Goal: Task Accomplishment & Management: Use online tool/utility

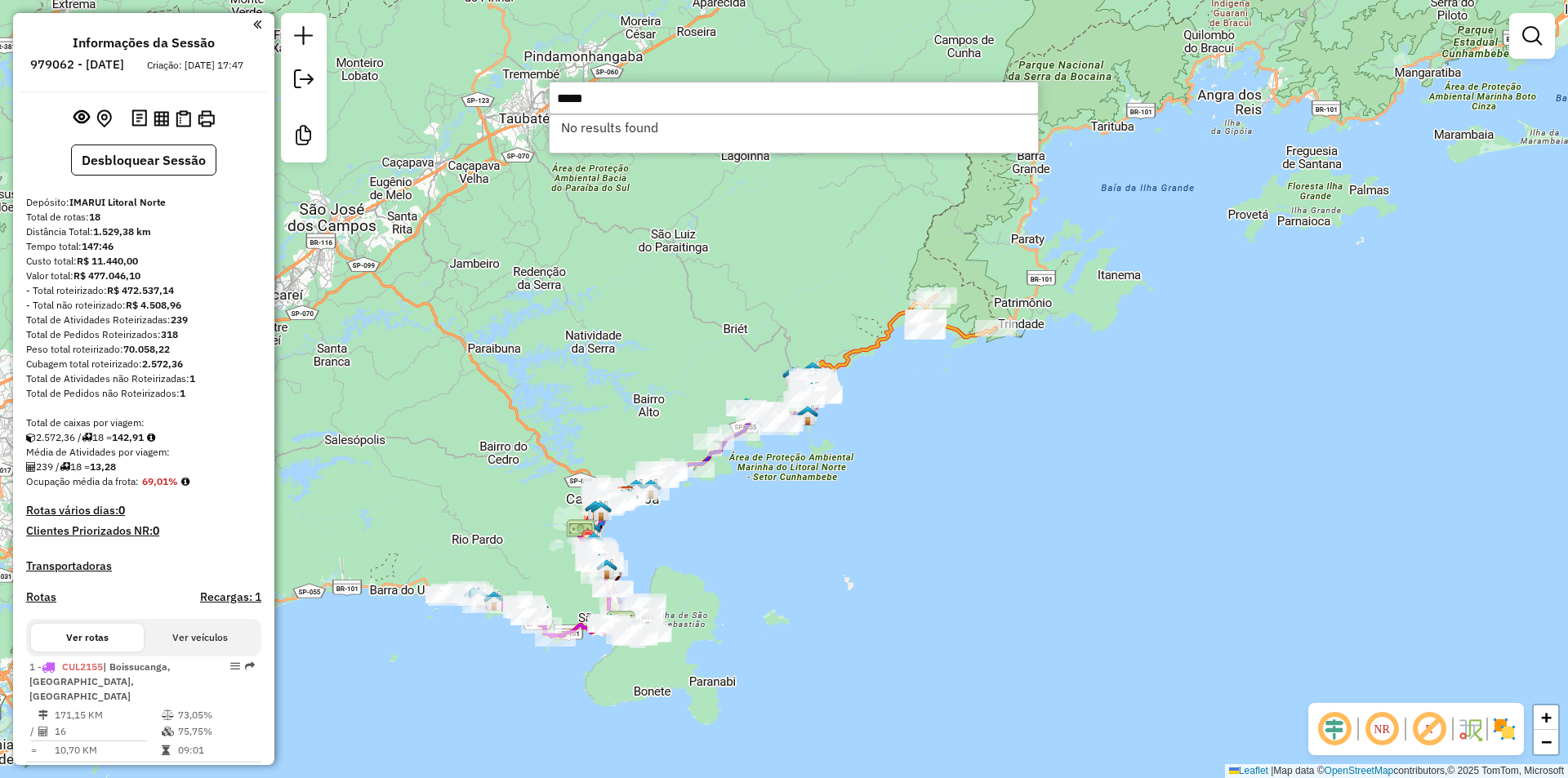
scroll to position [1115, 0]
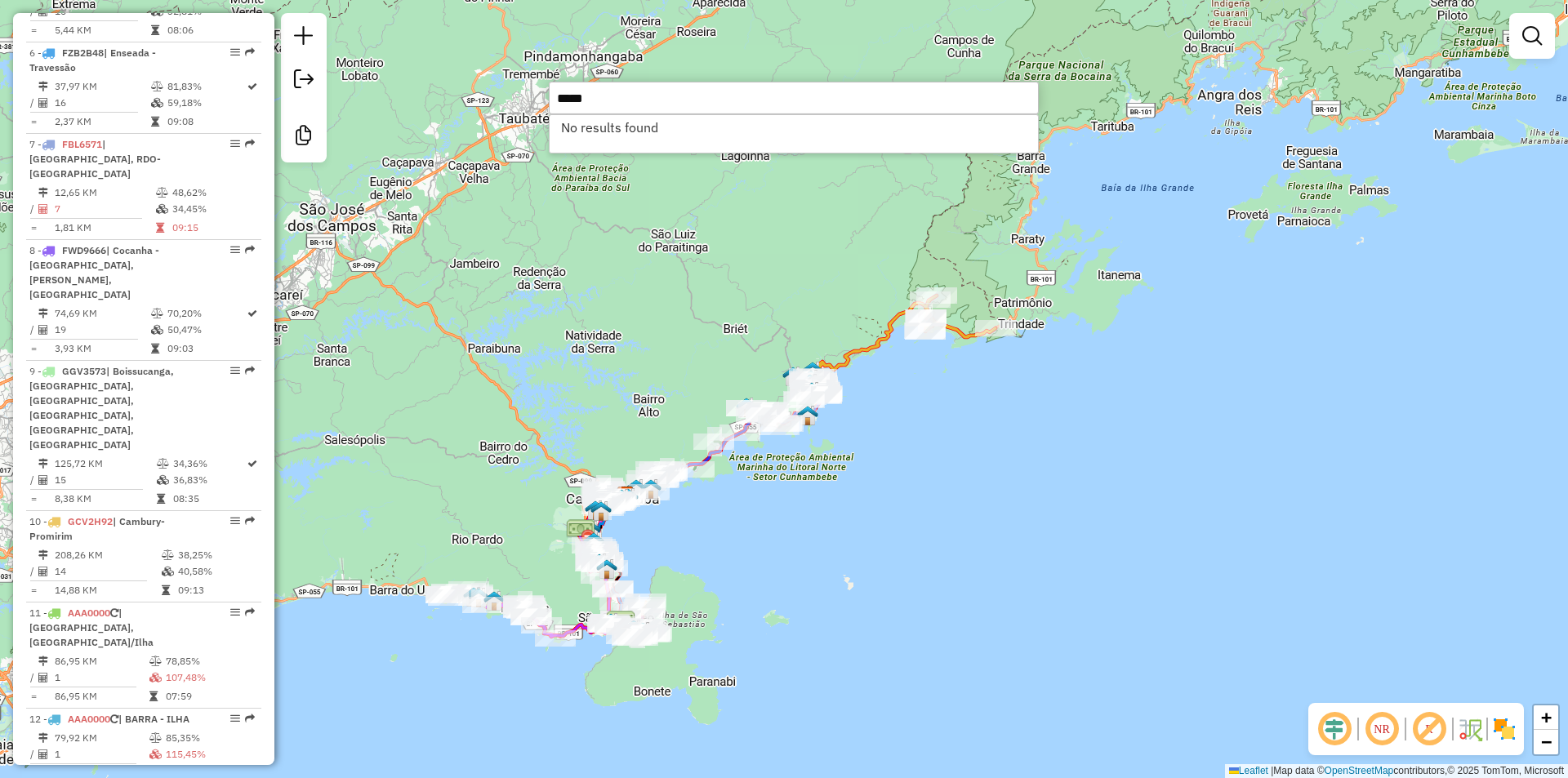
click at [573, 272] on div "Janela de atendimento Grade de atendimento Capacidade Transportadoras Veículos …" at bounding box center [784, 389] width 1568 height 778
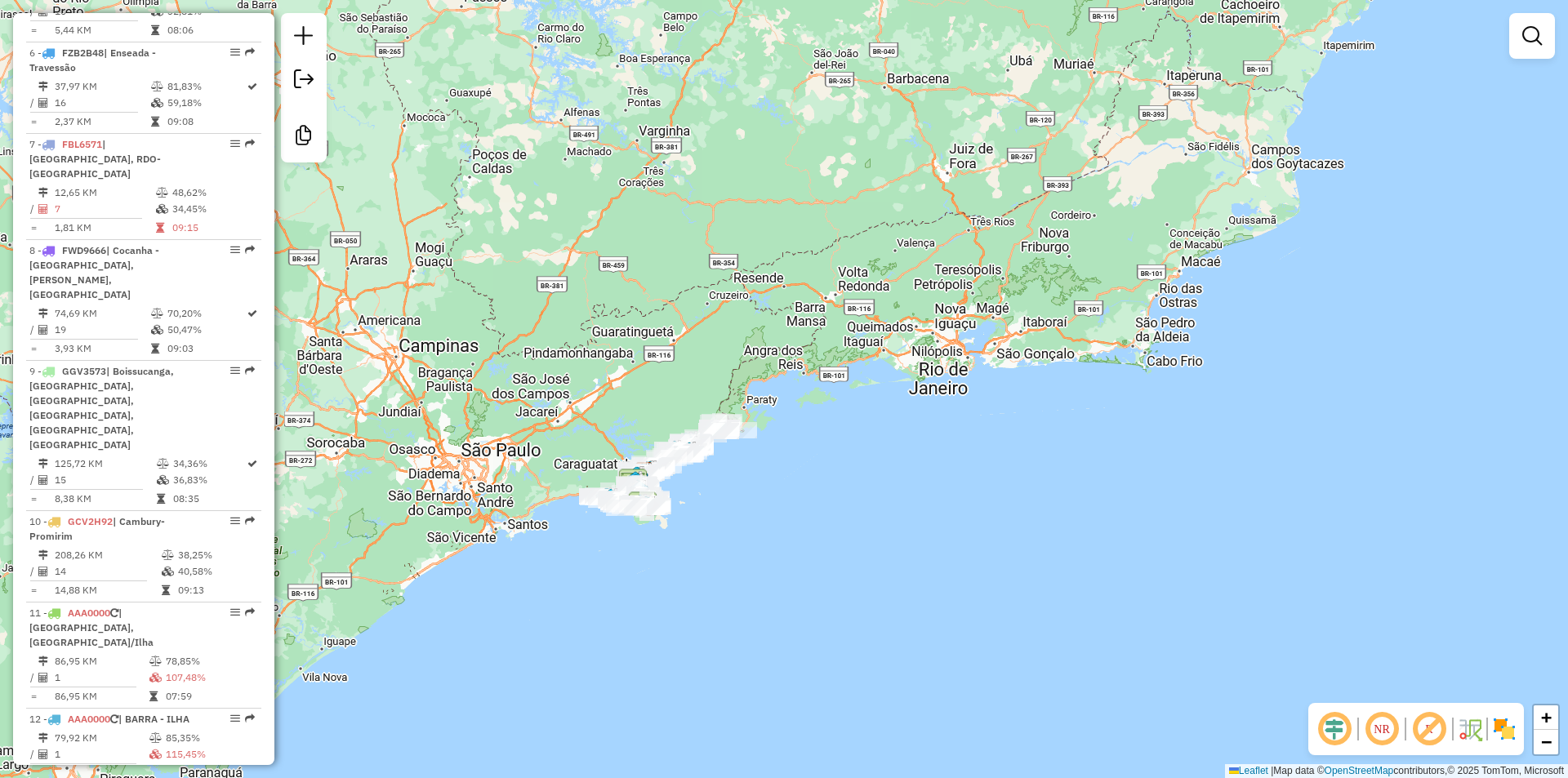
drag, startPoint x: 603, startPoint y: 306, endPoint x: 597, endPoint y: 336, distance: 30.6
click at [597, 336] on div "Janela de atendimento Grade de atendimento Capacidade Transportadoras Veículos …" at bounding box center [784, 389] width 1568 height 778
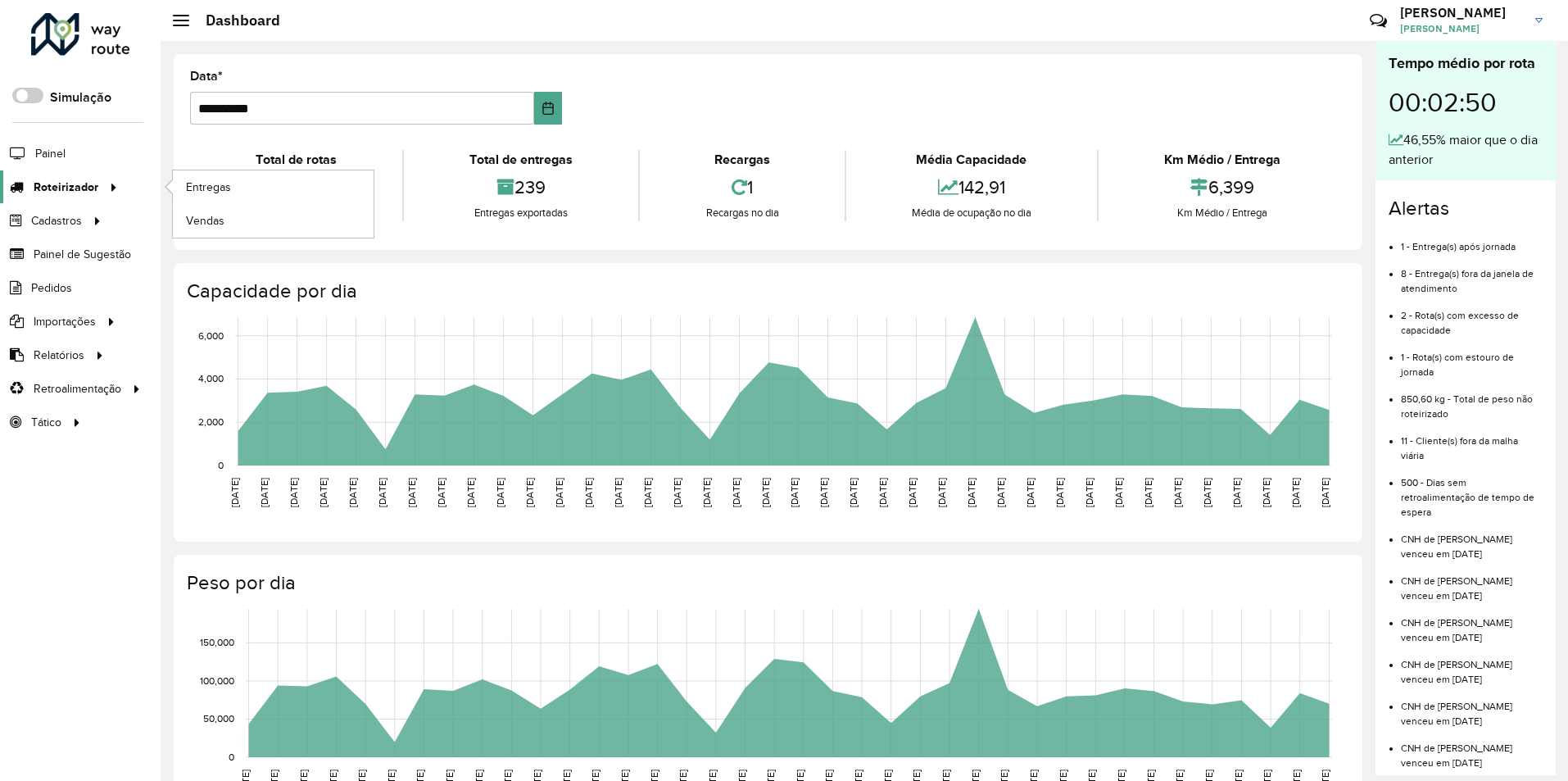
click at [73, 188] on span "Roteirizador" at bounding box center [66, 187] width 65 height 17
click at [193, 190] on span "Entregas" at bounding box center [209, 187] width 47 height 17
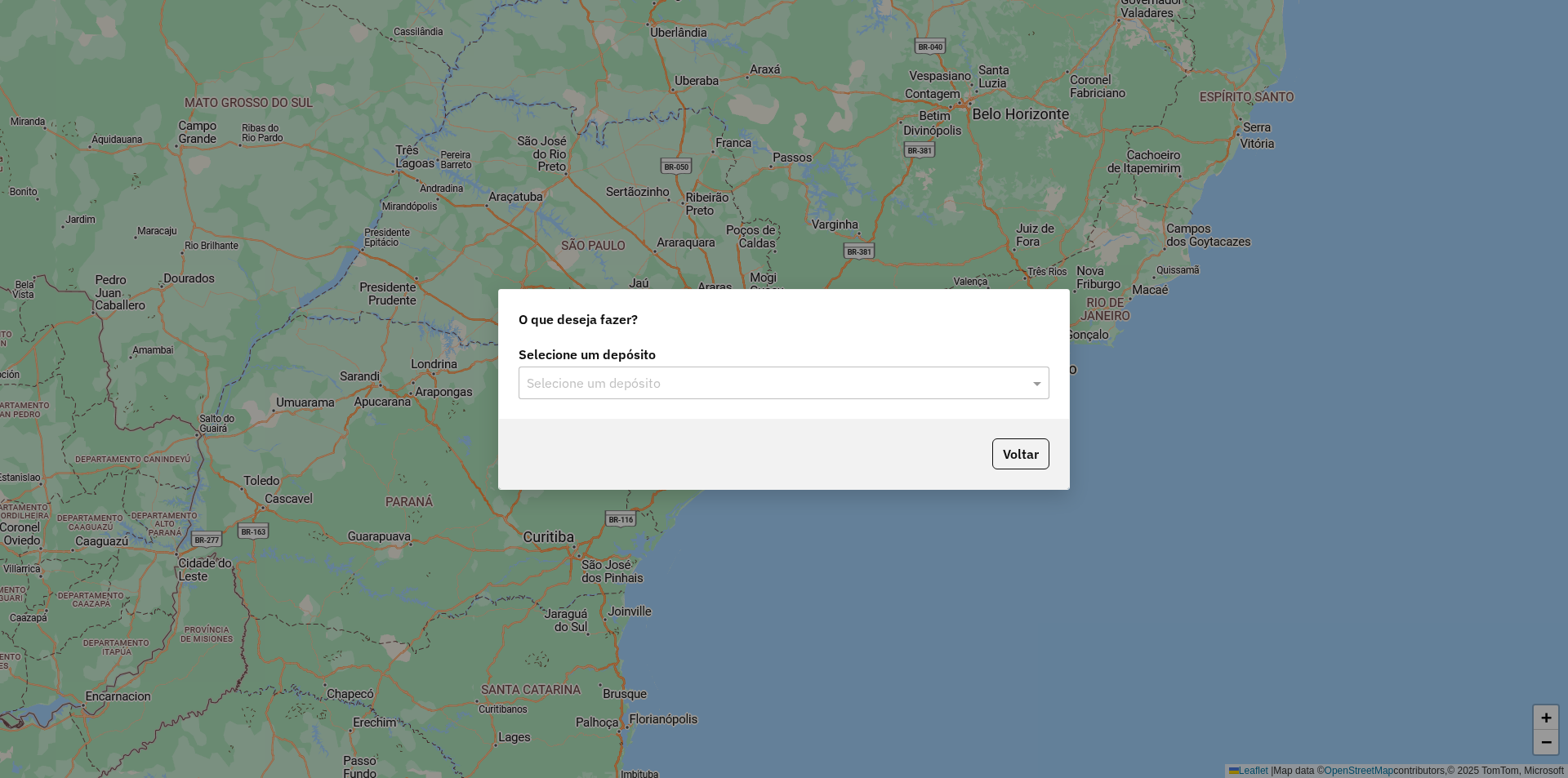
click at [816, 384] on input "text" at bounding box center [767, 383] width 482 height 20
click at [719, 426] on div "IMARUI Litoral Norte" at bounding box center [784, 430] width 529 height 28
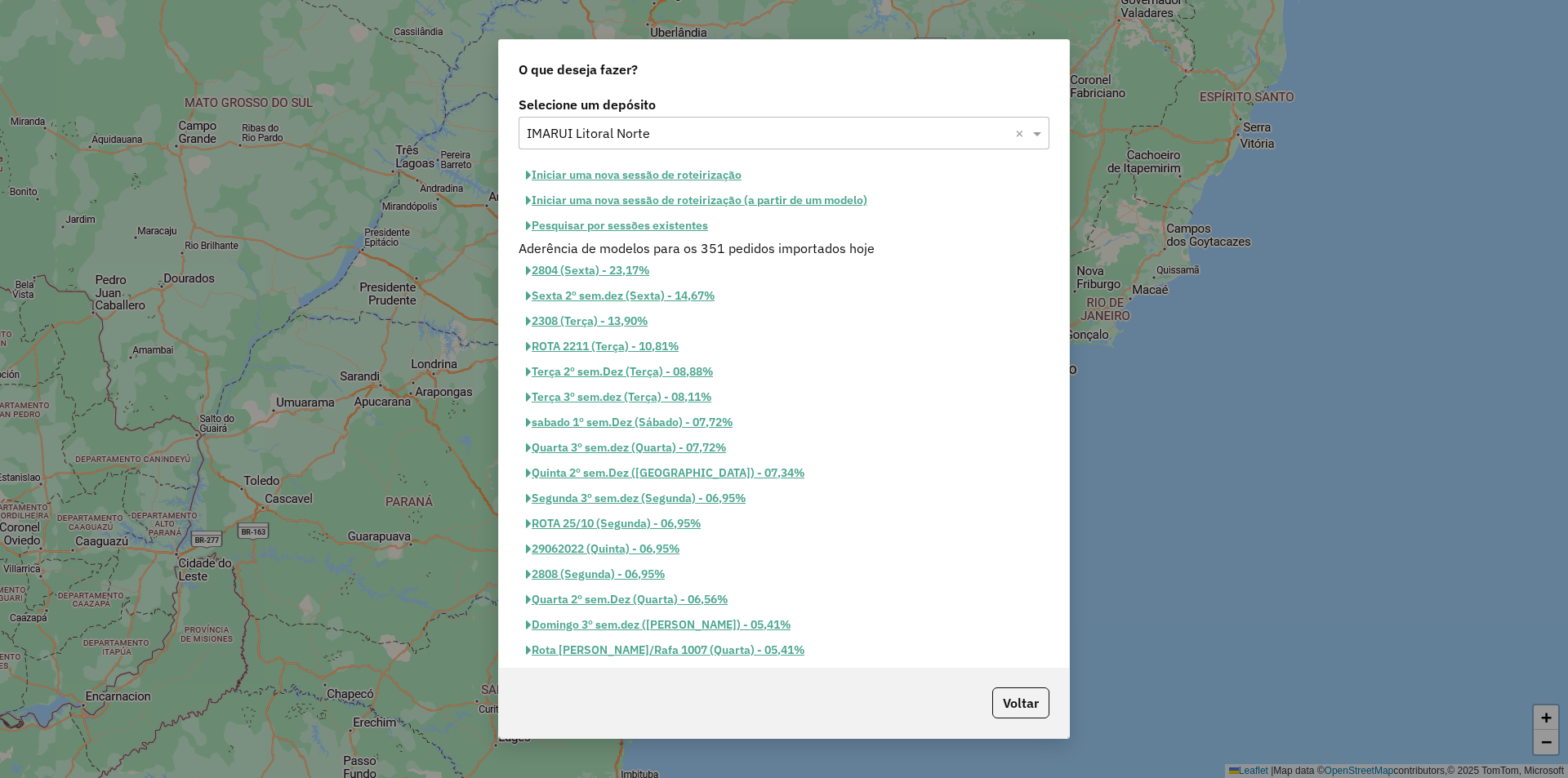
click at [583, 174] on button "Iniciar uma nova sessão de roteirização" at bounding box center [634, 175] width 230 height 26
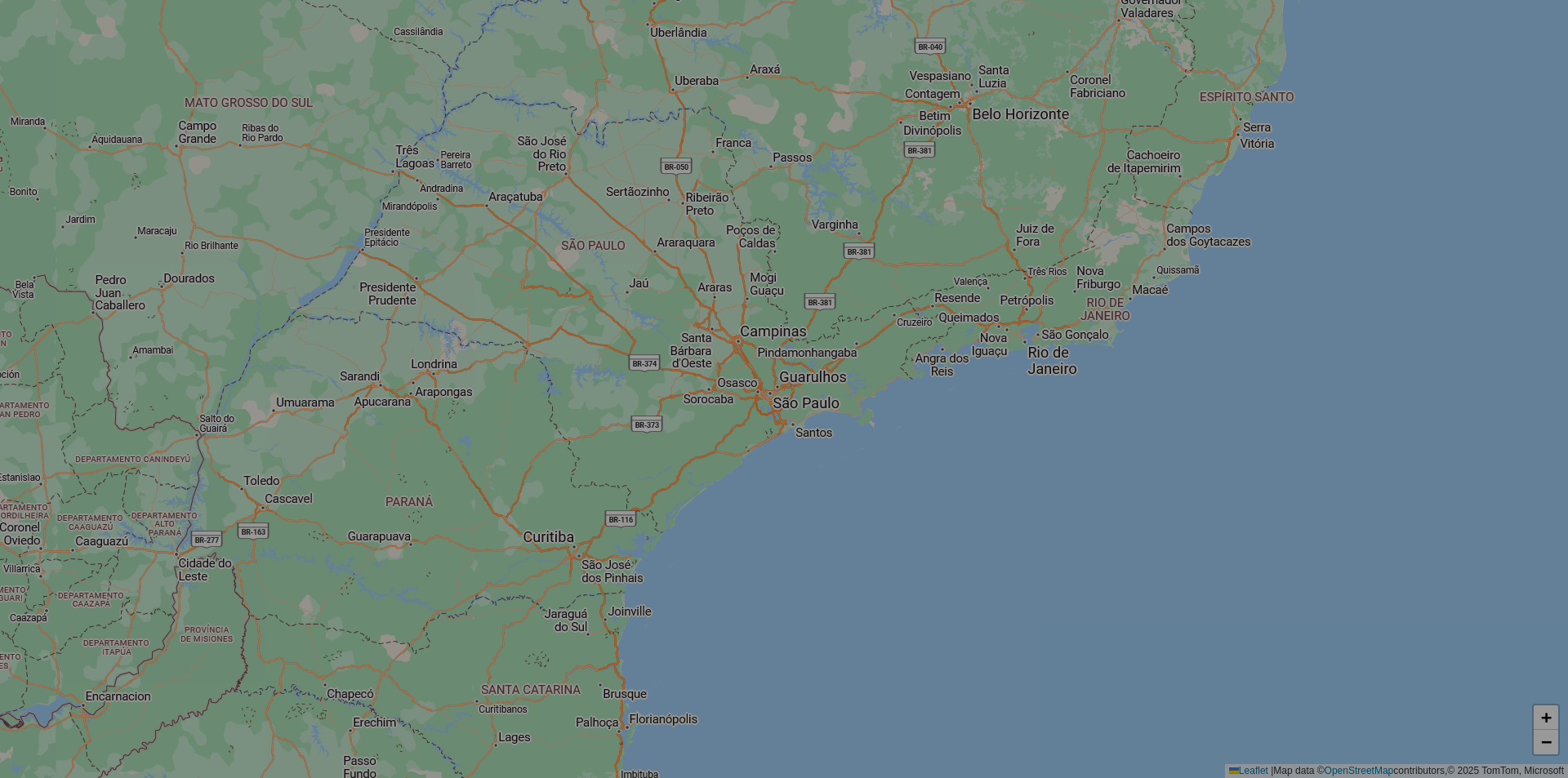
select select "*"
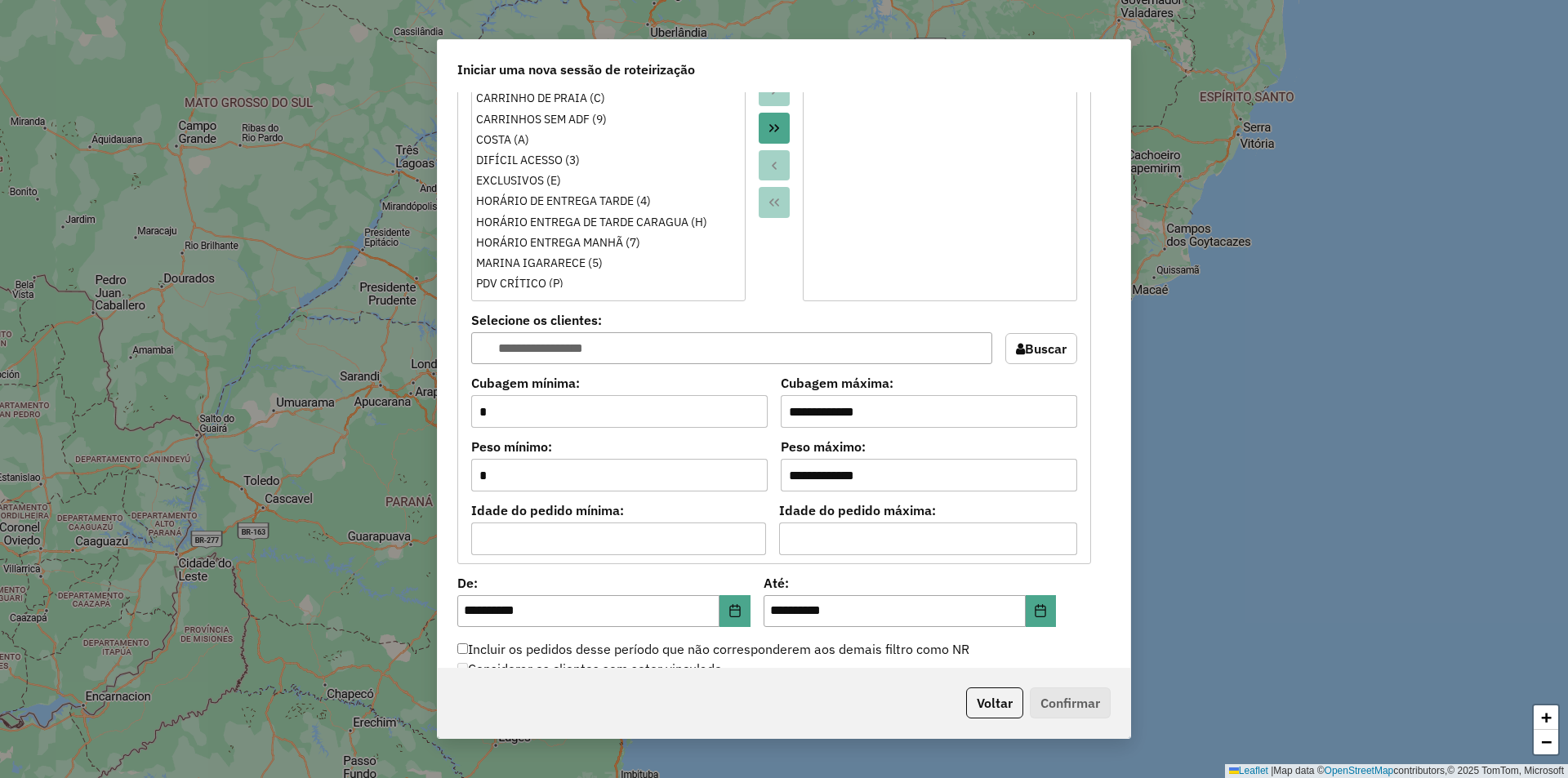
scroll to position [1542, 0]
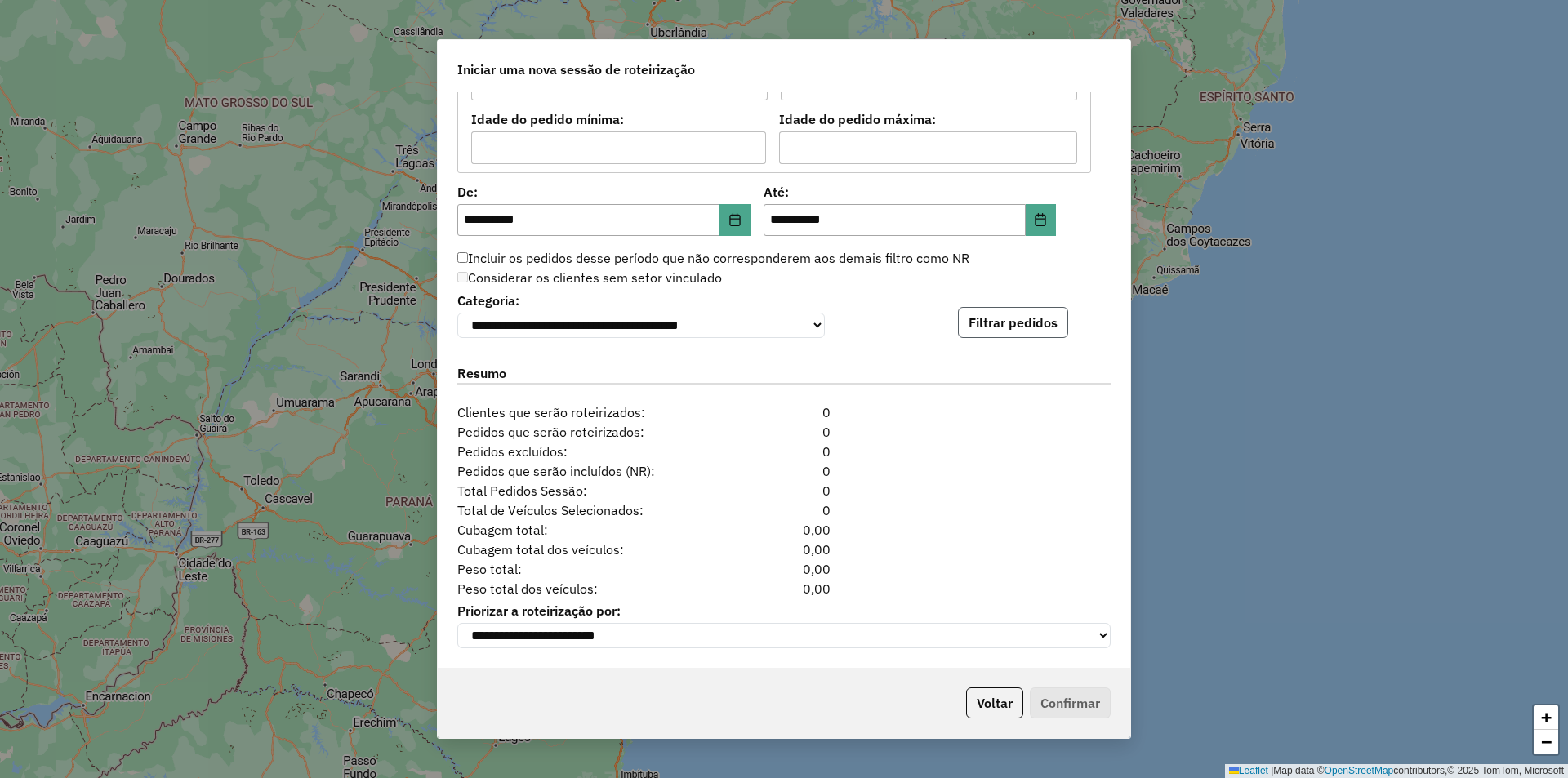
click at [1019, 323] on button "Filtrar pedidos" at bounding box center [1013, 322] width 110 height 31
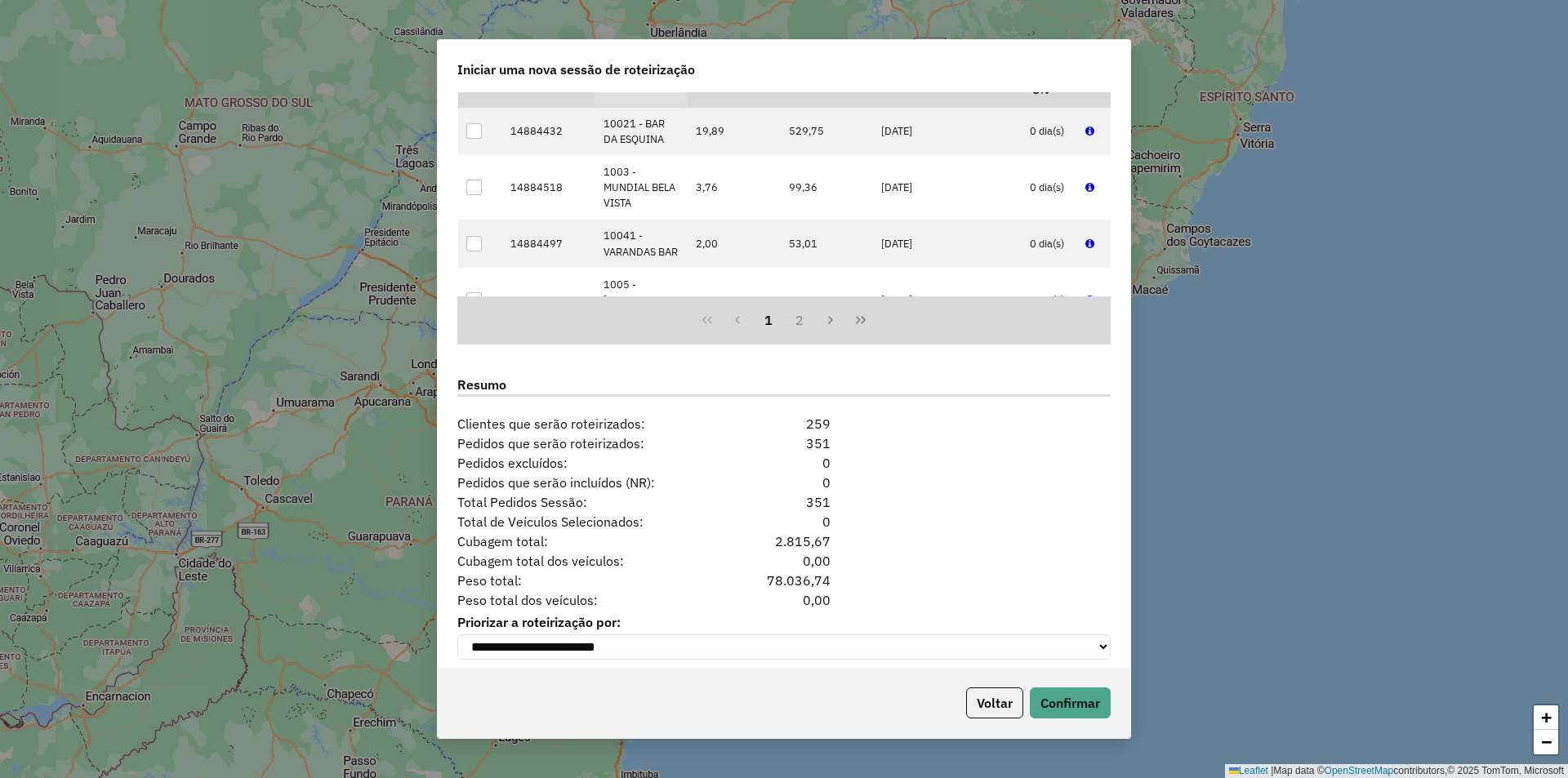
scroll to position [1868, 0]
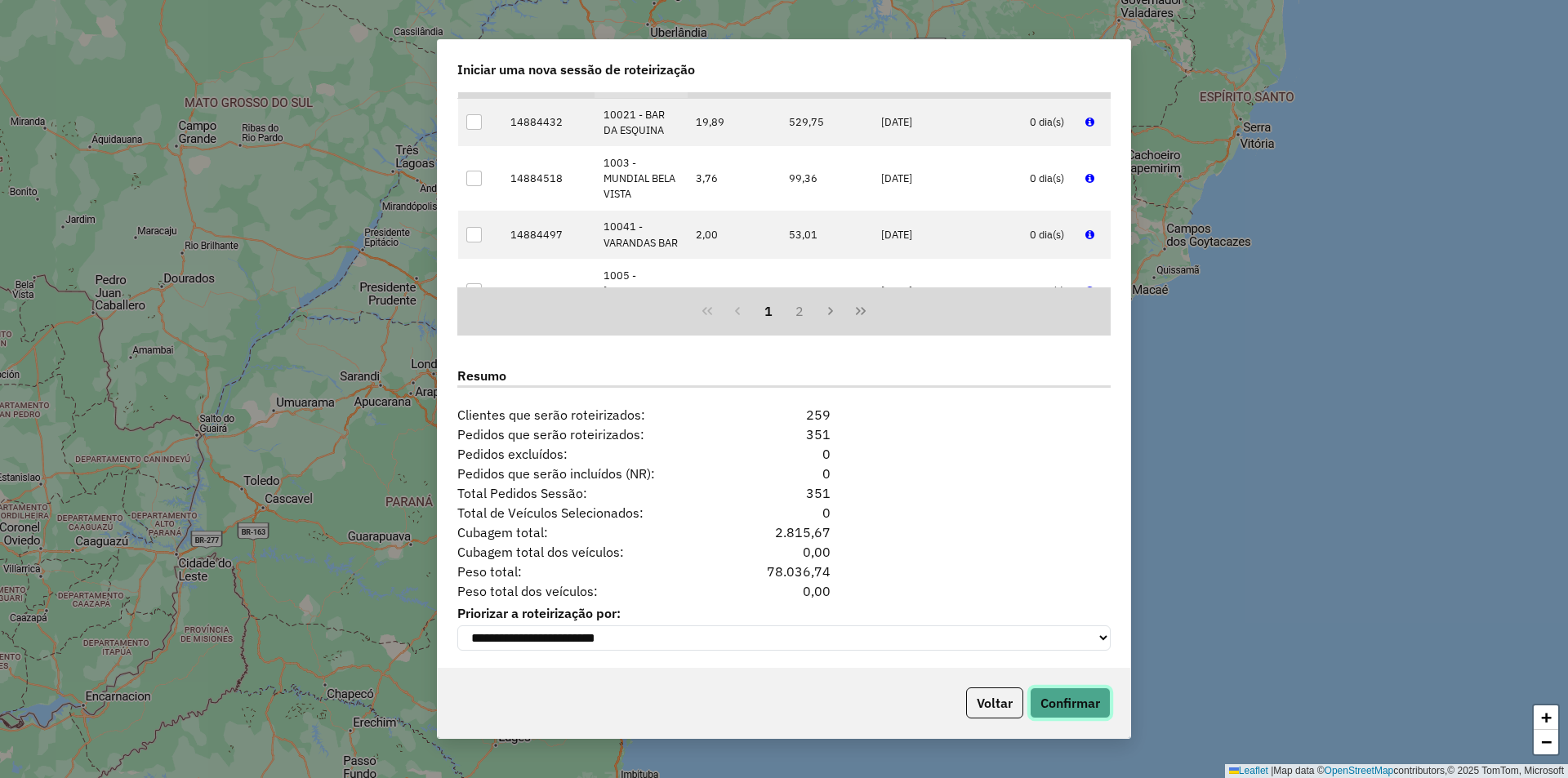
click at [1060, 700] on button "Confirmar" at bounding box center [1070, 702] width 81 height 31
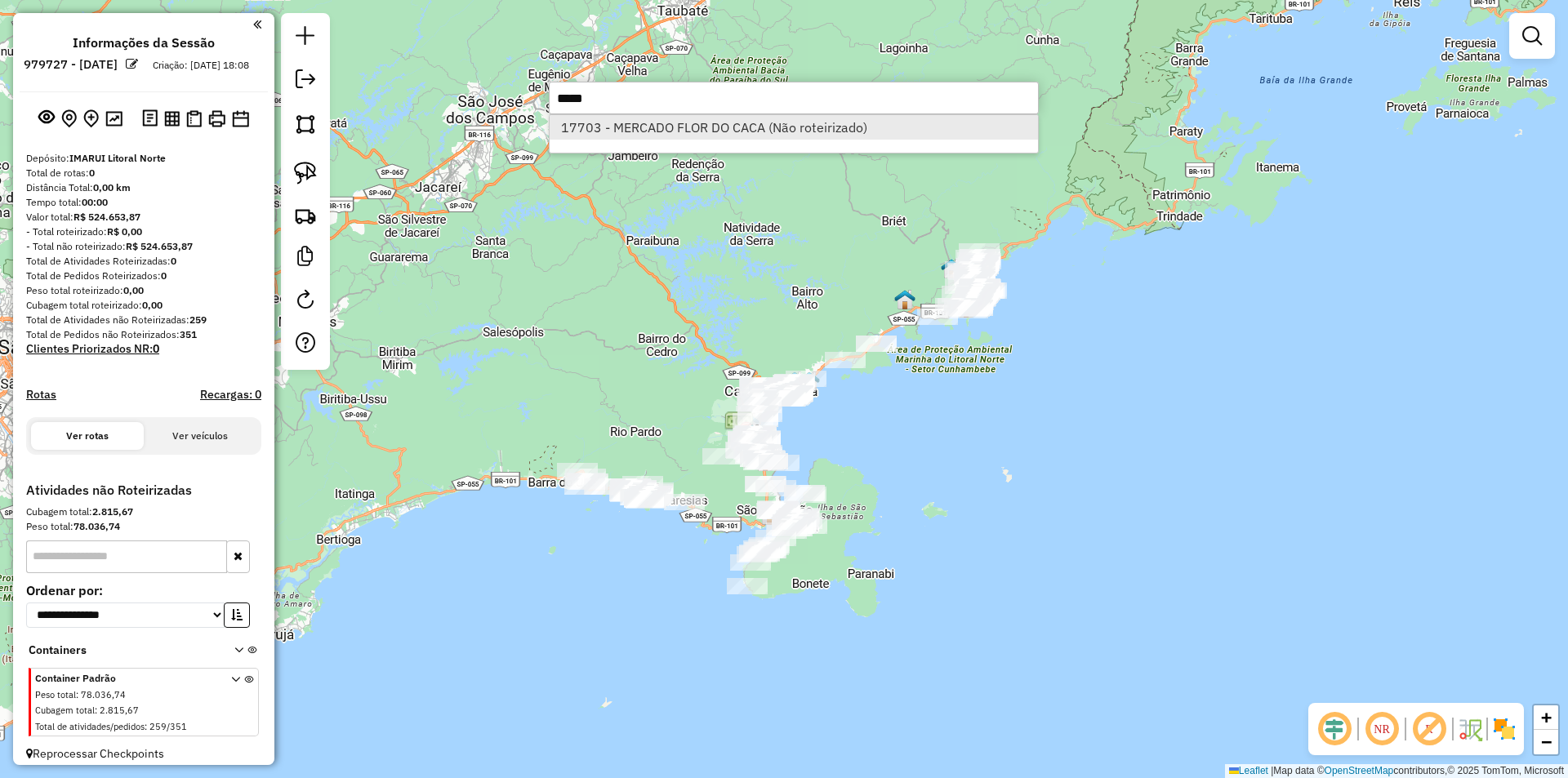
type input "*****"
click at [765, 130] on li "17703 - MERCADO FLOR DO CACA (Não roteirizado)" at bounding box center [793, 127] width 488 height 25
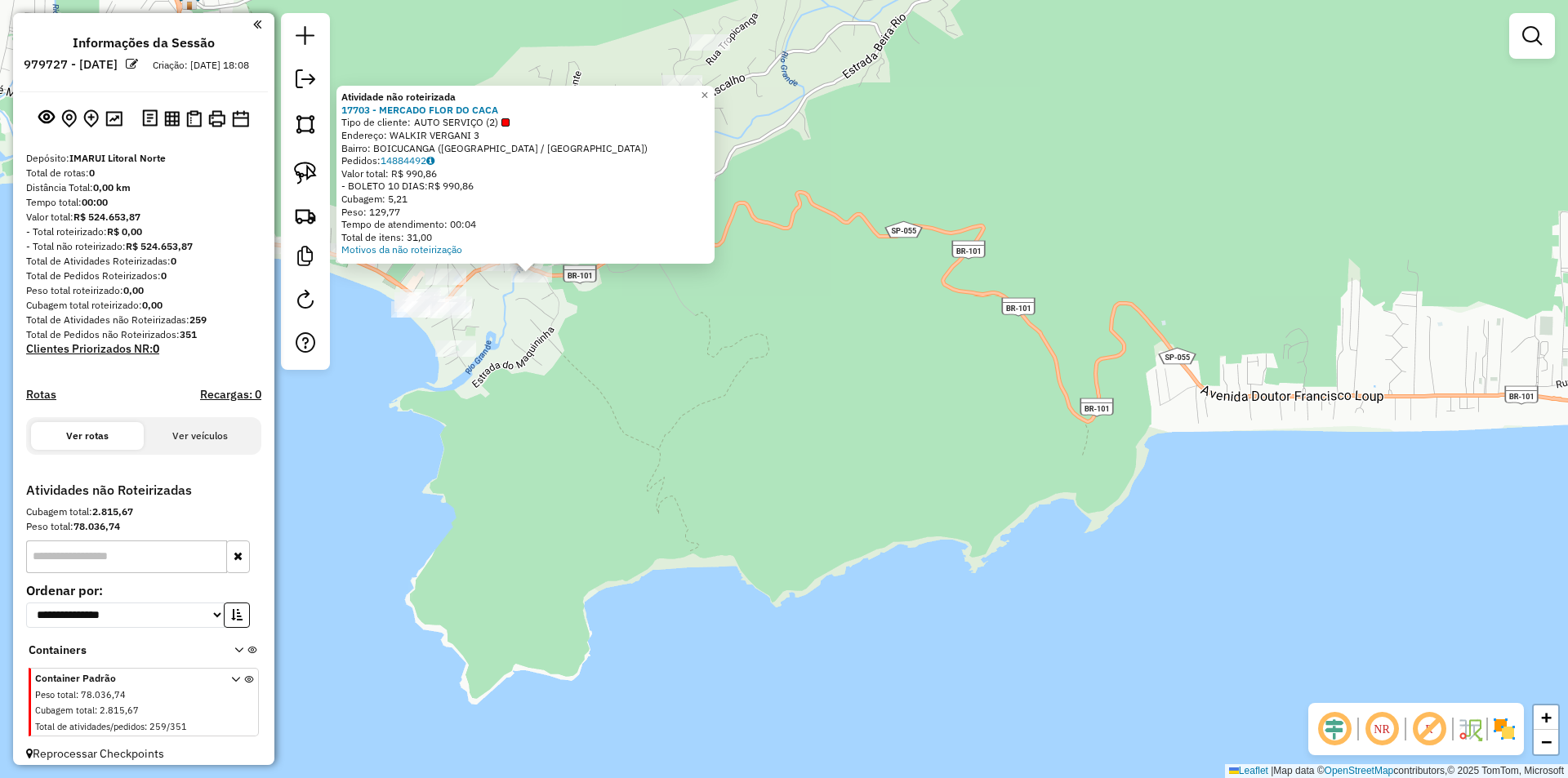
drag, startPoint x: 537, startPoint y: 344, endPoint x: 606, endPoint y: 539, distance: 206.8
click at [606, 539] on div "Atividade não roteirizada 17703 - MERCADO FLOR DO CACA Tipo de cliente: AUTO SE…" at bounding box center [784, 389] width 1568 height 778
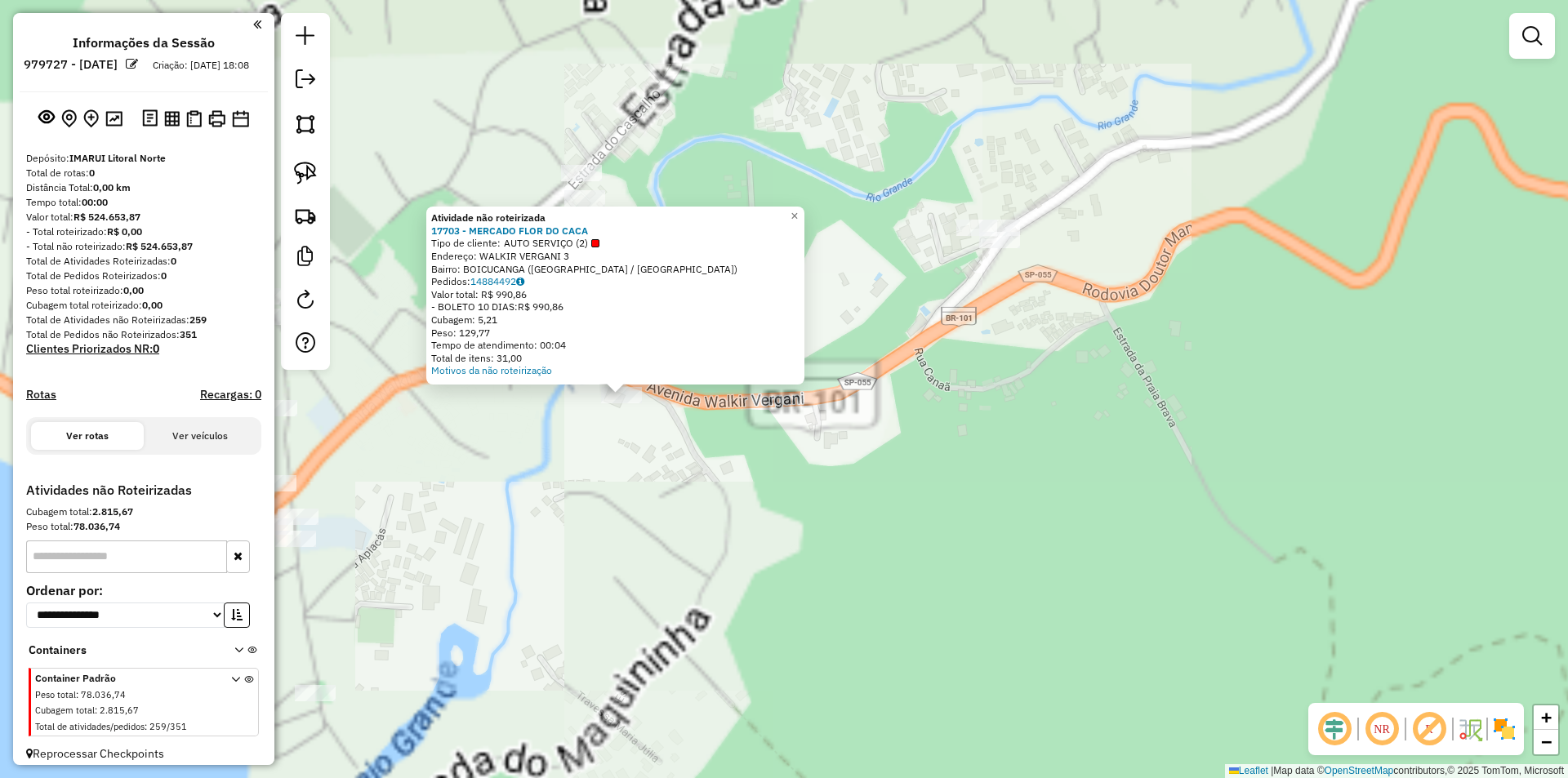
click at [596, 490] on div "Atividade não roteirizada 17703 - MERCADO FLOR DO CACA Tipo de cliente: AUTO SE…" at bounding box center [784, 389] width 1568 height 778
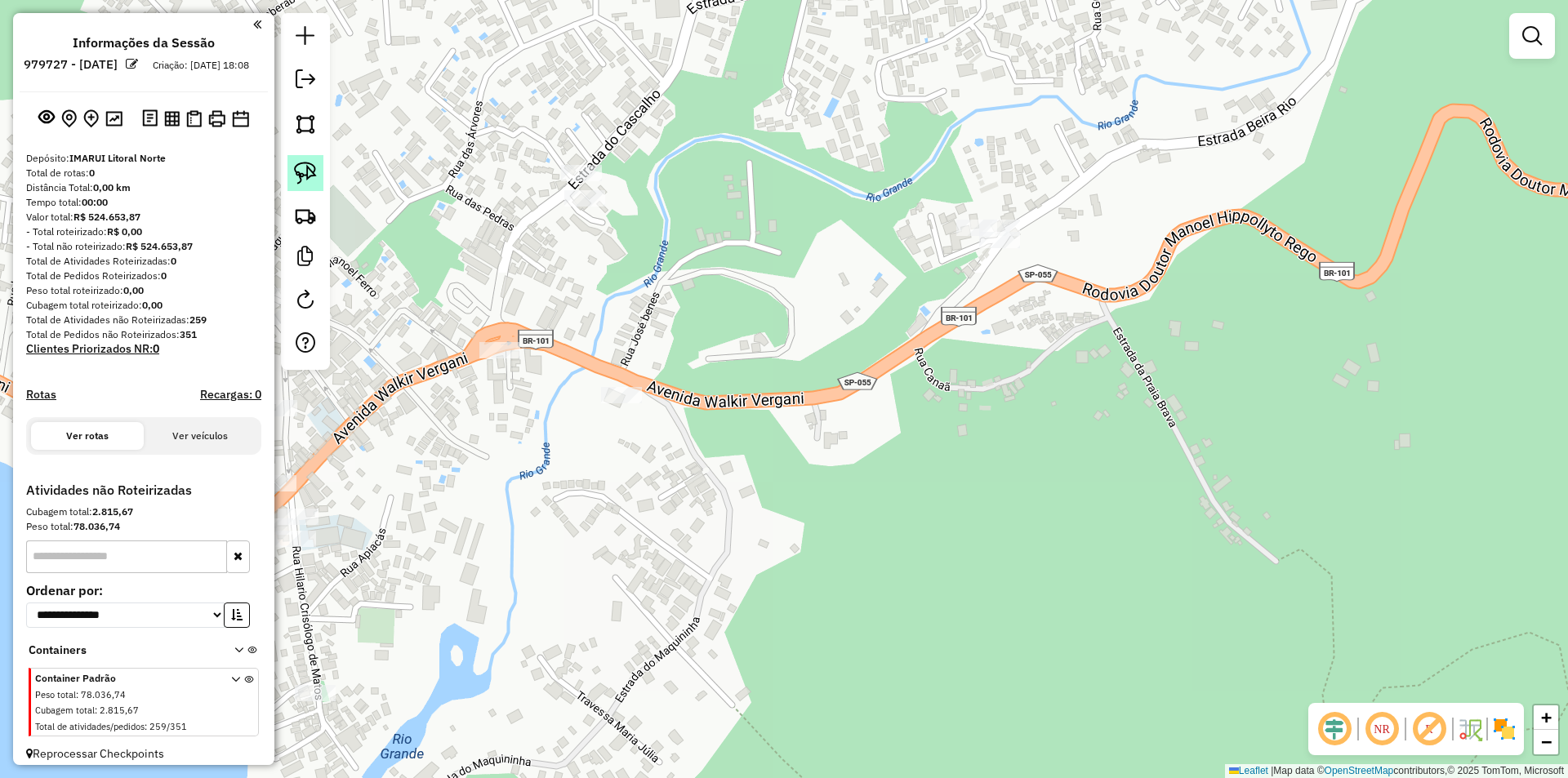
click at [301, 168] on img at bounding box center [305, 173] width 23 height 23
drag, startPoint x: 605, startPoint y: 319, endPoint x: 806, endPoint y: 505, distance: 273.9
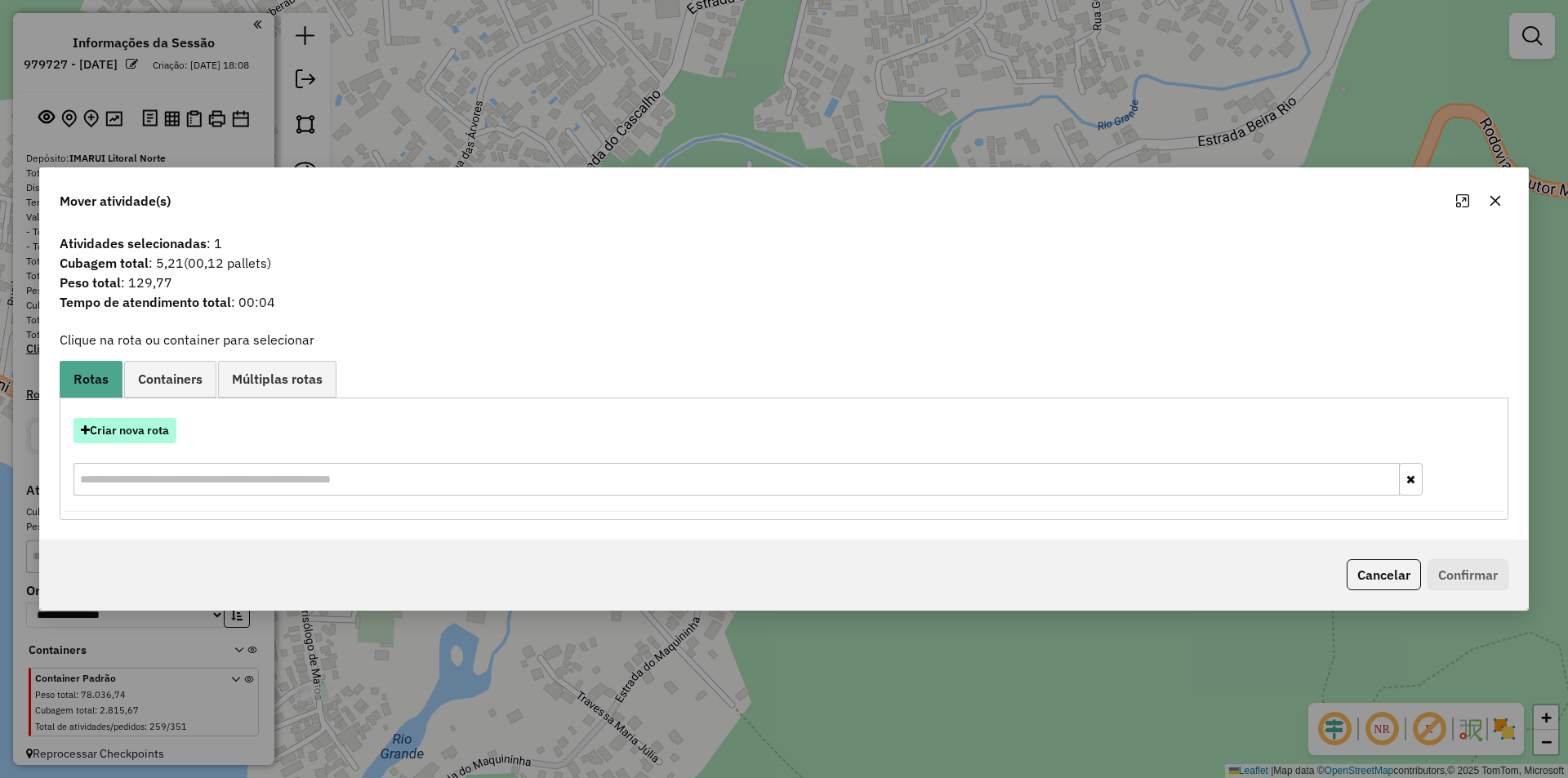
click at [112, 433] on button "Criar nova rota" at bounding box center [124, 431] width 103 height 26
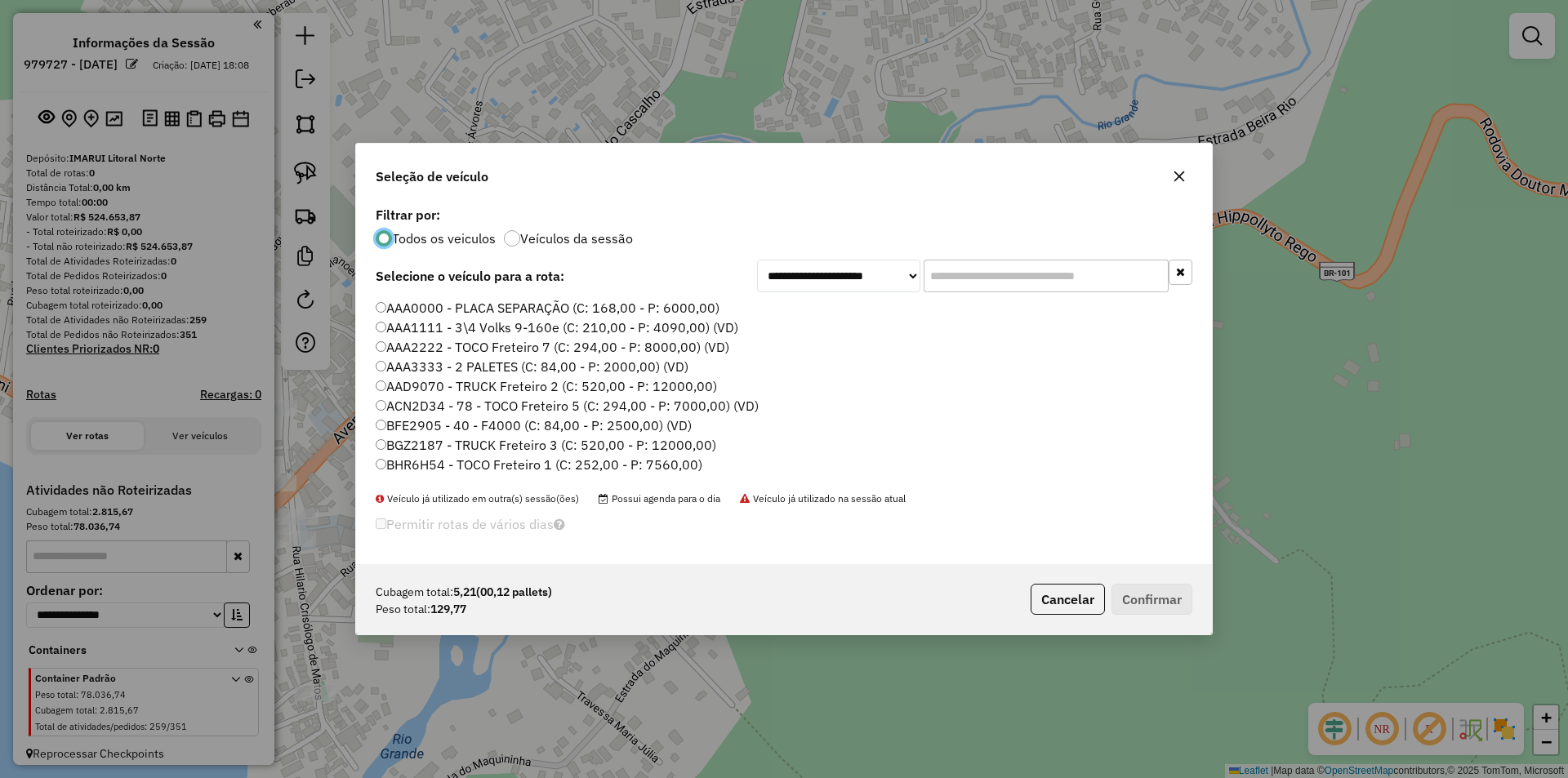
scroll to position [9, 5]
click at [979, 273] on input "text" at bounding box center [1046, 276] width 245 height 32
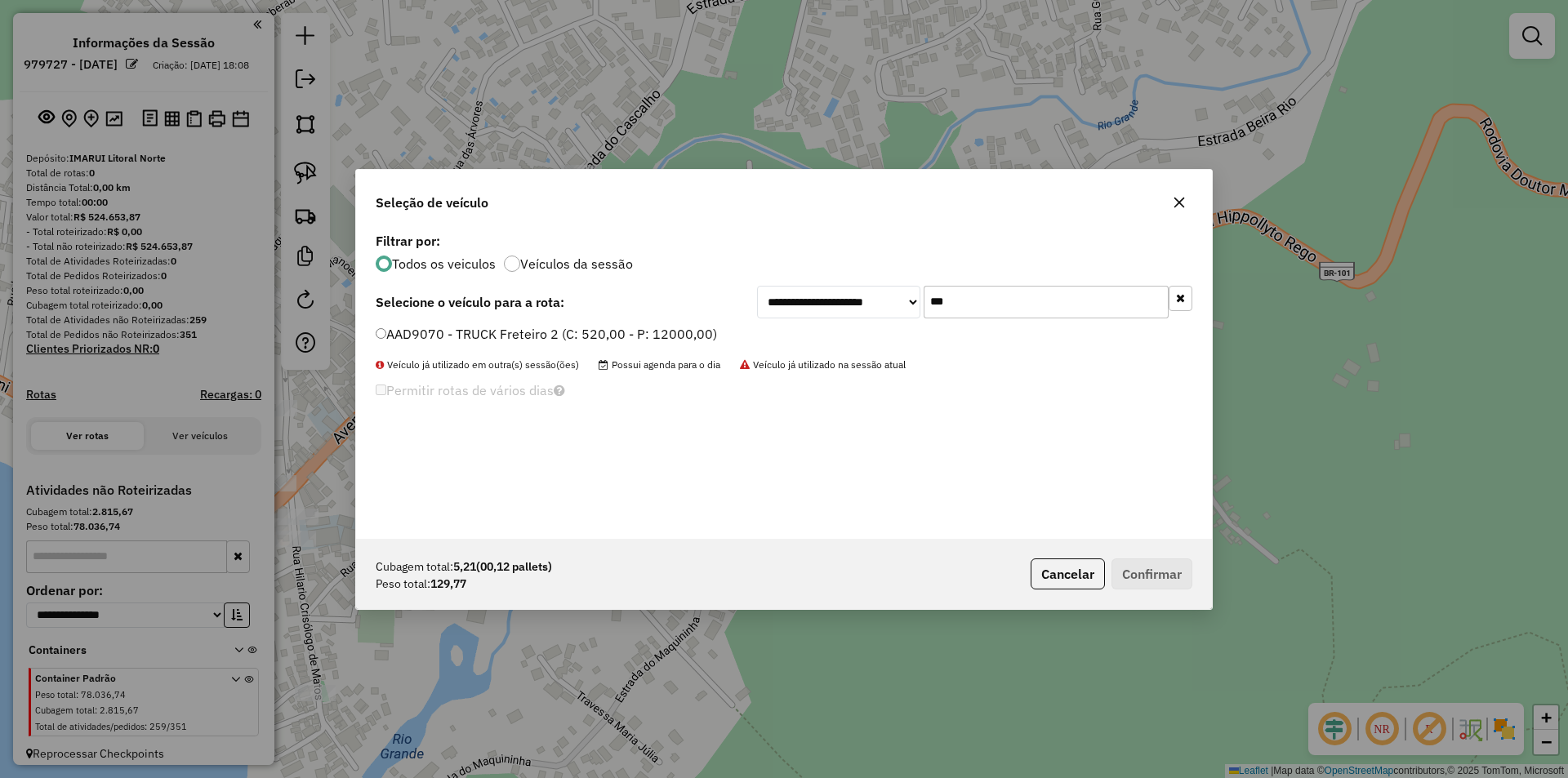
type input "***"
click at [510, 341] on label "AAD9070 - TRUCK Freteiro 2 (C: 520,00 - P: 12000,00)" at bounding box center [546, 334] width 342 height 20
click at [1155, 574] on button "Confirmar" at bounding box center [1152, 574] width 81 height 31
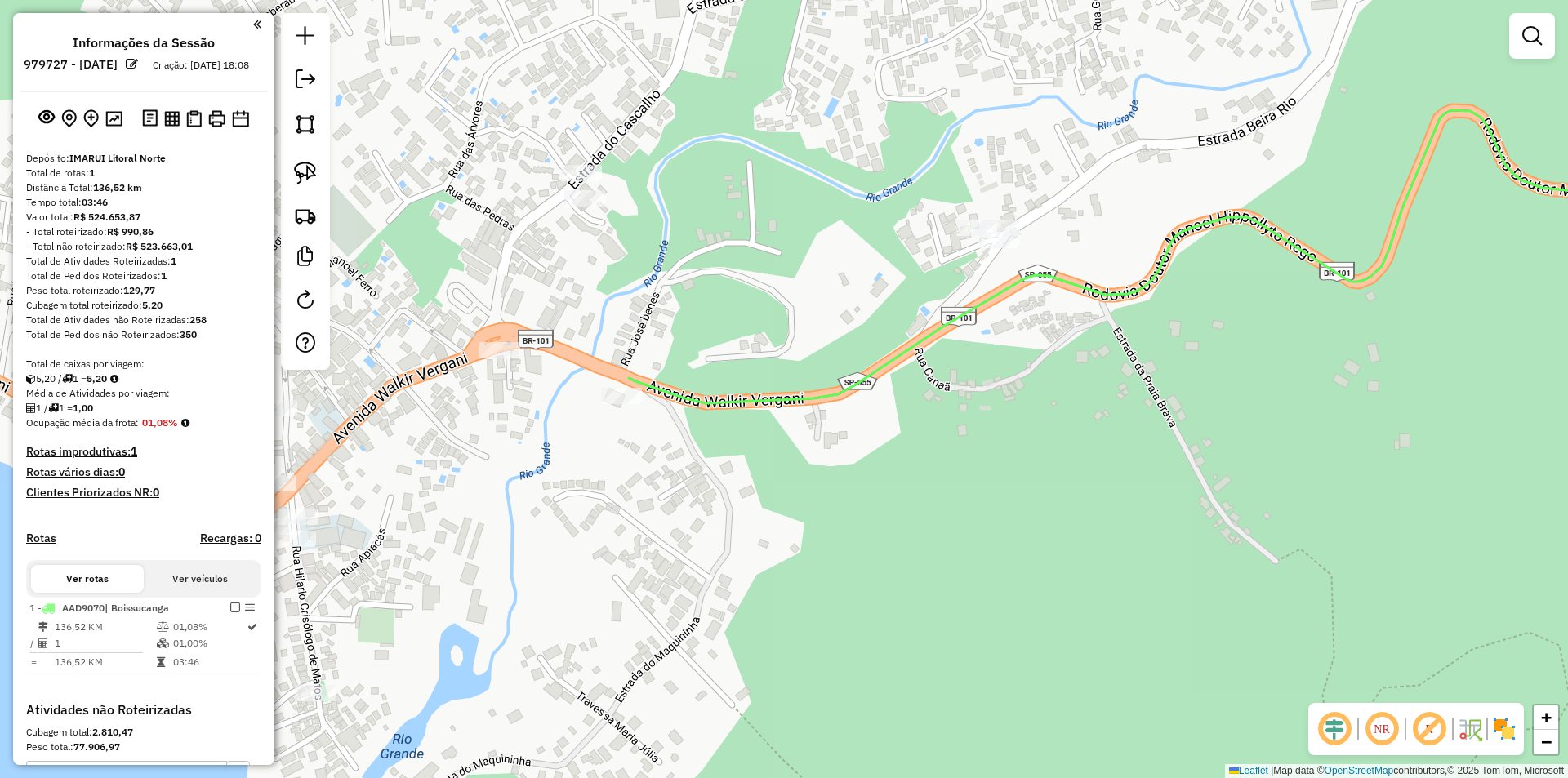
select select "**********"
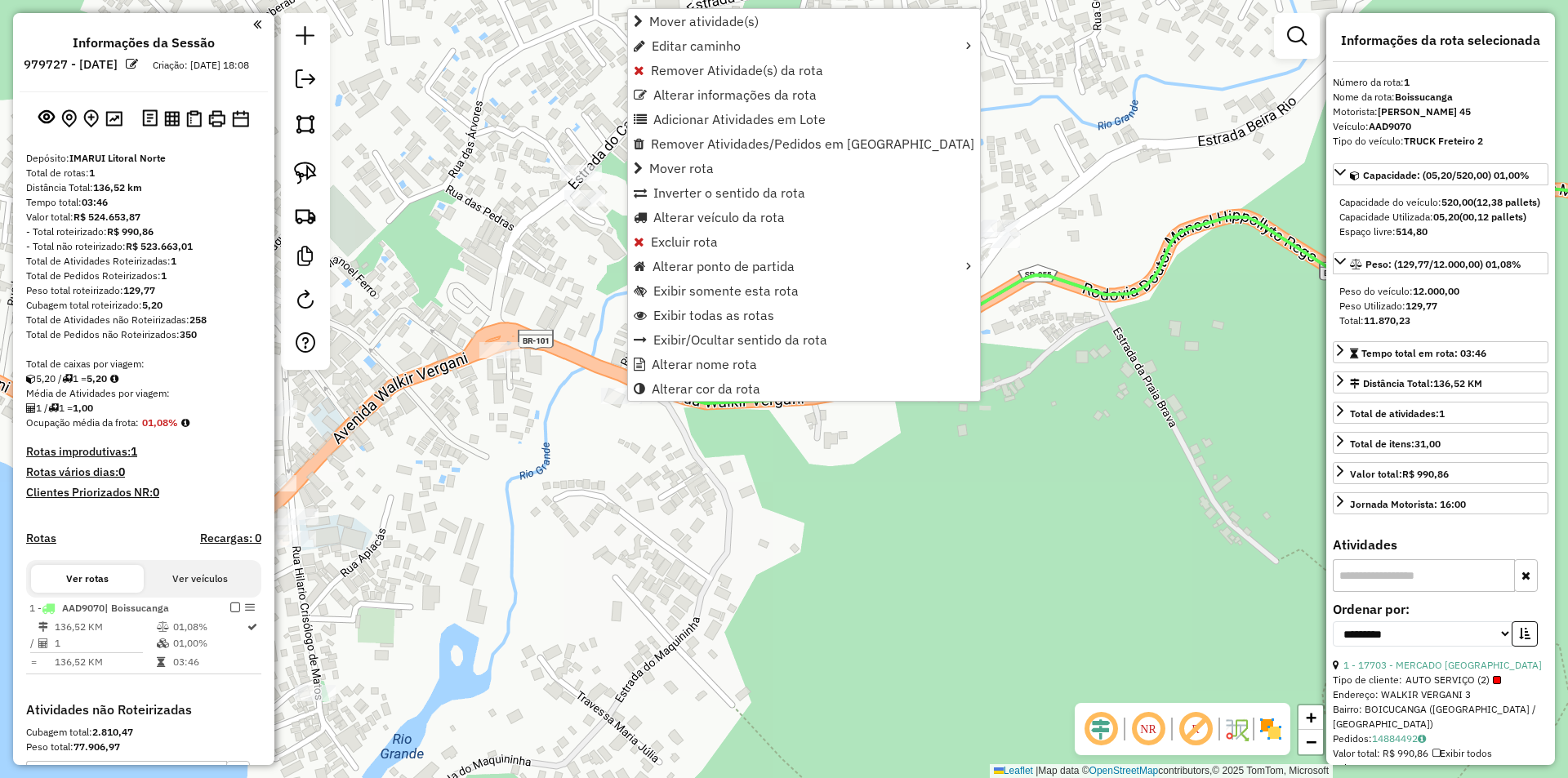
scroll to position [246, 0]
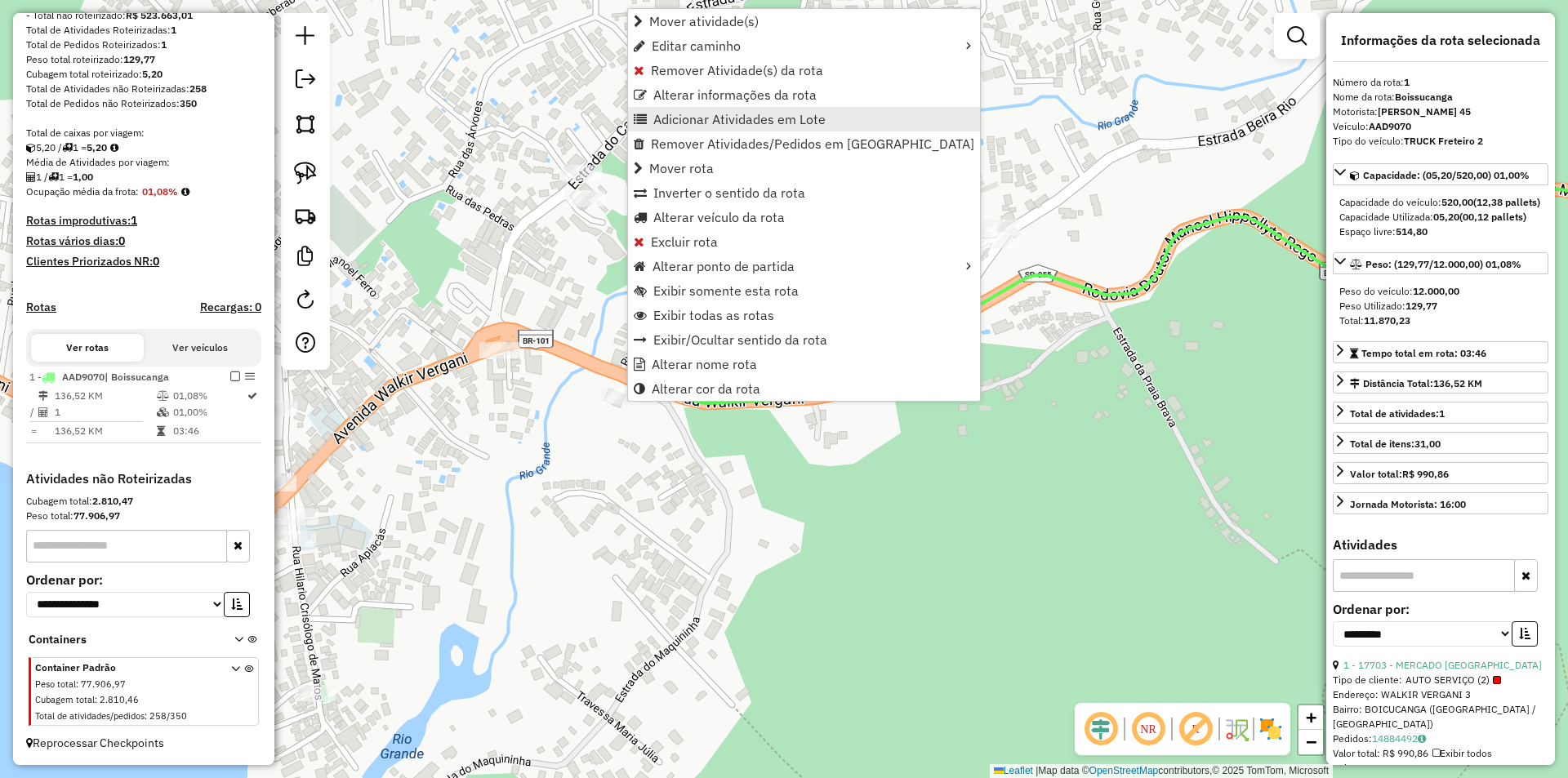
click at [680, 115] on span "Adicionar Atividades em Lote" at bounding box center [739, 118] width 172 height 13
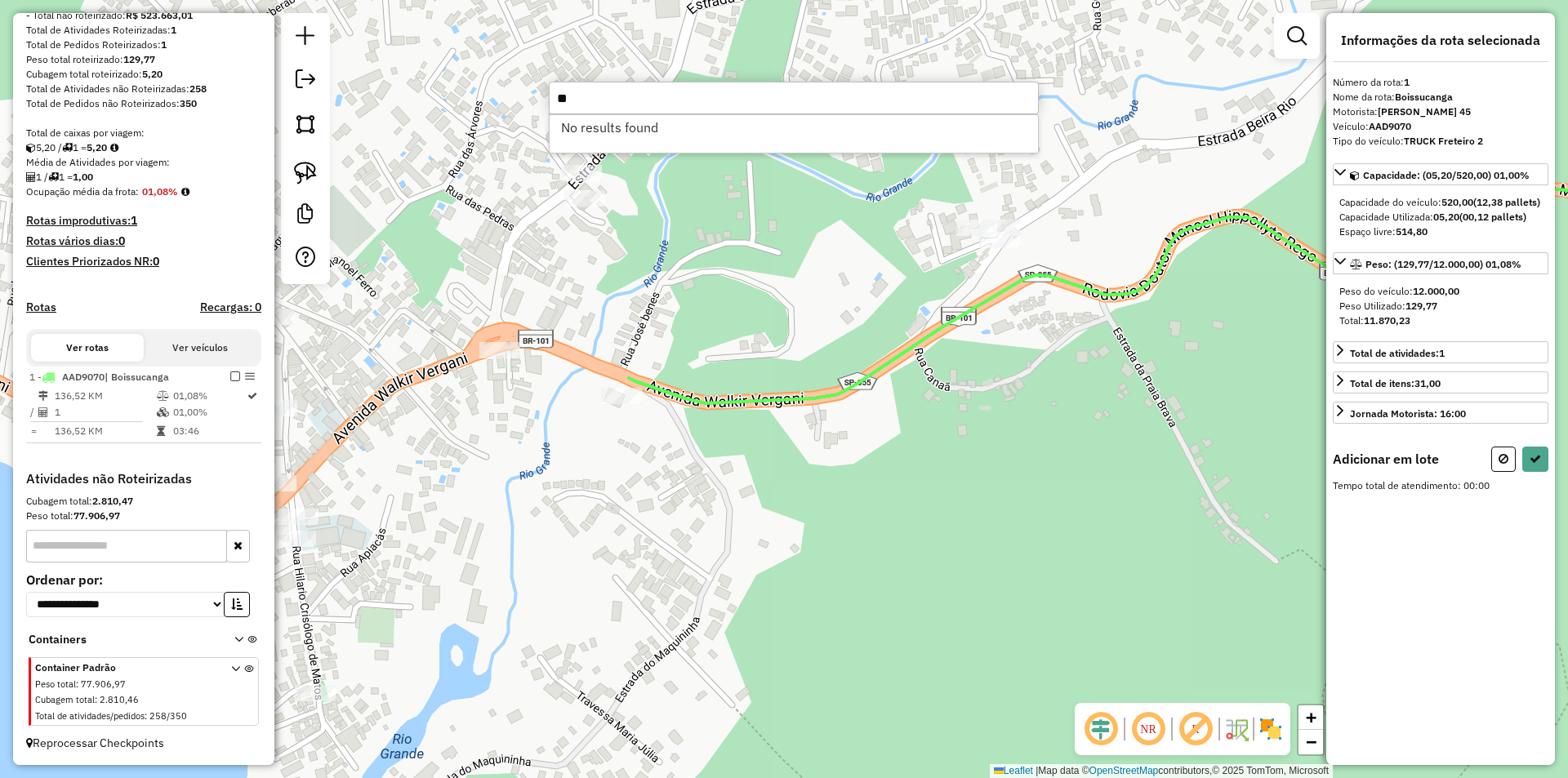
type input "*"
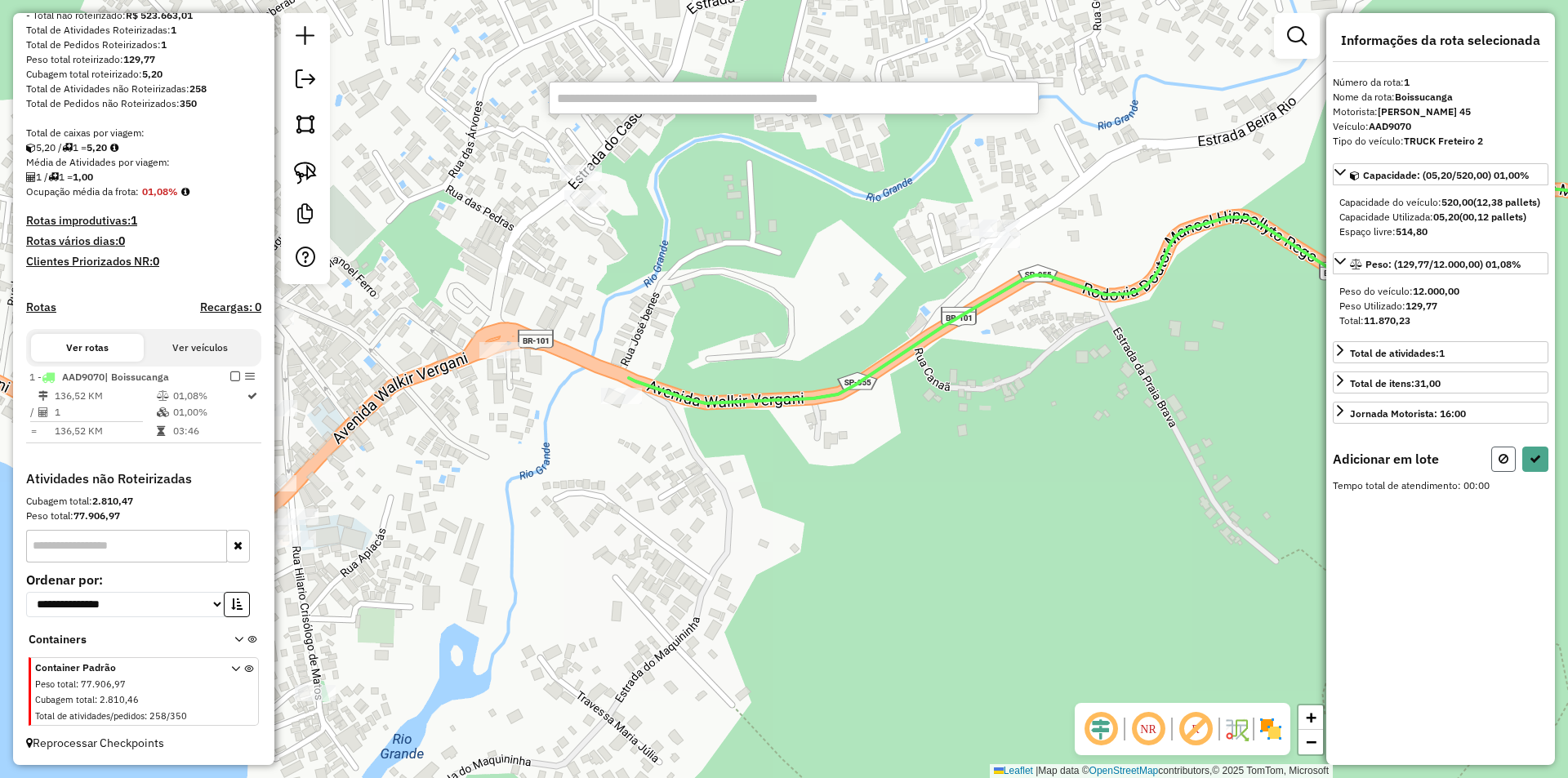
click at [1513, 472] on button at bounding box center [1503, 459] width 25 height 26
select select "**********"
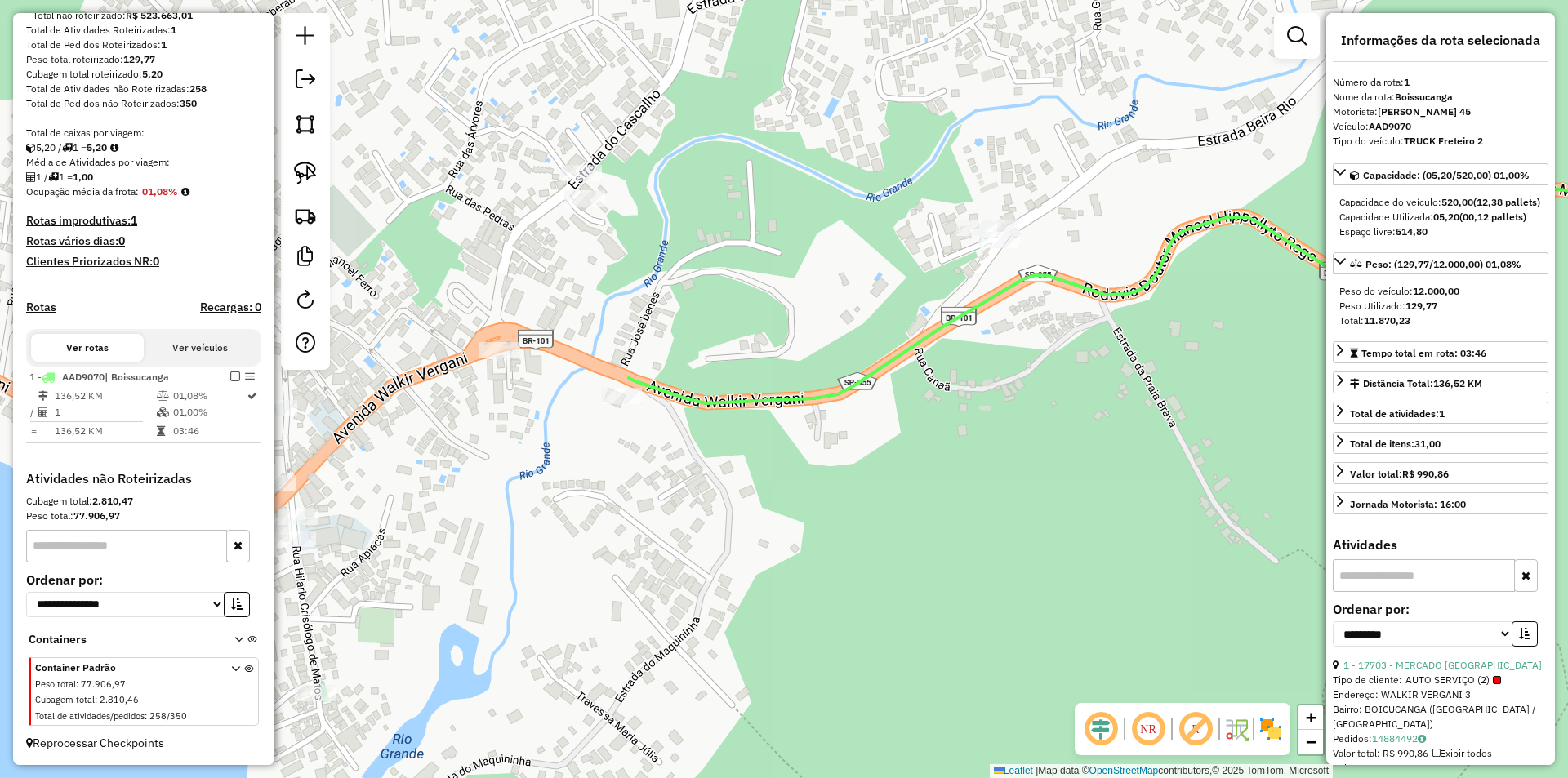
click at [874, 499] on div "Janela de atendimento Grade de atendimento Capacidade Transportadoras Veículos …" at bounding box center [784, 389] width 1568 height 778
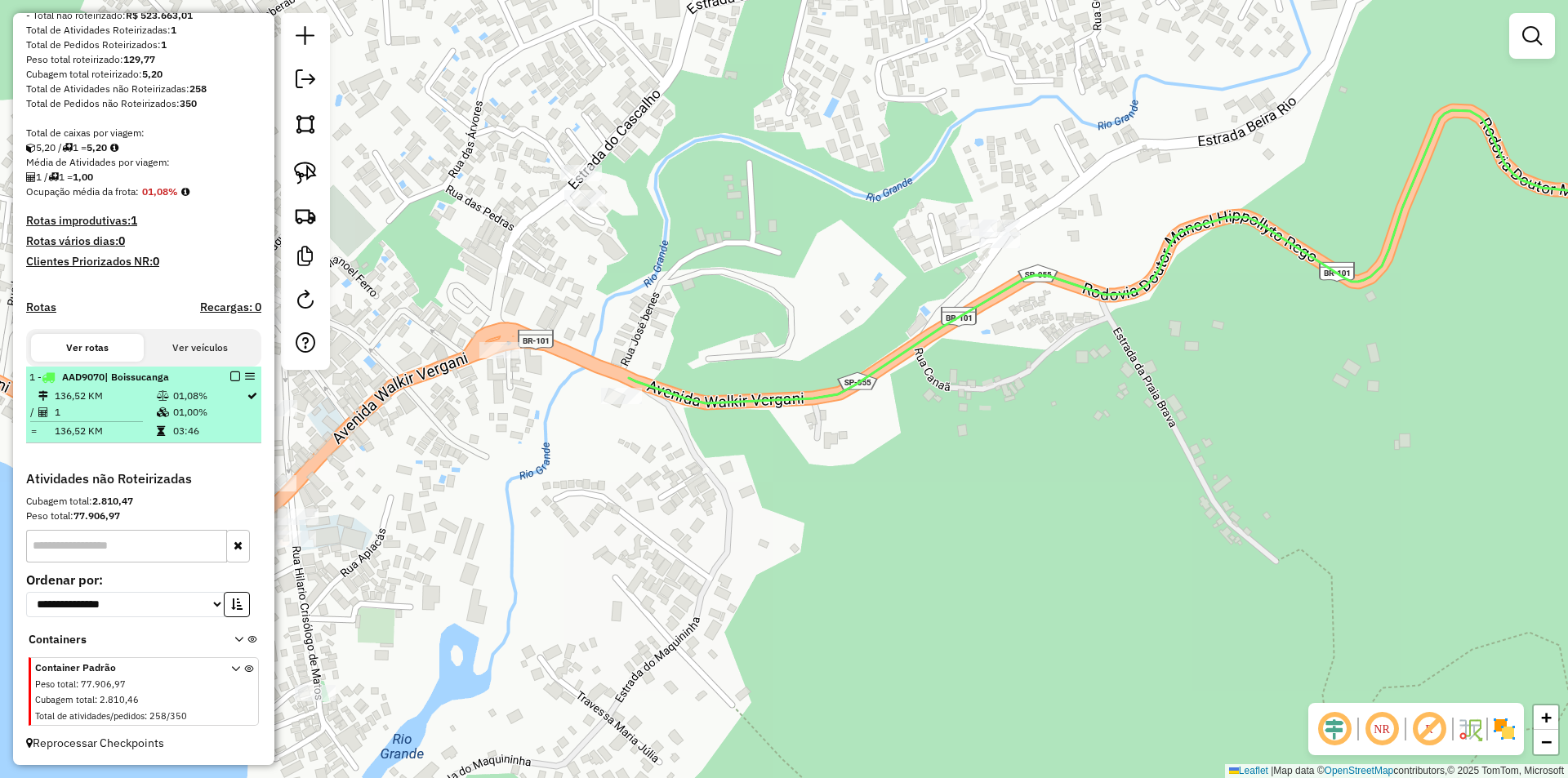
click at [230, 372] on em at bounding box center [235, 376] width 10 height 10
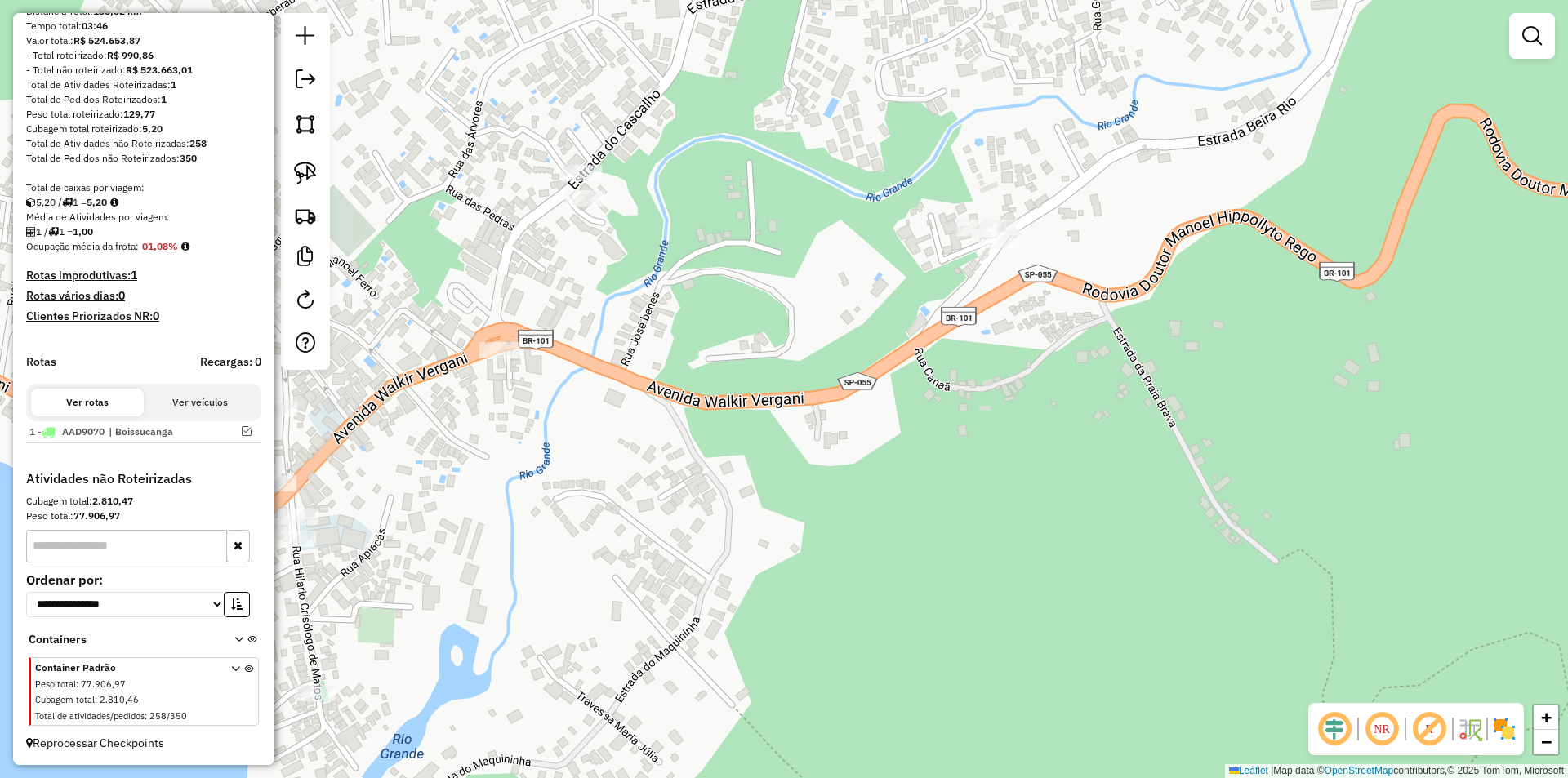
scroll to position [191, 0]
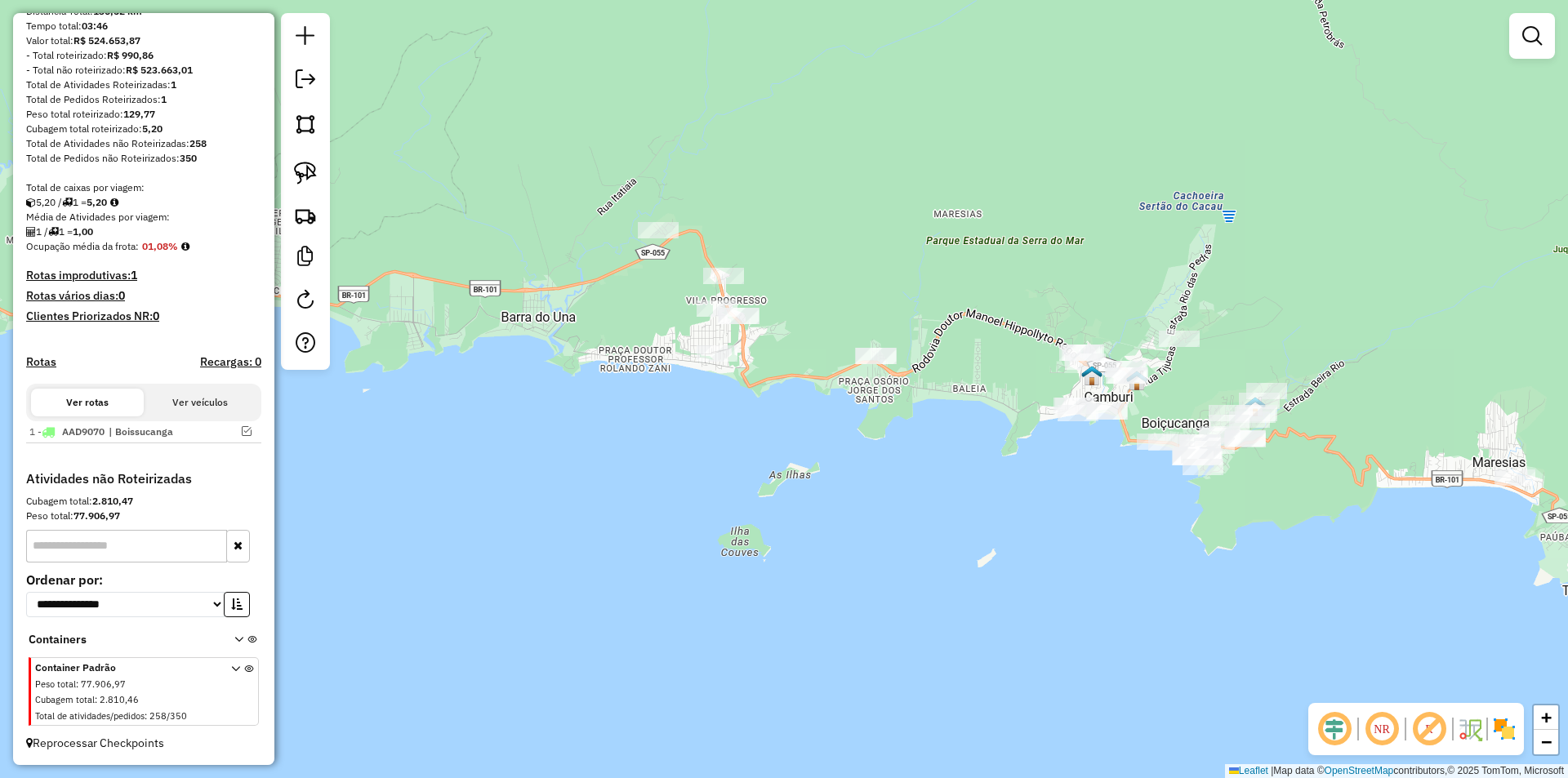
drag, startPoint x: 1145, startPoint y: 599, endPoint x: 901, endPoint y: 310, distance: 378.2
click at [901, 310] on div "Janela de atendimento Grade de atendimento Capacidade Transportadoras Veículos …" at bounding box center [784, 389] width 1568 height 778
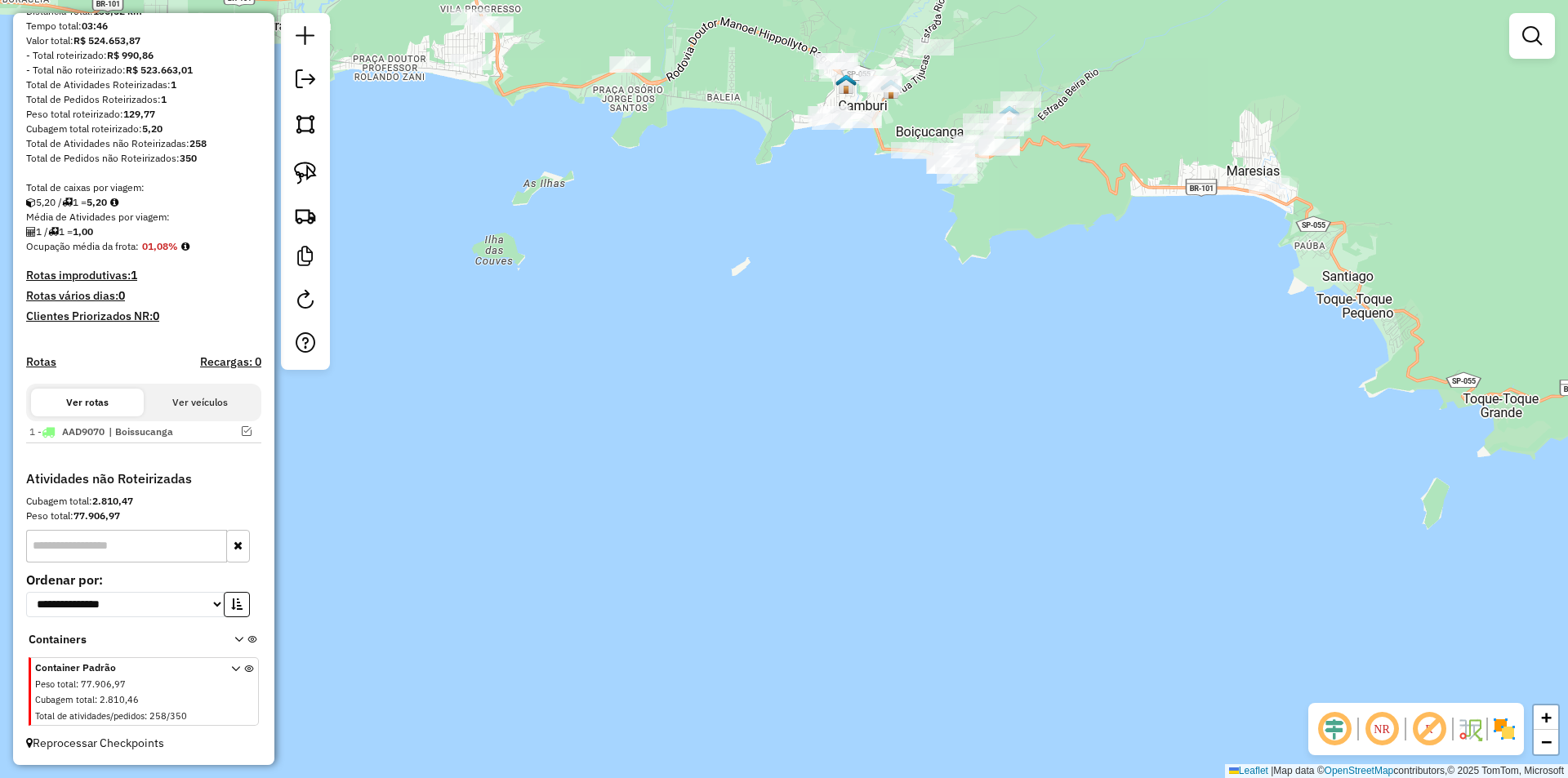
drag, startPoint x: 914, startPoint y: 615, endPoint x: 618, endPoint y: 420, distance: 354.5
click at [633, 426] on div "Janela de atendimento Grade de atendimento Capacidade Transportadoras Veículos …" at bounding box center [784, 389] width 1568 height 778
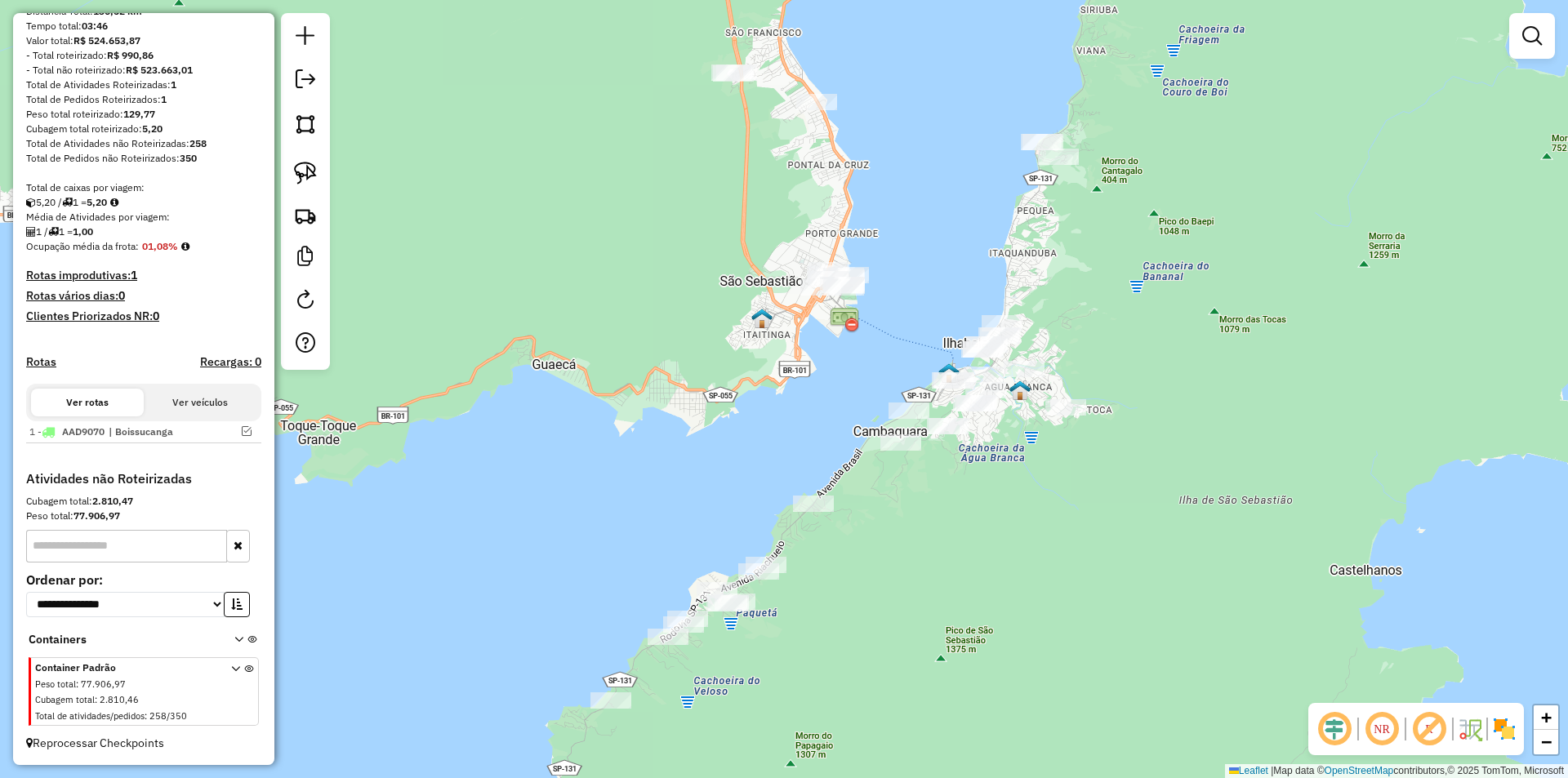
drag, startPoint x: 986, startPoint y: 546, endPoint x: 867, endPoint y: 750, distance: 236.2
click at [867, 750] on div "Janela de atendimento Grade de atendimento Capacidade Transportadoras Veículos …" at bounding box center [784, 389] width 1568 height 778
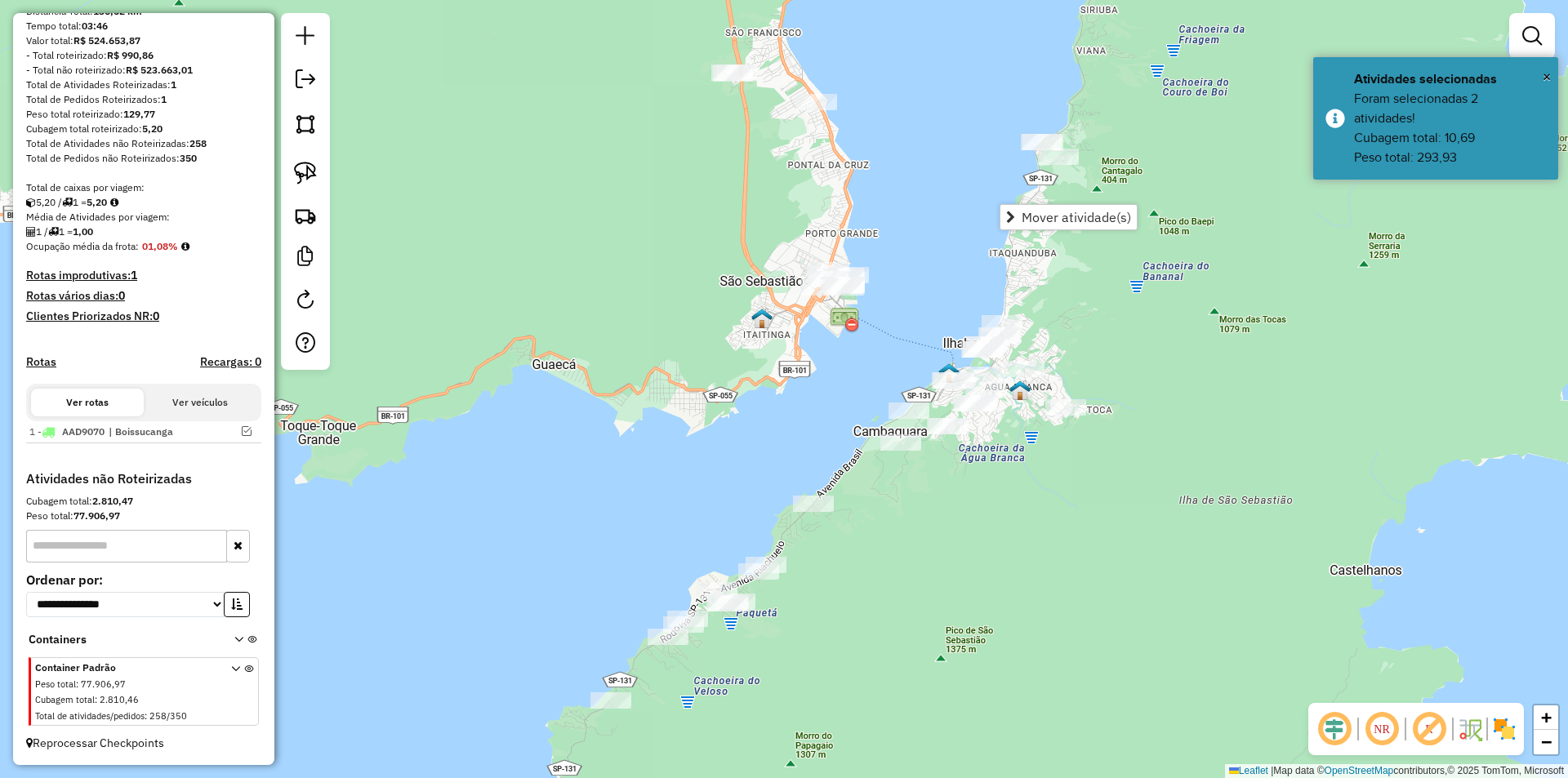
click at [990, 607] on div "Janela de atendimento Grade de atendimento Capacidade Transportadoras Veículos …" at bounding box center [784, 389] width 1568 height 778
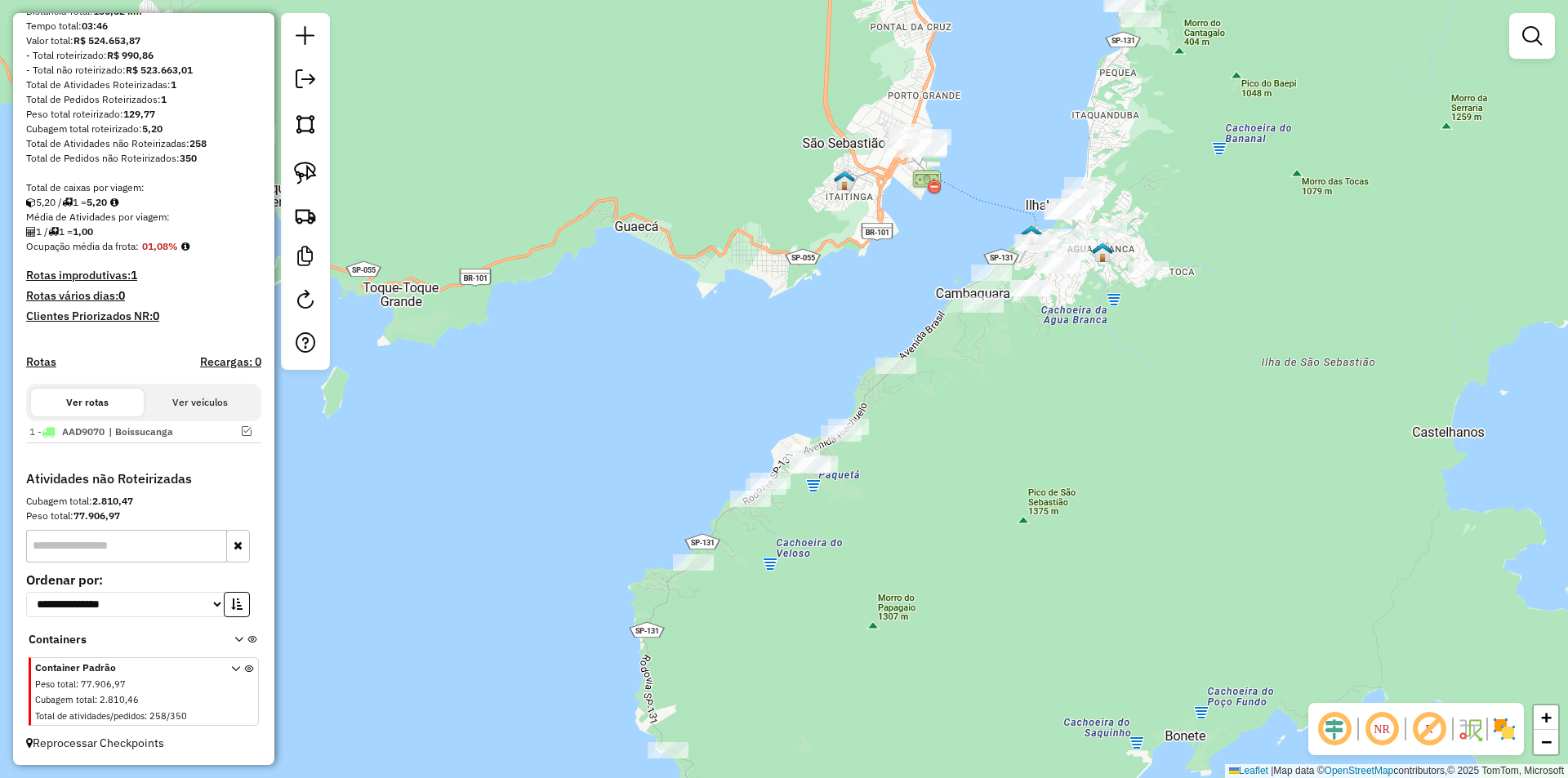
drag, startPoint x: 950, startPoint y: 504, endPoint x: 1018, endPoint y: 385, distance: 137.1
click at [1018, 385] on div "Janela de atendimento Grade de atendimento Capacidade Transportadoras Veículos …" at bounding box center [784, 389] width 1568 height 778
click at [1533, 41] on em at bounding box center [1531, 36] width 20 height 20
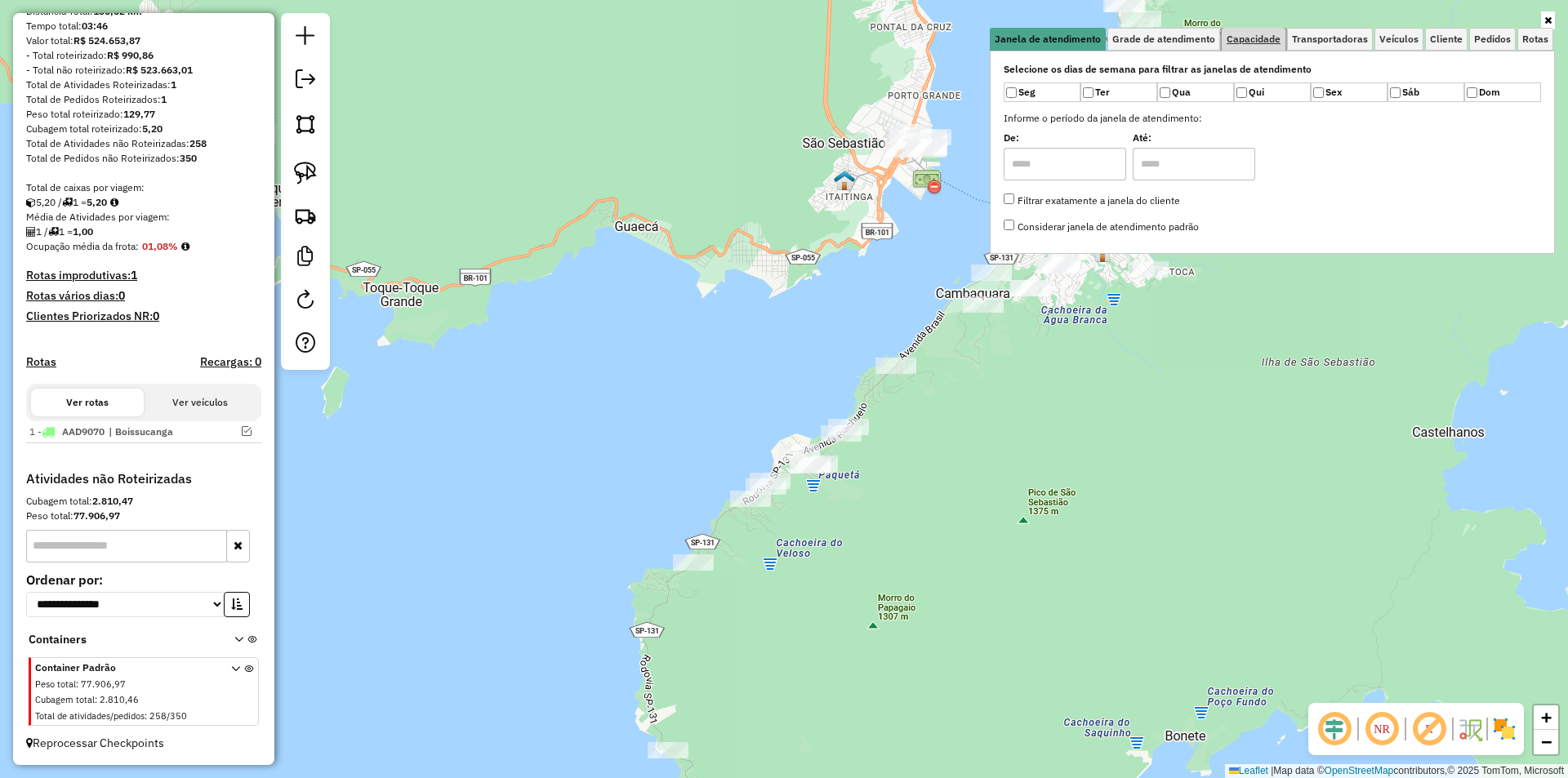
click at [1256, 34] on span "Capacidade" at bounding box center [1253, 39] width 54 height 10
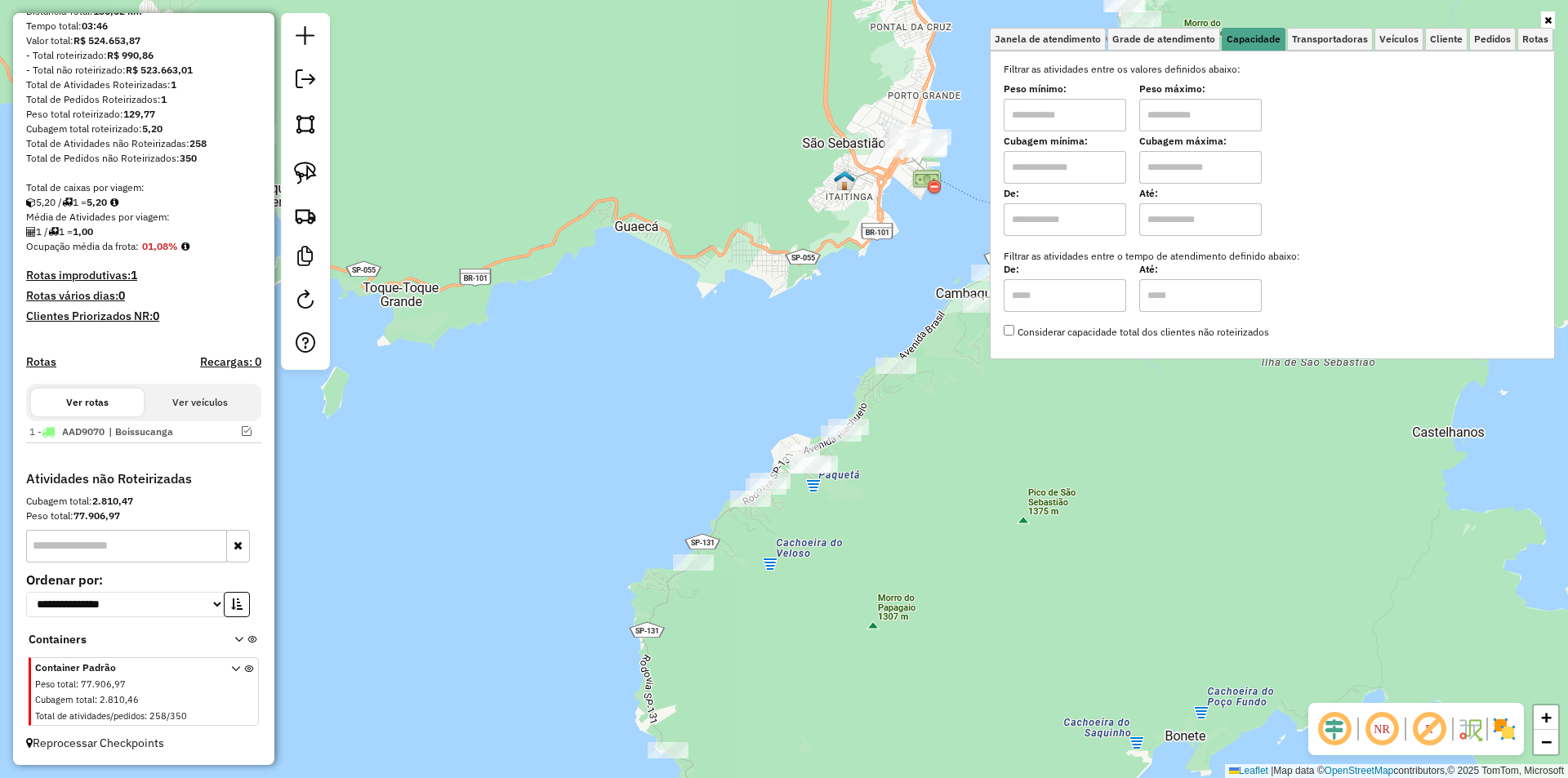
click at [1035, 115] on input "text" at bounding box center [1065, 115] width 123 height 32
click at [1026, 169] on input "text" at bounding box center [1065, 167] width 123 height 32
type input "****"
type input "*****"
click at [886, 552] on div "Limpar filtros Janela de atendimento Grade de atendimento Capacidade Transporta…" at bounding box center [784, 389] width 1568 height 778
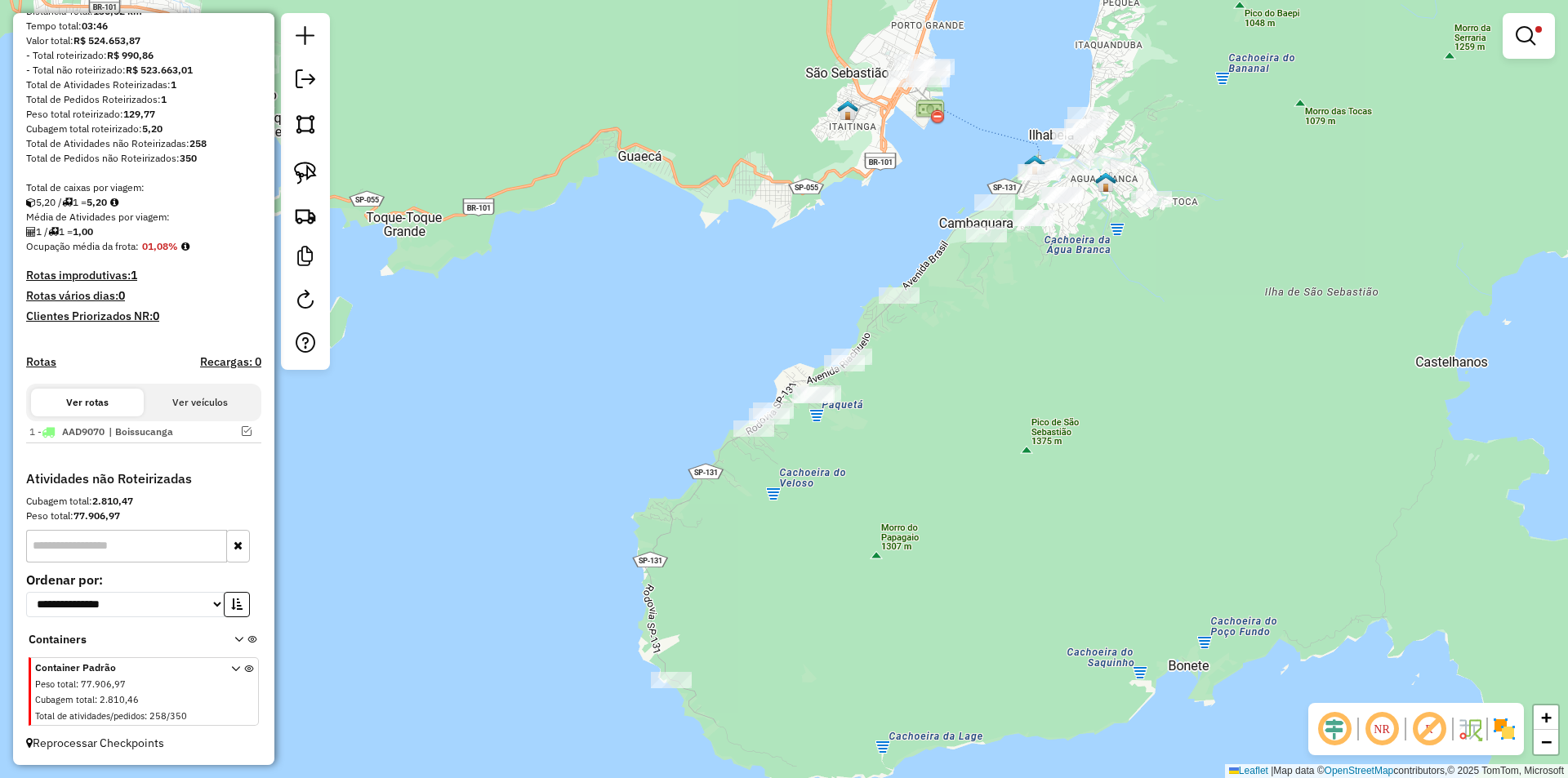
drag, startPoint x: 892, startPoint y: 582, endPoint x: 895, endPoint y: 512, distance: 70.1
click at [895, 512] on div "Limpar filtros Janela de atendimento Grade de atendimento Capacidade Transporta…" at bounding box center [784, 389] width 1568 height 778
click at [315, 168] on img at bounding box center [305, 173] width 23 height 23
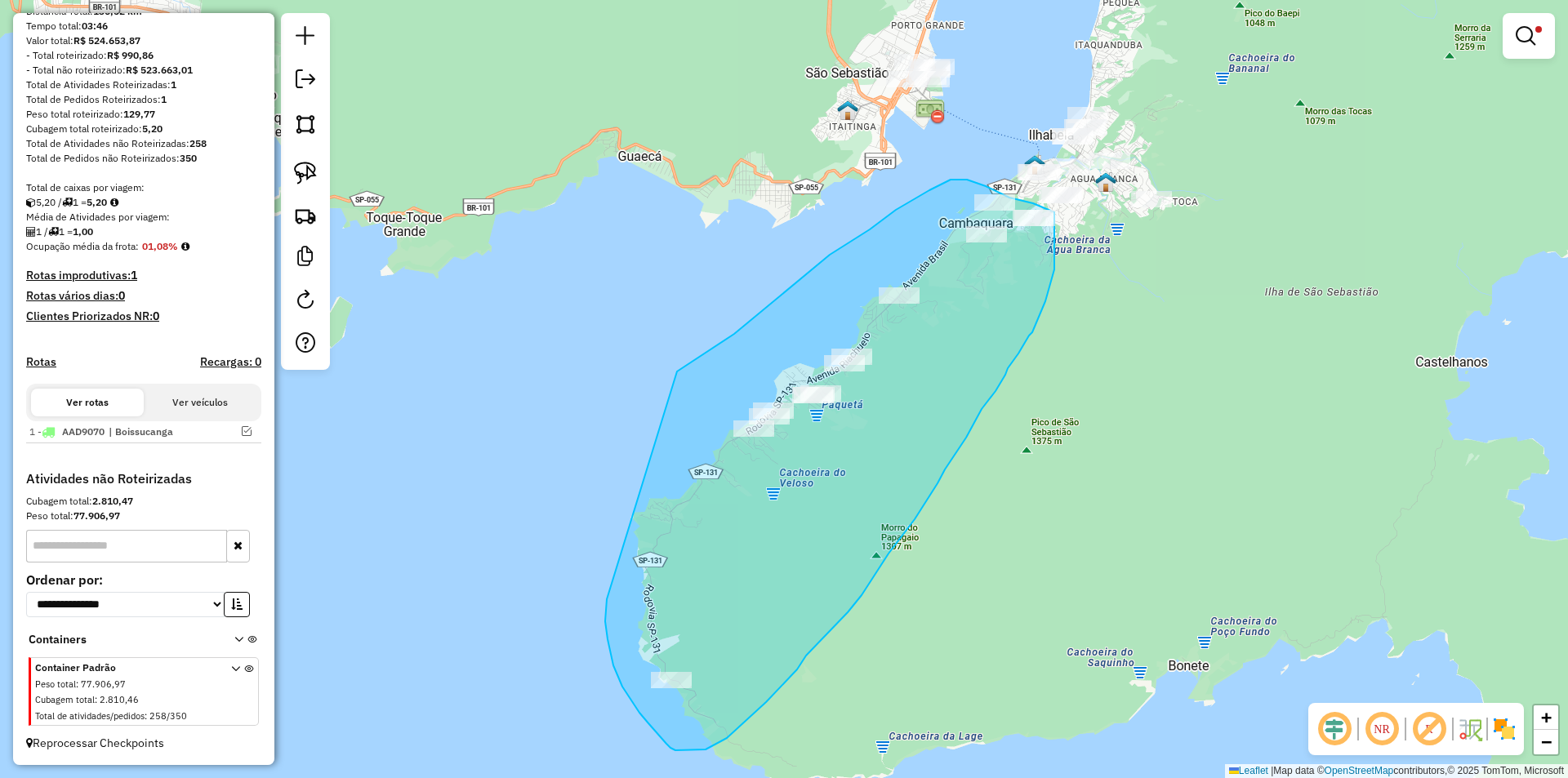
drag, startPoint x: 607, startPoint y: 639, endPoint x: 653, endPoint y: 390, distance: 253.2
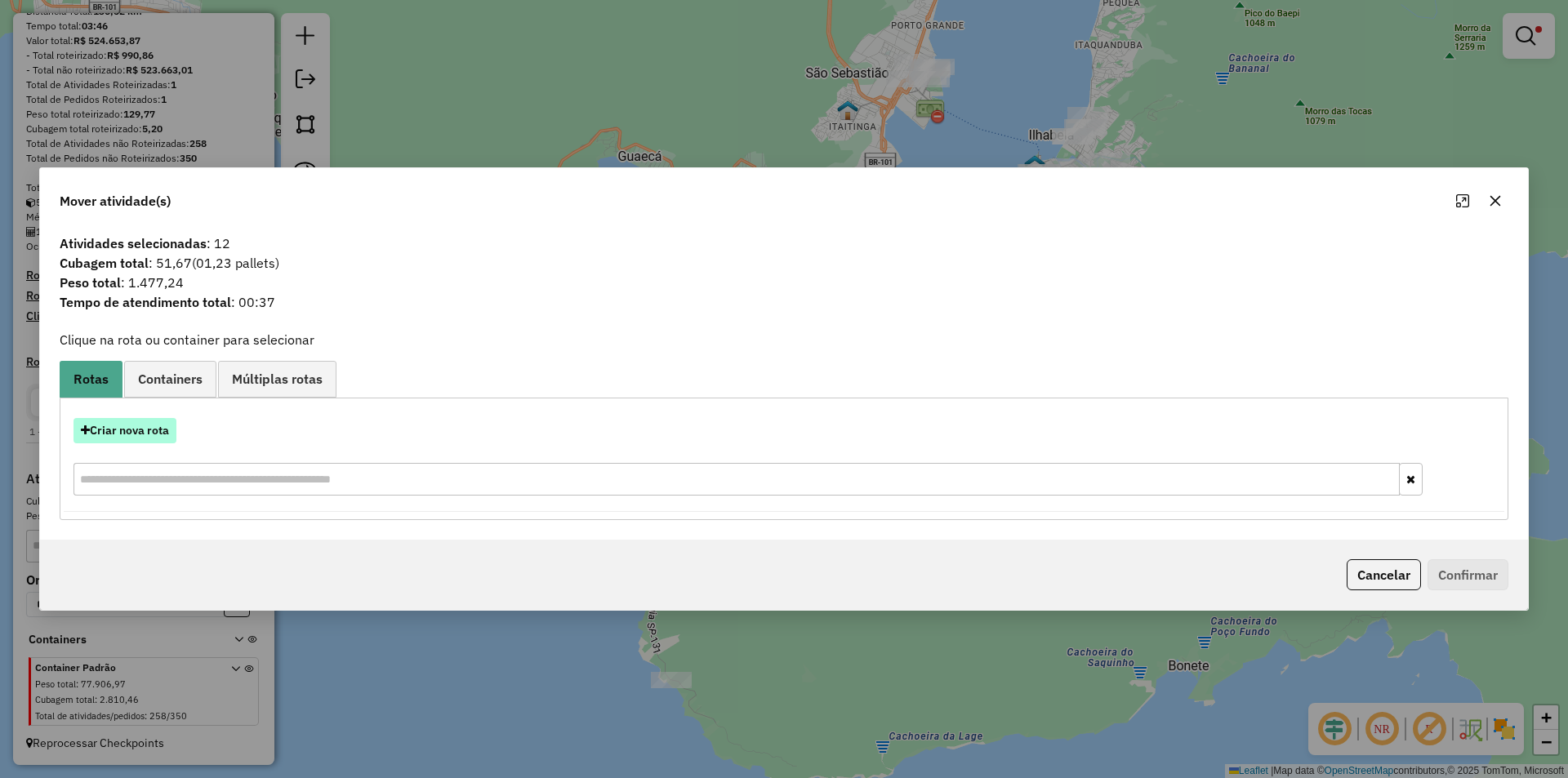
click at [158, 424] on button "Criar nova rota" at bounding box center [124, 431] width 103 height 26
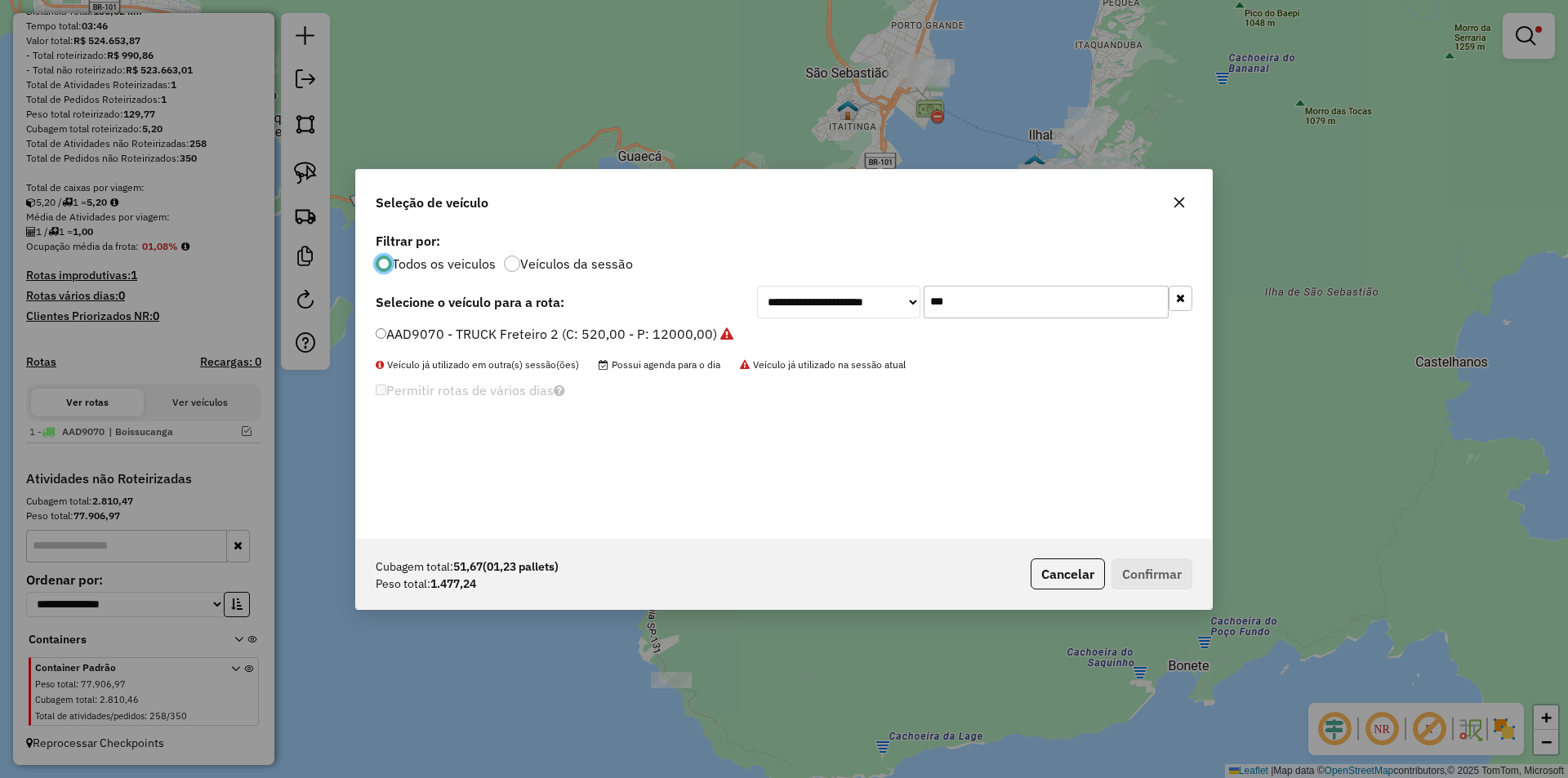
scroll to position [9, 5]
click at [1036, 295] on input "***" at bounding box center [1046, 302] width 245 height 32
drag, startPoint x: 1035, startPoint y: 295, endPoint x: 1036, endPoint y: 272, distance: 23.0
click at [1035, 295] on input "***" at bounding box center [1046, 302] width 245 height 32
type input "****"
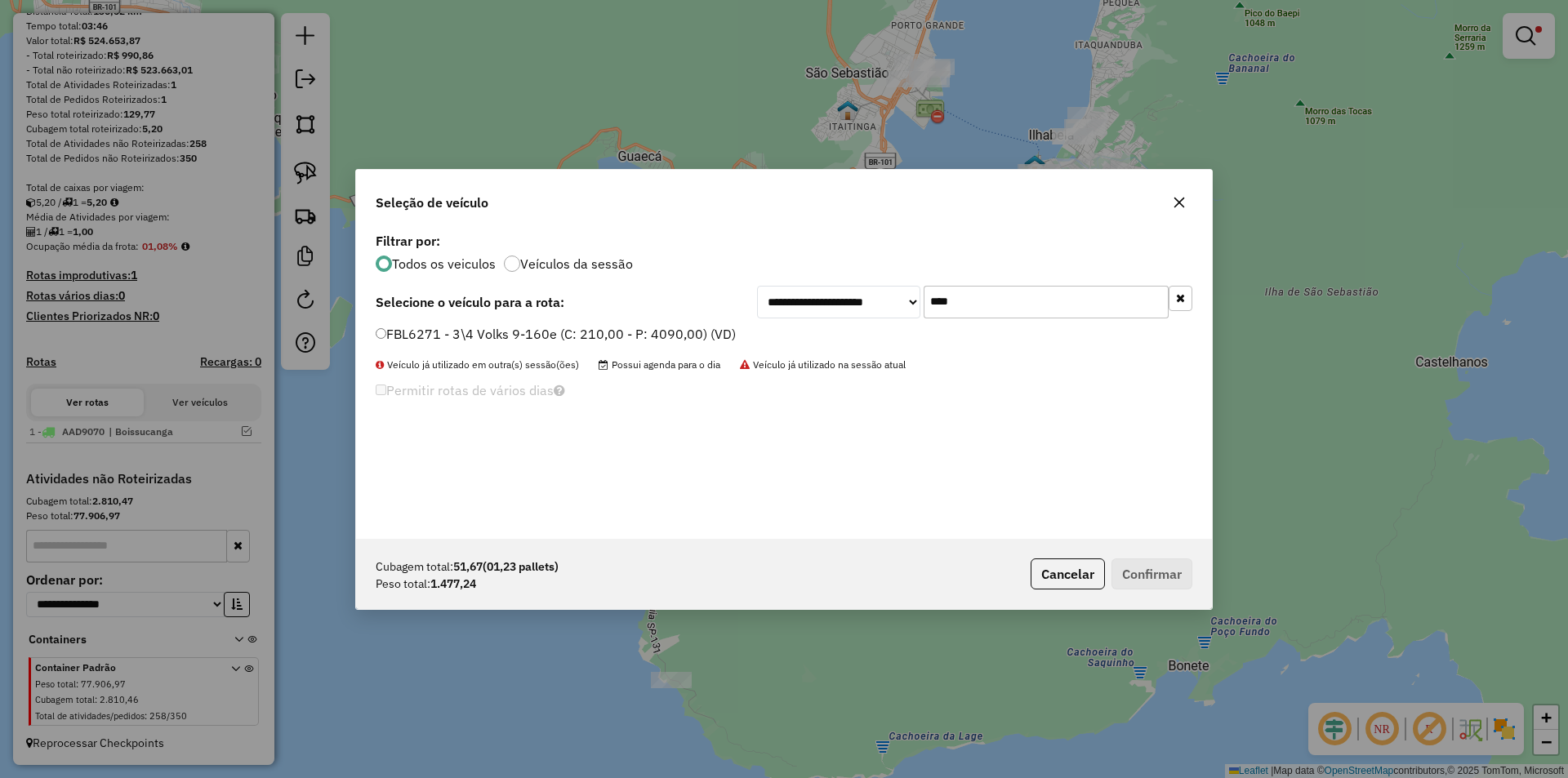
click at [429, 330] on label "FBL6271 - 3\4 Volks 9-160e (C: 210,00 - P: 4090,00) (VD)" at bounding box center [555, 334] width 360 height 20
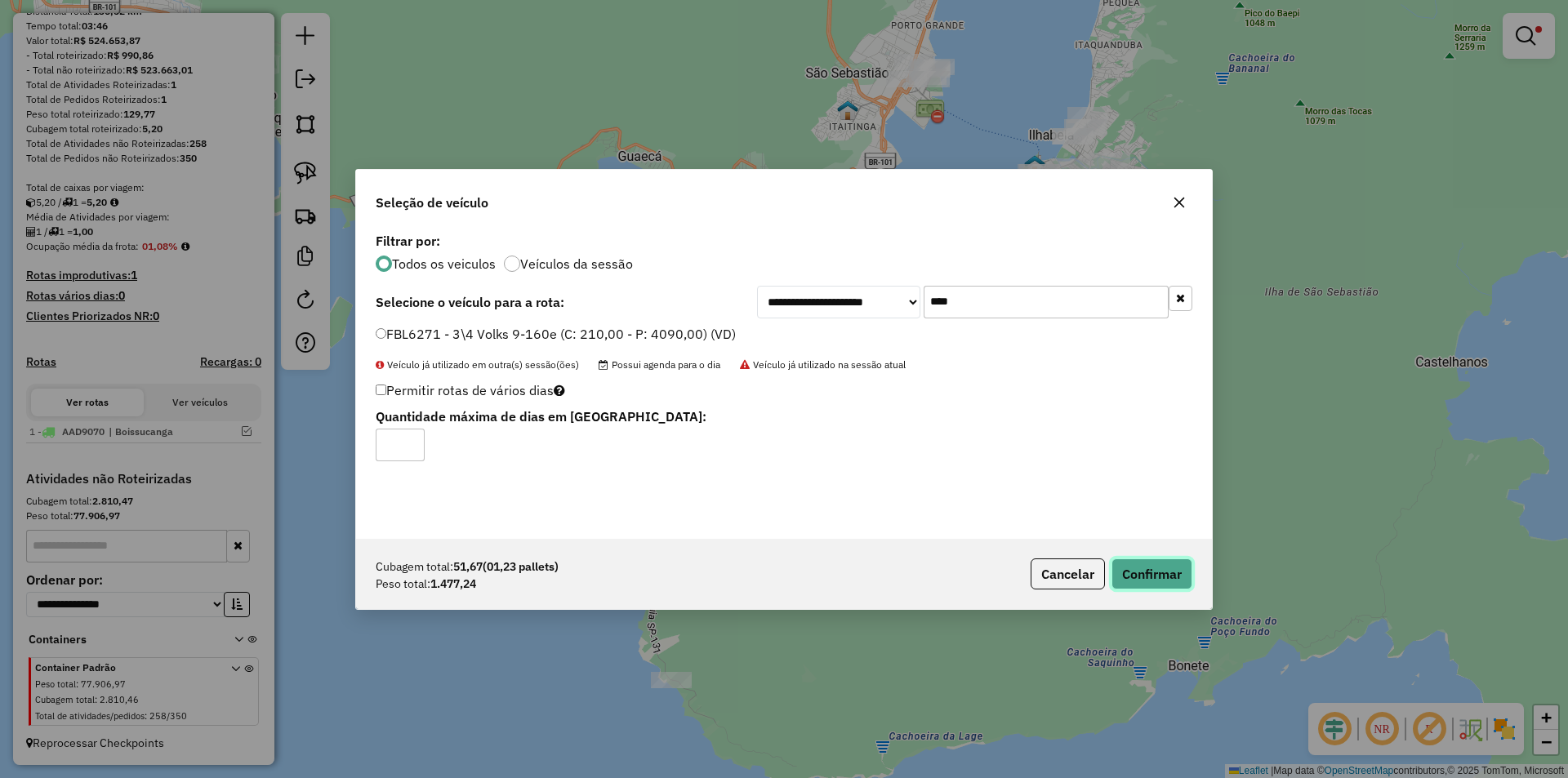
click at [1162, 568] on button "Confirmar" at bounding box center [1152, 574] width 81 height 31
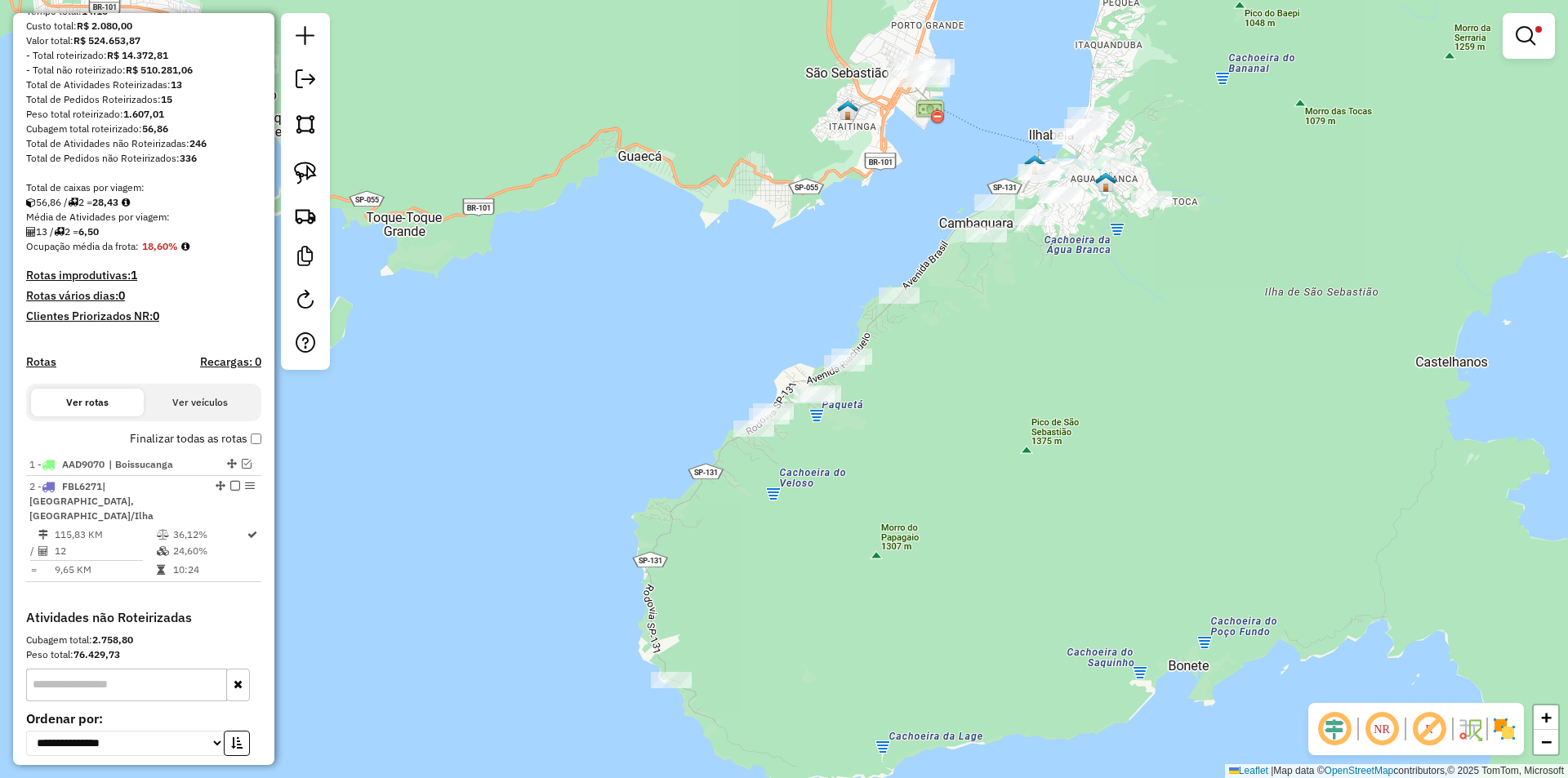
scroll to position [260, 0]
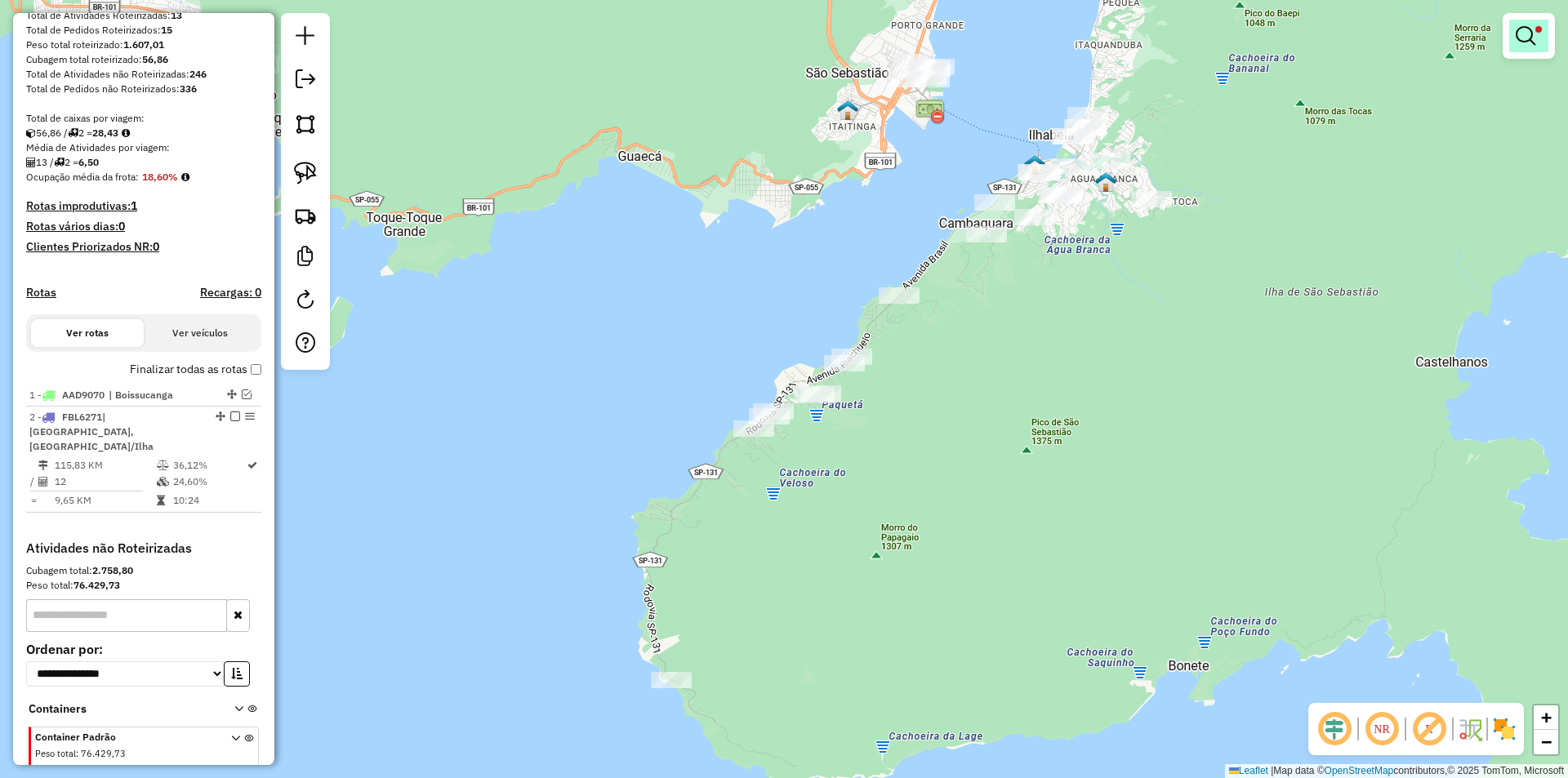
click at [1525, 37] on em at bounding box center [1525, 36] width 20 height 20
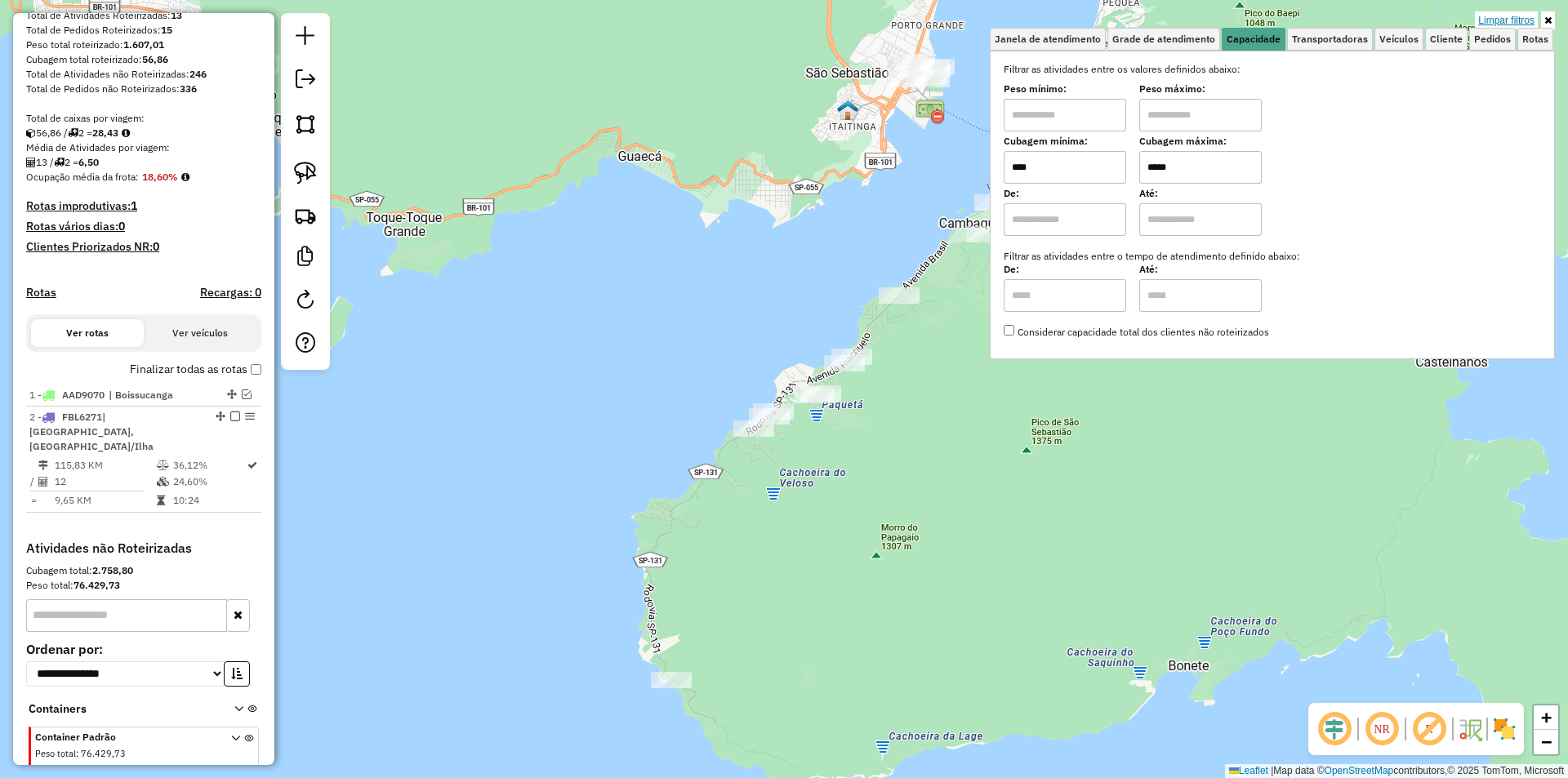
click at [1521, 18] on link "Limpar filtros" at bounding box center [1506, 20] width 63 height 18
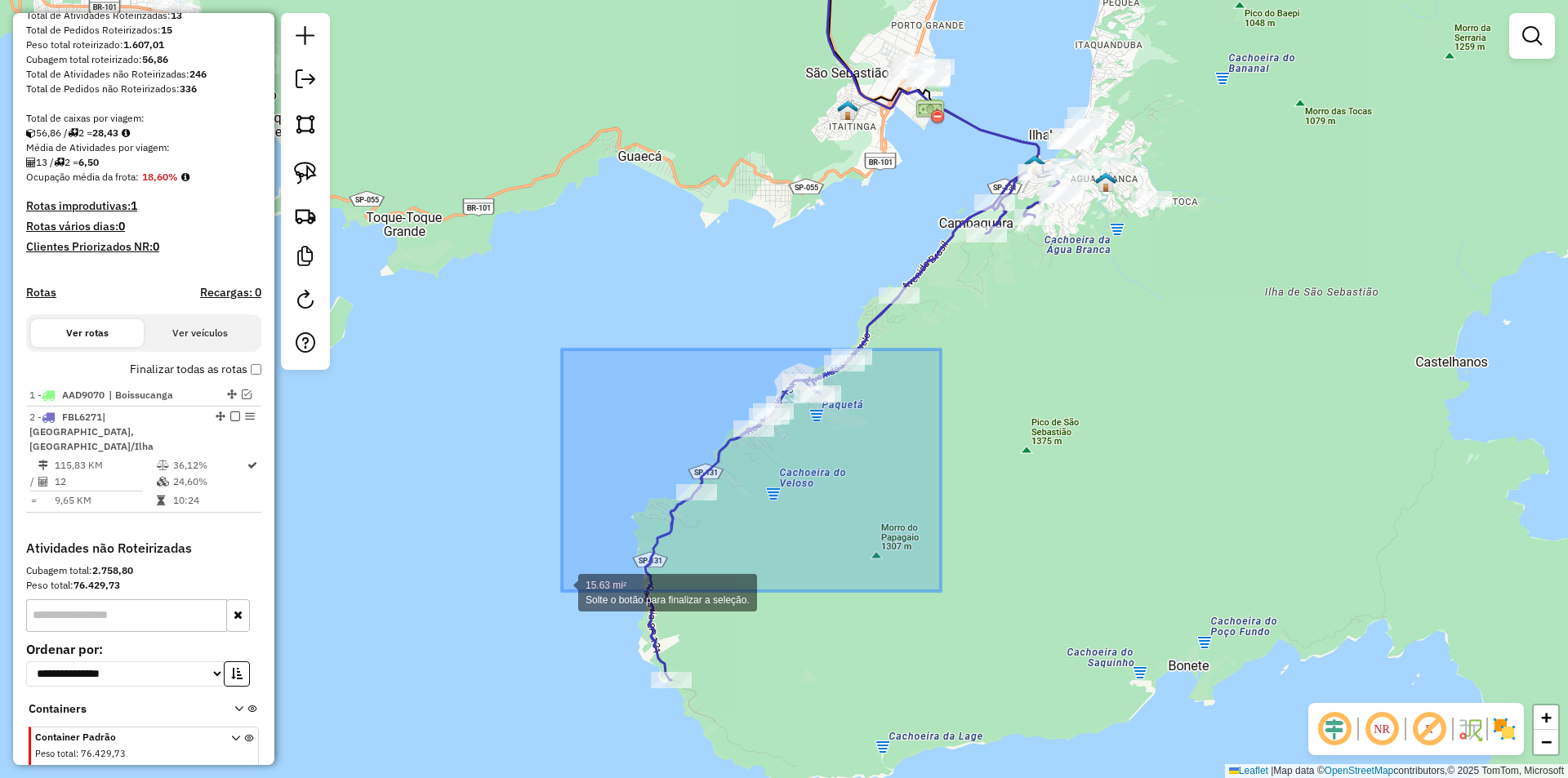
drag, startPoint x: 940, startPoint y: 349, endPoint x: 564, endPoint y: 587, distance: 445.0
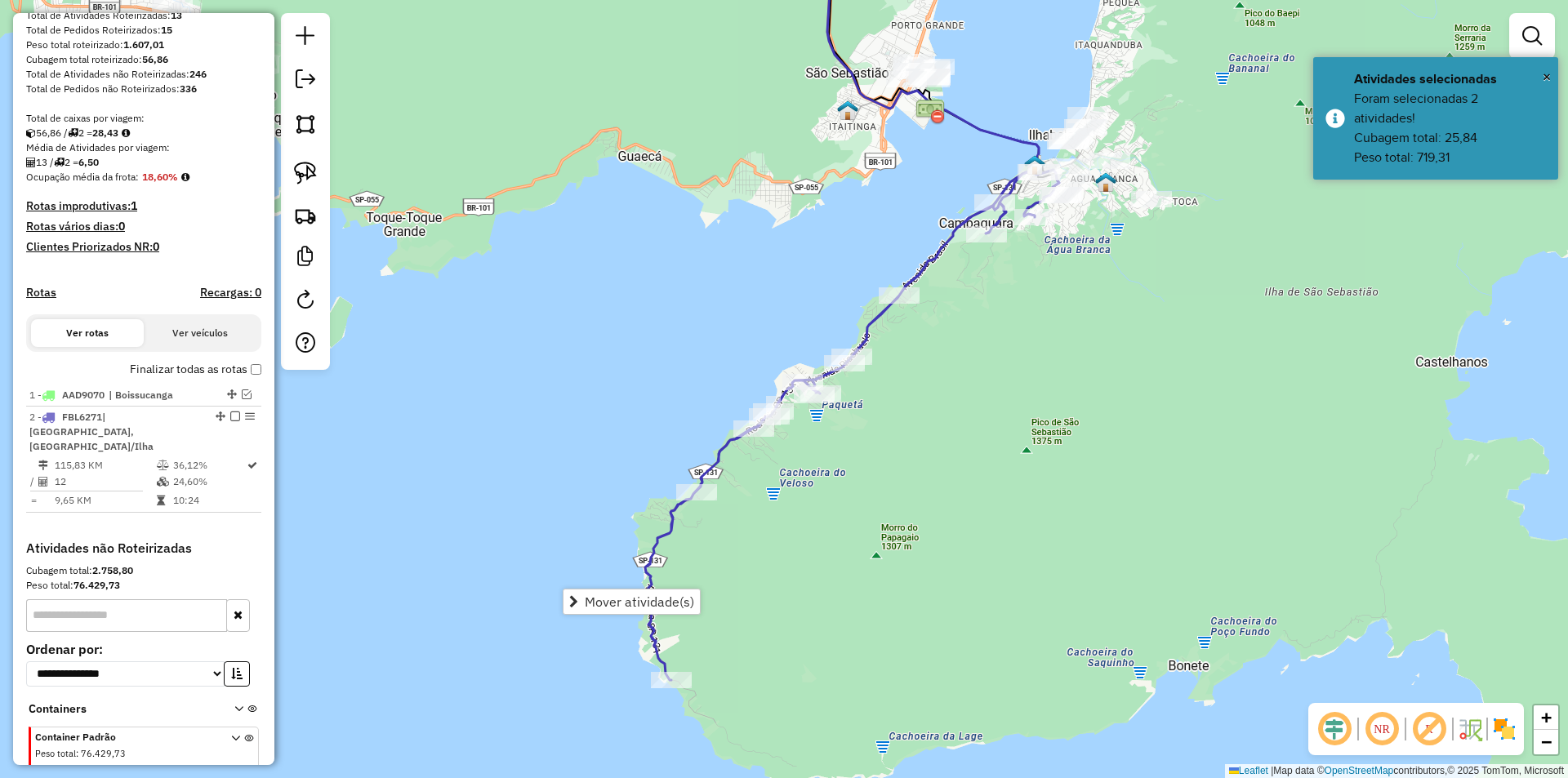
click at [946, 403] on div "Janela de atendimento Grade de atendimento Capacidade Transportadoras Veículos …" at bounding box center [784, 389] width 1568 height 778
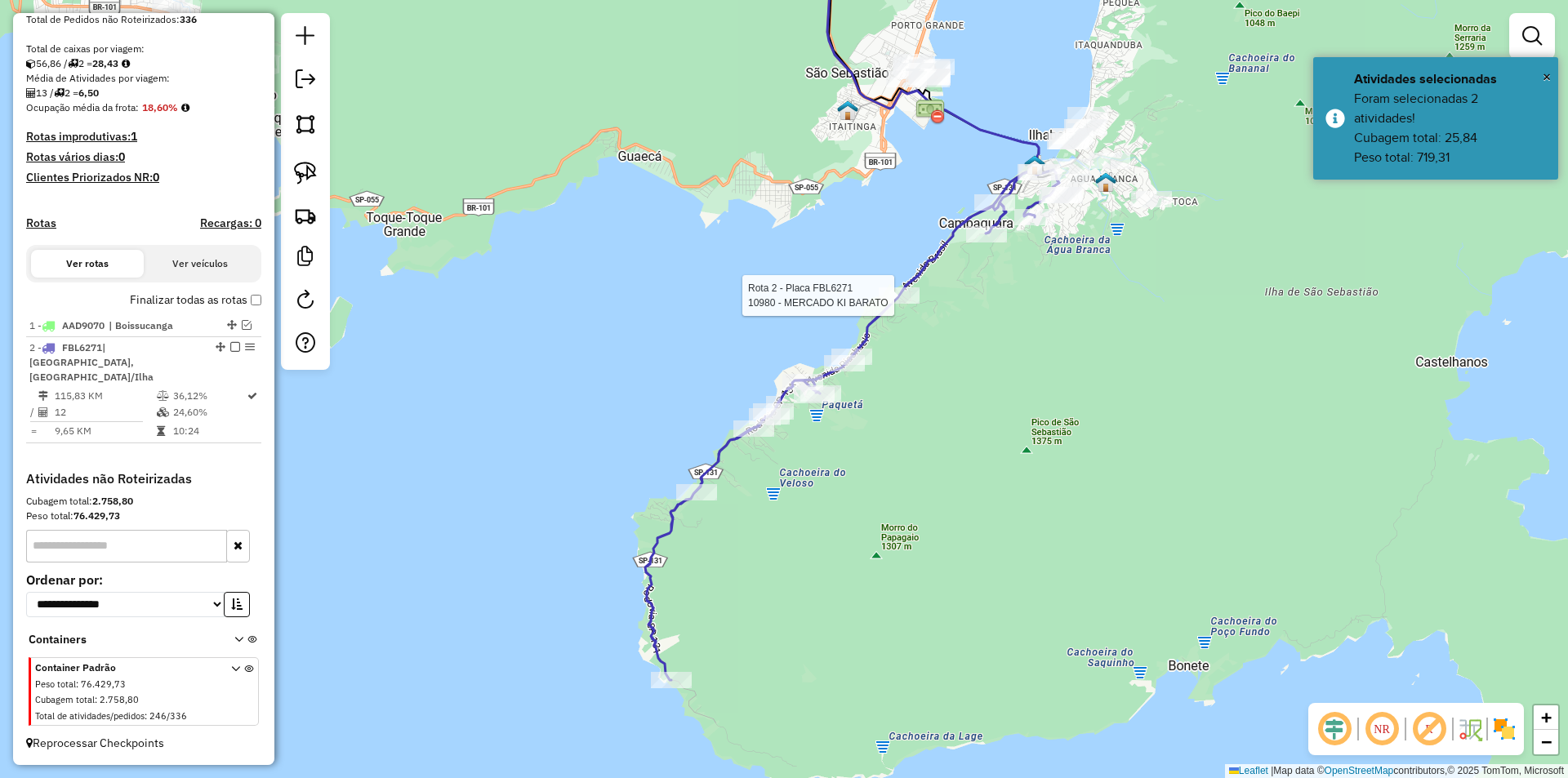
select select "**********"
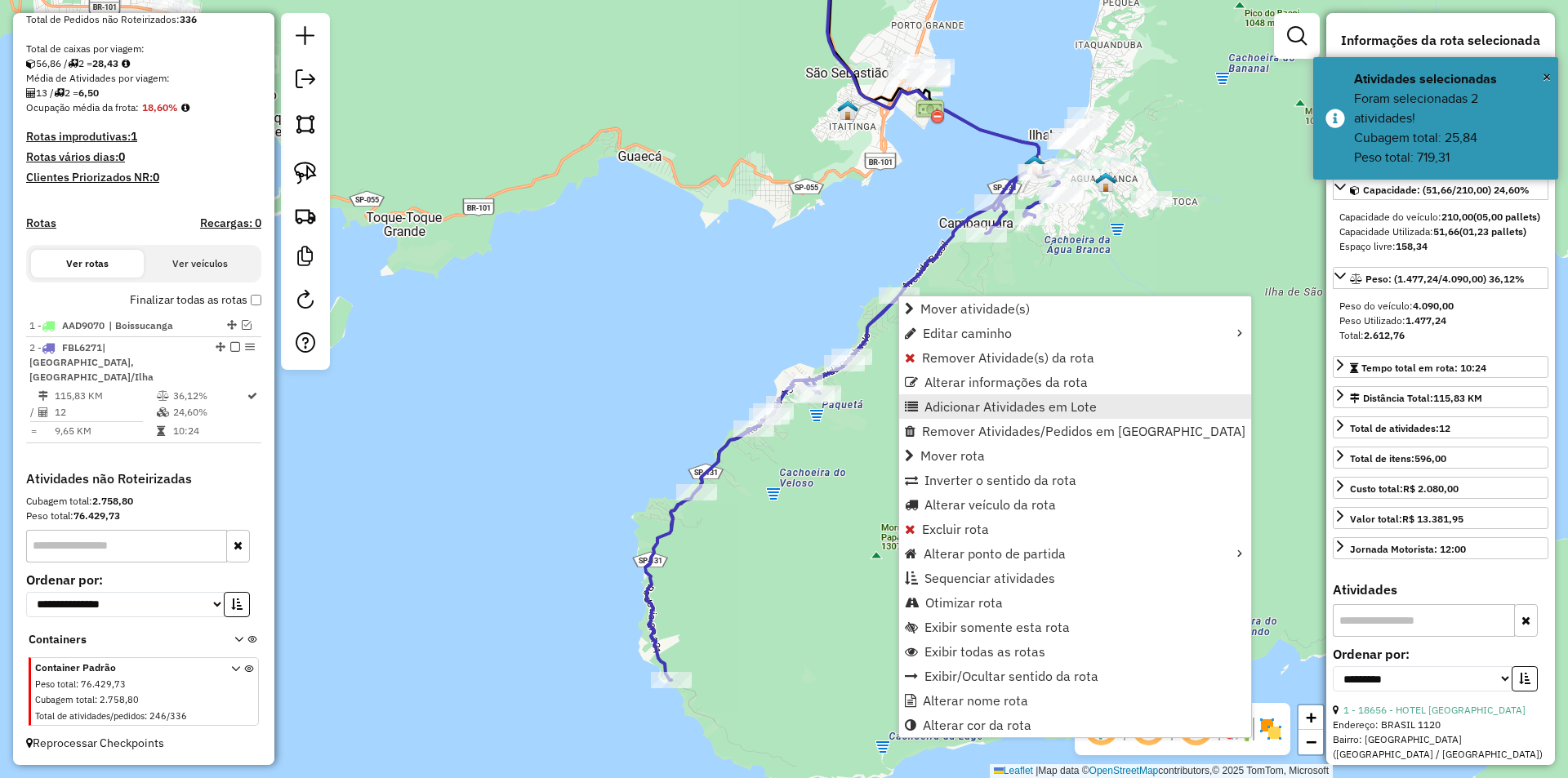
click at [941, 402] on span "Adicionar Atividades em Lote" at bounding box center [1010, 406] width 172 height 13
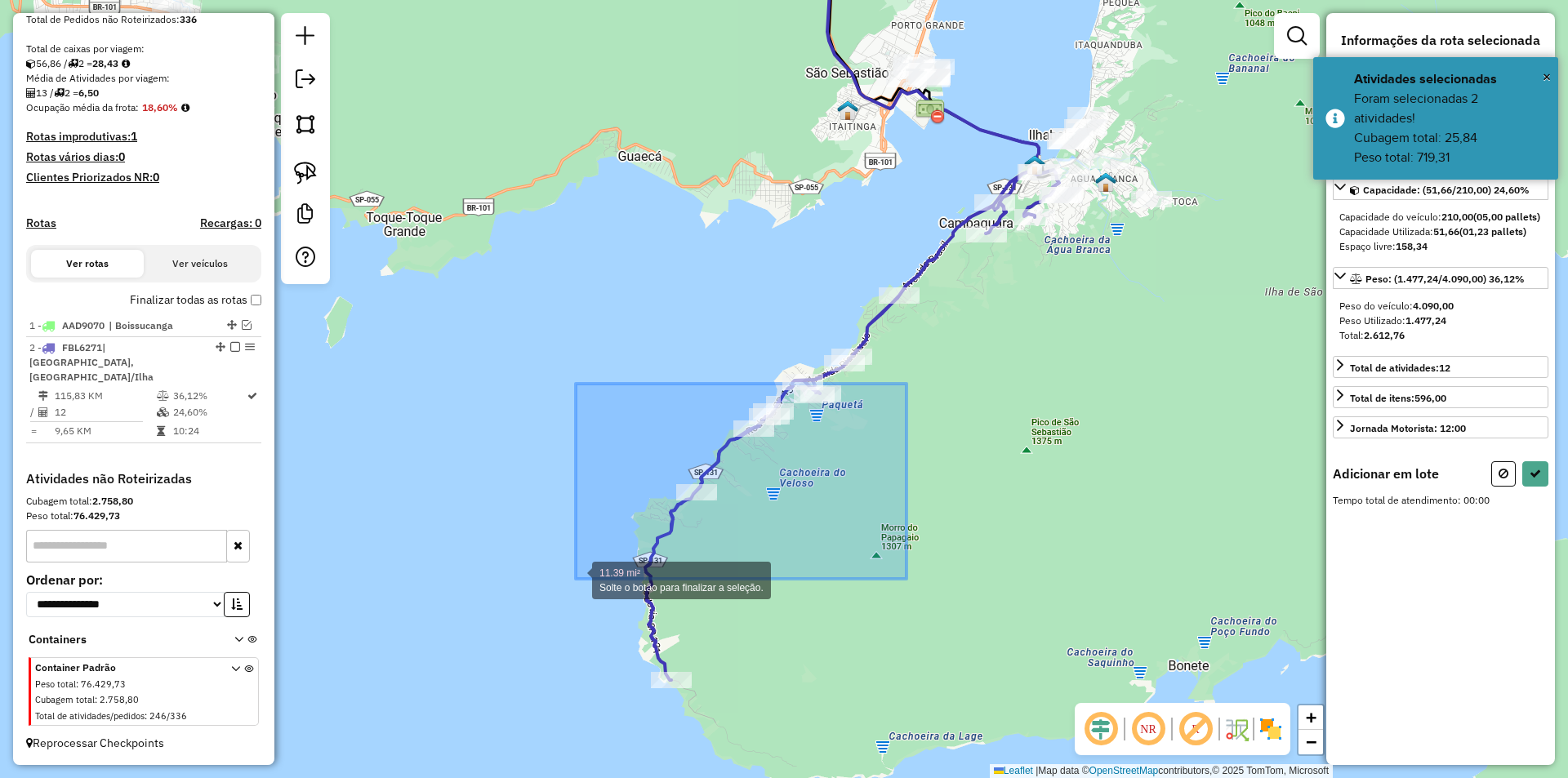
drag, startPoint x: 901, startPoint y: 387, endPoint x: 576, endPoint y: 579, distance: 377.5
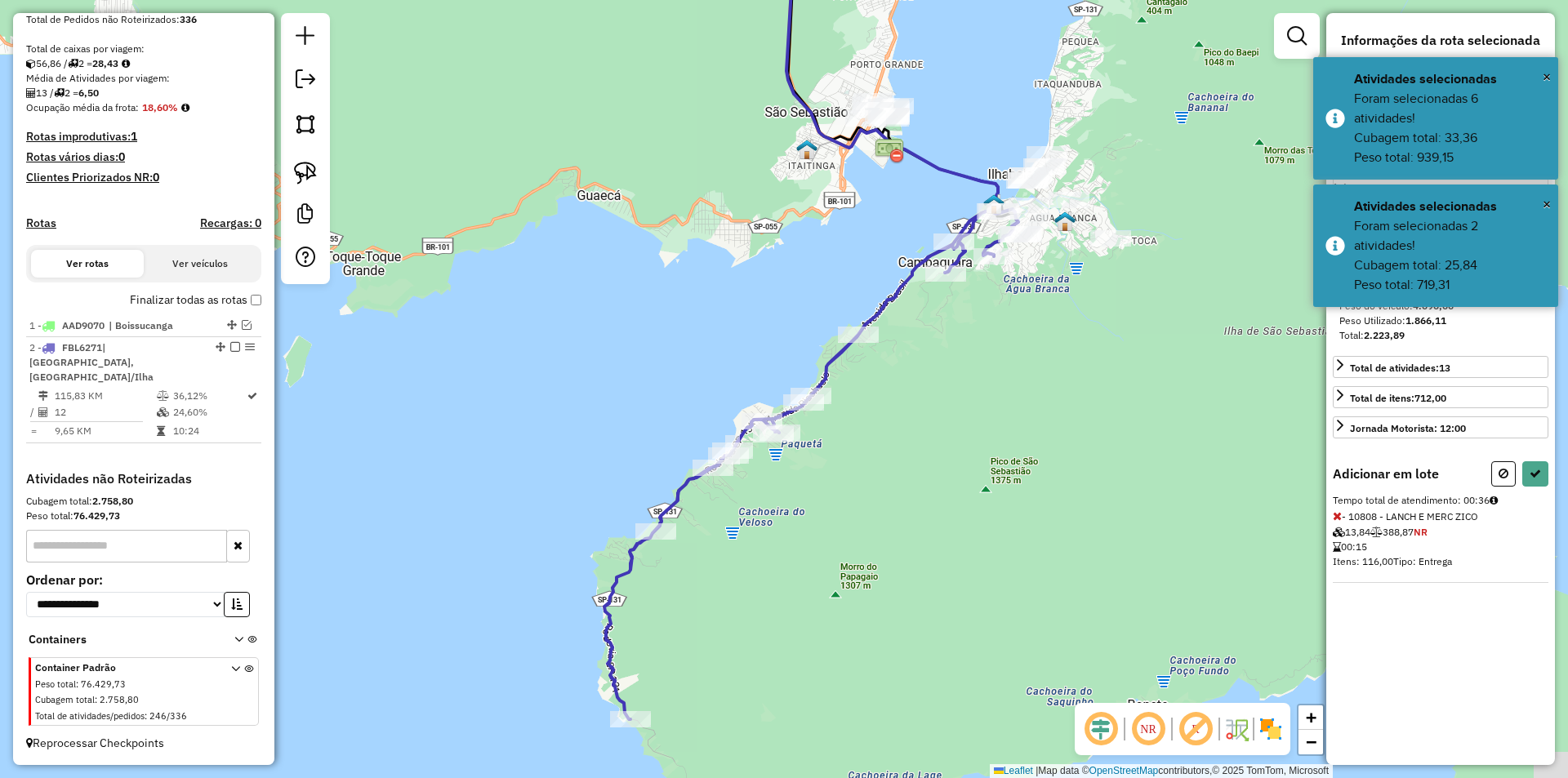
drag, startPoint x: 1078, startPoint y: 410, endPoint x: 1001, endPoint y: 454, distance: 88.7
click at [1001, 454] on div "Janela de atendimento Grade de atendimento Capacidade Transportadoras Veículos …" at bounding box center [784, 389] width 1568 height 778
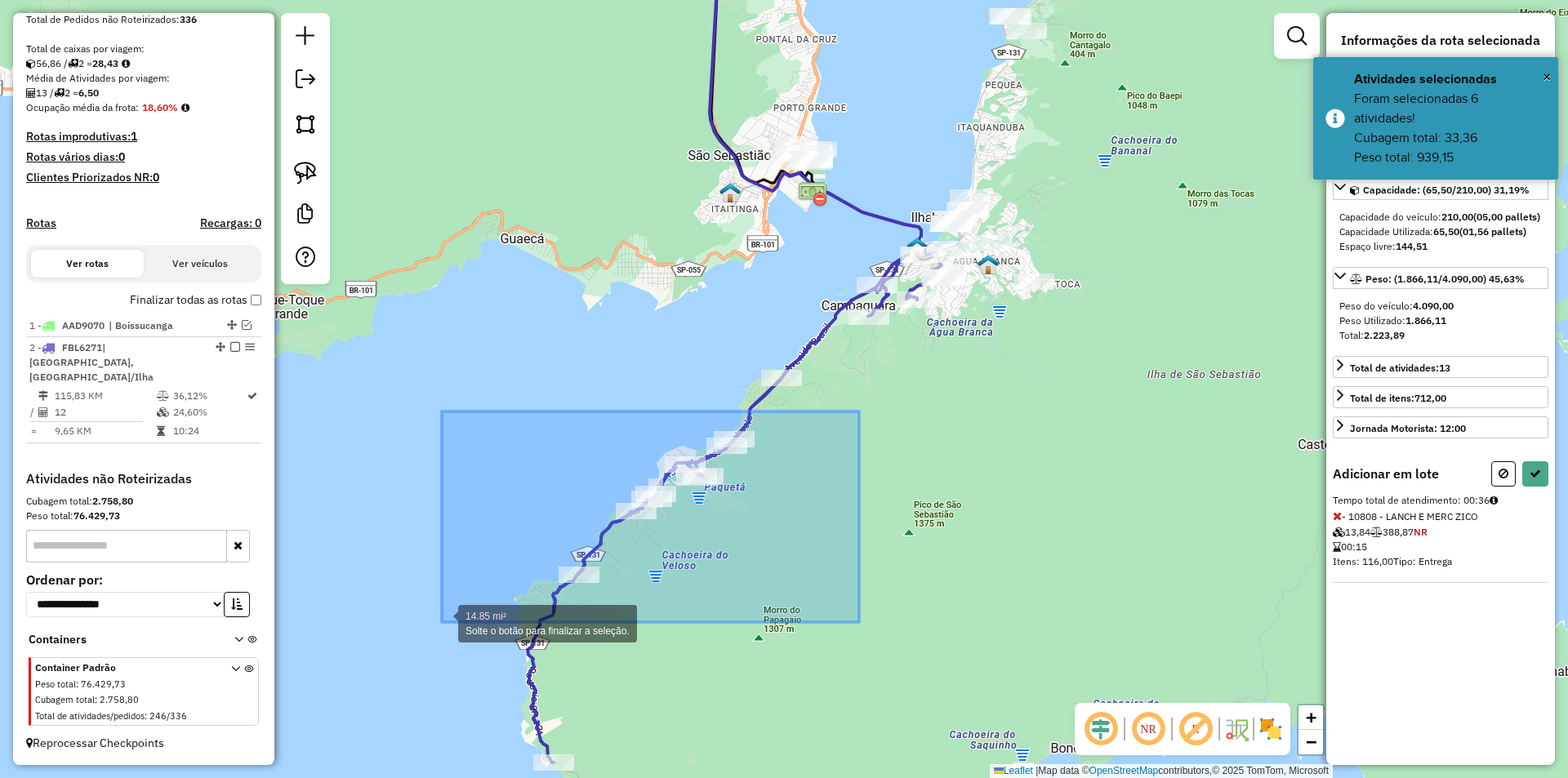
drag, startPoint x: 853, startPoint y: 410, endPoint x: 434, endPoint y: 638, distance: 477.0
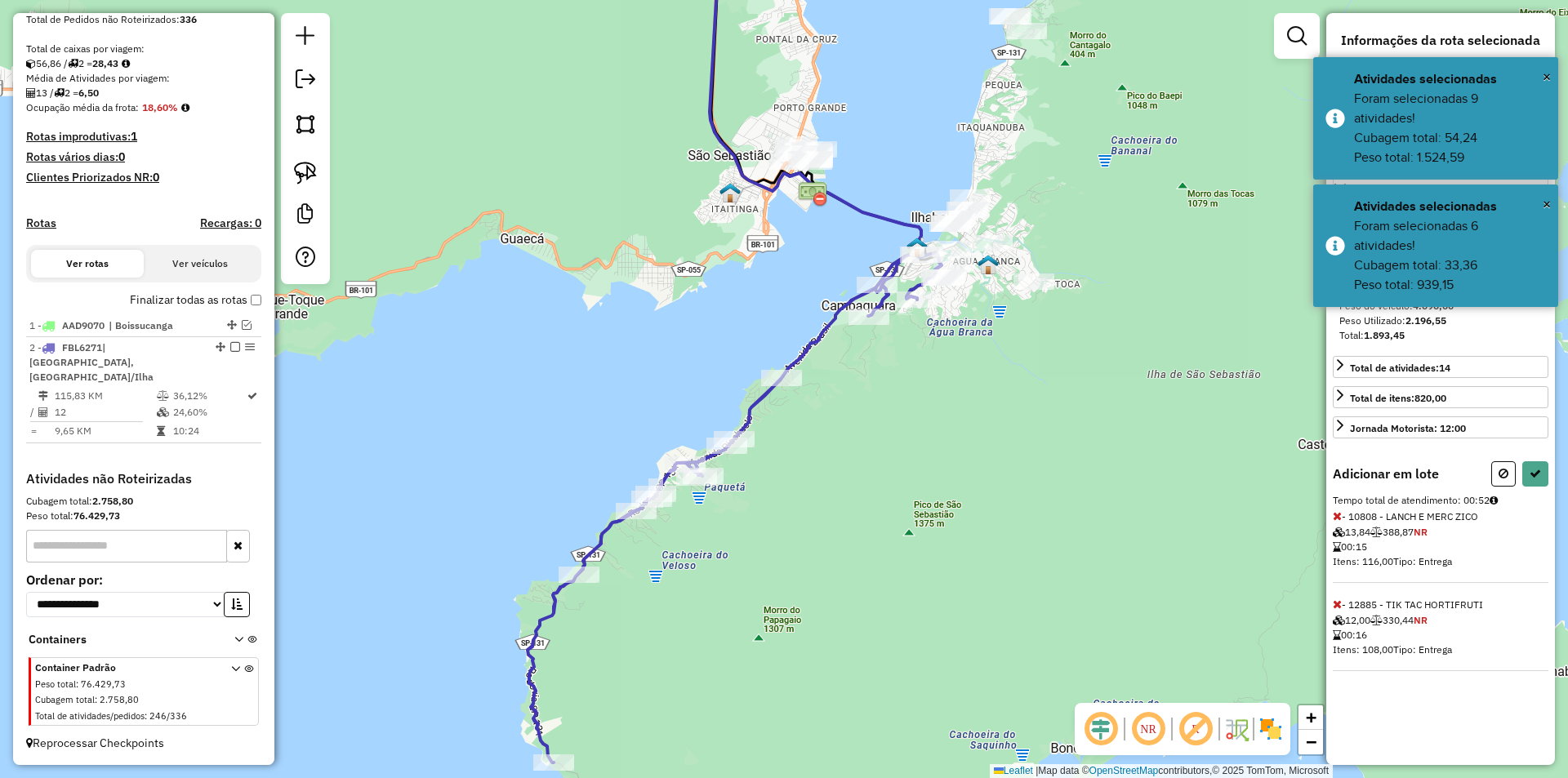
click at [985, 439] on div "Janela de atendimento Grade de atendimento Capacidade Transportadoras Veículos …" at bounding box center [784, 389] width 1568 height 778
click at [1546, 479] on button at bounding box center [1535, 474] width 26 height 26
select select "**********"
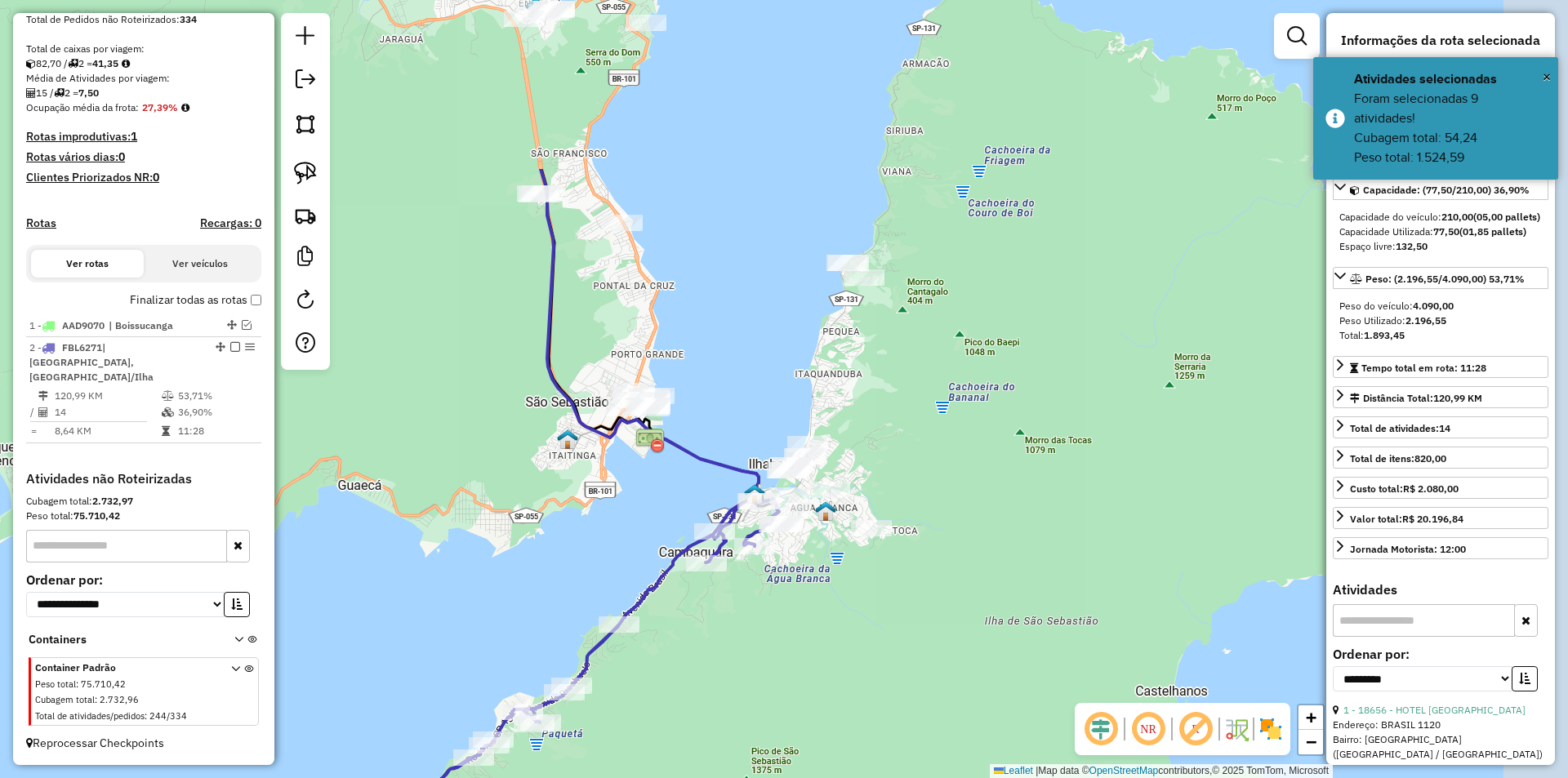
drag, startPoint x: 1045, startPoint y: 426, endPoint x: 911, endPoint y: 583, distance: 206.4
click at [913, 589] on div "Janela de atendimento Grade de atendimento Capacidade Transportadoras Veículos …" at bounding box center [784, 389] width 1568 height 778
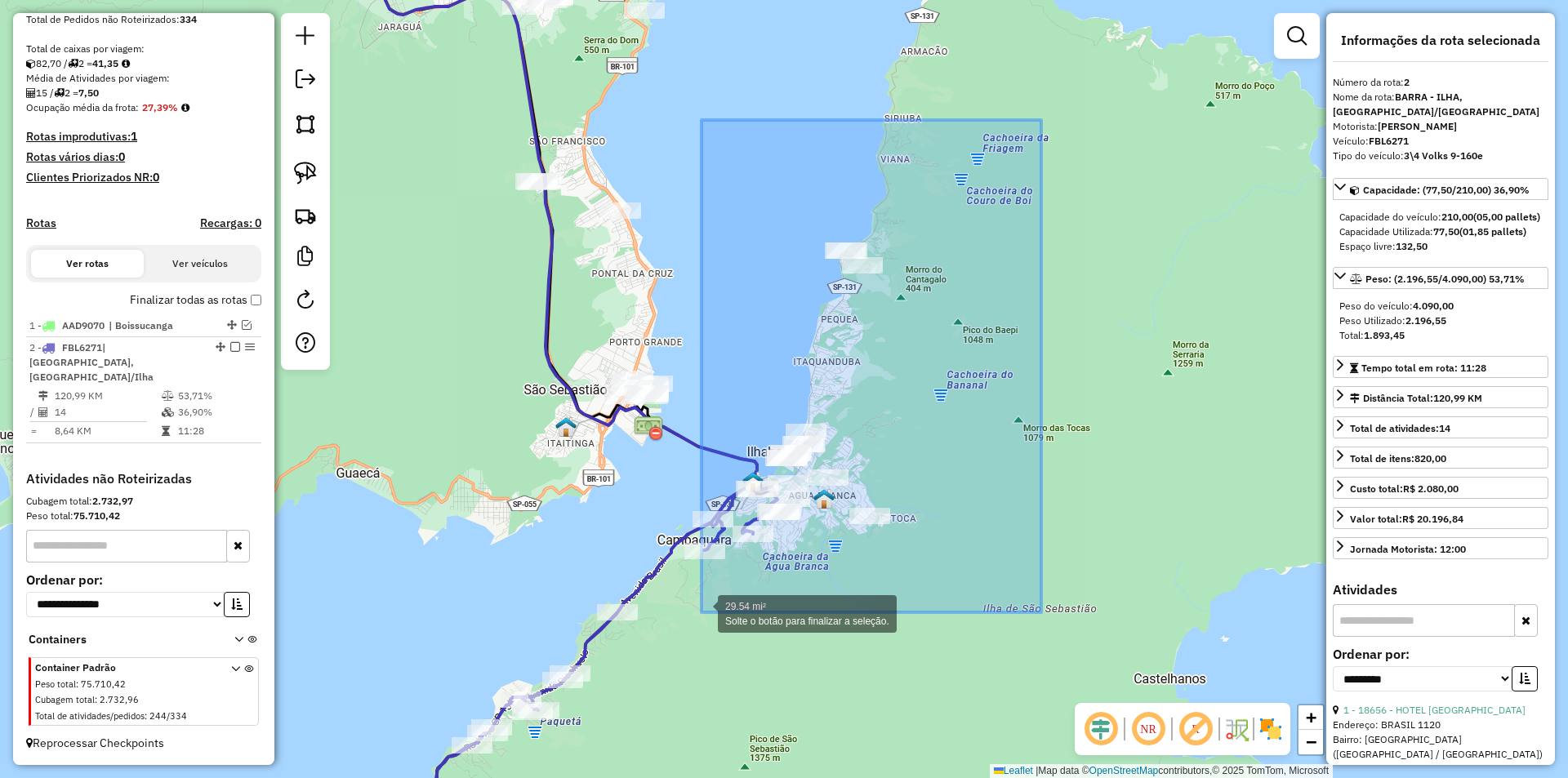
drag, startPoint x: 979, startPoint y: 305, endPoint x: 702, endPoint y: 612, distance: 413.5
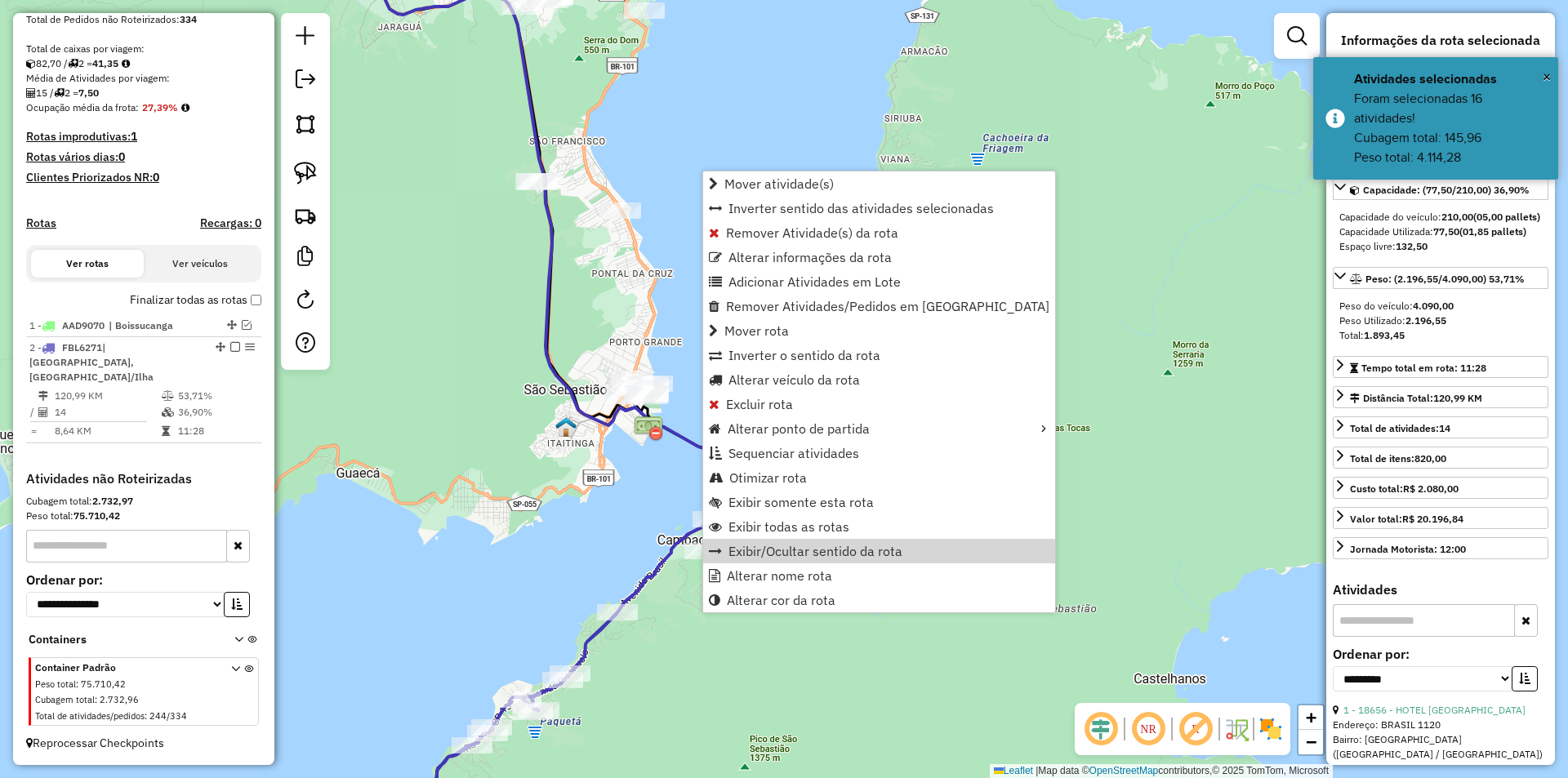
click at [1117, 392] on div "Janela de atendimento Grade de atendimento Capacidade Transportadoras Veículos …" at bounding box center [784, 389] width 1568 height 778
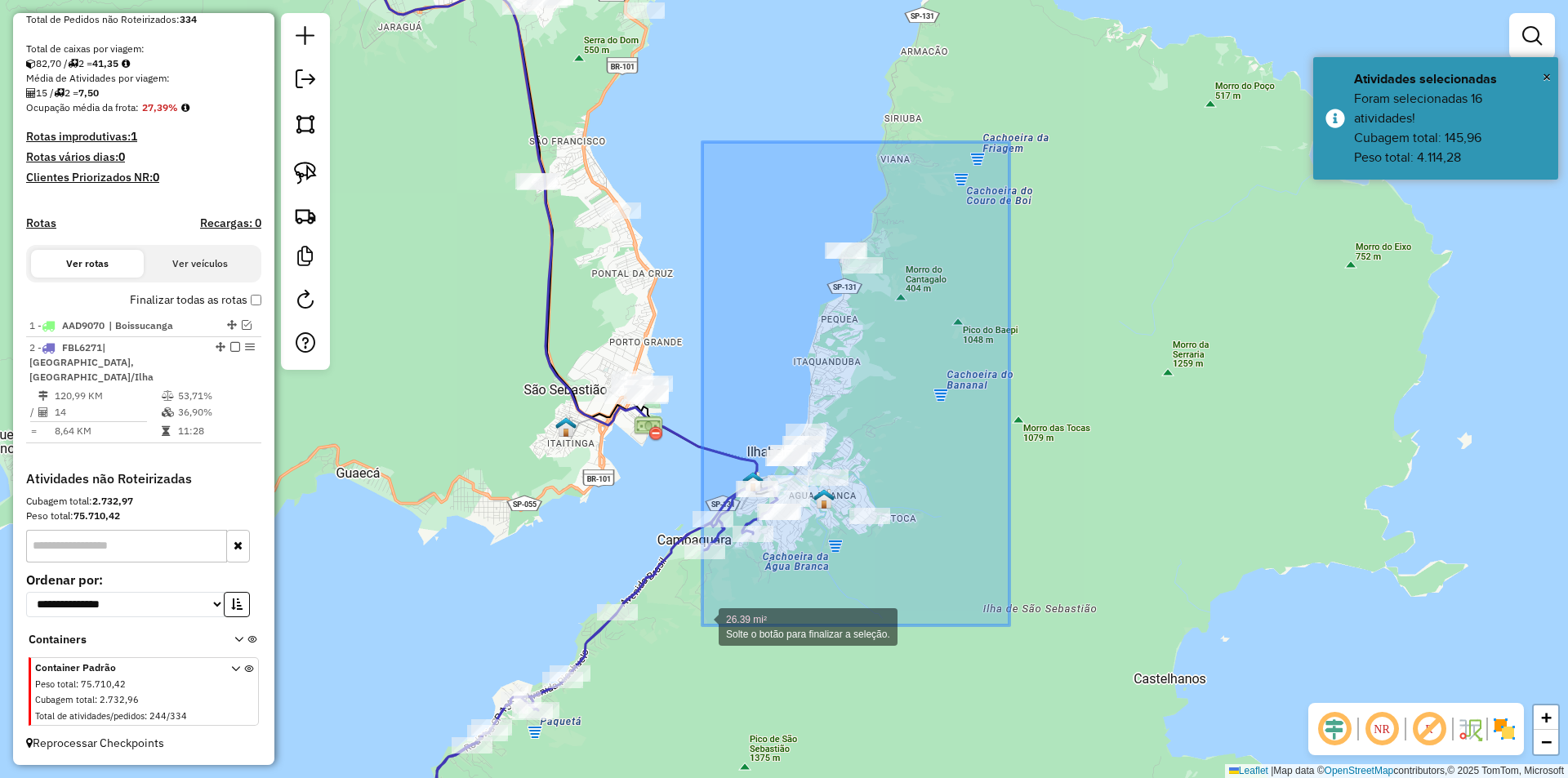
drag, startPoint x: 984, startPoint y: 192, endPoint x: 703, endPoint y: 625, distance: 516.2
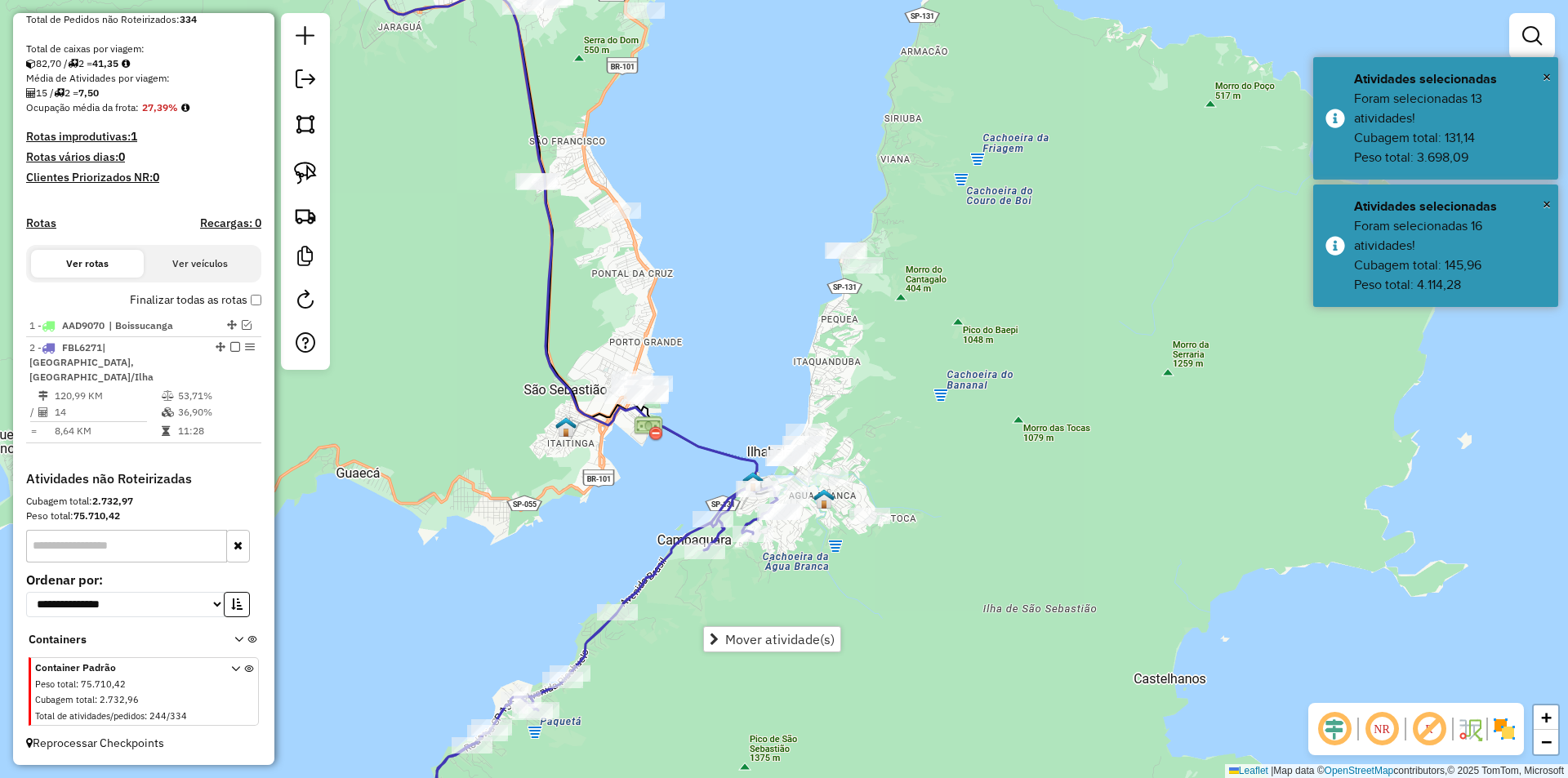
click at [966, 466] on div "Janela de atendimento Grade de atendimento Capacidade Transportadoras Veículos …" at bounding box center [784, 389] width 1568 height 778
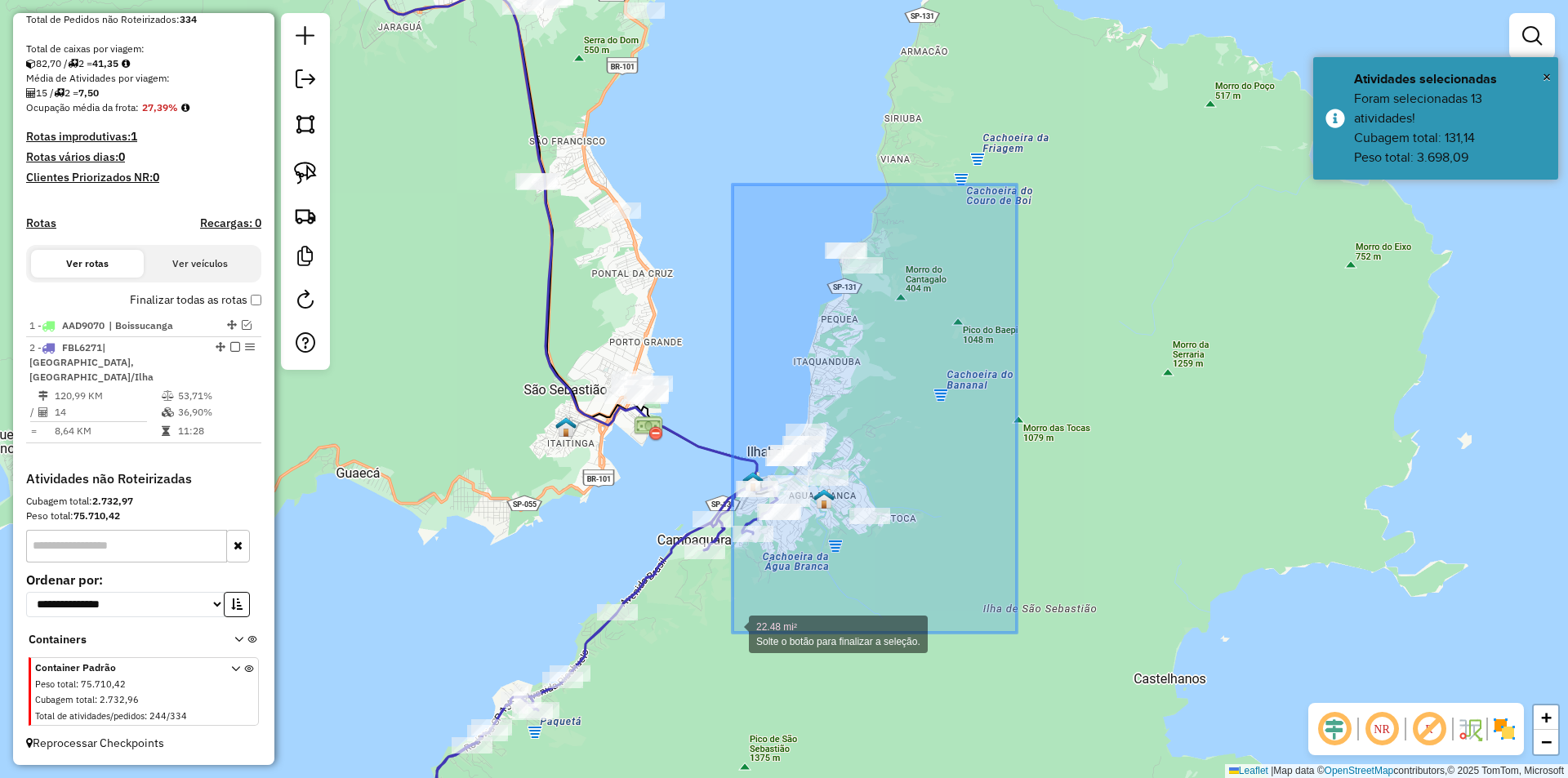
drag, startPoint x: 1017, startPoint y: 185, endPoint x: 732, endPoint y: 632, distance: 530.1
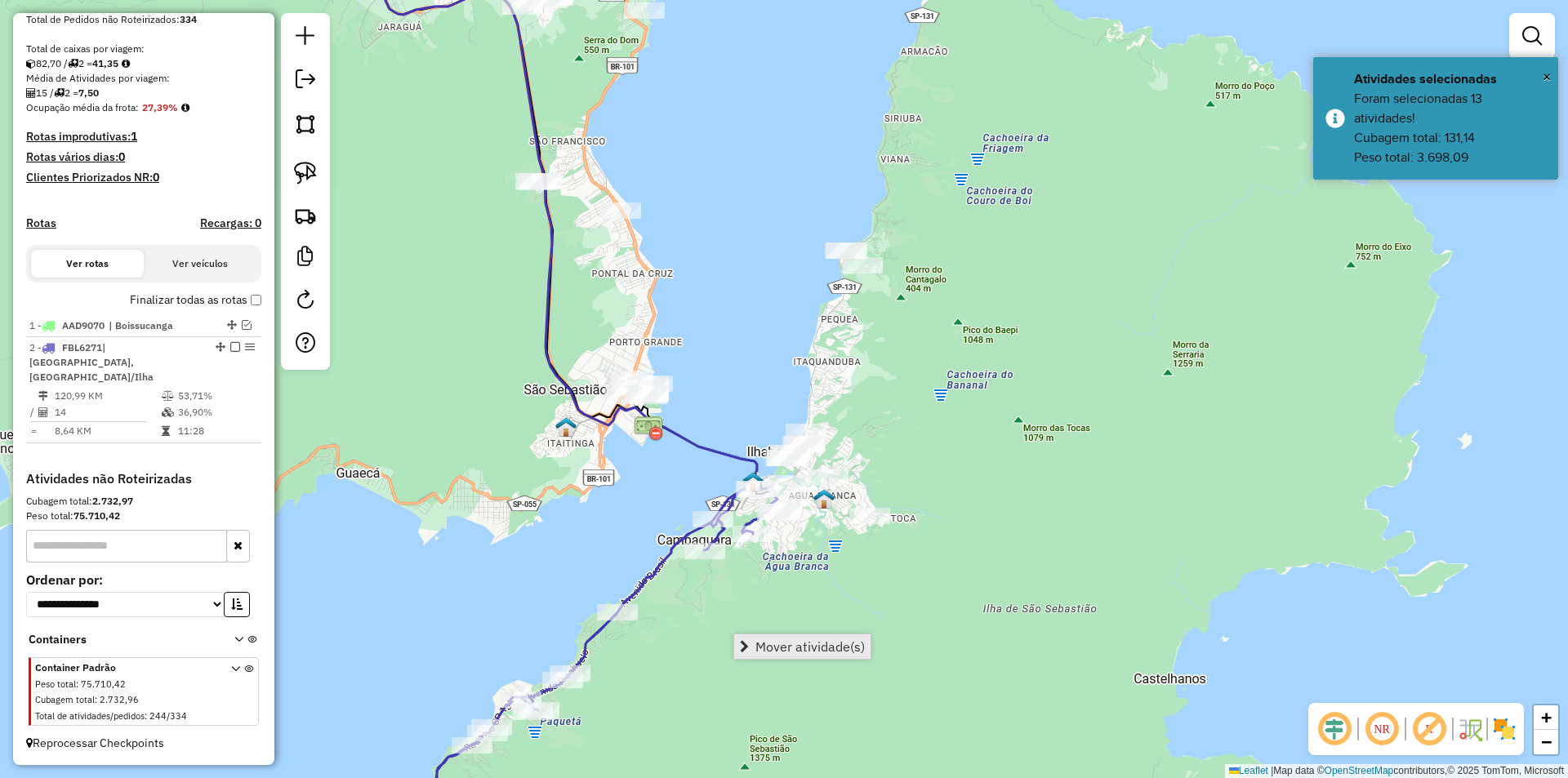
click at [775, 645] on span "Mover atividade(s)" at bounding box center [810, 646] width 109 height 13
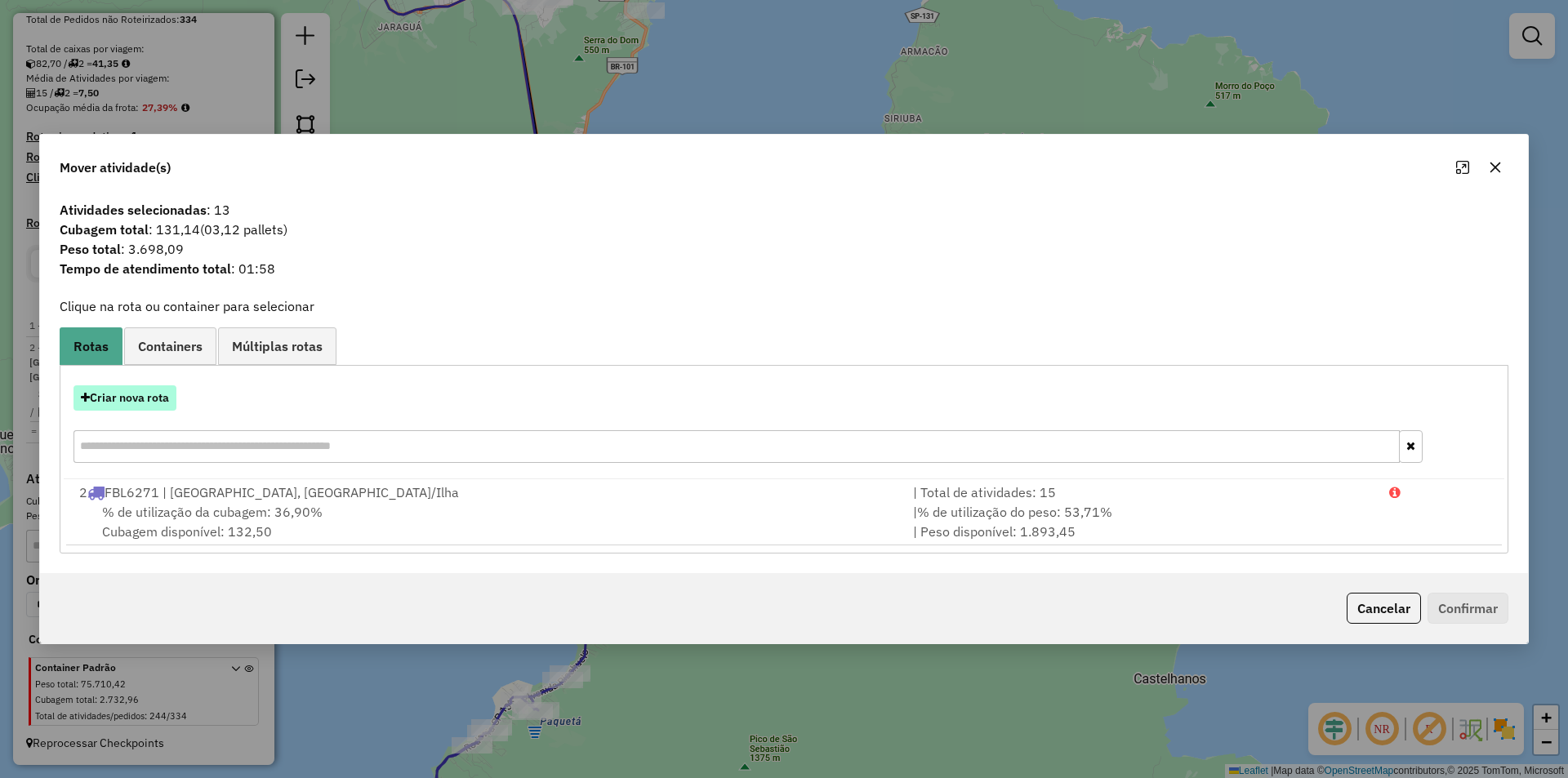
click at [130, 399] on button "Criar nova rota" at bounding box center [124, 398] width 103 height 26
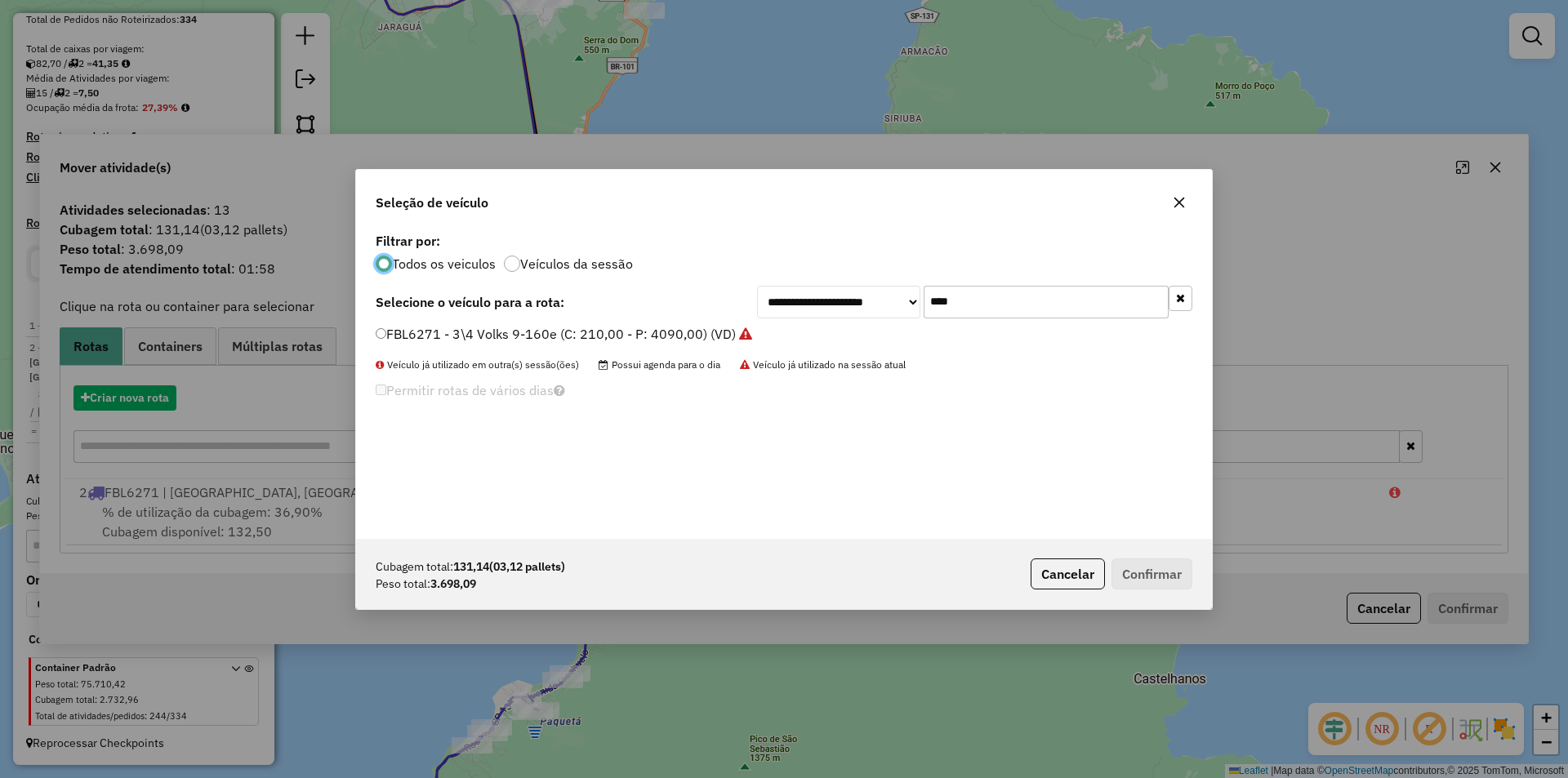
scroll to position [9, 5]
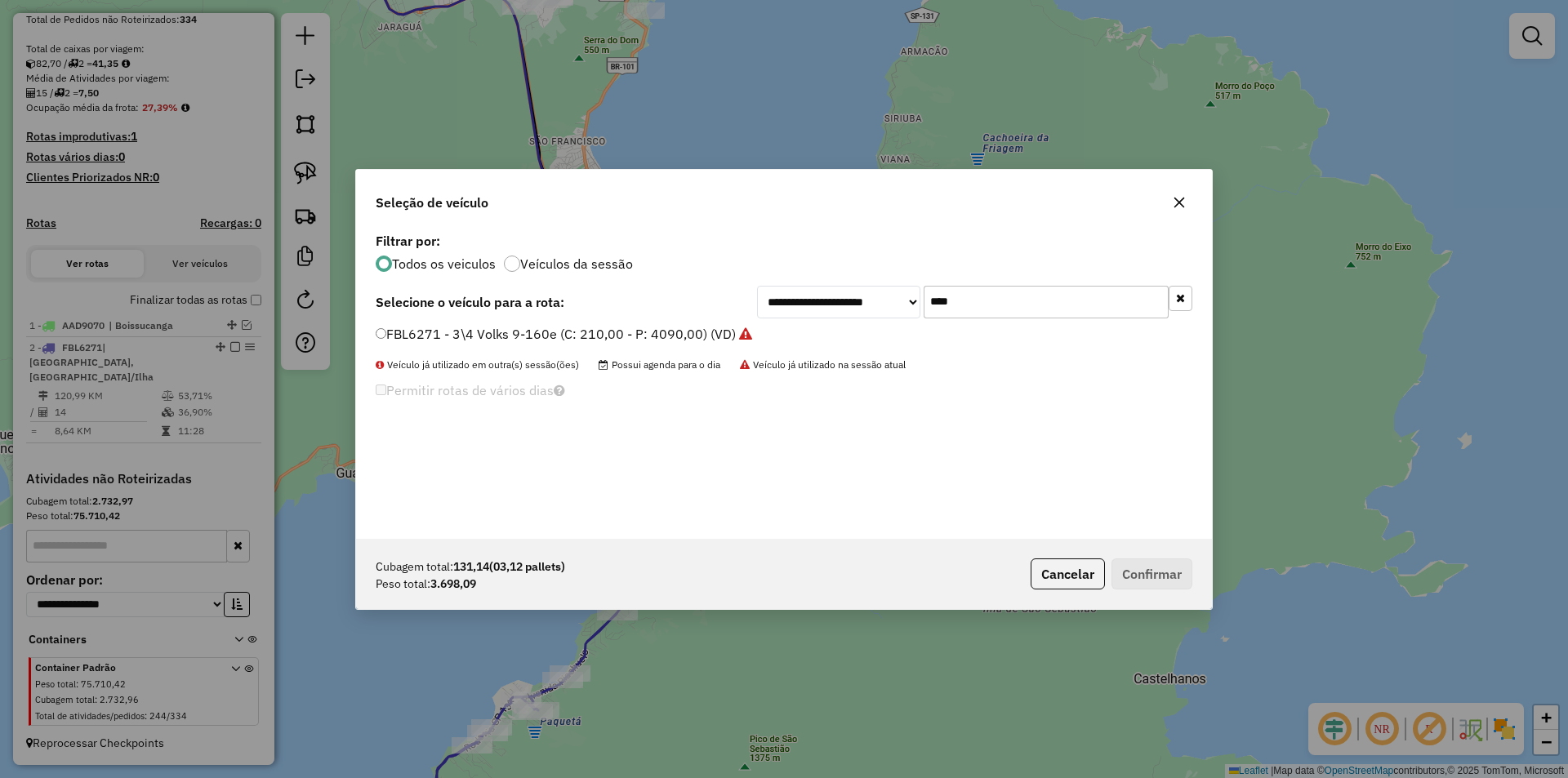
click at [970, 298] on input "****" at bounding box center [1046, 302] width 245 height 32
type input "***"
click at [524, 341] on label "SUN7I72 - 30 - TOCO Volks 17230 - 8b (C: 322,00 - P: 8310,00) (VD)" at bounding box center [587, 334] width 423 height 20
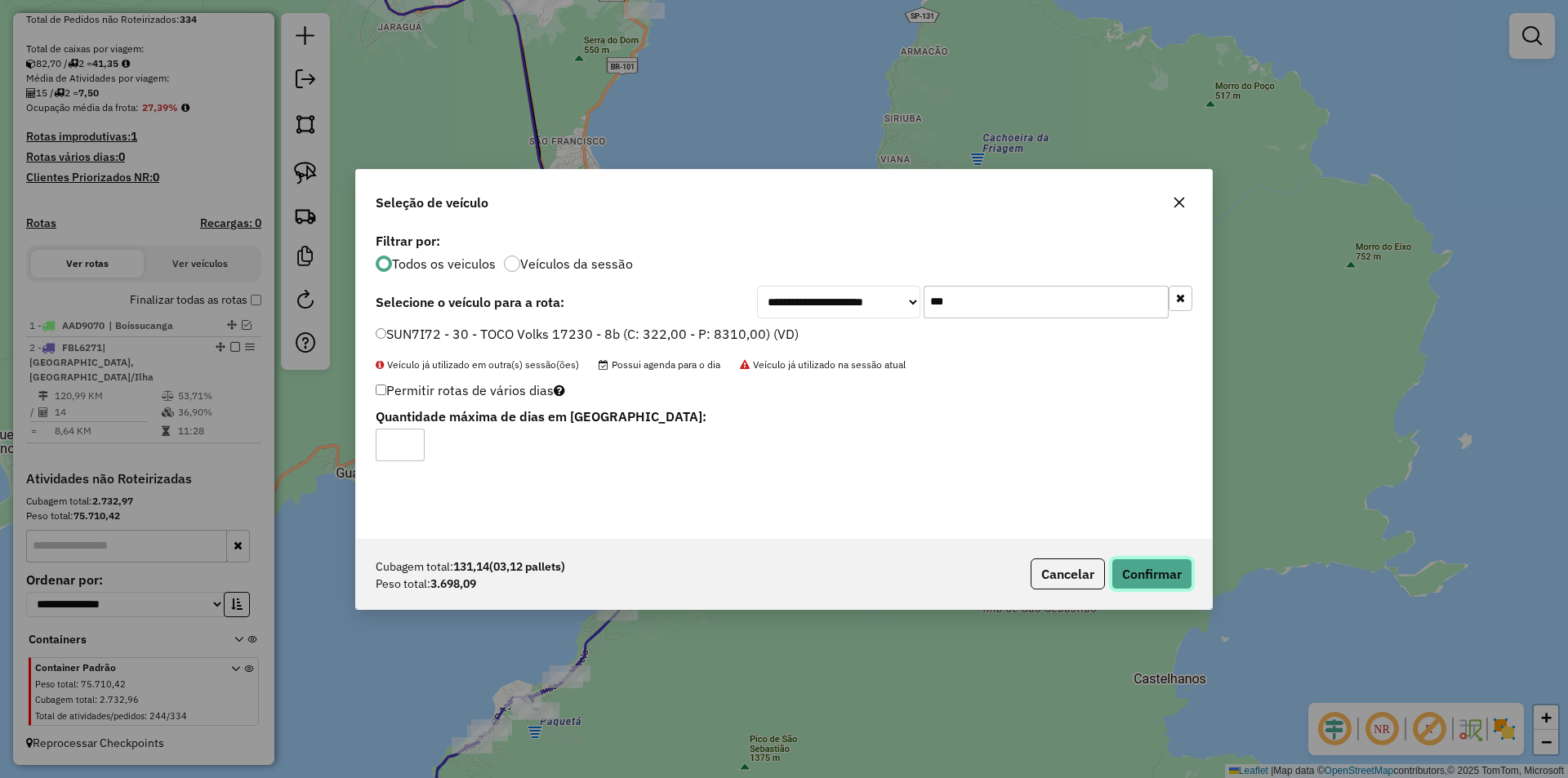
click at [1152, 573] on button "Confirmar" at bounding box center [1152, 574] width 81 height 31
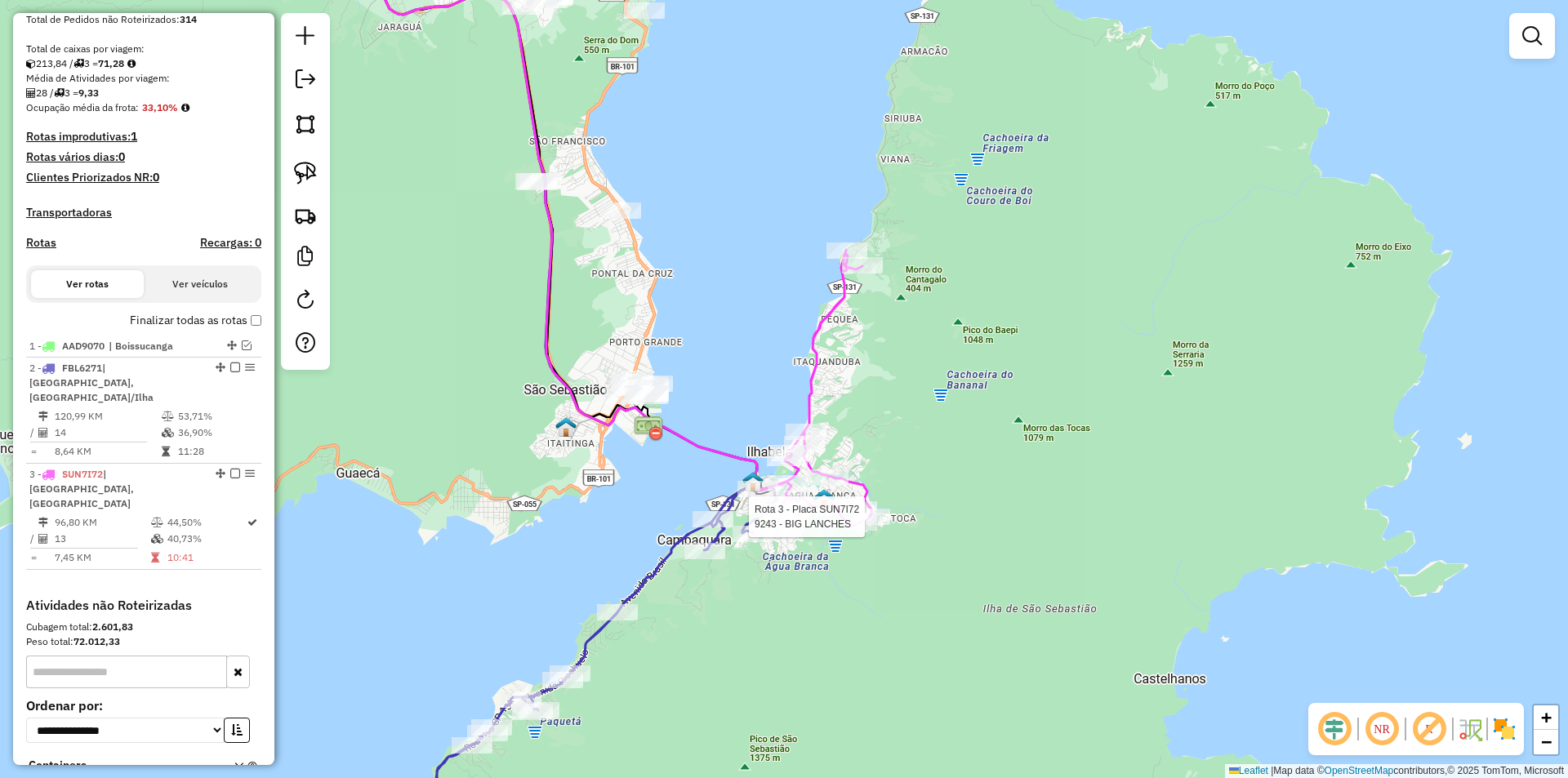
select select "**********"
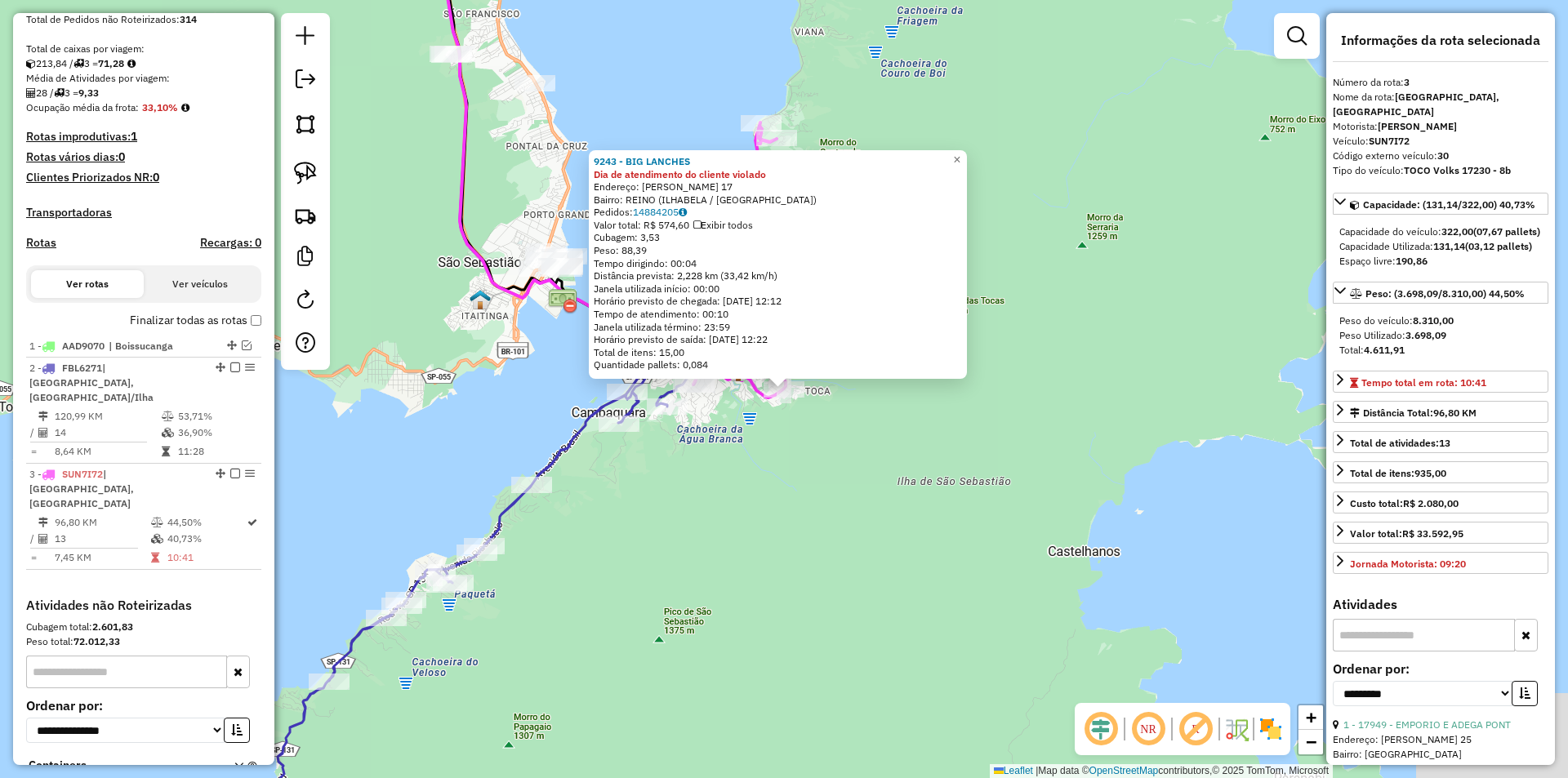
scroll to position [442, 0]
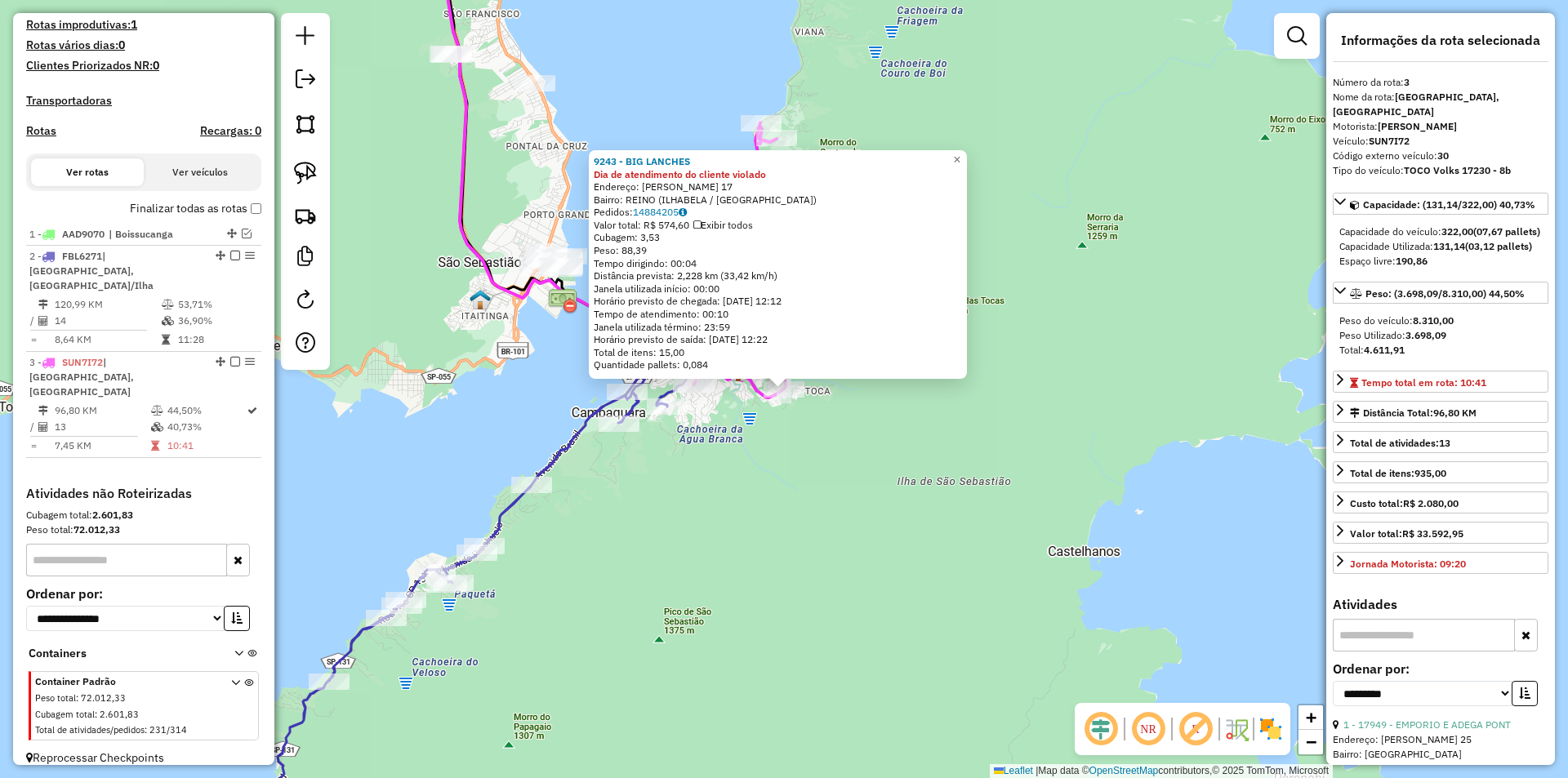
click at [704, 618] on div "9243 - BIG LANCHES Dia de atendimento do cliente violado Endereço: JOSE SENNO 1…" at bounding box center [784, 389] width 1568 height 778
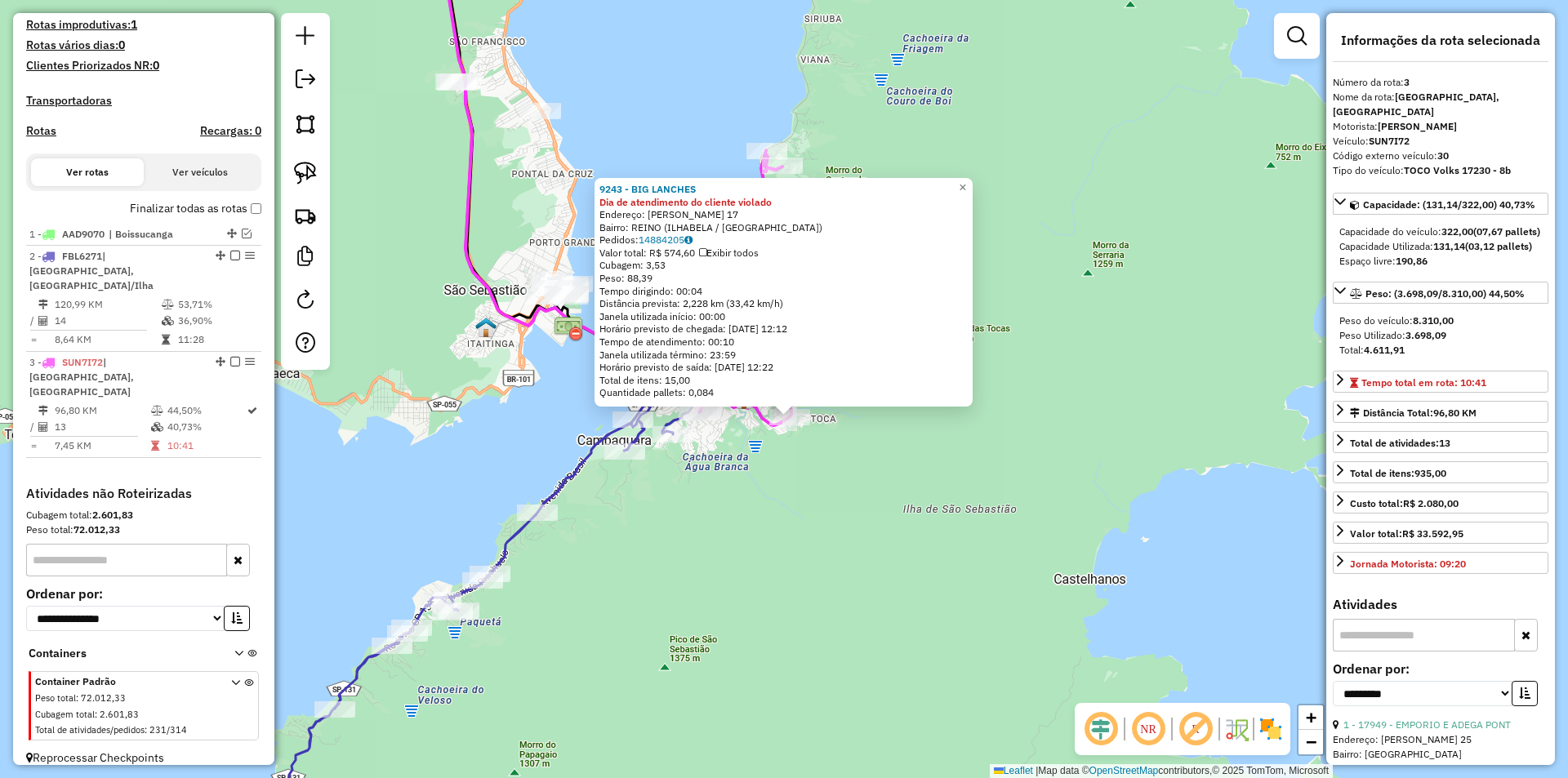
drag, startPoint x: 744, startPoint y: 597, endPoint x: 761, endPoint y: 661, distance: 66.2
click at [761, 679] on div "9243 - BIG LANCHES Dia de atendimento do cliente violado Endereço: JOSE SENNO 1…" at bounding box center [784, 389] width 1568 height 778
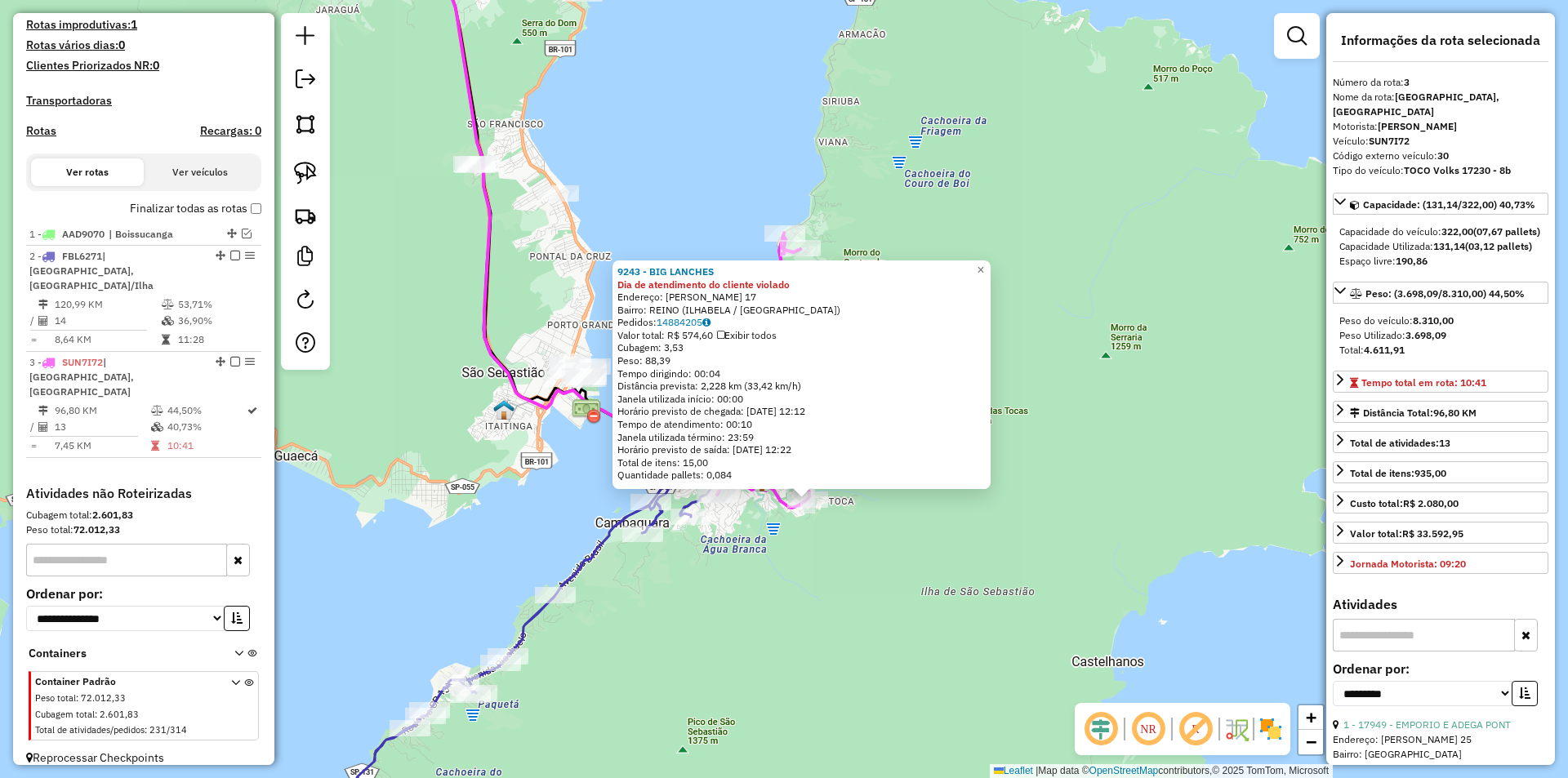
click at [770, 594] on div "9243 - BIG LANCHES Dia de atendimento do cliente violado Endereço: JOSE SENNO 1…" at bounding box center [784, 389] width 1568 height 778
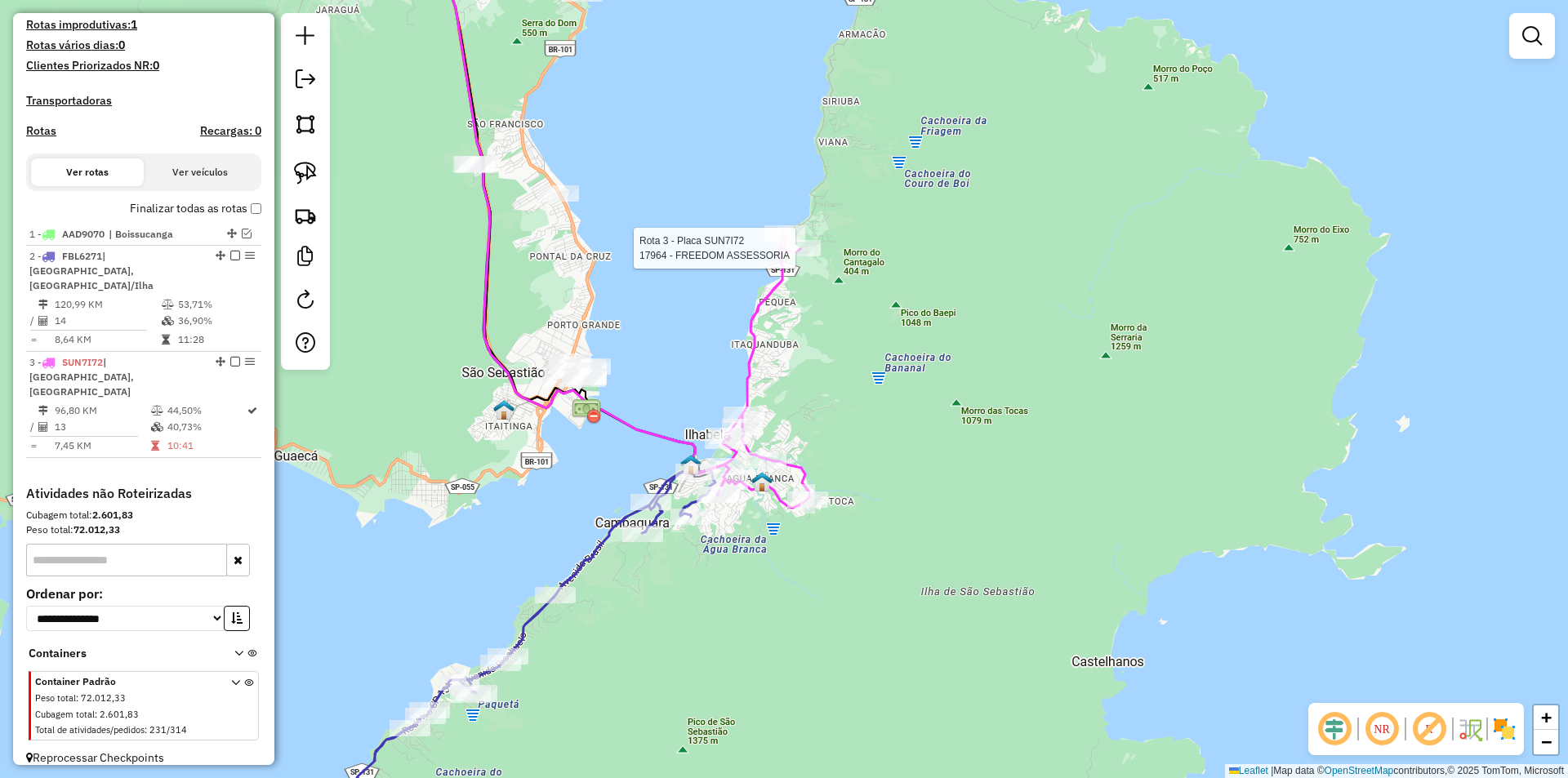
select select "**********"
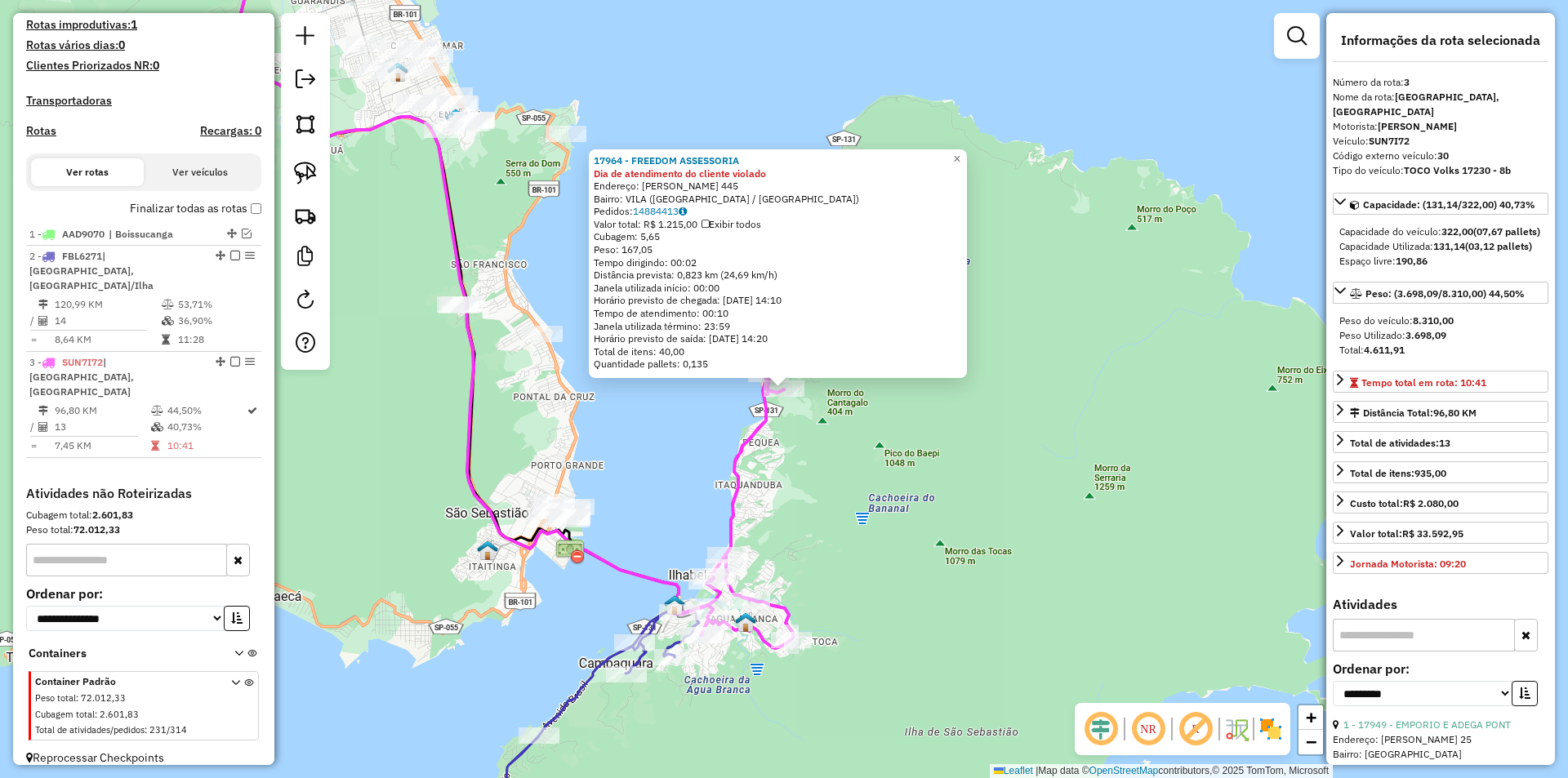
click at [840, 581] on div "17964 - FREEDOM ASSESSORIA Dia de atendimento do cliente violado Endereço: Anto…" at bounding box center [784, 389] width 1568 height 778
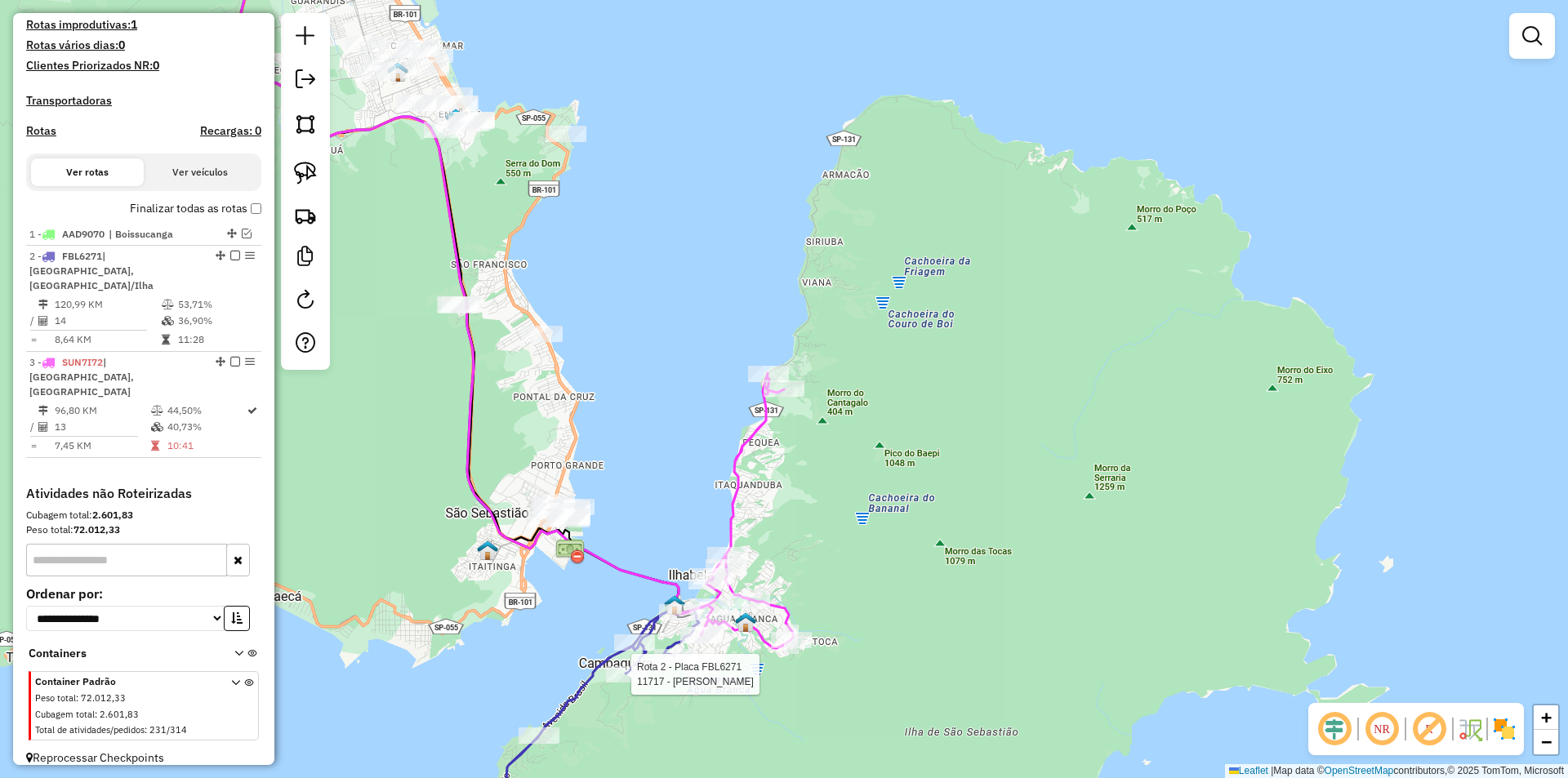
click at [623, 682] on div at bounding box center [626, 673] width 41 height 16
select select "**********"
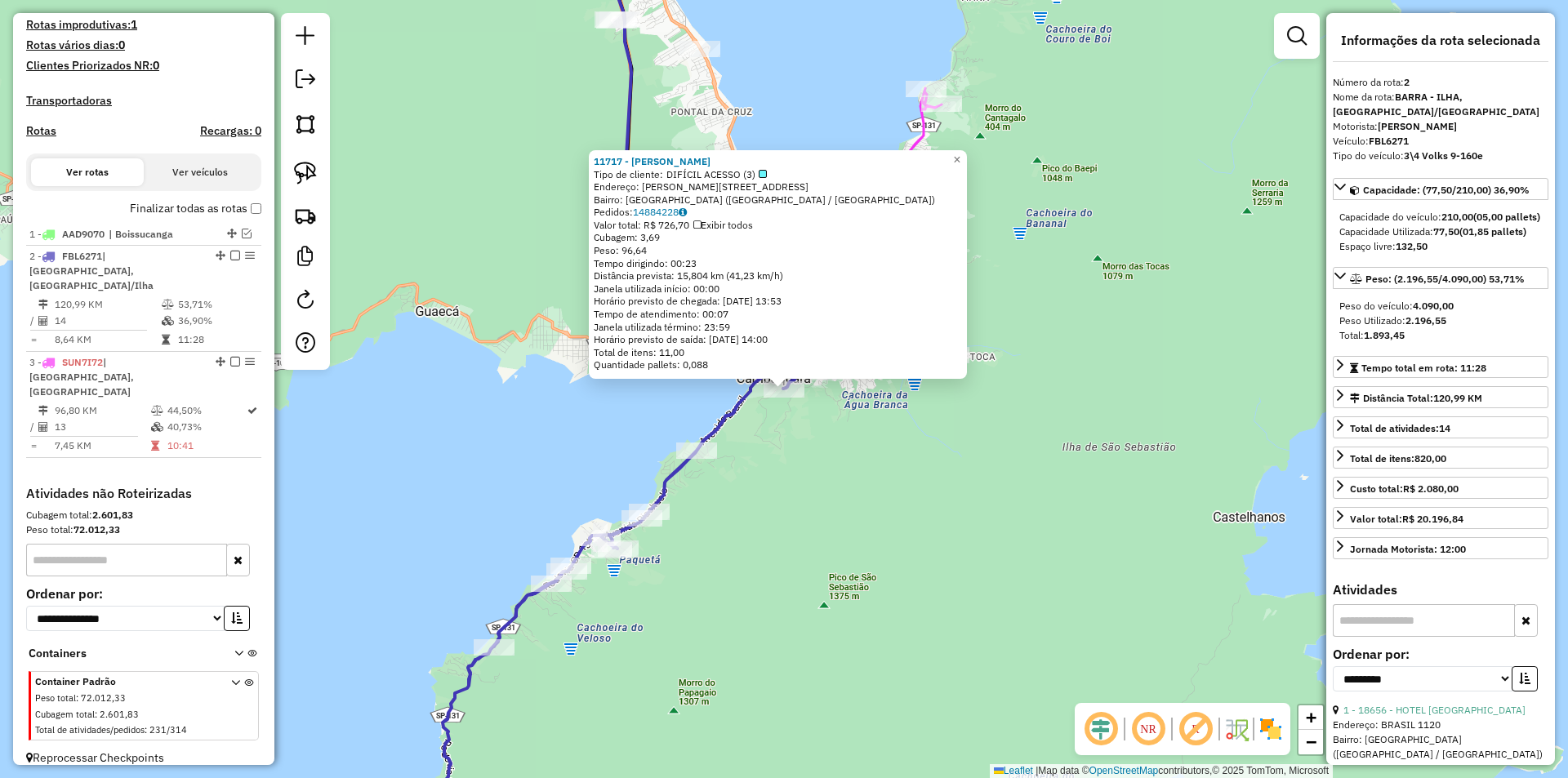
click at [775, 591] on div "11717 - ESPACO PIUVA Tipo de cliente: DIFÍCIL ACESSO (3) Endereço: YRAE PEREIRA…" at bounding box center [784, 389] width 1568 height 778
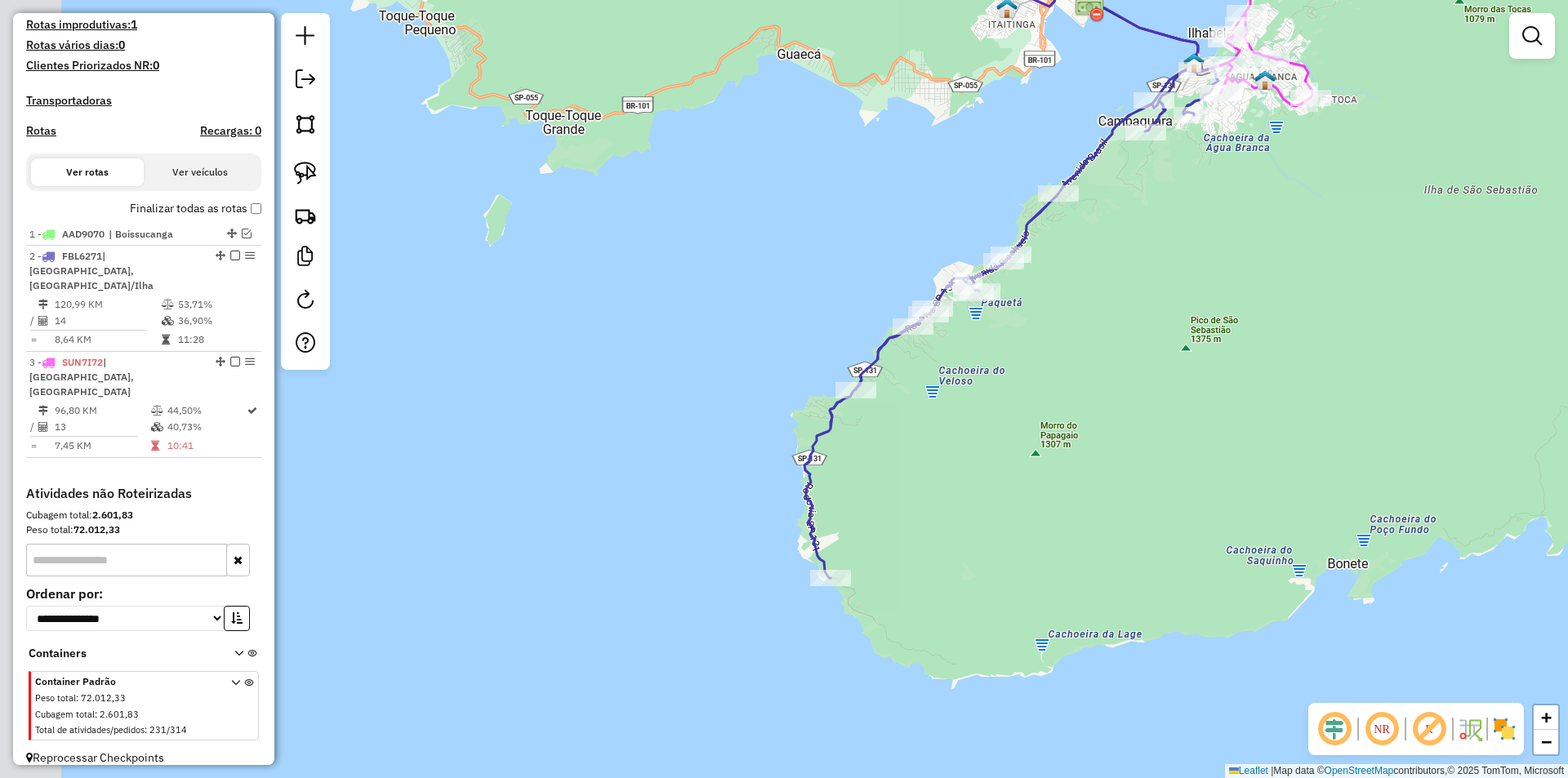
drag, startPoint x: 791, startPoint y: 483, endPoint x: 1153, endPoint y: 225, distance: 444.5
click at [1153, 225] on div "Janela de atendimento Grade de atendimento Capacidade Transportadoras Veículos …" at bounding box center [784, 389] width 1568 height 778
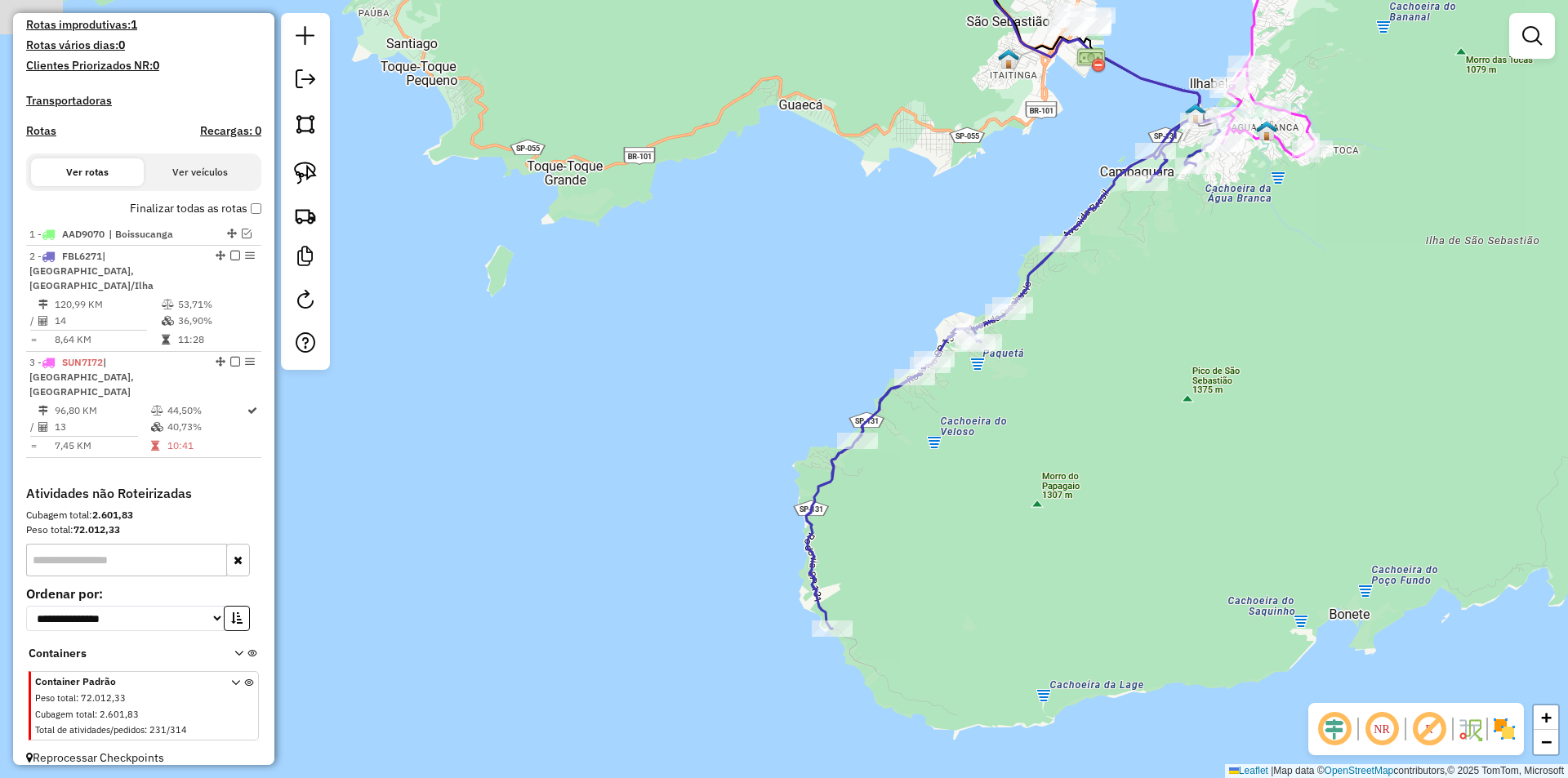
drag, startPoint x: 1150, startPoint y: 239, endPoint x: 1185, endPoint y: 528, distance: 291.1
click at [1213, 526] on div "Janela de atendimento Grade de atendimento Capacidade Transportadoras Veículos …" at bounding box center [784, 389] width 1568 height 778
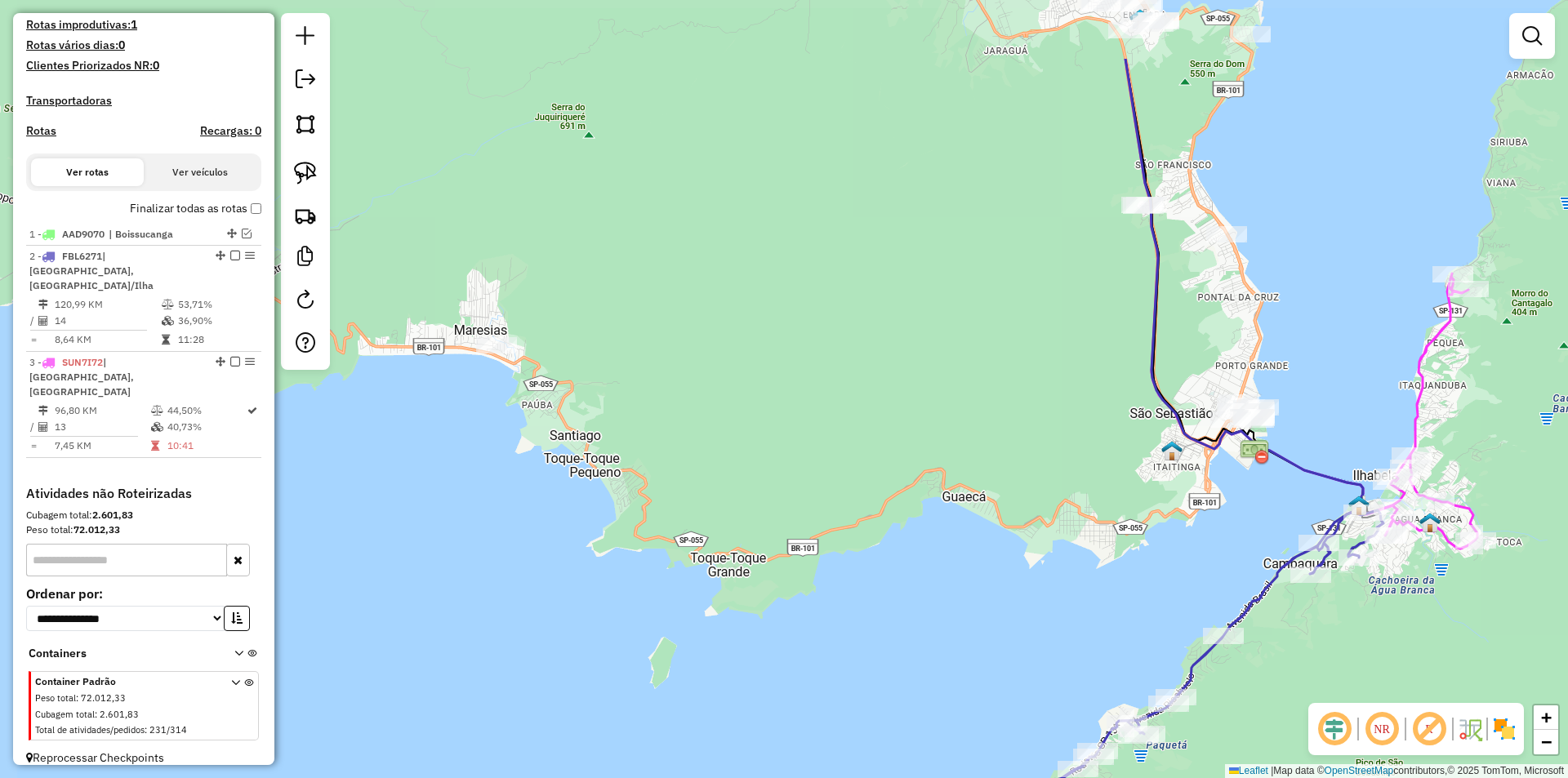
drag, startPoint x: 801, startPoint y: 631, endPoint x: 738, endPoint y: 462, distance: 180.4
click at [738, 467] on div "Janela de atendimento Grade de atendimento Capacidade Transportadoras Veículos …" at bounding box center [784, 389] width 1568 height 778
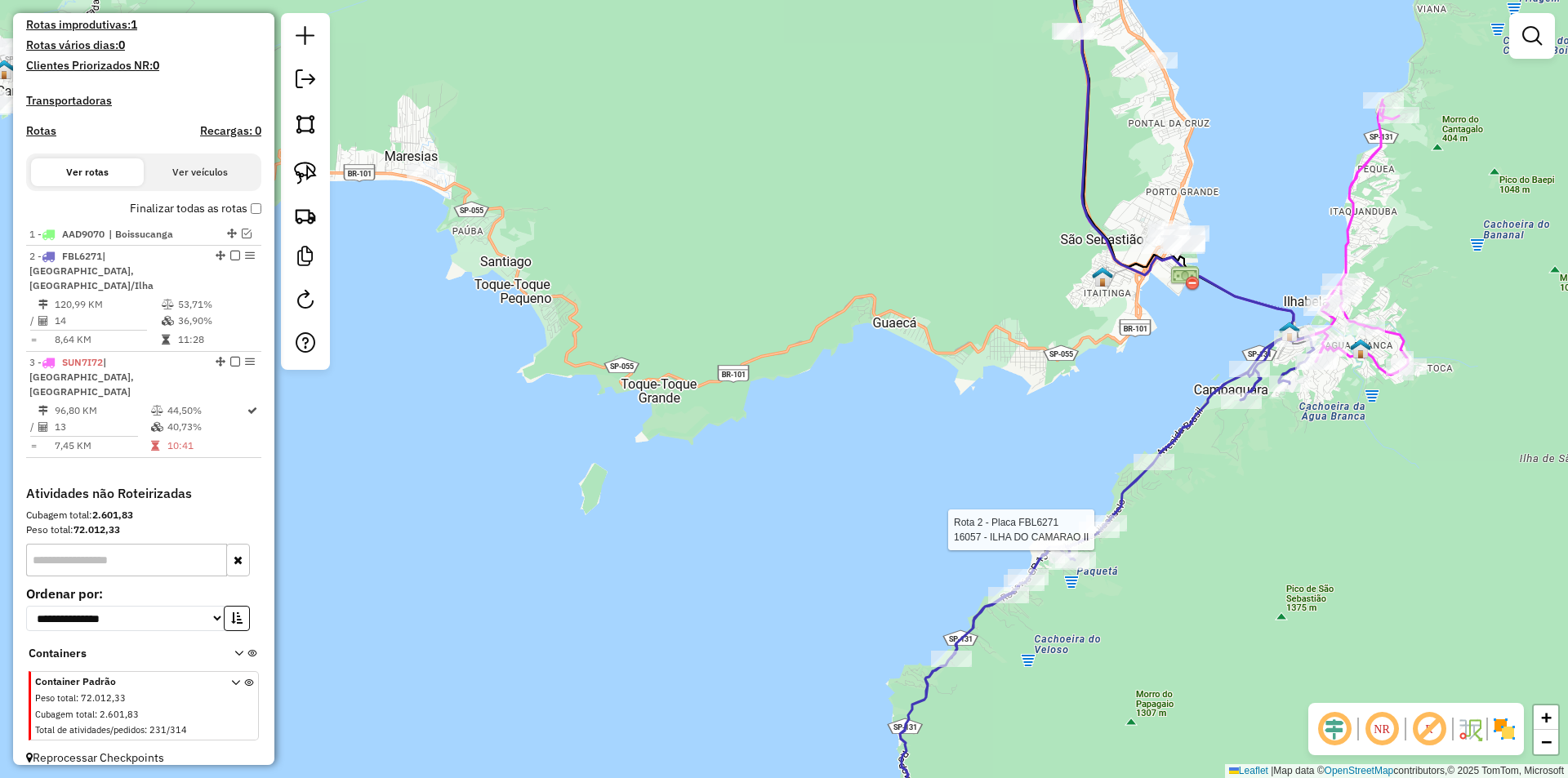
select select "**********"
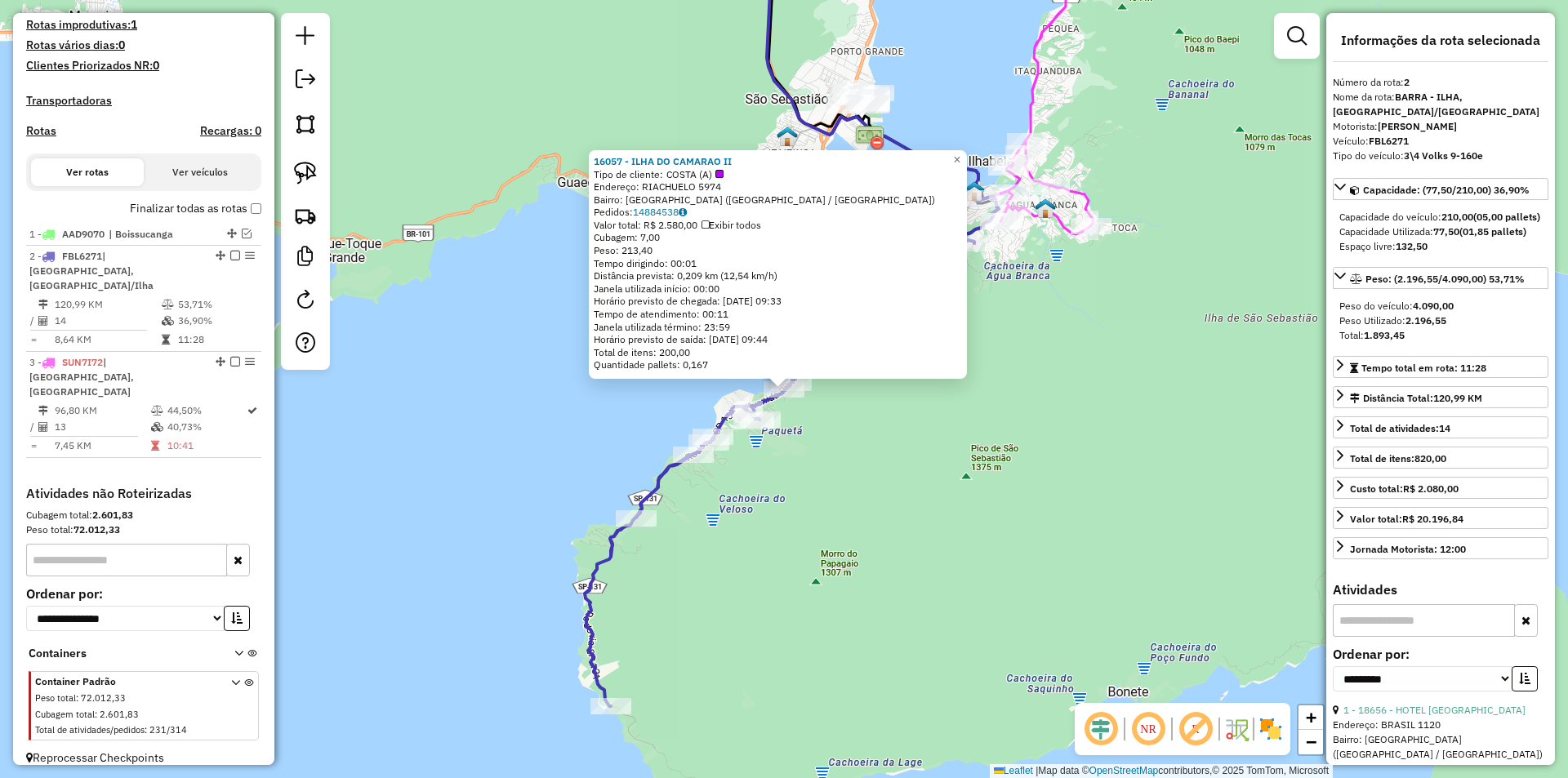
click at [974, 573] on div "16057 - ILHA DO CAMARAO II Tipo de cliente: COSTA (A) Endereço: RIACHUELO 5974 …" at bounding box center [784, 389] width 1568 height 778
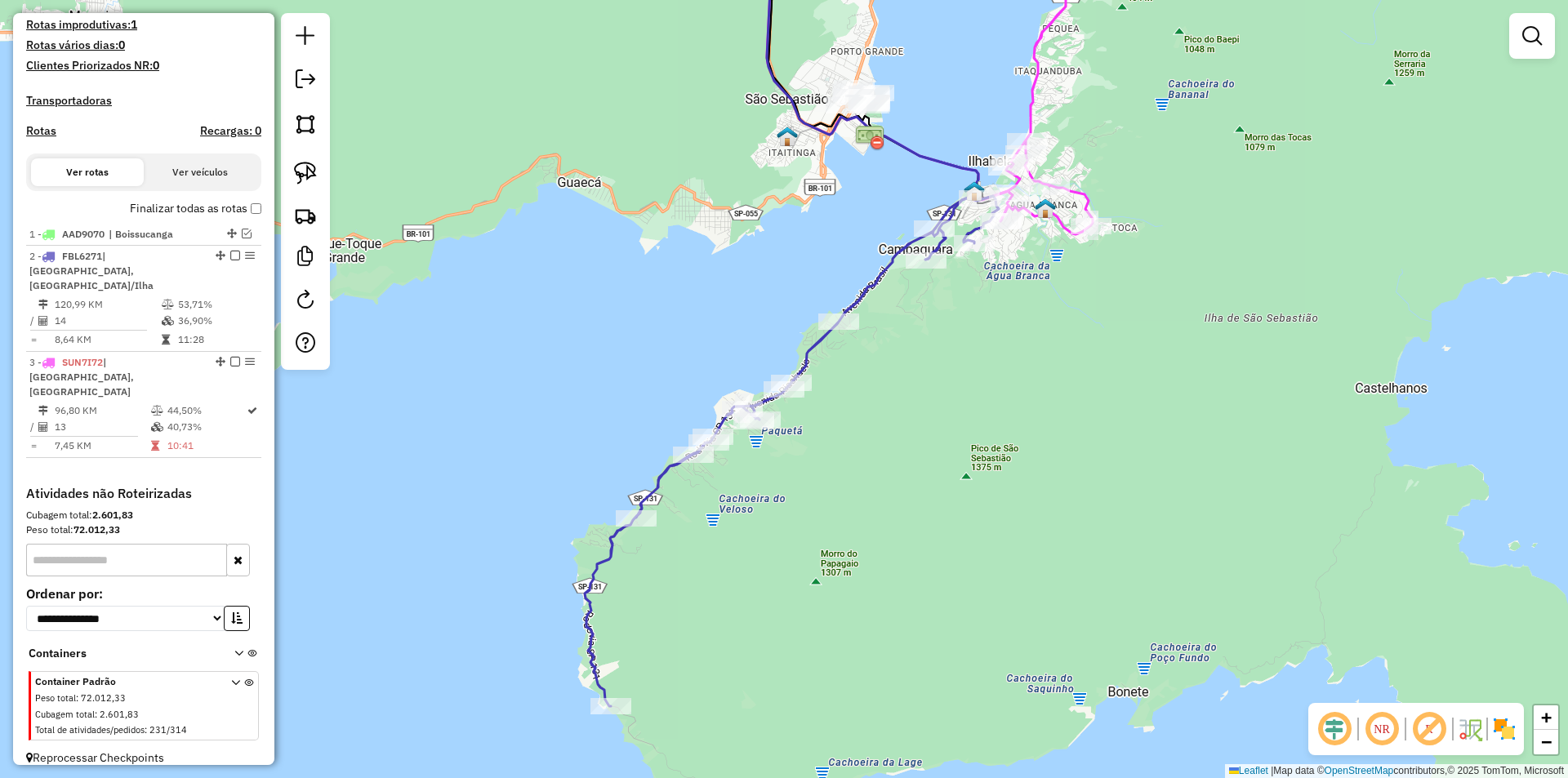
scroll to position [303, 0]
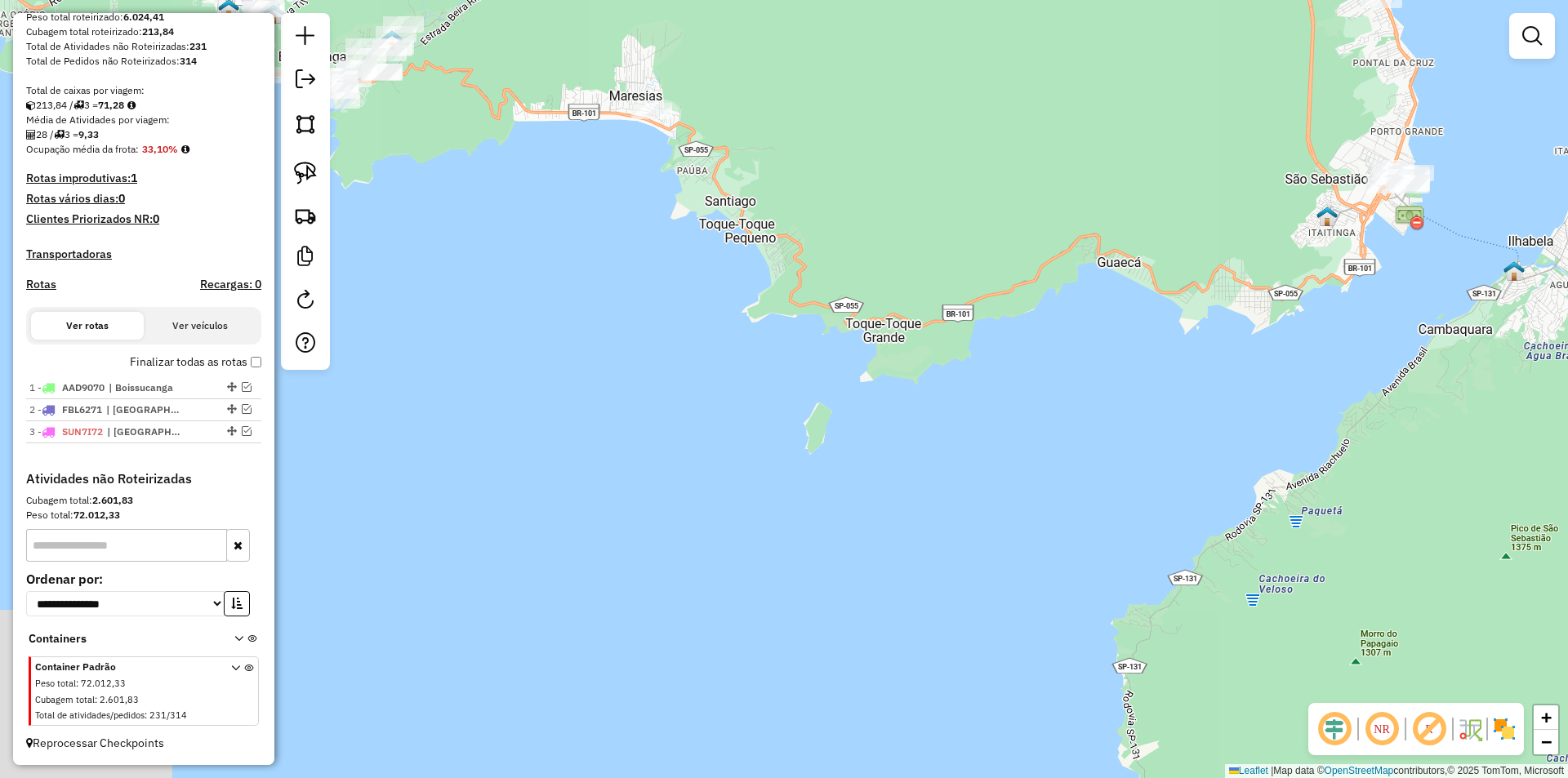
click at [1007, 469] on div "Janela de atendimento Grade de atendimento Capacidade Transportadoras Veículos …" at bounding box center [784, 389] width 1568 height 778
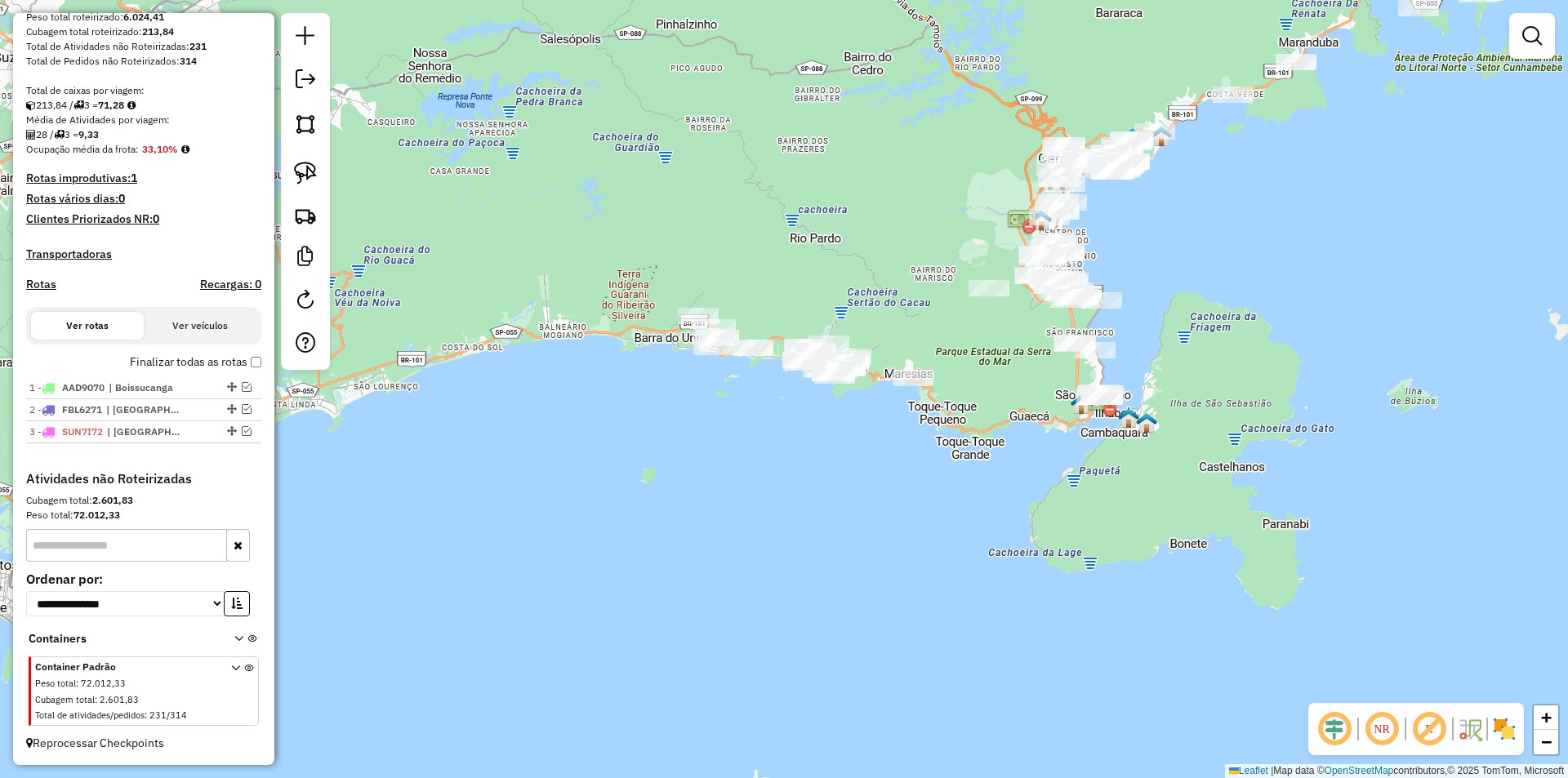
click at [517, 547] on div "Janela de atendimento Grade de atendimento Capacidade Transportadoras Veículos …" at bounding box center [784, 389] width 1568 height 778
click at [302, 164] on img at bounding box center [305, 173] width 23 height 23
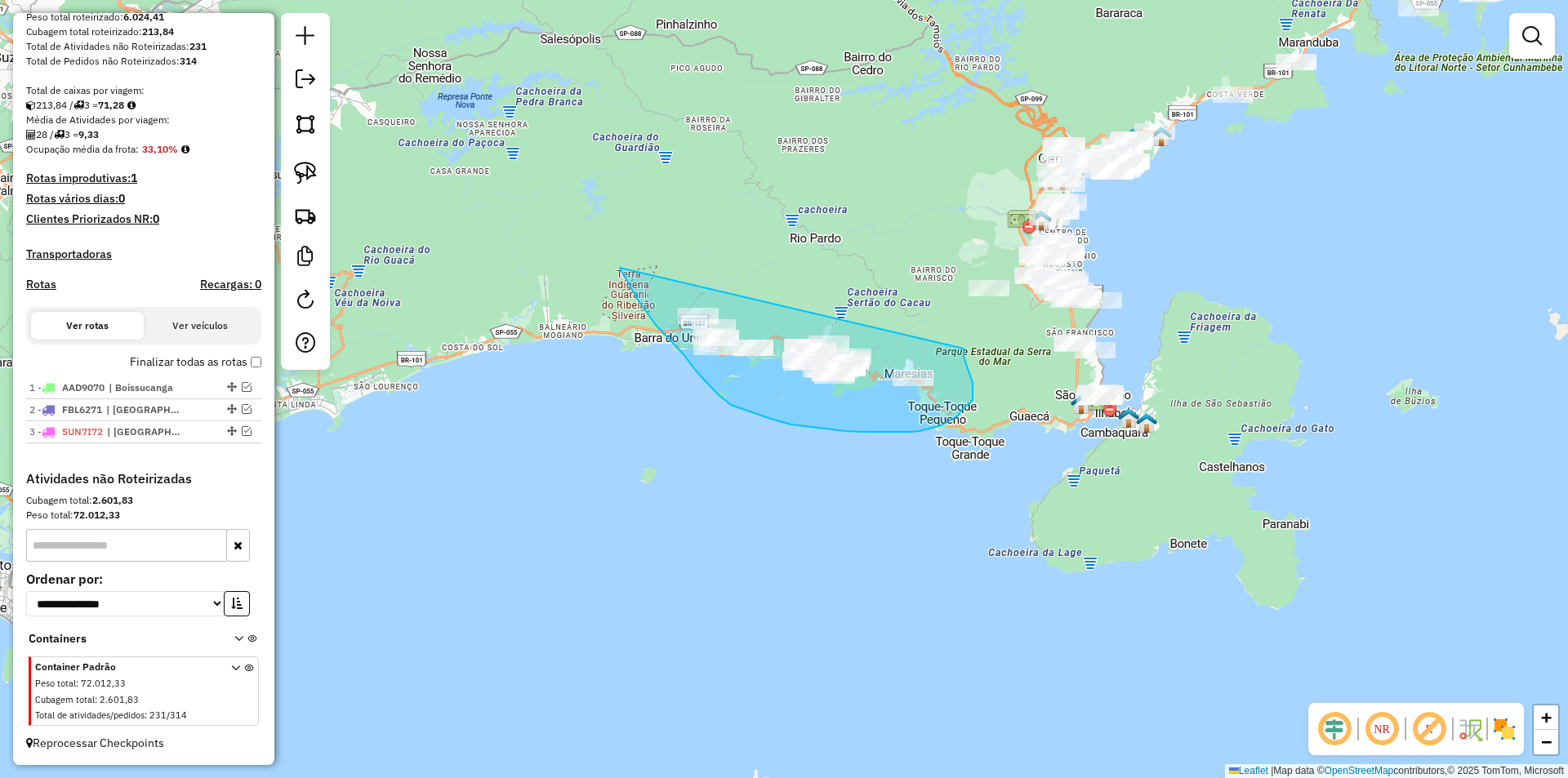
drag, startPoint x: 696, startPoint y: 370, endPoint x: 963, endPoint y: 347, distance: 268.0
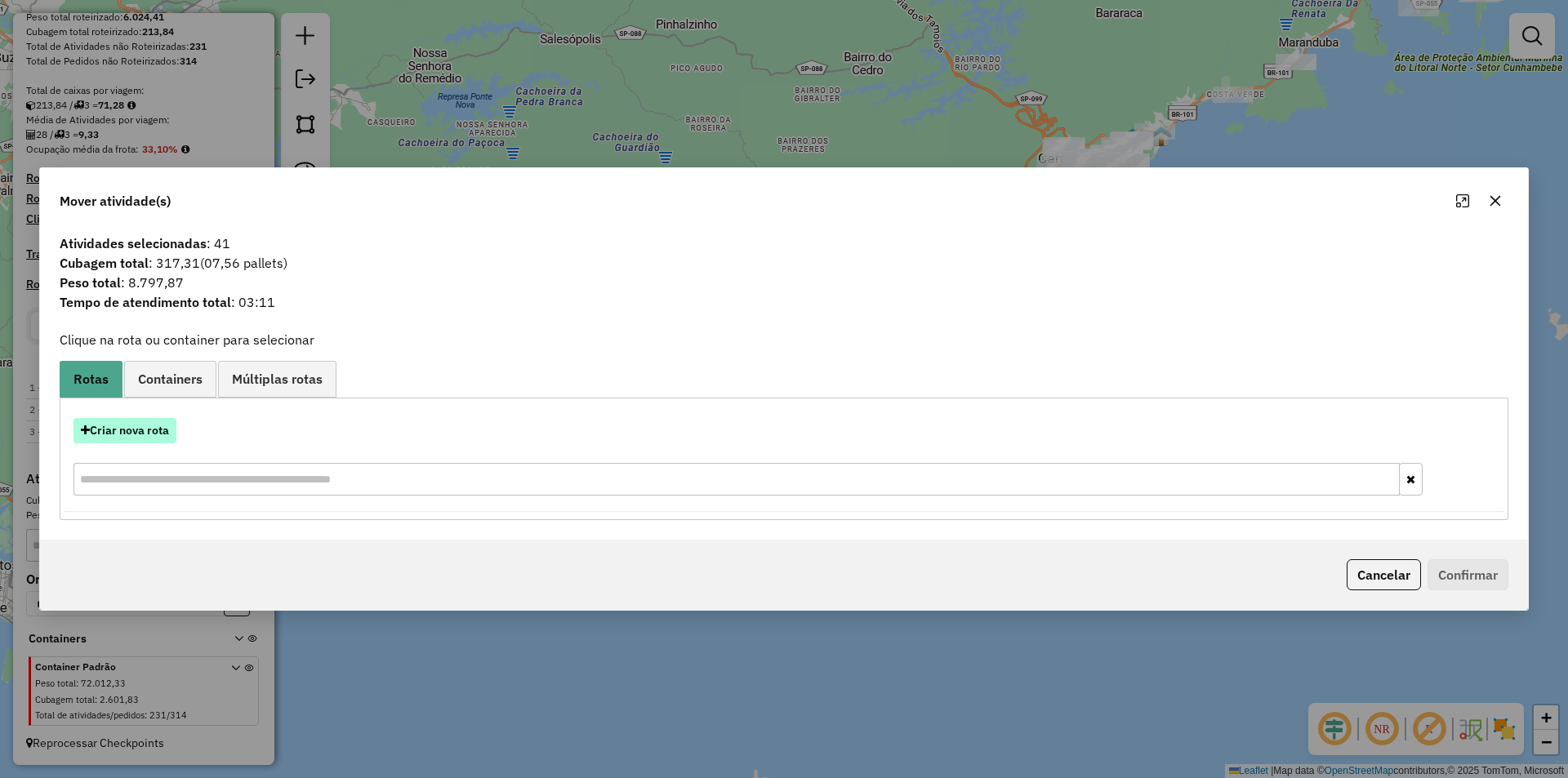
click at [120, 426] on button "Criar nova rota" at bounding box center [124, 431] width 103 height 26
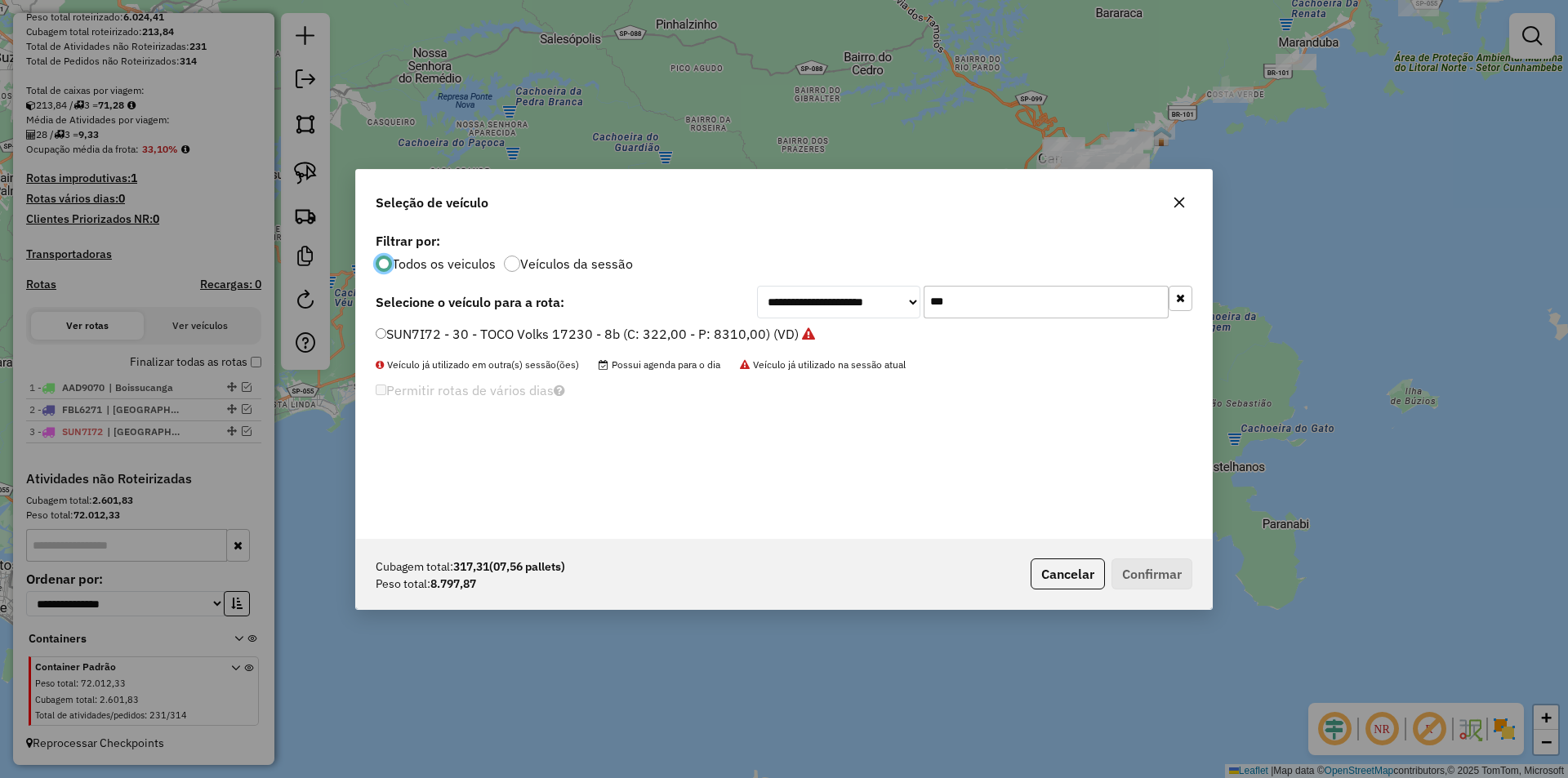
scroll to position [9, 5]
click at [1057, 298] on input "***" at bounding box center [1046, 302] width 245 height 32
click at [984, 298] on input "***" at bounding box center [1046, 302] width 245 height 32
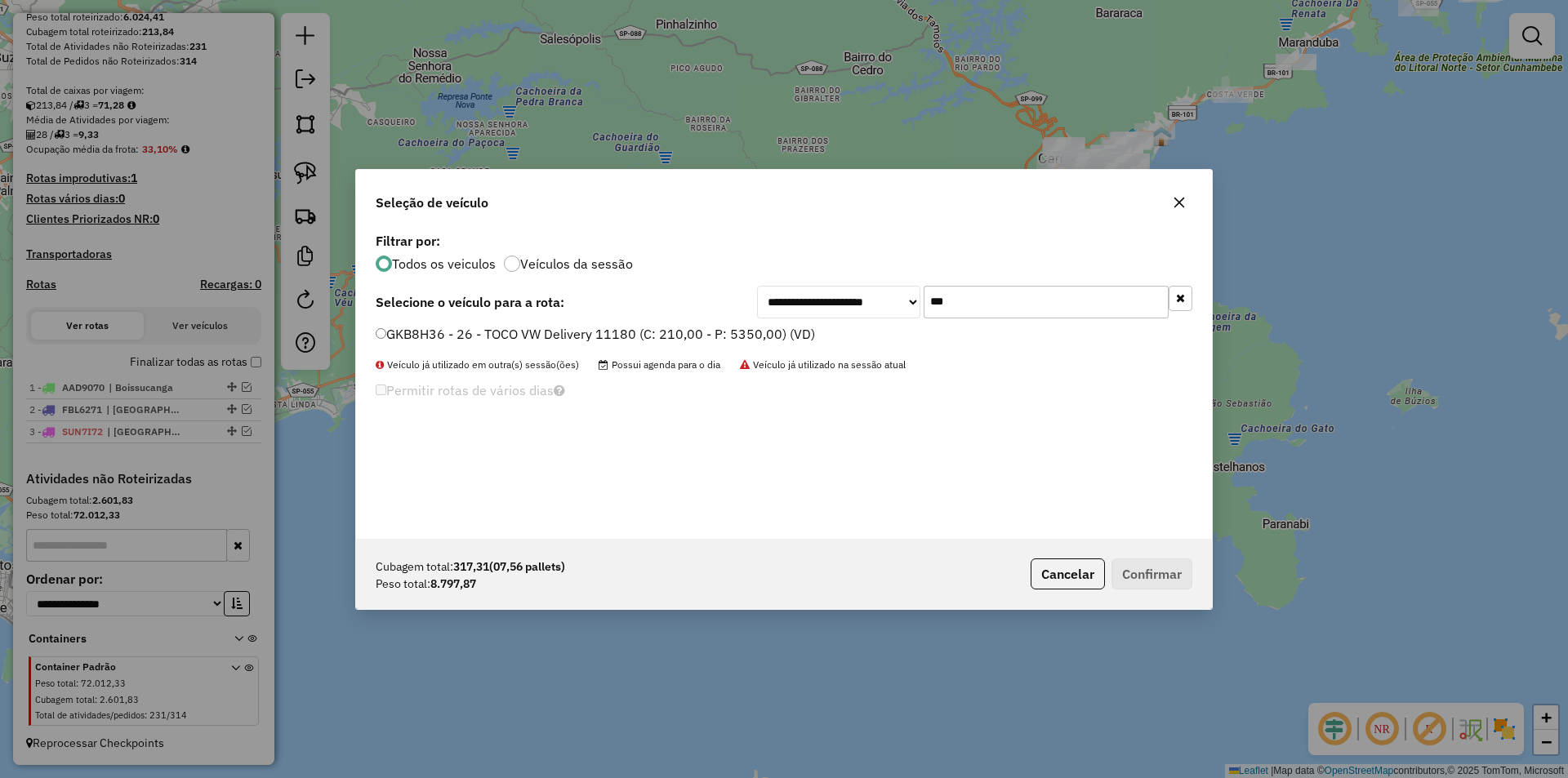
type input "***"
click at [482, 343] on label "GKB8H36 - 26 - TOCO VW Delivery 11180 (C: 210,00 - P: 5350,00) (VD)" at bounding box center [595, 334] width 439 height 20
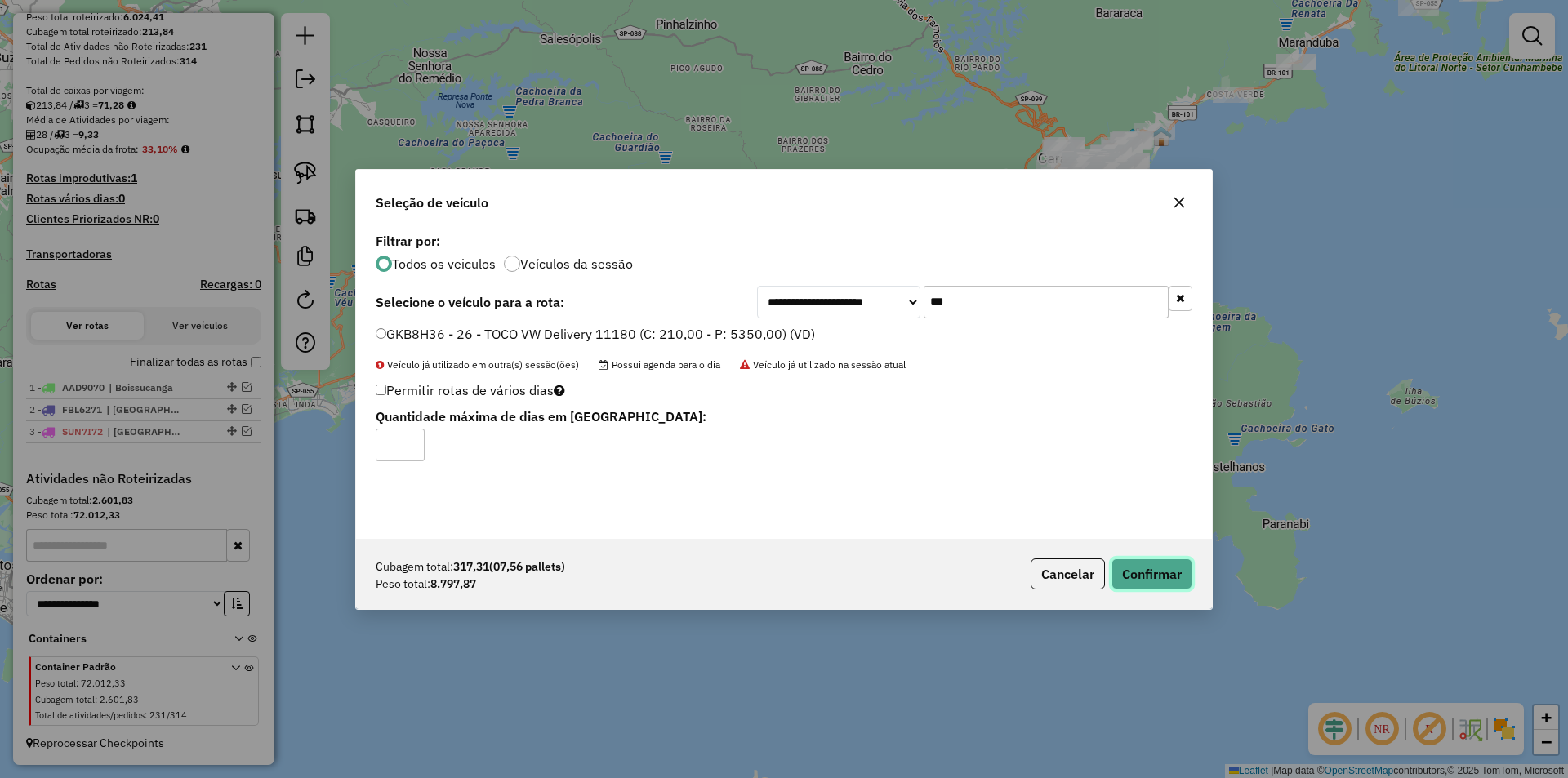
click at [1159, 581] on button "Confirmar" at bounding box center [1152, 574] width 81 height 31
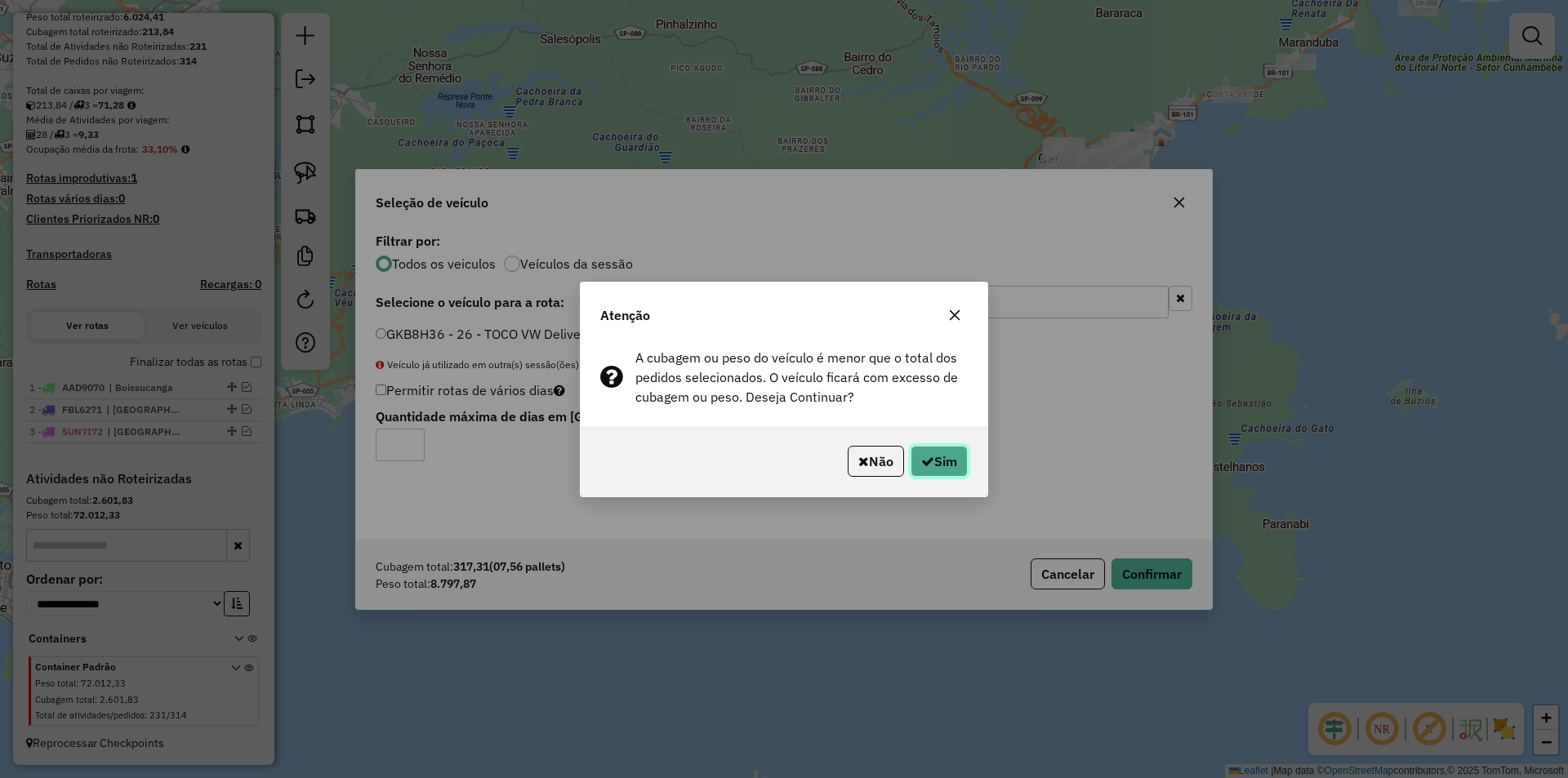
click at [956, 455] on button "Sim" at bounding box center [939, 461] width 57 height 31
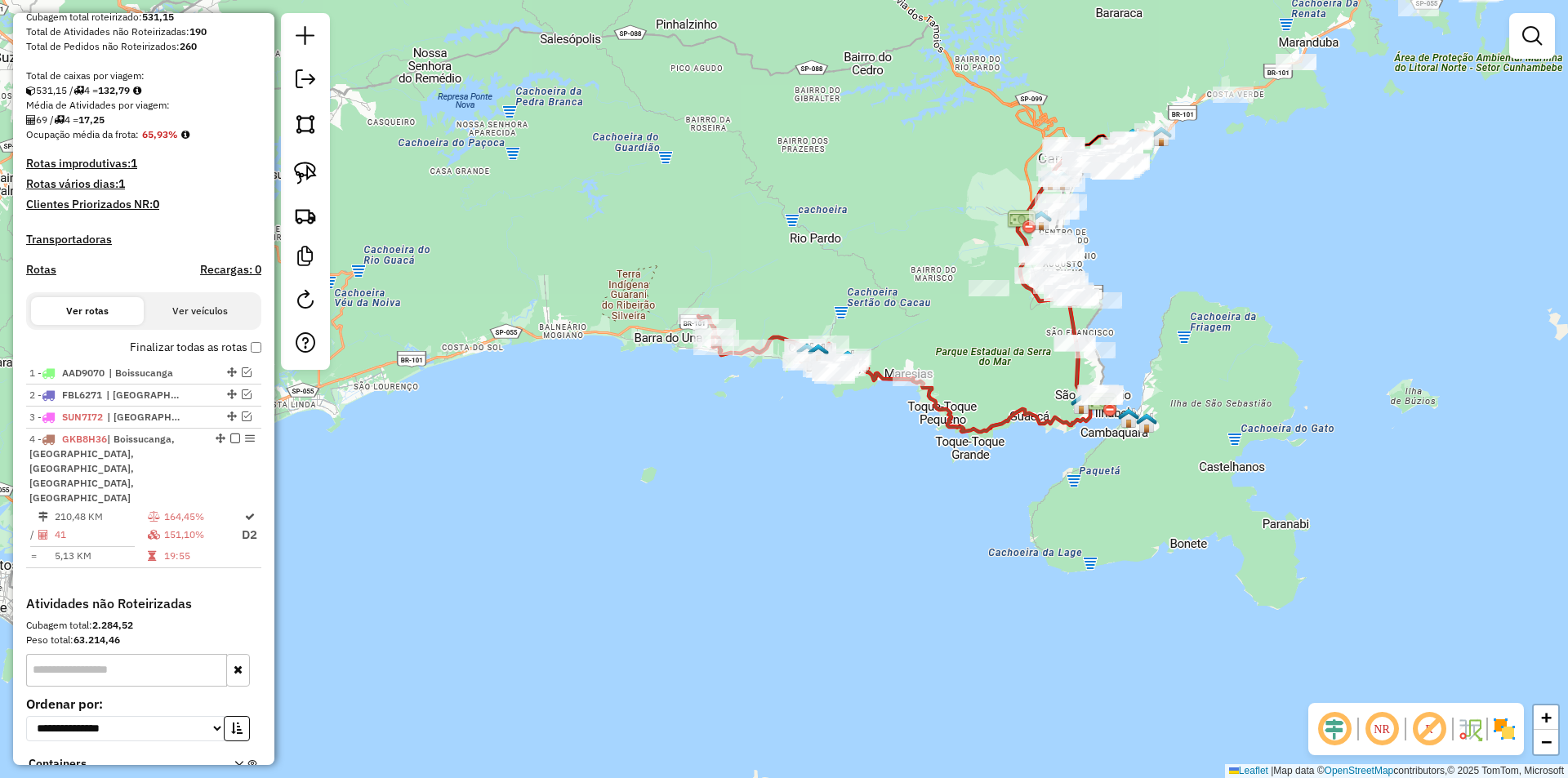
click at [681, 468] on div "Janela de atendimento Grade de atendimento Capacidade Transportadoras Veículos …" at bounding box center [784, 389] width 1568 height 778
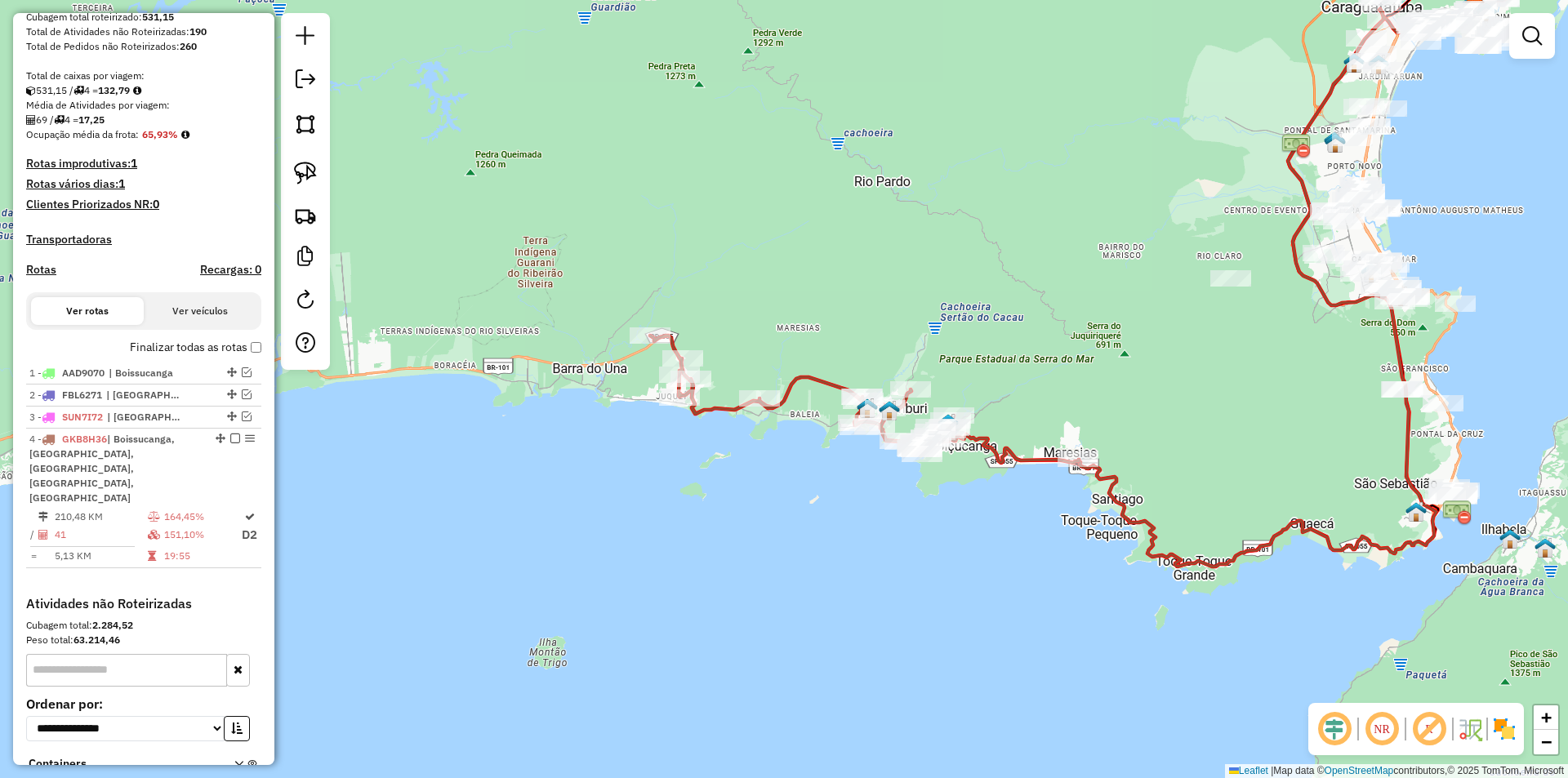
drag, startPoint x: 656, startPoint y: 426, endPoint x: 745, endPoint y: 474, distance: 101.1
click at [745, 474] on div "Janela de atendimento Grade de atendimento Capacidade Transportadoras Veículos …" at bounding box center [784, 389] width 1568 height 778
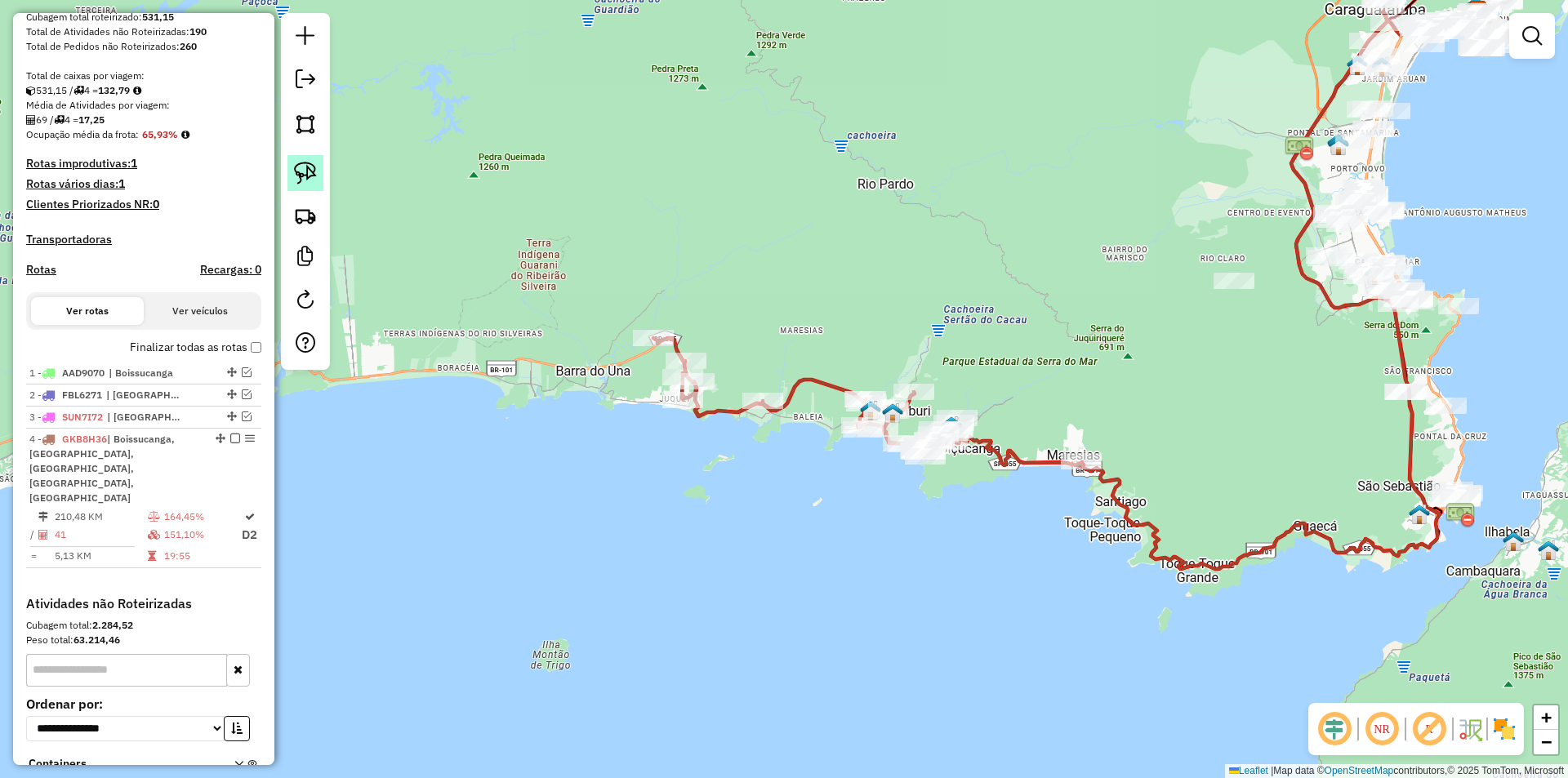
click at [307, 168] on img at bounding box center [305, 173] width 23 height 23
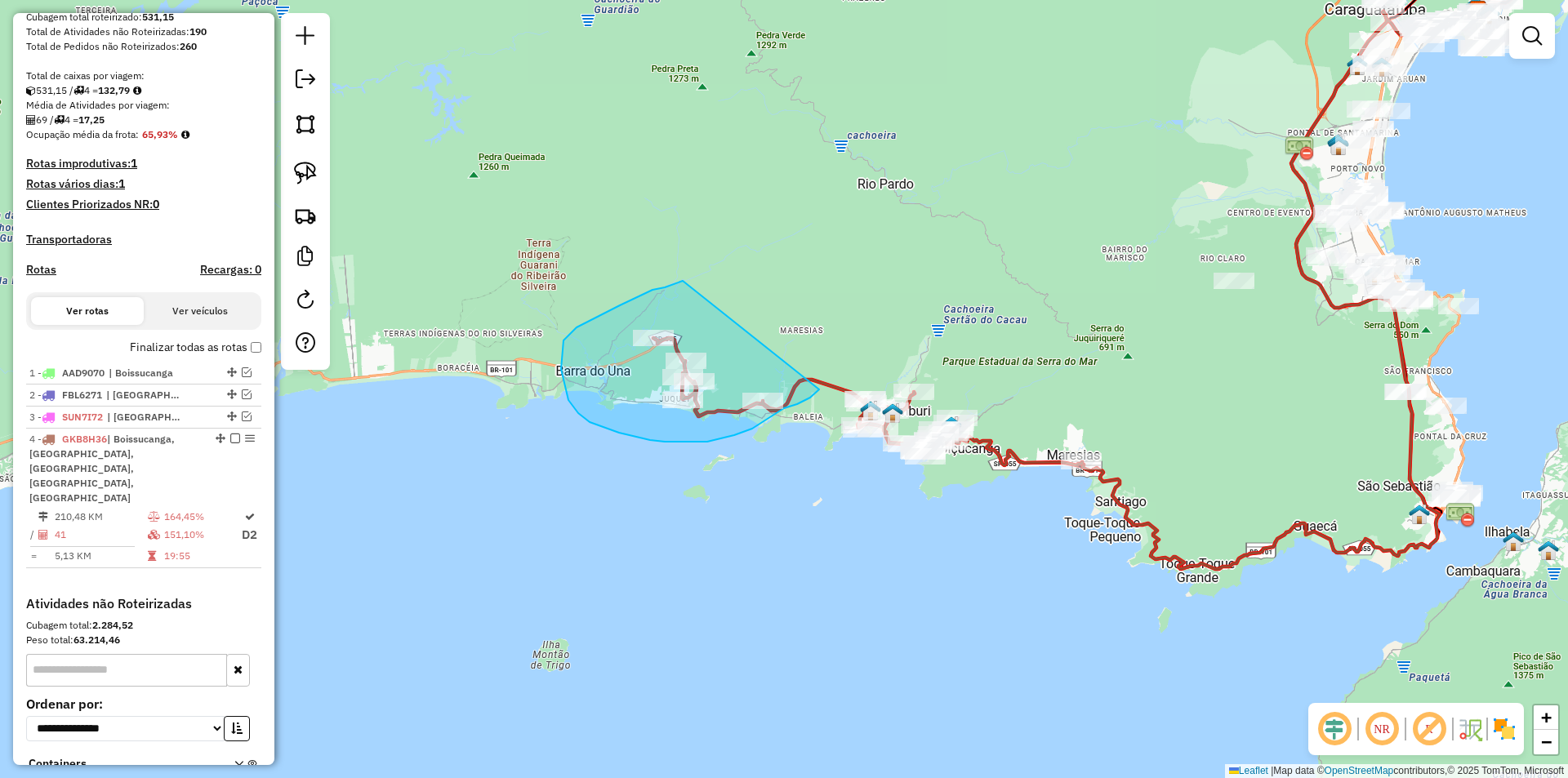
drag, startPoint x: 577, startPoint y: 327, endPoint x: 829, endPoint y: 366, distance: 255.0
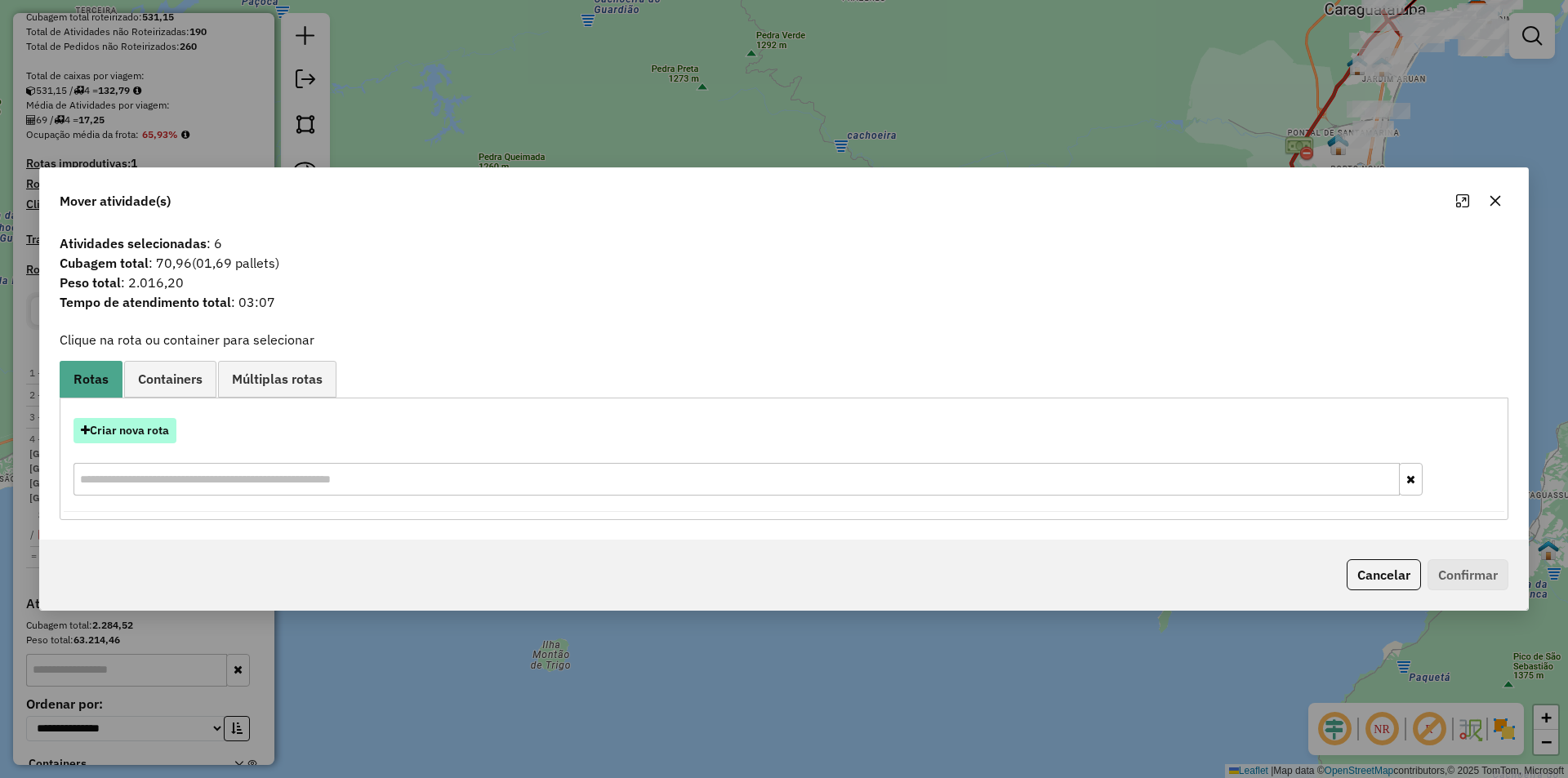
click at [135, 431] on button "Criar nova rota" at bounding box center [124, 431] width 103 height 26
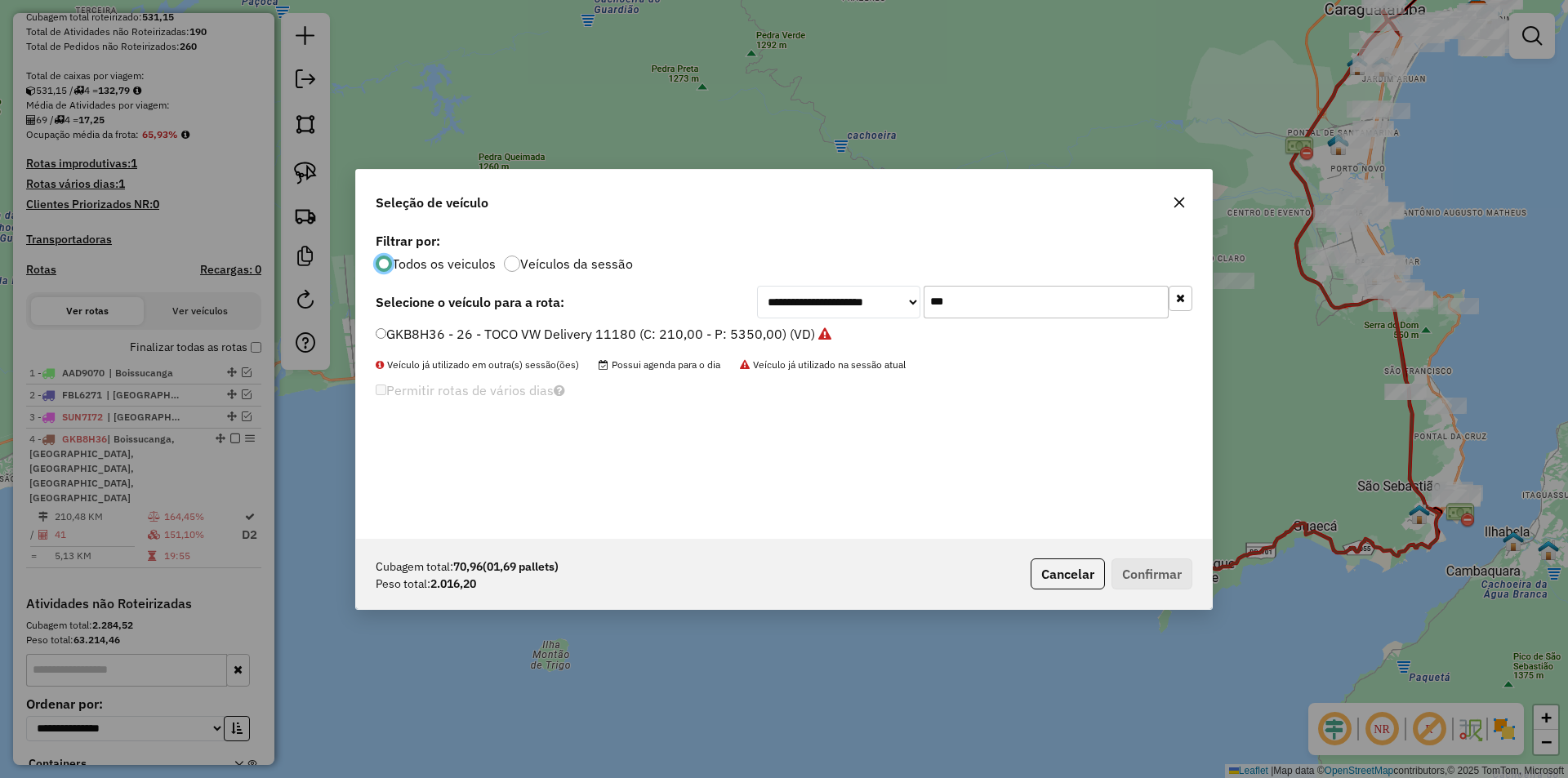
click at [957, 306] on input "***" at bounding box center [1046, 302] width 245 height 32
type input "***"
drag, startPoint x: 624, startPoint y: 335, endPoint x: 649, endPoint y: 352, distance: 30.2
click at [624, 335] on label "GFQ1F81 - 28 - TOCO VW Delivery 11180 (C: 210,00 - P: 5350,00) (VD)" at bounding box center [594, 334] width 438 height 20
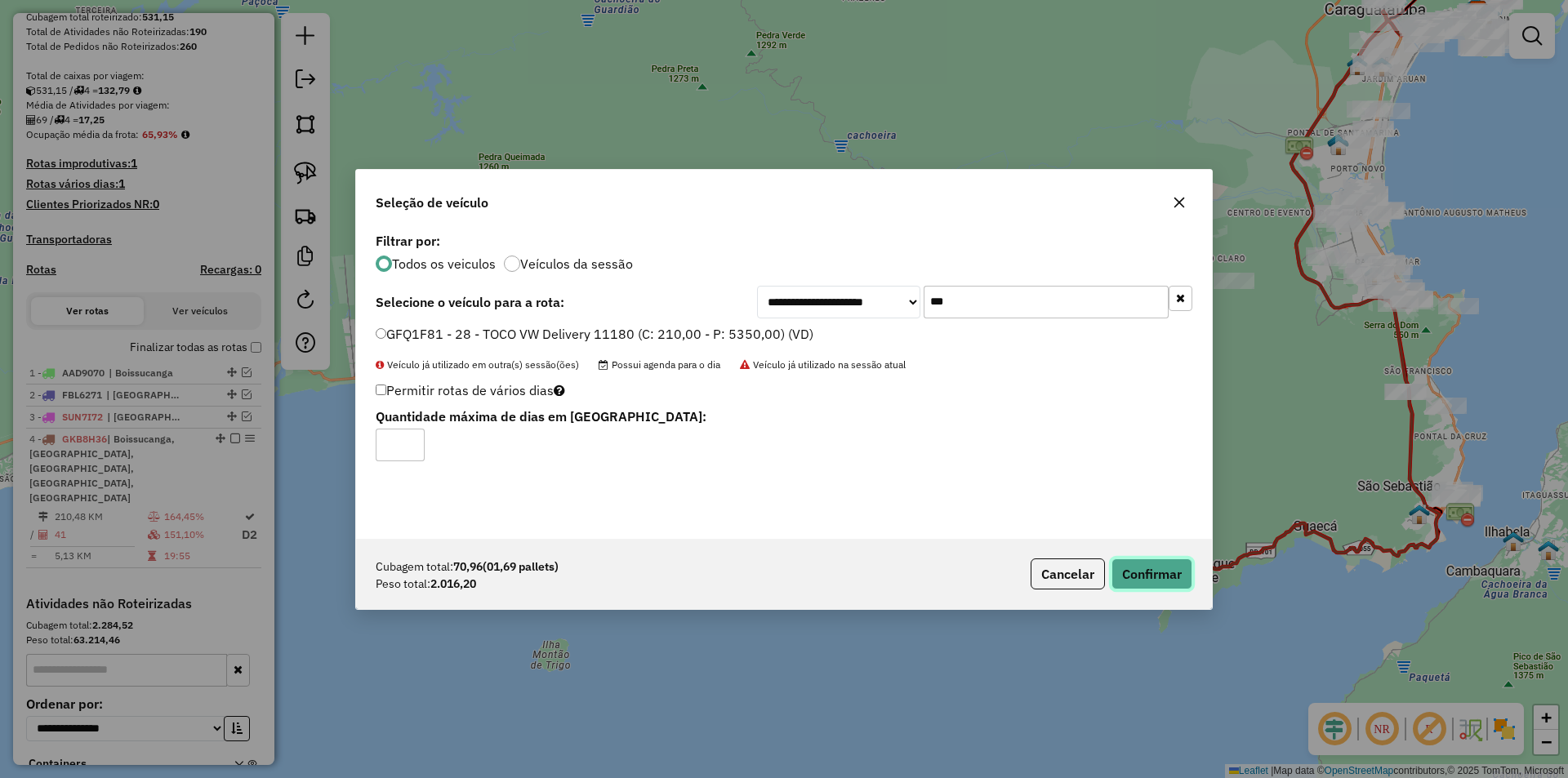
click at [1134, 562] on button "Confirmar" at bounding box center [1152, 574] width 81 height 31
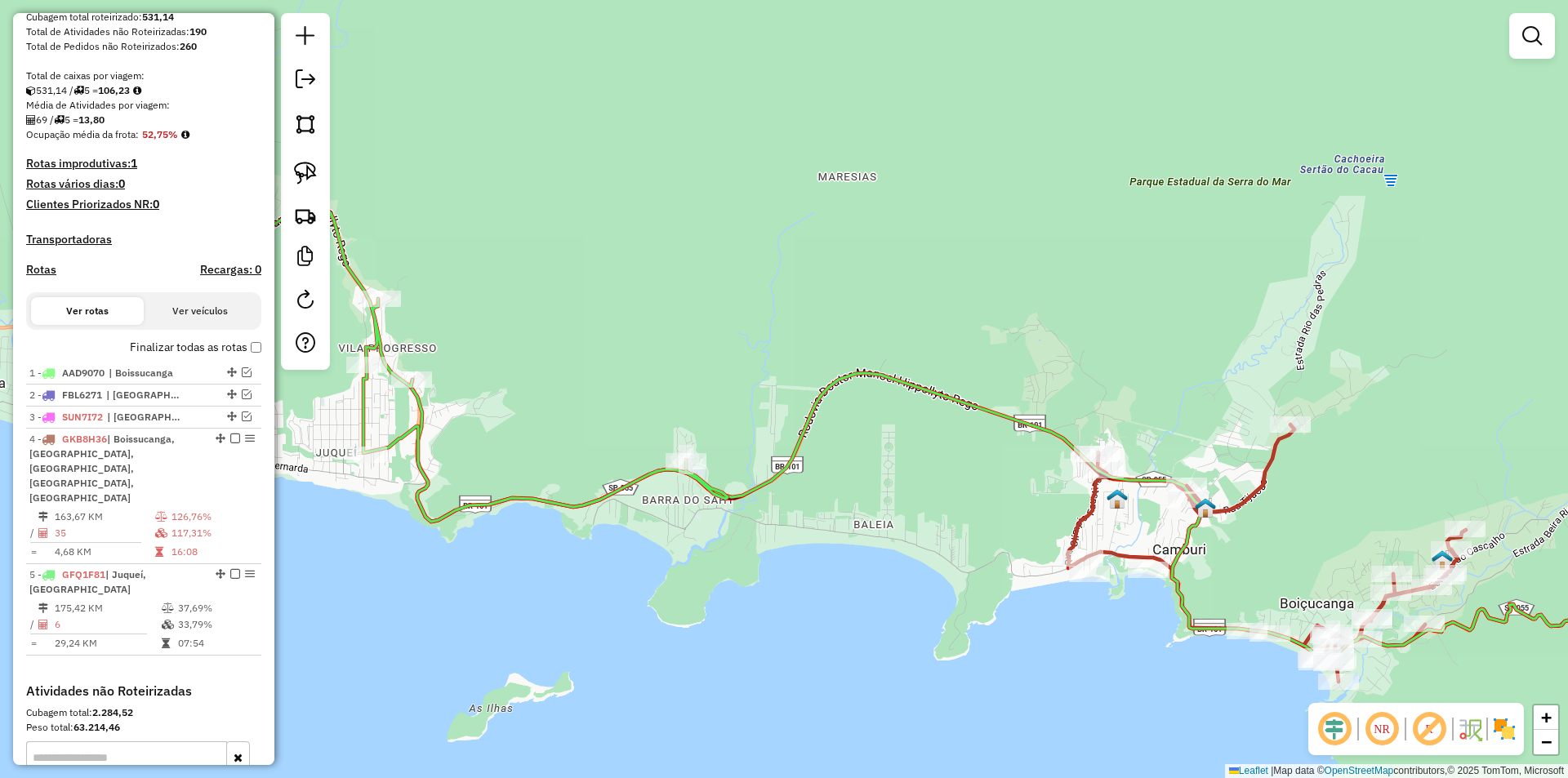
click at [881, 457] on div "Janela de atendimento Grade de atendimento Capacidade Transportadoras Veículos …" at bounding box center [784, 389] width 1568 height 778
select select "**********"
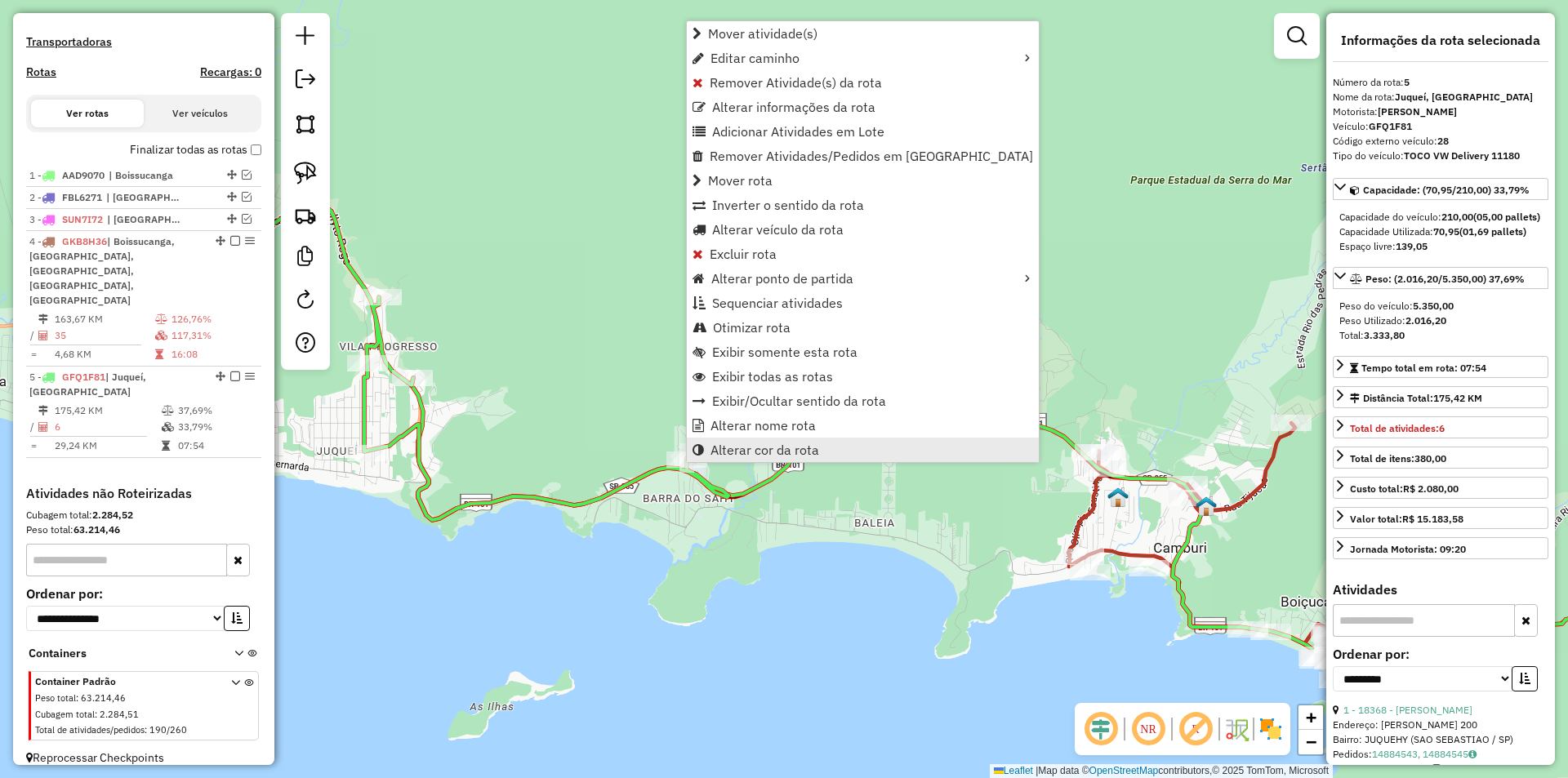
scroll to position [501, 0]
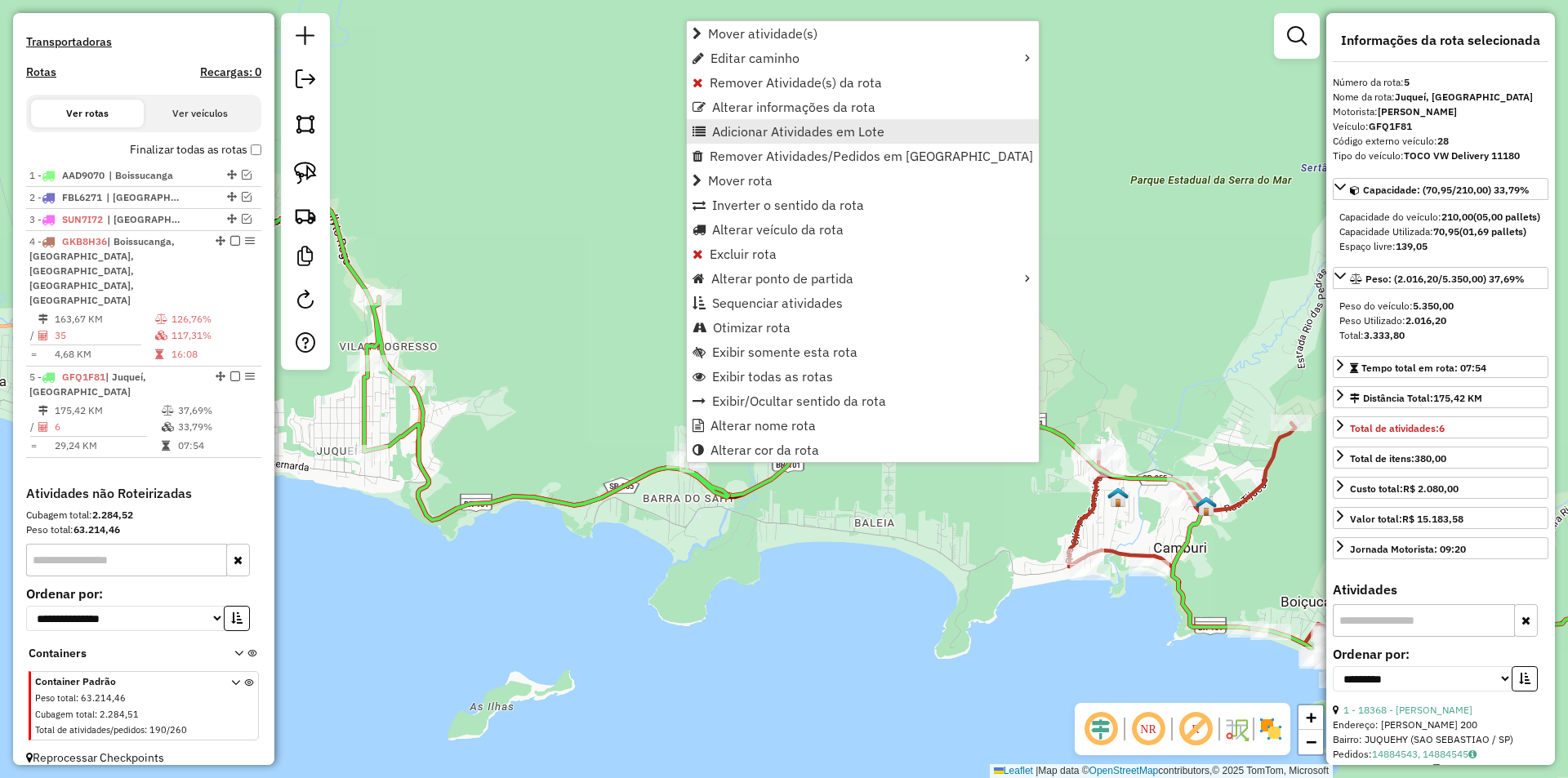
click at [724, 141] on link "Adicionar Atividades em Lote" at bounding box center [862, 131] width 352 height 25
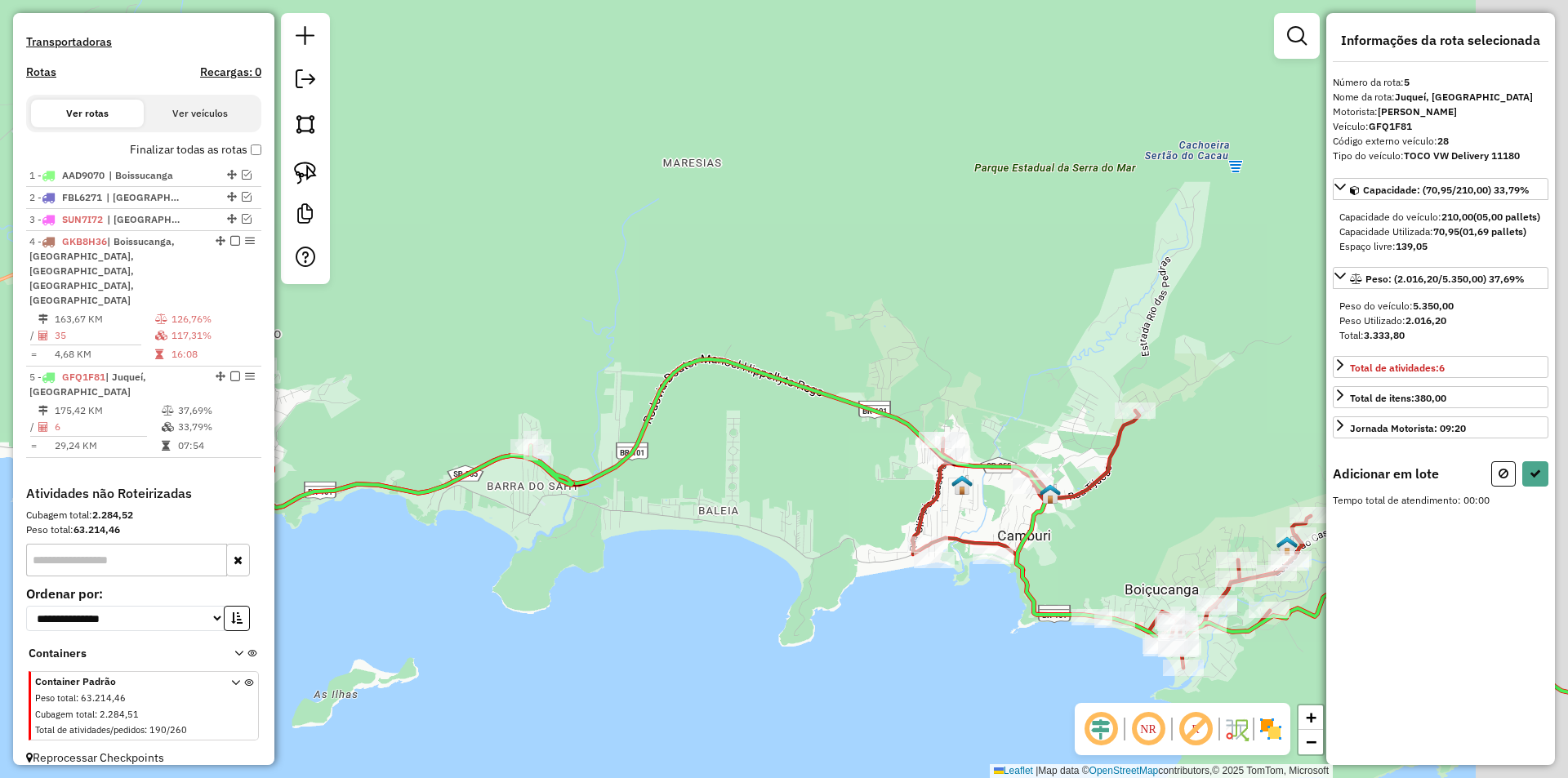
drag, startPoint x: 1097, startPoint y: 506, endPoint x: 932, endPoint y: 491, distance: 165.7
click at [932, 491] on div "Janela de atendimento Grade de atendimento Capacidade Transportadoras Veículos …" at bounding box center [784, 389] width 1568 height 778
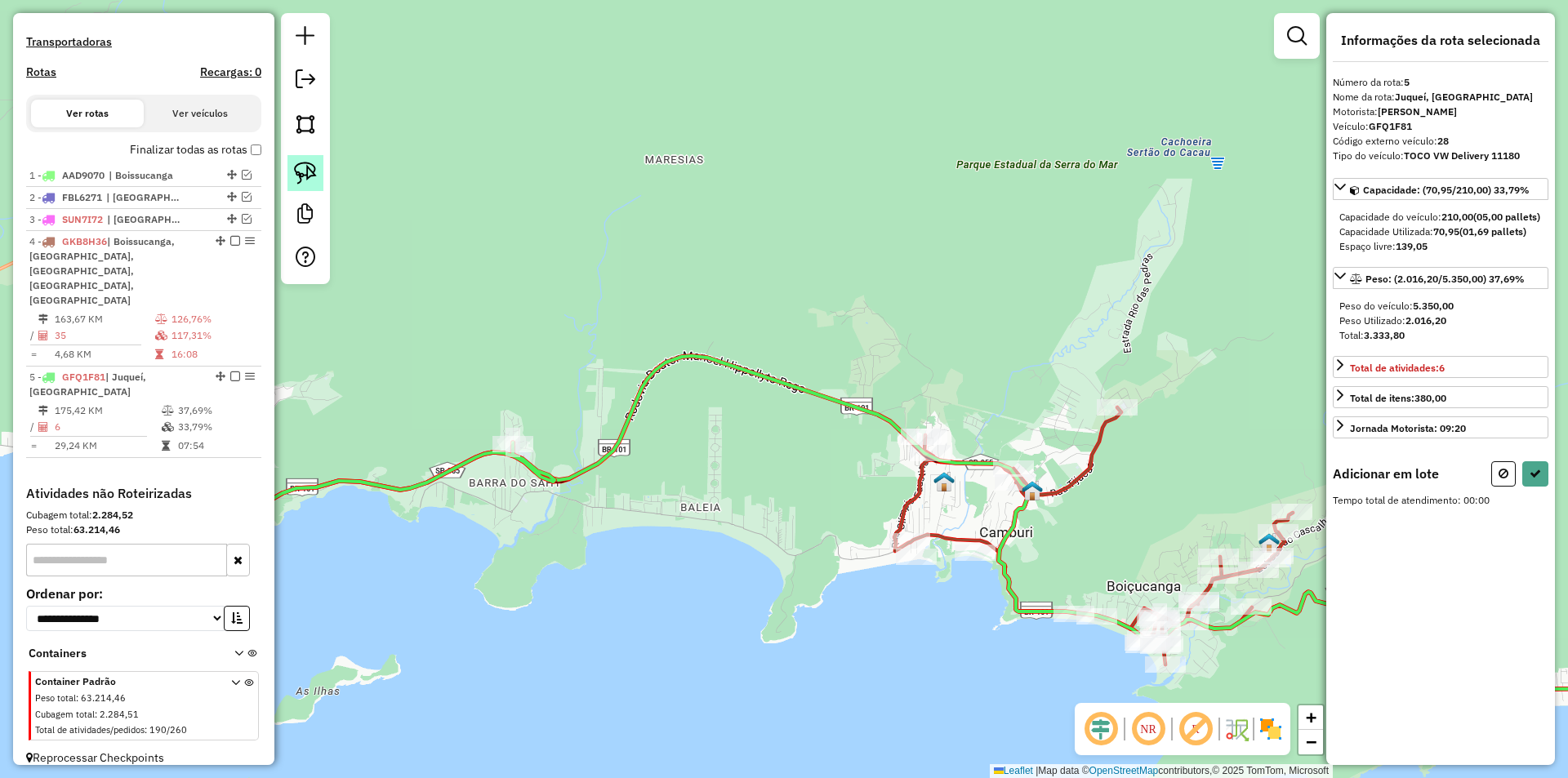
click at [313, 171] on img at bounding box center [305, 173] width 23 height 23
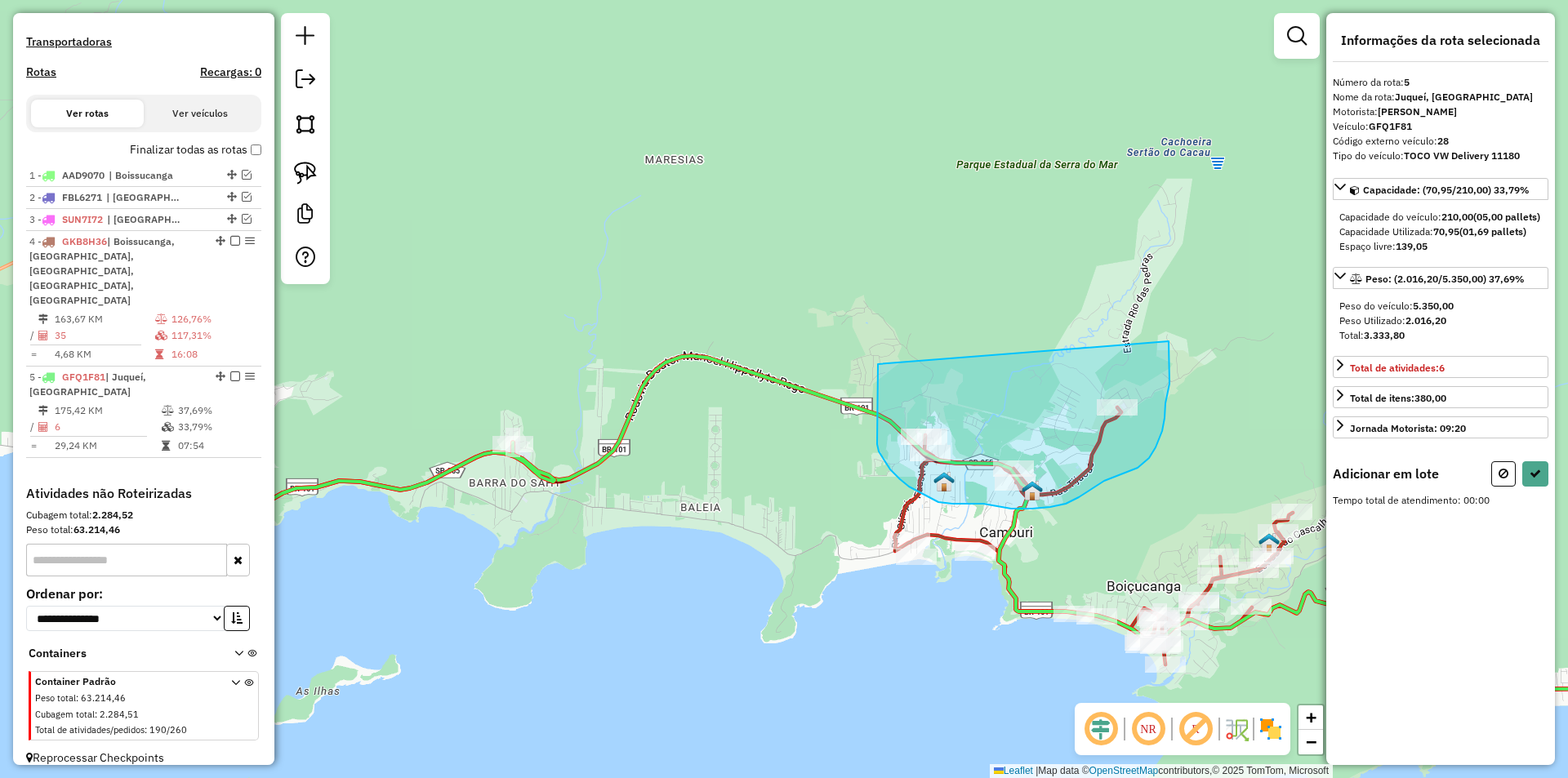
drag, startPoint x: 878, startPoint y: 364, endPoint x: 1169, endPoint y: 341, distance: 291.9
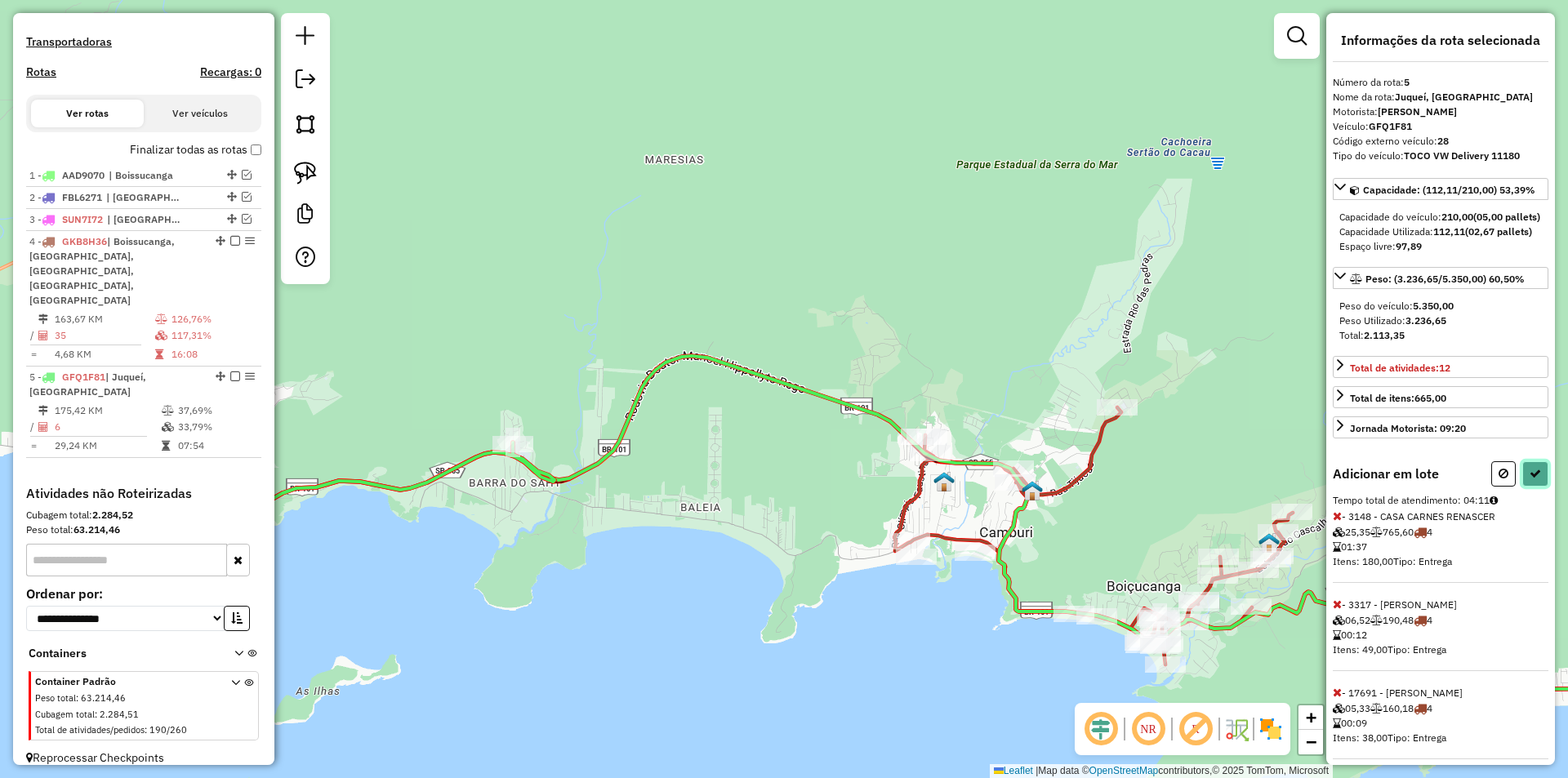
click at [1536, 486] on button at bounding box center [1535, 474] width 26 height 26
select select "**********"
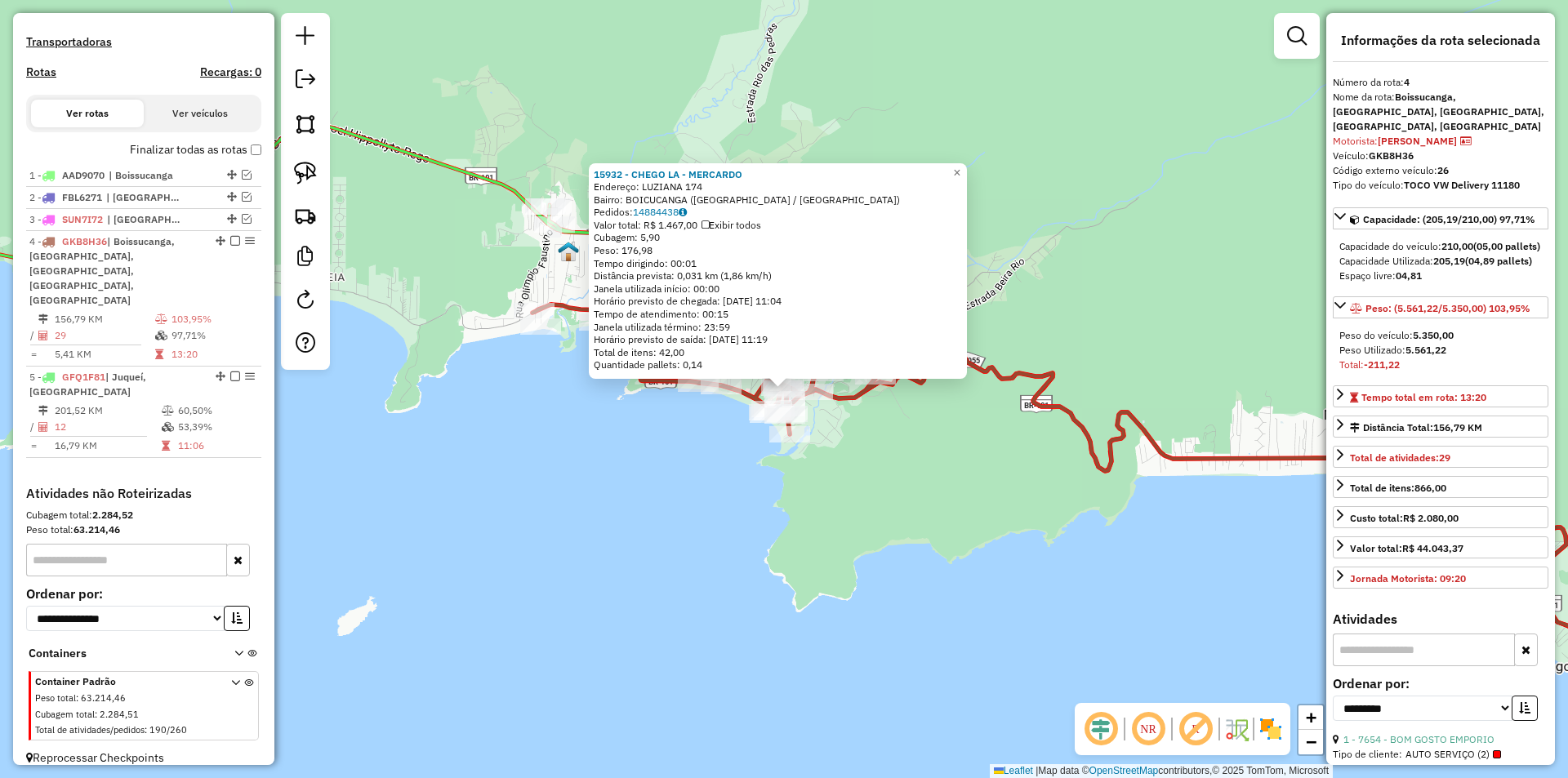
click at [855, 537] on div "15932 - CHEGO LA - MERCARDO Endereço: LUZIANA 174 Bairro: BOICUCANGA (SAO SEBAS…" at bounding box center [784, 389] width 1568 height 778
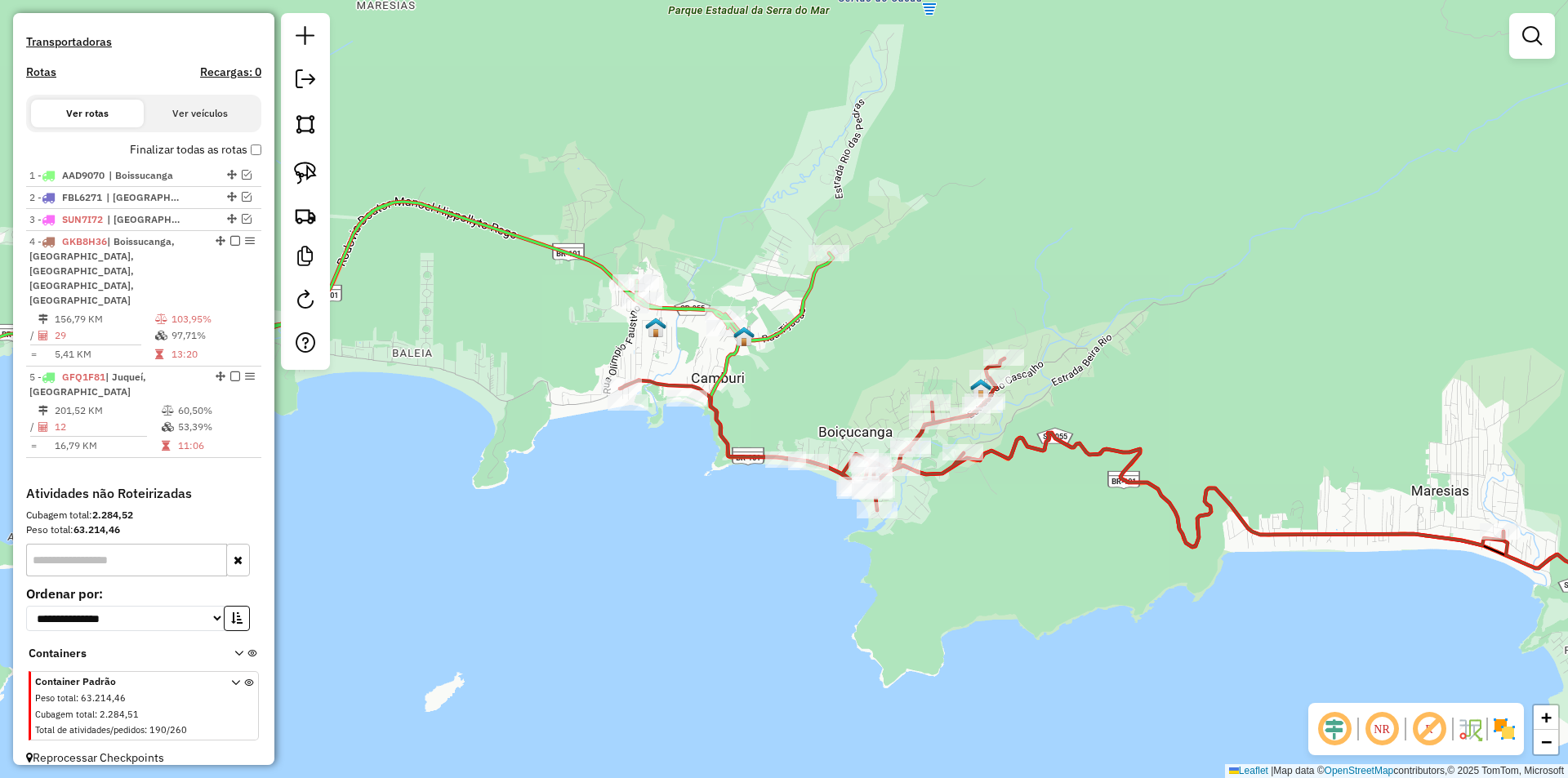
drag, startPoint x: 673, startPoint y: 504, endPoint x: 732, endPoint y: 551, distance: 75.4
click at [732, 551] on div "Janela de atendimento Grade de atendimento Capacidade Transportadoras Veículos …" at bounding box center [784, 389] width 1568 height 778
select select "**********"
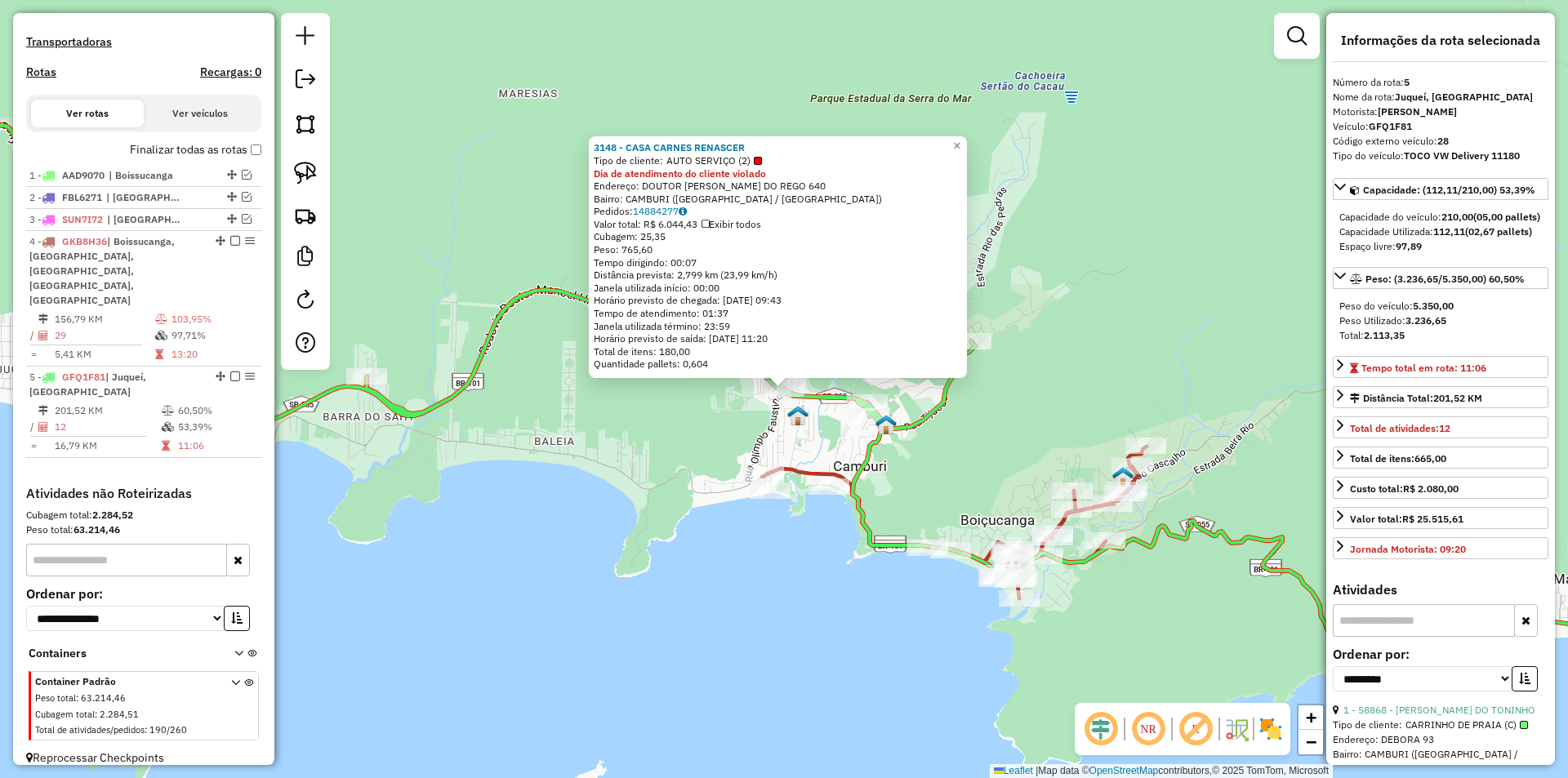
click at [694, 582] on div "3148 - CASA CARNES RENASCER Tipo de cliente: AUTO SERVIÇO (2) Dia de atendiment…" at bounding box center [784, 389] width 1568 height 778
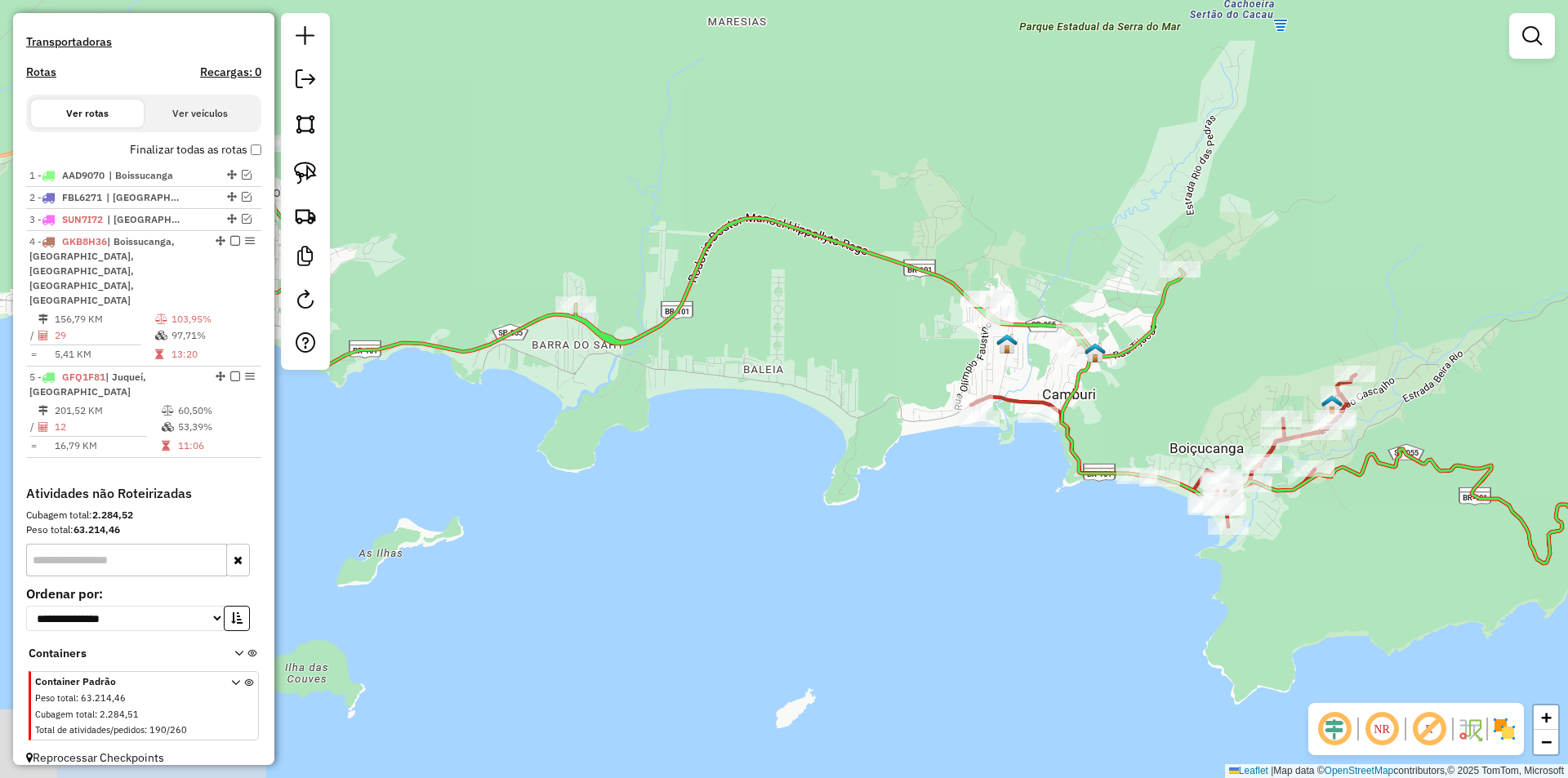
drag, startPoint x: 630, startPoint y: 570, endPoint x: 864, endPoint y: 497, distance: 245.1
click at [859, 497] on div "Janela de atendimento Grade de atendimento Capacidade Transportadoras Veículos …" at bounding box center [784, 389] width 1568 height 778
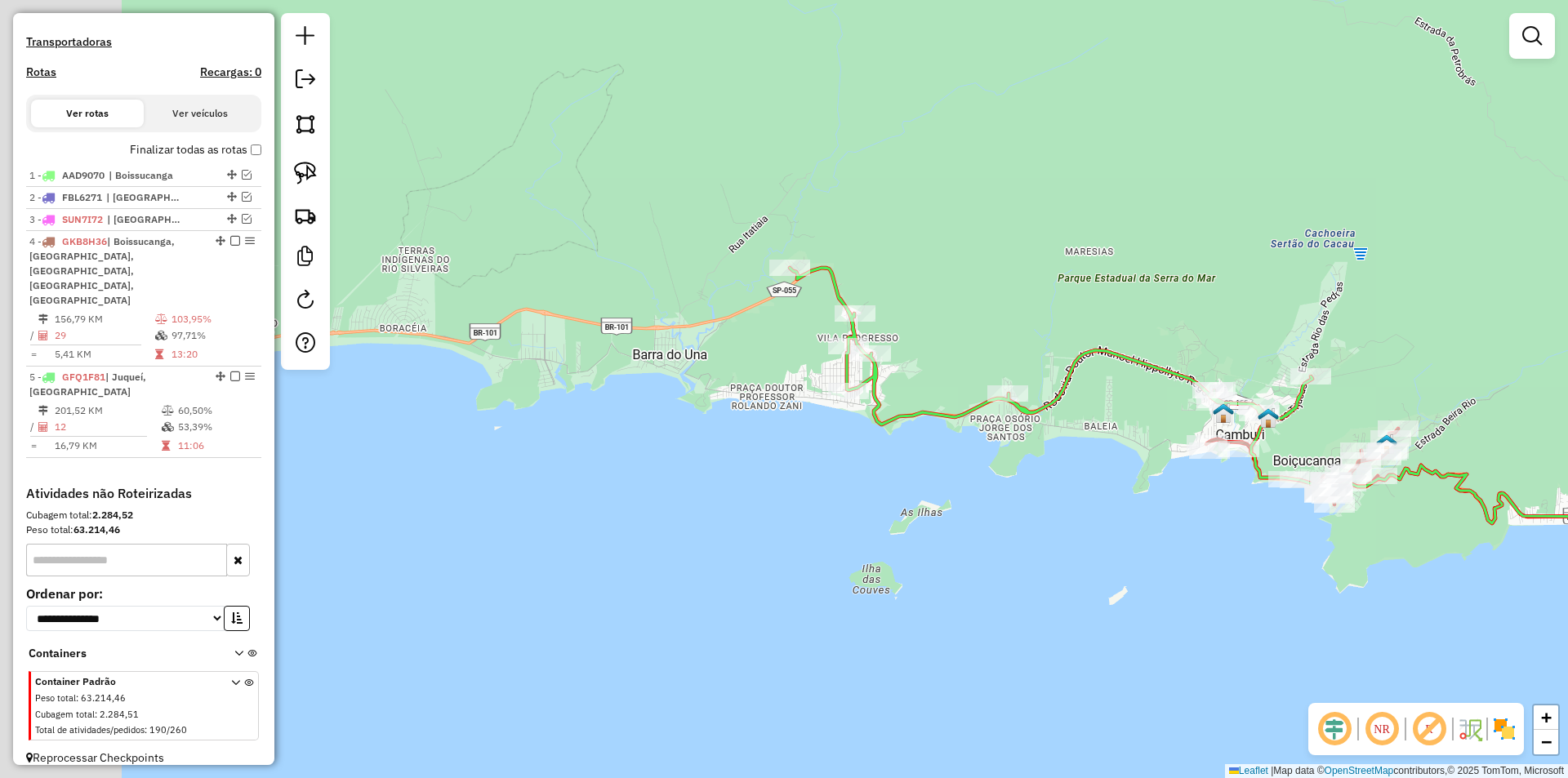
drag, startPoint x: 744, startPoint y: 536, endPoint x: 1023, endPoint y: 526, distance: 279.2
click at [1023, 526] on div "Janela de atendimento Grade de atendimento Capacidade Transportadoras Veículos …" at bounding box center [784, 389] width 1568 height 778
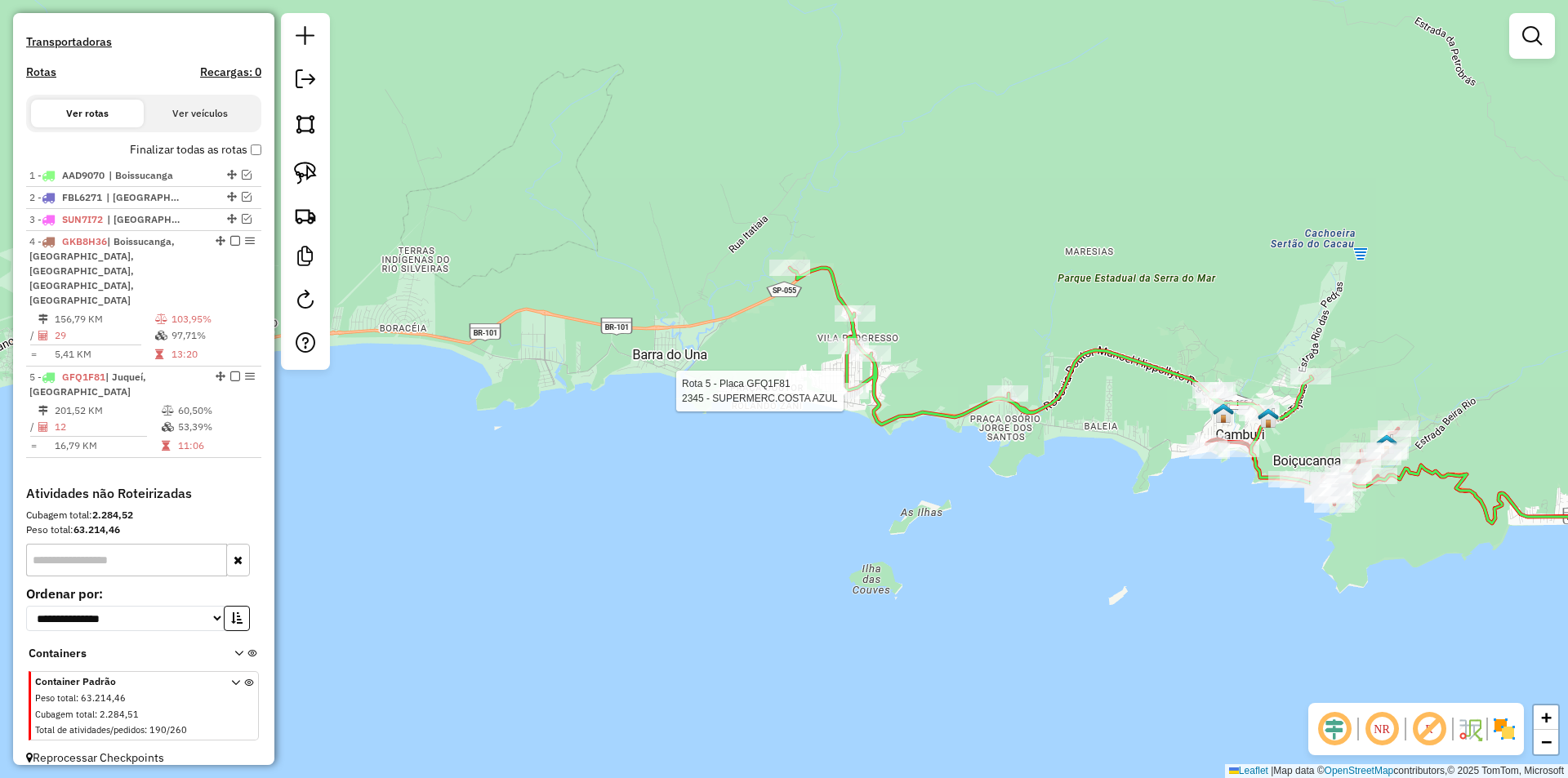
select select "**********"
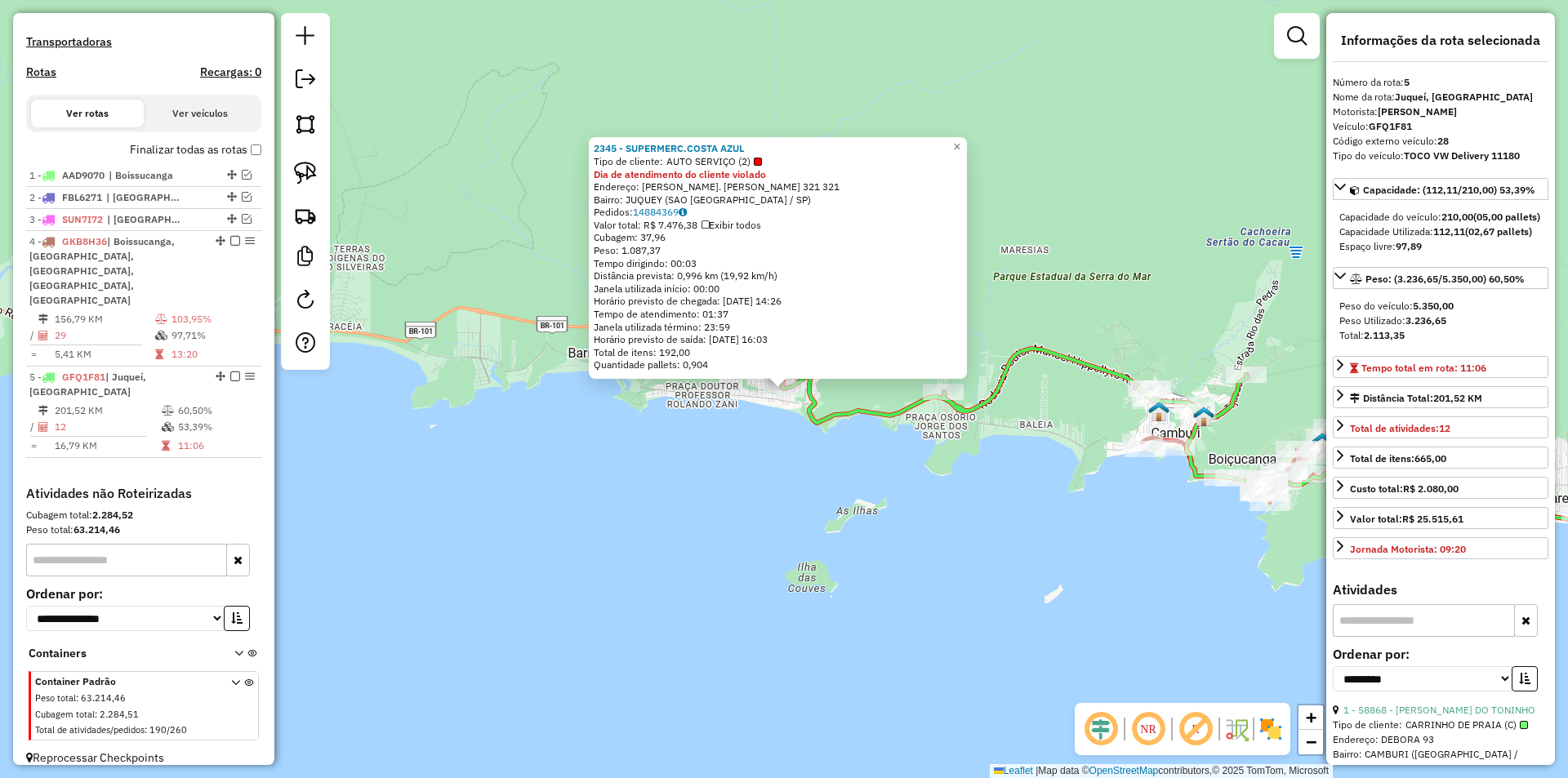
click at [811, 521] on div "2345 - SUPERMERC.COSTA AZUL Tipo de cliente: AUTO SERVIÇO (2) Dia de atendiment…" at bounding box center [784, 389] width 1568 height 778
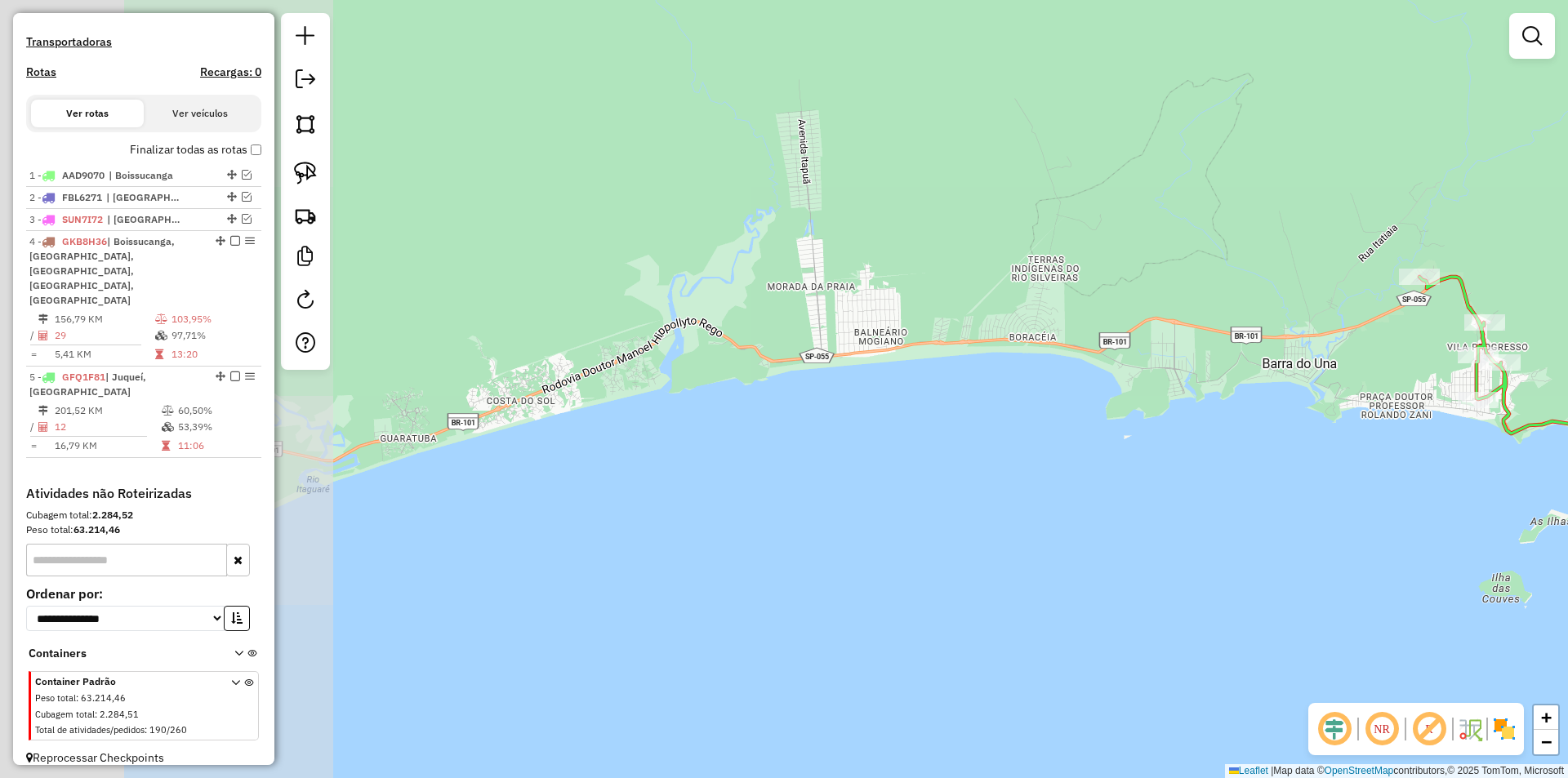
drag, startPoint x: 592, startPoint y: 496, endPoint x: 1286, endPoint y: 506, distance: 694.1
click at [1286, 506] on div "Janela de atendimento Grade de atendimento Capacidade Transportadoras Veículos …" at bounding box center [784, 389] width 1568 height 778
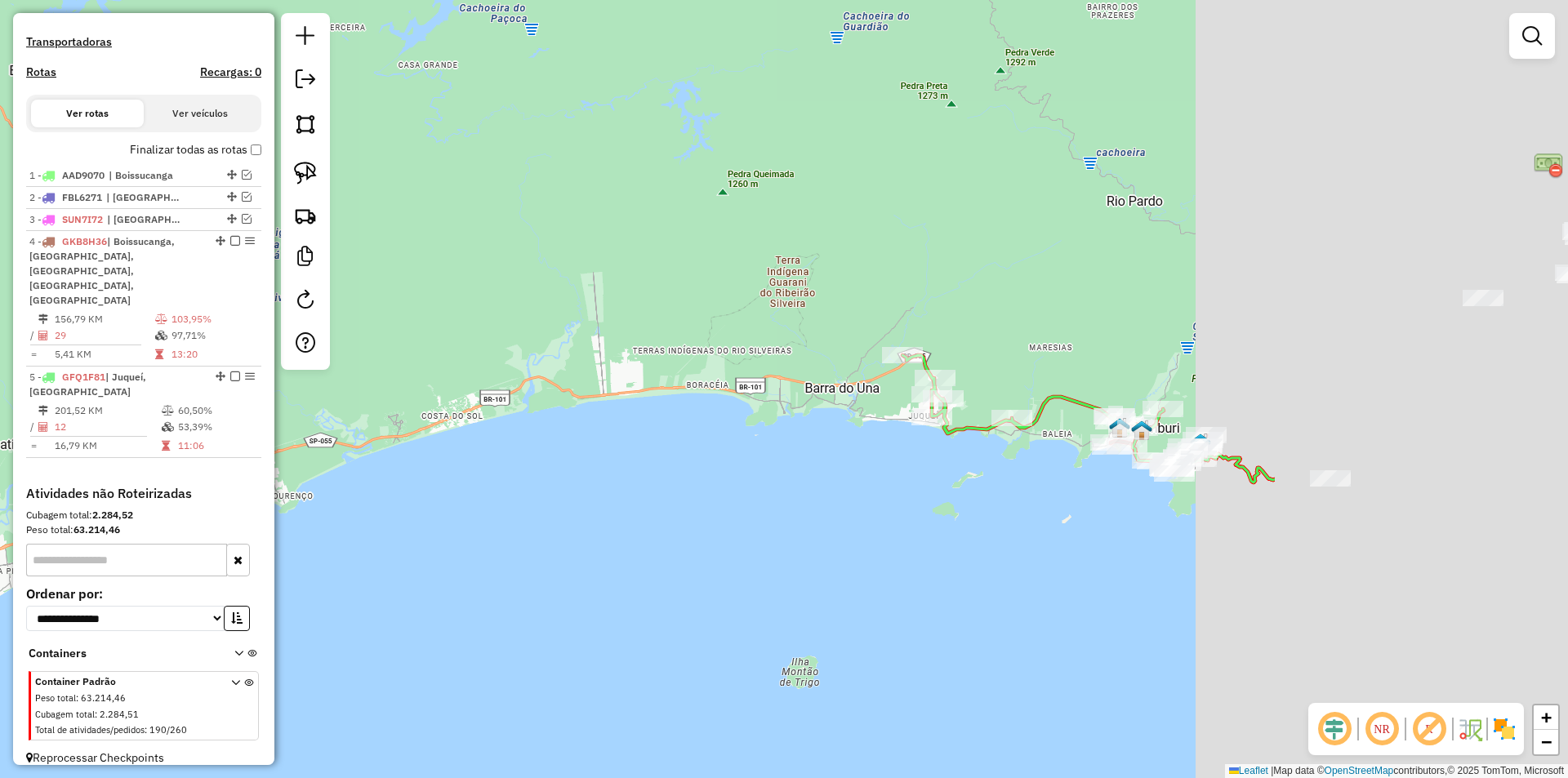
drag, startPoint x: 1287, startPoint y: 521, endPoint x: 723, endPoint y: 466, distance: 566.7
click at [724, 472] on div "Janela de atendimento Grade de atendimento Capacidade Transportadoras Veículos …" at bounding box center [784, 389] width 1568 height 778
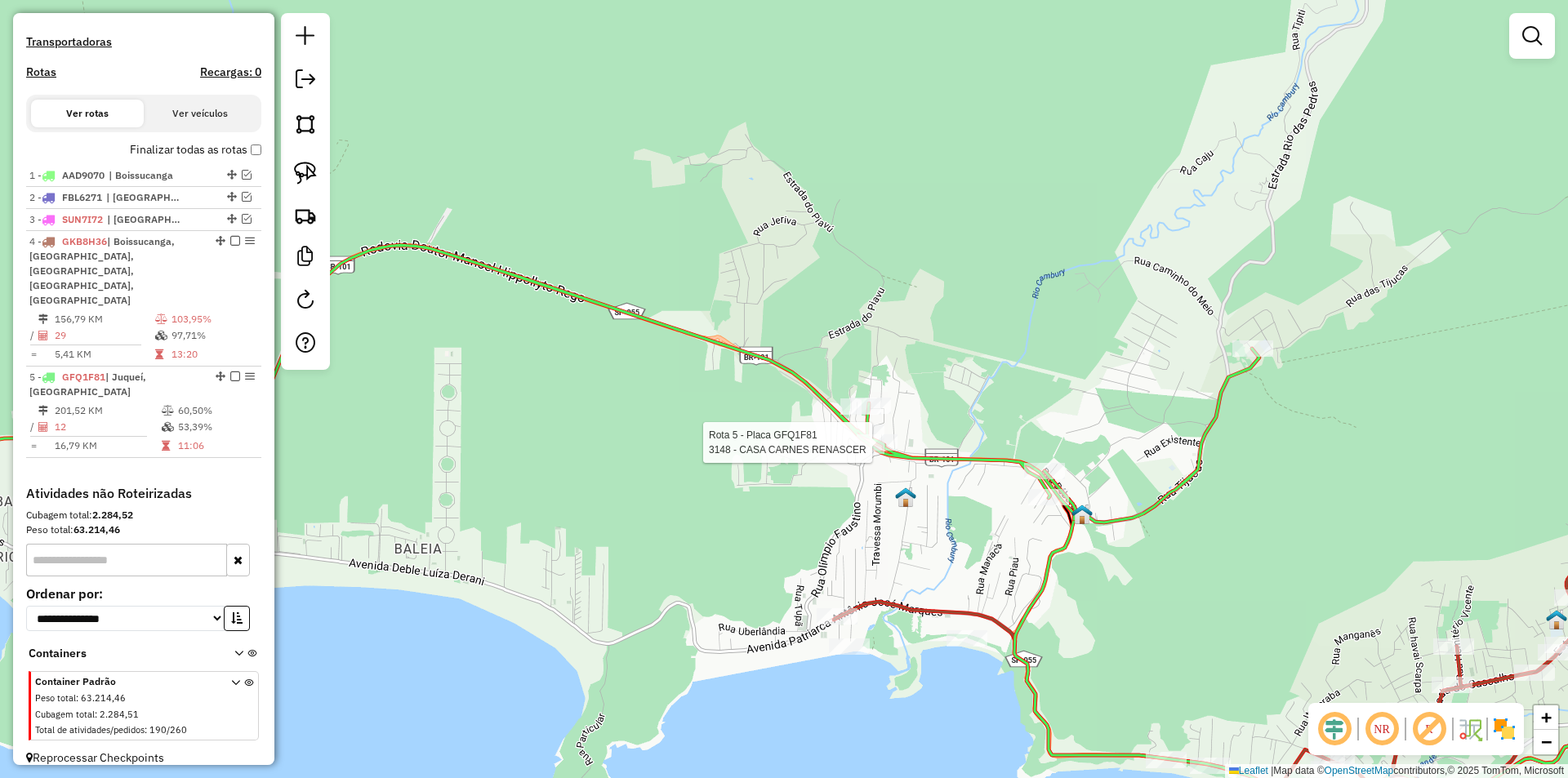
select select "**********"
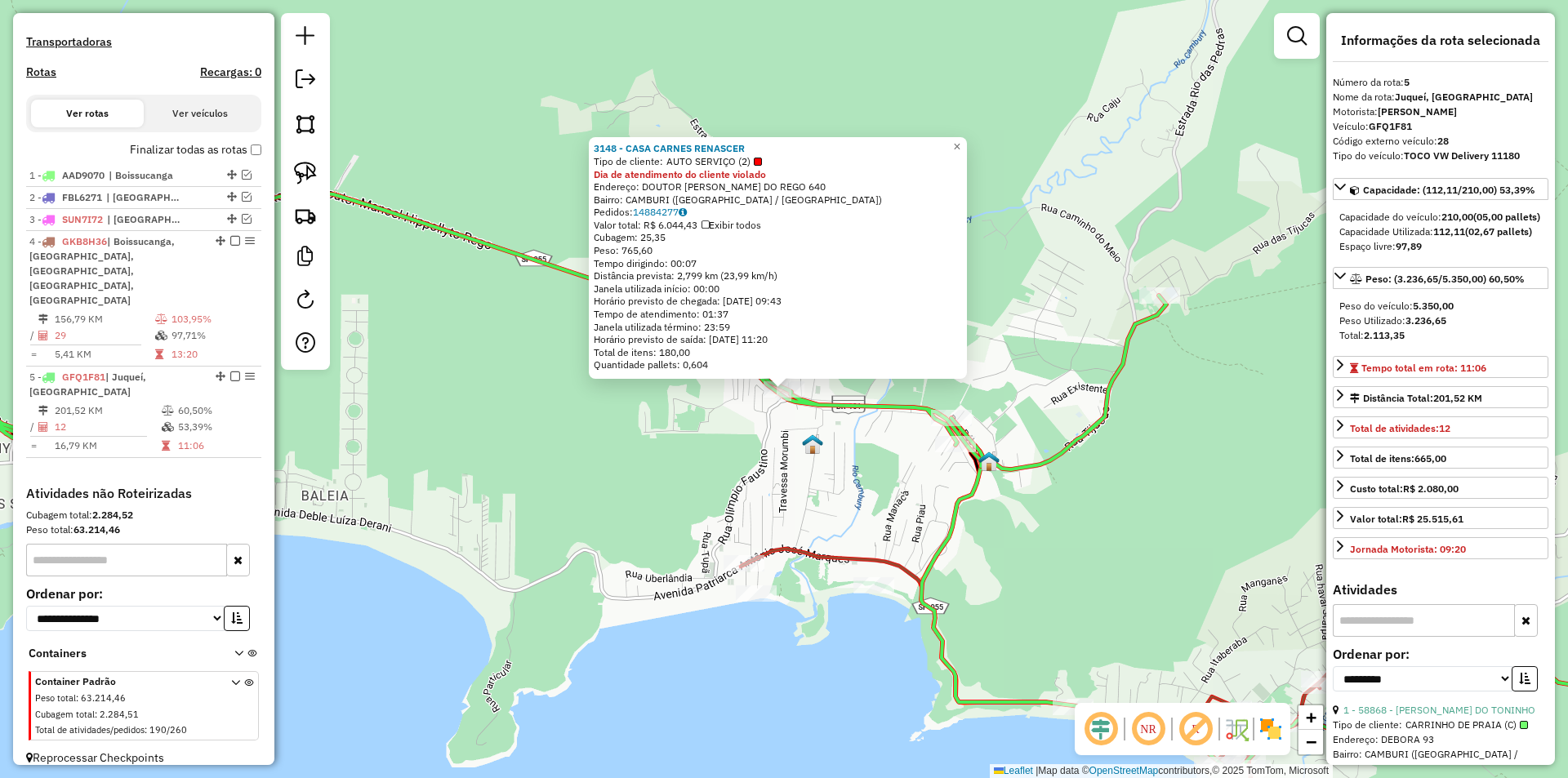
click at [601, 491] on div "3148 - CASA CARNES RENASCER Tipo de cliente: AUTO SERVIÇO (2) Dia de atendiment…" at bounding box center [784, 389] width 1568 height 778
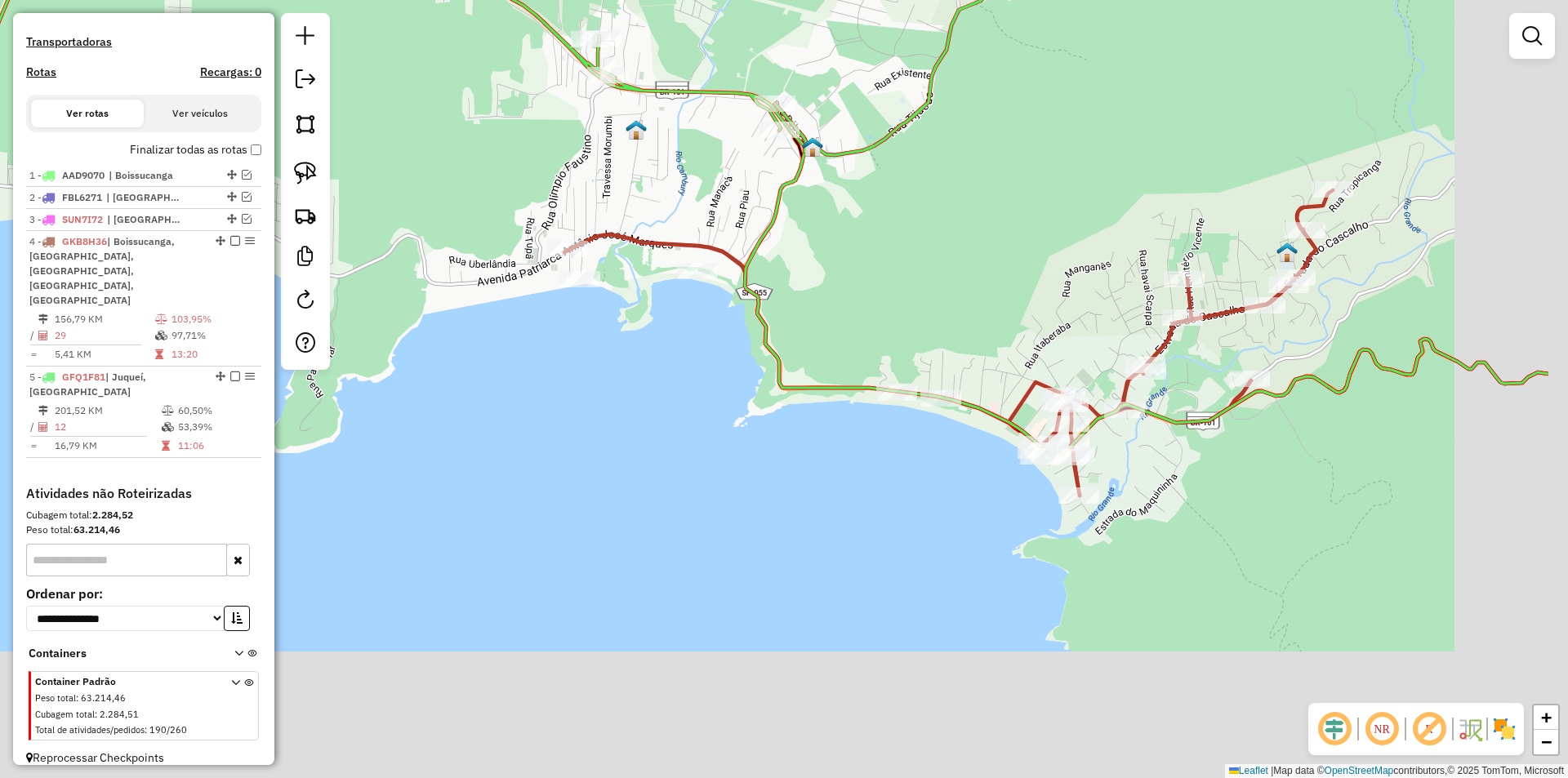
drag, startPoint x: 750, startPoint y: 696, endPoint x: 591, endPoint y: 419, distance: 319.4
click at [591, 419] on div "Janela de atendimento Grade de atendimento Capacidade Transportadoras Veículos …" at bounding box center [784, 389] width 1568 height 778
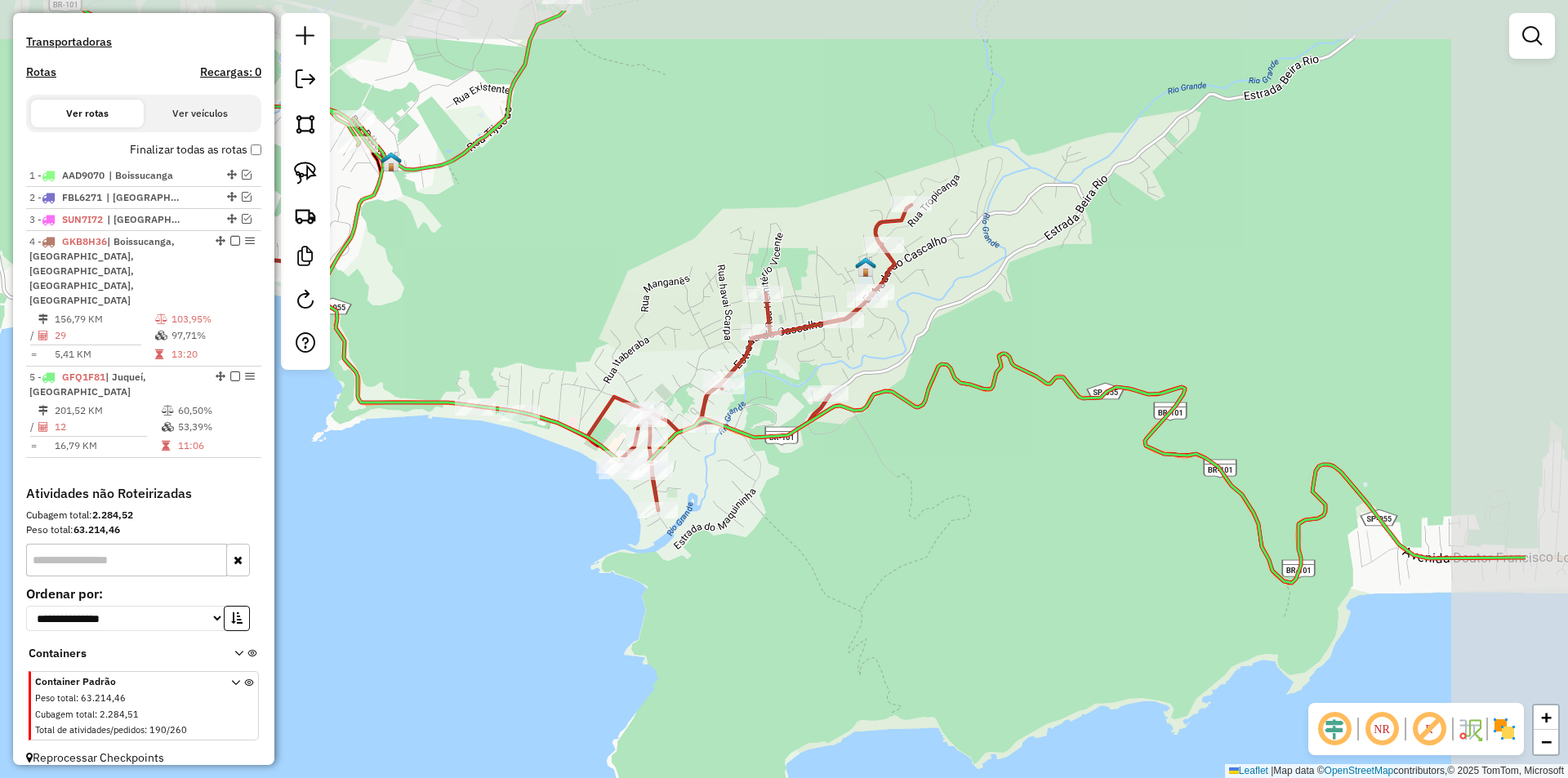
drag, startPoint x: 968, startPoint y: 489, endPoint x: 774, endPoint y: 573, distance: 211.4
click at [774, 573] on div "Janela de atendimento Grade de atendimento Capacidade Transportadoras Veículos …" at bounding box center [784, 389] width 1568 height 778
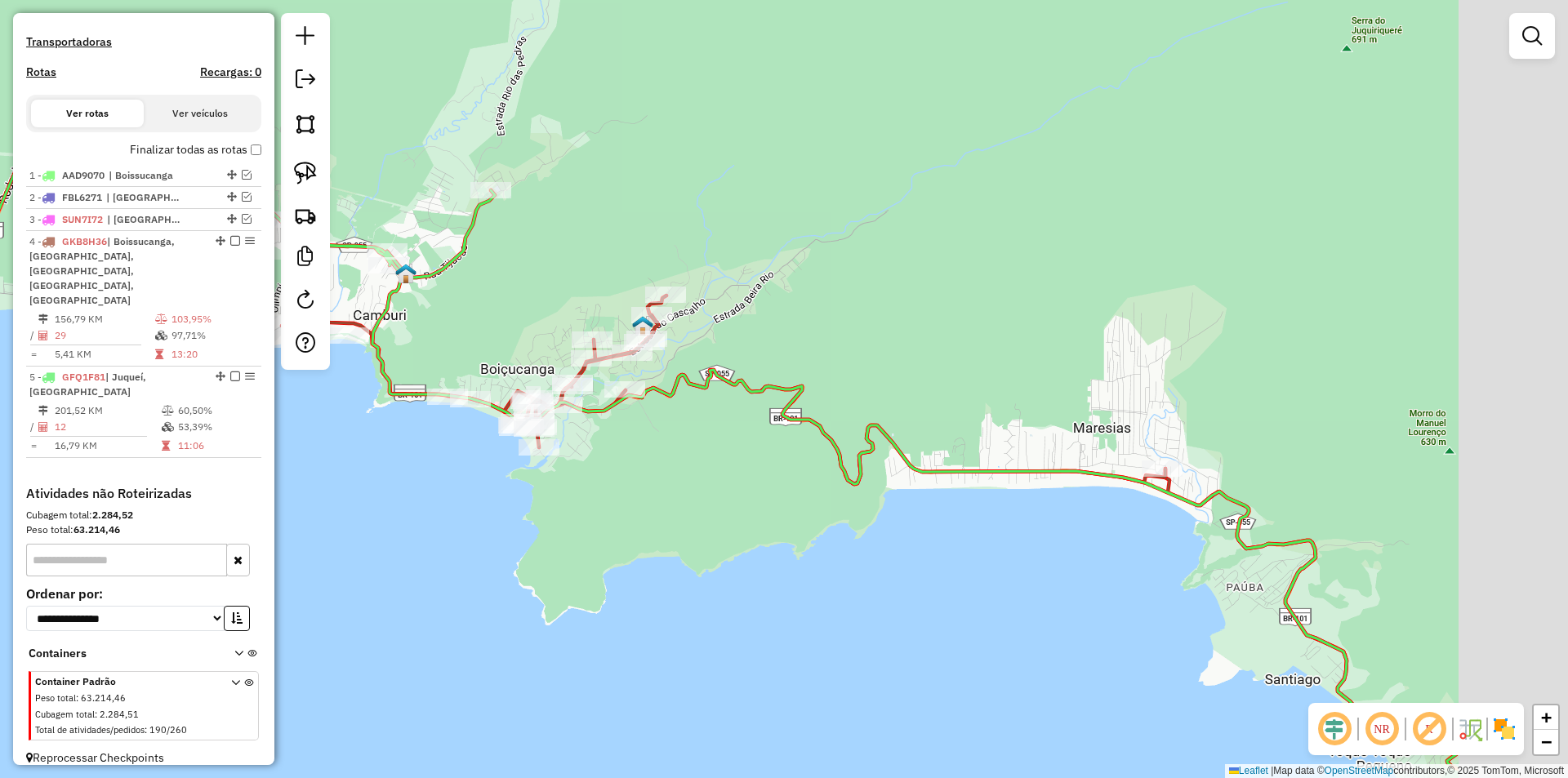
drag, startPoint x: 941, startPoint y: 577, endPoint x: 778, endPoint y: 494, distance: 182.9
click at [778, 494] on div "Janela de atendimento Grade de atendimento Capacidade Transportadoras Veículos …" at bounding box center [784, 389] width 1568 height 778
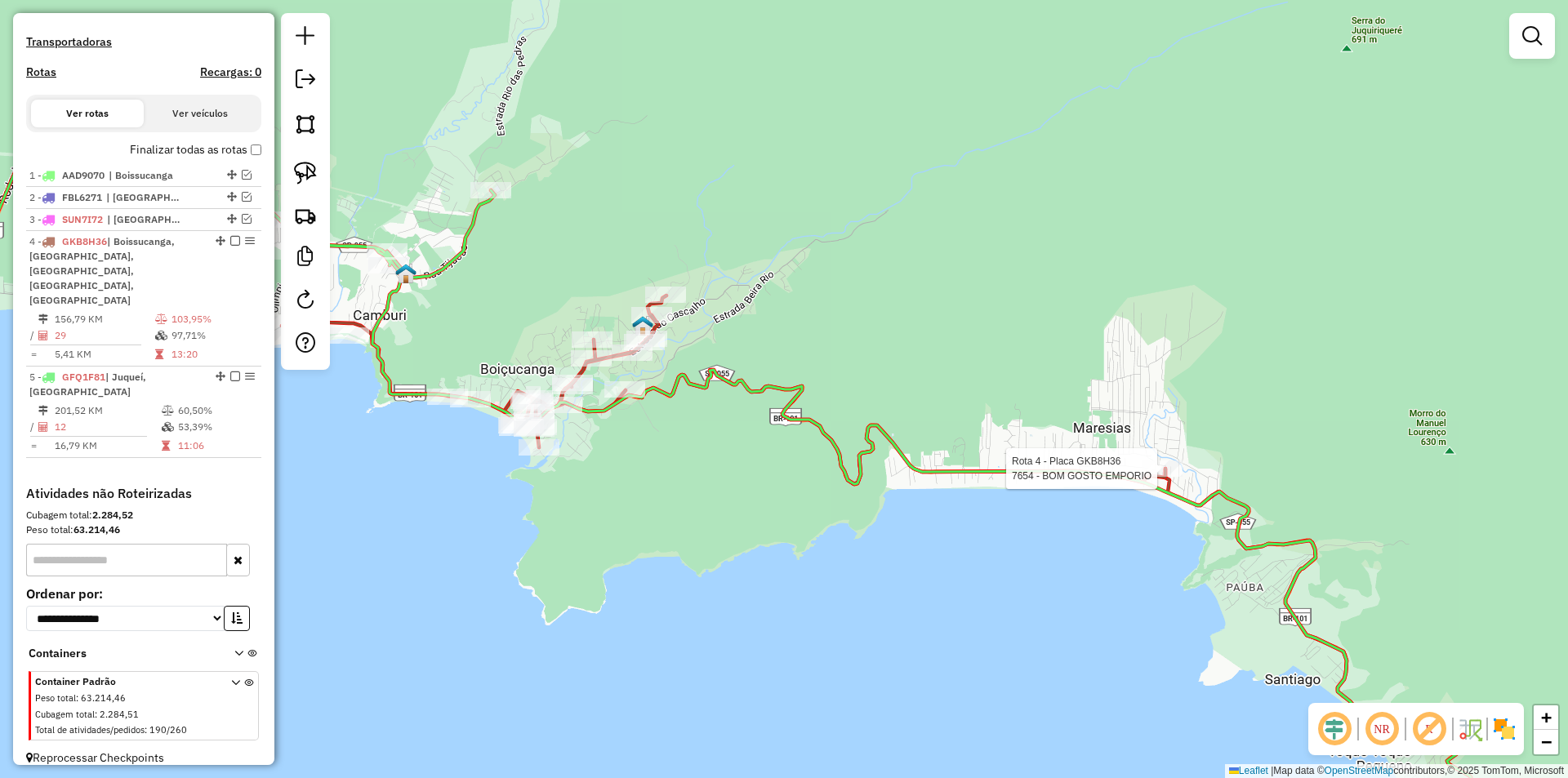
select select "**********"
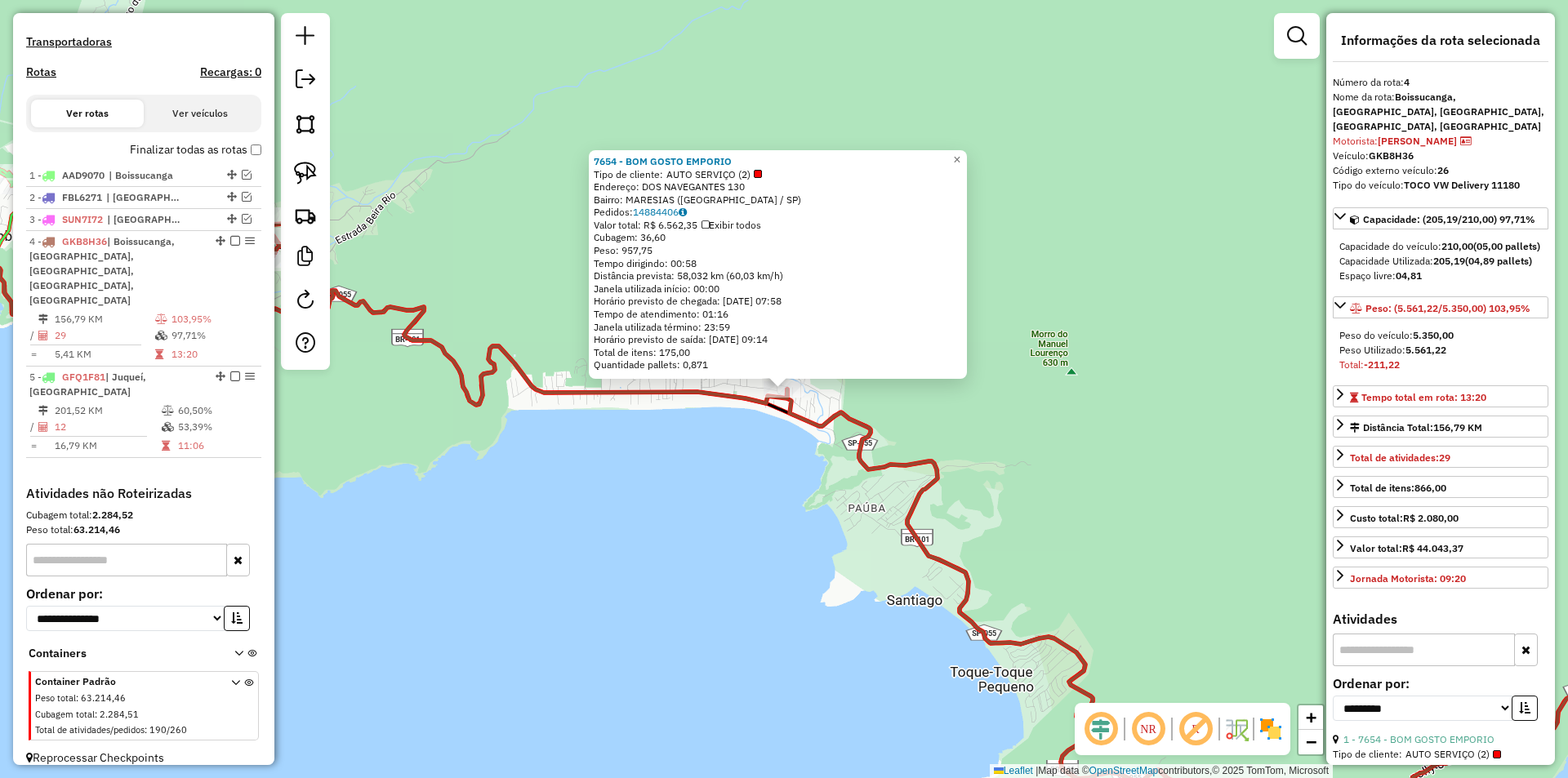
click at [780, 555] on div "7654 - BOM GOSTO EMPORIO Tipo de cliente: AUTO SERVIÇO (2) Endereço: DOS NAVEGA…" at bounding box center [784, 389] width 1568 height 778
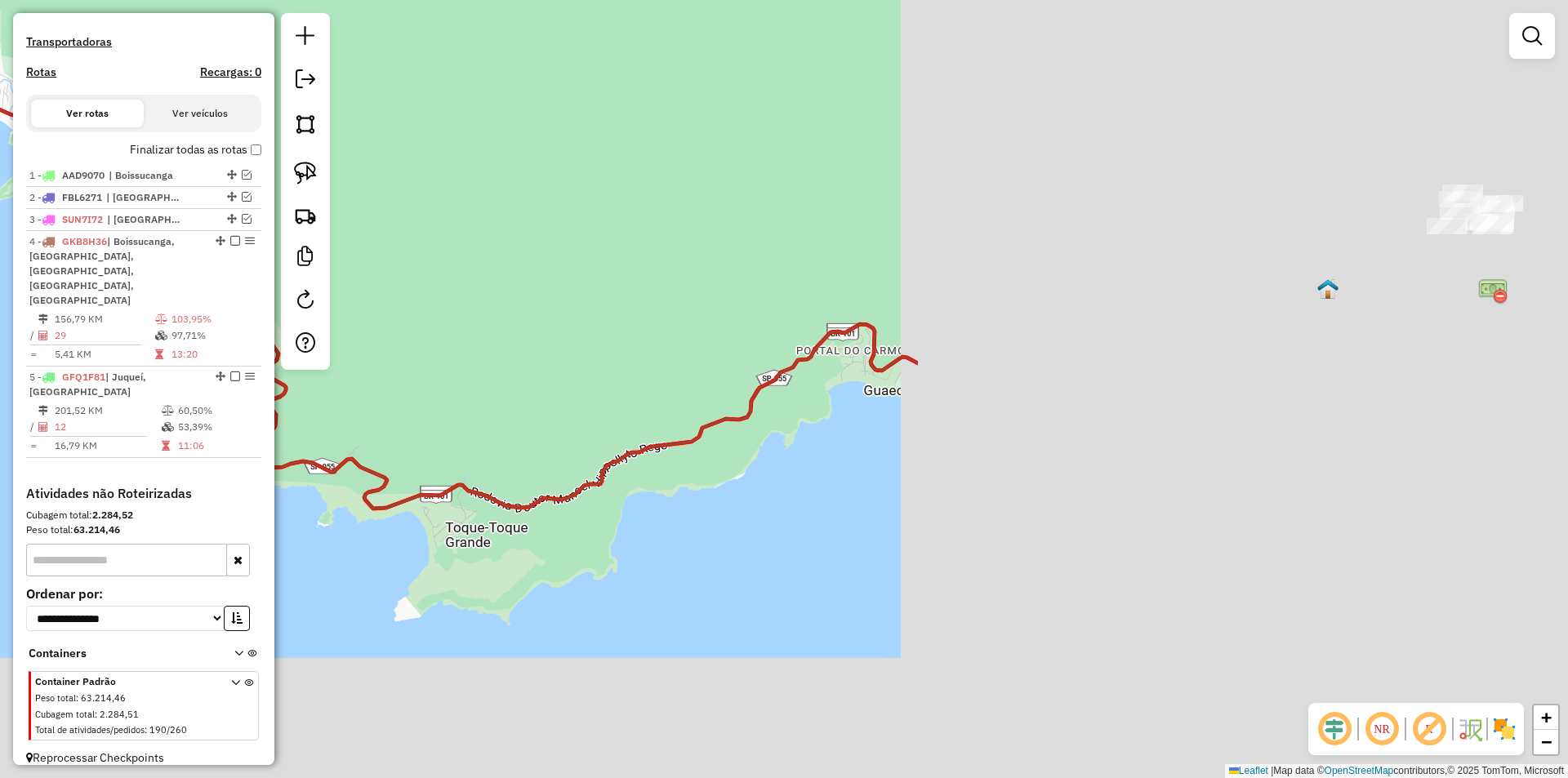
drag, startPoint x: 1140, startPoint y: 508, endPoint x: 341, endPoint y: 197, distance: 857.4
click at [341, 197] on div "Janela de atendimento Grade de atendimento Capacidade Transportadoras Veículos …" at bounding box center [784, 389] width 1568 height 778
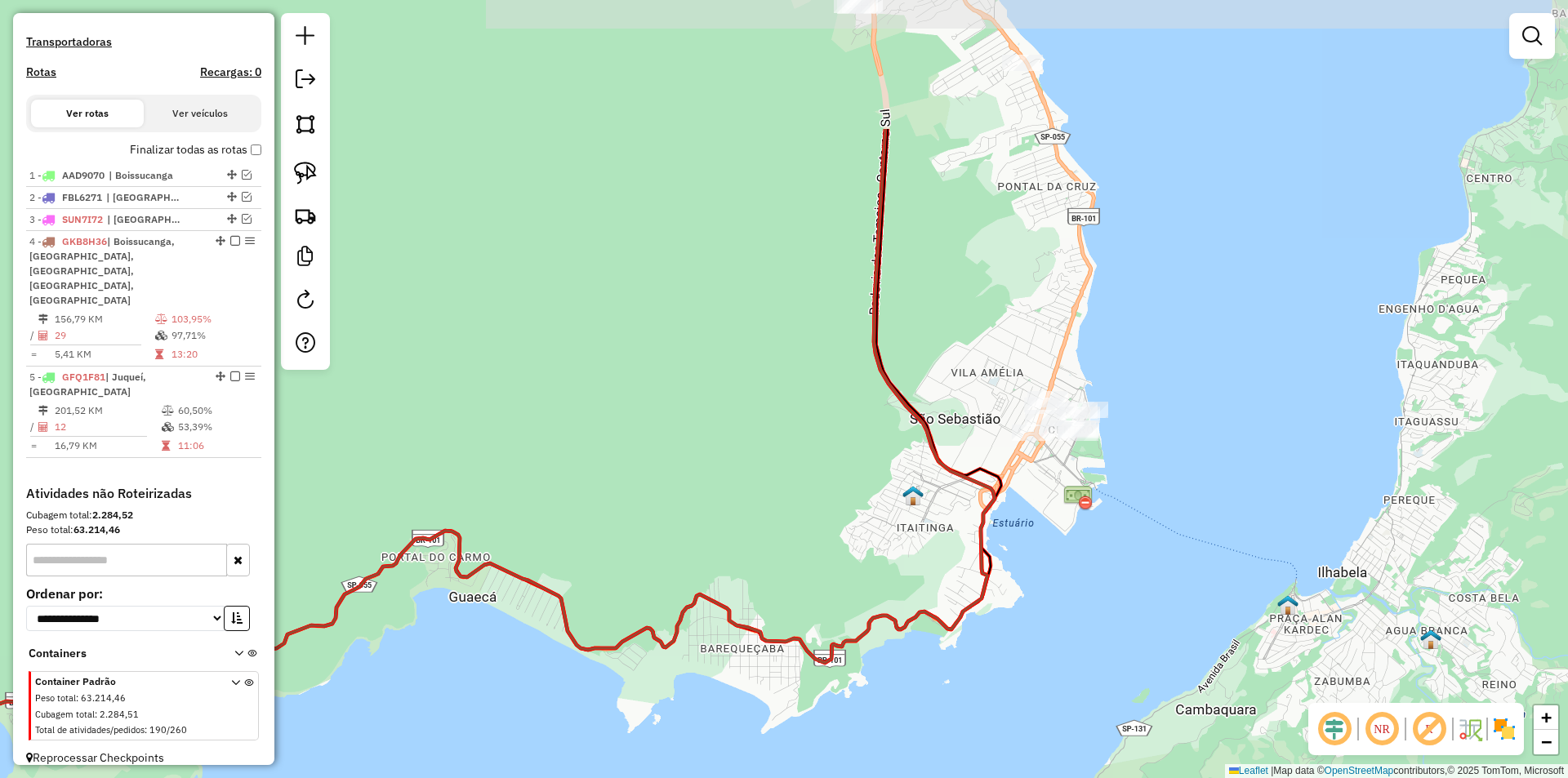
drag, startPoint x: 724, startPoint y: 193, endPoint x: 324, endPoint y: 393, distance: 447.2
click at [320, 395] on div "Janela de atendimento Grade de atendimento Capacidade Transportadoras Veículos …" at bounding box center [784, 389] width 1568 height 778
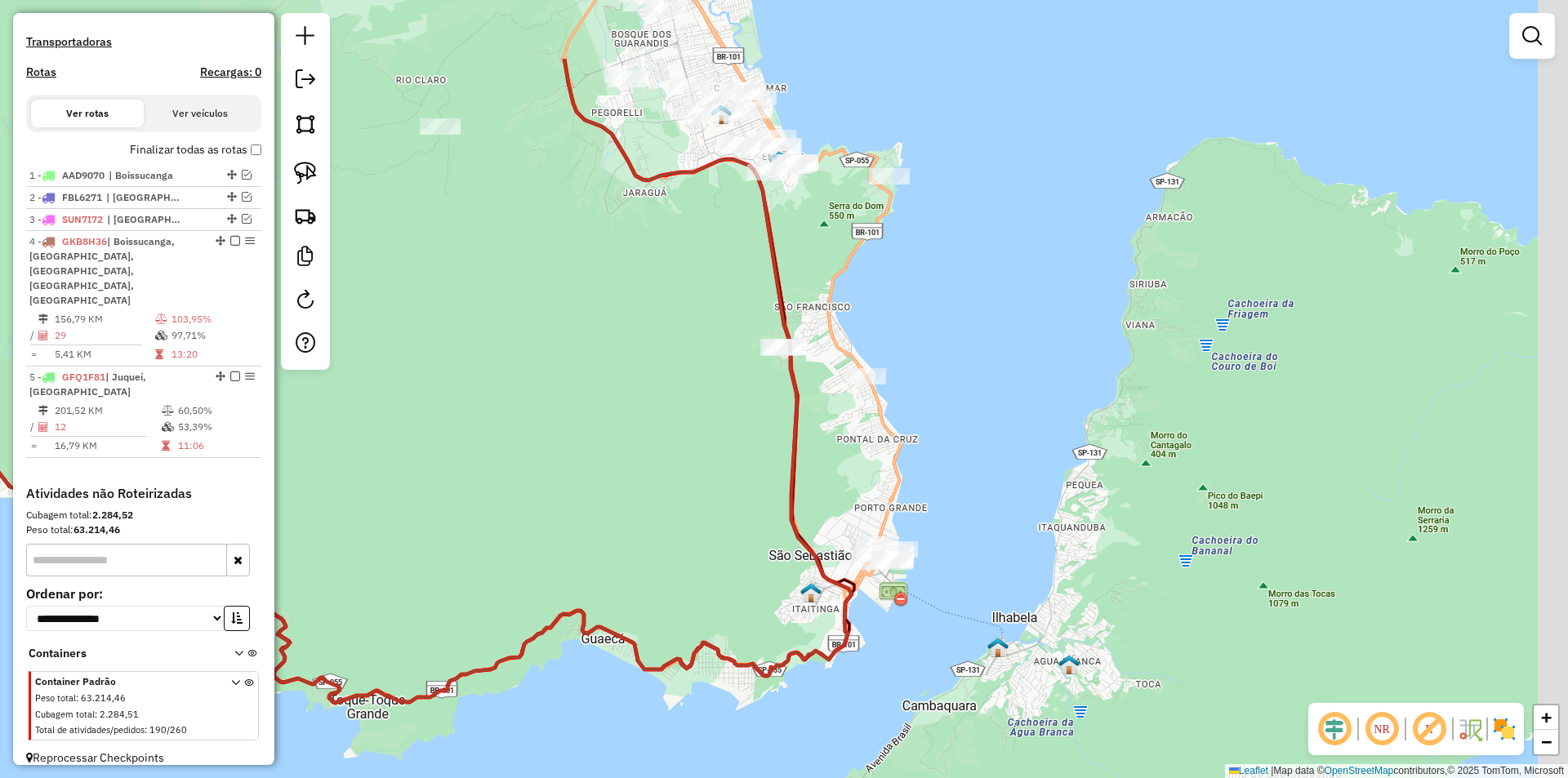
click at [1046, 266] on div "Janela de atendimento Grade de atendimento Capacidade Transportadoras Veículos …" at bounding box center [784, 389] width 1568 height 778
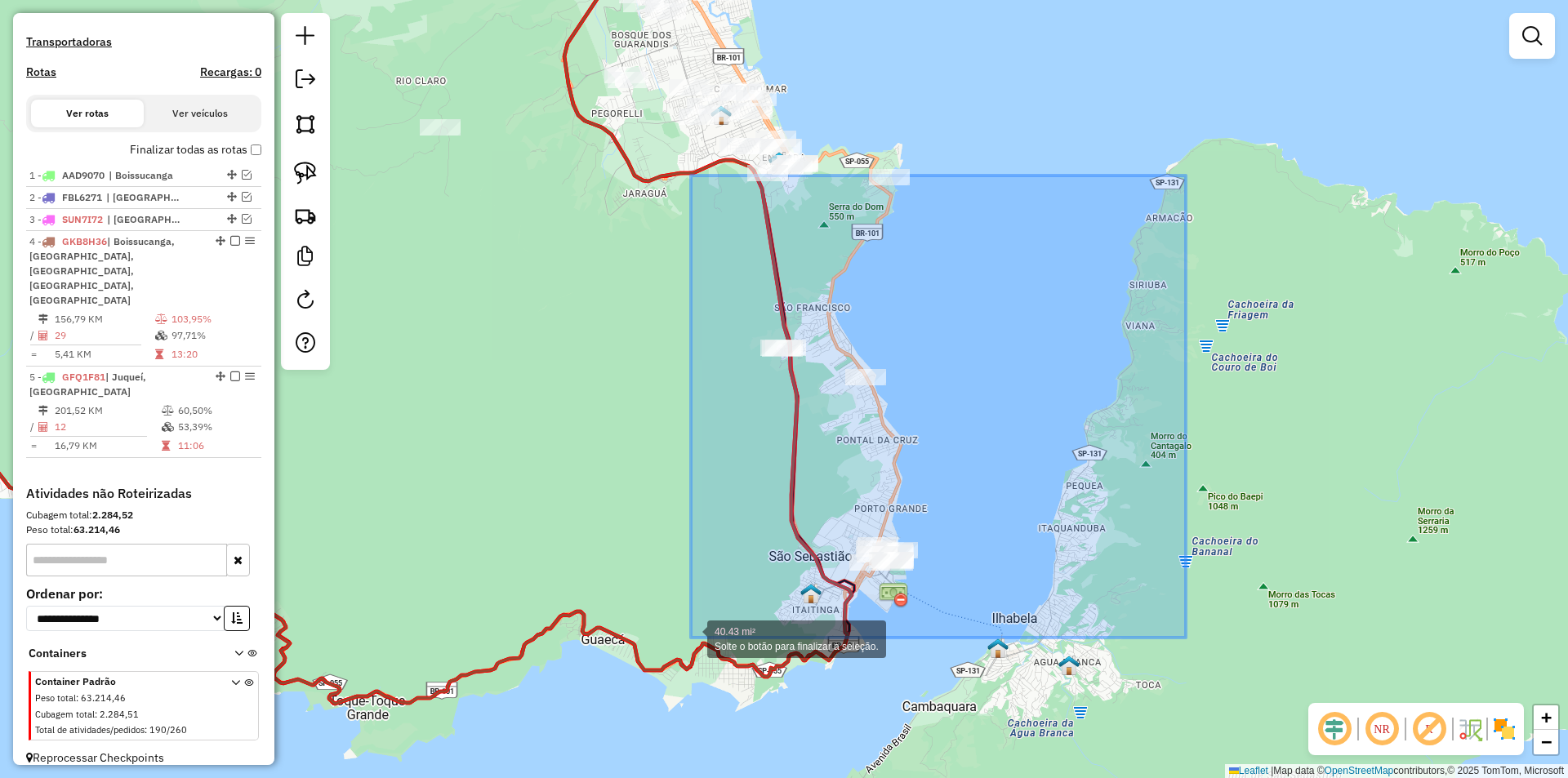
drag, startPoint x: 1157, startPoint y: 204, endPoint x: 691, endPoint y: 638, distance: 636.8
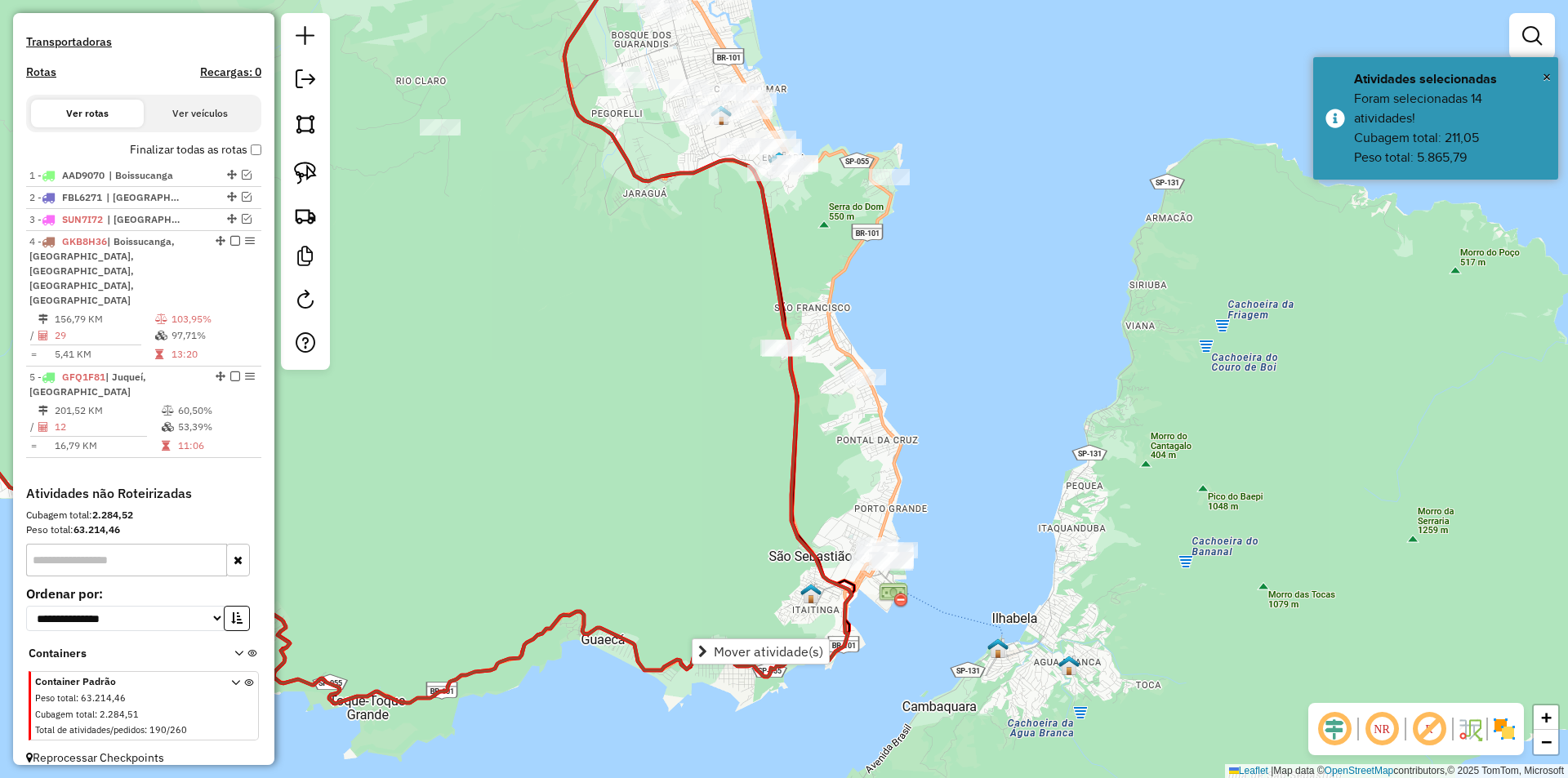
click at [537, 349] on div "Janela de atendimento Grade de atendimento Capacidade Transportadoras Veículos …" at bounding box center [784, 389] width 1568 height 778
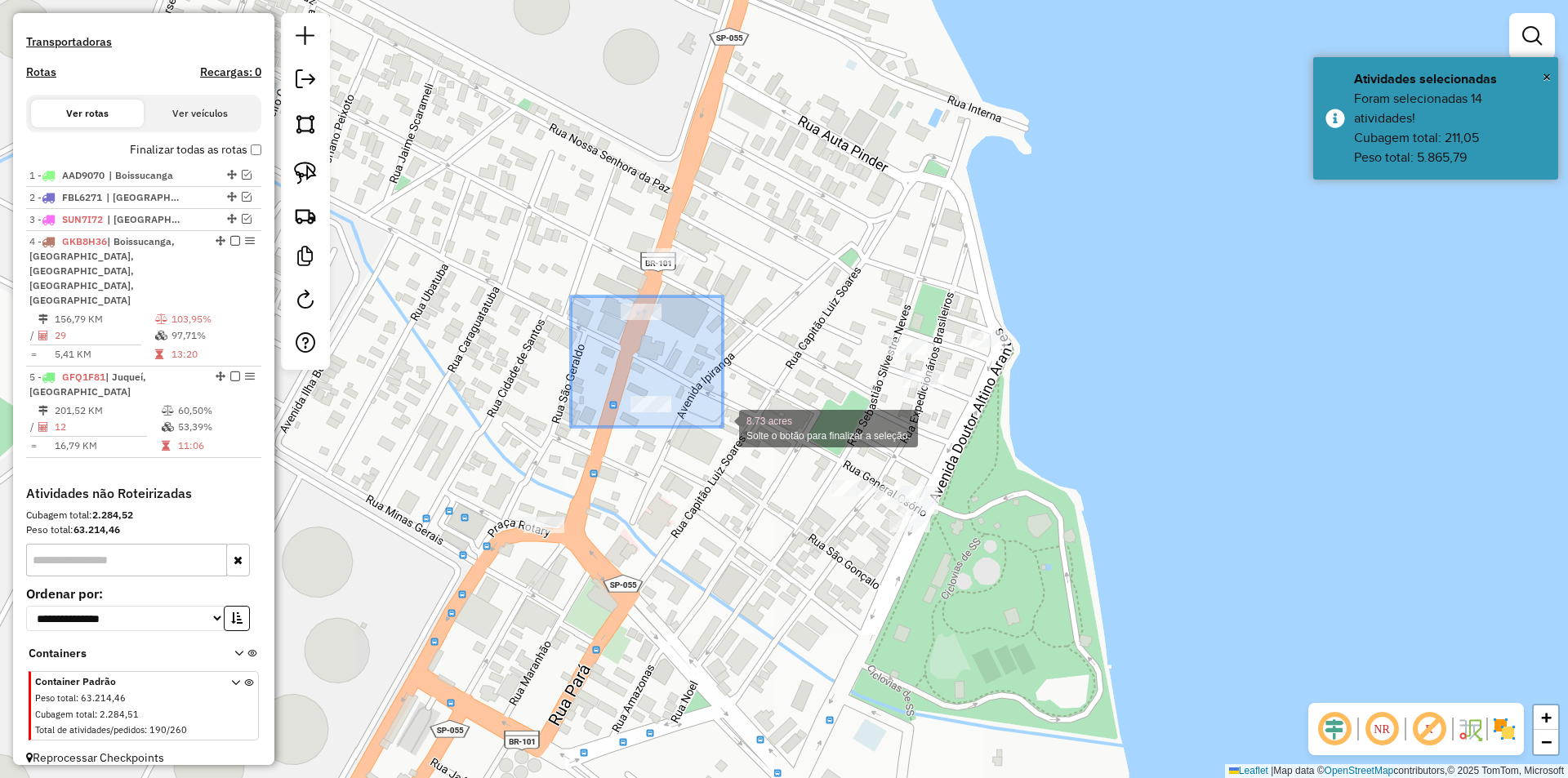
drag, startPoint x: 601, startPoint y: 316, endPoint x: 722, endPoint y: 426, distance: 163.5
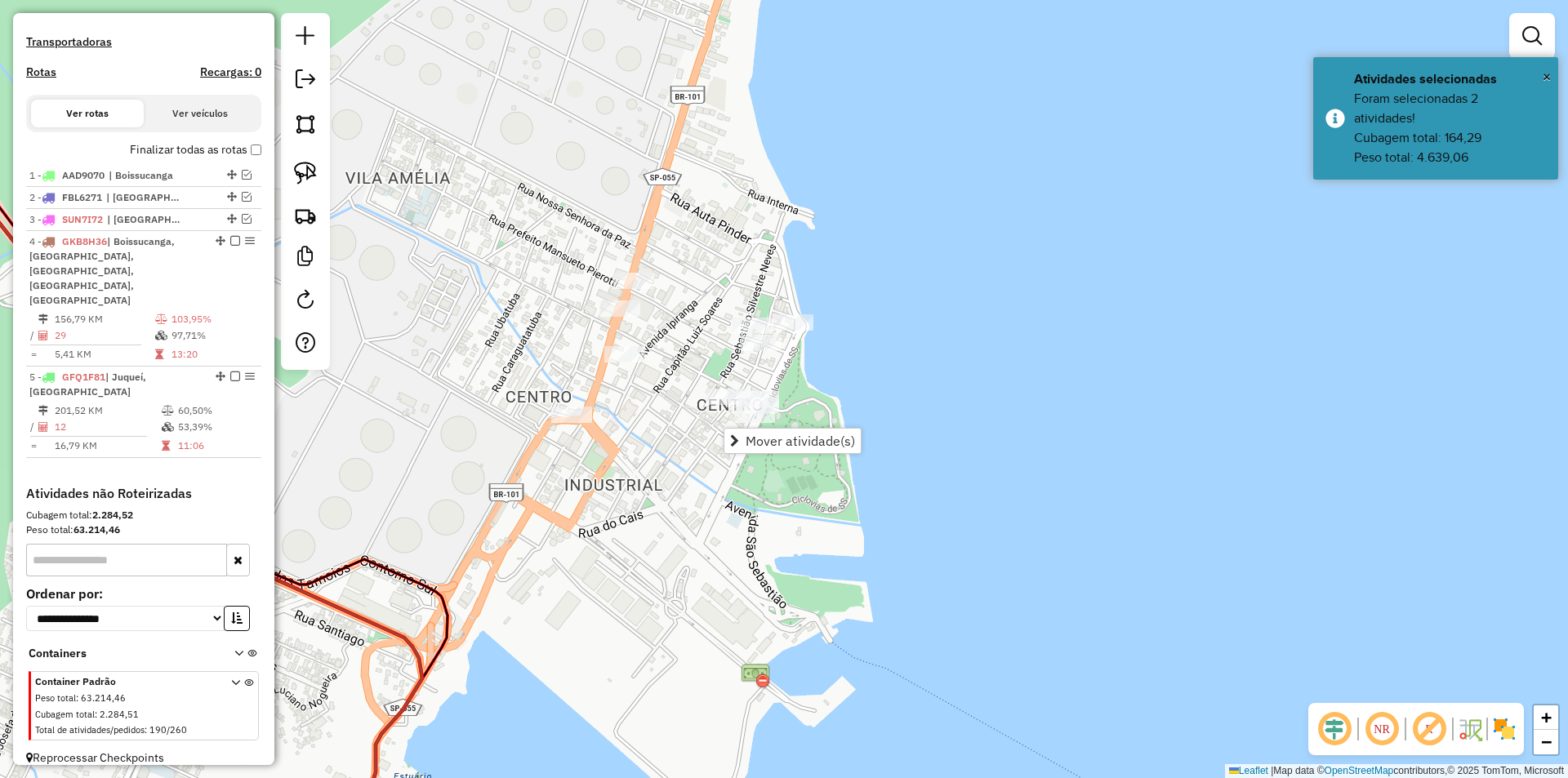
click at [651, 319] on div "Janela de atendimento Grade de atendimento Capacidade Transportadoras Veículos …" at bounding box center [784, 389] width 1568 height 778
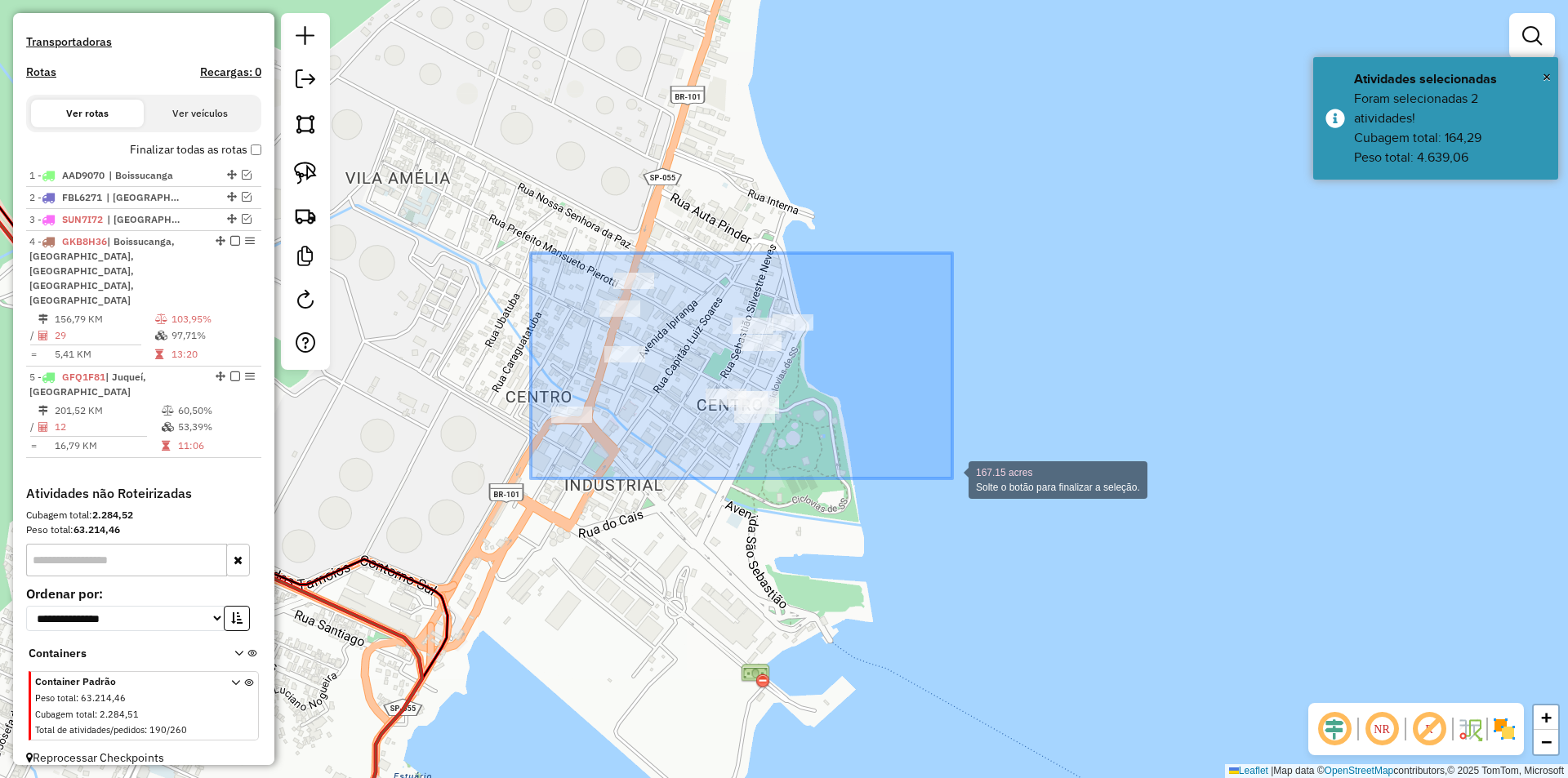
drag, startPoint x: 541, startPoint y: 253, endPoint x: 939, endPoint y: 490, distance: 463.2
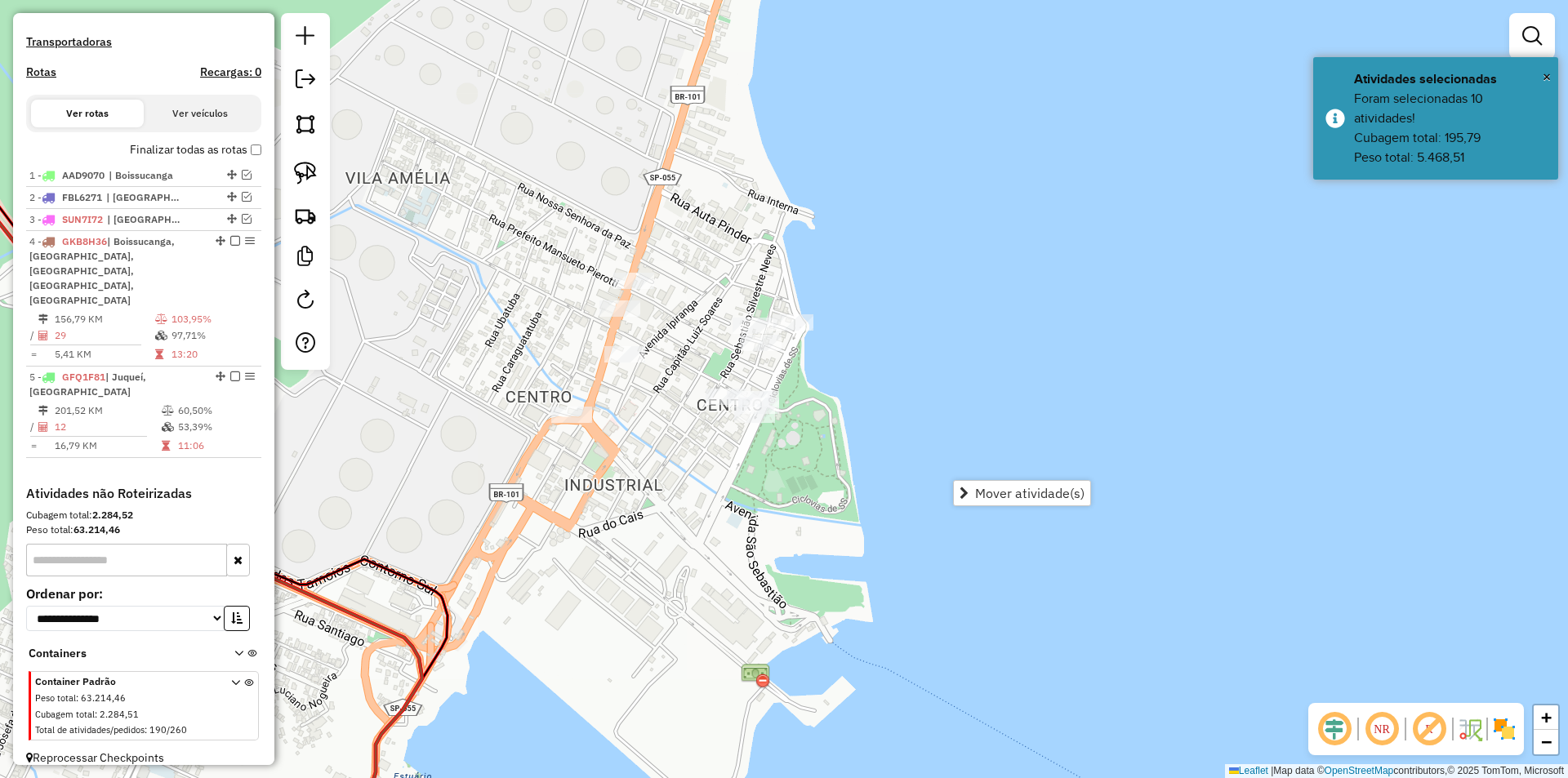
click at [654, 443] on div "Janela de atendimento Grade de atendimento Capacidade Transportadoras Veículos …" at bounding box center [784, 389] width 1568 height 778
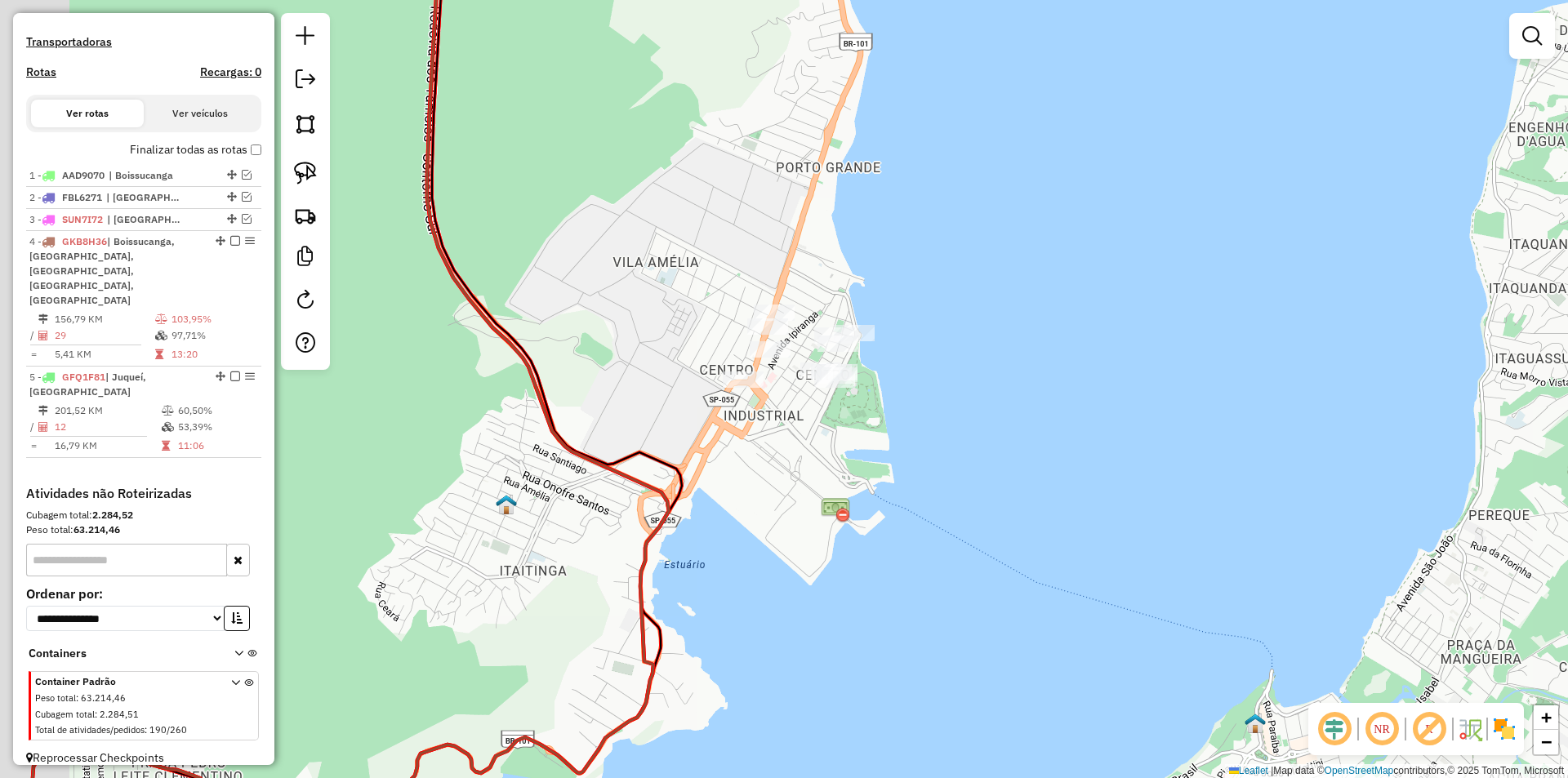
drag, startPoint x: 641, startPoint y: 502, endPoint x: 775, endPoint y: 466, distance: 138.8
click at [775, 466] on div "Janela de atendimento Grade de atendimento Capacidade Transportadoras Veículos …" at bounding box center [784, 389] width 1568 height 778
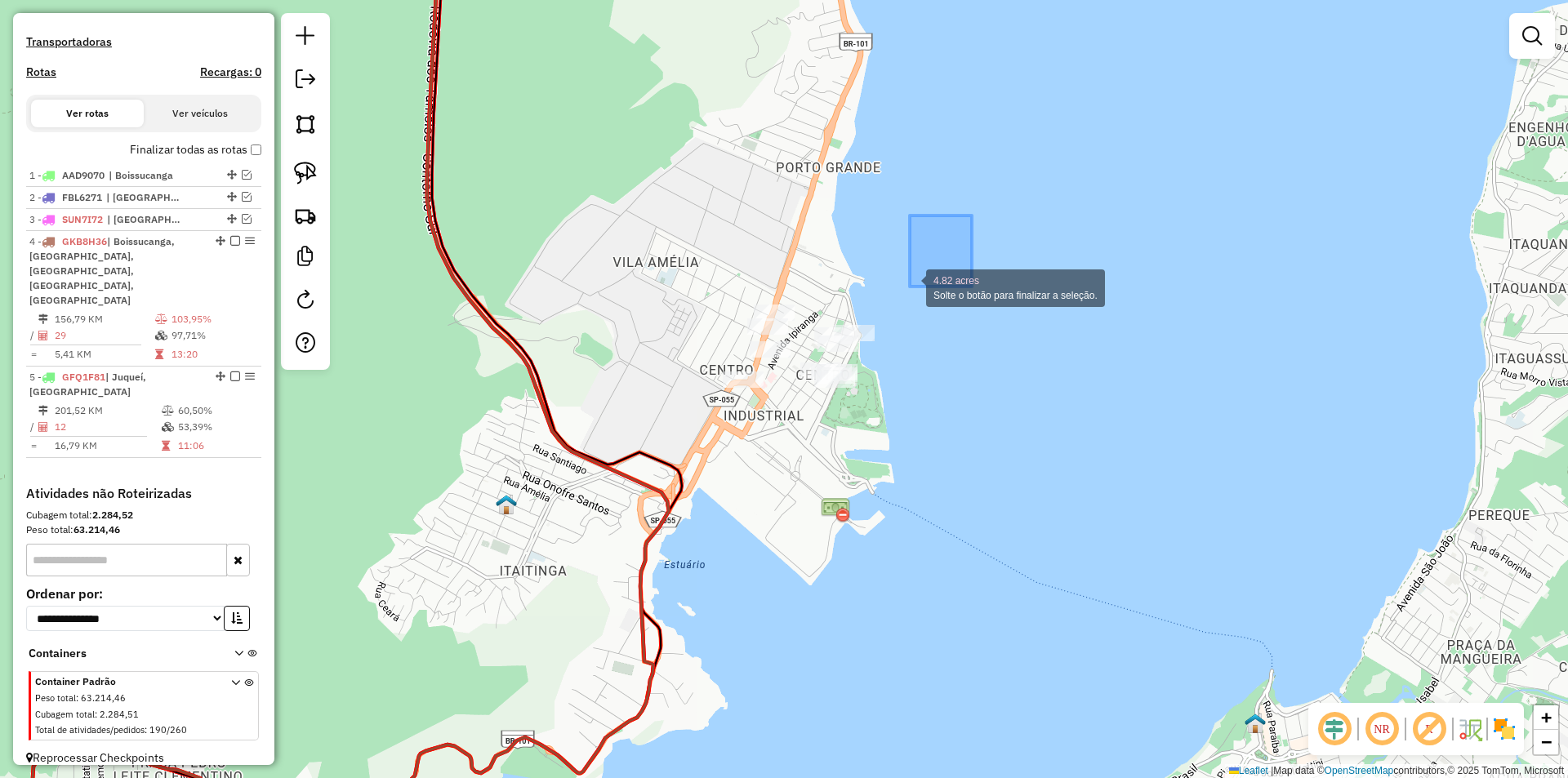
drag, startPoint x: 958, startPoint y: 227, endPoint x: 606, endPoint y: 478, distance: 432.3
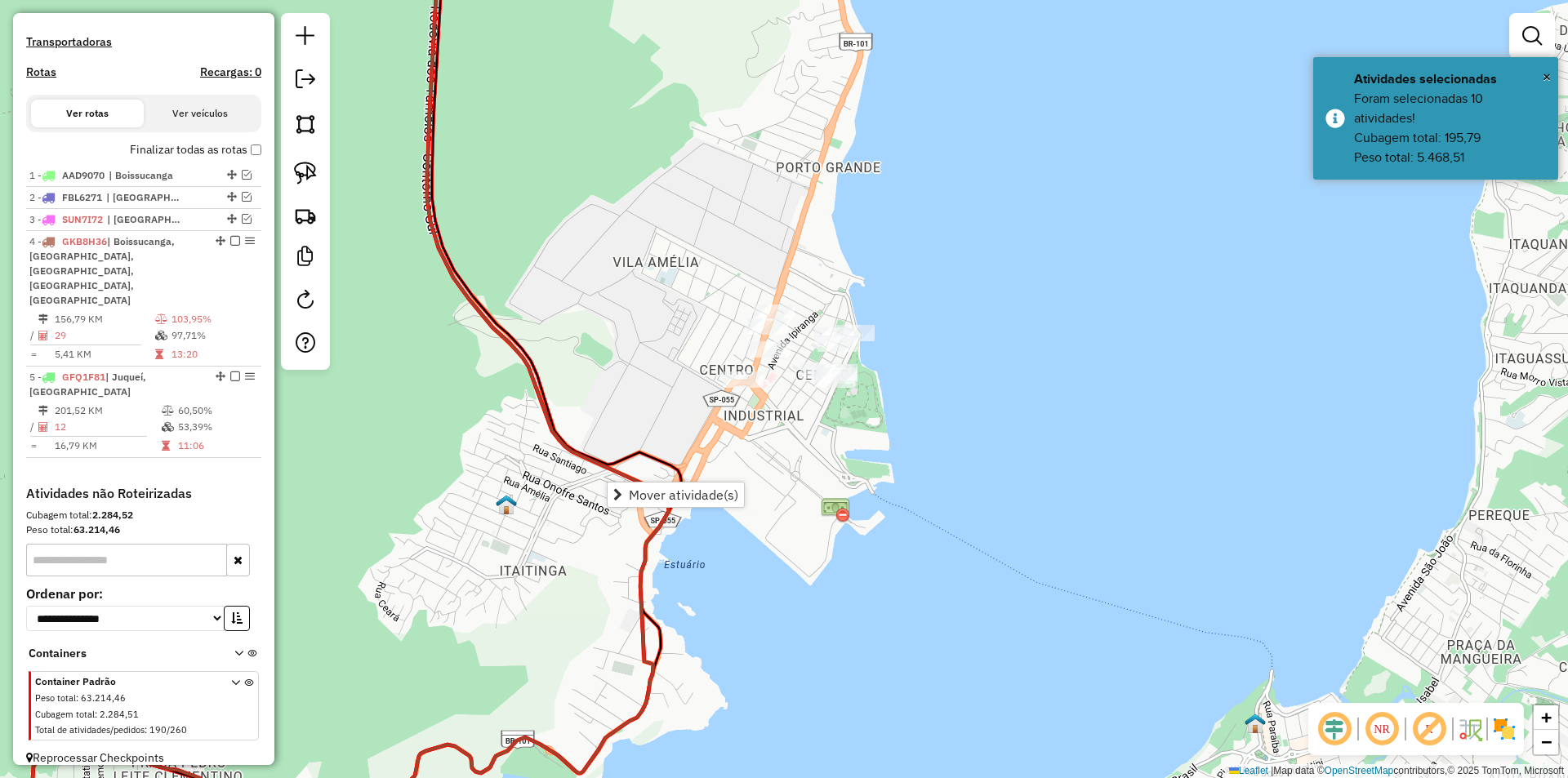
click at [780, 358] on div at bounding box center [770, 349] width 41 height 16
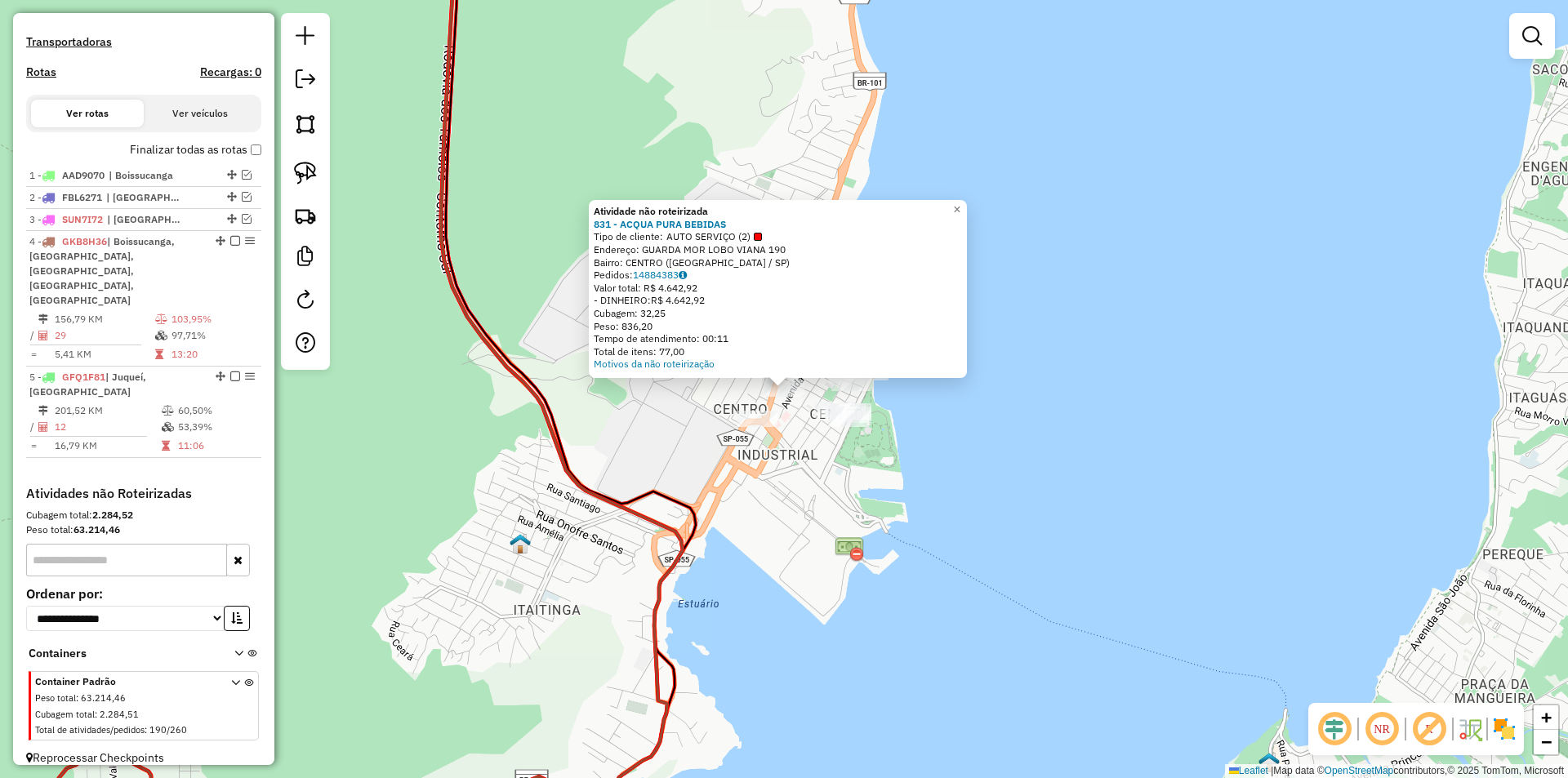
click at [782, 498] on div "Atividade não roteirizada 831 - ACQUA PURA BEBIDAS Tipo de cliente: AUTO SERVIÇ…" at bounding box center [784, 389] width 1568 height 778
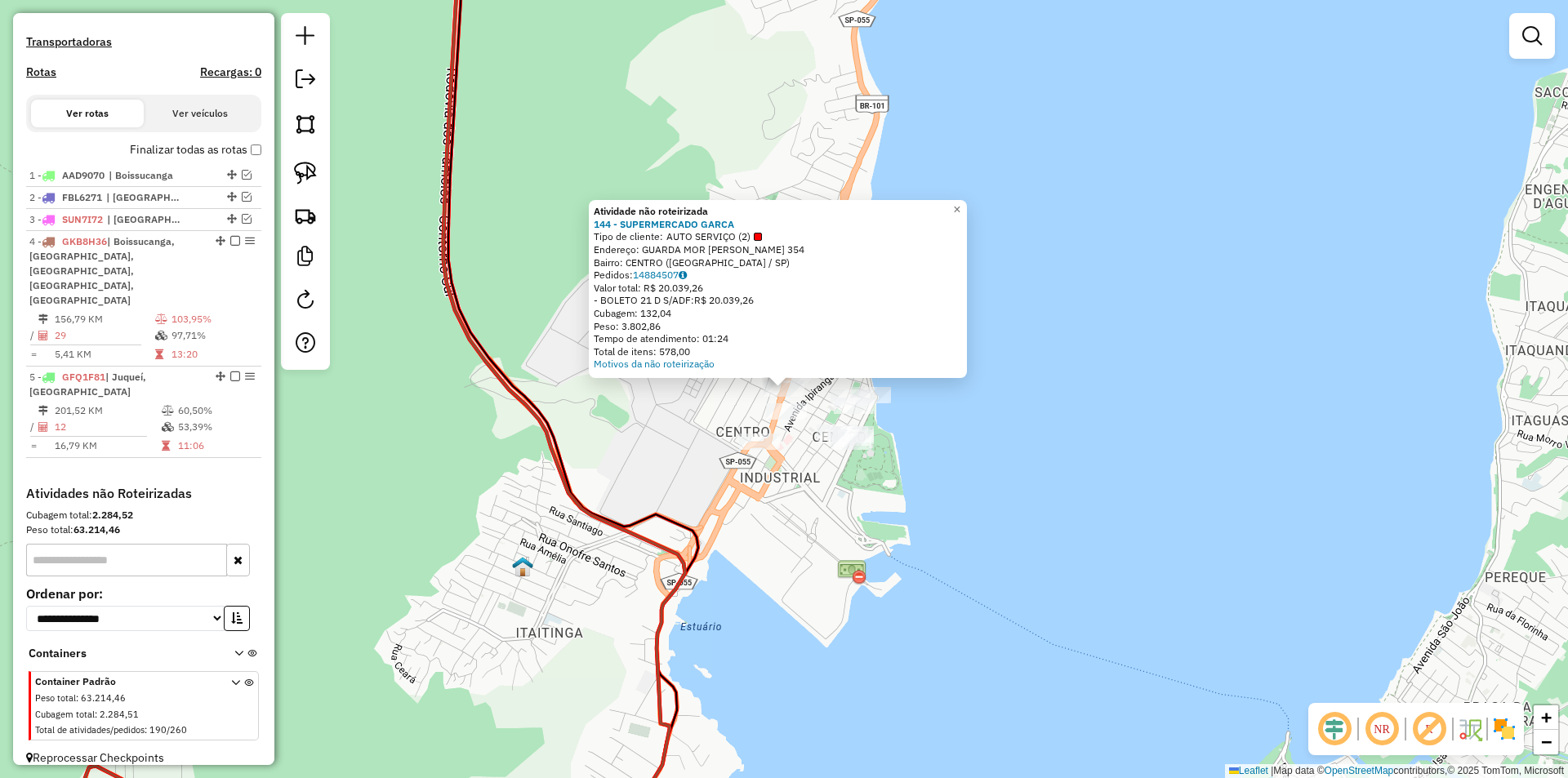
click at [800, 564] on div "Atividade não roteirizada 144 - SUPERMERCADO GARCA Tipo de cliente: AUTO SERVIÇ…" at bounding box center [784, 389] width 1568 height 778
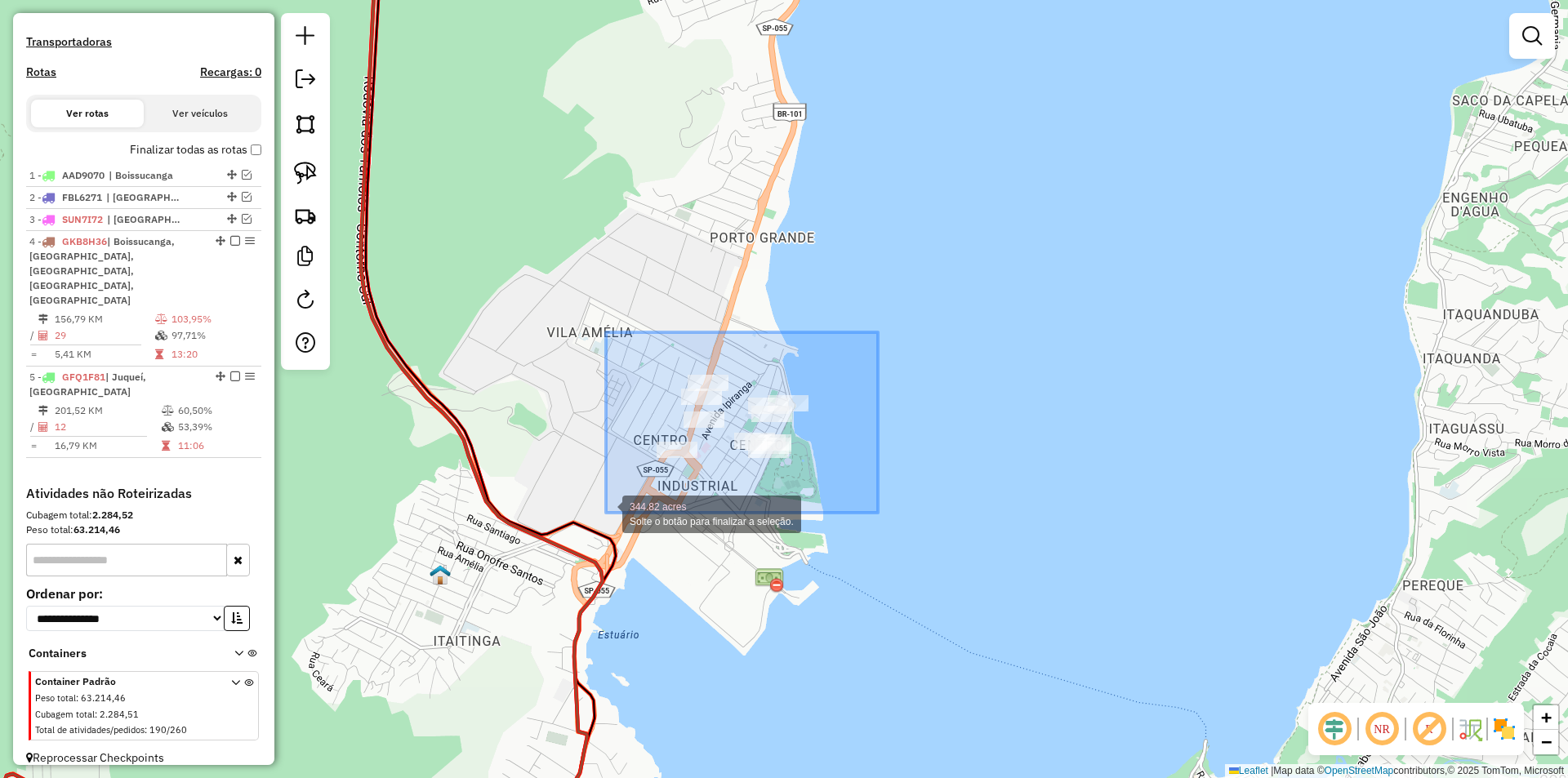
drag, startPoint x: 878, startPoint y: 332, endPoint x: 606, endPoint y: 512, distance: 326.2
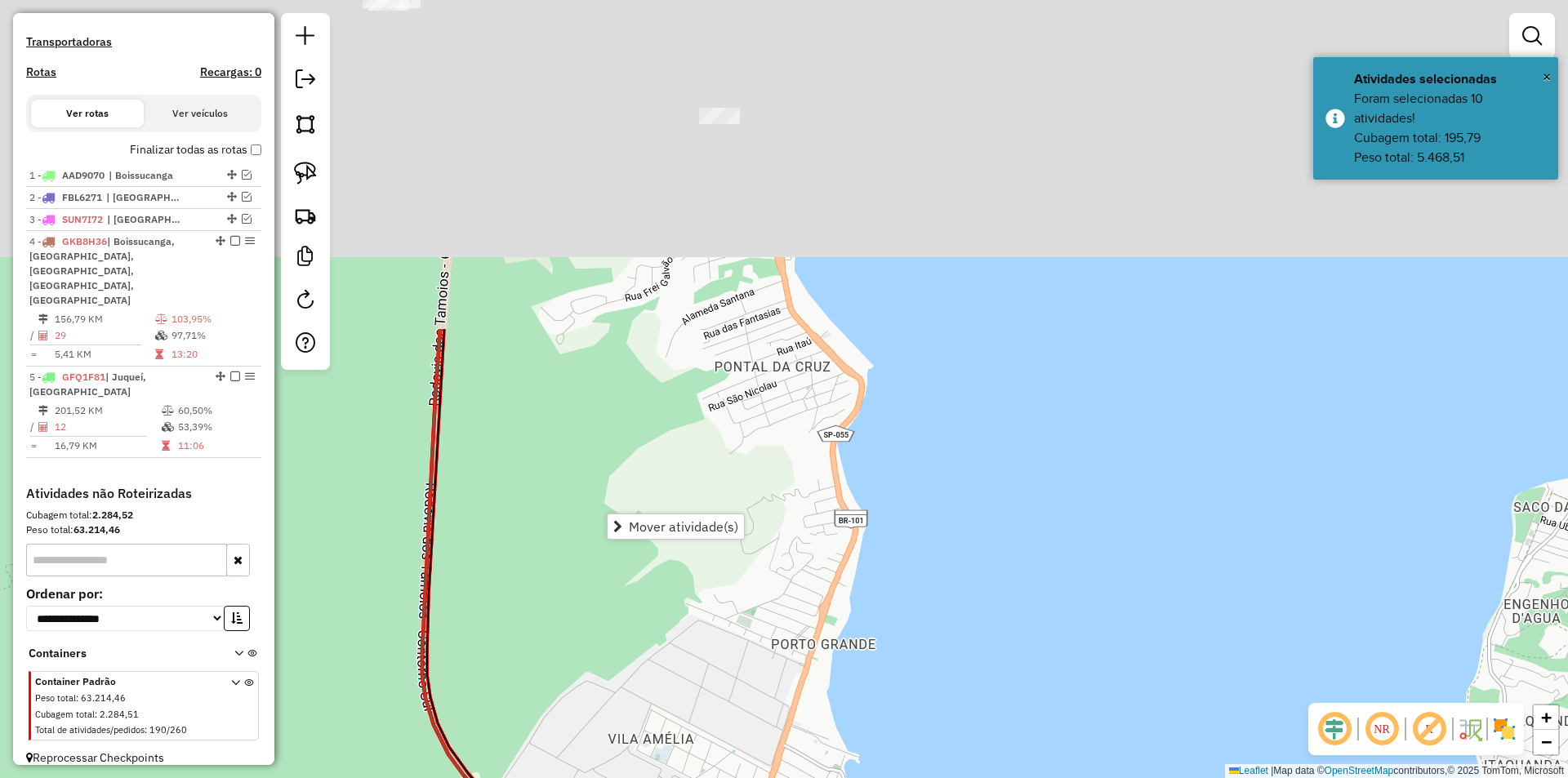
drag, startPoint x: 661, startPoint y: 617, endPoint x: 665, endPoint y: 638, distance: 21.4
click at [665, 648] on div "Janela de atendimento Grade de atendimento Capacidade Transportadoras Veículos …" at bounding box center [784, 389] width 1568 height 778
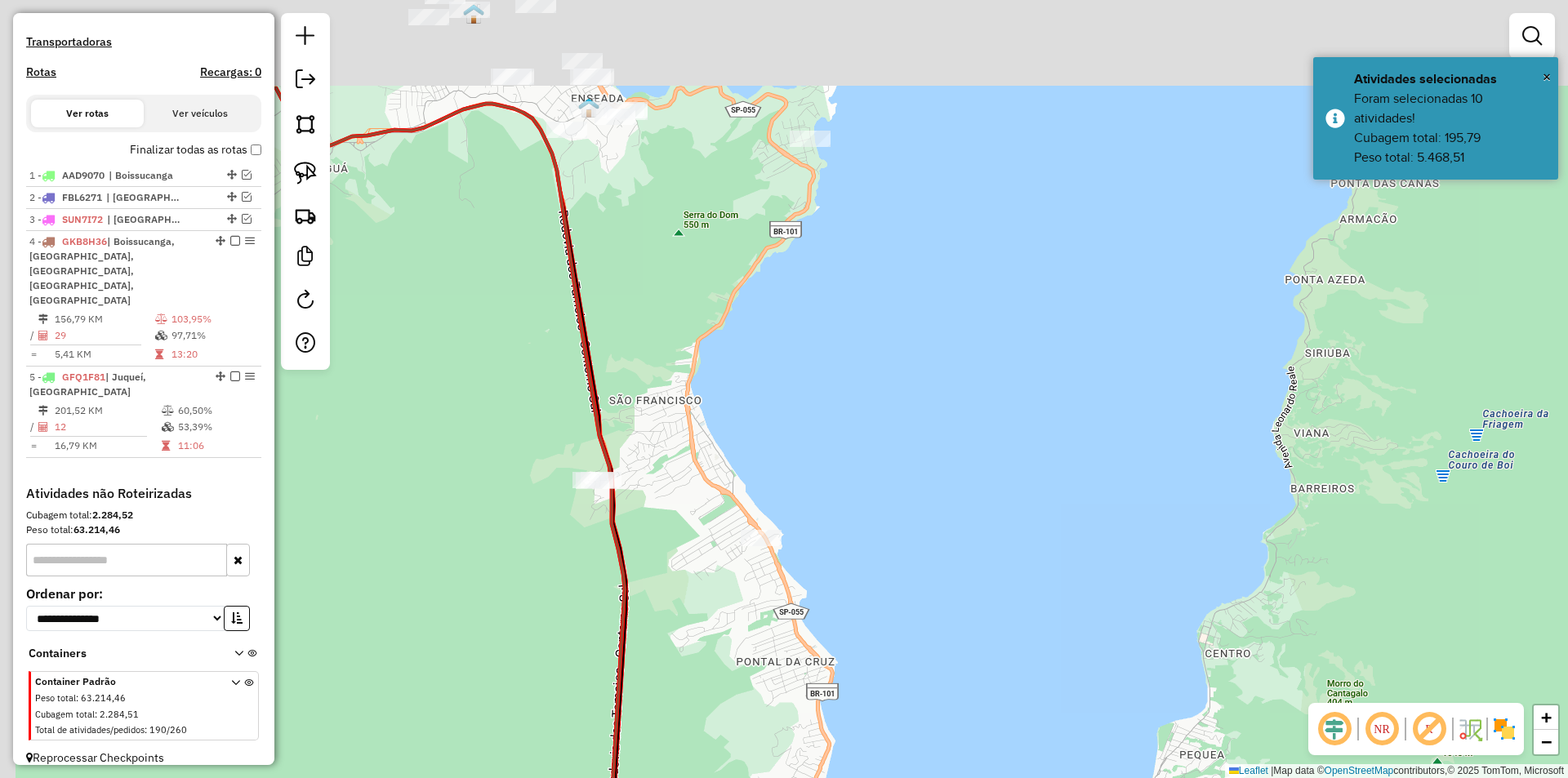
drag, startPoint x: 586, startPoint y: 485, endPoint x: 657, endPoint y: 649, distance: 178.7
click at [657, 649] on div "Janela de atendimento Grade de atendimento Capacidade Transportadoras Veículos …" at bounding box center [784, 389] width 1568 height 778
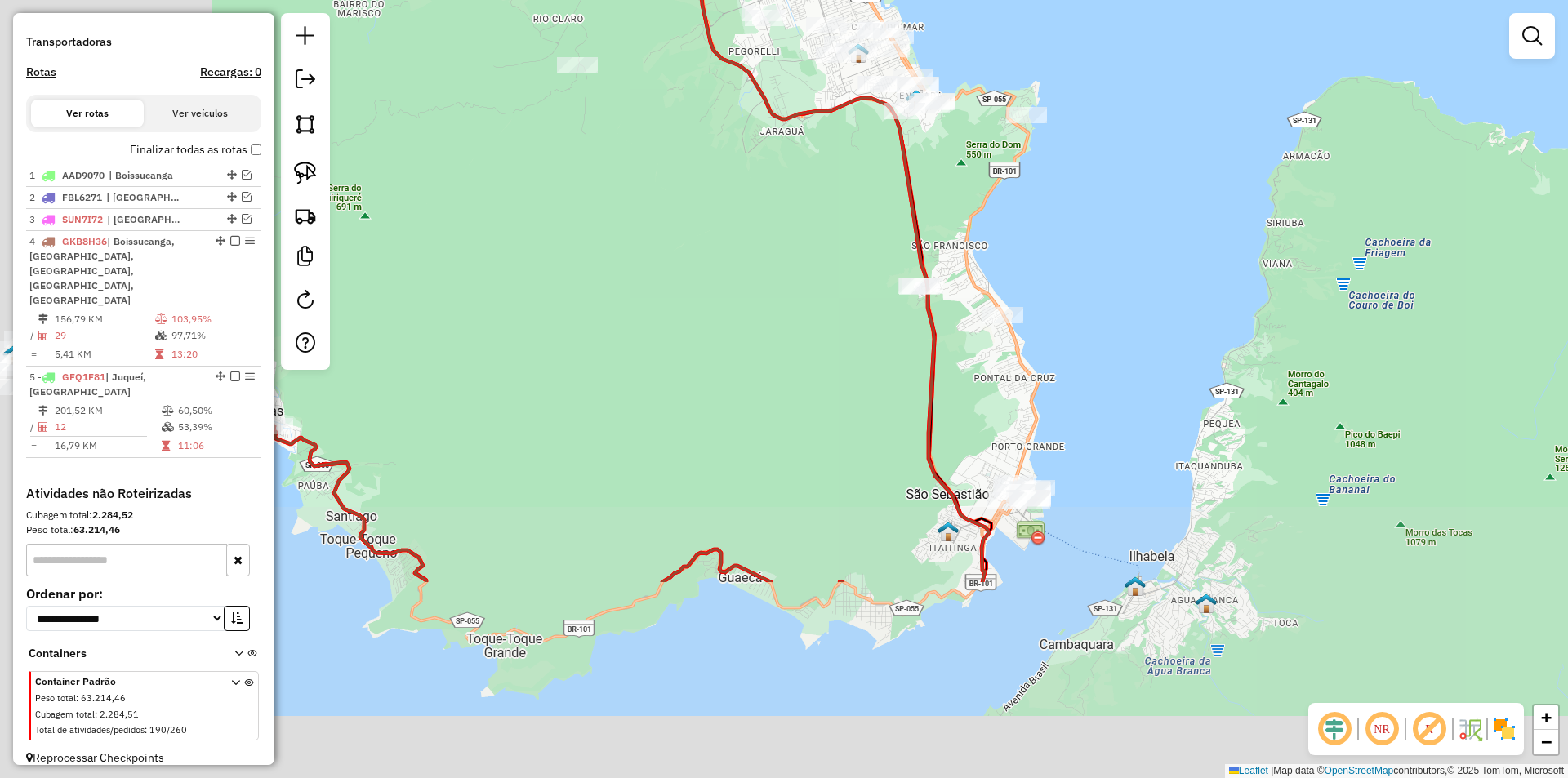
drag, startPoint x: 821, startPoint y: 527, endPoint x: 1025, endPoint y: 409, distance: 235.7
click at [1025, 409] on div "Janela de atendimento Grade de atendimento Capacidade Transportadoras Veículos …" at bounding box center [784, 389] width 1568 height 778
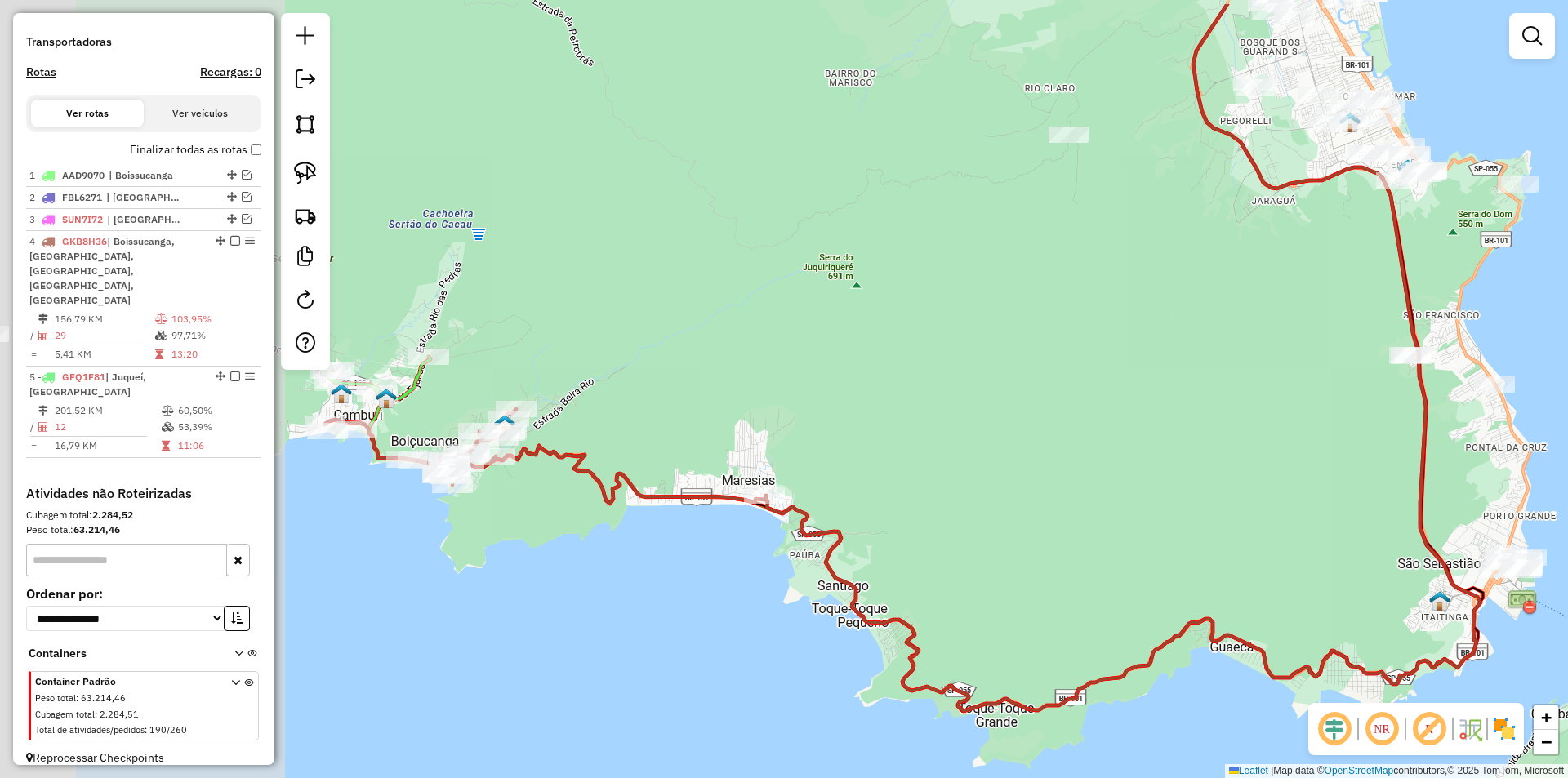
drag, startPoint x: 1104, startPoint y: 534, endPoint x: 1042, endPoint y: 535, distance: 62.0
click at [1152, 535] on div "Janela de atendimento Grade de atendimento Capacidade Transportadoras Veículos …" at bounding box center [784, 389] width 1568 height 778
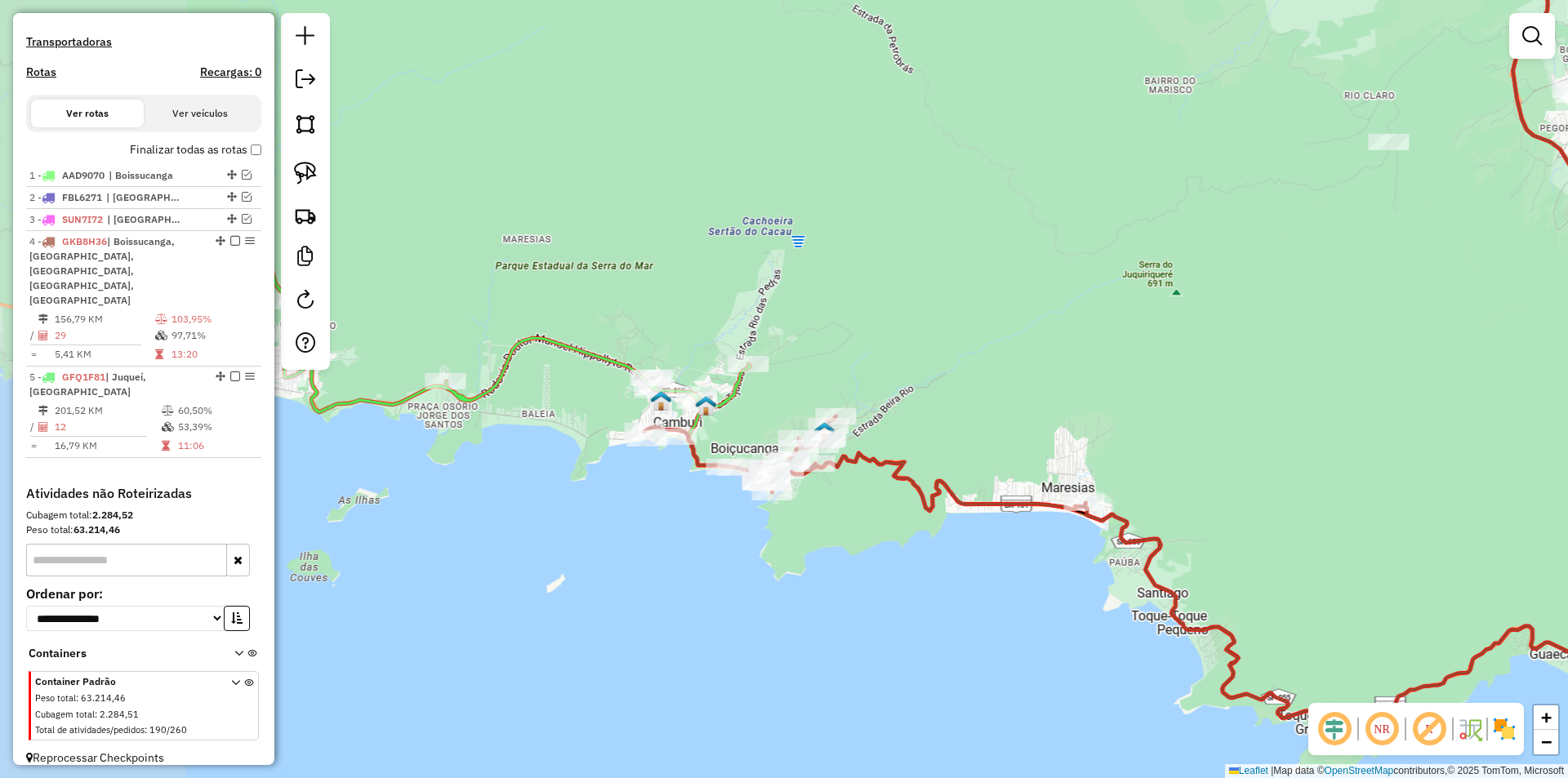
drag, startPoint x: 772, startPoint y: 556, endPoint x: 779, endPoint y: 552, distance: 8.1
click at [779, 552] on div "Janela de atendimento Grade de atendimento Capacidade Transportadoras Veículos …" at bounding box center [784, 389] width 1568 height 778
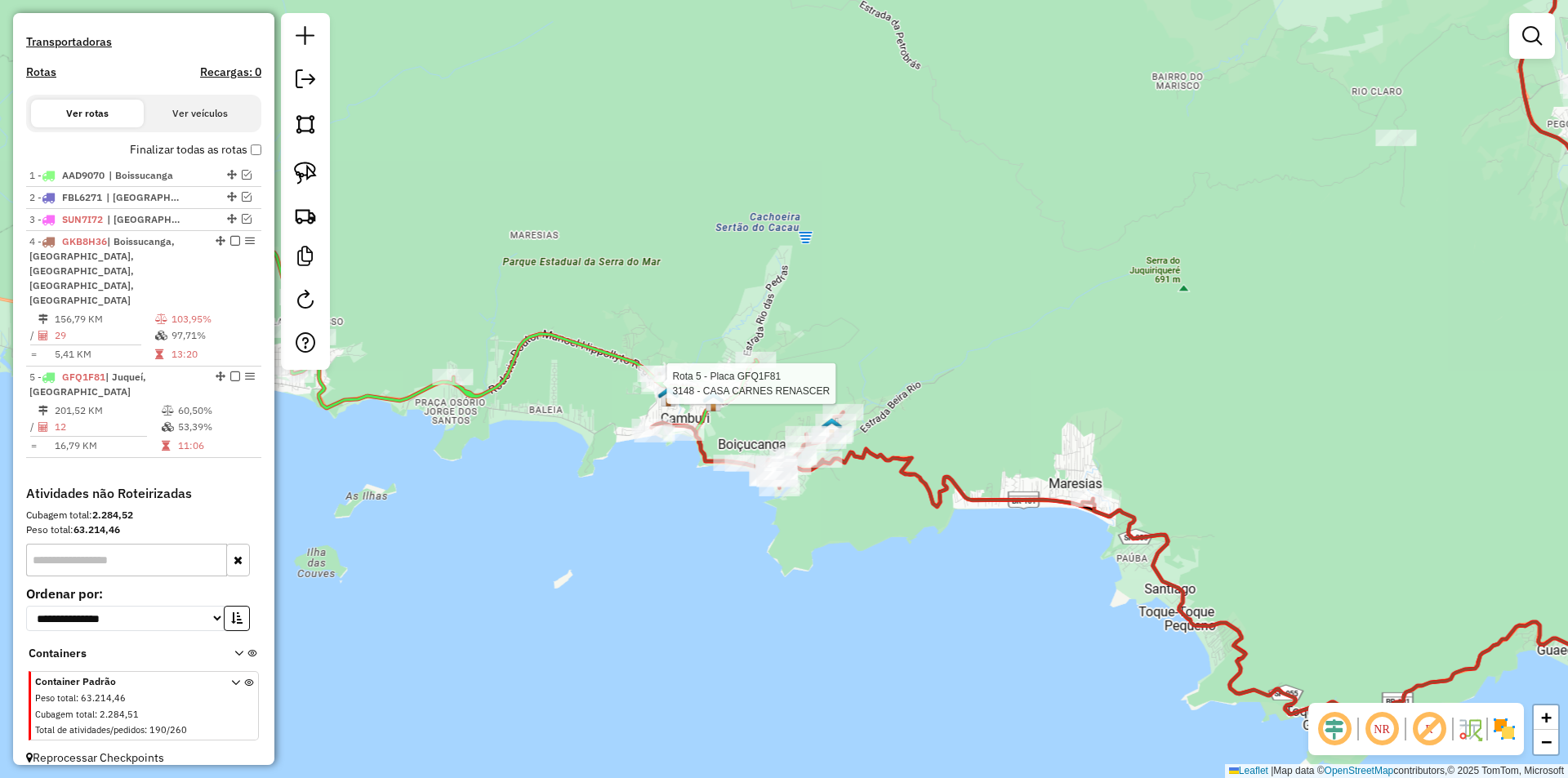
select select "**********"
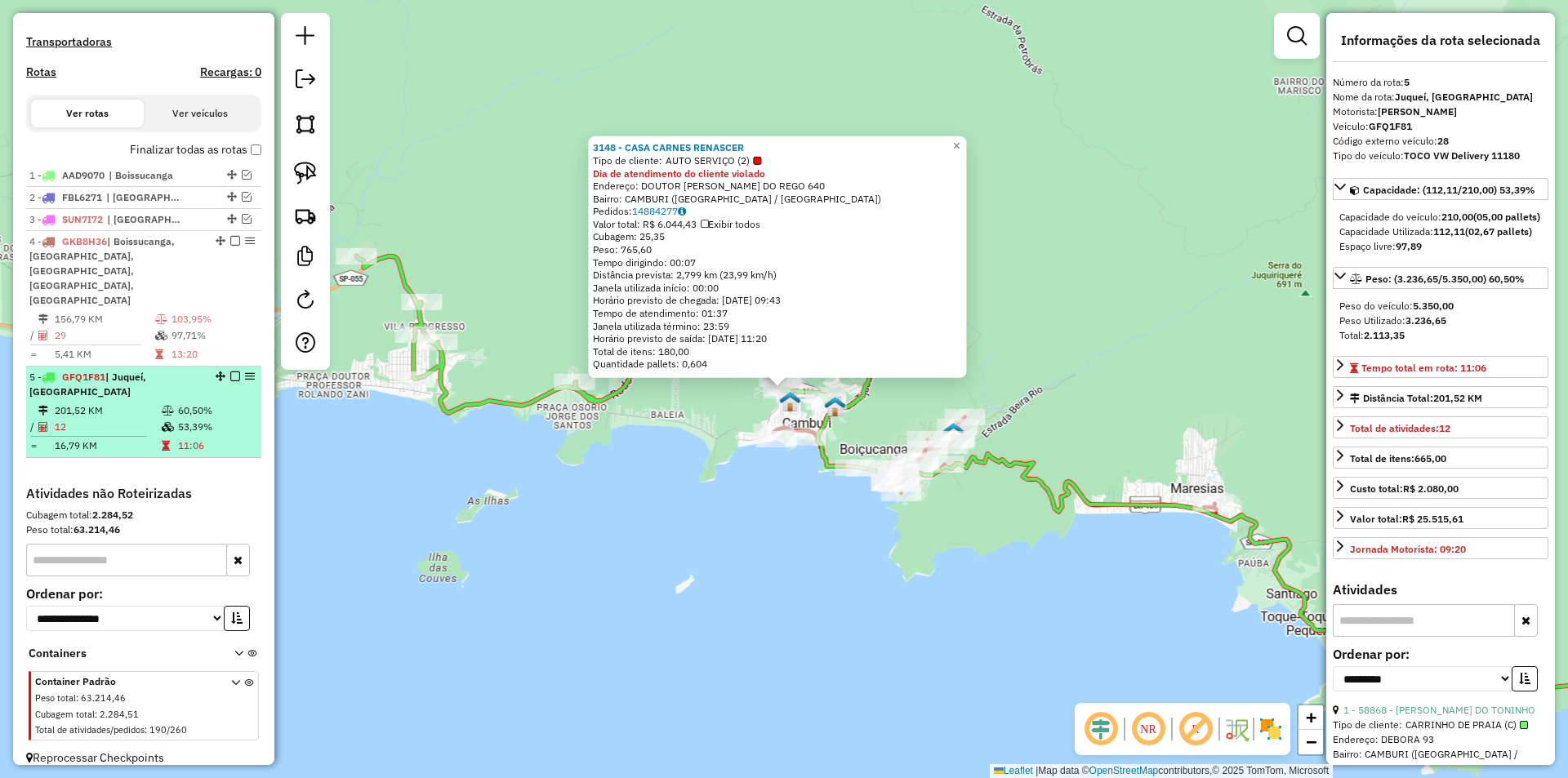
click at [230, 371] on em at bounding box center [235, 376] width 10 height 10
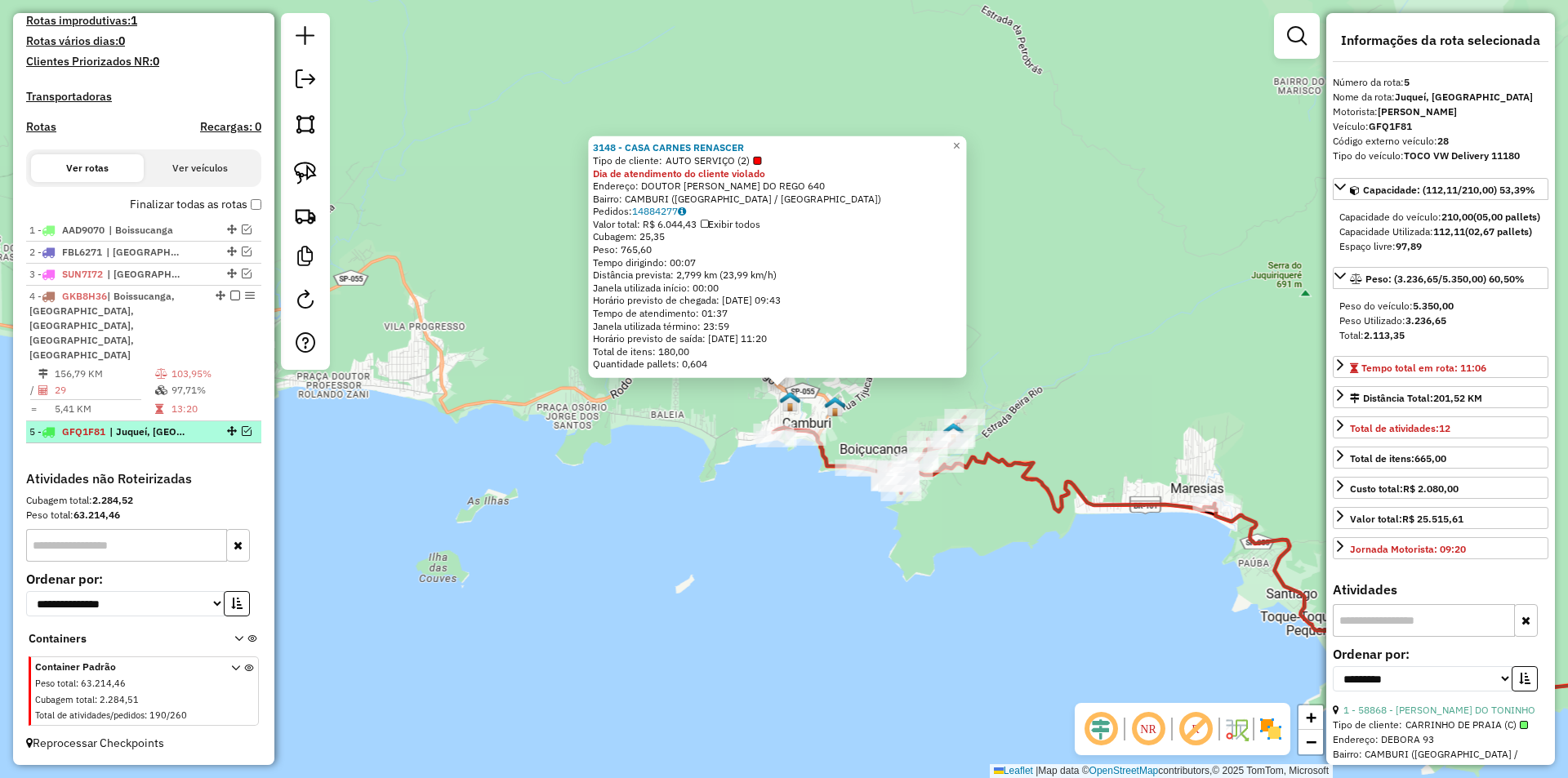
scroll to position [431, 0]
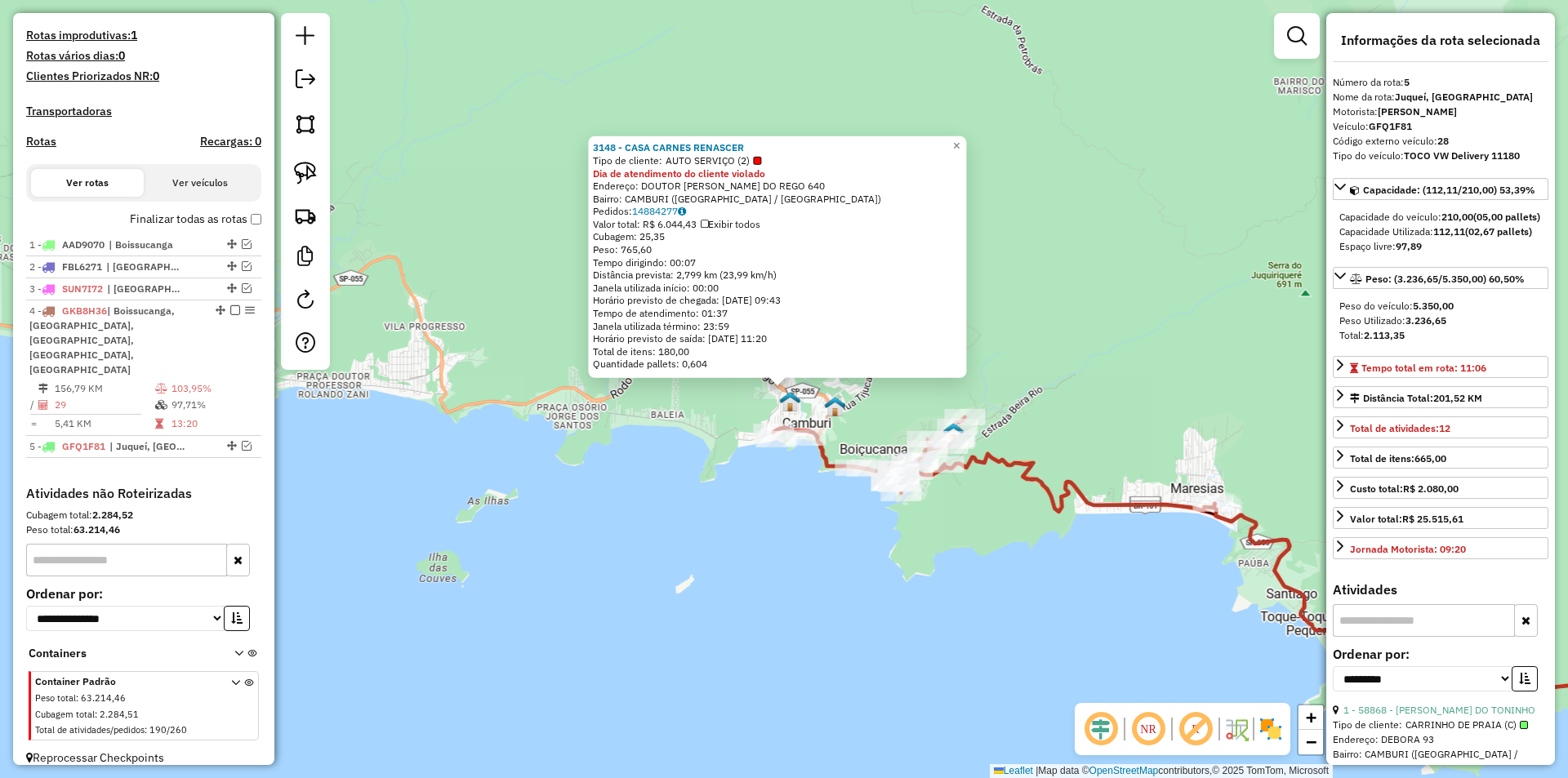
click at [653, 497] on div "3148 - CASA CARNES RENASCER Tipo de cliente: AUTO SERVIÇO (2) Dia de atendiment…" at bounding box center [784, 389] width 1568 height 778
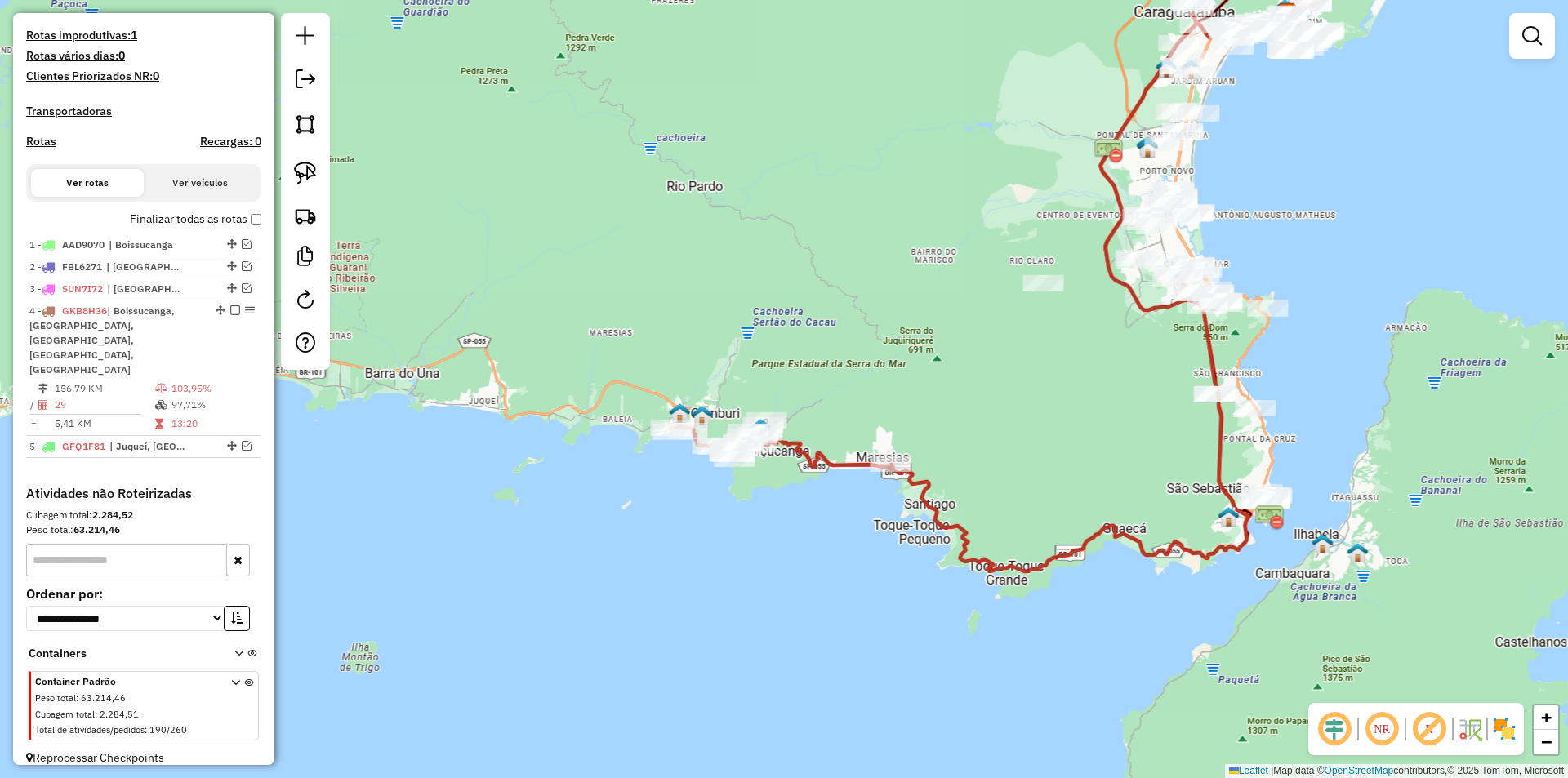
drag, startPoint x: 928, startPoint y: 559, endPoint x: 941, endPoint y: 552, distance: 14.8
click at [941, 552] on div "Janela de atendimento Grade de atendimento Capacidade Transportadoras Veículos …" at bounding box center [784, 389] width 1568 height 778
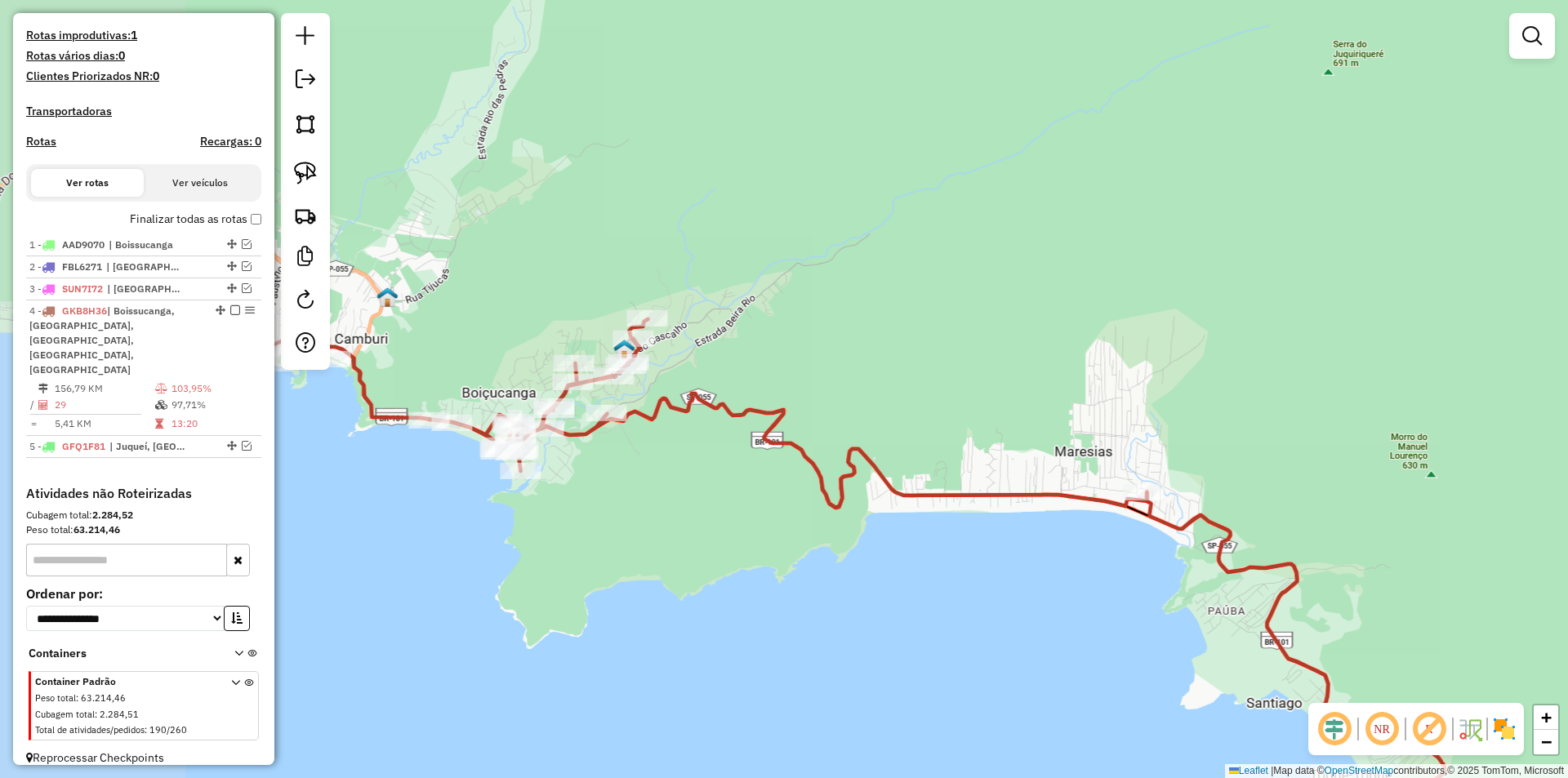
drag, startPoint x: 1009, startPoint y: 427, endPoint x: 1258, endPoint y: 431, distance: 249.0
click at [1258, 431] on div "Janela de atendimento Grade de atendimento Capacidade Transportadoras Veículos …" at bounding box center [784, 389] width 1568 height 778
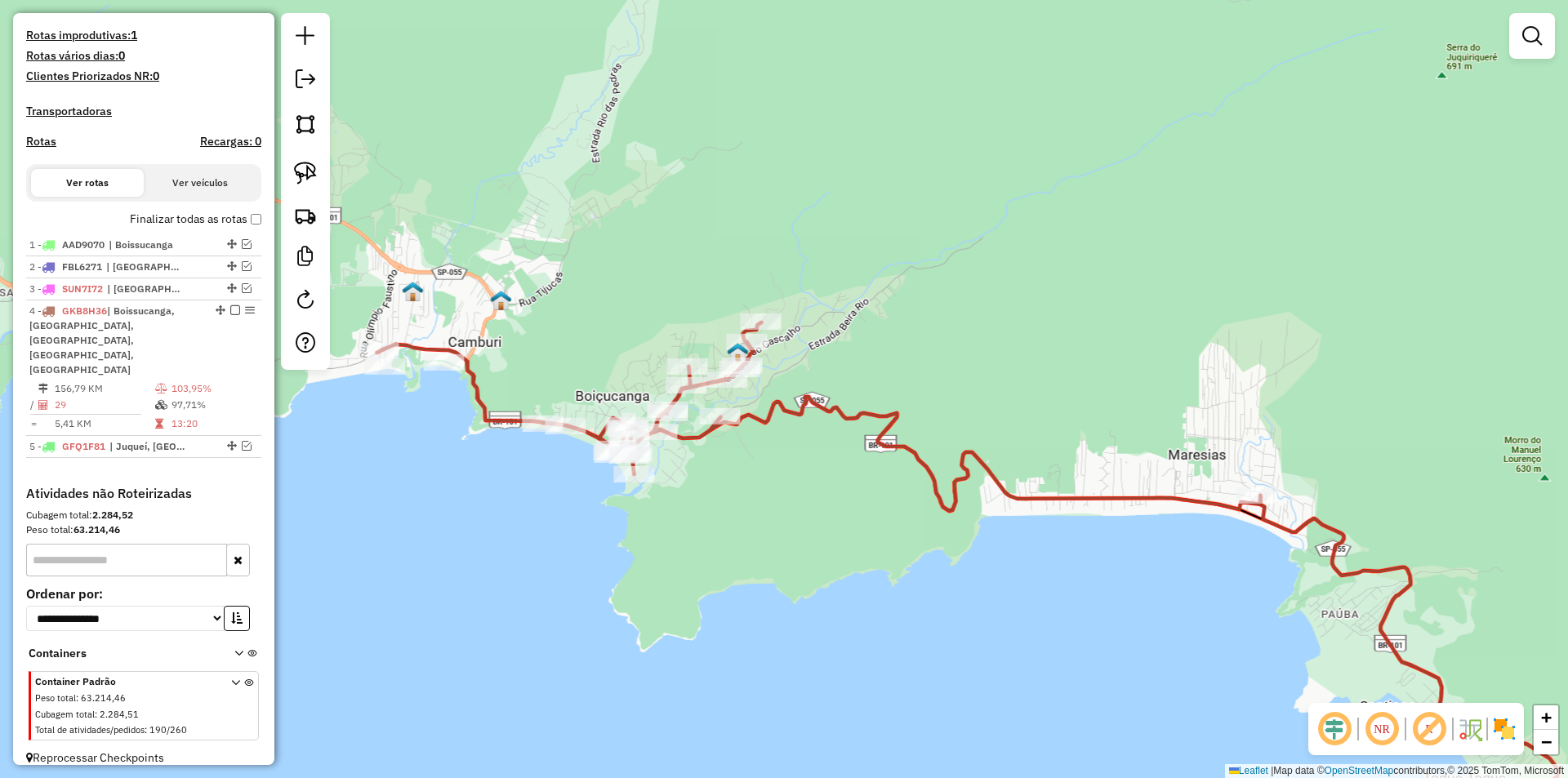
drag, startPoint x: 729, startPoint y: 523, endPoint x: 842, endPoint y: 525, distance: 113.0
click at [842, 525] on div "Janela de atendimento Grade de atendimento Capacidade Transportadoras Veículos …" at bounding box center [784, 389] width 1568 height 778
click at [309, 168] on img at bounding box center [305, 173] width 23 height 23
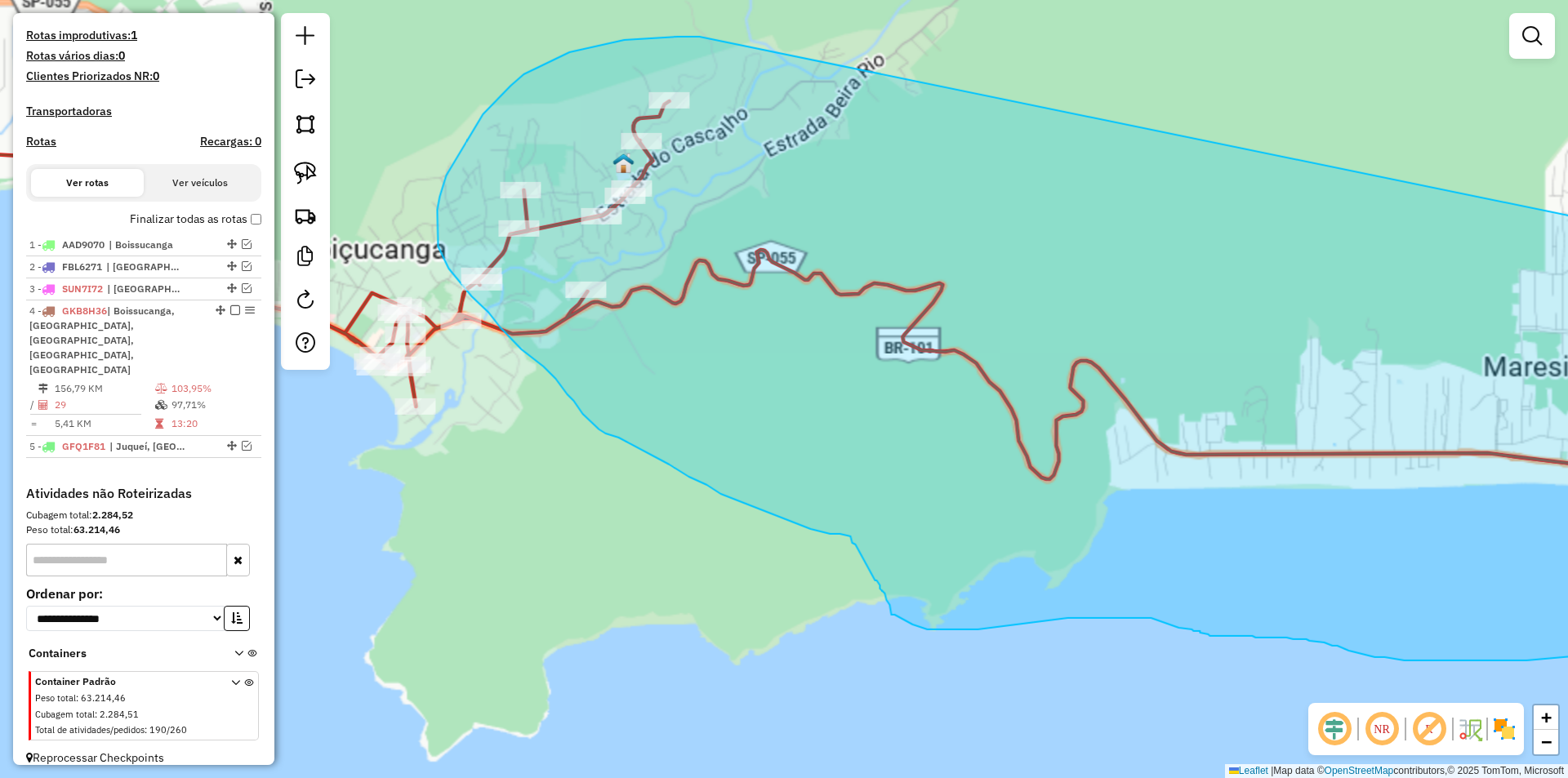
drag, startPoint x: 1338, startPoint y: 405, endPoint x: 699, endPoint y: 37, distance: 737.4
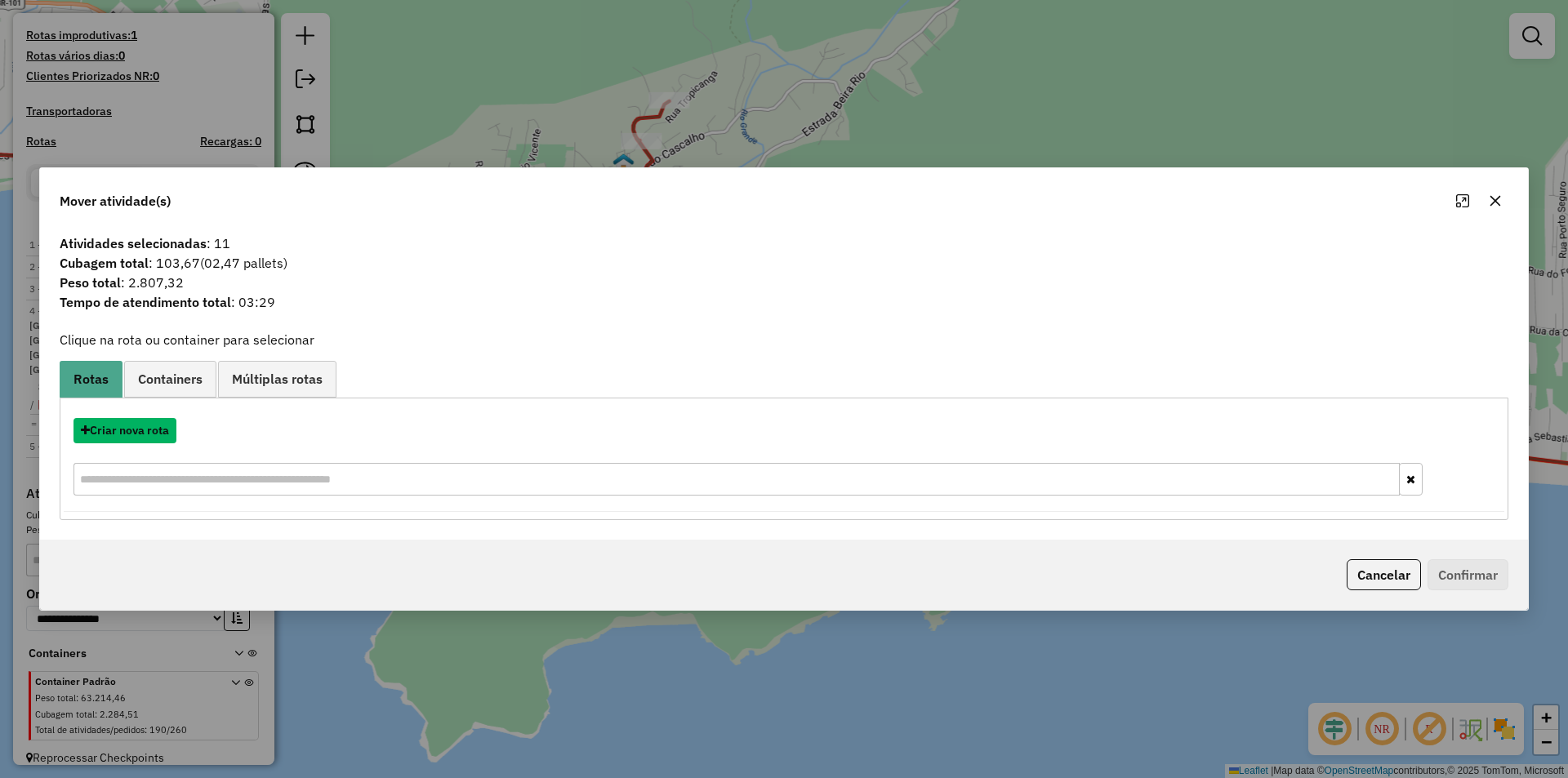
click at [112, 431] on button "Criar nova rota" at bounding box center [124, 431] width 103 height 26
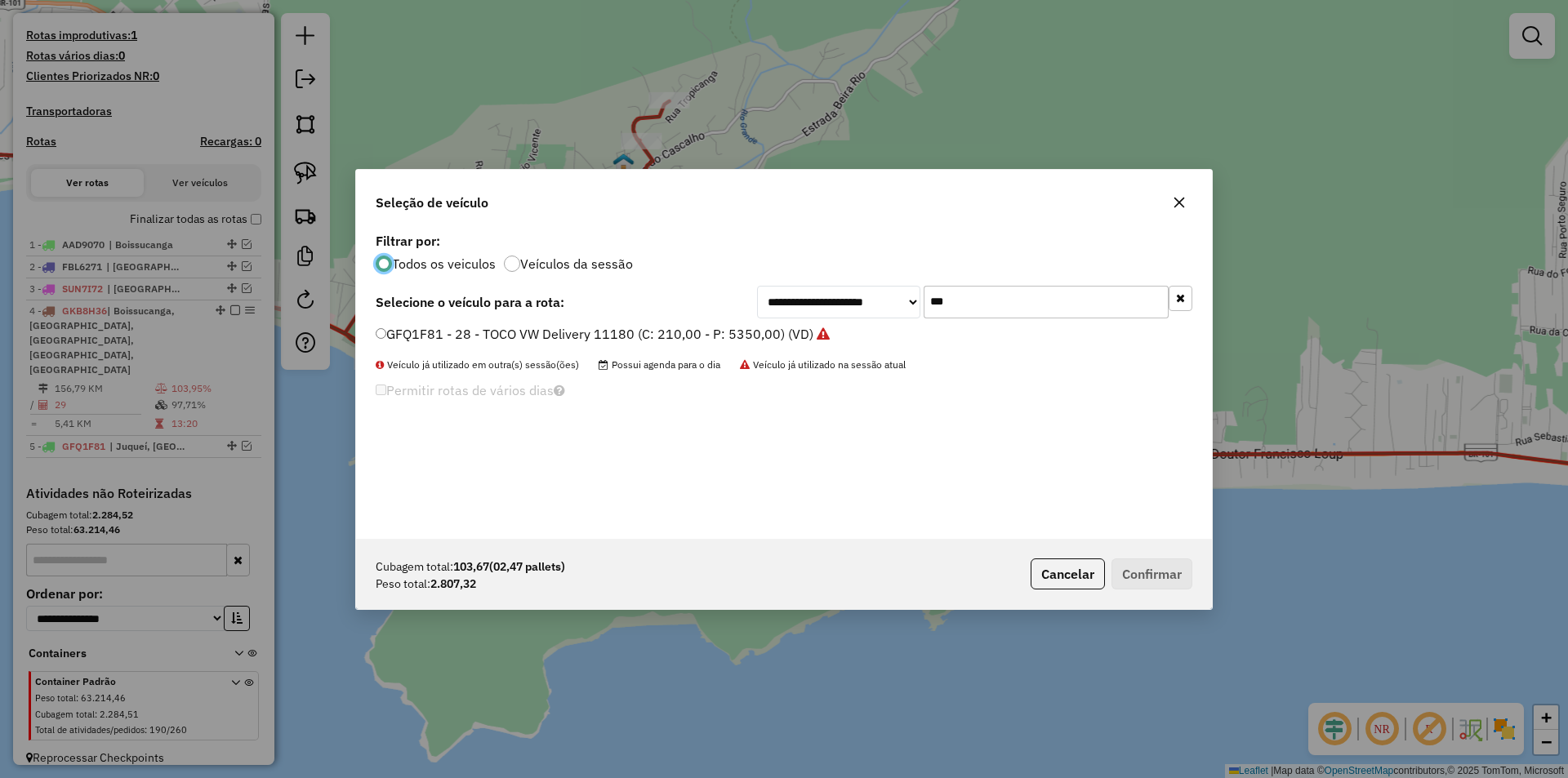
scroll to position [9, 5]
click at [991, 295] on input "***" at bounding box center [1046, 302] width 245 height 32
type input "***"
click at [439, 335] on label "GCW7J36 - 29 - TOCO VW Delivery 11180 (C: 210,00 - P: 5350,00) (VD)" at bounding box center [595, 334] width 440 height 20
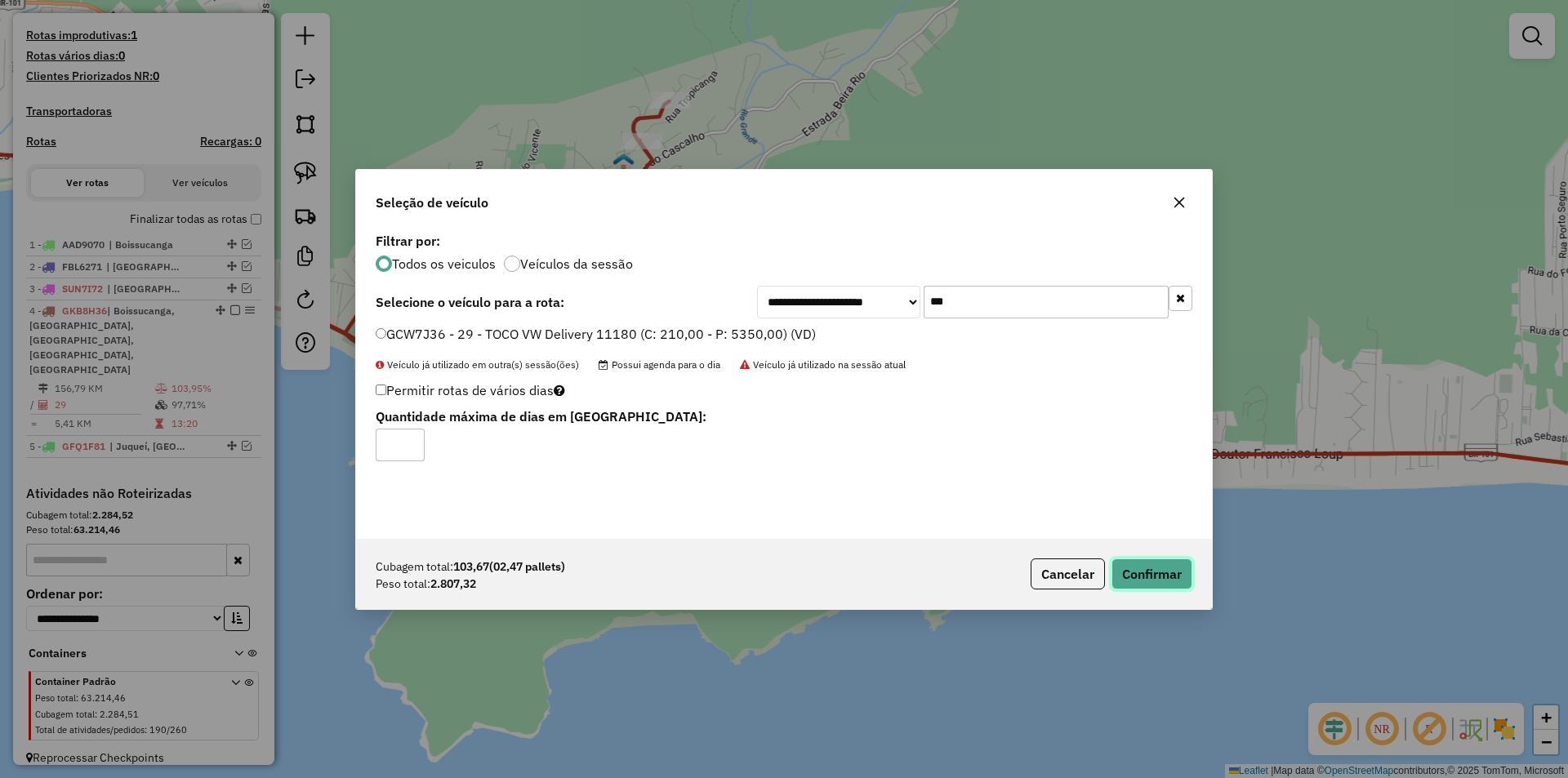
click at [1149, 578] on button "Confirmar" at bounding box center [1152, 574] width 81 height 31
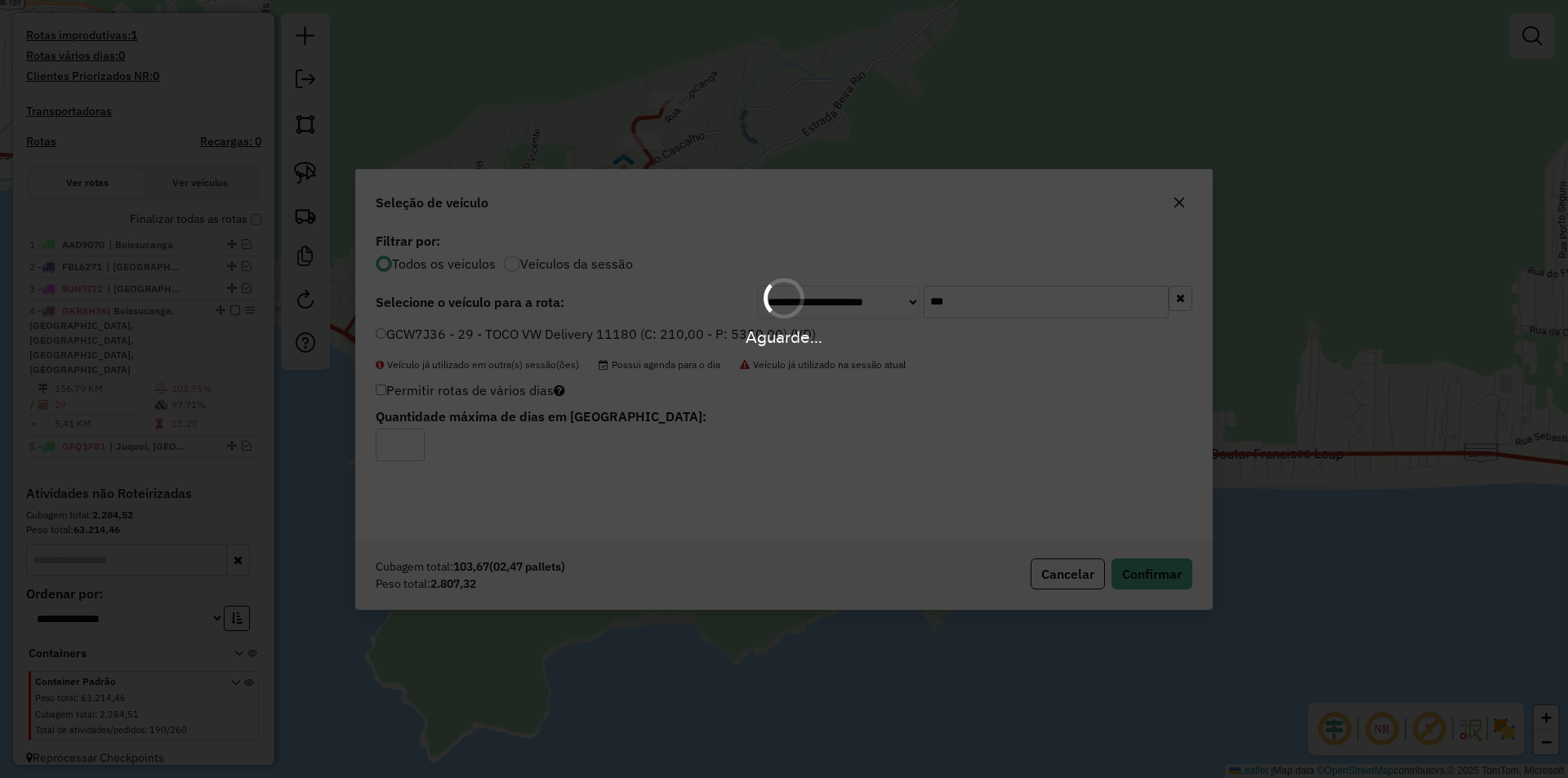
scroll to position [501, 0]
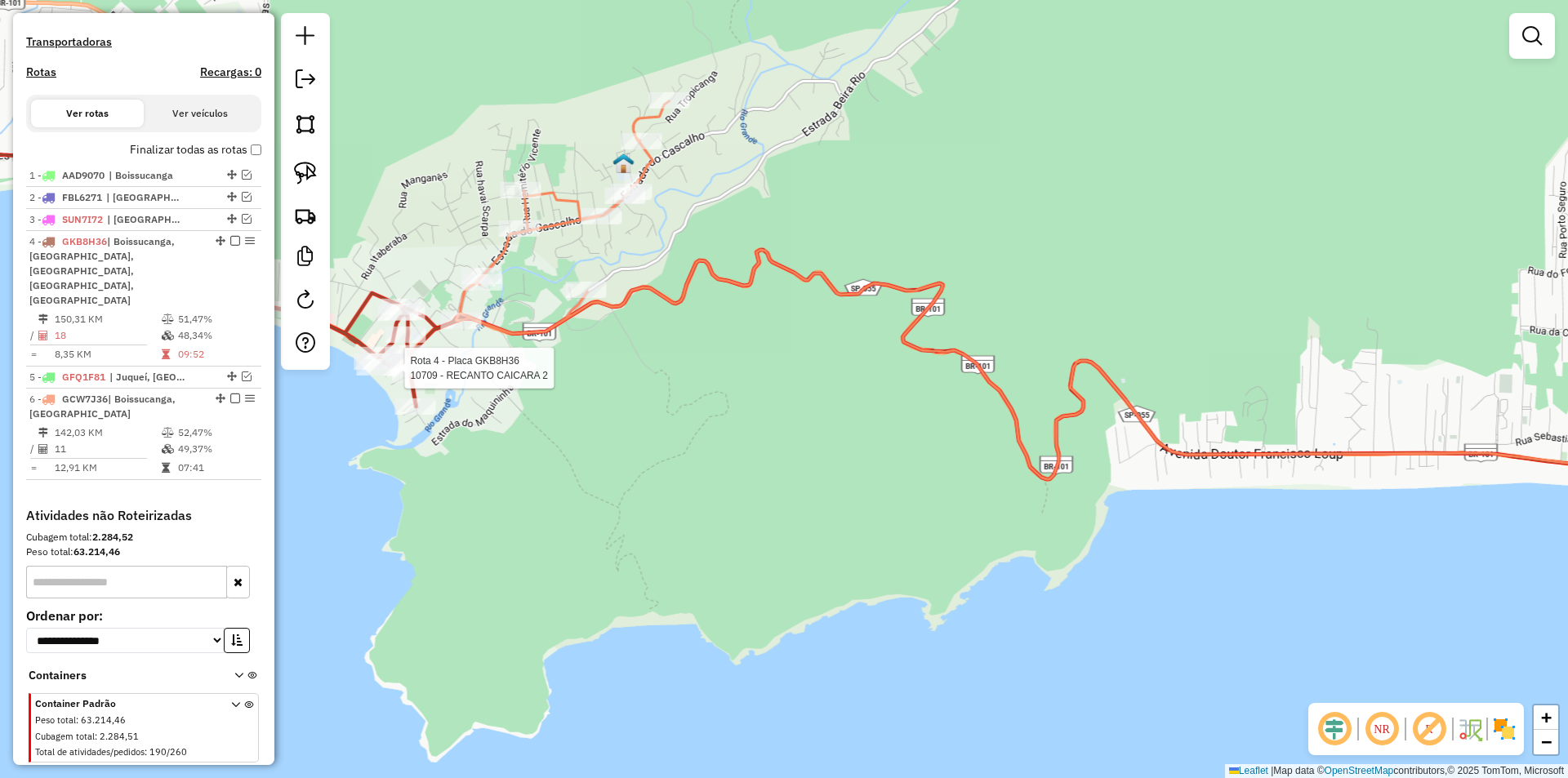
select select "**********"
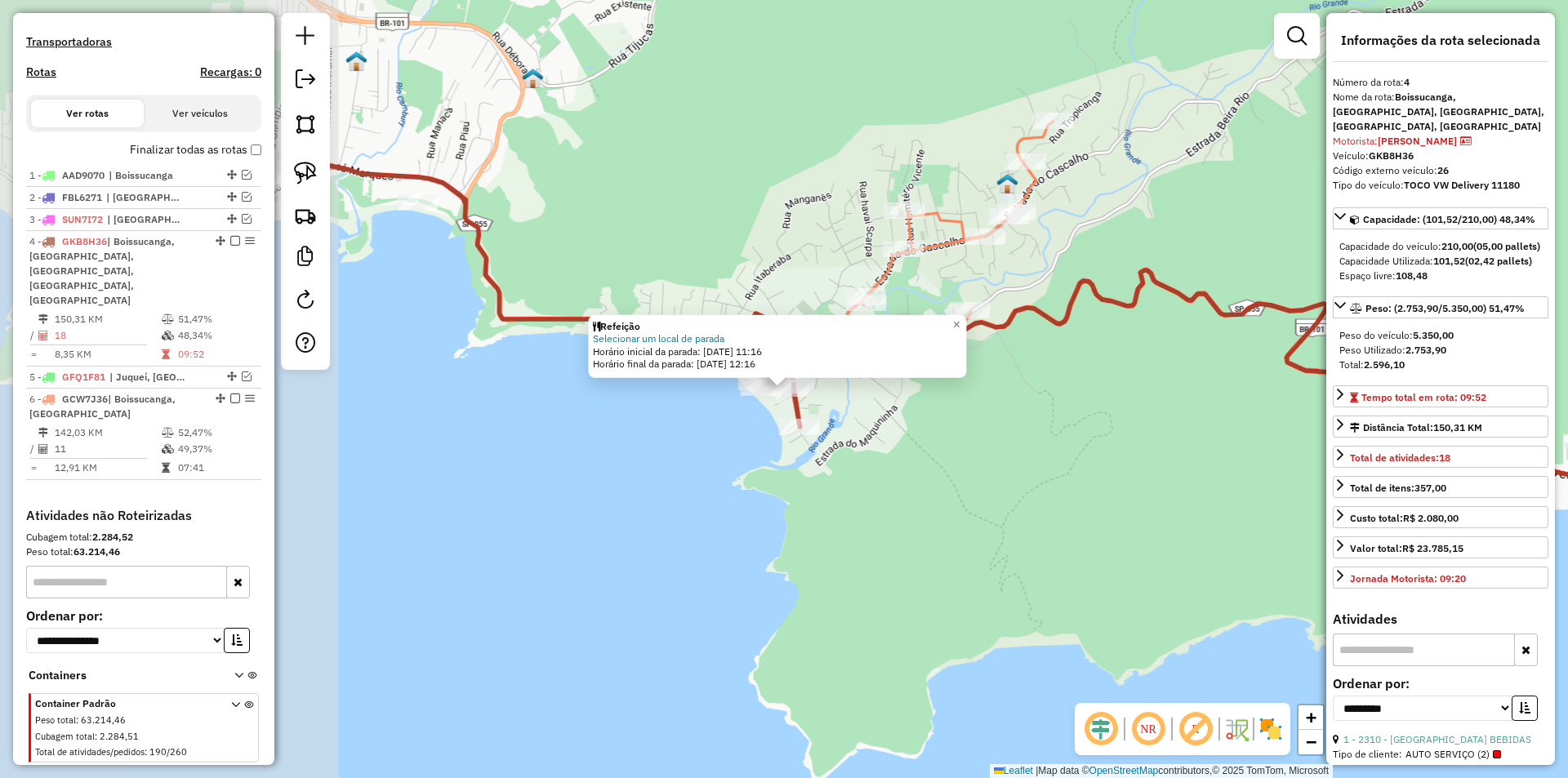
scroll to position [523, 0]
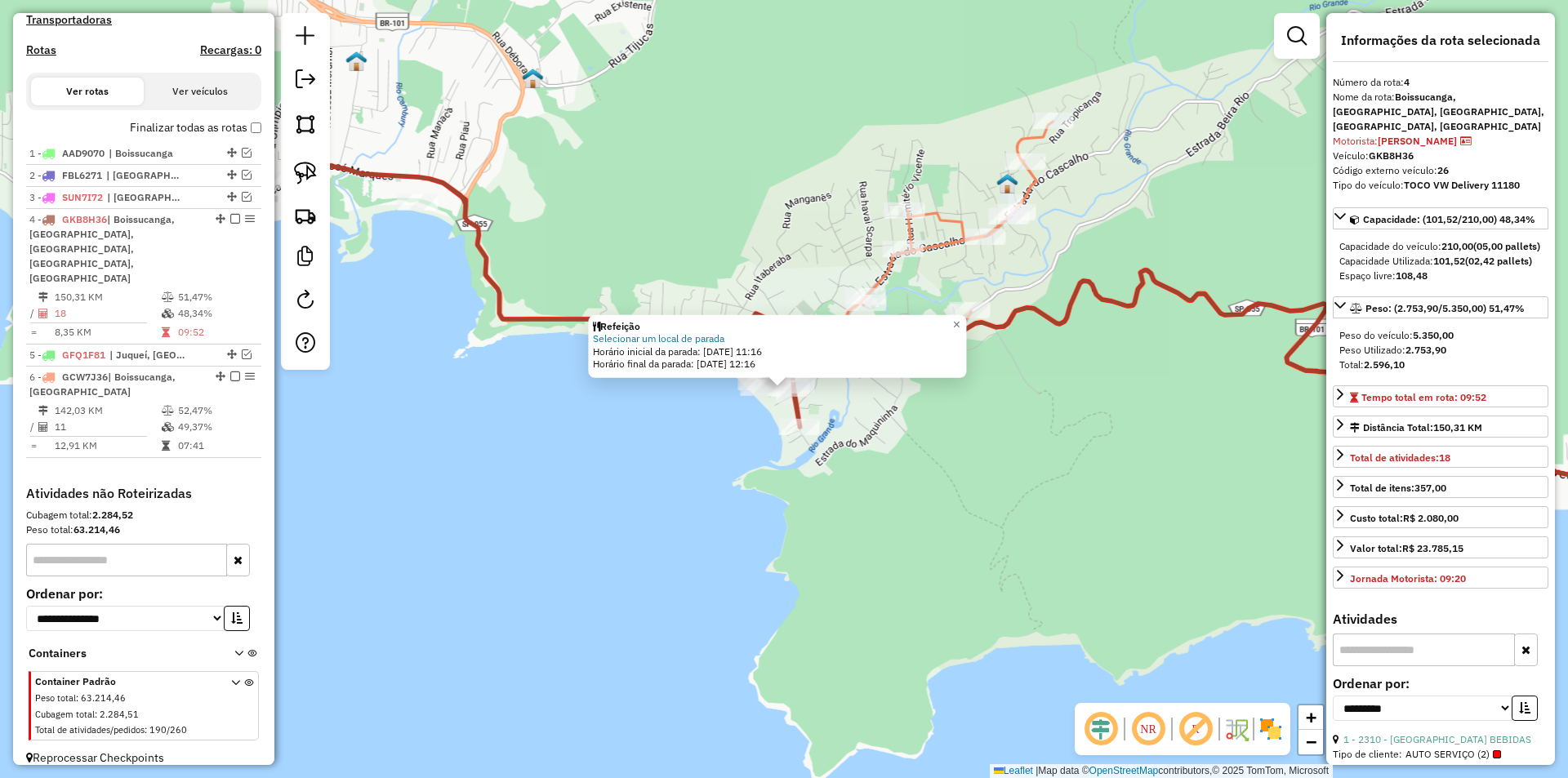
click at [852, 585] on div "Refeição Selecionar um local de parada Horário inicial da parada: 15/08/2025 11…" at bounding box center [784, 389] width 1568 height 778
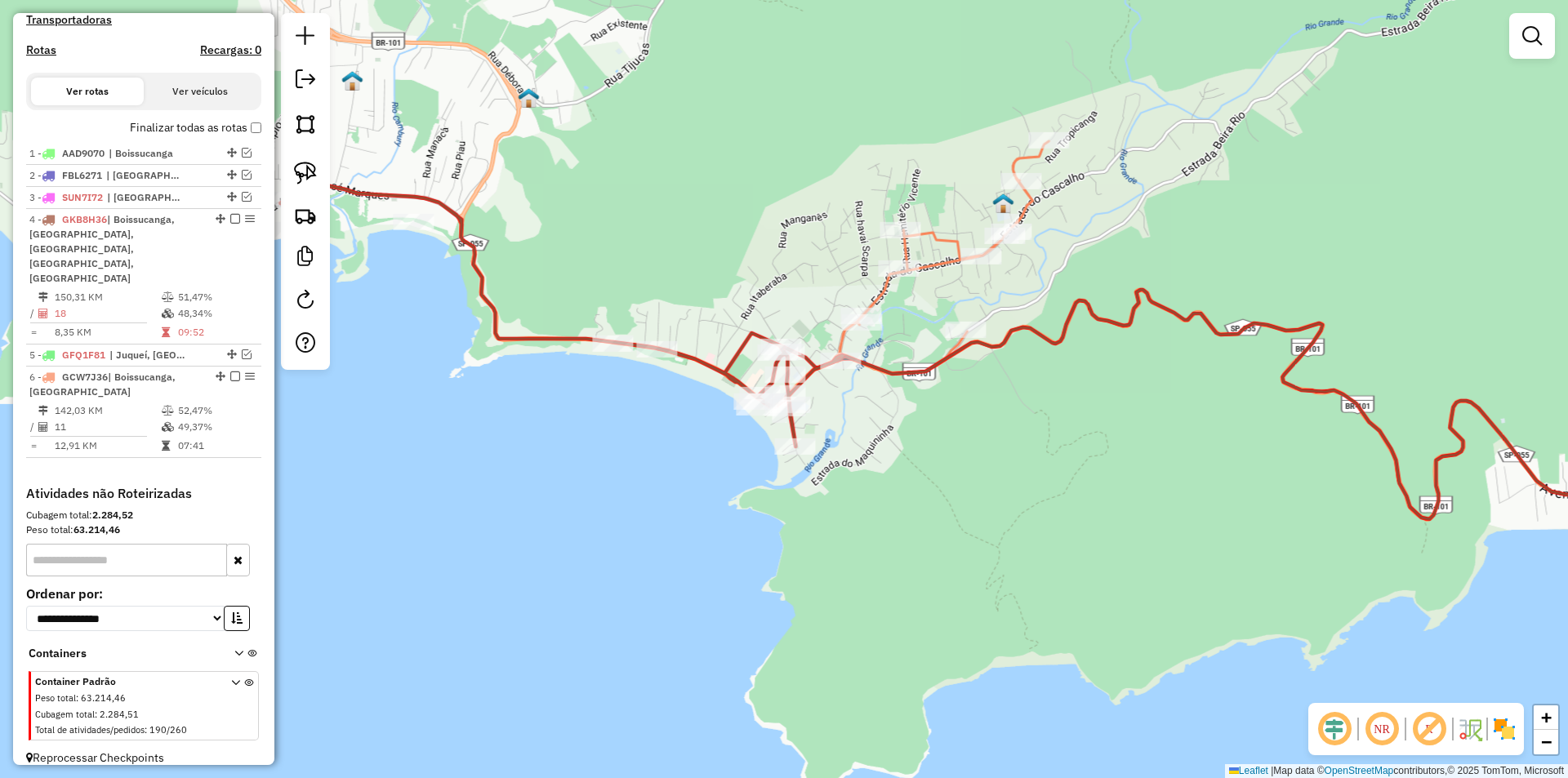
drag, startPoint x: 827, startPoint y: 583, endPoint x: 809, endPoint y: 644, distance: 63.6
click at [809, 644] on div "Janela de atendimento Grade de atendimento Capacidade Transportadoras Veículos …" at bounding box center [784, 389] width 1568 height 778
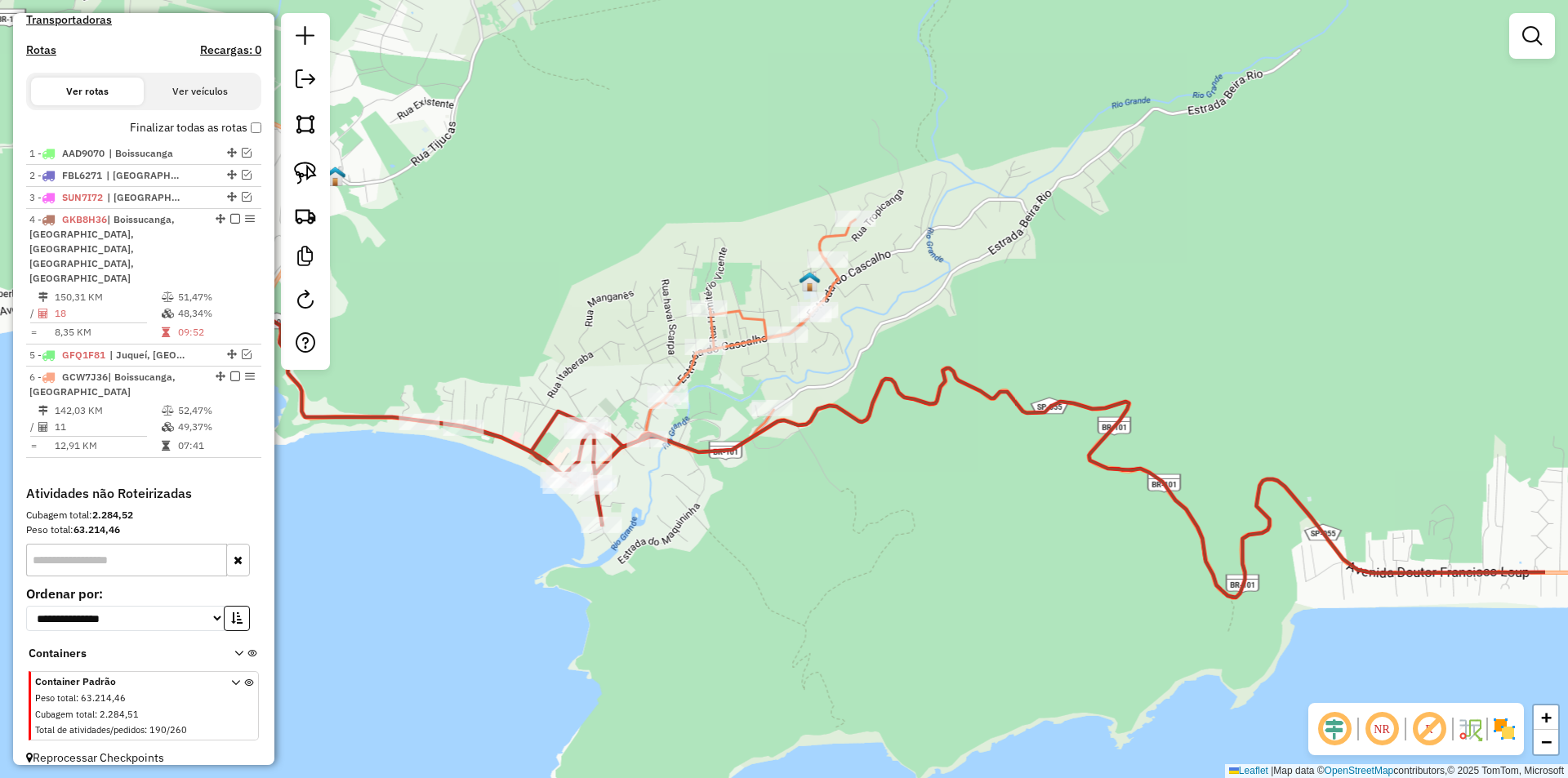
drag, startPoint x: 889, startPoint y: 489, endPoint x: 709, endPoint y: 525, distance: 183.6
click at [709, 525] on div "Janela de atendimento Grade de atendimento Capacidade Transportadoras Veículos …" at bounding box center [784, 389] width 1568 height 778
select select "**********"
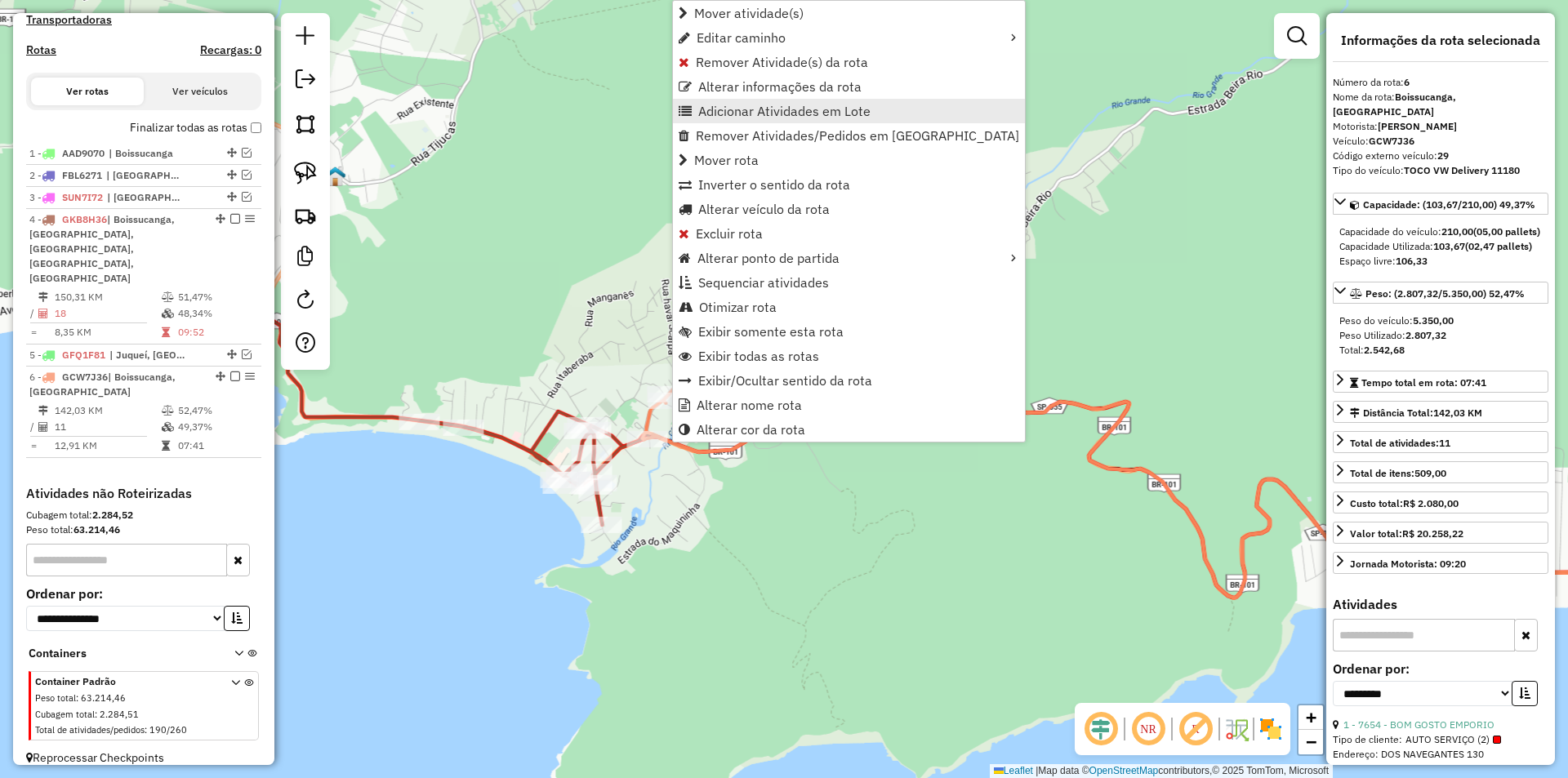
click at [728, 107] on span "Adicionar Atividades em Lote" at bounding box center [784, 111] width 172 height 13
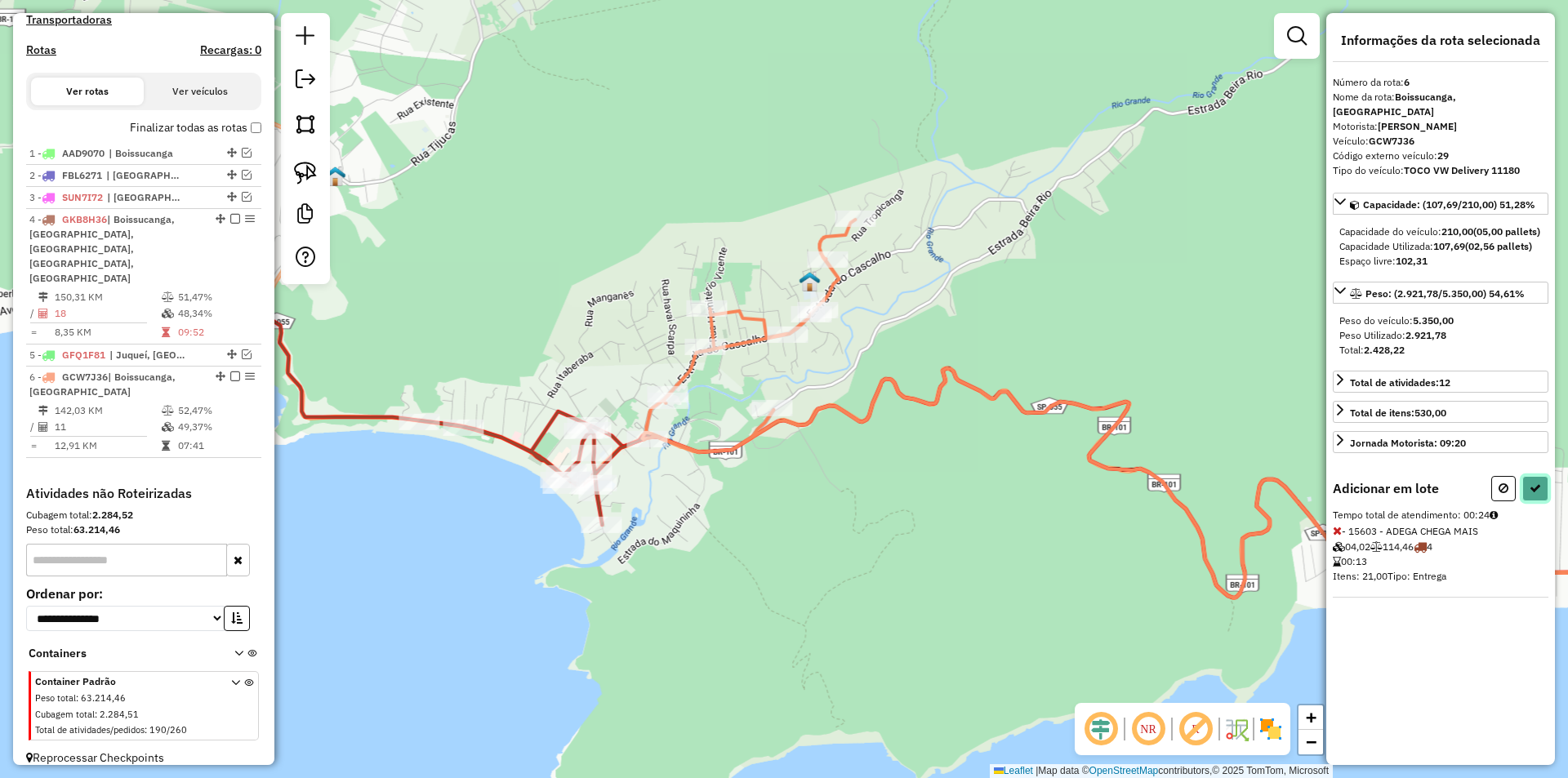
click at [1534, 488] on icon at bounding box center [1535, 488] width 11 height 11
select select "**********"
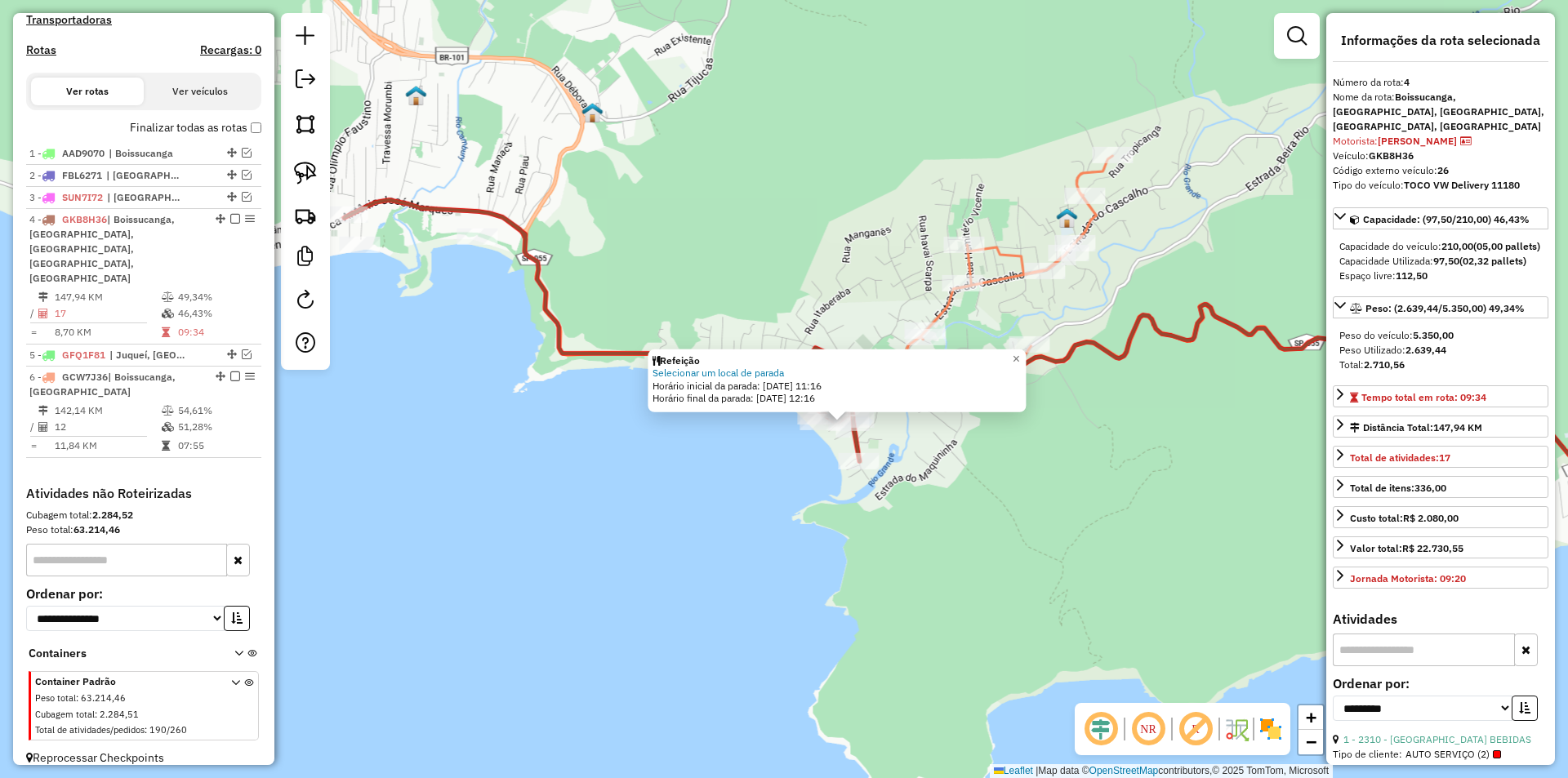
drag, startPoint x: 528, startPoint y: 560, endPoint x: 590, endPoint y: 586, distance: 67.2
click at [590, 586] on div "Refeição Selecionar um local de parada Horário inicial da parada: 15/08/2025 11…" at bounding box center [784, 389] width 1568 height 778
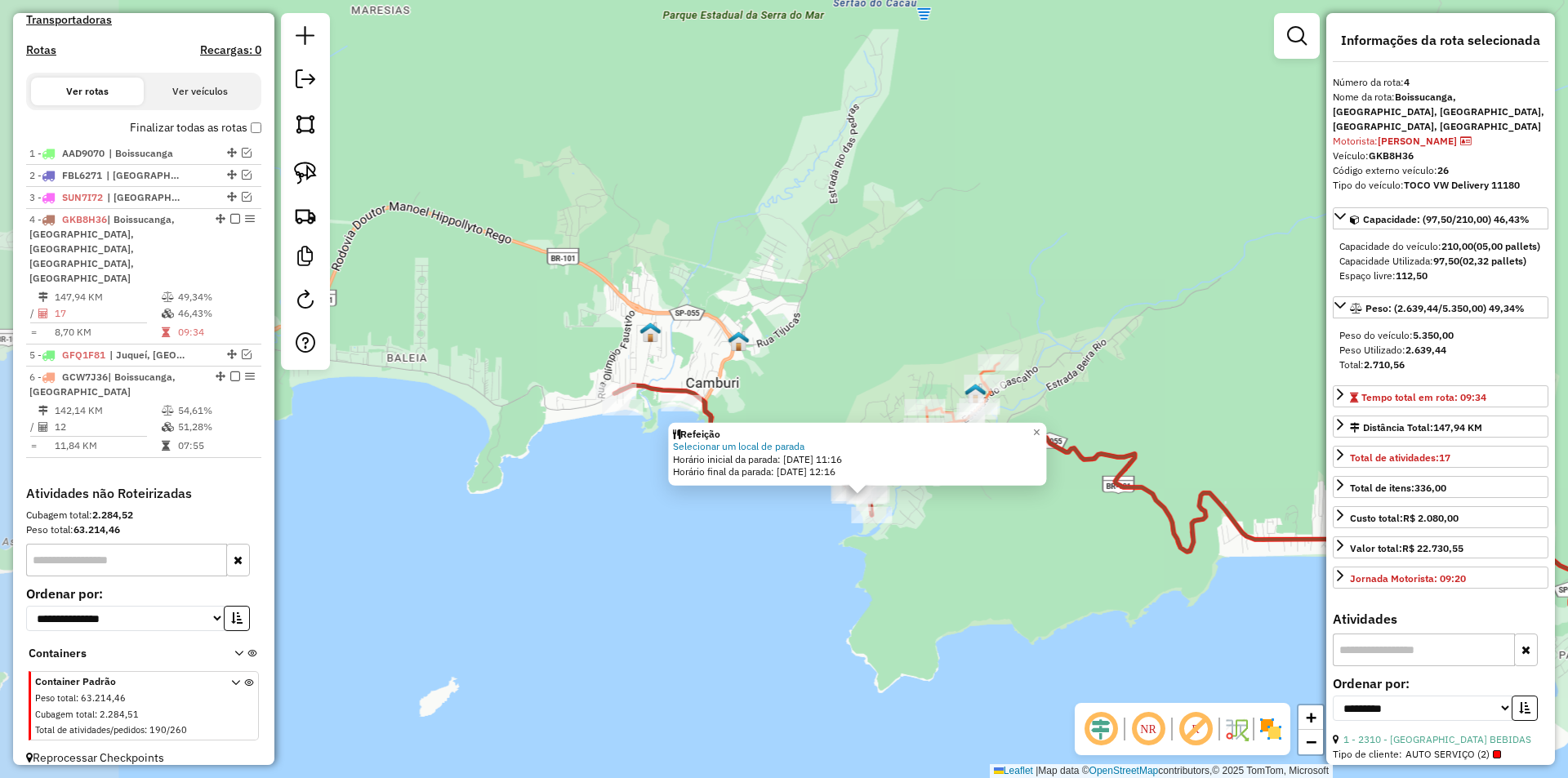
drag, startPoint x: 434, startPoint y: 523, endPoint x: 572, endPoint y: 512, distance: 138.4
click at [572, 512] on div "Refeição Selecionar um local de parada Horário inicial da parada: 15/08/2025 11…" at bounding box center [784, 389] width 1568 height 778
click at [749, 542] on div "Refeição Selecionar um local de parada Horário inicial da parada: 15/08/2025 11…" at bounding box center [784, 389] width 1568 height 778
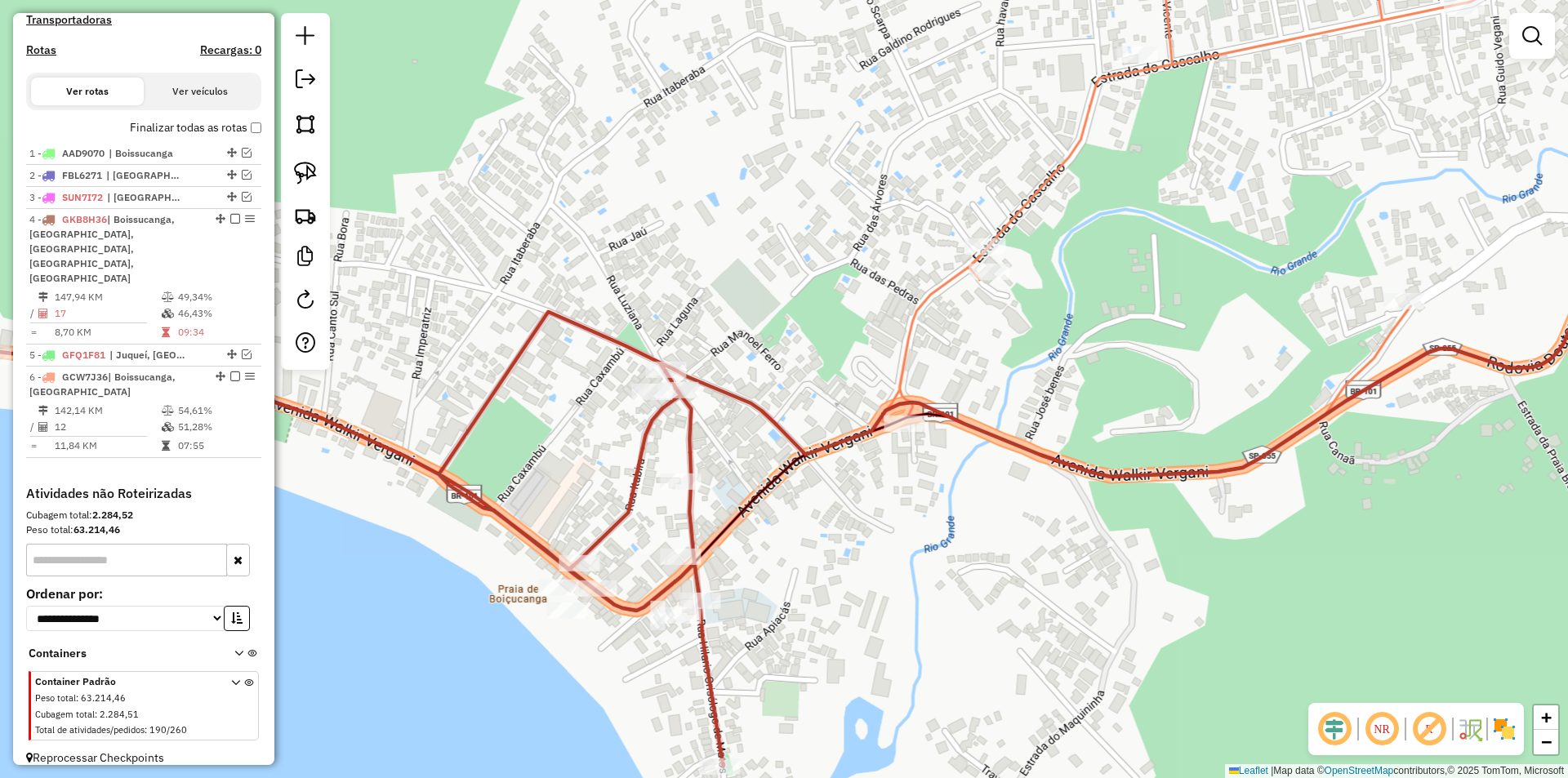
click at [799, 552] on div "Janela de atendimento Grade de atendimento Capacidade Transportadoras Veículos …" at bounding box center [784, 389] width 1568 height 778
select select "**********"
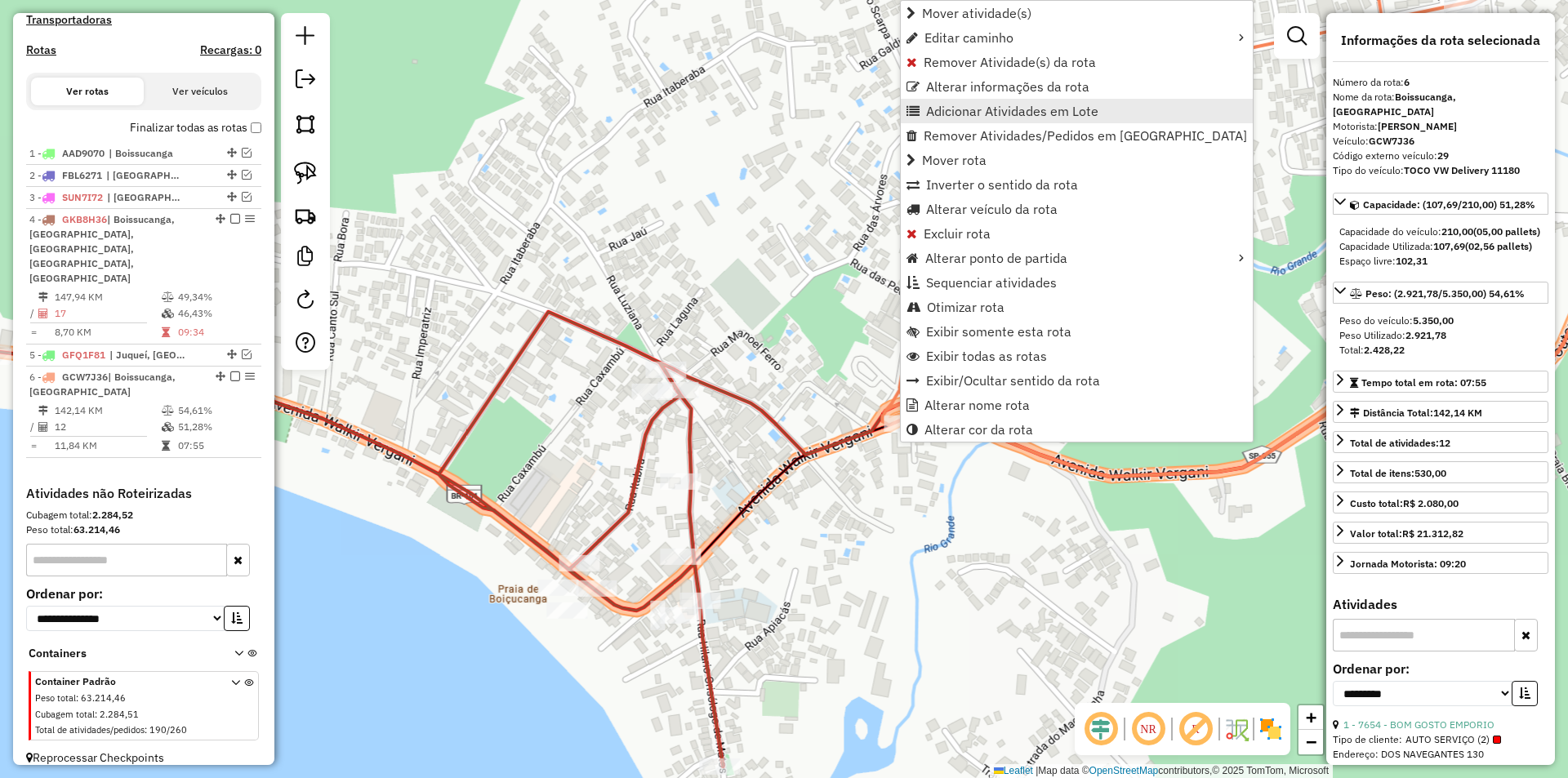
click at [939, 112] on span "Adicionar Atividades em Lote" at bounding box center [1012, 111] width 172 height 13
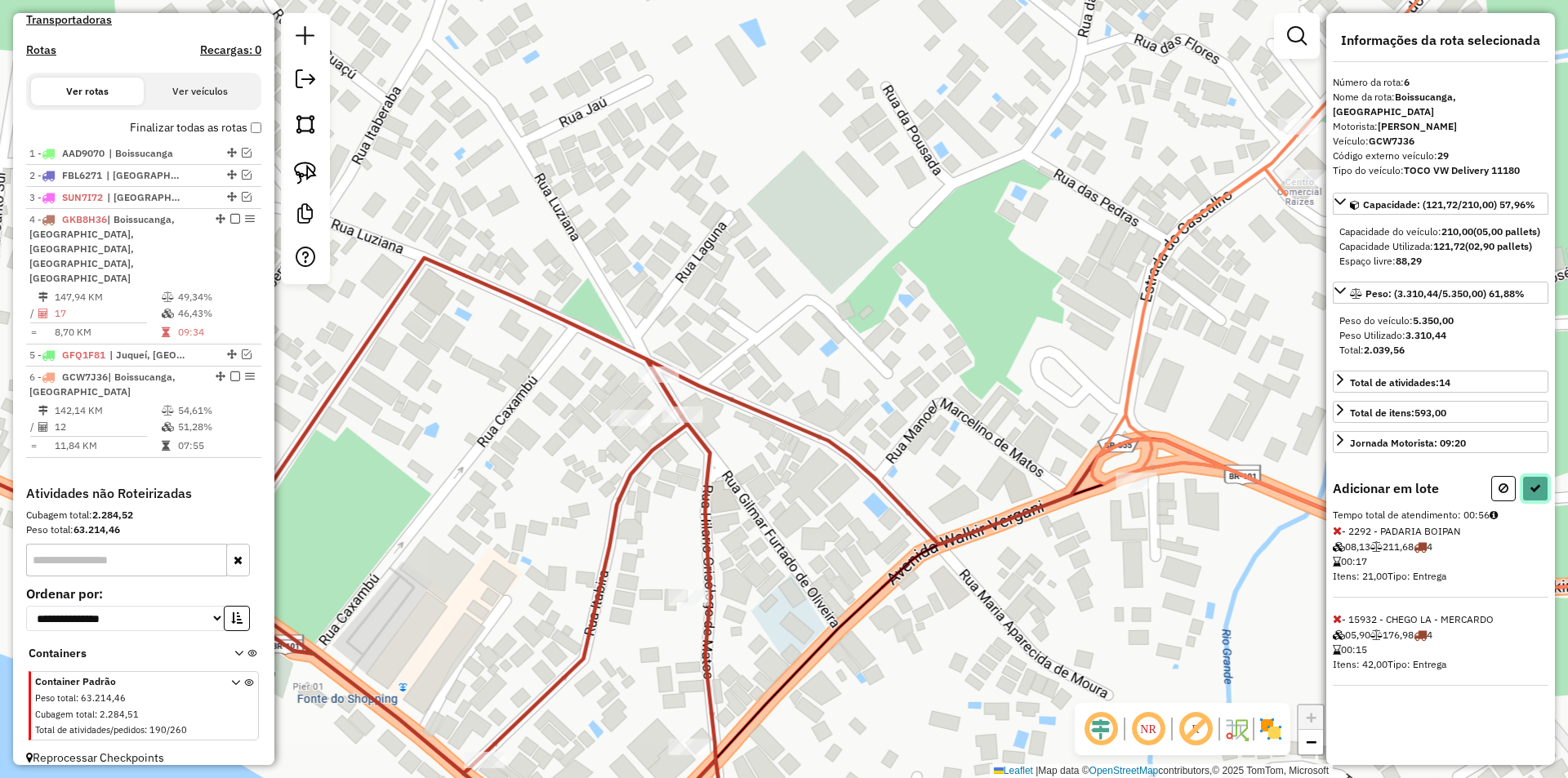
click at [1531, 485] on icon at bounding box center [1535, 488] width 11 height 11
select select "**********"
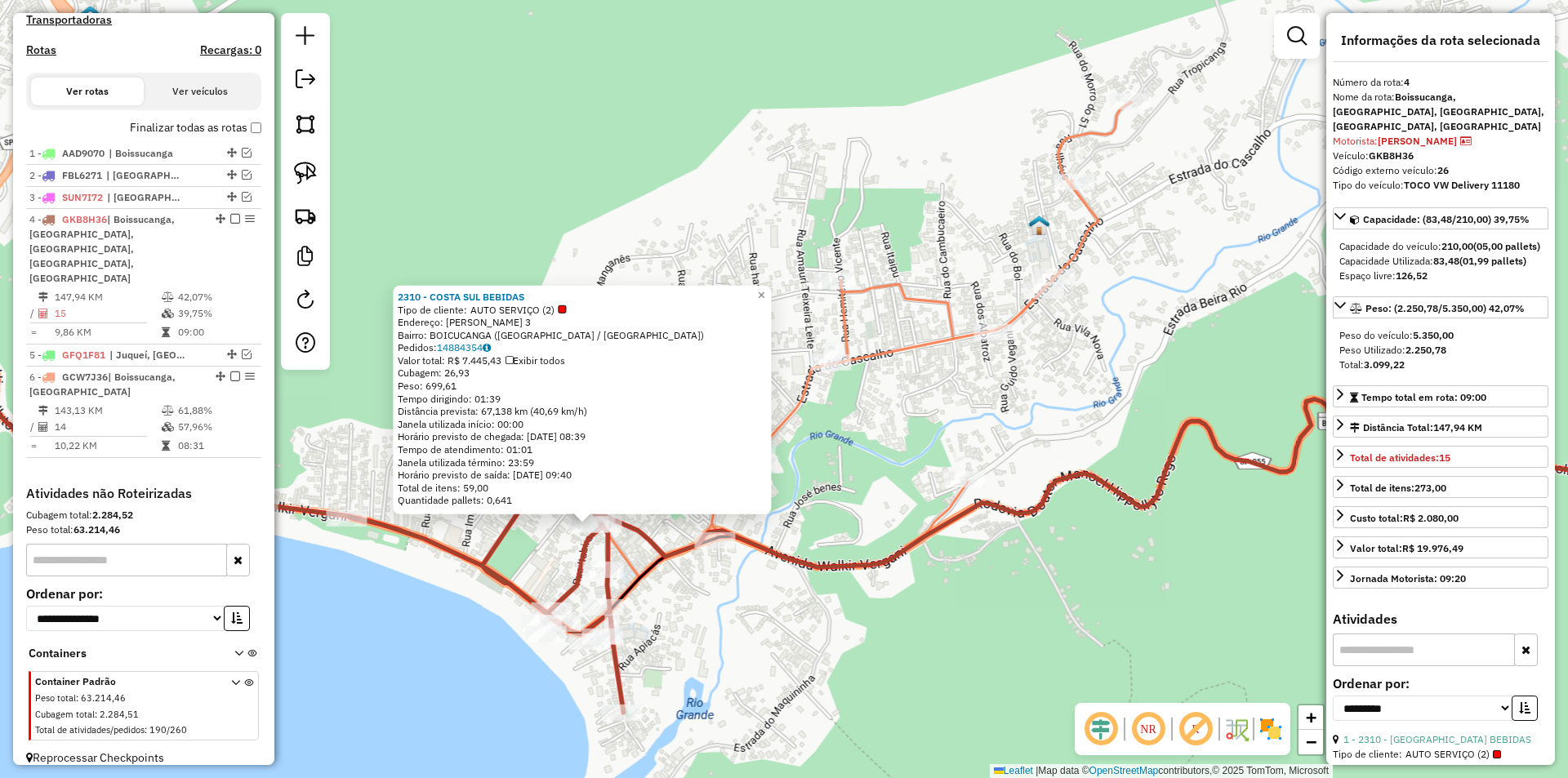
click at [712, 613] on div "Rota 4 - Placa GKB8H36 2314 - REPUBLICA DAS BANANA 2310 - COSTA SUL BEBIDAS Tip…" at bounding box center [784, 389] width 1568 height 778
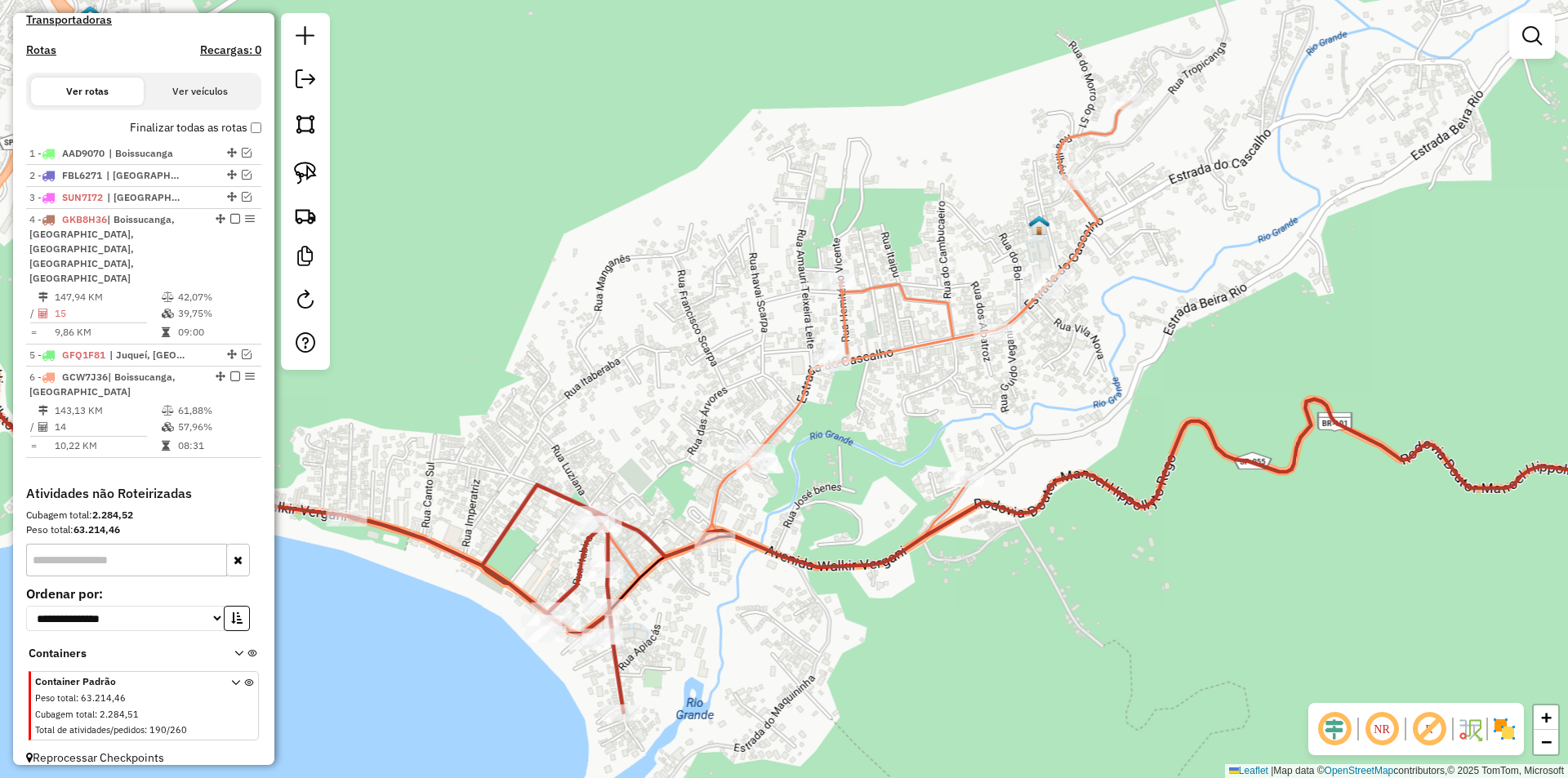
drag, startPoint x: 833, startPoint y: 697, endPoint x: 993, endPoint y: 517, distance: 240.8
click at [993, 517] on div "Janela de atendimento Grade de atendimento Capacidade Transportadoras Veículos …" at bounding box center [784, 389] width 1568 height 778
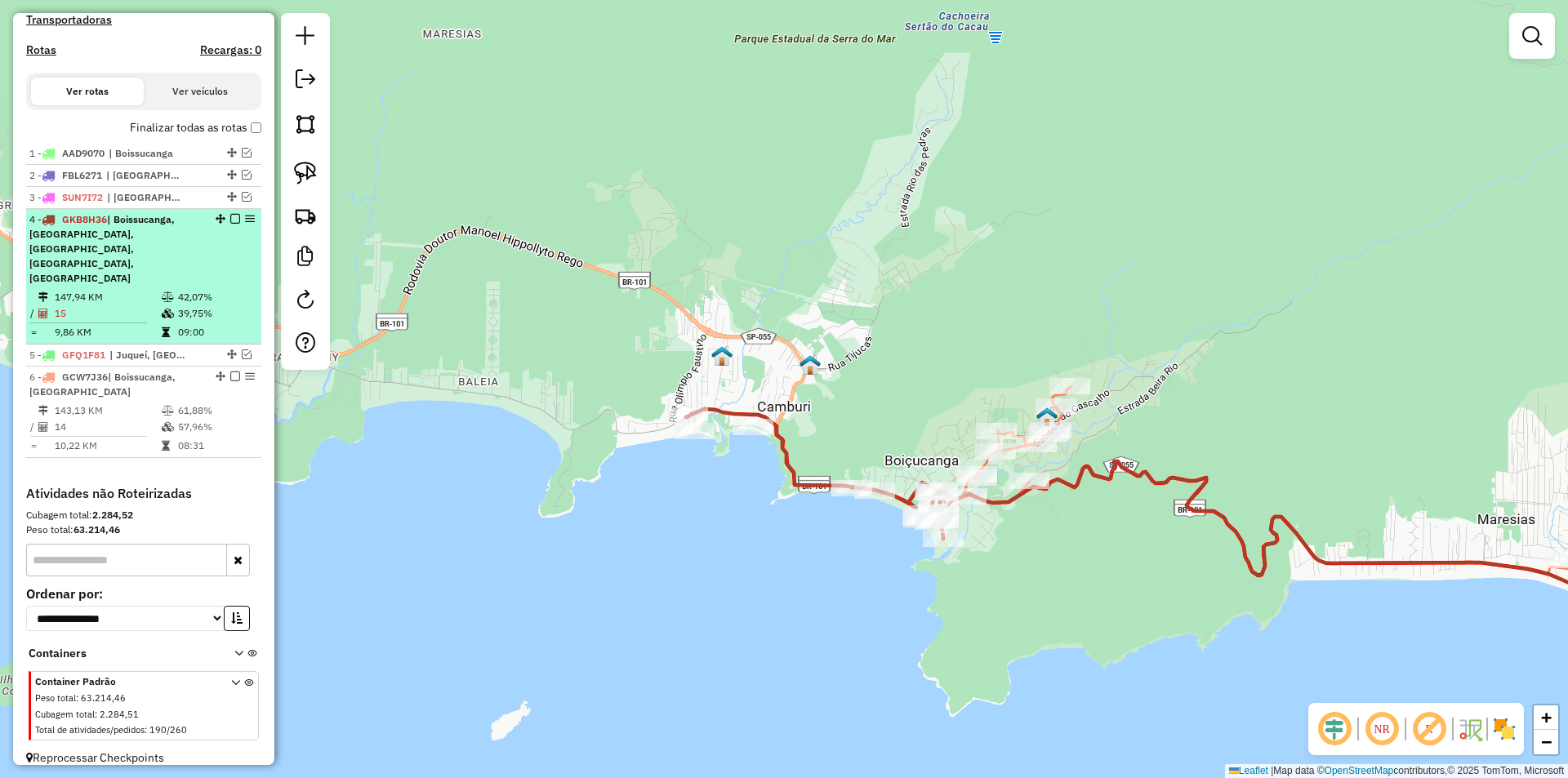
click at [230, 224] on em at bounding box center [235, 219] width 10 height 10
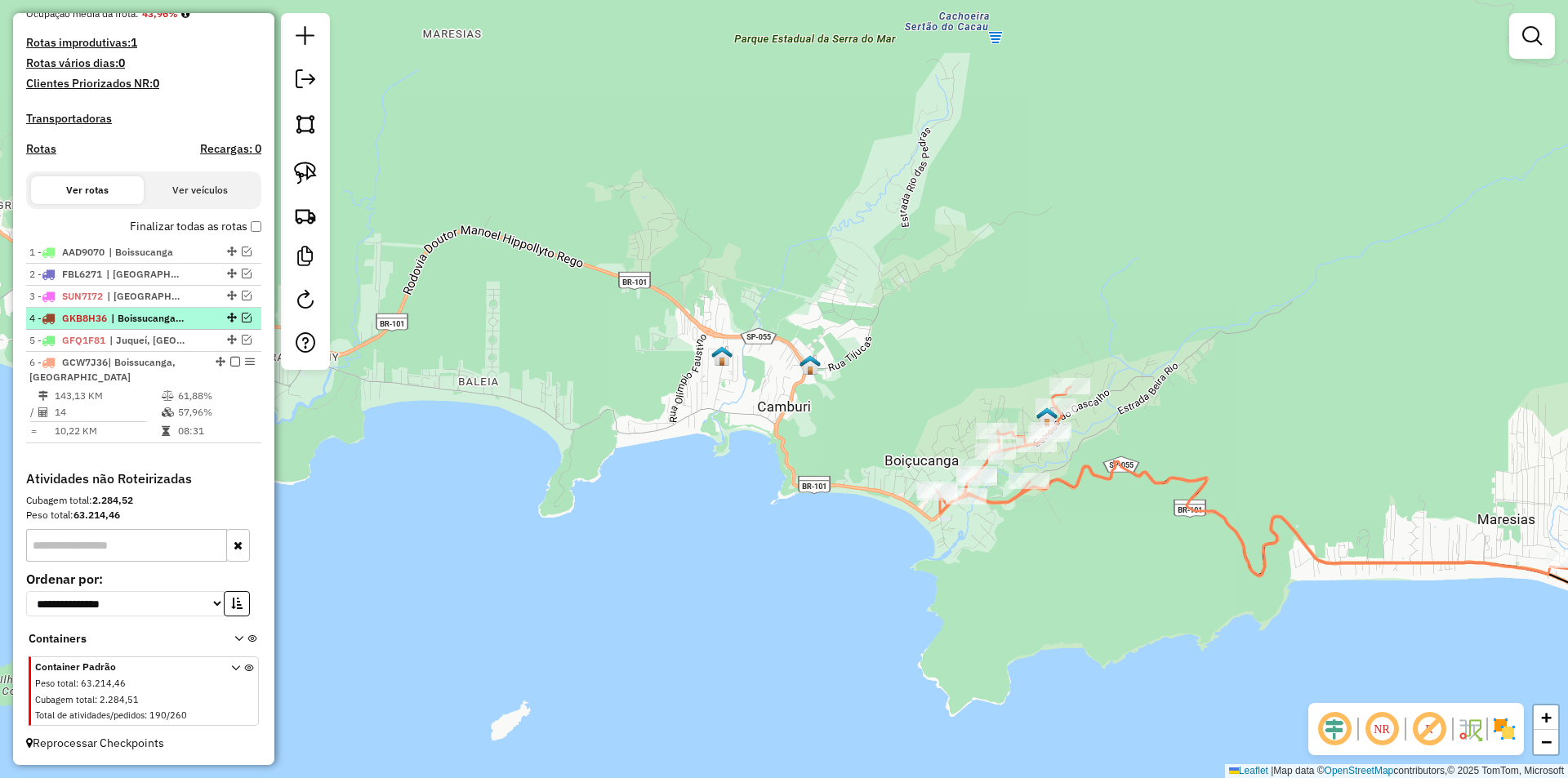
scroll to position [438, 0]
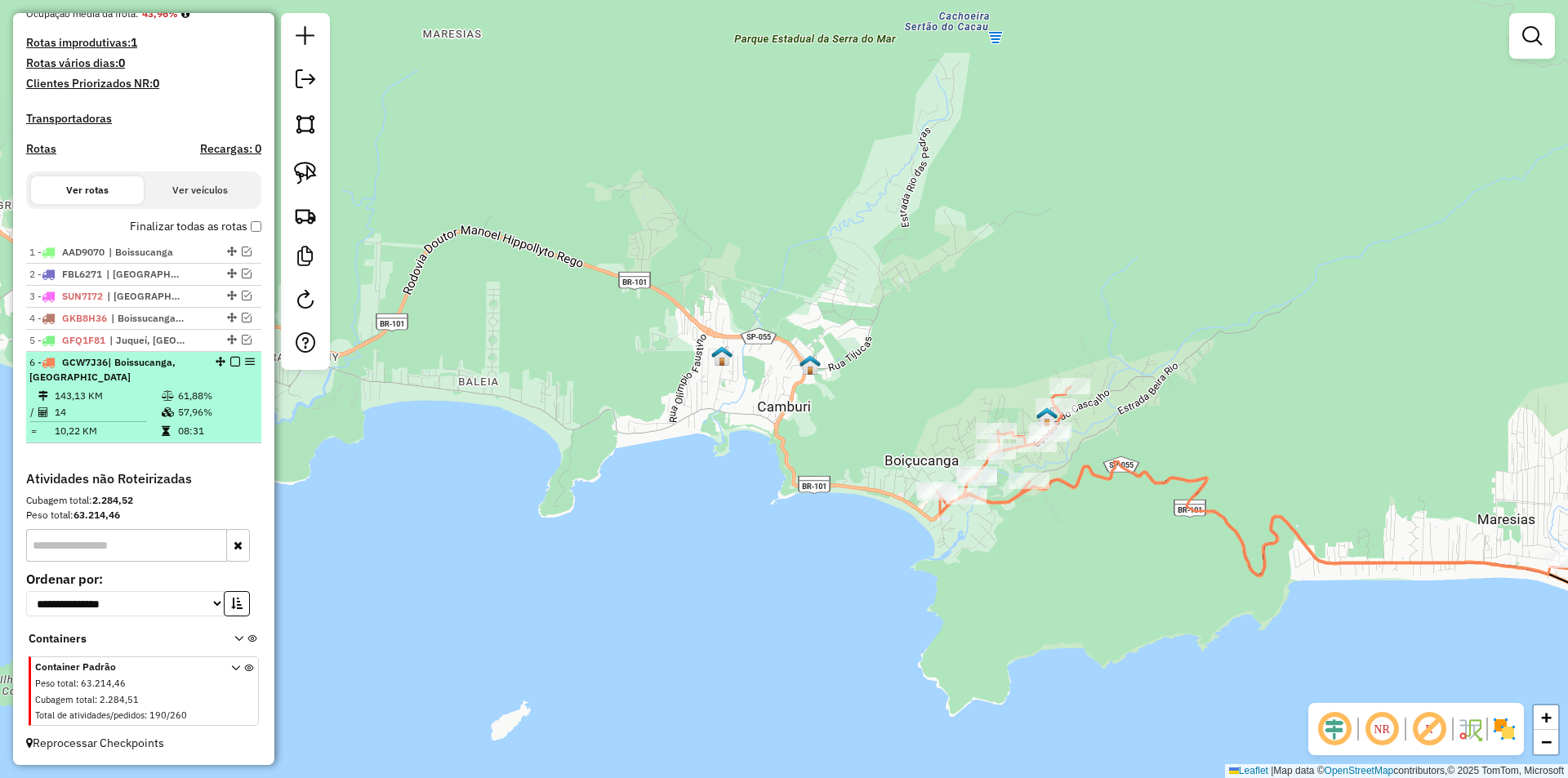
click at [230, 358] on em at bounding box center [235, 362] width 10 height 10
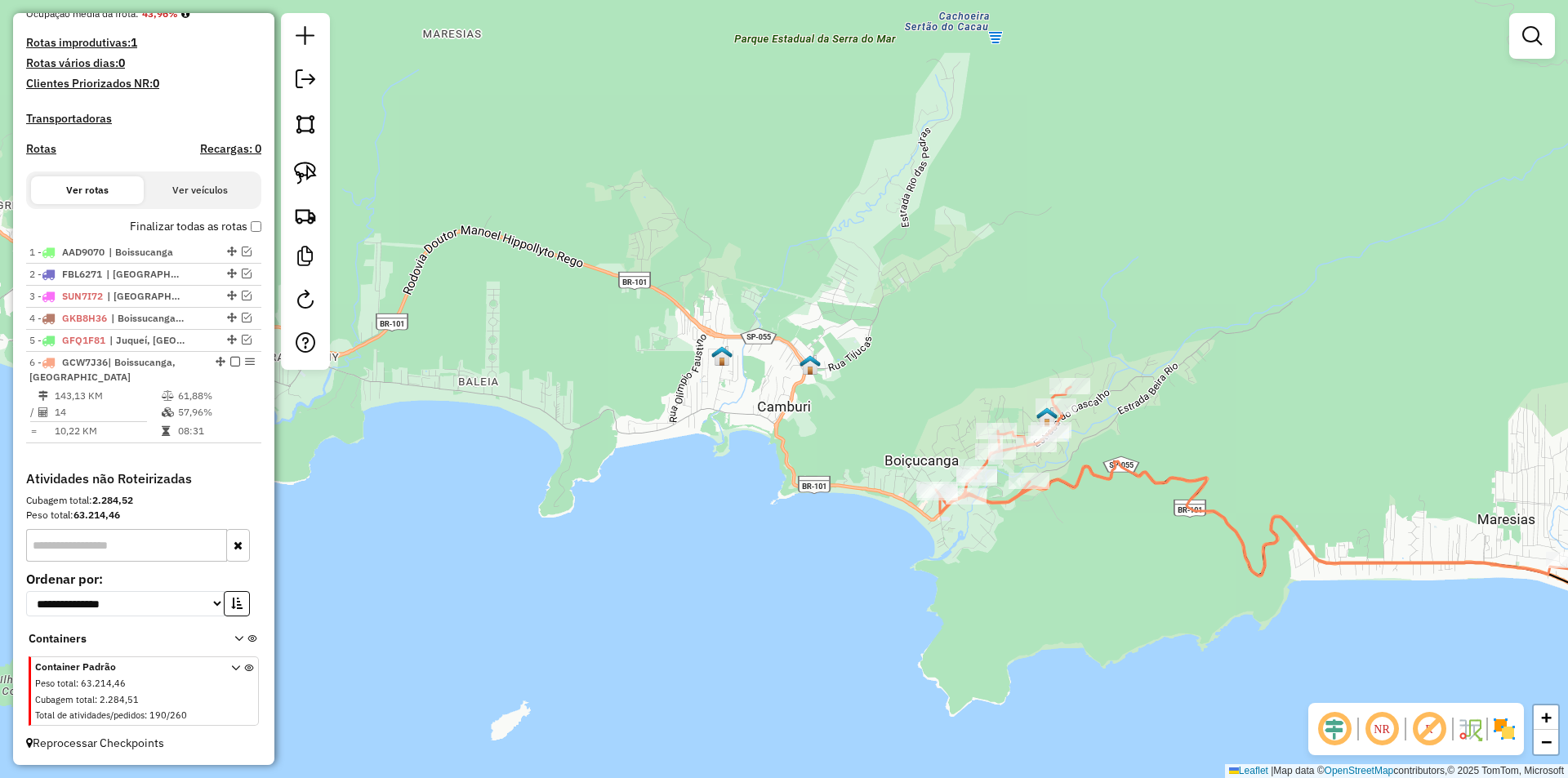
scroll to position [369, 0]
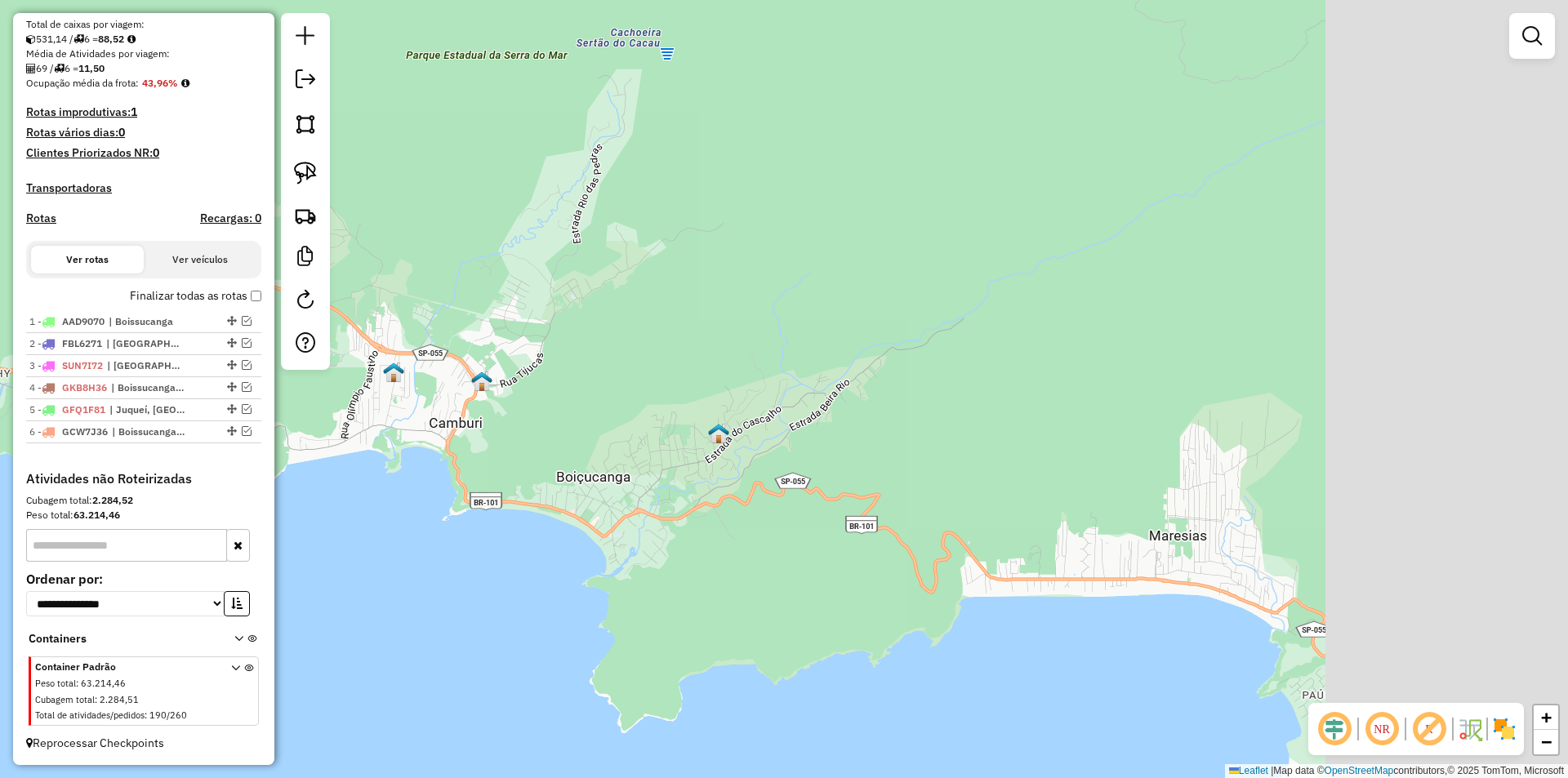
drag, startPoint x: 966, startPoint y: 380, endPoint x: 418, endPoint y: 335, distance: 549.8
click at [508, 341] on div "Janela de atendimento Grade de atendimento Capacidade Transportadoras Veículos …" at bounding box center [784, 389] width 1568 height 778
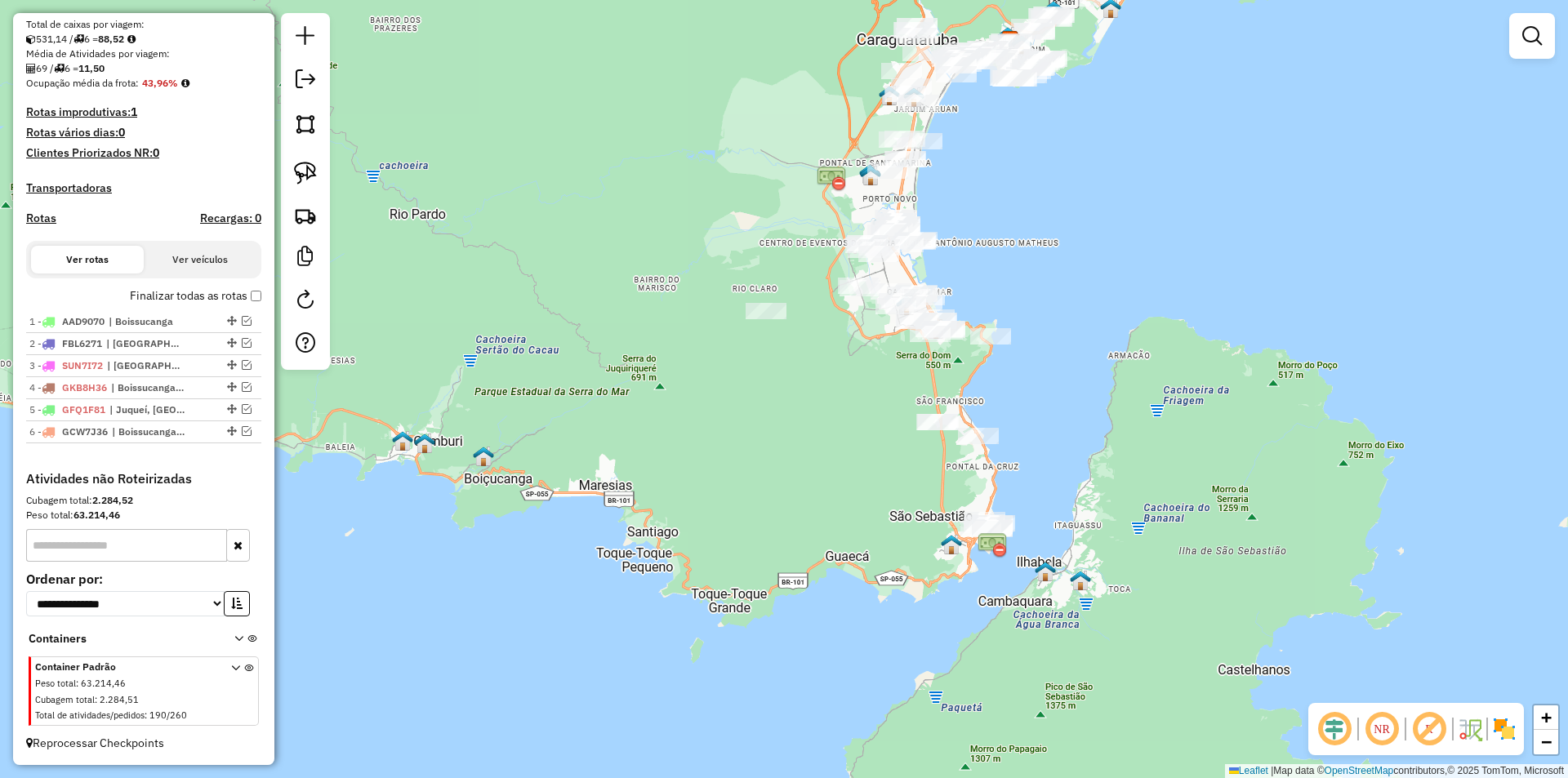
drag, startPoint x: 906, startPoint y: 426, endPoint x: 825, endPoint y: 441, distance: 82.4
click at [825, 441] on div "Janela de atendimento Grade de atendimento Capacidade Transportadoras Veículos …" at bounding box center [784, 389] width 1568 height 778
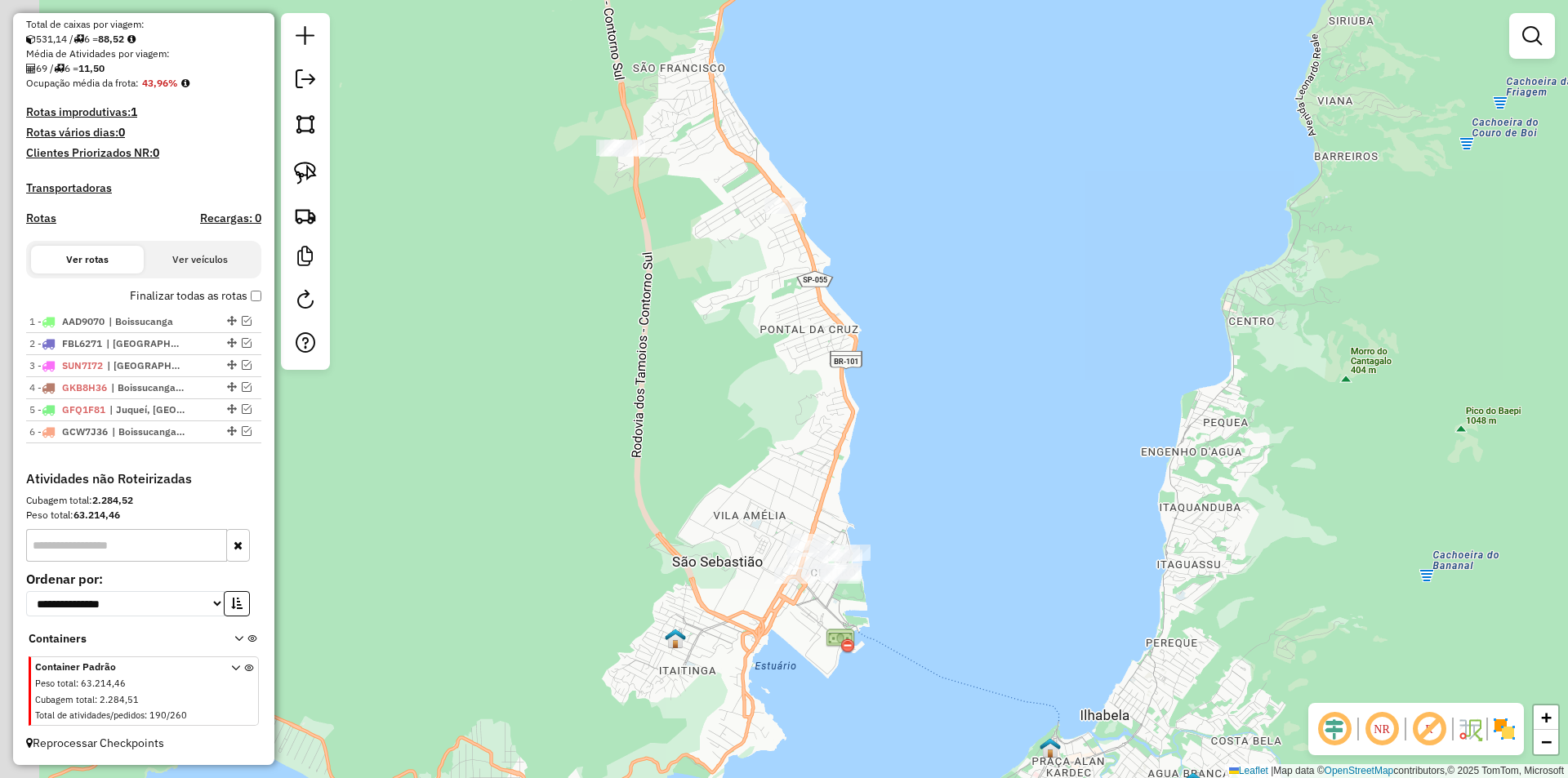
click at [957, 358] on div "Janela de atendimento Grade de atendimento Capacidade Transportadoras Veículos …" at bounding box center [784, 389] width 1568 height 778
drag, startPoint x: 939, startPoint y: 369, endPoint x: 929, endPoint y: 393, distance: 26.0
click at [929, 393] on div "Janela de atendimento Grade de atendimento Capacidade Transportadoras Veículos …" at bounding box center [784, 389] width 1568 height 778
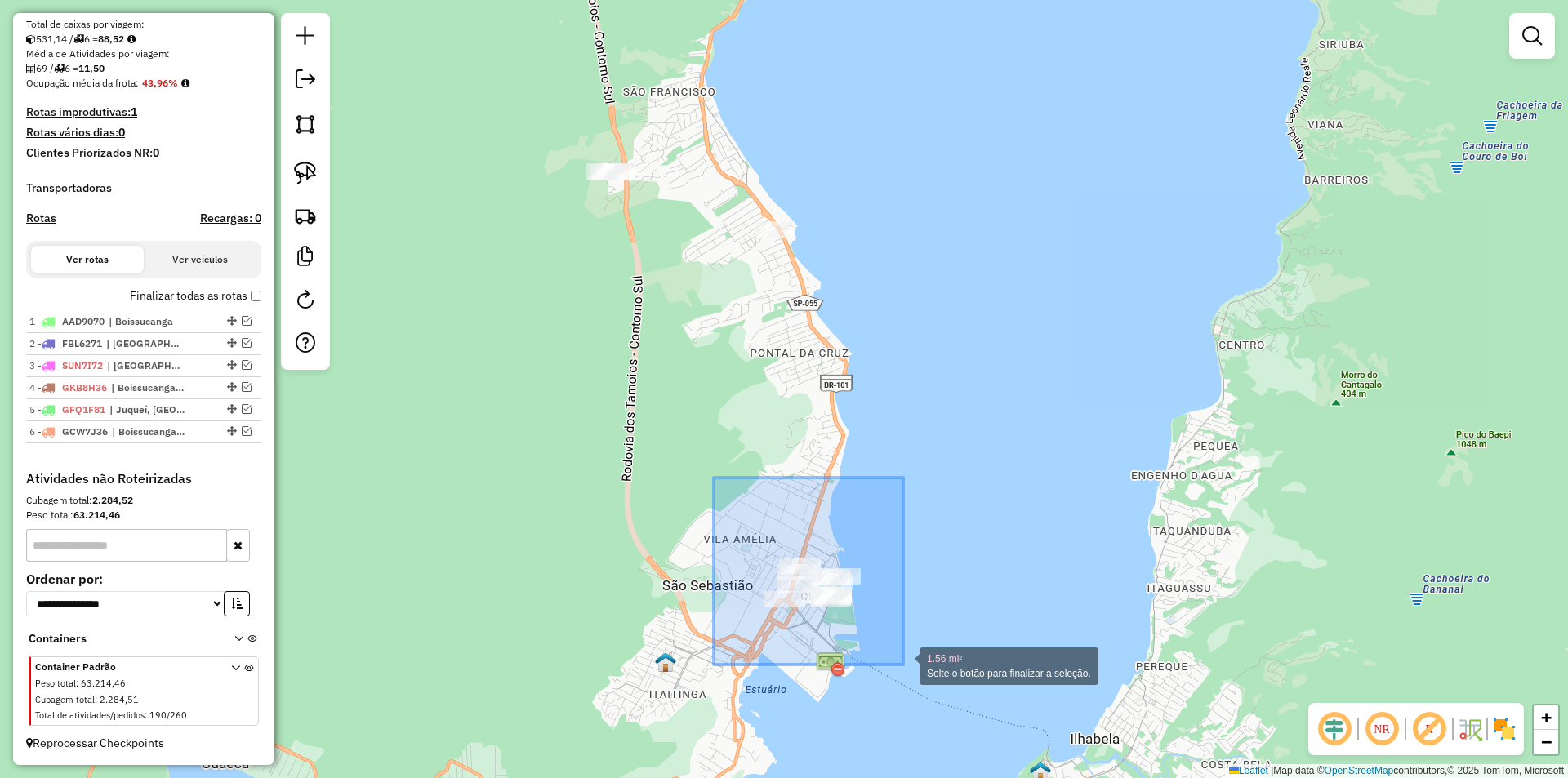
drag, startPoint x: 766, startPoint y: 554, endPoint x: 903, endPoint y: 664, distance: 175.7
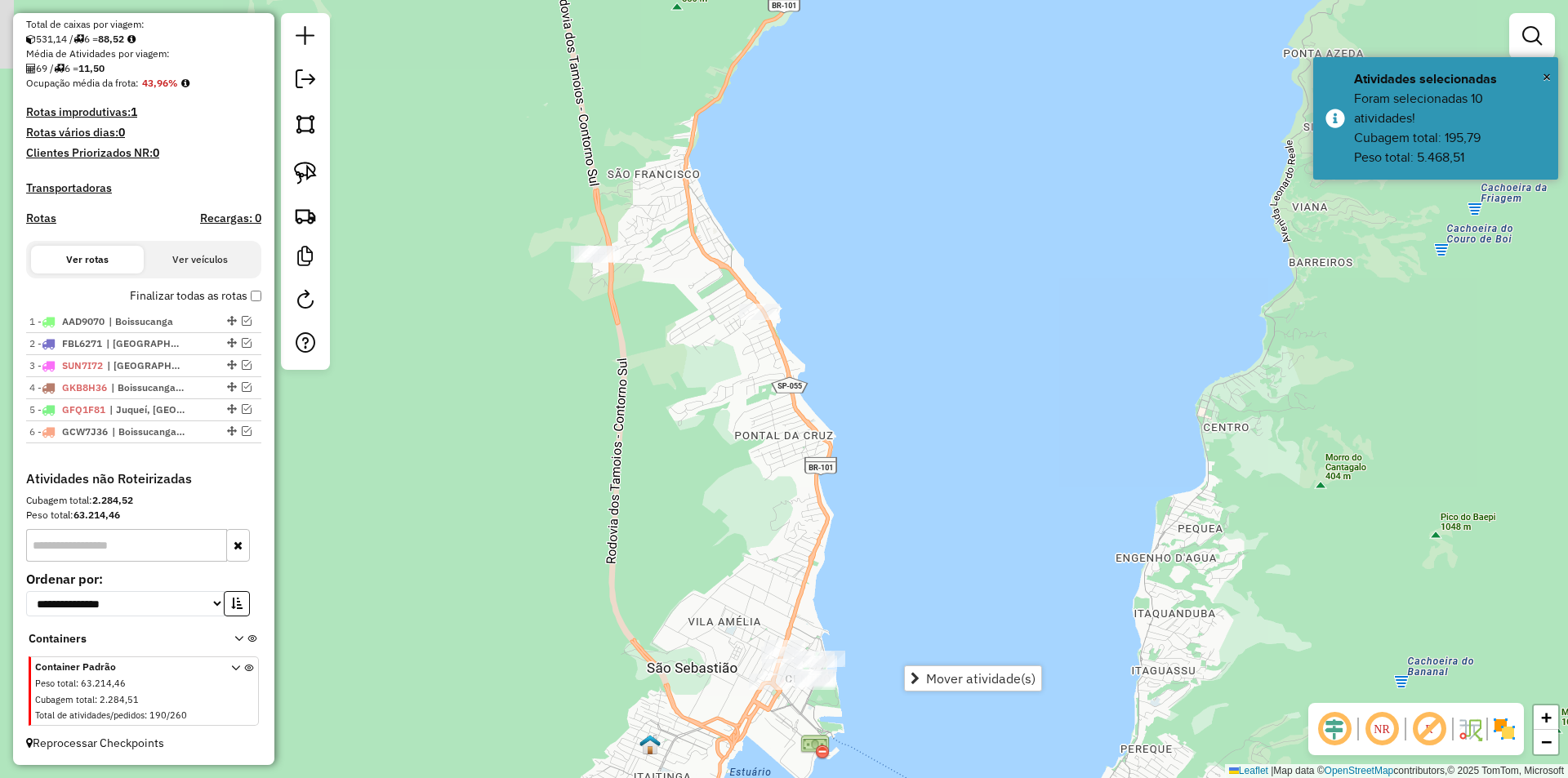
click at [818, 388] on div "Janela de atendimento Grade de atendimento Capacidade Transportadoras Veículos …" at bounding box center [784, 389] width 1568 height 778
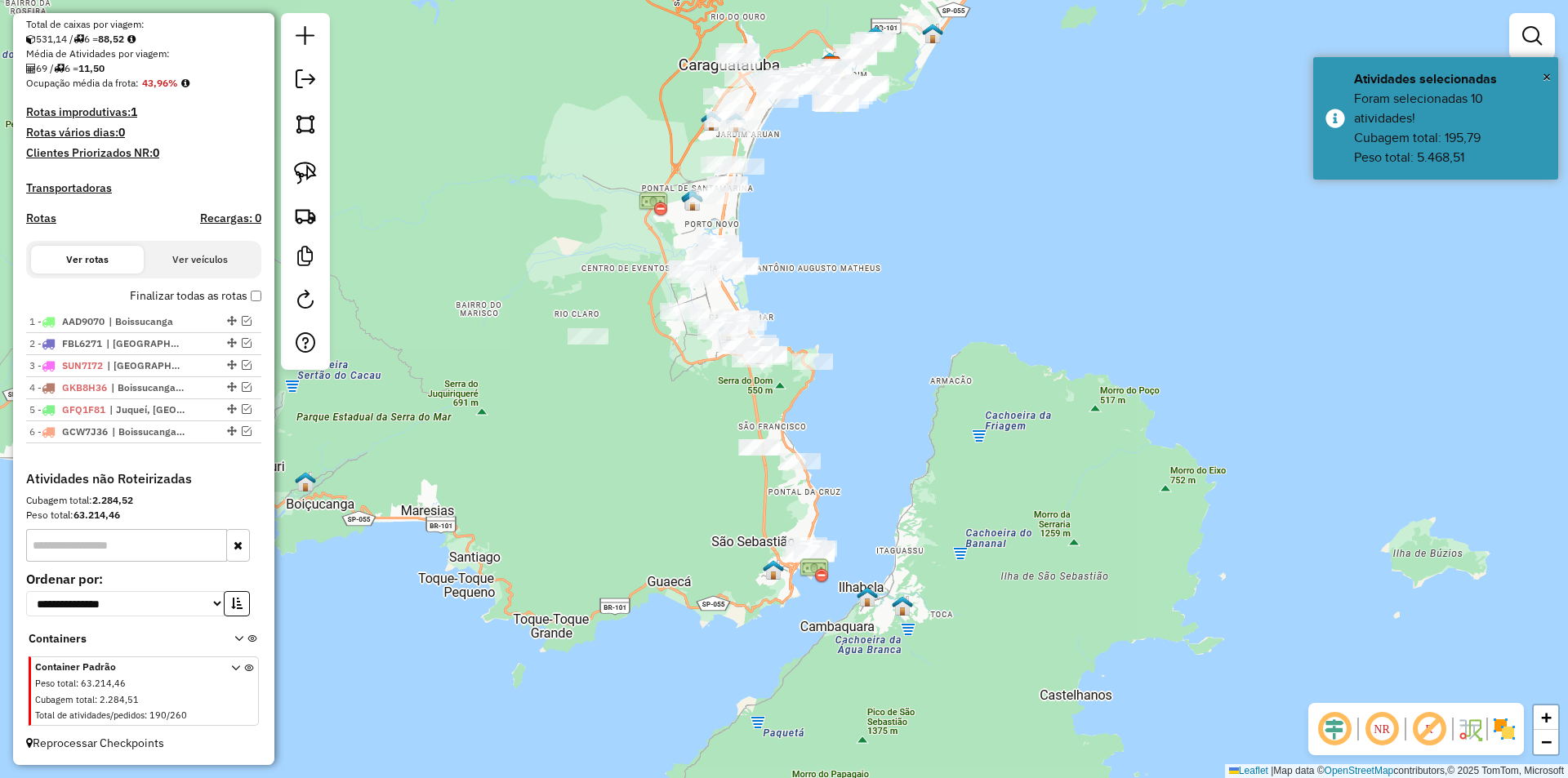
drag, startPoint x: 847, startPoint y: 344, endPoint x: 845, endPoint y: 432, distance: 88.0
click at [845, 432] on div "Janela de atendimento Grade de atendimento Capacidade Transportadoras Veículos …" at bounding box center [784, 389] width 1568 height 778
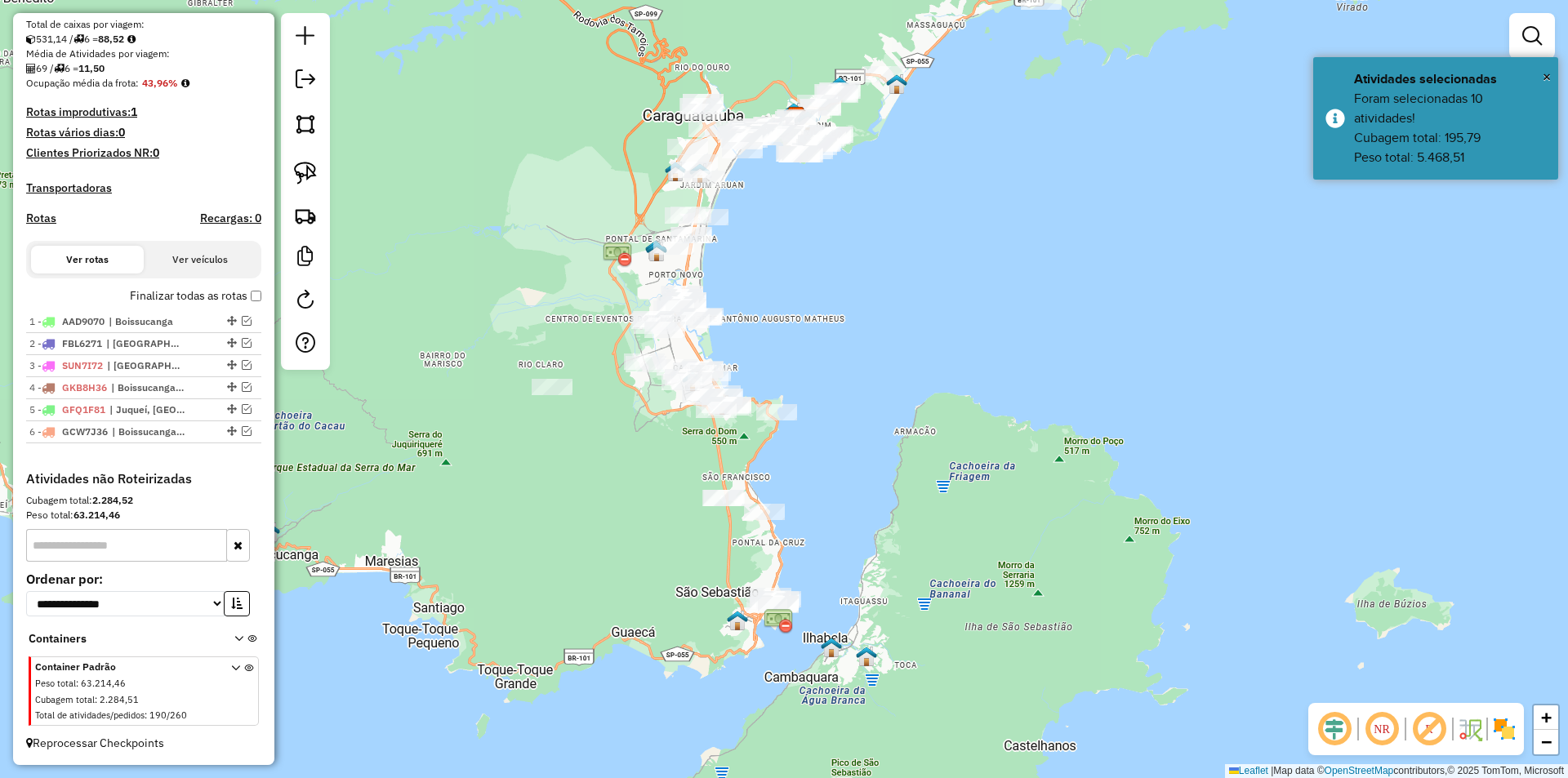
drag, startPoint x: 905, startPoint y: 325, endPoint x: 870, endPoint y: 364, distance: 52.4
click at [870, 364] on div "Janela de atendimento Grade de atendimento Capacidade Transportadoras Veículos …" at bounding box center [784, 389] width 1568 height 778
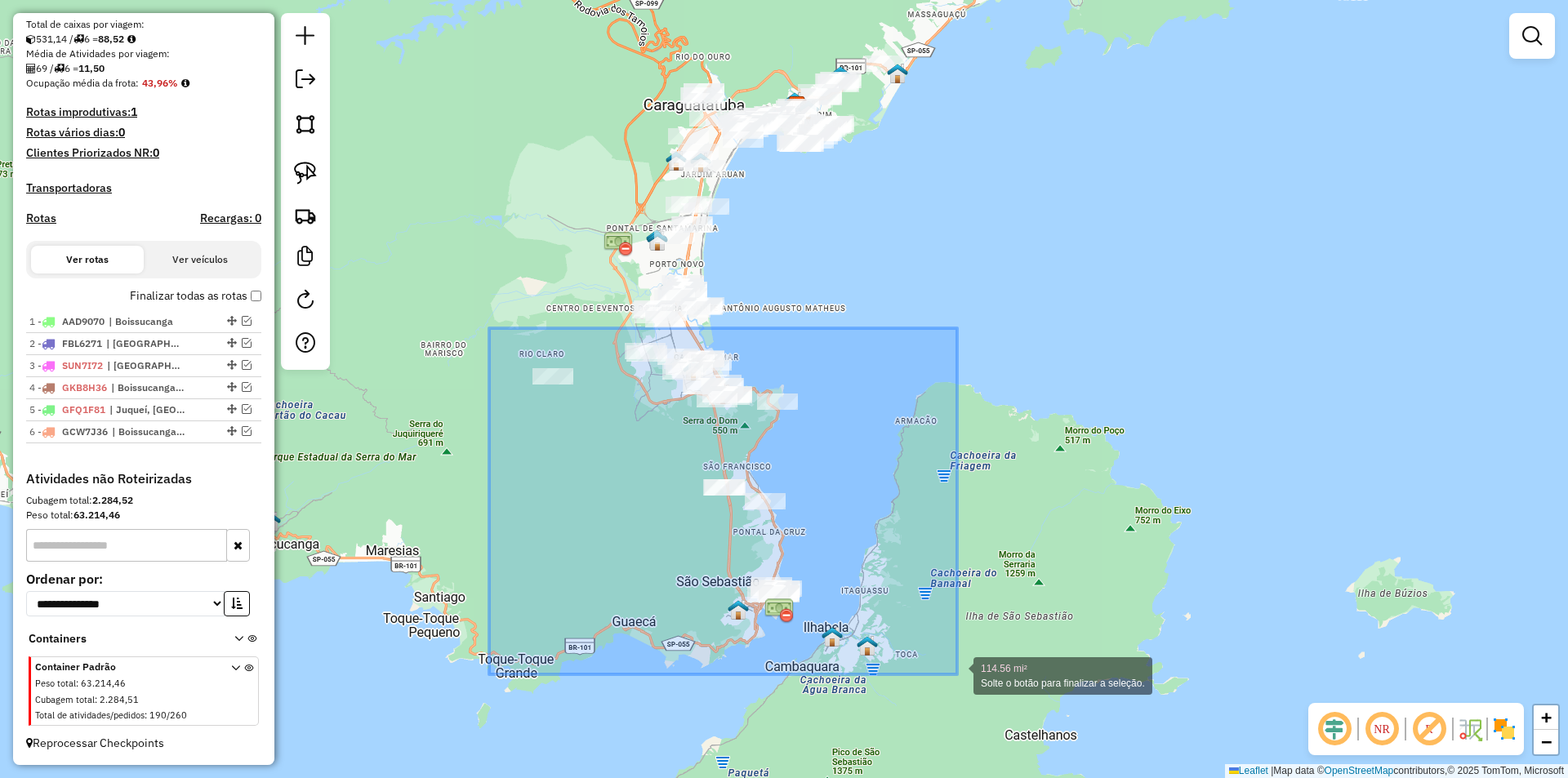
drag, startPoint x: 489, startPoint y: 328, endPoint x: 957, endPoint y: 674, distance: 582.0
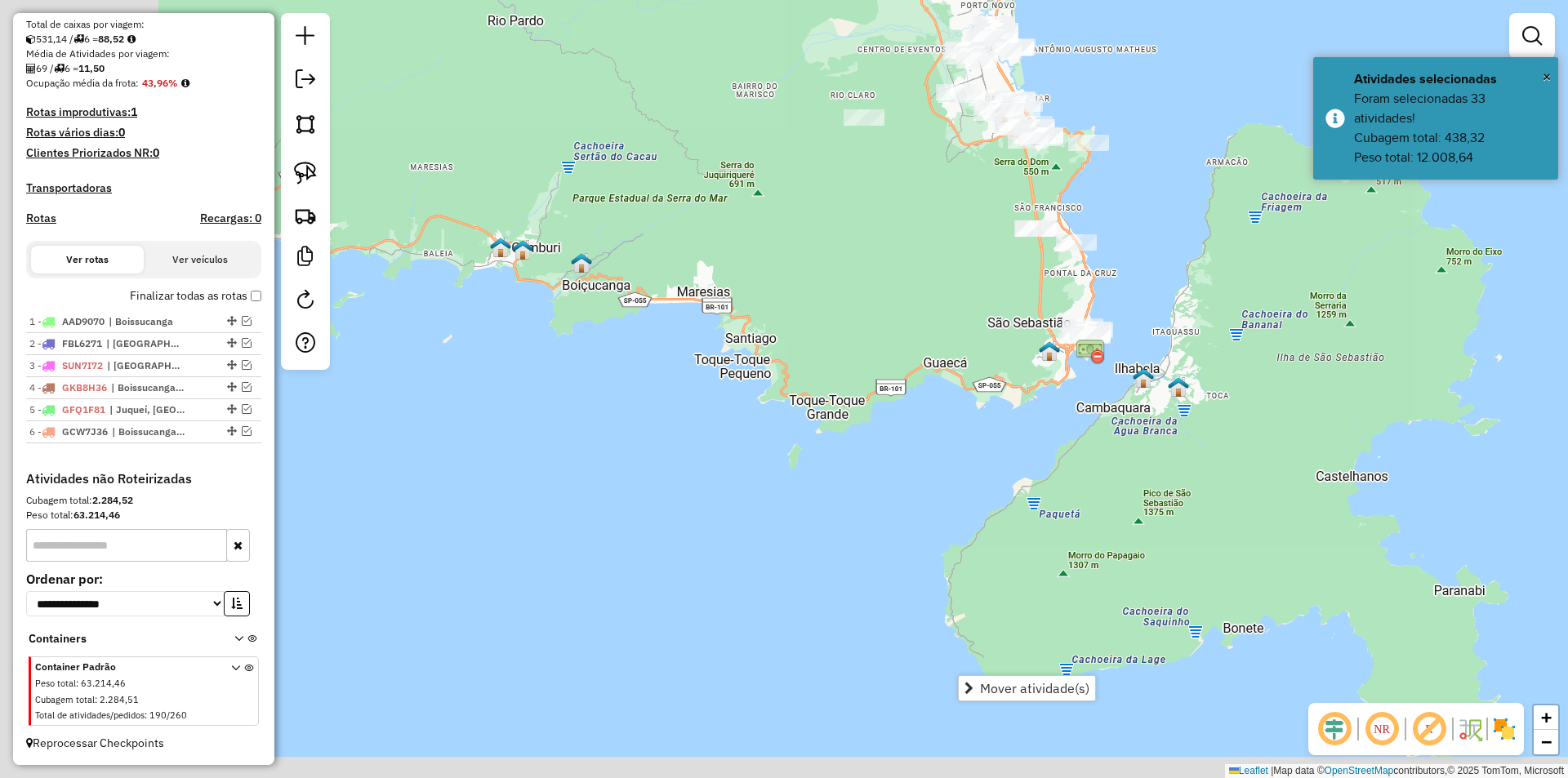
drag, startPoint x: 881, startPoint y: 500, endPoint x: 1194, endPoint y: 236, distance: 409.5
click at [1194, 236] on div "Janela de atendimento Grade de atendimento Capacidade Transportadoras Veículos …" at bounding box center [784, 389] width 1568 height 778
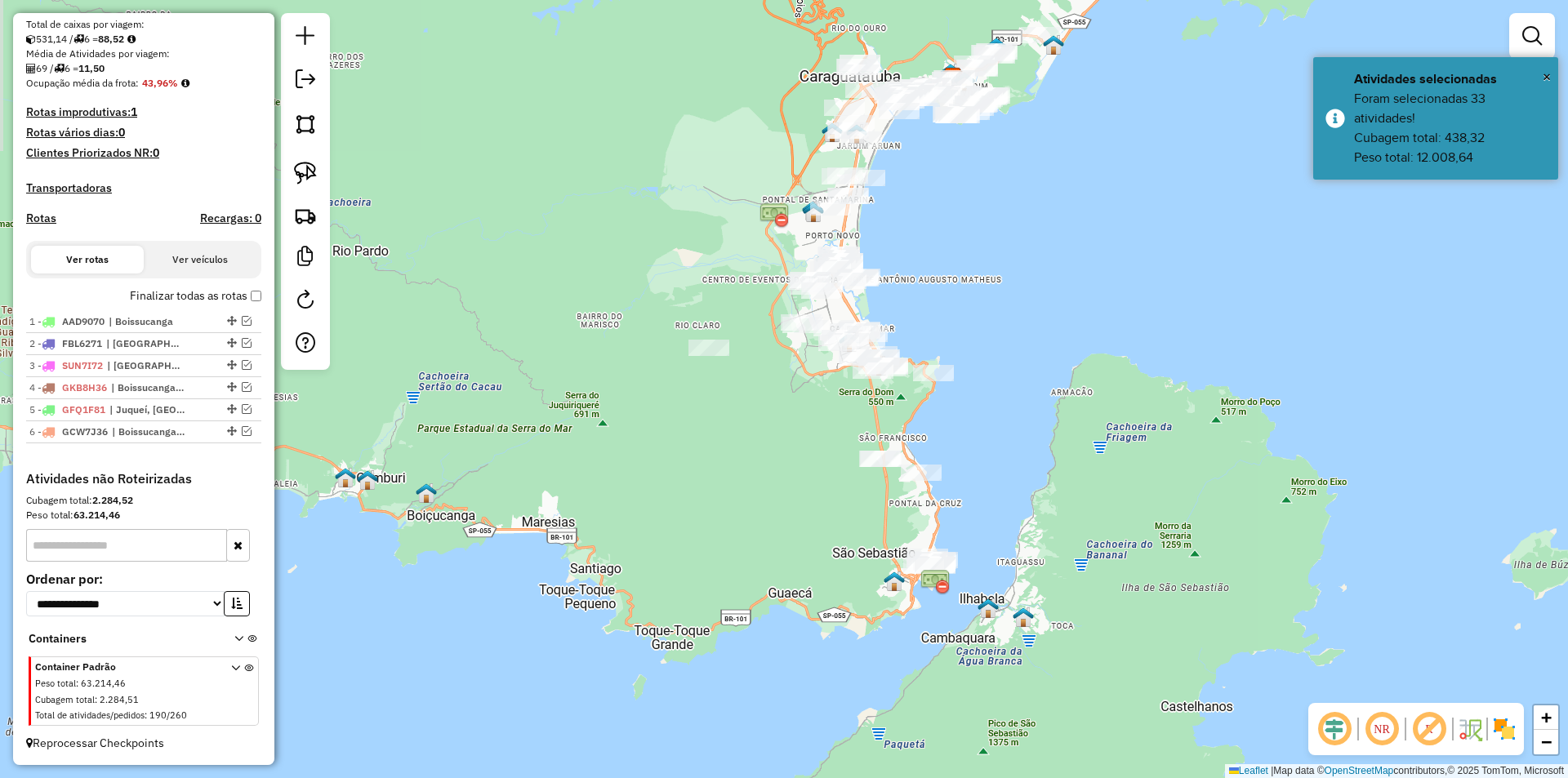
drag, startPoint x: 1134, startPoint y: 521, endPoint x: 1023, endPoint y: 672, distance: 187.4
click at [1023, 672] on div "Janela de atendimento Grade de atendimento Capacidade Transportadoras Veículos …" at bounding box center [784, 389] width 1568 height 778
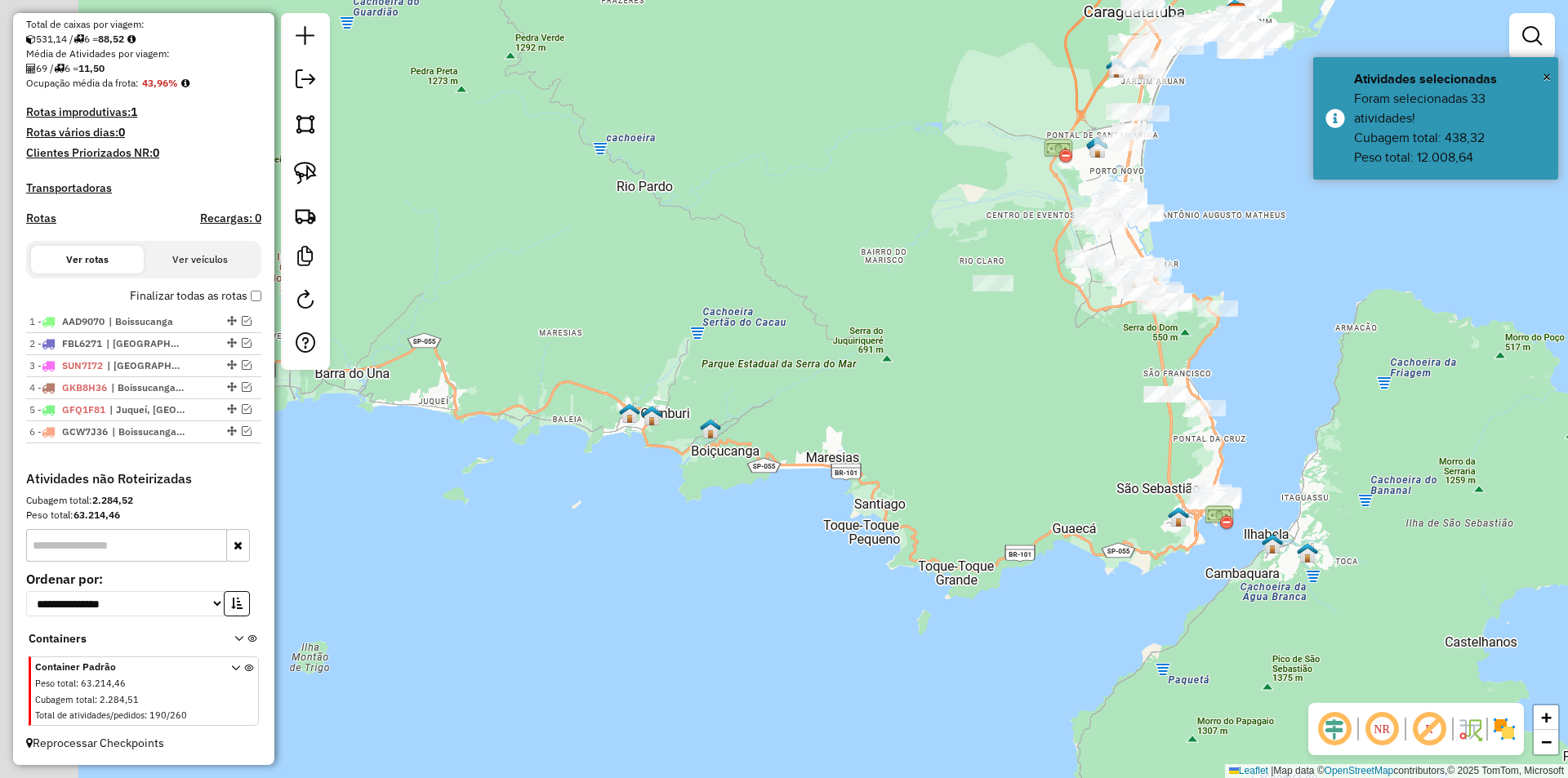
drag, startPoint x: 670, startPoint y: 616, endPoint x: 955, endPoint y: 551, distance: 292.3
click at [955, 551] on div "Janela de atendimento Grade de atendimento Capacidade Transportadoras Veículos …" at bounding box center [784, 389] width 1568 height 778
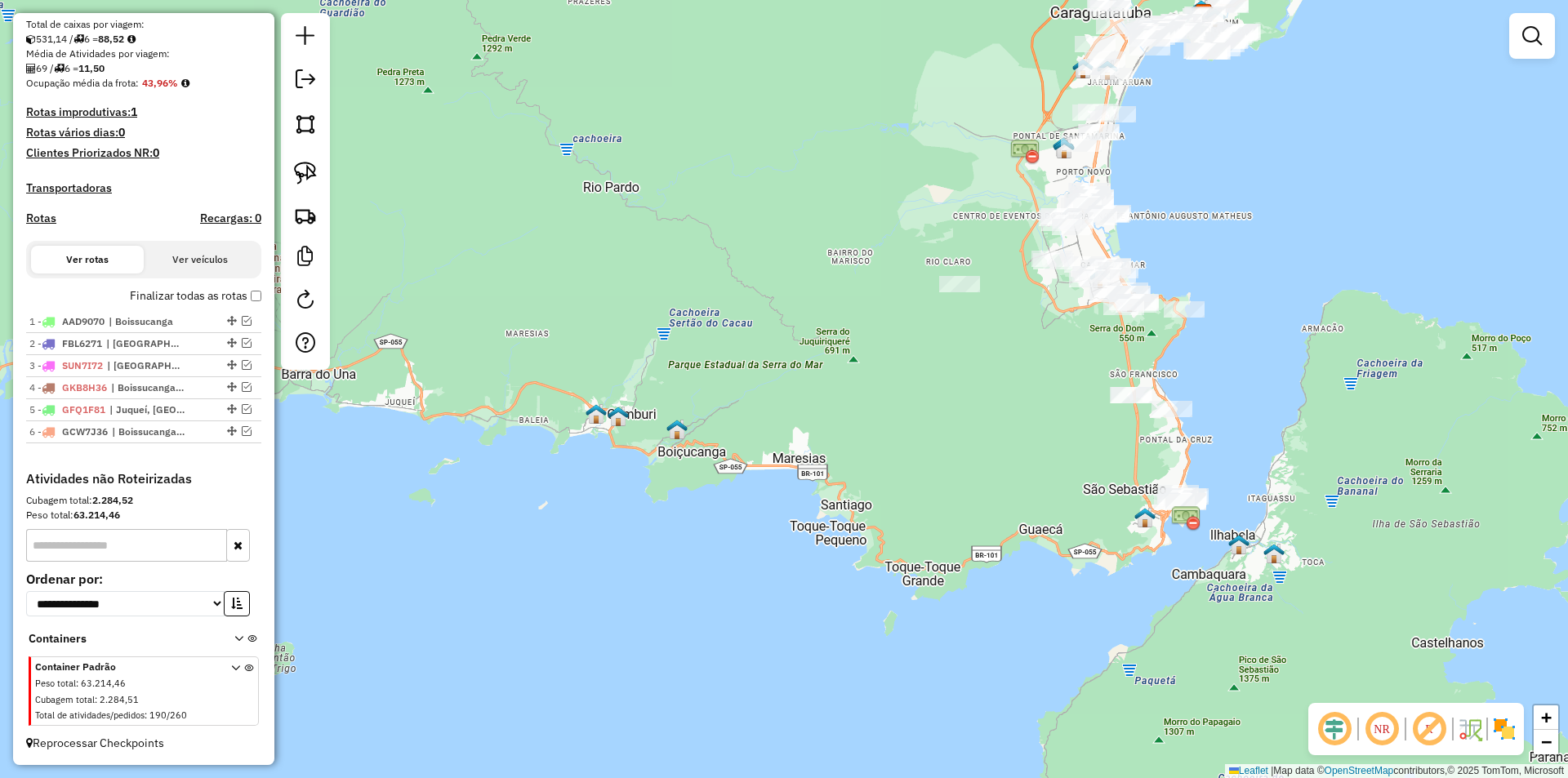
drag, startPoint x: 807, startPoint y: 449, endPoint x: 549, endPoint y: 437, distance: 258.3
click at [549, 437] on div "Janela de atendimento Grade de atendimento Capacidade Transportadoras Veículos …" at bounding box center [784, 389] width 1568 height 778
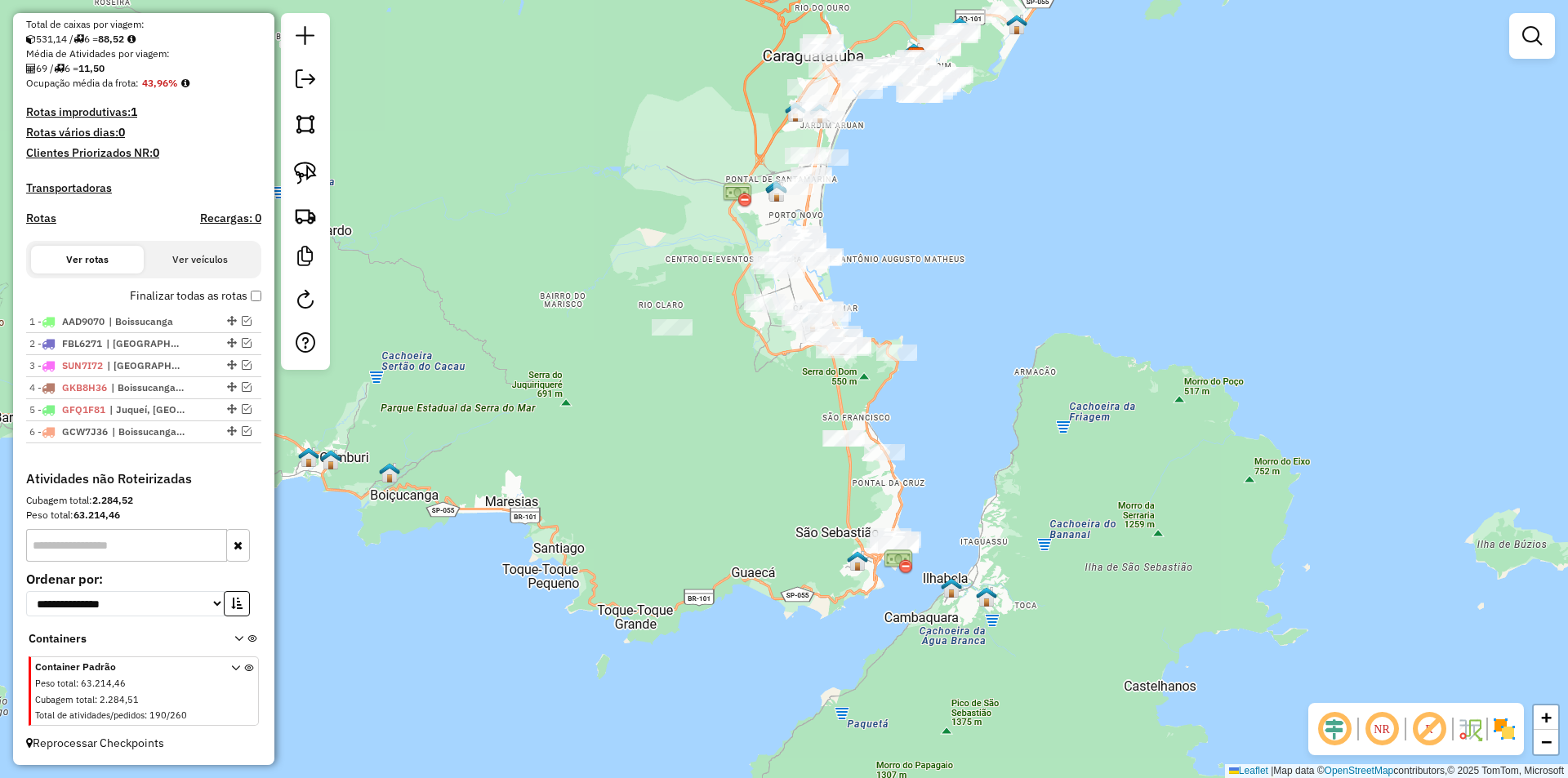
drag, startPoint x: 1030, startPoint y: 521, endPoint x: 971, endPoint y: 578, distance: 82.0
click at [971, 578] on div "Janela de atendimento Grade de atendimento Capacidade Transportadoras Veículos …" at bounding box center [784, 389] width 1568 height 778
click at [611, 347] on div "Janela de atendimento Grade de atendimento Capacidade Transportadoras Veículos …" at bounding box center [784, 389] width 1568 height 778
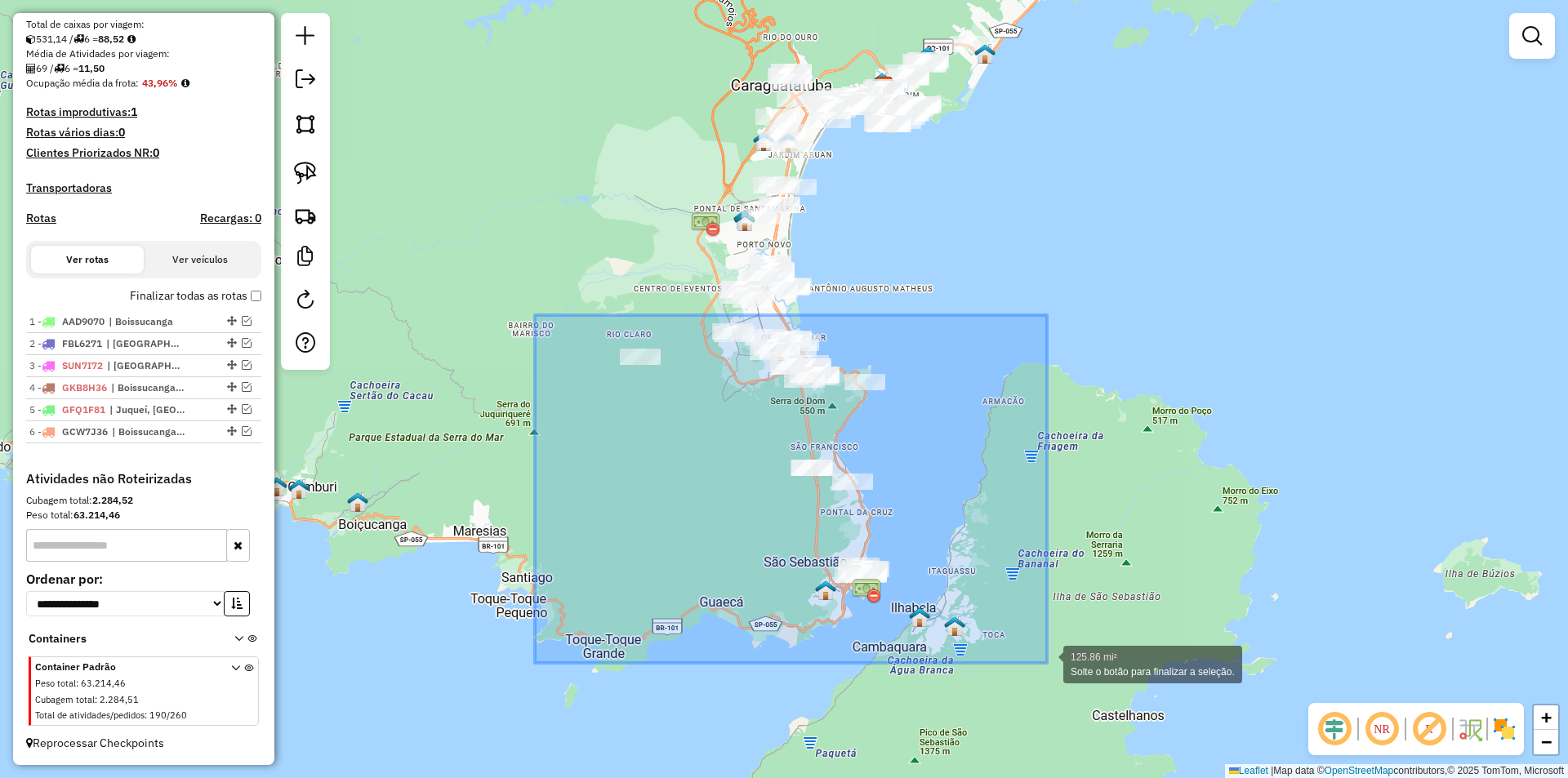
drag, startPoint x: 554, startPoint y: 331, endPoint x: 1047, endPoint y: 662, distance: 593.8
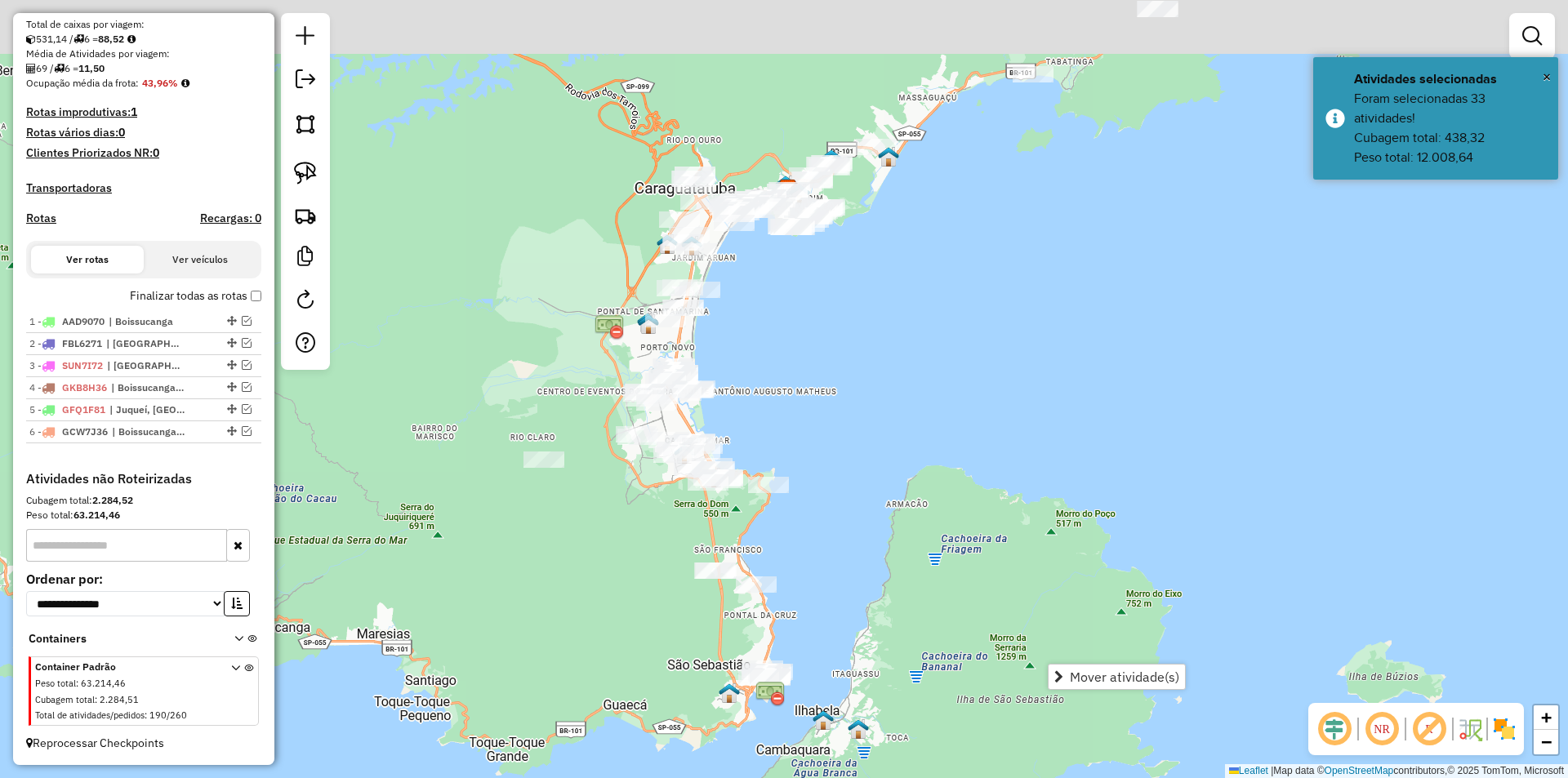
drag, startPoint x: 836, startPoint y: 541, endPoint x: 554, endPoint y: 806, distance: 387.0
click at [554, 777] on html "Aguarde... Pop-up bloqueado! Seu navegador bloqueou automáticamente a abertura …" at bounding box center [784, 389] width 1568 height 778
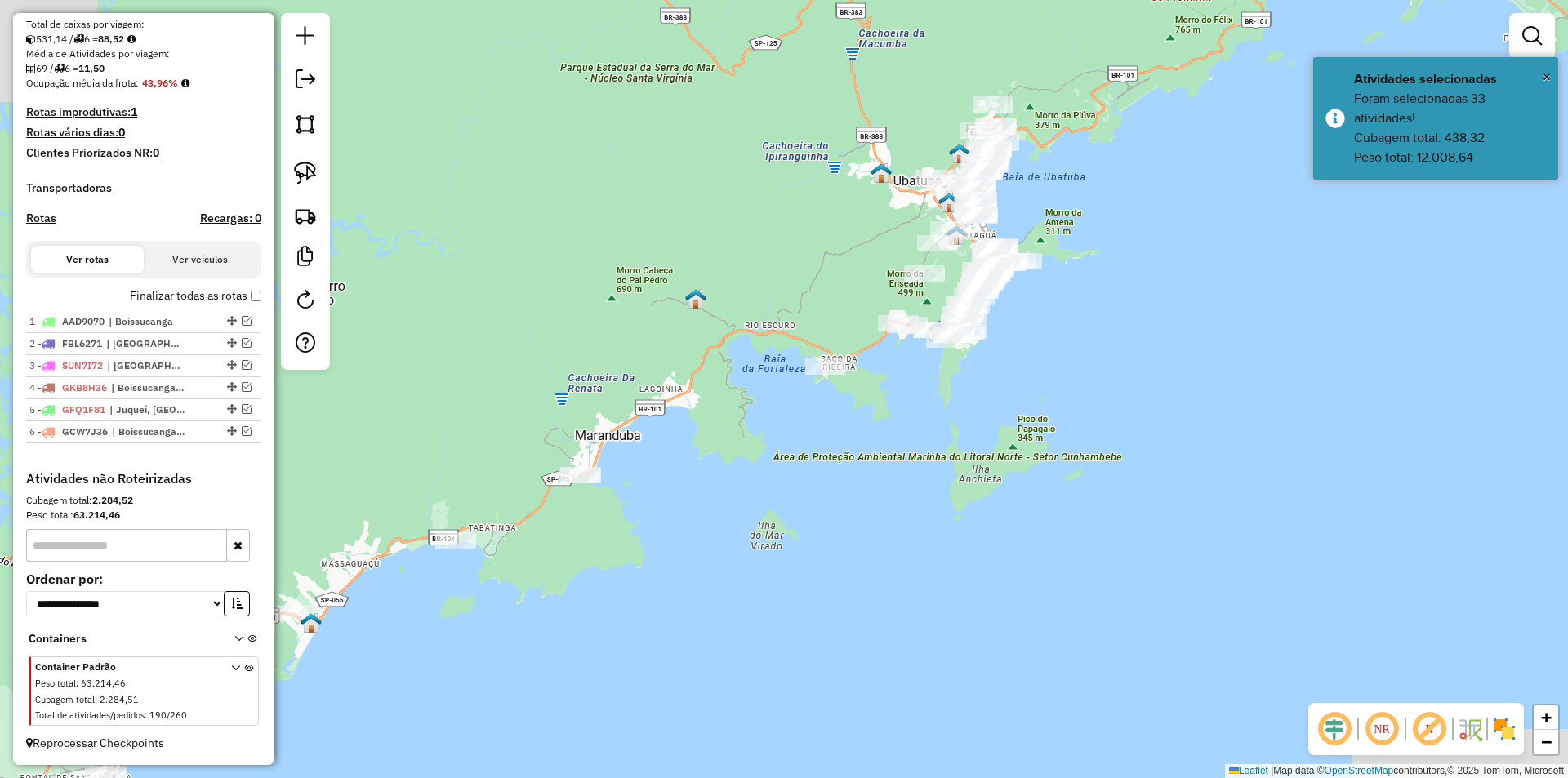
drag, startPoint x: 921, startPoint y: 493, endPoint x: 898, endPoint y: 289, distance: 205.3
click at [898, 289] on div "Janela de atendimento Grade de atendimento Capacidade Transportadoras Veículos …" at bounding box center [784, 389] width 1568 height 778
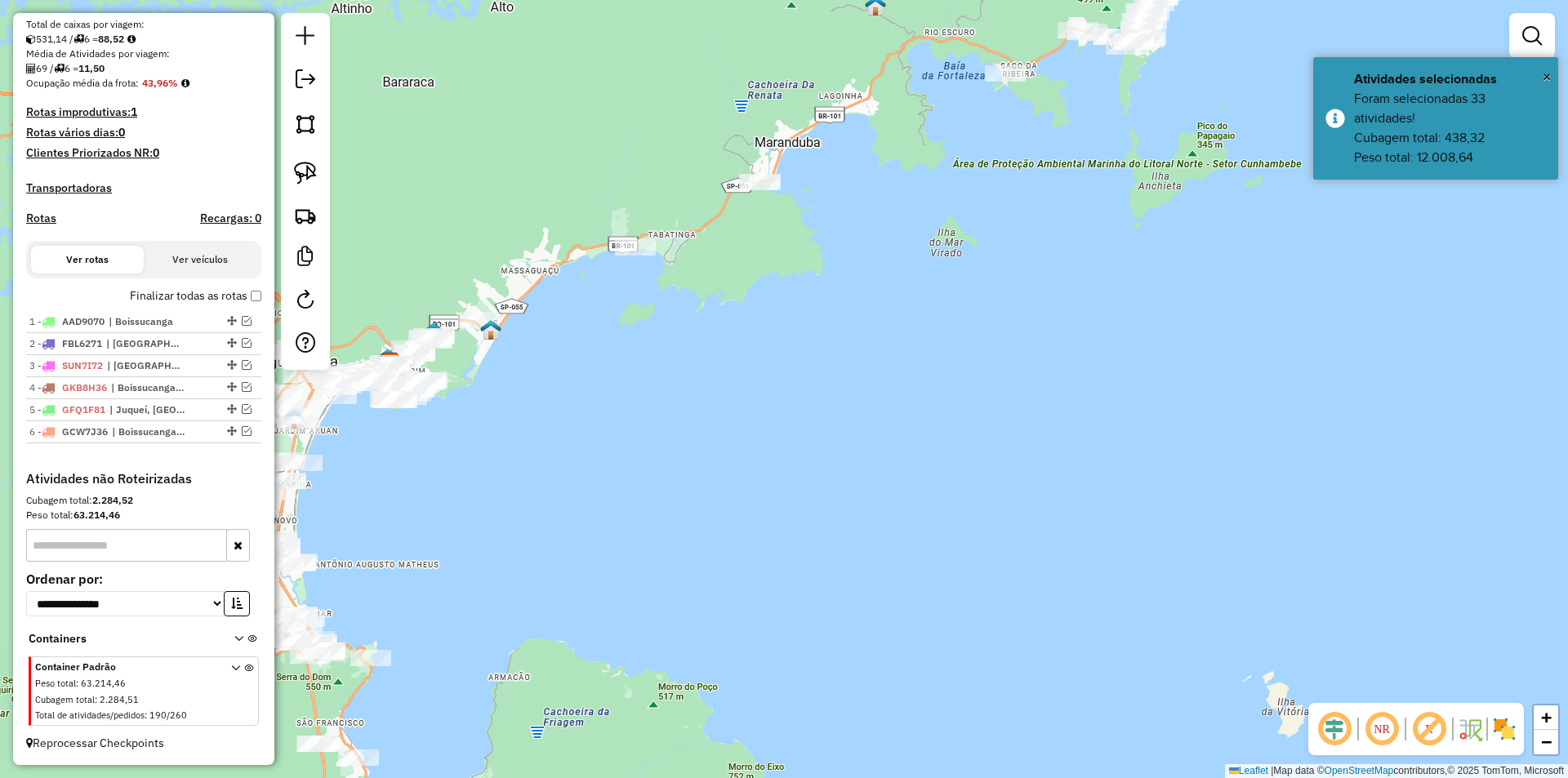
drag, startPoint x: 635, startPoint y: 580, endPoint x: 1025, endPoint y: 296, distance: 482.4
click at [1025, 296] on div "Janela de atendimento Grade de atendimento Capacidade Transportadoras Veículos …" at bounding box center [784, 389] width 1568 height 778
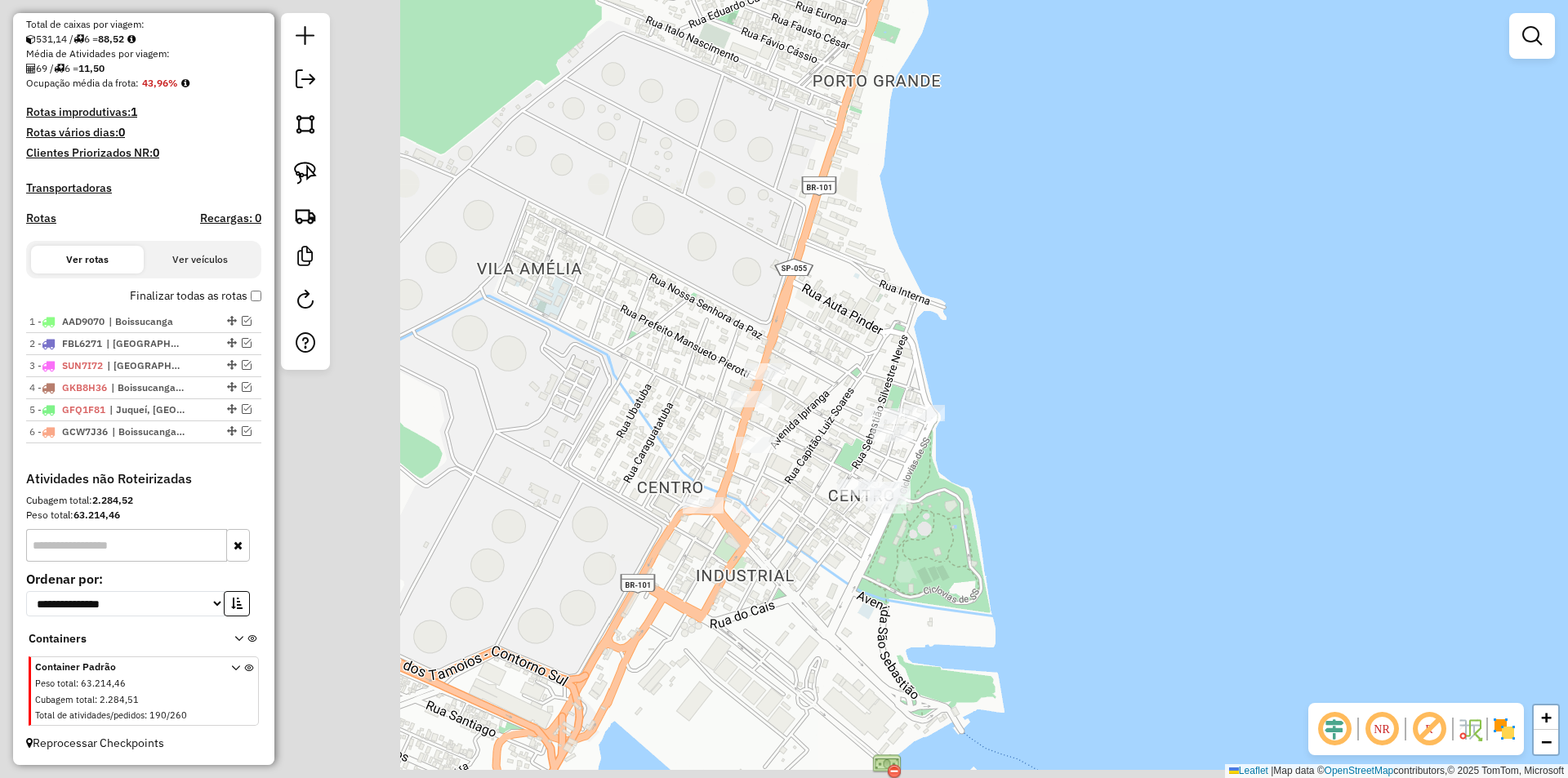
drag, startPoint x: 978, startPoint y: 565, endPoint x: 1095, endPoint y: 548, distance: 118.2
click at [1095, 548] on div "Janela de atendimento Grade de atendimento Capacidade Transportadoras Veículos …" at bounding box center [784, 389] width 1568 height 778
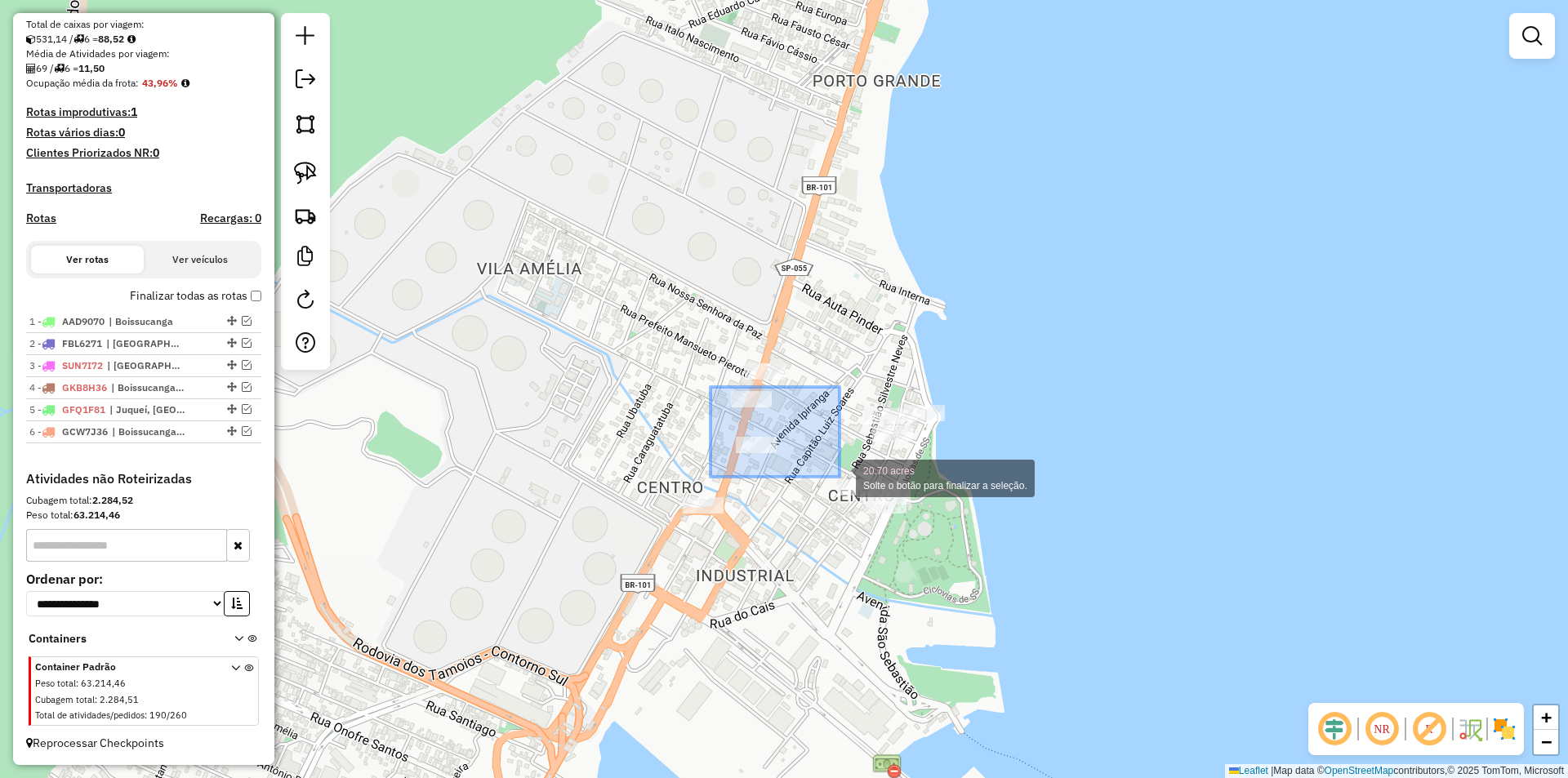
drag, startPoint x: 734, startPoint y: 405, endPoint x: 840, endPoint y: 477, distance: 128.1
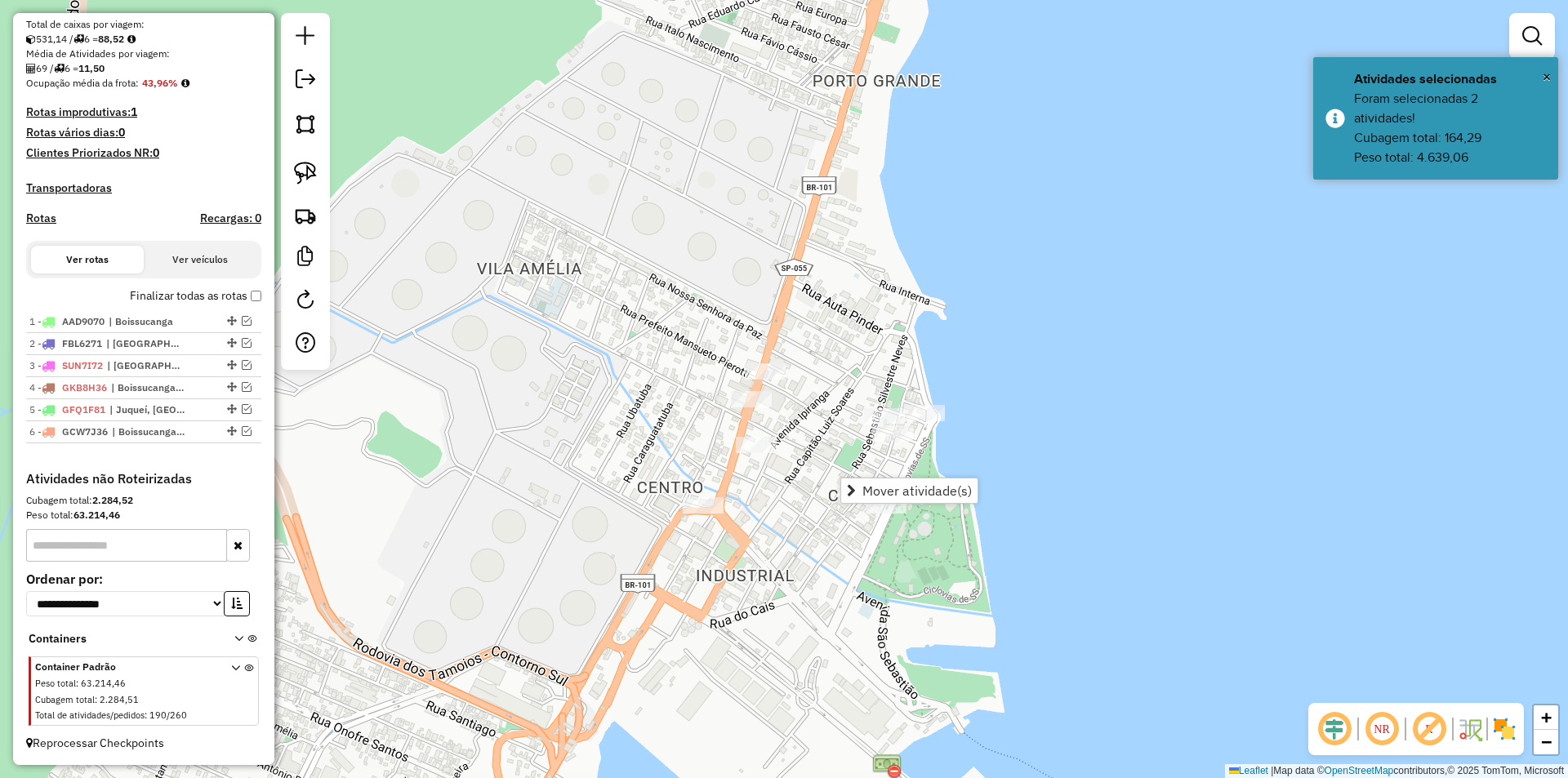
click at [741, 510] on div "Janela de atendimento Grade de atendimento Capacidade Transportadoras Veículos …" at bounding box center [784, 389] width 1568 height 778
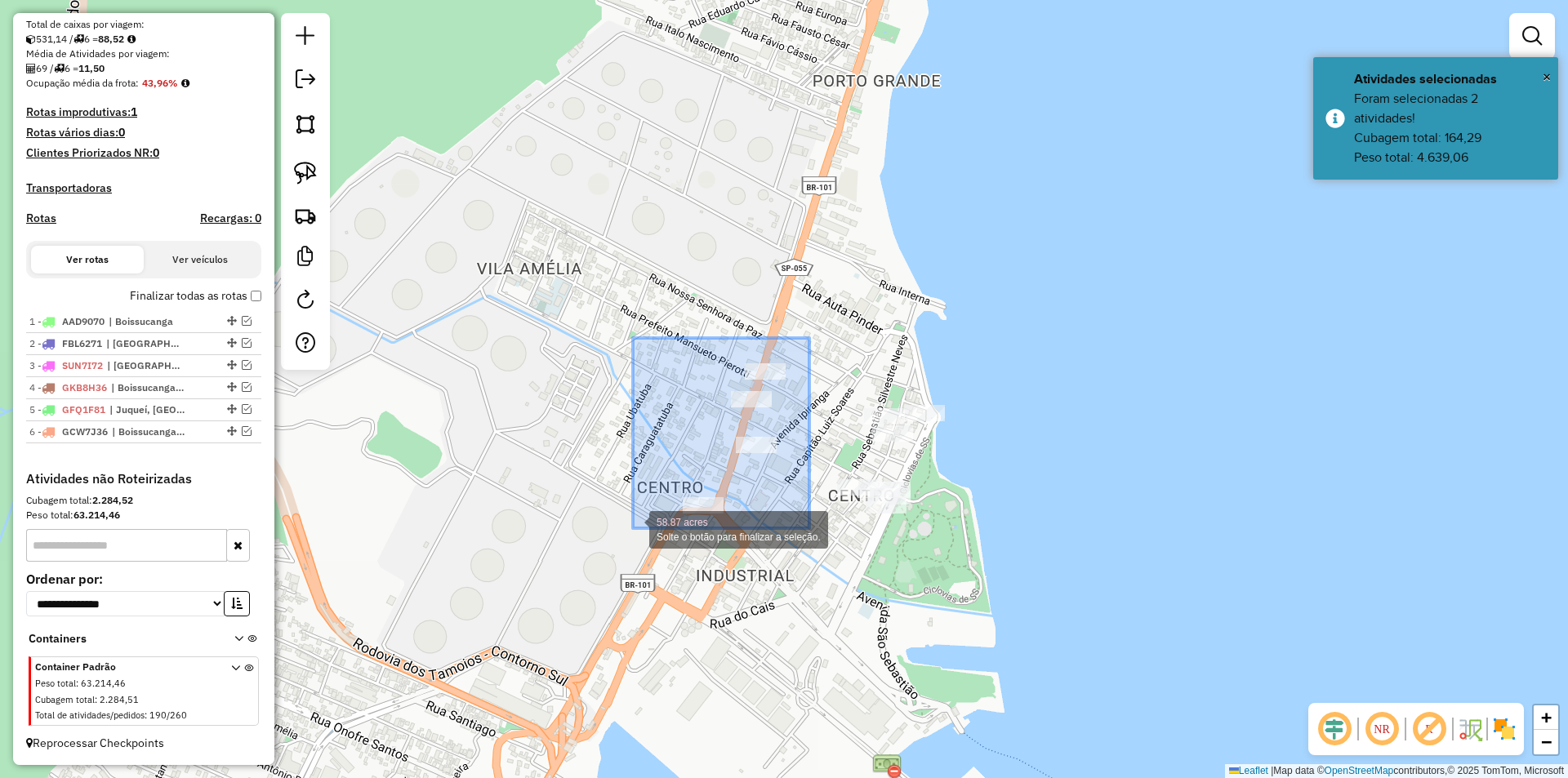
drag, startPoint x: 809, startPoint y: 338, endPoint x: 633, endPoint y: 528, distance: 259.0
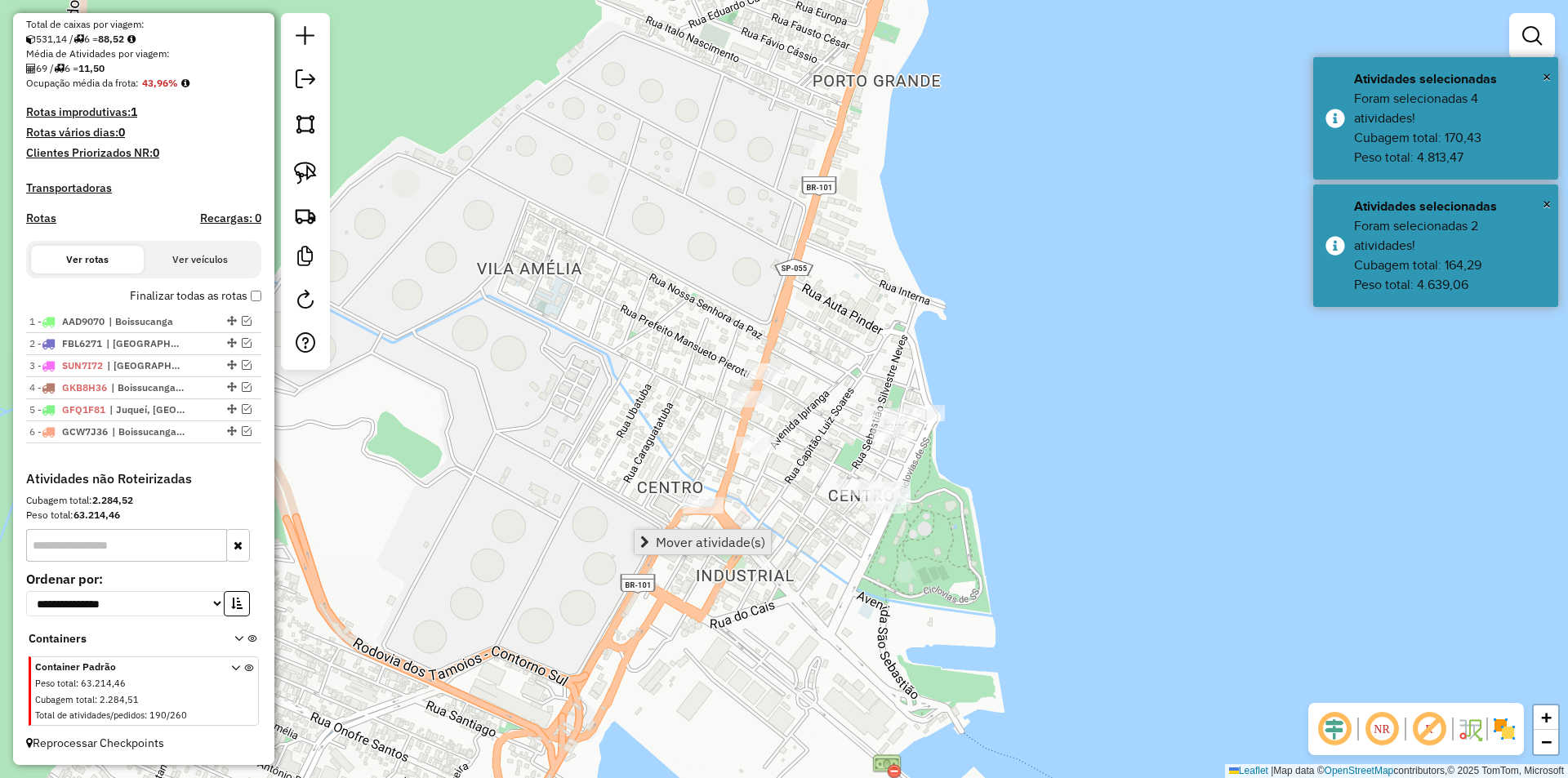
click at [715, 543] on span "Mover atividade(s)" at bounding box center [710, 541] width 109 height 13
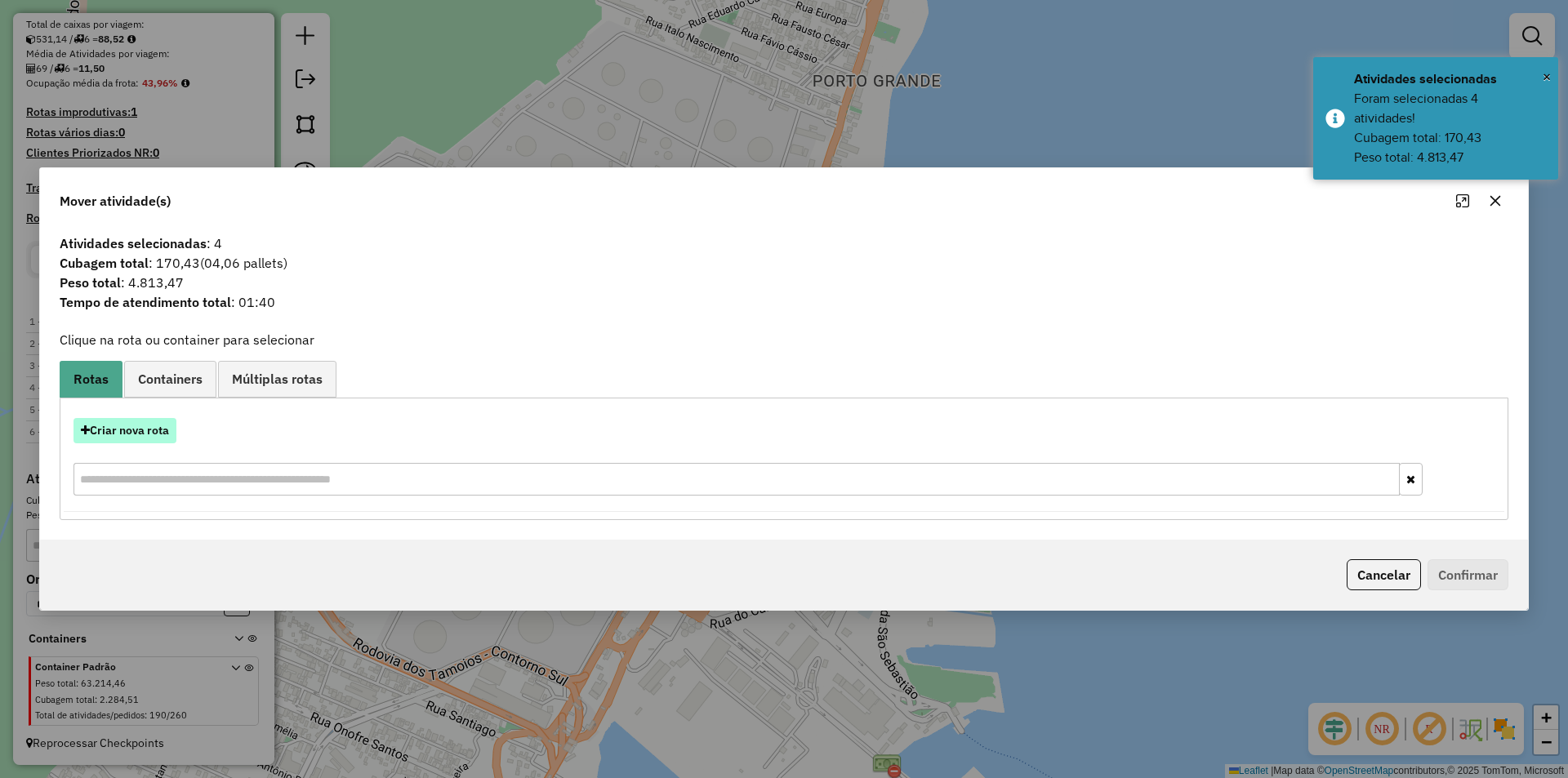
click at [136, 426] on button "Criar nova rota" at bounding box center [124, 431] width 103 height 26
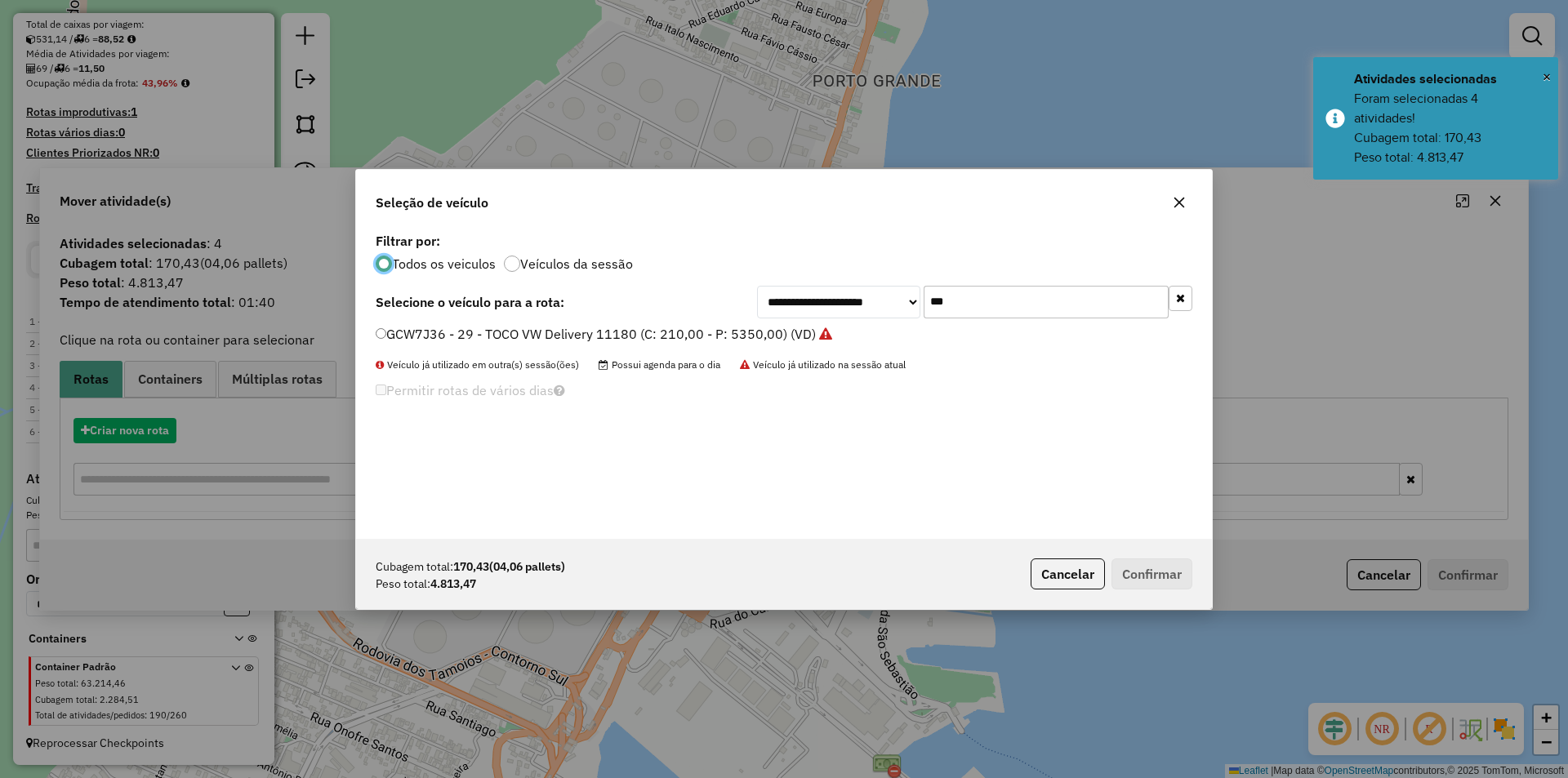
scroll to position [9, 5]
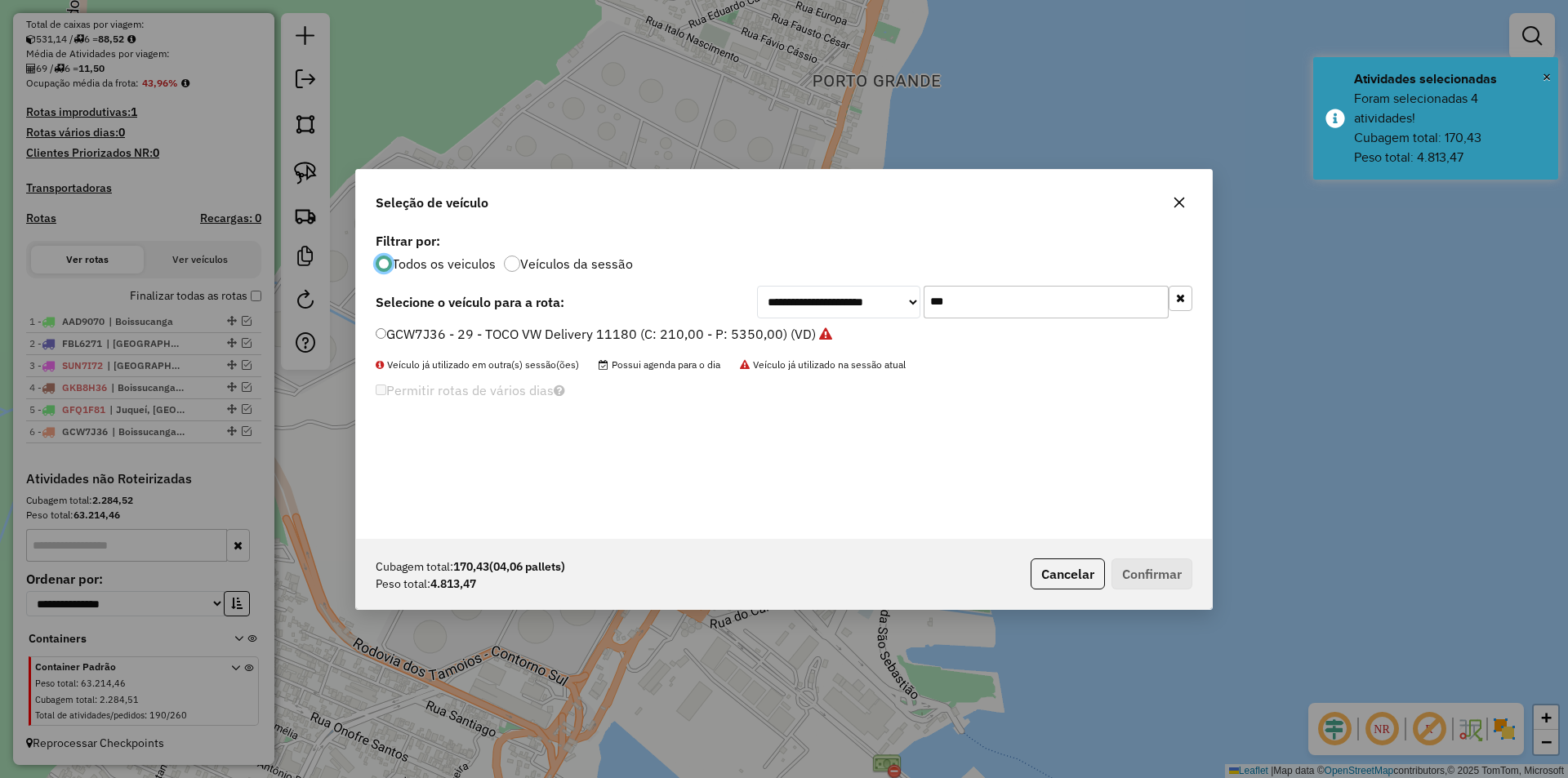
click at [967, 291] on input "***" at bounding box center [1046, 302] width 245 height 32
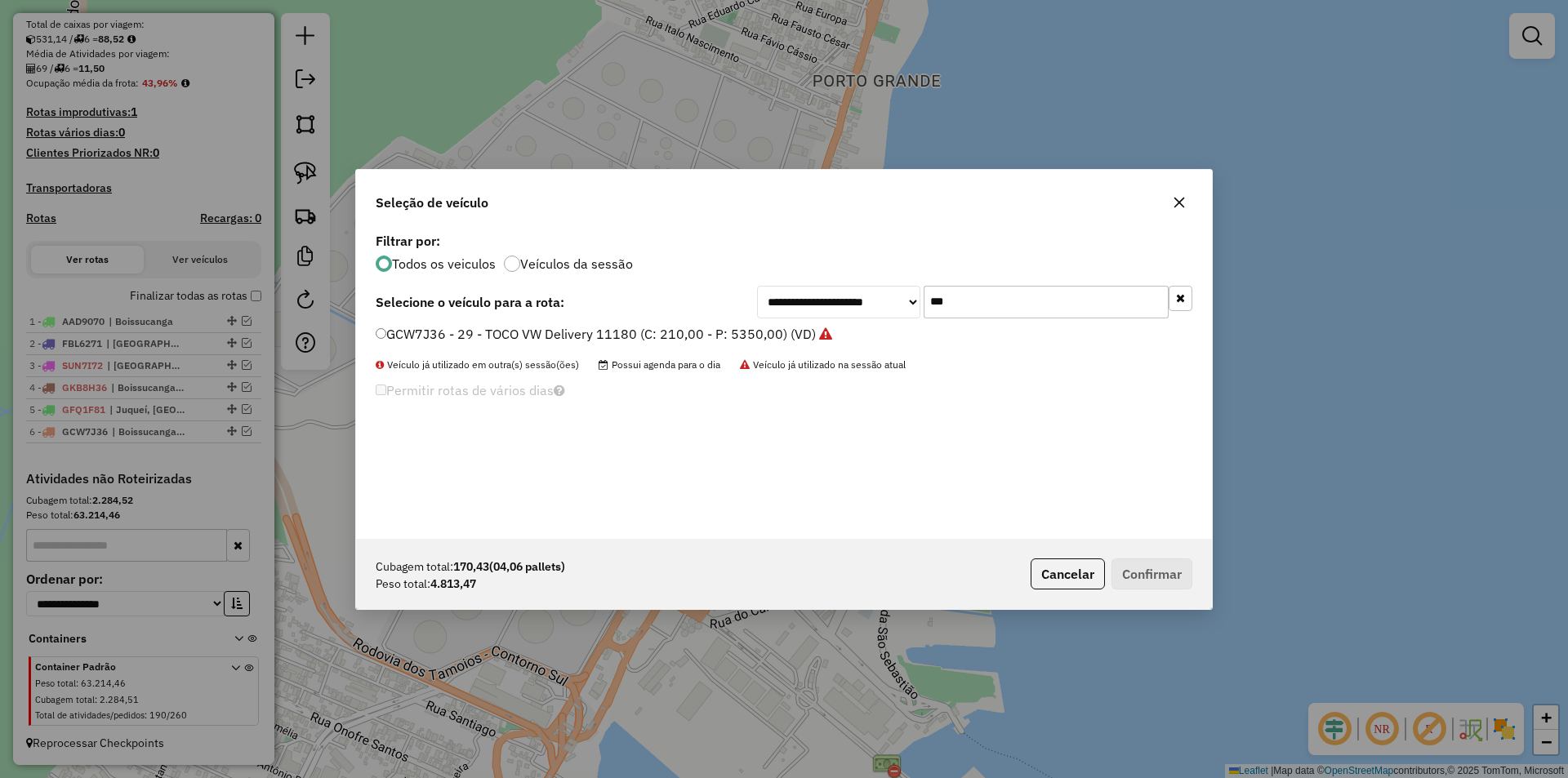
click at [967, 291] on input "***" at bounding box center [1046, 302] width 245 height 32
type input "*"
type input "**"
click at [505, 334] on label "EUF7657 - 19 - Toco Volks 17230 10b (C: 392,00 - P: 7810,00)" at bounding box center [571, 334] width 390 height 20
click at [1164, 576] on button "Confirmar" at bounding box center [1152, 574] width 81 height 31
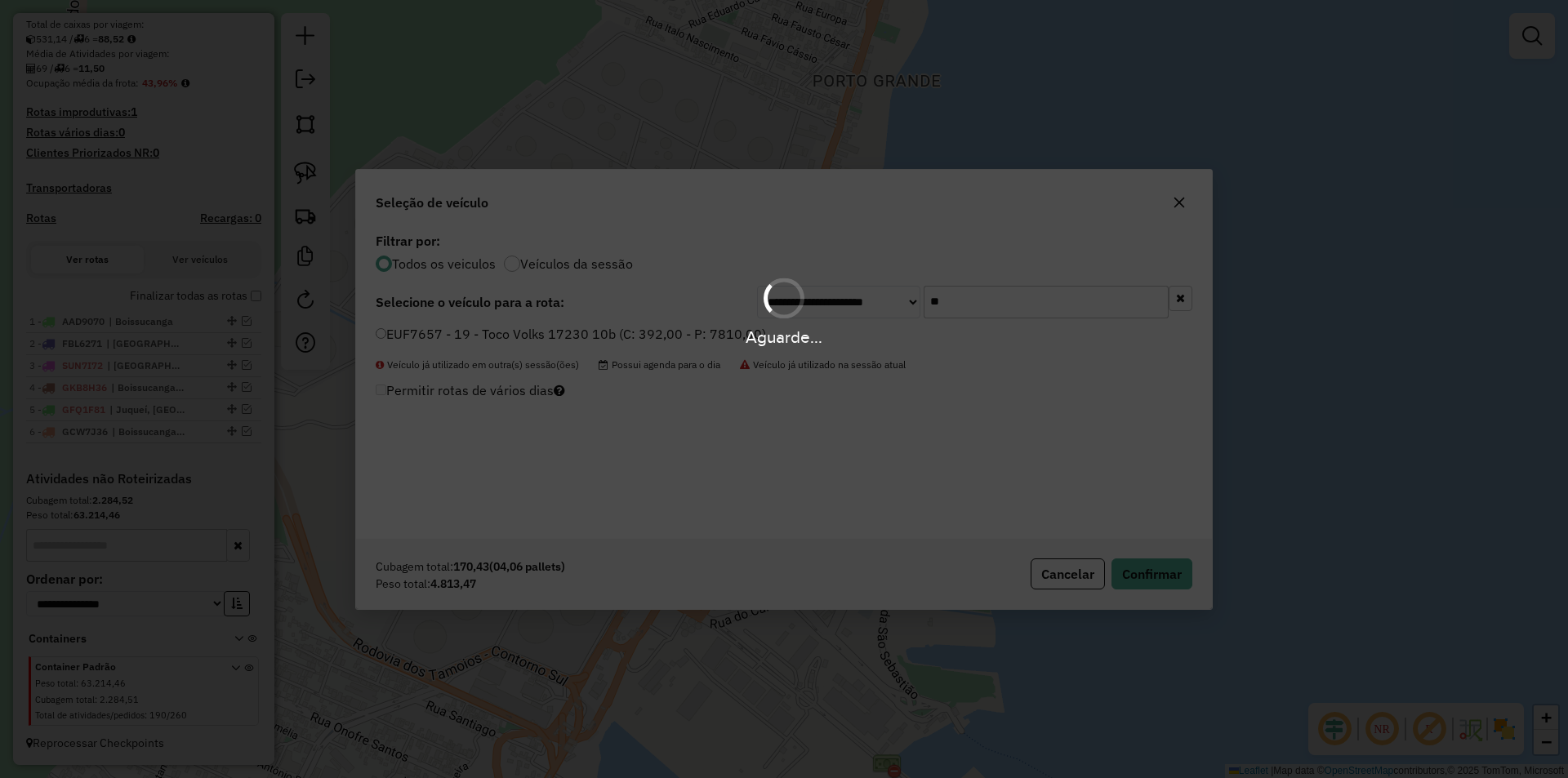
scroll to position [445, 0]
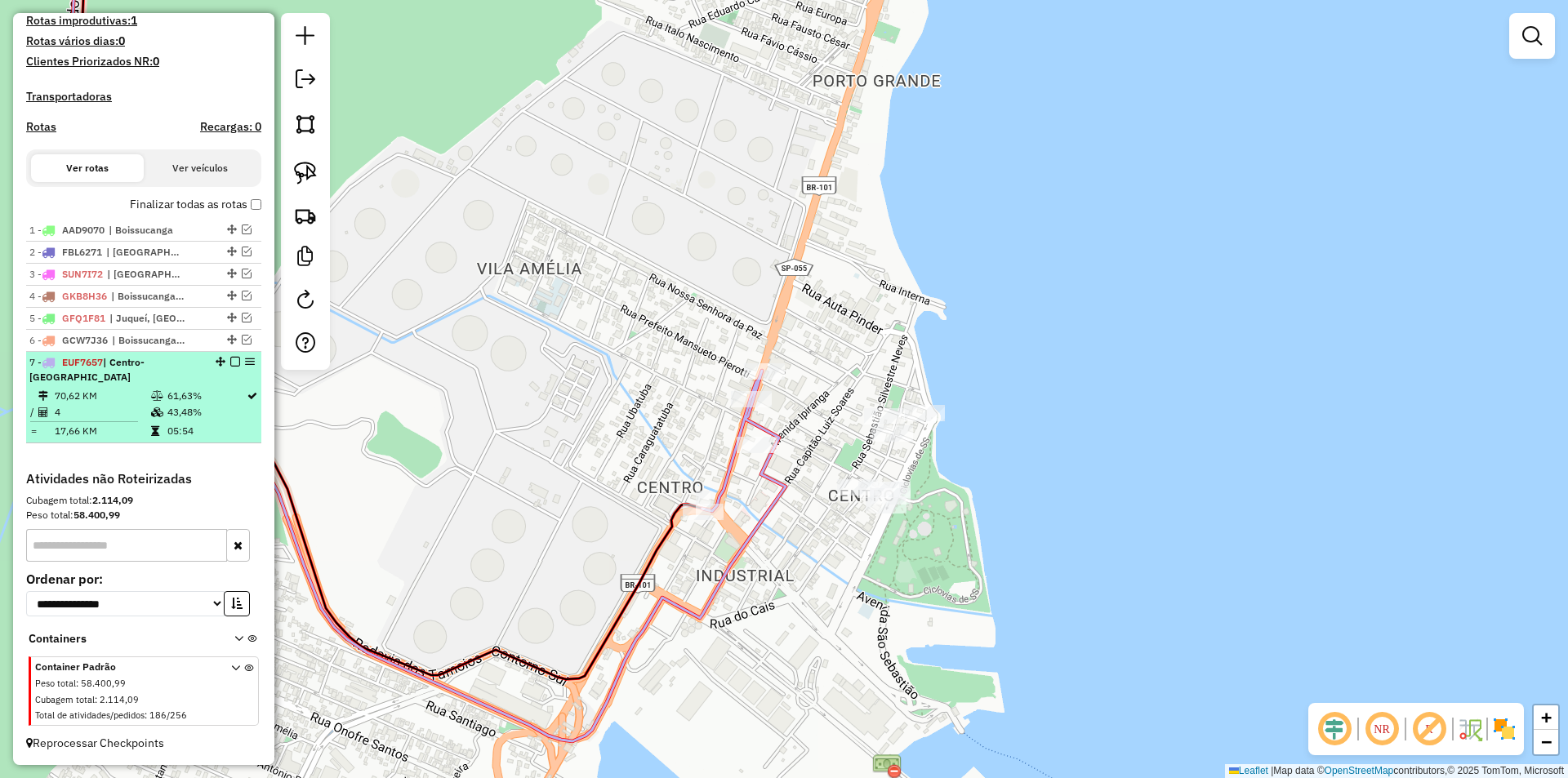
click at [230, 366] on em at bounding box center [235, 362] width 10 height 10
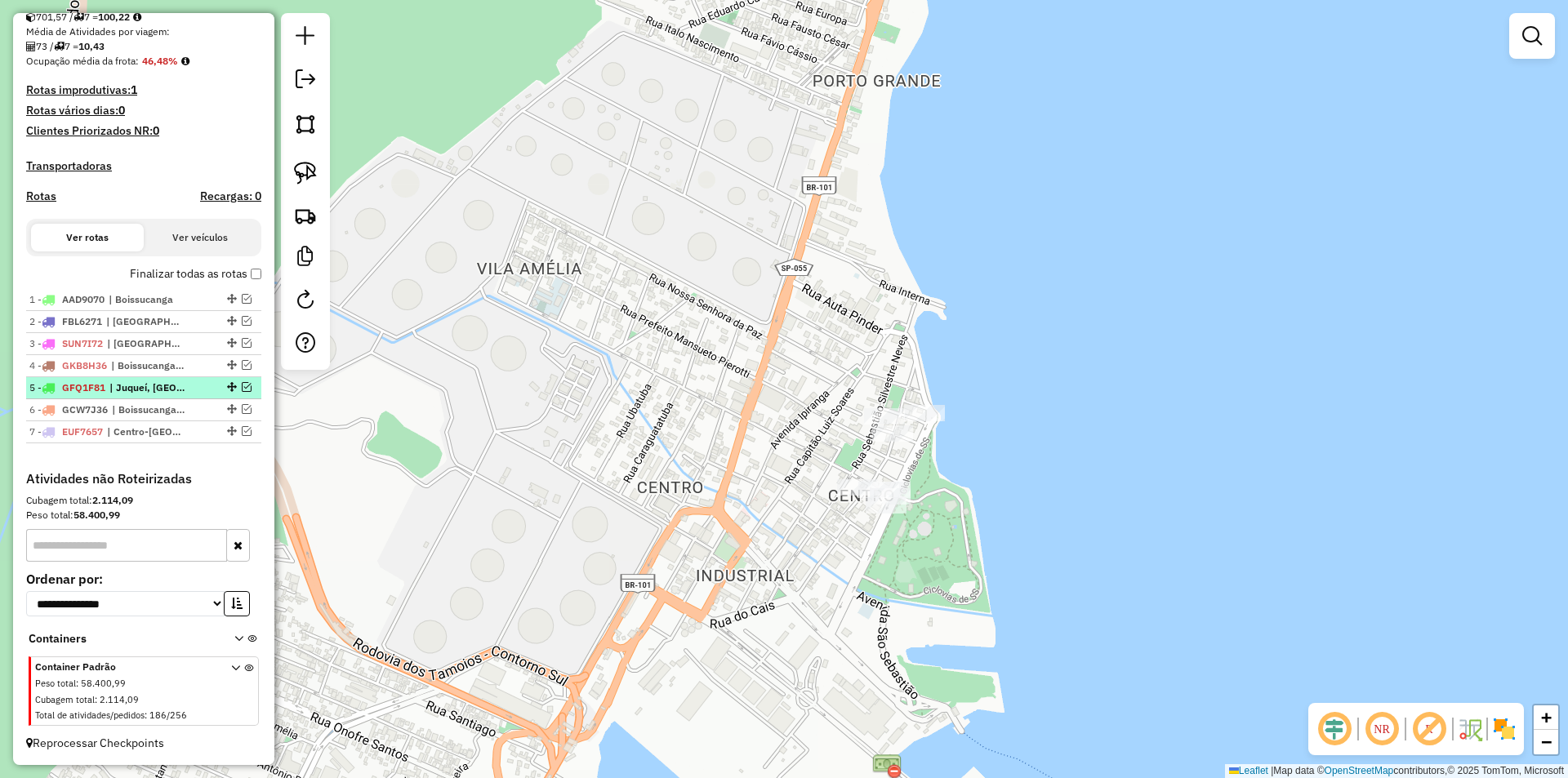
scroll to position [391, 0]
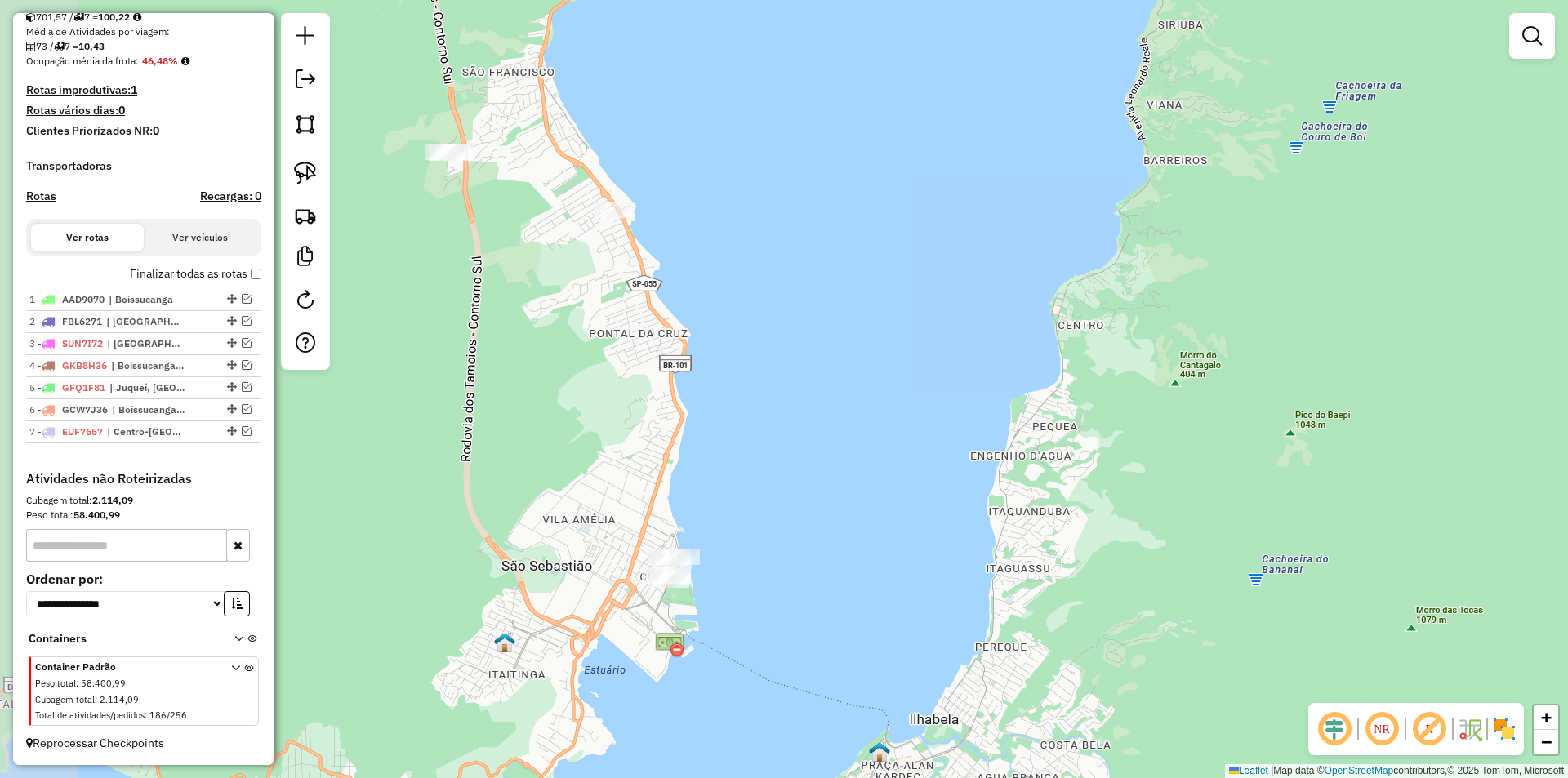
drag, startPoint x: 743, startPoint y: 497, endPoint x: 899, endPoint y: 491, distance: 156.1
click at [899, 491] on div "Janela de atendimento Grade de atendimento Capacidade Transportadoras Veículos …" at bounding box center [784, 389] width 1568 height 778
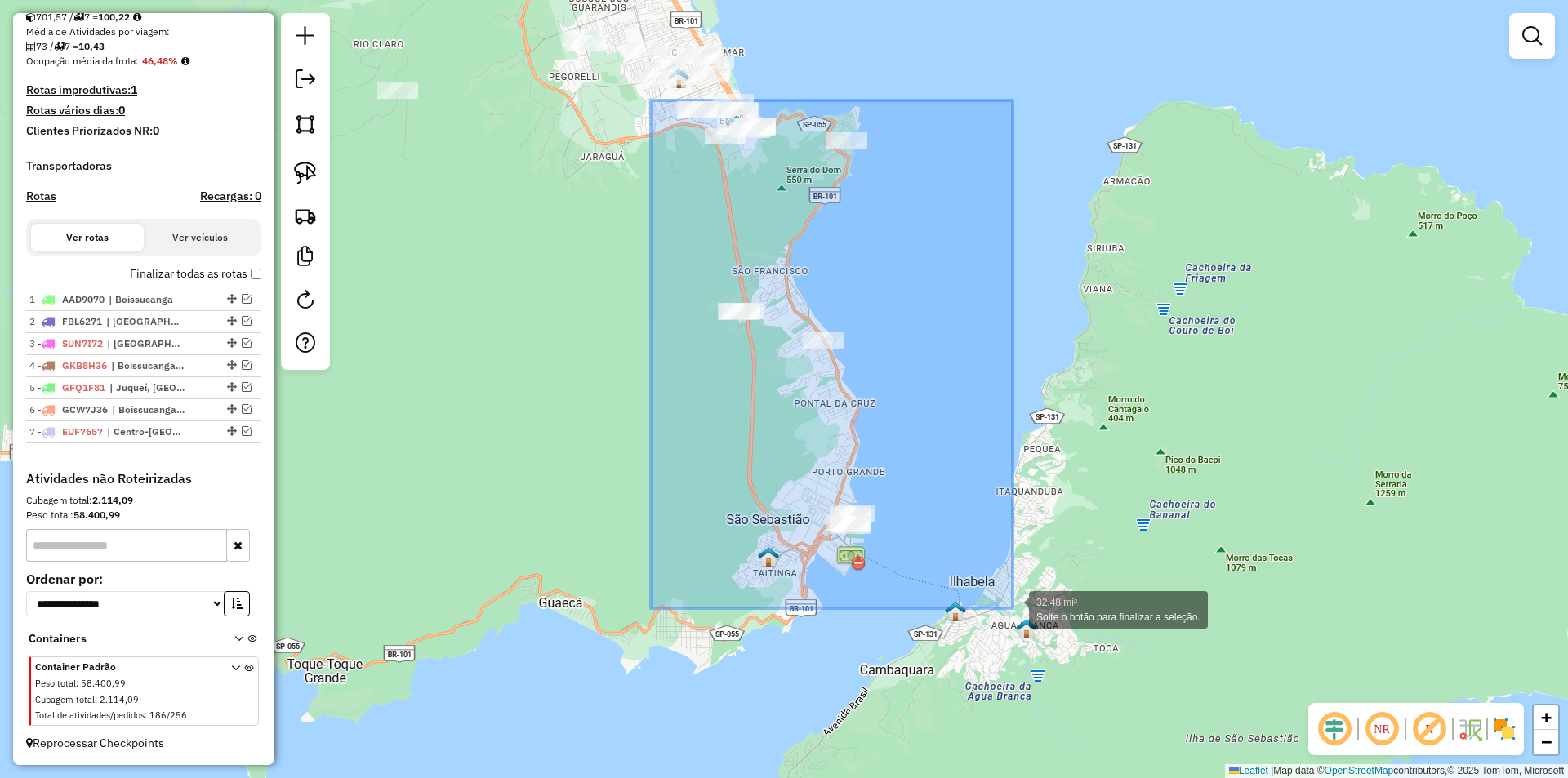
drag, startPoint x: 651, startPoint y: 100, endPoint x: 1013, endPoint y: 608, distance: 623.8
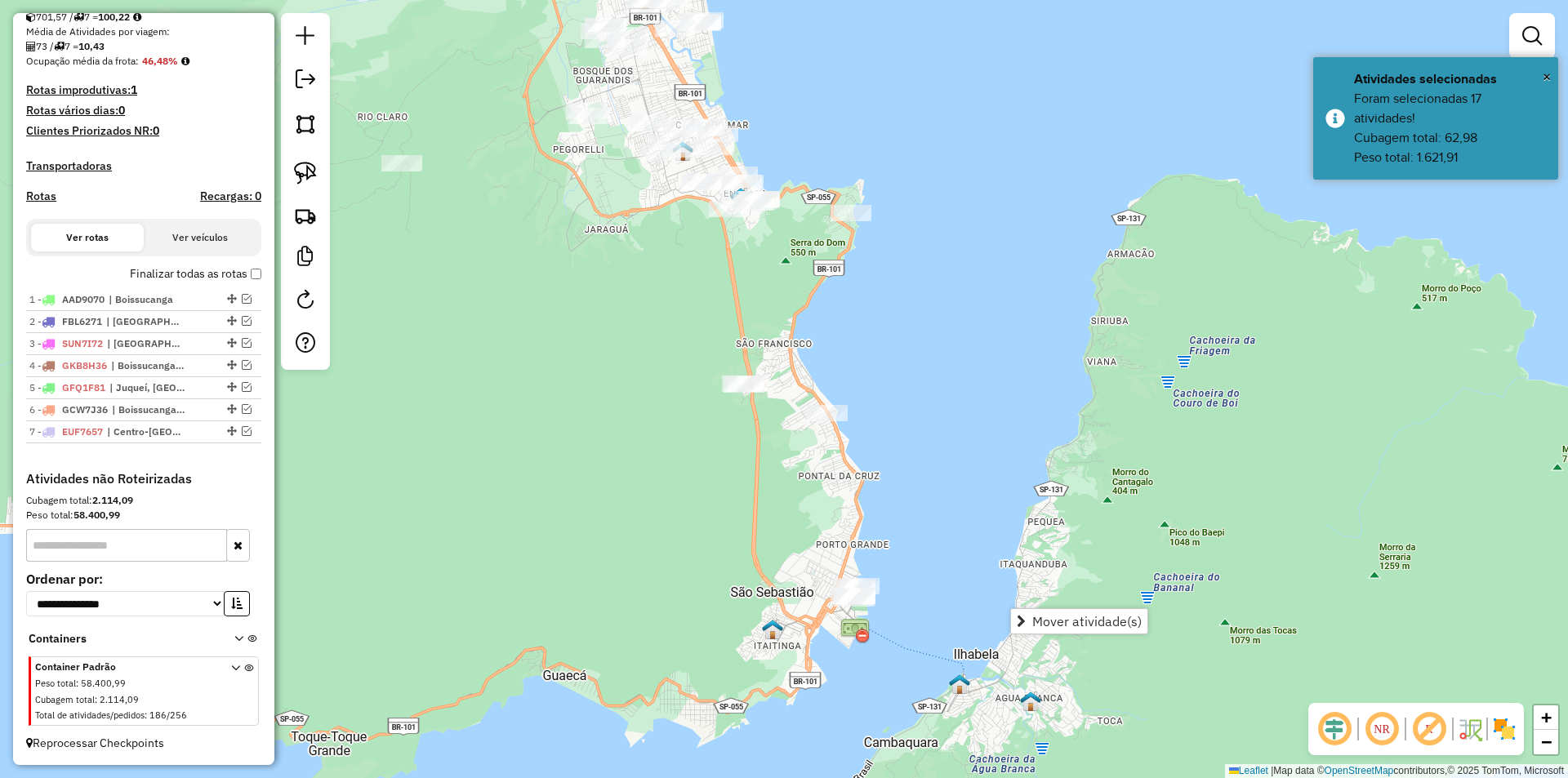
drag, startPoint x: 617, startPoint y: 393, endPoint x: 622, endPoint y: 466, distance: 73.2
click at [622, 466] on div "Janela de atendimento Grade de atendimento Capacidade Transportadoras Veículos …" at bounding box center [784, 389] width 1568 height 778
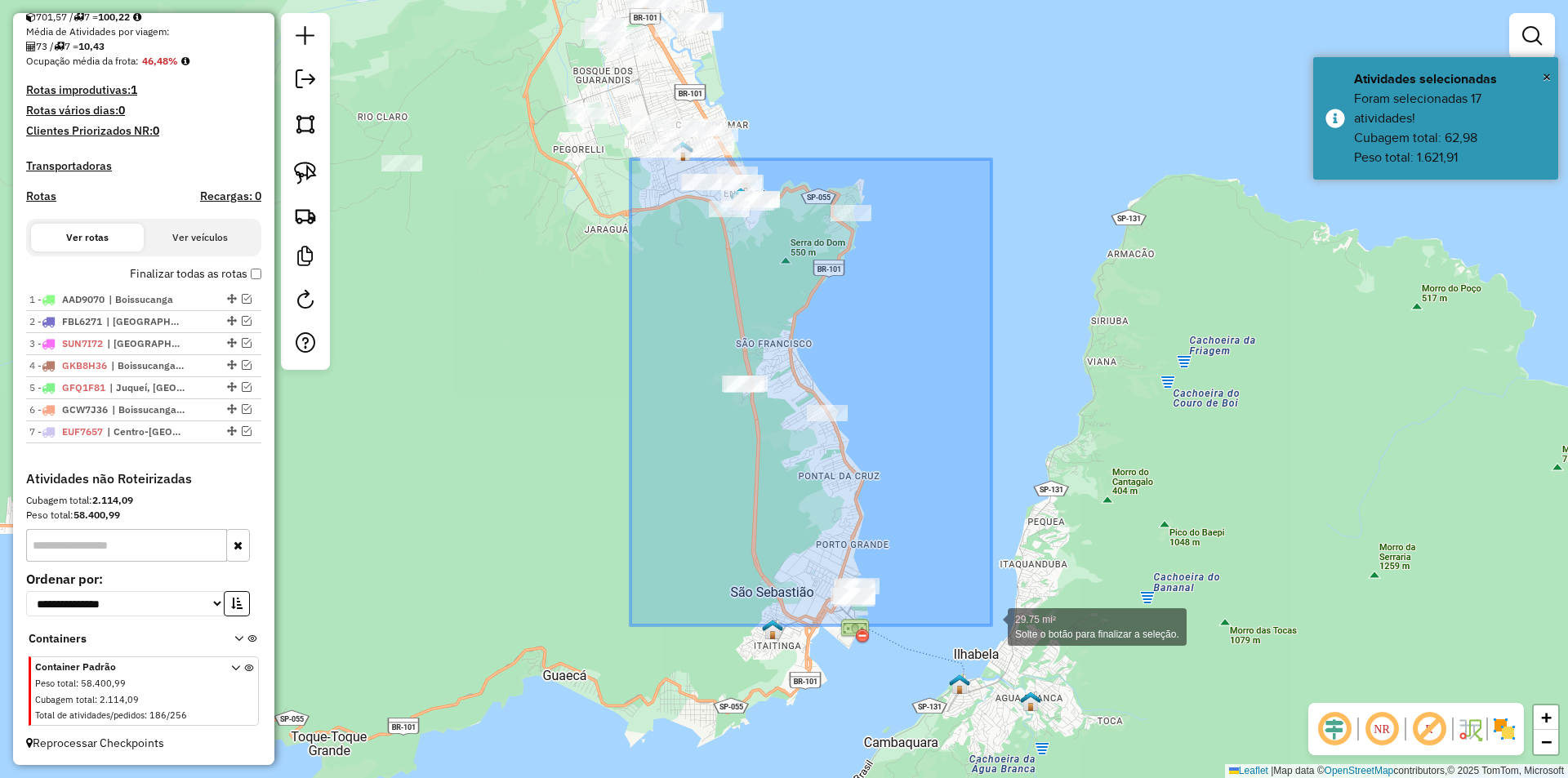
drag, startPoint x: 630, startPoint y: 159, endPoint x: 991, endPoint y: 625, distance: 589.5
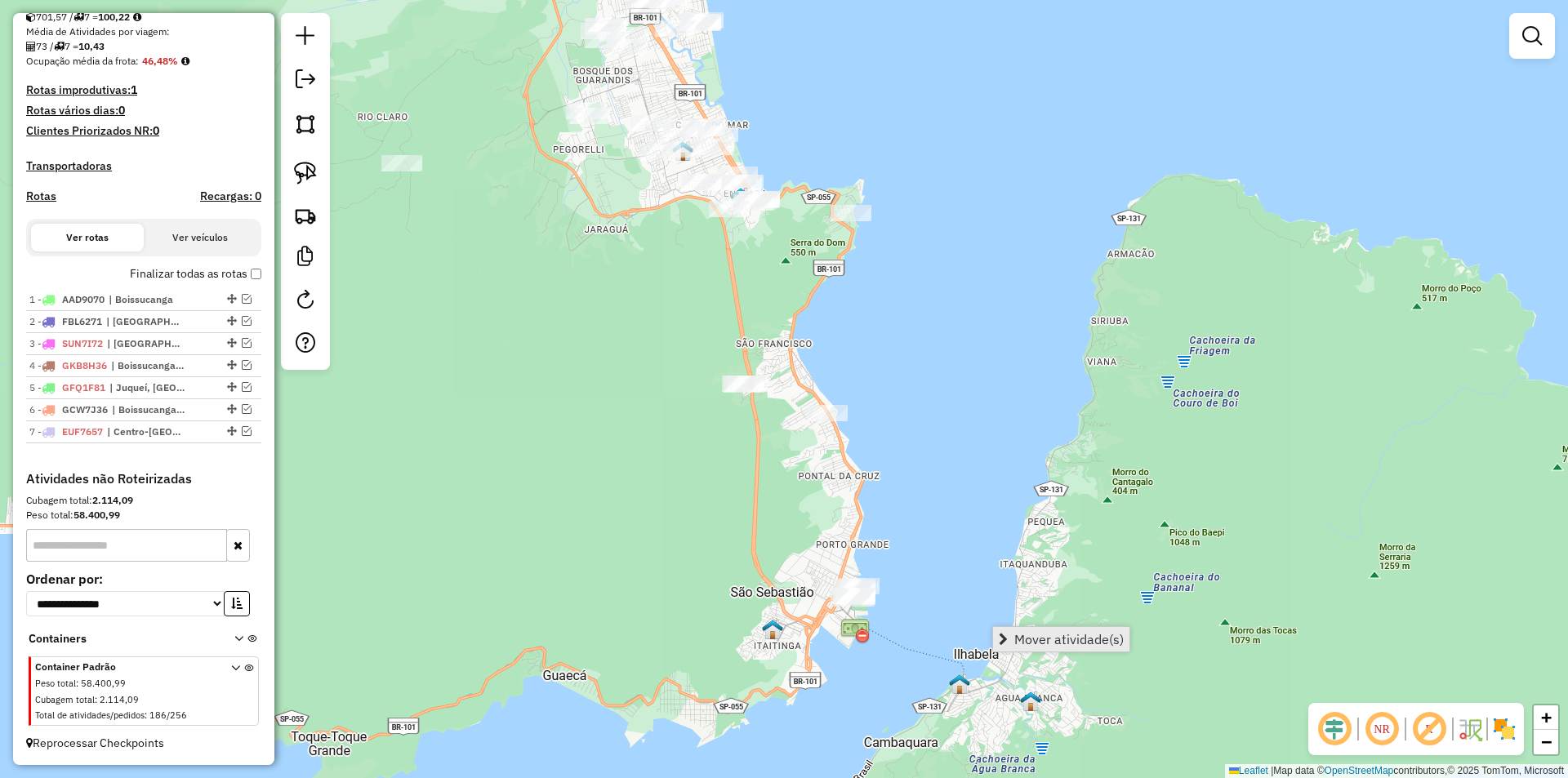
click at [1039, 645] on span "Mover atividade(s)" at bounding box center [1069, 638] width 109 height 13
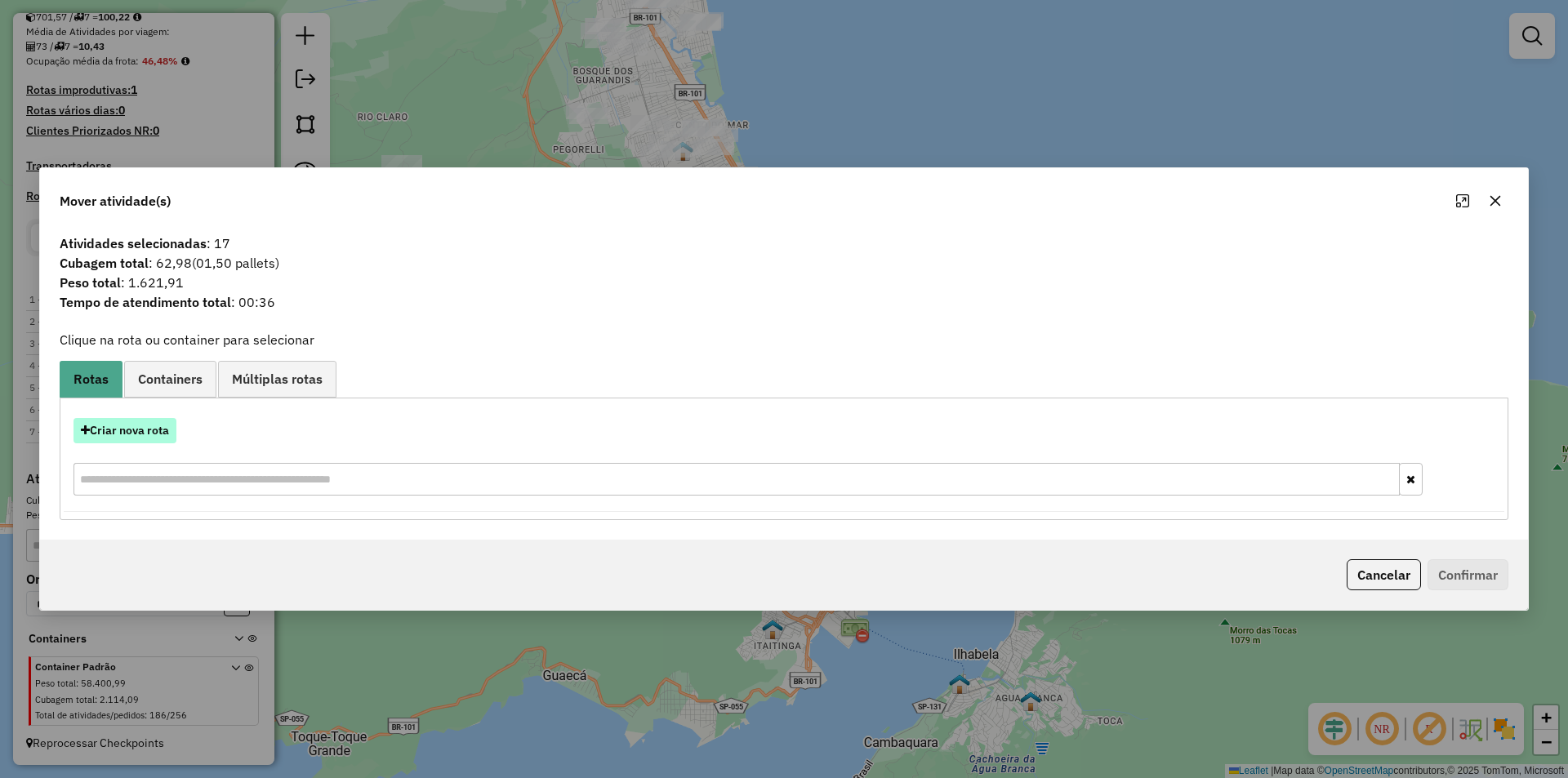
click at [143, 432] on button "Criar nova rota" at bounding box center [124, 431] width 103 height 26
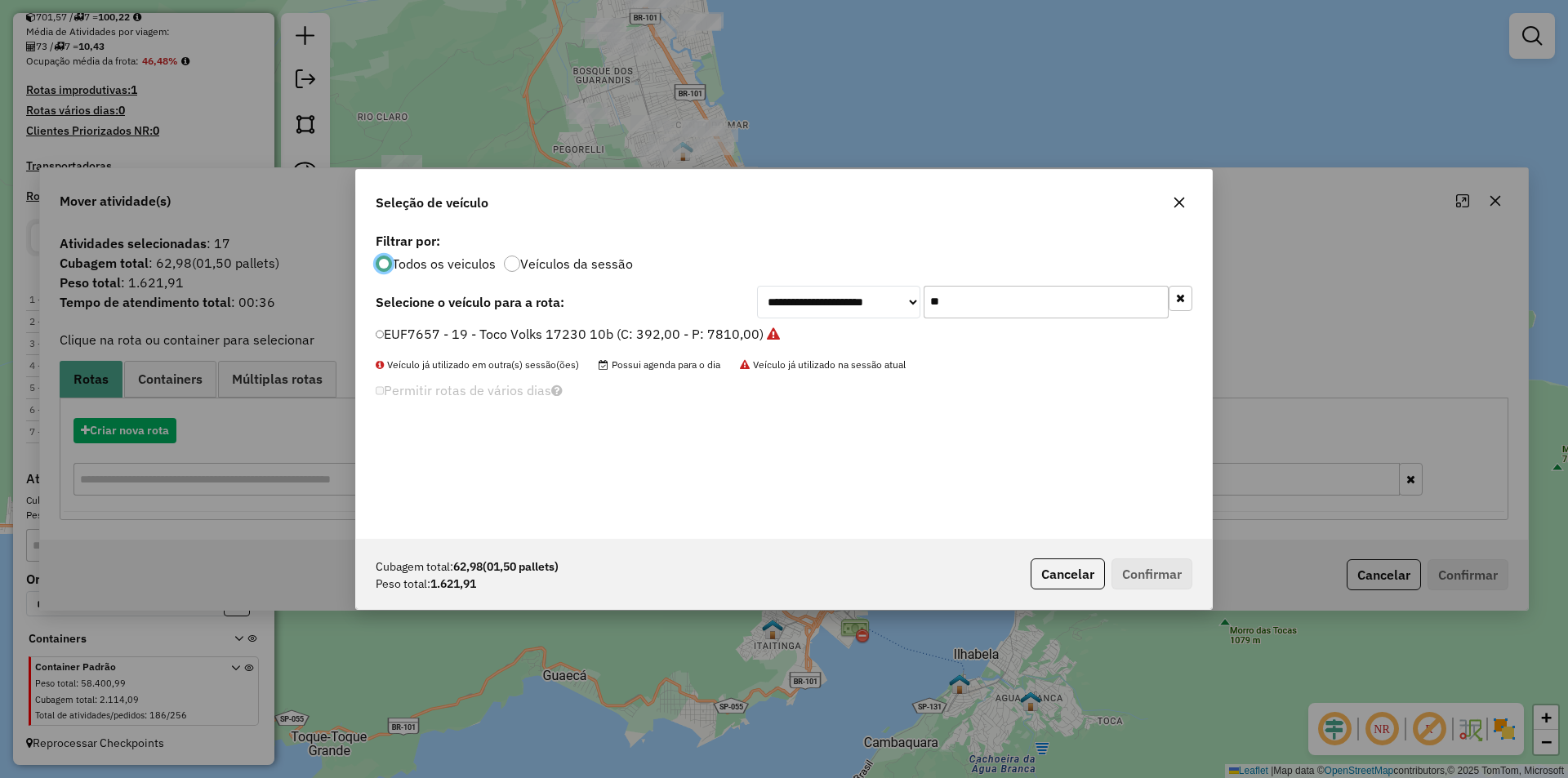
scroll to position [9, 5]
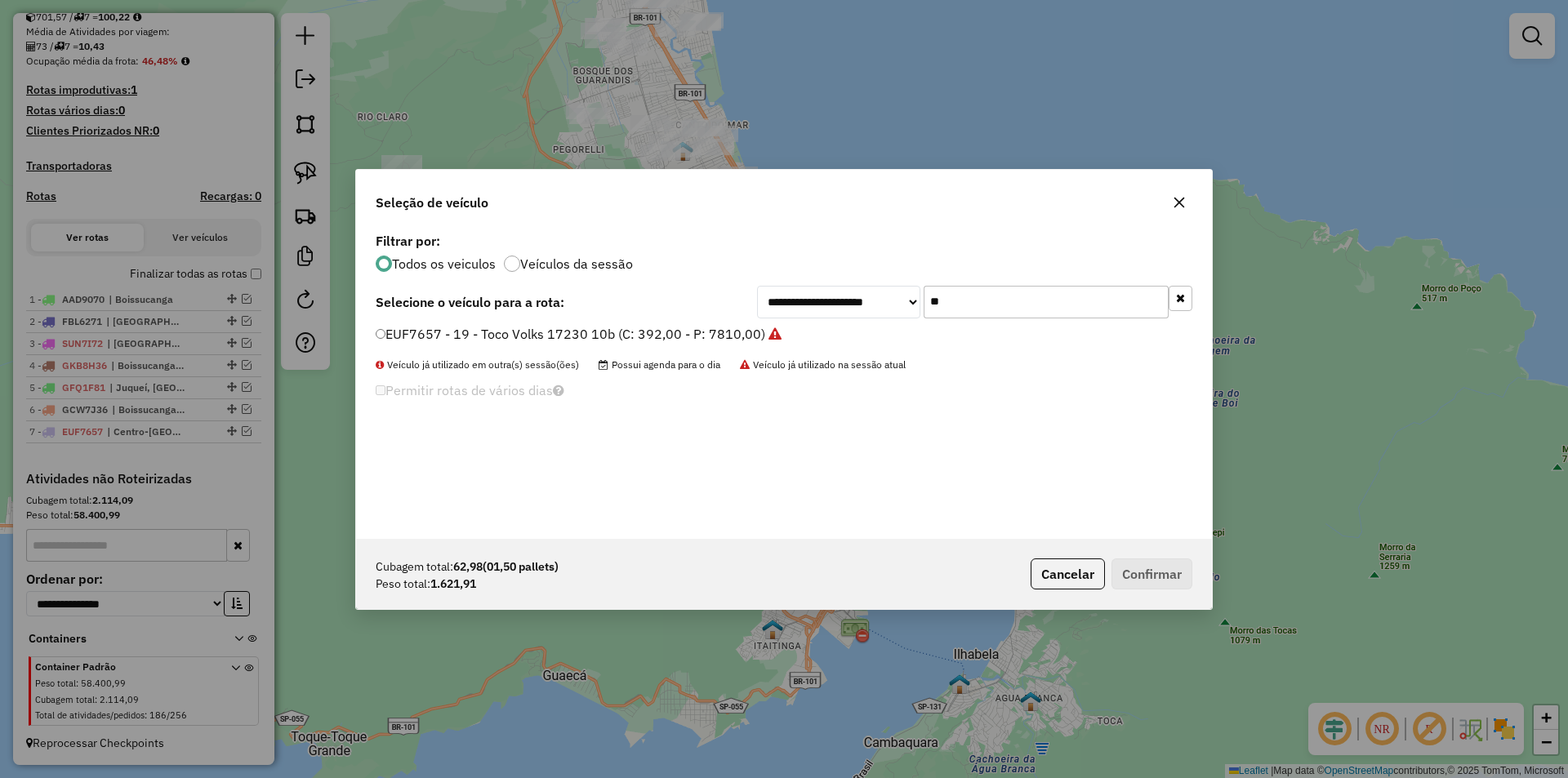
click at [979, 294] on input "**" at bounding box center [1046, 302] width 245 height 32
type input "***"
drag, startPoint x: 404, startPoint y: 340, endPoint x: 414, endPoint y: 333, distance: 12.2
click at [404, 340] on label "GCA8324 - 18 - VULC TRUCK 13180 6x2 (C: 252,00 - P: 7480,00) (VD)" at bounding box center [592, 334] width 433 height 20
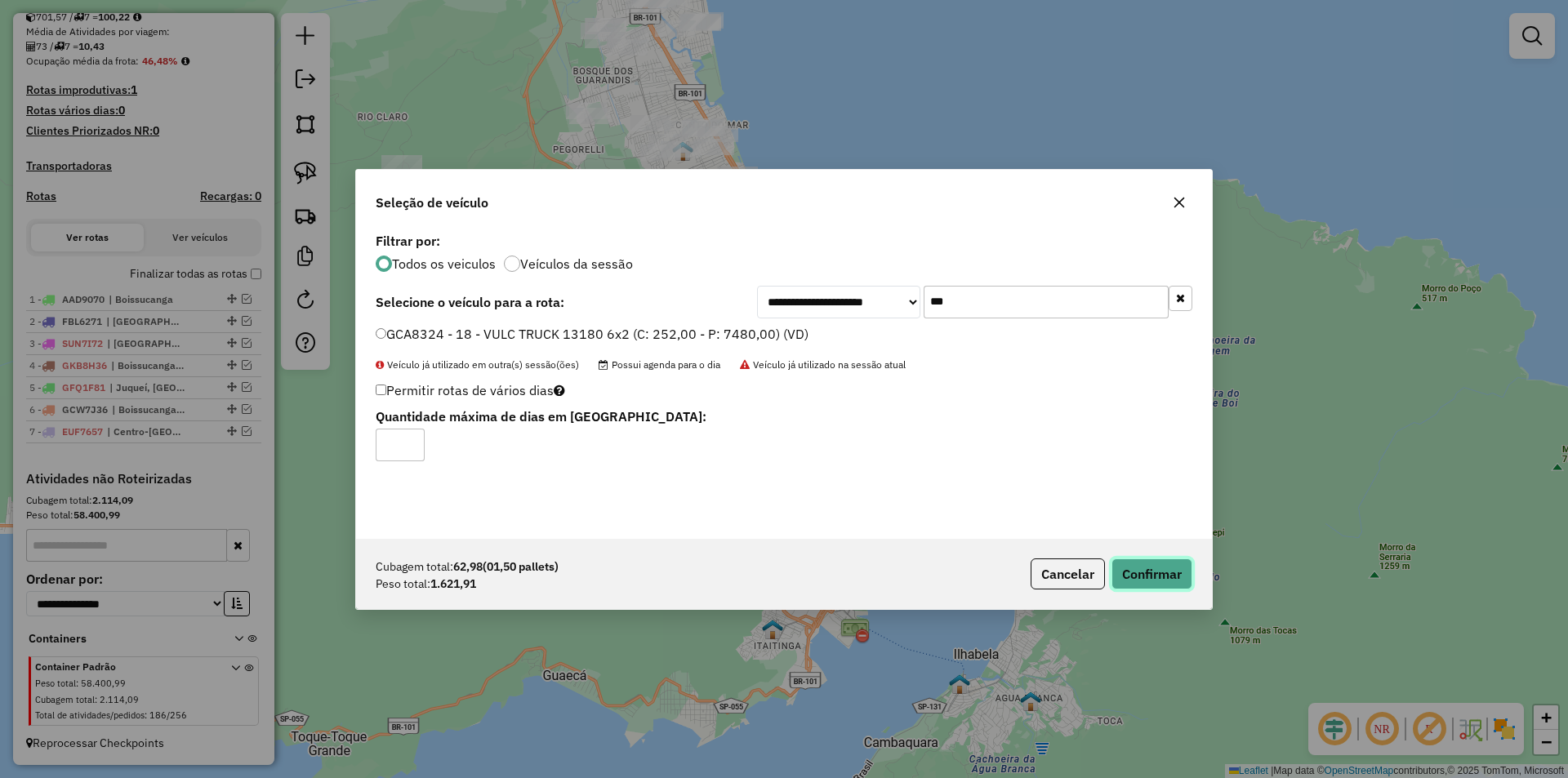
drag, startPoint x: 1189, startPoint y: 575, endPoint x: 1138, endPoint y: 593, distance: 54.1
click at [1187, 575] on button "Confirmar" at bounding box center [1152, 574] width 81 height 31
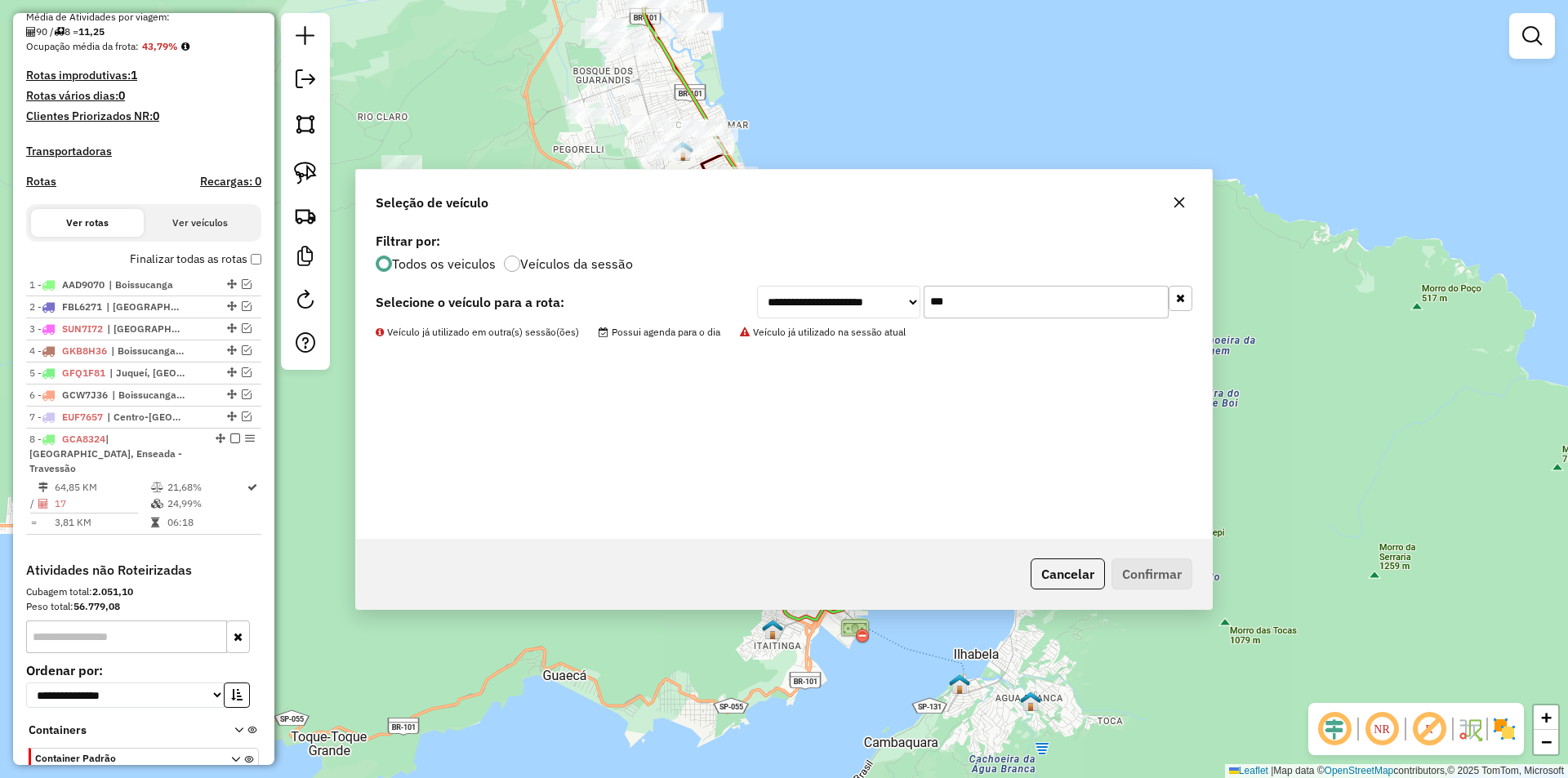
scroll to position [483, 0]
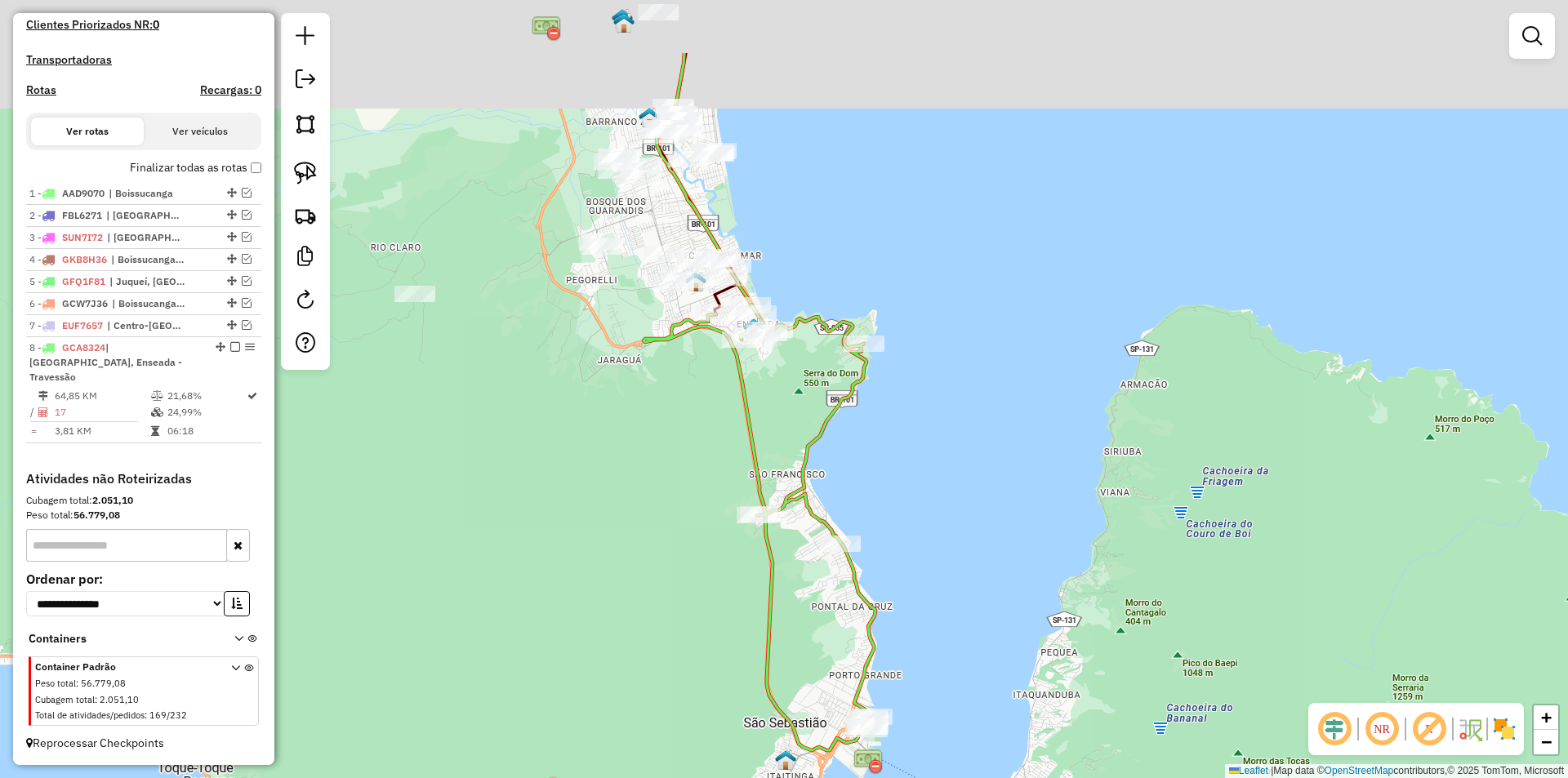
drag, startPoint x: 646, startPoint y: 422, endPoint x: 667, endPoint y: 418, distance: 21.4
click at [648, 426] on div "Janela de atendimento Grade de atendimento Capacidade Transportadoras Veículos …" at bounding box center [784, 389] width 1568 height 778
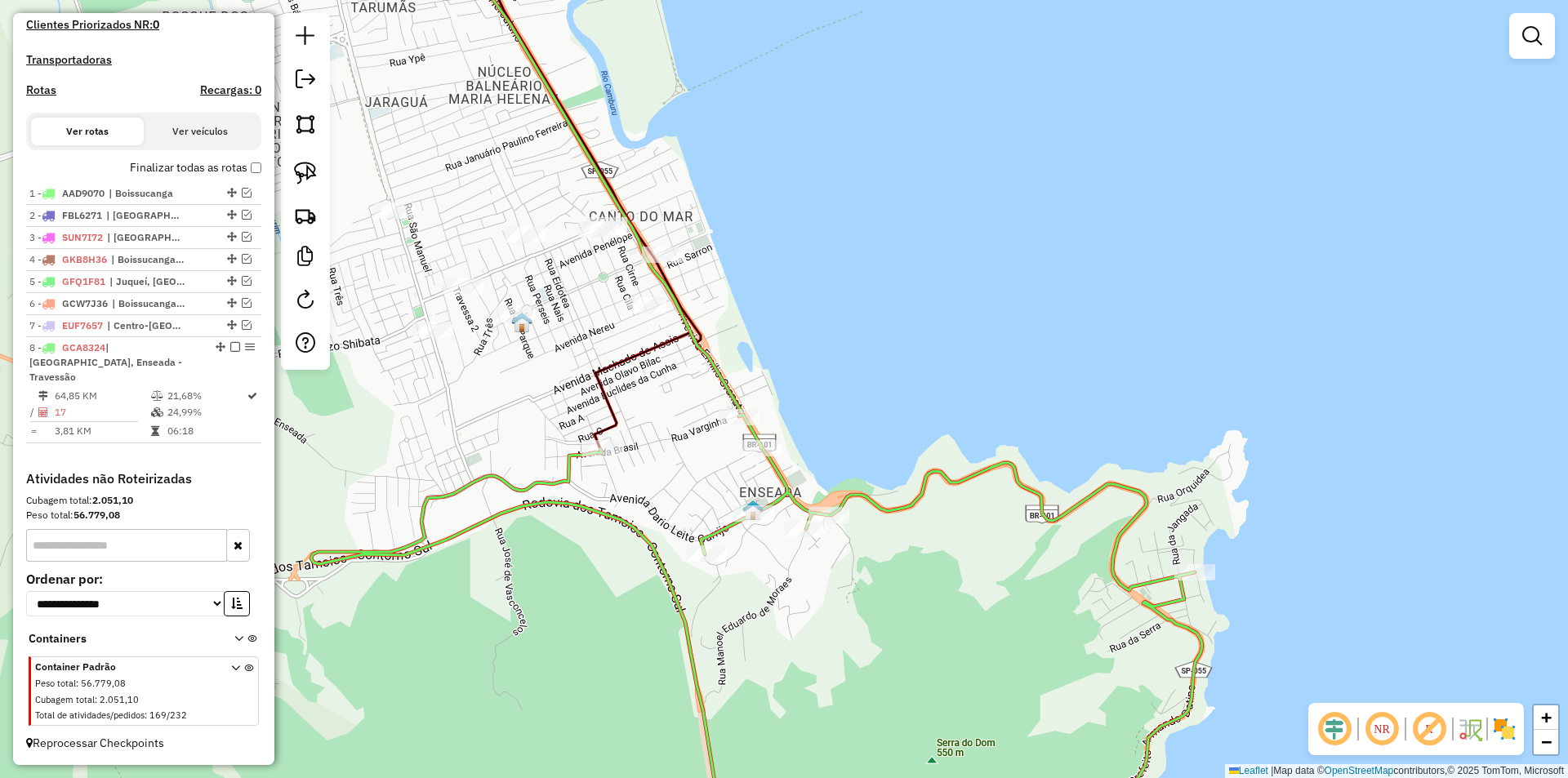
click at [549, 369] on div "Janela de atendimento Grade de atendimento Capacidade Transportadoras Veículos …" at bounding box center [784, 389] width 1568 height 778
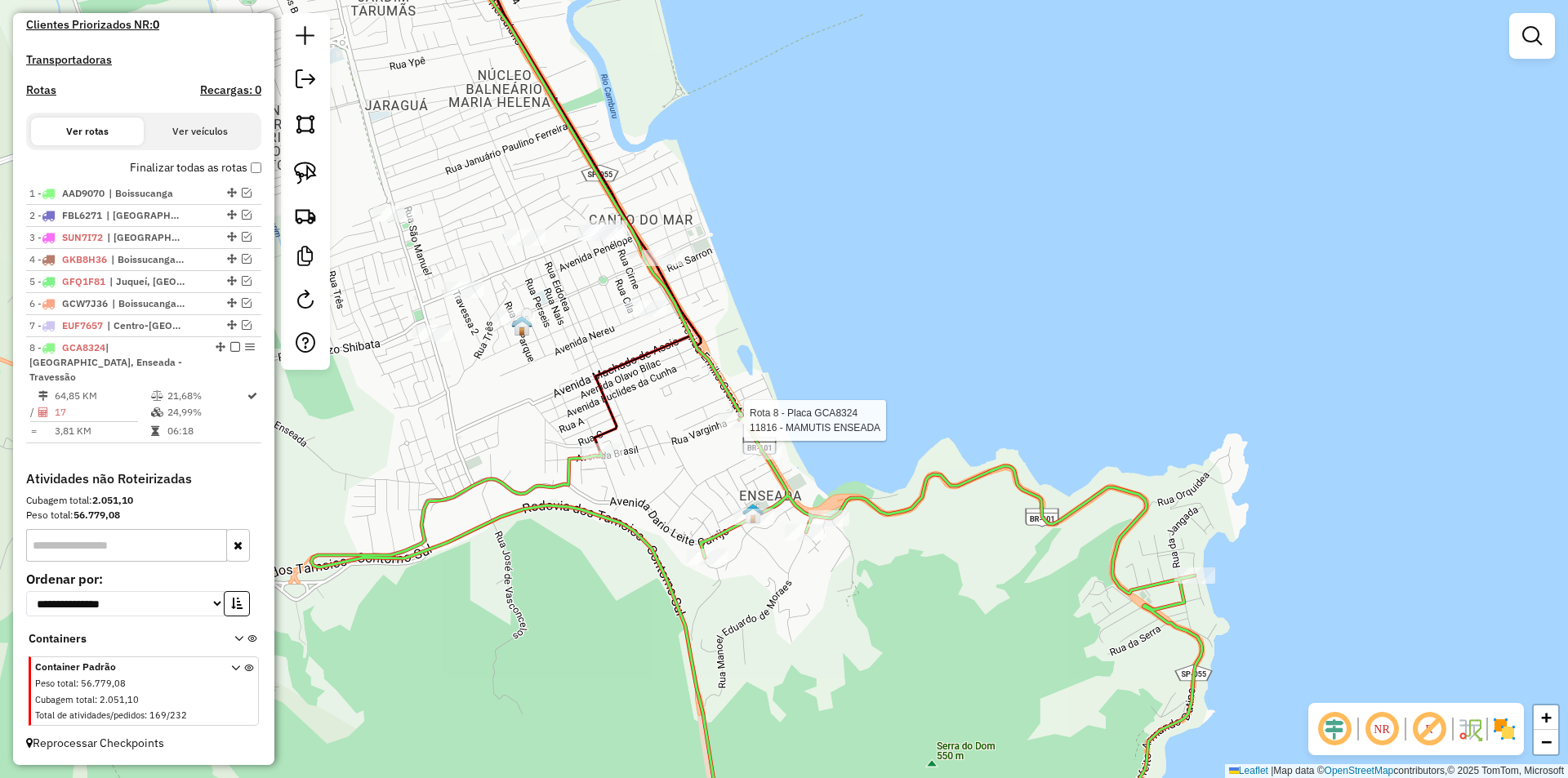
select select "**********"
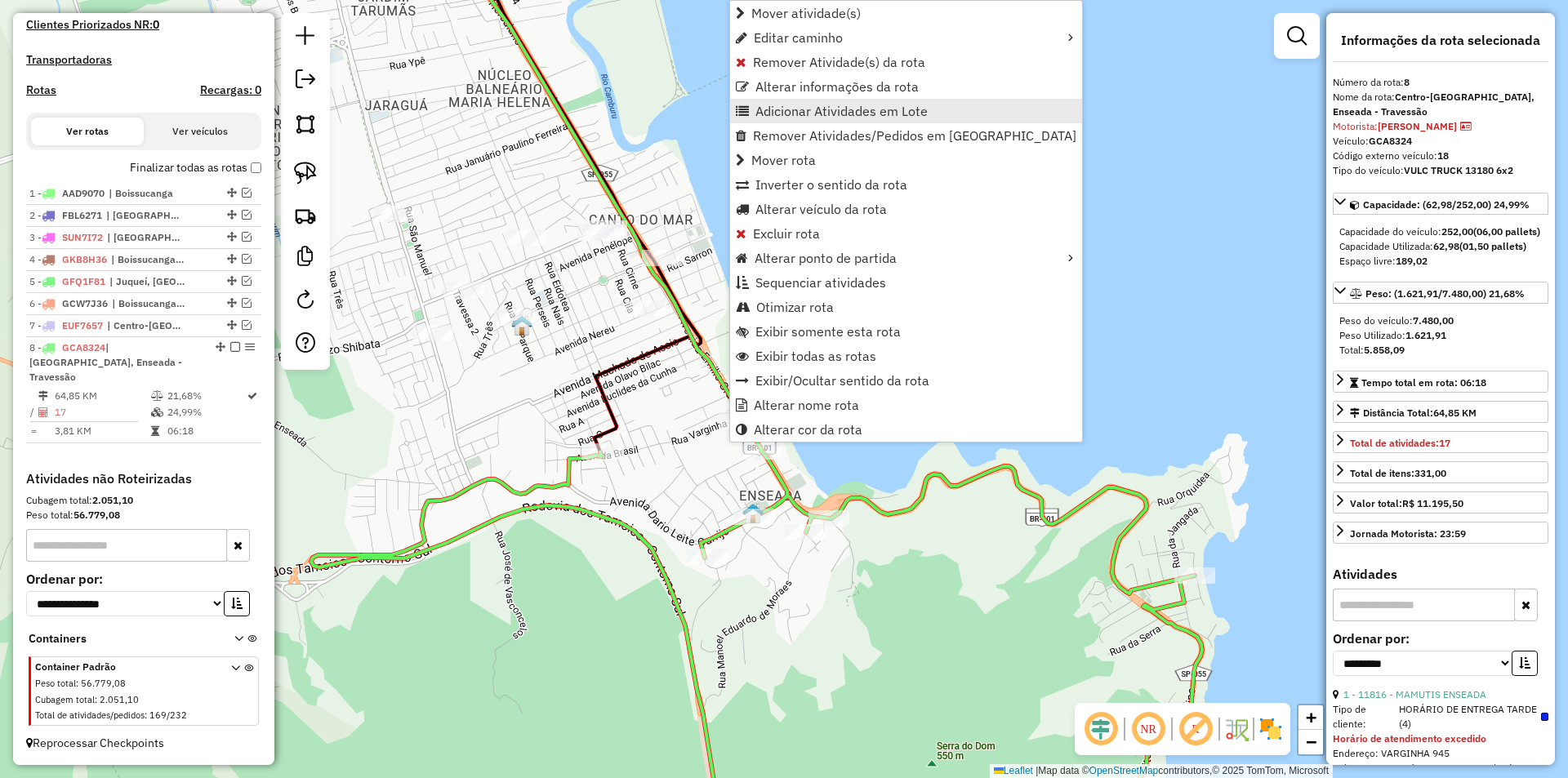
click at [772, 115] on span "Adicionar Atividades em Lote" at bounding box center [841, 111] width 172 height 13
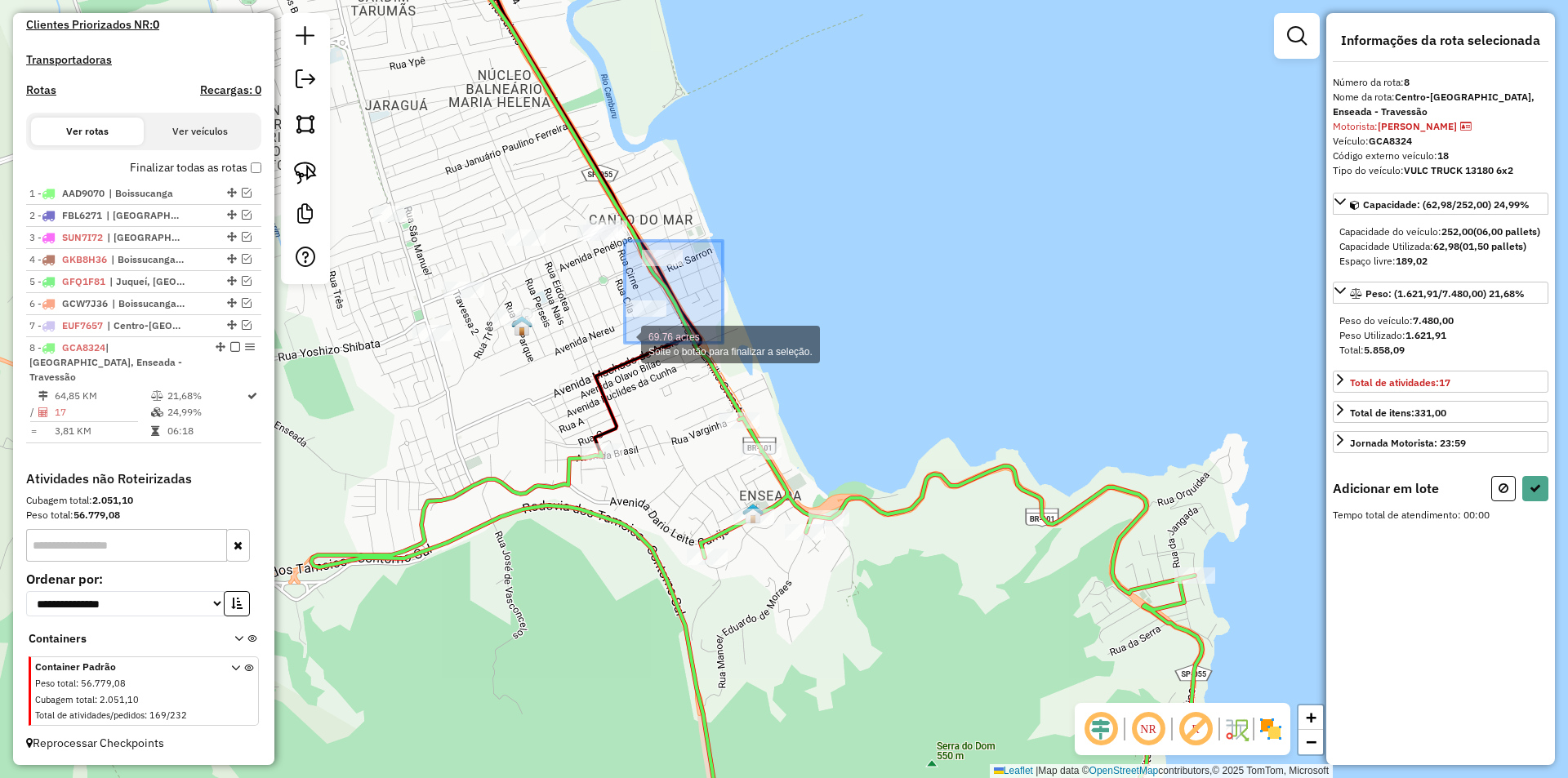
drag, startPoint x: 722, startPoint y: 241, endPoint x: 624, endPoint y: 343, distance: 141.4
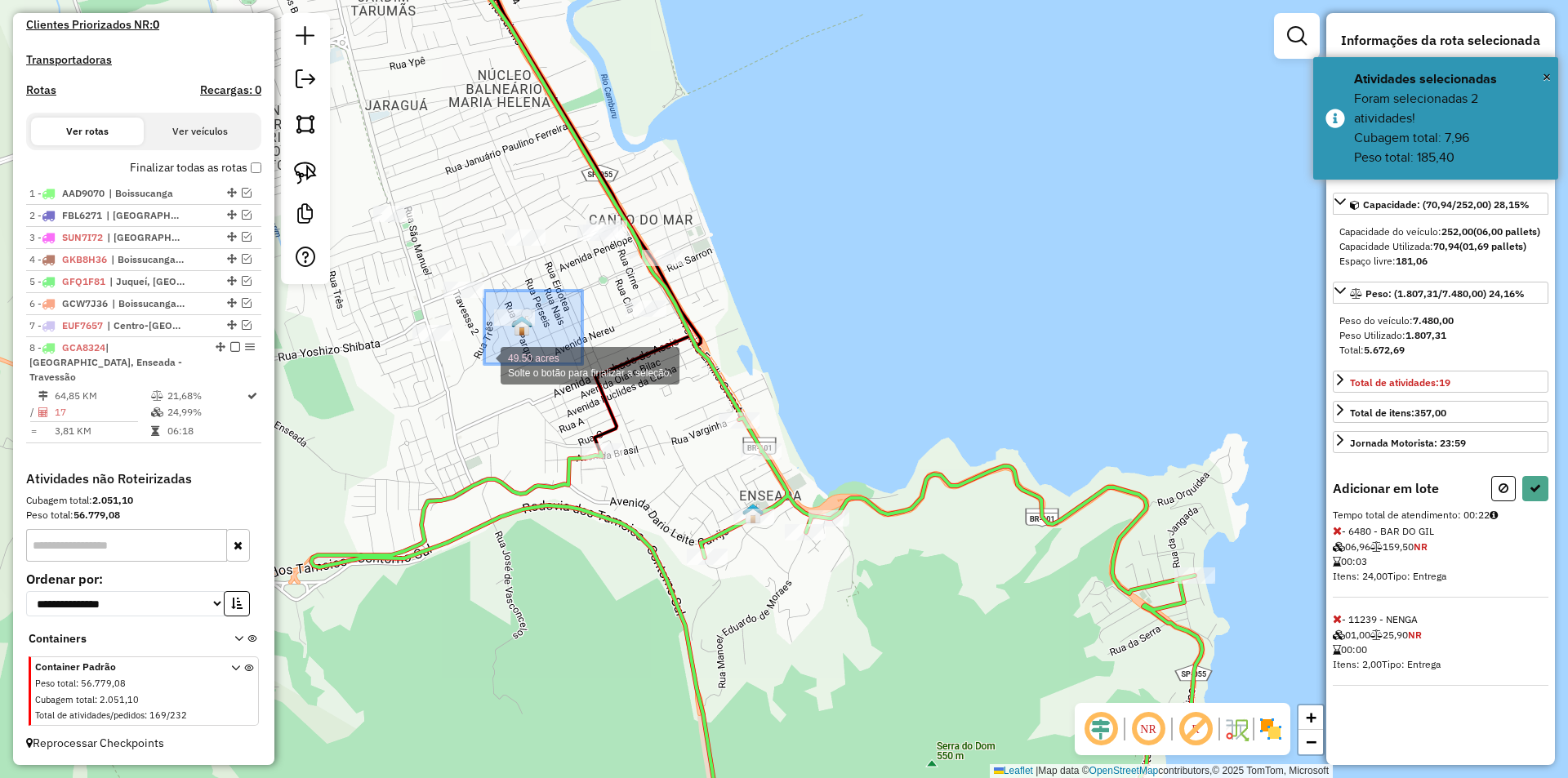
drag, startPoint x: 583, startPoint y: 290, endPoint x: 485, endPoint y: 364, distance: 122.8
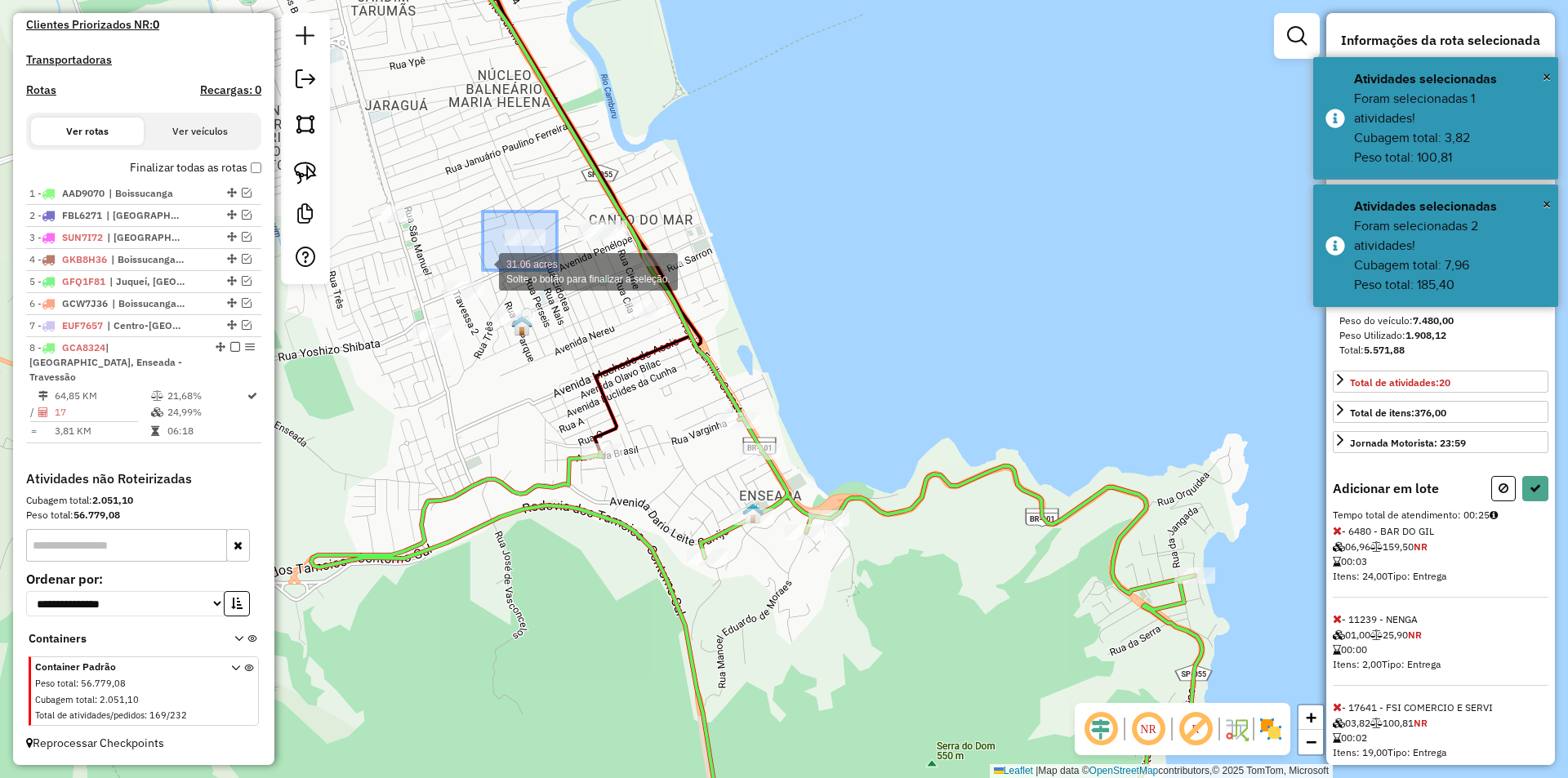
drag, startPoint x: 553, startPoint y: 215, endPoint x: 483, endPoint y: 270, distance: 89.0
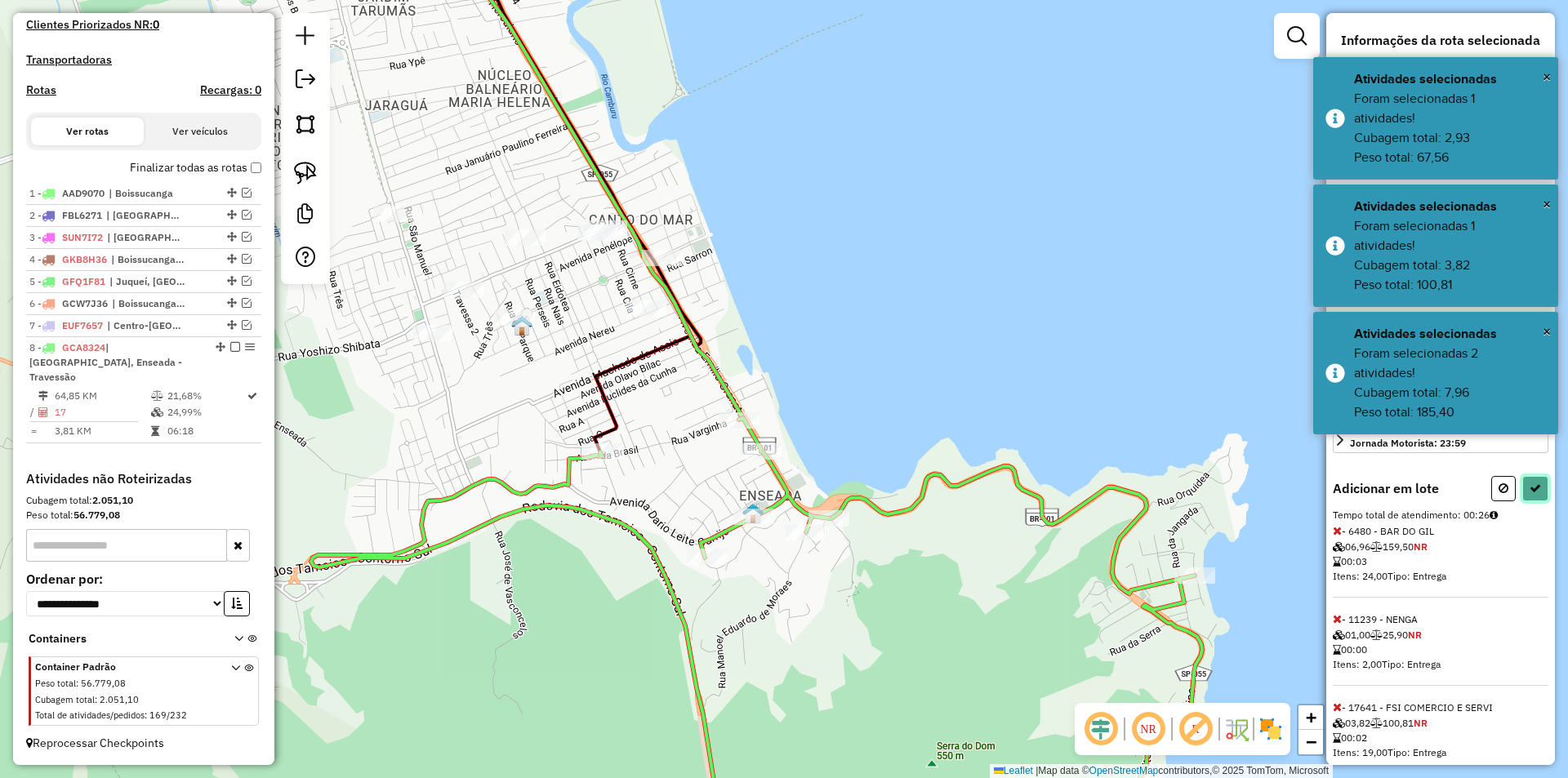
click at [1533, 494] on icon at bounding box center [1535, 488] width 11 height 11
select select "**********"
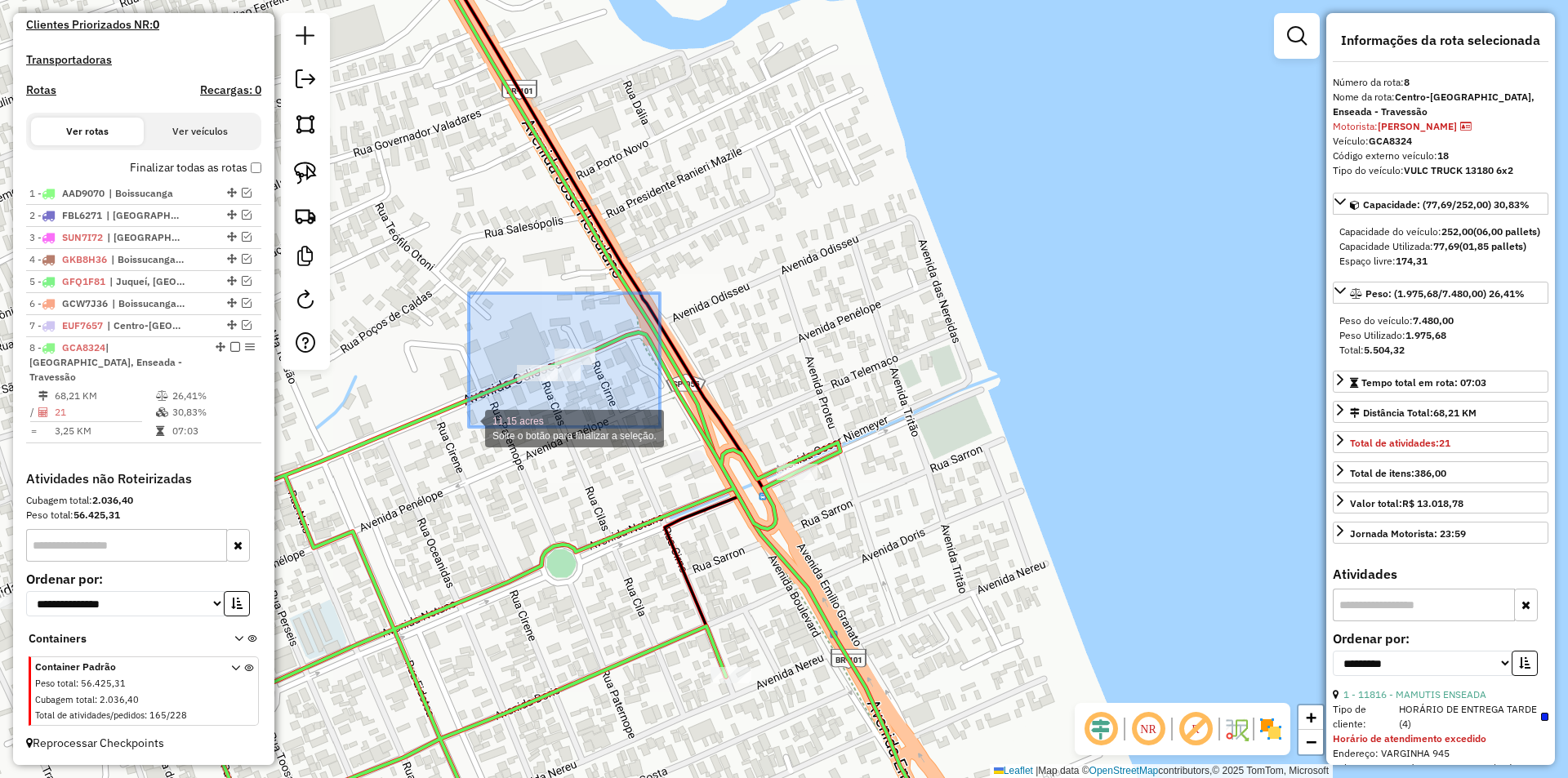
drag, startPoint x: 634, startPoint y: 317, endPoint x: 468, endPoint y: 426, distance: 198.6
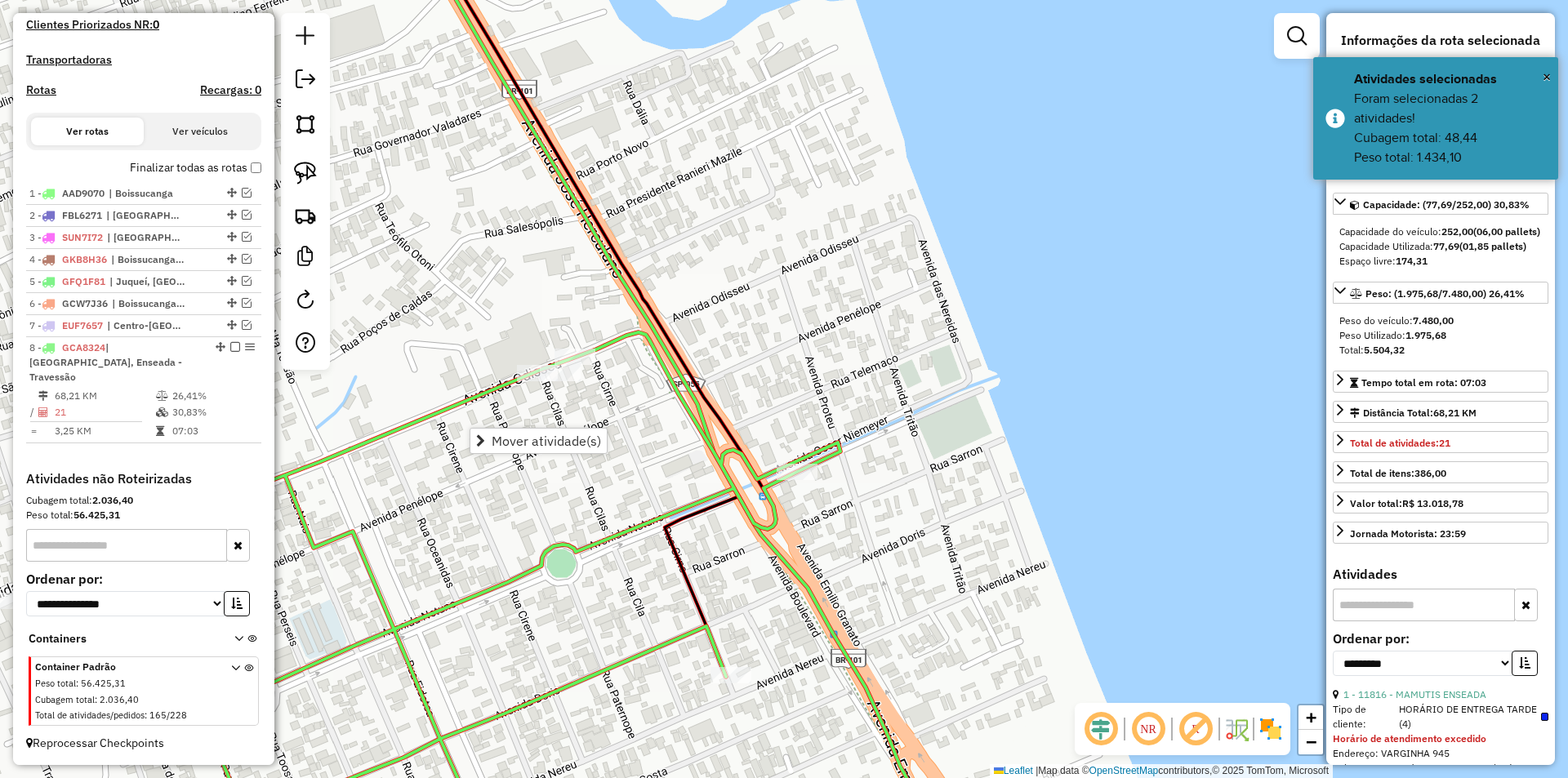
click at [521, 549] on div "Janela de atendimento Grade de atendimento Capacidade Transportadoras Veículos …" at bounding box center [784, 389] width 1568 height 778
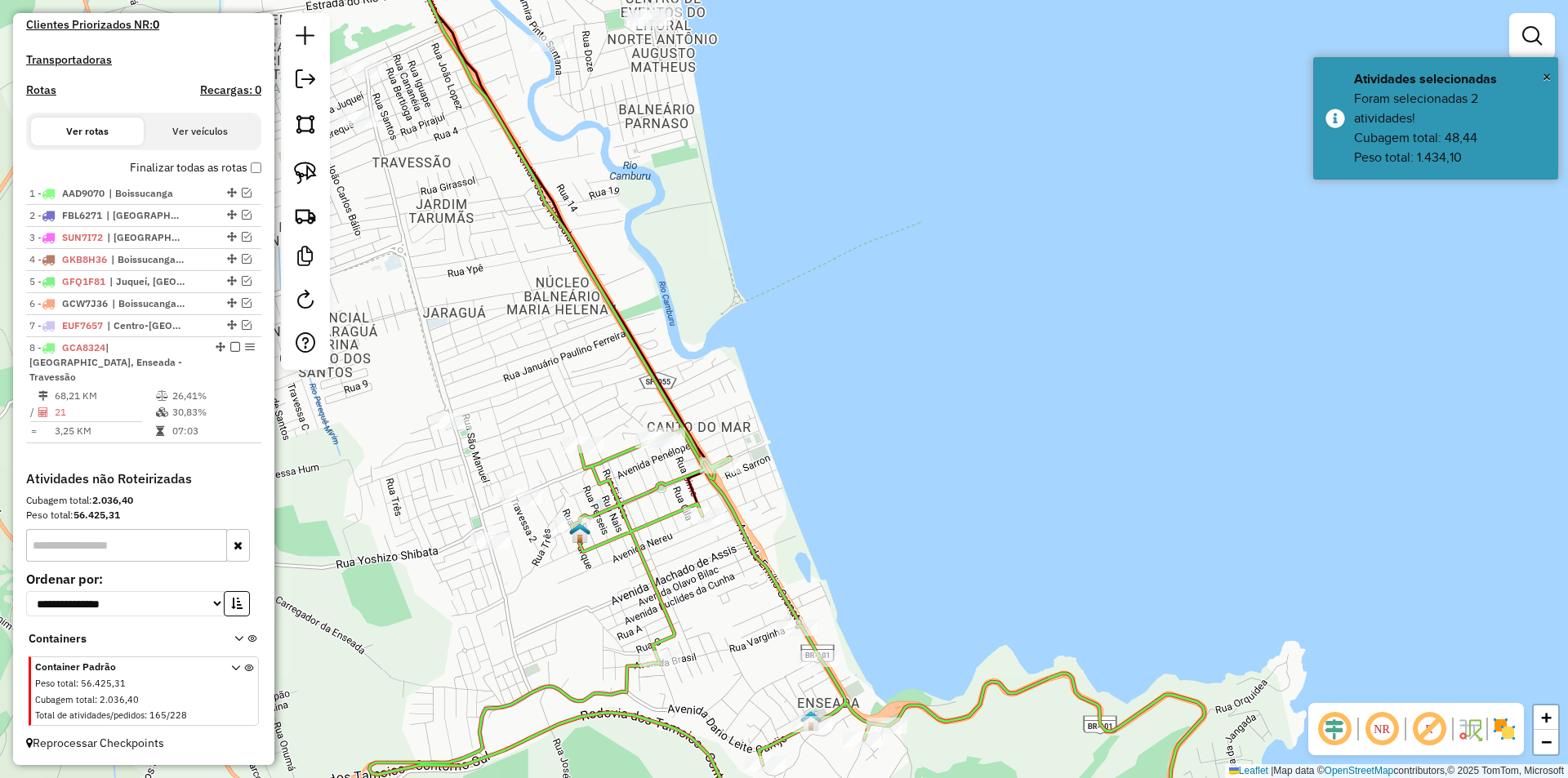
drag, startPoint x: 560, startPoint y: 554, endPoint x: 659, endPoint y: 476, distance: 126.0
click at [659, 476] on icon at bounding box center [810, 619] width 883 height 378
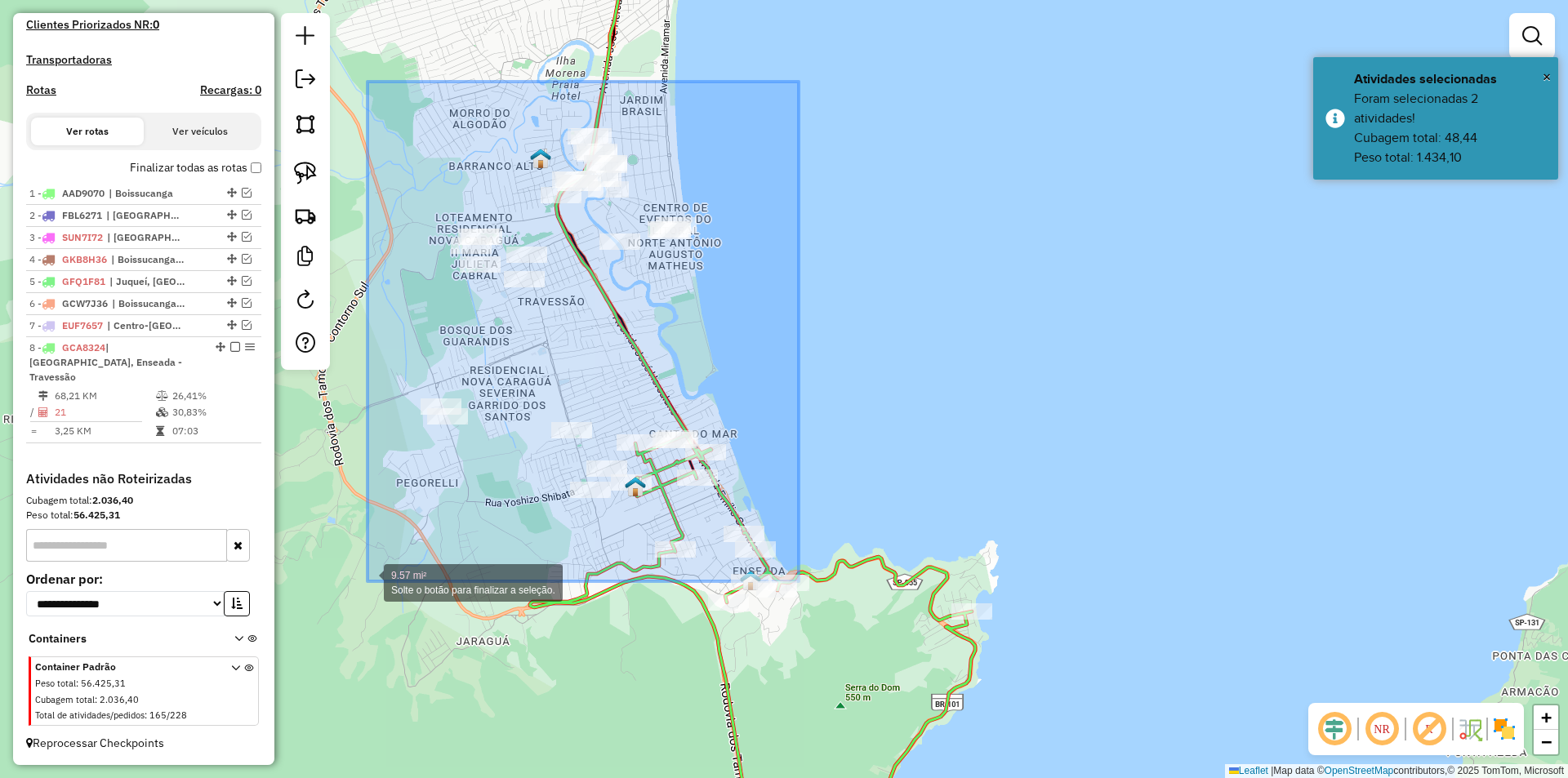
drag, startPoint x: 799, startPoint y: 82, endPoint x: 367, endPoint y: 581, distance: 660.0
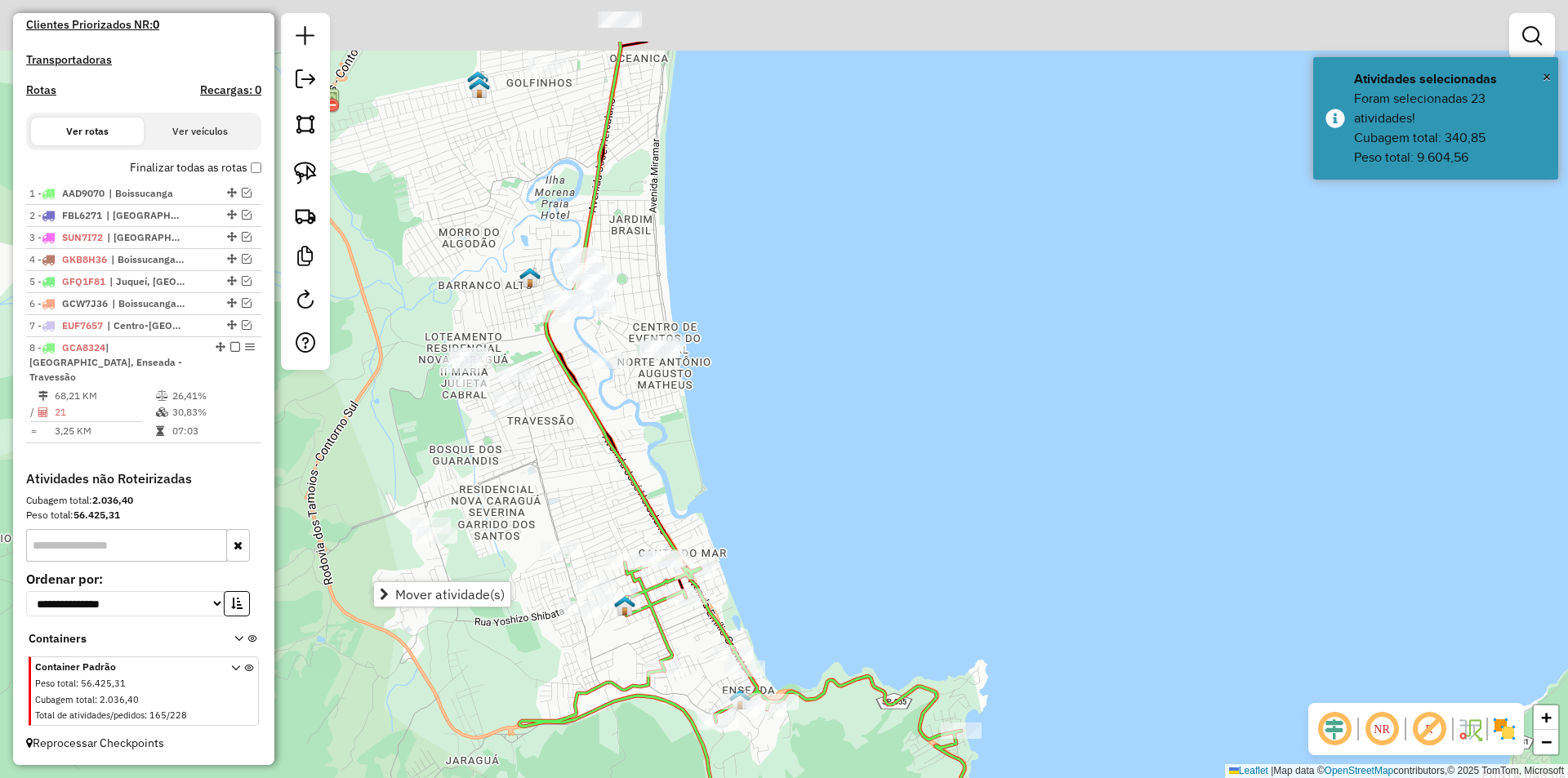
drag, startPoint x: 785, startPoint y: 272, endPoint x: 762, endPoint y: 474, distance: 203.3
click at [762, 474] on div "Janela de atendimento Grade de atendimento Capacidade Transportadoras Veículos …" at bounding box center [784, 389] width 1568 height 778
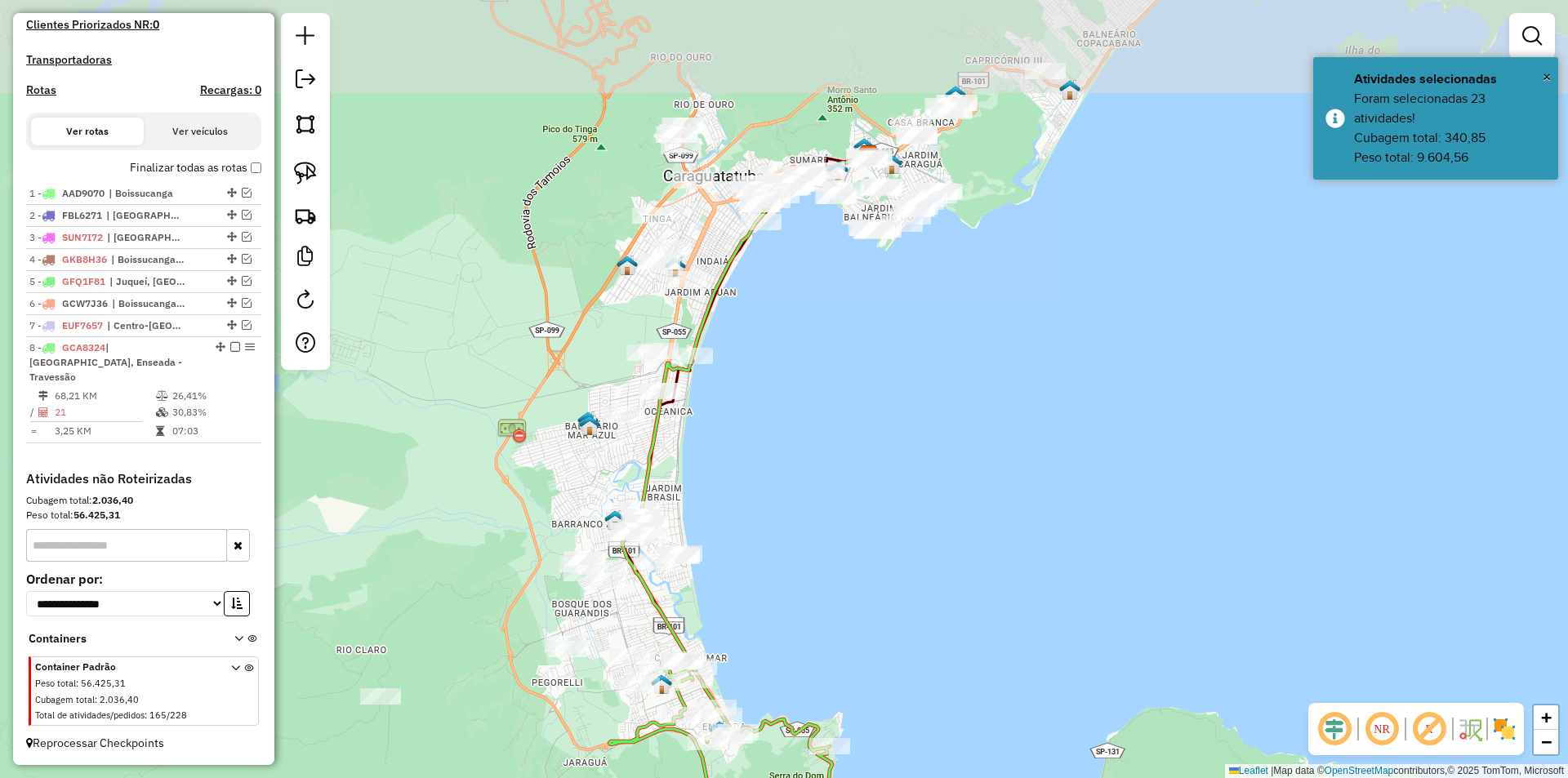
drag, startPoint x: 771, startPoint y: 366, endPoint x: 749, endPoint y: 450, distance: 86.8
click at [732, 489] on div "Janela de atendimento Grade de atendimento Capacidade Transportadoras Veículos …" at bounding box center [784, 389] width 1568 height 778
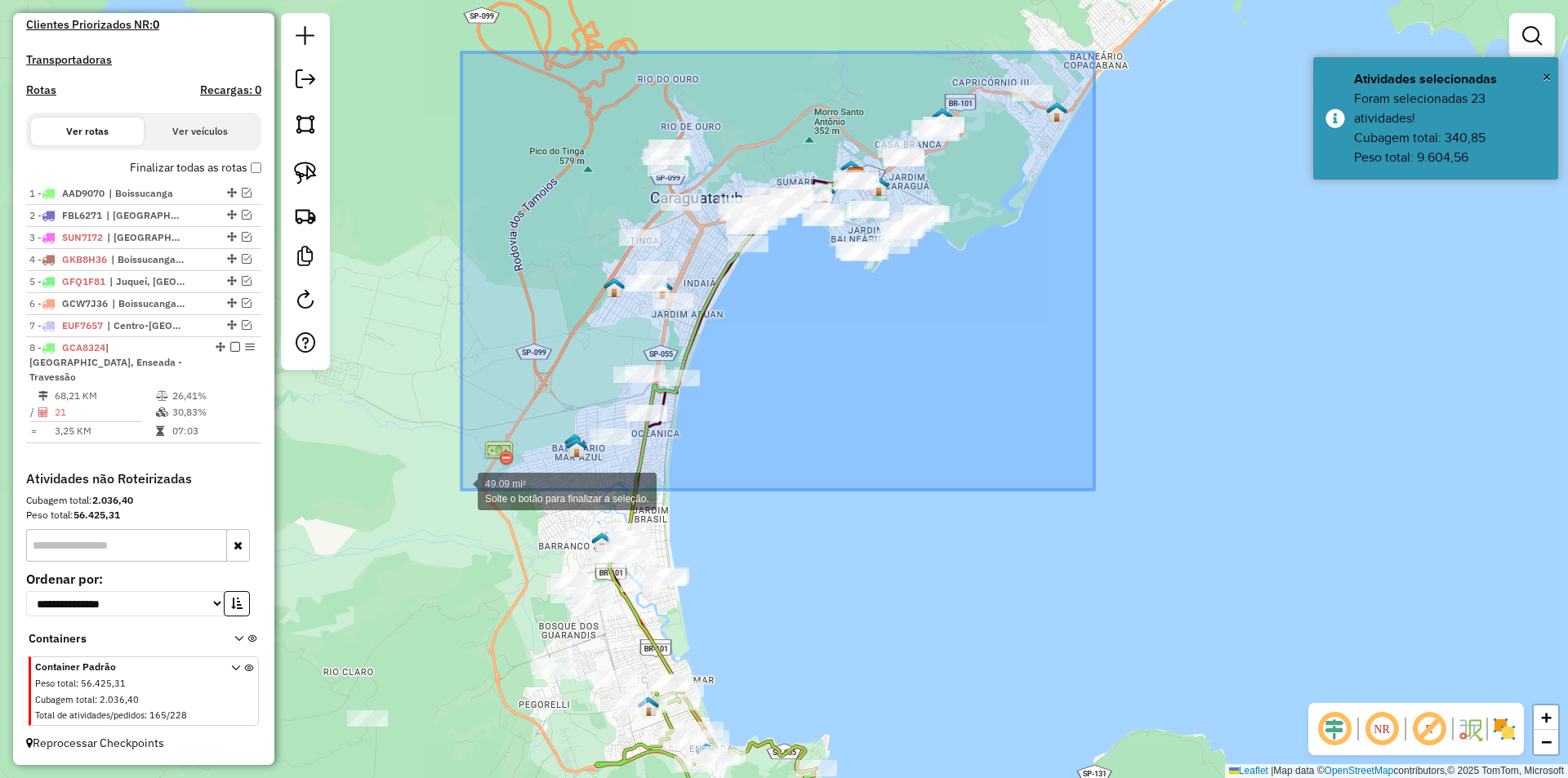
drag, startPoint x: 1094, startPoint y: 52, endPoint x: 462, endPoint y: 489, distance: 768.4
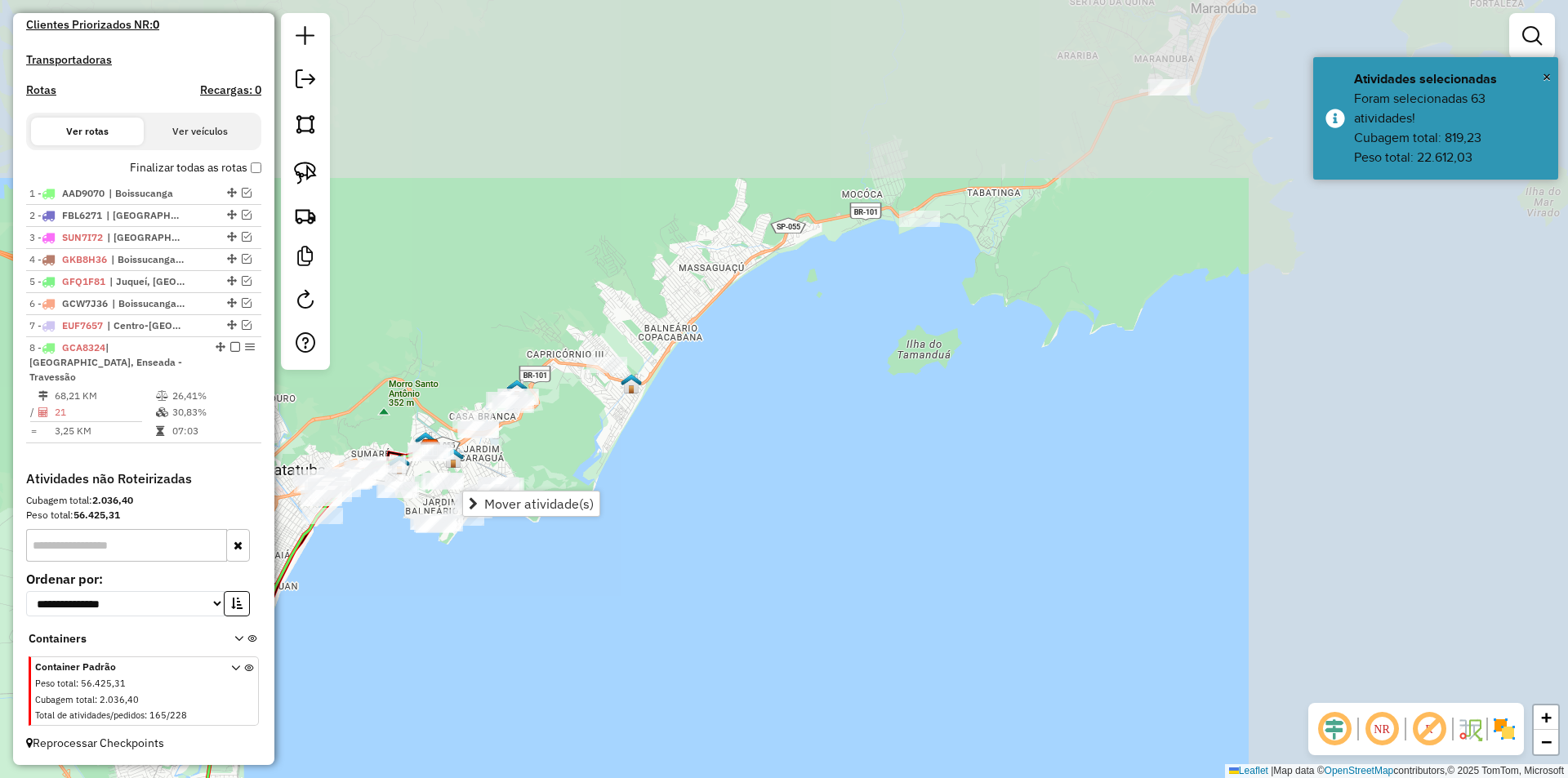
drag, startPoint x: 1022, startPoint y: 311, endPoint x: 613, endPoint y: 570, distance: 484.1
click at [613, 570] on div "Janela de atendimento Grade de atendimento Capacidade Transportadoras Veículos …" at bounding box center [784, 389] width 1568 height 778
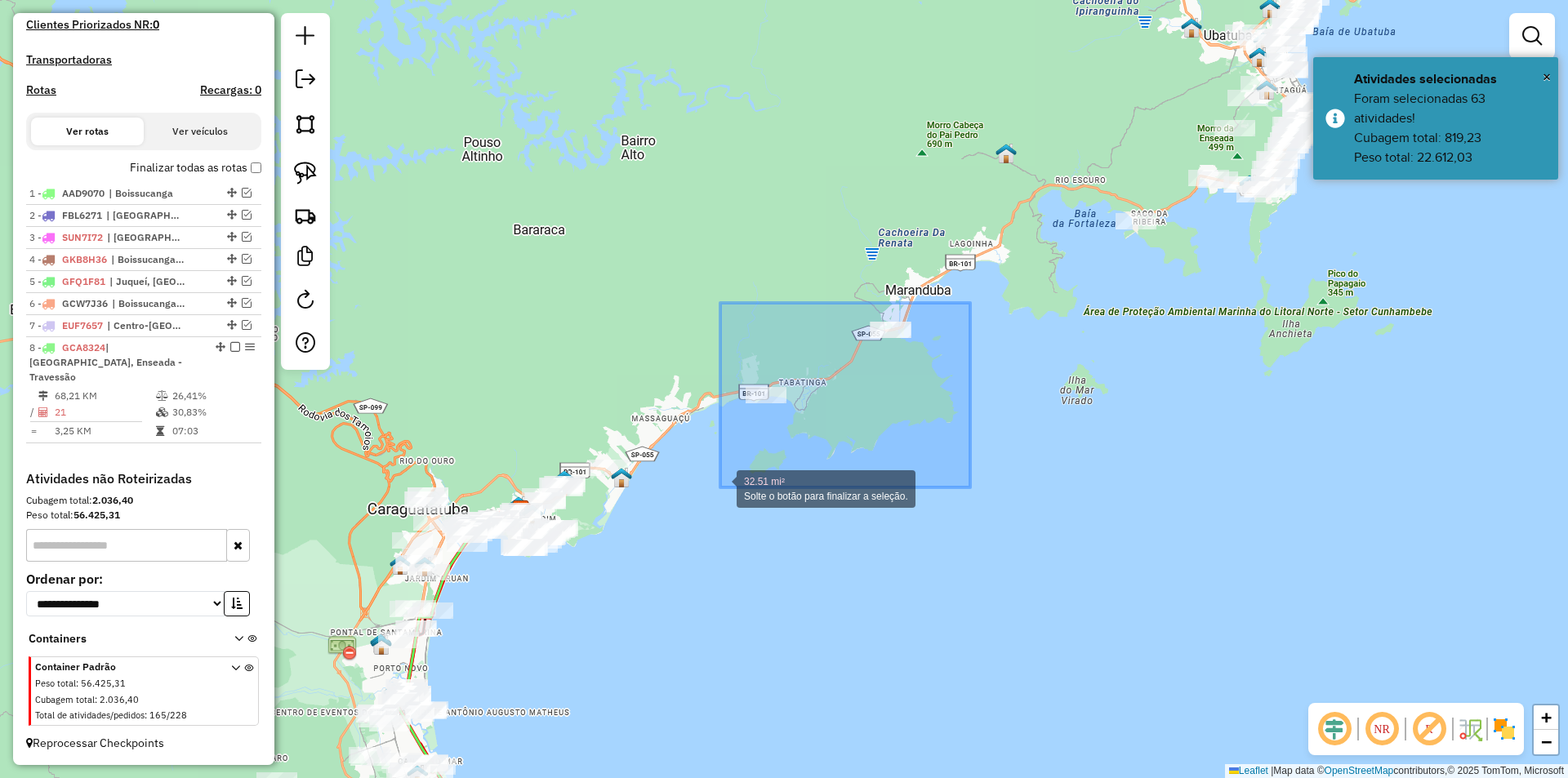
drag, startPoint x: 911, startPoint y: 325, endPoint x: 721, endPoint y: 487, distance: 249.7
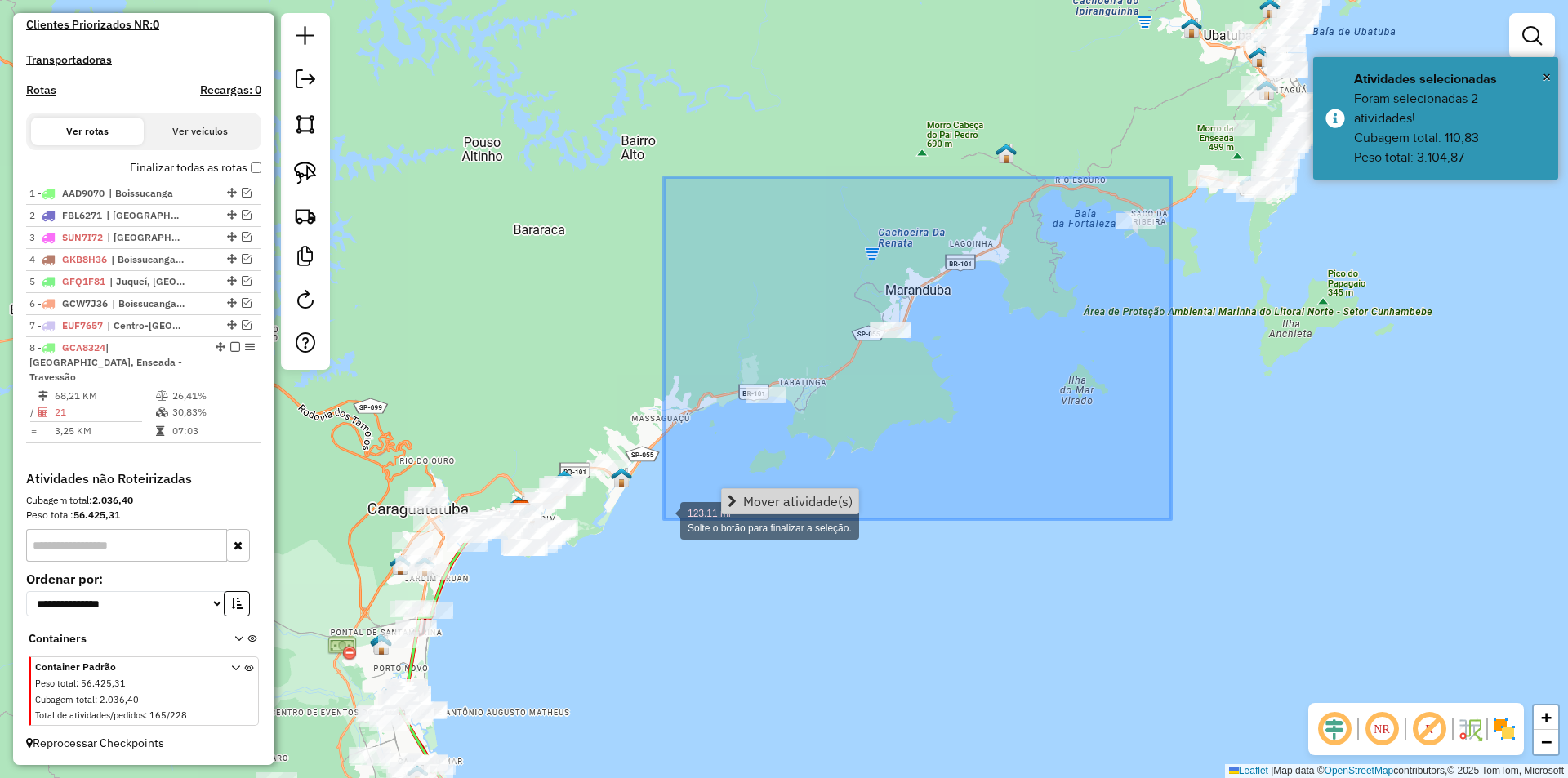
drag, startPoint x: 1171, startPoint y: 177, endPoint x: 663, endPoint y: 519, distance: 612.4
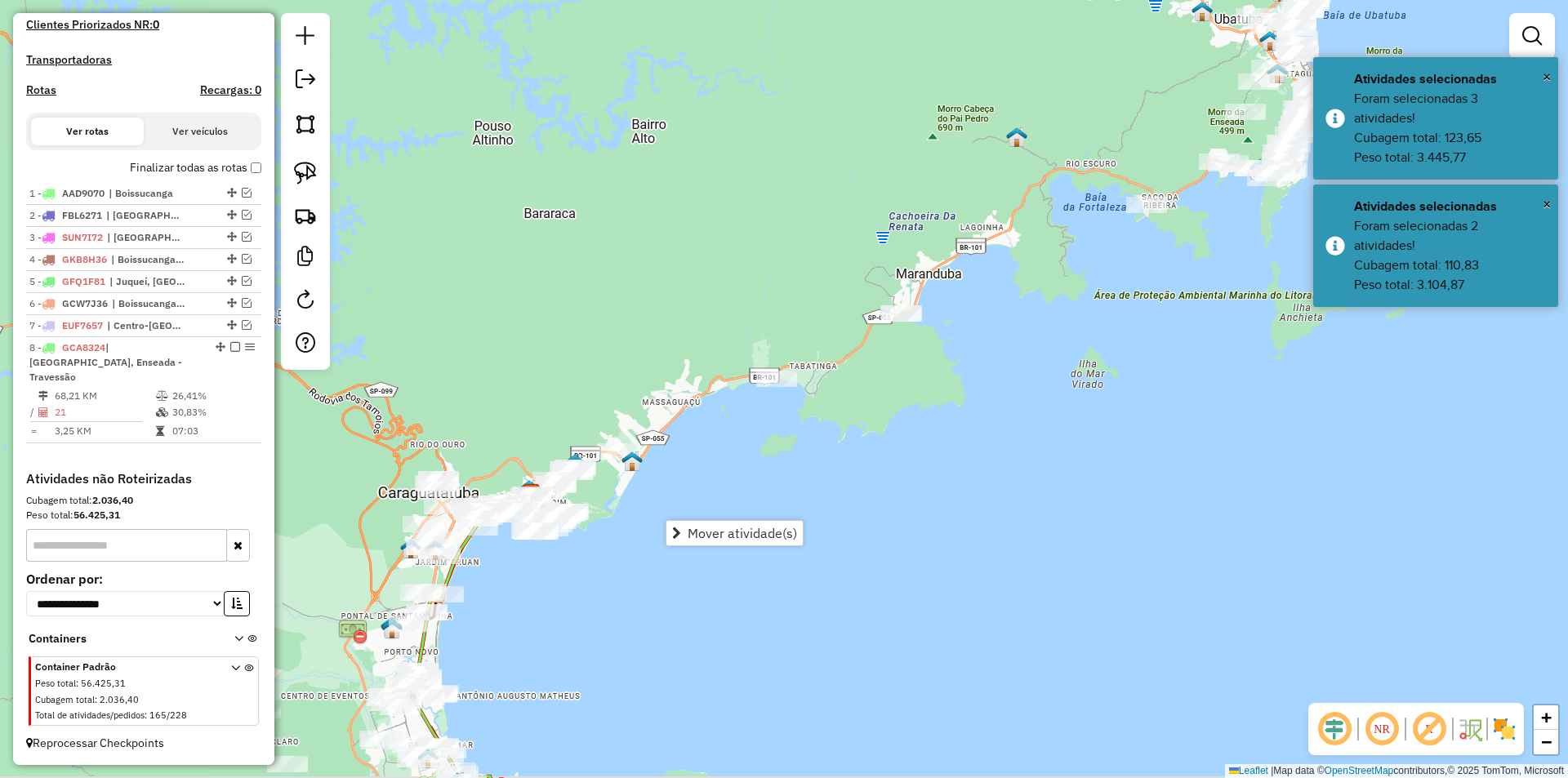
drag, startPoint x: 592, startPoint y: 696, endPoint x: 728, endPoint y: 312, distance: 407.4
click at [728, 308] on div "Janela de atendimento Grade de atendimento Capacidade Transportadoras Veículos …" at bounding box center [784, 389] width 1568 height 778
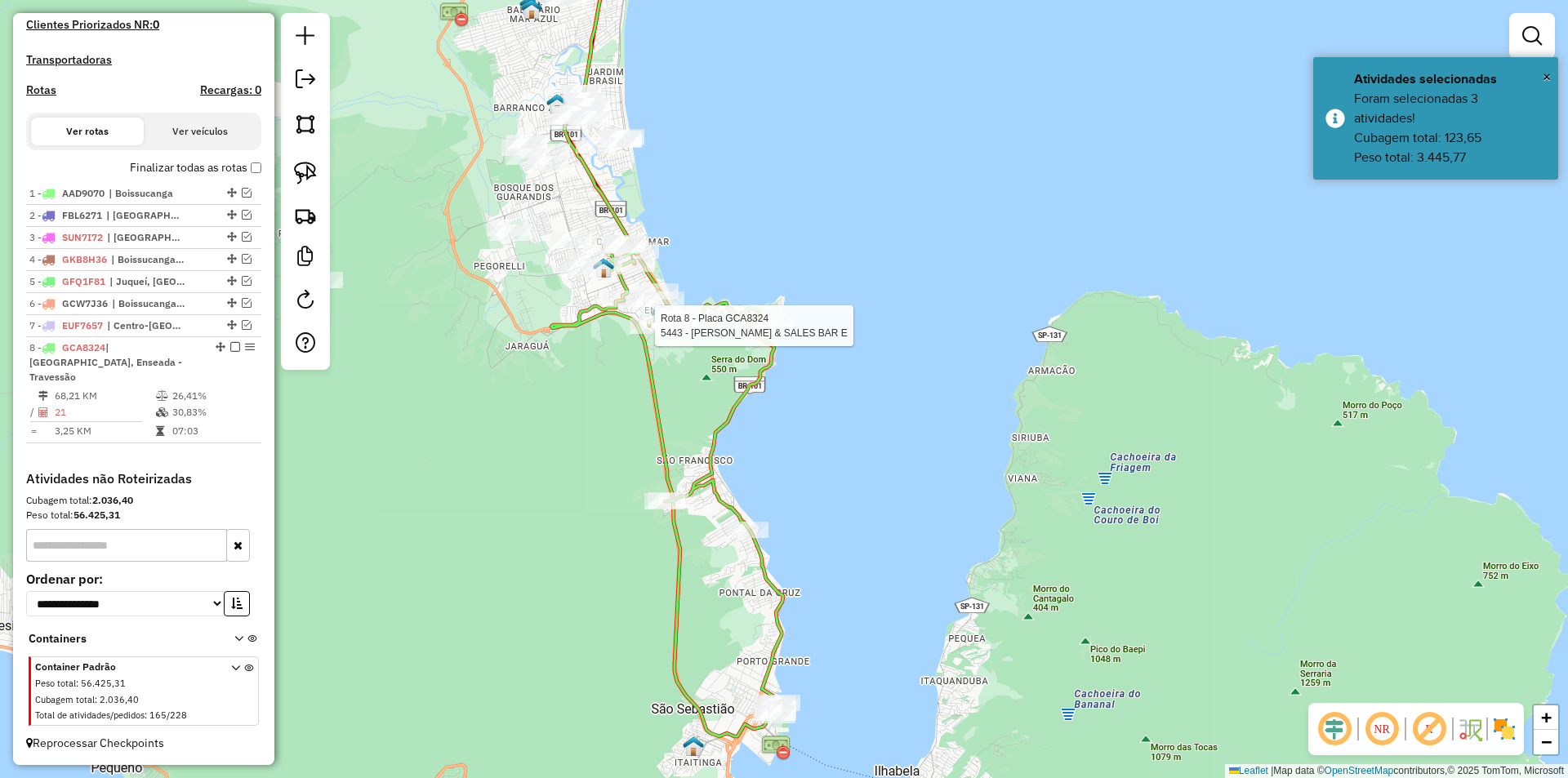
click at [649, 334] on div at bounding box center [650, 325] width 41 height 16
select select "**********"
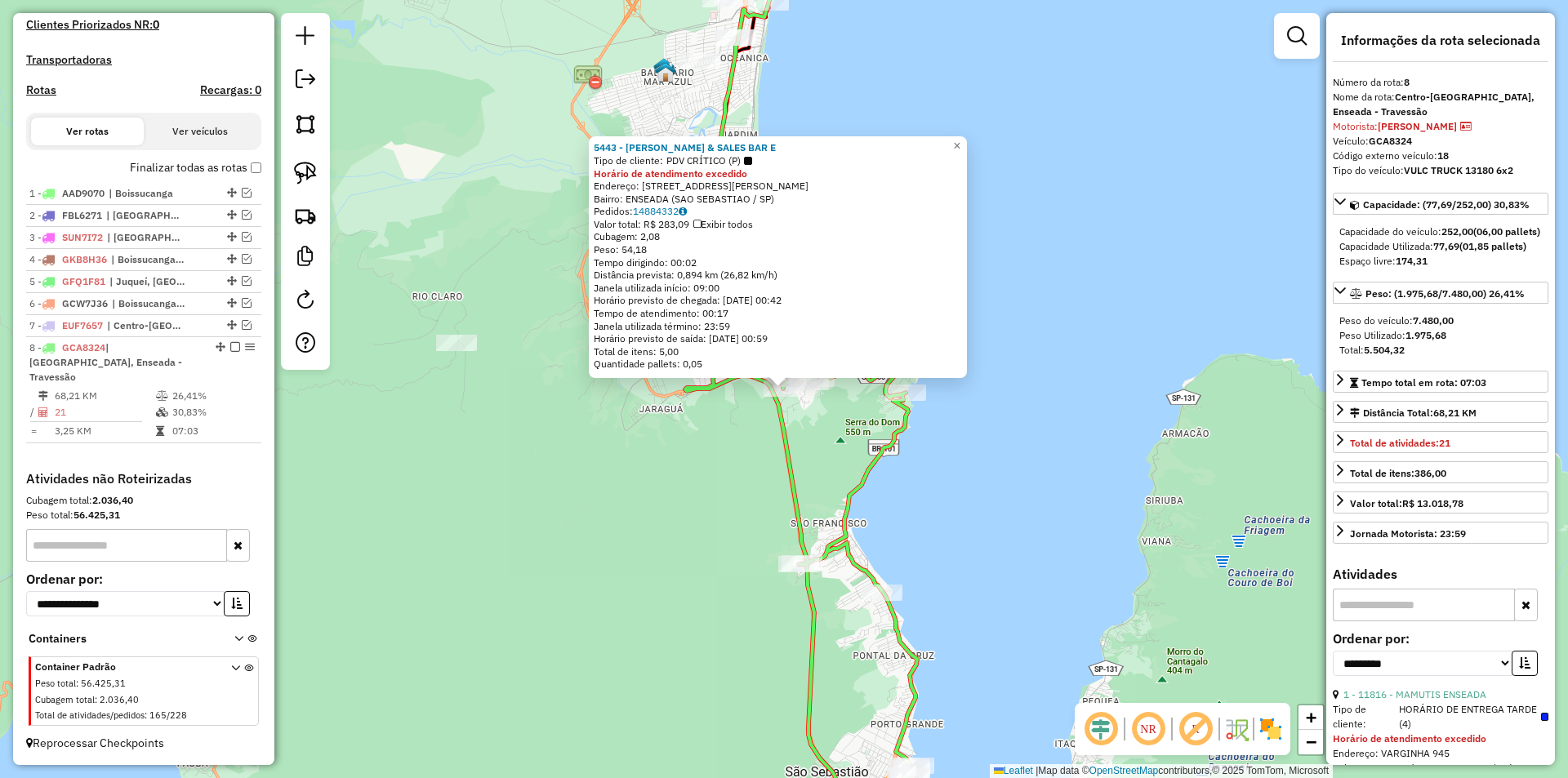
click at [573, 521] on div "5443 - AQUINO & SALES BAR E Tipo de cliente: PDV CRÍTICO (P) Horário de atendim…" at bounding box center [784, 389] width 1568 height 778
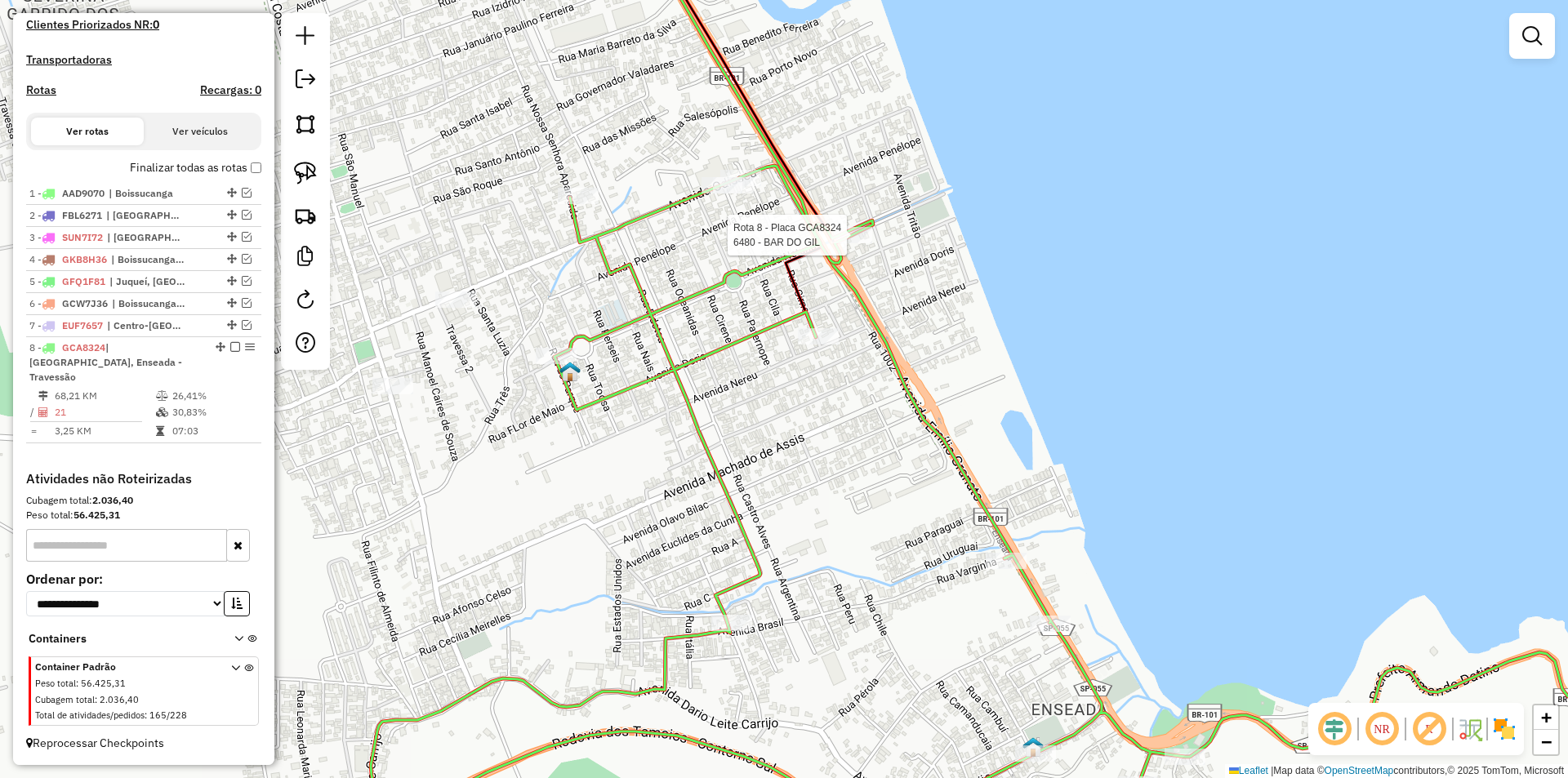
select select "**********"
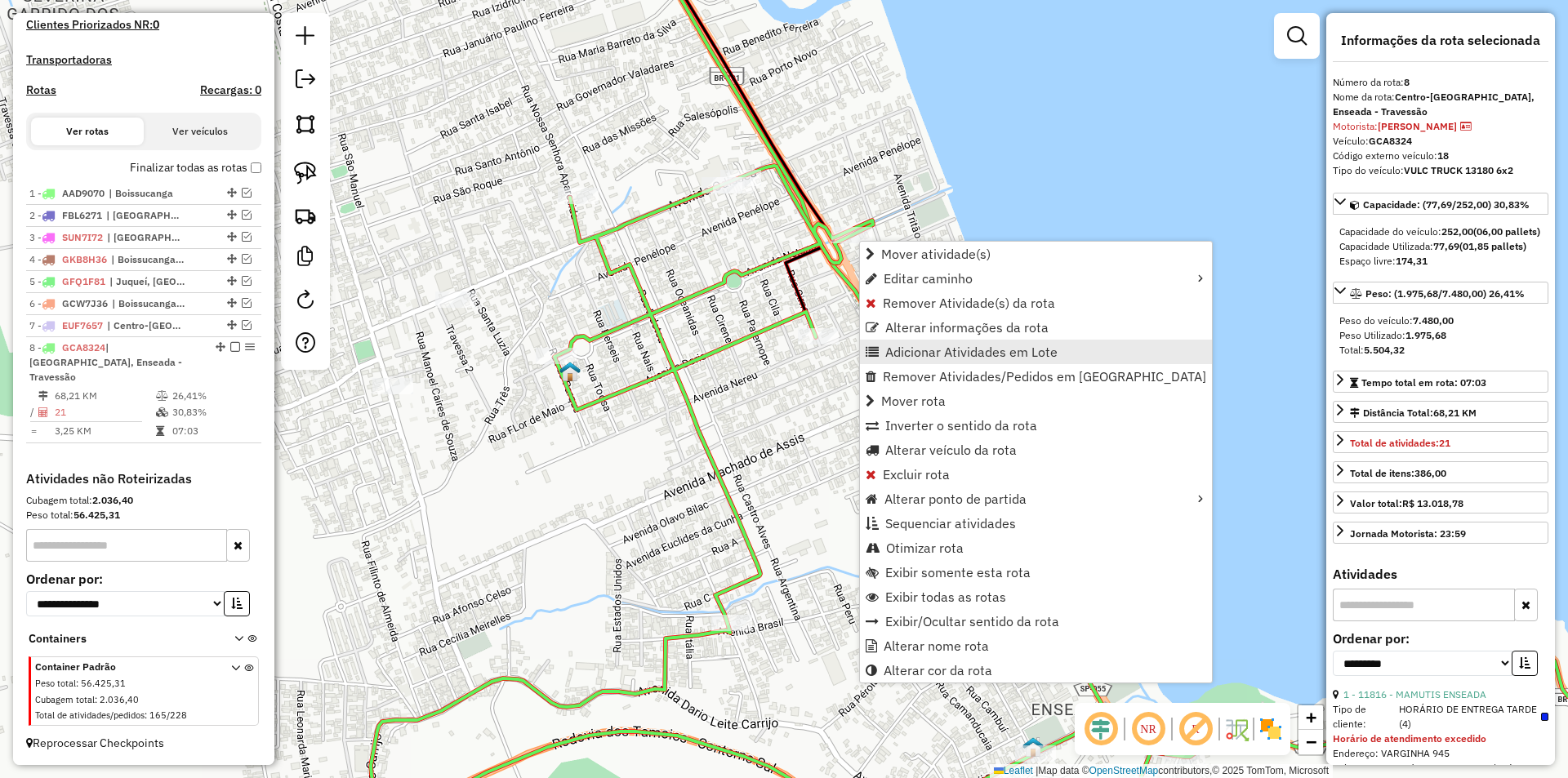
click at [893, 350] on span "Adicionar Atividades em Lote" at bounding box center [971, 352] width 172 height 13
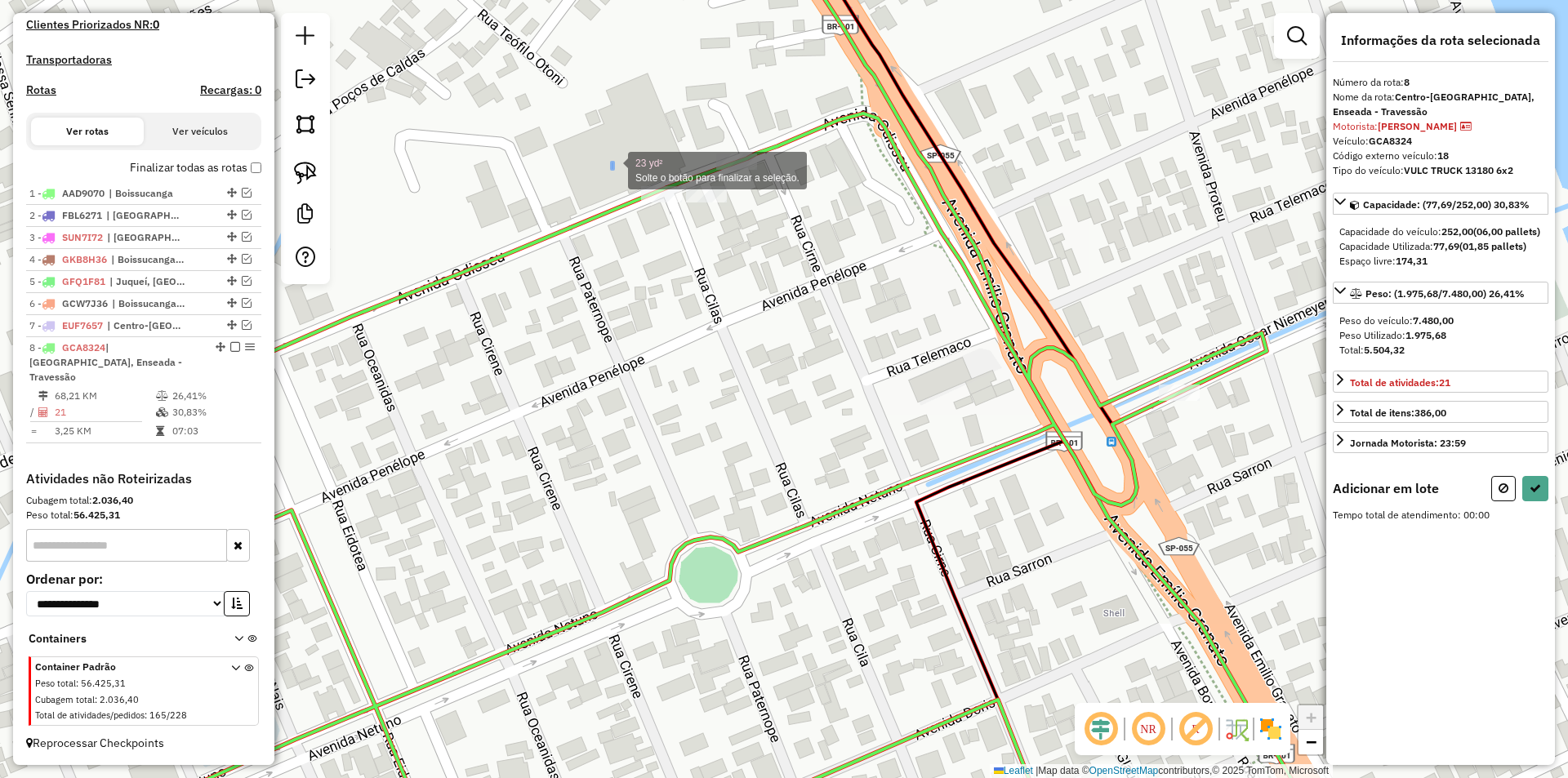
drag, startPoint x: 620, startPoint y: 166, endPoint x: 577, endPoint y: 145, distance: 47.9
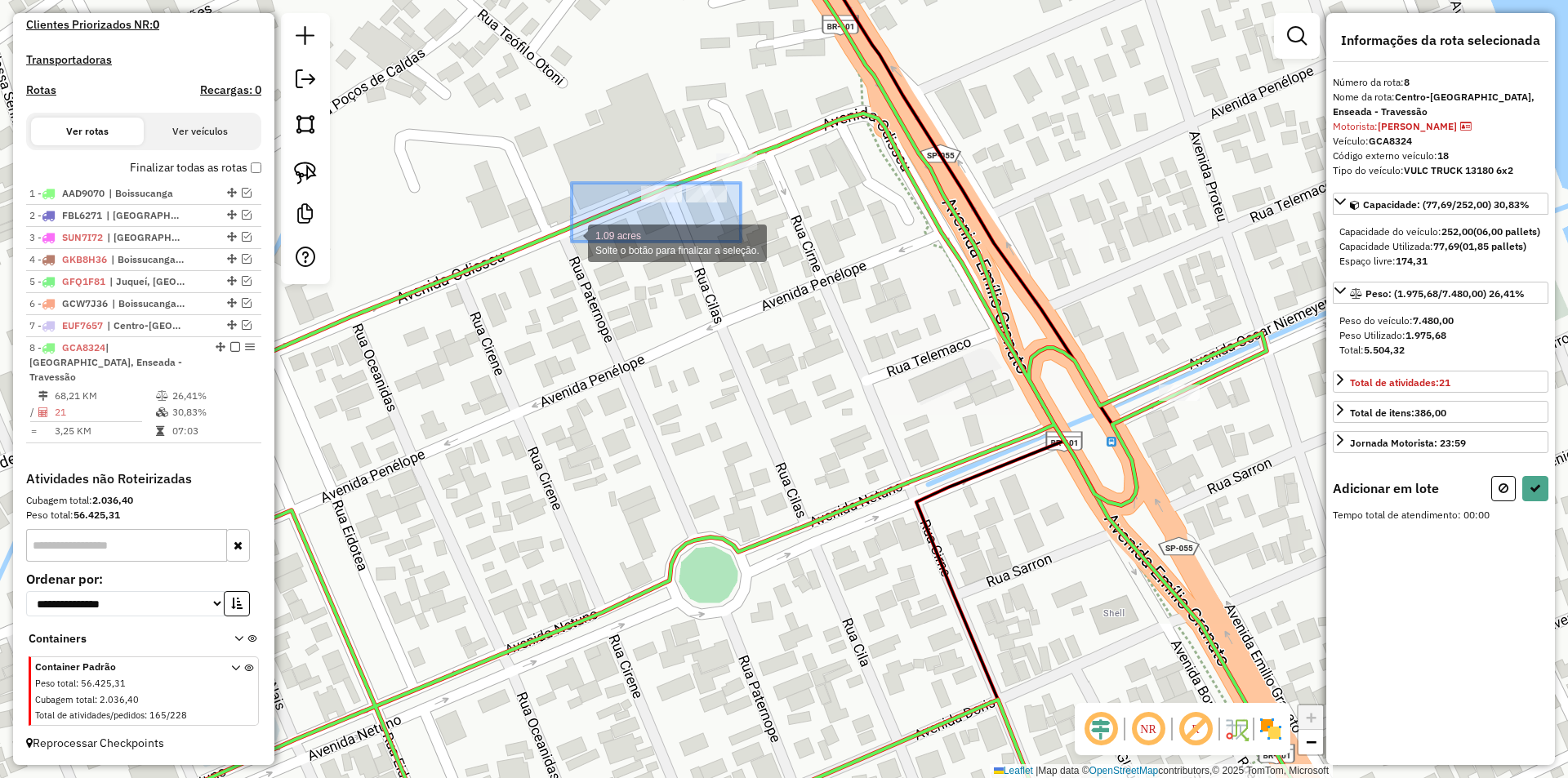
drag, startPoint x: 741, startPoint y: 183, endPoint x: 571, endPoint y: 242, distance: 179.9
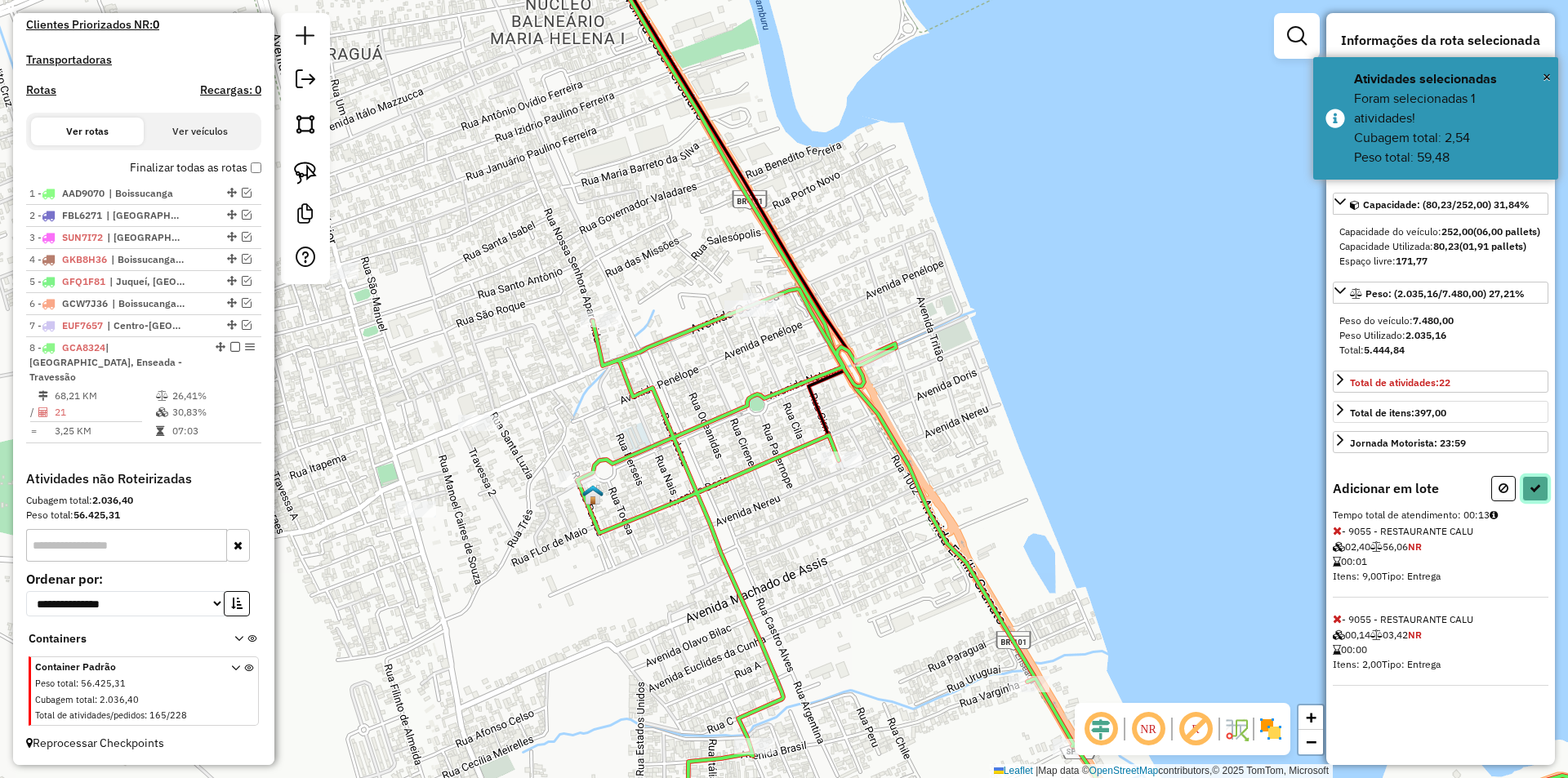
click at [1531, 494] on icon at bounding box center [1535, 488] width 11 height 11
select select "**********"
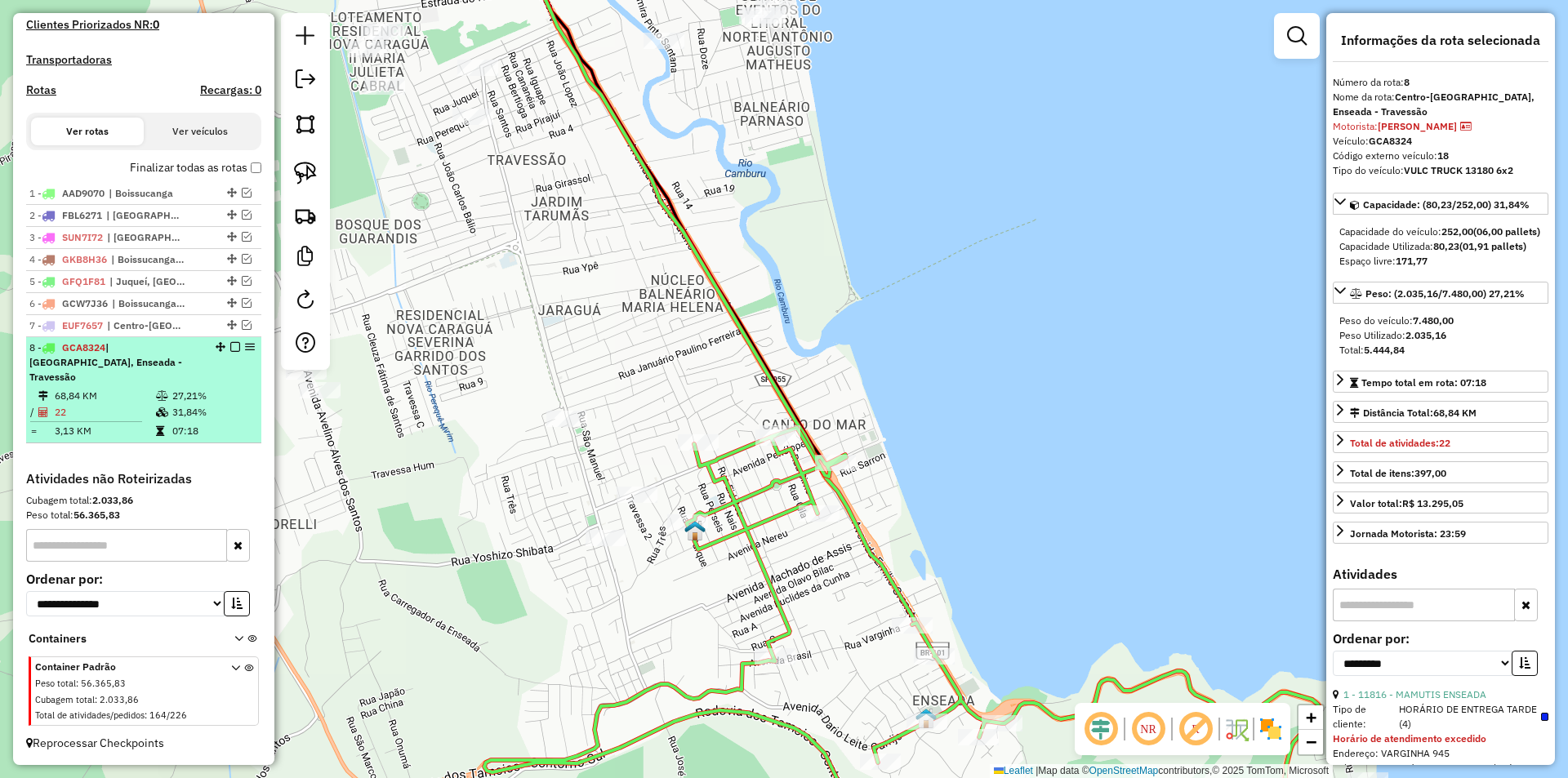
click at [230, 352] on em at bounding box center [235, 347] width 10 height 10
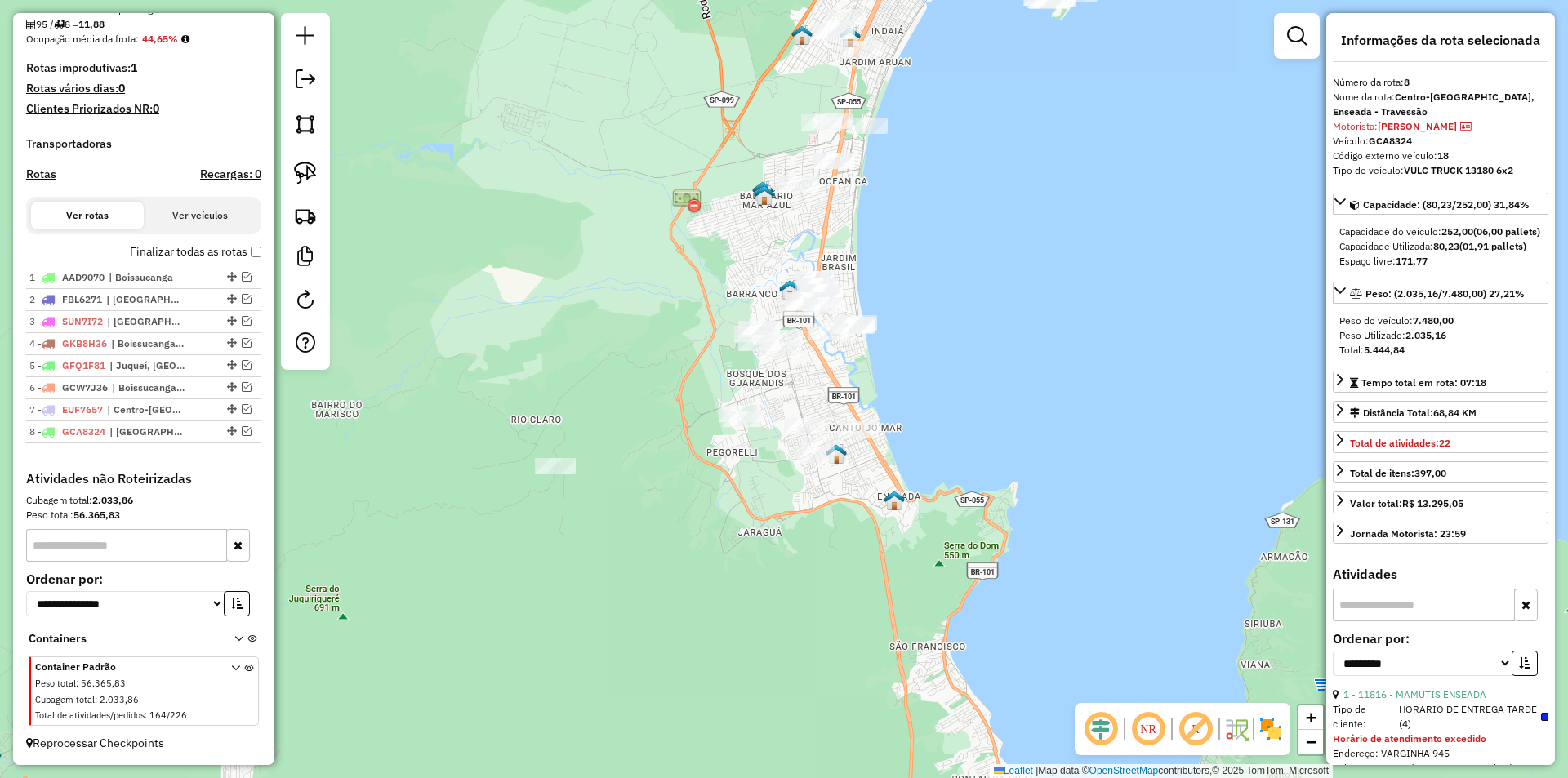
drag, startPoint x: 971, startPoint y: 349, endPoint x: 591, endPoint y: 664, distance: 493.6
click at [579, 699] on div "Janela de atendimento Grade de atendimento Capacidade Transportadoras Veículos …" at bounding box center [784, 389] width 1568 height 778
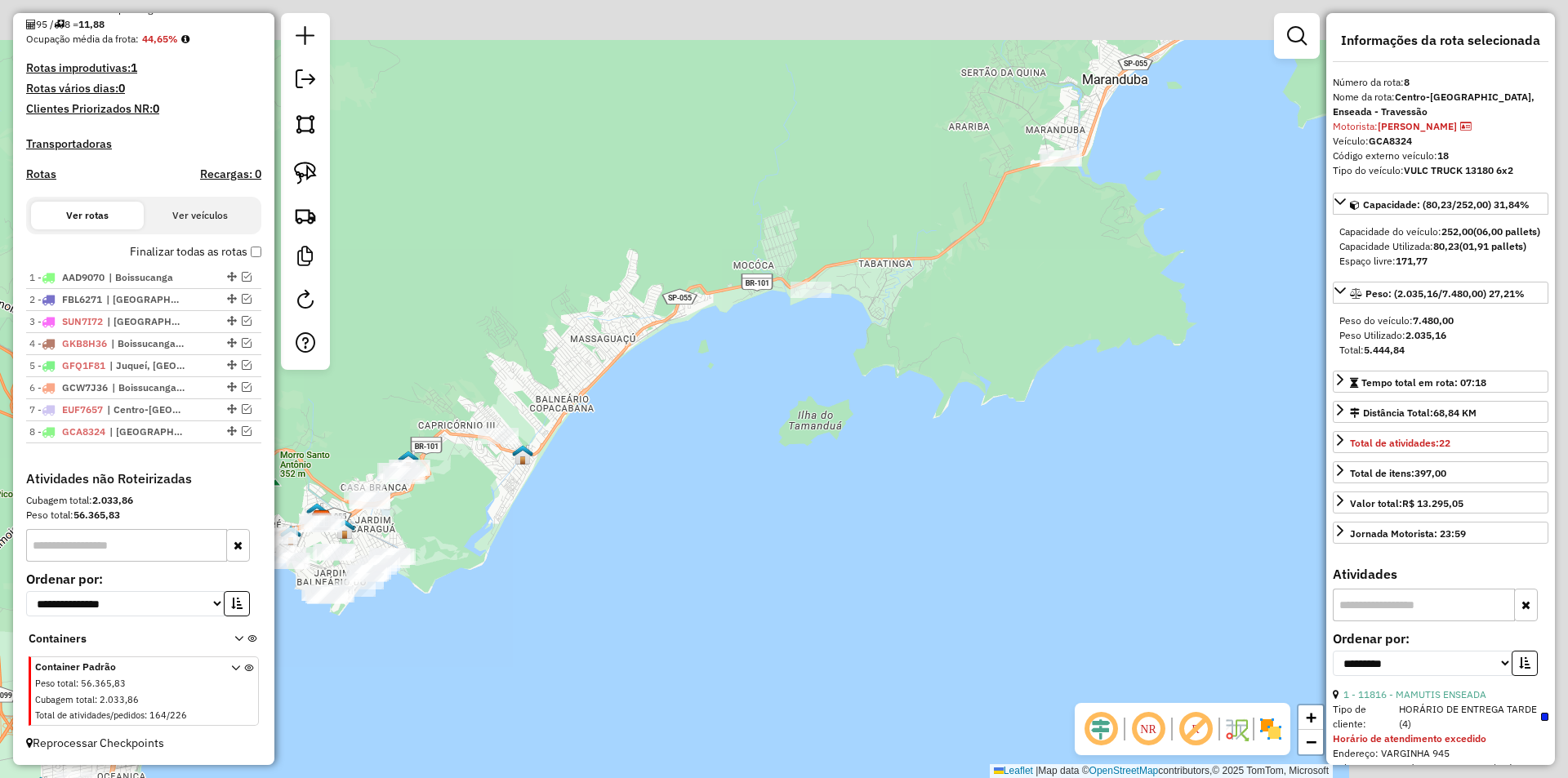
drag, startPoint x: 931, startPoint y: 427, endPoint x: 979, endPoint y: 483, distance: 73.8
click at [474, 773] on div "Janela de atendimento Grade de atendimento Capacidade Transportadoras Veículos …" at bounding box center [784, 389] width 1568 height 778
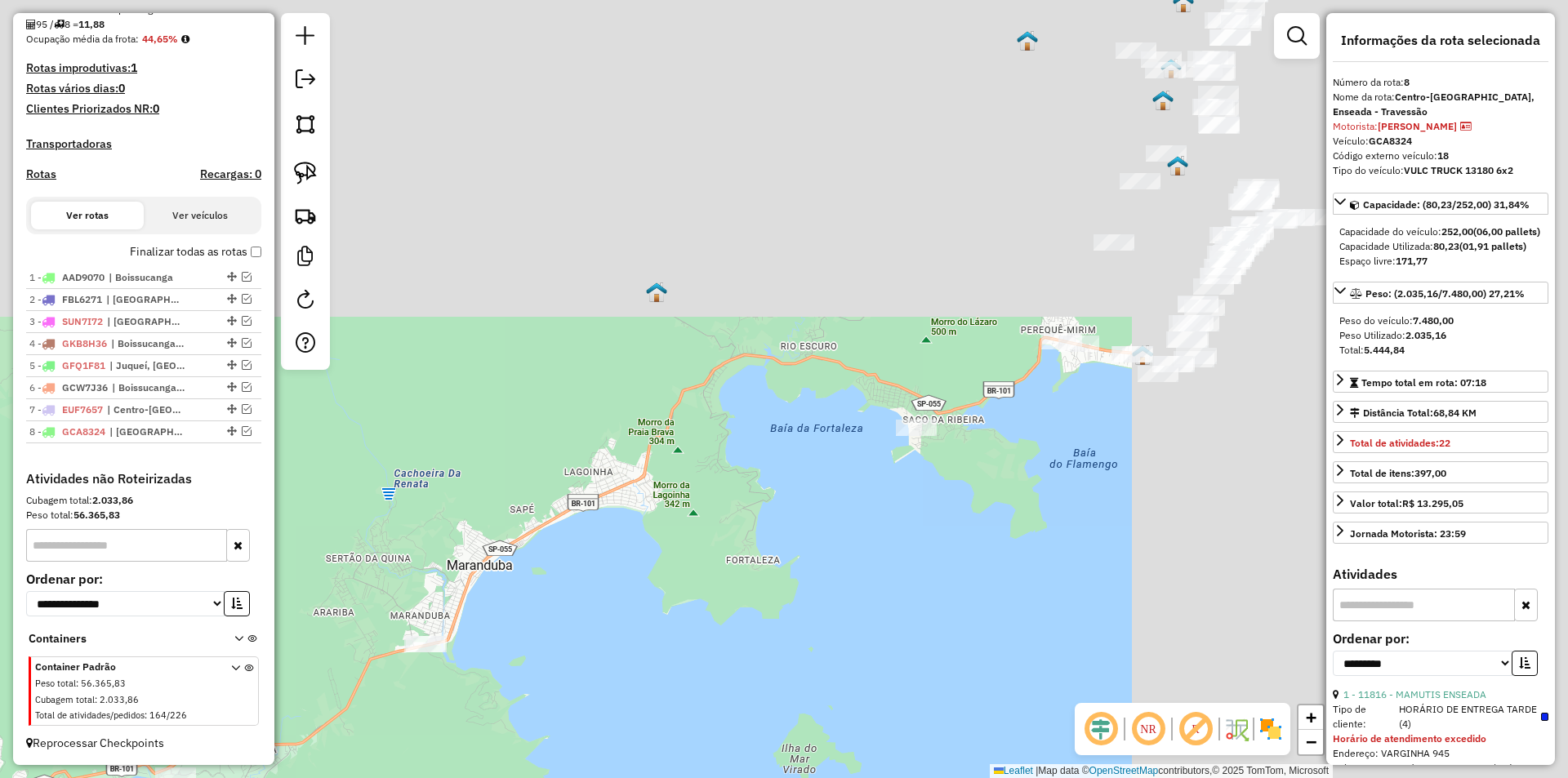
drag, startPoint x: 1007, startPoint y: 456, endPoint x: 594, endPoint y: 748, distance: 505.8
click at [594, 760] on div "Janela de atendimento Grade de atendimento Capacidade Transportadoras Veículos …" at bounding box center [784, 389] width 1568 height 778
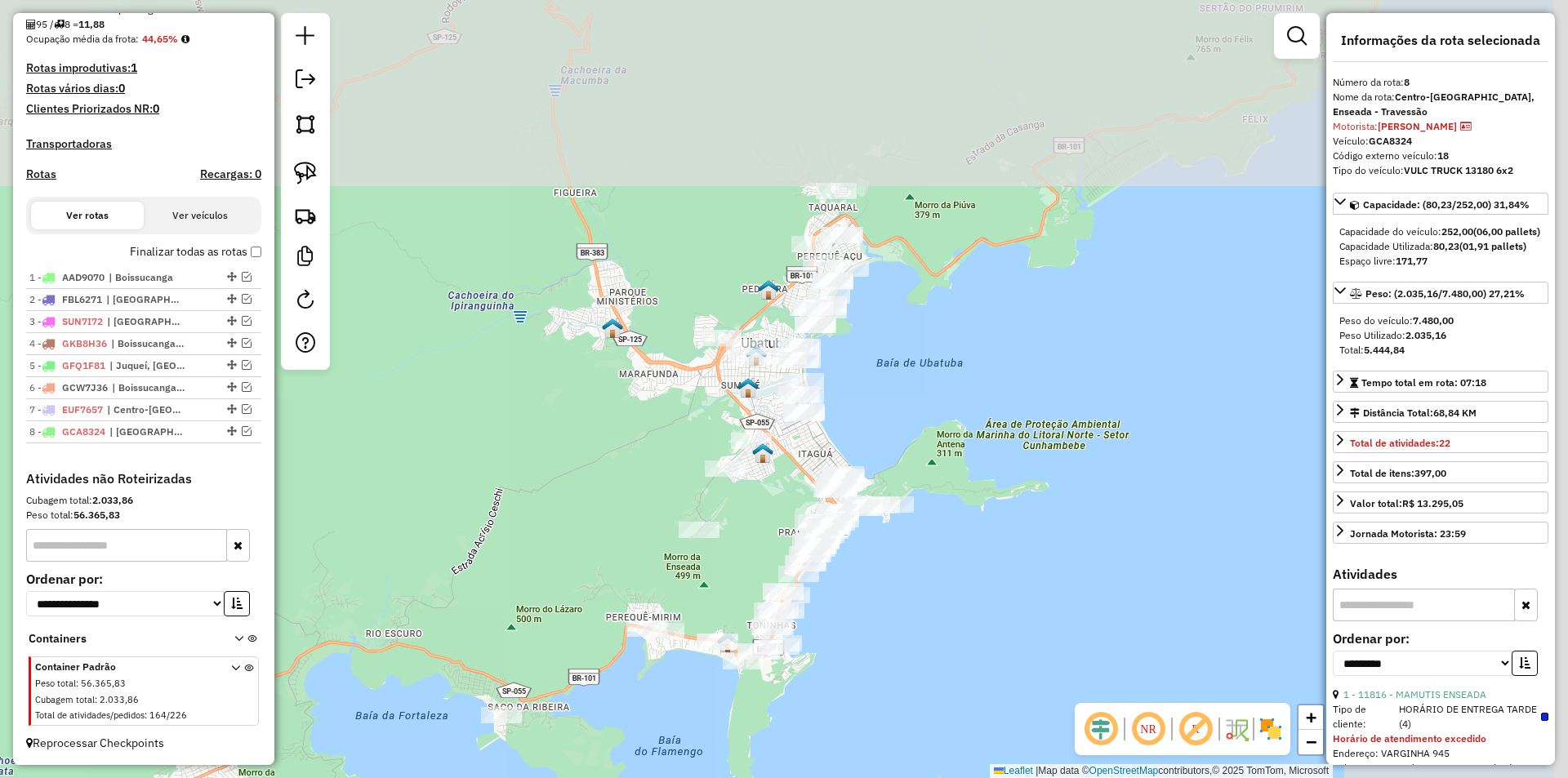
drag, startPoint x: 806, startPoint y: 489, endPoint x: 618, endPoint y: 634, distance: 237.4
click at [618, 634] on div "Janela de atendimento Grade de atendimento Capacidade Transportadoras Veículos …" at bounding box center [784, 389] width 1568 height 778
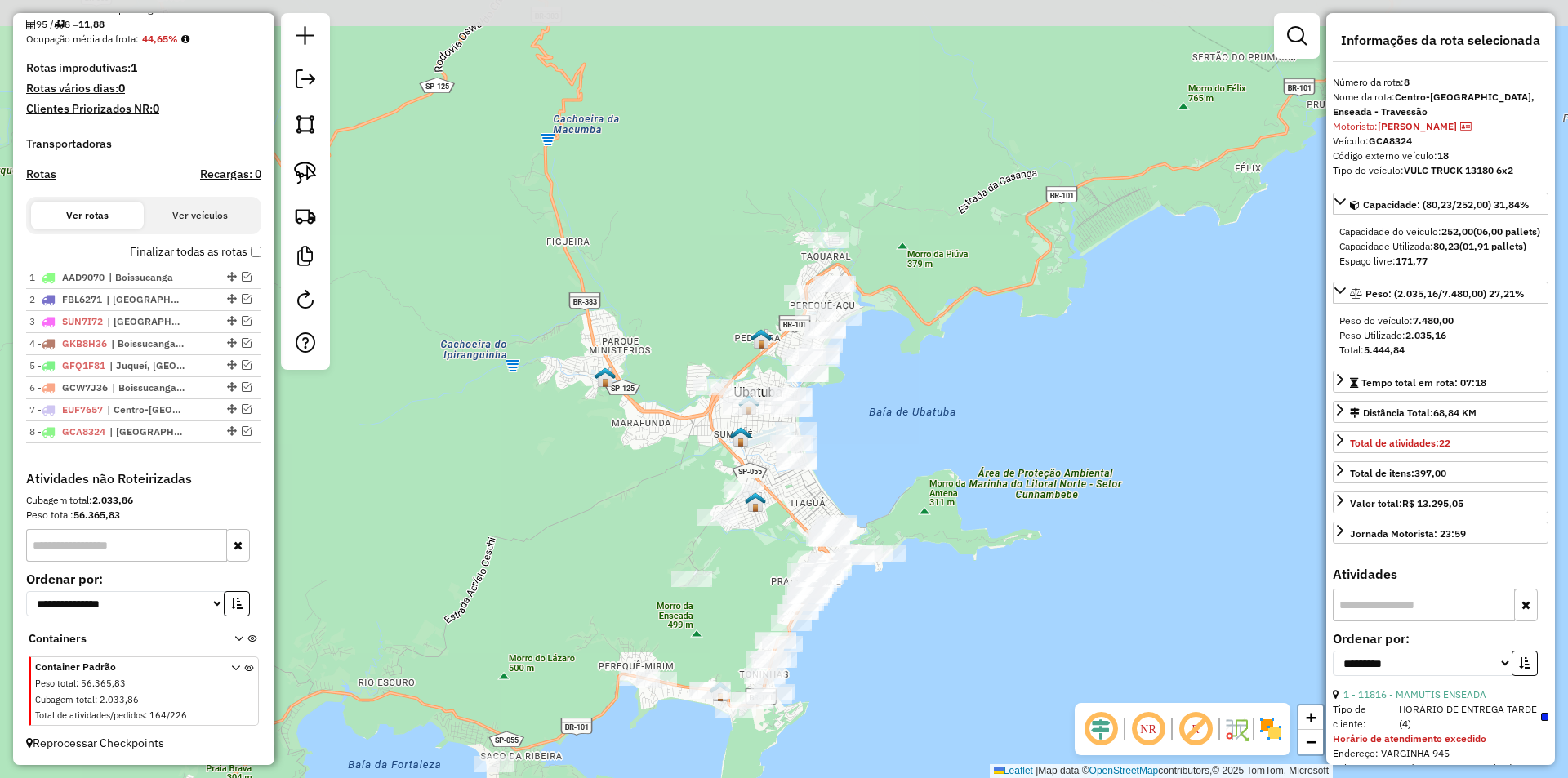
drag, startPoint x: 897, startPoint y: 346, endPoint x: 904, endPoint y: 429, distance: 83.3
click at [904, 429] on div "Janela de atendimento Grade de atendimento Capacidade Transportadoras Veículos …" at bounding box center [784, 389] width 1568 height 778
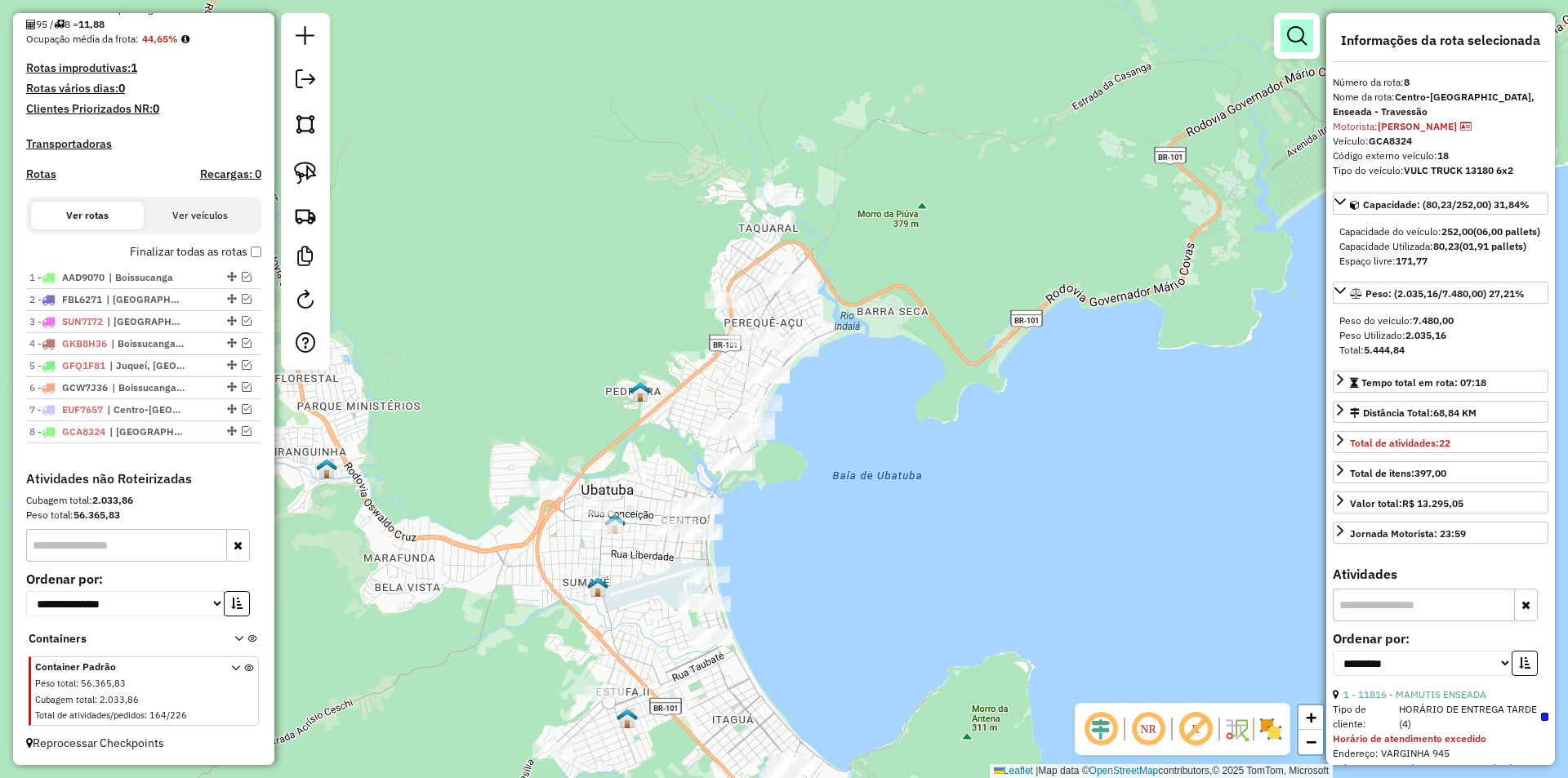
click at [1297, 37] on em at bounding box center [1296, 36] width 20 height 20
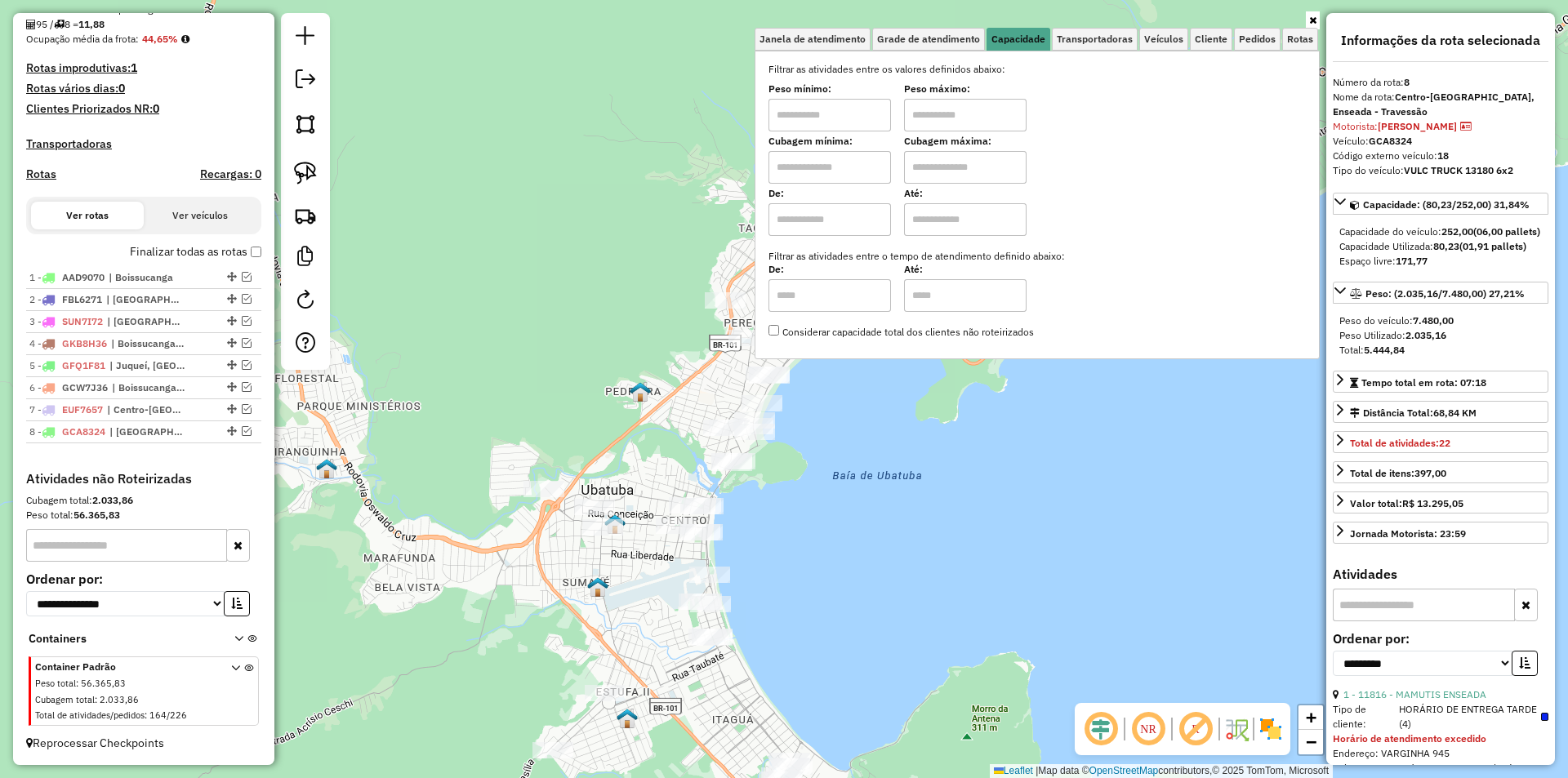
click at [791, 158] on input "text" at bounding box center [830, 167] width 123 height 32
type input "****"
type input "*****"
click at [882, 566] on div "Limpar filtros Janela de atendimento Grade de atendimento Capacidade Transporta…" at bounding box center [784, 389] width 1568 height 778
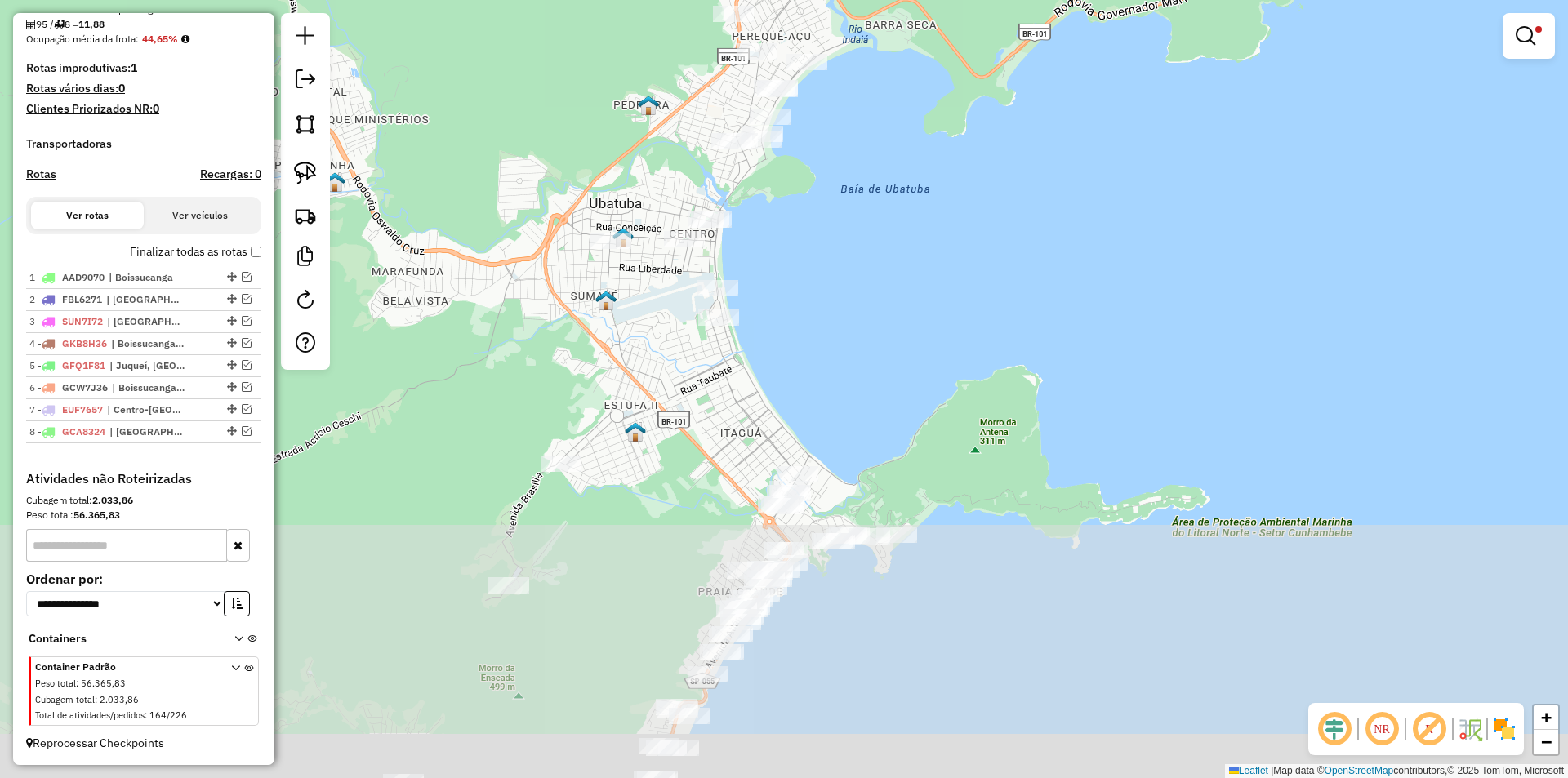
drag, startPoint x: 842, startPoint y: 519, endPoint x: 842, endPoint y: 257, distance: 262.0
click at [842, 257] on div "Limpar filtros Janela de atendimento Grade de atendimento Capacidade Transporta…" at bounding box center [784, 389] width 1568 height 778
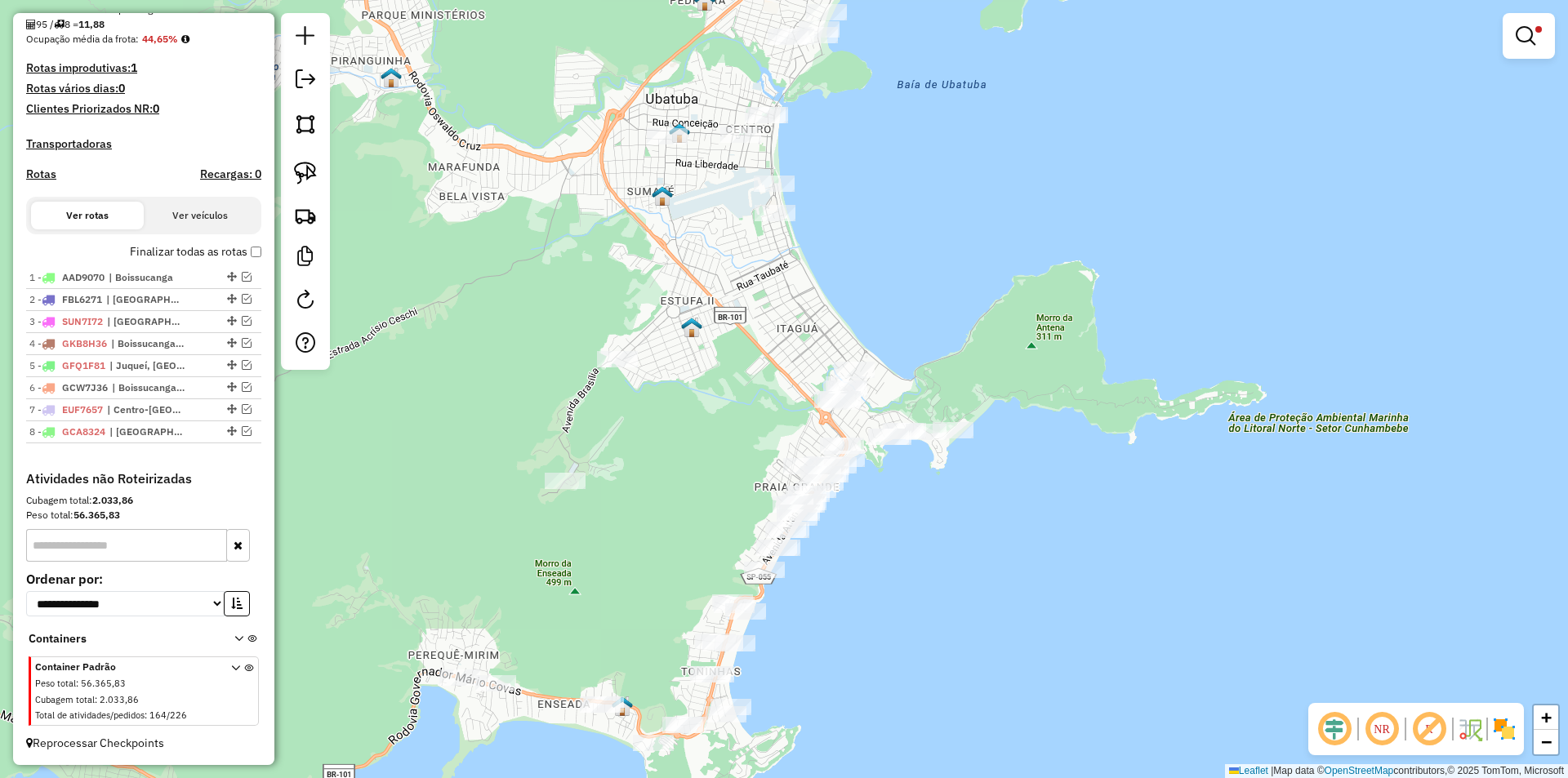
drag, startPoint x: 782, startPoint y: 346, endPoint x: 931, endPoint y: -56, distance: 428.7
click at [931, 0] on html "Aplicando filtros Pop-up bloqueado! Seu navegador bloqueou automáticamente a ab…" at bounding box center [784, 389] width 1568 height 778
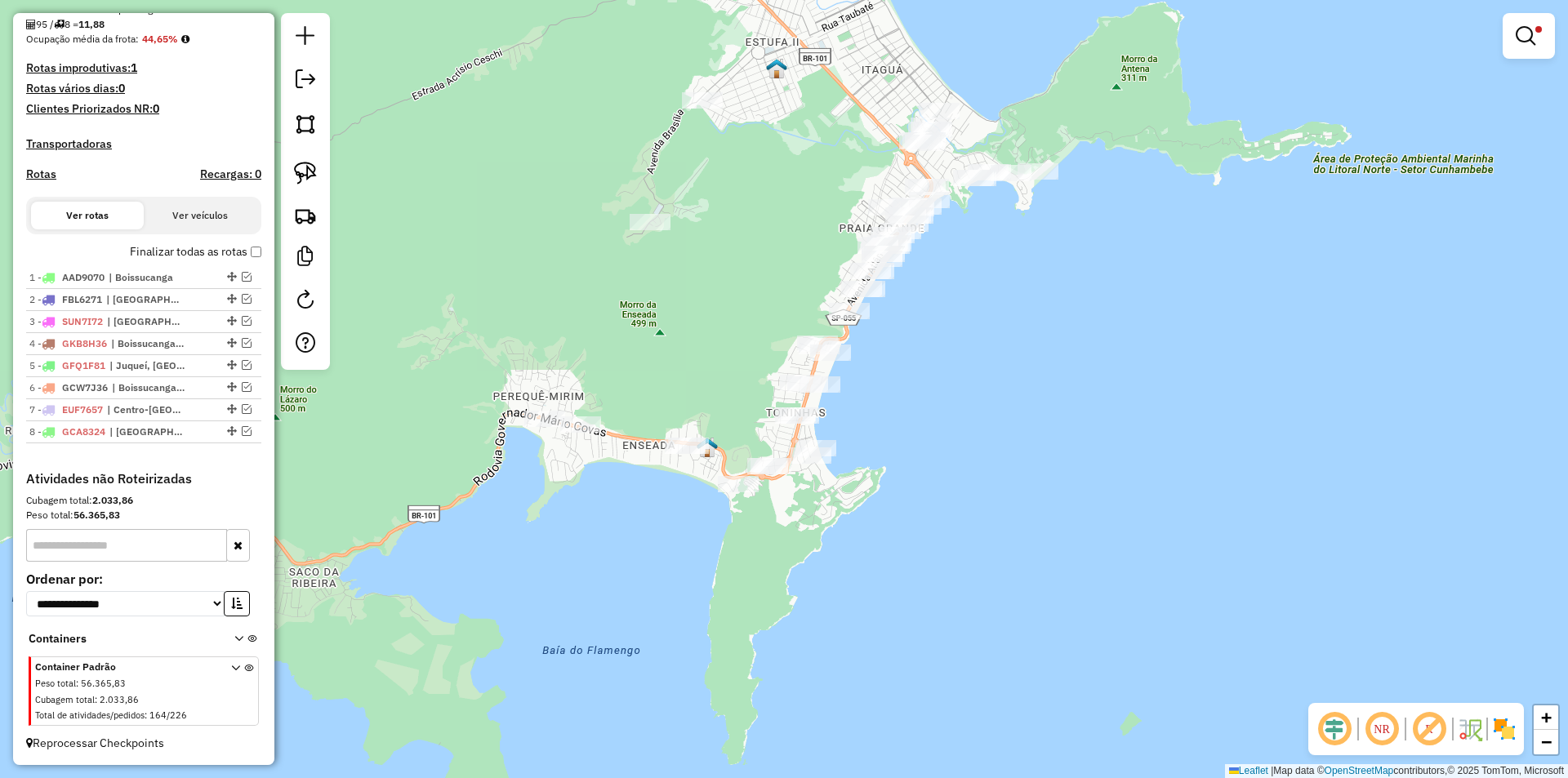
click at [585, 432] on div at bounding box center [581, 424] width 41 height 16
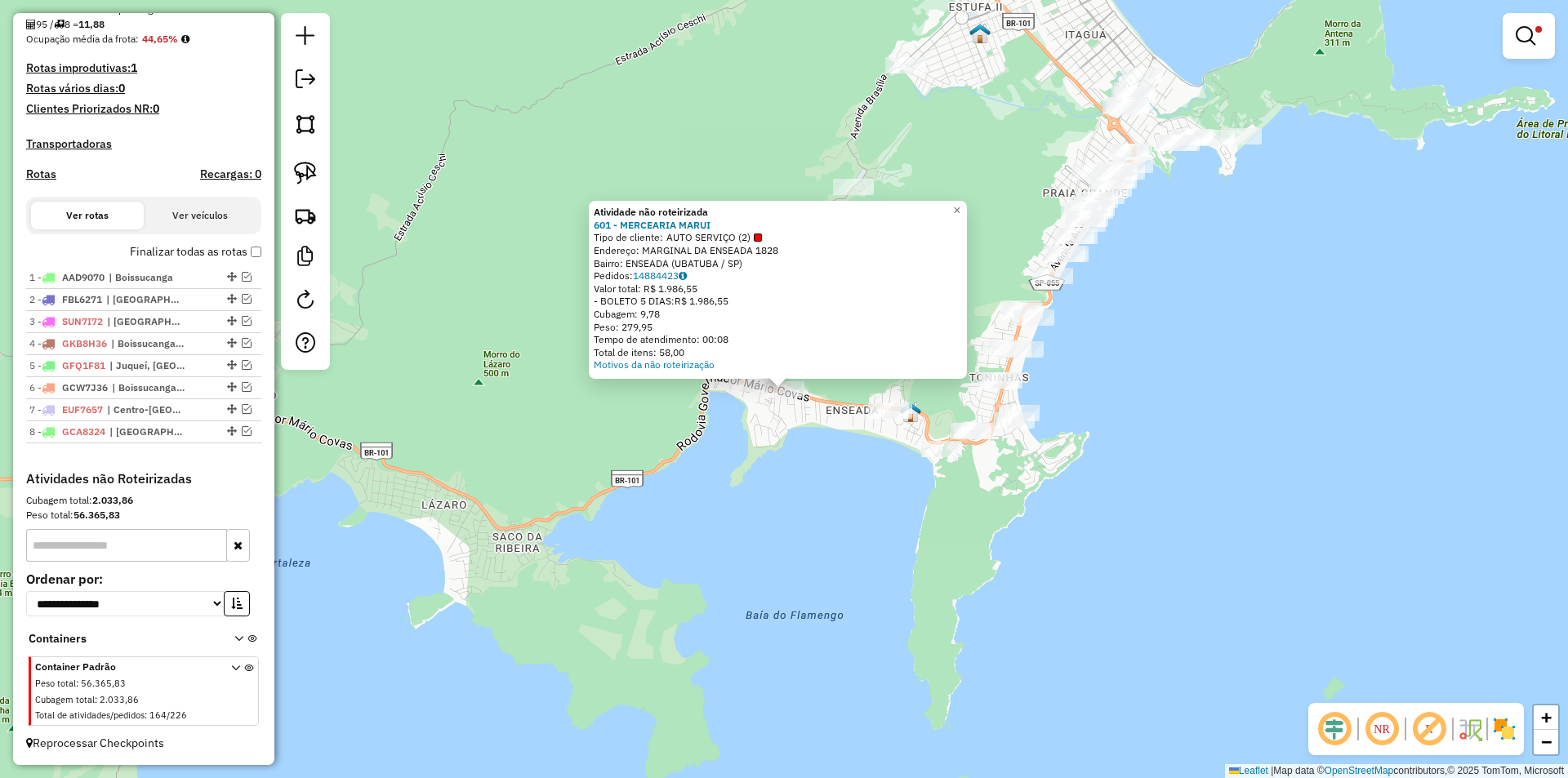
click at [672, 483] on div "Atividade não roteirizada 601 - MERCEARIA MARUI Tipo de cliente: AUTO SERVIÇO (…" at bounding box center [784, 389] width 1568 height 778
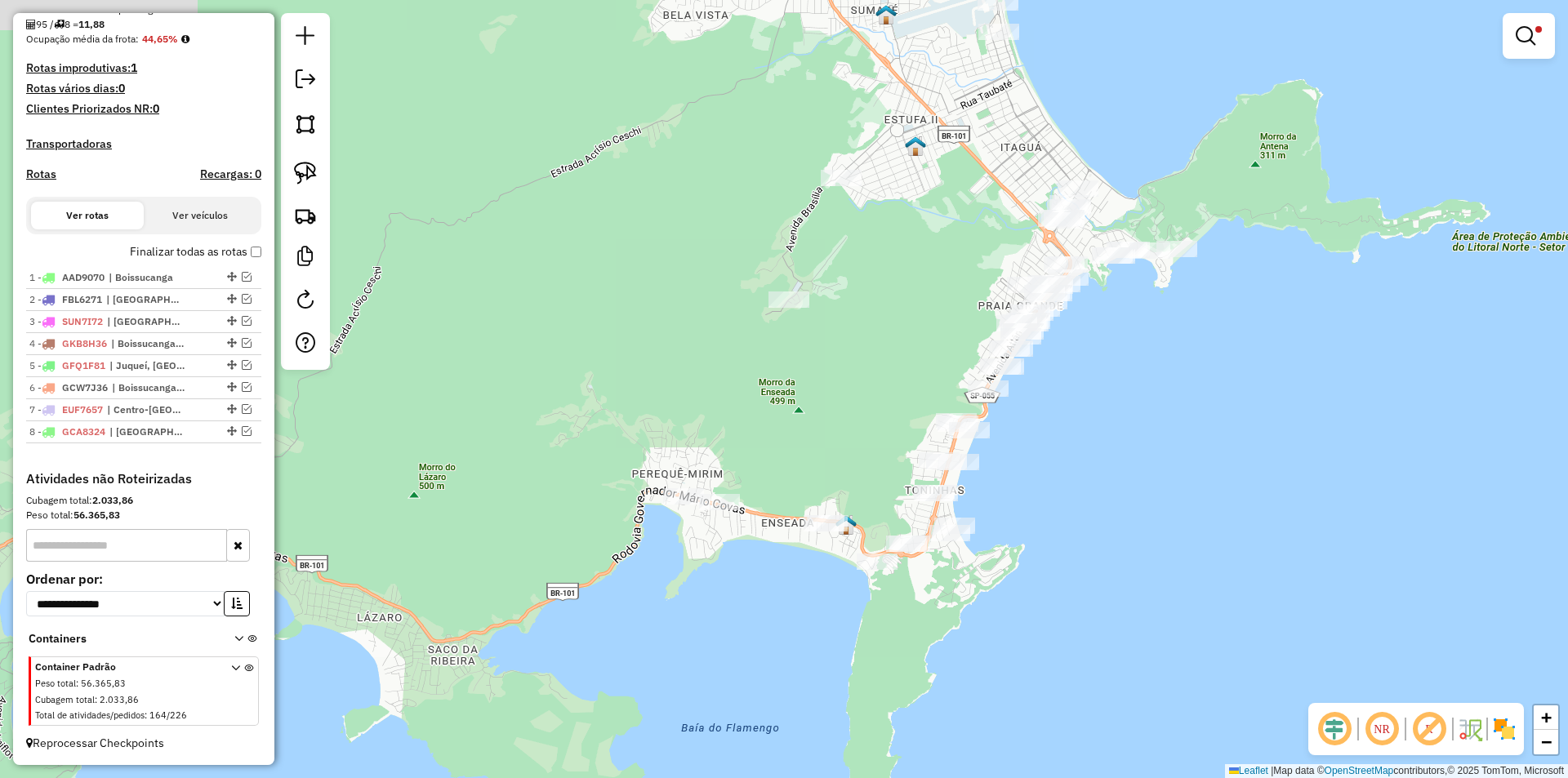
drag, startPoint x: 1136, startPoint y: 305, endPoint x: 1071, endPoint y: 418, distance: 130.4
click at [1071, 418] on div "Limpar filtros Janela de atendimento Grade de atendimento Capacidade Transporta…" at bounding box center [784, 389] width 1568 height 778
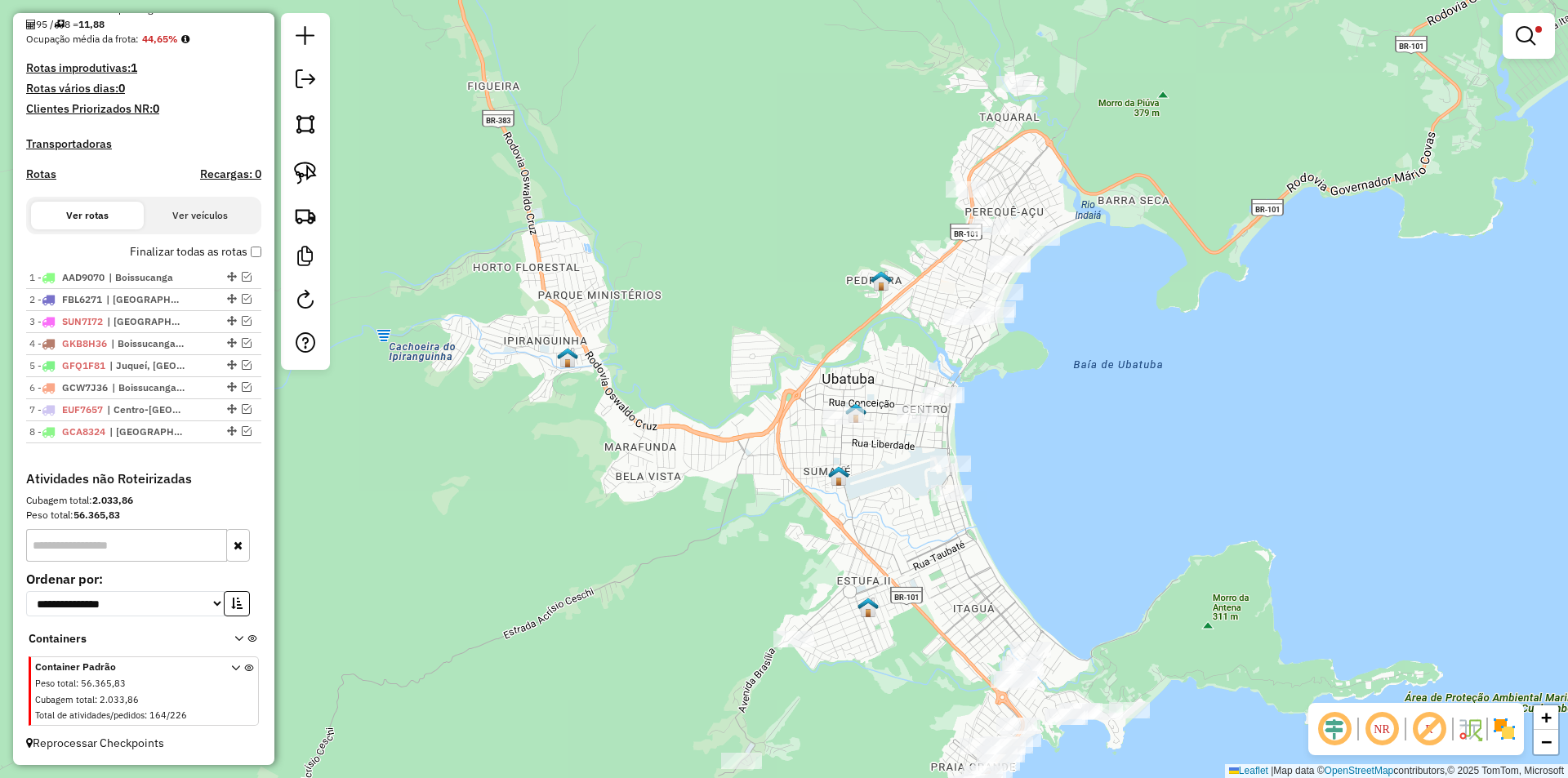
drag, startPoint x: 1194, startPoint y: 148, endPoint x: 1148, endPoint y: 602, distance: 456.3
click at [1148, 602] on div "Limpar filtros Janela de atendimento Grade de atendimento Capacidade Transporta…" at bounding box center [784, 389] width 1568 height 778
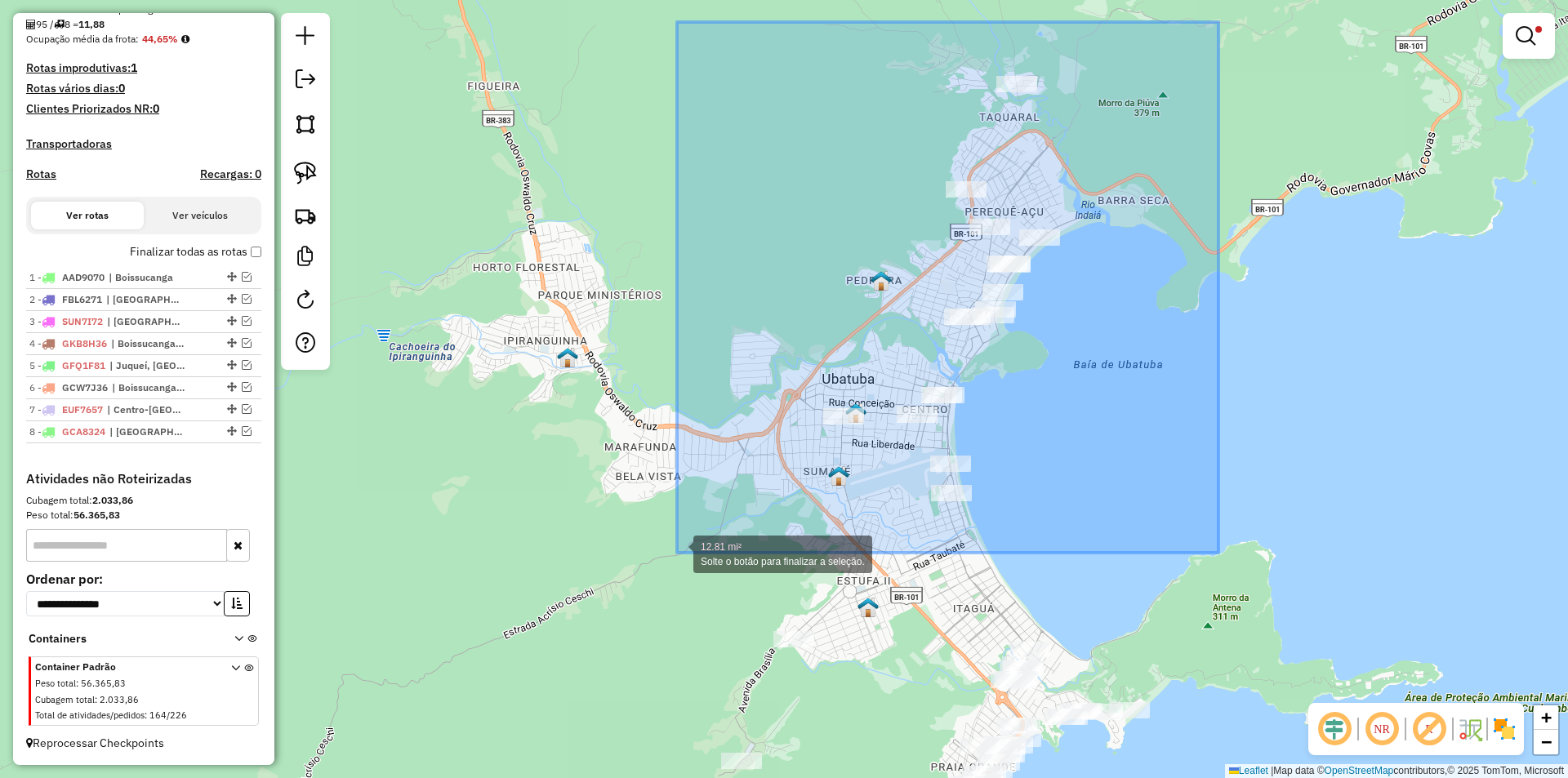
drag, startPoint x: 1215, startPoint y: 23, endPoint x: 677, endPoint y: 552, distance: 754.5
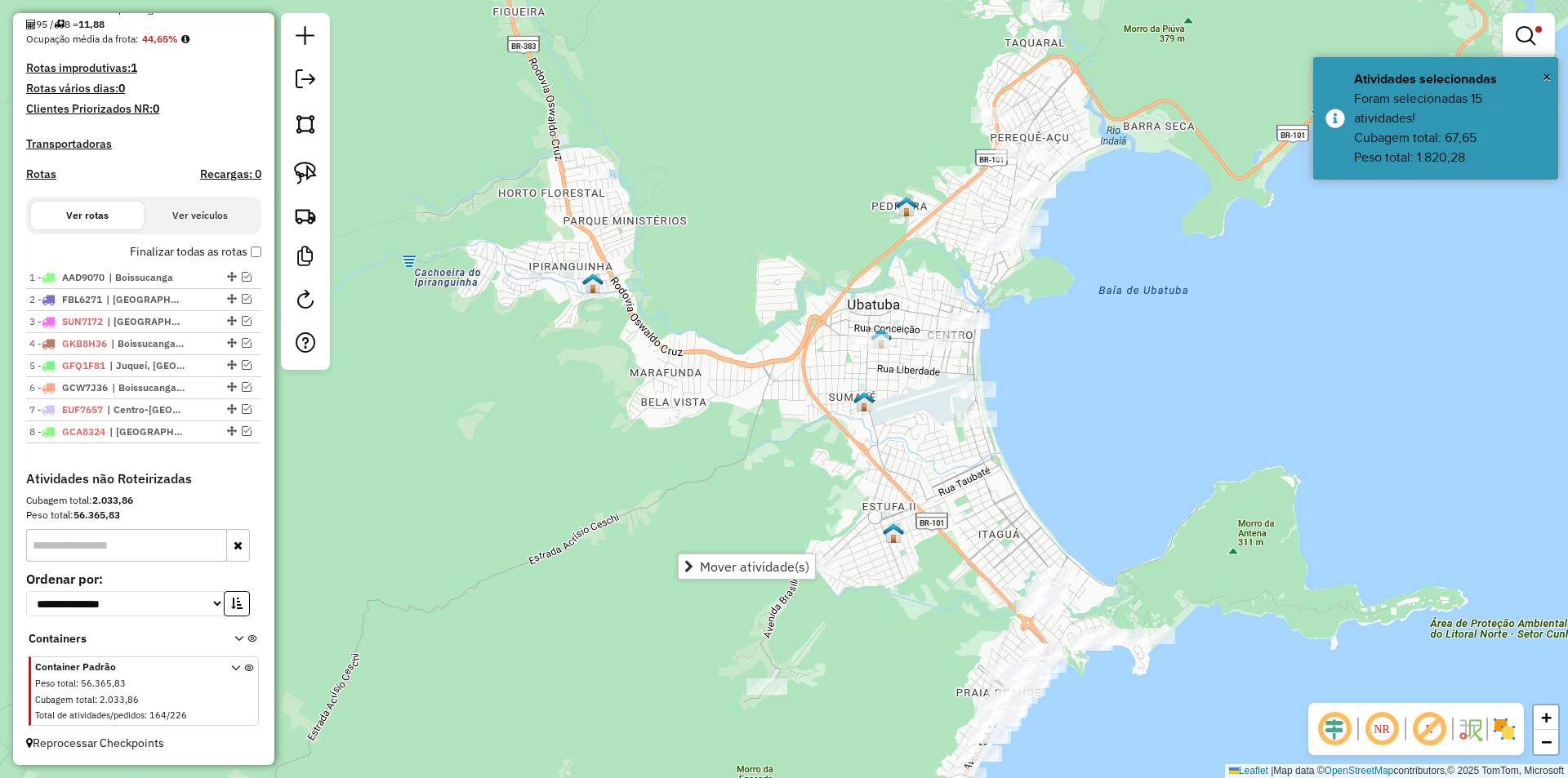
click at [544, 412] on div "Limpar filtros Janela de atendimento Grade de atendimento Capacidade Transporta…" at bounding box center [784, 389] width 1568 height 778
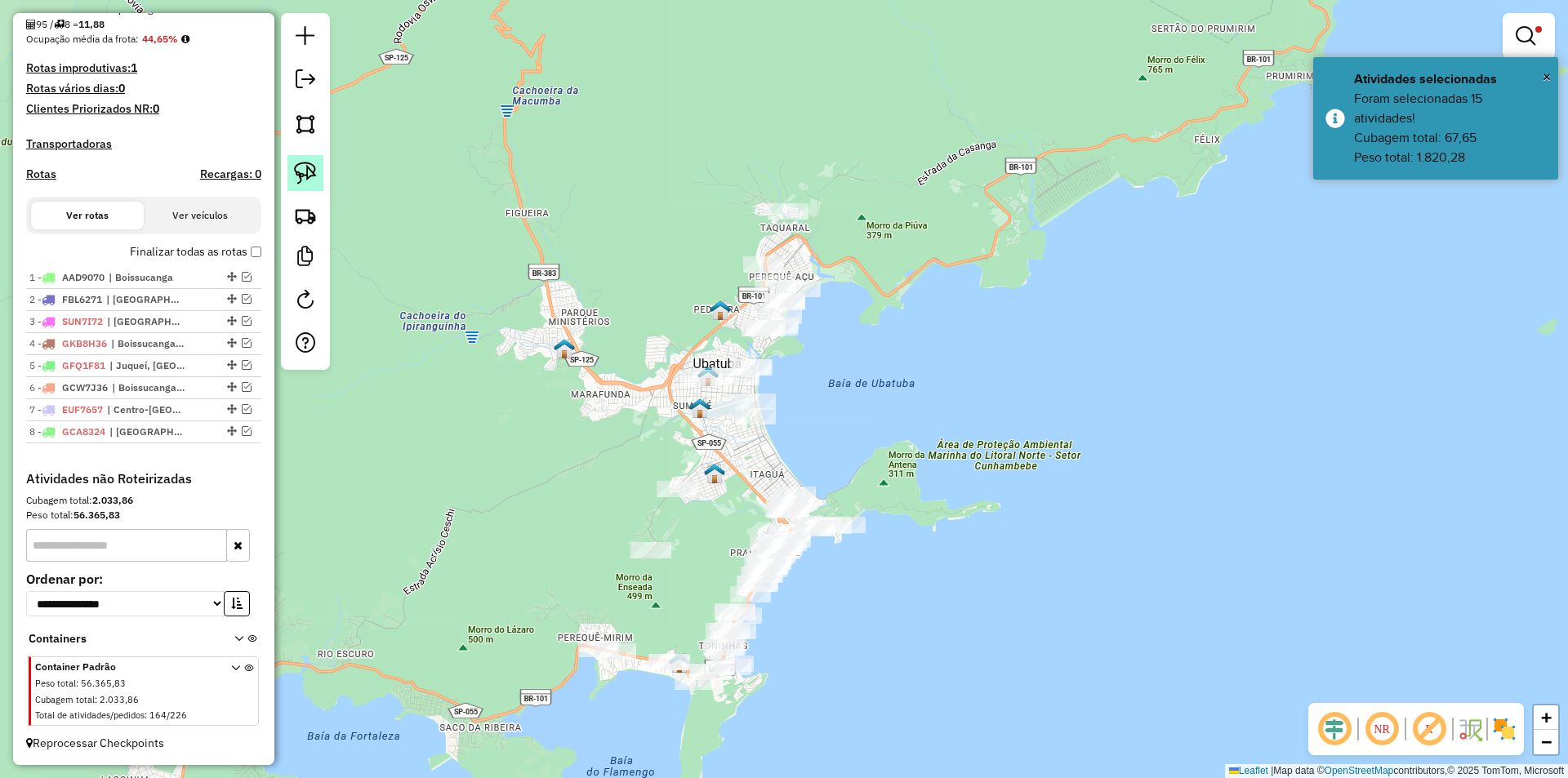
click at [307, 168] on img at bounding box center [305, 173] width 23 height 23
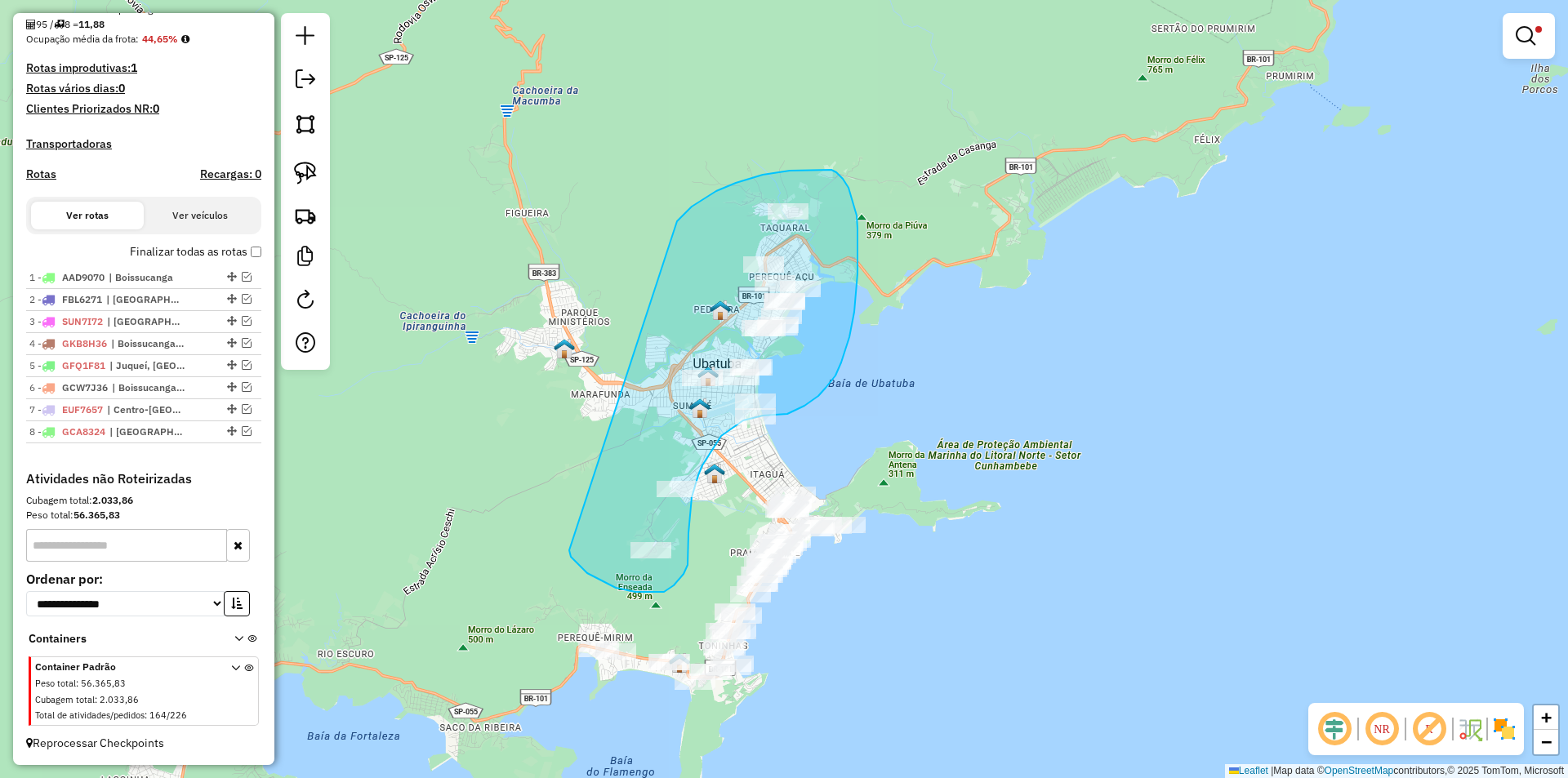
drag, startPoint x: 616, startPoint y: 587, endPoint x: 649, endPoint y: 254, distance: 334.6
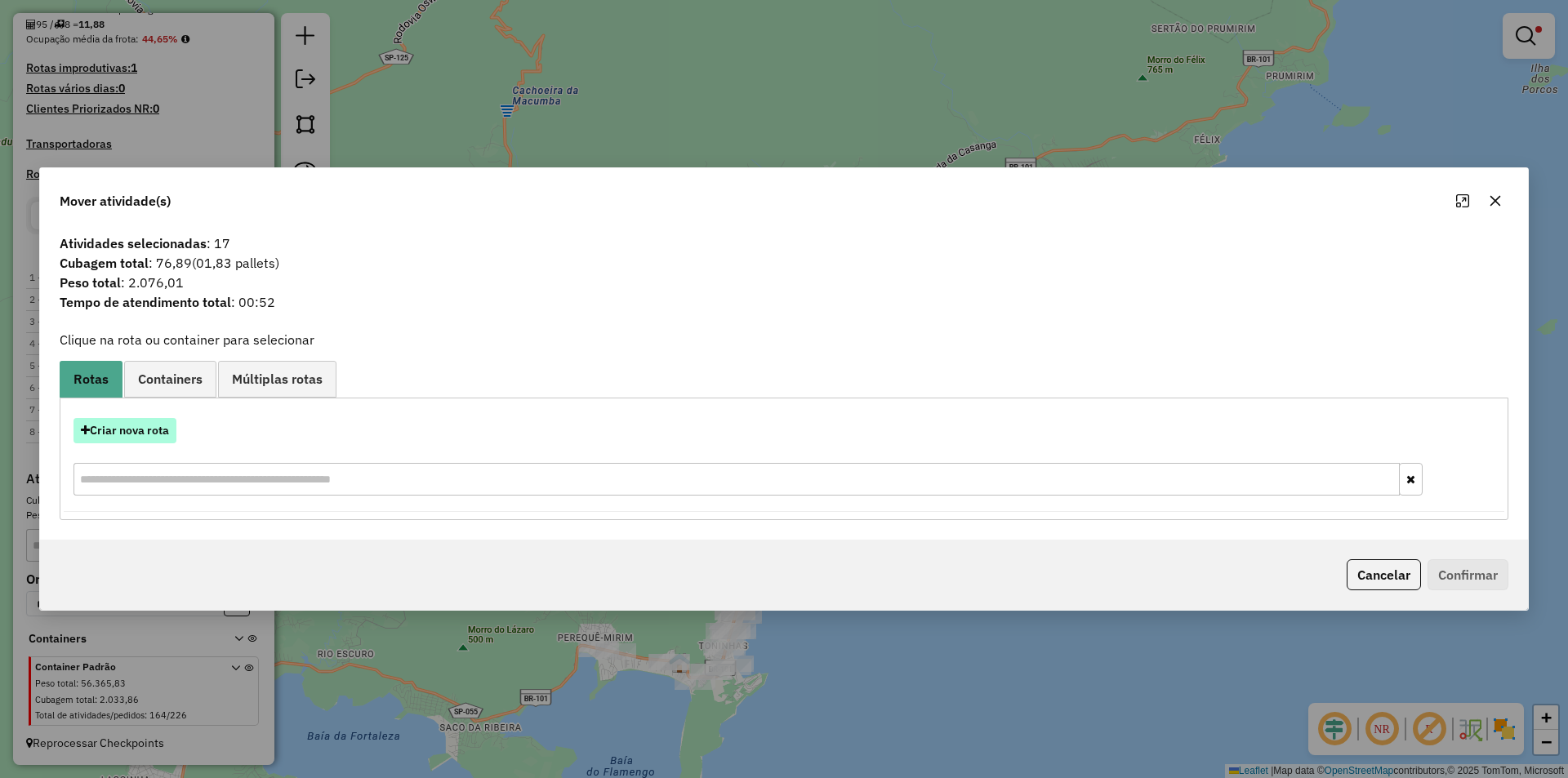
click at [126, 434] on button "Criar nova rota" at bounding box center [124, 431] width 103 height 26
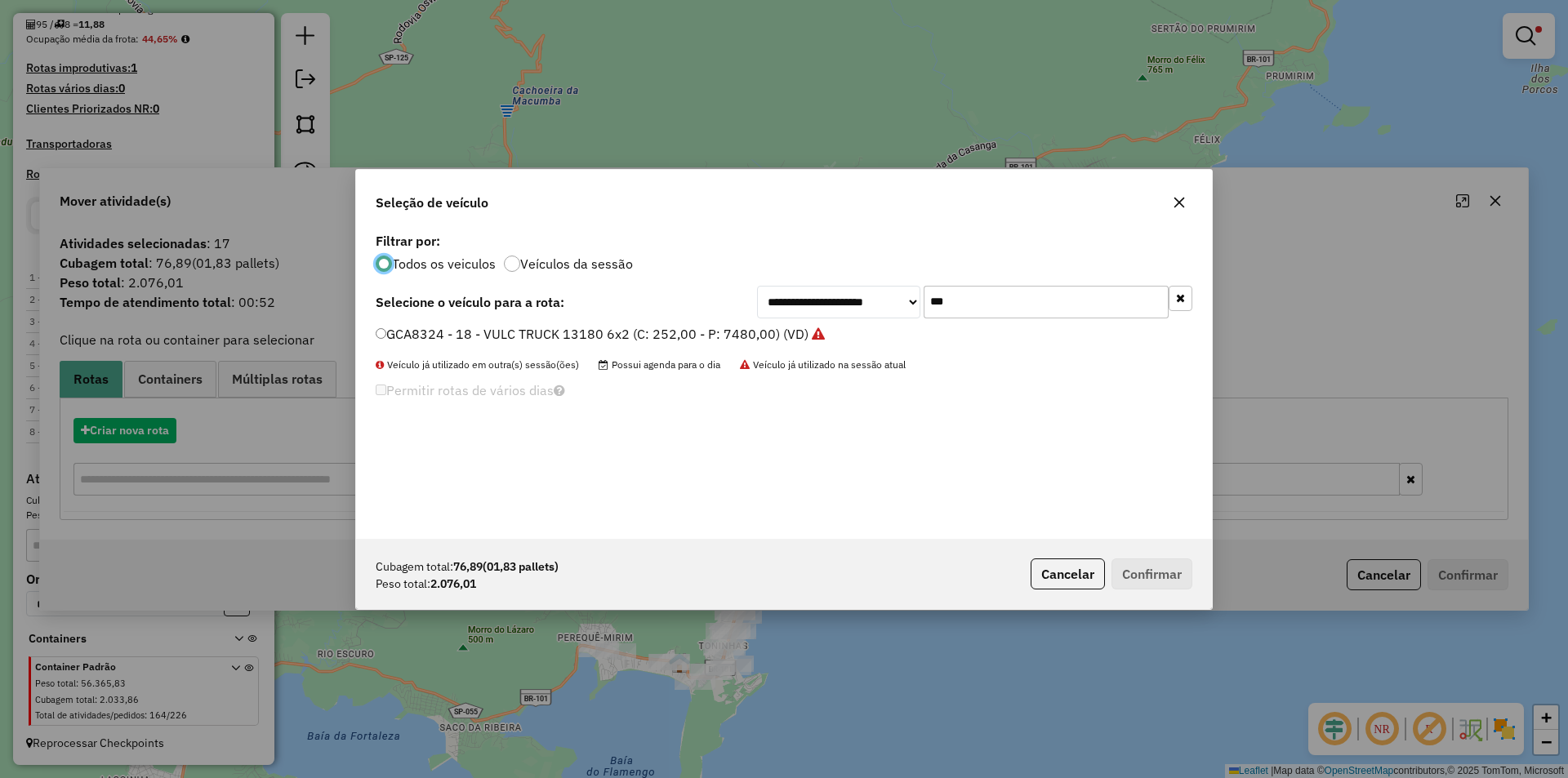
scroll to position [9, 5]
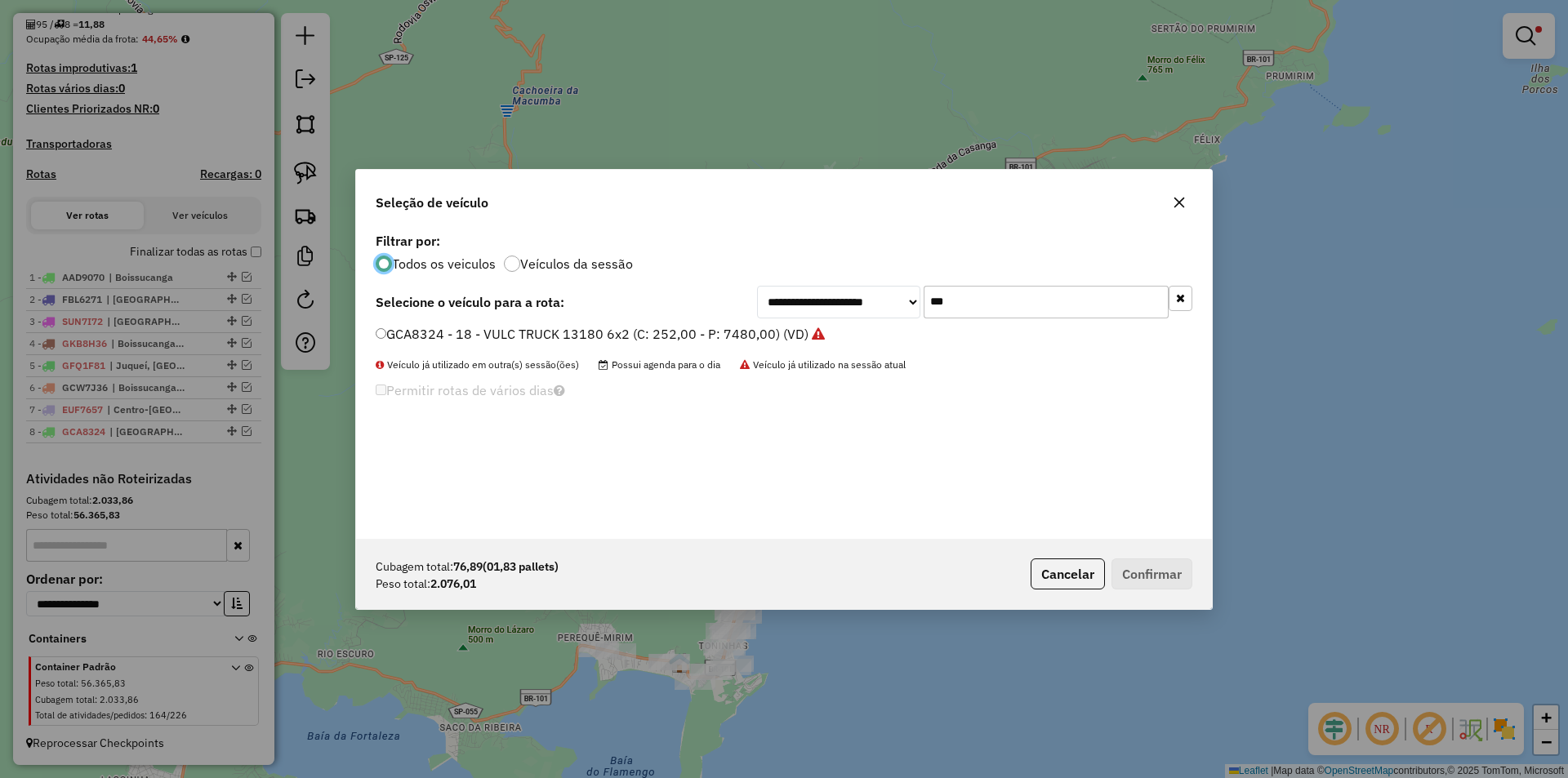
click at [969, 301] on input "***" at bounding box center [1046, 302] width 245 height 32
type input "***"
drag, startPoint x: 431, startPoint y: 327, endPoint x: 457, endPoint y: 342, distance: 30.0
click at [431, 327] on label "OHG0C98 - 3/4 2800 (C: 180,00 - P: 2800,00) (VD)" at bounding box center [534, 334] width 318 height 20
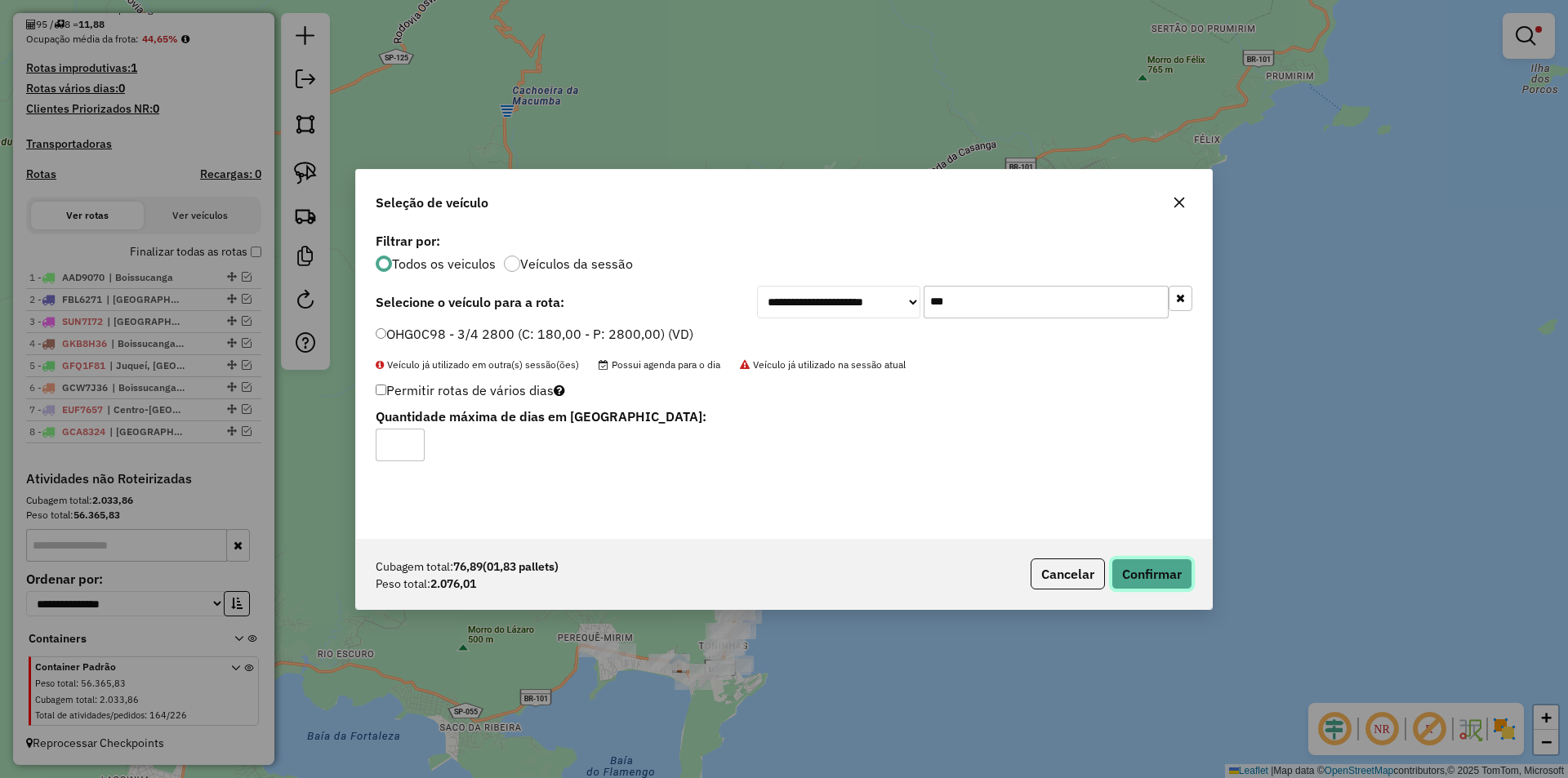
click at [1132, 574] on button "Confirmar" at bounding box center [1152, 574] width 81 height 31
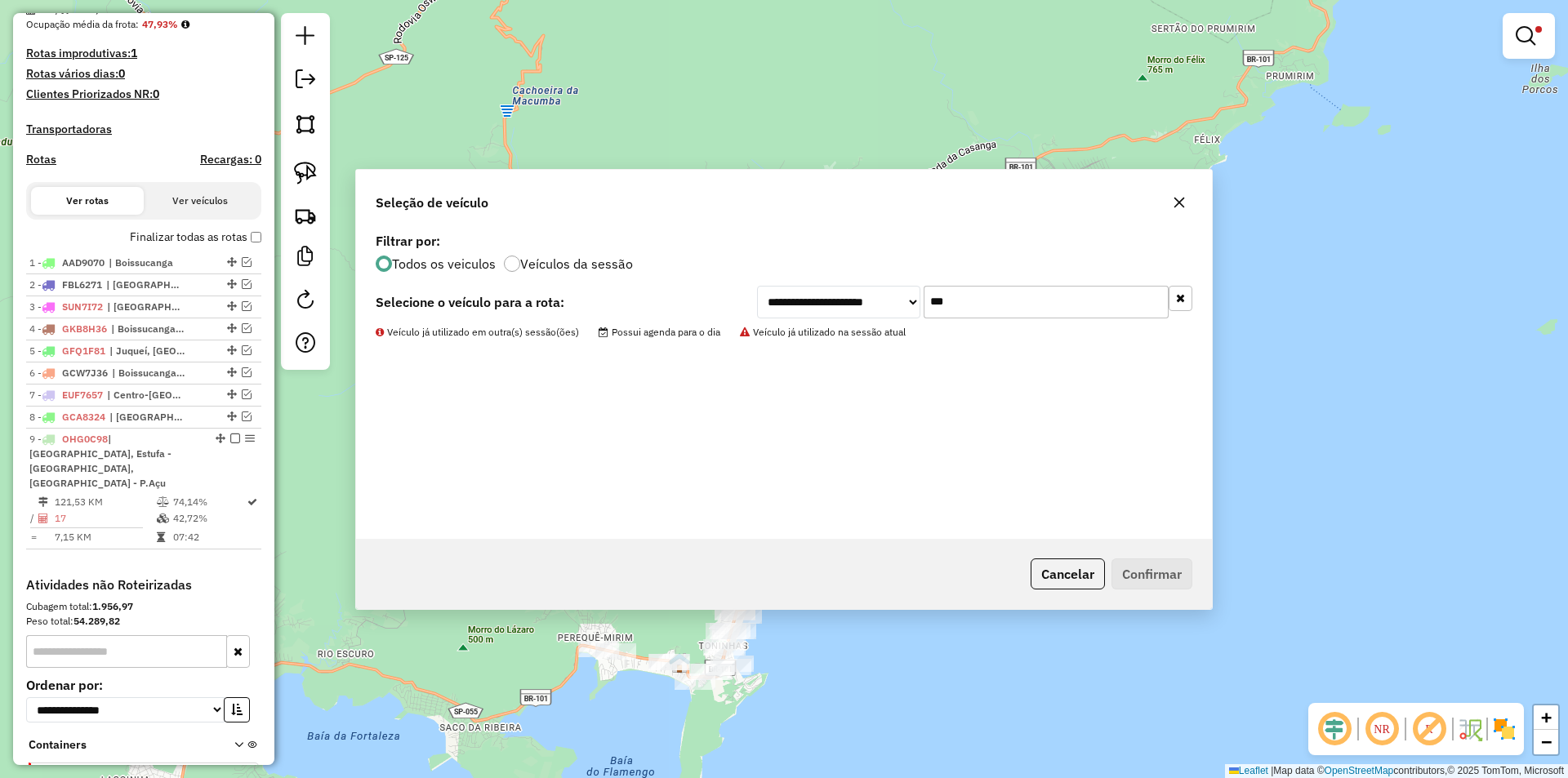
scroll to position [504, 0]
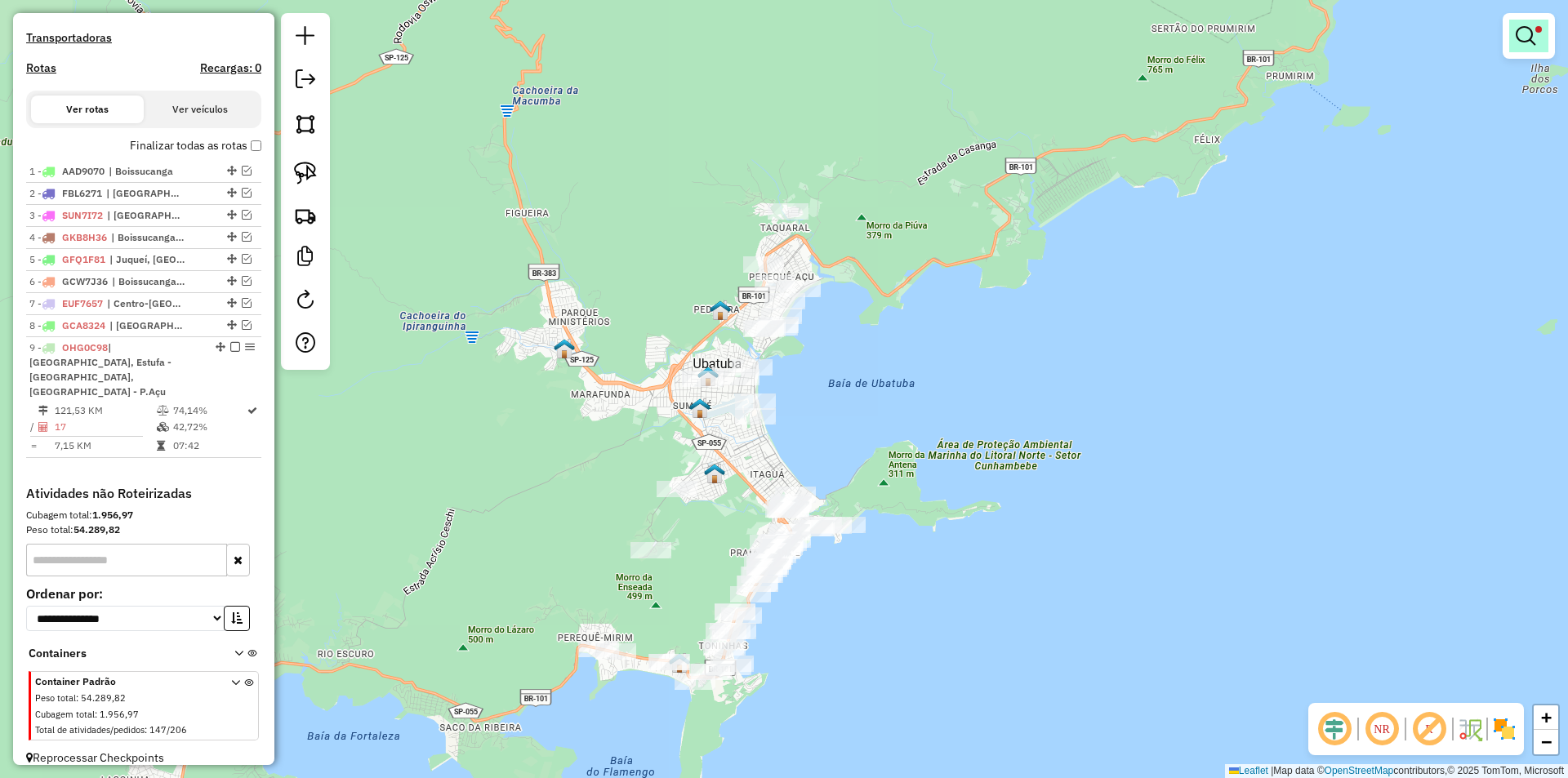
click at [1524, 35] on em at bounding box center [1525, 36] width 20 height 20
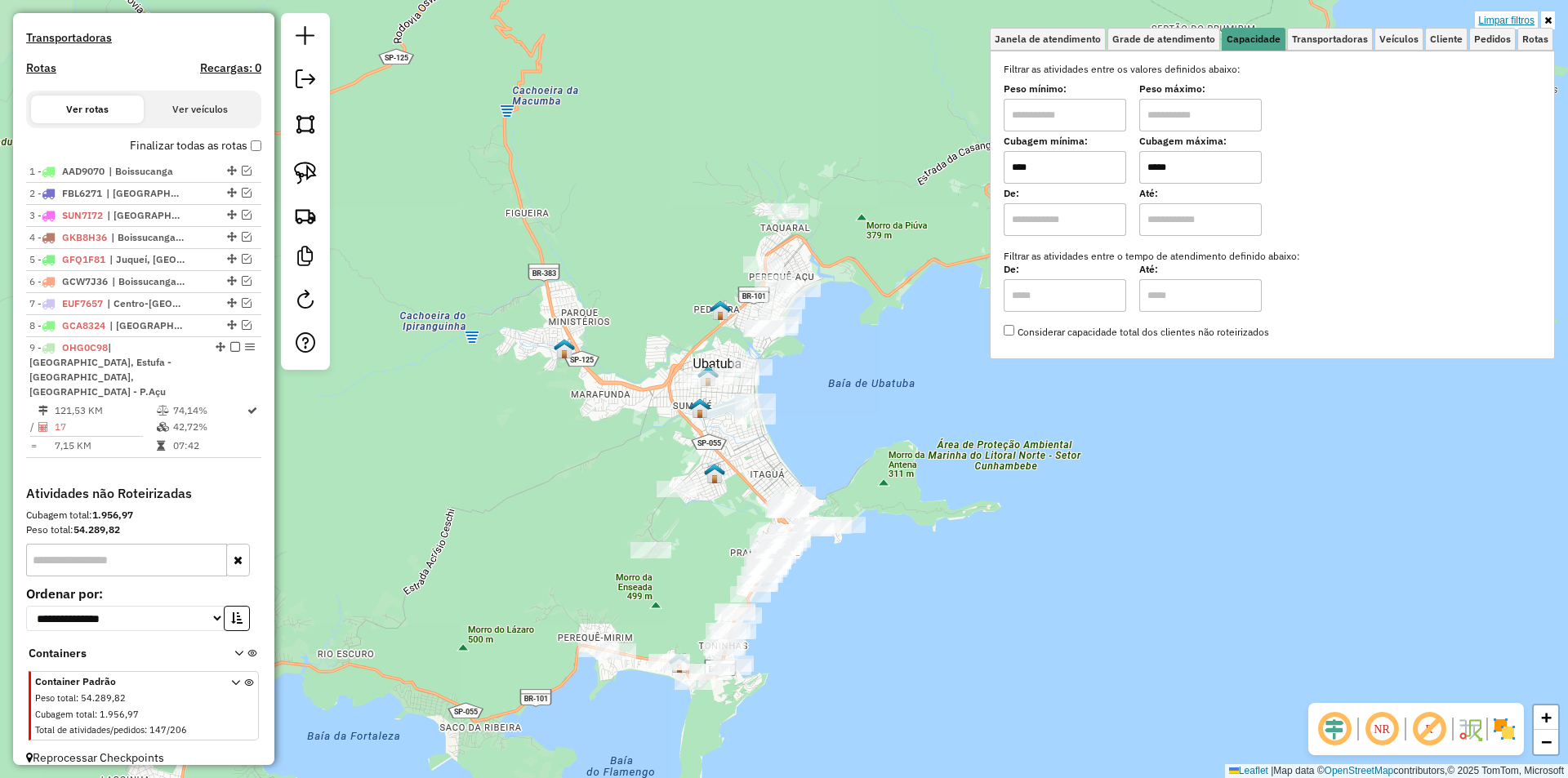
click at [1514, 19] on link "Limpar filtros" at bounding box center [1506, 20] width 63 height 18
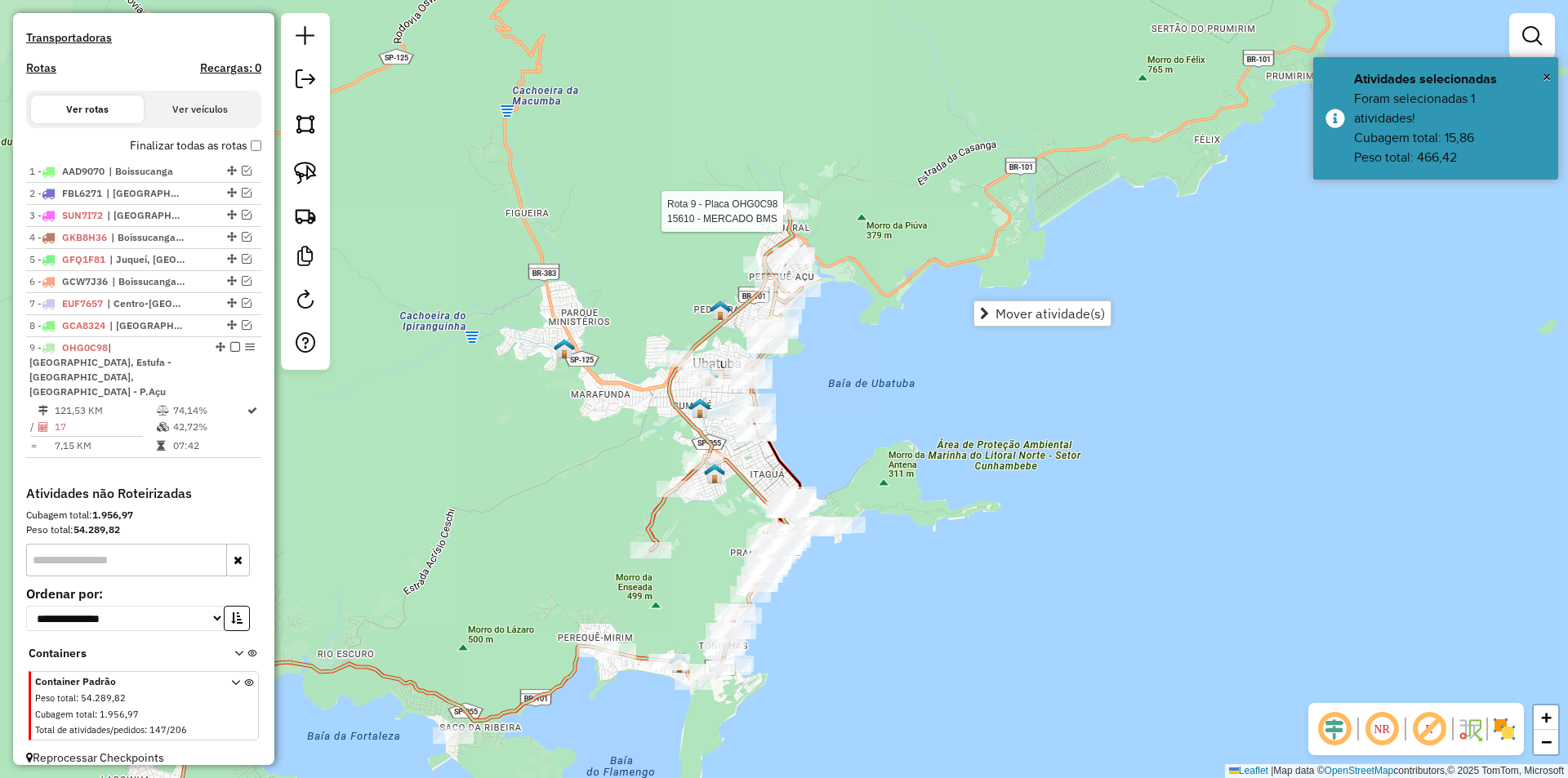
select select "**********"
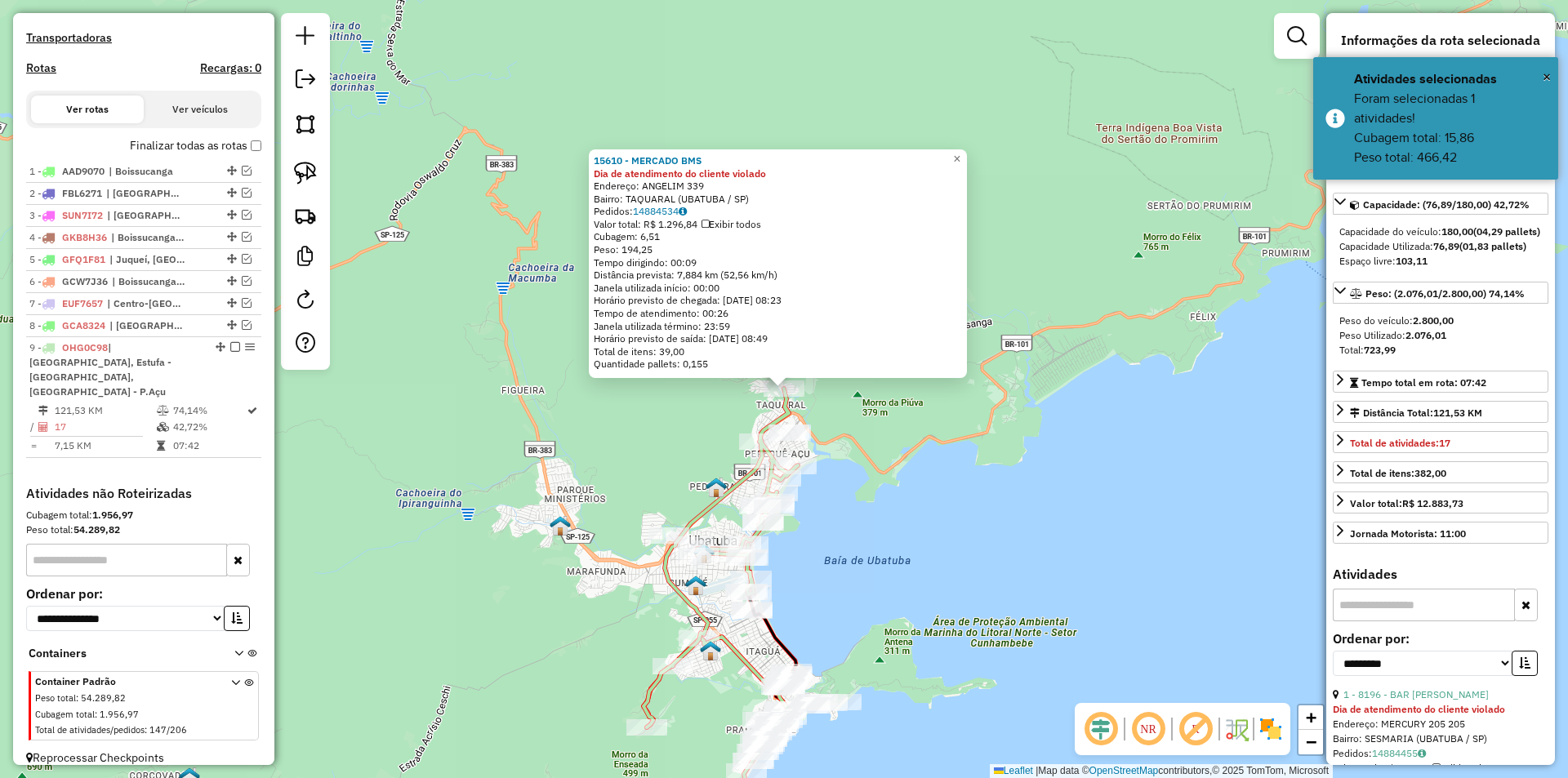
drag, startPoint x: 1008, startPoint y: 483, endPoint x: 952, endPoint y: 465, distance: 58.8
click at [1009, 483] on div "15610 - MERCADO BMS Dia de atendimento do cliente violado Endereço: ANGELIM 339…" at bounding box center [784, 389] width 1568 height 778
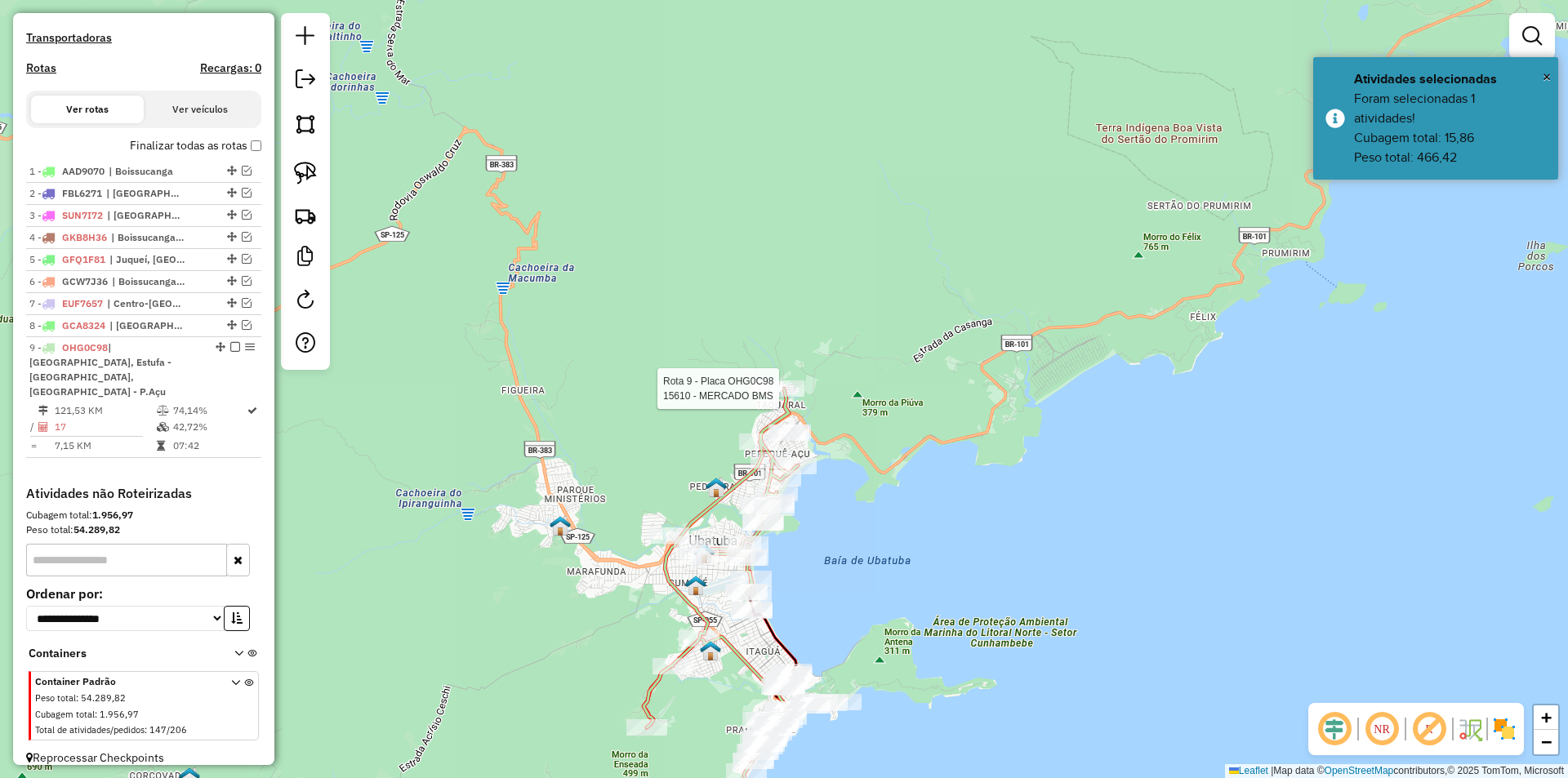
select select "**********"
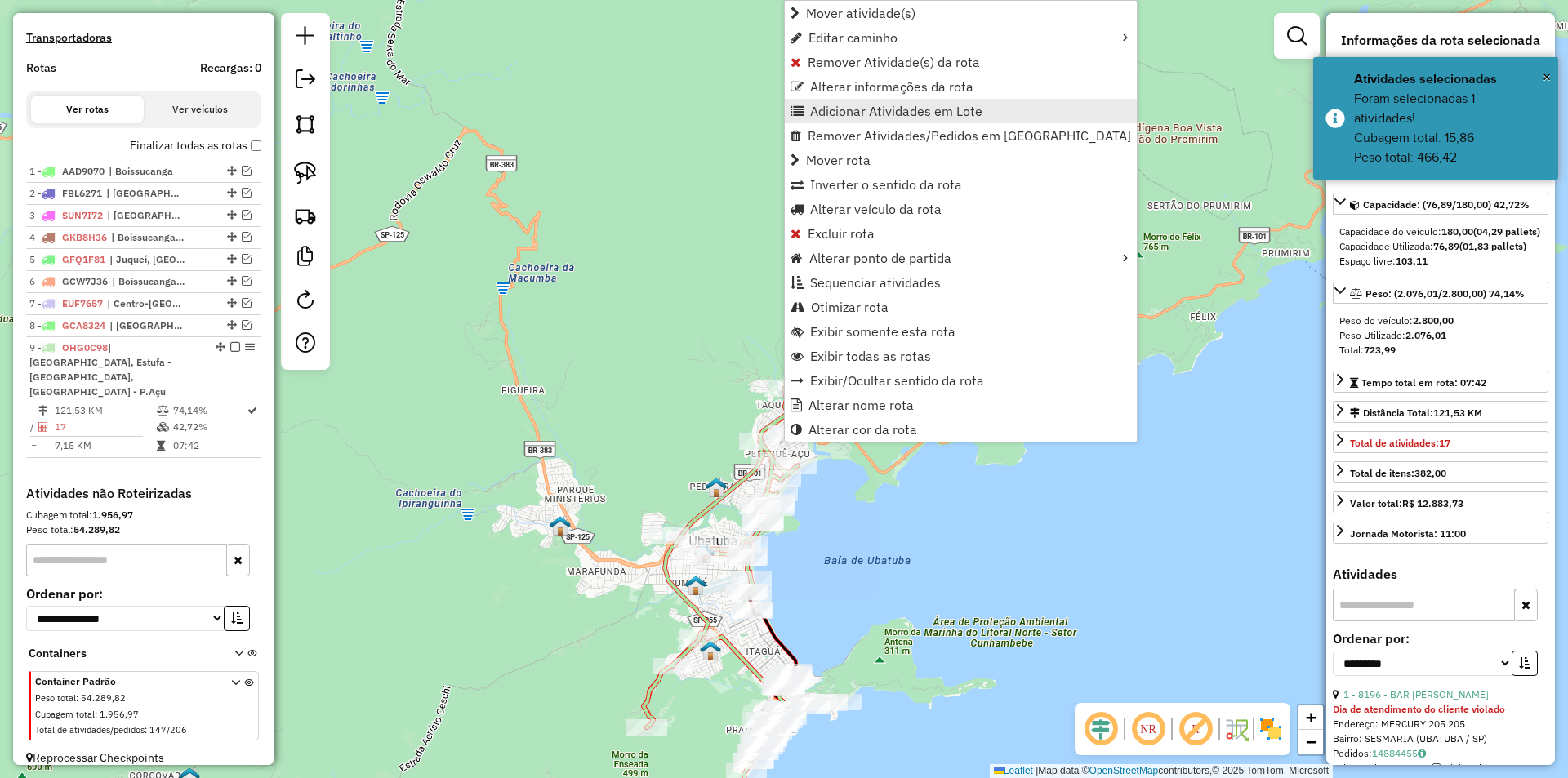
click at [822, 112] on span "Adicionar Atividades em Lote" at bounding box center [896, 111] width 172 height 13
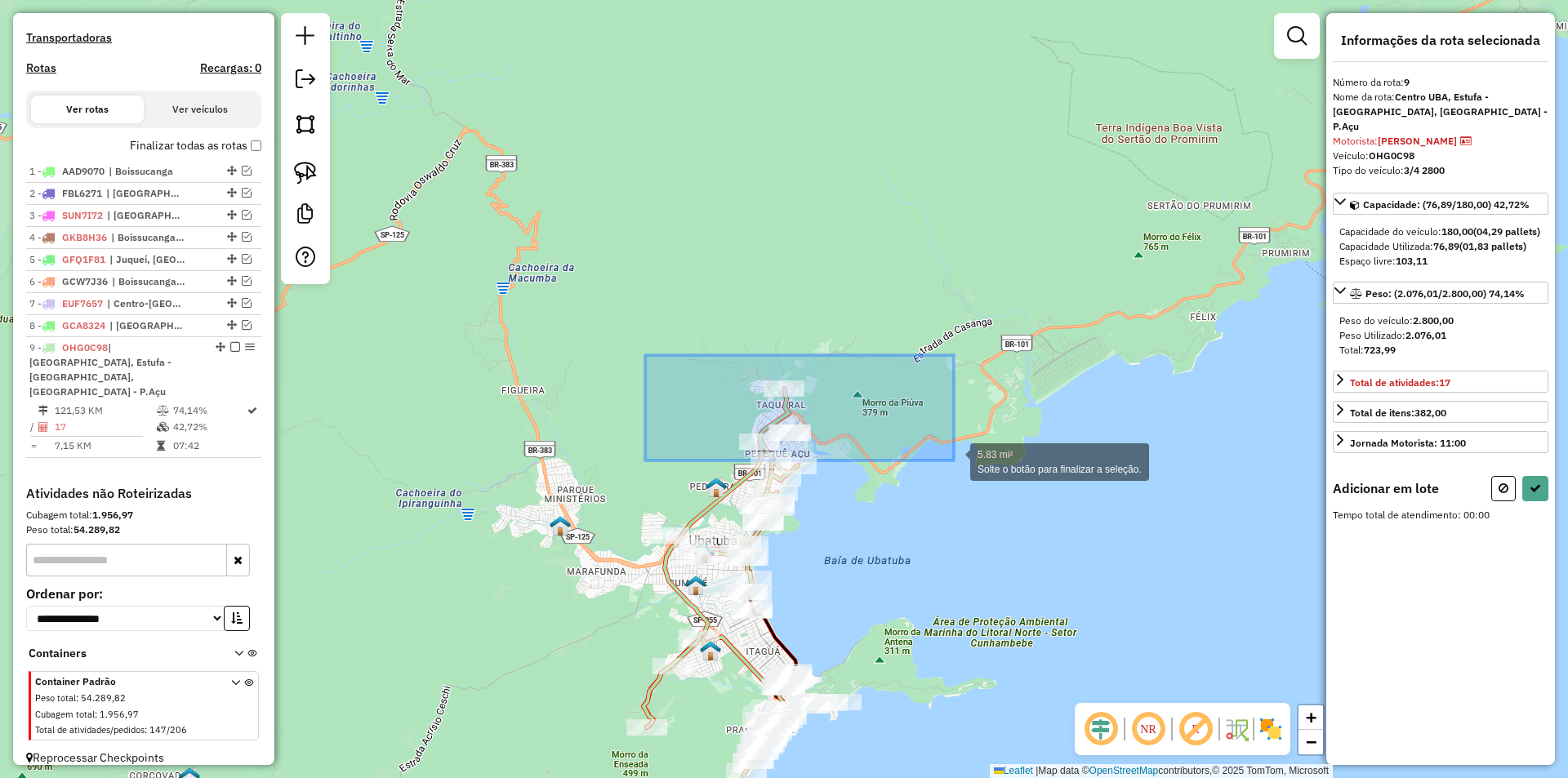
drag, startPoint x: 734, startPoint y: 387, endPoint x: 954, endPoint y: 461, distance: 232.1
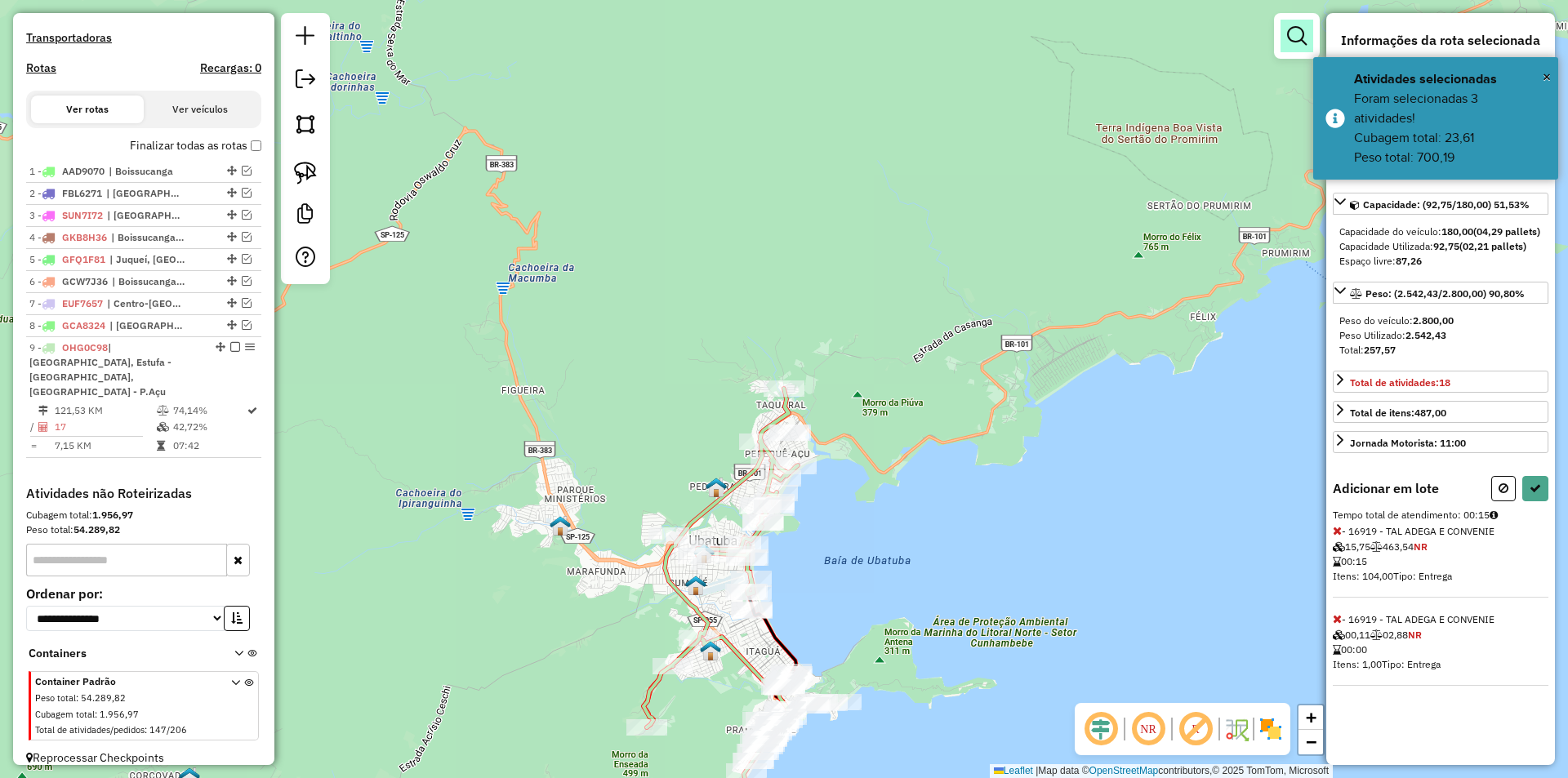
click at [1289, 26] on em at bounding box center [1296, 36] width 20 height 20
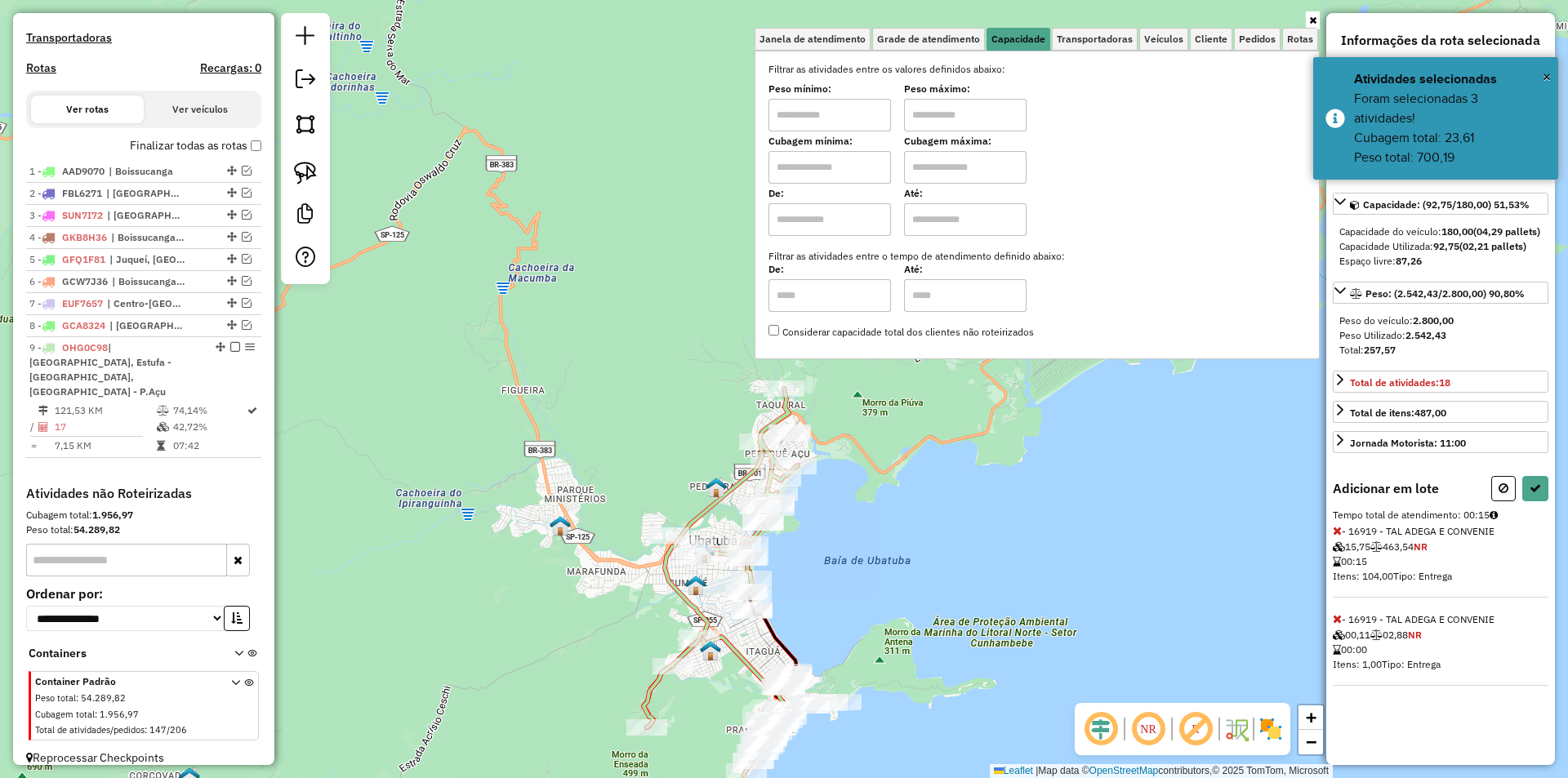
drag, startPoint x: 828, startPoint y: 118, endPoint x: 853, endPoint y: 112, distance: 25.7
click at [828, 118] on input "text" at bounding box center [830, 115] width 123 height 32
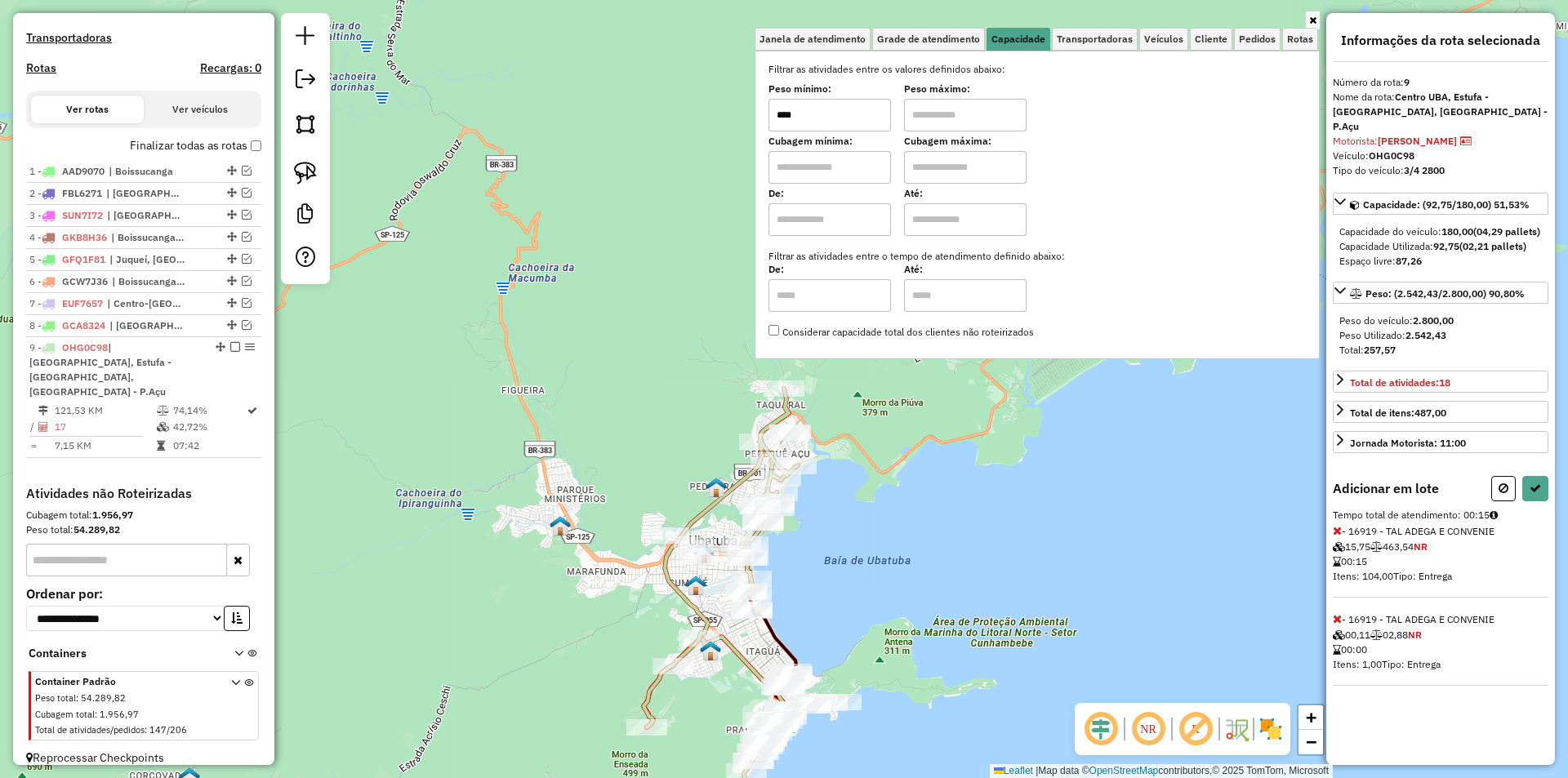
type input "****"
type input "******"
click at [549, 555] on div "Limpar filtros Janela de atendimento Grade de atendimento Capacidade Transporta…" at bounding box center [784, 389] width 1568 height 778
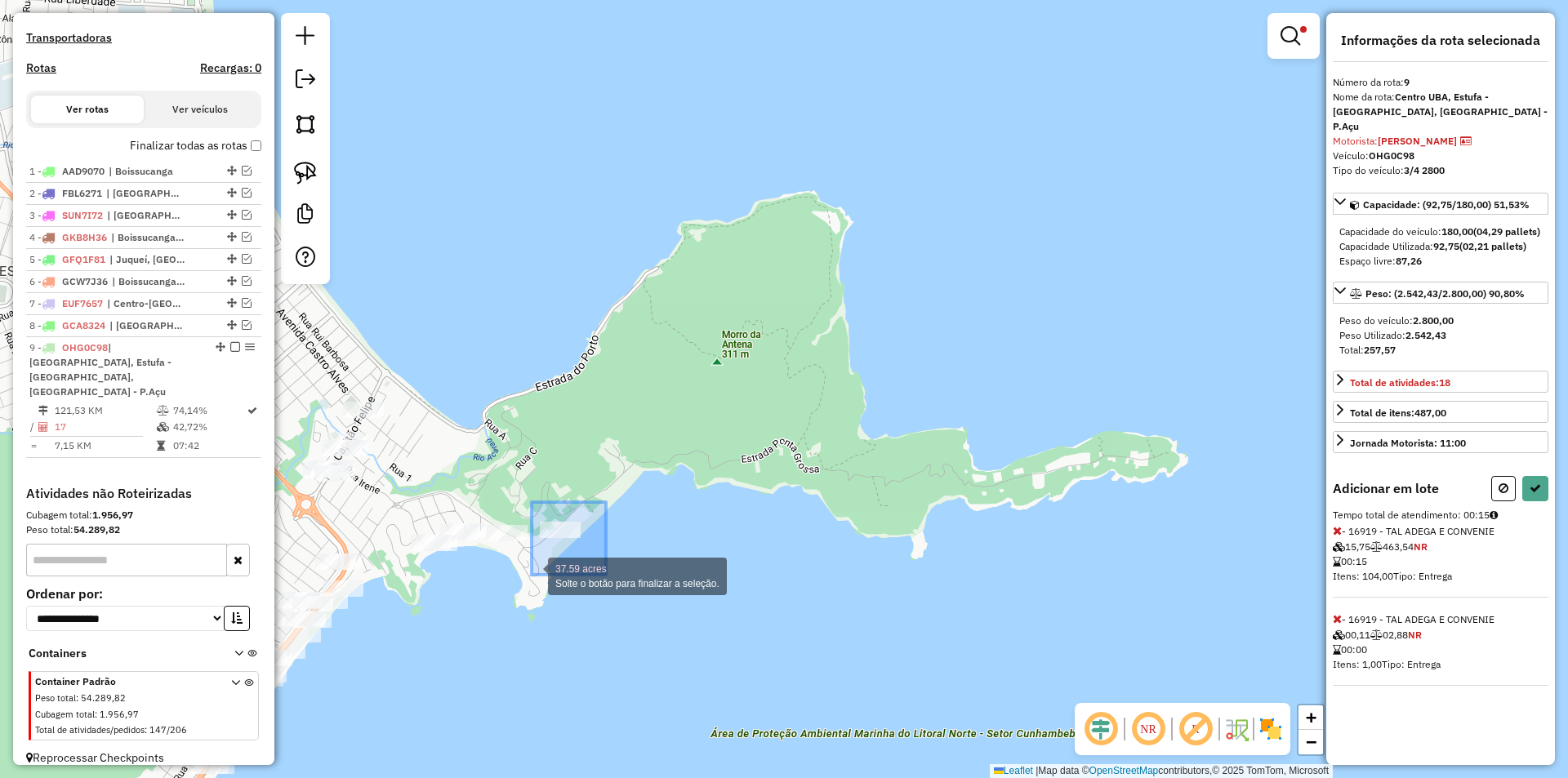
drag, startPoint x: 545, startPoint y: 567, endPoint x: 531, endPoint y: 575, distance: 16.1
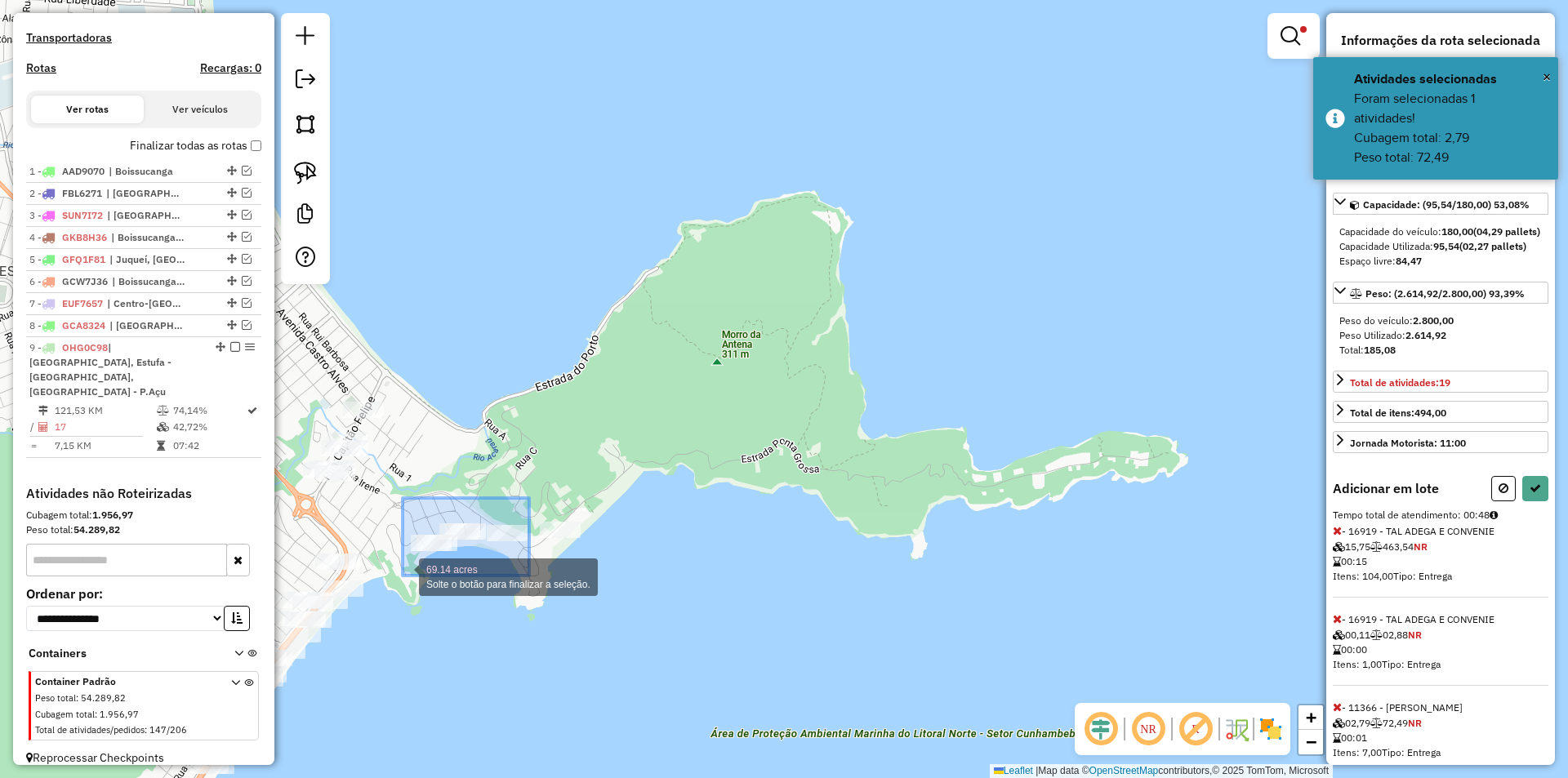
drag, startPoint x: 529, startPoint y: 498, endPoint x: 403, endPoint y: 575, distance: 147.7
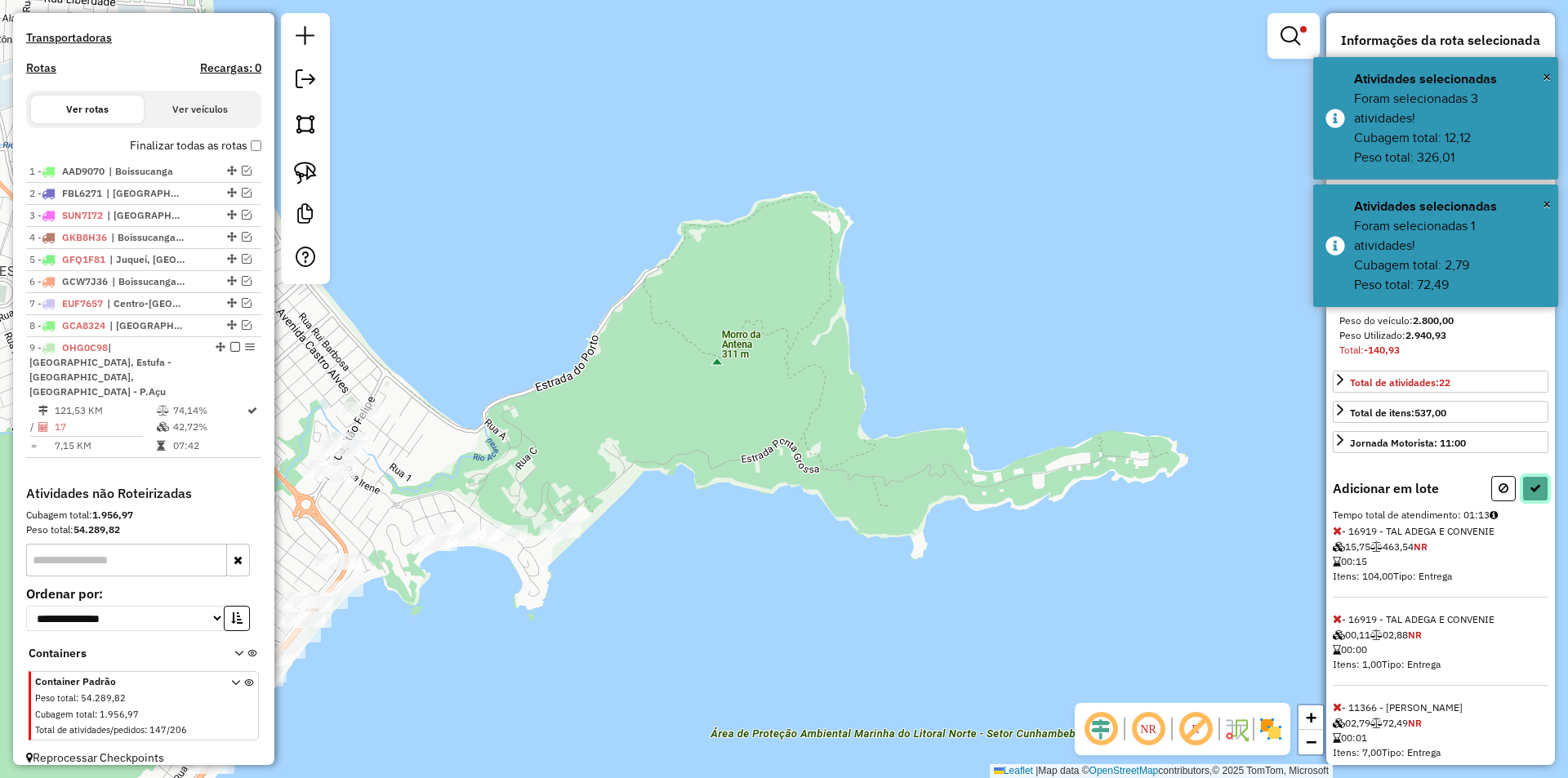
click at [1530, 494] on icon at bounding box center [1535, 488] width 11 height 11
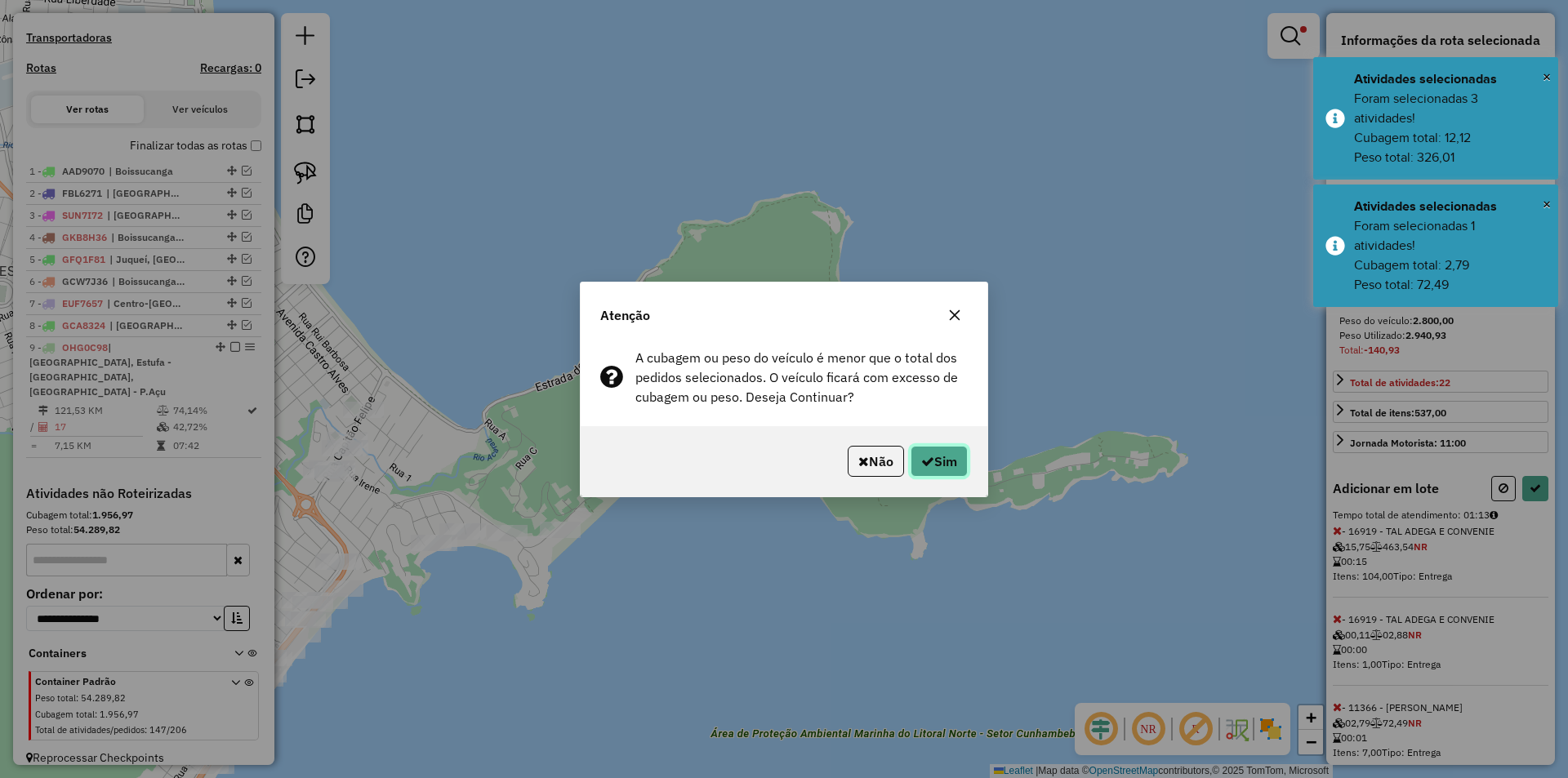
click at [915, 463] on button "Sim" at bounding box center [939, 461] width 57 height 31
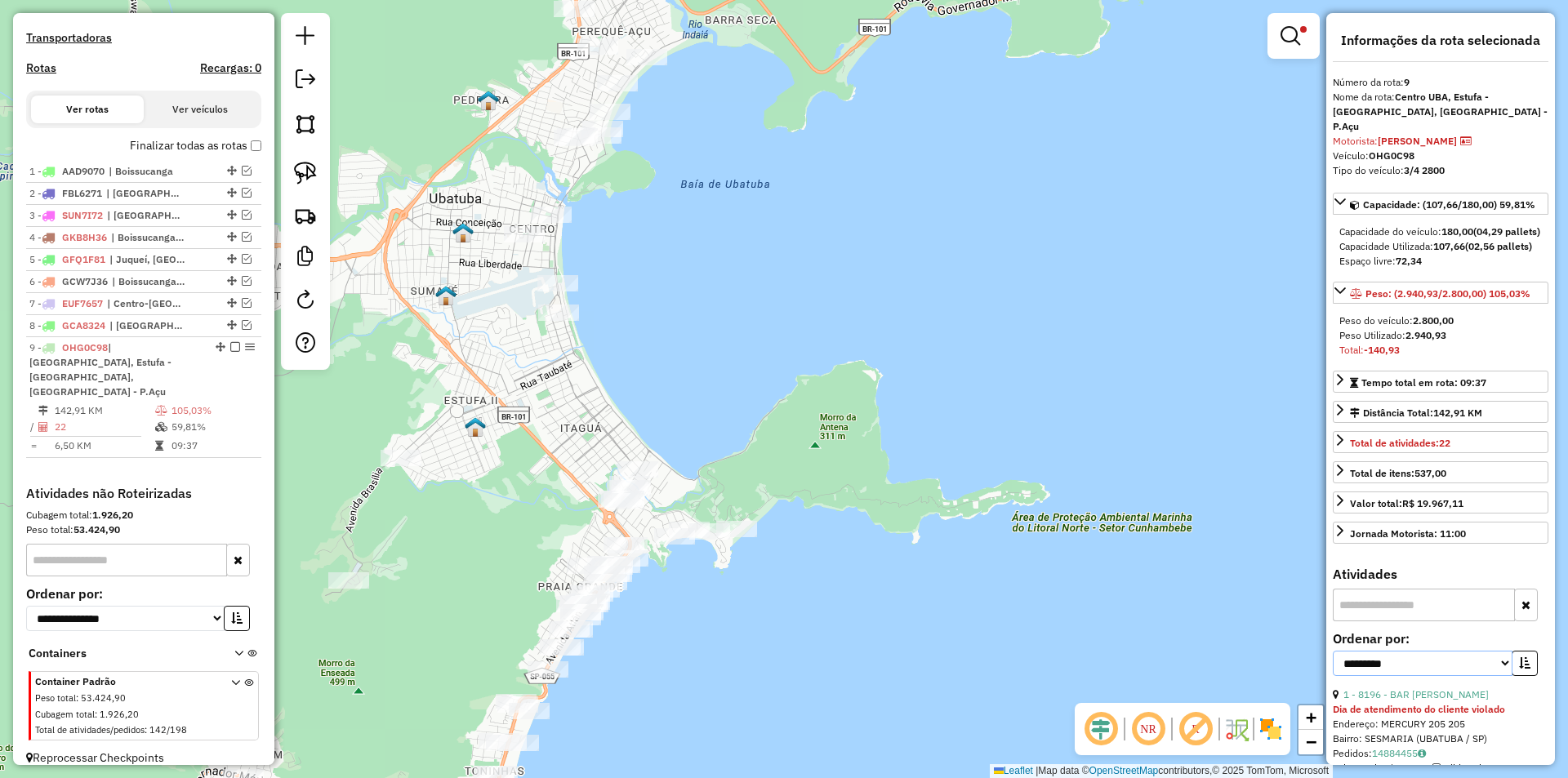
click at [1495, 676] on select "**********" at bounding box center [1422, 663] width 180 height 26
select select "*********"
click at [1333, 665] on select "**********" at bounding box center [1422, 663] width 180 height 26
click at [1520, 670] on button "button" at bounding box center [1525, 663] width 26 height 26
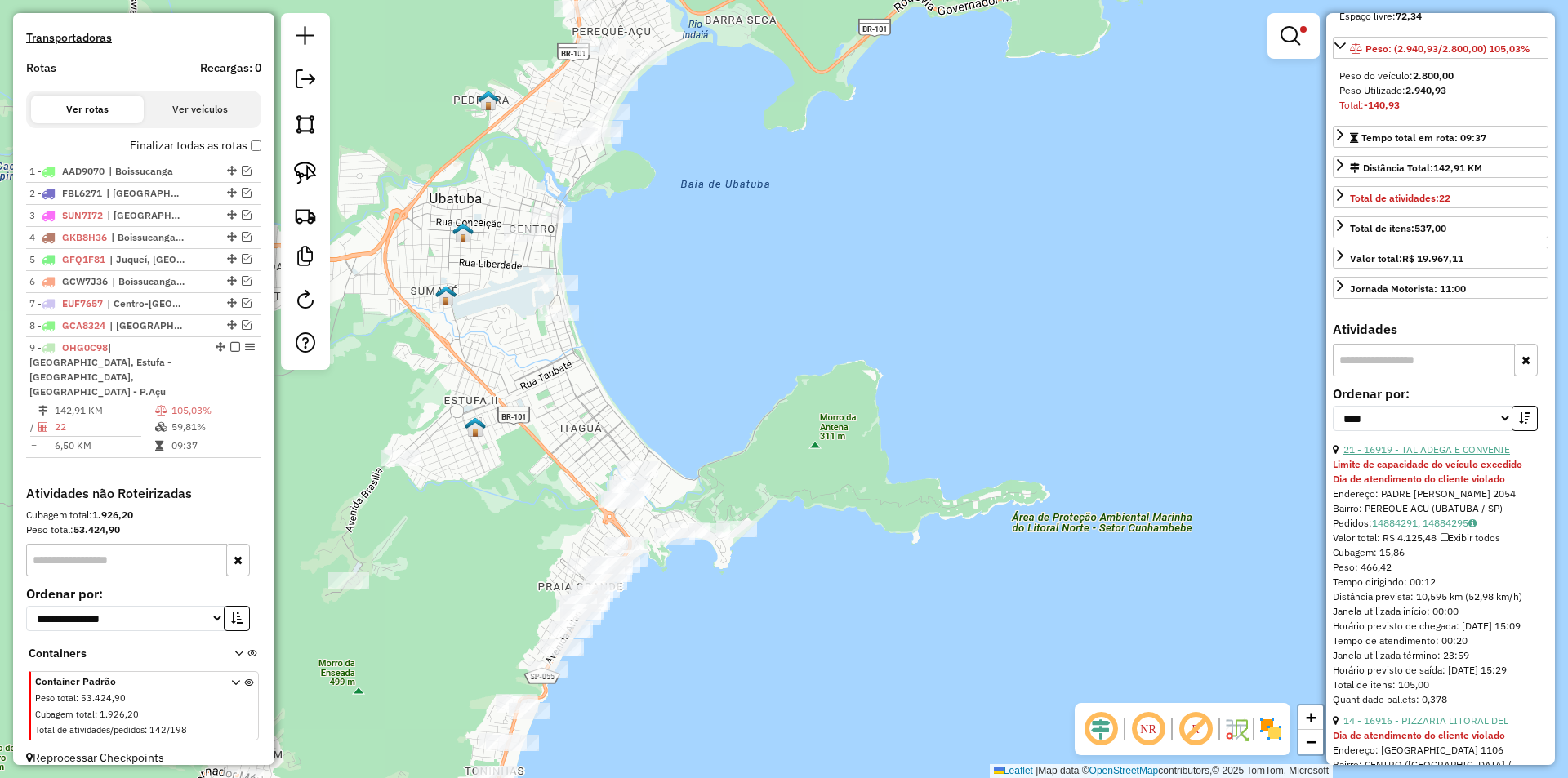
click at [1418, 455] on link "21 - 16919 - TAL ADEGA E CONVENIE" at bounding box center [1427, 449] width 167 height 12
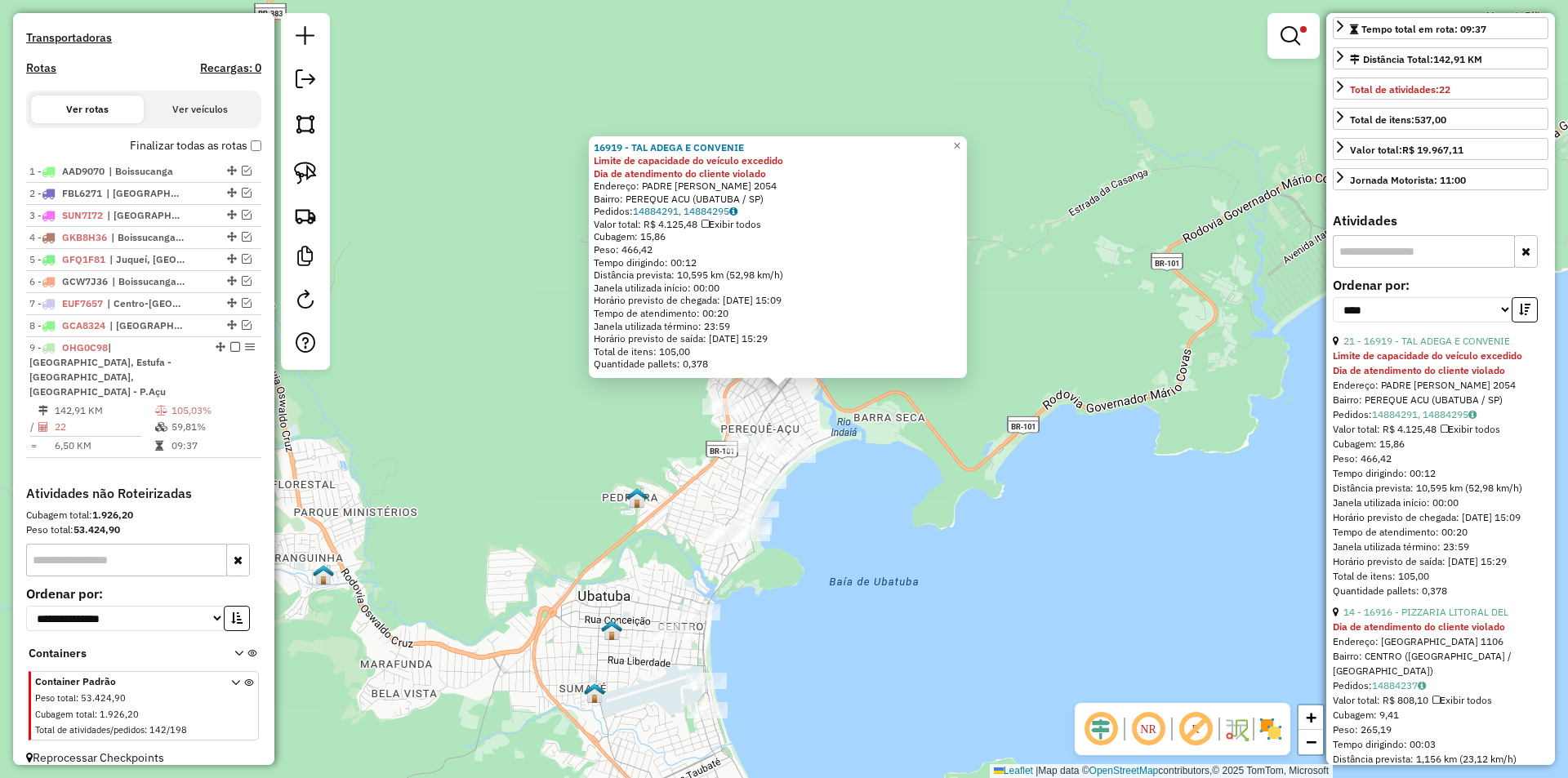
scroll to position [489, 0]
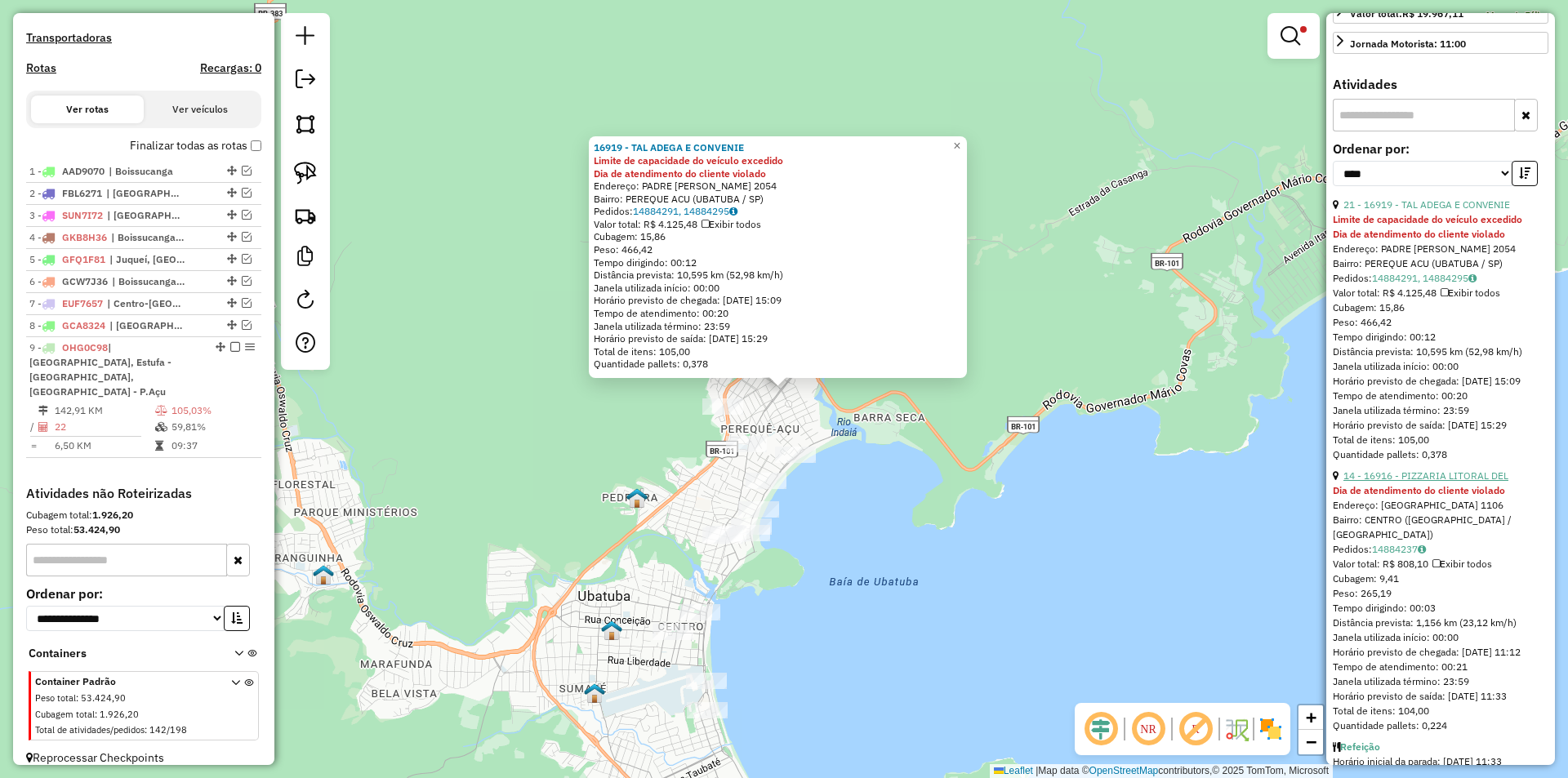
click at [1422, 482] on link "14 - 16916 - PIZZARIA LITORAL DEL" at bounding box center [1426, 475] width 165 height 12
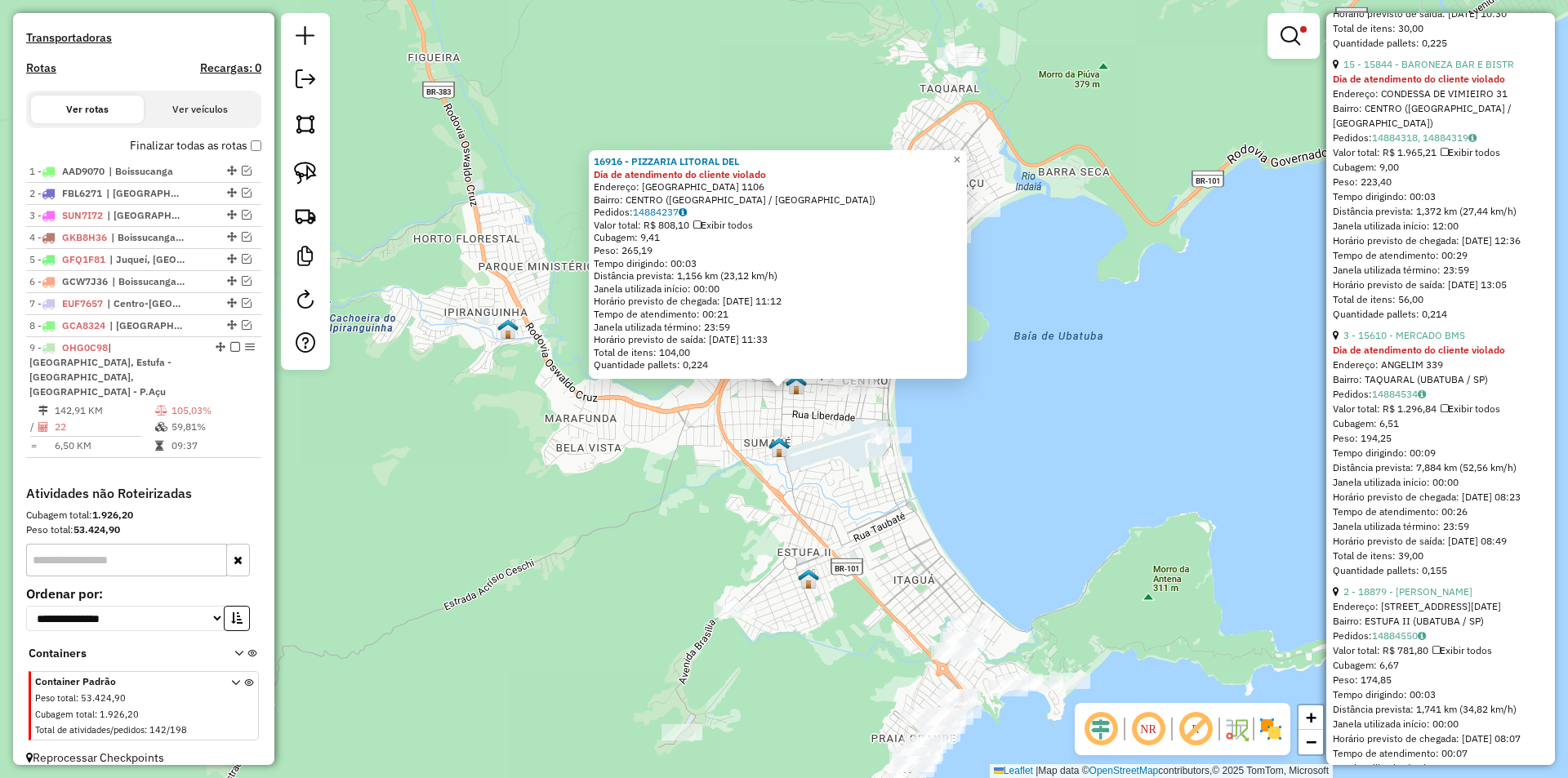
scroll to position [1469, 0]
click at [1384, 336] on link "3 - 15610 - MERCADO BMS" at bounding box center [1404, 330] width 122 height 12
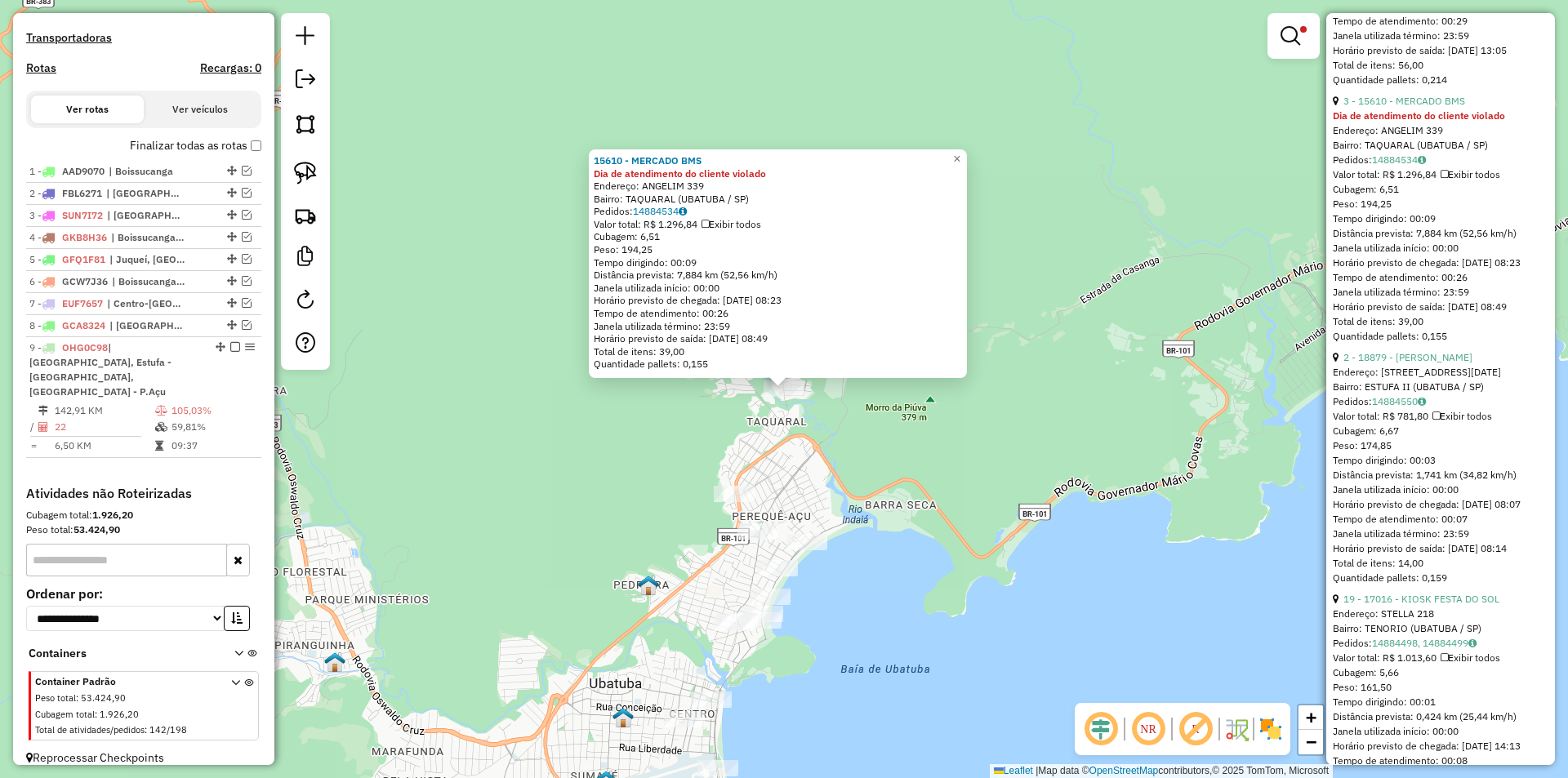
scroll to position [1795, 0]
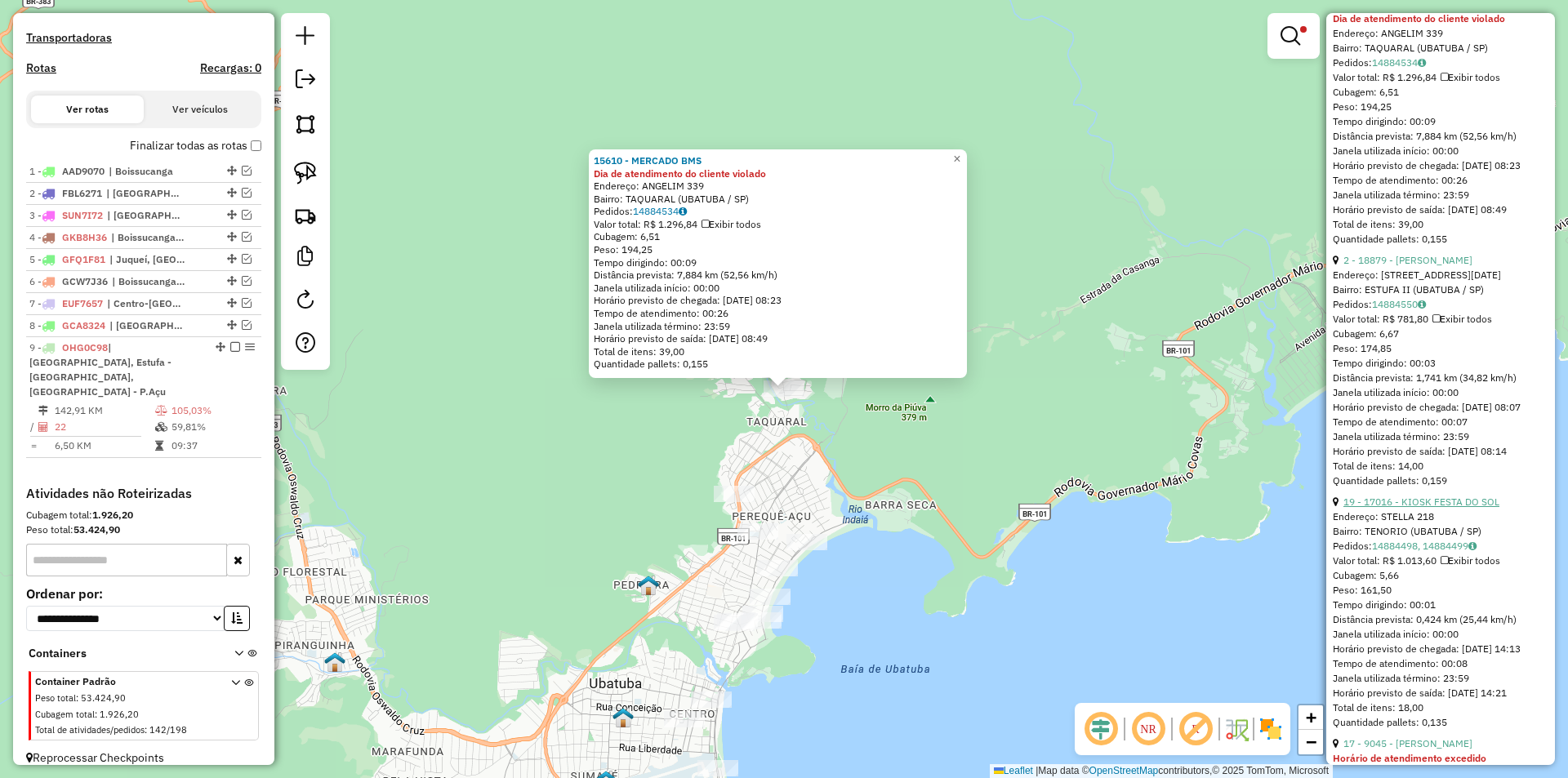
click at [1425, 507] on link "19 - 17016 - KIOSK FESTA DO SOL" at bounding box center [1421, 501] width 156 height 12
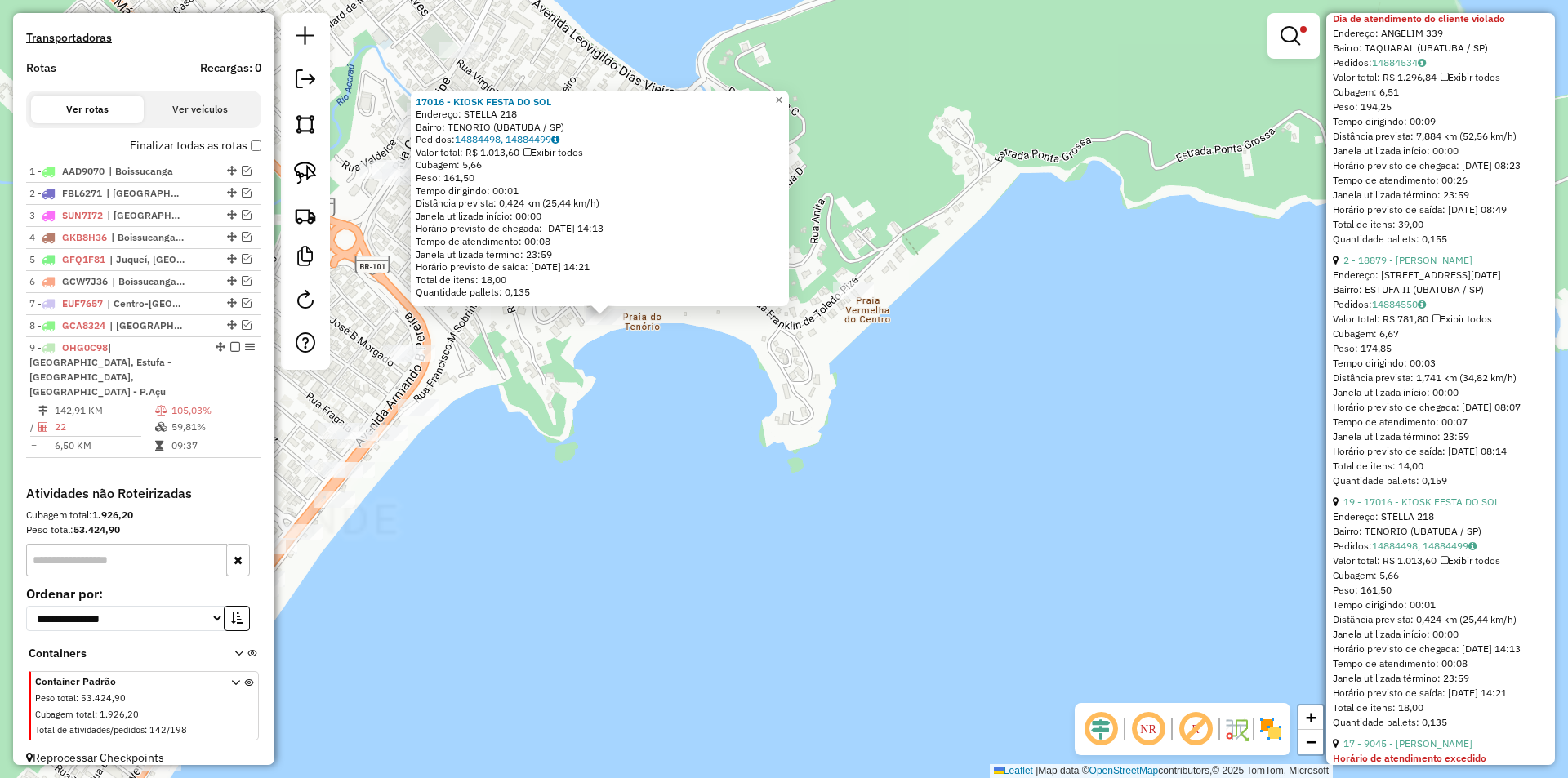
click at [643, 403] on div "17016 - KIOSK FESTA DO SOL Endereço: STELLA 218 Bairro: TENORIO (UBATUBA / SP) …" at bounding box center [784, 389] width 1568 height 778
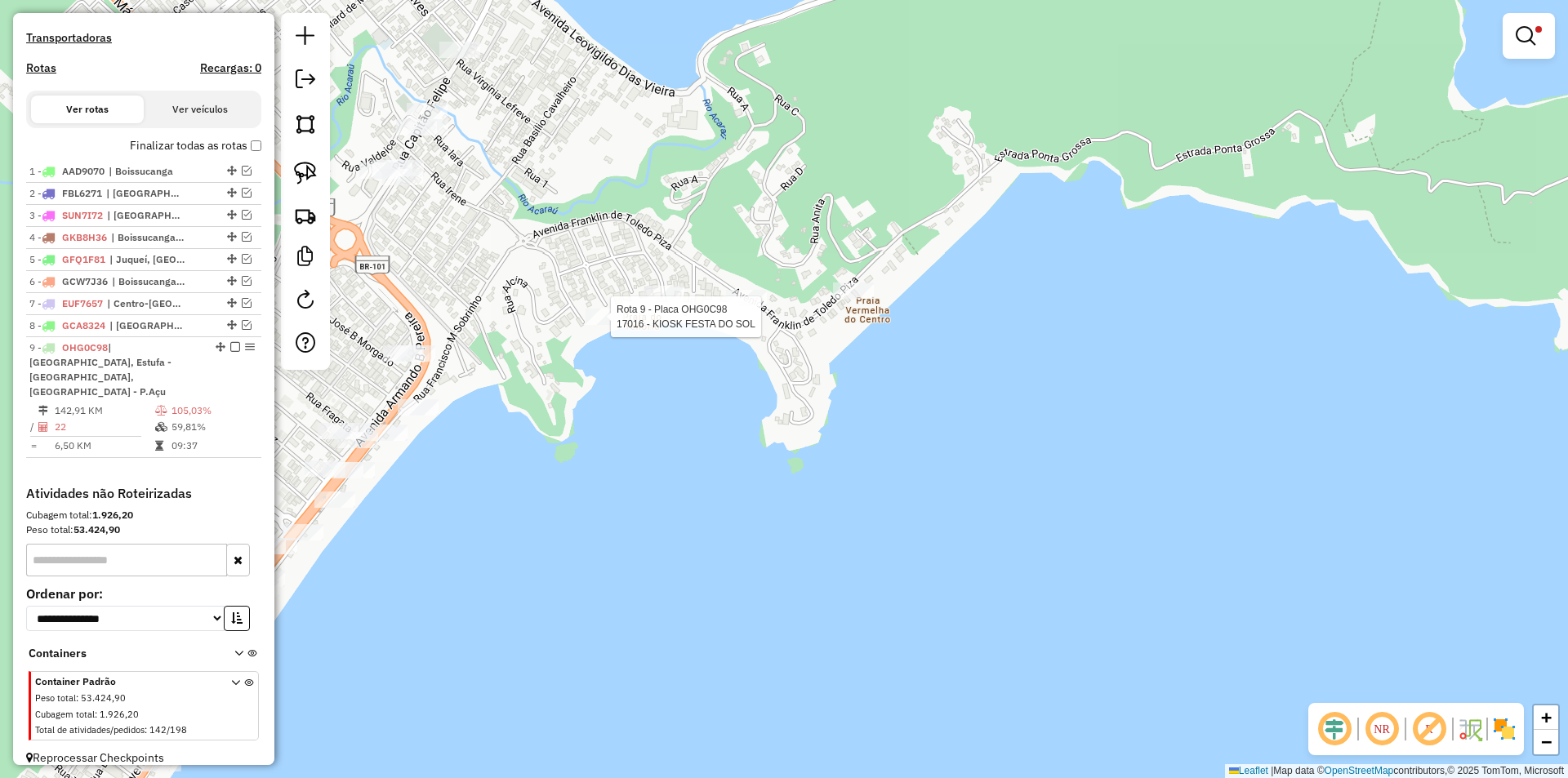
select select "*********"
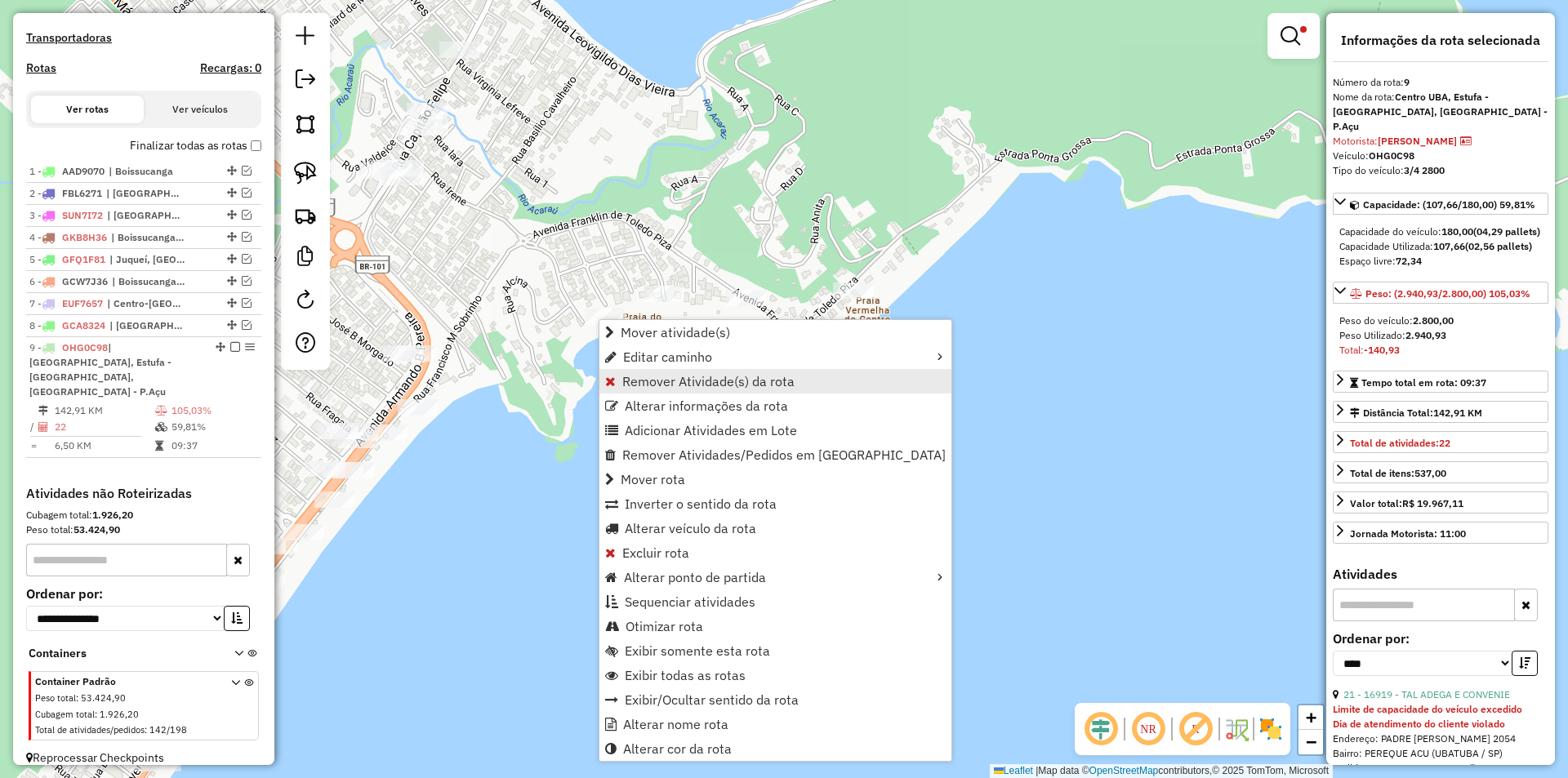
click at [637, 386] on span "Remover Atividade(s) da rota" at bounding box center [709, 380] width 172 height 13
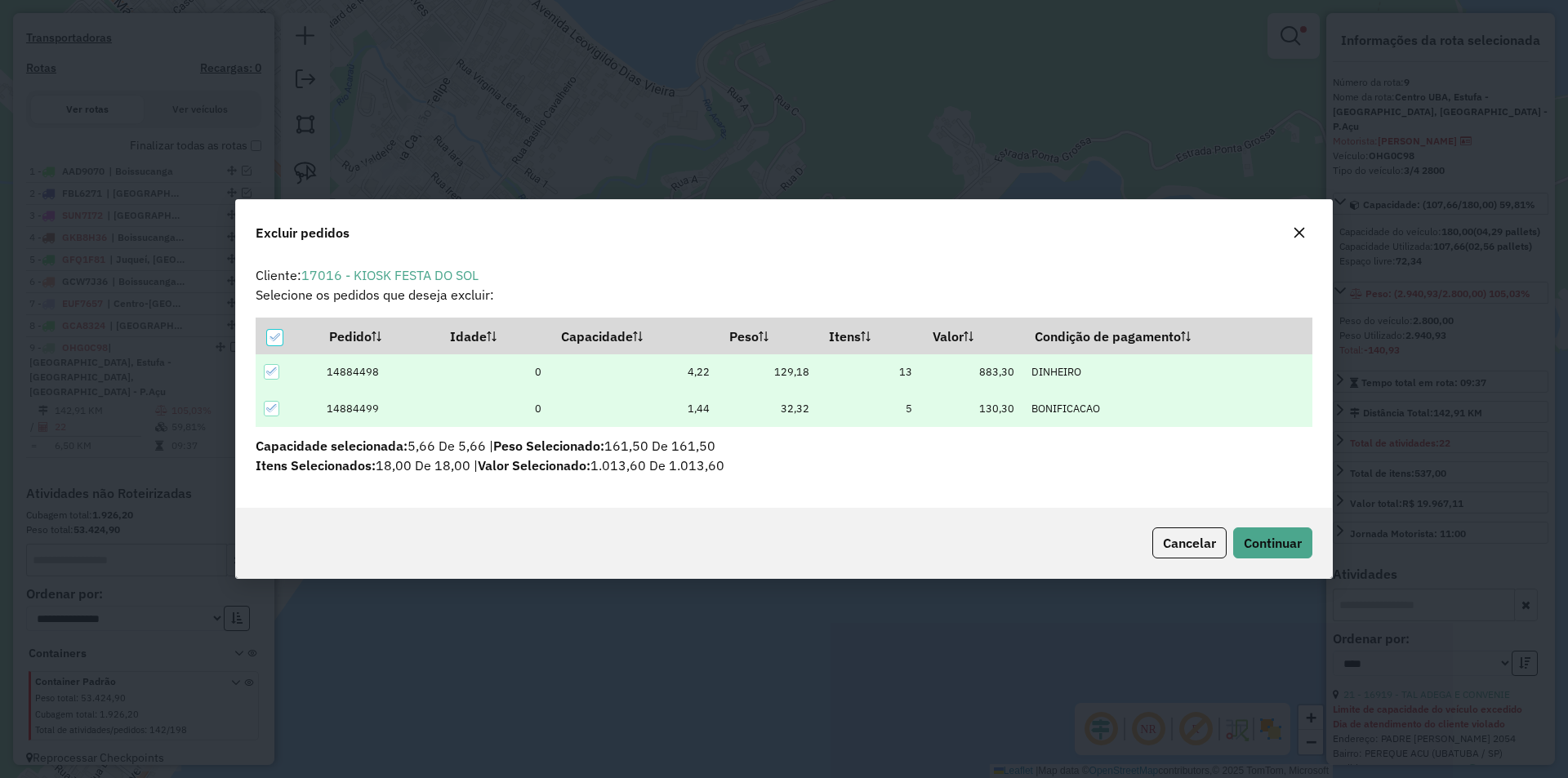
scroll to position [0, 0]
click at [1236, 546] on button "Continuar" at bounding box center [1272, 542] width 79 height 31
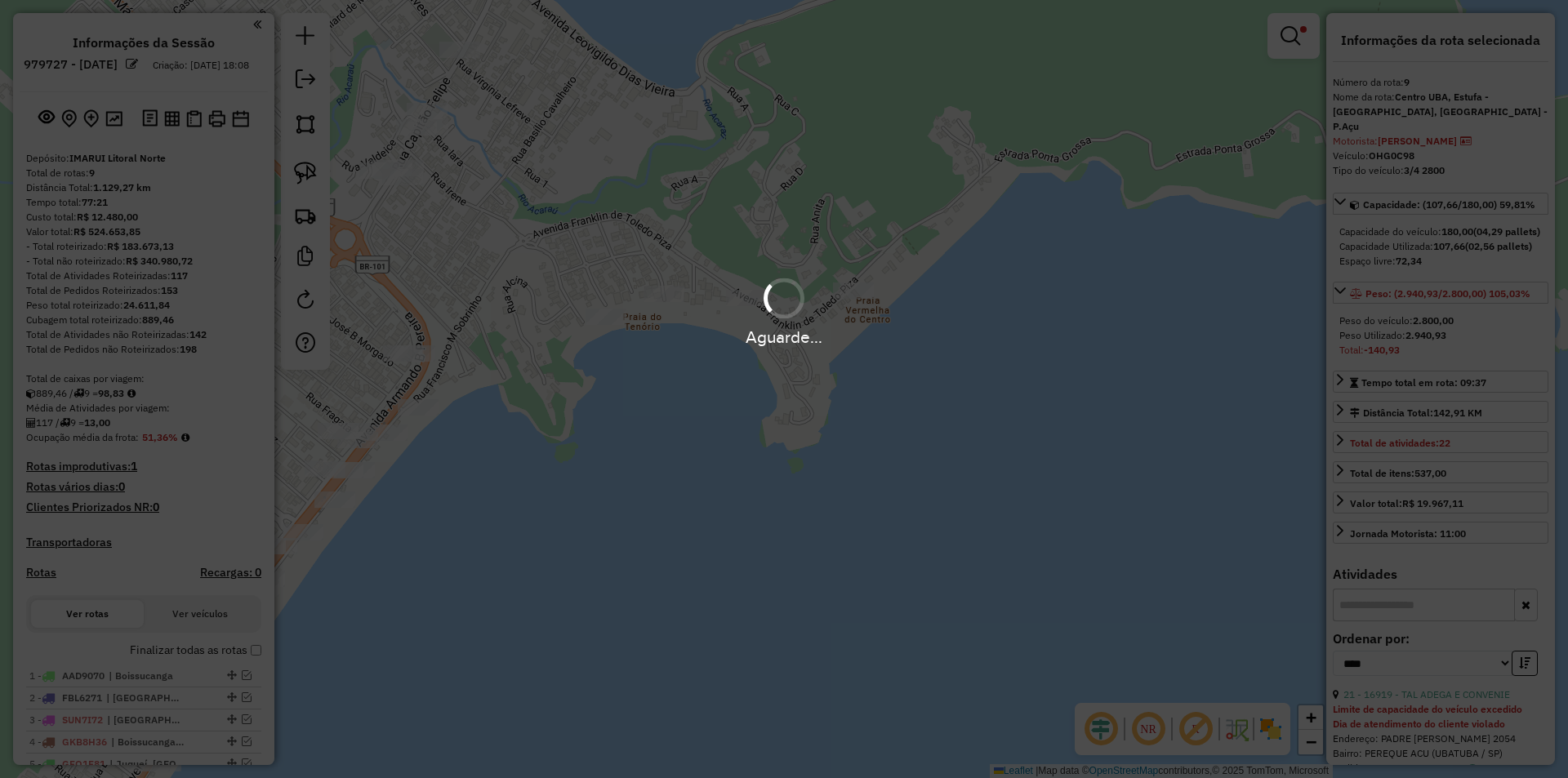
select select "*********"
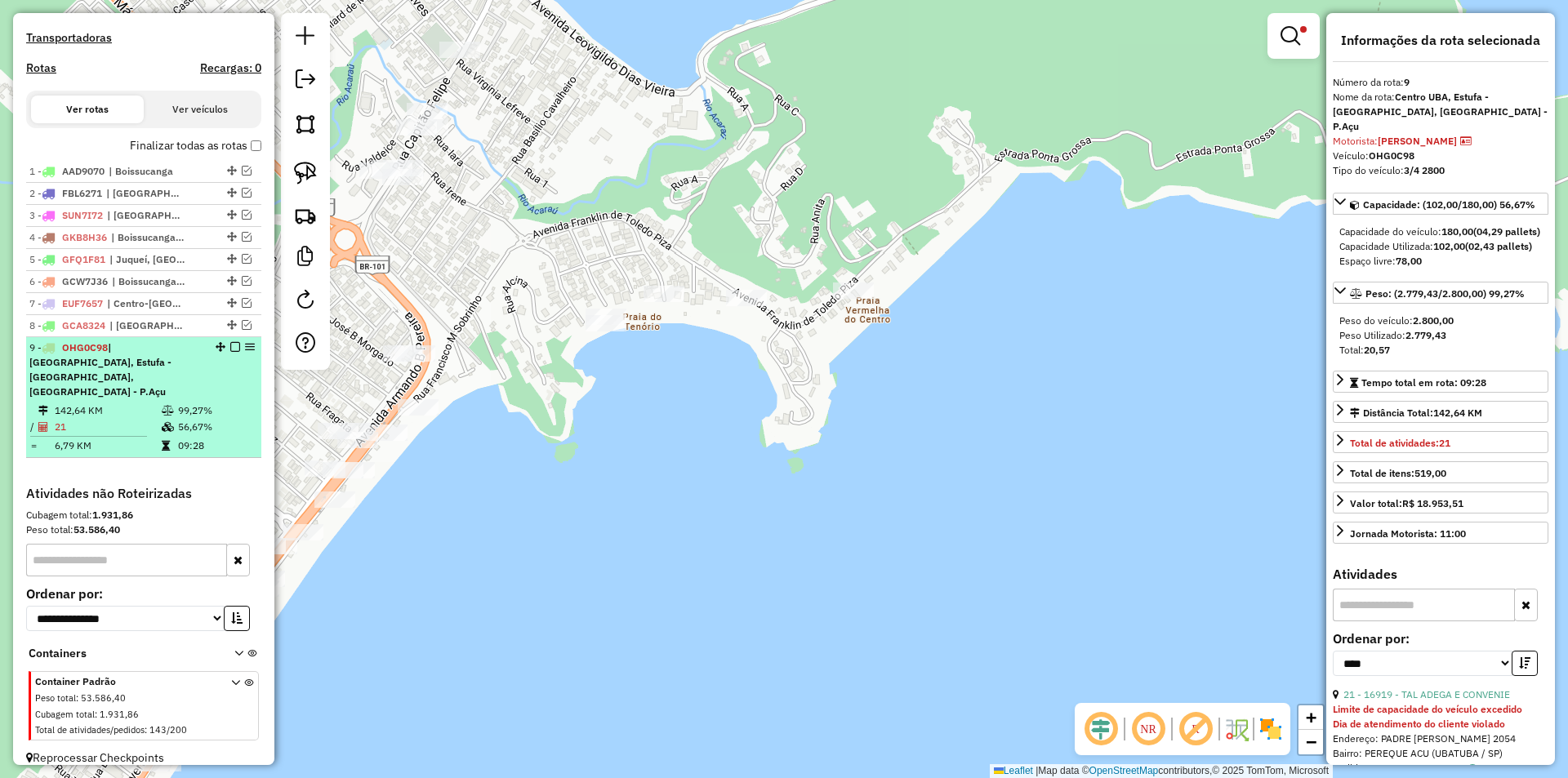
click at [233, 352] on em at bounding box center [235, 347] width 10 height 10
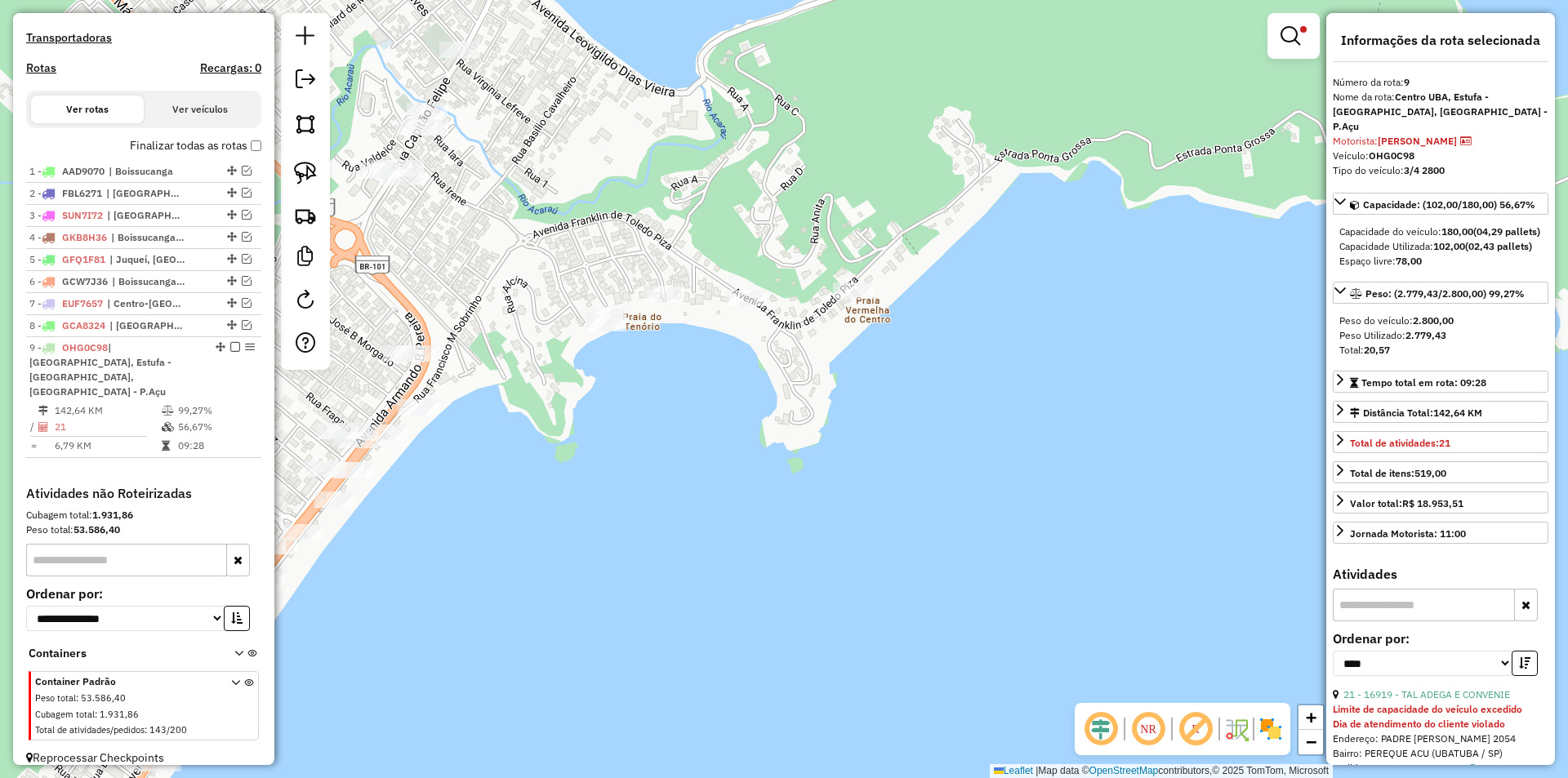
scroll to position [435, 0]
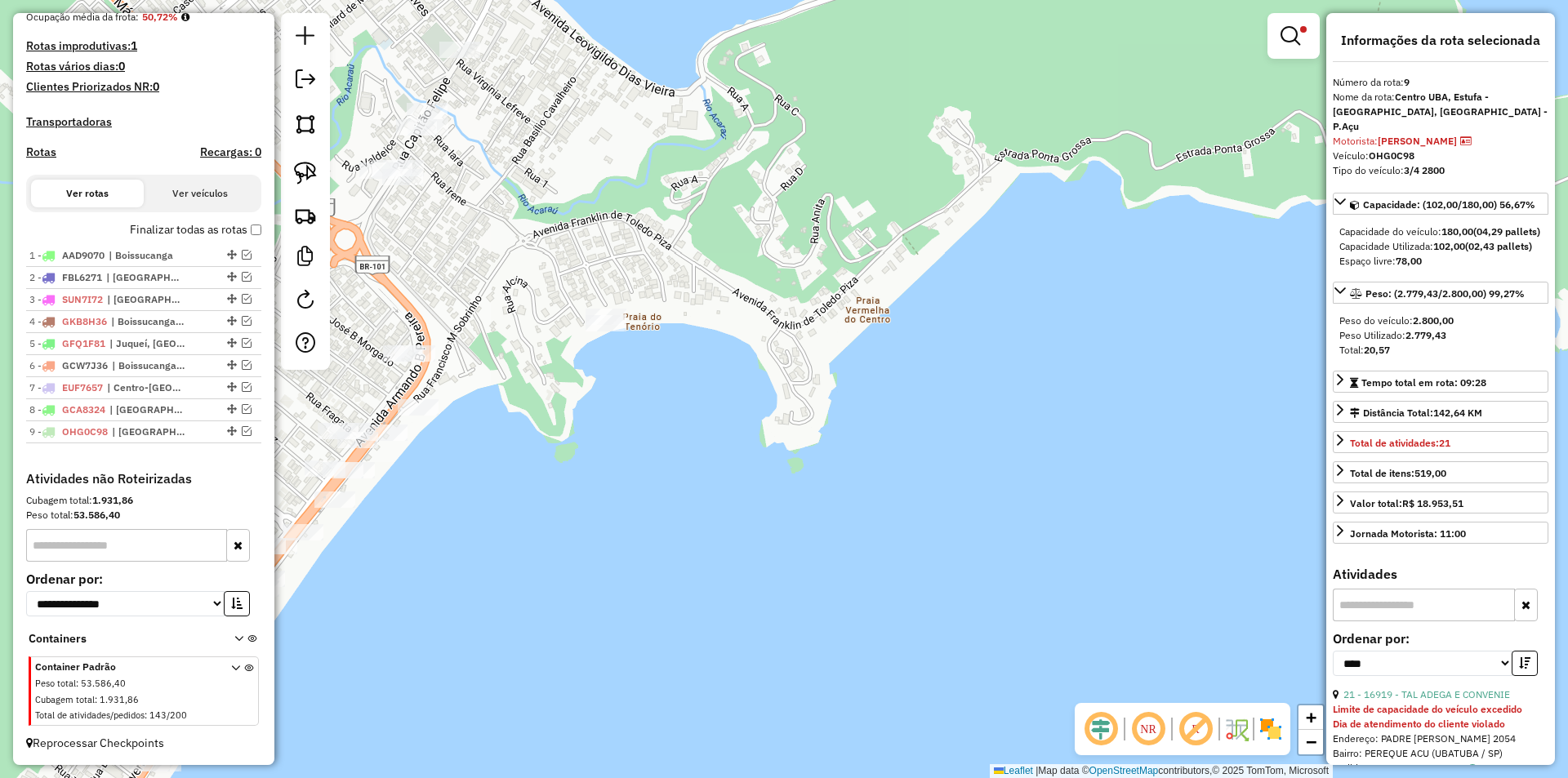
click at [939, 378] on div "Limpar filtros Janela de atendimento Grade de atendimento Capacidade Transporta…" at bounding box center [784, 389] width 1568 height 778
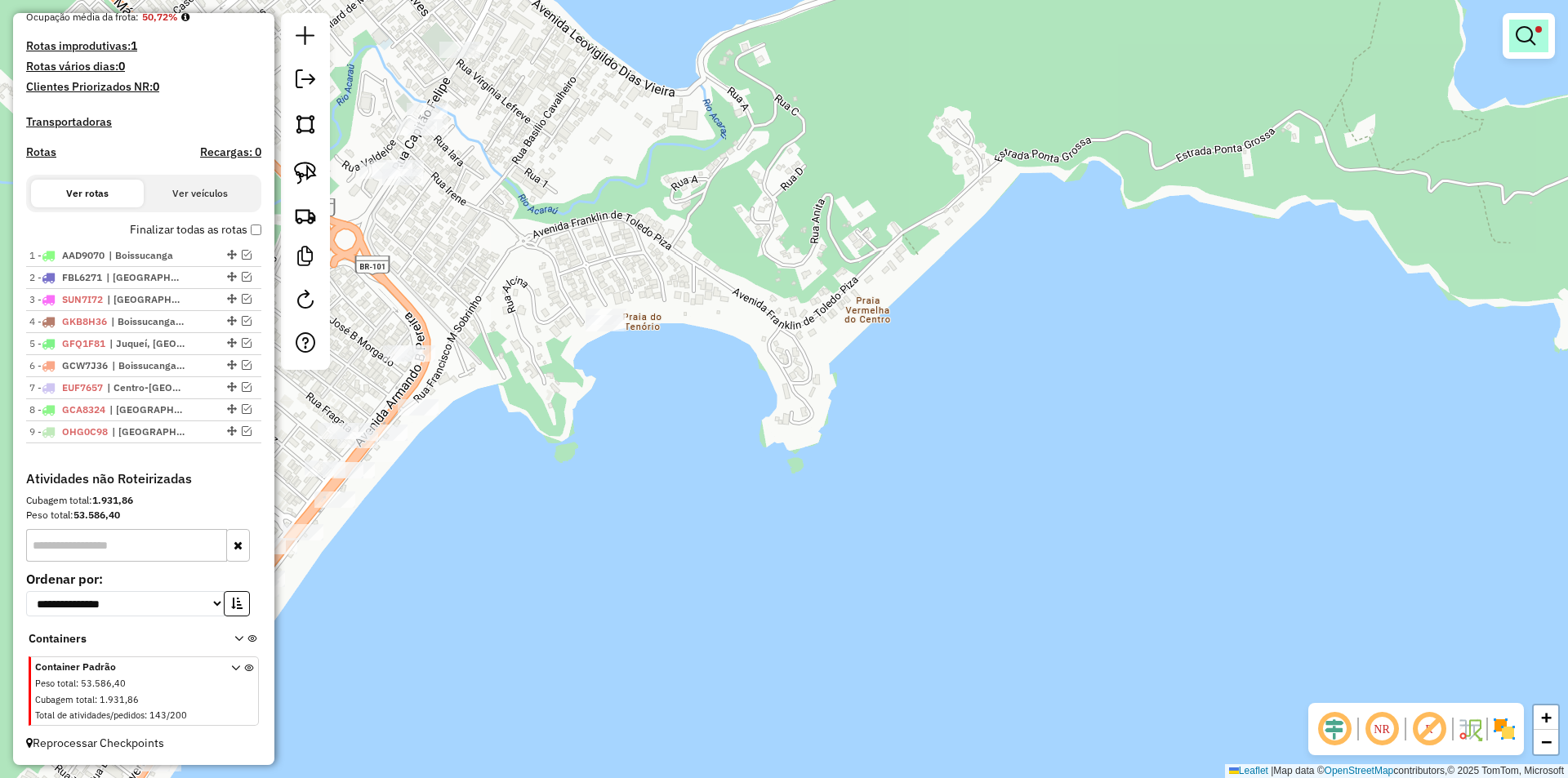
click at [1516, 36] on em at bounding box center [1525, 36] width 20 height 20
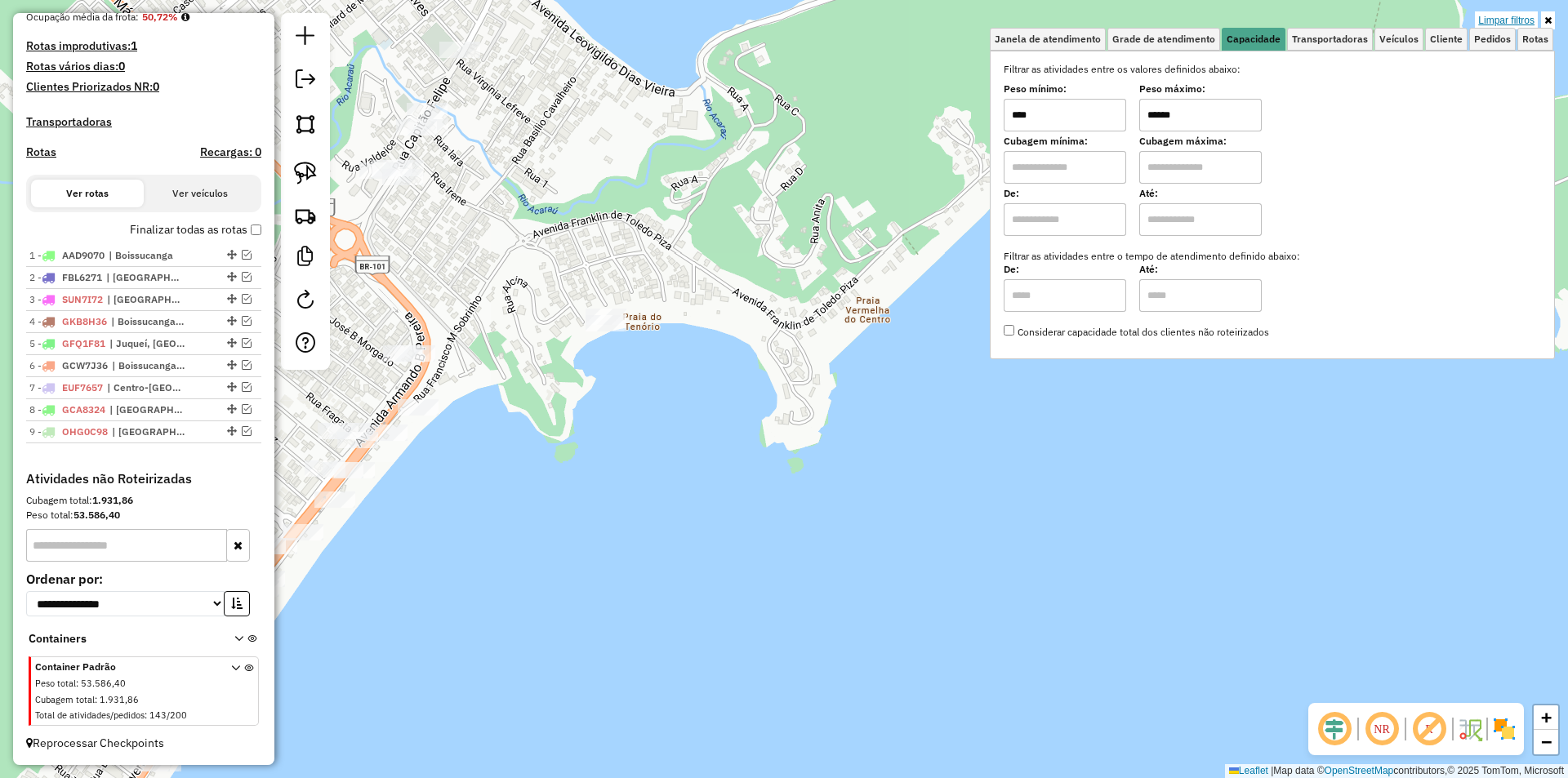
click at [1503, 17] on link "Limpar filtros" at bounding box center [1506, 20] width 63 height 18
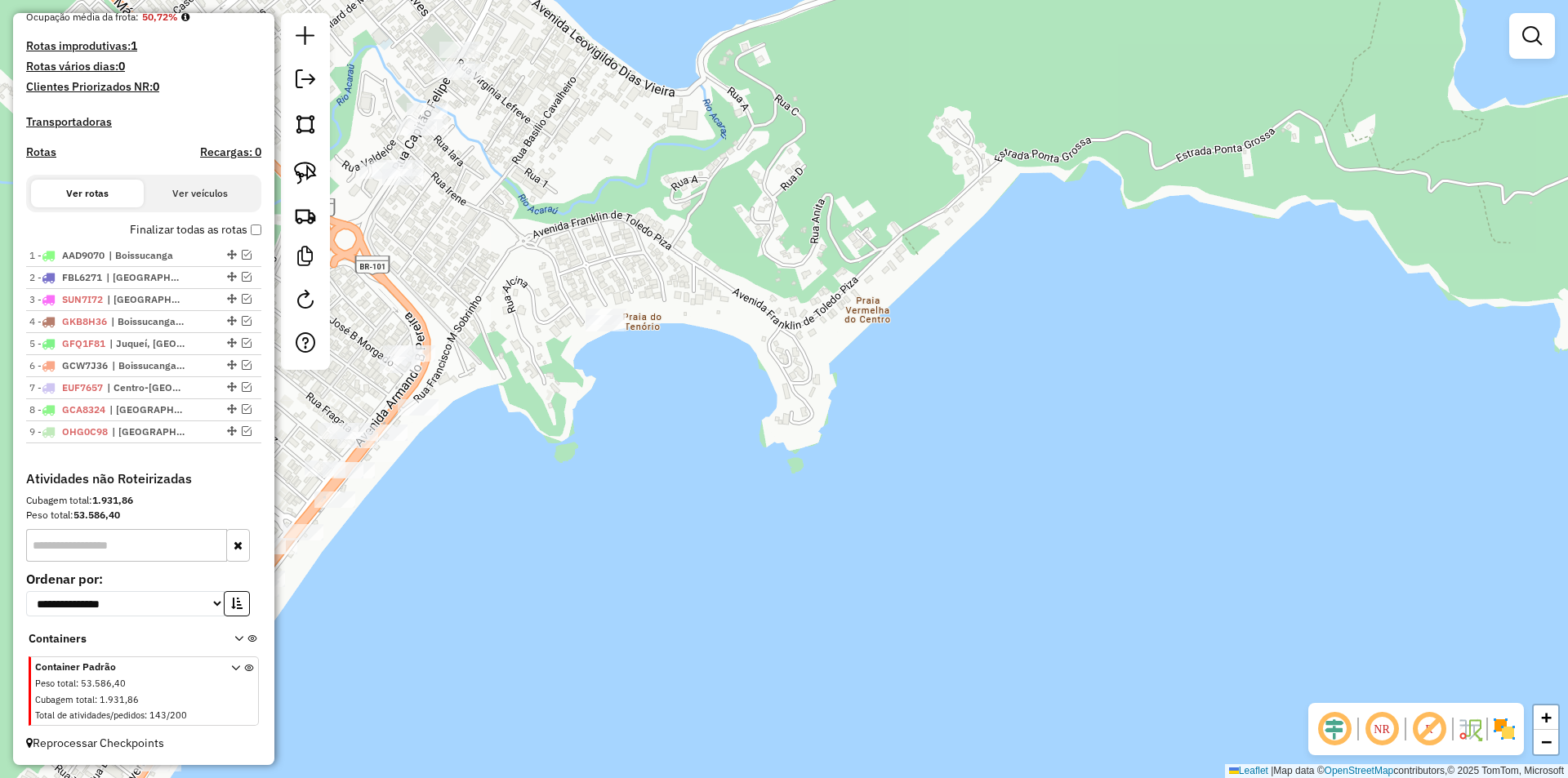
click at [901, 221] on div "Janela de atendimento Grade de atendimento Capacidade Transportadoras Veículos …" at bounding box center [784, 389] width 1568 height 778
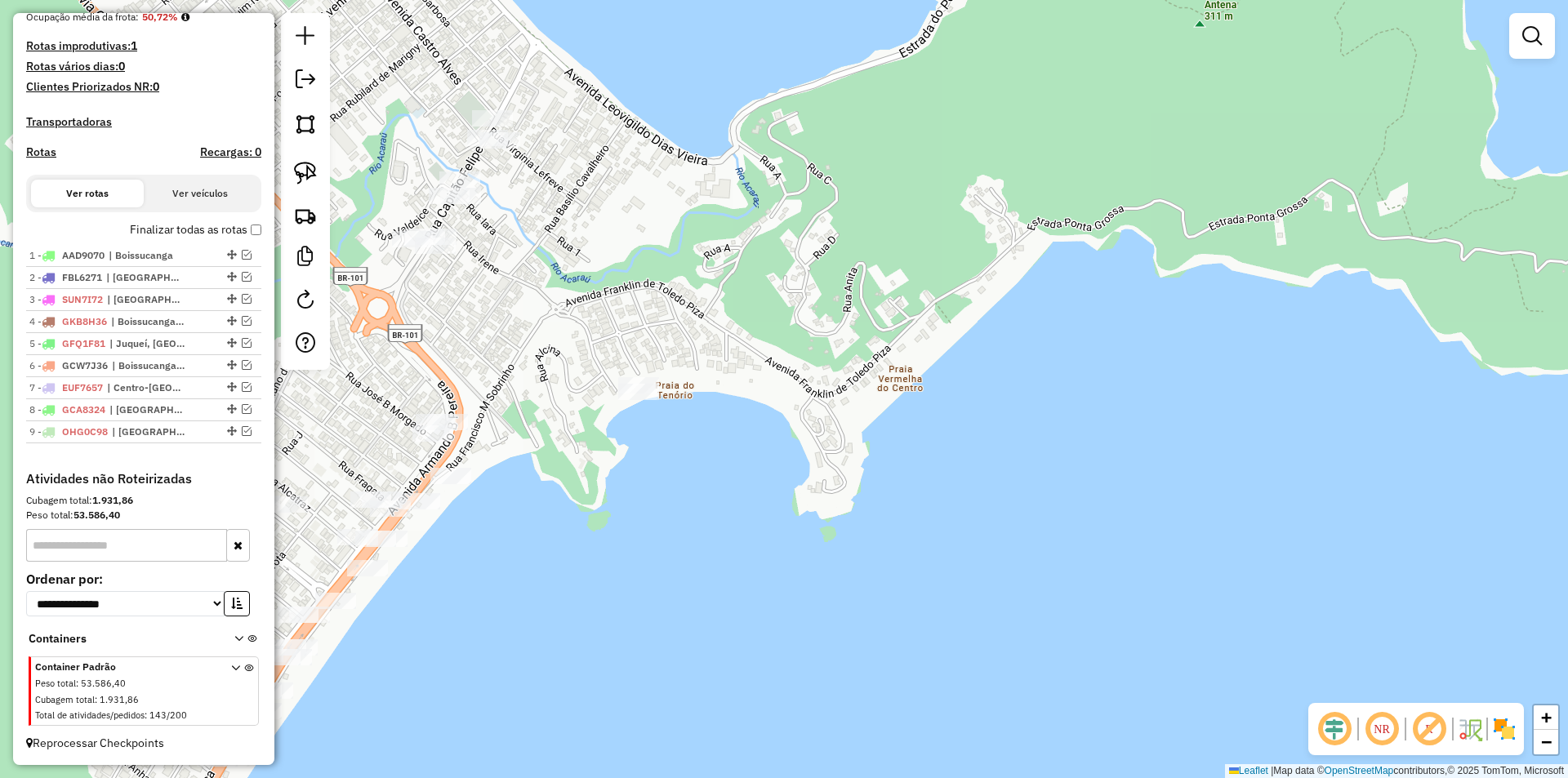
drag, startPoint x: 762, startPoint y: 177, endPoint x: 1043, endPoint y: 530, distance: 451.2
click at [1042, 530] on div "Janela de atendimento Grade de atendimento Capacidade Transportadoras Veículos …" at bounding box center [784, 389] width 1568 height 778
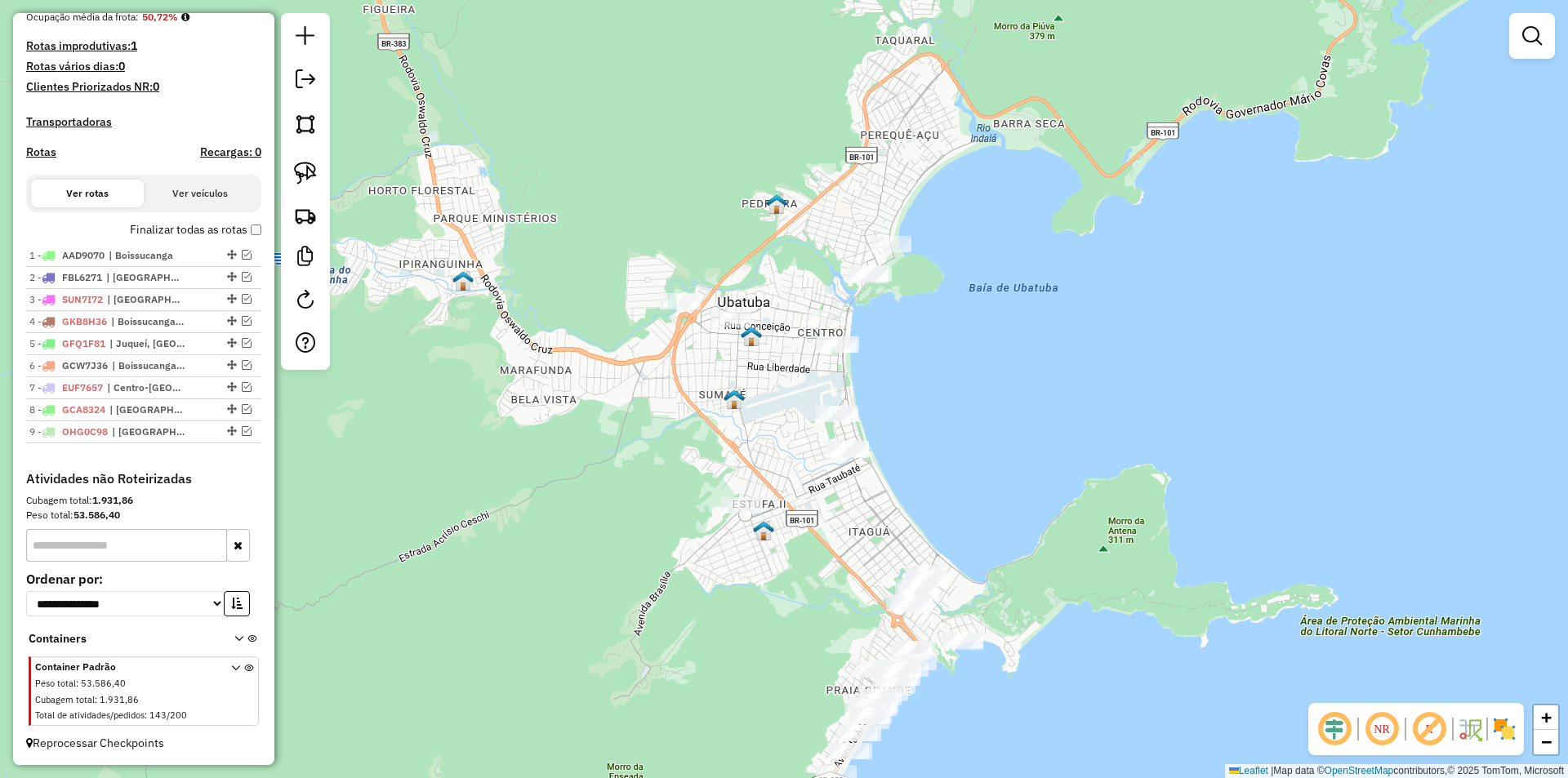
drag, startPoint x: 938, startPoint y: 326, endPoint x: 925, endPoint y: 430, distance: 104.8
click at [925, 430] on div "Janela de atendimento Grade de atendimento Capacidade Transportadoras Veículos …" at bounding box center [784, 389] width 1568 height 778
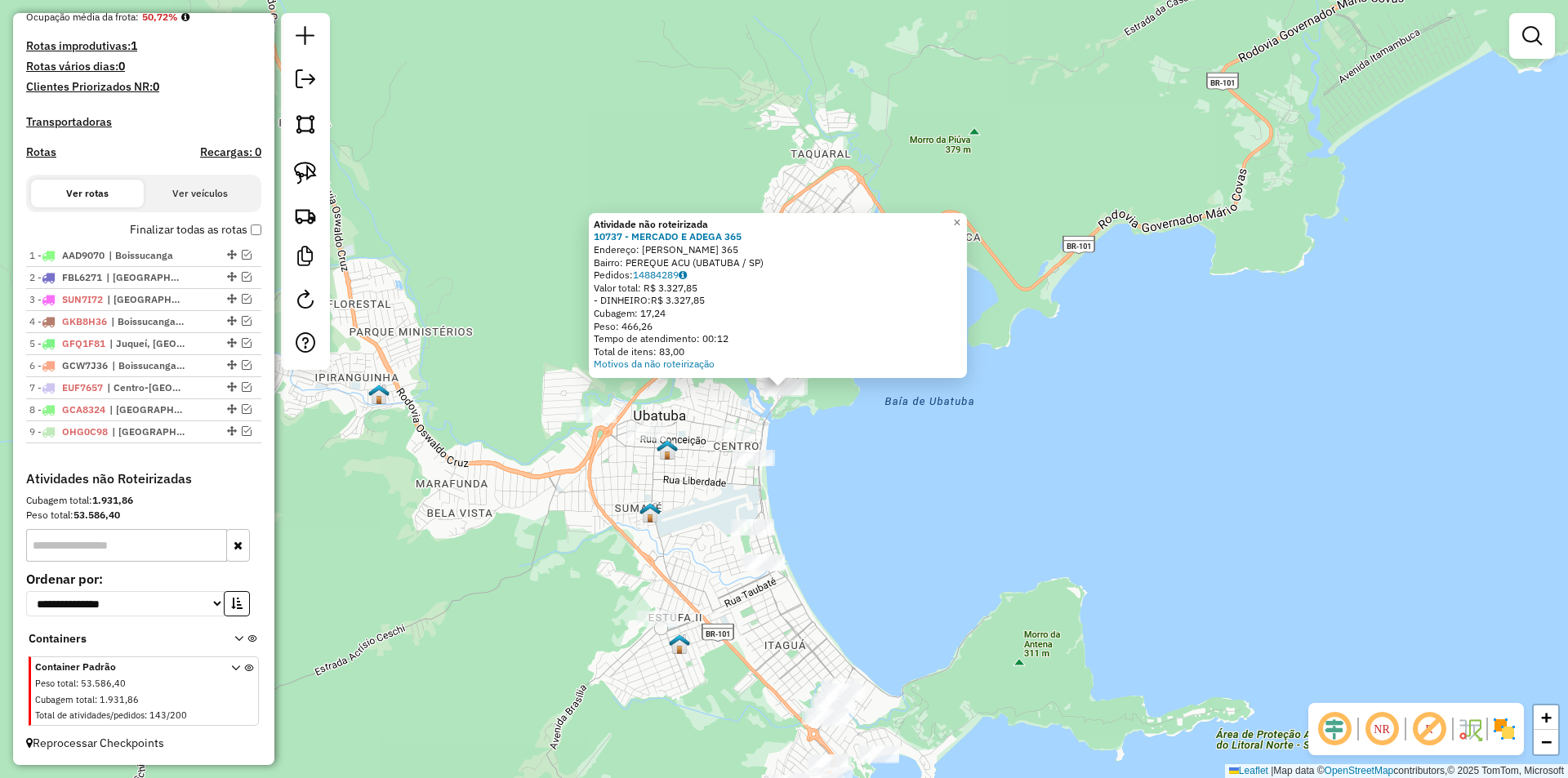
click at [891, 505] on div "Atividade não roteirizada 10737 - MERCADO E ADEGA 365 Endereço: FELIX GUIZARD 3…" at bounding box center [784, 389] width 1568 height 778
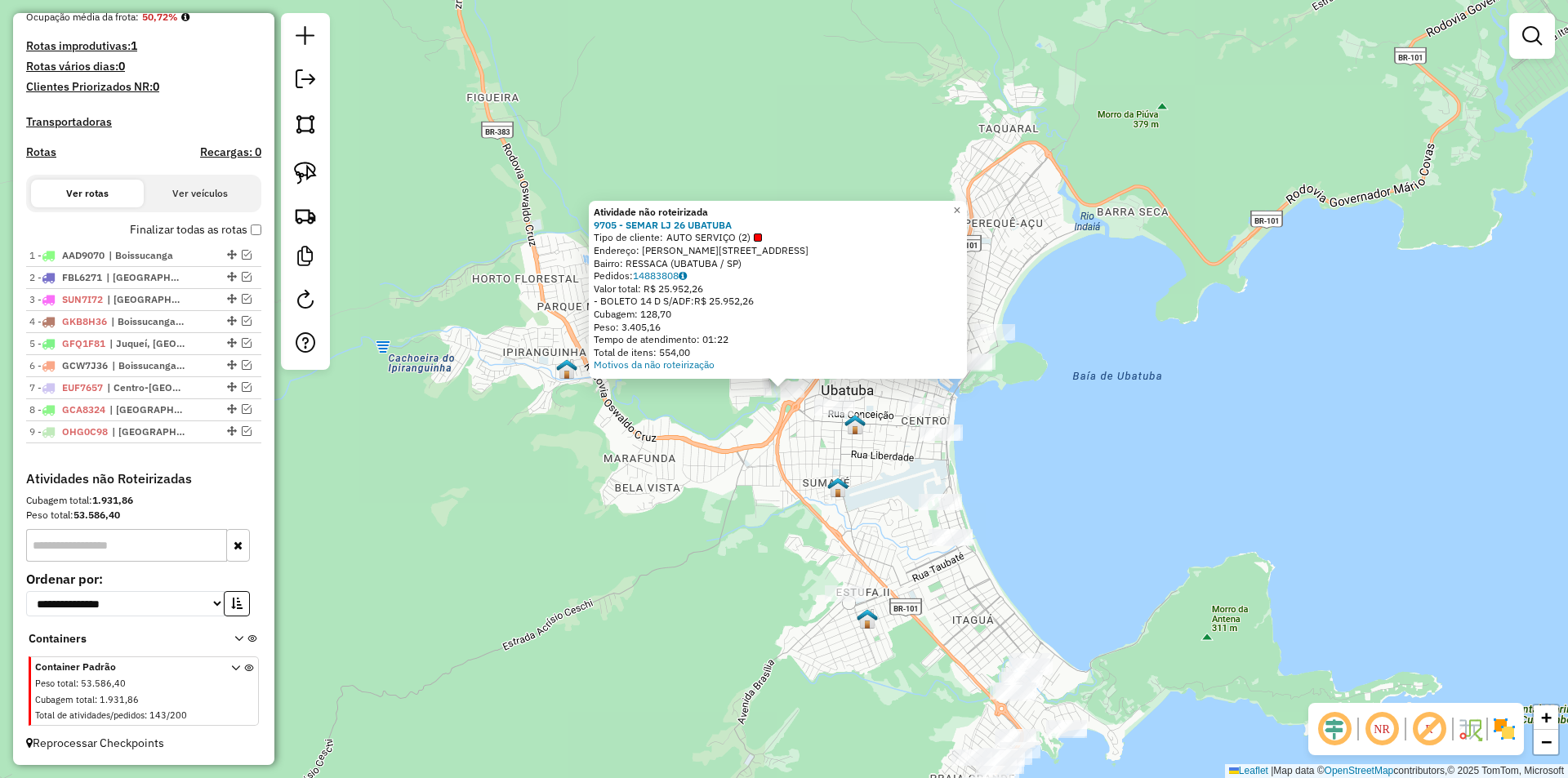
click at [677, 541] on div "Atividade não roteirizada 9705 - SEMAR LJ 26 UBATUBA Tipo de cliente: AUTO SERV…" at bounding box center [784, 389] width 1568 height 778
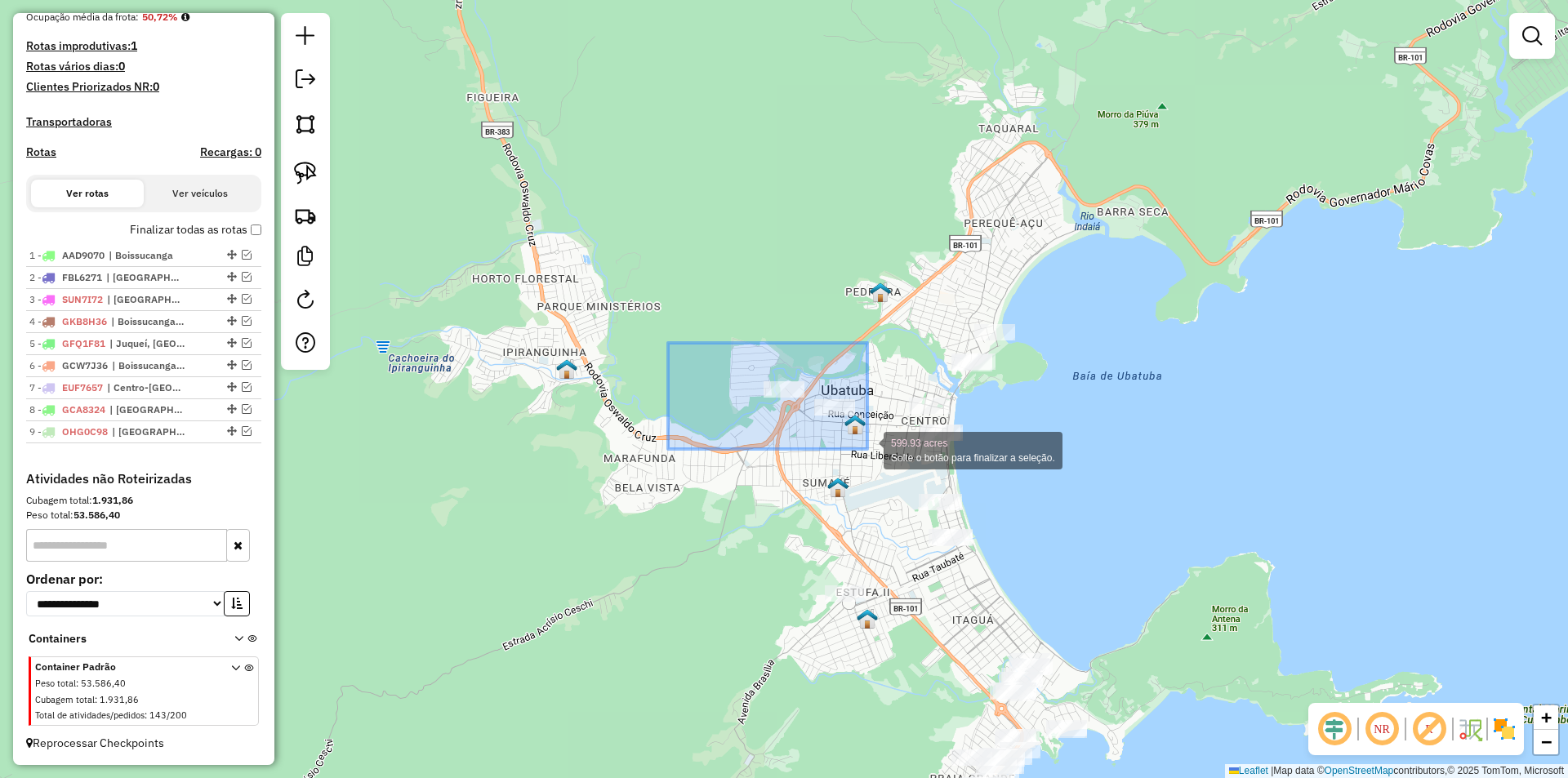
drag, startPoint x: 841, startPoint y: 449, endPoint x: 867, endPoint y: 449, distance: 26.0
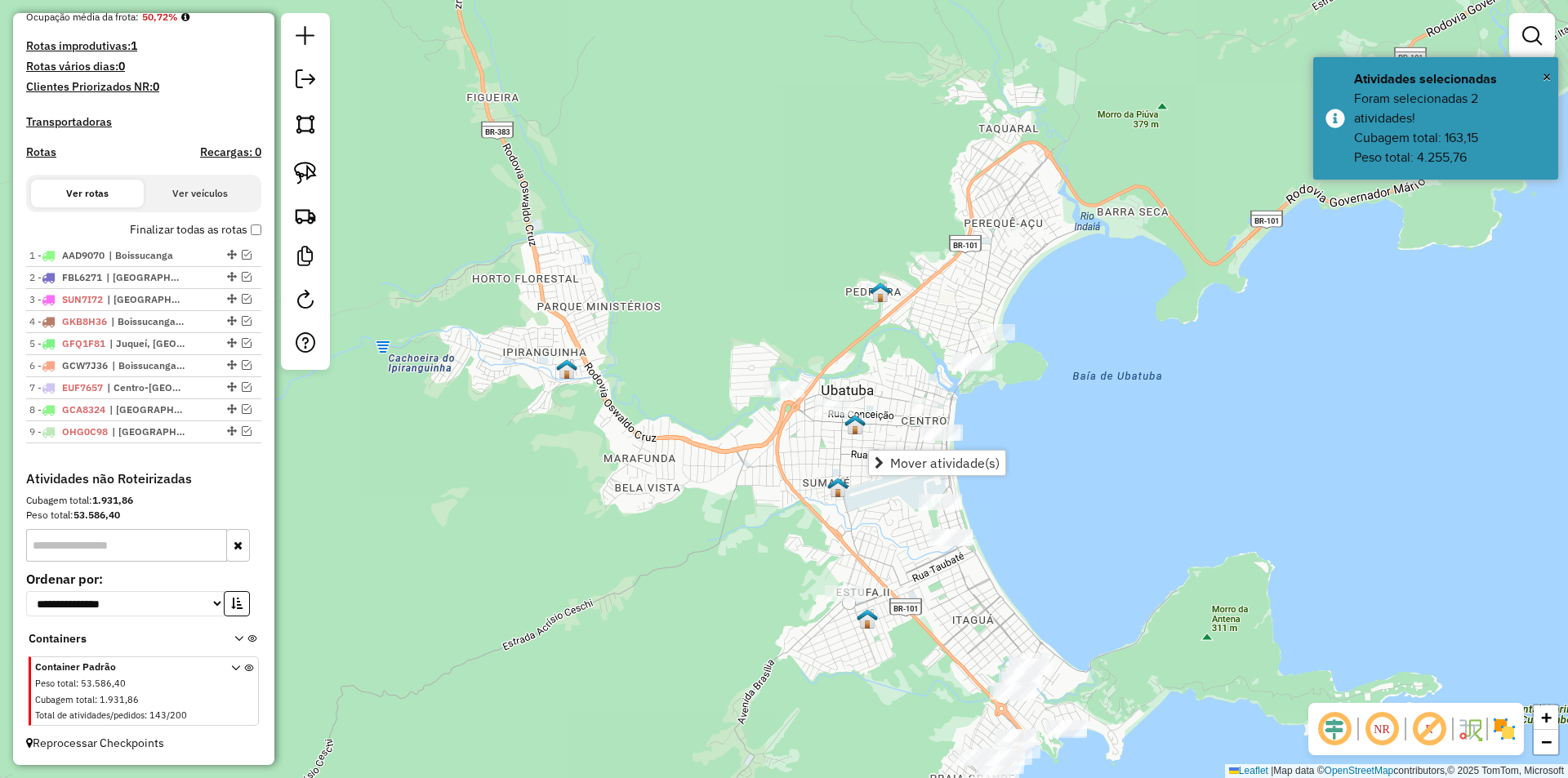
click at [705, 559] on div "Janela de atendimento Grade de atendimento Capacidade Transportadoras Veículos …" at bounding box center [784, 389] width 1568 height 778
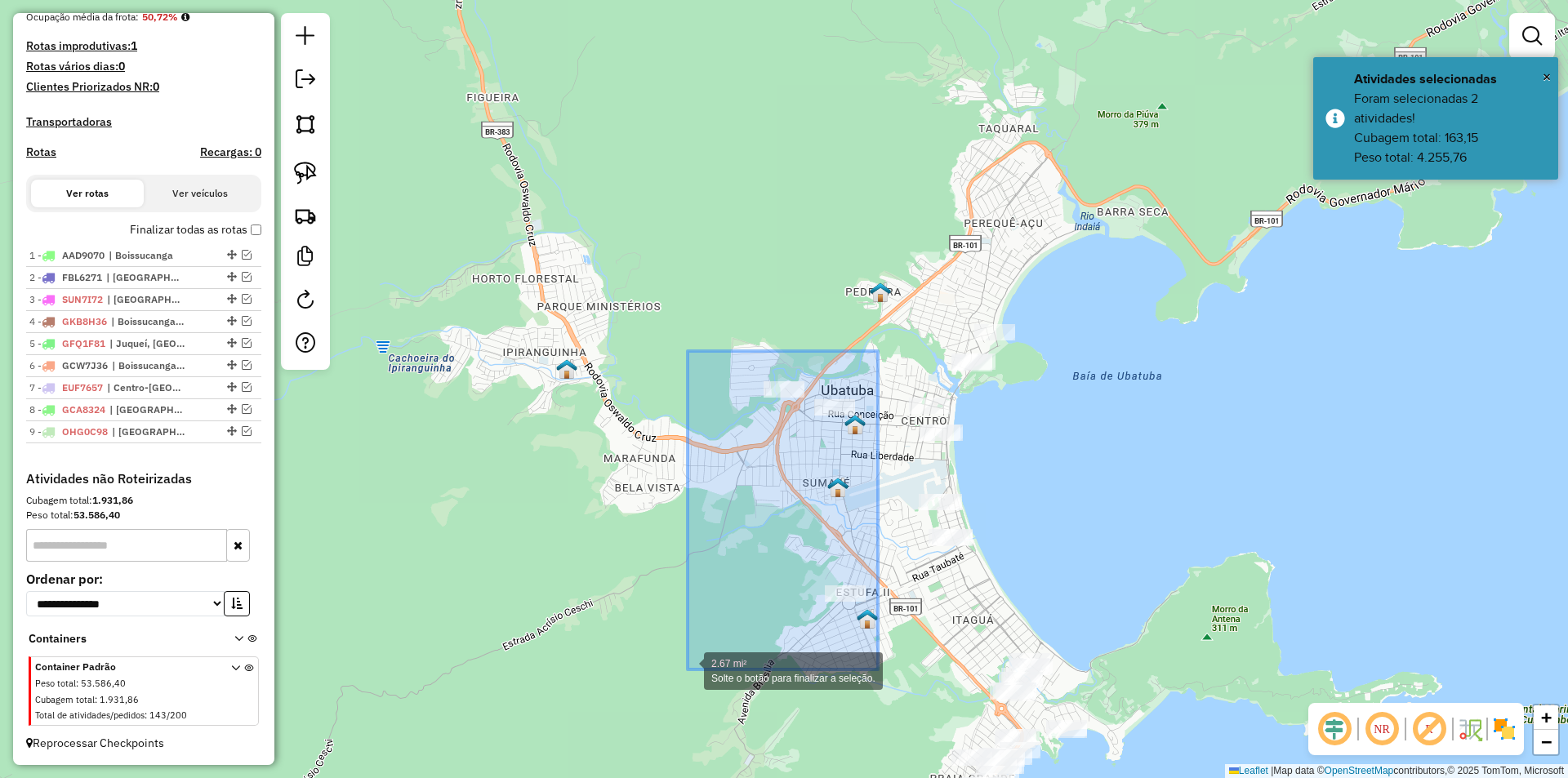
drag, startPoint x: 870, startPoint y: 395, endPoint x: 686, endPoint y: 671, distance: 331.7
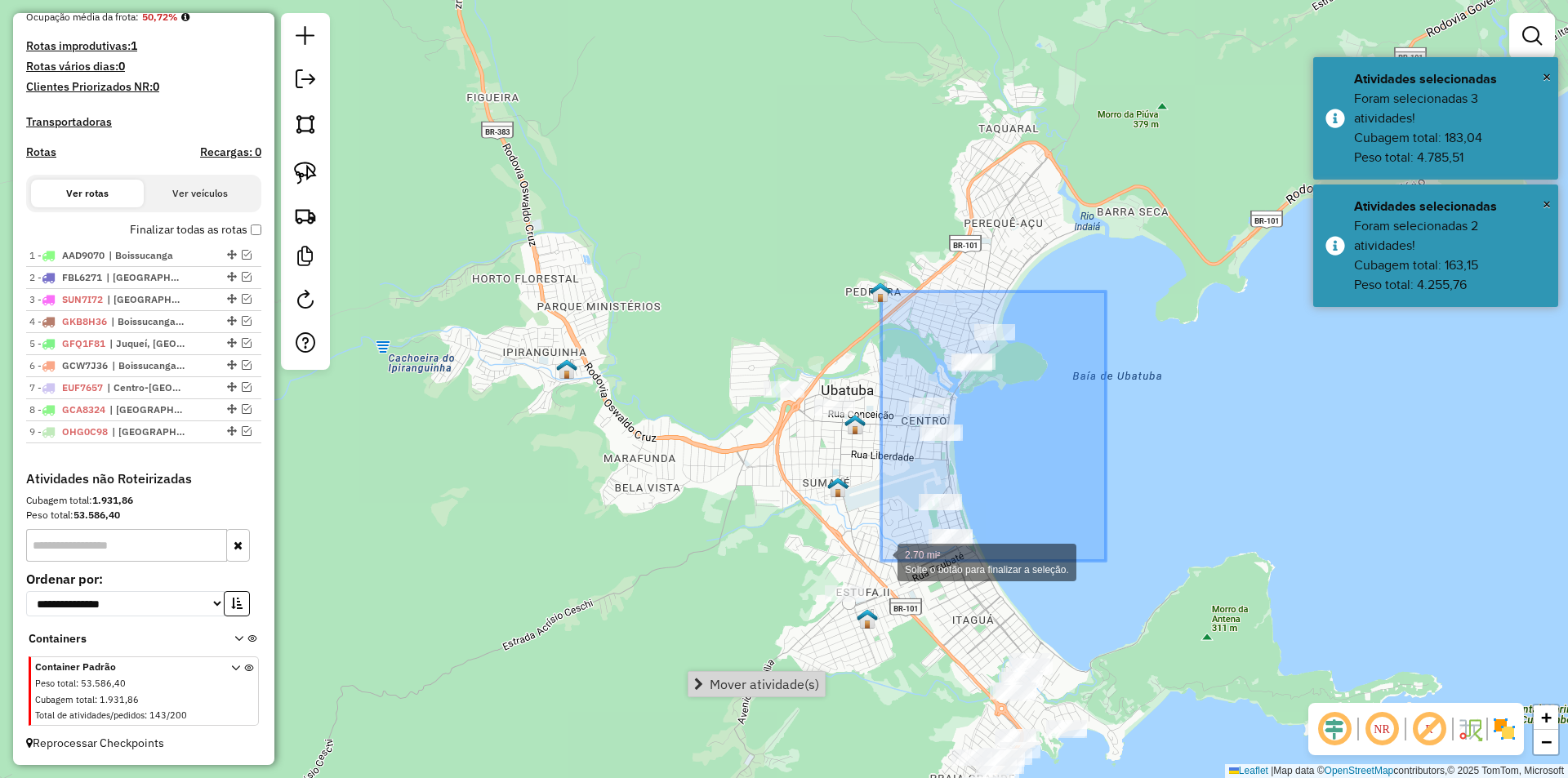
drag, startPoint x: 1077, startPoint y: 326, endPoint x: 881, endPoint y: 561, distance: 306.0
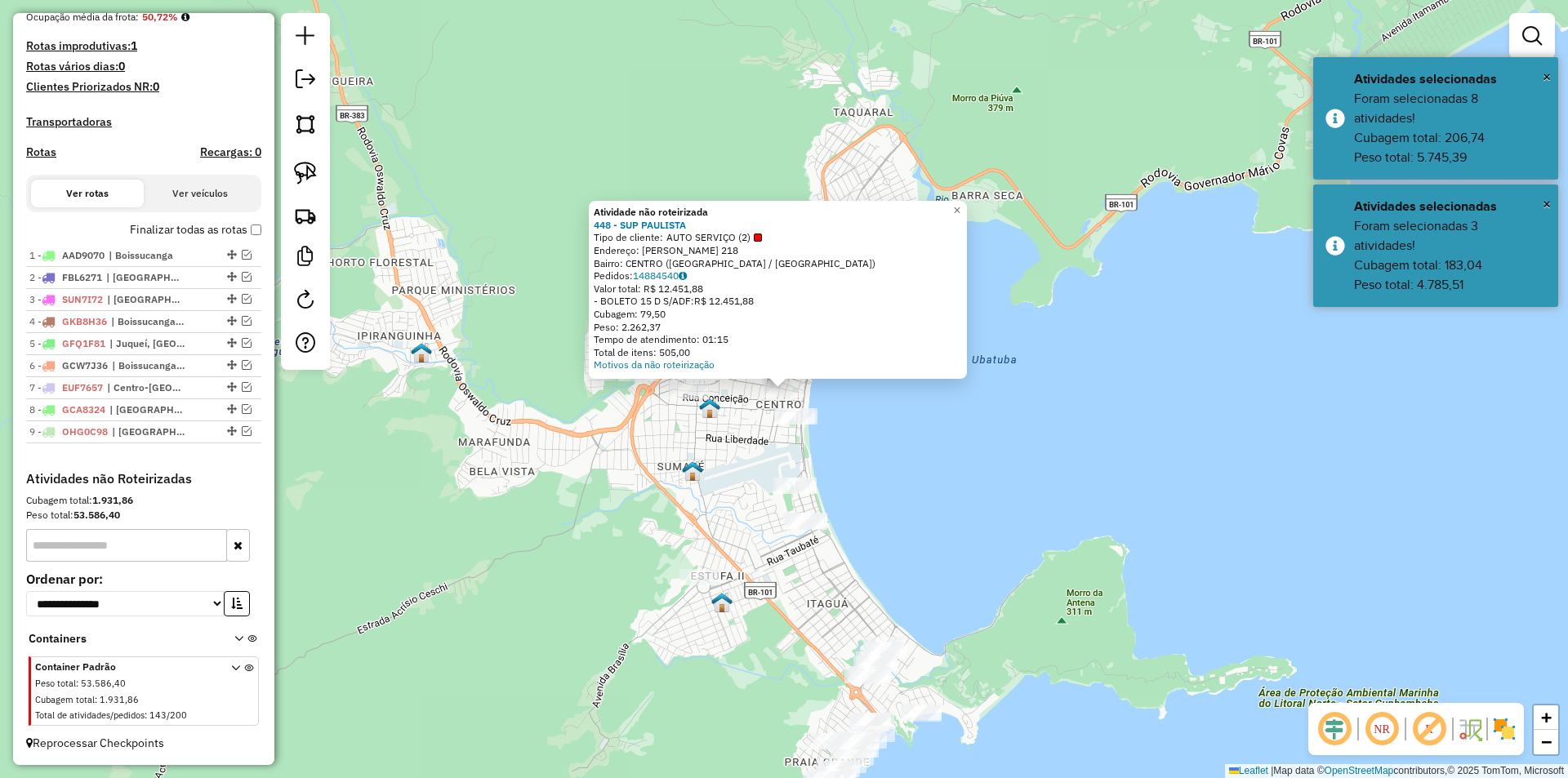
click at [928, 530] on div "Atividade não roteirizada 448 - SUP PAULISTA Tipo de cliente: AUTO SERVIÇO (2) …" at bounding box center [784, 389] width 1568 height 778
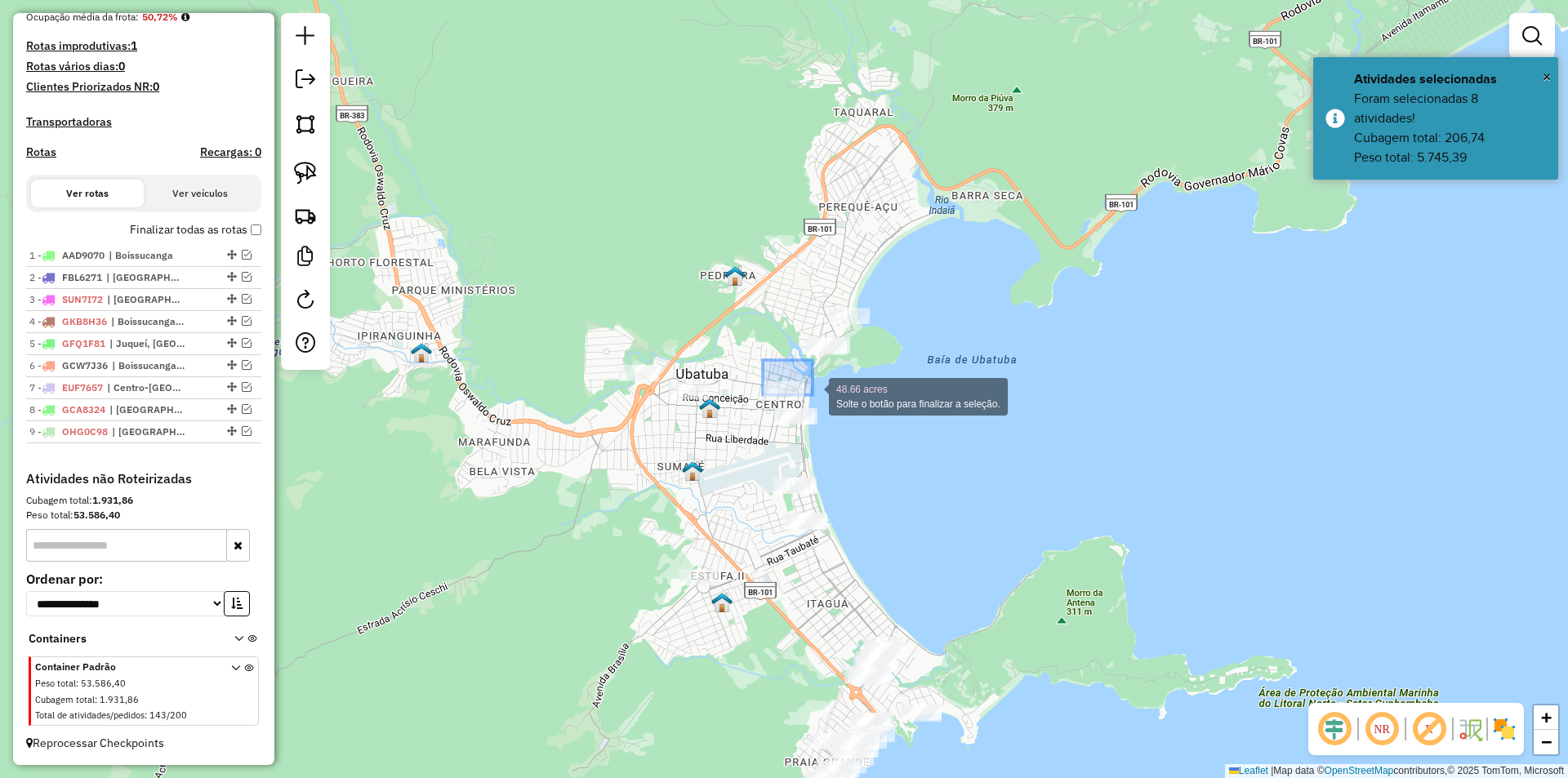
drag, startPoint x: 795, startPoint y: 378, endPoint x: 813, endPoint y: 397, distance: 26.2
click at [985, 570] on div "Janela de atendimento Grade de atendimento Capacidade Transportadoras Veículos …" at bounding box center [784, 389] width 1568 height 778
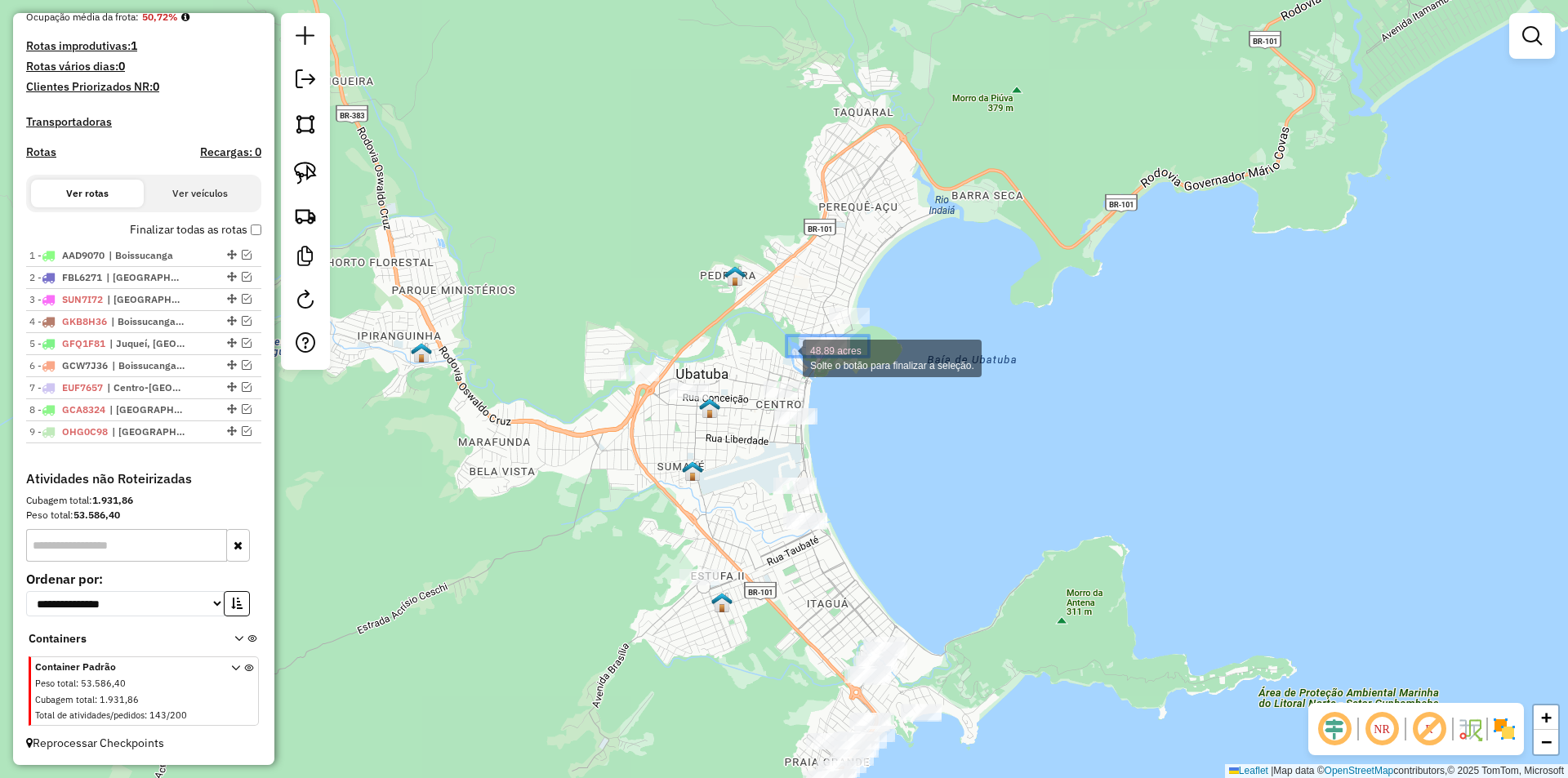
drag, startPoint x: 869, startPoint y: 335, endPoint x: 786, endPoint y: 357, distance: 85.9
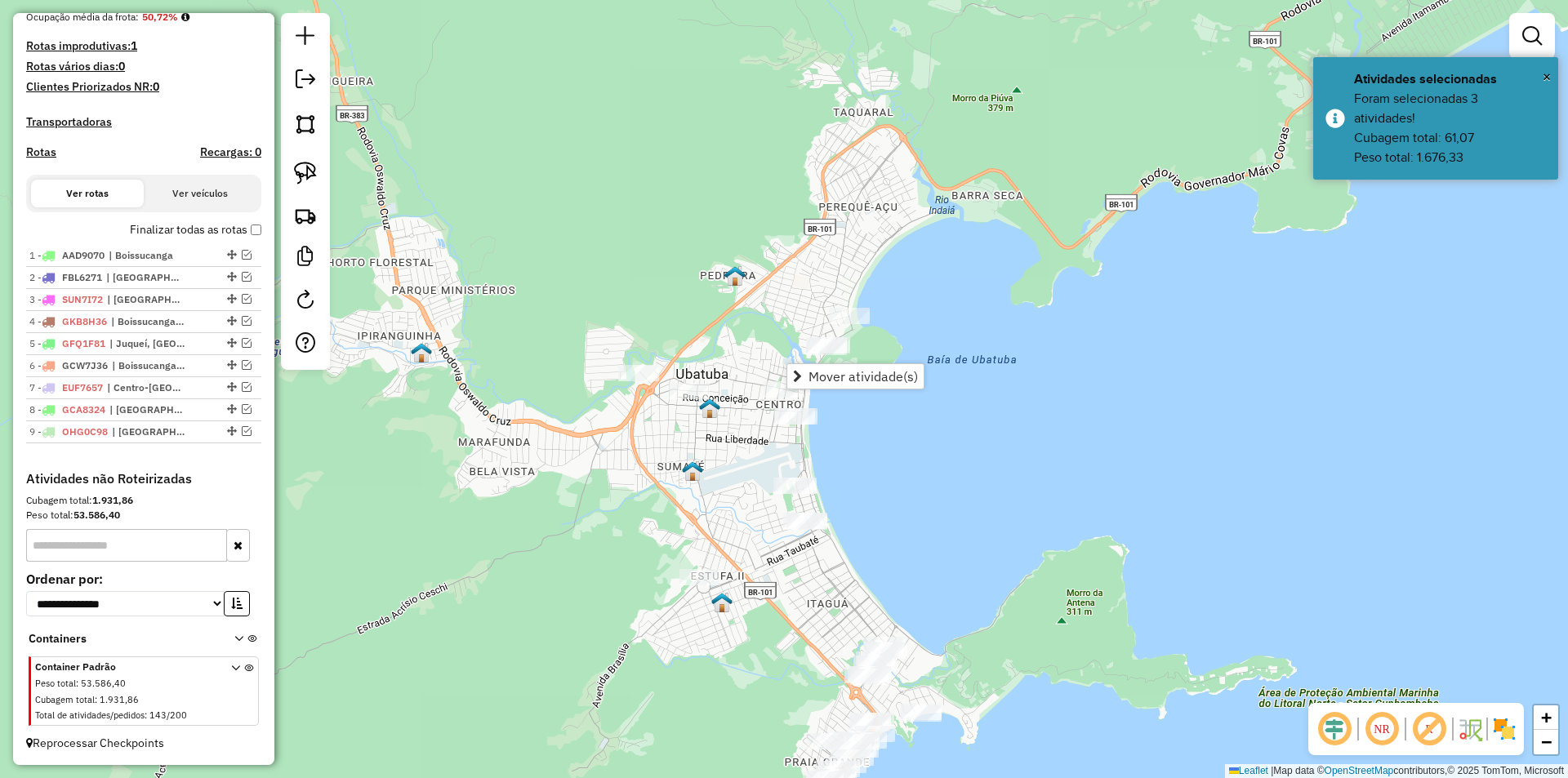
click at [913, 483] on div "Janela de atendimento Grade de atendimento Capacidade Transportadoras Veículos …" at bounding box center [784, 389] width 1568 height 778
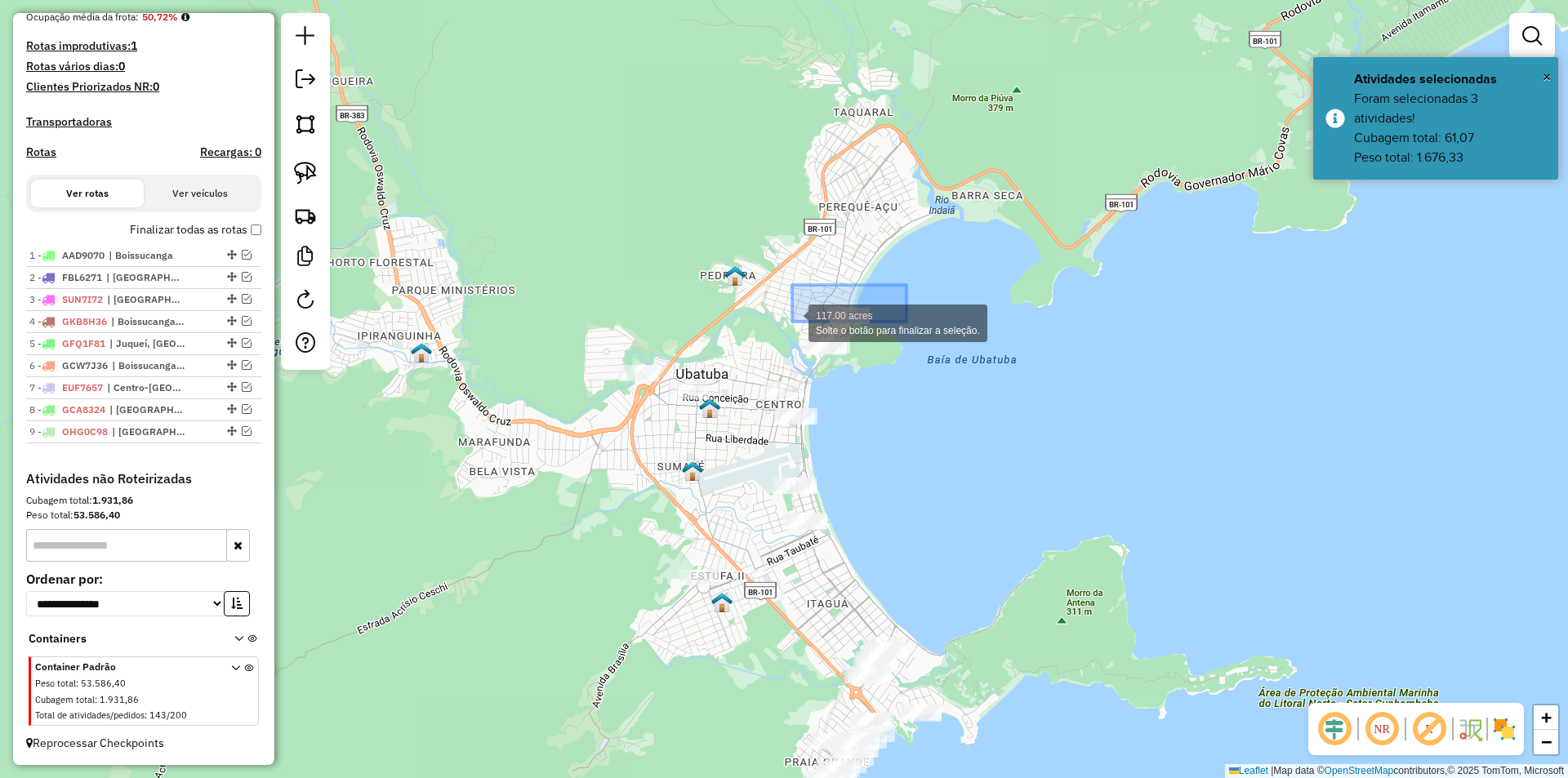
drag, startPoint x: 882, startPoint y: 293, endPoint x: 792, endPoint y: 322, distance: 94.6
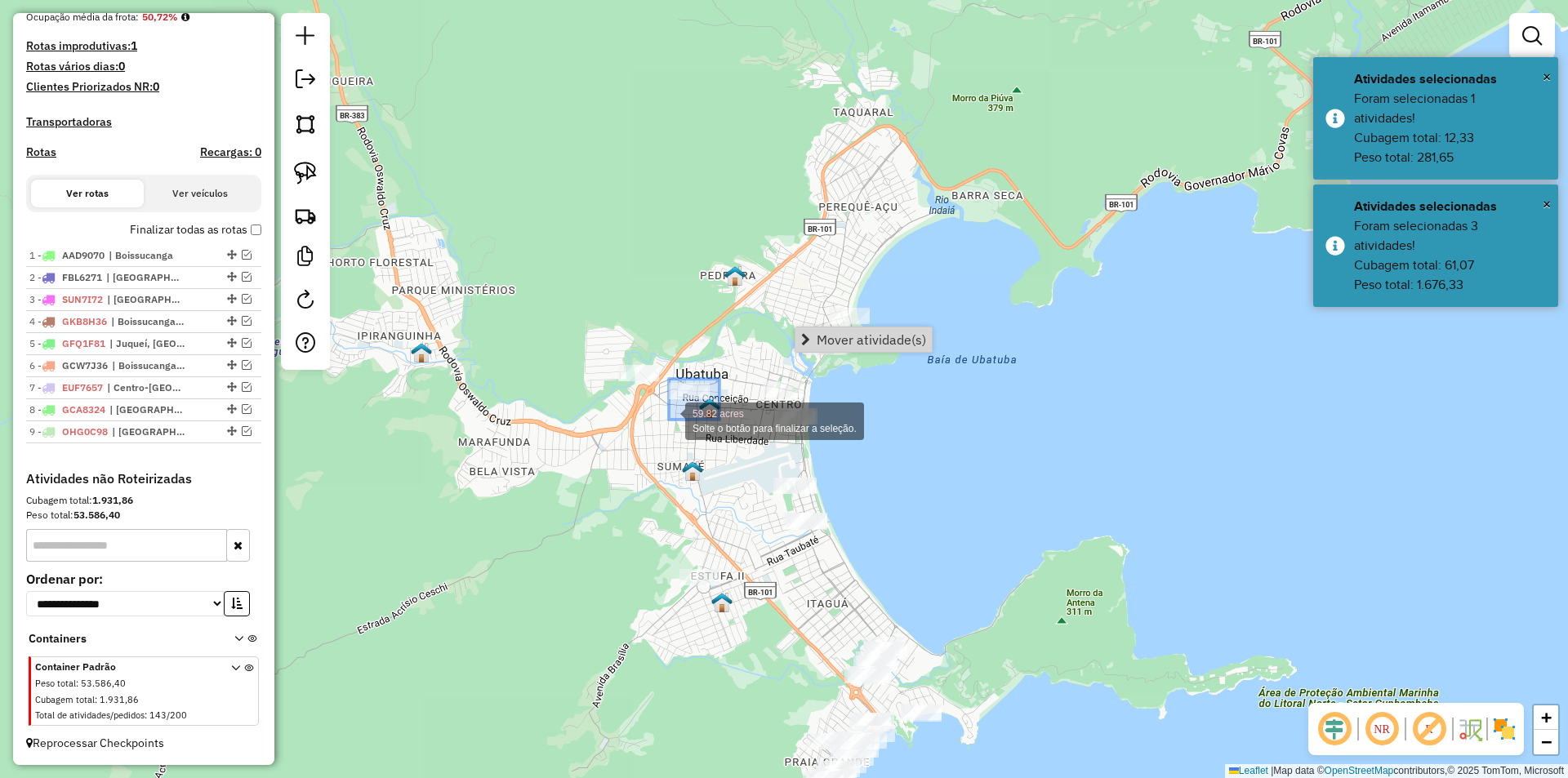
drag, startPoint x: 677, startPoint y: 407, endPoint x: 669, endPoint y: 420, distance: 15.3
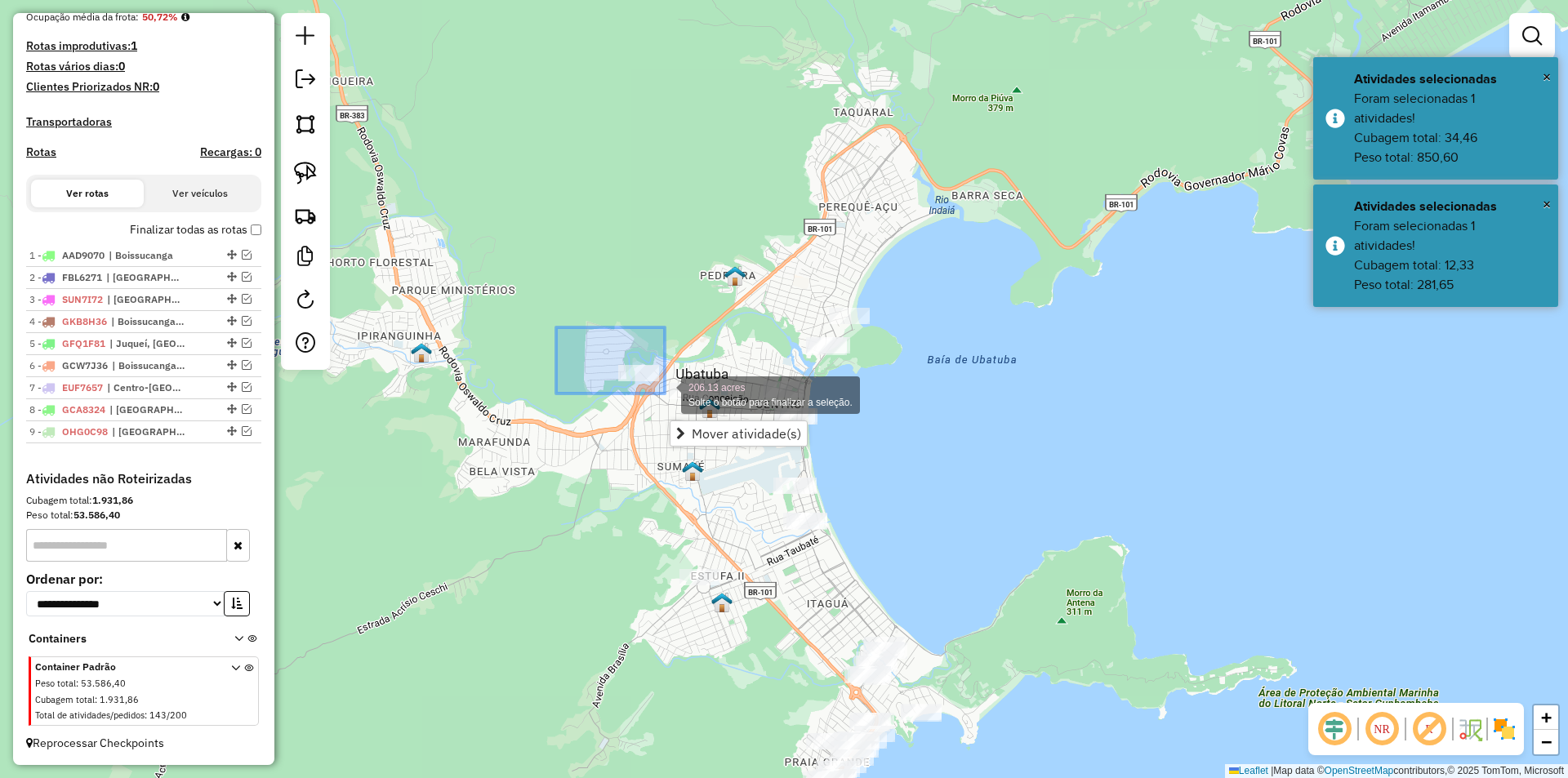
drag, startPoint x: 556, startPoint y: 327, endPoint x: 664, endPoint y: 393, distance: 126.6
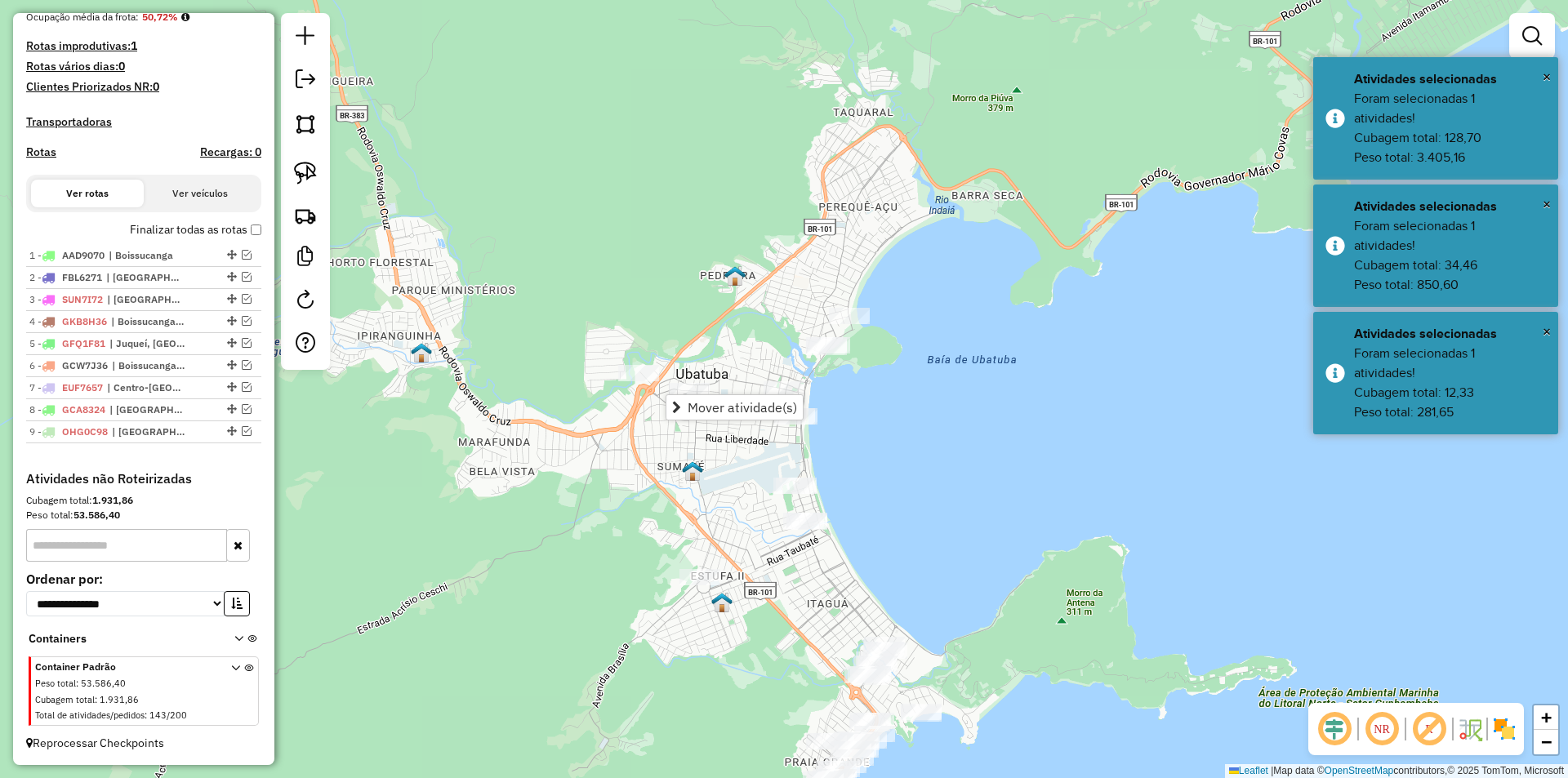
click at [600, 556] on div "Janela de atendimento Grade de atendimento Capacidade Transportadoras Veículos …" at bounding box center [784, 389] width 1568 height 778
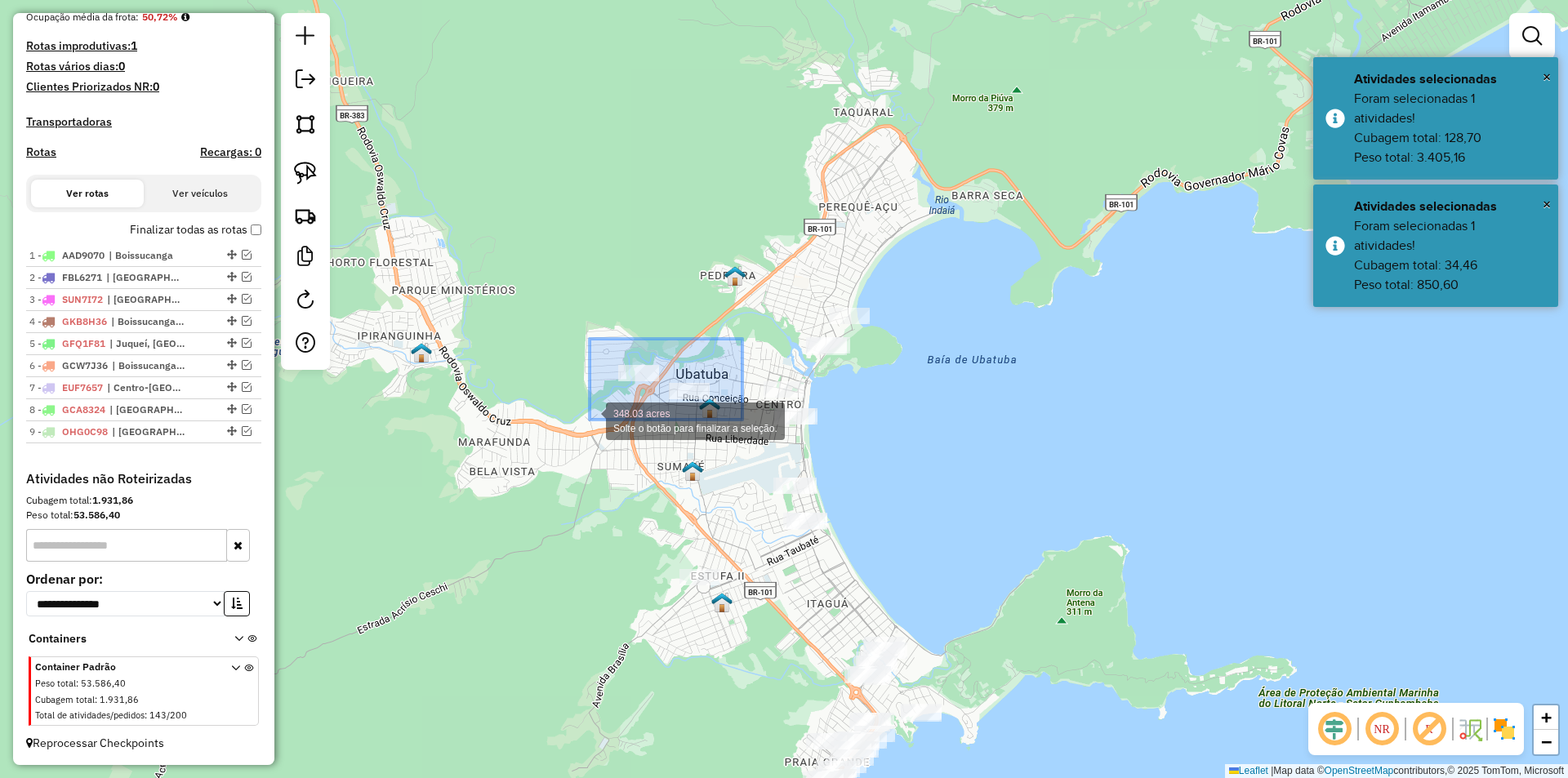
drag, startPoint x: 736, startPoint y: 342, endPoint x: 589, endPoint y: 420, distance: 166.4
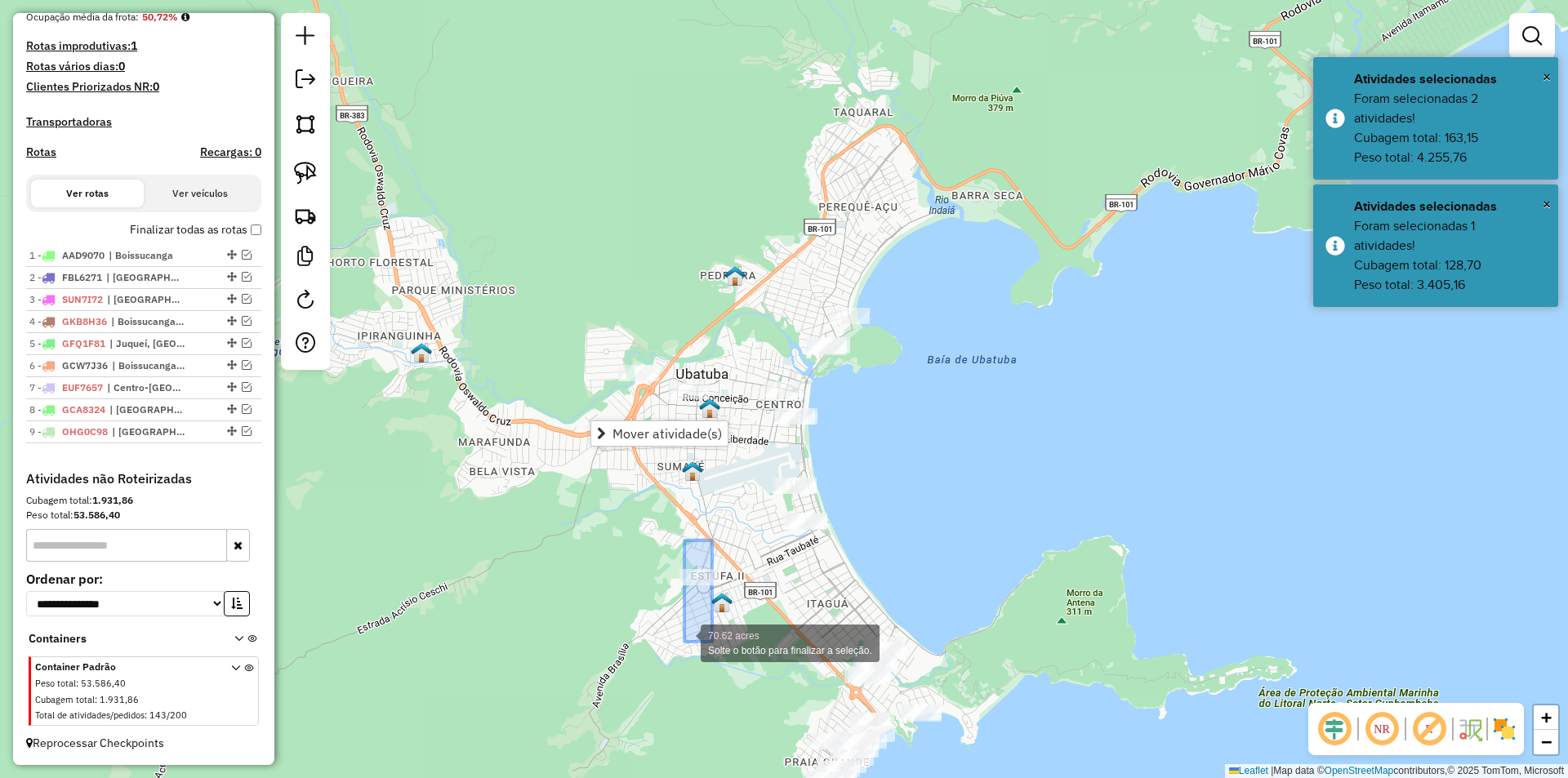
drag, startPoint x: 713, startPoint y: 554, endPoint x: 646, endPoint y: 638, distance: 107.4
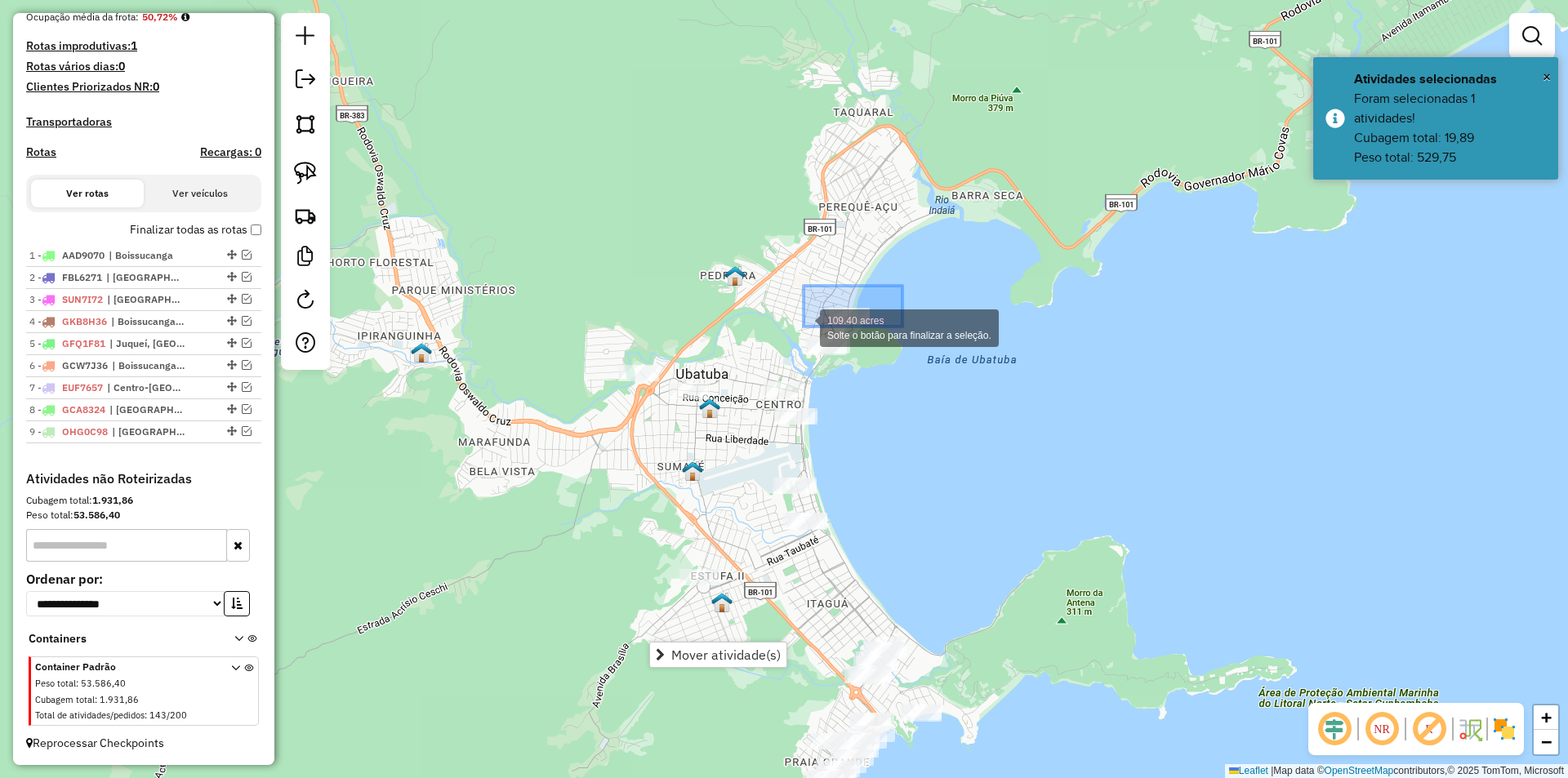
drag, startPoint x: 899, startPoint y: 287, endPoint x: 803, endPoint y: 326, distance: 103.6
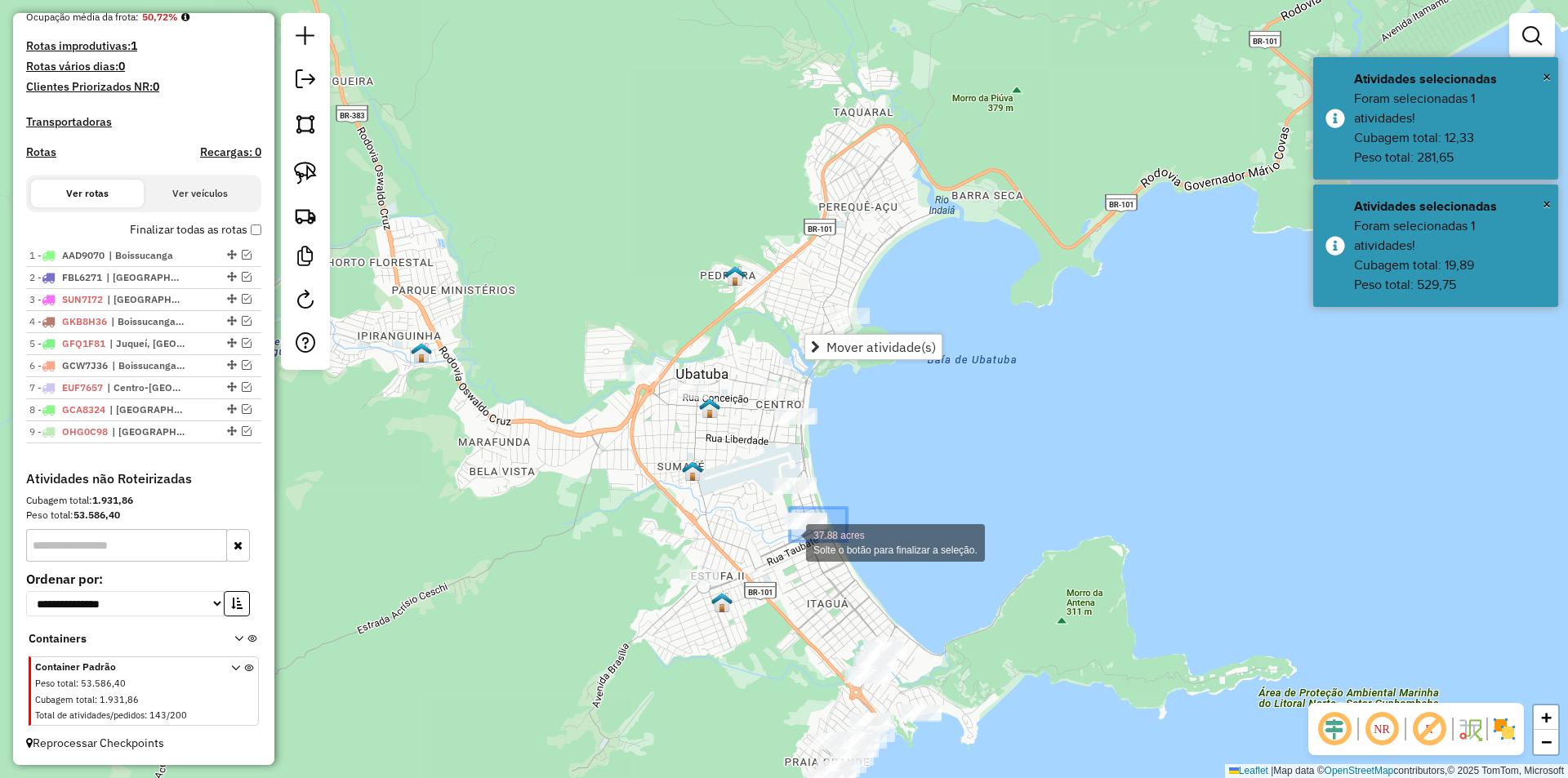
drag, startPoint x: 810, startPoint y: 532, endPoint x: 767, endPoint y: 548, distance: 45.9
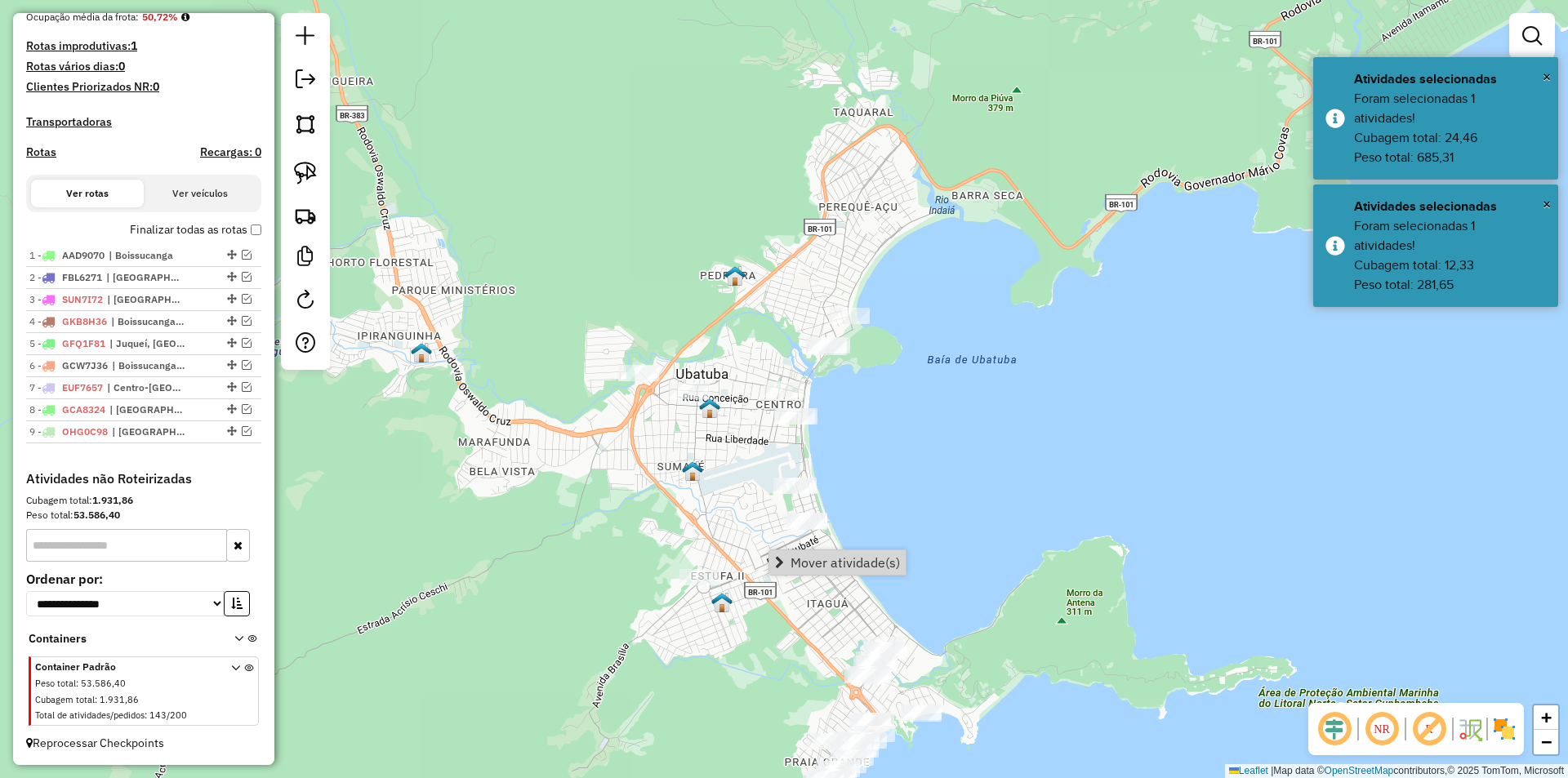
click at [307, 165] on img at bounding box center [305, 173] width 23 height 23
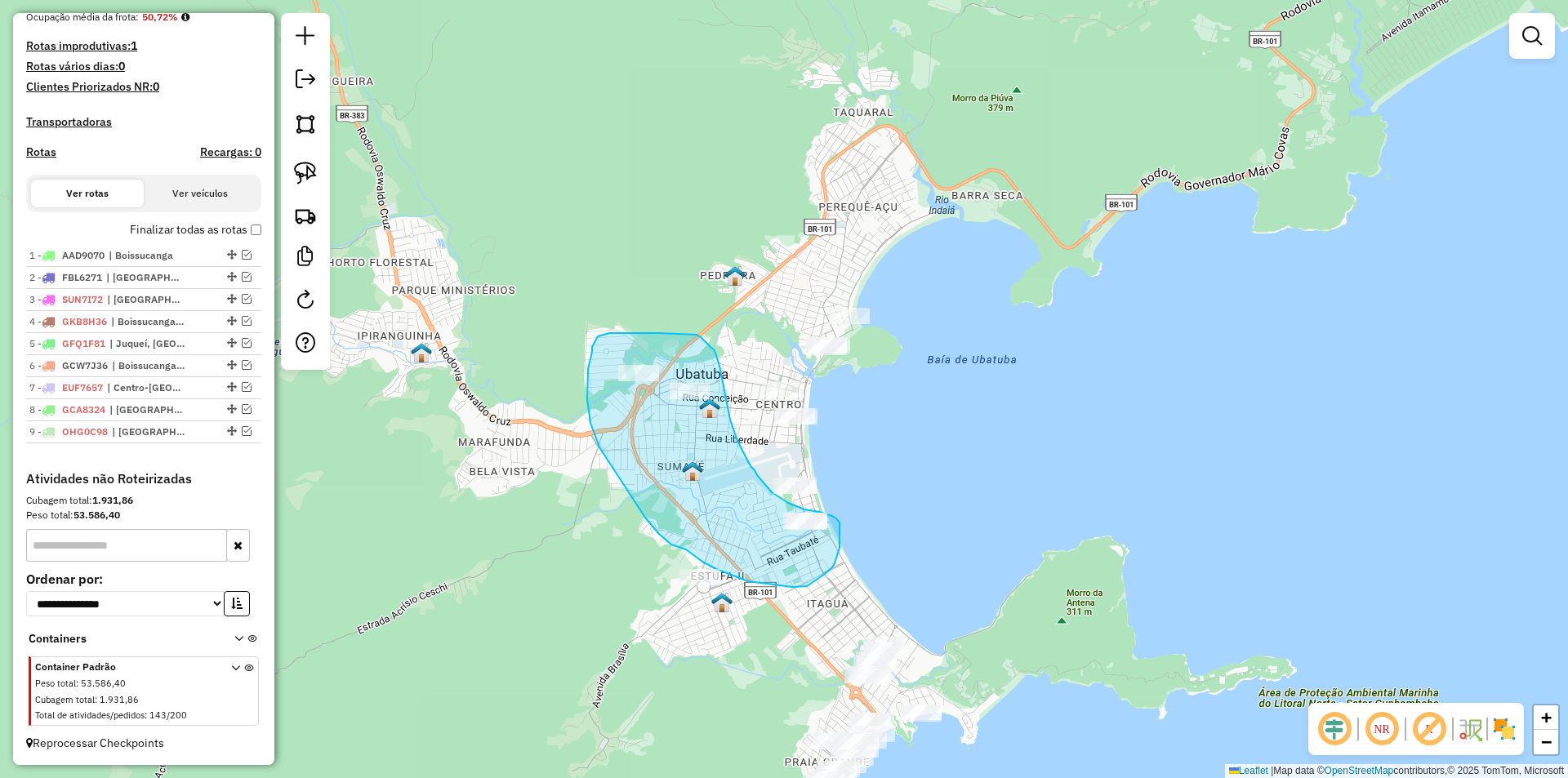
drag, startPoint x: 697, startPoint y: 335, endPoint x: 711, endPoint y: 347, distance: 18.4
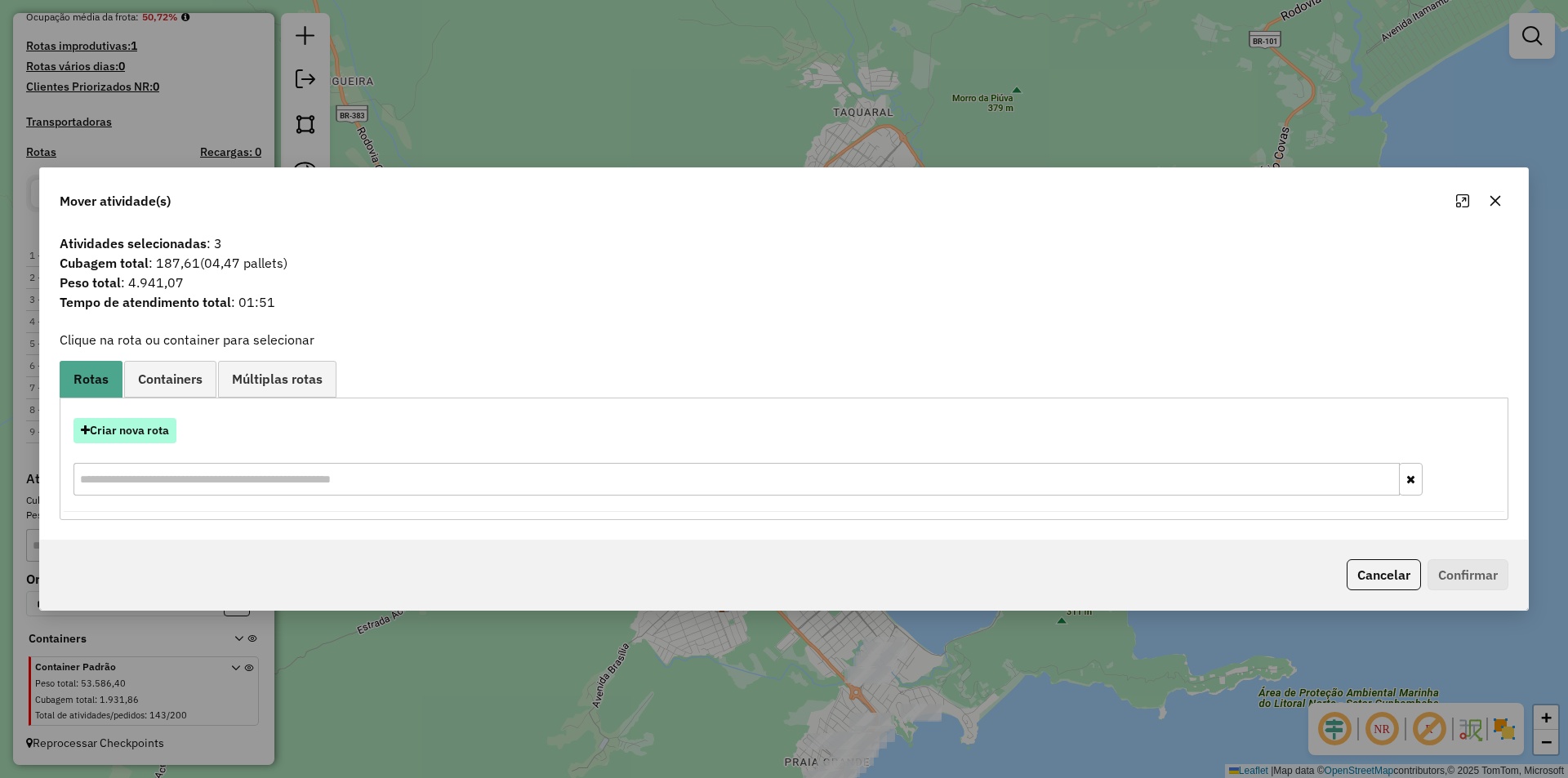
click at [132, 425] on button "Criar nova rota" at bounding box center [124, 431] width 103 height 26
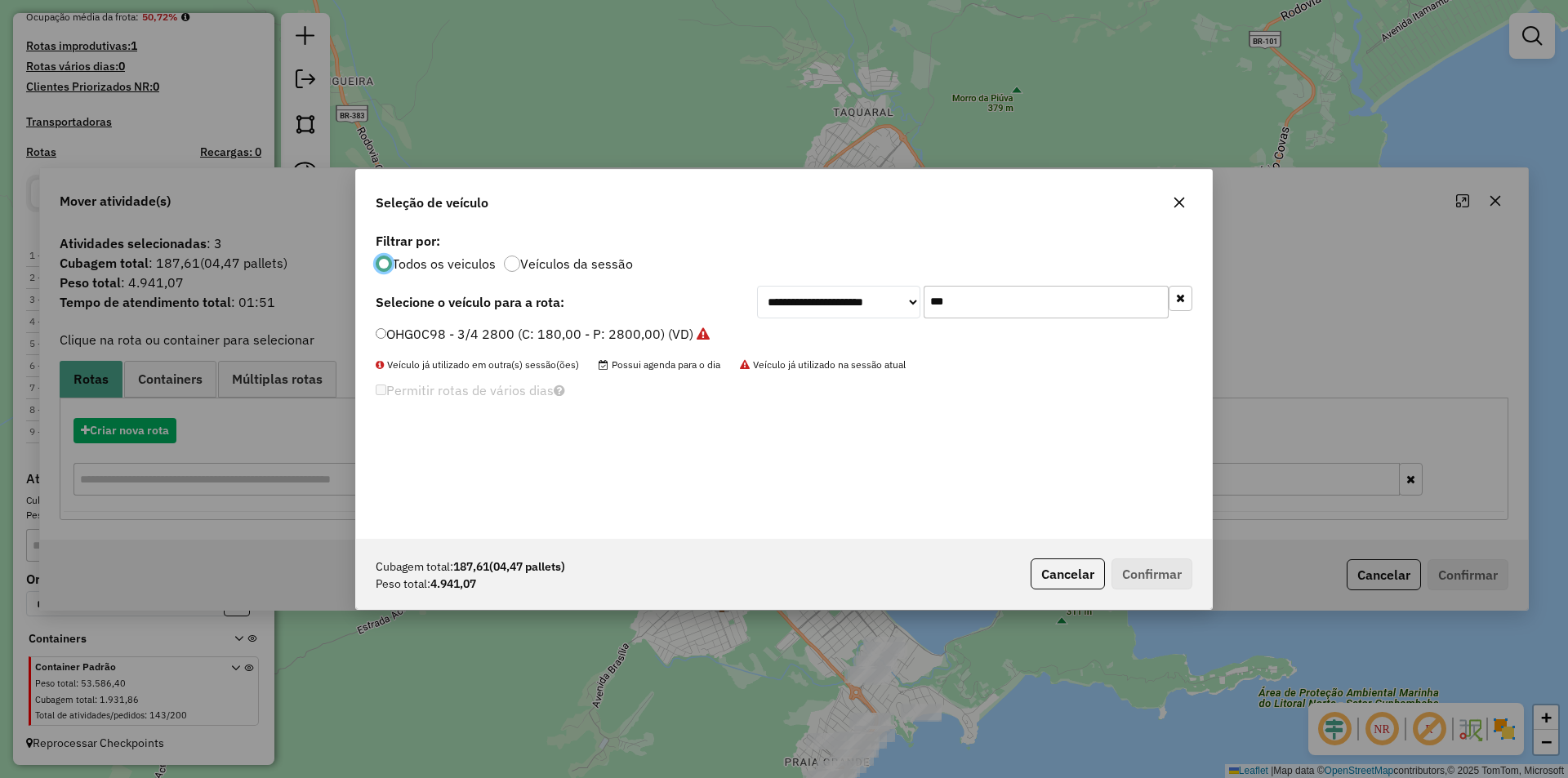
scroll to position [9, 5]
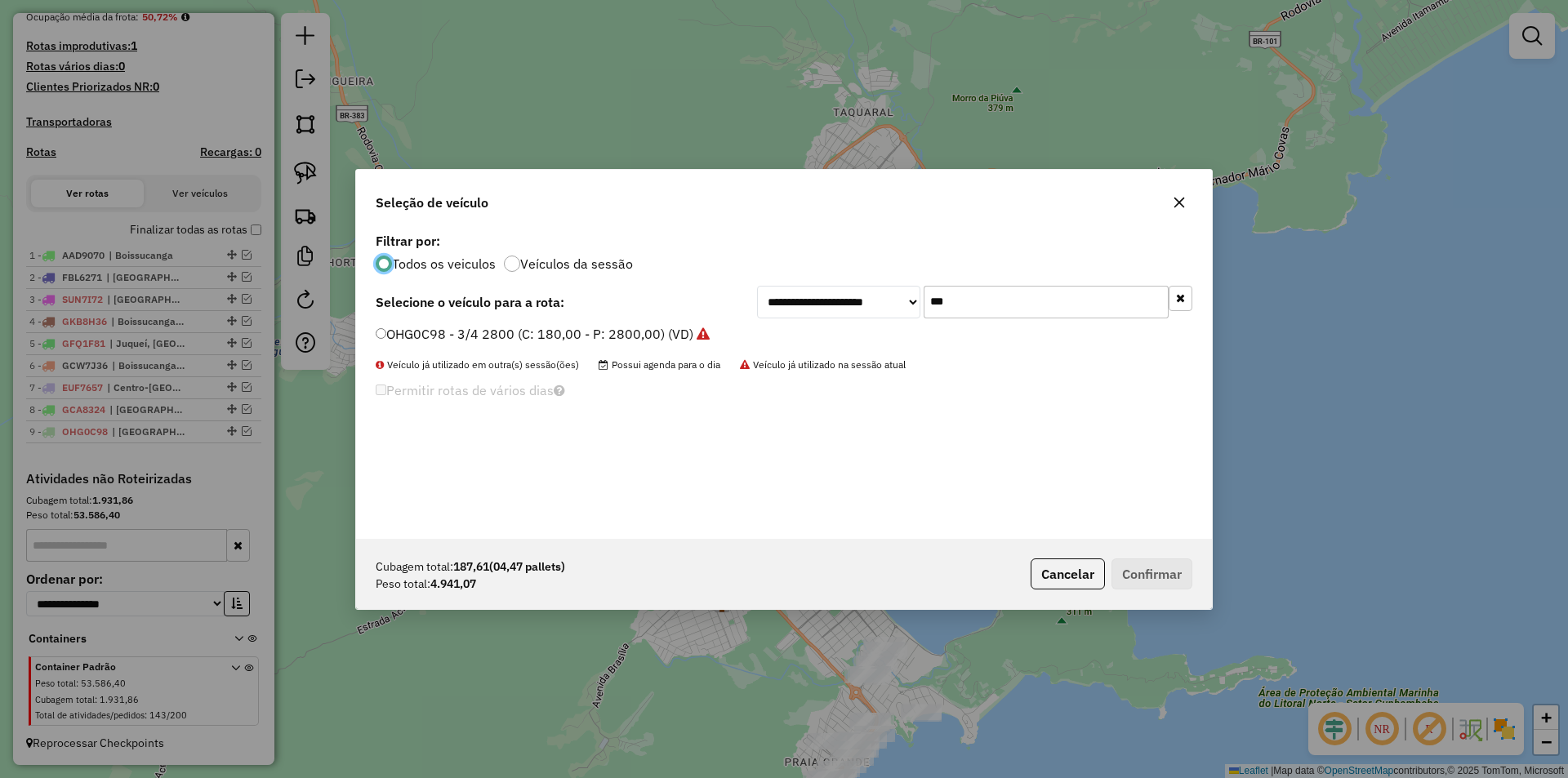
click at [932, 299] on input "***" at bounding box center [1046, 302] width 245 height 32
type input "****"
click at [540, 337] on label "FBL6577 - TOCO Volks 17-190e (C: 392,00 - P: 7460,00) (VD)" at bounding box center [566, 334] width 381 height 20
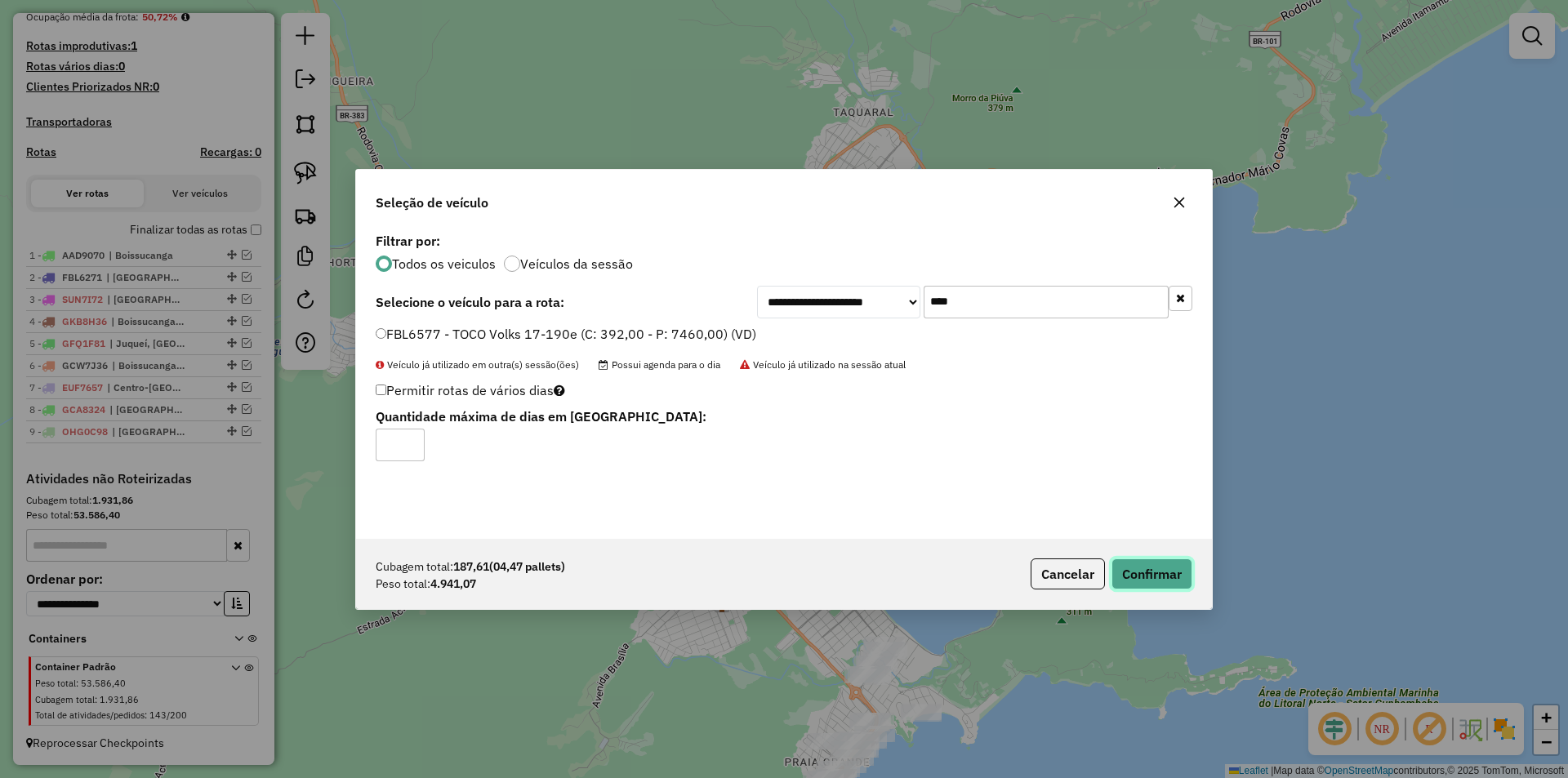
drag, startPoint x: 1162, startPoint y: 570, endPoint x: 1143, endPoint y: 573, distance: 19.2
click at [1162, 571] on button "Confirmar" at bounding box center [1152, 574] width 81 height 31
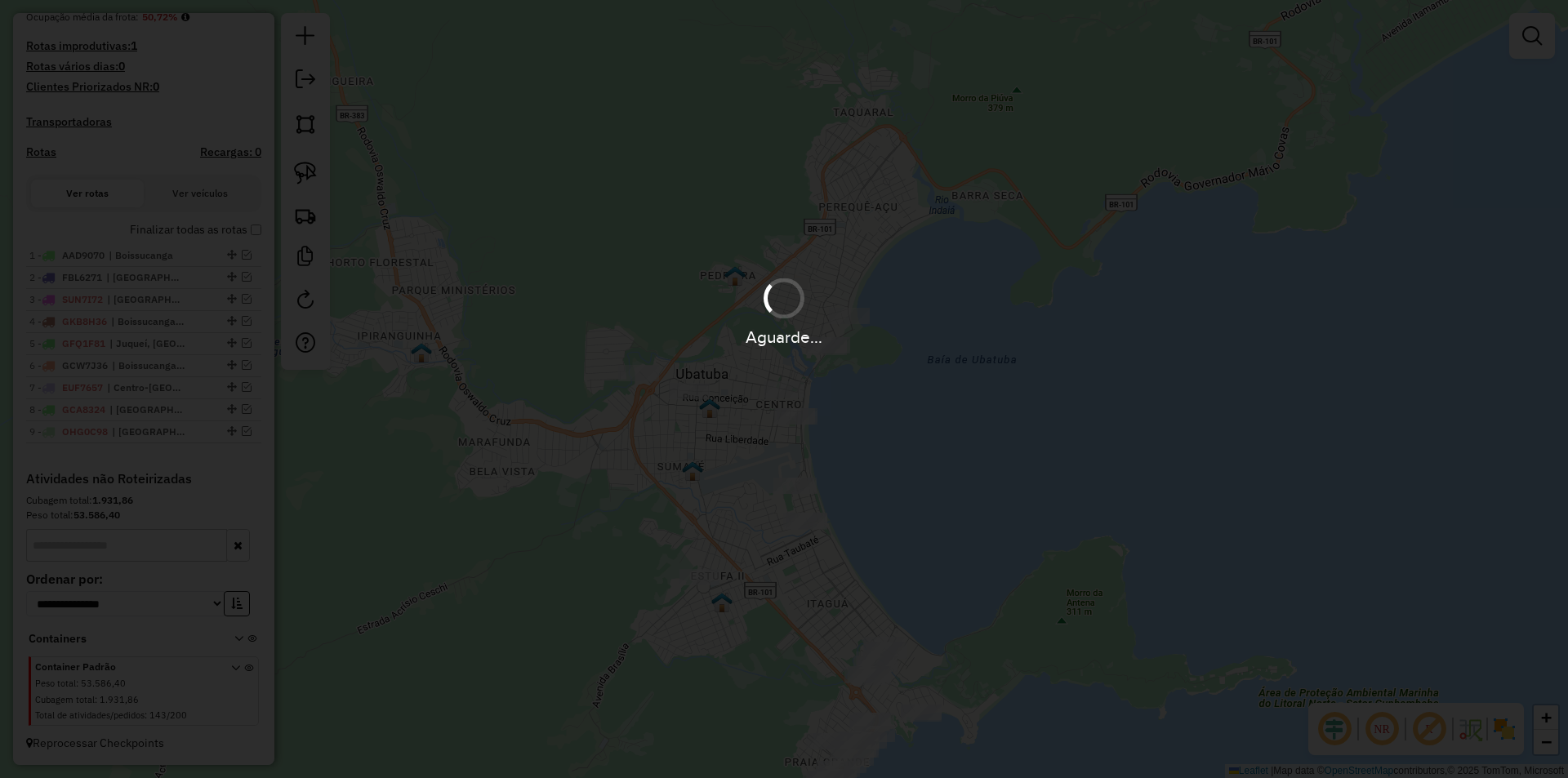
scroll to position [523, 0]
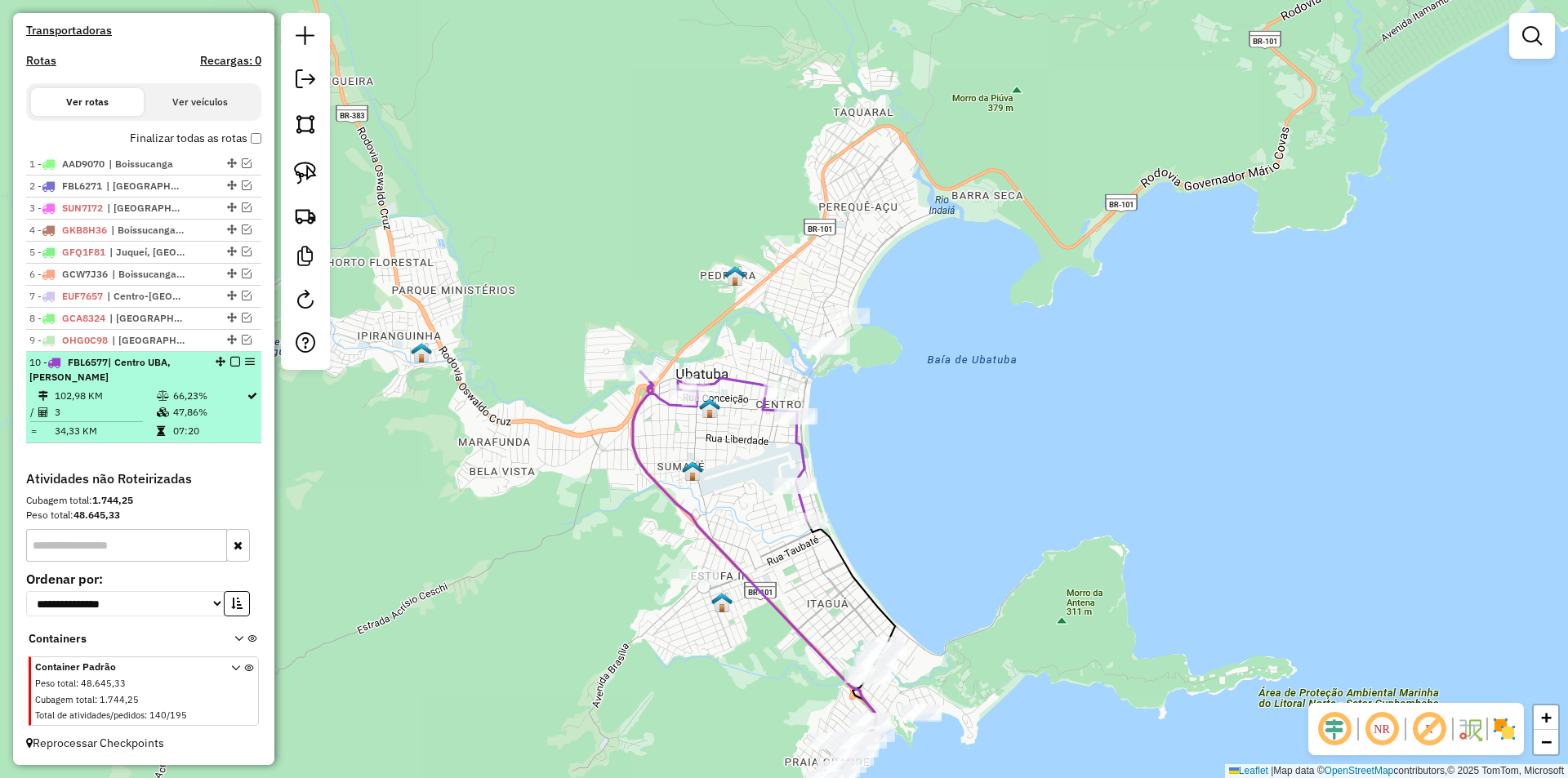
click at [230, 364] on em at bounding box center [235, 362] width 10 height 10
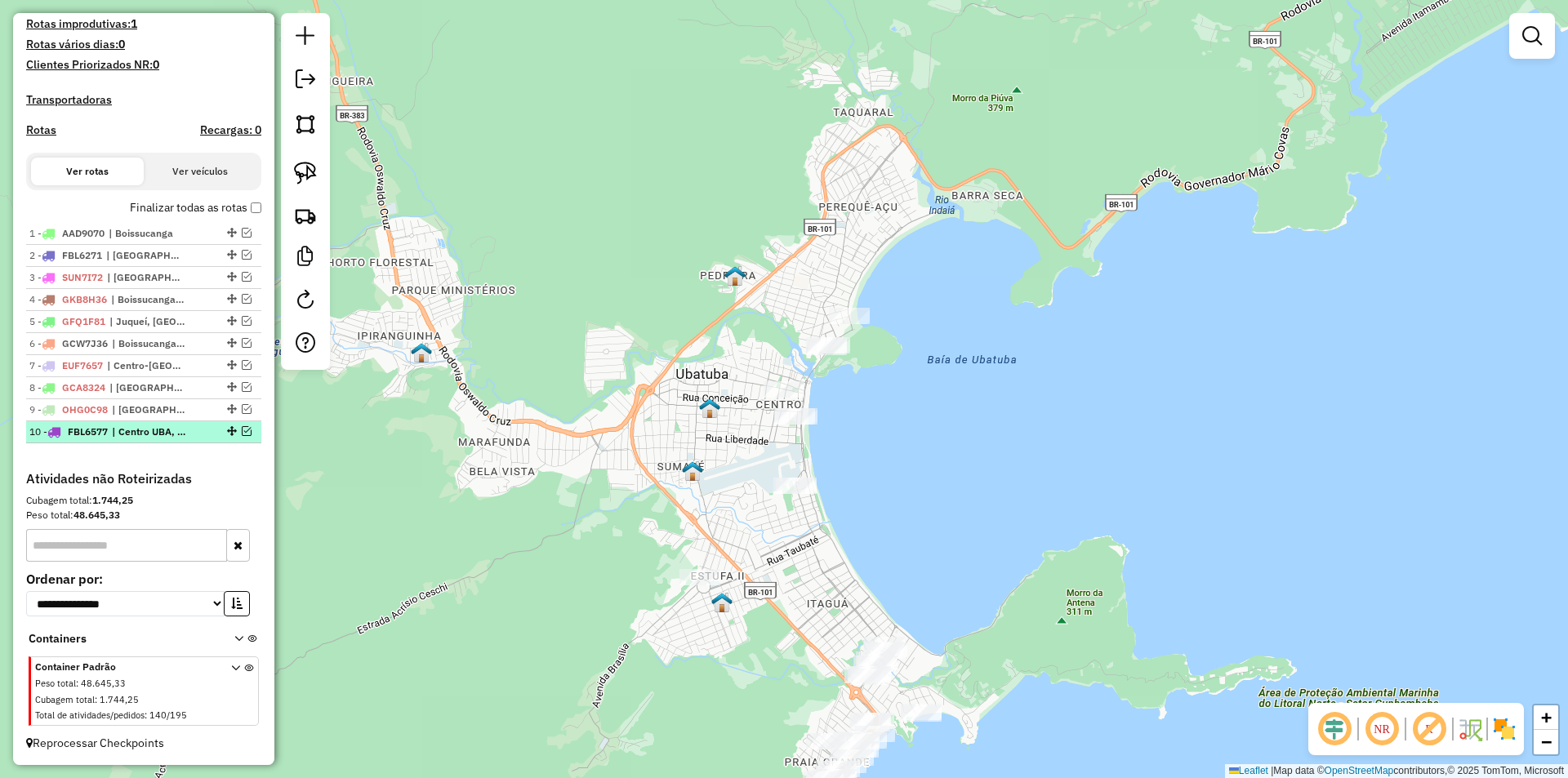
scroll to position [457, 0]
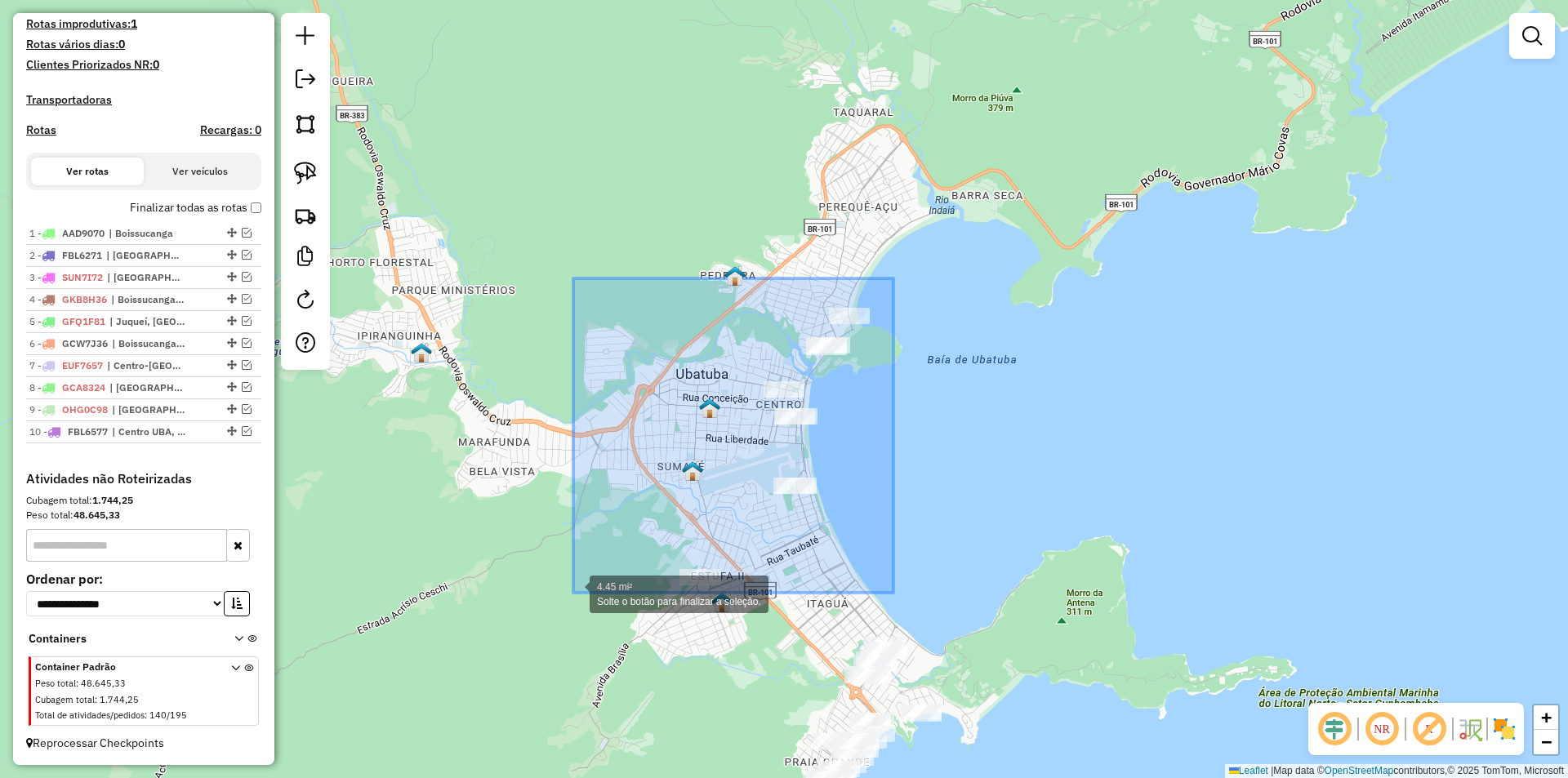
drag, startPoint x: 802, startPoint y: 369, endPoint x: 573, endPoint y: 592, distance: 319.6
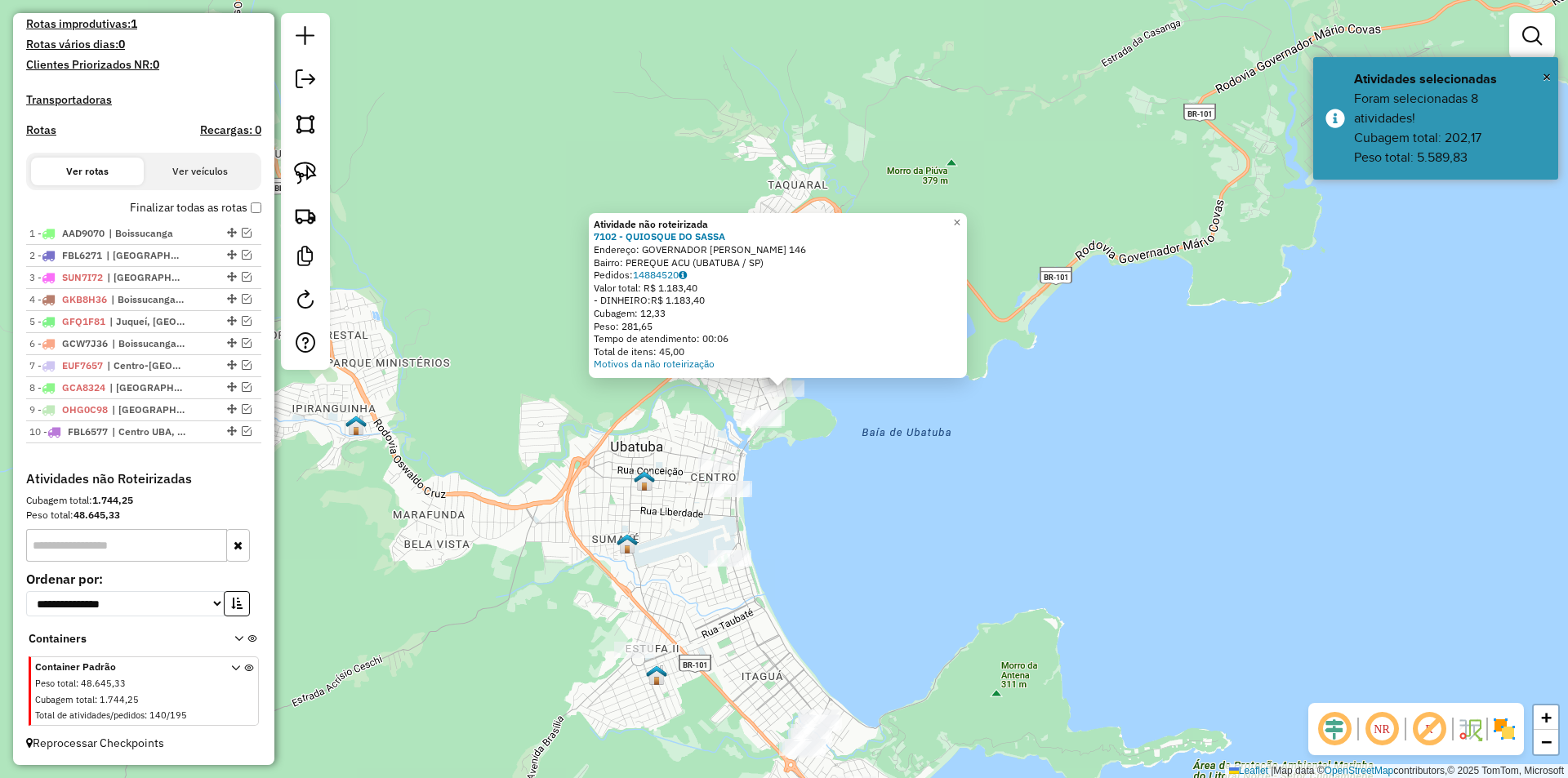
click at [843, 558] on div "Atividade não roteirizada 7102 - QUIOSQUE DO SASSA Endereço: GOVERNADOR ABREU S…" at bounding box center [784, 389] width 1568 height 778
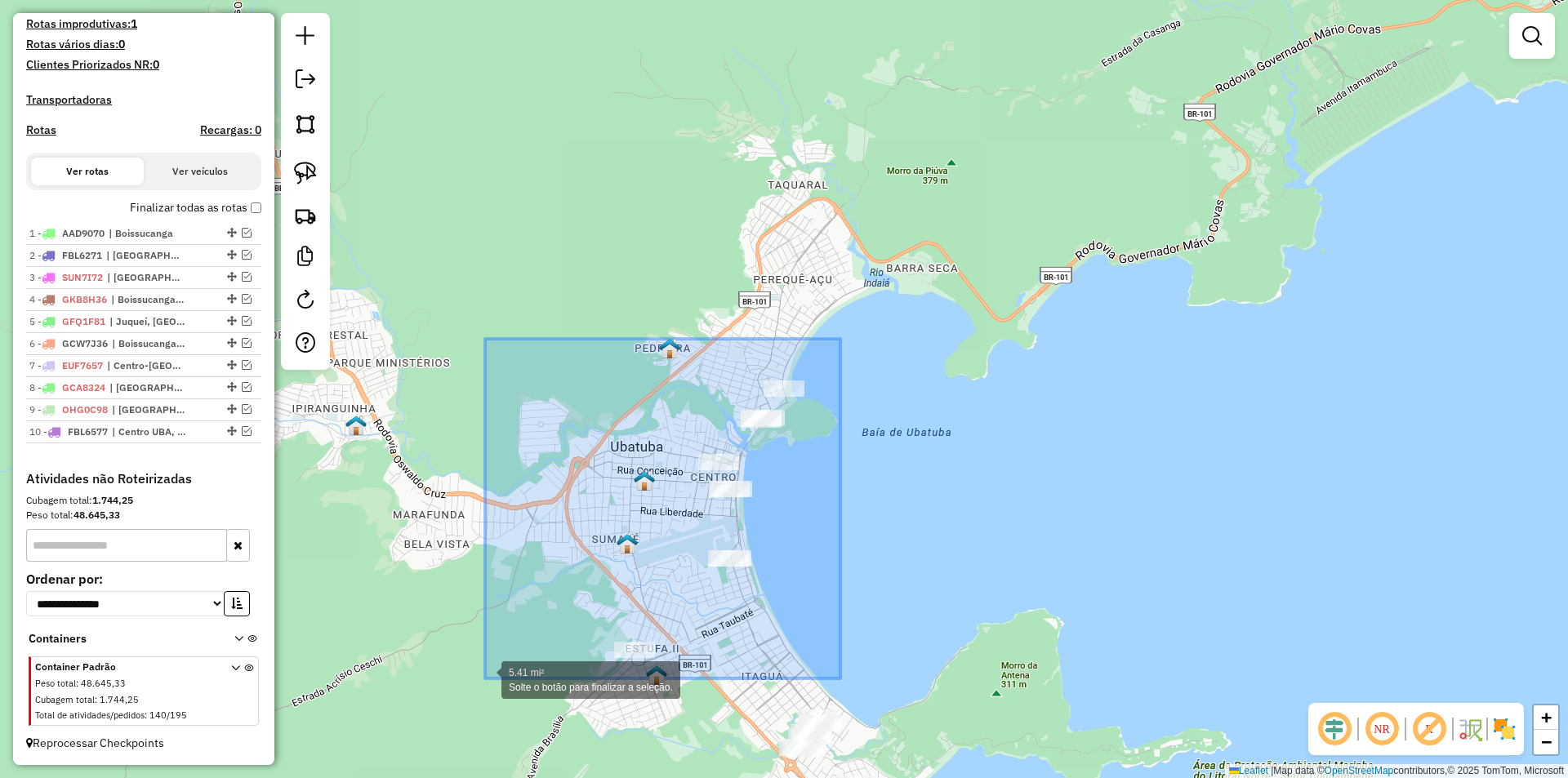
drag, startPoint x: 841, startPoint y: 339, endPoint x: 485, endPoint y: 678, distance: 491.6
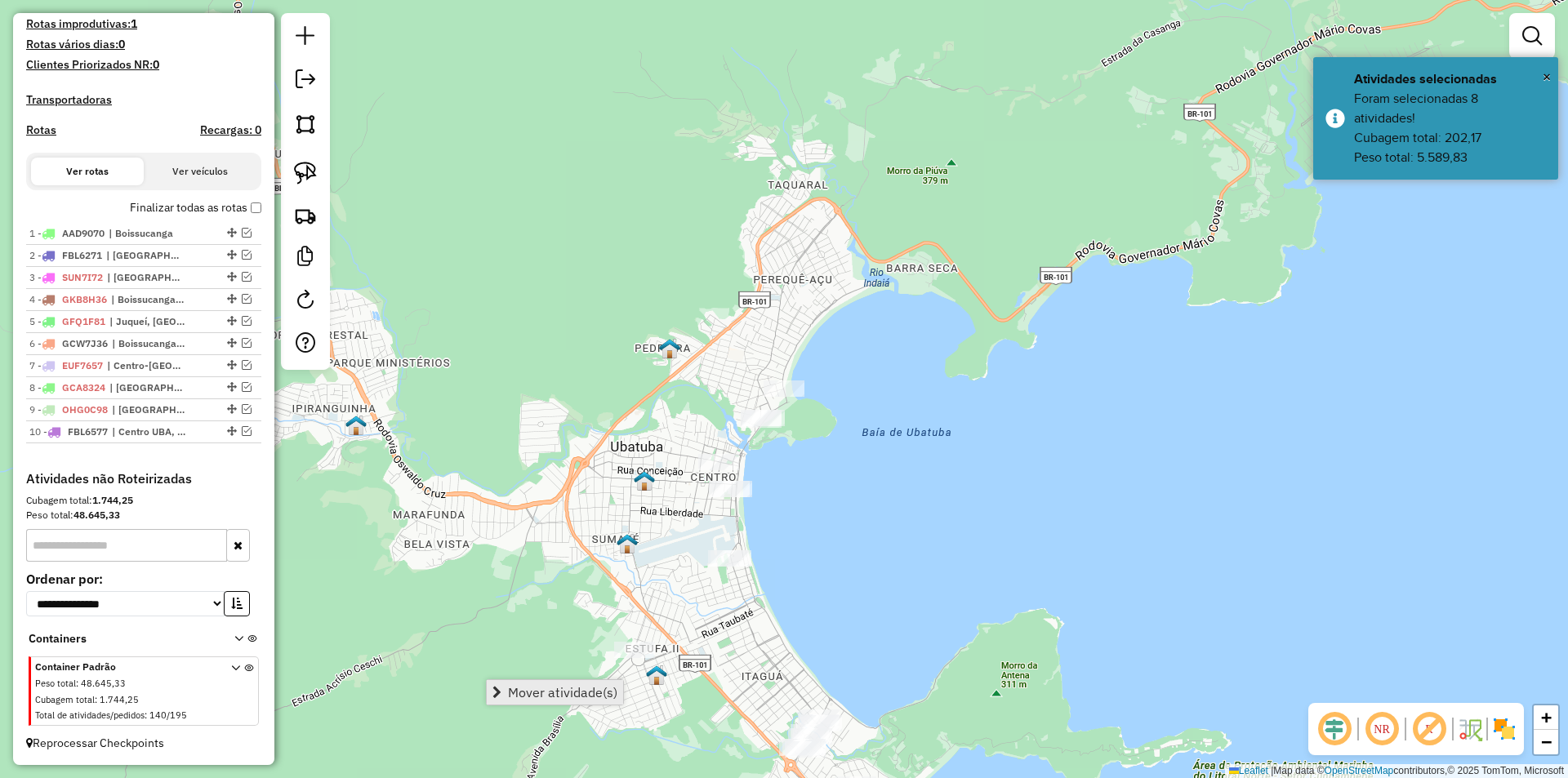
click at [550, 687] on span "Mover atividade(s)" at bounding box center [562, 691] width 109 height 13
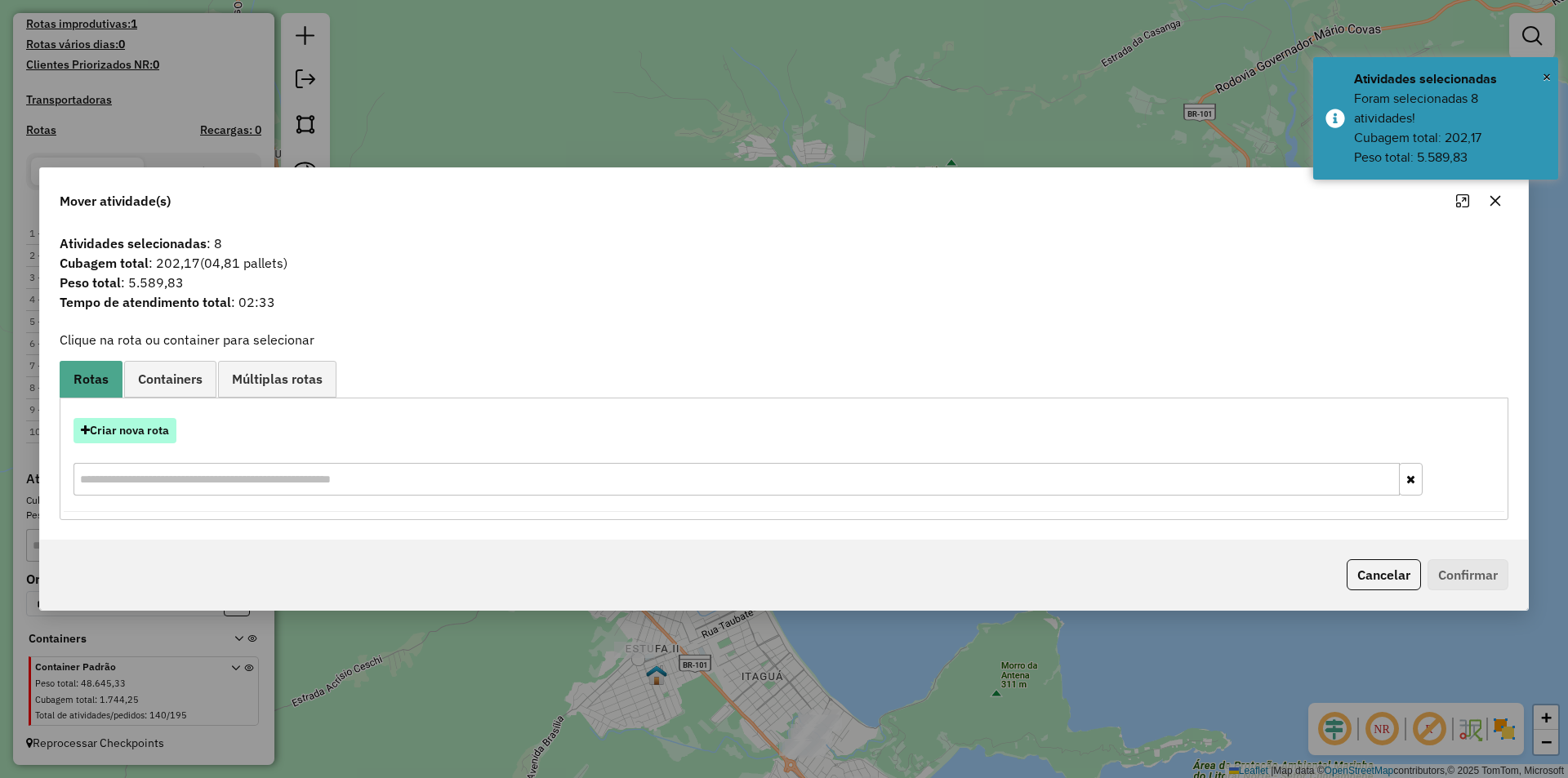
click at [130, 431] on button "Criar nova rota" at bounding box center [124, 431] width 103 height 26
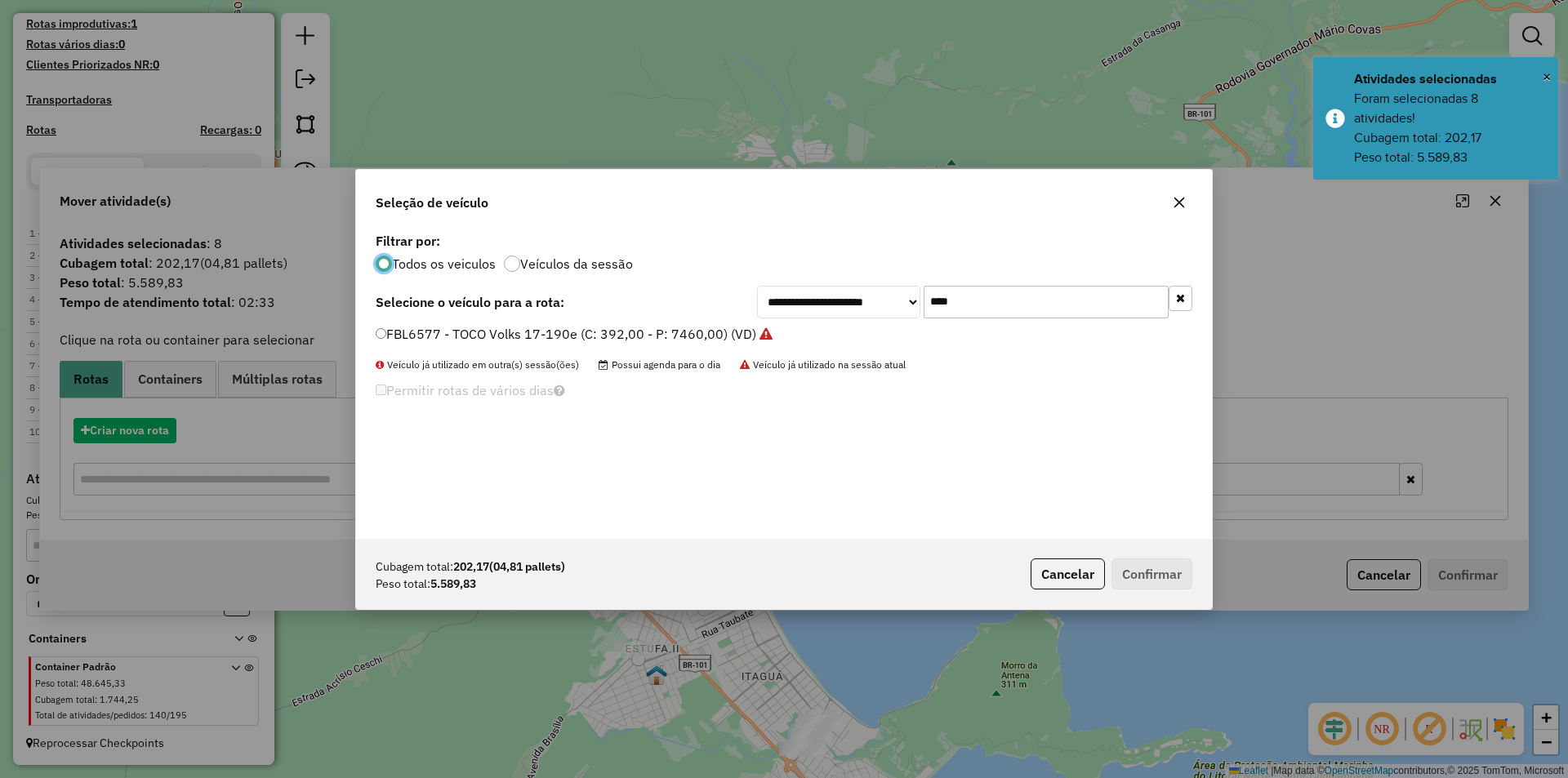
scroll to position [9, 5]
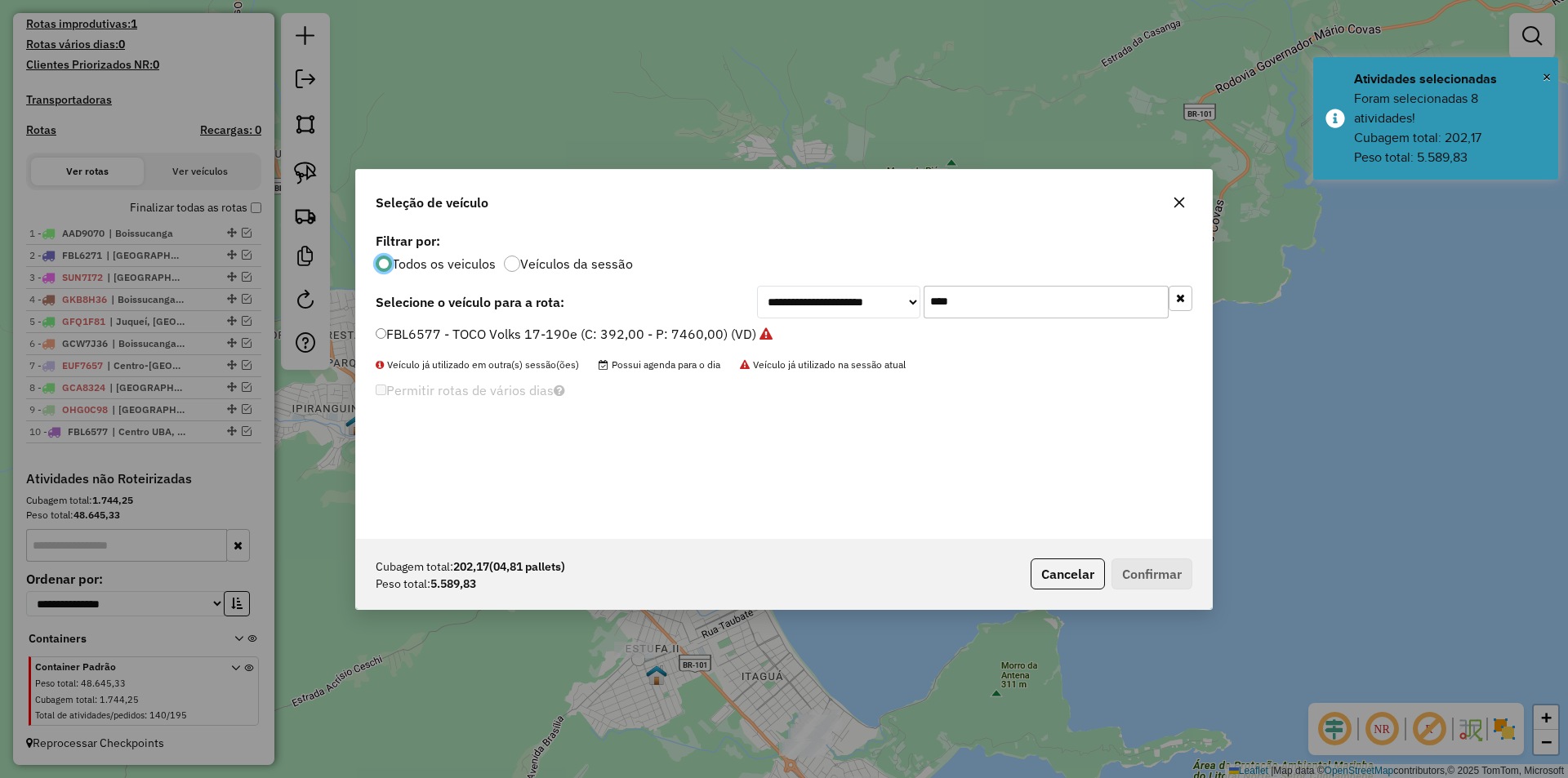
click at [1001, 304] on input "****" at bounding box center [1046, 302] width 245 height 32
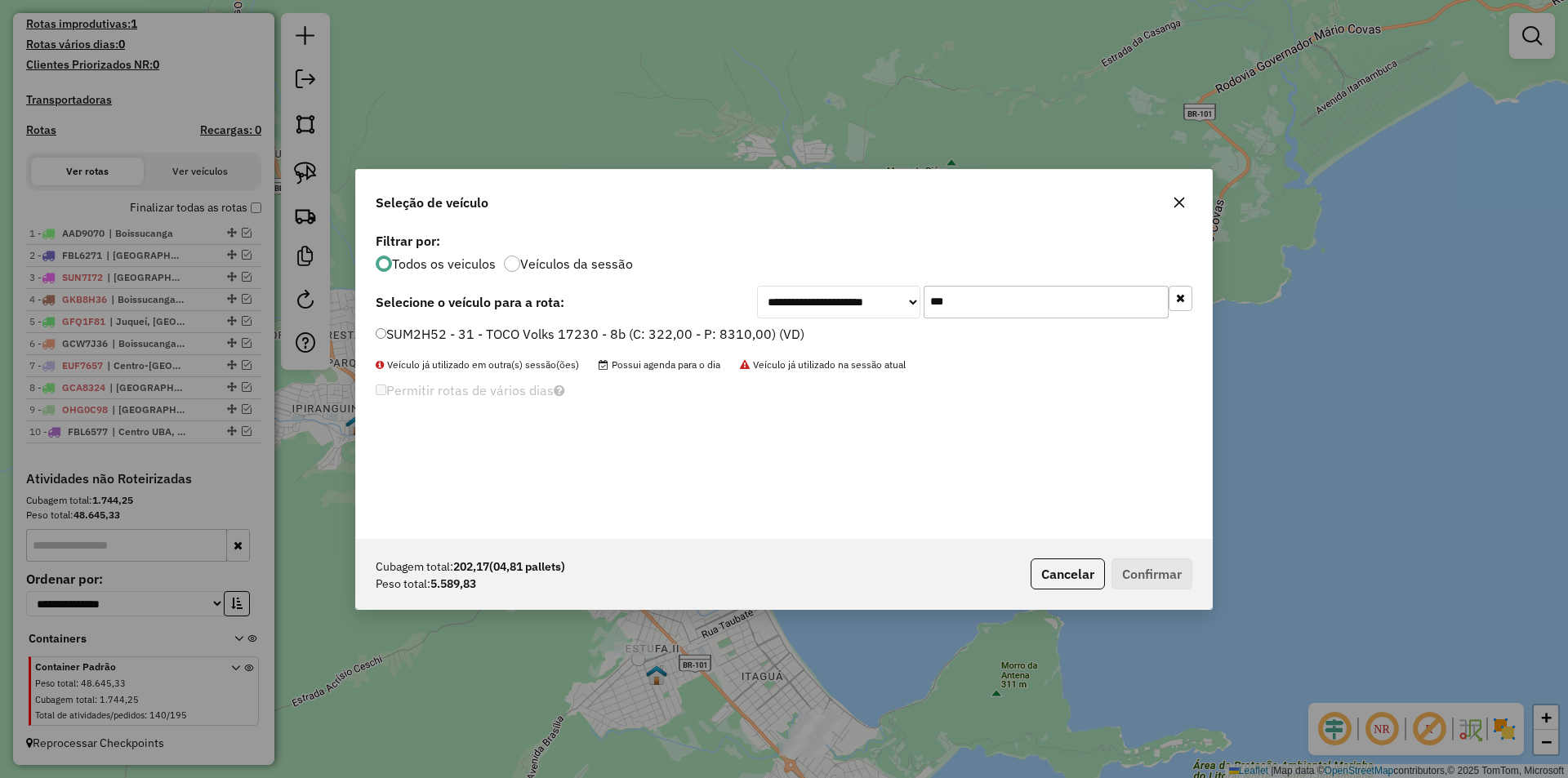
type input "***"
click at [425, 340] on label "SUM2H52 - 31 - TOCO Volks 17230 - 8b (C: 322,00 - P: 8310,00) (VD)" at bounding box center [589, 334] width 428 height 20
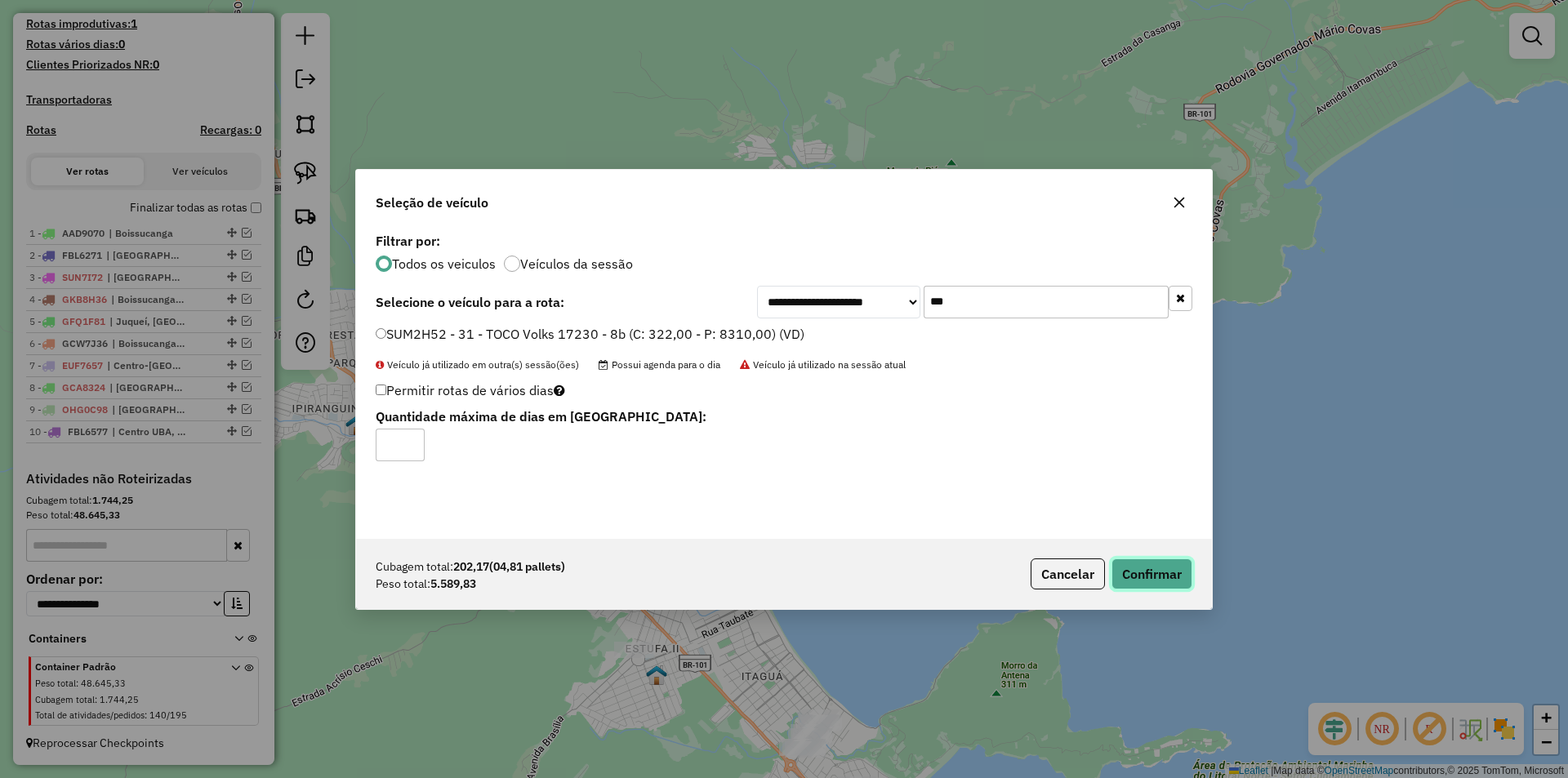
click at [1152, 562] on button "Confirmar" at bounding box center [1152, 574] width 81 height 31
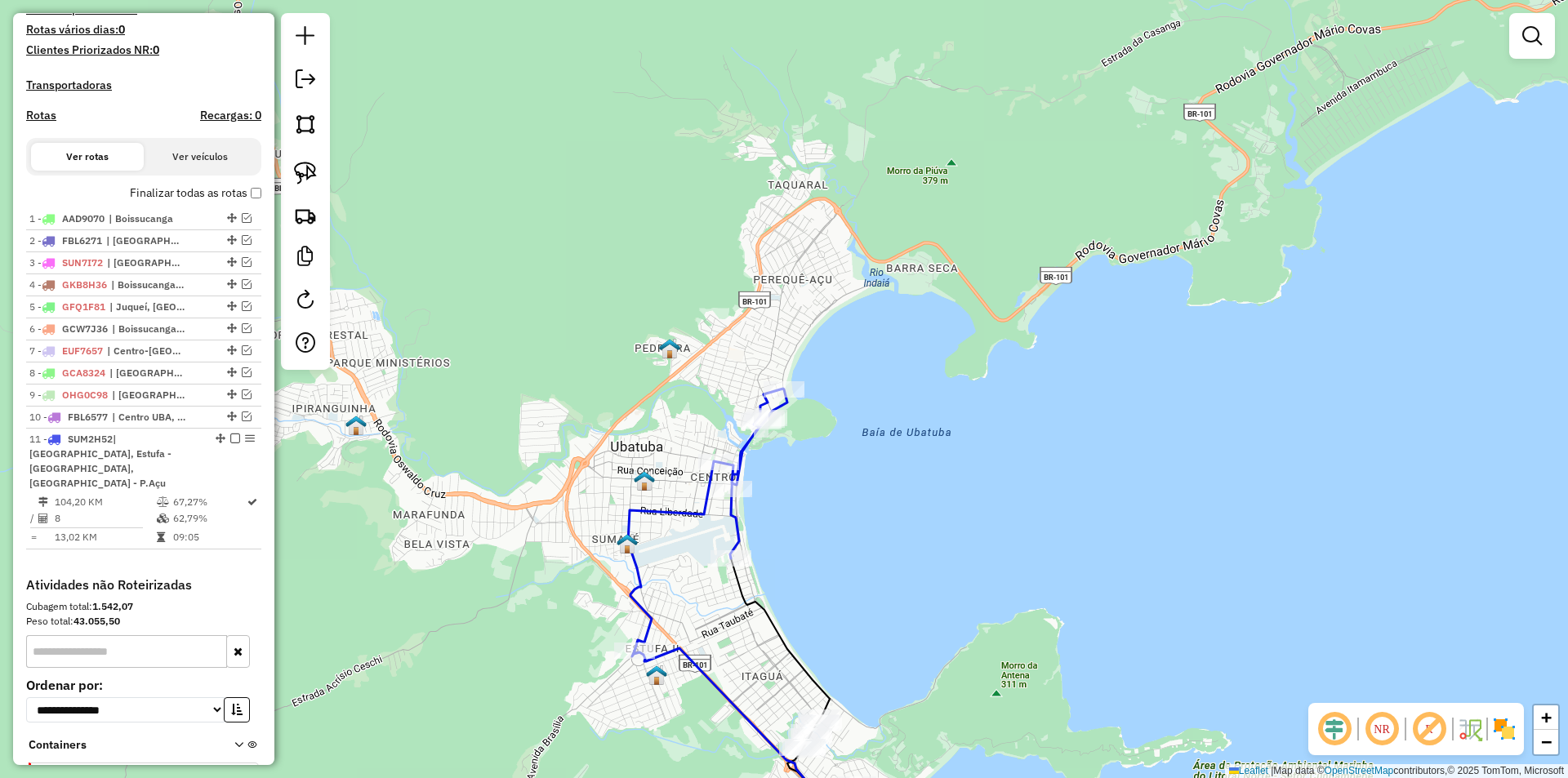
scroll to position [523, 0]
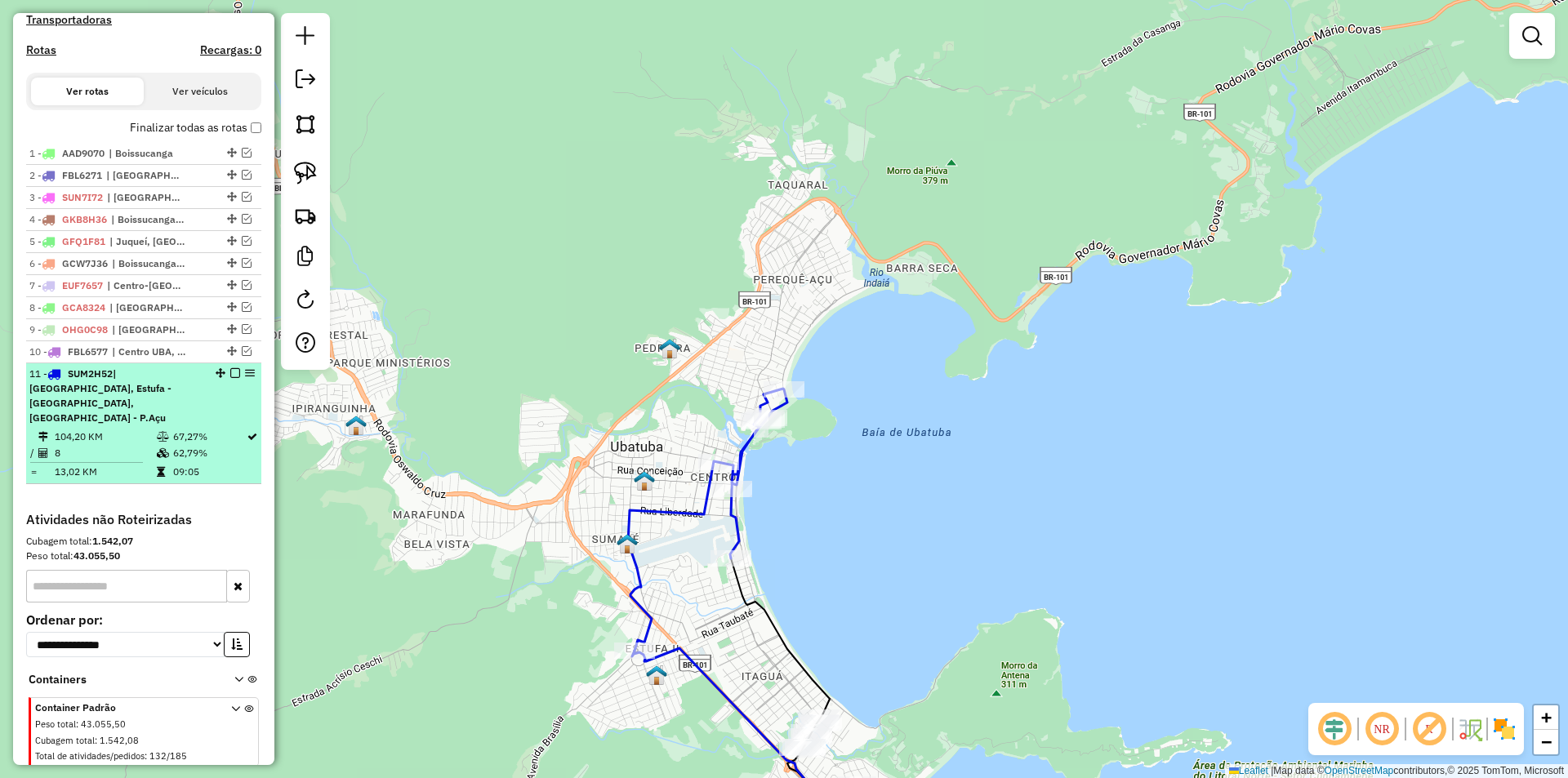
click at [230, 378] on em at bounding box center [235, 373] width 10 height 10
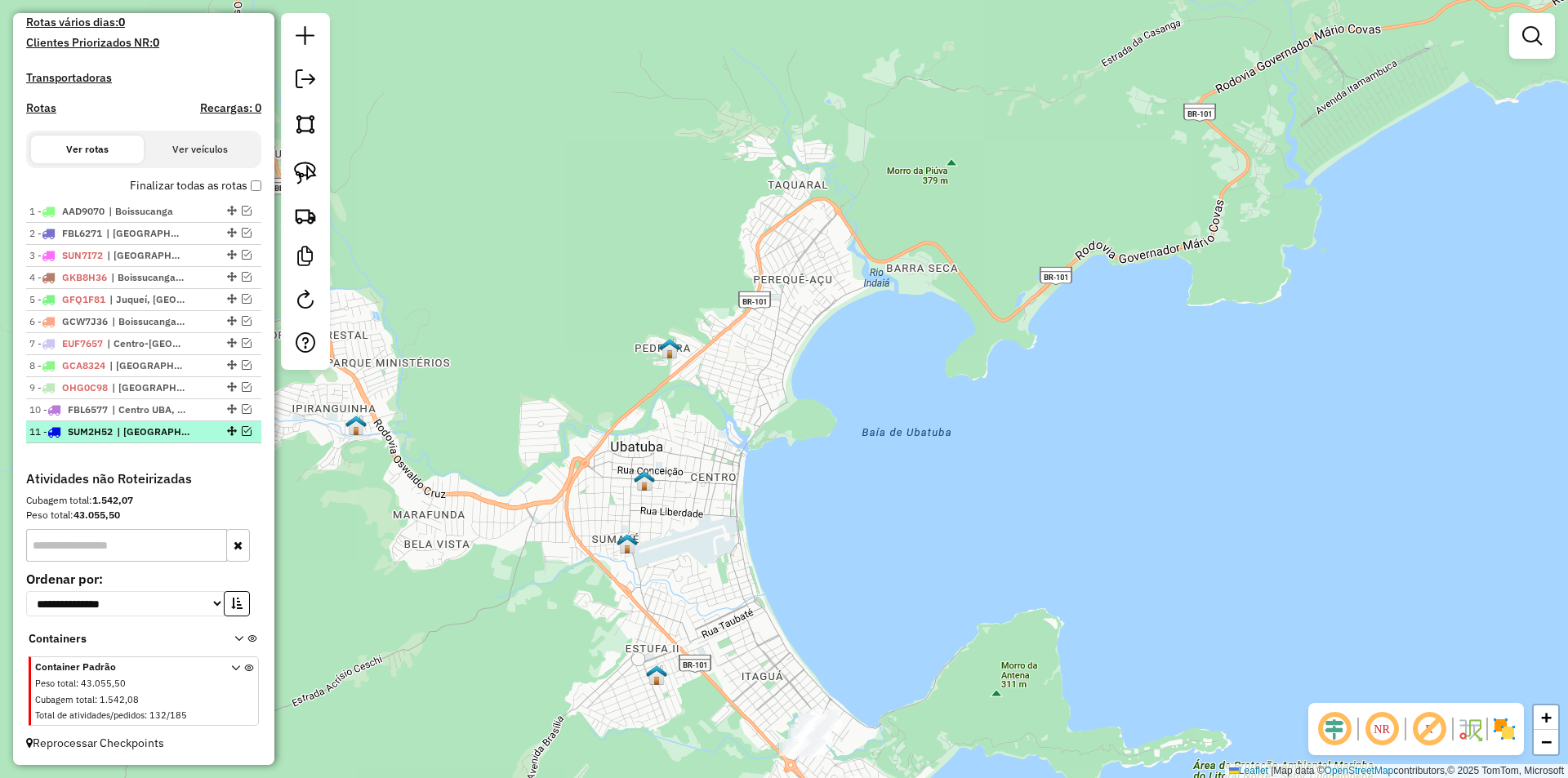
scroll to position [479, 0]
click at [759, 427] on div "Janela de atendimento Grade de atendimento Capacidade Transportadoras Veículos …" at bounding box center [784, 389] width 1568 height 778
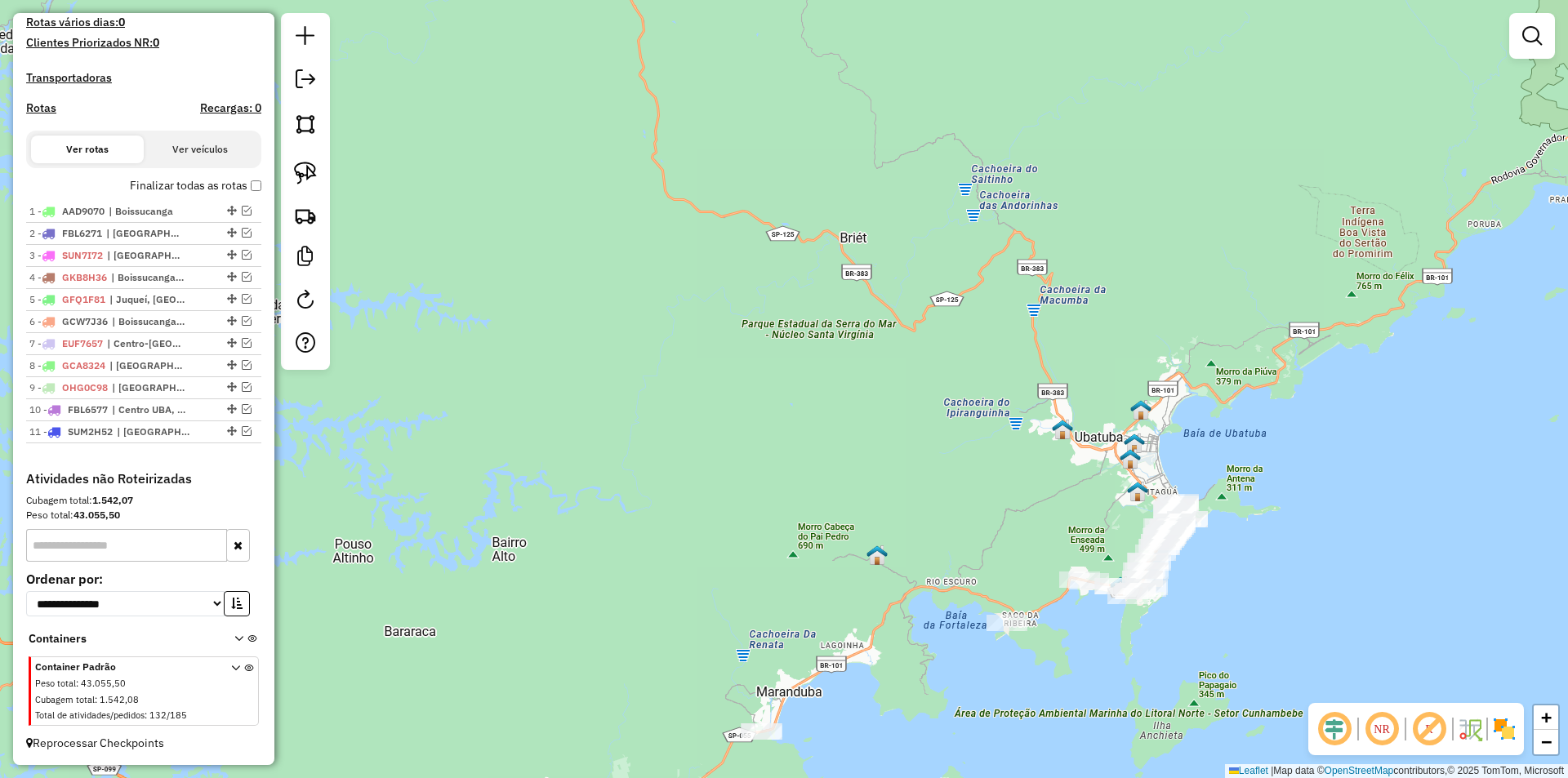
drag, startPoint x: 844, startPoint y: 711, endPoint x: 1205, endPoint y: 305, distance: 543.3
click at [1201, 312] on div "Janela de atendimento Grade de atendimento Capacidade Transportadoras Veículos …" at bounding box center [784, 389] width 1568 height 778
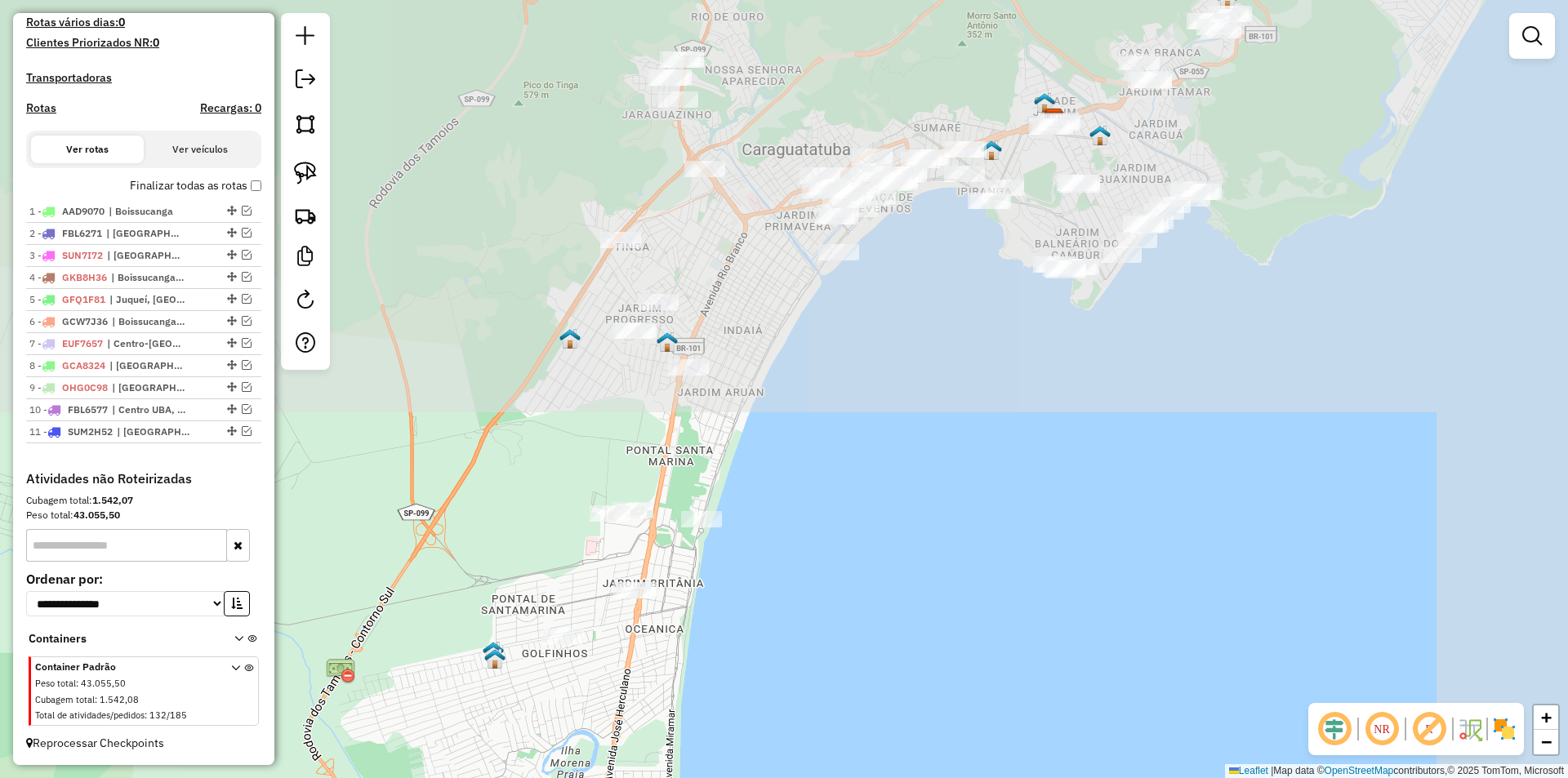
drag, startPoint x: 836, startPoint y: 329, endPoint x: 603, endPoint y: 747, distance: 478.6
click at [603, 747] on div "Janela de atendimento Grade de atendimento Capacidade Transportadoras Veículos …" at bounding box center [784, 389] width 1568 height 778
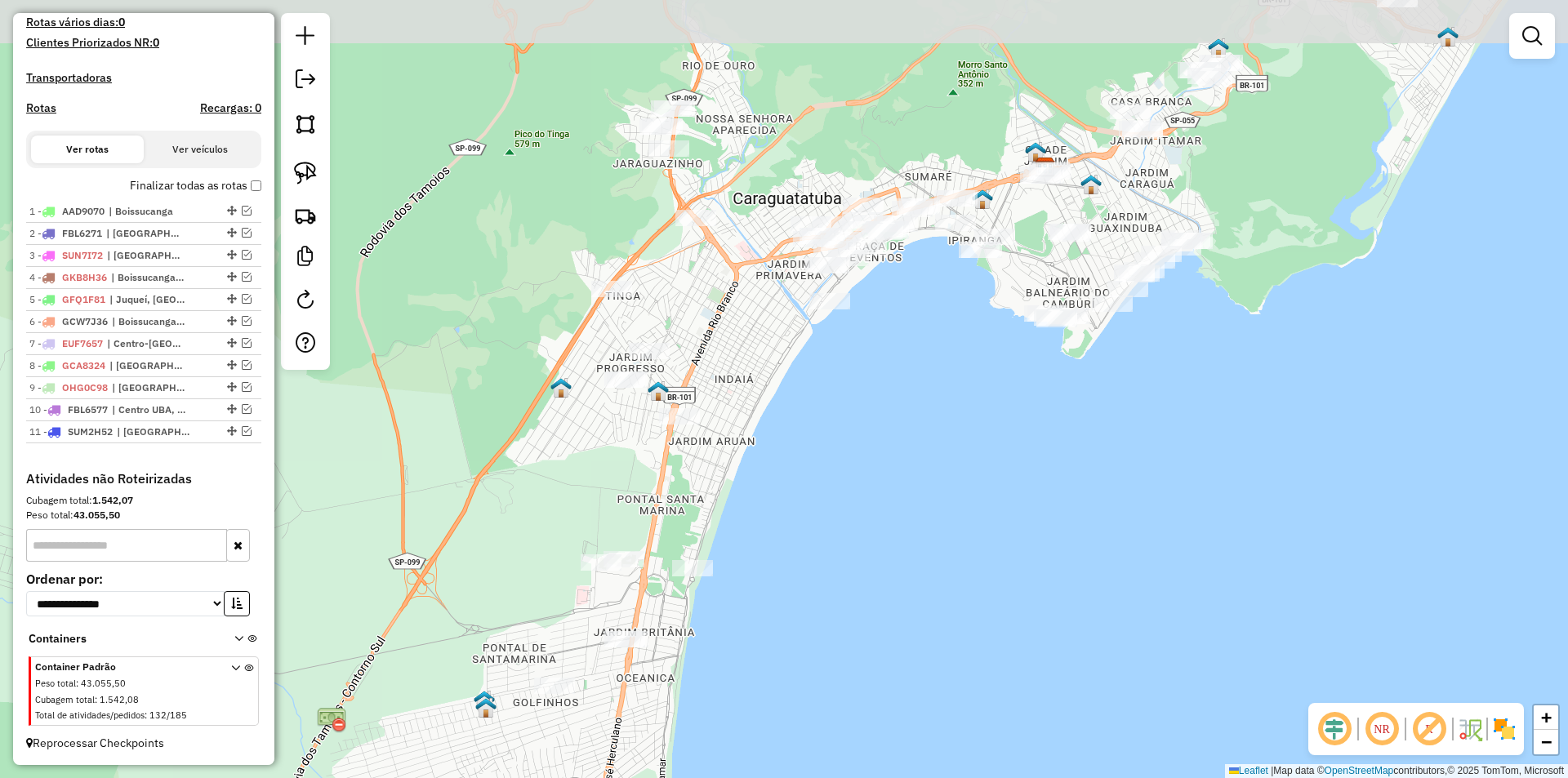
drag, startPoint x: 834, startPoint y: 392, endPoint x: 800, endPoint y: 478, distance: 92.5
click at [798, 489] on div "Janela de atendimento Grade de atendimento Capacidade Transportadoras Veículos …" at bounding box center [784, 389] width 1568 height 778
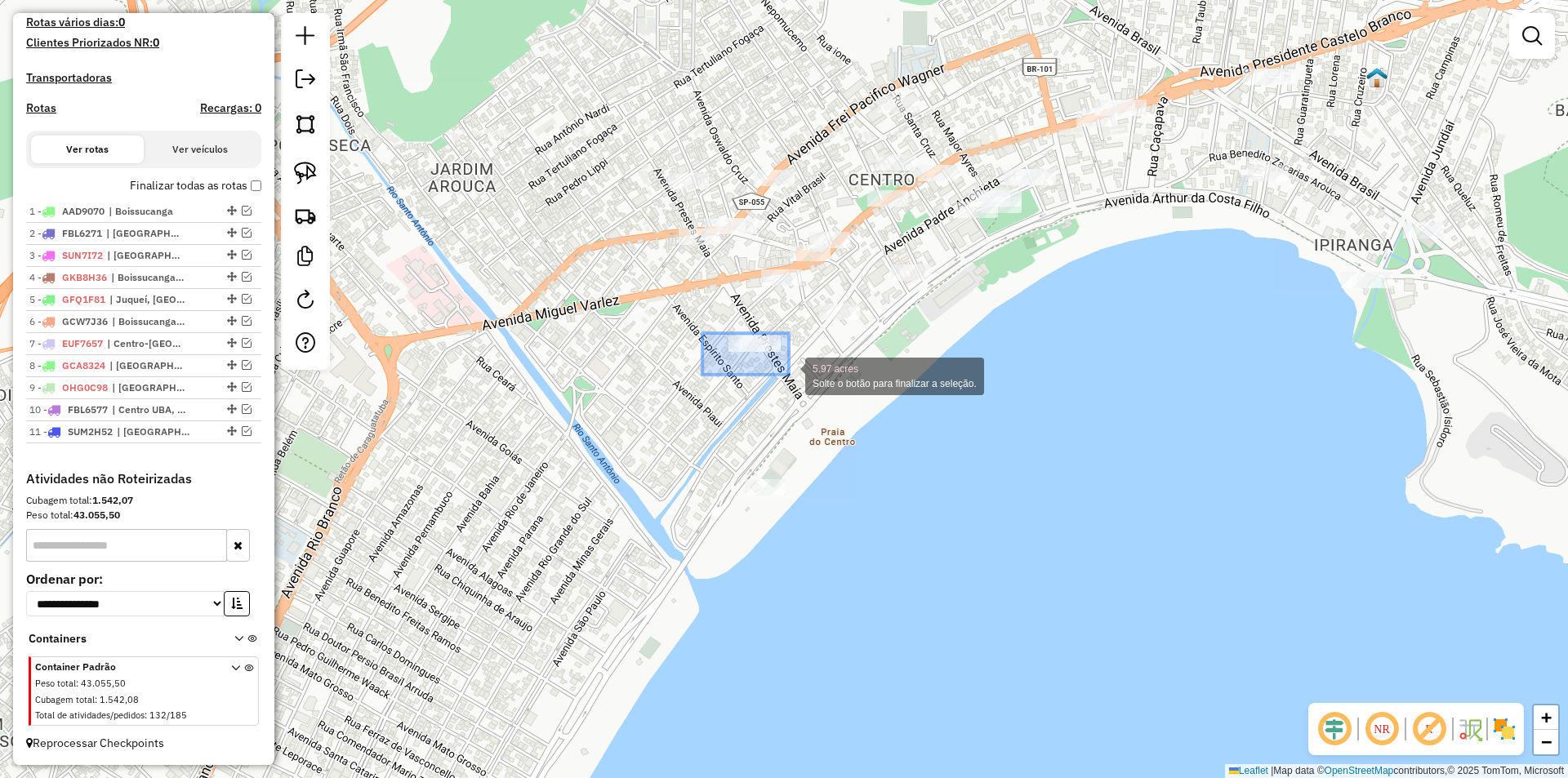
drag, startPoint x: 782, startPoint y: 371, endPoint x: 805, endPoint y: 385, distance: 26.9
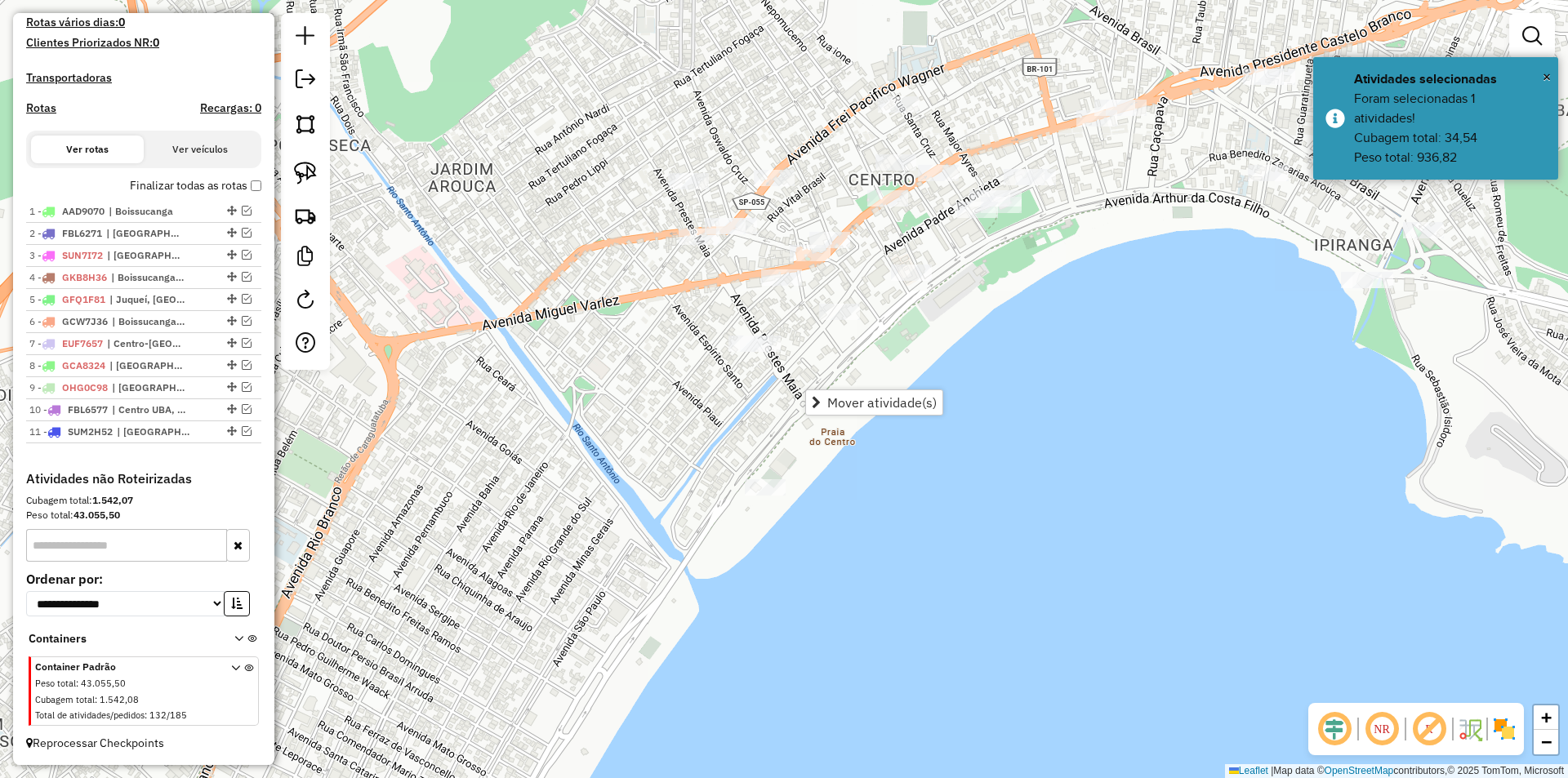
click at [526, 516] on div "Janela de atendimento Grade de atendimento Capacidade Transportadoras Veículos …" at bounding box center [784, 389] width 1568 height 778
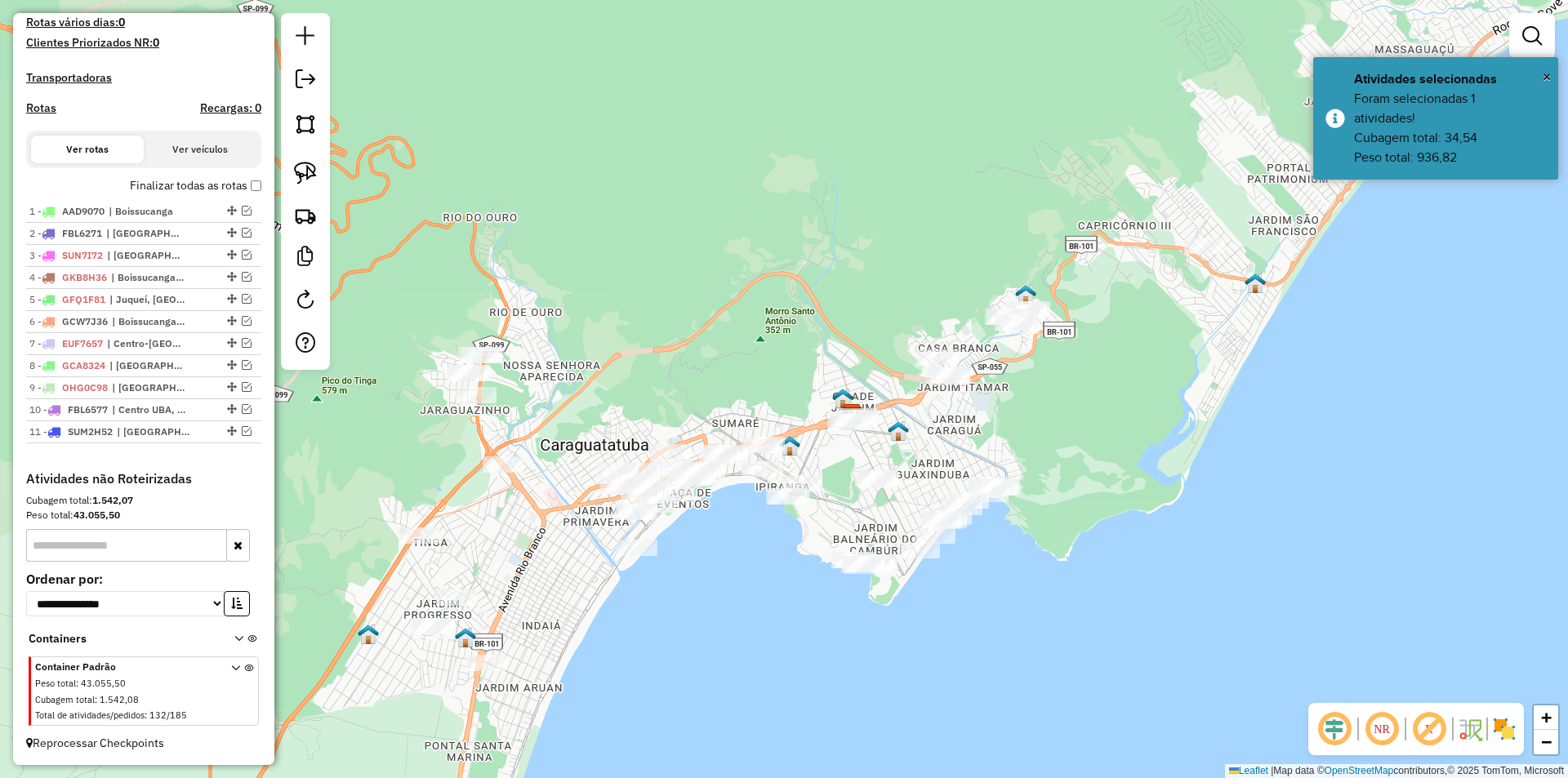
drag, startPoint x: 1180, startPoint y: 387, endPoint x: 778, endPoint y: 678, distance: 496.3
click at [779, 678] on div "Janela de atendimento Grade de atendimento Capacidade Transportadoras Veículos …" at bounding box center [784, 389] width 1568 height 778
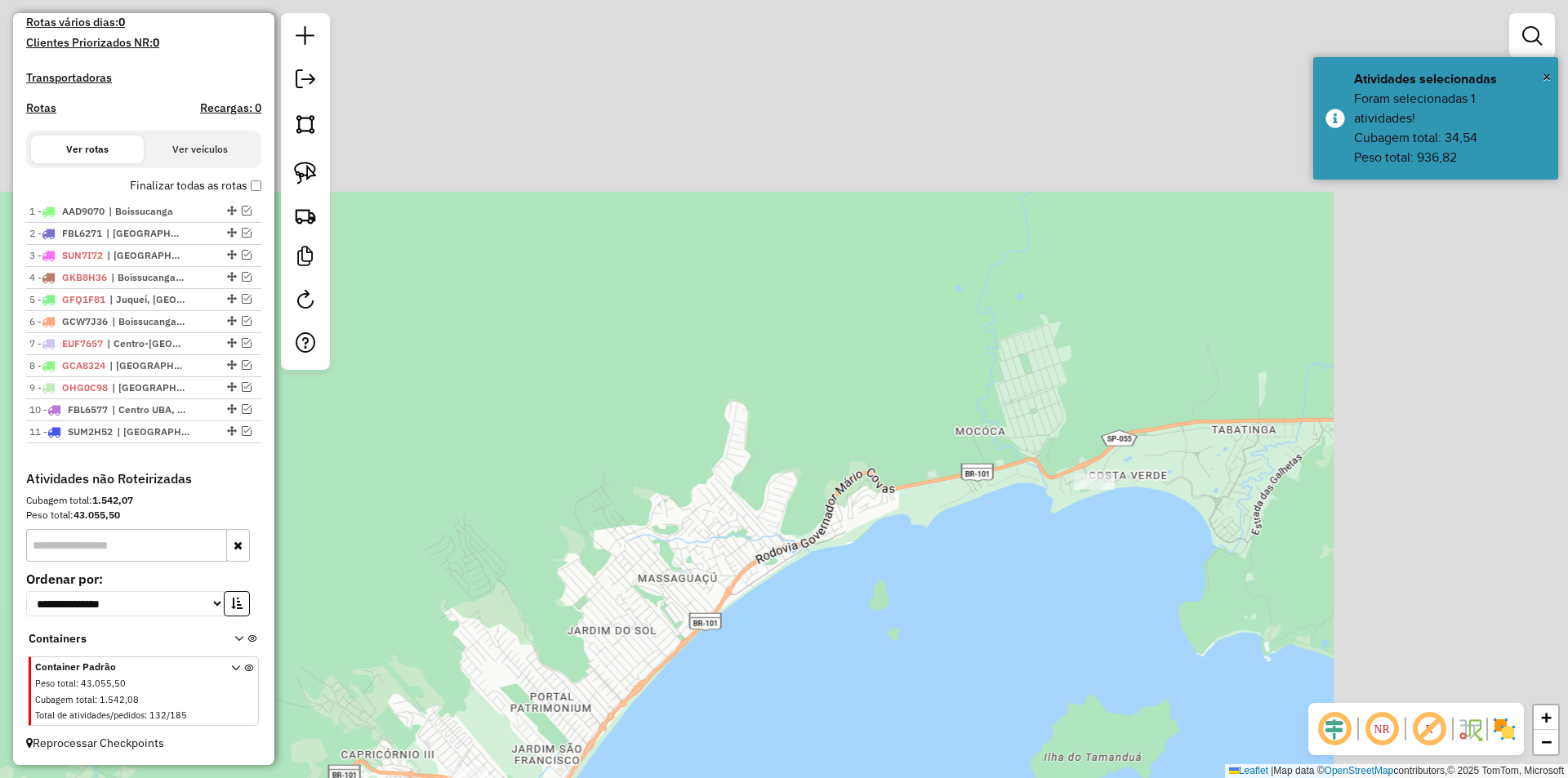
drag, startPoint x: 827, startPoint y: 666, endPoint x: 899, endPoint y: 550, distance: 136.5
click at [700, 689] on div "Janela de atendimento Grade de atendimento Capacidade Transportadoras Veículos …" at bounding box center [784, 389] width 1568 height 778
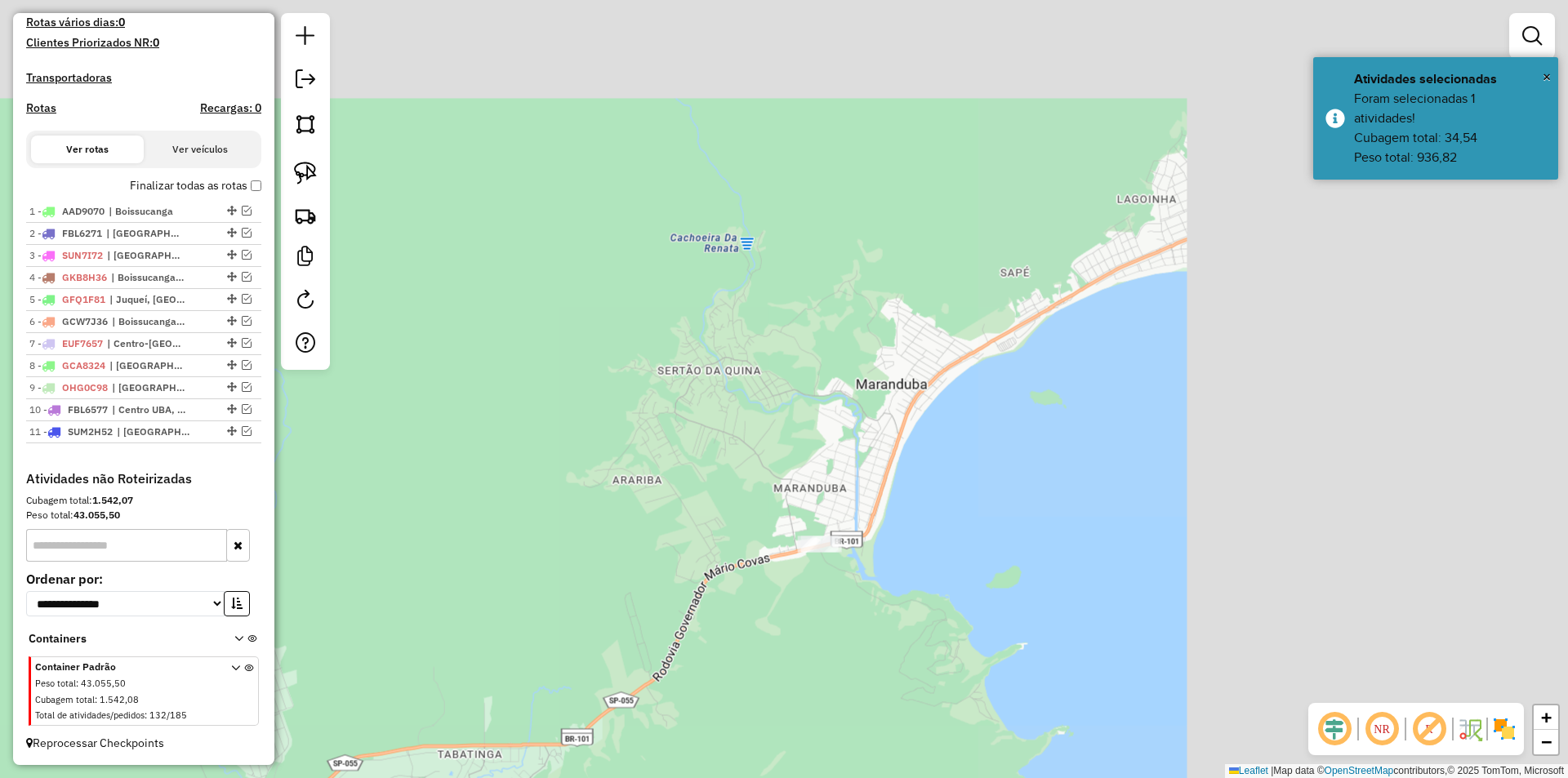
drag, startPoint x: 1175, startPoint y: 267, endPoint x: 726, endPoint y: 509, distance: 510.1
click at [613, 541] on div "Janela de atendimento Grade de atendimento Capacidade Transportadoras Veículos …" at bounding box center [784, 389] width 1568 height 778
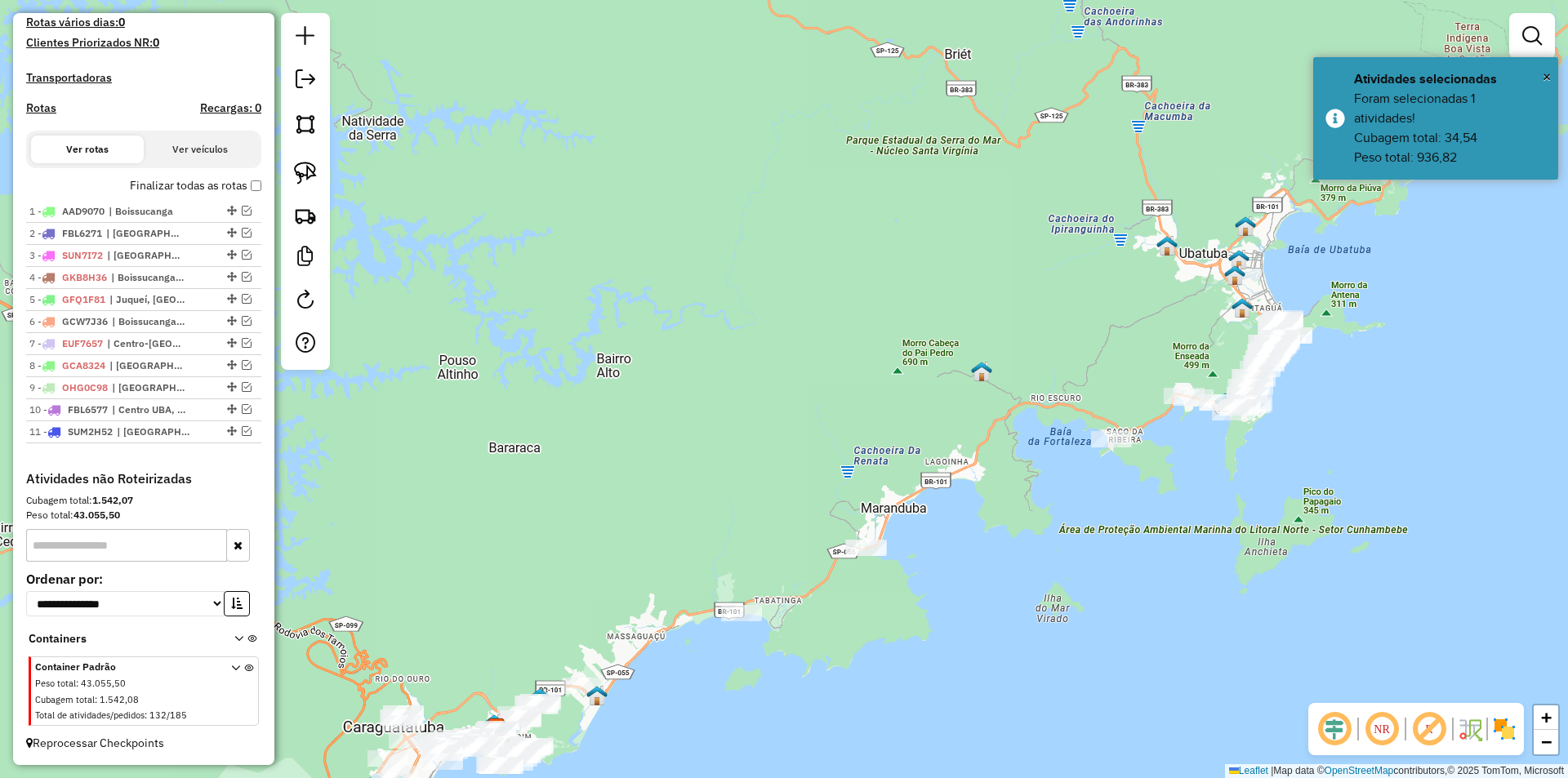
drag, startPoint x: 1136, startPoint y: 485, endPoint x: 794, endPoint y: 622, distance: 368.4
click at [794, 622] on div "Janela de atendimento Grade de atendimento Capacidade Transportadoras Veículos …" at bounding box center [784, 389] width 1568 height 778
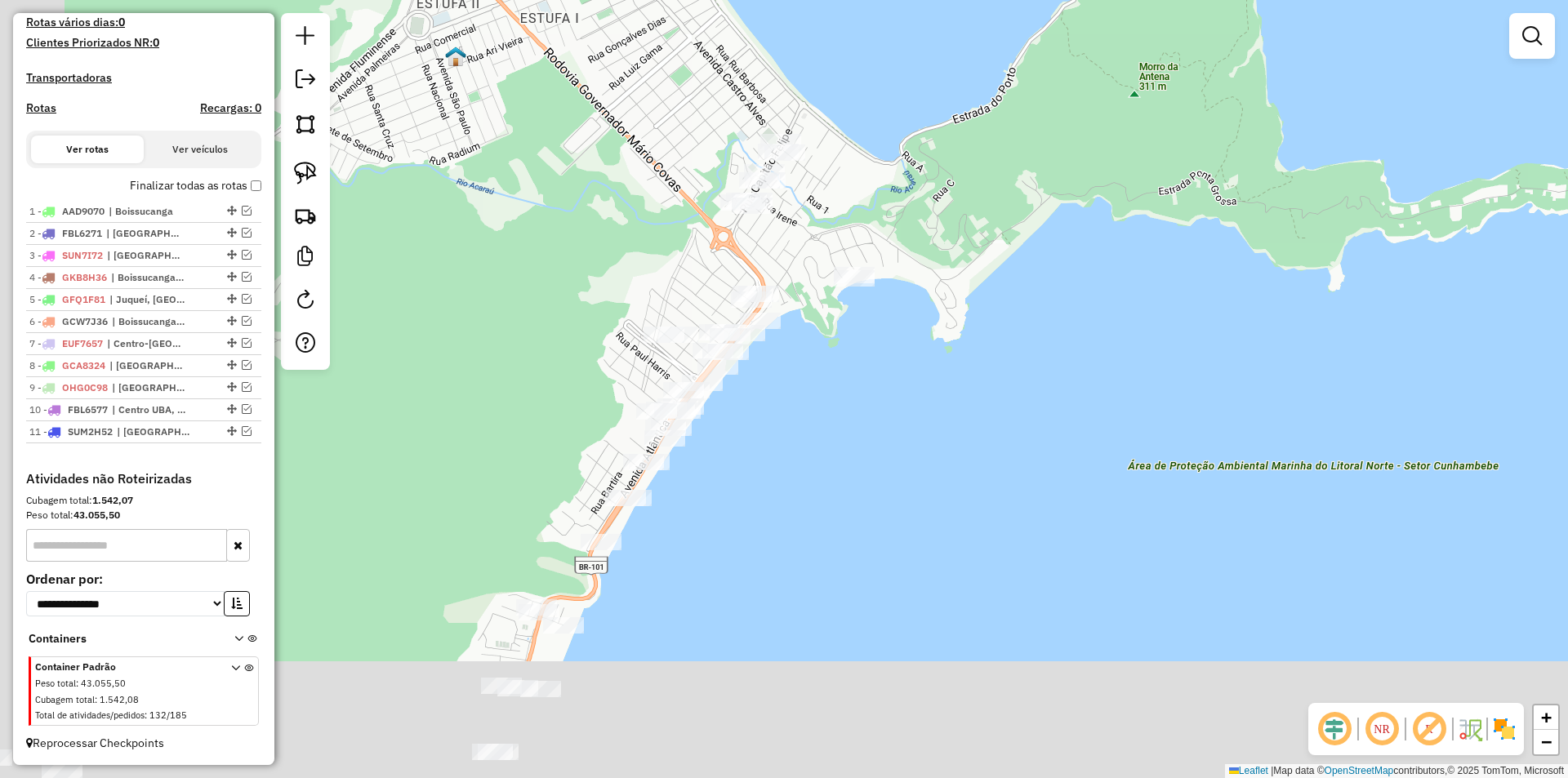
drag, startPoint x: 752, startPoint y: 519, endPoint x: 1021, endPoint y: 220, distance: 402.2
click at [1021, 220] on div "Janela de atendimento Grade de atendimento Capacidade Transportadoras Veículos …" at bounding box center [784, 389] width 1568 height 778
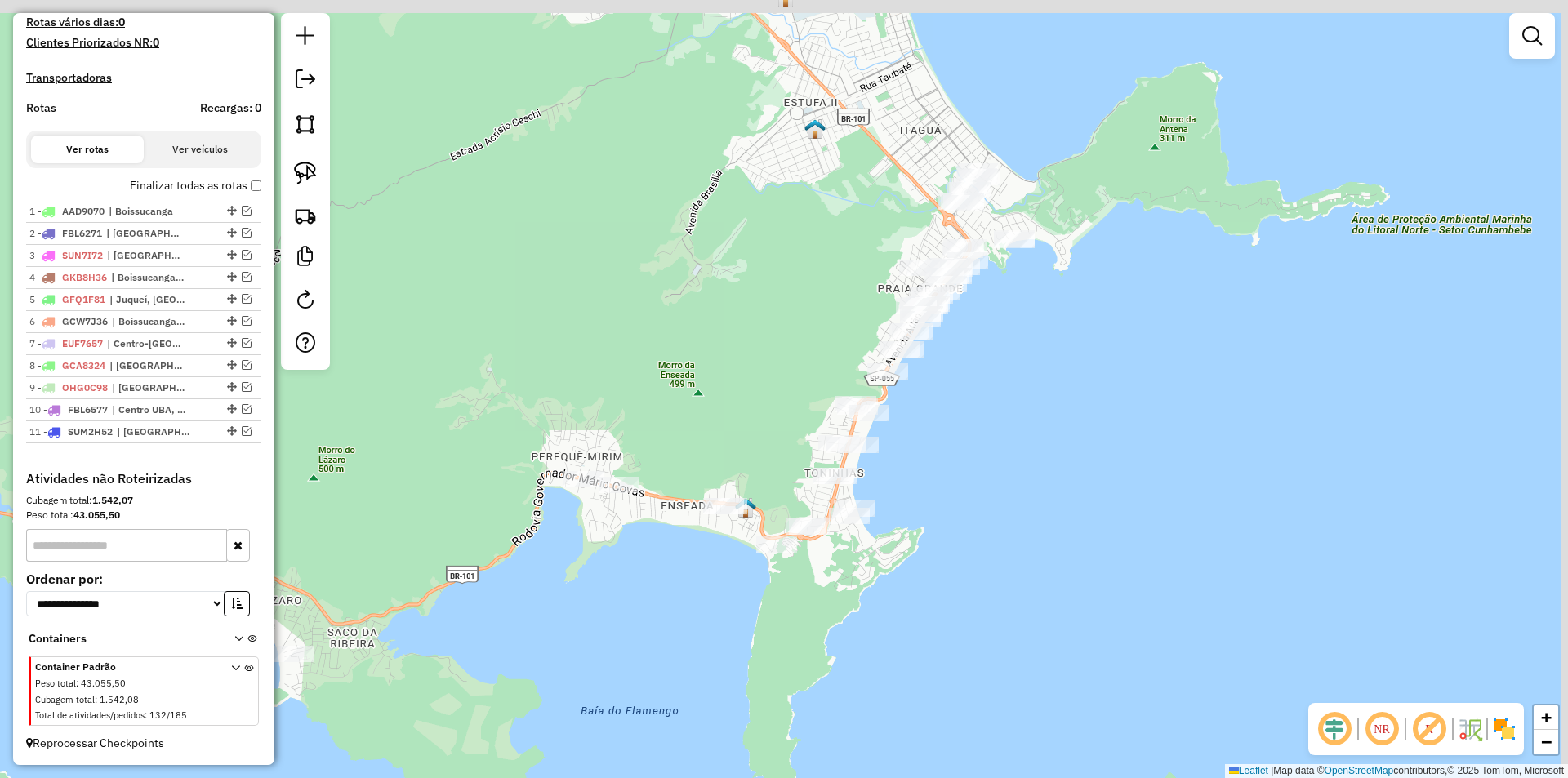
drag, startPoint x: 663, startPoint y: 465, endPoint x: 680, endPoint y: 520, distance: 57.6
click at [566, 601] on div "Janela de atendimento Grade de atendimento Capacidade Transportadoras Veículos …" at bounding box center [784, 389] width 1568 height 778
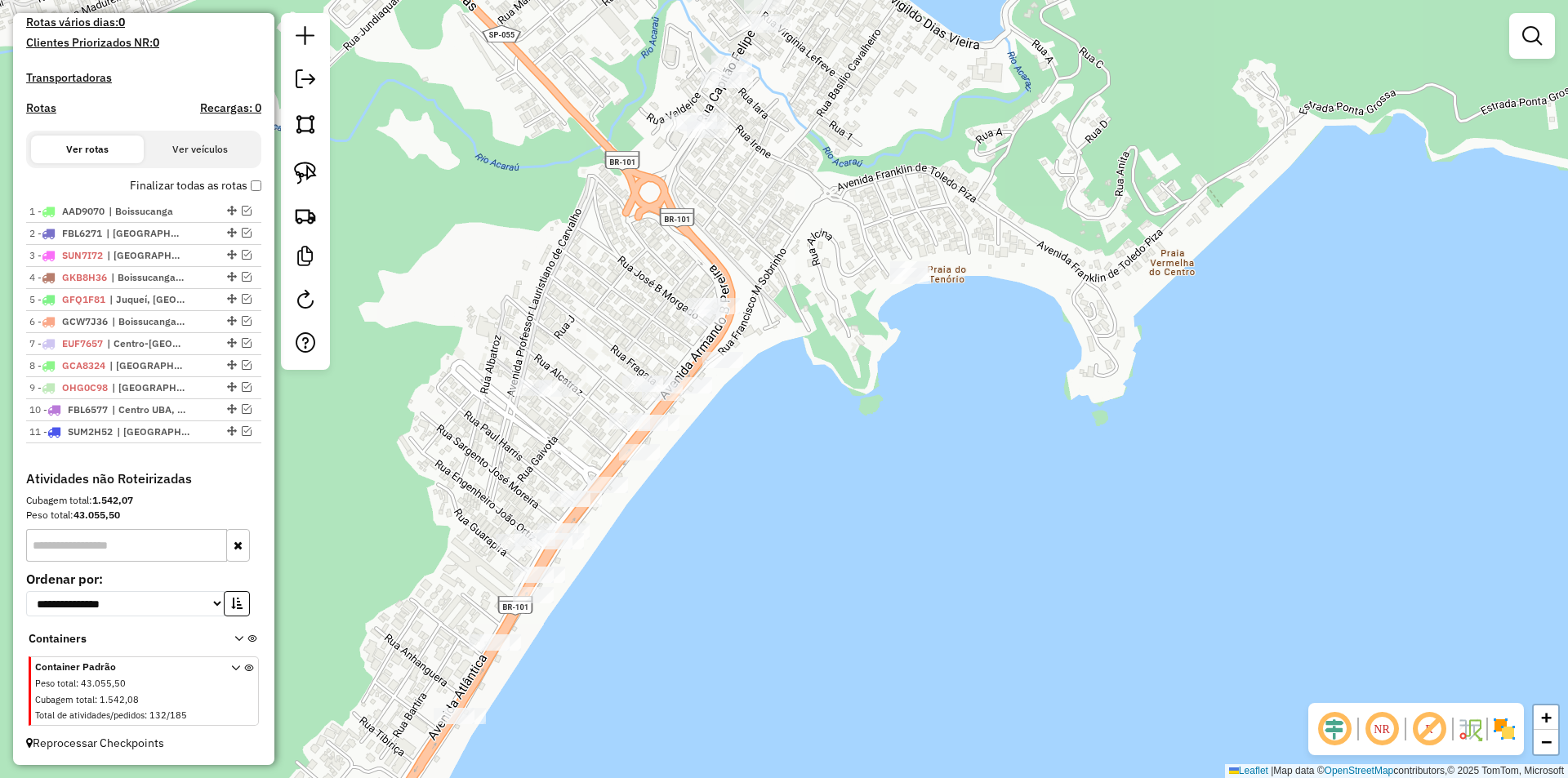
drag, startPoint x: 983, startPoint y: 340, endPoint x: 1068, endPoint y: 239, distance: 132.0
click at [1074, 235] on div "Janela de atendimento Grade de atendimento Capacidade Transportadoras Veículos …" at bounding box center [784, 389] width 1568 height 778
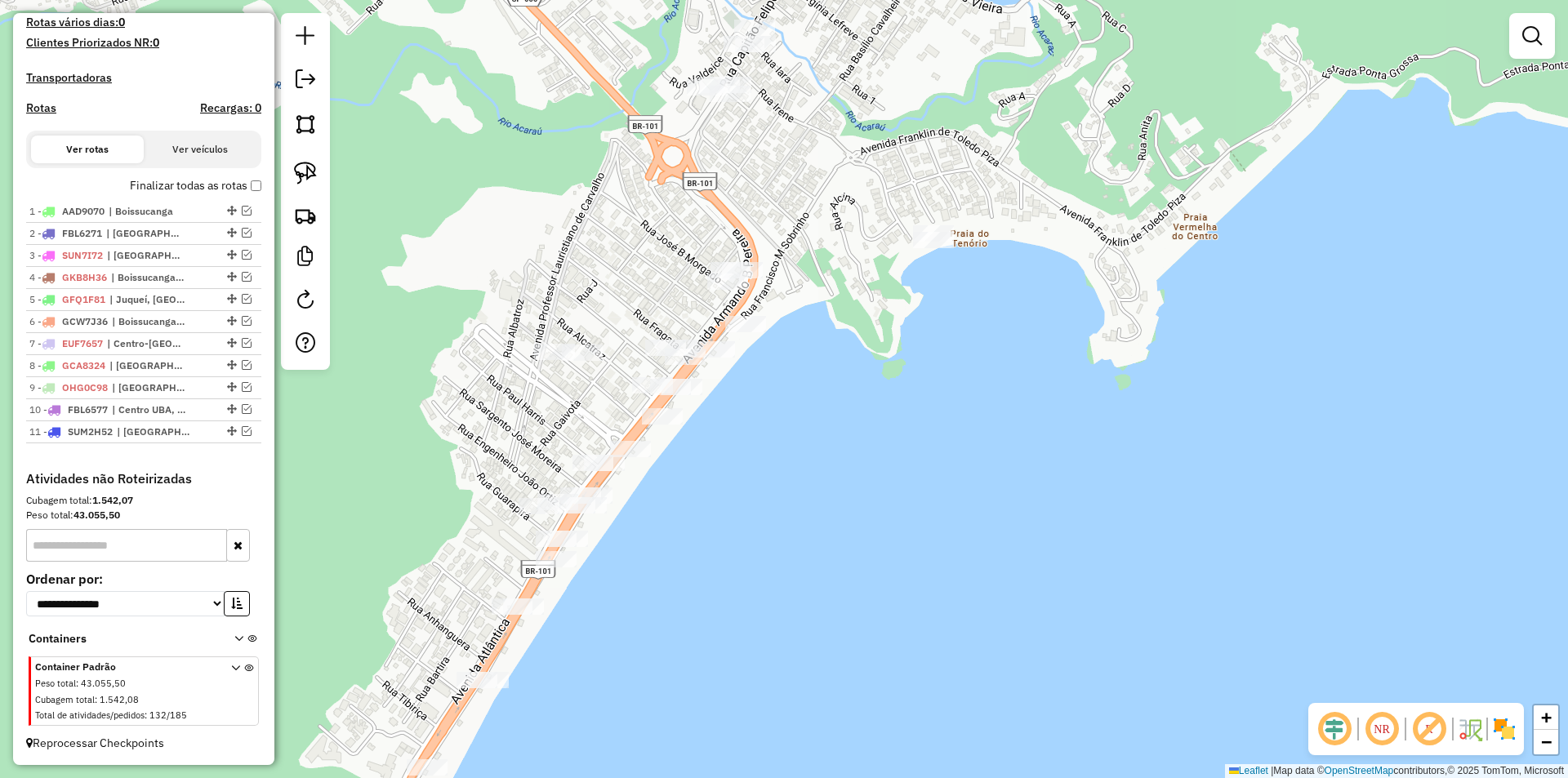
drag, startPoint x: 1060, startPoint y: 260, endPoint x: 1042, endPoint y: 284, distance: 30.0
click at [1042, 284] on div "Janela de atendimento Grade de atendimento Capacidade Transportadoras Veículos …" at bounding box center [784, 389] width 1568 height 778
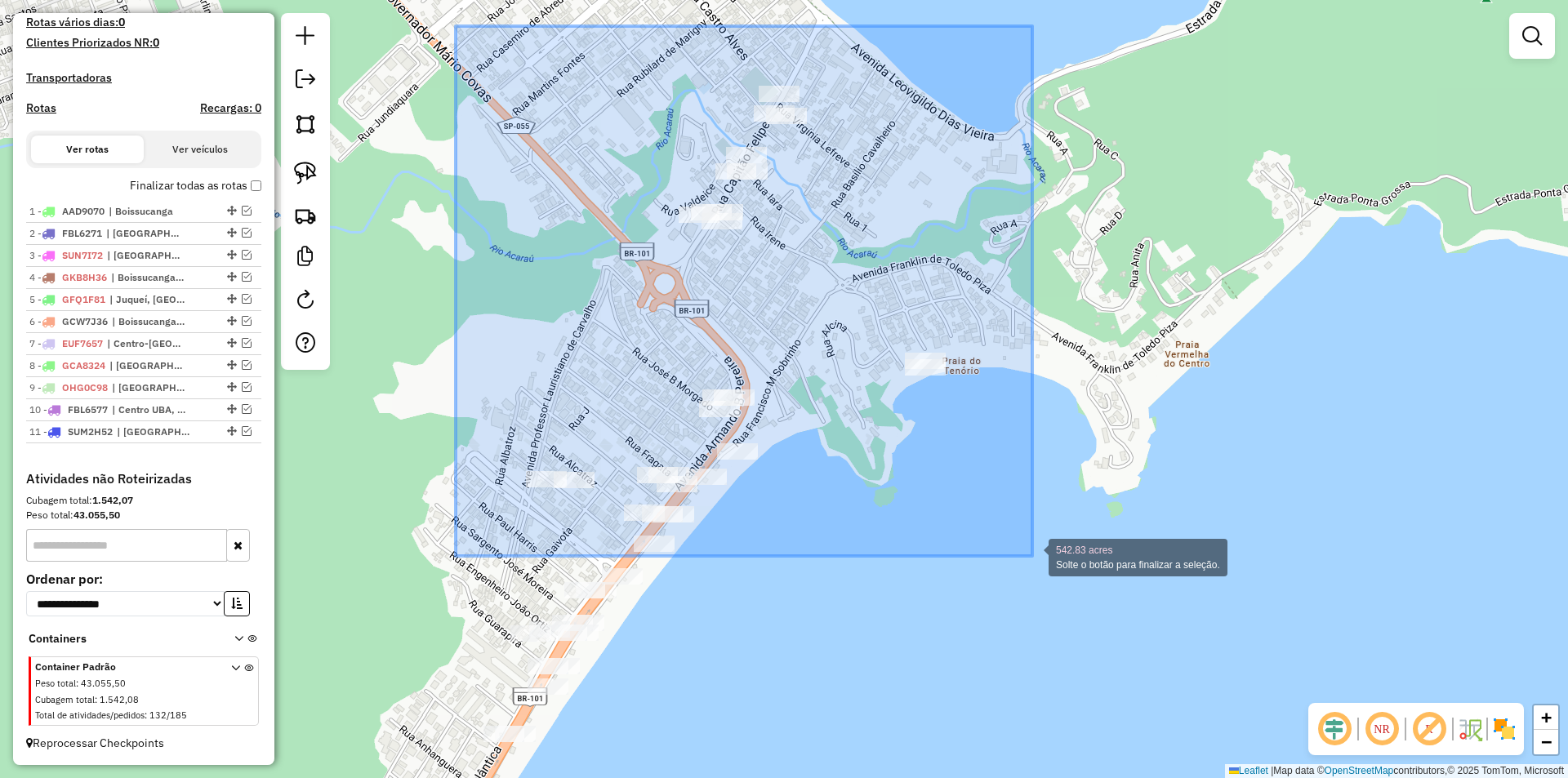
drag, startPoint x: 456, startPoint y: 26, endPoint x: 1032, endPoint y: 556, distance: 782.7
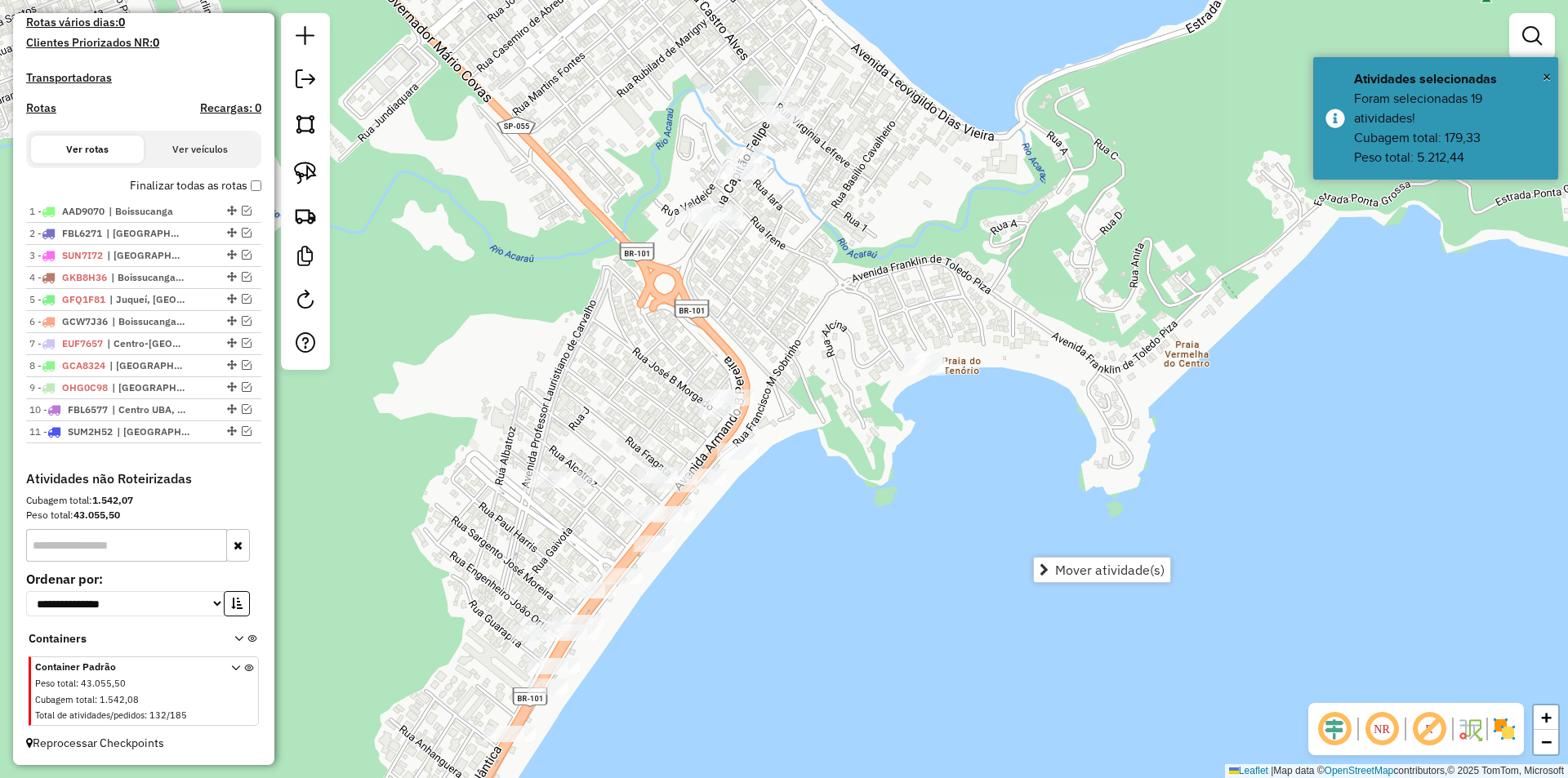
click at [1123, 407] on div "Janela de atendimento Grade de atendimento Capacidade Transportadoras Veículos …" at bounding box center [784, 389] width 1568 height 778
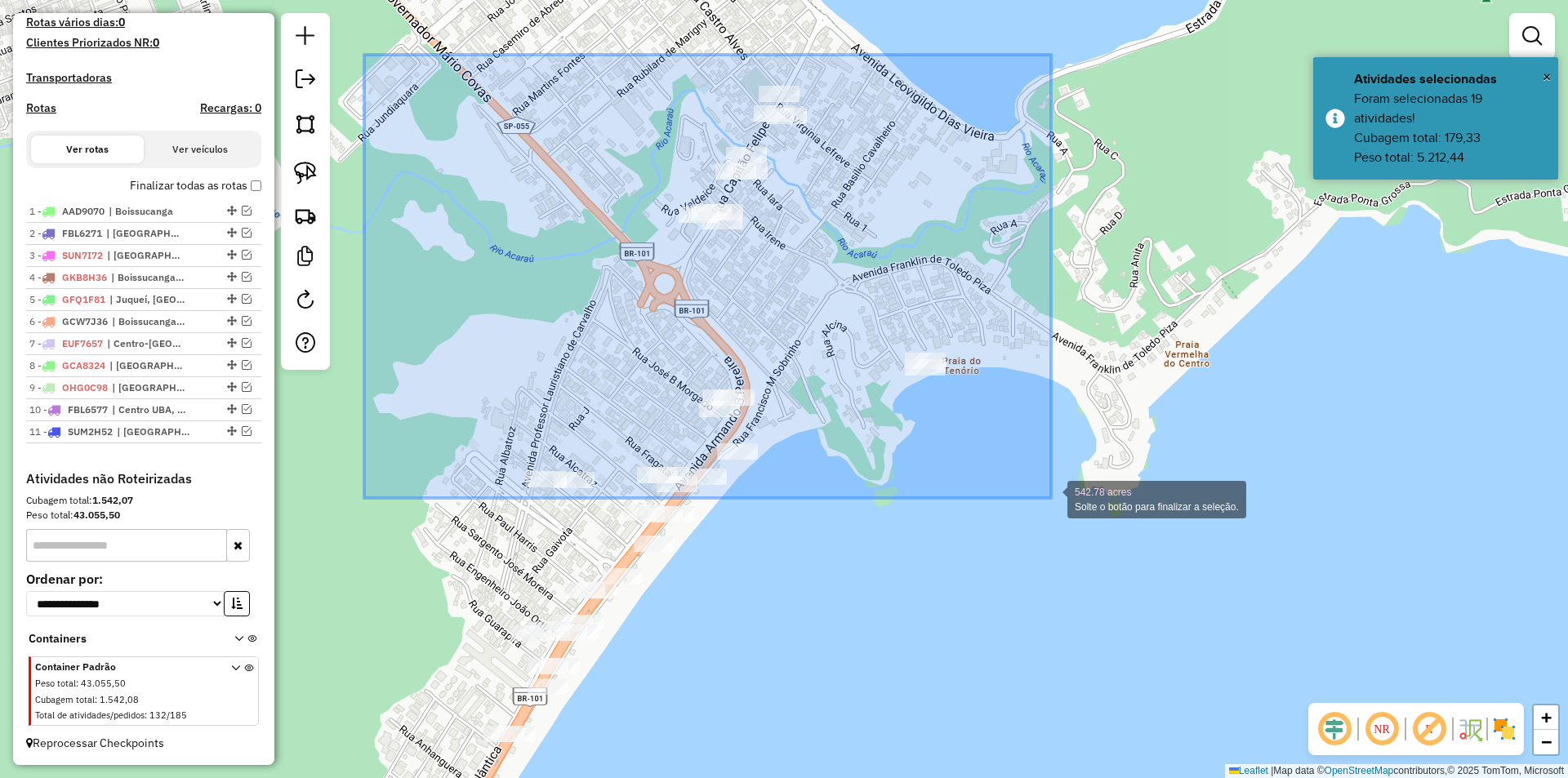
drag, startPoint x: 542, startPoint y: 116, endPoint x: 1051, endPoint y: 498, distance: 636.4
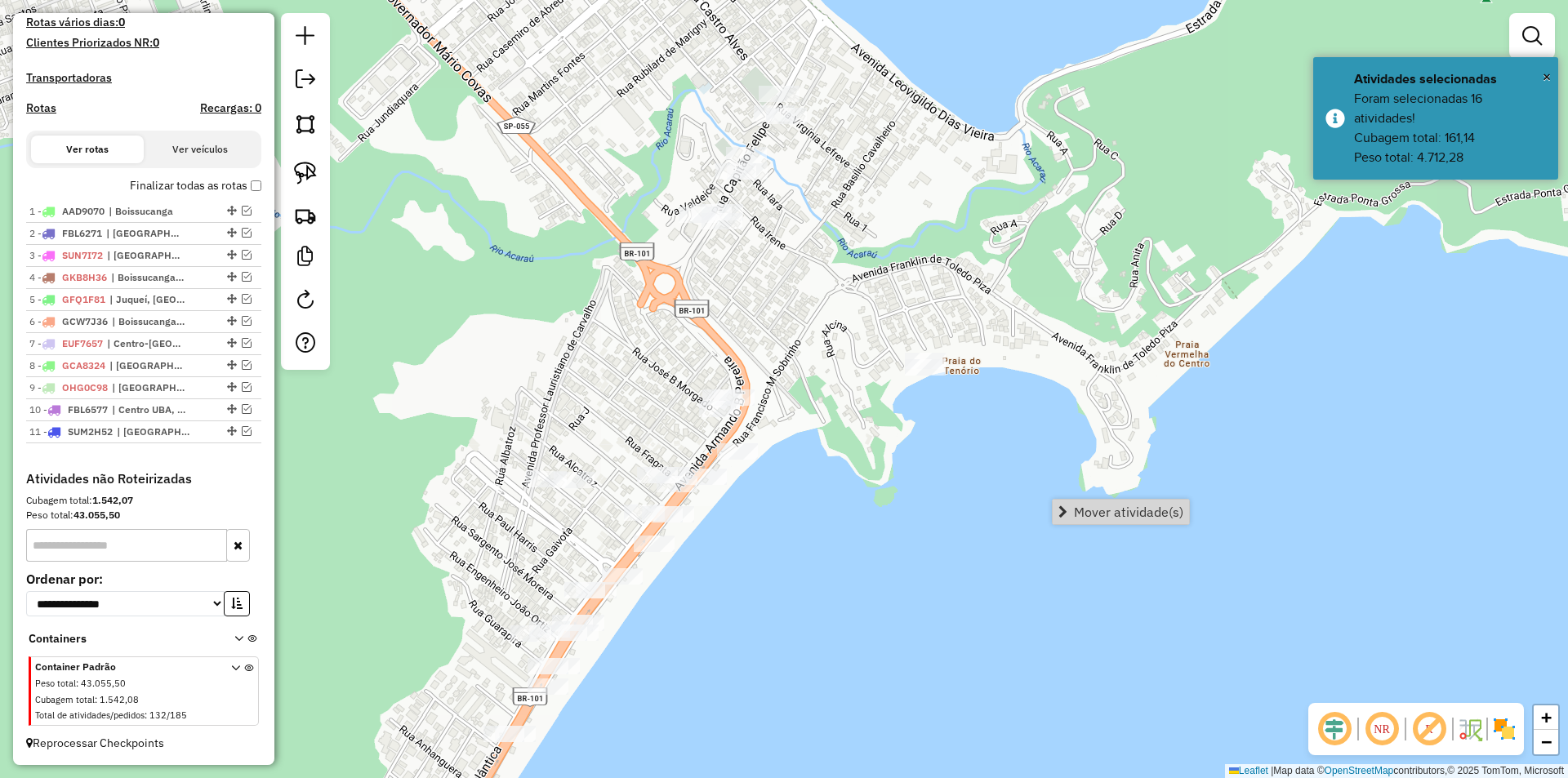
drag, startPoint x: 1085, startPoint y: 509, endPoint x: 1070, endPoint y: 512, distance: 15.3
click at [1087, 510] on span "Mover atividade(s)" at bounding box center [1129, 511] width 109 height 13
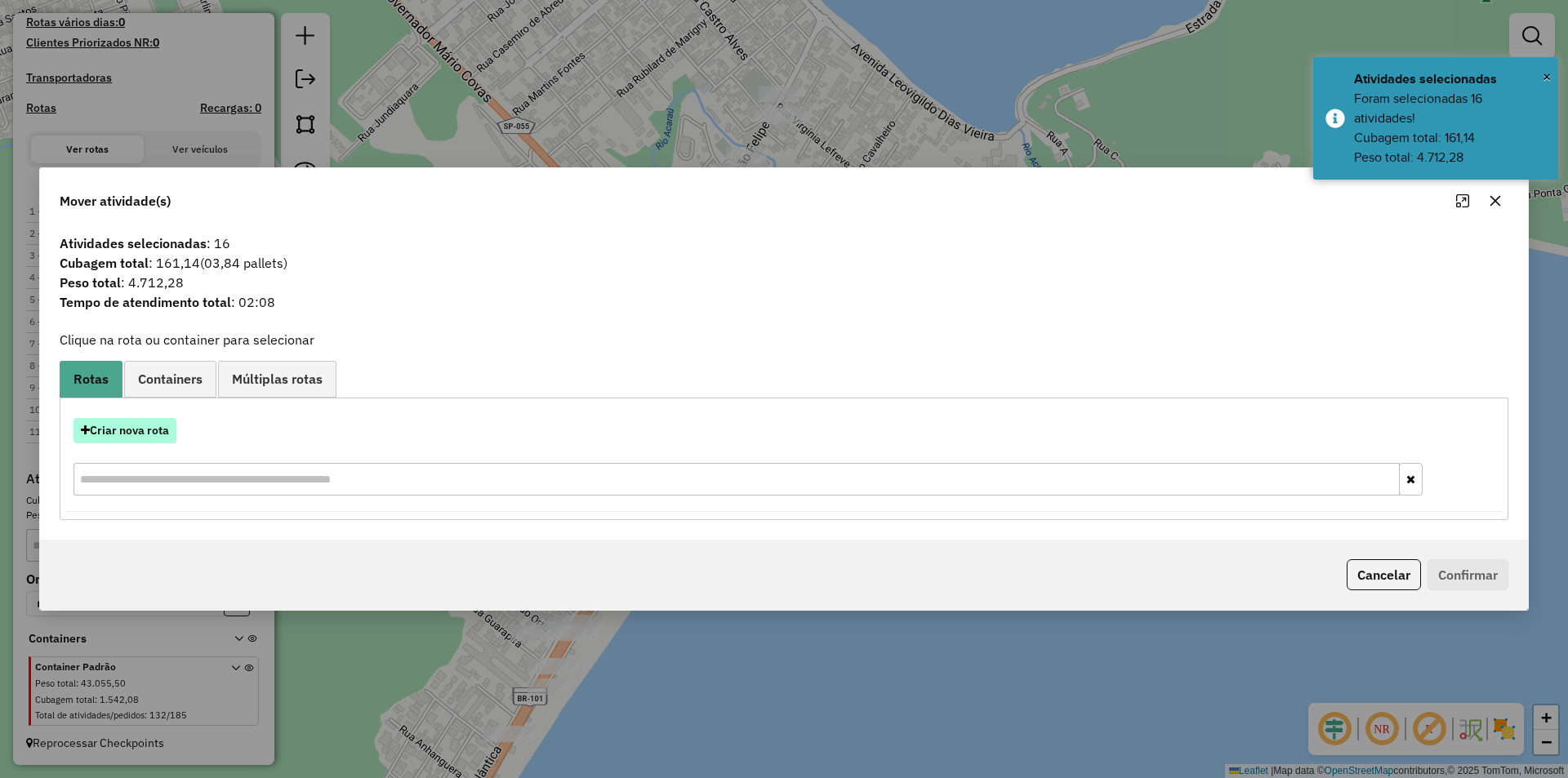
click at [133, 432] on button "Criar nova rota" at bounding box center [124, 431] width 103 height 26
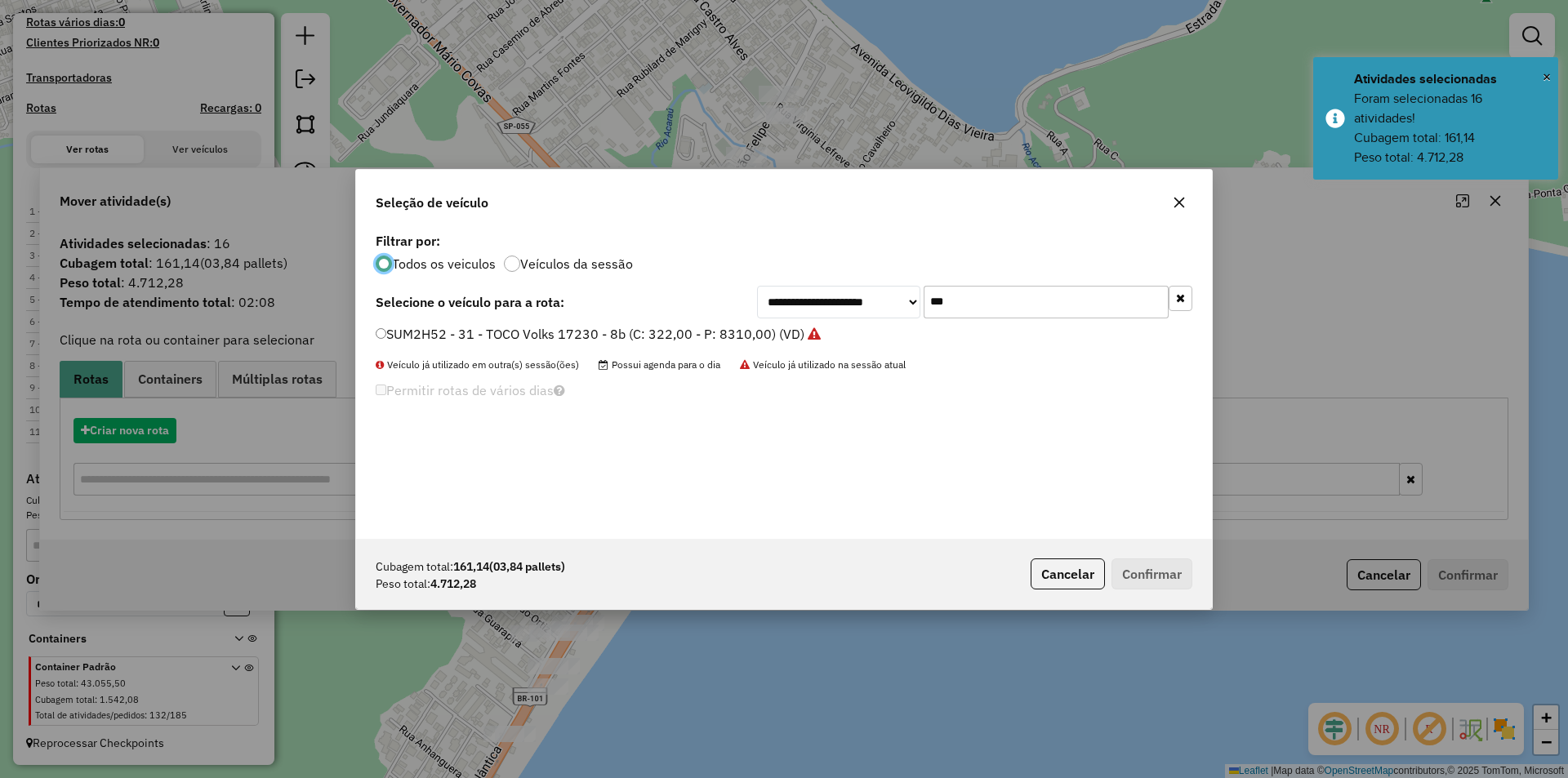
scroll to position [9, 5]
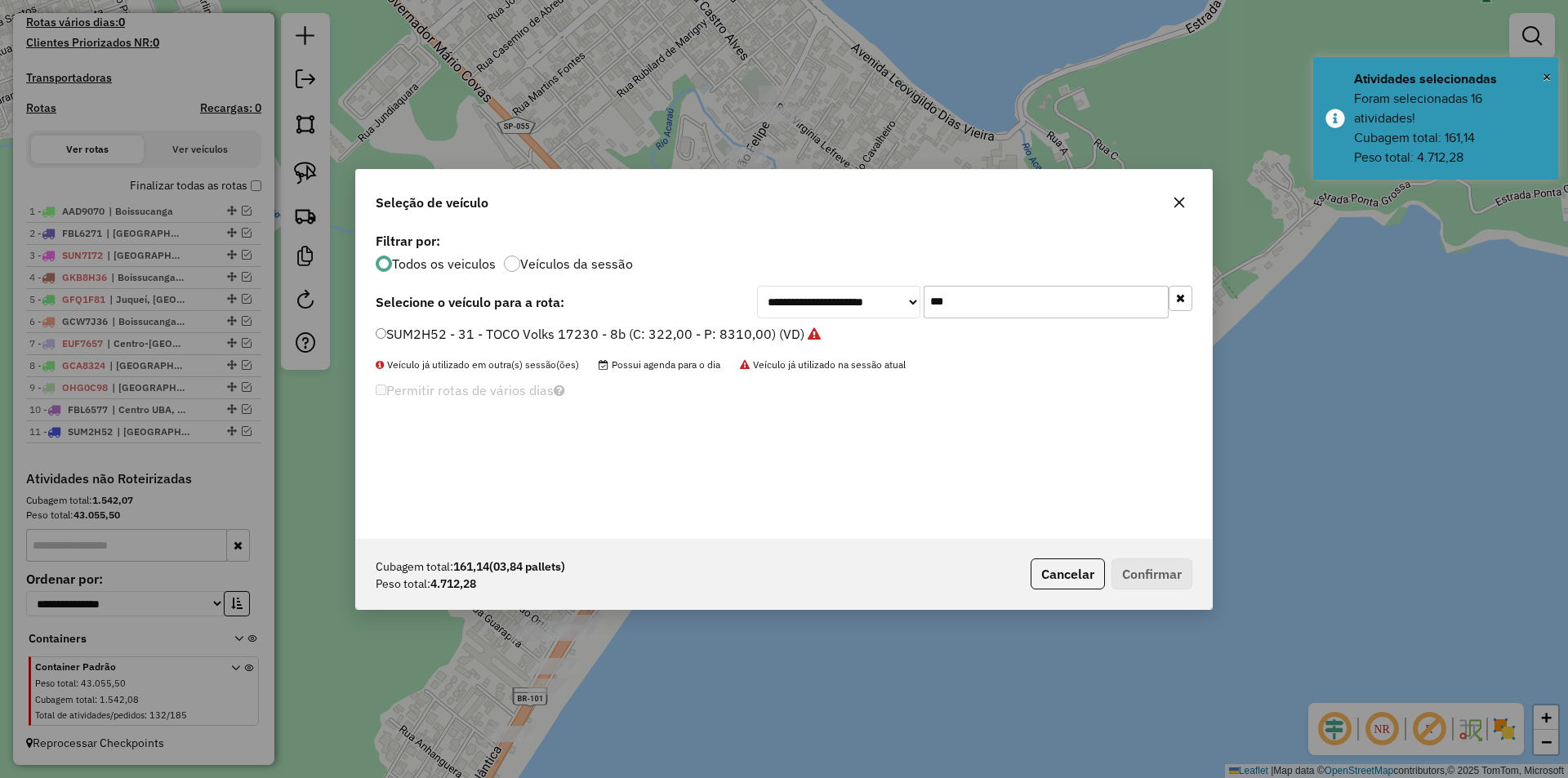
click at [1004, 293] on input "***" at bounding box center [1046, 302] width 245 height 32
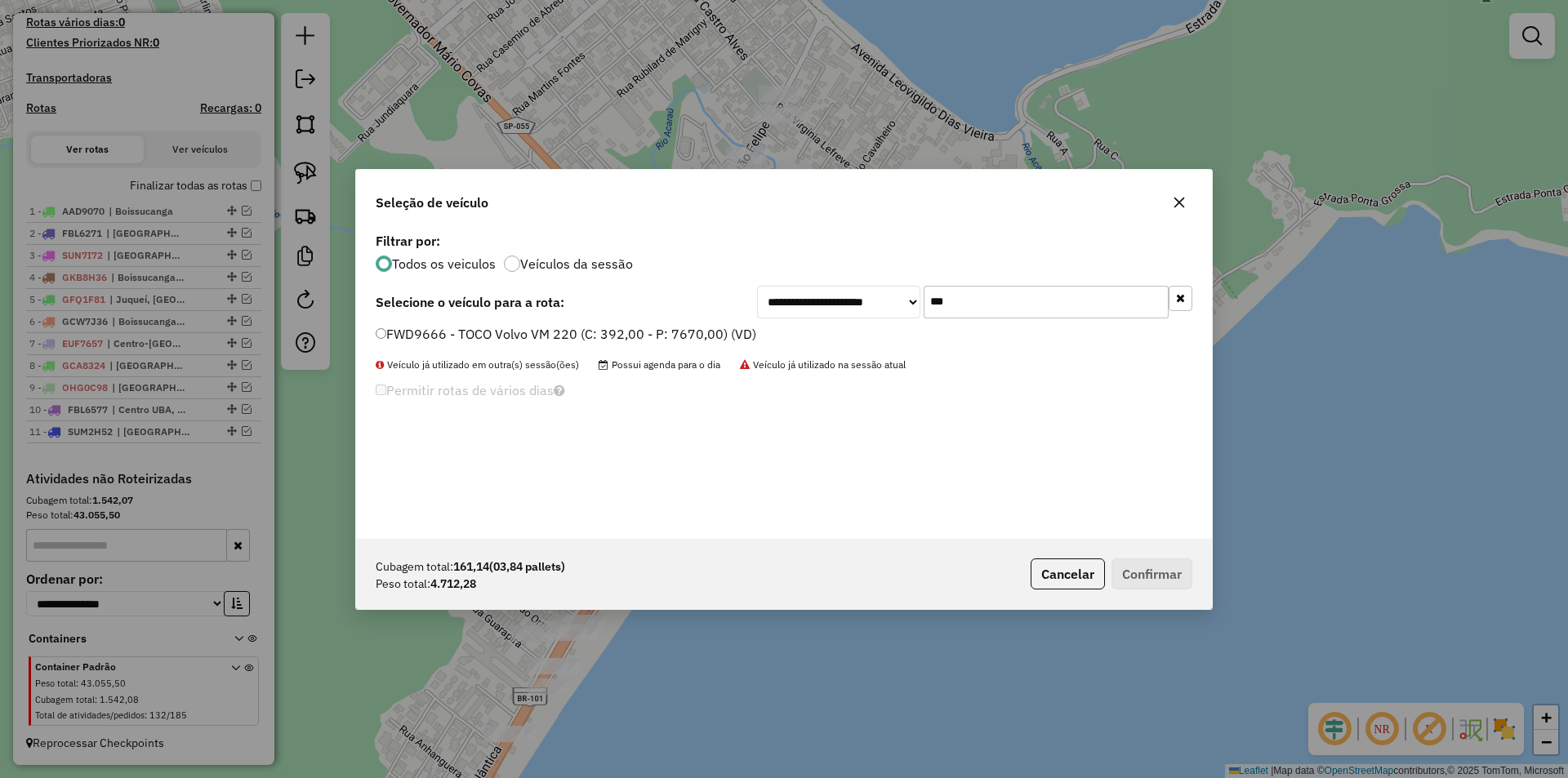
type input "***"
click at [457, 328] on label "FWD9666 - TOCO Volvo VM 220 (C: 392,00 - P: 7670,00) (VD)" at bounding box center [566, 334] width 381 height 20
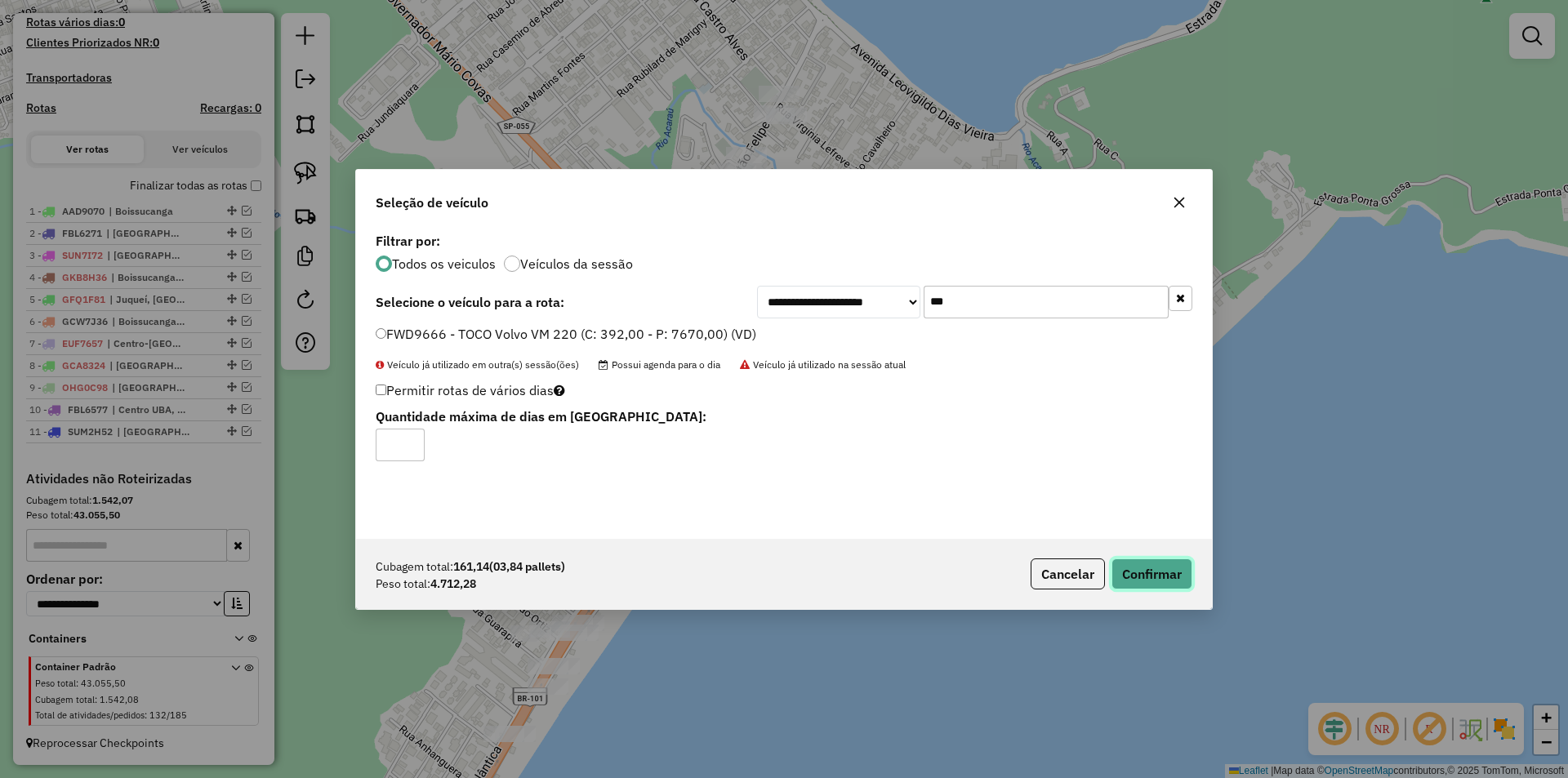
click at [1152, 573] on button "Confirmar" at bounding box center [1152, 574] width 81 height 31
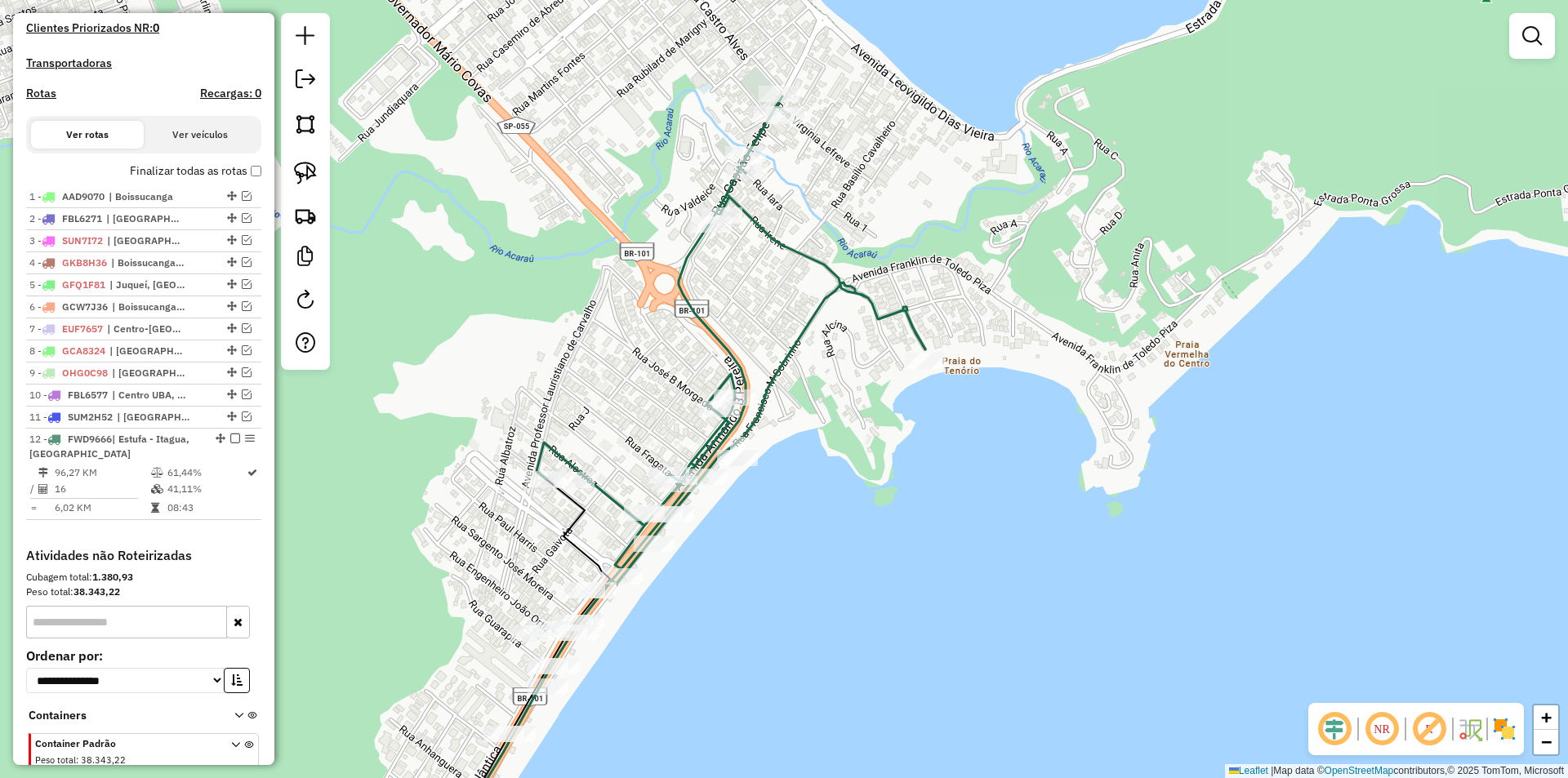
scroll to position [523, 0]
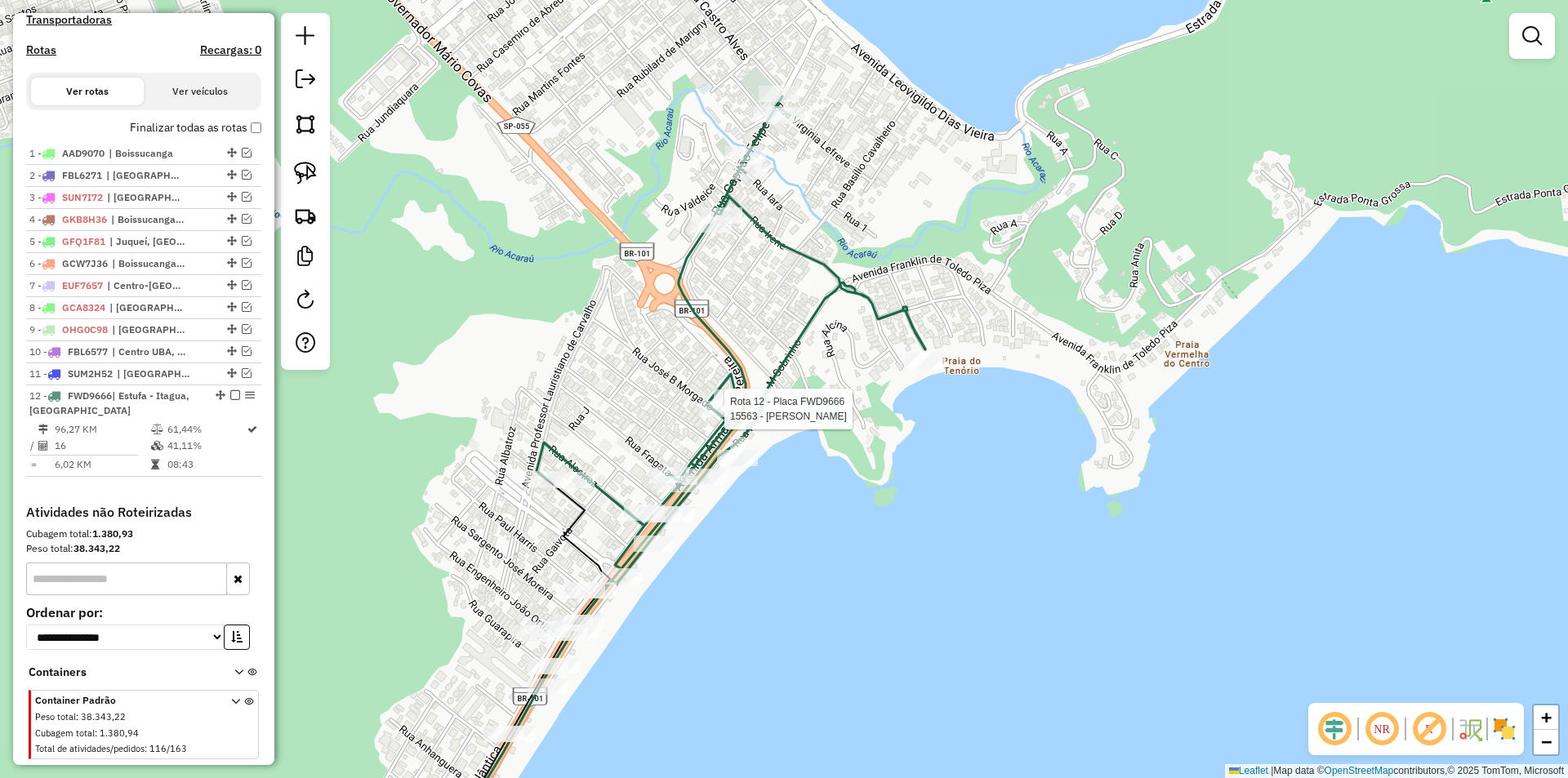
select select "*********"
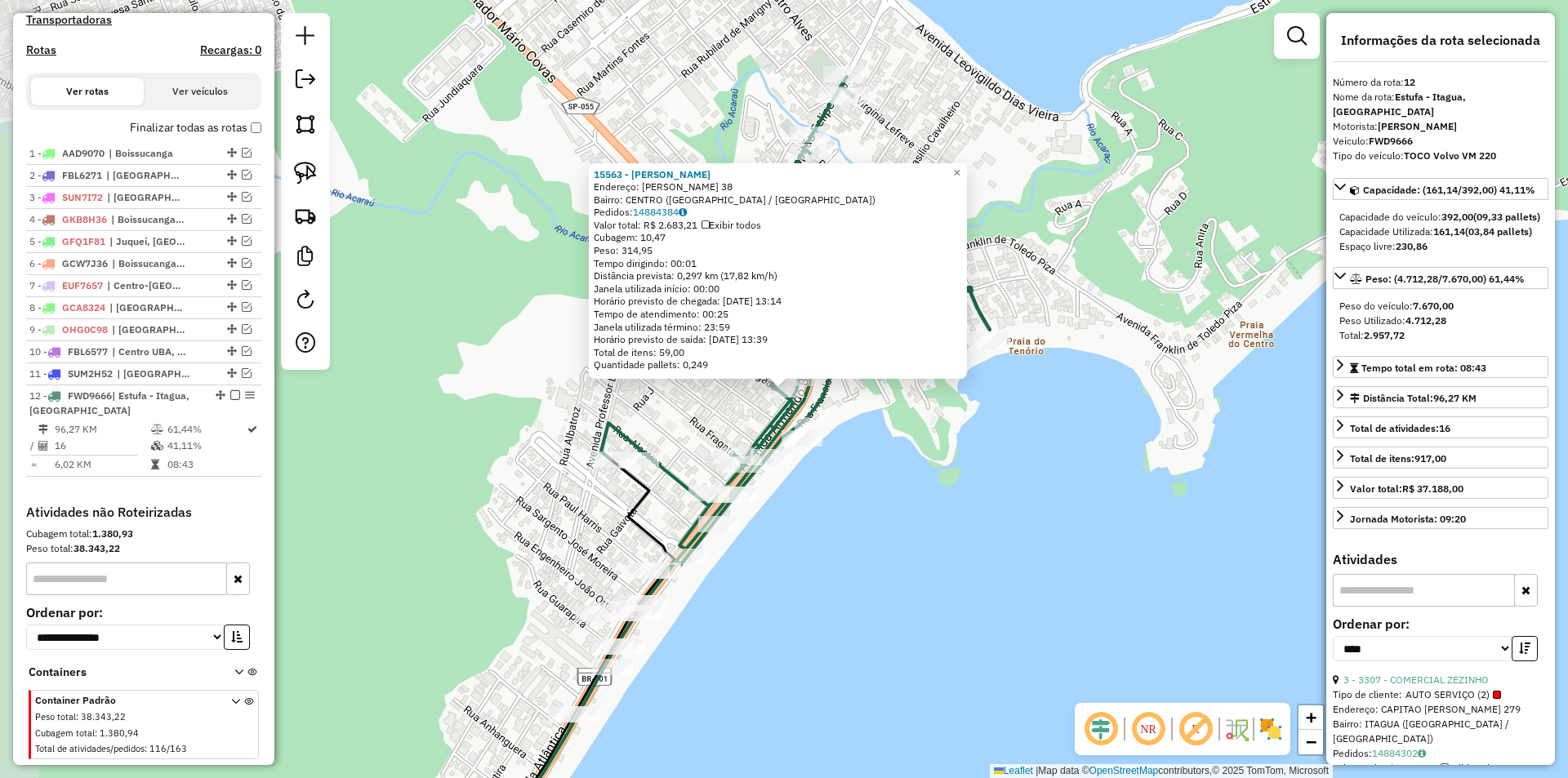
scroll to position [570, 0]
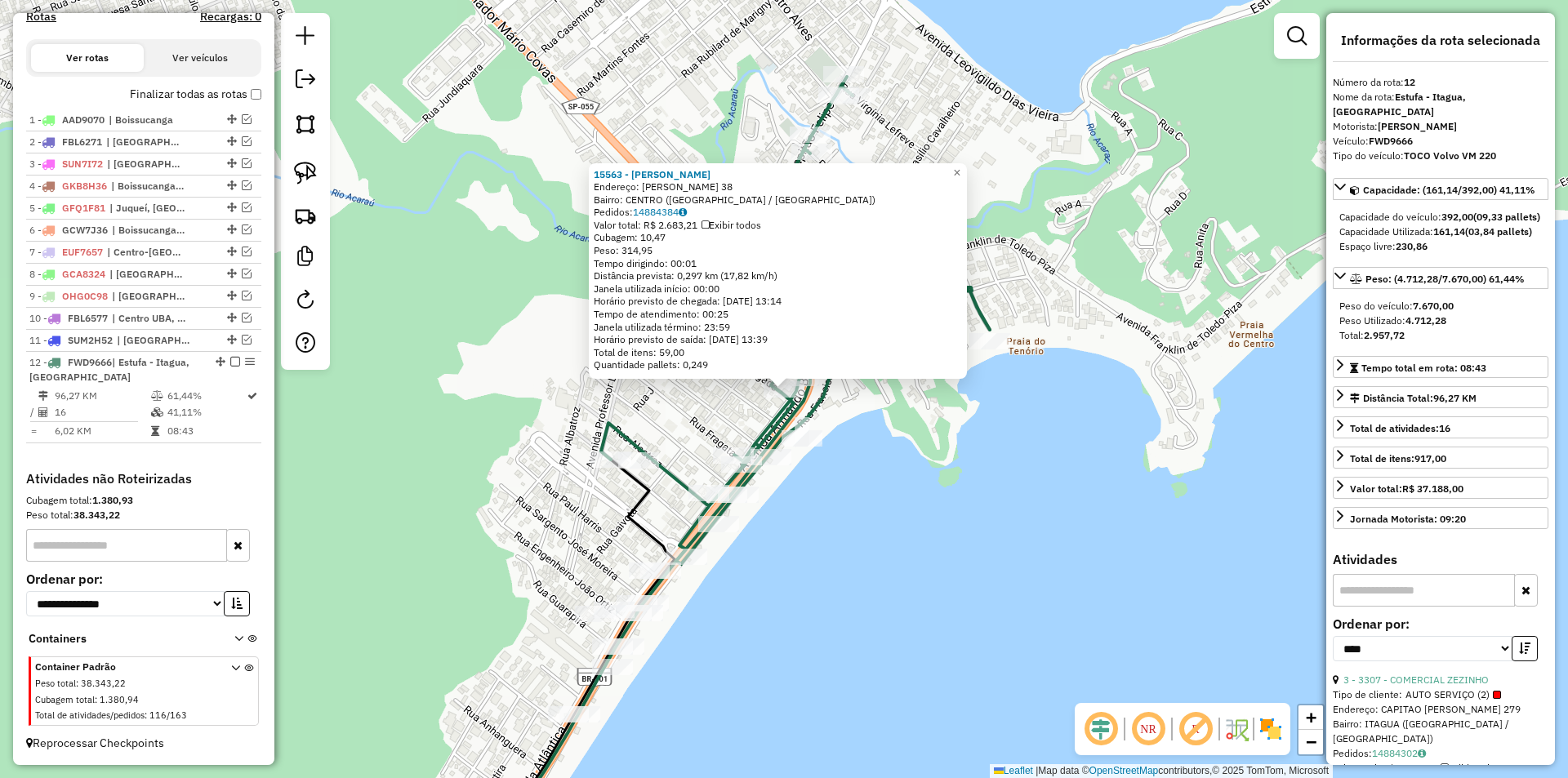
click at [767, 544] on div "15563 - ADEGA GIL Endereço: JOSE DE BARROS MORGADO 38 Bairro: CENTRO (UBATUBA /…" at bounding box center [784, 389] width 1568 height 778
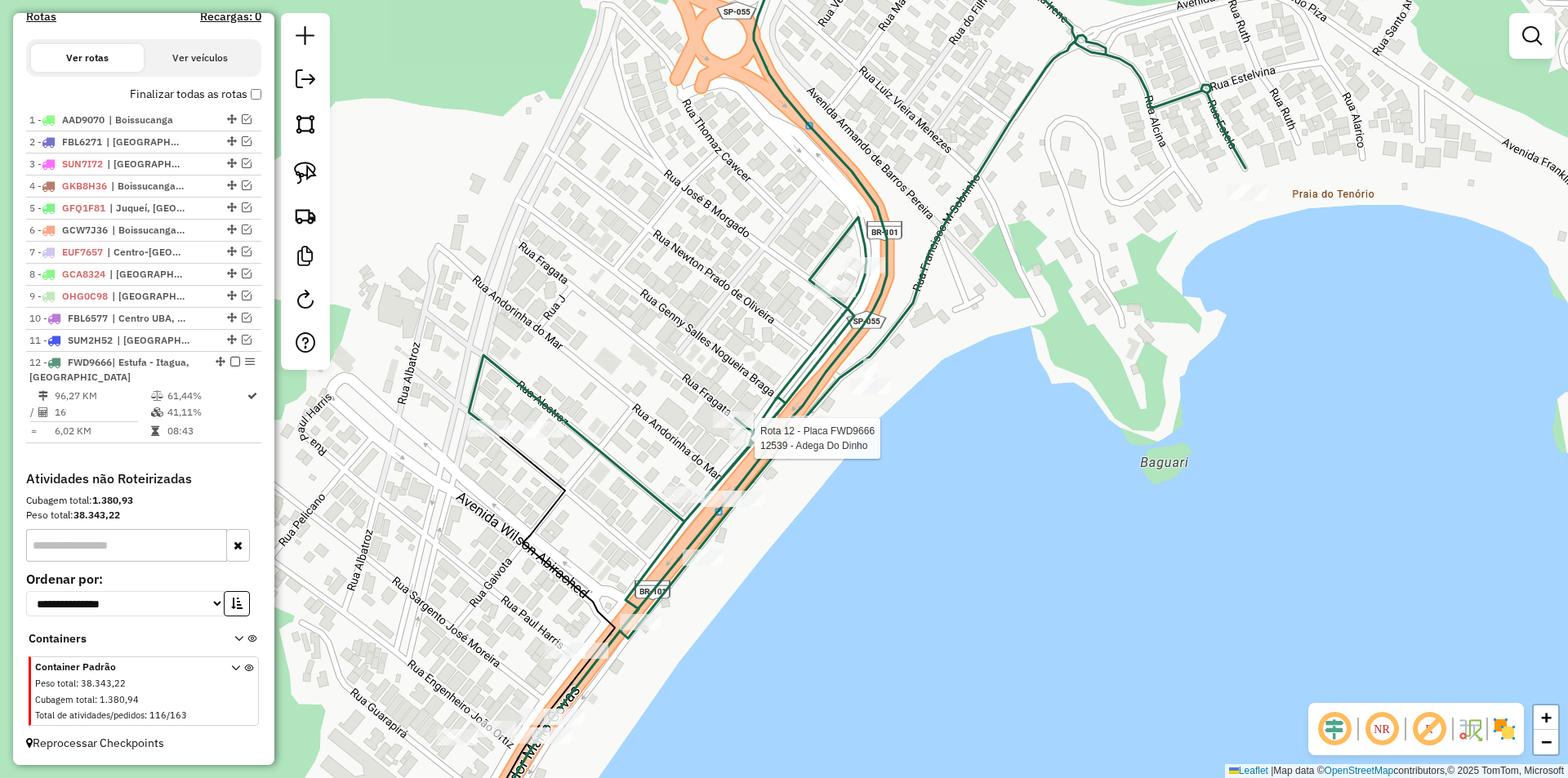
select select "*********"
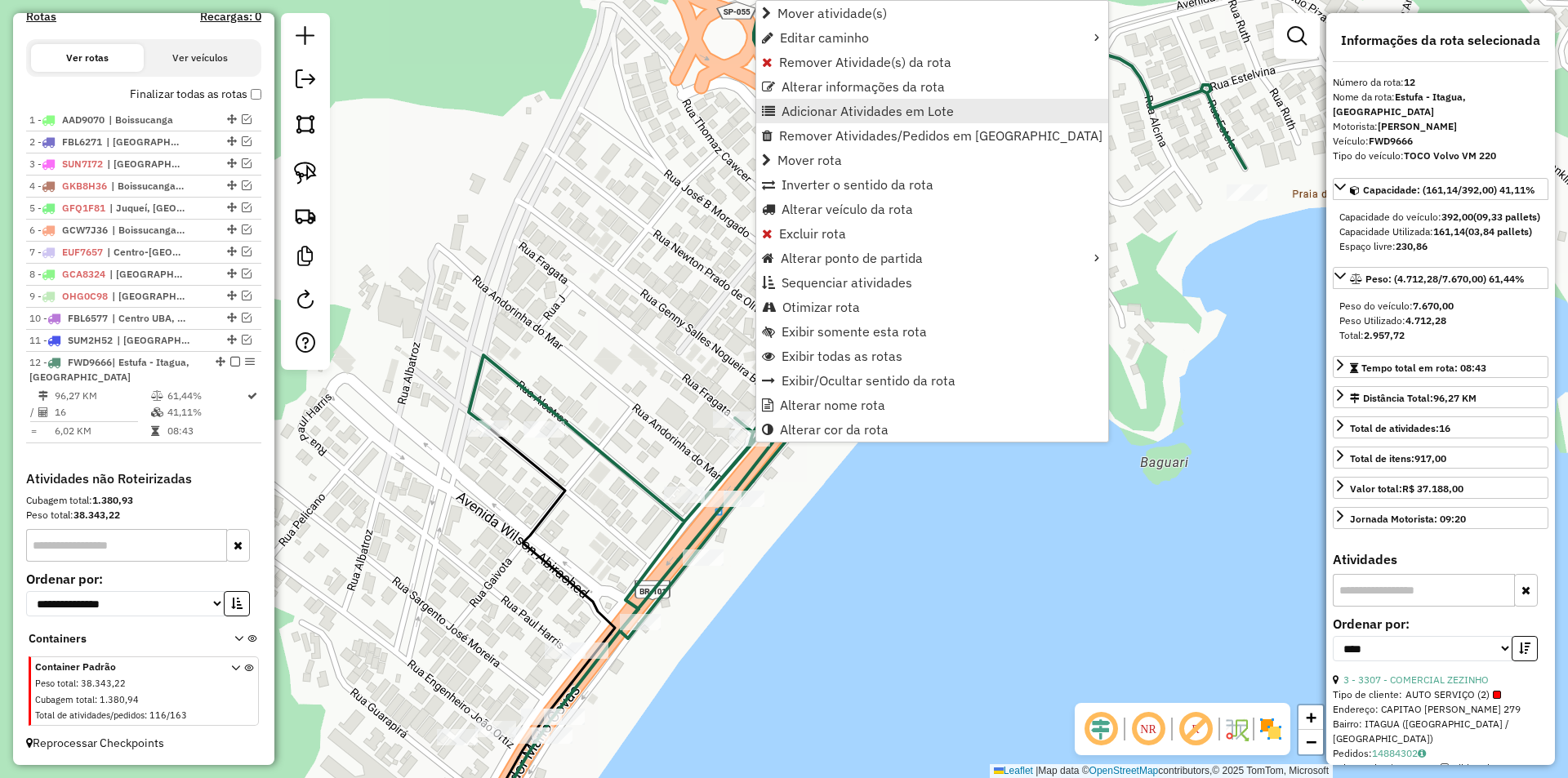
click at [797, 112] on span "Adicionar Atividades em Lote" at bounding box center [868, 111] width 172 height 13
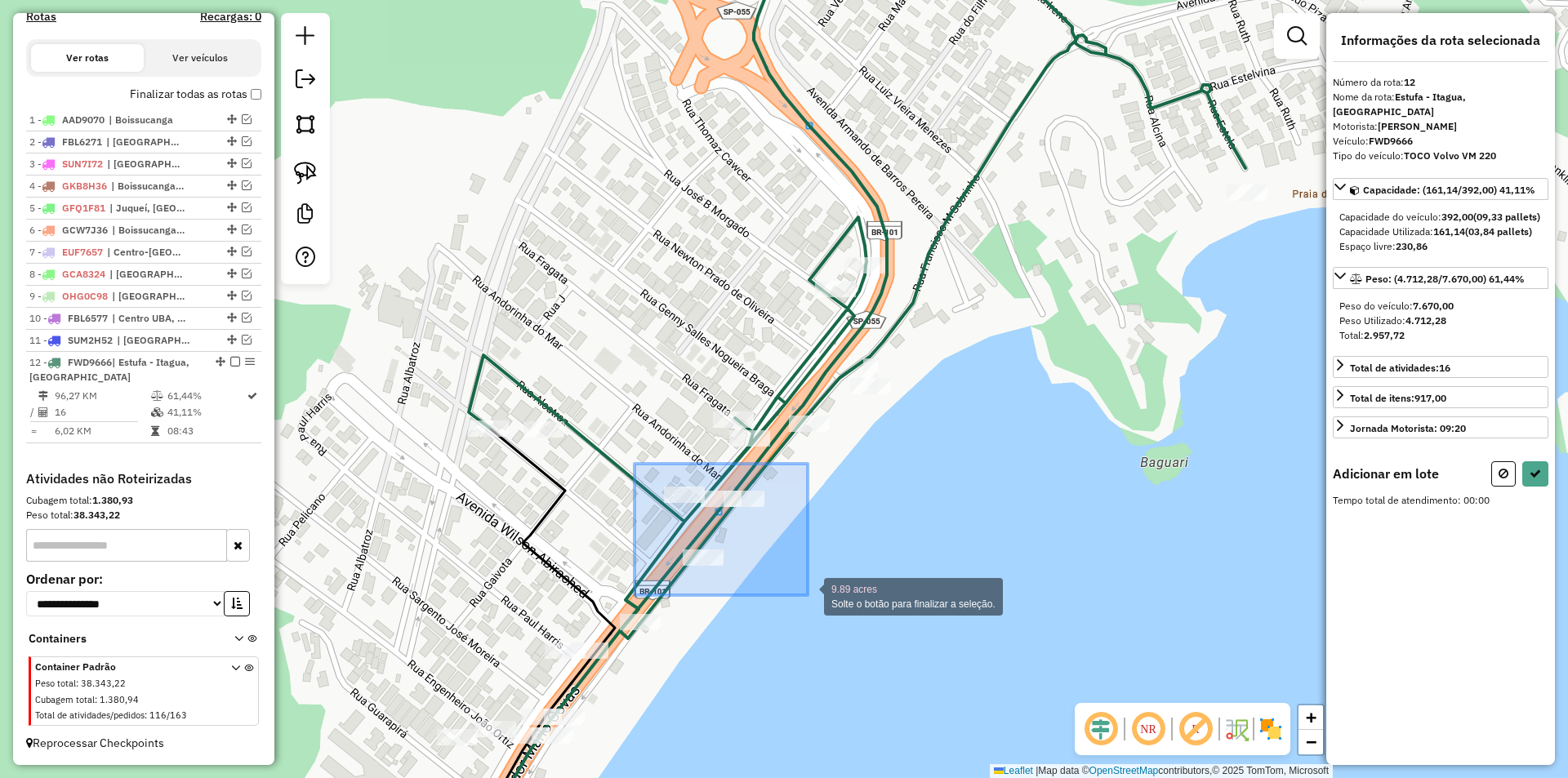
drag, startPoint x: 777, startPoint y: 505, endPoint x: 807, endPoint y: 595, distance: 94.9
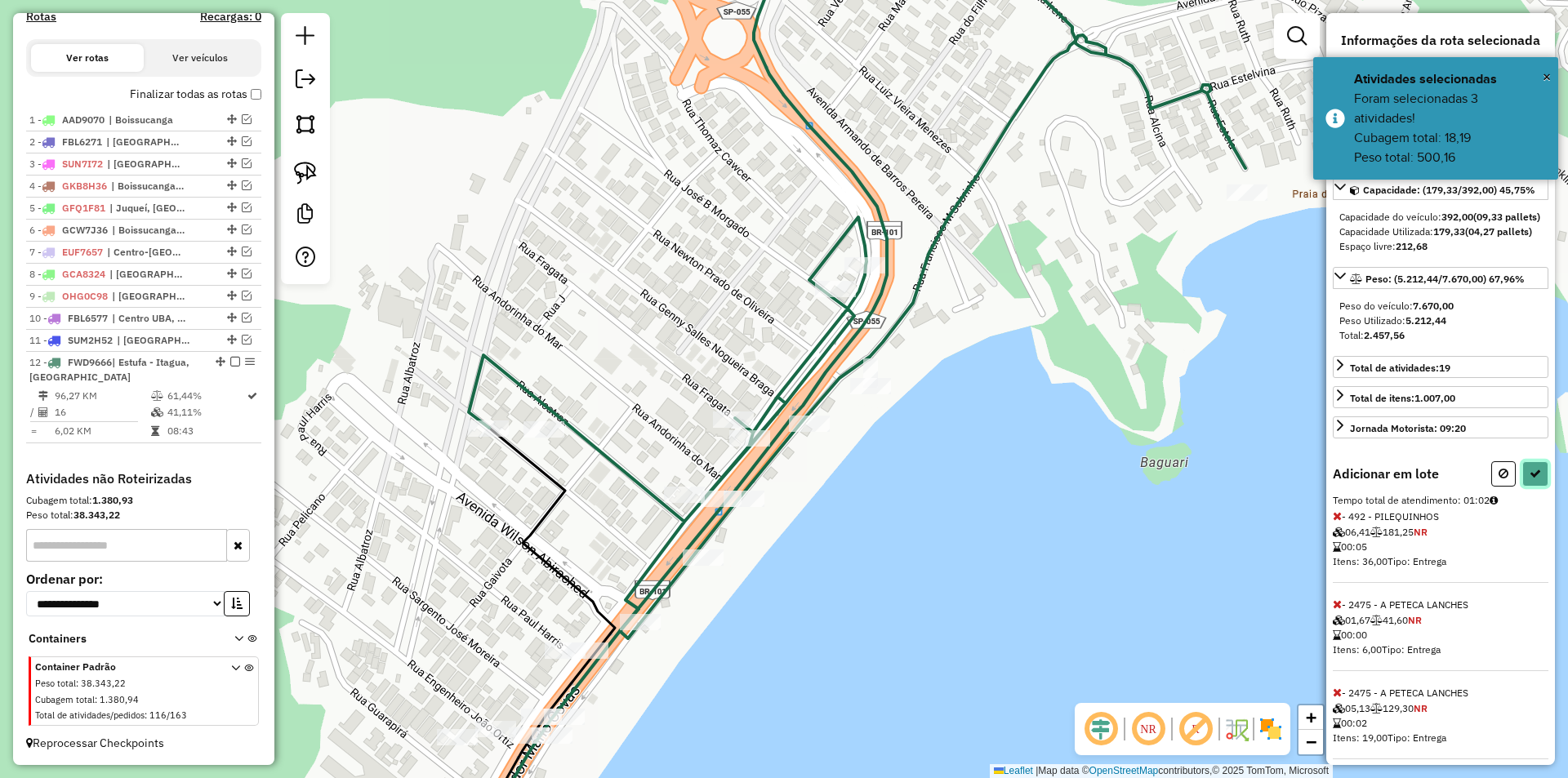
click at [1535, 486] on button at bounding box center [1535, 474] width 26 height 26
select select "*********"
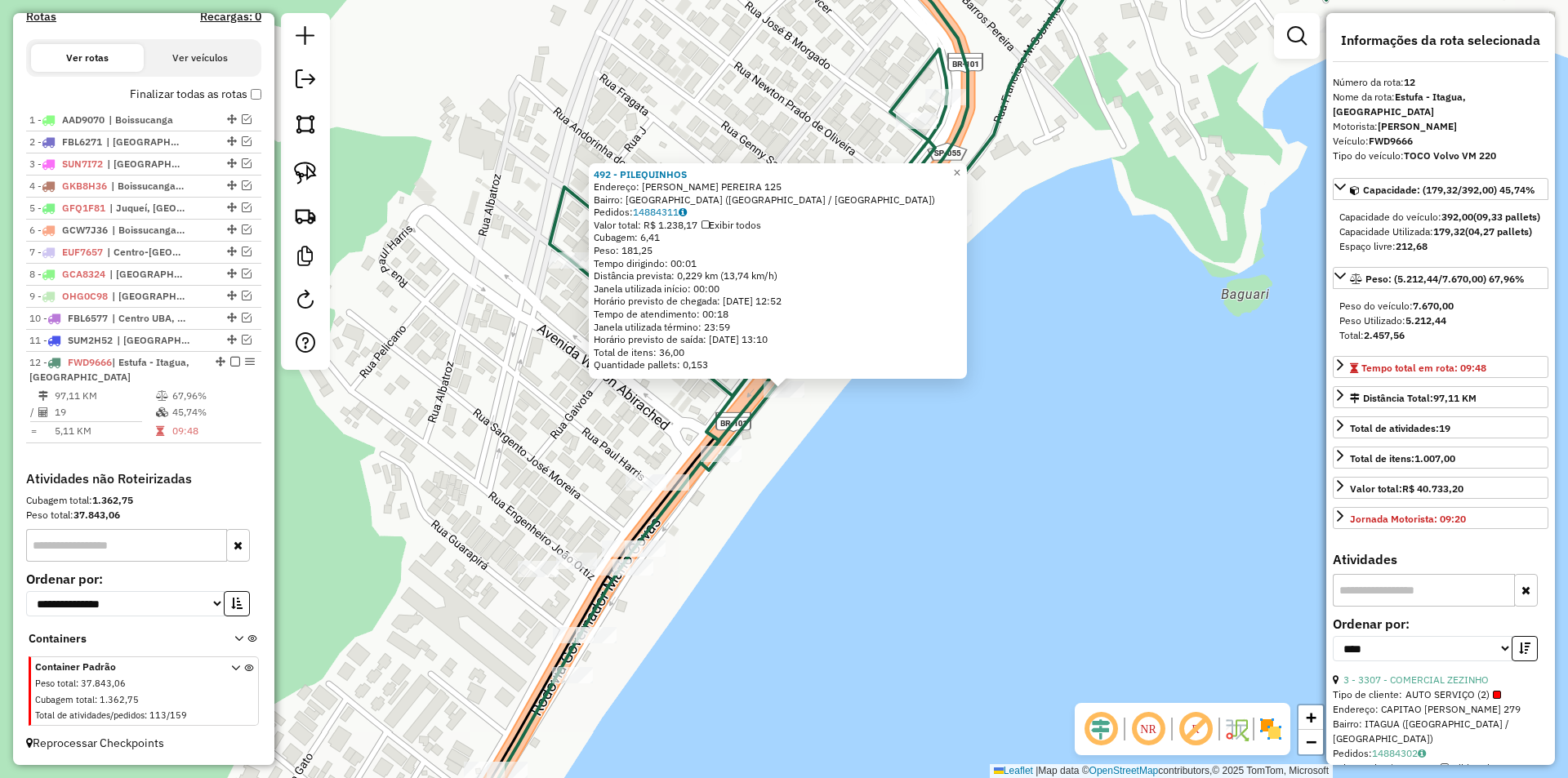
click at [721, 523] on div "492 - PILEQUINHOS Endereço: ARMANDO B. PEREIRA 125 Bairro: PRAIA GRANDE (UBATUB…" at bounding box center [784, 389] width 1568 height 778
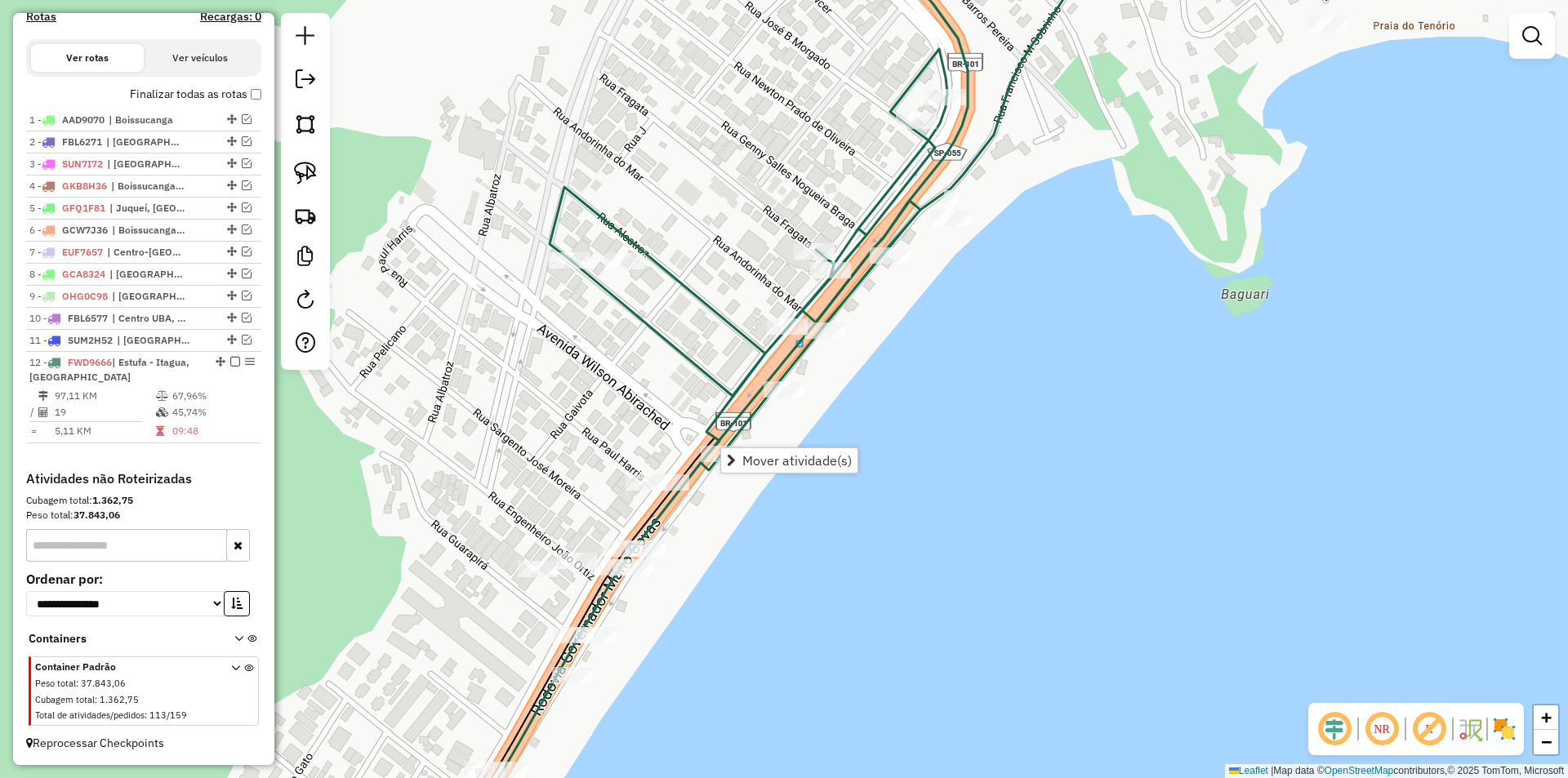
click at [580, 389] on div "Janela de atendimento Grade de atendimento Capacidade Transportadoras Veículos …" at bounding box center [784, 389] width 1568 height 778
click at [793, 540] on div "Janela de atendimento Grade de atendimento Capacidade Transportadoras Veículos …" at bounding box center [784, 389] width 1568 height 778
drag, startPoint x: 968, startPoint y: 455, endPoint x: 863, endPoint y: 556, distance: 145.7
click at [863, 556] on div "Janela de atendimento Grade de atendimento Capacidade Transportadoras Veículos …" at bounding box center [784, 389] width 1568 height 778
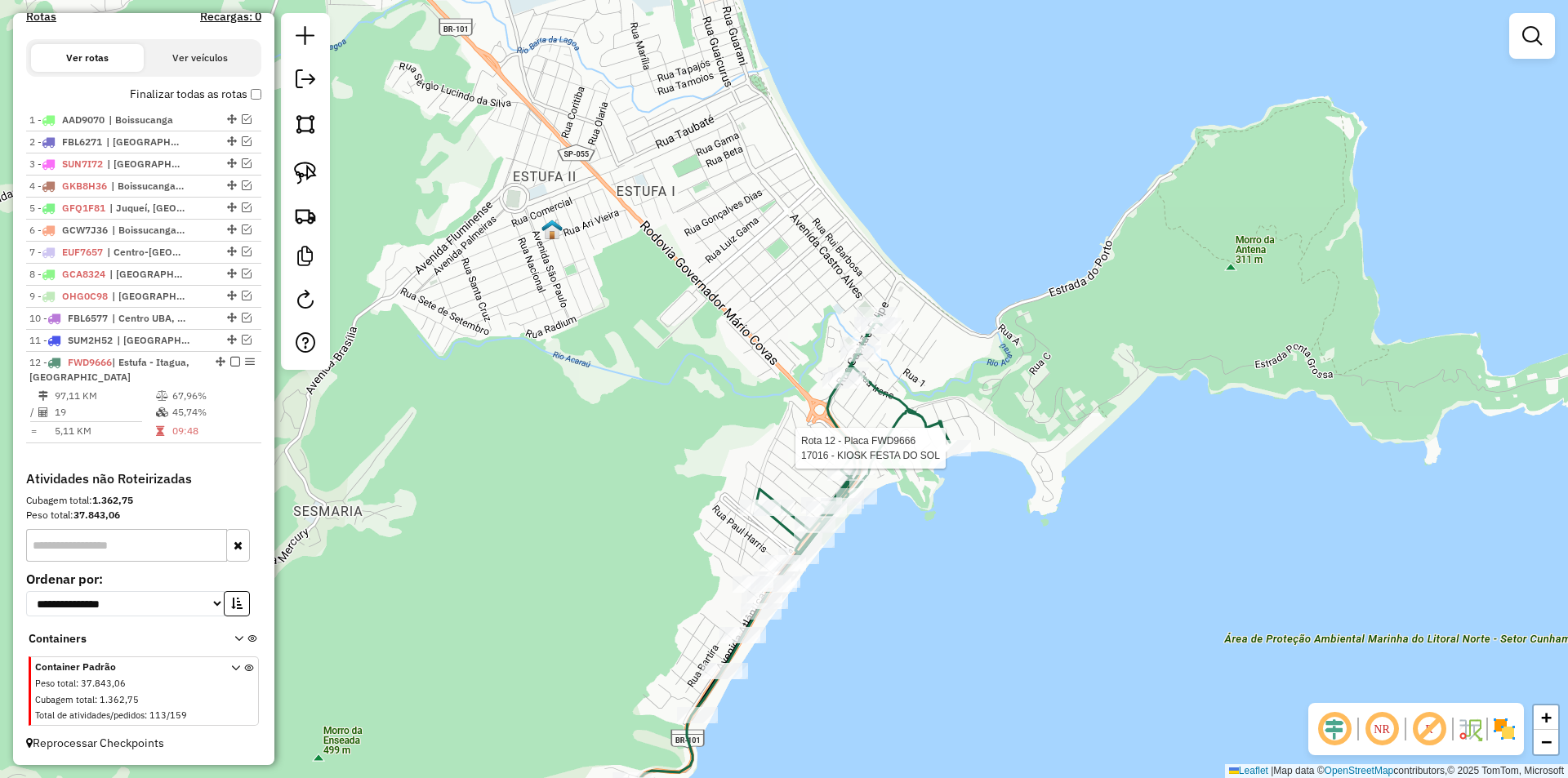
select select "*********"
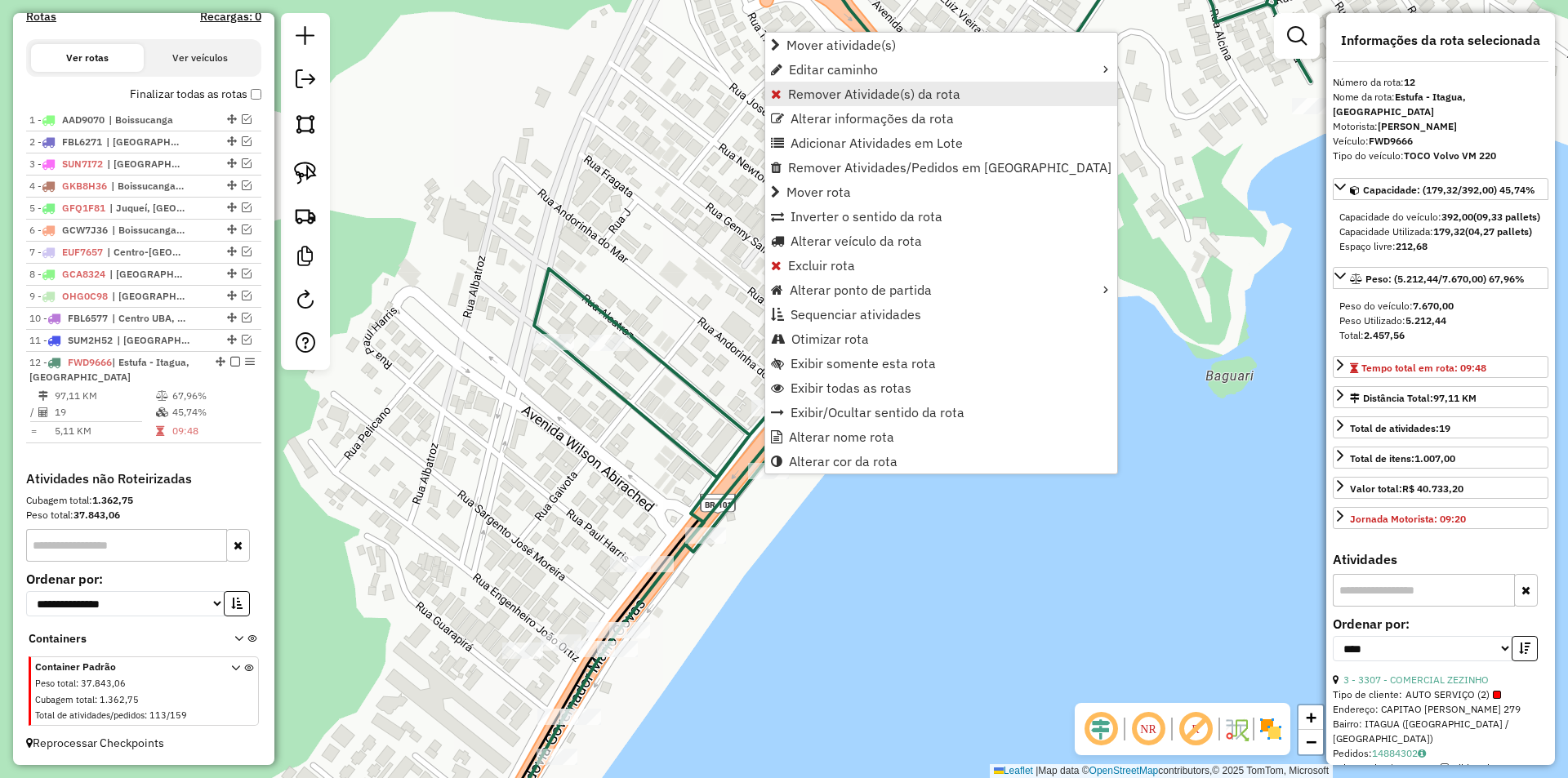
click at [822, 96] on span "Remover Atividade(s) da rota" at bounding box center [874, 94] width 172 height 13
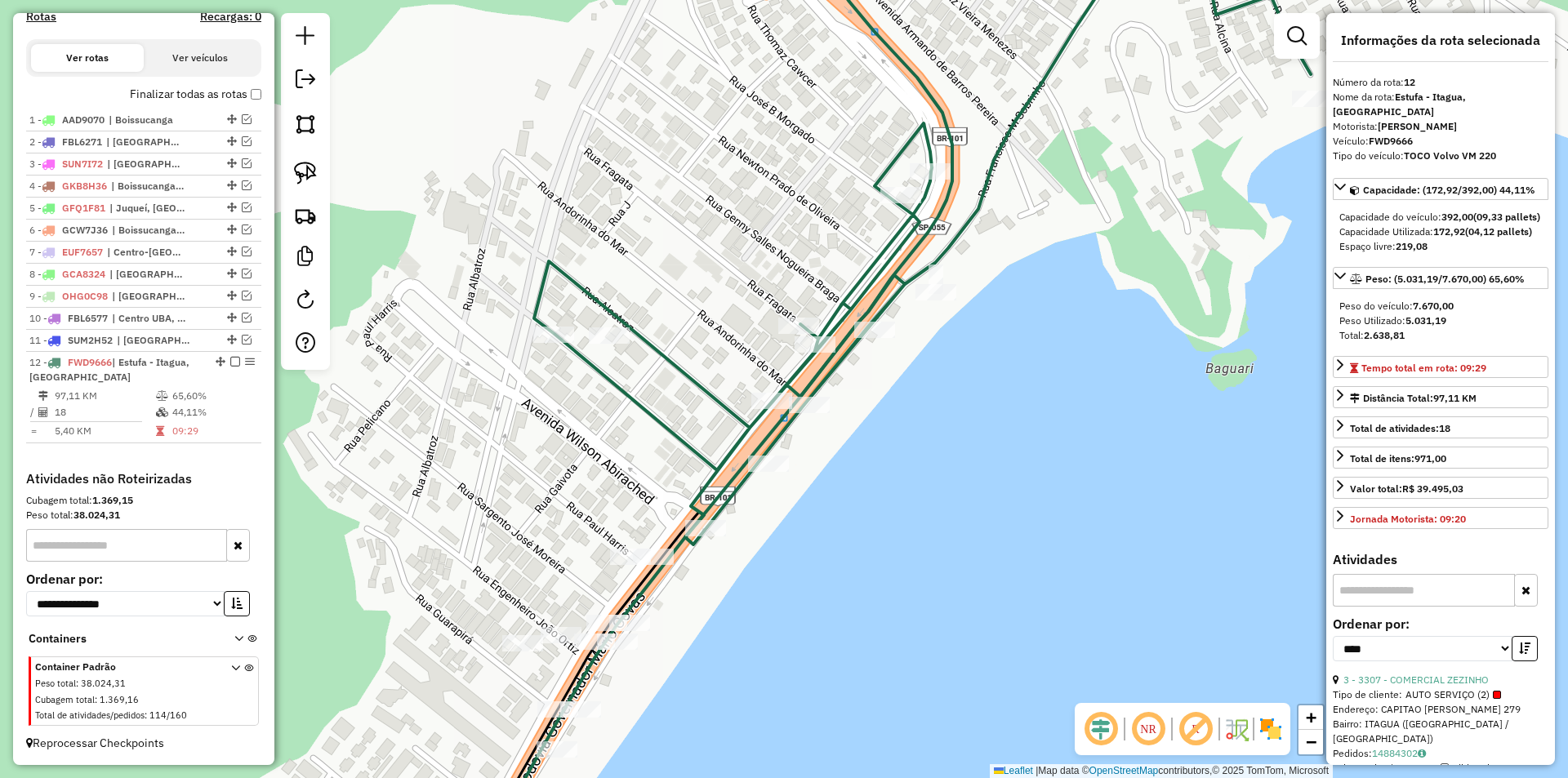
drag, startPoint x: 820, startPoint y: 585, endPoint x: 820, endPoint y: 569, distance: 16.0
click at [820, 569] on div "Janela de atendimento Grade de atendimento Capacidade Transportadoras Veículos …" at bounding box center [784, 389] width 1568 height 778
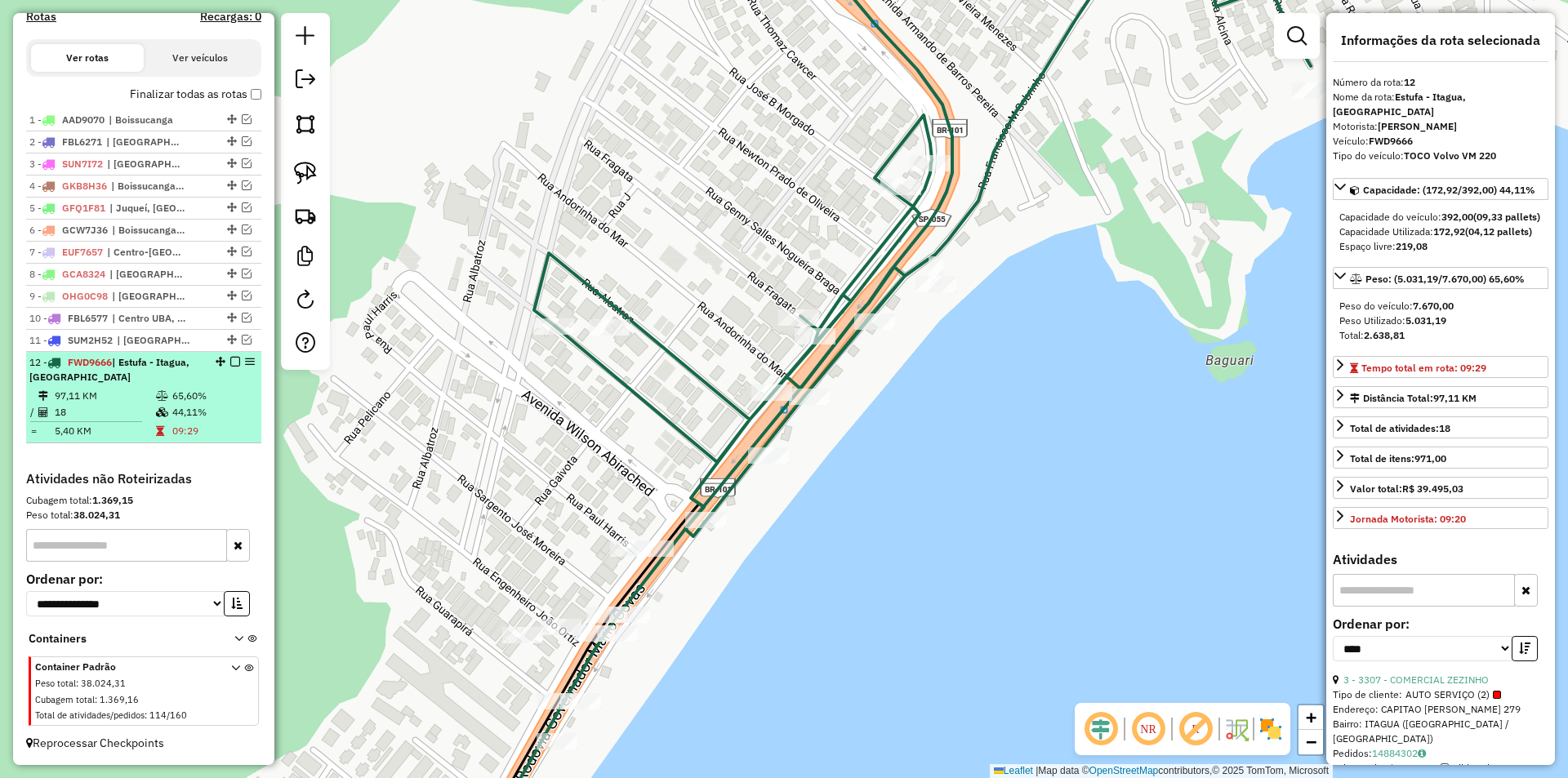
click at [230, 360] on em at bounding box center [235, 362] width 10 height 10
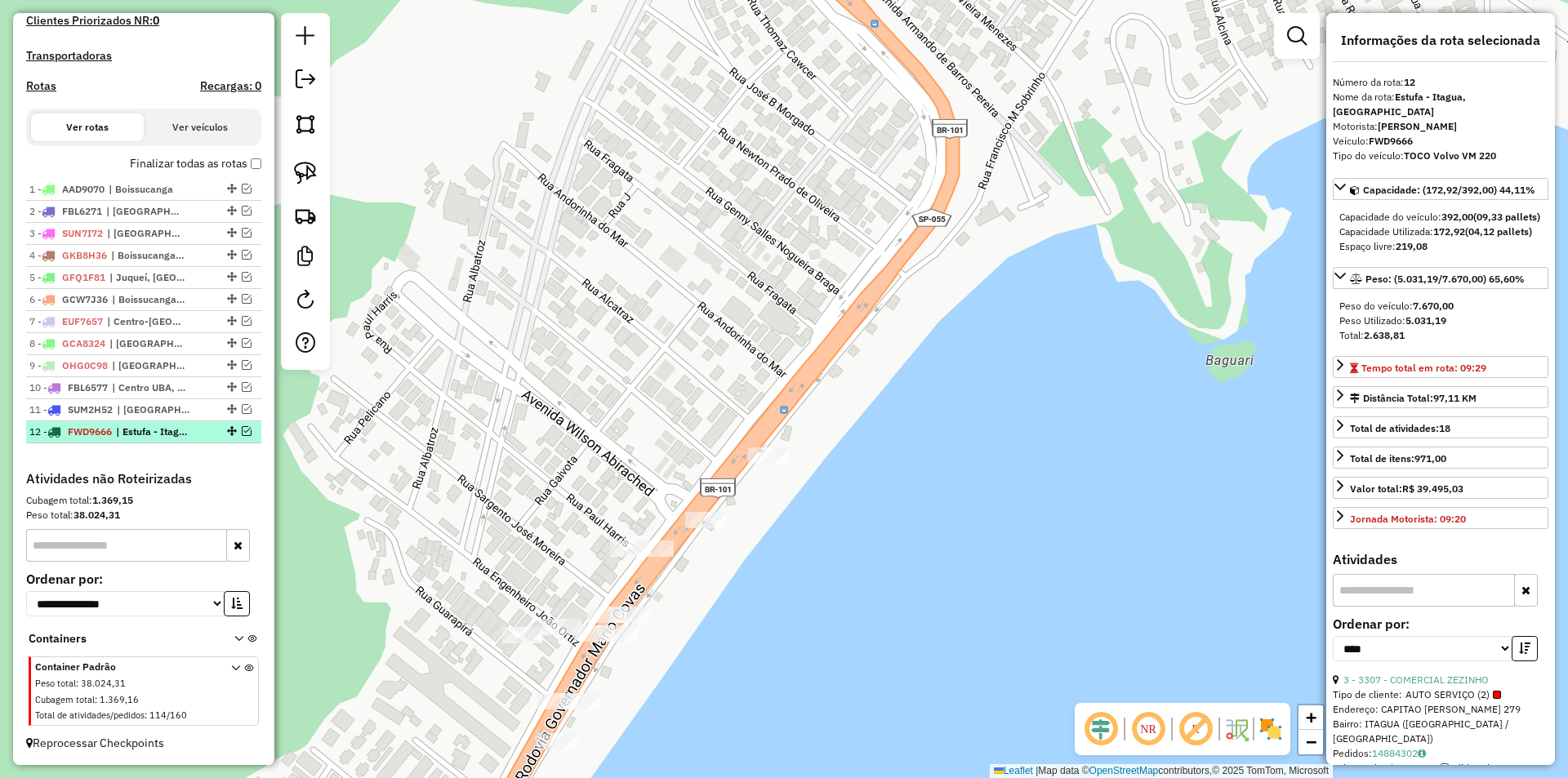
scroll to position [501, 0]
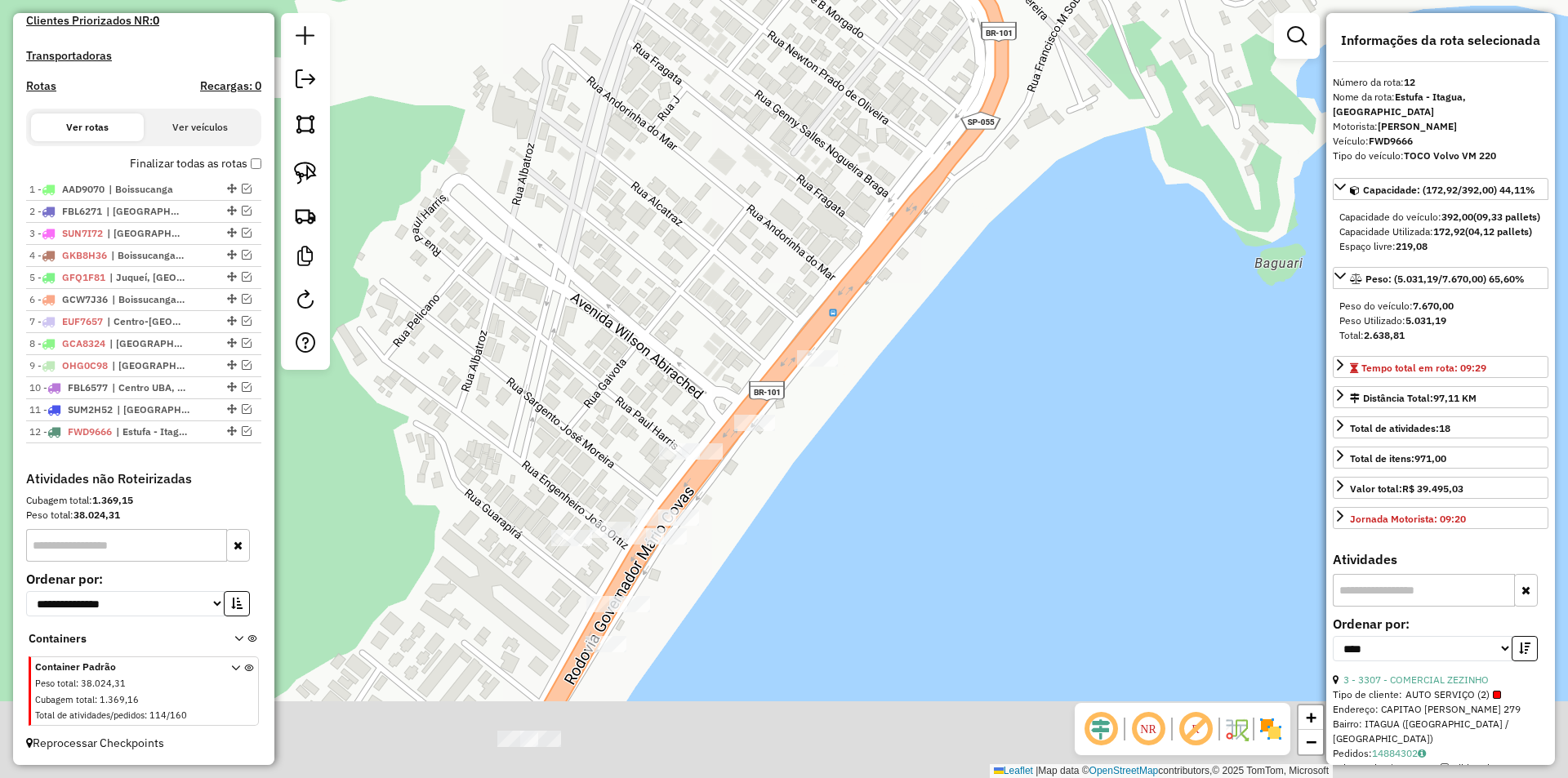
drag, startPoint x: 829, startPoint y: 582, endPoint x: 911, endPoint y: 385, distance: 213.4
click at [911, 385] on div "Janela de atendimento Grade de atendimento Capacidade Transportadoras Veículos …" at bounding box center [784, 389] width 1568 height 778
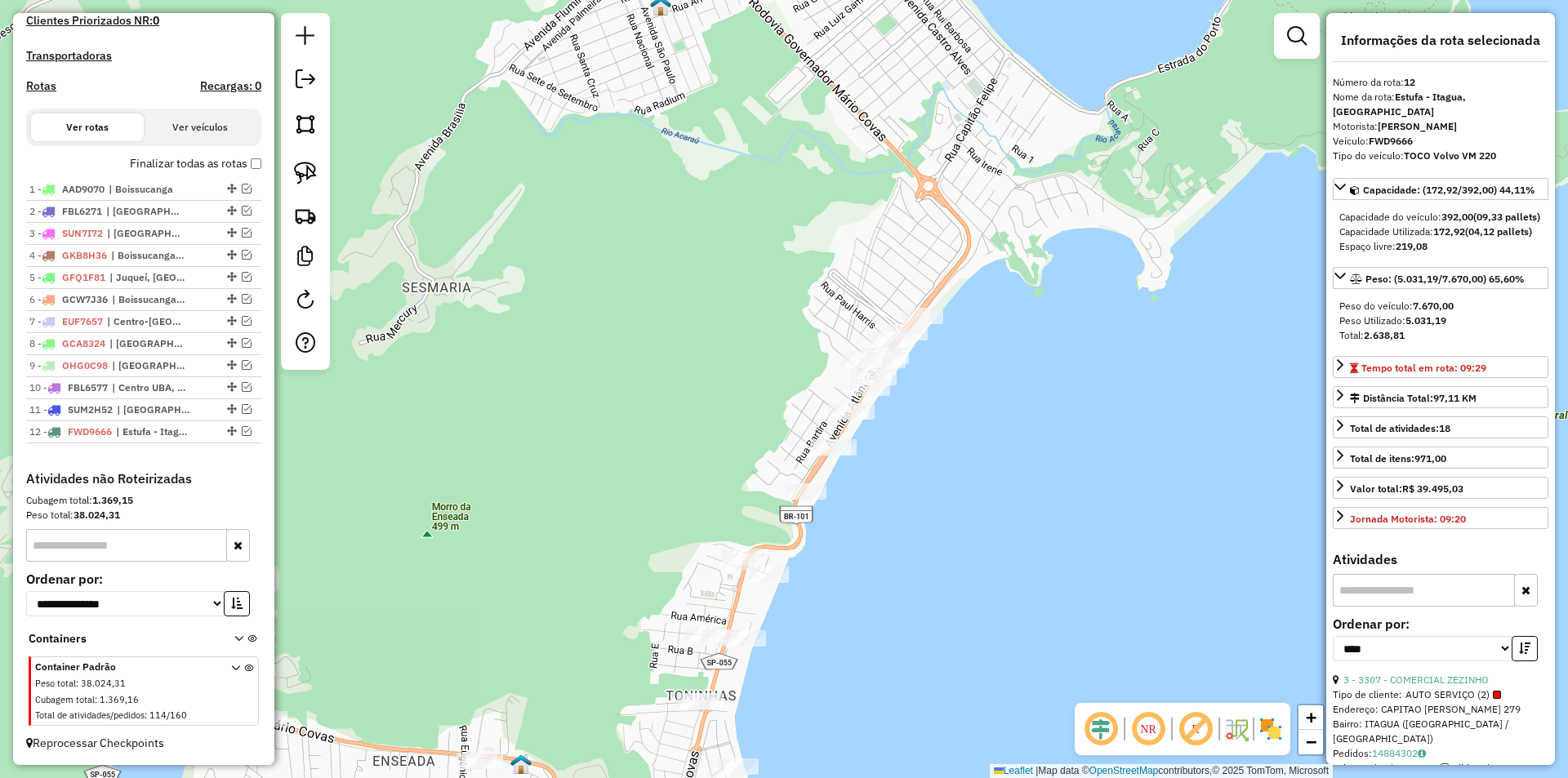
drag, startPoint x: 868, startPoint y: 438, endPoint x: 899, endPoint y: 377, distance: 68.4
click at [898, 382] on div "Janela de atendimento Grade de atendimento Capacidade Transportadoras Veículos …" at bounding box center [784, 389] width 1568 height 778
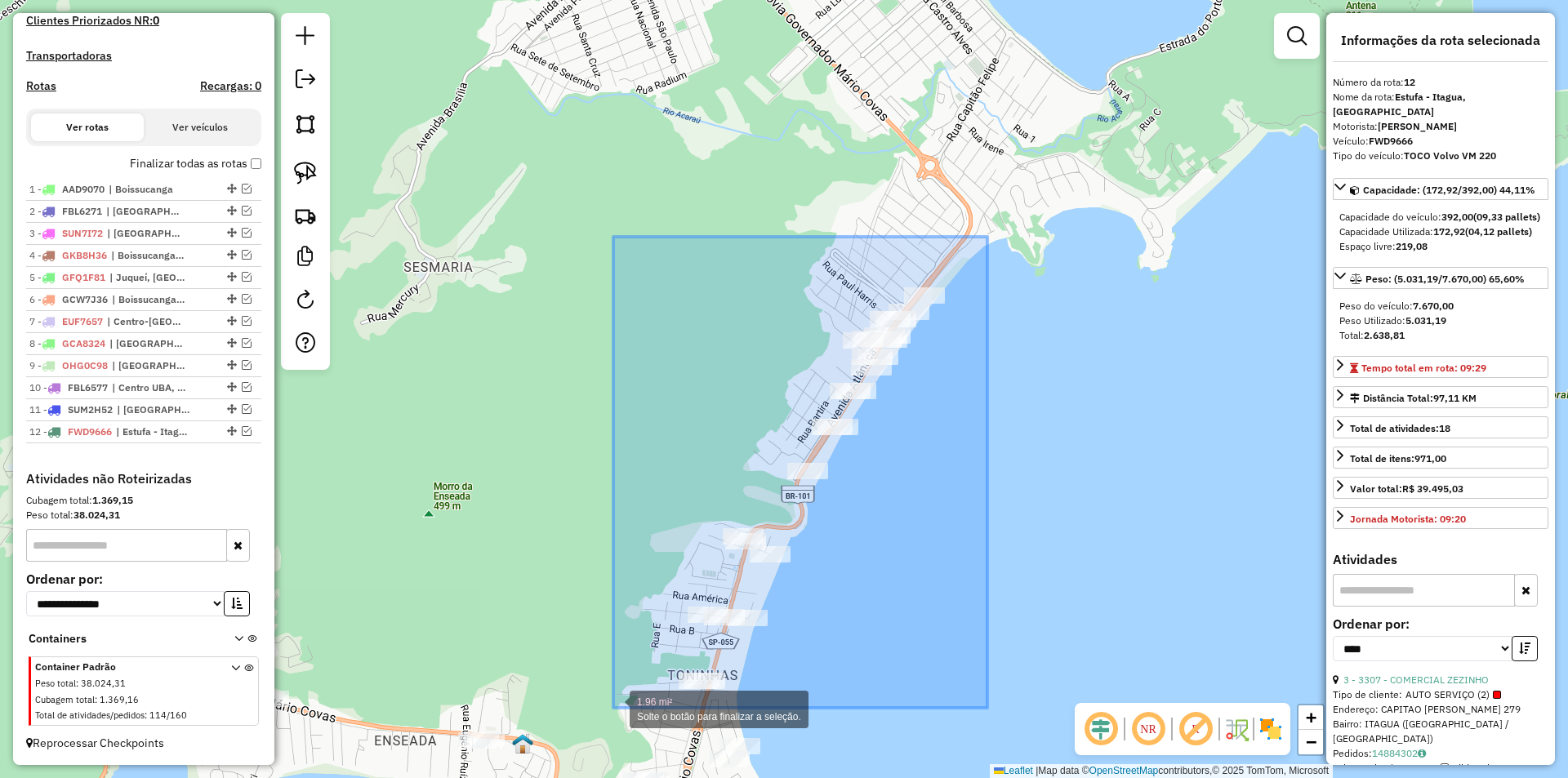
drag, startPoint x: 979, startPoint y: 257, endPoint x: 613, endPoint y: 707, distance: 580.0
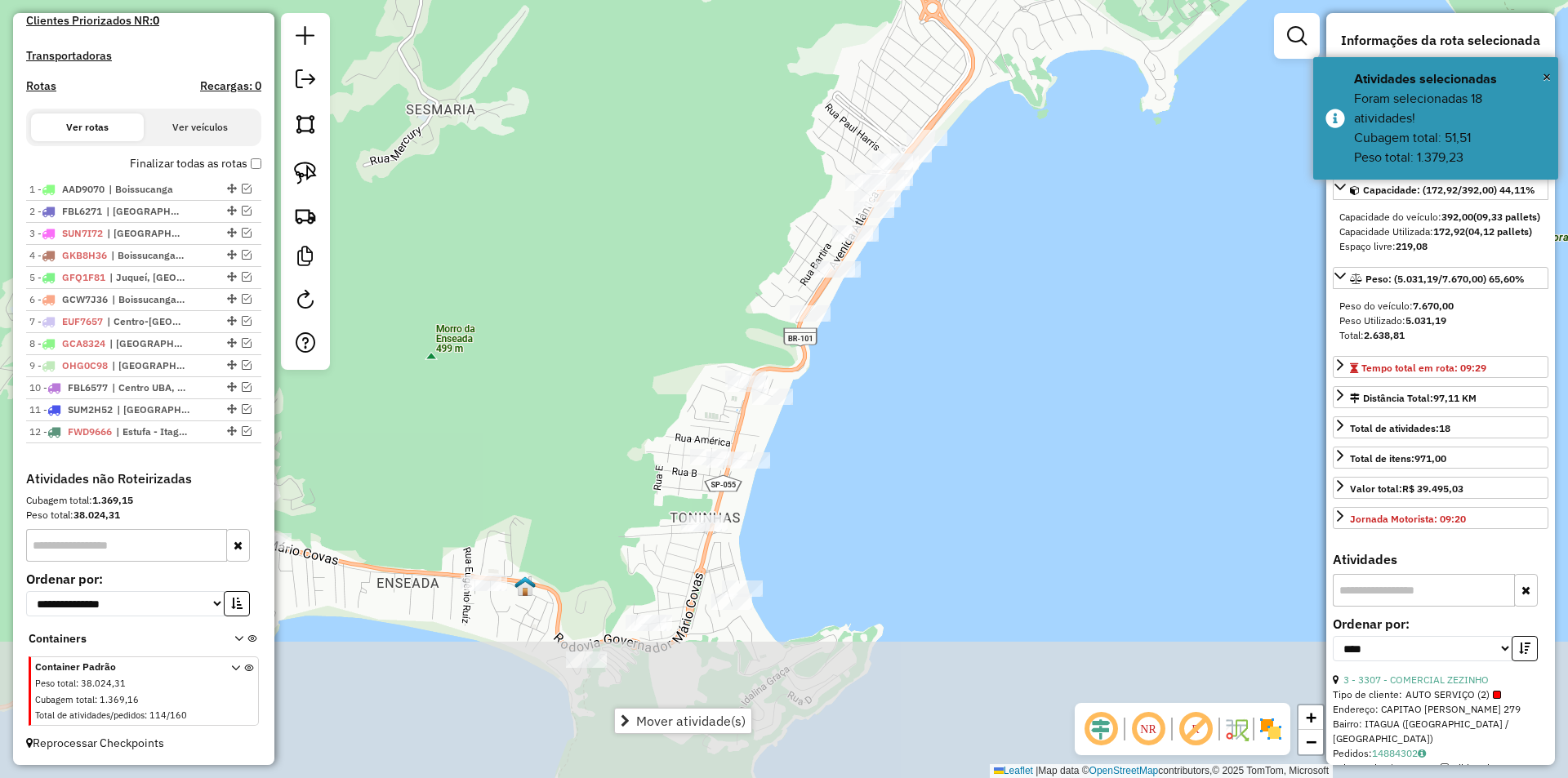
drag, startPoint x: 536, startPoint y: 541, endPoint x: 538, endPoint y: 404, distance: 137.0
click at [538, 404] on div "Janela de atendimento Grade de atendimento Capacidade Transportadoras Veículos …" at bounding box center [784, 389] width 1568 height 778
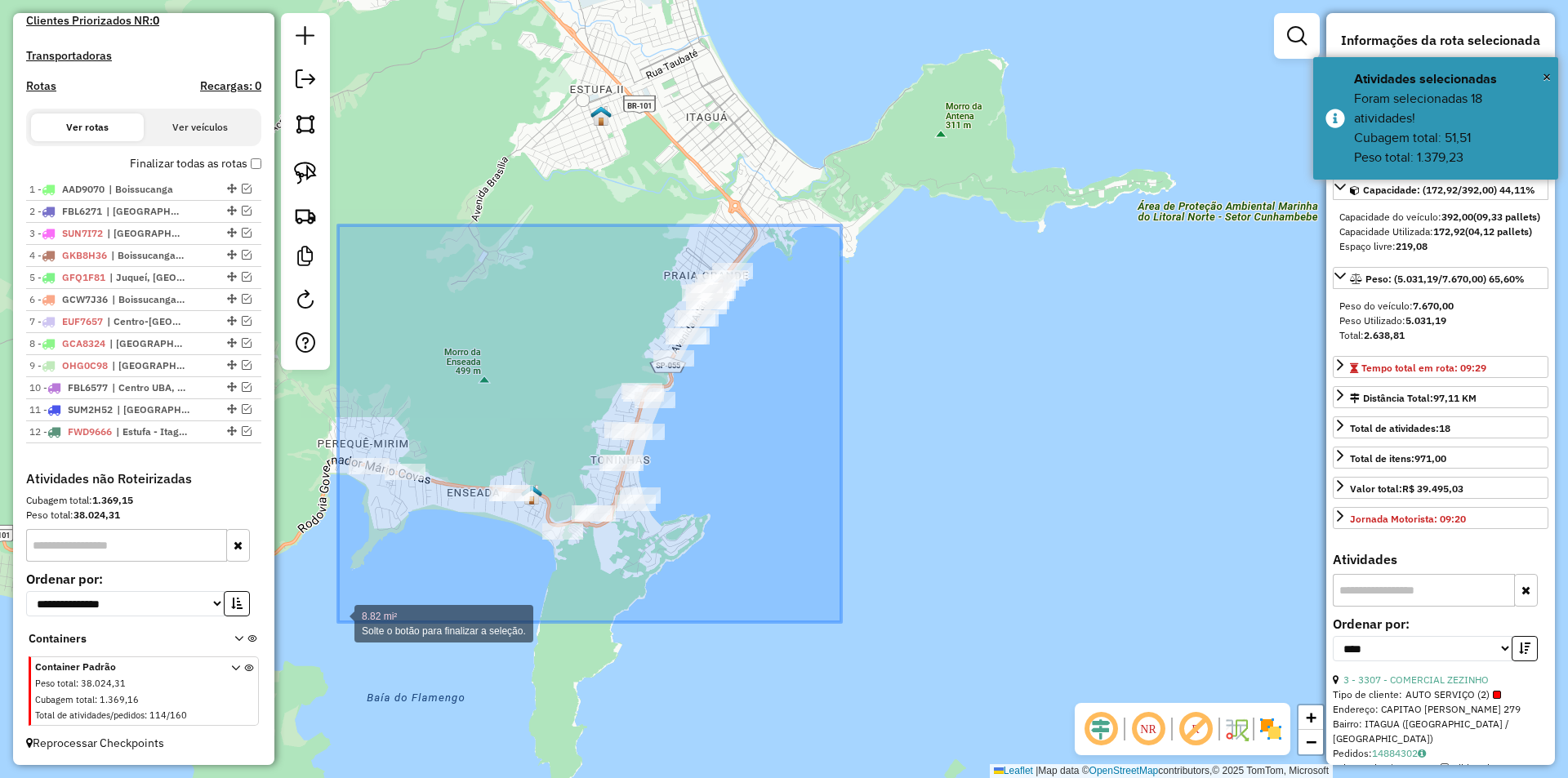
drag, startPoint x: 841, startPoint y: 226, endPoint x: 338, endPoint y: 622, distance: 640.2
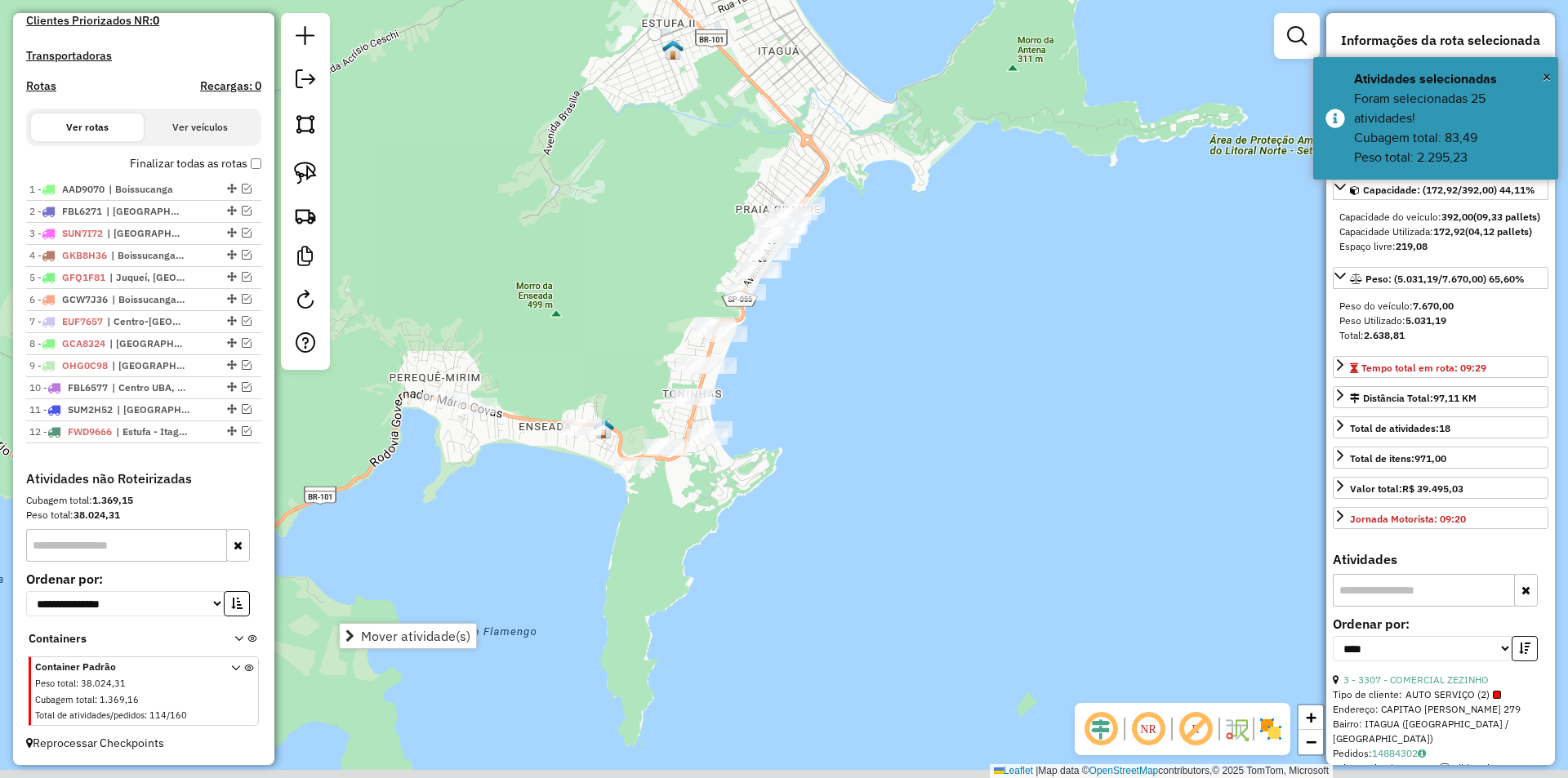
drag, startPoint x: 612, startPoint y: 593, endPoint x: 922, endPoint y: 335, distance: 403.3
click at [922, 335] on div "Janela de atendimento Grade de atendimento Capacidade Transportadoras Veículos …" at bounding box center [784, 389] width 1568 height 778
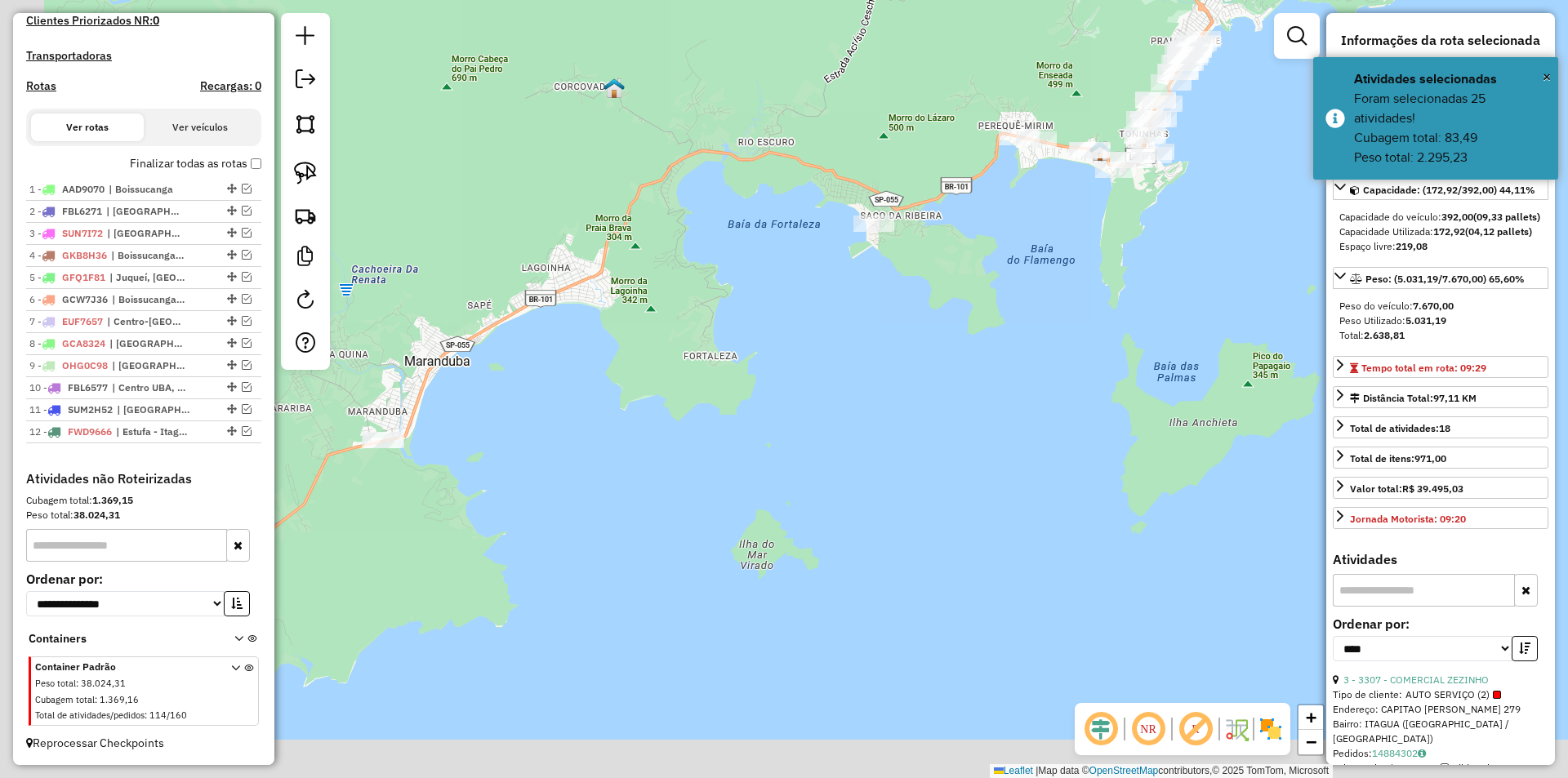
drag, startPoint x: 697, startPoint y: 453, endPoint x: 925, endPoint y: 314, distance: 267.0
click at [925, 314] on div "Janela de atendimento Grade de atendimento Capacidade Transportadoras Veículos …" at bounding box center [784, 389] width 1568 height 778
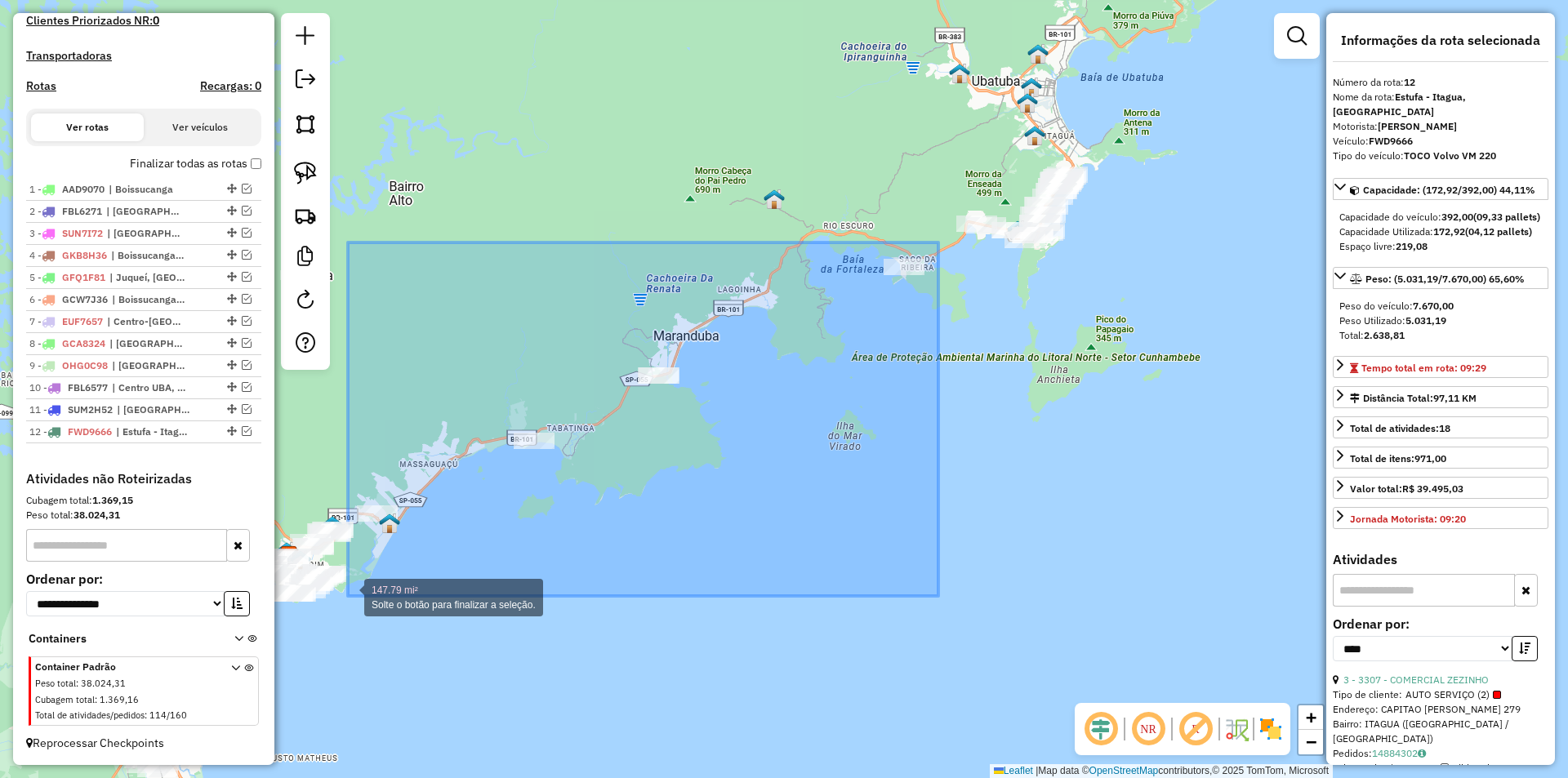
drag, startPoint x: 938, startPoint y: 243, endPoint x: 347, endPoint y: 596, distance: 688.4
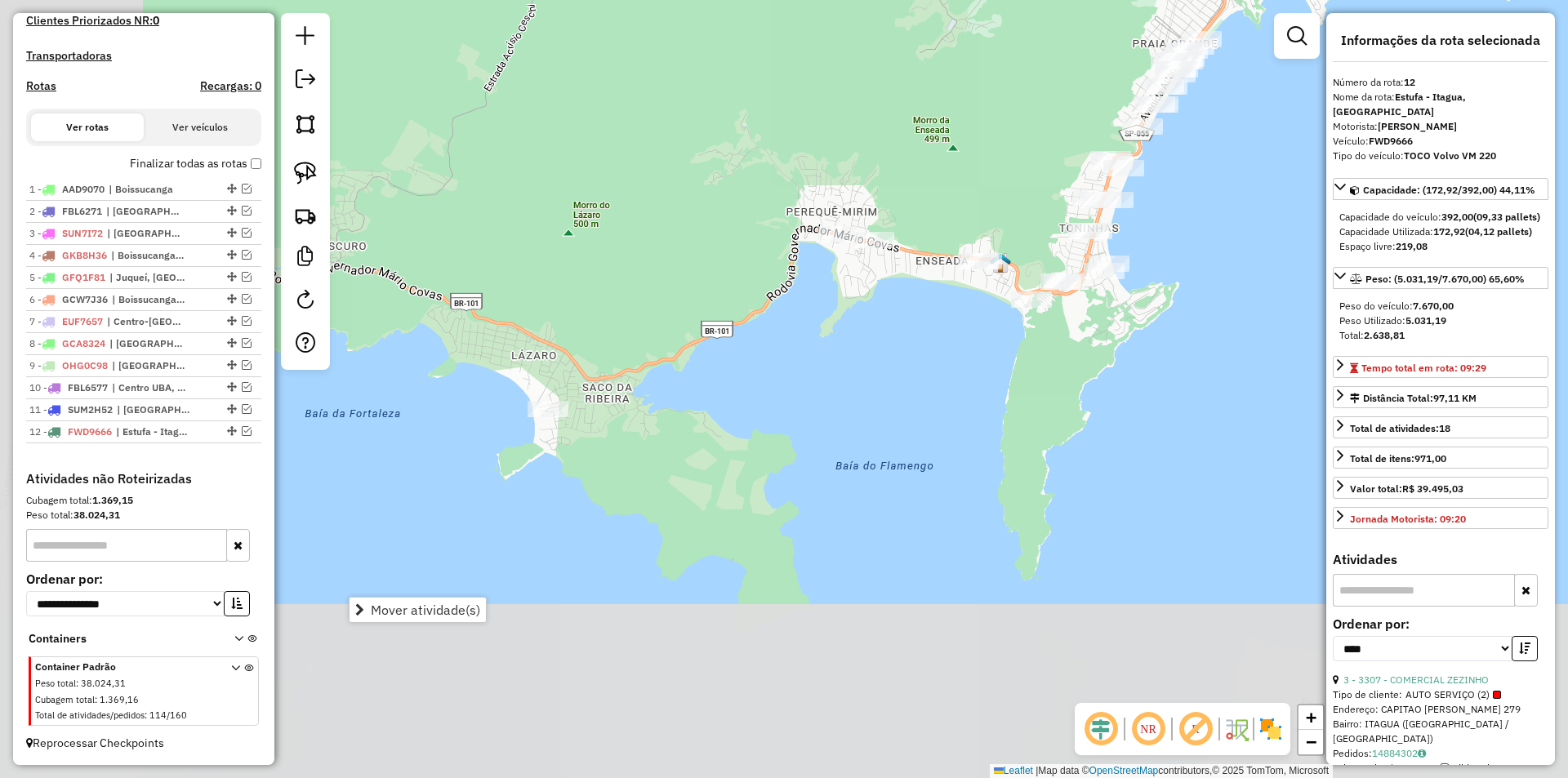
drag, startPoint x: 610, startPoint y: 529, endPoint x: 834, endPoint y: 343, distance: 291.2
click at [824, 345] on div "Janela de atendimento Grade de atendimento Capacidade Transportadoras Veículos …" at bounding box center [784, 389] width 1568 height 778
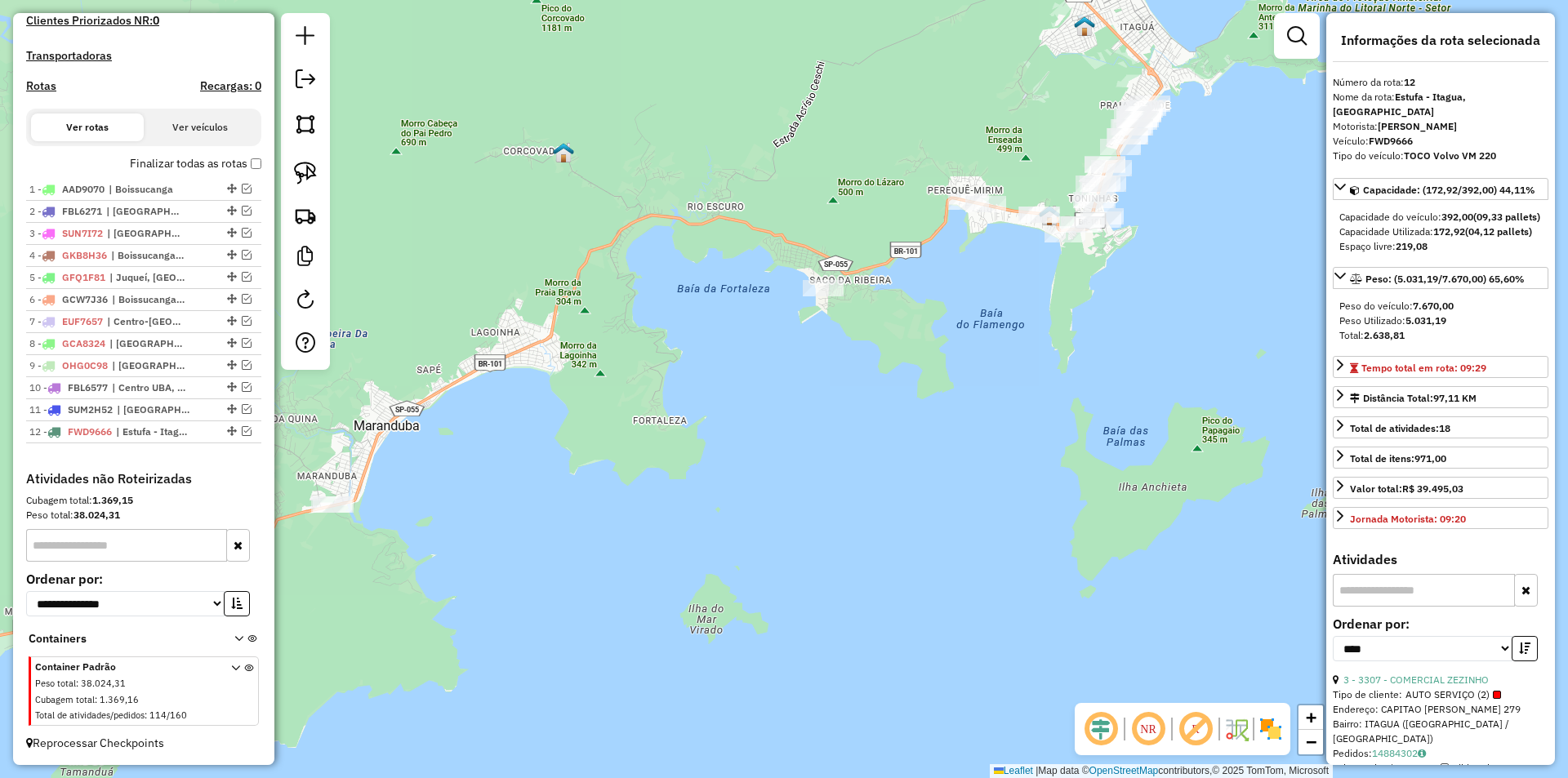
drag, startPoint x: 817, startPoint y: 385, endPoint x: 928, endPoint y: 312, distance: 132.9
click at [923, 314] on div "Janela de atendimento Grade de atendimento Capacidade Transportadoras Veículos …" at bounding box center [784, 389] width 1568 height 778
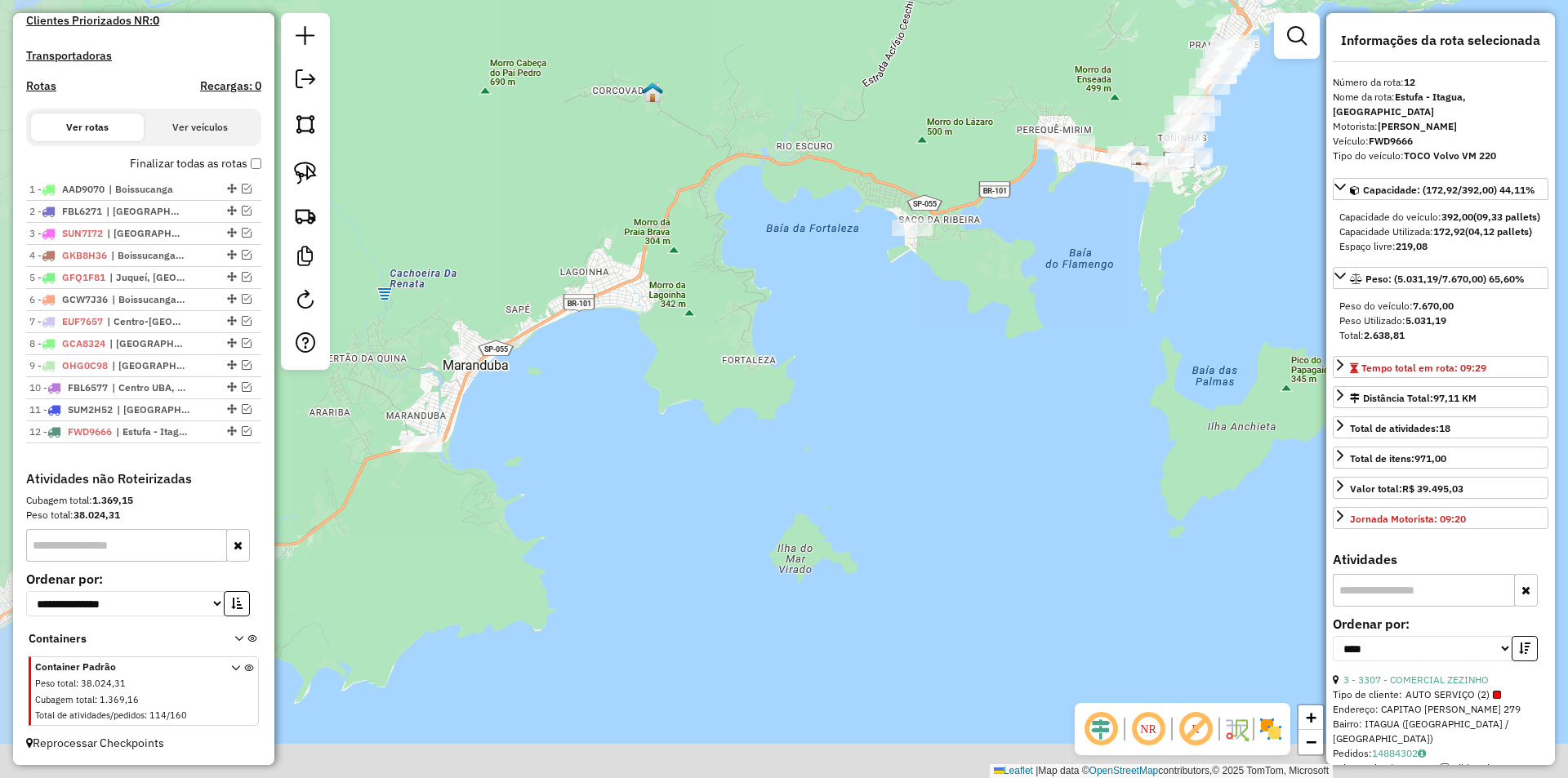
drag, startPoint x: 978, startPoint y: 288, endPoint x: 994, endPoint y: 281, distance: 17.5
click at [994, 281] on div "Janela de atendimento Grade de atendimento Capacidade Transportadoras Veículos …" at bounding box center [784, 389] width 1568 height 778
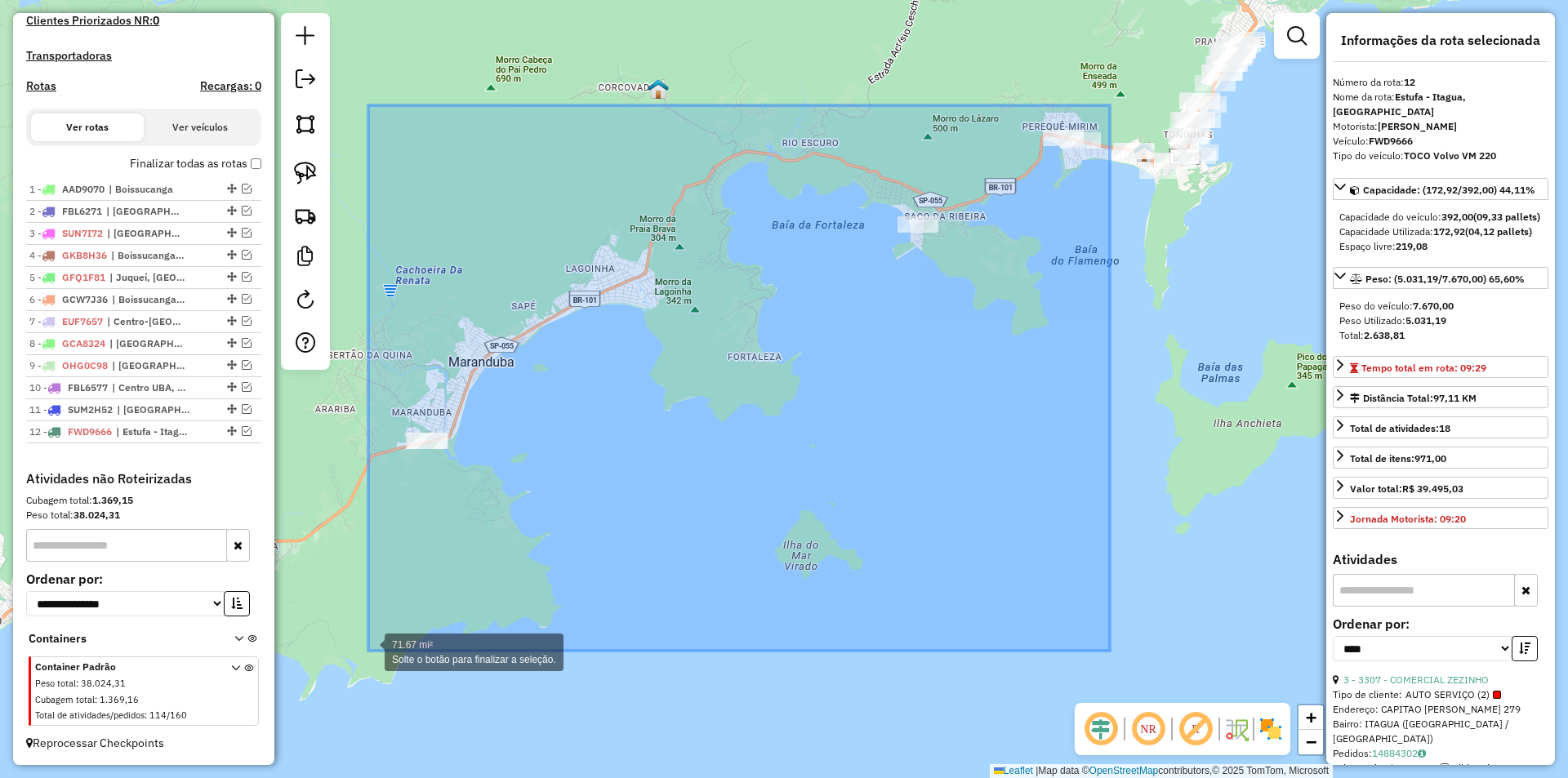
drag, startPoint x: 1109, startPoint y: 106, endPoint x: 368, endPoint y: 650, distance: 919.2
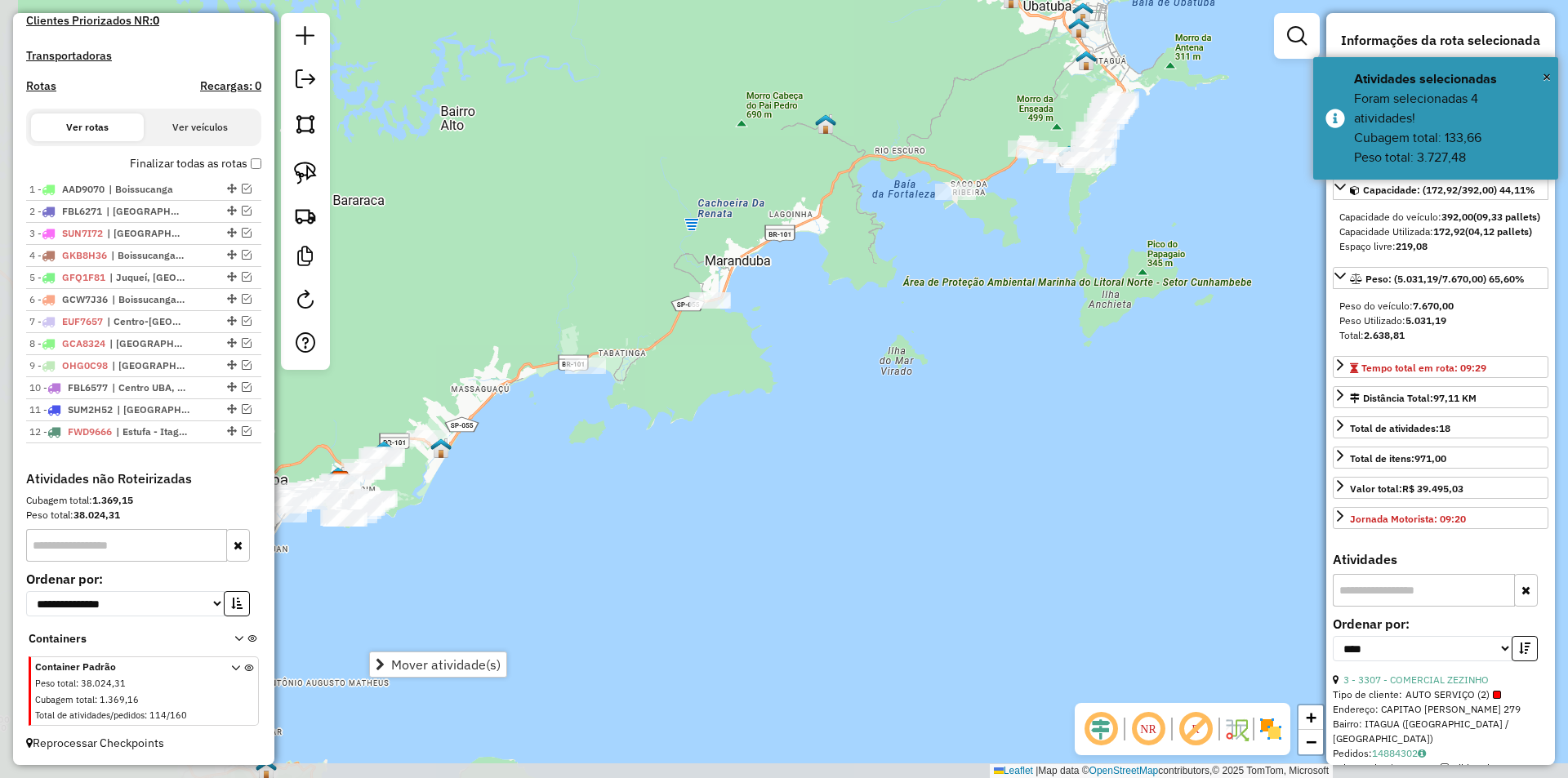
drag, startPoint x: 703, startPoint y: 587, endPoint x: 899, endPoint y: 394, distance: 275.1
click at [899, 394] on div "Janela de atendimento Grade de atendimento Capacidade Transportadoras Veículos …" at bounding box center [784, 389] width 1568 height 778
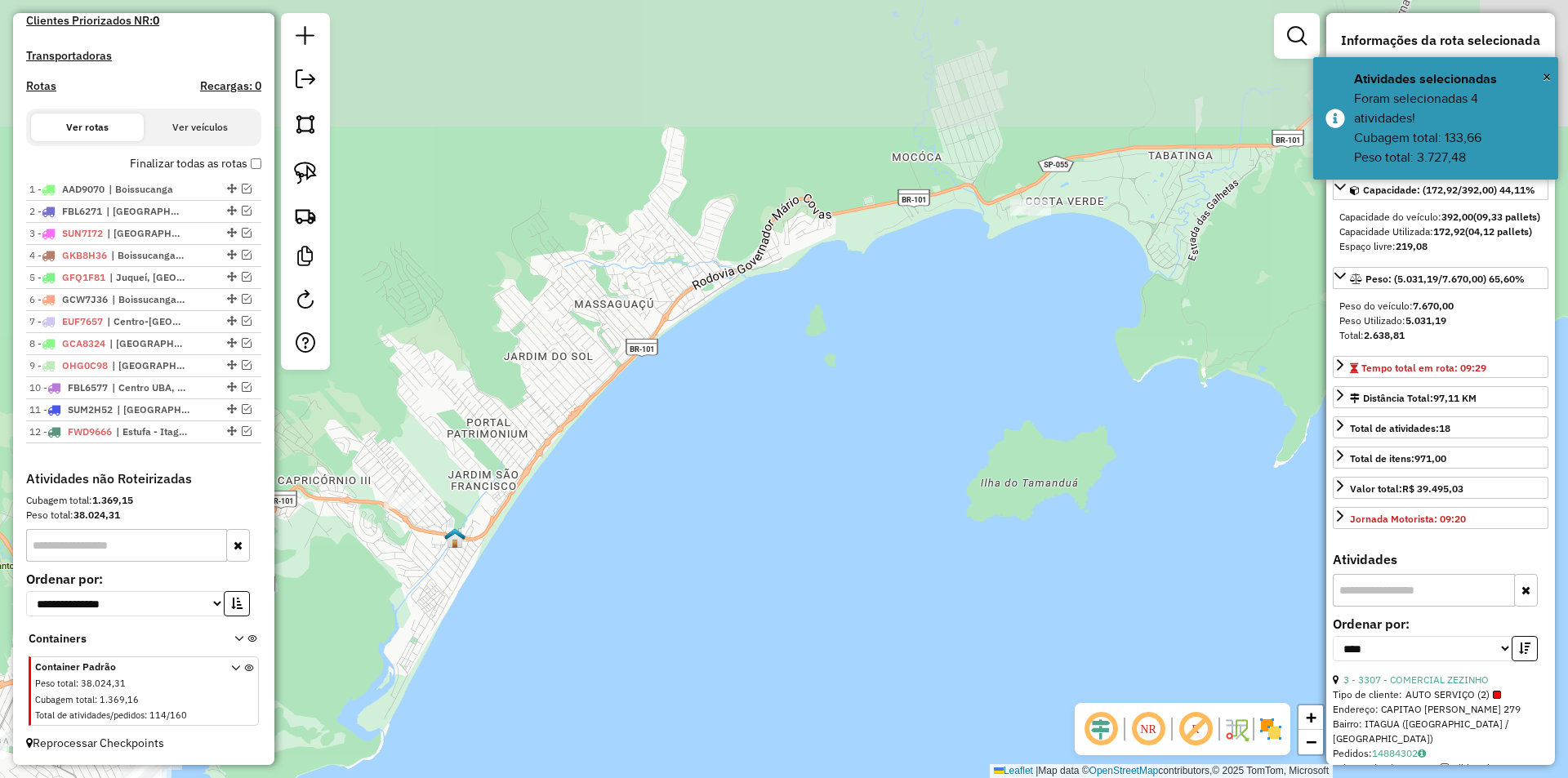
drag, startPoint x: 378, startPoint y: 495, endPoint x: 543, endPoint y: 602, distance: 196.7
click at [388, 640] on div "Janela de atendimento Grade de atendimento Capacidade Transportadoras Veículos …" at bounding box center [784, 389] width 1568 height 778
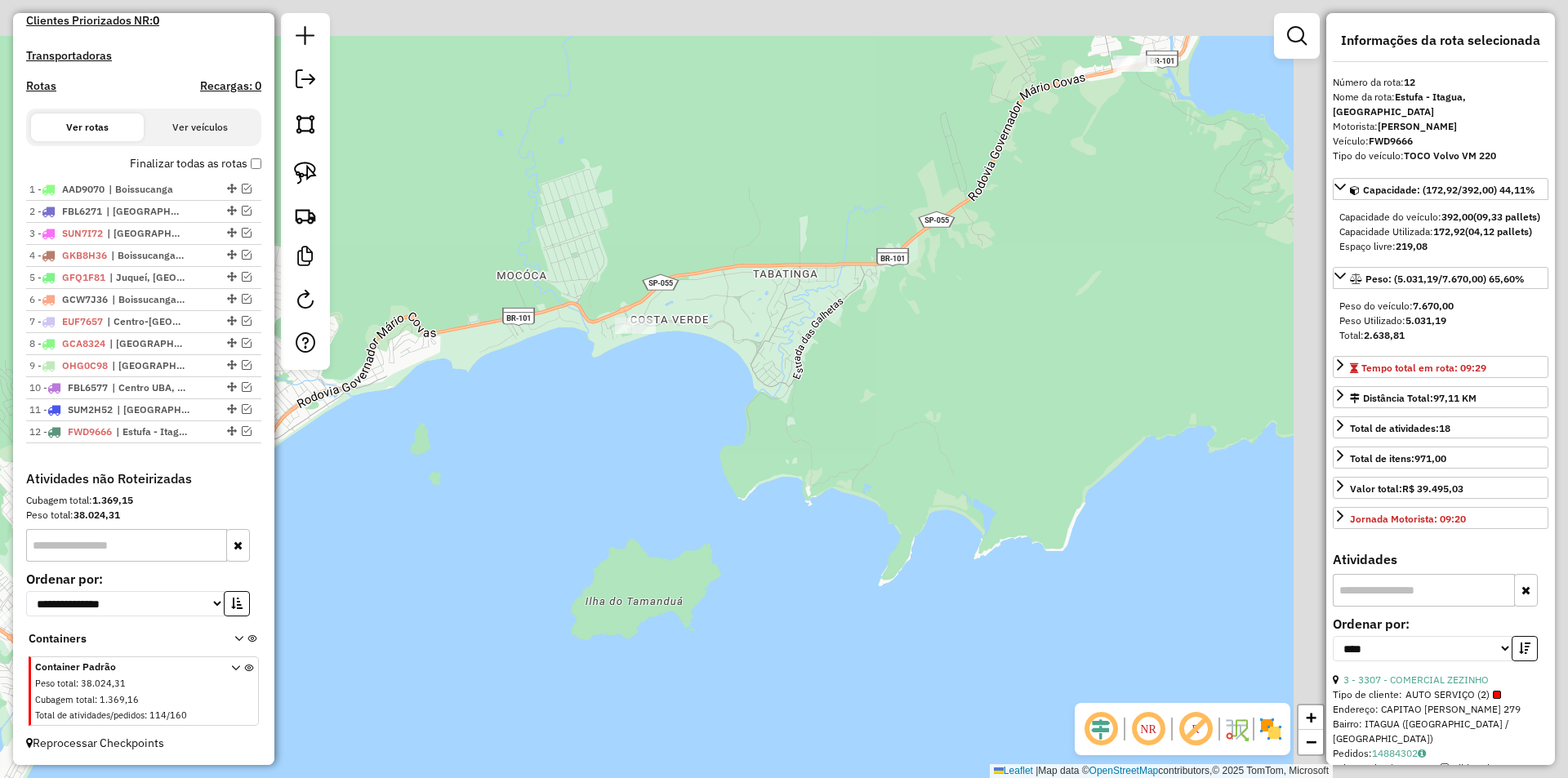
drag, startPoint x: 748, startPoint y: 512, endPoint x: 604, endPoint y: 569, distance: 154.9
click at [384, 618] on div "Janela de atendimento Grade de atendimento Capacidade Transportadoras Veículos …" at bounding box center [784, 389] width 1568 height 778
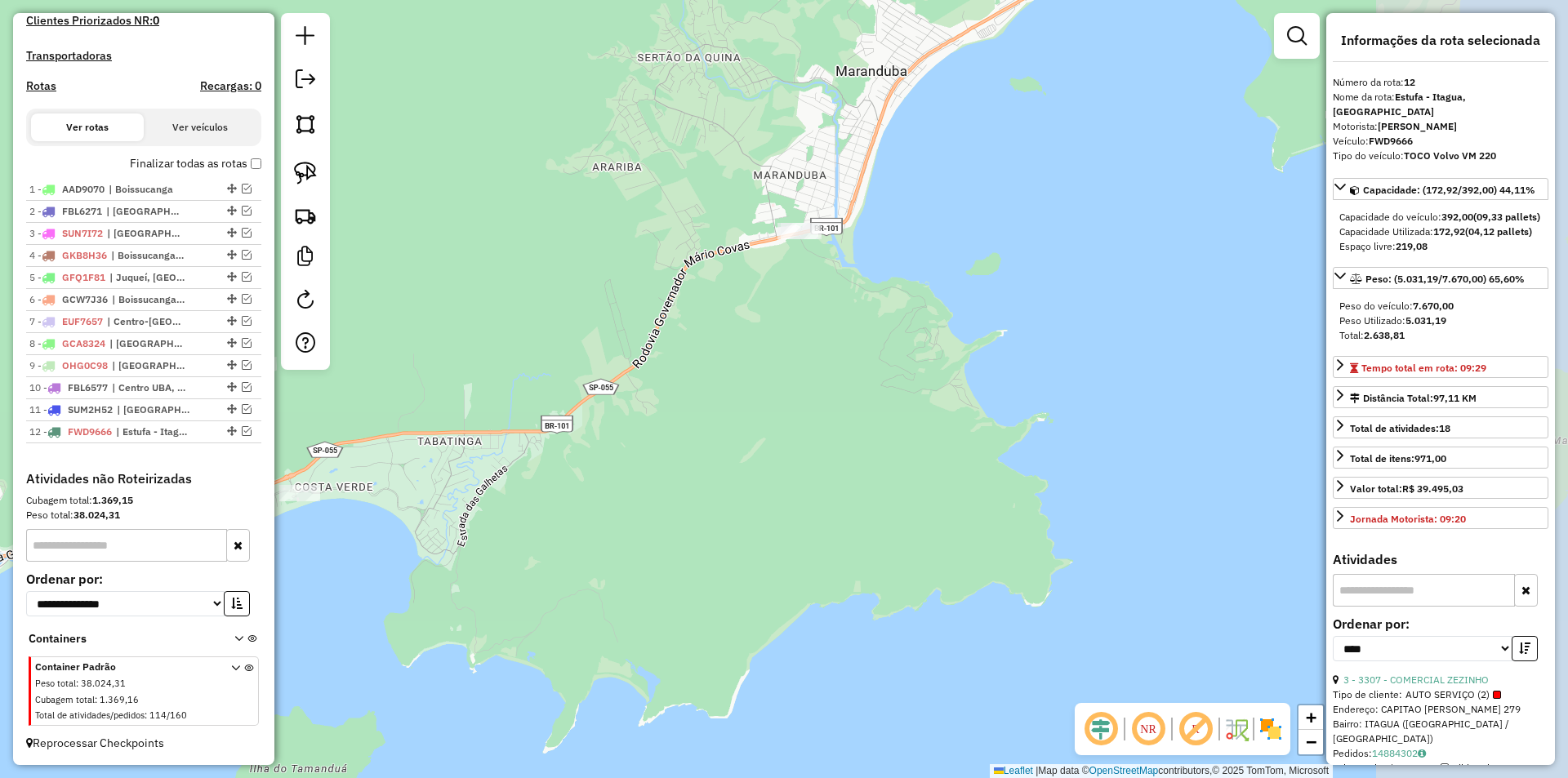
drag, startPoint x: 549, startPoint y: 651, endPoint x: 457, endPoint y: 689, distance: 99.5
click at [457, 689] on div "Janela de atendimento Grade de atendimento Capacidade Transportadoras Veículos …" at bounding box center [784, 389] width 1568 height 778
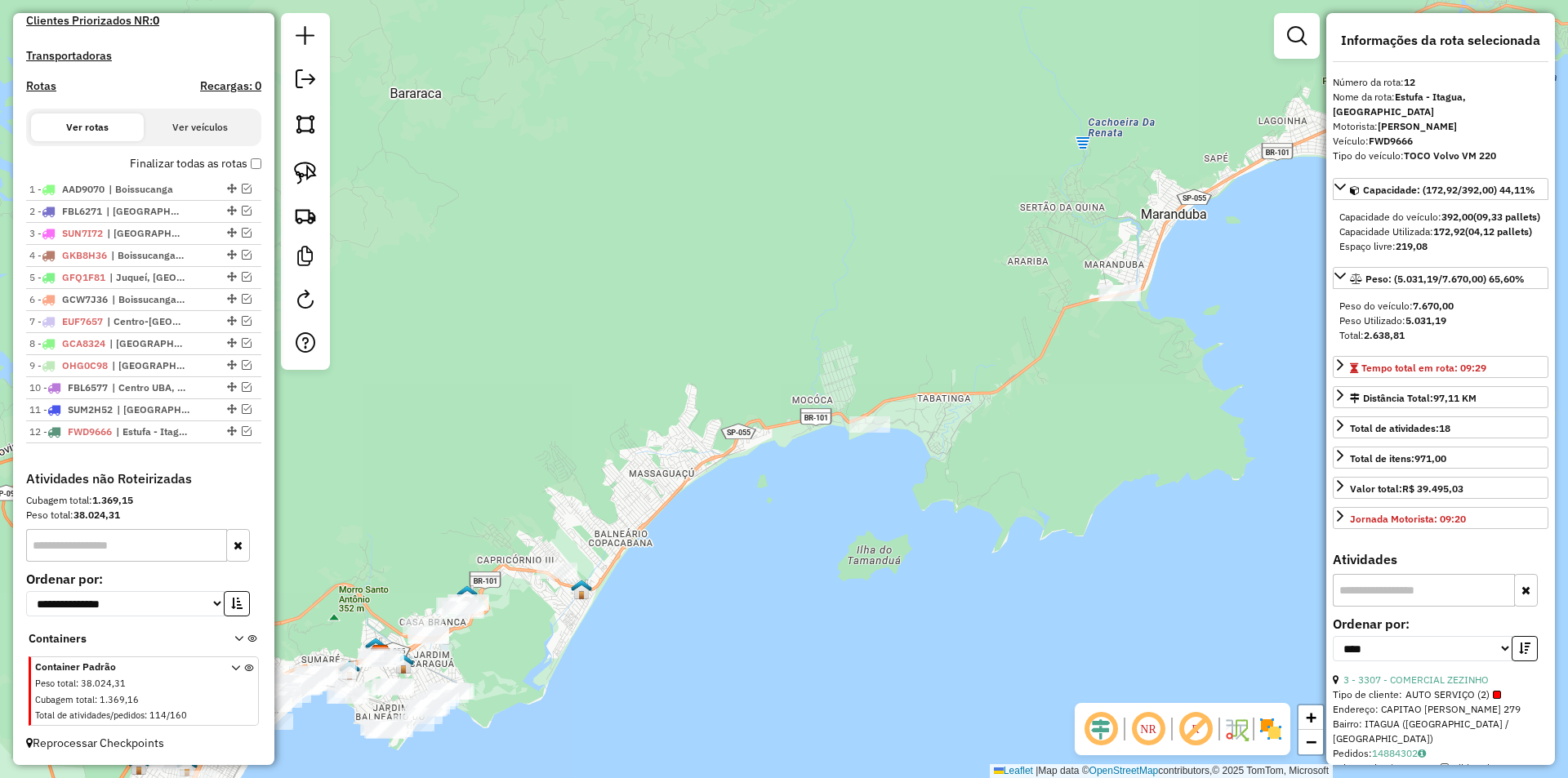
drag, startPoint x: 508, startPoint y: 647, endPoint x: 962, endPoint y: 496, distance: 478.5
click at [962, 496] on div "Janela de atendimento Grade de atendimento Capacidade Transportadoras Veículos …" at bounding box center [784, 389] width 1568 height 778
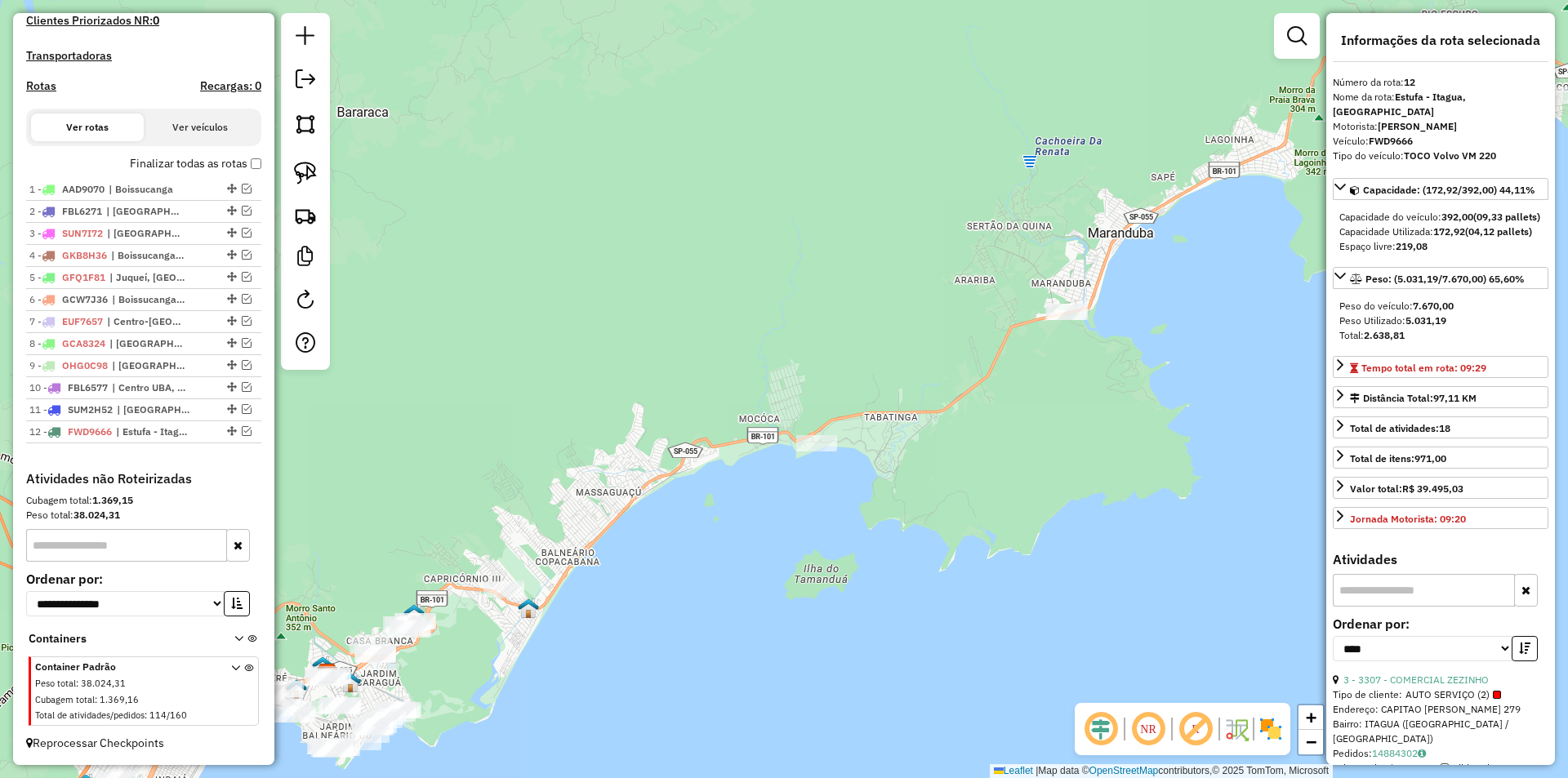
drag, startPoint x: 573, startPoint y: 458, endPoint x: 556, endPoint y: 458, distance: 17.0
click at [556, 458] on div "Janela de atendimento Grade de atendimento Capacidade Transportadoras Veículos …" at bounding box center [784, 389] width 1568 height 778
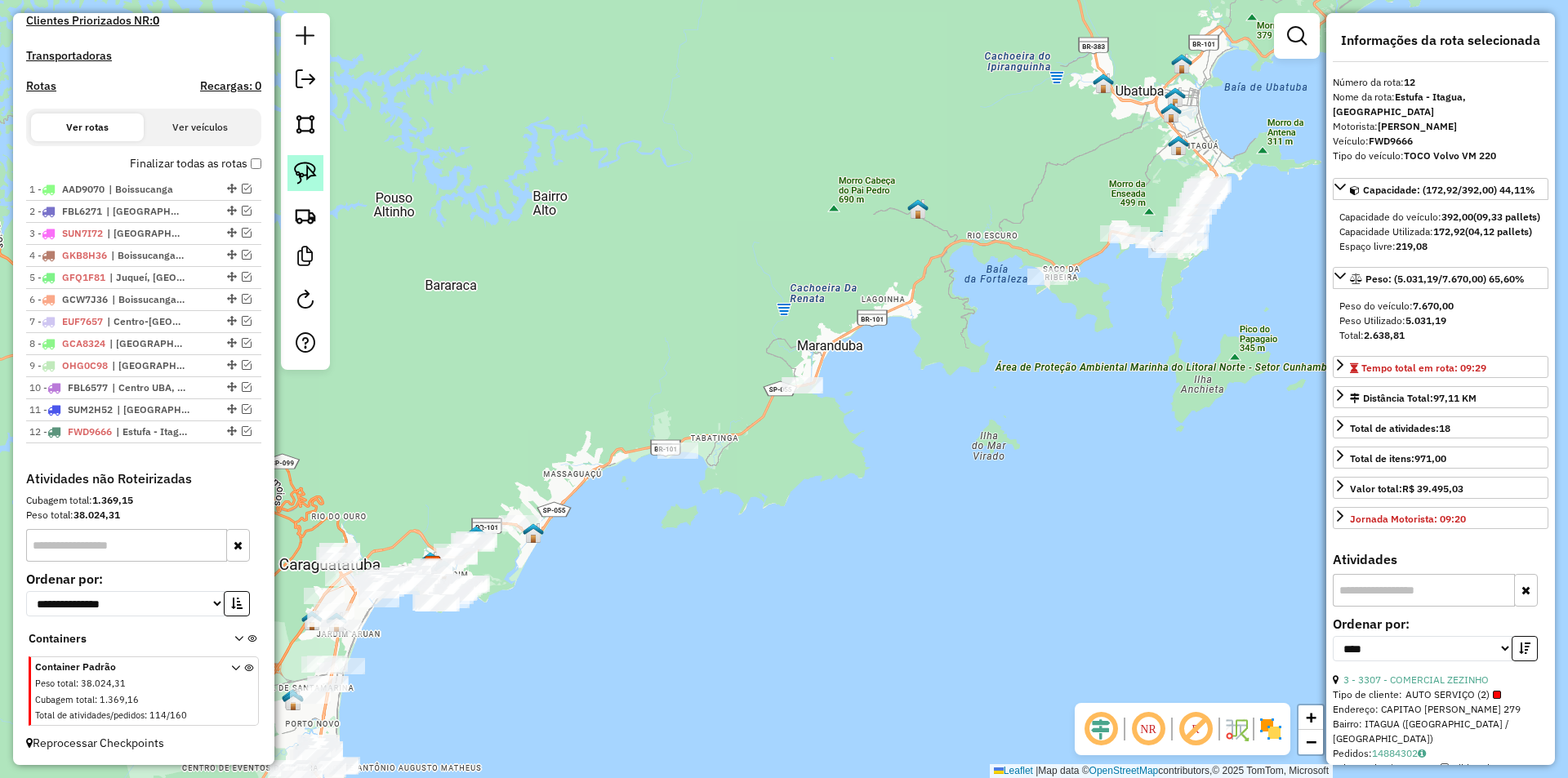
click at [311, 168] on img at bounding box center [305, 173] width 23 height 23
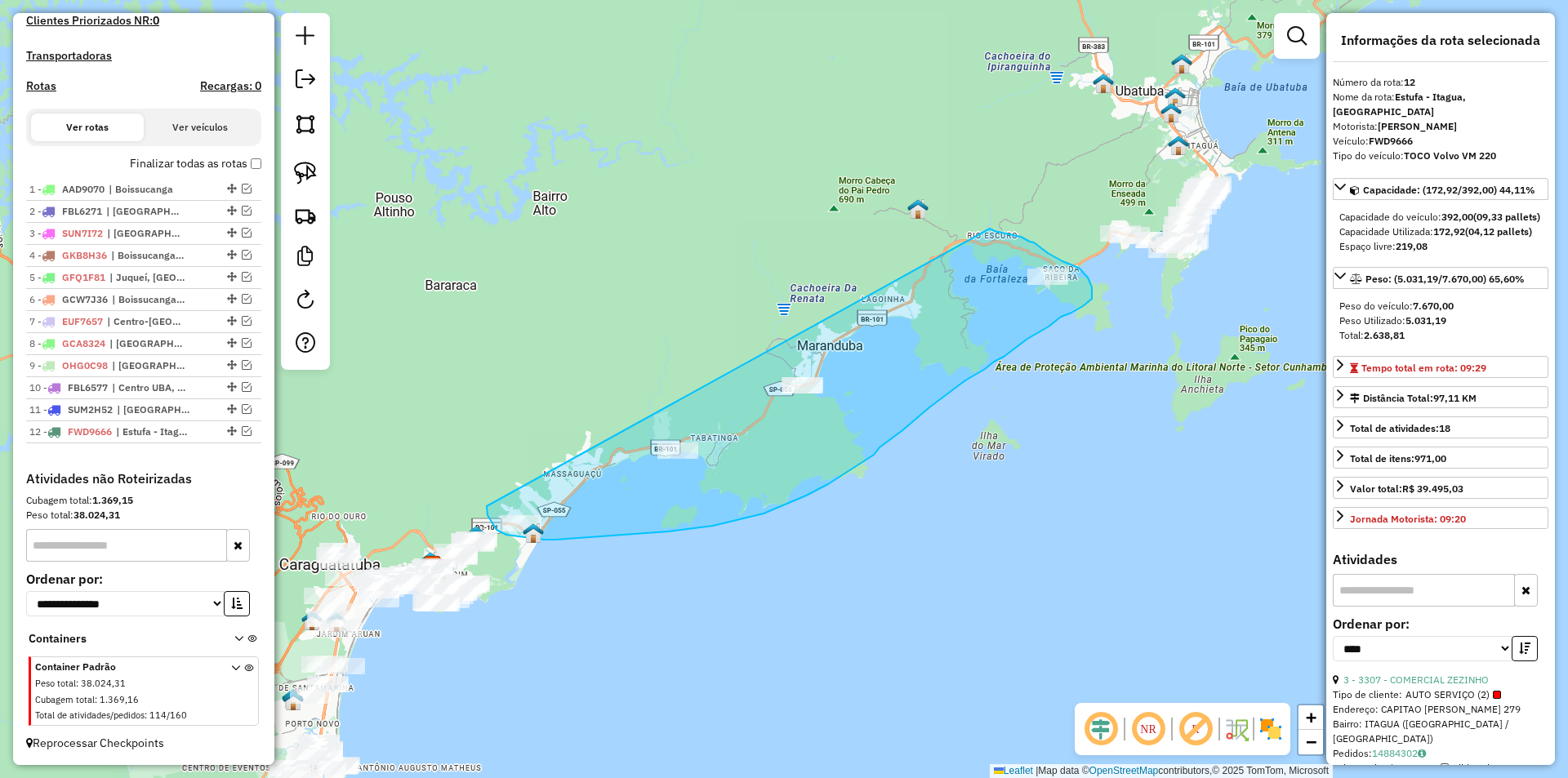
drag, startPoint x: 486, startPoint y: 509, endPoint x: 990, endPoint y: 228, distance: 577.0
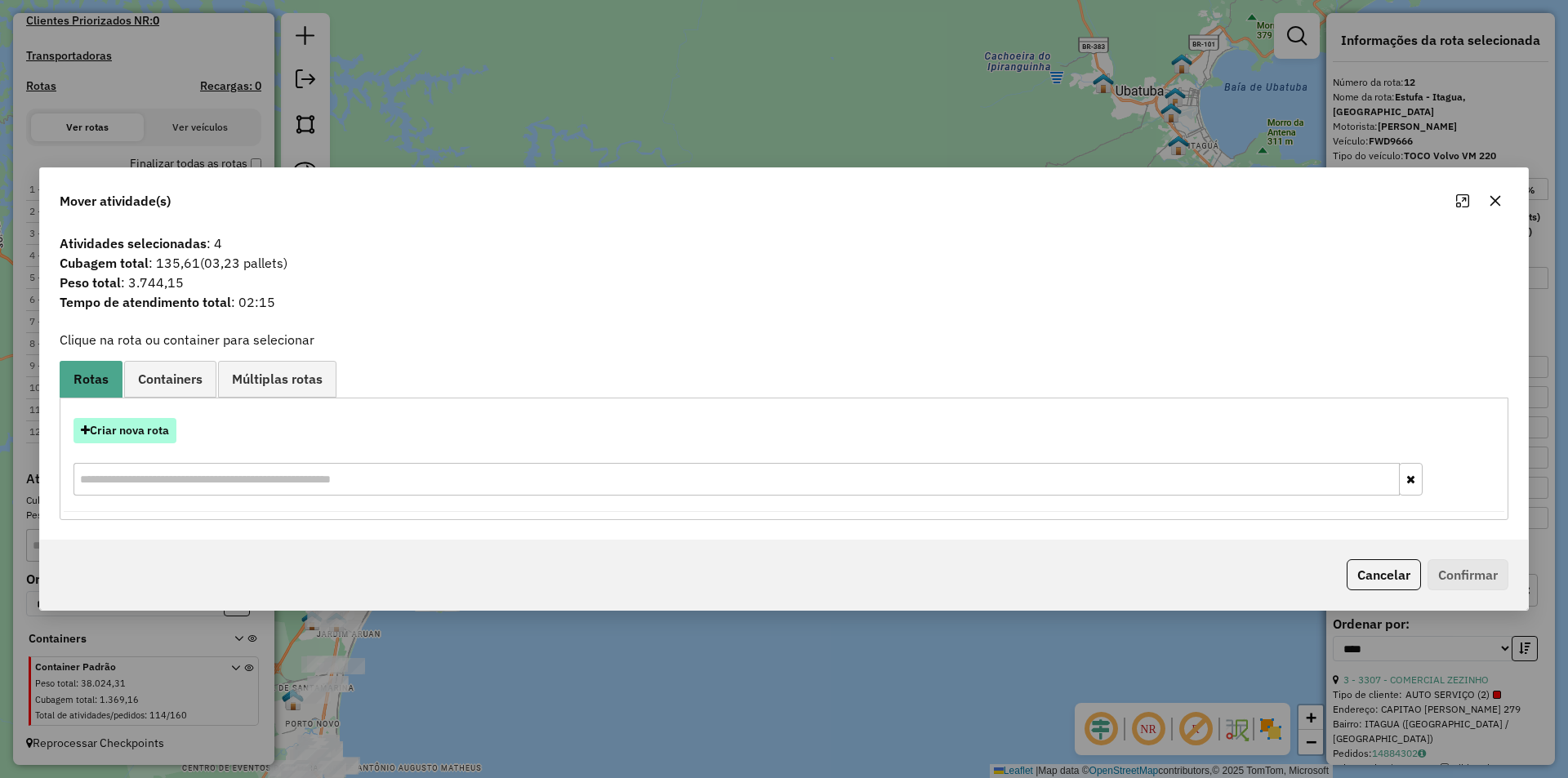
click at [120, 431] on button "Criar nova rota" at bounding box center [124, 431] width 103 height 26
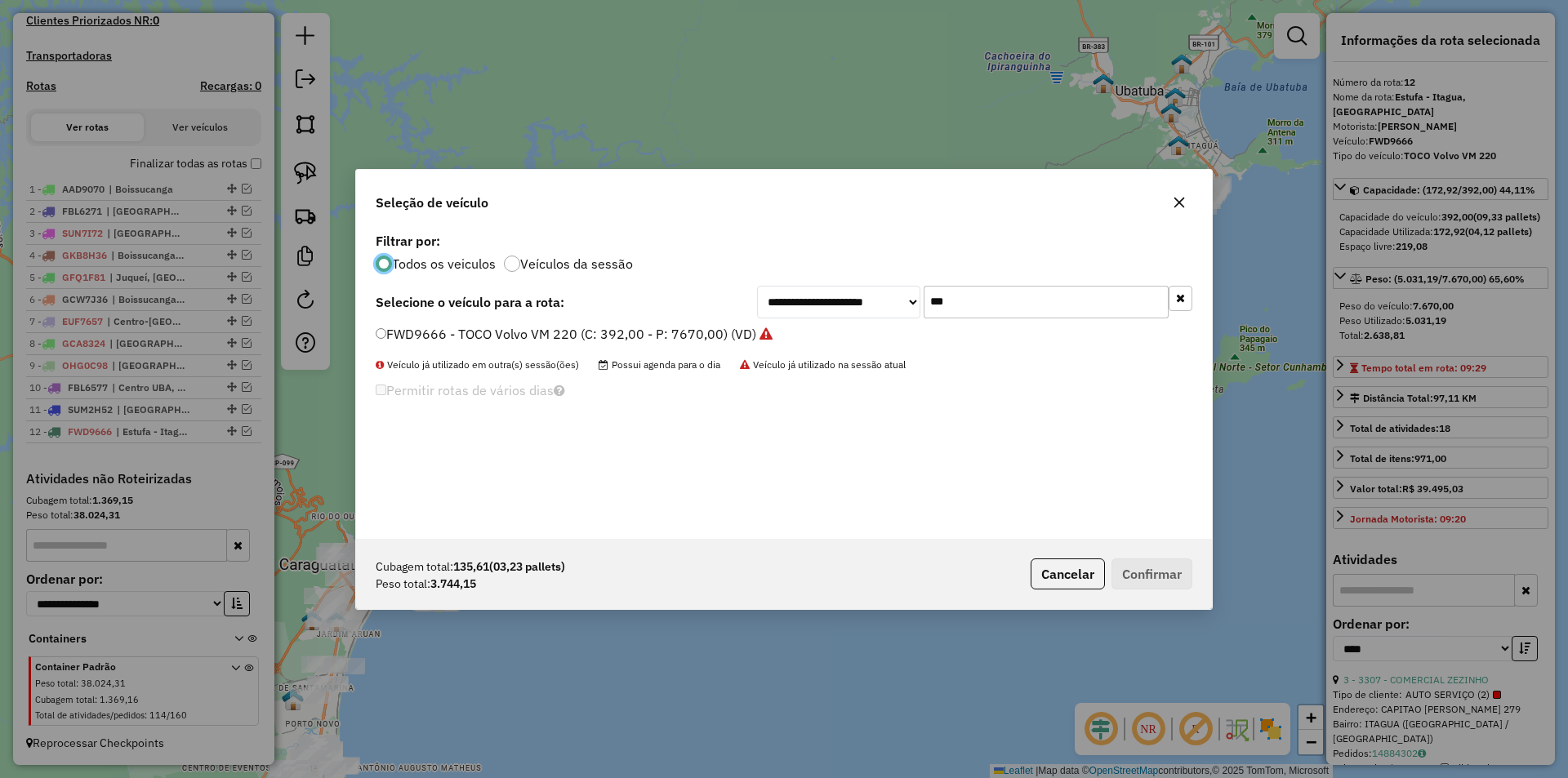
scroll to position [9, 5]
click at [951, 301] on input "***" at bounding box center [1046, 302] width 245 height 32
type input "***"
click at [451, 329] on label "STN6E61 - 6 - TOCO VW/18.210 8b (C: 308,00 - P: 7320,00)" at bounding box center [561, 334] width 371 height 20
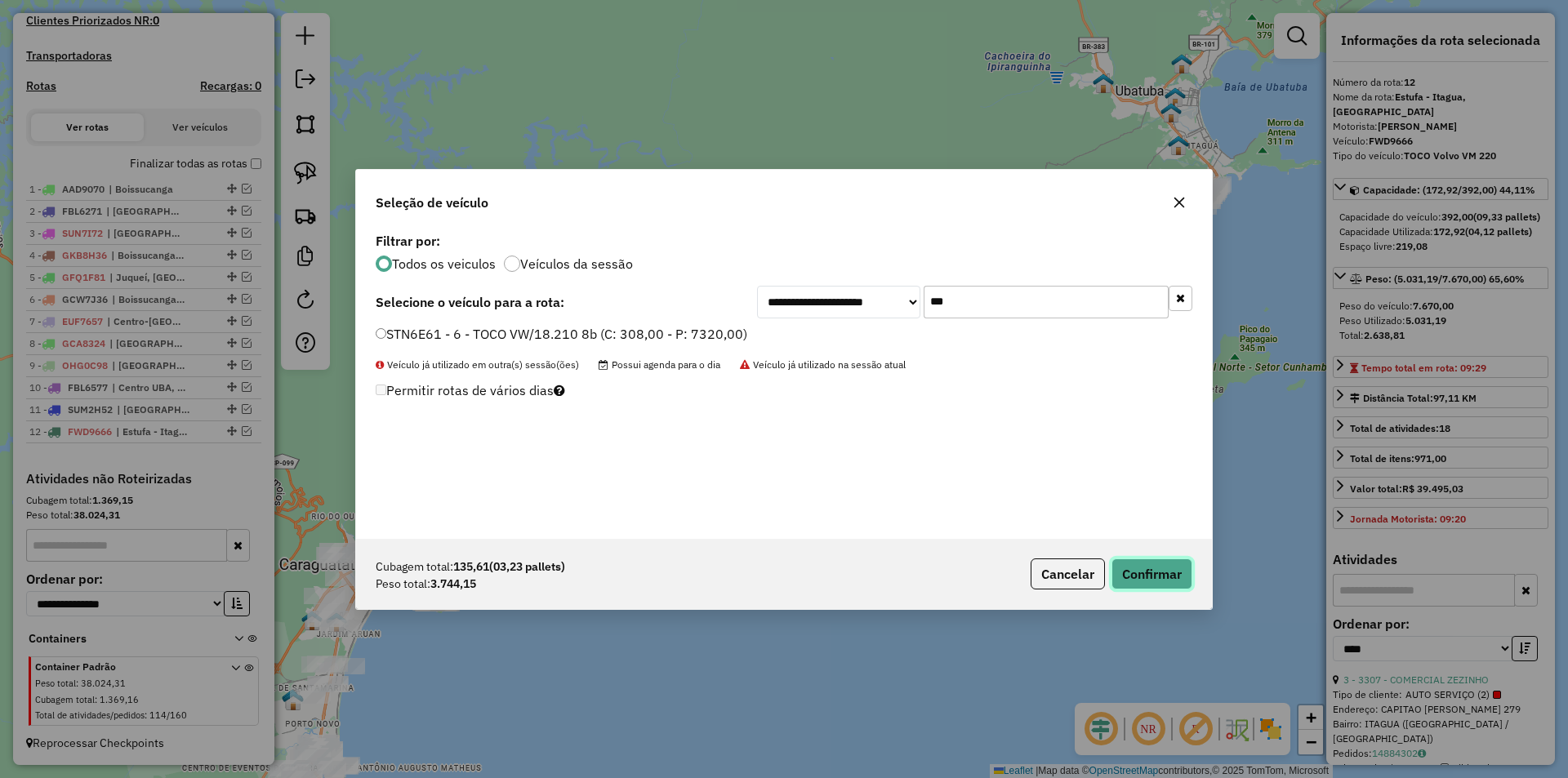
click at [1155, 573] on button "Confirmar" at bounding box center [1152, 574] width 81 height 31
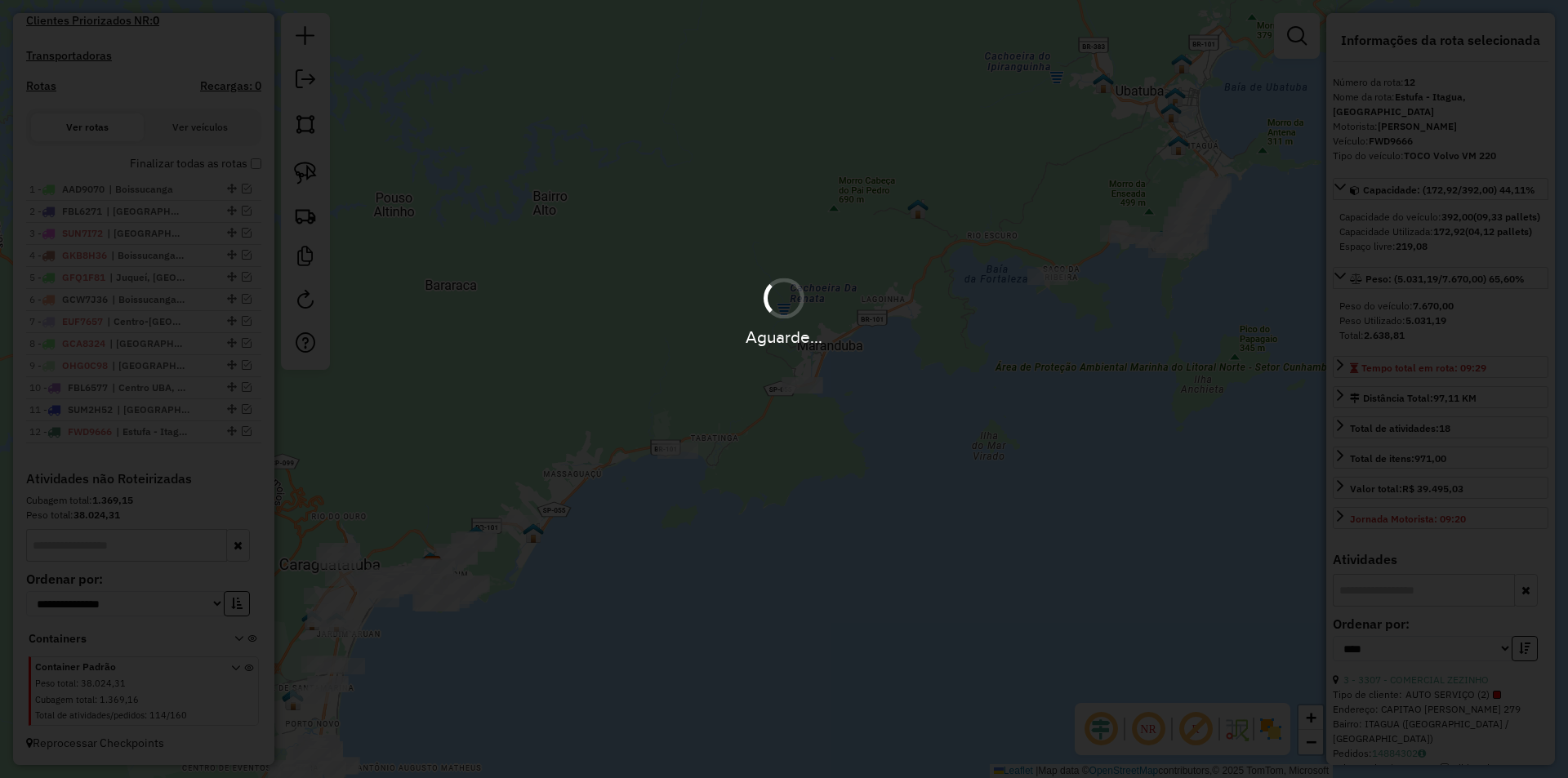
scroll to position [607, 0]
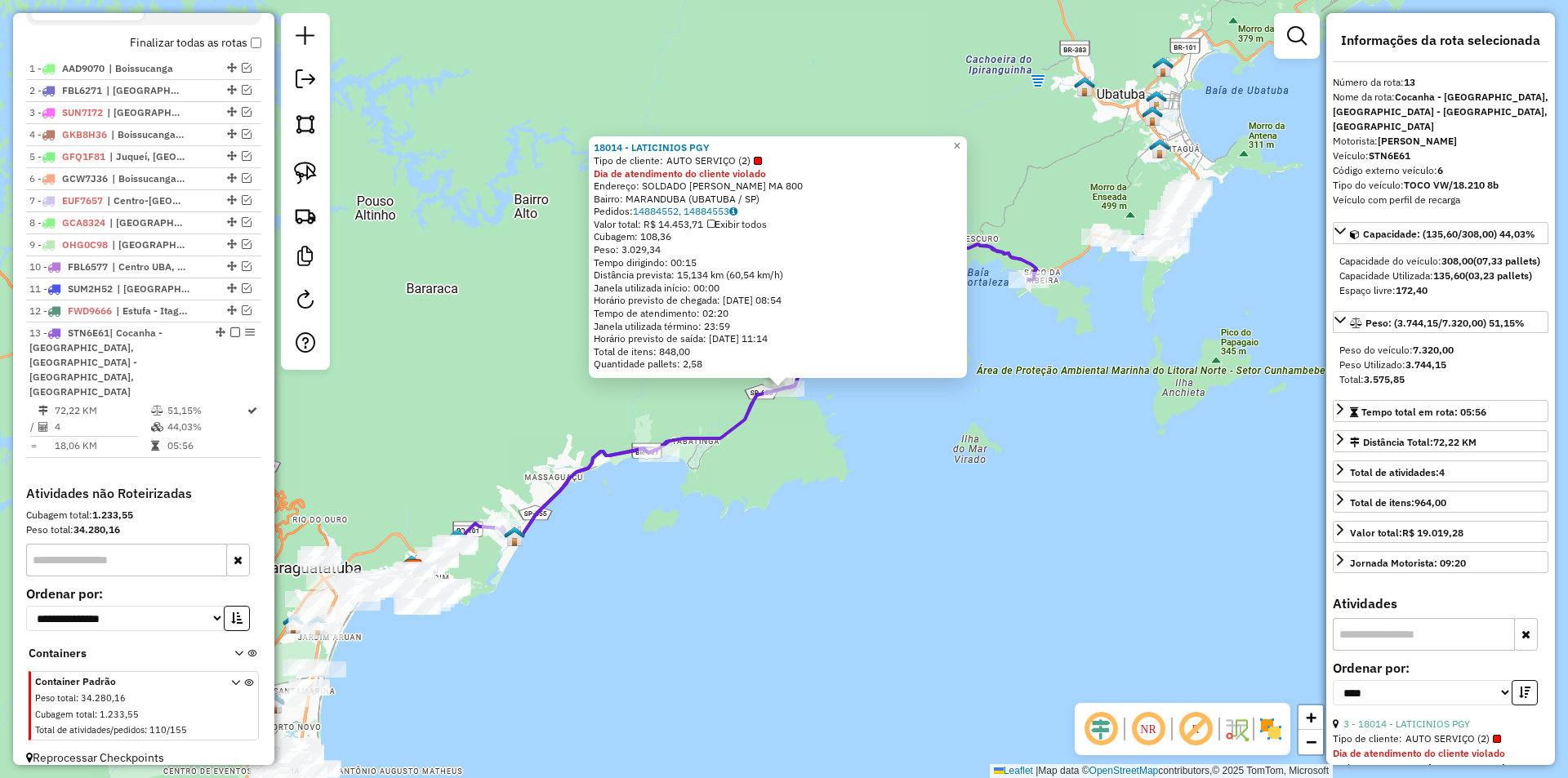
click at [961, 526] on div "18014 - LATICINIOS PGY Tipo de cliente: AUTO SERVIÇO (2) Dia de atendimento do …" at bounding box center [784, 389] width 1568 height 778
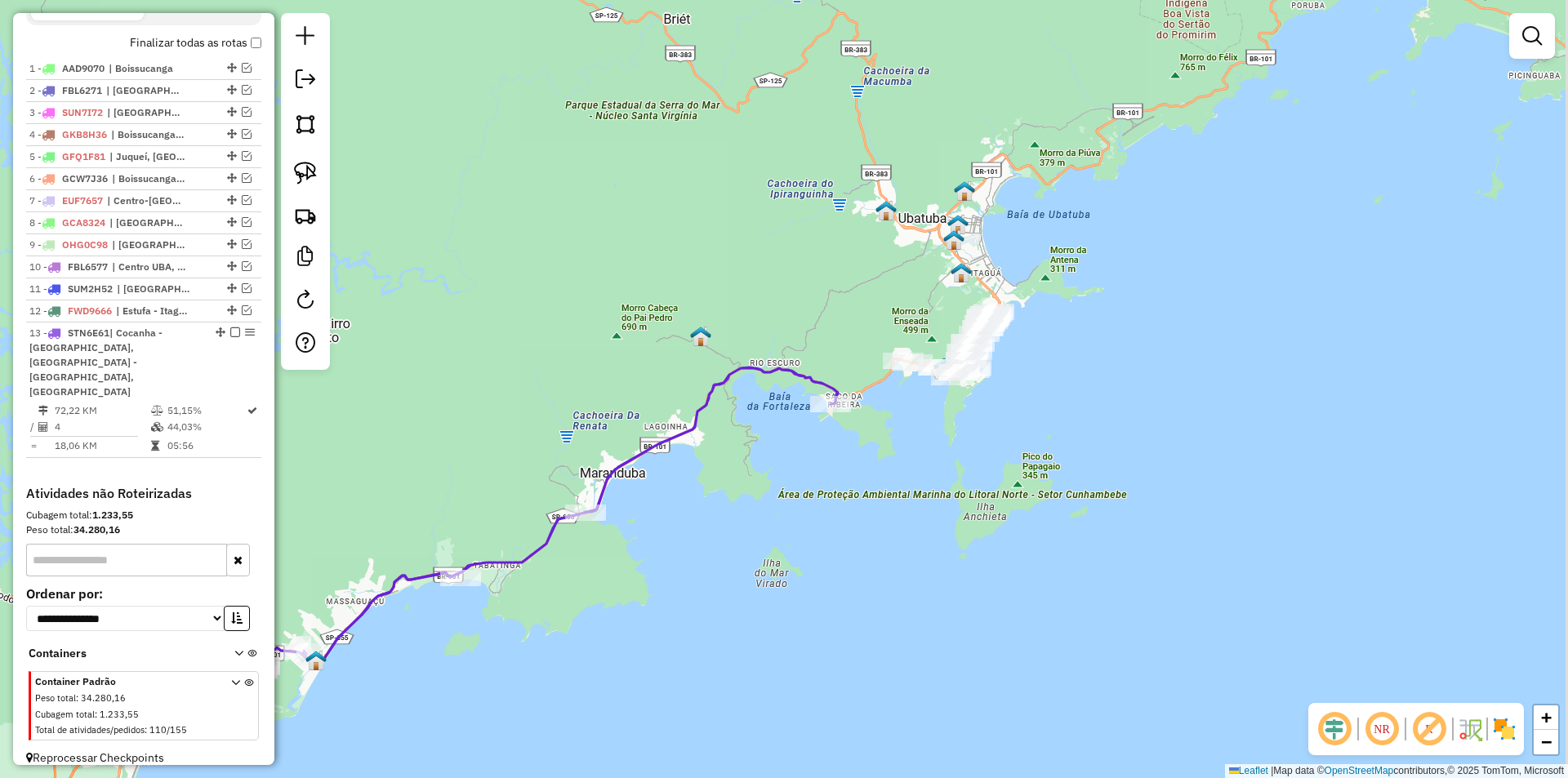
drag, startPoint x: 1063, startPoint y: 461, endPoint x: 877, endPoint y: 510, distance: 192.3
click at [861, 586] on div "Janela de atendimento Grade de atendimento Capacidade Transportadoras Veículos …" at bounding box center [784, 389] width 1568 height 778
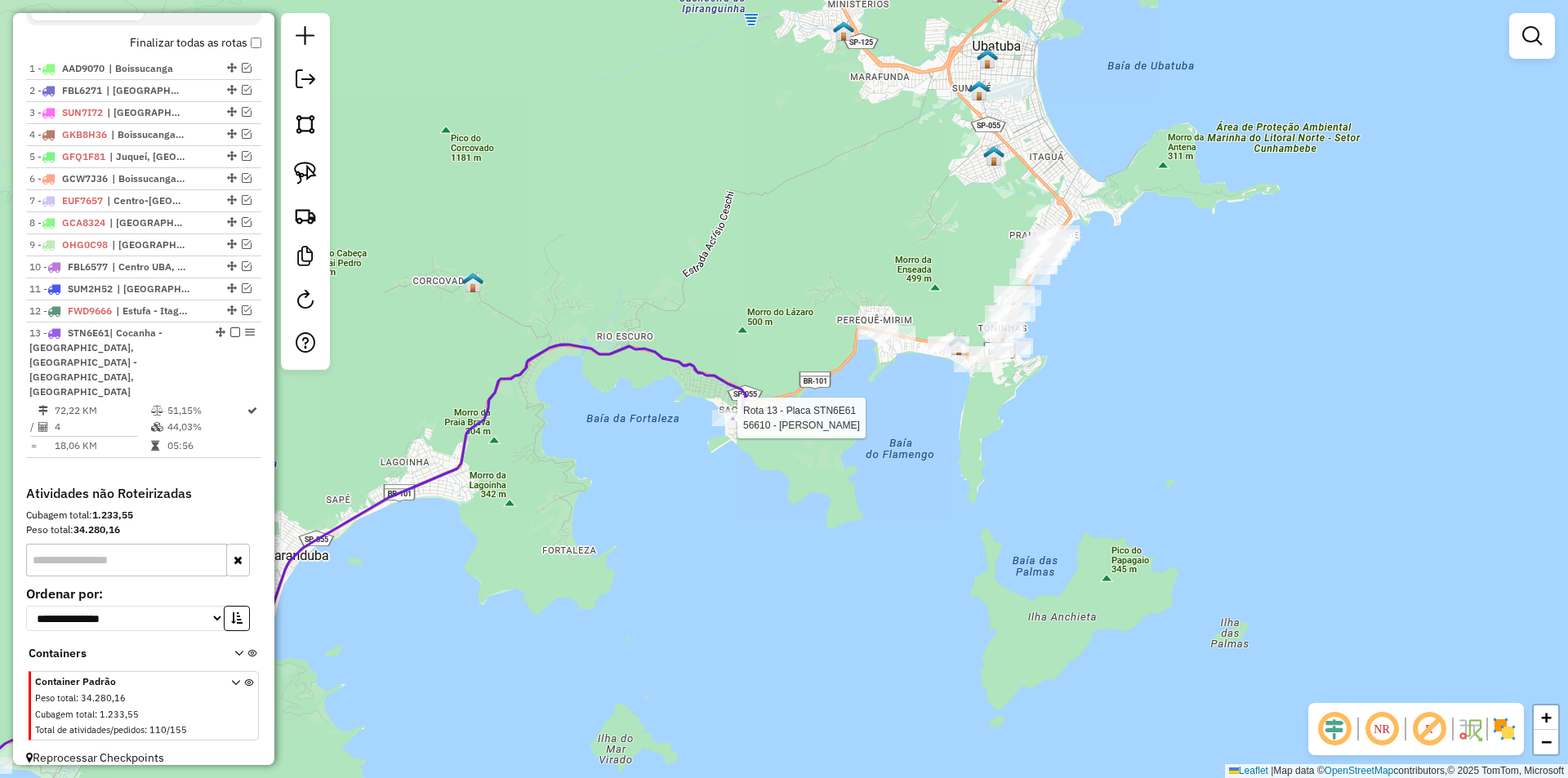
select select "*********"
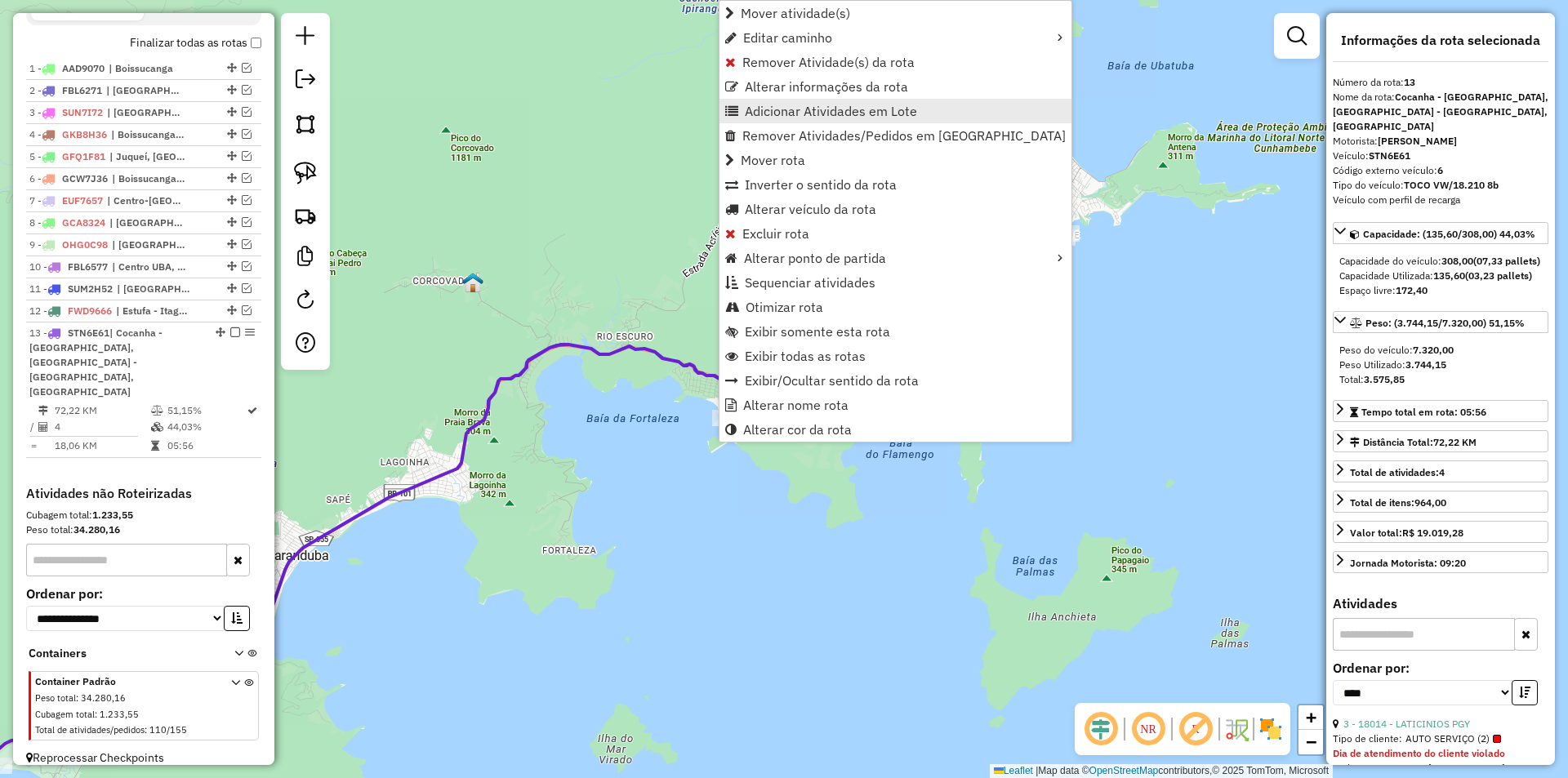
click at [777, 108] on span "Adicionar Atividades em Lote" at bounding box center [830, 111] width 172 height 13
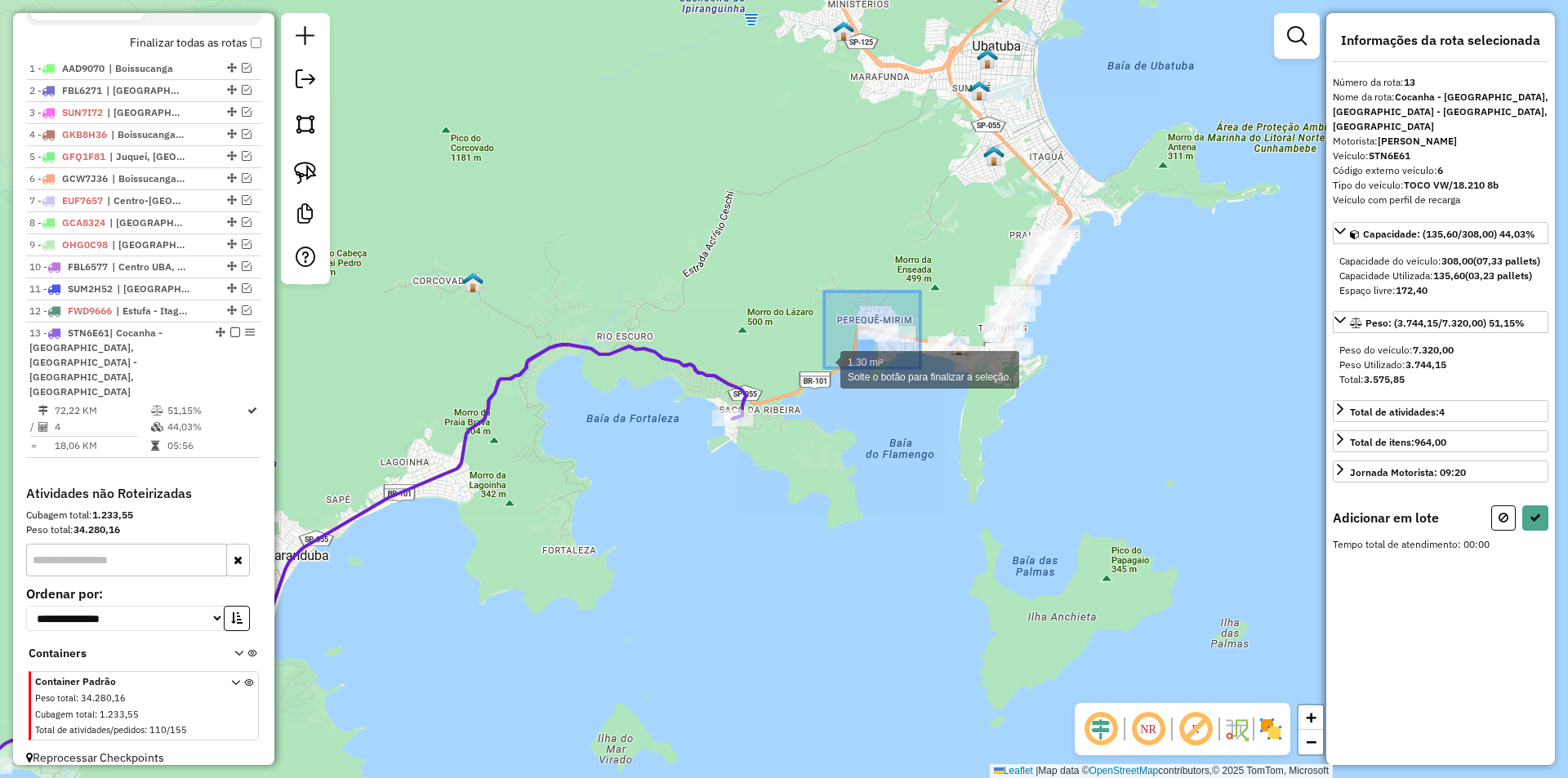
drag, startPoint x: 920, startPoint y: 291, endPoint x: 824, endPoint y: 368, distance: 123.1
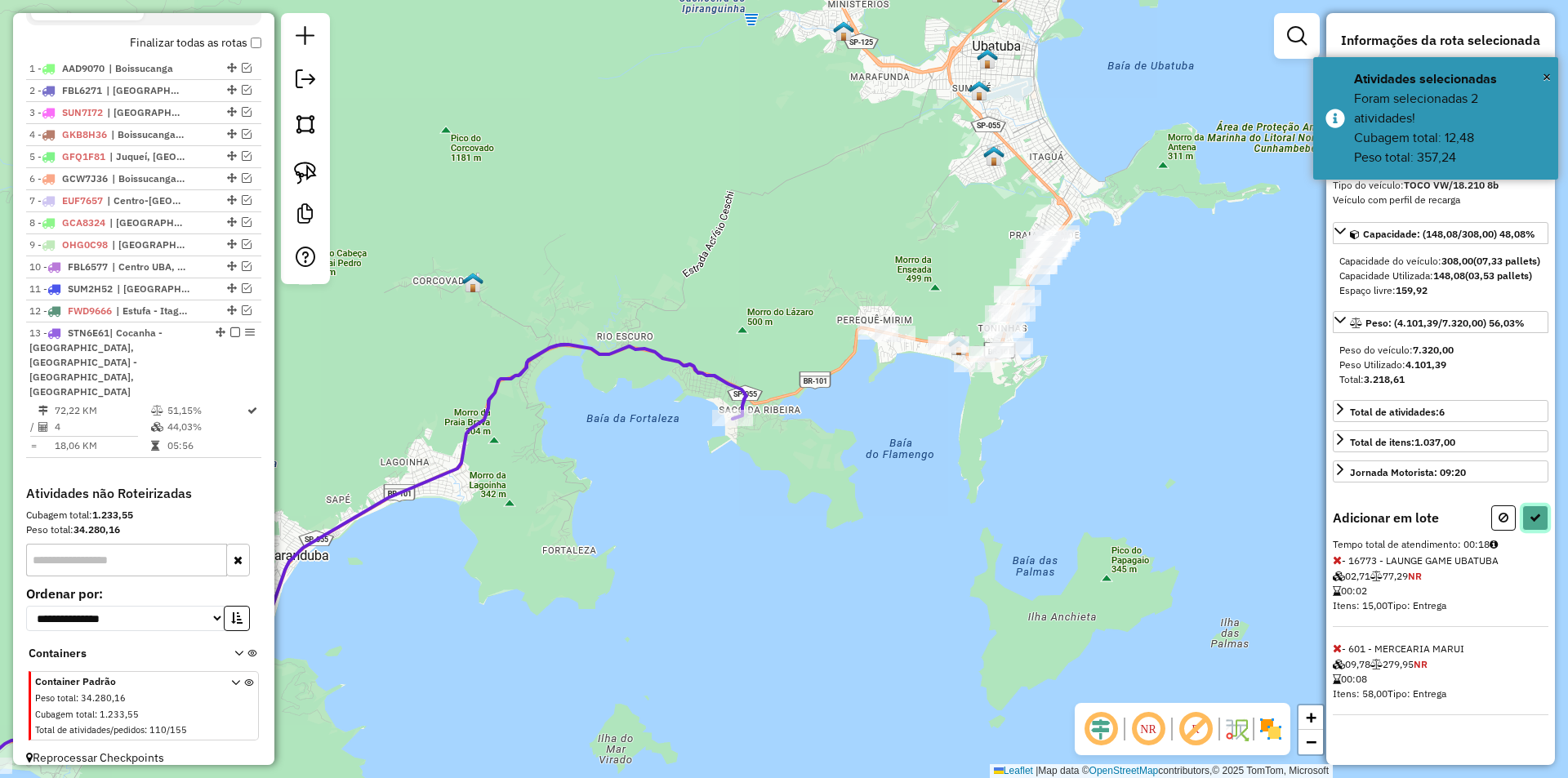
click at [1534, 519] on icon at bounding box center [1535, 517] width 11 height 11
select select "*********"
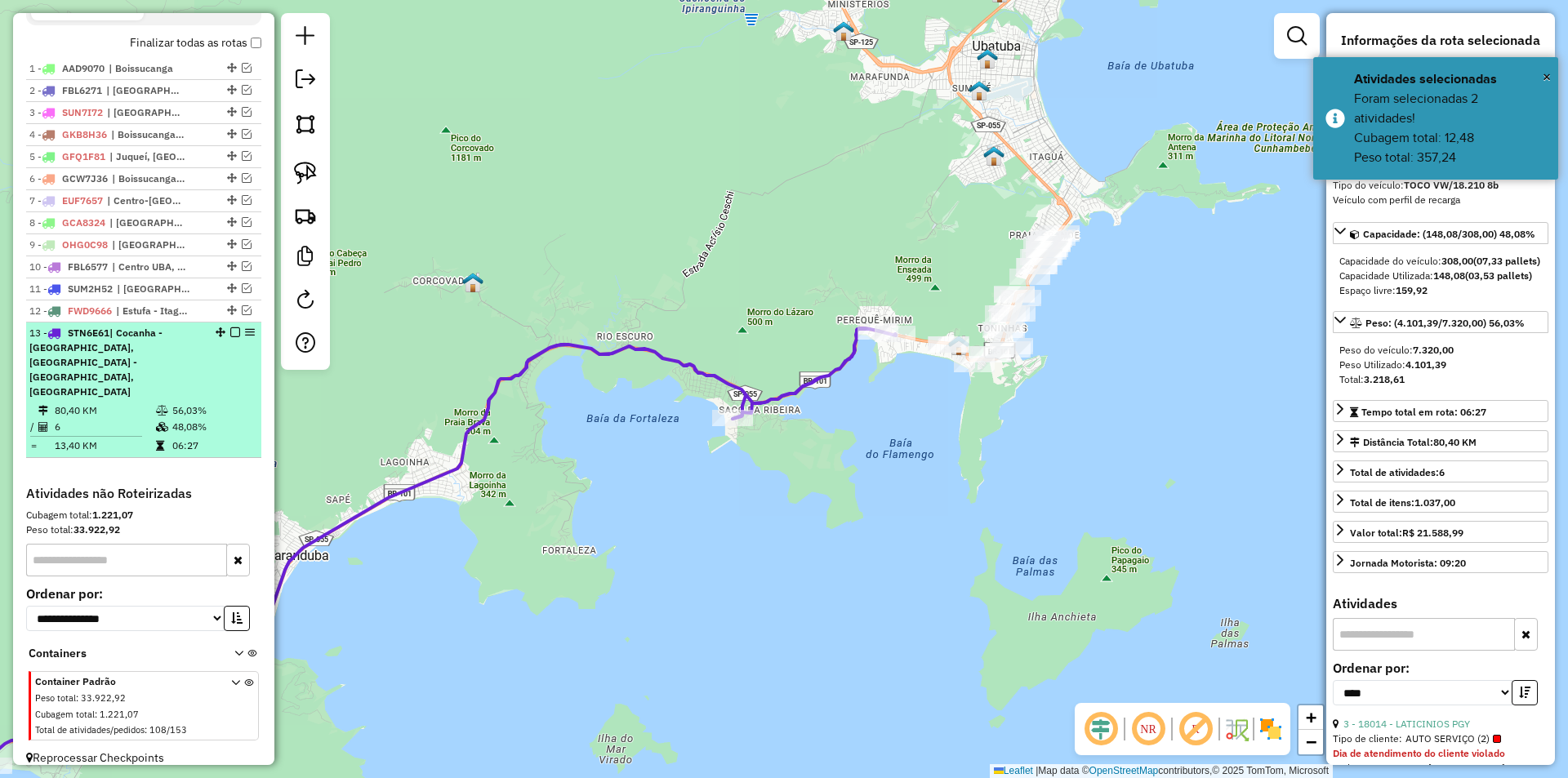
click at [232, 337] on em at bounding box center [235, 332] width 10 height 10
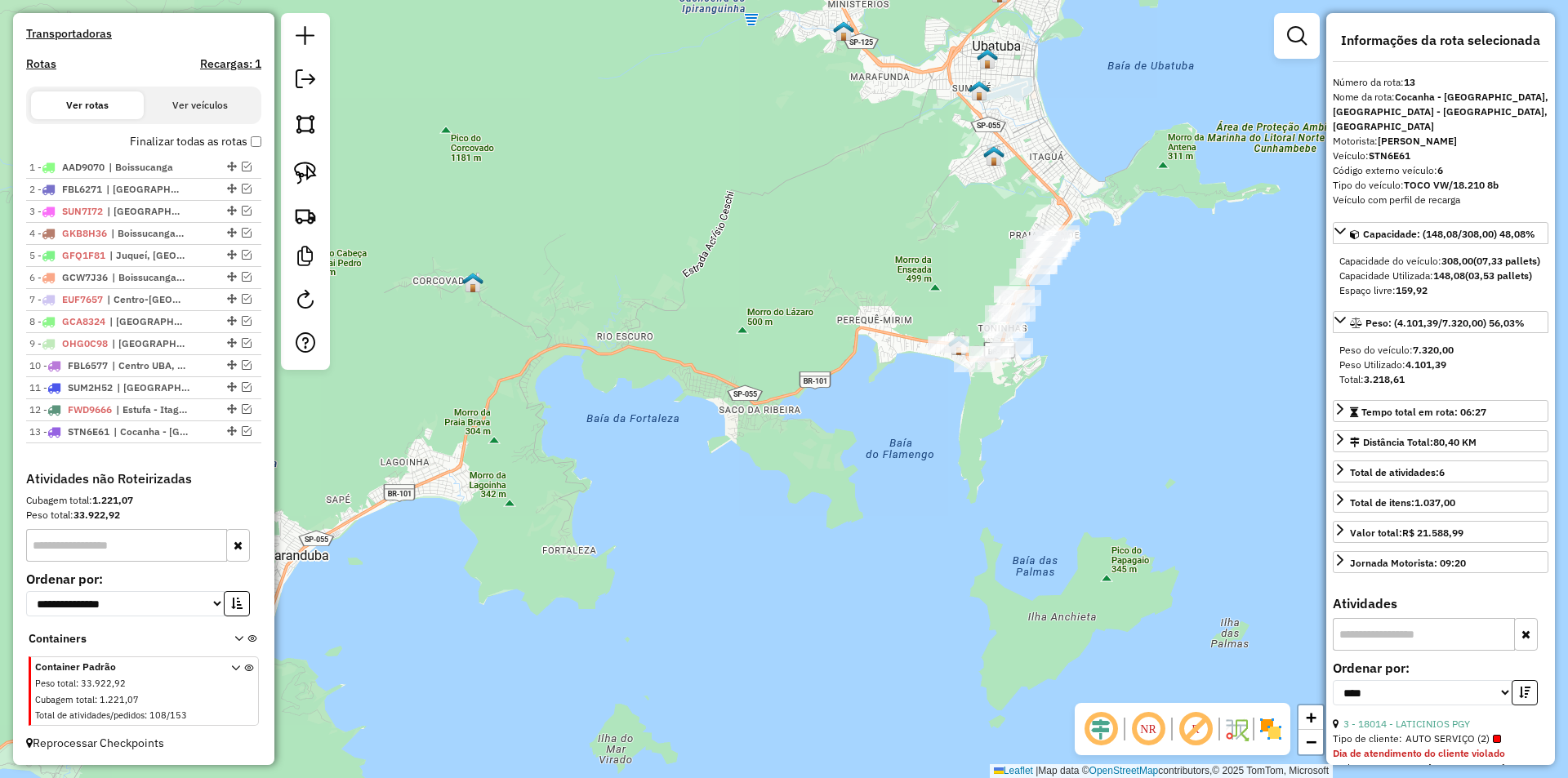
scroll to position [523, 0]
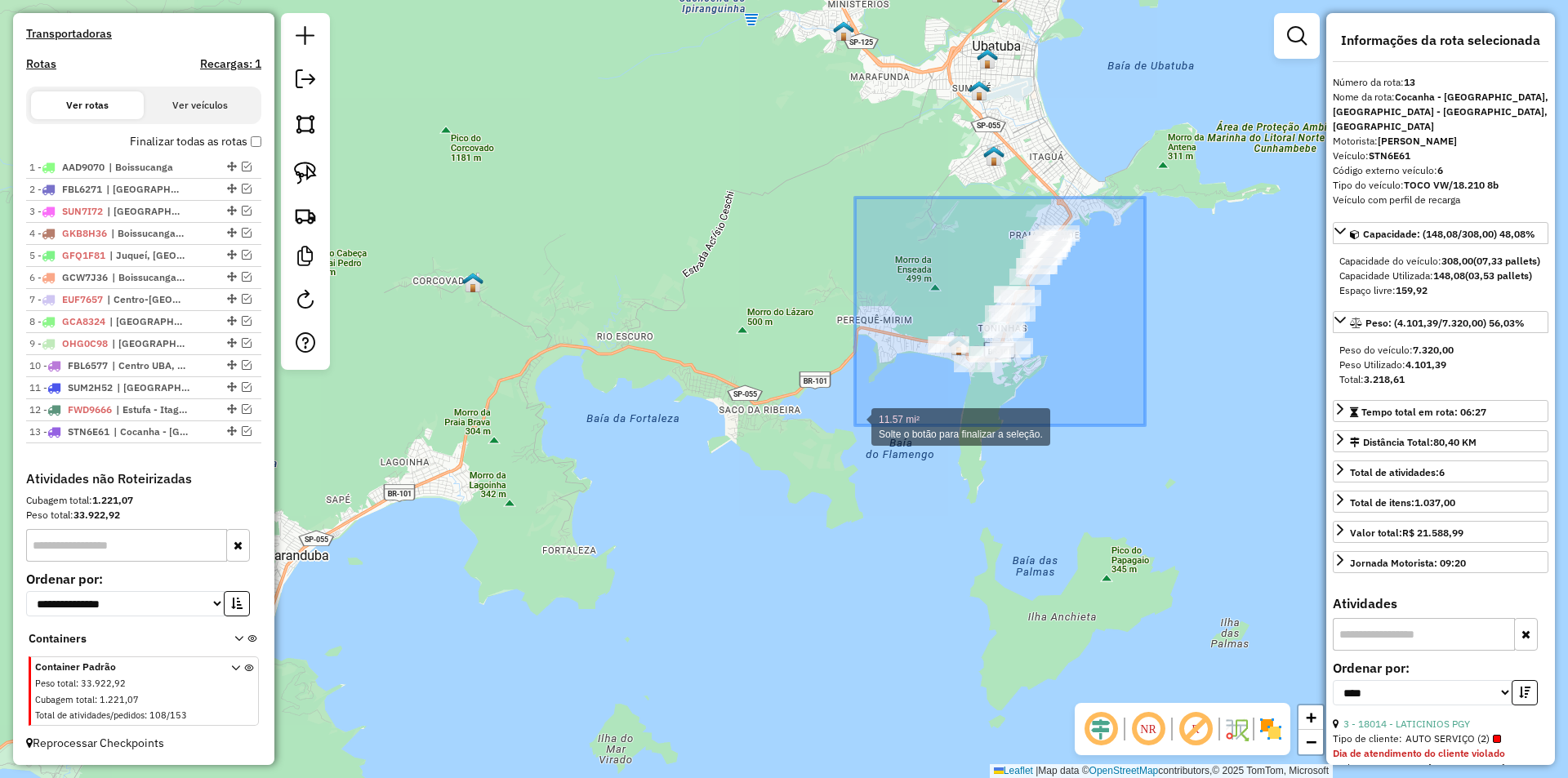
drag, startPoint x: 1123, startPoint y: 226, endPoint x: 855, endPoint y: 425, distance: 333.8
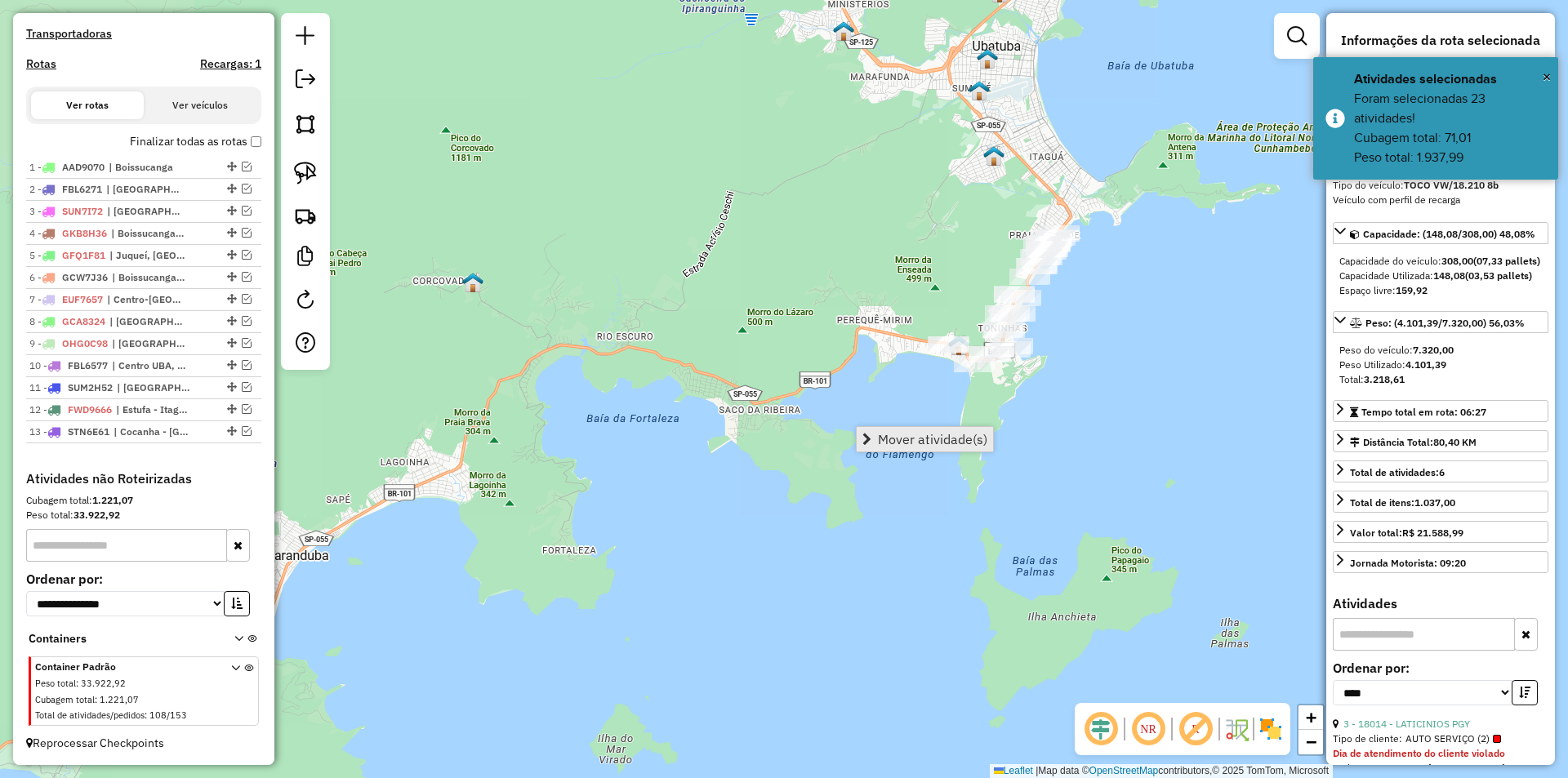
click at [915, 435] on span "Mover atividade(s)" at bounding box center [933, 438] width 109 height 13
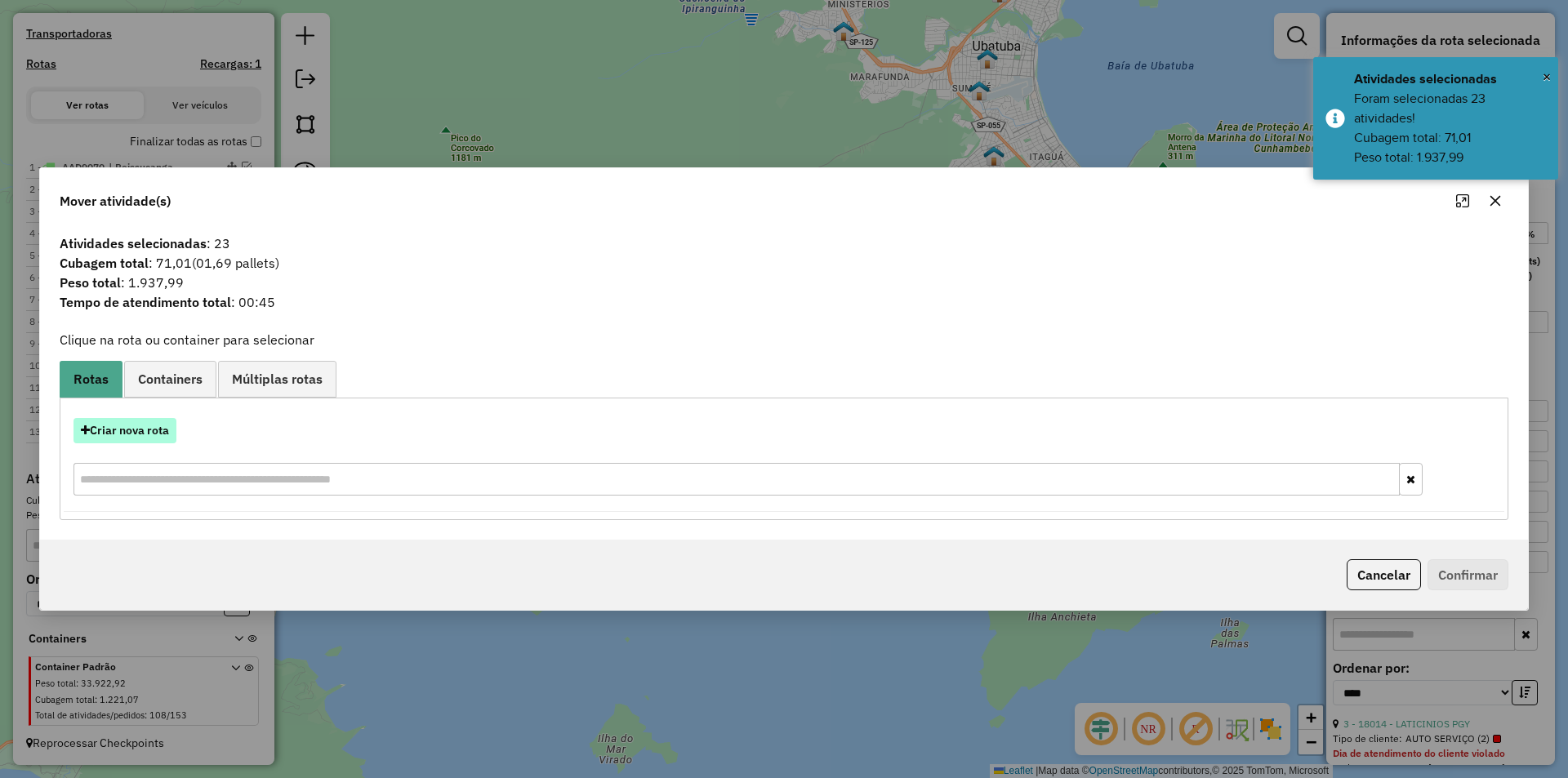
click at [134, 432] on button "Criar nova rota" at bounding box center [124, 431] width 103 height 26
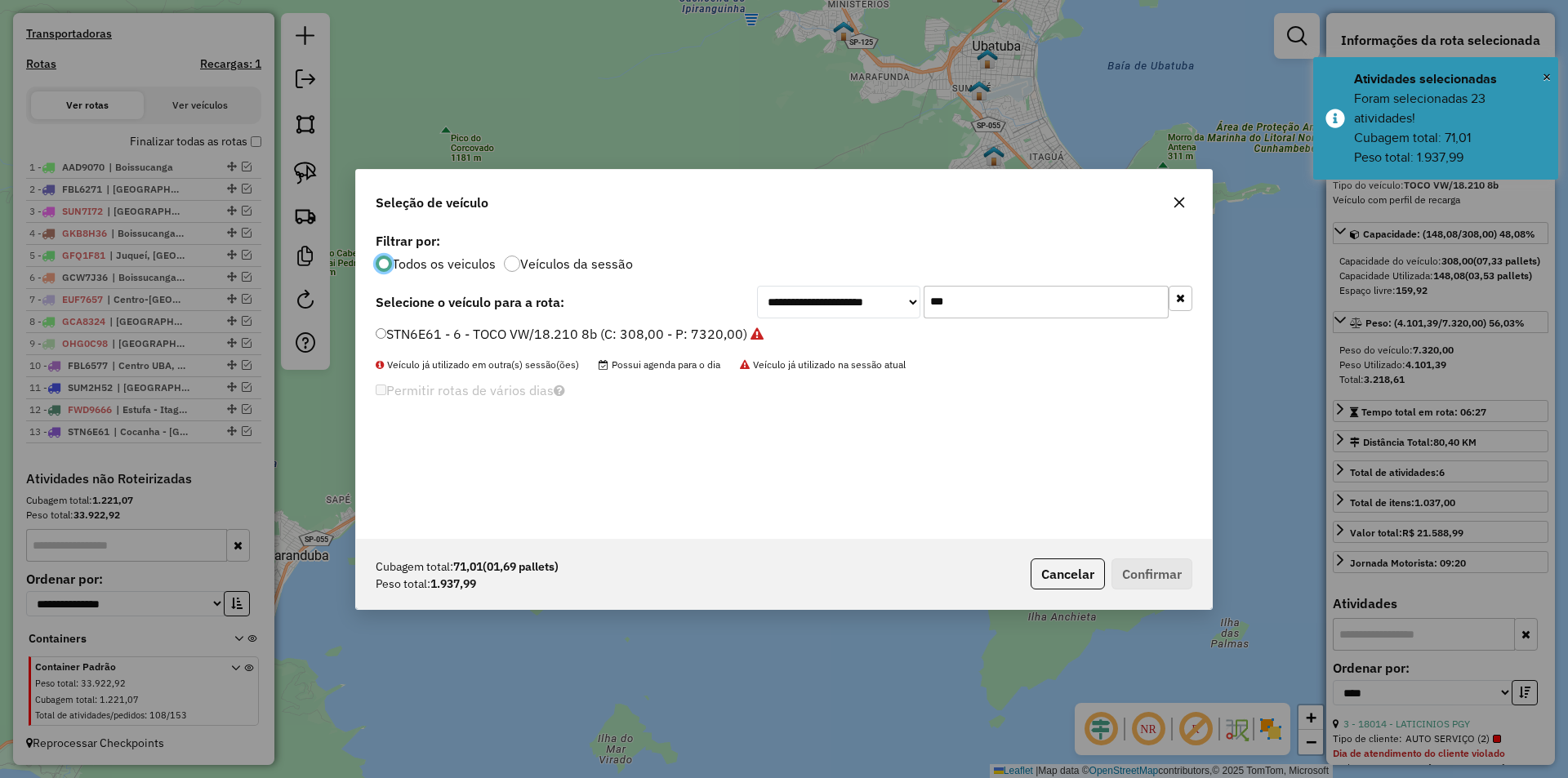
scroll to position [9, 5]
click at [950, 304] on input "***" at bounding box center [1046, 302] width 245 height 32
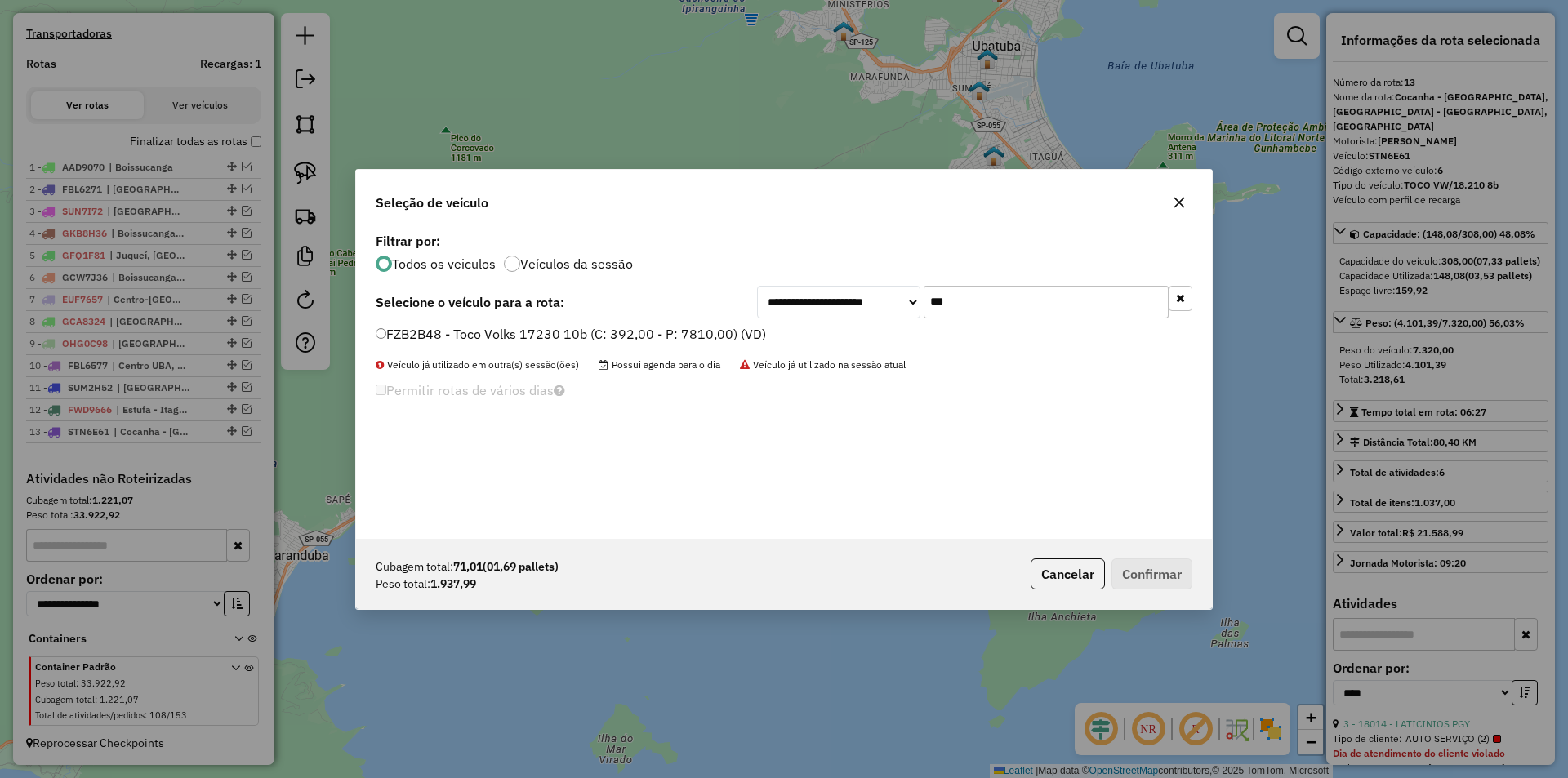
type input "***"
click at [462, 336] on label "FZB2B48 - Toco Volks 17230 10b (C: 392,00 - P: 7810,00) (VD)" at bounding box center [571, 334] width 390 height 20
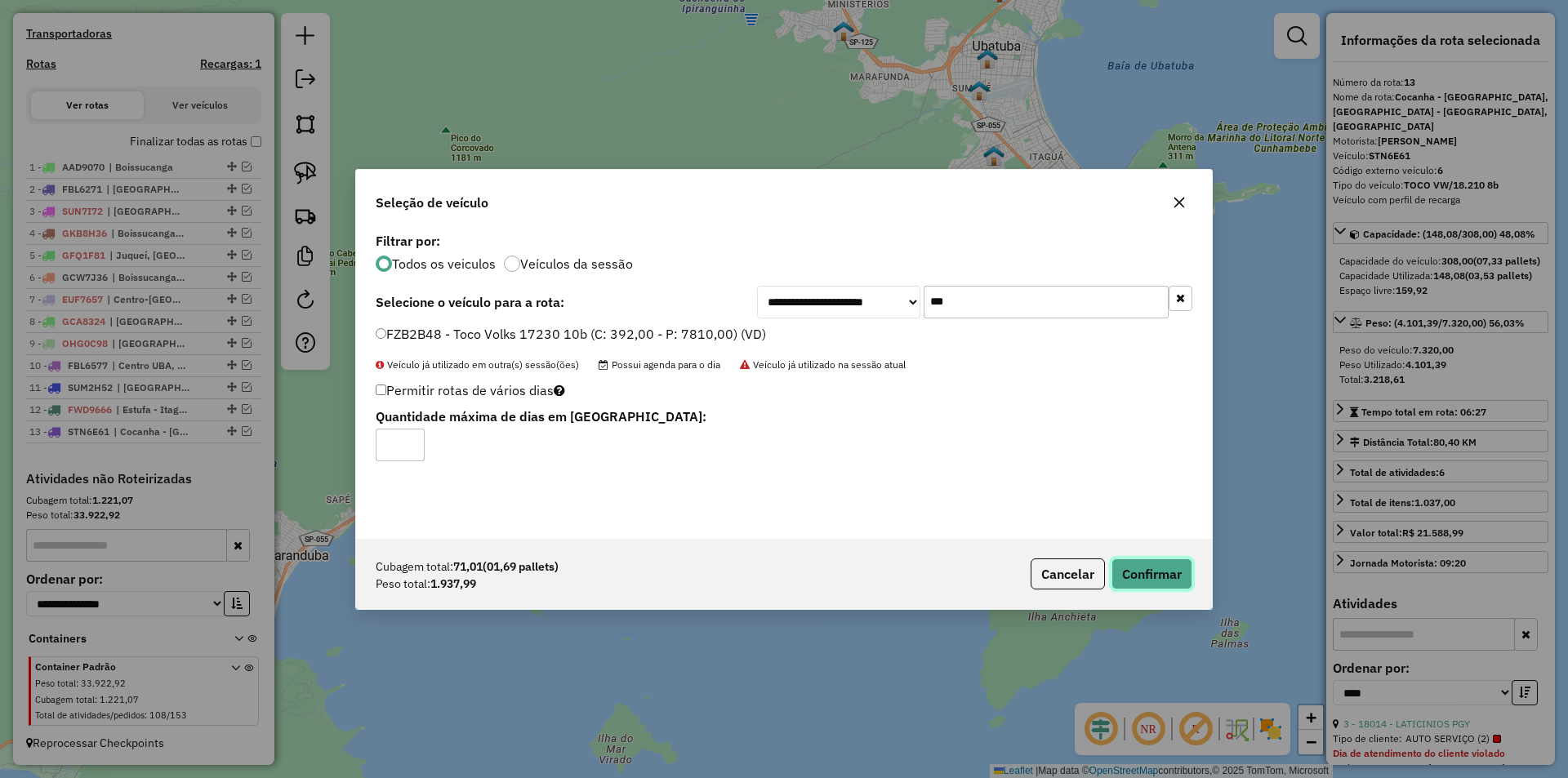
click at [1143, 562] on button "Confirmar" at bounding box center [1152, 574] width 81 height 31
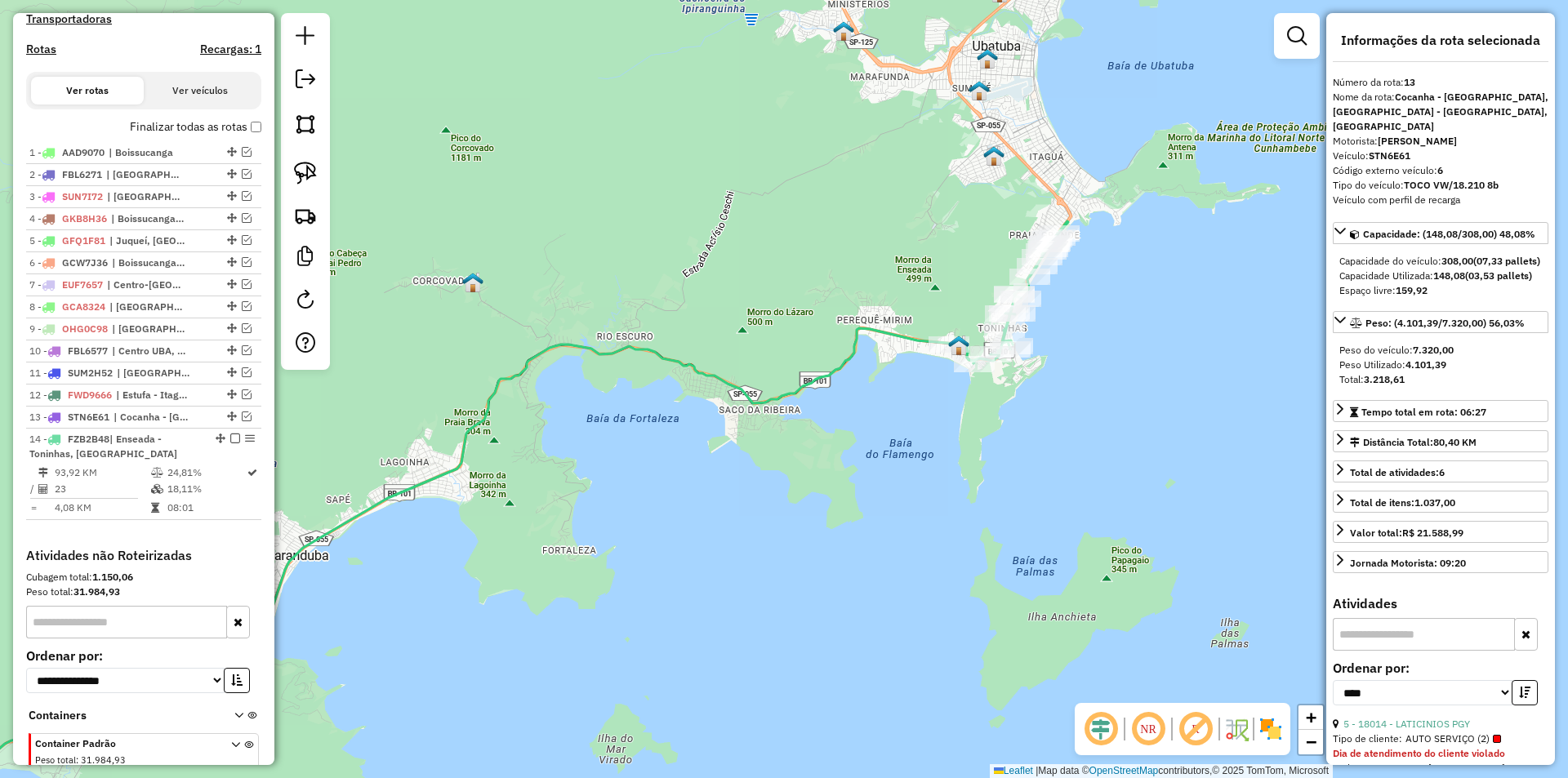
scroll to position [615, 0]
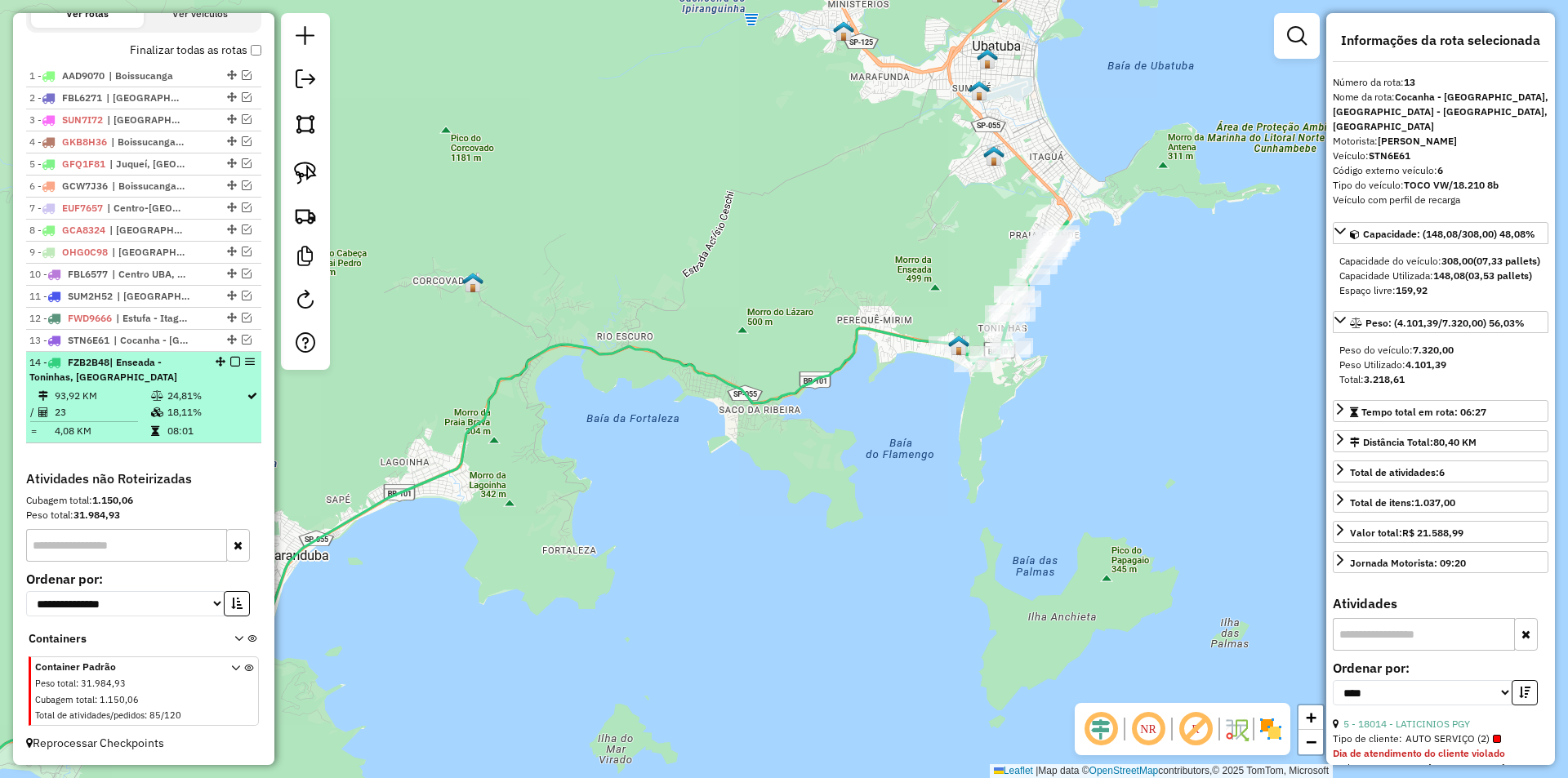
click at [231, 365] on em at bounding box center [235, 362] width 10 height 10
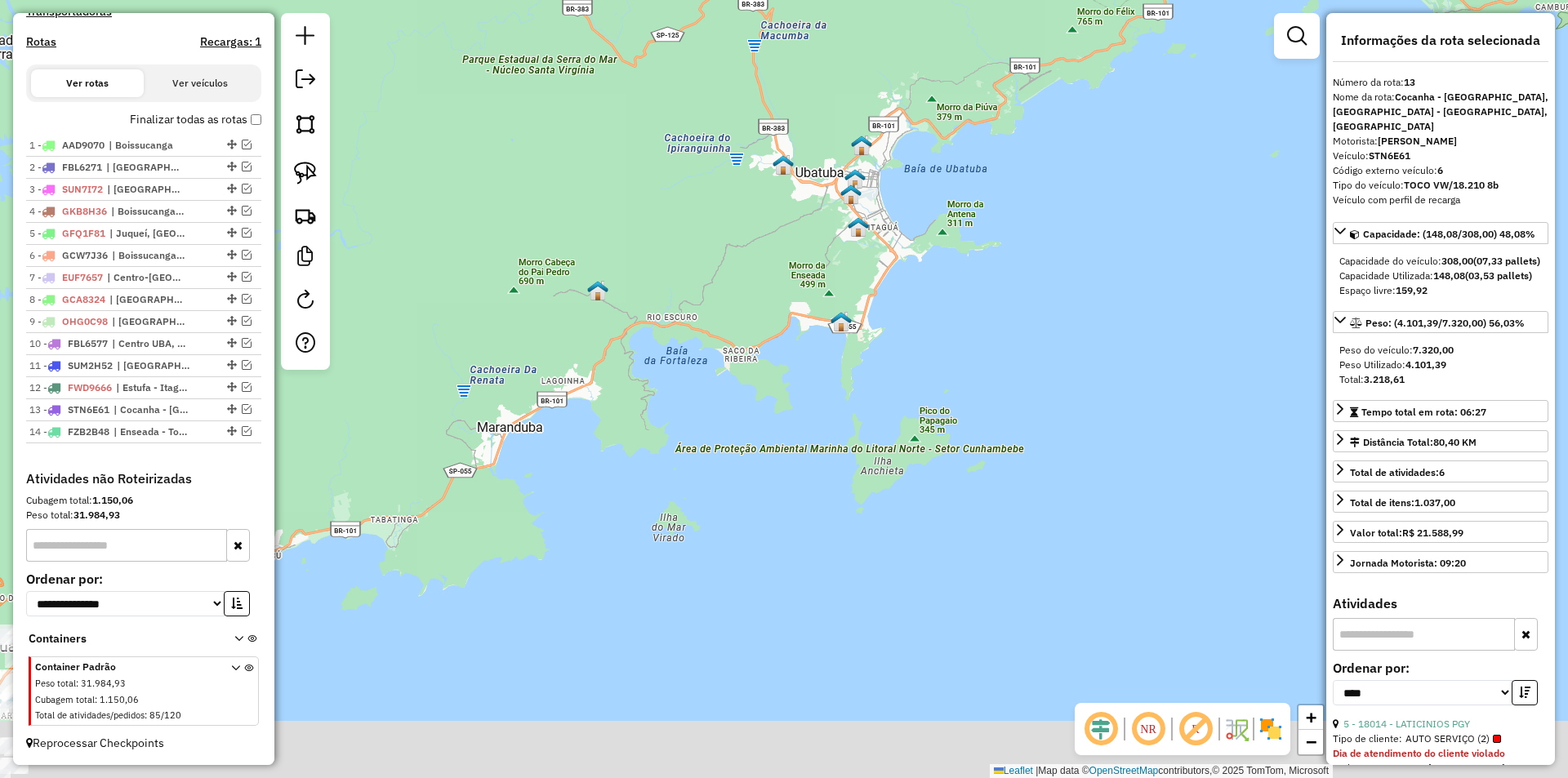
drag, startPoint x: 630, startPoint y: 462, endPoint x: 994, endPoint y: 248, distance: 422.2
click at [994, 248] on div "Janela de atendimento Grade de atendimento Capacidade Transportadoras Veículos …" at bounding box center [784, 389] width 1568 height 778
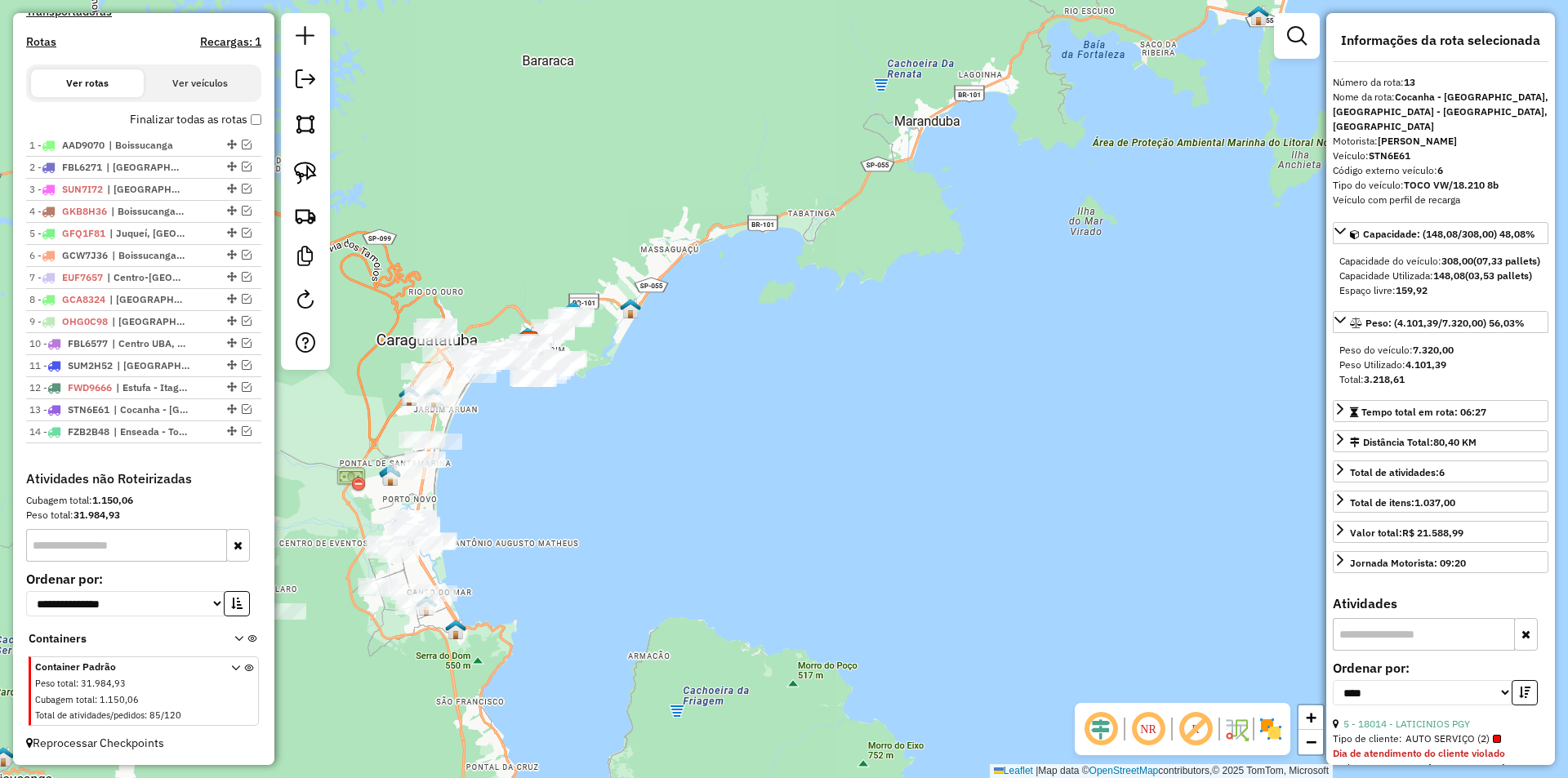
drag, startPoint x: 701, startPoint y: 528, endPoint x: 739, endPoint y: 423, distance: 111.7
click at [739, 423] on div "Janela de atendimento Grade de atendimento Capacidade Transportadoras Veículos …" at bounding box center [784, 389] width 1568 height 778
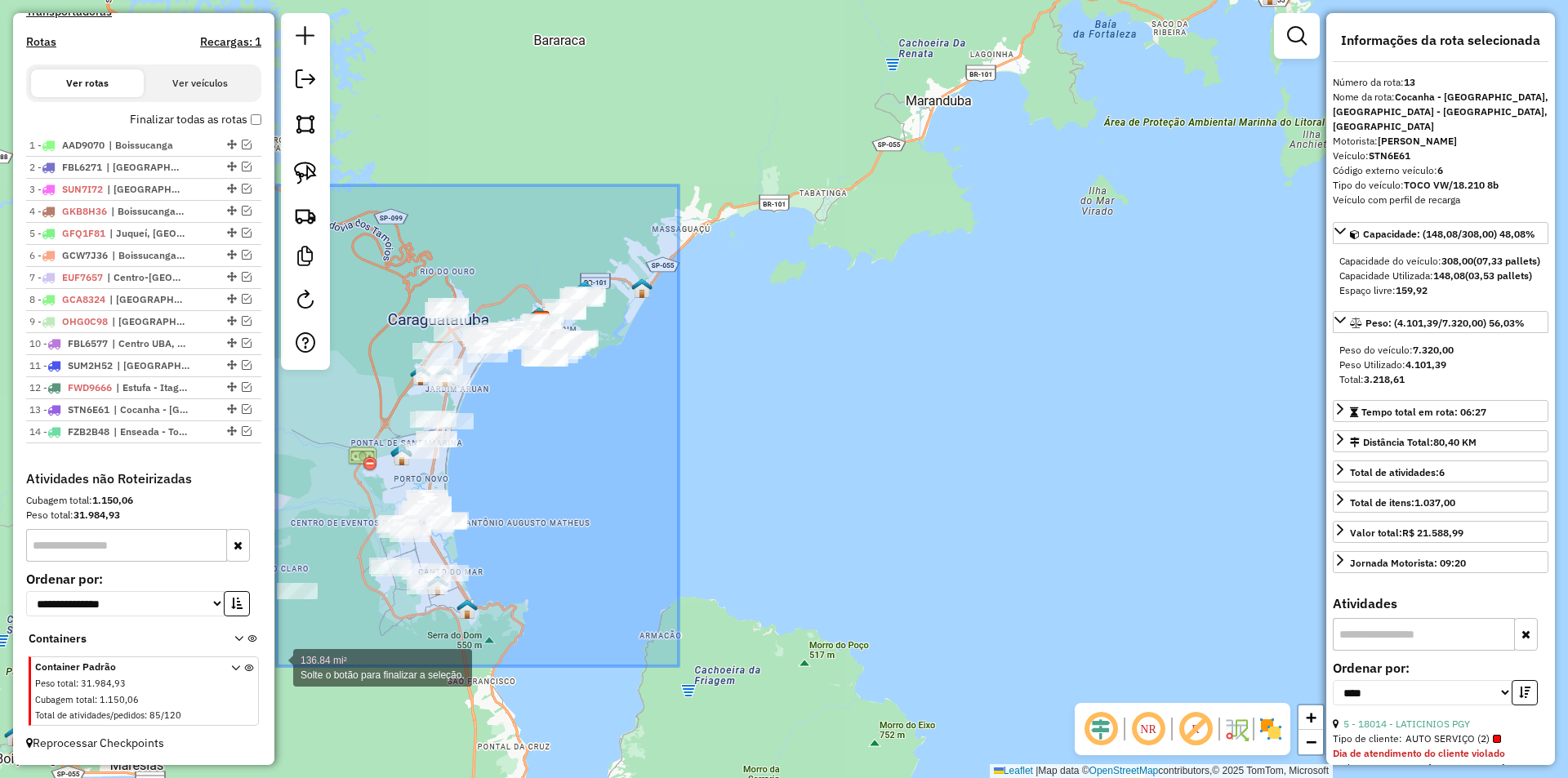
drag, startPoint x: 652, startPoint y: 214, endPoint x: 279, endPoint y: 668, distance: 587.6
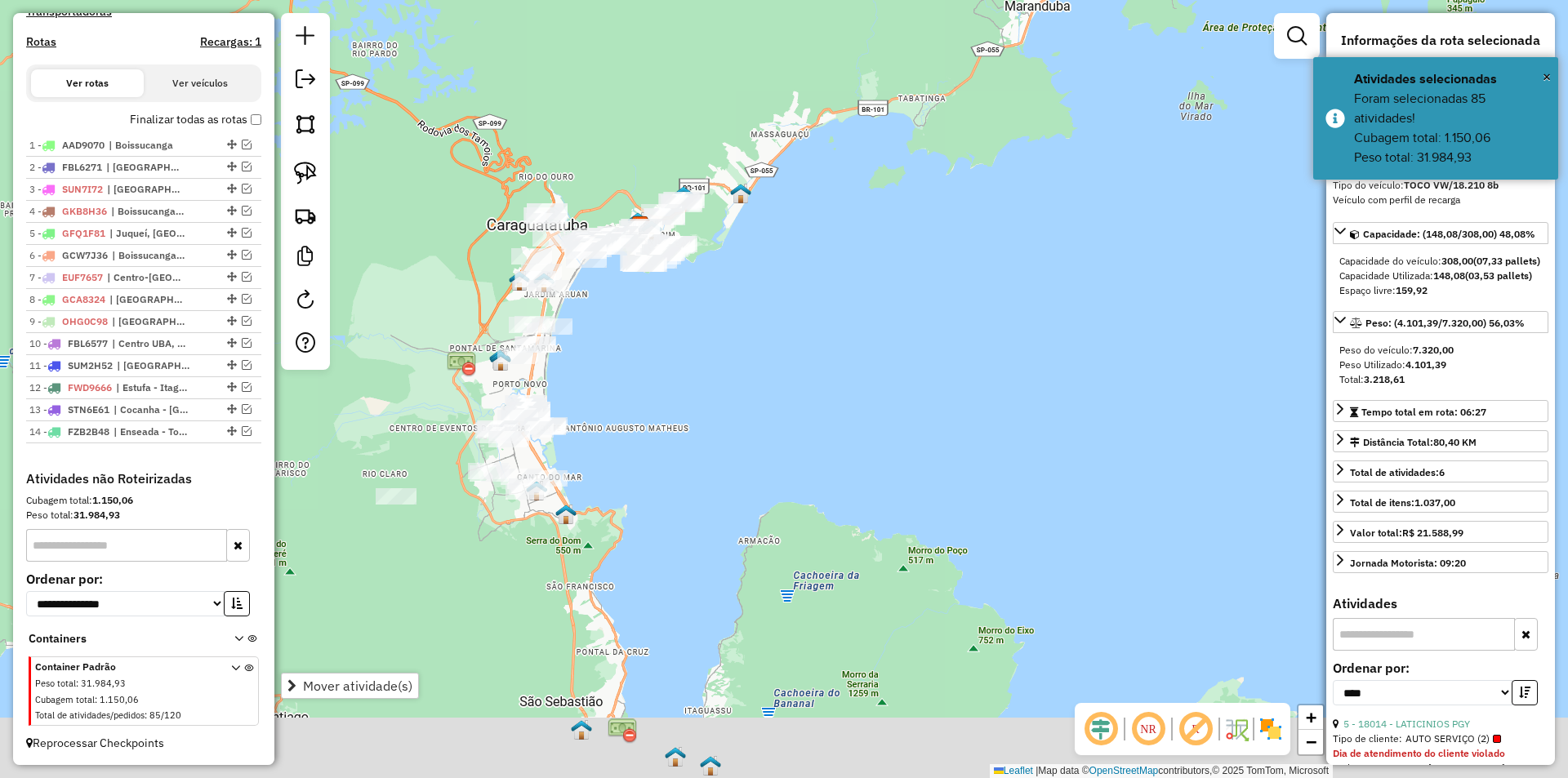
drag, startPoint x: 721, startPoint y: 529, endPoint x: 821, endPoint y: 434, distance: 137.9
click at [821, 434] on div "Janela de atendimento Grade de atendimento Capacidade Transportadoras Veículos …" at bounding box center [784, 389] width 1568 height 778
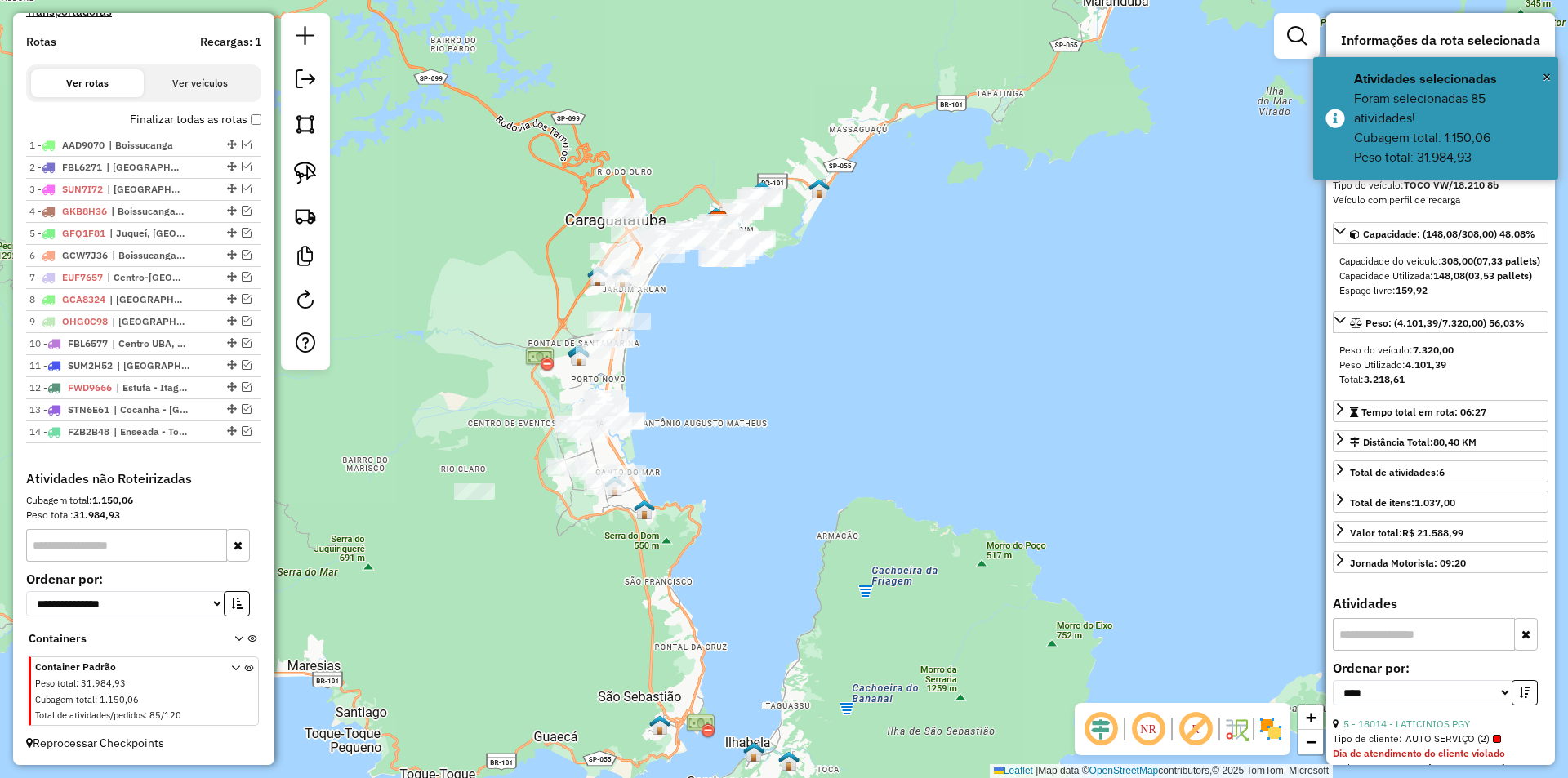
drag, startPoint x: 730, startPoint y: 448, endPoint x: 817, endPoint y: 441, distance: 87.3
click at [817, 441] on div "Janela de atendimento Grade de atendimento Capacidade Transportadoras Veículos …" at bounding box center [784, 389] width 1568 height 778
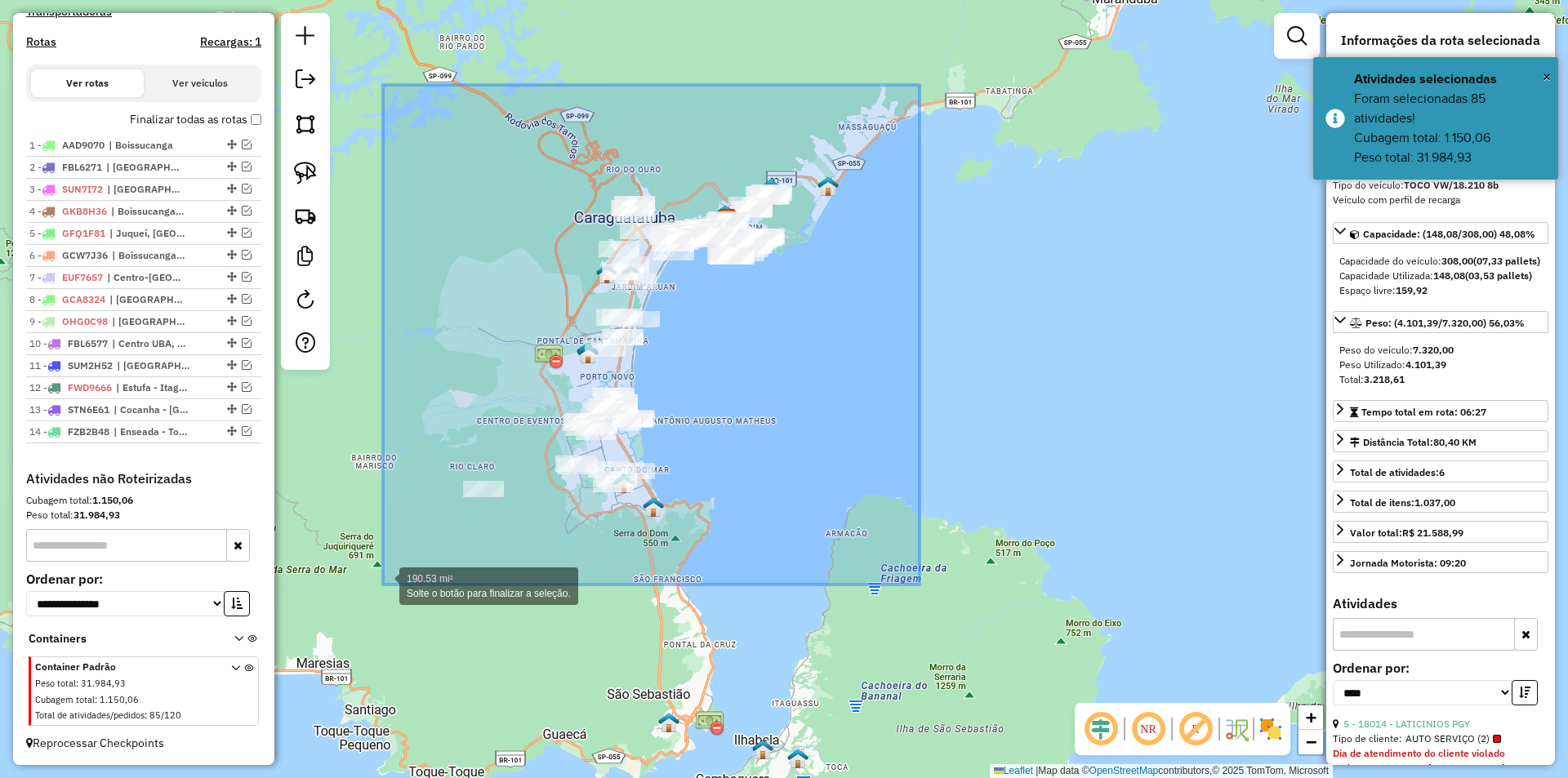
drag, startPoint x: 900, startPoint y: 107, endPoint x: 383, endPoint y: 584, distance: 703.4
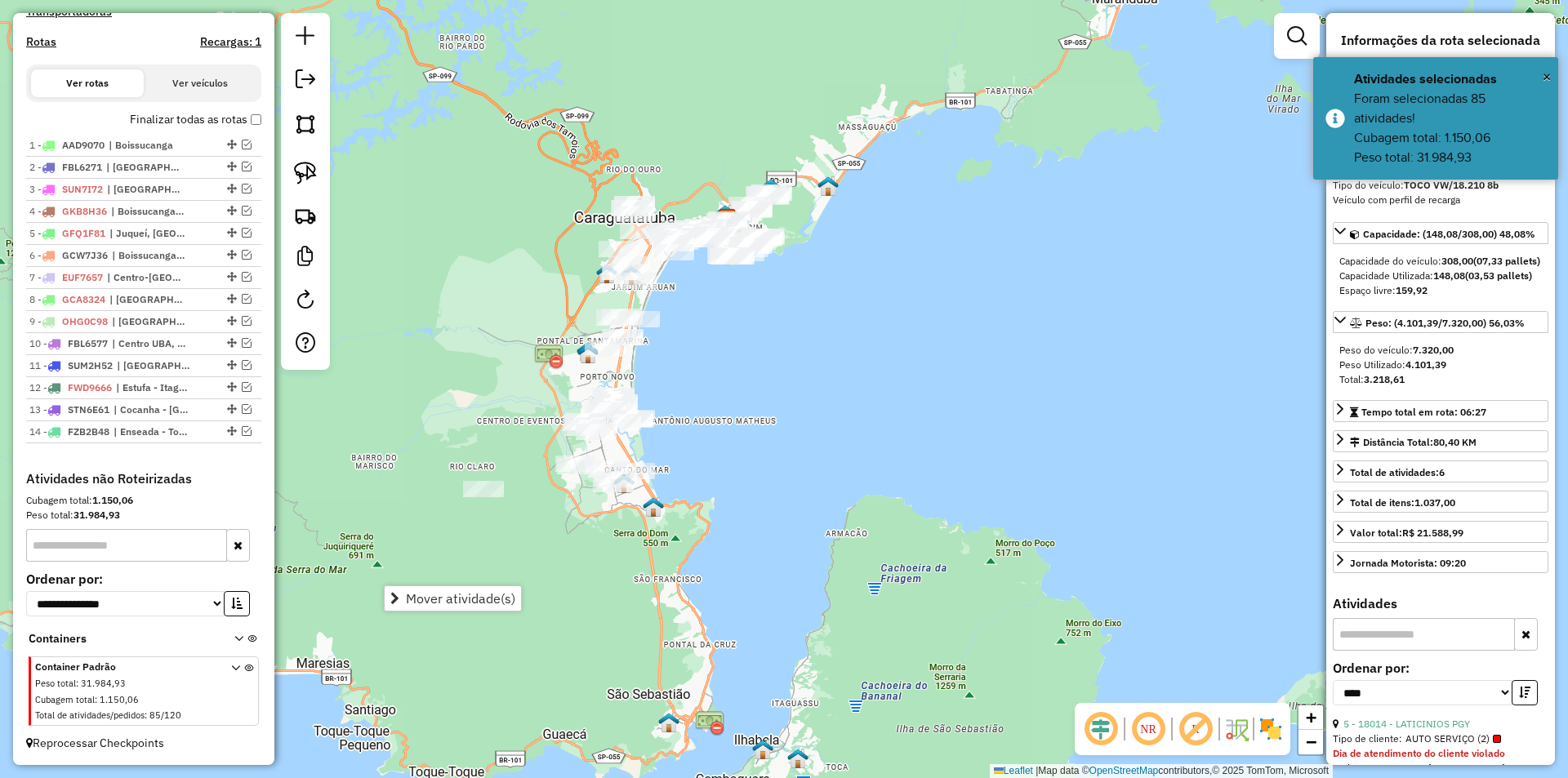
drag, startPoint x: 840, startPoint y: 339, endPoint x: 755, endPoint y: 386, distance: 97.1
click at [755, 386] on div "Janela de atendimento Grade de atendimento Capacidade Transportadoras Veículos …" at bounding box center [784, 389] width 1568 height 778
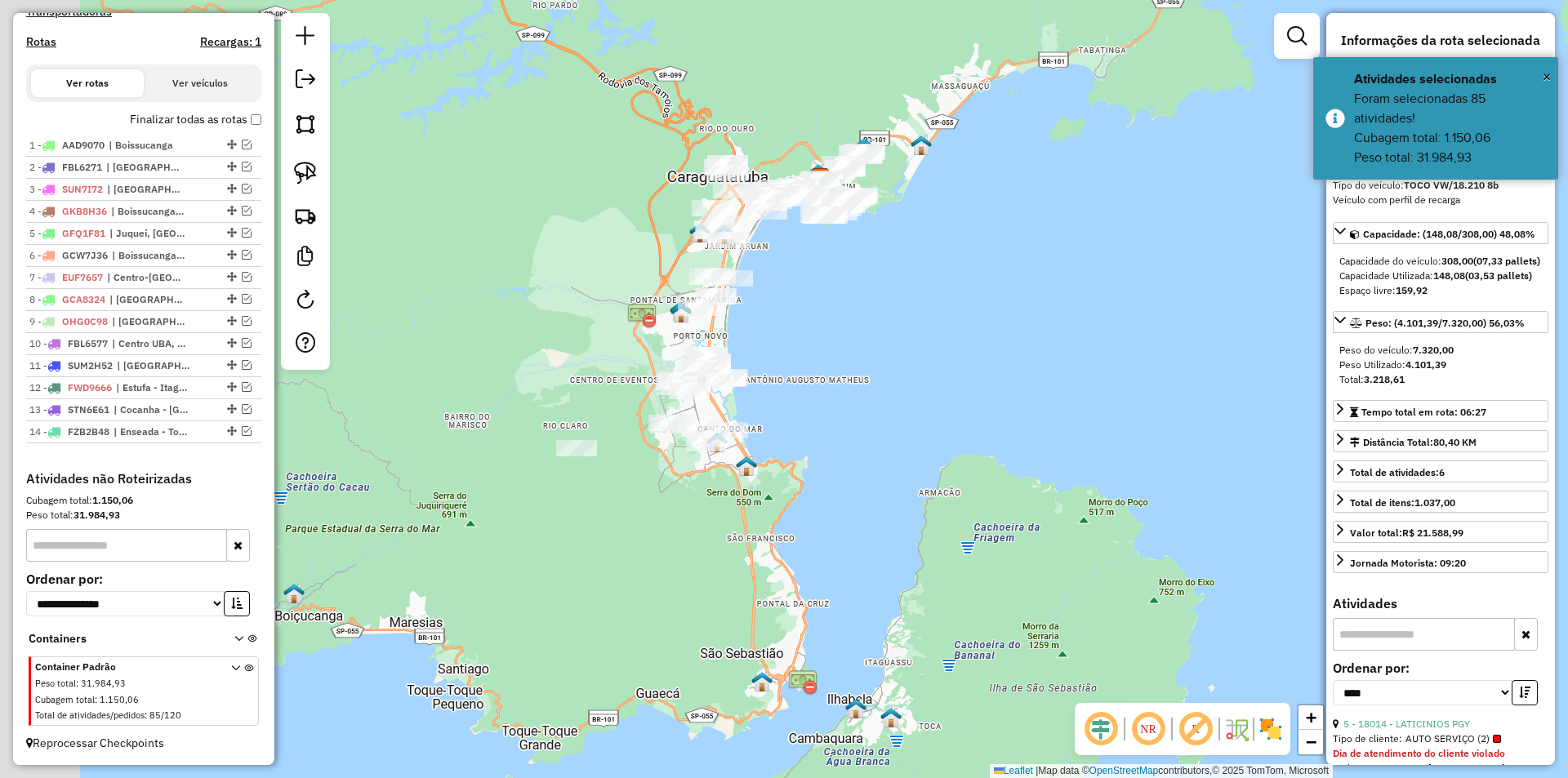
drag, startPoint x: 693, startPoint y: 439, endPoint x: 871, endPoint y: 352, distance: 198.1
click at [871, 352] on div "Janela de atendimento Grade de atendimento Capacidade Transportadoras Veículos …" at bounding box center [784, 389] width 1568 height 778
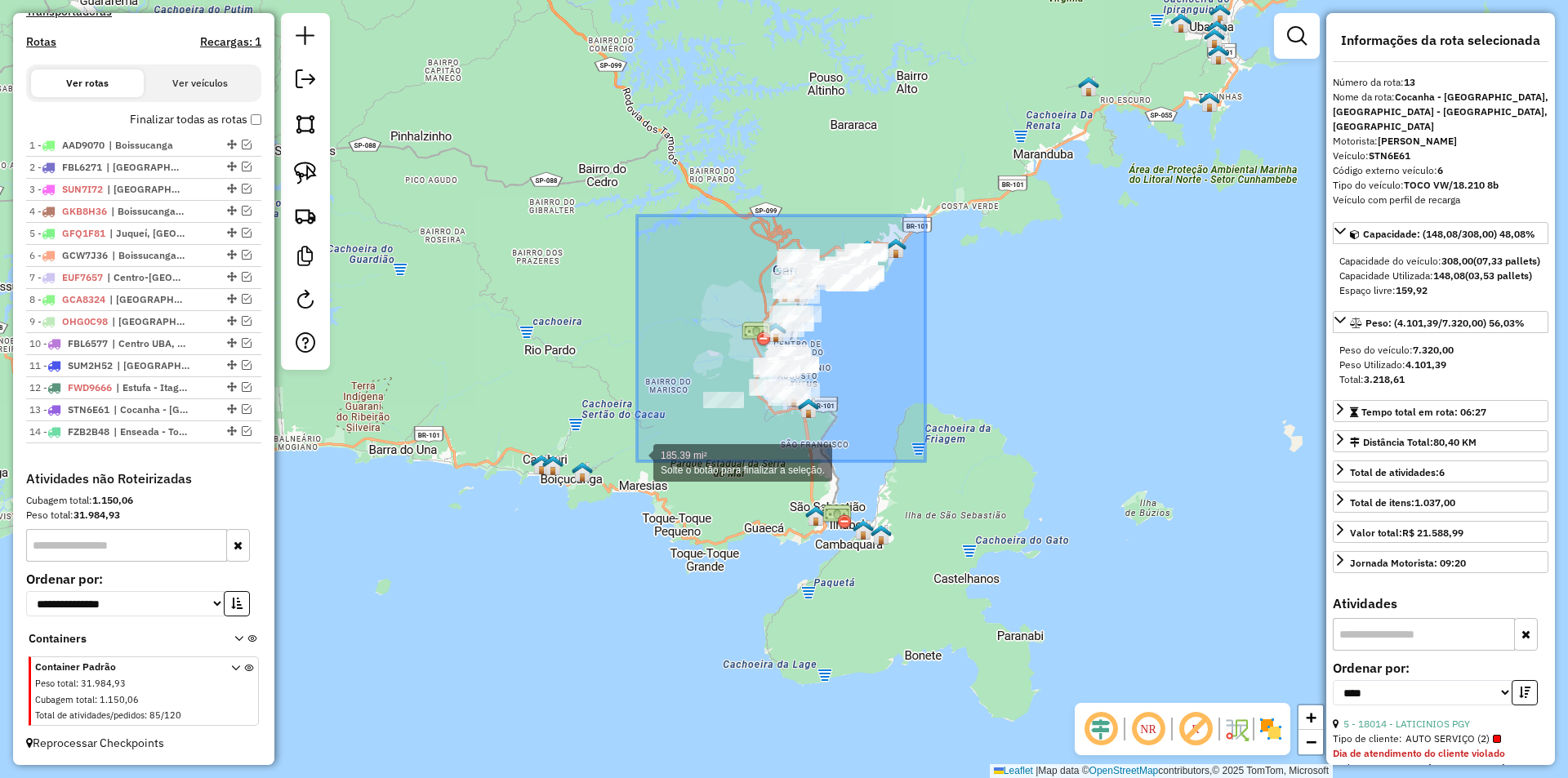
drag, startPoint x: 925, startPoint y: 215, endPoint x: 637, endPoint y: 461, distance: 378.8
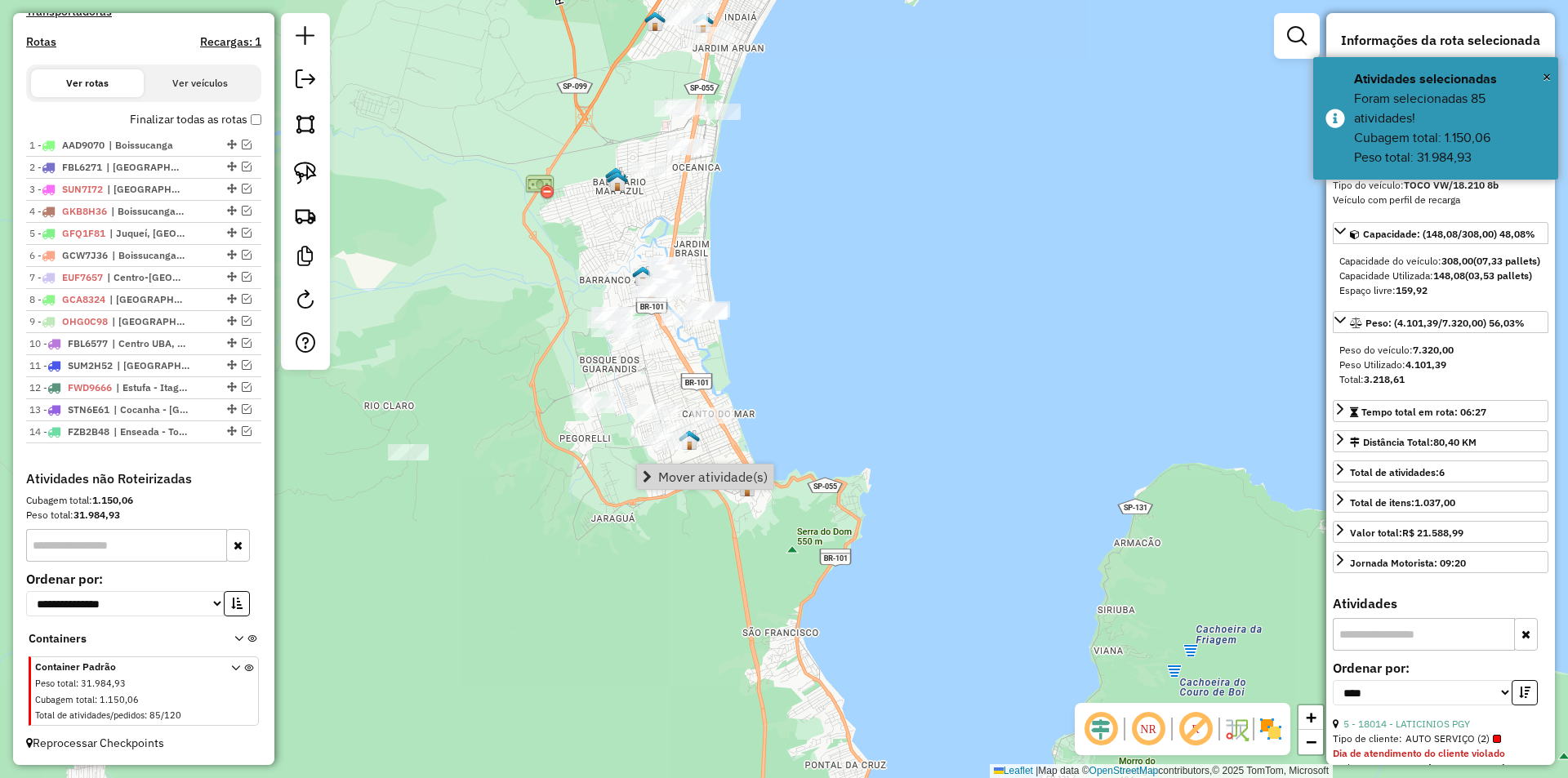
click at [826, 402] on div "Janela de atendimento Grade de atendimento Capacidade Transportadoras Veículos …" at bounding box center [784, 389] width 1568 height 778
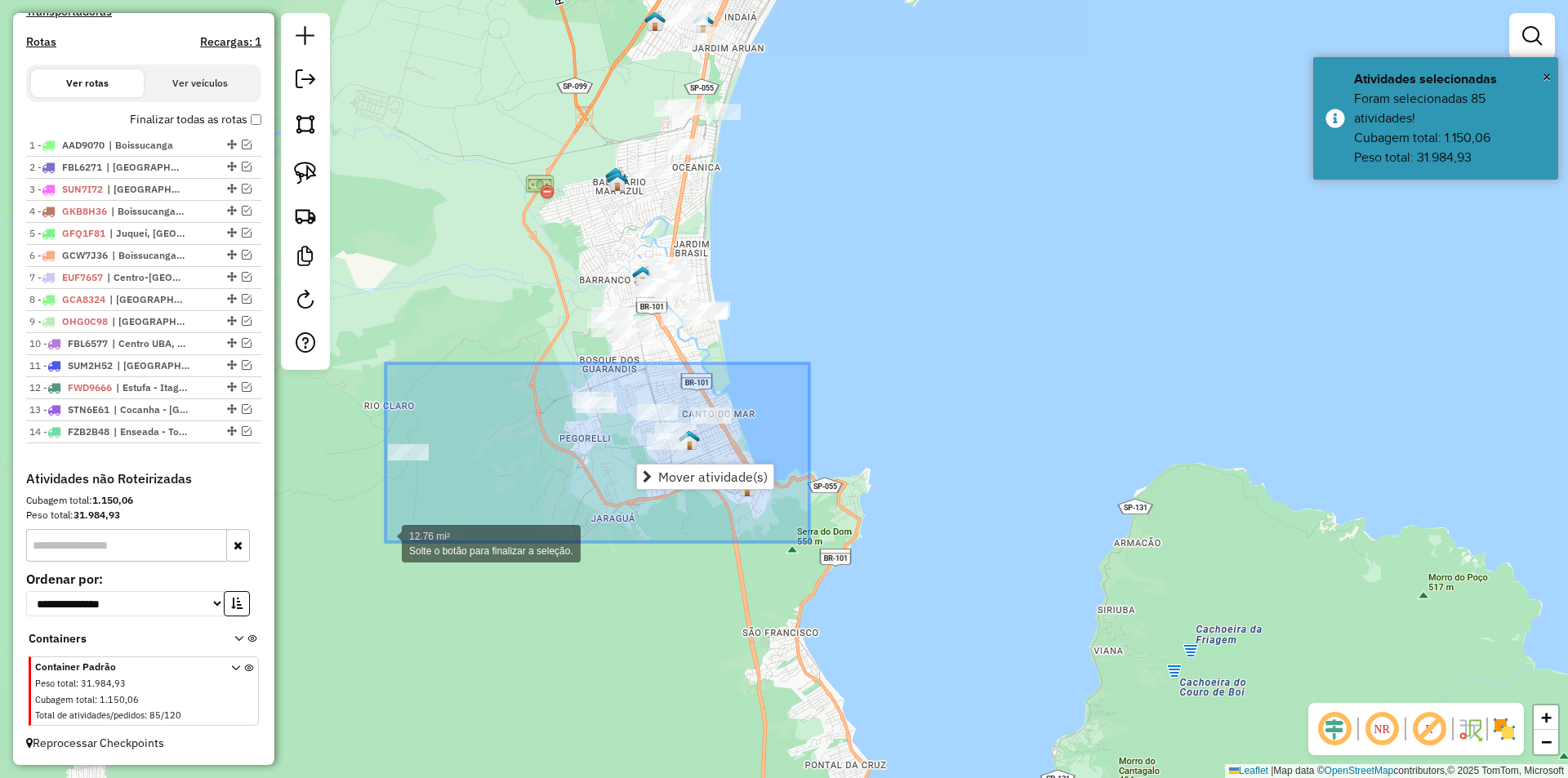
drag, startPoint x: 401, startPoint y: 540, endPoint x: 376, endPoint y: 544, distance: 25.3
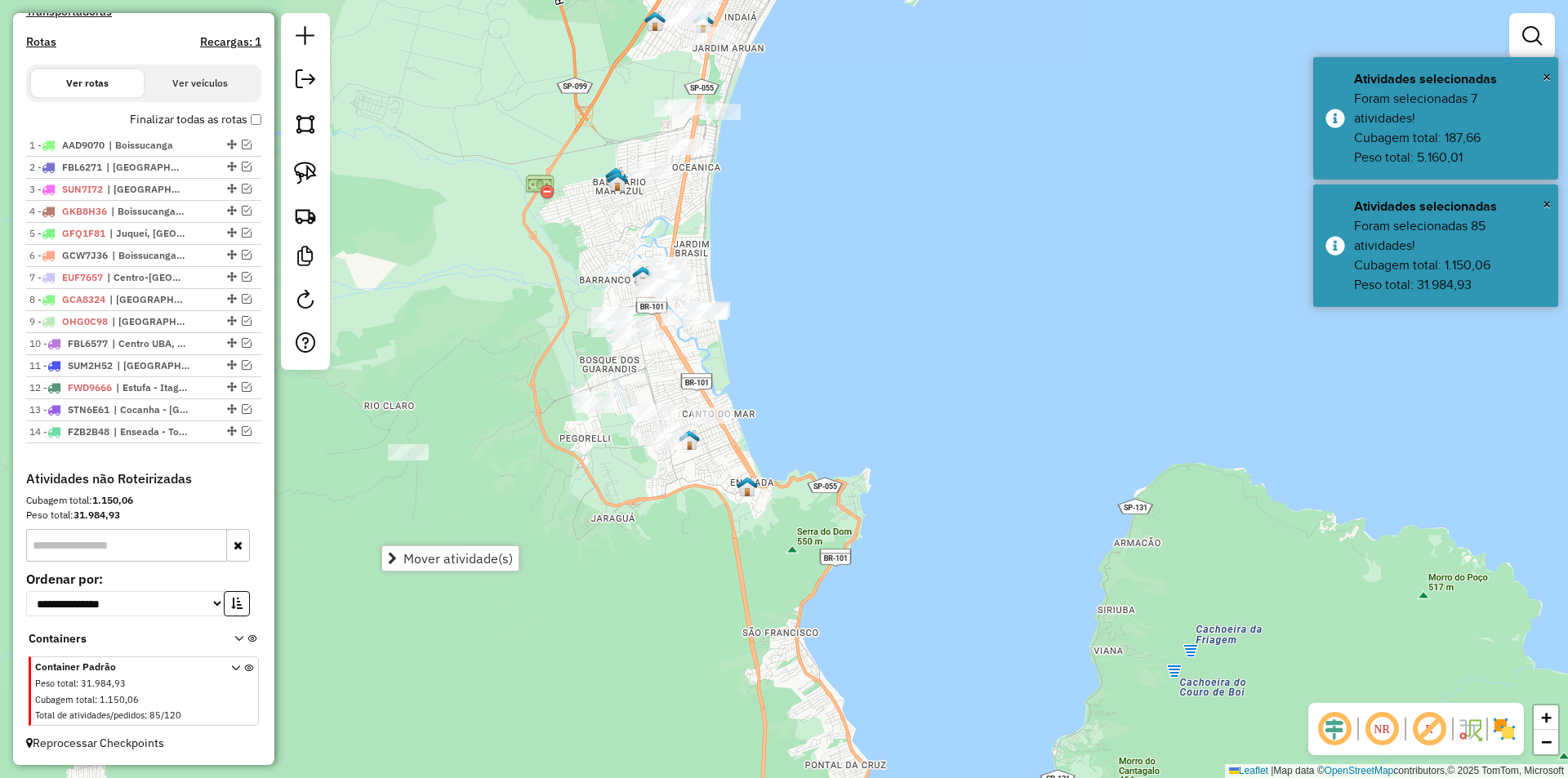
click at [795, 405] on div "Janela de atendimento Grade de atendimento Capacidade Transportadoras Veículos …" at bounding box center [784, 389] width 1568 height 778
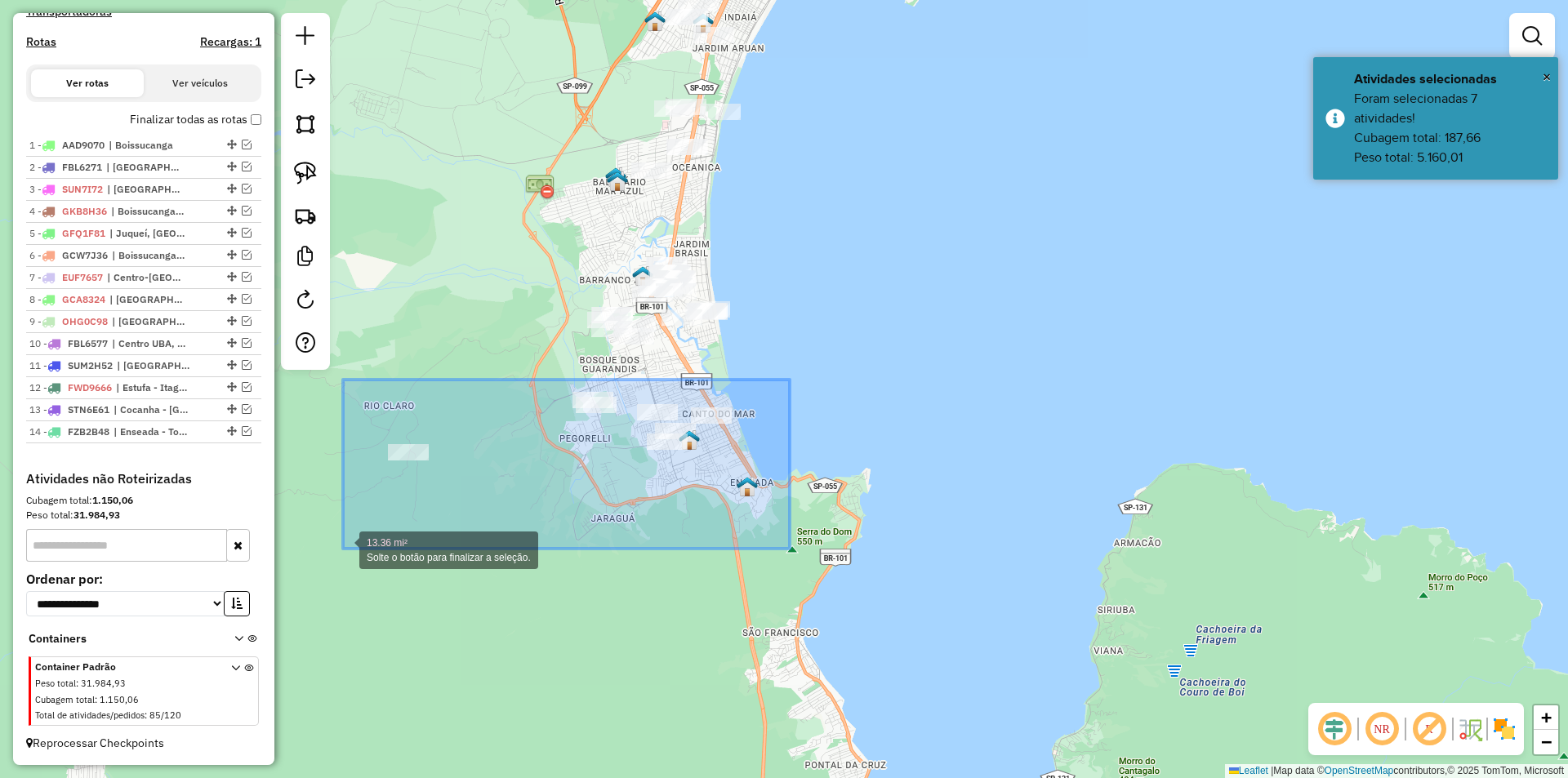
drag, startPoint x: 776, startPoint y: 384, endPoint x: 341, endPoint y: 551, distance: 466.0
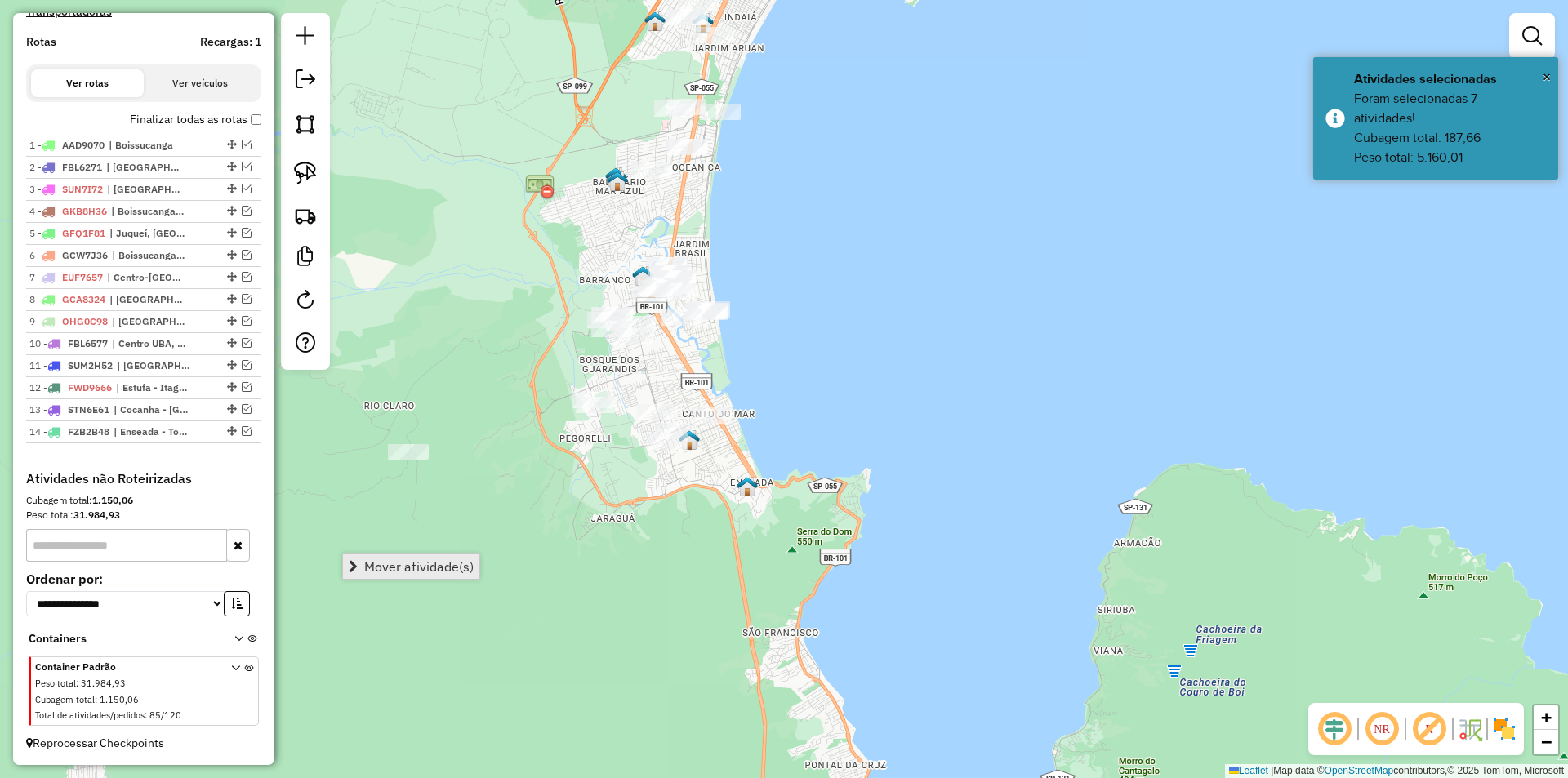
click at [423, 573] on span "Mover atividade(s)" at bounding box center [419, 566] width 109 height 13
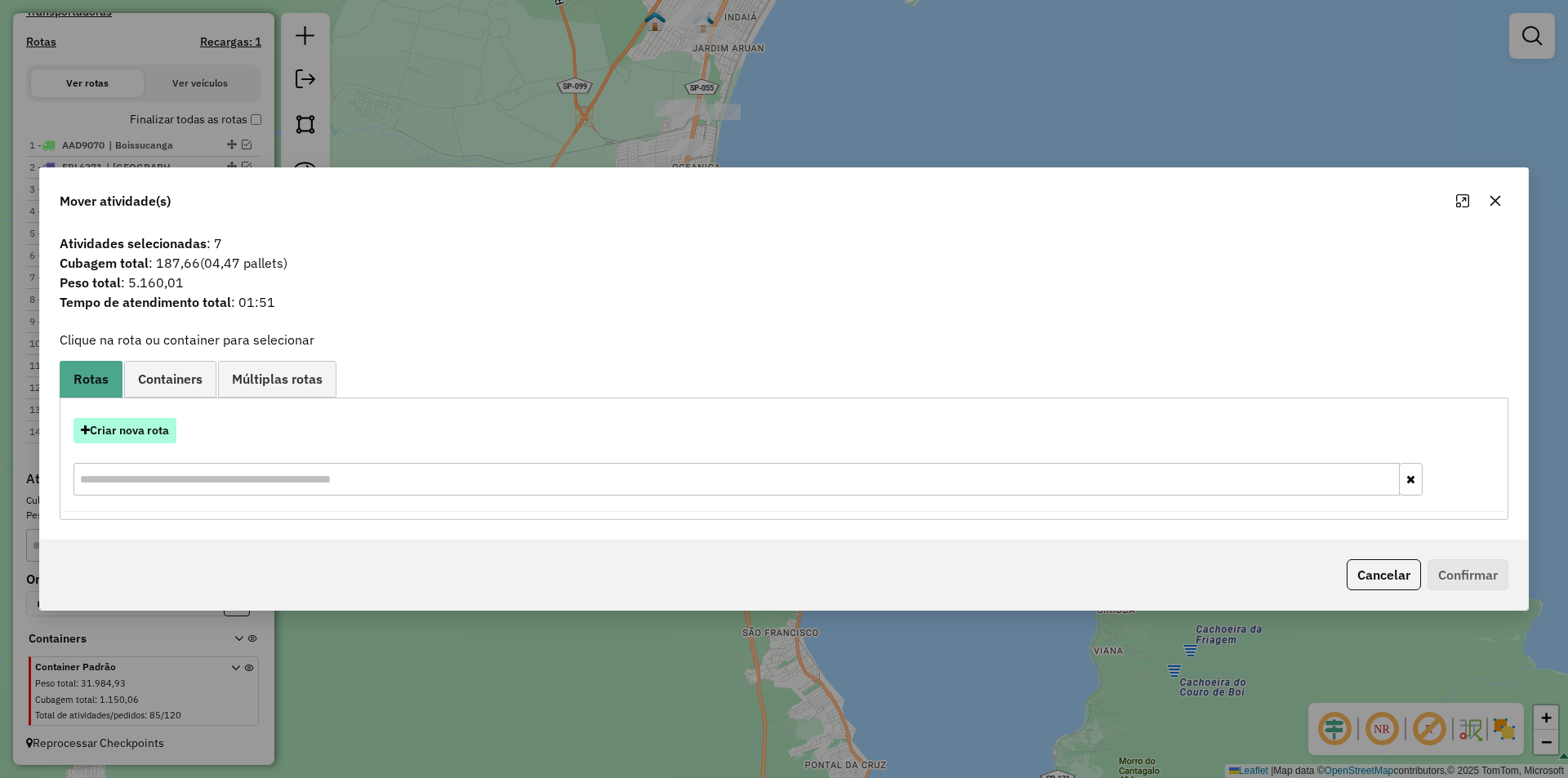
click at [130, 433] on button "Criar nova rota" at bounding box center [124, 431] width 103 height 26
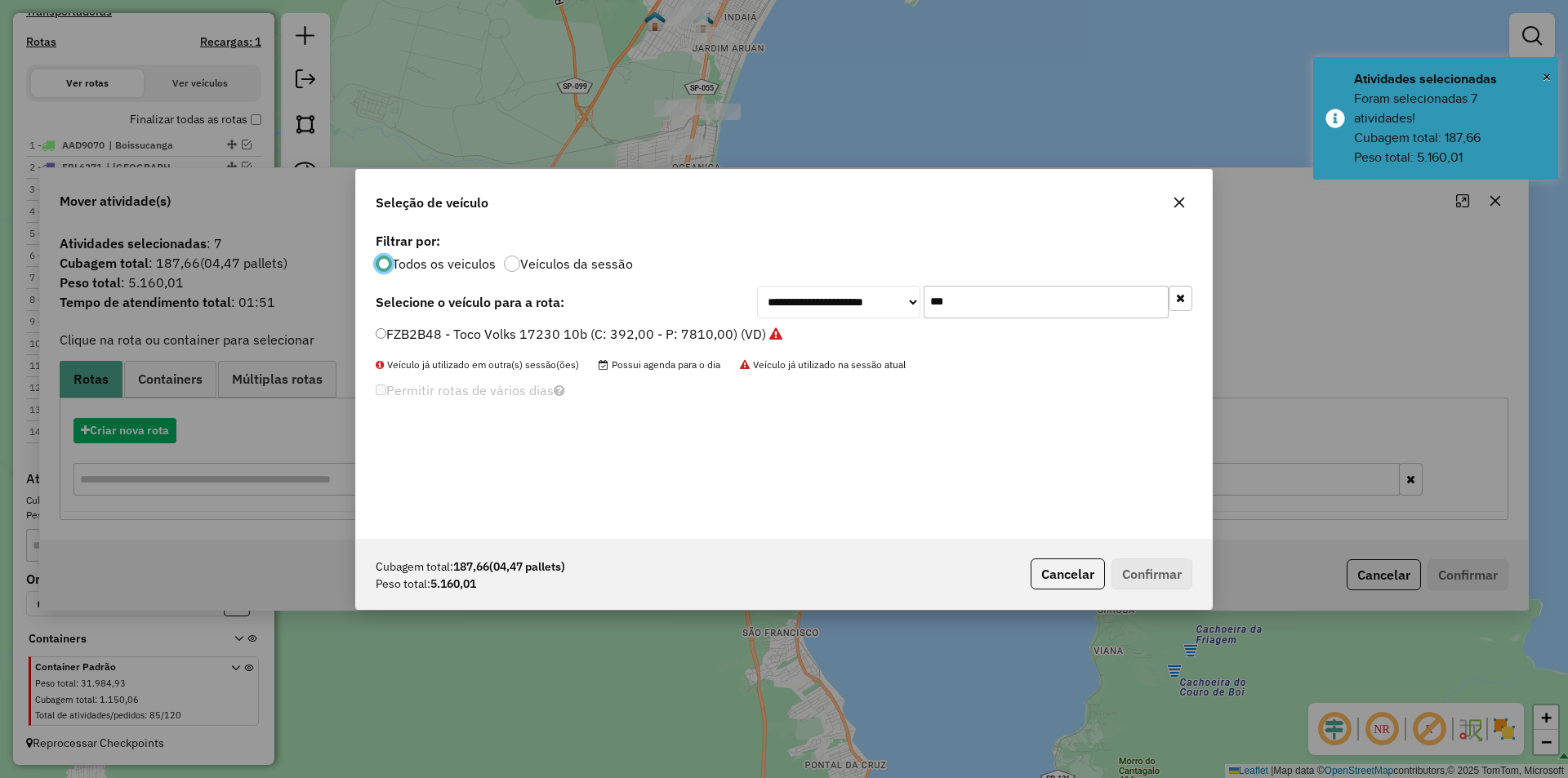
scroll to position [9, 5]
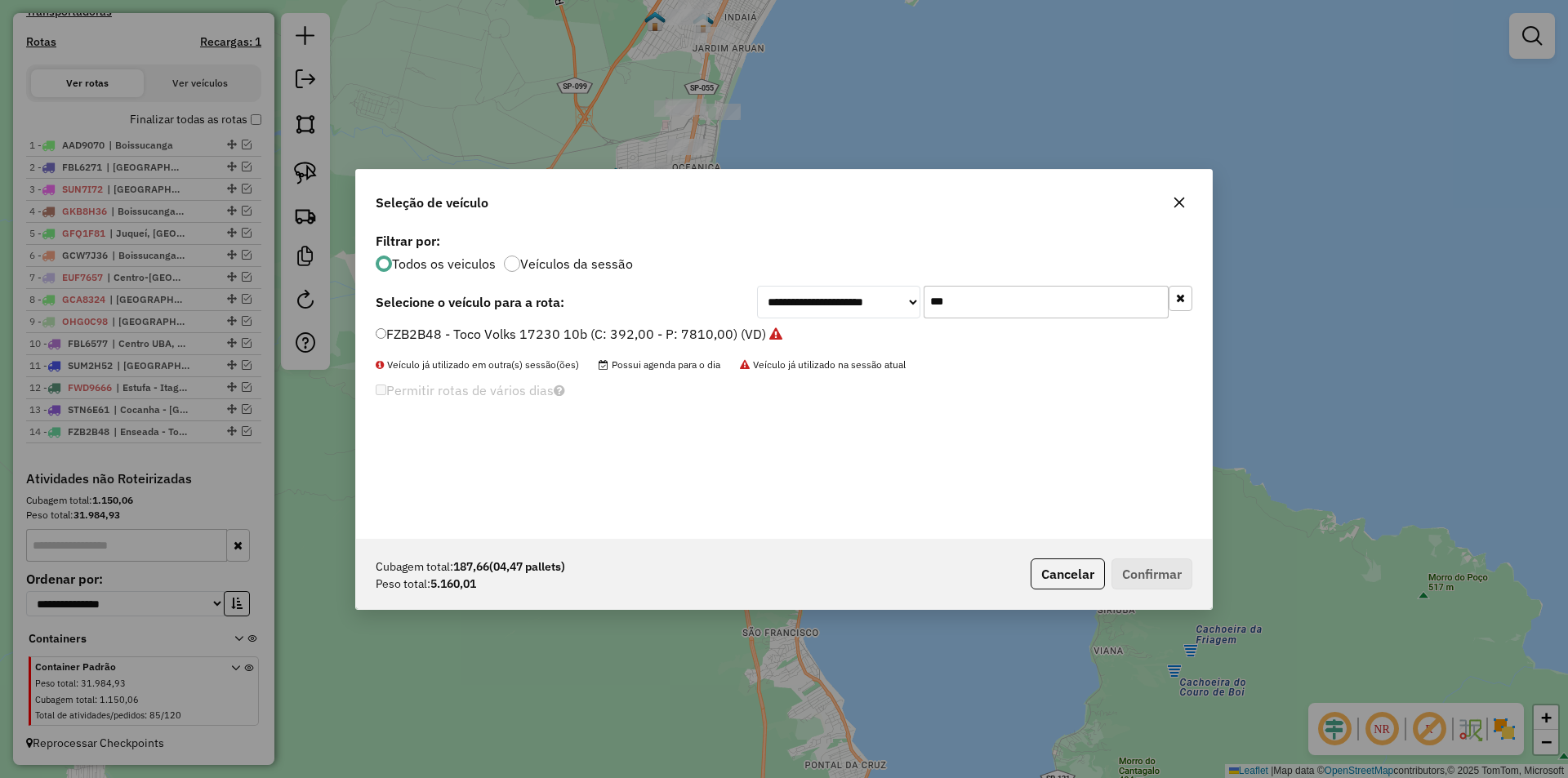
click at [979, 311] on input "***" at bounding box center [1046, 302] width 245 height 32
type input "***"
click at [406, 331] on label "FZV4369 - TOCO Volvo VM 220 (C: 392,00 - P: 7670,00) (VD)" at bounding box center [563, 334] width 376 height 20
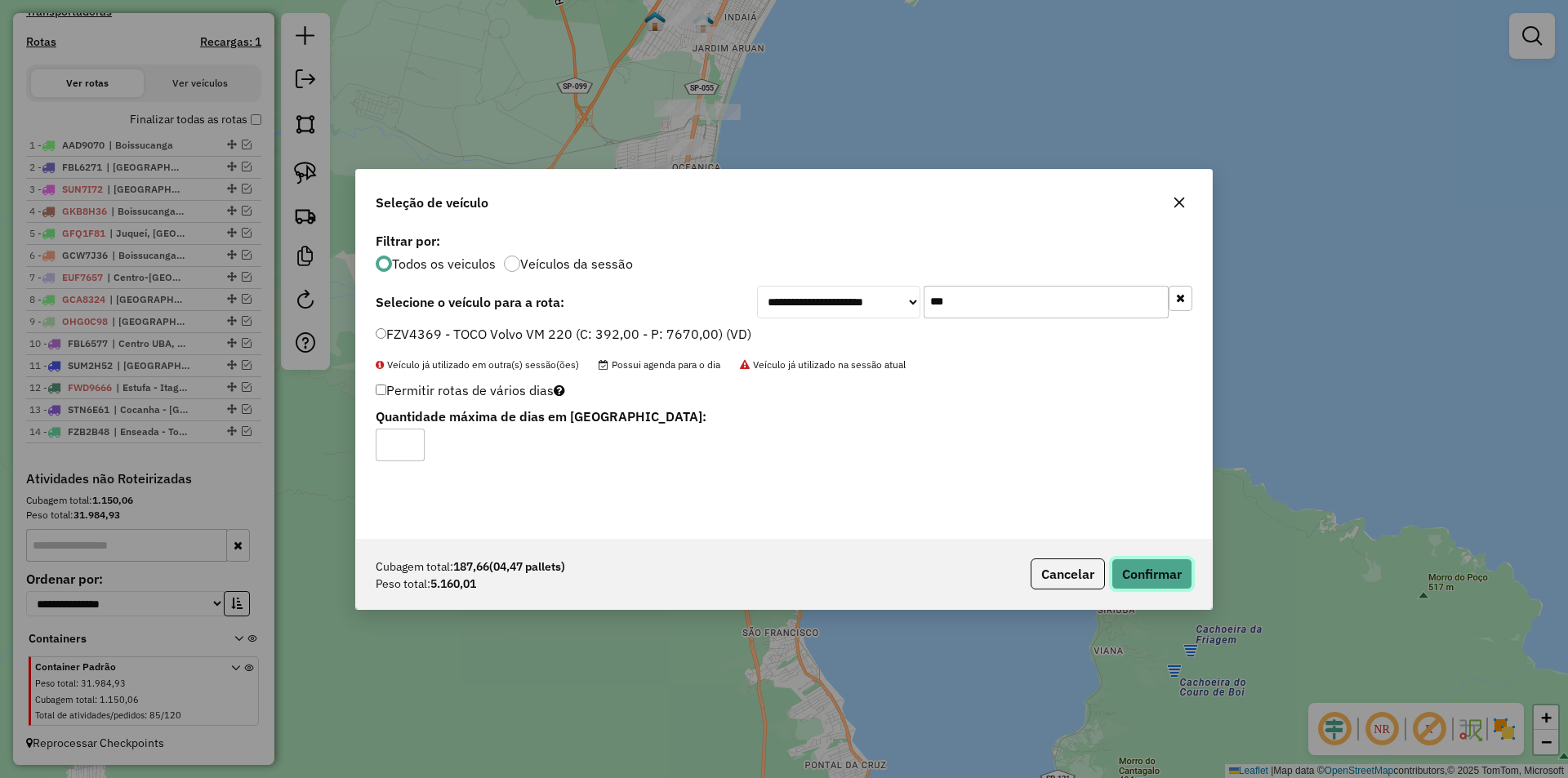
click at [1143, 569] on button "Confirmar" at bounding box center [1152, 574] width 81 height 31
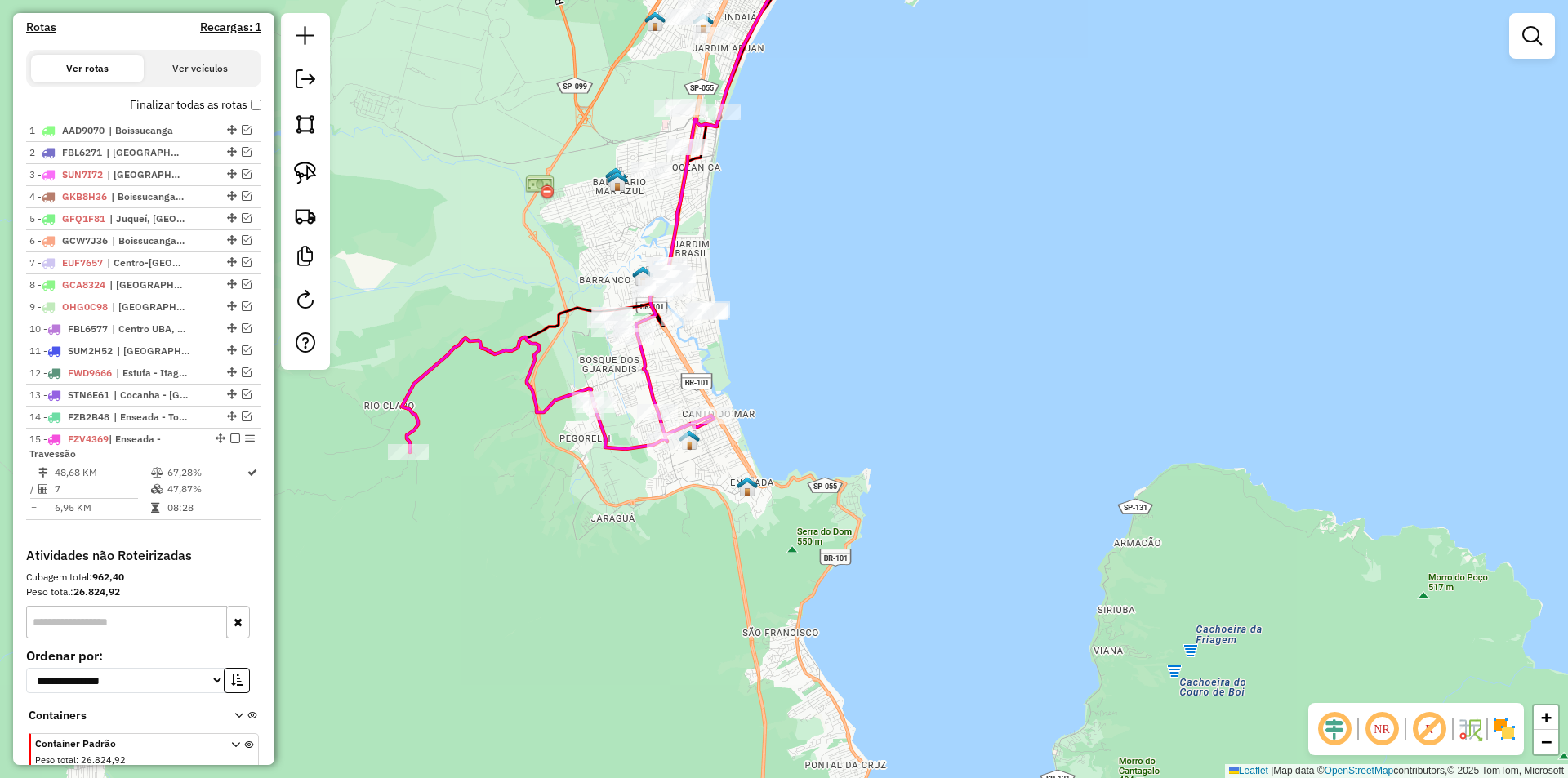
scroll to position [615, 0]
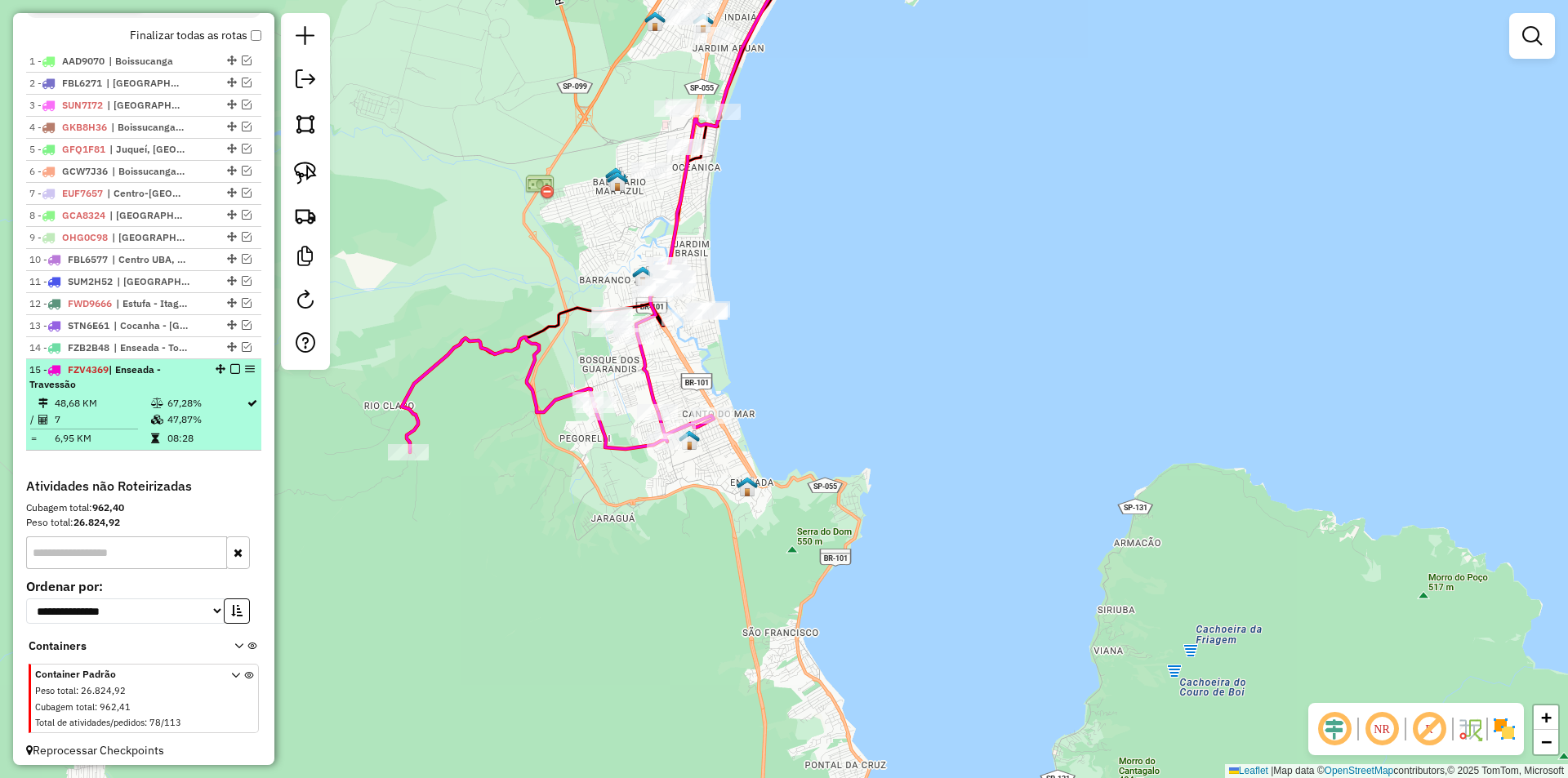
click at [230, 374] on em at bounding box center [235, 369] width 10 height 10
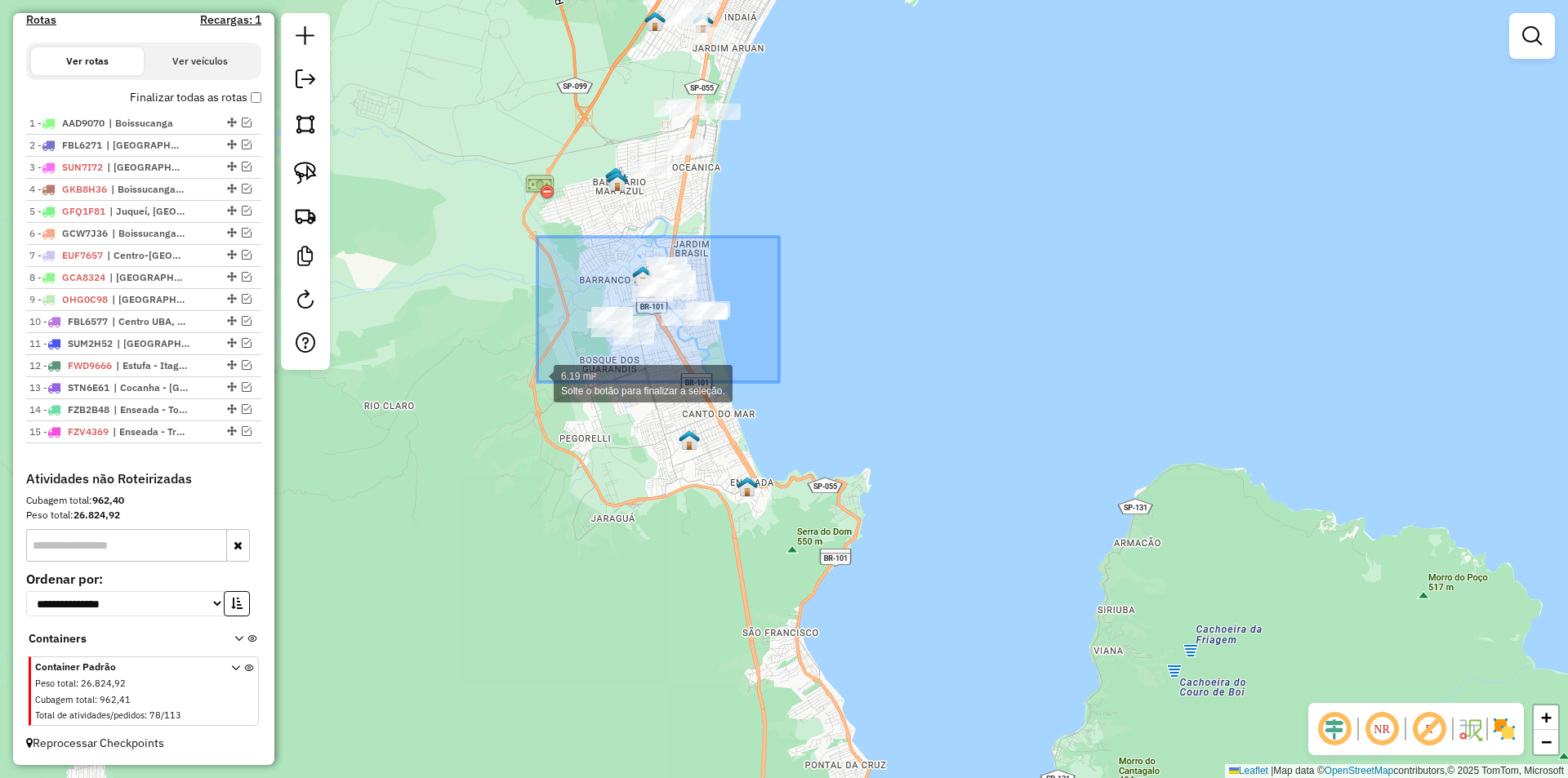
drag, startPoint x: 714, startPoint y: 267, endPoint x: 537, endPoint y: 382, distance: 211.1
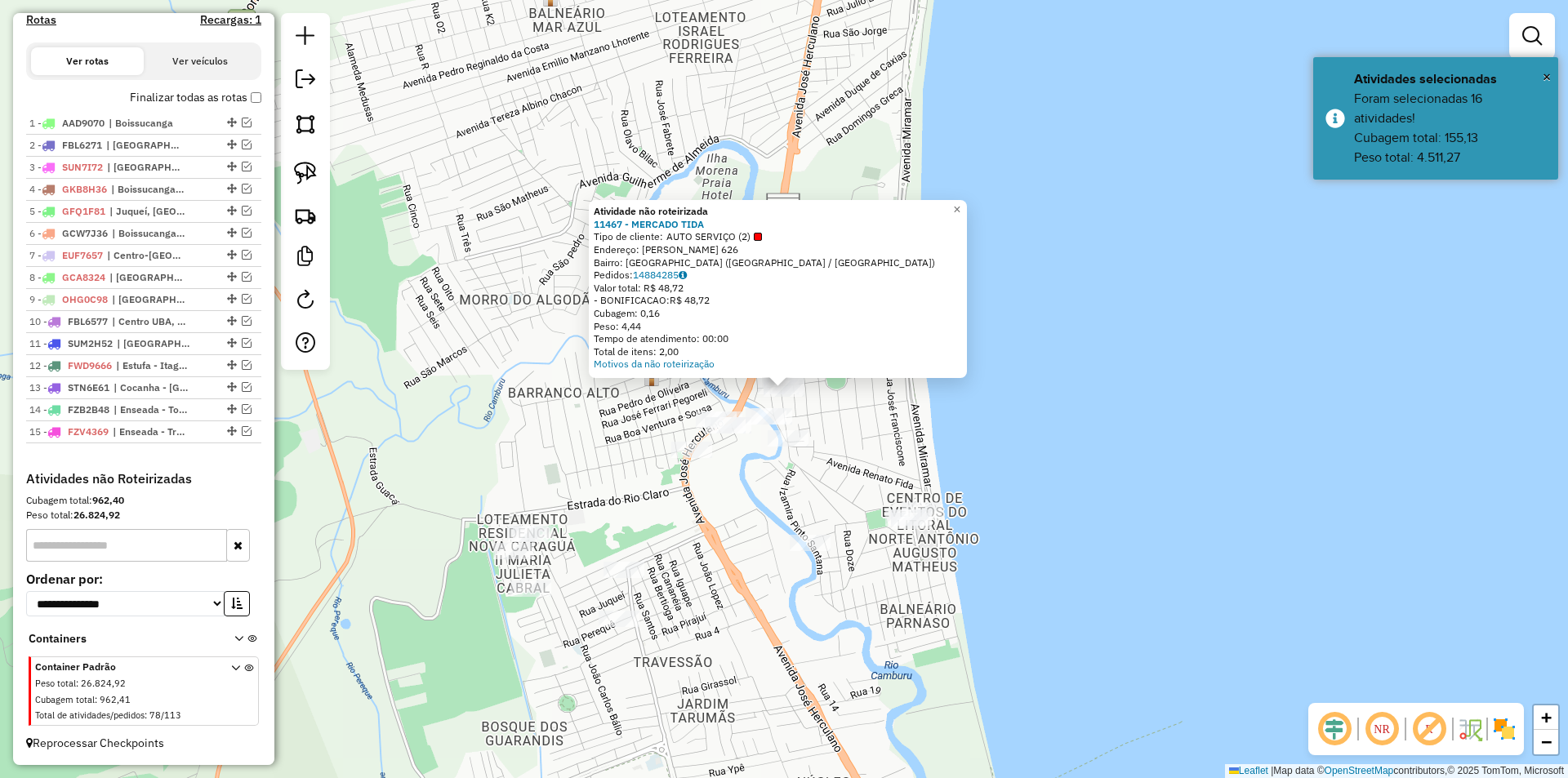
click at [742, 609] on div "Atividade não roteirizada 11467 - MERCADO TIDA Tipo de cliente: AUTO SERVIÇO (2…" at bounding box center [784, 389] width 1568 height 778
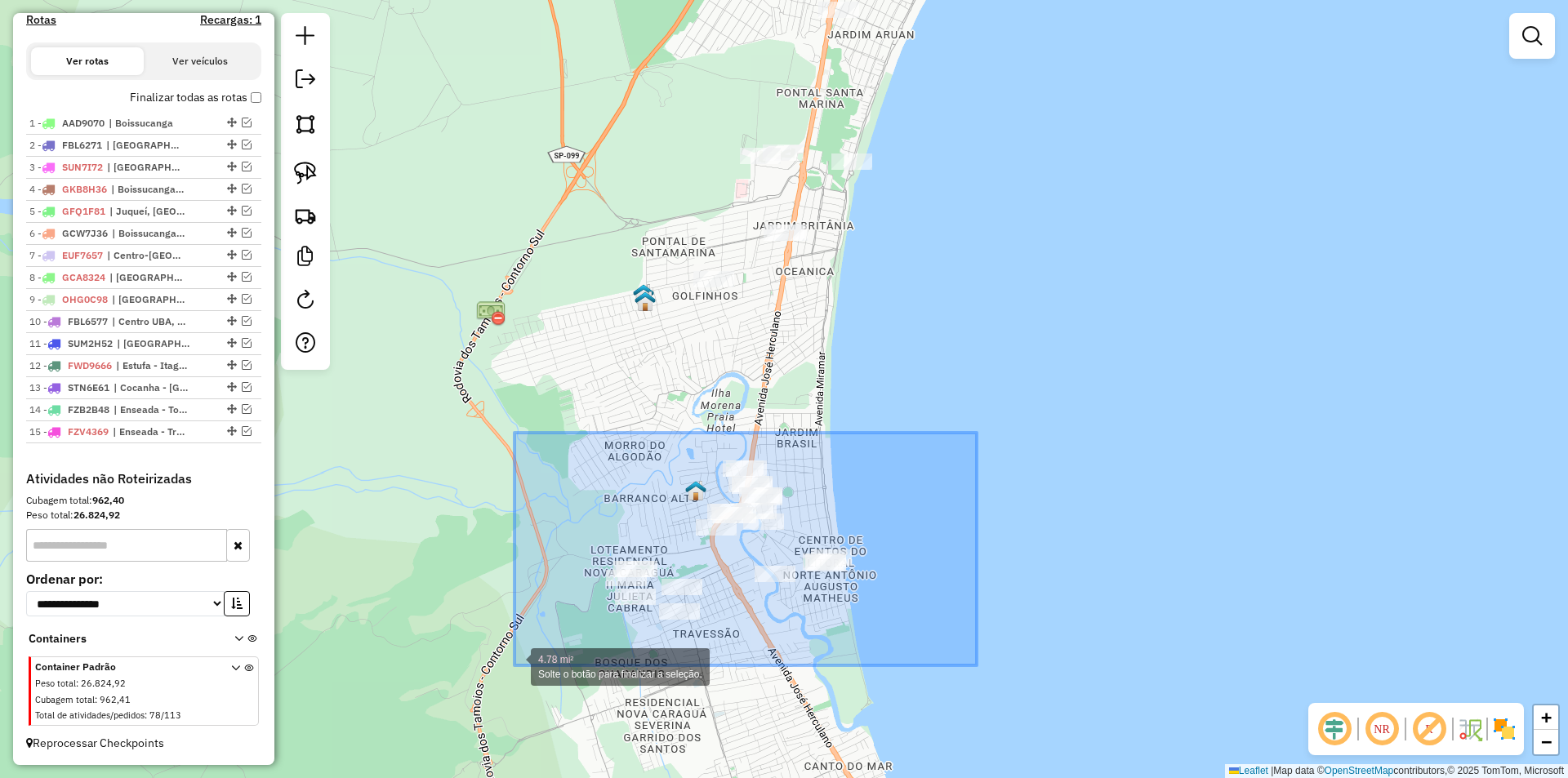
drag, startPoint x: 930, startPoint y: 443, endPoint x: 514, endPoint y: 665, distance: 471.5
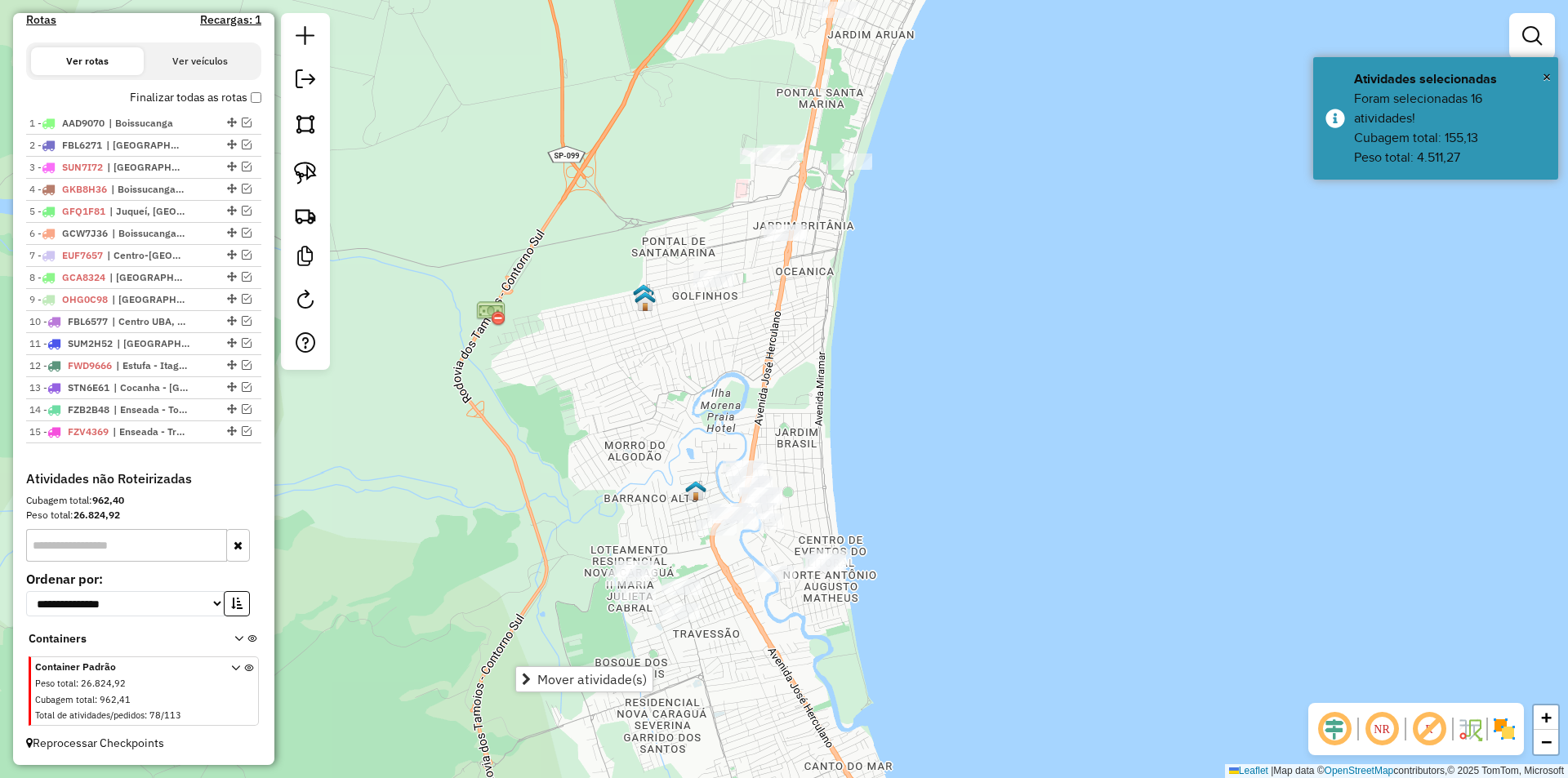
click at [600, 673] on span "Mover atividade(s)" at bounding box center [592, 678] width 109 height 13
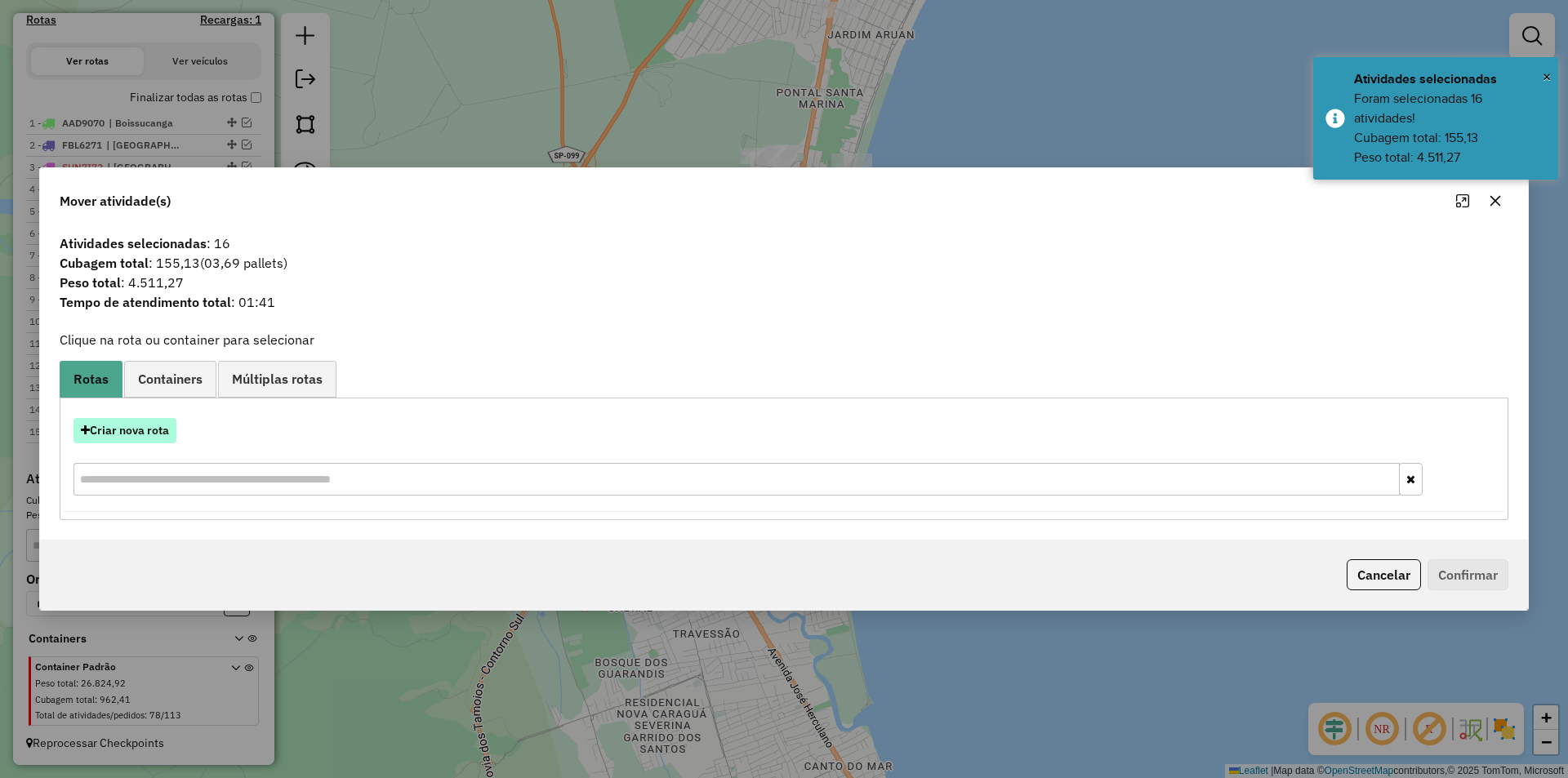
click at [139, 434] on button "Criar nova rota" at bounding box center [124, 431] width 103 height 26
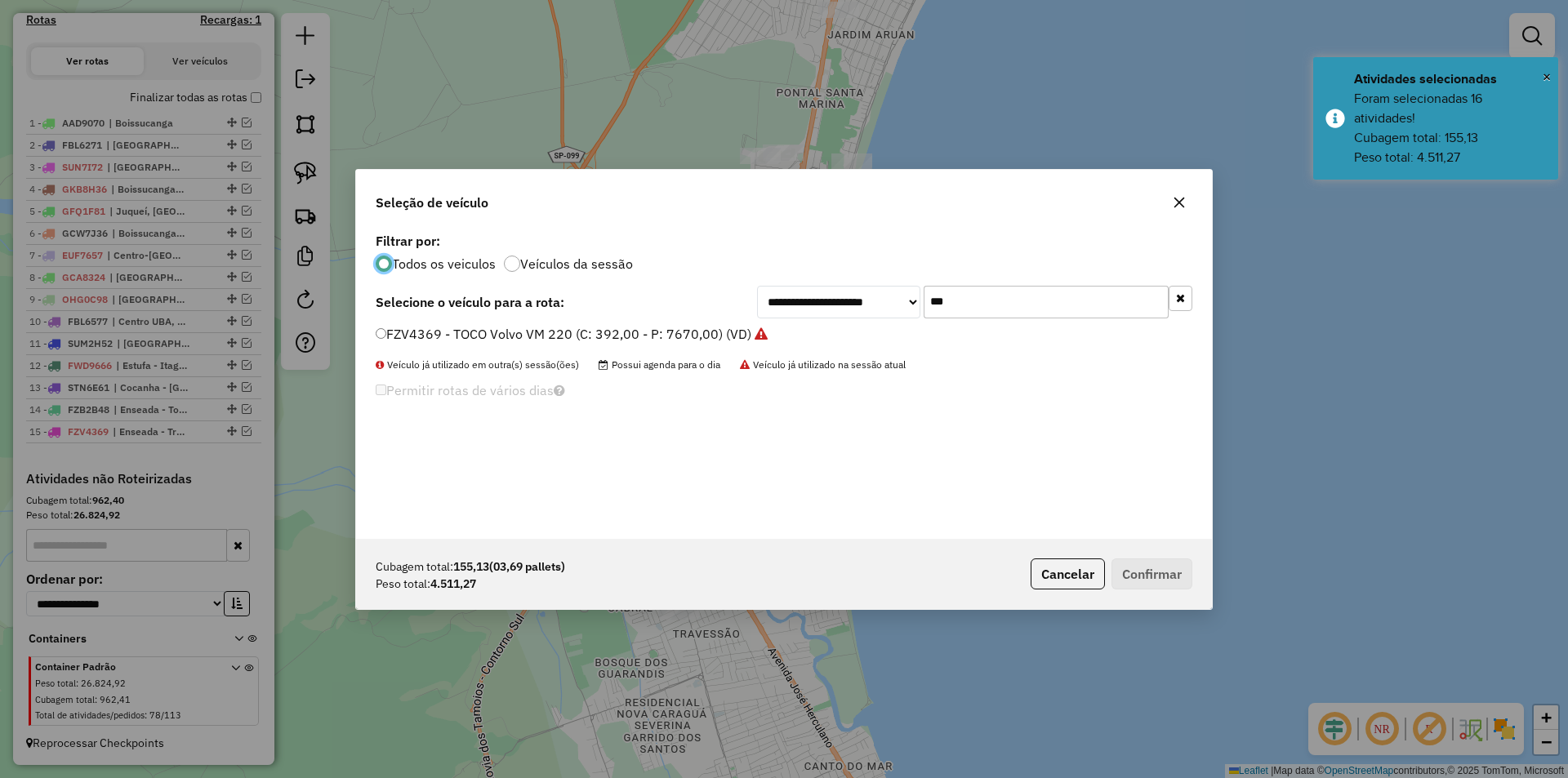
scroll to position [9, 5]
click at [978, 300] on input "***" at bounding box center [1046, 302] width 245 height 32
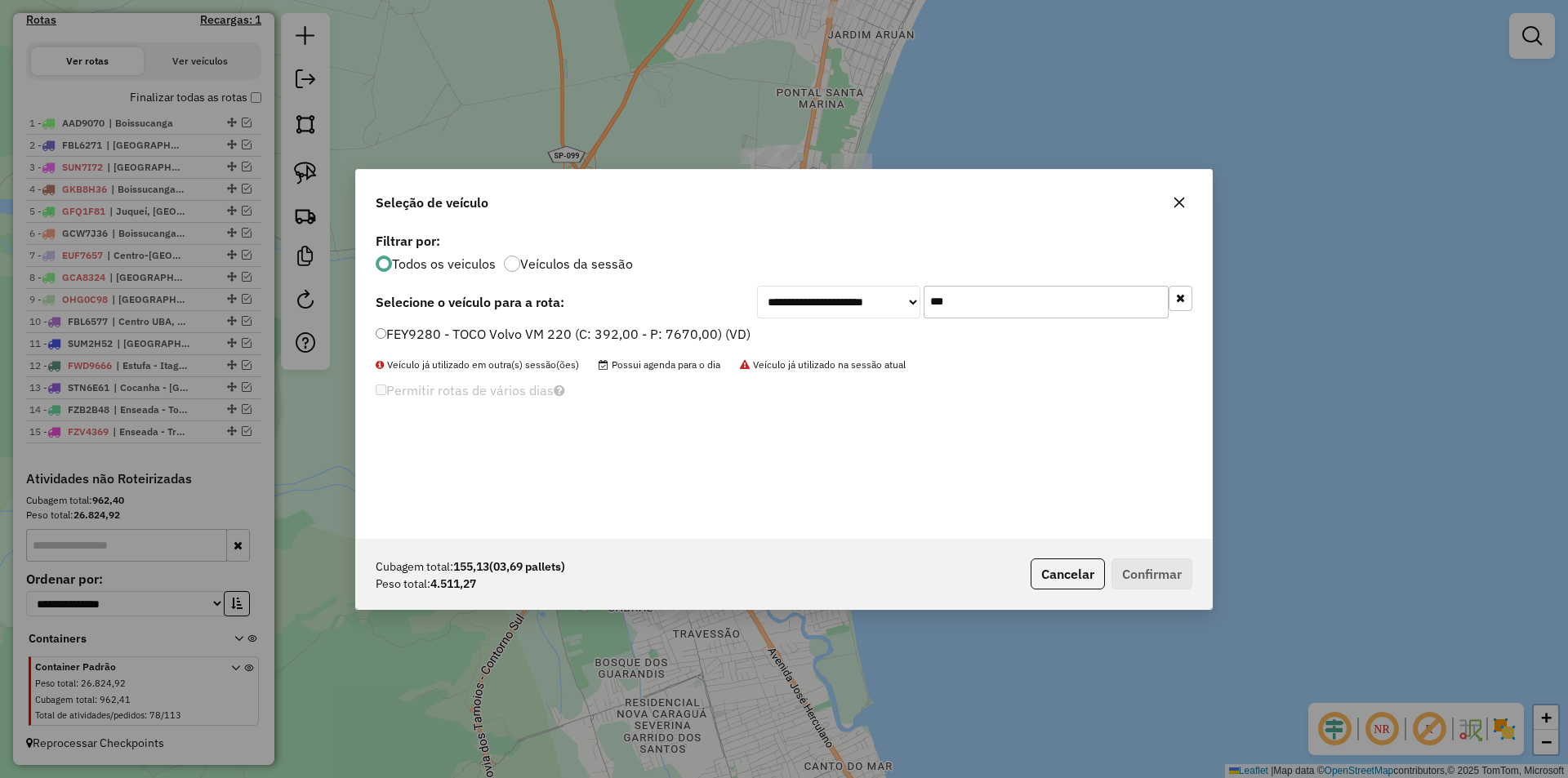
type input "***"
drag, startPoint x: 439, startPoint y: 334, endPoint x: 465, endPoint y: 336, distance: 26.1
click at [439, 334] on label "FEY9280 - TOCO Volvo VM 220 (C: 392,00 - P: 7670,00) (VD)" at bounding box center [563, 334] width 375 height 20
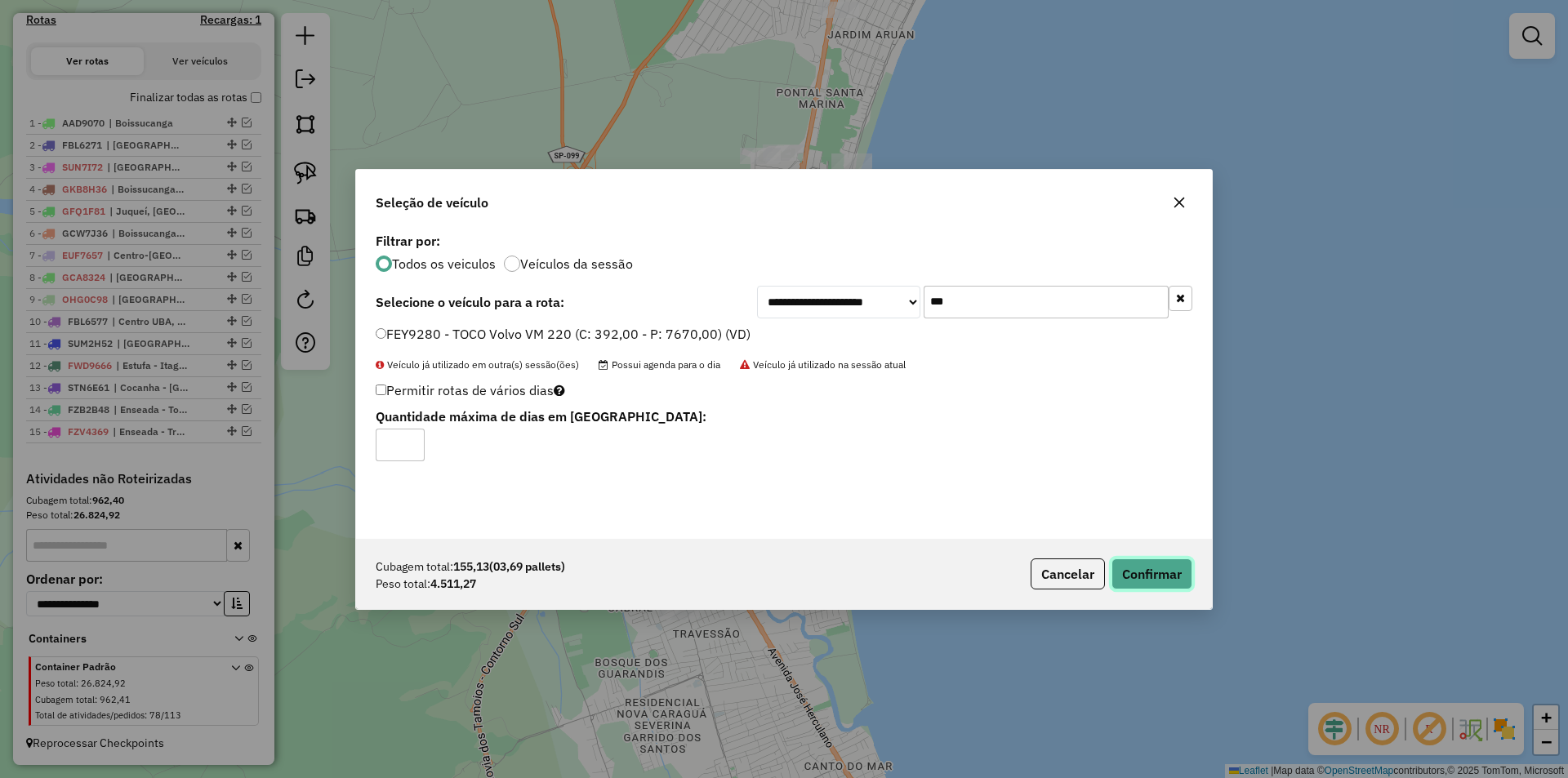
click at [1144, 576] on button "Confirmar" at bounding box center [1152, 574] width 81 height 31
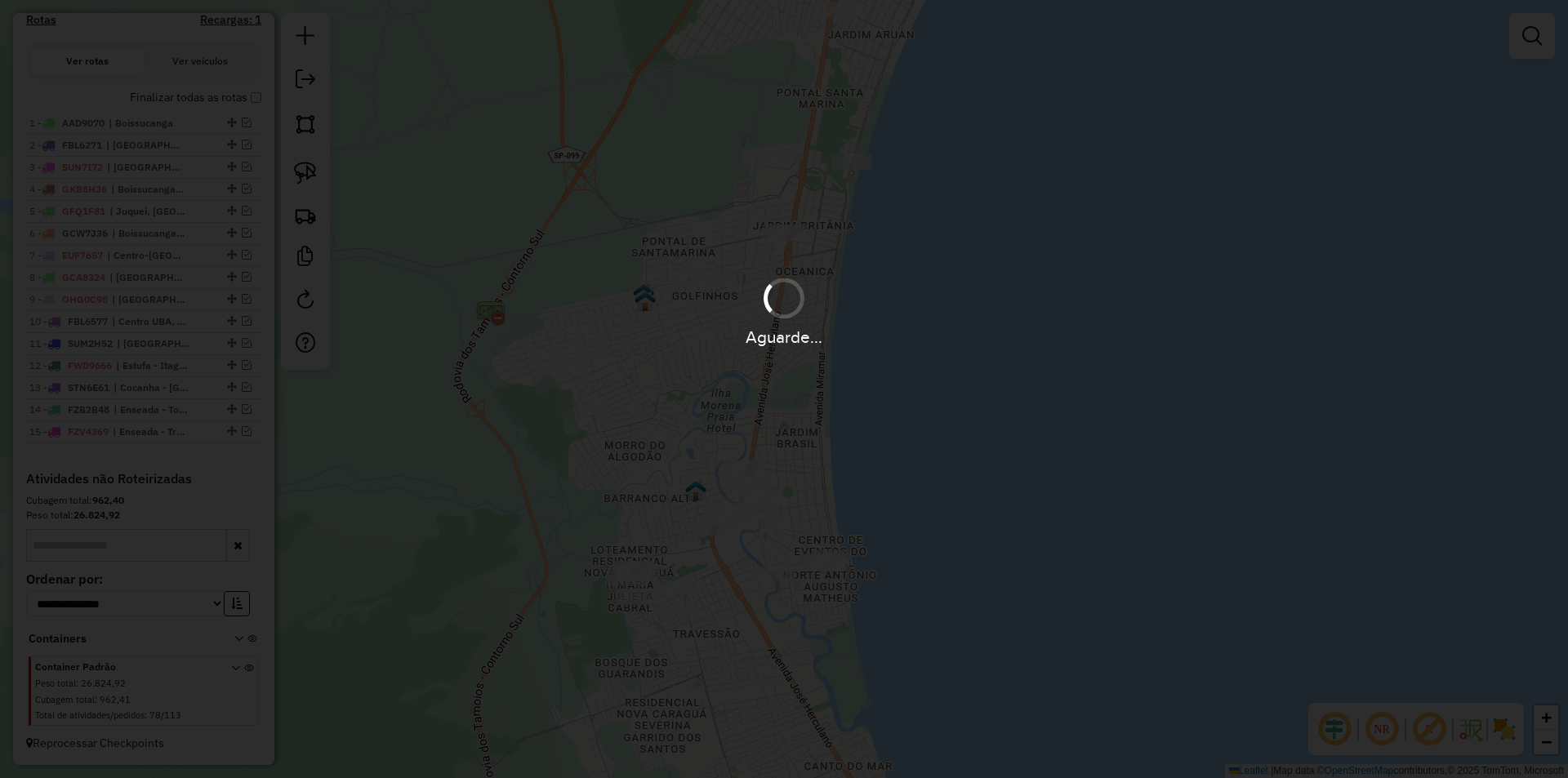
scroll to position [615, 0]
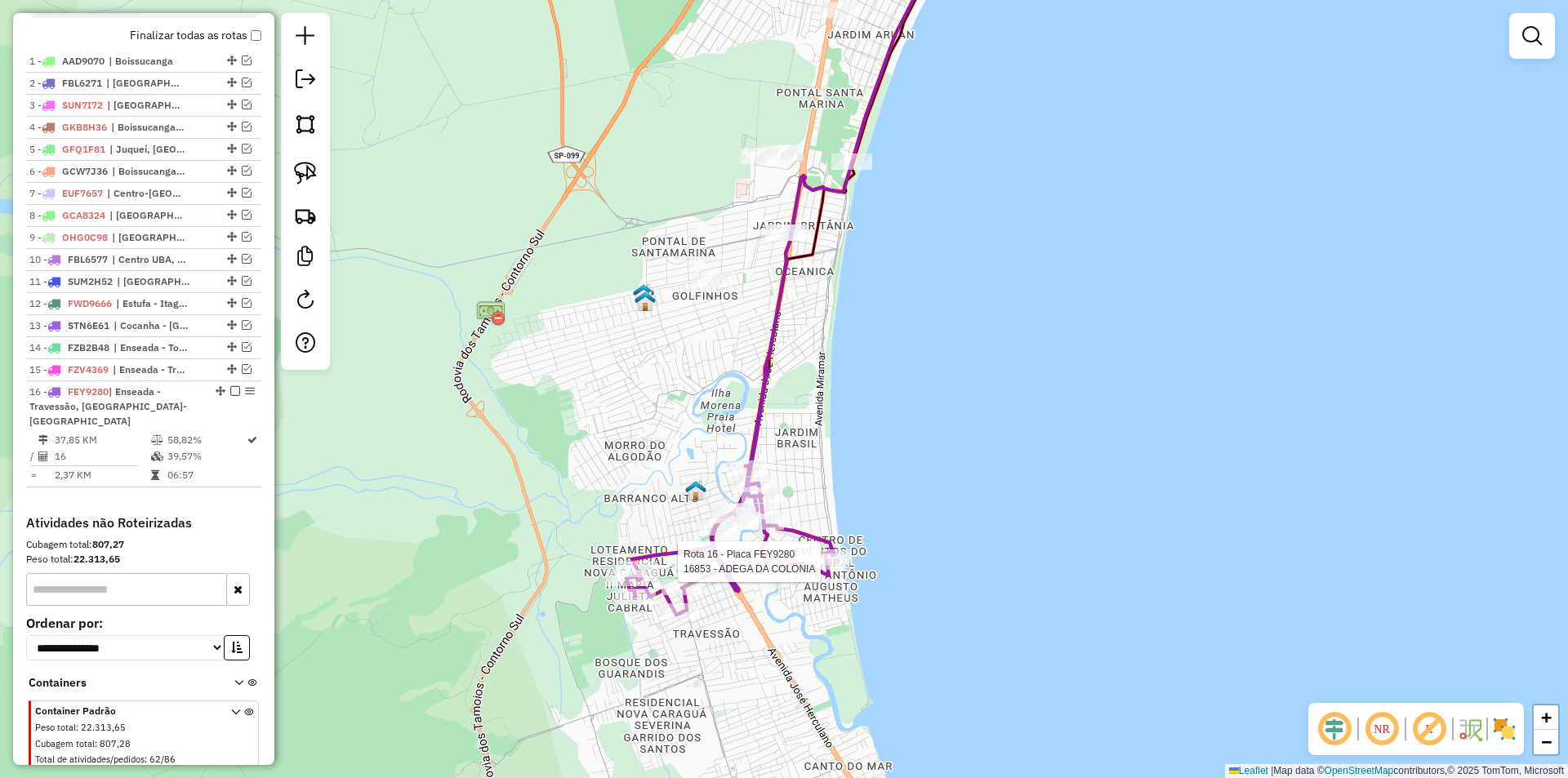
select select "*********"
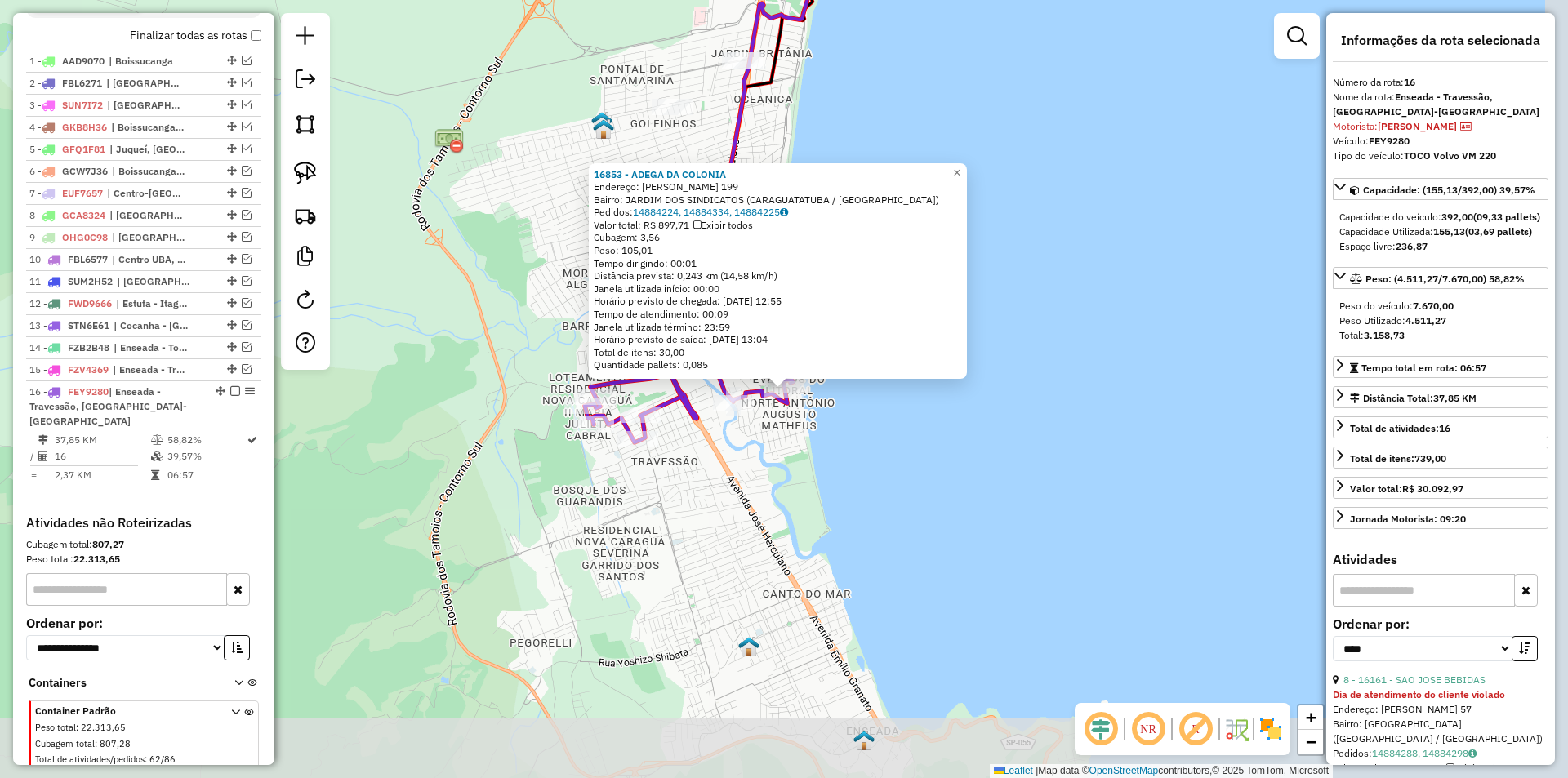
scroll to position [659, 0]
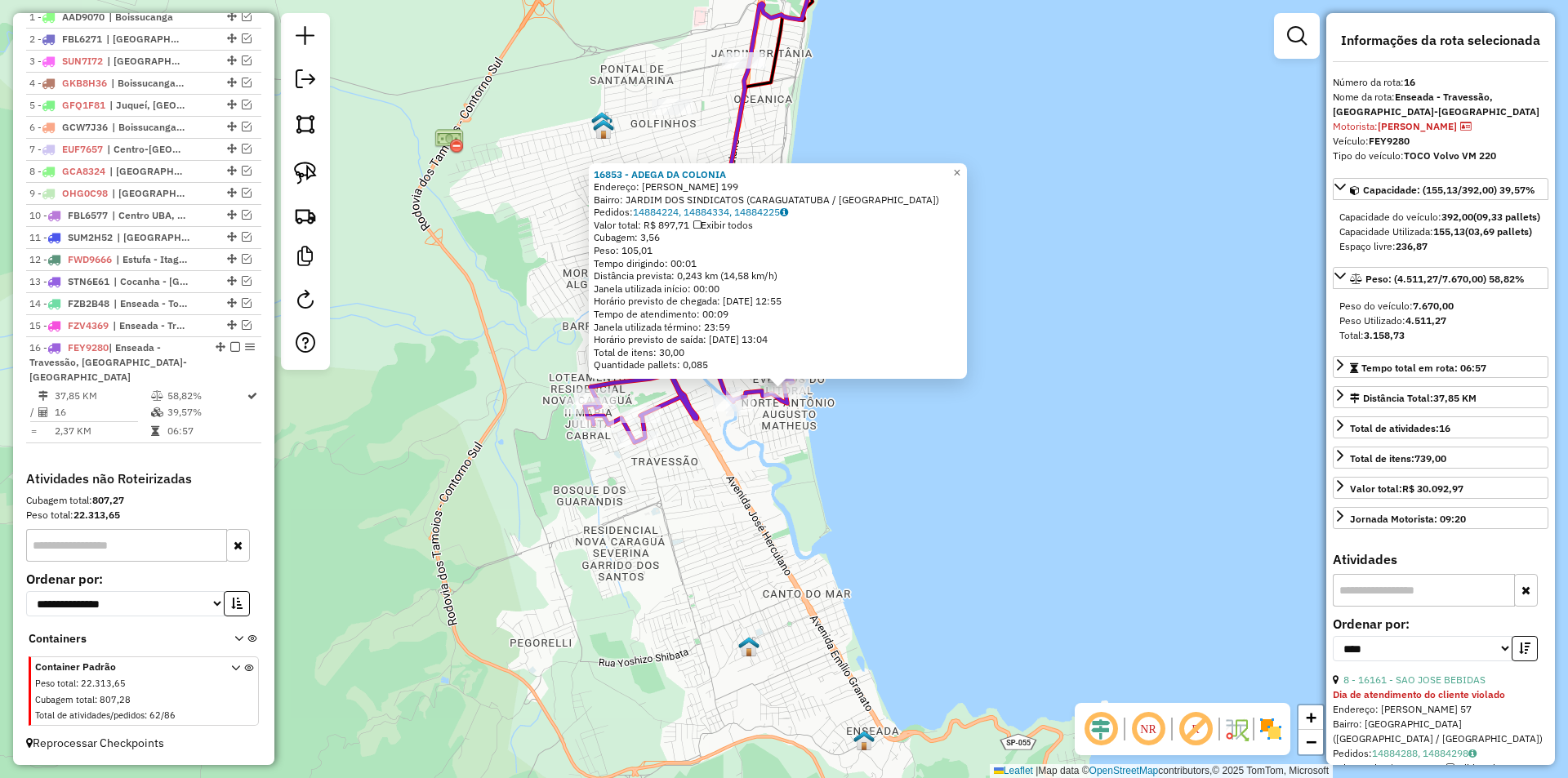
click at [792, 595] on div "16853 - ADEGA DA COLONIA Endereço: SINESIO VITORIO PAES 199 Bairro: JARDIM DOS …" at bounding box center [784, 389] width 1568 height 778
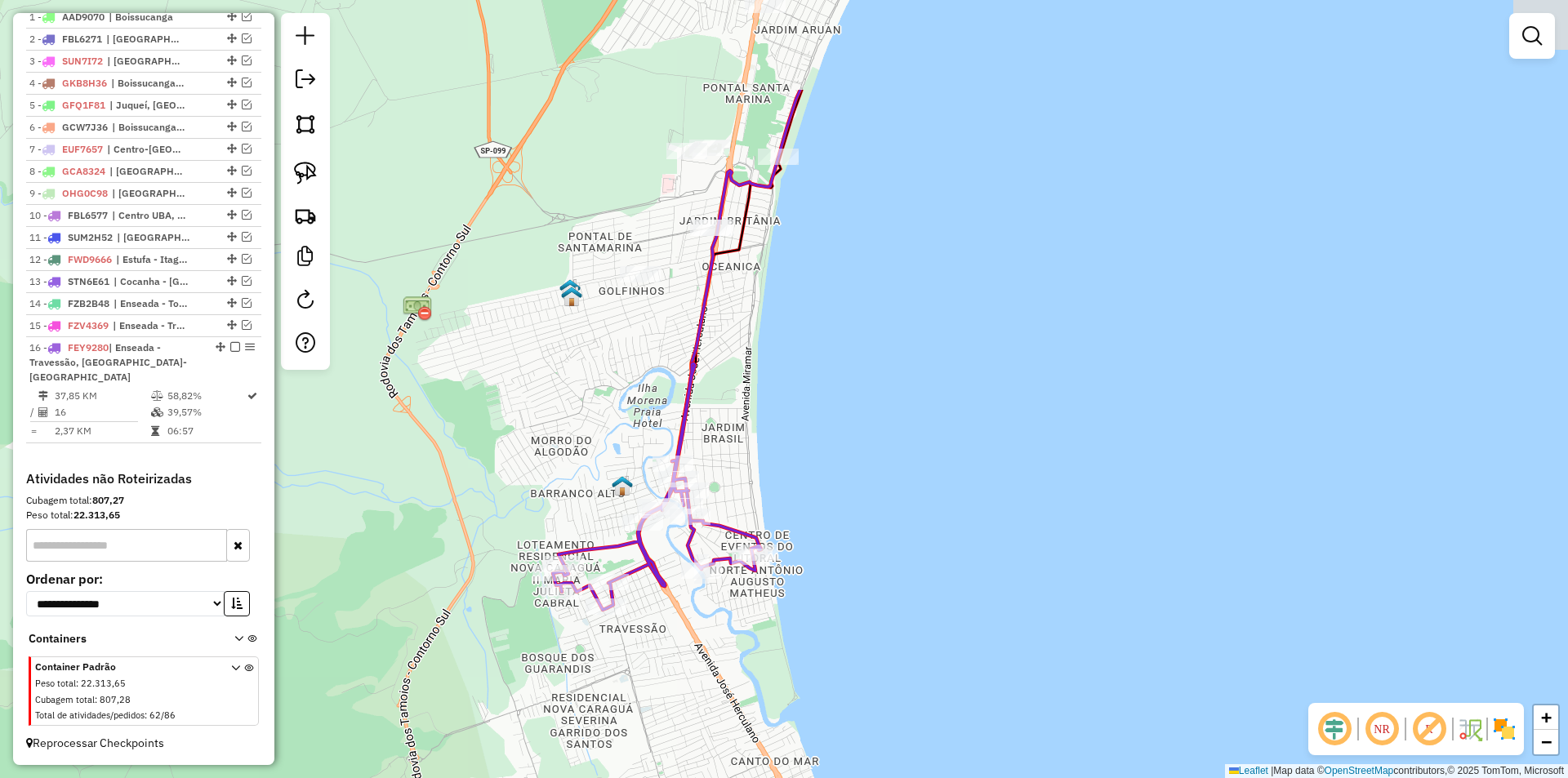
drag, startPoint x: 841, startPoint y: 432, endPoint x: 809, endPoint y: 597, distance: 168.1
click at [809, 597] on div "Janela de atendimento Grade de atendimento Capacidade Transportadoras Veículos …" at bounding box center [784, 389] width 1568 height 778
select select "*********"
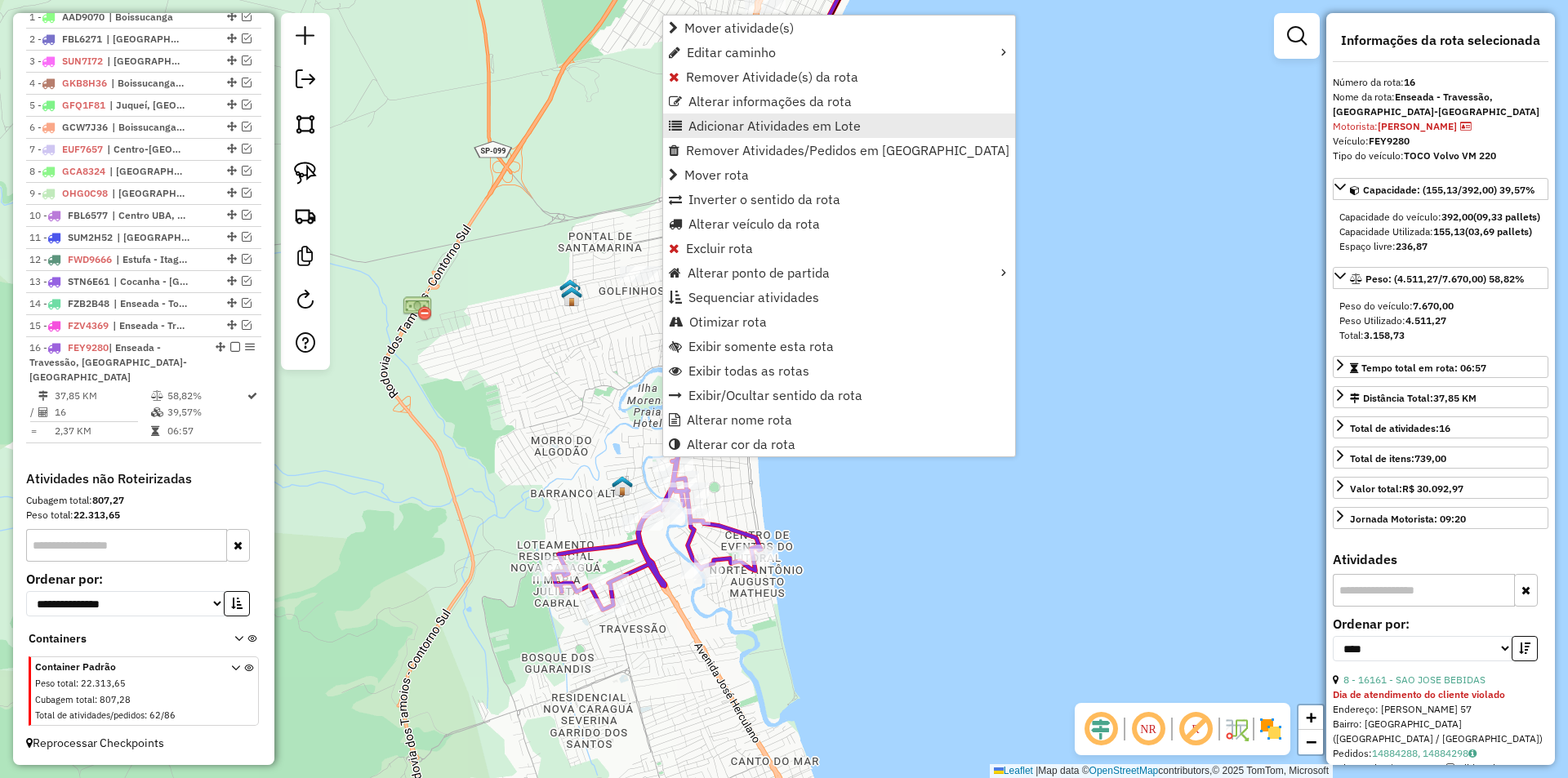
click at [722, 119] on span "Adicionar Atividades em Lote" at bounding box center [774, 125] width 172 height 13
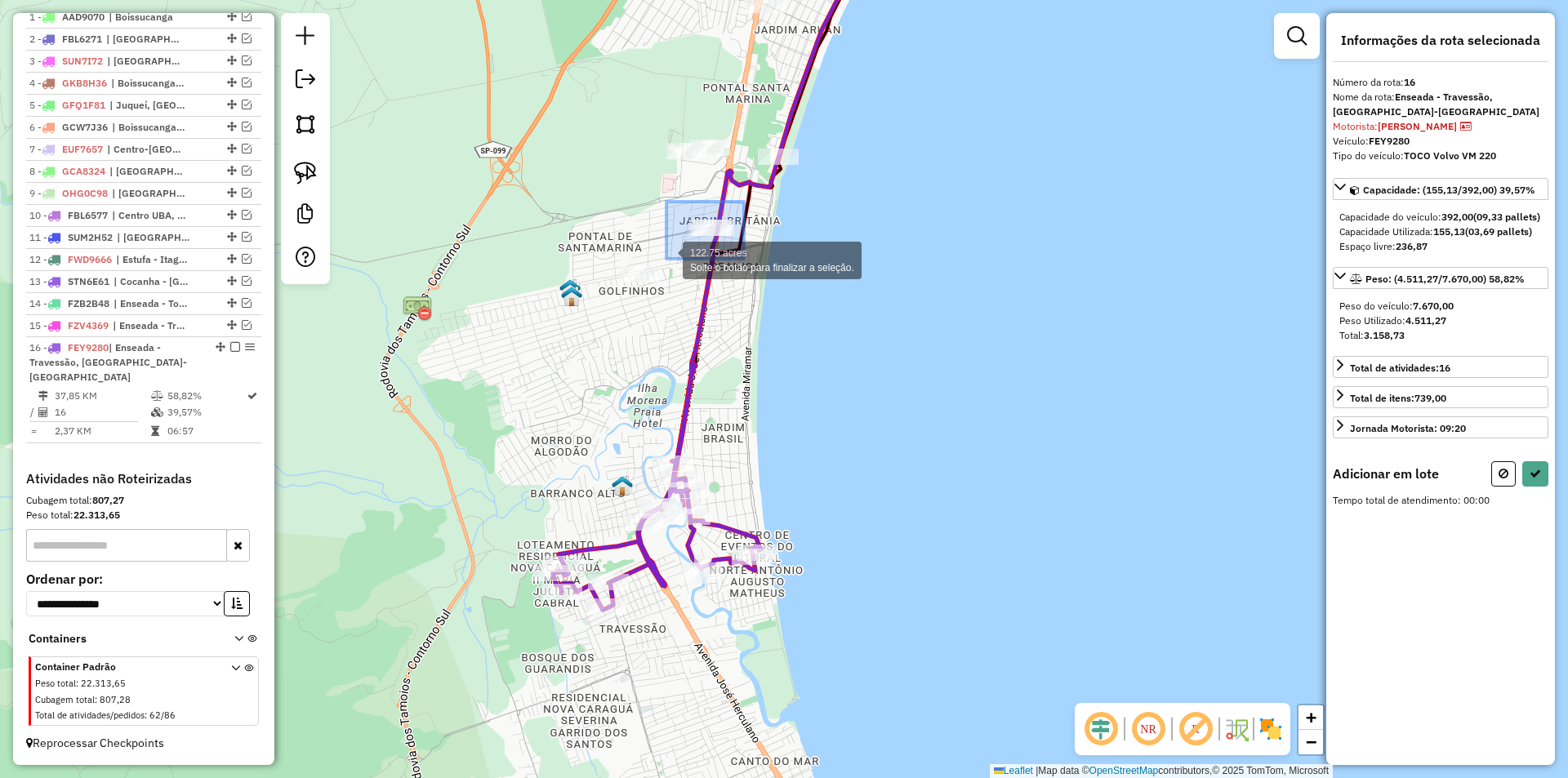
drag, startPoint x: 744, startPoint y: 202, endPoint x: 666, endPoint y: 259, distance: 96.6
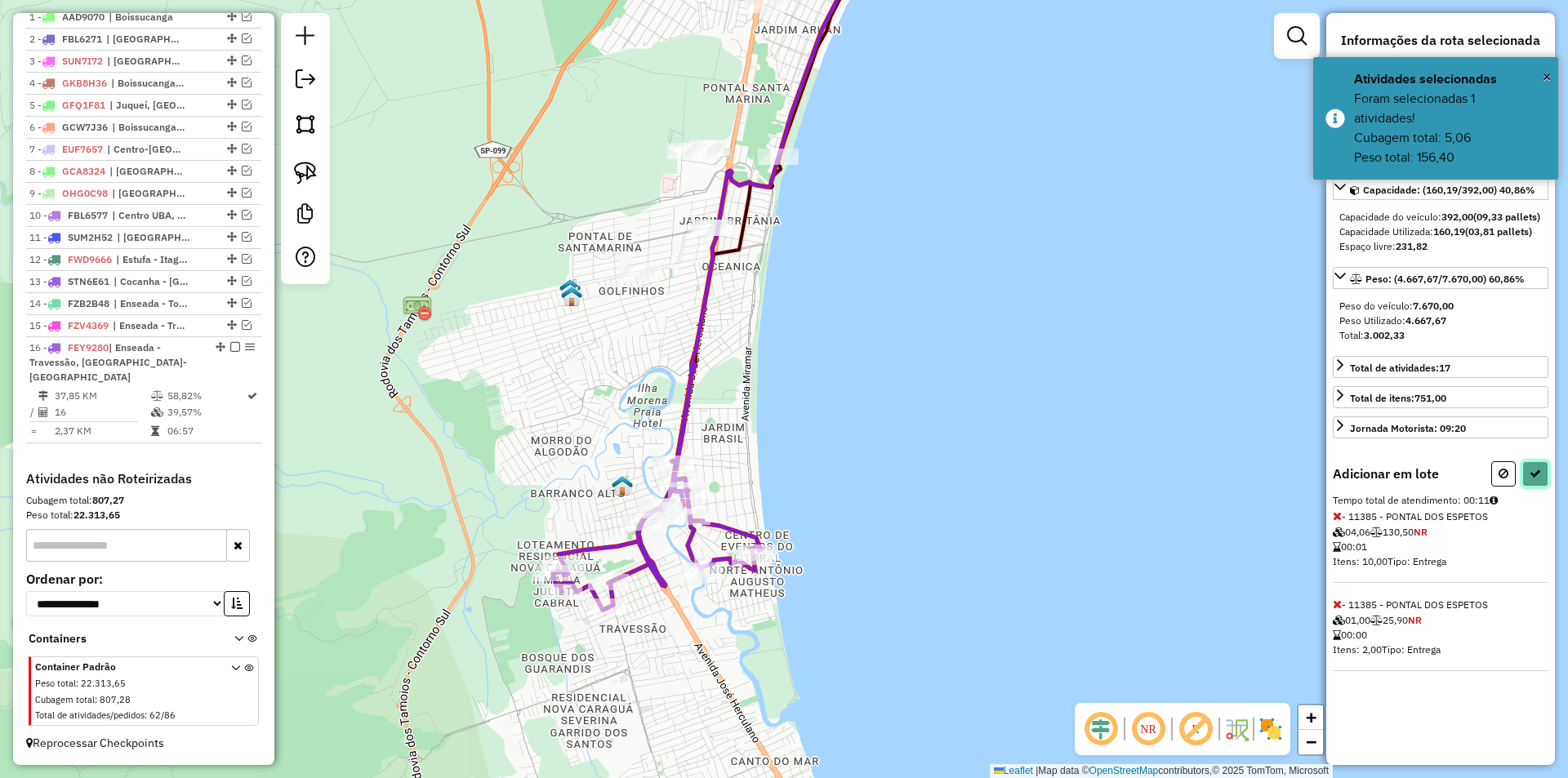
click at [1537, 478] on button at bounding box center [1535, 474] width 26 height 26
select select "*********"
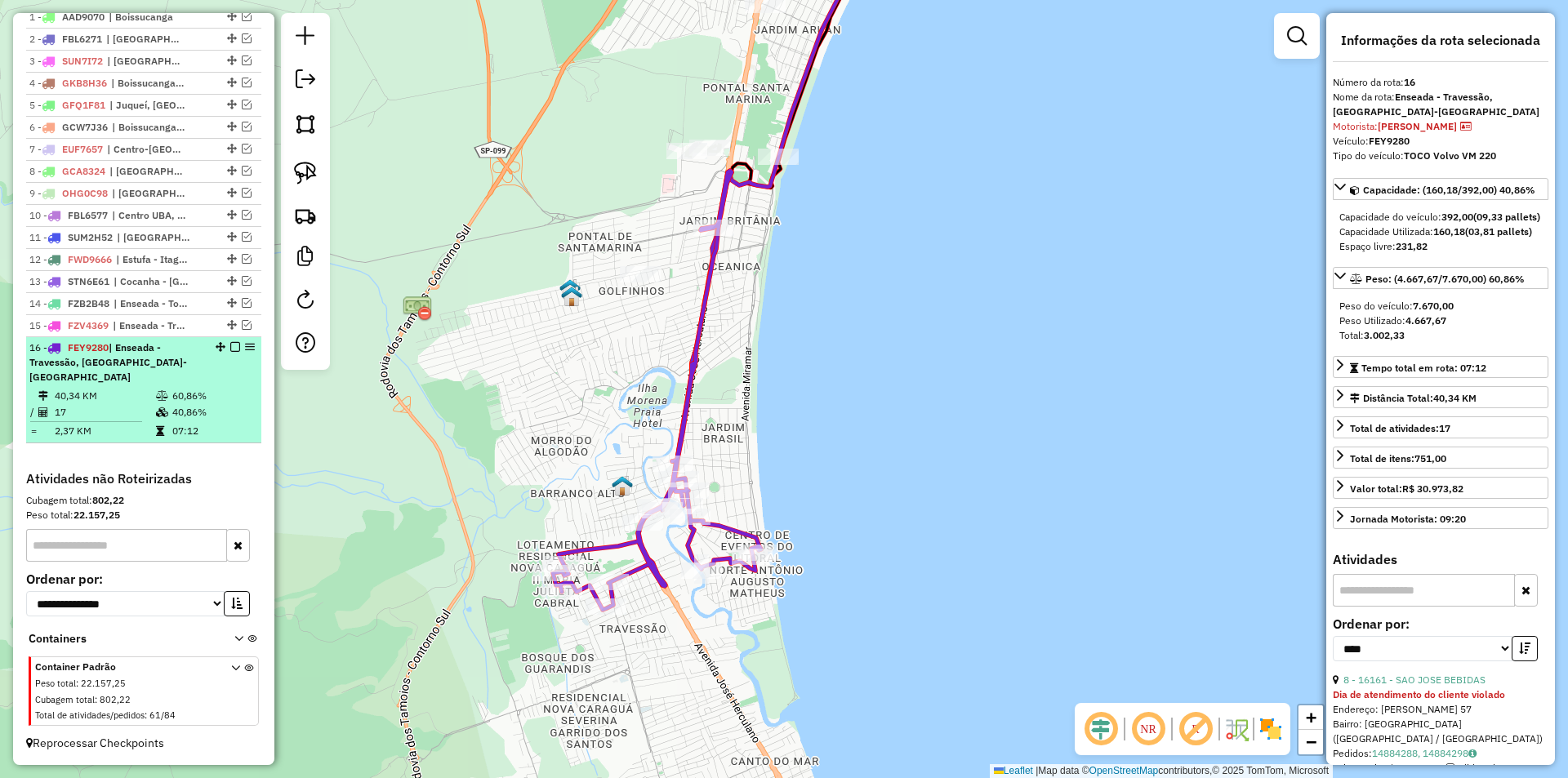
click at [231, 352] on em at bounding box center [235, 347] width 10 height 10
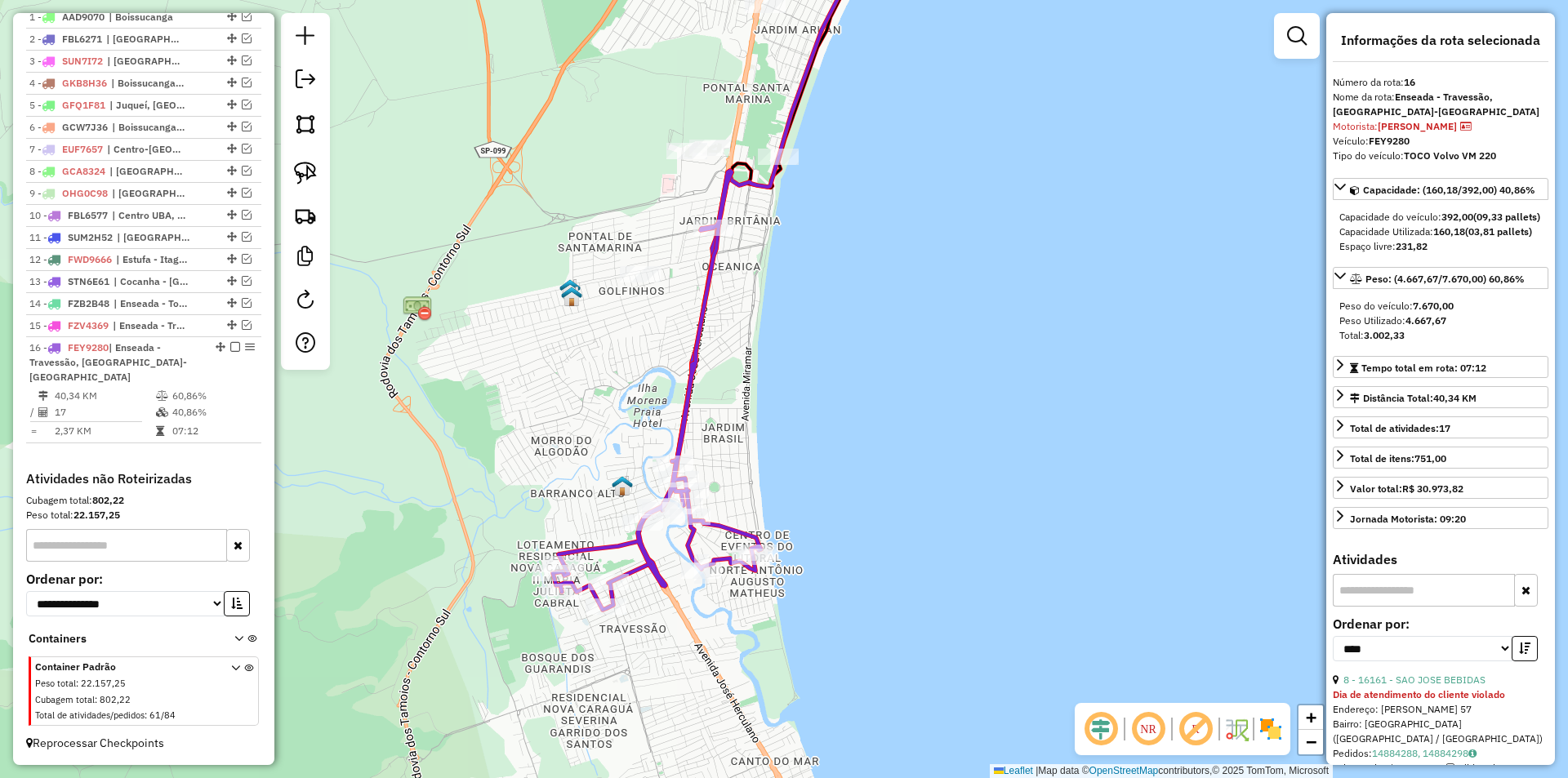
scroll to position [589, 0]
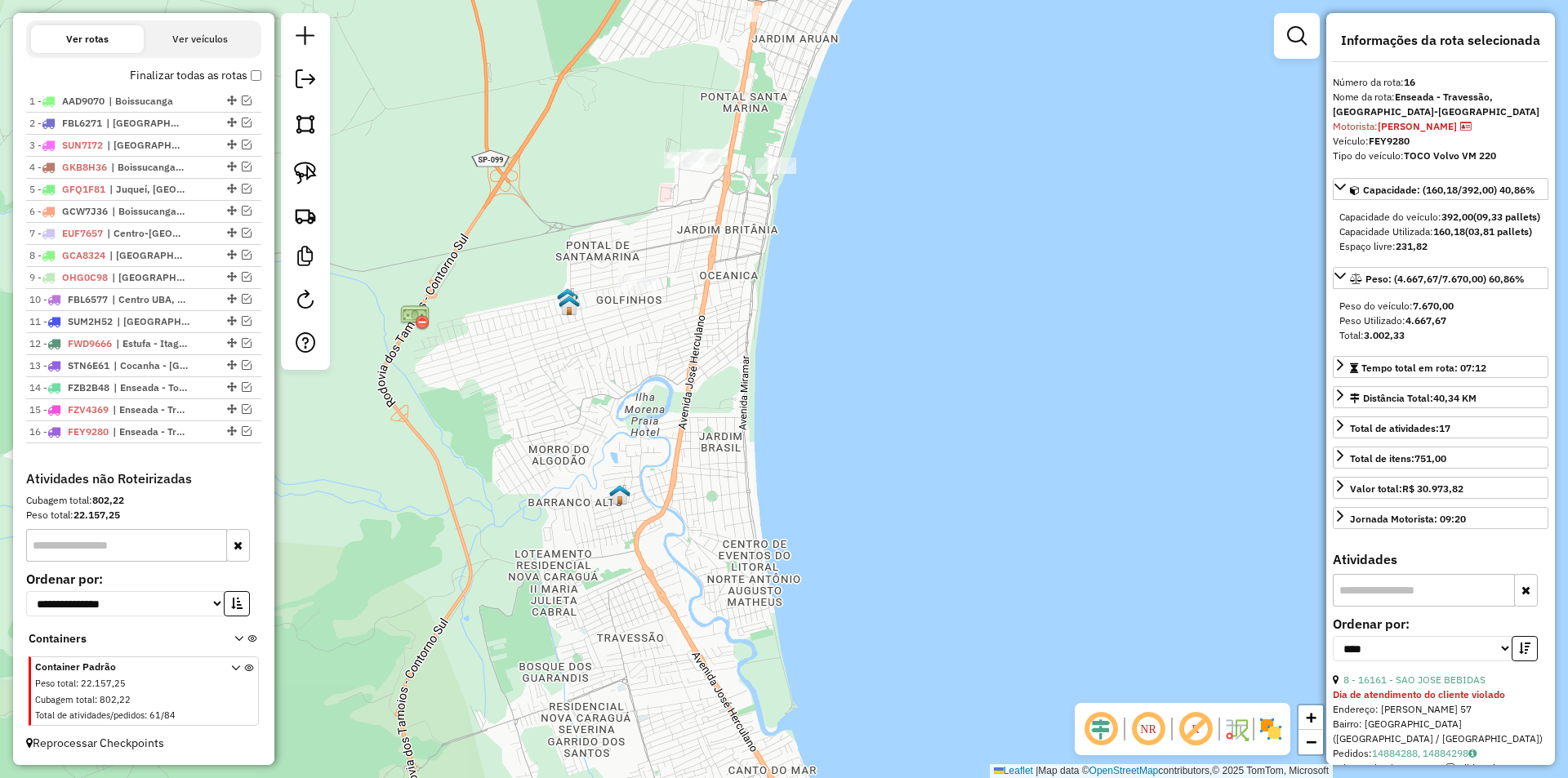
drag, startPoint x: 688, startPoint y: 407, endPoint x: 588, endPoint y: 557, distance: 180.3
click at [588, 558] on div "Janela de atendimento Grade de atendimento Capacidade Transportadoras Veículos …" at bounding box center [784, 389] width 1568 height 778
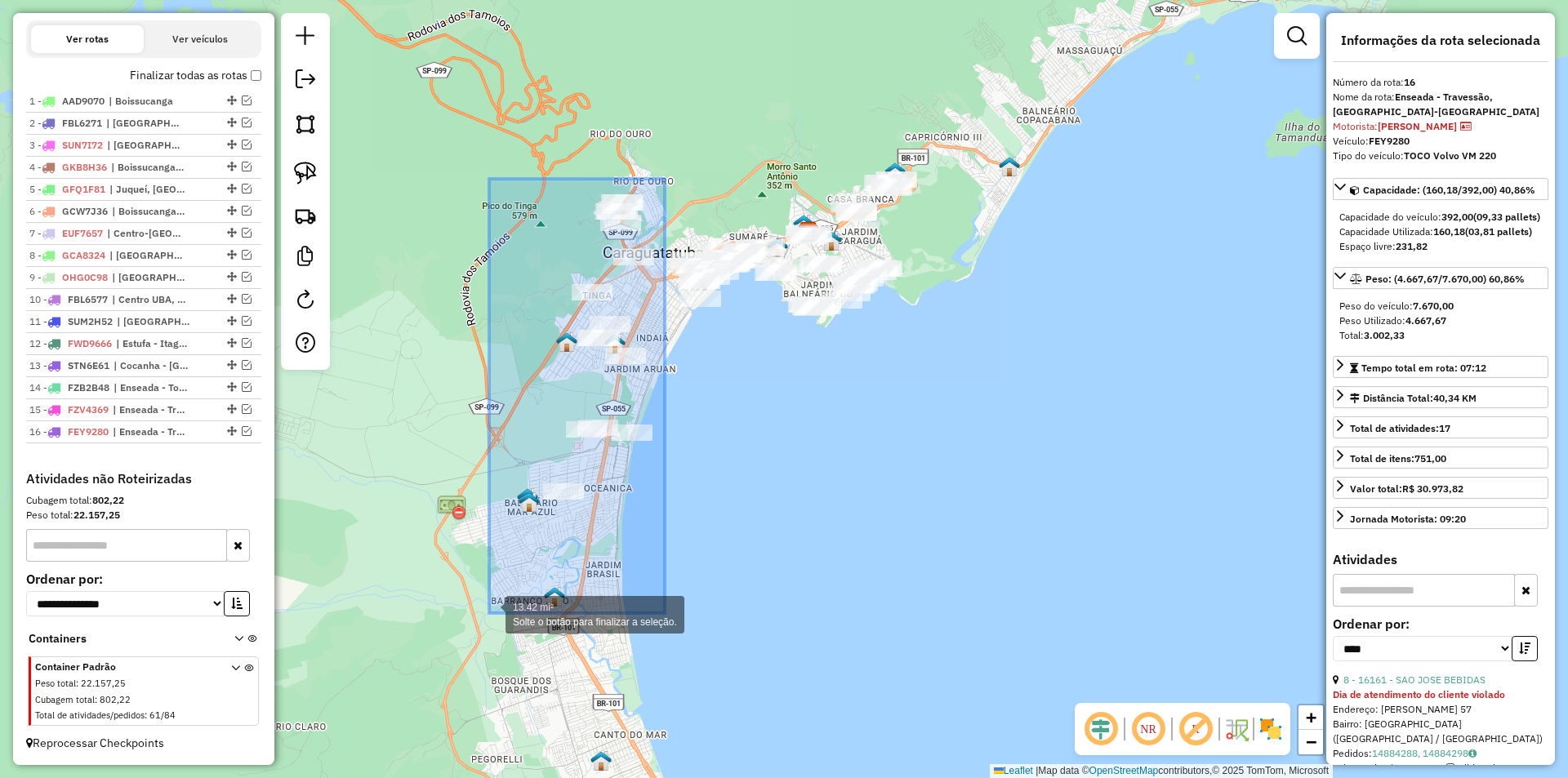
drag, startPoint x: 660, startPoint y: 186, endPoint x: 489, endPoint y: 613, distance: 460.0
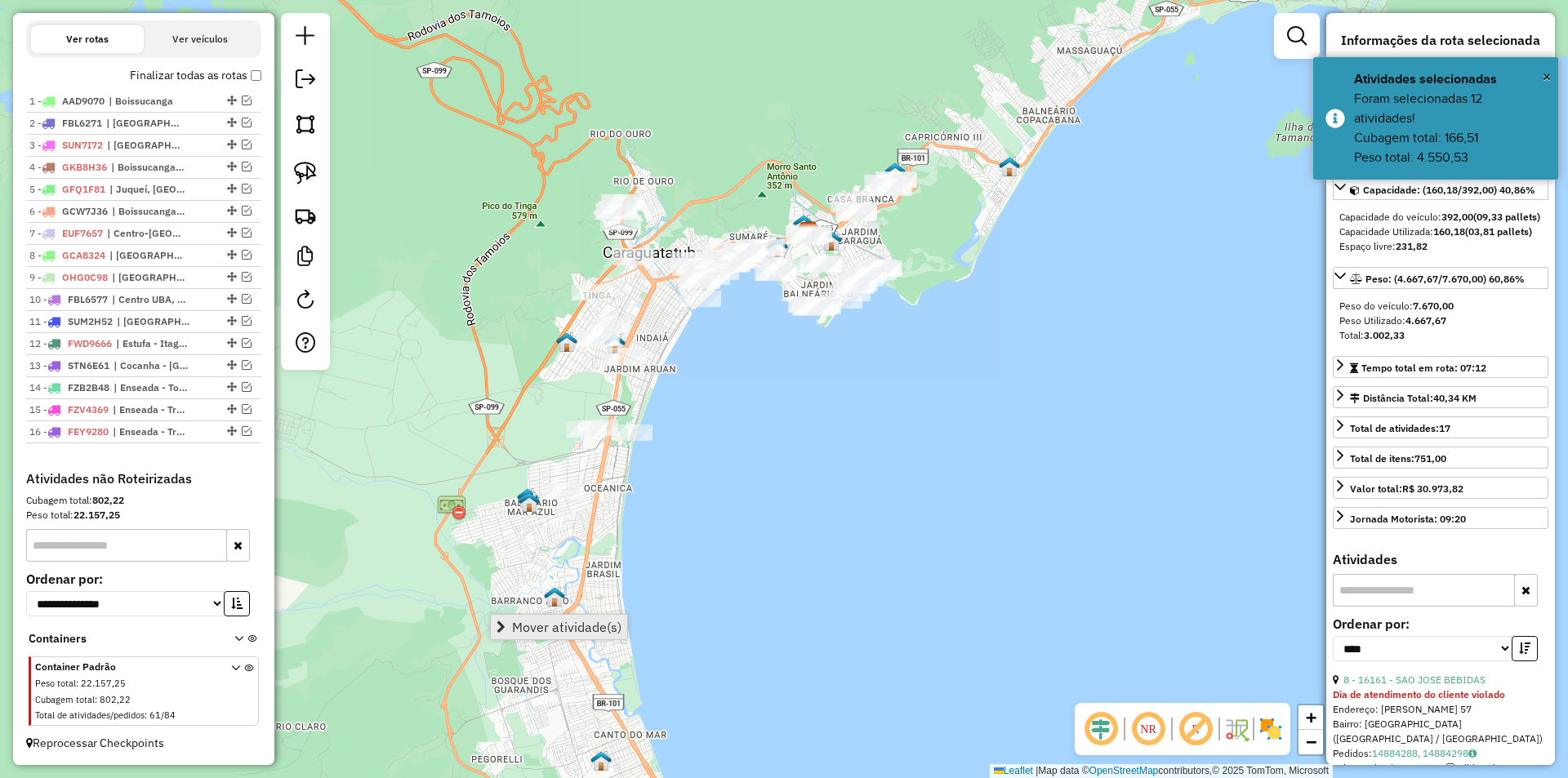
click at [544, 627] on span "Mover atividade(s)" at bounding box center [566, 626] width 109 height 13
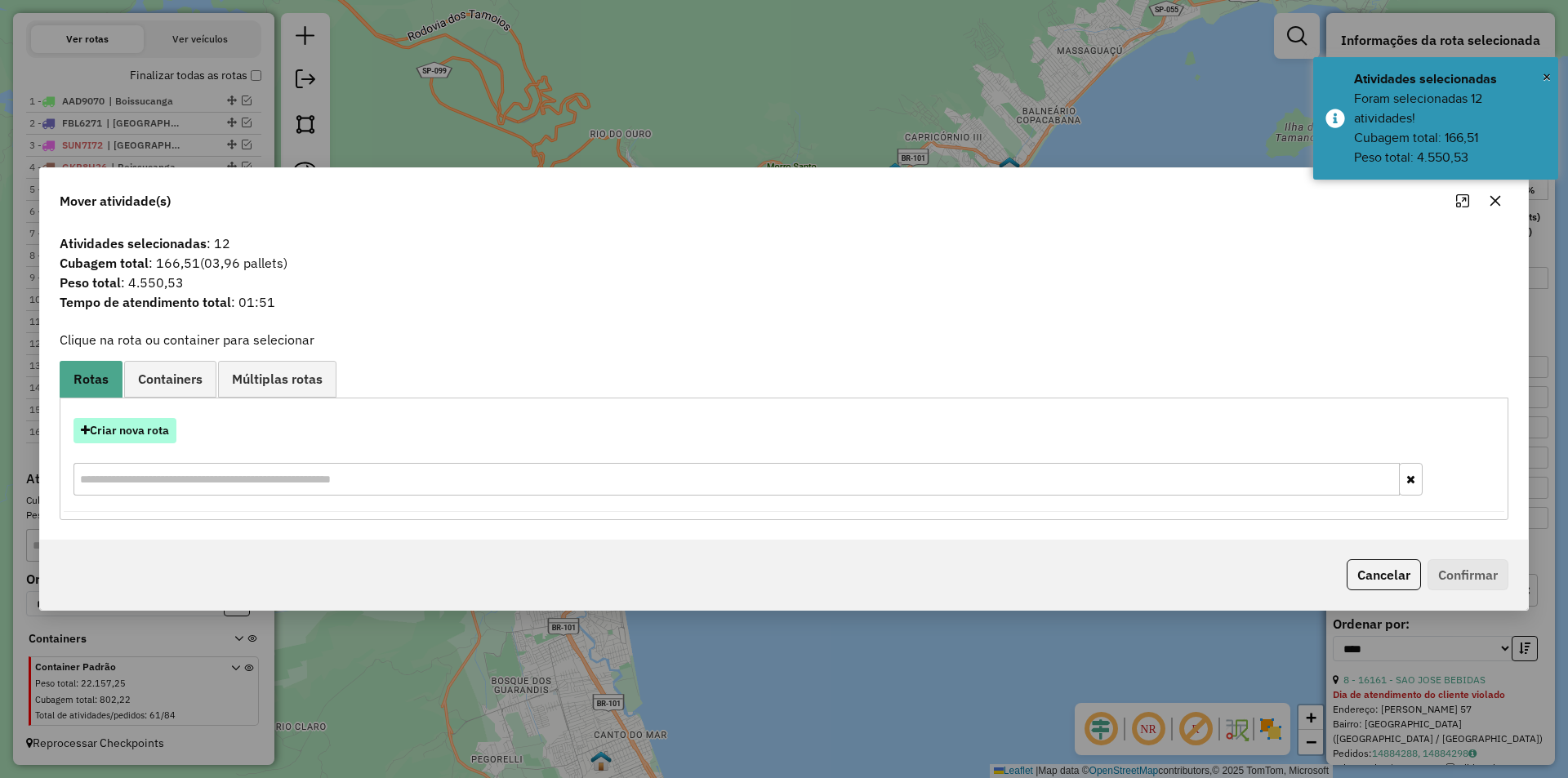
click at [110, 433] on button "Criar nova rota" at bounding box center [124, 431] width 103 height 26
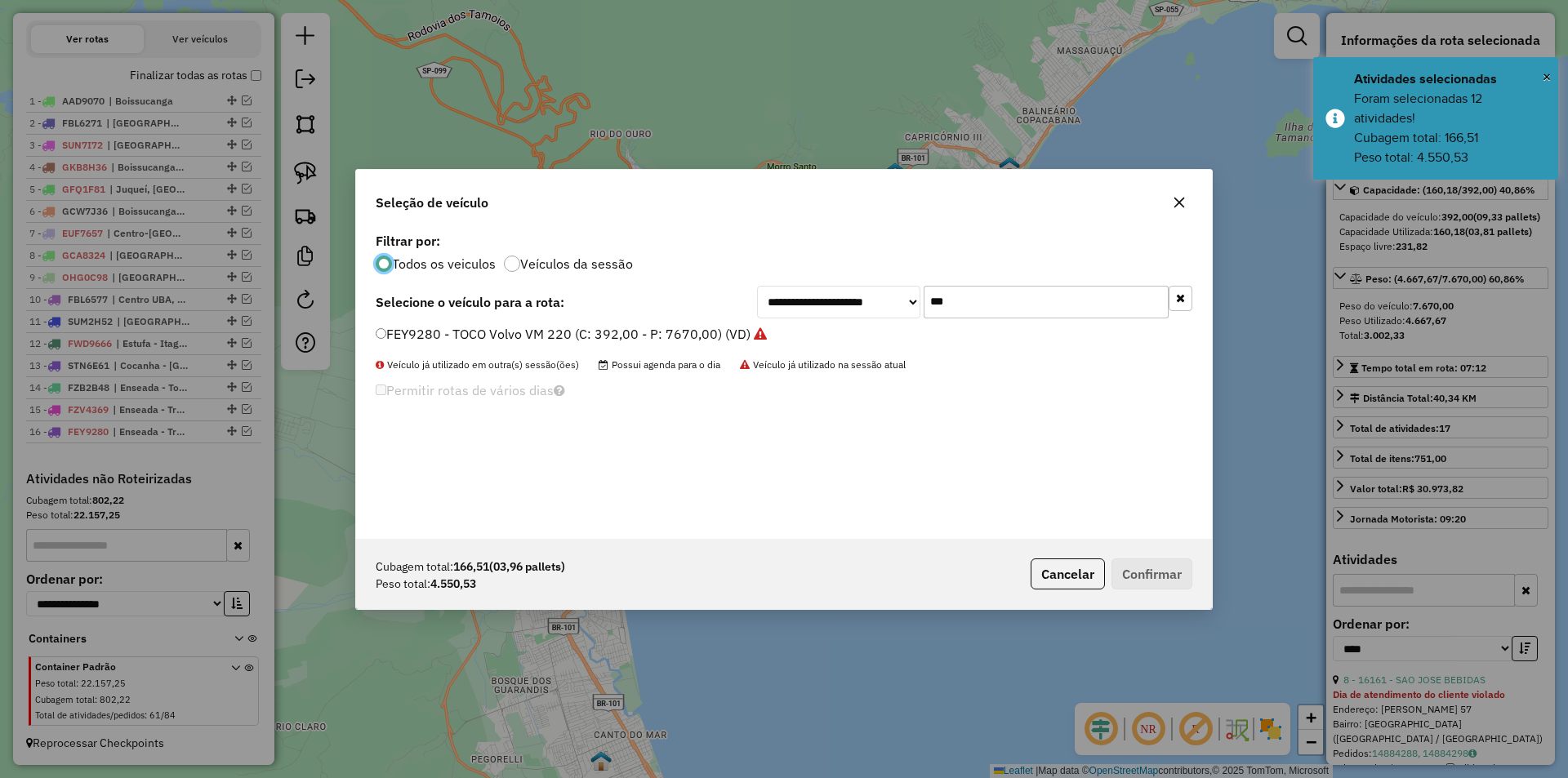
scroll to position [9, 5]
click at [1009, 313] on input "***" at bounding box center [1046, 302] width 245 height 32
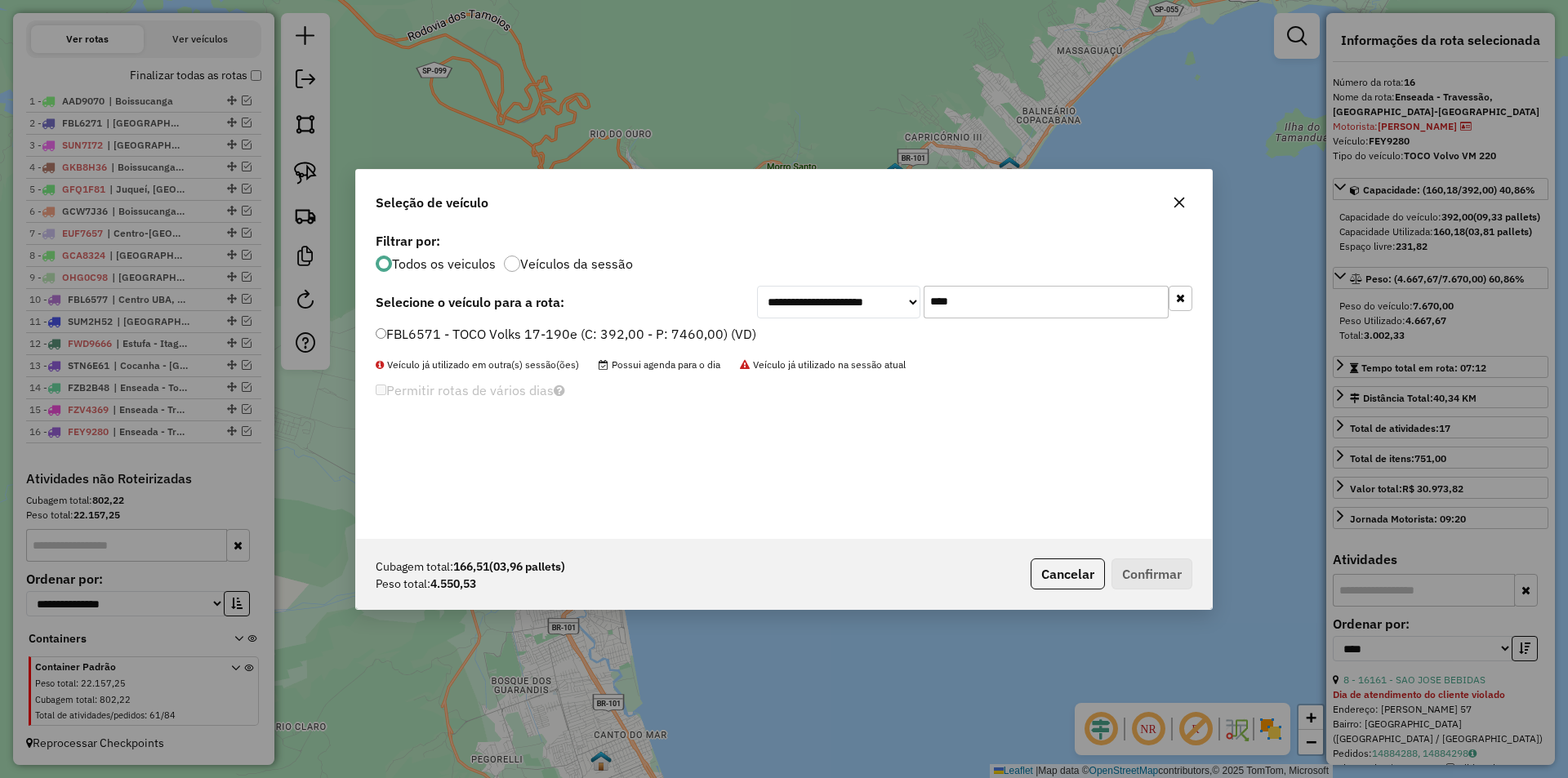
type input "****"
click at [485, 339] on label "FBL6571 - TOCO Volks 17-190e (C: 392,00 - P: 7460,00) (VD)" at bounding box center [566, 334] width 381 height 20
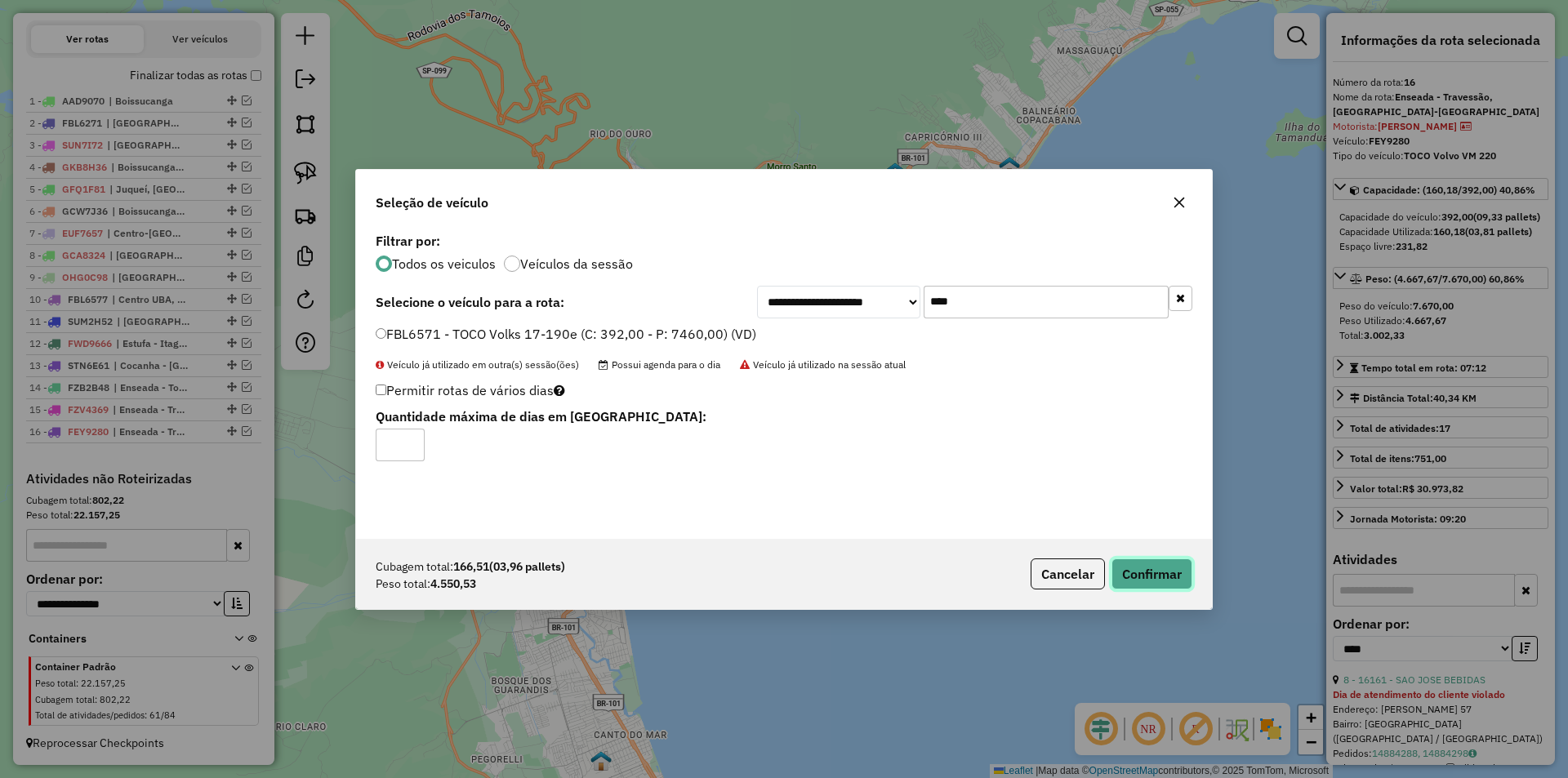
click at [1169, 579] on button "Confirmar" at bounding box center [1152, 574] width 81 height 31
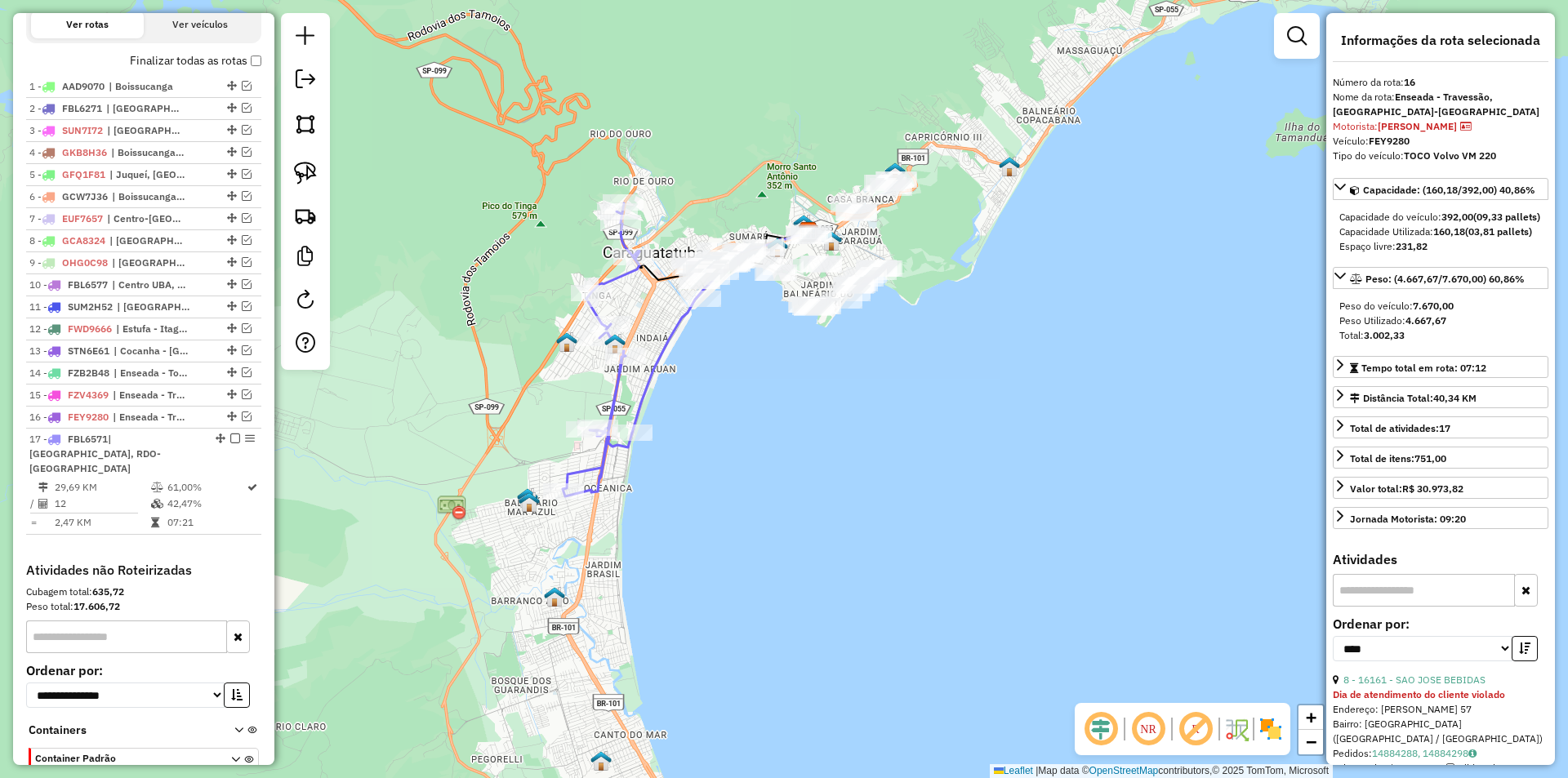
scroll to position [681, 0]
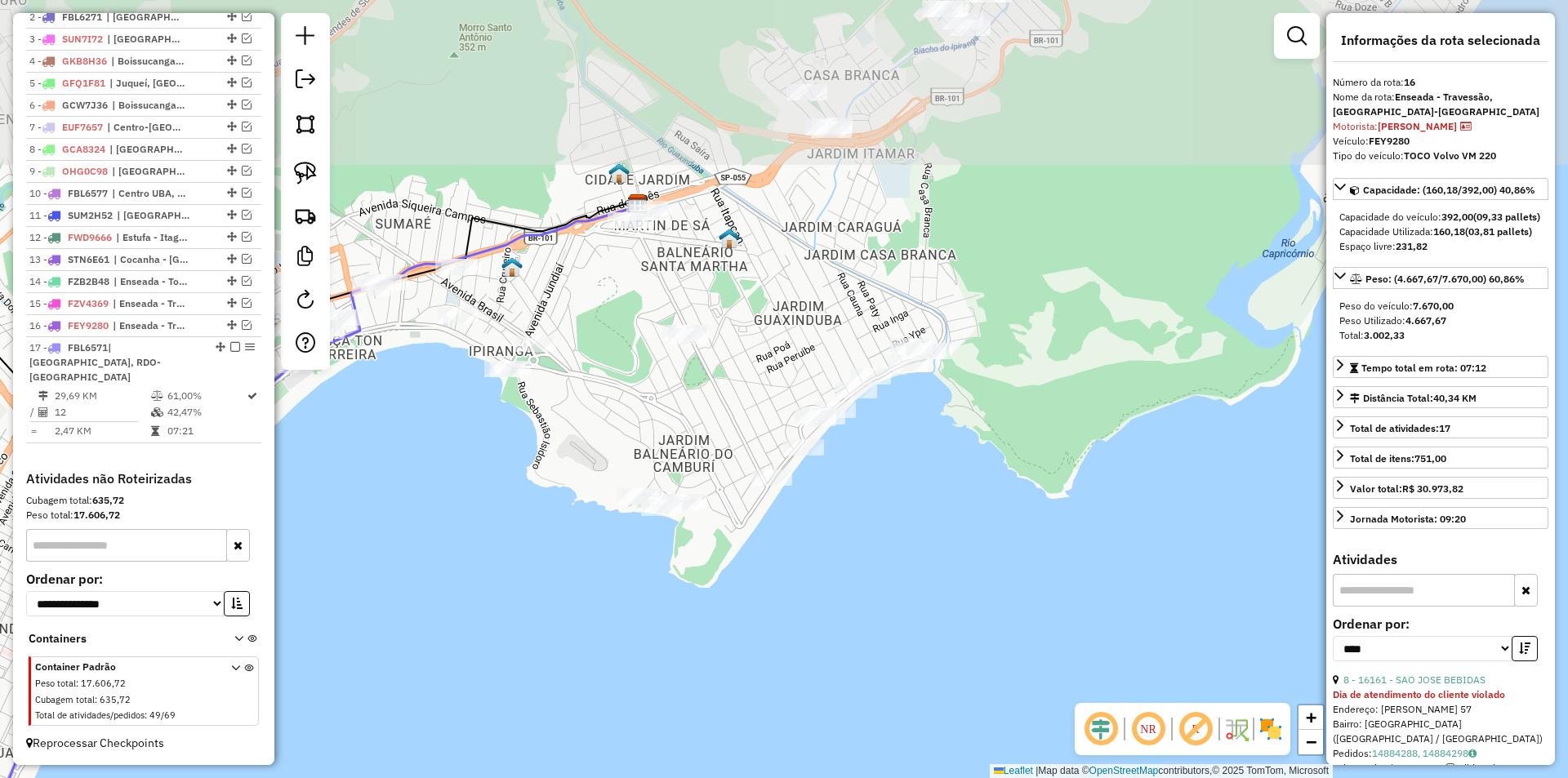
drag, startPoint x: 822, startPoint y: 455, endPoint x: 818, endPoint y: 572, distance: 117.1
click at [818, 572] on div "Janela de atendimento Grade de atendimento Capacidade Transportadoras Veículos …" at bounding box center [784, 389] width 1568 height 778
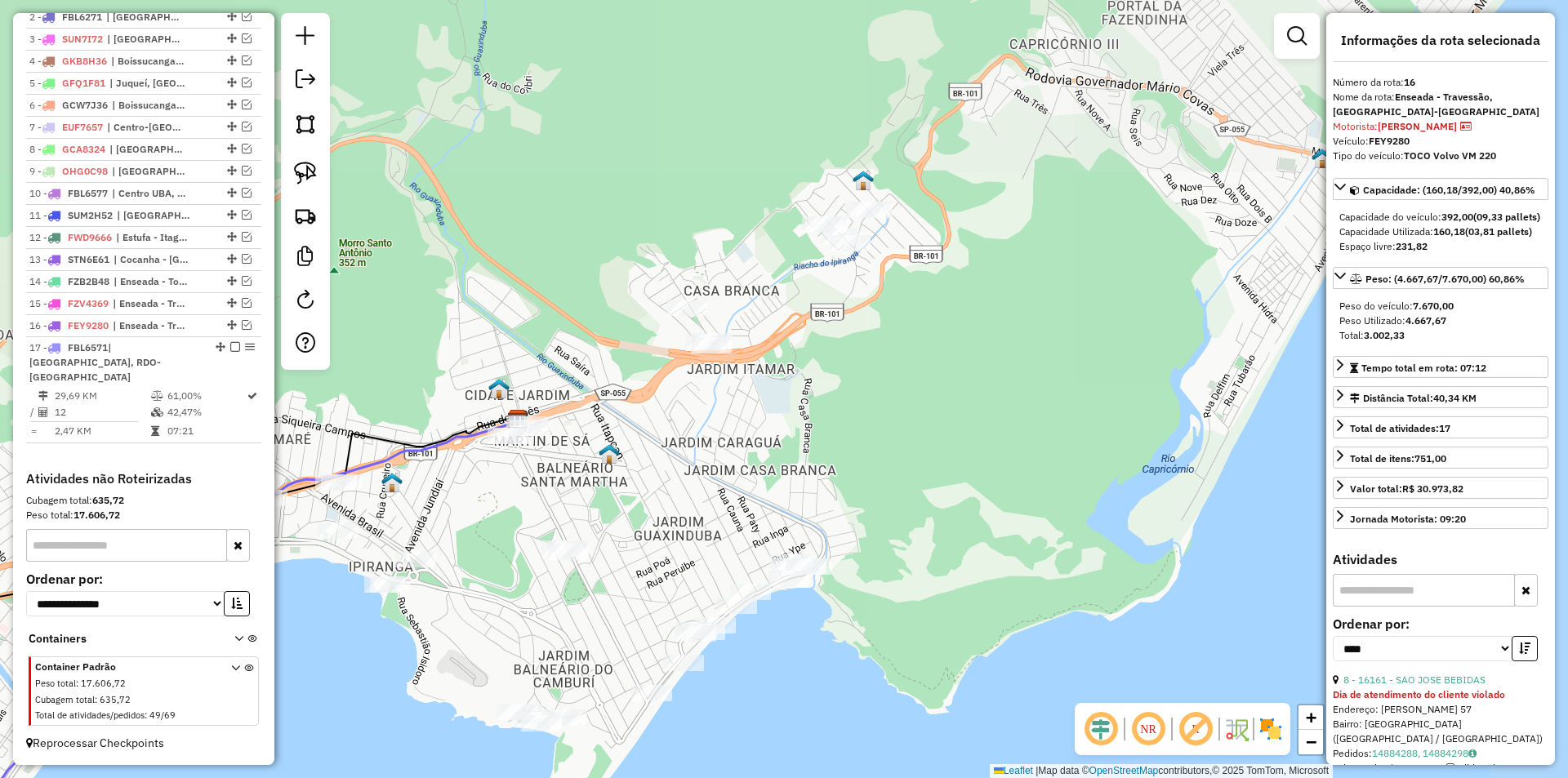
drag, startPoint x: 850, startPoint y: 649, endPoint x: 803, endPoint y: 704, distance: 72.3
click at [797, 723] on div "Janela de atendimento Grade de atendimento Capacidade Transportadoras Veículos …" at bounding box center [784, 389] width 1568 height 778
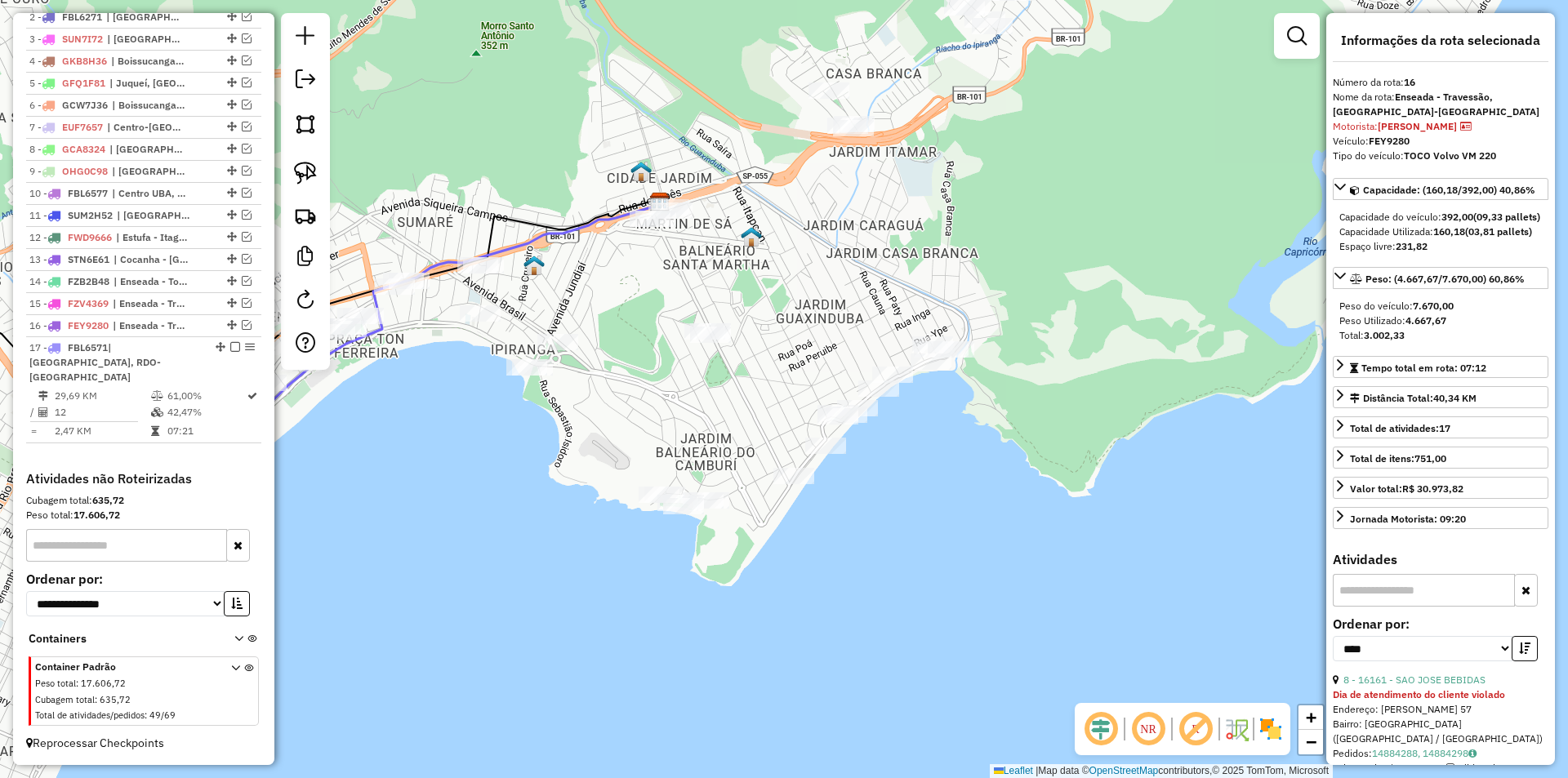
drag, startPoint x: 852, startPoint y: 691, endPoint x: 979, endPoint y: 512, distance: 219.5
click at [979, 512] on div "Janela de atendimento Grade de atendimento Capacidade Transportadoras Veículos …" at bounding box center [784, 389] width 1568 height 778
drag, startPoint x: 746, startPoint y: 271, endPoint x: 744, endPoint y: 428, distance: 157.0
click at [744, 428] on div "Janela de atendimento Grade de atendimento Capacidade Transportadoras Veículos …" at bounding box center [784, 389] width 1568 height 778
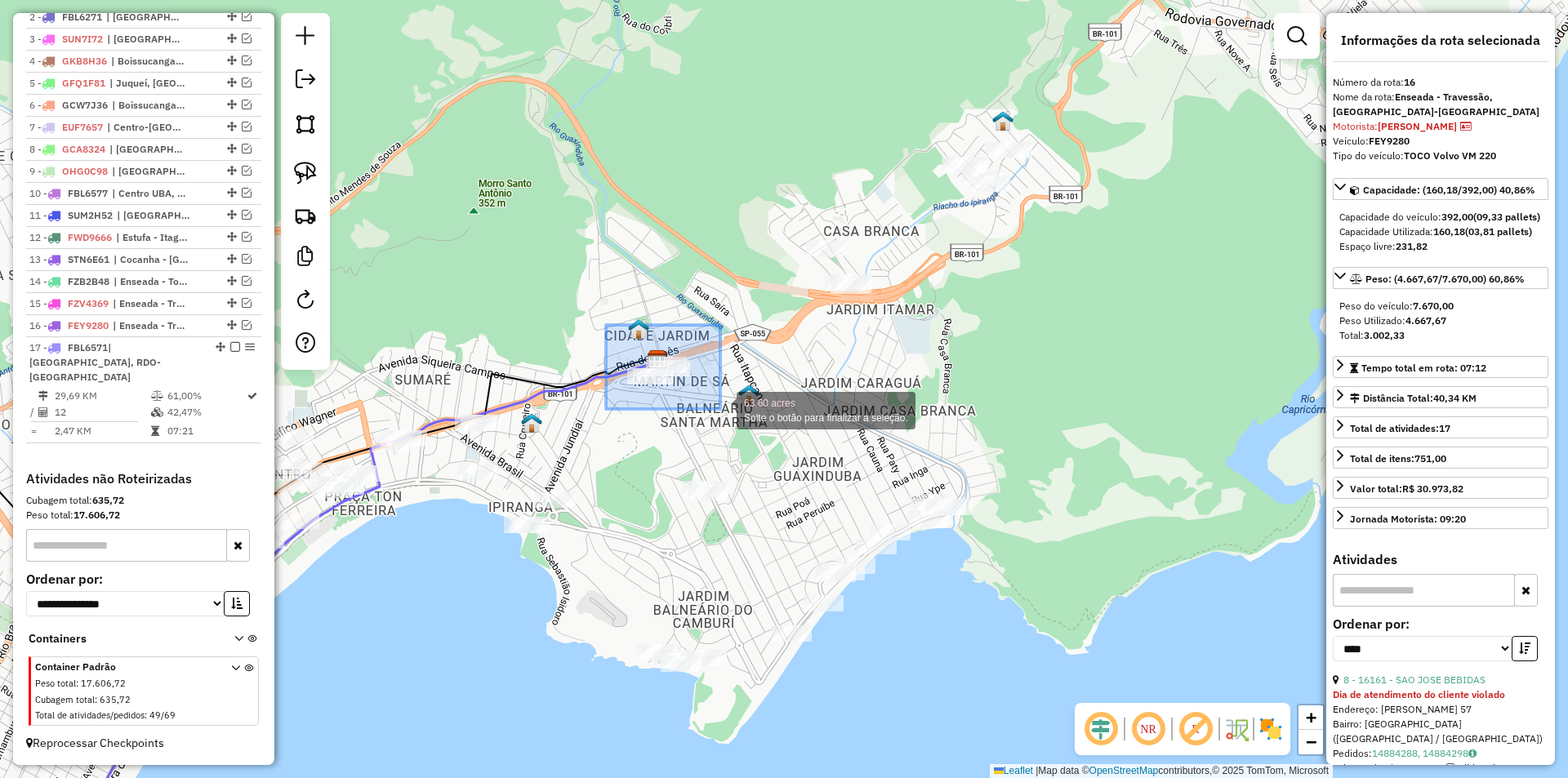
drag, startPoint x: 693, startPoint y: 395, endPoint x: 721, endPoint y: 409, distance: 31.3
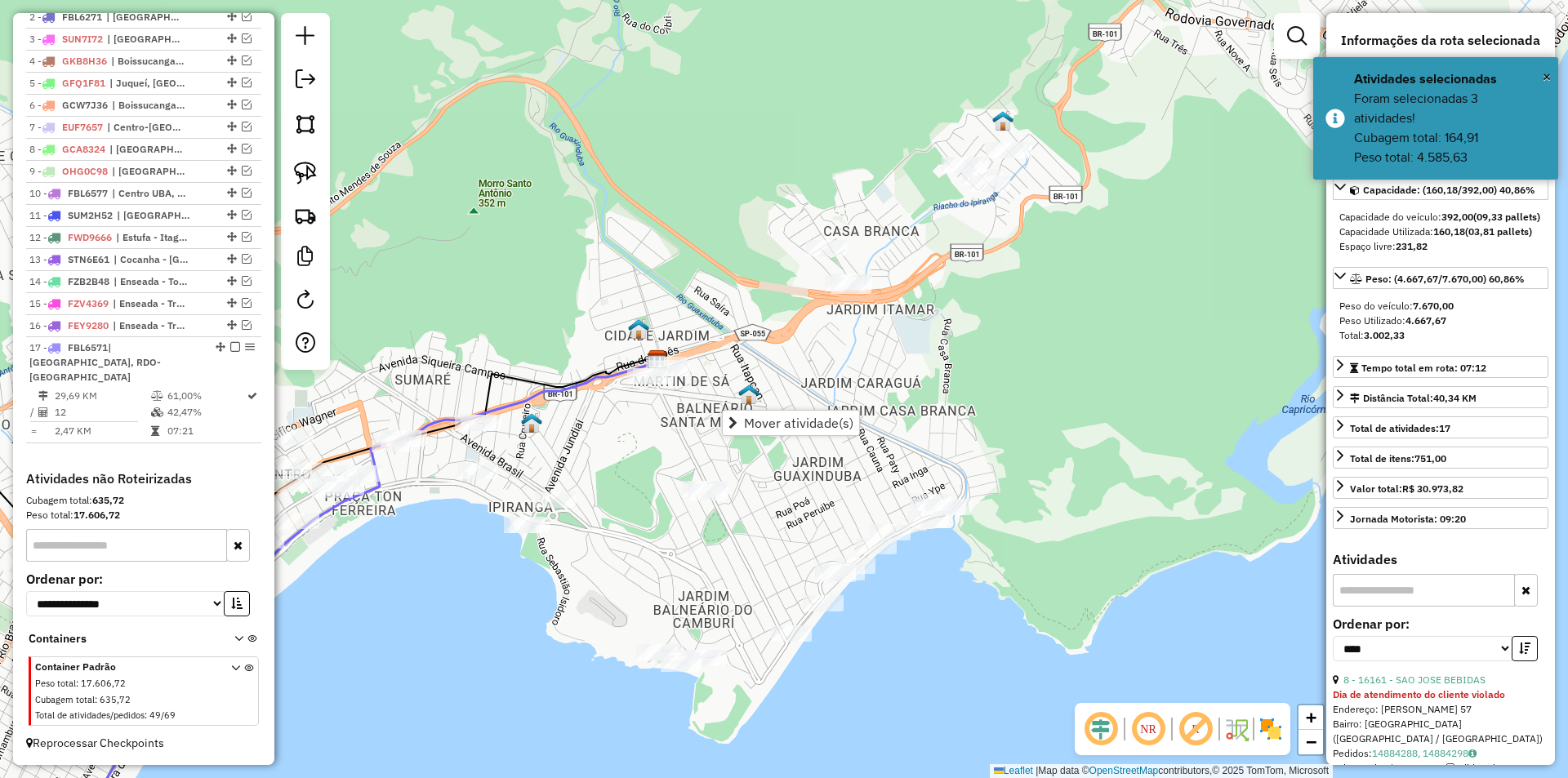
click at [659, 518] on div "Janela de atendimento Grade de atendimento Capacidade Transportadoras Veículos …" at bounding box center [784, 389] width 1568 height 778
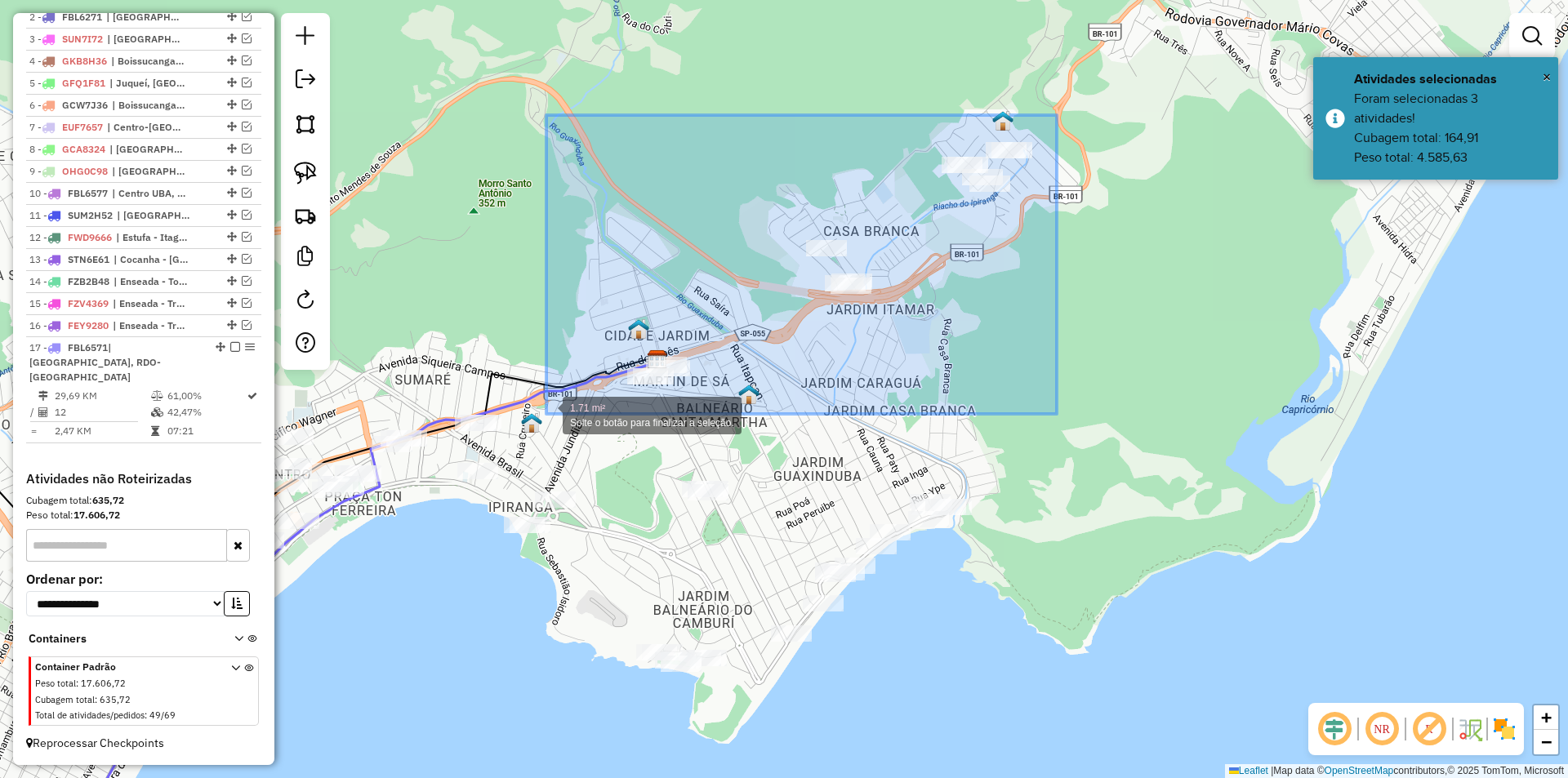
drag, startPoint x: 1046, startPoint y: 133, endPoint x: 546, endPoint y: 412, distance: 572.6
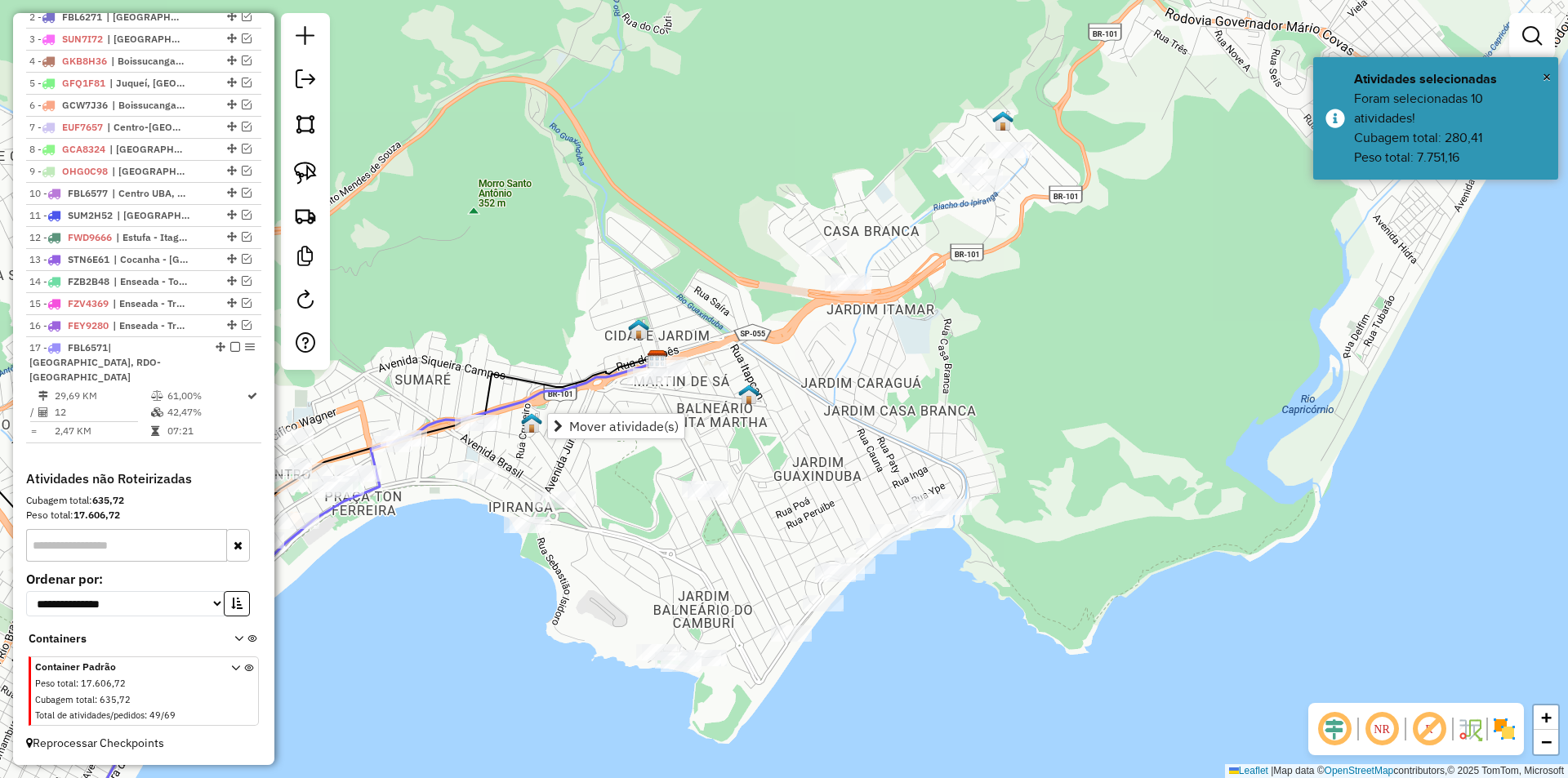
click at [1021, 563] on div "Janela de atendimento Grade de atendimento Capacidade Transportadoras Veículos …" at bounding box center [784, 389] width 1568 height 778
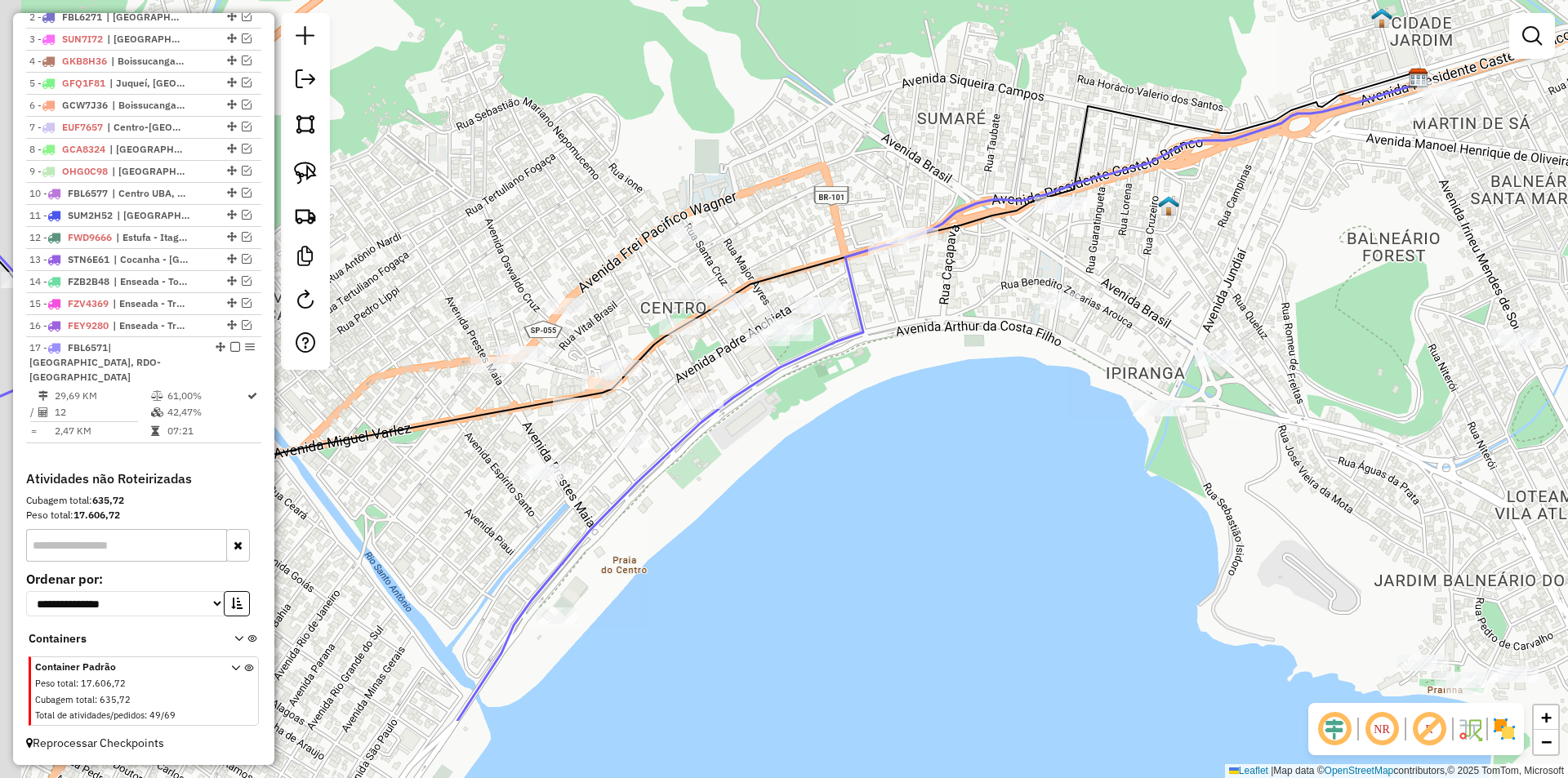
drag, startPoint x: 782, startPoint y: 457, endPoint x: 793, endPoint y: 441, distance: 19.4
click at [791, 443] on div "Janela de atendimento Grade de atendimento Capacidade Transportadoras Veículos …" at bounding box center [784, 389] width 1568 height 778
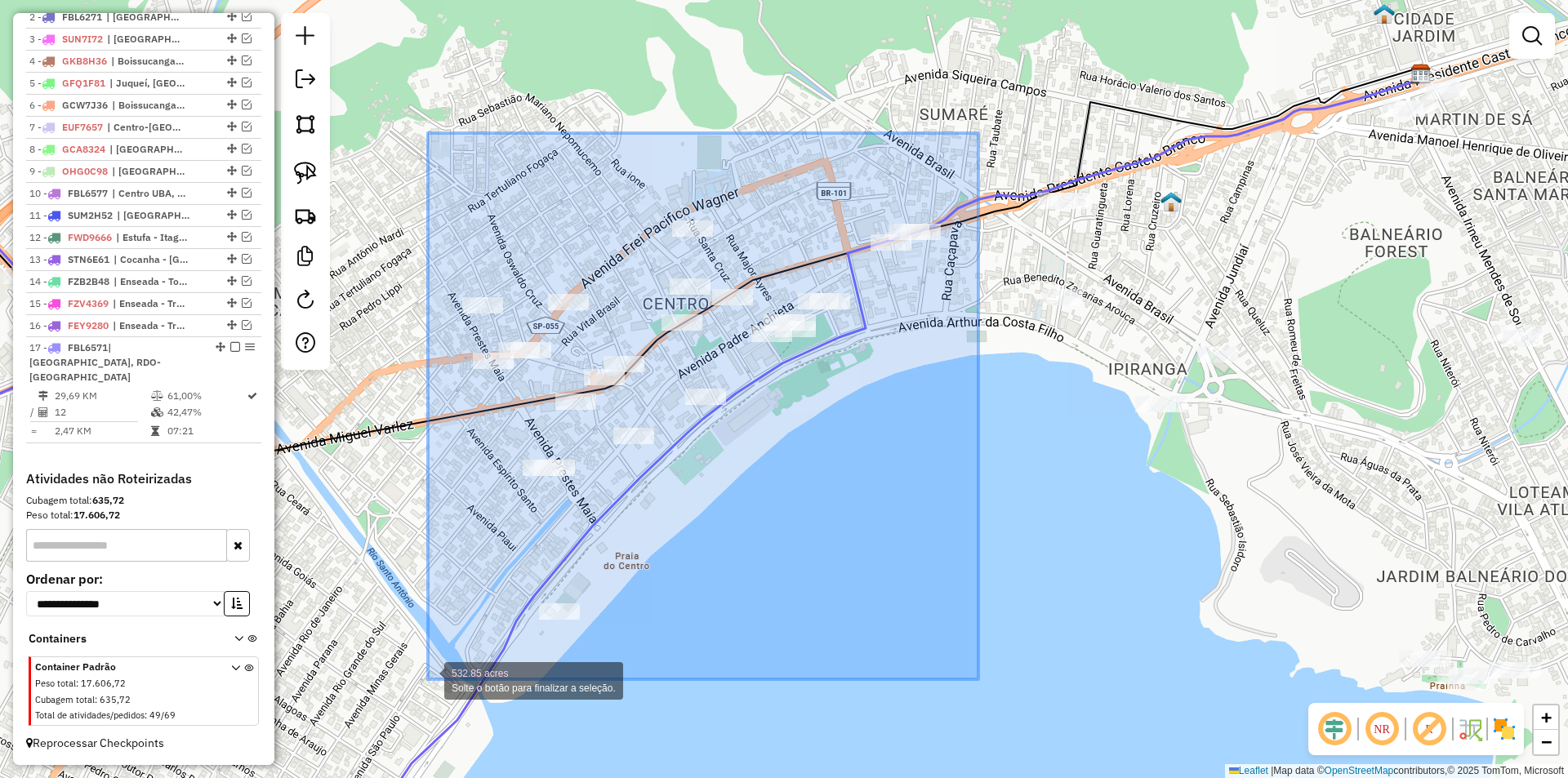
drag, startPoint x: 740, startPoint y: 369, endPoint x: 428, endPoint y: 679, distance: 439.8
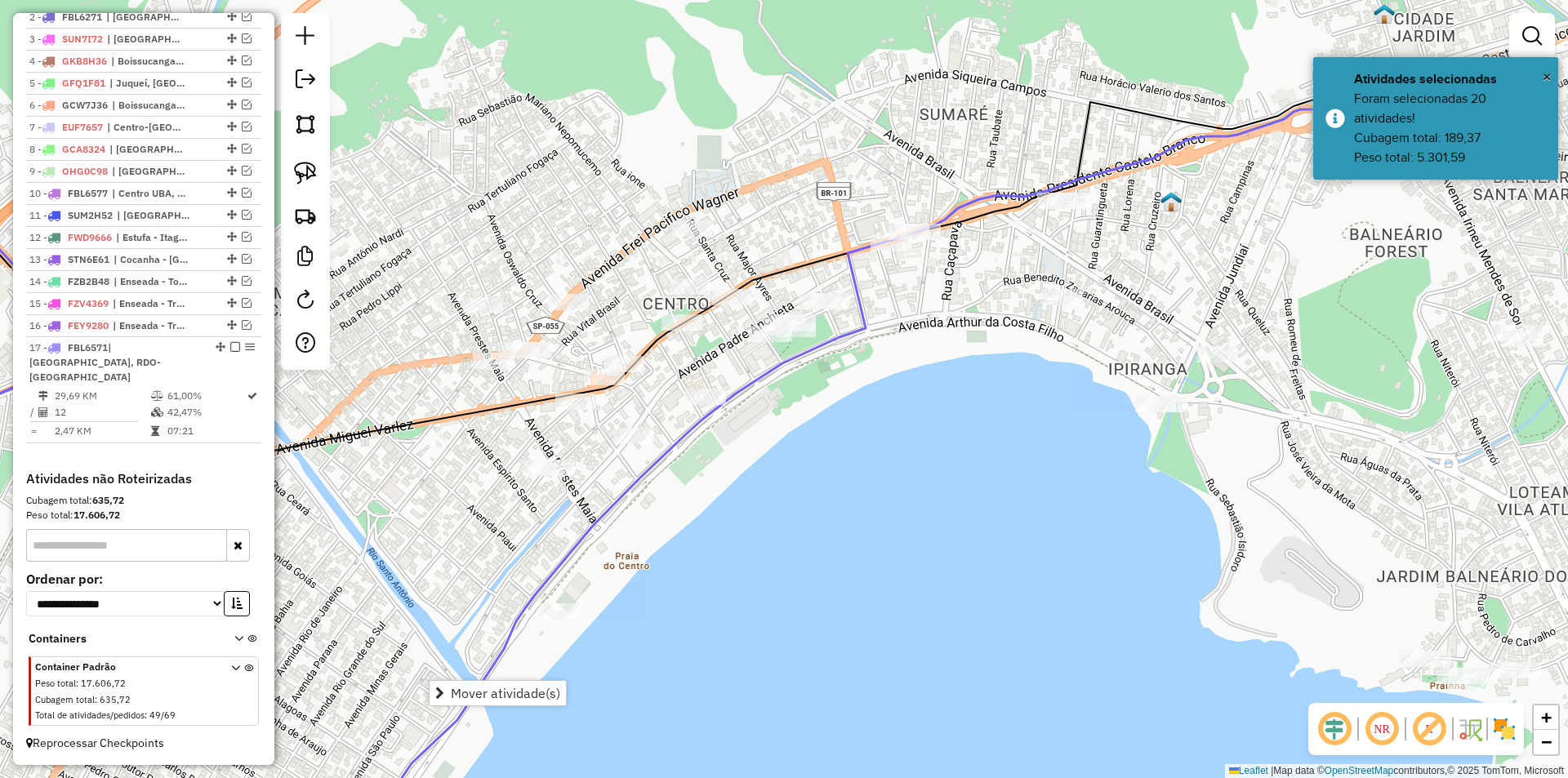
click at [704, 556] on div "Janela de atendimento Grade de atendimento Capacidade Transportadoras Veículos …" at bounding box center [784, 389] width 1568 height 778
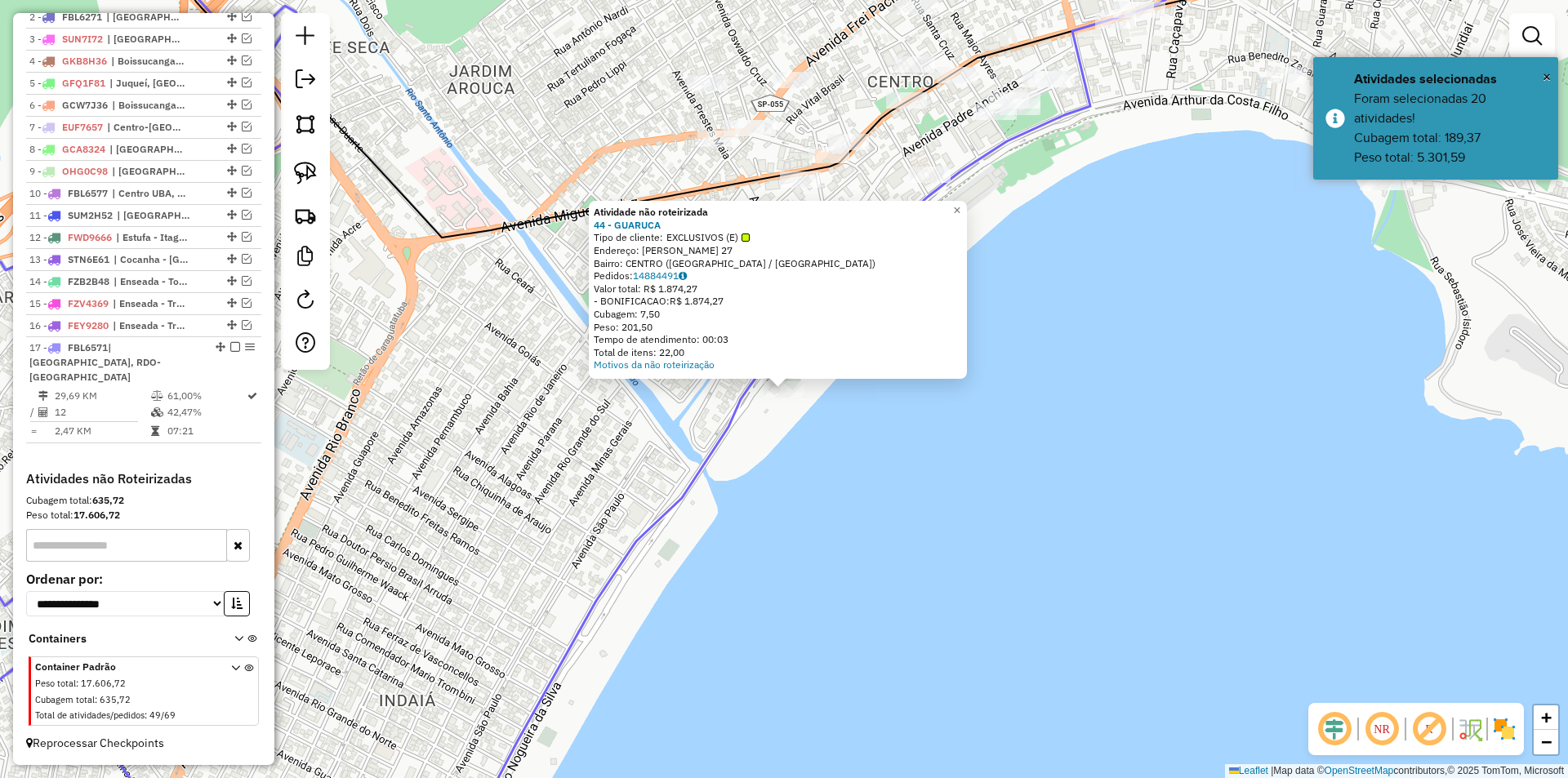
click at [747, 609] on div "Atividade não roteirizada 44 - GUARUCA Tipo de cliente: EXCLUSIVOS (E) Endereço…" at bounding box center [784, 389] width 1568 height 778
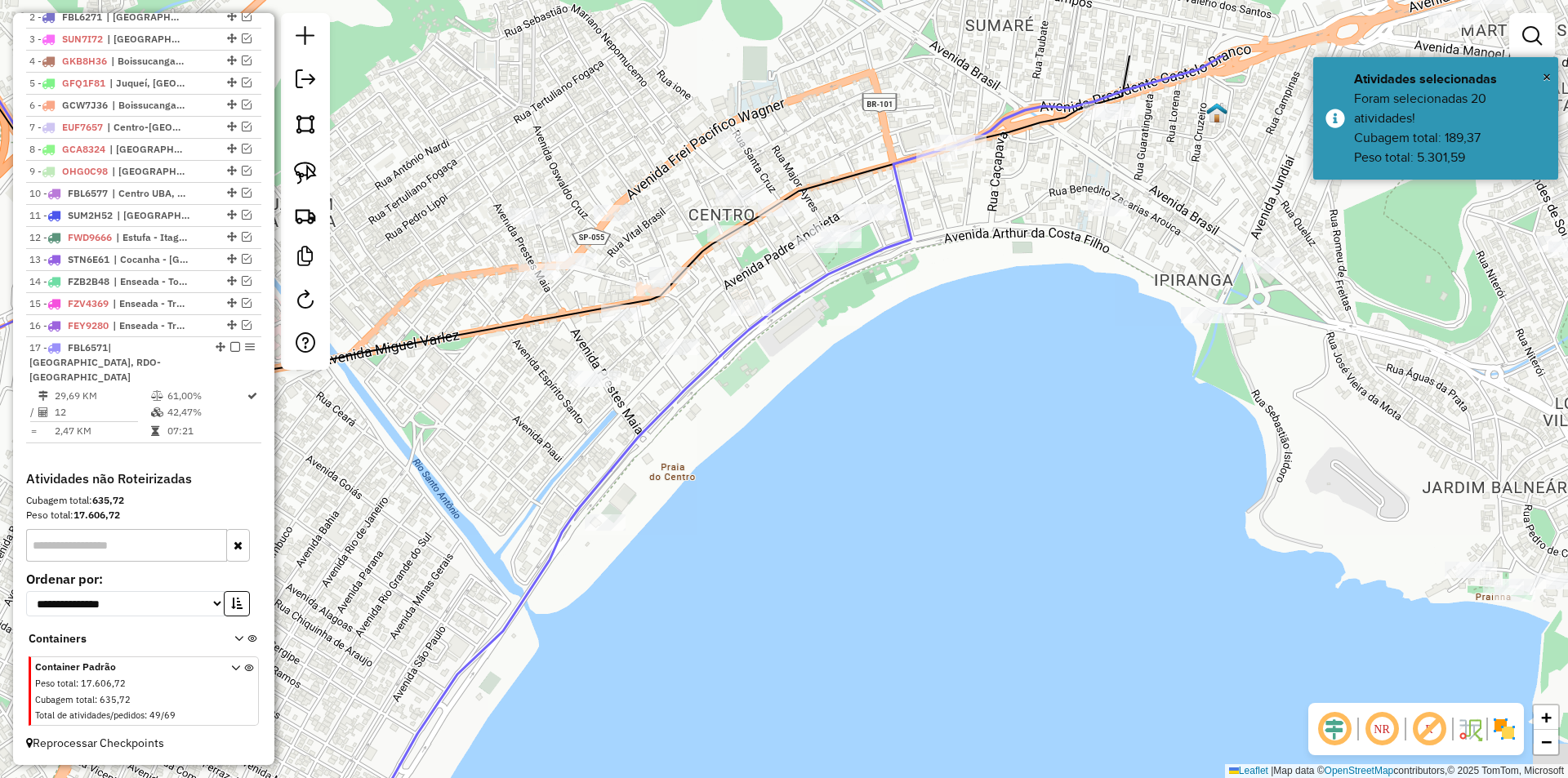
drag, startPoint x: 770, startPoint y: 649, endPoint x: 669, endPoint y: 717, distance: 121.8
click at [669, 717] on div "Janela de atendimento Grade de atendimento Capacidade Transportadoras Veículos …" at bounding box center [784, 389] width 1568 height 778
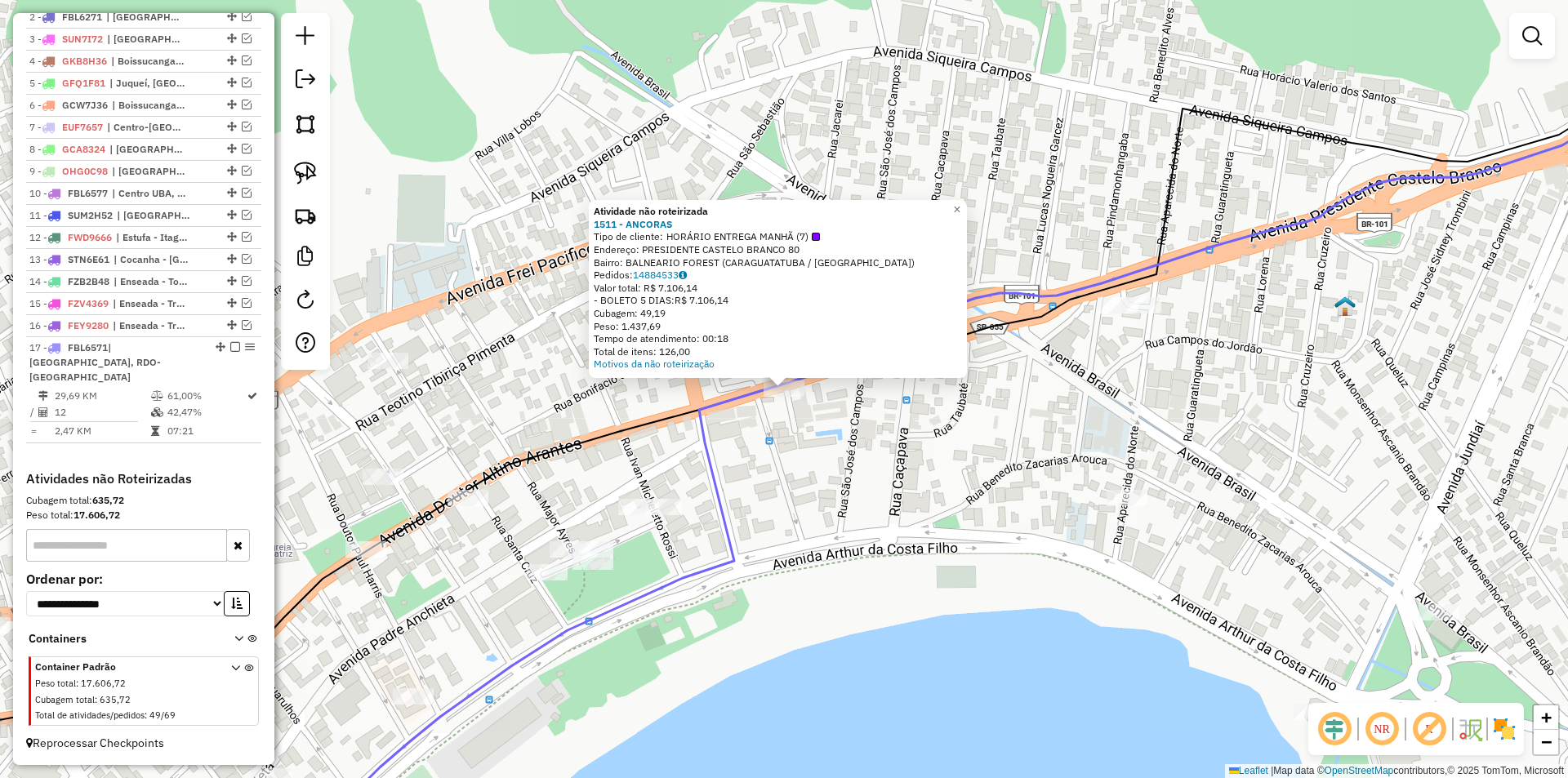
click at [773, 518] on div "Atividade não roteirizada 1511 - ANCORAS Tipo de cliente: HORÁRIO ENTREGA MANHÃ…" at bounding box center [784, 389] width 1568 height 778
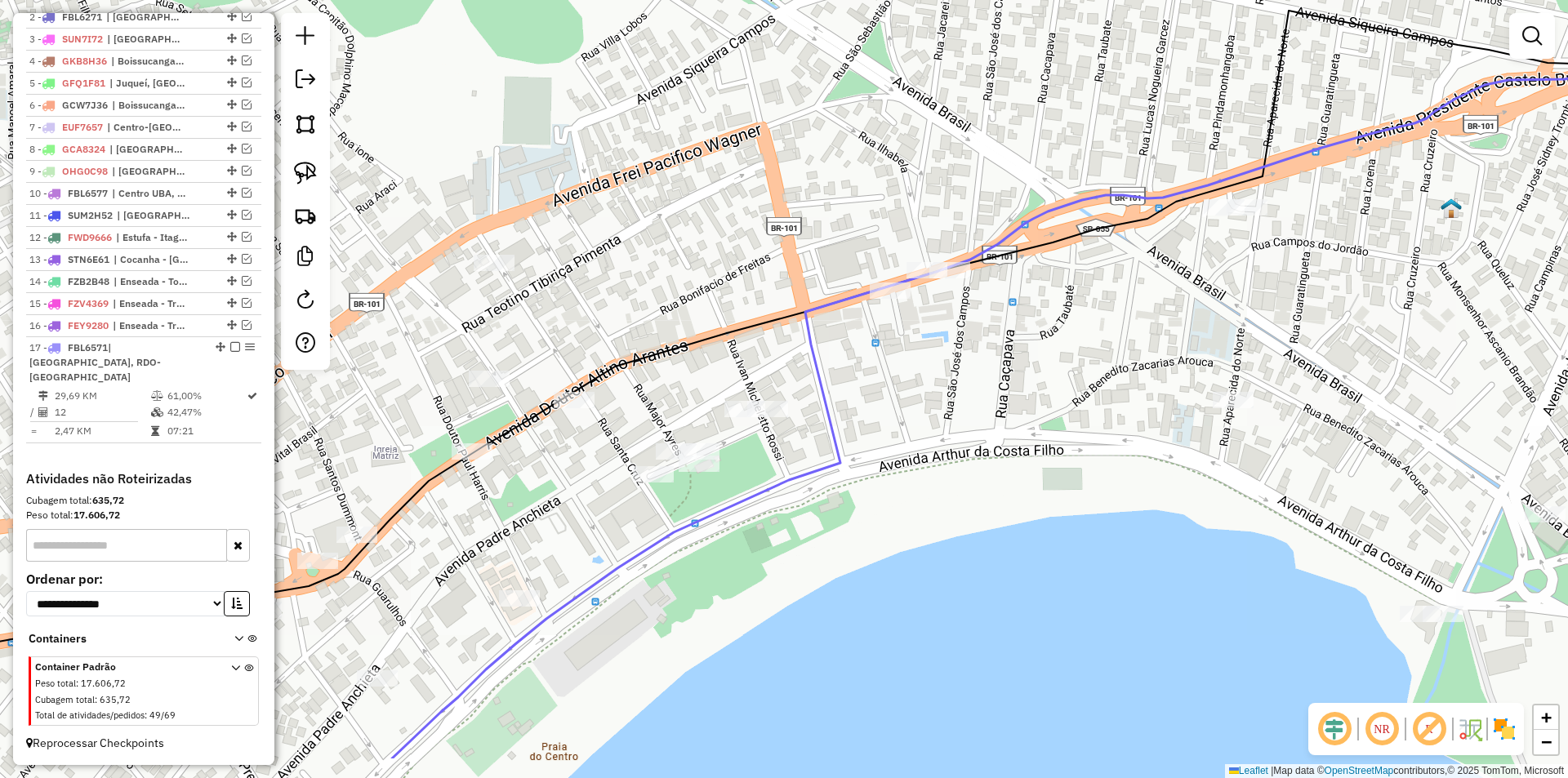
drag, startPoint x: 767, startPoint y: 594, endPoint x: 917, endPoint y: 466, distance: 197.2
click at [902, 474] on div "Janela de atendimento Grade de atendimento Capacidade Transportadoras Veículos …" at bounding box center [784, 389] width 1568 height 778
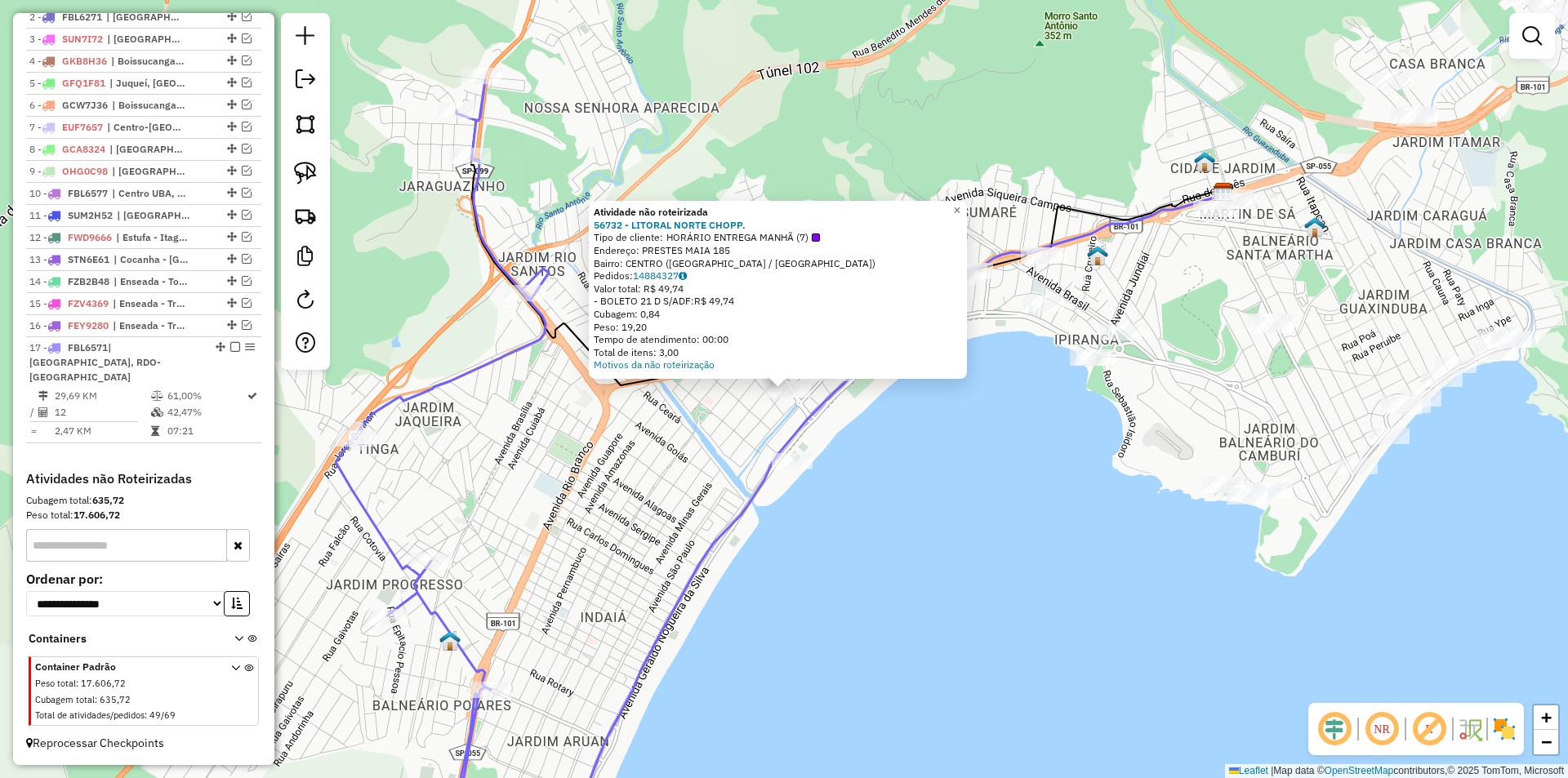
click at [810, 576] on div "Atividade não roteirizada 56732 - LITORAL NORTE CHOPP. Tipo de cliente: HORÁRIO…" at bounding box center [784, 389] width 1568 height 778
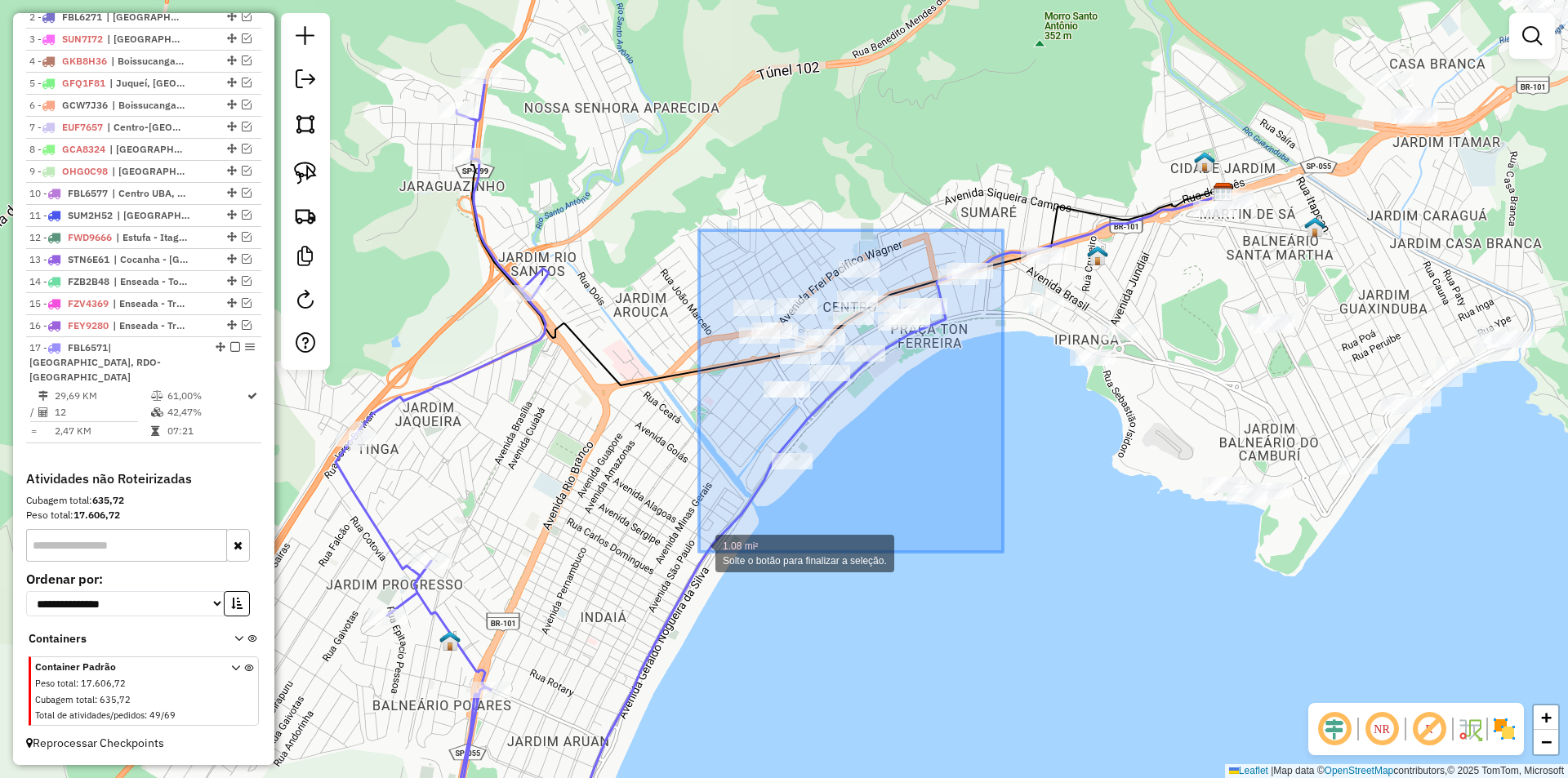
drag, startPoint x: 985, startPoint y: 252, endPoint x: 699, endPoint y: 552, distance: 414.5
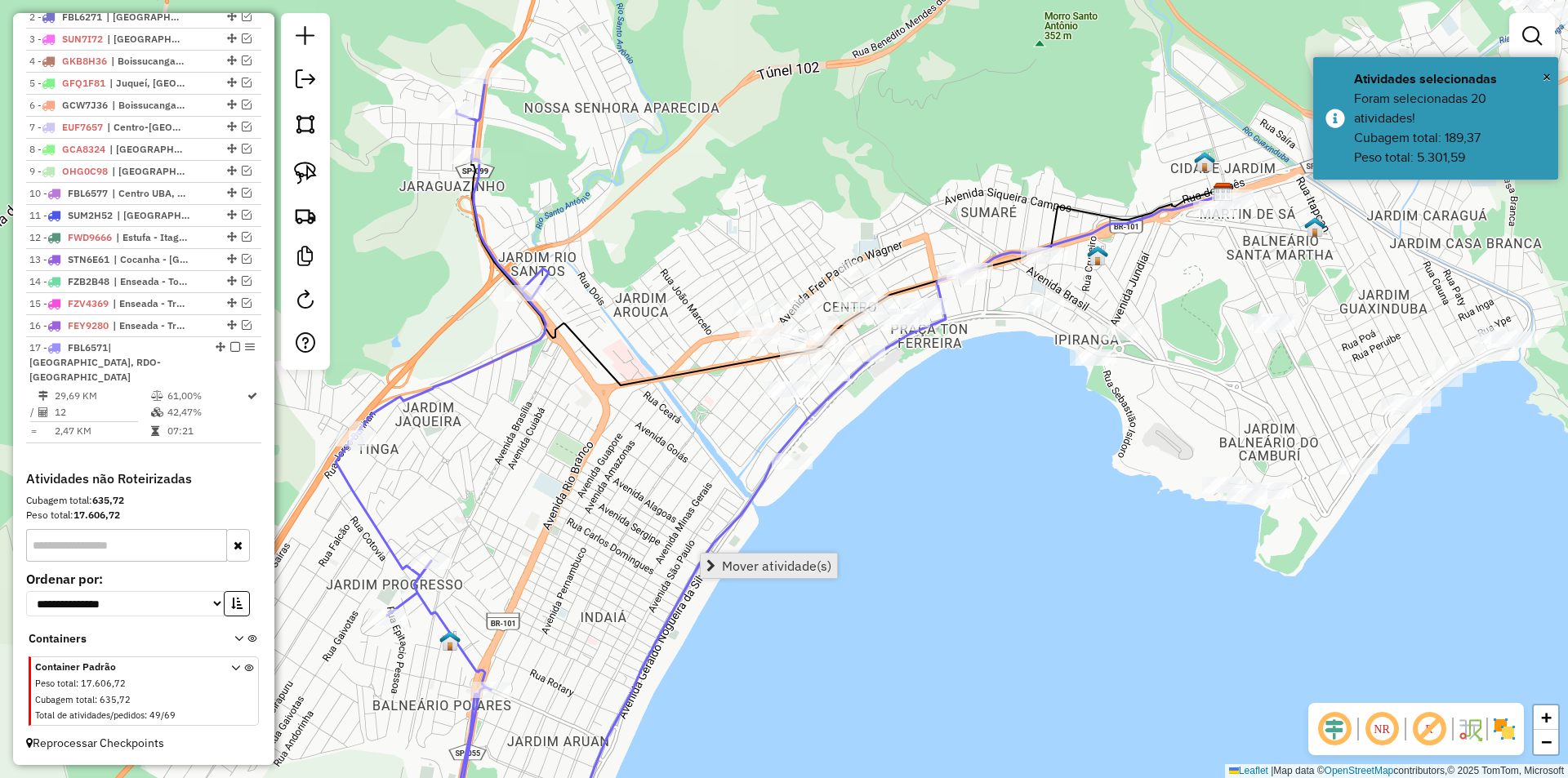
click at [763, 559] on span "Mover atividade(s)" at bounding box center [777, 565] width 109 height 13
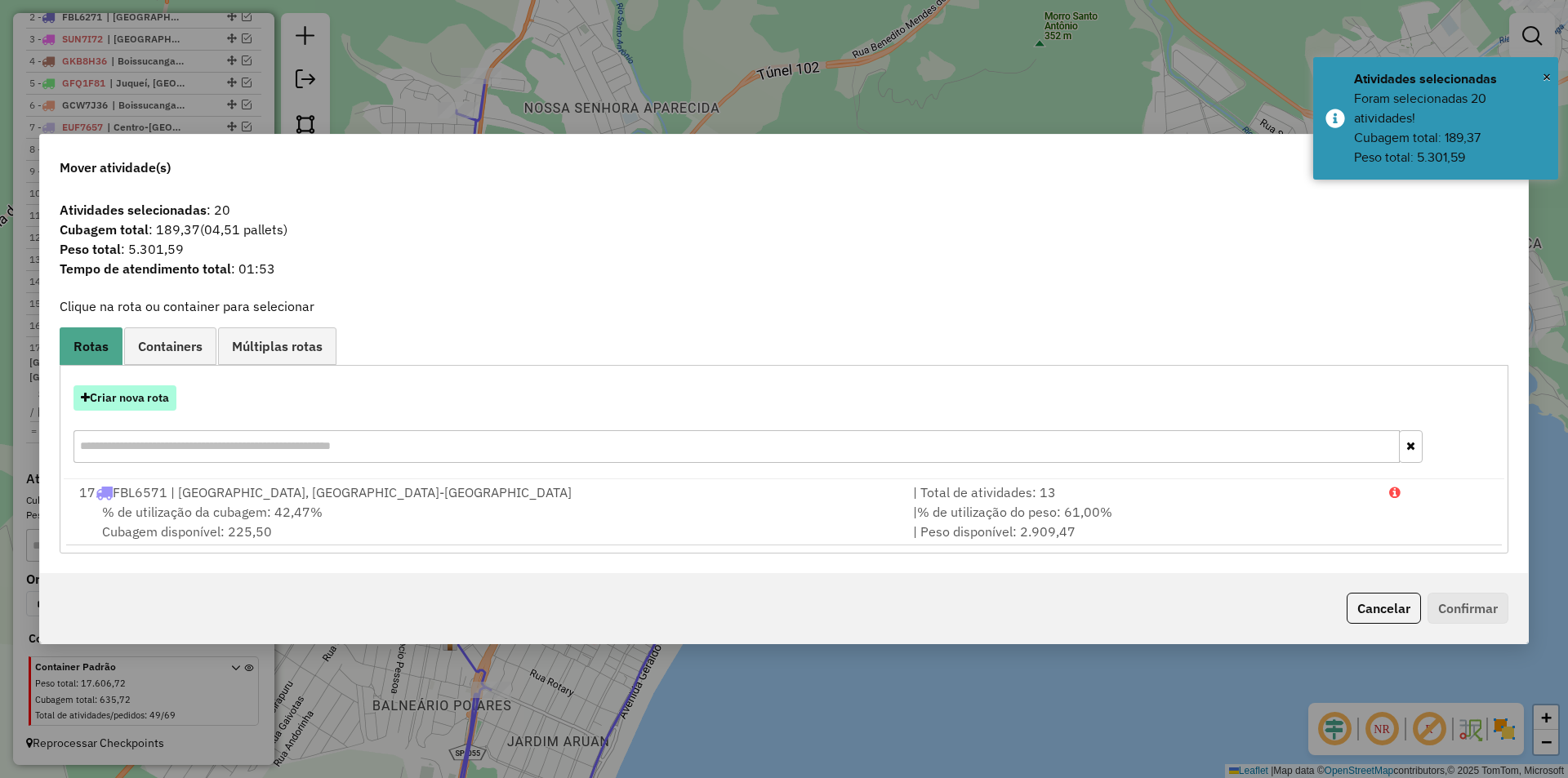
click at [128, 401] on button "Criar nova rota" at bounding box center [124, 398] width 103 height 26
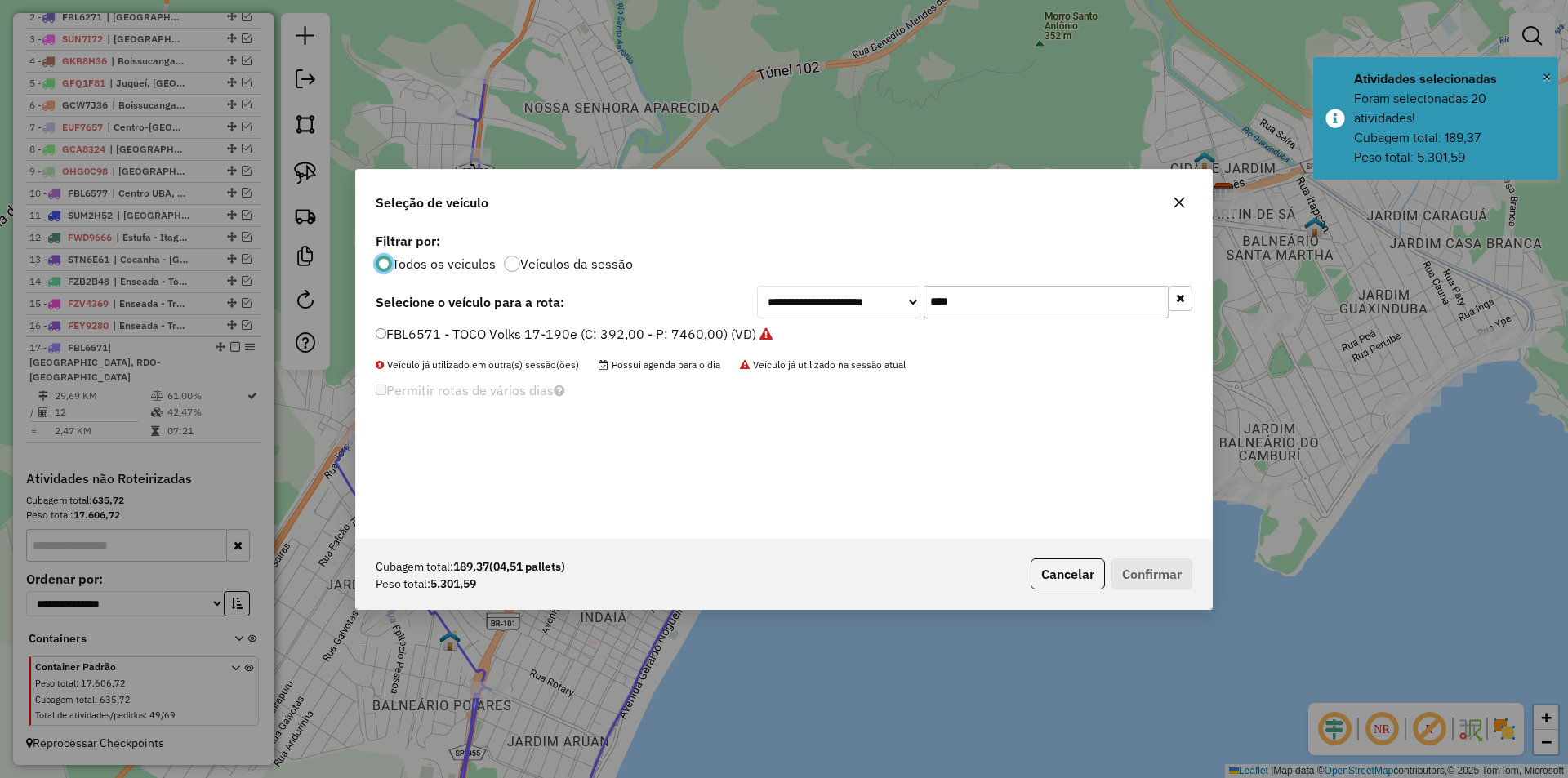
scroll to position [9, 5]
click at [938, 300] on input "****" at bounding box center [1046, 302] width 245 height 32
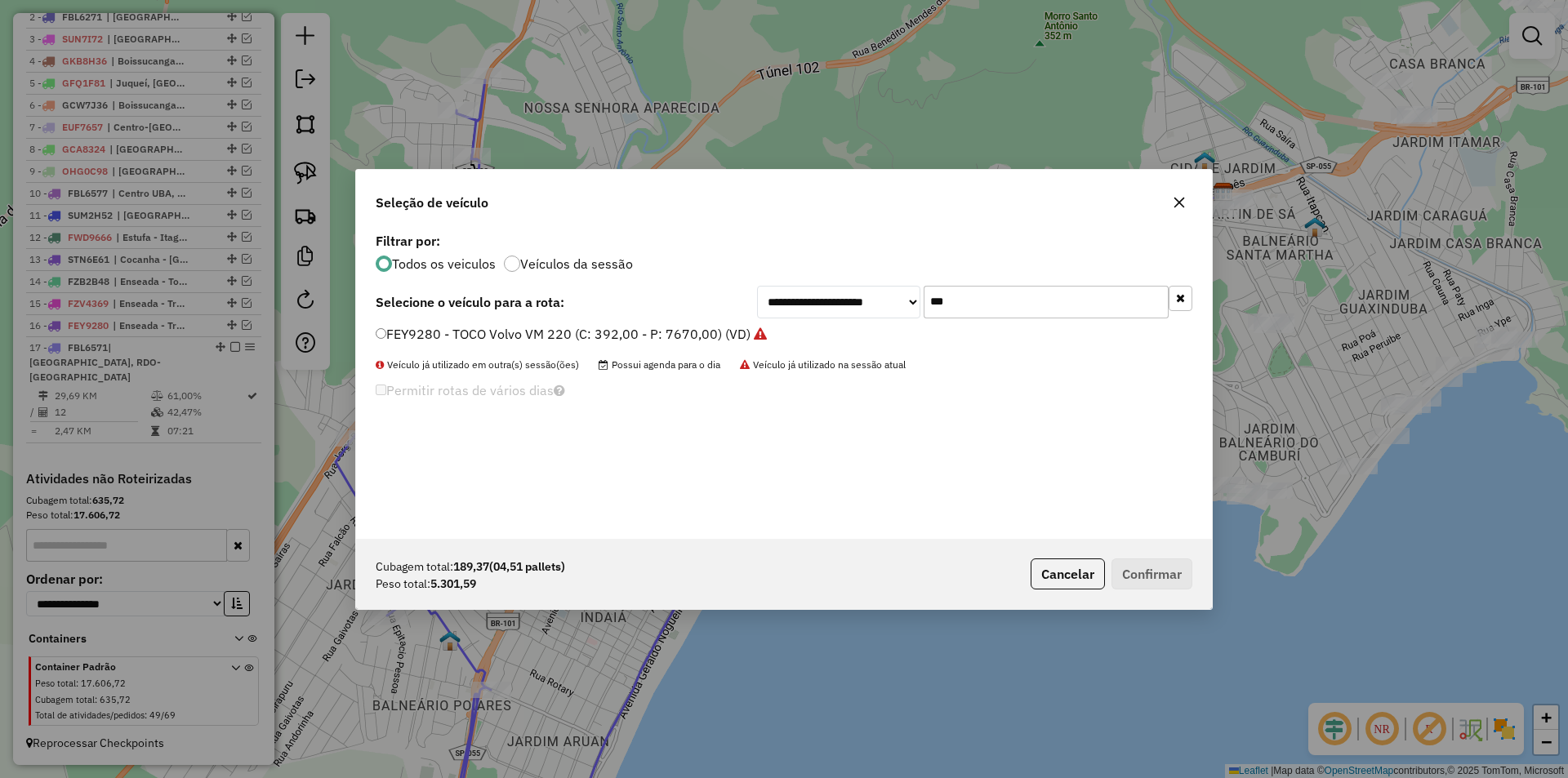
type input "***"
drag, startPoint x: 467, startPoint y: 327, endPoint x: 485, endPoint y: 329, distance: 18.1
click at [467, 329] on label "FEY9280 - TOCO Volvo VM 220 (C: 392,00 - P: 7670,00) (VD)" at bounding box center [571, 334] width 391 height 20
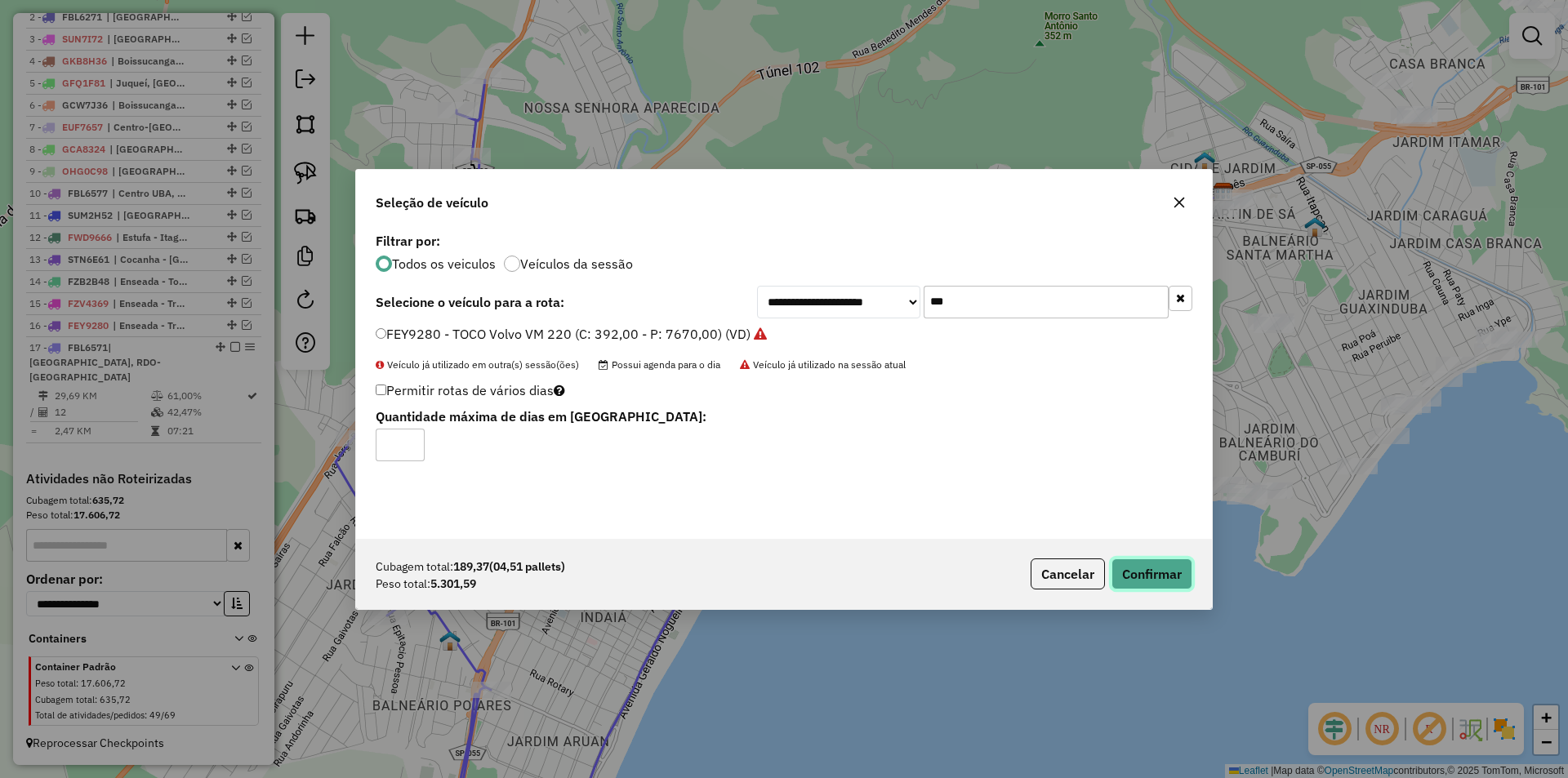
click at [1140, 563] on button "Confirmar" at bounding box center [1152, 574] width 81 height 31
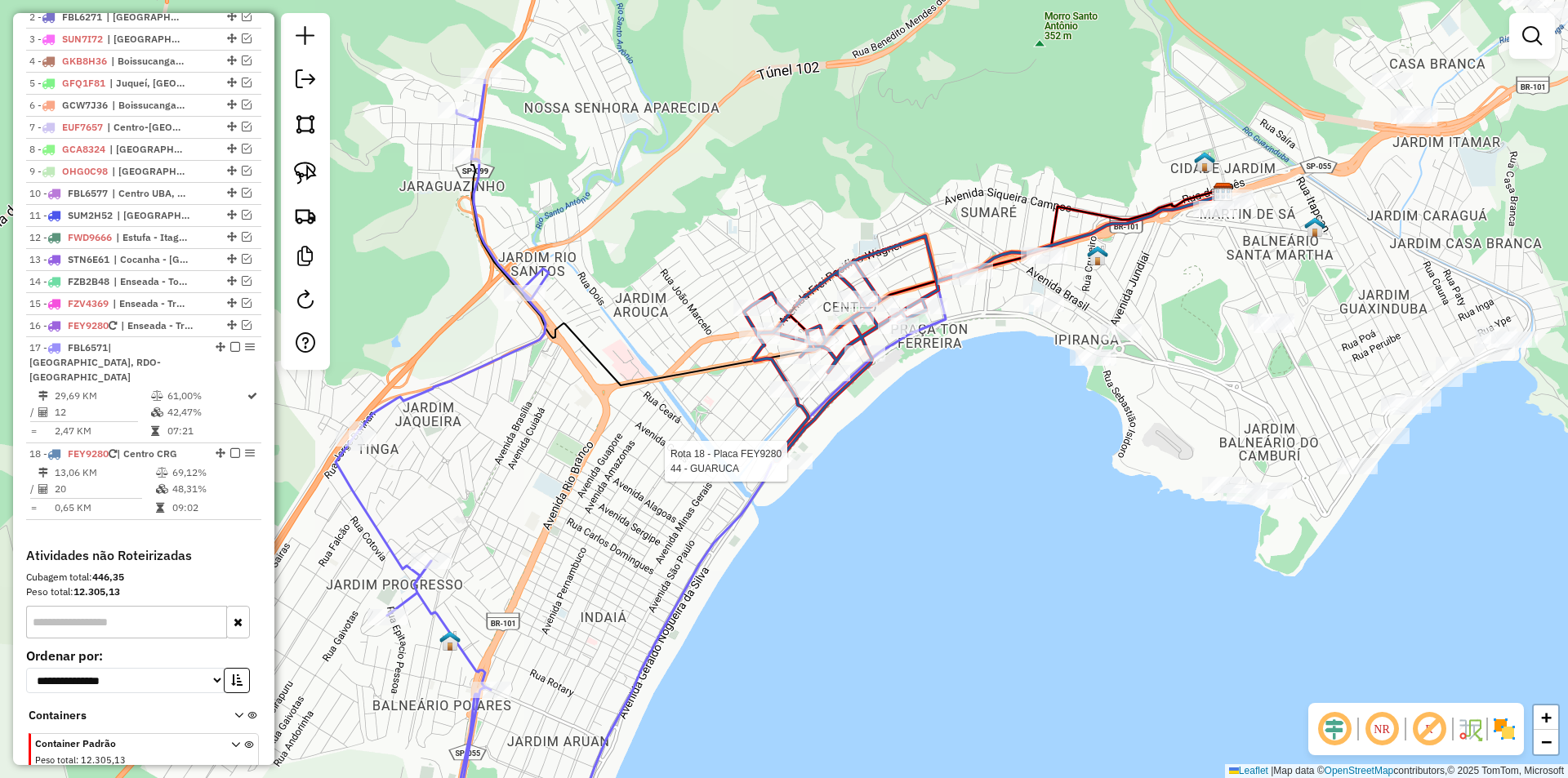
select select "*********"
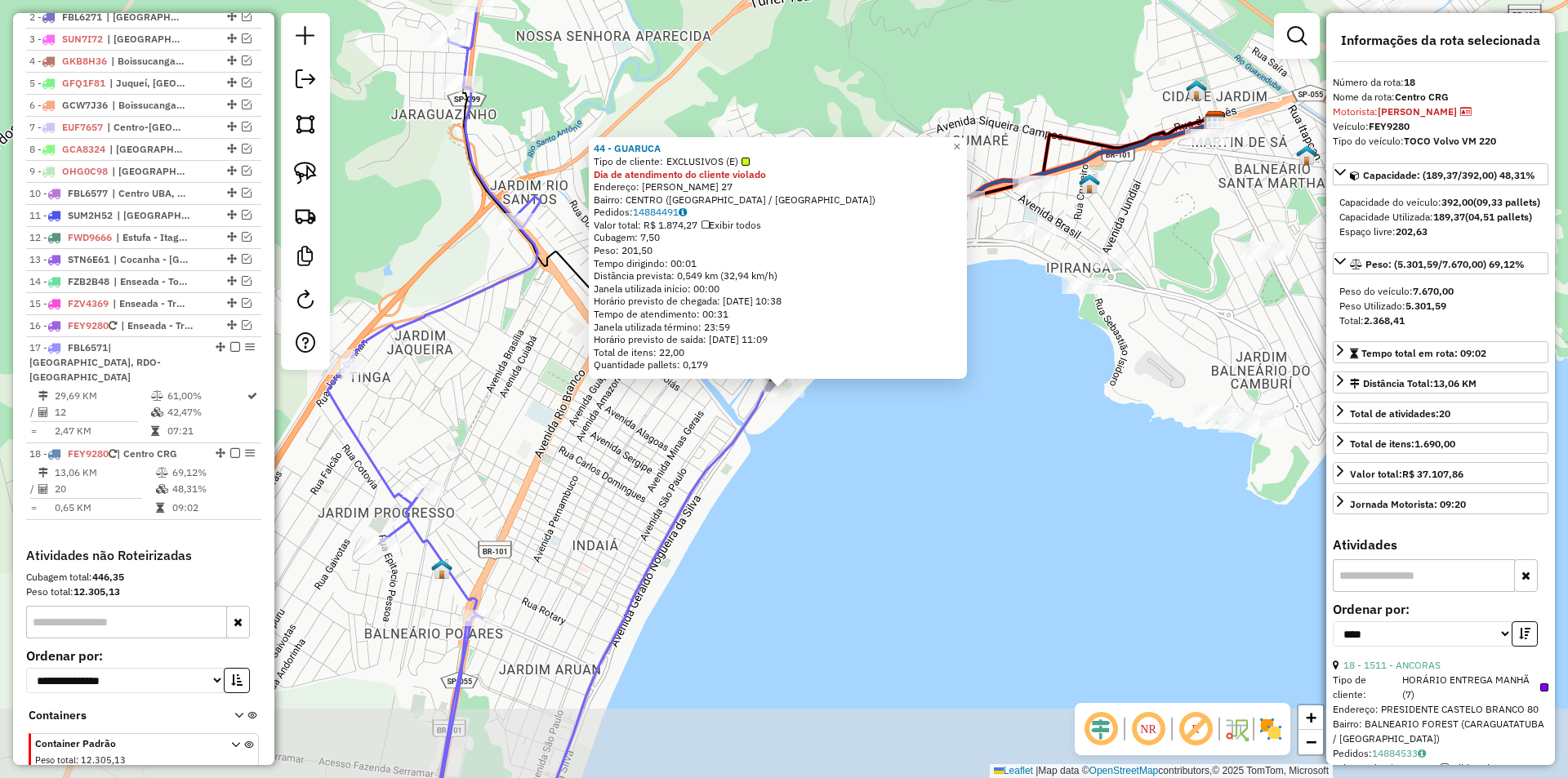
scroll to position [758, 0]
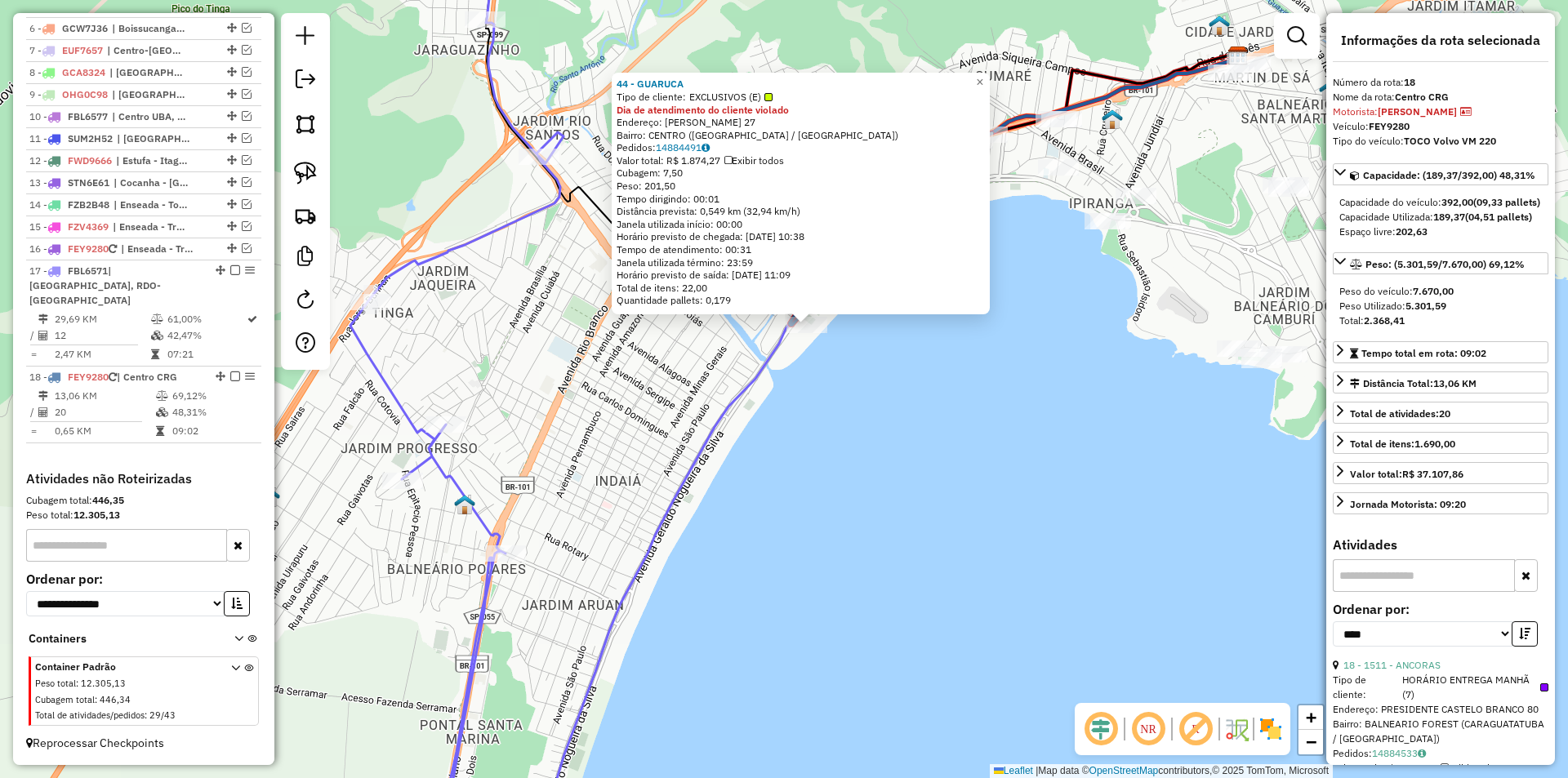
drag, startPoint x: 678, startPoint y: 639, endPoint x: 700, endPoint y: 569, distance: 73.4
click at [701, 572] on div "44 - GUARUCA Tipo de cliente: EXCLUSIVOS (E) Dia de atendimento do cliente viol…" at bounding box center [784, 389] width 1568 height 778
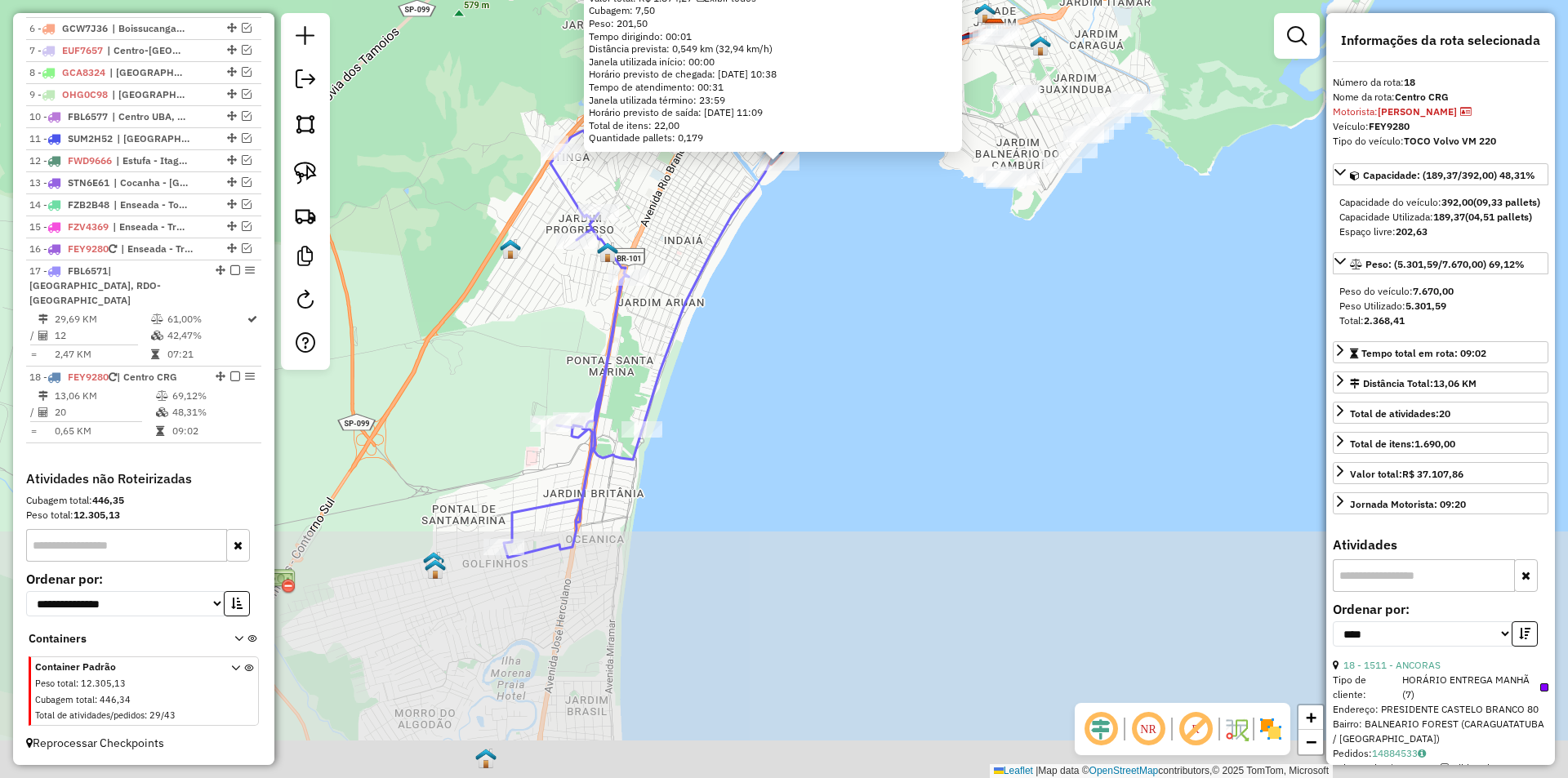
drag, startPoint x: 709, startPoint y: 654, endPoint x: 735, endPoint y: 365, distance: 290.2
click at [735, 365] on div "44 - GUARUCA Tipo de cliente: EXCLUSIVOS (E) Dia de atendimento do cliente viol…" at bounding box center [784, 389] width 1568 height 778
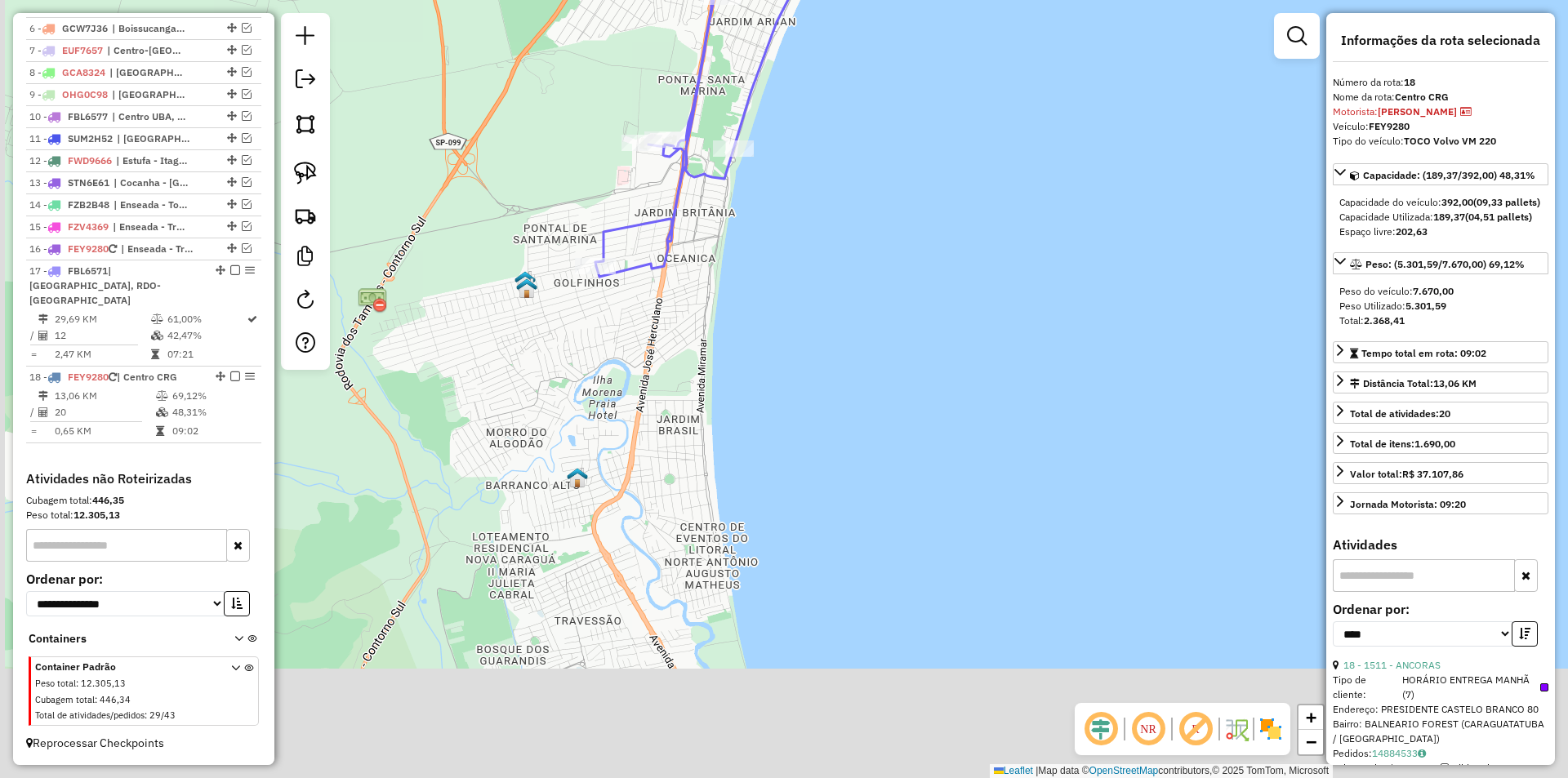
drag, startPoint x: 738, startPoint y: 371, endPoint x: 759, endPoint y: 304, distance: 70.2
click at [758, 305] on div "44 - GUARUCA Tipo de cliente: EXCLUSIVOS (E) Dia de atendimento do cliente viol…" at bounding box center [784, 389] width 1568 height 778
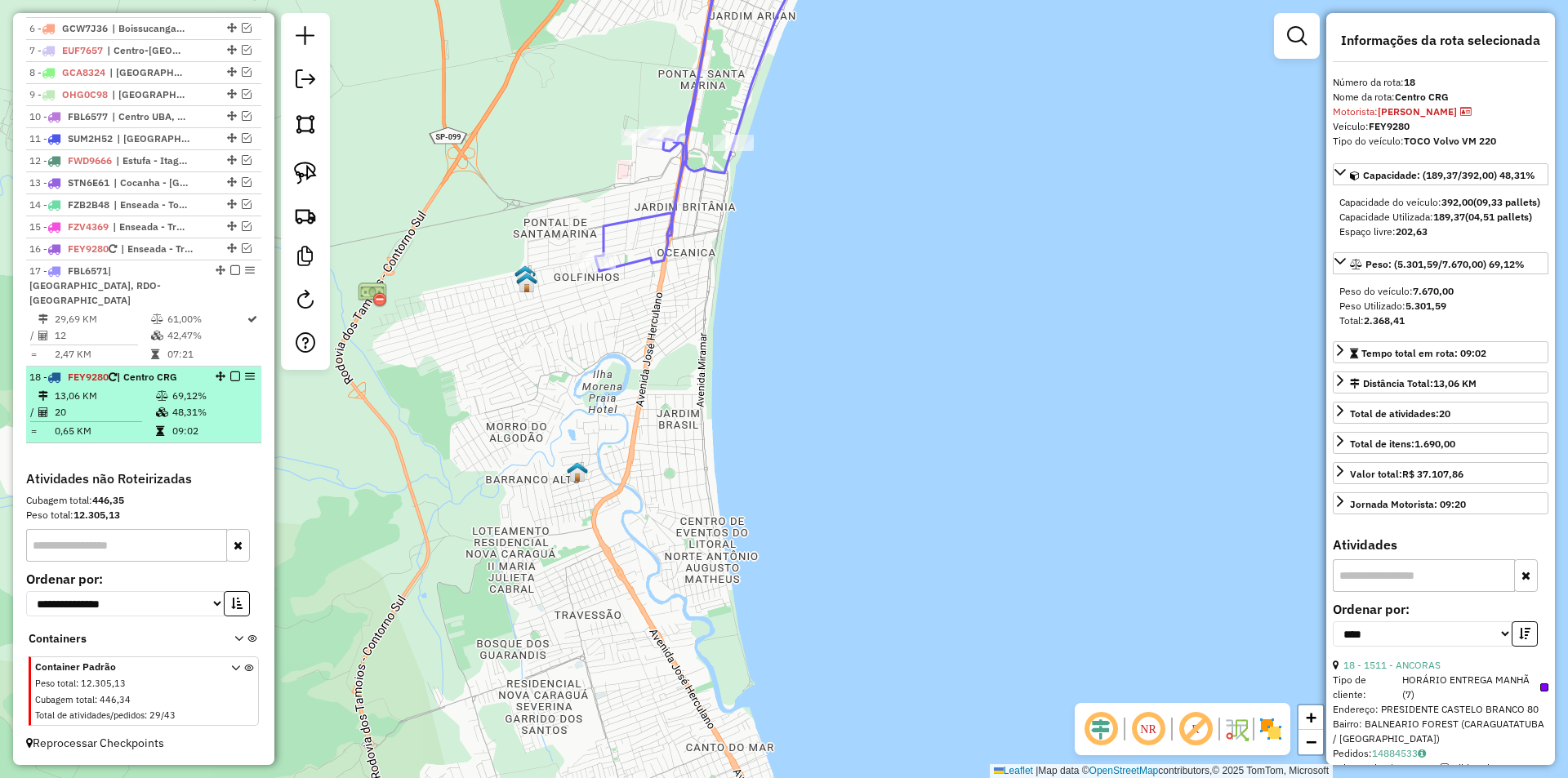
click at [230, 381] on em at bounding box center [235, 376] width 10 height 10
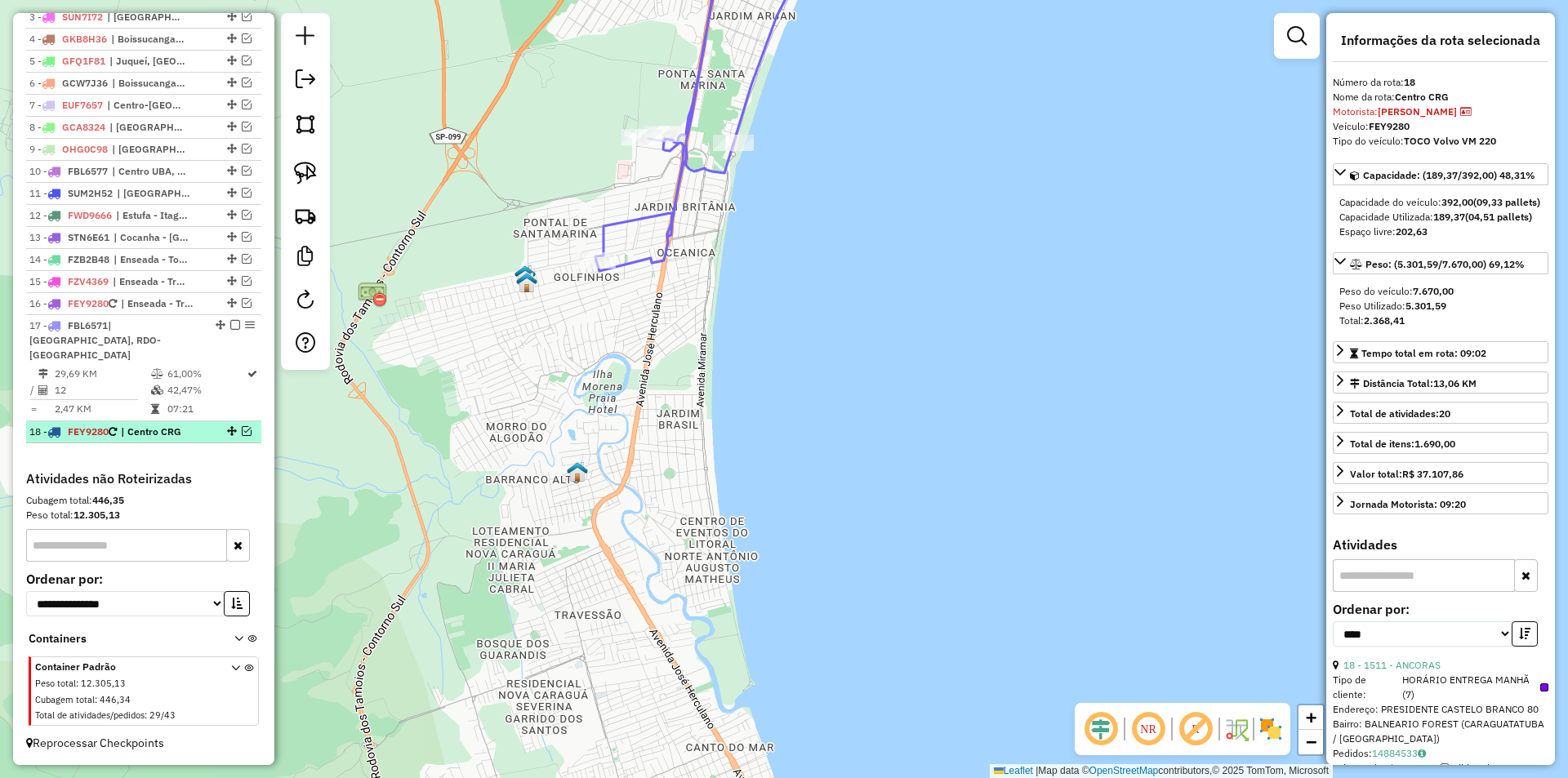
scroll to position [702, 0]
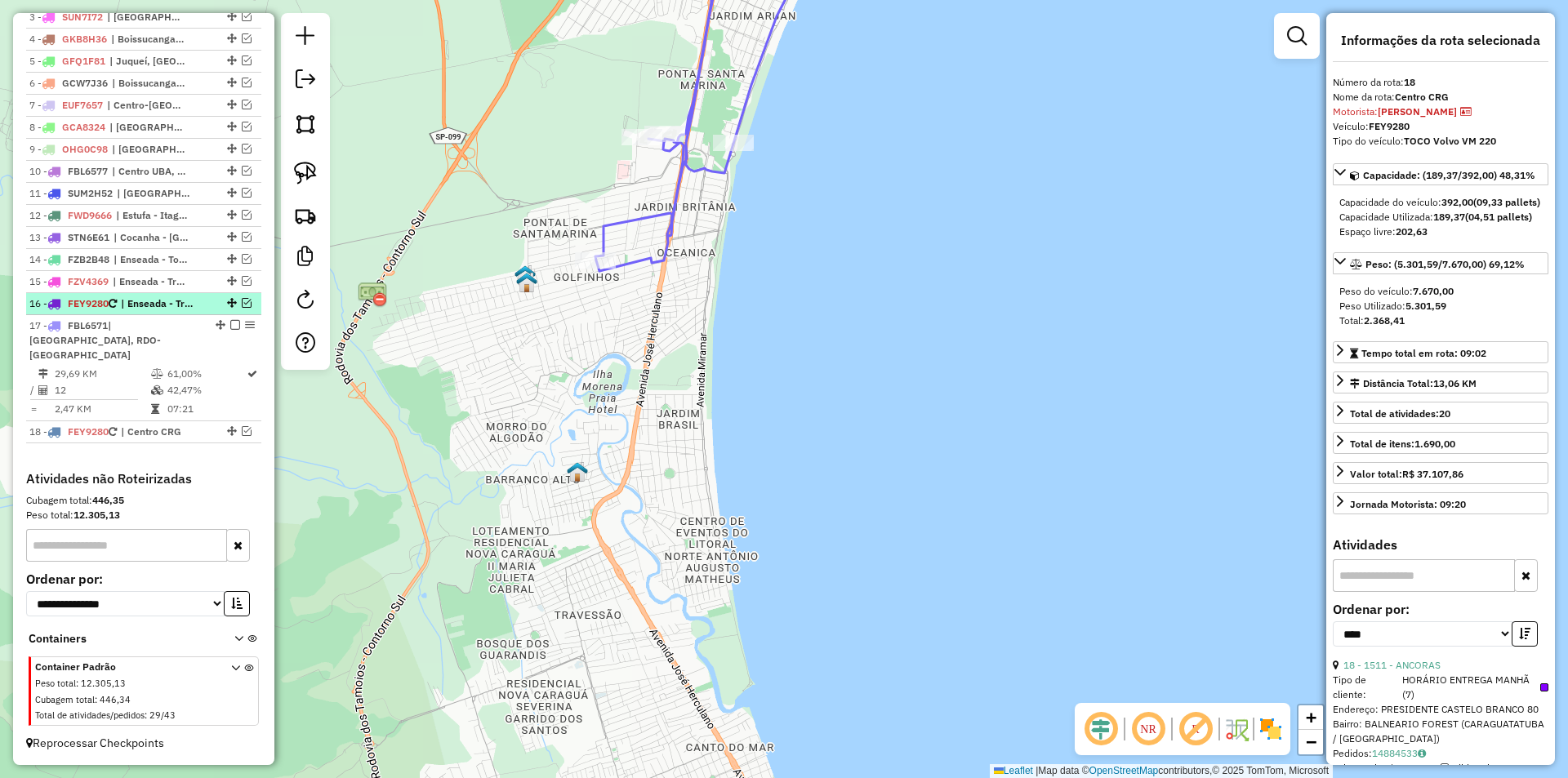
click at [242, 307] on em at bounding box center [247, 303] width 10 height 10
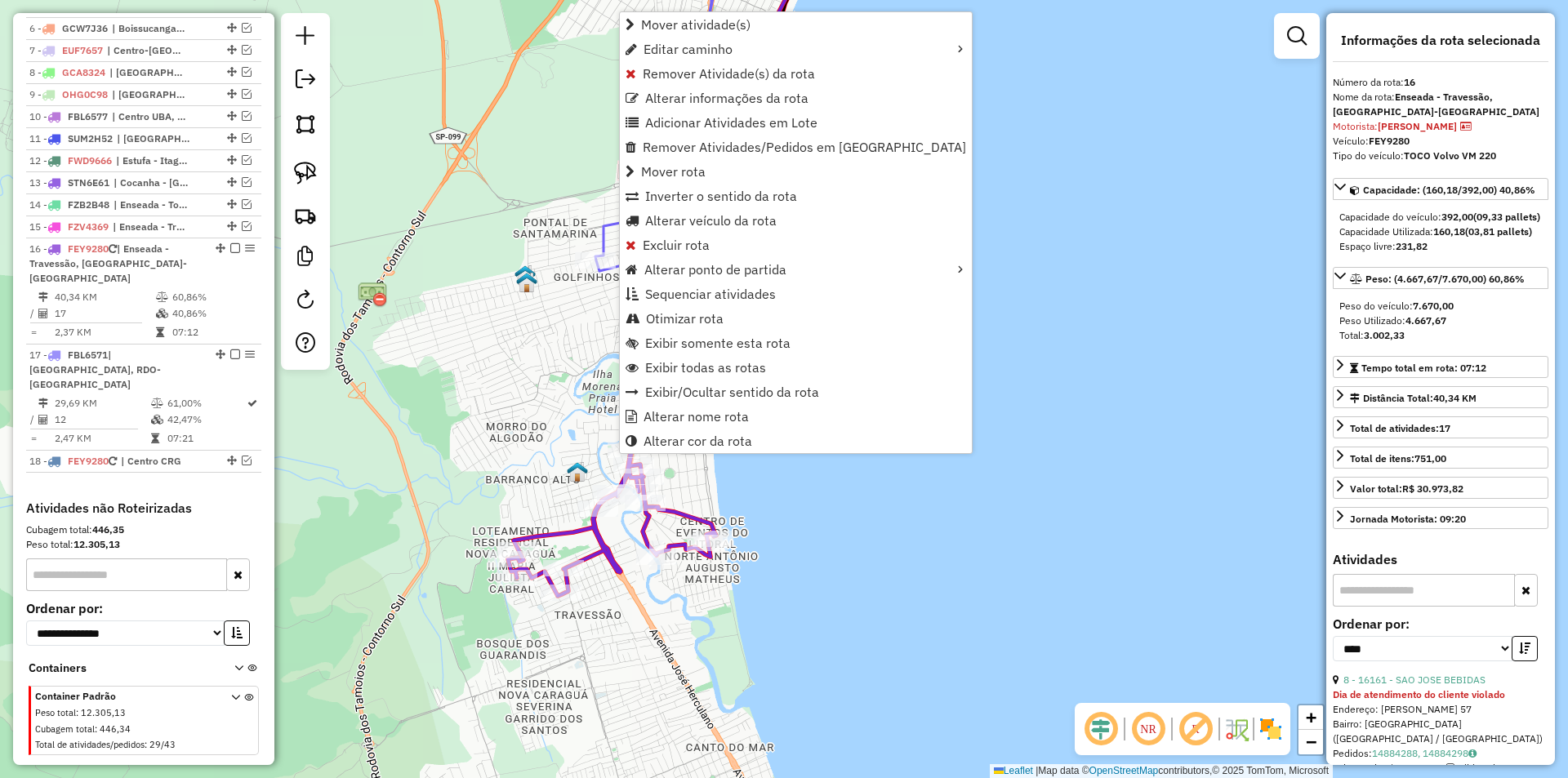
scroll to position [772, 0]
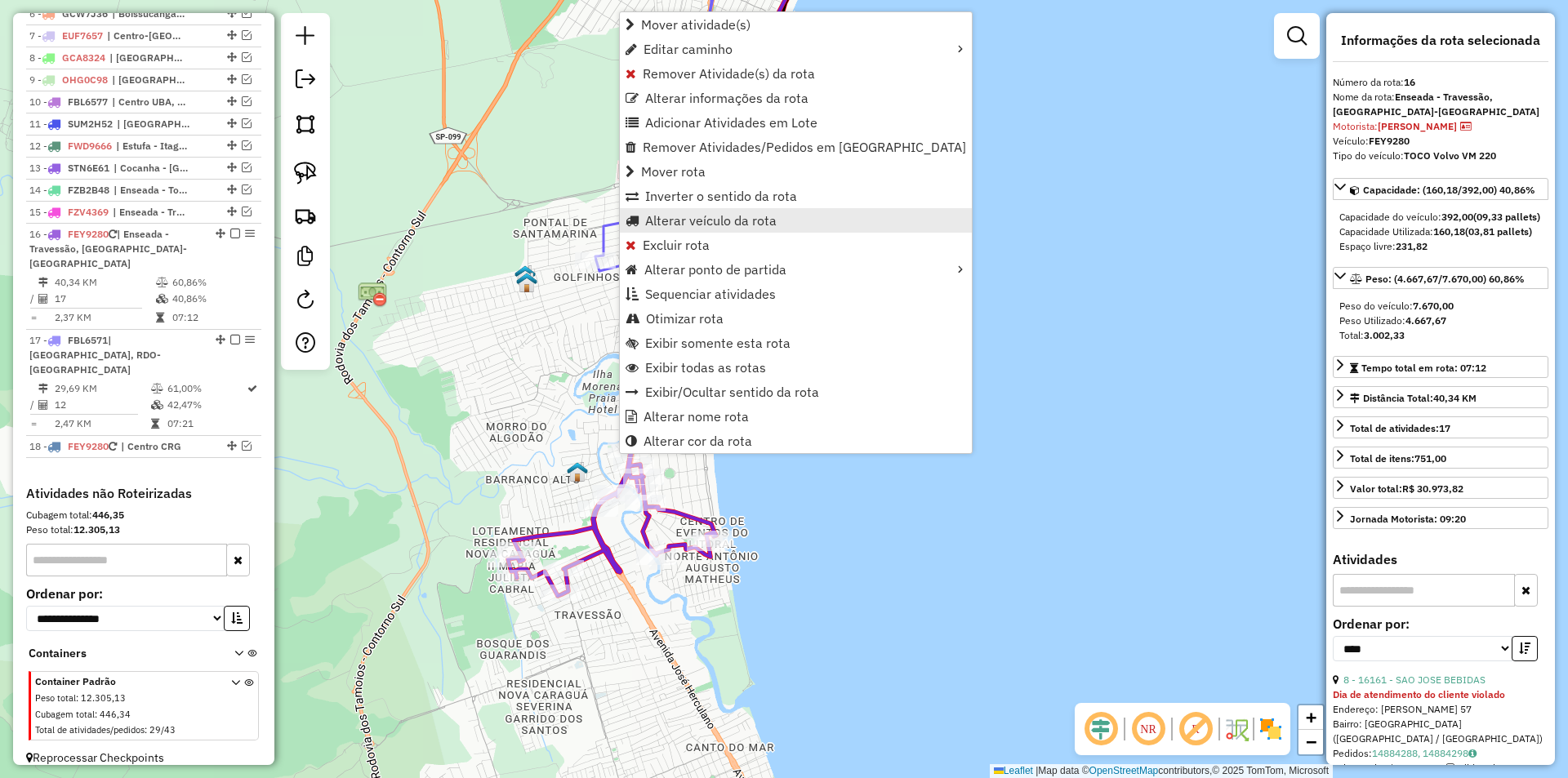
click at [675, 220] on span "Alterar veículo da rota" at bounding box center [710, 220] width 131 height 13
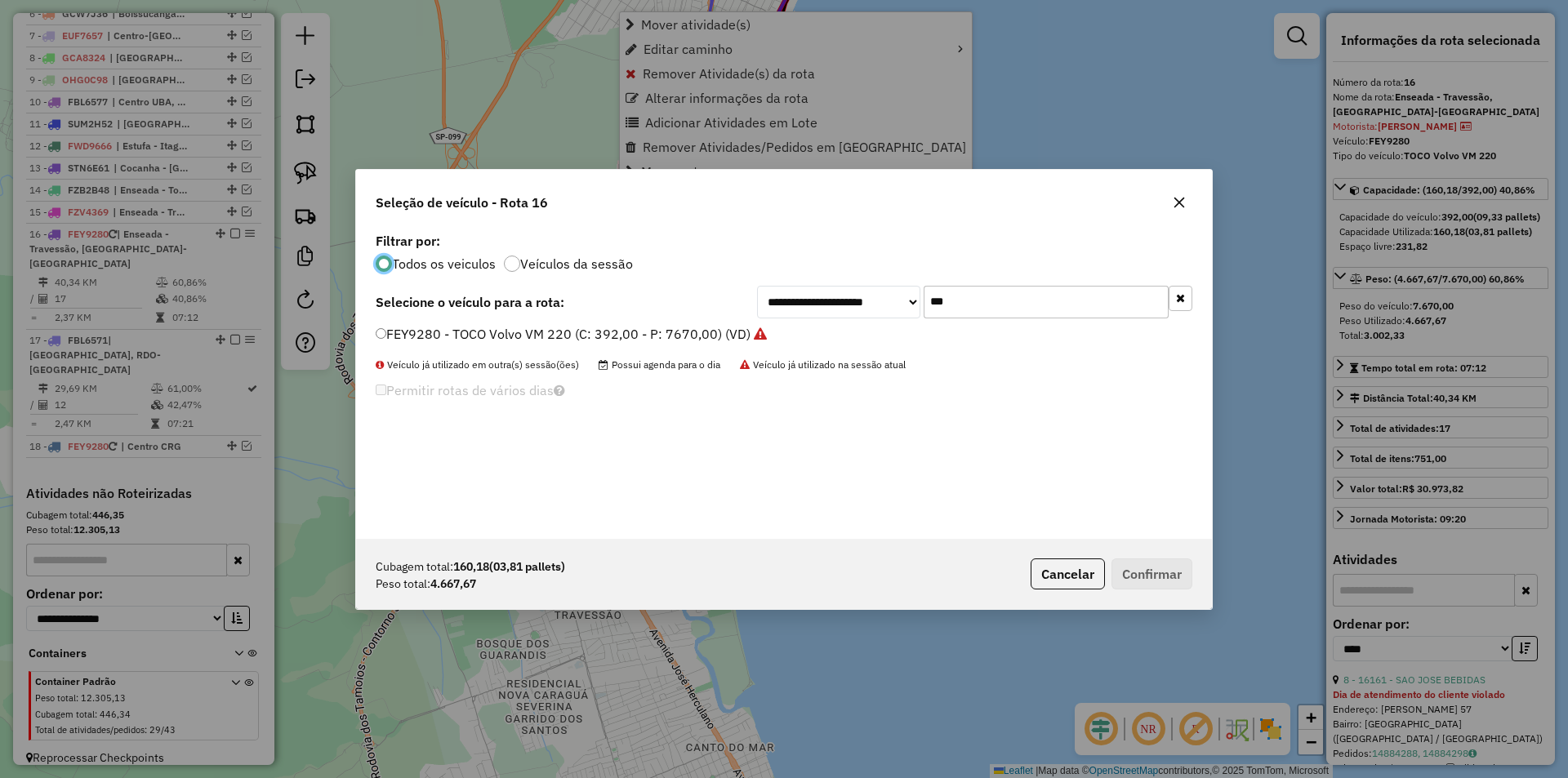
scroll to position [9, 5]
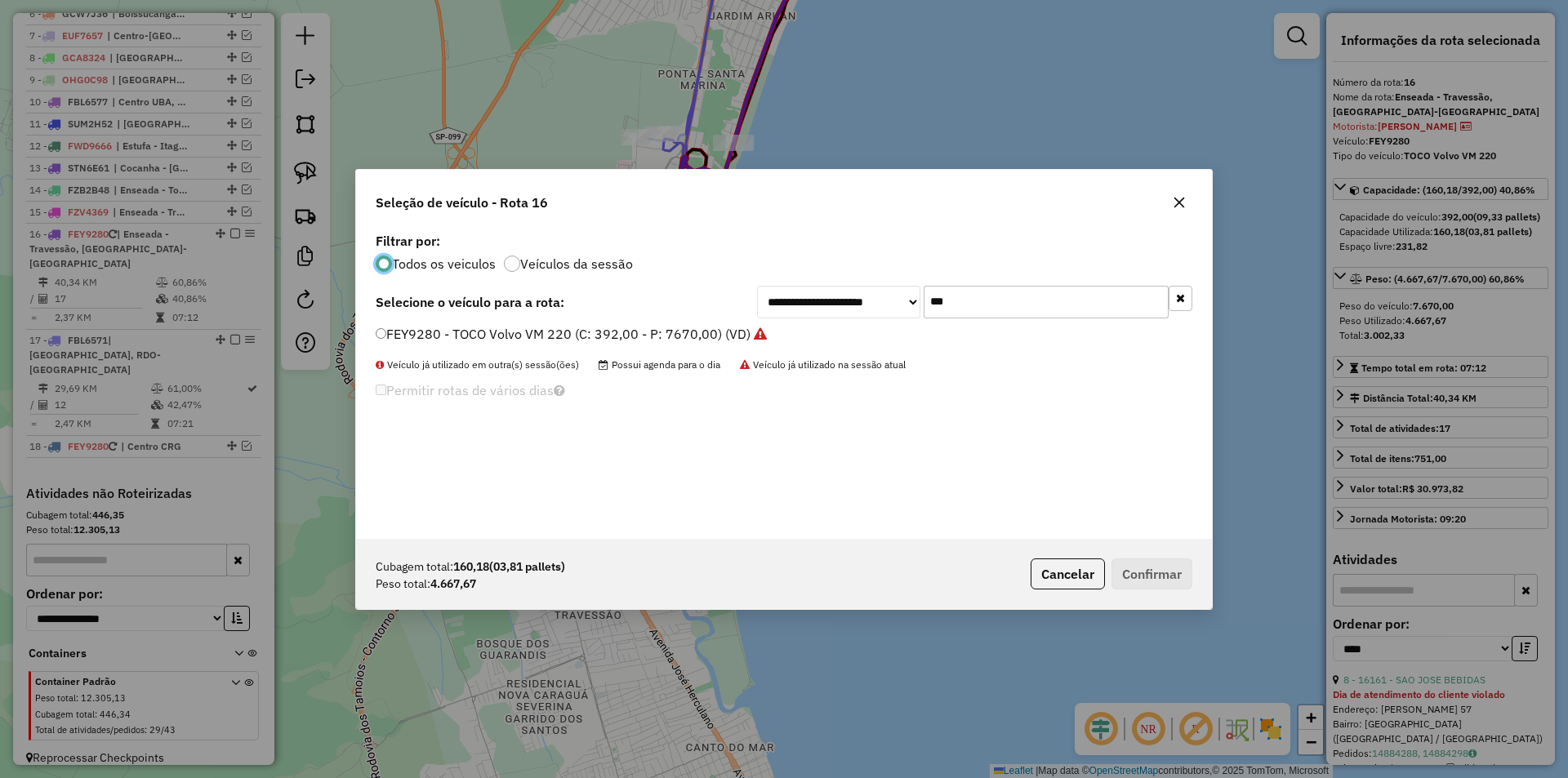
click at [985, 306] on input "***" at bounding box center [1046, 302] width 245 height 32
type input "*"
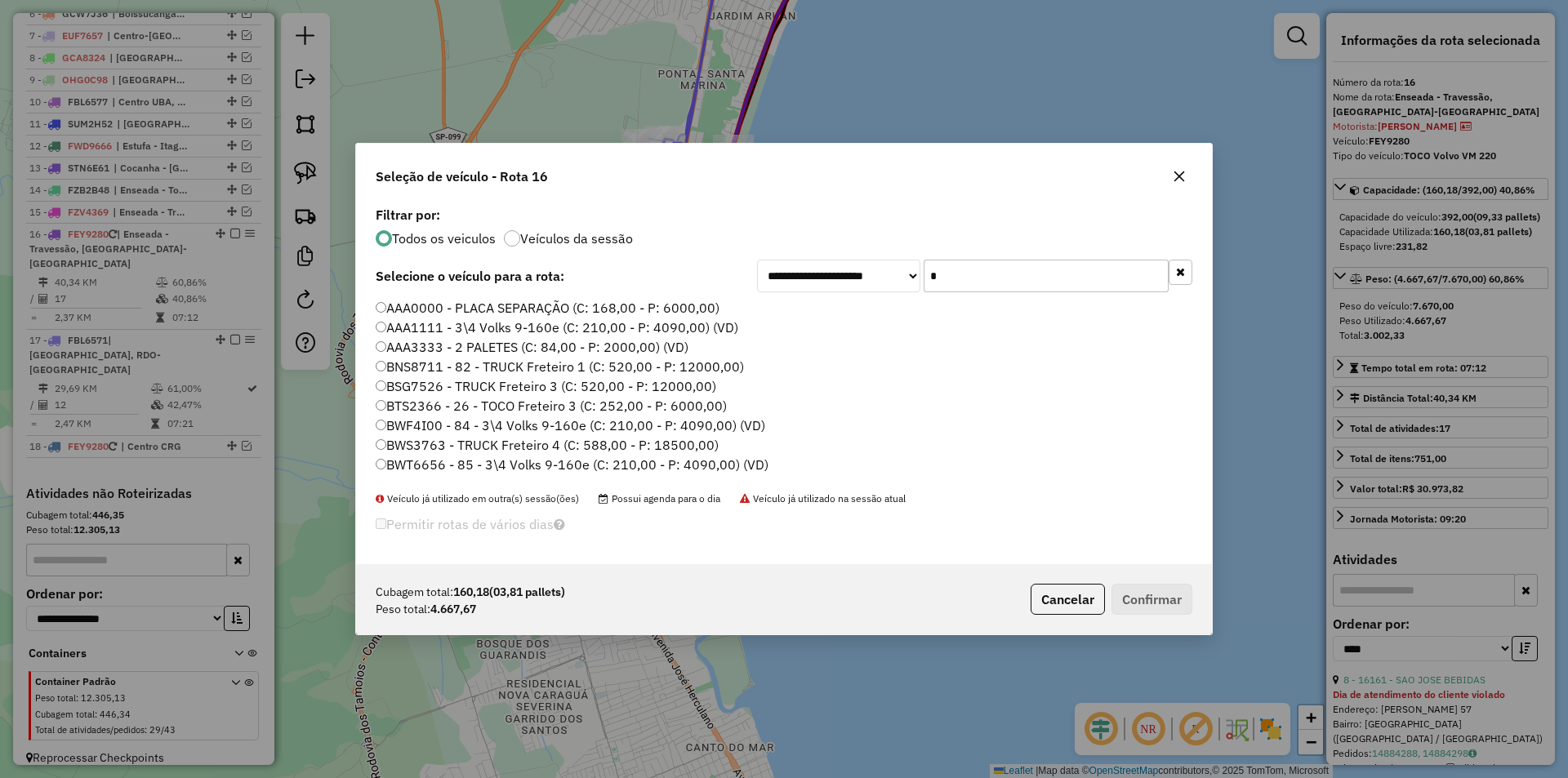
type input "*"
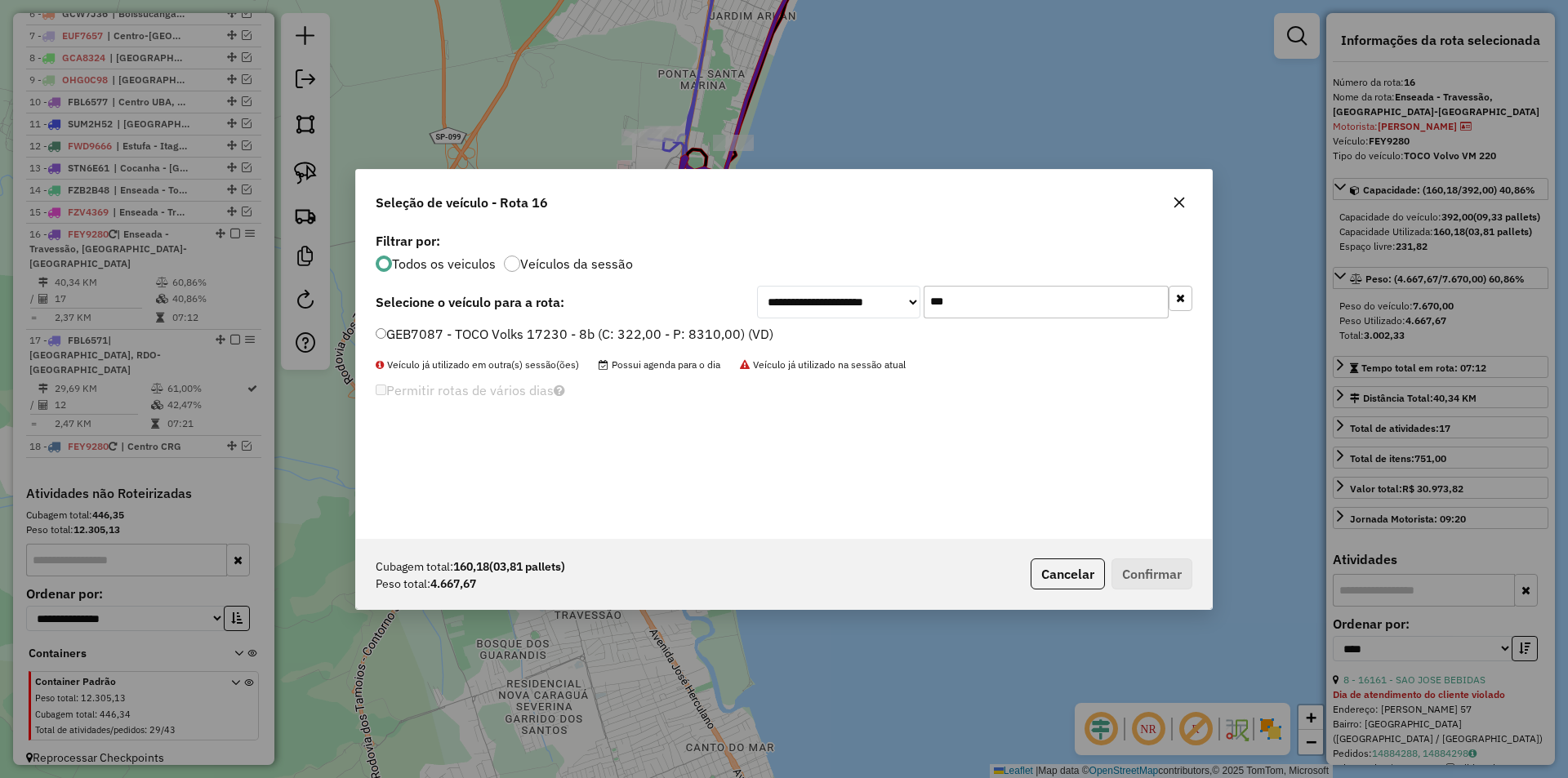
type input "***"
click at [407, 332] on label "GEB7087 - TOCO Volks 17230 - 8b (C: 322,00 - P: 8310,00) (VD)" at bounding box center [574, 334] width 398 height 20
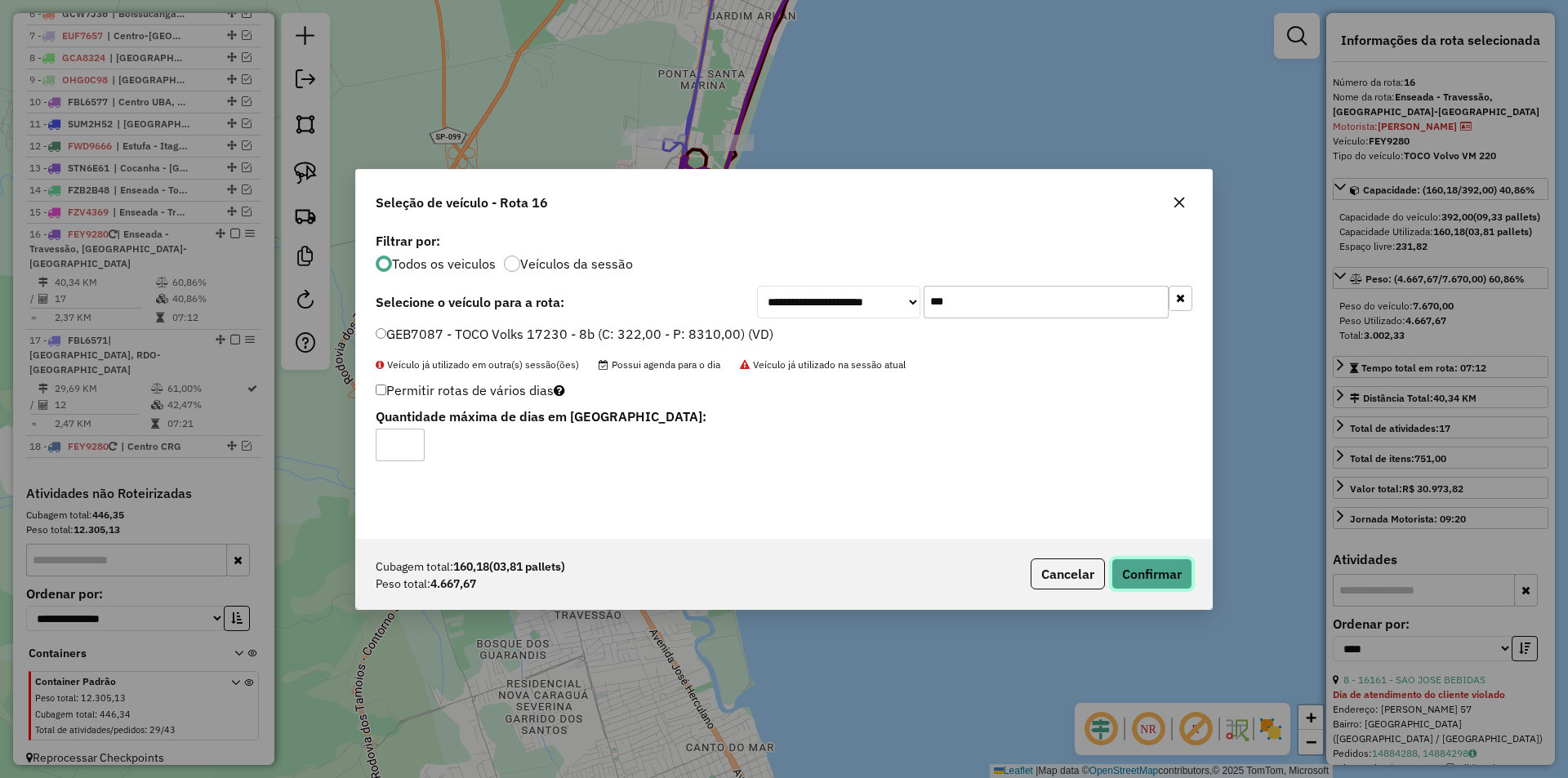
click at [1188, 569] on button "Confirmar" at bounding box center [1152, 574] width 81 height 31
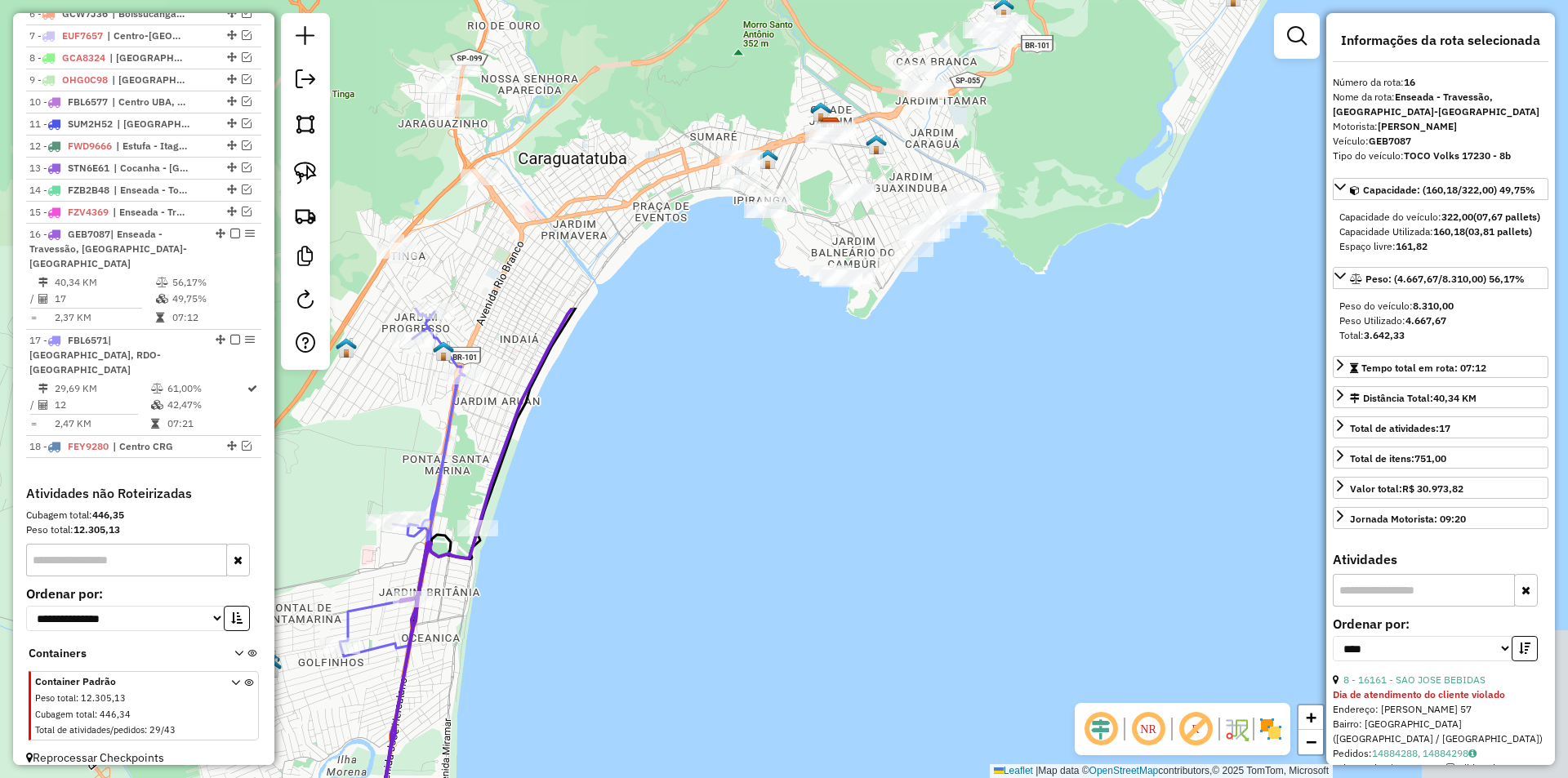
drag, startPoint x: 816, startPoint y: 358, endPoint x: 536, endPoint y: 721, distance: 458.4
click at [558, 743] on div "Janela de atendimento Grade de atendimento Capacidade Transportadoras Veículos …" at bounding box center [784, 389] width 1568 height 778
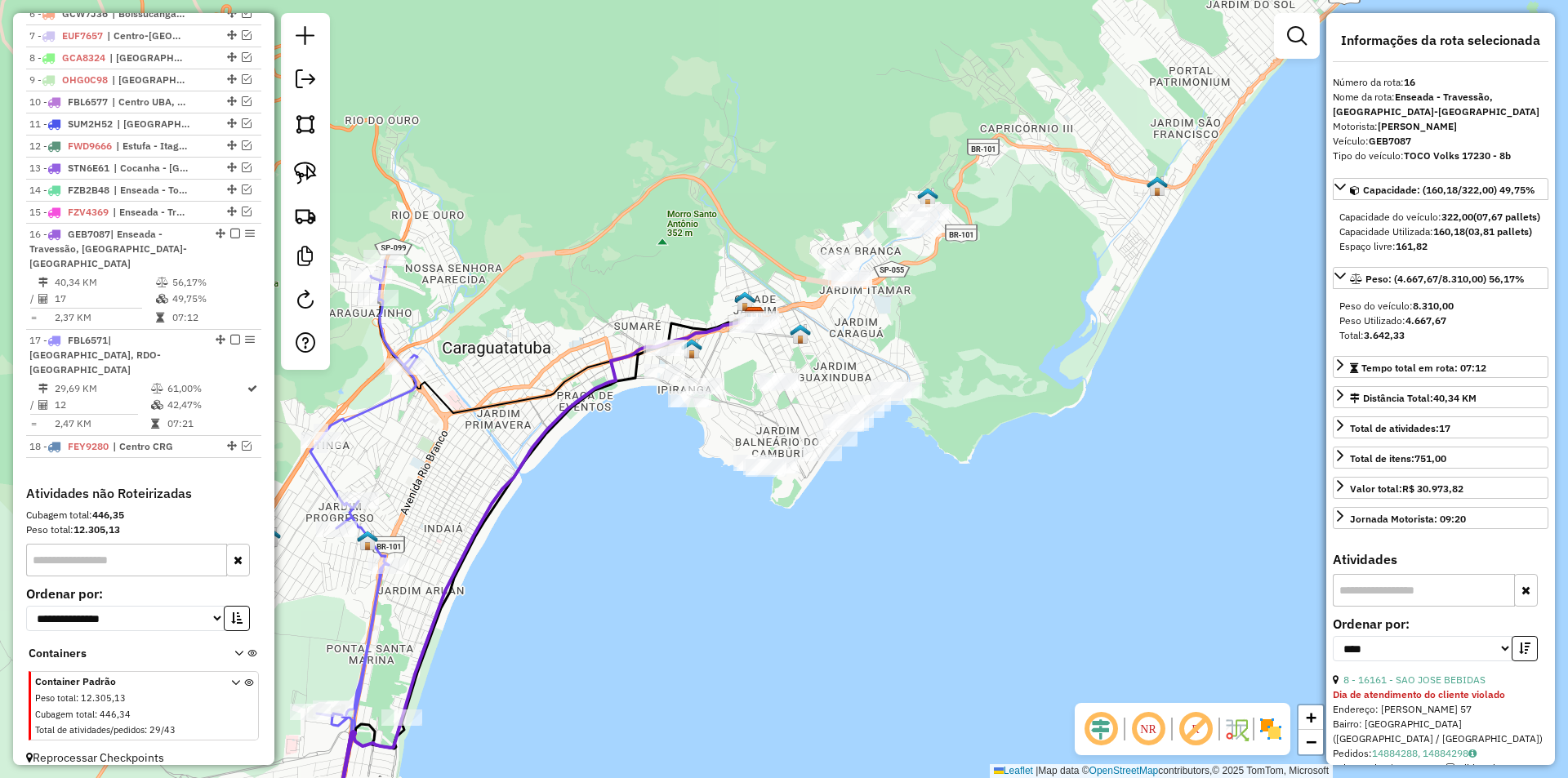
drag, startPoint x: 902, startPoint y: 376, endPoint x: 829, endPoint y: 565, distance: 202.6
click at [829, 565] on div "Janela de atendimento Grade de atendimento Capacidade Transportadoras Veículos …" at bounding box center [784, 389] width 1568 height 778
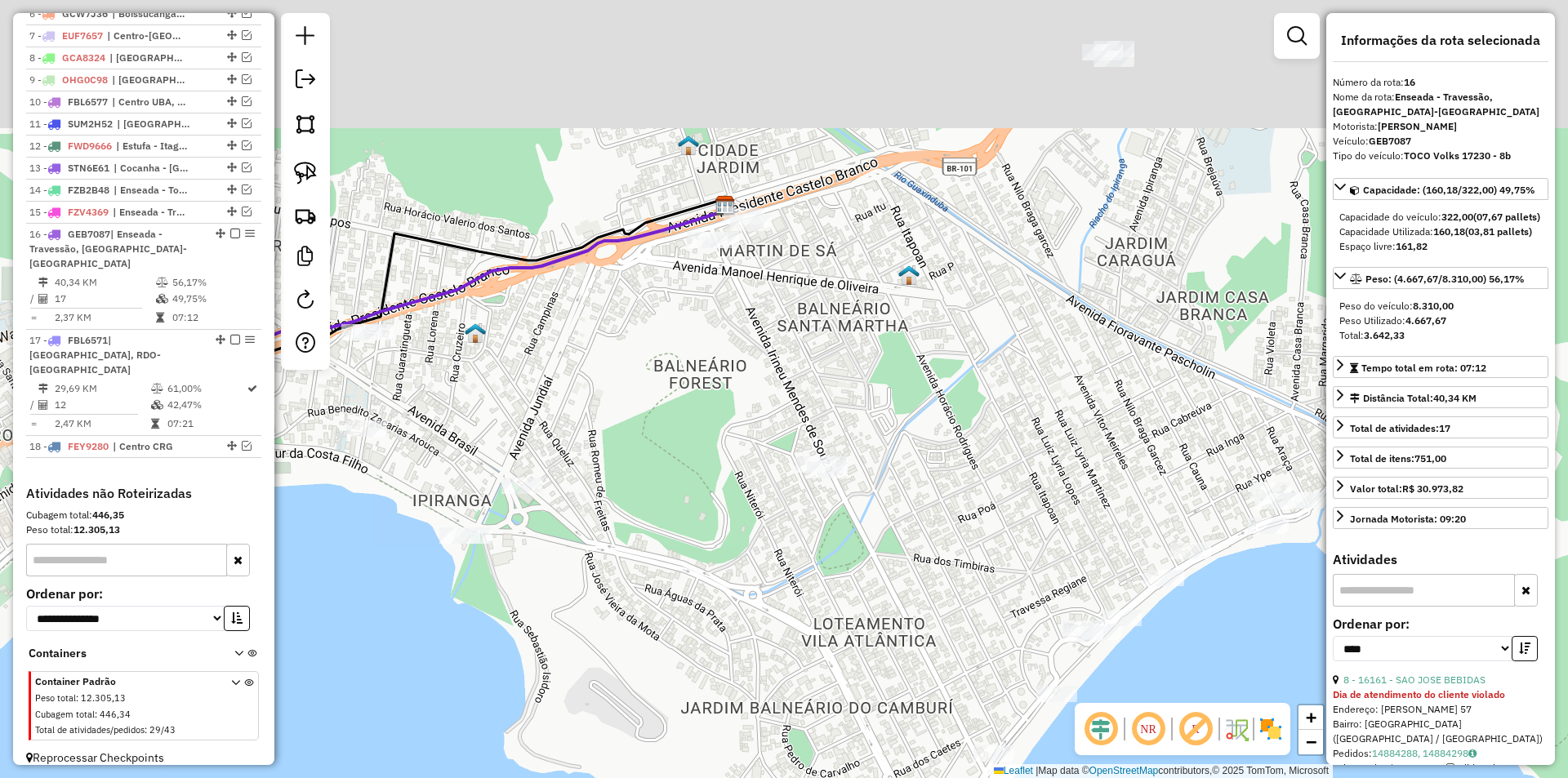
drag, startPoint x: 760, startPoint y: 512, endPoint x: 820, endPoint y: 595, distance: 102.4
click at [842, 660] on div "Janela de atendimento Grade de atendimento Capacidade Transportadoras Veículos …" at bounding box center [784, 389] width 1568 height 778
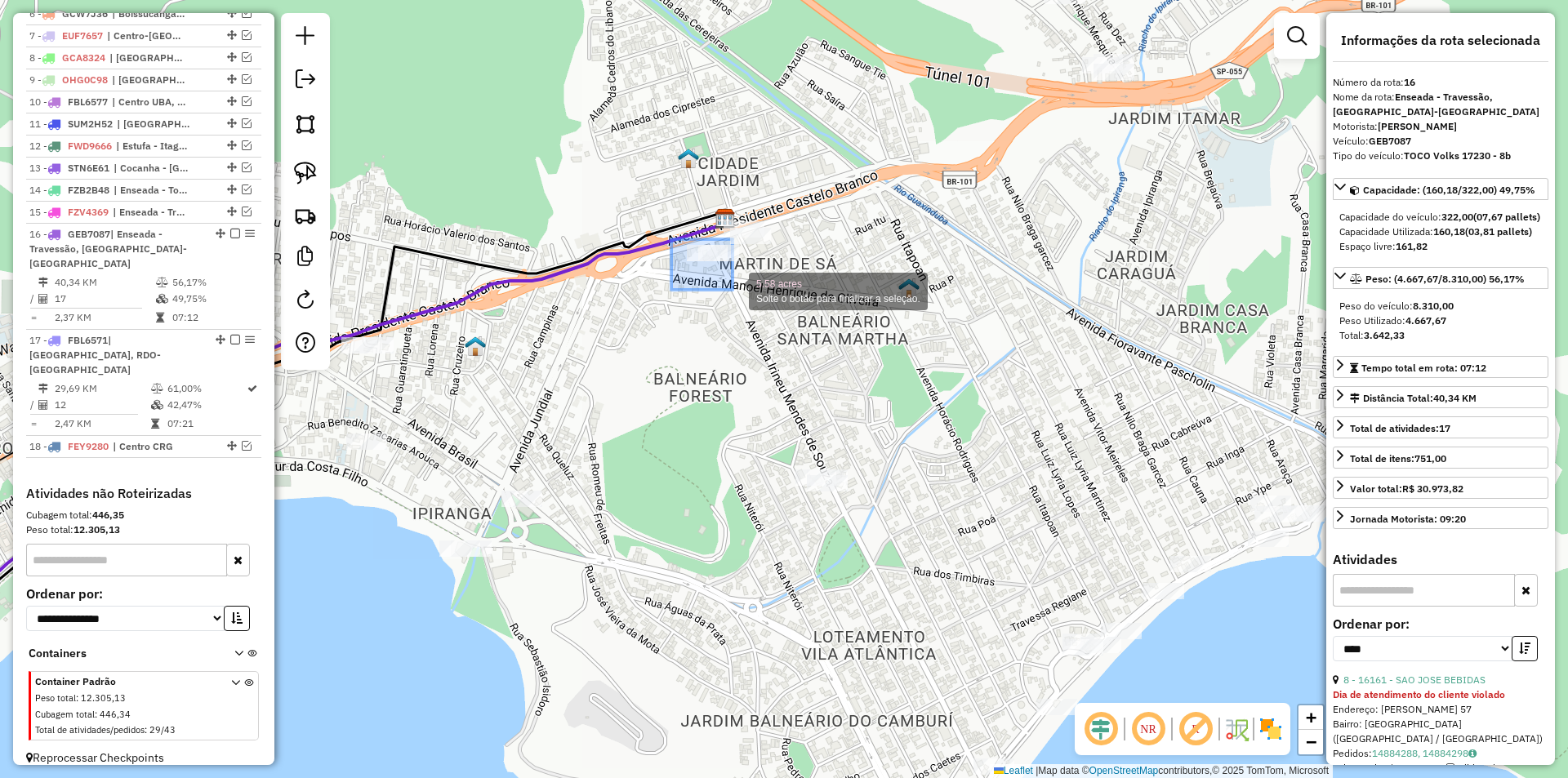
drag, startPoint x: 689, startPoint y: 244, endPoint x: 732, endPoint y: 289, distance: 62.2
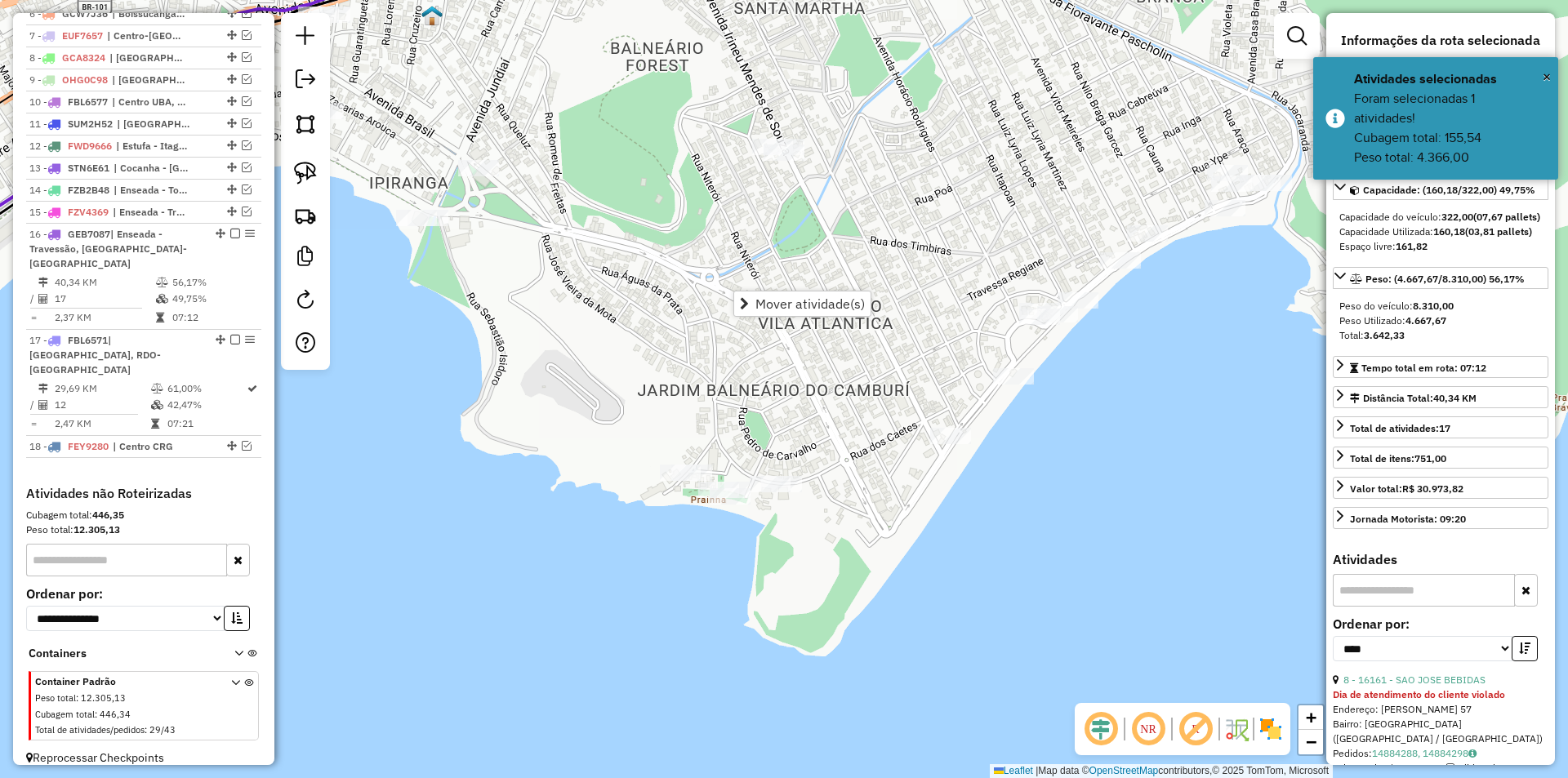
drag, startPoint x: 669, startPoint y: 379, endPoint x: 651, endPoint y: 165, distance: 214.8
click at [651, 165] on div "Janela de atendimento Grade de atendimento Capacidade Transportadoras Veículos …" at bounding box center [784, 389] width 1568 height 778
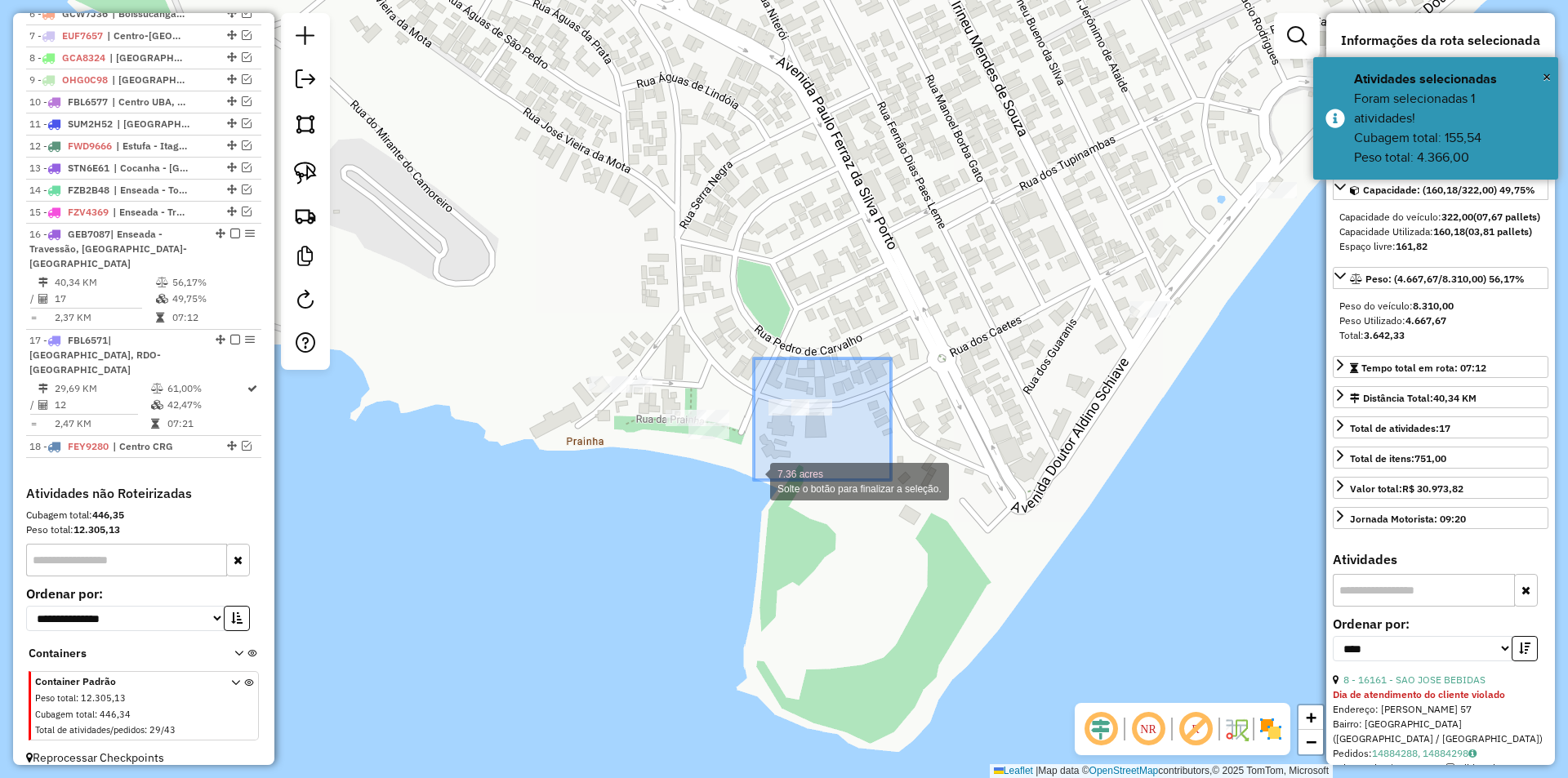
drag, startPoint x: 886, startPoint y: 366, endPoint x: 754, endPoint y: 480, distance: 174.4
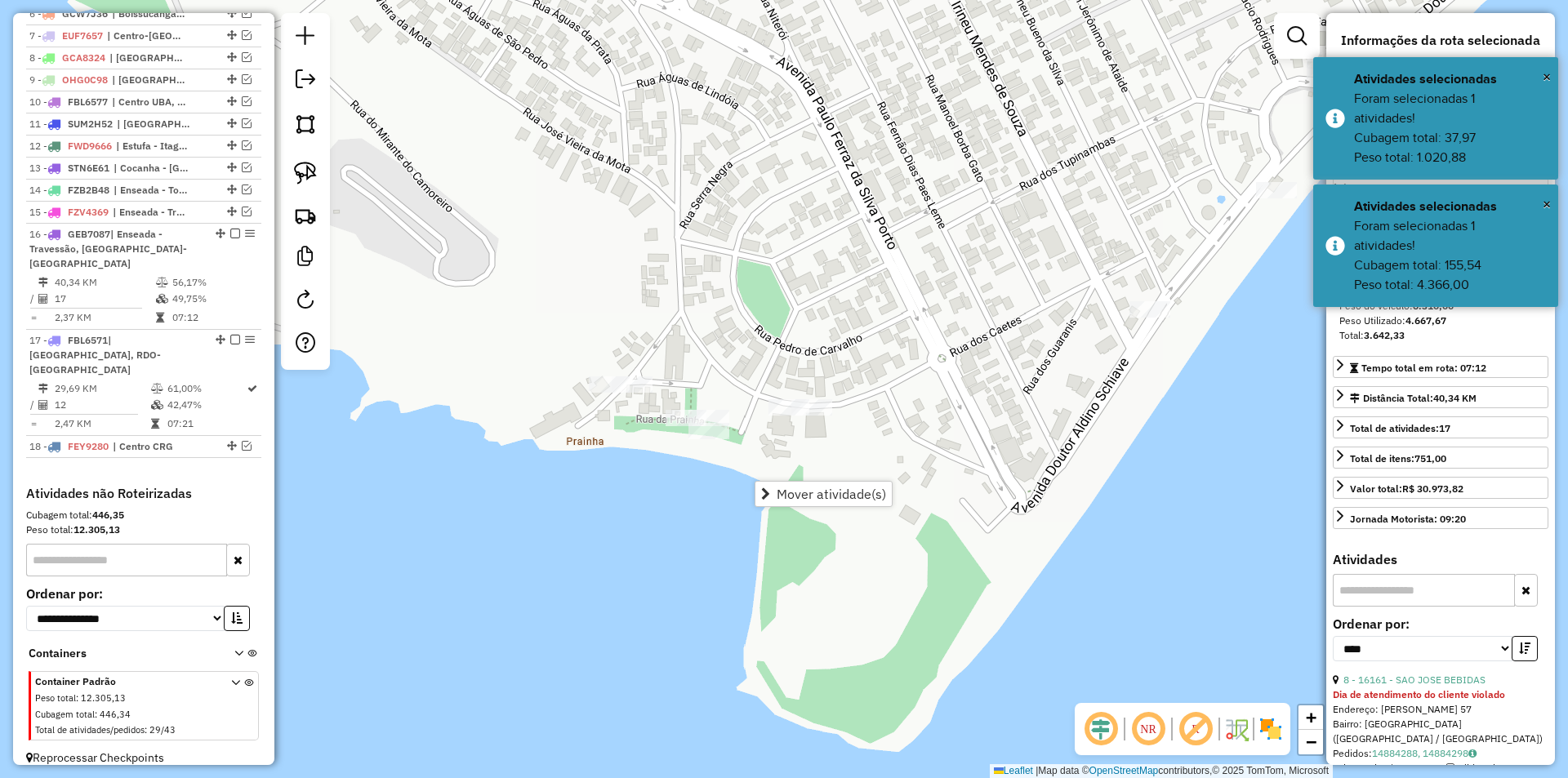
drag, startPoint x: 707, startPoint y: 453, endPoint x: 670, endPoint y: 470, distance: 40.7
click at [682, 468] on div "Janela de atendimento Grade de atendimento Capacidade Transportadoras Veículos …" at bounding box center [784, 389] width 1568 height 778
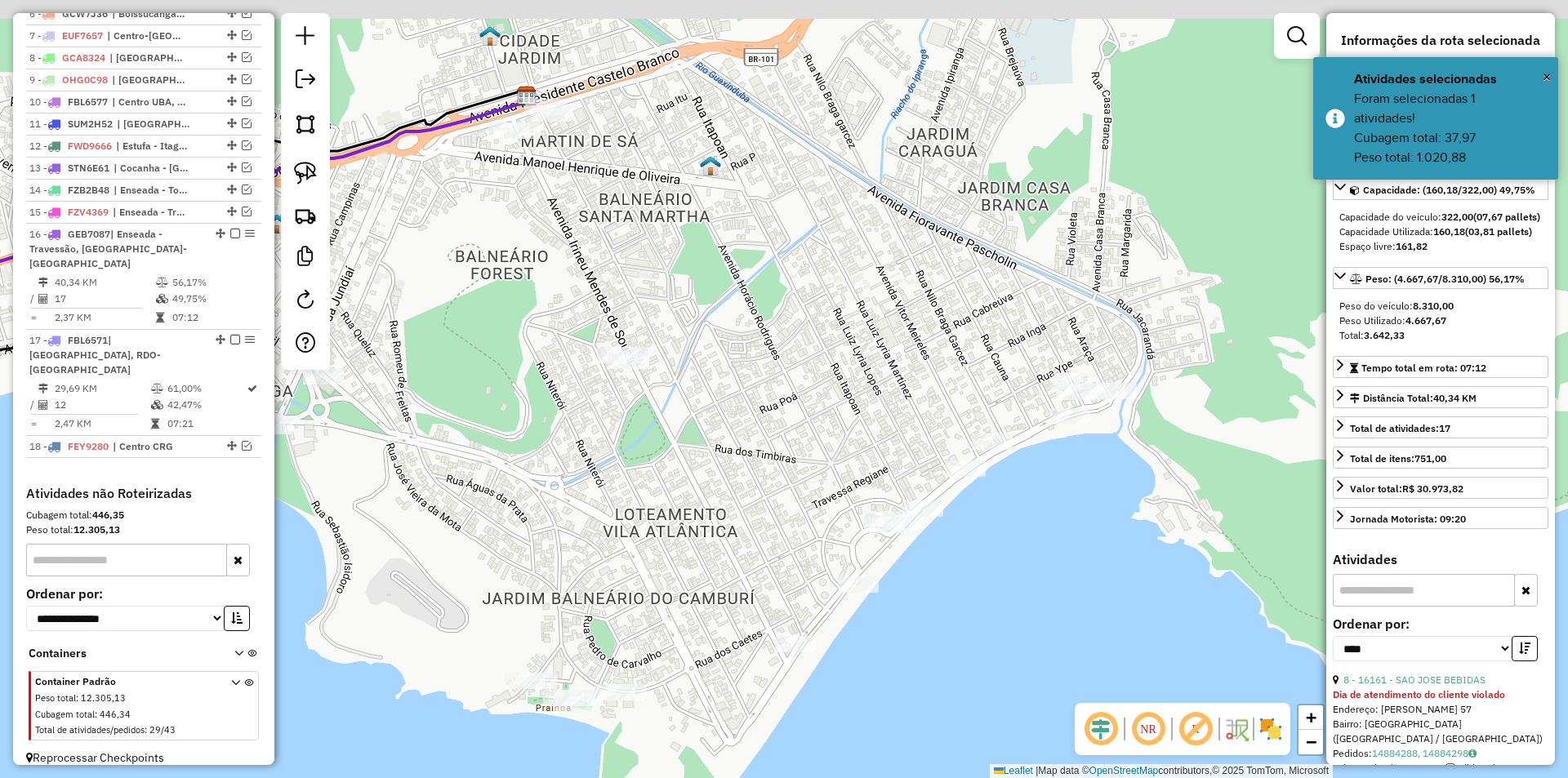
drag, startPoint x: 715, startPoint y: 409, endPoint x: 727, endPoint y: 523, distance: 114.6
click at [727, 523] on div "Janela de atendimento Grade de atendimento Capacidade Transportadoras Veículos …" at bounding box center [784, 389] width 1568 height 778
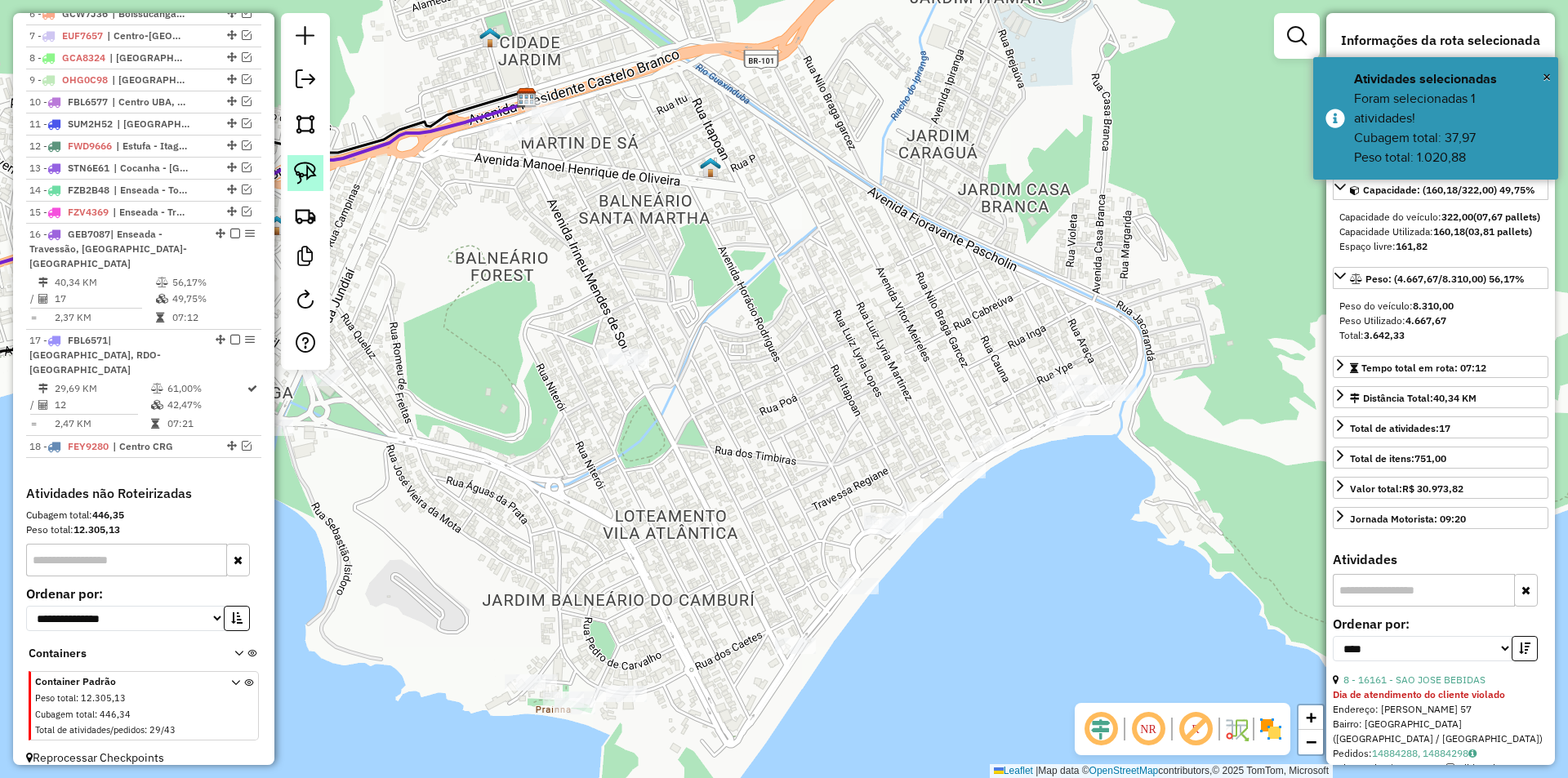
click at [306, 171] on img at bounding box center [305, 173] width 23 height 23
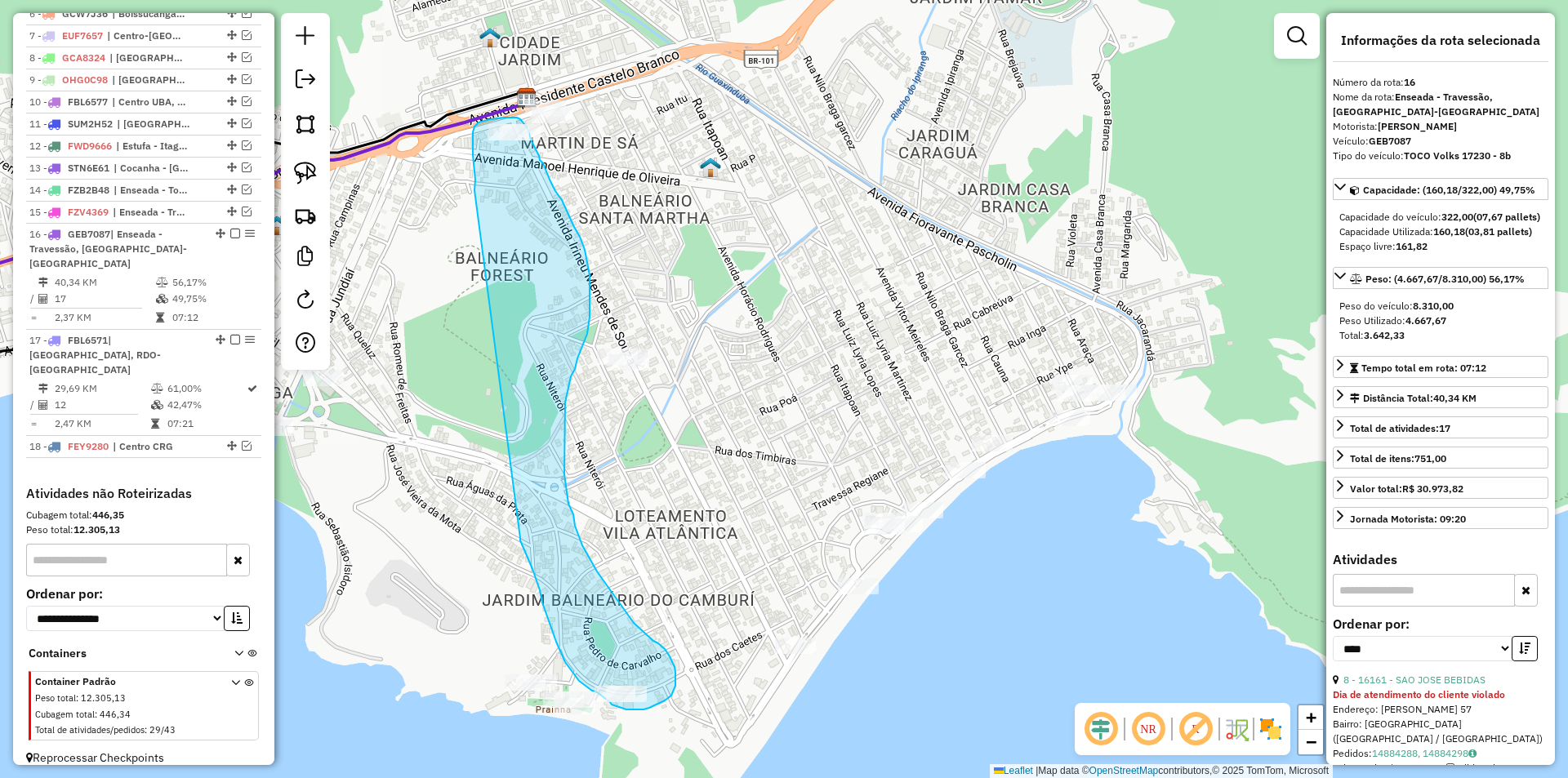
drag, startPoint x: 474, startPoint y: 190, endPoint x: 520, endPoint y: 538, distance: 351.0
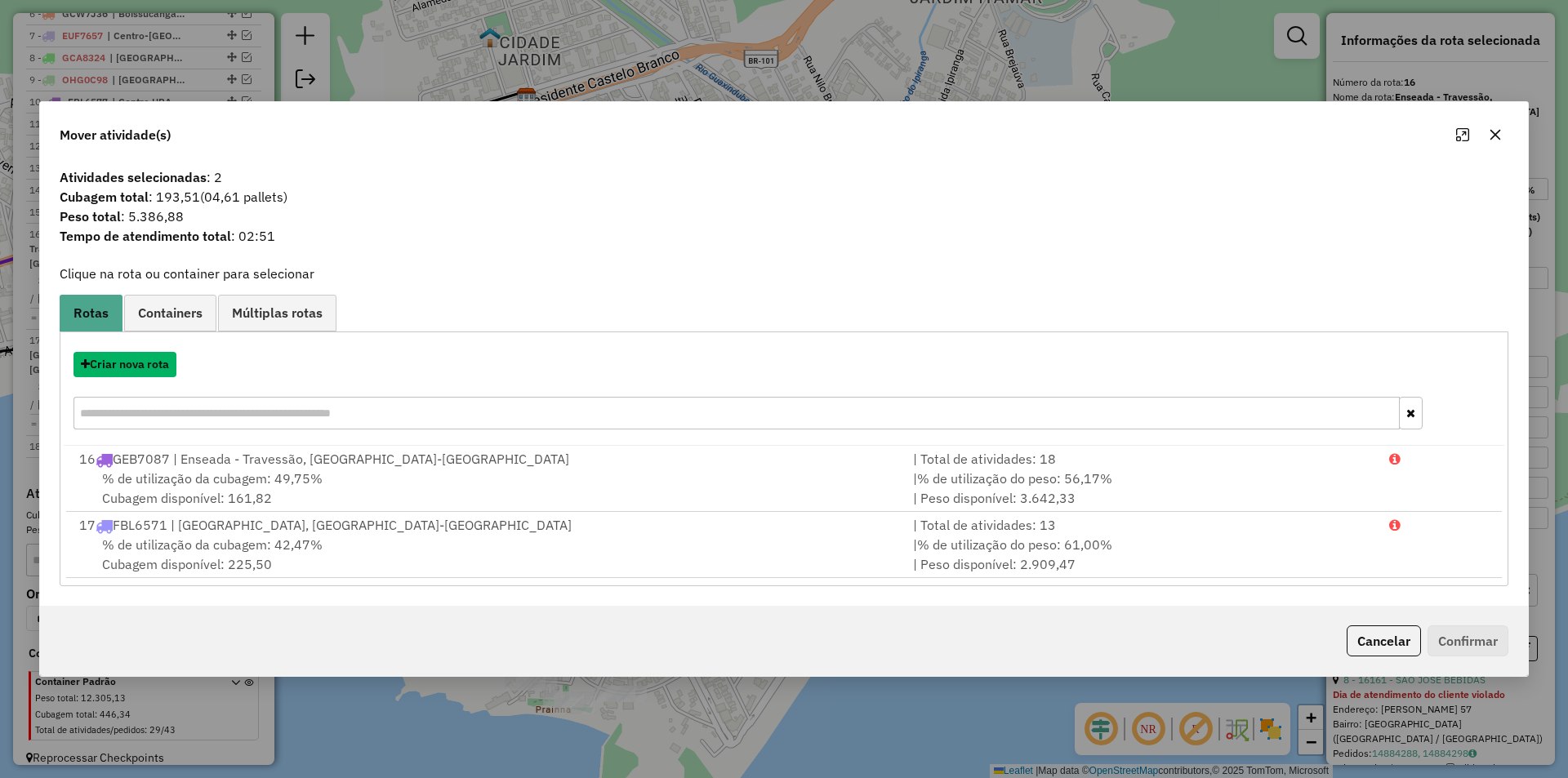
click at [123, 367] on button "Criar nova rota" at bounding box center [124, 364] width 103 height 26
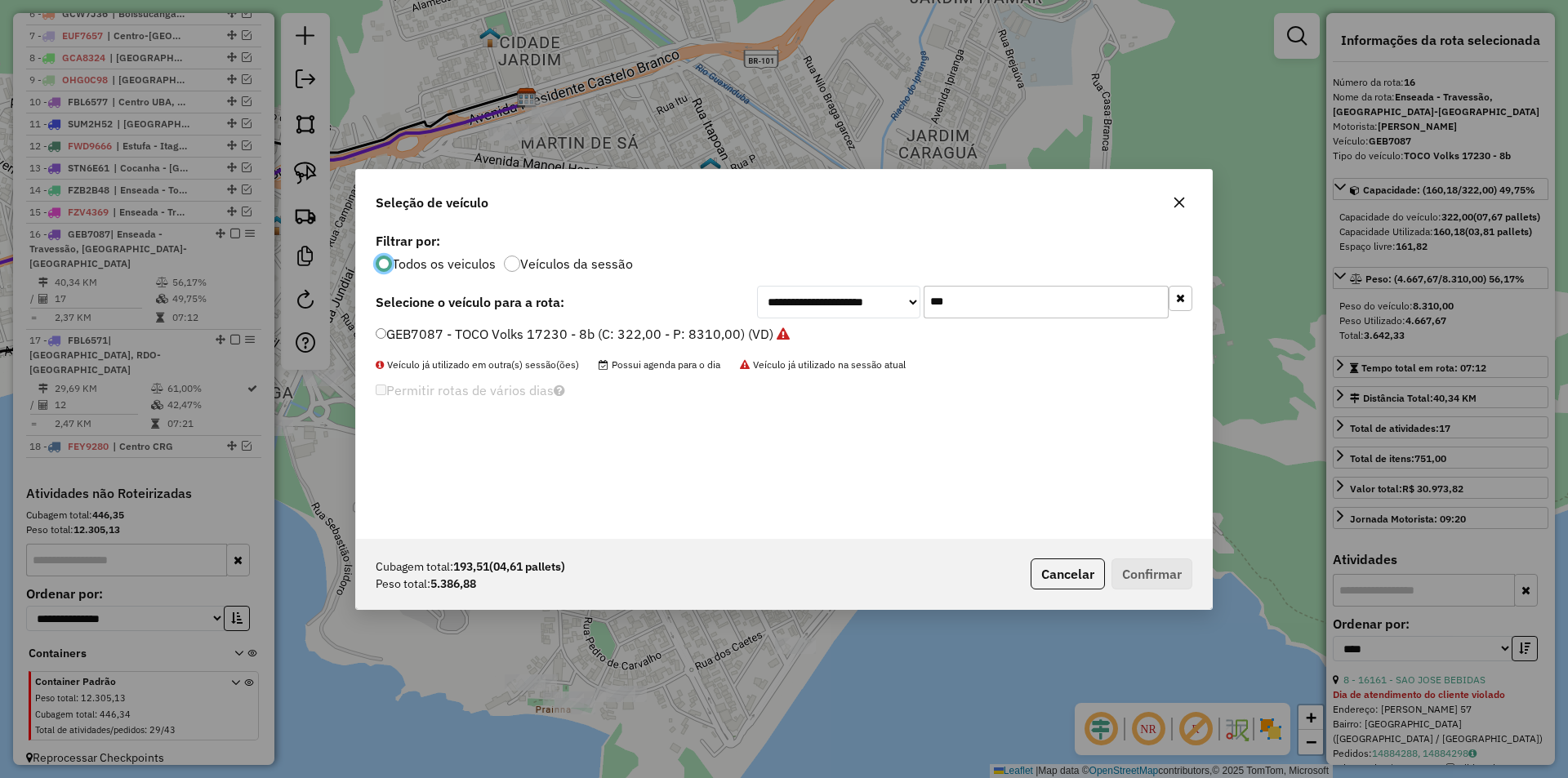
click at [939, 306] on input "***" at bounding box center [1046, 302] width 245 height 32
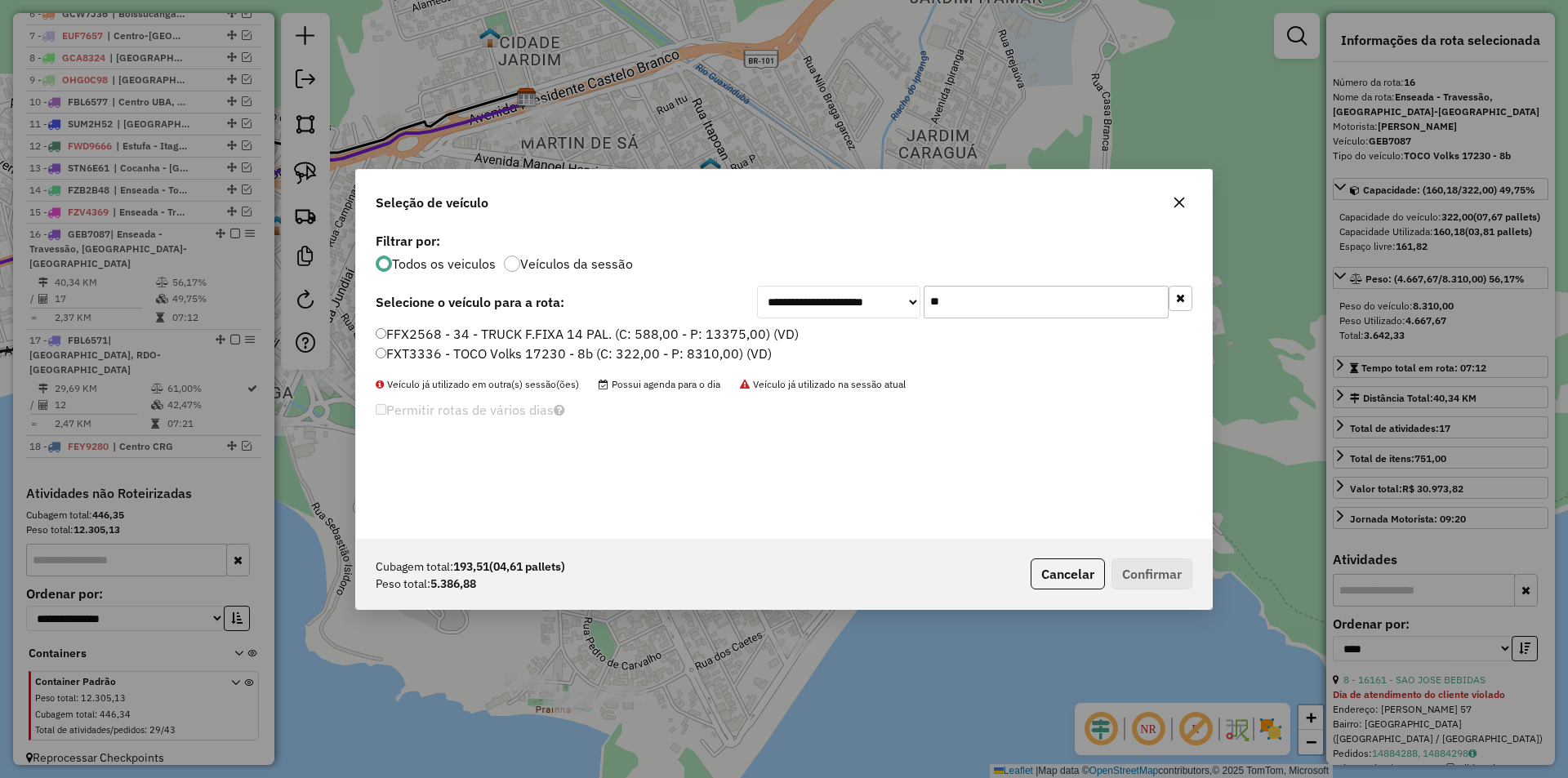
type input "*"
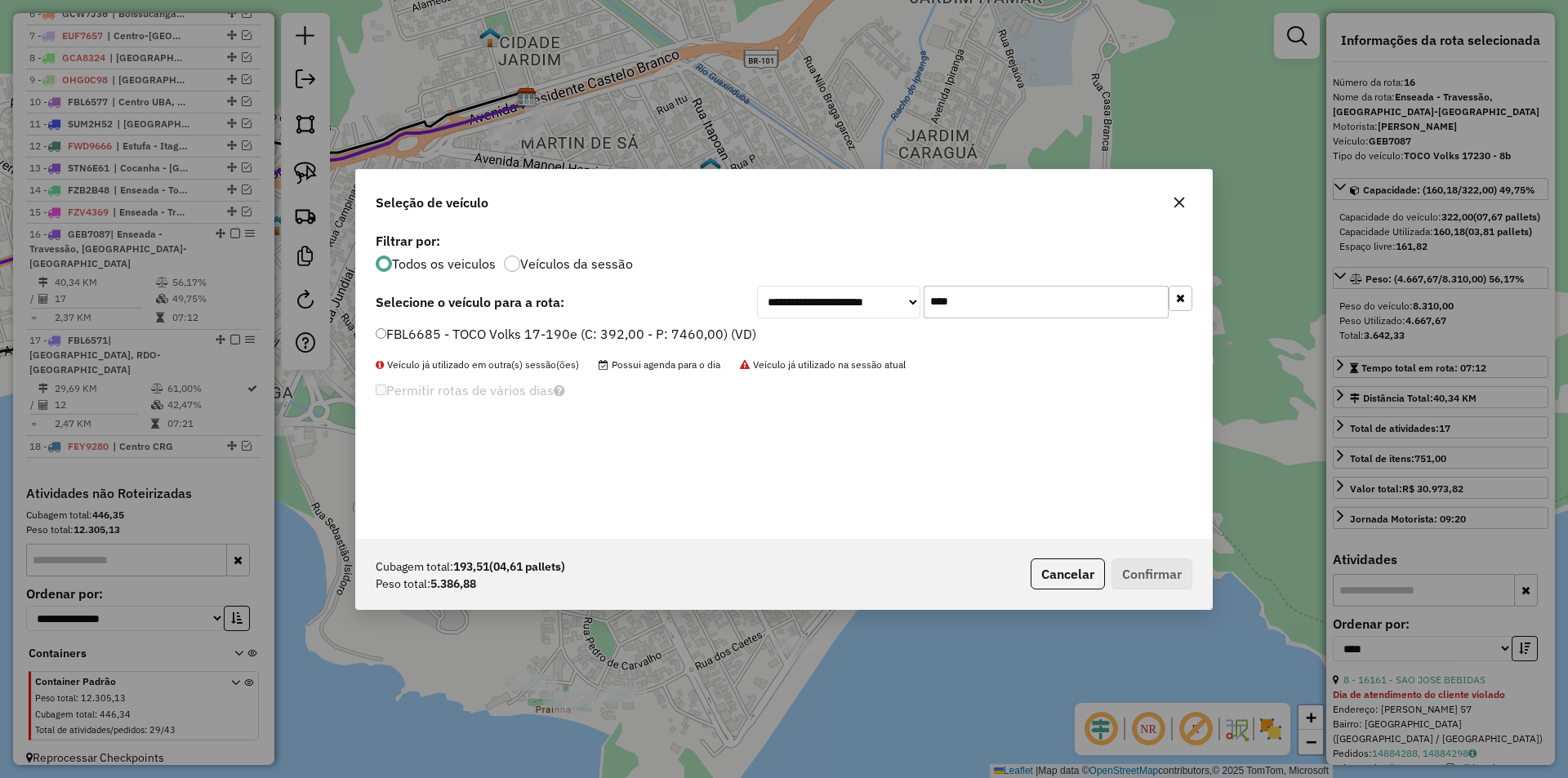
type input "****"
click at [474, 336] on label "FBL6685 - TOCO Volks 17-190e (C: 392,00 - P: 7460,00) (VD)" at bounding box center [566, 334] width 381 height 20
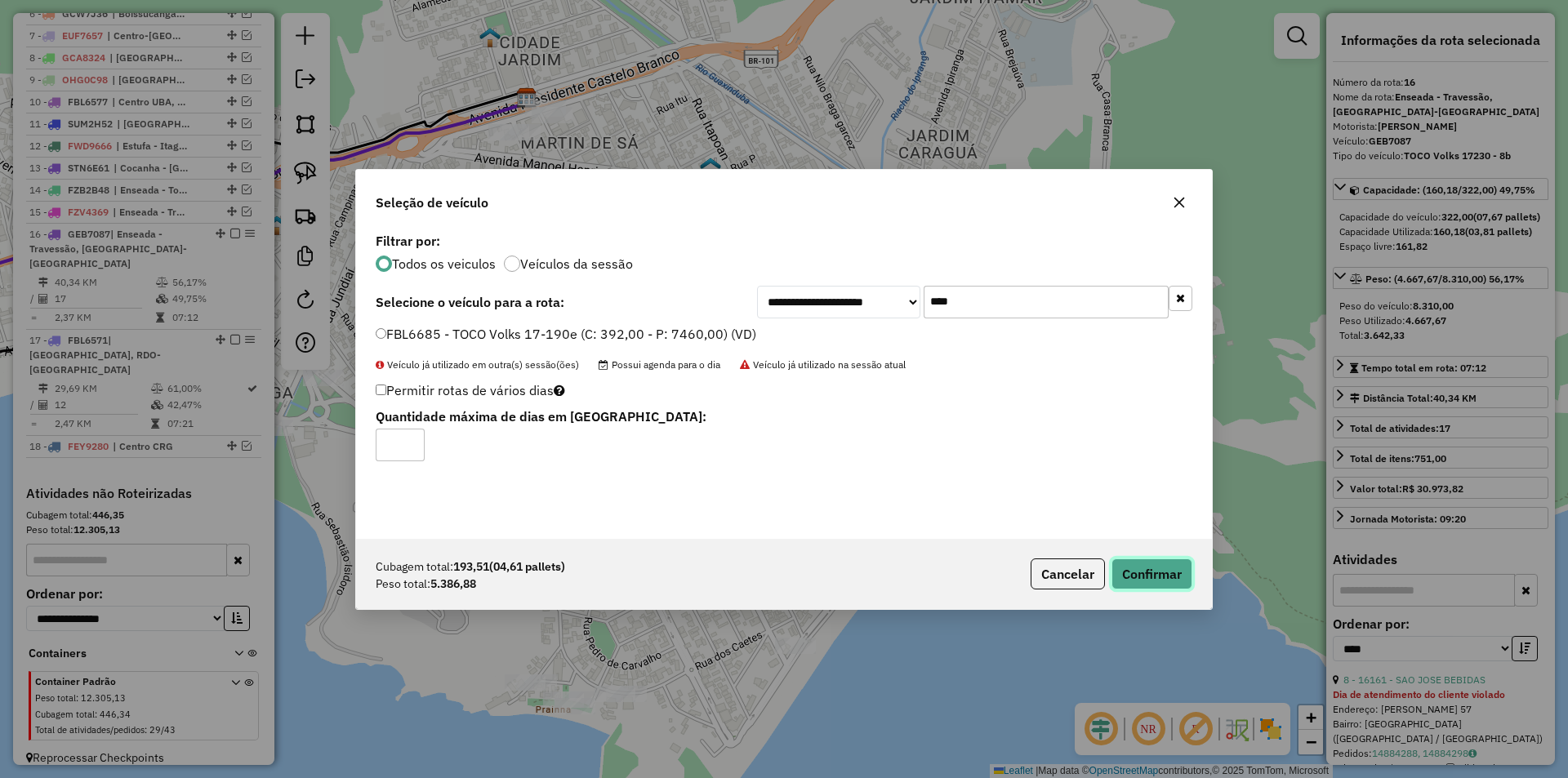
drag, startPoint x: 1153, startPoint y: 575, endPoint x: 1133, endPoint y: 587, distance: 23.3
click at [1154, 575] on button "Confirmar" at bounding box center [1152, 574] width 81 height 31
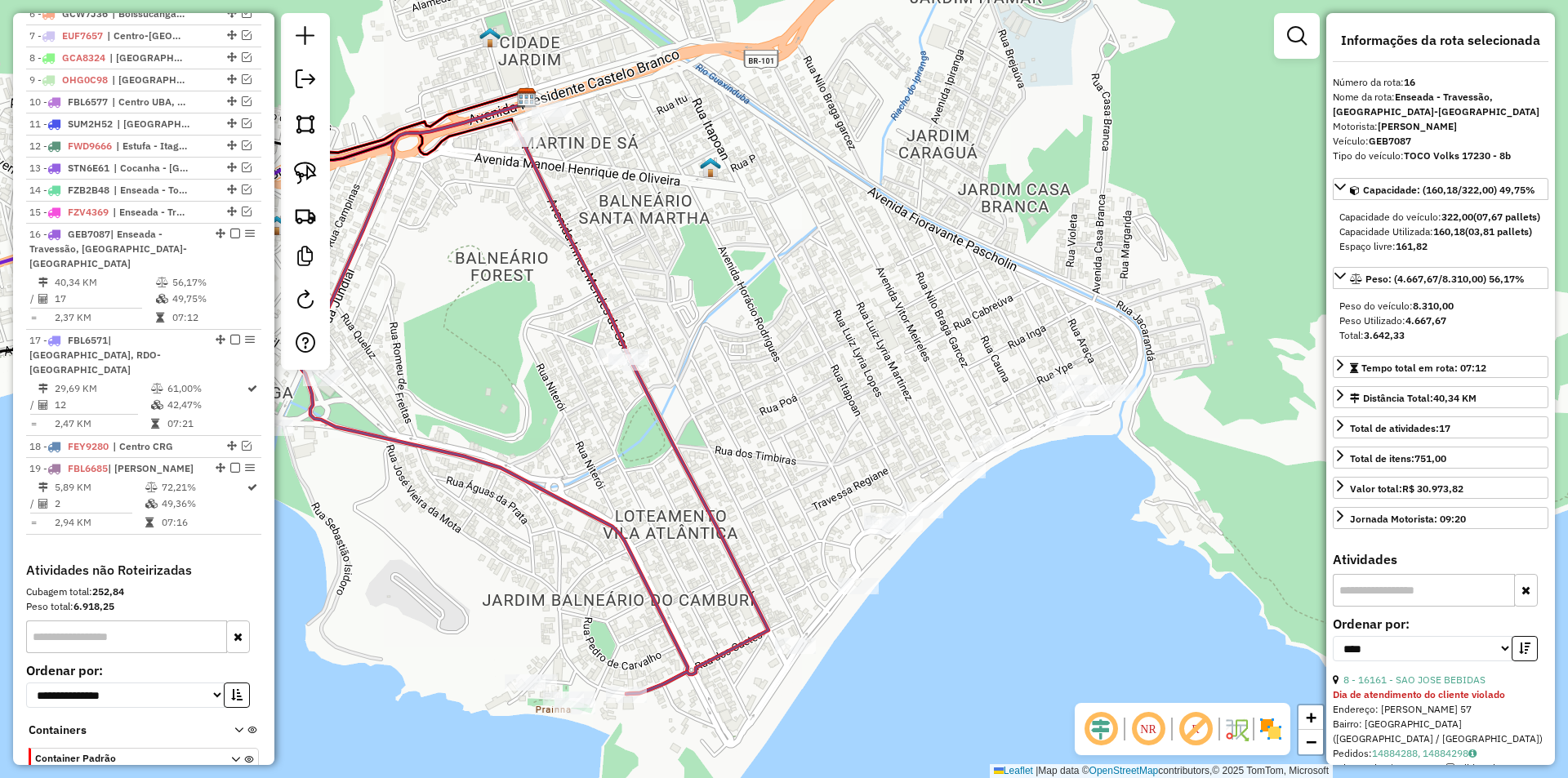
scroll to position [849, 0]
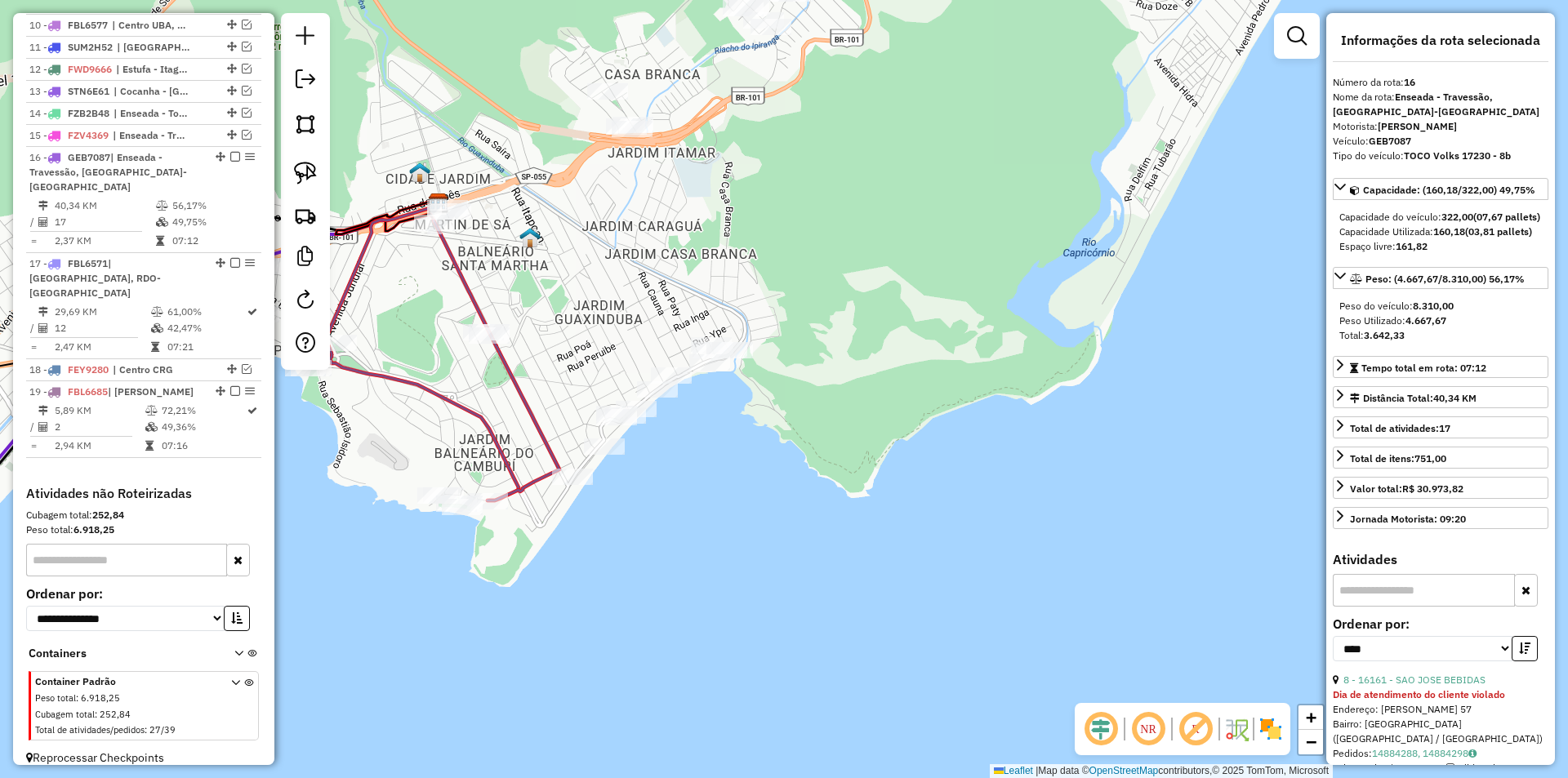
drag, startPoint x: 643, startPoint y: 439, endPoint x: 774, endPoint y: 506, distance: 147.1
click at [774, 506] on div "Janela de atendimento Grade de atendimento Capacidade Transportadoras Veículos …" at bounding box center [784, 389] width 1568 height 778
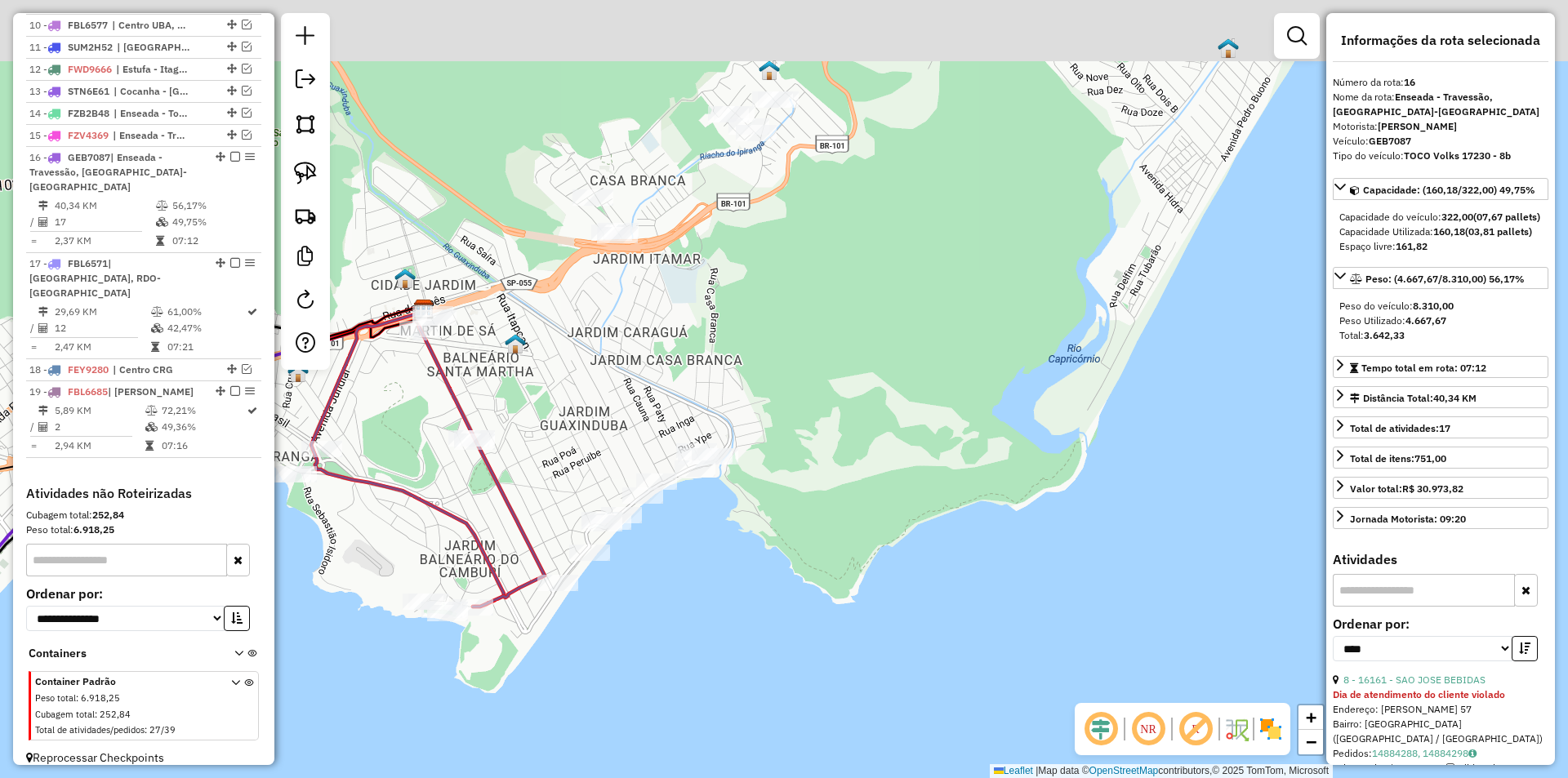
drag, startPoint x: 837, startPoint y: 491, endPoint x: 837, endPoint y: 544, distance: 53.0
click at [837, 544] on div "Janela de atendimento Grade de atendimento Capacidade Transportadoras Veículos …" at bounding box center [784, 389] width 1568 height 778
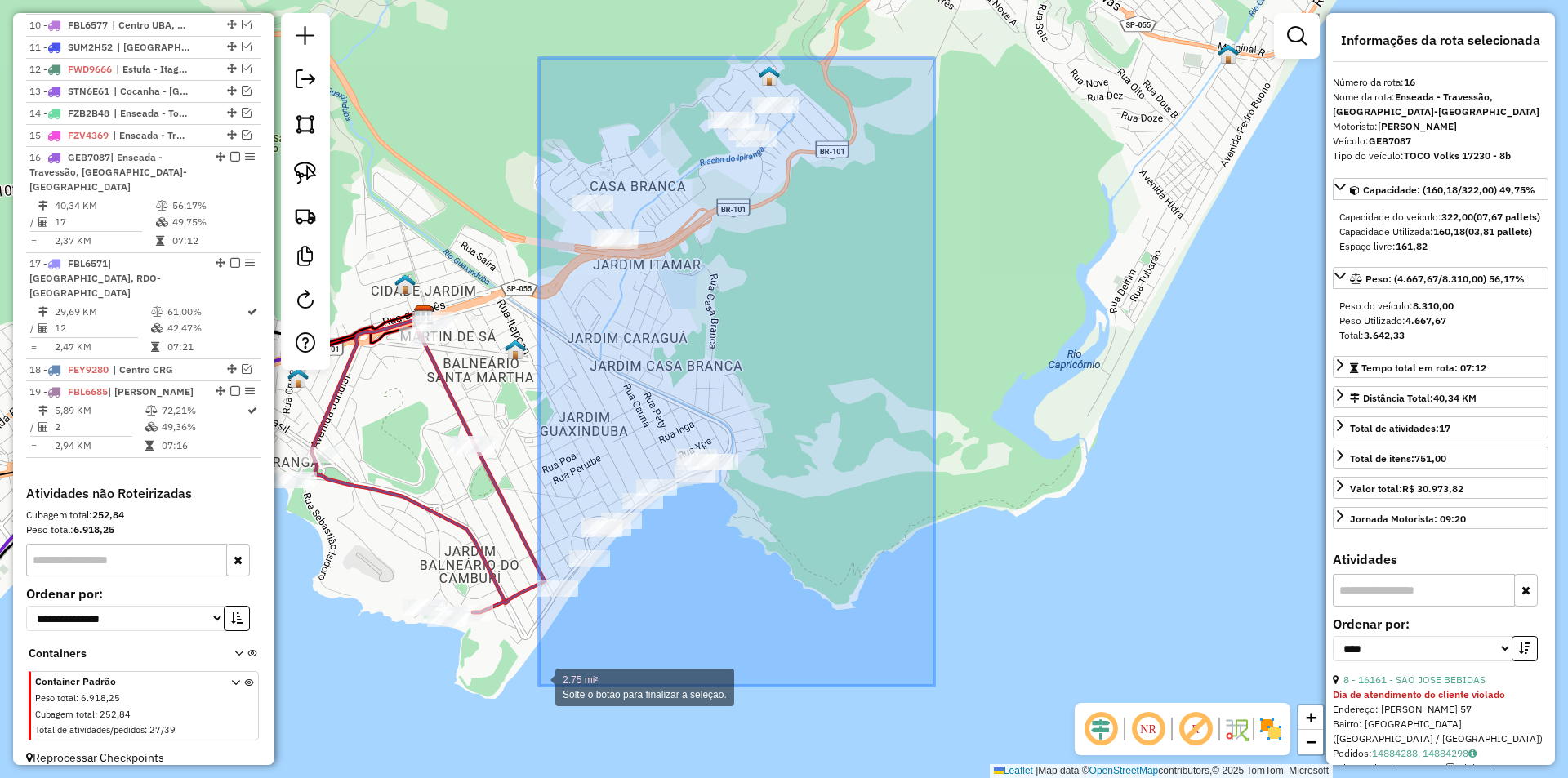
drag, startPoint x: 934, startPoint y: 58, endPoint x: 539, endPoint y: 685, distance: 741.0
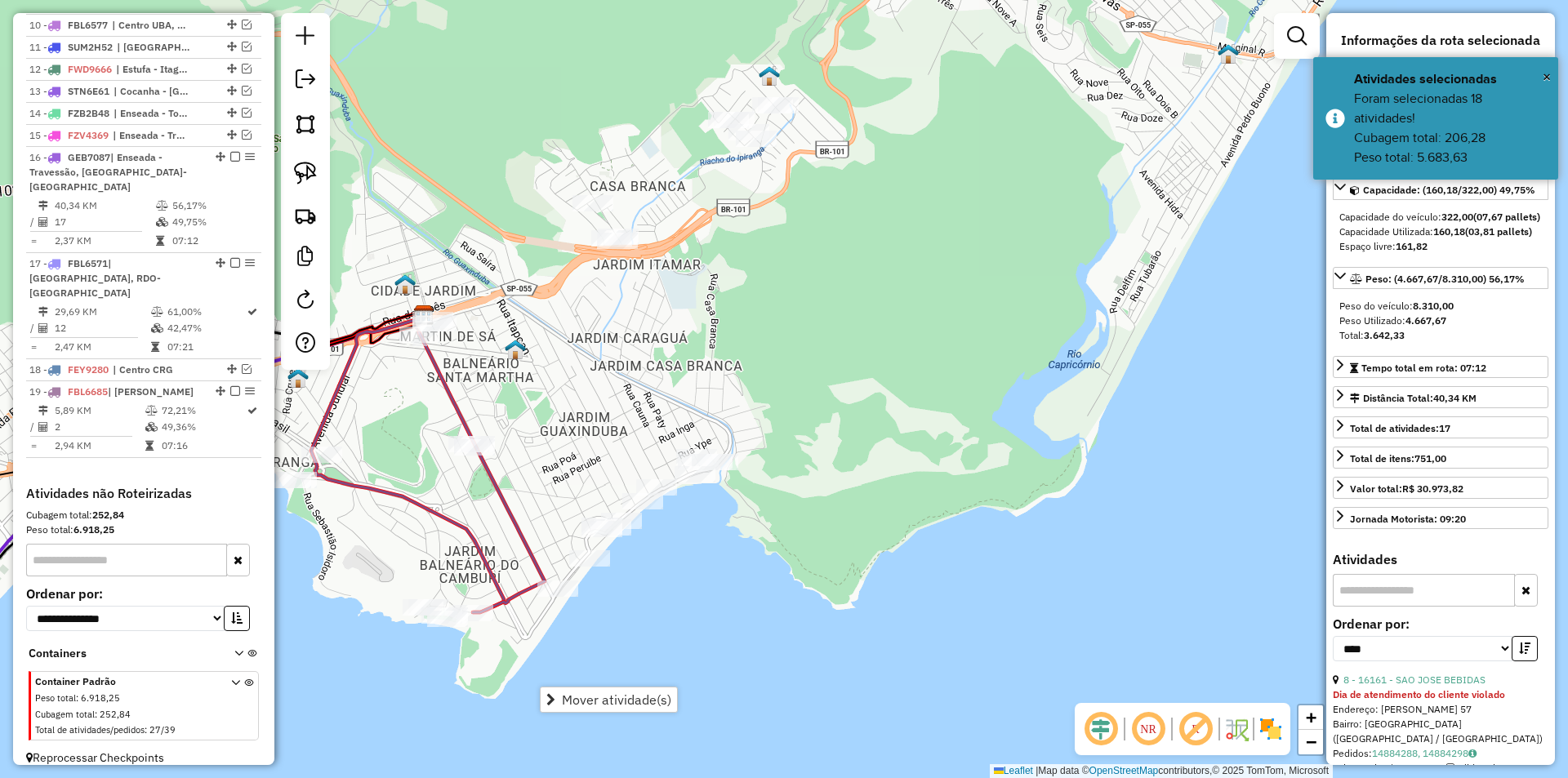
click at [794, 576] on div "Janela de atendimento Grade de atendimento Capacidade Transportadoras Veículos …" at bounding box center [784, 389] width 1568 height 778
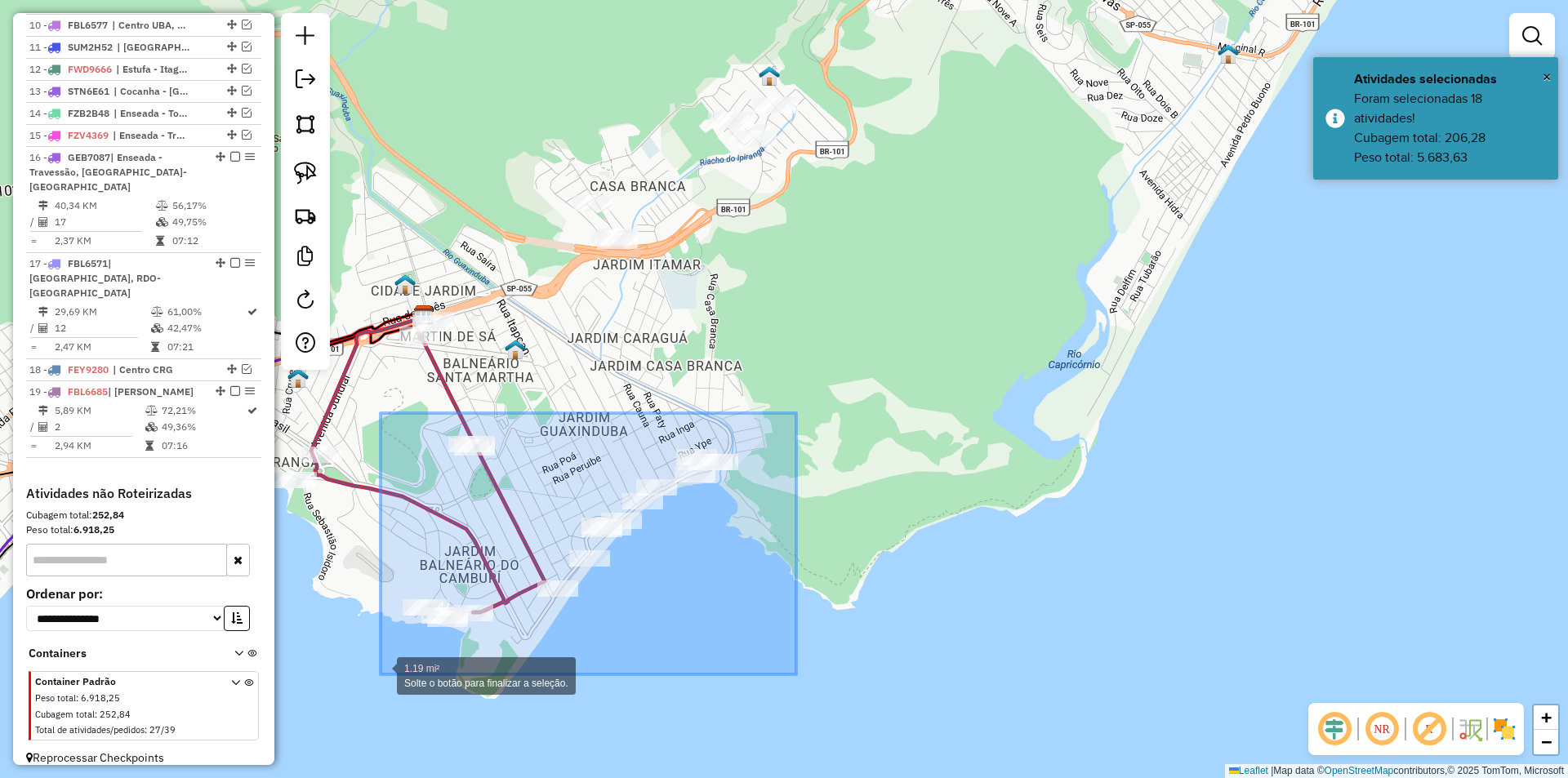
drag, startPoint x: 796, startPoint y: 413, endPoint x: 381, endPoint y: 674, distance: 490.3
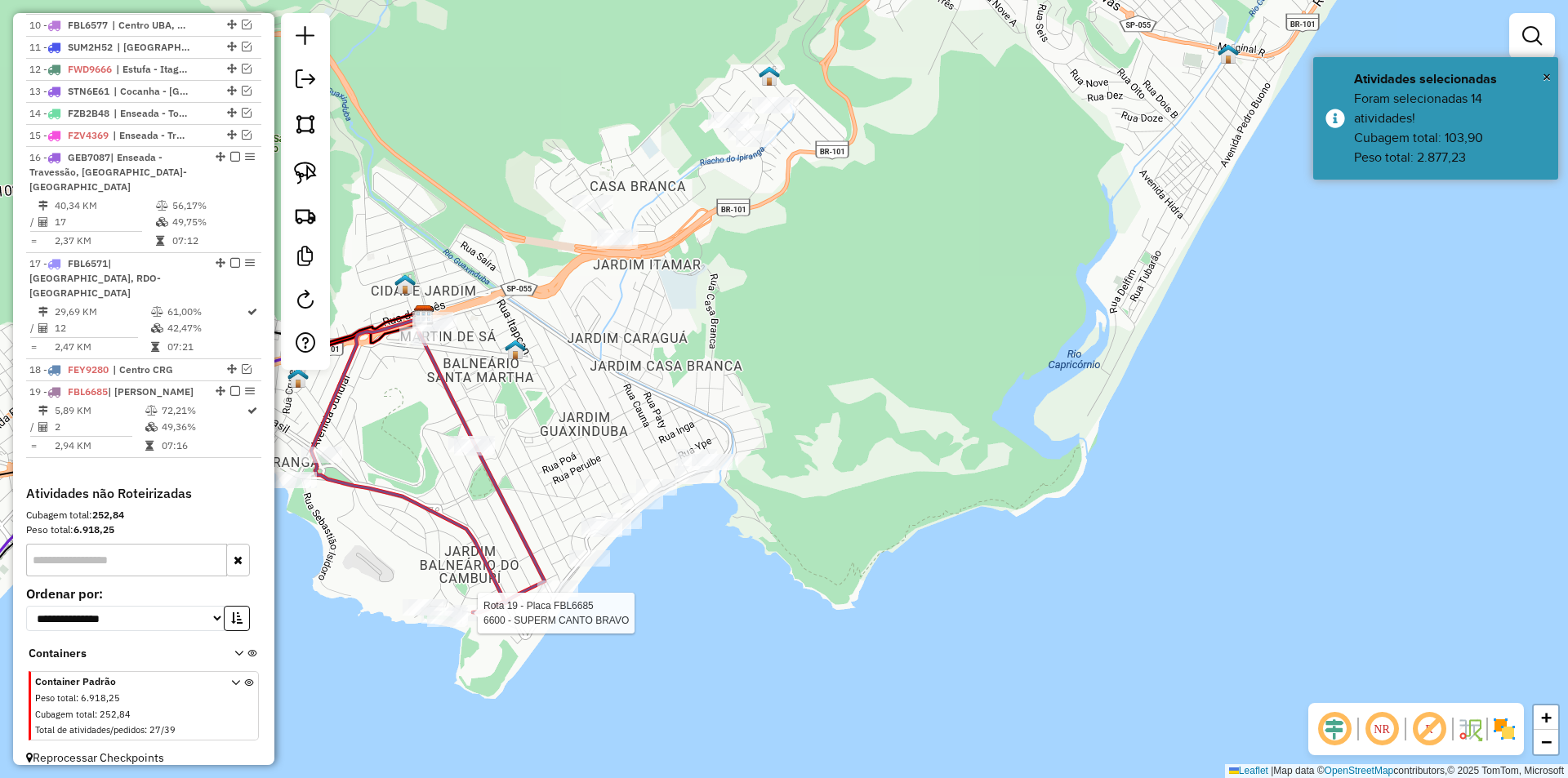
select select "*********"
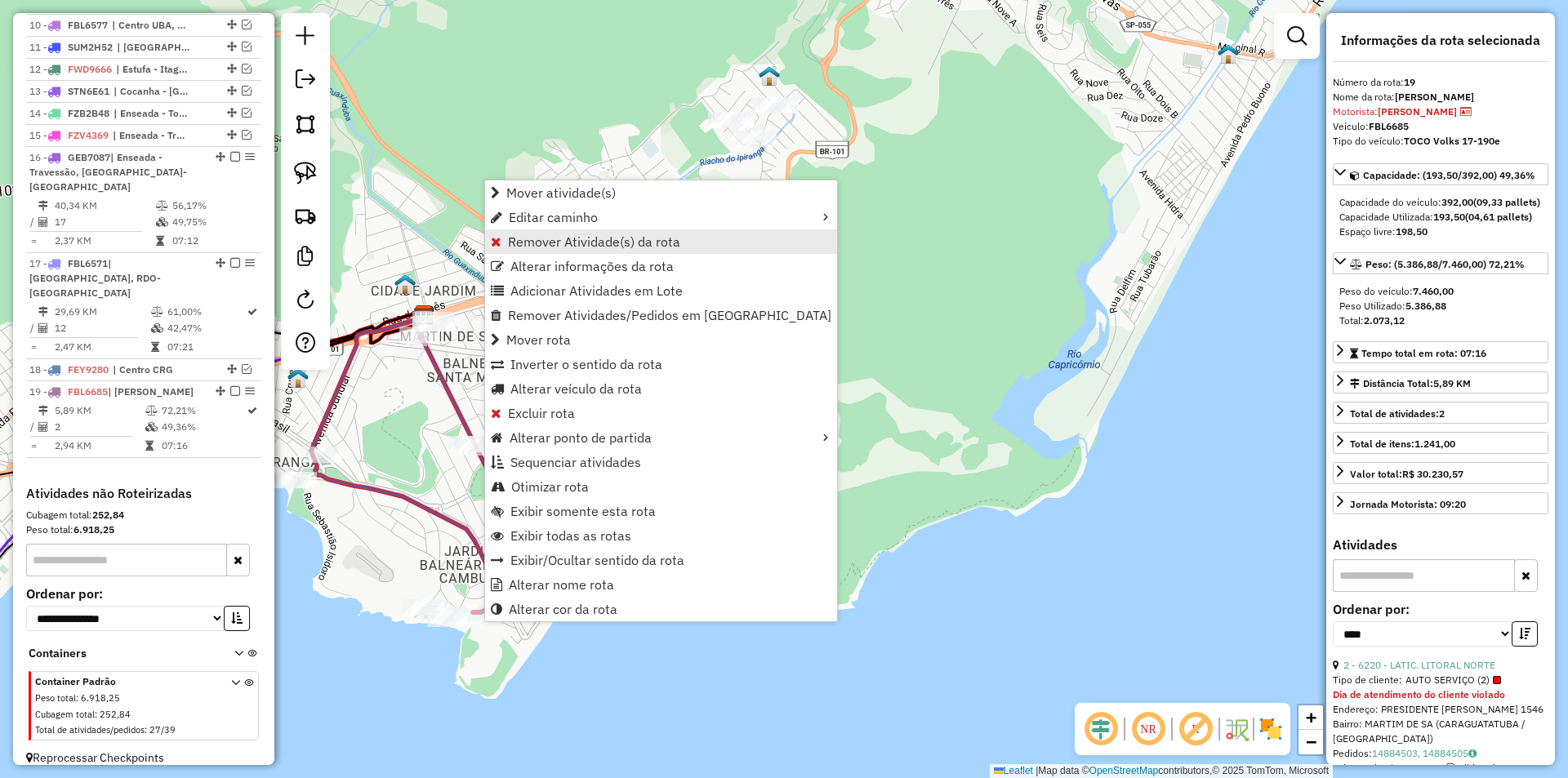
click at [525, 240] on span "Remover Atividade(s) da rota" at bounding box center [594, 241] width 172 height 13
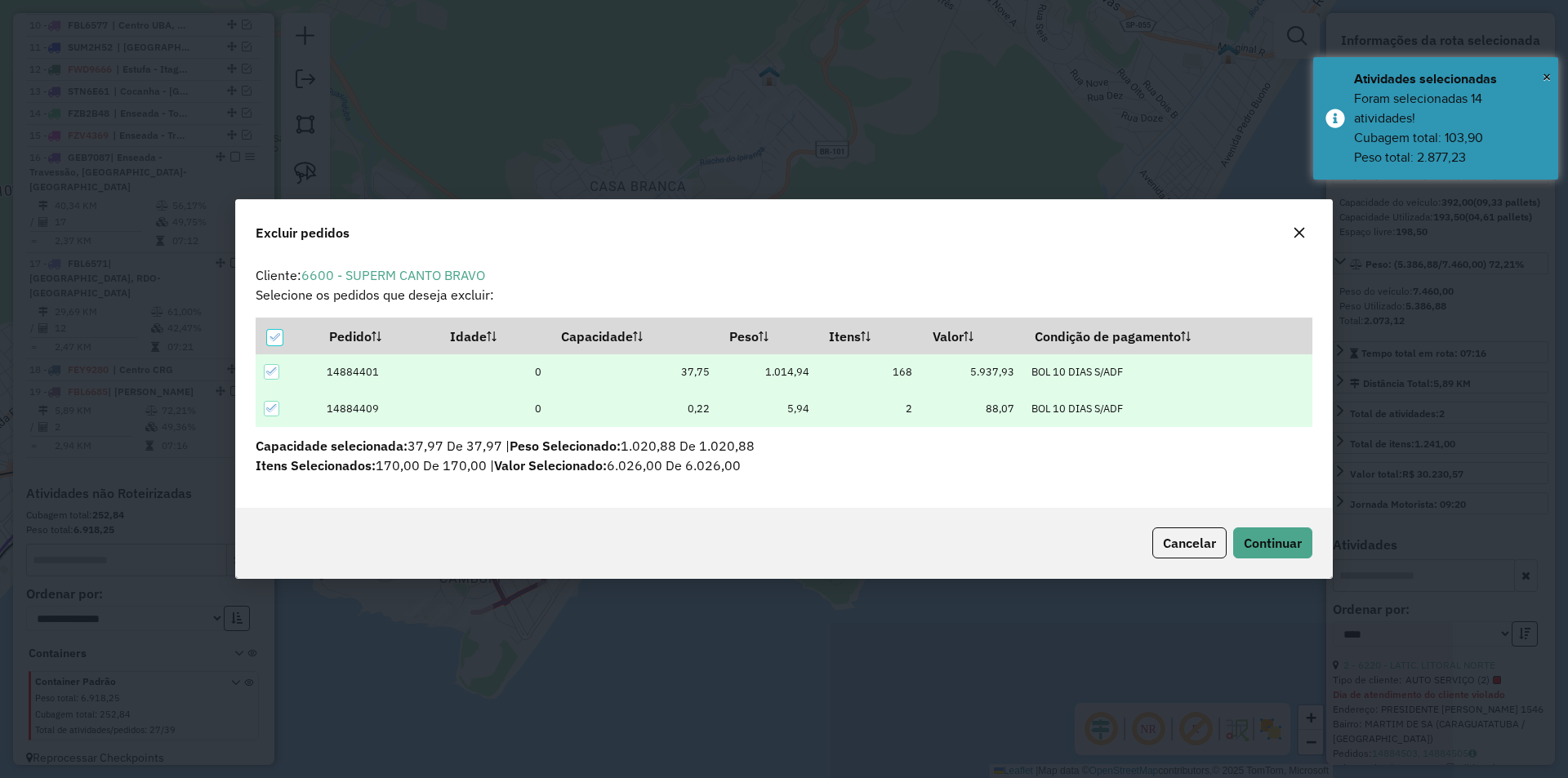
scroll to position [0, 0]
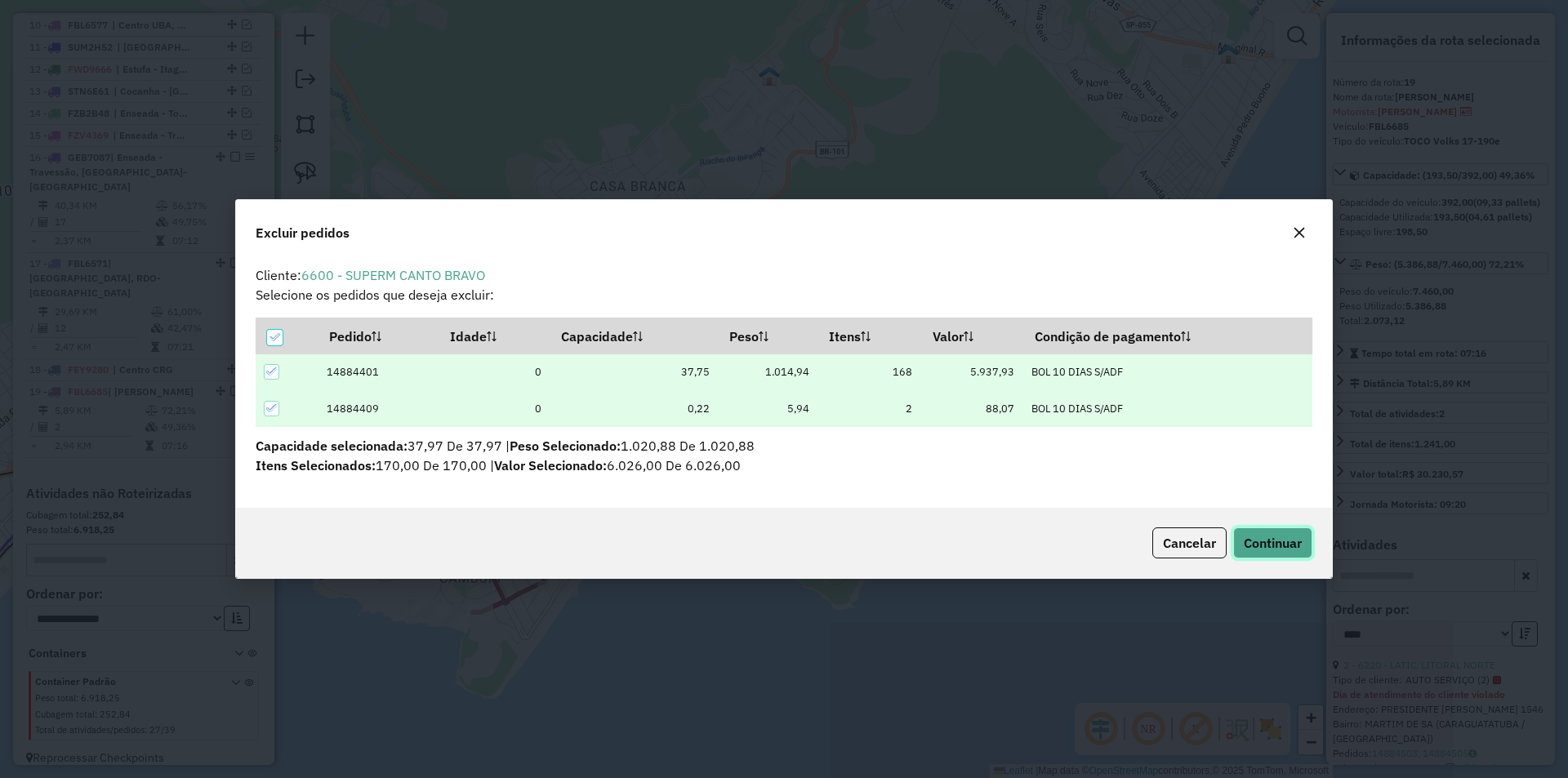
click at [1261, 535] on span "Continuar" at bounding box center [1272, 542] width 58 height 16
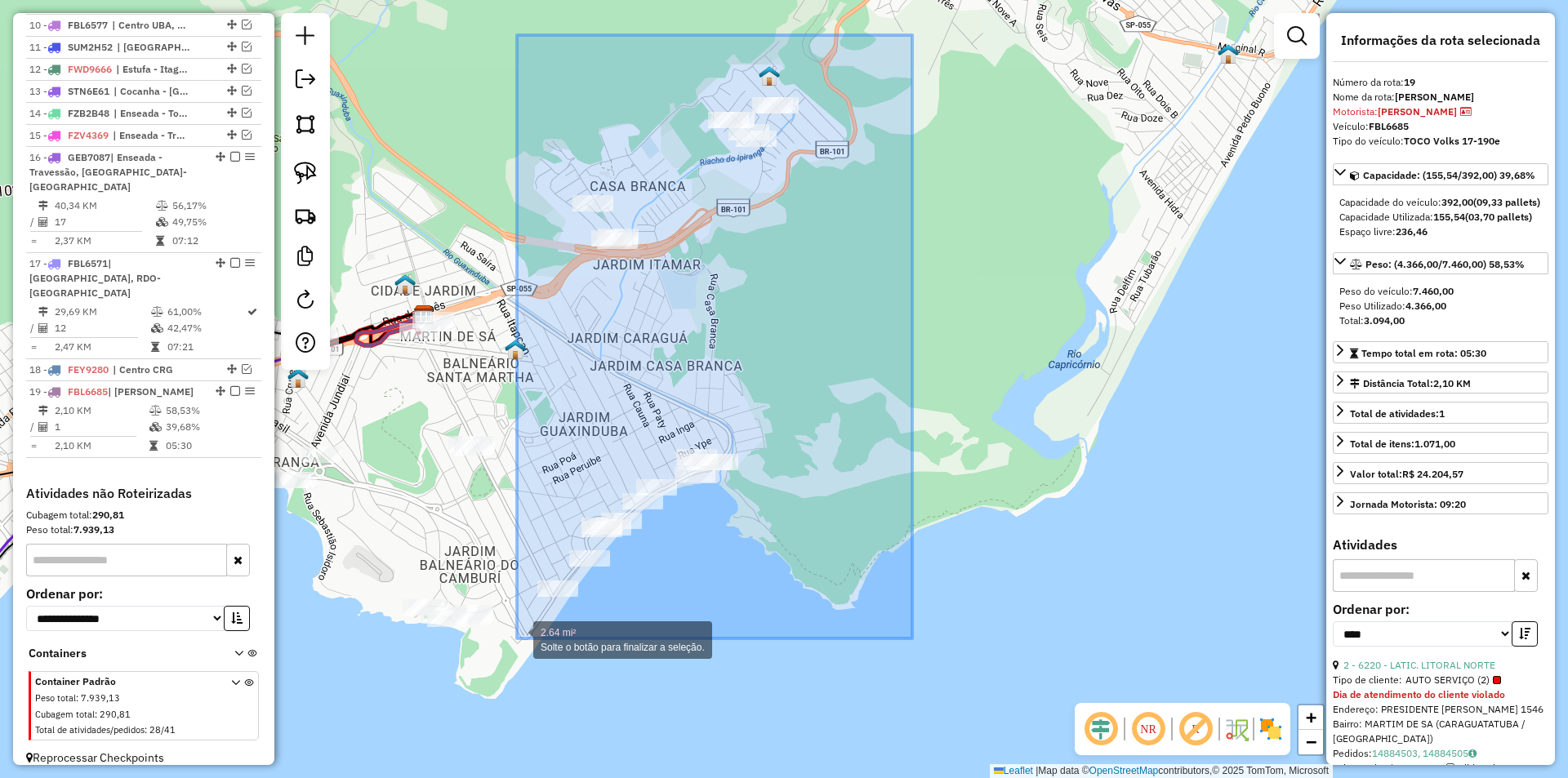
drag, startPoint x: 898, startPoint y: 54, endPoint x: 517, endPoint y: 638, distance: 697.3
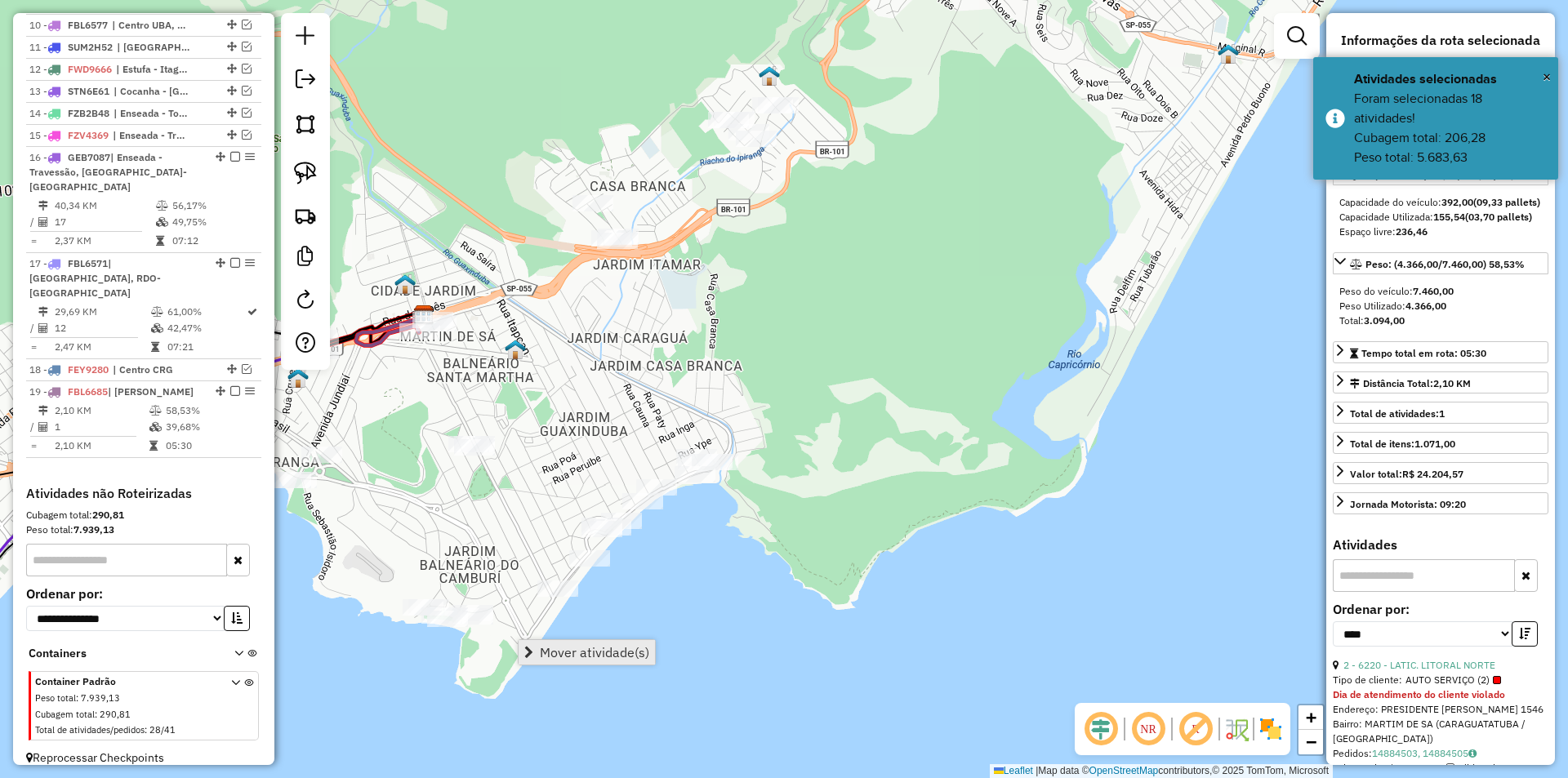
click at [570, 650] on span "Mover atividade(s)" at bounding box center [594, 651] width 109 height 13
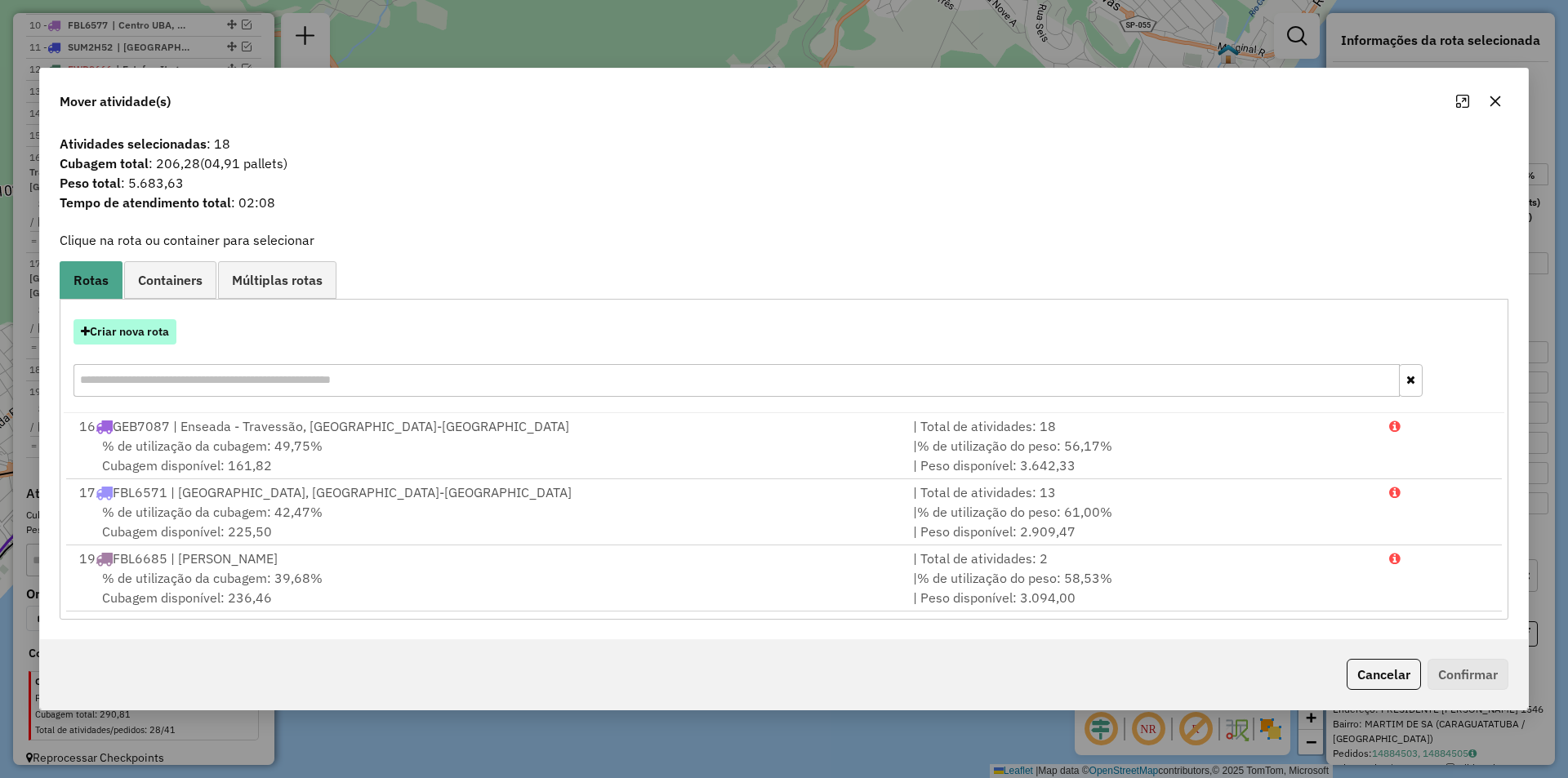
click at [134, 335] on button "Criar nova rota" at bounding box center [124, 332] width 103 height 26
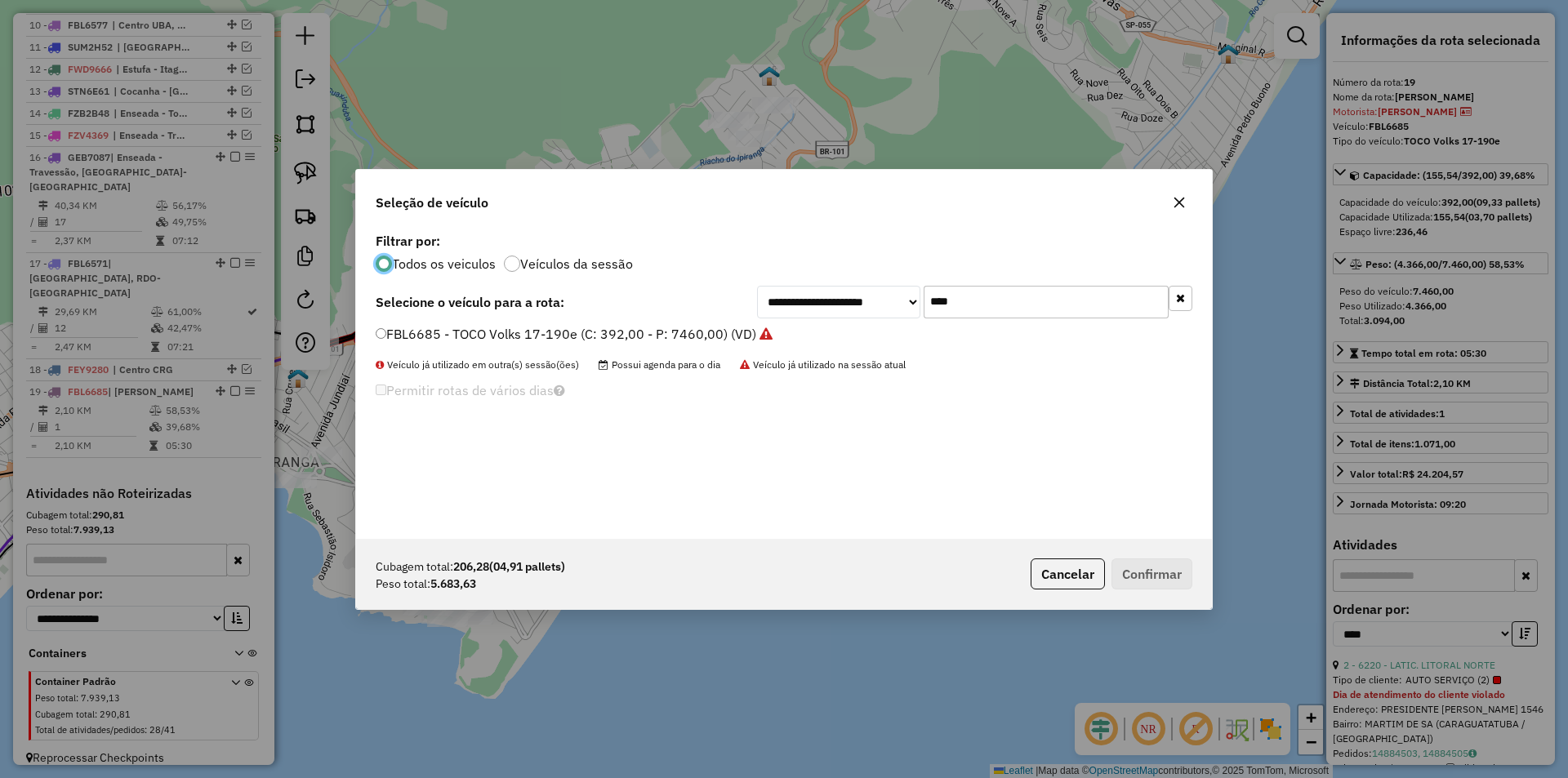
scroll to position [9, 5]
click at [964, 297] on input "****" at bounding box center [1046, 302] width 245 height 32
type input "***"
drag, startPoint x: 474, startPoint y: 339, endPoint x: 491, endPoint y: 342, distance: 17.3
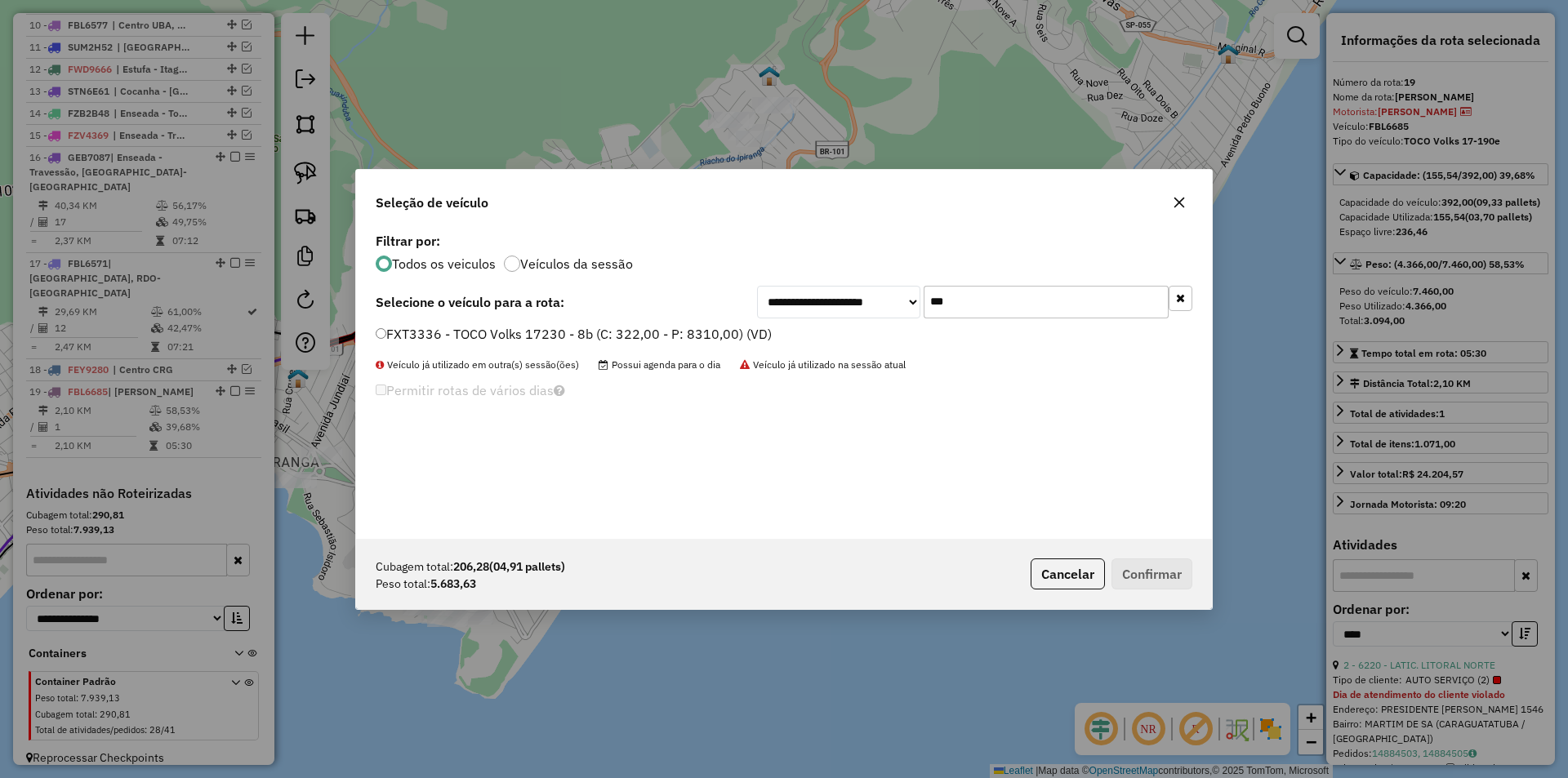
click at [474, 339] on label "FXT3336 - TOCO Volks 17230 - 8b (C: 322,00 - P: 8310,00) (VD)" at bounding box center [573, 334] width 396 height 20
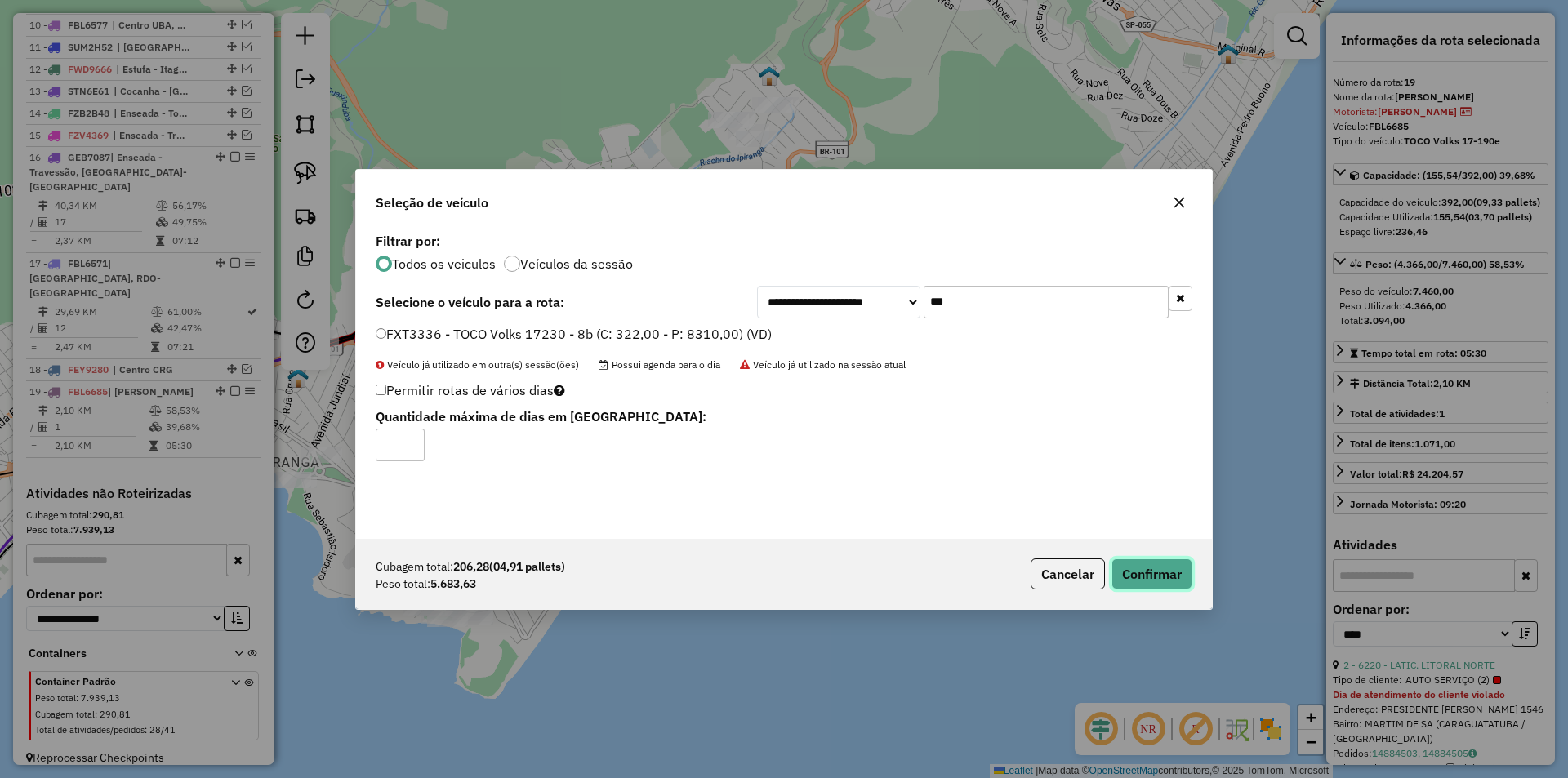
drag, startPoint x: 1165, startPoint y: 574, endPoint x: 1119, endPoint y: 598, distance: 51.9
click at [1164, 574] on button "Confirmar" at bounding box center [1152, 574] width 81 height 31
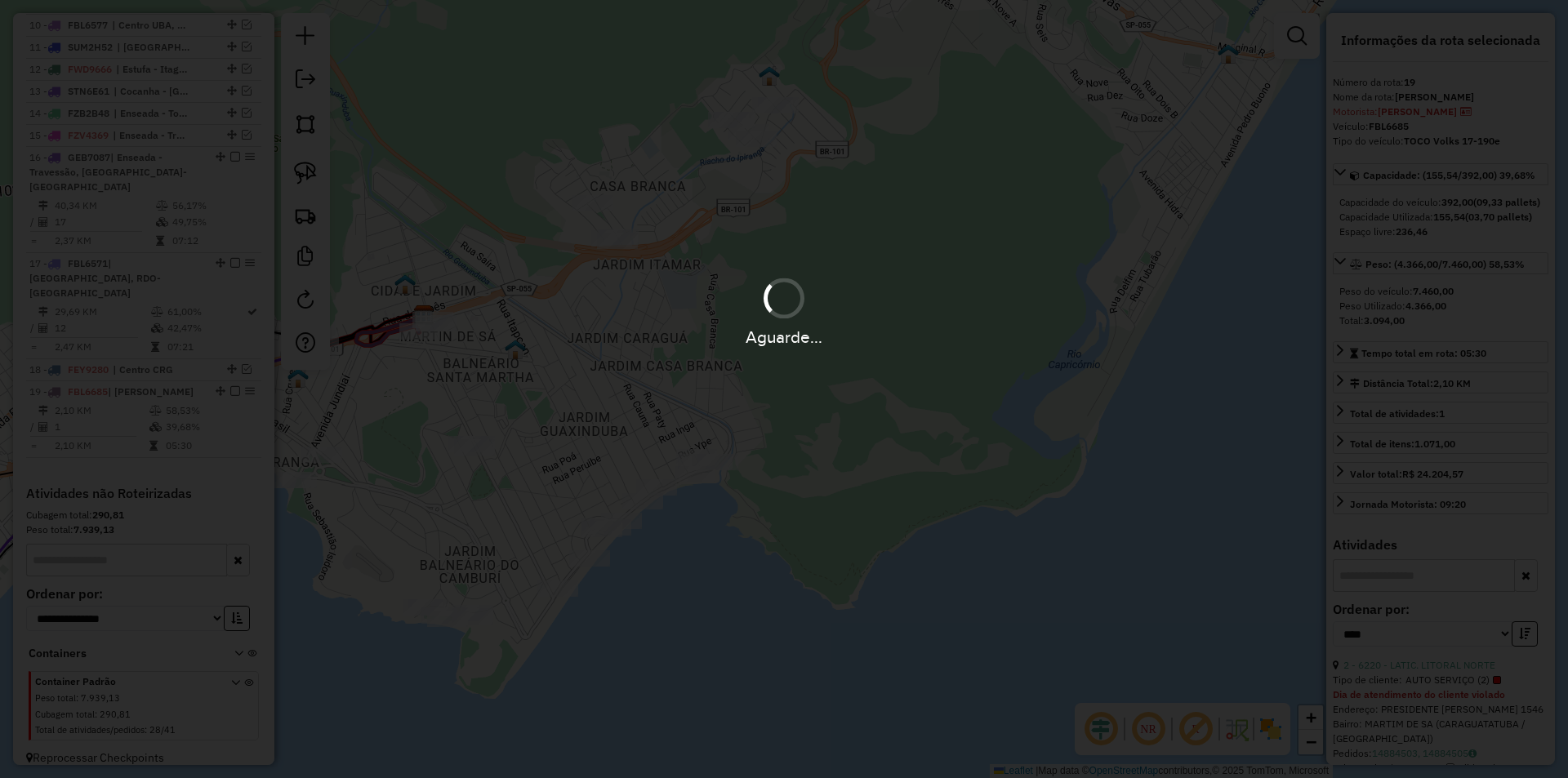
scroll to position [940, 0]
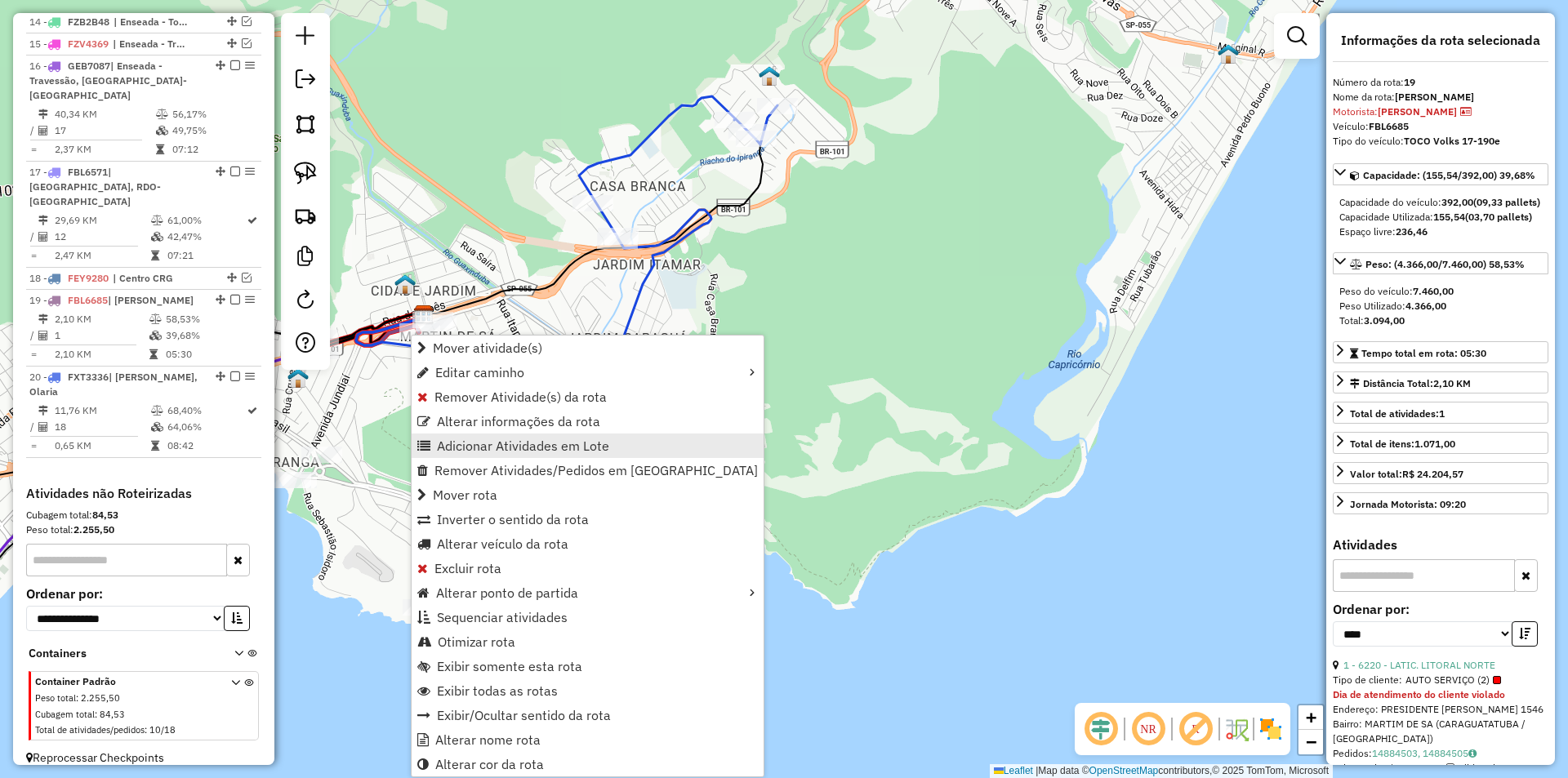
drag, startPoint x: 471, startPoint y: 440, endPoint x: 481, endPoint y: 449, distance: 13.5
click at [471, 442] on span "Adicionar Atividades em Lote" at bounding box center [523, 445] width 172 height 13
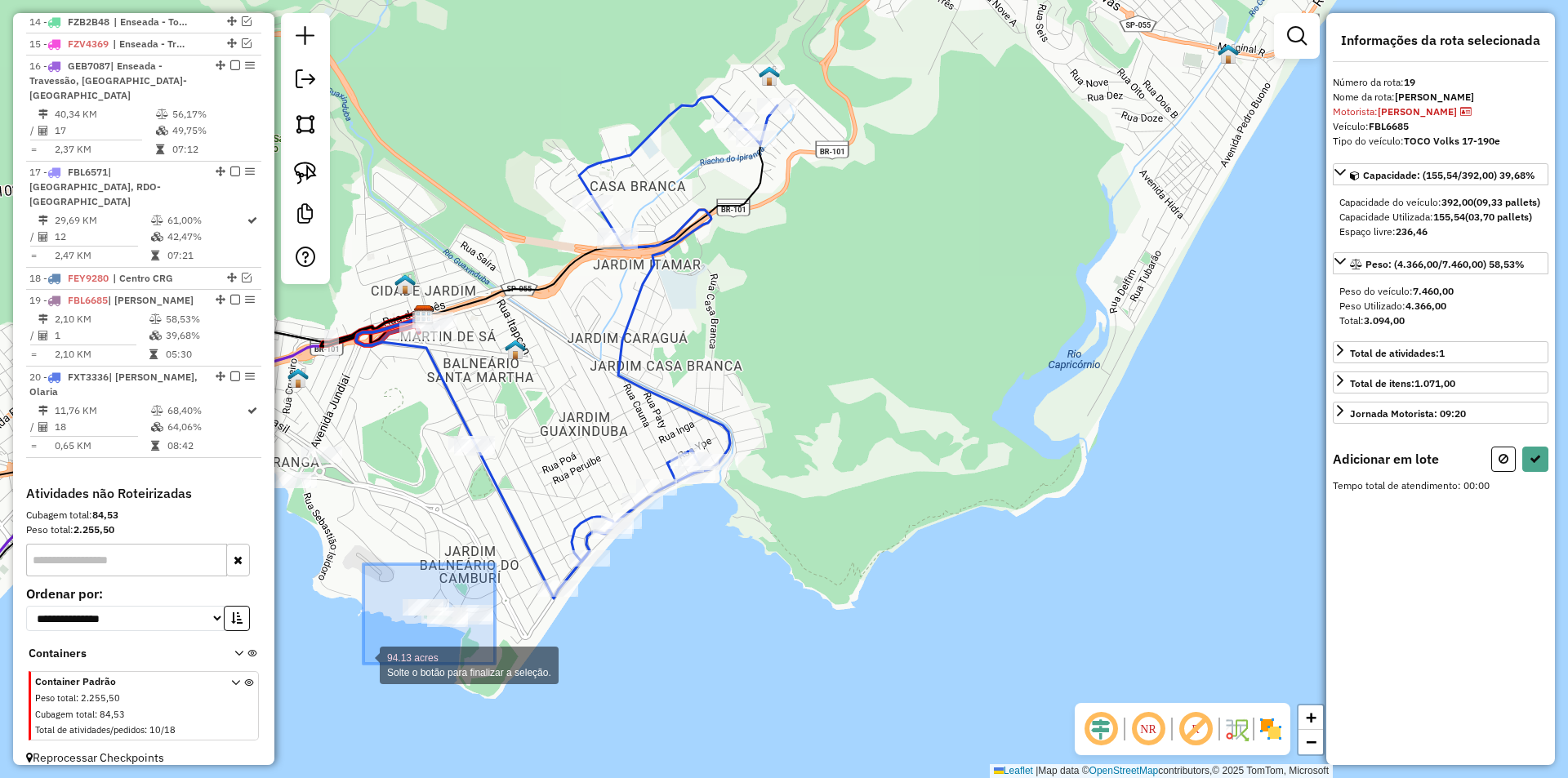
drag, startPoint x: 491, startPoint y: 582, endPoint x: 364, endPoint y: 664, distance: 151.2
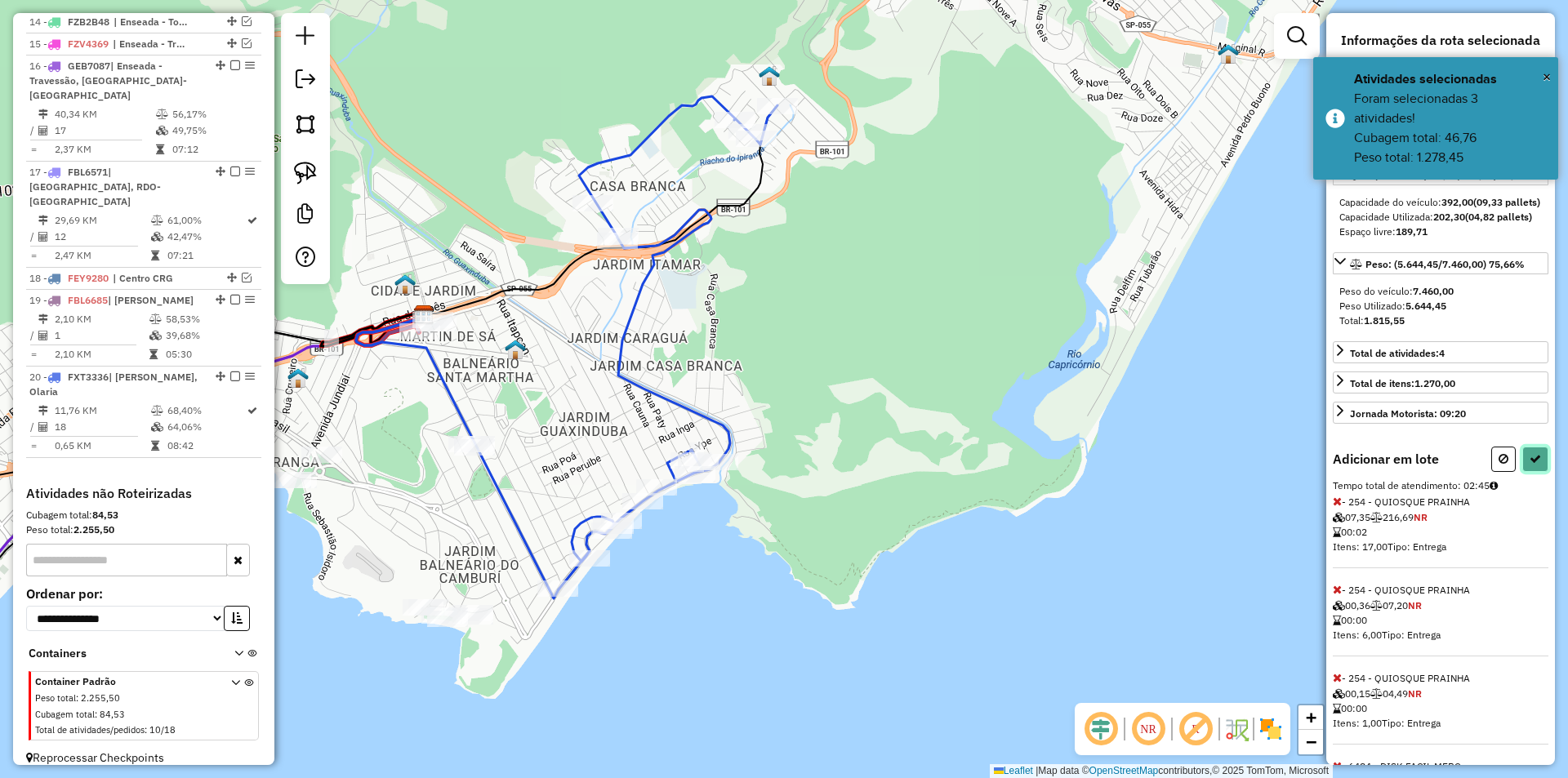
click at [1533, 465] on icon at bounding box center [1535, 458] width 11 height 11
select select "*********"
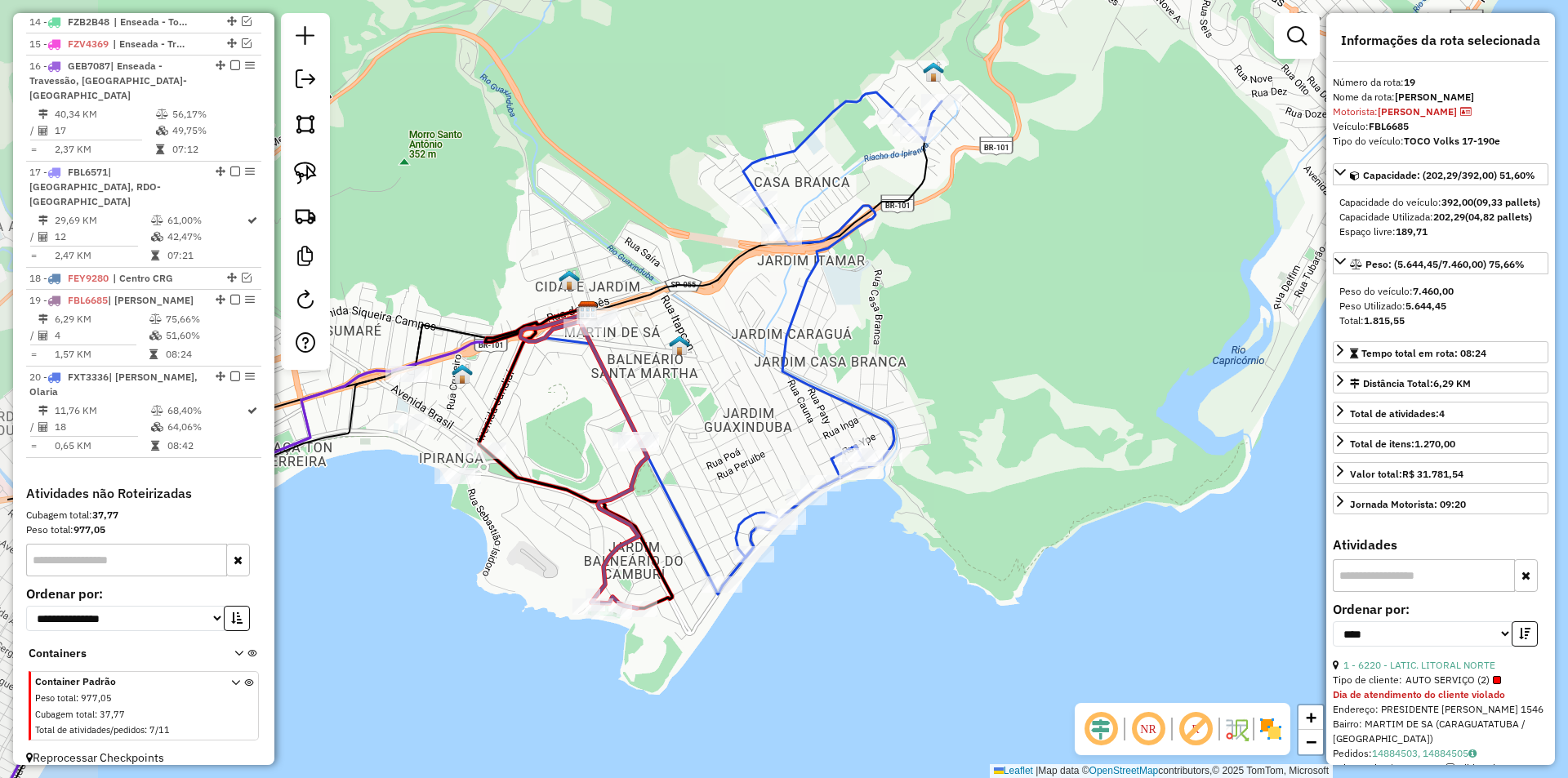
click at [554, 433] on div "Janela de atendimento Grade de atendimento Capacidade Transportadoras Veículos …" at bounding box center [784, 389] width 1568 height 778
drag, startPoint x: 605, startPoint y: 415, endPoint x: 698, endPoint y: 473, distance: 109.6
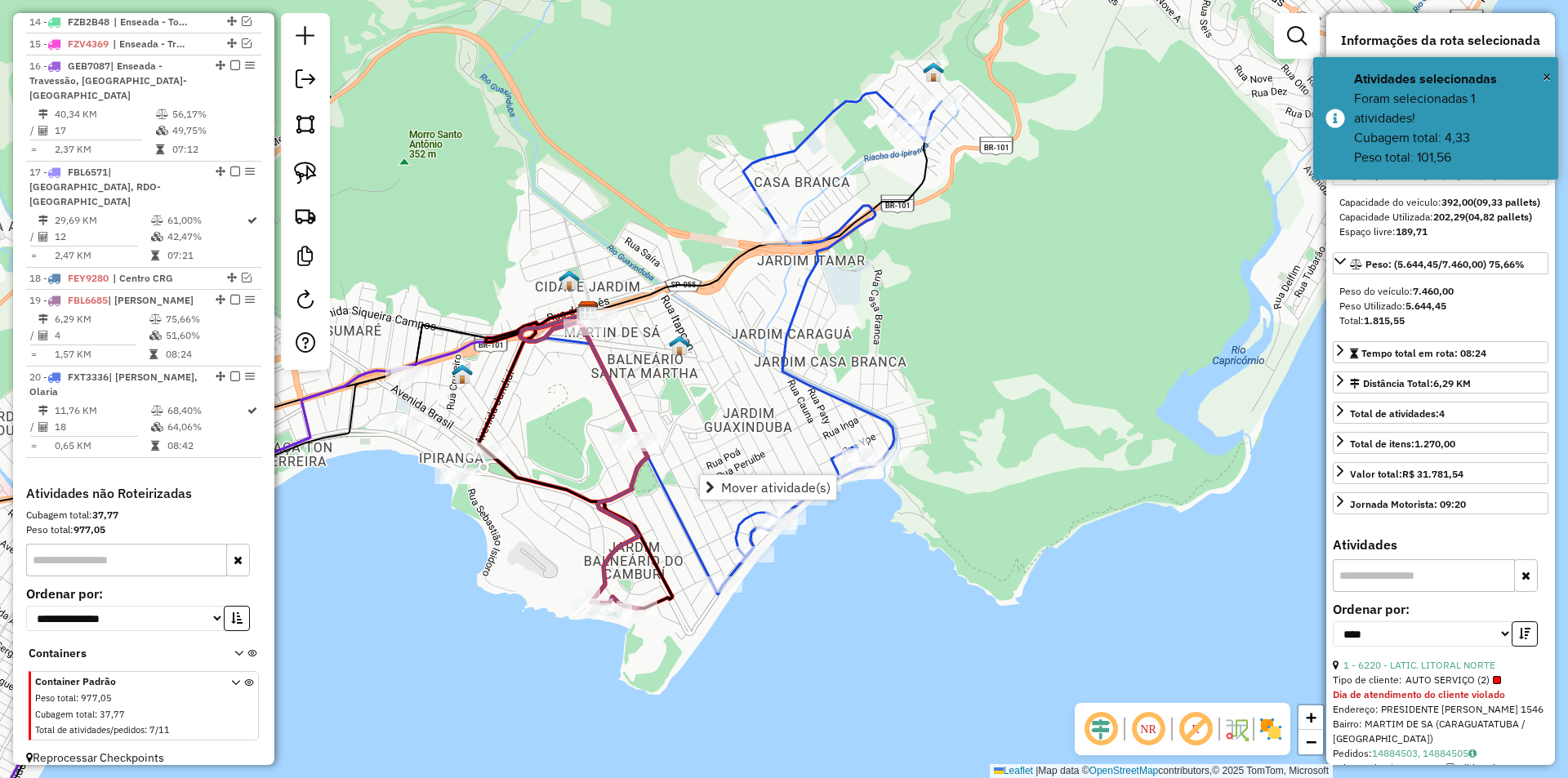
click at [570, 389] on div "Janela de atendimento Grade de atendimento Capacidade Transportadoras Veículos …" at bounding box center [784, 389] width 1568 height 778
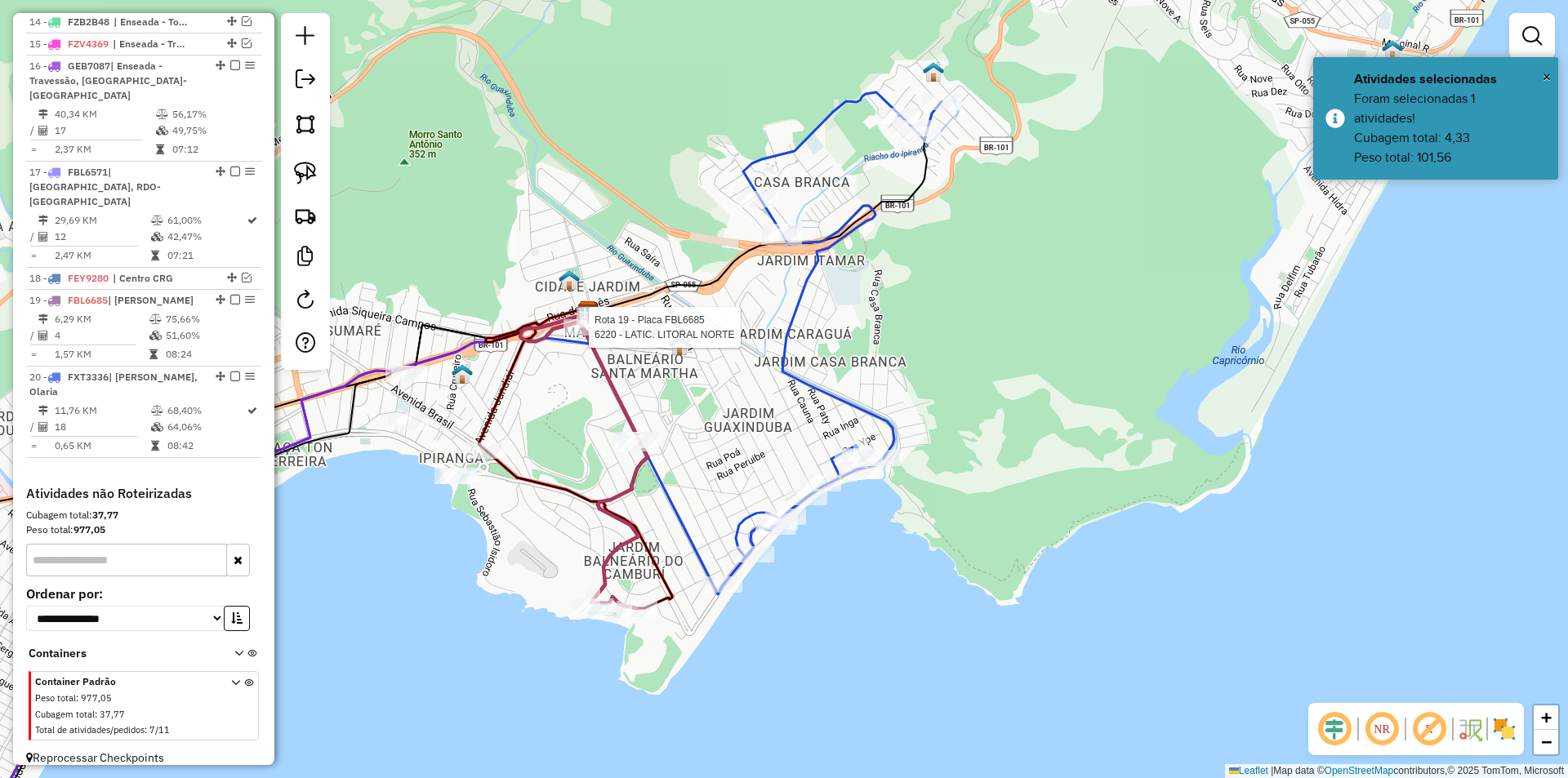
select select "*********"
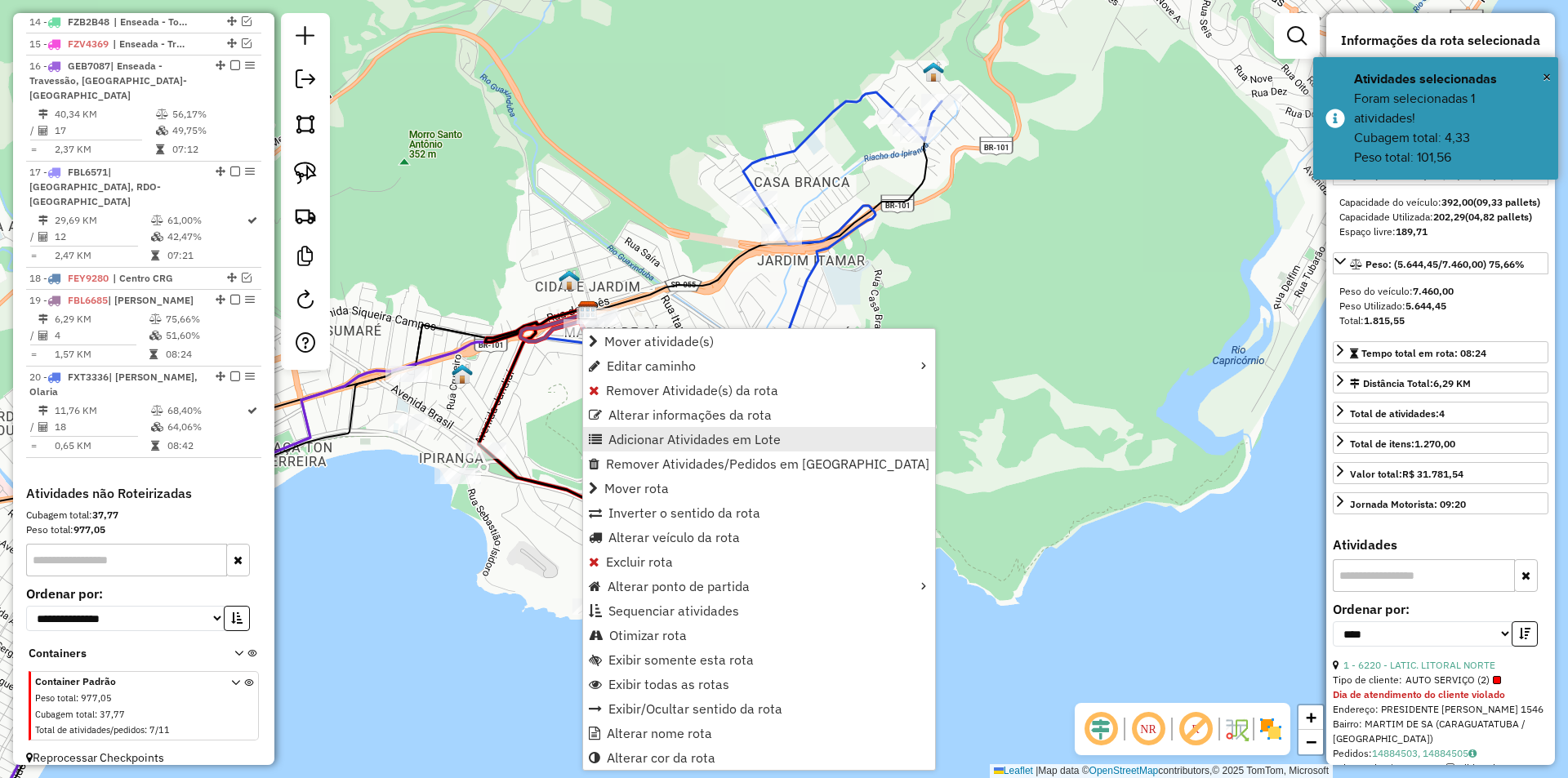
click at [605, 437] on link "Adicionar Atividades em Lote" at bounding box center [759, 438] width 352 height 25
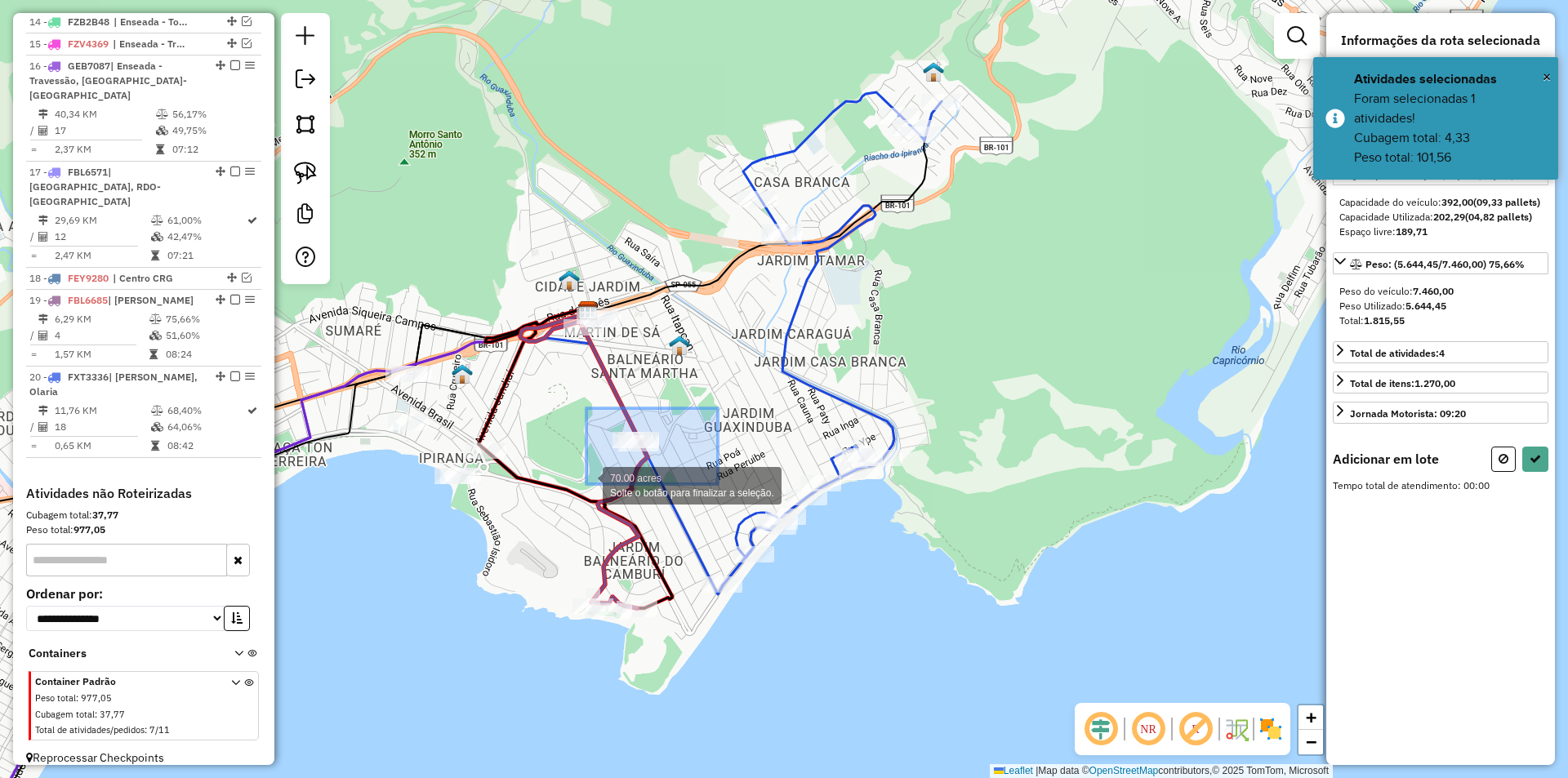
drag, startPoint x: 695, startPoint y: 433, endPoint x: 586, endPoint y: 484, distance: 120.3
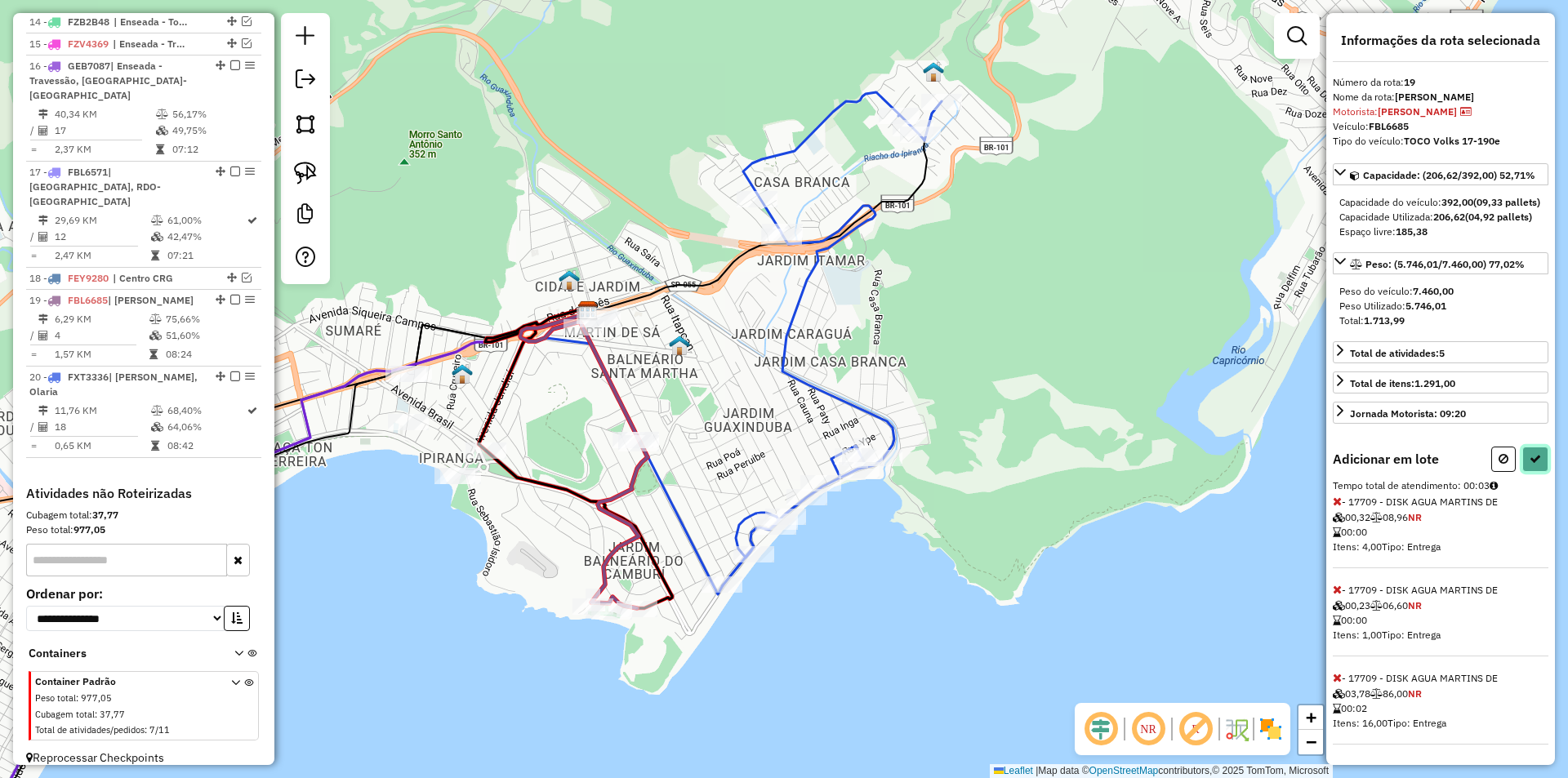
click at [1533, 465] on icon at bounding box center [1535, 458] width 11 height 11
select select "*********"
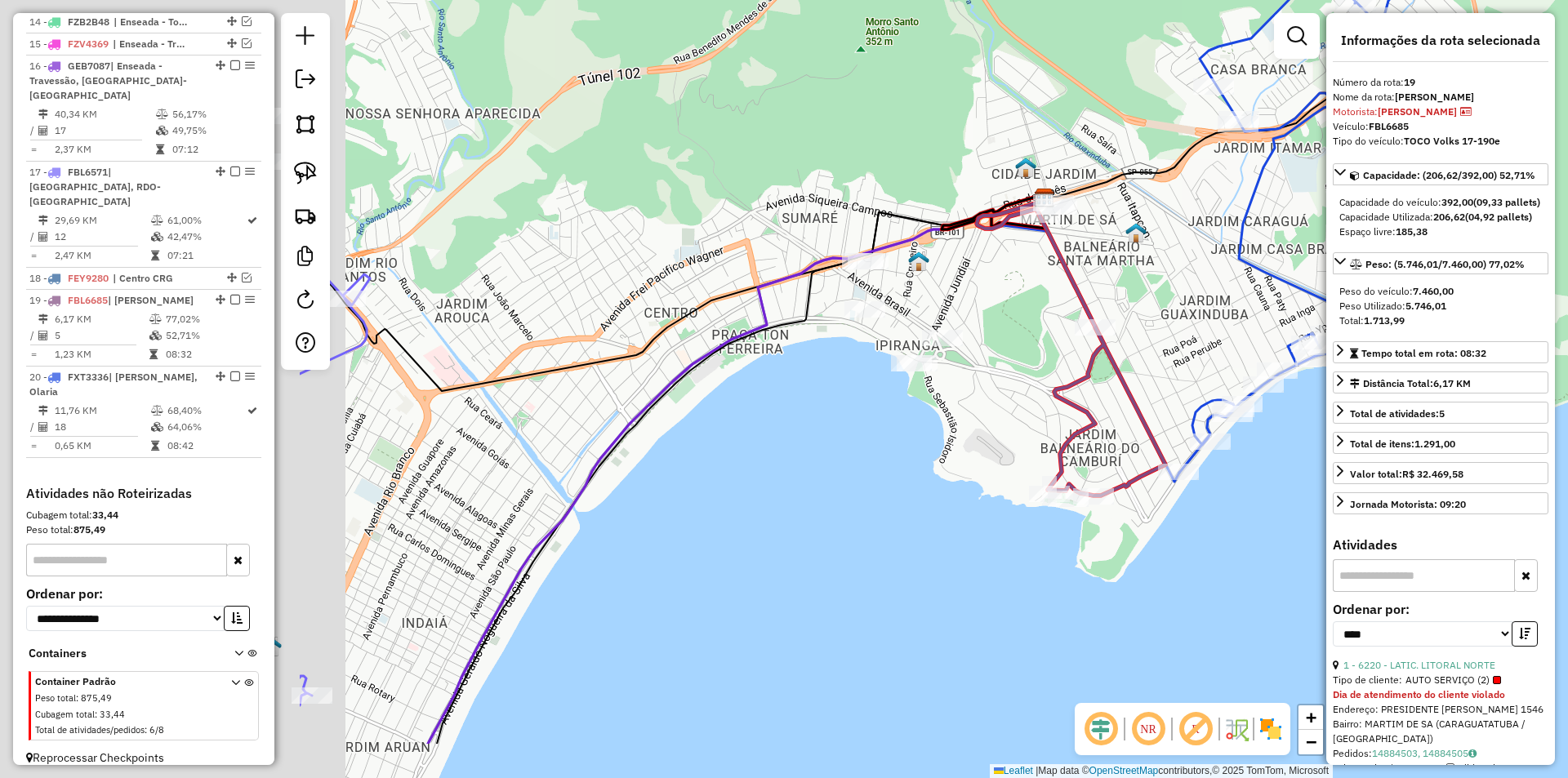
drag, startPoint x: 635, startPoint y: 587, endPoint x: 939, endPoint y: 530, distance: 309.3
click at [939, 530] on div "Janela de atendimento Grade de atendimento Capacidade Transportadoras Veículos …" at bounding box center [784, 389] width 1568 height 778
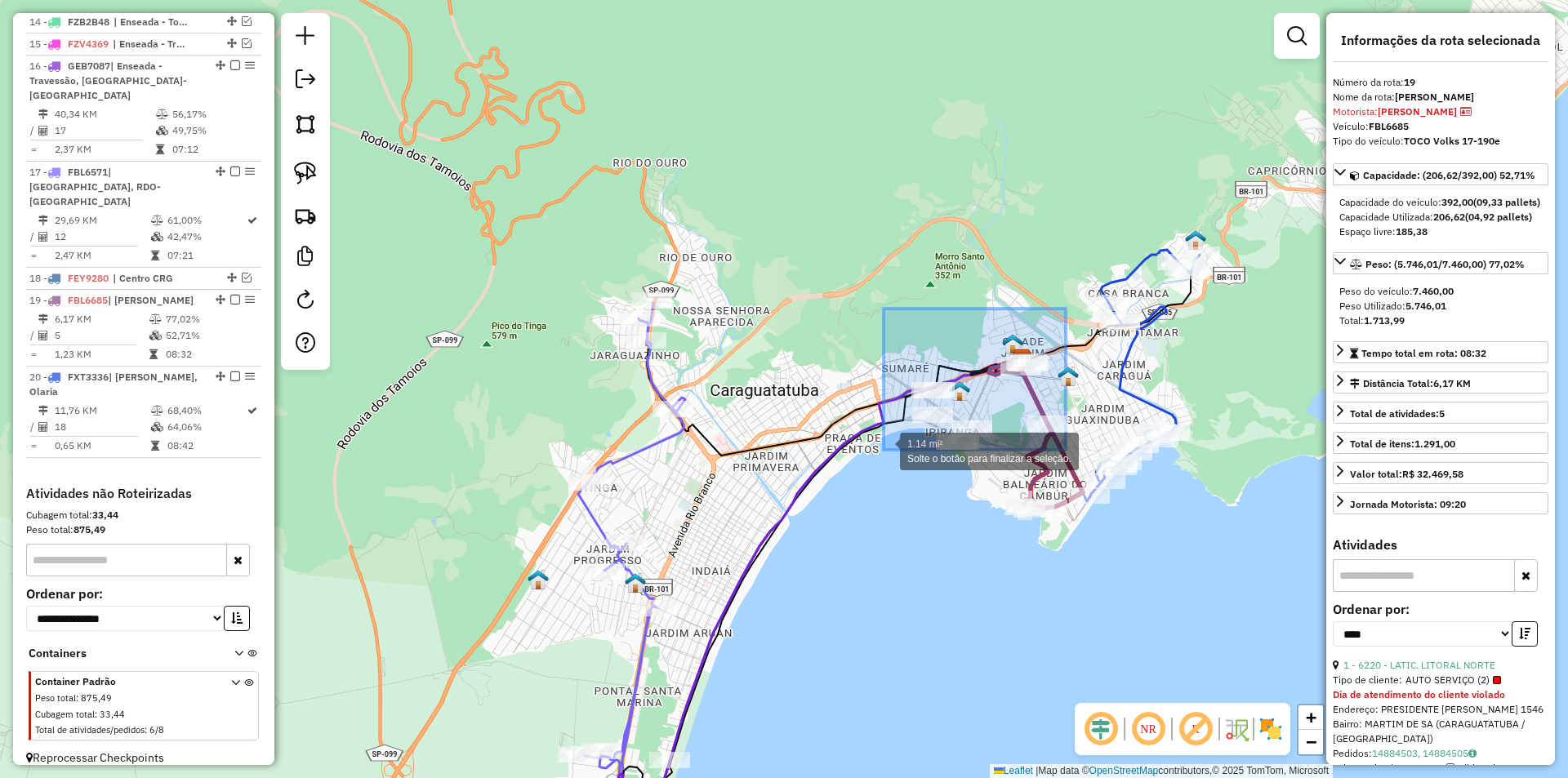
drag, startPoint x: 960, startPoint y: 414, endPoint x: 882, endPoint y: 450, distance: 85.9
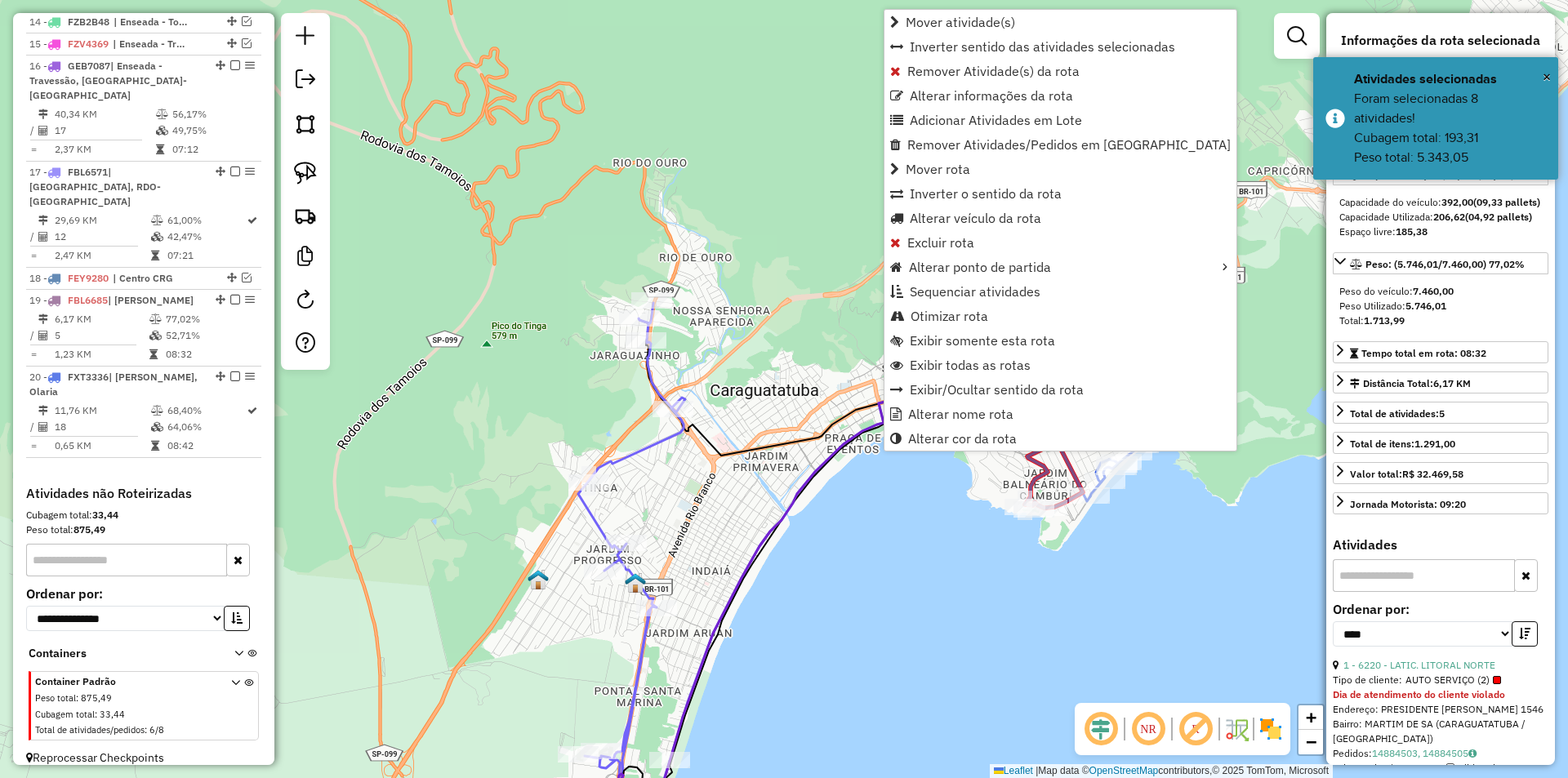
drag, startPoint x: 897, startPoint y: 668, endPoint x: 942, endPoint y: 596, distance: 84.9
click at [897, 666] on div "Janela de atendimento Grade de atendimento Capacidade Transportadoras Veículos …" at bounding box center [784, 389] width 1568 height 778
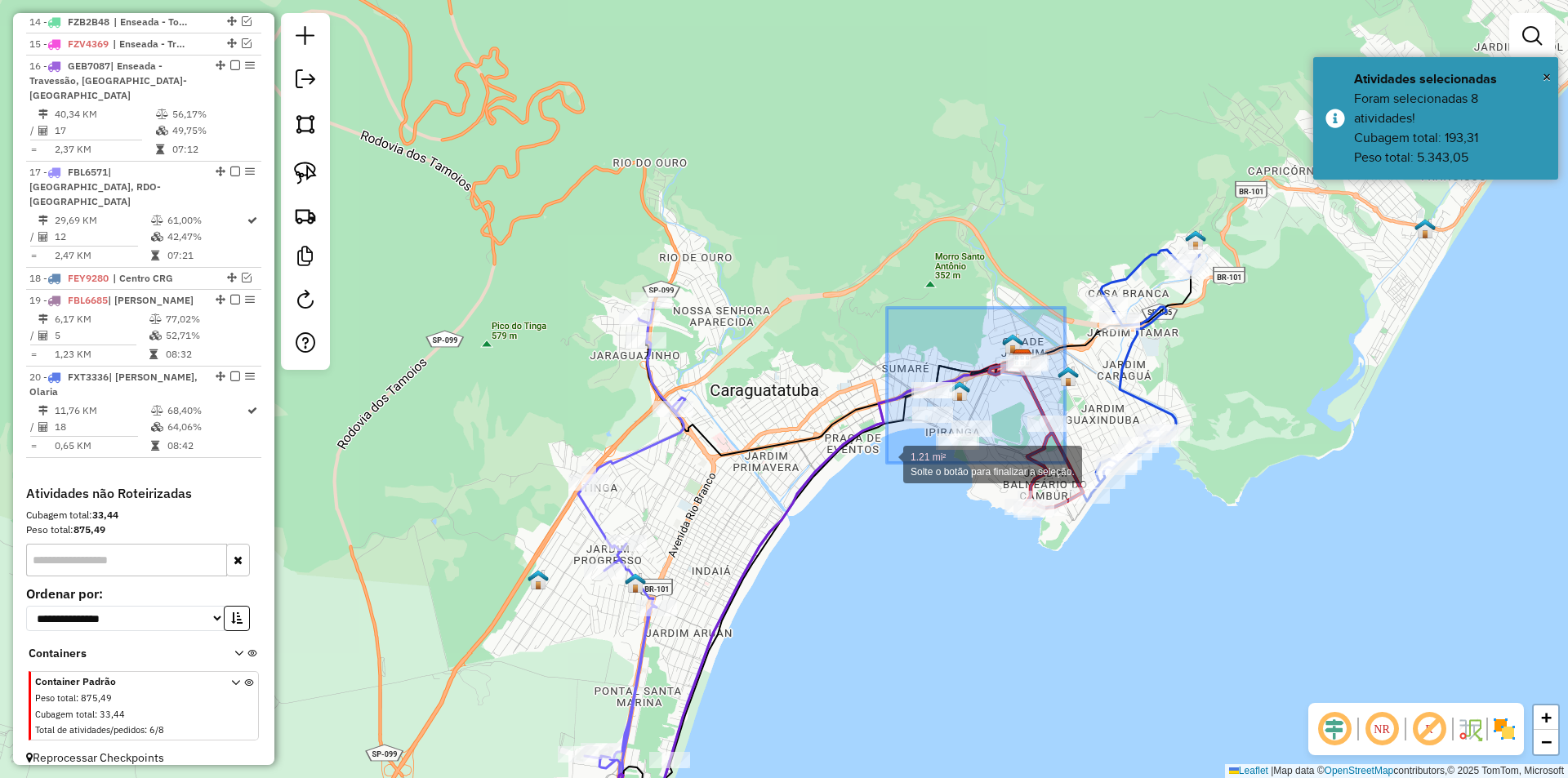
drag, startPoint x: 1062, startPoint y: 312, endPoint x: 887, endPoint y: 463, distance: 231.1
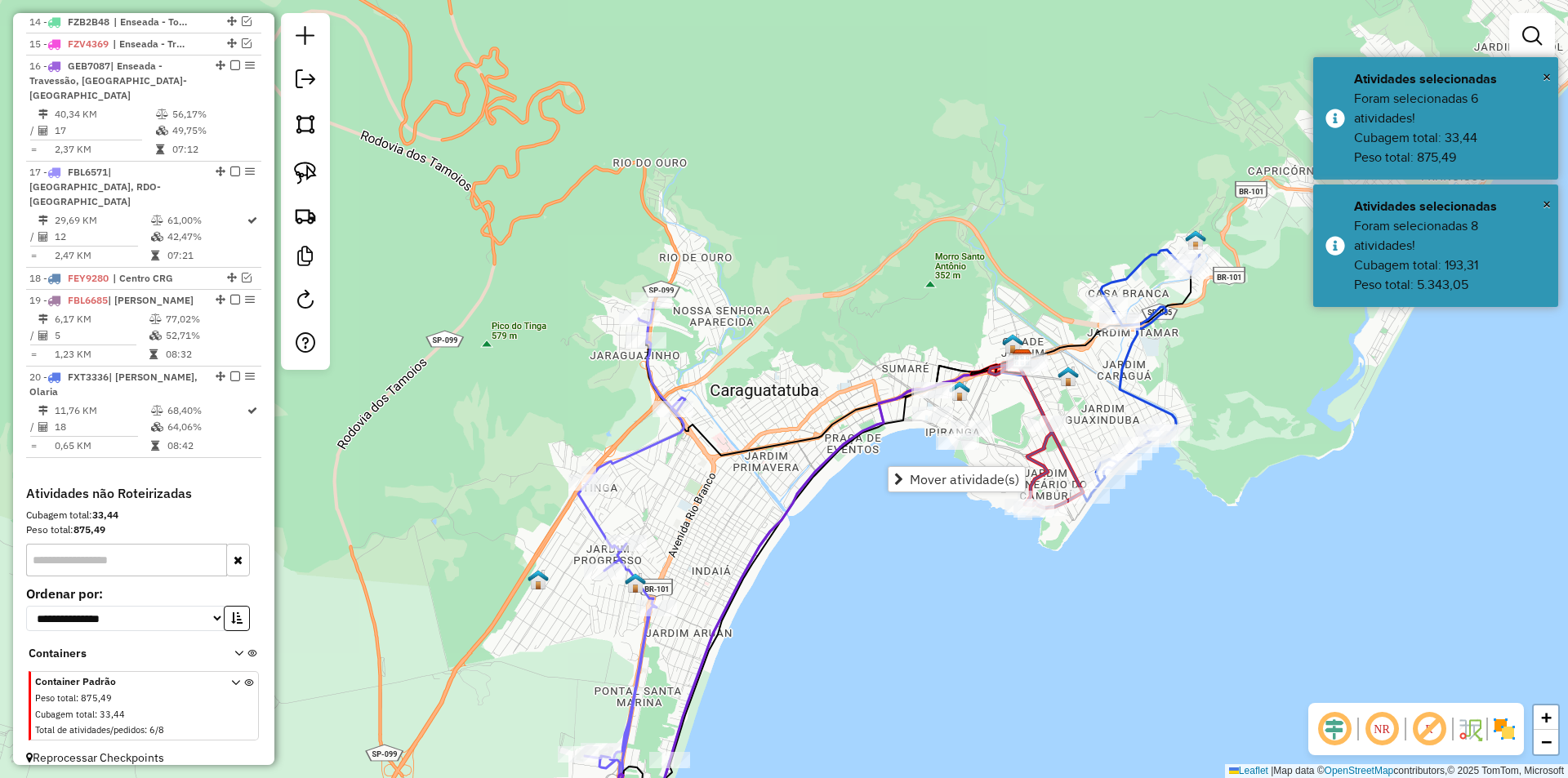
click at [804, 606] on div "Janela de atendimento Grade de atendimento Capacidade Transportadoras Veículos …" at bounding box center [784, 389] width 1568 height 778
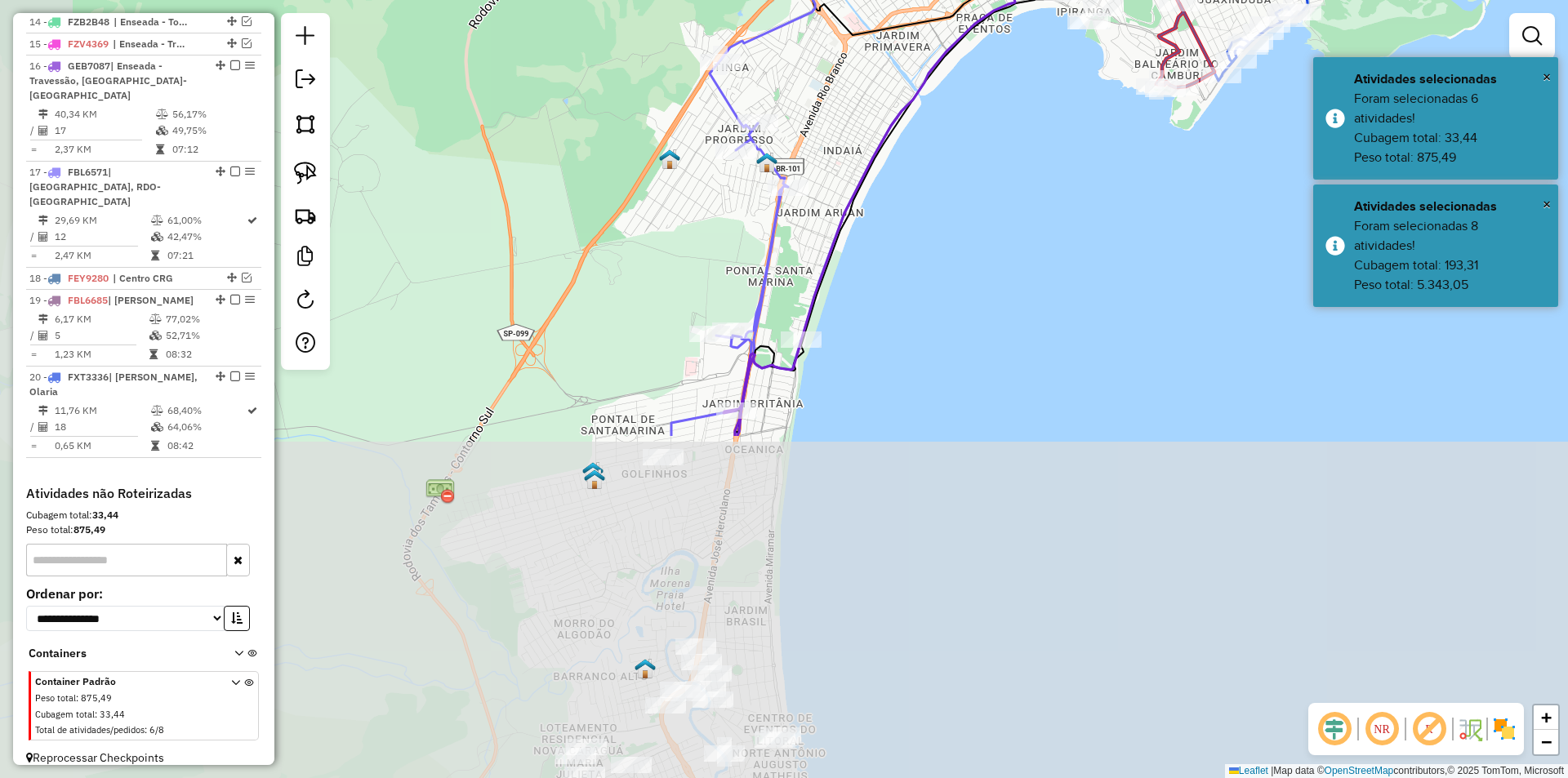
drag, startPoint x: 747, startPoint y: 667, endPoint x: 864, endPoint y: 259, distance: 424.4
click at [870, 251] on div "Janela de atendimento Grade de atendimento Capacidade Transportadoras Veículos …" at bounding box center [784, 389] width 1568 height 778
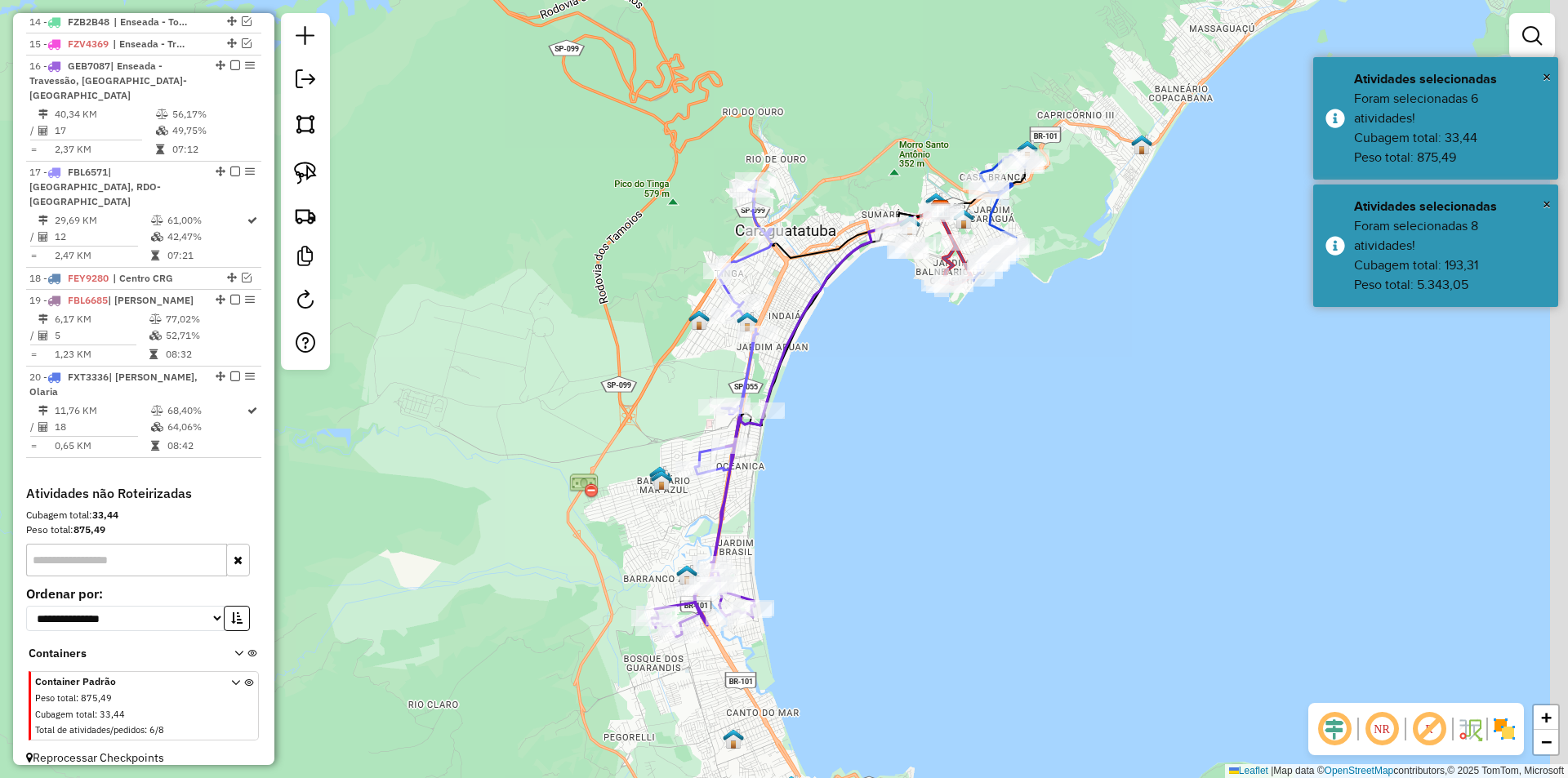
drag, startPoint x: 1012, startPoint y: 286, endPoint x: 947, endPoint y: 387, distance: 120.1
click at [947, 387] on div "Janela de atendimento Grade de atendimento Capacidade Transportadoras Veículos …" at bounding box center [784, 389] width 1568 height 778
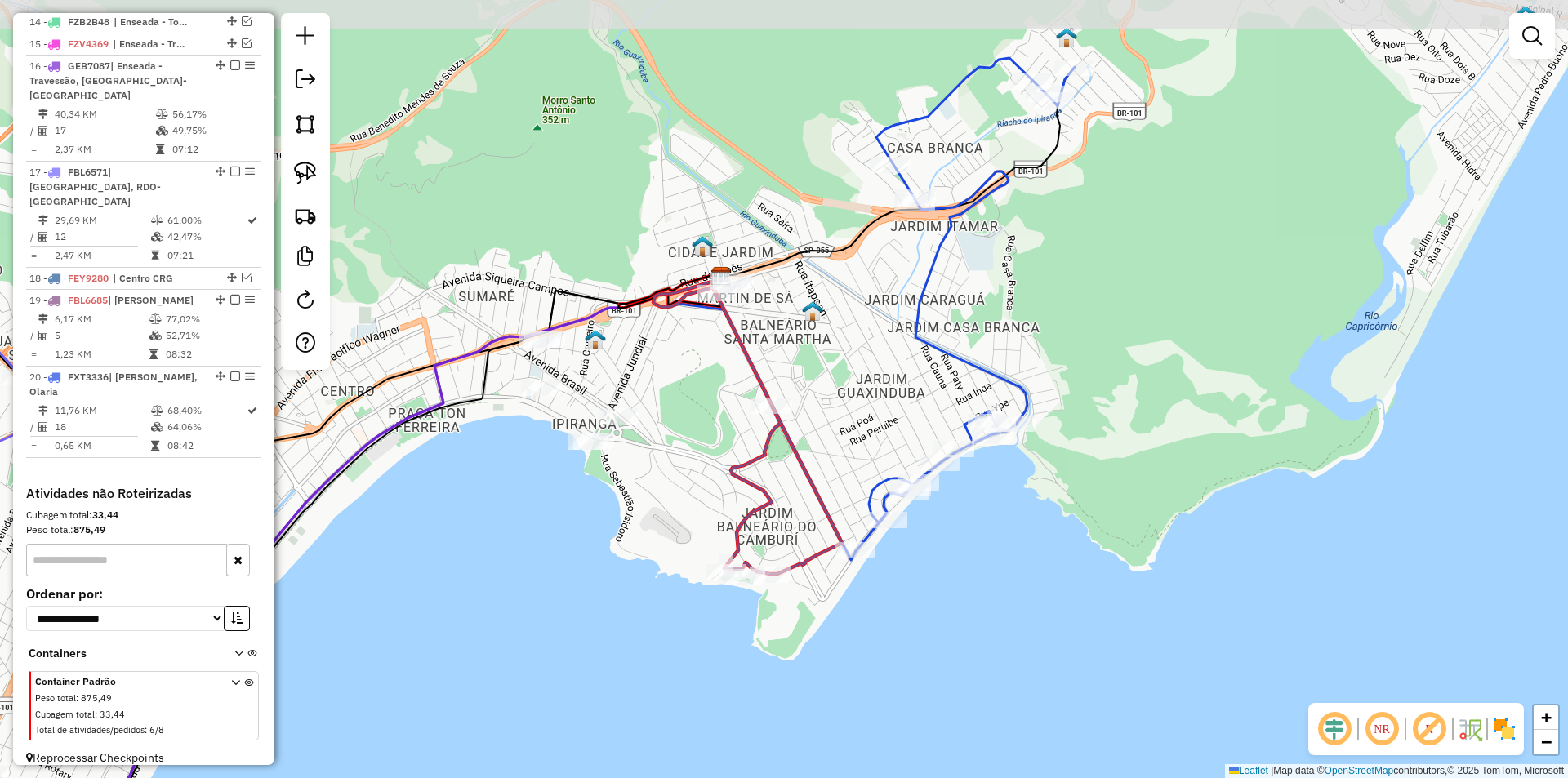
drag, startPoint x: 882, startPoint y: 244, endPoint x: 876, endPoint y: 335, distance: 91.2
click at [876, 335] on div "Janela de atendimento Grade de atendimento Capacidade Transportadoras Veículos …" at bounding box center [784, 389] width 1568 height 778
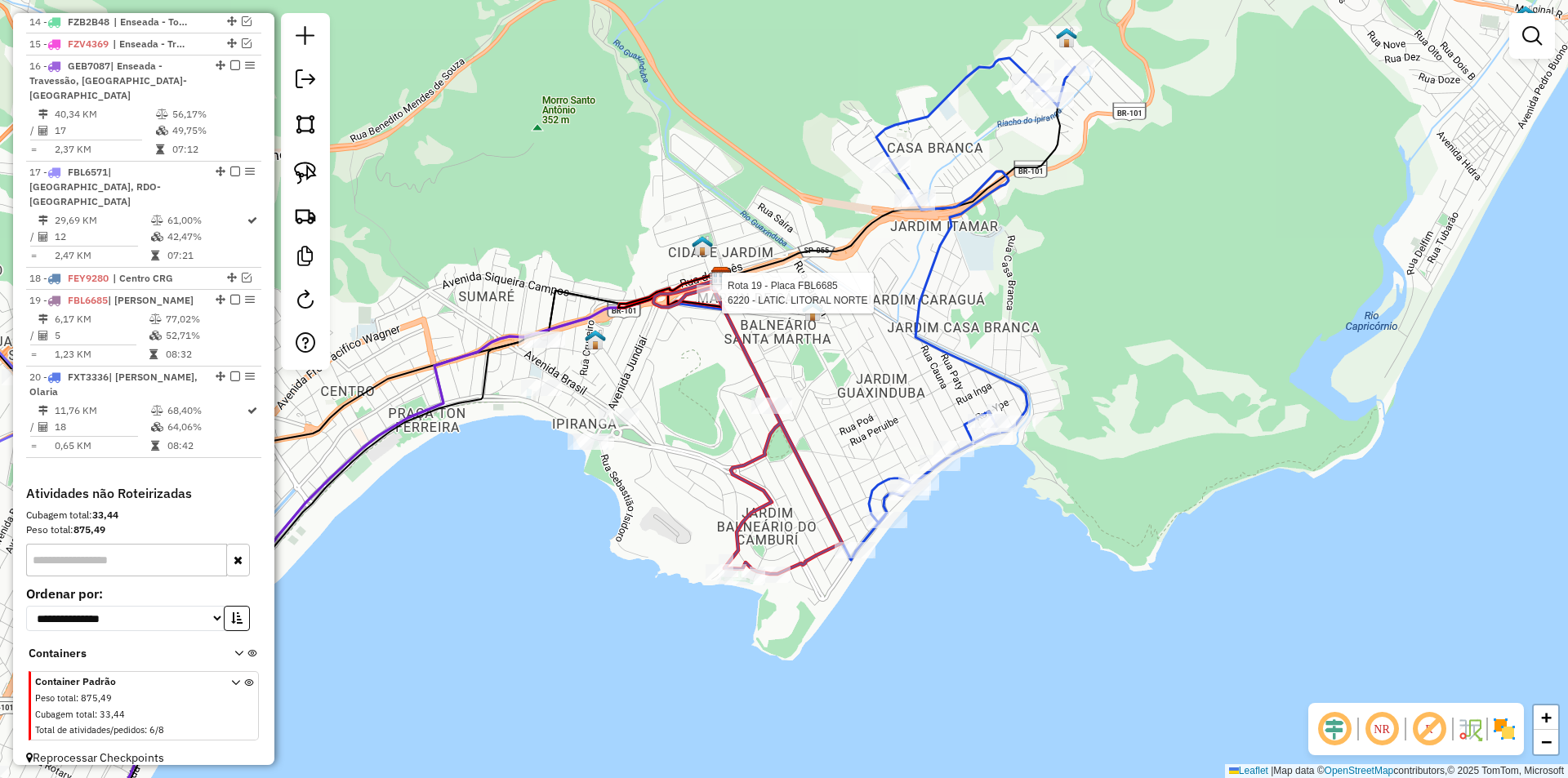
select select "*********"
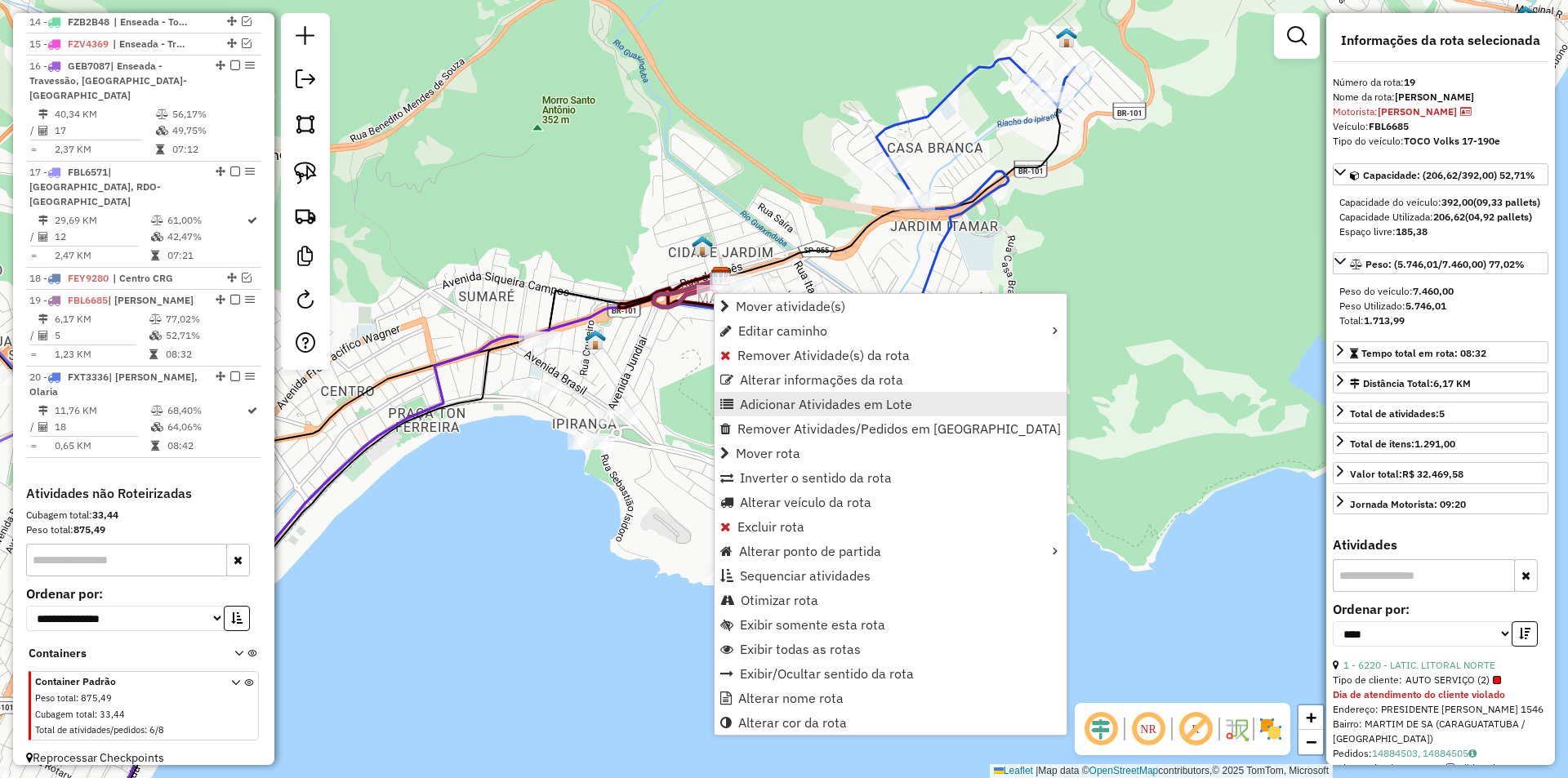
click at [761, 403] on span "Adicionar Atividades em Lote" at bounding box center [826, 403] width 172 height 13
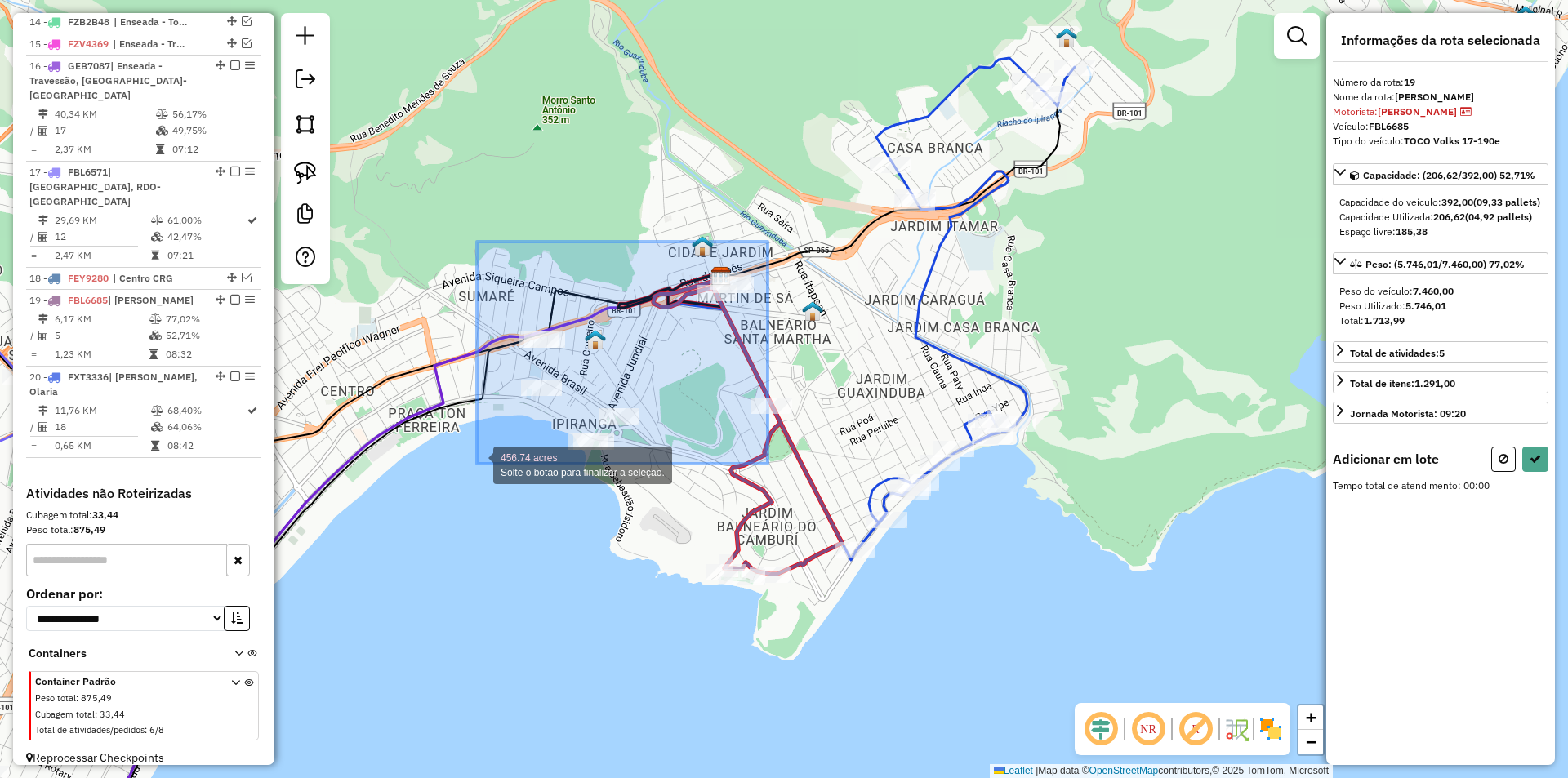
drag, startPoint x: 767, startPoint y: 242, endPoint x: 477, endPoint y: 464, distance: 365.2
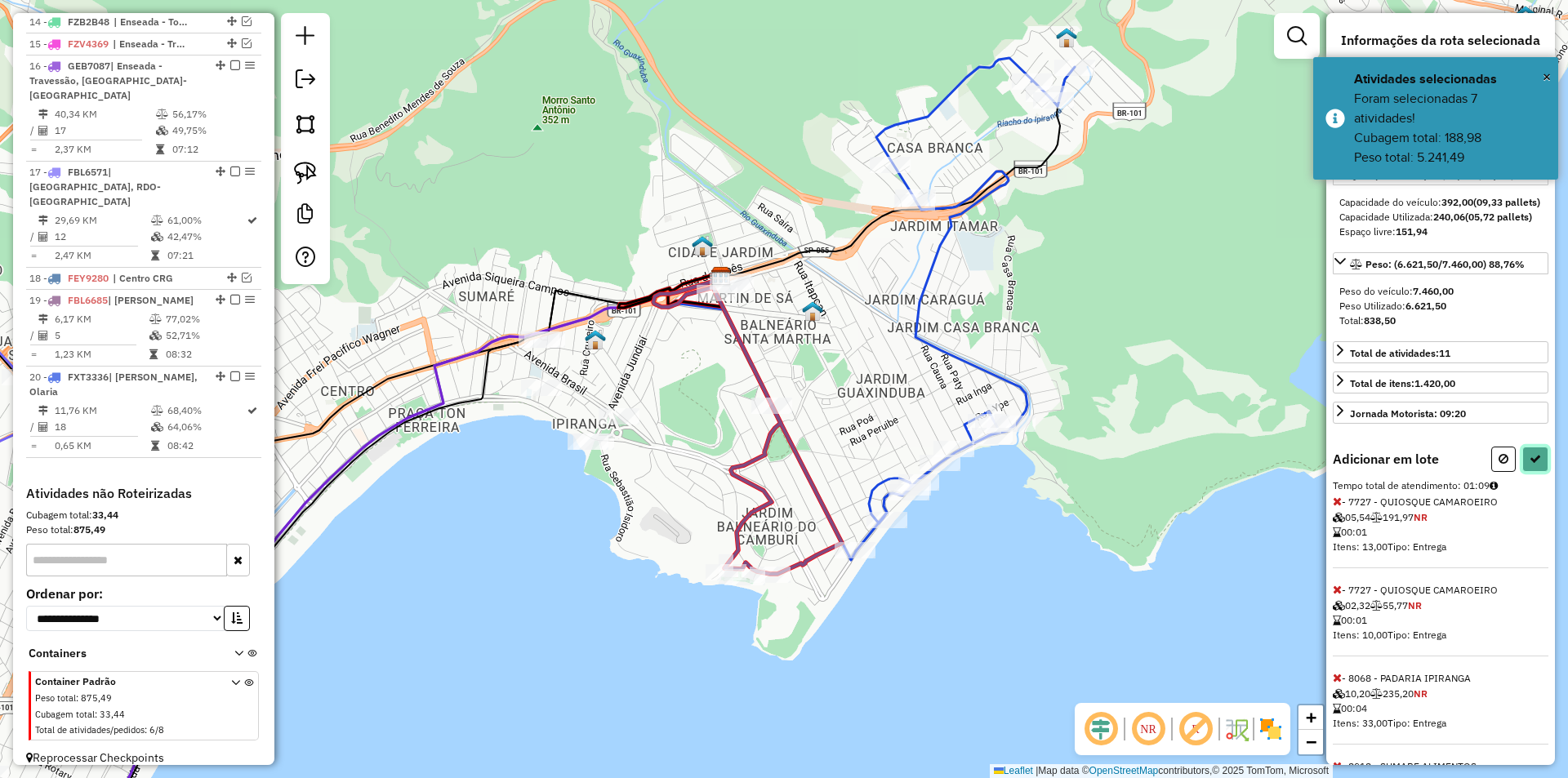
click at [1522, 472] on button at bounding box center [1535, 459] width 26 height 26
select select "*********"
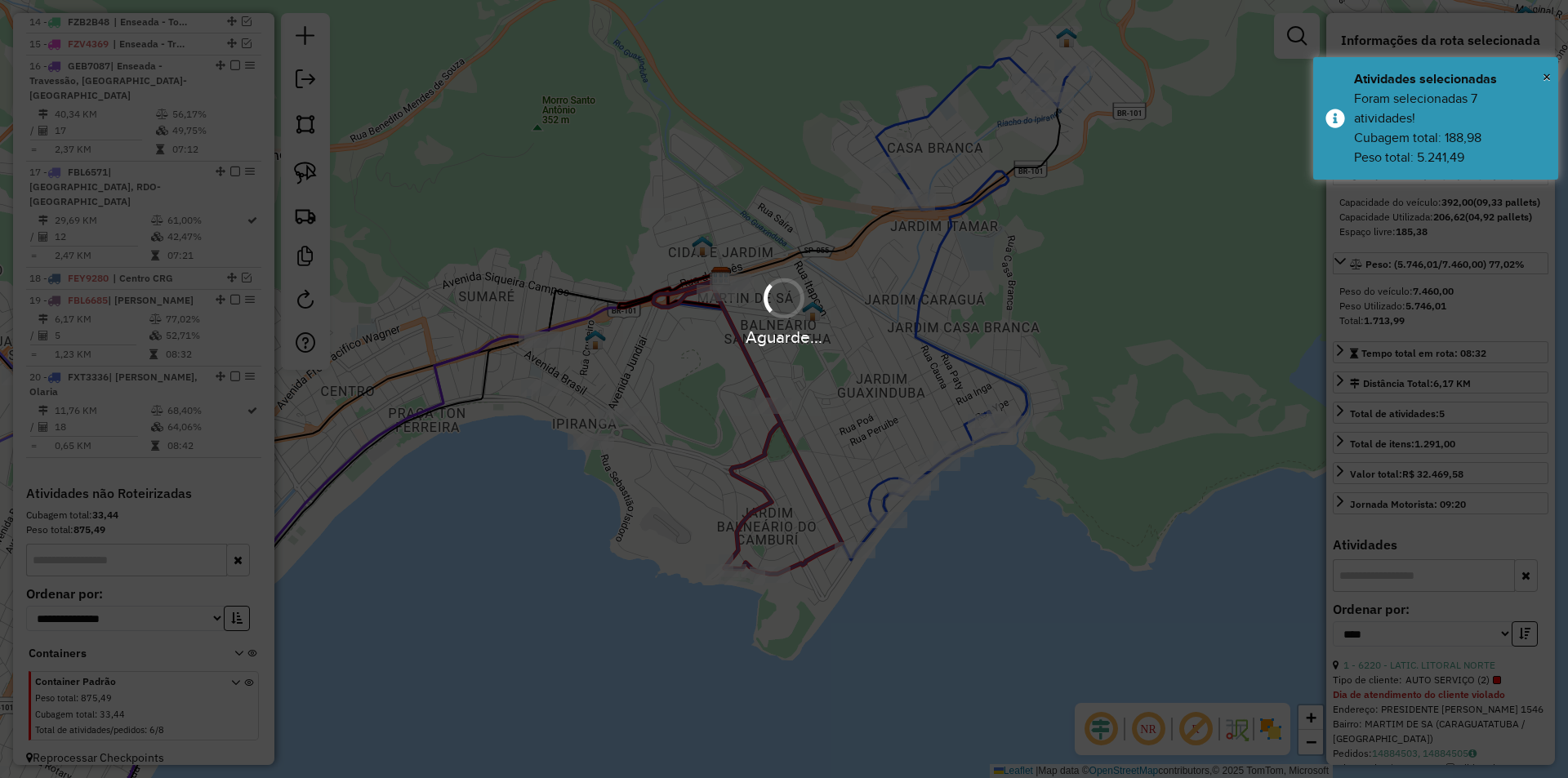
scroll to position [683, 0]
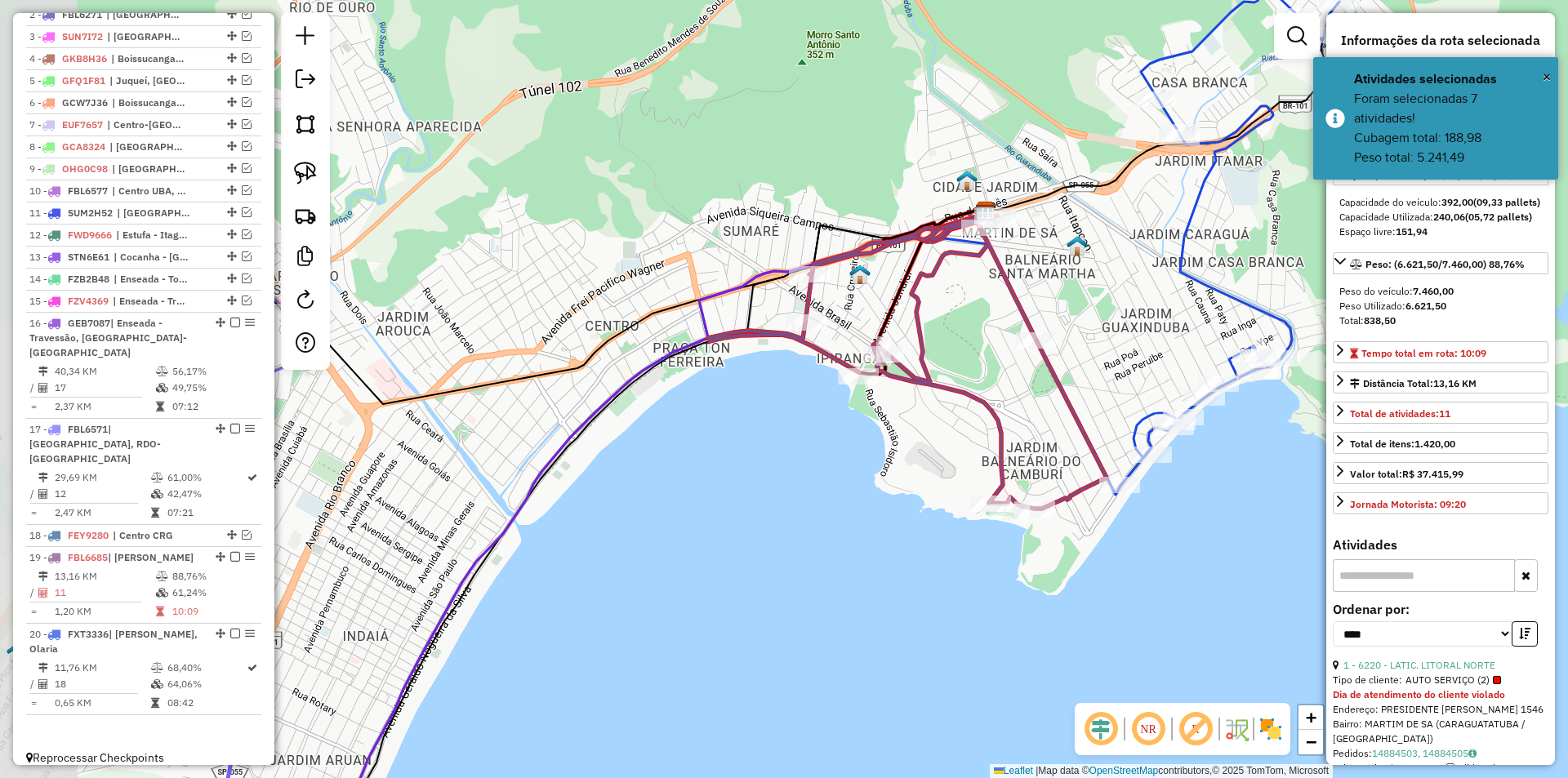
drag, startPoint x: 526, startPoint y: 674, endPoint x: 784, endPoint y: 612, distance: 265.3
click at [784, 612] on div "Janela de atendimento Grade de atendimento Capacidade Transportadoras Veículos …" at bounding box center [784, 389] width 1568 height 778
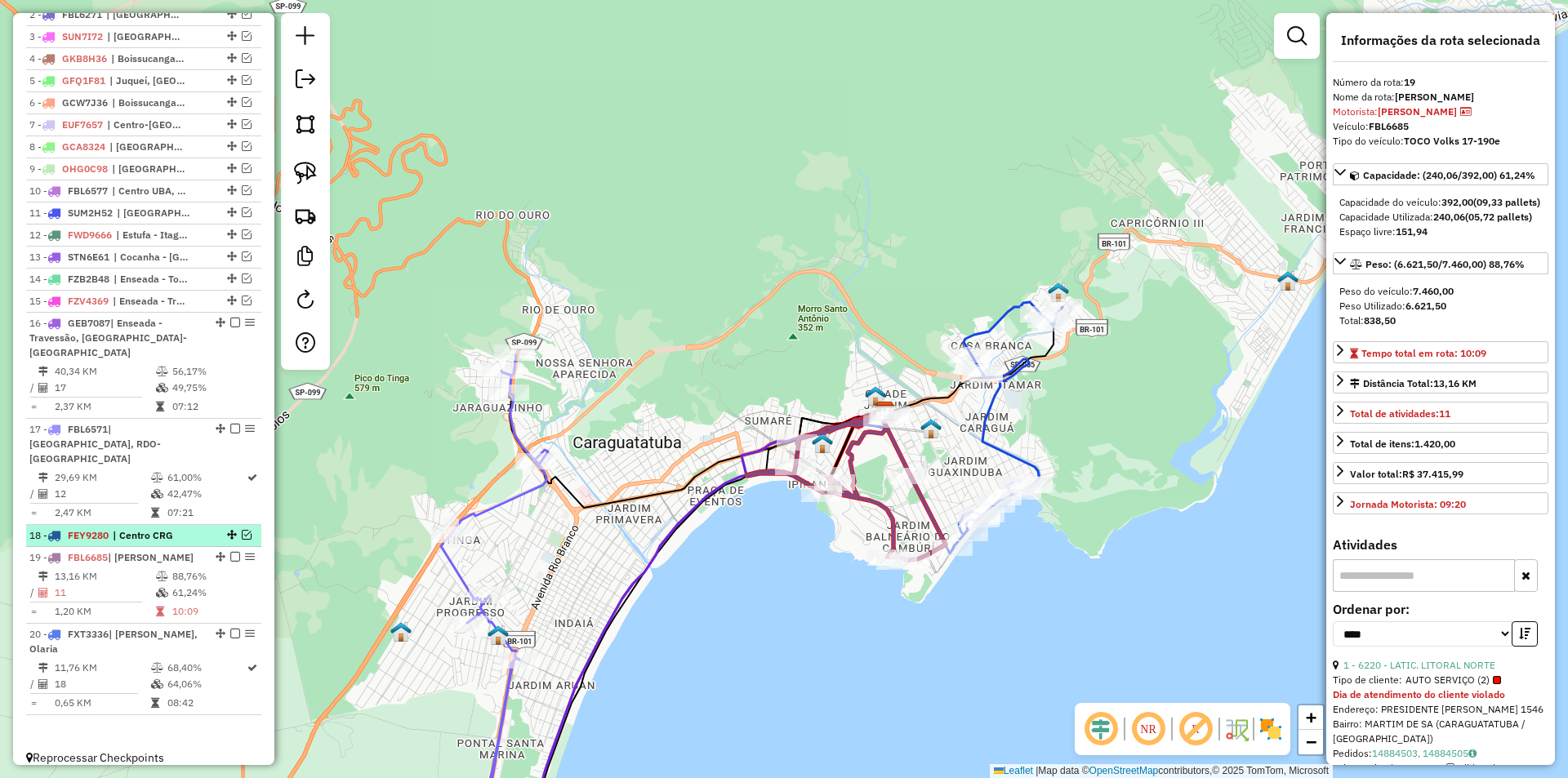
click at [243, 529] on em at bounding box center [247, 535] width 10 height 10
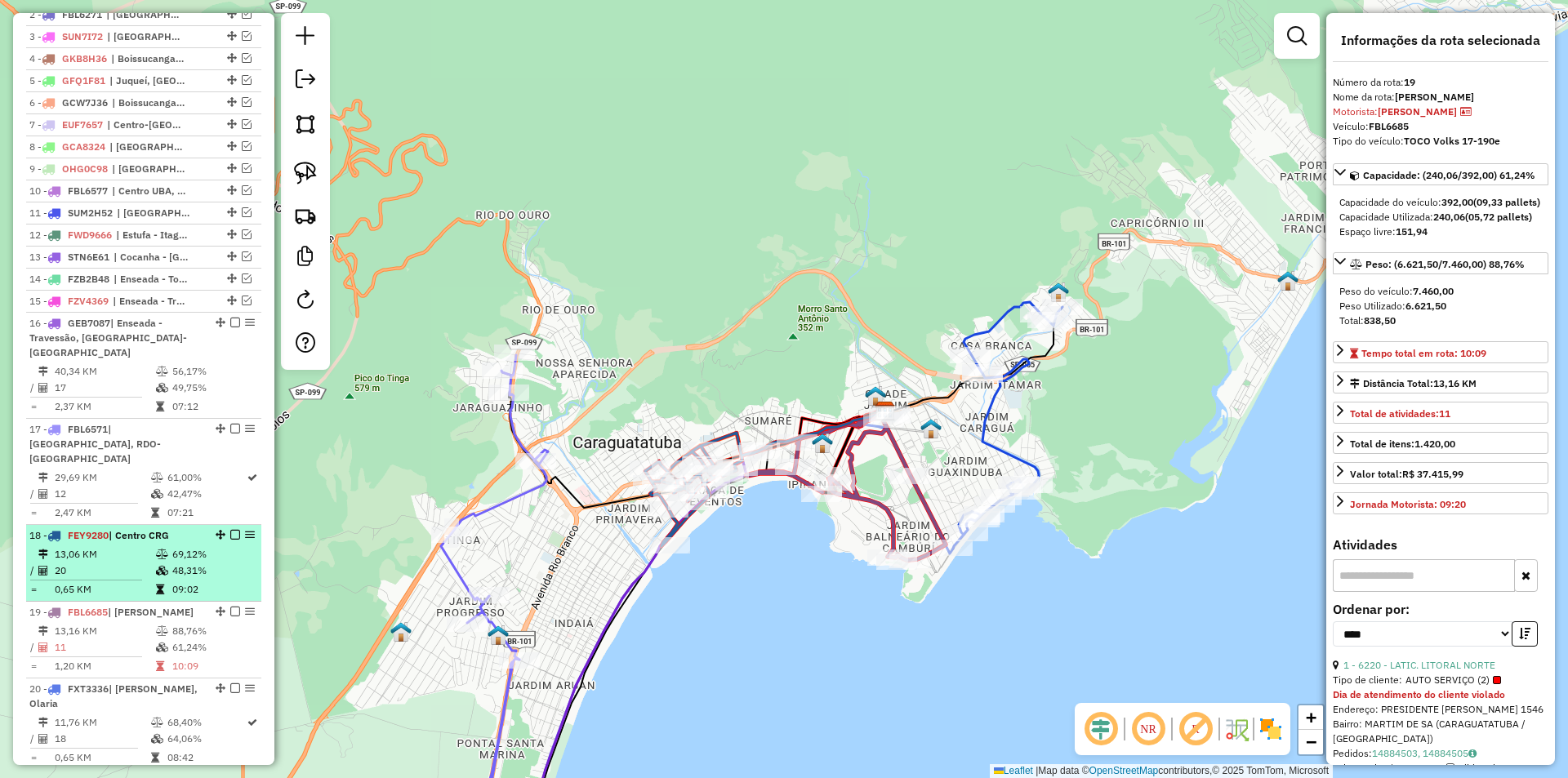
scroll to position [738, 0]
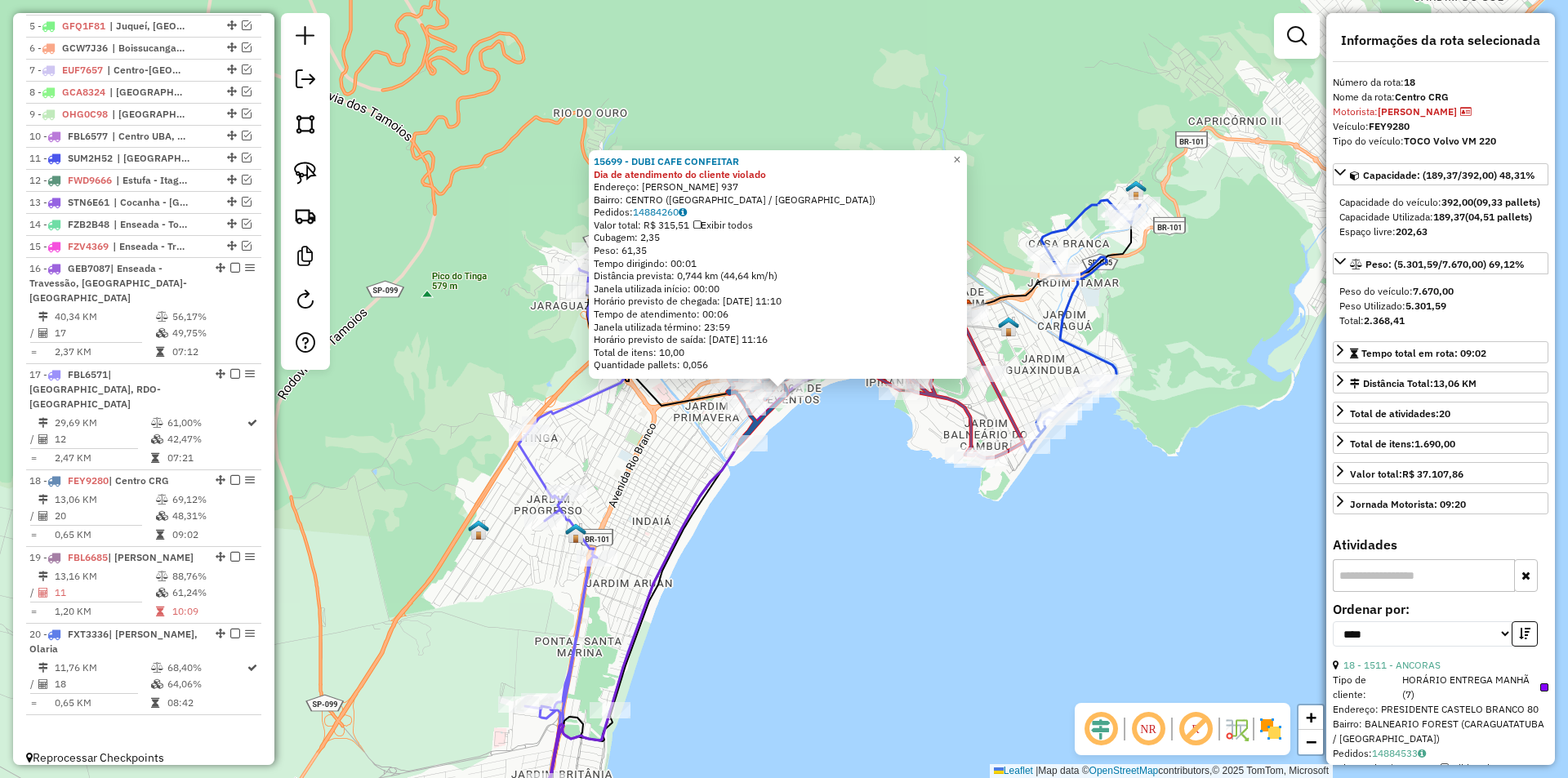
click at [809, 546] on div "15699 - DUBI CAFE CONFEITAR Dia de atendimento do cliente violado Endereço: ART…" at bounding box center [784, 389] width 1568 height 778
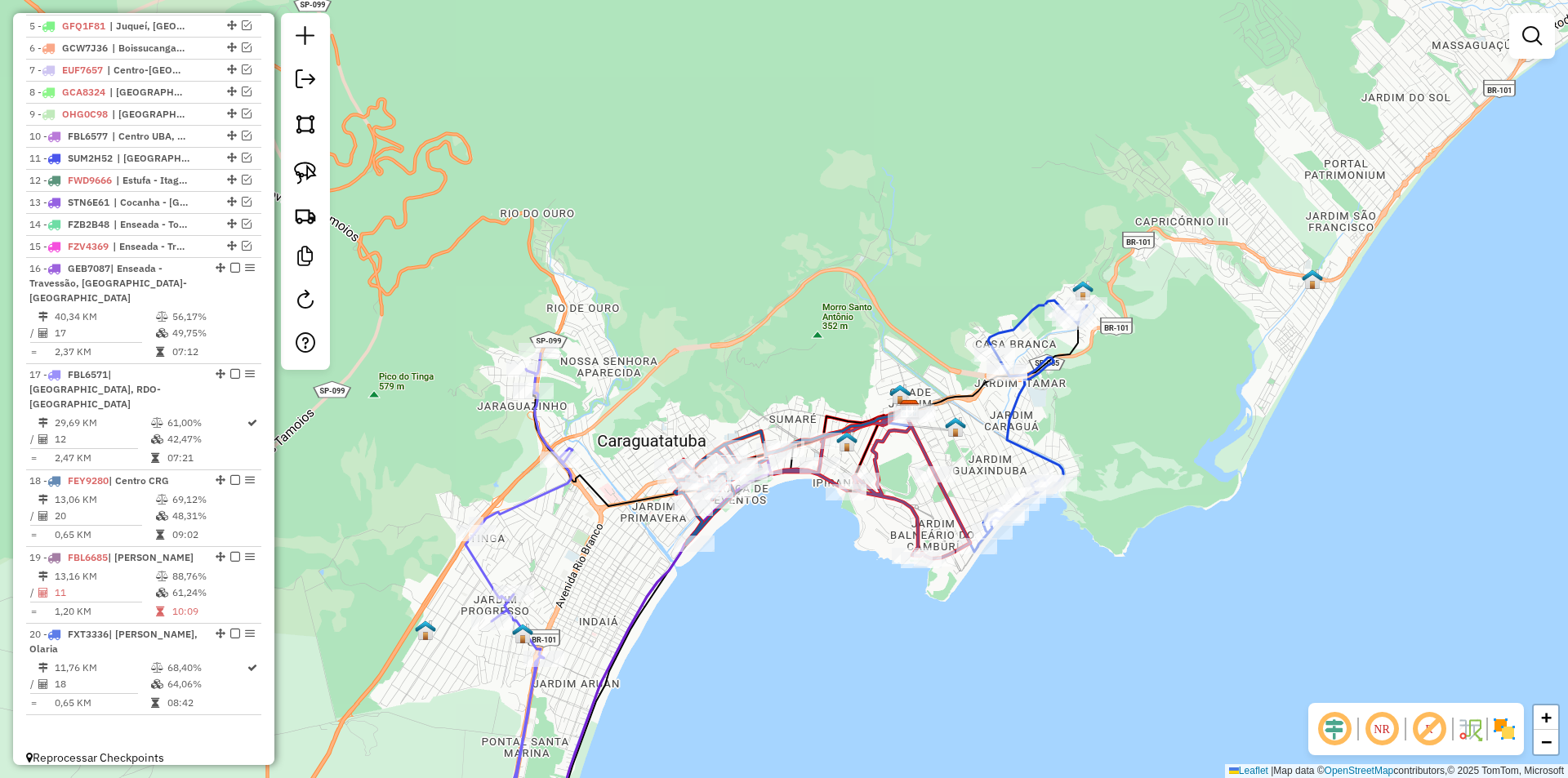
drag, startPoint x: 825, startPoint y: 505, endPoint x: 780, endPoint y: 560, distance: 71.1
click at [771, 607] on div "Janela de atendimento Grade de atendimento Capacidade Transportadoras Veículos …" at bounding box center [784, 389] width 1568 height 778
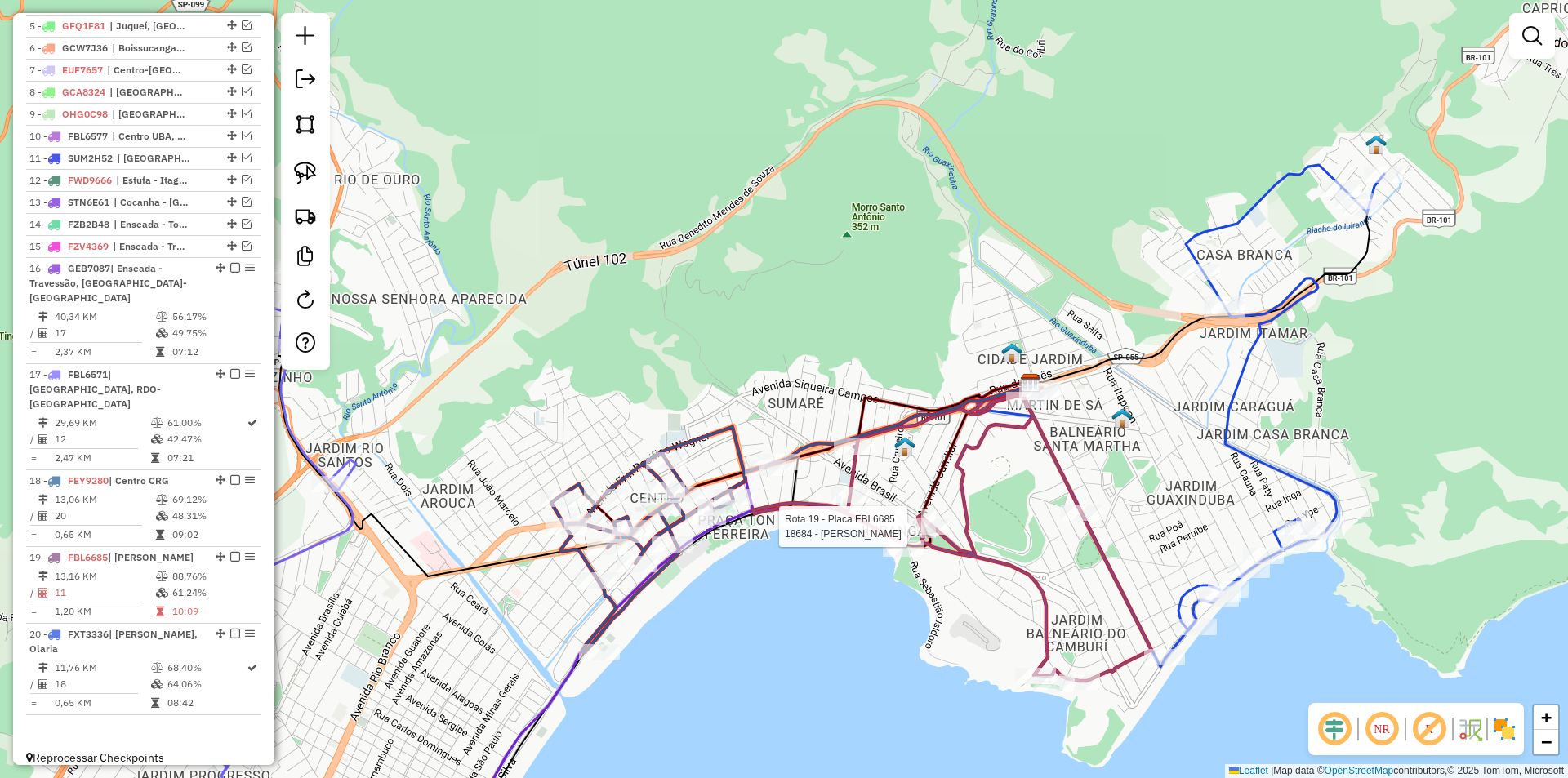
select select "*********"
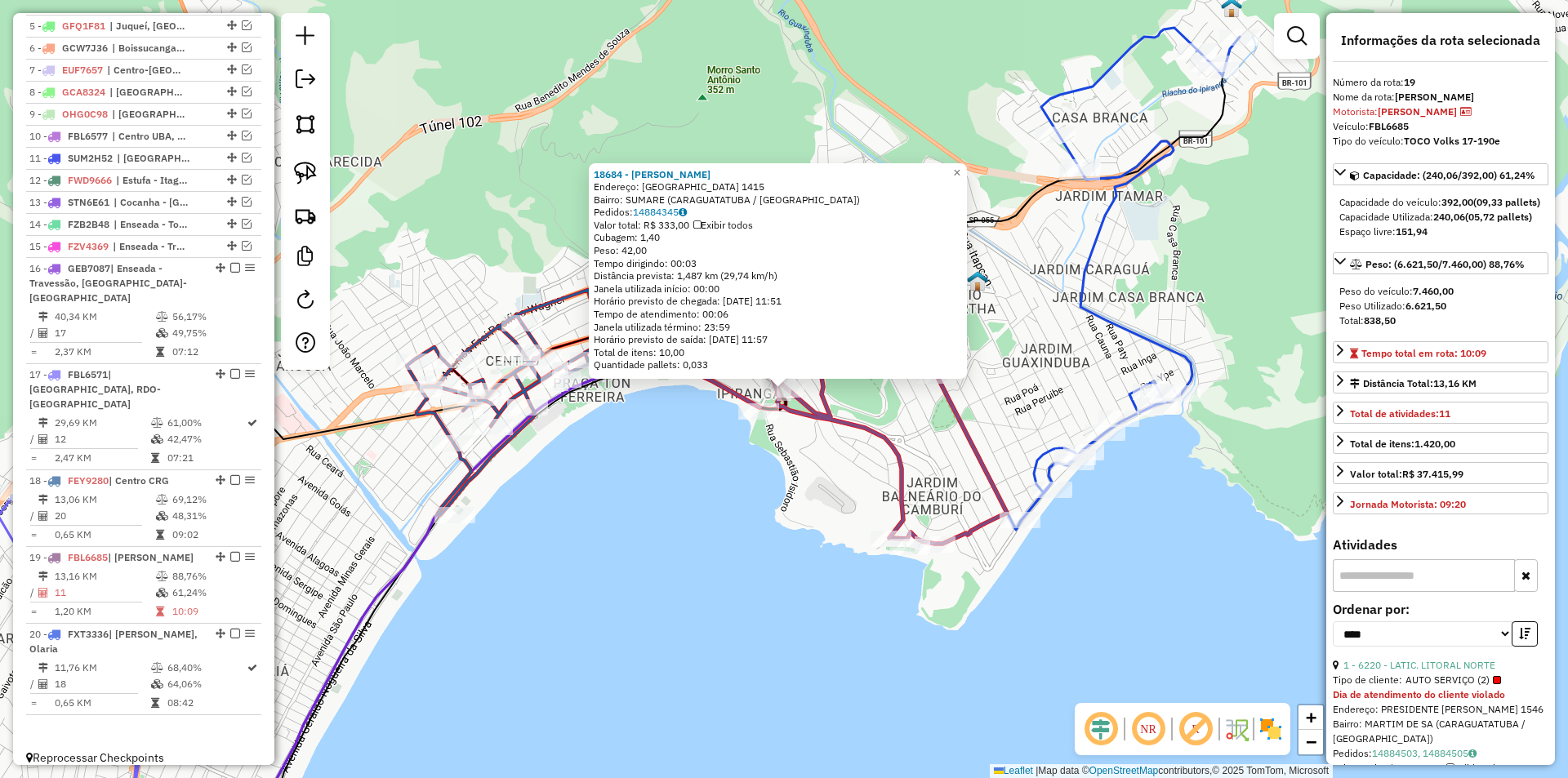
click at [985, 633] on div "18684 - PRISCILA GERMANO Endereço: BRASIL 1415 Bairro: SUMARE (CARAGUATATUBA / …" at bounding box center [784, 389] width 1568 height 778
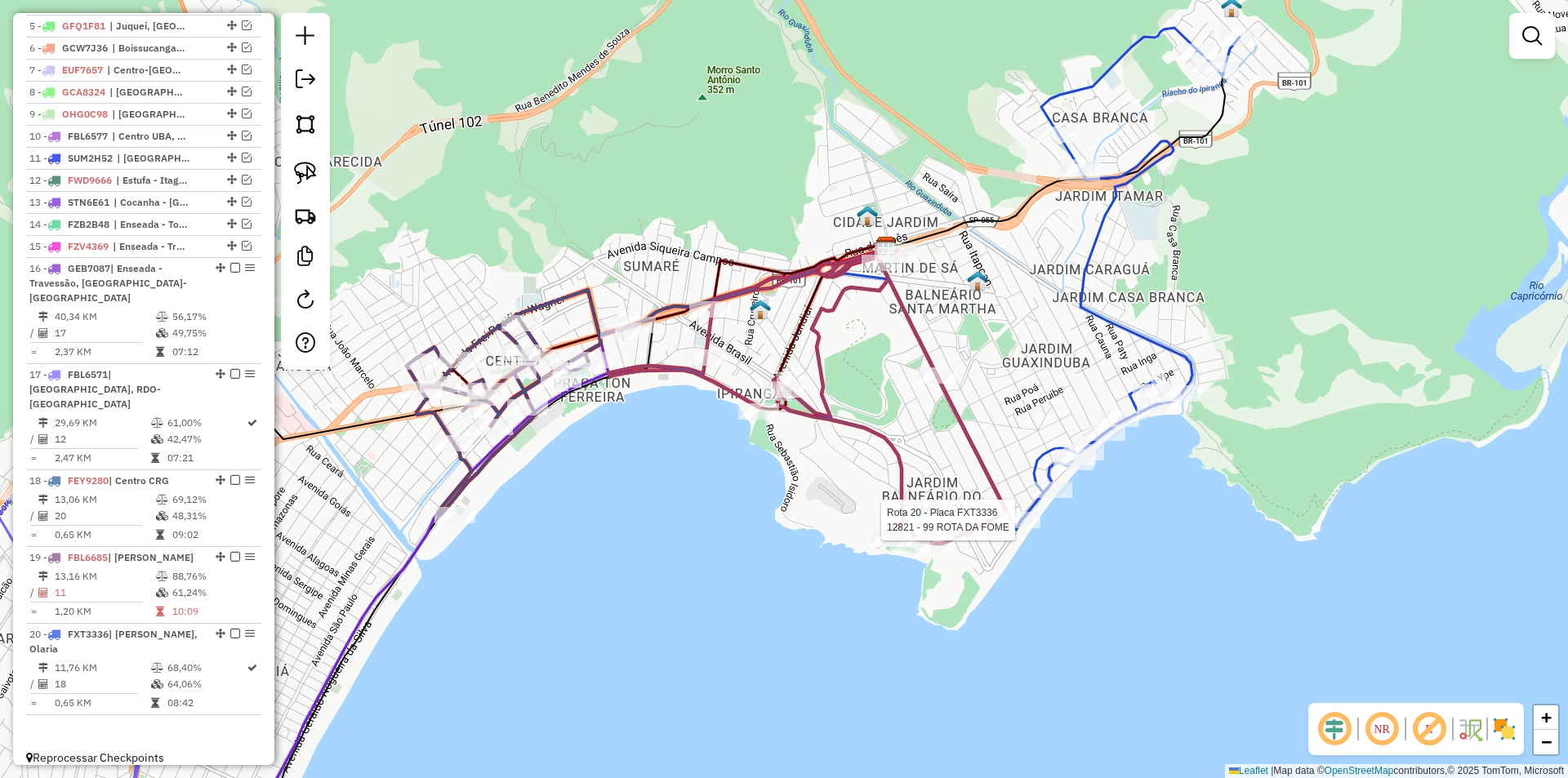
select select "*********"
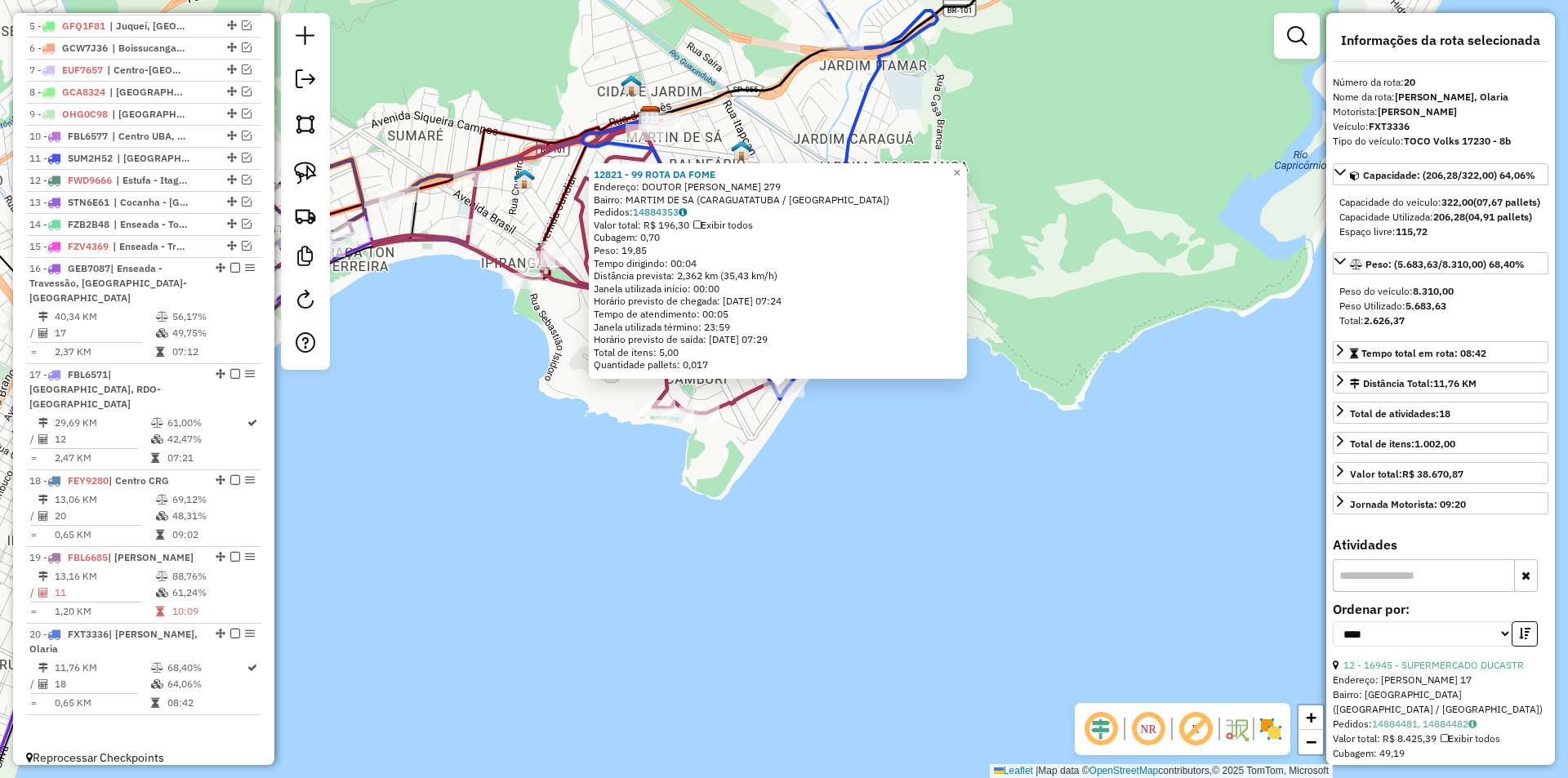
click at [980, 586] on div "12821 - 99 ROTA DA FOME Endereço: DOUTOR ALDINO SCHIAVE 279 Bairro: MARTIM DE S…" at bounding box center [784, 389] width 1568 height 778
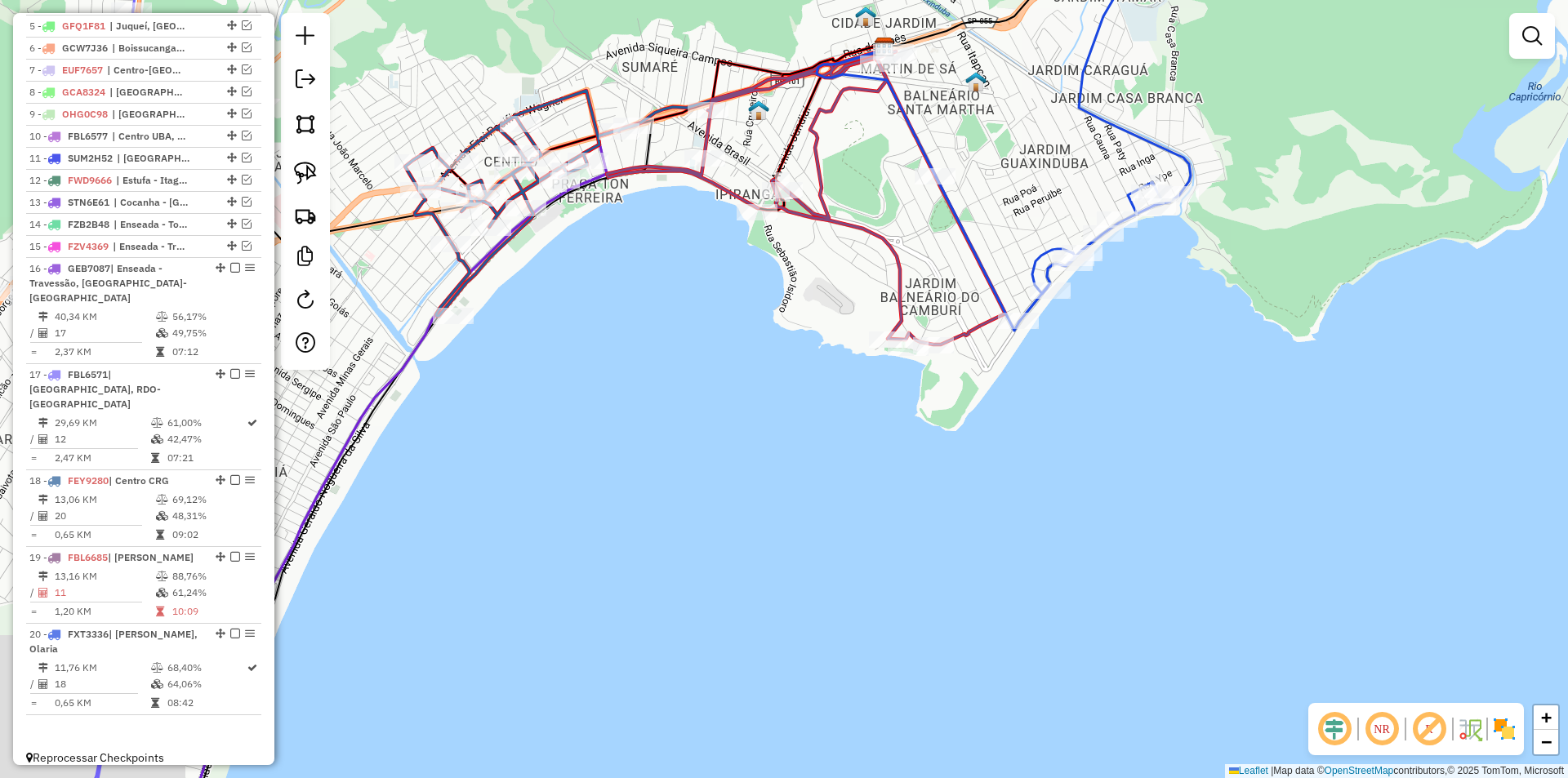
drag, startPoint x: 773, startPoint y: 529, endPoint x: 1048, endPoint y: 386, distance: 310.0
click at [1047, 386] on div "Janela de atendimento Grade de atendimento Capacidade Transportadoras Veículos …" at bounding box center [784, 389] width 1568 height 778
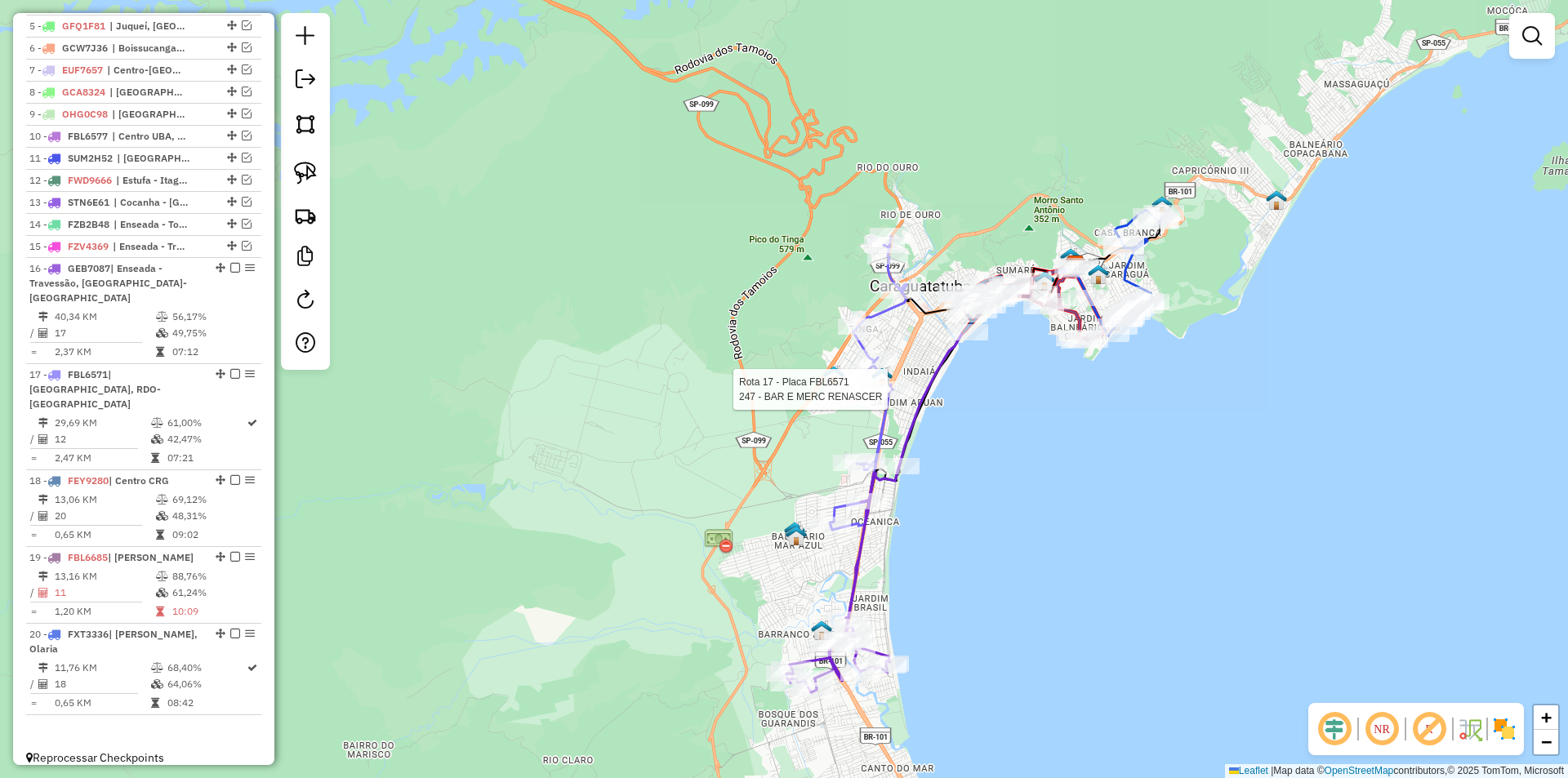
click at [896, 398] on div at bounding box center [893, 389] width 41 height 16
select select "*********"
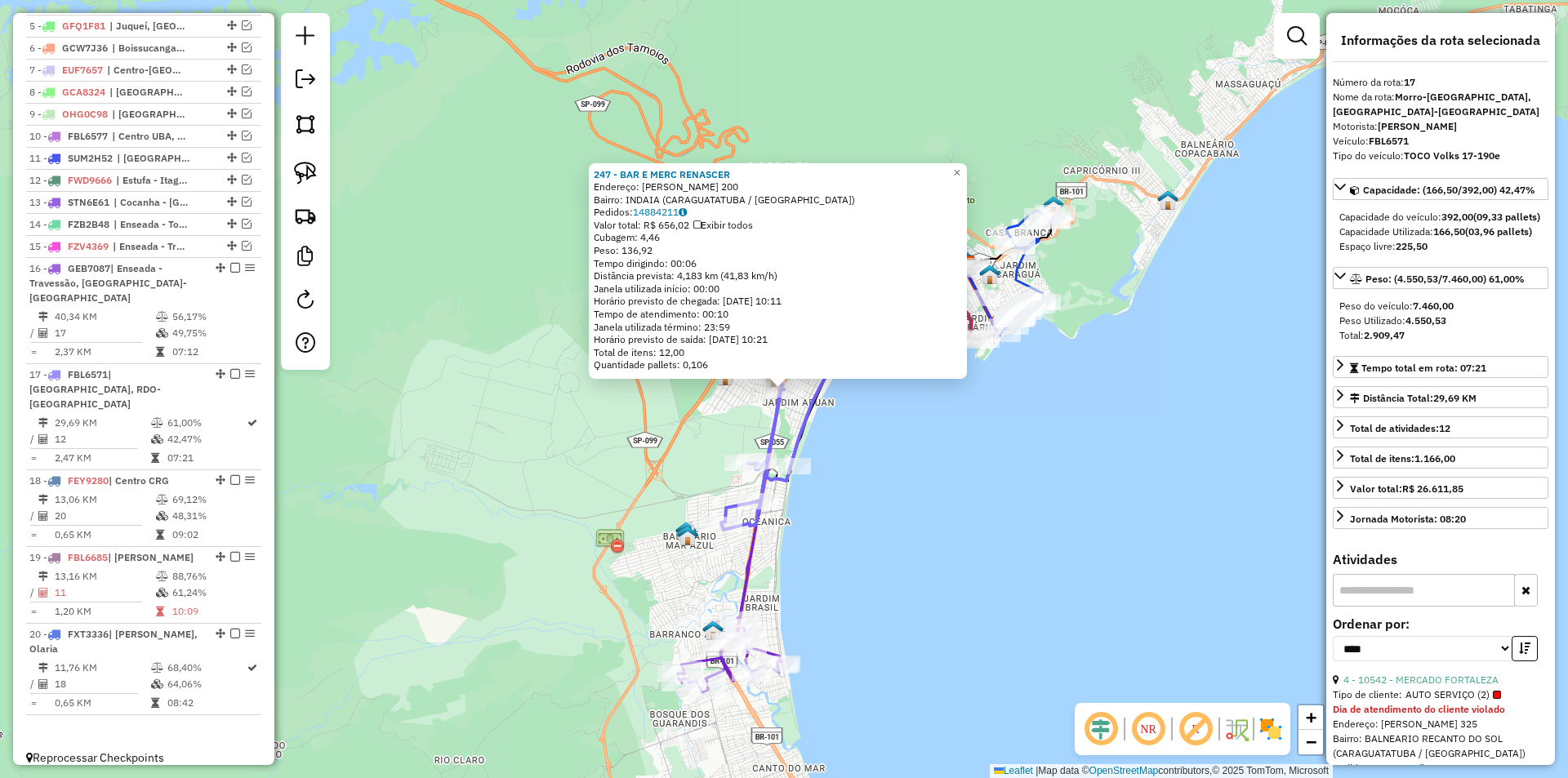
click at [949, 485] on div "247 - BAR E MERC RENASCER Endereço: RODRIGUES ALVES 200 Bairro: INDAIA (CARAGUA…" at bounding box center [784, 389] width 1568 height 778
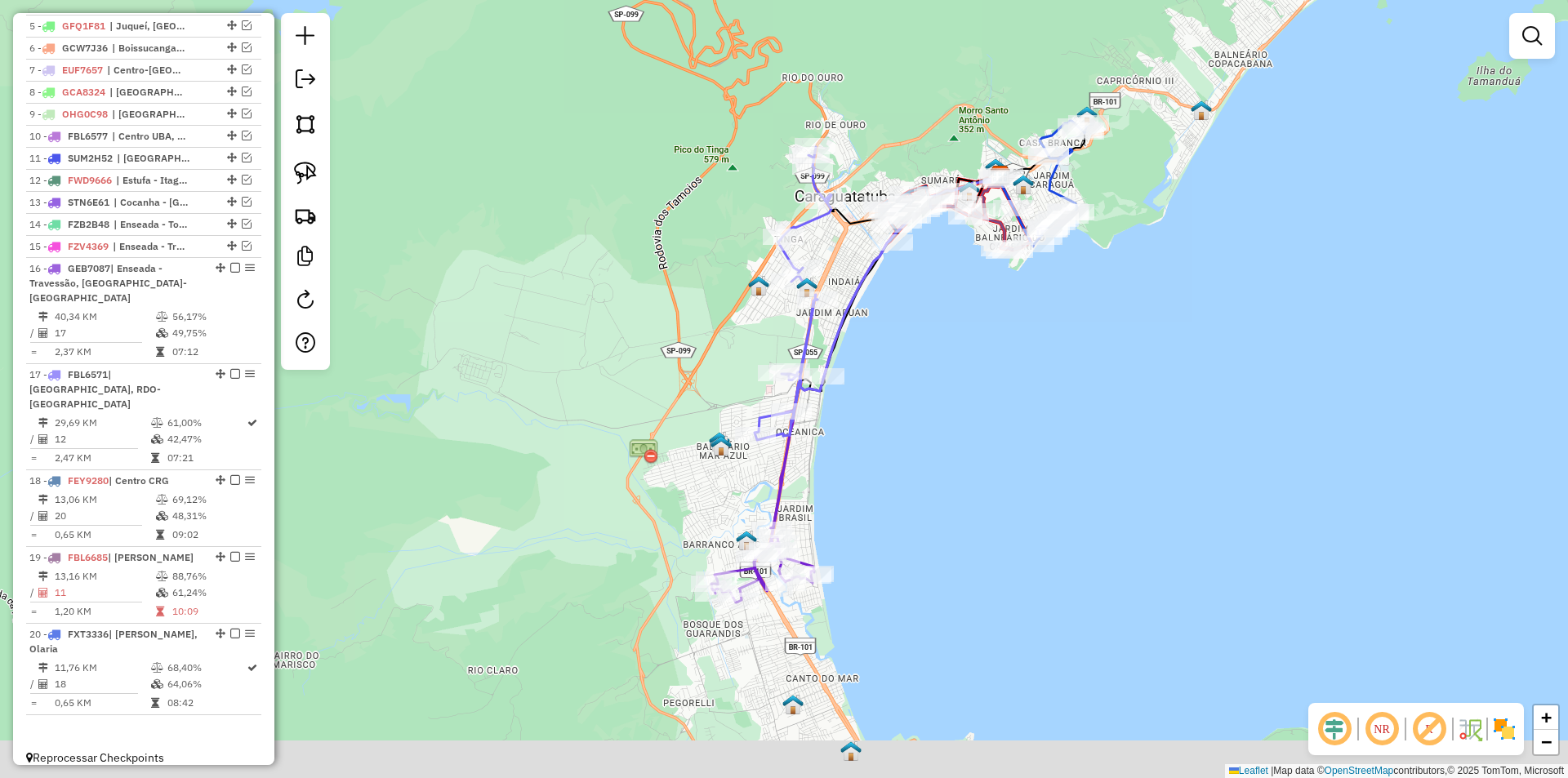
drag, startPoint x: 961, startPoint y: 497, endPoint x: 968, endPoint y: 398, distance: 99.2
click at [968, 398] on div "Janela de atendimento Grade de atendimento Capacidade Transportadoras Veículos …" at bounding box center [784, 389] width 1568 height 778
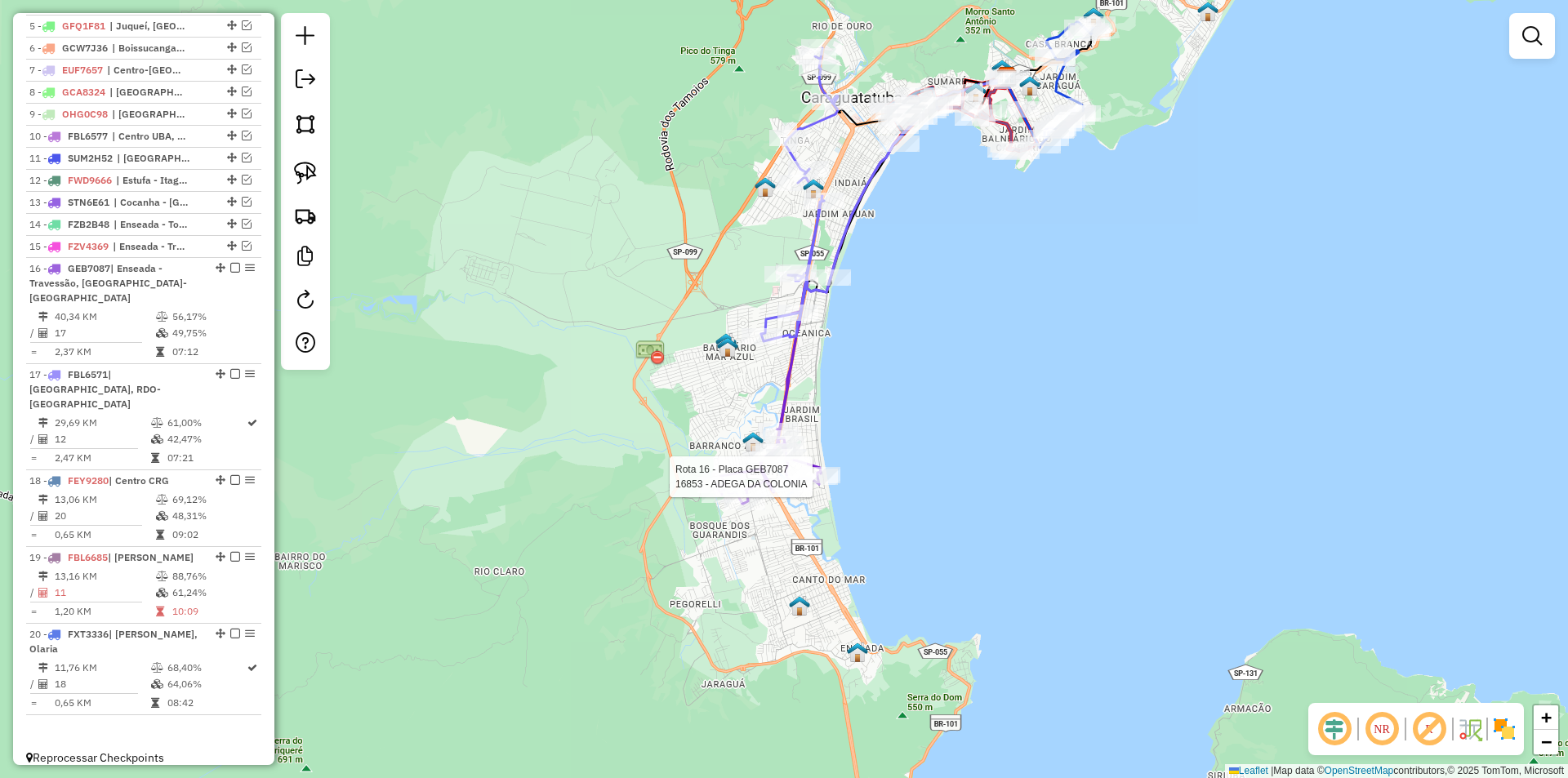
select select "*********"
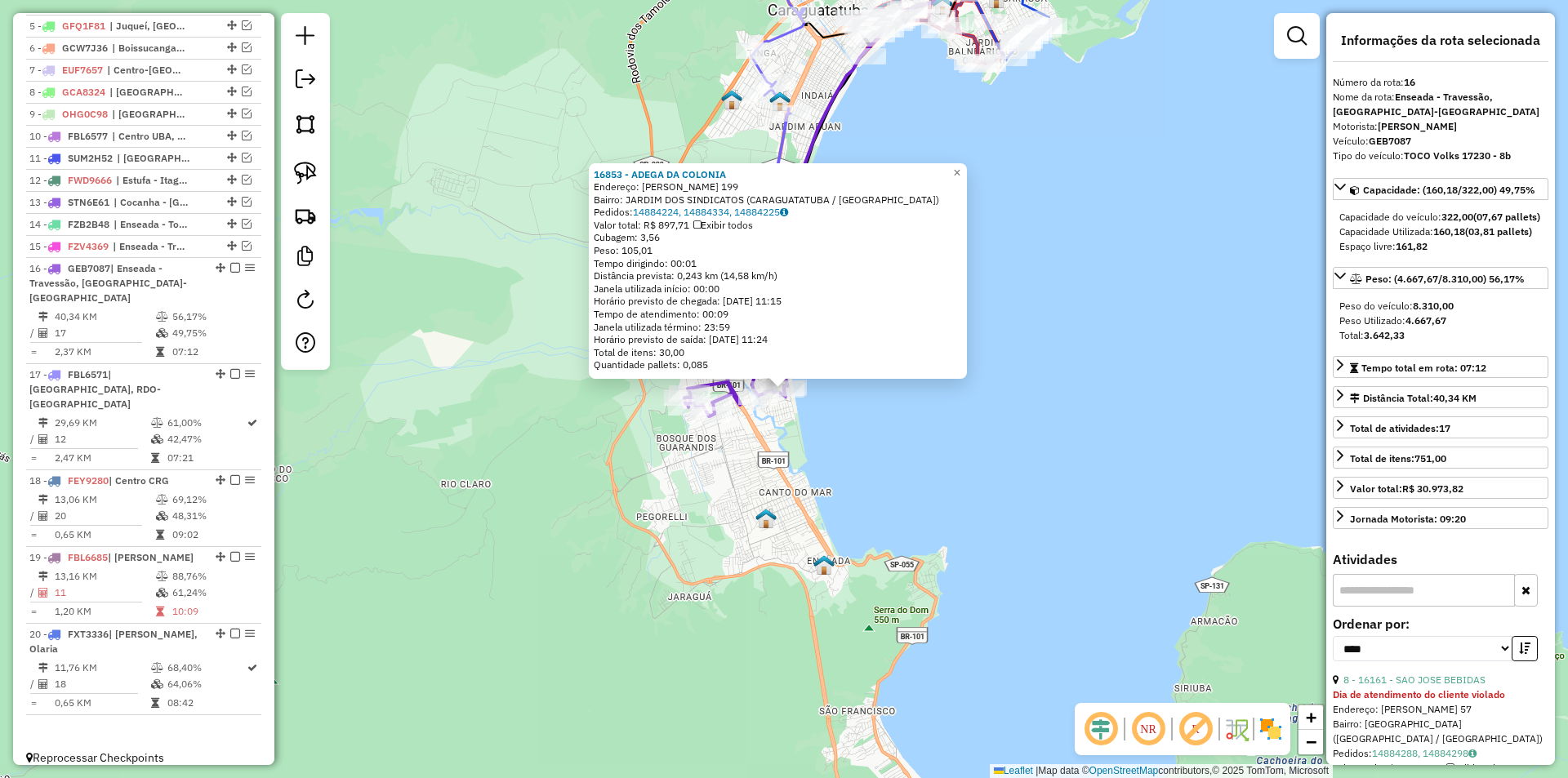
click at [928, 503] on div "16853 - ADEGA DA COLONIA Endereço: SINESIO VITORIO PAES 199 Bairro: JARDIM DOS …" at bounding box center [784, 389] width 1568 height 778
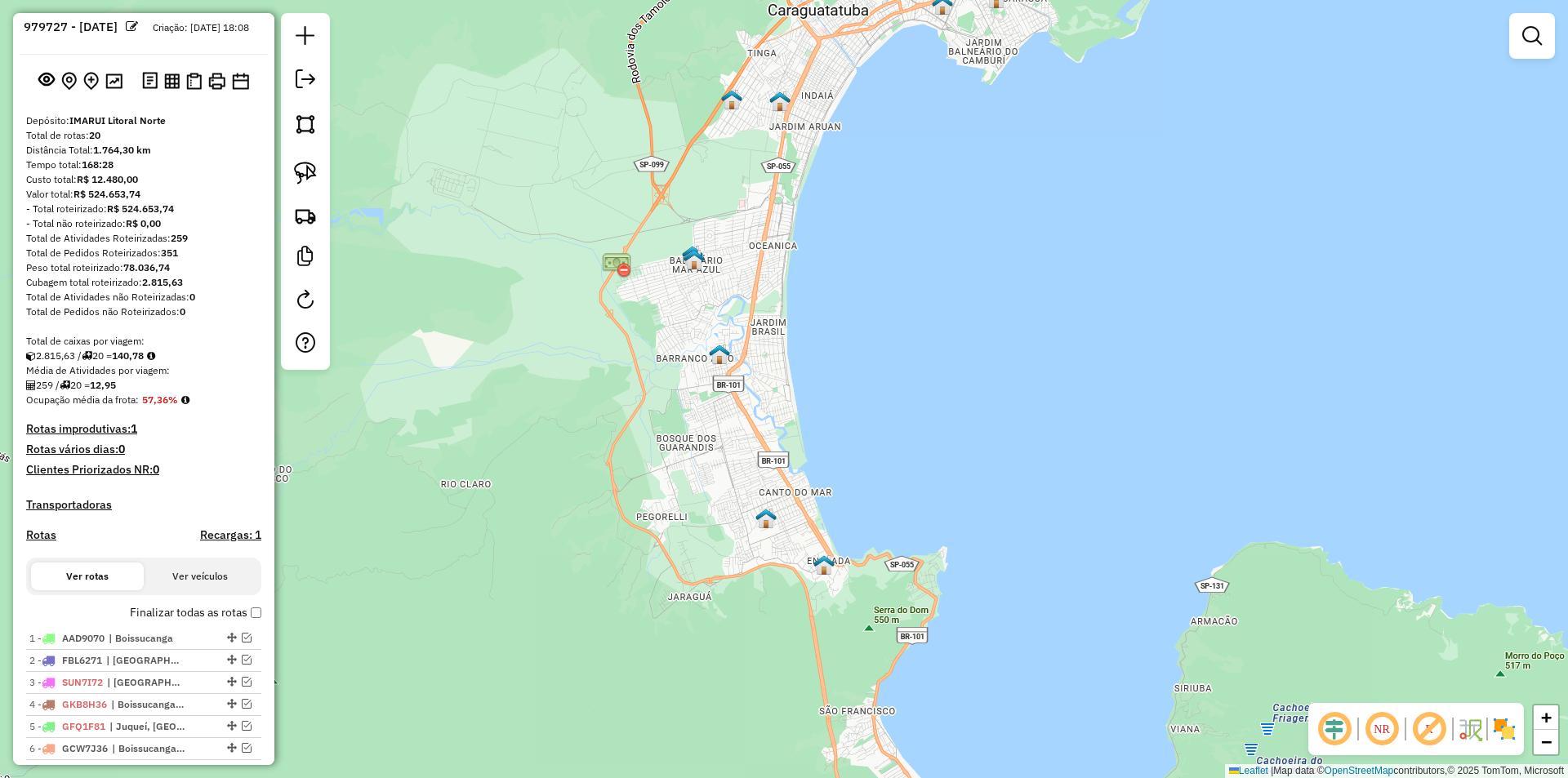
scroll to position [0, 0]
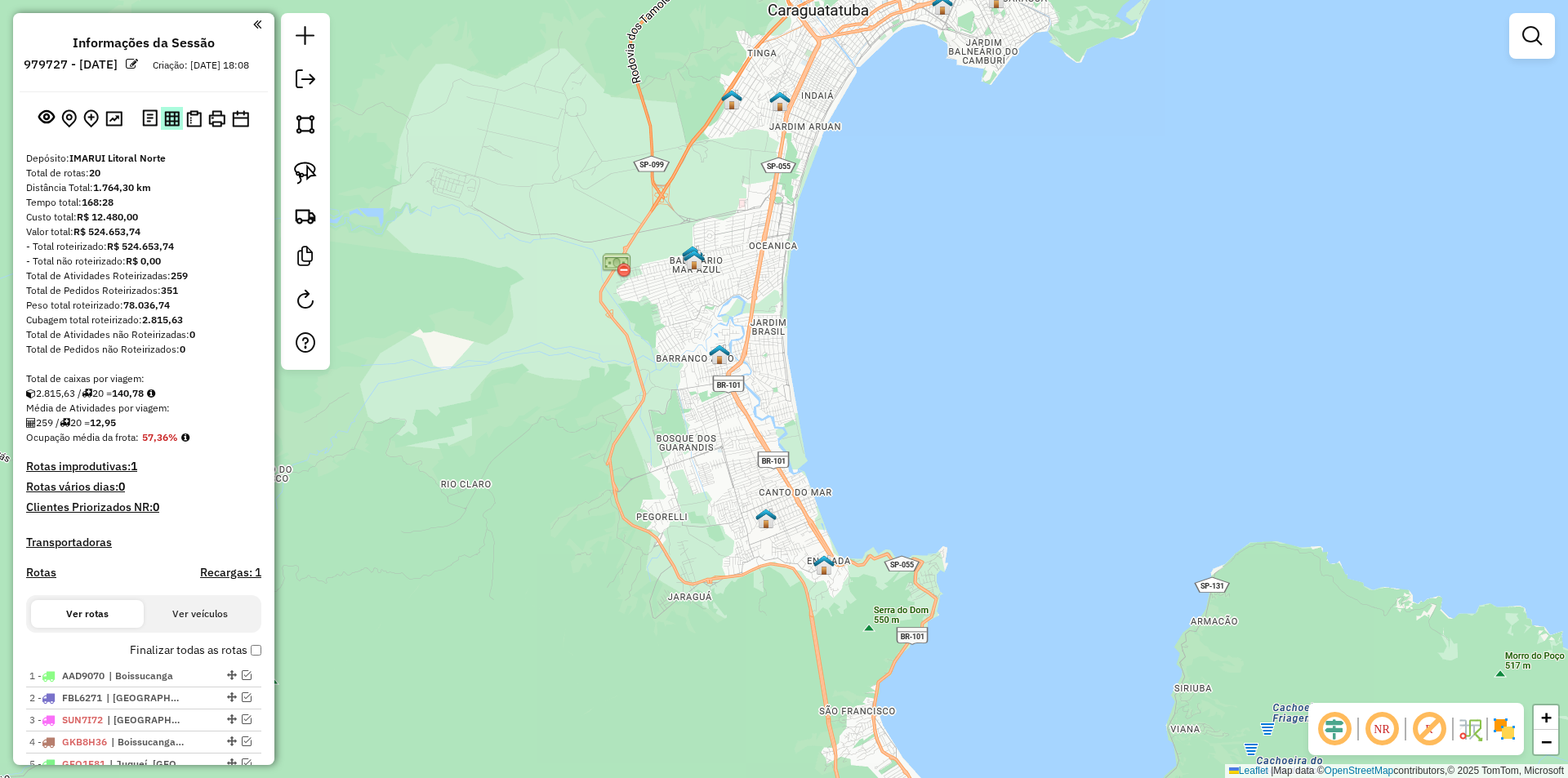
click at [168, 127] on img at bounding box center [172, 118] width 15 height 15
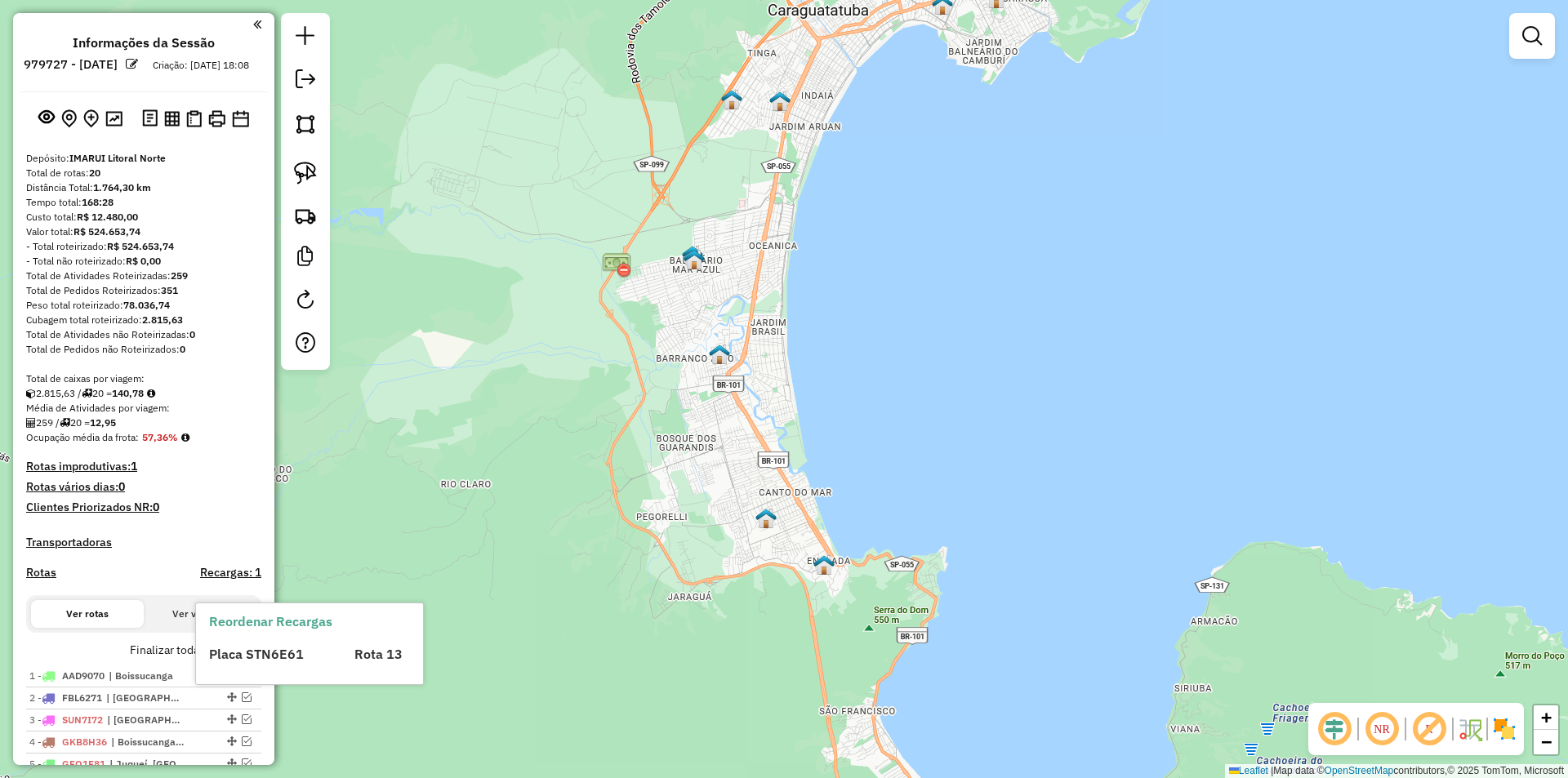
click at [248, 663] on div "Reordenar Recargas Placa STN6E61 Rota 13" at bounding box center [309, 644] width 227 height 80
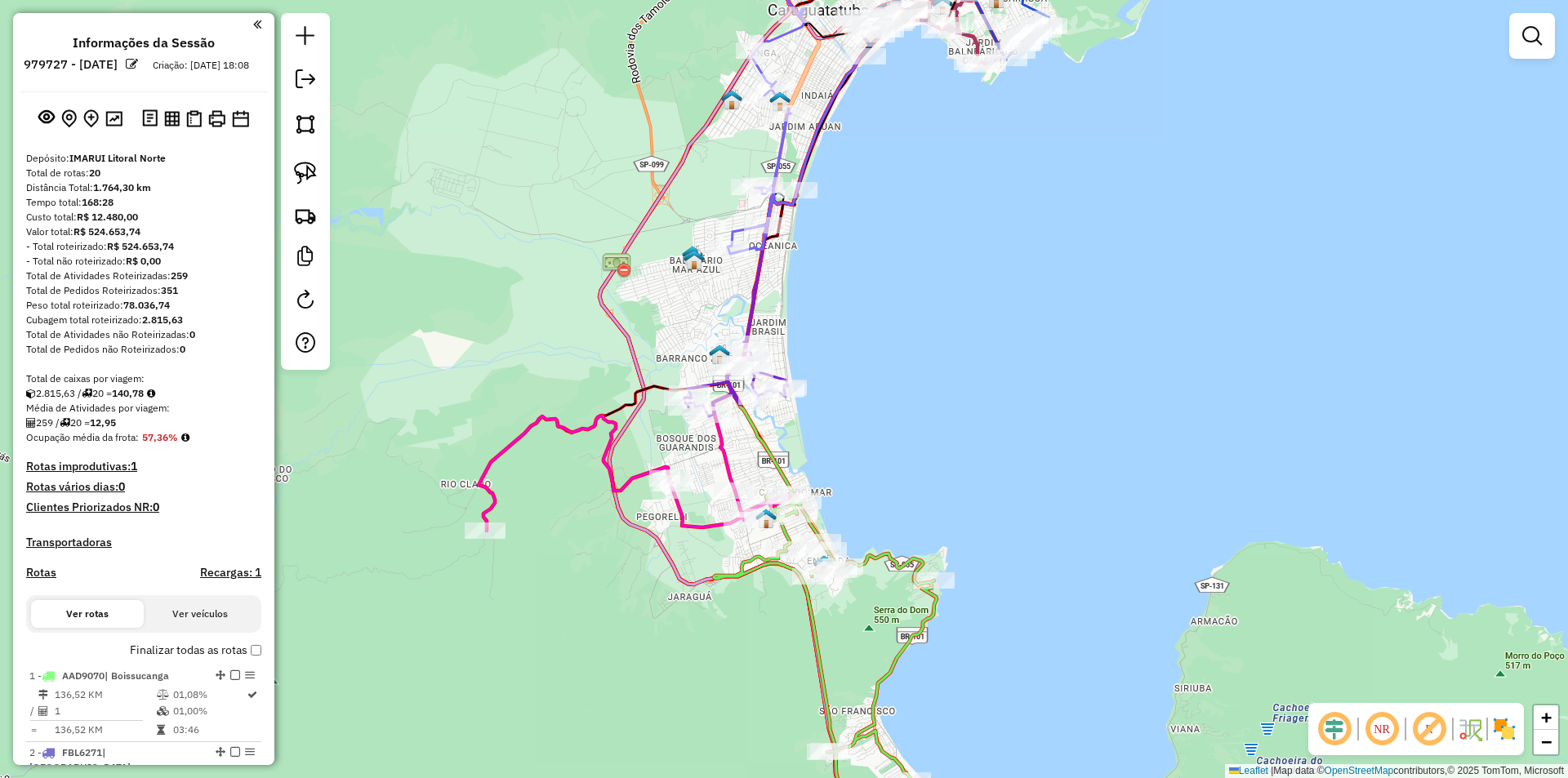
drag, startPoint x: 536, startPoint y: 725, endPoint x: 428, endPoint y: 749, distance: 110.6
click at [429, 749] on div "Rota 15 - Placa FZV4369 59128 - BLACK BEER Rota 15 - Placa FZV4369 56701 - MERC…" at bounding box center [784, 389] width 1568 height 778
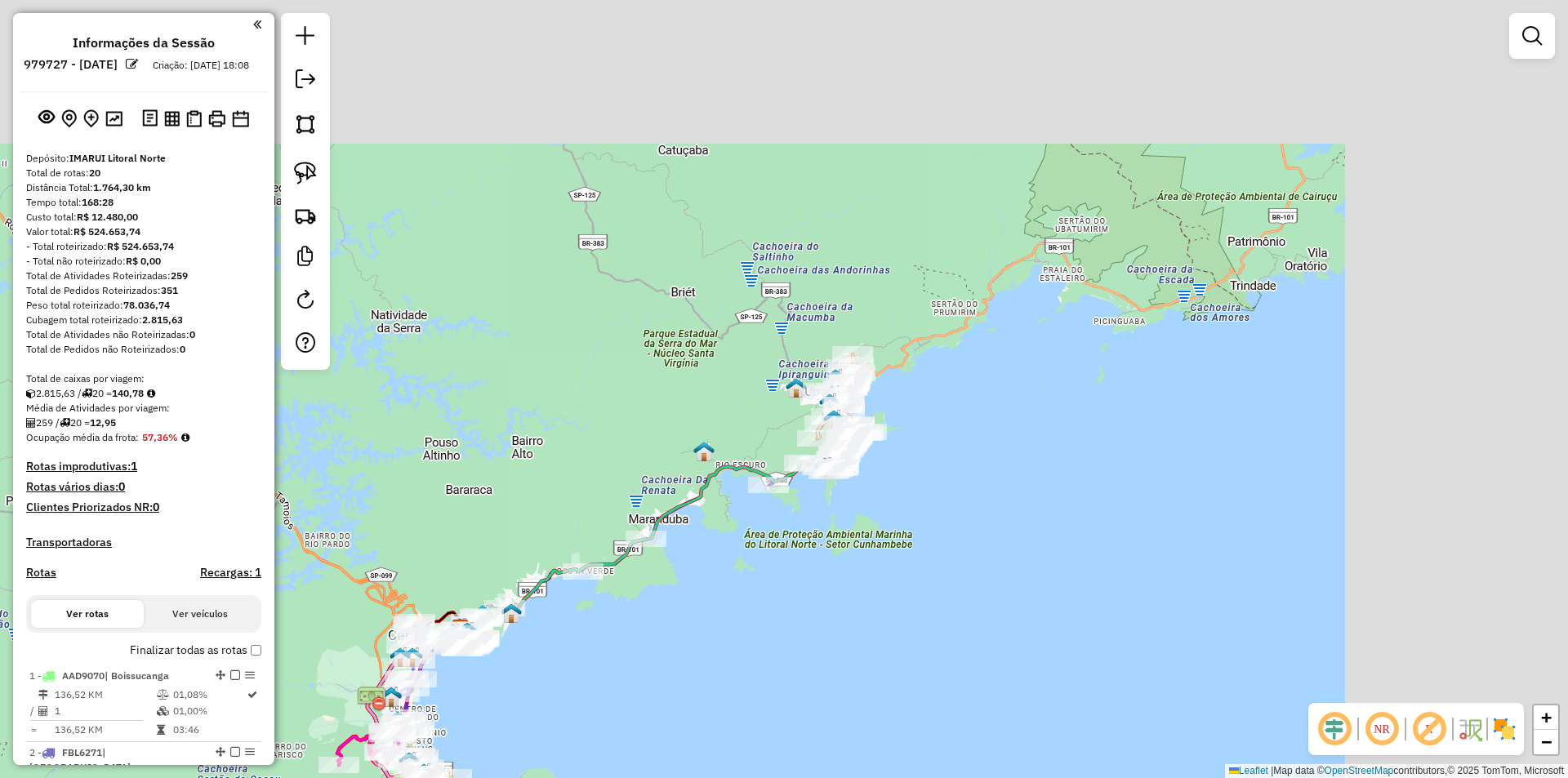
drag, startPoint x: 1098, startPoint y: 389, endPoint x: 694, endPoint y: 615, distance: 462.9
click at [678, 657] on div "Janela de atendimento Grade de atendimento Capacidade Transportadoras Veículos …" at bounding box center [784, 389] width 1568 height 778
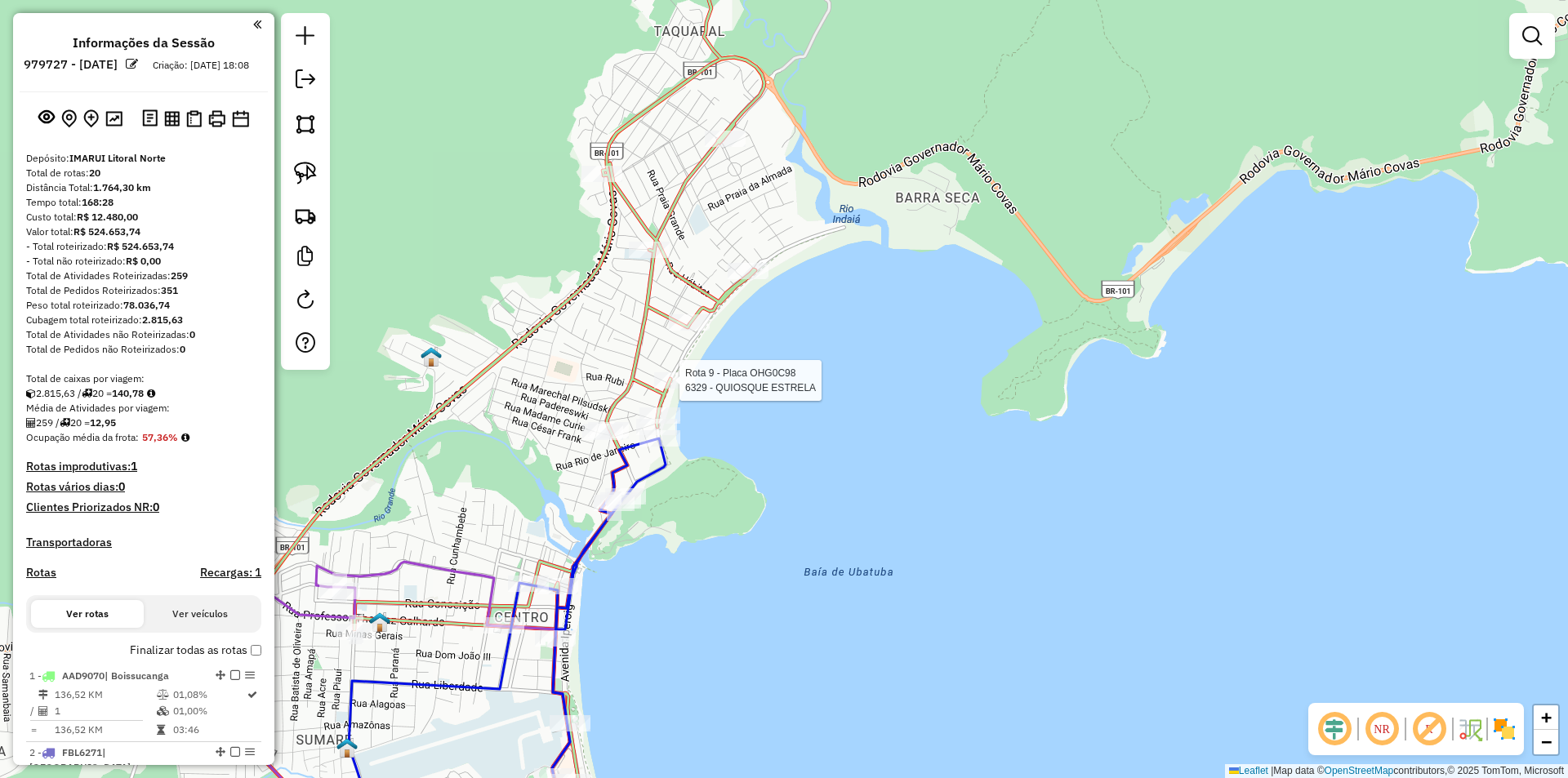
select select "*********"
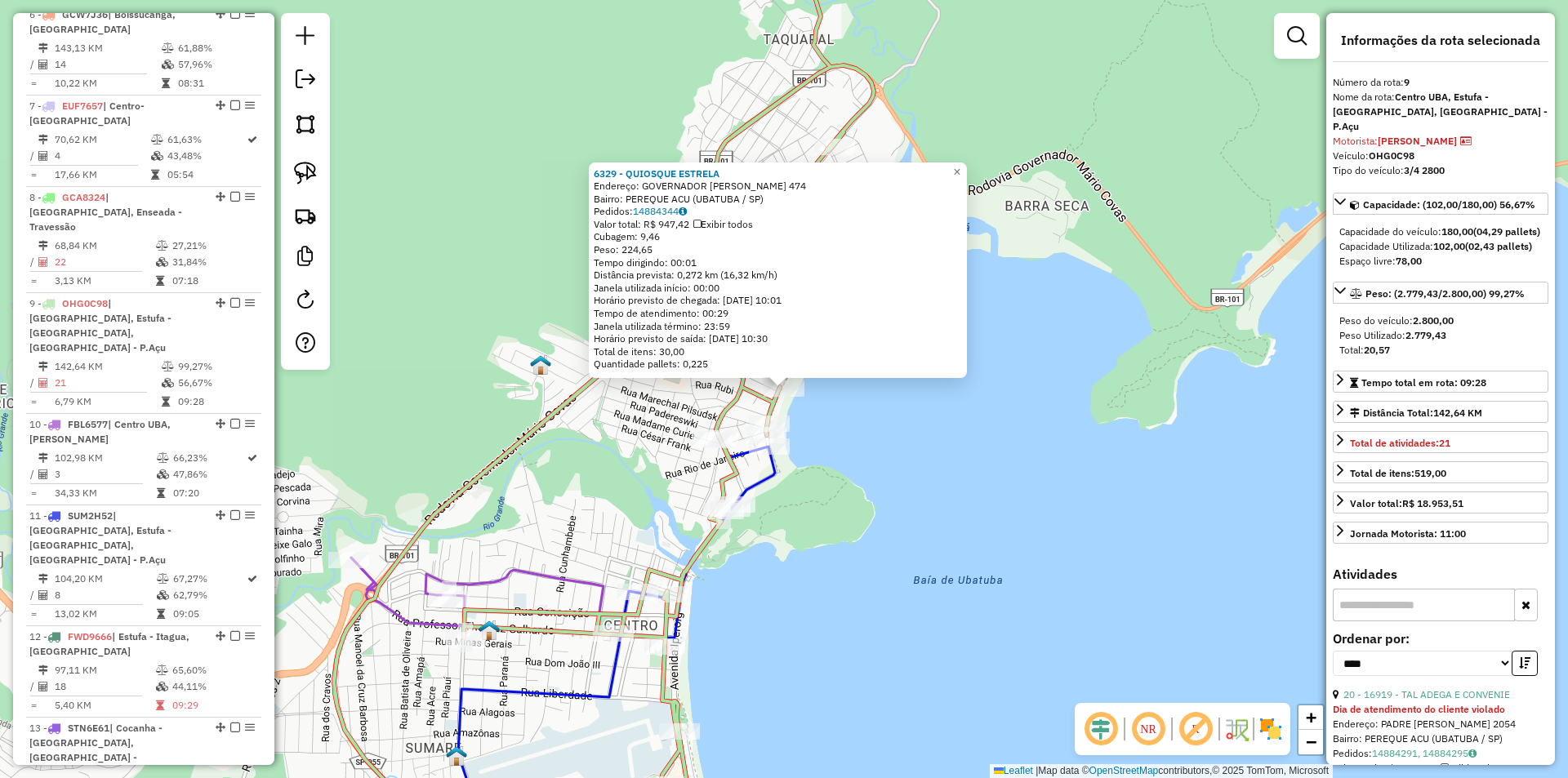
scroll to position [1383, 0]
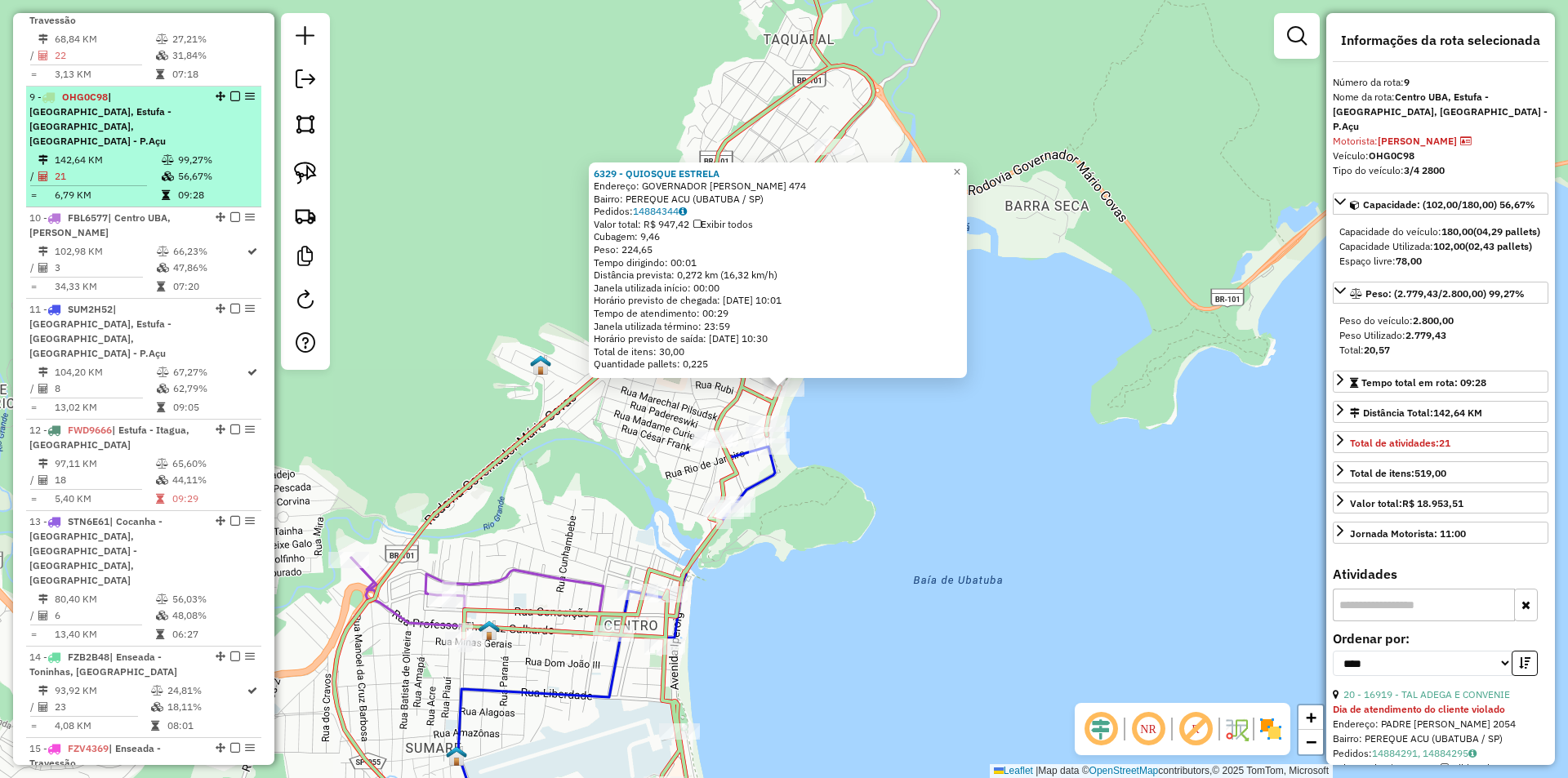
click at [230, 91] on em at bounding box center [235, 96] width 10 height 10
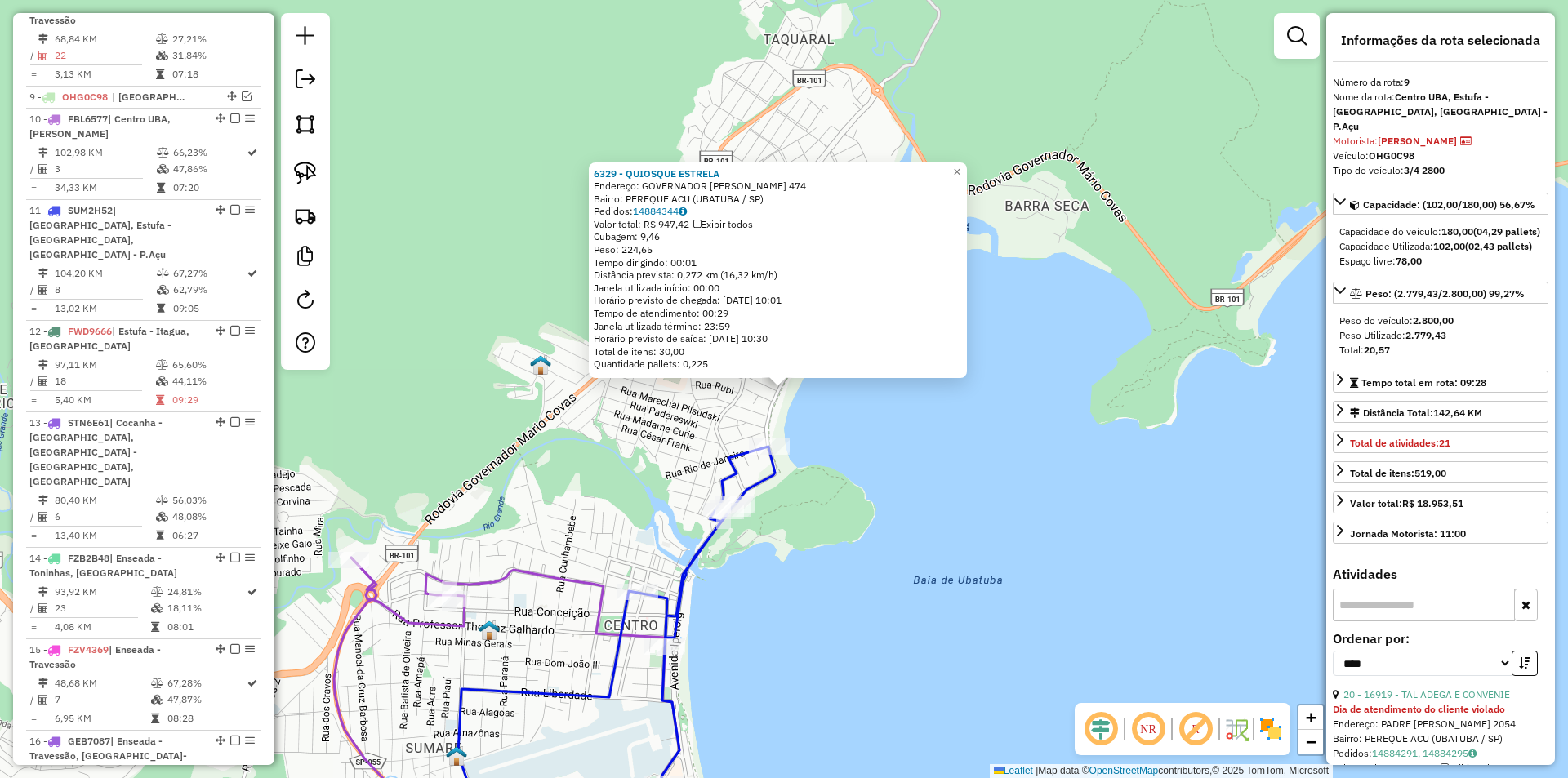
click at [538, 364] on img at bounding box center [540, 364] width 21 height 21
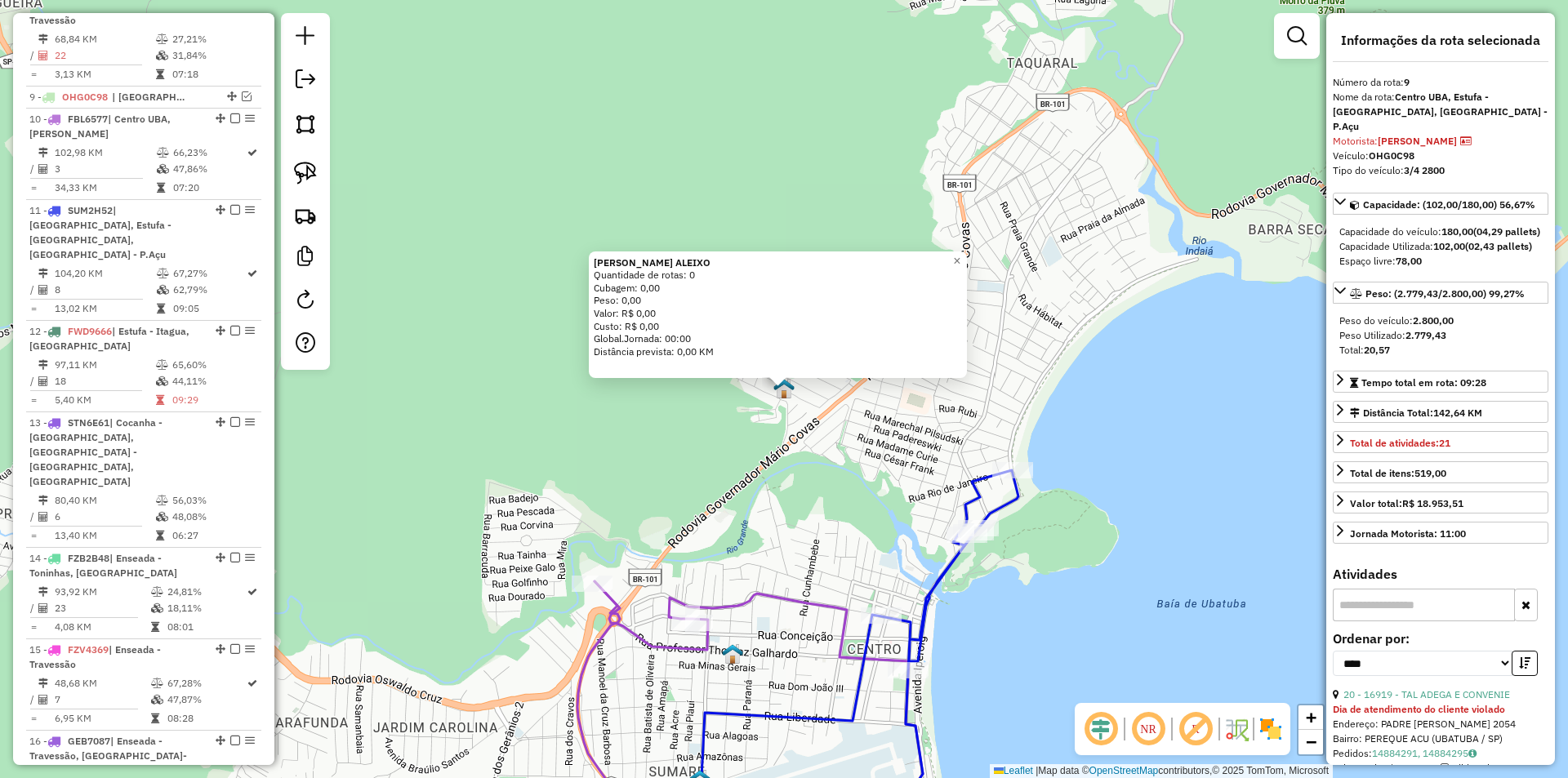
click at [632, 706] on div "IGHOR RENDRIX ALEIXO Quantidade de rotas: 0 Cubagem: 0,00 Peso: 0,00 Valor: R$ …" at bounding box center [784, 389] width 1568 height 778
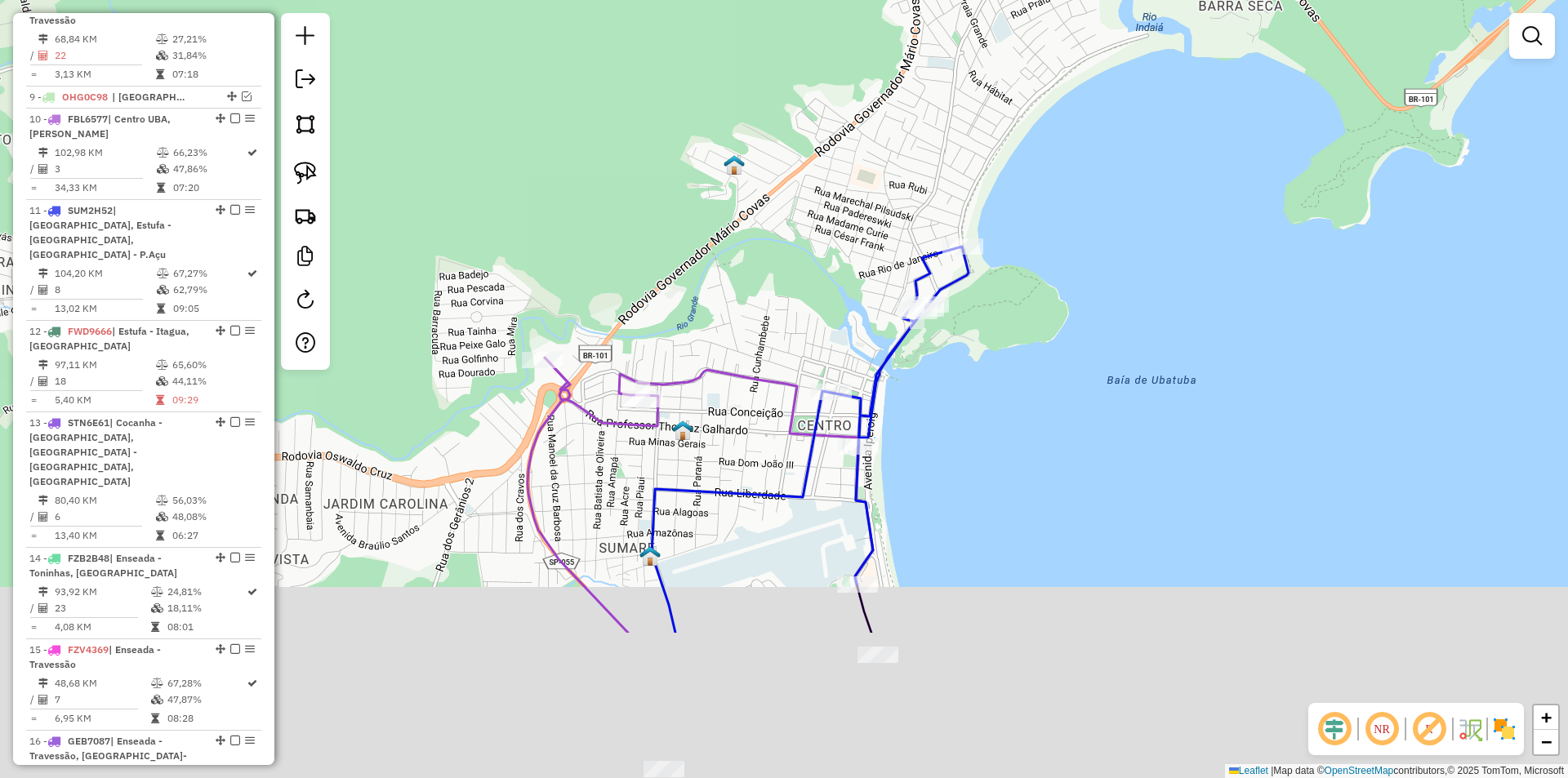
drag, startPoint x: 600, startPoint y: 595, endPoint x: 534, endPoint y: 406, distance: 200.2
click at [534, 406] on div "Janela de atendimento Grade de atendimento Capacidade Transportadoras Veículos …" at bounding box center [784, 389] width 1568 height 778
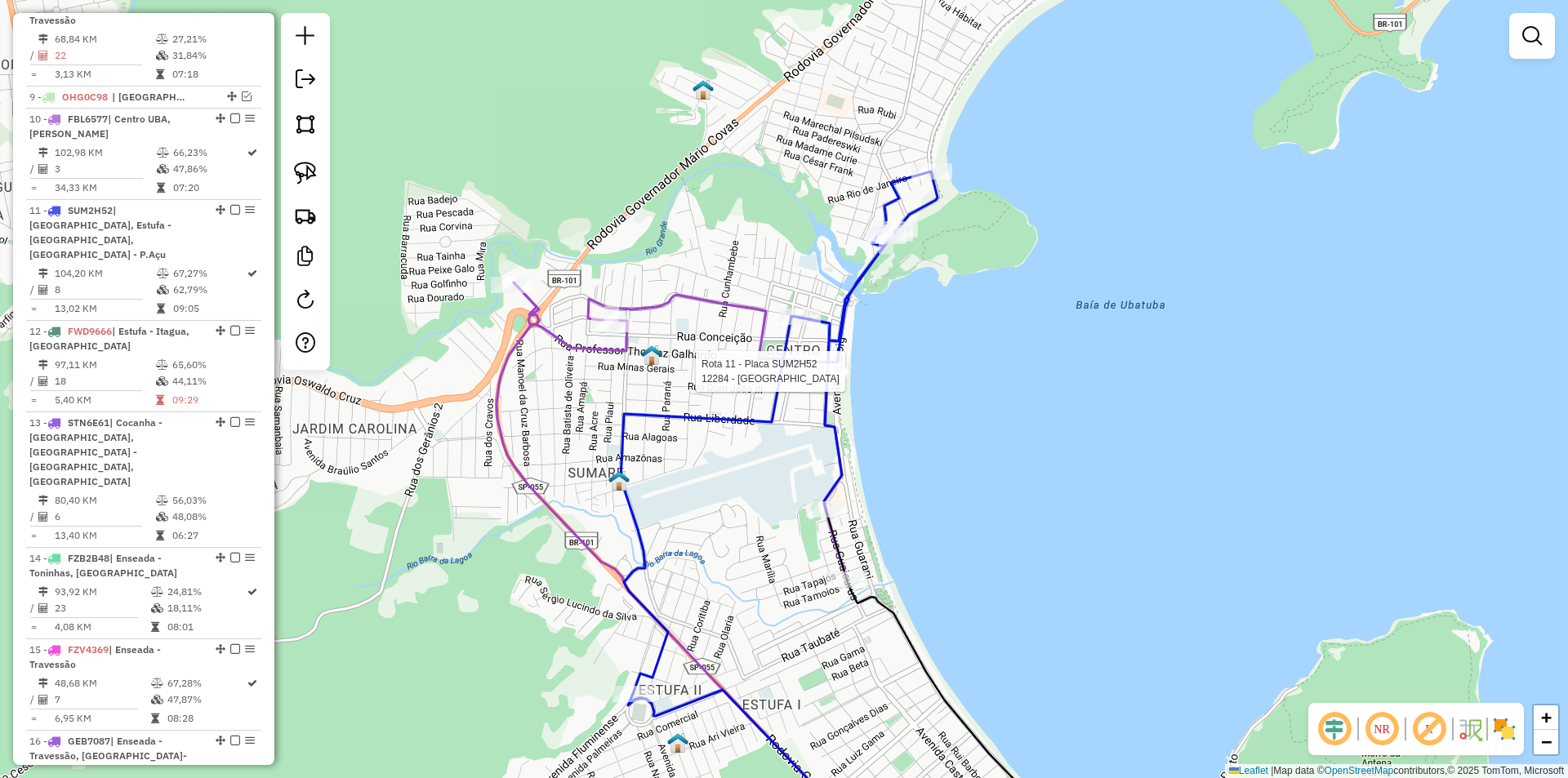
select select "*********"
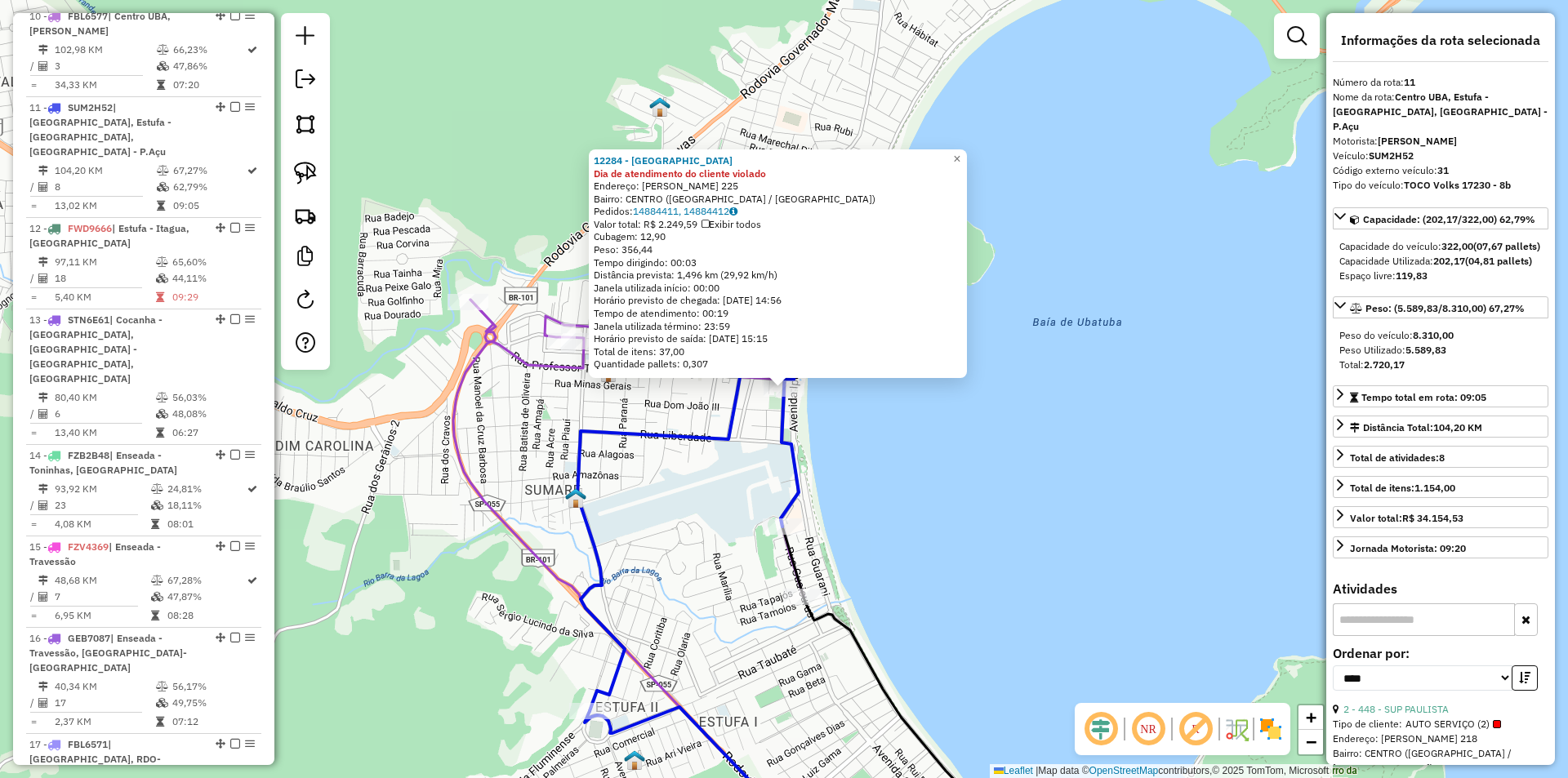
scroll to position [1496, 0]
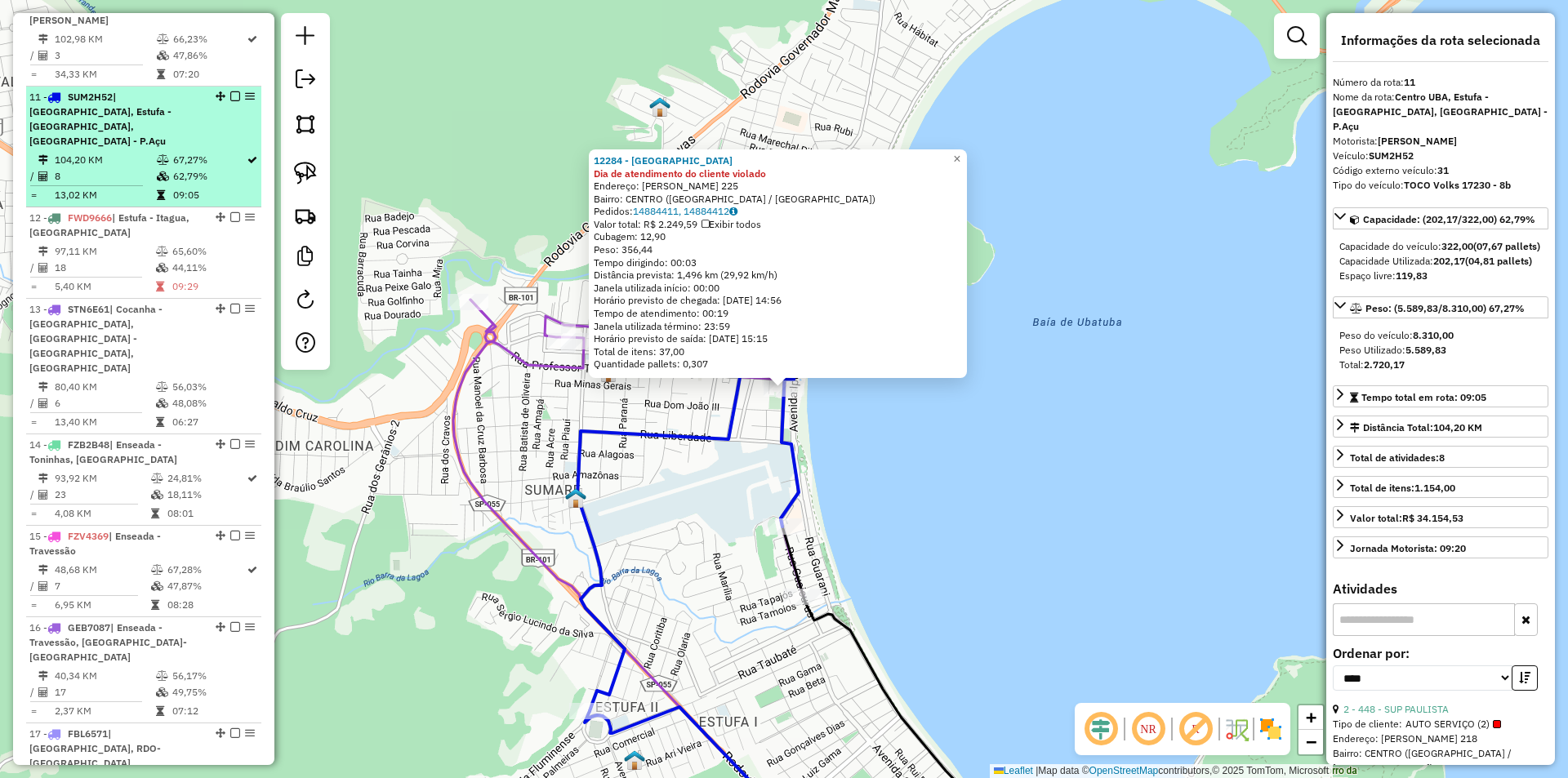
click at [233, 91] on em at bounding box center [235, 96] width 10 height 10
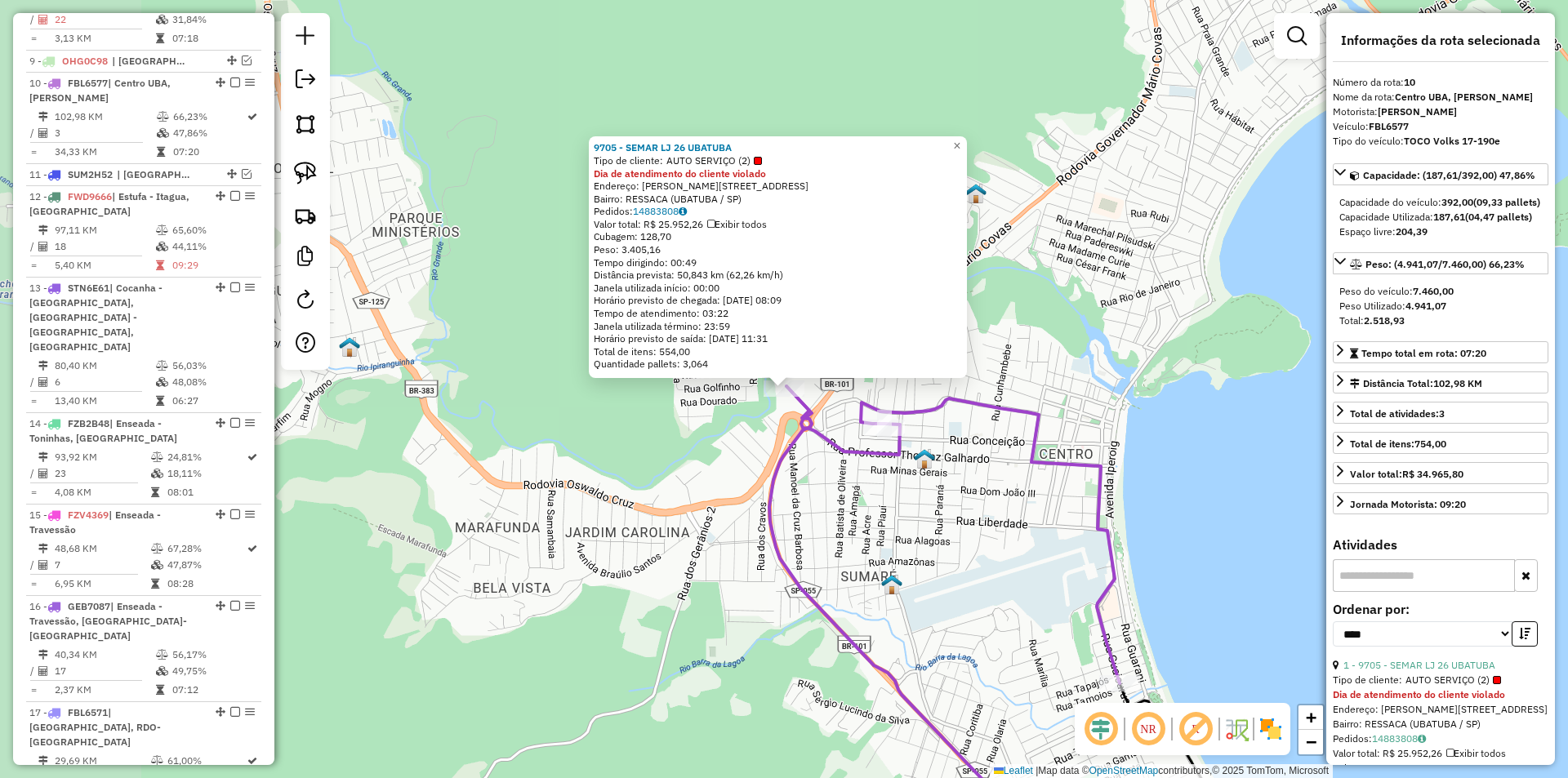
scroll to position [1405, 0]
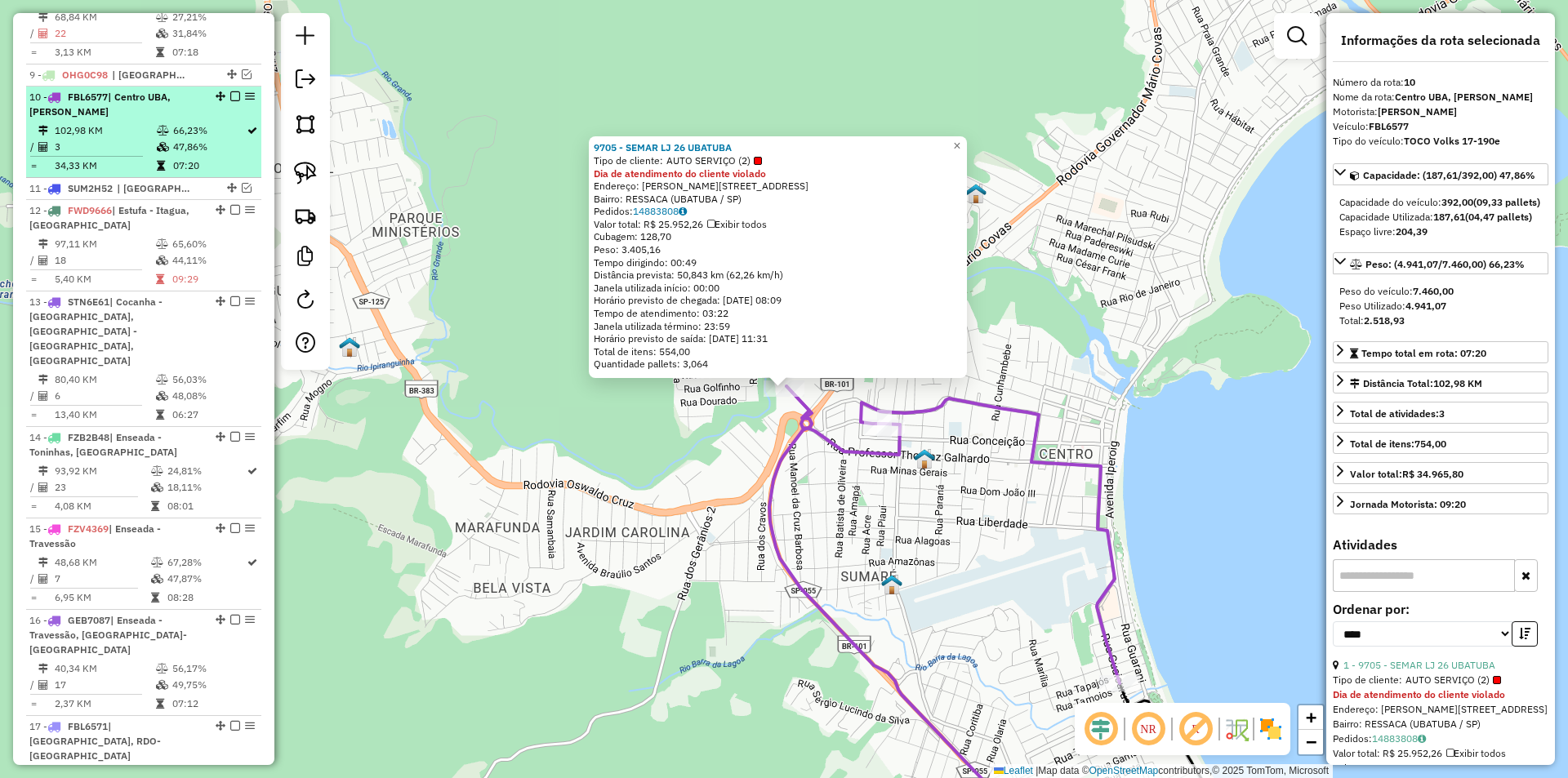
click at [232, 91] on em at bounding box center [235, 96] width 10 height 10
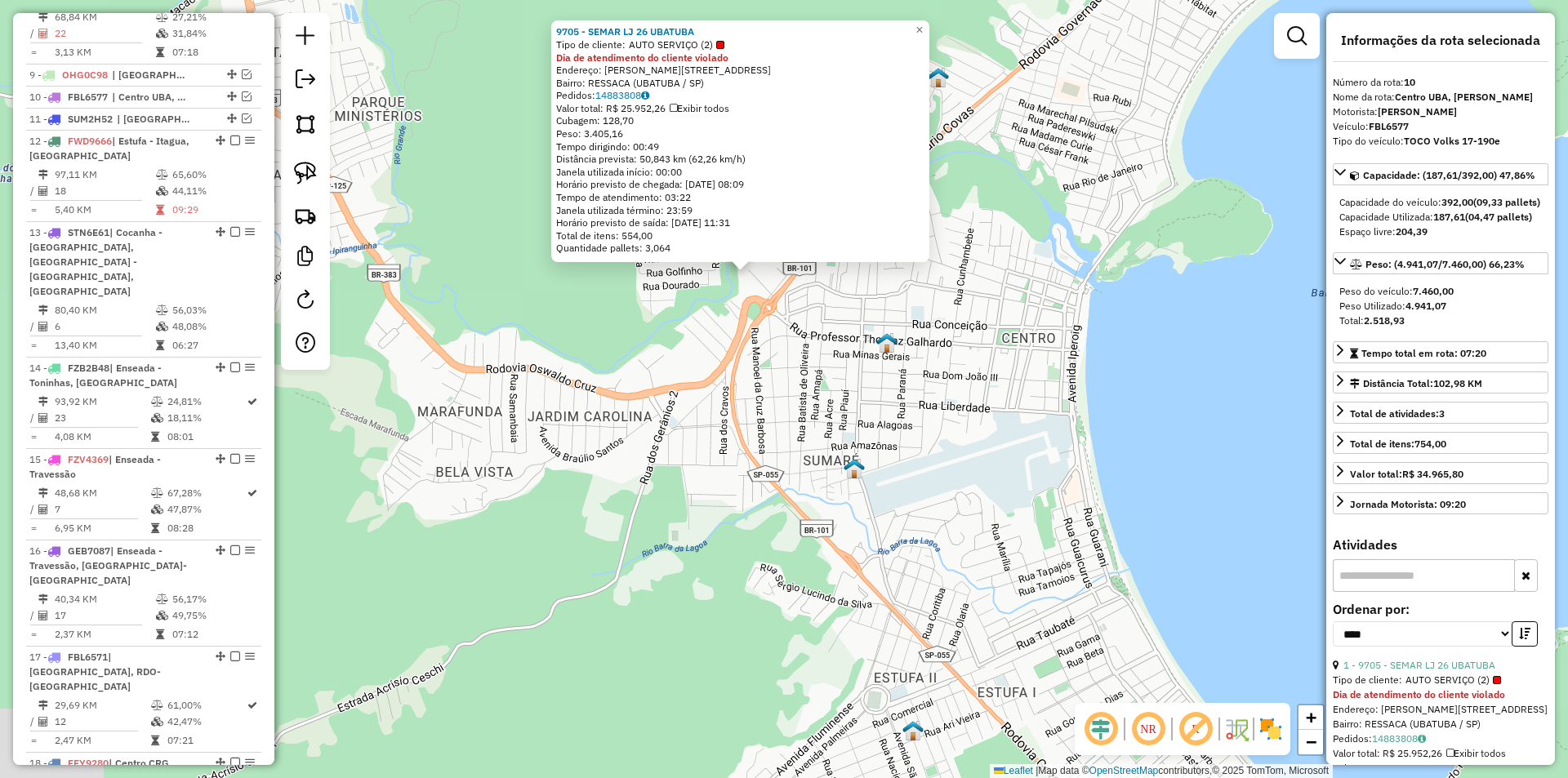
drag, startPoint x: 634, startPoint y: 563, endPoint x: 565, endPoint y: 245, distance: 325.4
click at [566, 246] on div "9705 - SEMAR LJ 26 UBATUBA Tipo de cliente: AUTO SERVIÇO (2) Dia de atendimento…" at bounding box center [784, 389] width 1568 height 778
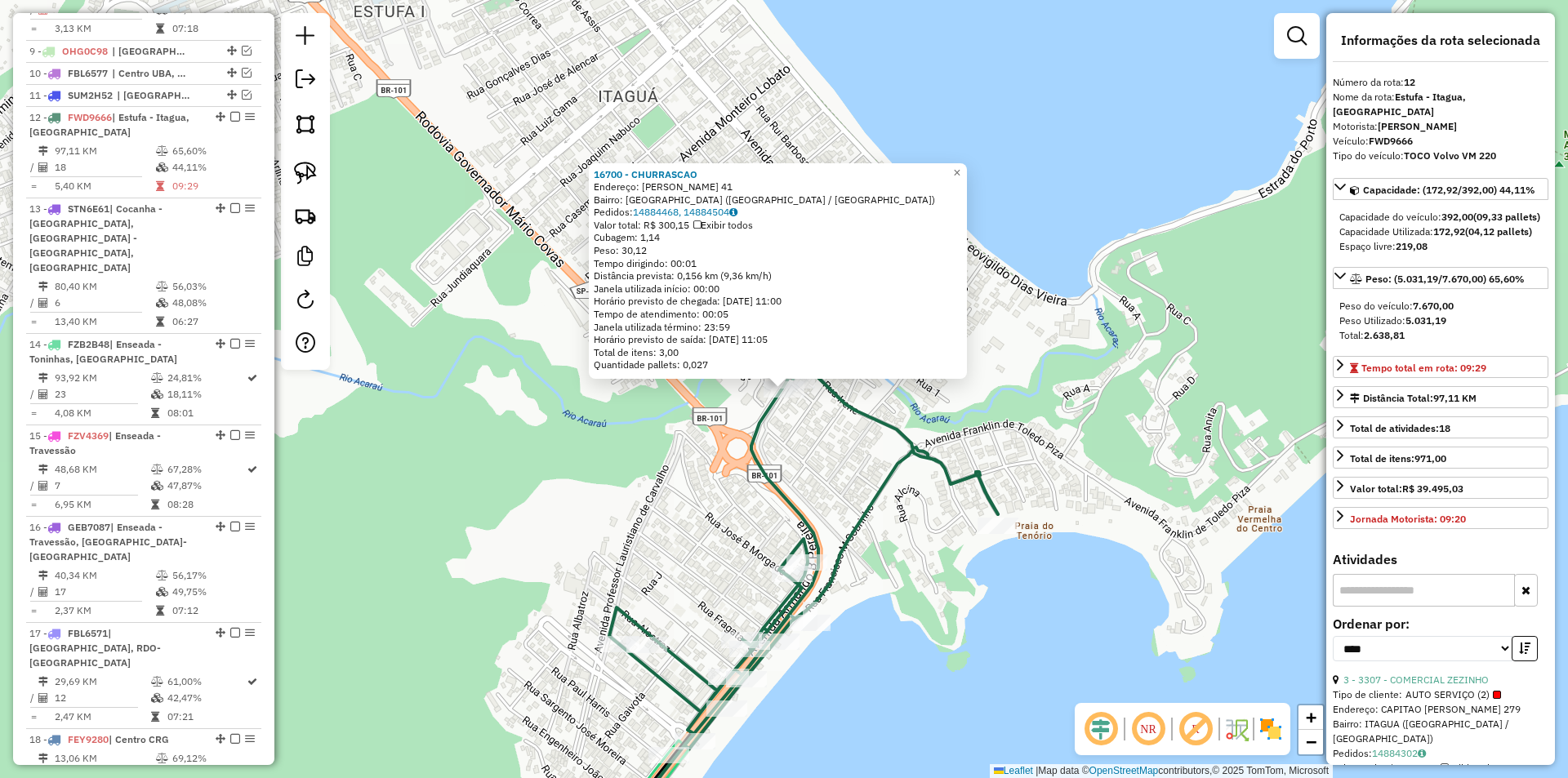
scroll to position [1450, 0]
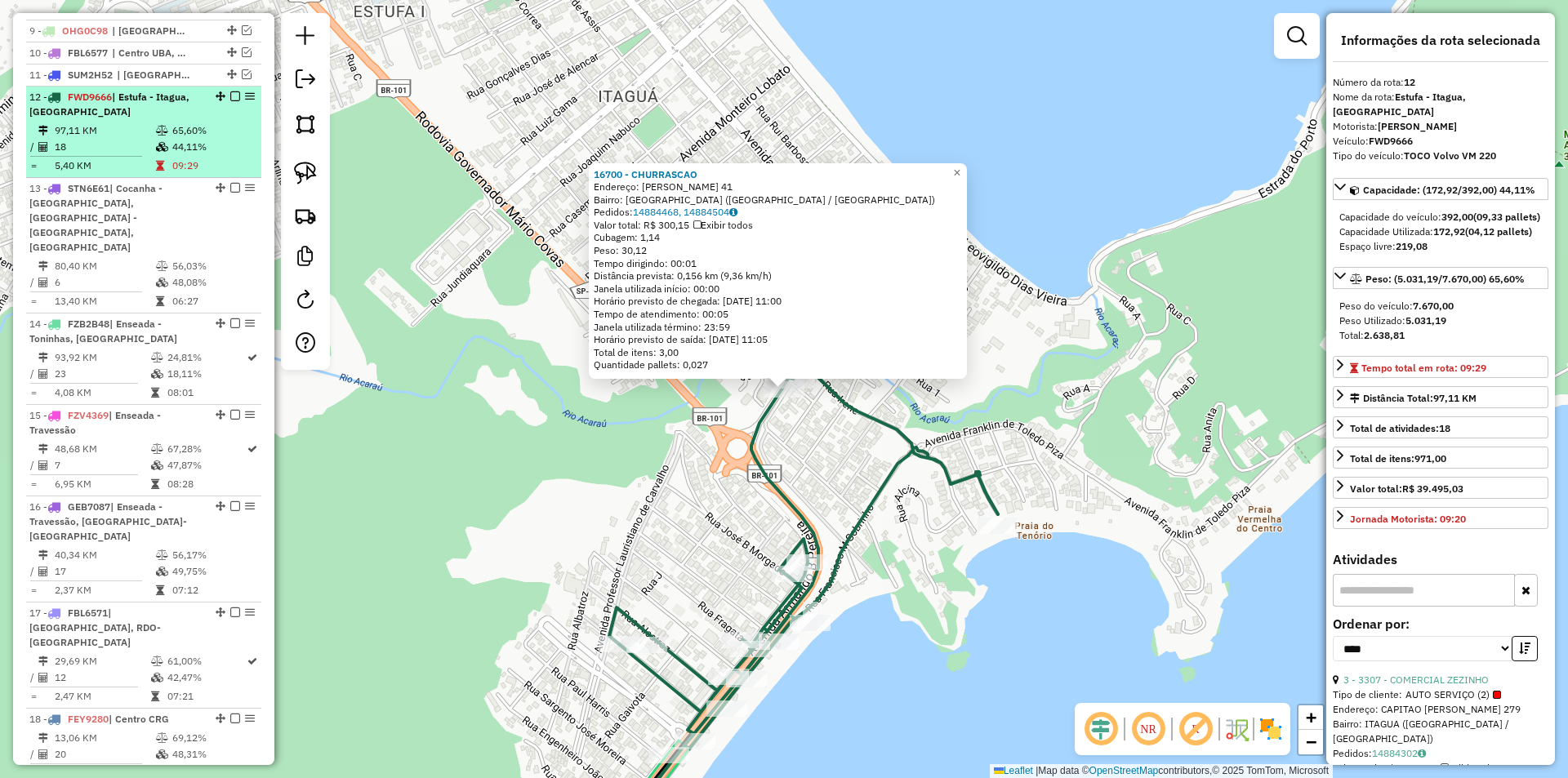
click at [231, 91] on em at bounding box center [235, 96] width 10 height 10
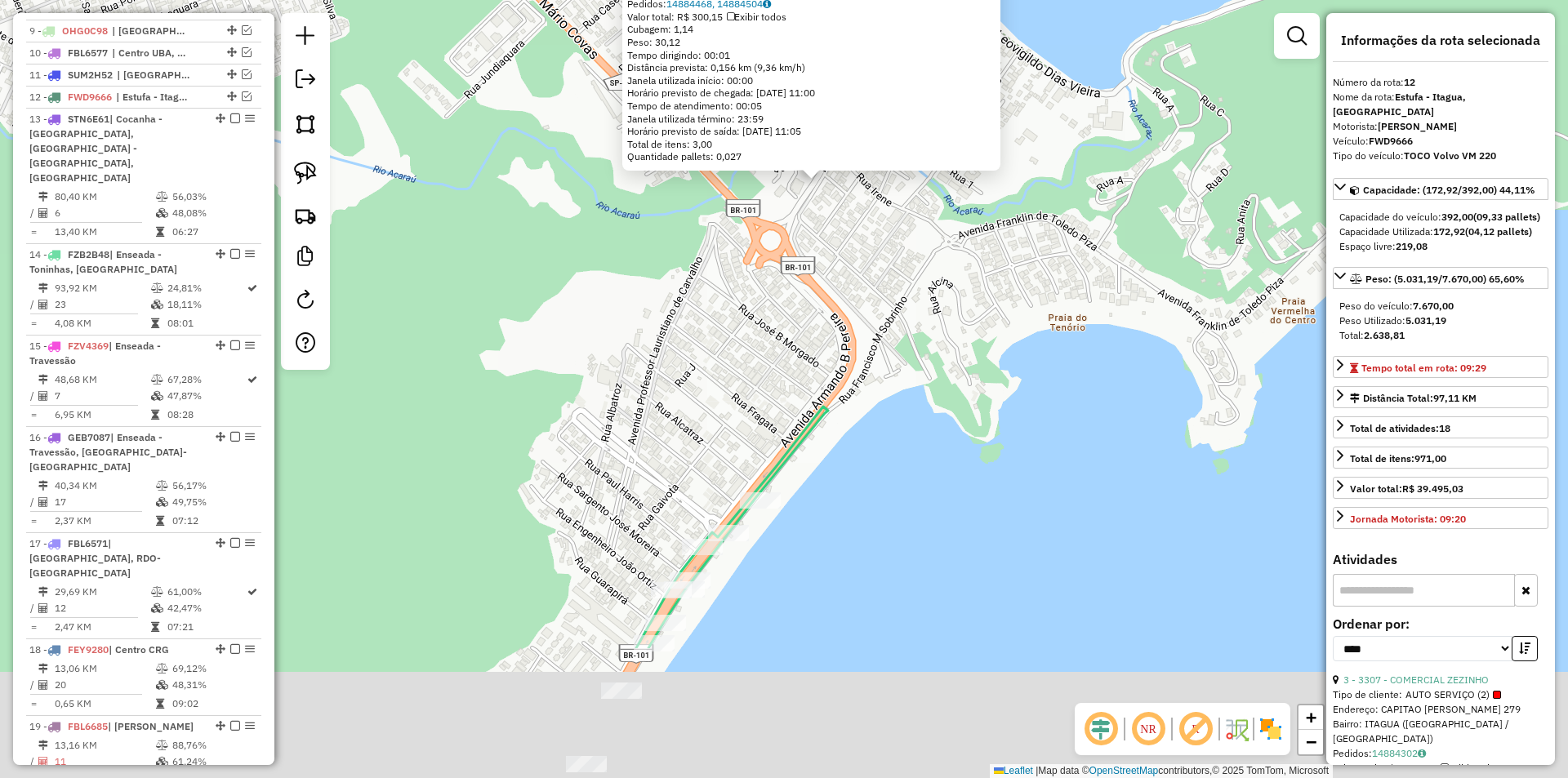
drag, startPoint x: 463, startPoint y: 422, endPoint x: 493, endPoint y: 129, distance: 294.5
click at [493, 129] on div "16700 - CHURRASCAO Endereço: AUGUSTO CORREA LEITE 41 Bairro: PONTAL SANTA CRUZ …" at bounding box center [784, 389] width 1568 height 778
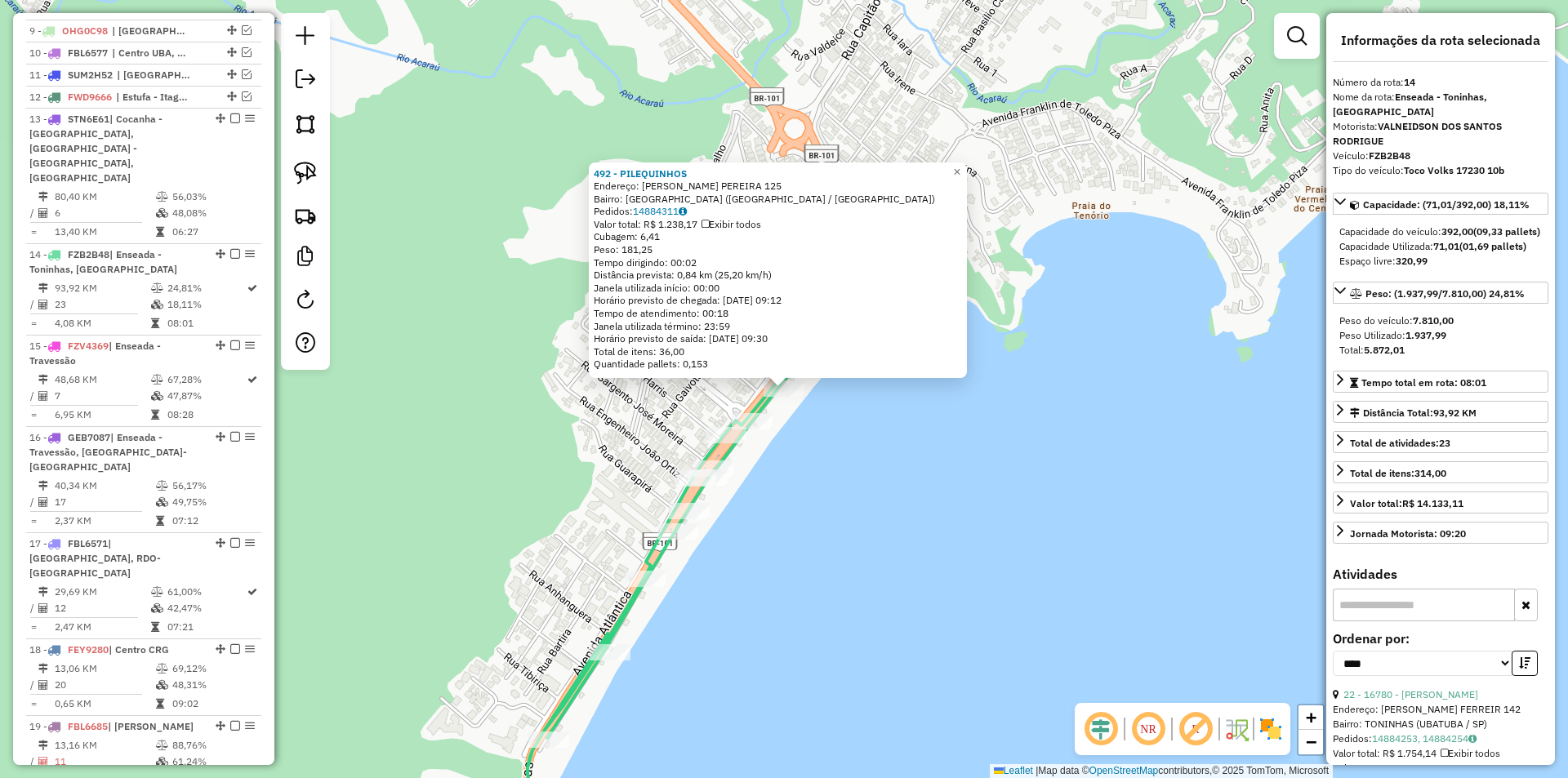
scroll to position [1501, 0]
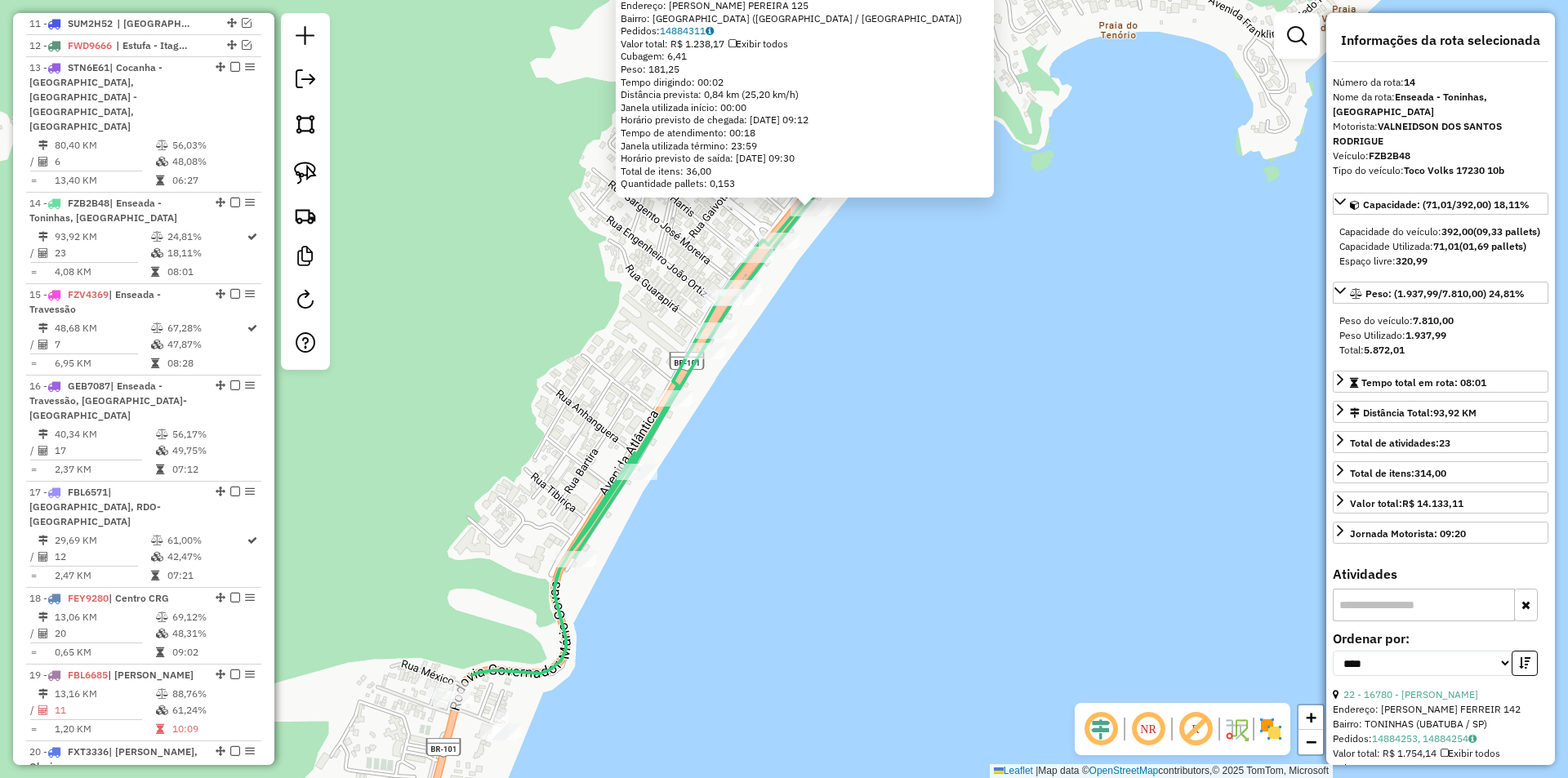
drag, startPoint x: 790, startPoint y: 598, endPoint x: 805, endPoint y: 431, distance: 167.7
click at [805, 431] on div "492 - PILEQUINHOS Endereço: ARMANDO B. PEREIRA 125 Bairro: PRAIA GRANDE (UBATUB…" at bounding box center [784, 389] width 1568 height 778
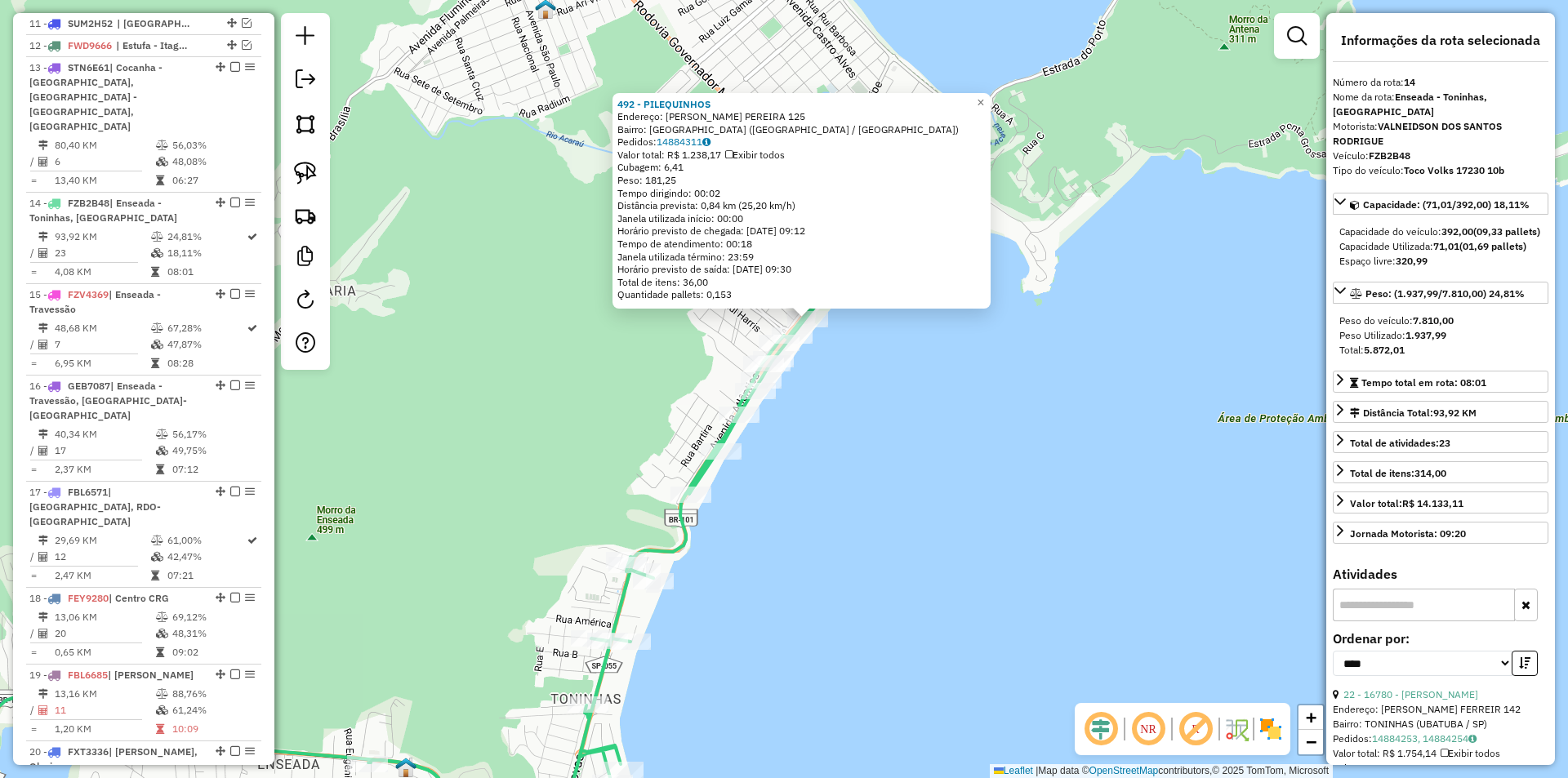
drag, startPoint x: 790, startPoint y: 518, endPoint x: 887, endPoint y: 389, distance: 161.4
click at [887, 389] on div "492 - PILEQUINHOS Endereço: ARMANDO B. PEREIRA 125 Bairro: PRAIA GRANDE (UBATUB…" at bounding box center [784, 389] width 1568 height 778
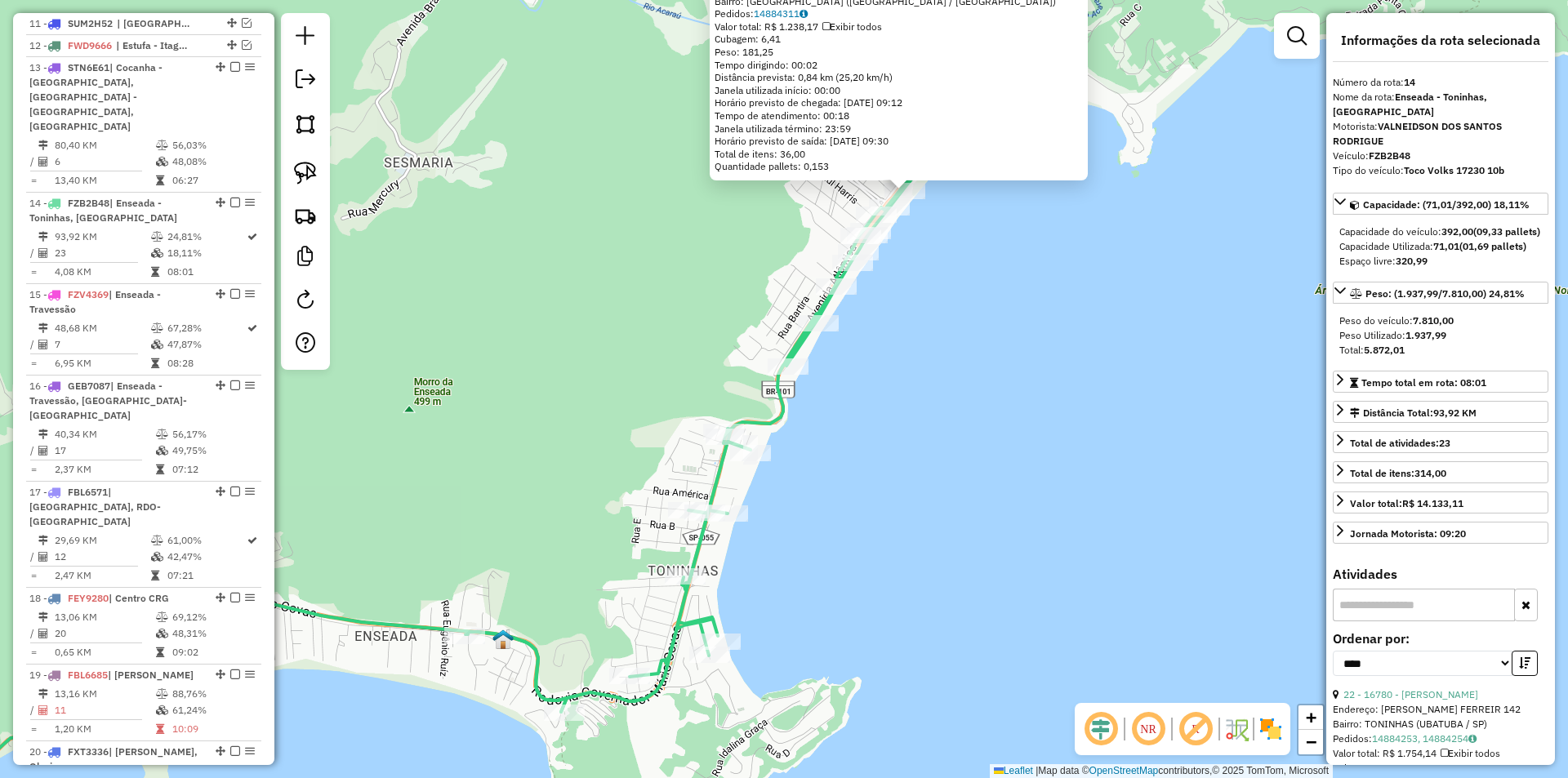
drag, startPoint x: 820, startPoint y: 563, endPoint x: 941, endPoint y: 455, distance: 162.2
click at [939, 455] on div "492 - PILEQUINHOS Endereço: ARMANDO B. PEREIRA 125 Bairro: PRAIA GRANDE (UBATUB…" at bounding box center [784, 389] width 1568 height 778
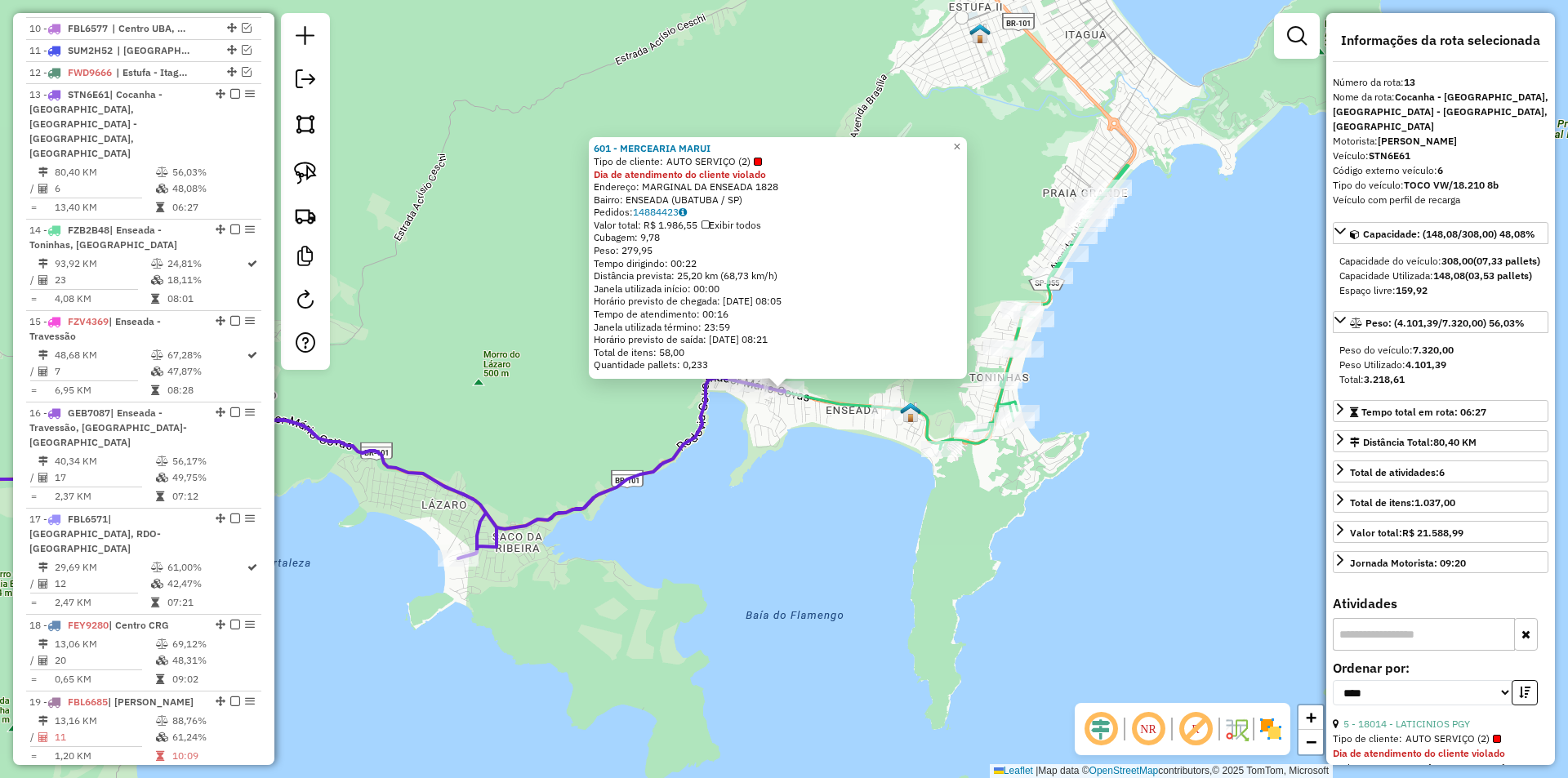
scroll to position [1472, 0]
click at [676, 529] on div "601 - MERCEARIA MARUI Tipo de cliente: AUTO SERVIÇO (2) Dia de atendimento do c…" at bounding box center [784, 389] width 1568 height 778
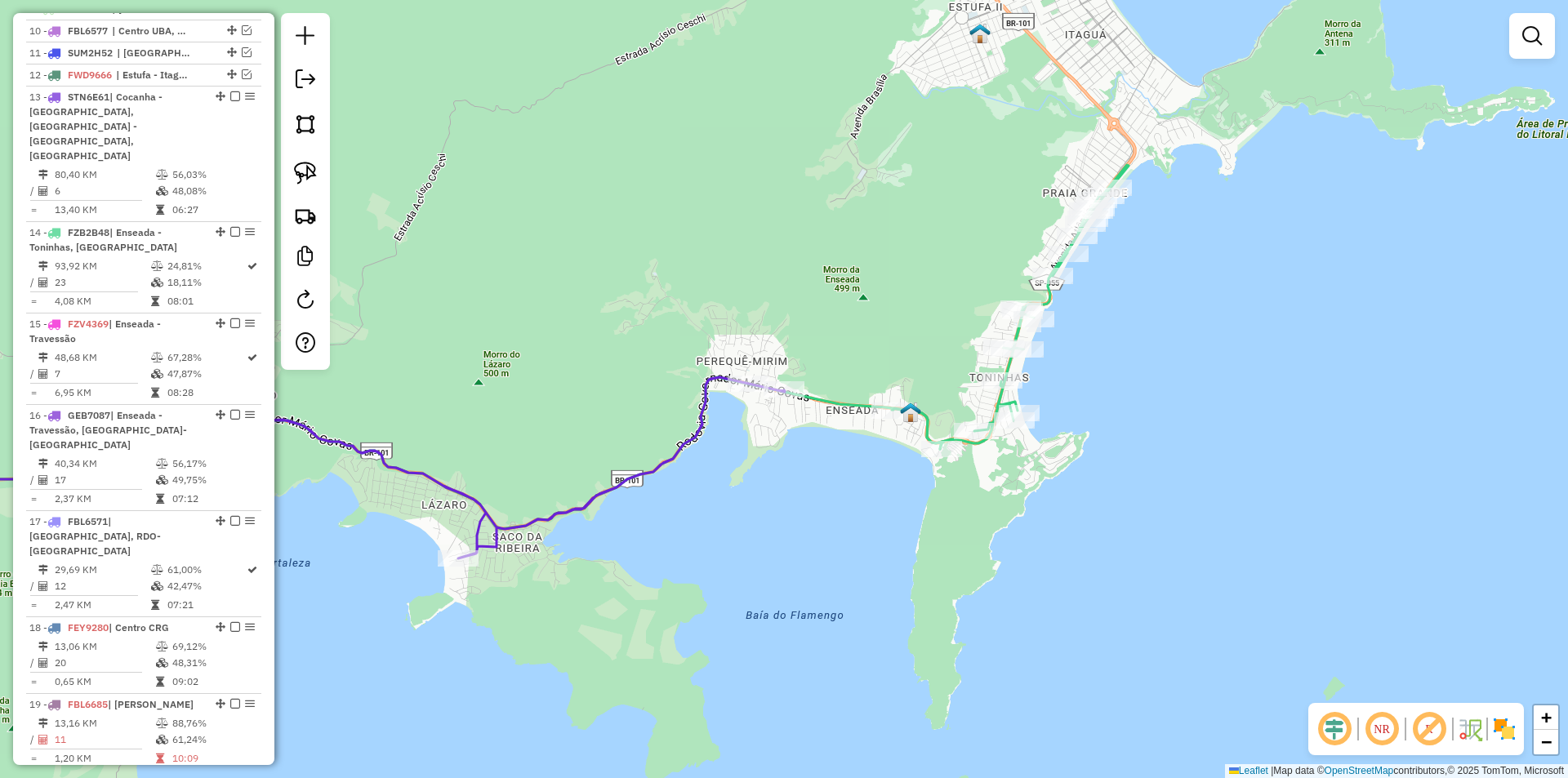
select select "*********"
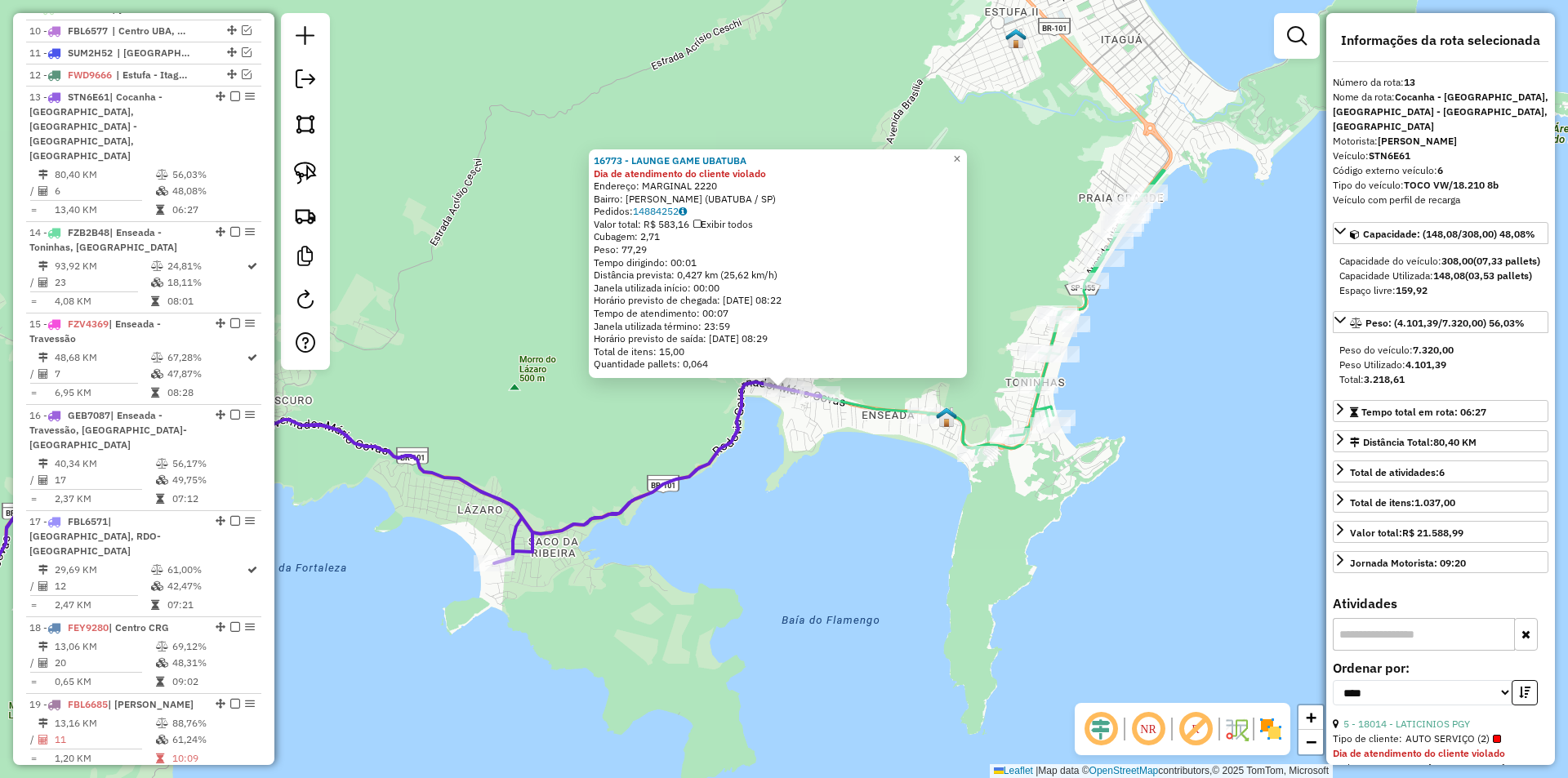
click at [782, 523] on div "16773 - LAUNGE GAME UBATUBA Dia de atendimento do cliente violado Endereço: MAR…" at bounding box center [784, 389] width 1568 height 778
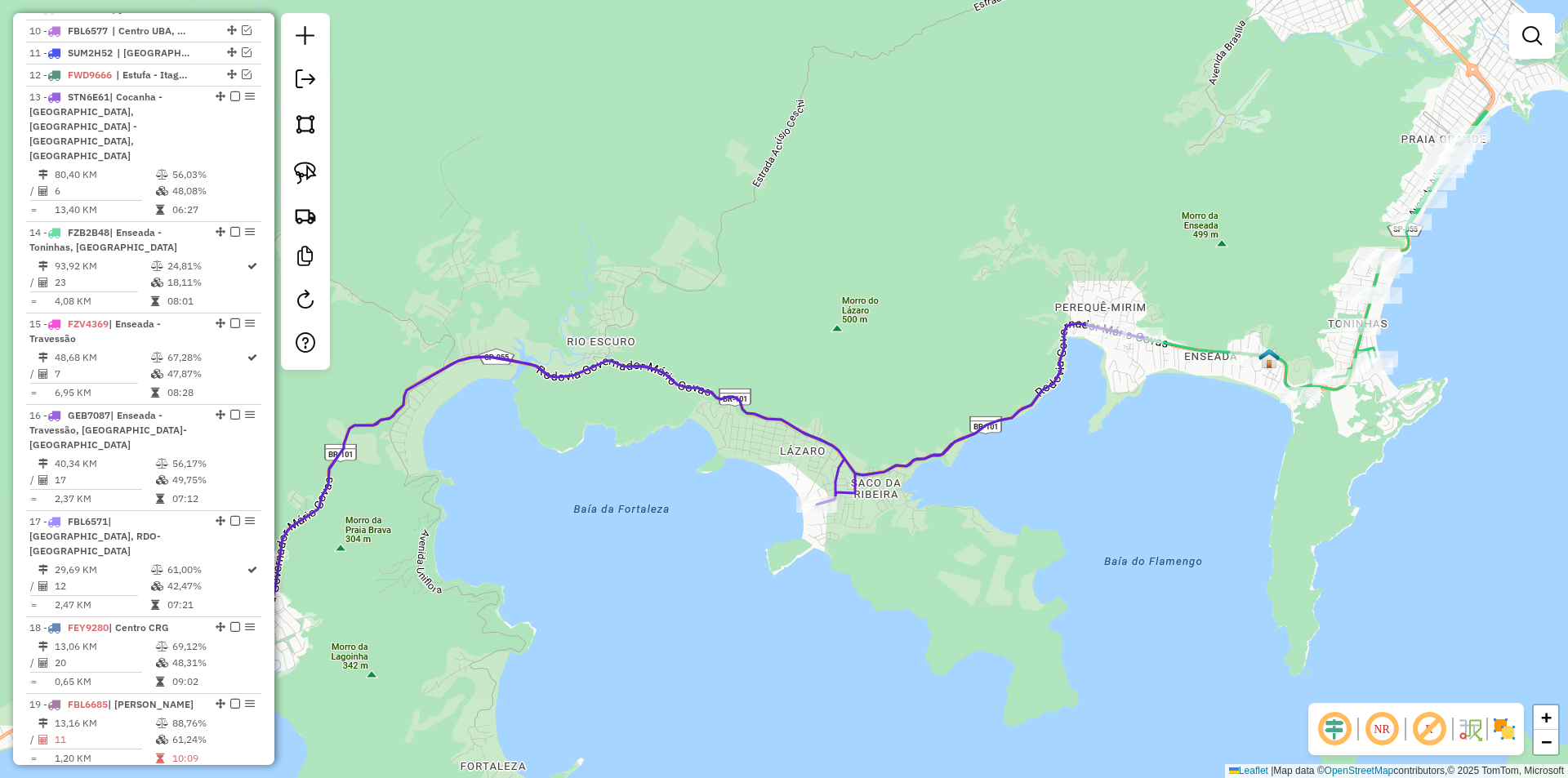
drag, startPoint x: 755, startPoint y: 535, endPoint x: 1078, endPoint y: 475, distance: 328.5
click at [1078, 475] on div "Janela de atendimento Grade de atendimento Capacidade Transportadoras Veículos …" at bounding box center [784, 389] width 1568 height 778
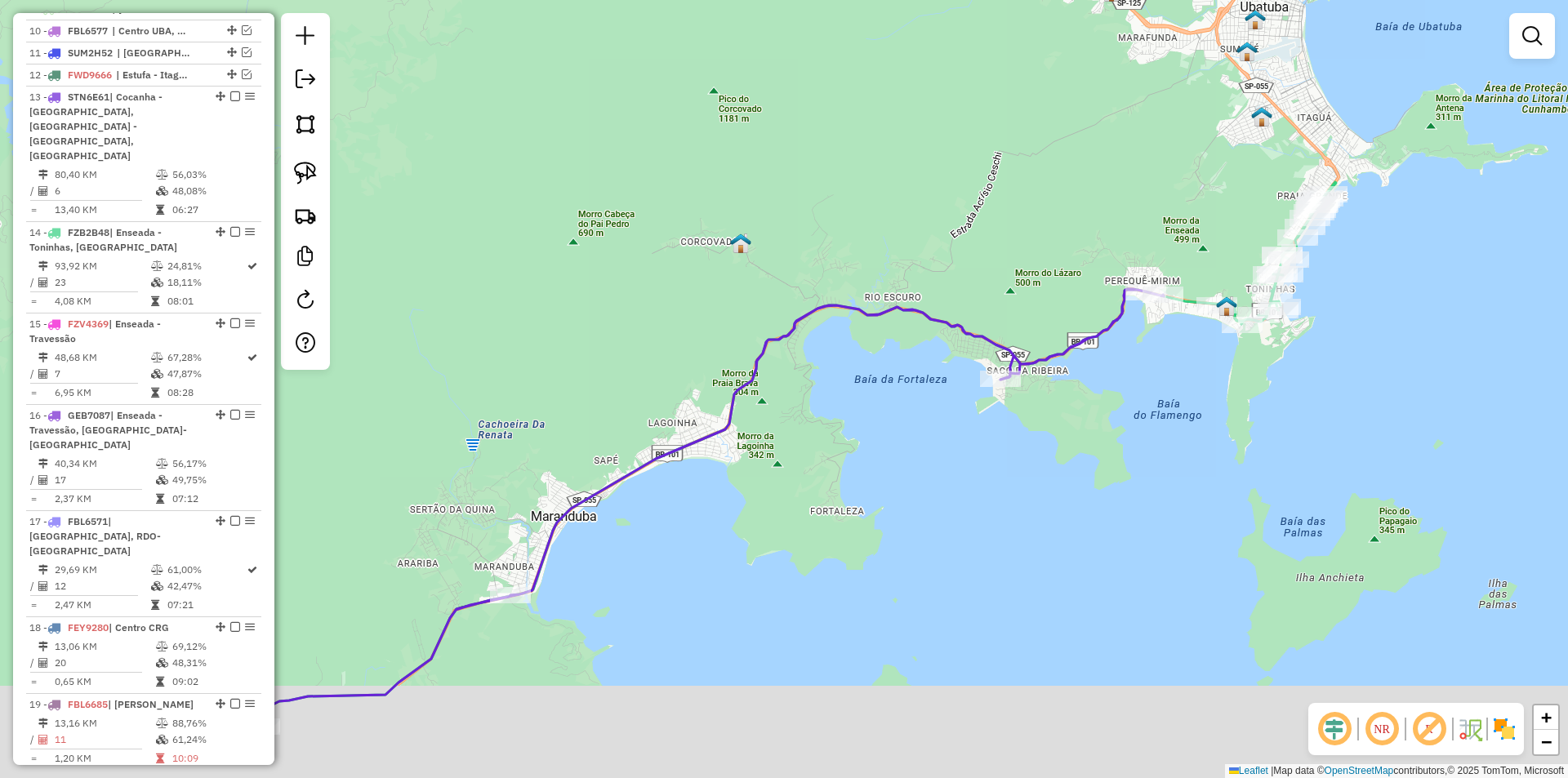
drag, startPoint x: 1091, startPoint y: 436, endPoint x: 1097, endPoint y: 405, distance: 31.6
click at [1097, 405] on div "Janela de atendimento Grade de atendimento Capacidade Transportadoras Veículos …" at bounding box center [784, 389] width 1568 height 778
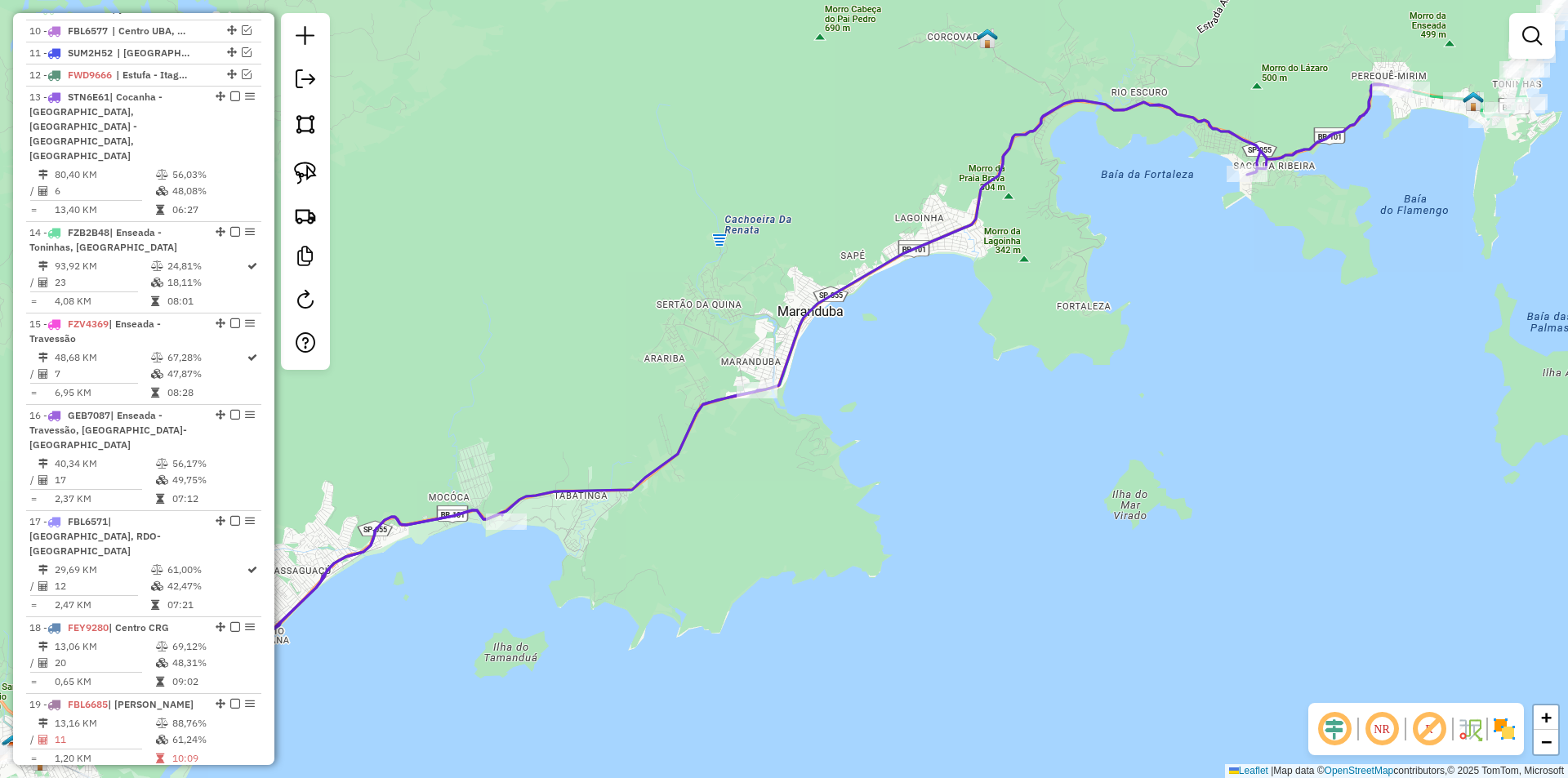
drag, startPoint x: 813, startPoint y: 575, endPoint x: 1059, endPoint y: 370, distance: 320.2
click at [1059, 370] on div "Janela de atendimento Grade de atendimento Capacidade Transportadoras Veículos …" at bounding box center [784, 389] width 1568 height 778
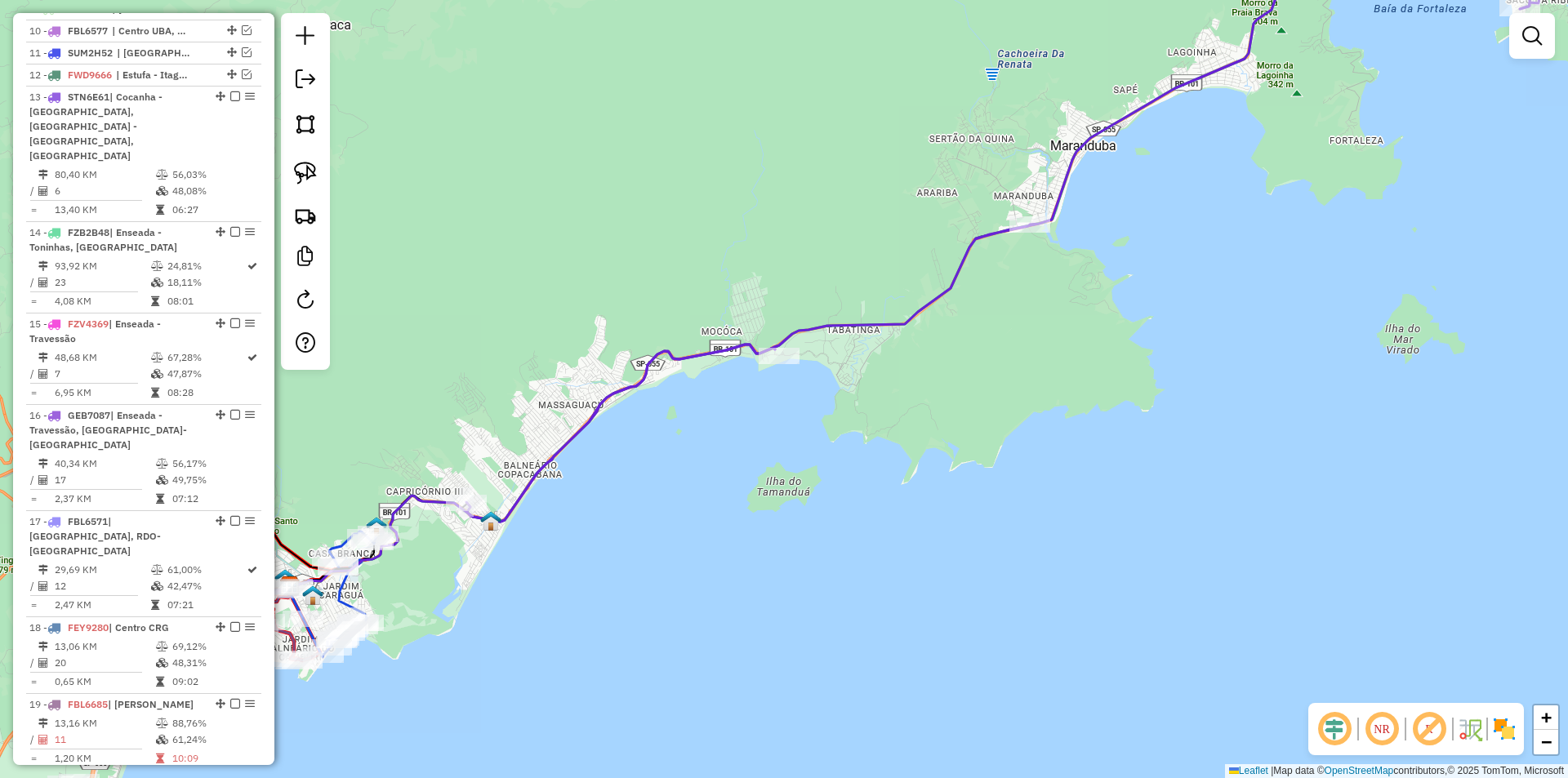
drag, startPoint x: 830, startPoint y: 565, endPoint x: 1076, endPoint y: 415, distance: 288.1
click at [1076, 415] on div "Janela de atendimento Grade de atendimento Capacidade Transportadoras Veículos …" at bounding box center [784, 389] width 1568 height 778
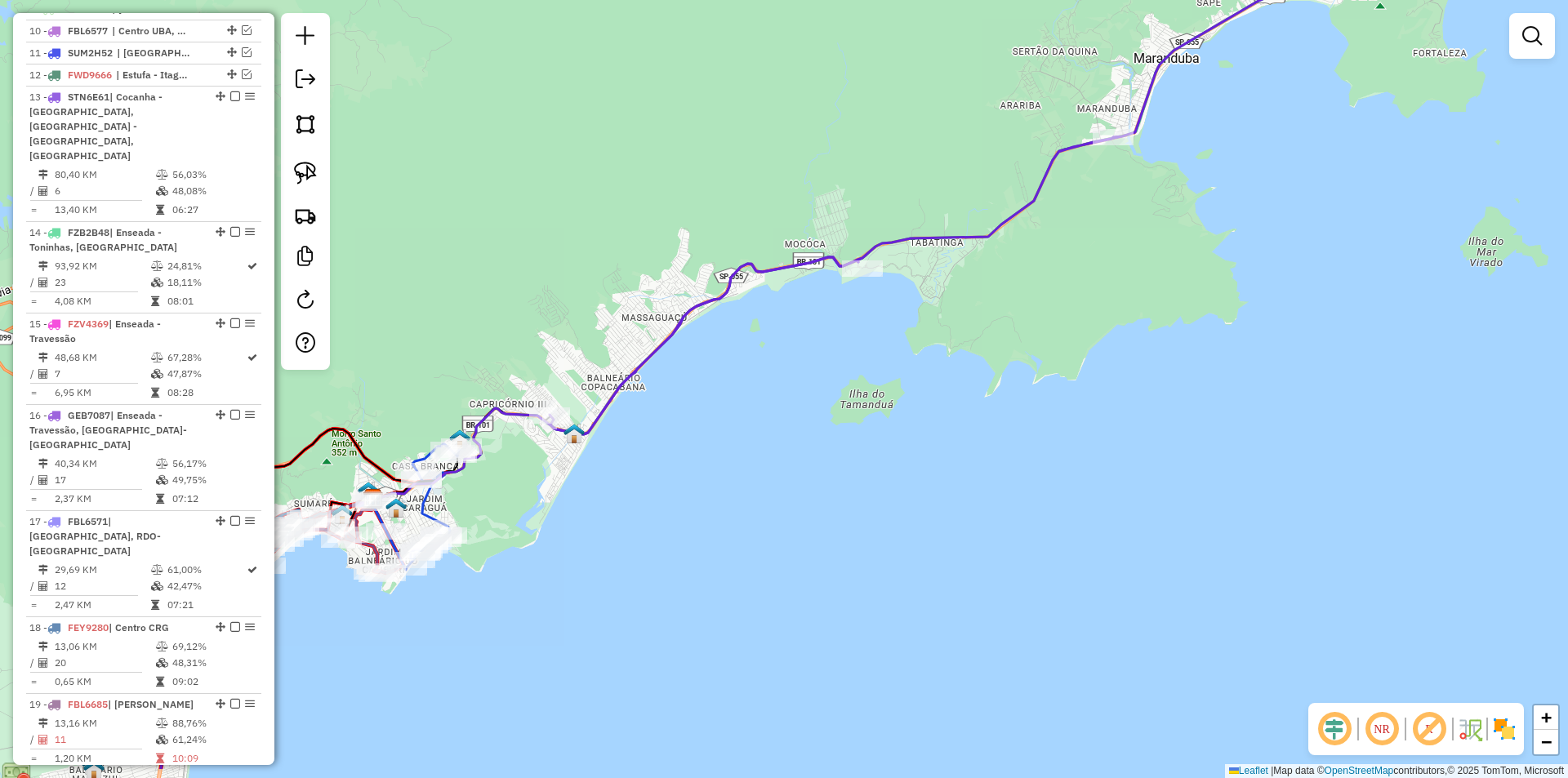
drag, startPoint x: 757, startPoint y: 579, endPoint x: 841, endPoint y: 491, distance: 121.7
click at [841, 491] on div "Janela de atendimento Grade de atendimento Capacidade Transportadoras Veículos …" at bounding box center [784, 389] width 1568 height 778
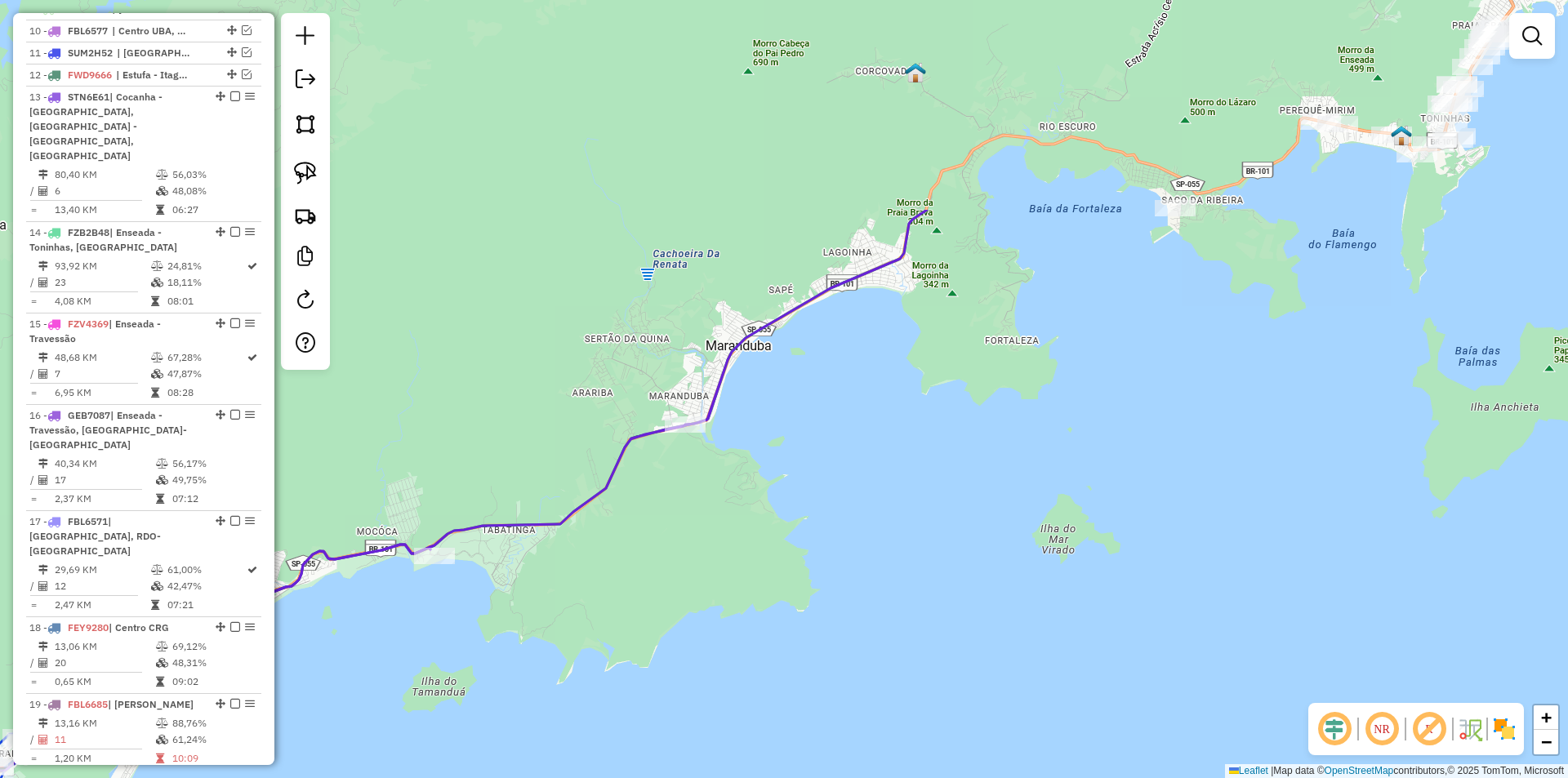
drag, startPoint x: 933, startPoint y: 453, endPoint x: 521, endPoint y: 710, distance: 485.6
click at [485, 747] on div "Janela de atendimento Grade de atendimento Capacidade Transportadoras Veículos …" at bounding box center [784, 389] width 1568 height 778
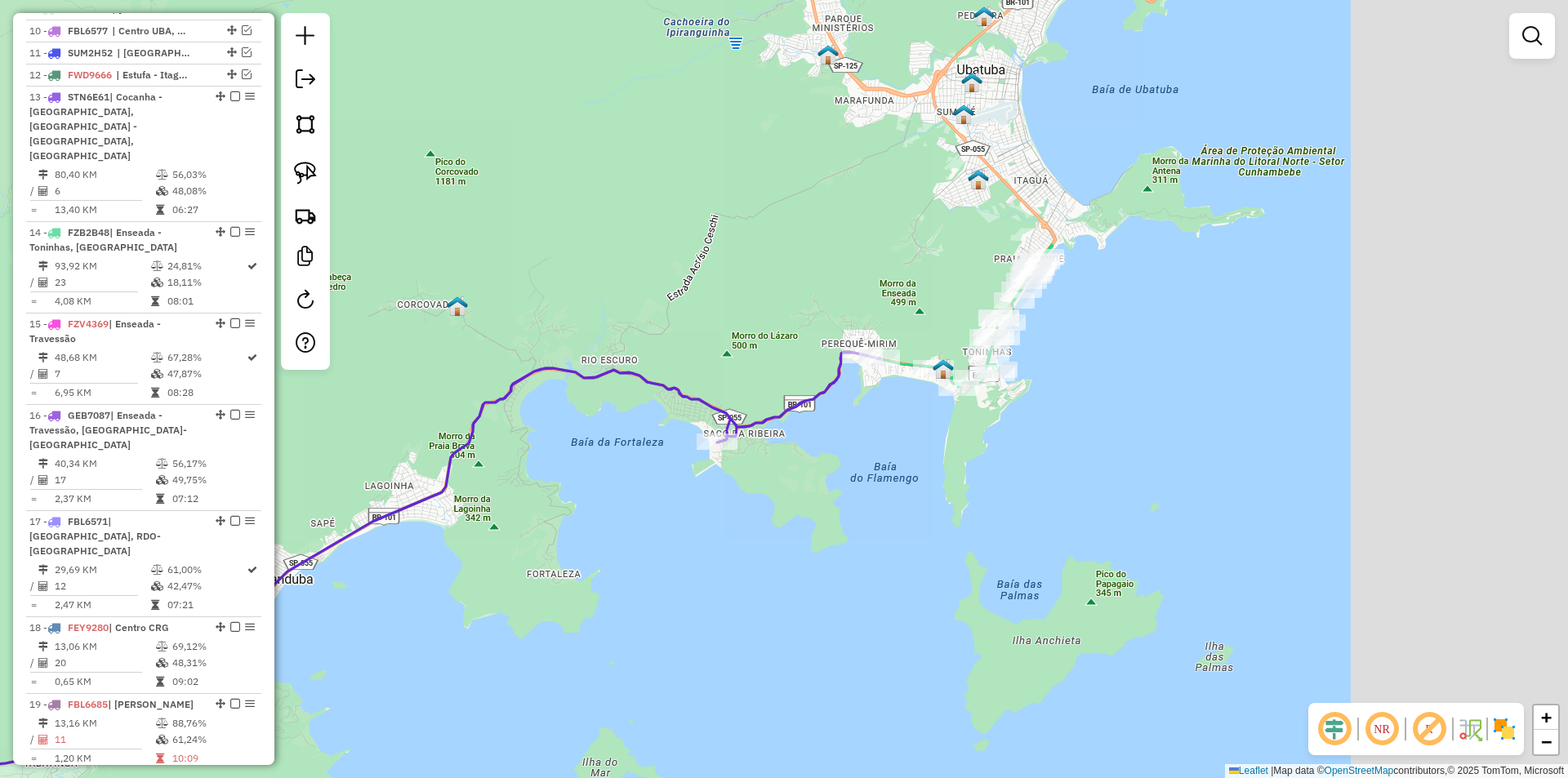
drag, startPoint x: 778, startPoint y: 588, endPoint x: 574, endPoint y: 697, distance: 231.3
click at [445, 733] on div "Janela de atendimento Grade de atendimento Capacidade Transportadoras Veículos …" at bounding box center [784, 389] width 1568 height 778
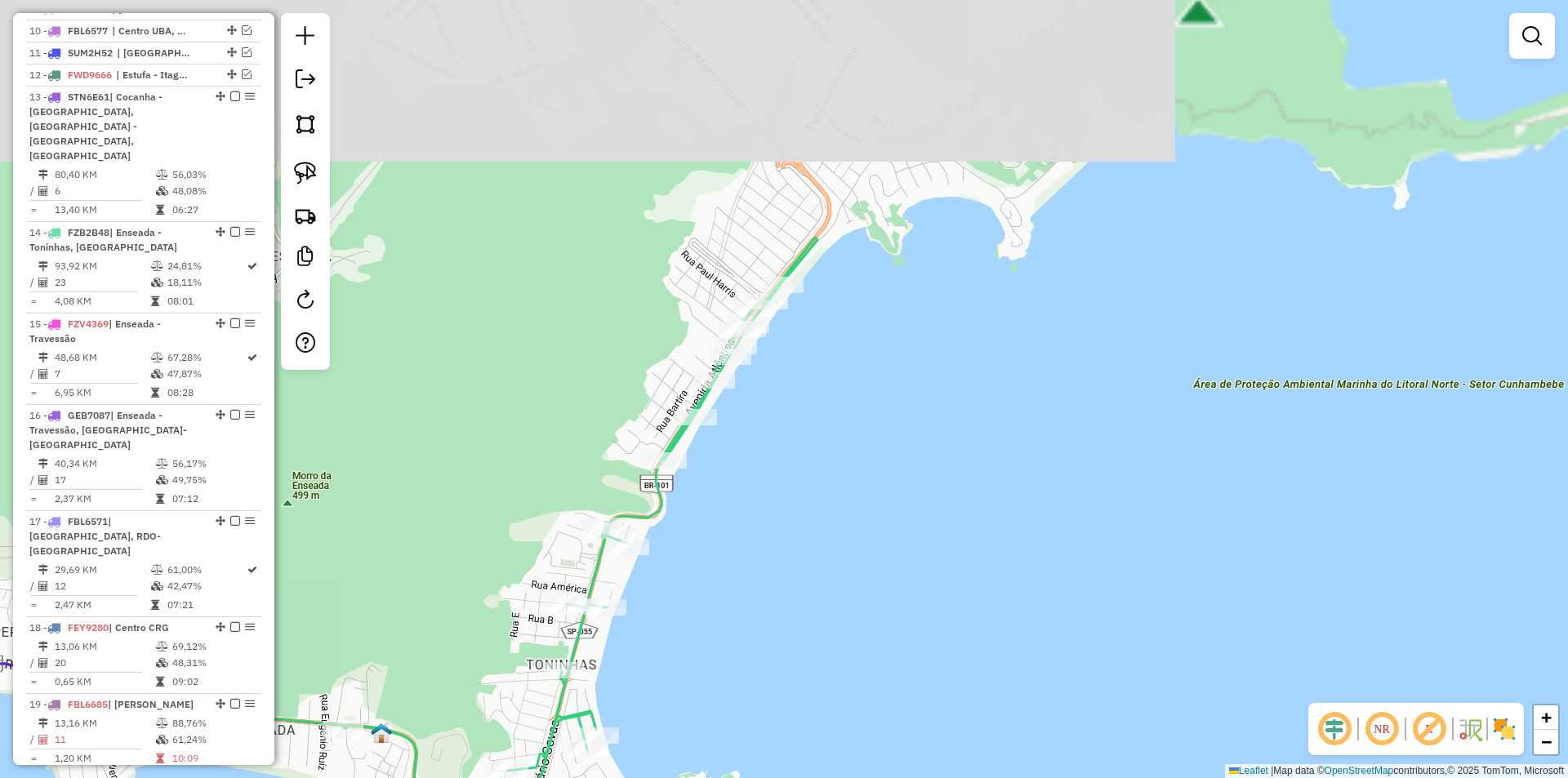
drag, startPoint x: 908, startPoint y: 376, endPoint x: 715, endPoint y: 684, distance: 363.5
click at [716, 689] on div "Janela de atendimento Grade de atendimento Capacidade Transportadoras Veículos …" at bounding box center [784, 389] width 1568 height 778
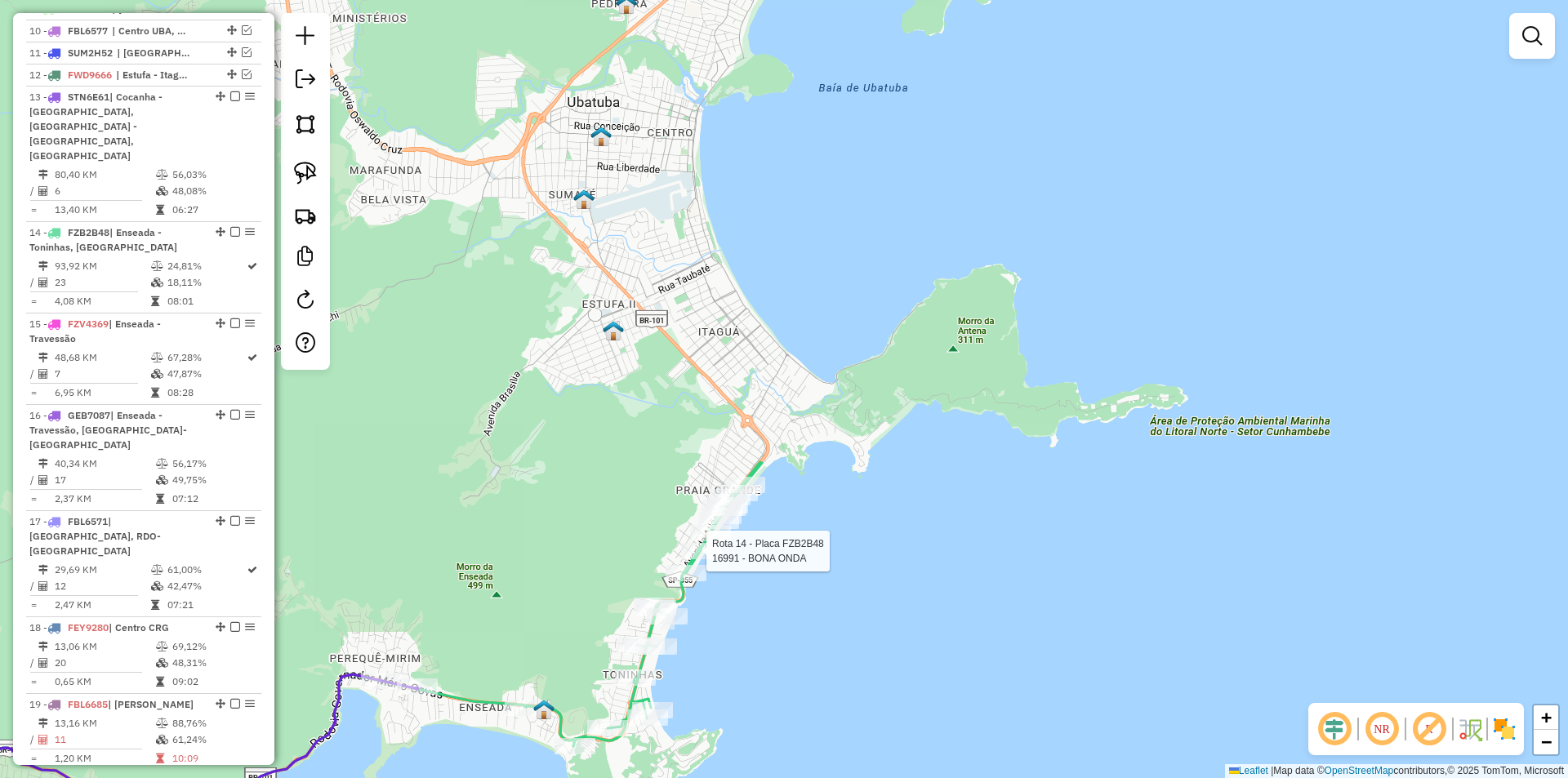
select select "*********"
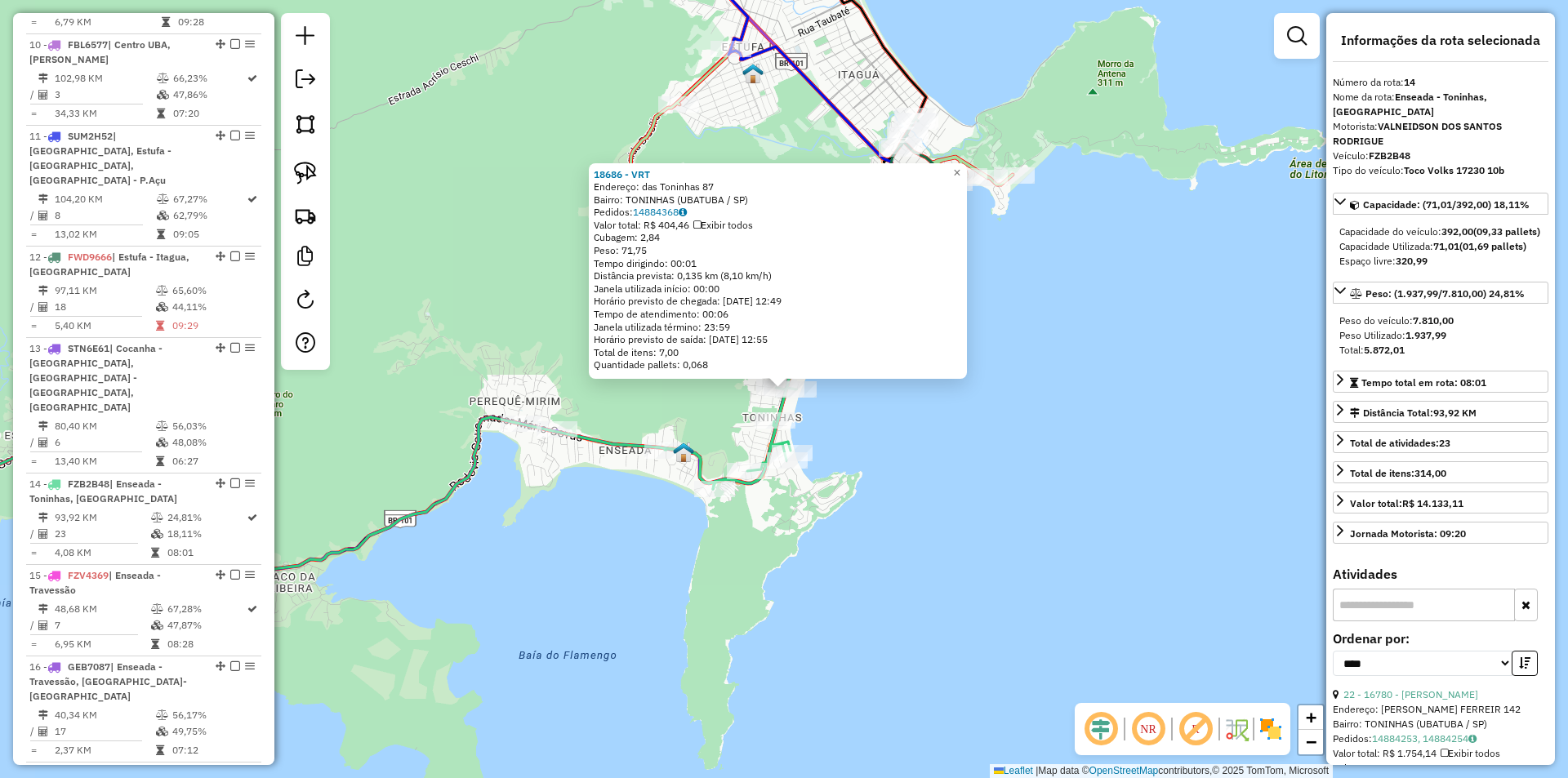
scroll to position [1778, 0]
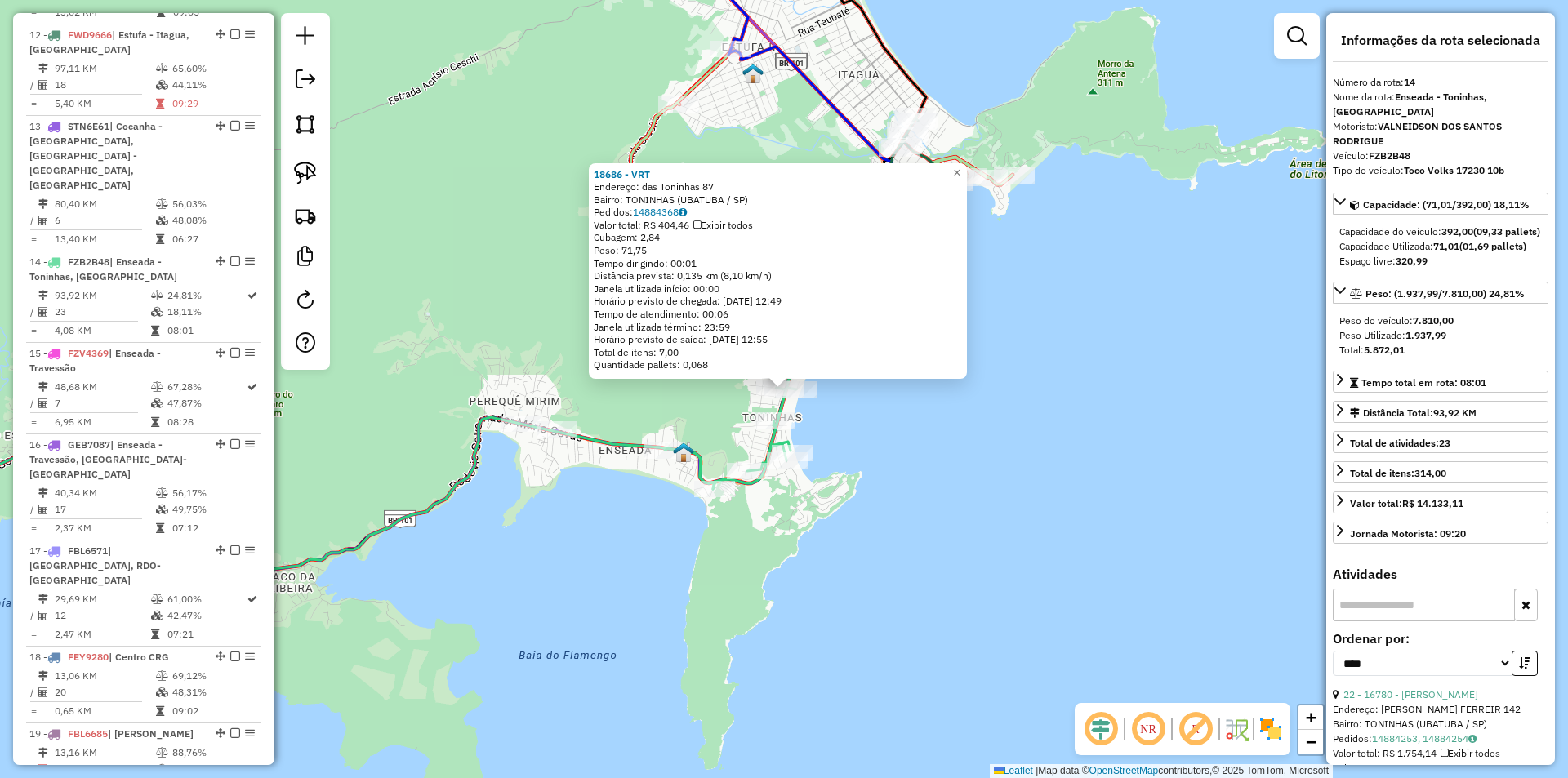
click at [953, 486] on div "18686 - VRT Endereço: das Toninhas 87 Bairro: TONINHAS (UBATUBA / SP) Pedidos: …" at bounding box center [784, 389] width 1568 height 778
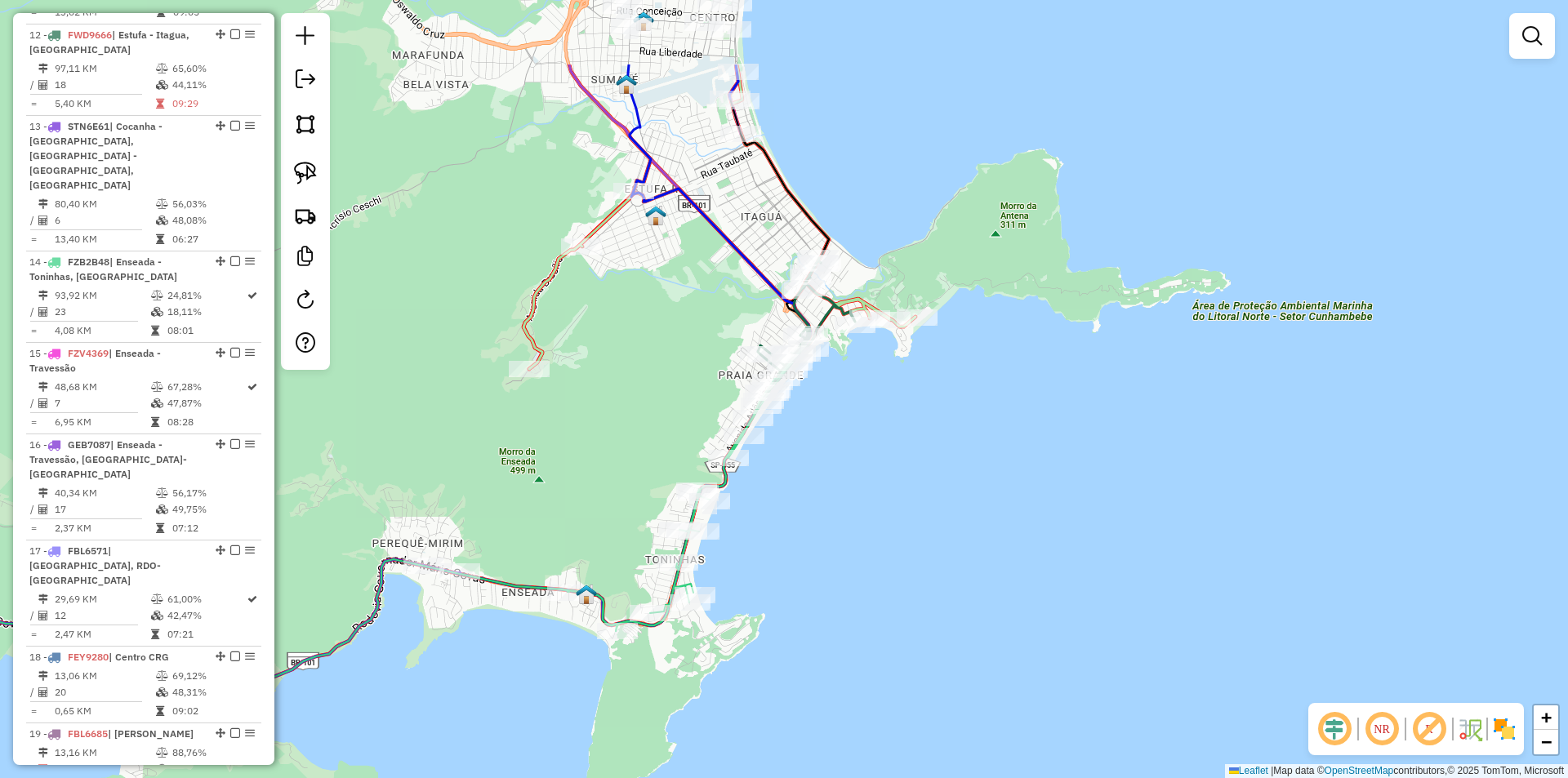
drag, startPoint x: 947, startPoint y: 472, endPoint x: 774, endPoint y: 693, distance: 280.7
click at [774, 693] on div "Janela de atendimento Grade de atendimento Capacidade Transportadoras Veículos …" at bounding box center [784, 389] width 1568 height 778
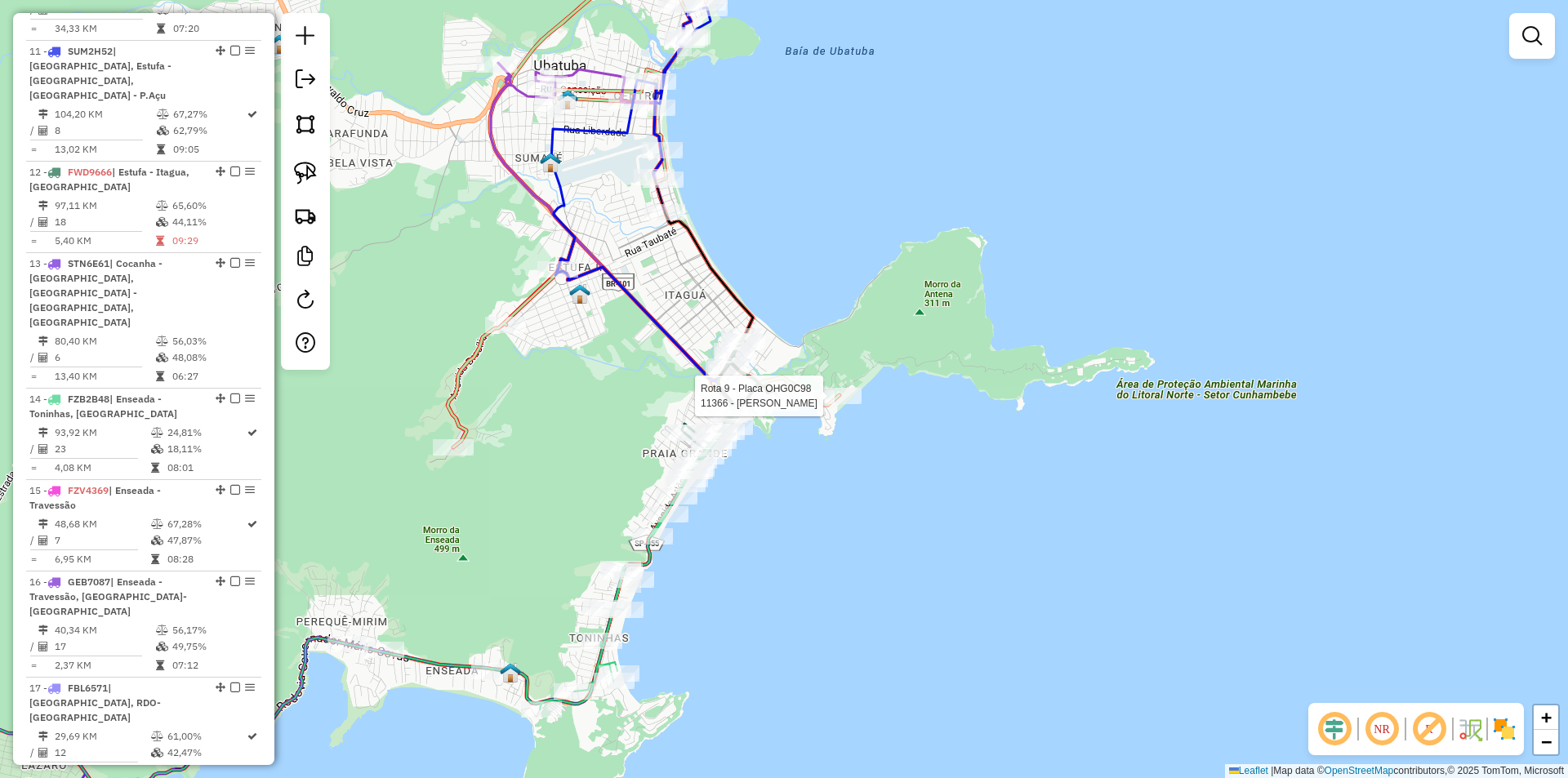
select select "*********"
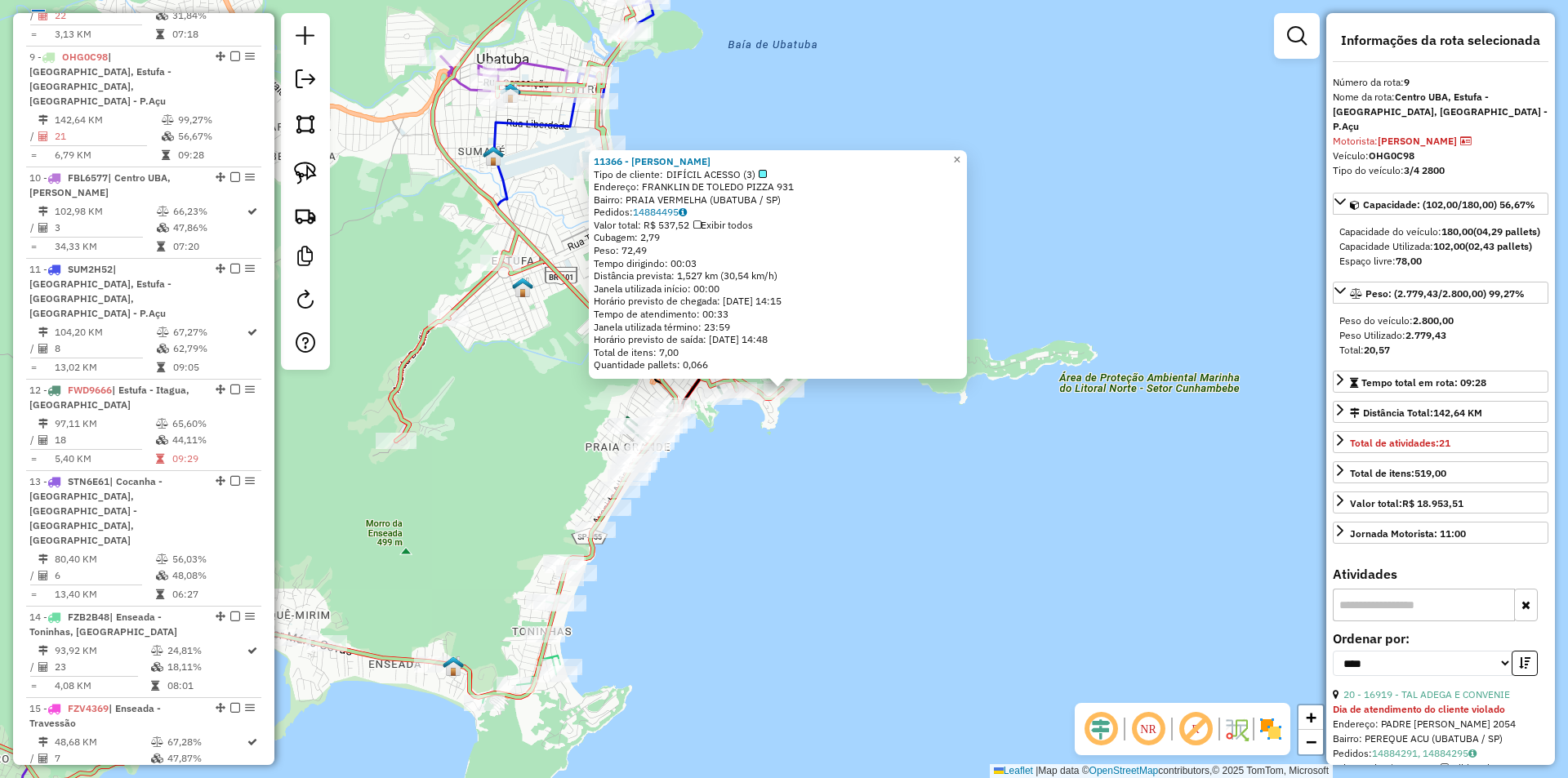
scroll to position [1383, 0]
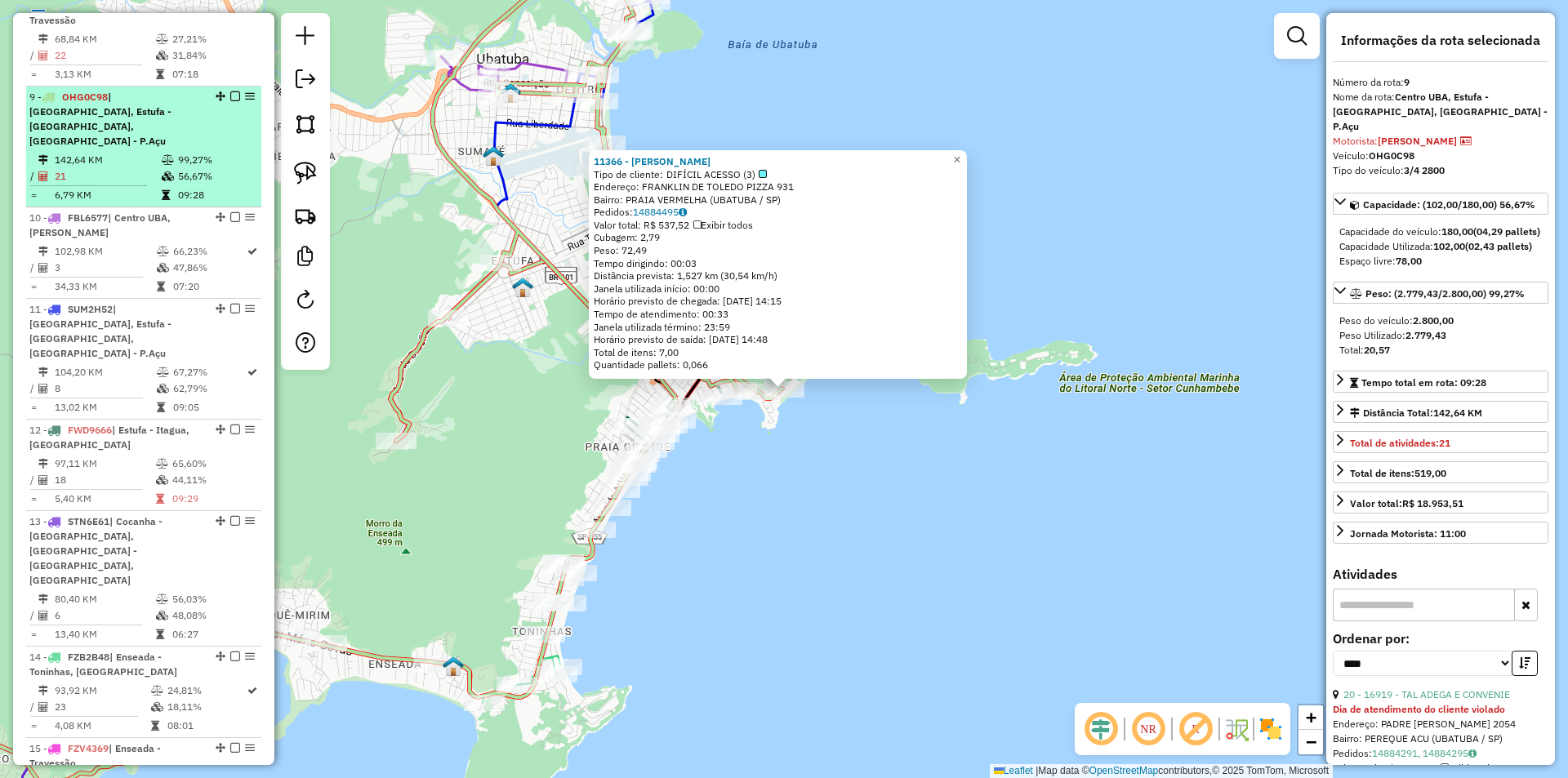
click at [233, 91] on em at bounding box center [235, 96] width 10 height 10
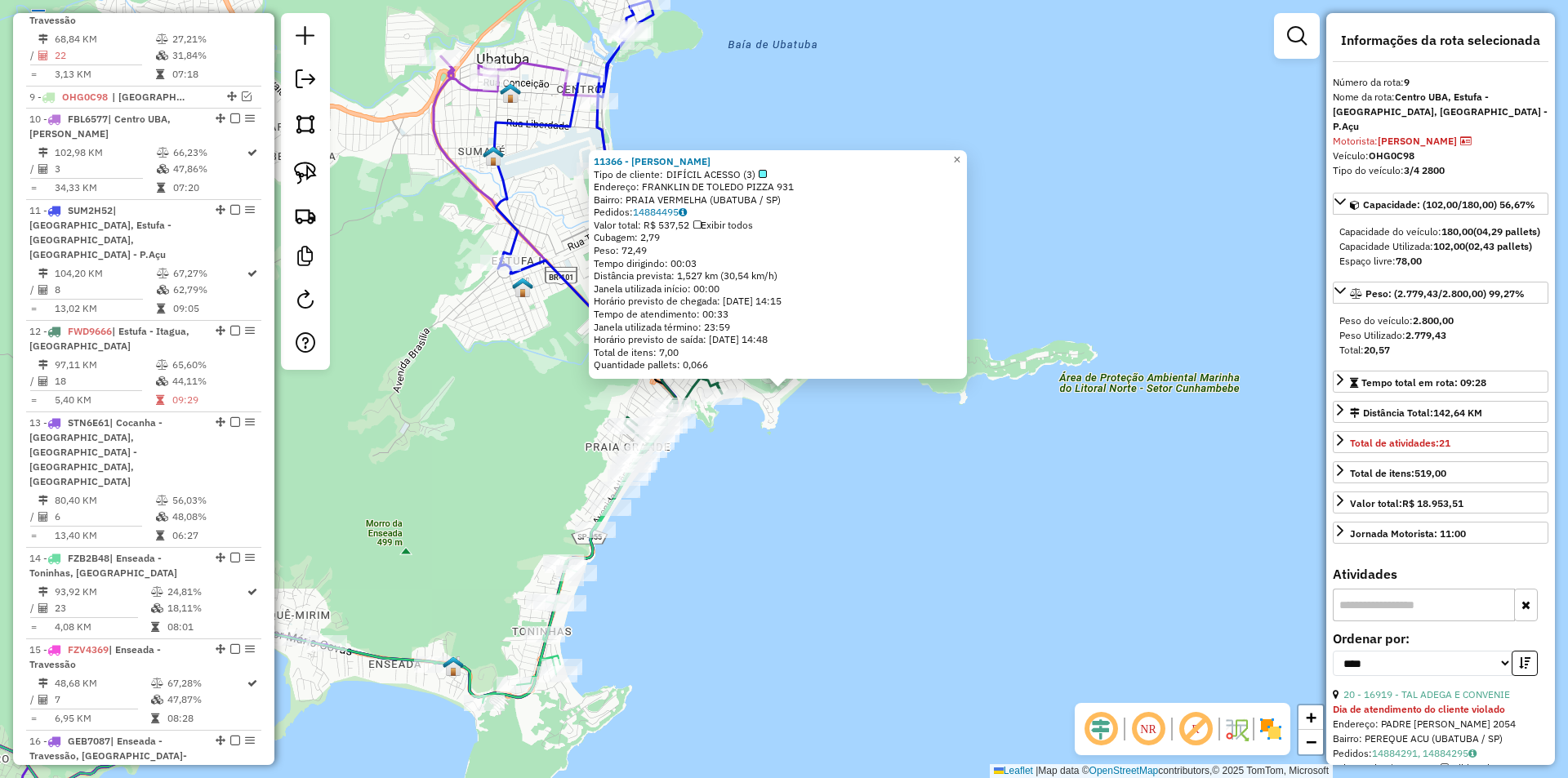
click at [469, 385] on div "11366 - QUIOSQUE WILSON Tipo de cliente: DIFÍCIL ACESSO (3) Endereço: FRANKLIN …" at bounding box center [784, 389] width 1568 height 778
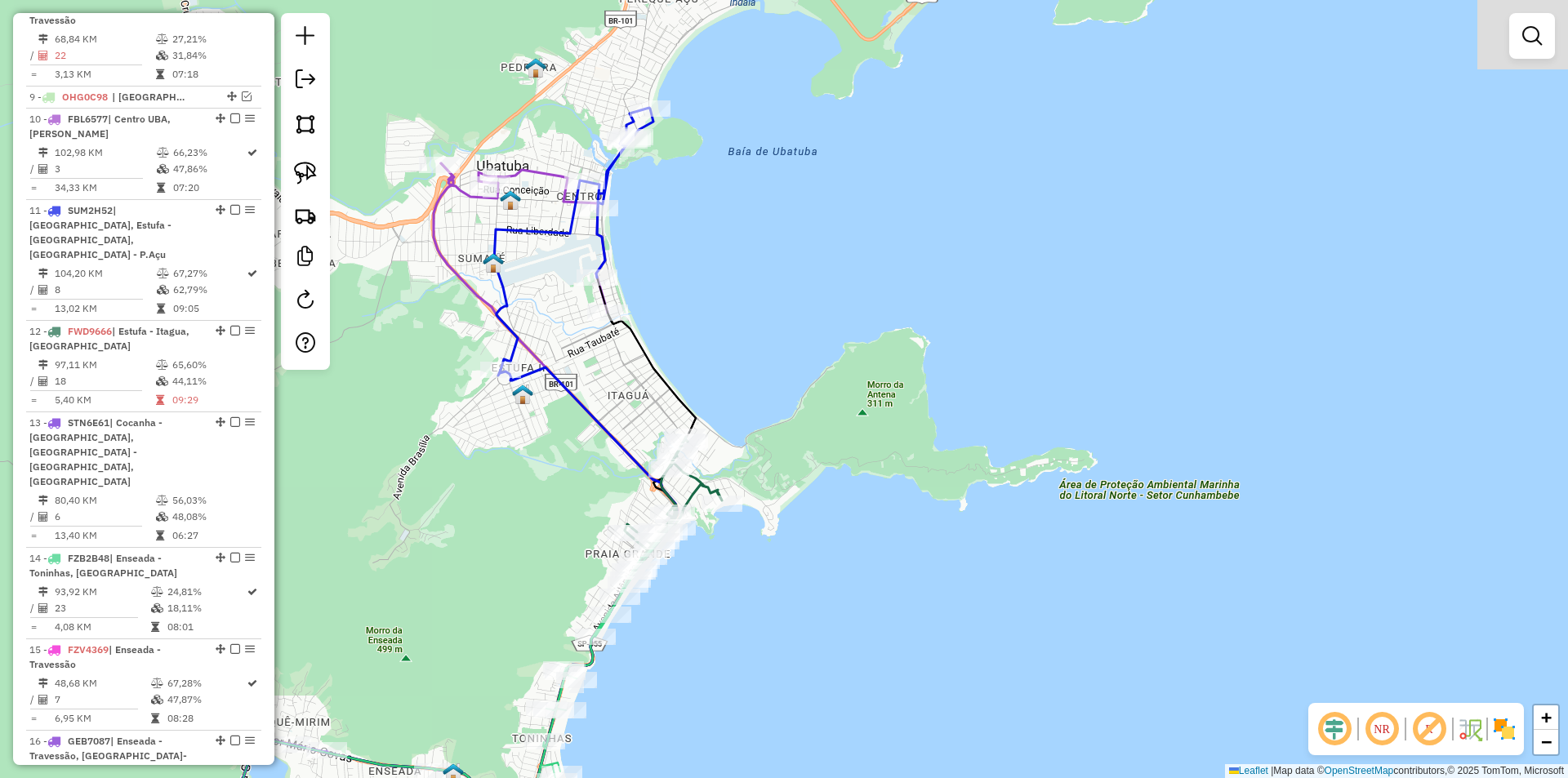
drag, startPoint x: 473, startPoint y: 413, endPoint x: 473, endPoint y: 518, distance: 105.0
click at [473, 518] on div "Janela de atendimento Grade de atendimento Capacidade Transportadoras Veículos …" at bounding box center [784, 389] width 1568 height 778
select select "*********"
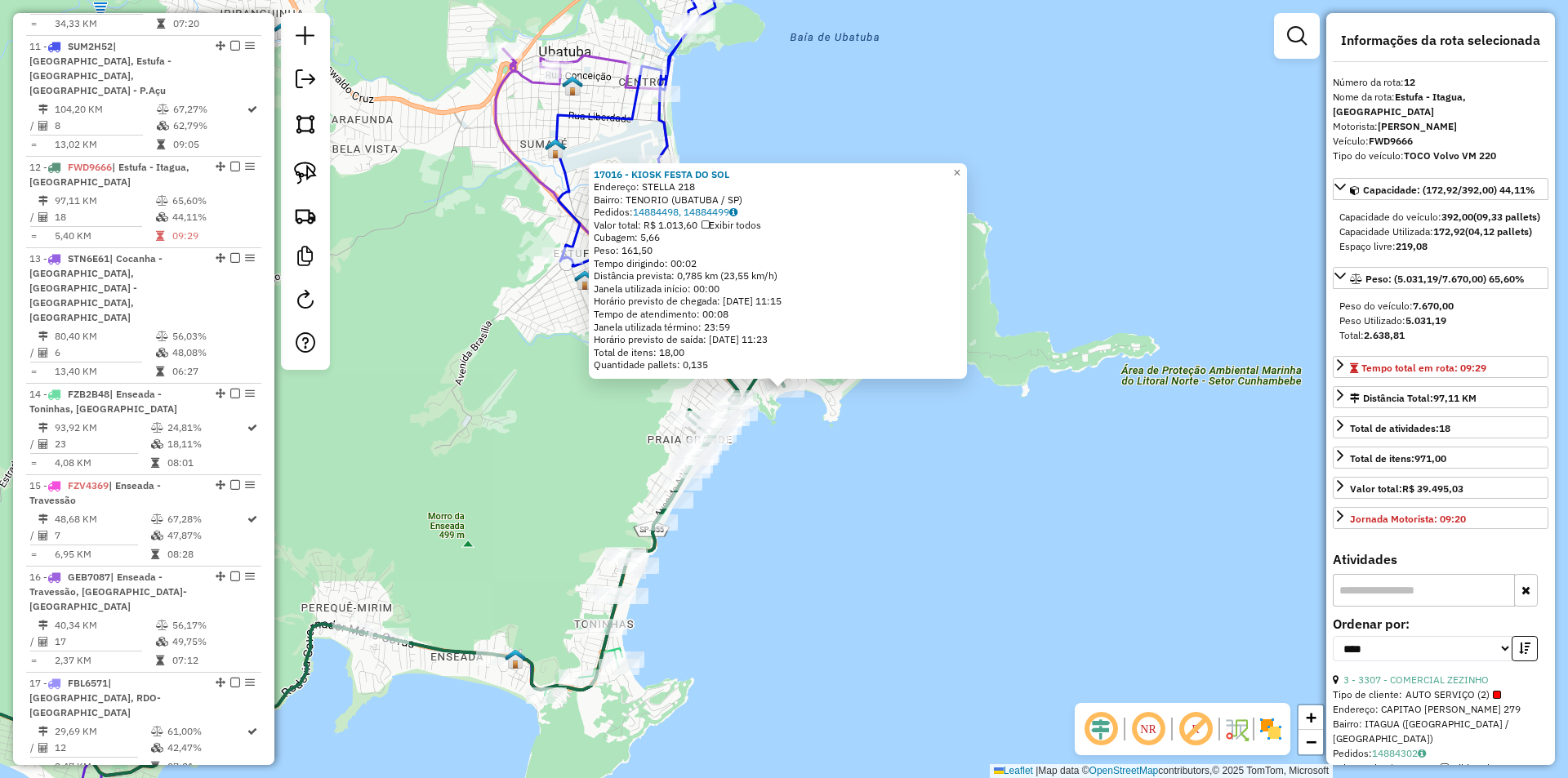
scroll to position [1588, 0]
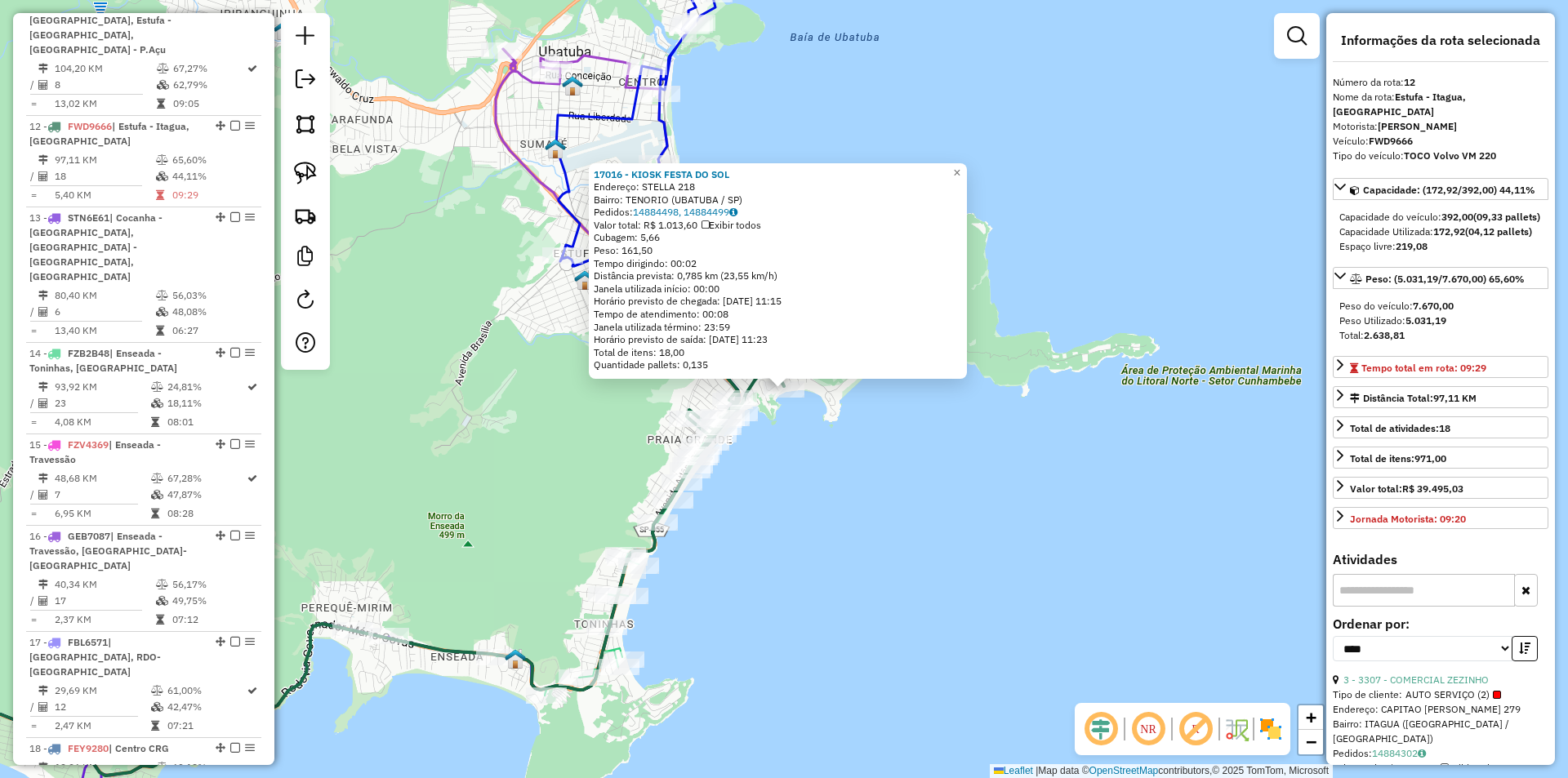
click at [704, 541] on div "17016 - KIOSK FESTA DO SOL Endereço: STELLA 218 Bairro: TENORIO (UBATUBA / SP) …" at bounding box center [784, 389] width 1568 height 778
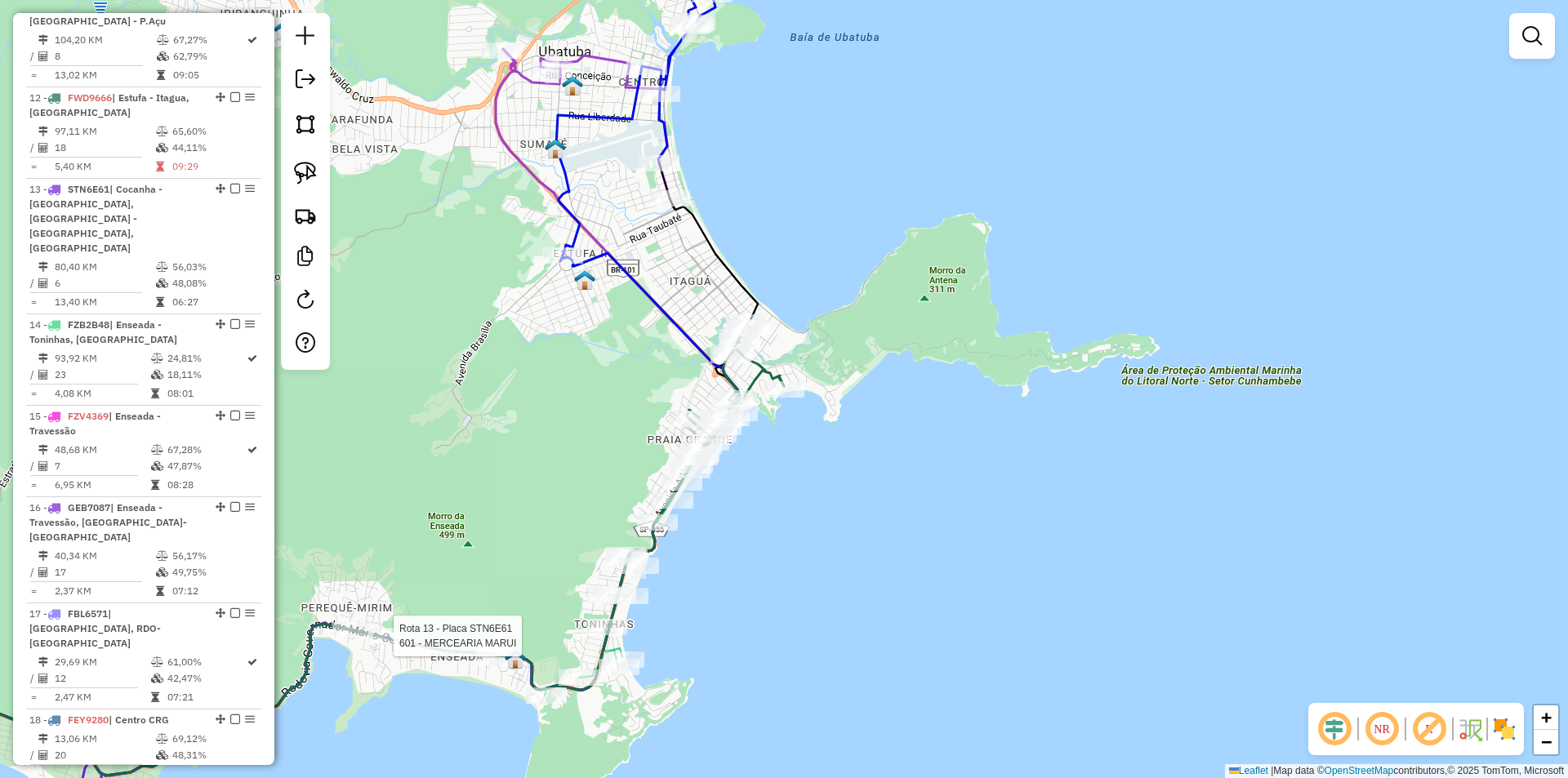
select select "*********"
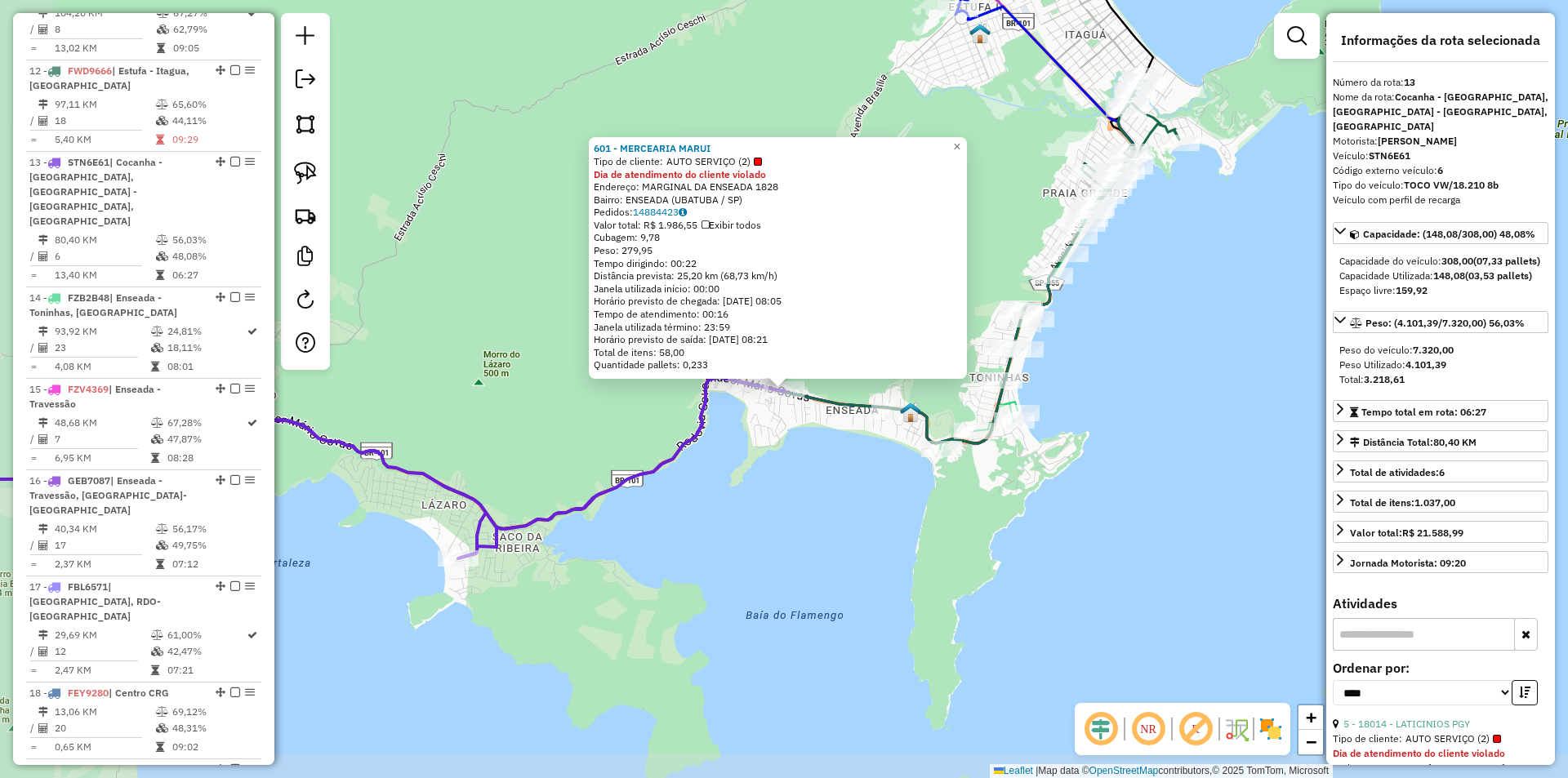
scroll to position [1679, 0]
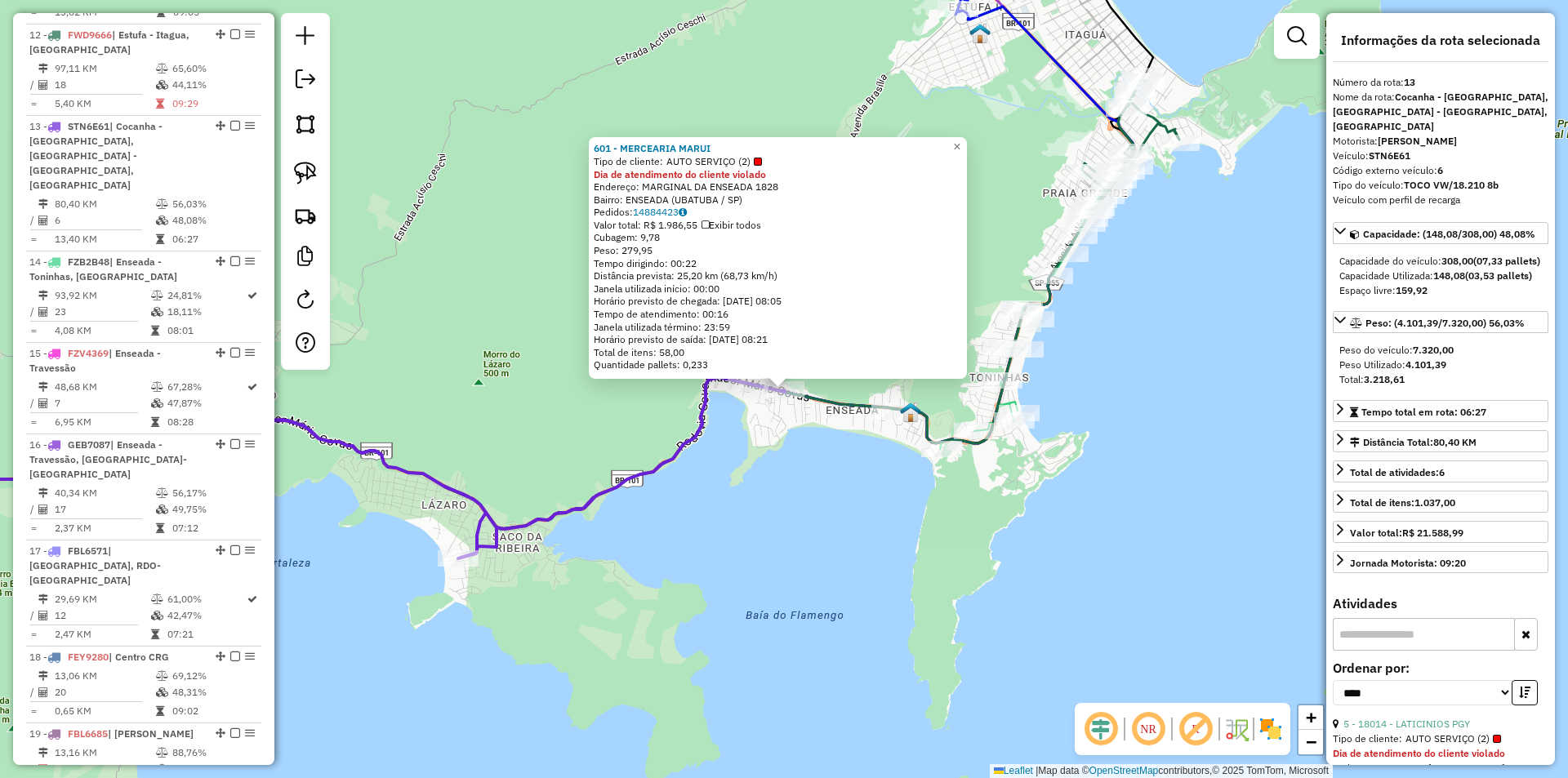
click at [542, 649] on div "601 - MERCEARIA MARUI Tipo de cliente: AUTO SERVIÇO (2) Dia de atendimento do c…" at bounding box center [784, 389] width 1568 height 778
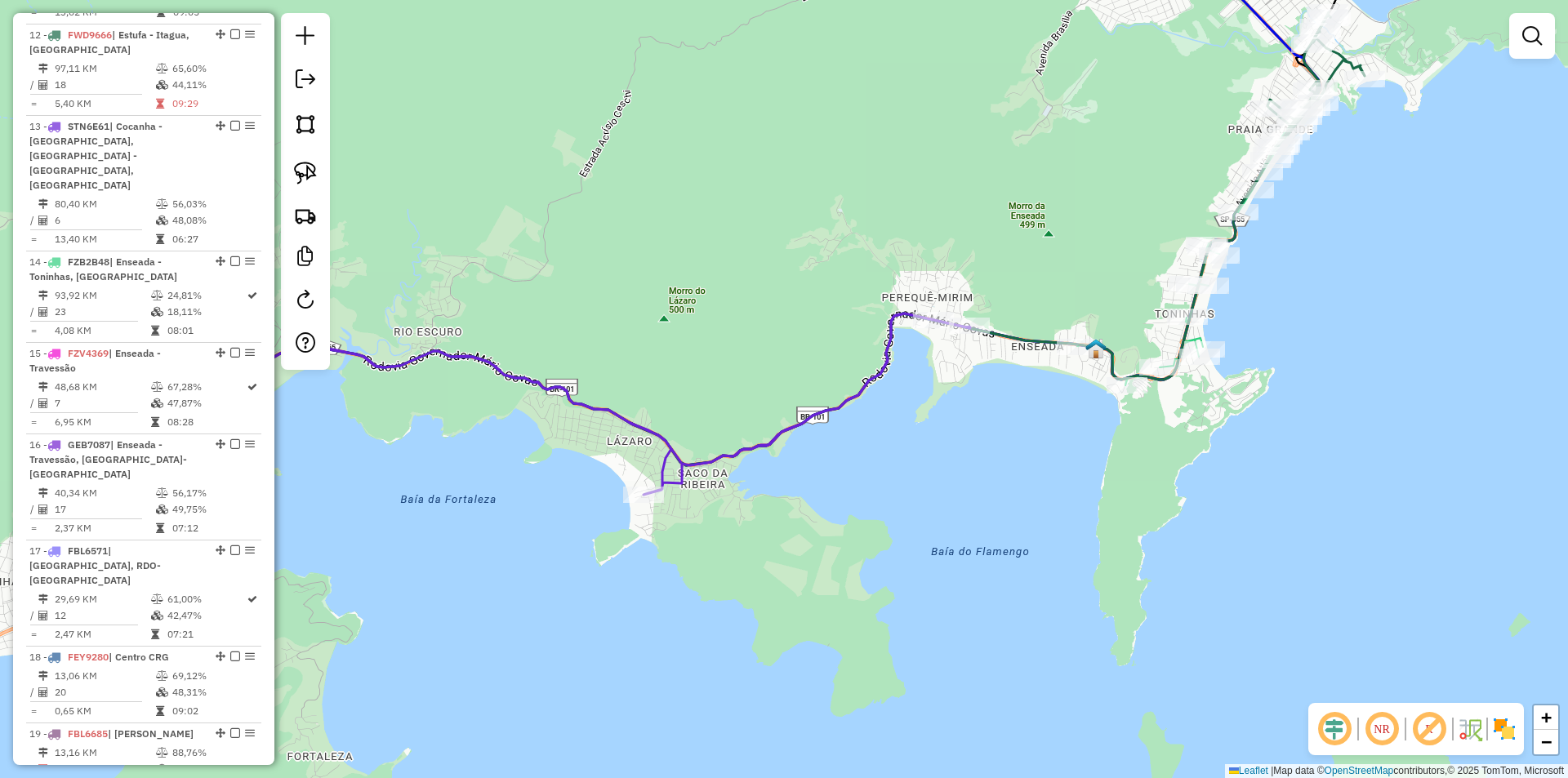
drag, startPoint x: 1050, startPoint y: 517, endPoint x: 1236, endPoint y: 453, distance: 196.7
click at [1236, 453] on div "Janela de atendimento Grade de atendimento Capacidade Transportadoras Veículos …" at bounding box center [784, 389] width 1568 height 778
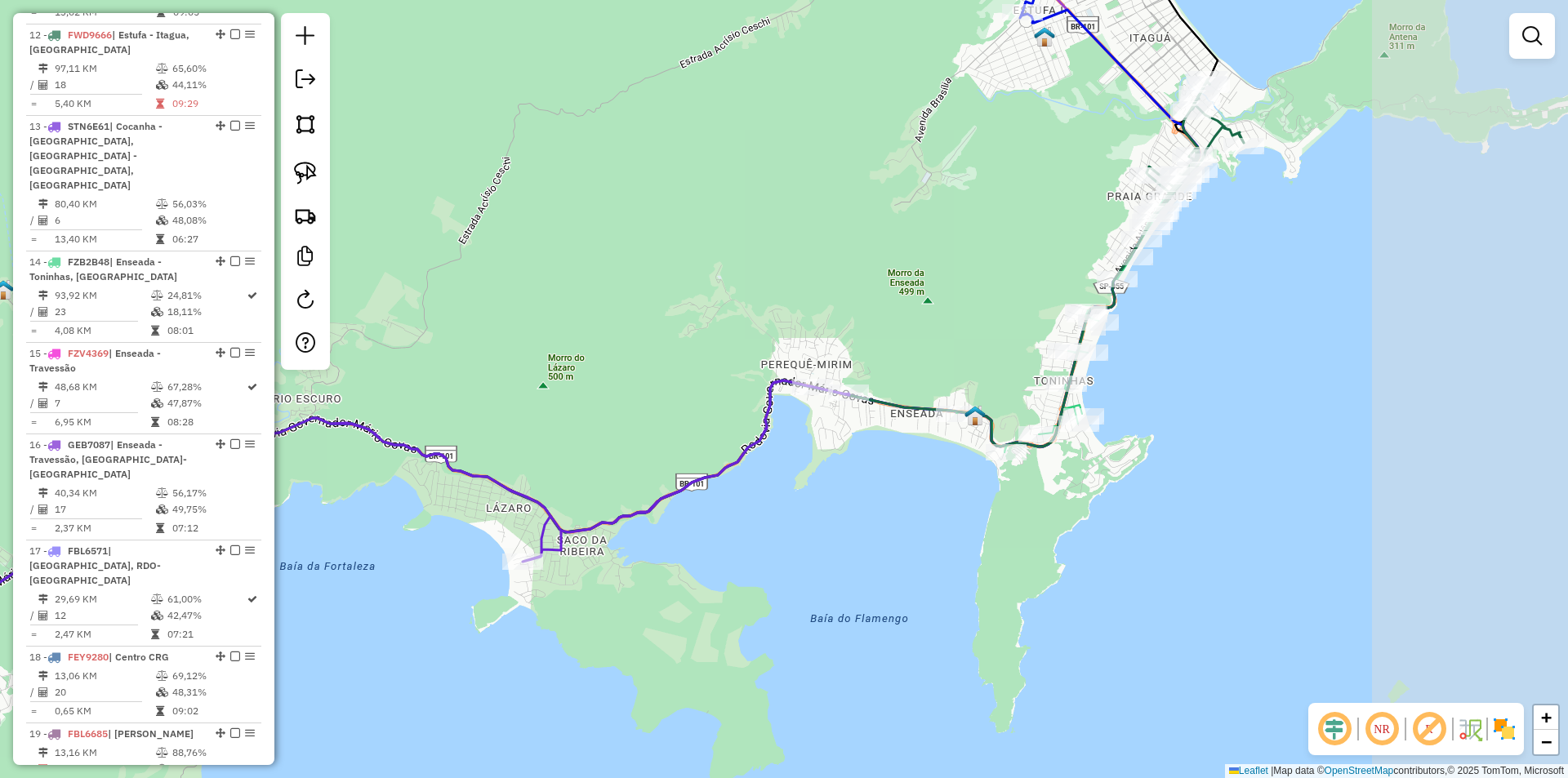
drag, startPoint x: 660, startPoint y: 659, endPoint x: 472, endPoint y: 758, distance: 212.5
click at [472, 758] on div "Janela de atendimento Grade de atendimento Capacidade Transportadoras Veículos …" at bounding box center [784, 389] width 1568 height 778
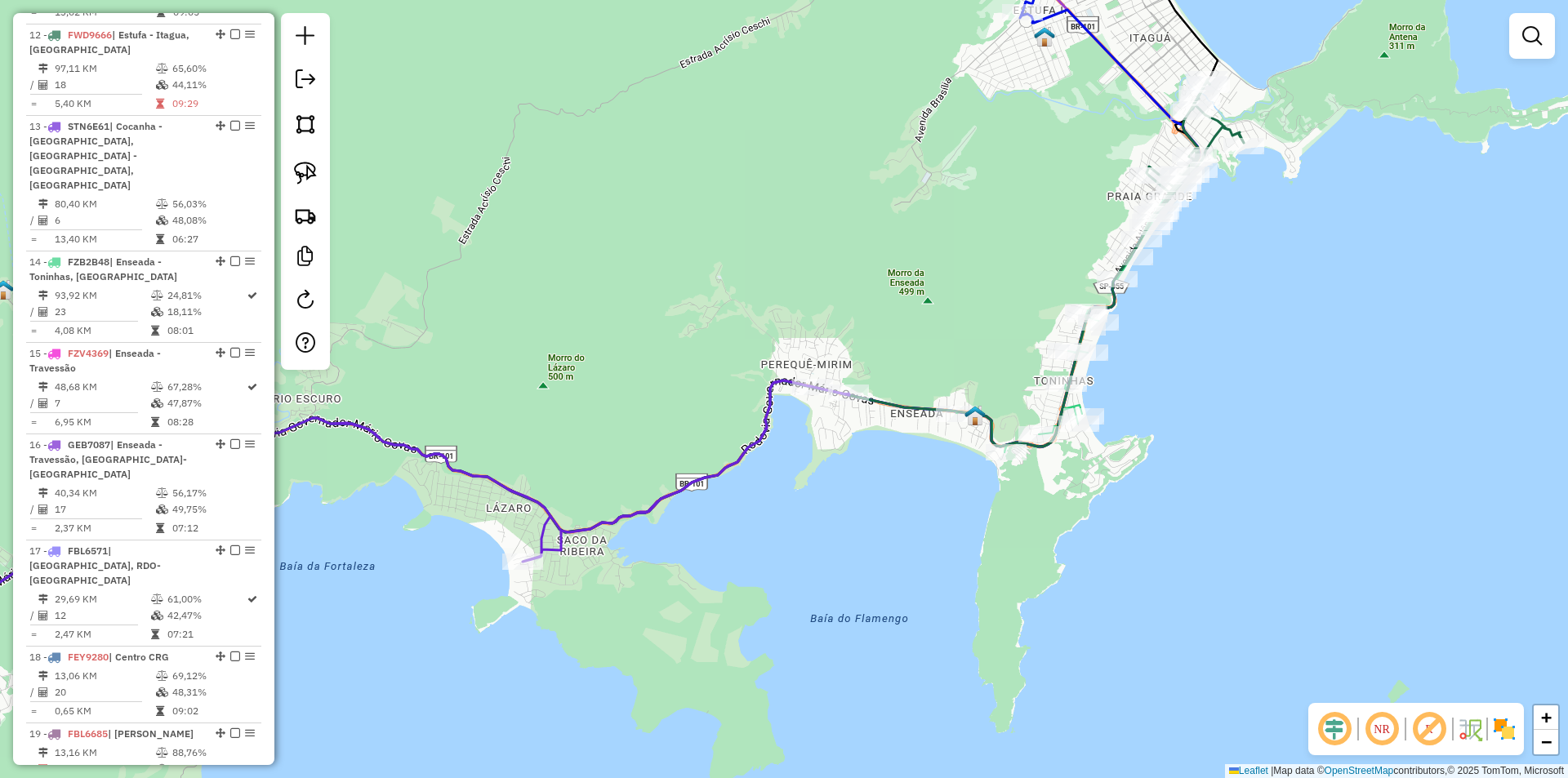
drag, startPoint x: 845, startPoint y: 518, endPoint x: 728, endPoint y: 617, distance: 153.3
click at [728, 617] on div "Janela de atendimento Grade de atendimento Capacidade Transportadoras Veículos …" at bounding box center [784, 389] width 1568 height 778
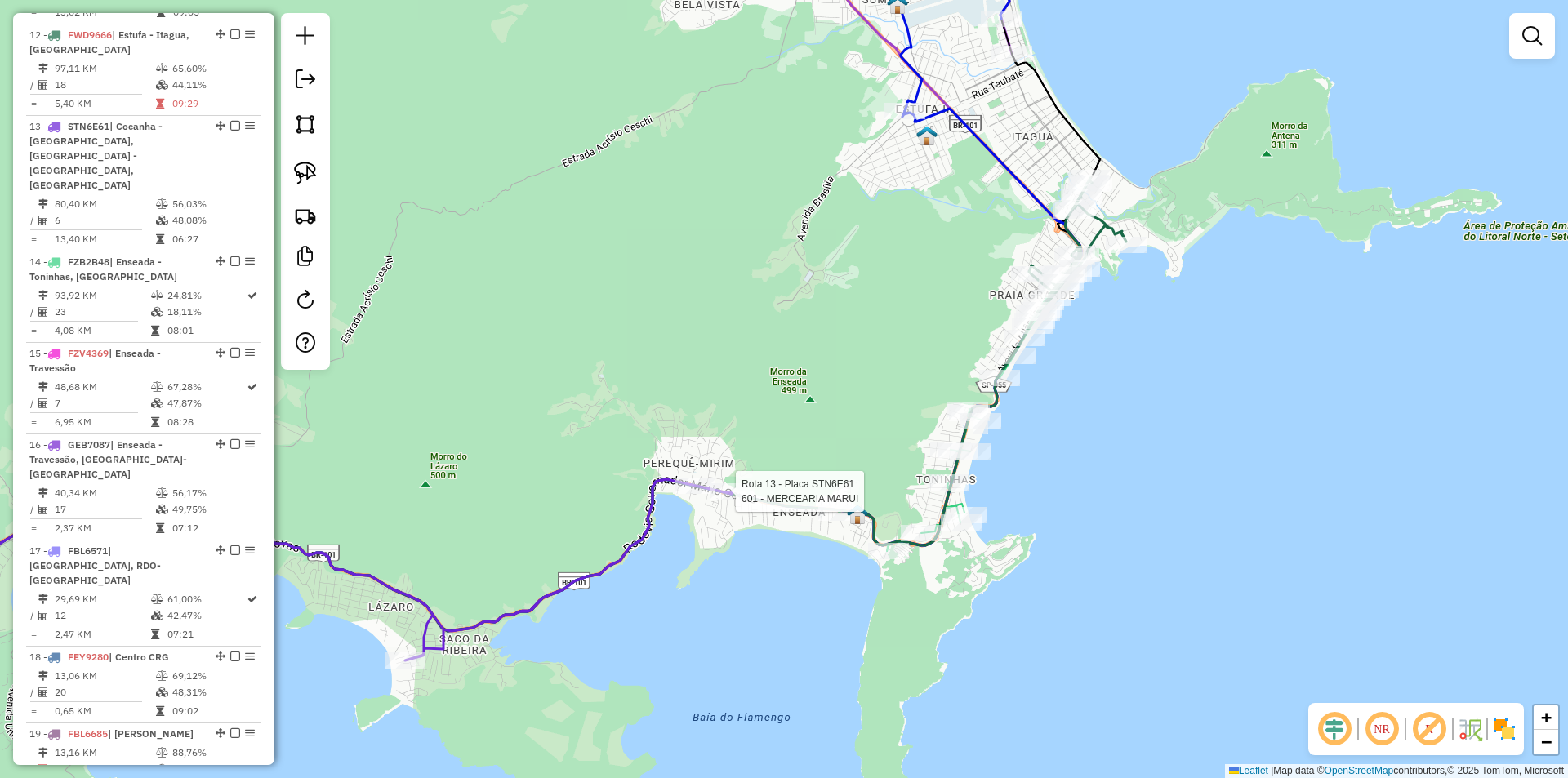
select select "*********"
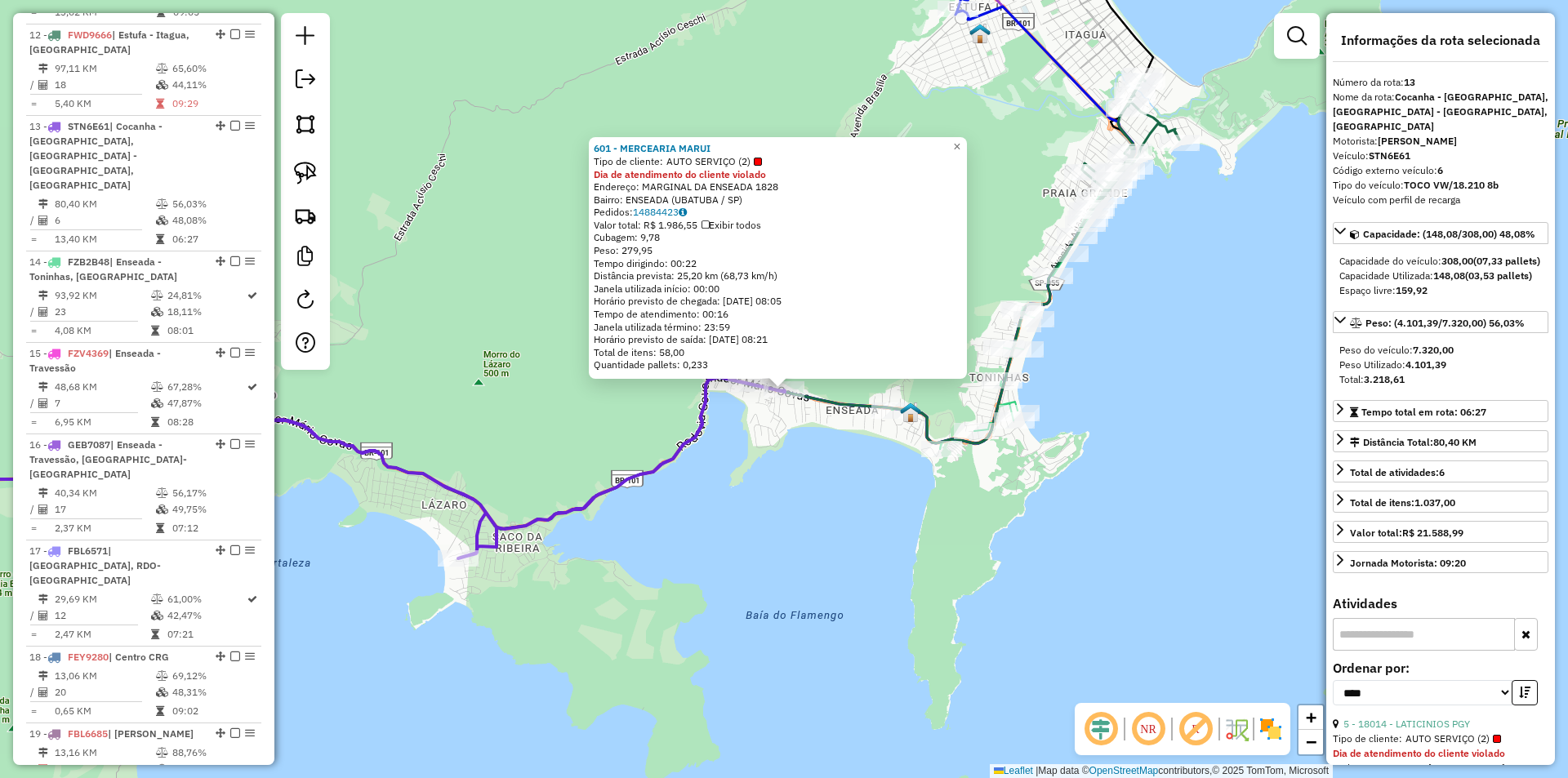
click at [882, 598] on div "601 - MERCEARIA MARUI Tipo de cliente: AUTO SERVIÇO (2) Dia de atendimento do c…" at bounding box center [784, 389] width 1568 height 778
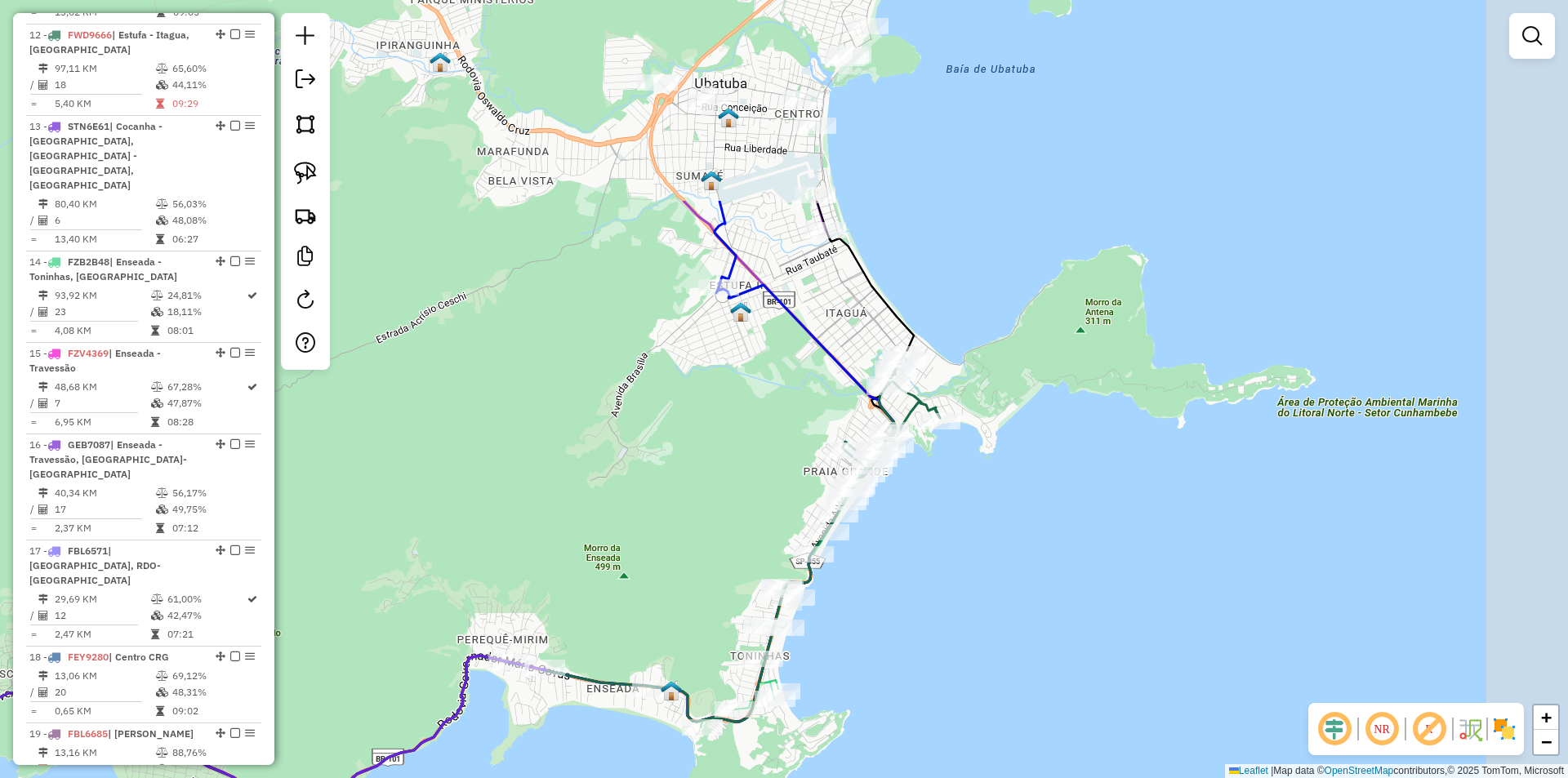
drag, startPoint x: 1212, startPoint y: 386, endPoint x: 966, endPoint y: 644, distance: 356.5
click at [986, 640] on div "Janela de atendimento Grade de atendimento Capacidade Transportadoras Veículos …" at bounding box center [784, 389] width 1568 height 778
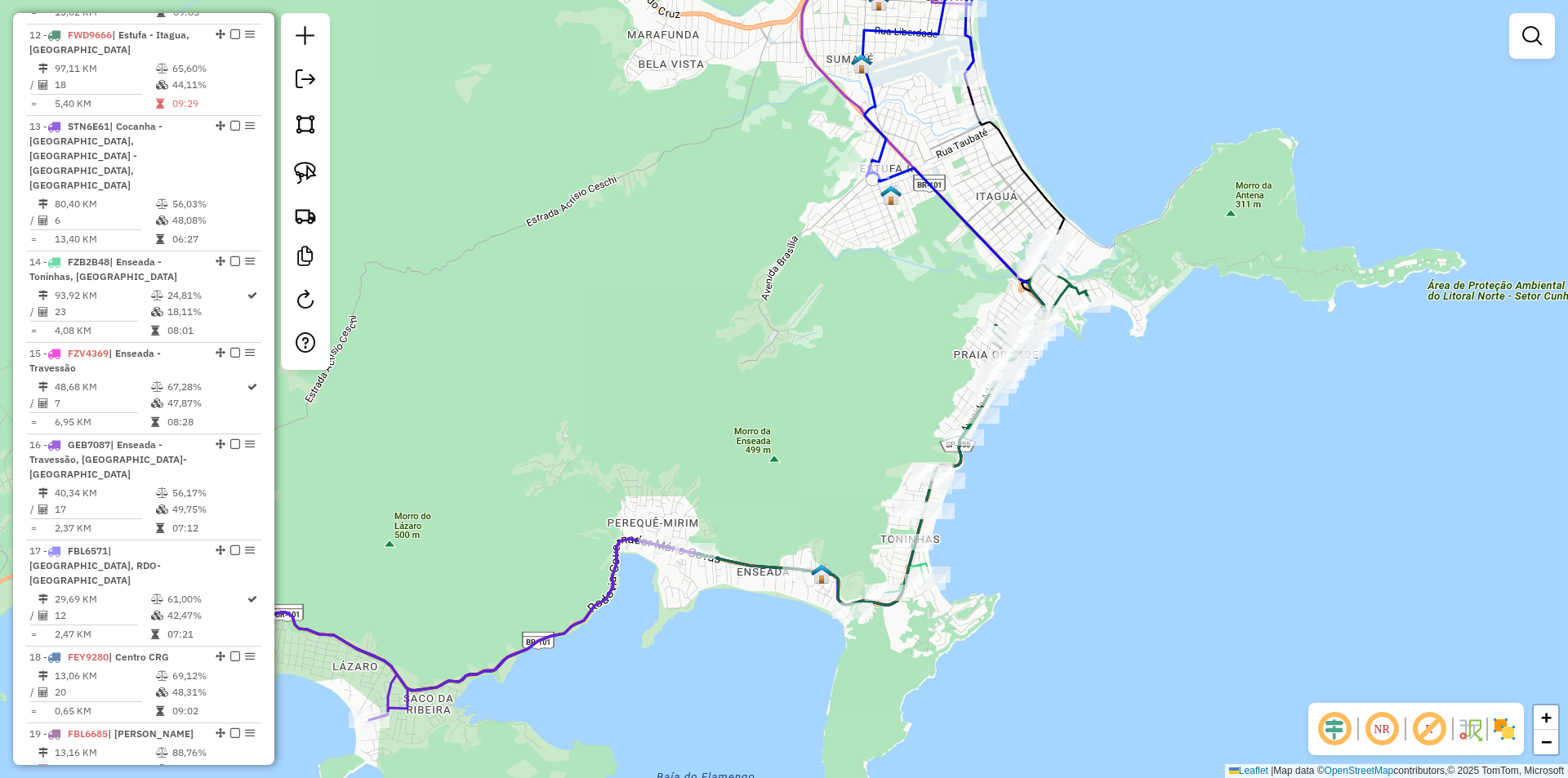
drag, startPoint x: 981, startPoint y: 567, endPoint x: 1273, endPoint y: 339, distance: 370.5
click at [1256, 340] on div "Janela de atendimento Grade de atendimento Capacidade Transportadoras Veículos …" at bounding box center [784, 389] width 1568 height 778
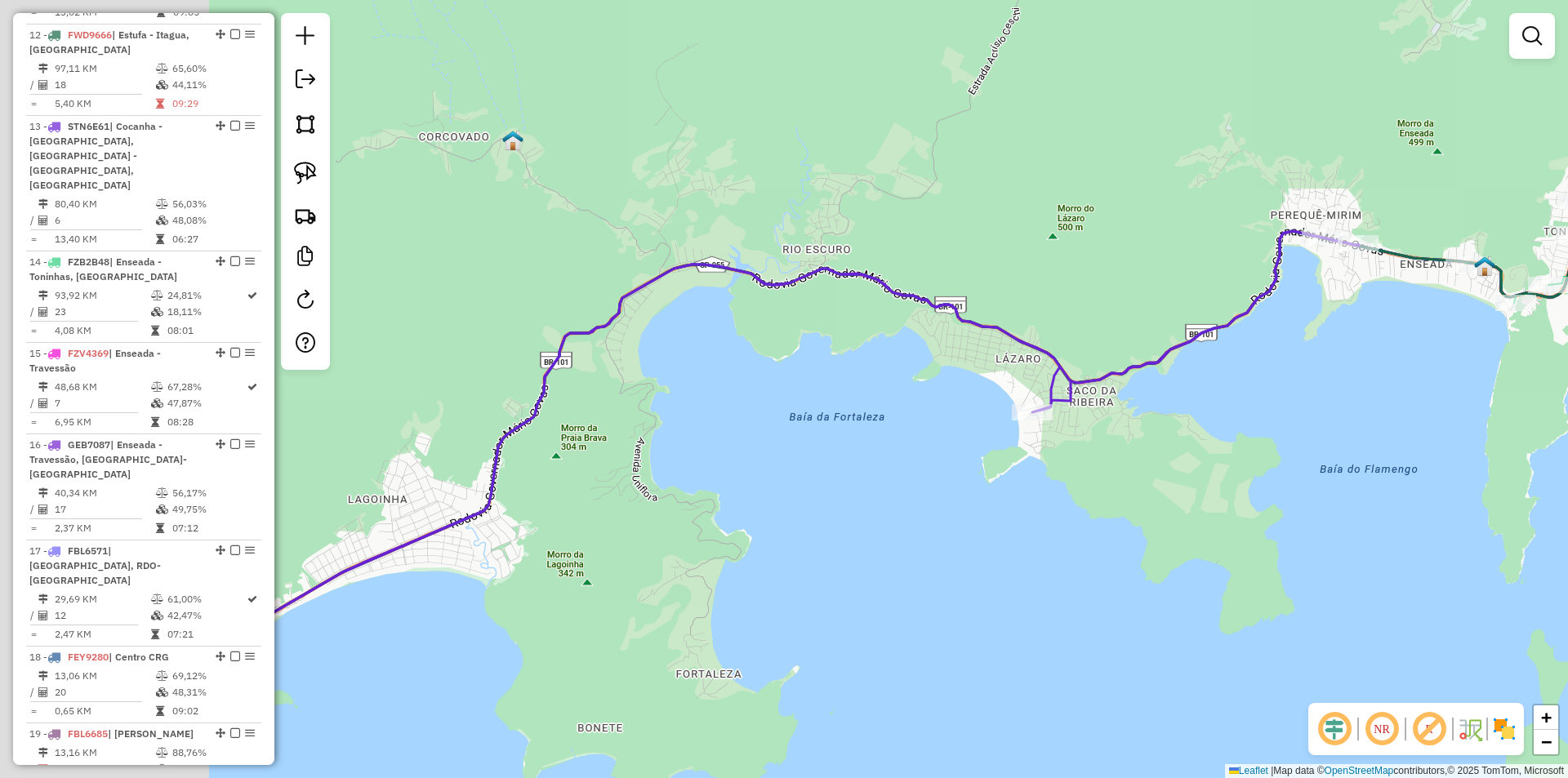
drag, startPoint x: 850, startPoint y: 535, endPoint x: 1363, endPoint y: 374, distance: 537.7
click at [1363, 375] on div "Janela de atendimento Grade de atendimento Capacidade Transportadoras Veículos …" at bounding box center [784, 389] width 1568 height 778
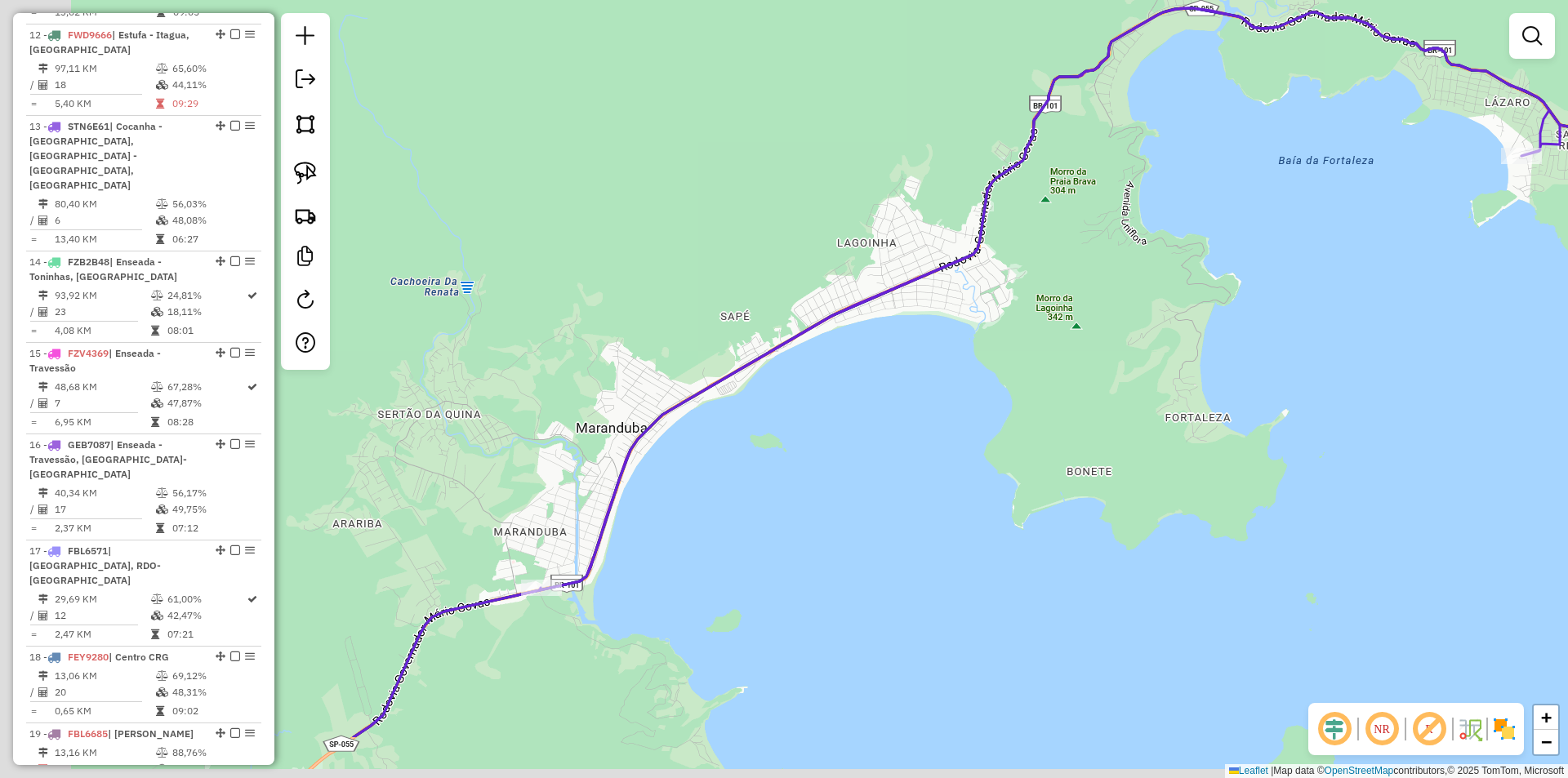
drag, startPoint x: 907, startPoint y: 653, endPoint x: 1215, endPoint y: 318, distance: 455.1
click at [1218, 297] on div "Janela de atendimento Grade de atendimento Capacidade Transportadoras Veículos …" at bounding box center [784, 389] width 1568 height 778
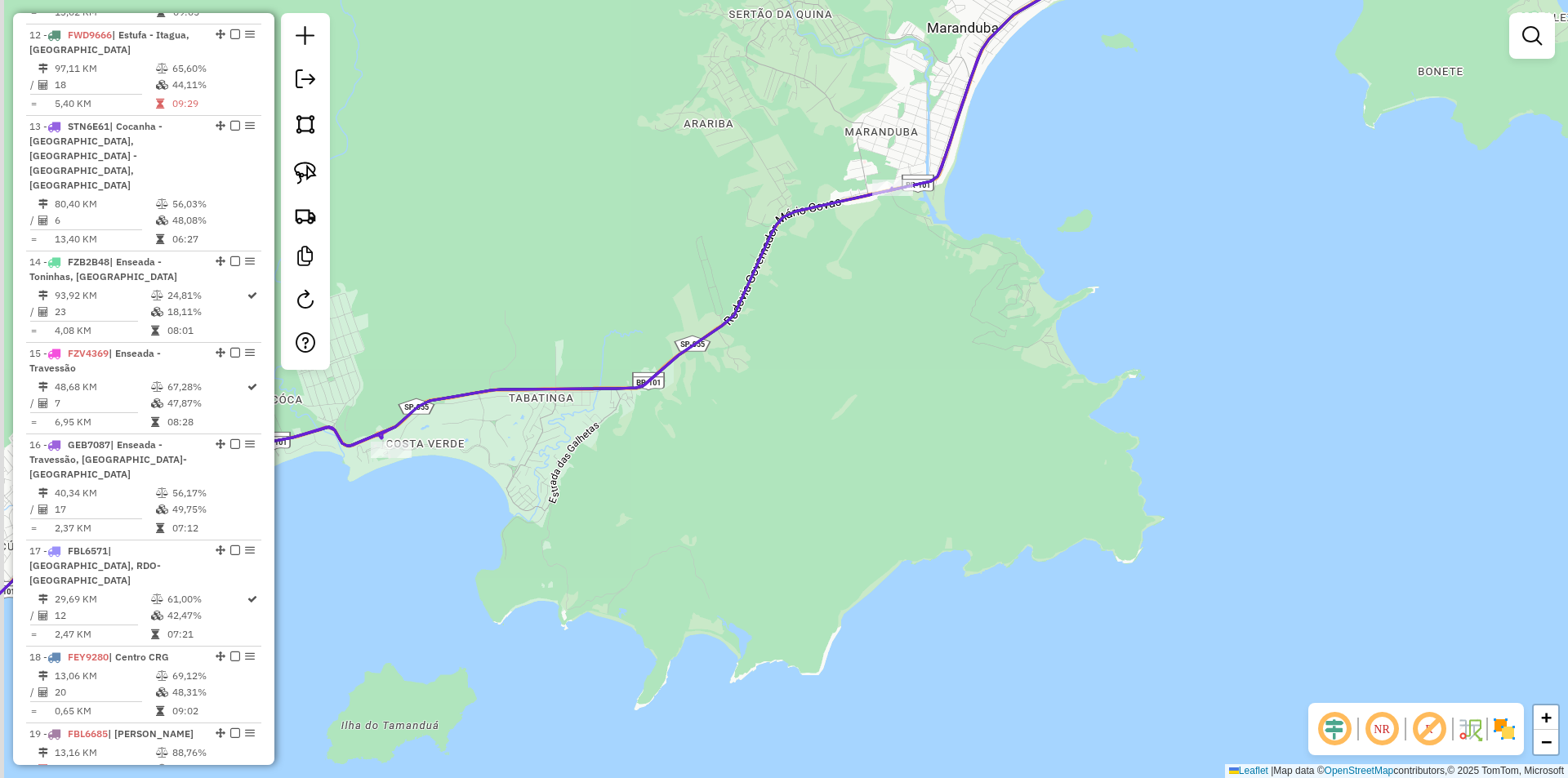
drag, startPoint x: 836, startPoint y: 597, endPoint x: 1183, endPoint y: 289, distance: 464.0
click at [1175, 288] on div "Janela de atendimento Grade de atendimento Capacidade Transportadoras Veículos …" at bounding box center [784, 389] width 1568 height 778
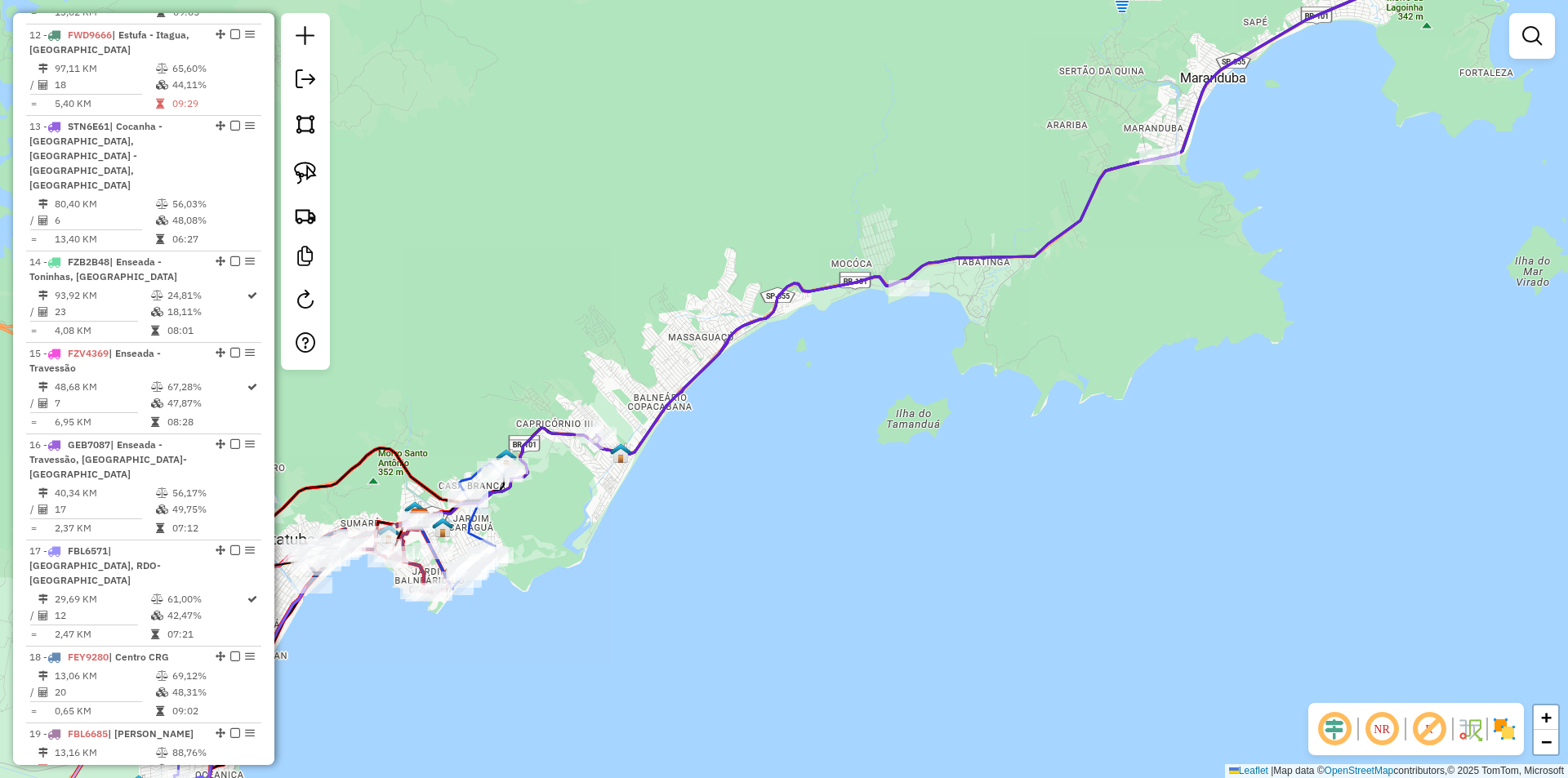
drag, startPoint x: 842, startPoint y: 539, endPoint x: 864, endPoint y: 531, distance: 23.4
click at [864, 531] on div "Janela de atendimento Grade de atendimento Capacidade Transportadoras Veículos …" at bounding box center [784, 389] width 1568 height 778
click at [313, 169] on img at bounding box center [305, 173] width 23 height 23
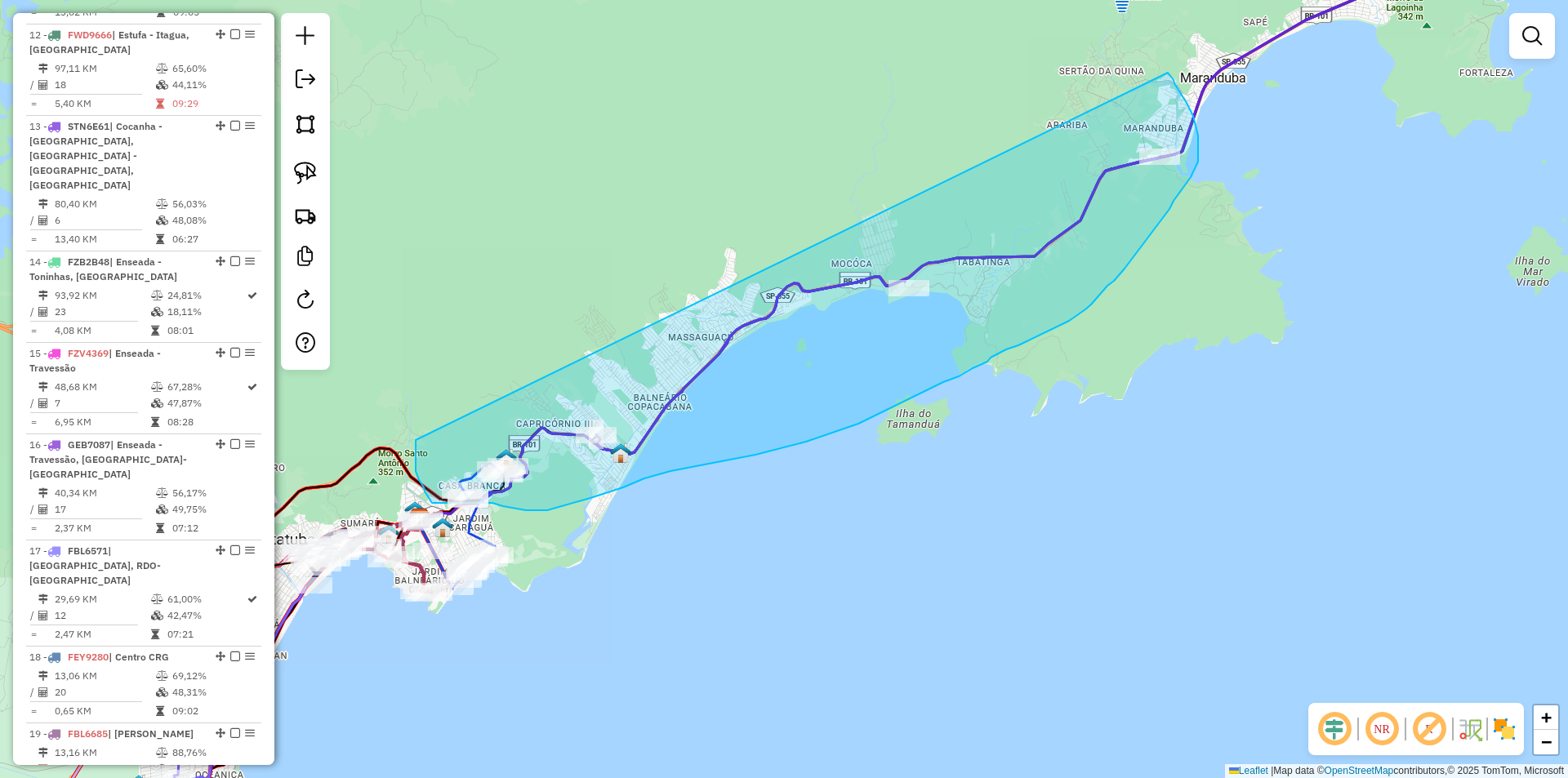
drag, startPoint x: 416, startPoint y: 443, endPoint x: 1168, endPoint y: 72, distance: 838.5
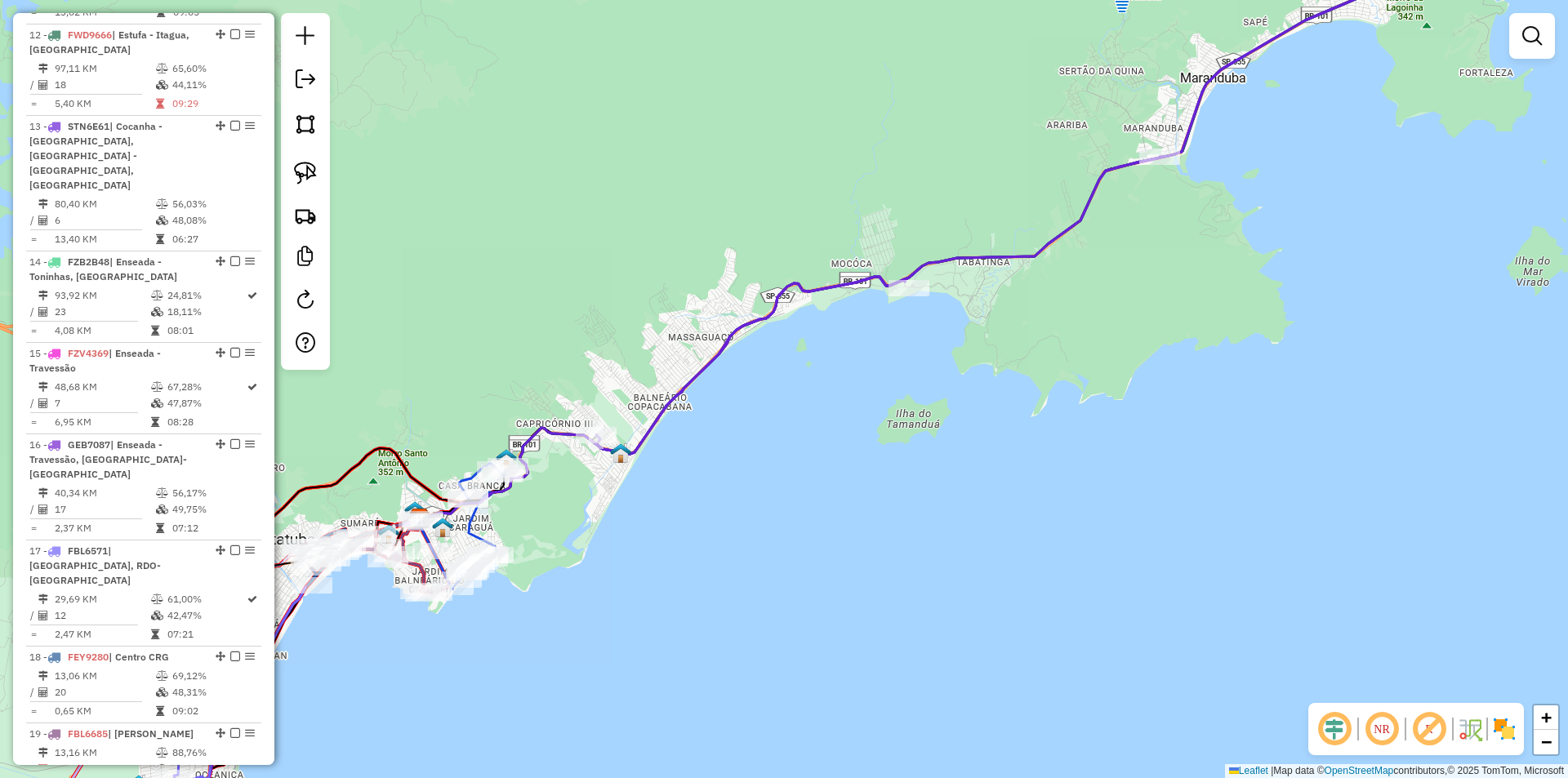
select select "*********"
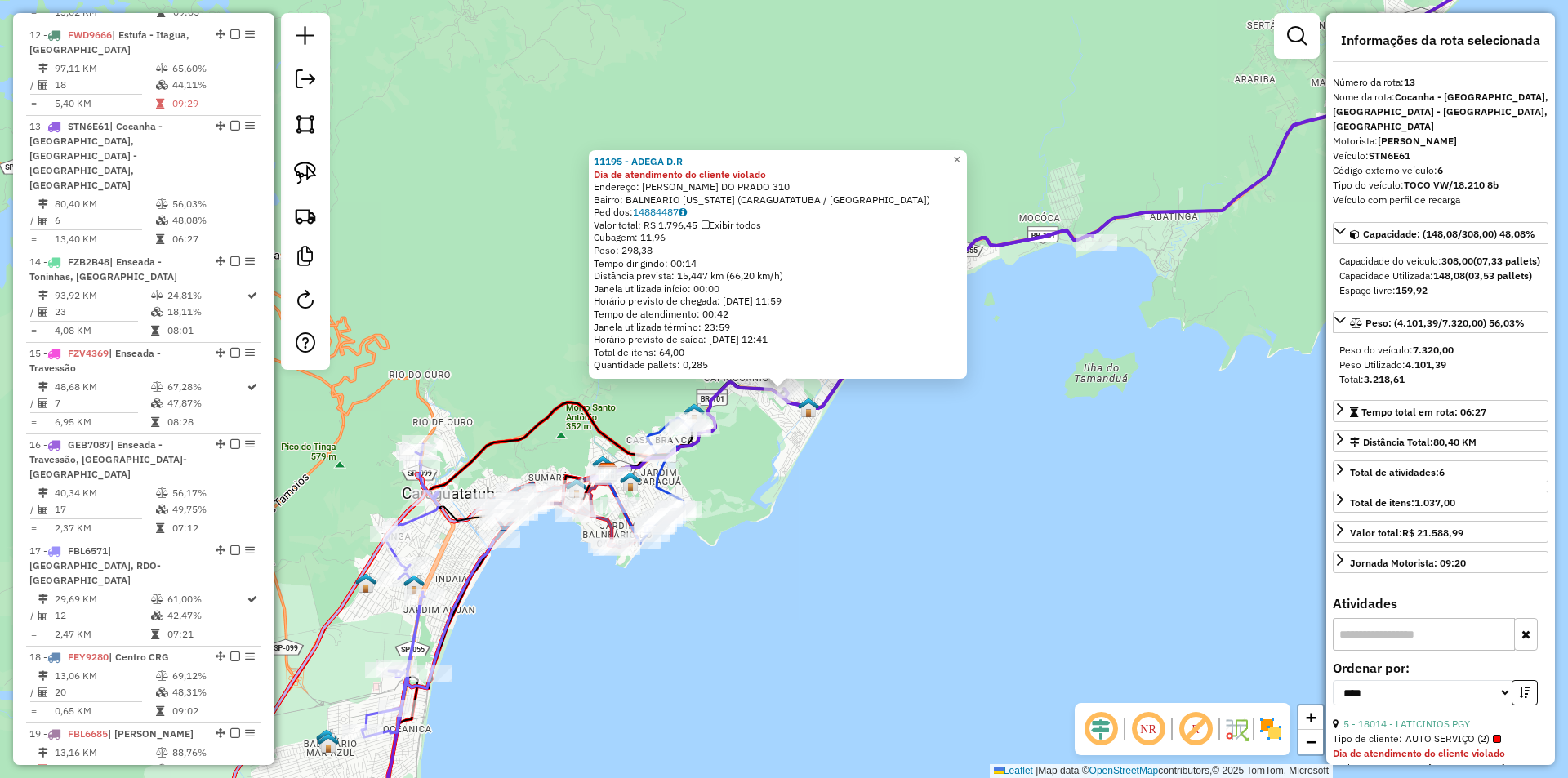
click at [823, 517] on div "11195 - ADEGA D.R Dia de atendimento do cliente violado Endereço: JOAO RODRIGUE…" at bounding box center [784, 389] width 1568 height 778
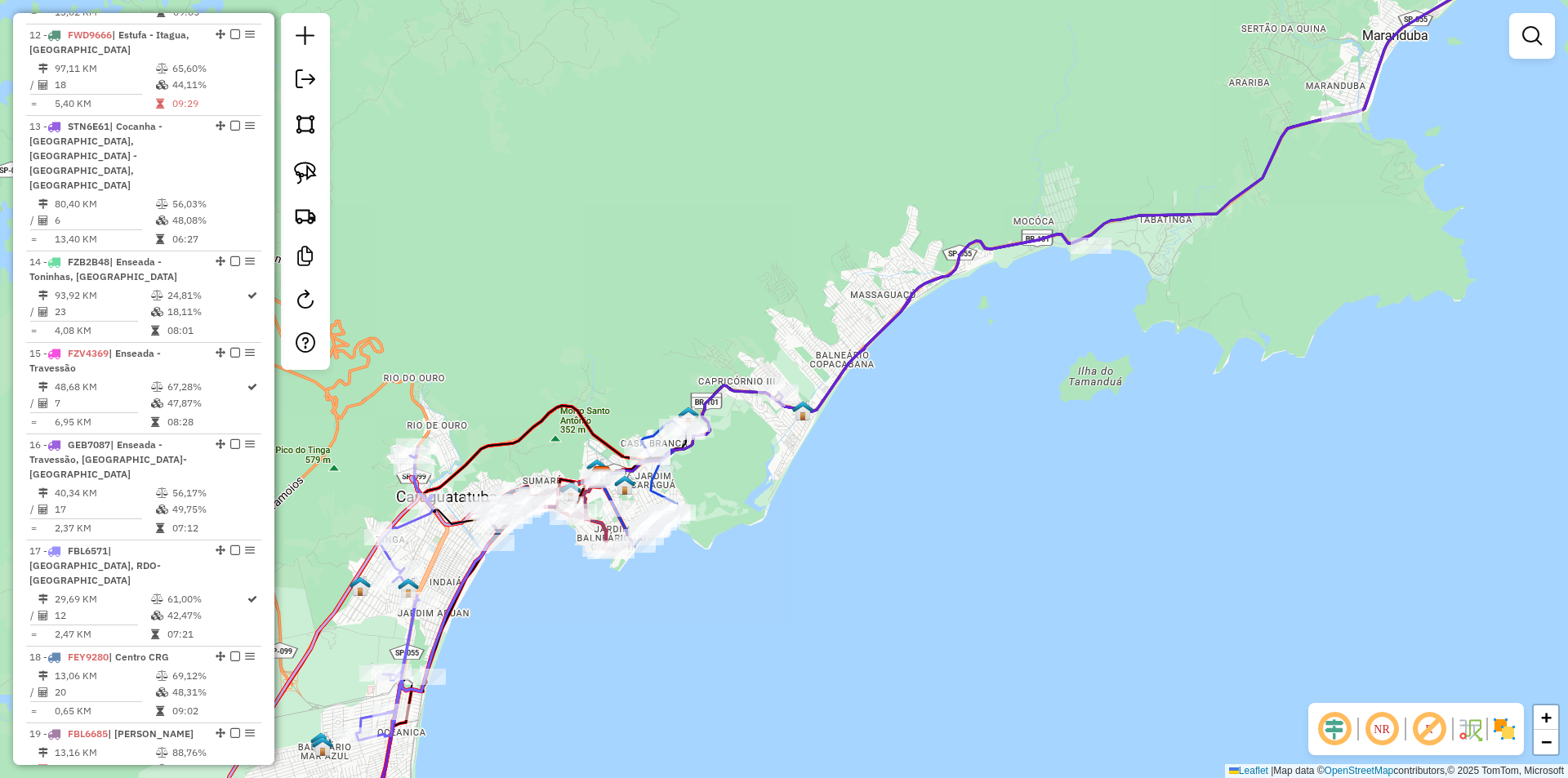
drag, startPoint x: 983, startPoint y: 518, endPoint x: 440, endPoint y: 670, distance: 563.9
click at [440, 670] on div "Janela de atendimento Grade de atendimento Capacidade Transportadoras Veículos …" at bounding box center [784, 389] width 1568 height 778
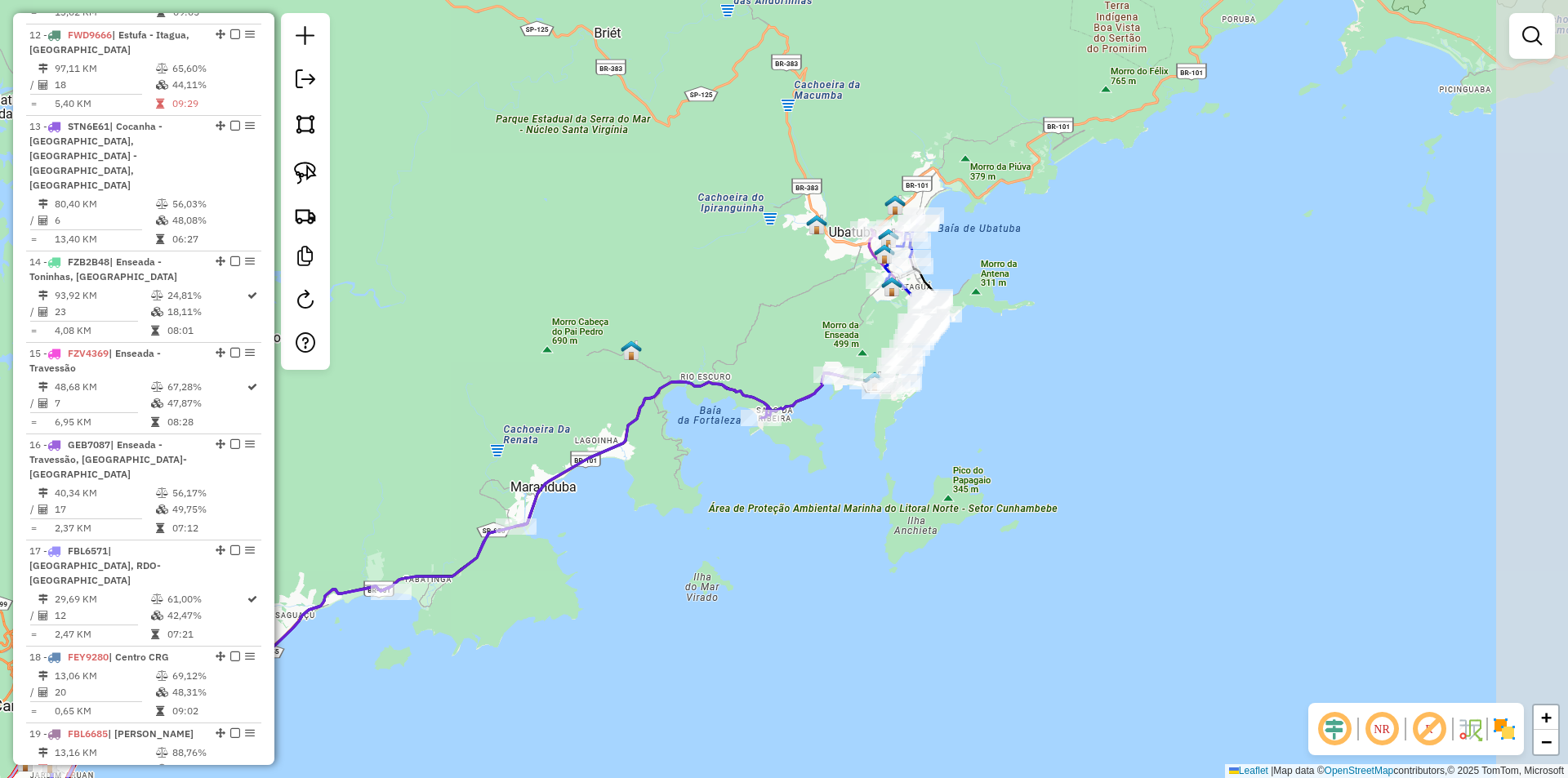
drag, startPoint x: 813, startPoint y: 489, endPoint x: 646, endPoint y: 553, distance: 178.8
click at [646, 553] on div "Janela de atendimento Grade de atendimento Capacidade Transportadoras Veículos …" at bounding box center [784, 389] width 1568 height 778
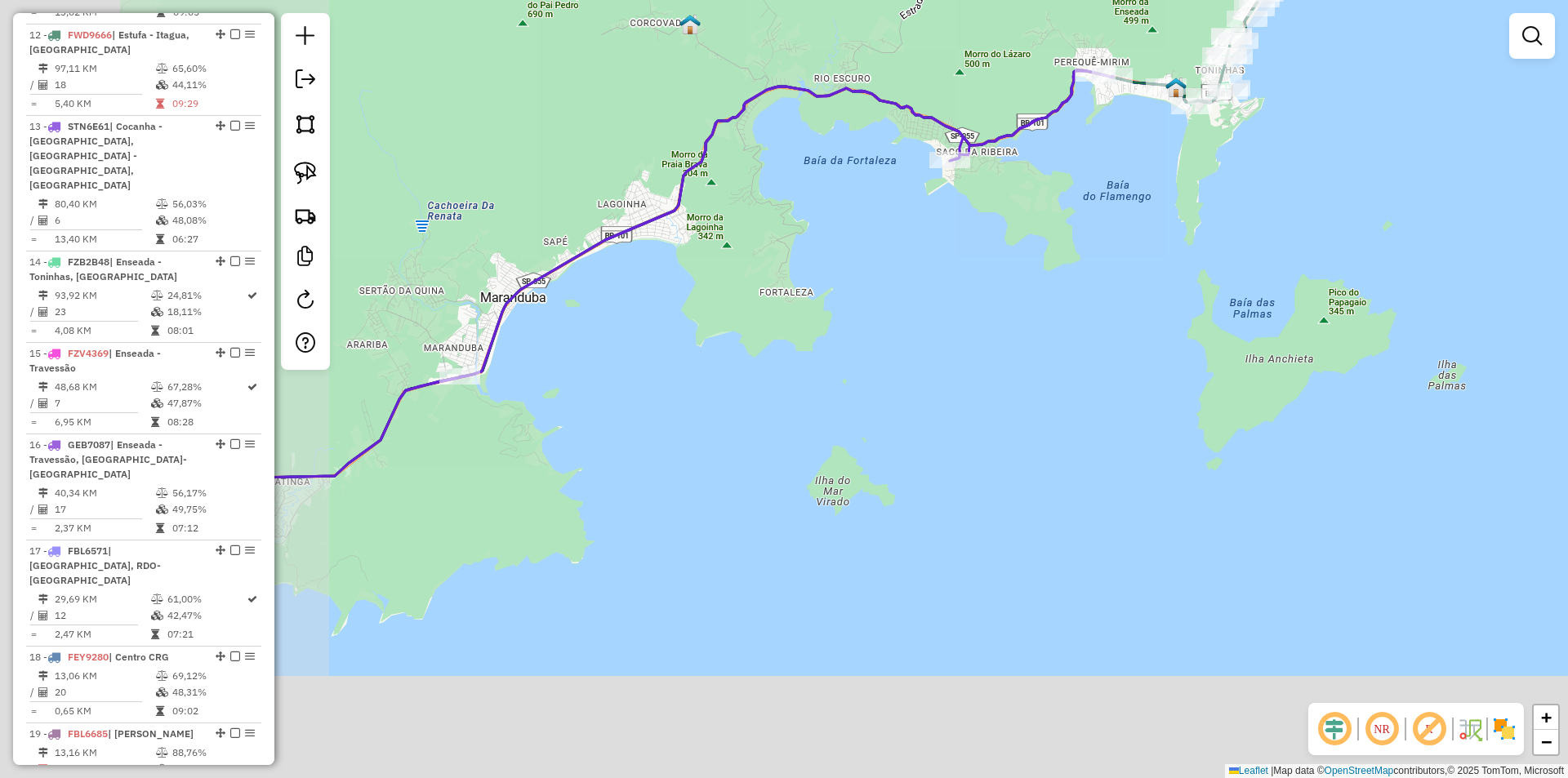
drag, startPoint x: 813, startPoint y: 449, endPoint x: 1054, endPoint y: 340, distance: 264.5
click at [1106, 289] on div "Janela de atendimento Grade de atendimento Capacidade Transportadoras Veículos …" at bounding box center [784, 389] width 1568 height 778
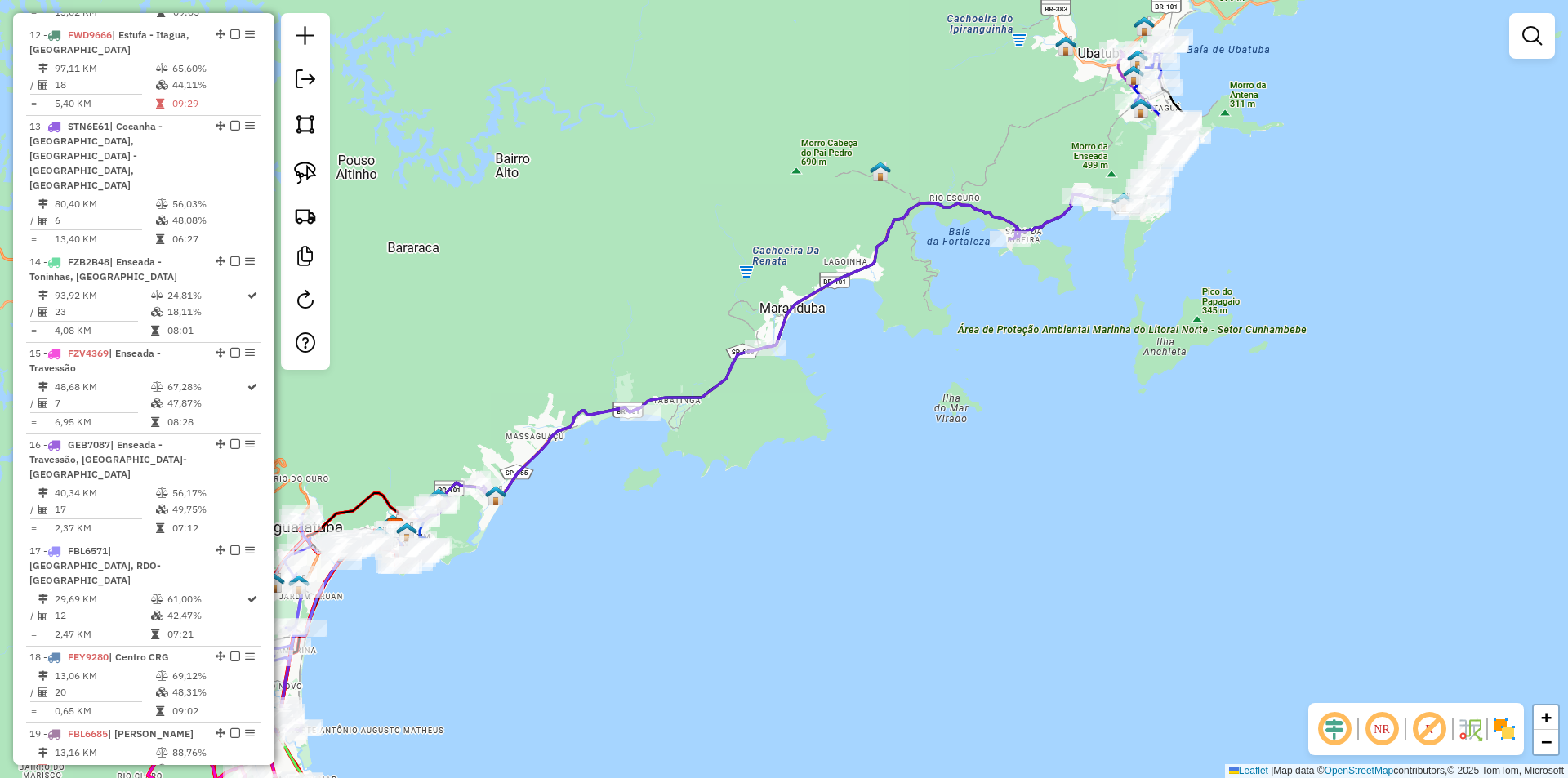
drag, startPoint x: 618, startPoint y: 583, endPoint x: 1070, endPoint y: 357, distance: 505.4
click at [1070, 357] on div "Janela de atendimento Grade de atendimento Capacidade Transportadoras Veículos …" at bounding box center [784, 389] width 1568 height 778
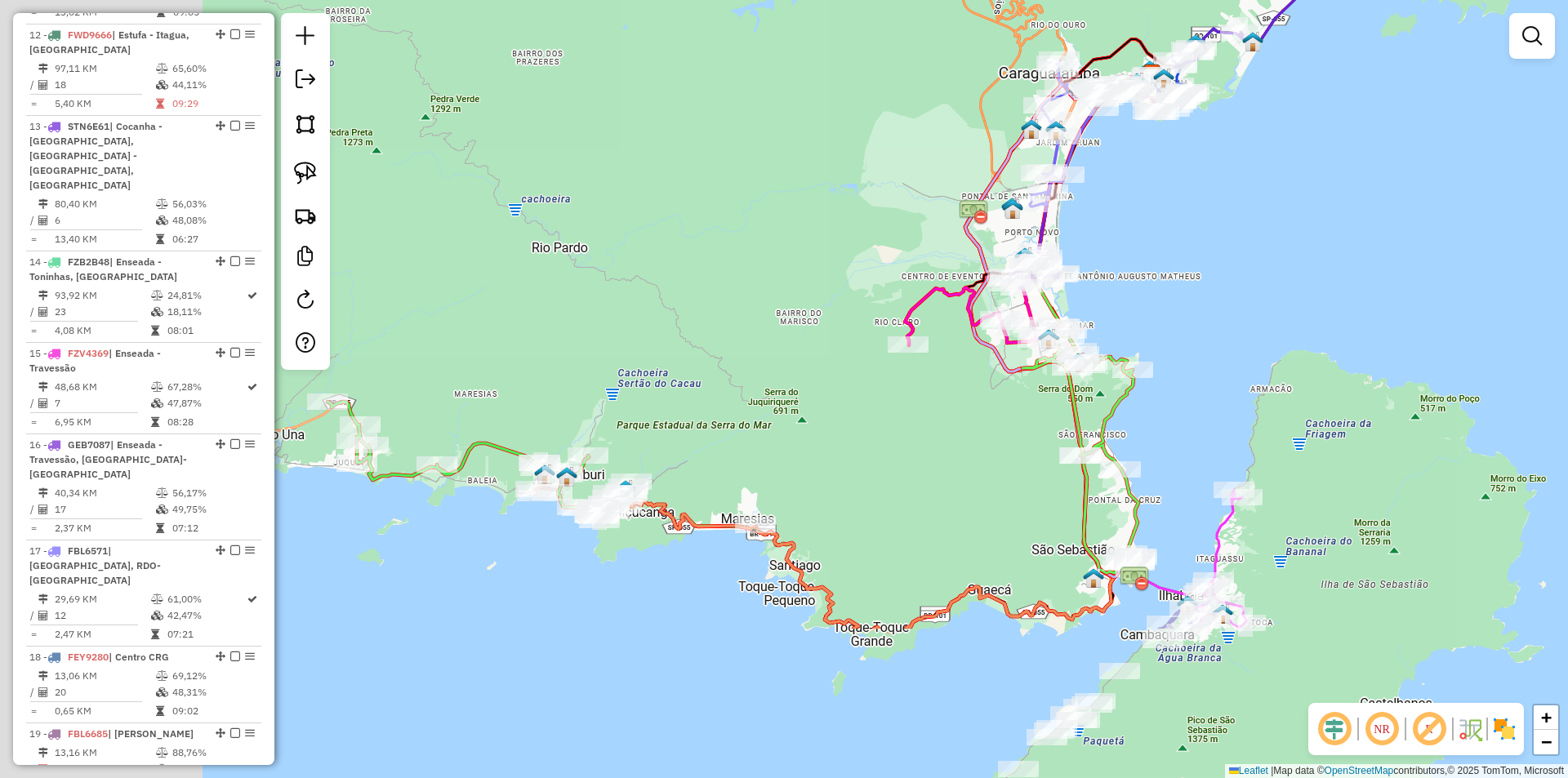
drag, startPoint x: 1057, startPoint y: 502, endPoint x: 1363, endPoint y: 274, distance: 381.6
click at [1363, 274] on div "Janela de atendimento Grade de atendimento Capacidade Transportadoras Veículos …" at bounding box center [784, 389] width 1568 height 778
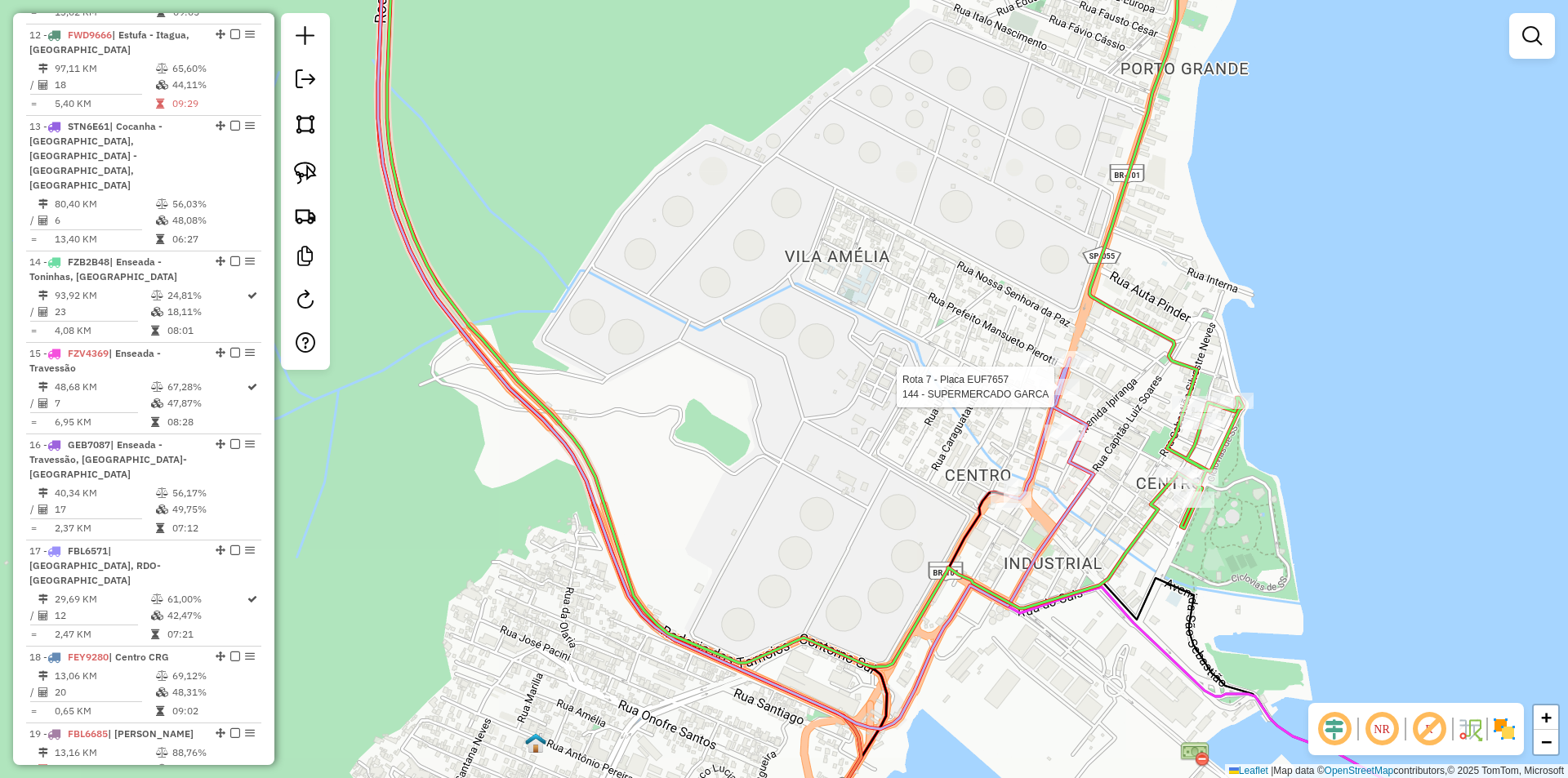
select select "*********"
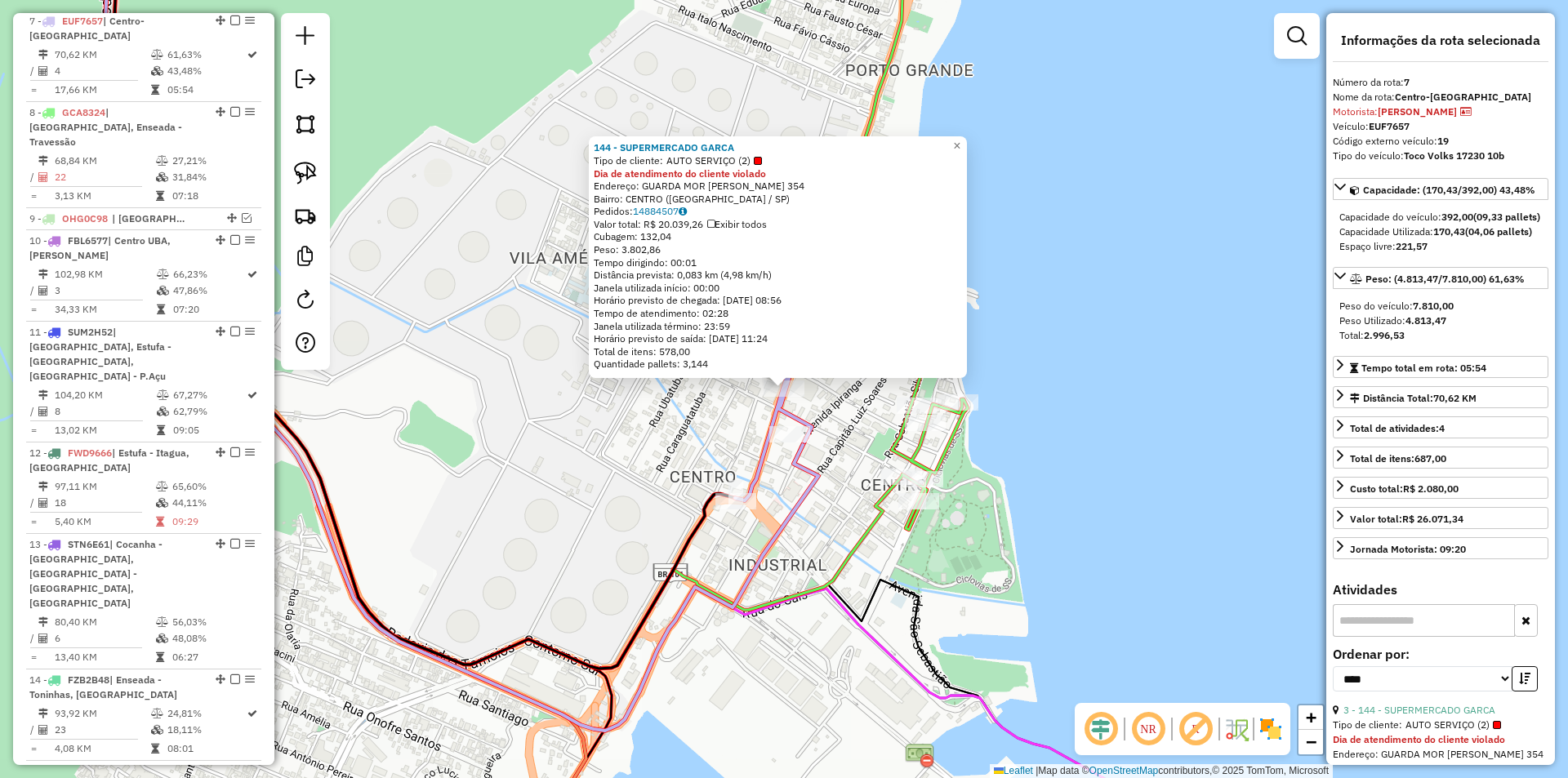
scroll to position [1216, 0]
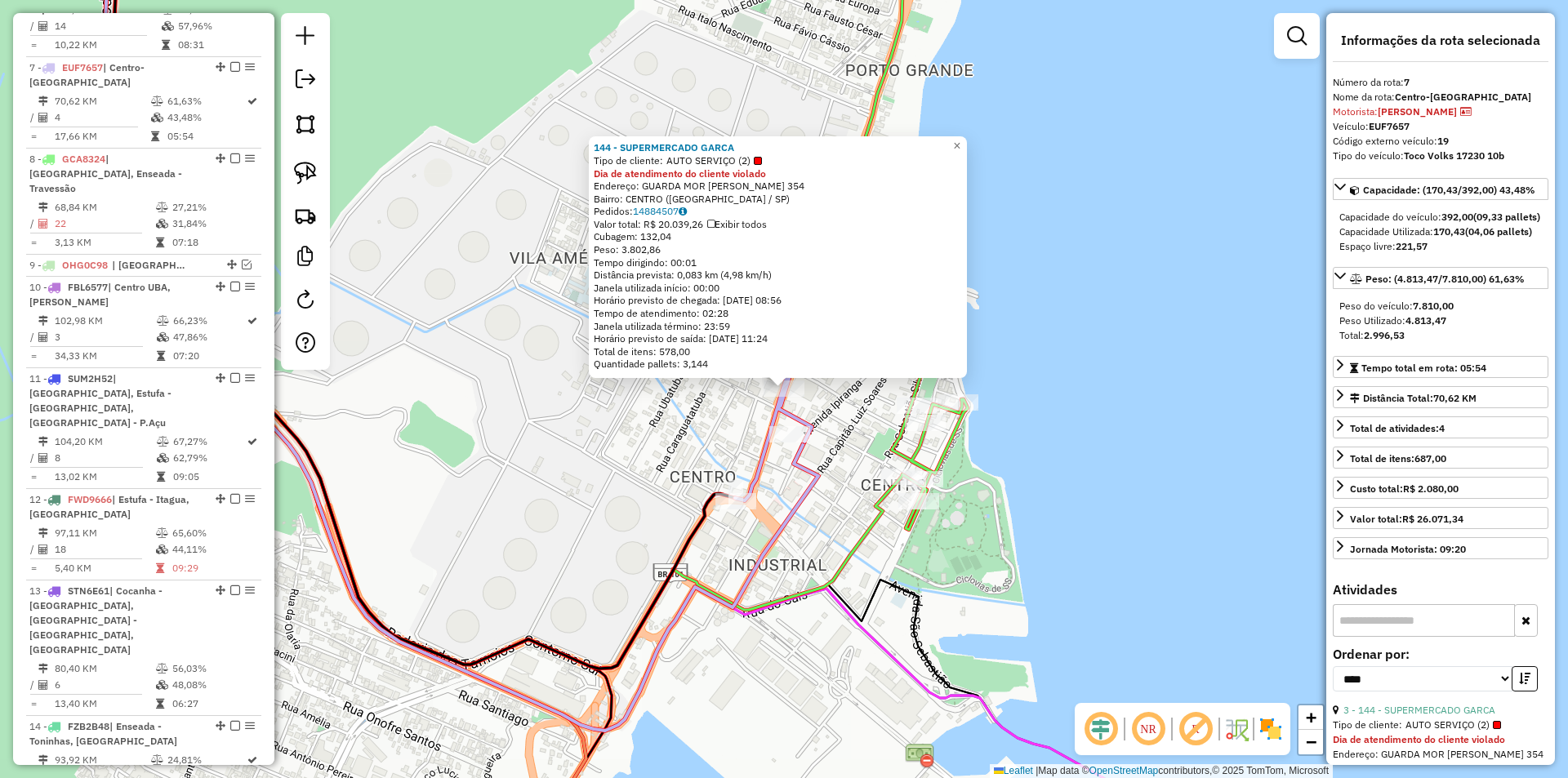
click at [1012, 555] on div "144 - SUPERMERCADO GARCA Tipo de cliente: AUTO SERVIÇO (2) Dia de atendimento d…" at bounding box center [784, 389] width 1568 height 778
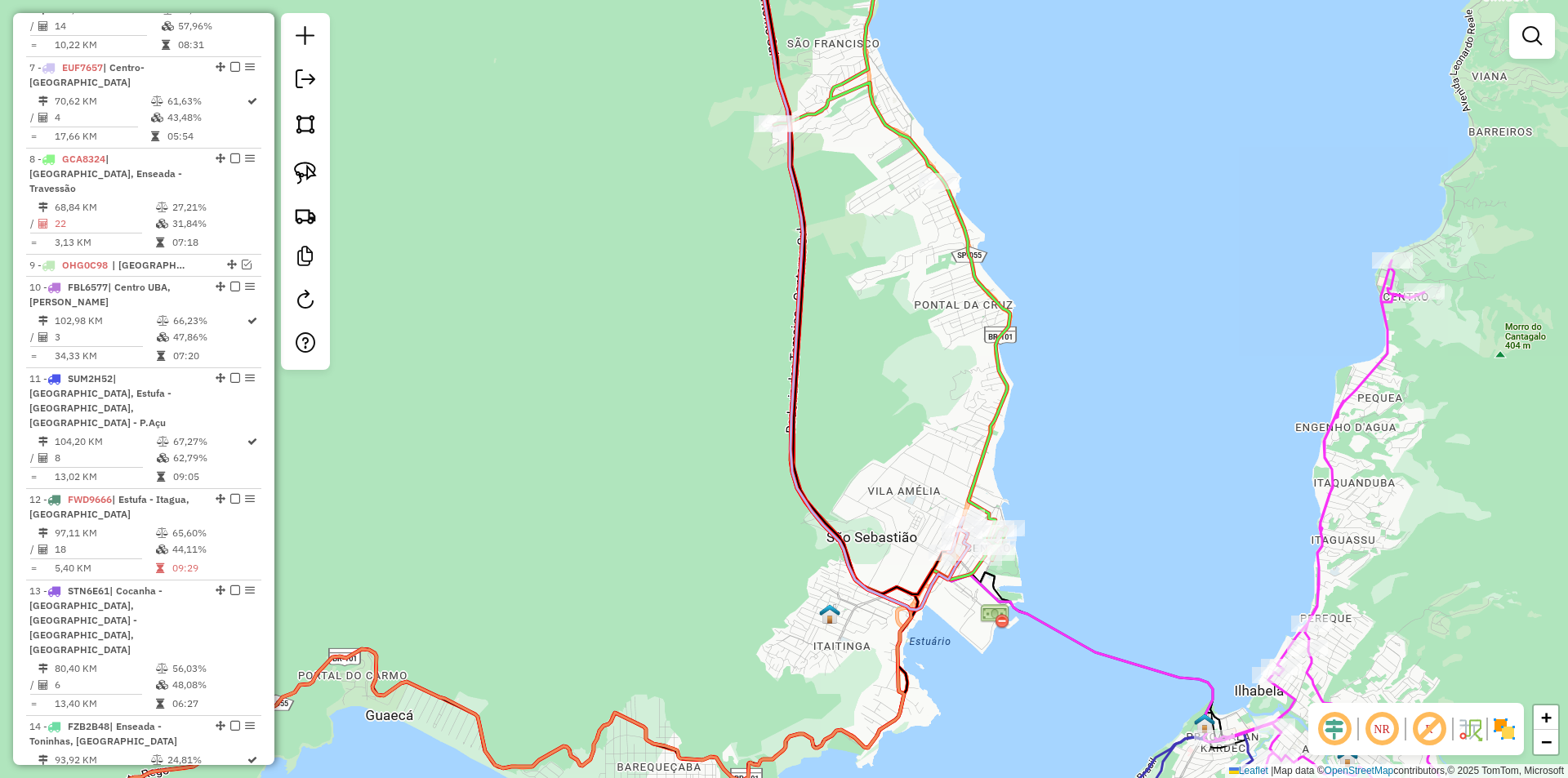
drag, startPoint x: 876, startPoint y: 682, endPoint x: 1212, endPoint y: 537, distance: 366.0
click at [1204, 541] on div "Janela de atendimento Grade de atendimento Capacidade Transportadoras Veículos …" at bounding box center [784, 389] width 1568 height 778
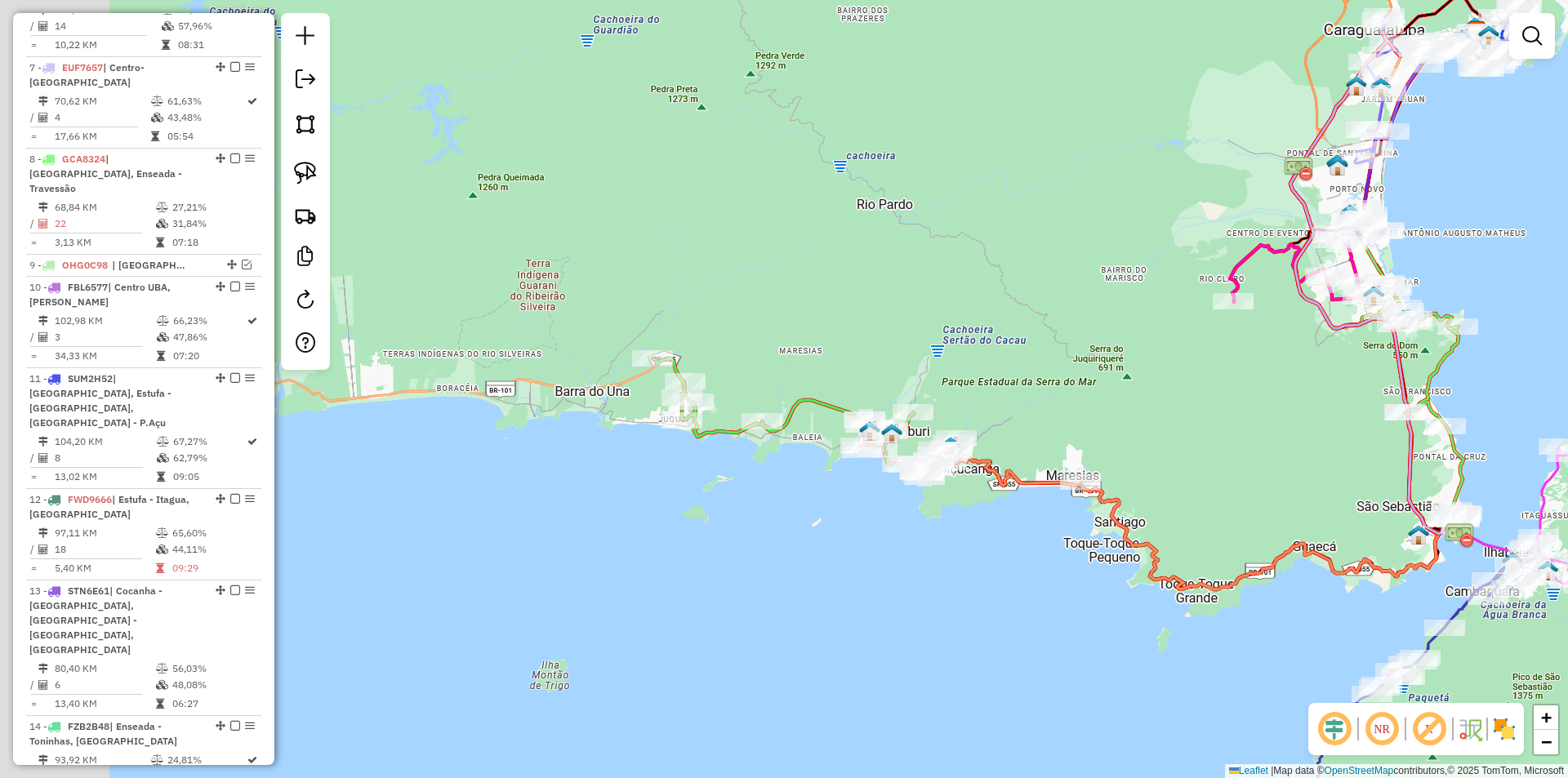
click at [840, 598] on div "Janela de atendimento Grade de atendimento Capacidade Transportadoras Veículos …" at bounding box center [784, 389] width 1568 height 778
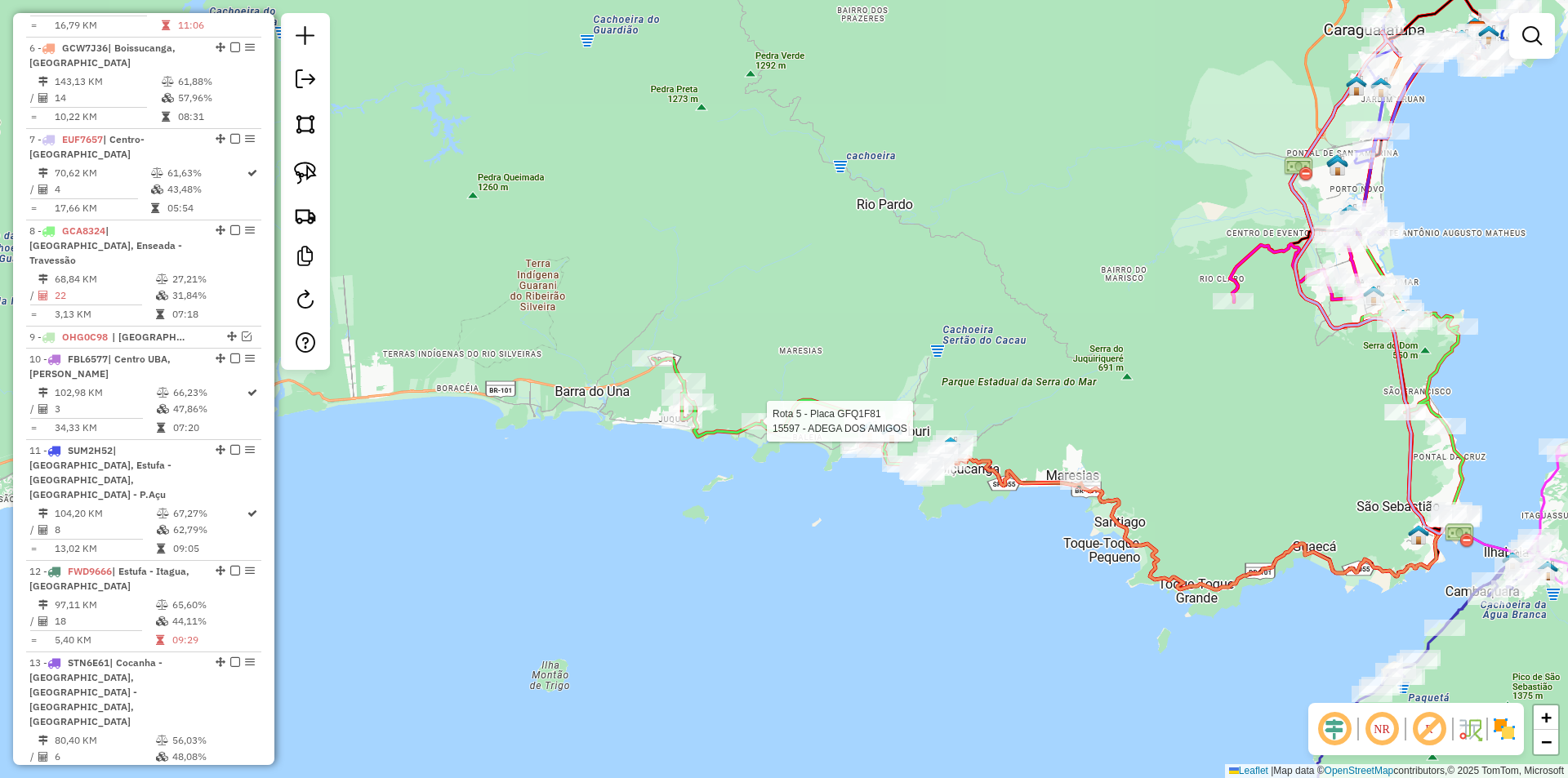
select select "*********"
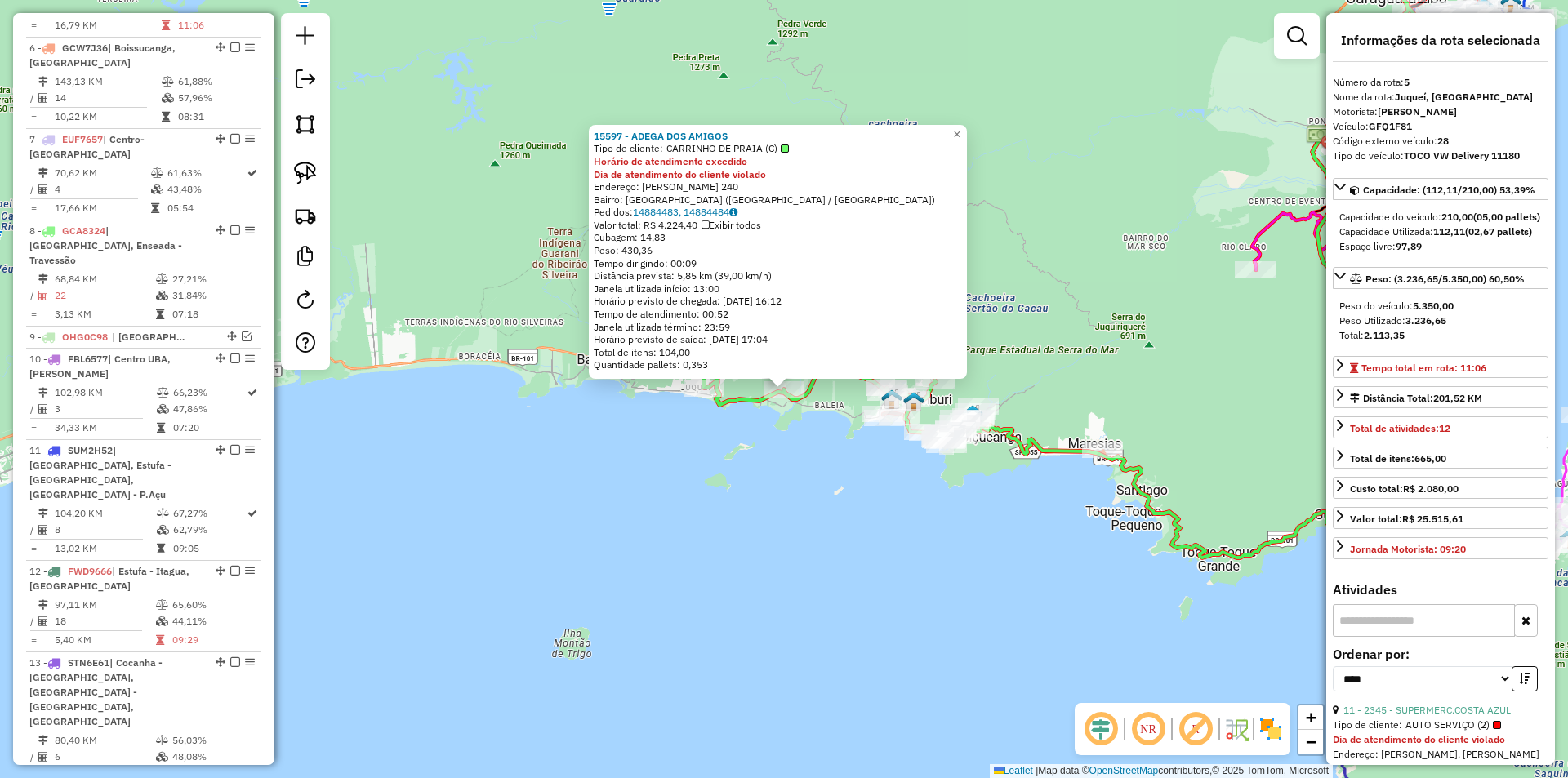
scroll to position [1033, 0]
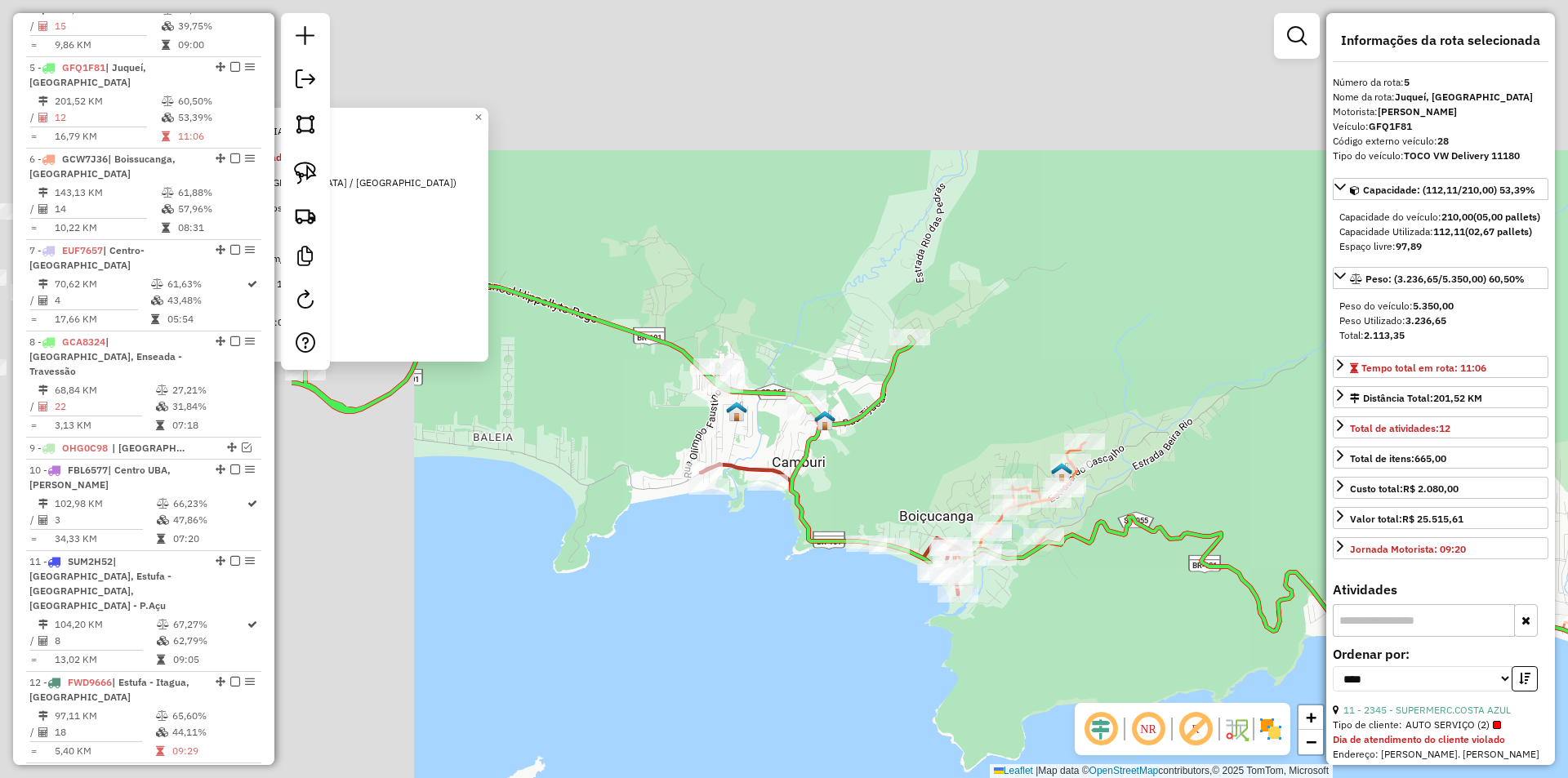
drag, startPoint x: 974, startPoint y: 720, endPoint x: 1057, endPoint y: 747, distance: 87.3
click at [1079, 775] on div "15597 - ADEGA DOS AMIGOS Tipo de cliente: CARRINHO DE PRAIA (C) Horário de aten…" at bounding box center [784, 389] width 1568 height 778
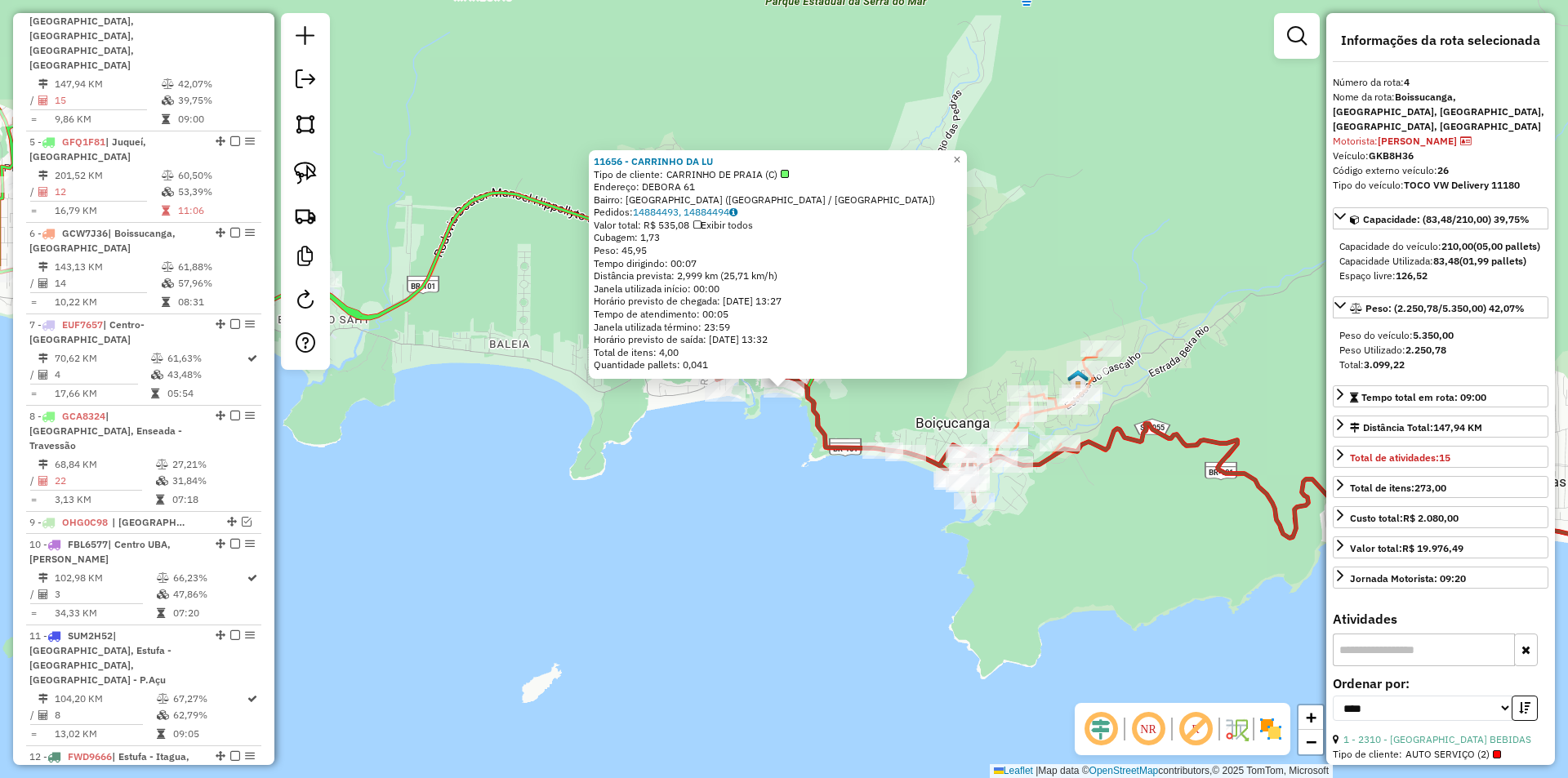
scroll to position [926, 0]
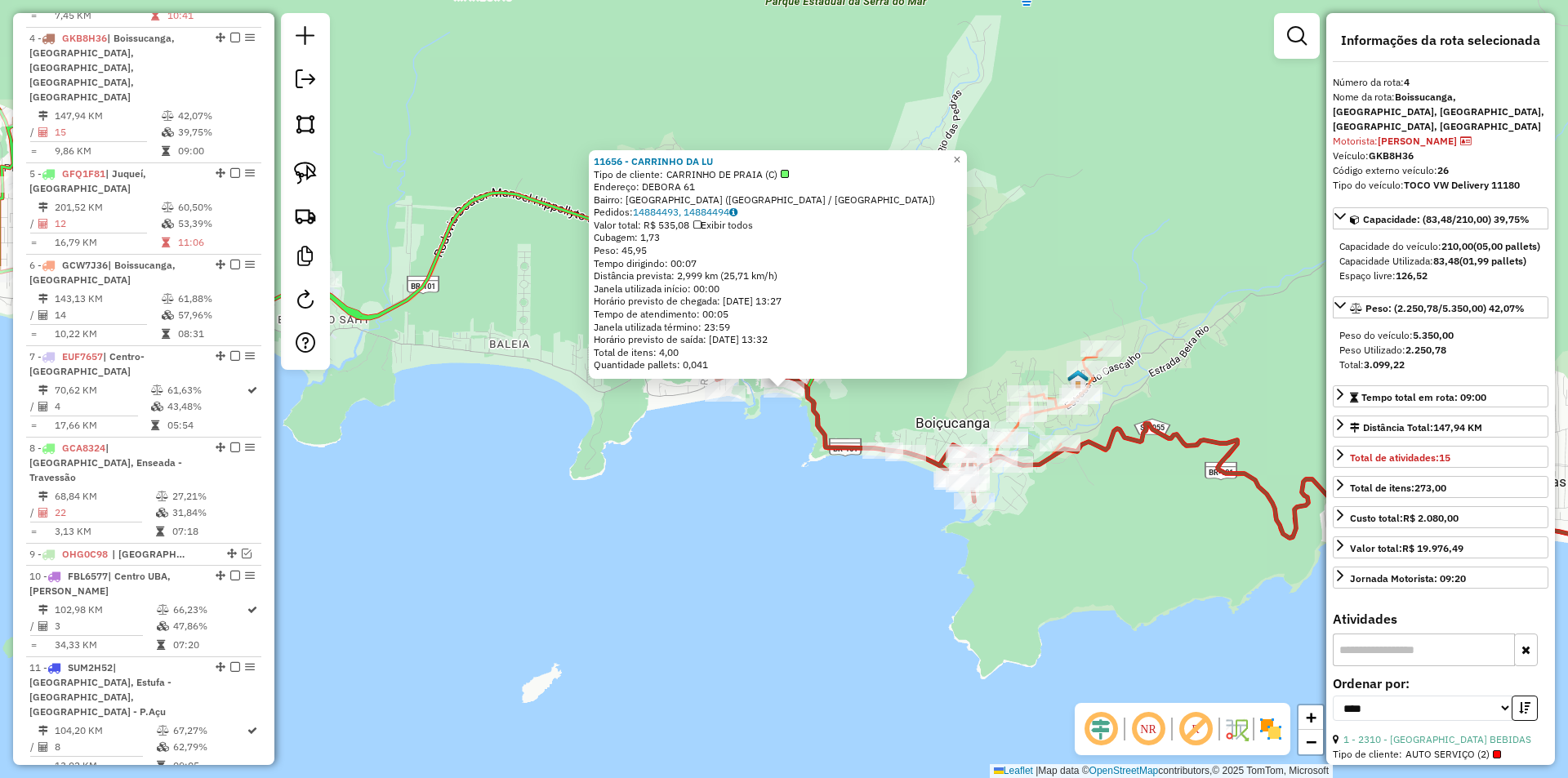
click at [956, 615] on div "11656 - CARRINHO DA LU Tipo de cliente: CARRINHO DE PRAIA (C) Endereço: DEBORA …" at bounding box center [784, 389] width 1568 height 778
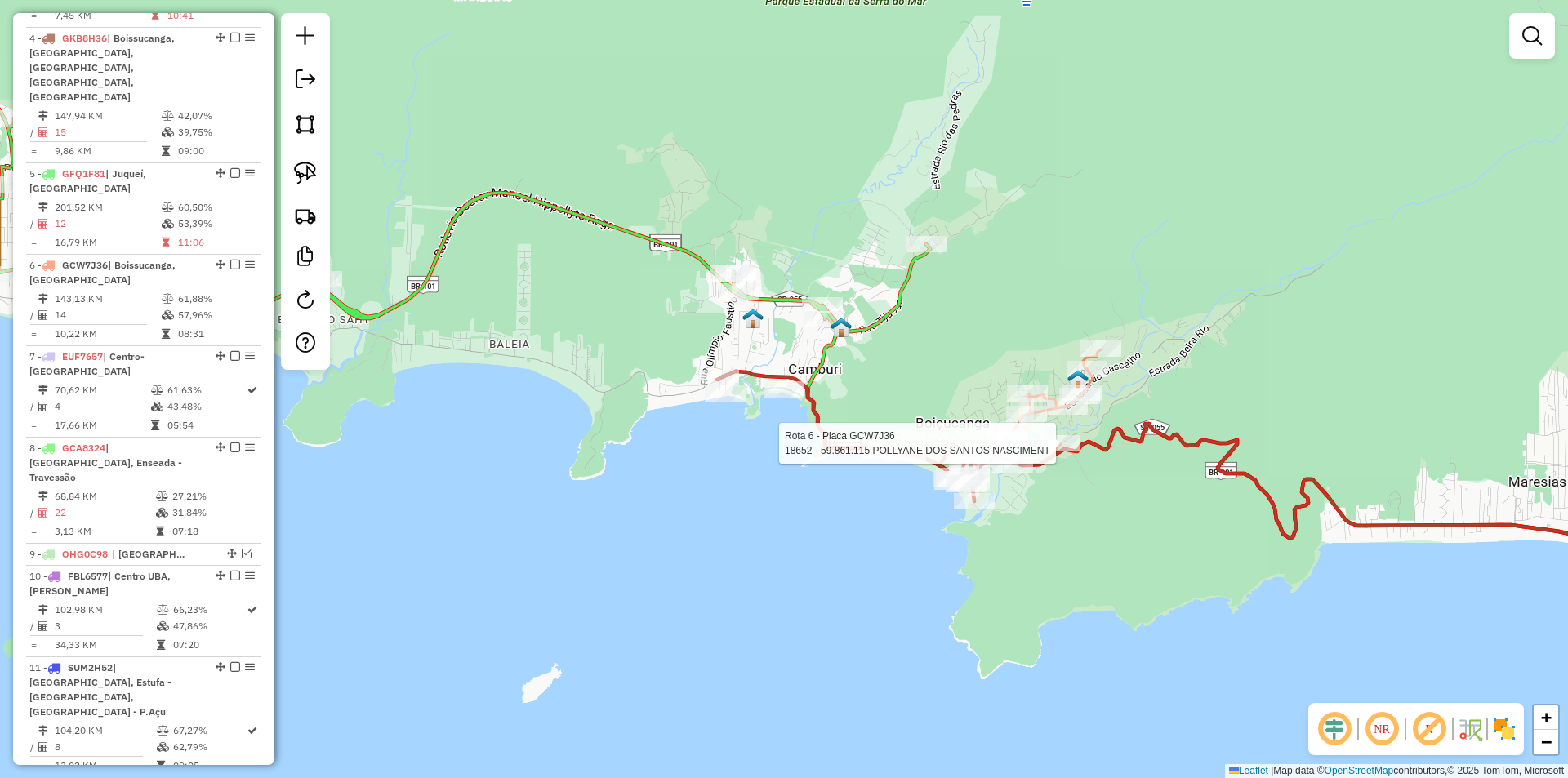
select select "*********"
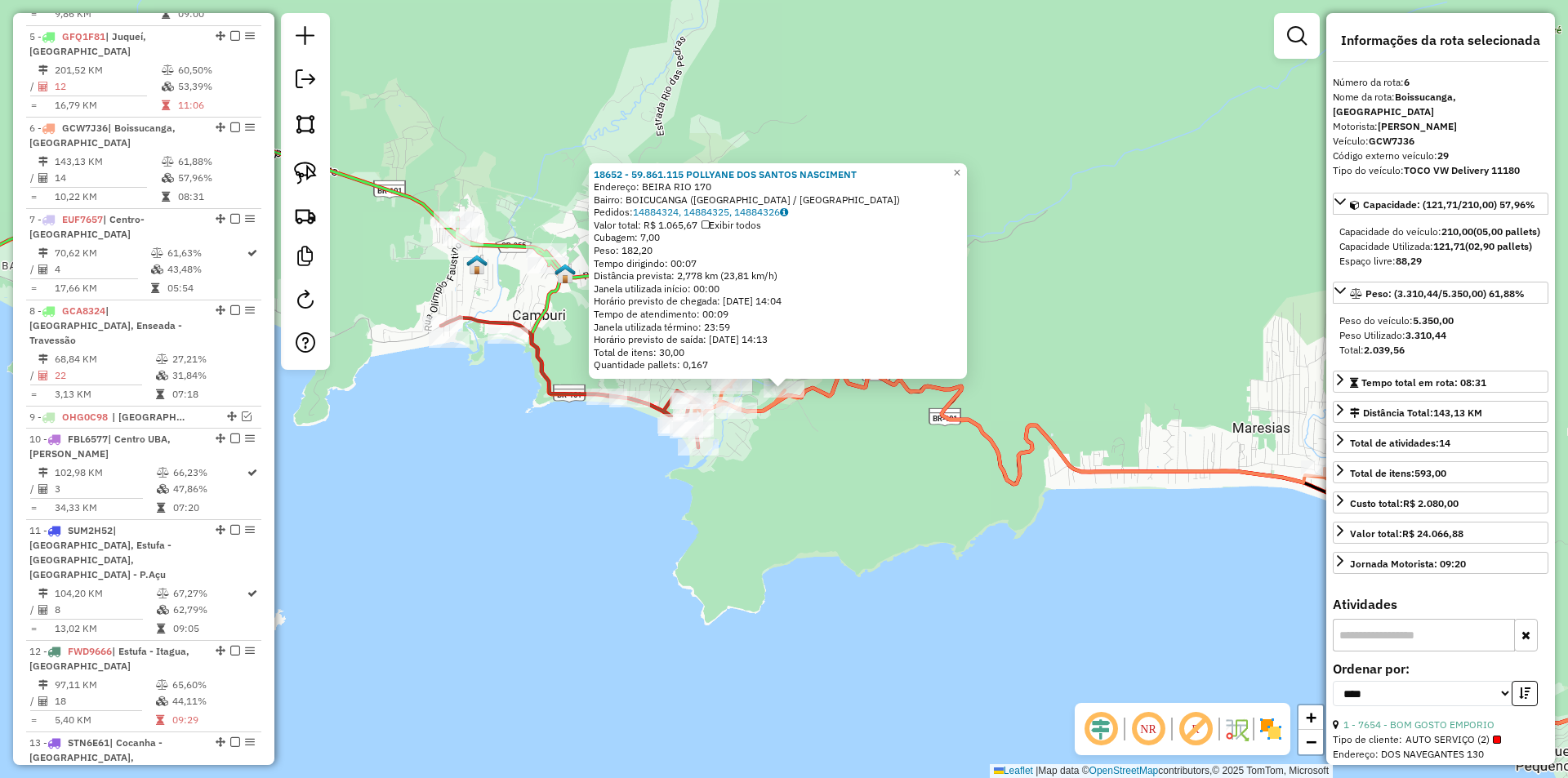
scroll to position [1124, 0]
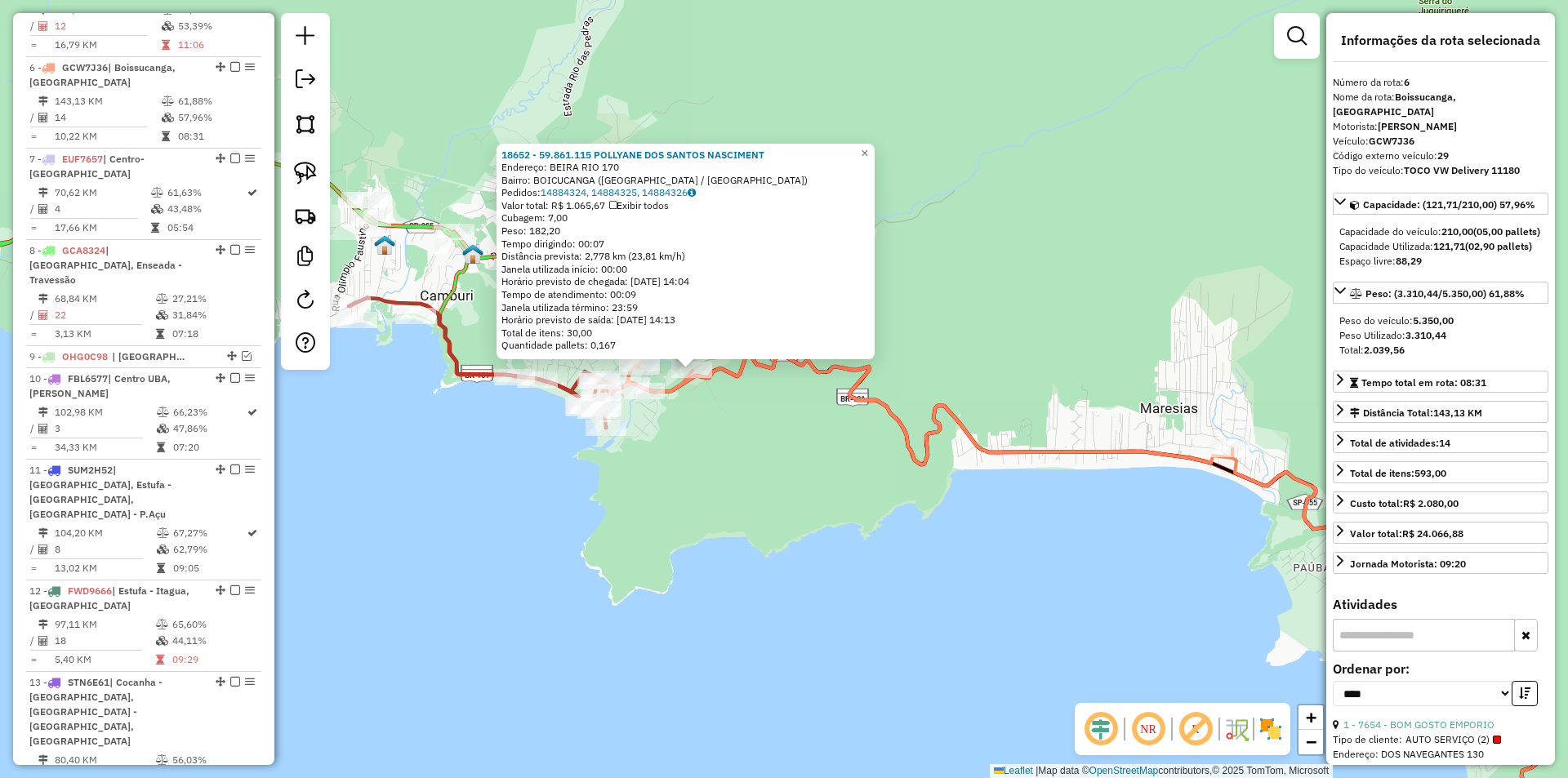
drag, startPoint x: 908, startPoint y: 590, endPoint x: 668, endPoint y: 529, distance: 247.6
click at [683, 534] on div "18652 - 59.861.115 POLLYANE DOS SANTOS NASCIMENT Endereço: BEIRA RIO 170 Bairro…" at bounding box center [784, 389] width 1568 height 778
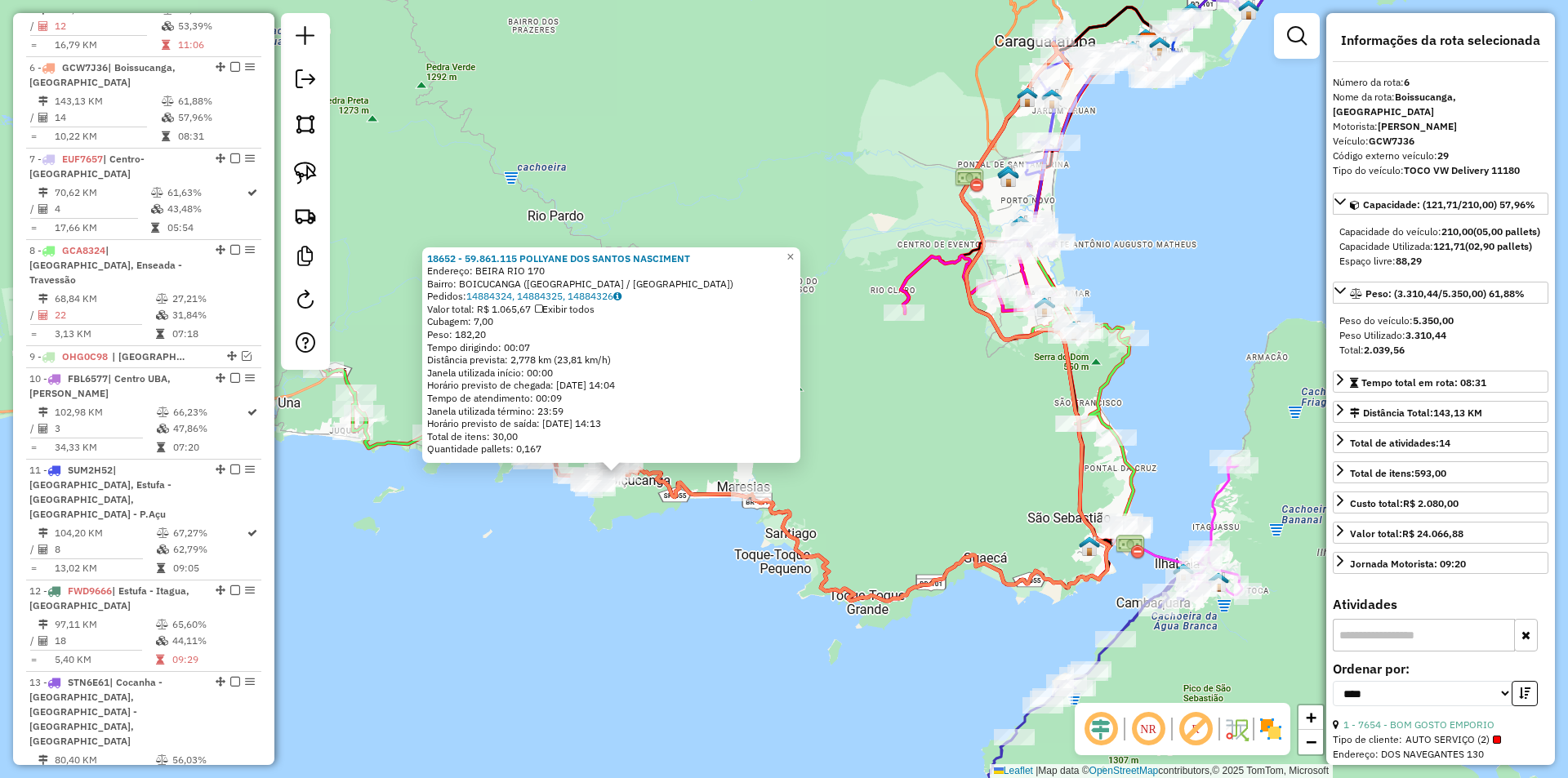
click at [966, 484] on div "18652 - 59.861.115 POLLYANE DOS SANTOS NASCIMENT Endereço: BEIRA RIO 170 Bairro…" at bounding box center [784, 389] width 1568 height 778
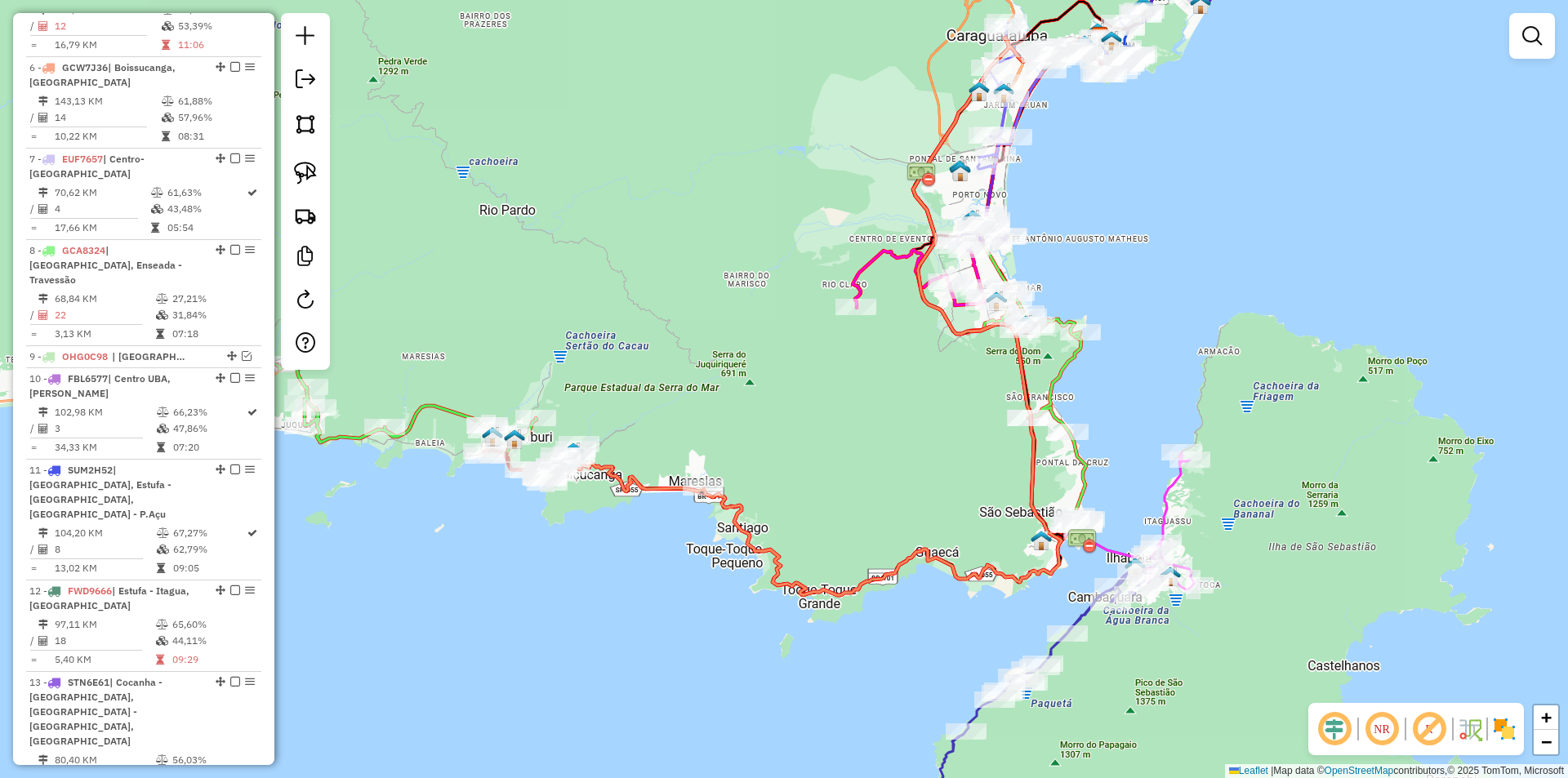
drag, startPoint x: 939, startPoint y: 535, endPoint x: 785, endPoint y: 515, distance: 155.3
click at [785, 515] on div "Janela de atendimento Grade de atendimento Capacidade Transportadoras Veículos …" at bounding box center [784, 389] width 1568 height 778
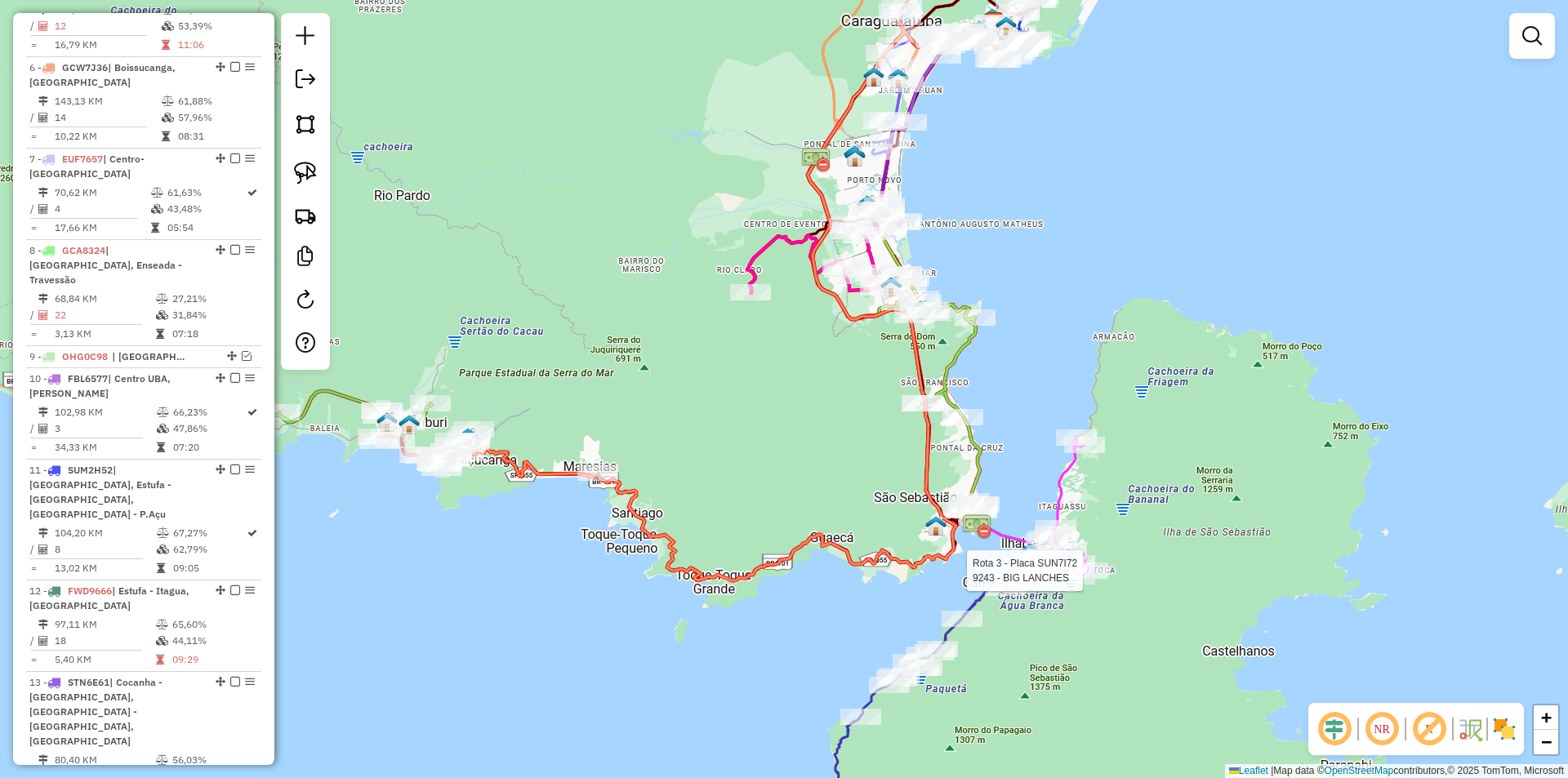
select select "*********"
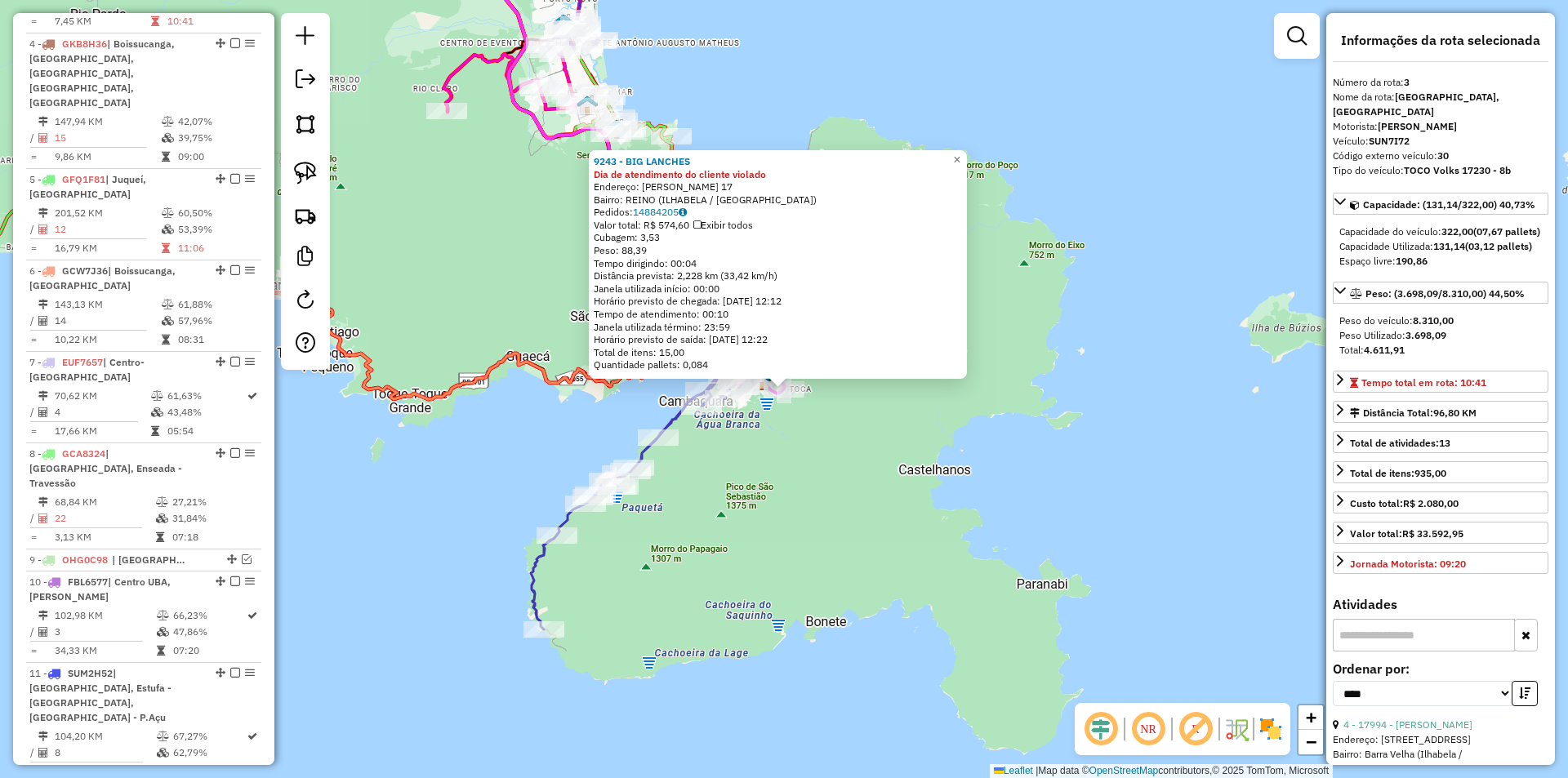
scroll to position [835, 0]
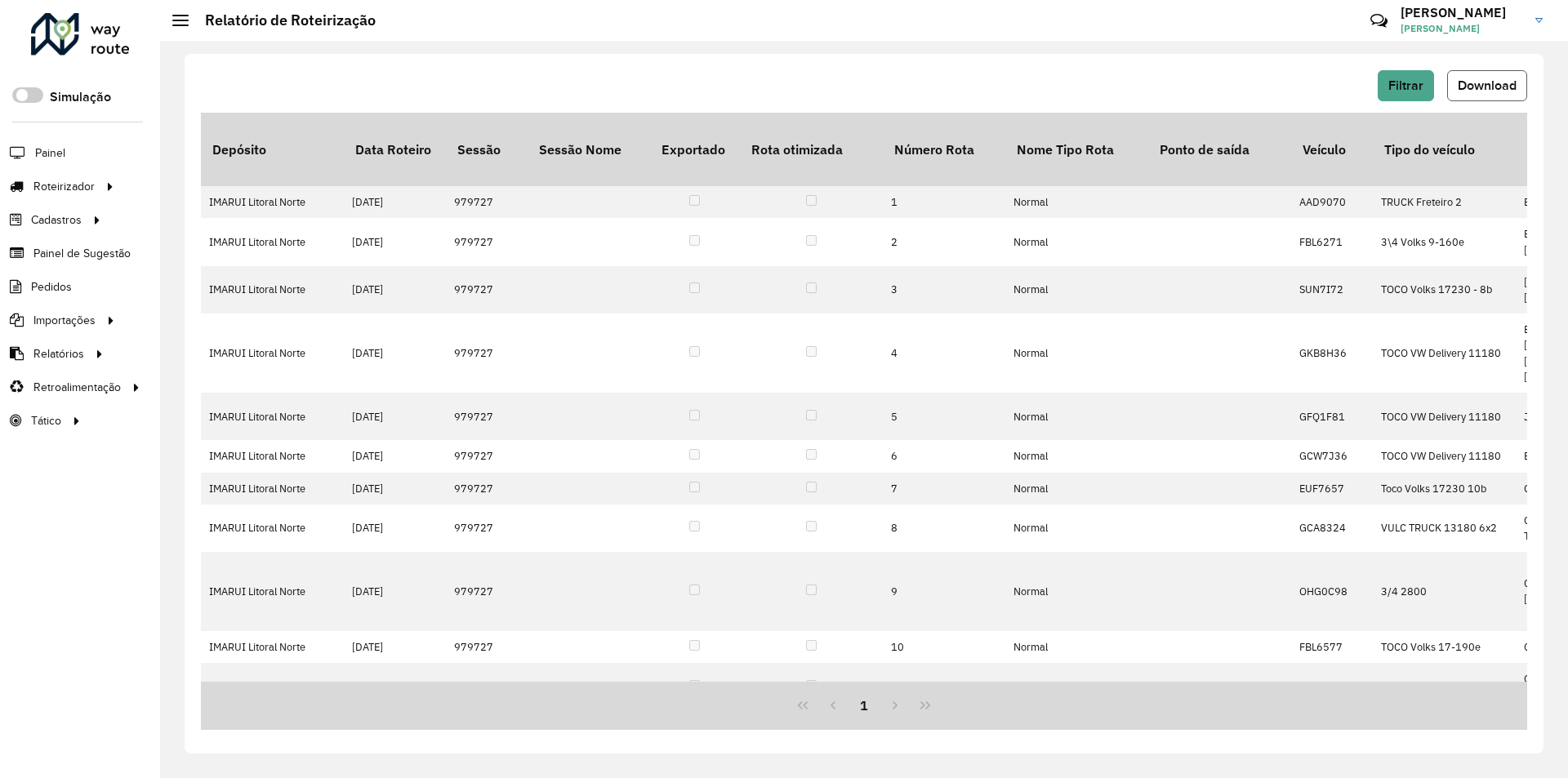
click at [1490, 88] on span "Download" at bounding box center [1486, 85] width 59 height 14
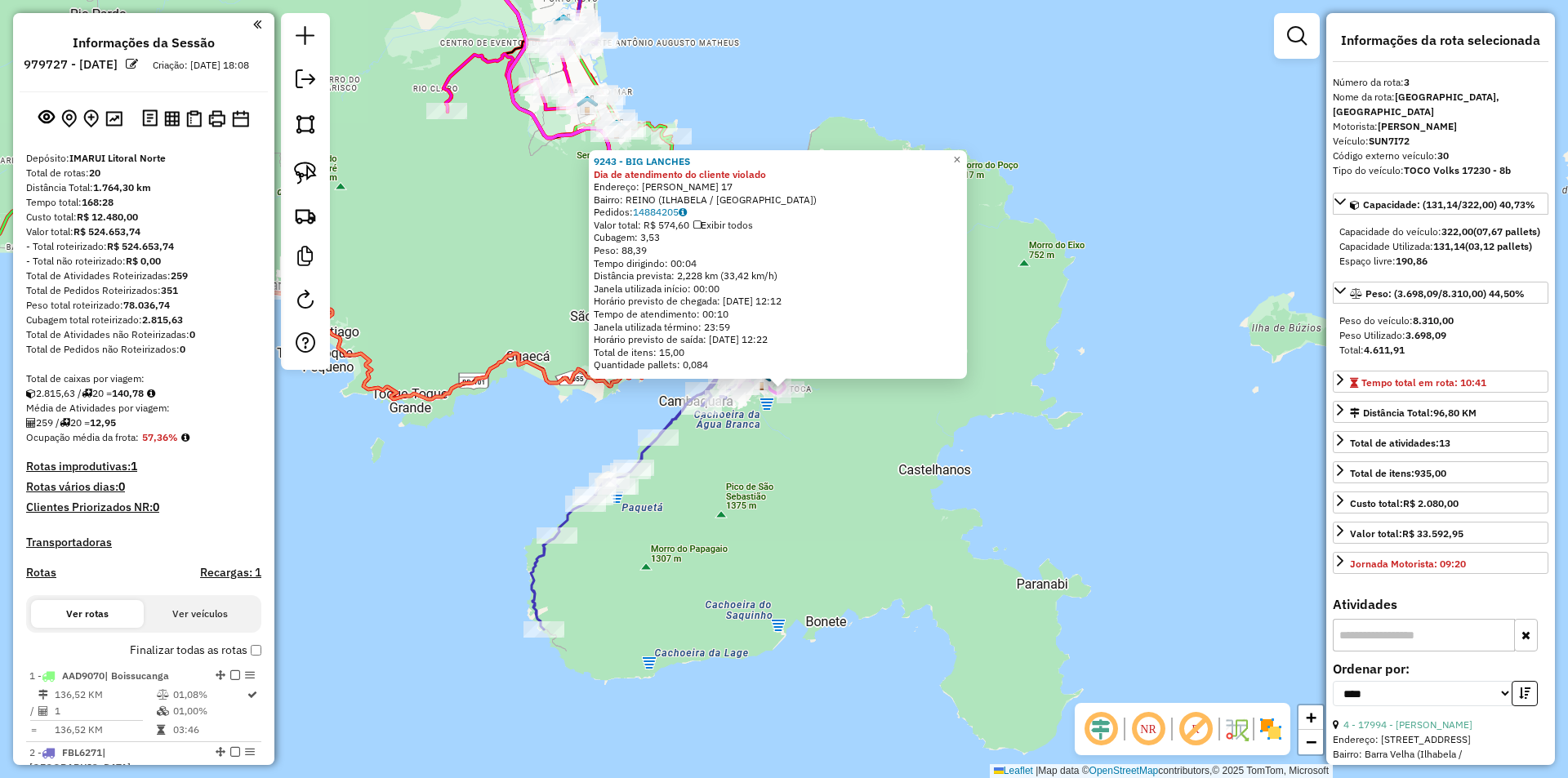
select select "*********"
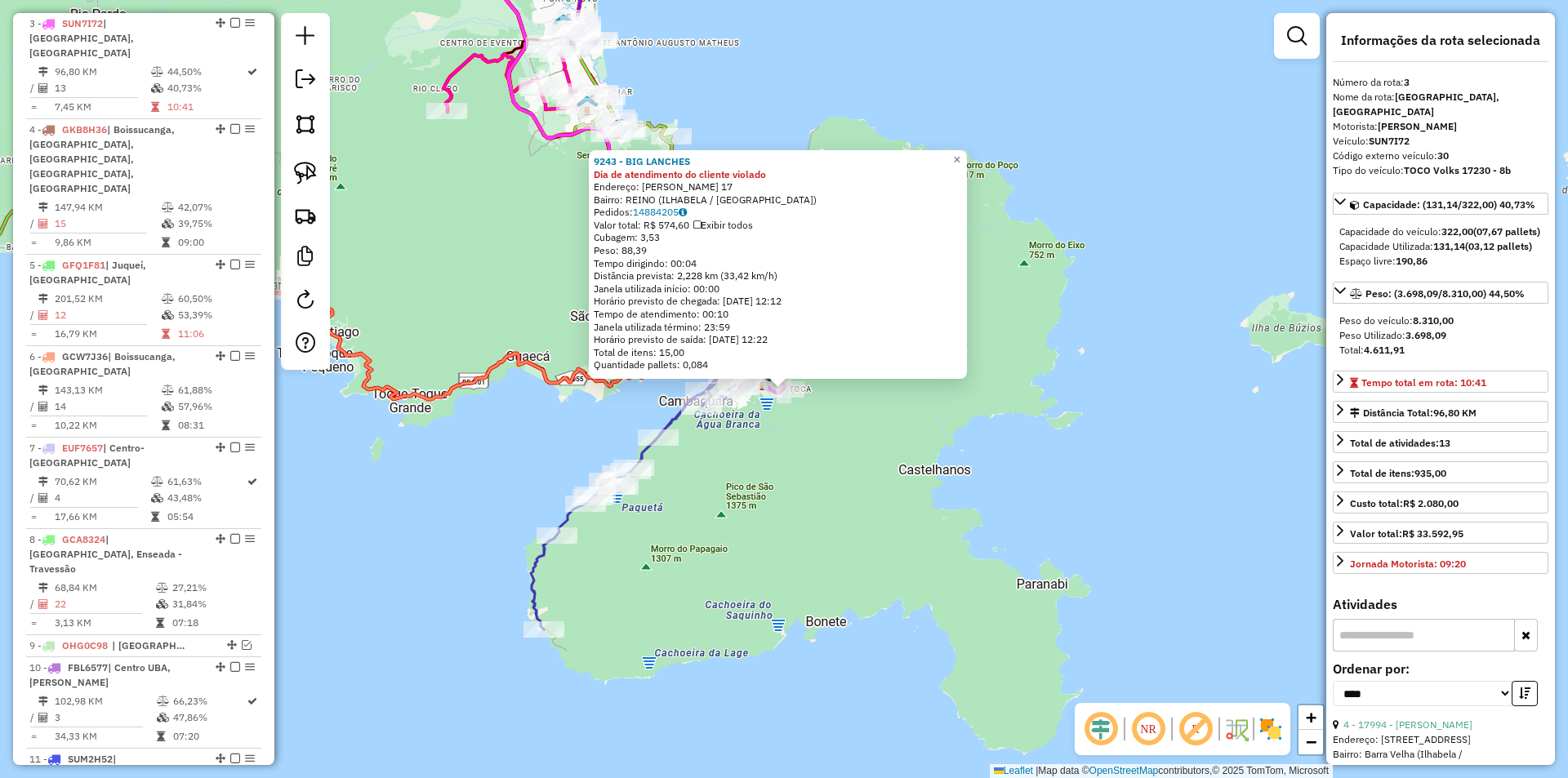
click at [825, 535] on div "9243 - BIG LANCHES Dia de atendimento do cliente violado Endereço: [PERSON_NAME…" at bounding box center [784, 389] width 1568 height 778
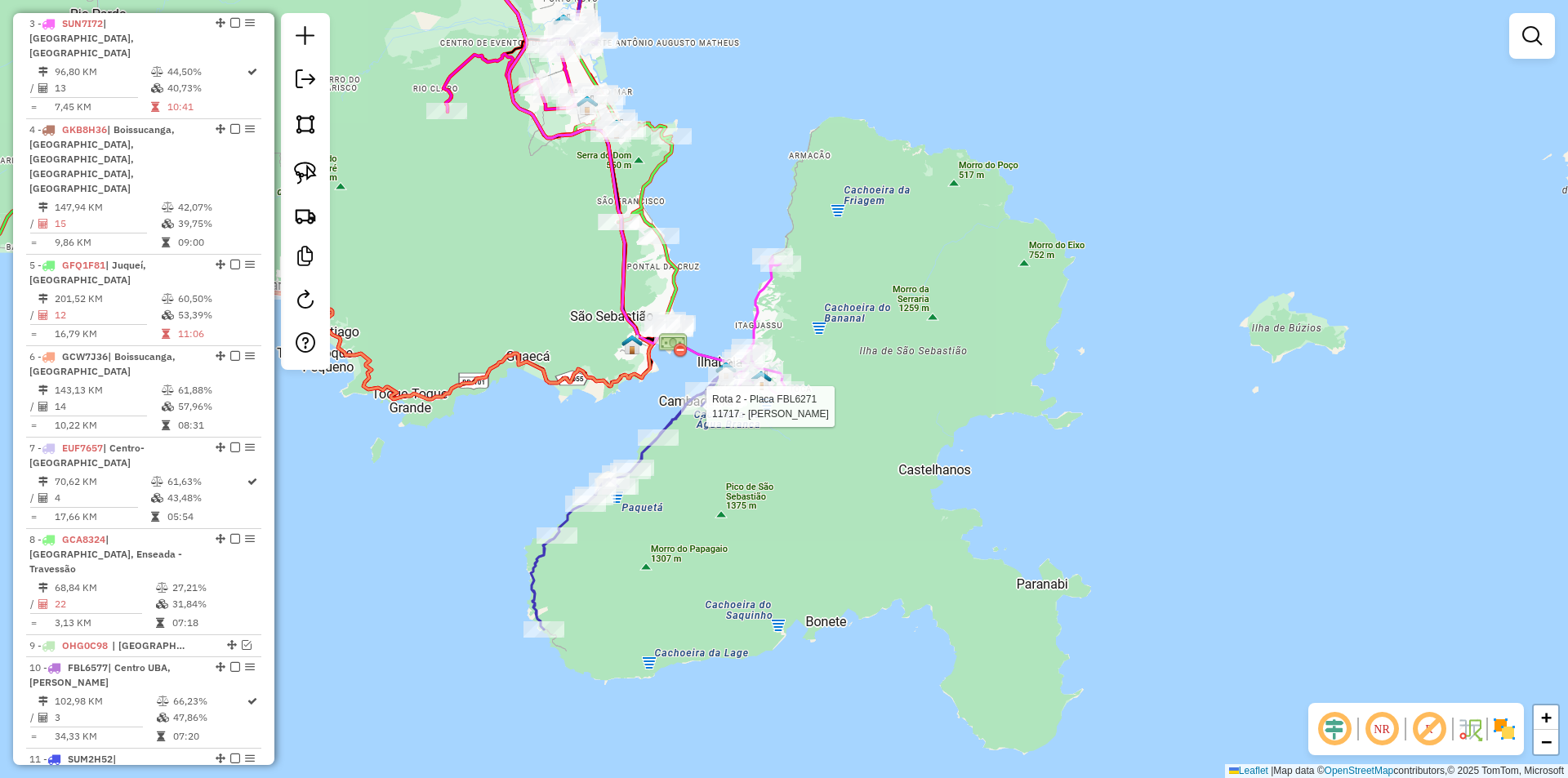
select select "*********"
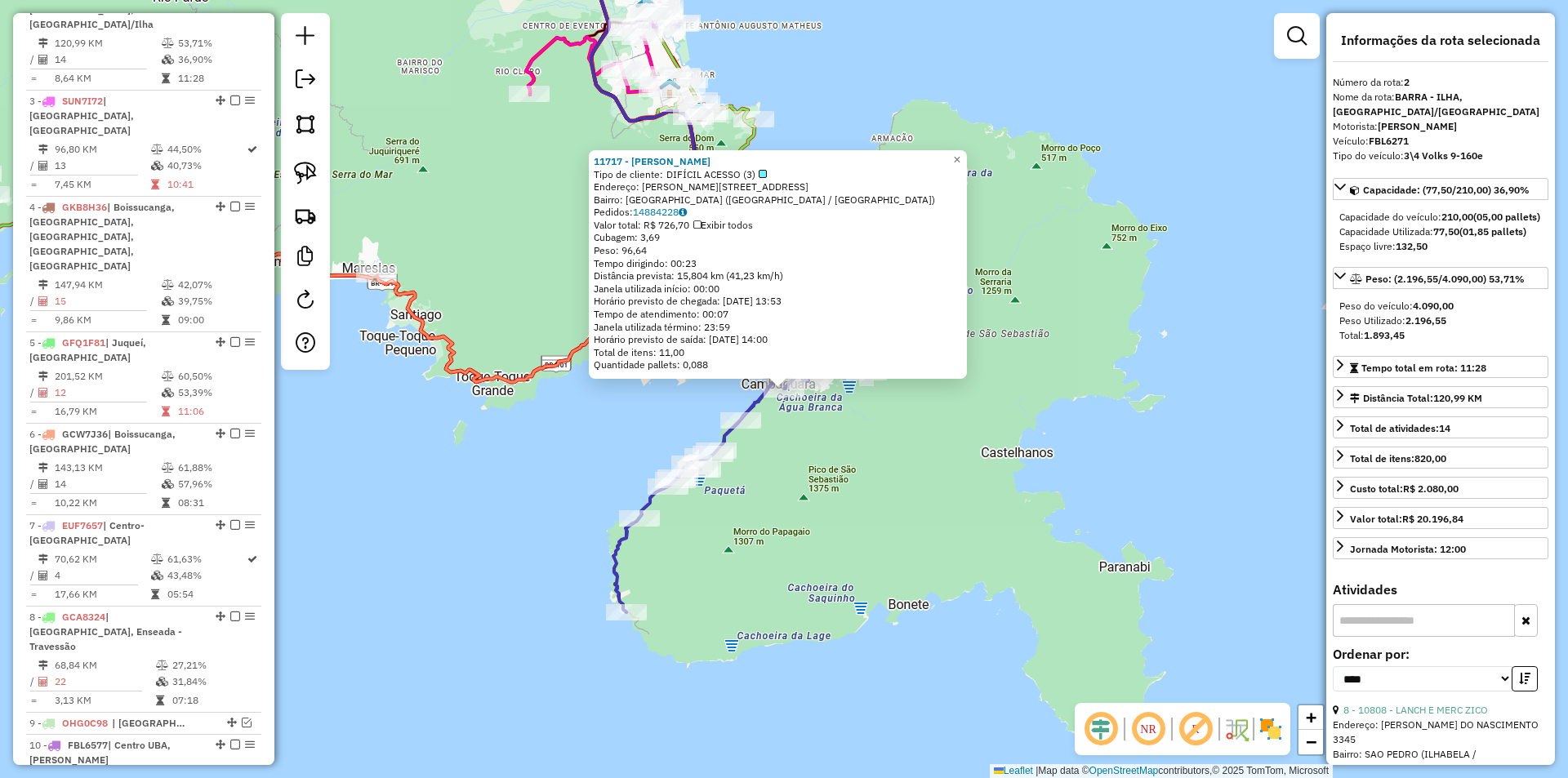
scroll to position [743, 0]
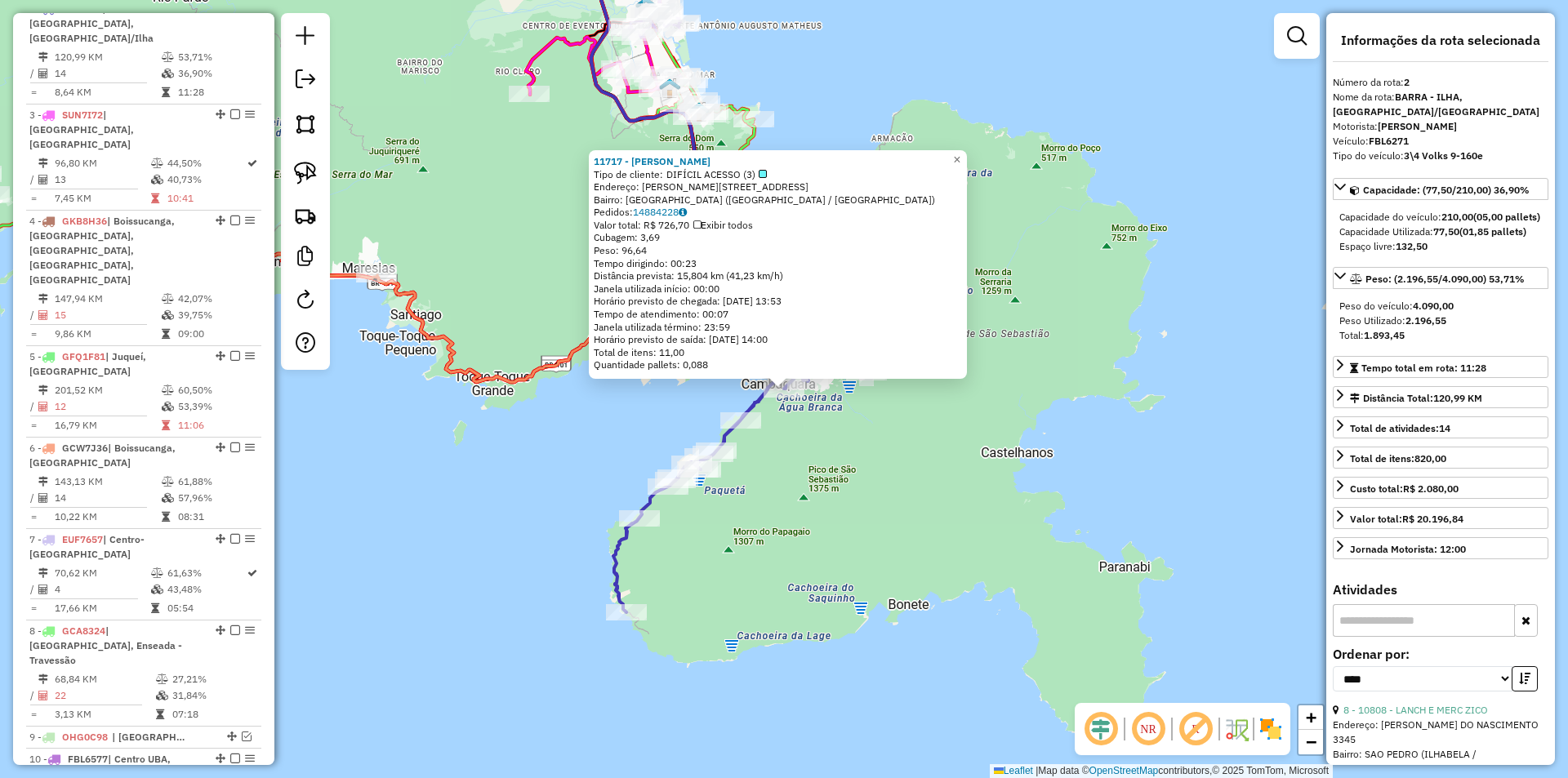
click at [787, 540] on div "11717 - ESPACO PIUVA Tipo de cliente: DIFÍCIL ACESSO (3) Endereço: [PERSON_NAME…" at bounding box center [784, 389] width 1568 height 778
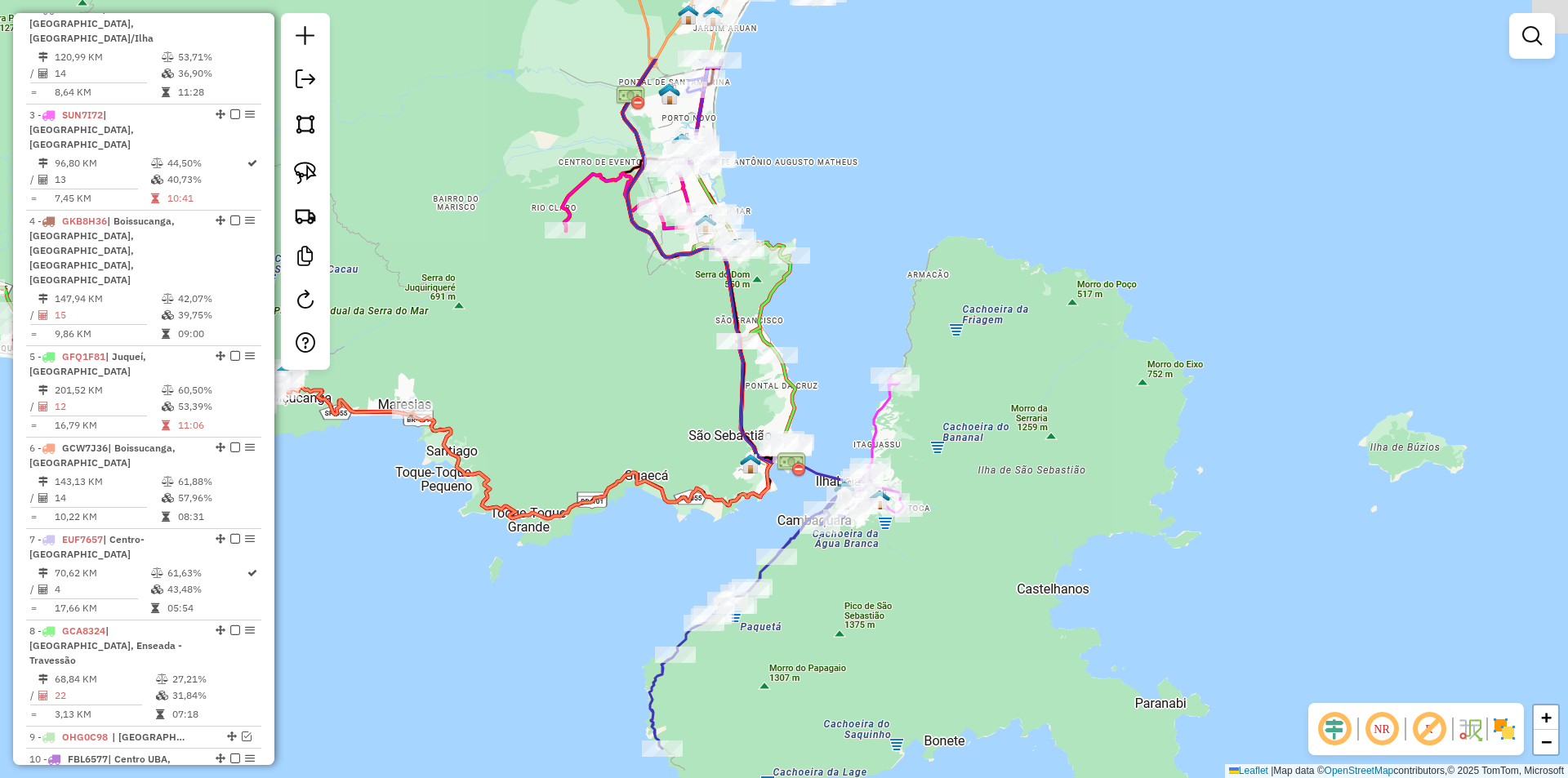
drag, startPoint x: 795, startPoint y: 496, endPoint x: 827, endPoint y: 642, distance: 149.5
click at [831, 642] on div "Janela de atendimento Grade de atendimento Capacidade Transportadoras Veículos …" at bounding box center [784, 389] width 1568 height 778
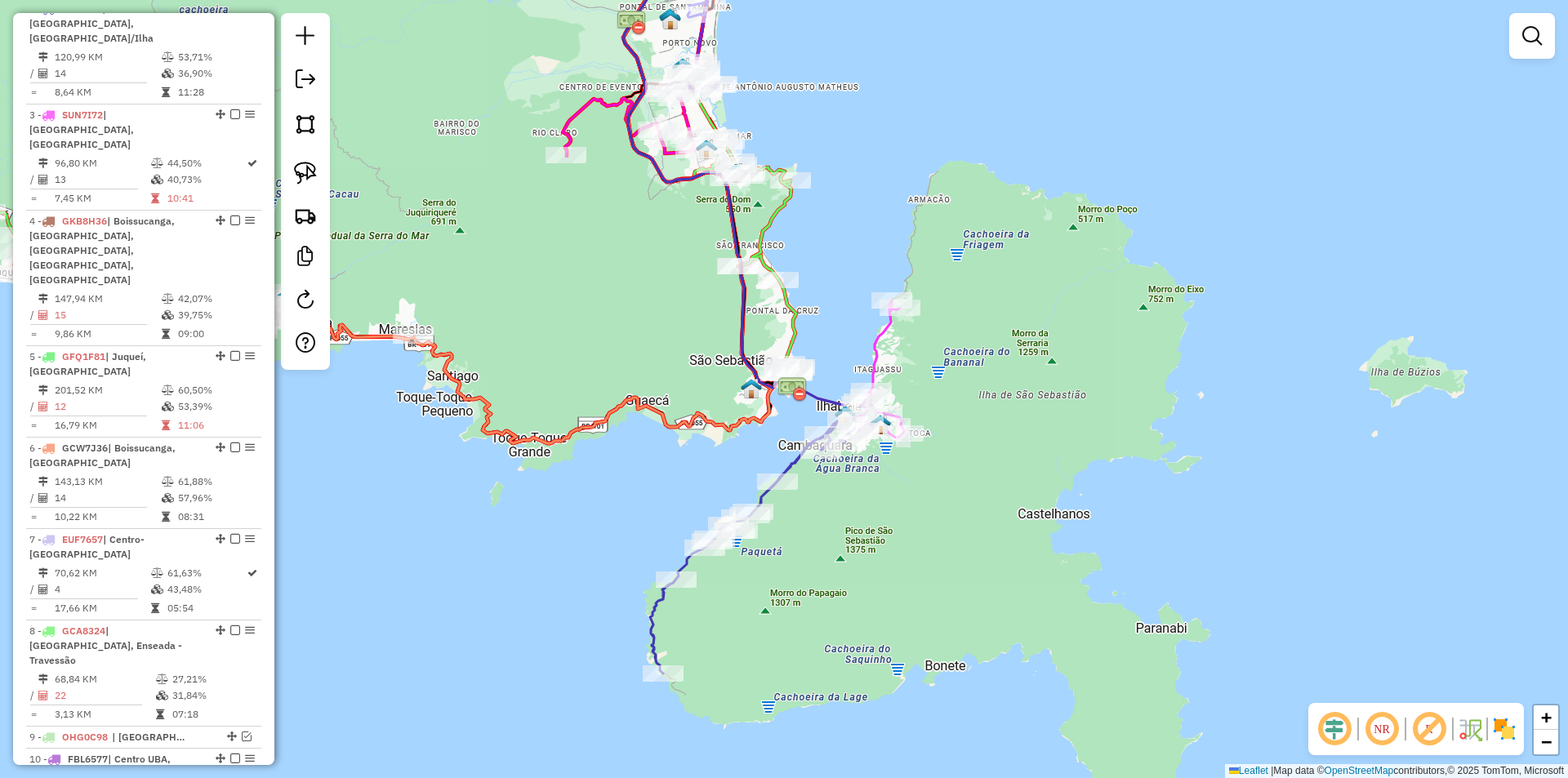
drag, startPoint x: 564, startPoint y: 427, endPoint x: 534, endPoint y: 361, distance: 72.5
click at [534, 361] on div "Janela de atendimento Grade de atendimento Capacidade Transportadoras Veículos …" at bounding box center [784, 389] width 1568 height 778
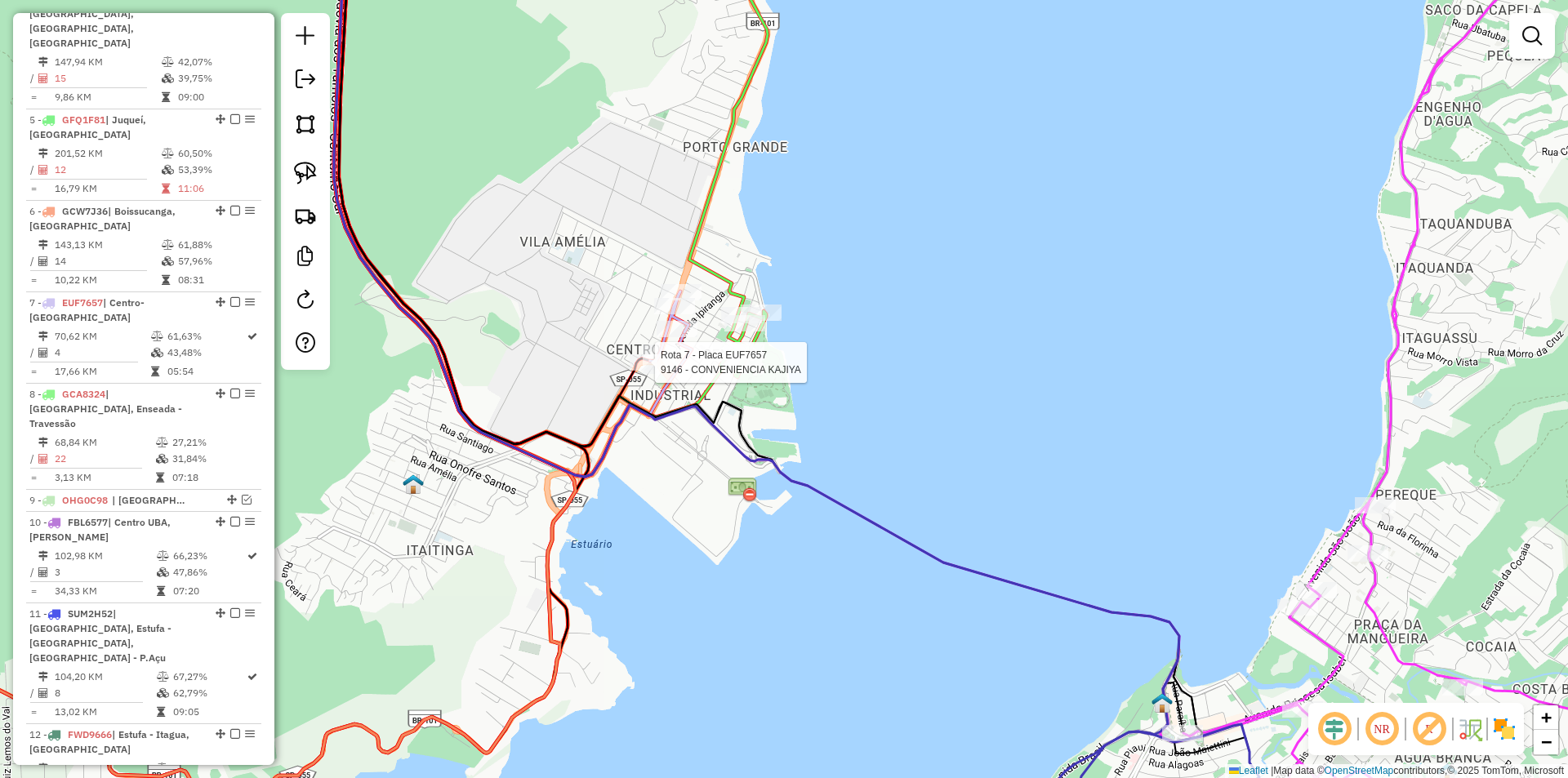
select select "*********"
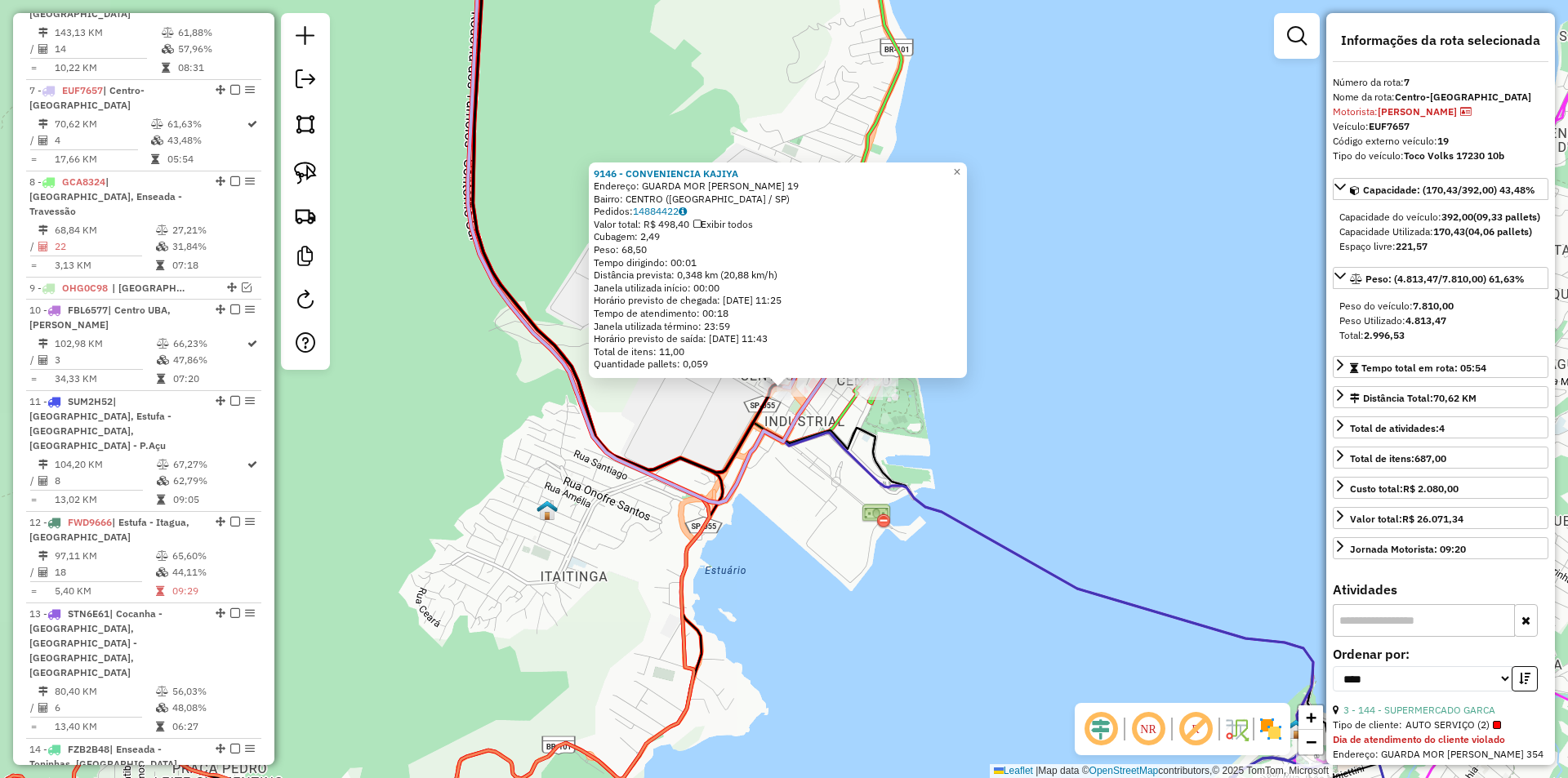
scroll to position [1216, 0]
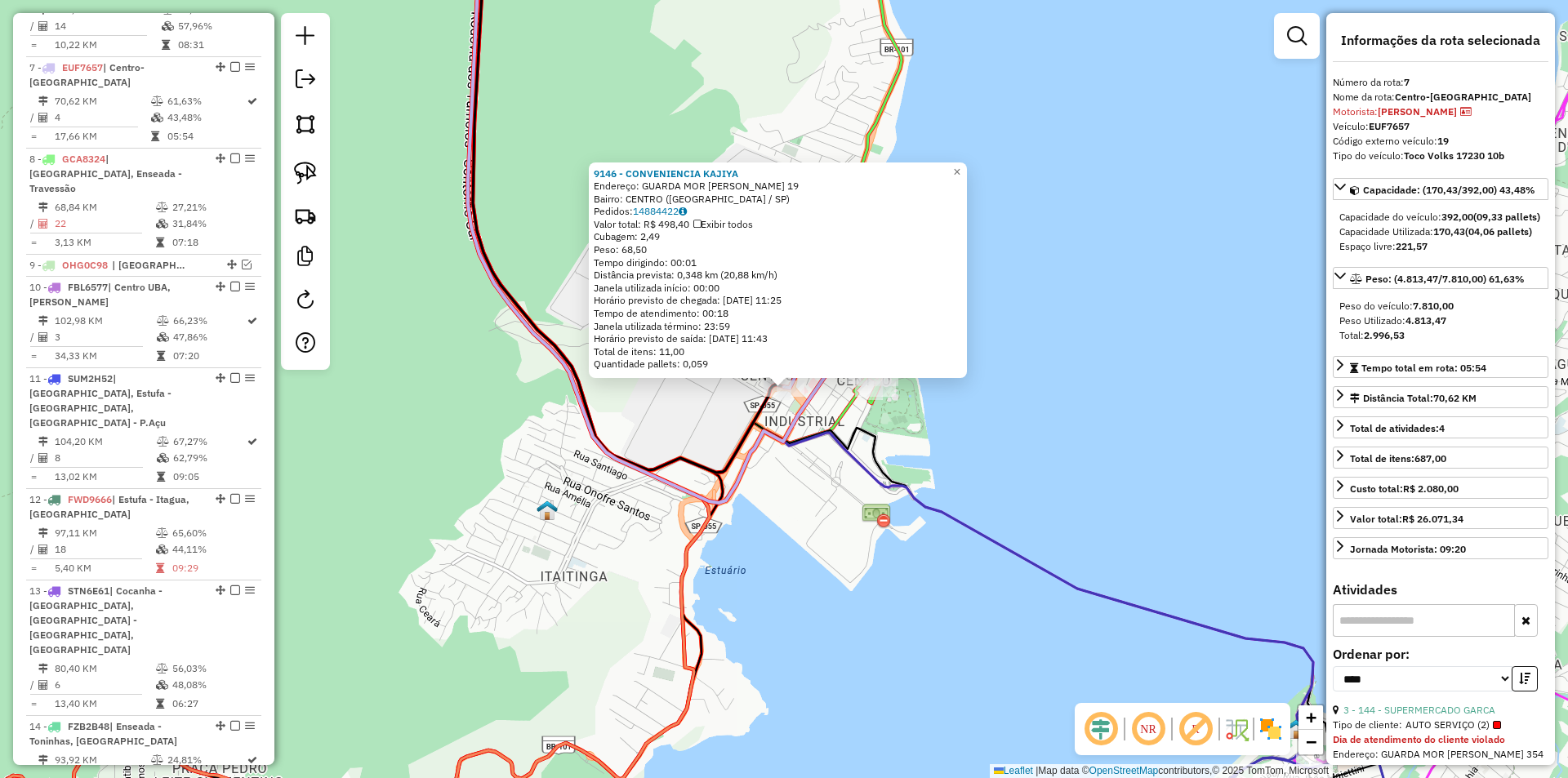
click at [807, 512] on div "9146 - CONVENIENCIA [PERSON_NAME]: GUARDA MOR LOBO VIANA 19 Bairro: CENTRO ([GE…" at bounding box center [784, 389] width 1568 height 778
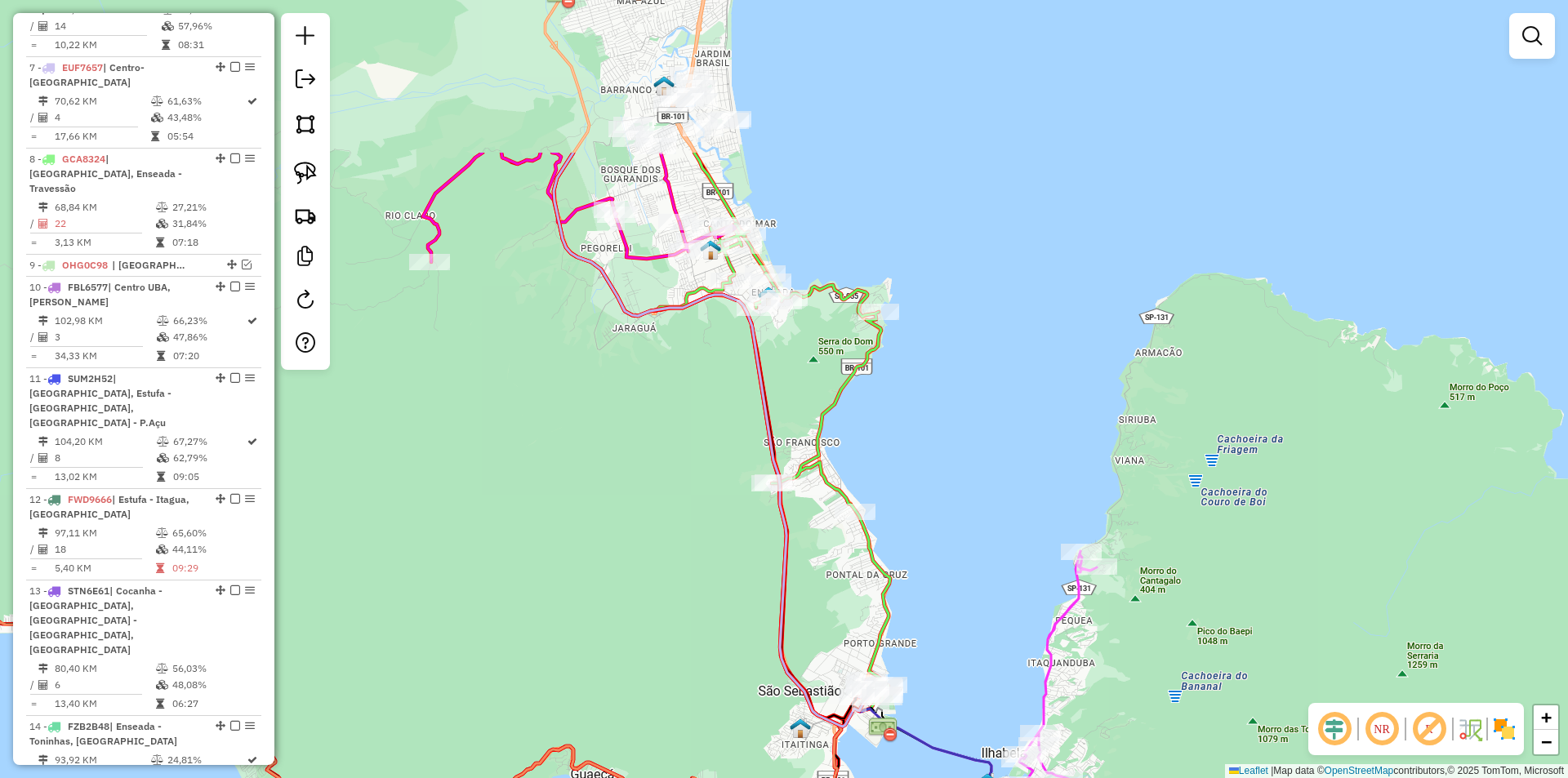
drag, startPoint x: 865, startPoint y: 326, endPoint x: 910, endPoint y: 556, distance: 234.4
click at [910, 556] on div "Janela de atendimento Grade de atendimento Capacidade Transportadoras Veículos …" at bounding box center [784, 389] width 1568 height 778
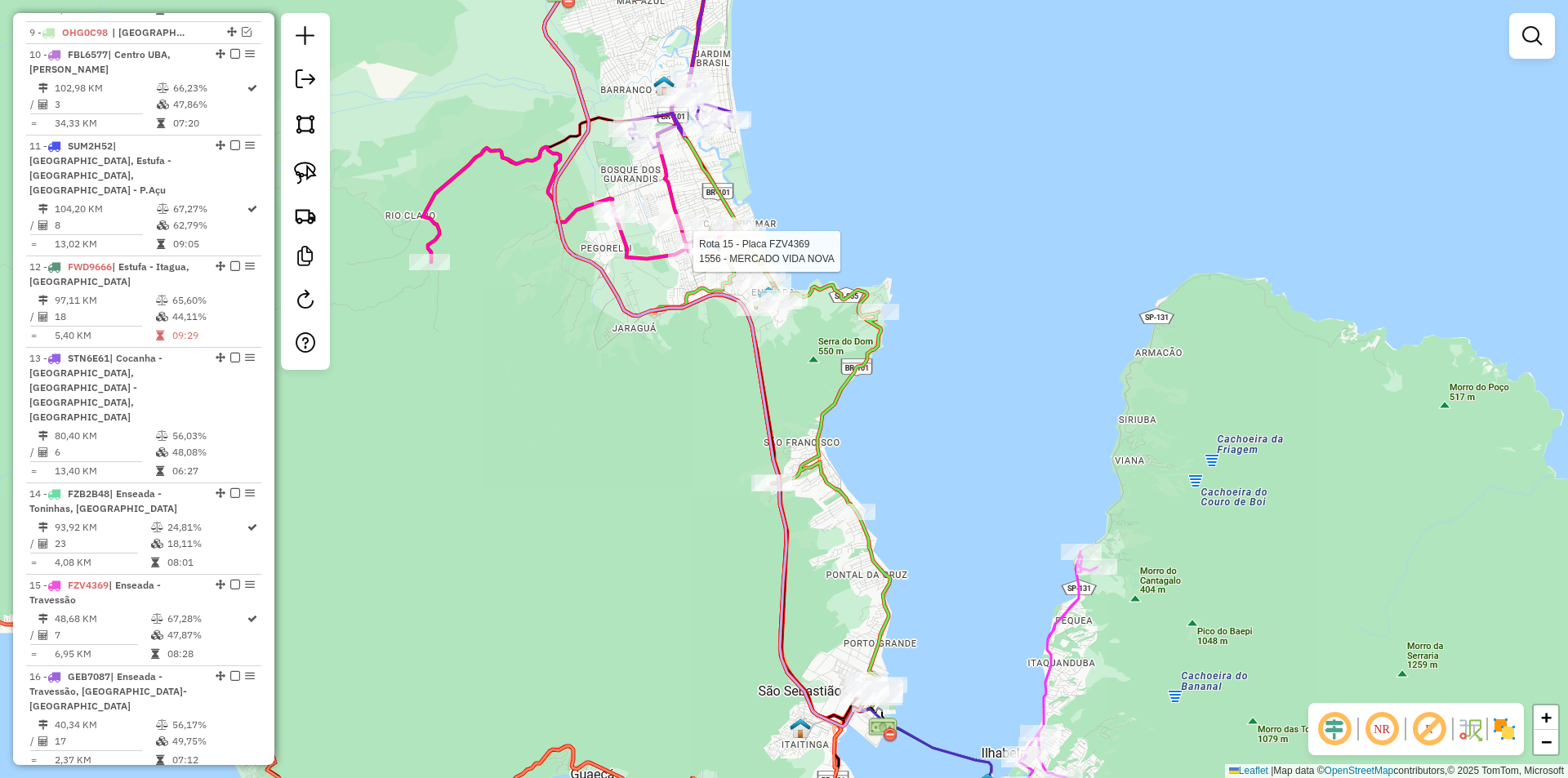
select select "*********"
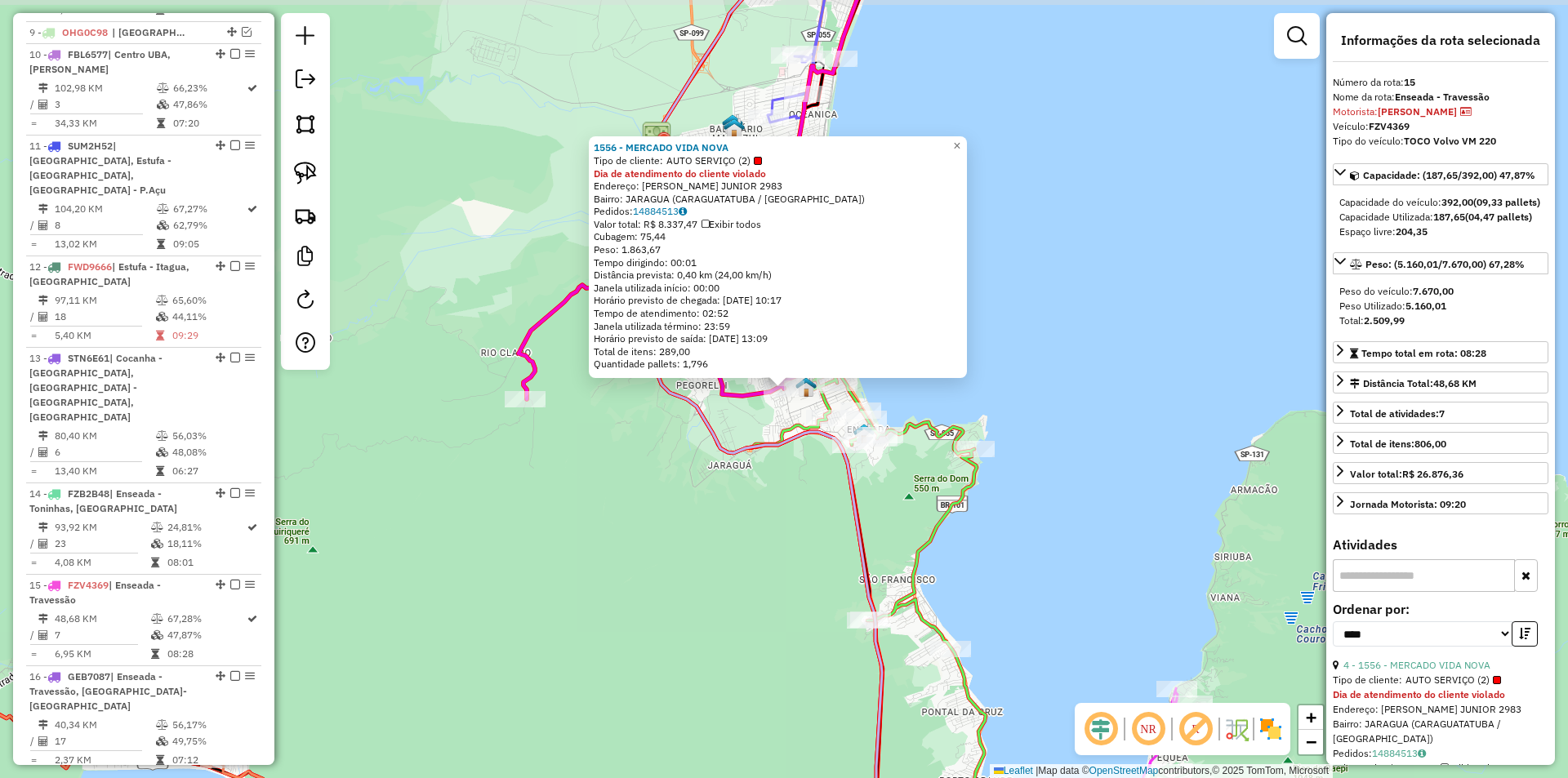
scroll to position [1709, 0]
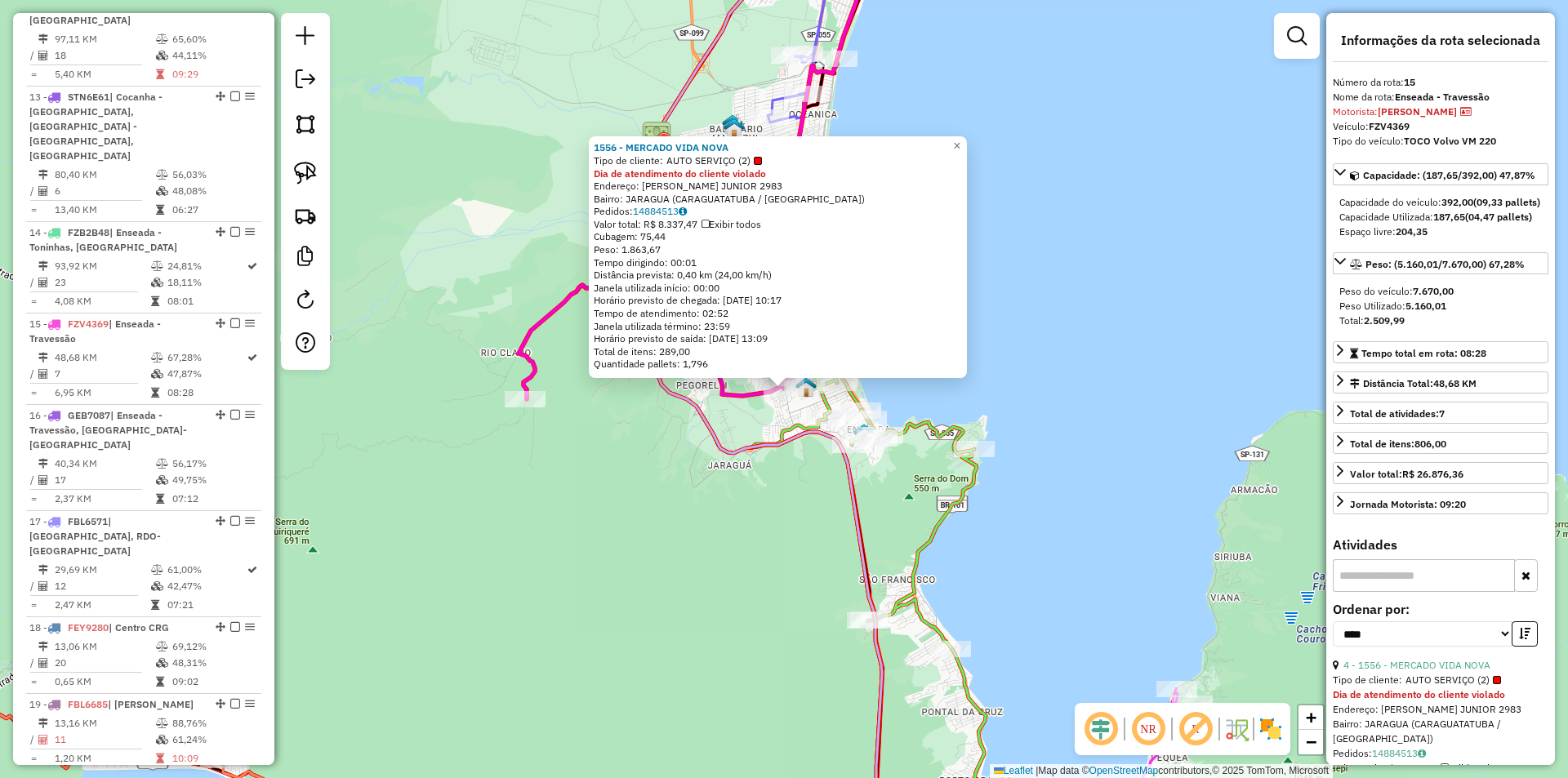
click at [722, 466] on div "1556 - MERCADO VIDA NOVA Tipo de cliente: AUTO SERVIÇO (2) Dia de atendimento d…" at bounding box center [784, 389] width 1568 height 778
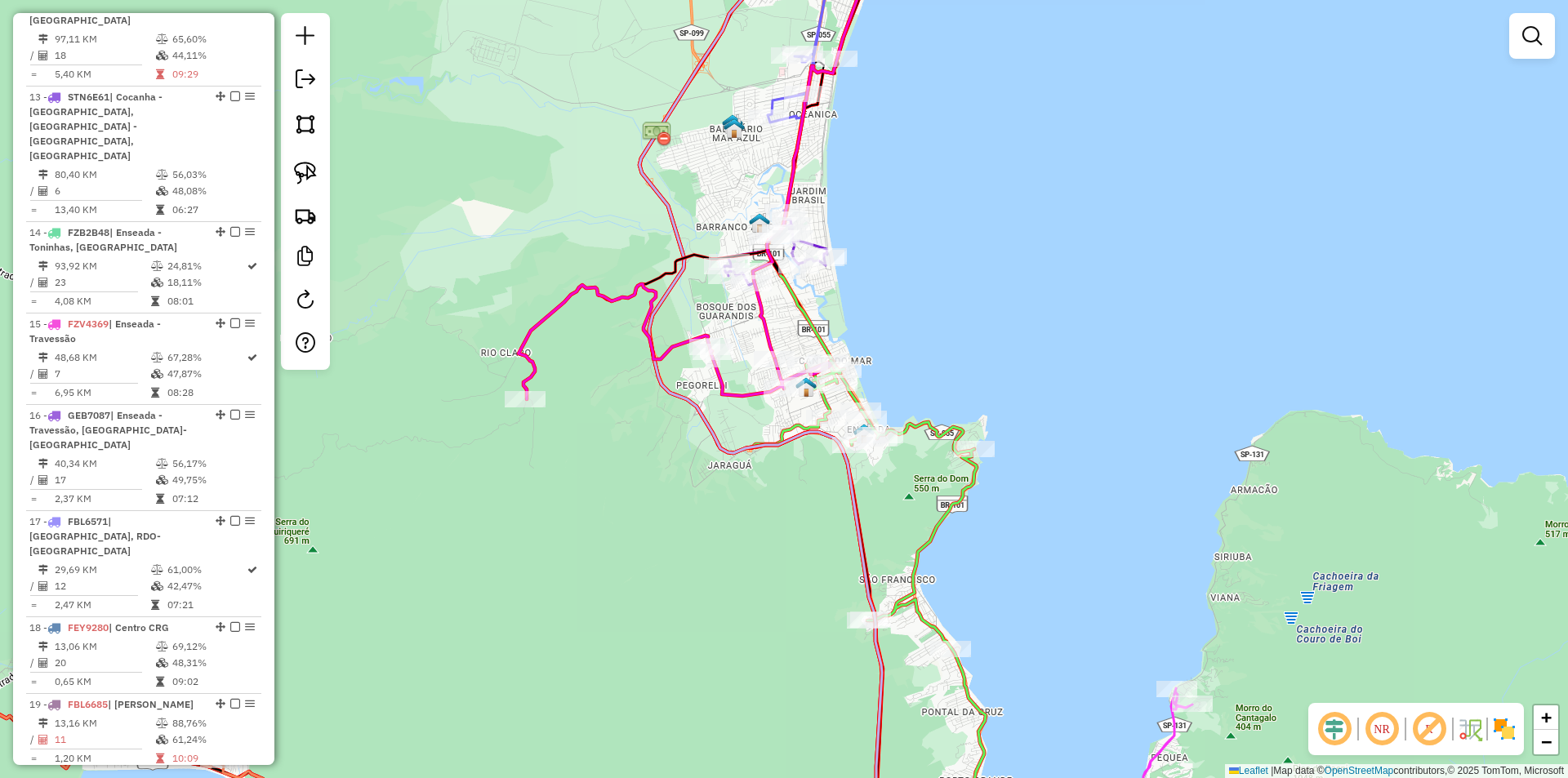
drag, startPoint x: 860, startPoint y: 208, endPoint x: 861, endPoint y: 351, distance: 143.0
click at [864, 349] on div "Janela de atendimento Grade de atendimento Capacidade Transportadoras Veículos …" at bounding box center [784, 389] width 1568 height 778
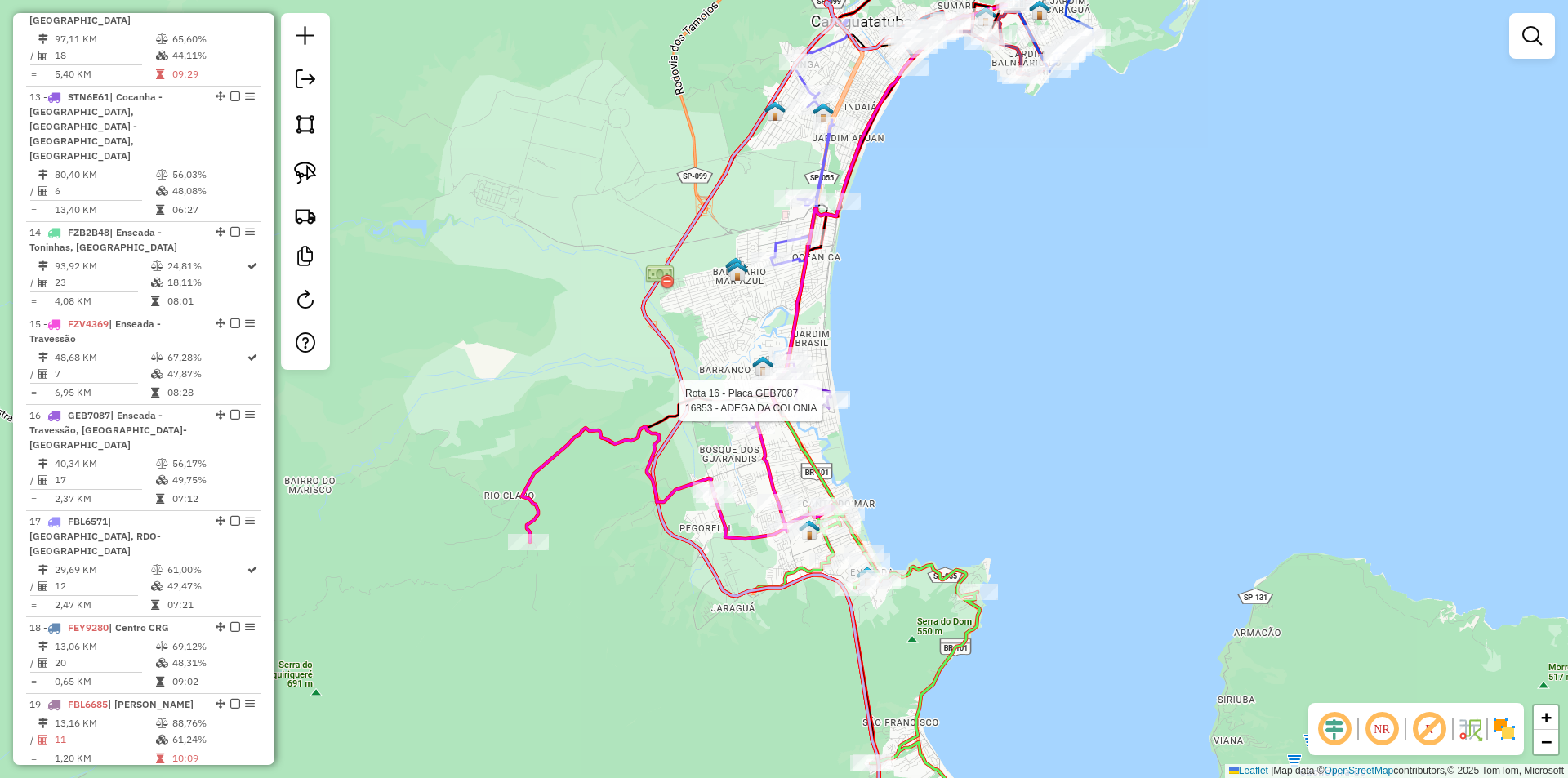
select select "*********"
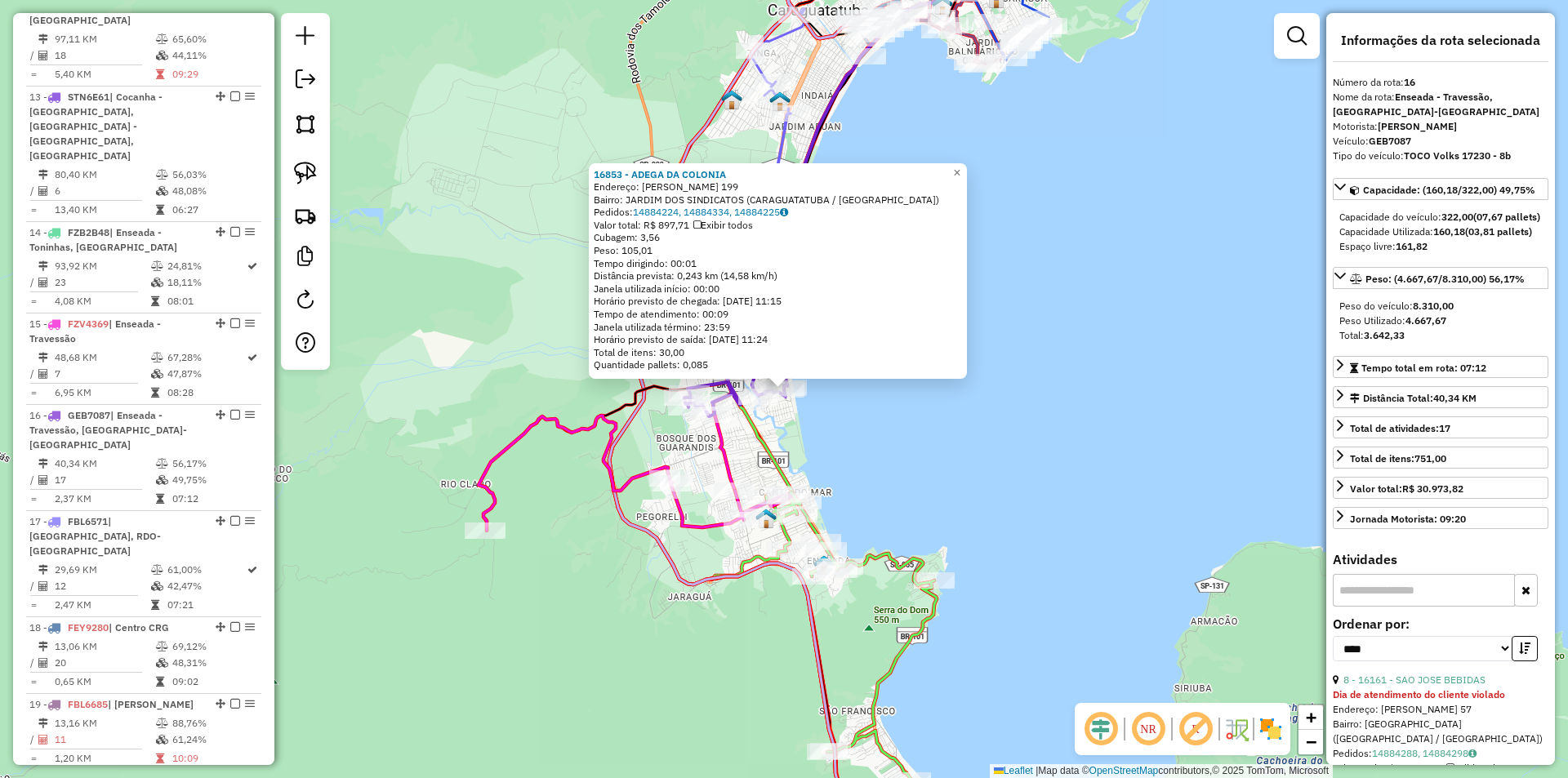
click at [904, 447] on div "16853 - ADEGA DA COLONIA Endereço: [PERSON_NAME] 199 Bairro: JARDIM DOS SINDICA…" at bounding box center [784, 389] width 1568 height 778
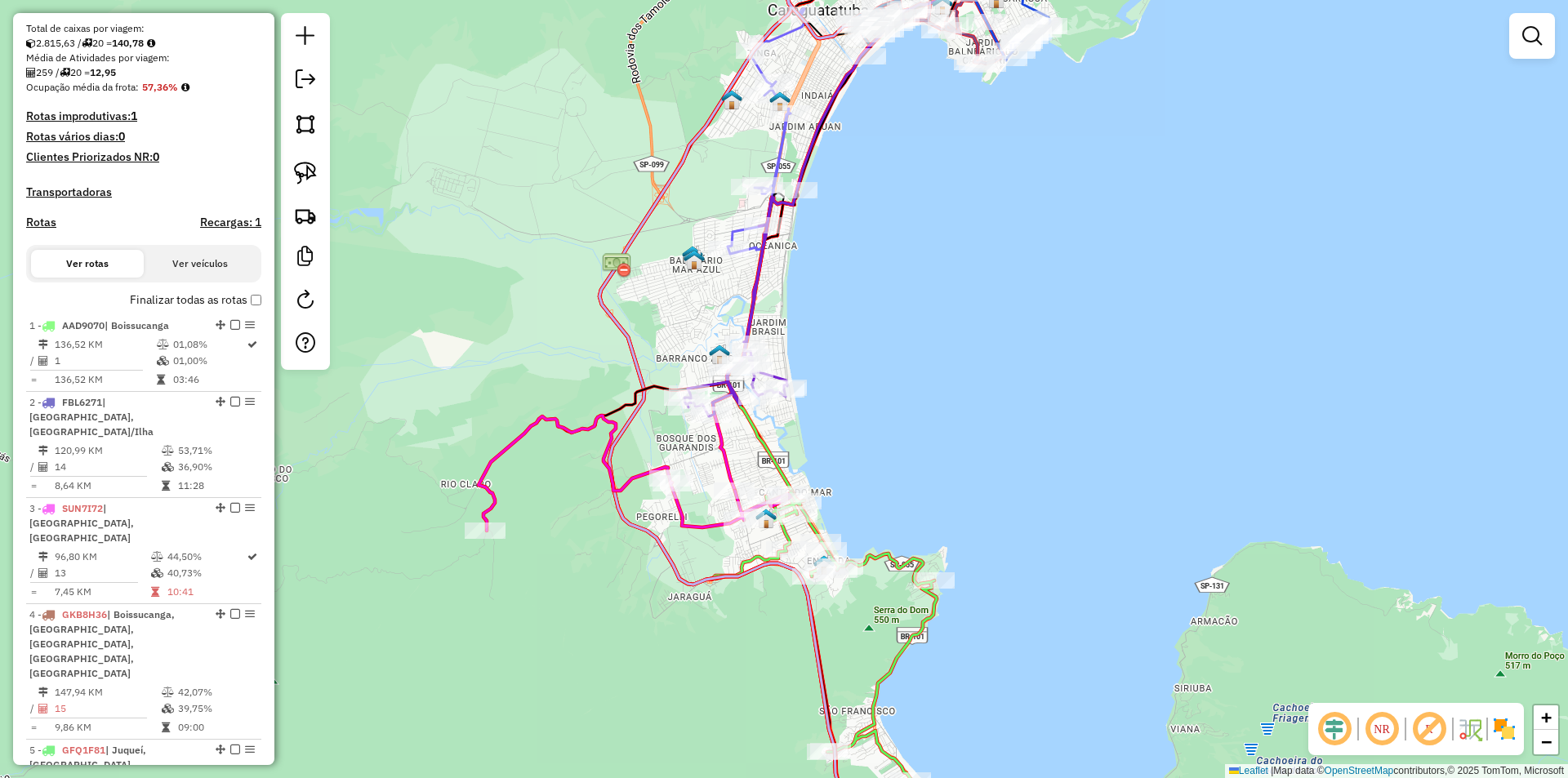
scroll to position [240, 0]
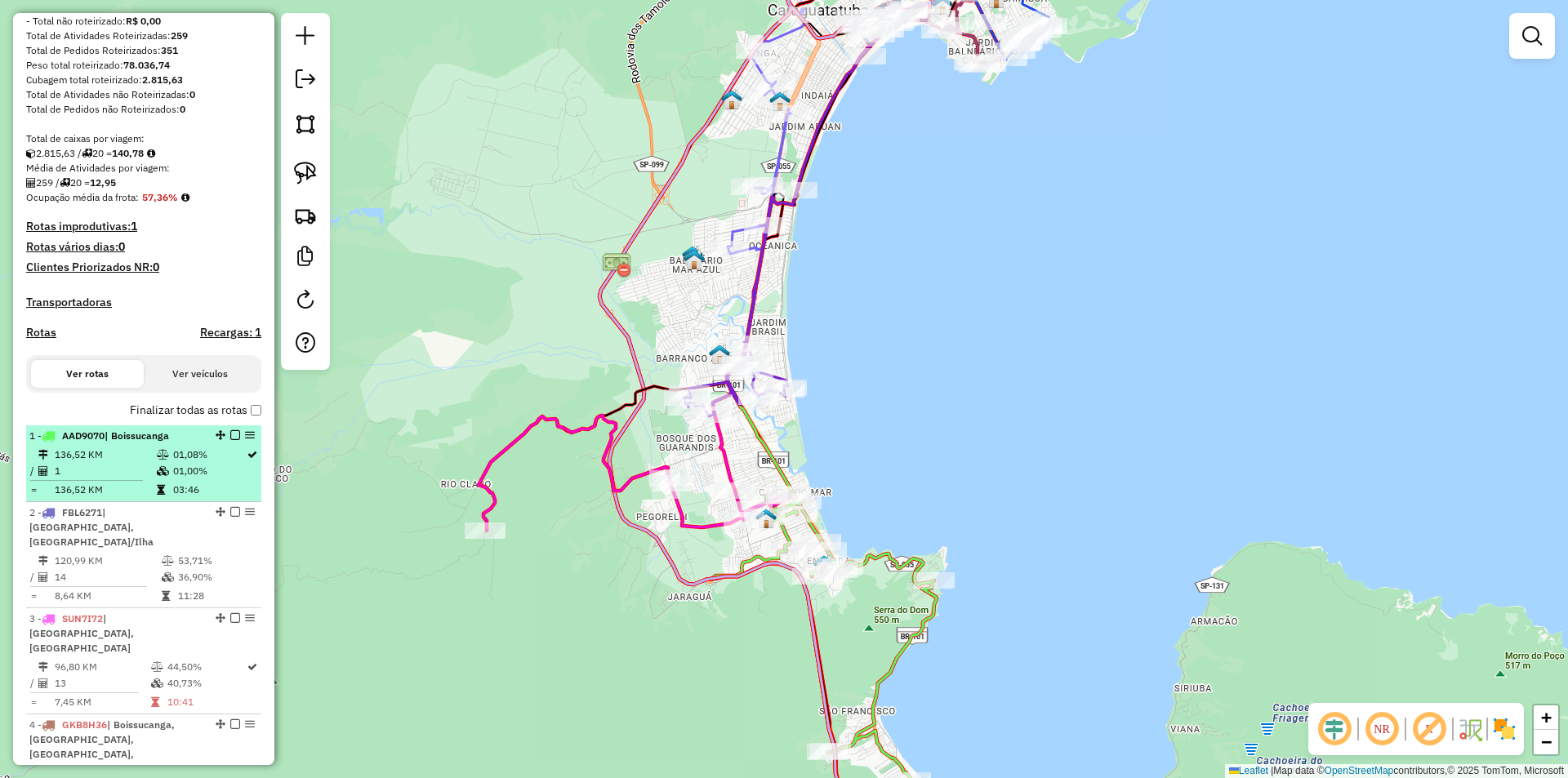
click at [230, 440] on em at bounding box center [235, 435] width 10 height 10
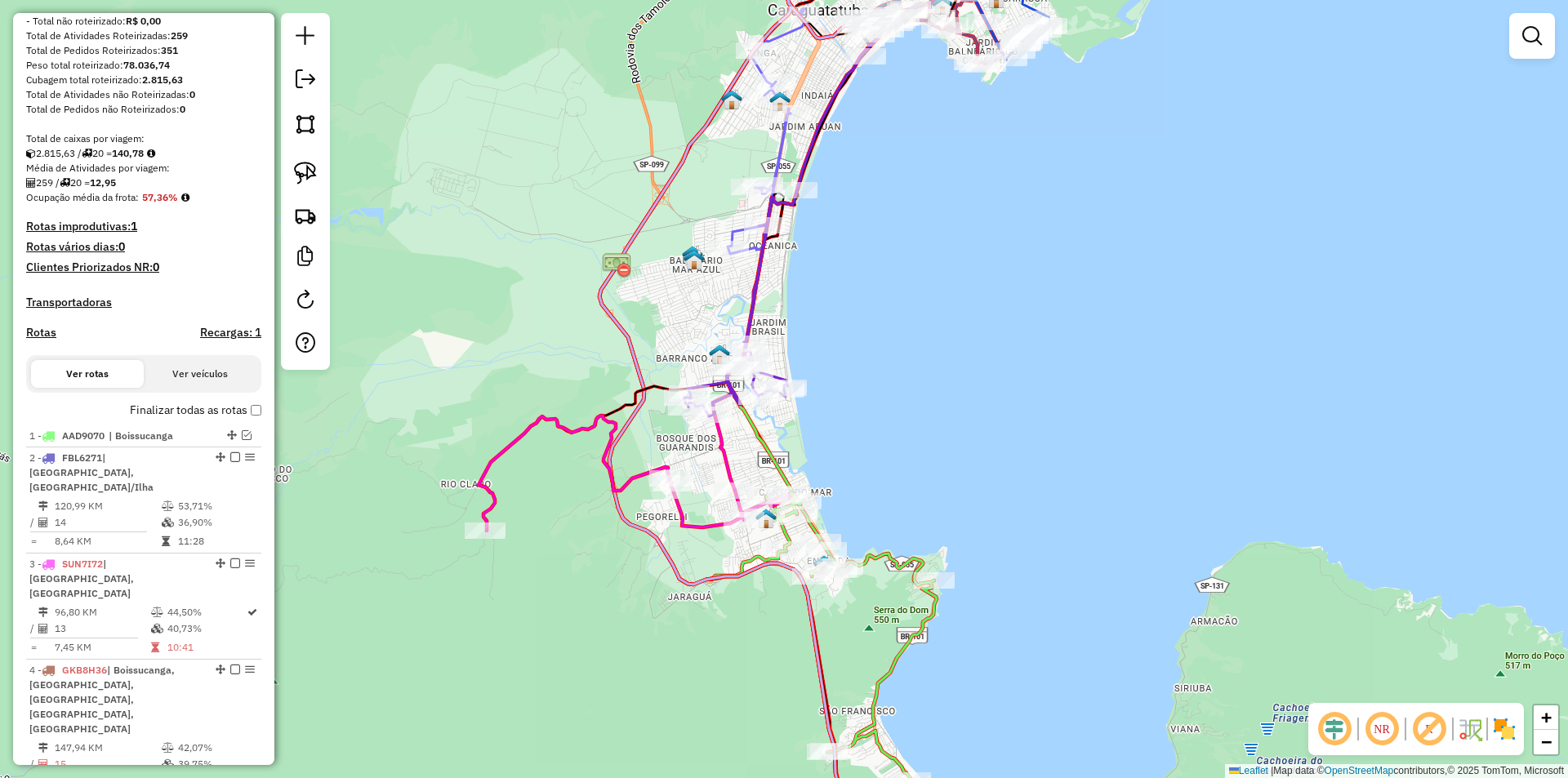
drag, startPoint x: 531, startPoint y: 634, endPoint x: 638, endPoint y: 528, distance: 150.6
click at [635, 529] on div "Janela de atendimento Grade de atendimento Capacidade Transportadoras Veículos …" at bounding box center [784, 389] width 1568 height 778
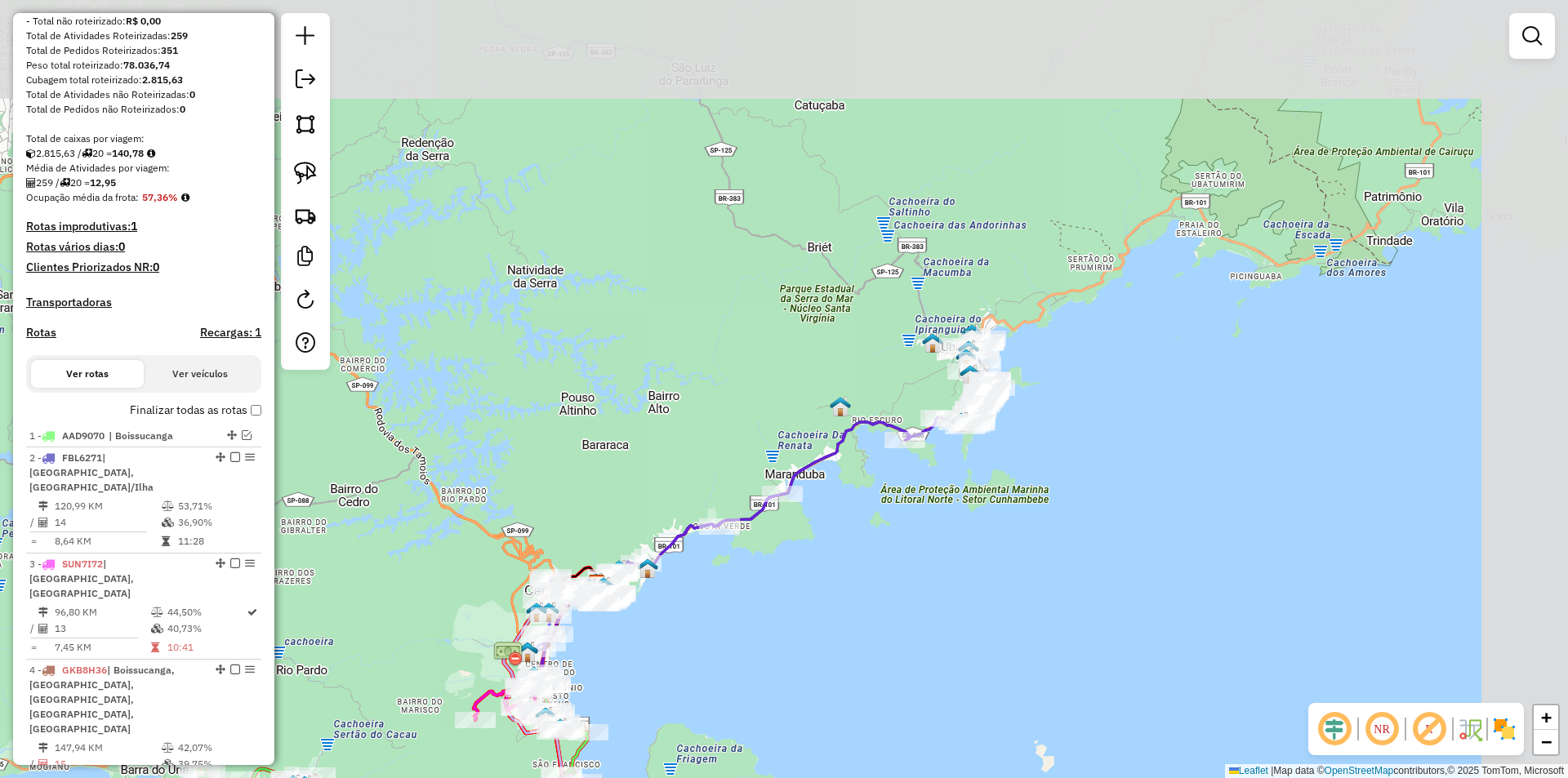
drag, startPoint x: 960, startPoint y: 445, endPoint x: 798, endPoint y: 665, distance: 273.2
click at [798, 665] on div "Janela de atendimento Grade de atendimento Capacidade Transportadoras Veículos …" at bounding box center [784, 389] width 1568 height 778
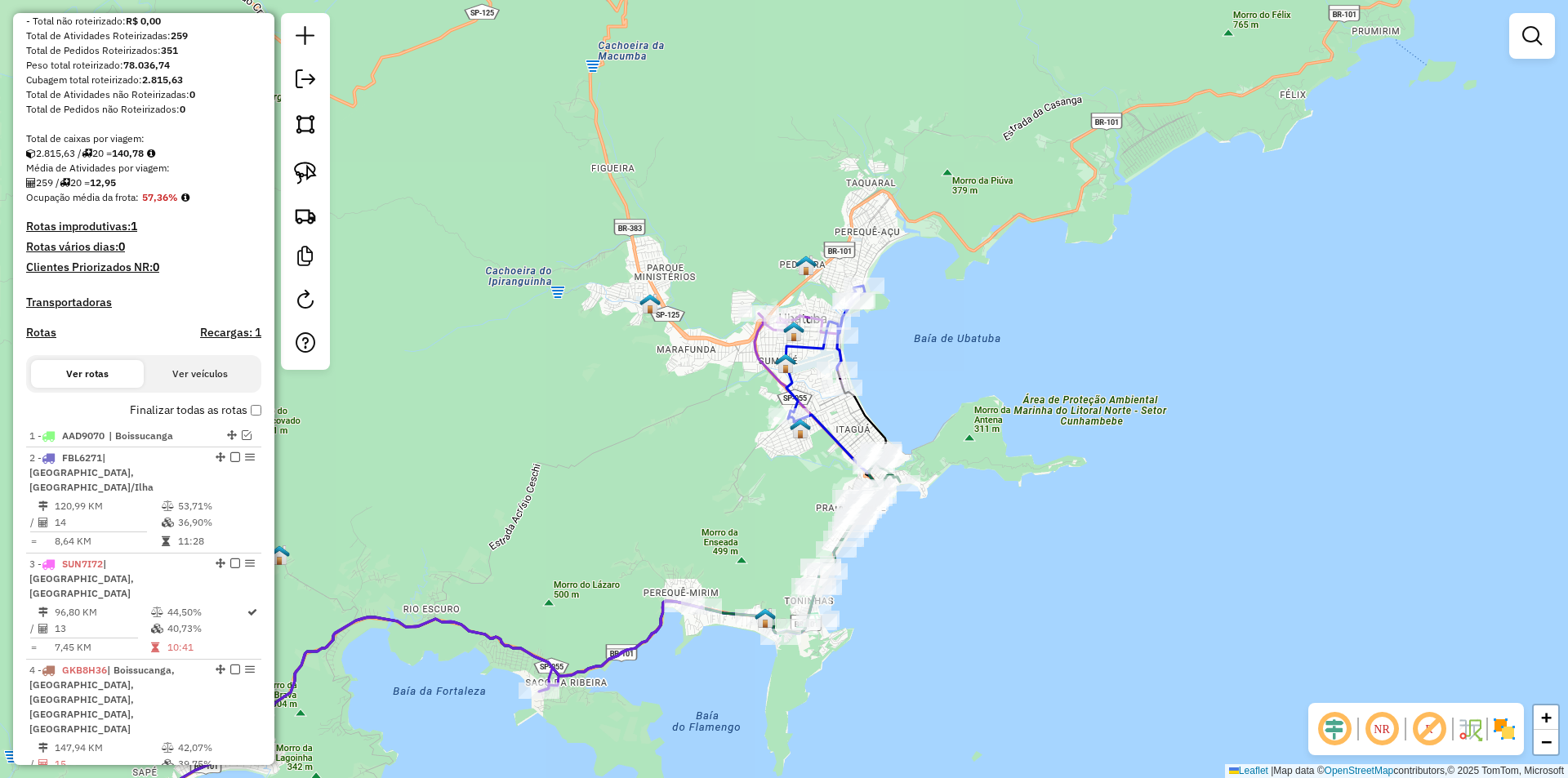
drag, startPoint x: 1002, startPoint y: 490, endPoint x: 998, endPoint y: 506, distance: 16.5
click at [1002, 503] on div "Janela de atendimento Grade de atendimento Capacidade Transportadoras Veículos …" at bounding box center [784, 389] width 1568 height 778
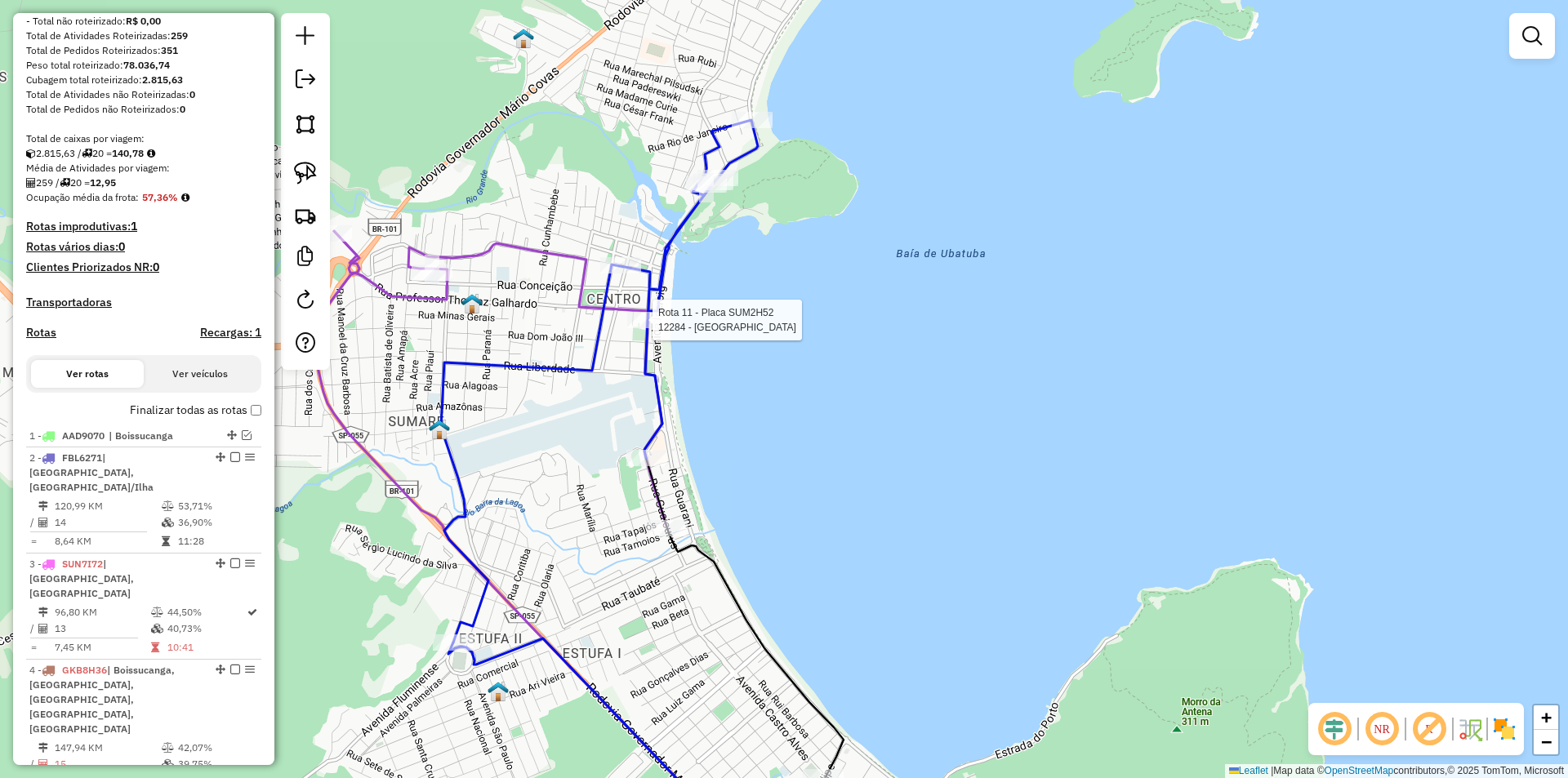
select select "*********"
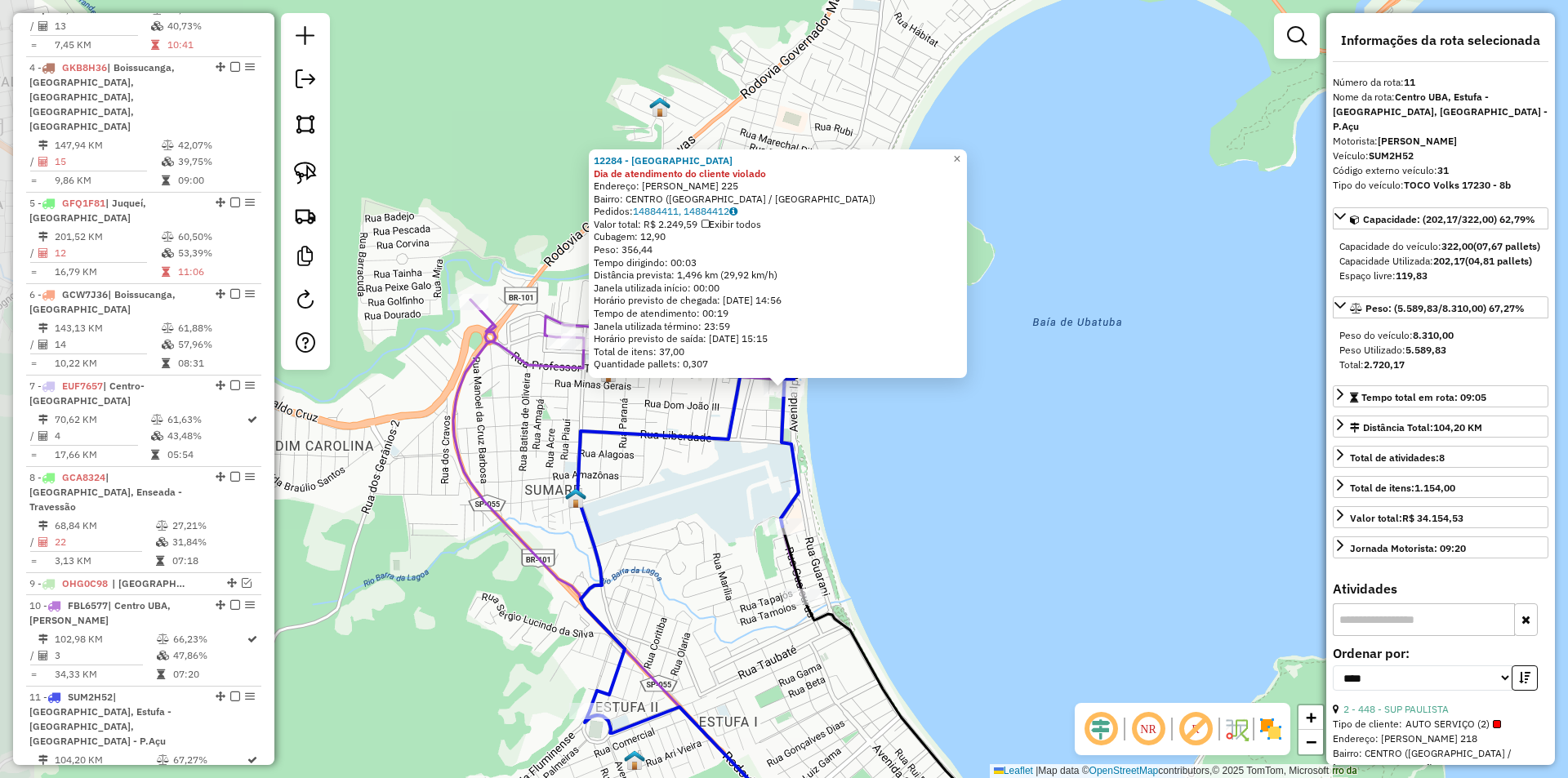
scroll to position [1442, 0]
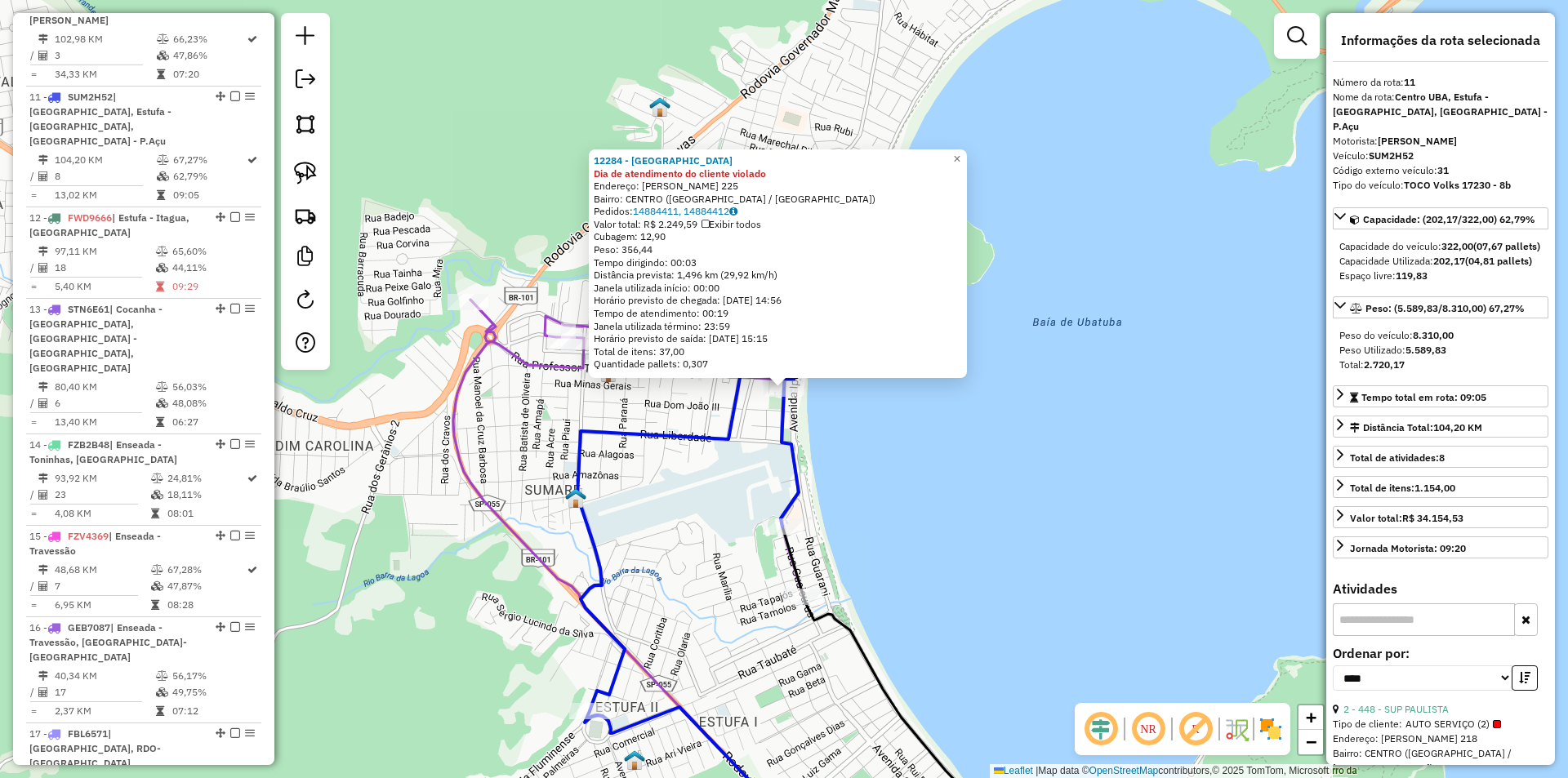
click at [897, 540] on div "Rota 11 - Placa SUM2H52 16136 - [US_STATE] GRILL 12284 - ADEGA AVENIDA Dia de a…" at bounding box center [784, 389] width 1568 height 778
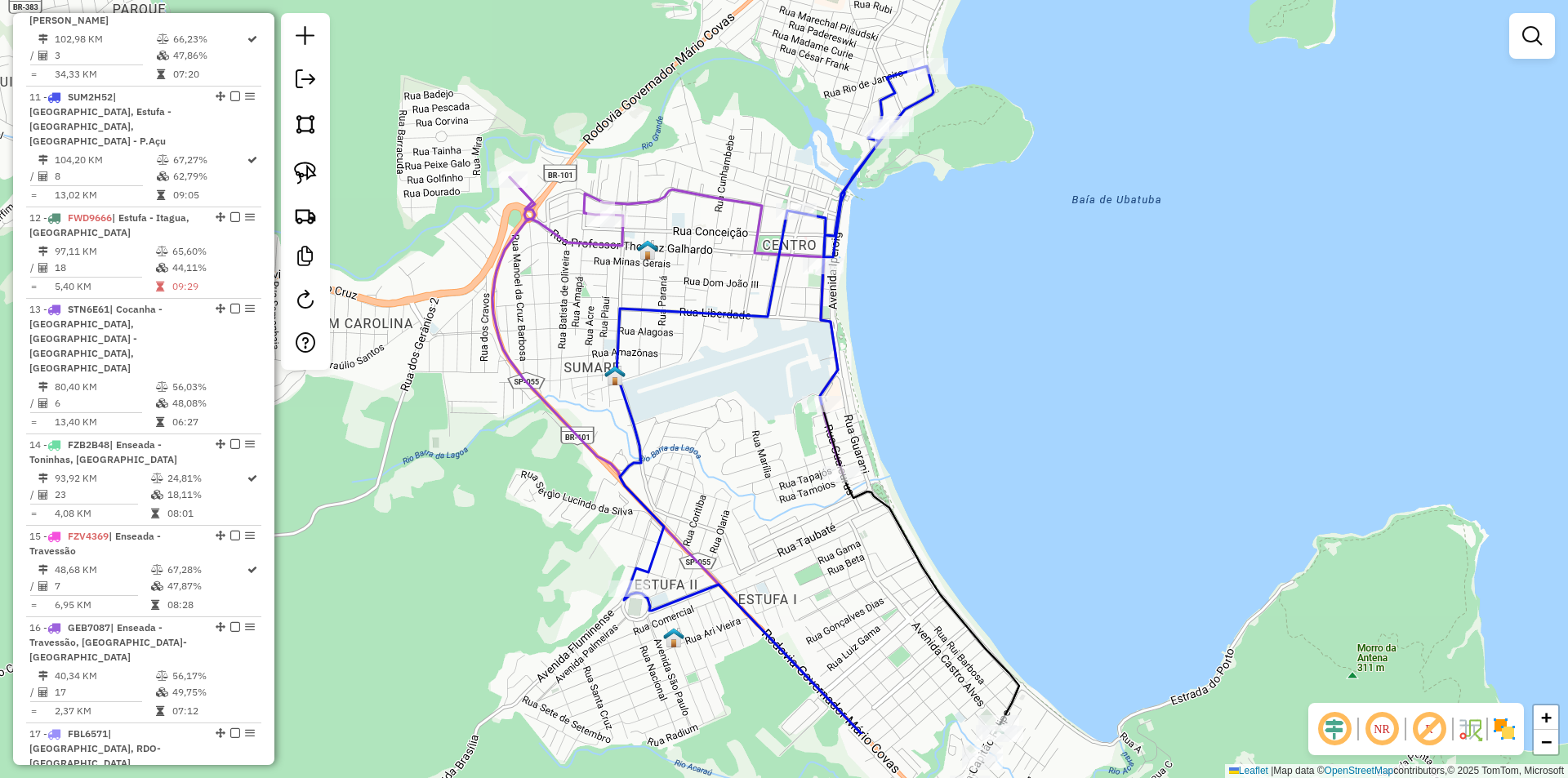
drag, startPoint x: 910, startPoint y: 602, endPoint x: 979, endPoint y: 346, distance: 265.1
click at [979, 372] on div "Janela de atendimento Grade de atendimento Capacidade Transportadoras Veículos …" at bounding box center [784, 389] width 1568 height 778
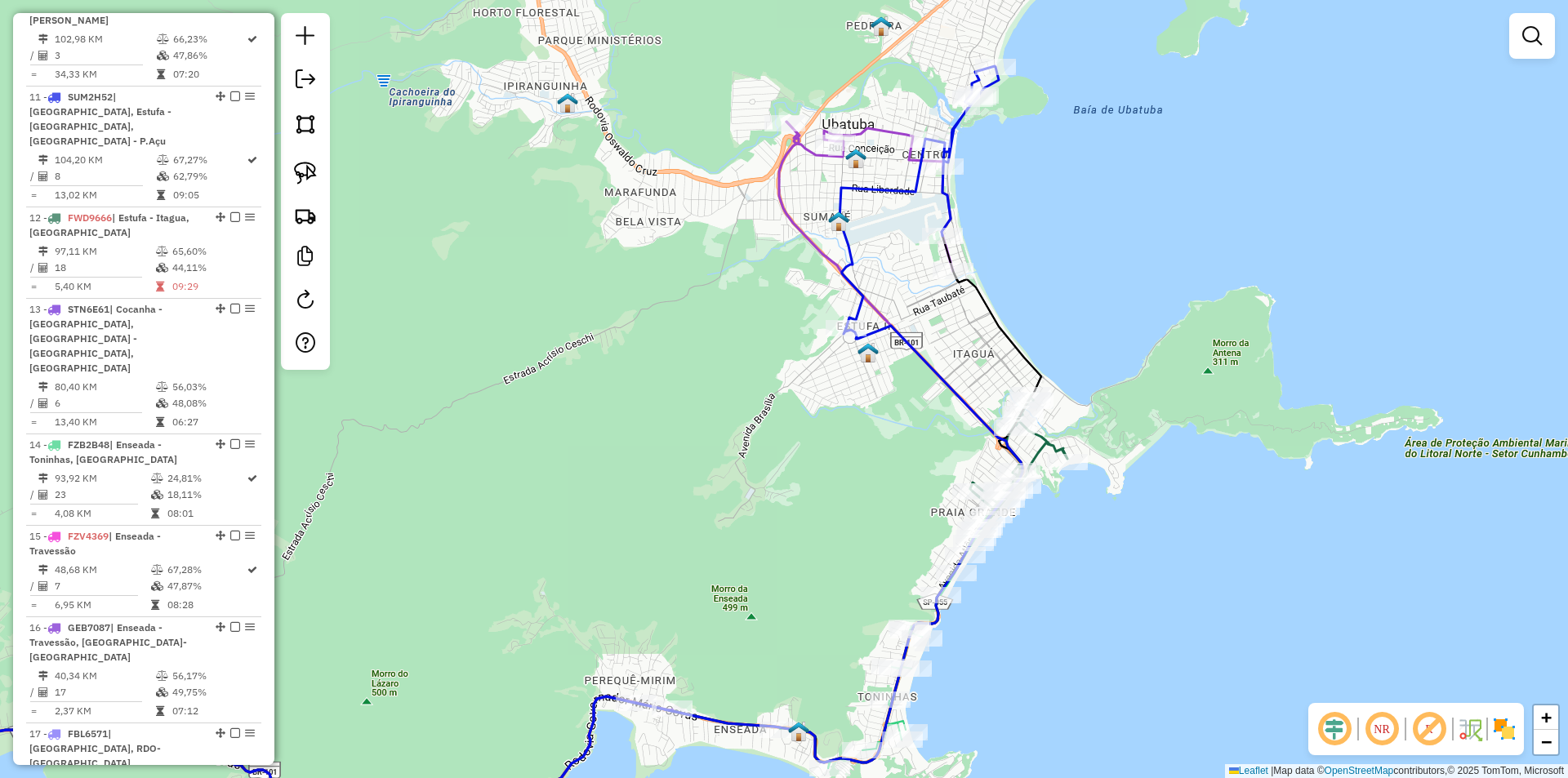
drag, startPoint x: 753, startPoint y: 608, endPoint x: 1168, endPoint y: 294, distance: 520.4
click at [1168, 294] on div "Janela de atendimento Grade de atendimento Capacidade Transportadoras Veículos …" at bounding box center [784, 389] width 1568 height 778
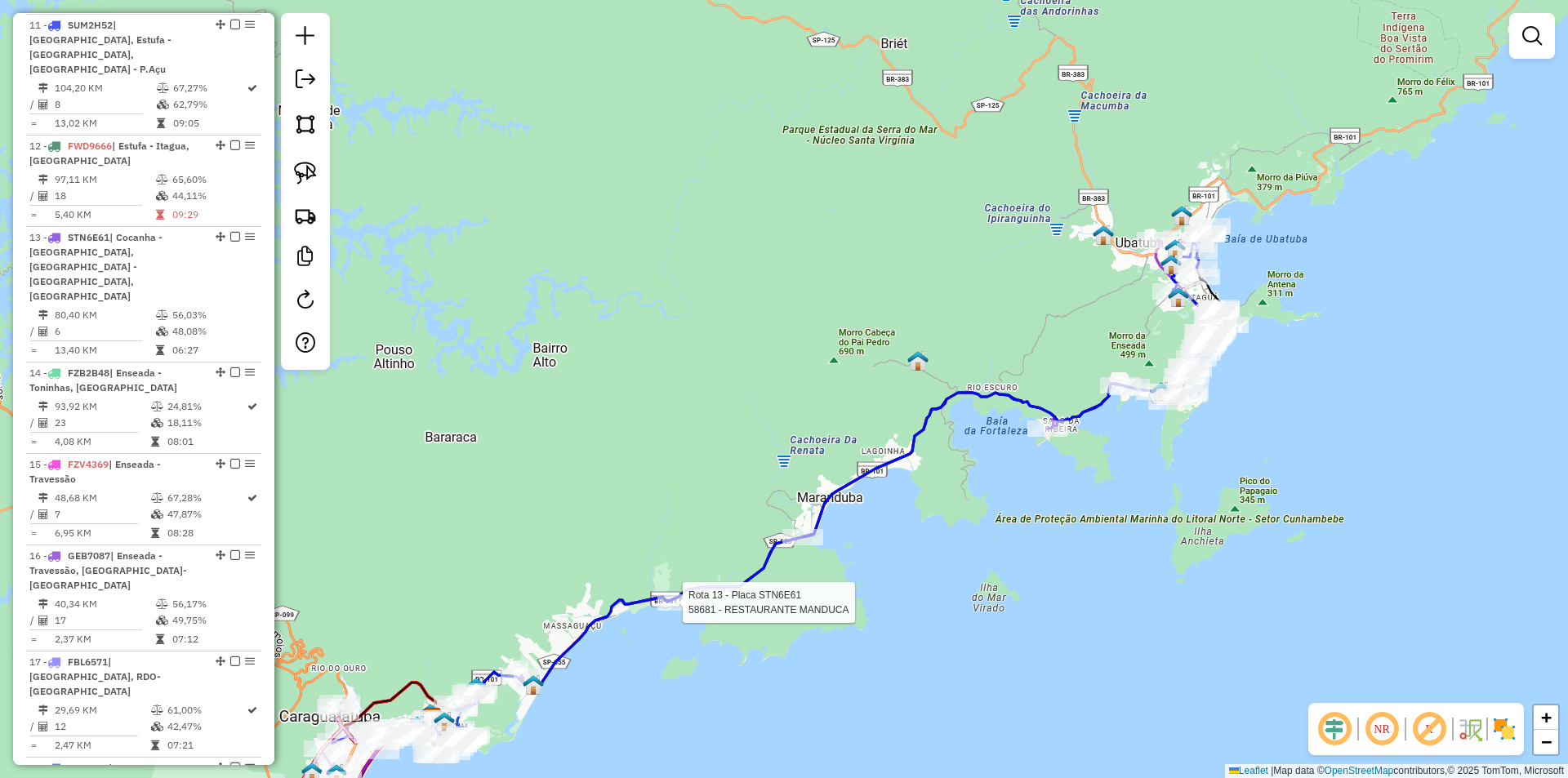
select select "*********"
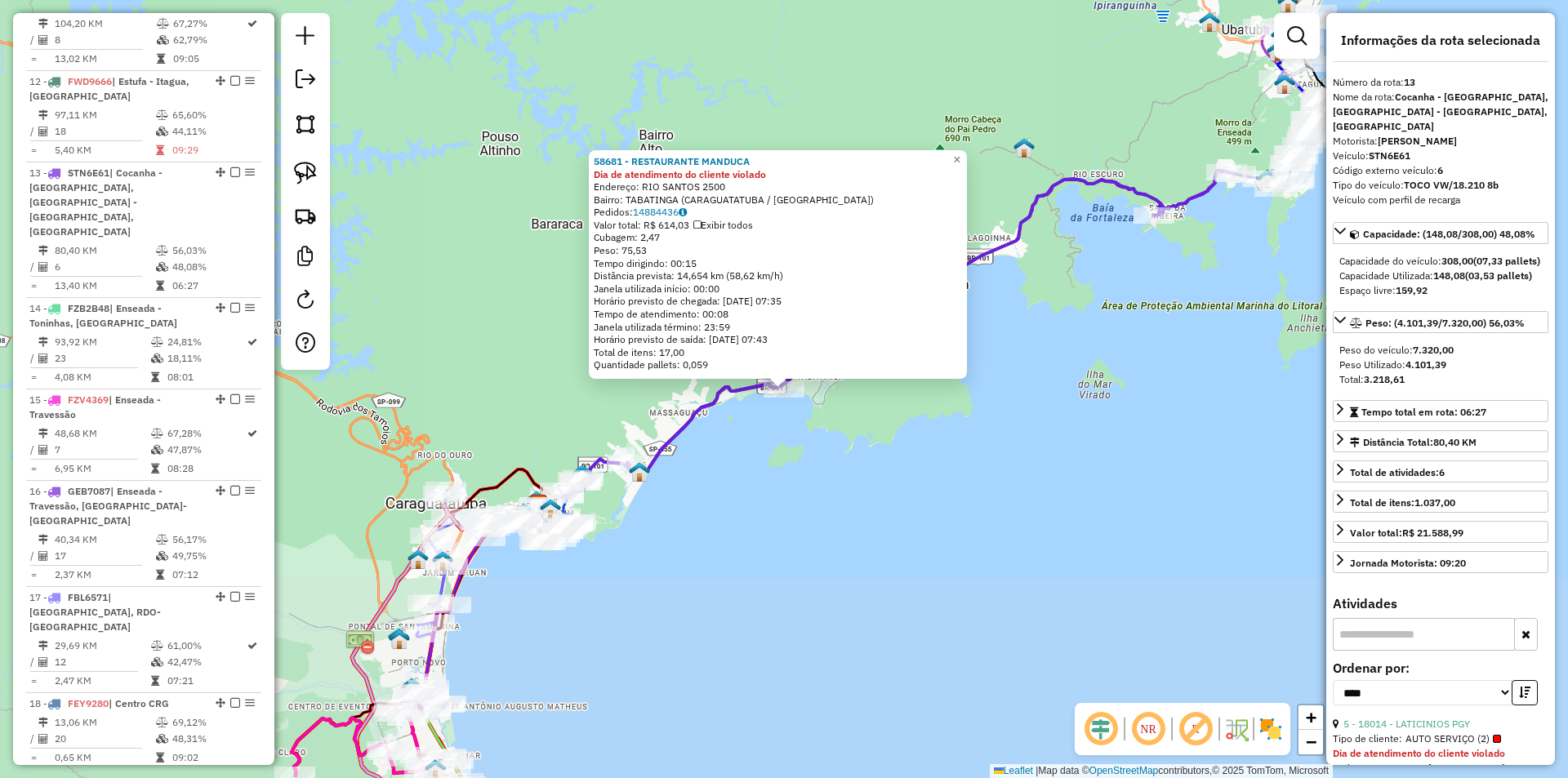
scroll to position [1625, 0]
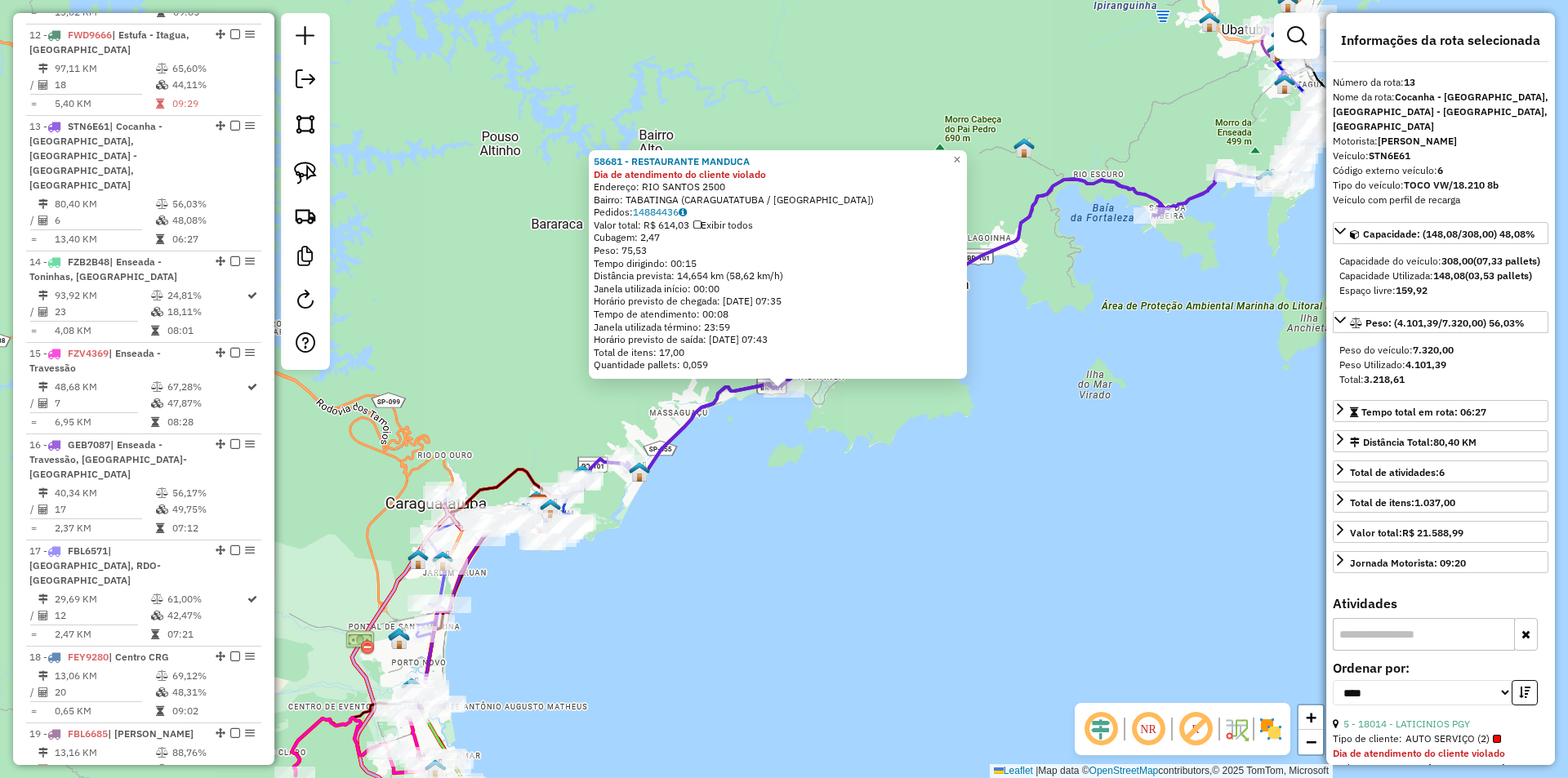
click at [727, 540] on div "58681 - RESTAURANTE MANDUCA Dia de atendimento do cliente violado Endereço: RIO…" at bounding box center [784, 389] width 1568 height 778
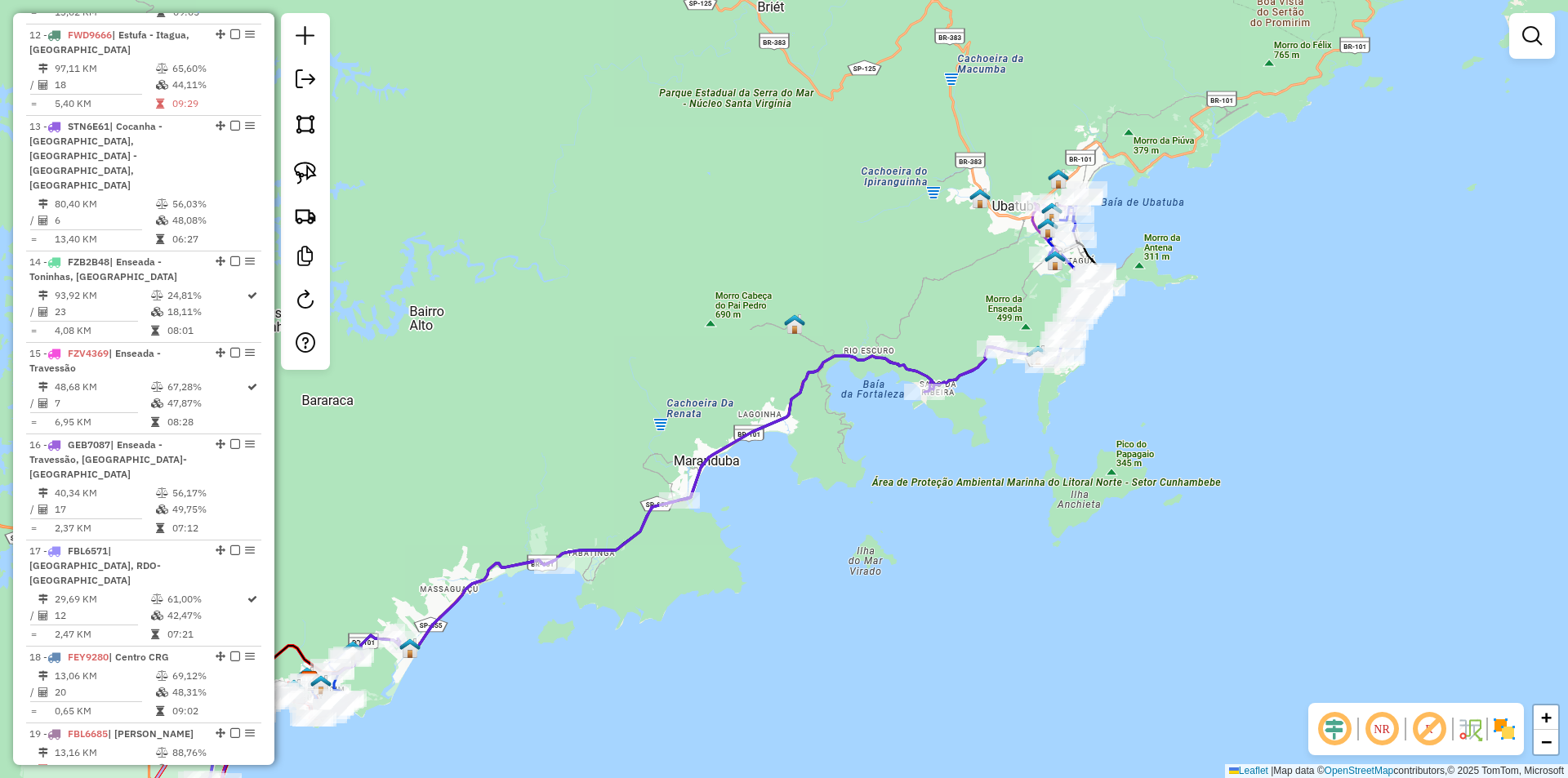
drag, startPoint x: 888, startPoint y: 517, endPoint x: 696, endPoint y: 662, distance: 240.6
click at [696, 662] on div "Janela de atendimento Grade de atendimento Capacidade Transportadoras Veículos …" at bounding box center [784, 389] width 1568 height 778
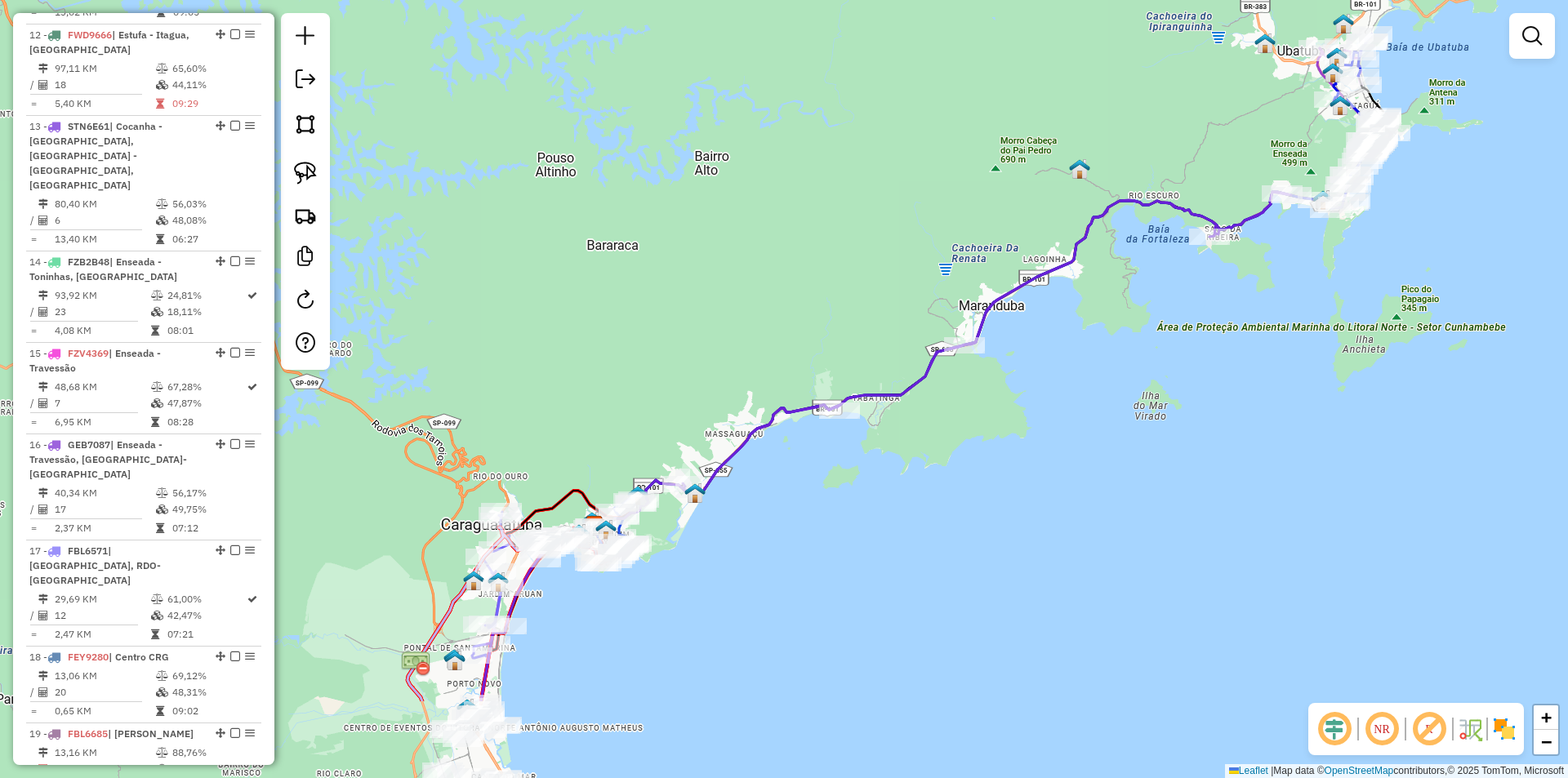
drag, startPoint x: 569, startPoint y: 682, endPoint x: 854, endPoint y: 526, distance: 324.9
click at [854, 526] on div "Janela de atendimento Grade de atendimento Capacidade Transportadoras Veículos …" at bounding box center [784, 389] width 1568 height 778
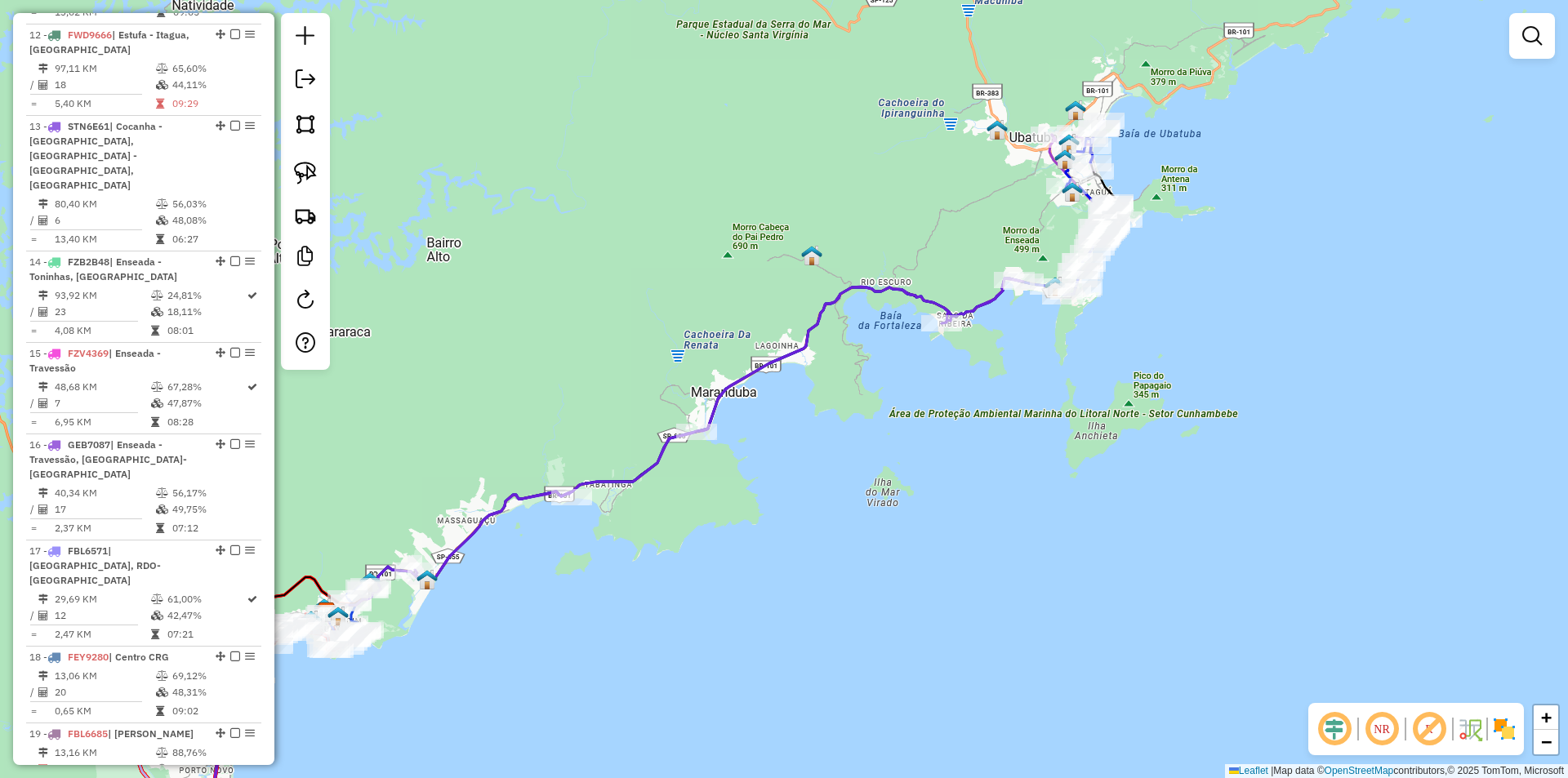
drag, startPoint x: 767, startPoint y: 644, endPoint x: 500, endPoint y: 740, distance: 283.7
click at [500, 740] on div "Janela de atendimento Grade de atendimento Capacidade Transportadoras Veículos …" at bounding box center [784, 389] width 1568 height 778
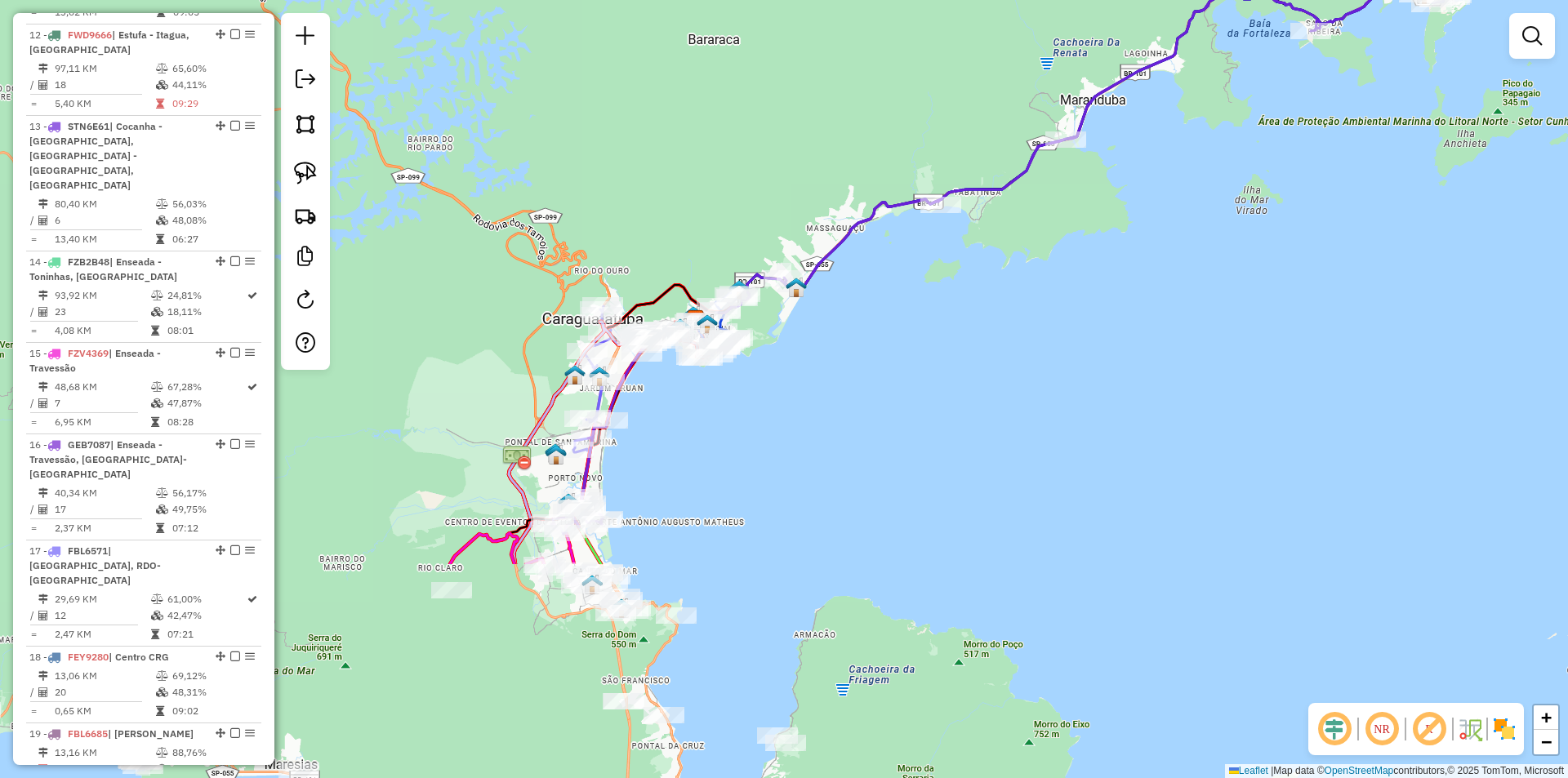
drag, startPoint x: 530, startPoint y: 704, endPoint x: 907, endPoint y: 402, distance: 483.0
click at [907, 402] on div "Janela de atendimento Grade de atendimento Capacidade Transportadoras Veículos …" at bounding box center [784, 389] width 1568 height 778
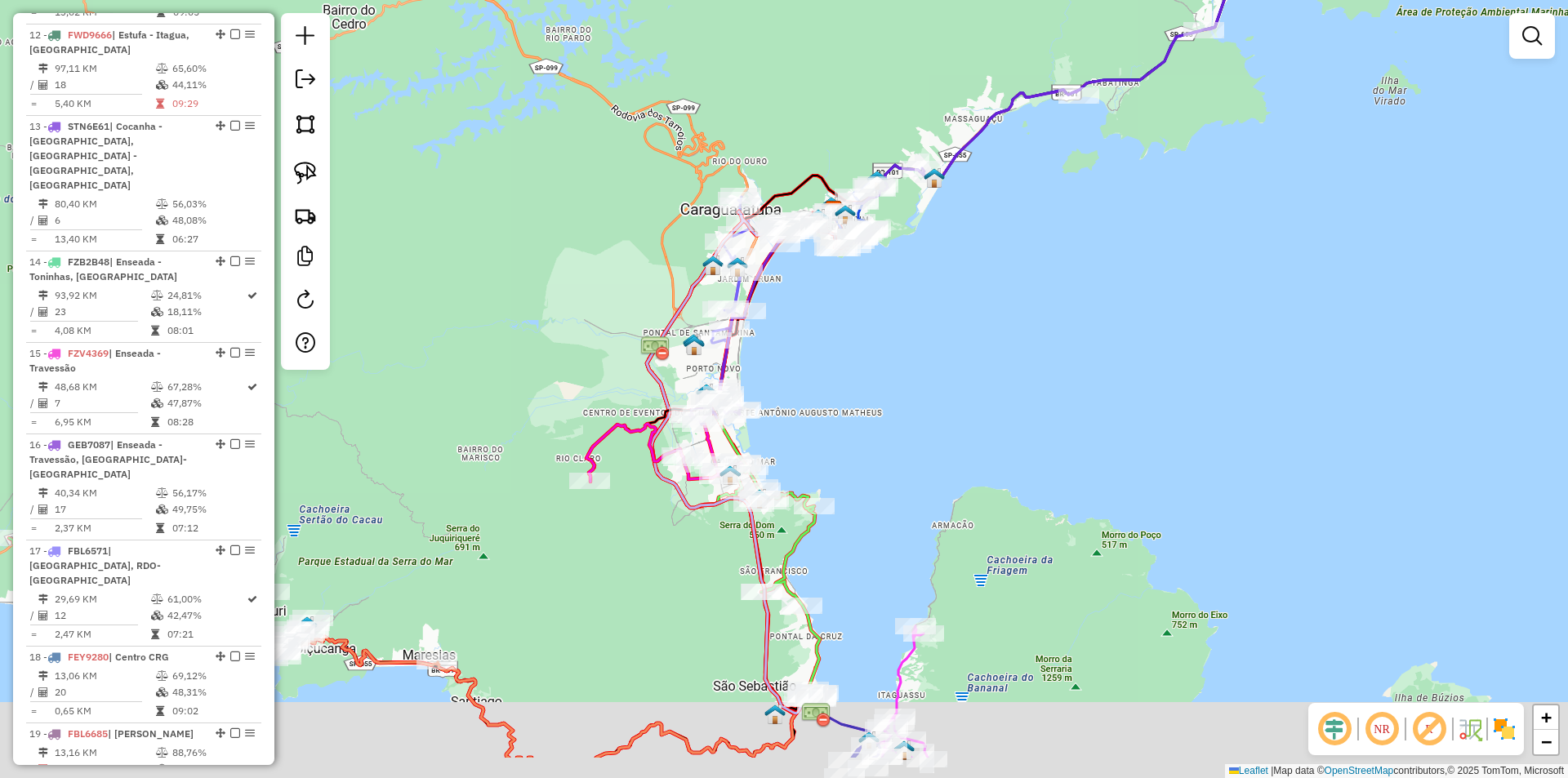
drag, startPoint x: 878, startPoint y: 504, endPoint x: 1062, endPoint y: 352, distance: 238.7
click at [1062, 353] on div "Janela de atendimento Grade de atendimento Capacidade Transportadoras Veículos …" at bounding box center [784, 389] width 1568 height 778
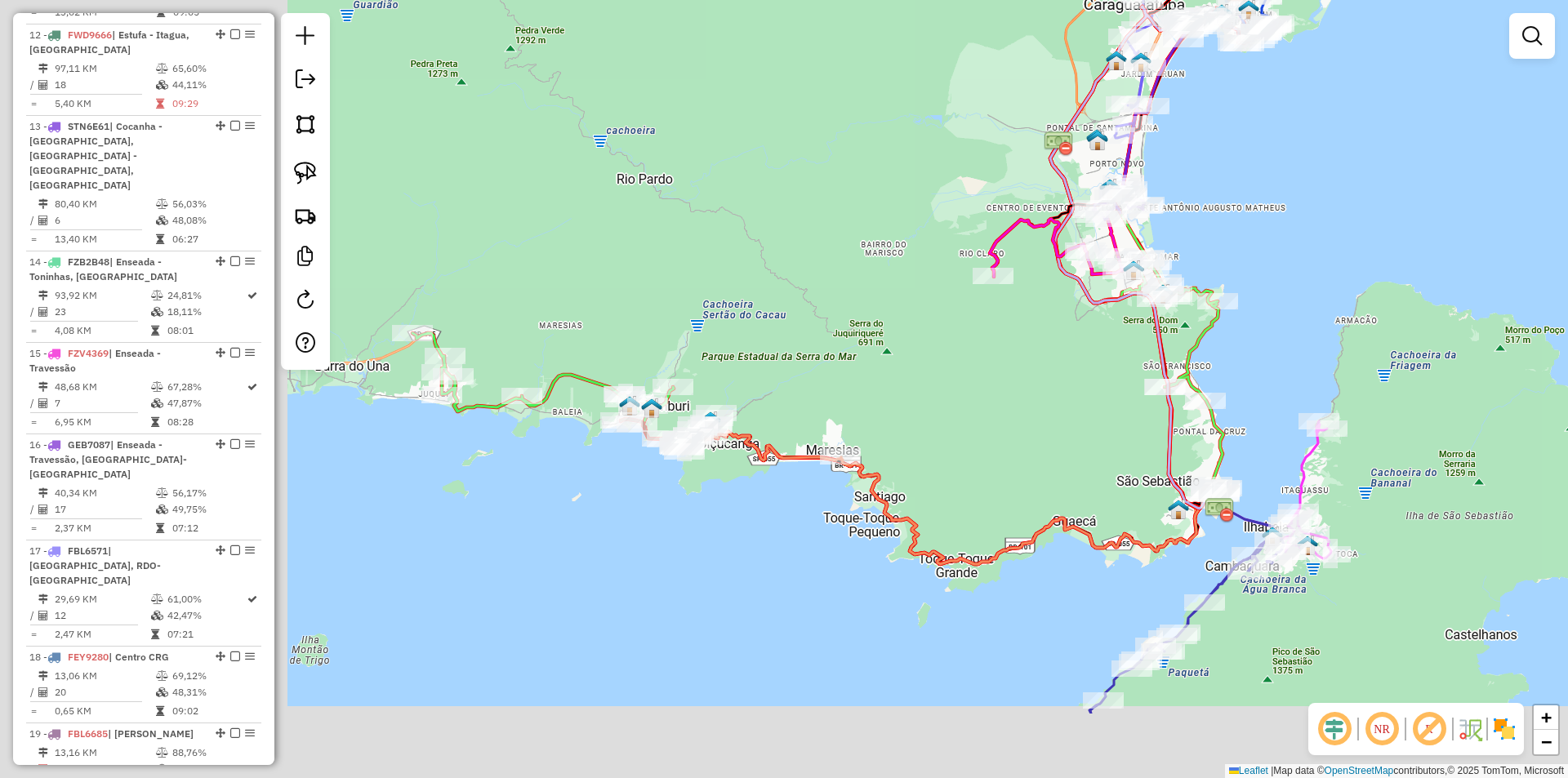
drag, startPoint x: 640, startPoint y: 531, endPoint x: 979, endPoint y: 388, distance: 367.9
click at [979, 388] on div "Janela de atendimento Grade de atendimento Capacidade Transportadoras Veículos …" at bounding box center [784, 389] width 1568 height 778
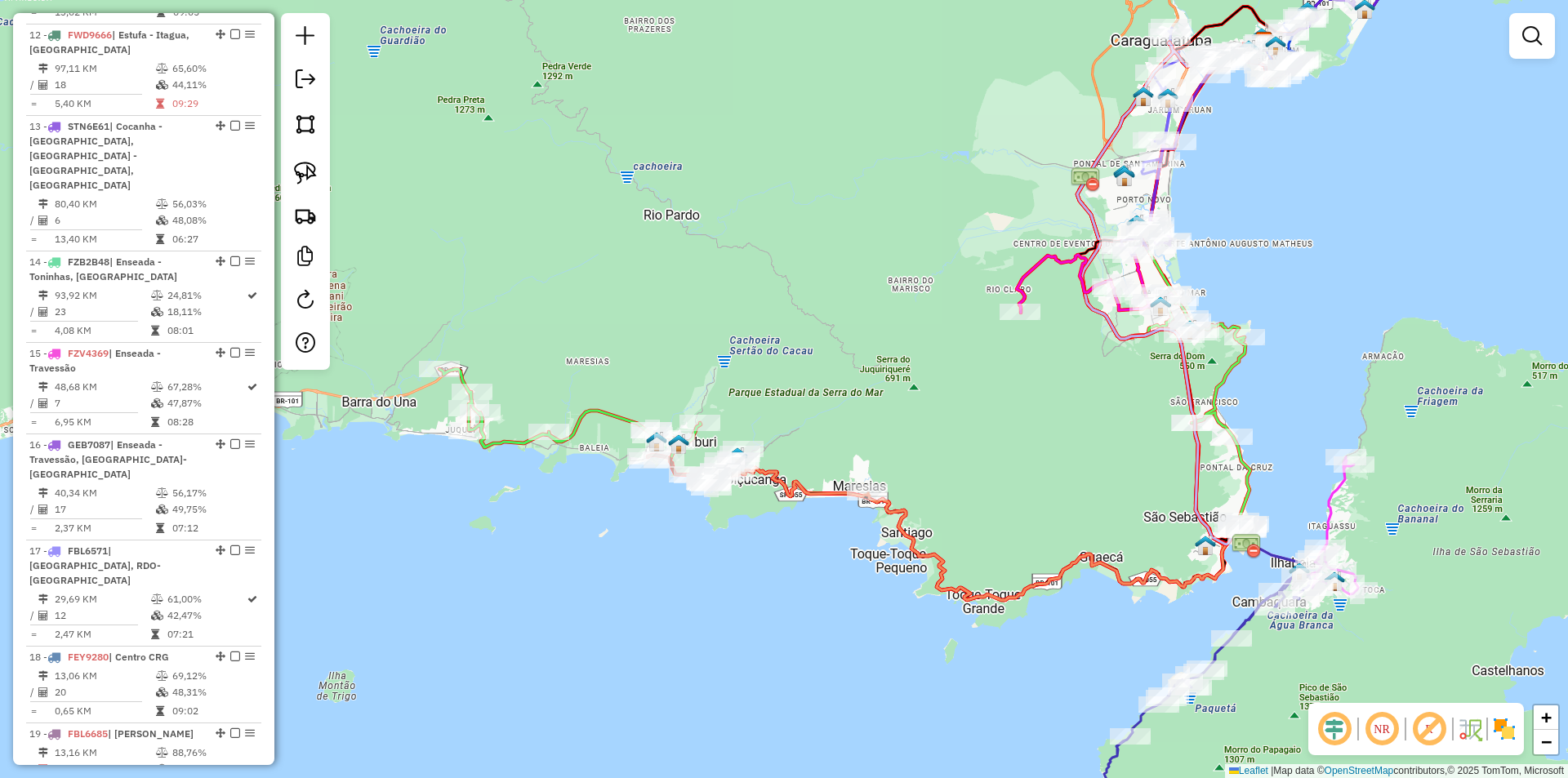
drag, startPoint x: 738, startPoint y: 523, endPoint x: 765, endPoint y: 559, distance: 45.0
click at [765, 559] on div "Janela de atendimento Grade de atendimento Capacidade Transportadoras Veículos …" at bounding box center [784, 389] width 1568 height 778
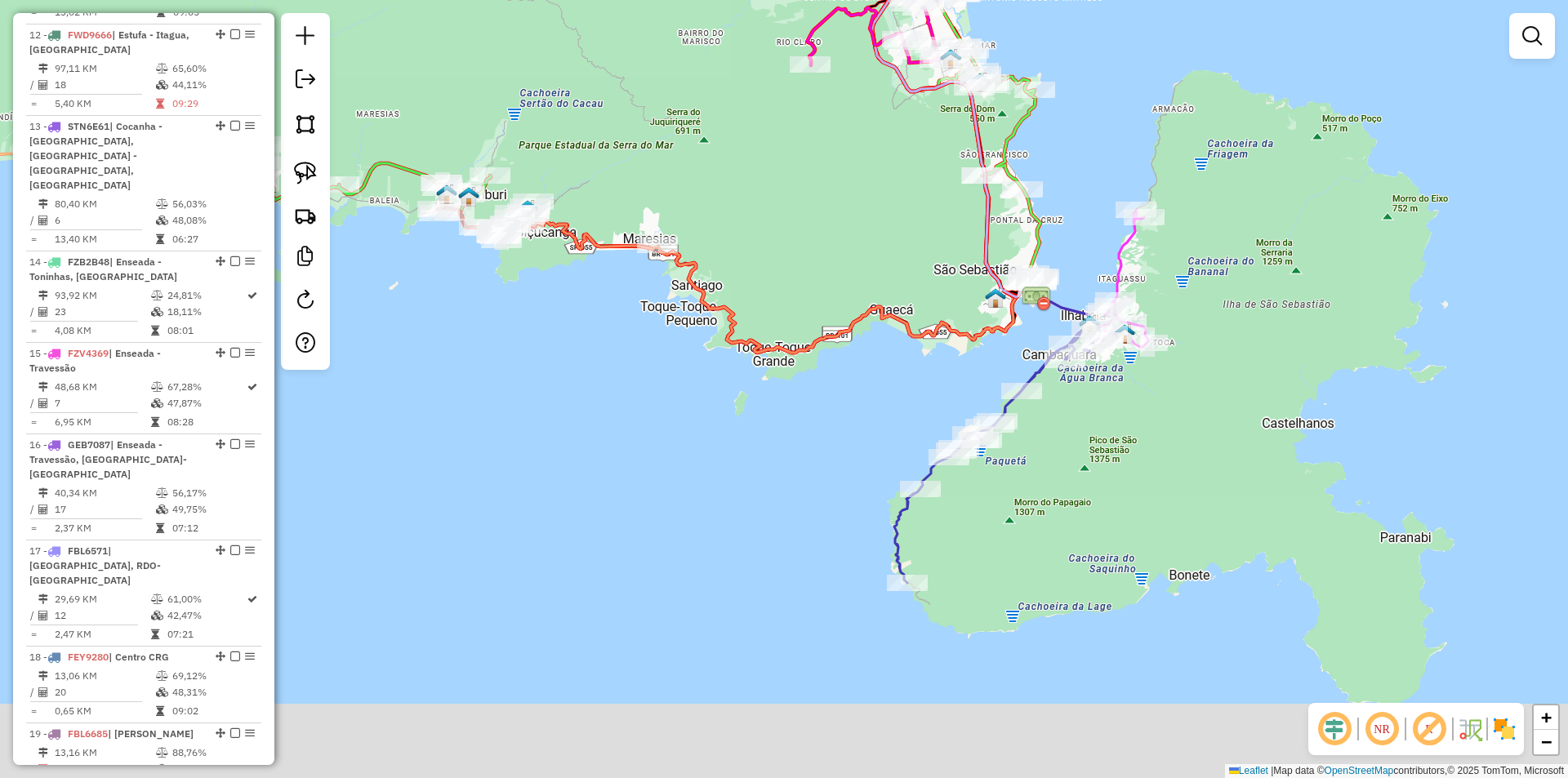
drag, startPoint x: 767, startPoint y: 543, endPoint x: 605, endPoint y: 368, distance: 238.5
click at [605, 368] on div "Janela de atendimento Grade de atendimento Capacidade Transportadoras Veículos …" at bounding box center [784, 389] width 1568 height 778
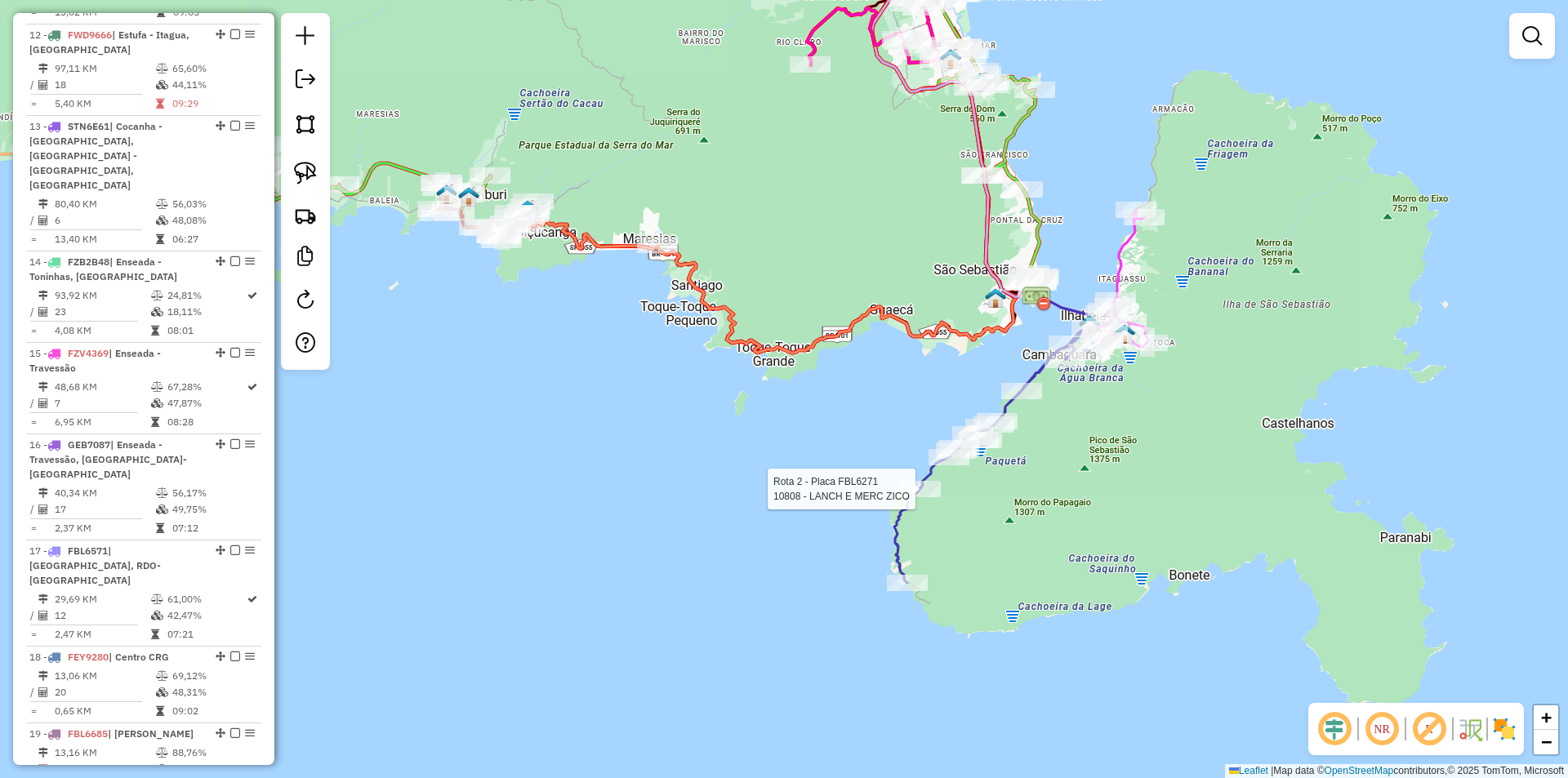
select select "*********"
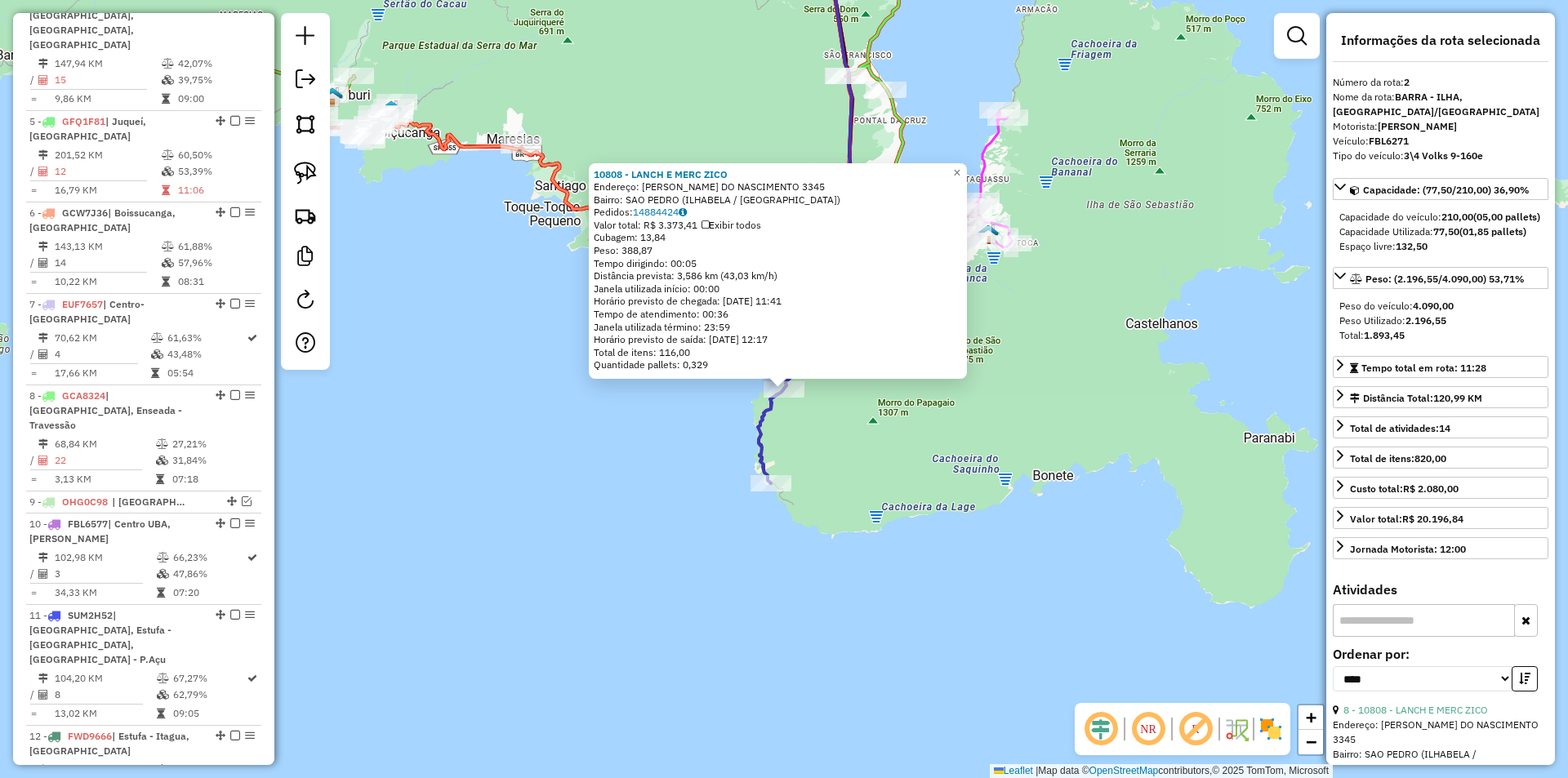
scroll to position [689, 0]
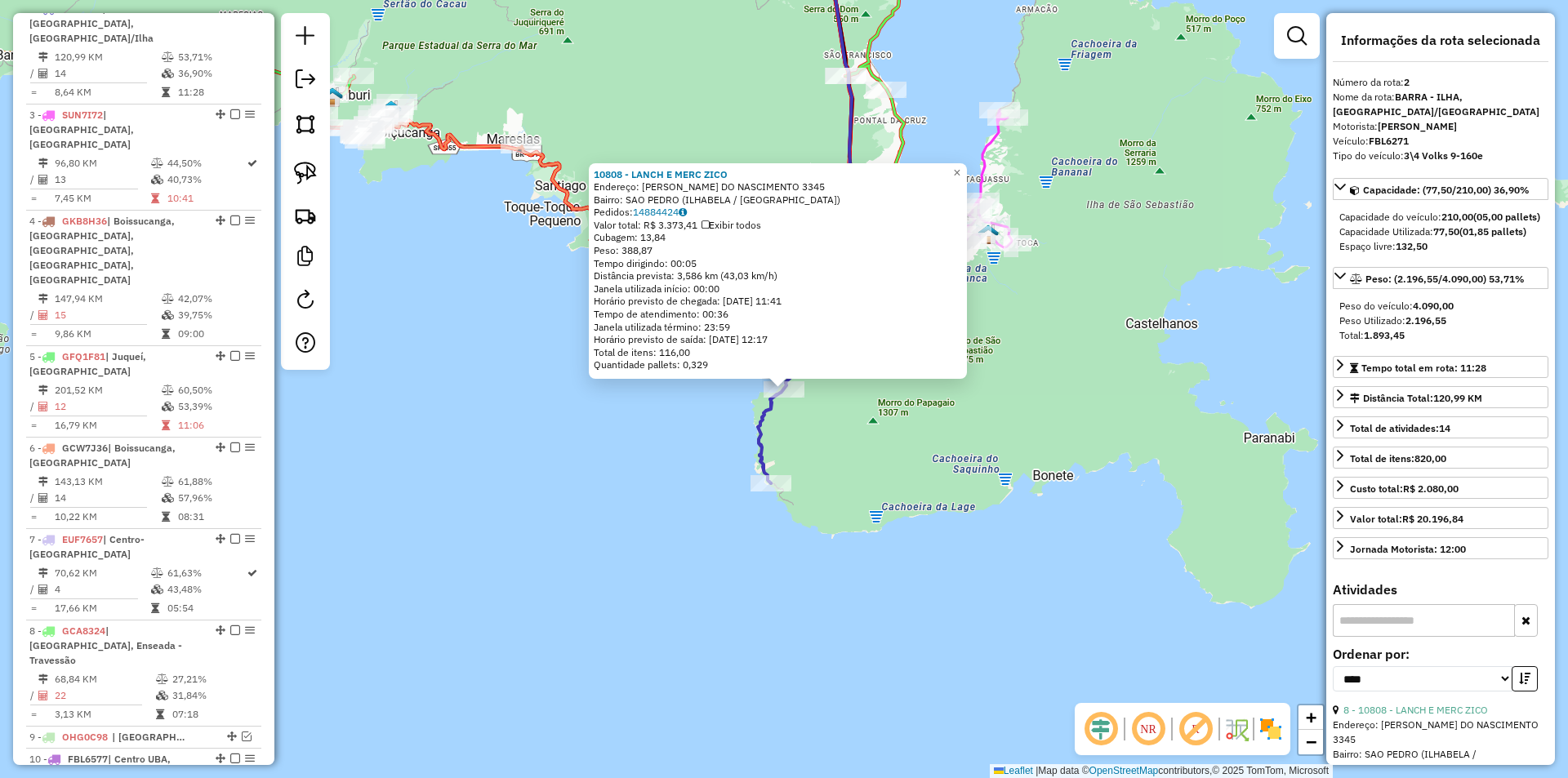
click at [1027, 412] on div "10808 - LANCH E MERC ZICO Endereço: [PERSON_NAME] DO NASCIMENTO 3345 Bairro: [G…" at bounding box center [784, 389] width 1568 height 778
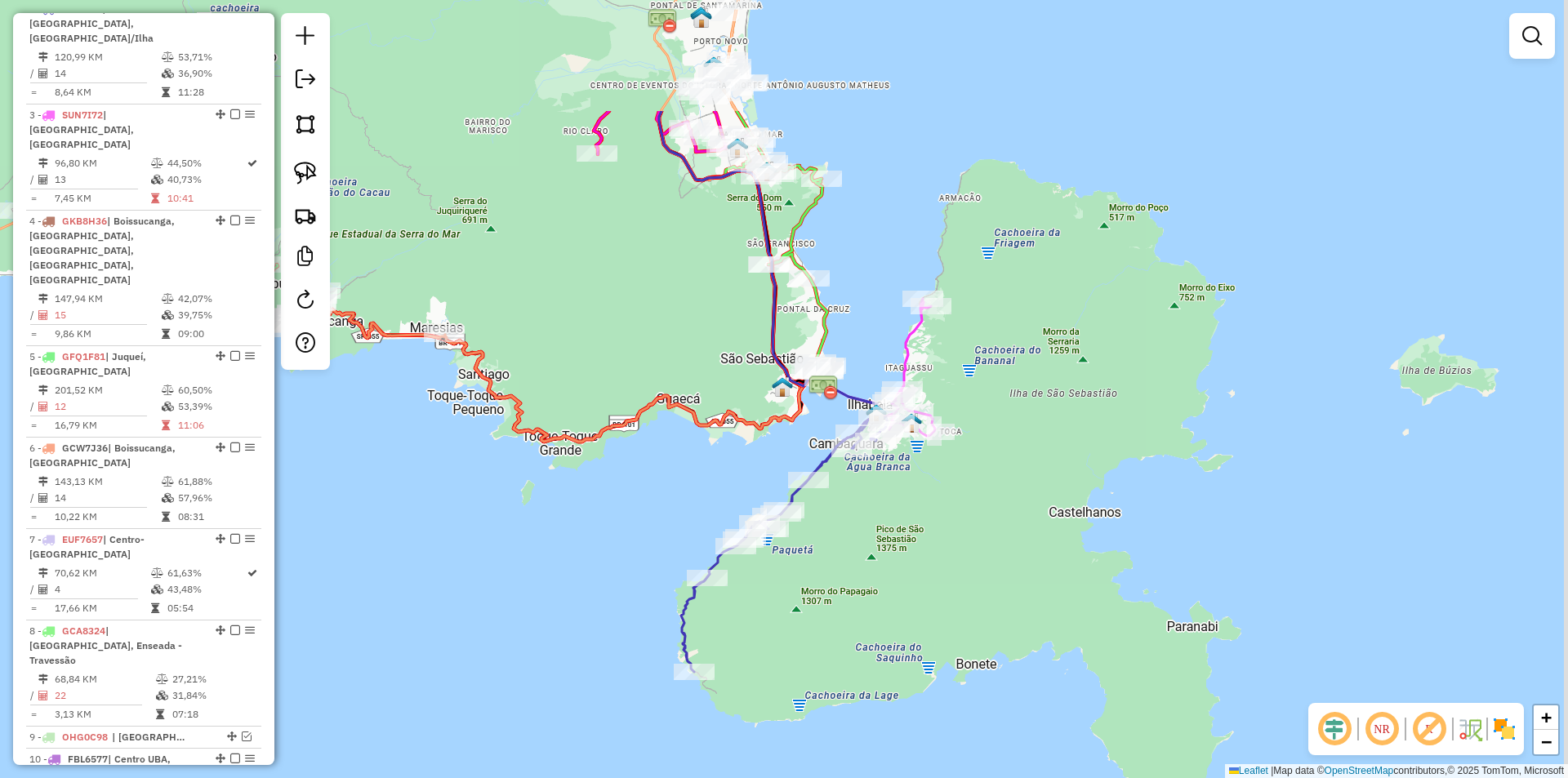
drag, startPoint x: 1016, startPoint y: 358, endPoint x: 939, endPoint y: 546, distance: 203.2
click at [939, 546] on div "Janela de atendimento Grade de atendimento Capacidade Transportadoras Veículos …" at bounding box center [784, 389] width 1568 height 778
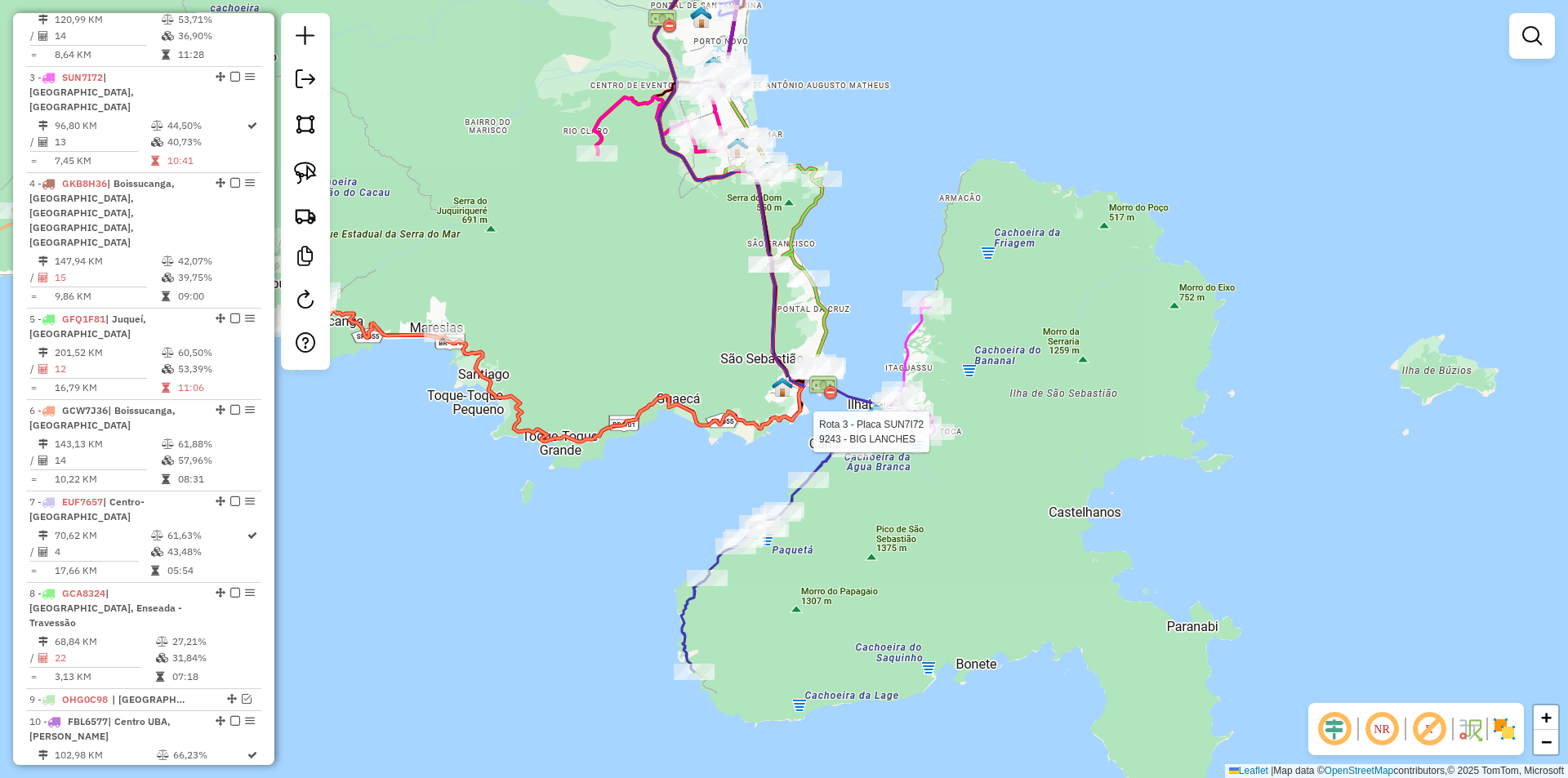
select select "*********"
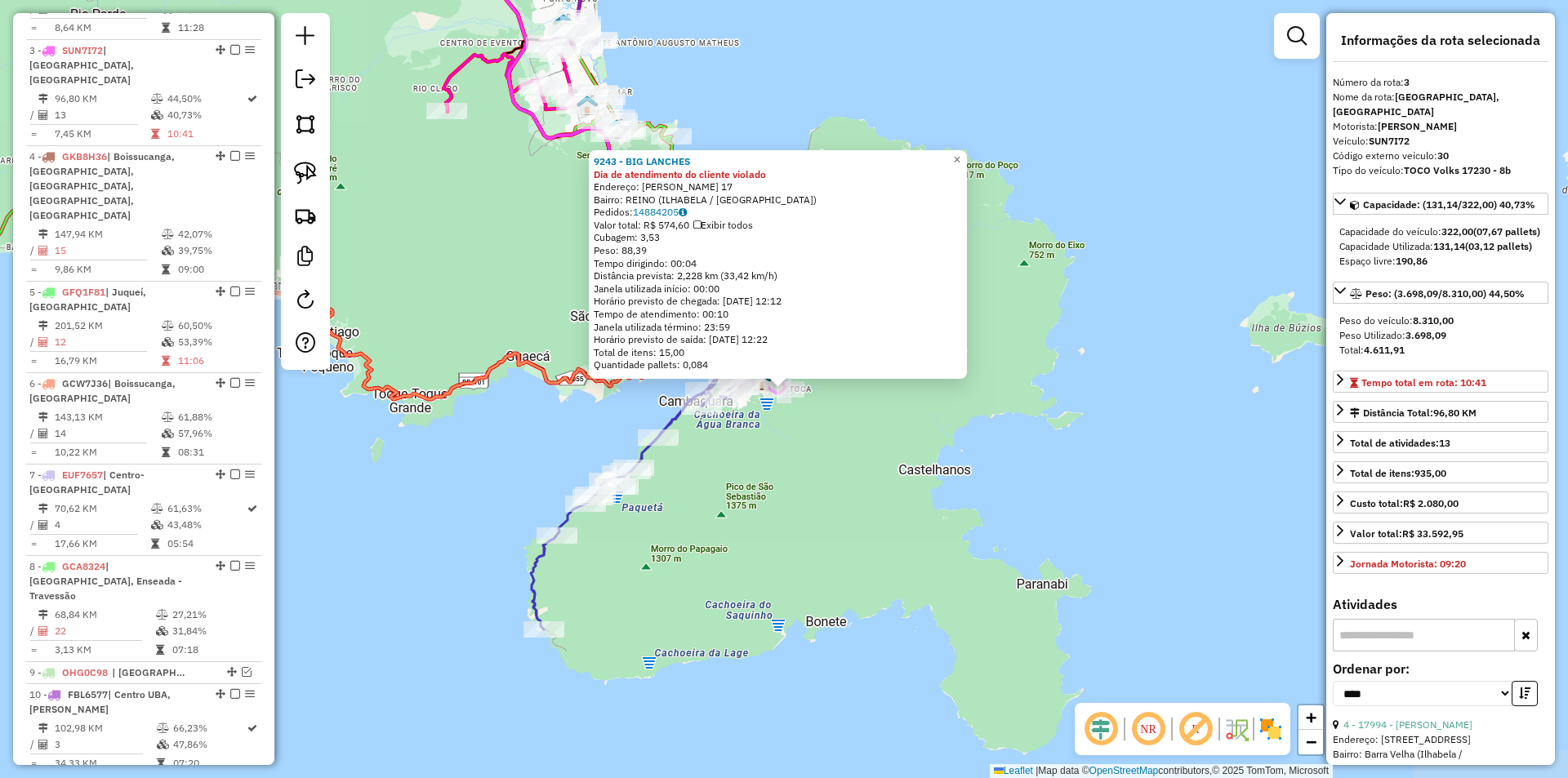
scroll to position [781, 0]
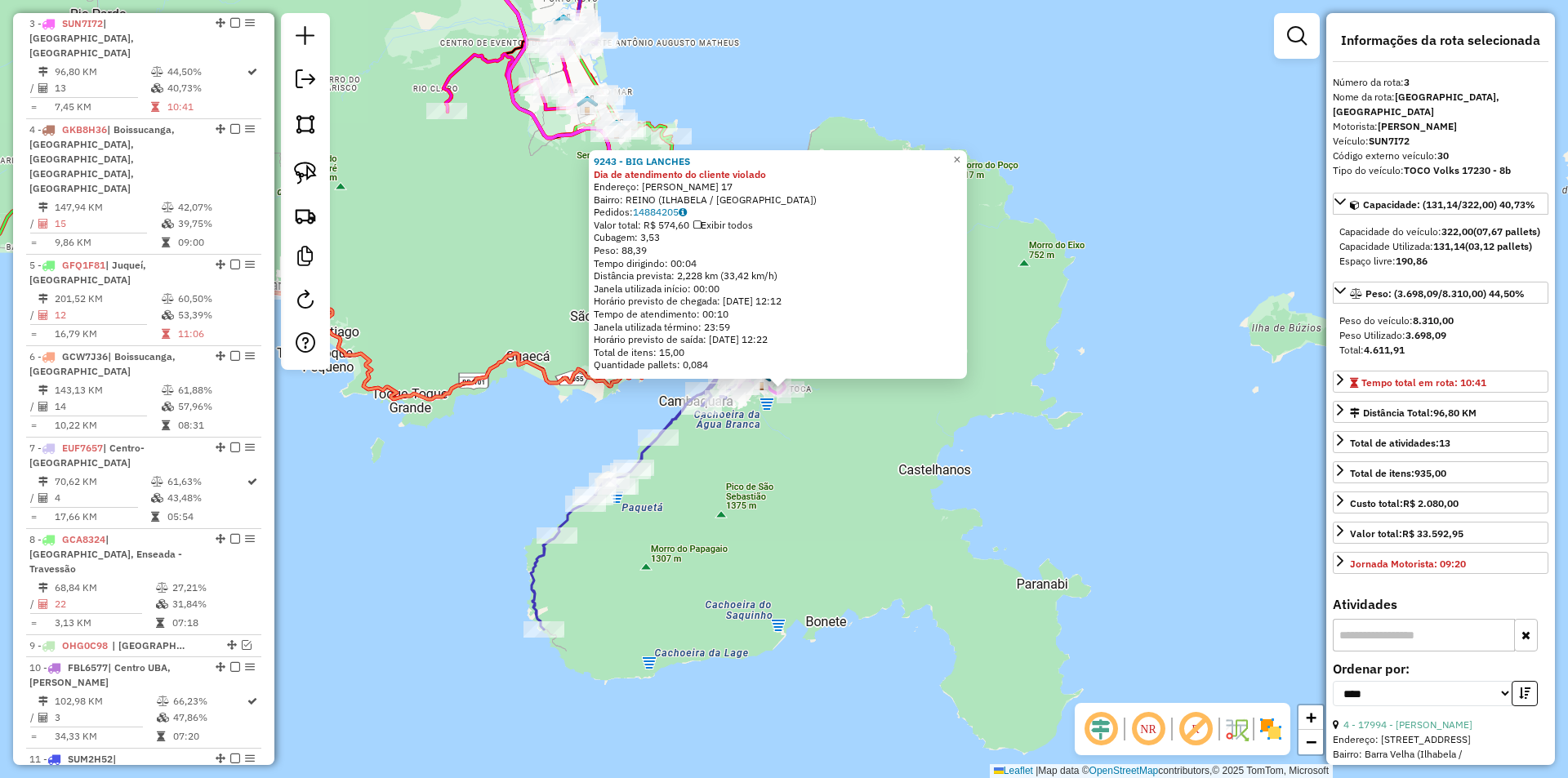
click at [845, 529] on div "9243 - BIG LANCHES Dia de atendimento do cliente violado Endereço: [PERSON_NAME…" at bounding box center [784, 389] width 1568 height 778
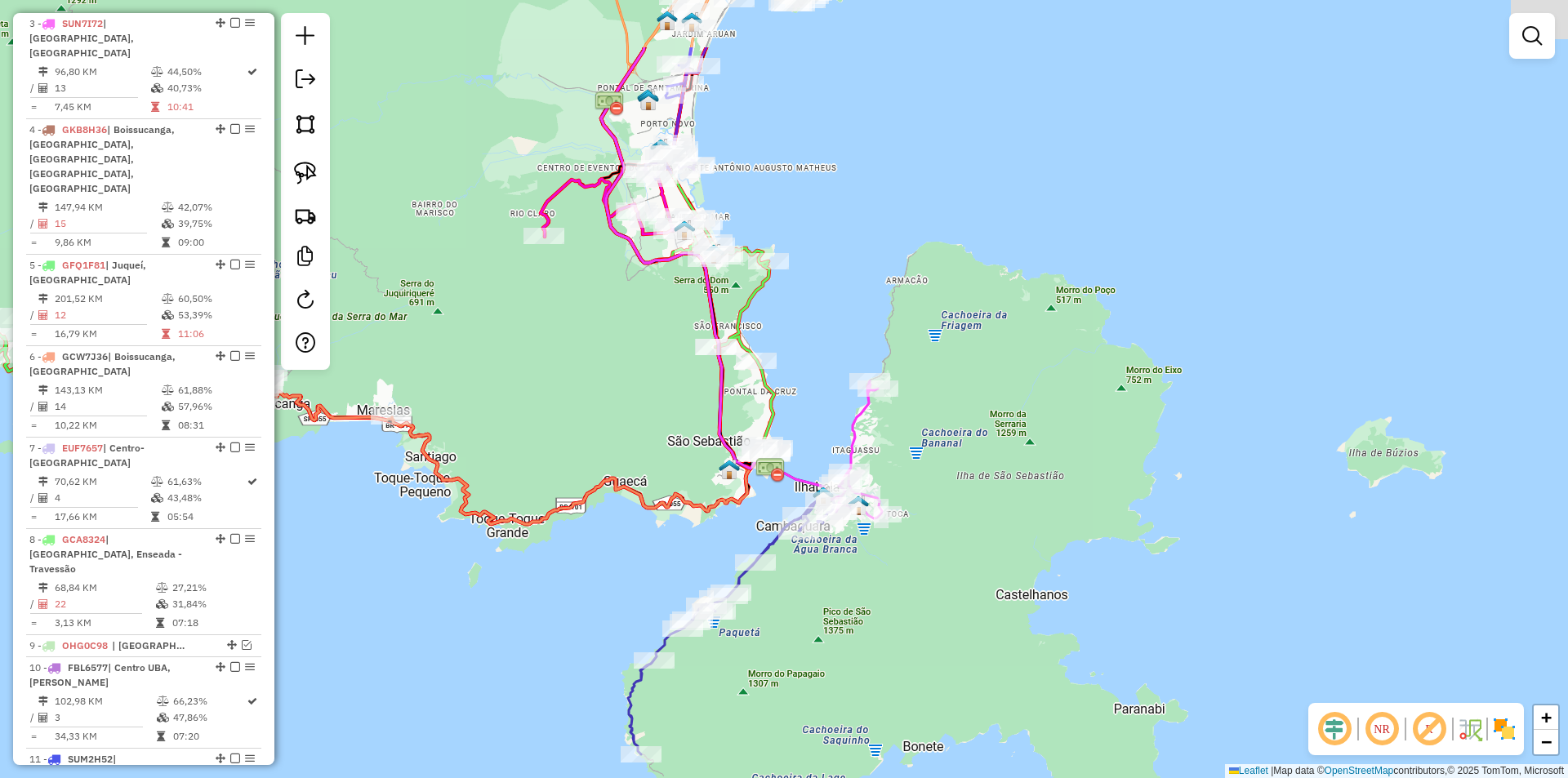
drag, startPoint x: 868, startPoint y: 604, endPoint x: 877, endPoint y: 615, distance: 14.2
click at [877, 615] on div "Janela de atendimento Grade de atendimento Capacidade Transportadoras Veículos …" at bounding box center [784, 389] width 1568 height 778
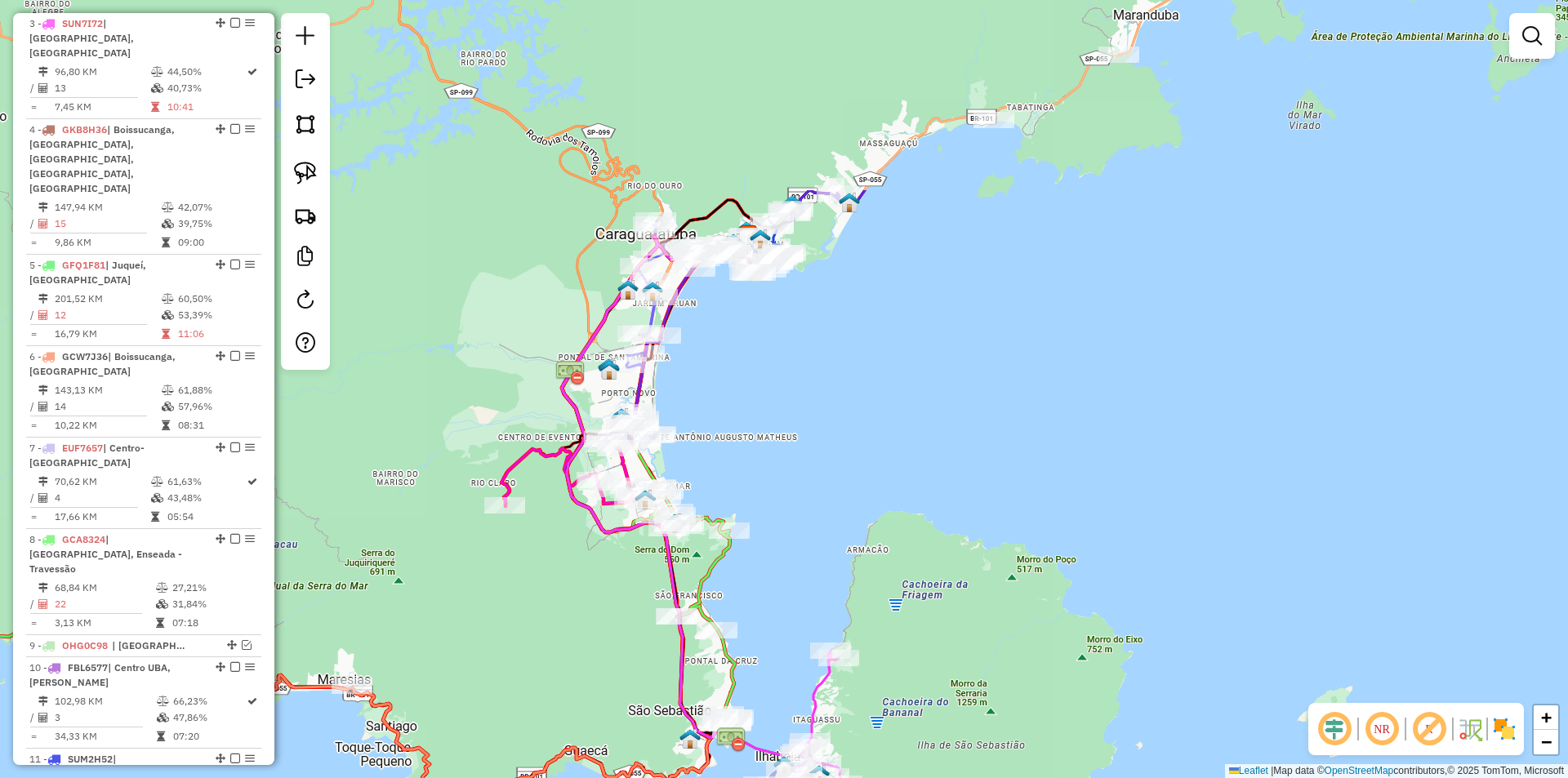
drag, startPoint x: 793, startPoint y: 93, endPoint x: 751, endPoint y: 361, distance: 271.3
click at [751, 361] on div "Janela de atendimento Grade de atendimento Capacidade Transportadoras Veículos …" at bounding box center [784, 389] width 1568 height 778
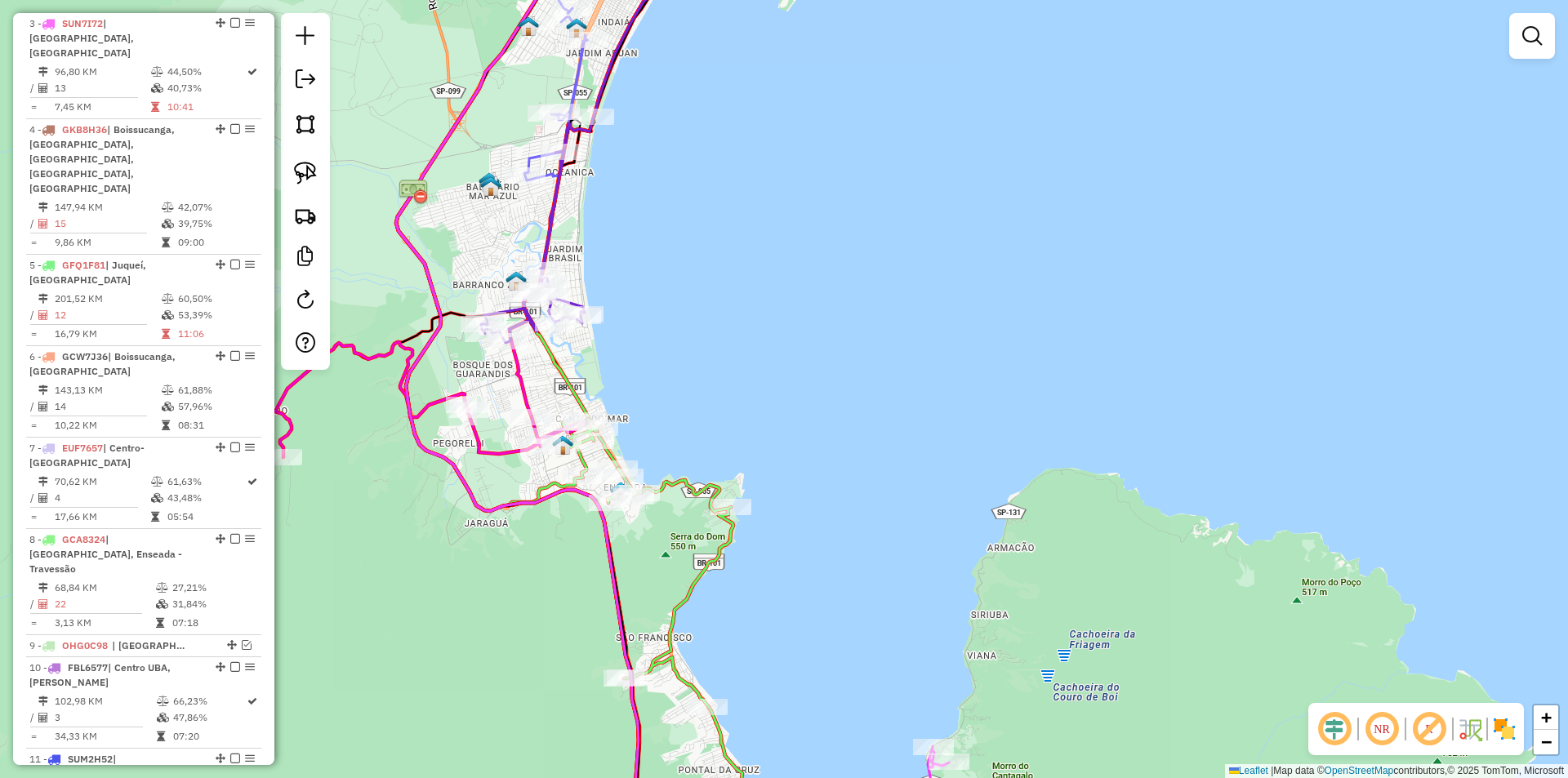
drag, startPoint x: 739, startPoint y: 430, endPoint x: 758, endPoint y: 386, distance: 47.9
click at [758, 386] on div "Janela de atendimento Grade de atendimento Capacidade Transportadoras Veículos …" at bounding box center [784, 389] width 1568 height 778
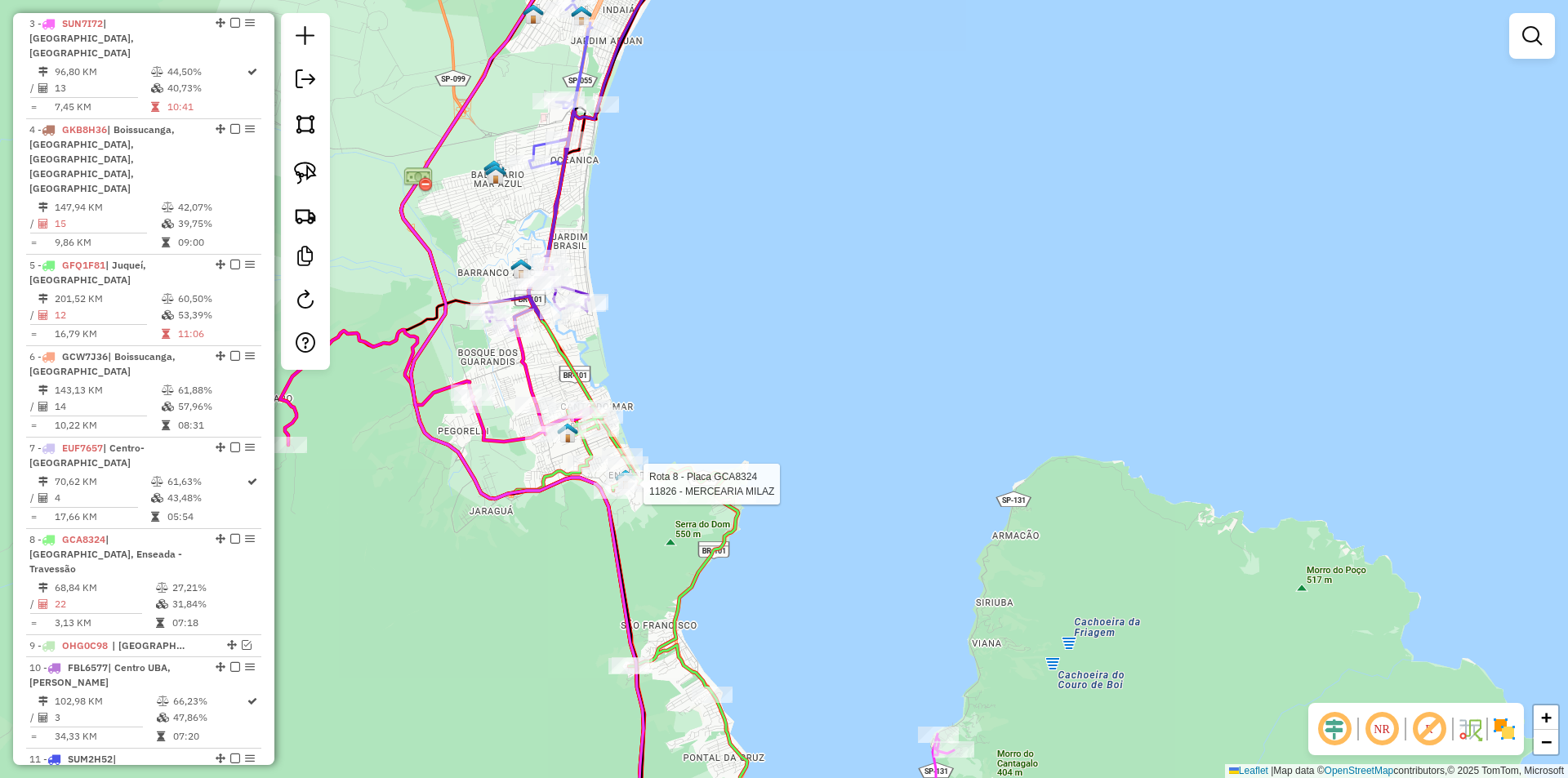
select select "*********"
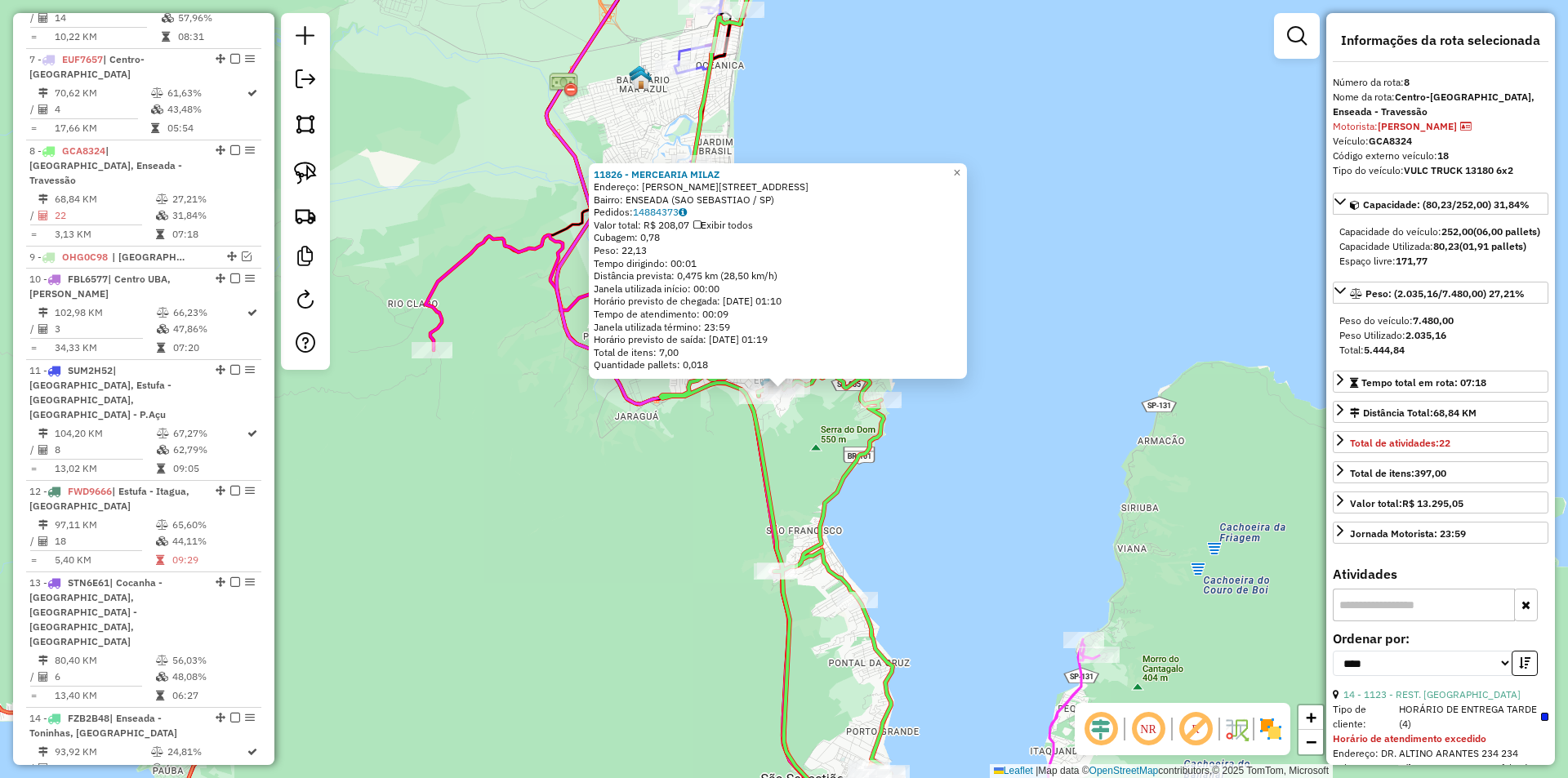
scroll to position [1237, 0]
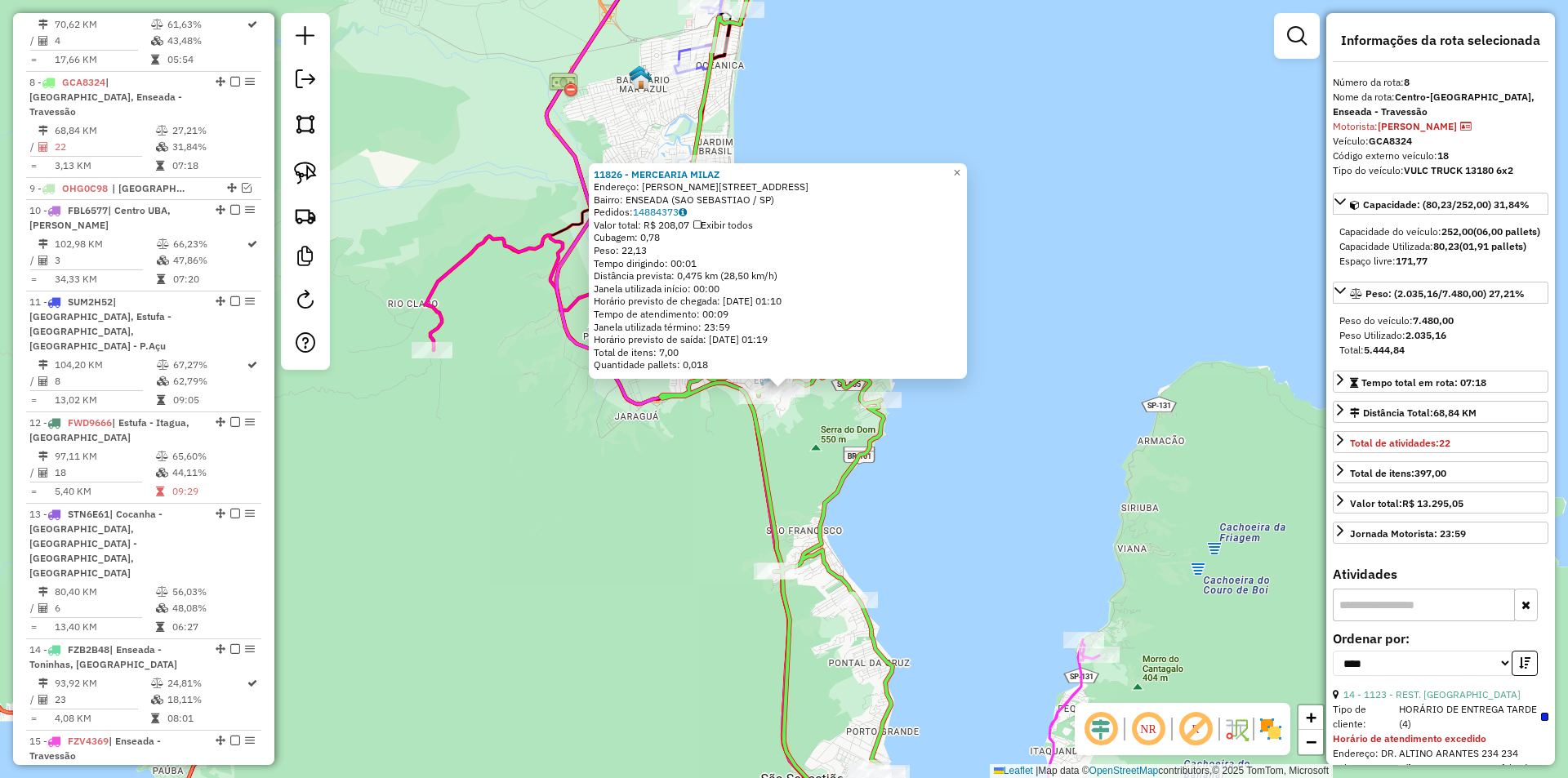
click at [561, 541] on div "11826 - MERCEARIA [PERSON_NAME]: [PERSON_NAME] 84 Bairro: ENSEADA ([GEOGRAPHIC_…" at bounding box center [784, 389] width 1568 height 778
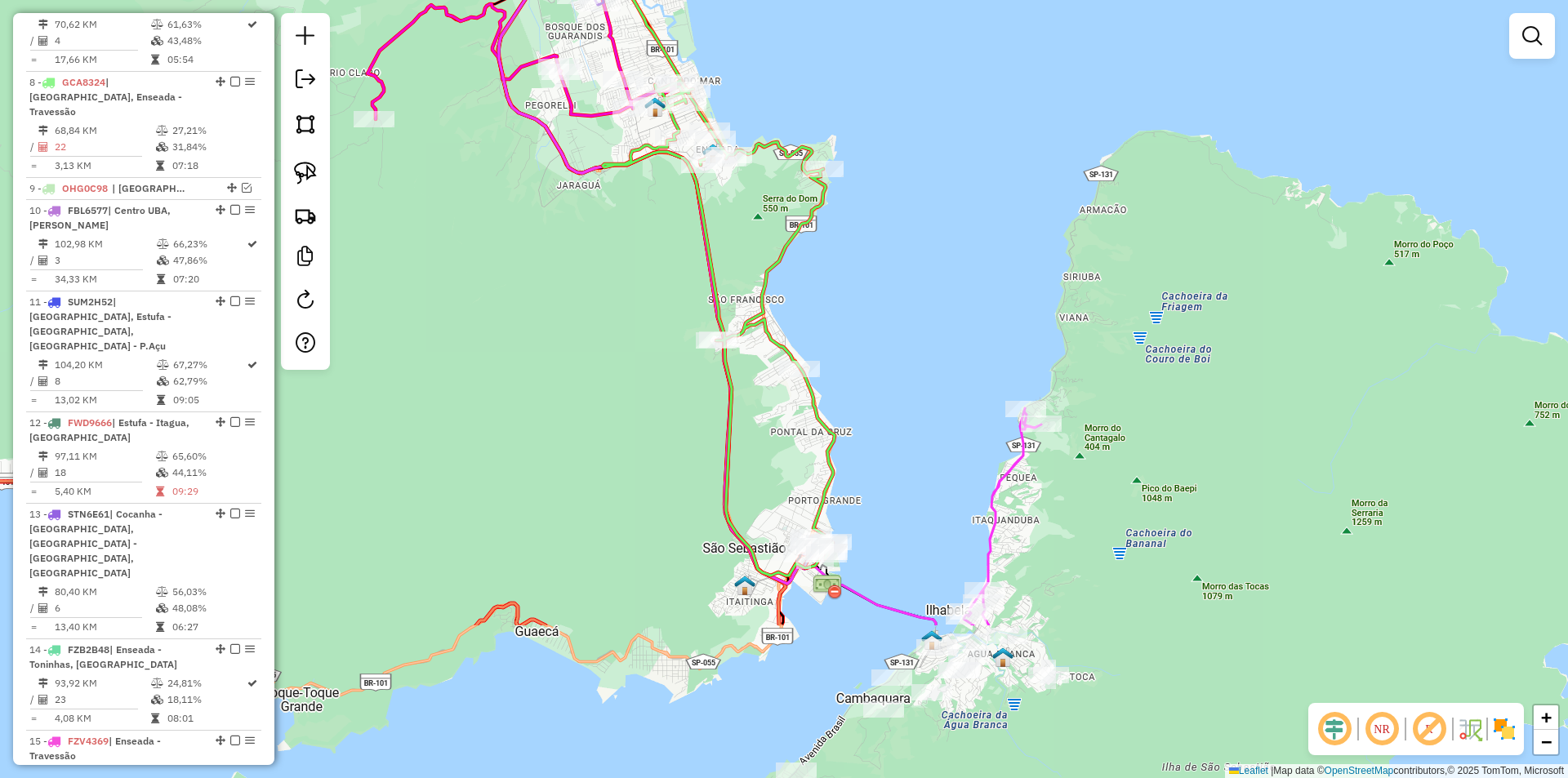
drag, startPoint x: 627, startPoint y: 475, endPoint x: 581, endPoint y: 303, distance: 178.0
click at [581, 303] on div "Janela de atendimento Grade de atendimento Capacidade Transportadoras Veículos …" at bounding box center [784, 389] width 1568 height 778
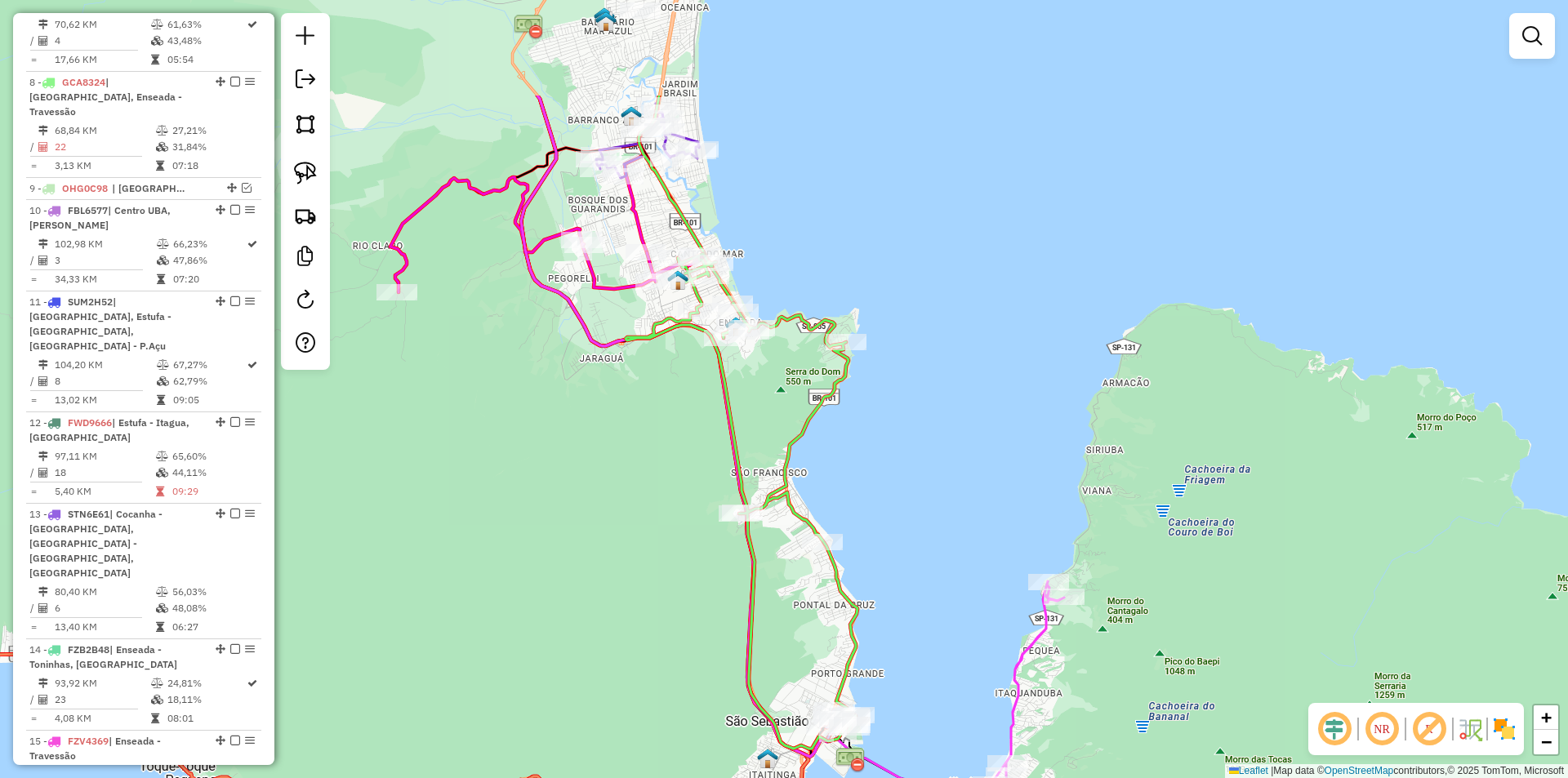
drag, startPoint x: 597, startPoint y: 335, endPoint x: 620, endPoint y: 507, distance: 173.5
click at [620, 507] on div "Janela de atendimento Grade de atendimento Capacidade Transportadoras Veículos …" at bounding box center [784, 389] width 1568 height 778
select select "*********"
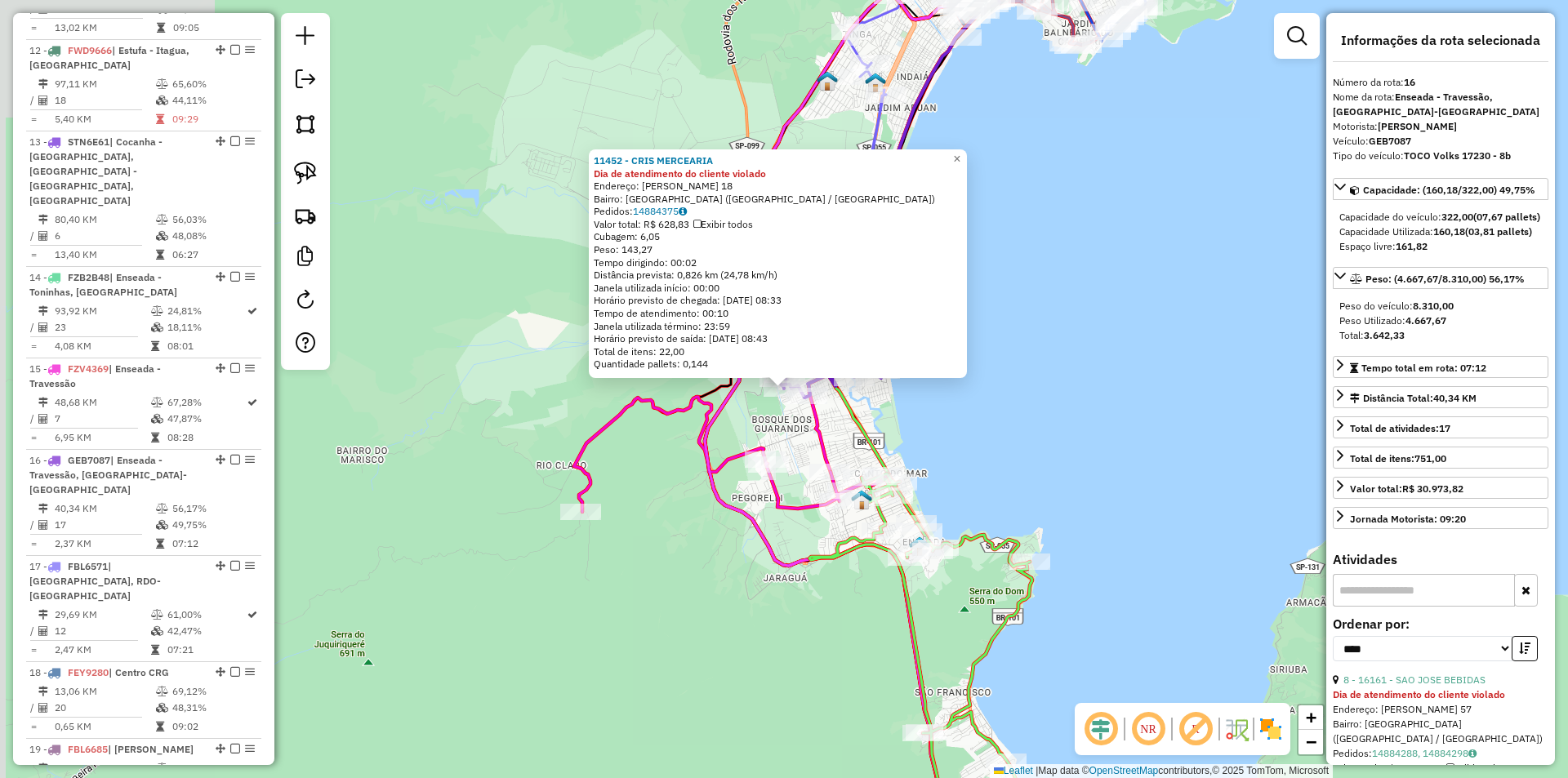
scroll to position [1654, 0]
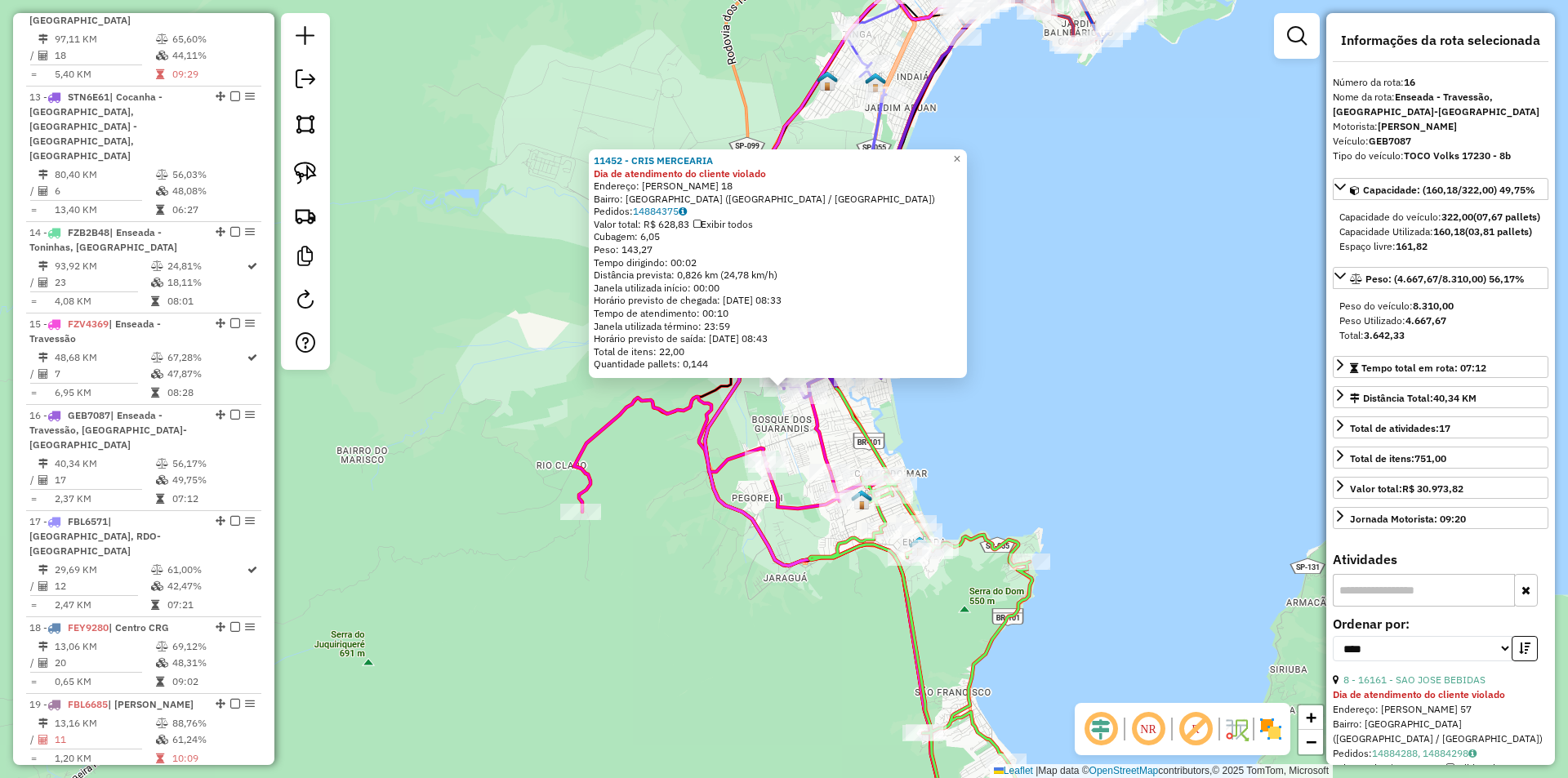
click at [682, 501] on div "11452 - CRIS MERCEARIA Dia de atendimento do cliente violado Endereço: [PERSON_…" at bounding box center [784, 389] width 1568 height 778
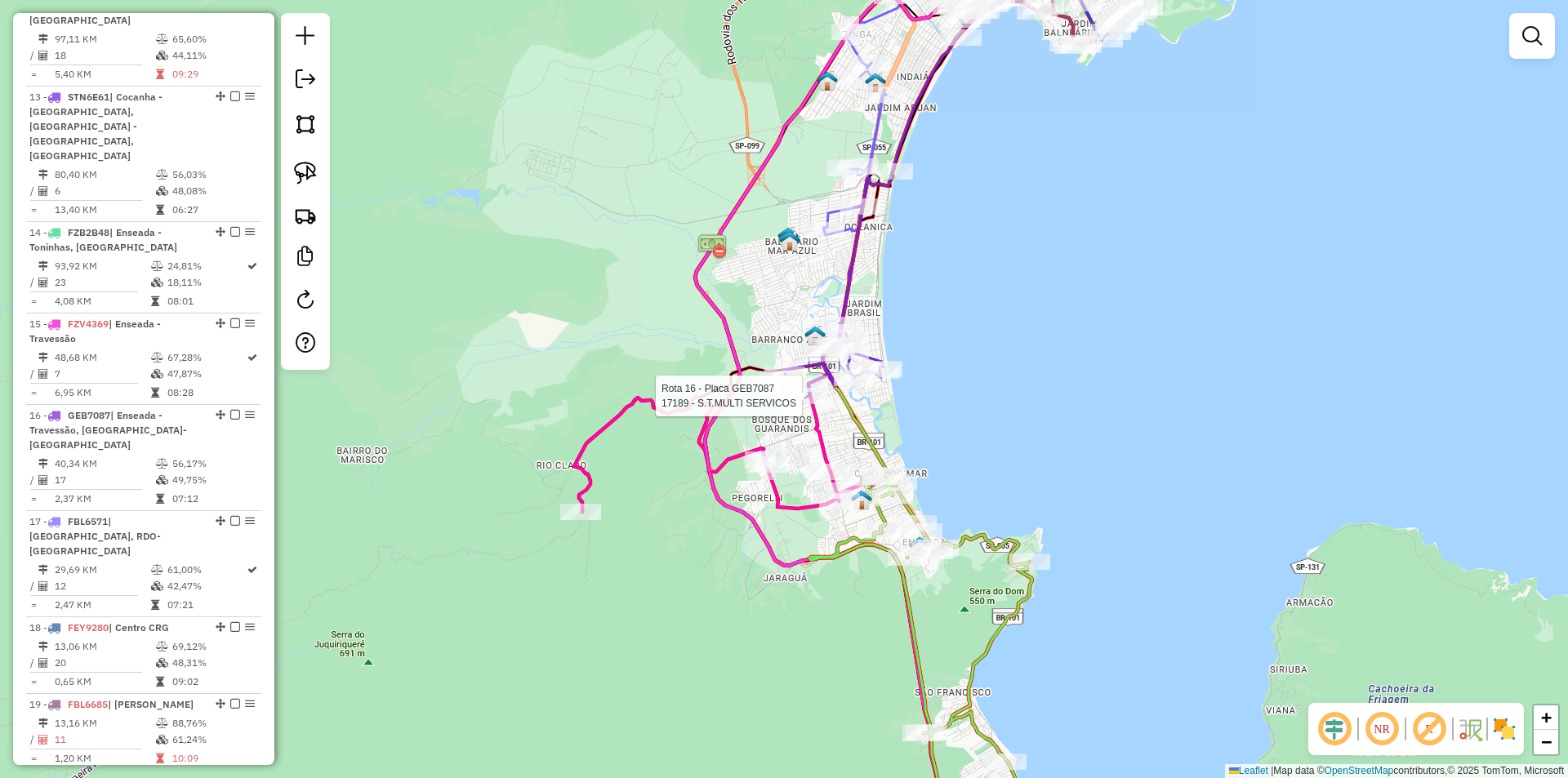
select select "*********"
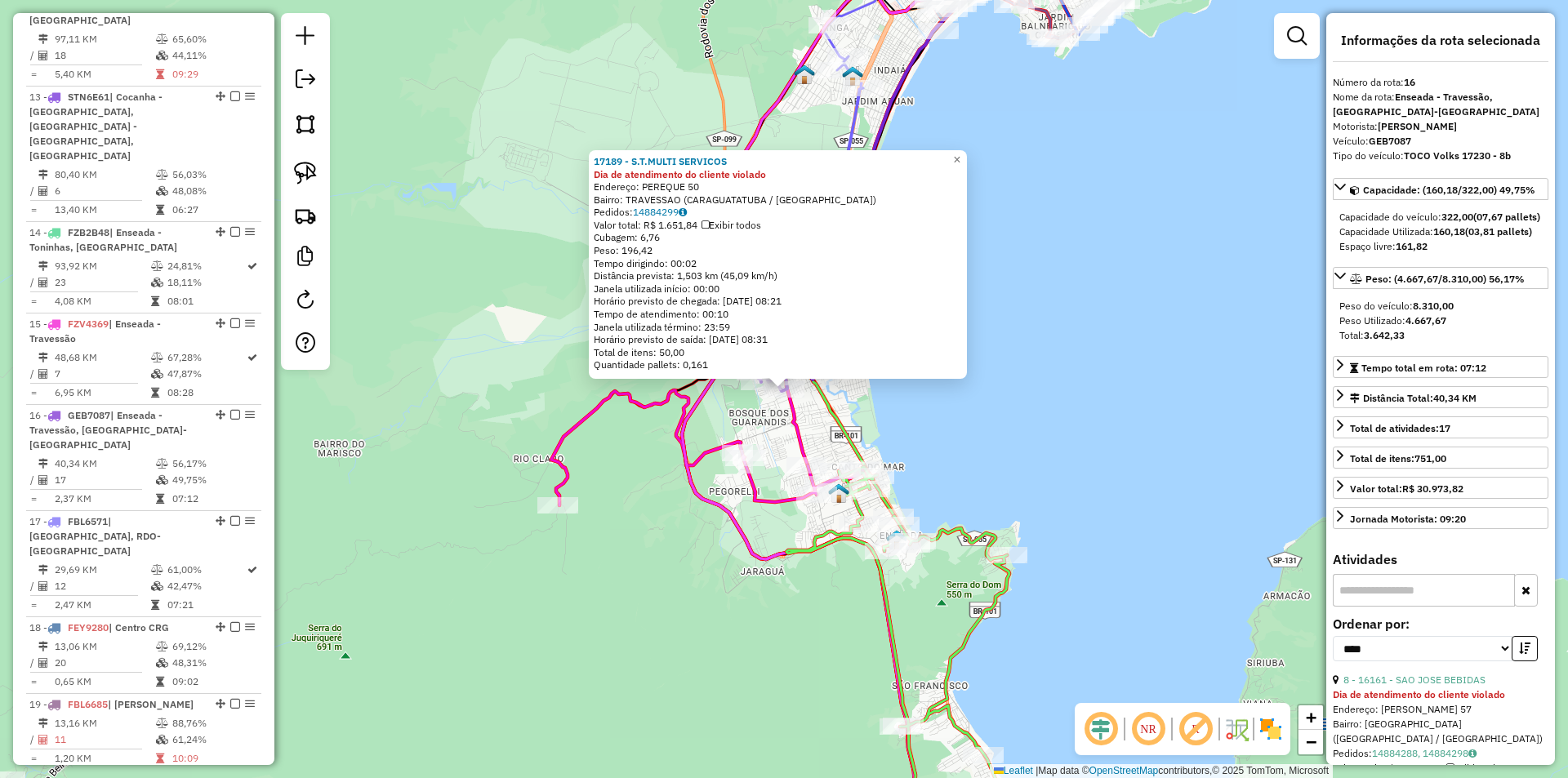
click at [601, 542] on div "17189 - S.T.MULTI SERVICOS Dia de atendimento do cliente violado Endereço: PERE…" at bounding box center [784, 389] width 1568 height 778
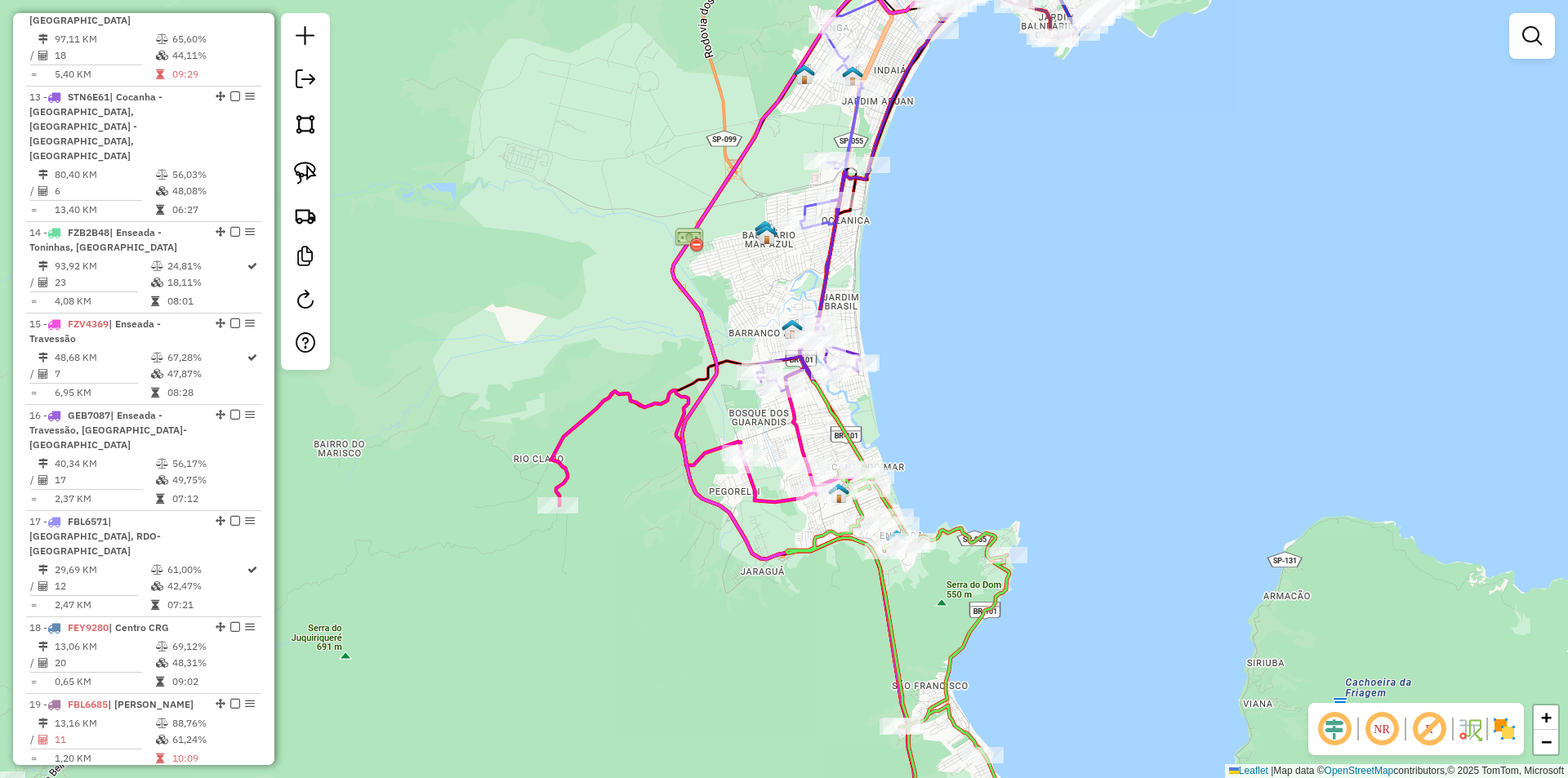
click at [790, 607] on div "Janela de atendimento Grade de atendimento Capacidade Transportadoras Veículos …" at bounding box center [784, 389] width 1568 height 778
click at [1526, 37] on em at bounding box center [1531, 36] width 20 height 20
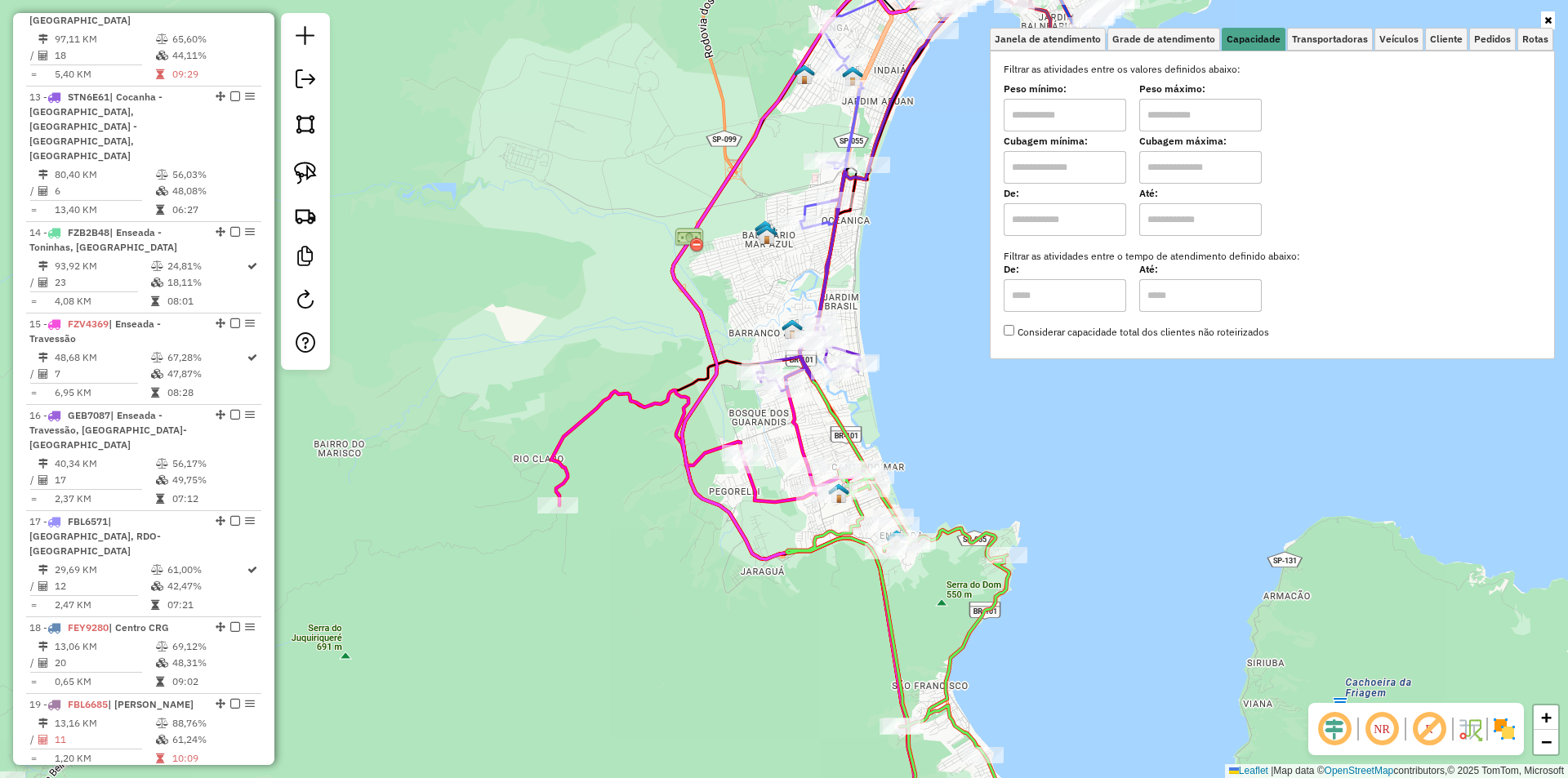
click at [1048, 117] on input "text" at bounding box center [1065, 115] width 123 height 32
type input "****"
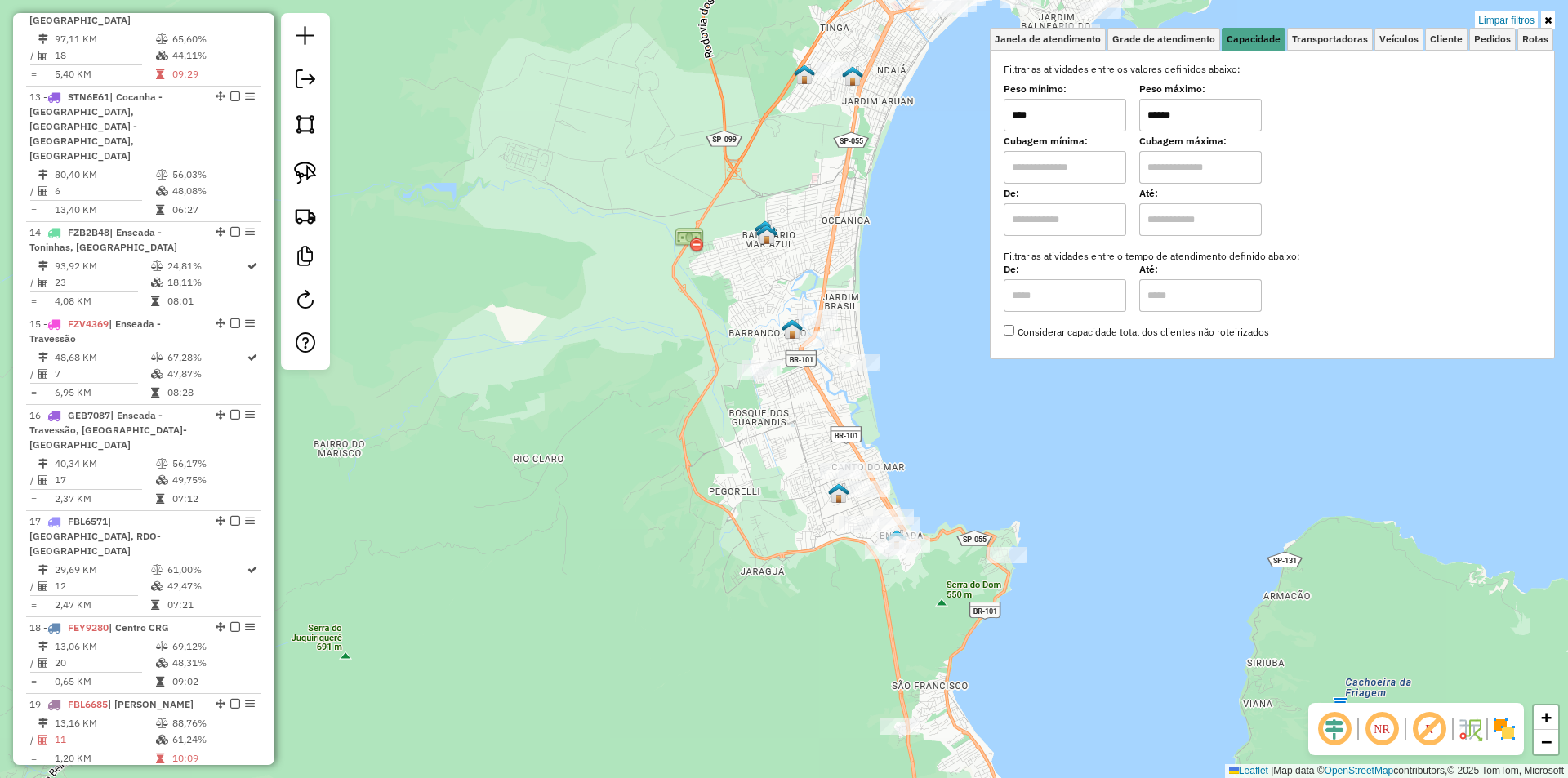
type input "******"
click at [824, 606] on div "Rota 8 - Placa GCA8324 11826 - MERCEARIA MILAZ Rota 8 - Placa GCA8324 5443 - AQ…" at bounding box center [784, 389] width 1568 height 778
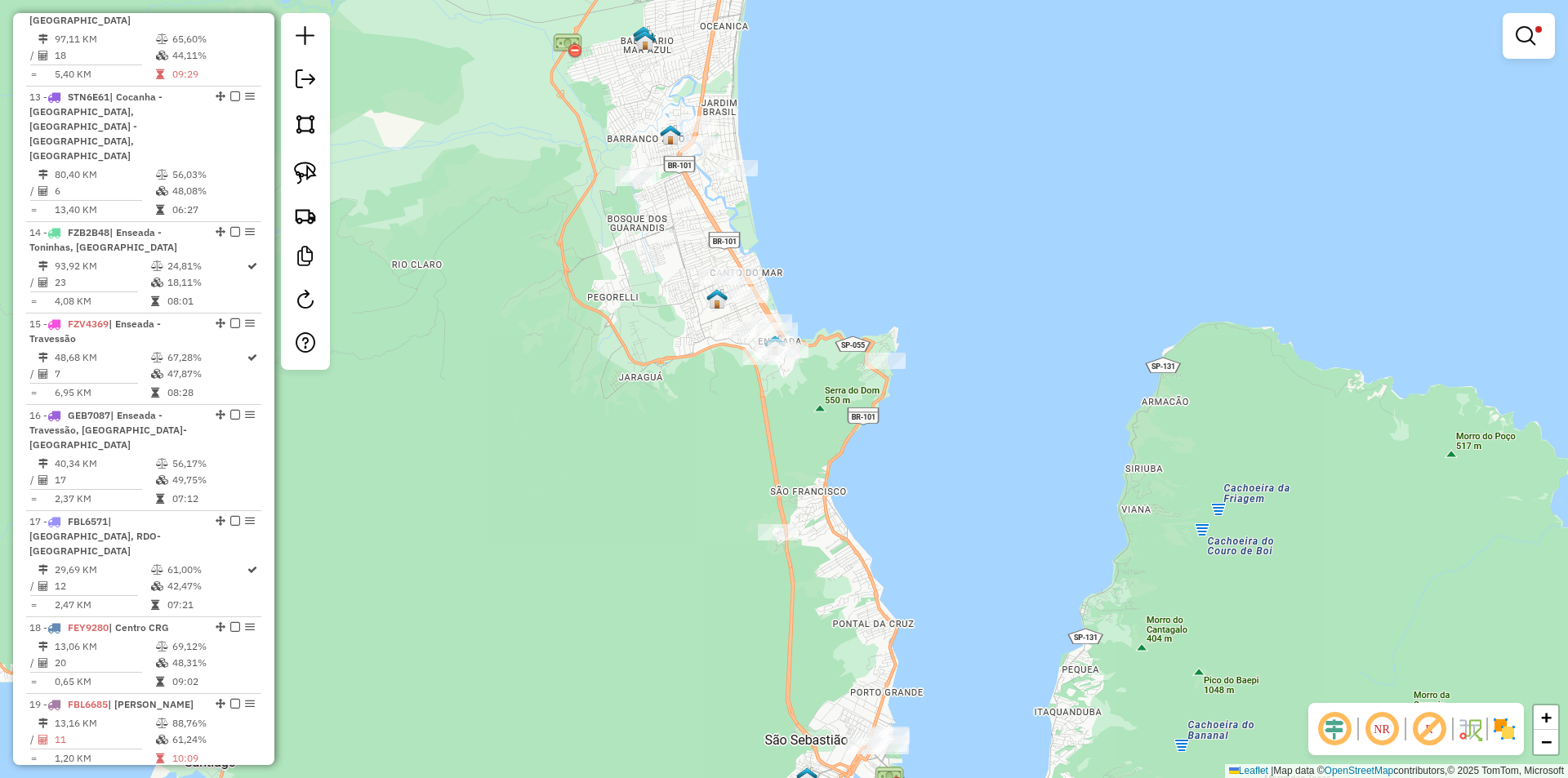
drag, startPoint x: 780, startPoint y: 519, endPoint x: 648, endPoint y: 346, distance: 217.6
click at [648, 346] on div "Limpar filtros Janela de atendimento Grade de atendimento Capacidade Transporta…" at bounding box center [784, 389] width 1568 height 778
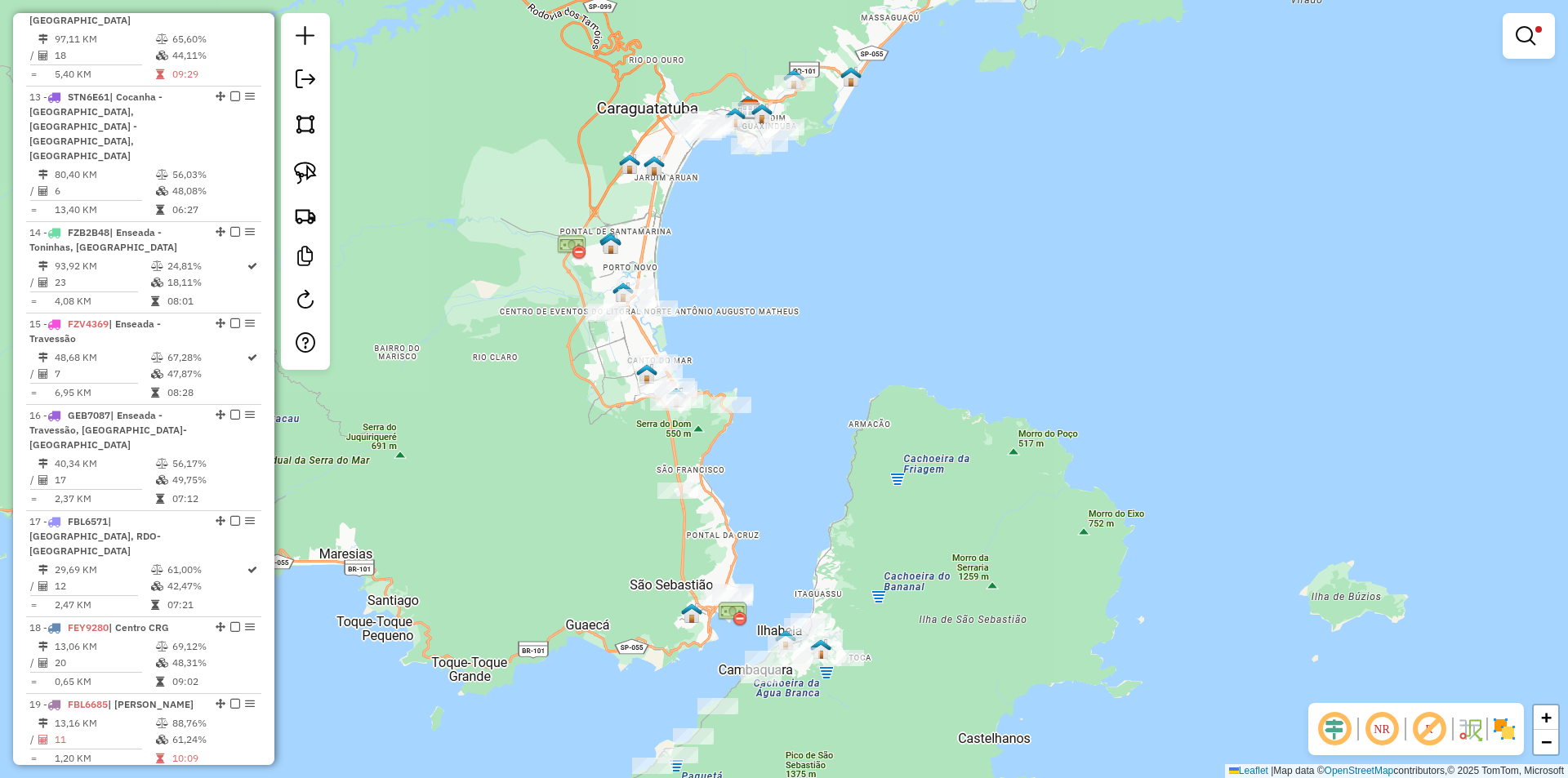
drag, startPoint x: 604, startPoint y: 383, endPoint x: 606, endPoint y: 449, distance: 66.0
click at [606, 449] on div "Limpar filtros Janela de atendimento Grade de atendimento Capacidade Transporta…" at bounding box center [784, 389] width 1568 height 778
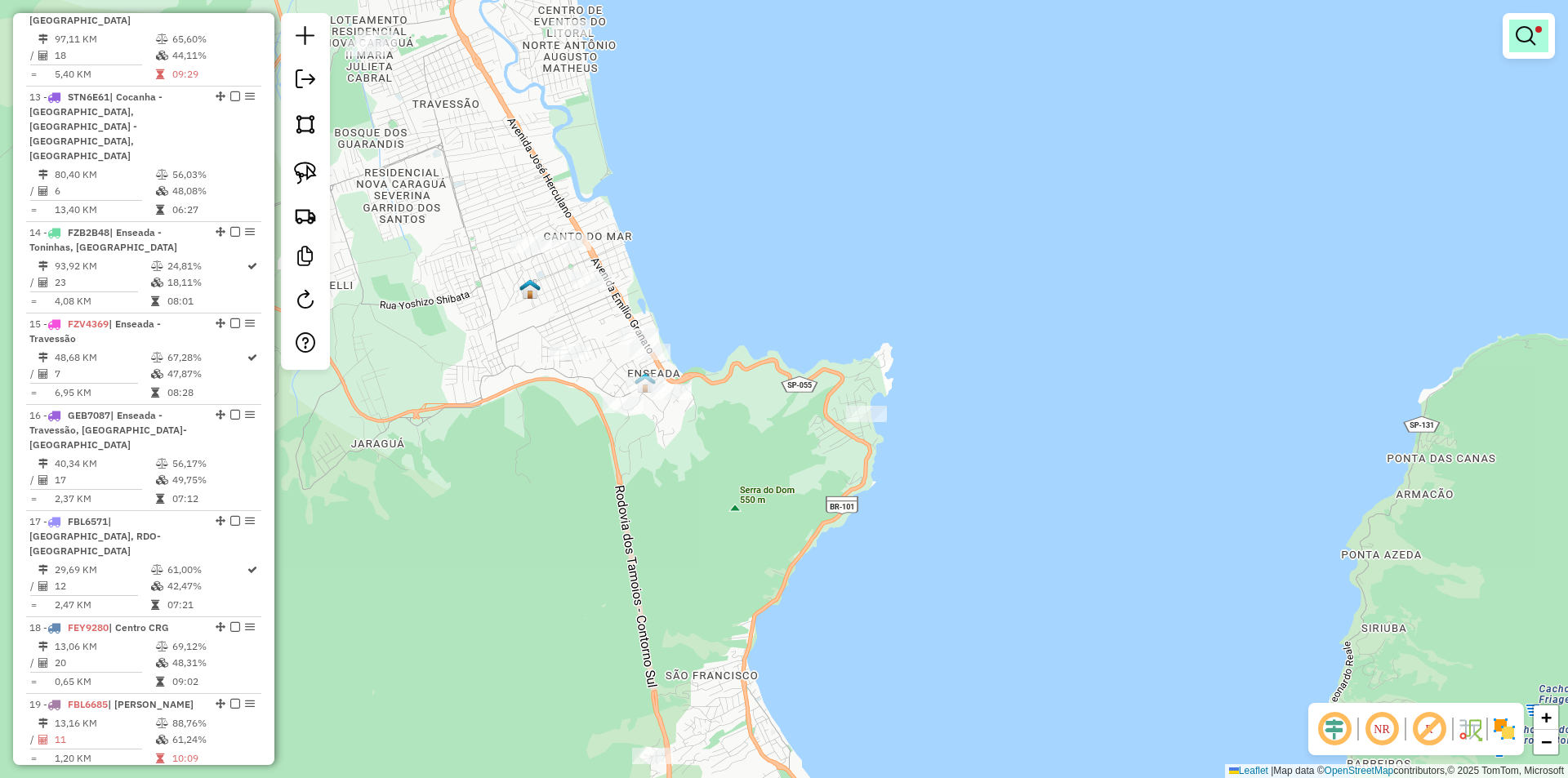
click at [1527, 30] on em at bounding box center [1525, 36] width 20 height 20
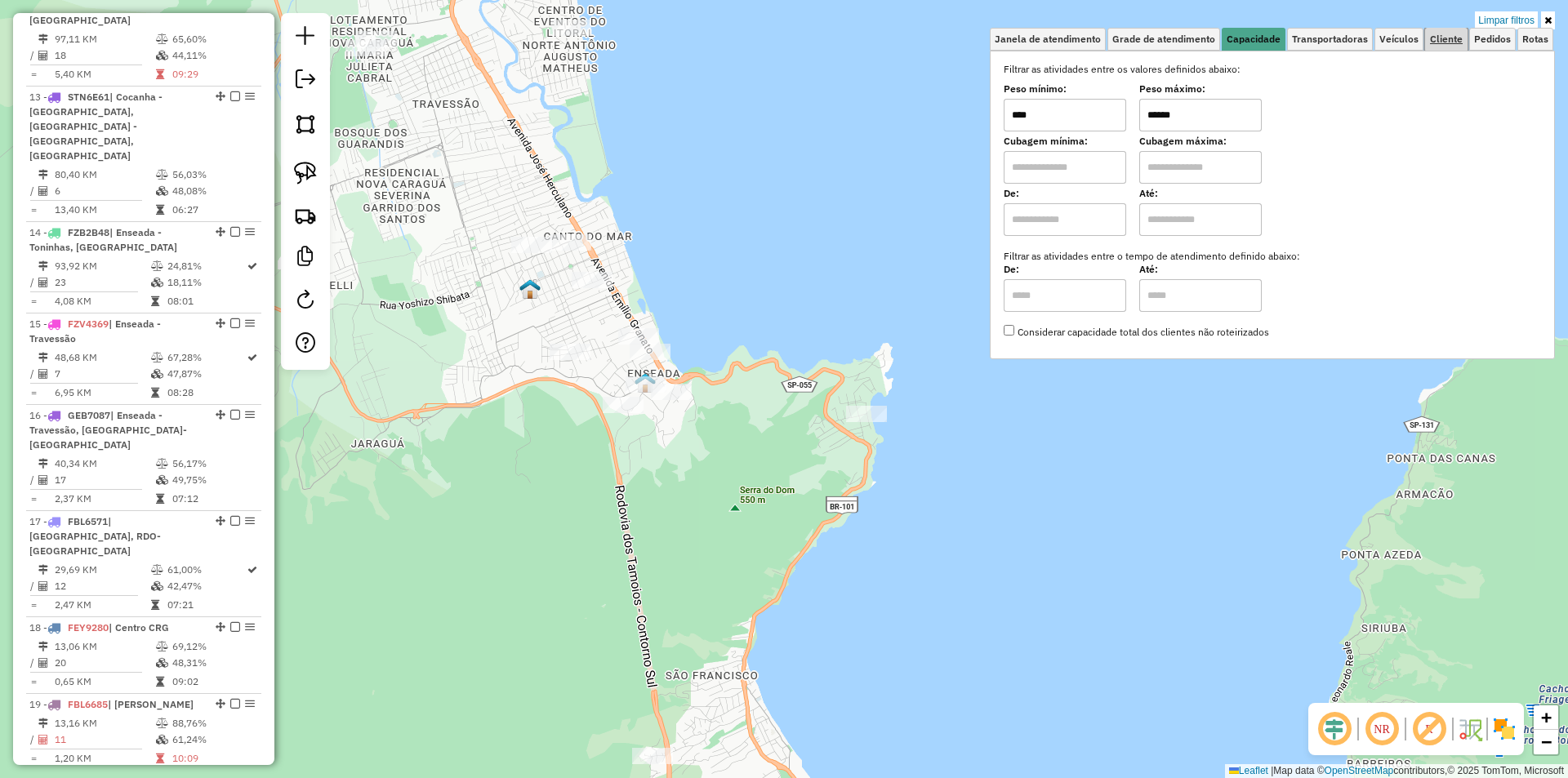
click at [1448, 35] on span "Cliente" at bounding box center [1446, 39] width 32 height 10
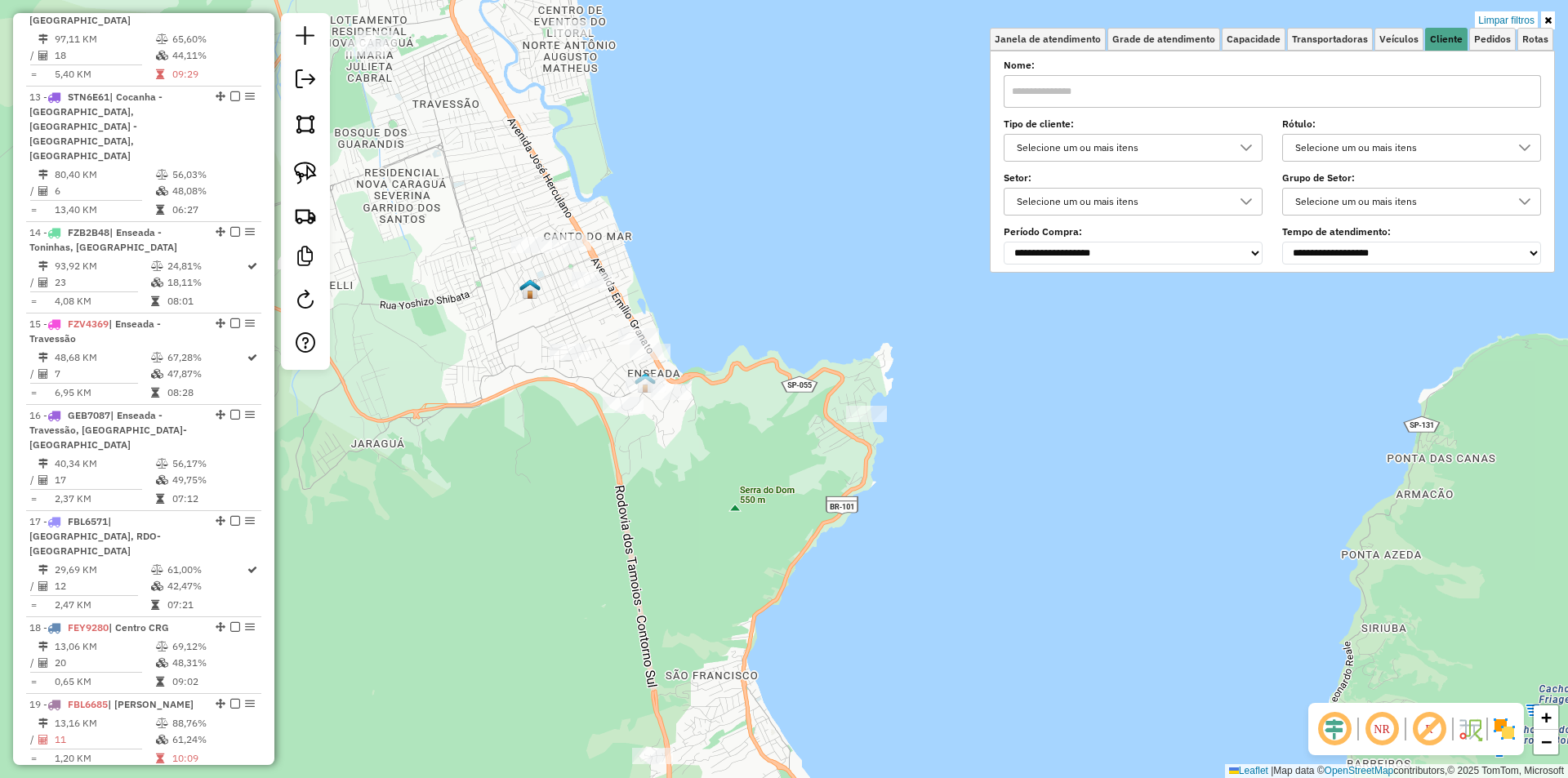
click at [1252, 146] on icon at bounding box center [1245, 148] width 11 height 7
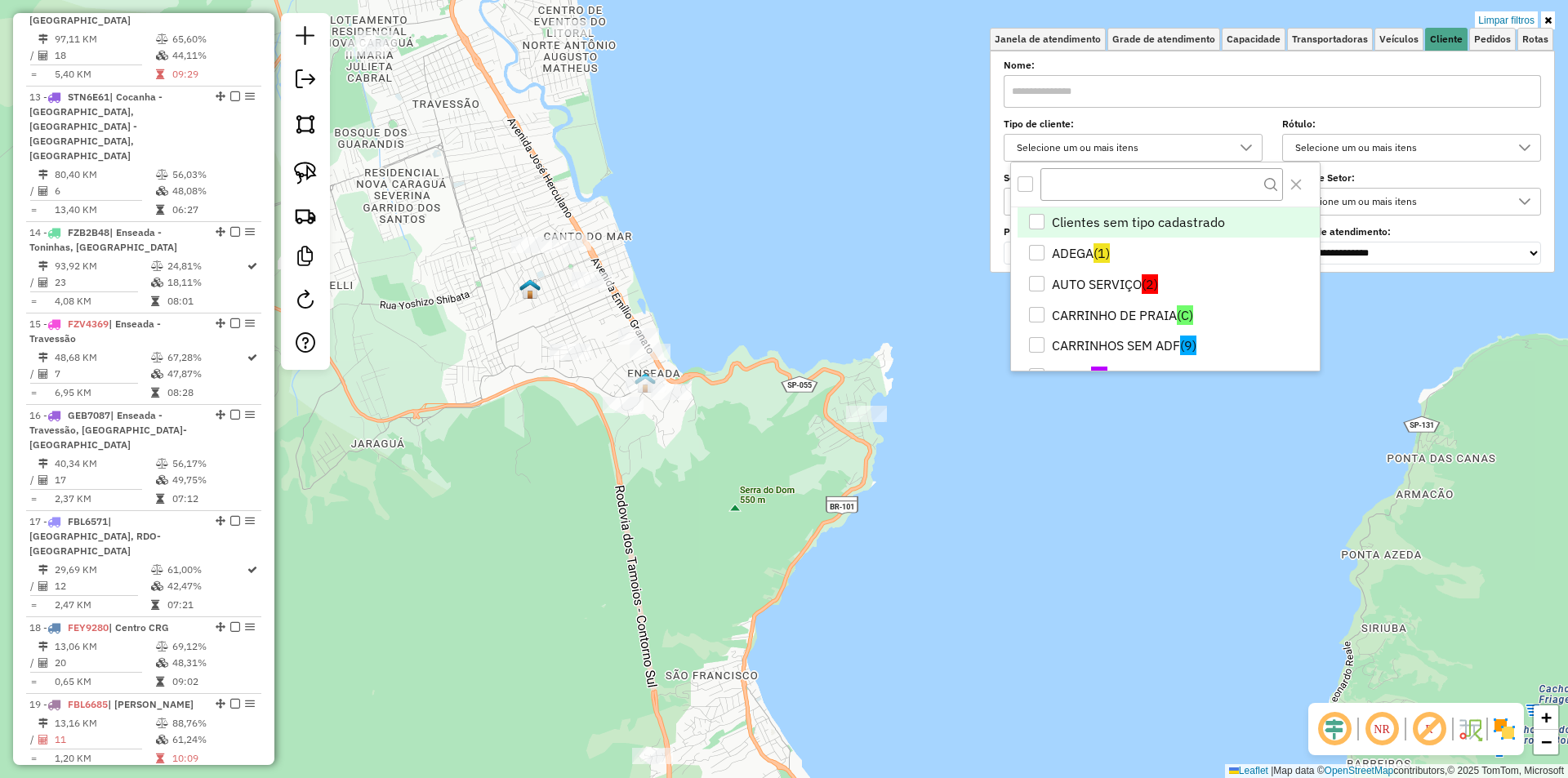
click at [1031, 185] on div "All items unselected" at bounding box center [1025, 184] width 15 height 15
click at [1085, 179] on input "text" at bounding box center [1161, 183] width 243 height 31
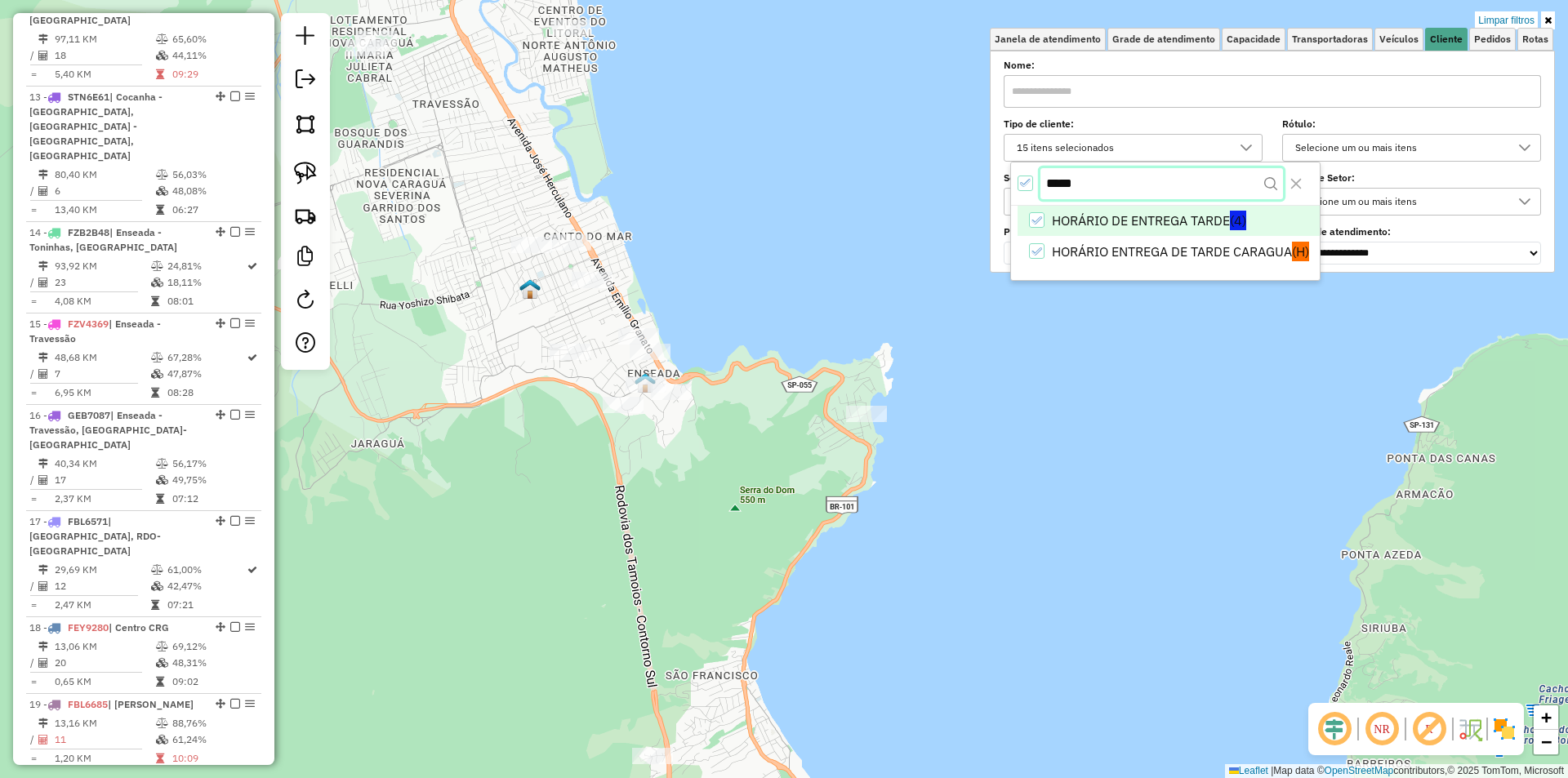
type input "*****"
click at [1077, 218] on li "HORÁRIO DE ENTREGA TARDE (4)" at bounding box center [1169, 223] width 302 height 31
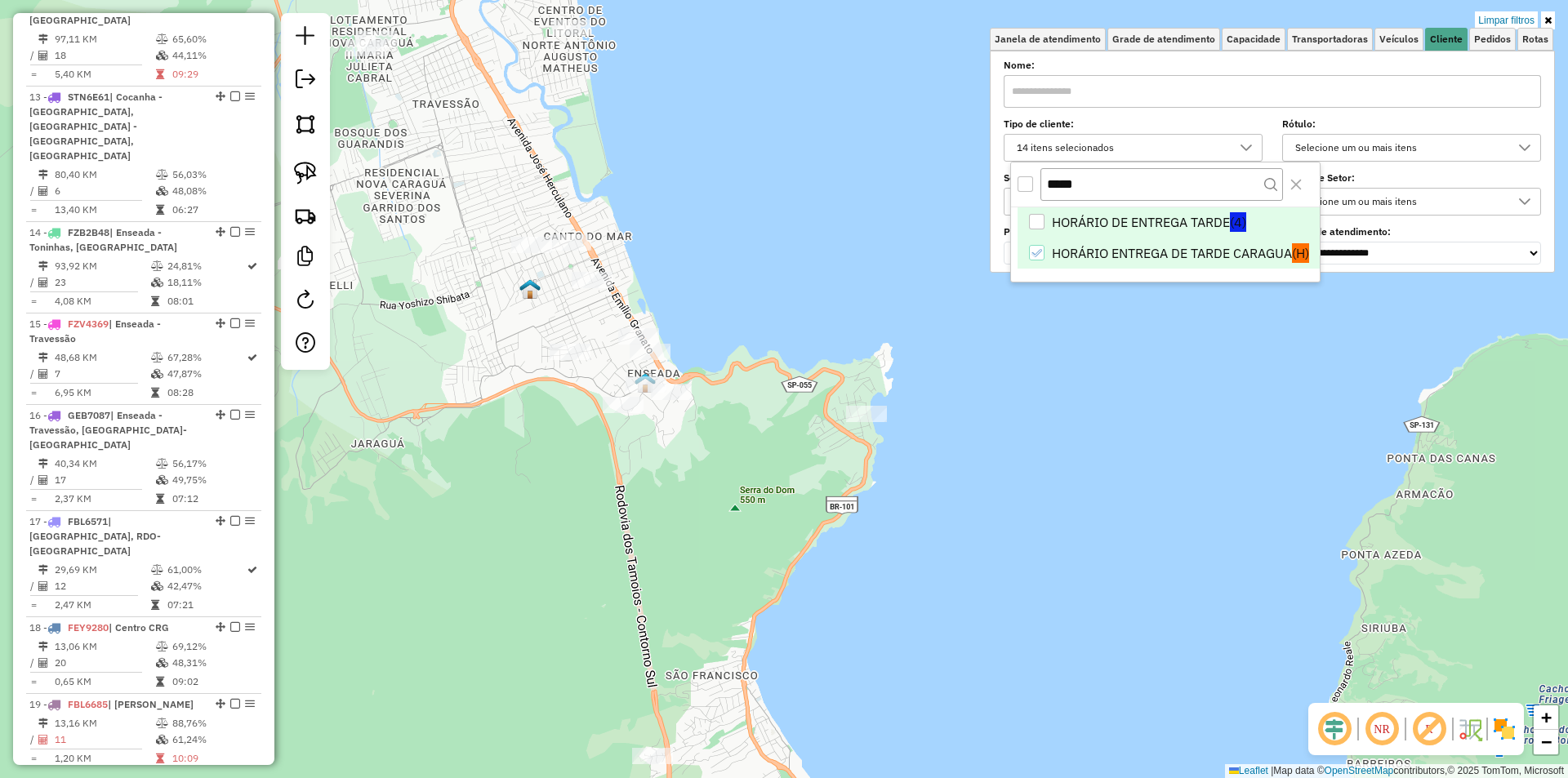
click at [1083, 260] on li "HORÁRIO ENTREGA DE TARDE CARAGUA (H)" at bounding box center [1169, 253] width 302 height 31
click at [664, 531] on div "Limpar filtros Janela de atendimento Grade de atendimento Capacidade Transporta…" at bounding box center [784, 389] width 1568 height 778
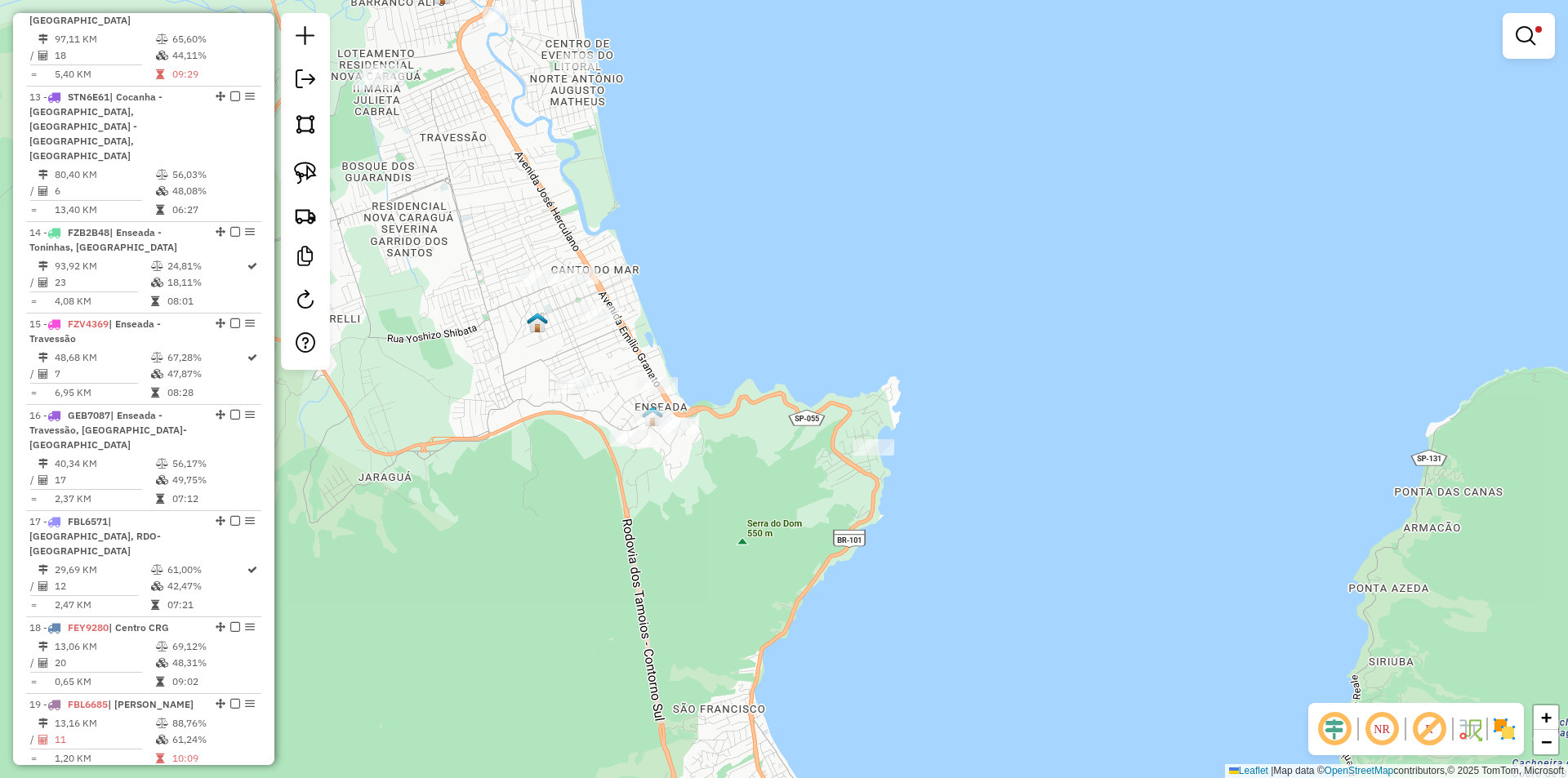
drag, startPoint x: 652, startPoint y: 515, endPoint x: 686, endPoint y: 595, distance: 86.9
click at [686, 597] on div "Limpar filtros Janela de atendimento Grade de atendimento Capacidade Transporta…" at bounding box center [784, 389] width 1568 height 778
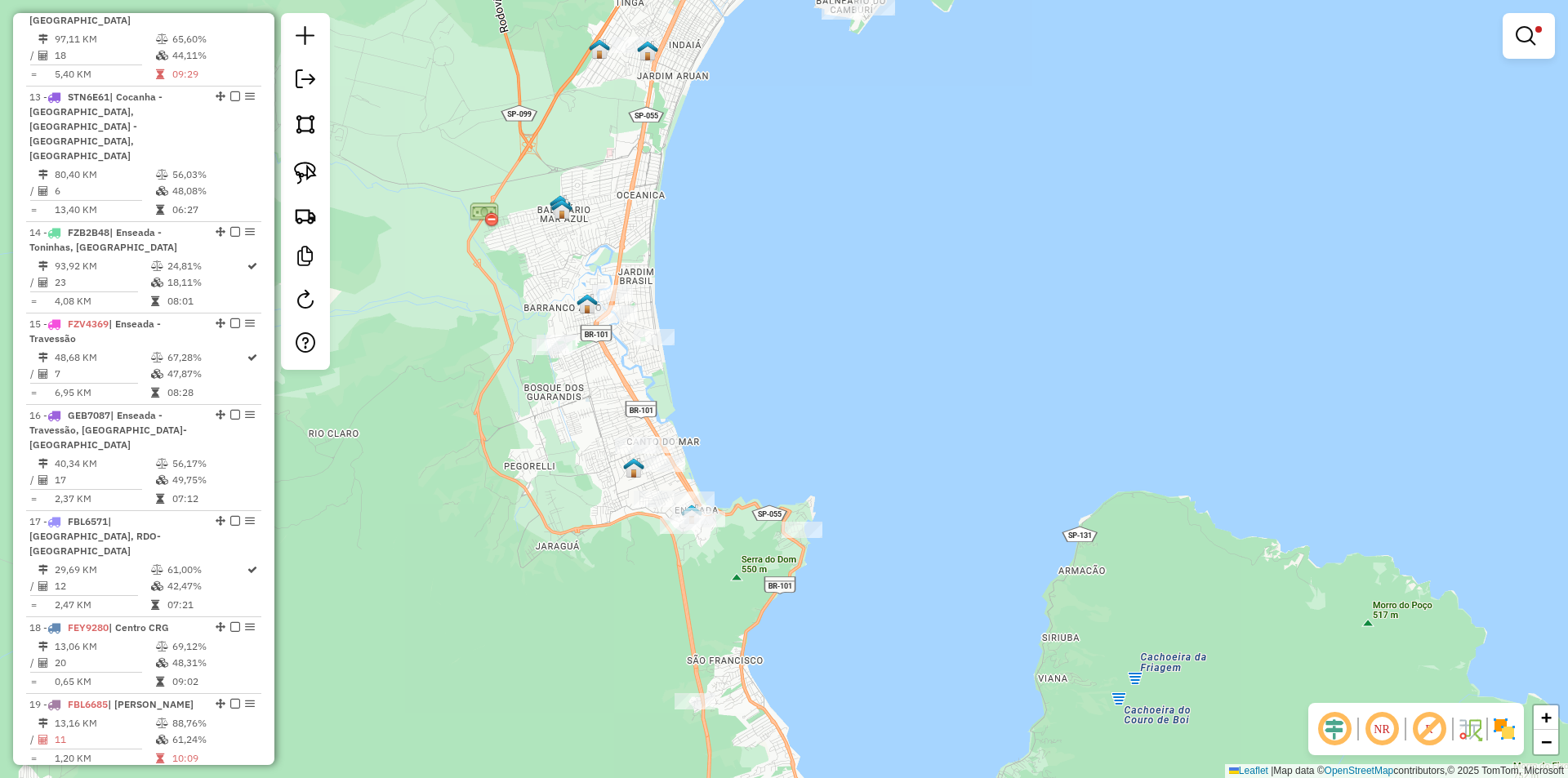
drag, startPoint x: 309, startPoint y: 171, endPoint x: 491, endPoint y: 345, distance: 251.8
click at [308, 173] on img at bounding box center [305, 173] width 23 height 23
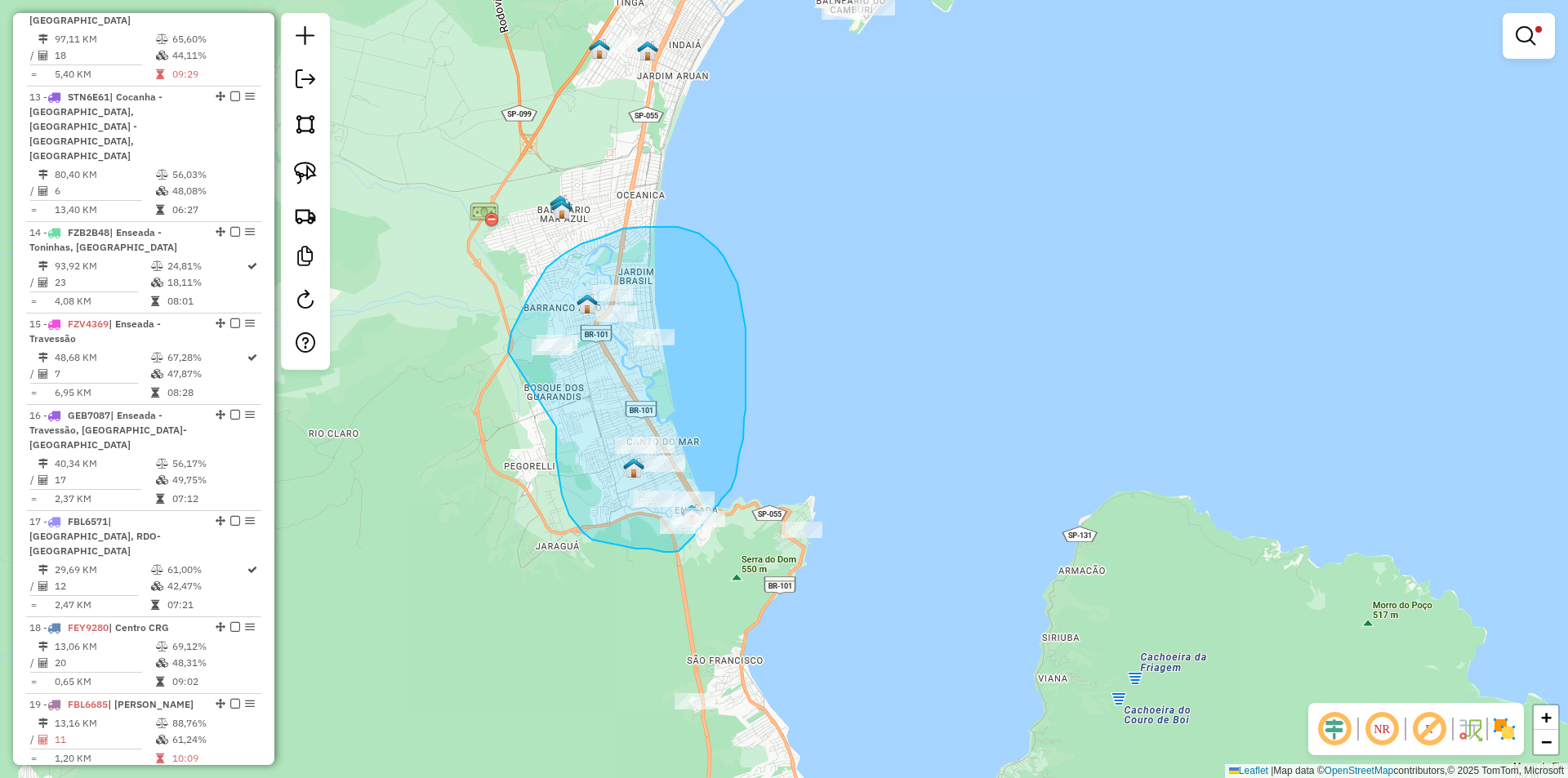
drag, startPoint x: 556, startPoint y: 429, endPoint x: 508, endPoint y: 352, distance: 90.7
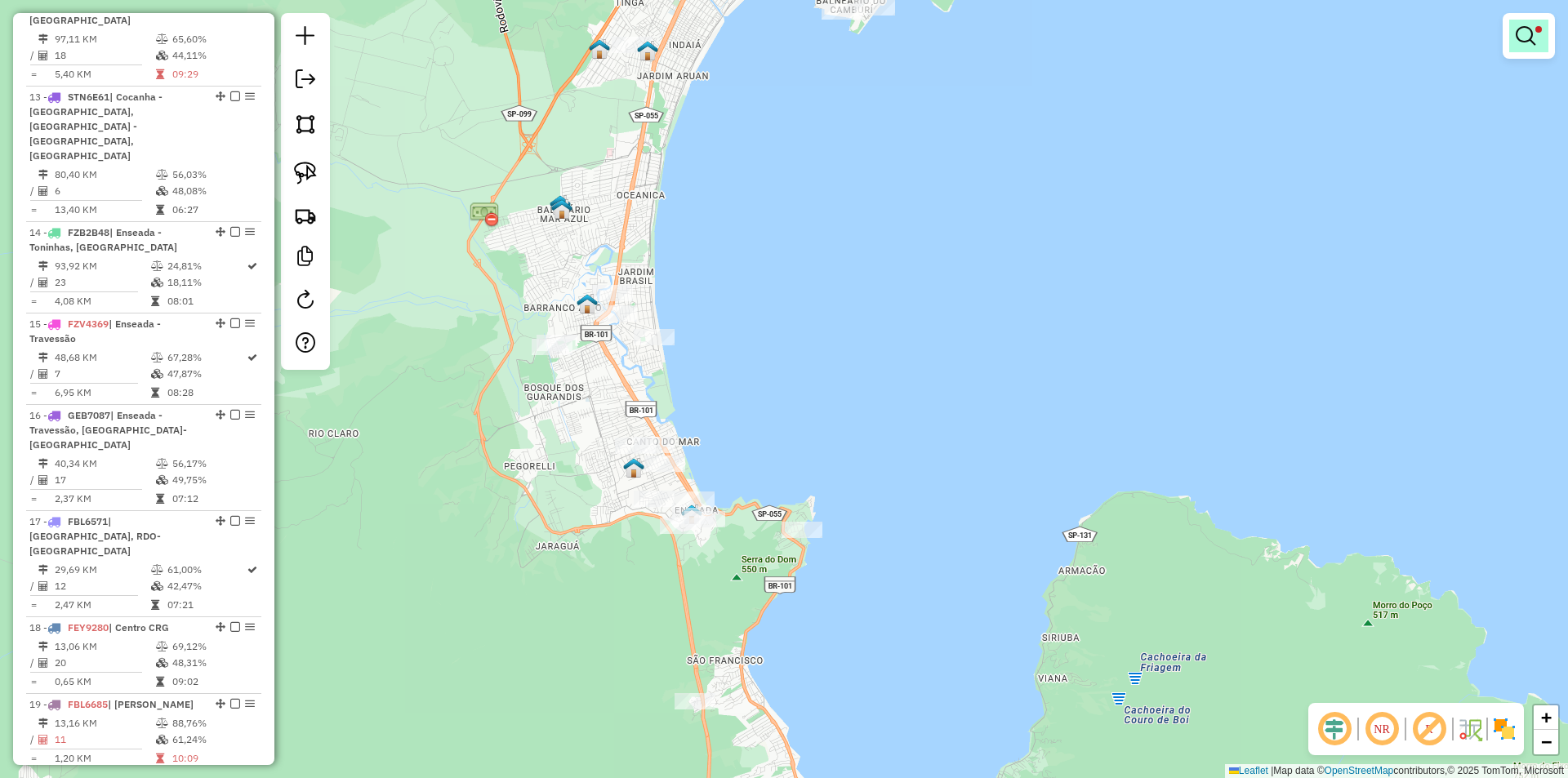
click at [1531, 34] on em at bounding box center [1525, 36] width 20 height 20
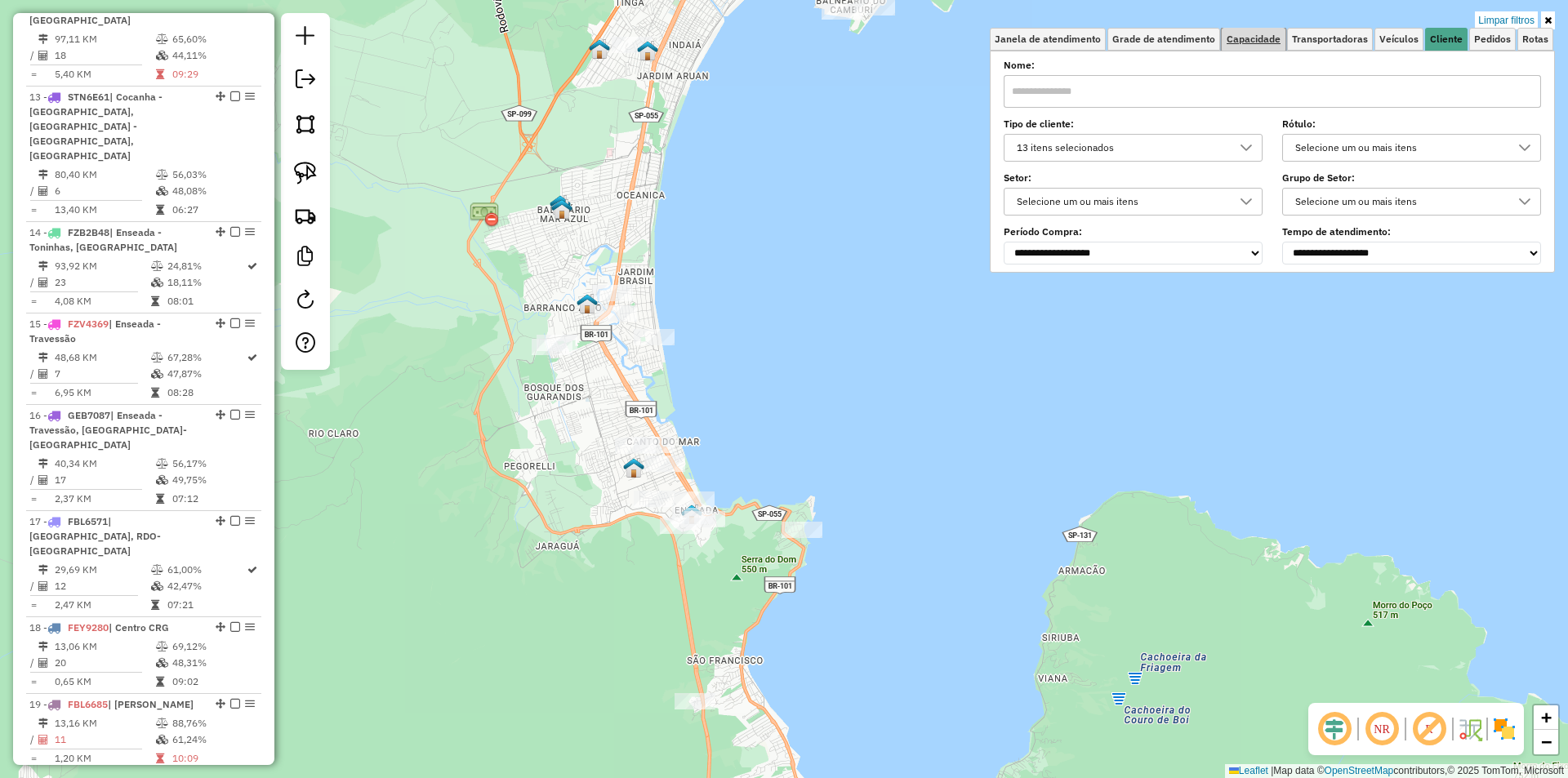
click at [1243, 38] on span "Capacidade" at bounding box center [1253, 39] width 54 height 10
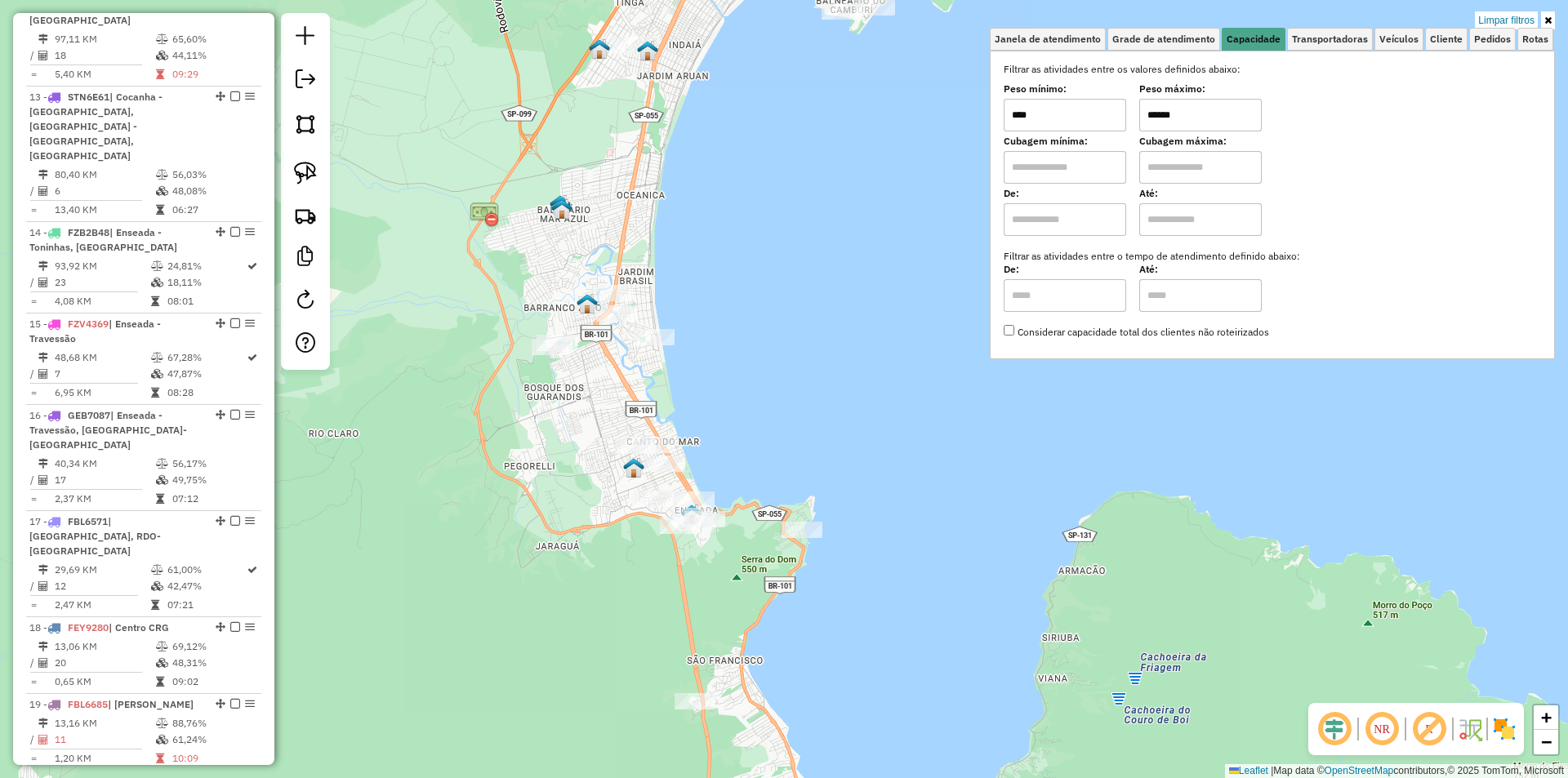
click at [1183, 105] on input "******" at bounding box center [1200, 115] width 123 height 32
type input "*****"
click at [754, 375] on div "Limpar filtros Janela de atendimento Grade de atendimento Capacidade Transporta…" at bounding box center [784, 389] width 1568 height 778
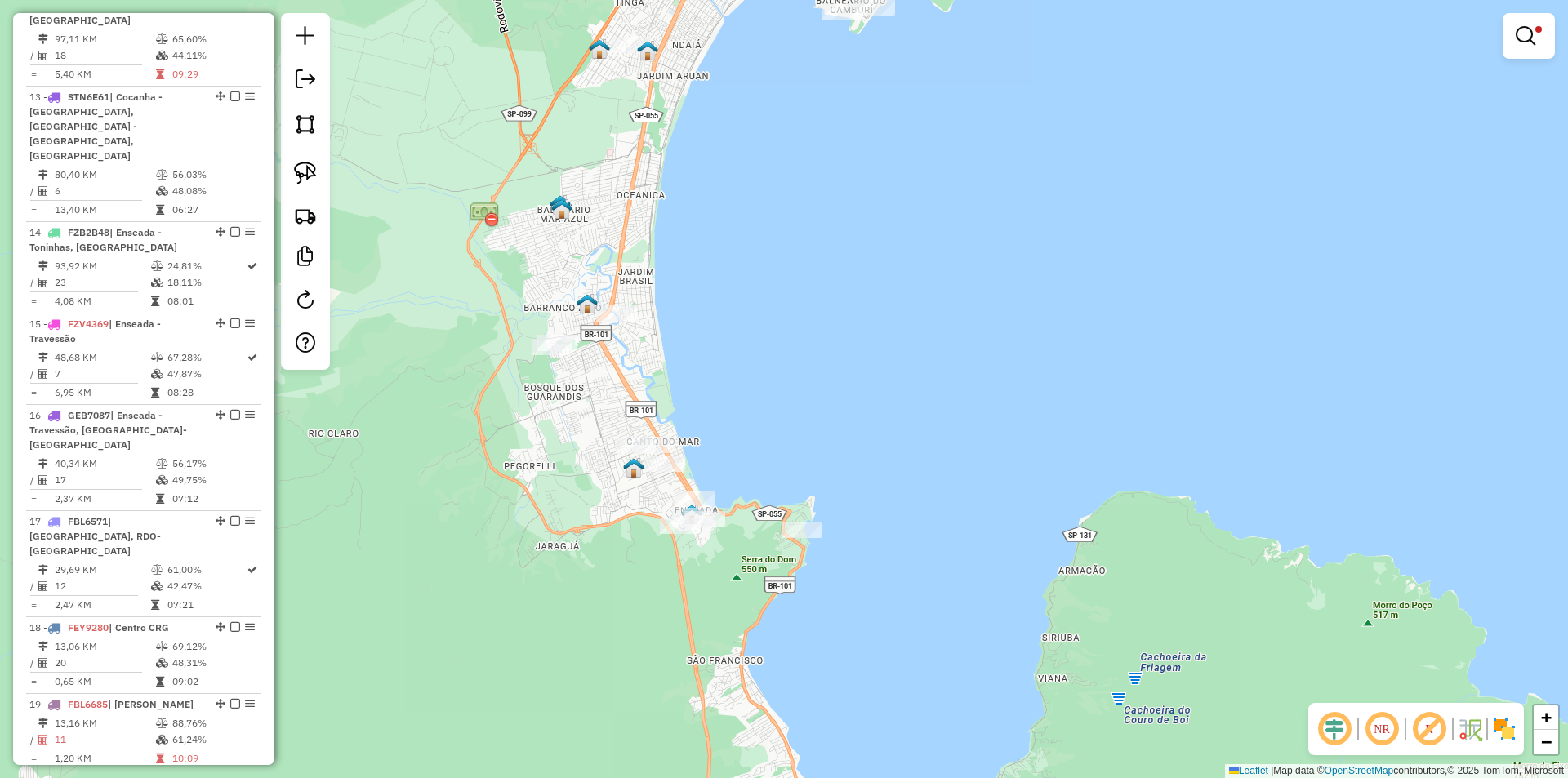
drag, startPoint x: 306, startPoint y: 169, endPoint x: 352, endPoint y: 196, distance: 53.3
click at [304, 172] on img at bounding box center [305, 173] width 23 height 23
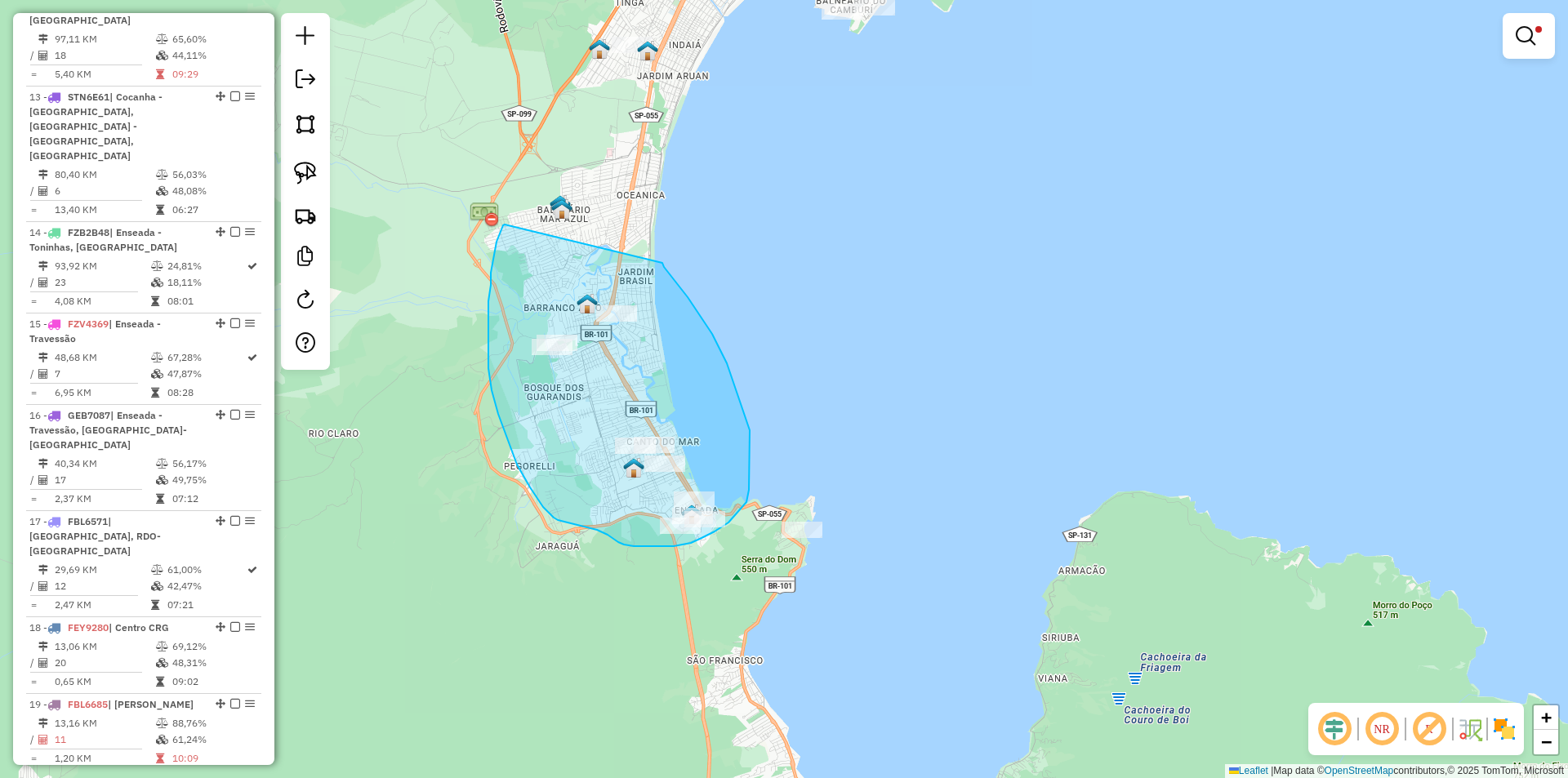
drag, startPoint x: 503, startPoint y: 226, endPoint x: 663, endPoint y: 263, distance: 164.2
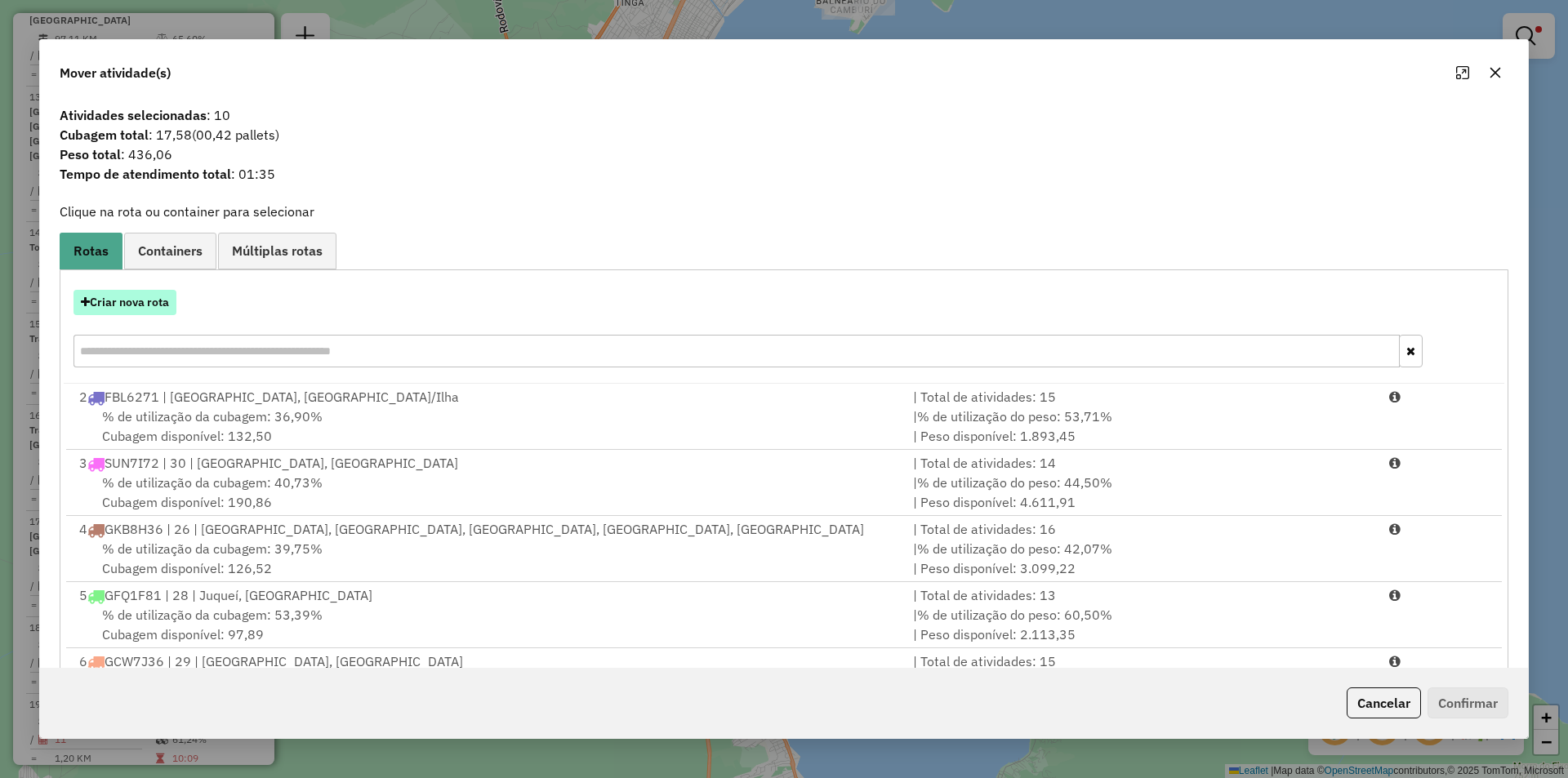
click at [135, 301] on button "Criar nova rota" at bounding box center [124, 302] width 103 height 26
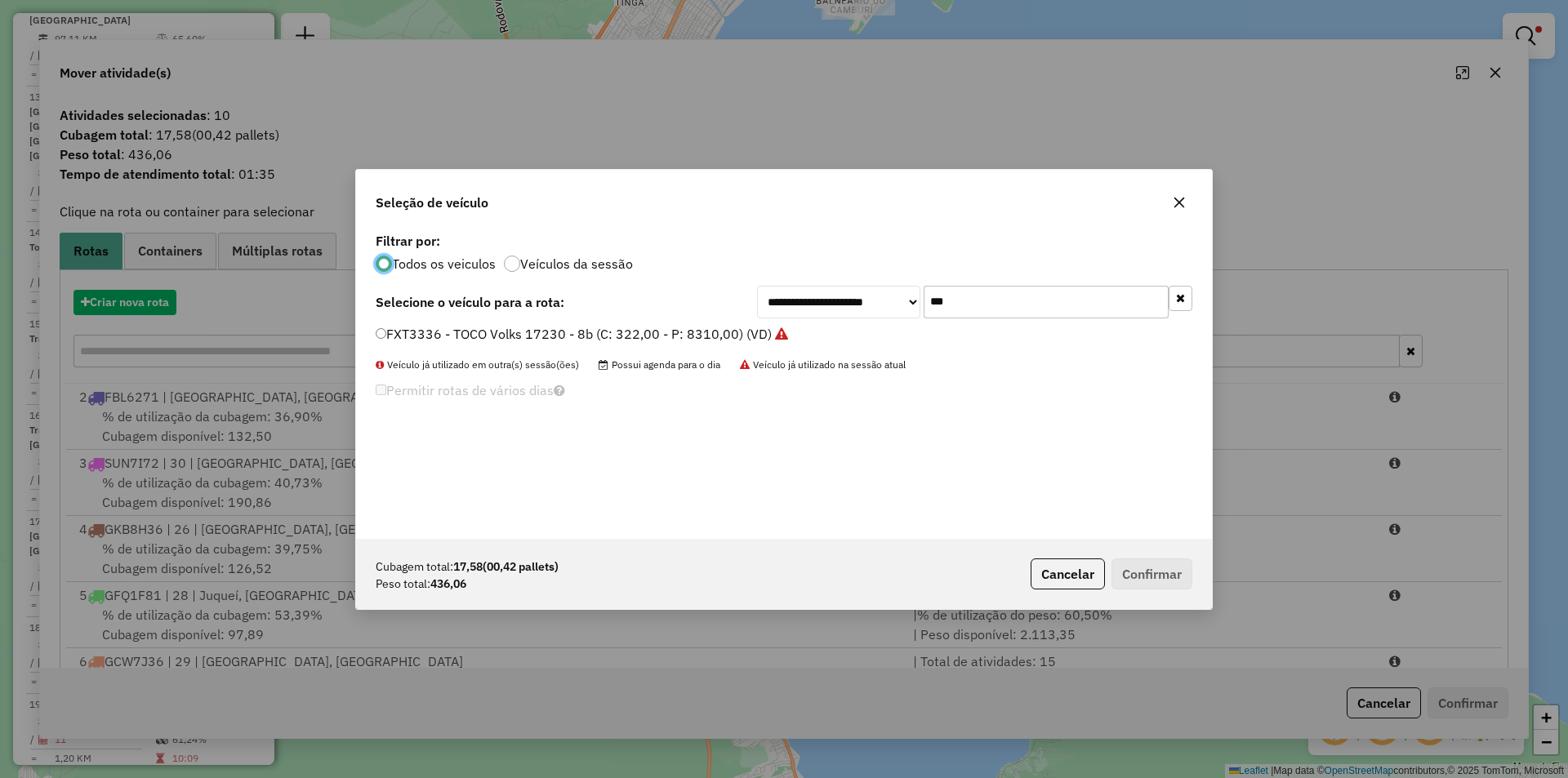
scroll to position [9, 5]
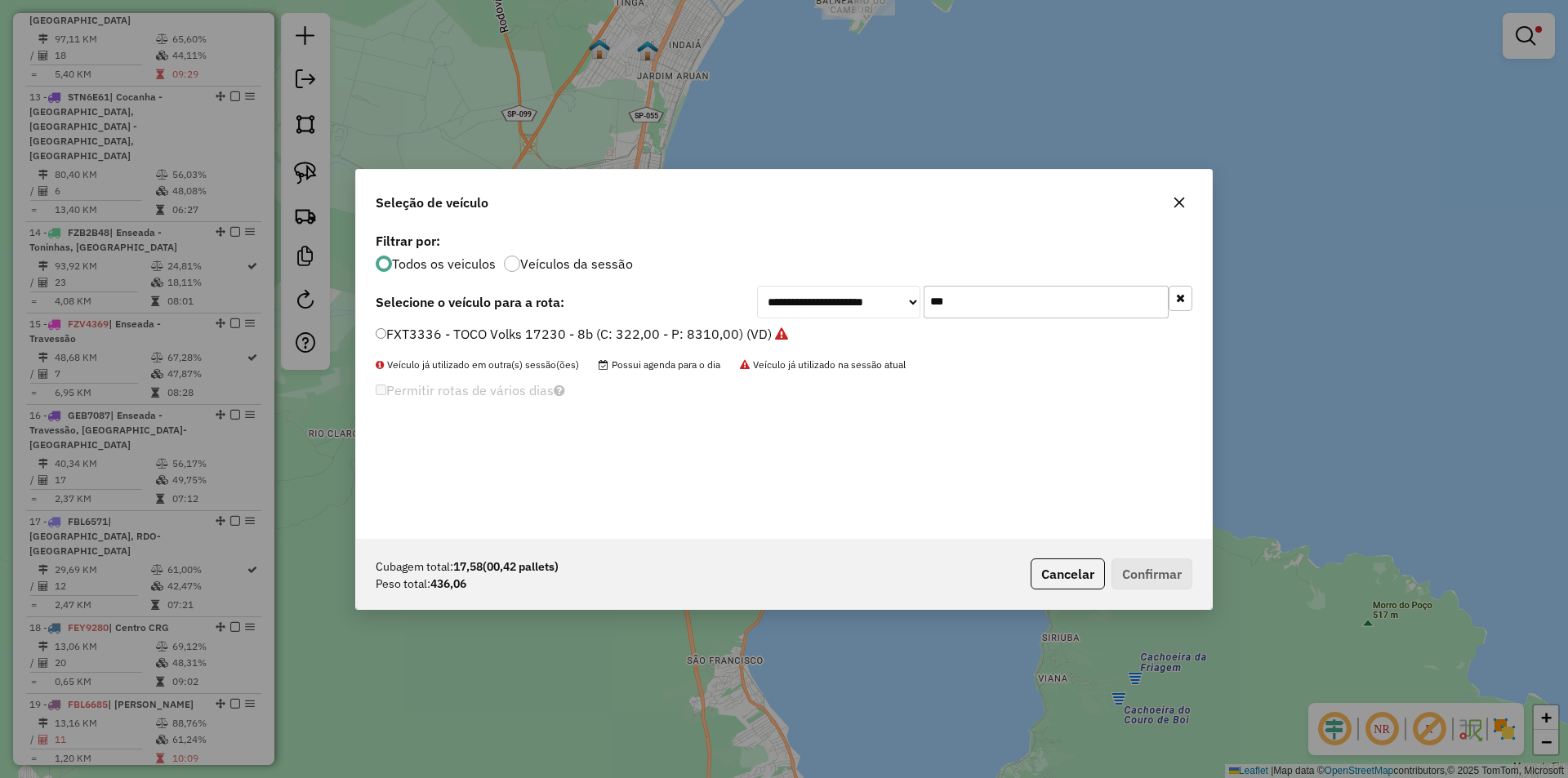
click at [952, 306] on input "***" at bounding box center [1046, 302] width 245 height 32
type input "***"
click at [429, 329] on label "LNM8G40 - ZUMPY (C: 70,00 - P: 620,00) (VD)" at bounding box center [519, 334] width 287 height 20
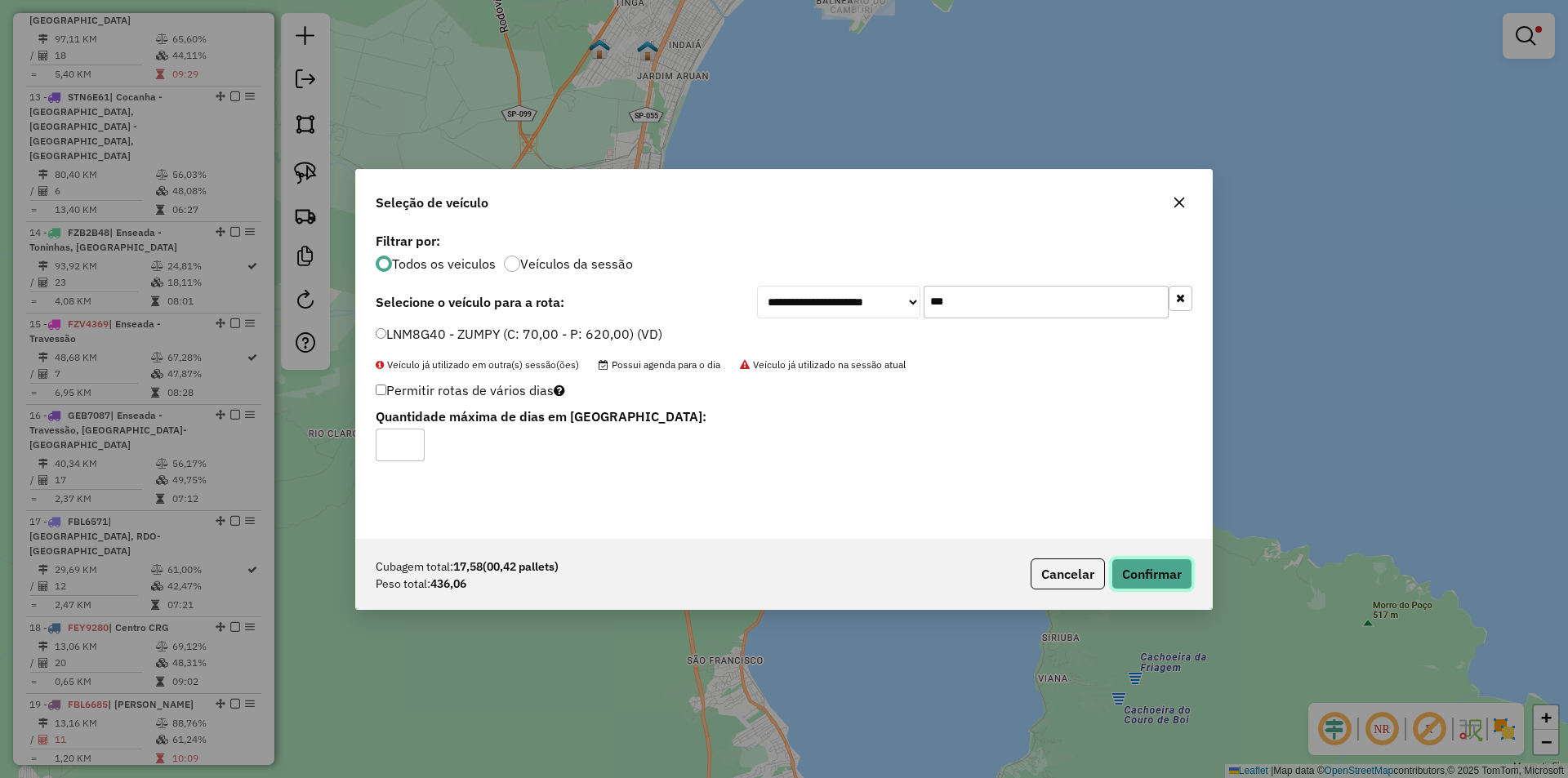
click at [1135, 581] on button "Confirmar" at bounding box center [1152, 574] width 81 height 31
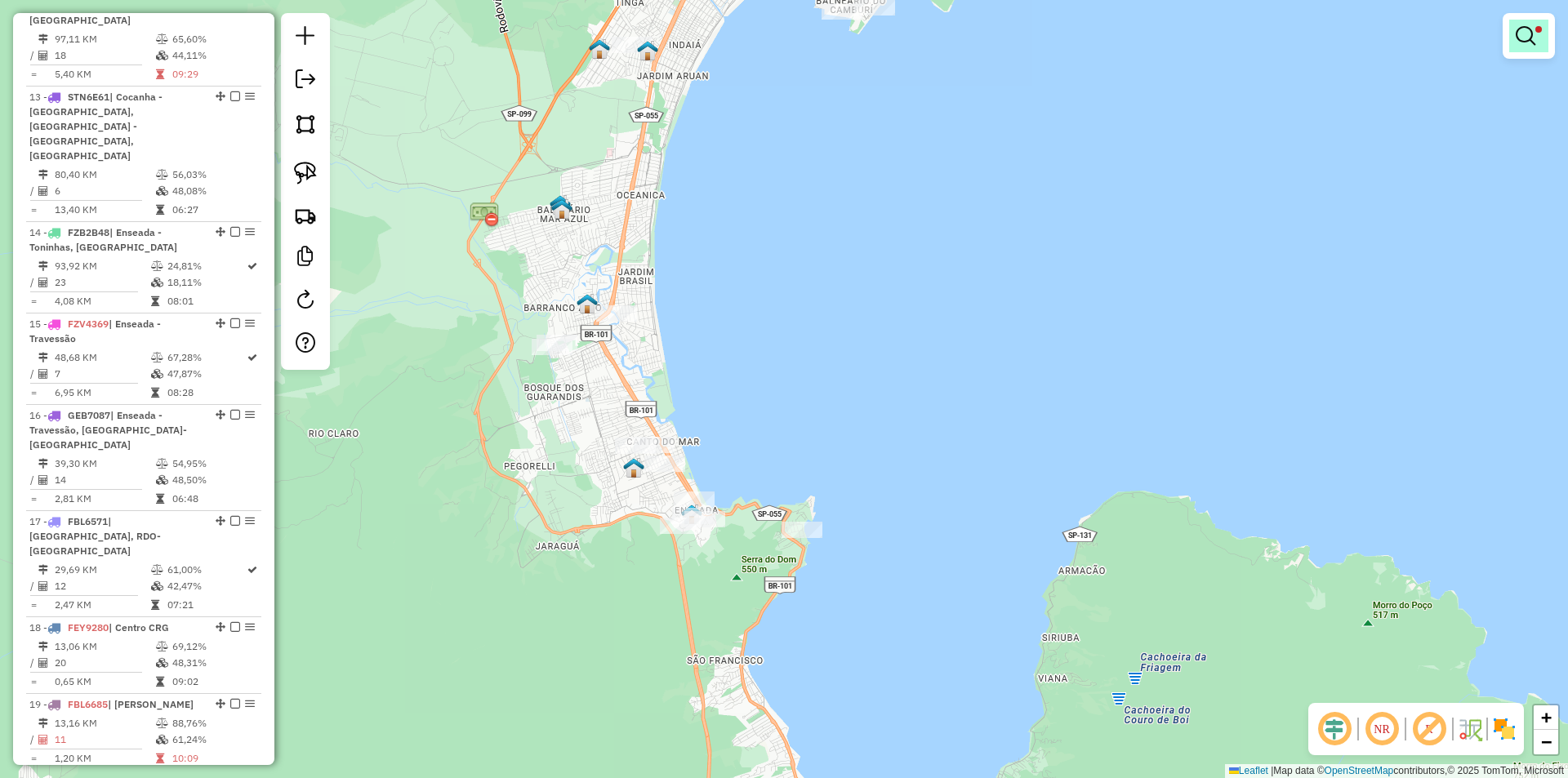
click at [1523, 32] on em at bounding box center [1525, 36] width 20 height 20
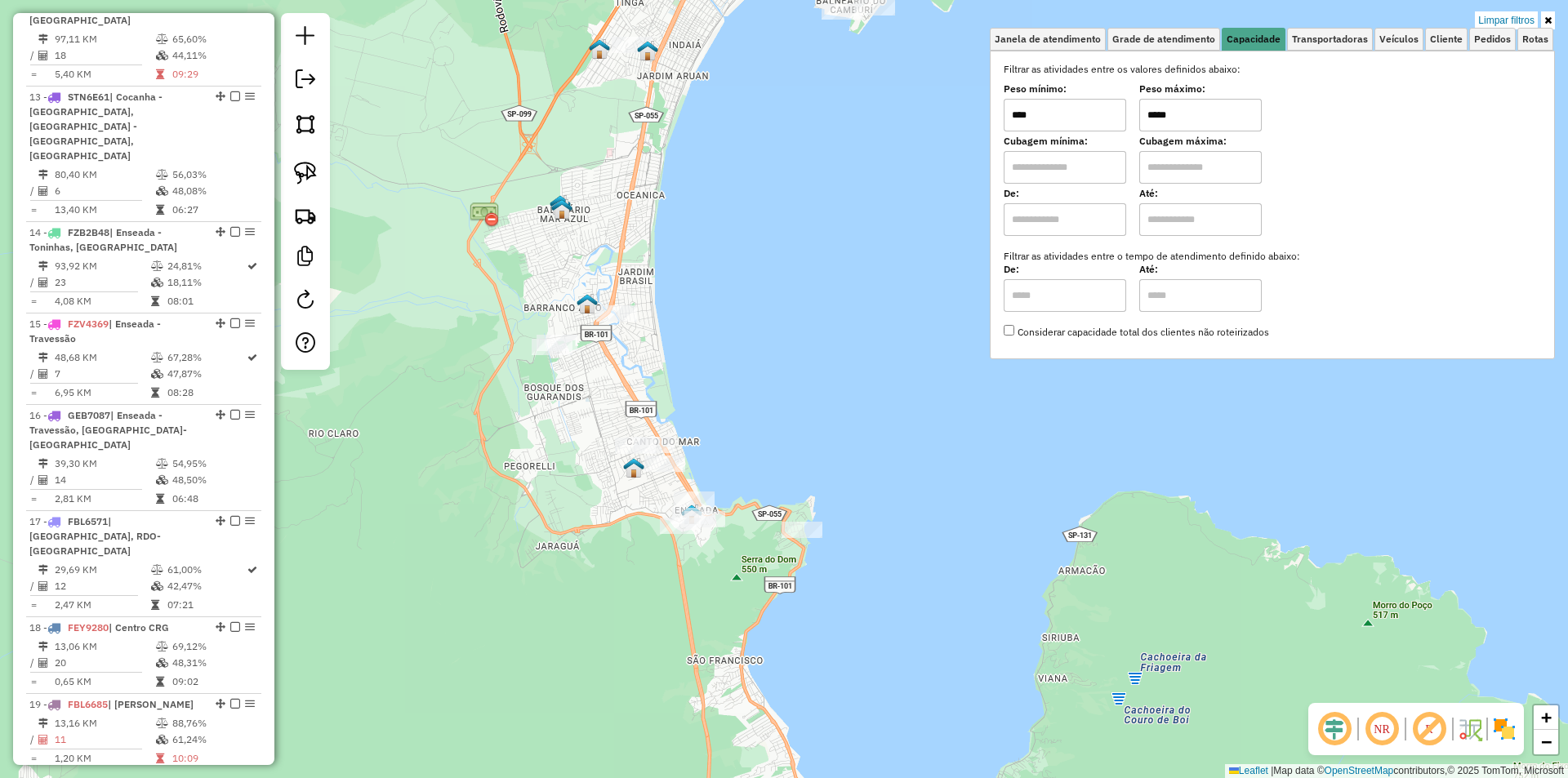
click at [1187, 109] on input "*****" at bounding box center [1200, 115] width 123 height 32
type input "******"
select select "*********"
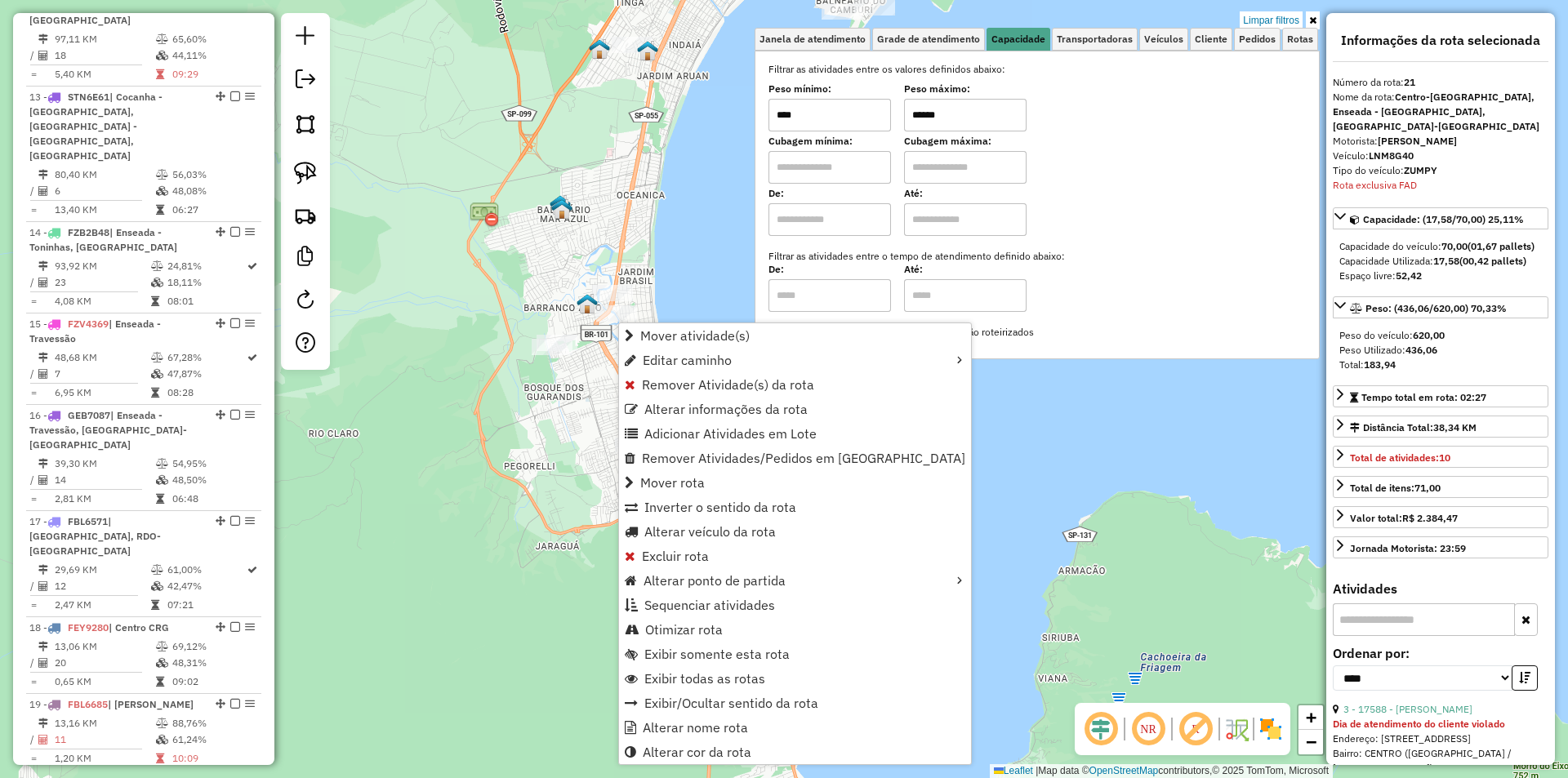
scroll to position [1760, 0]
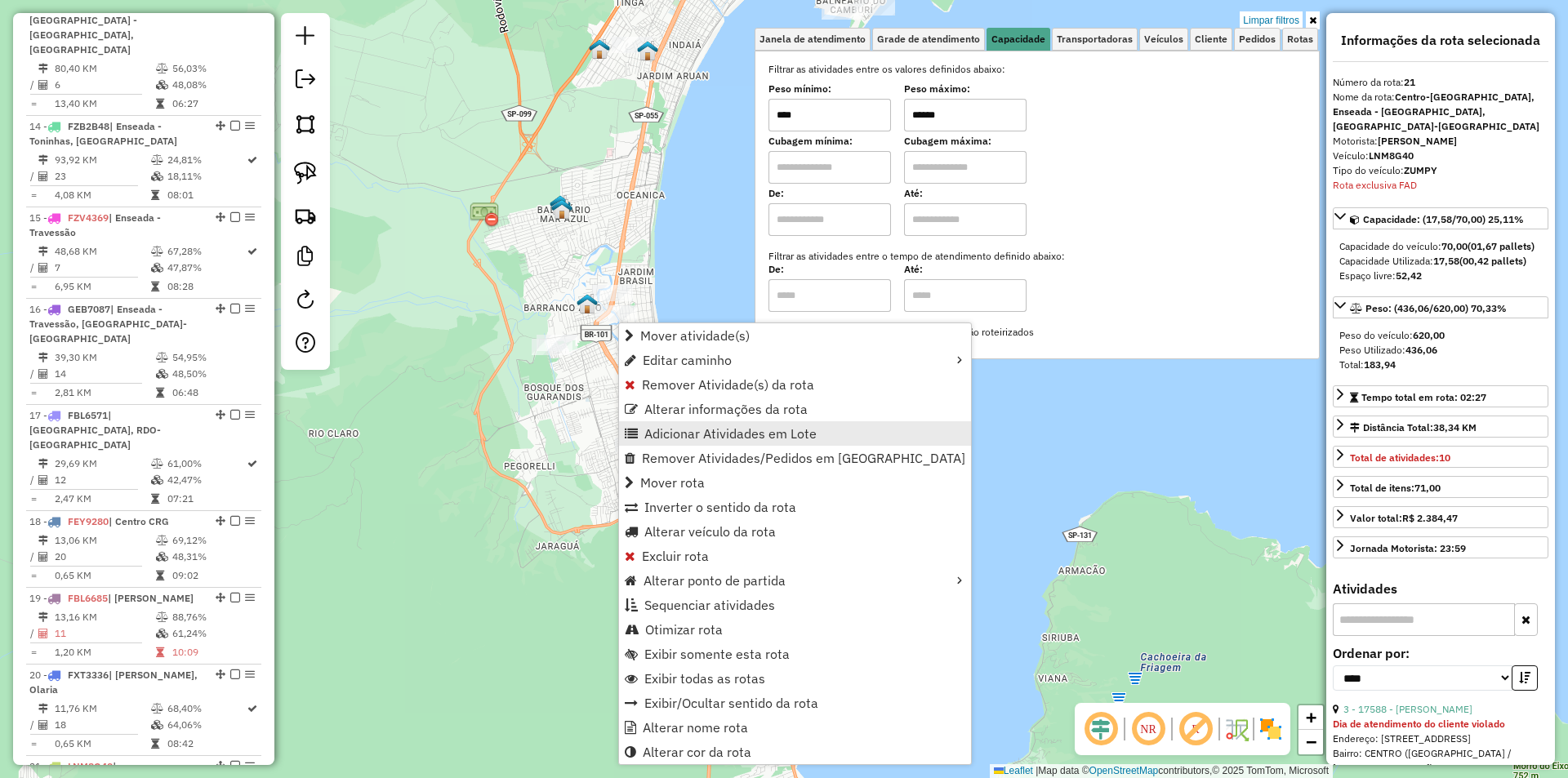
click at [664, 432] on span "Adicionar Atividades em Lote" at bounding box center [730, 432] width 172 height 13
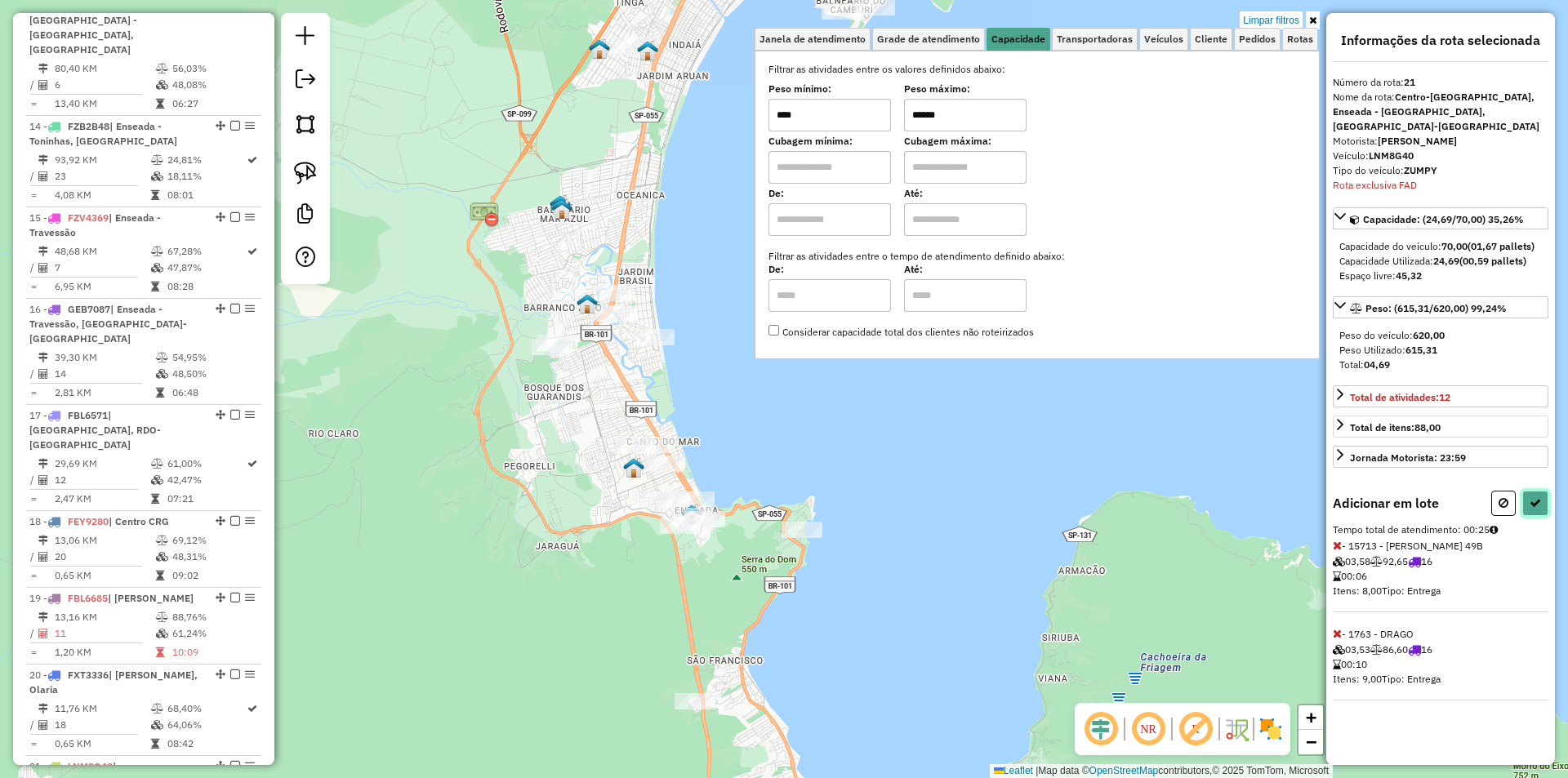
drag, startPoint x: 1538, startPoint y: 487, endPoint x: 1534, endPoint y: 495, distance: 8.9
click at [1538, 497] on icon at bounding box center [1535, 502] width 11 height 11
select select "*********"
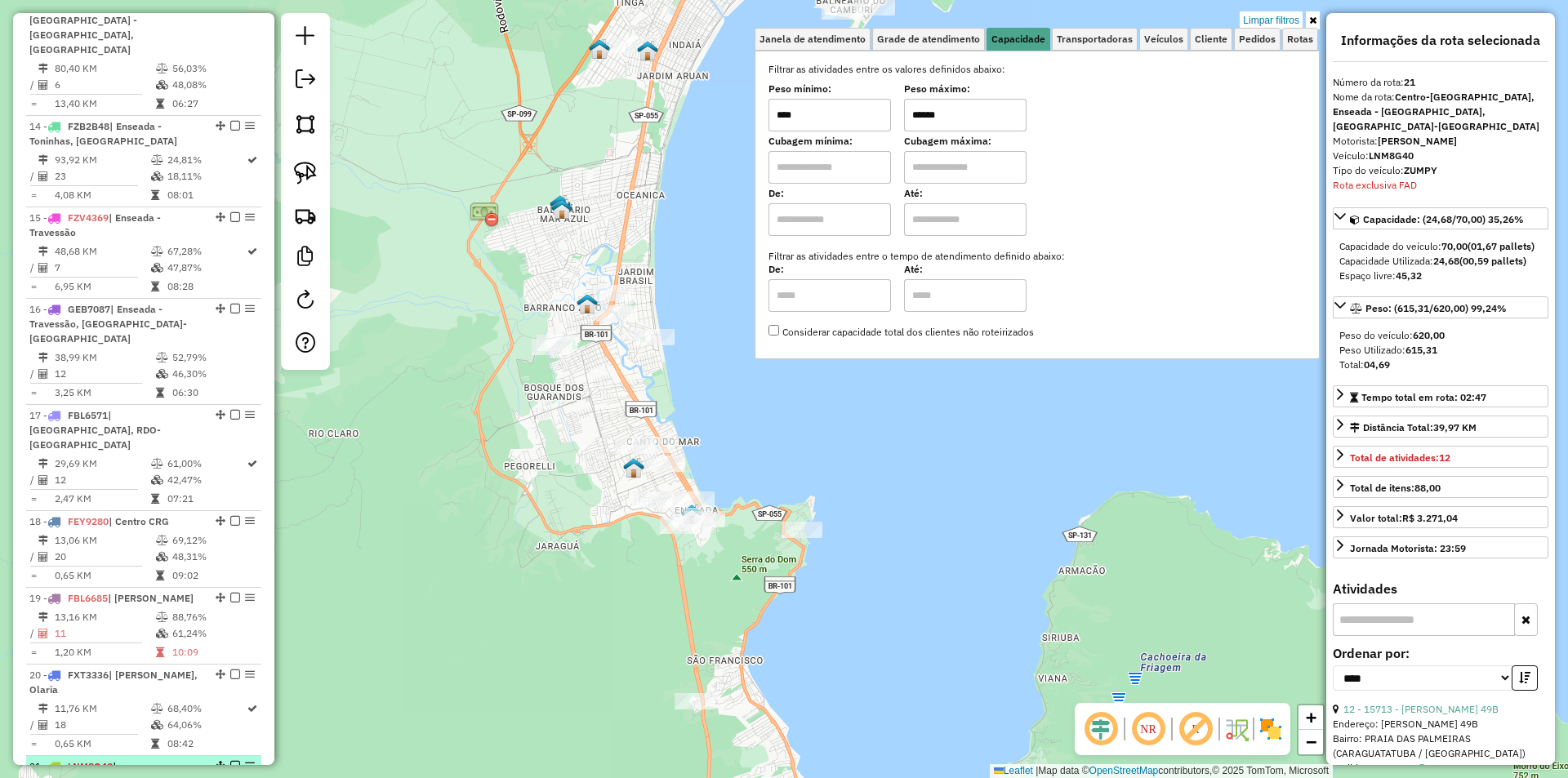
click at [230, 761] on em at bounding box center [235, 766] width 10 height 10
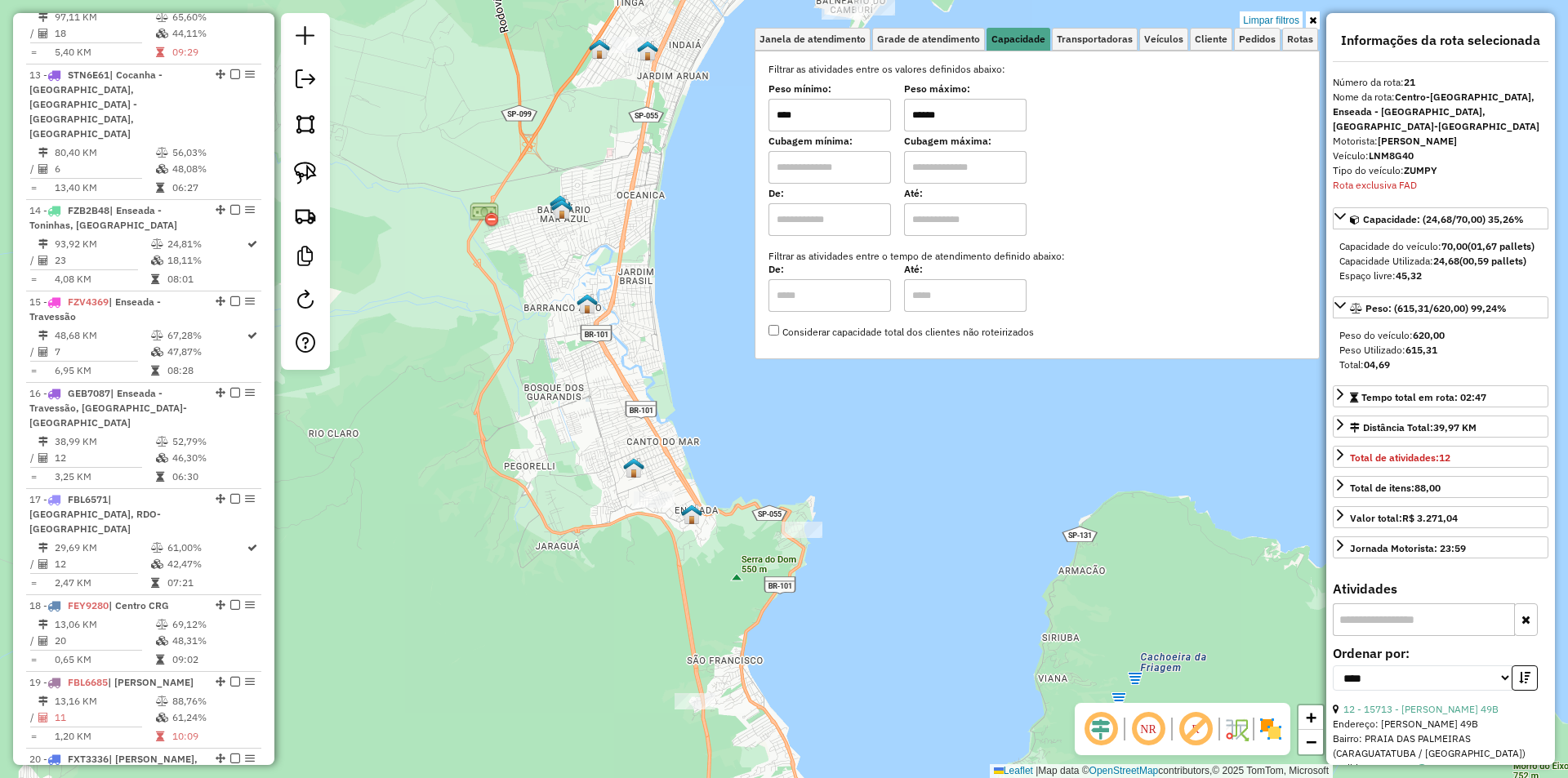
click at [457, 466] on div "Limpar filtros Janela de atendimento Grade de atendimento Capacidade Transporta…" at bounding box center [784, 389] width 1568 height 778
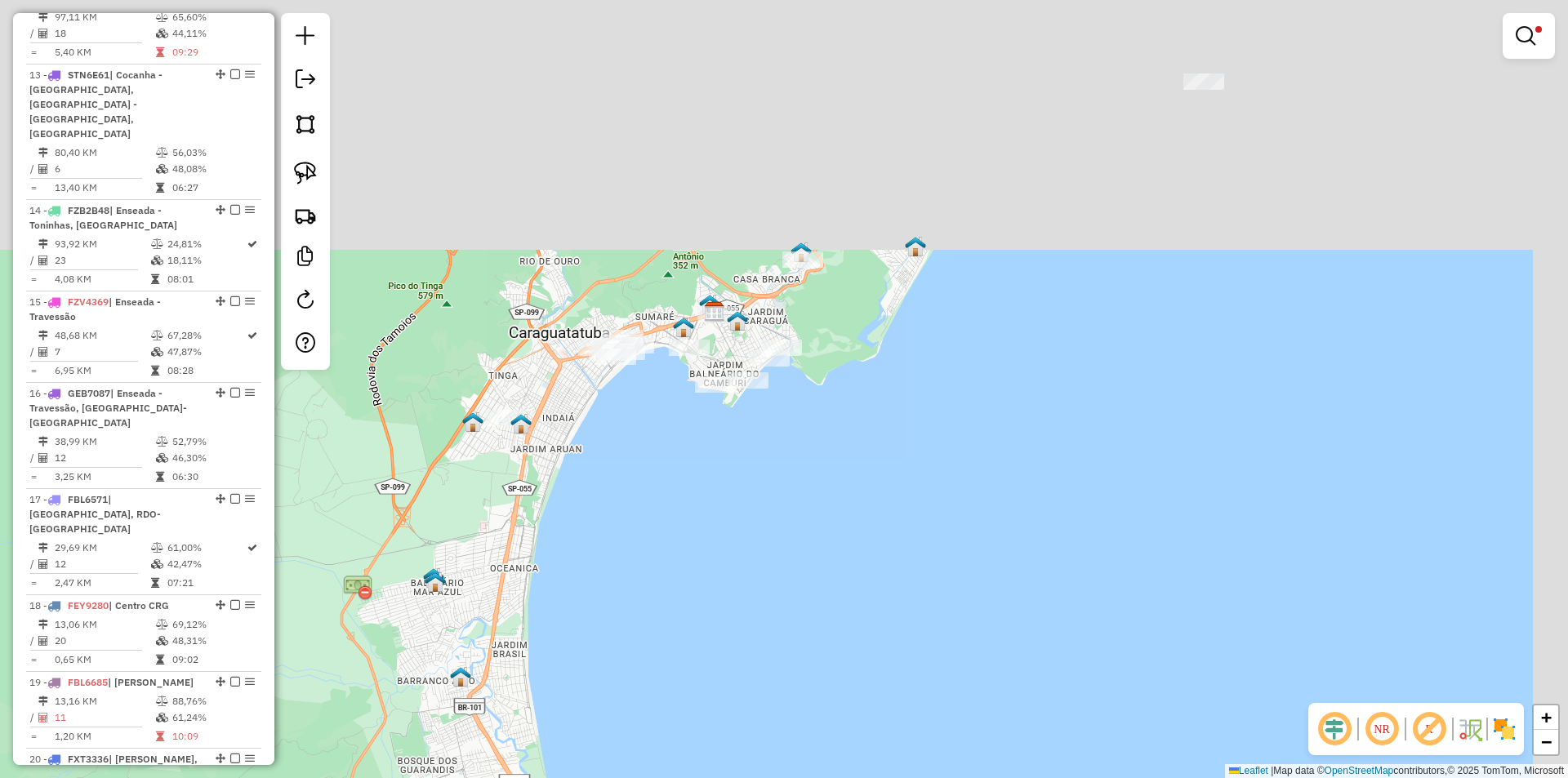
drag, startPoint x: 488, startPoint y: 398, endPoint x: 379, endPoint y: 735, distance: 354.2
click at [379, 735] on div "Limpar filtros Janela de atendimento Grade de atendimento Capacidade Transporta…" at bounding box center [784, 389] width 1568 height 778
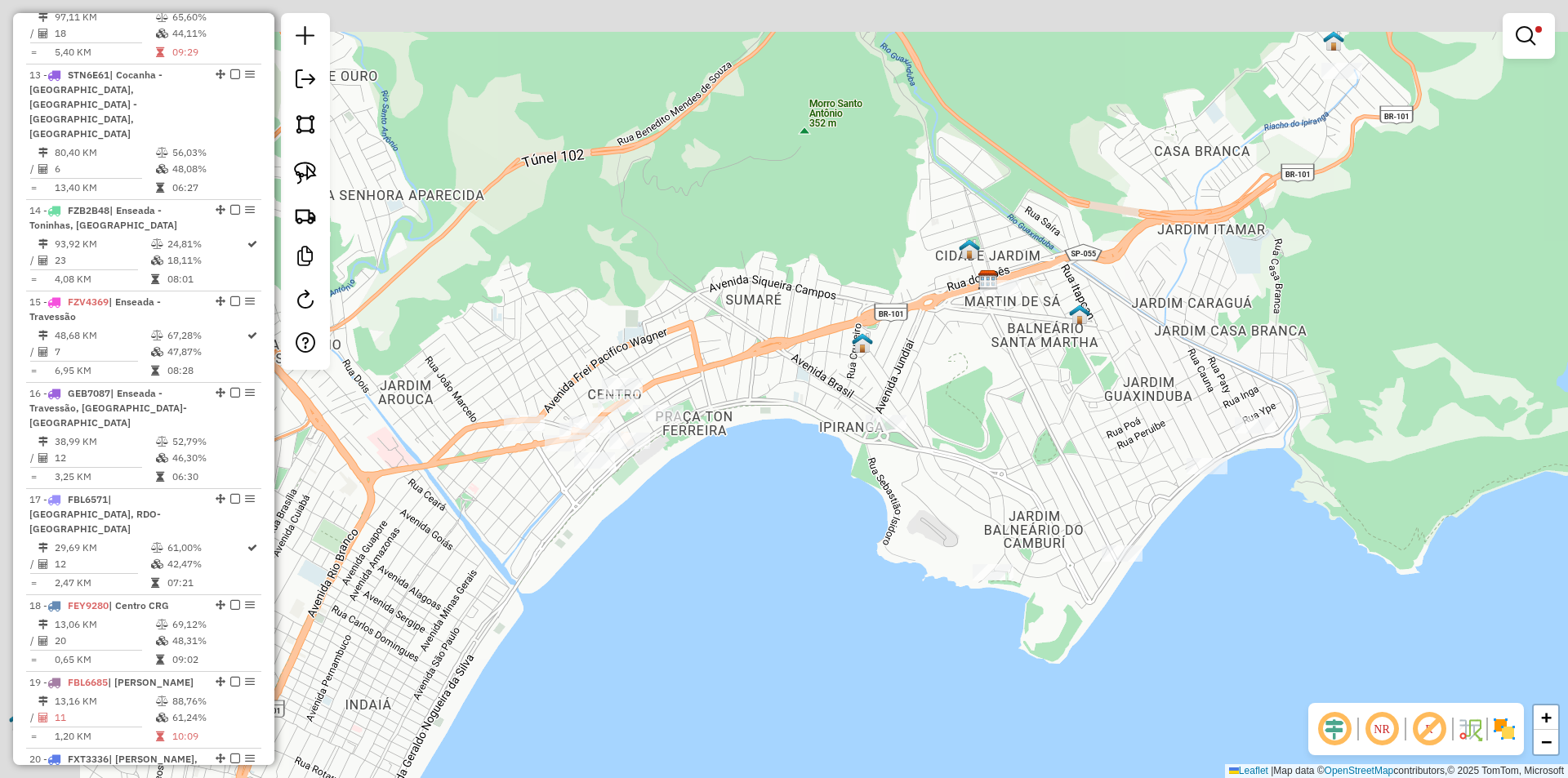
drag, startPoint x: 554, startPoint y: 511, endPoint x: 610, endPoint y: 529, distance: 58.8
click at [587, 531] on div "Limpar filtros Janela de atendimento Grade de atendimento Capacidade Transporta…" at bounding box center [784, 389] width 1568 height 778
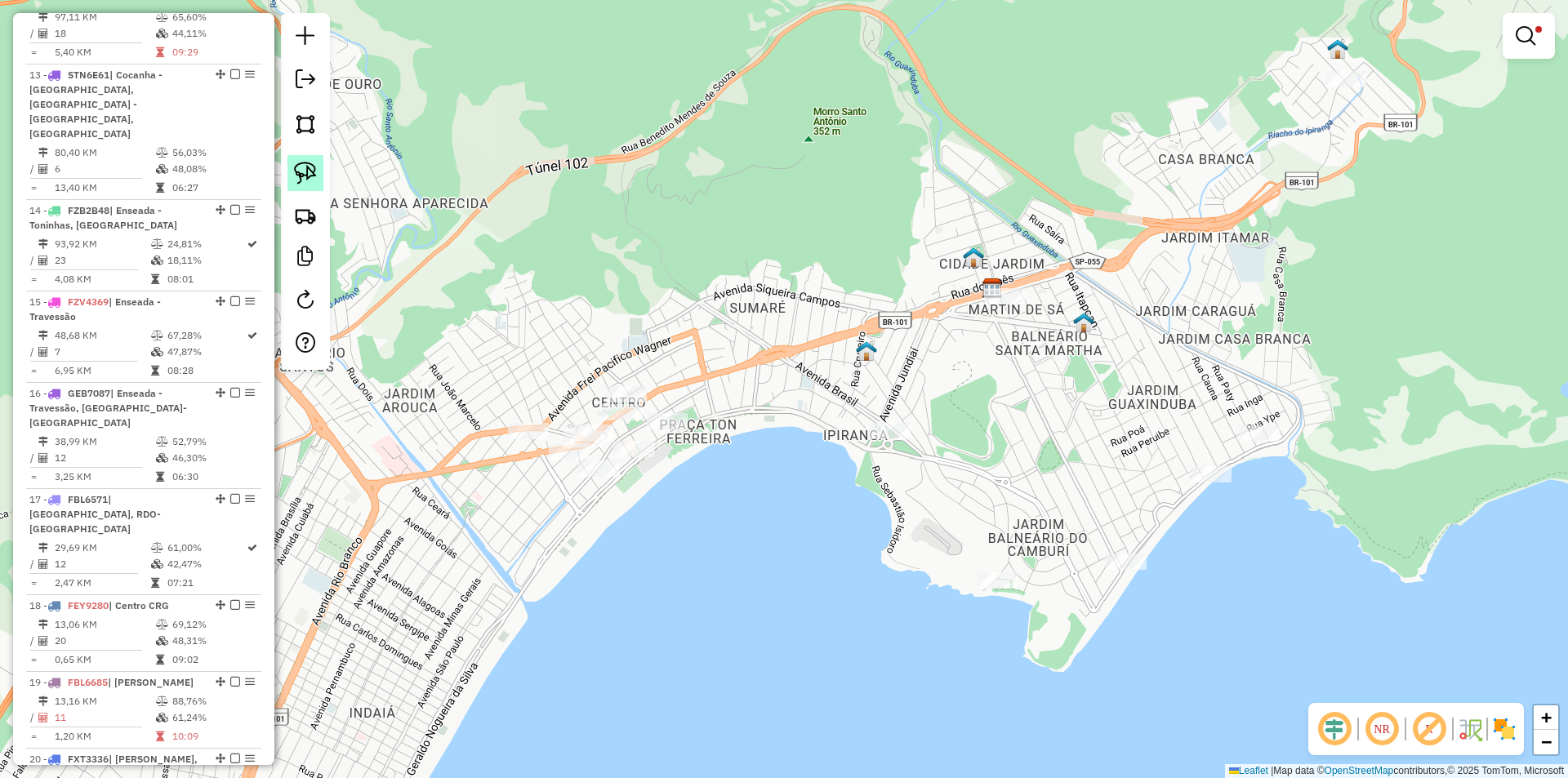
click at [307, 169] on img at bounding box center [305, 173] width 23 height 23
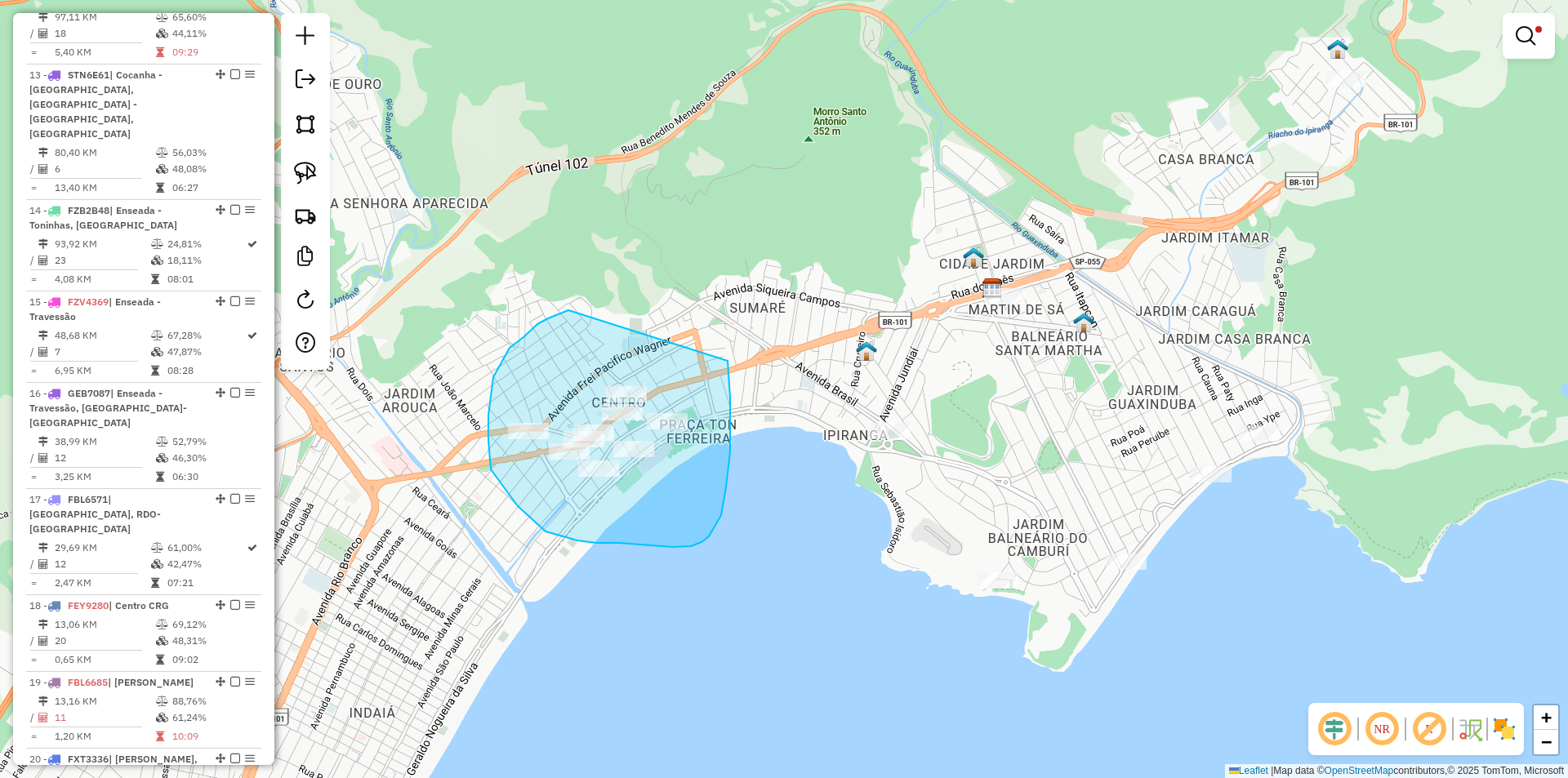
drag, startPoint x: 561, startPoint y: 312, endPoint x: 726, endPoint y: 342, distance: 167.7
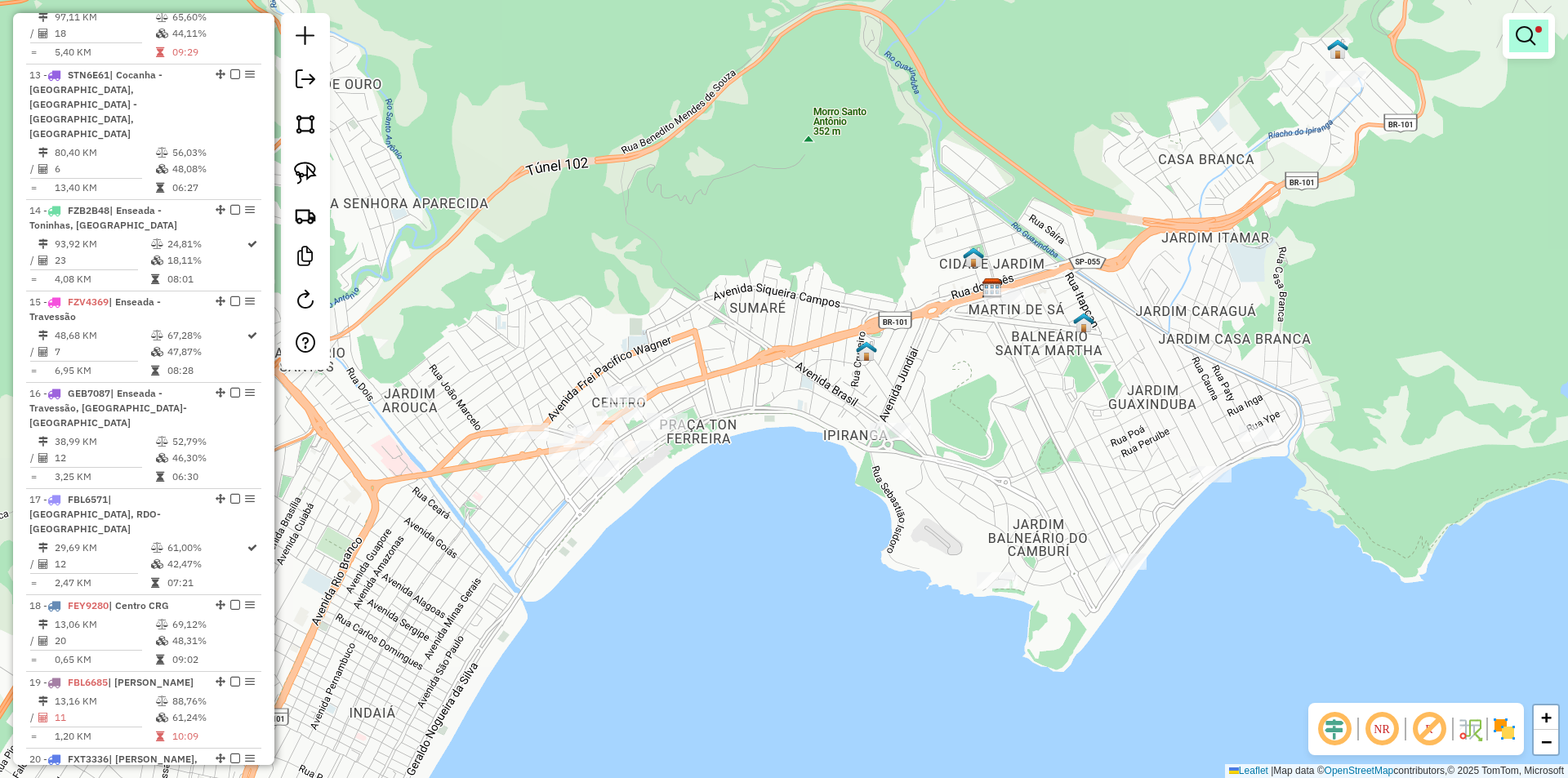
click at [1538, 36] on link at bounding box center [1529, 36] width 39 height 32
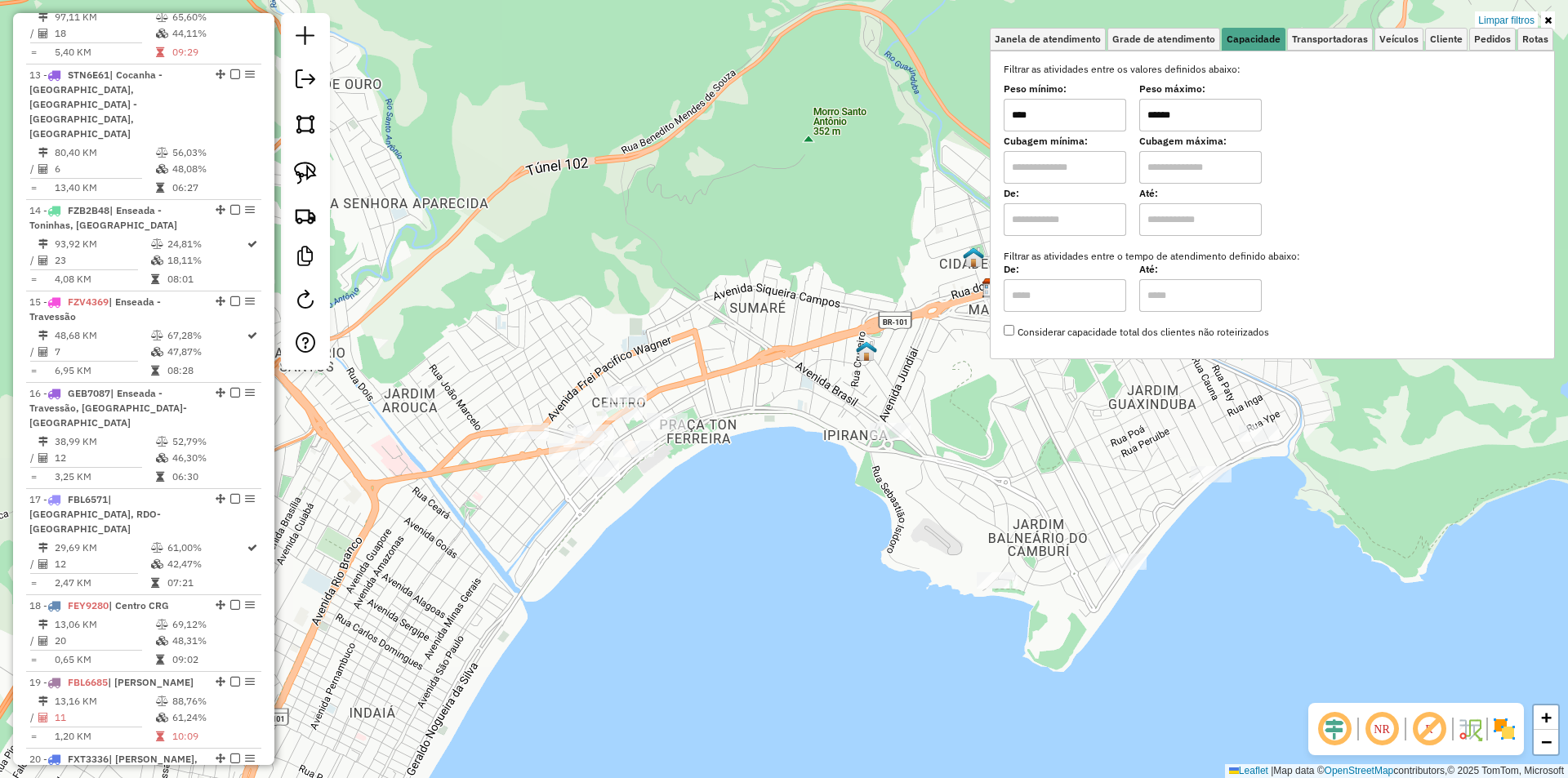
click at [1176, 116] on input "******" at bounding box center [1200, 115] width 123 height 32
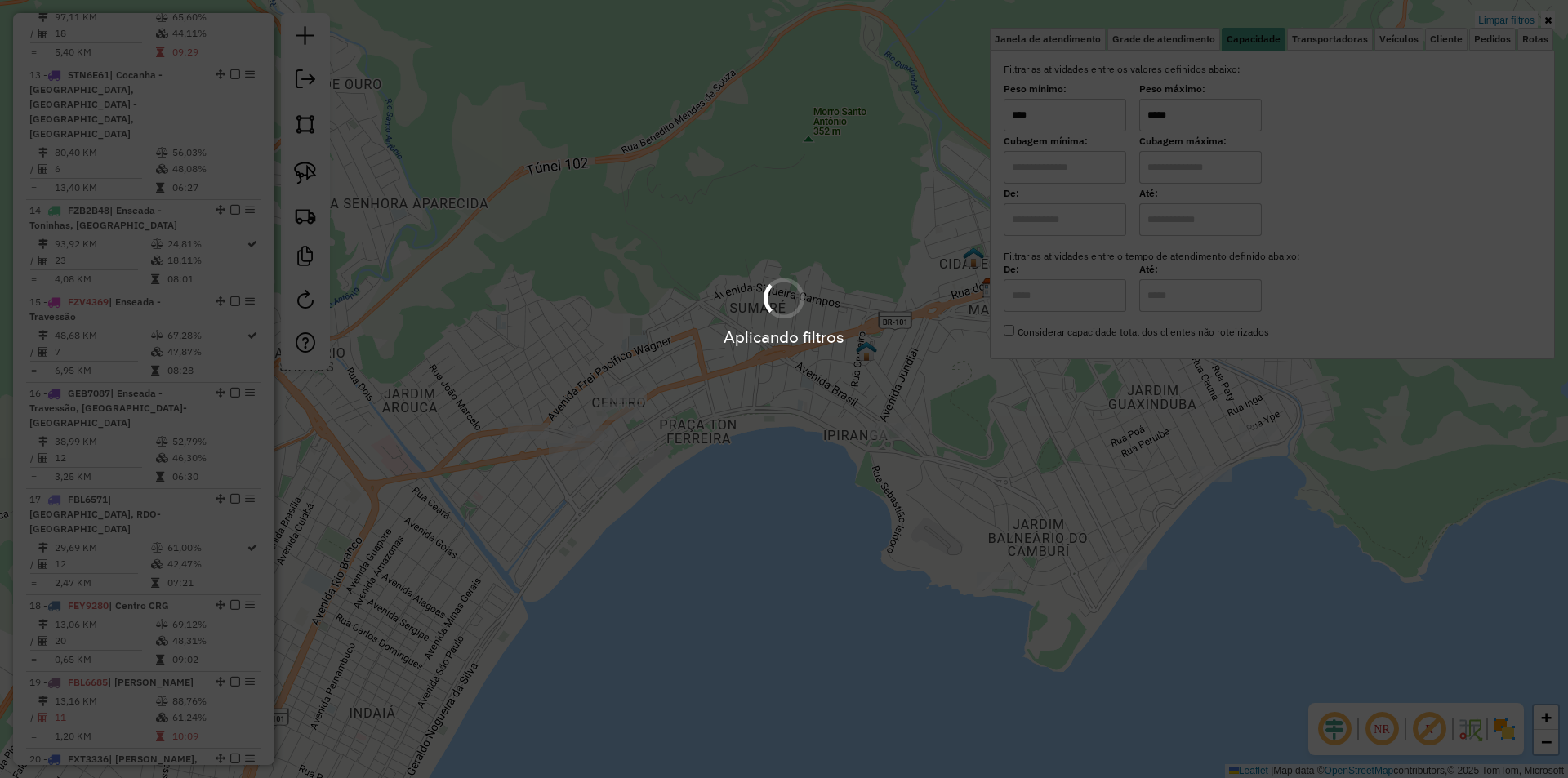
type input "*****"
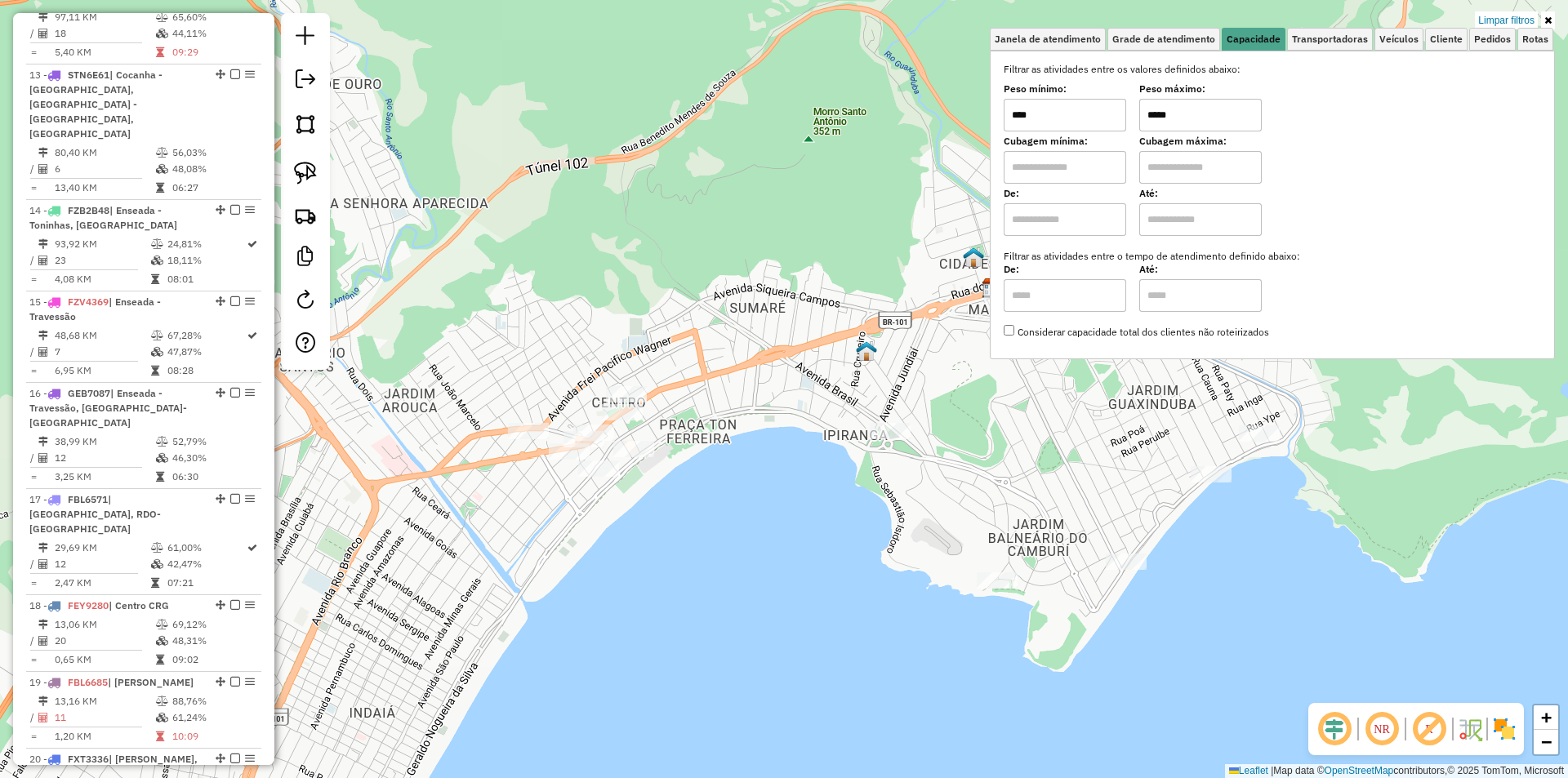
click at [715, 531] on div "Limpar filtros Janela de atendimento Grade de atendimento Capacidade Transporta…" at bounding box center [784, 389] width 1568 height 778
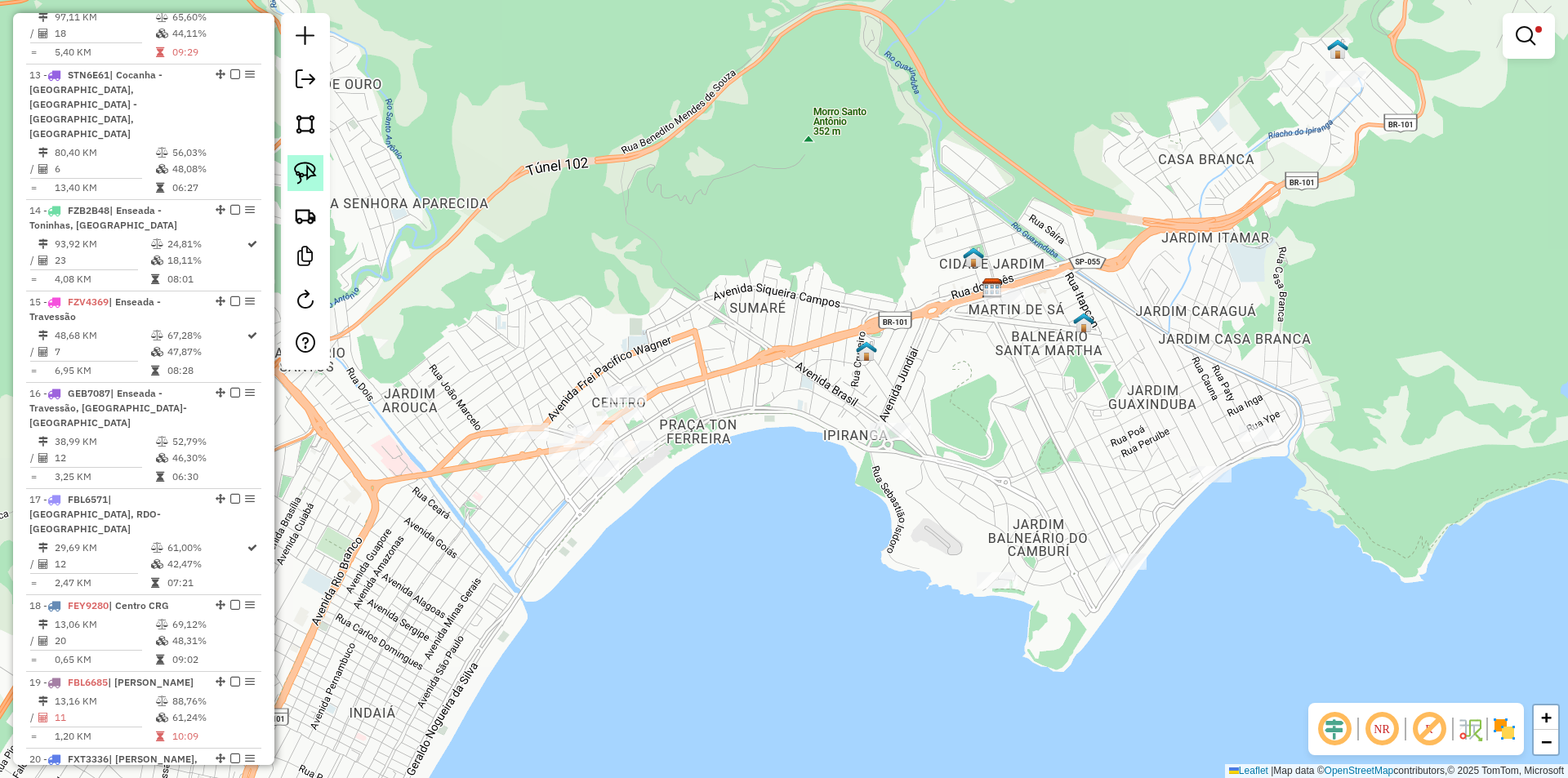
click at [304, 176] on img at bounding box center [305, 173] width 23 height 23
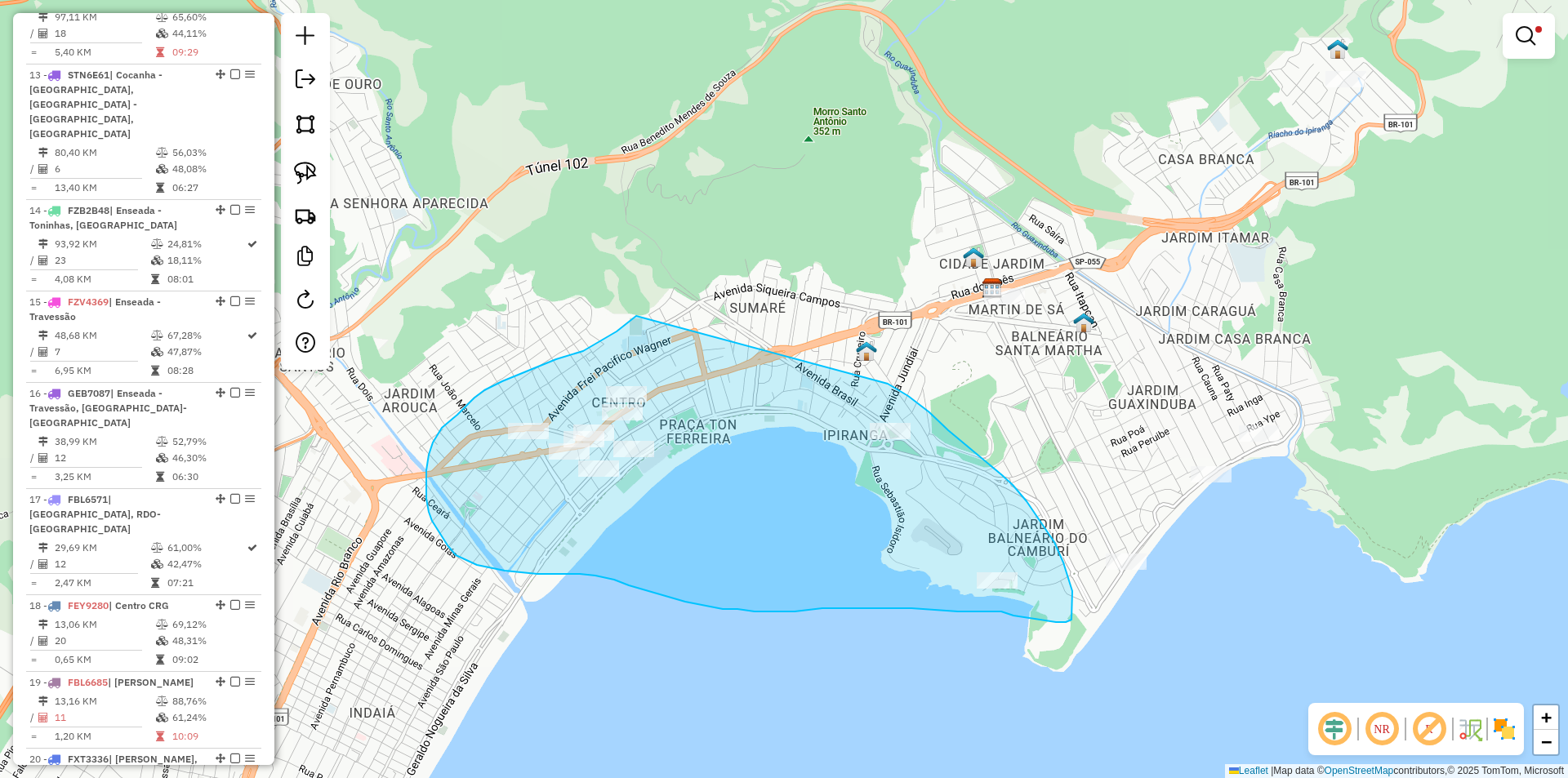
drag, startPoint x: 636, startPoint y: 316, endPoint x: 887, endPoint y: 384, distance: 260.0
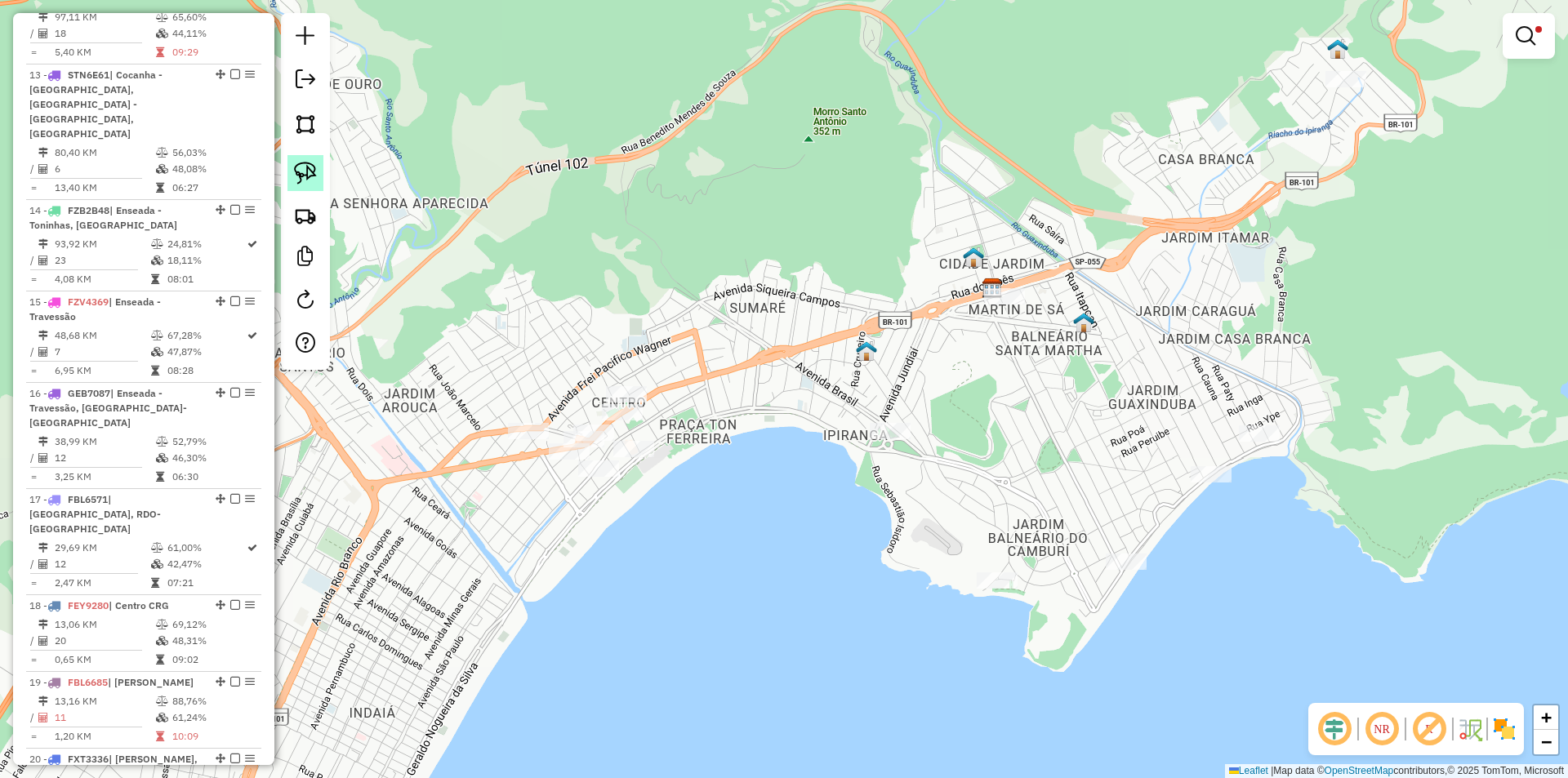
click at [307, 176] on img at bounding box center [305, 173] width 23 height 23
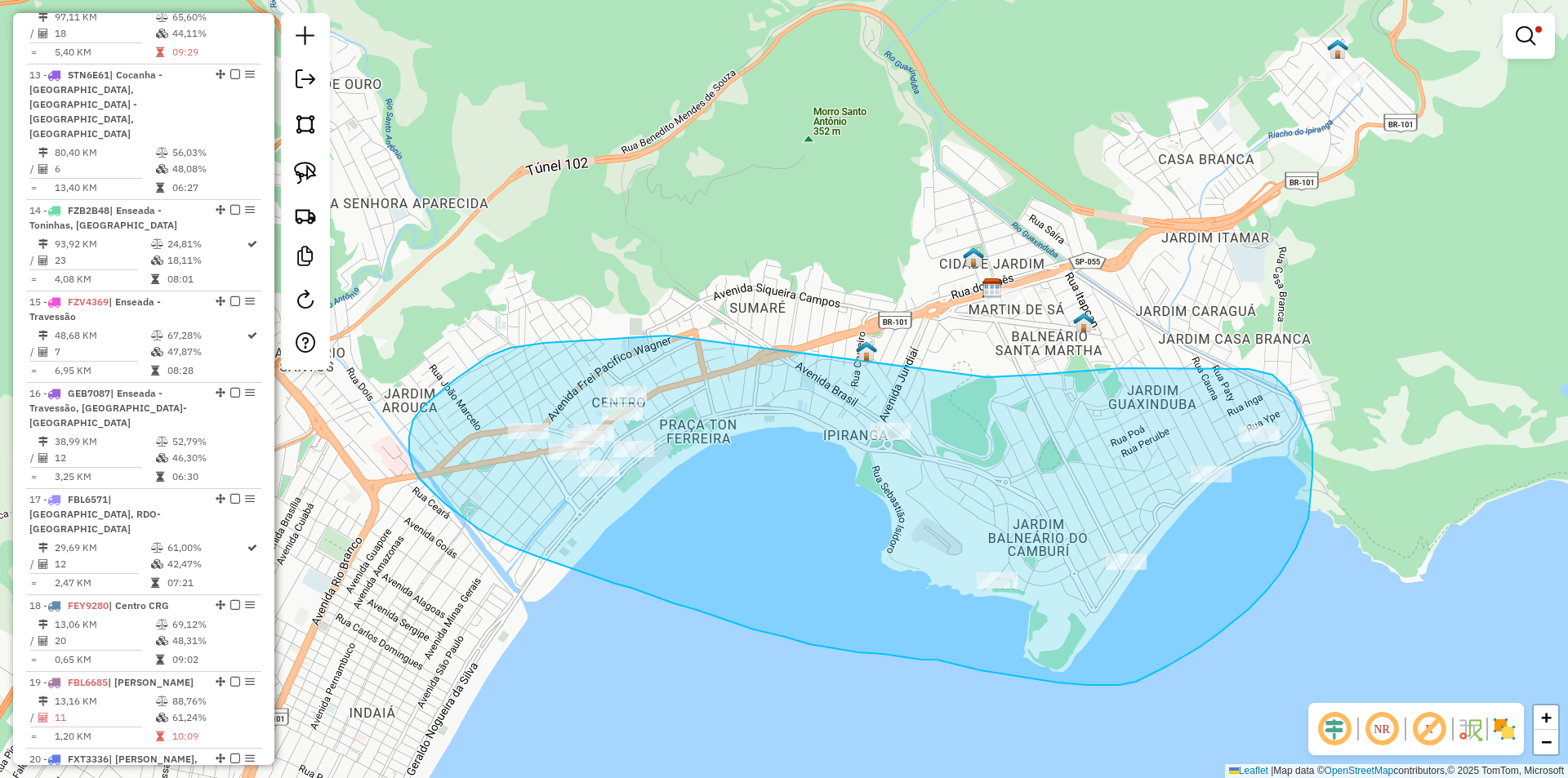
drag, startPoint x: 544, startPoint y: 343, endPoint x: 985, endPoint y: 377, distance: 442.3
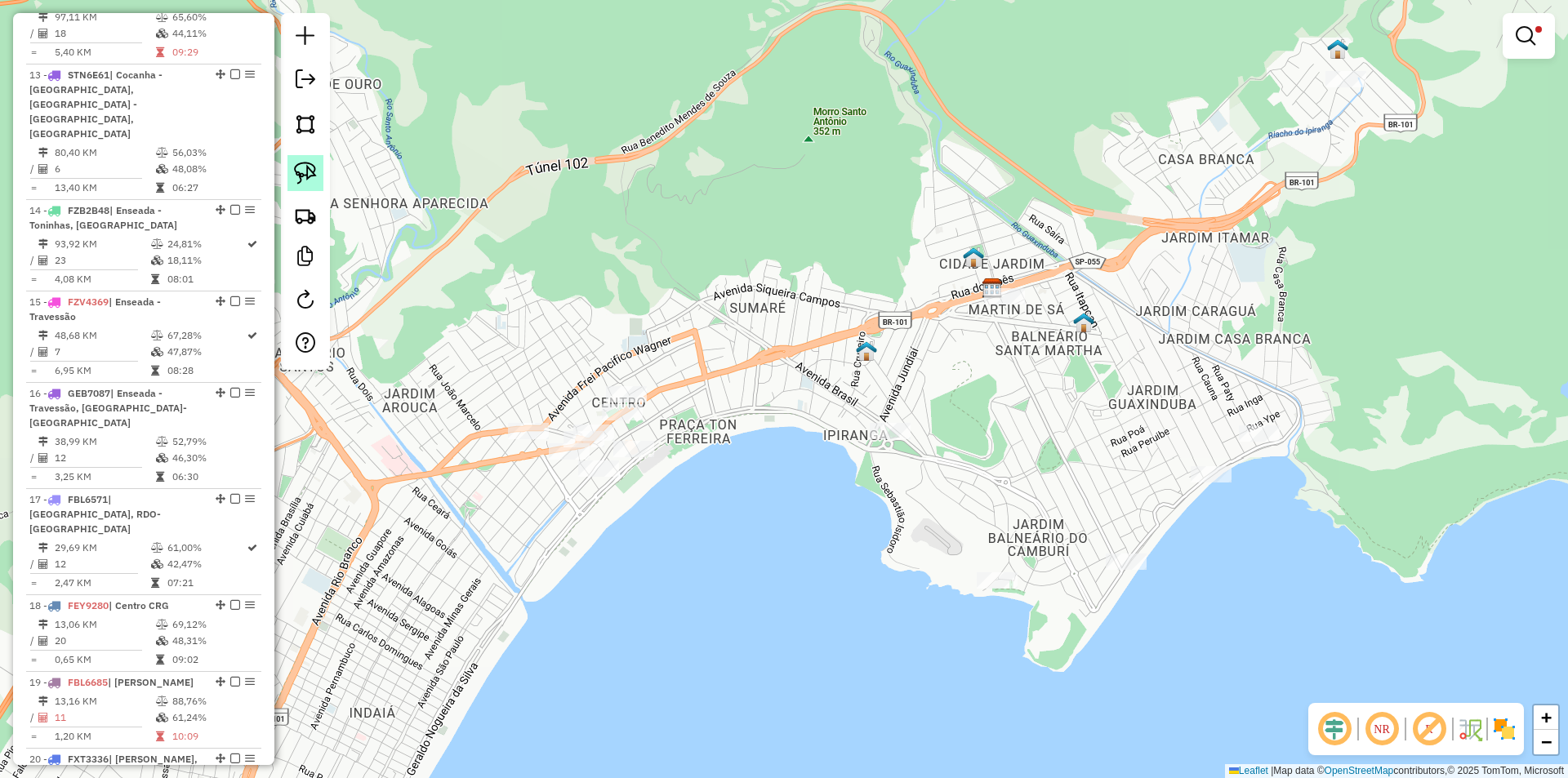
click at [296, 162] on img at bounding box center [305, 173] width 23 height 23
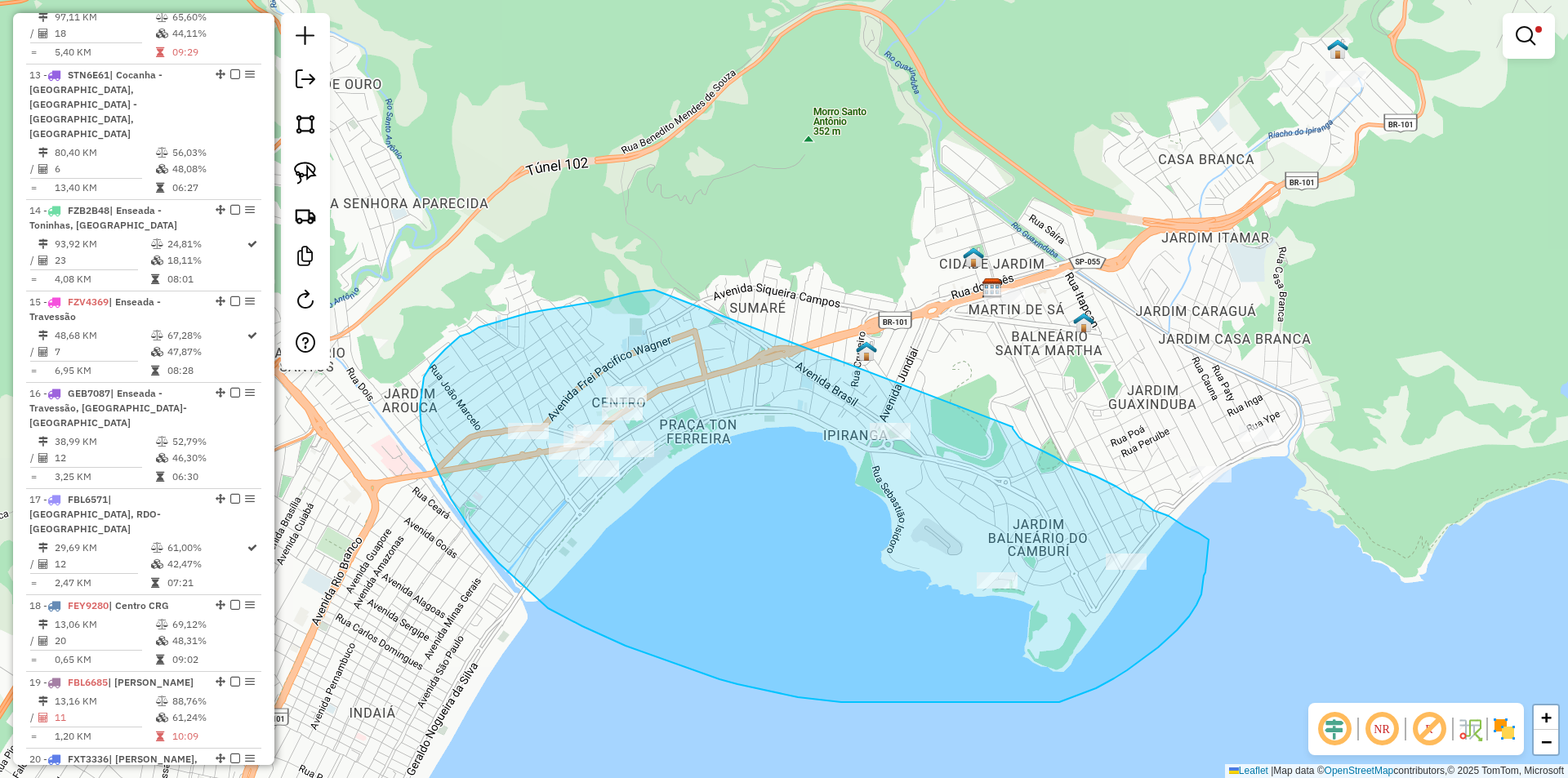
drag, startPoint x: 603, startPoint y: 300, endPoint x: 1013, endPoint y: 426, distance: 428.9
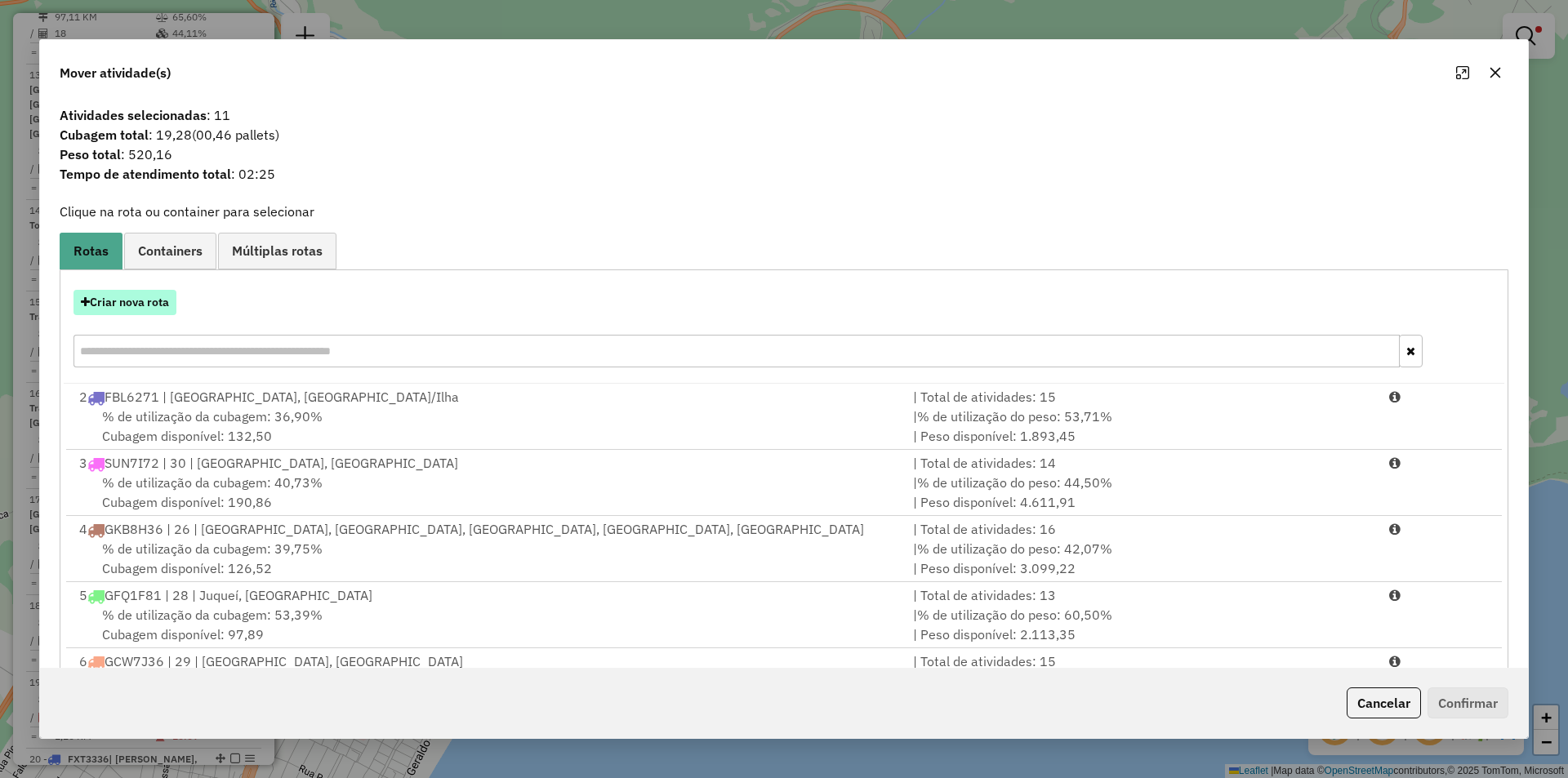
click at [145, 296] on button "Criar nova rota" at bounding box center [124, 302] width 103 height 26
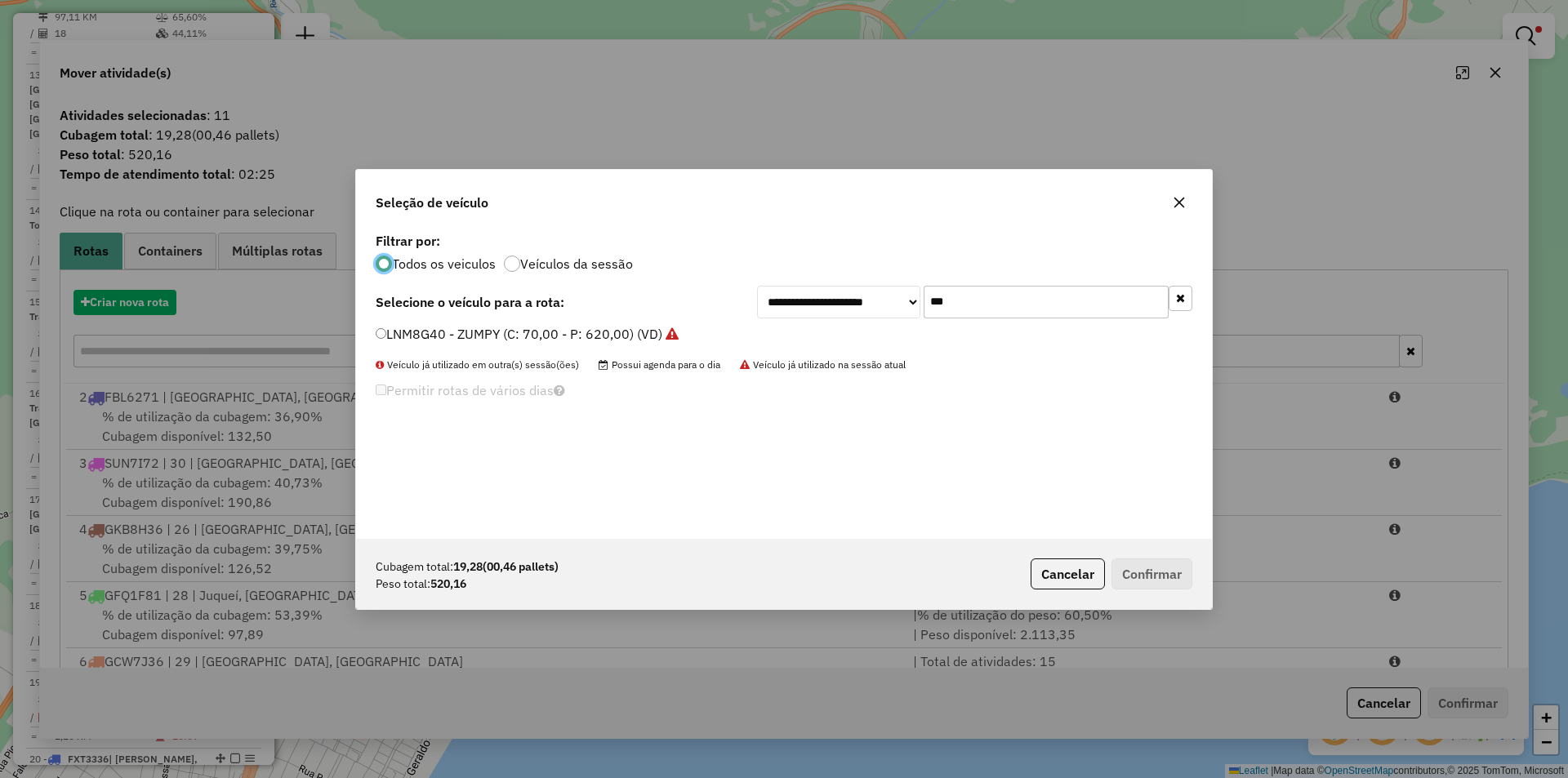
scroll to position [9, 5]
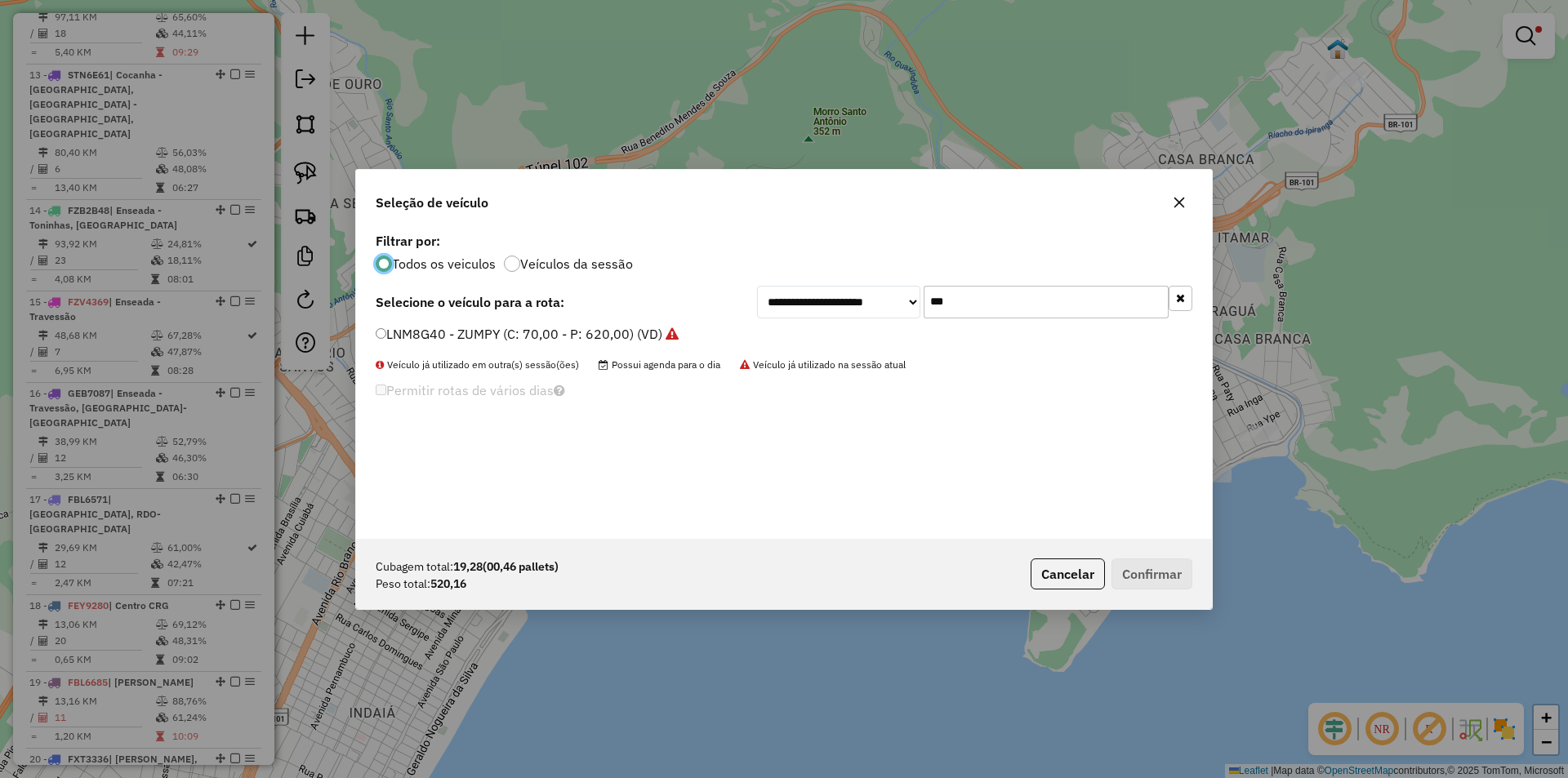
click at [473, 335] on label "LNM8G40 - ZUMPY (C: 70,00 - P: 620,00) (VD)" at bounding box center [527, 334] width 303 height 20
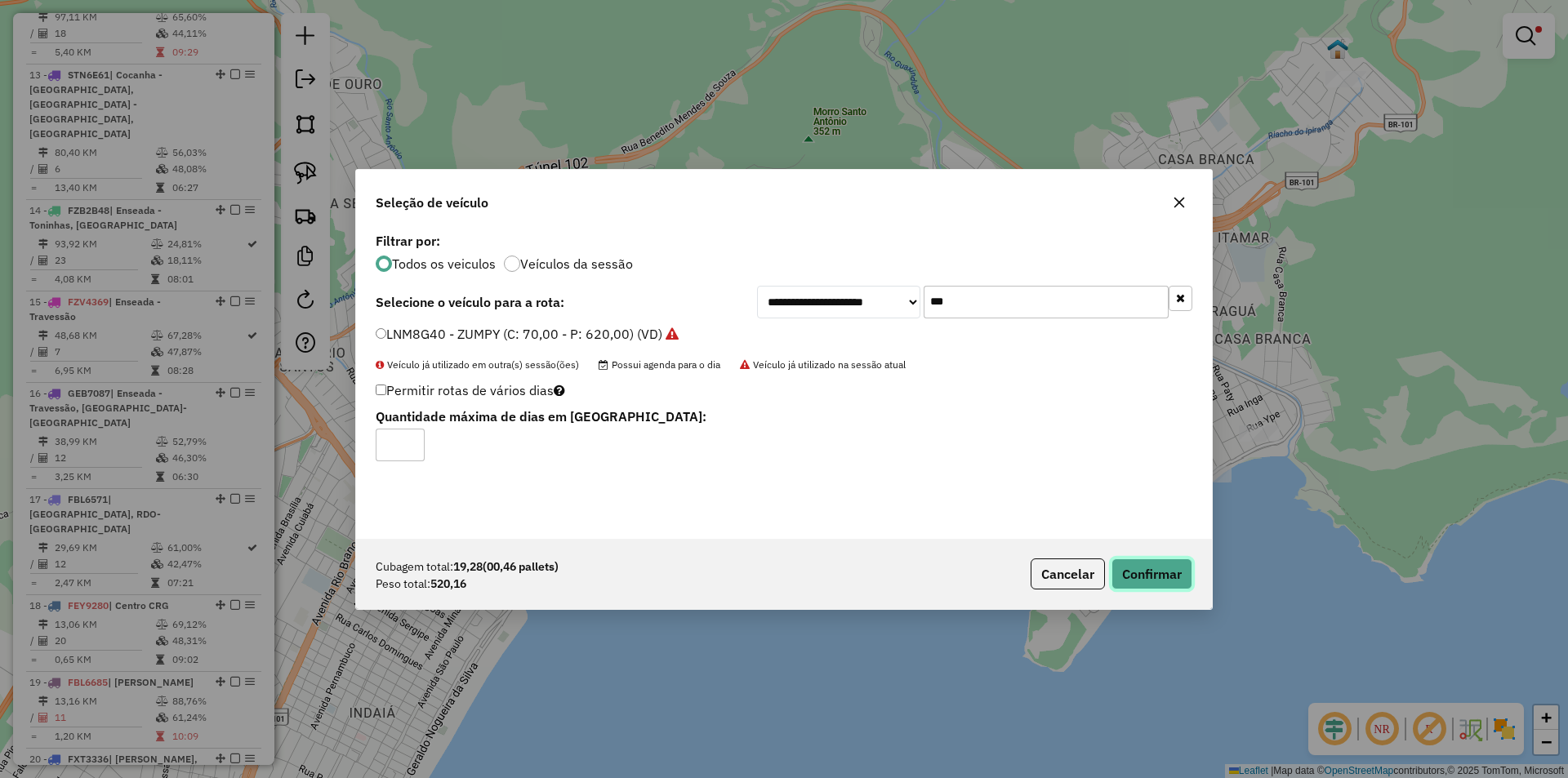
click at [1144, 563] on button "Confirmar" at bounding box center [1152, 574] width 81 height 31
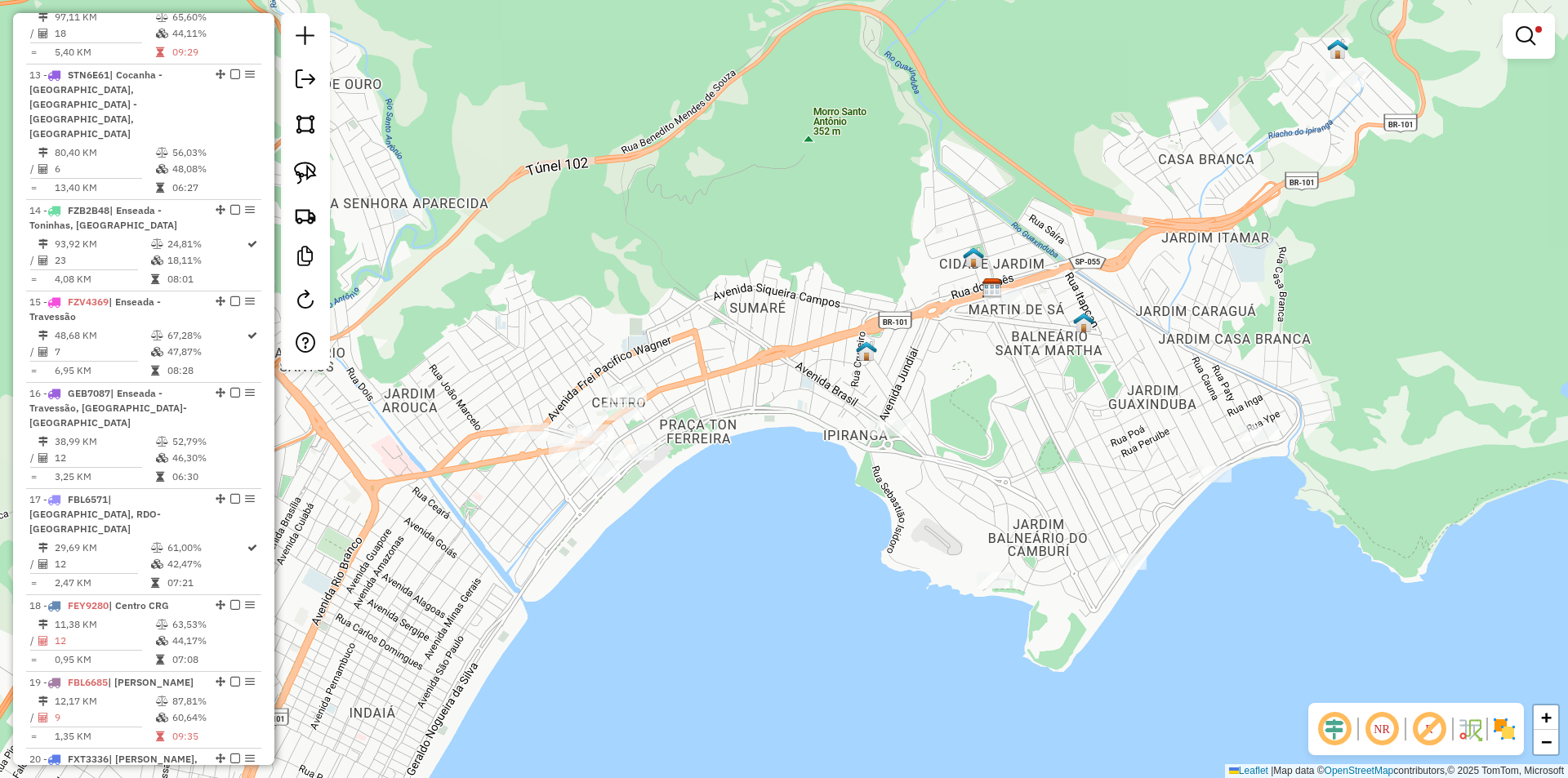
scroll to position [1760, 0]
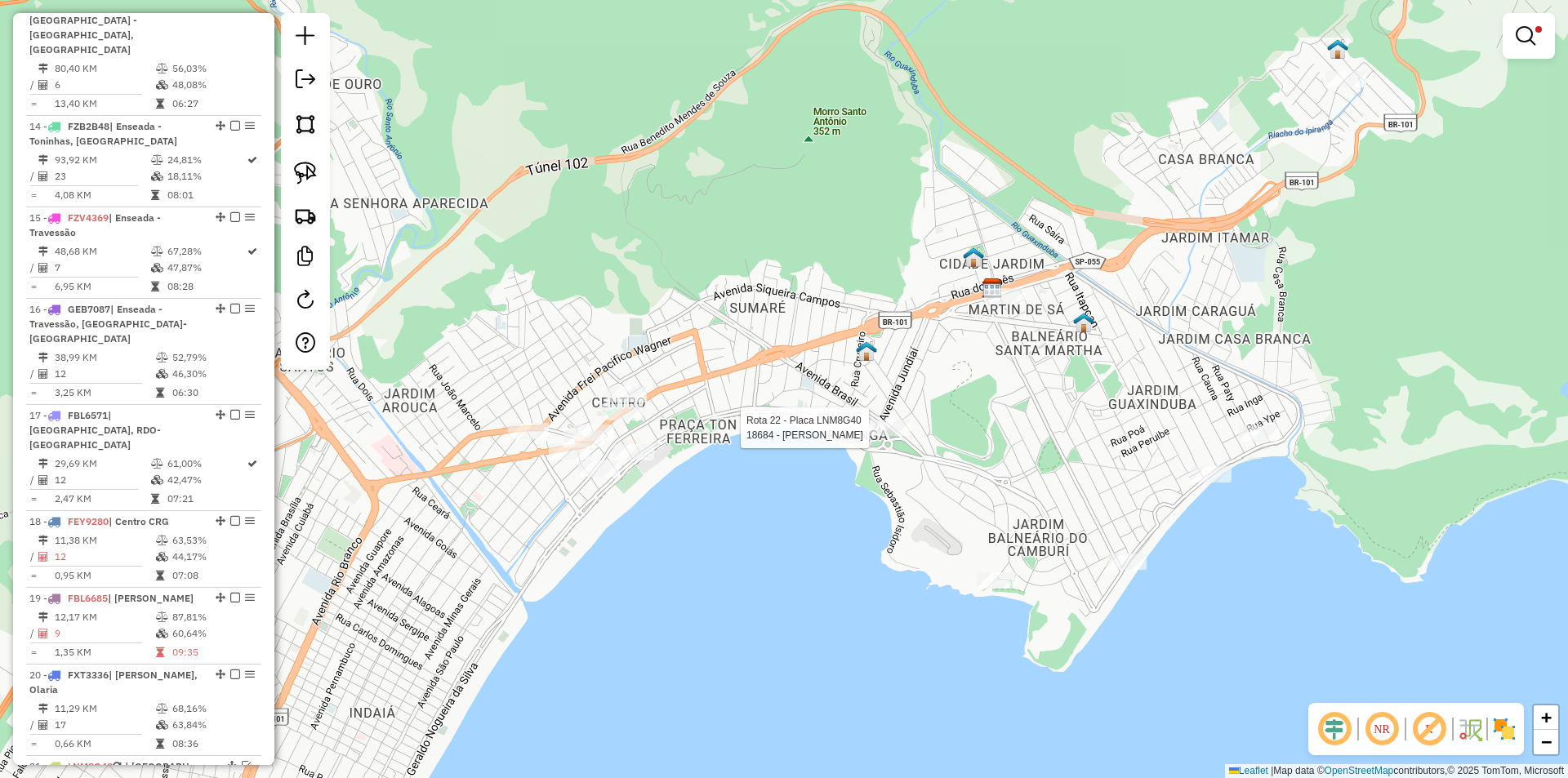
select select "*********"
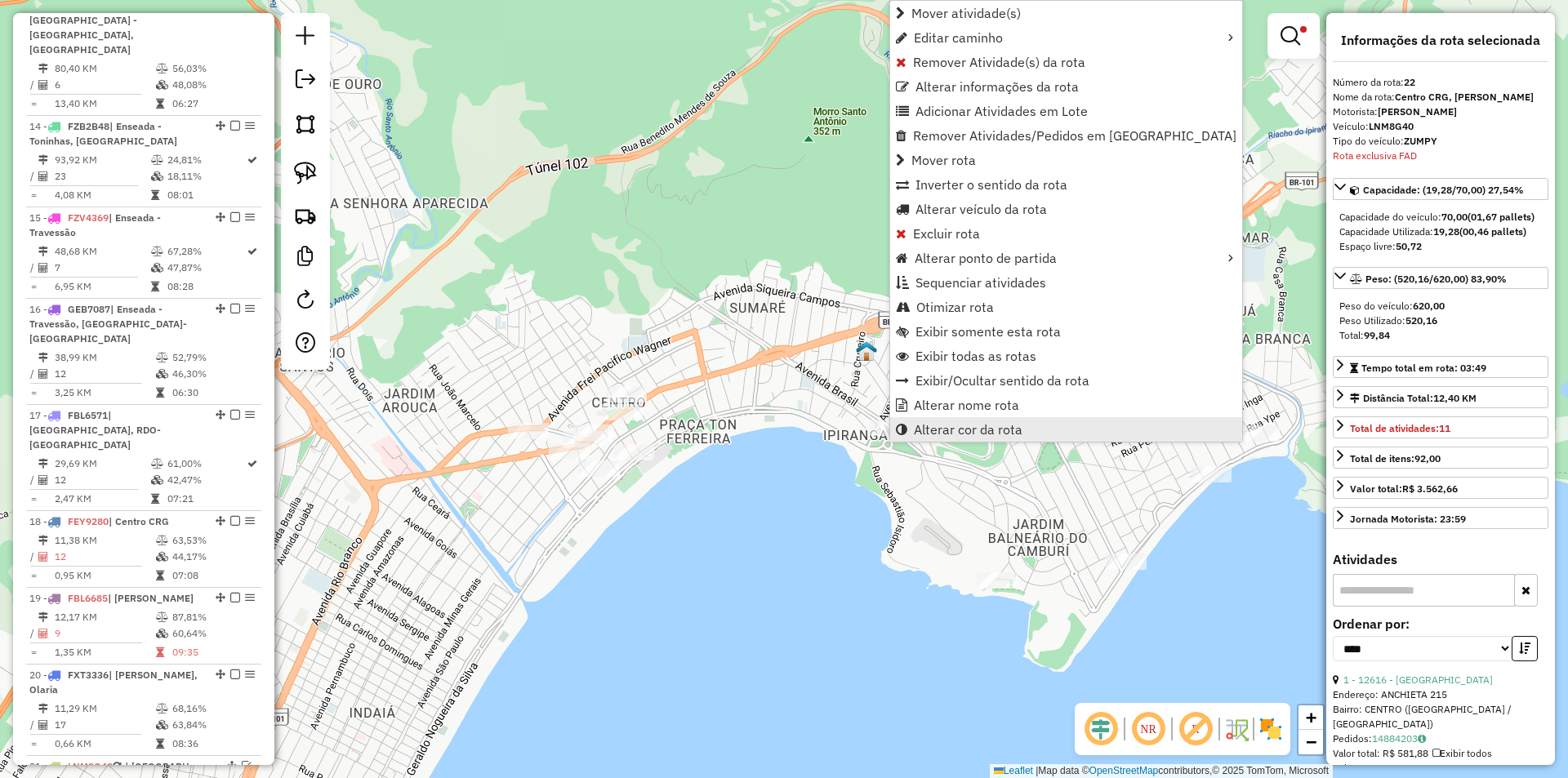
scroll to position [1768, 0]
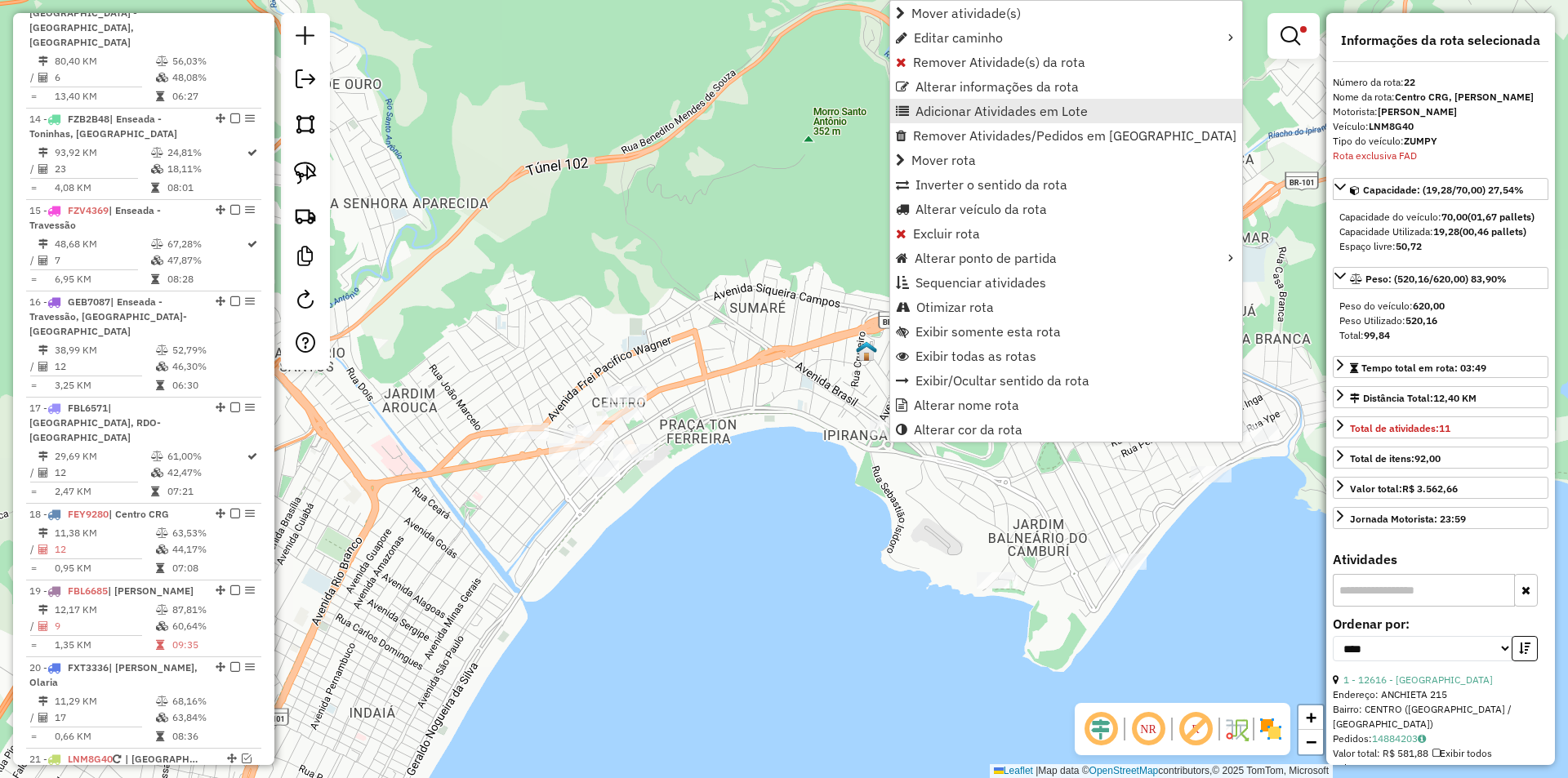
click at [932, 117] on span "Adicionar Atividades em Lote" at bounding box center [1002, 111] width 172 height 13
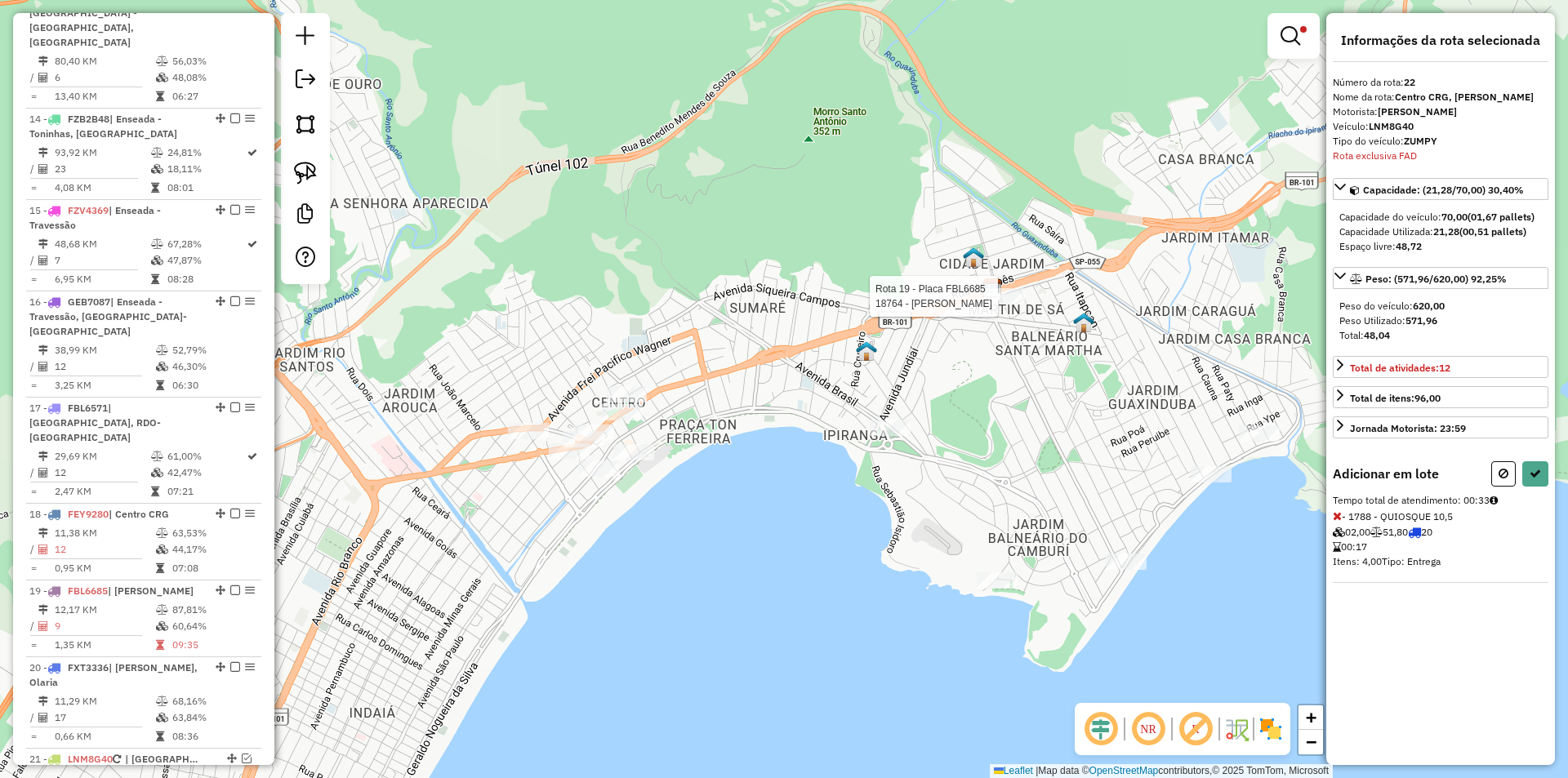
click at [1002, 305] on div at bounding box center [1004, 295] width 41 height 16
click at [1532, 467] on button at bounding box center [1535, 474] width 26 height 26
select select "*********"
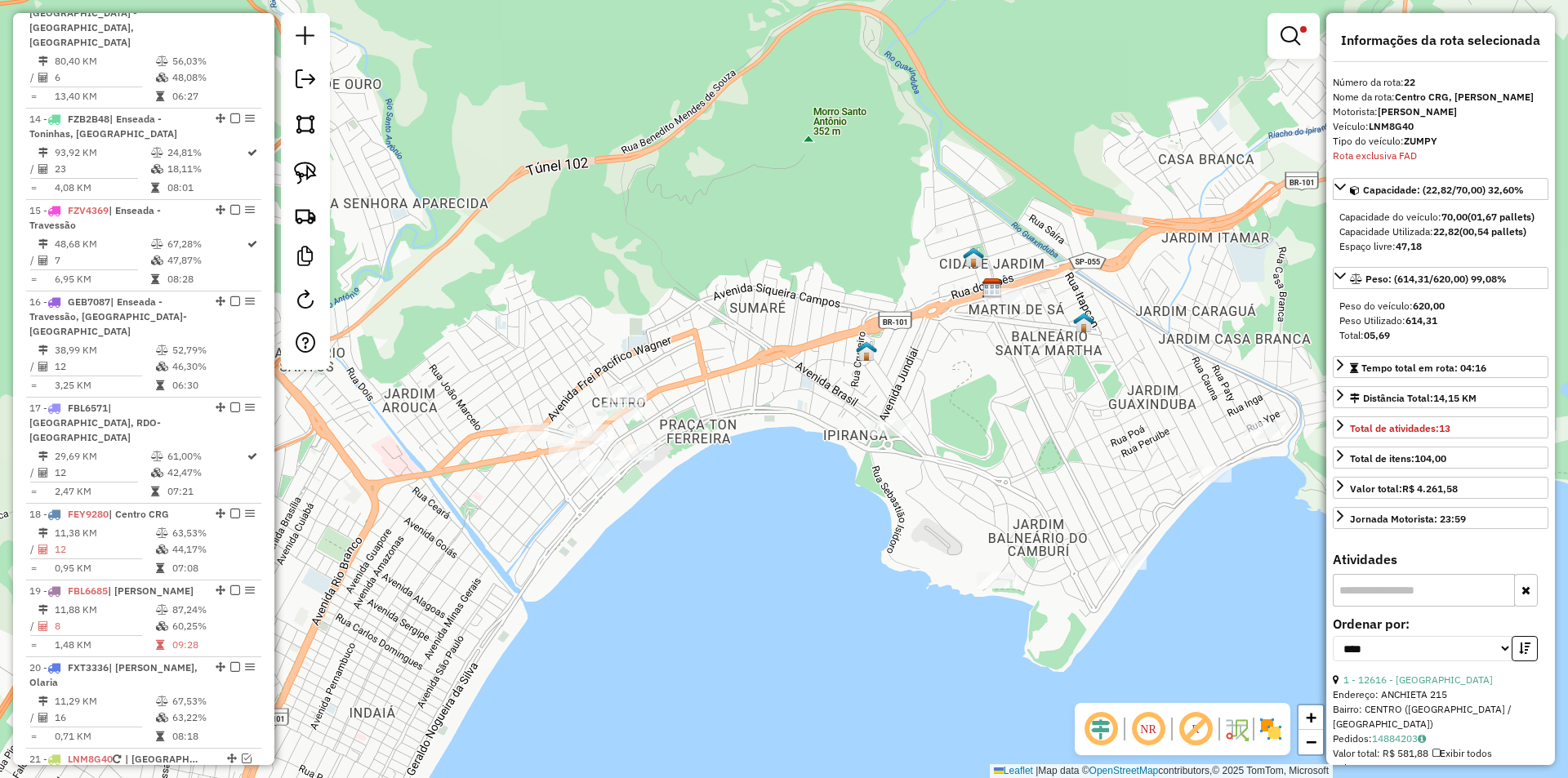
click at [230, 775] on em at bounding box center [235, 781] width 10 height 10
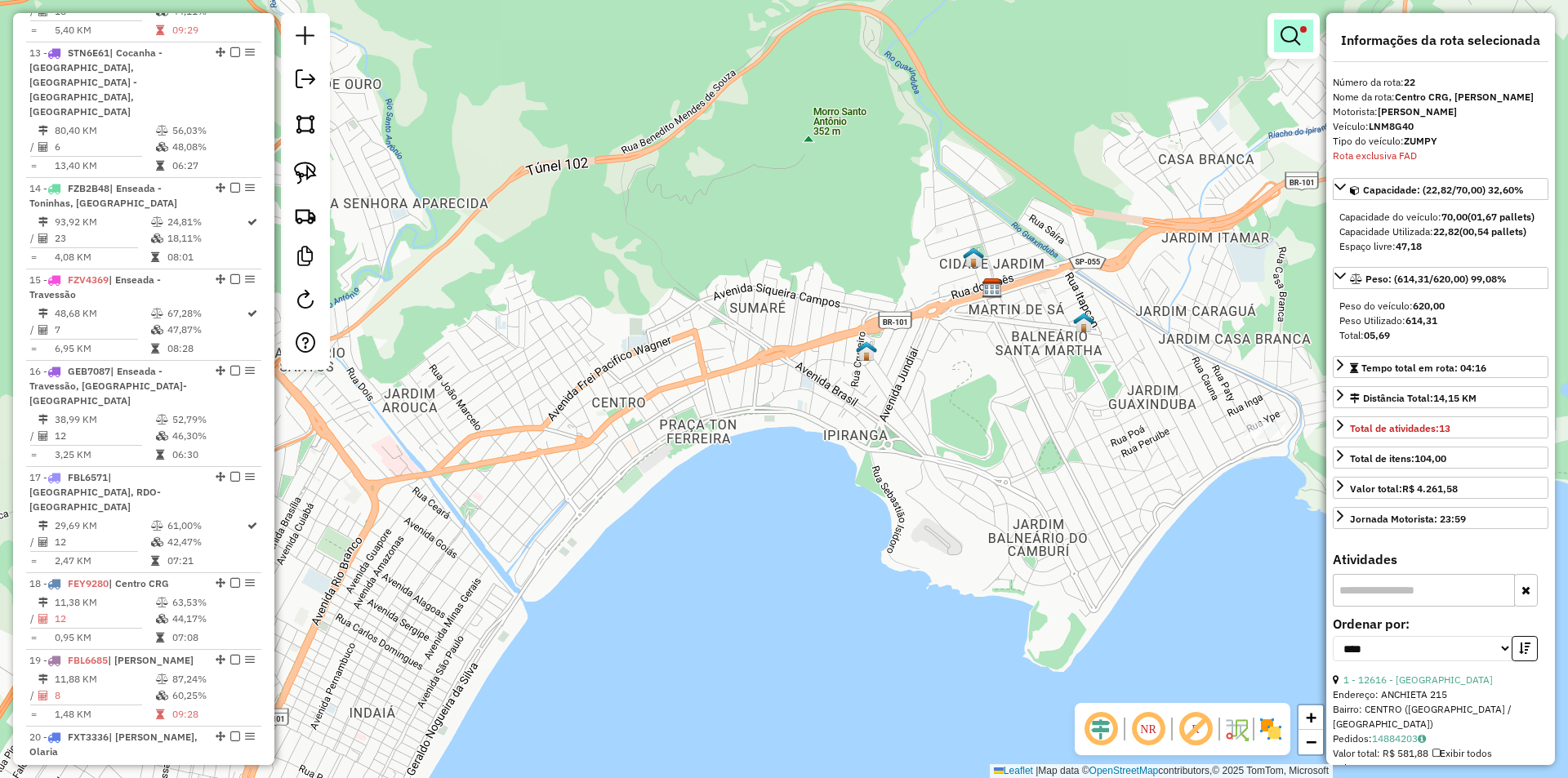
click at [1280, 44] on em at bounding box center [1289, 36] width 20 height 20
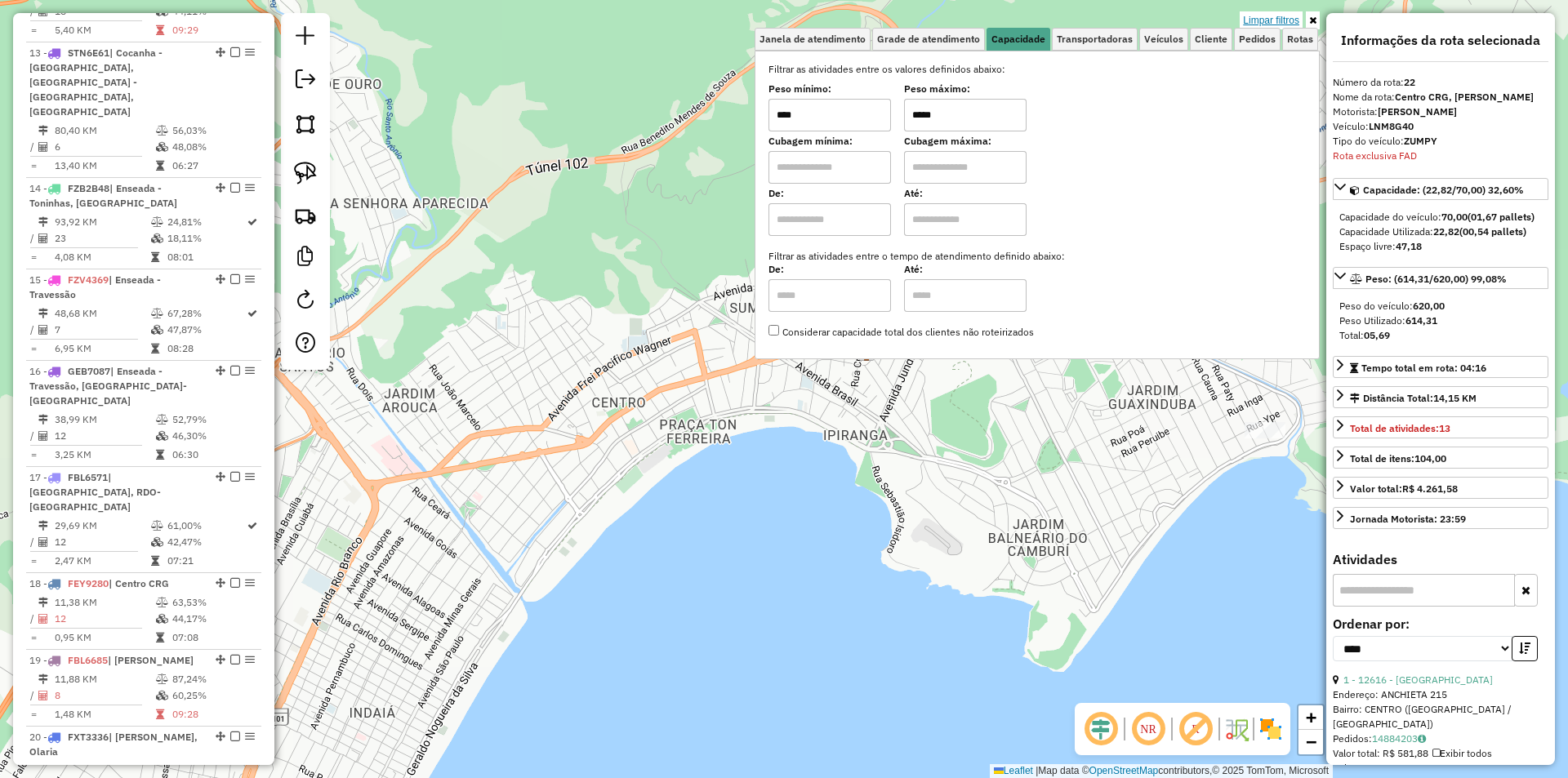
click at [1281, 15] on link "Limpar filtros" at bounding box center [1271, 20] width 63 height 18
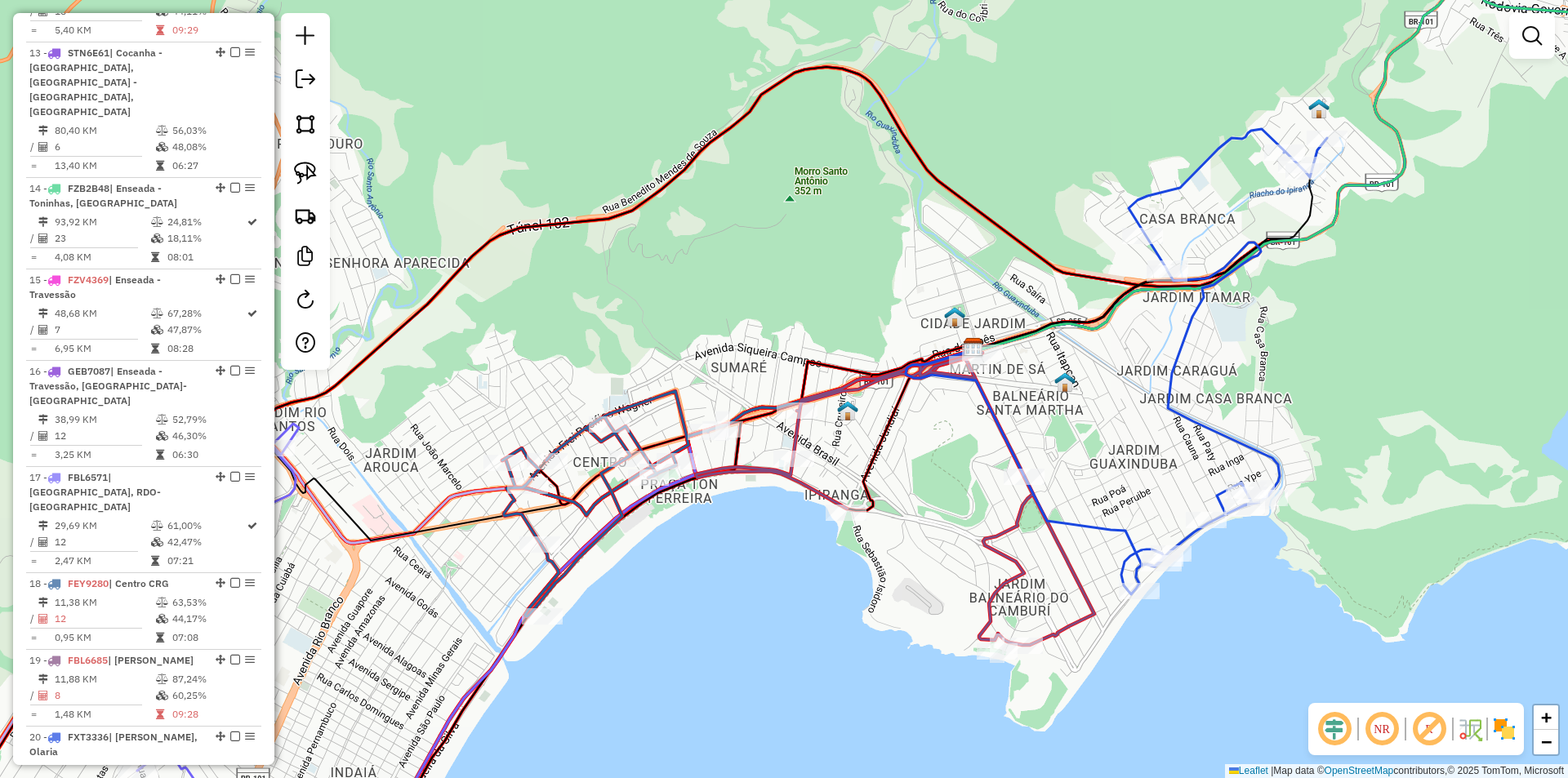
drag, startPoint x: 1112, startPoint y: 348, endPoint x: 949, endPoint y: 550, distance: 259.6
click at [949, 550] on div "Janela de atendimento Grade de atendimento Capacidade Transportadoras Veículos …" at bounding box center [784, 389] width 1568 height 778
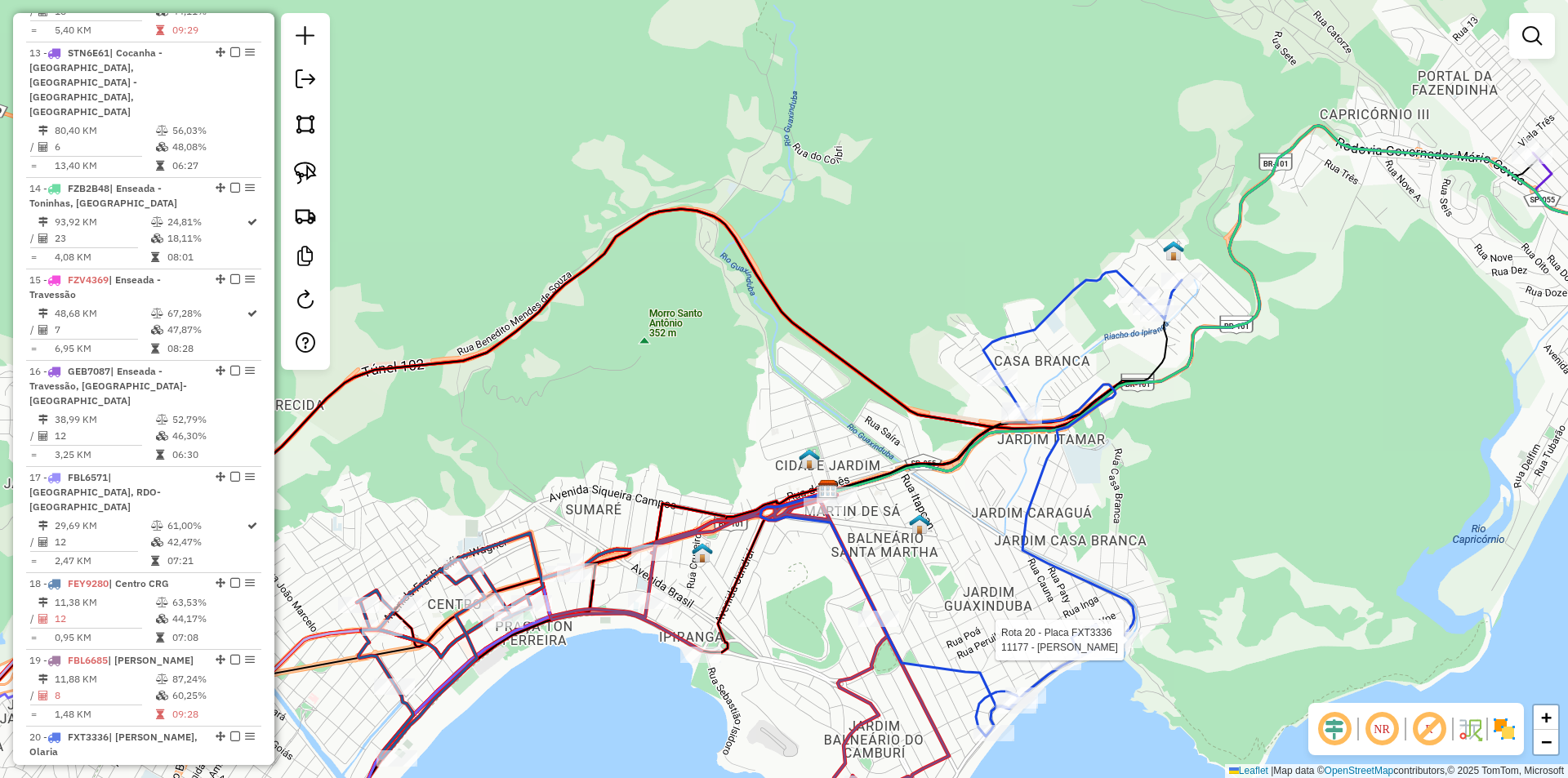
select select "*********"
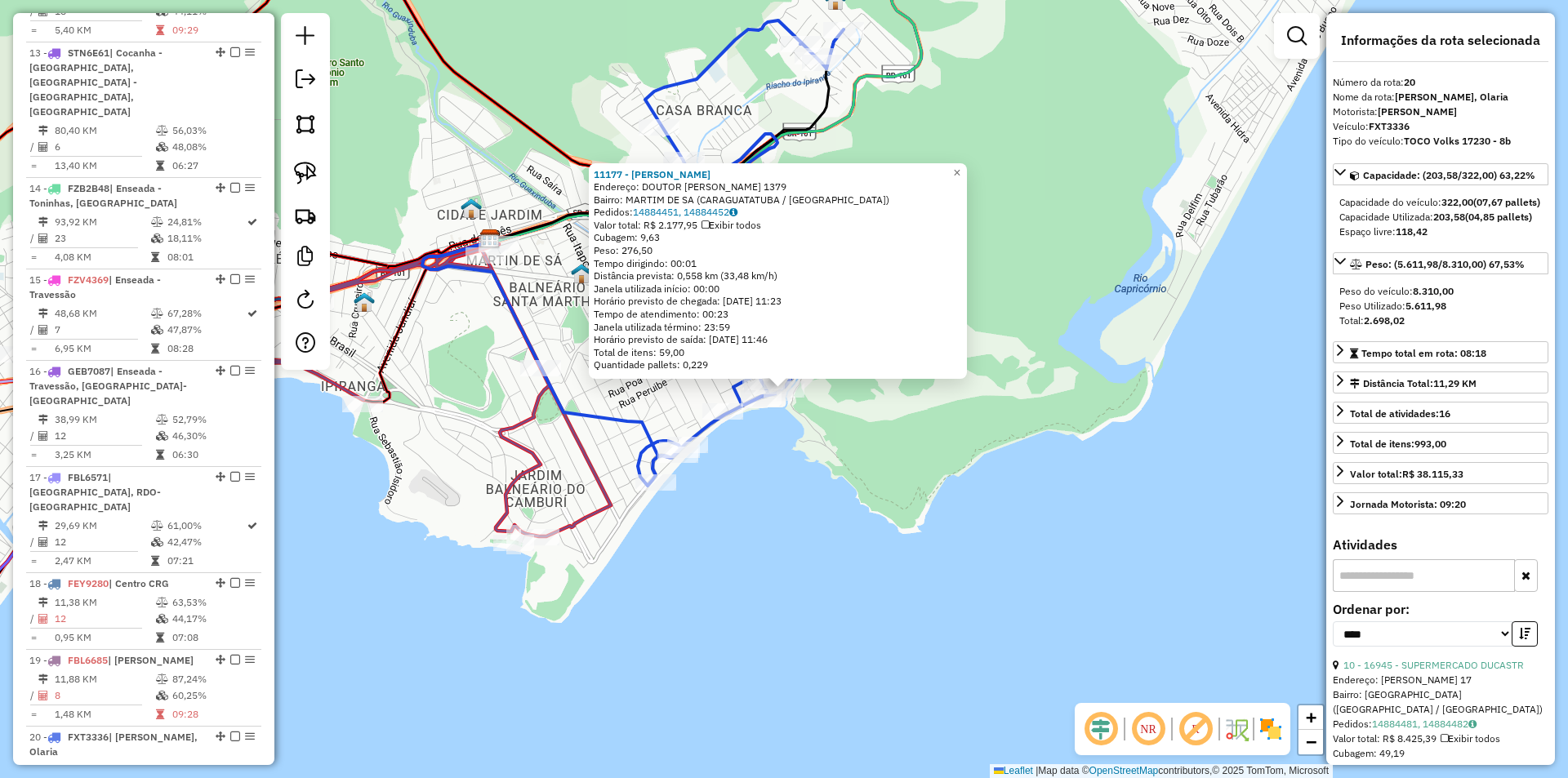
click at [893, 610] on div "11177 - CLAUDIA PIRES Endereço: DOUTOR ALDINO SCHIAVE 1379 Bairro: MARTIM DE SA…" at bounding box center [784, 389] width 1568 height 778
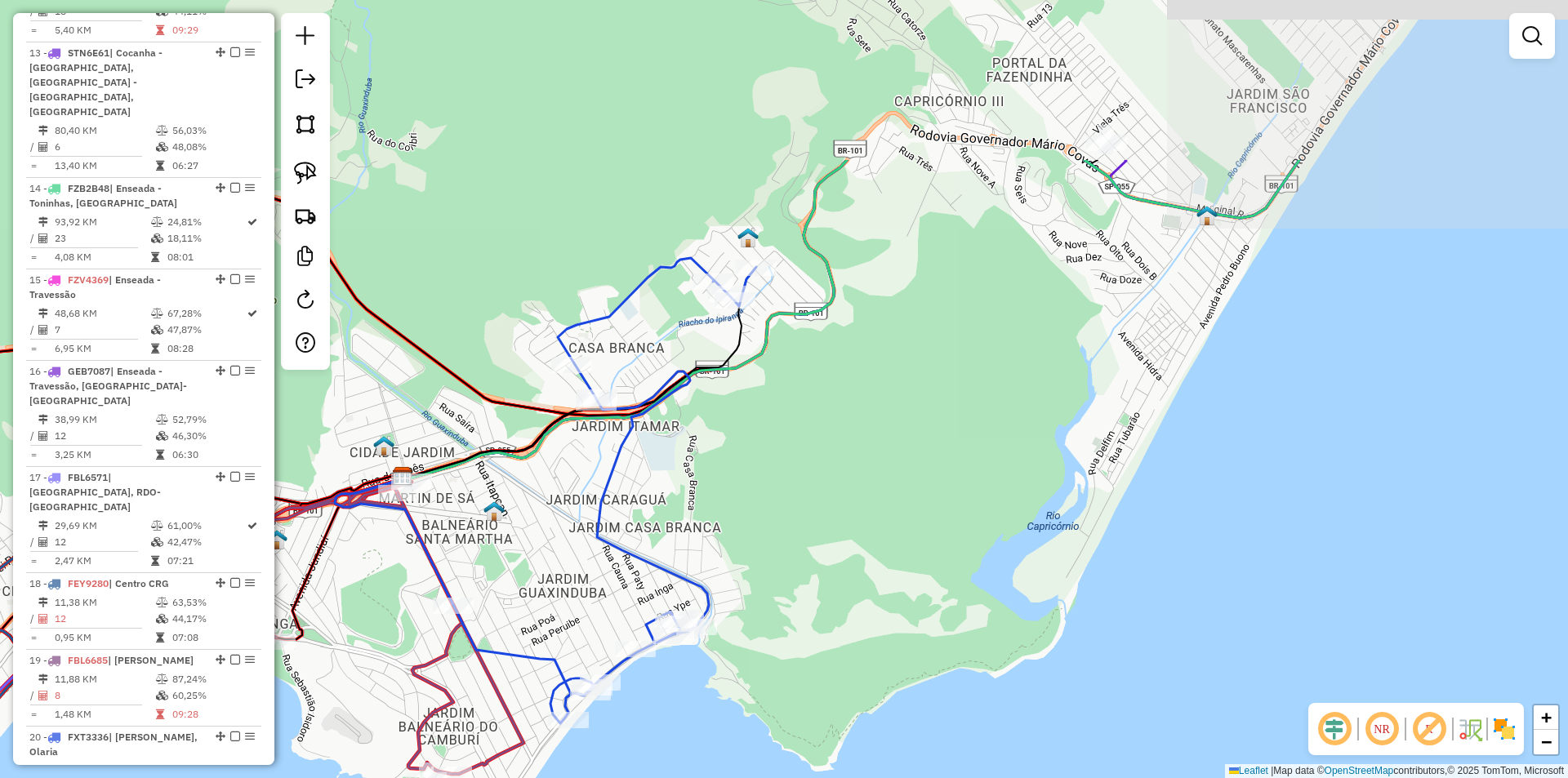
drag, startPoint x: 818, startPoint y: 652, endPoint x: 718, endPoint y: 772, distance: 156.2
click at [718, 772] on div "Janela de atendimento Grade de atendimento Capacidade Transportadoras Veículos …" at bounding box center [784, 389] width 1568 height 778
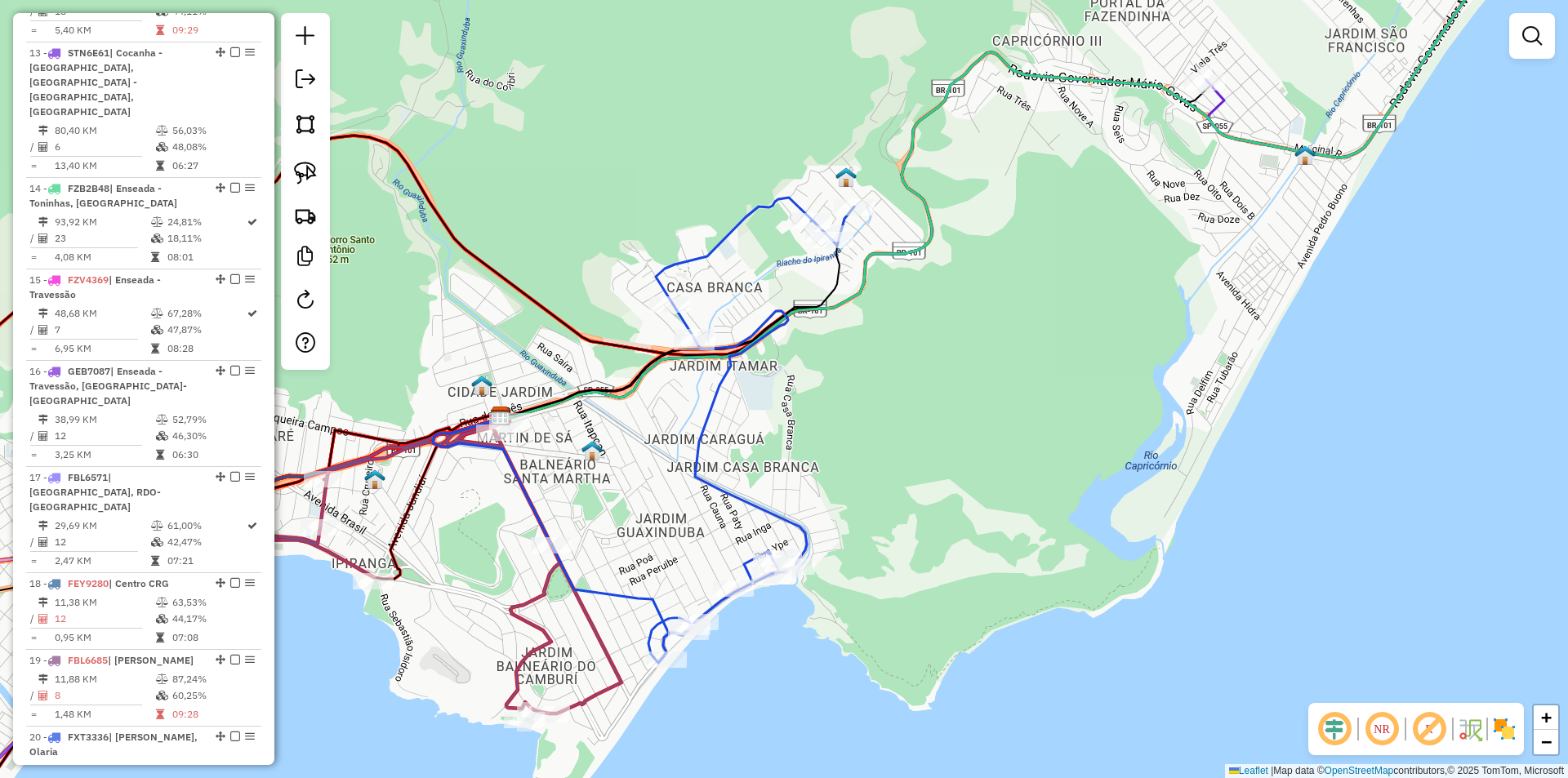
drag, startPoint x: 774, startPoint y: 570, endPoint x: 1127, endPoint y: 325, distance: 429.7
click at [1127, 325] on div "Janela de atendimento Grade de atendimento Capacidade Transportadoras Veículos …" at bounding box center [784, 389] width 1568 height 778
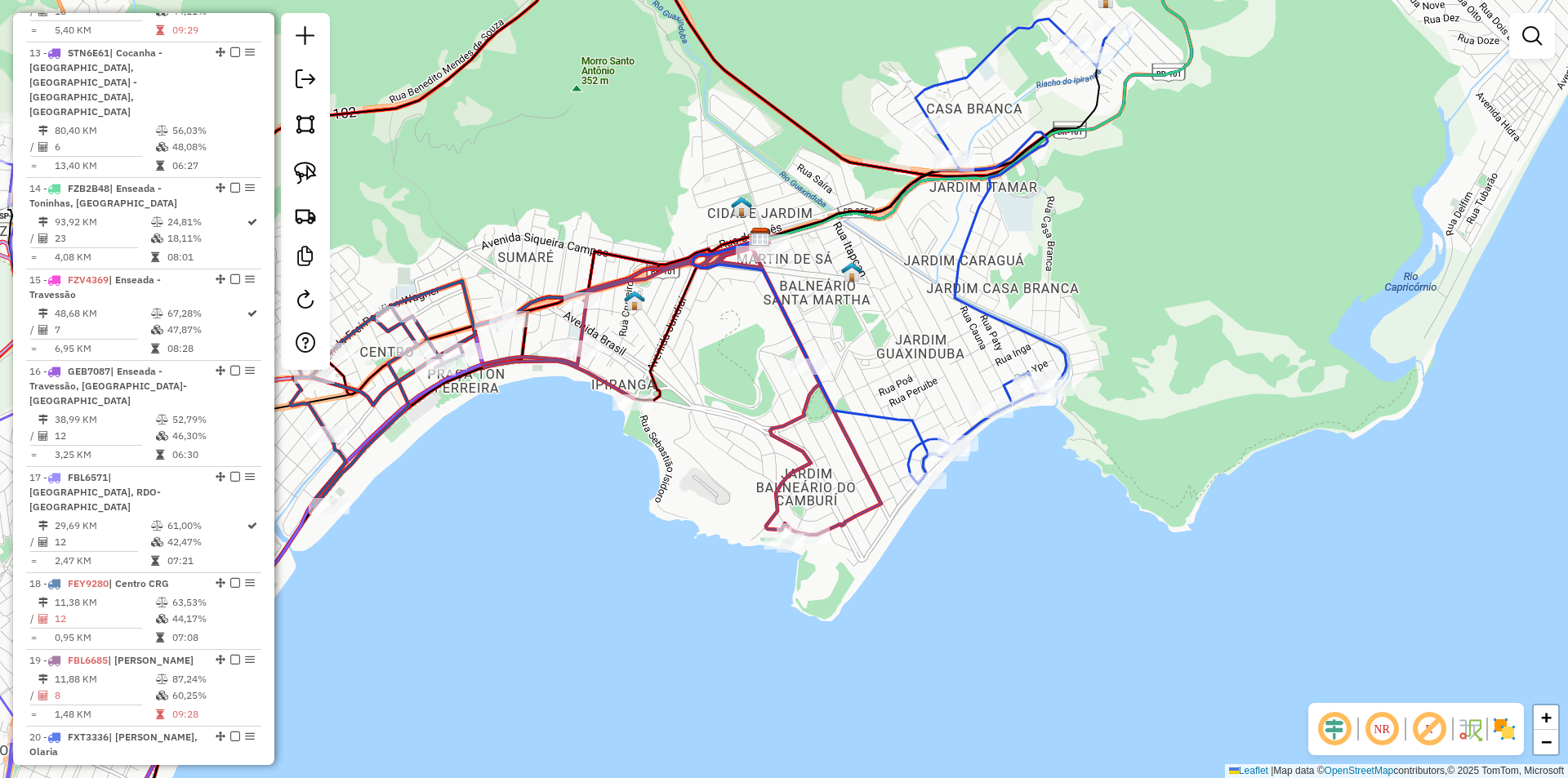
drag, startPoint x: 624, startPoint y: 541, endPoint x: 692, endPoint y: 488, distance: 86.2
click at [693, 498] on div "Janela de atendimento Grade de atendimento Capacidade Transportadoras Veículos …" at bounding box center [784, 389] width 1568 height 778
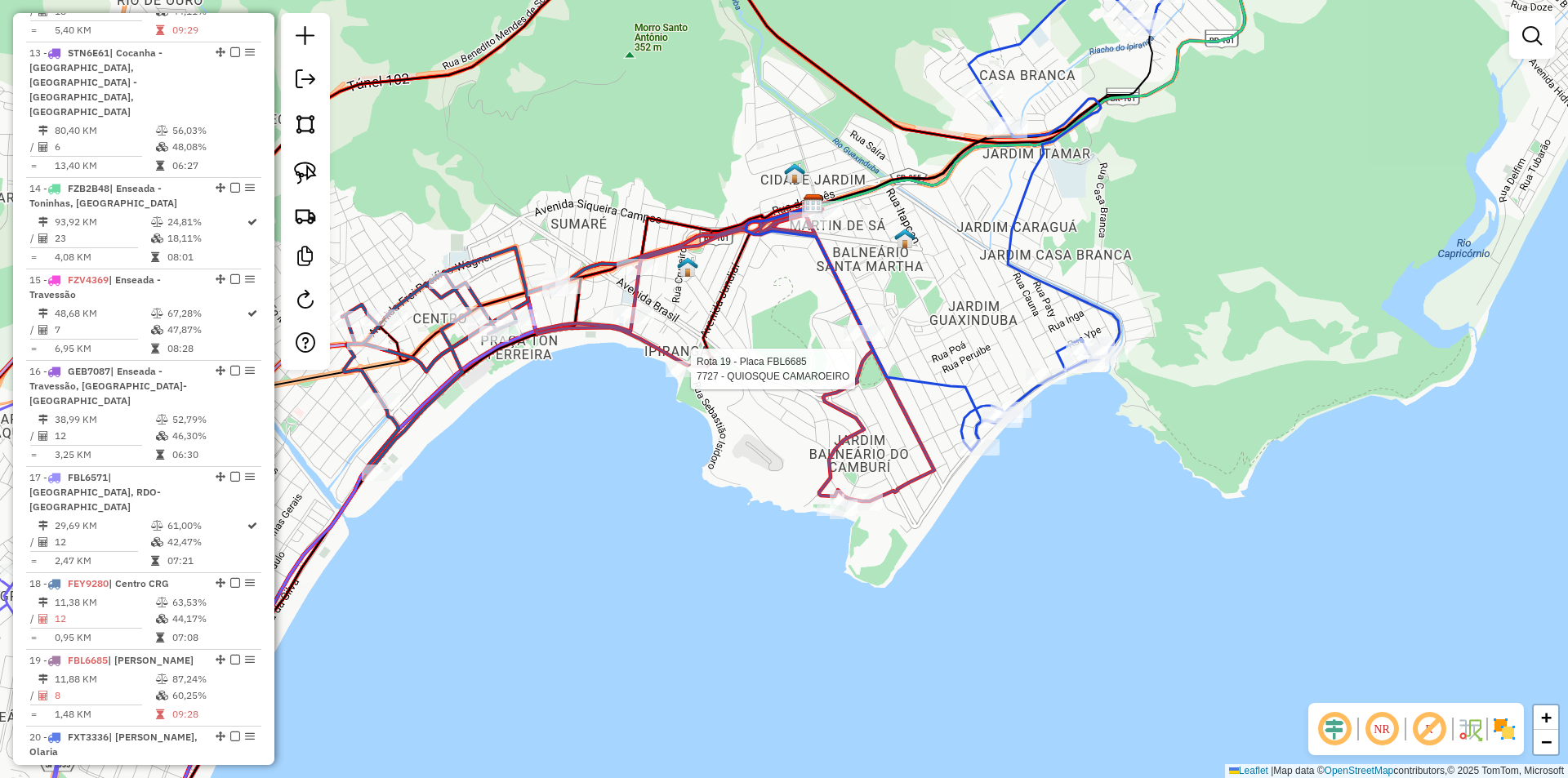
select select "*********"
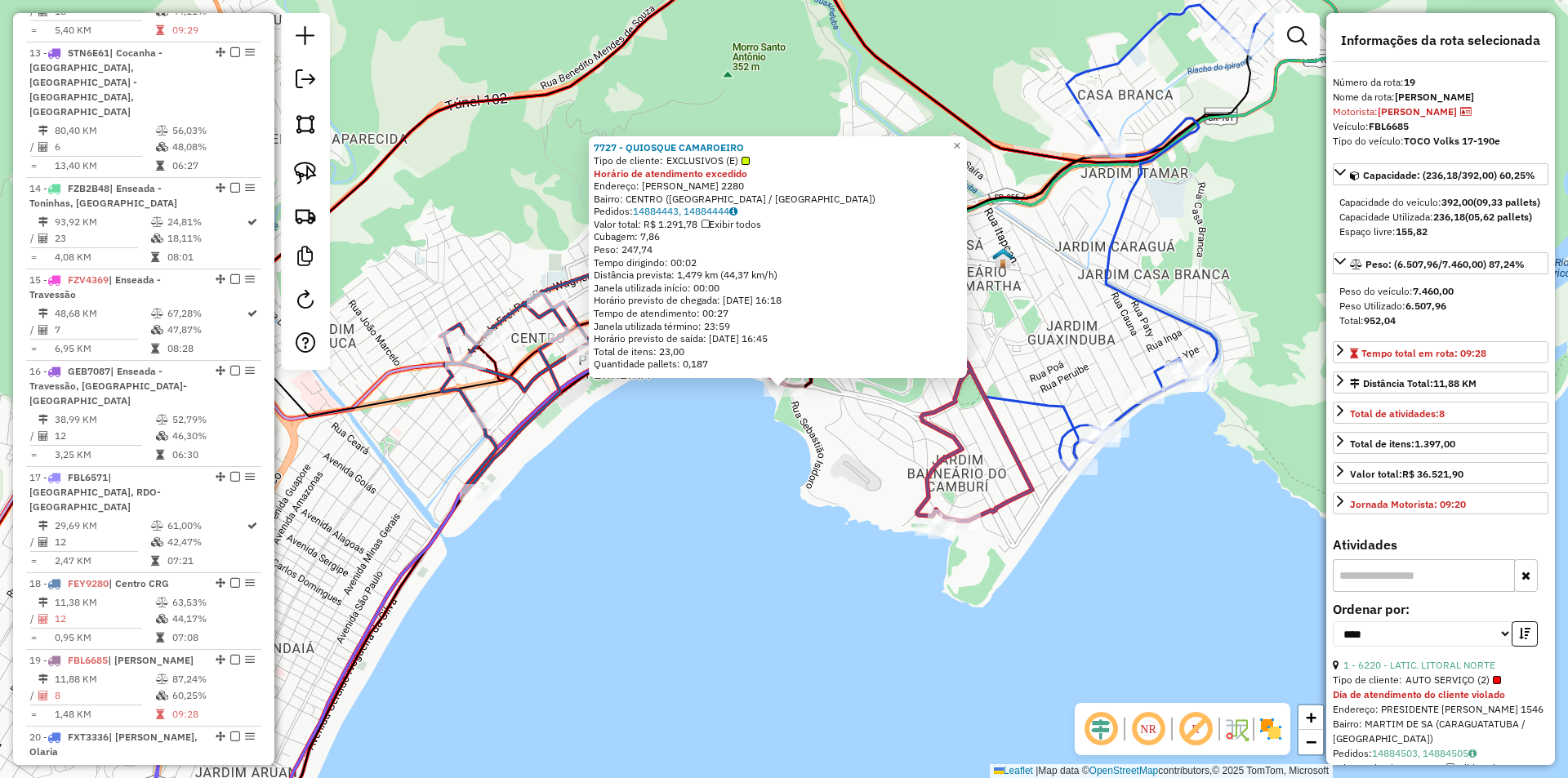
click at [721, 524] on div "7727 - QUIOSQUE CAMAROEIRO Tipo de cliente: EXCLUSIVOS (E) Horário de atendimen…" at bounding box center [784, 389] width 1568 height 778
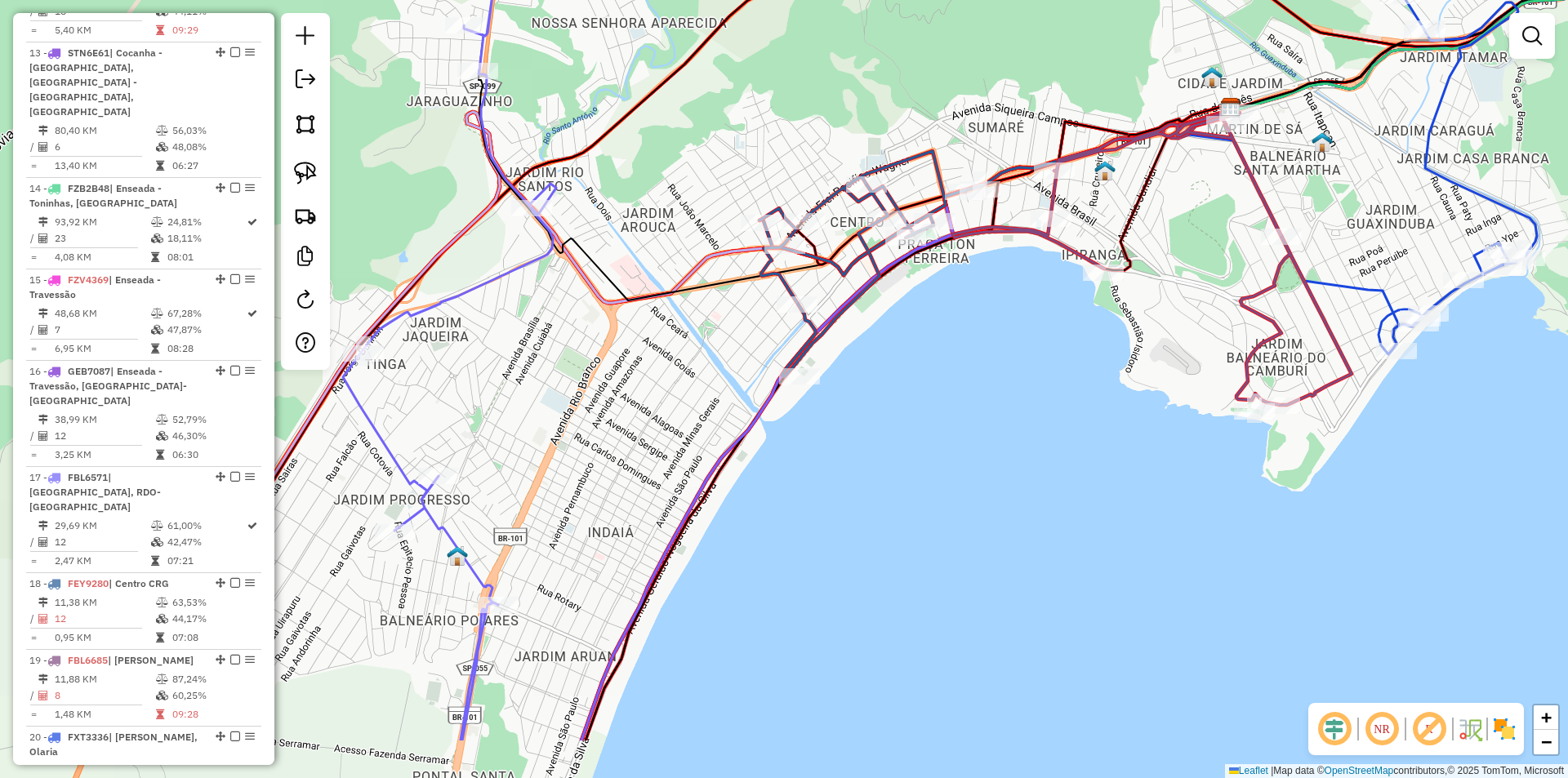
drag, startPoint x: 618, startPoint y: 518, endPoint x: 938, endPoint y: 402, distance: 340.4
click at [938, 402] on div "Janela de atendimento Grade de atendimento Capacidade Transportadoras Veículos …" at bounding box center [784, 389] width 1568 height 778
select select "*********"
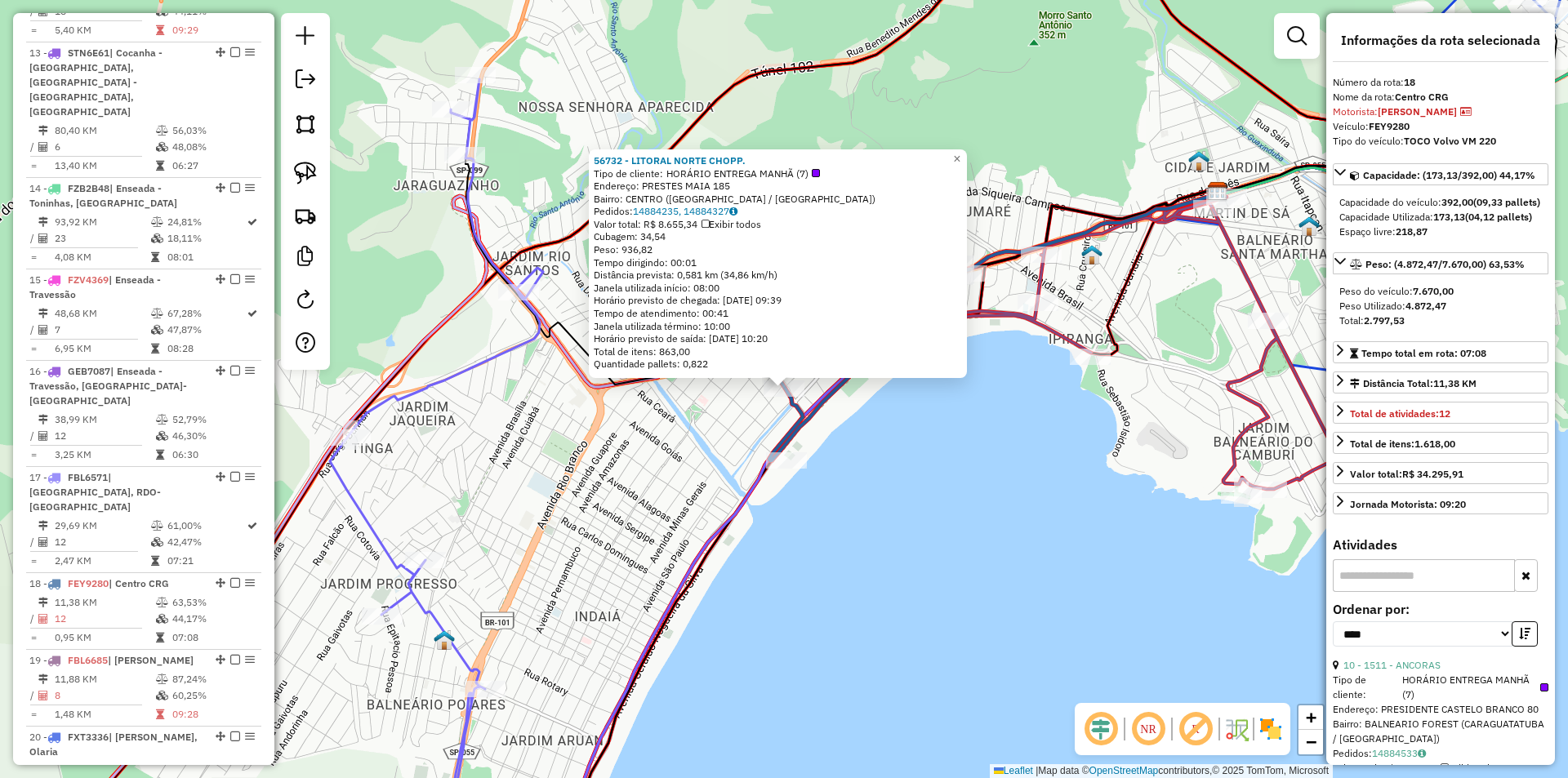
click at [836, 643] on div "56732 - LITORAL NORTE CHOPP. Tipo de cliente: HORÁRIO ENTREGA MANHÃ (7) Endereç…" at bounding box center [784, 389] width 1568 height 778
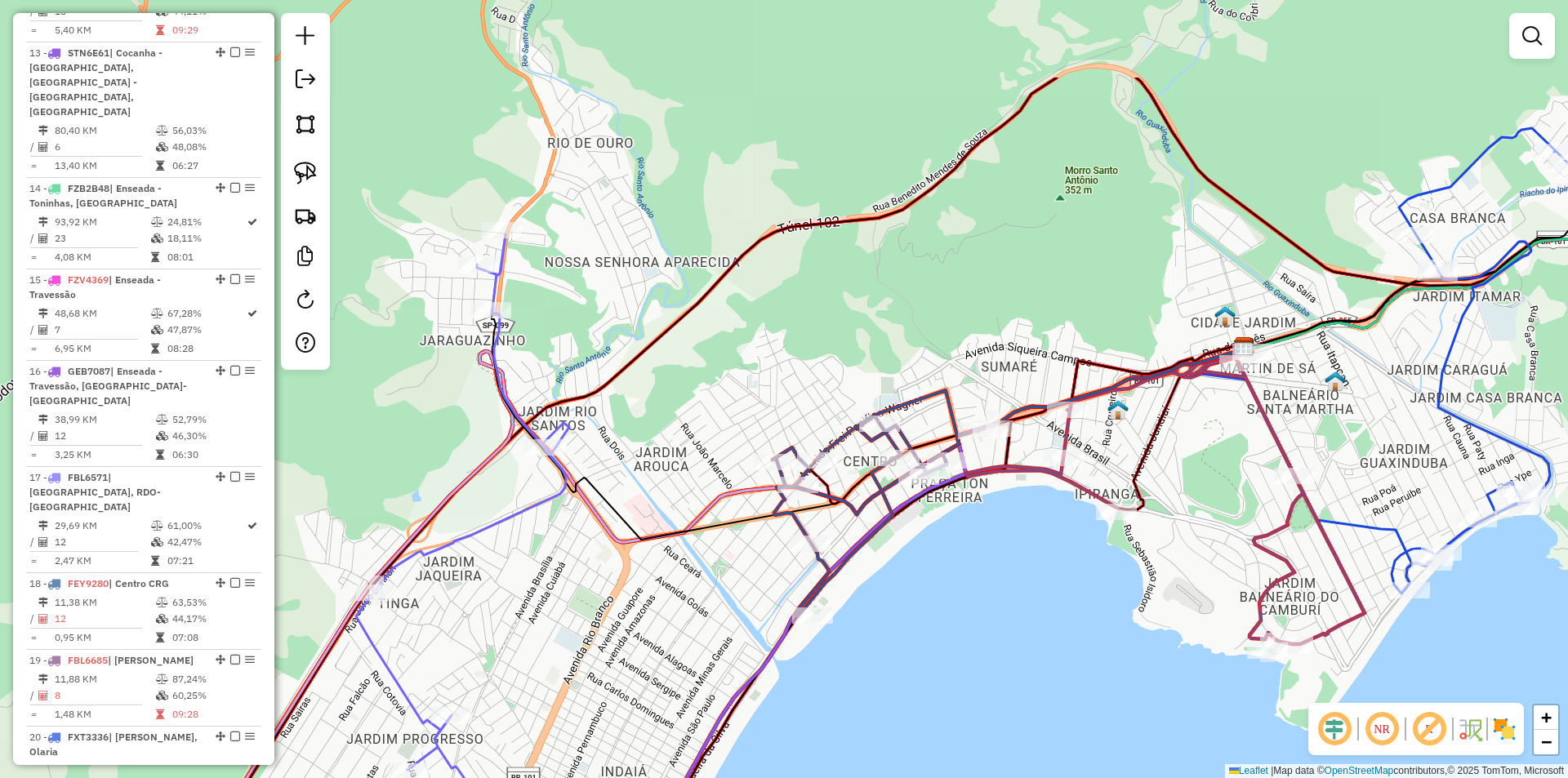
drag, startPoint x: 552, startPoint y: 405, endPoint x: 578, endPoint y: 560, distance: 157.2
click at [578, 560] on div "Janela de atendimento Grade de atendimento Capacidade Transportadoras Veículos …" at bounding box center [784, 389] width 1568 height 778
select select "*********"
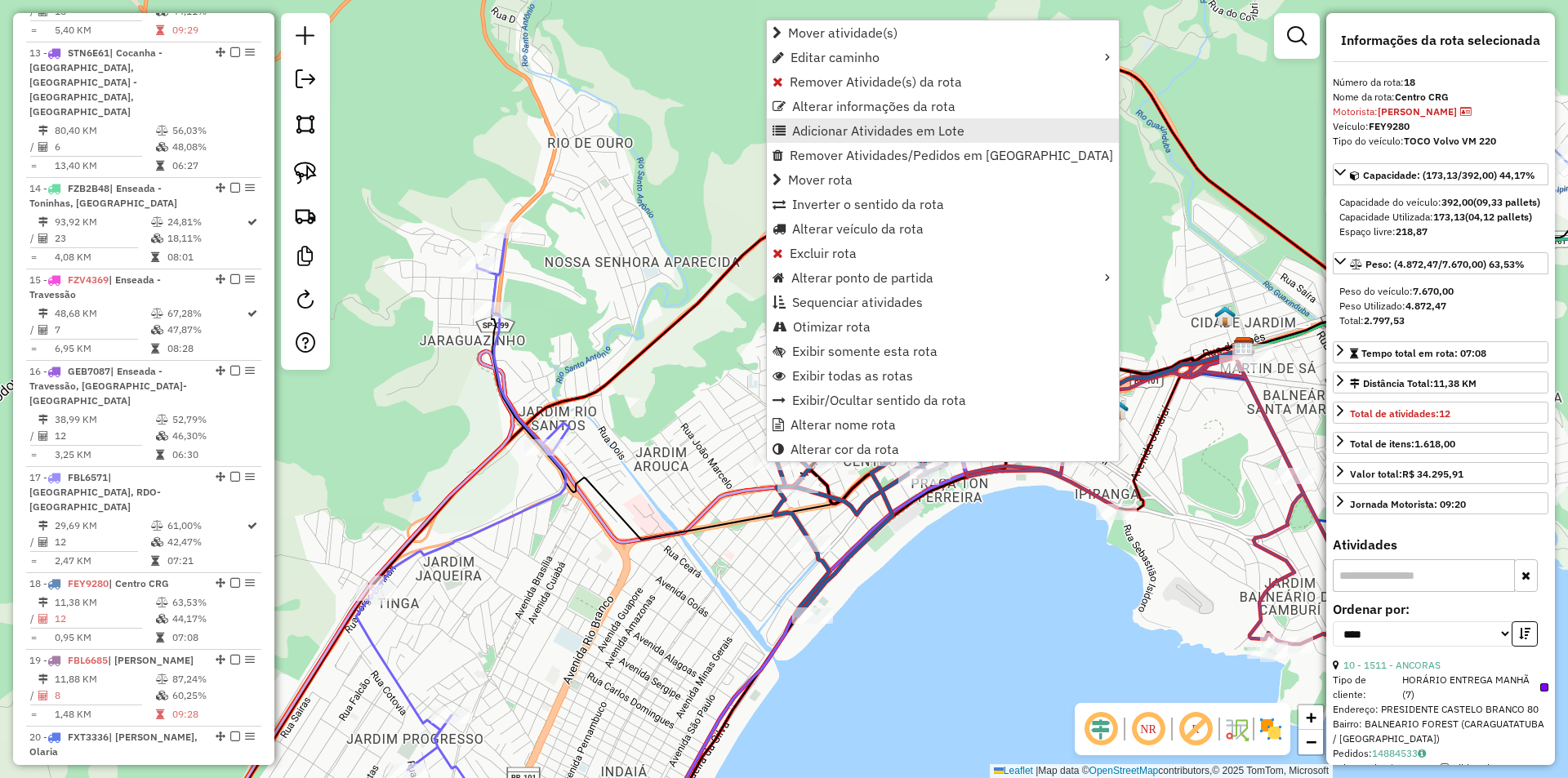
click at [780, 129] on span "Adicionar Atividades em Lote" at bounding box center [778, 130] width 13 height 13
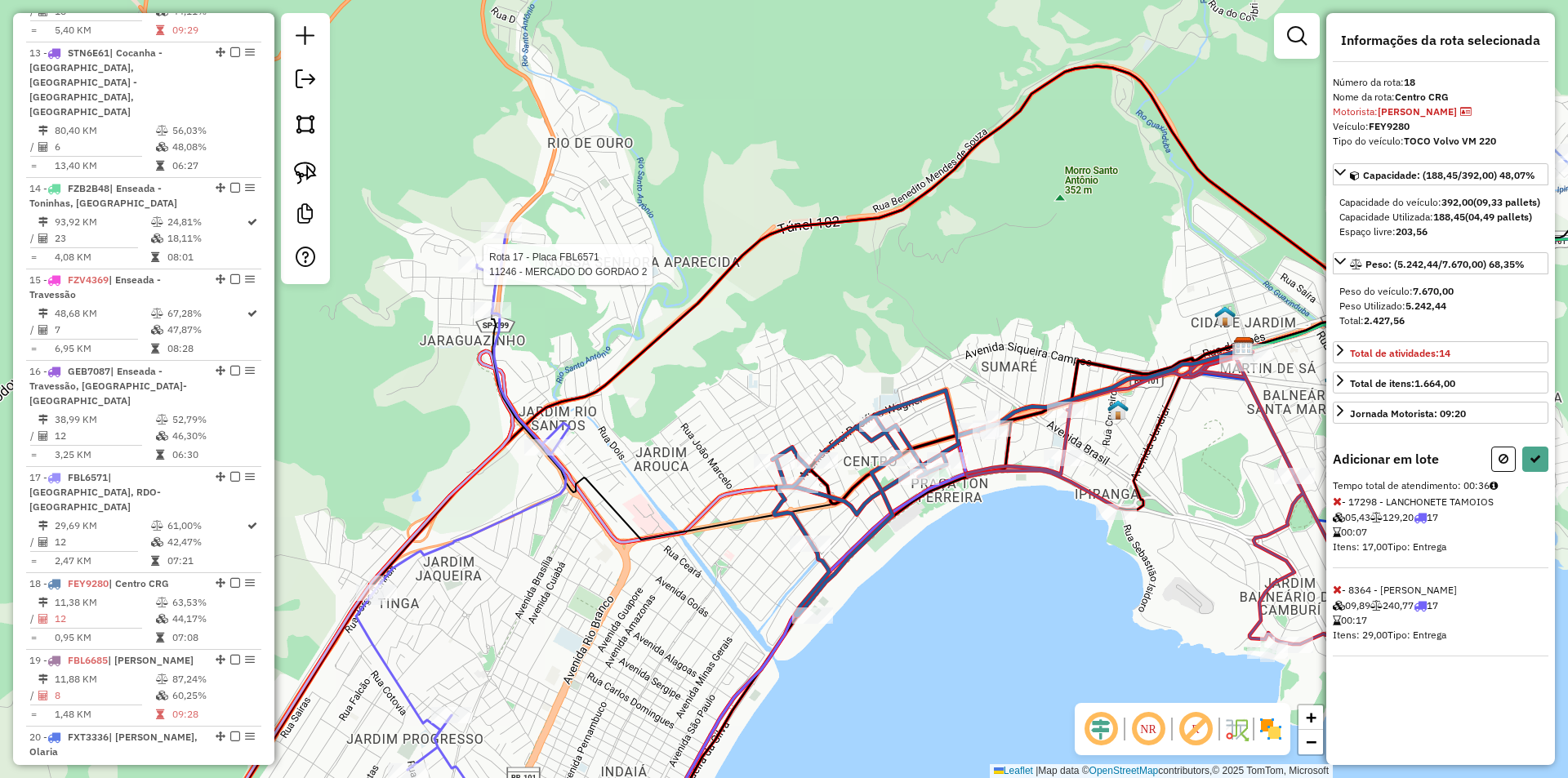
click at [478, 272] on div at bounding box center [479, 264] width 41 height 16
click at [1533, 465] on icon at bounding box center [1535, 458] width 11 height 11
select select "*********"
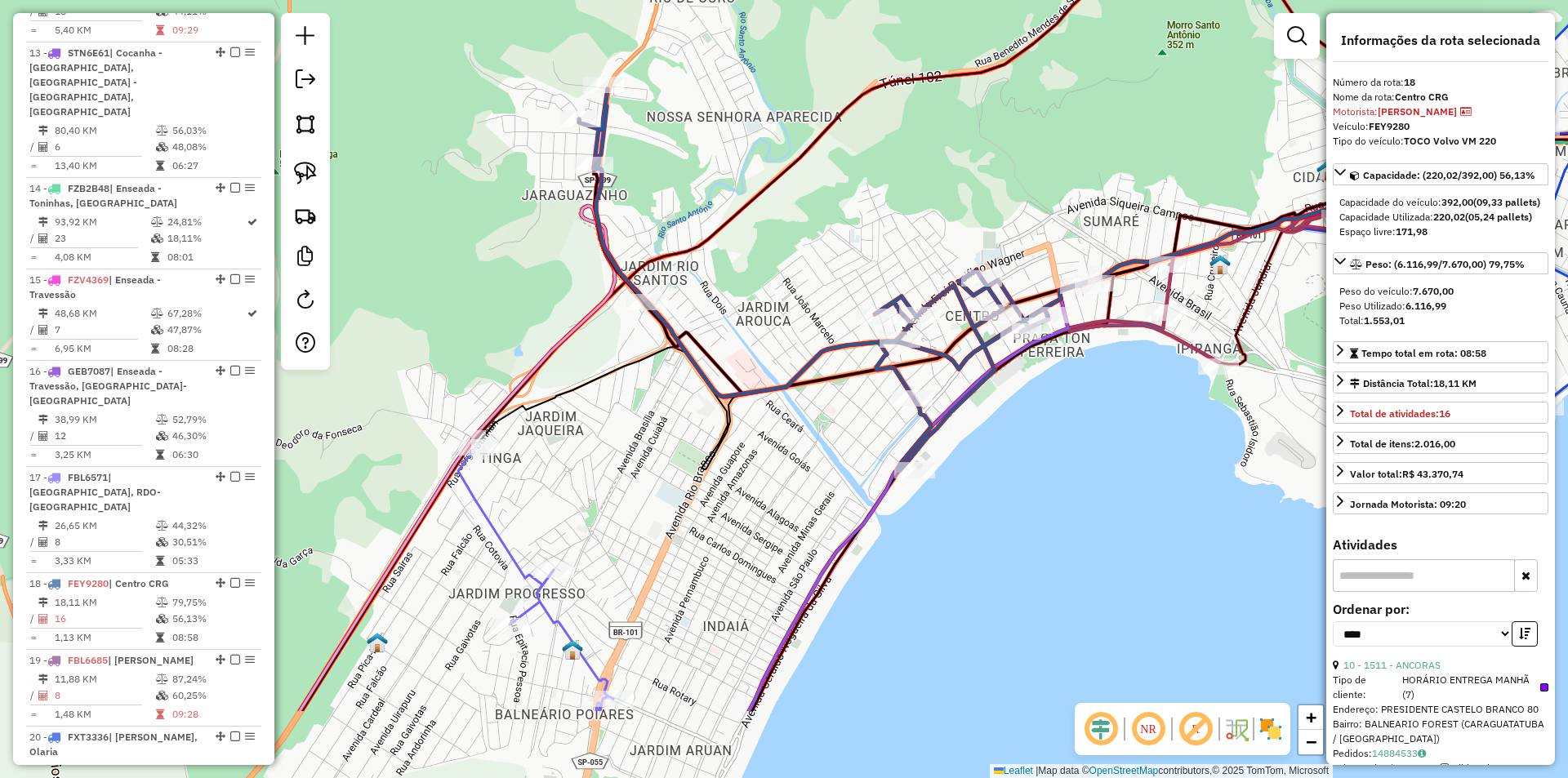
drag, startPoint x: 577, startPoint y: 623, endPoint x: 769, endPoint y: 70, distance: 585.4
click at [769, 70] on div "Janela de atendimento Grade de atendimento Capacidade Transportadoras Veículos …" at bounding box center [784, 389] width 1568 height 778
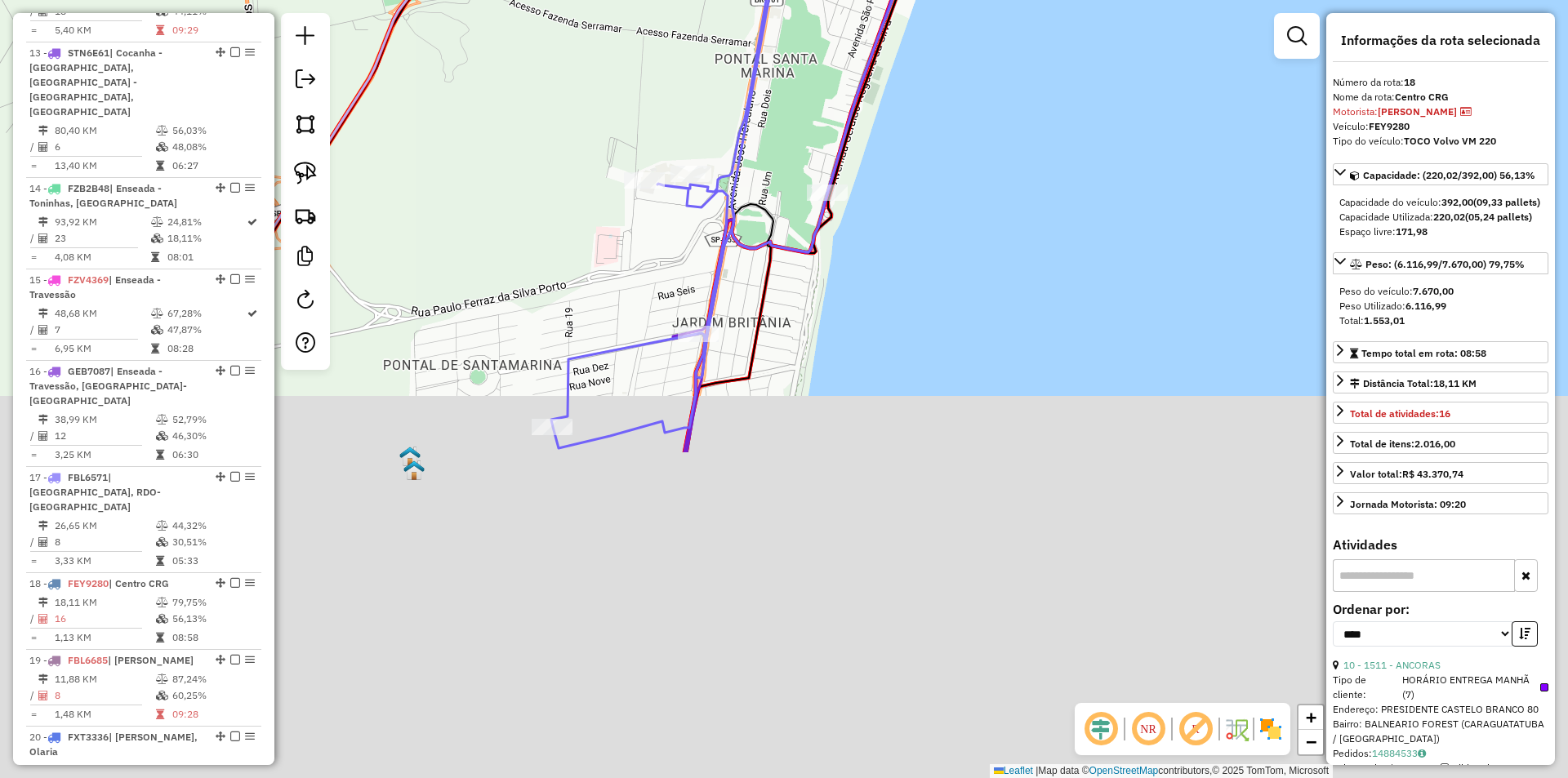
drag, startPoint x: 703, startPoint y: 513, endPoint x: 818, endPoint y: 23, distance: 503.3
click at [818, 23] on div "Janela de atendimento Grade de atendimento Capacidade Transportadoras Veículos …" at bounding box center [784, 389] width 1568 height 778
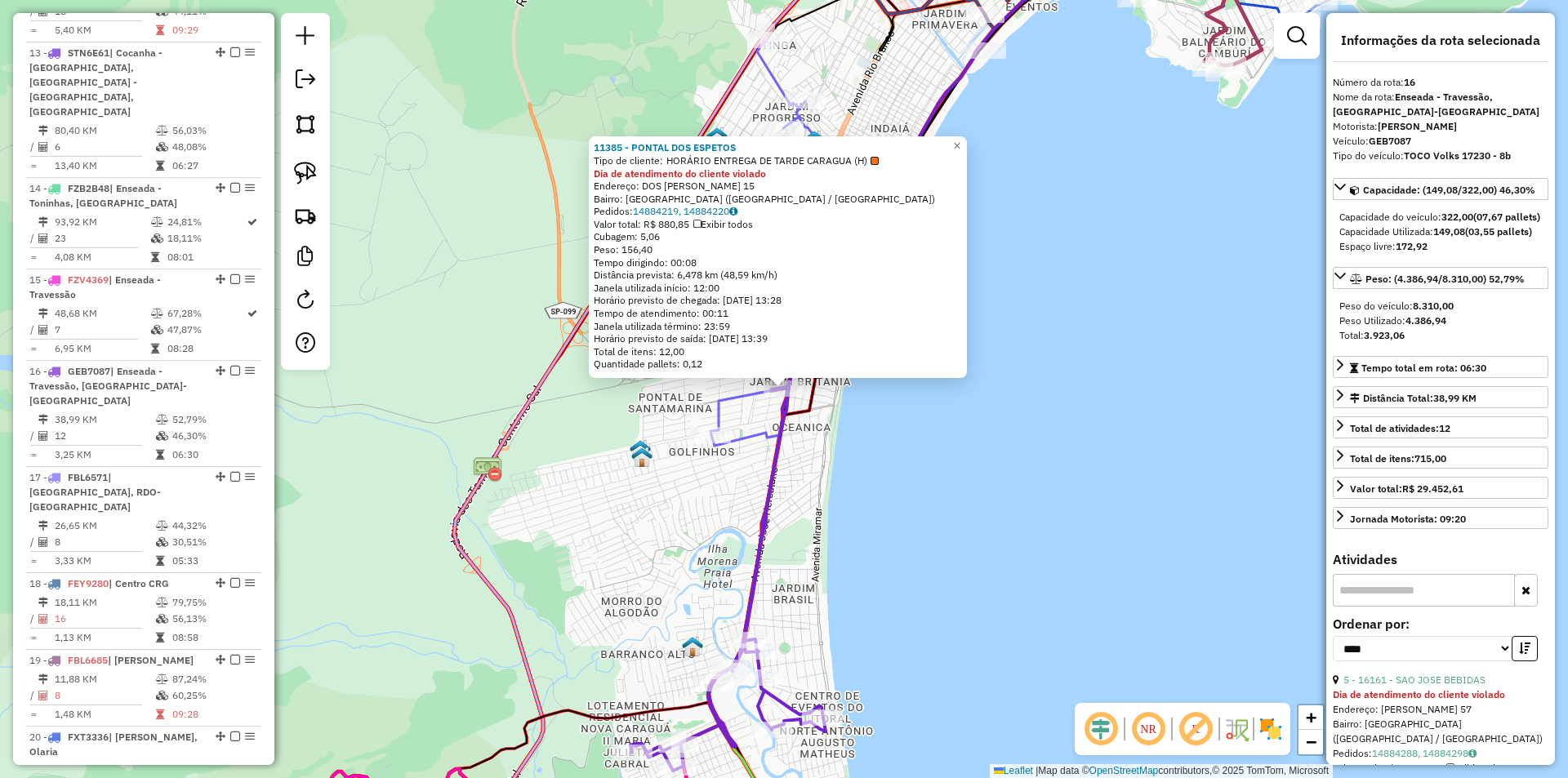
click at [895, 469] on div "11385 - PONTAL DOS ESPETOS Tipo de cliente: HORÁRIO ENTREGA DE TARDE CARAGUA (H…" at bounding box center [784, 389] width 1568 height 778
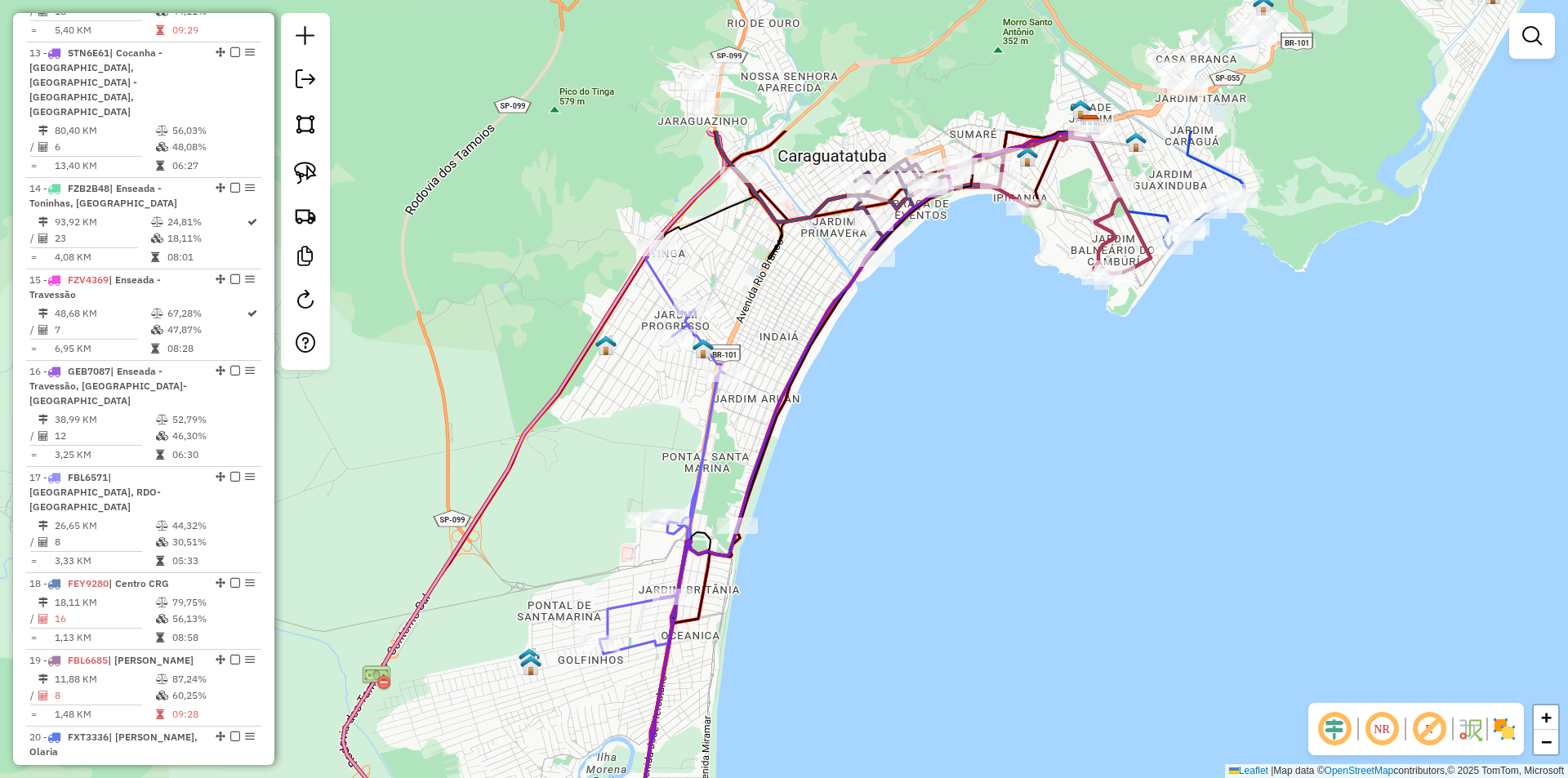
drag, startPoint x: 907, startPoint y: 411, endPoint x: 809, endPoint y: 575, distance: 191.0
click at [809, 575] on div "Janela de atendimento Grade de atendimento Capacidade Transportadoras Veículos …" at bounding box center [784, 389] width 1568 height 778
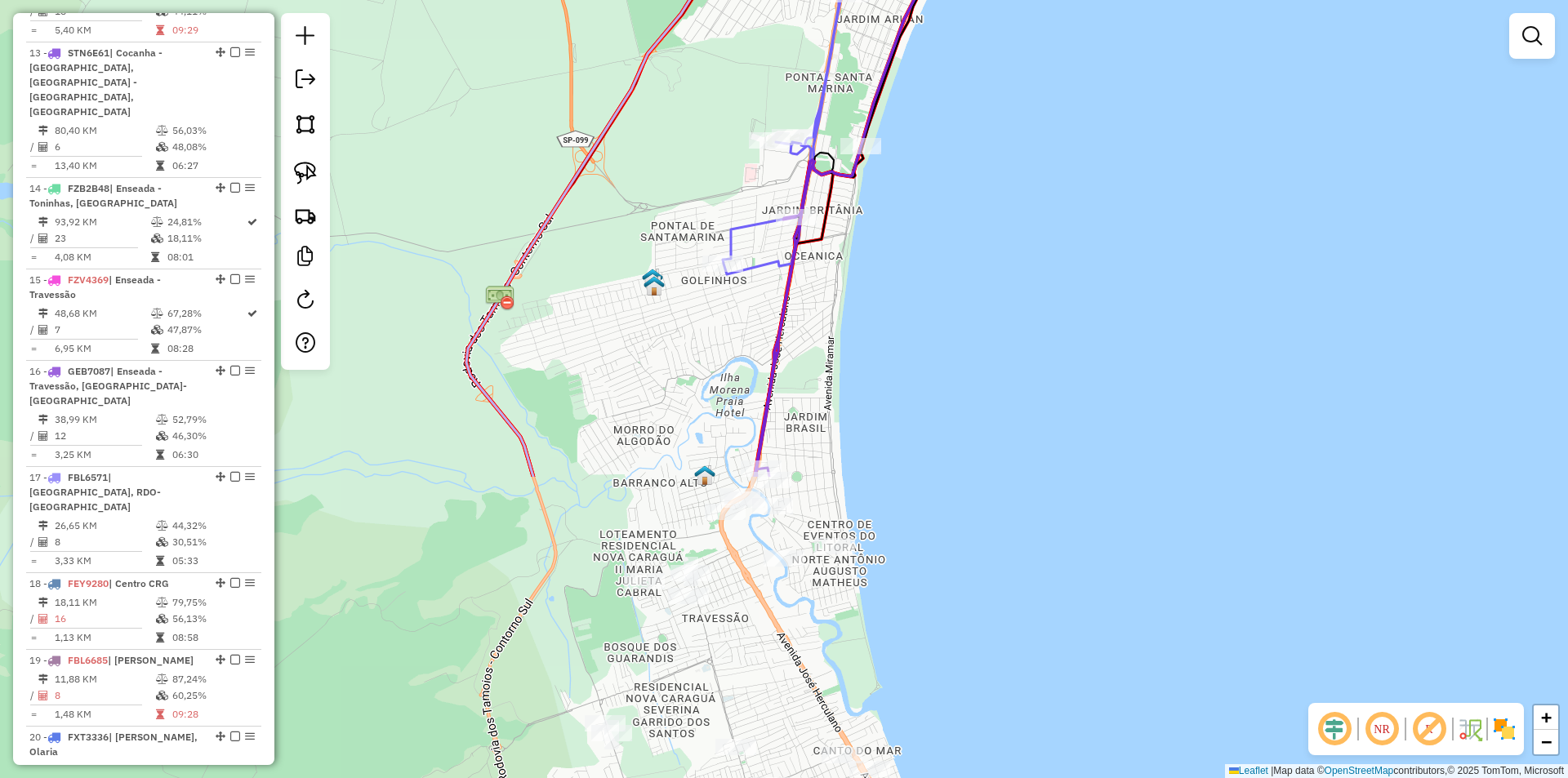
drag, startPoint x: 722, startPoint y: 668, endPoint x: 821, endPoint y: 375, distance: 309.3
click at [827, 406] on div "Janela de atendimento Grade de atendimento Capacidade Transportadoras Veículos …" at bounding box center [784, 389] width 1568 height 778
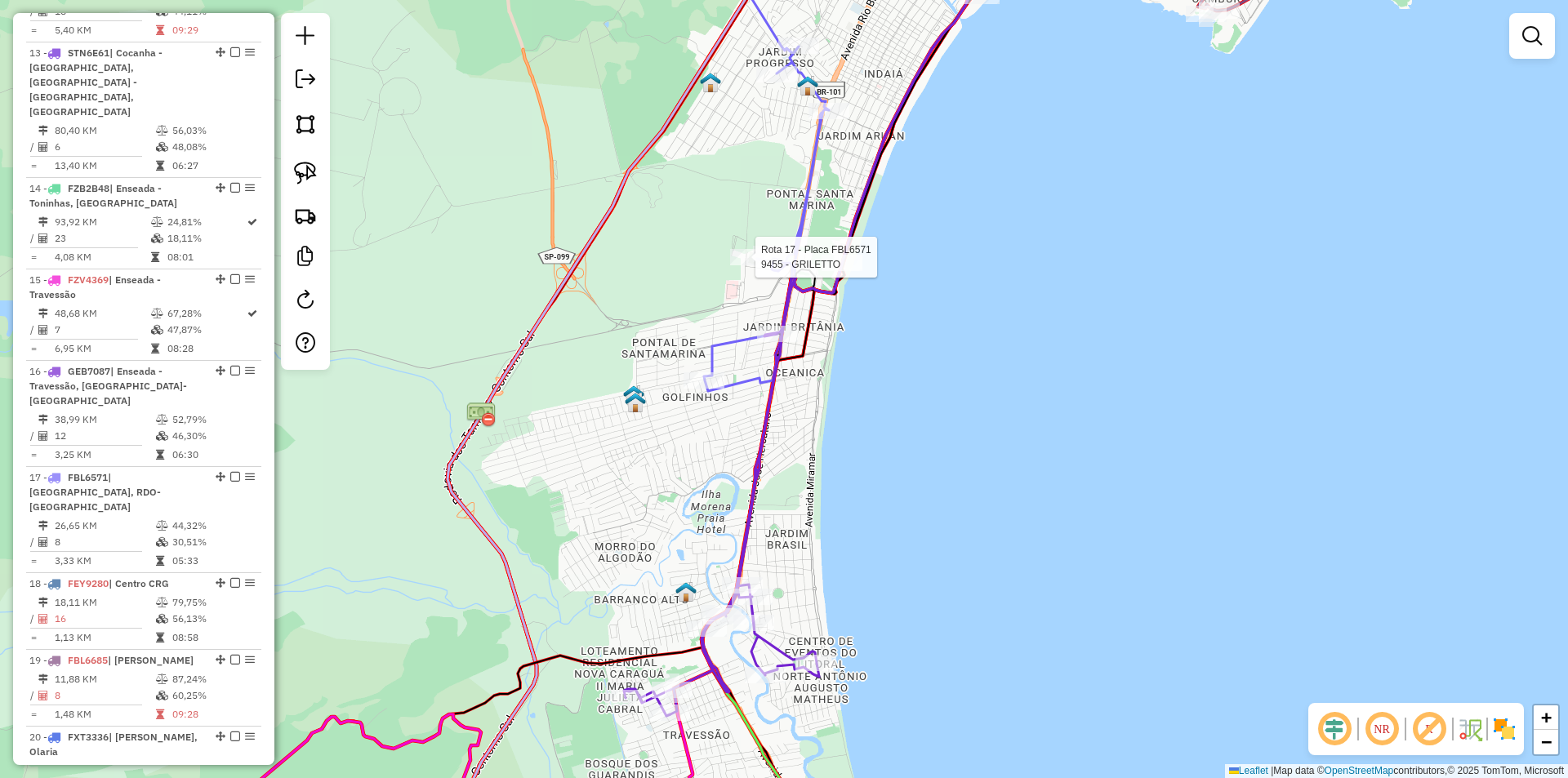
select select "*********"
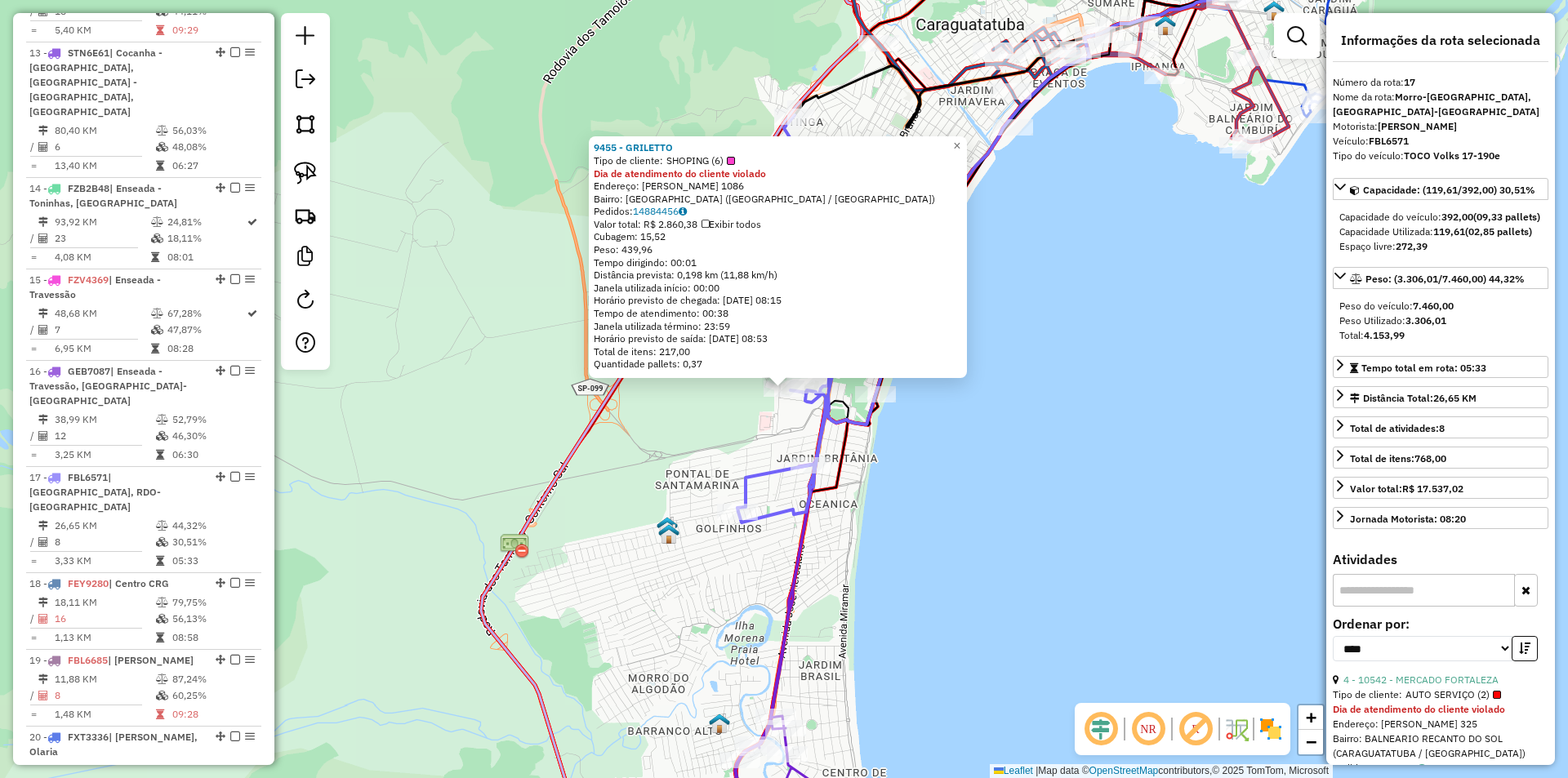
click at [975, 528] on div "9455 - GRILETTO Tipo de cliente: SHOPING (6) Dia de atendimento do cliente viol…" at bounding box center [784, 389] width 1568 height 778
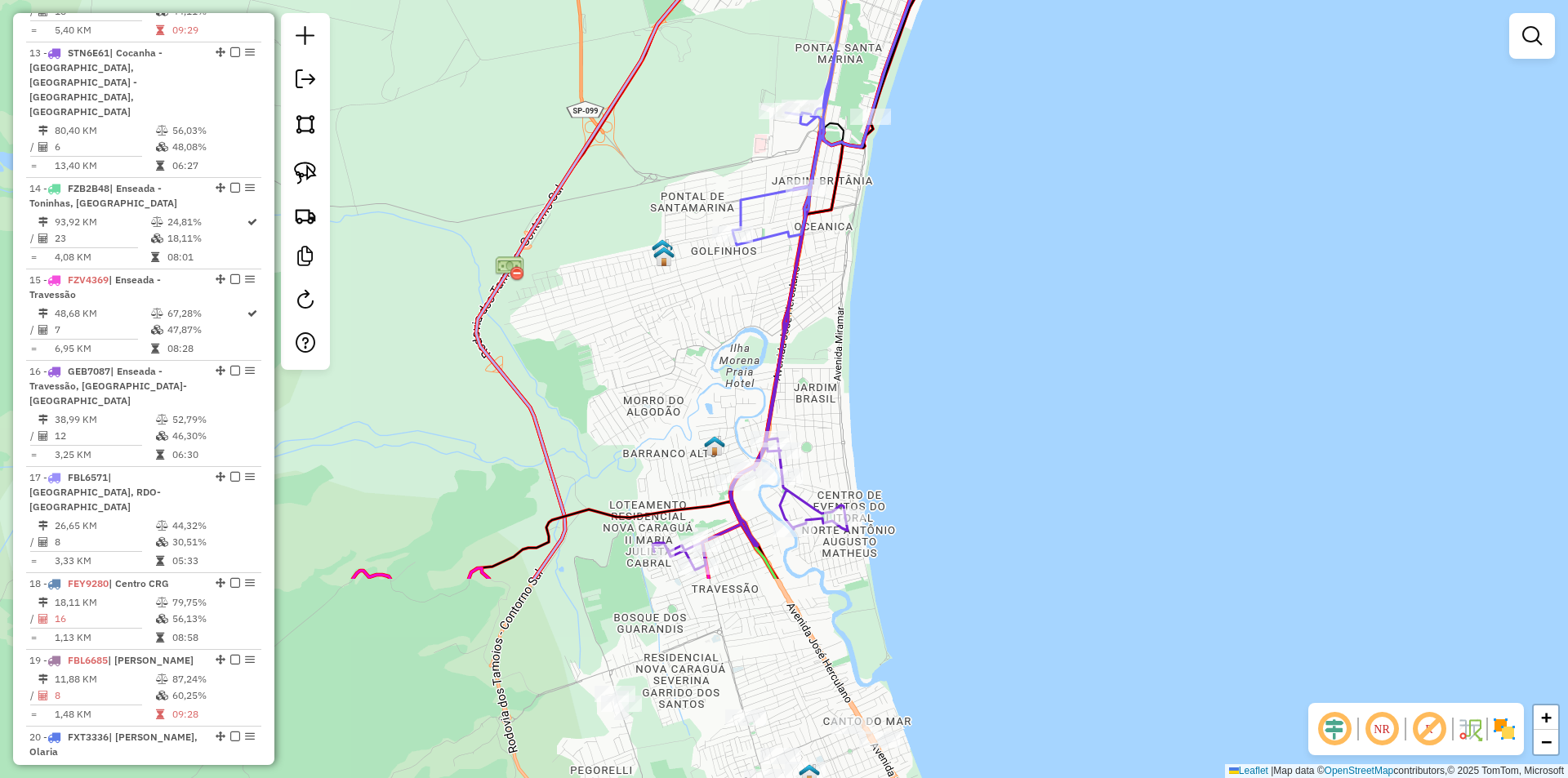
drag, startPoint x: 956, startPoint y: 571, endPoint x: 956, endPoint y: 298, distance: 273.0
click at [956, 298] on div "Janela de atendimento Grade de atendimento Capacidade Transportadoras Veículos …" at bounding box center [784, 389] width 1568 height 778
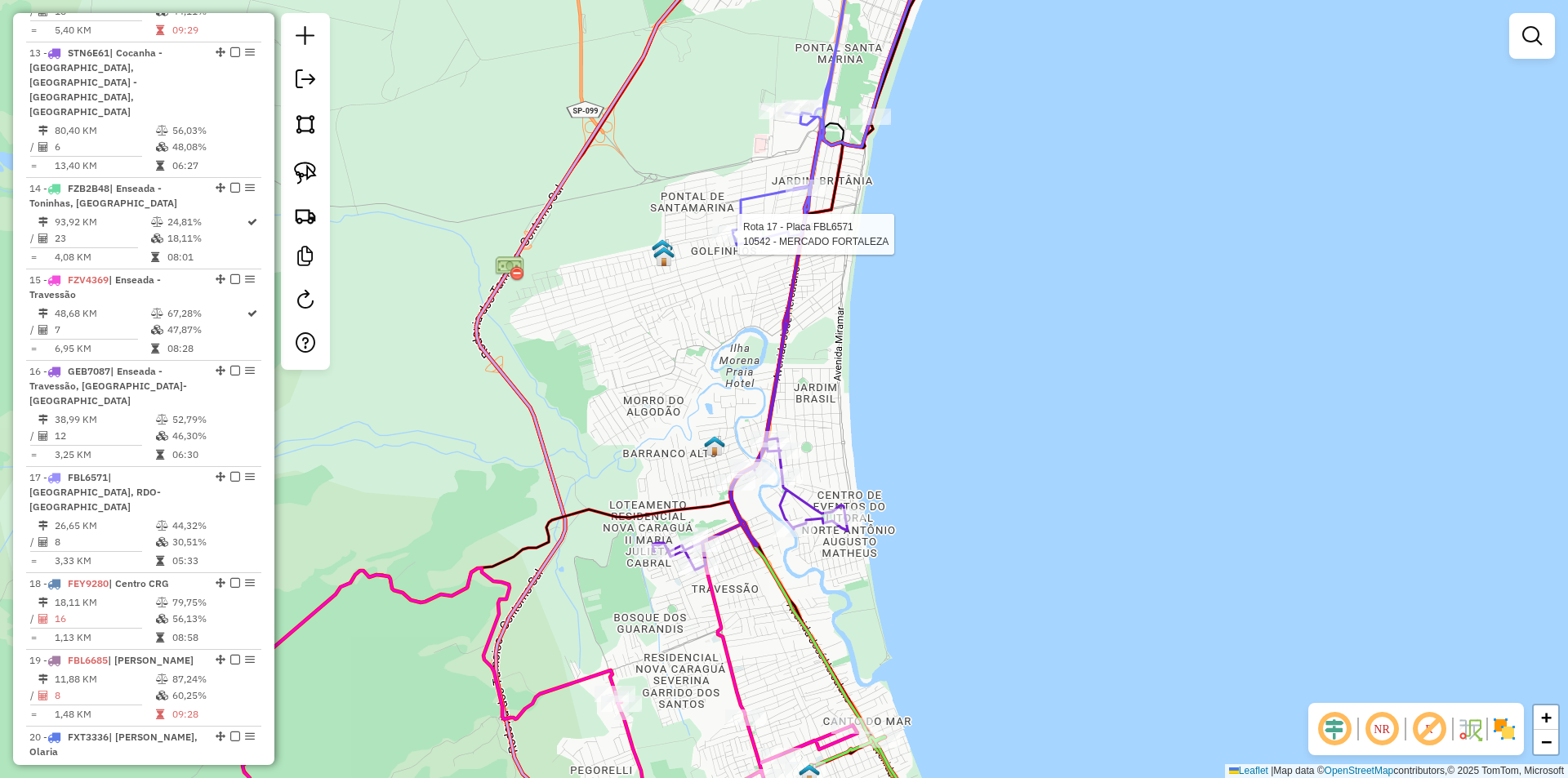
select select "*********"
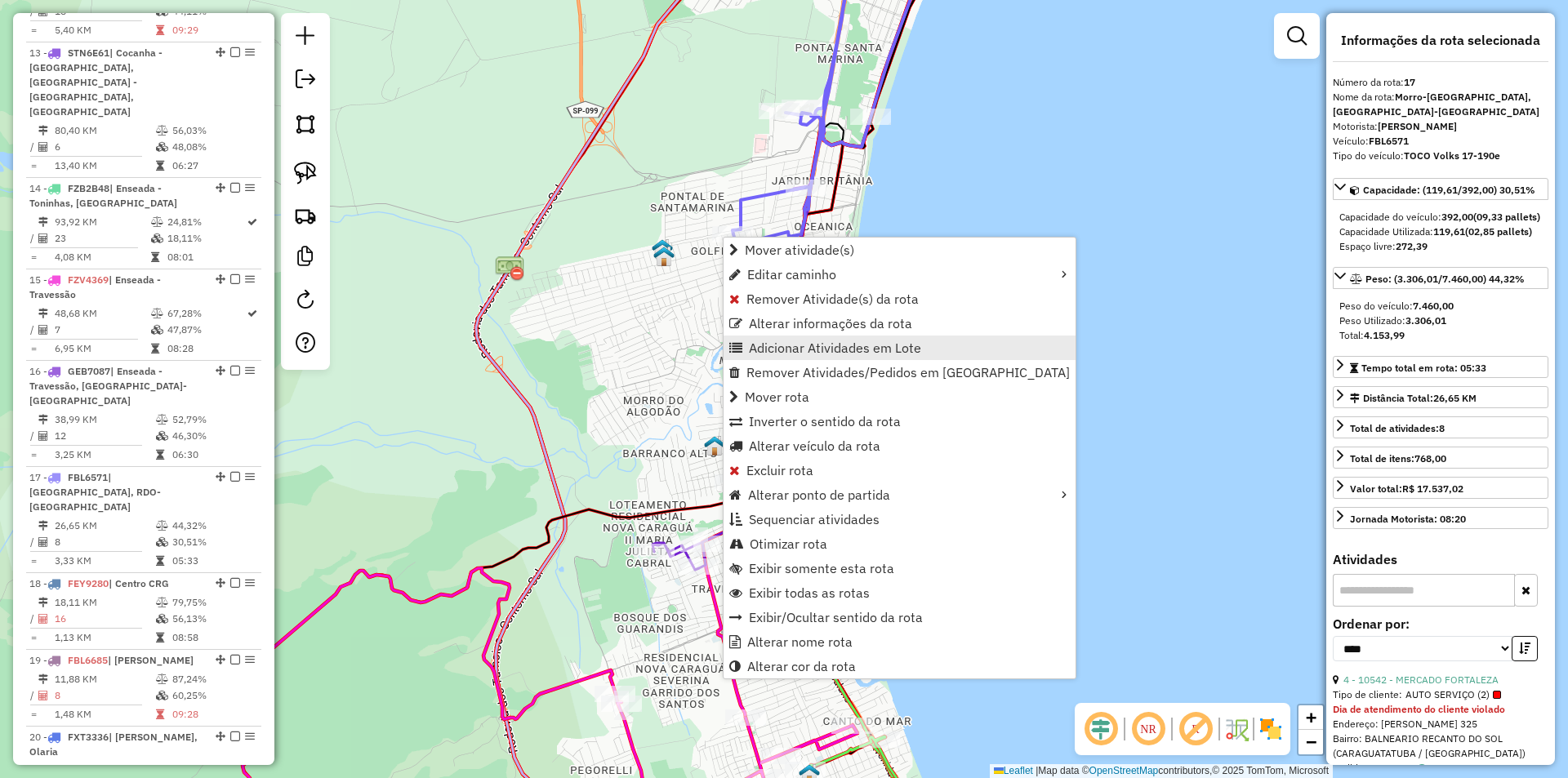
click at [769, 353] on span "Adicionar Atividades em Lote" at bounding box center [835, 347] width 172 height 13
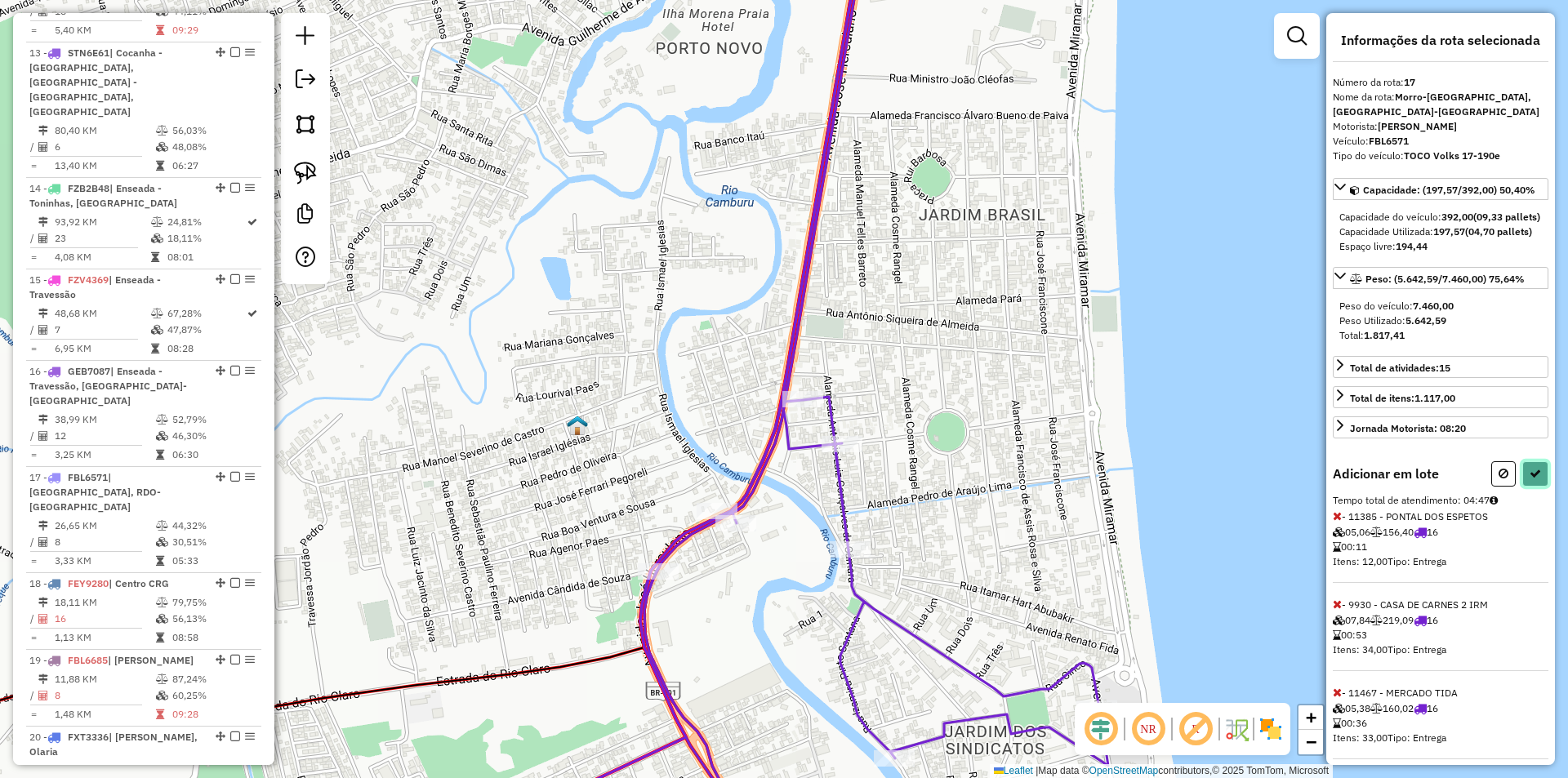
click at [1537, 486] on button at bounding box center [1535, 474] width 26 height 26
select select "*********"
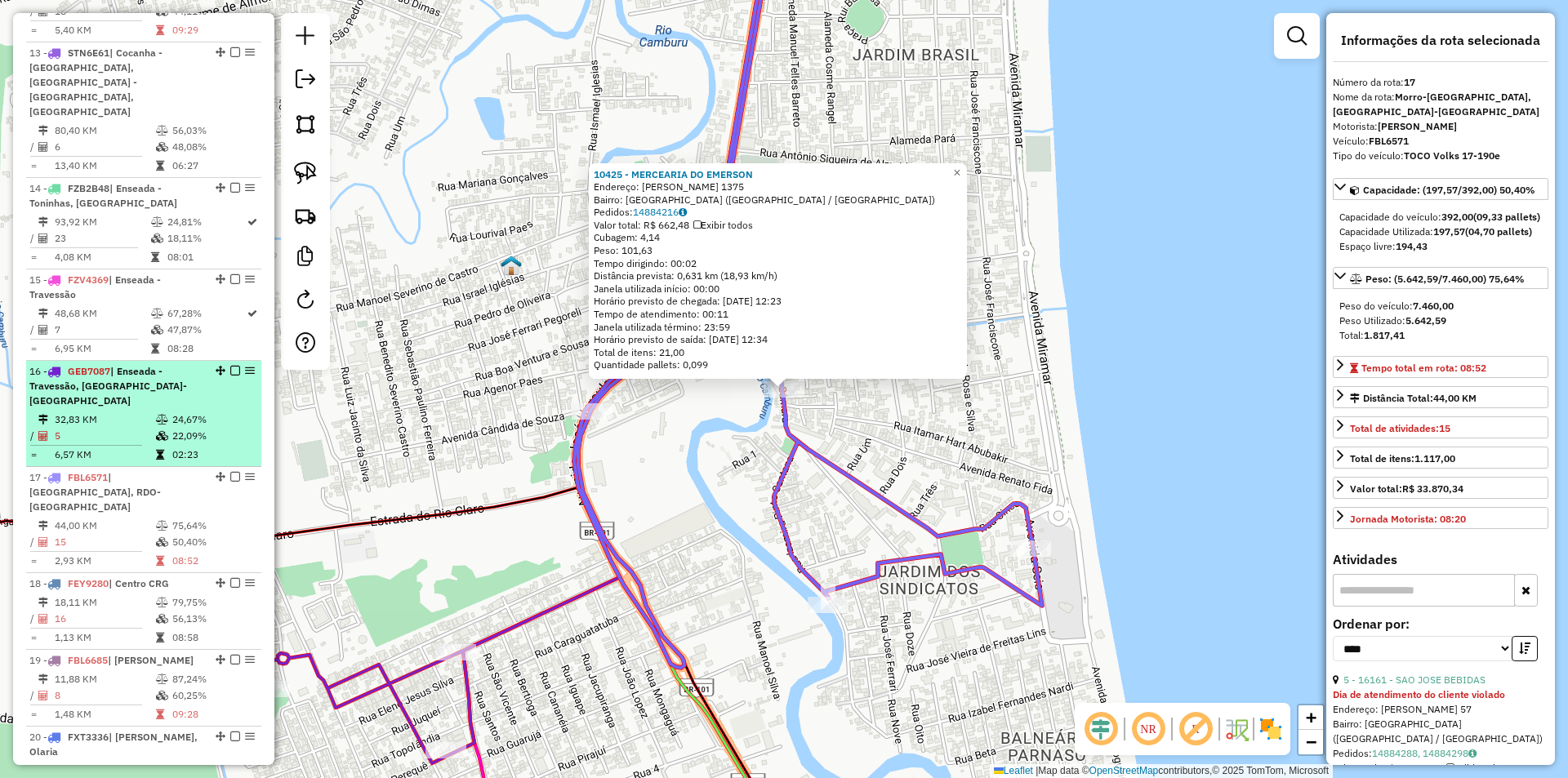
click at [231, 366] on em at bounding box center [235, 371] width 10 height 10
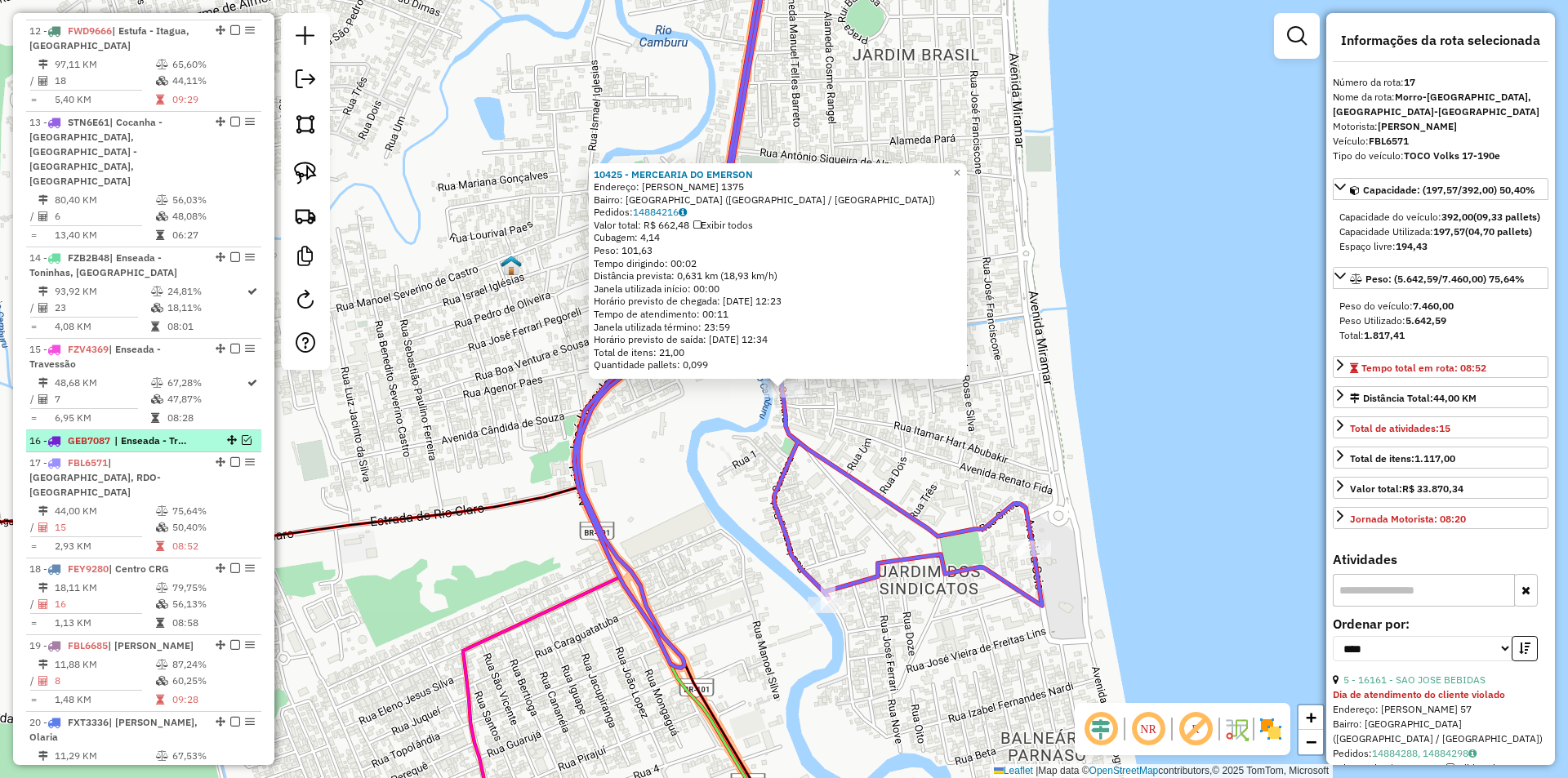
click at [242, 435] on em at bounding box center [247, 440] width 10 height 10
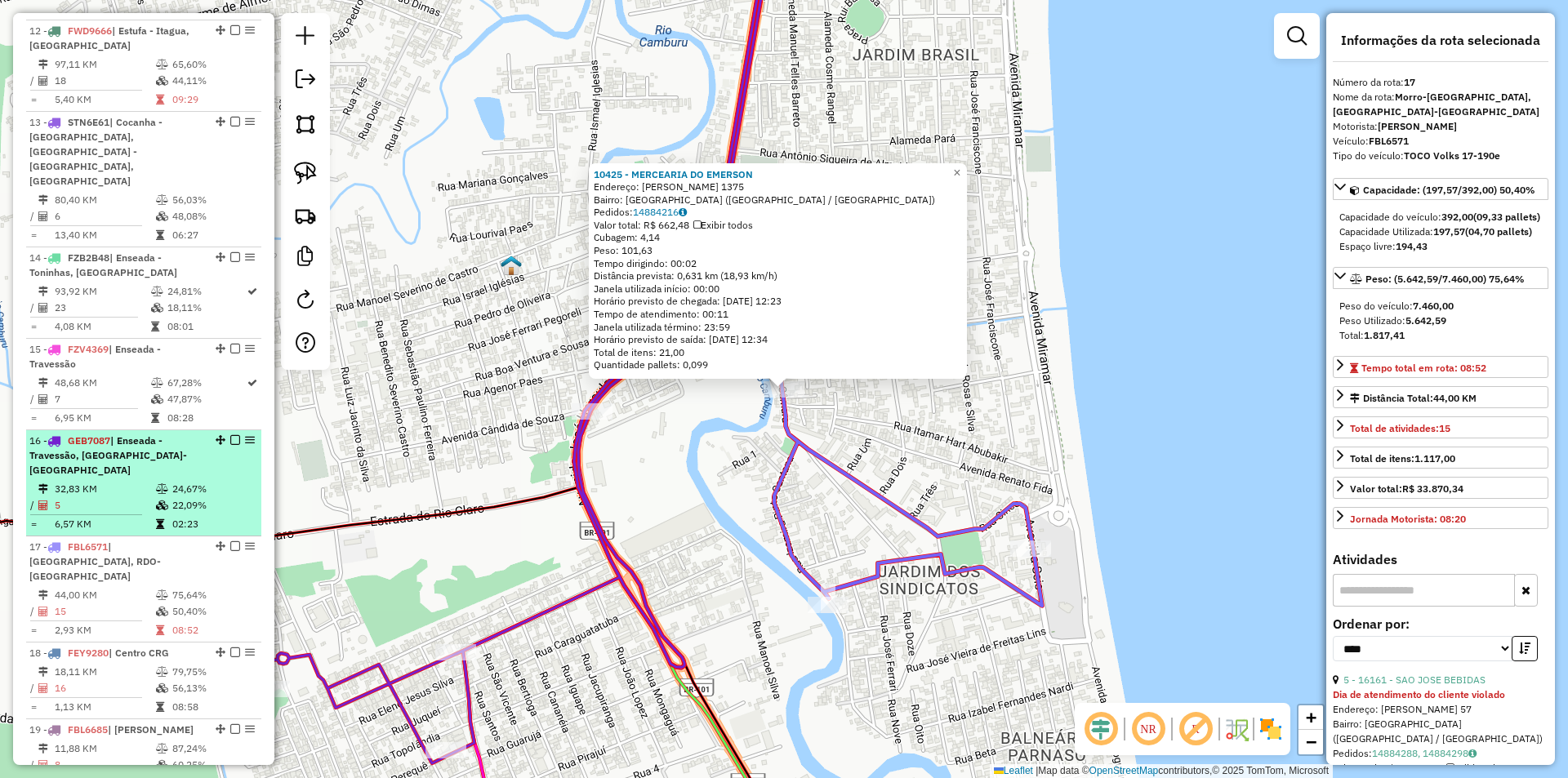
scroll to position [1698, 0]
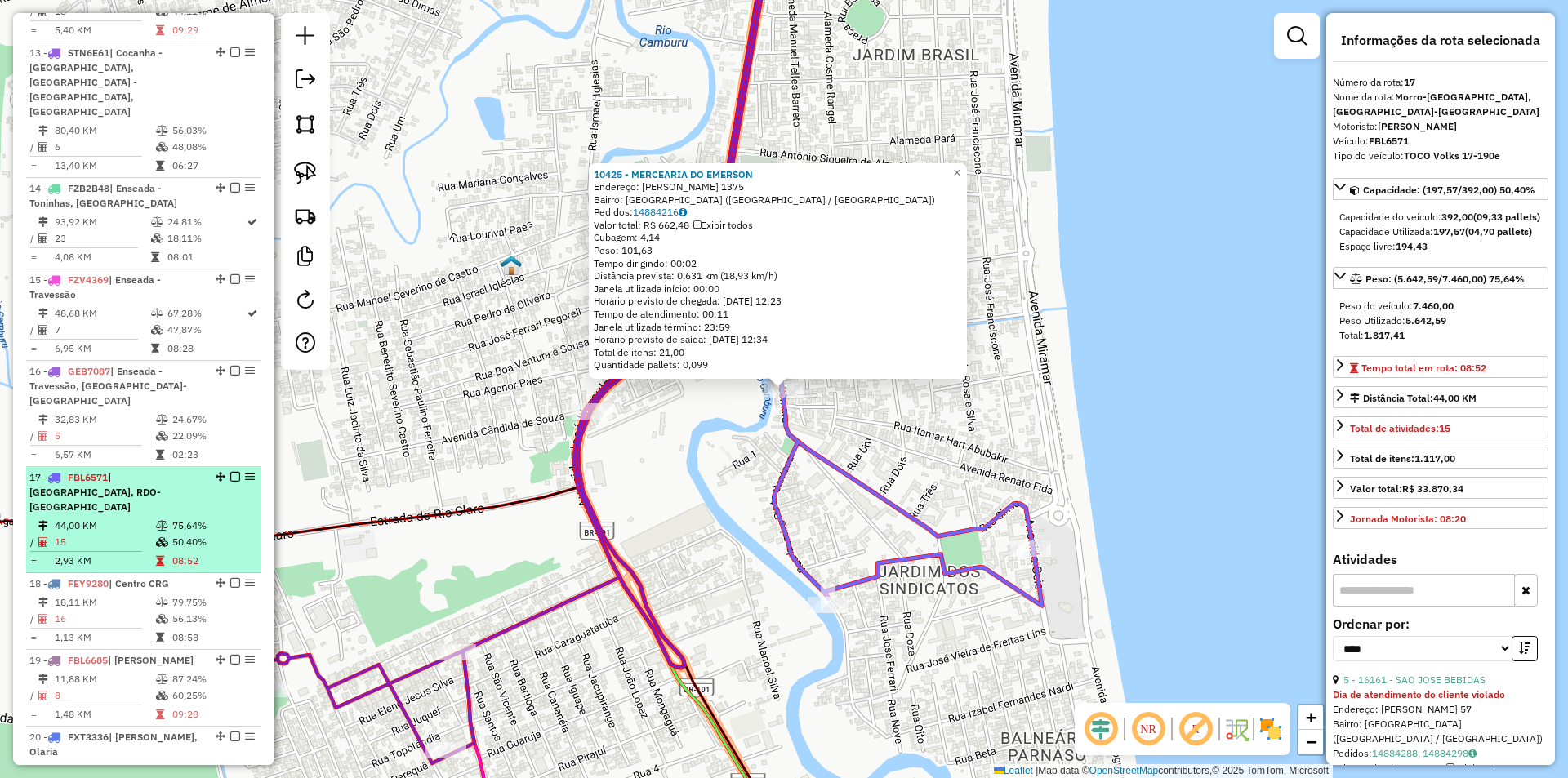
click at [230, 472] on em at bounding box center [235, 477] width 10 height 10
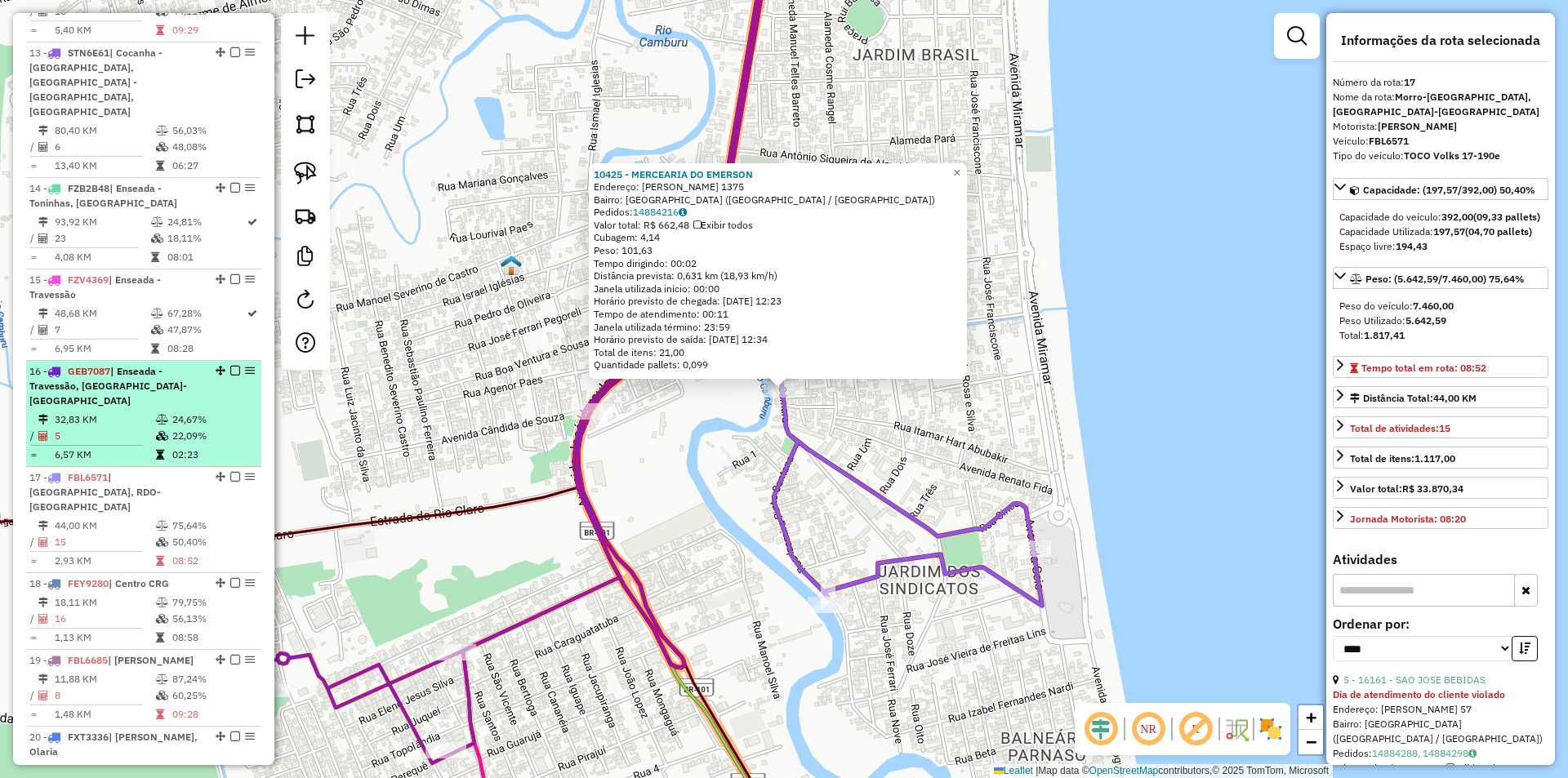
scroll to position [1629, 0]
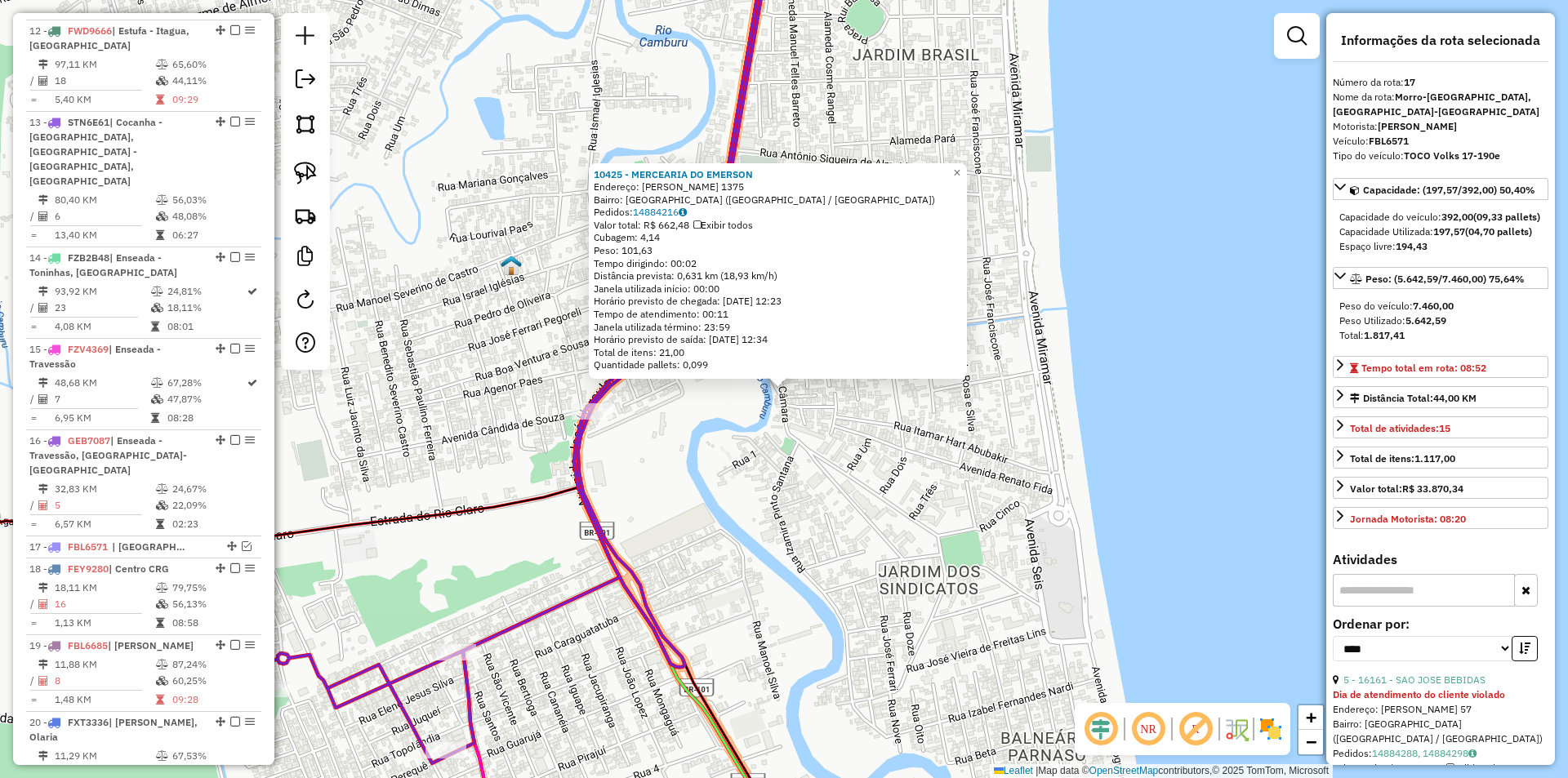
click at [478, 553] on div "10425 - MERCEARIA DO EMERSON Endereço: ANTONIO LUIZ GONCALVES CAMARA 1375 Bairr…" at bounding box center [784, 389] width 1568 height 778
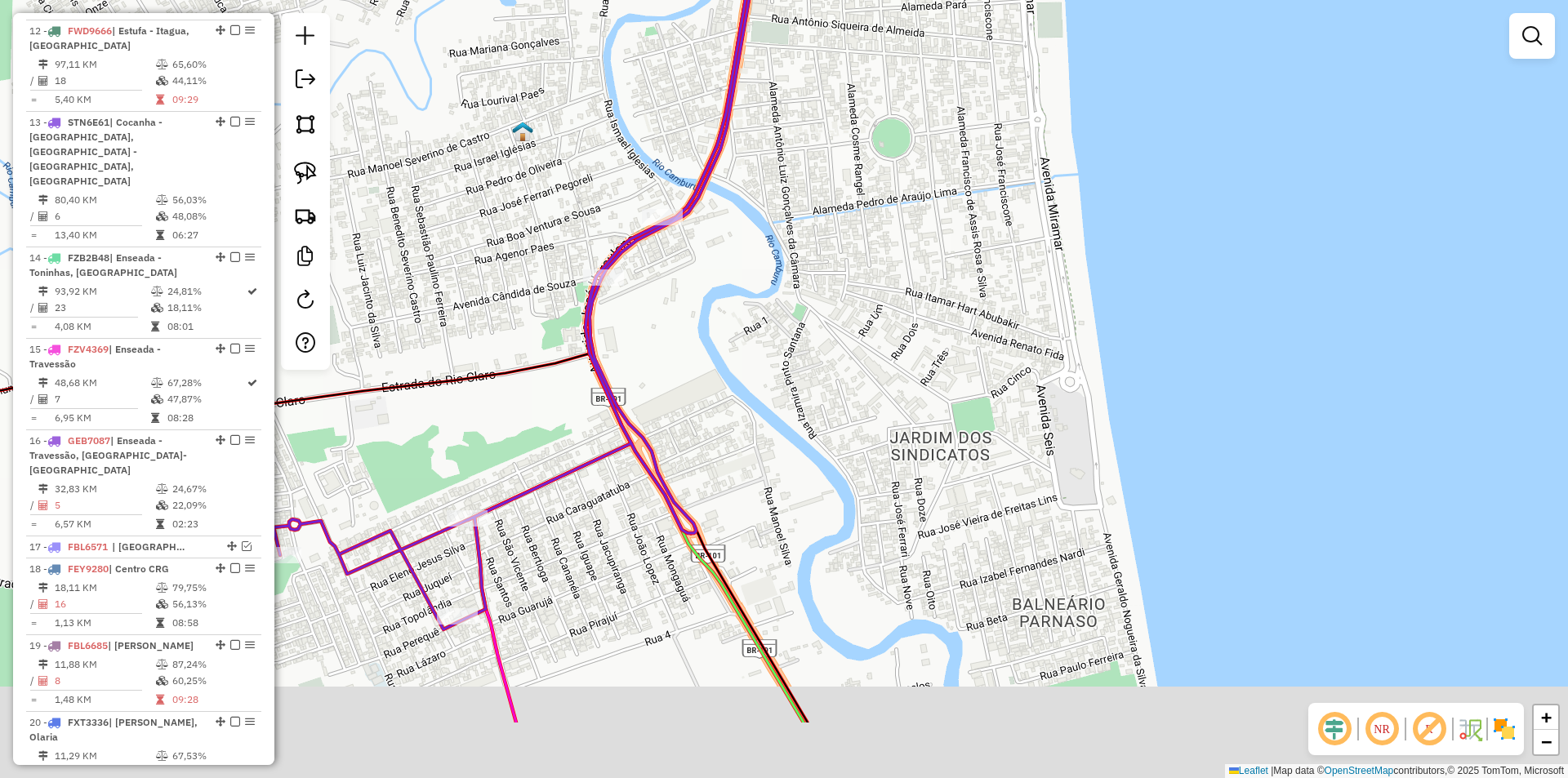
drag, startPoint x: 467, startPoint y: 518, endPoint x: 617, endPoint y: 210, distance: 342.6
click at [617, 211] on div "Janela de atendimento Grade de atendimento Capacidade Transportadoras Veículos …" at bounding box center [784, 389] width 1568 height 778
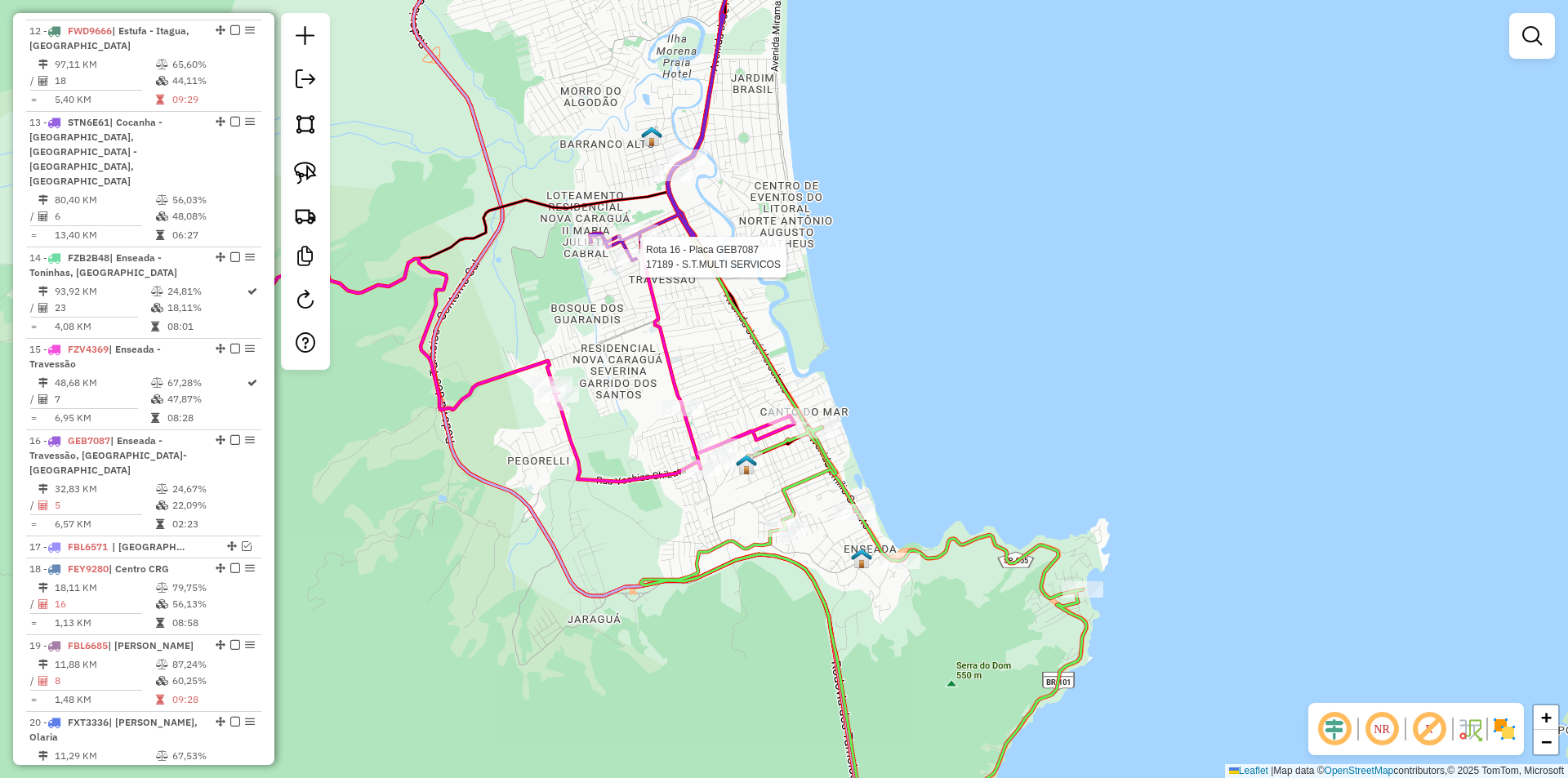
select select "*********"
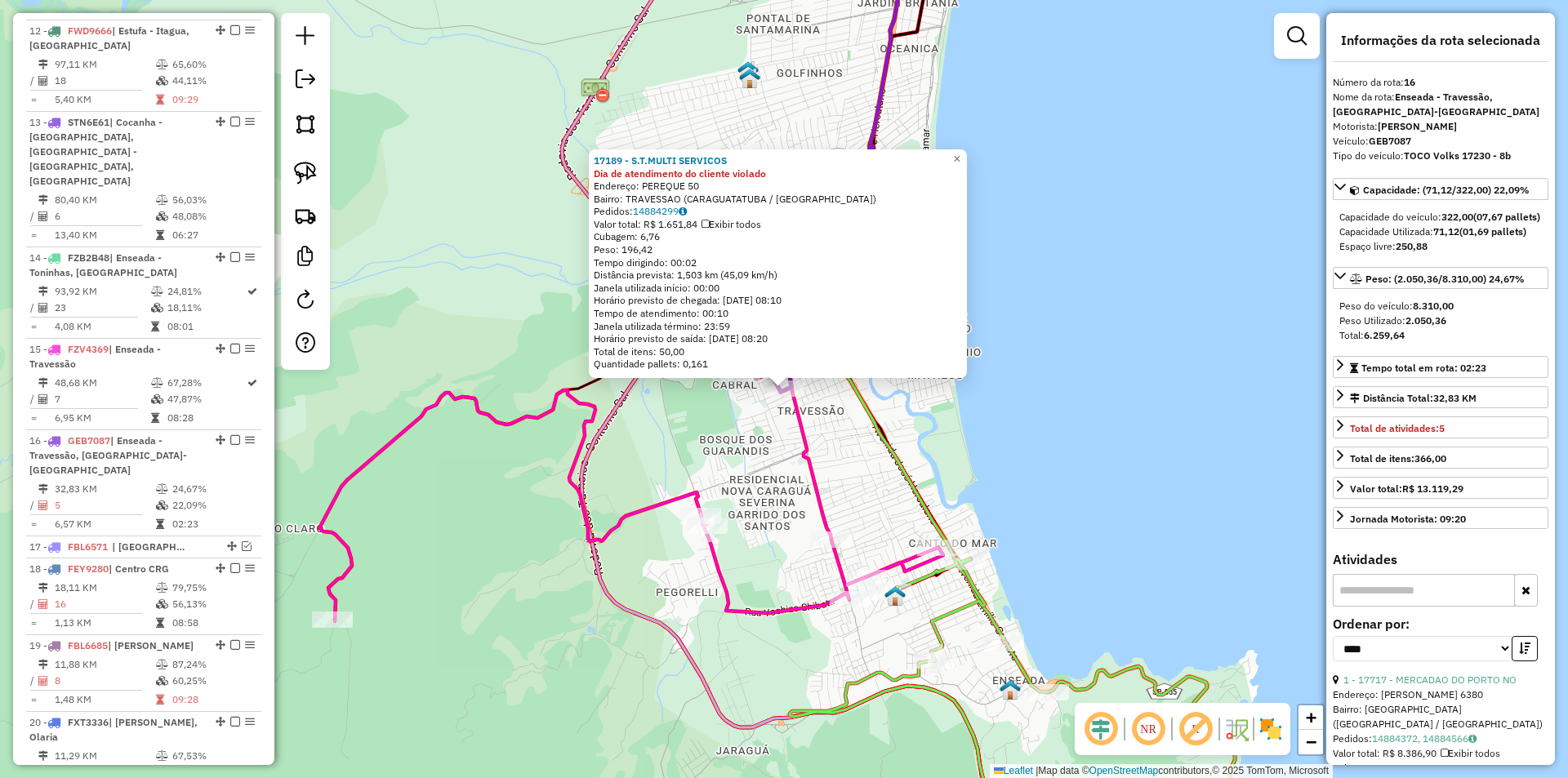
click at [776, 465] on div "17189 - S.T.MULTI SERVICOS Dia de atendimento do cliente violado Endereço: PERE…" at bounding box center [784, 389] width 1568 height 778
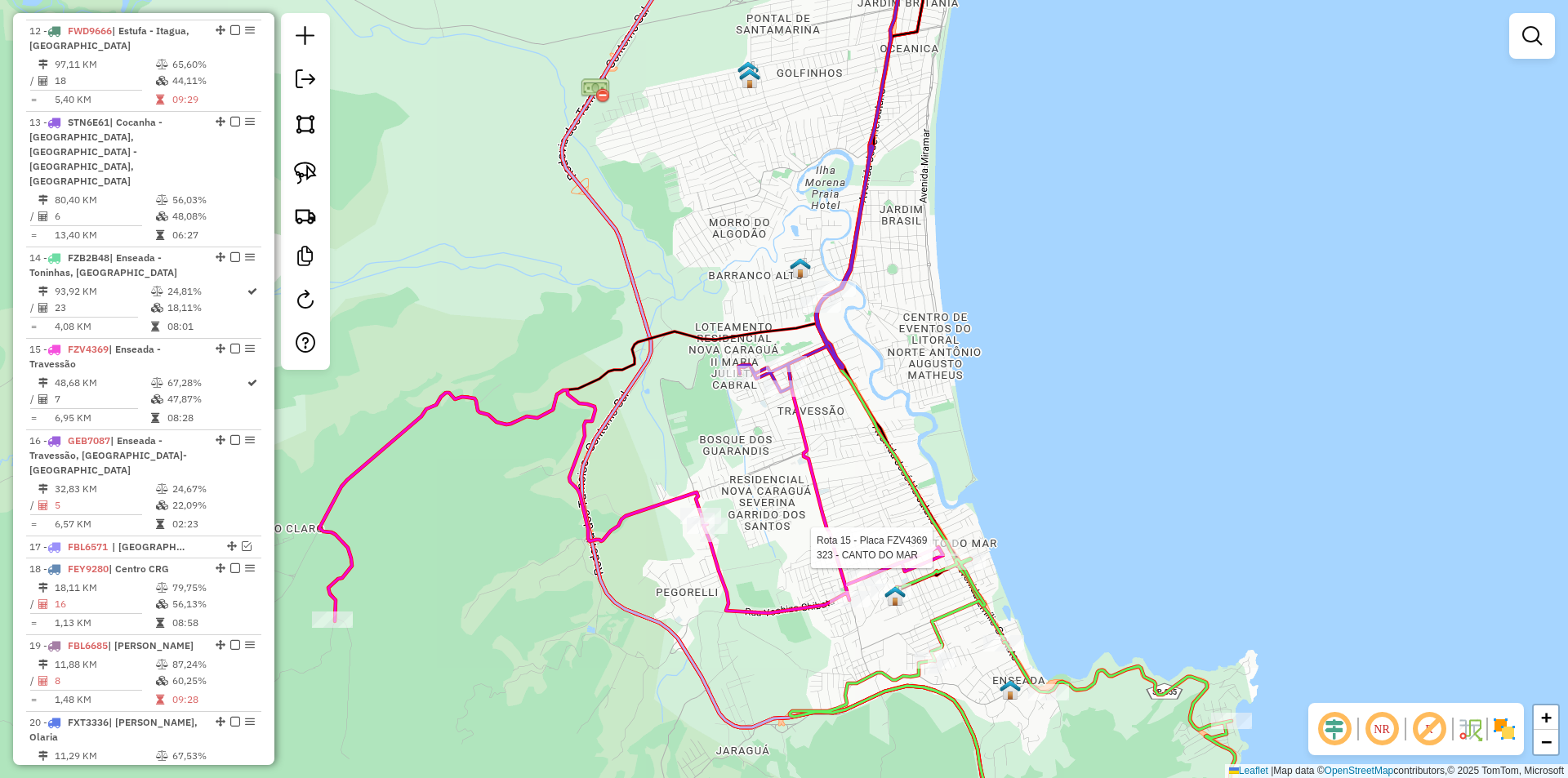
select select "*********"
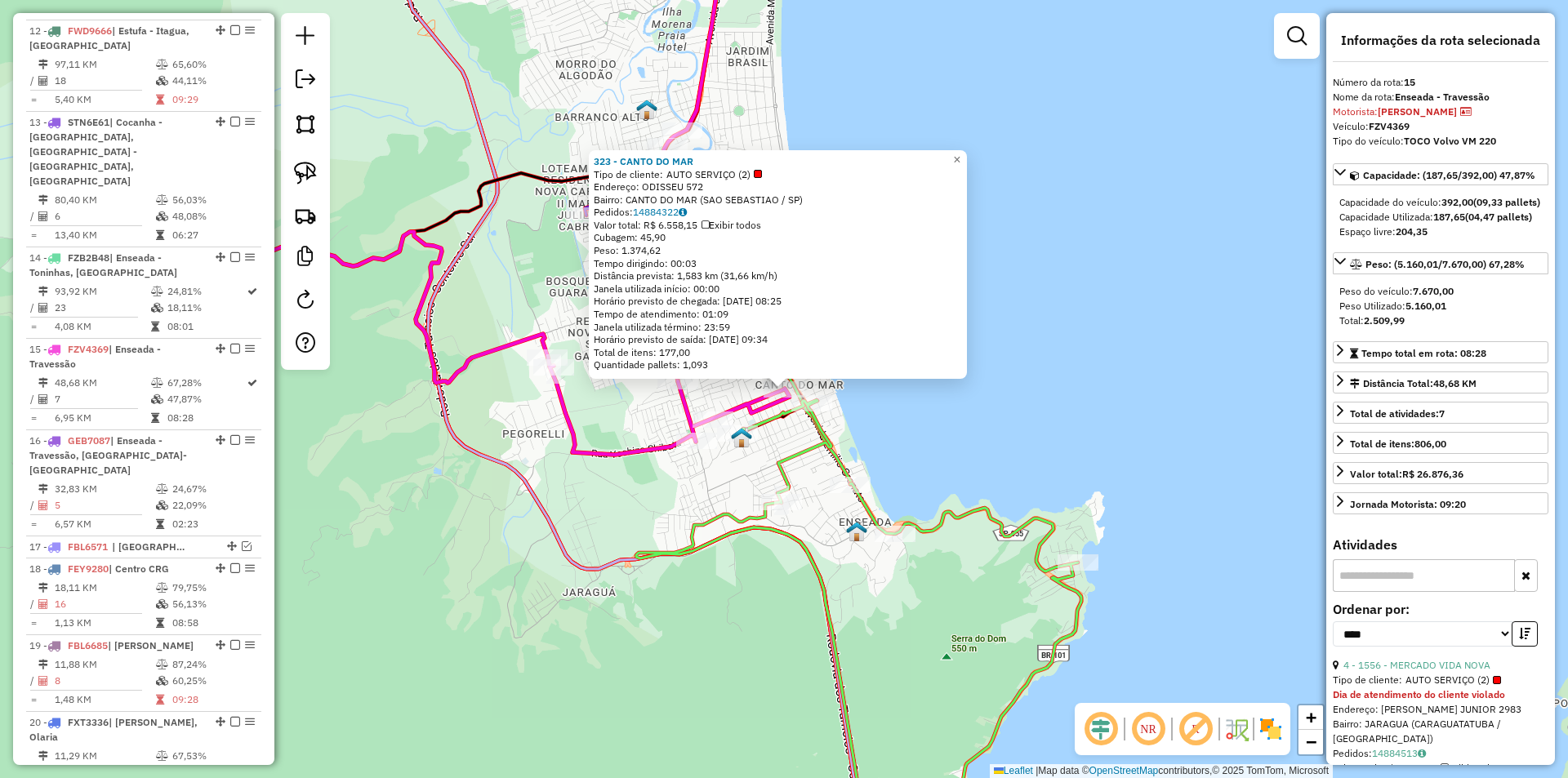
click at [881, 606] on div "323 - CANTO DO MAR Tipo de cliente: AUTO SERVIÇO (2) Endereço: ODISSEU 572 Bair…" at bounding box center [784, 389] width 1568 height 778
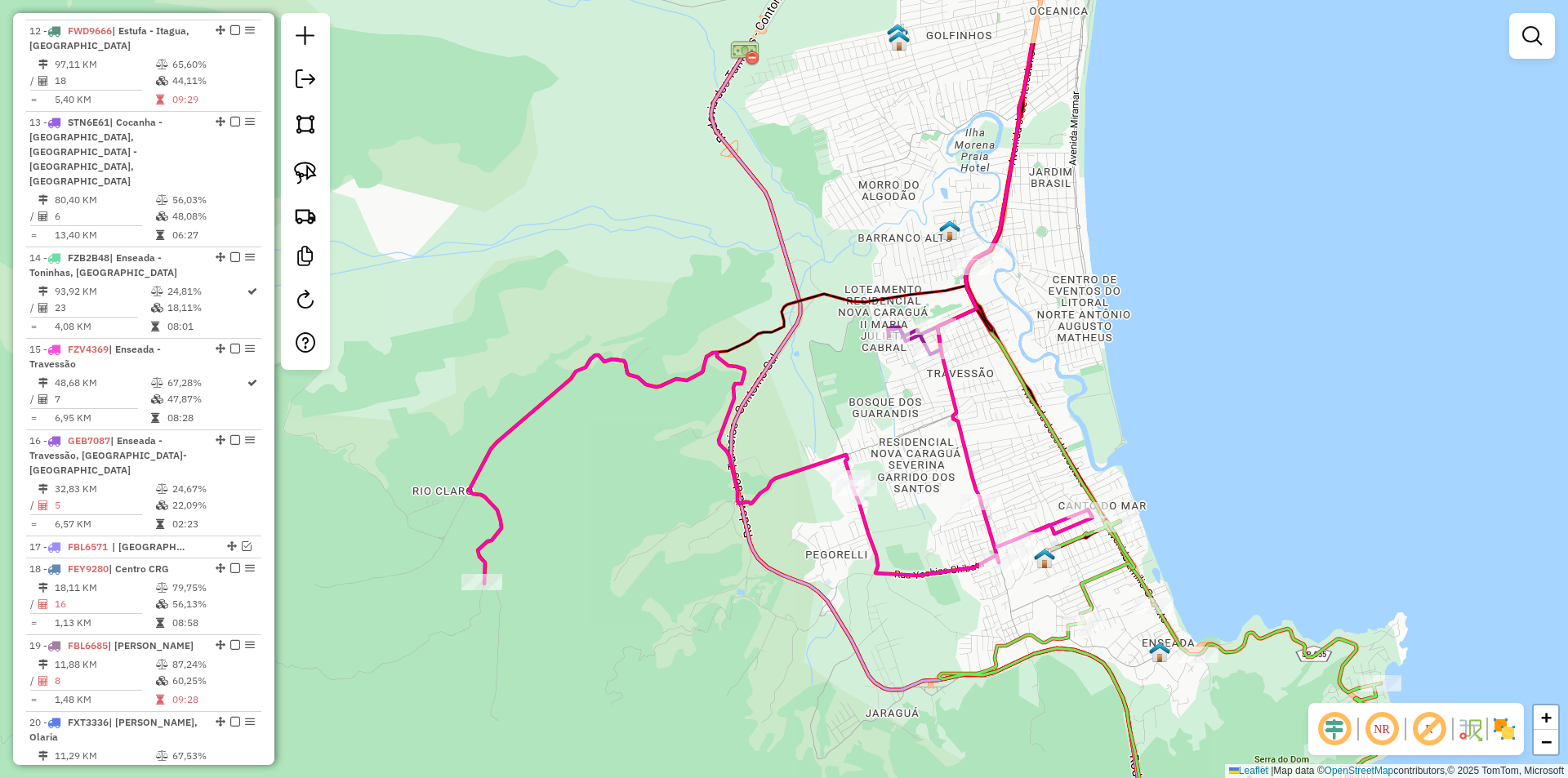
drag, startPoint x: 679, startPoint y: 287, endPoint x: 981, endPoint y: 408, distance: 325.3
click at [981, 408] on div "Janela de atendimento Grade de atendimento Capacidade Transportadoras Veículos …" at bounding box center [784, 389] width 1568 height 778
select select "*********"
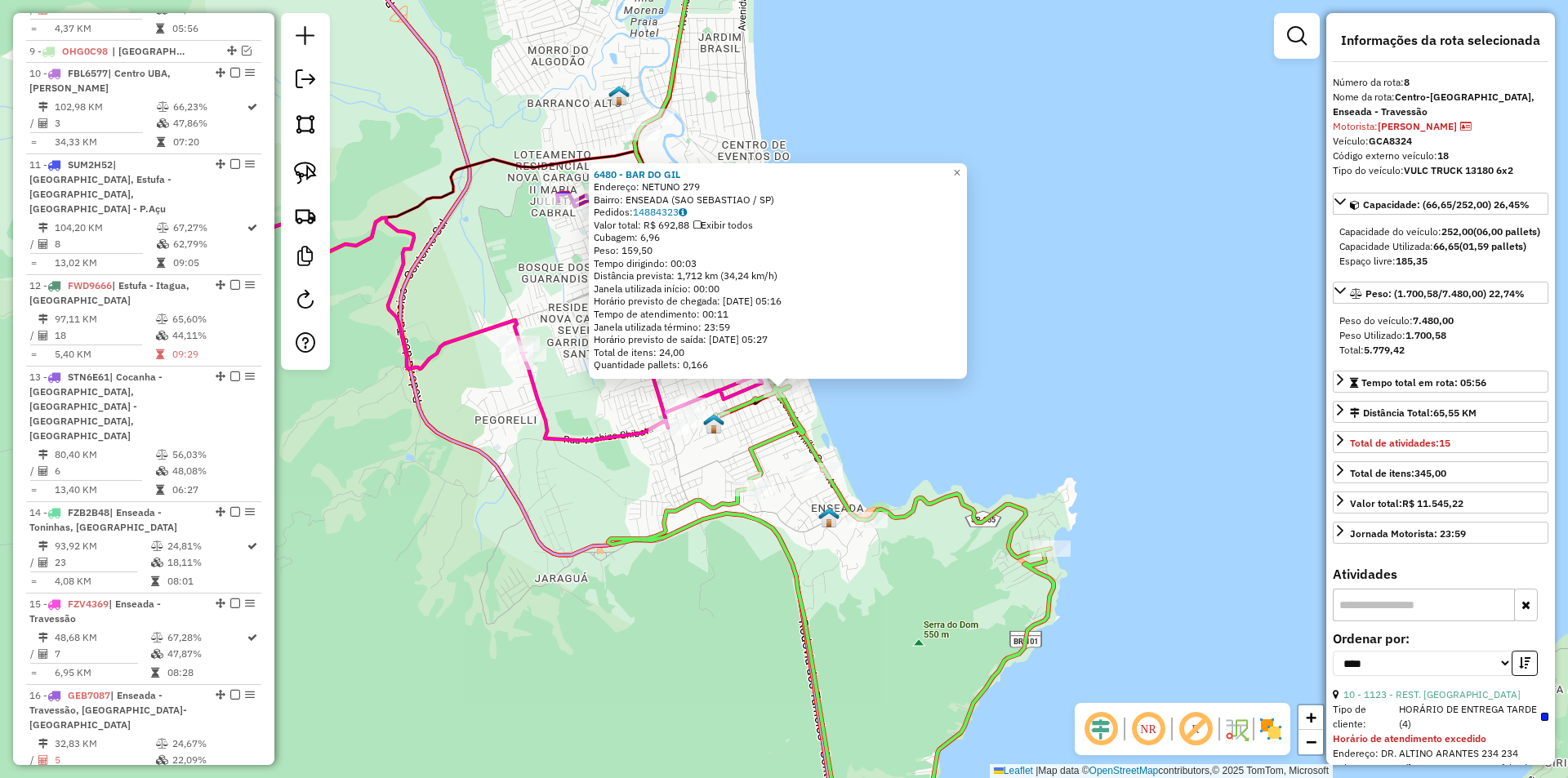
scroll to position [1237, 0]
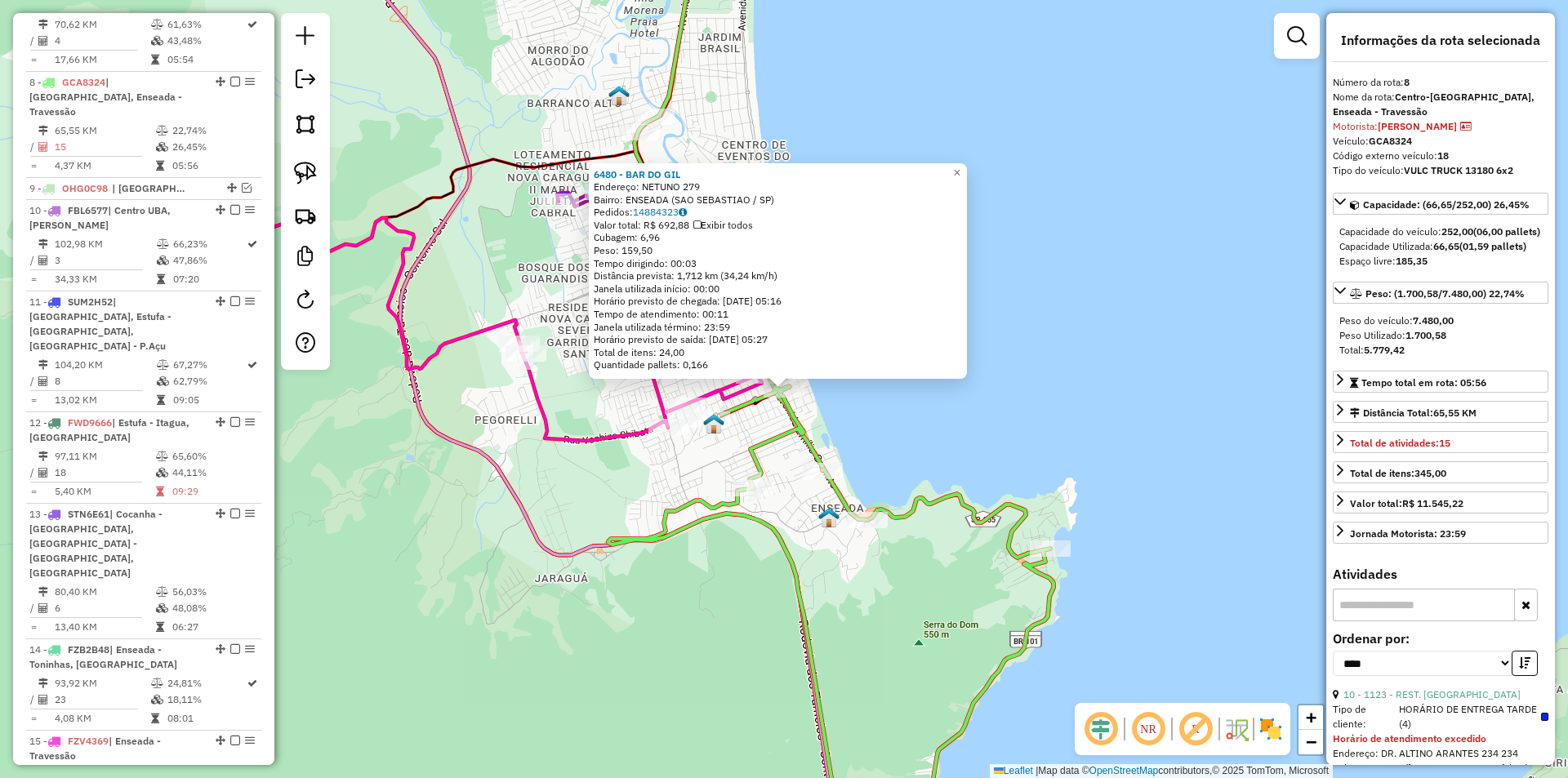
drag, startPoint x: 881, startPoint y: 609, endPoint x: 821, endPoint y: 523, distance: 104.9
click at [880, 609] on div "6480 - BAR DO GIL Endereço: NETUNO 279 Bairro: ENSEADA (SAO SEBASTIAO / SP) Ped…" at bounding box center [784, 389] width 1568 height 778
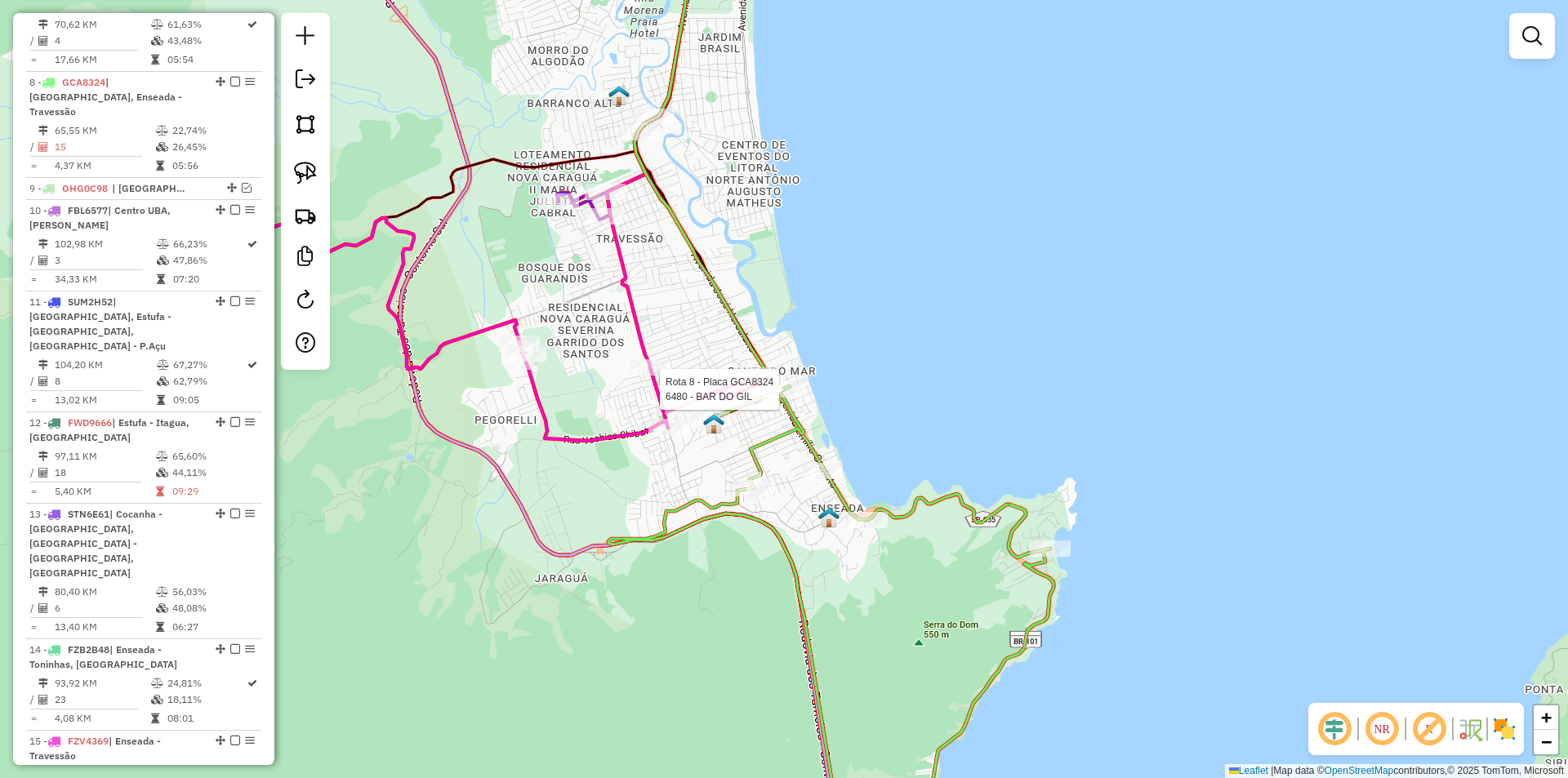
select select "*********"
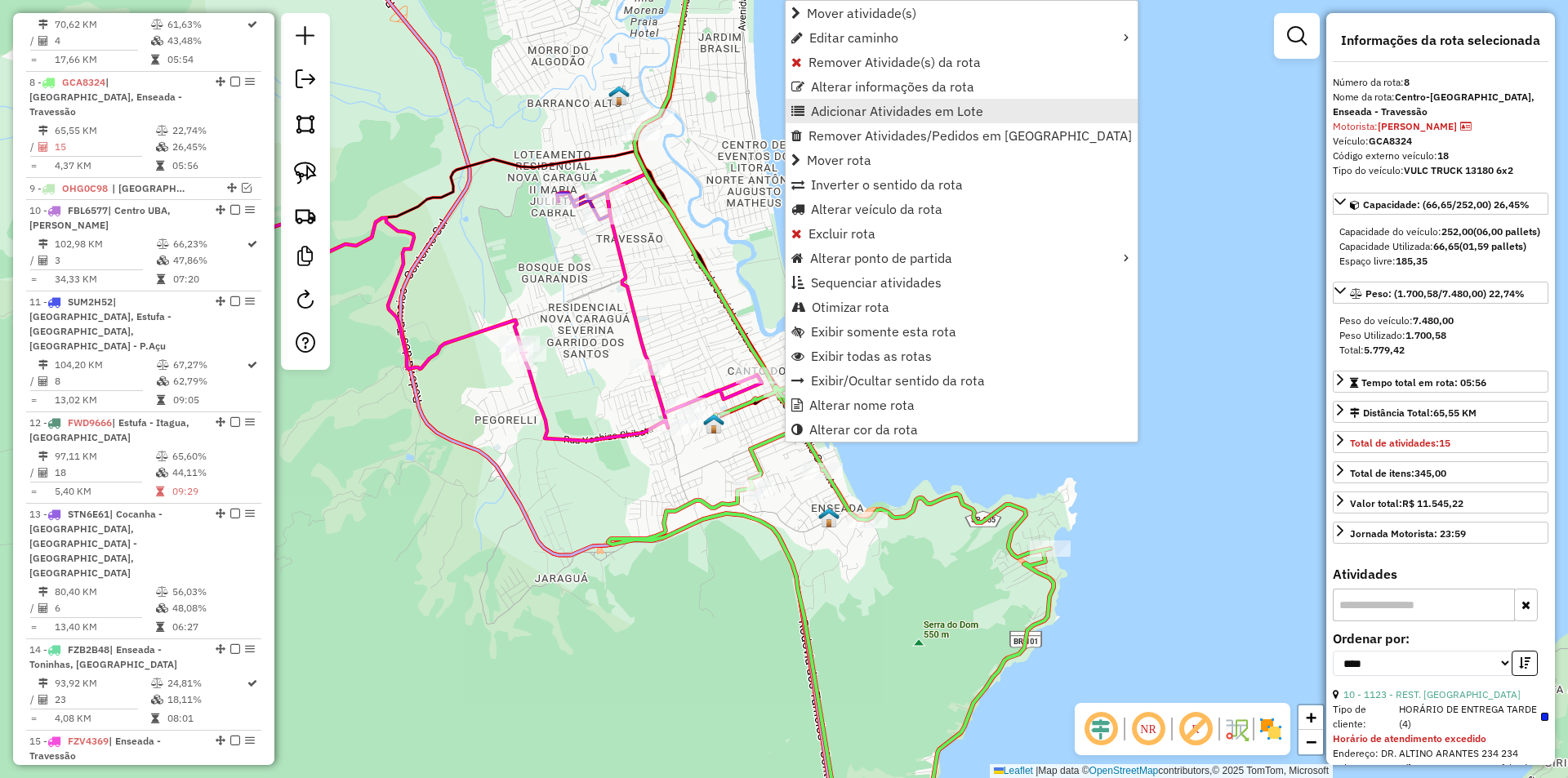
click at [837, 111] on span "Adicionar Atividades em Lote" at bounding box center [897, 111] width 172 height 13
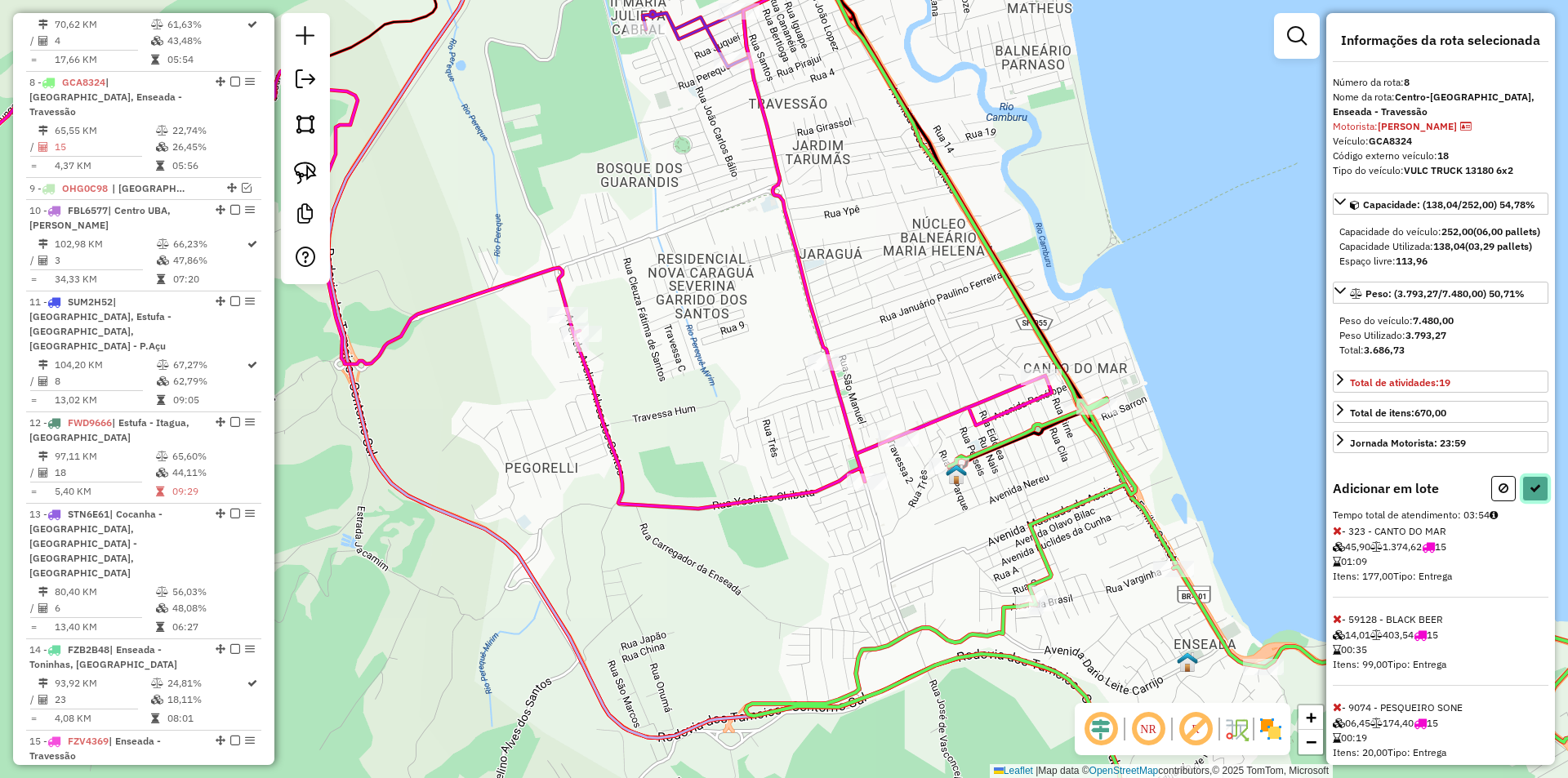
click at [1538, 501] on button at bounding box center [1535, 489] width 26 height 26
select select "*********"
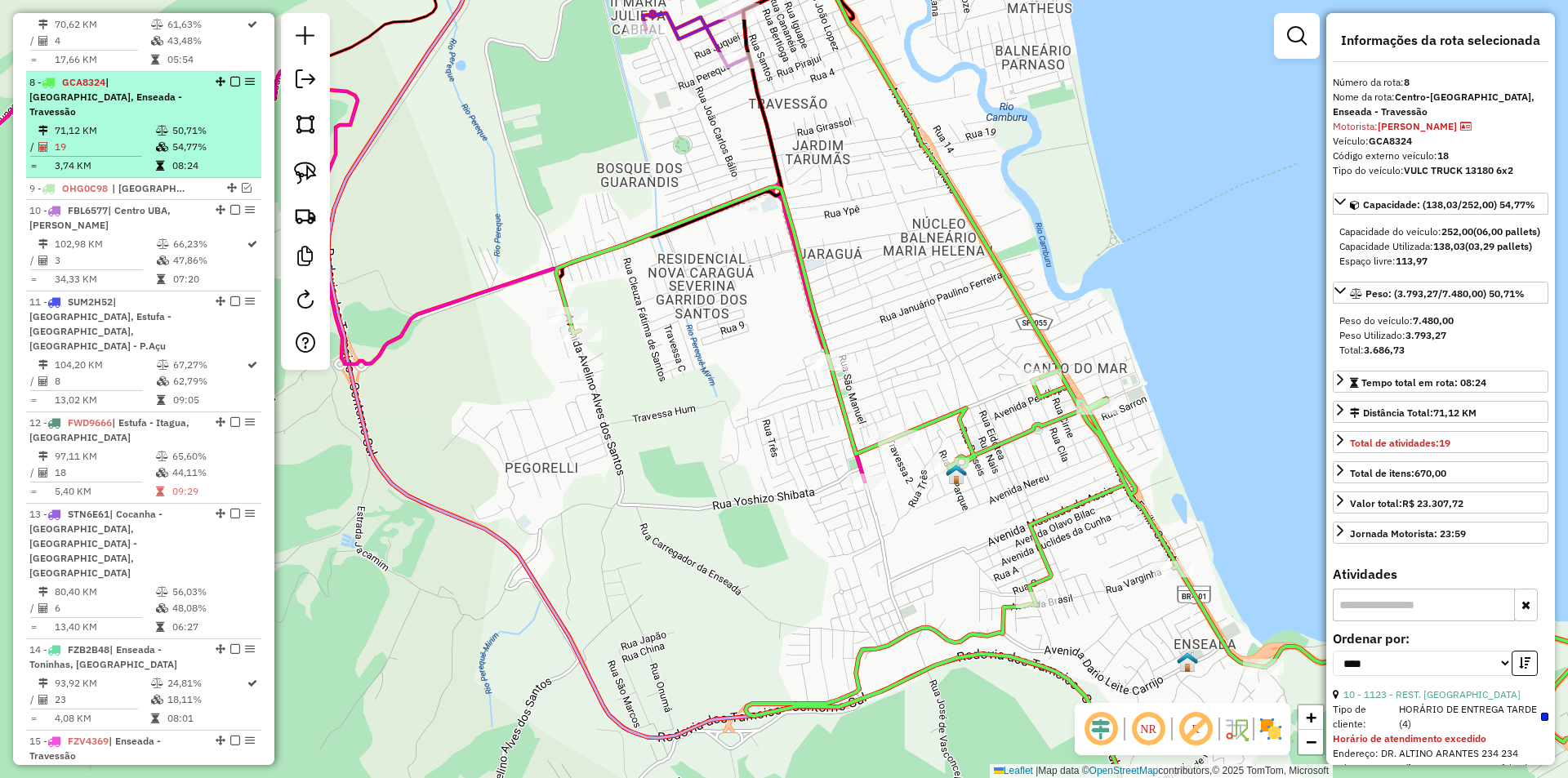
click at [230, 77] on em at bounding box center [235, 82] width 10 height 10
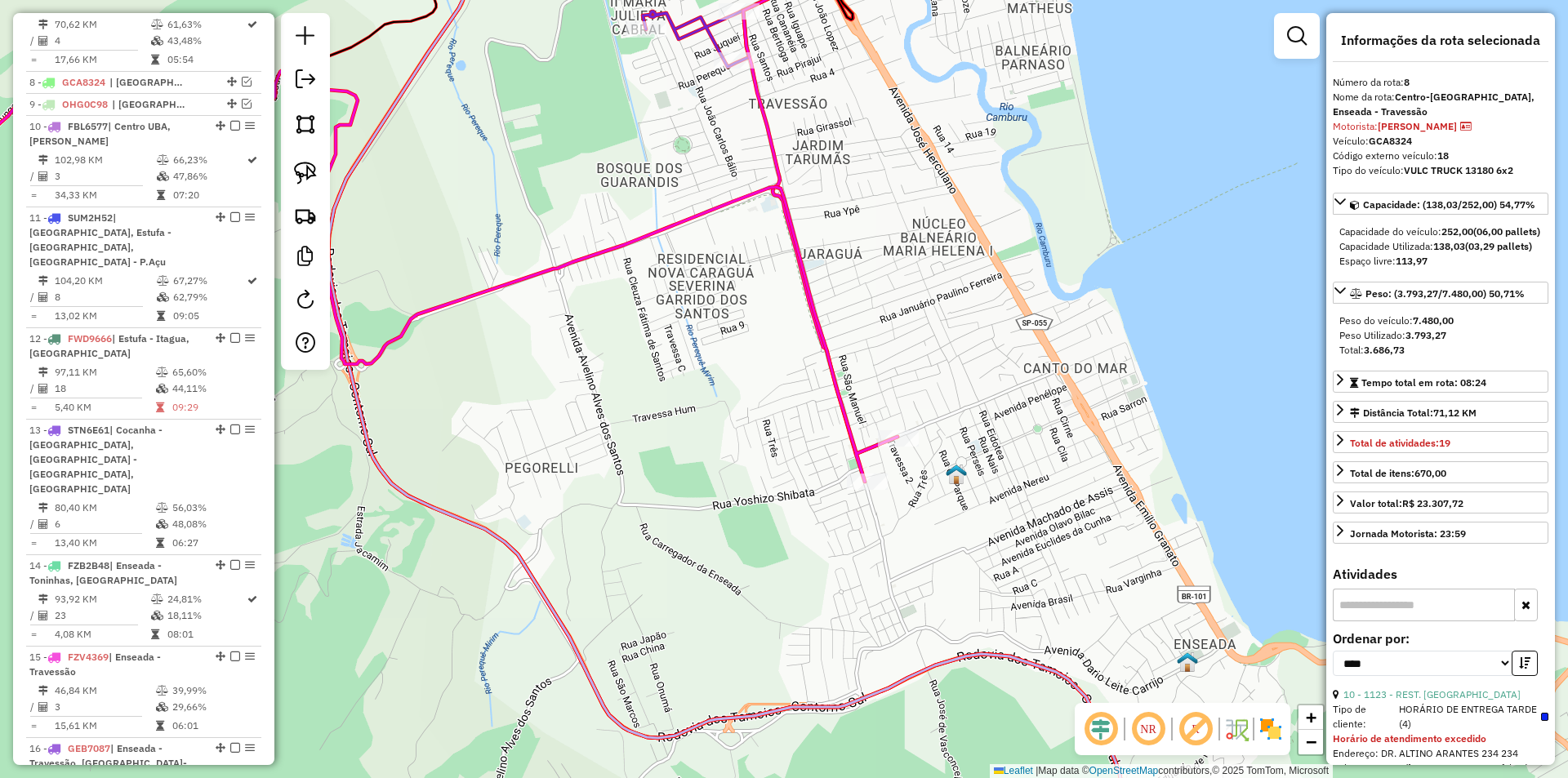
click at [526, 274] on icon at bounding box center [370, 272] width 1054 height 419
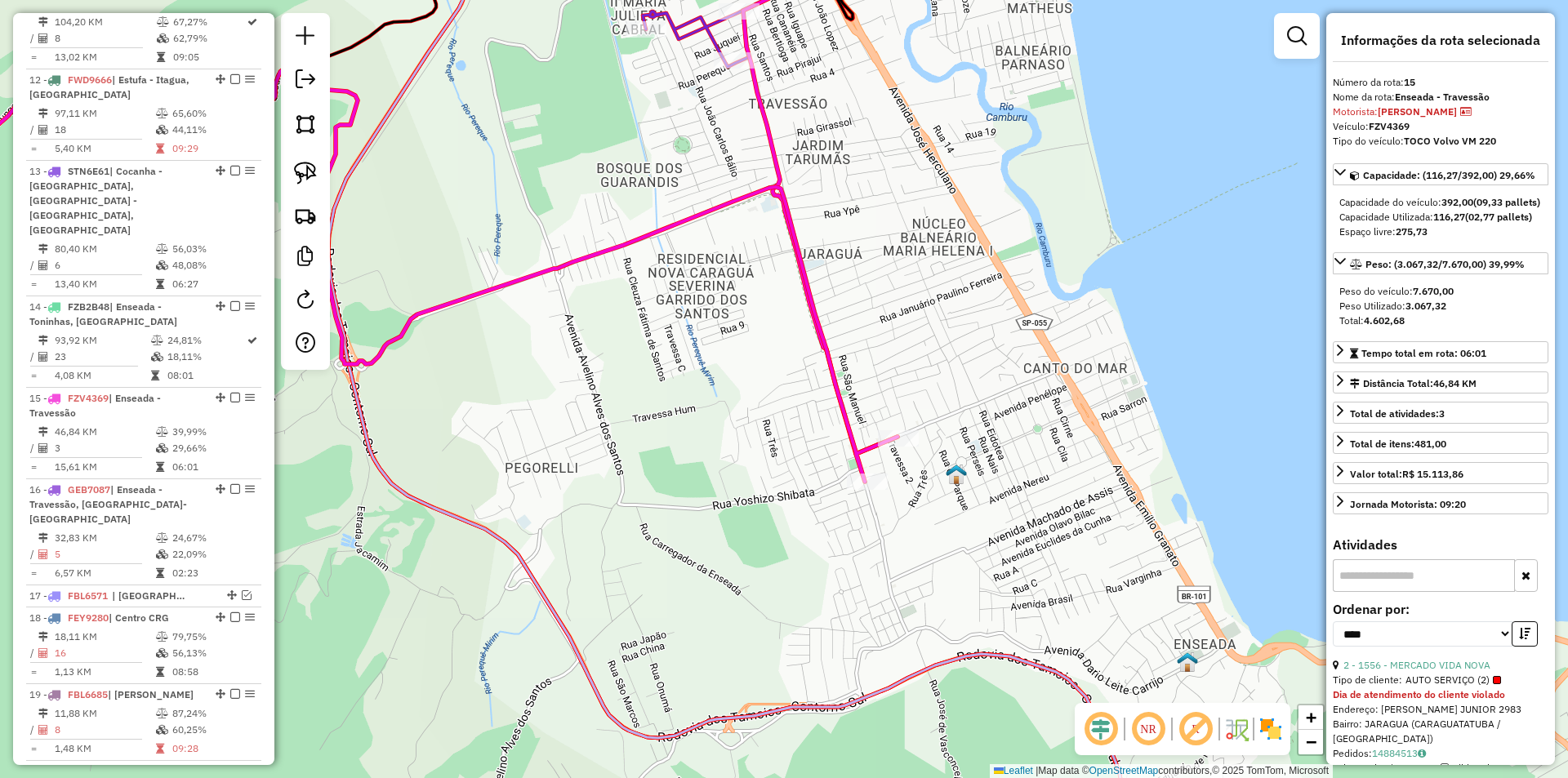
scroll to position [1559, 0]
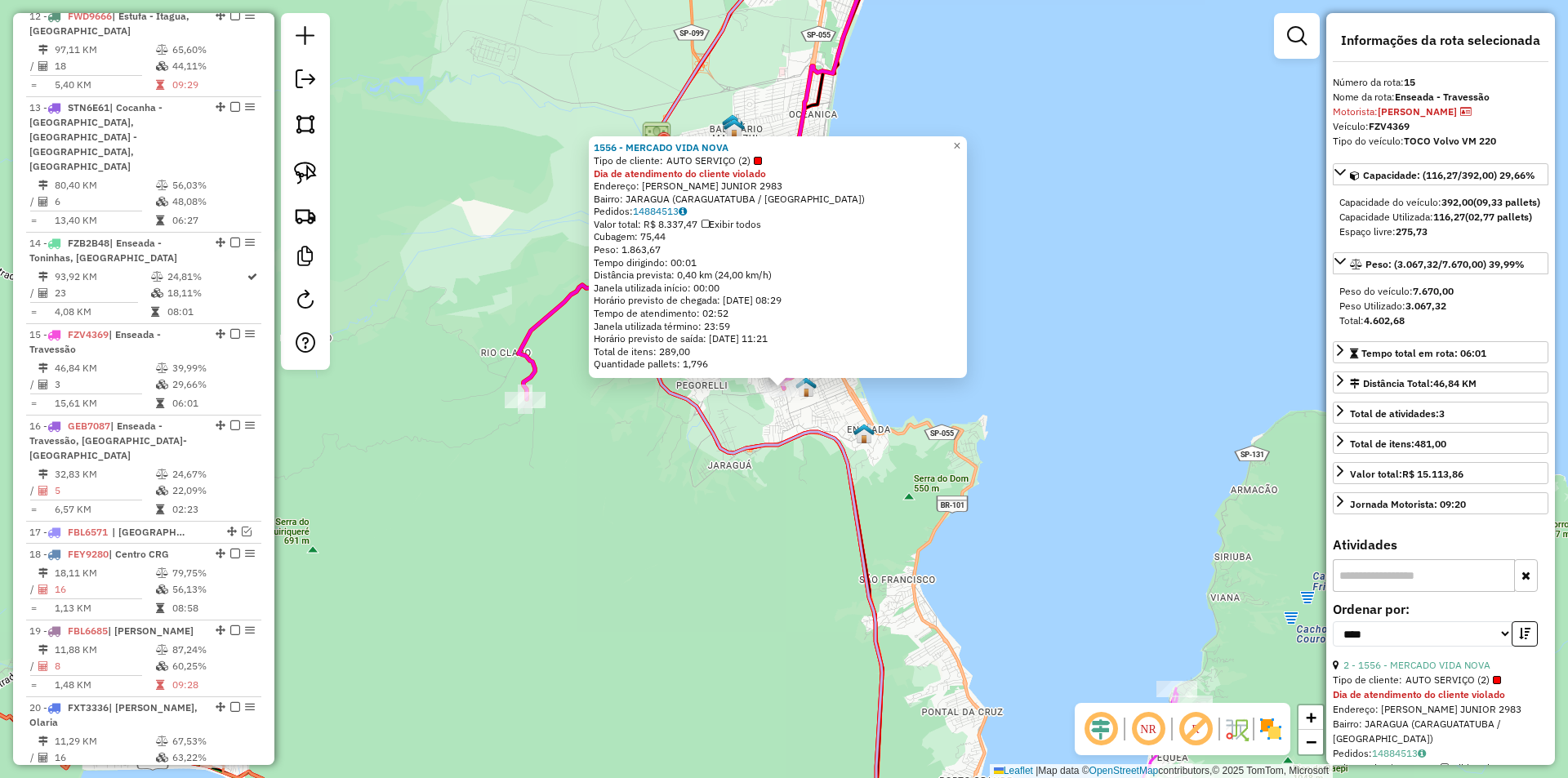
click at [602, 525] on div "1556 - MERCADO VIDA NOVA Tipo de cliente: AUTO SERVIÇO (2) Dia de atendimento d…" at bounding box center [784, 389] width 1568 height 778
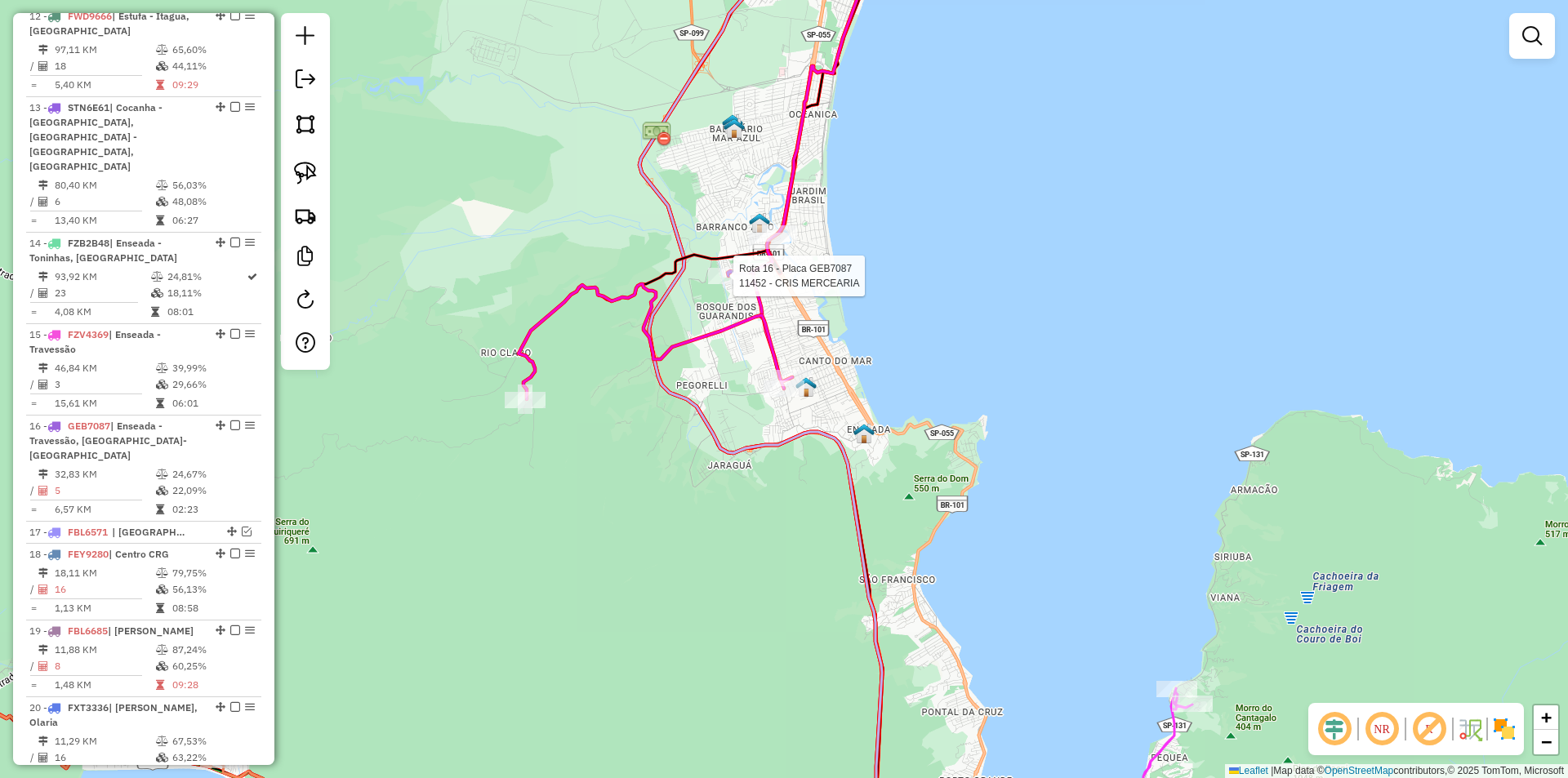
select select "*********"
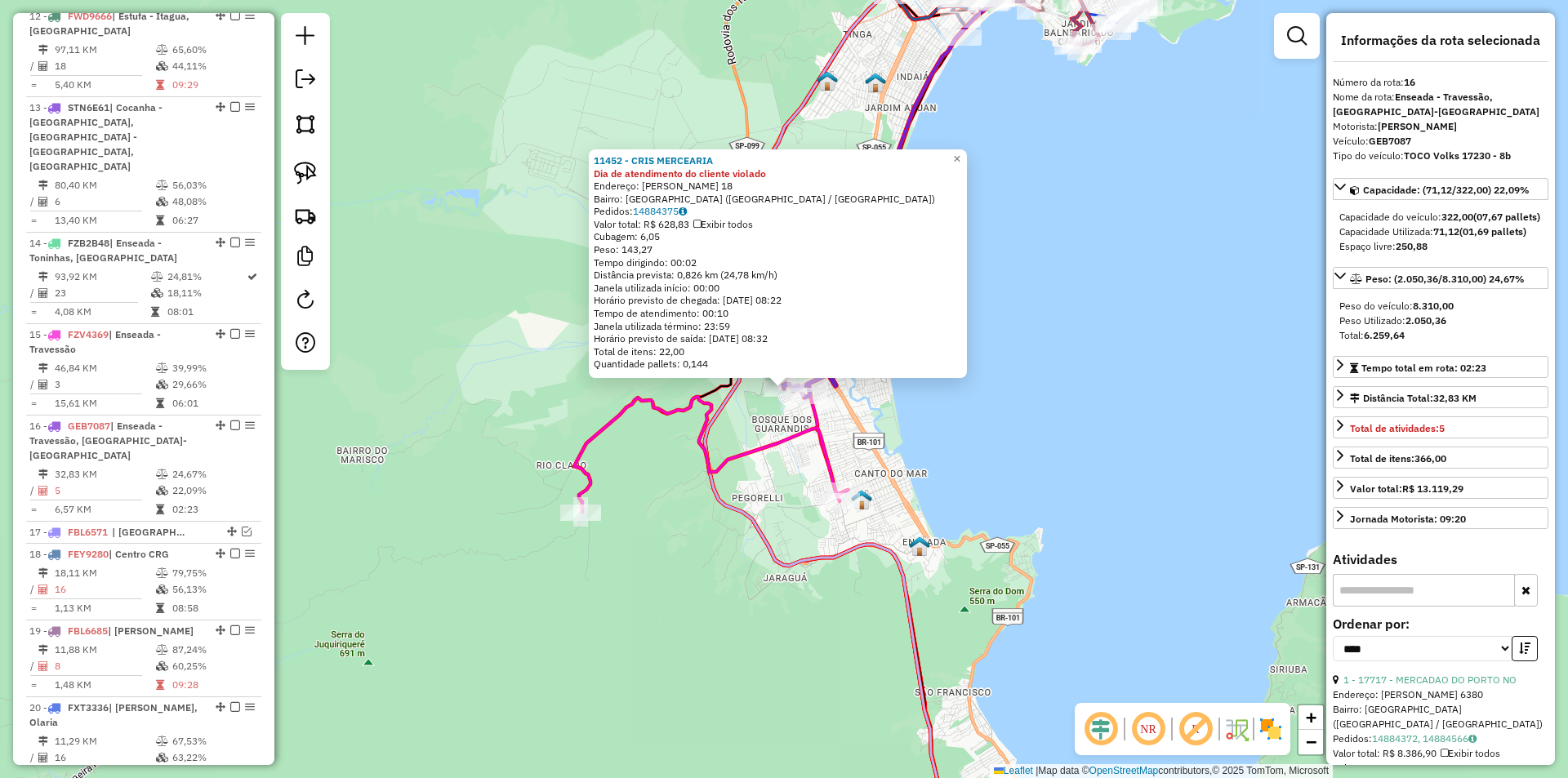
click at [735, 597] on div "11452 - CRIS MERCEARIA Dia de atendimento do cliente violado Endereço: GILSON P…" at bounding box center [784, 389] width 1568 height 778
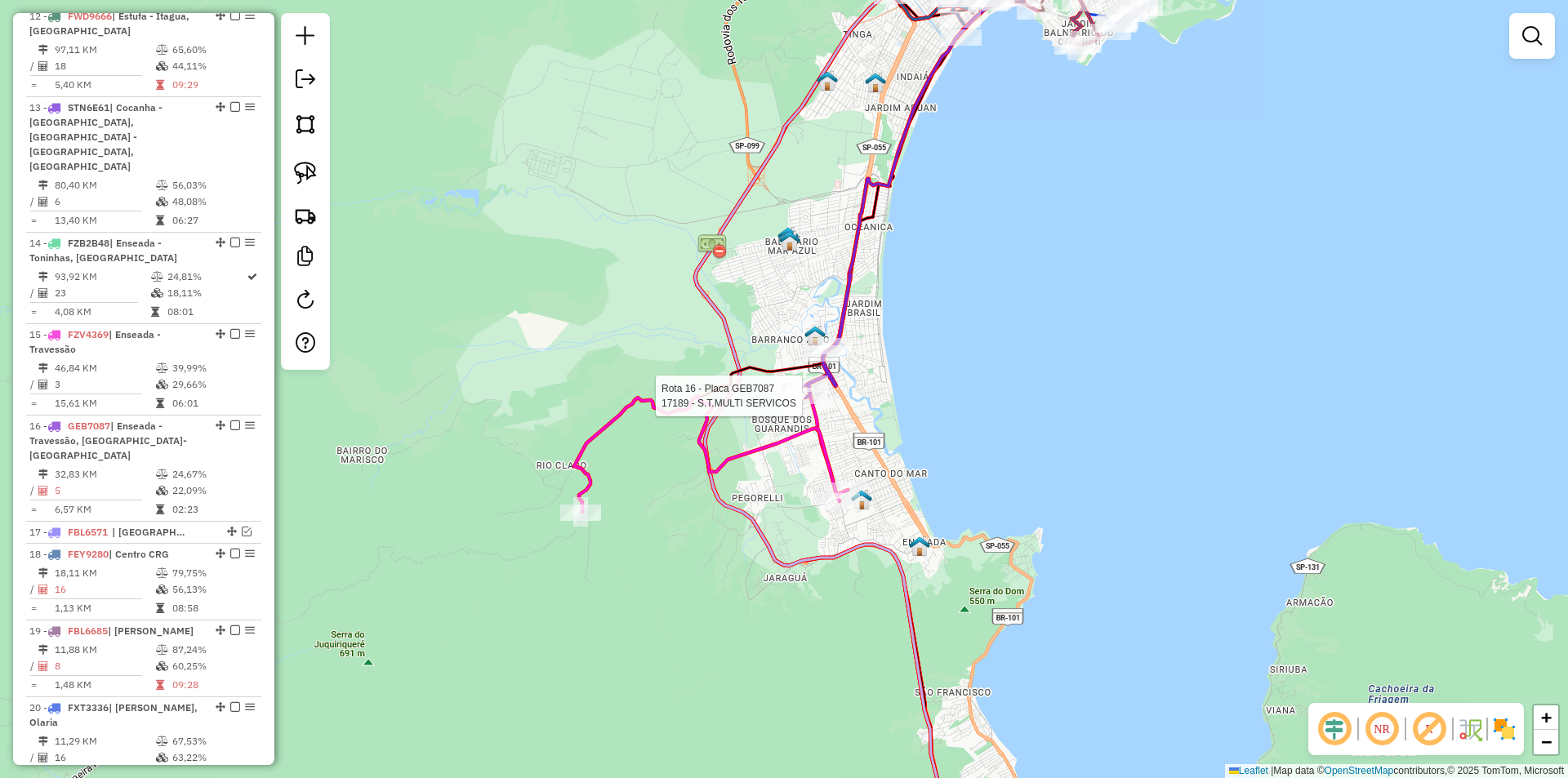
select select "*********"
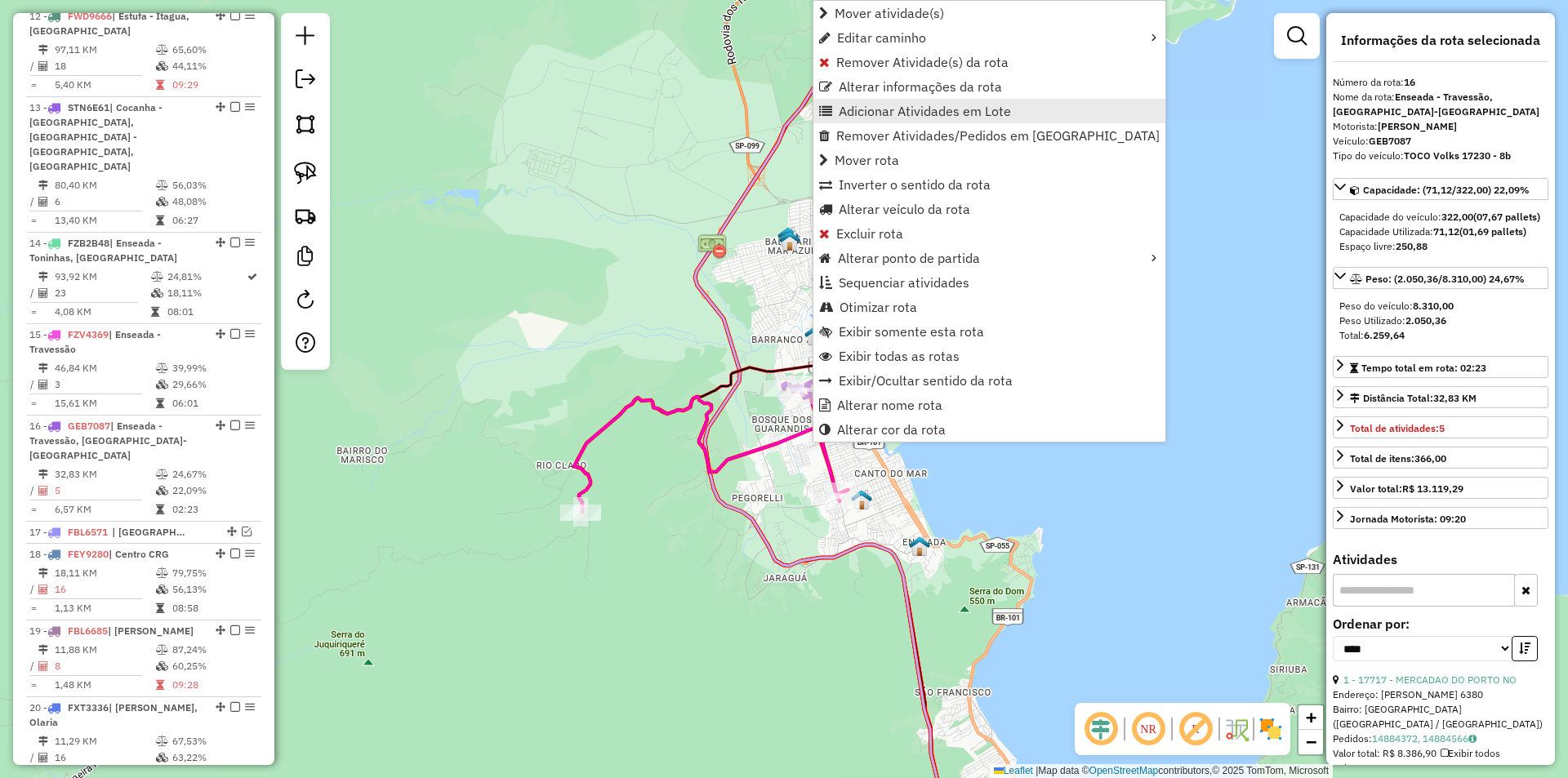
click at [850, 115] on span "Adicionar Atividades em Lote" at bounding box center [925, 111] width 172 height 13
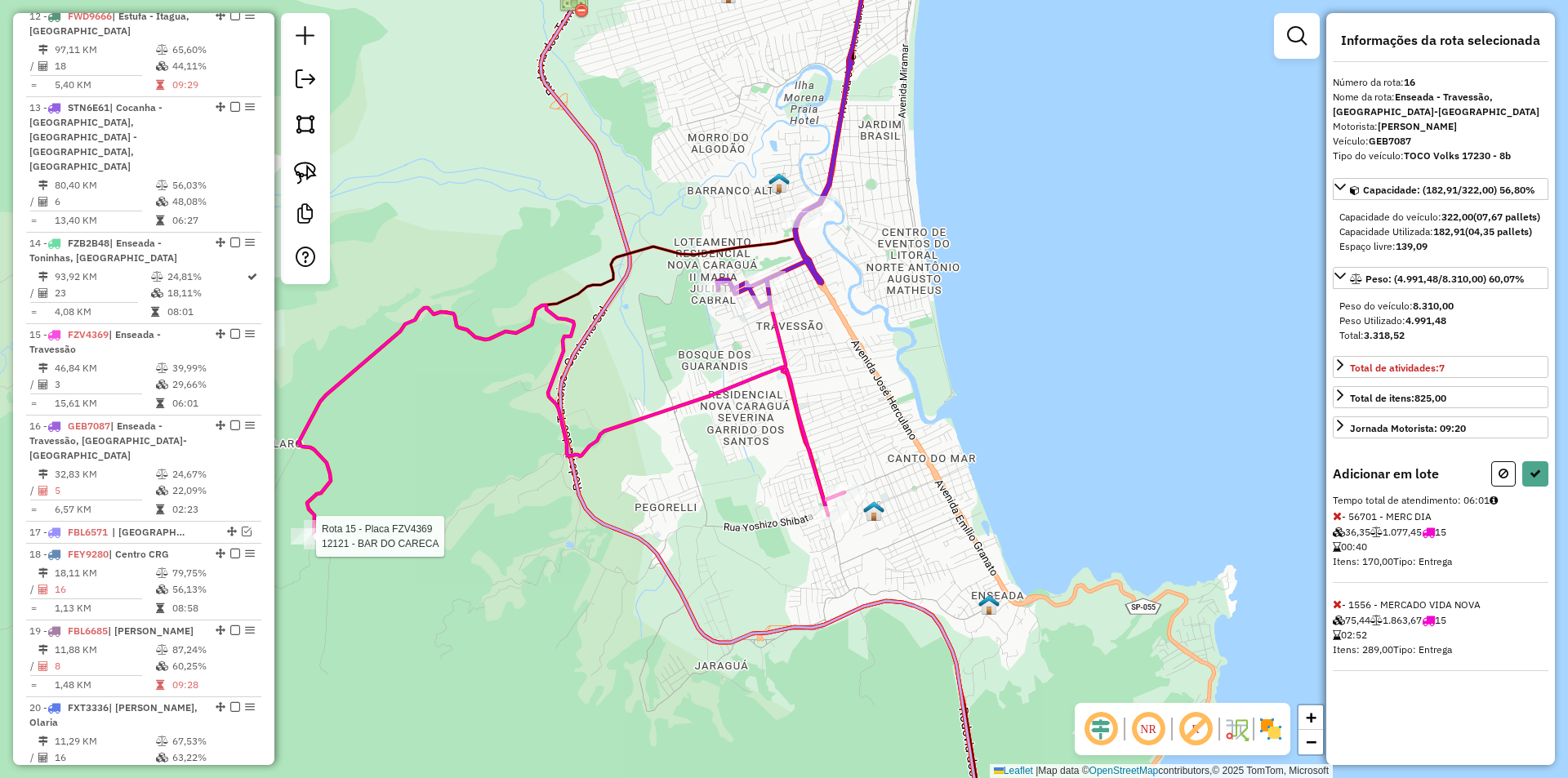
click at [306, 544] on div at bounding box center [311, 535] width 41 height 16
click at [1536, 486] on button at bounding box center [1535, 474] width 26 height 26
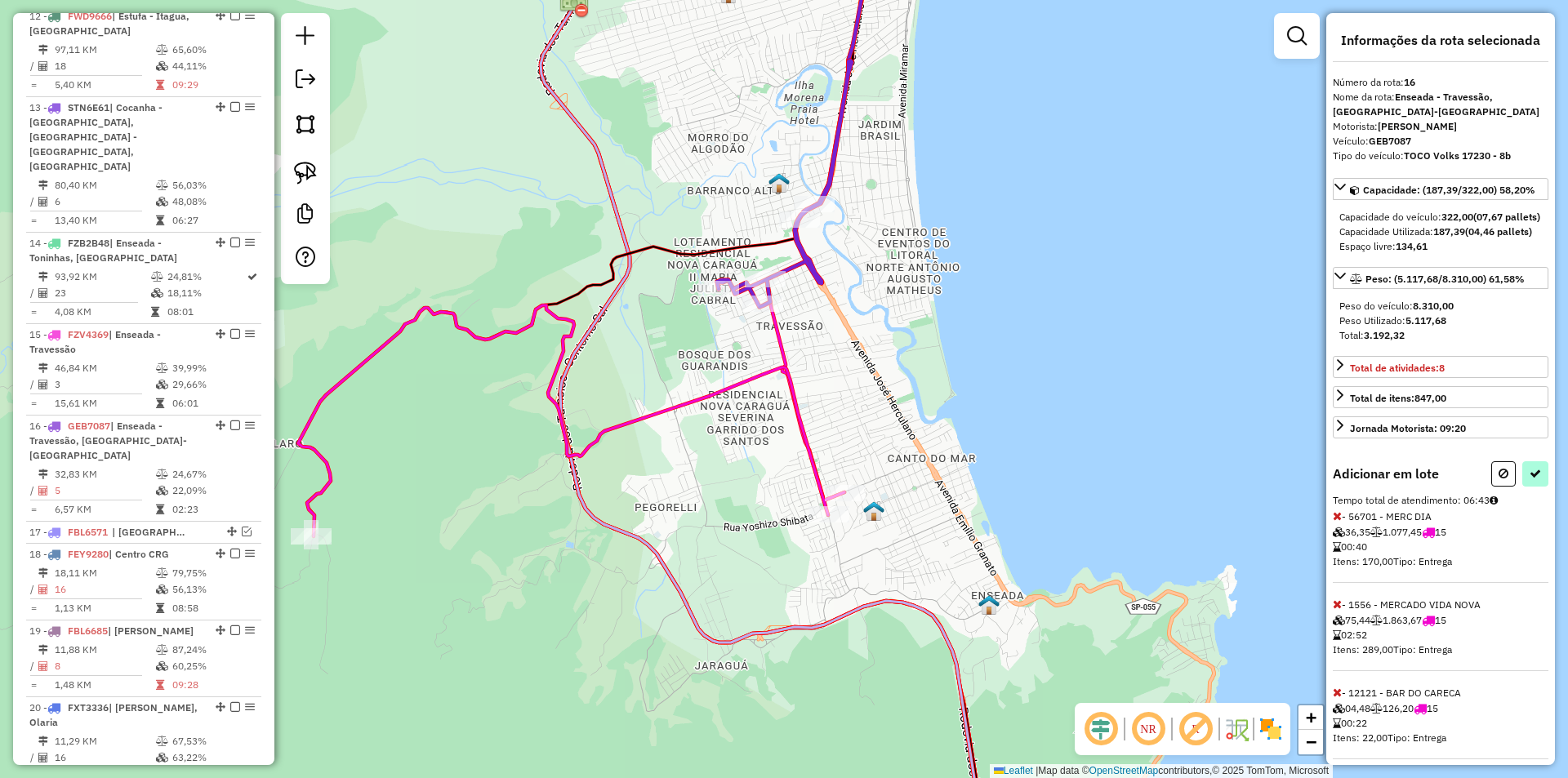
select select "*********"
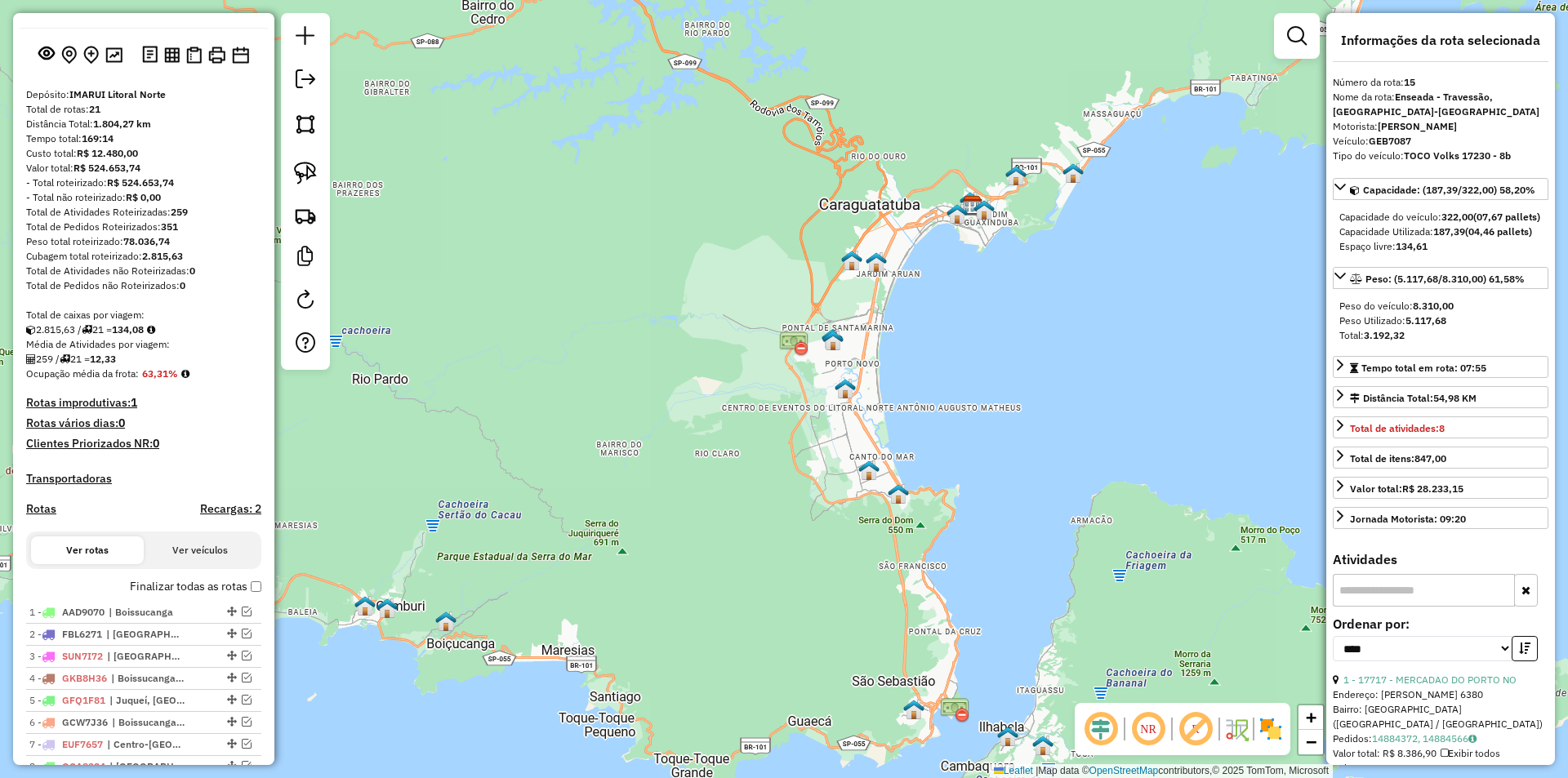
scroll to position [0, 0]
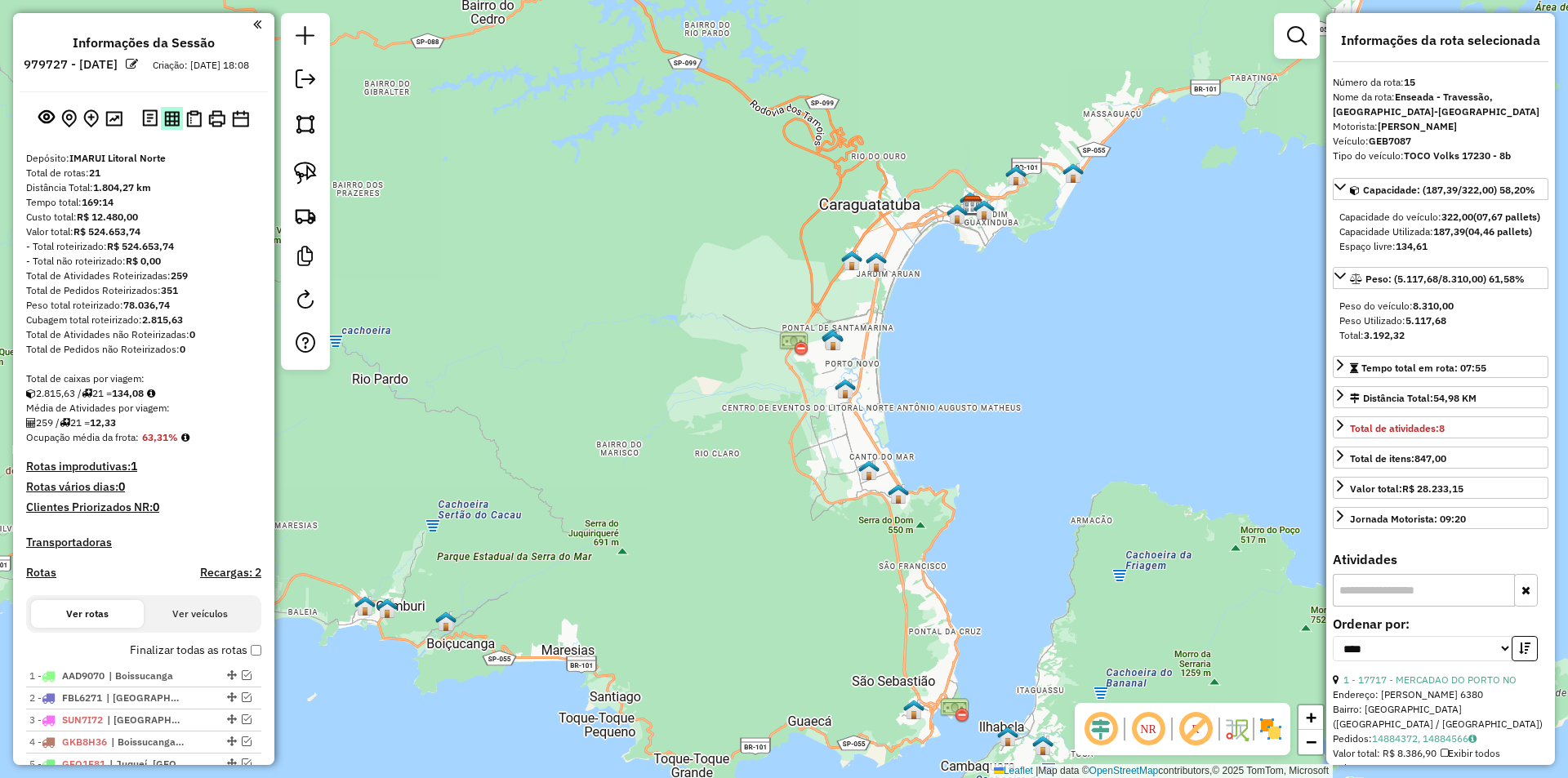
click at [169, 127] on img at bounding box center [172, 118] width 15 height 15
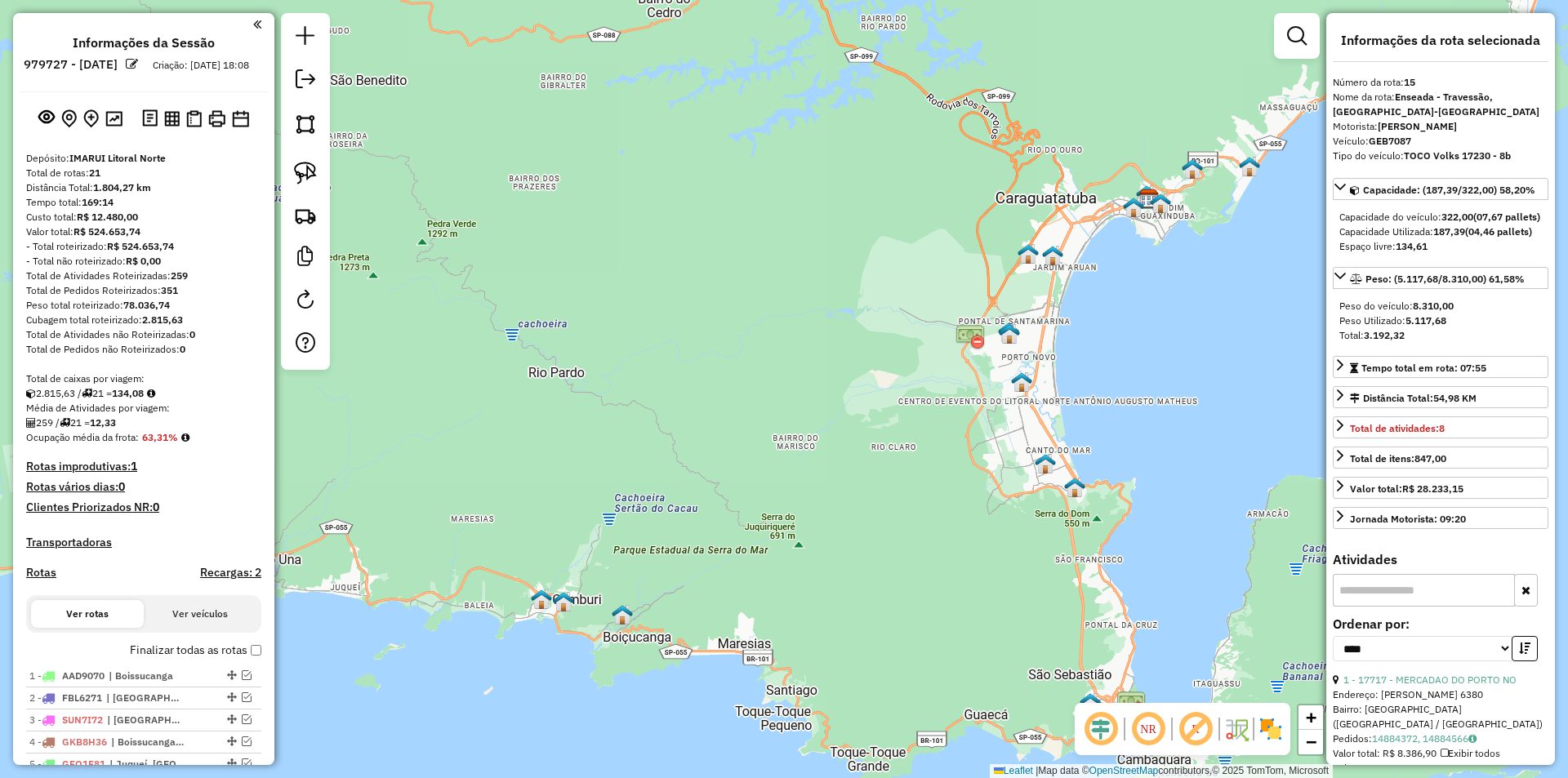
drag, startPoint x: 785, startPoint y: 454, endPoint x: 752, endPoint y: 479, distance: 41.4
click at [813, 466] on div "Janela de atendimento Grade de atendimento Capacidade Transportadoras Veículos …" at bounding box center [784, 389] width 1568 height 778
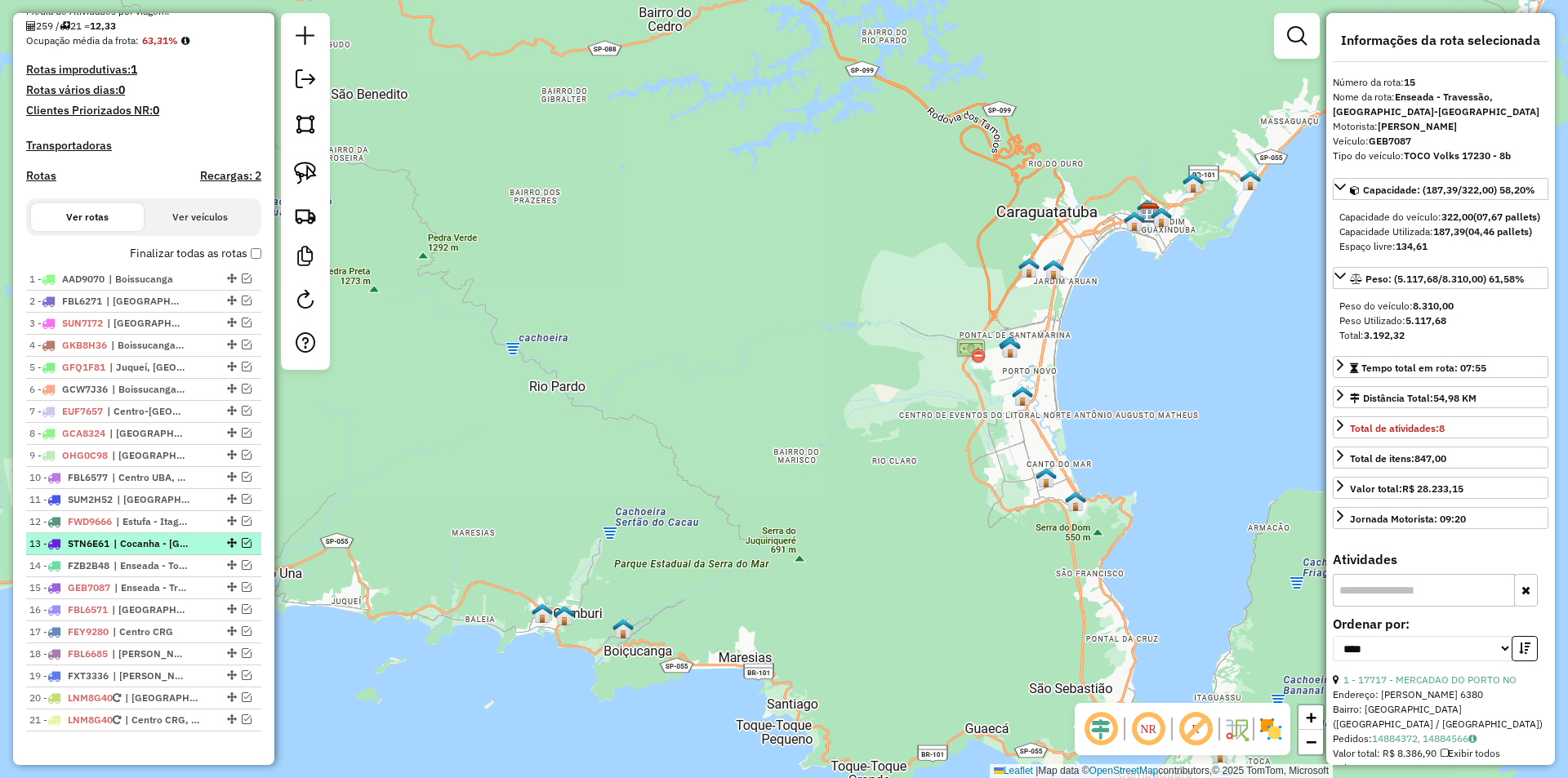
scroll to position [443, 0]
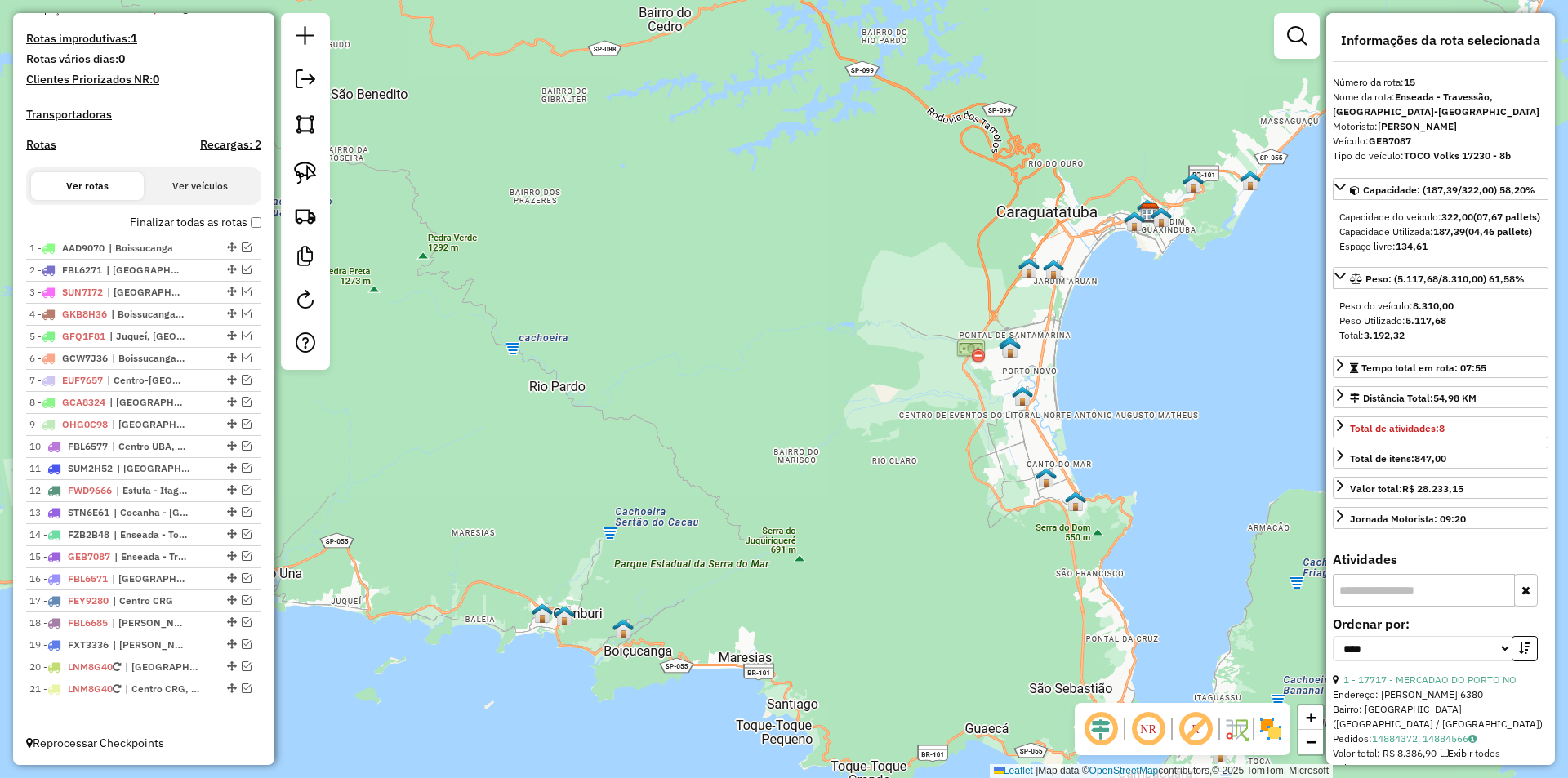
drag, startPoint x: 549, startPoint y: 457, endPoint x: 704, endPoint y: 438, distance: 156.2
click at [704, 438] on div "Janela de atendimento Grade de atendimento Capacidade Transportadoras Veículos …" at bounding box center [784, 389] width 1568 height 778
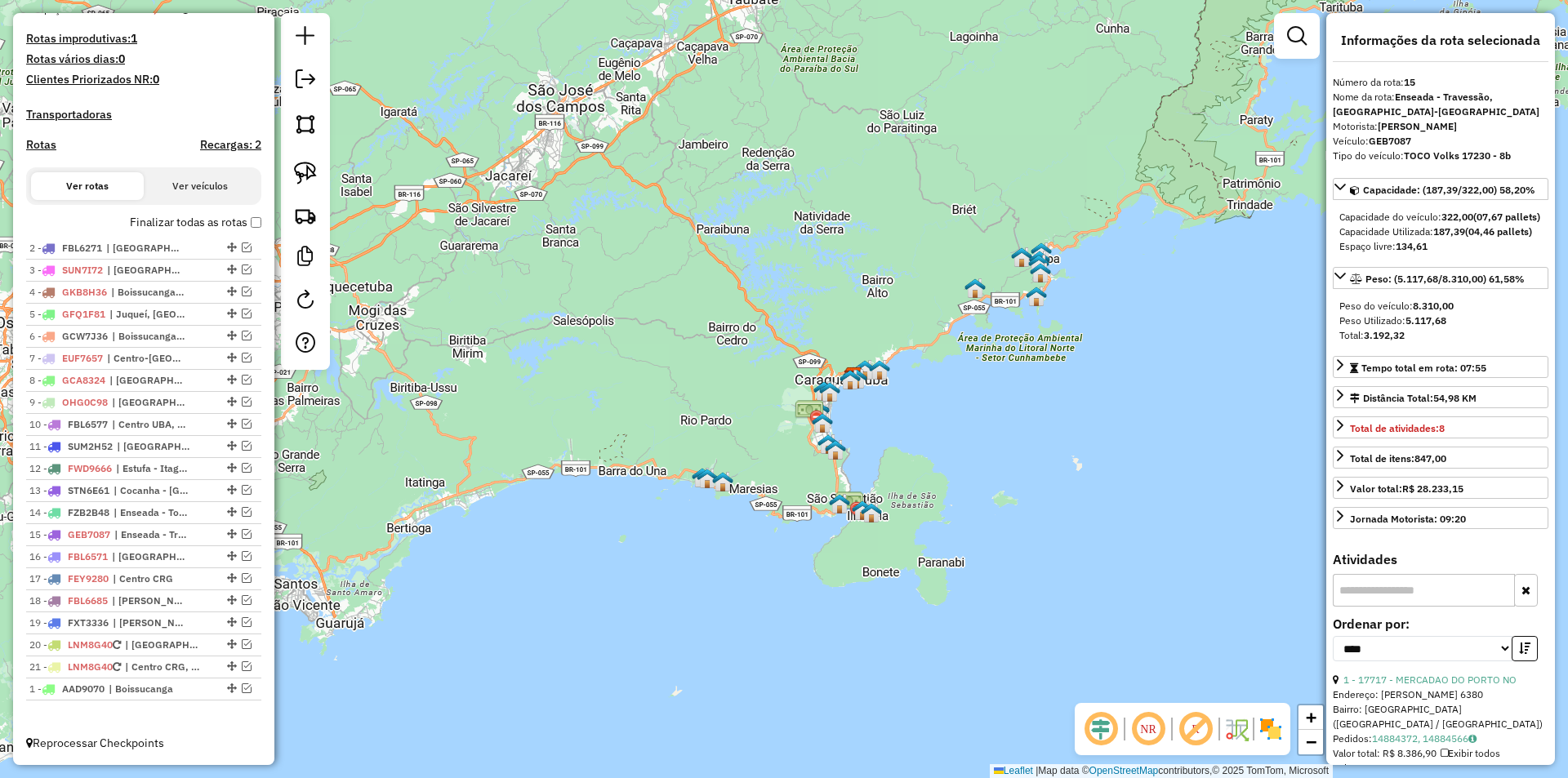
drag, startPoint x: 223, startPoint y: 245, endPoint x: 171, endPoint y: 741, distance: 498.7
click at [242, 270] on em at bounding box center [247, 270] width 10 height 10
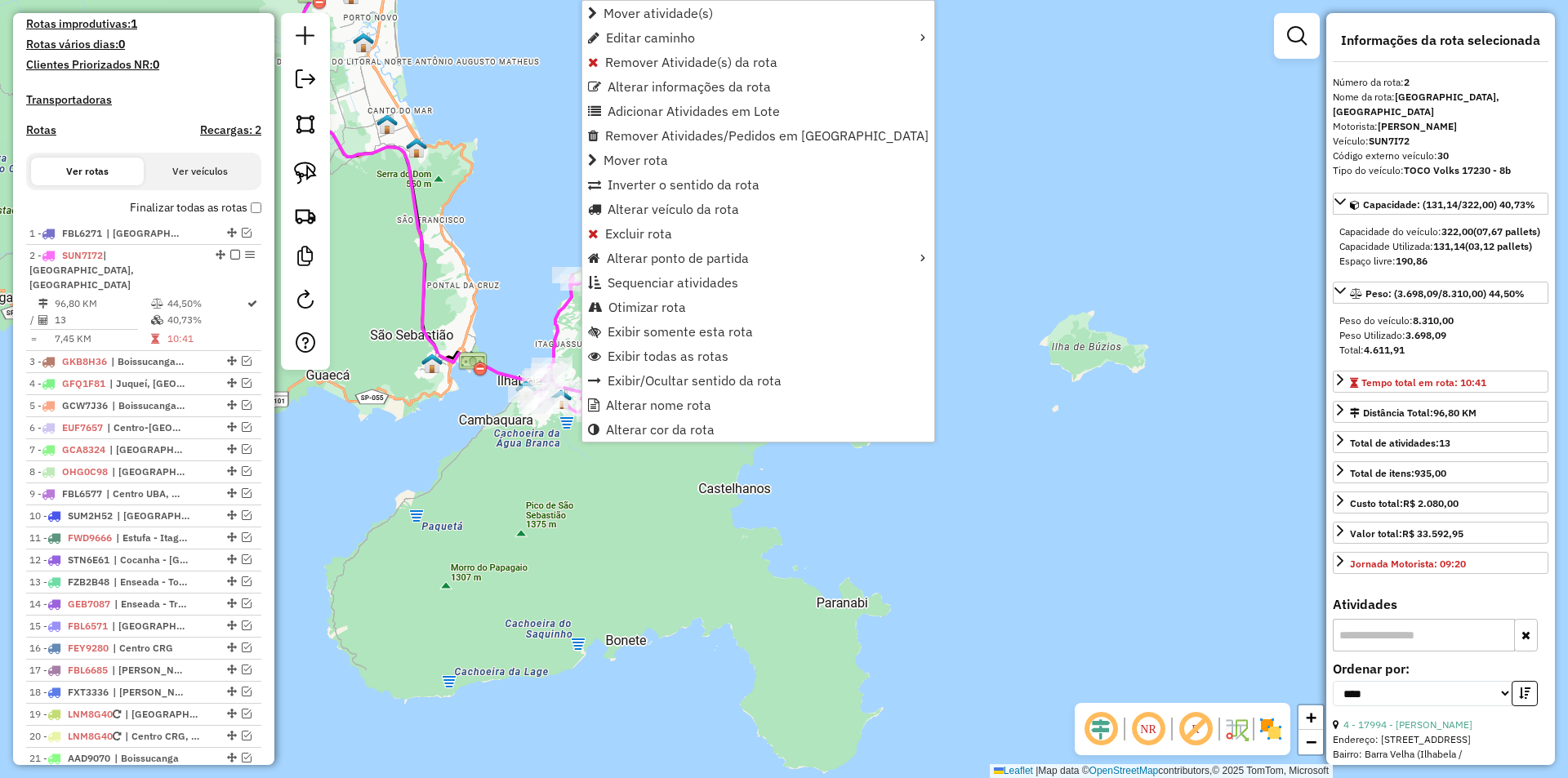
scroll to position [512, 0]
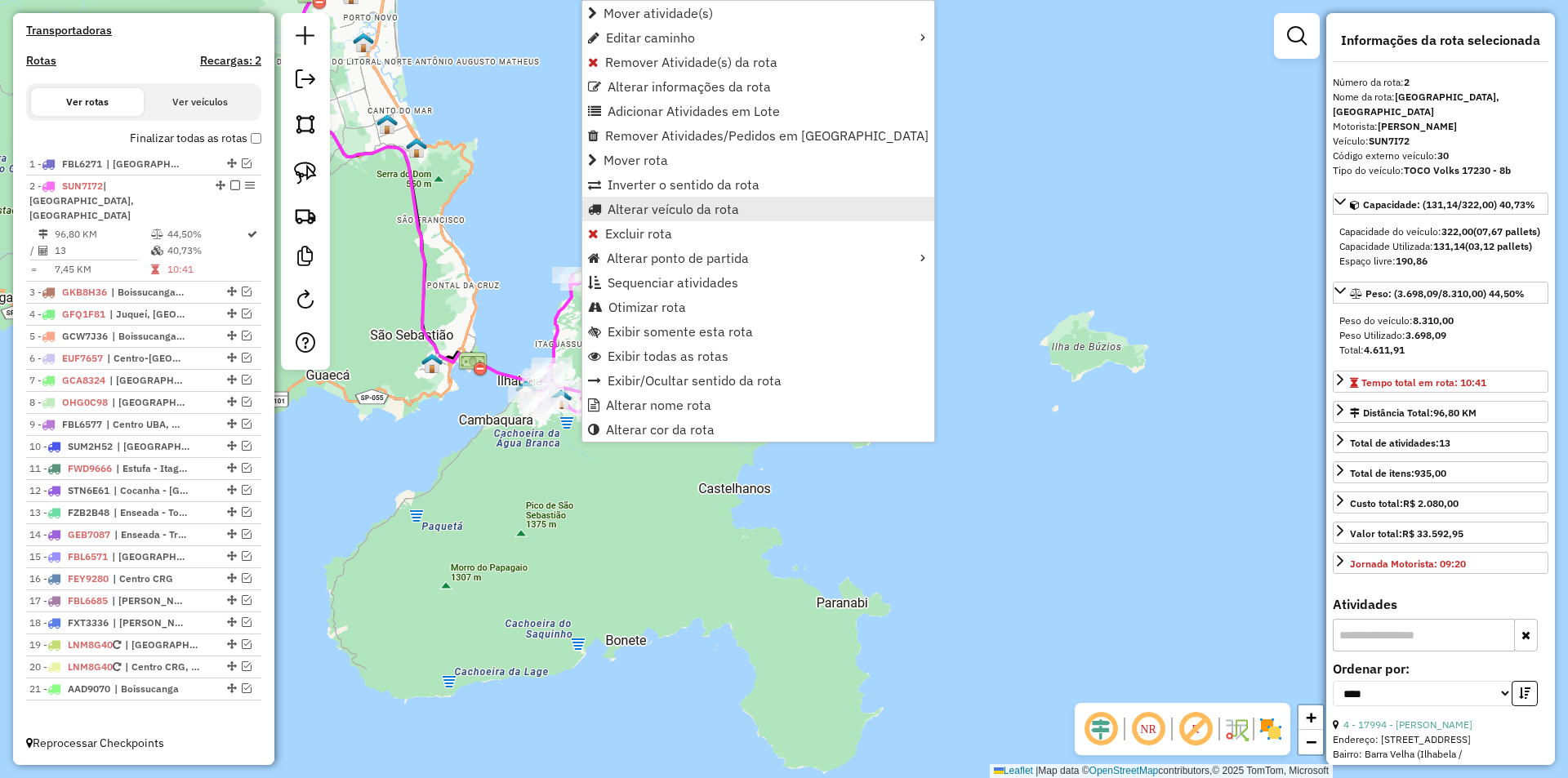
click at [663, 212] on span "Alterar veículo da rota" at bounding box center [673, 209] width 131 height 13
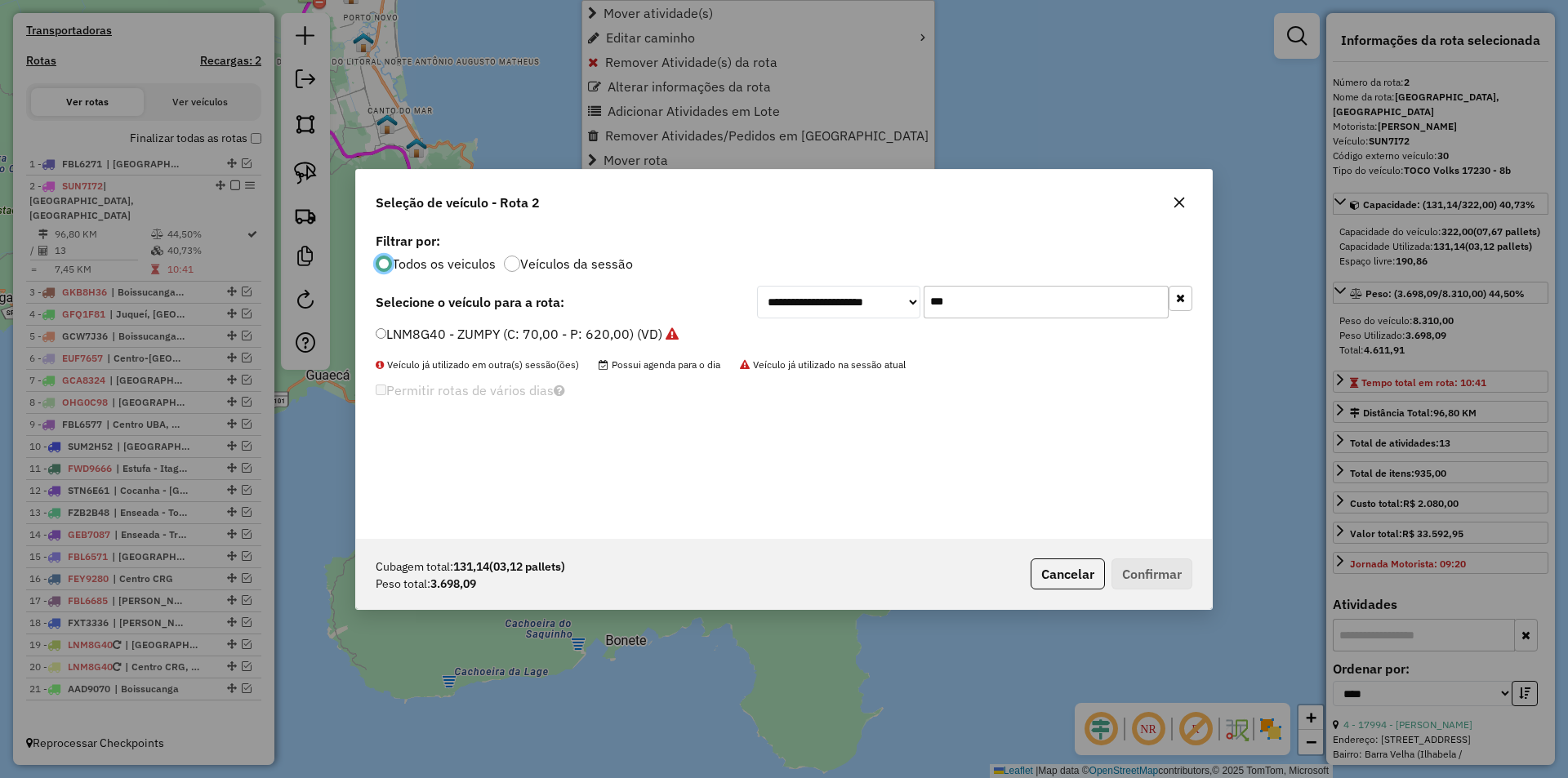
scroll to position [9, 5]
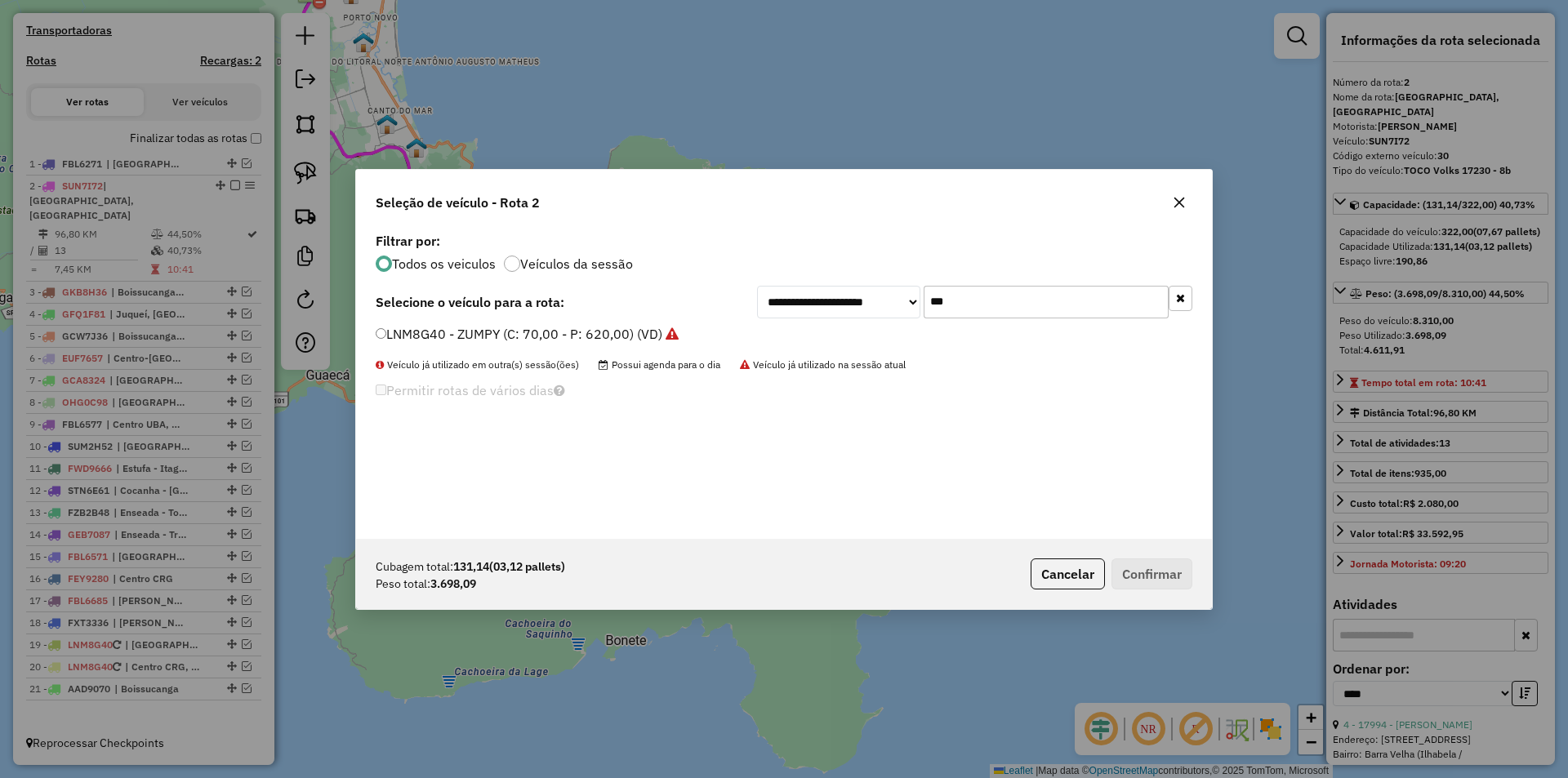
click at [933, 299] on input "***" at bounding box center [1046, 302] width 245 height 32
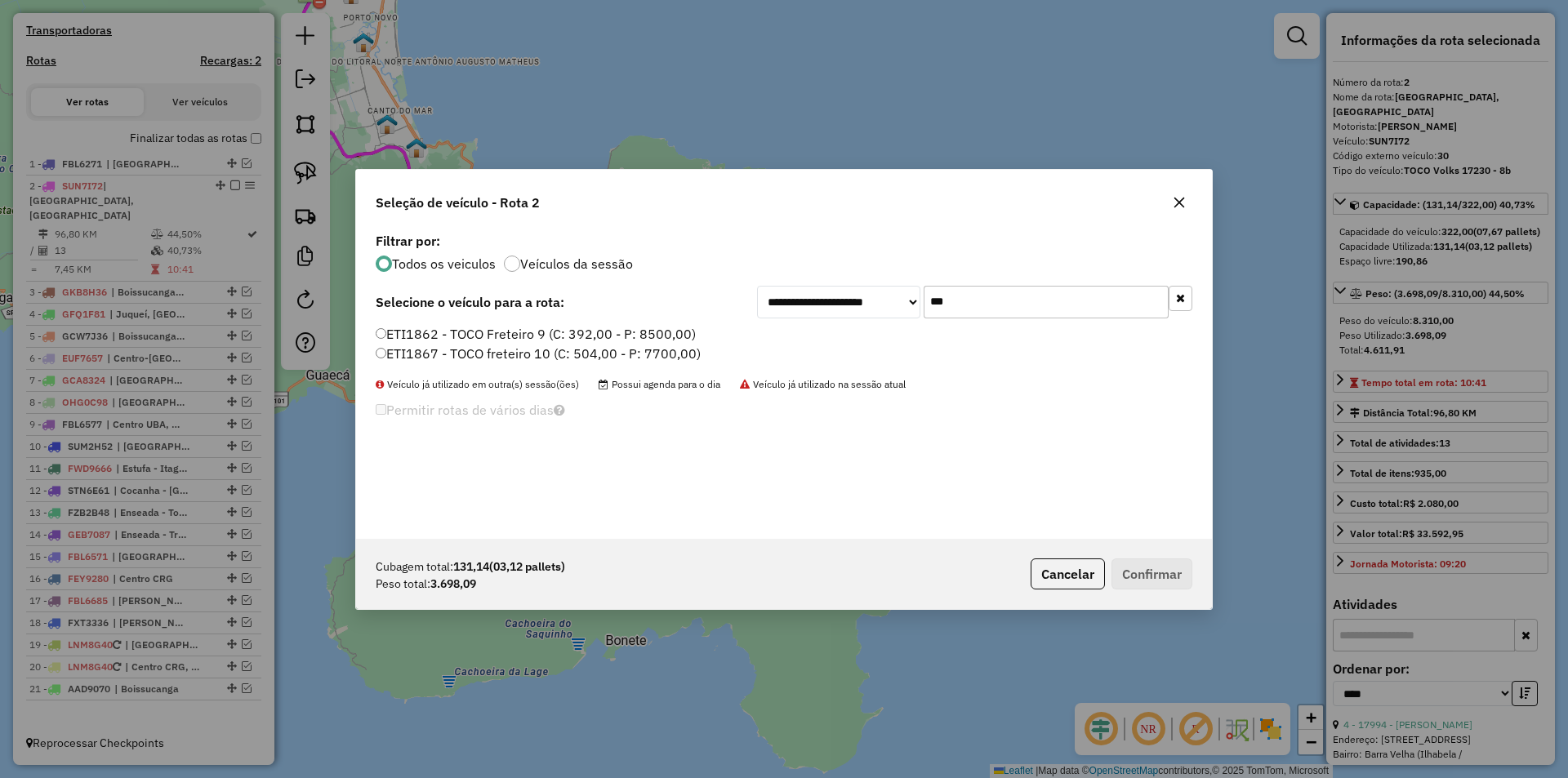
type input "***"
click at [1144, 563] on button "Confirmar" at bounding box center [1152, 574] width 81 height 31
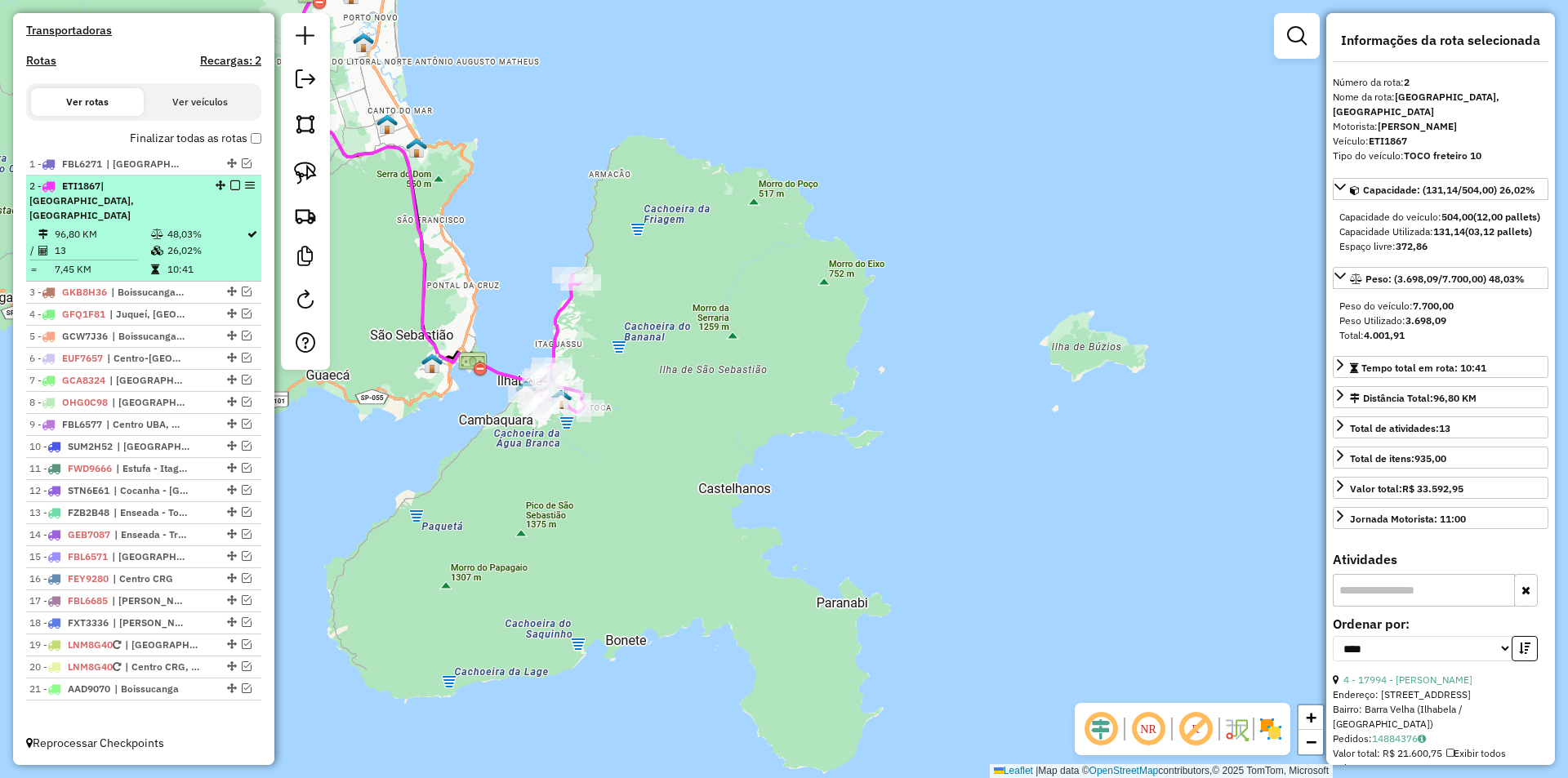
click at [230, 190] on em at bounding box center [235, 186] width 10 height 10
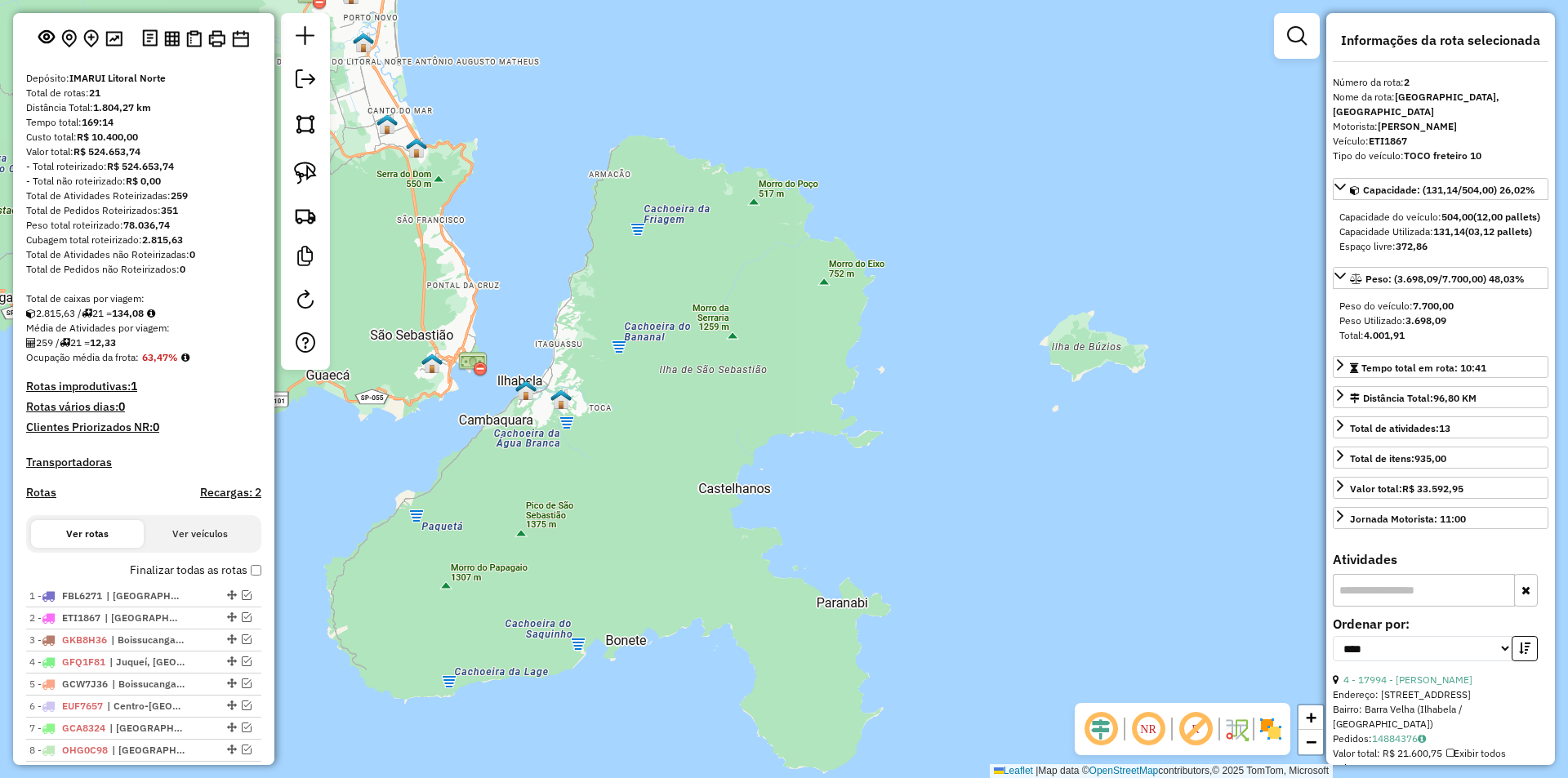
scroll to position [82, 0]
click at [168, 45] on img at bounding box center [172, 37] width 15 height 15
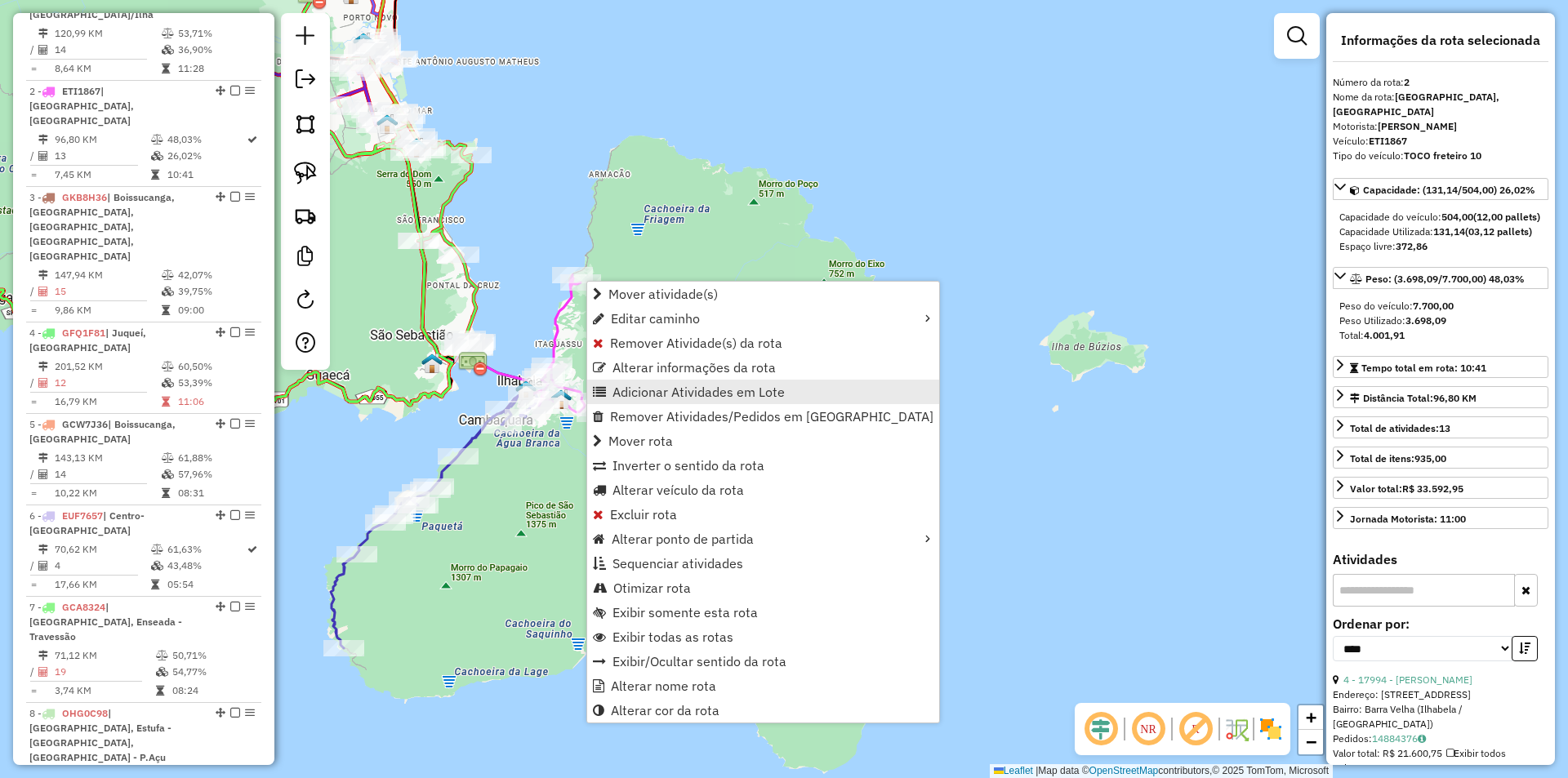
scroll to position [758, 0]
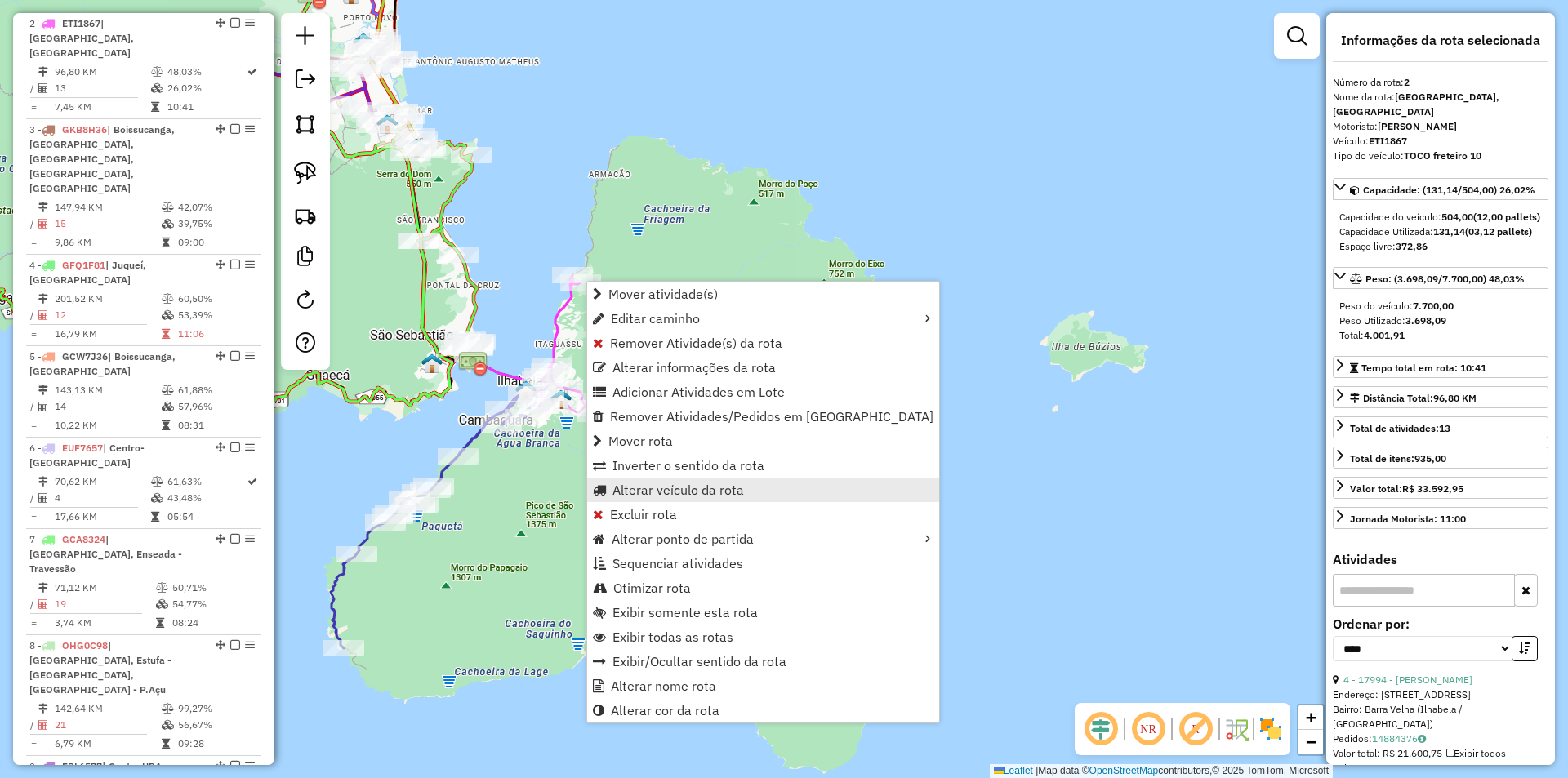
click at [649, 490] on span "Alterar veículo da rota" at bounding box center [678, 489] width 131 height 13
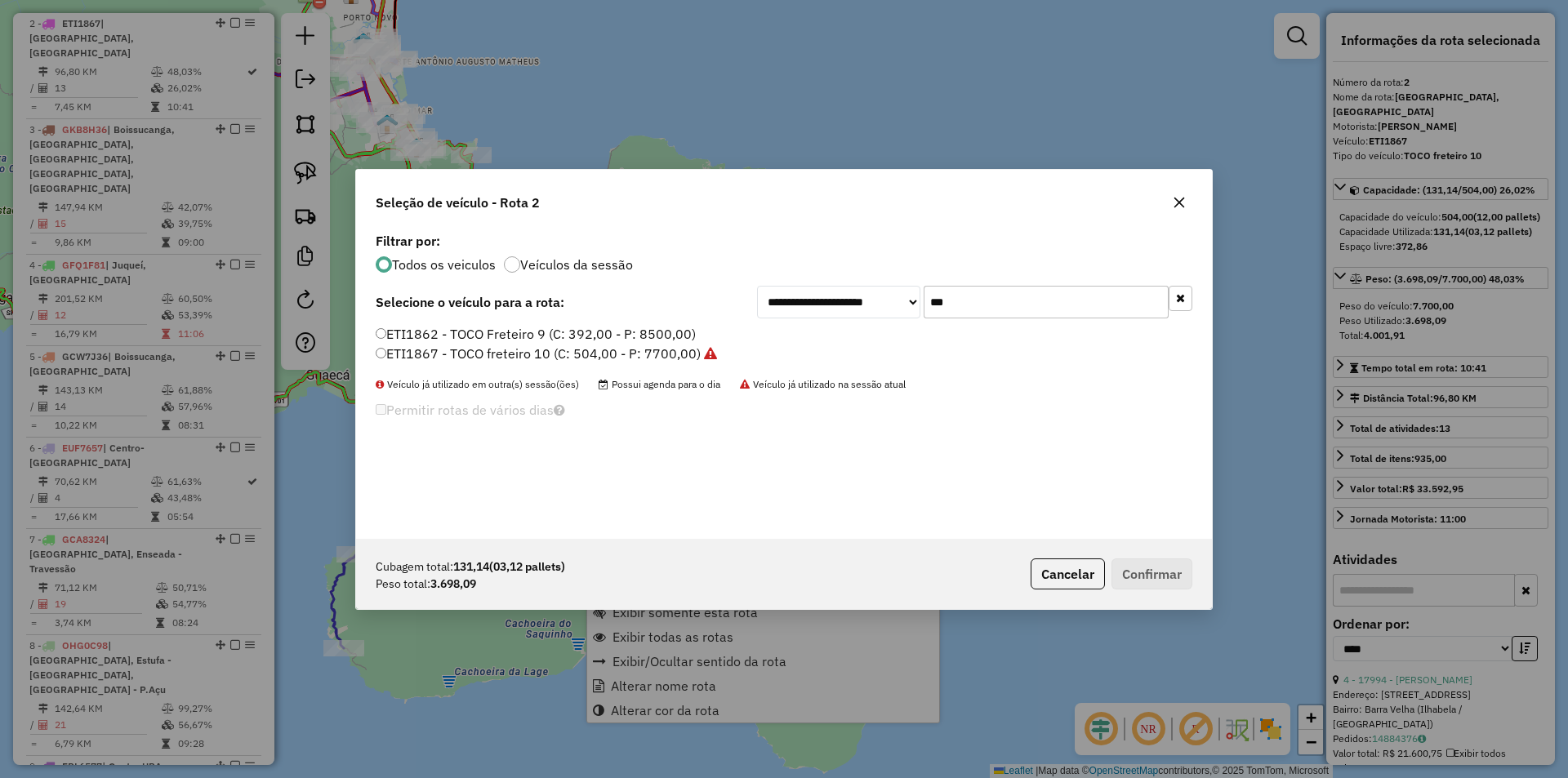
scroll to position [9, 5]
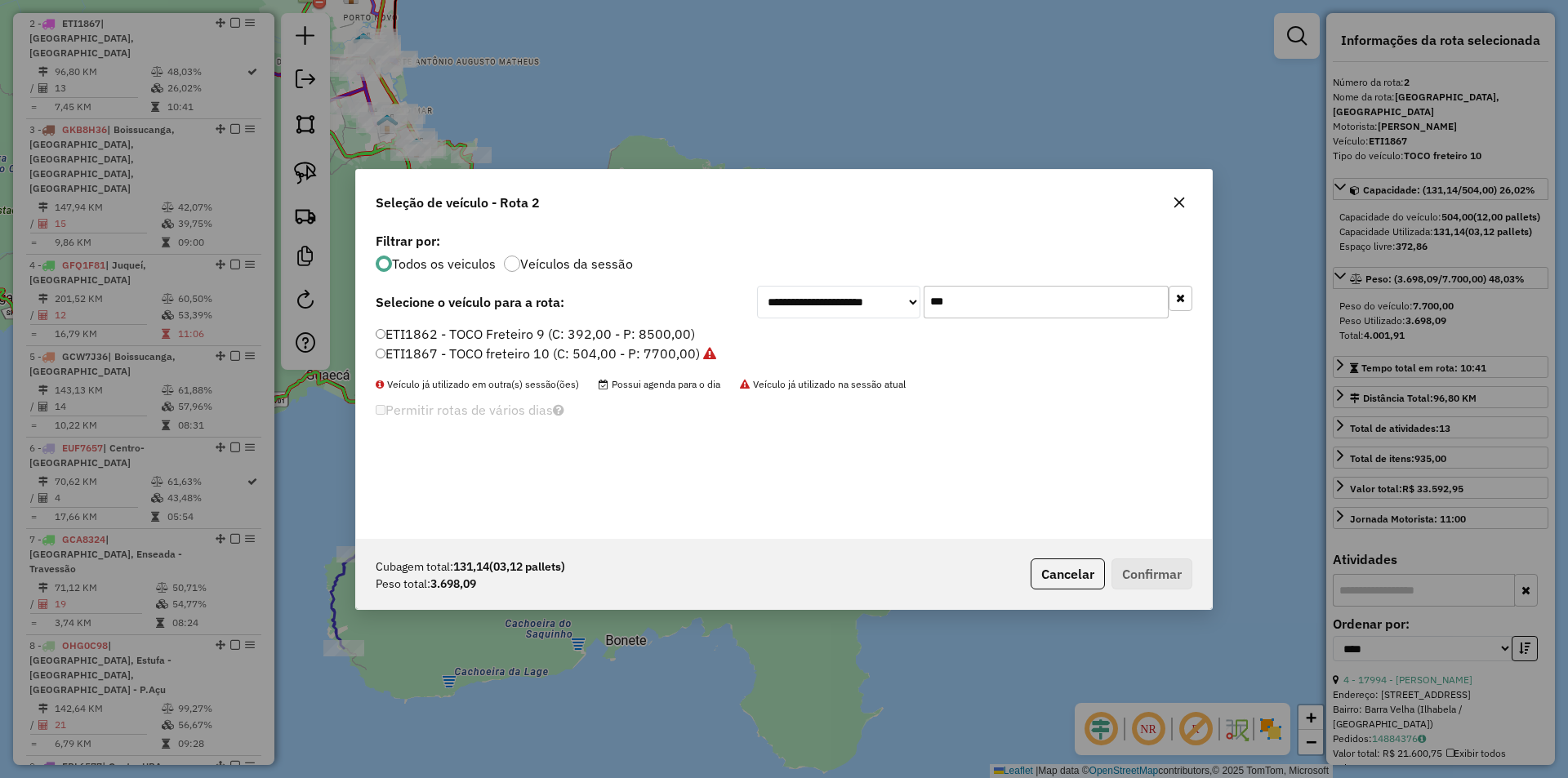
click at [965, 300] on input "***" at bounding box center [1046, 302] width 245 height 32
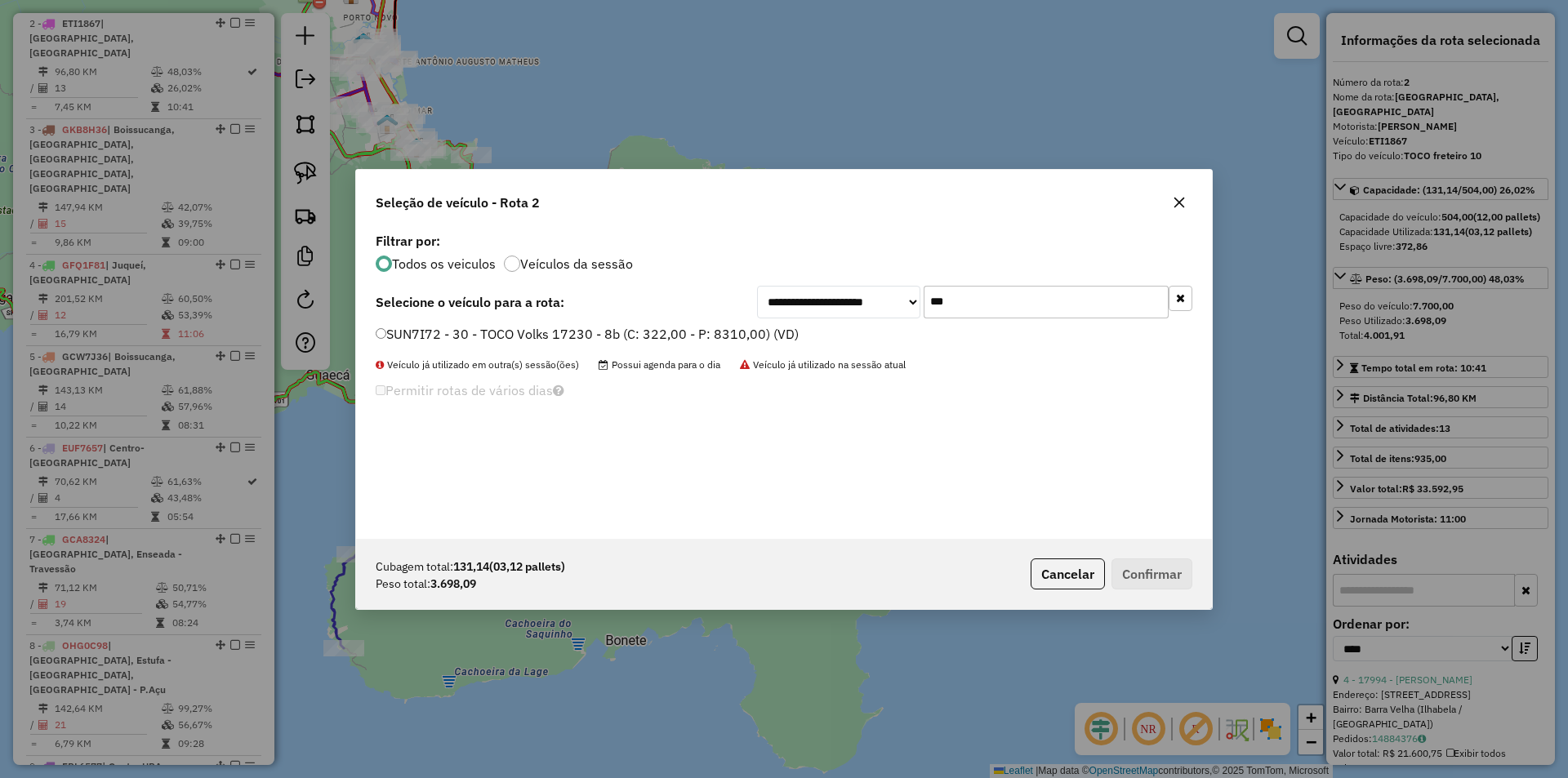
type input "***"
click at [477, 336] on label "SUN7I72 - 30 - TOCO Volks 17230 - 8b (C: 322,00 - P: 8310,00) (VD)" at bounding box center [587, 334] width 423 height 20
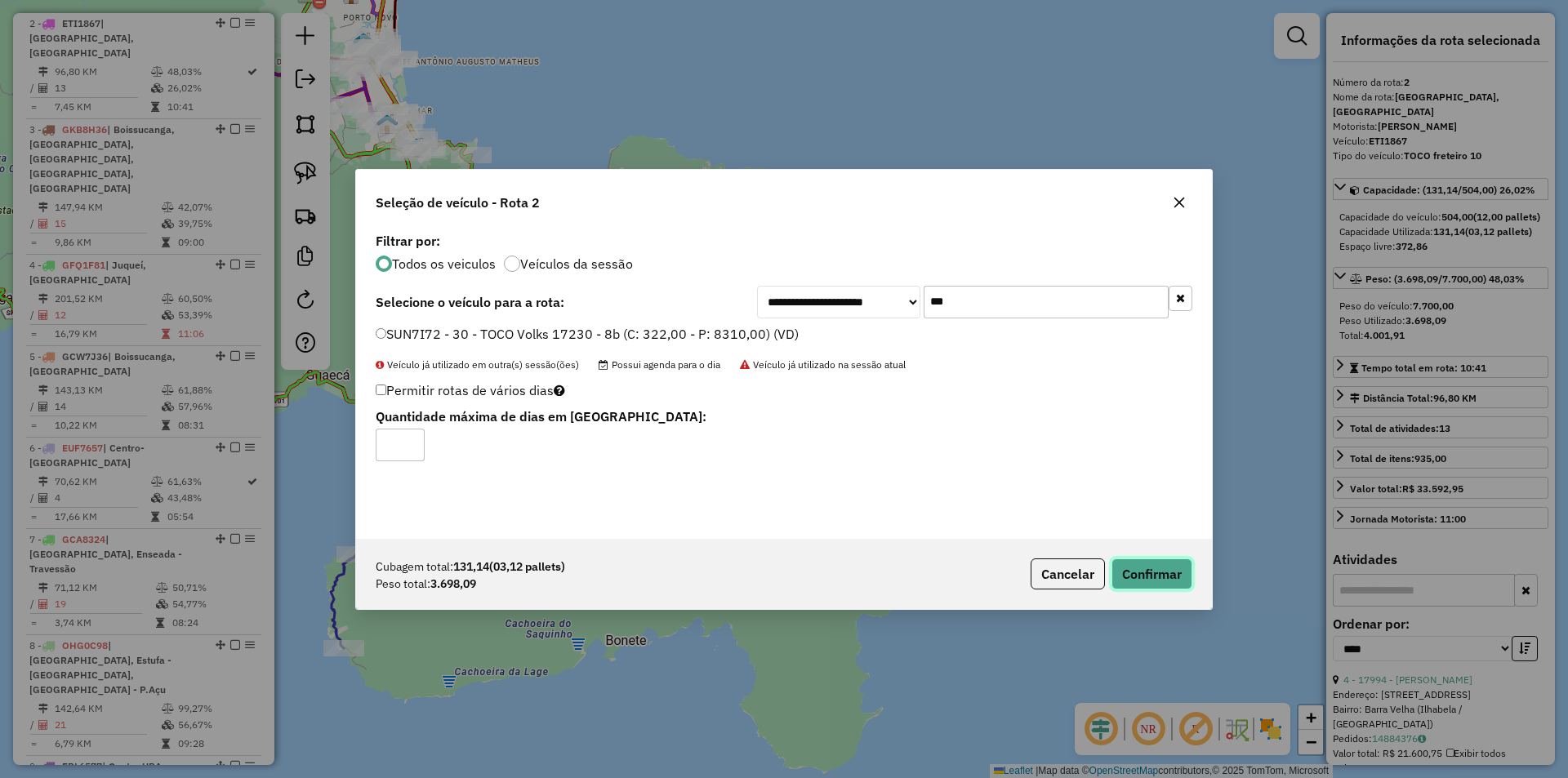
drag, startPoint x: 1153, startPoint y: 563, endPoint x: 1117, endPoint y: 569, distance: 36.5
click at [1153, 564] on button "Confirmar" at bounding box center [1152, 574] width 81 height 31
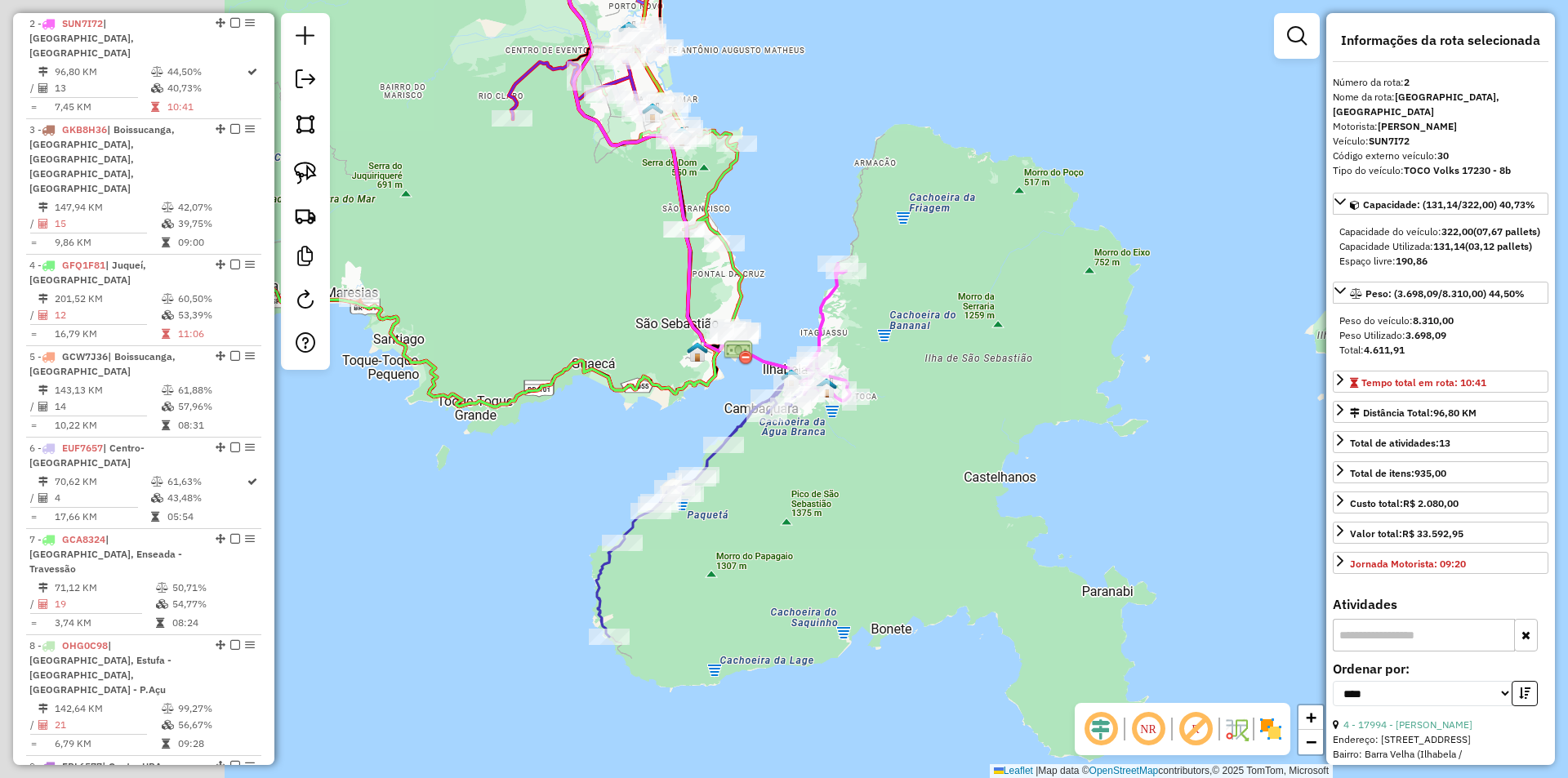
drag, startPoint x: 607, startPoint y: 513, endPoint x: 933, endPoint y: 491, distance: 326.7
click at [951, 491] on div "Janela de atendimento Grade de atendimento Capacidade Transportadoras Veículos …" at bounding box center [784, 389] width 1568 height 778
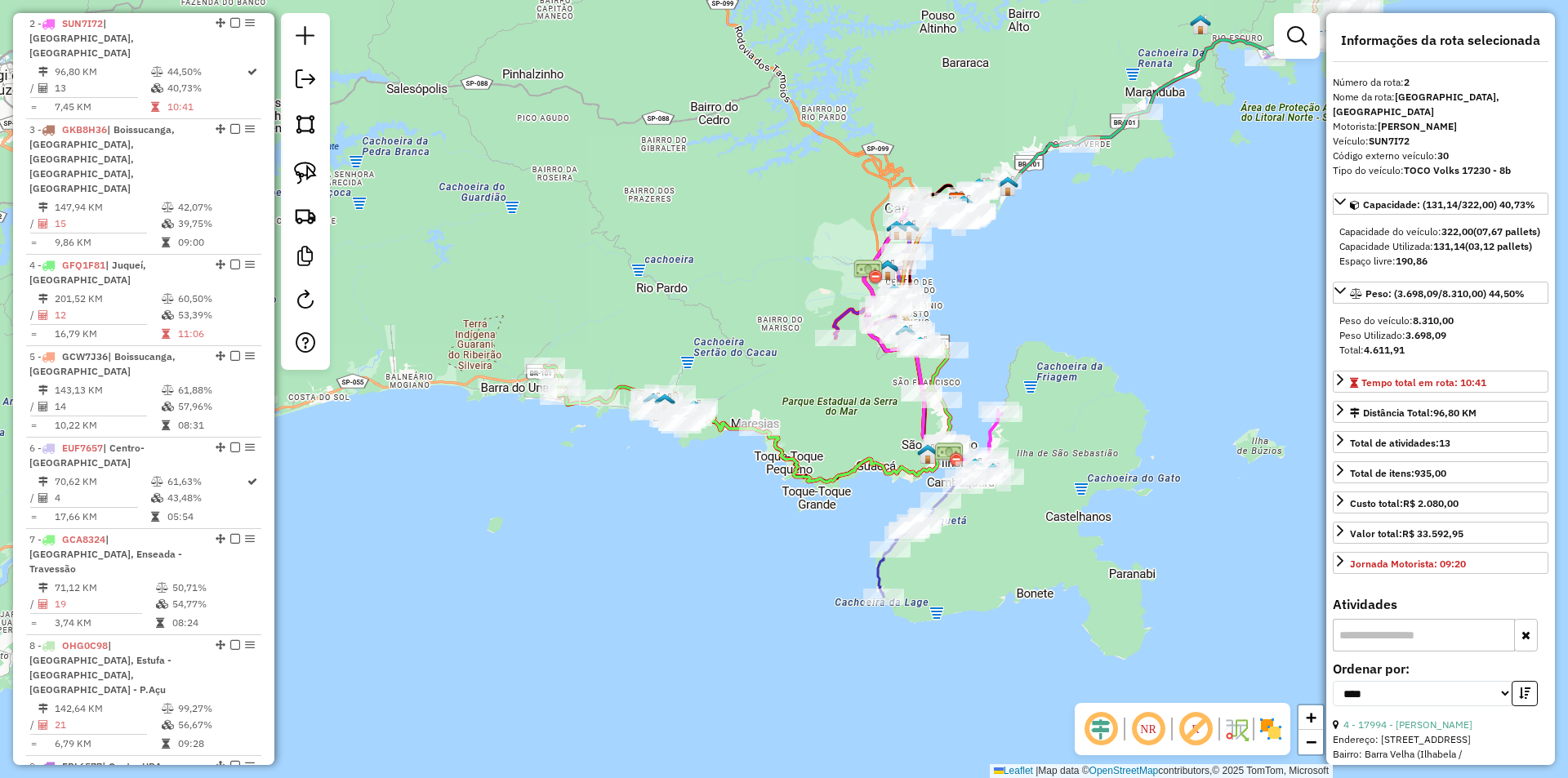
drag, startPoint x: 623, startPoint y: 538, endPoint x: 723, endPoint y: 550, distance: 100.7
click at [723, 563] on div "Janela de atendimento Grade de atendimento Capacidade Transportadoras Veículos …" at bounding box center [784, 389] width 1568 height 778
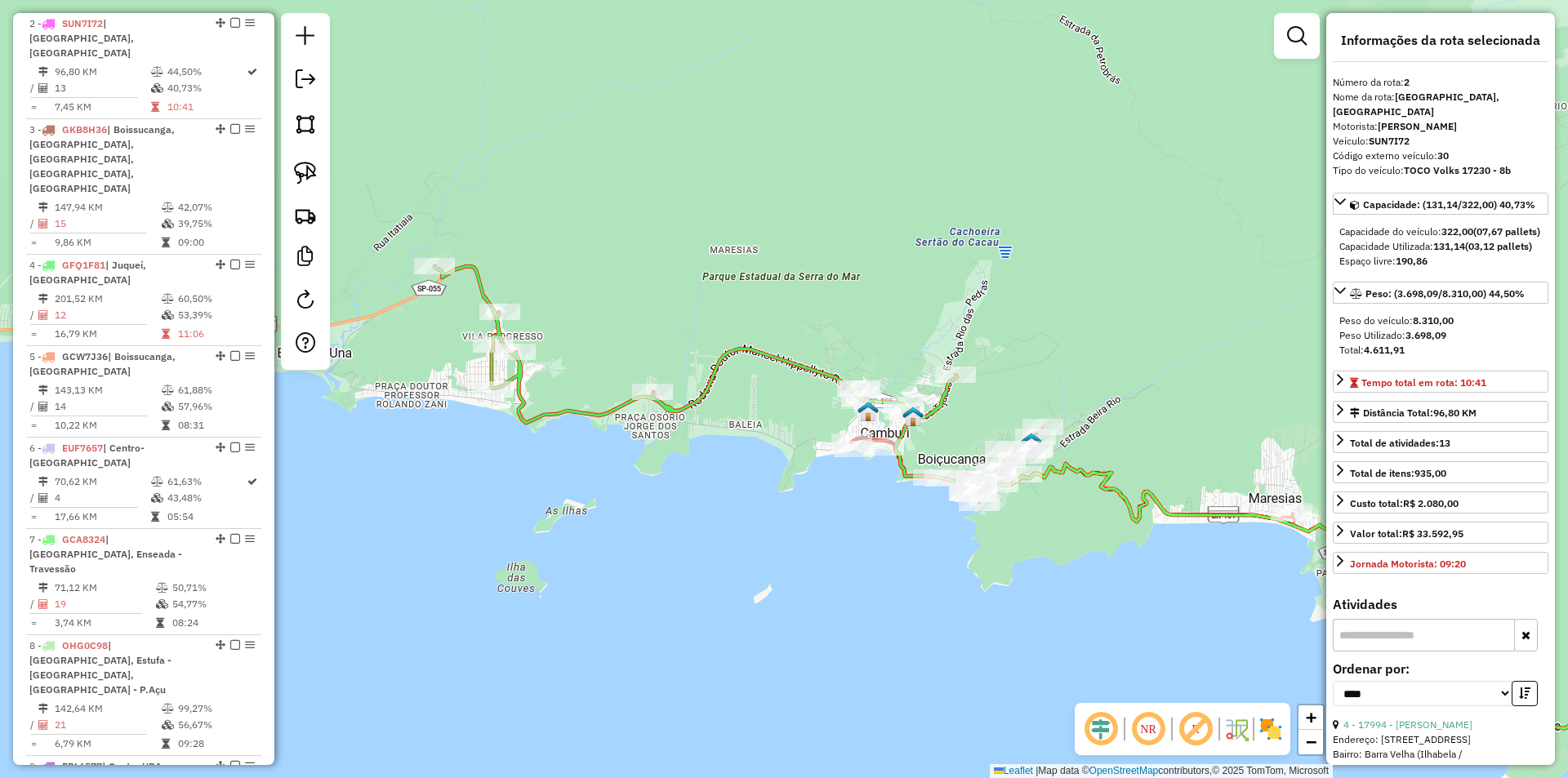
drag, startPoint x: 761, startPoint y: 517, endPoint x: 868, endPoint y: 548, distance: 111.4
click at [868, 548] on div "Janela de atendimento Grade de atendimento Capacidade Transportadoras Veículos …" at bounding box center [784, 389] width 1568 height 778
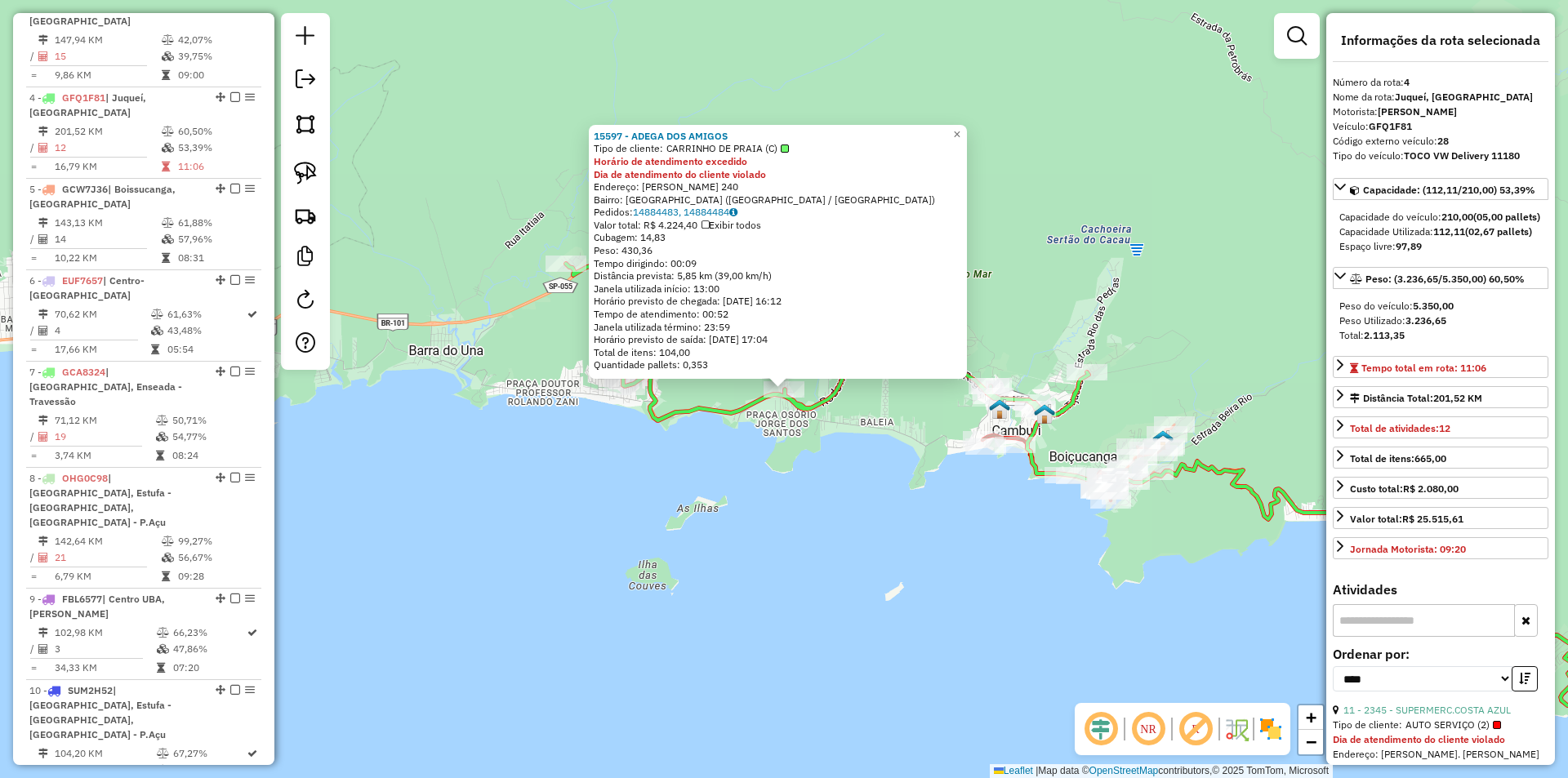
scroll to position [956, 0]
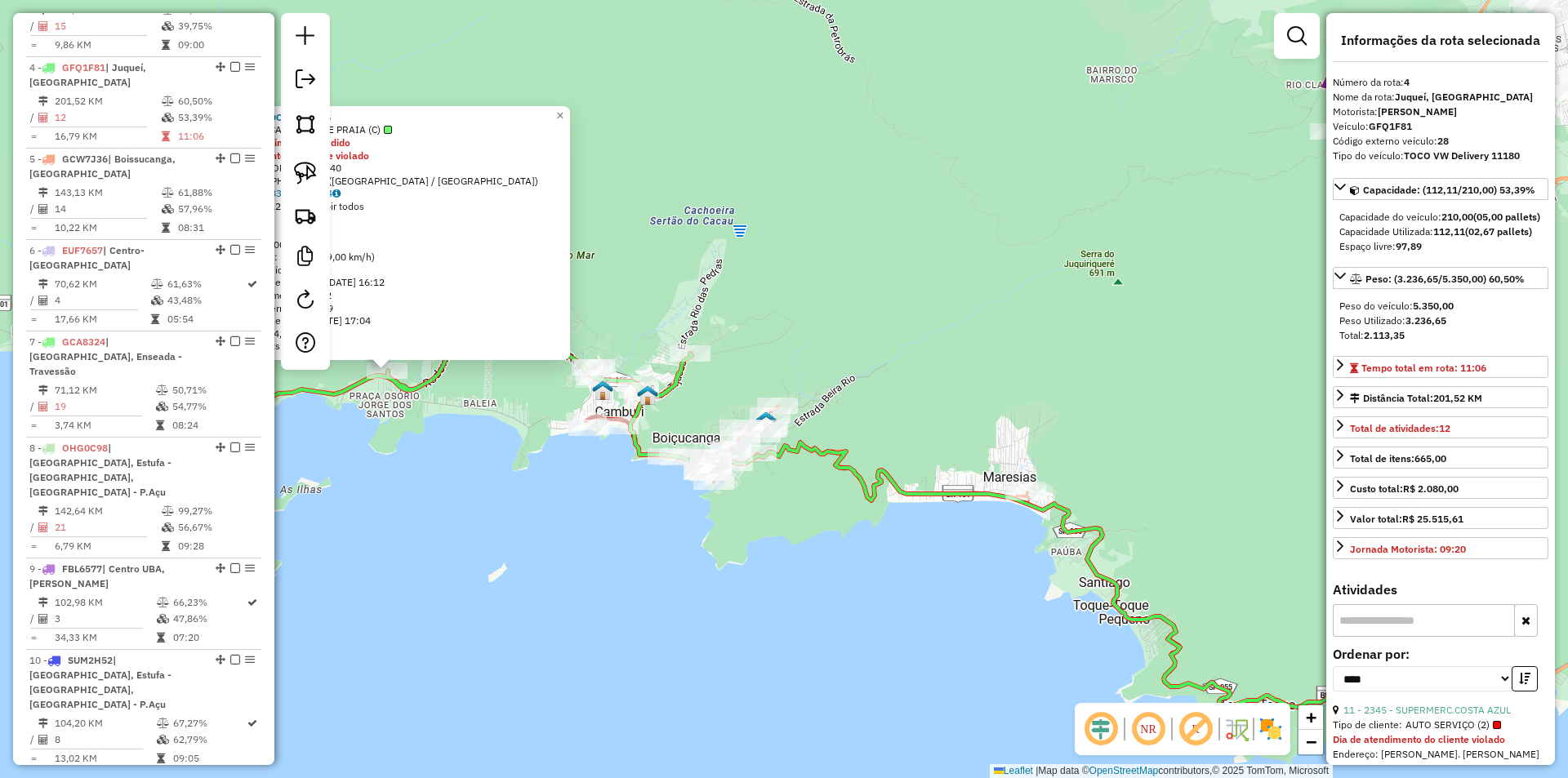
drag, startPoint x: 926, startPoint y: 539, endPoint x: 533, endPoint y: 520, distance: 393.5
click at [530, 520] on div "15597 - ADEGA DOS AMIGOS Tipo de cliente: CARRINHO DE PRAIA (C) Horário de aten…" at bounding box center [784, 389] width 1568 height 778
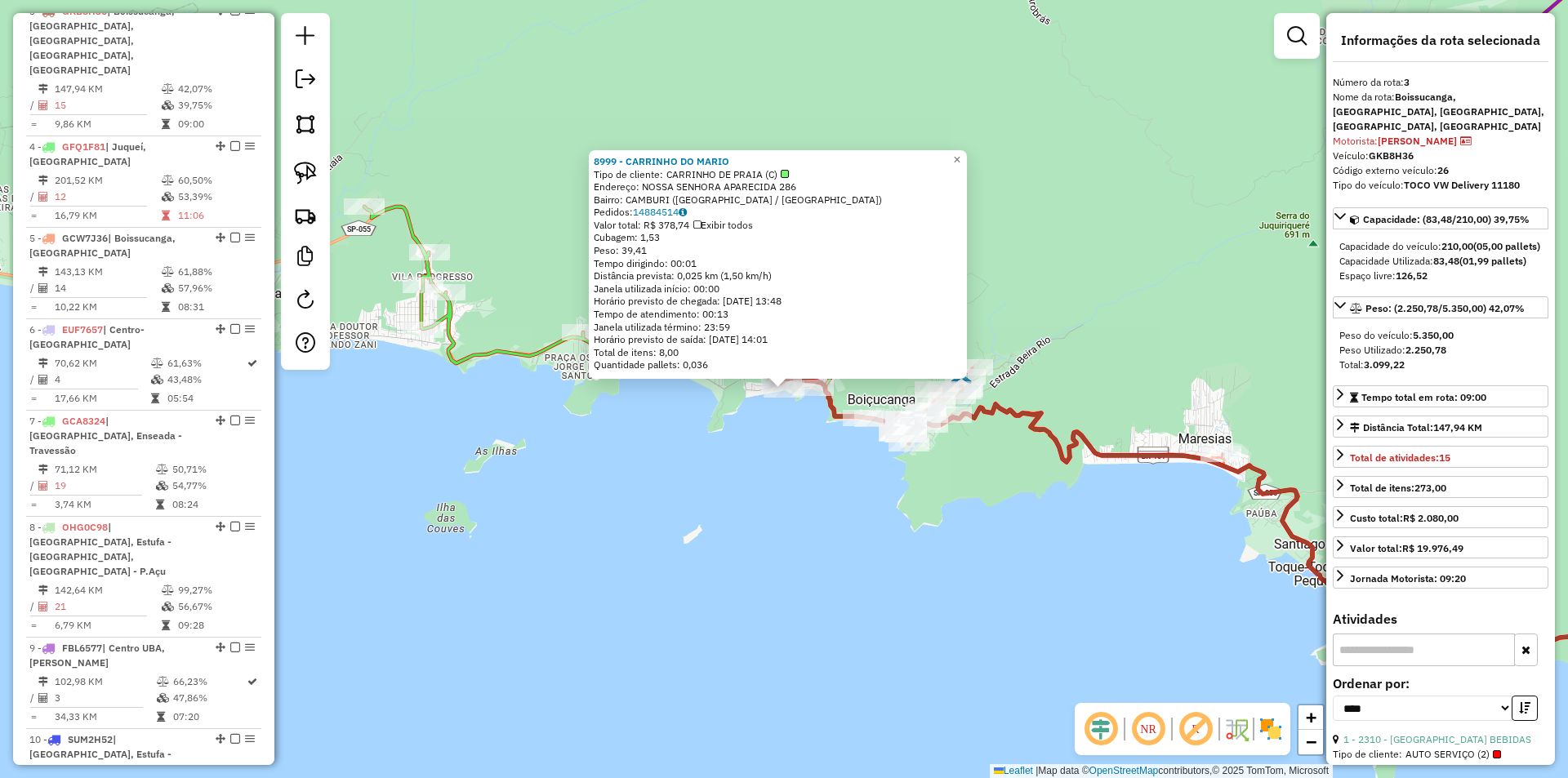
scroll to position [850, 0]
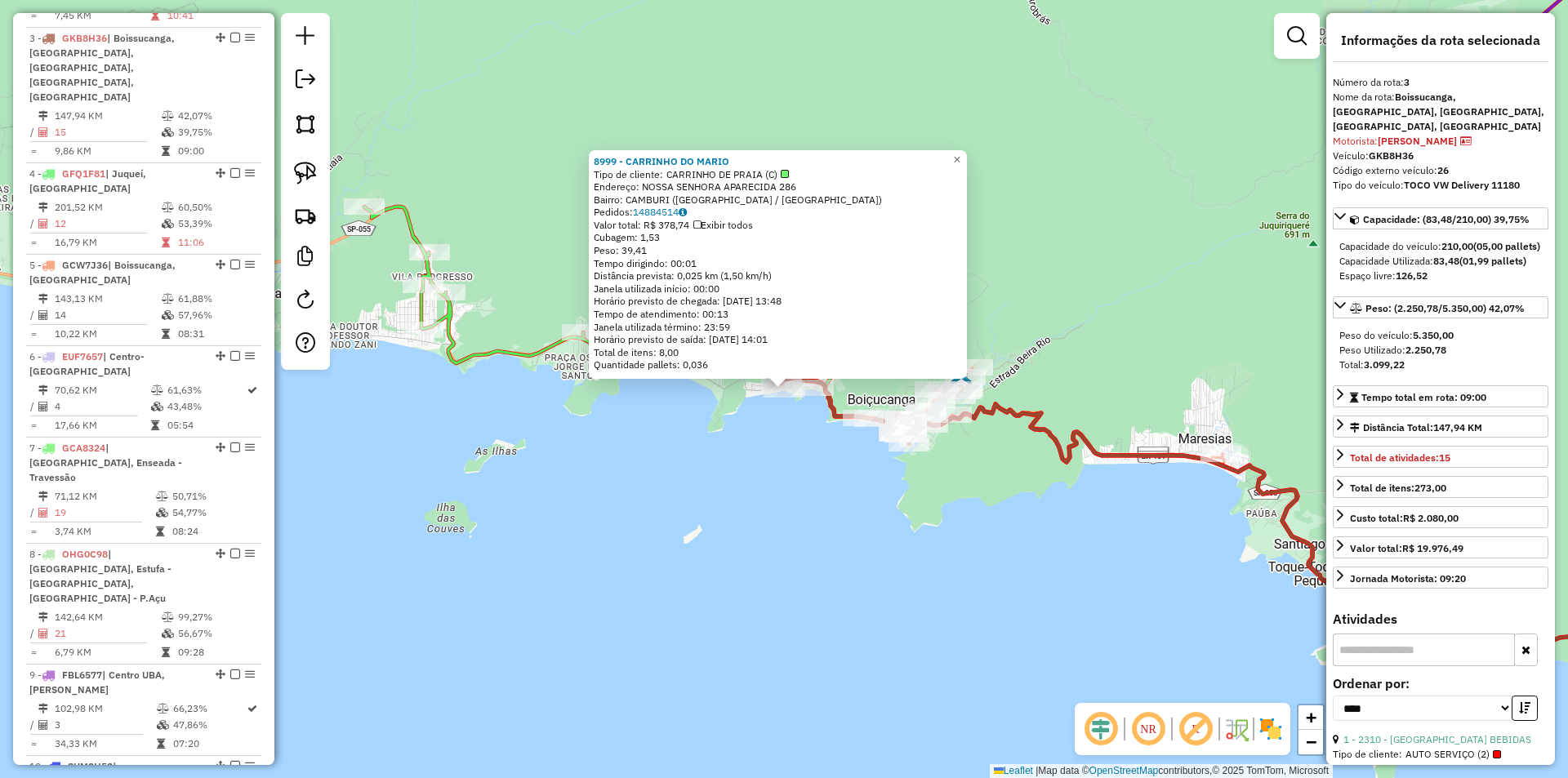
click at [864, 578] on div "8999 - CARRINHO DO MARIO Tipo de cliente: CARRINHO DE PRAIA (C) Endereço: NOSSA…" at bounding box center [784, 389] width 1568 height 778
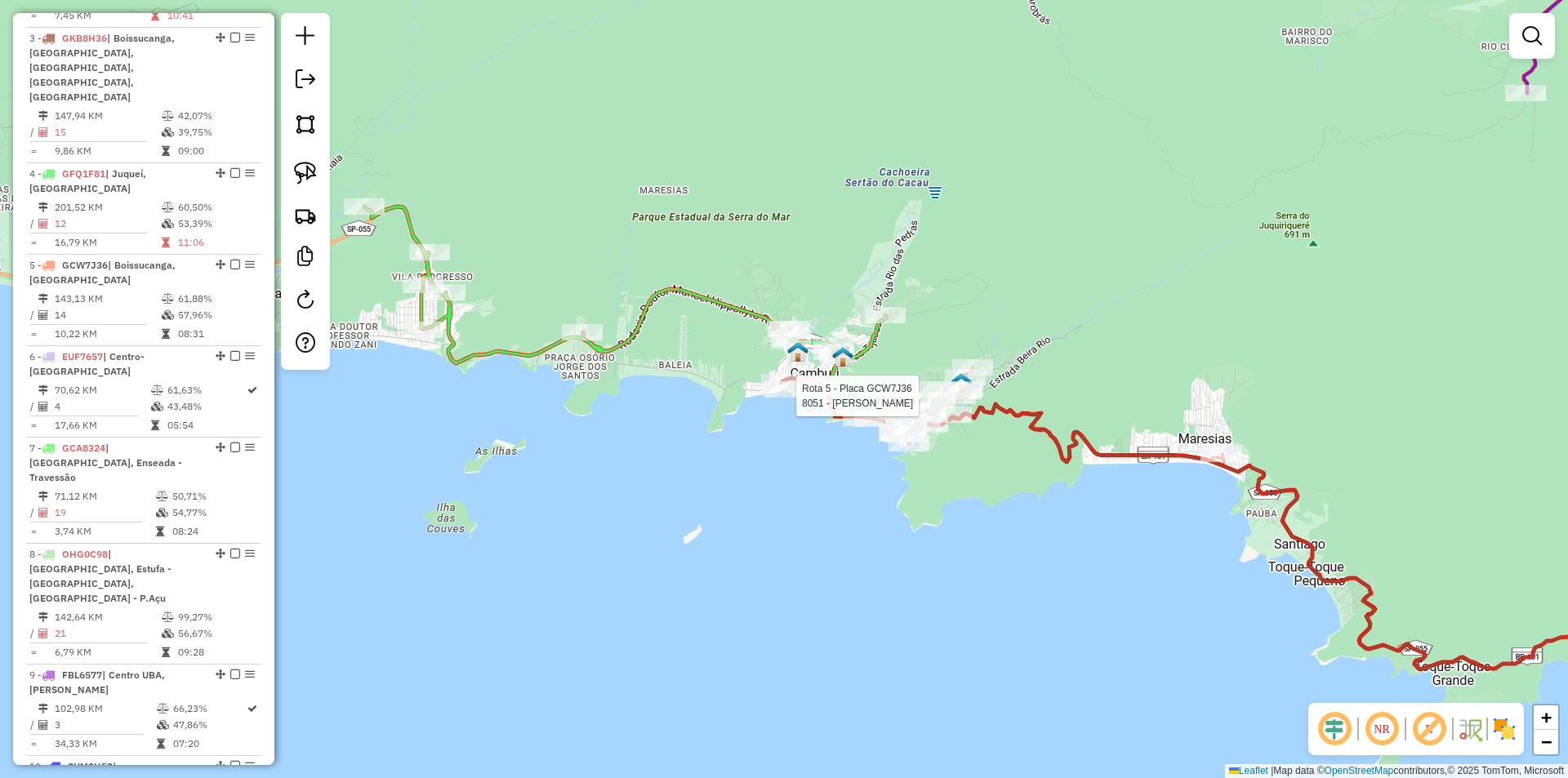
select select "*********"
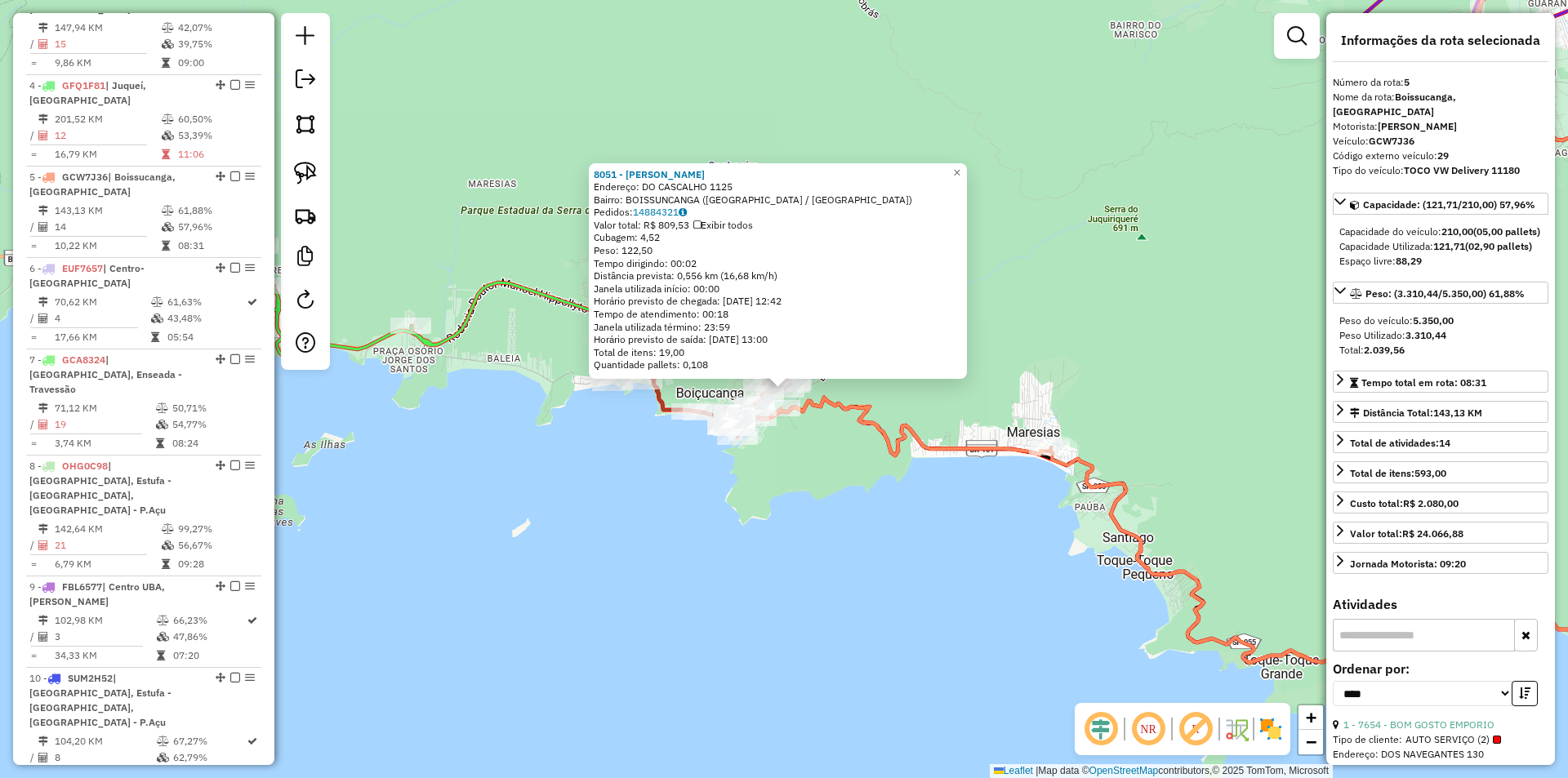
scroll to position [1047, 0]
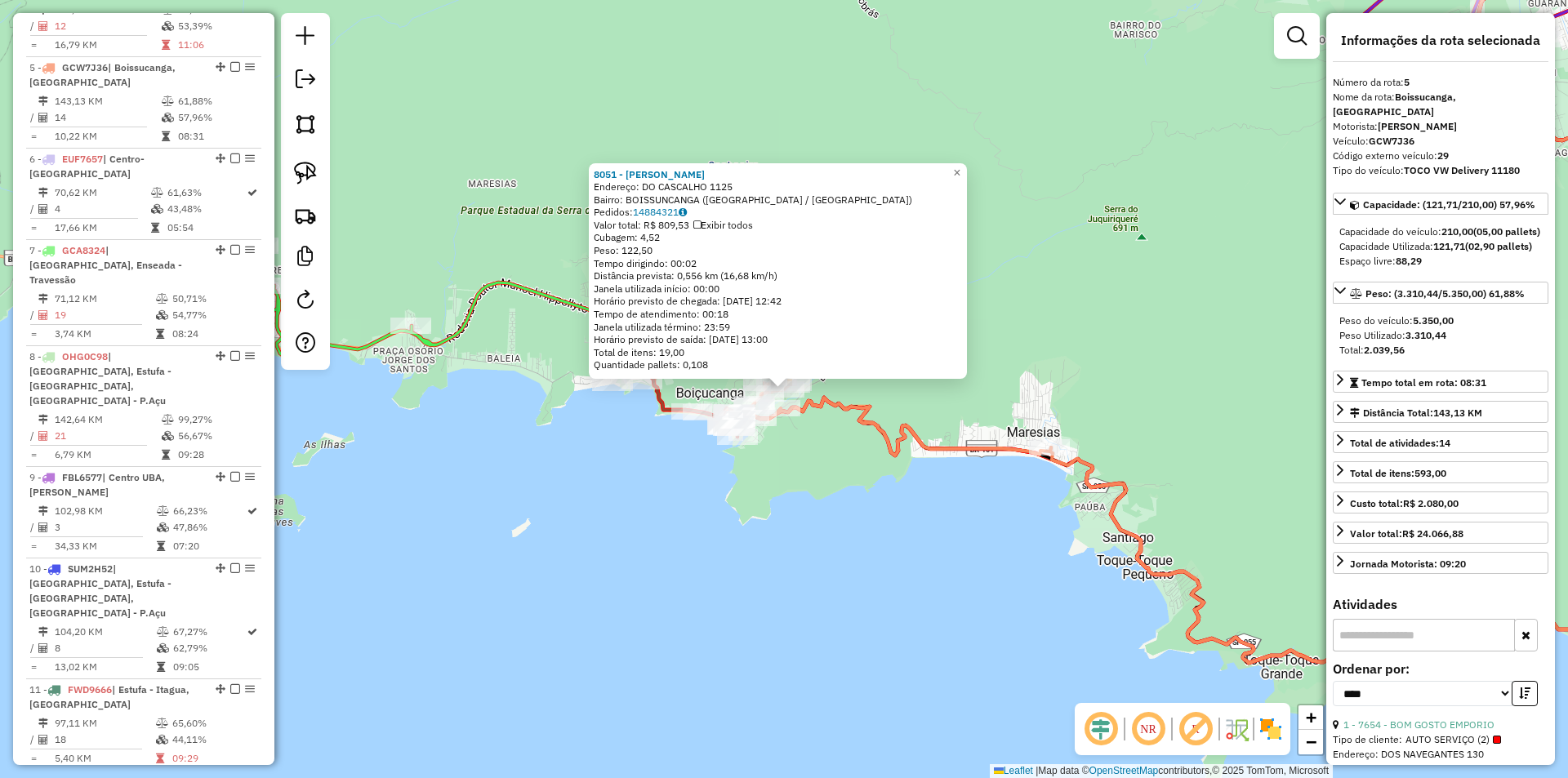
click at [880, 601] on div "8051 - LANCHONETE PAULINO Endereço: DO CASCALHO 1125 Bairro: BOISSUNCANGA (SAO …" at bounding box center [784, 389] width 1568 height 778
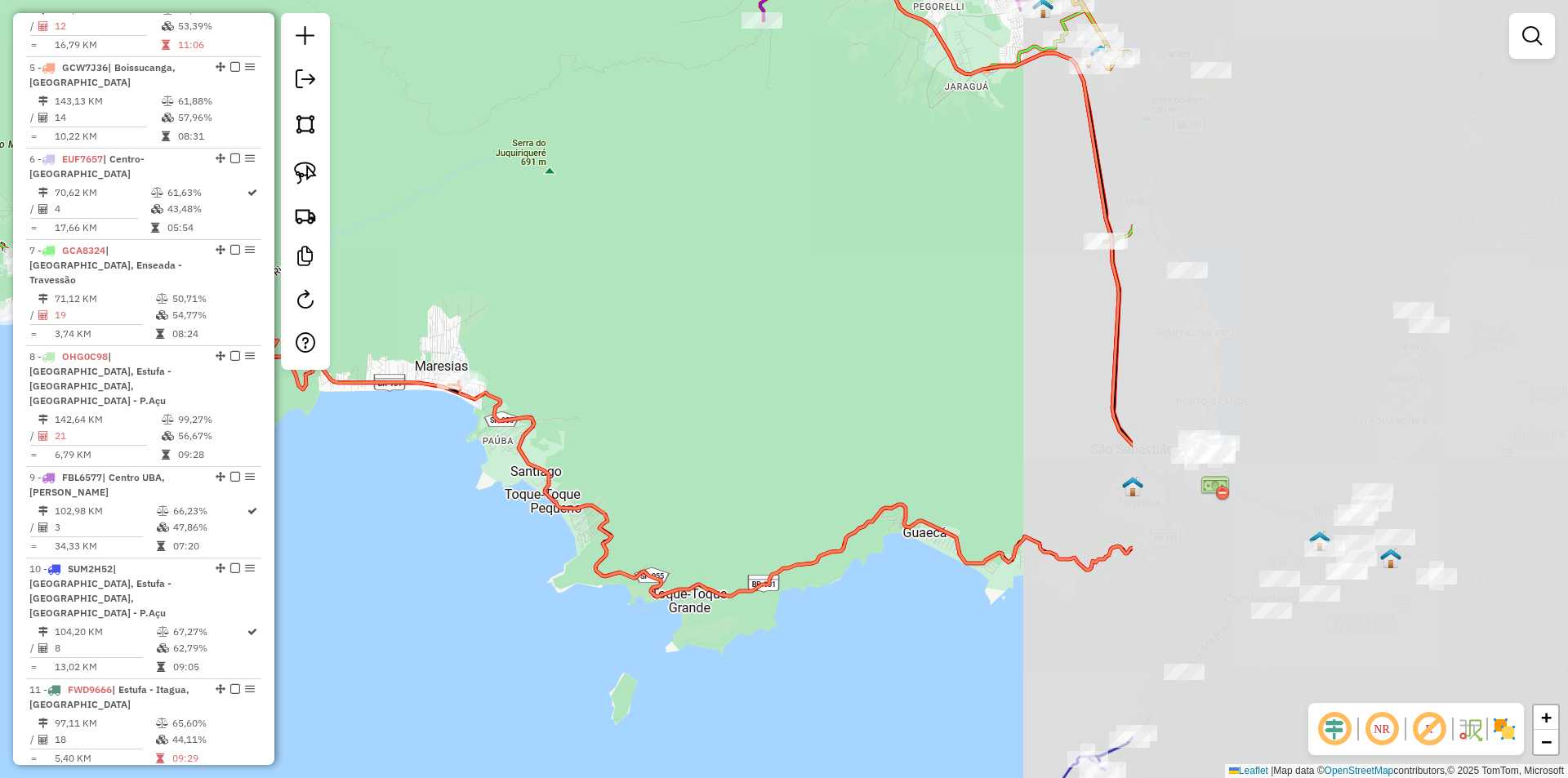
drag, startPoint x: 938, startPoint y: 618, endPoint x: 346, endPoint y: 552, distance: 595.7
click at [346, 552] on div "Janela de atendimento Grade de atendimento Capacidade Transportadoras Veículos …" at bounding box center [784, 389] width 1568 height 778
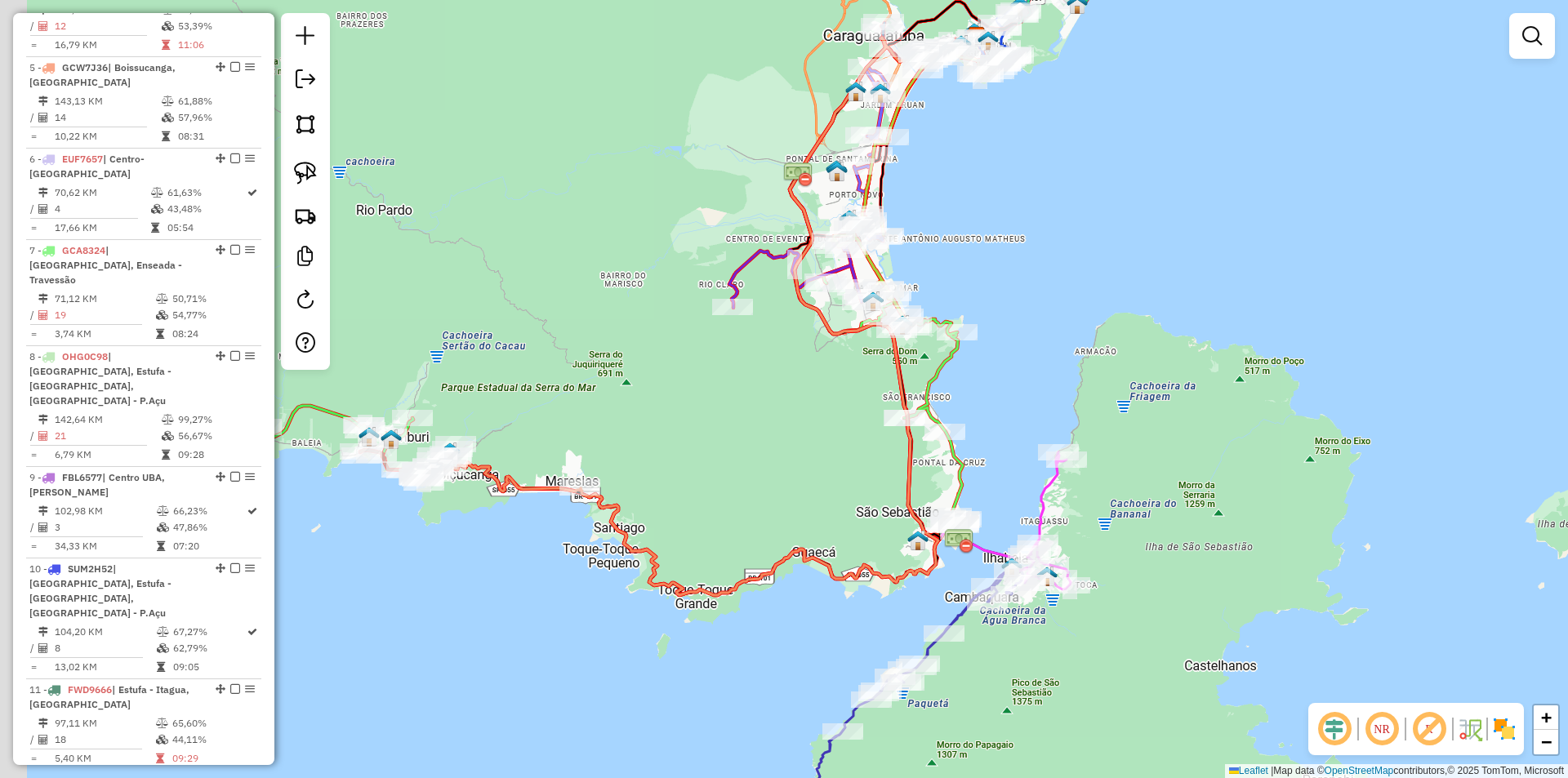
drag, startPoint x: 450, startPoint y: 403, endPoint x: 629, endPoint y: 425, distance: 180.3
click at [629, 425] on div "Janela de atendimento Grade de atendimento Capacidade Transportadoras Veículos …" at bounding box center [784, 389] width 1568 height 778
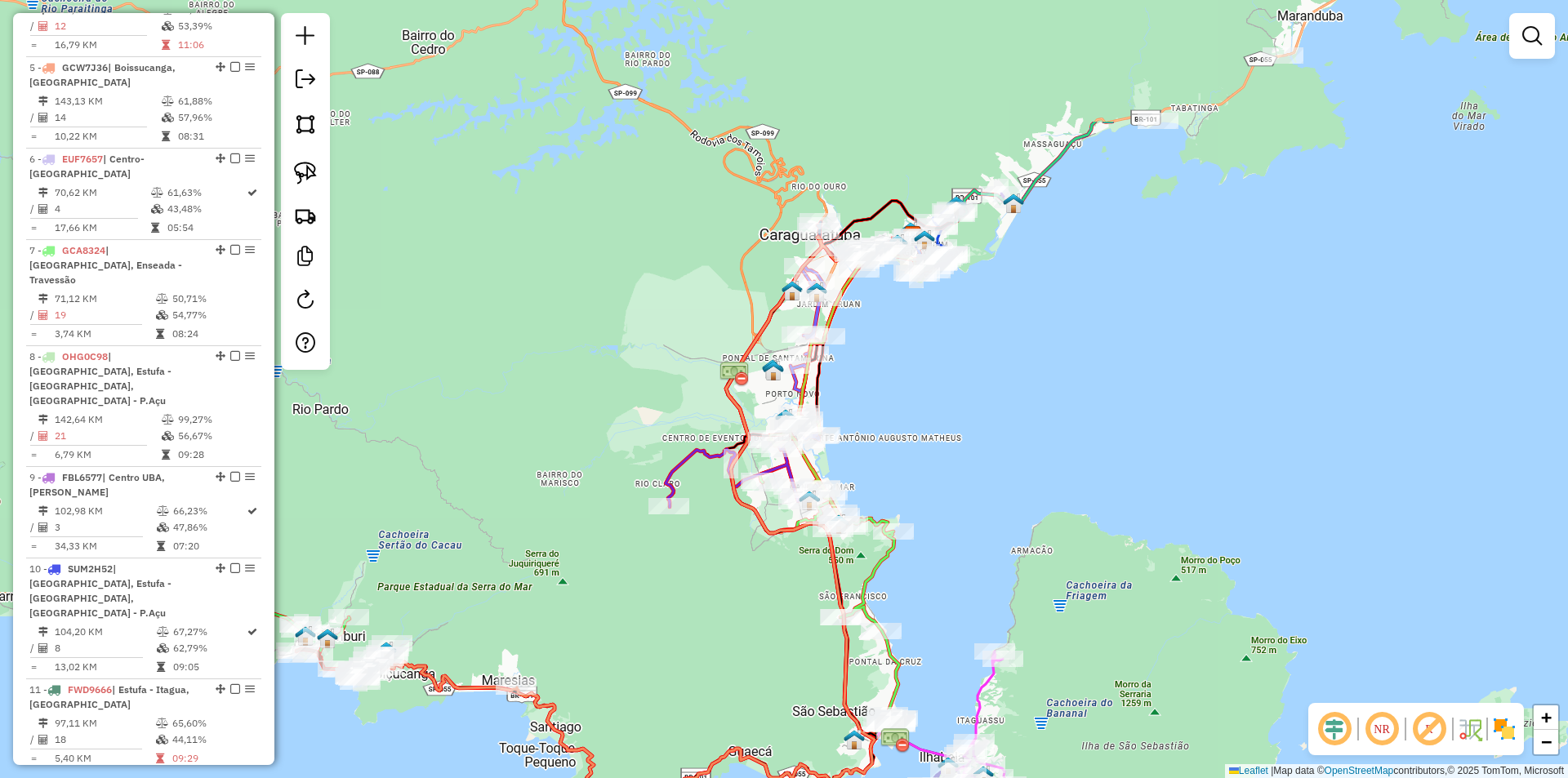
drag, startPoint x: 645, startPoint y: 413, endPoint x: 588, endPoint y: 575, distance: 171.7
click at [588, 575] on div "Janela de atendimento Grade de atendimento Capacidade Transportadoras Veículos …" at bounding box center [784, 389] width 1568 height 778
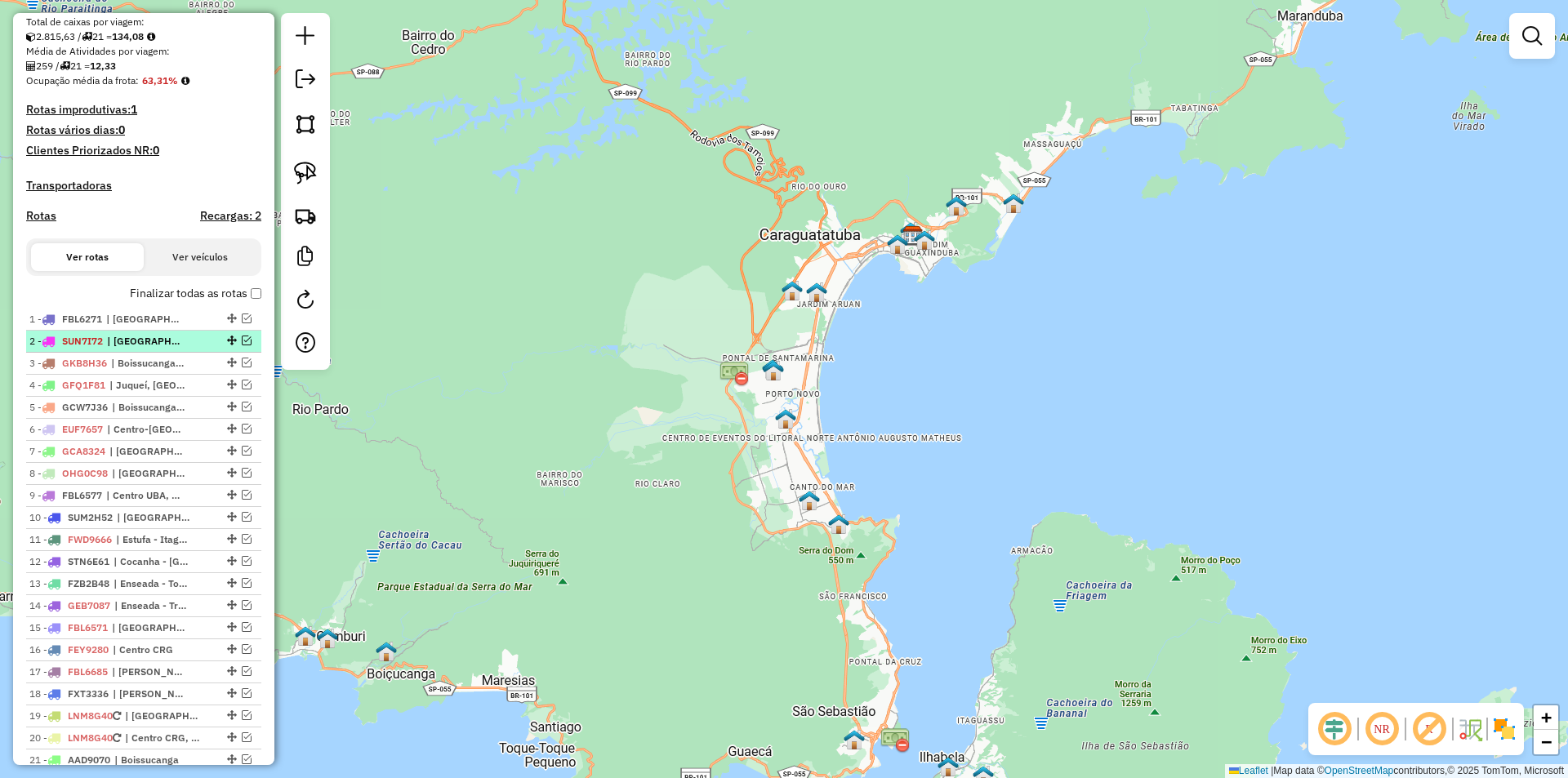
scroll to position [443, 0]
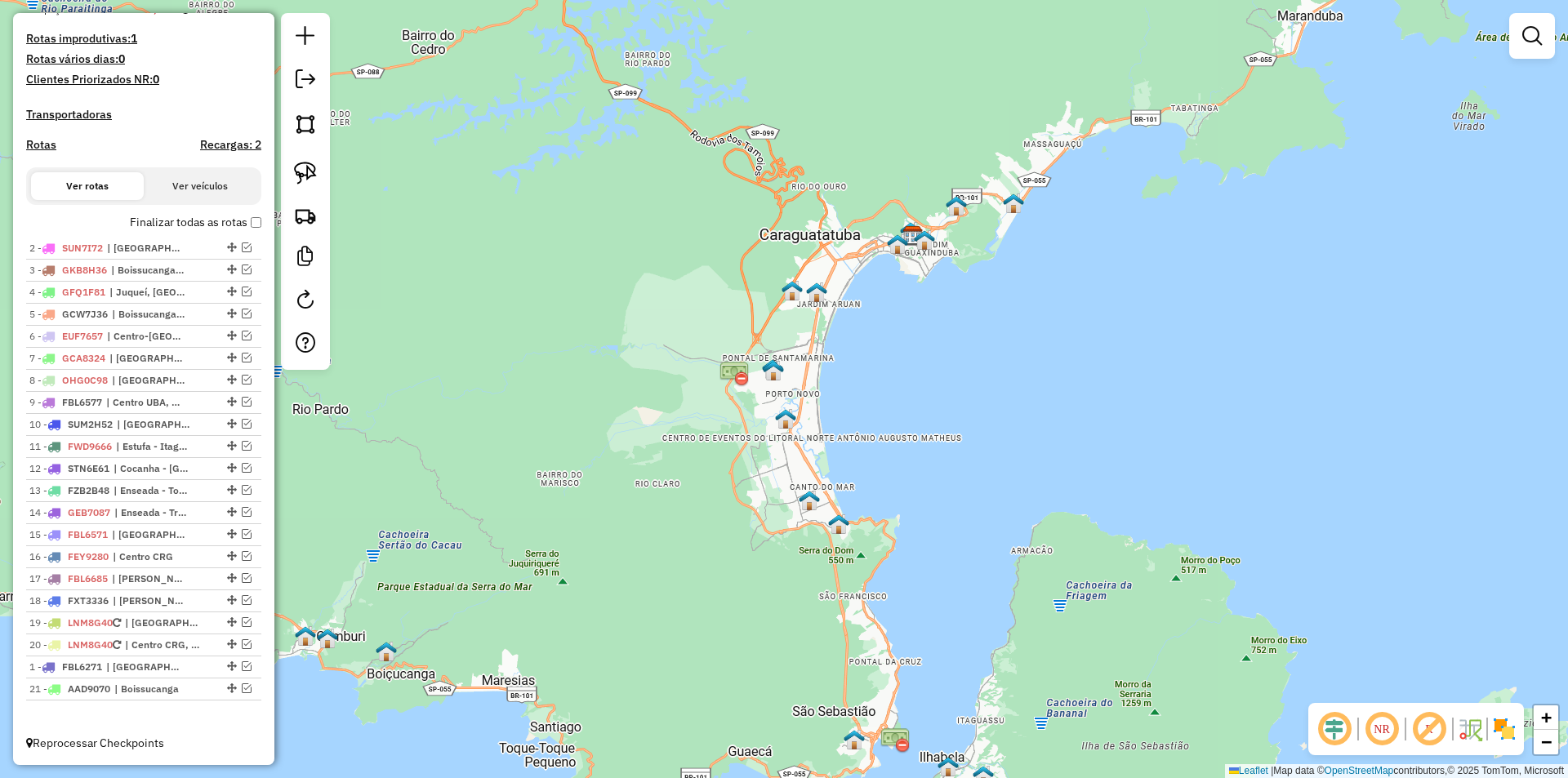
drag, startPoint x: 227, startPoint y: 247, endPoint x: 200, endPoint y: 655, distance: 408.9
drag, startPoint x: 224, startPoint y: 380, endPoint x: 198, endPoint y: 660, distance: 281.2
drag, startPoint x: 228, startPoint y: 636, endPoint x: 235, endPoint y: 595, distance: 41.6
drag, startPoint x: 227, startPoint y: 666, endPoint x: 233, endPoint y: 621, distance: 45.4
drag, startPoint x: 227, startPoint y: 272, endPoint x: 224, endPoint y: 235, distance: 37.1
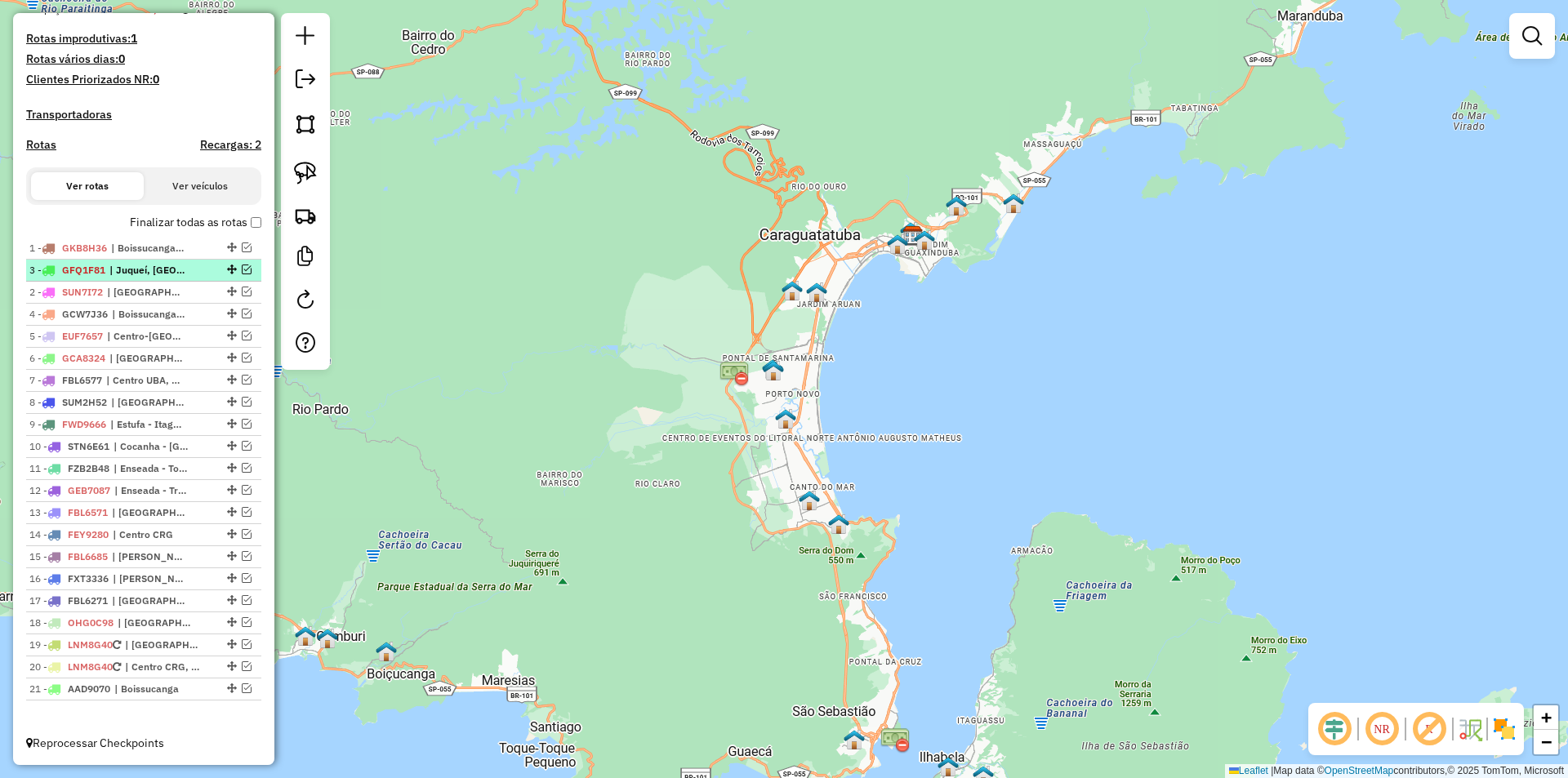
drag, startPoint x: 227, startPoint y: 293, endPoint x: 227, endPoint y: 264, distance: 29.0
drag, startPoint x: 227, startPoint y: 316, endPoint x: 227, endPoint y: 286, distance: 30.0
drag, startPoint x: 227, startPoint y: 335, endPoint x: 227, endPoint y: 232, distance: 103.0
click at [242, 293] on em at bounding box center [247, 292] width 10 height 10
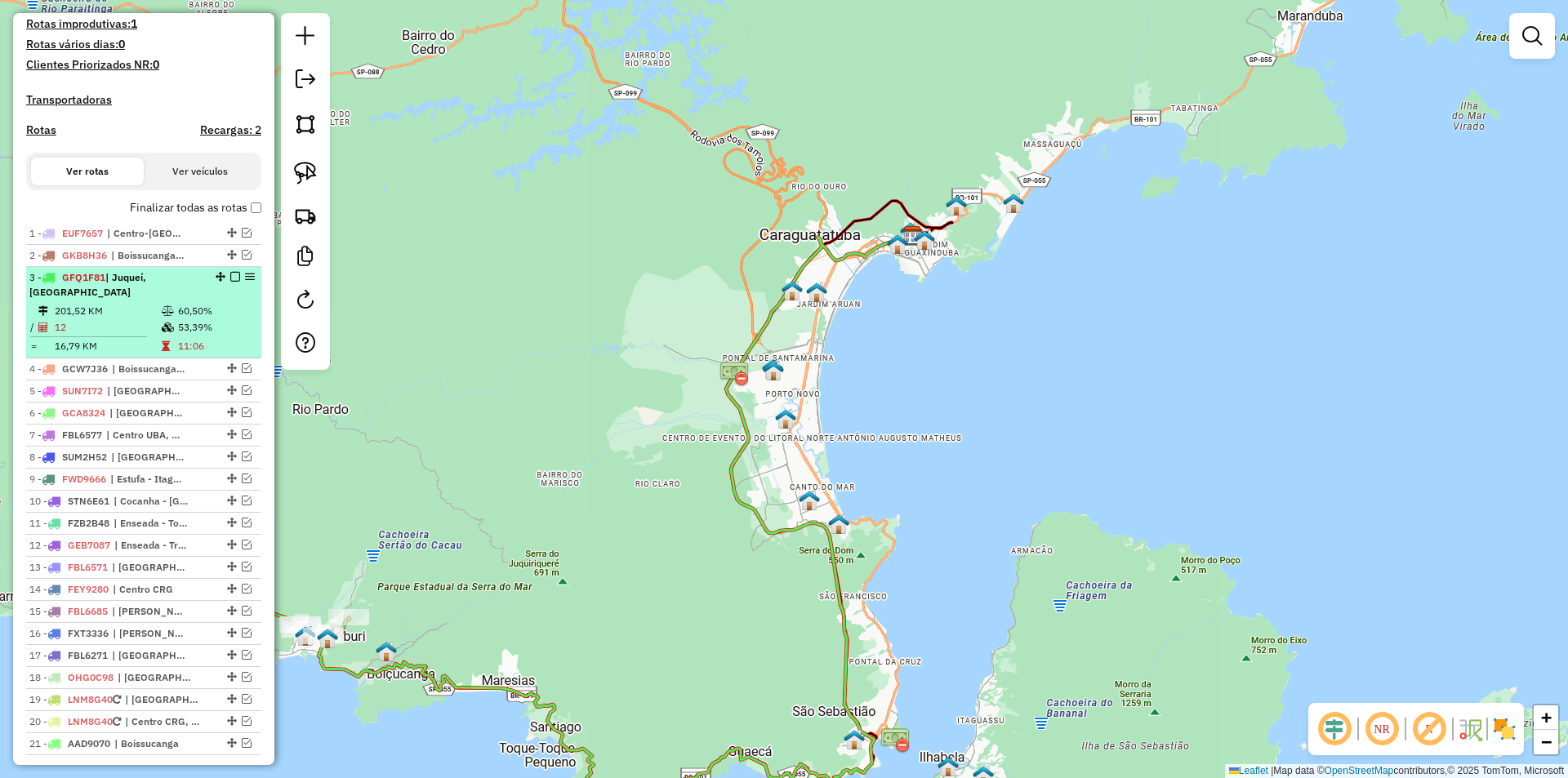
click at [230, 282] on em at bounding box center [235, 277] width 10 height 10
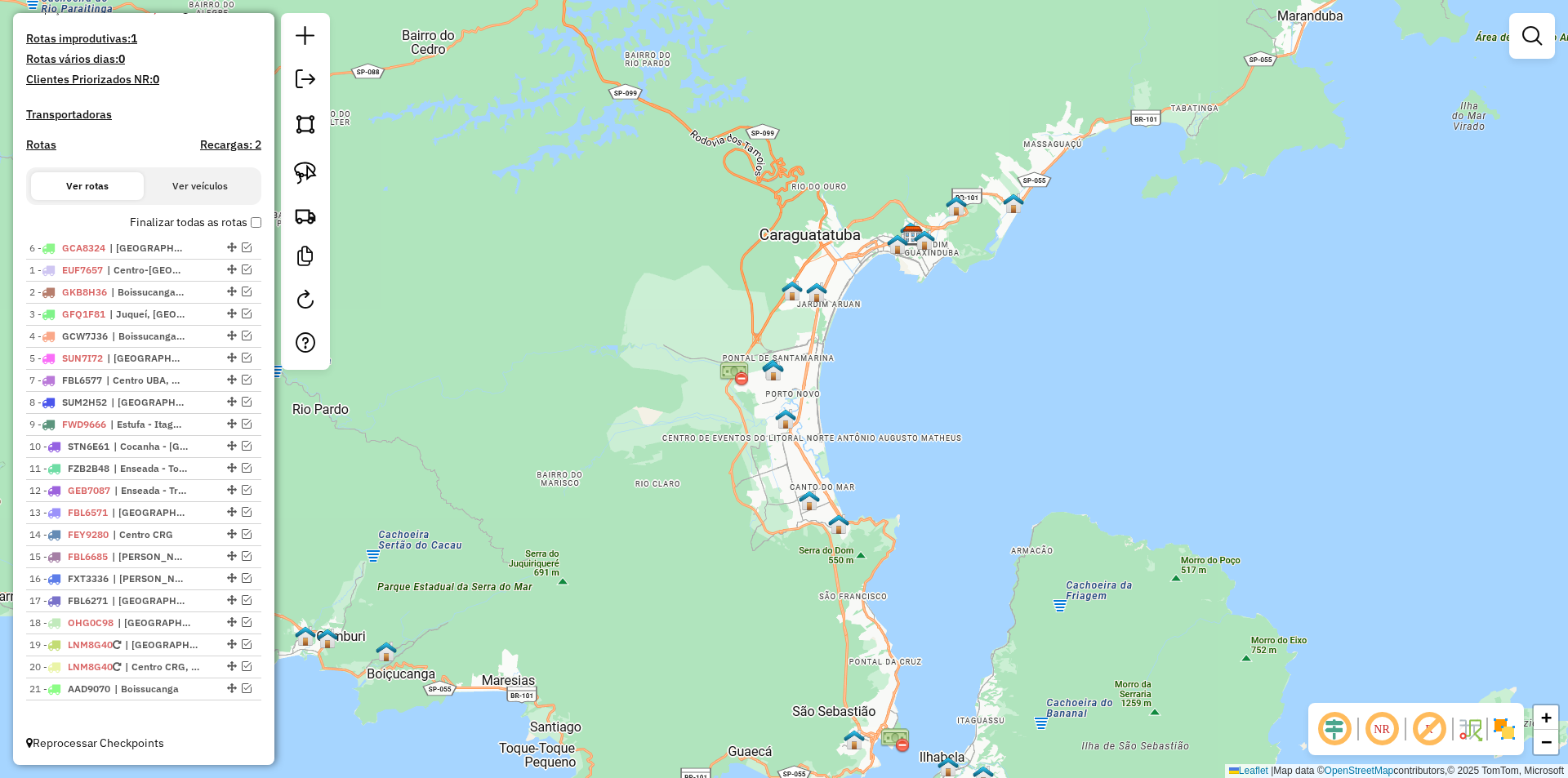
drag, startPoint x: 229, startPoint y: 356, endPoint x: 222, endPoint y: 226, distance: 130.2
click at [242, 249] on em at bounding box center [247, 248] width 10 height 10
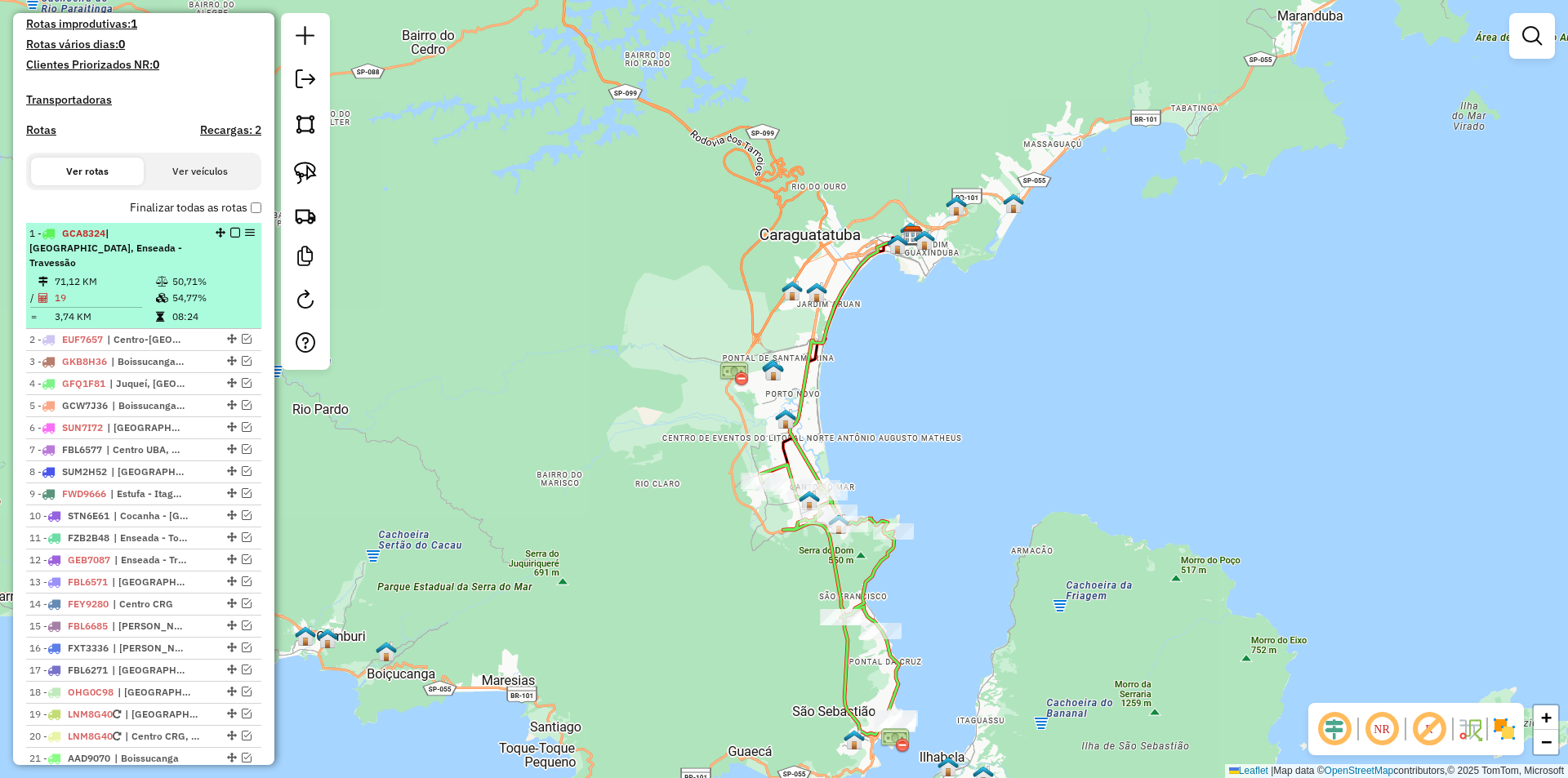
click at [230, 237] on em at bounding box center [235, 232] width 10 height 10
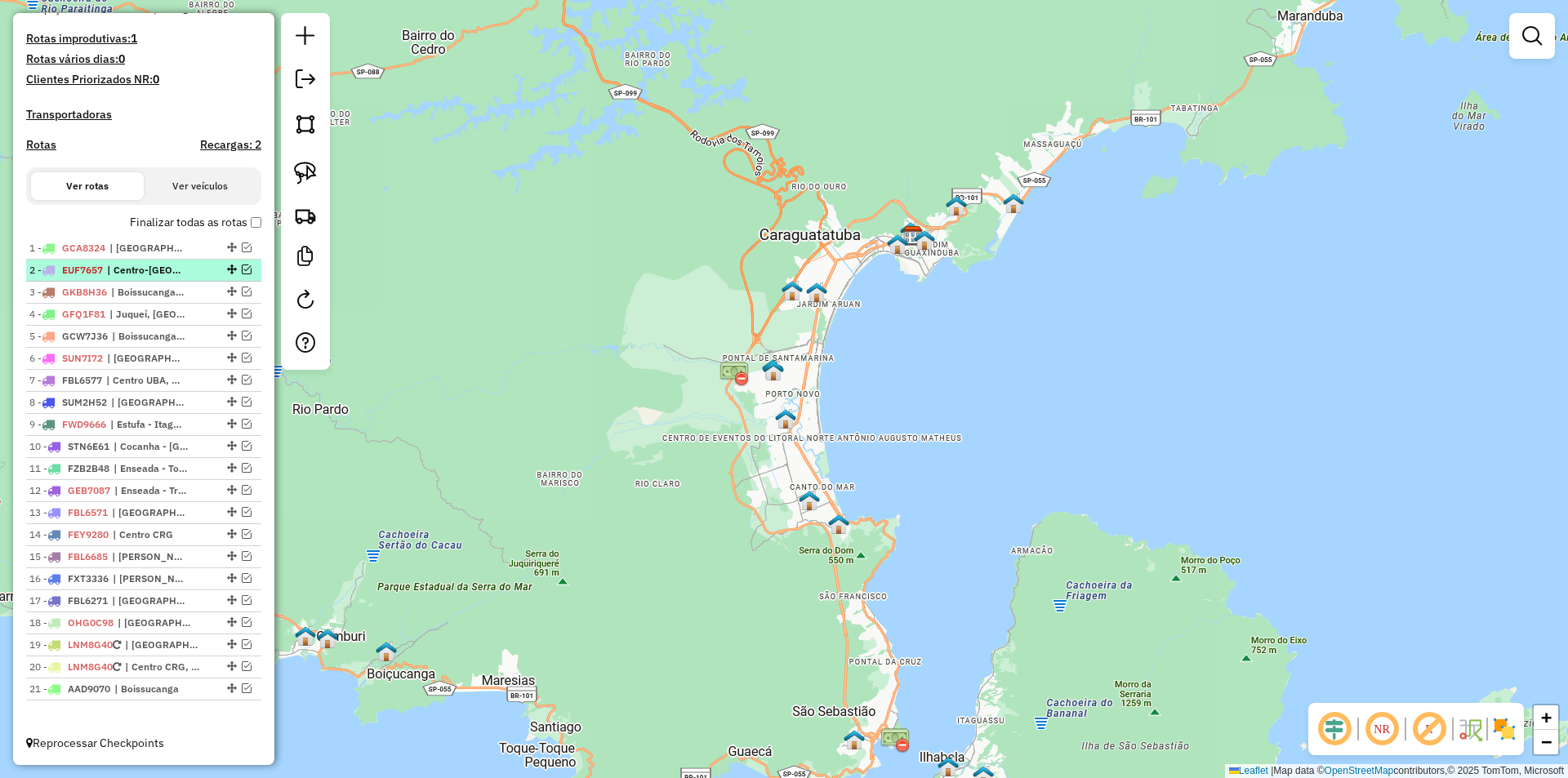
click at [242, 267] on em at bounding box center [247, 270] width 10 height 10
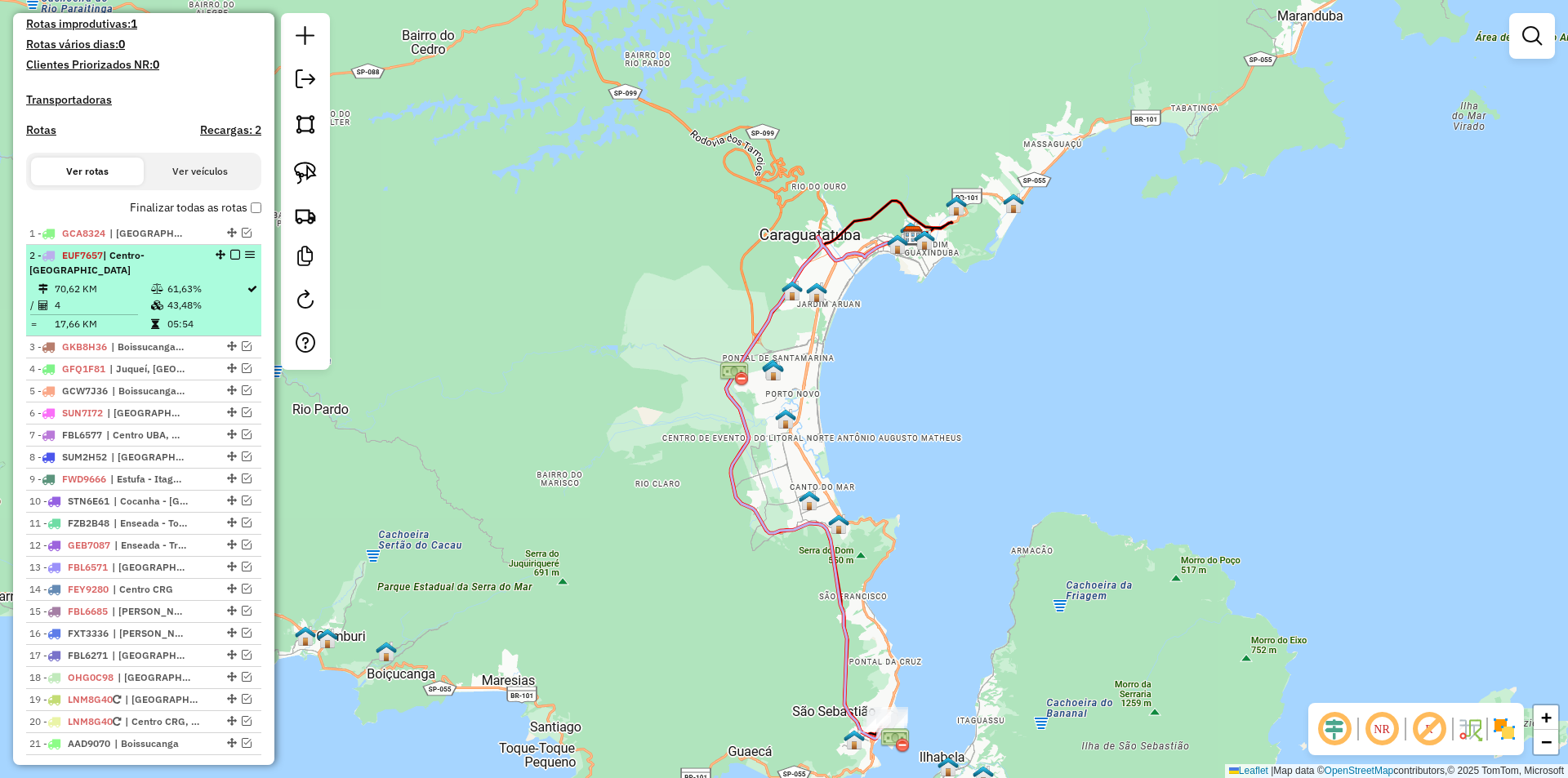
click at [231, 260] on em at bounding box center [235, 255] width 10 height 10
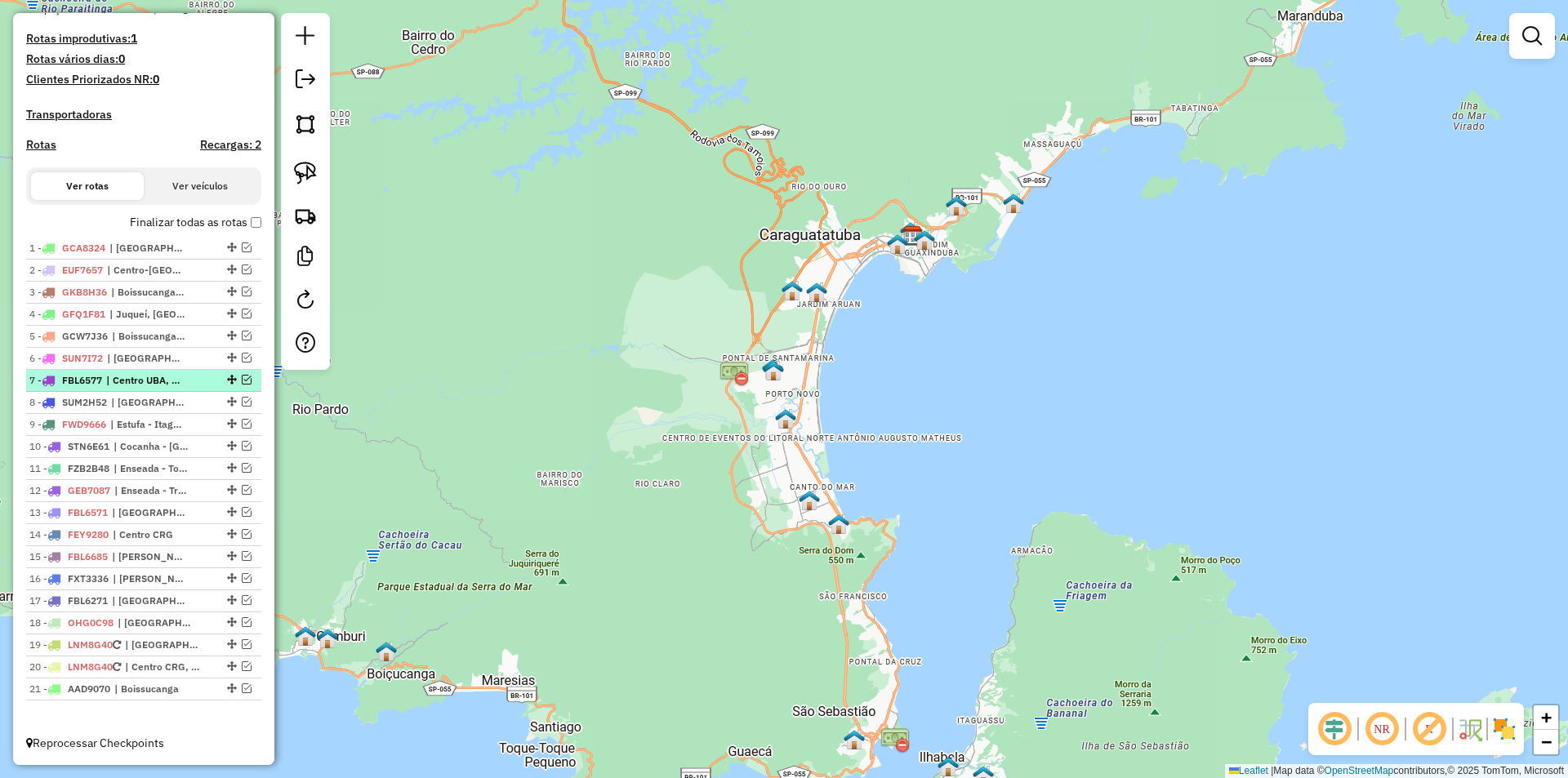
click at [242, 379] on em at bounding box center [247, 380] width 10 height 10
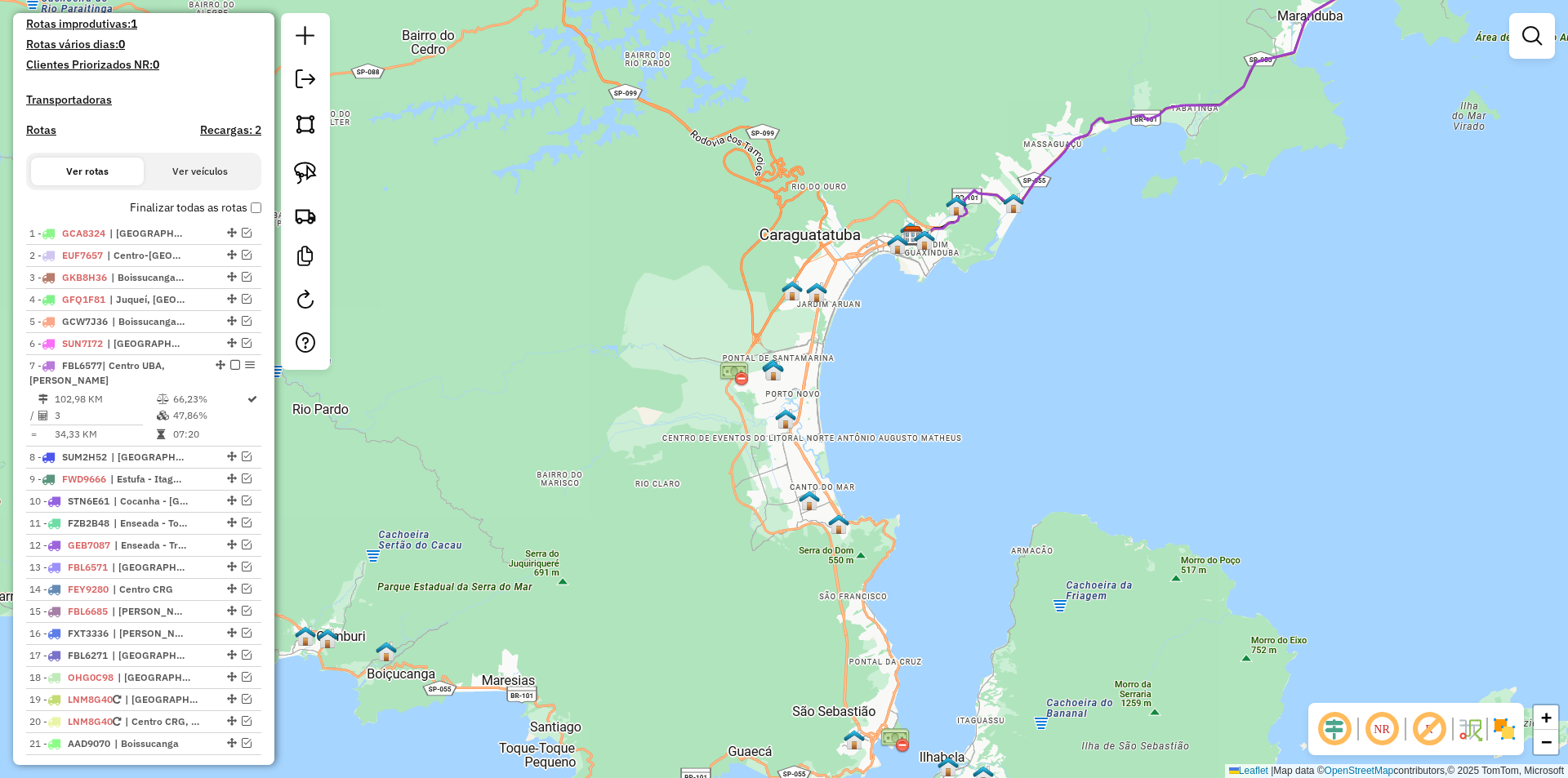
select select "*********"
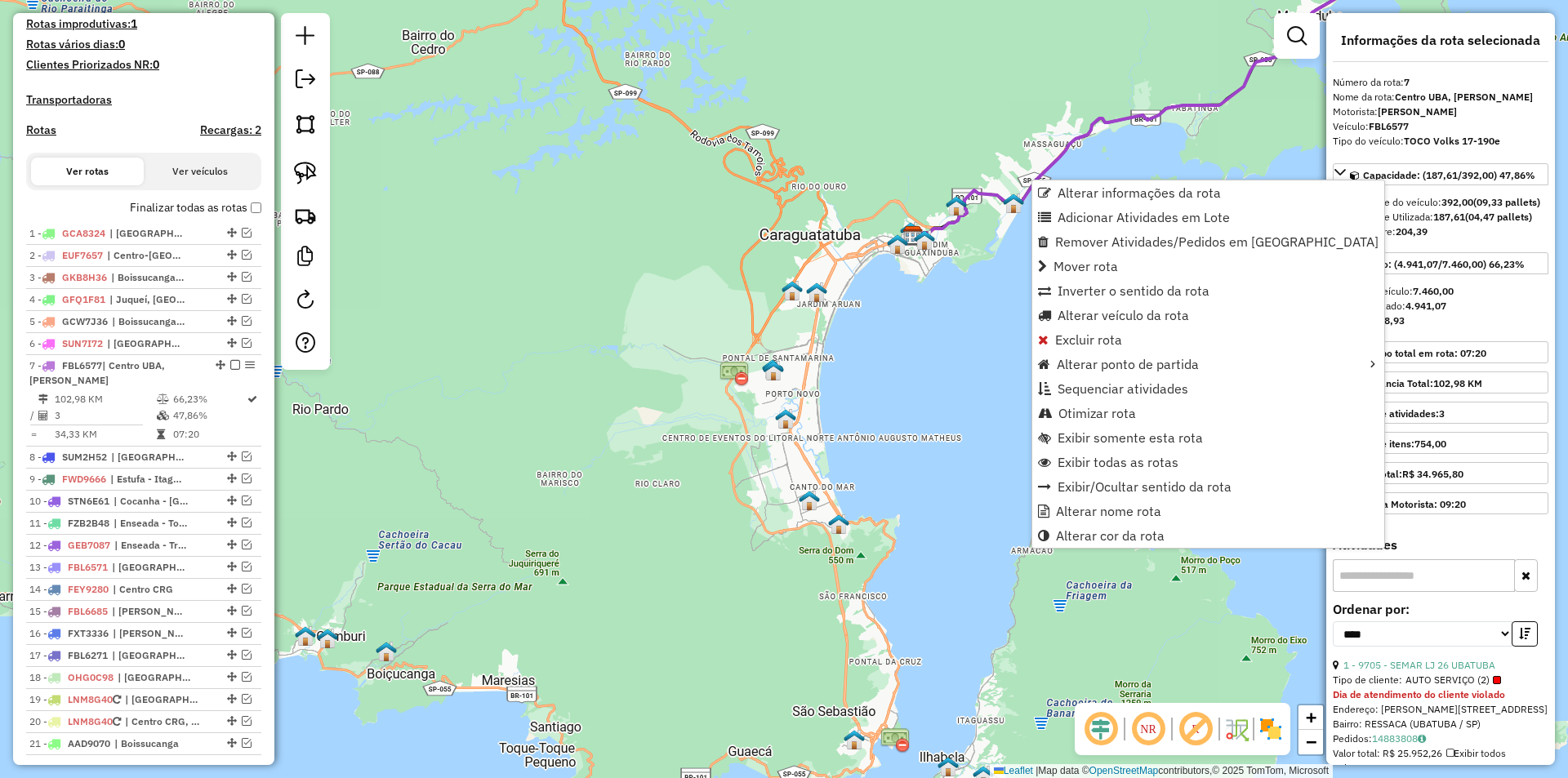
scroll to position [512, 0]
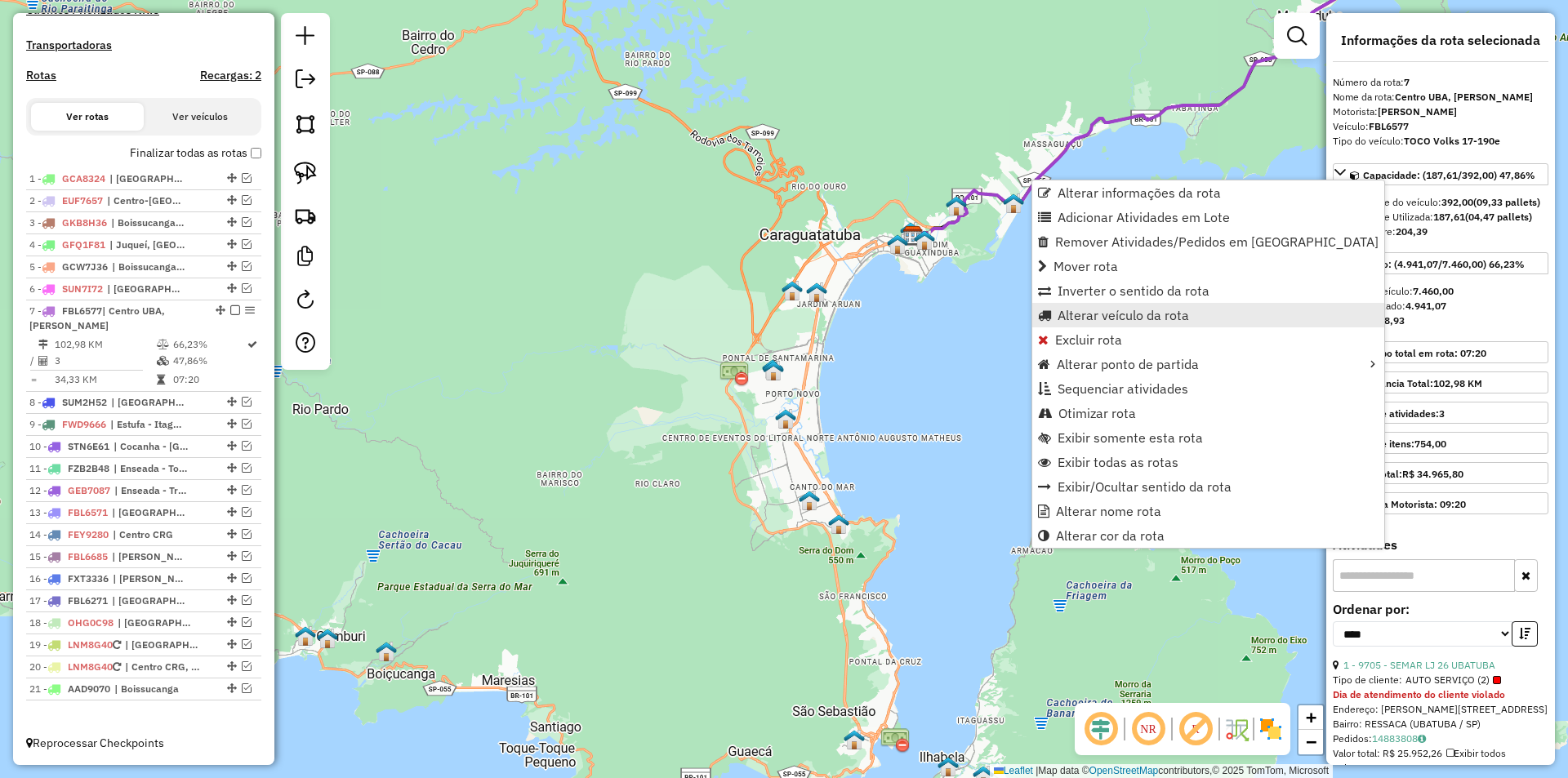
click at [1083, 317] on span "Alterar veículo da rota" at bounding box center [1123, 314] width 131 height 13
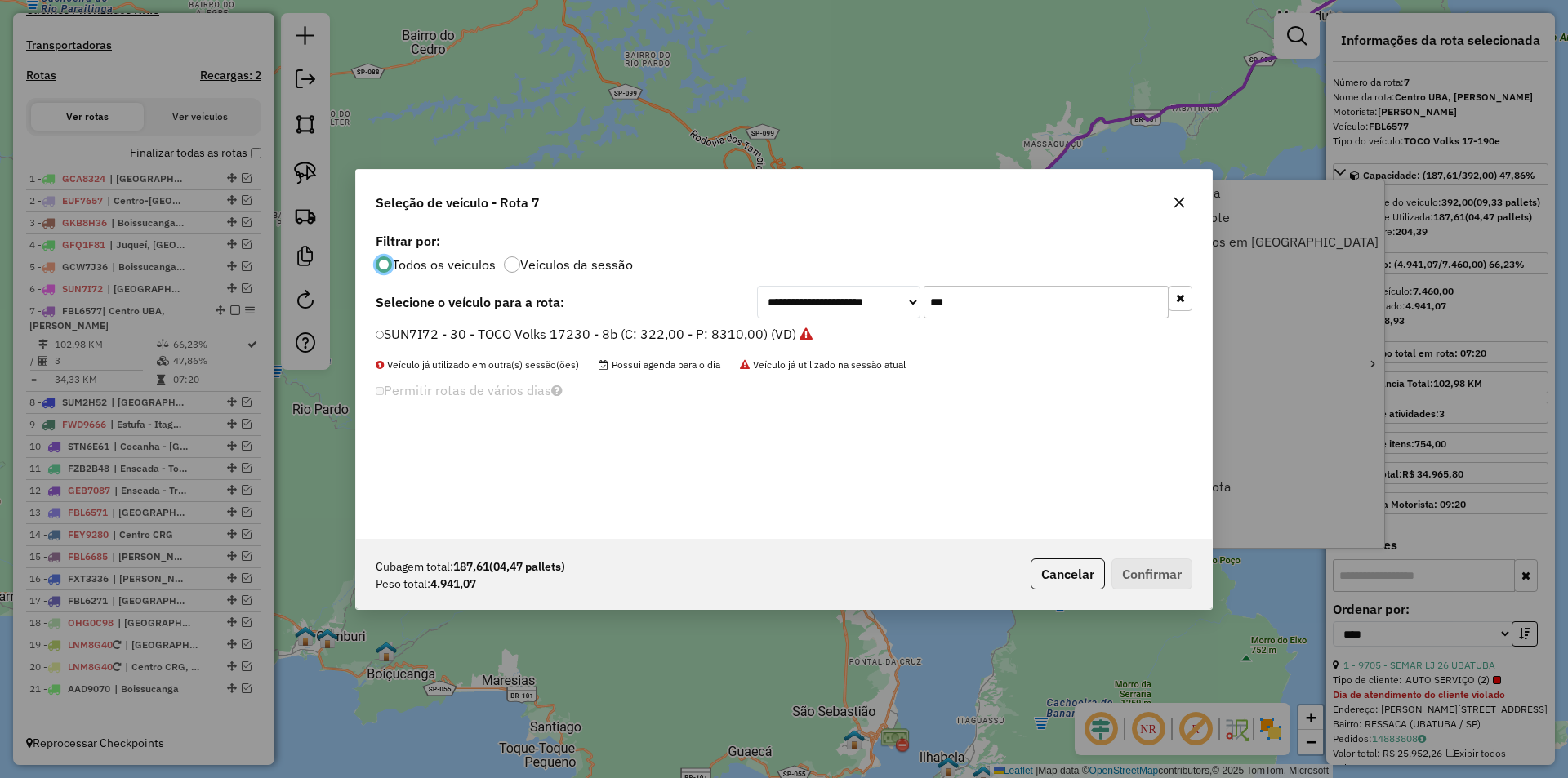
scroll to position [9, 5]
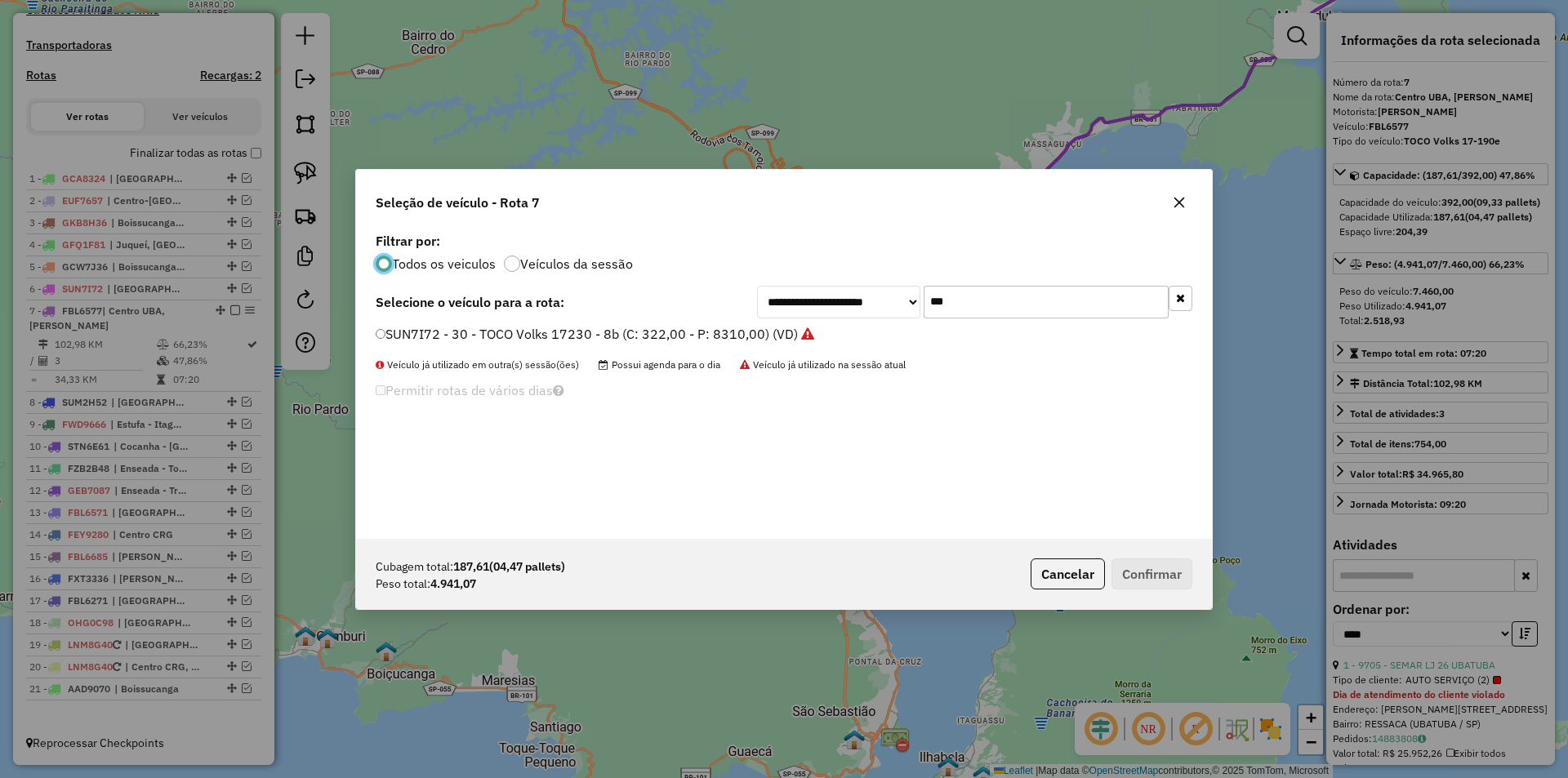
click at [1018, 300] on input "***" at bounding box center [1046, 302] width 245 height 32
type input "****"
click at [477, 343] on label "FBL6685 - TOCO Volks 17-190e (C: 392,00 - P: 7460,00) (VD)" at bounding box center [574, 334] width 397 height 20
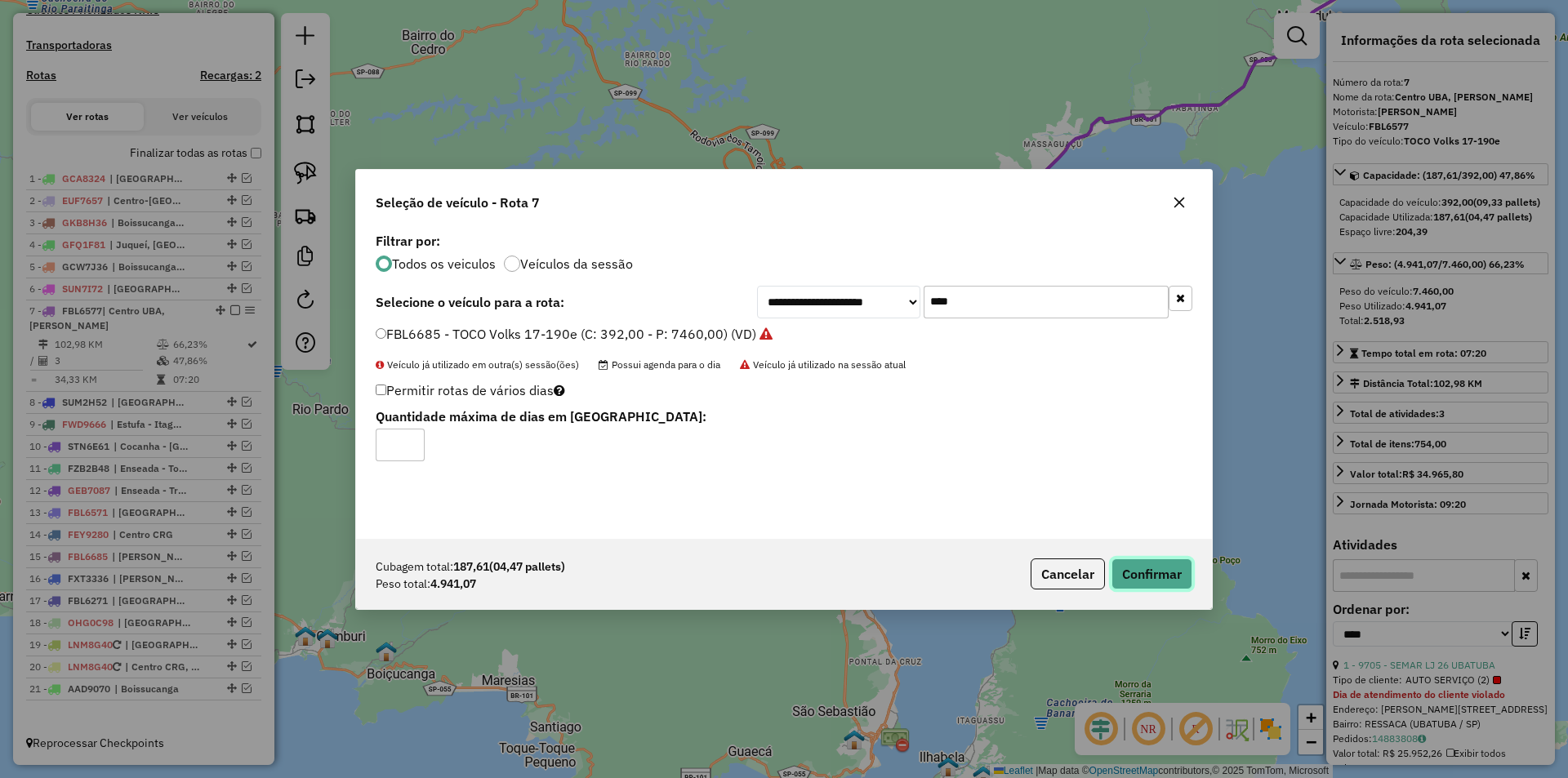
click at [1152, 573] on button "Confirmar" at bounding box center [1152, 574] width 81 height 31
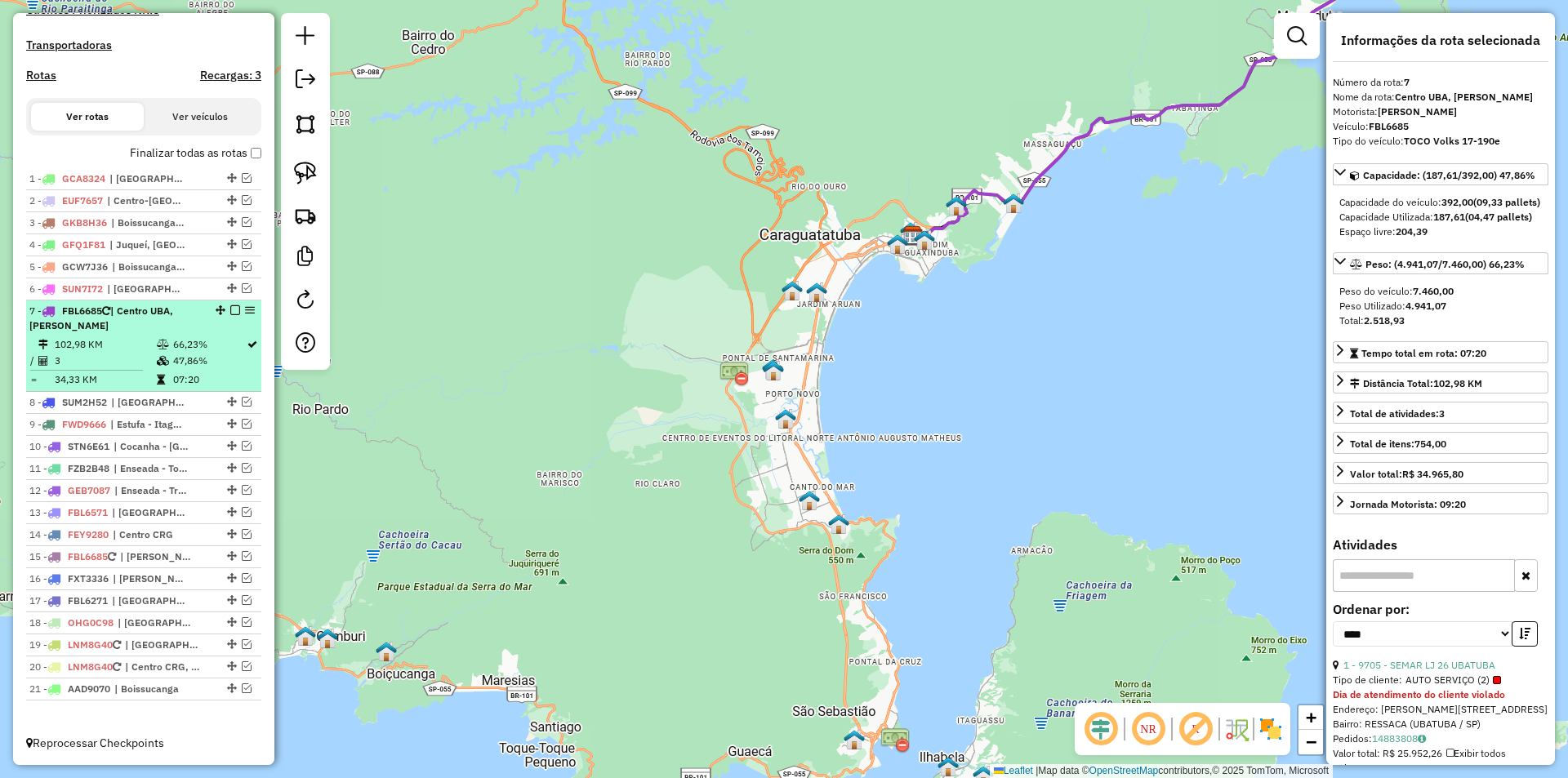
click at [231, 311] on em at bounding box center [235, 311] width 10 height 10
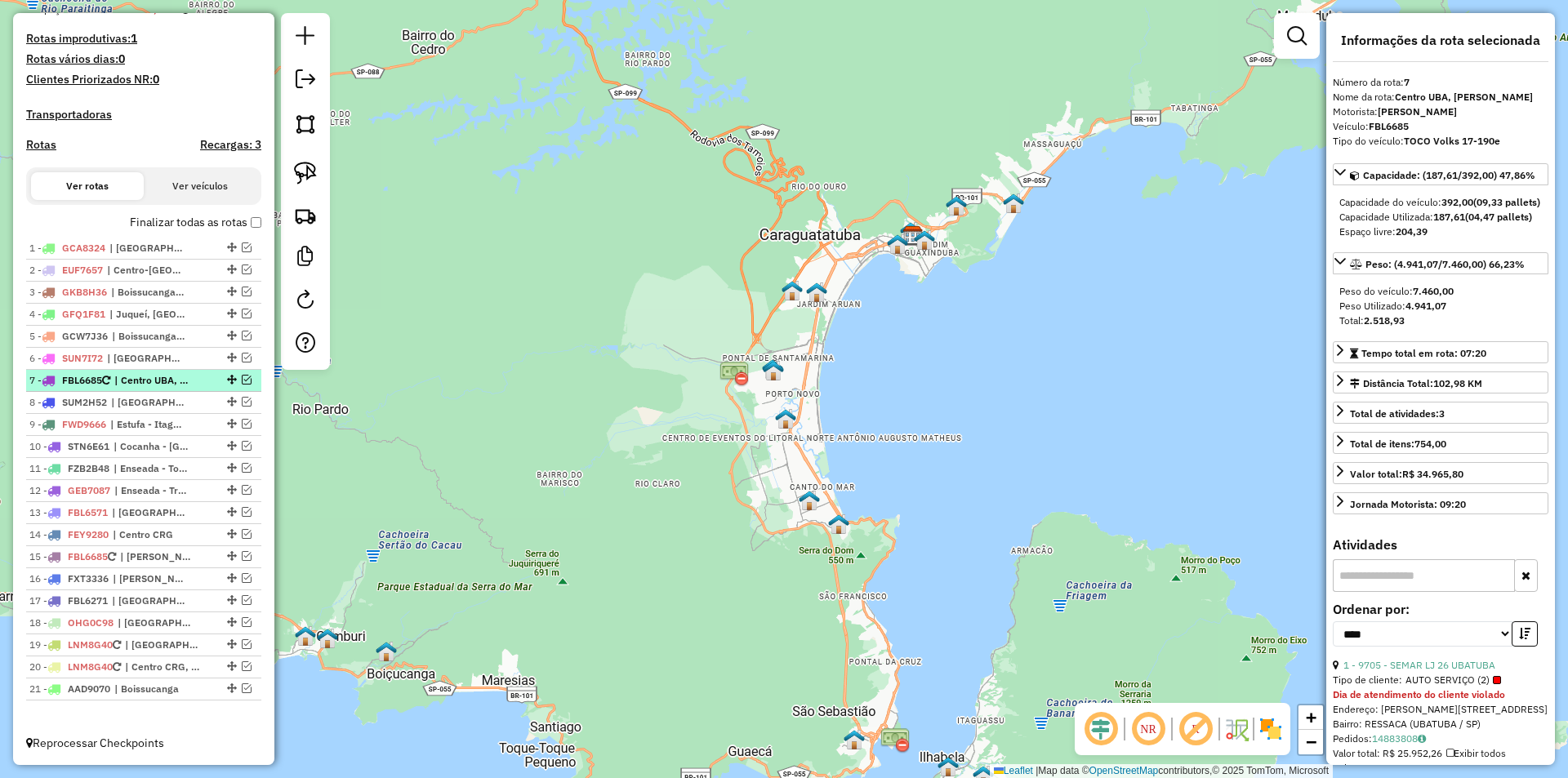
scroll to position [443, 0]
drag, startPoint x: 227, startPoint y: 380, endPoint x: 247, endPoint y: 233, distance: 148.4
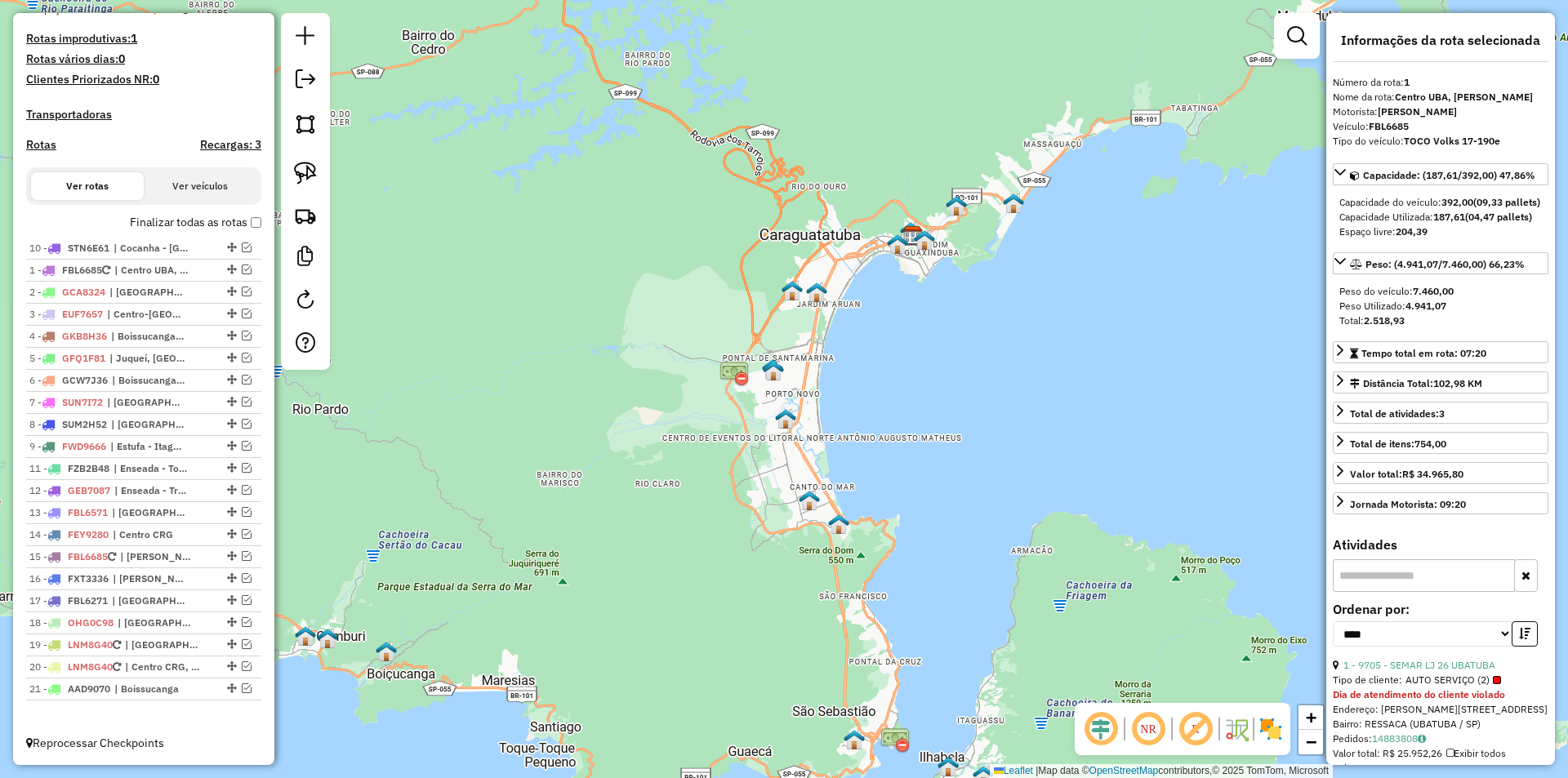
drag, startPoint x: 227, startPoint y: 447, endPoint x: 237, endPoint y: 227, distance: 220.2
drag, startPoint x: 225, startPoint y: 445, endPoint x: 237, endPoint y: 288, distance: 157.5
drag, startPoint x: 222, startPoint y: 466, endPoint x: 214, endPoint y: 296, distance: 170.2
drag, startPoint x: 226, startPoint y: 534, endPoint x: 217, endPoint y: 285, distance: 249.2
drag, startPoint x: 225, startPoint y: 578, endPoint x: 220, endPoint y: 288, distance: 290.0
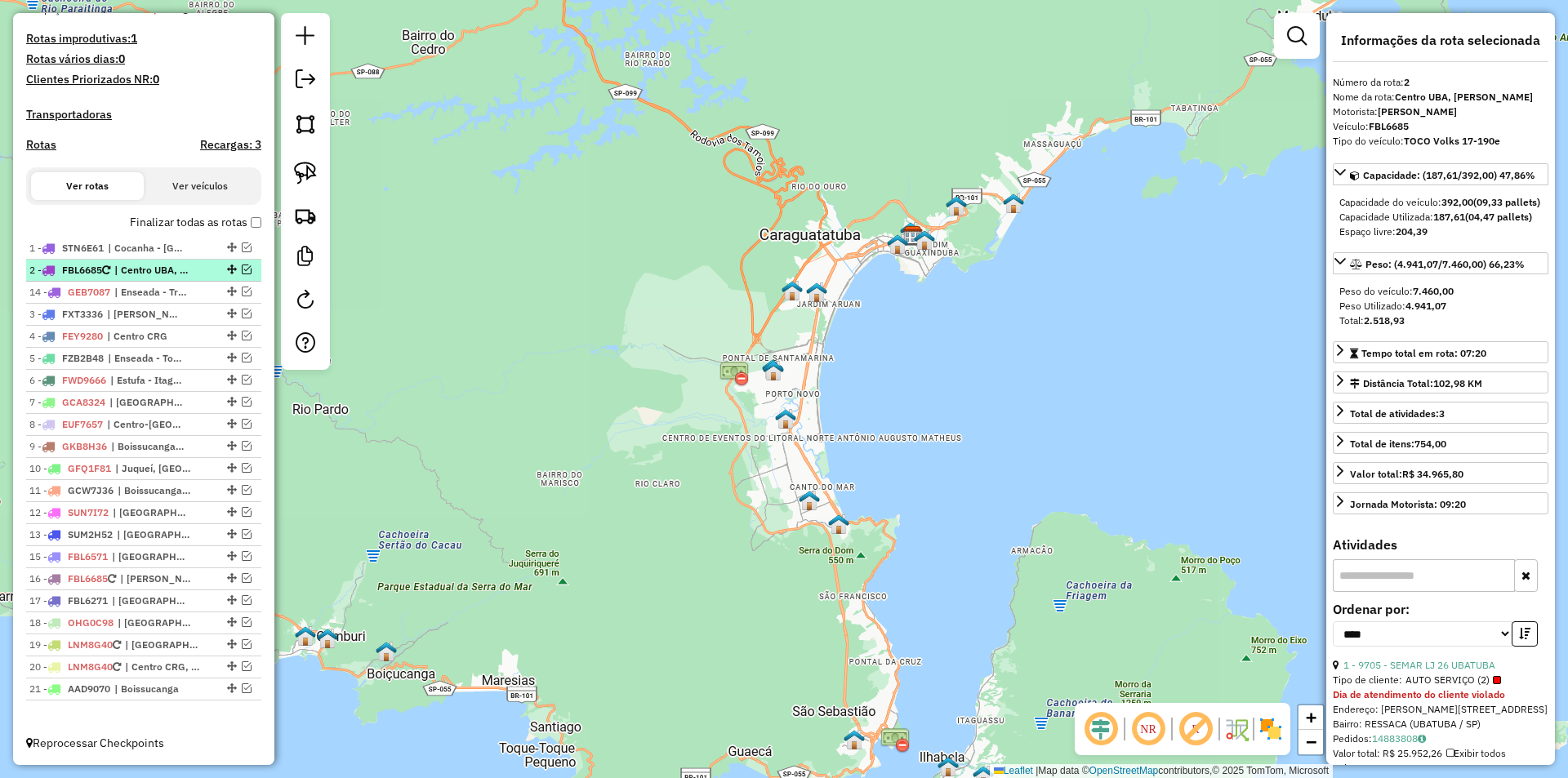
drag, startPoint x: 226, startPoint y: 533, endPoint x: 235, endPoint y: 282, distance: 251.2
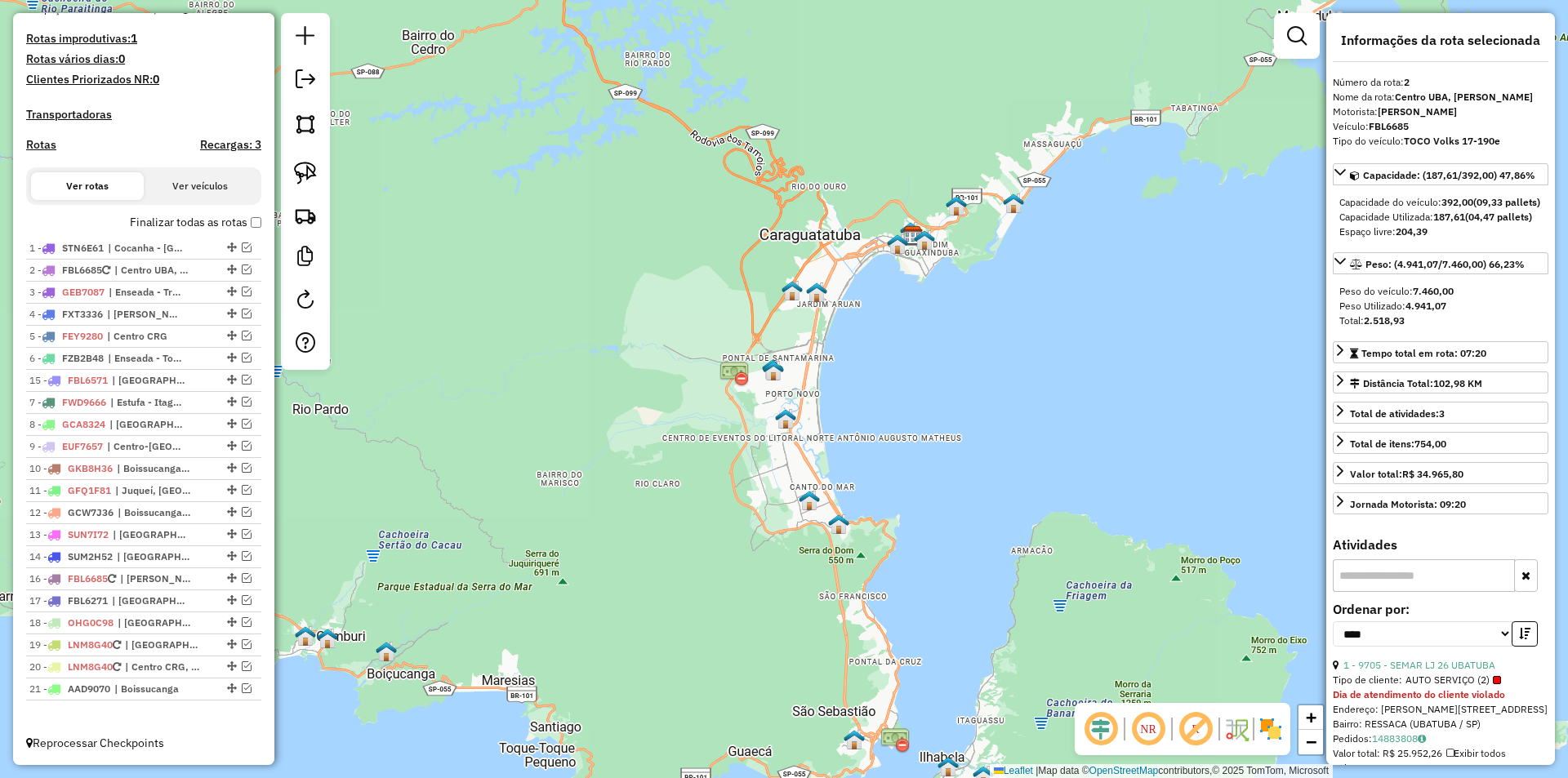
drag, startPoint x: 225, startPoint y: 556, endPoint x: 222, endPoint y: 376, distance: 180.0
click at [242, 577] on em at bounding box center [247, 578] width 10 height 10
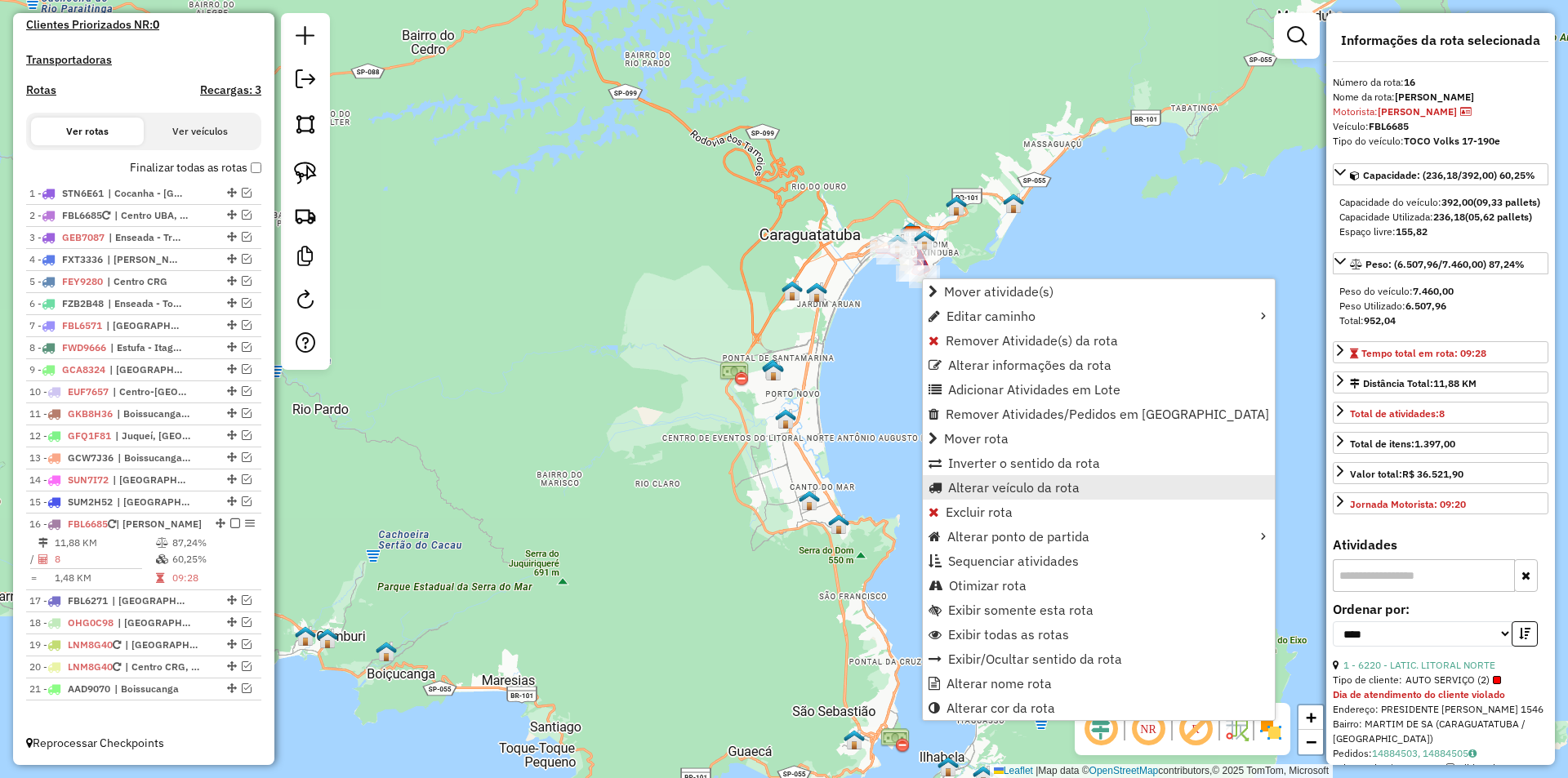
click at [979, 493] on span "Alterar veículo da rota" at bounding box center [1014, 487] width 131 height 13
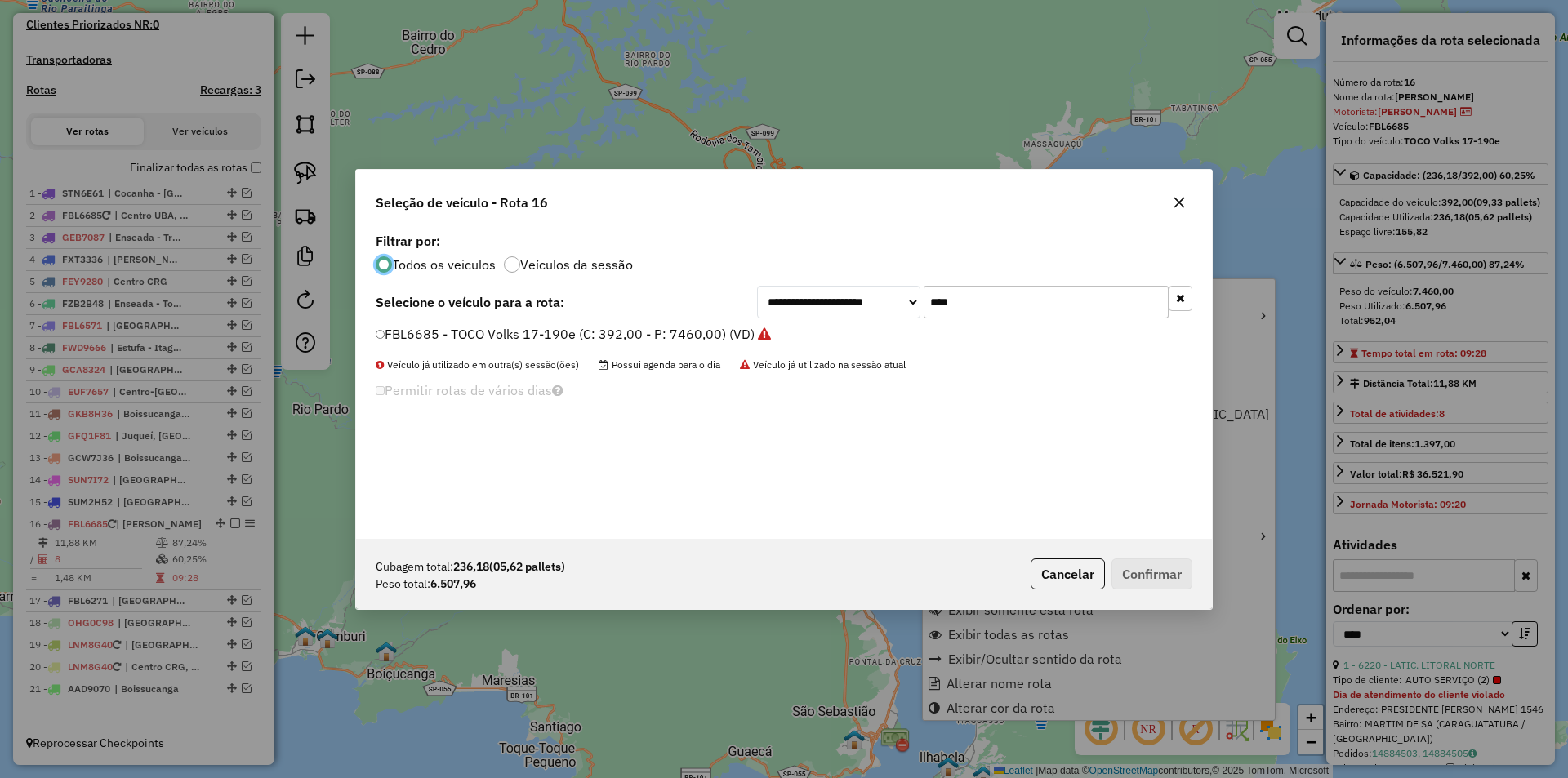
scroll to position [9, 5]
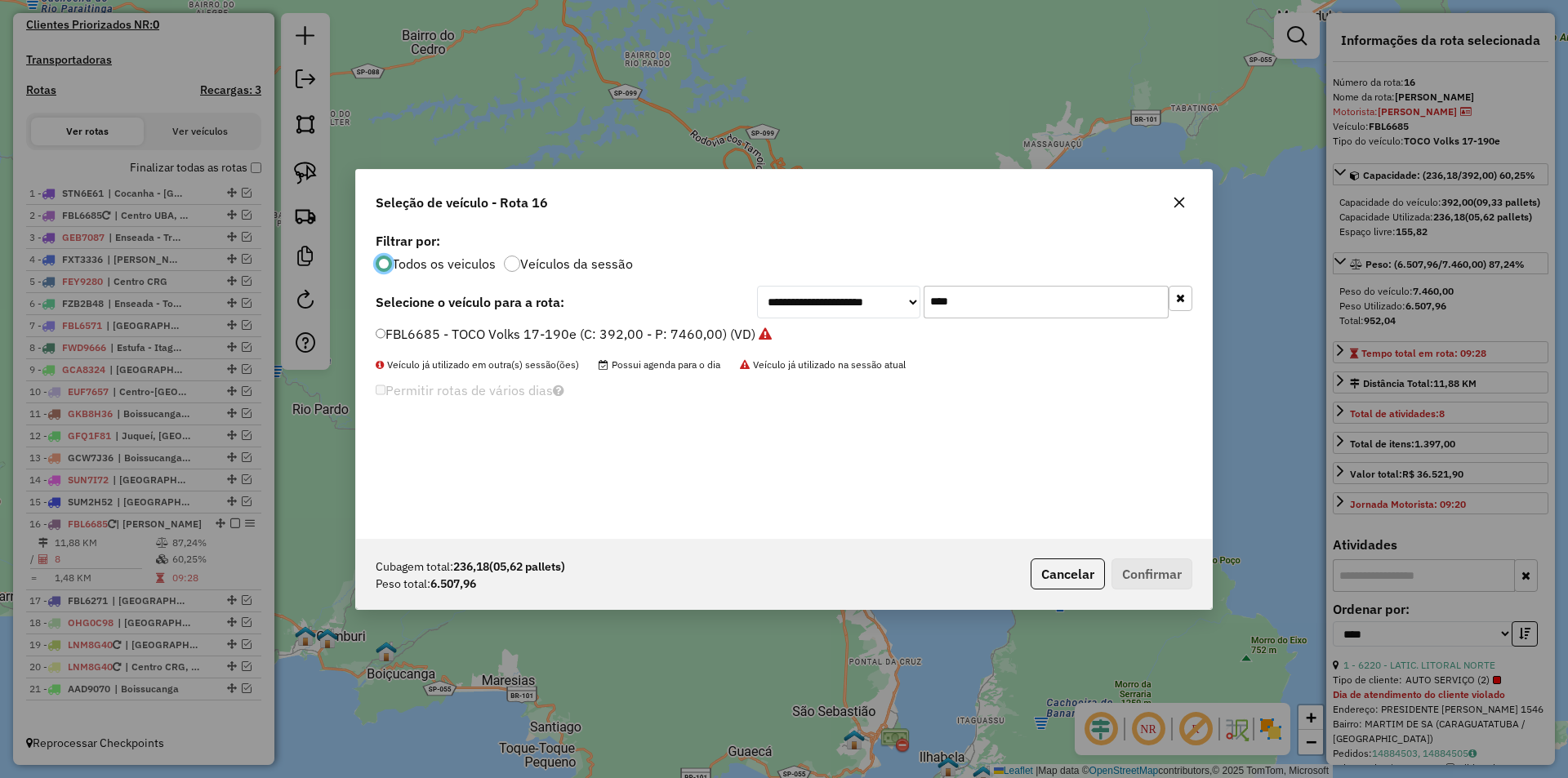
click at [981, 301] on input "****" at bounding box center [1046, 302] width 245 height 32
type input "****"
click at [448, 328] on label "FBL6577 - TOCO Volks 17-190e (C: 392,00 - P: 7460,00) (VD)" at bounding box center [566, 334] width 381 height 20
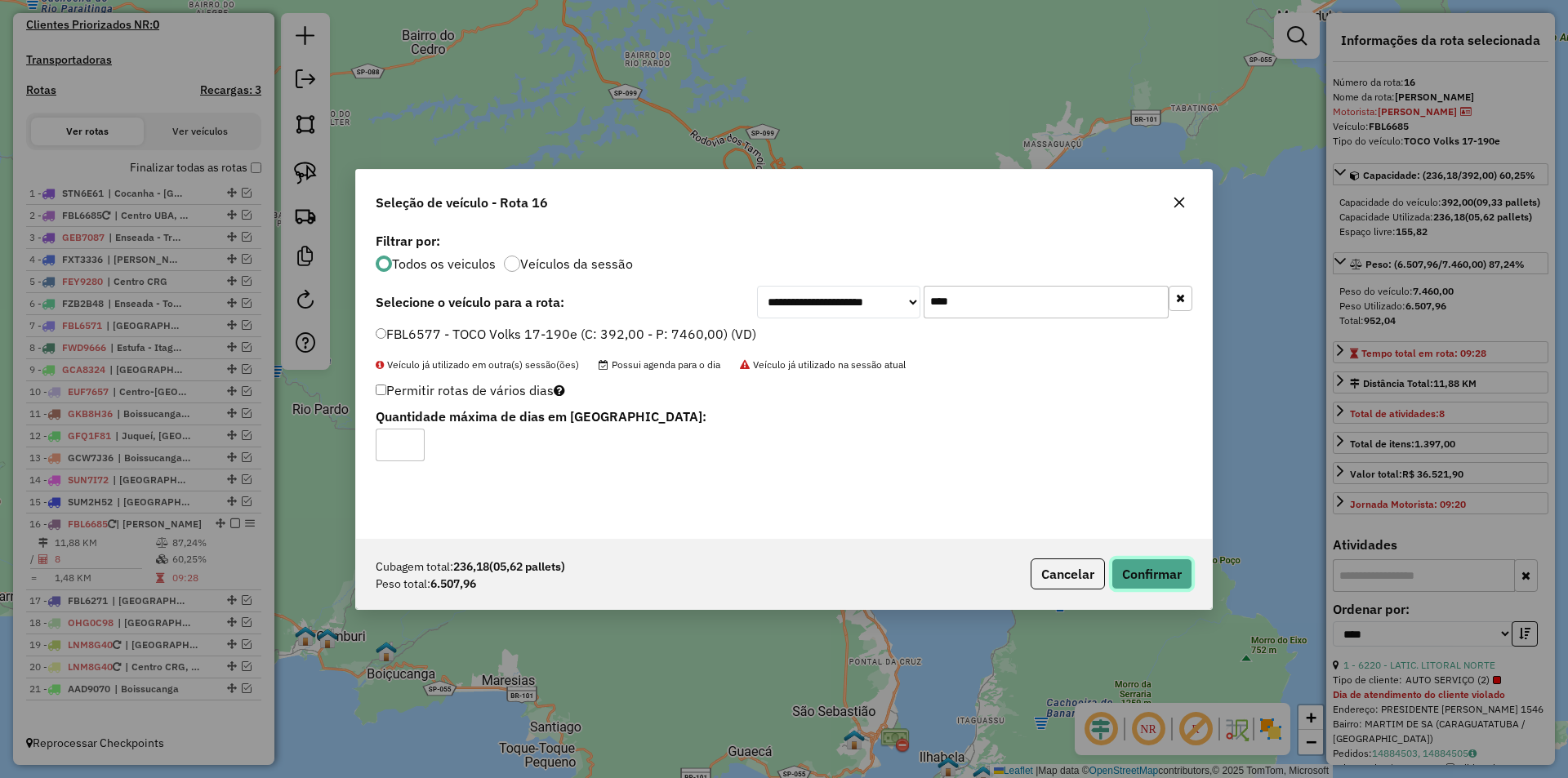
click at [1170, 574] on button "Confirmar" at bounding box center [1152, 574] width 81 height 31
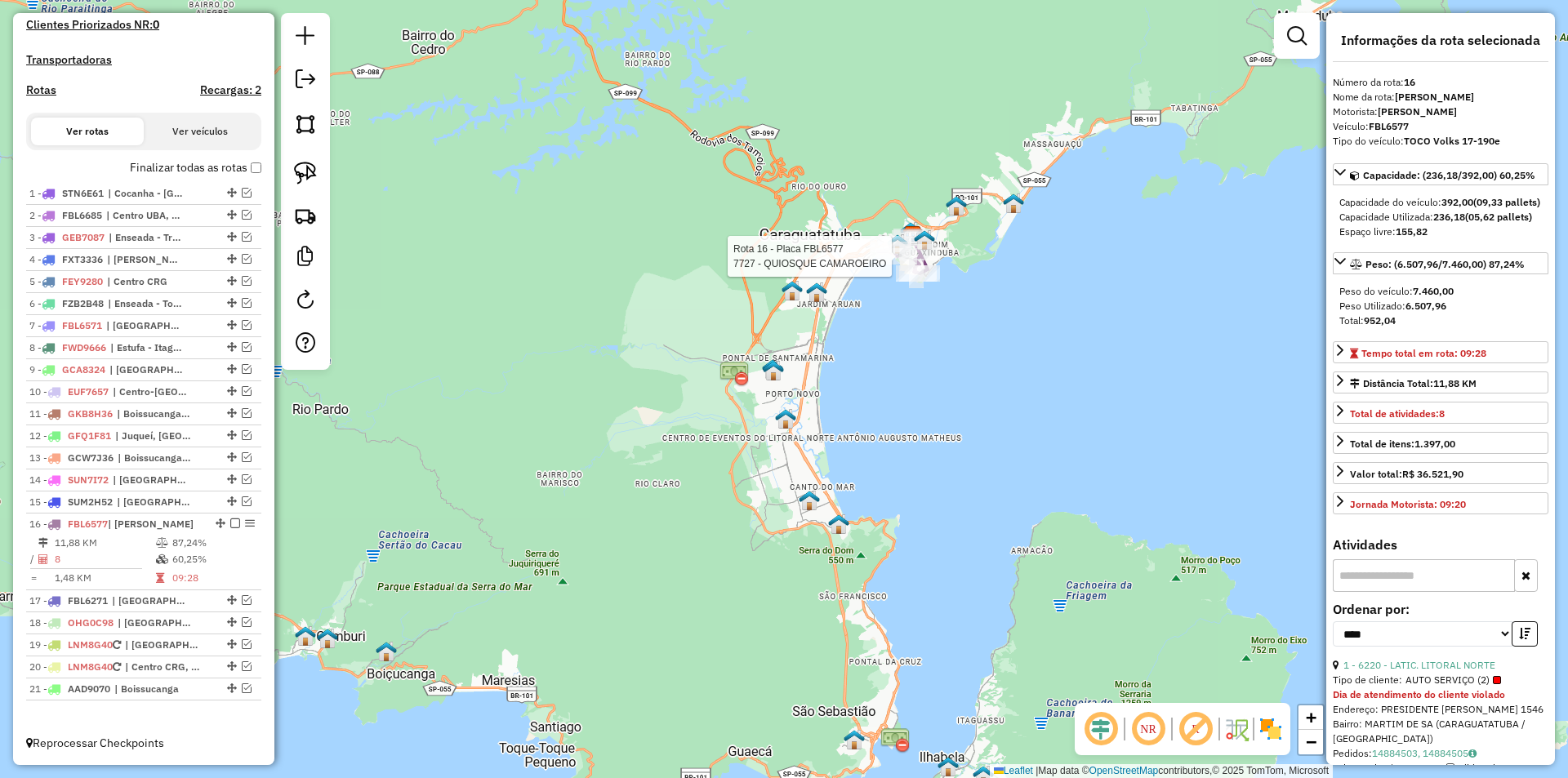
scroll to position [497, 0]
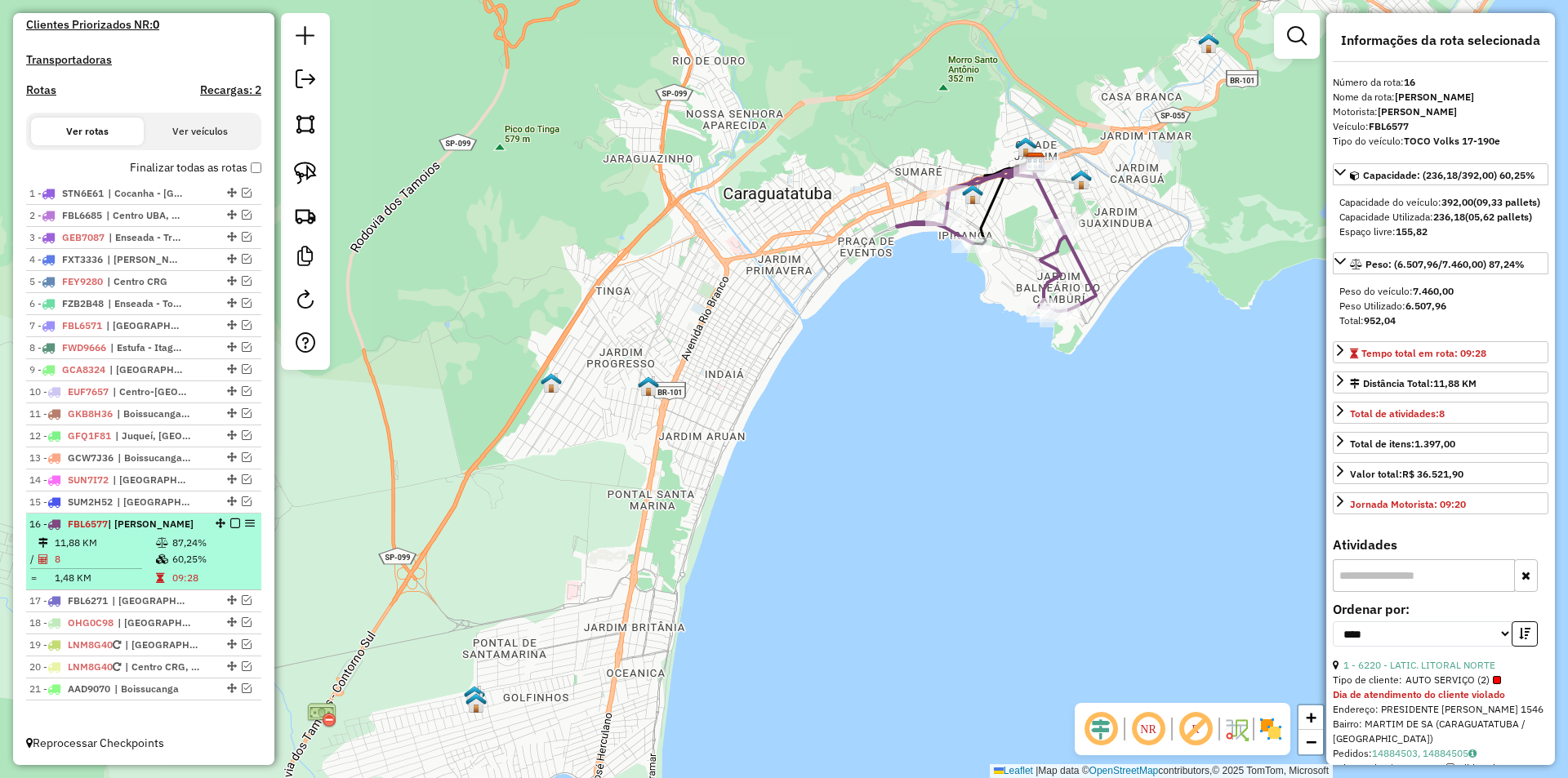
click at [230, 522] on em at bounding box center [235, 523] width 10 height 10
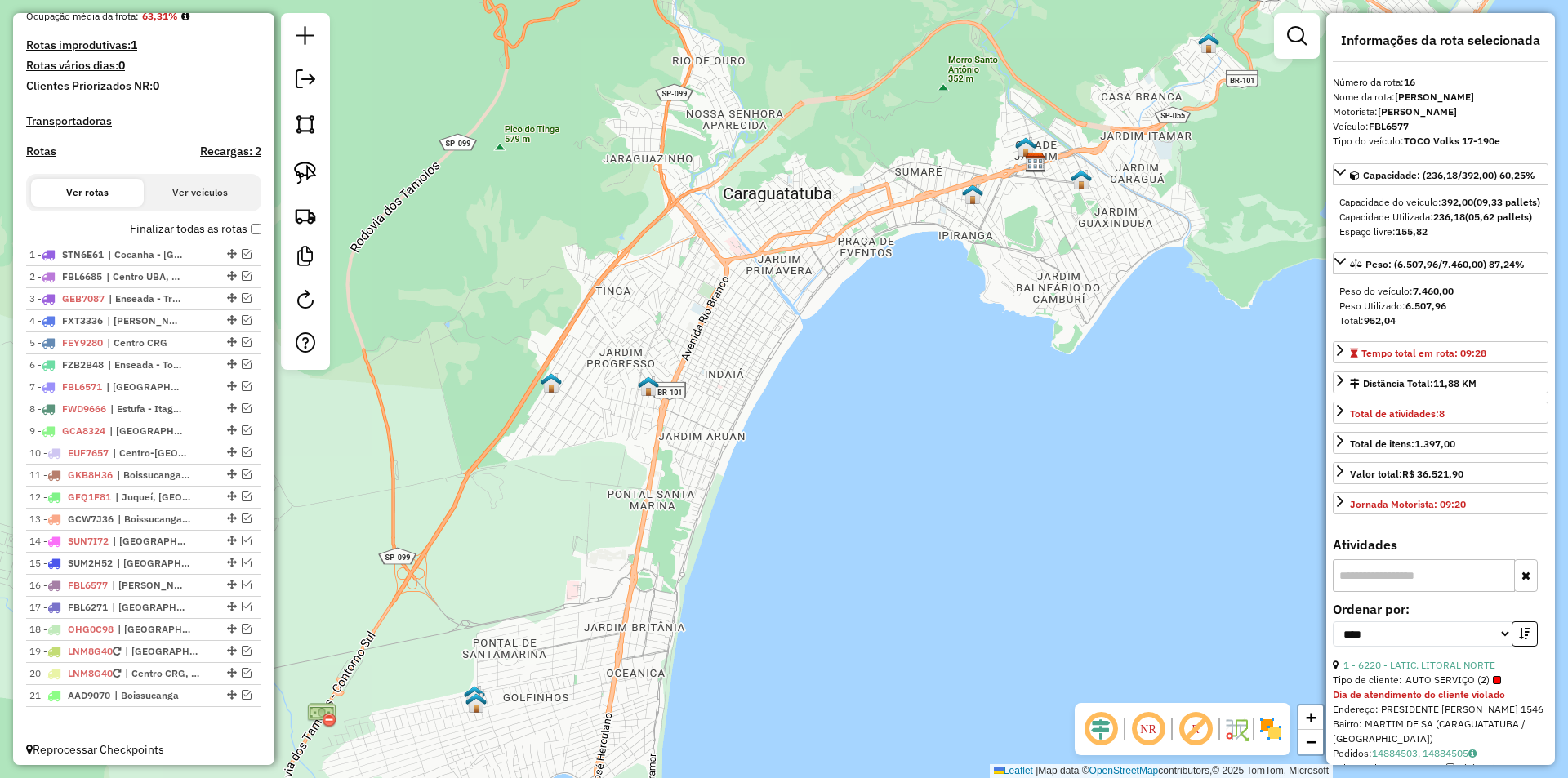
scroll to position [443, 0]
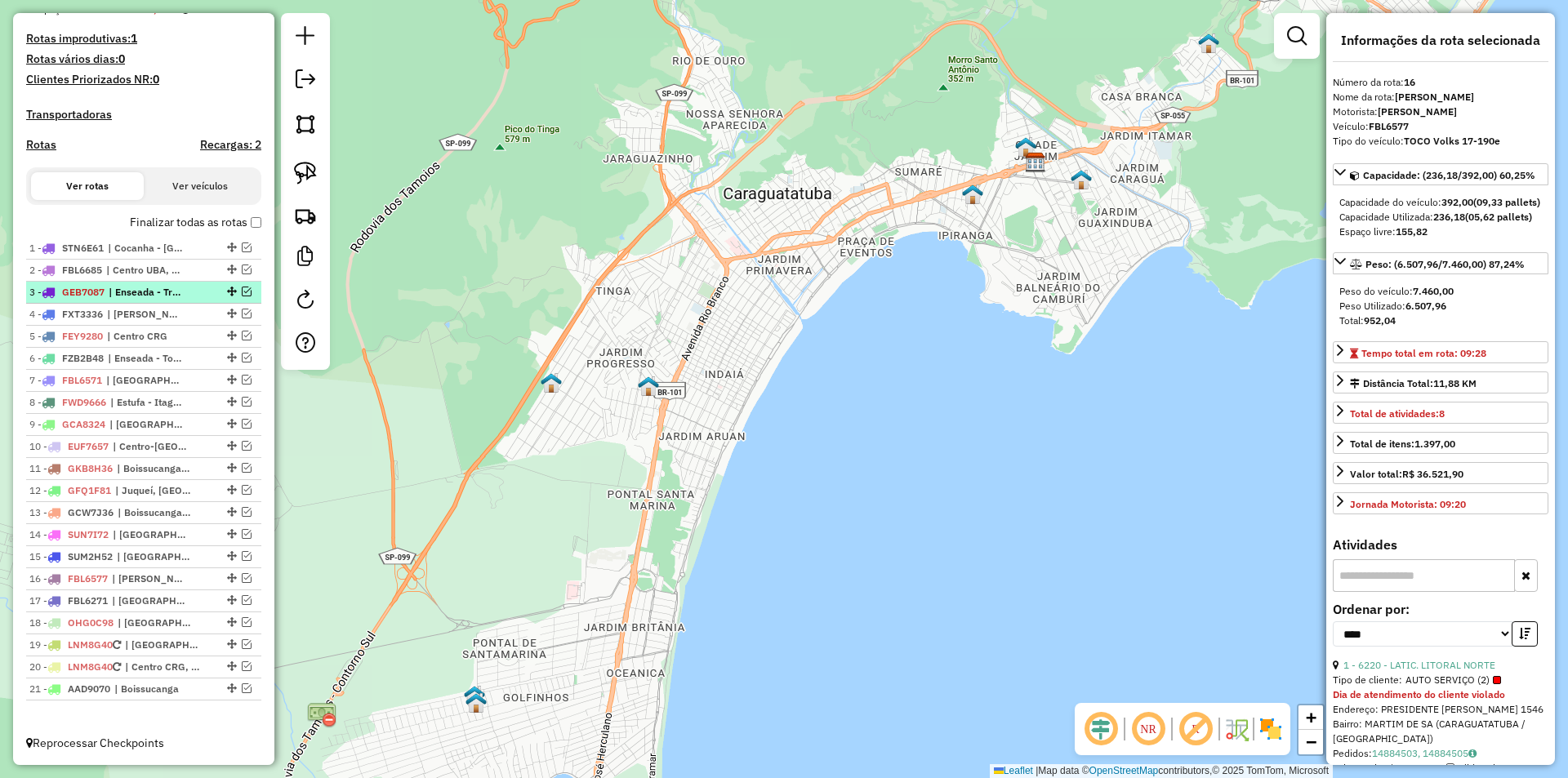
click at [221, 294] on div at bounding box center [231, 292] width 49 height 10
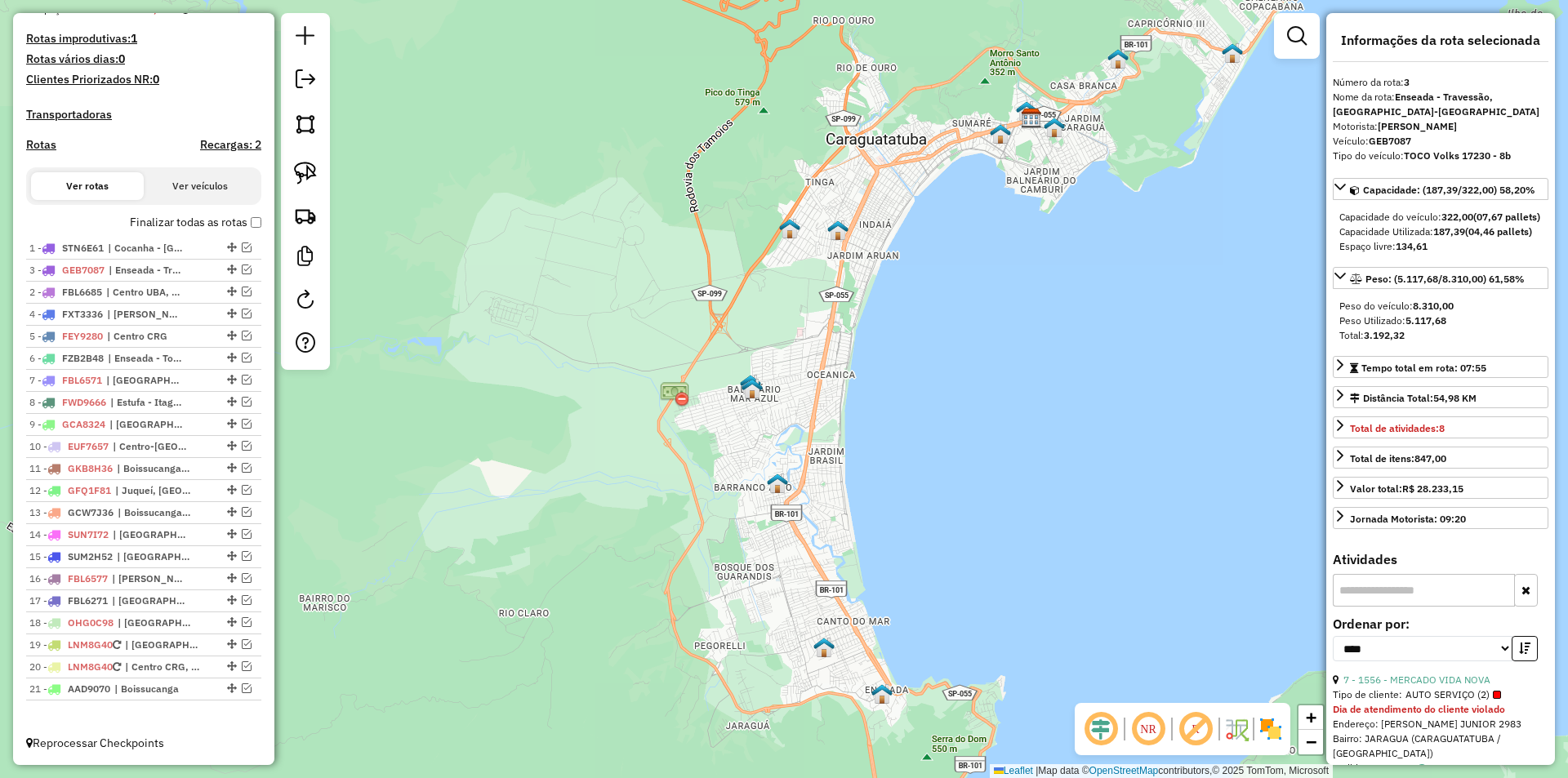
drag, startPoint x: 225, startPoint y: 291, endPoint x: 228, endPoint y: 265, distance: 26.2
click at [244, 311] on em at bounding box center [247, 313] width 10 height 10
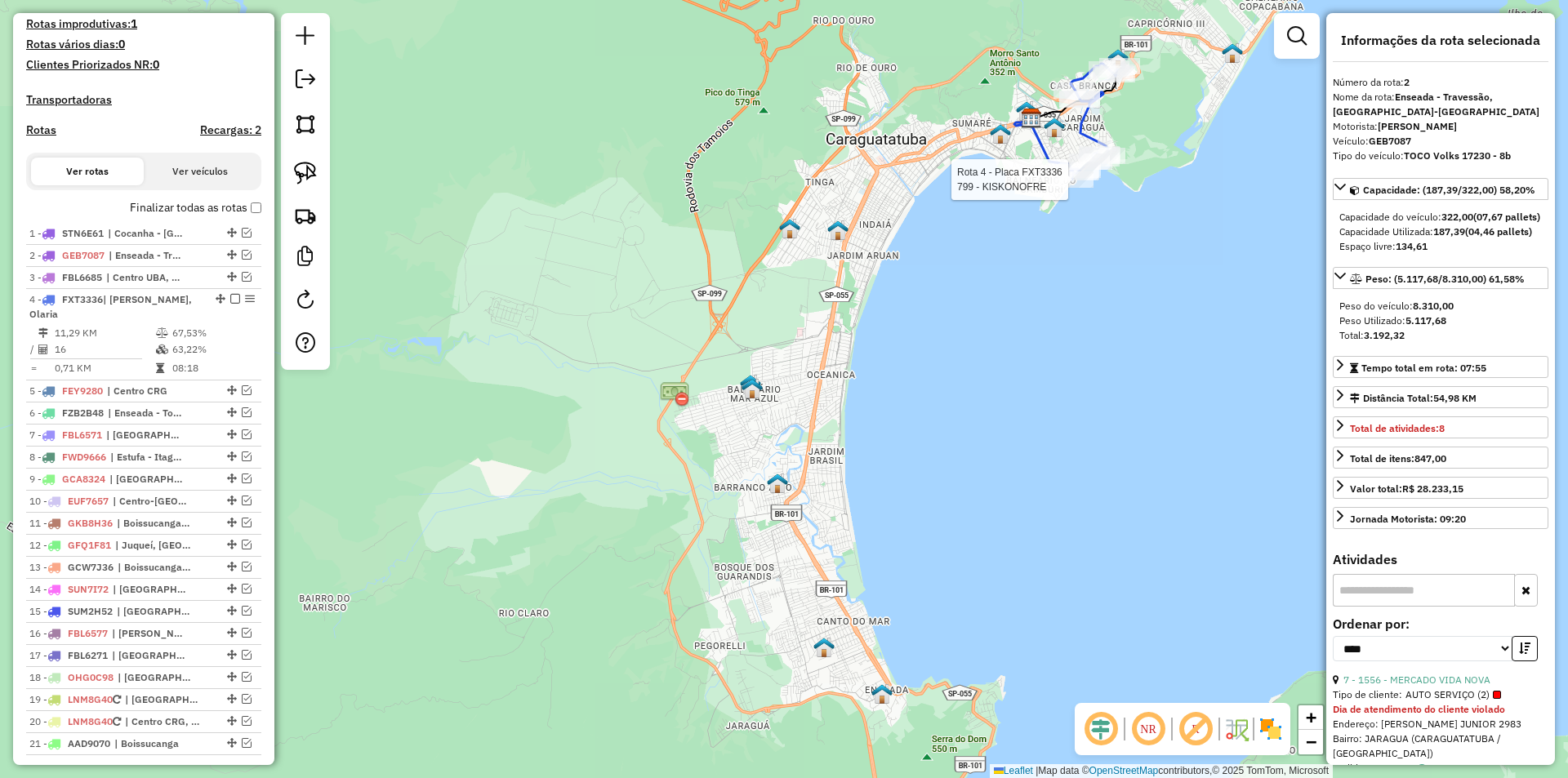
scroll to position [512, 0]
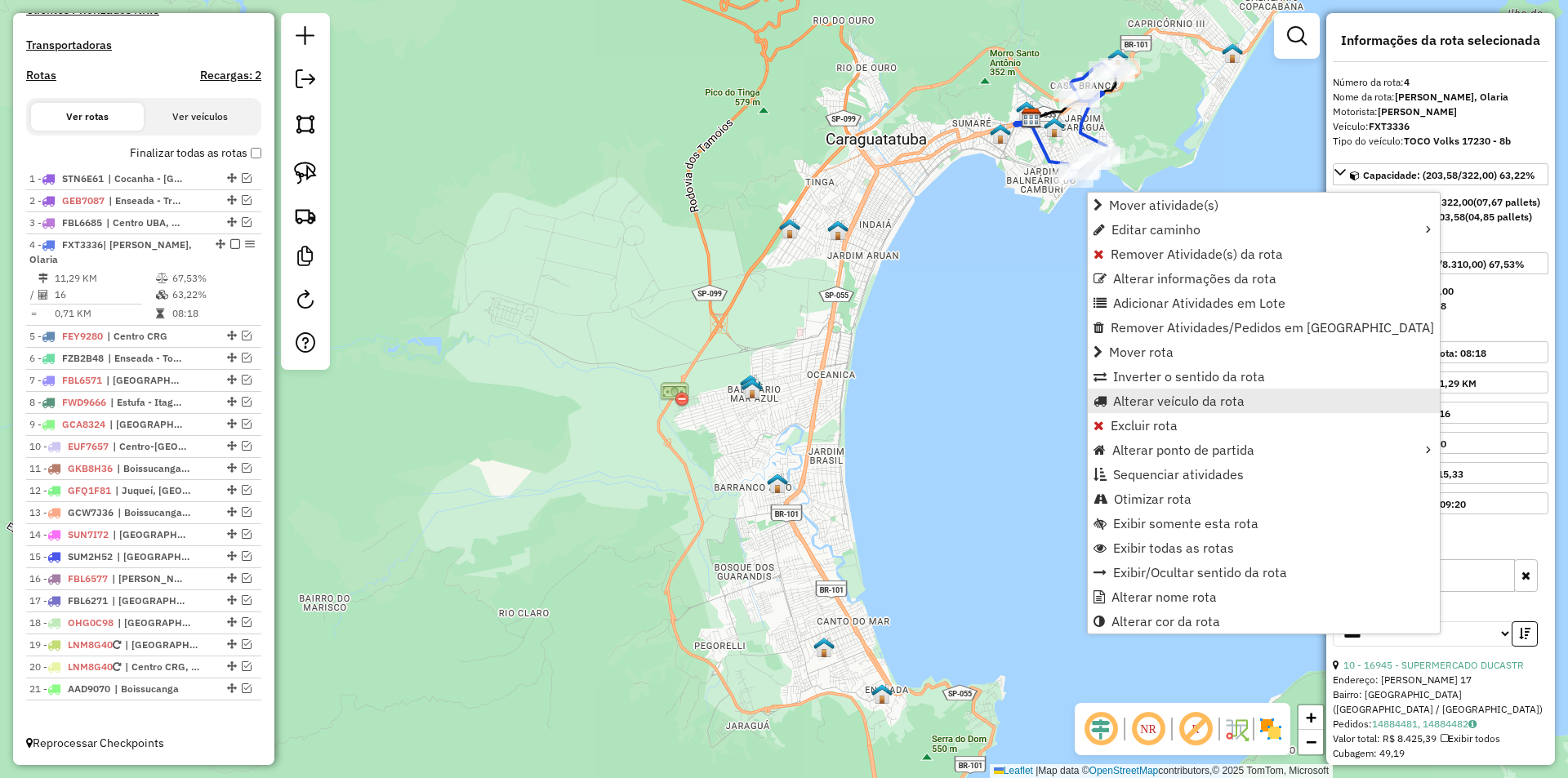
click at [1153, 405] on span "Alterar veículo da rota" at bounding box center [1179, 400] width 131 height 13
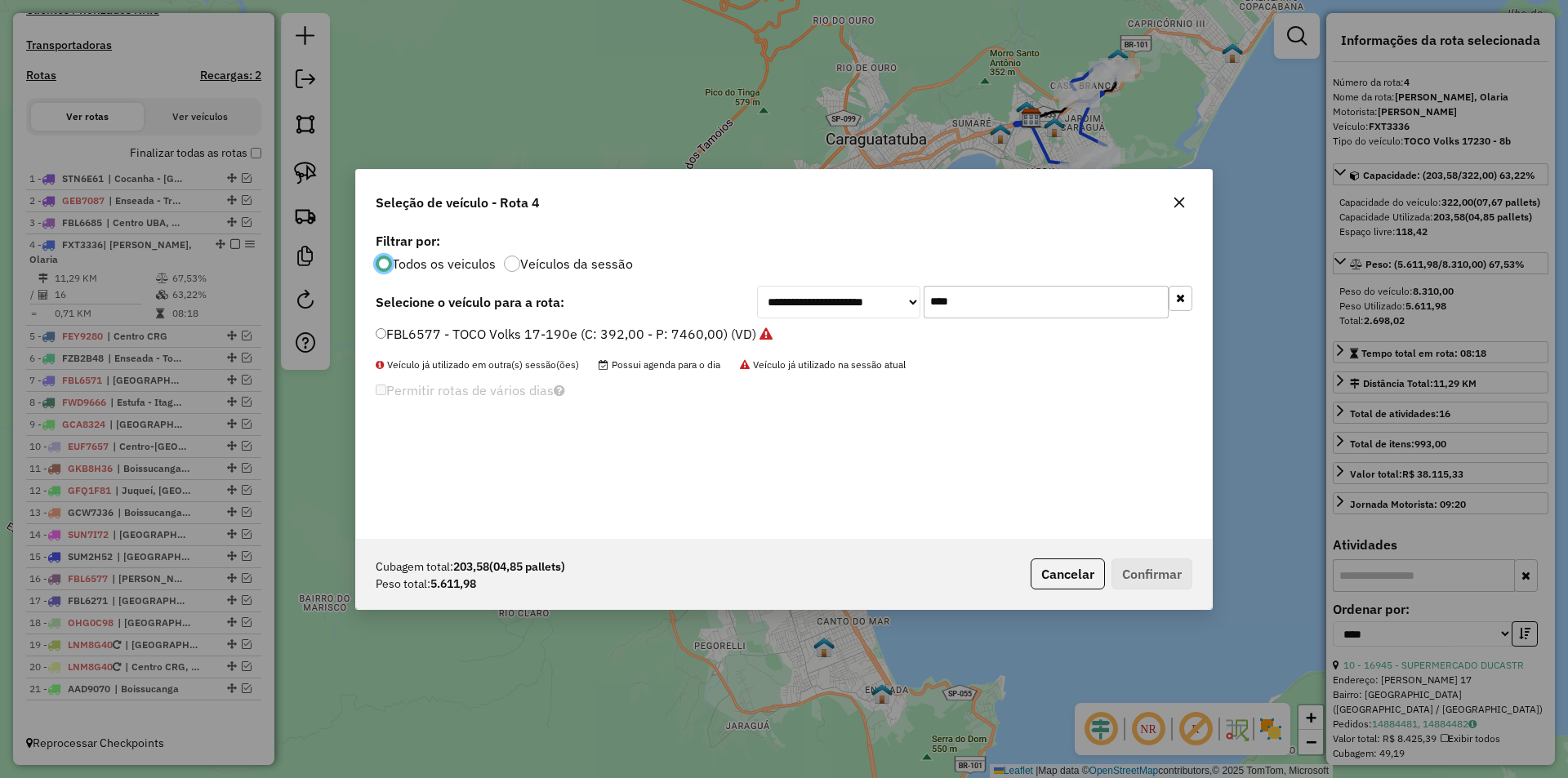
scroll to position [9, 5]
click at [979, 306] on input "****" at bounding box center [1046, 302] width 245 height 32
type input "***"
click at [425, 344] on li "FZV4369 - TOCO Volvo VM 220 (C: 392,00 - P: 7670,00) (VD)" at bounding box center [784, 335] width 817 height 20
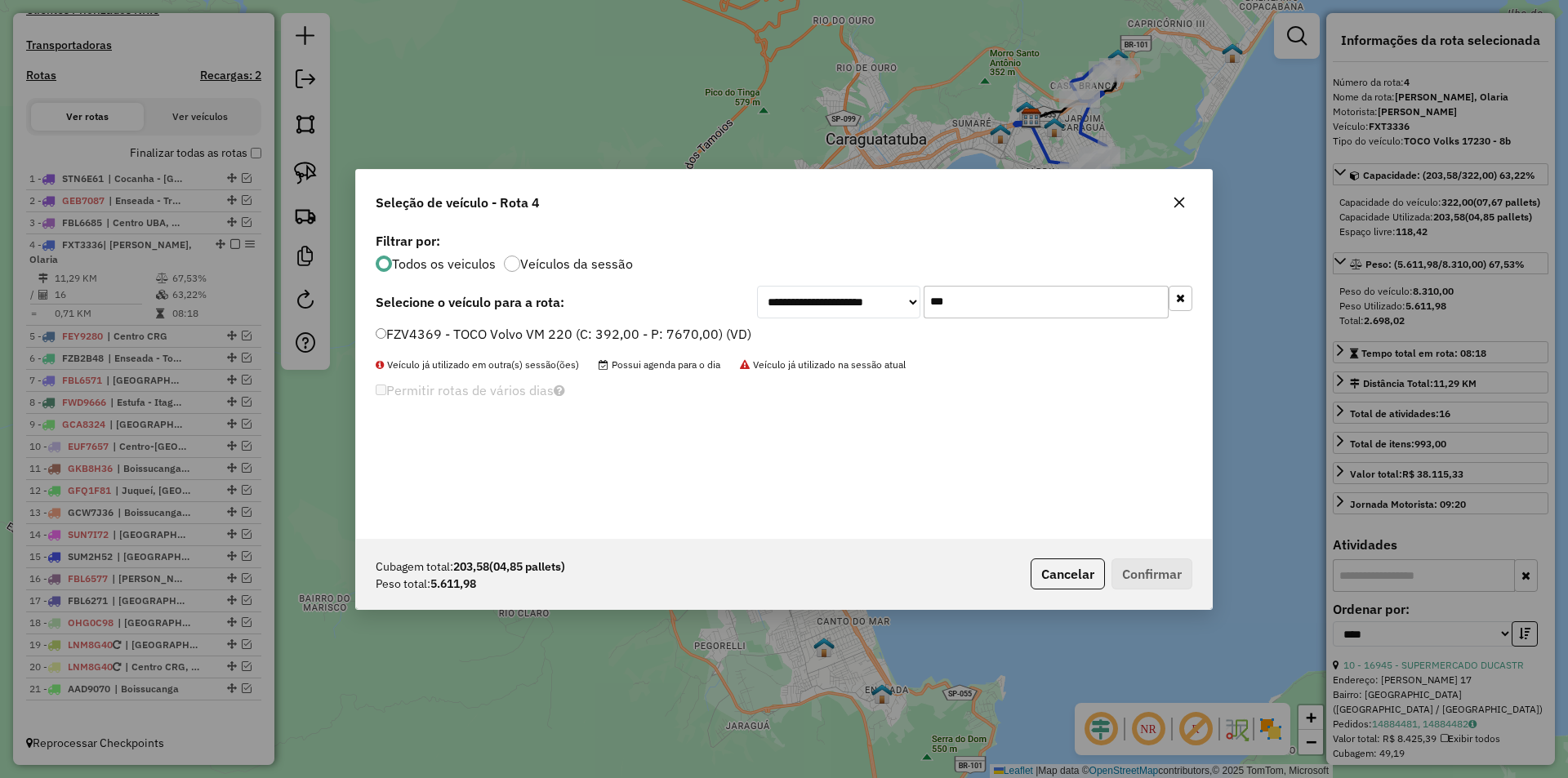
click at [422, 331] on label "FZV4369 - TOCO Volvo VM 220 (C: 392,00 - P: 7670,00) (VD)" at bounding box center [563, 334] width 376 height 20
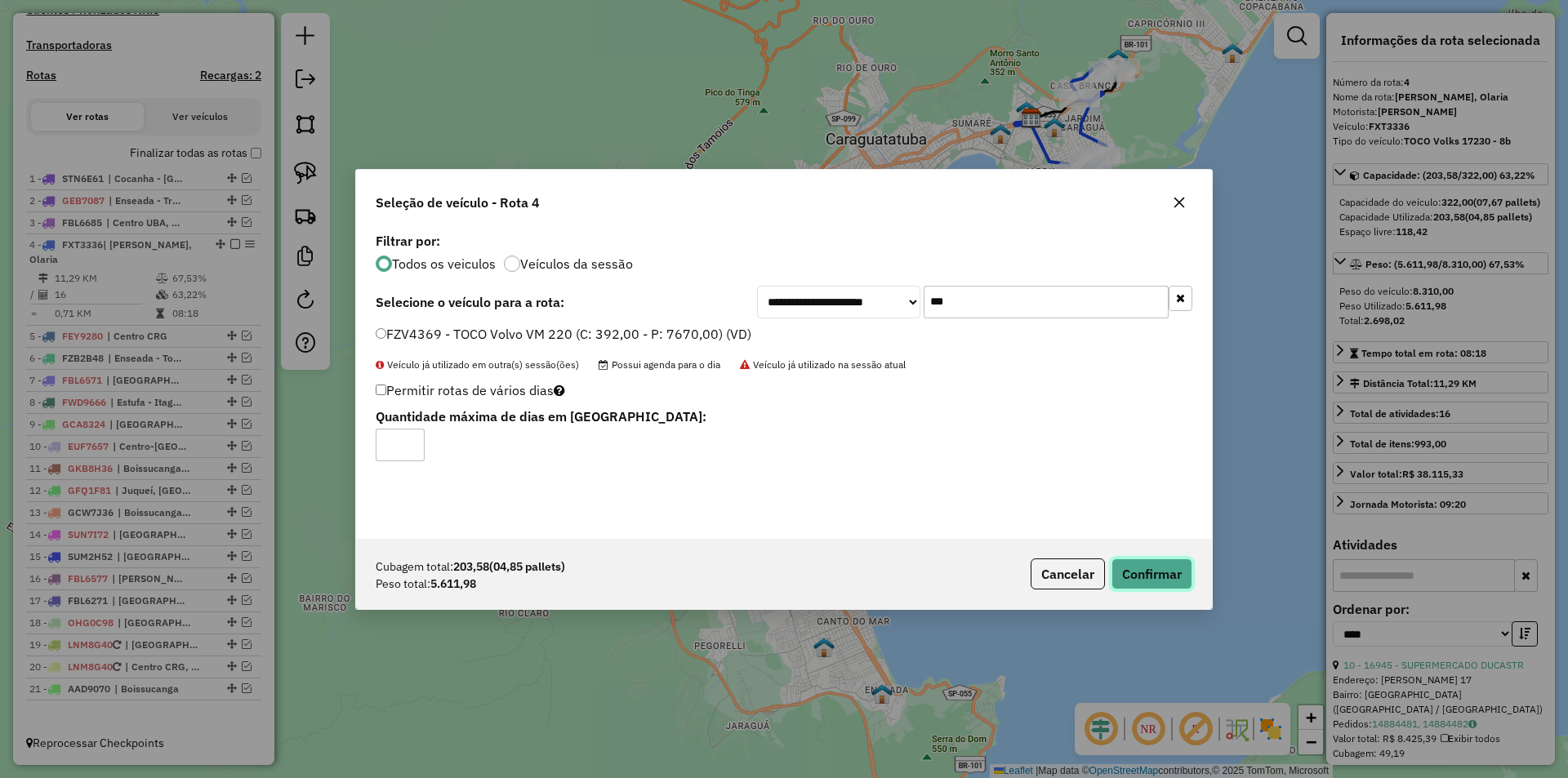
click at [1169, 580] on button "Confirmar" at bounding box center [1152, 574] width 81 height 31
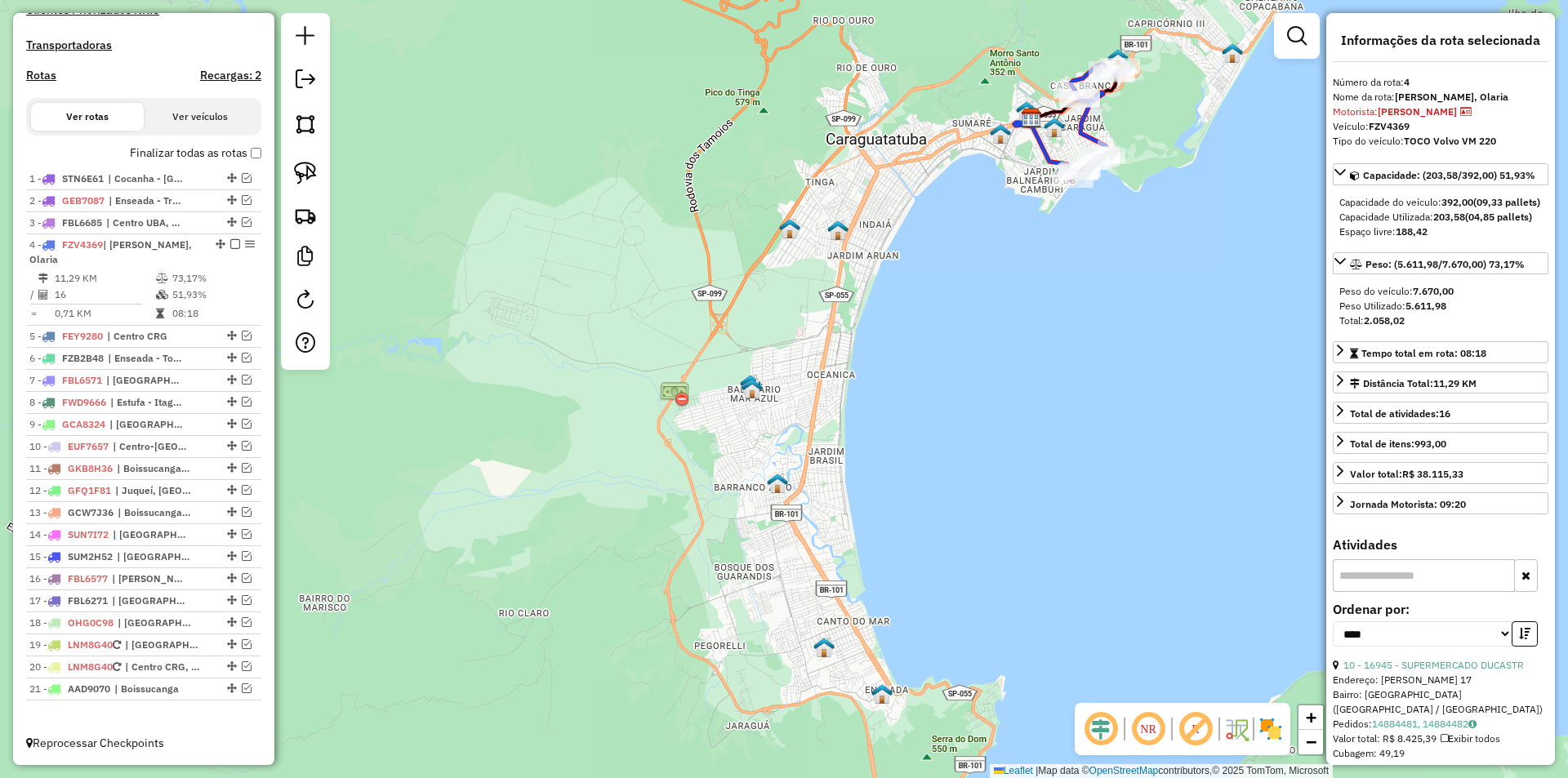
click at [259, 156] on div "Depósito: IMARUI Litoral Norte Total de rotas: 21 Distância Total: 1.804,27 km …" at bounding box center [143, 191] width 248 height 1074
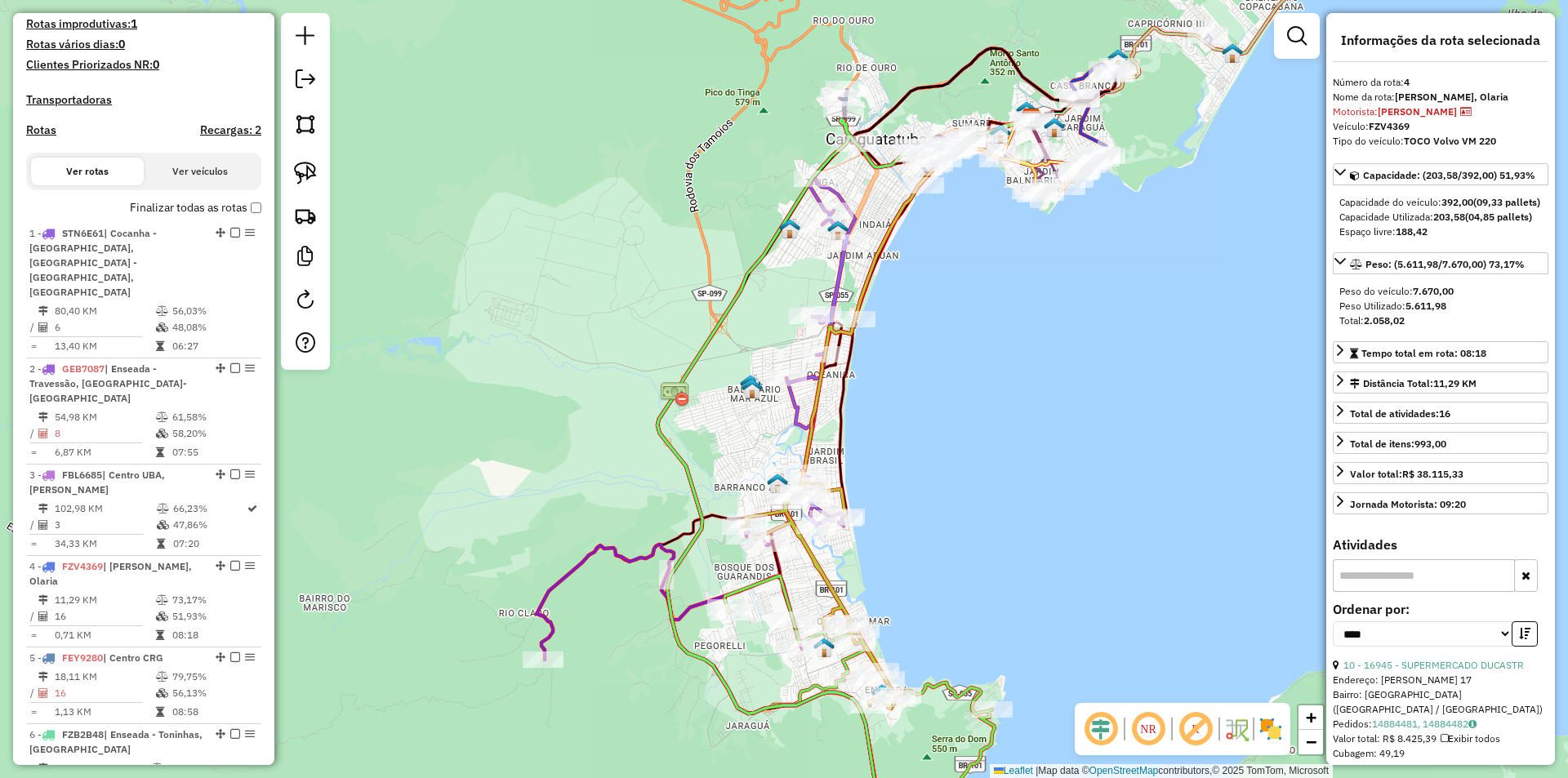
scroll to position [512, 0]
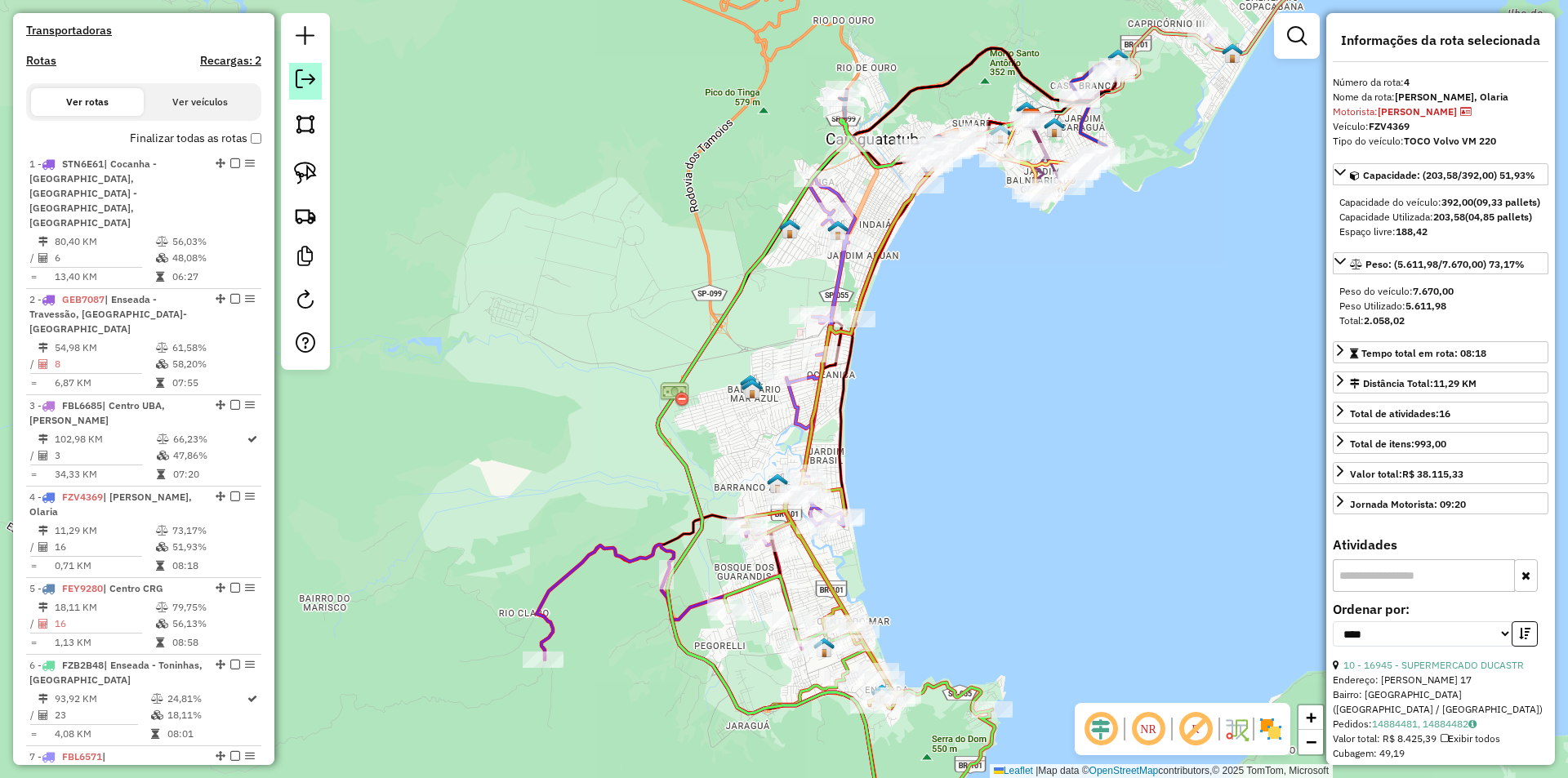
click at [311, 77] on em at bounding box center [305, 78] width 20 height 20
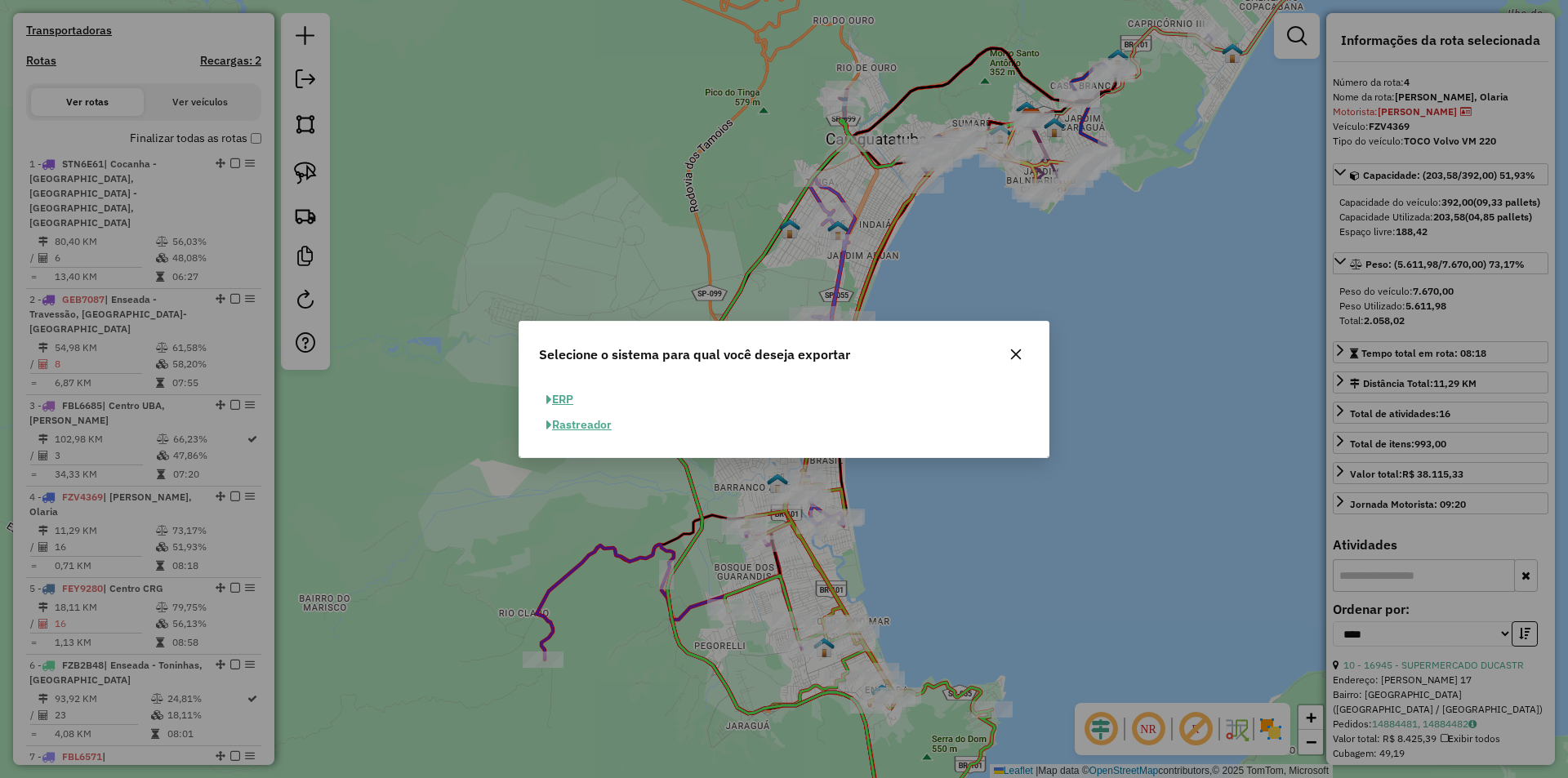
click at [1019, 347] on icon "button" at bounding box center [1015, 353] width 13 height 13
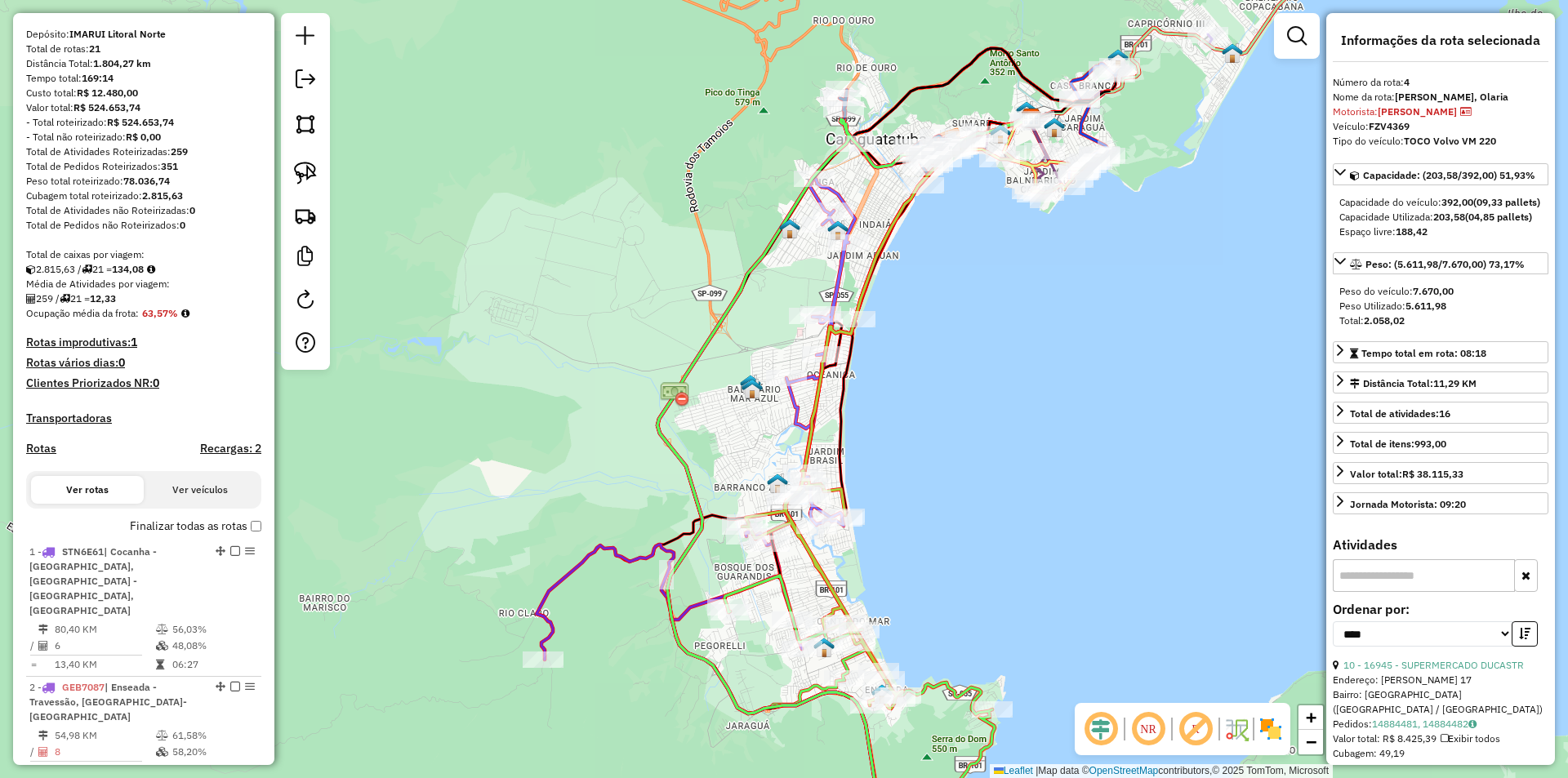
scroll to position [22, 0]
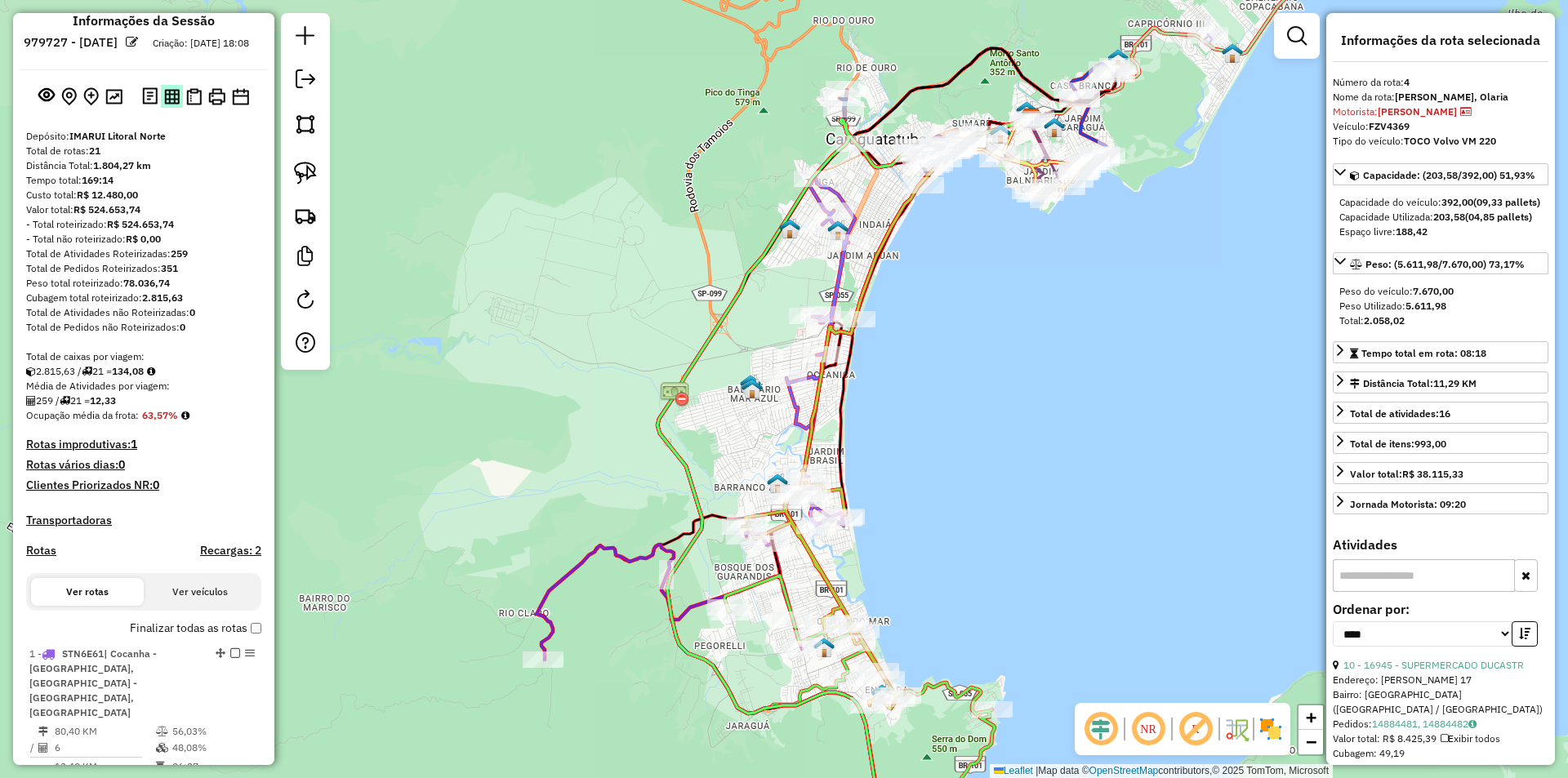
click at [170, 105] on img at bounding box center [172, 97] width 15 height 15
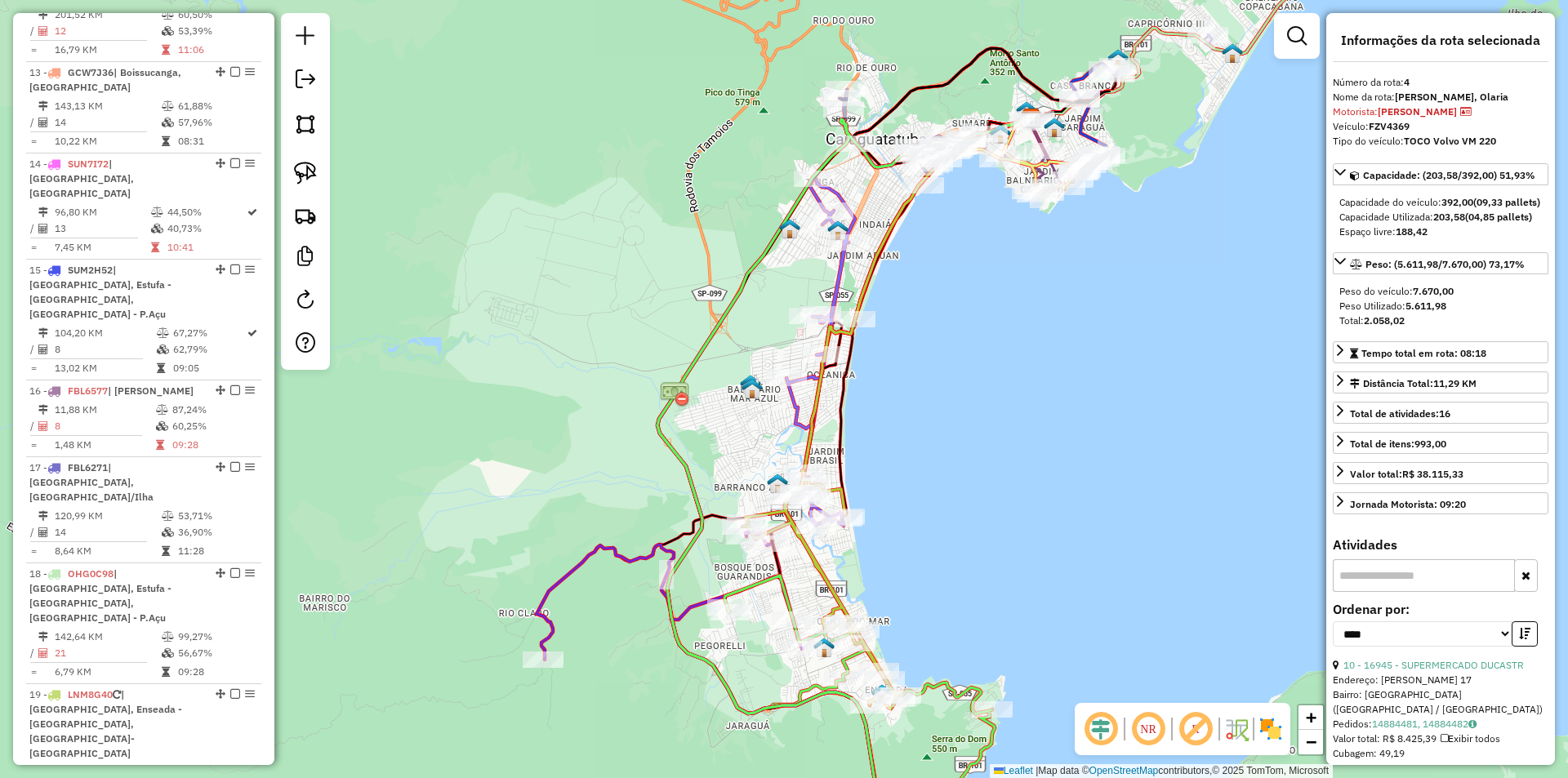
scroll to position [1899, 0]
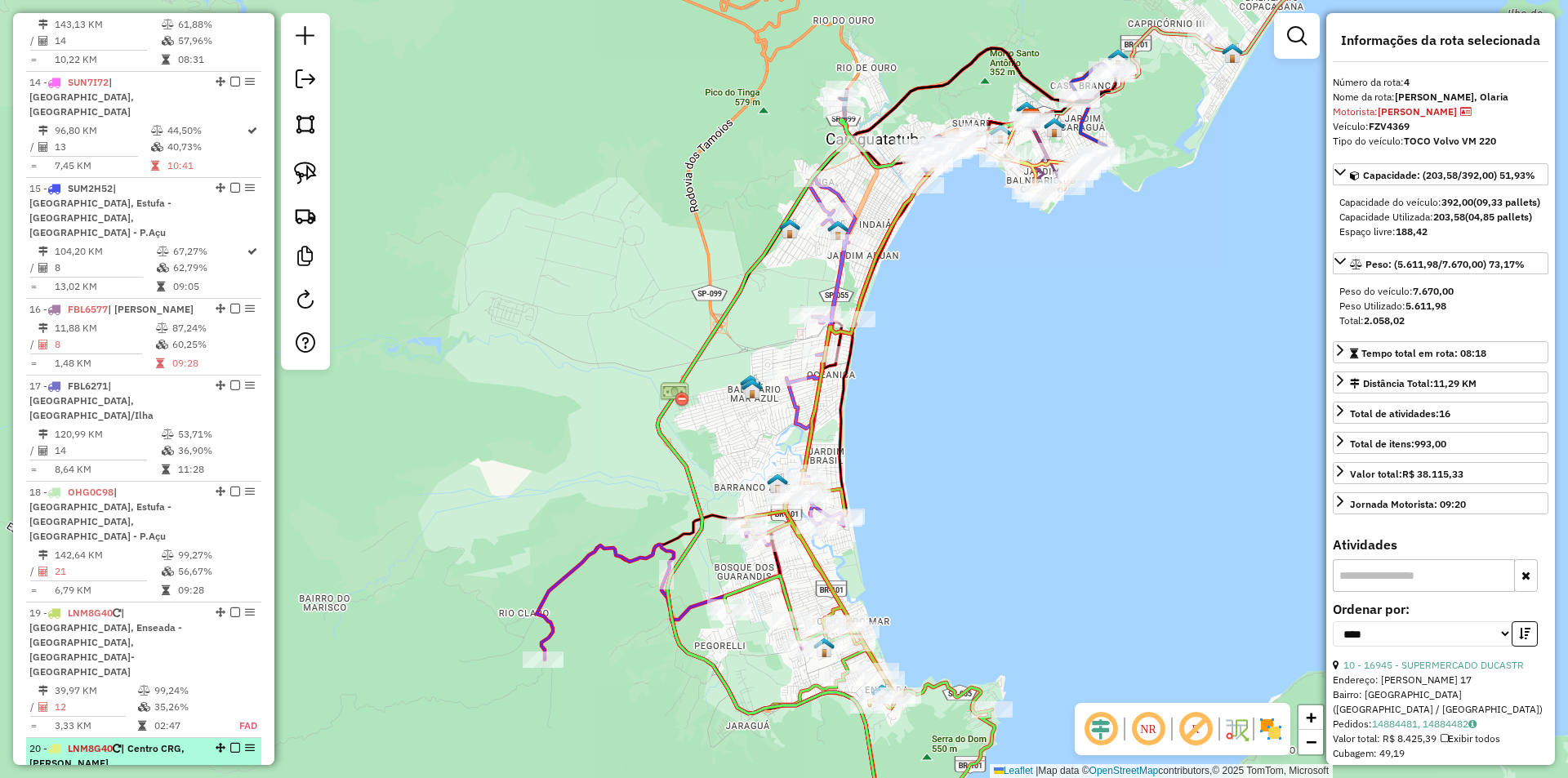
click at [178, 774] on td "99,08%" at bounding box center [187, 781] width 68 height 16
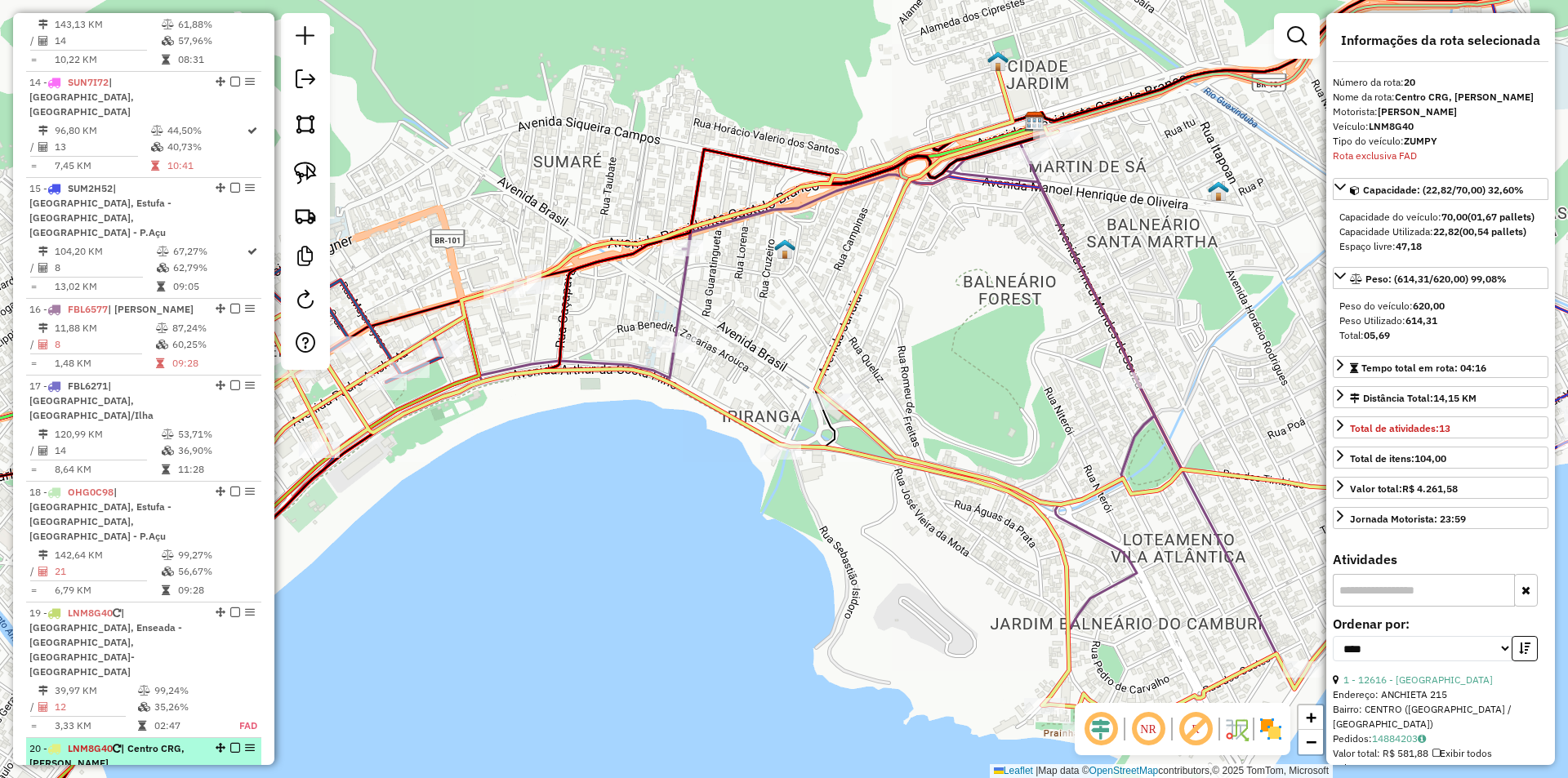
drag, startPoint x: 147, startPoint y: 651, endPoint x: 136, endPoint y: 555, distance: 96.6
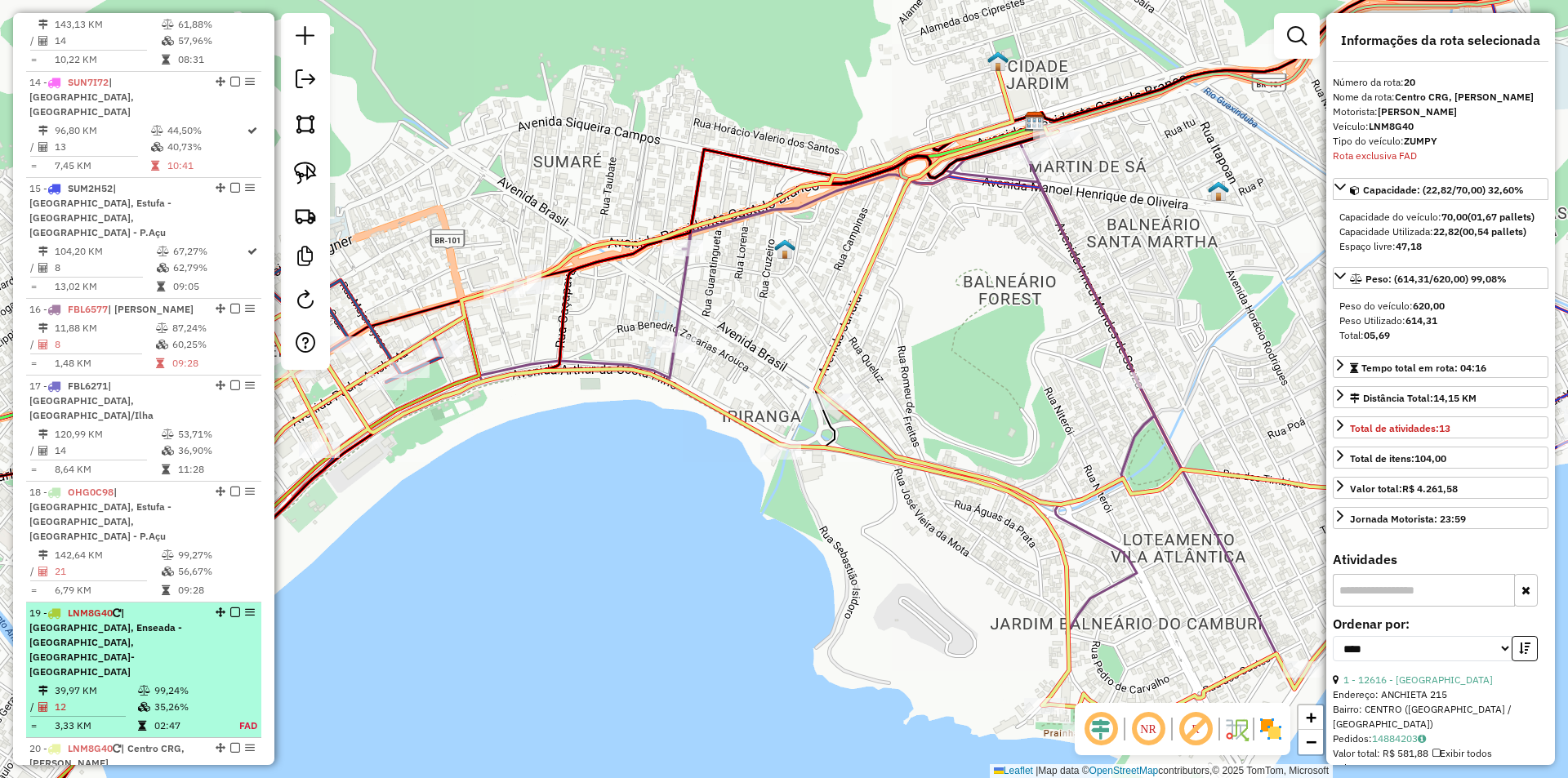
click at [139, 682] on td at bounding box center [145, 689] width 16 height 16
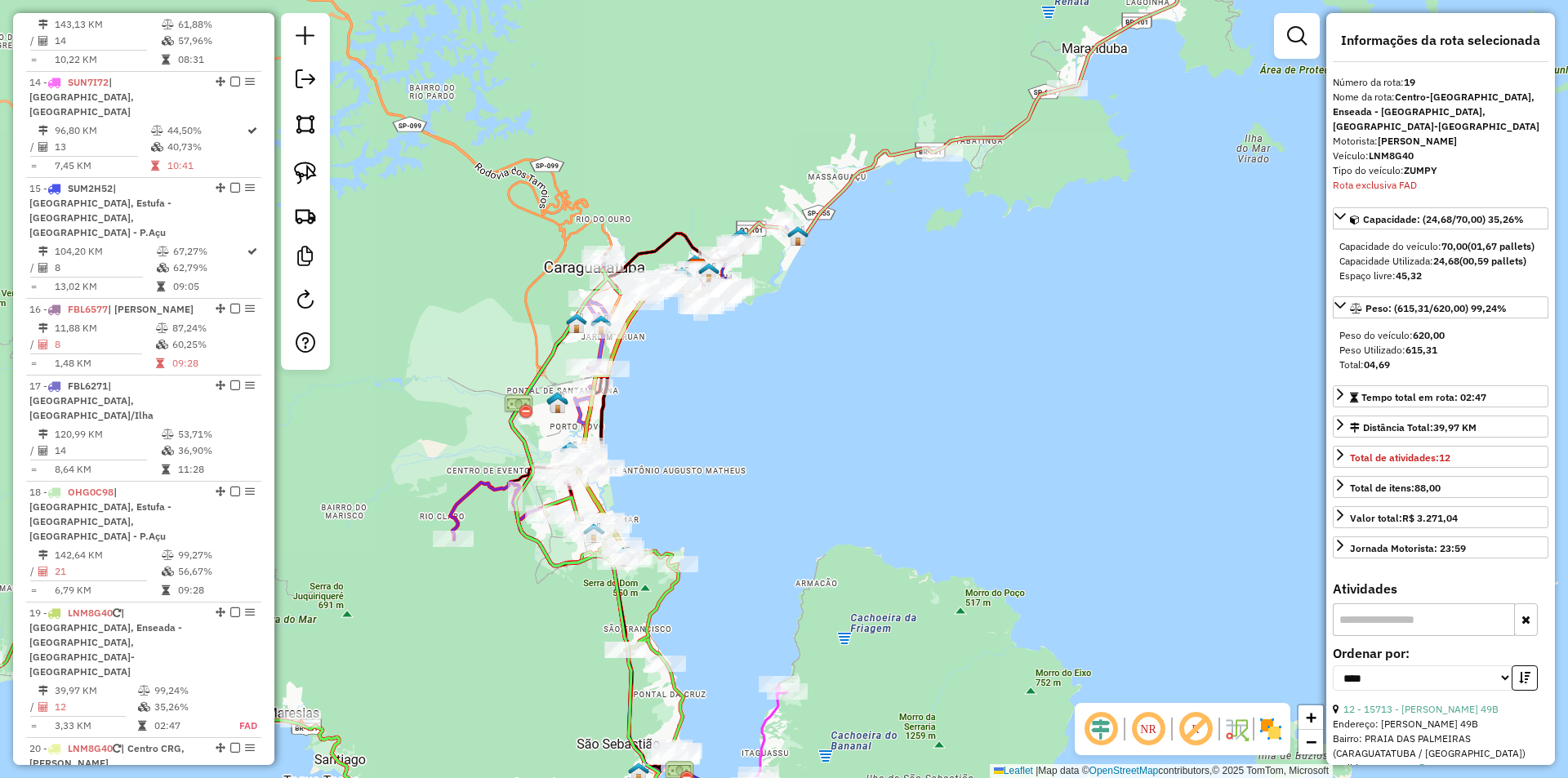
drag, startPoint x: 703, startPoint y: 474, endPoint x: 732, endPoint y: 448, distance: 38.9
click at [732, 448] on div "Janela de atendimento Grade de atendimento Capacidade Transportadoras Veículos …" at bounding box center [784, 389] width 1568 height 778
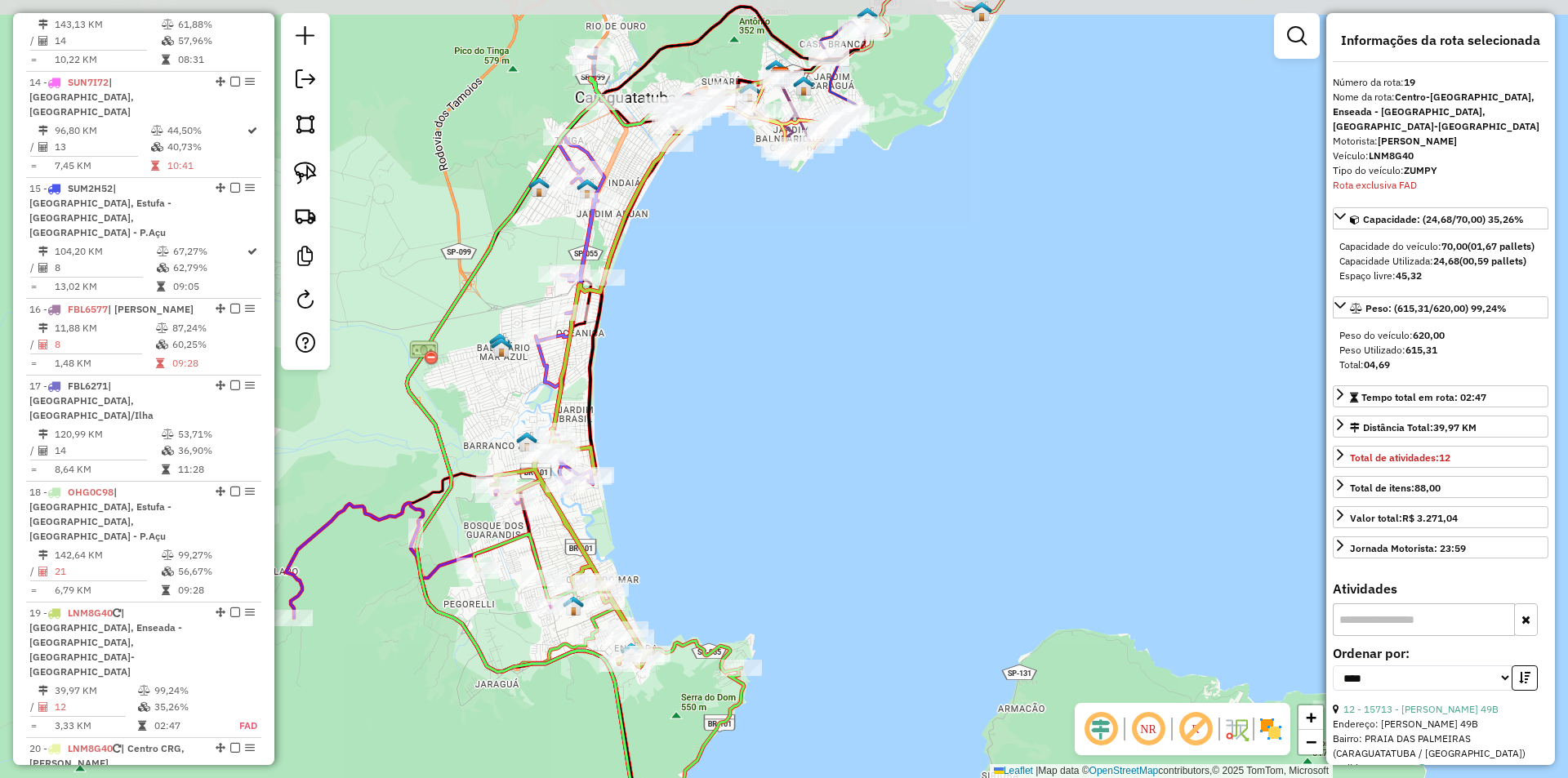
drag, startPoint x: 656, startPoint y: 364, endPoint x: 676, endPoint y: 441, distance: 79.6
click at [676, 441] on div "Janela de atendimento Grade de atendimento Capacidade Transportadoras Veículos …" at bounding box center [784, 389] width 1568 height 778
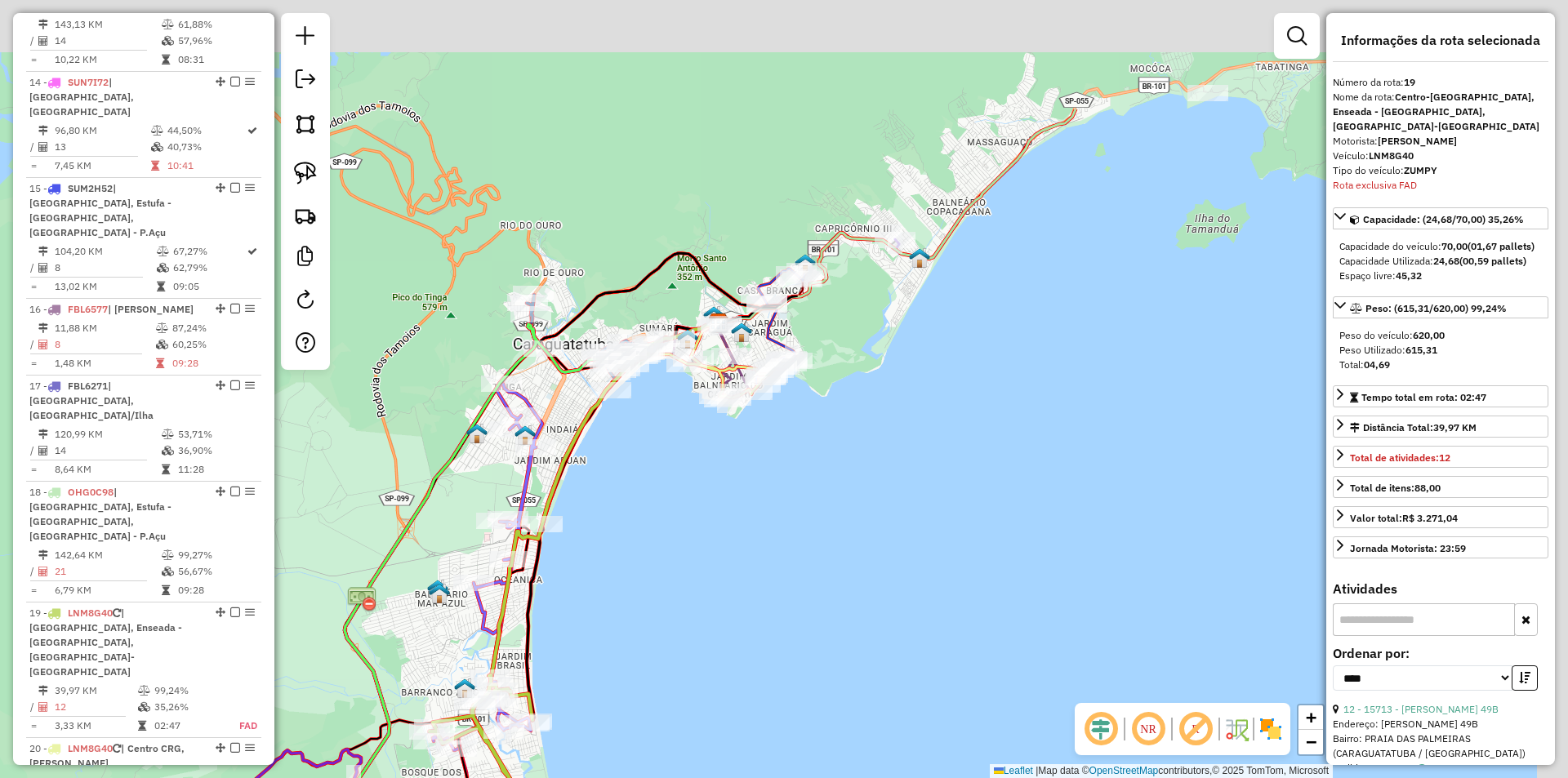
drag, startPoint x: 710, startPoint y: 501, endPoint x: 689, endPoint y: 543, distance: 47.0
click at [689, 543] on div "Janela de atendimento Grade de atendimento Capacidade Transportadoras Veículos …" at bounding box center [784, 389] width 1568 height 778
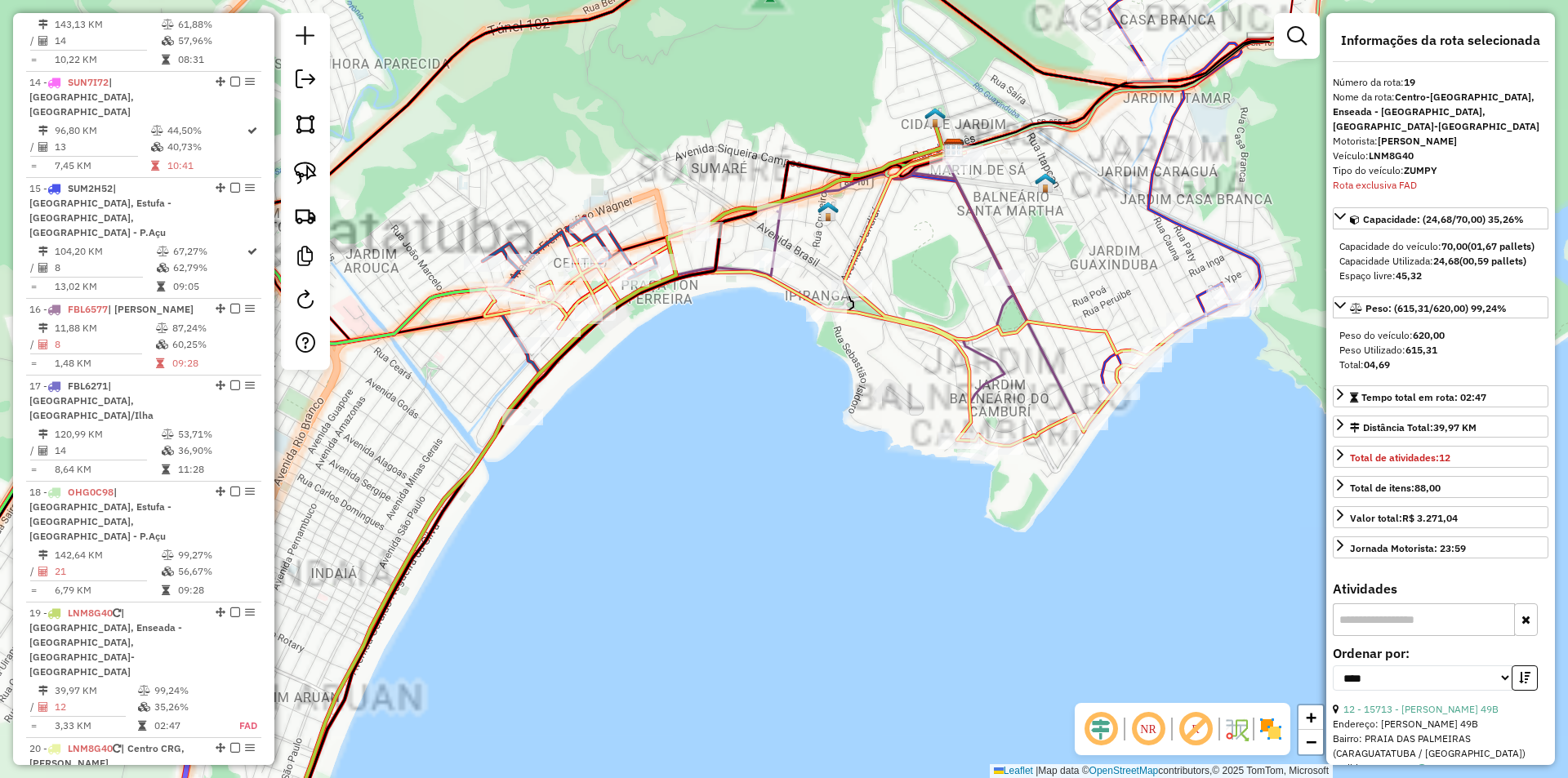
drag, startPoint x: 606, startPoint y: 431, endPoint x: 615, endPoint y: 514, distance: 83.5
click at [615, 514] on div "Janela de atendimento Grade de atendimento Capacidade Transportadoras Veículos …" at bounding box center [784, 389] width 1568 height 778
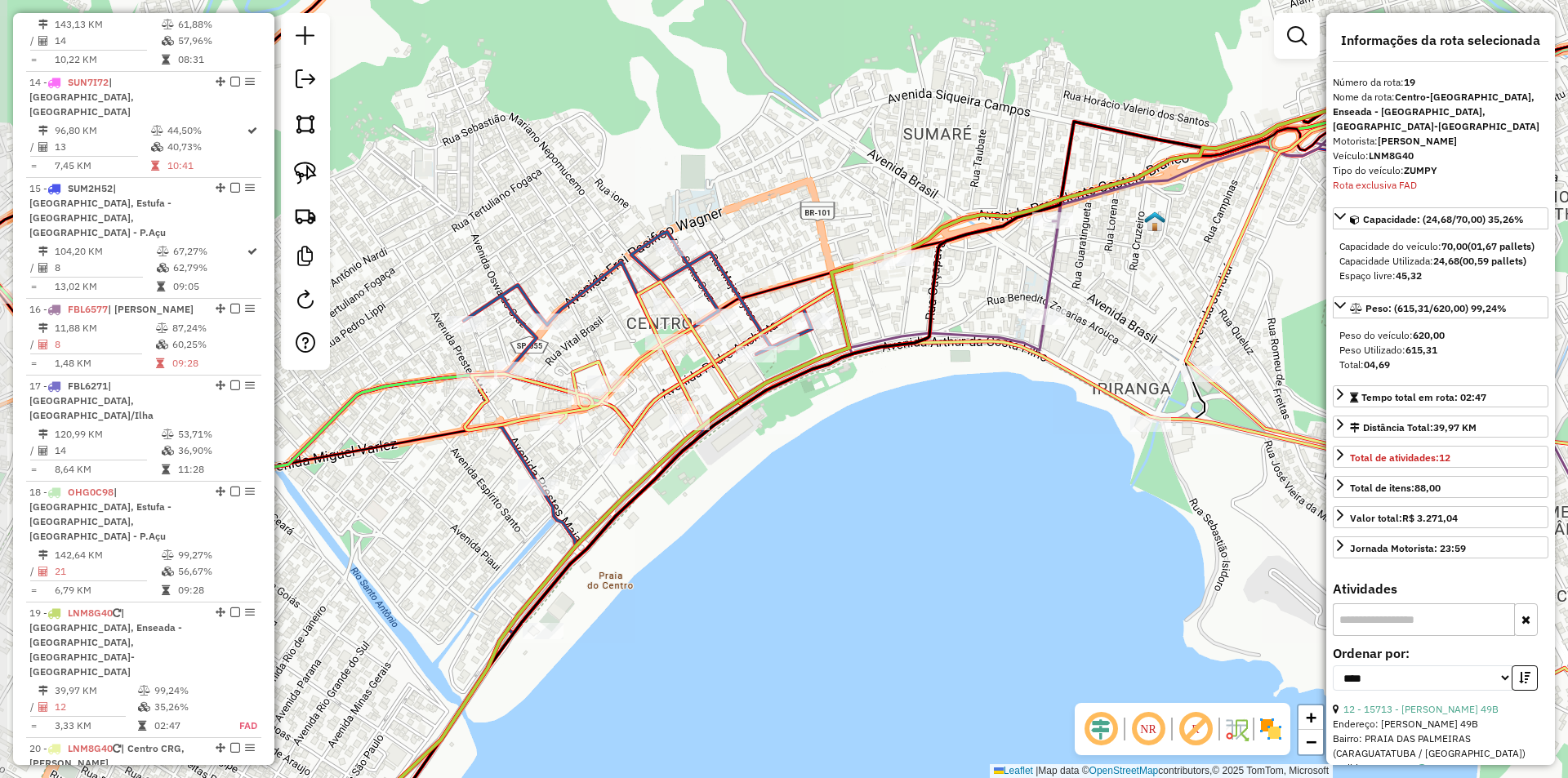
drag, startPoint x: 502, startPoint y: 625, endPoint x: 642, endPoint y: 593, distance: 143.6
click at [642, 593] on div "Janela de atendimento Grade de atendimento Capacidade Transportadoras Veículos …" at bounding box center [784, 389] width 1568 height 778
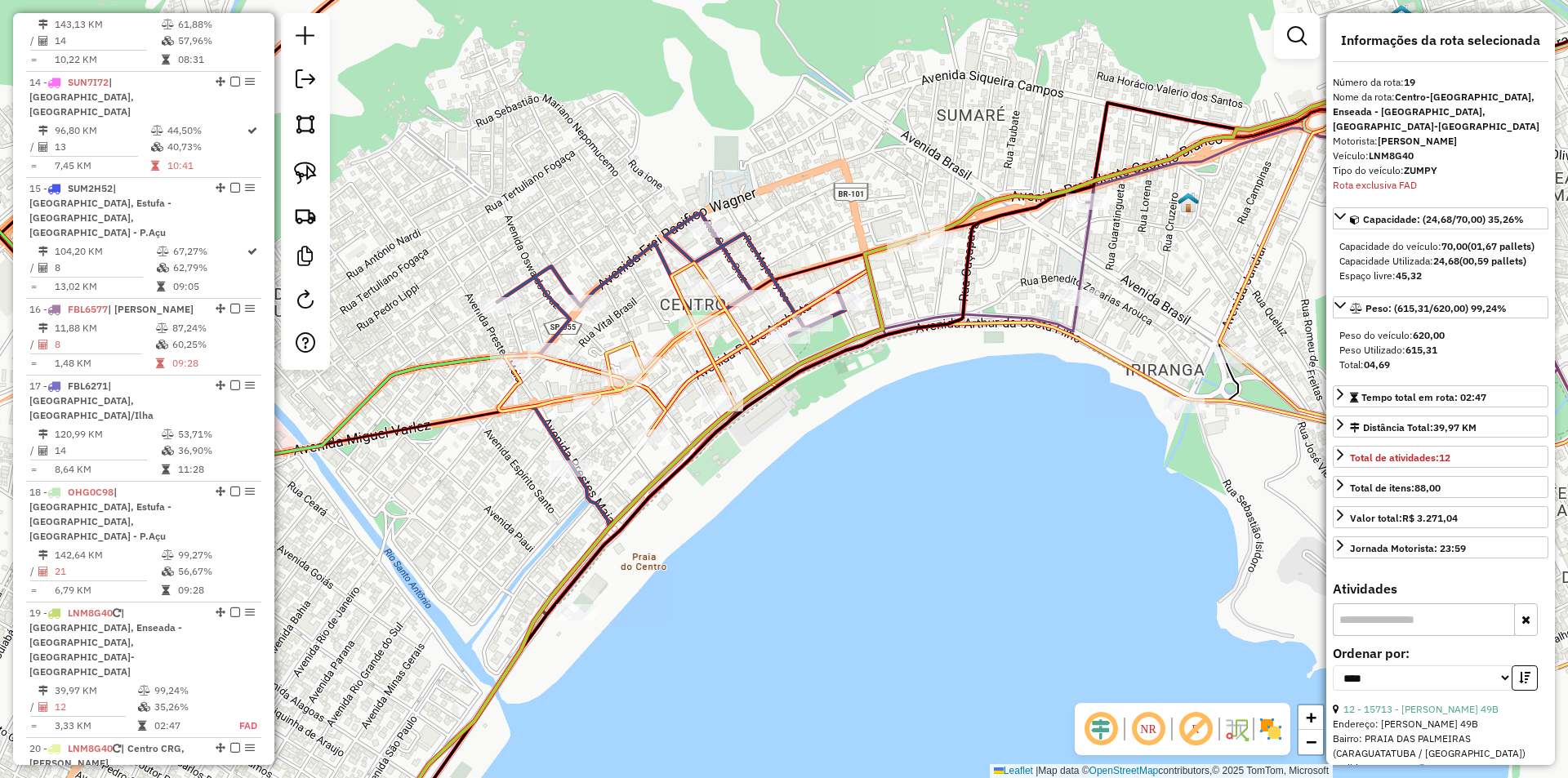
drag, startPoint x: 615, startPoint y: 617, endPoint x: 711, endPoint y: 569, distance: 107.3
click at [711, 569] on div "Janela de atendimento Grade de atendimento Capacidade Transportadoras Veículos …" at bounding box center [784, 389] width 1568 height 778
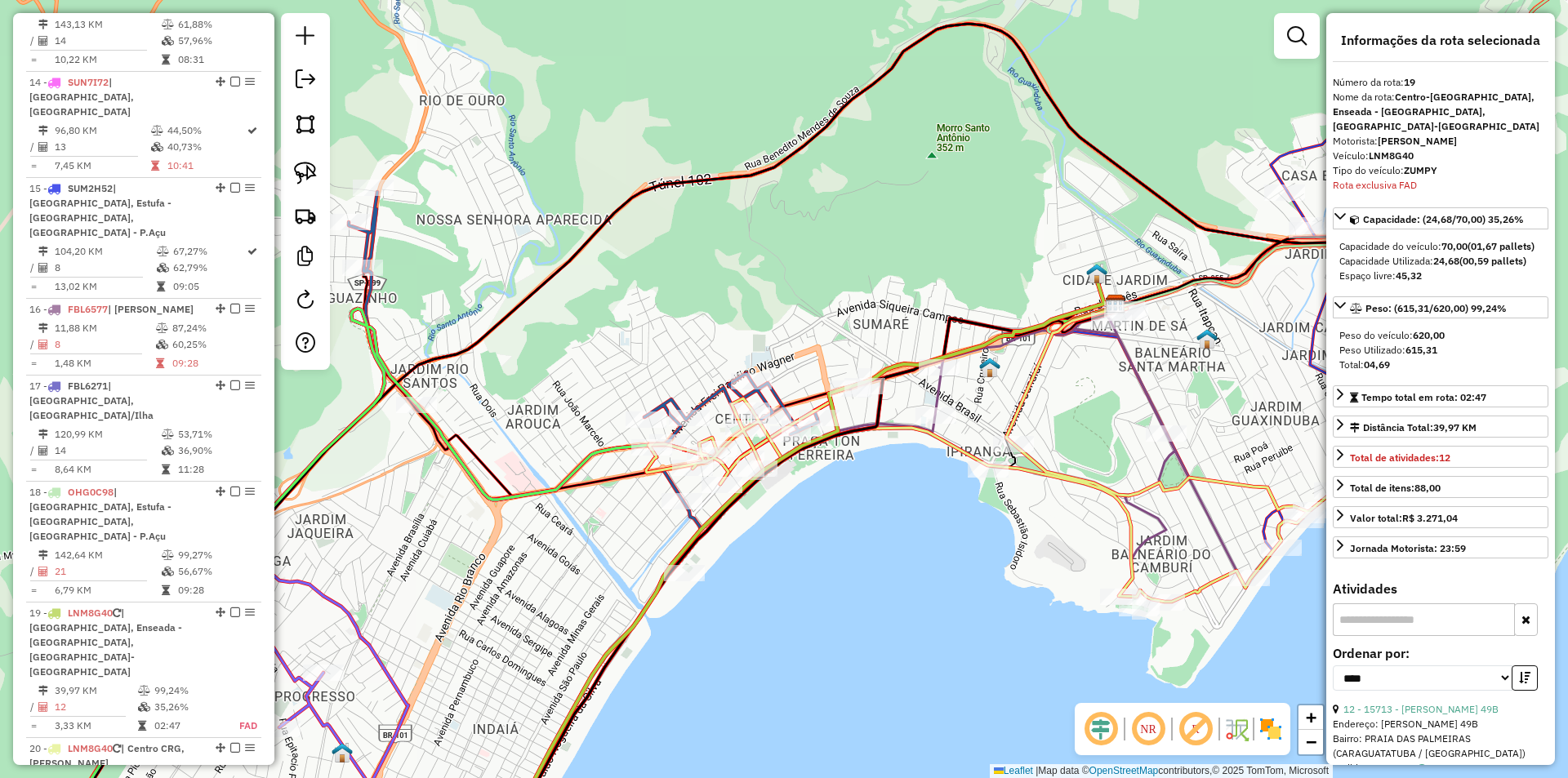
drag, startPoint x: 546, startPoint y: 593, endPoint x: 593, endPoint y: 582, distance: 48.3
click at [593, 582] on div "Janela de atendimento Grade de atendimento Capacidade Transportadoras Veículos …" at bounding box center [784, 389] width 1568 height 778
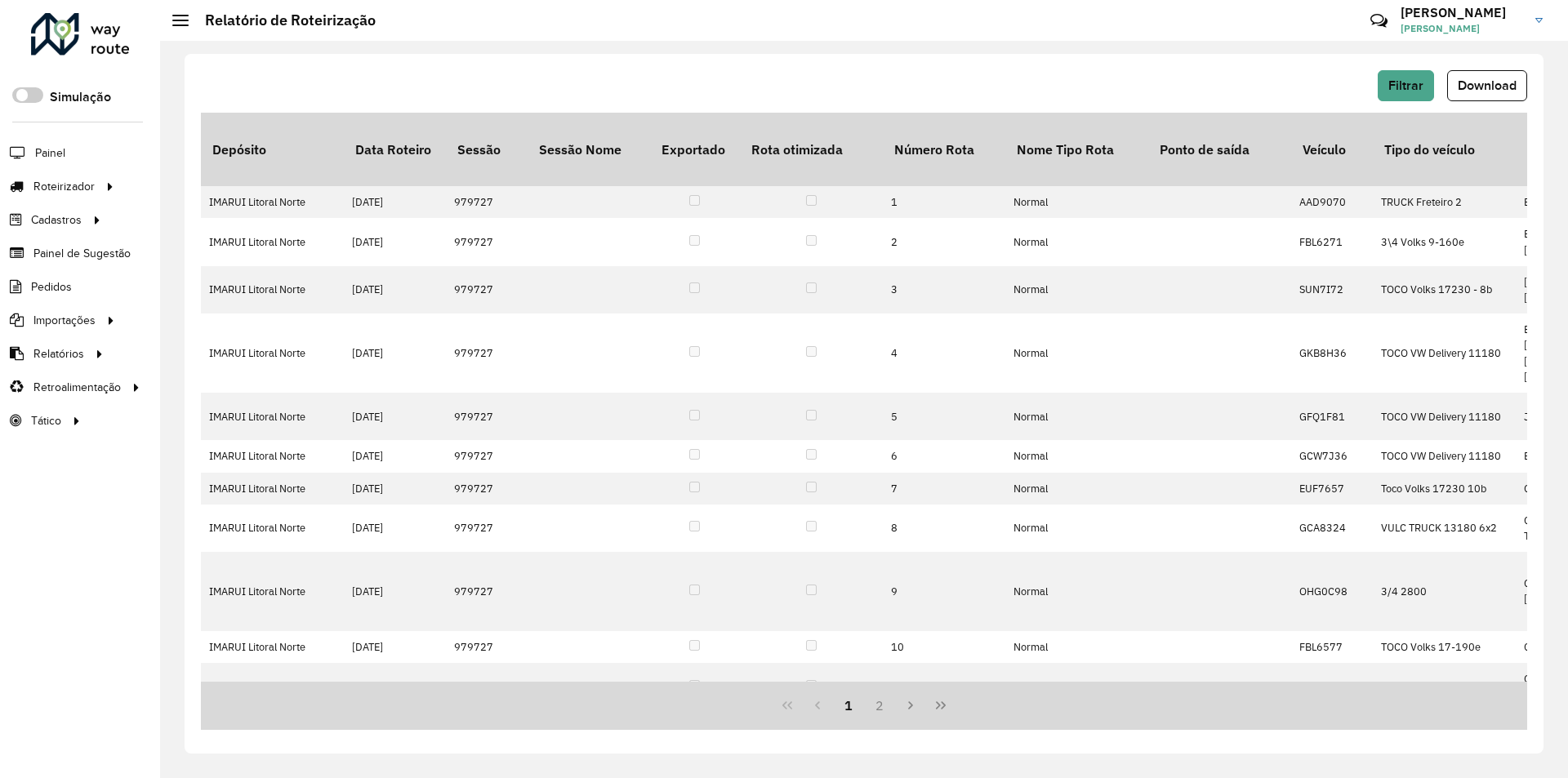
click at [1478, 88] on span "Download" at bounding box center [1486, 85] width 59 height 14
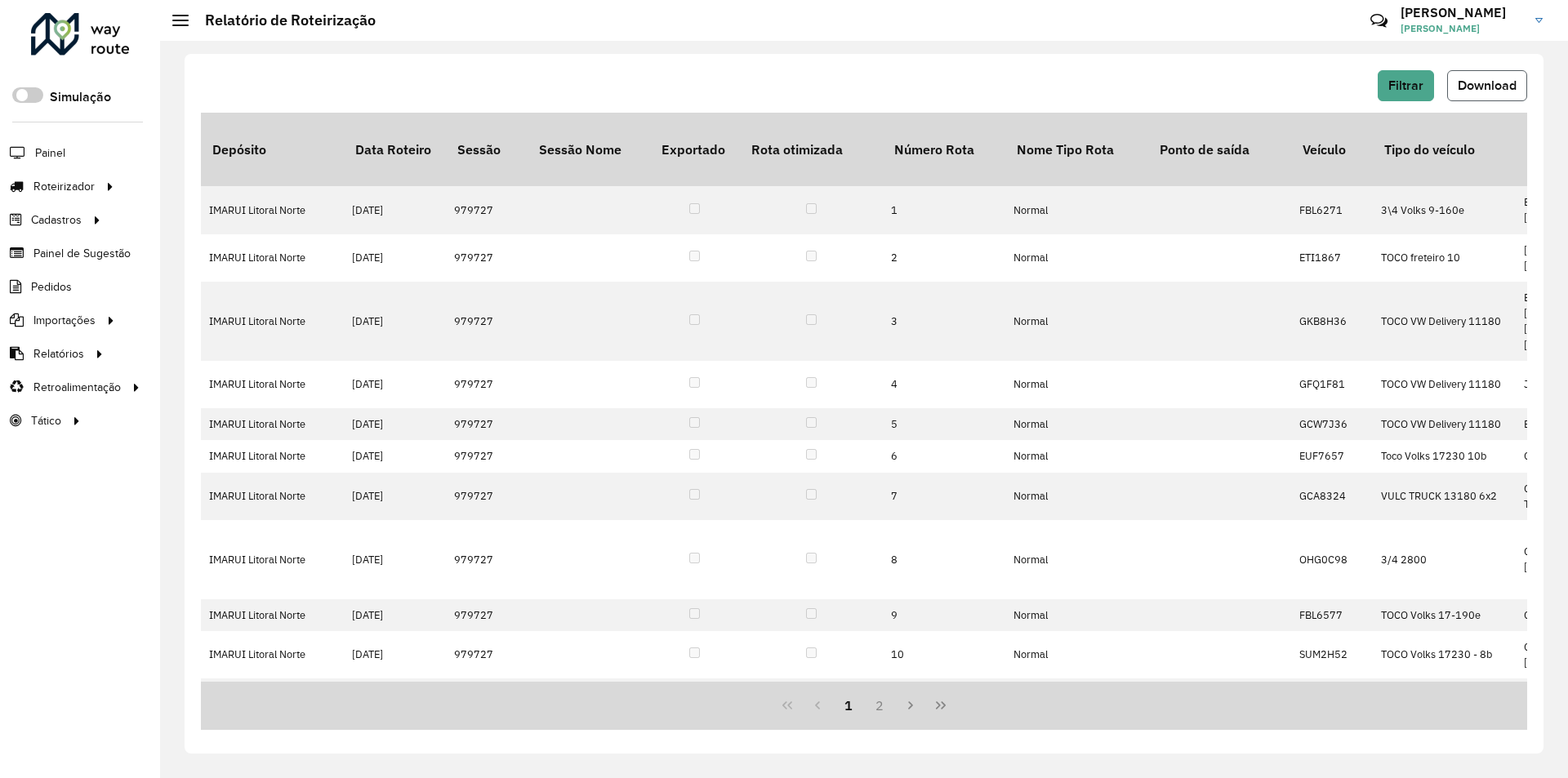
click at [1483, 83] on span "Download" at bounding box center [1486, 85] width 59 height 14
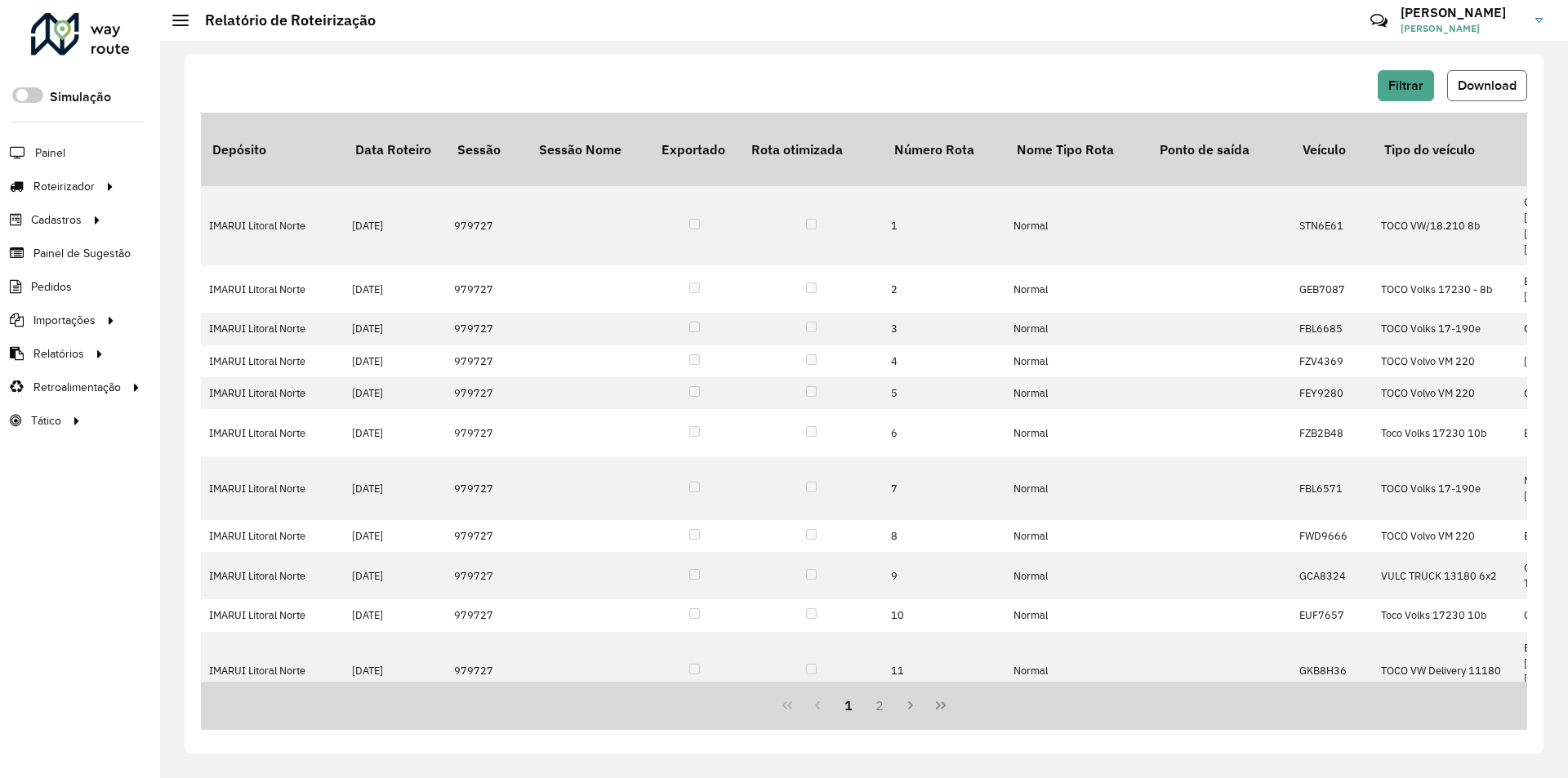
click at [1486, 82] on span "Download" at bounding box center [1486, 85] width 59 height 14
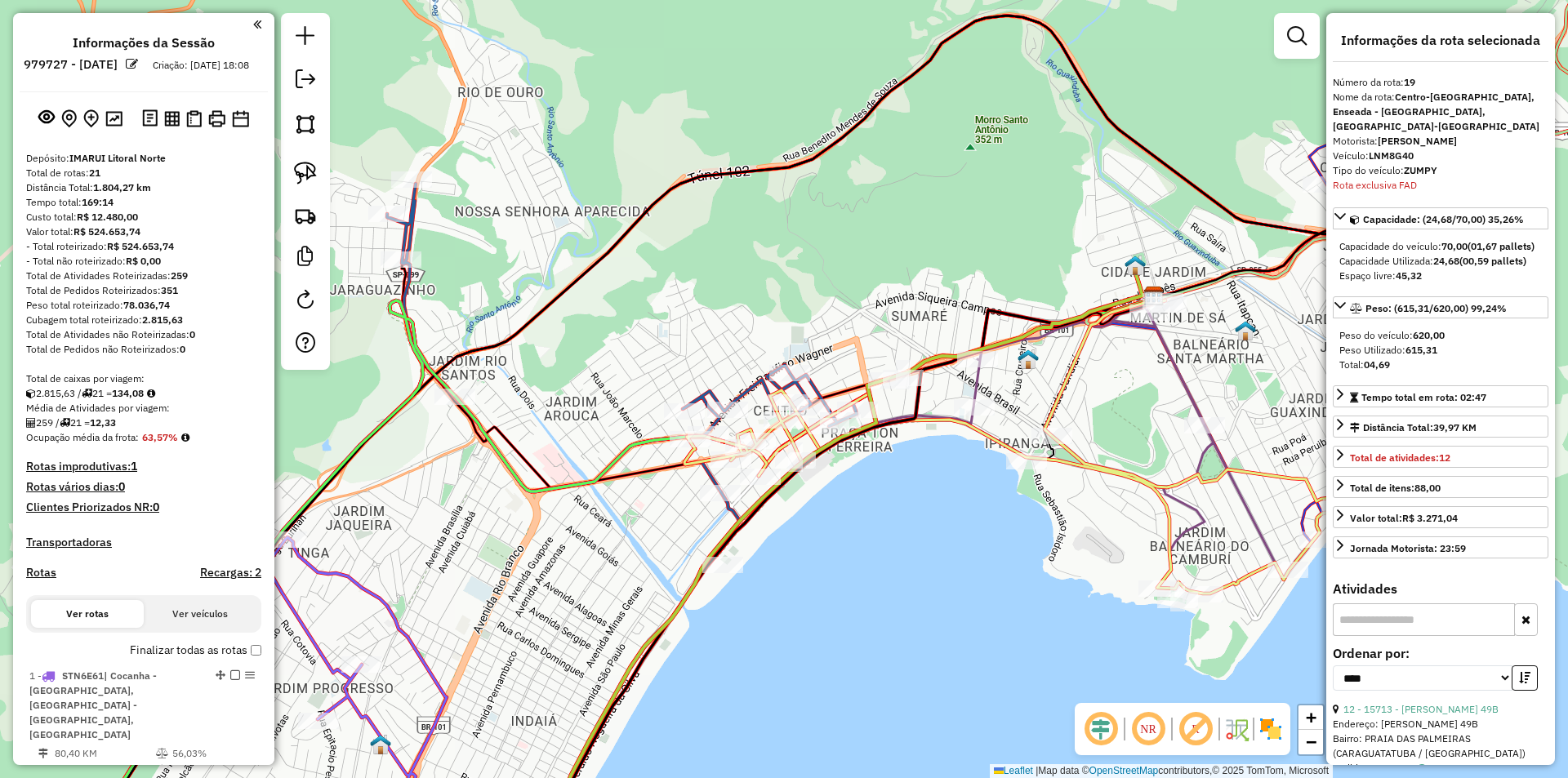
select select "*********"
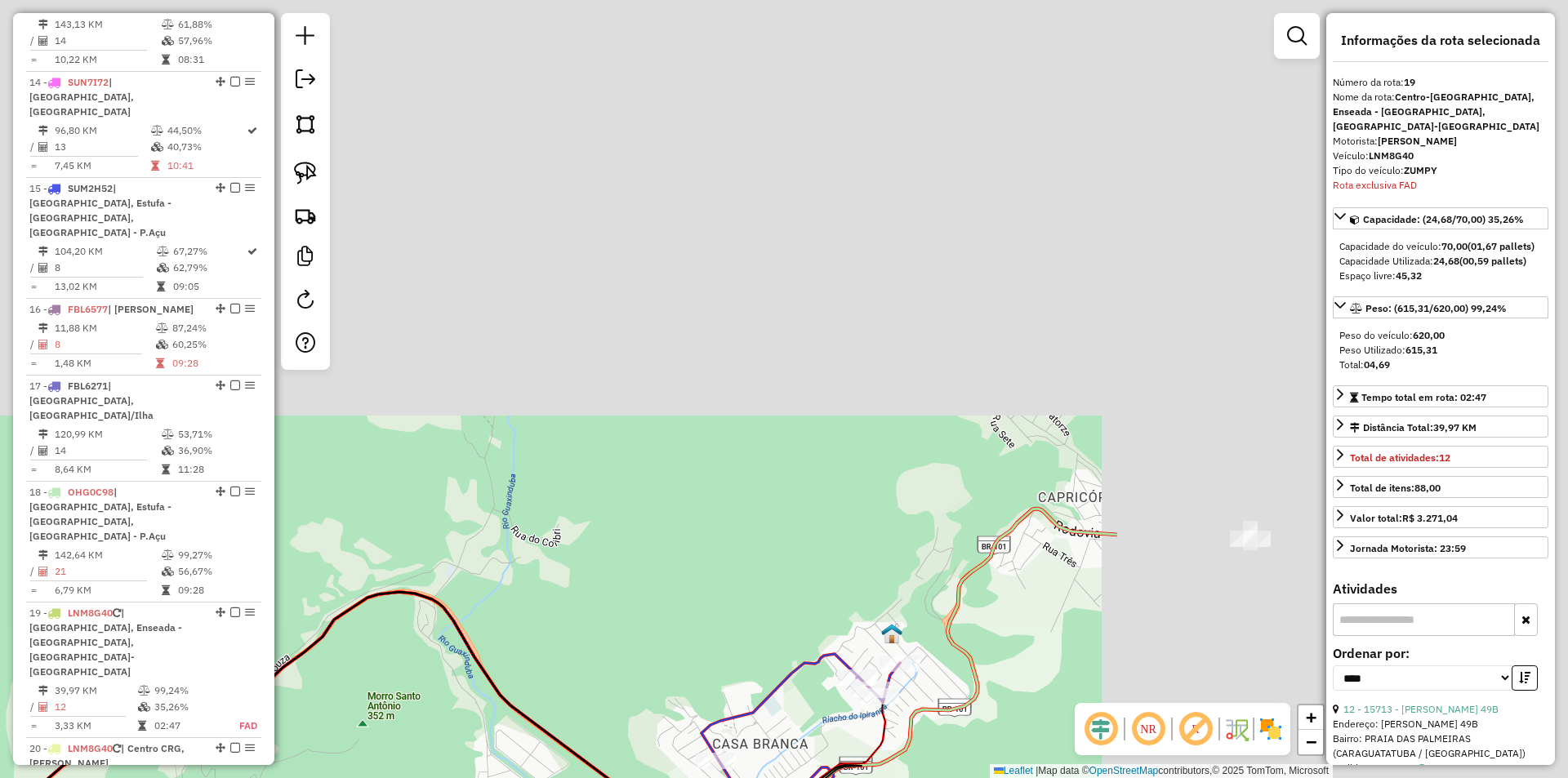
drag, startPoint x: 914, startPoint y: 224, endPoint x: 265, endPoint y: 809, distance: 873.7
click at [265, 777] on html "Aguarde... Pop-up bloqueado! Seu navegador bloqueou automáticamente a abertura …" at bounding box center [784, 389] width 1568 height 778
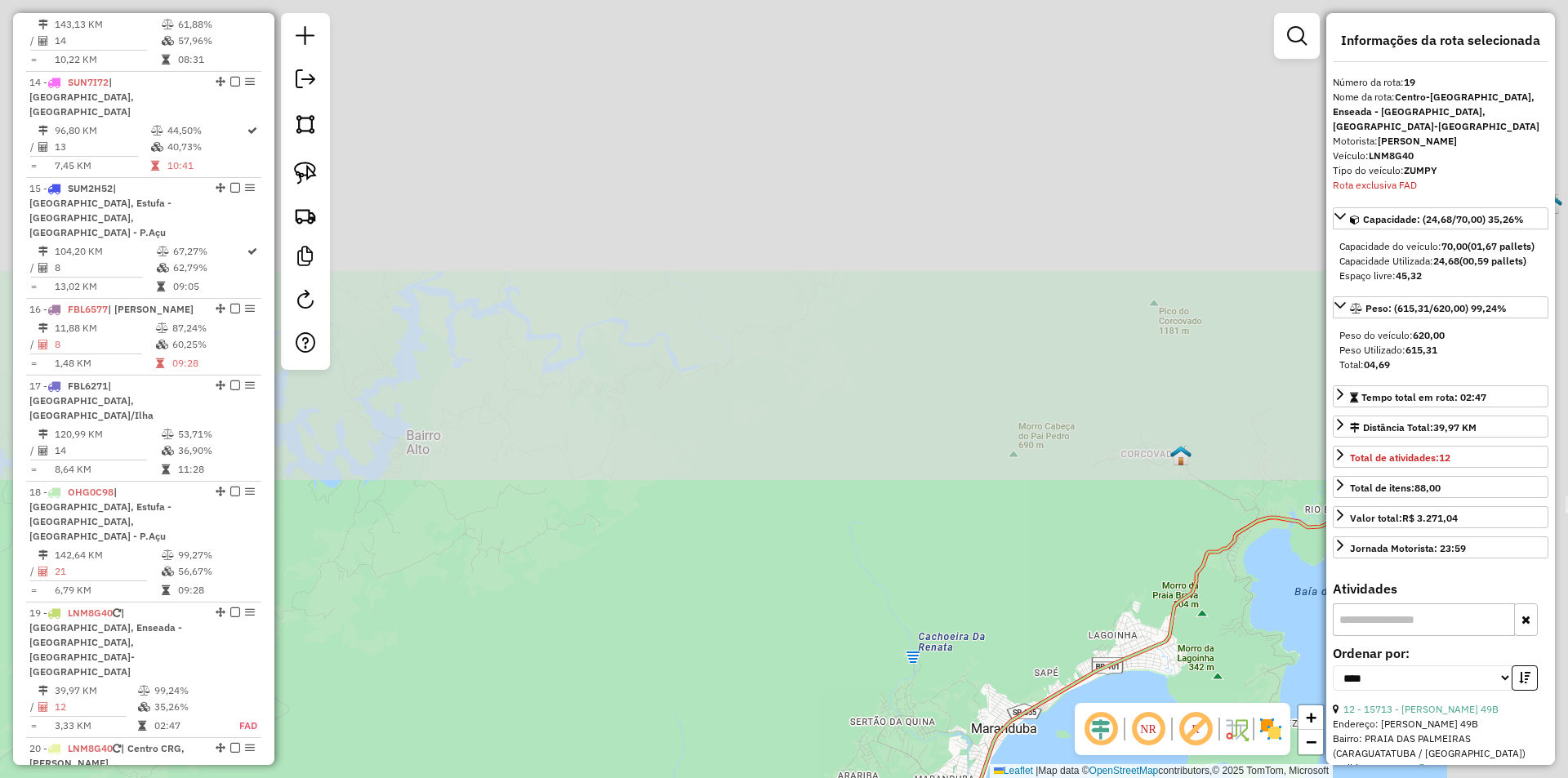
drag, startPoint x: 472, startPoint y: 690, endPoint x: 617, endPoint y: 656, distance: 148.9
click at [417, 767] on div "Janela de atendimento Grade de atendimento Capacidade Transportadoras Veículos …" at bounding box center [784, 389] width 1568 height 778
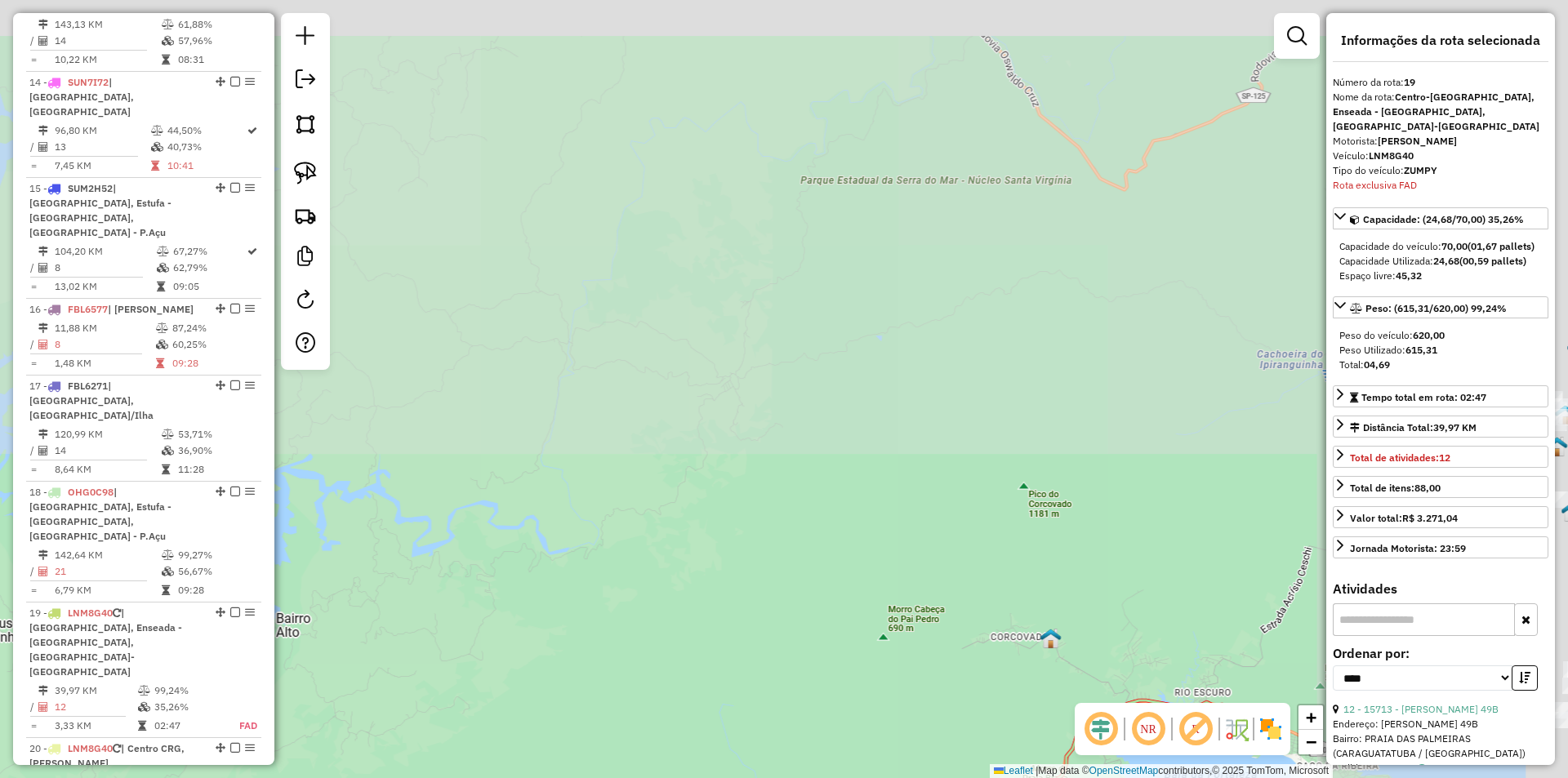
drag, startPoint x: 836, startPoint y: 446, endPoint x: 330, endPoint y: 745, distance: 587.7
click at [330, 745] on div "Janela de atendimento Grade de atendimento Capacidade Transportadoras Veículos …" at bounding box center [784, 389] width 1568 height 778
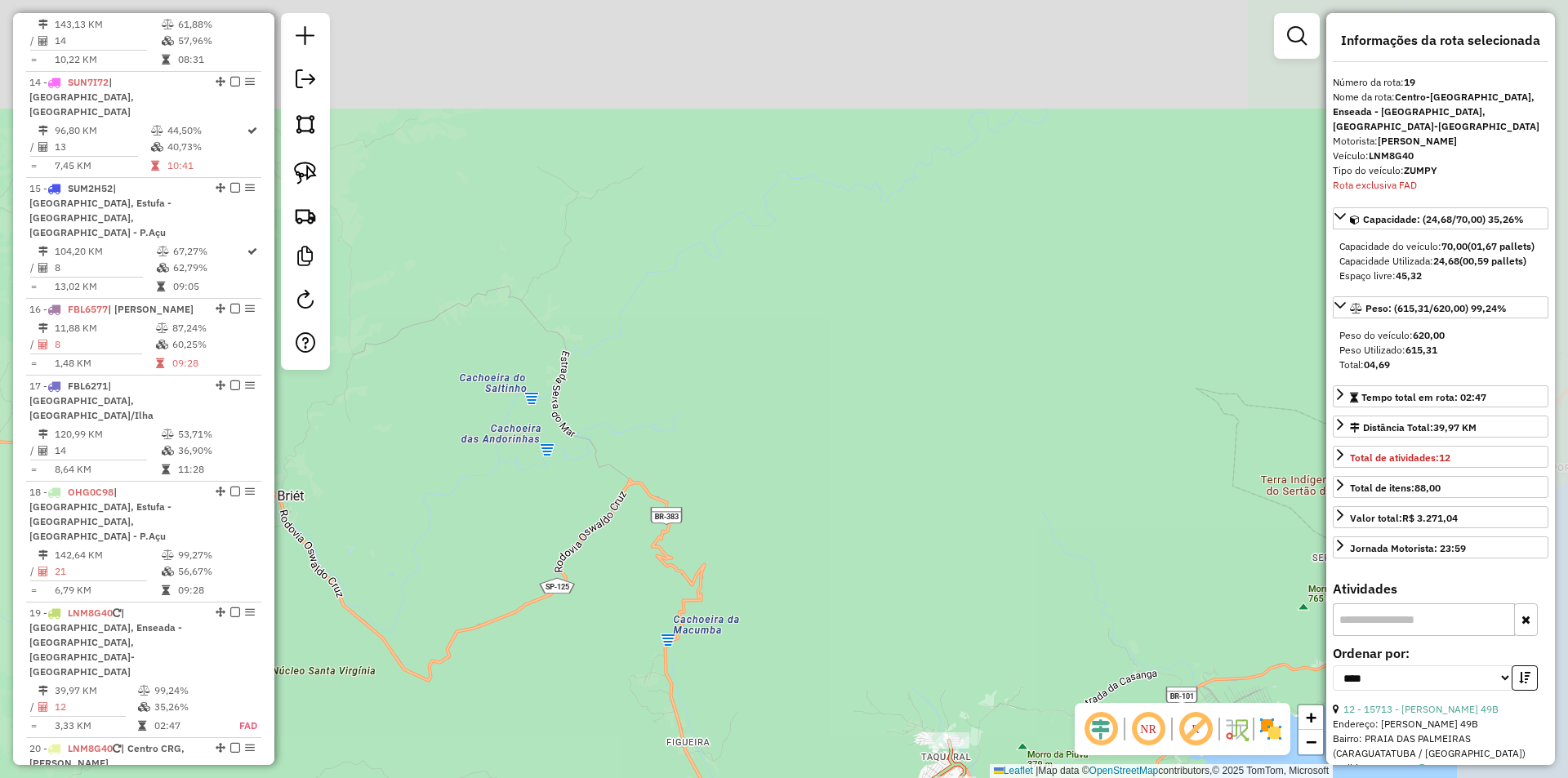
drag, startPoint x: 573, startPoint y: 677, endPoint x: 509, endPoint y: 272, distance: 410.0
click at [510, 272] on div "Janela de atendimento Grade de atendimento Capacidade Transportadoras Veículos …" at bounding box center [784, 389] width 1568 height 778
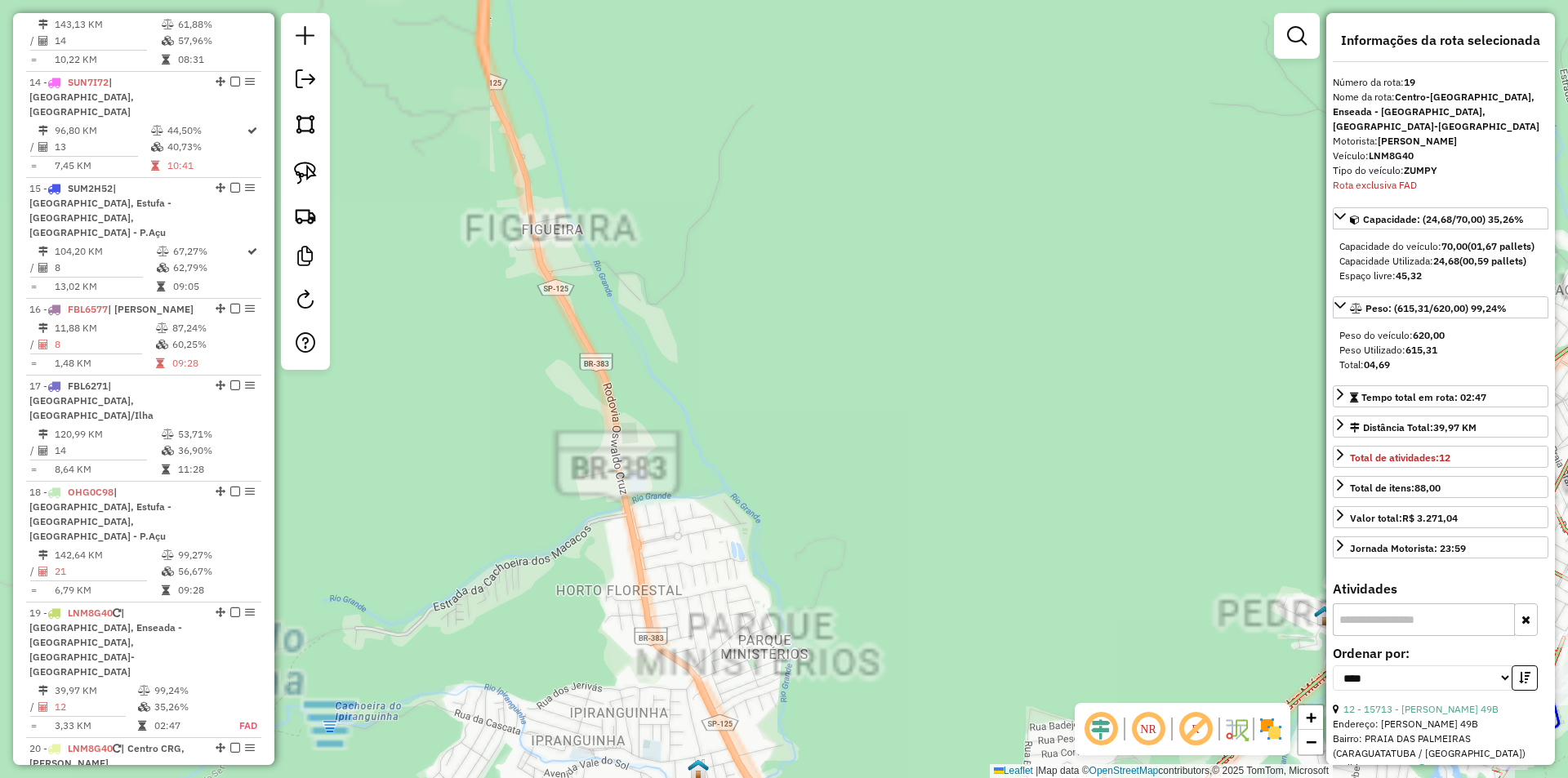
drag, startPoint x: 784, startPoint y: 501, endPoint x: 599, endPoint y: -10, distance: 543.5
click at [599, 0] on html "Aguarde... Pop-up bloqueado! Seu navegador bloqueou automáticamente a abertura …" at bounding box center [784, 389] width 1568 height 778
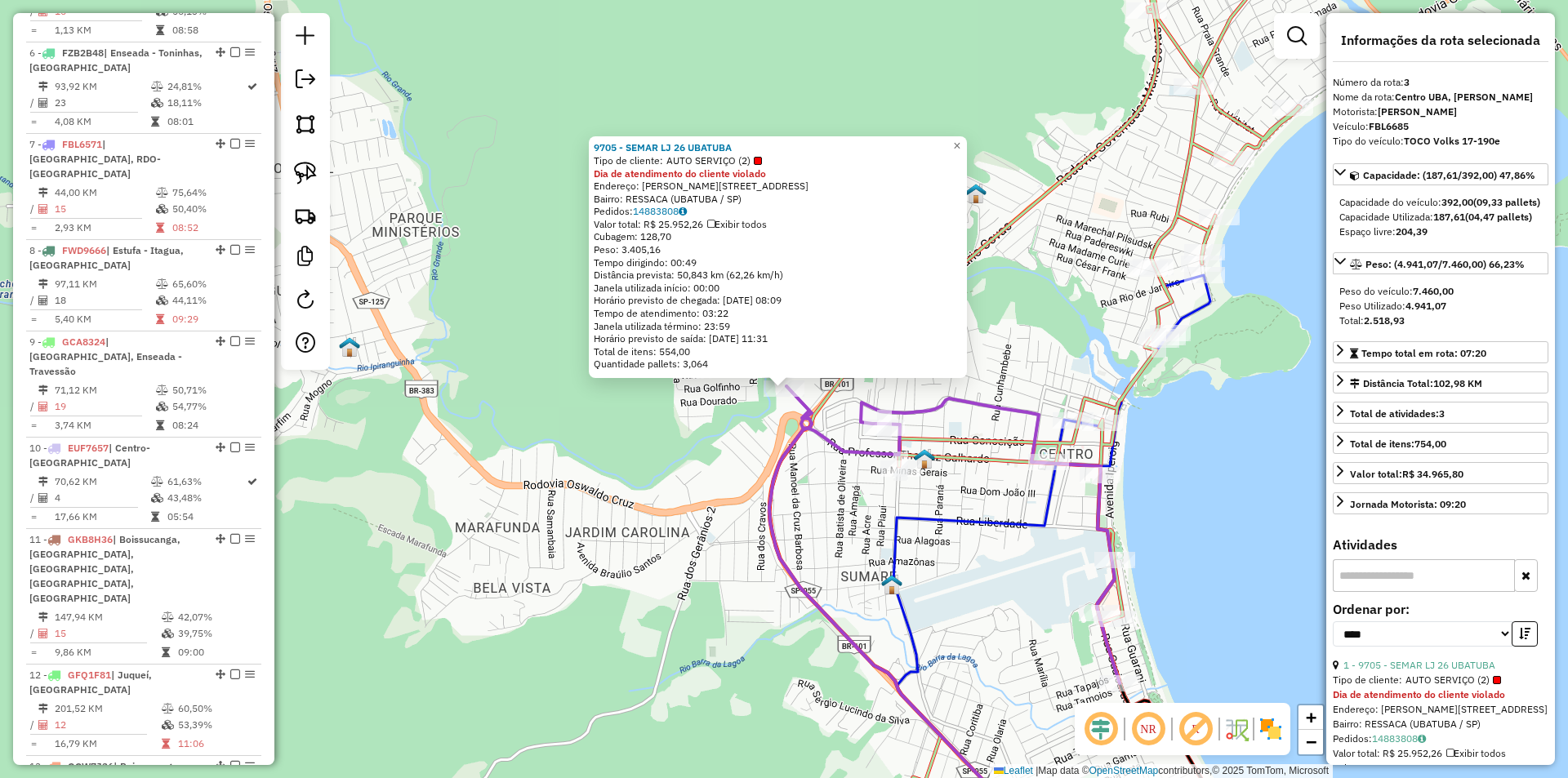
scroll to position [864, 0]
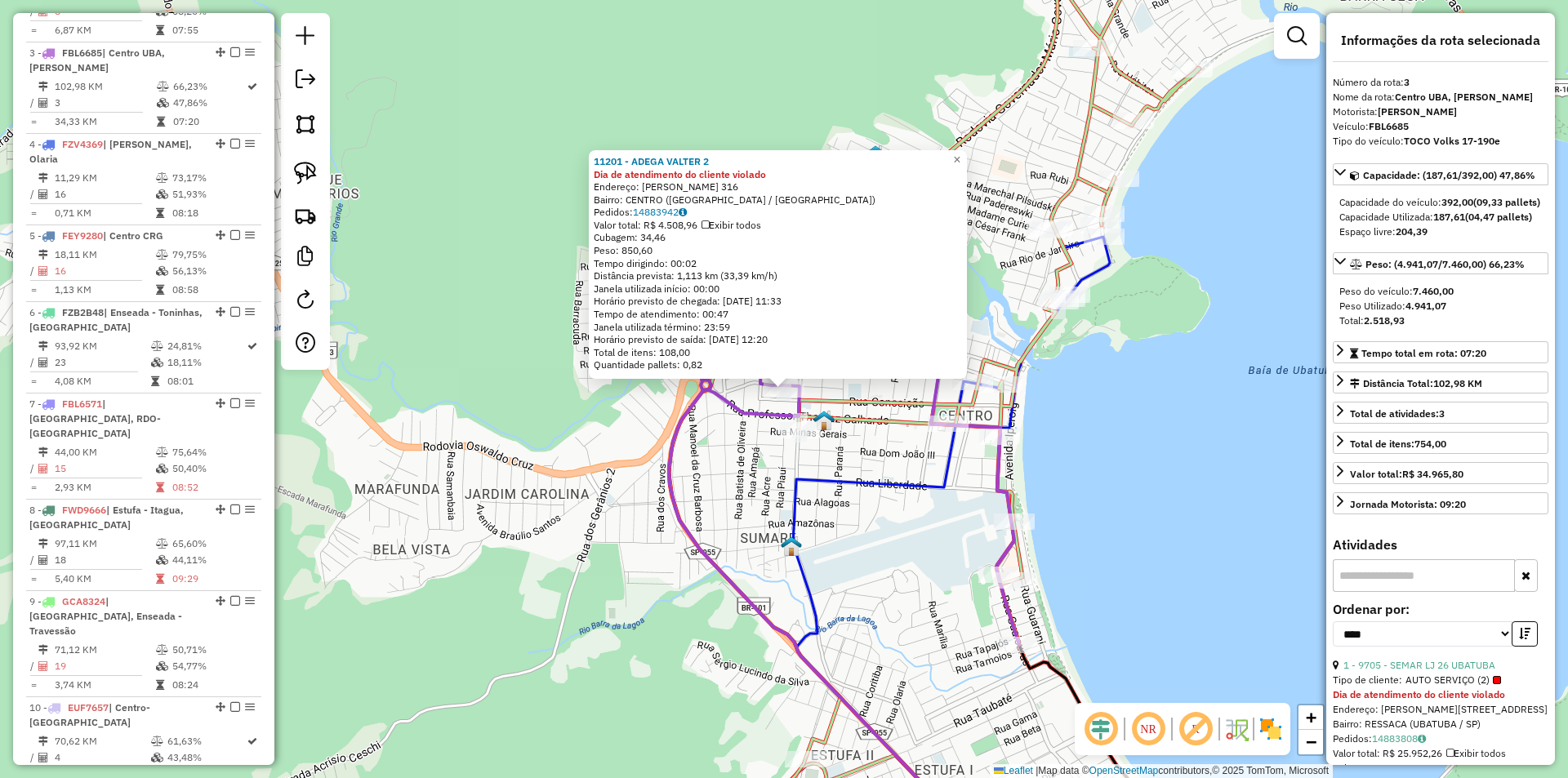
click at [693, 496] on div "11201 - ADEGA VALTER 2 Dia de atendimento do cliente violado Endereço: [PERSON_…" at bounding box center [784, 389] width 1568 height 778
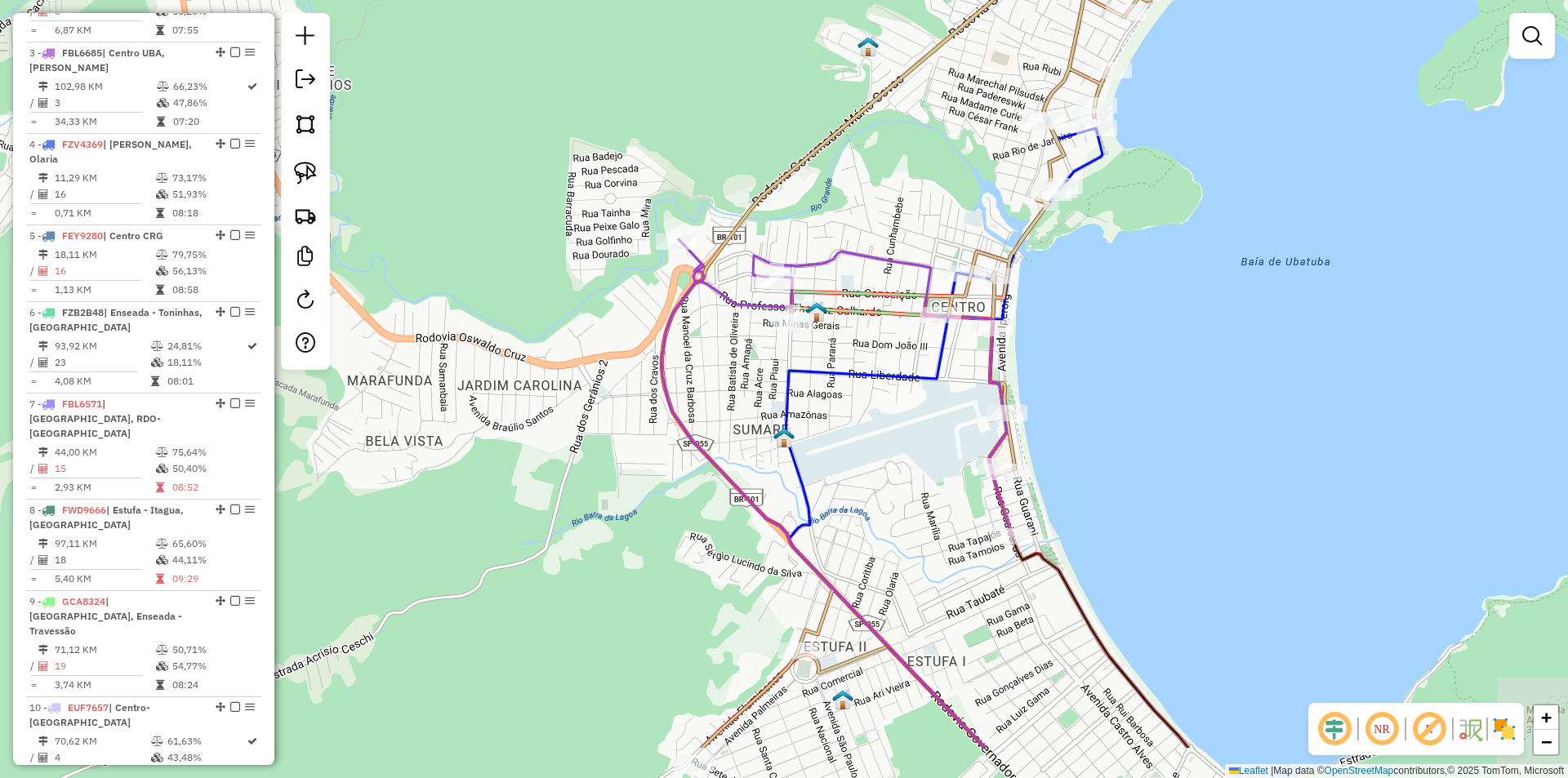
drag, startPoint x: 623, startPoint y: 670, endPoint x: 612, endPoint y: 547, distance: 123.5
click at [612, 547] on div "Janela de atendimento Grade de atendimento Capacidade Transportadoras Veículos …" at bounding box center [784, 389] width 1568 height 778
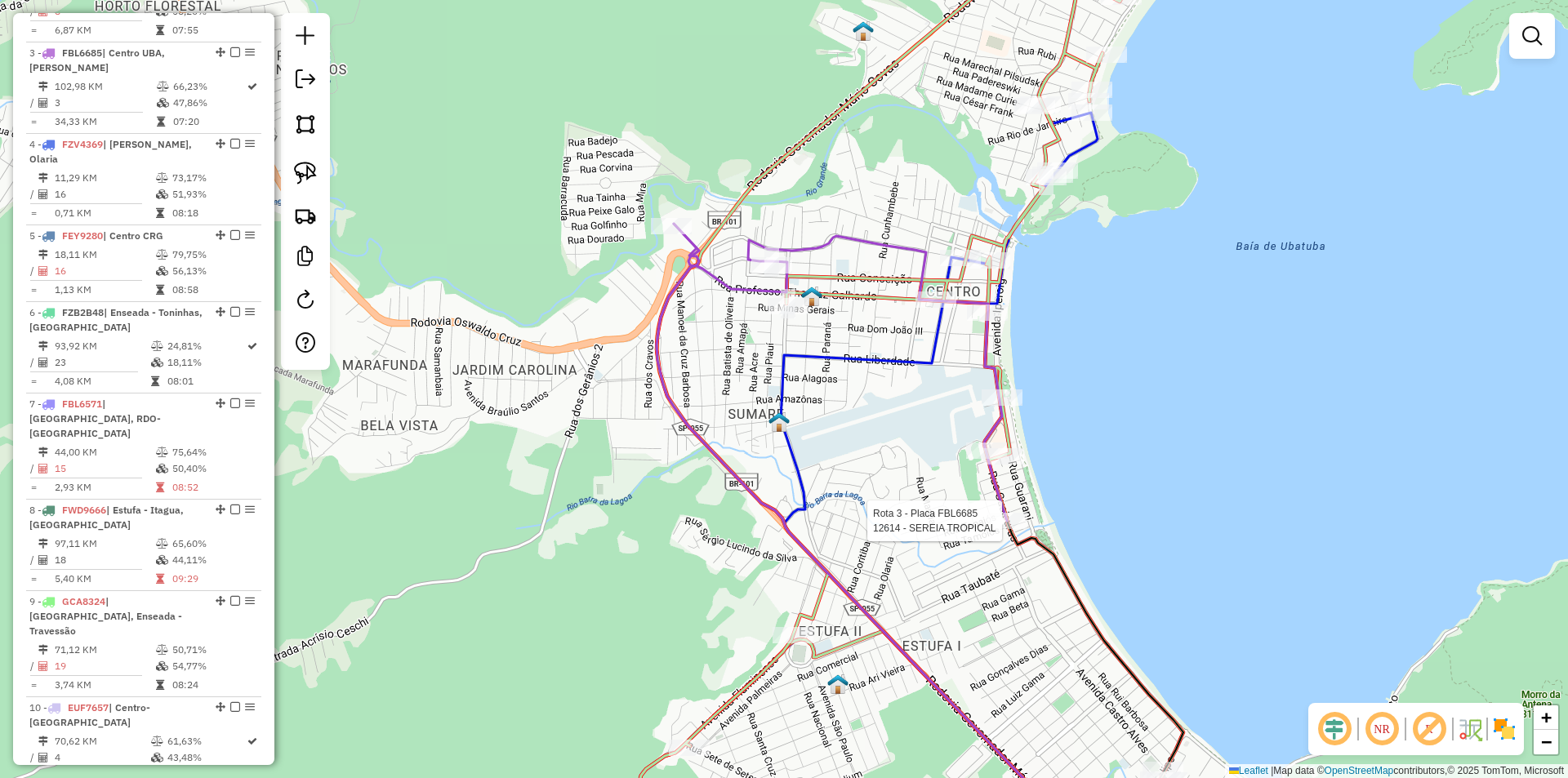
select select "*********"
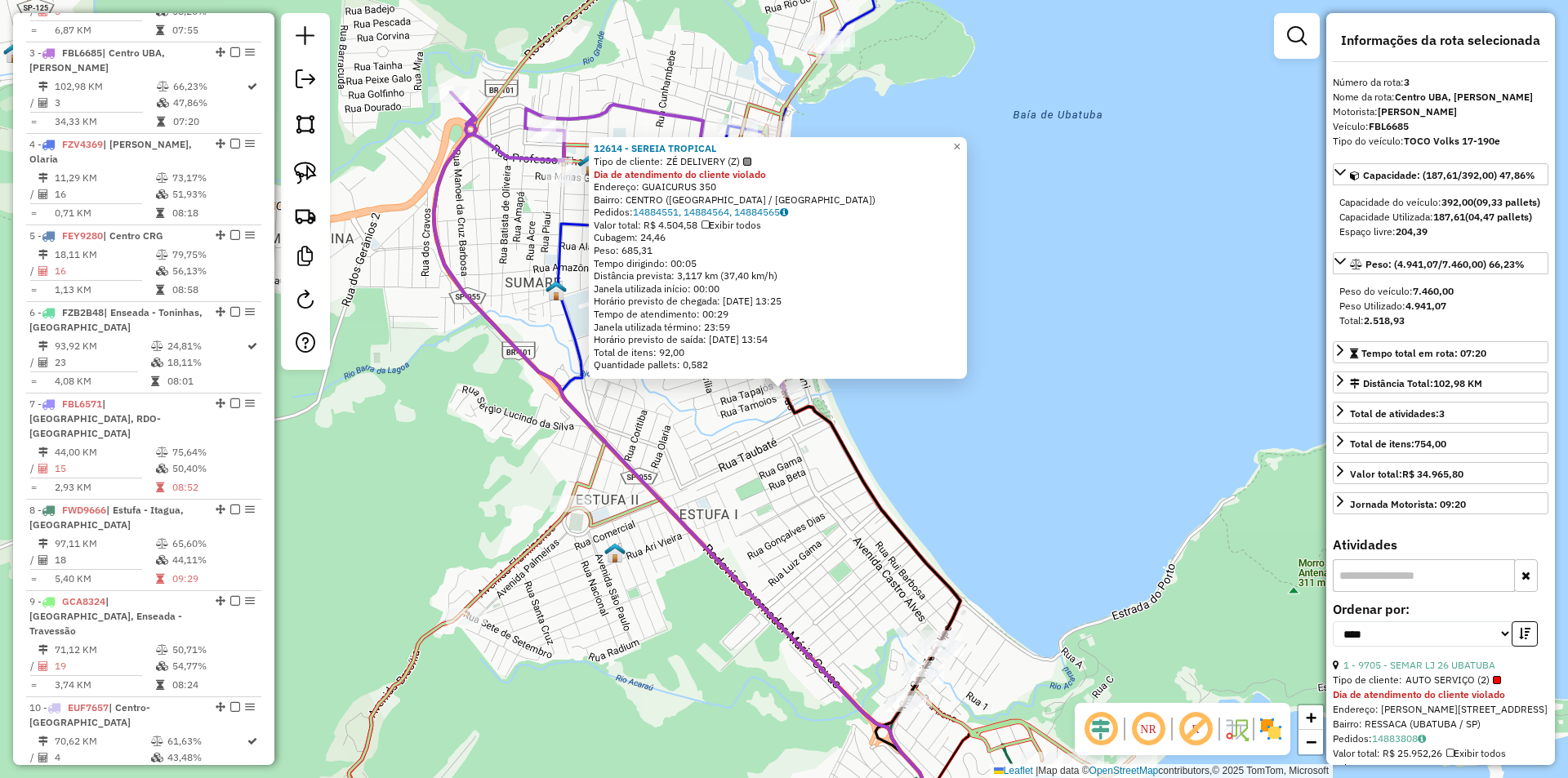
click at [808, 473] on div "12614 - SEREIA TROPICAL Tipo de cliente: ZÉ DELIVERY (Z) Dia de atendimento do …" at bounding box center [784, 389] width 1568 height 778
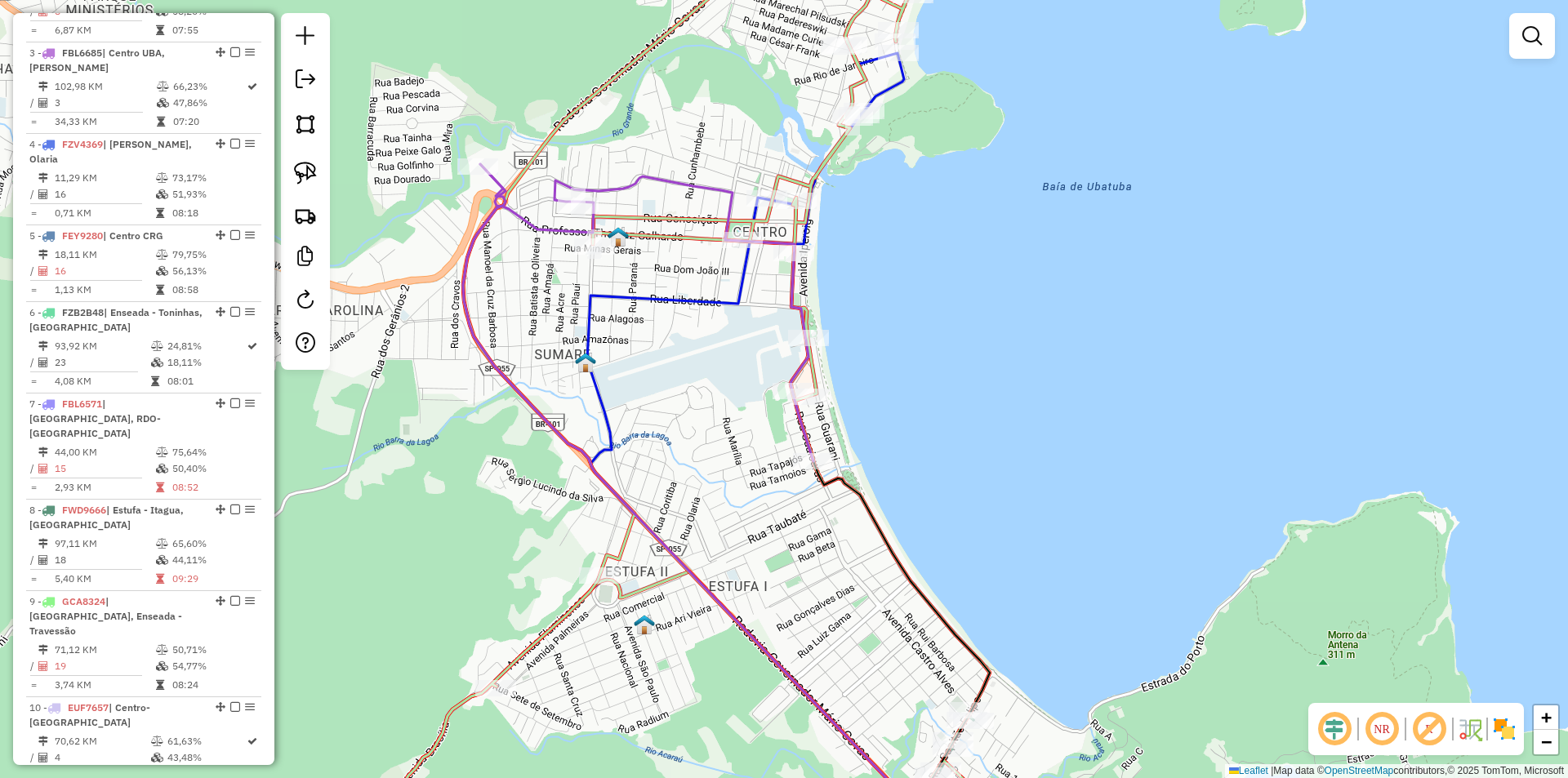
drag, startPoint x: 761, startPoint y: 535, endPoint x: 778, endPoint y: 573, distance: 41.6
click at [778, 573] on div "Janela de atendimento Grade de atendimento Capacidade Transportadoras Veículos …" at bounding box center [784, 389] width 1568 height 778
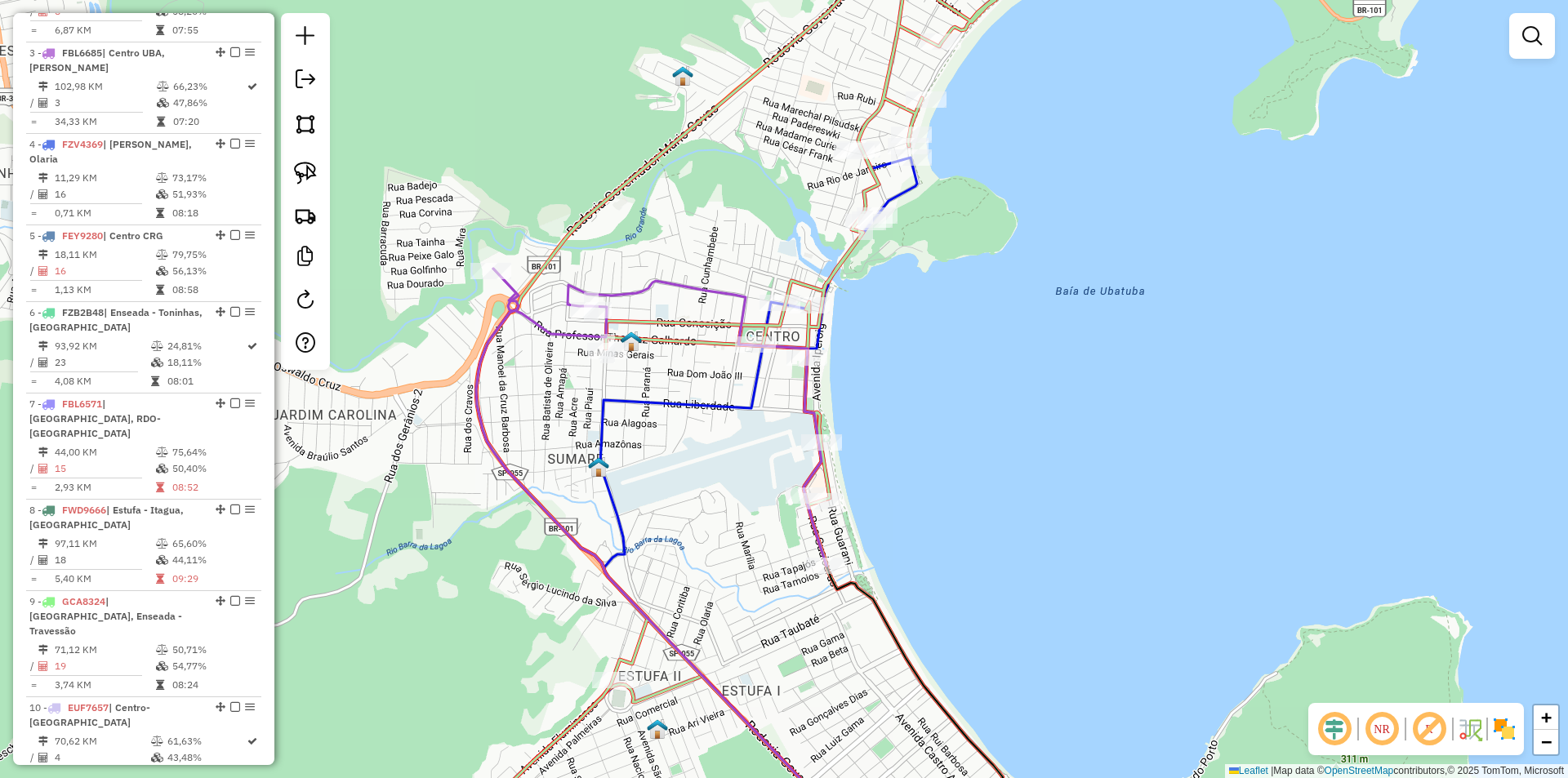
drag, startPoint x: 611, startPoint y: 425, endPoint x: 617, endPoint y: 469, distance: 44.4
click at [617, 469] on div "Janela de atendimento Grade de atendimento Capacidade Transportadoras Veículos …" at bounding box center [784, 389] width 1568 height 778
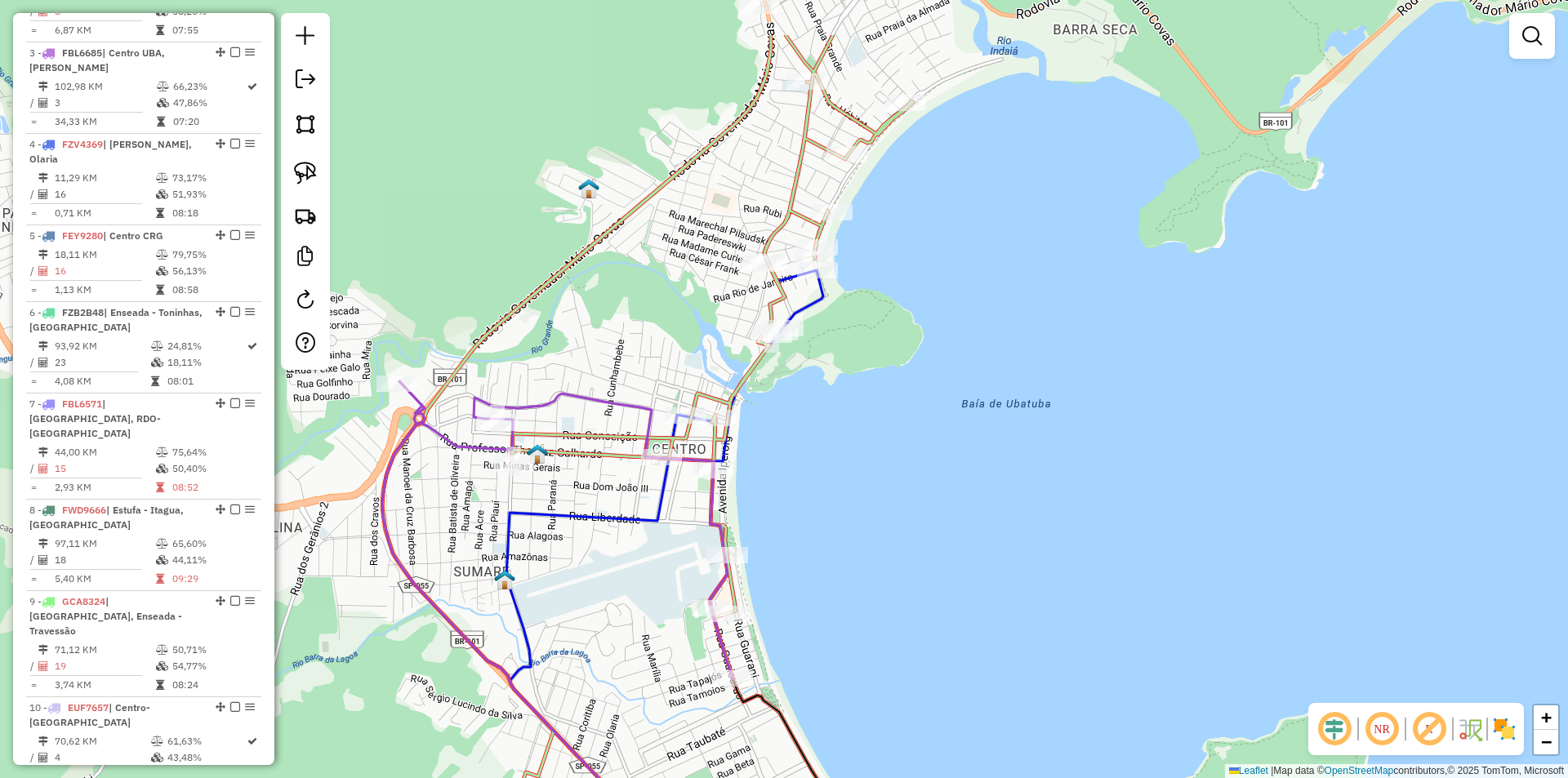
drag, startPoint x: 975, startPoint y: 320, endPoint x: 855, endPoint y: 462, distance: 185.9
click at [855, 462] on div "Janela de atendimento Grade de atendimento Capacidade Transportadoras Veículos …" at bounding box center [784, 389] width 1568 height 778
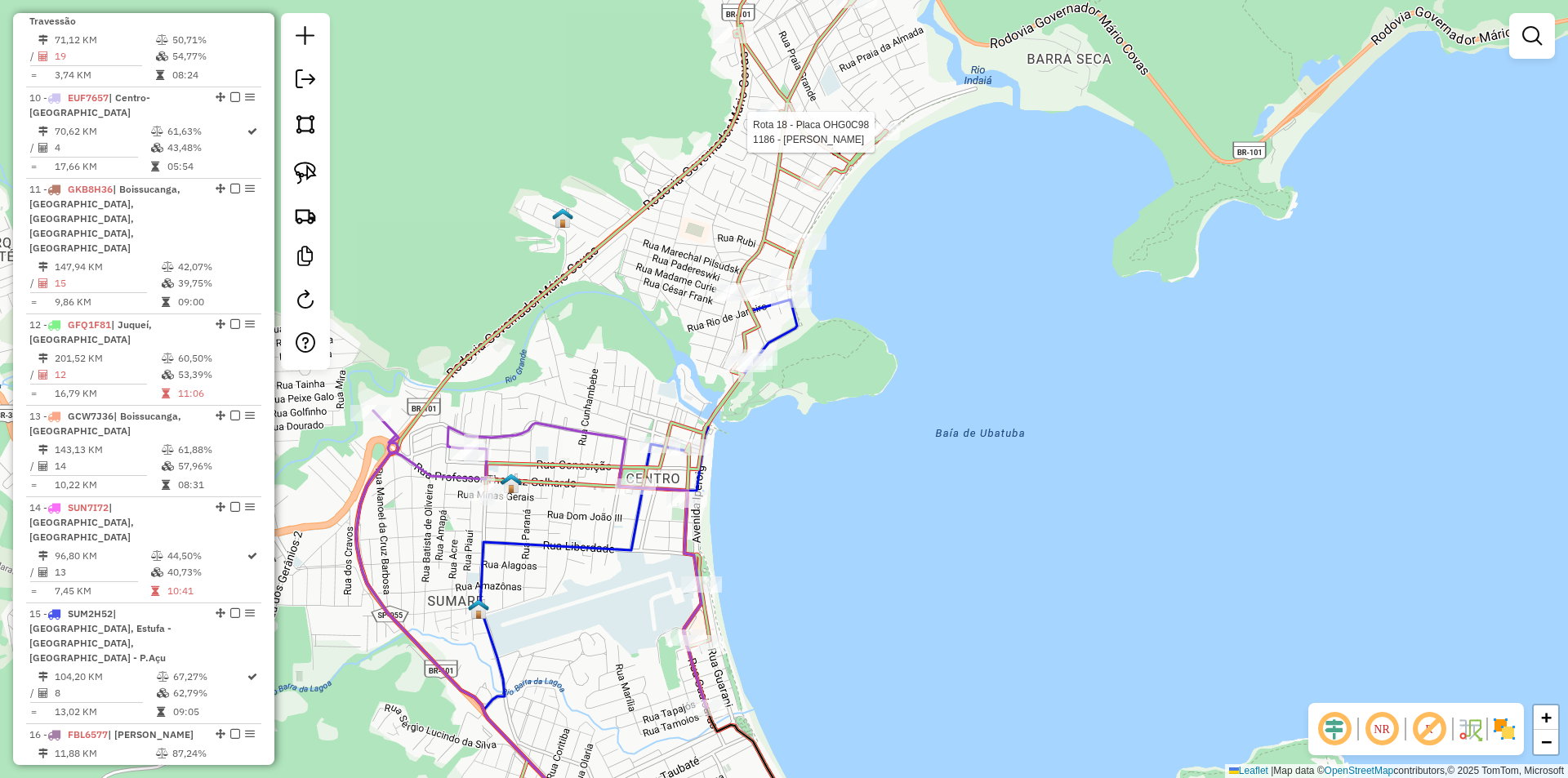
select select "*********"
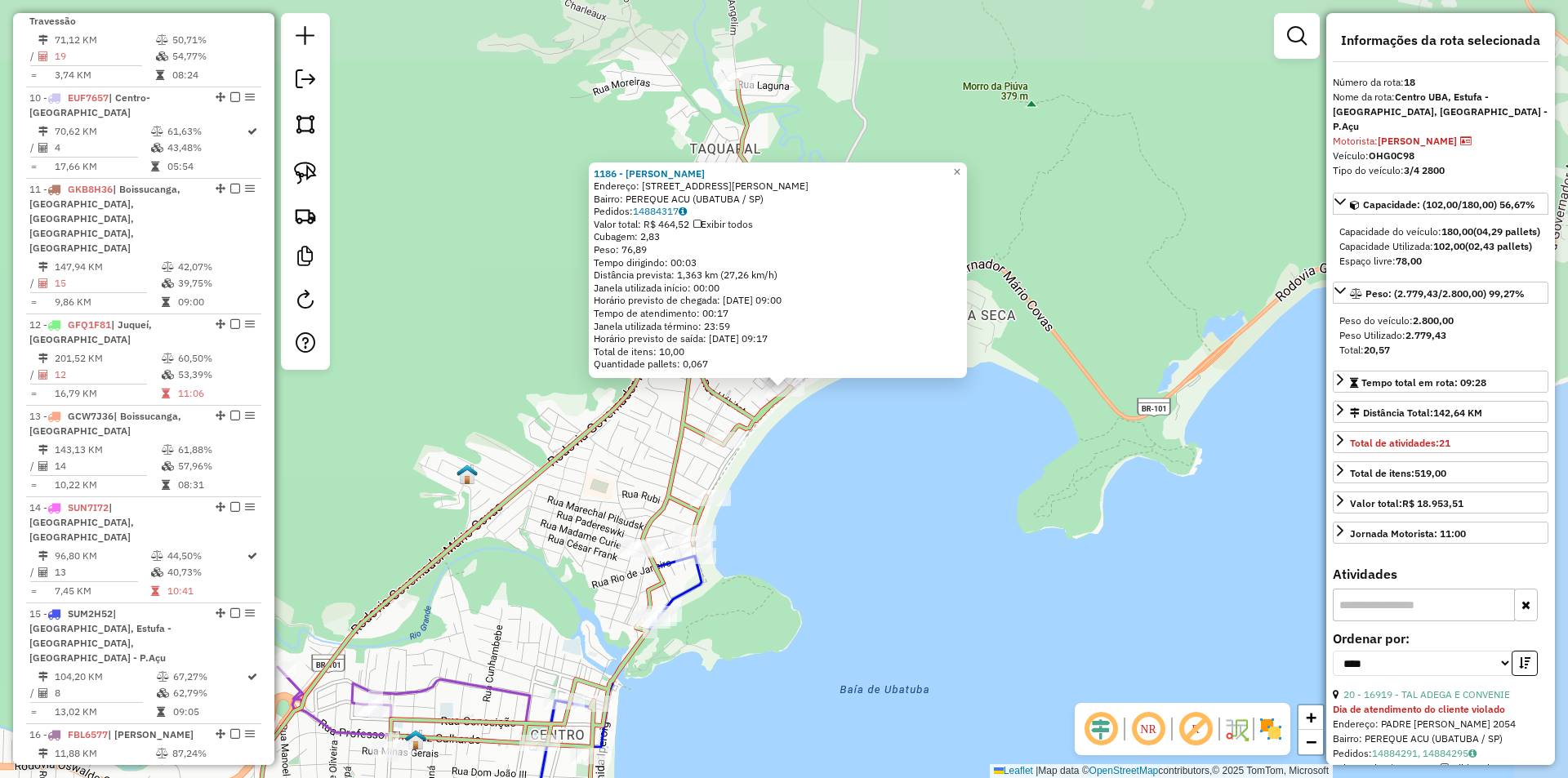
scroll to position [1899, 0]
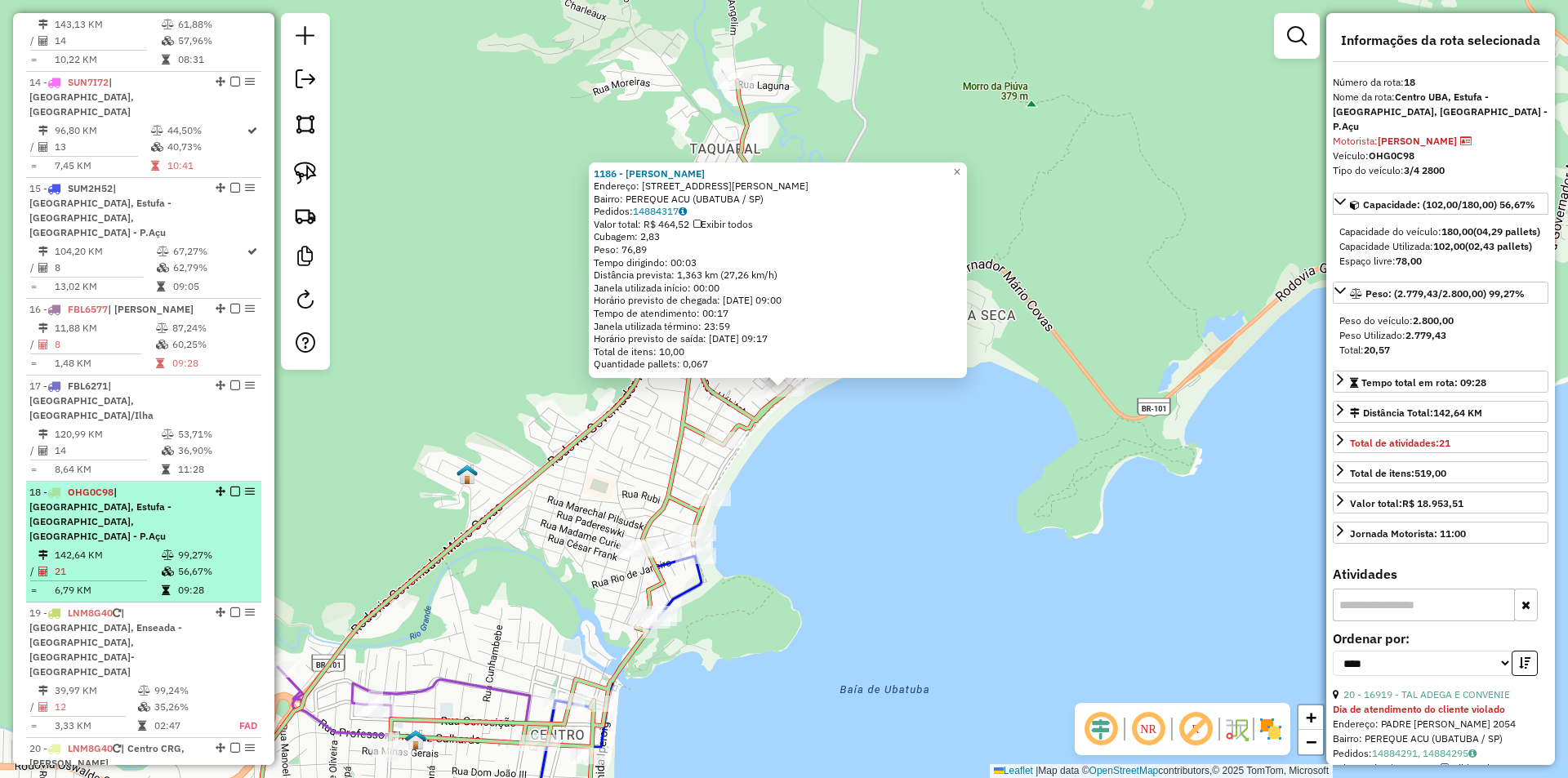
click at [230, 486] on em at bounding box center [235, 491] width 10 height 10
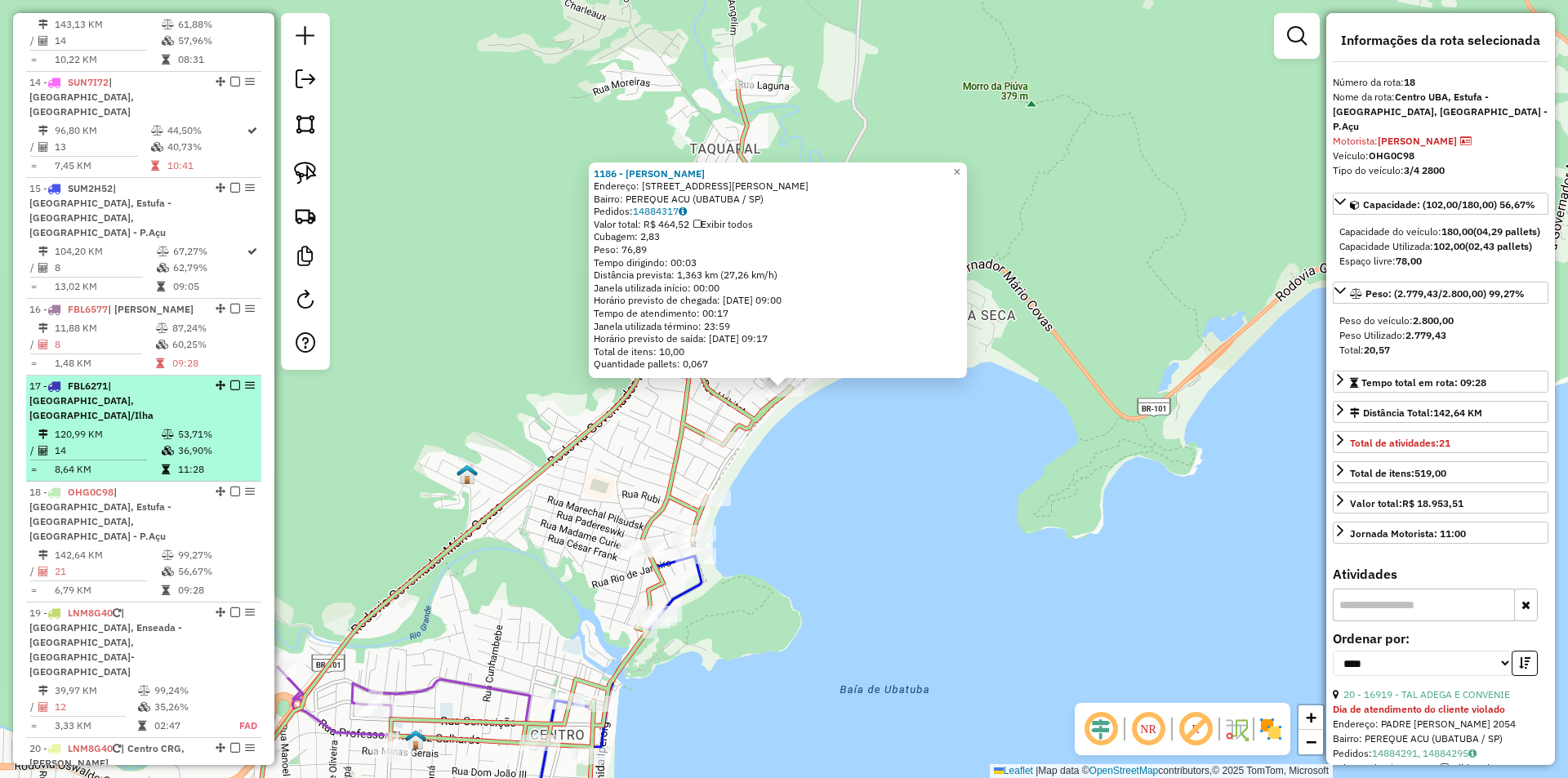
scroll to position [1829, 0]
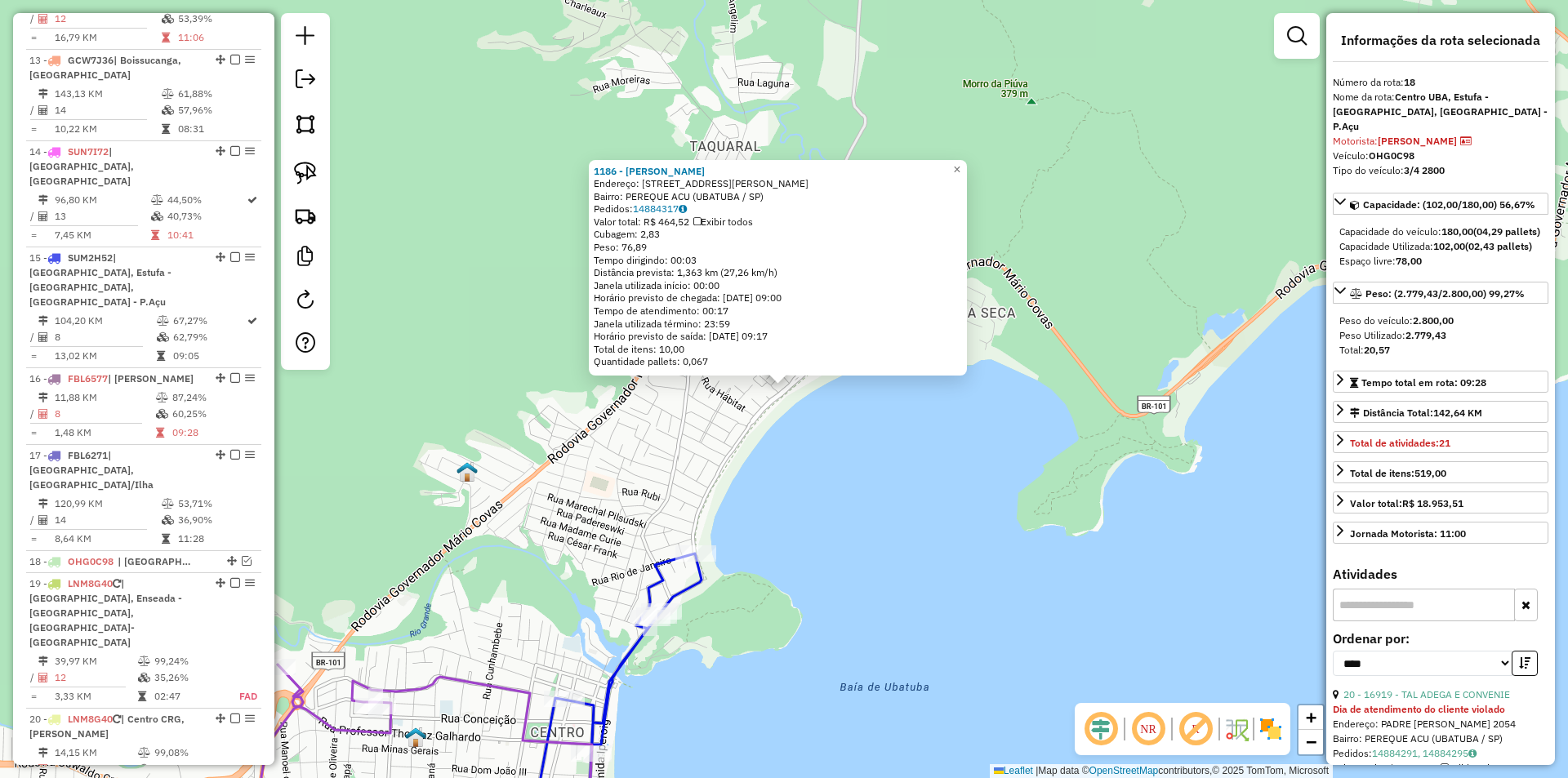
click at [475, 503] on div "1186 - [PERSON_NAME]: AV AV [PERSON_NAME], 1173 1173 Bairro: PEREQUE ACU (UBATU…" at bounding box center [784, 389] width 1568 height 778
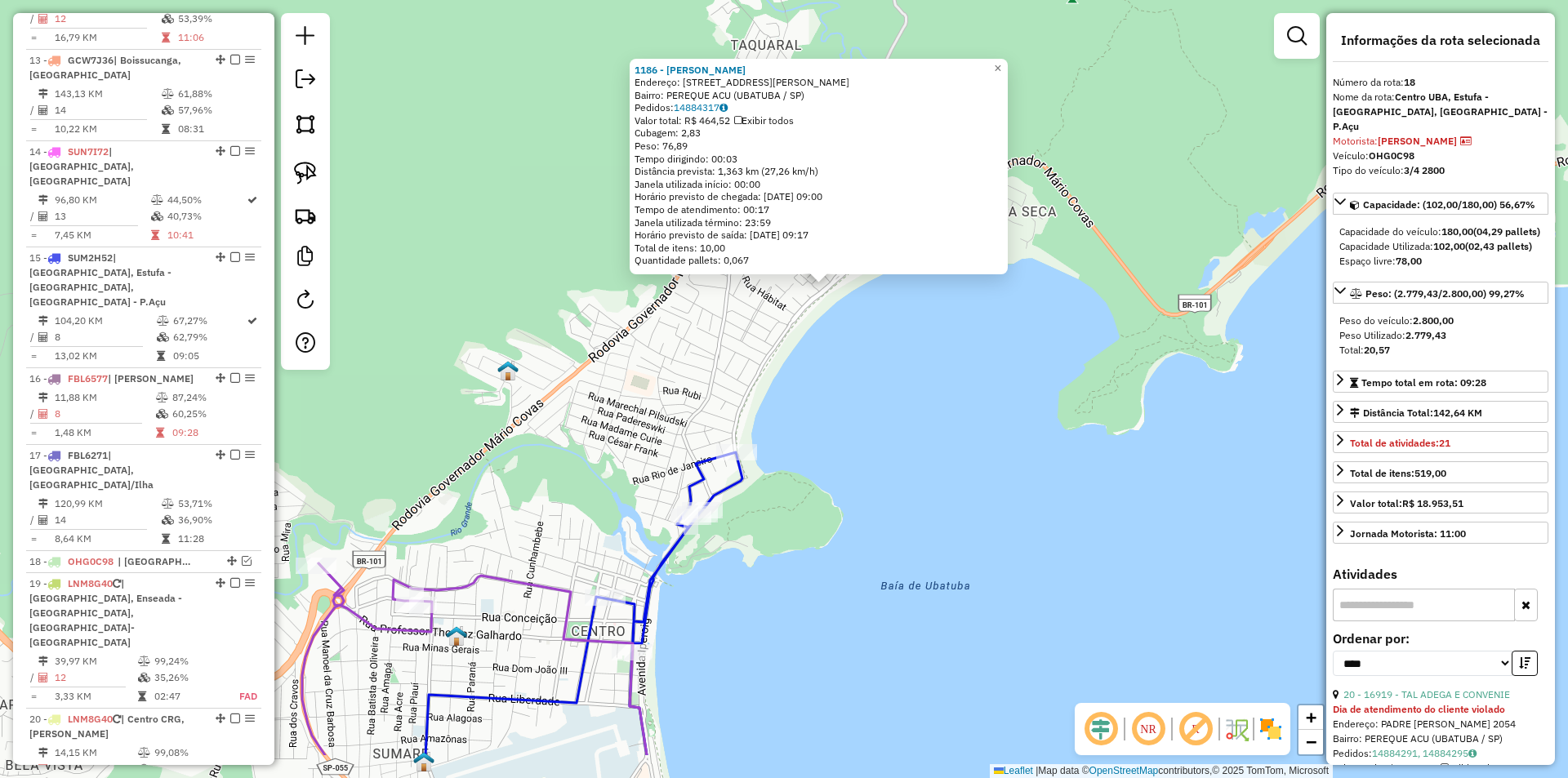
drag, startPoint x: 859, startPoint y: 636, endPoint x: 874, endPoint y: 583, distance: 55.1
click at [881, 589] on div "1186 - [PERSON_NAME]: AV AV [PERSON_NAME], 1173 1173 Bairro: PEREQUE ACU (UBATU…" at bounding box center [784, 389] width 1568 height 778
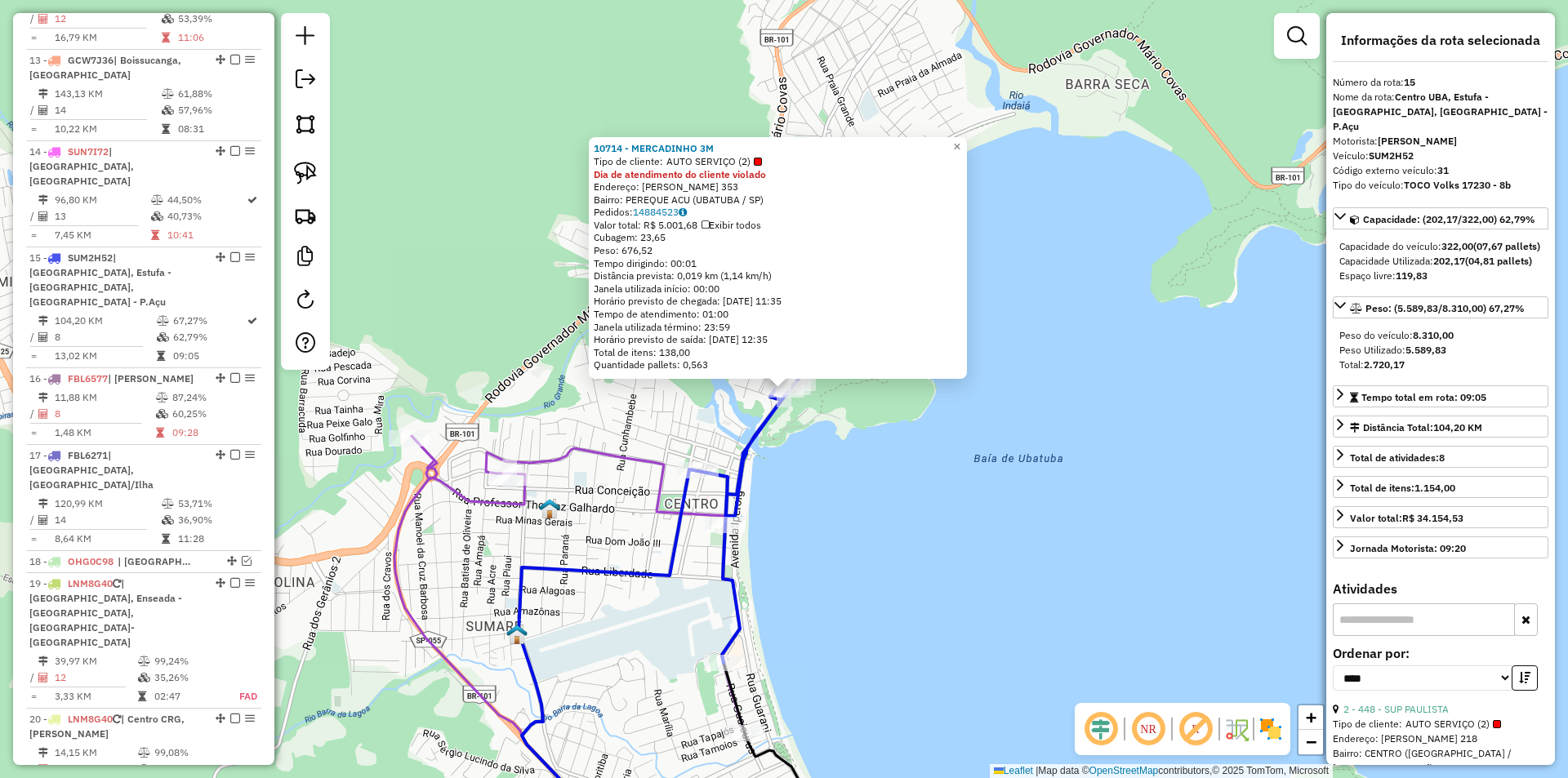
click at [848, 511] on div "10714 - MERCADINHO 3M Tipo de cliente: AUTO SERVIÇO (2) Dia de atendimento do c…" at bounding box center [784, 389] width 1568 height 778
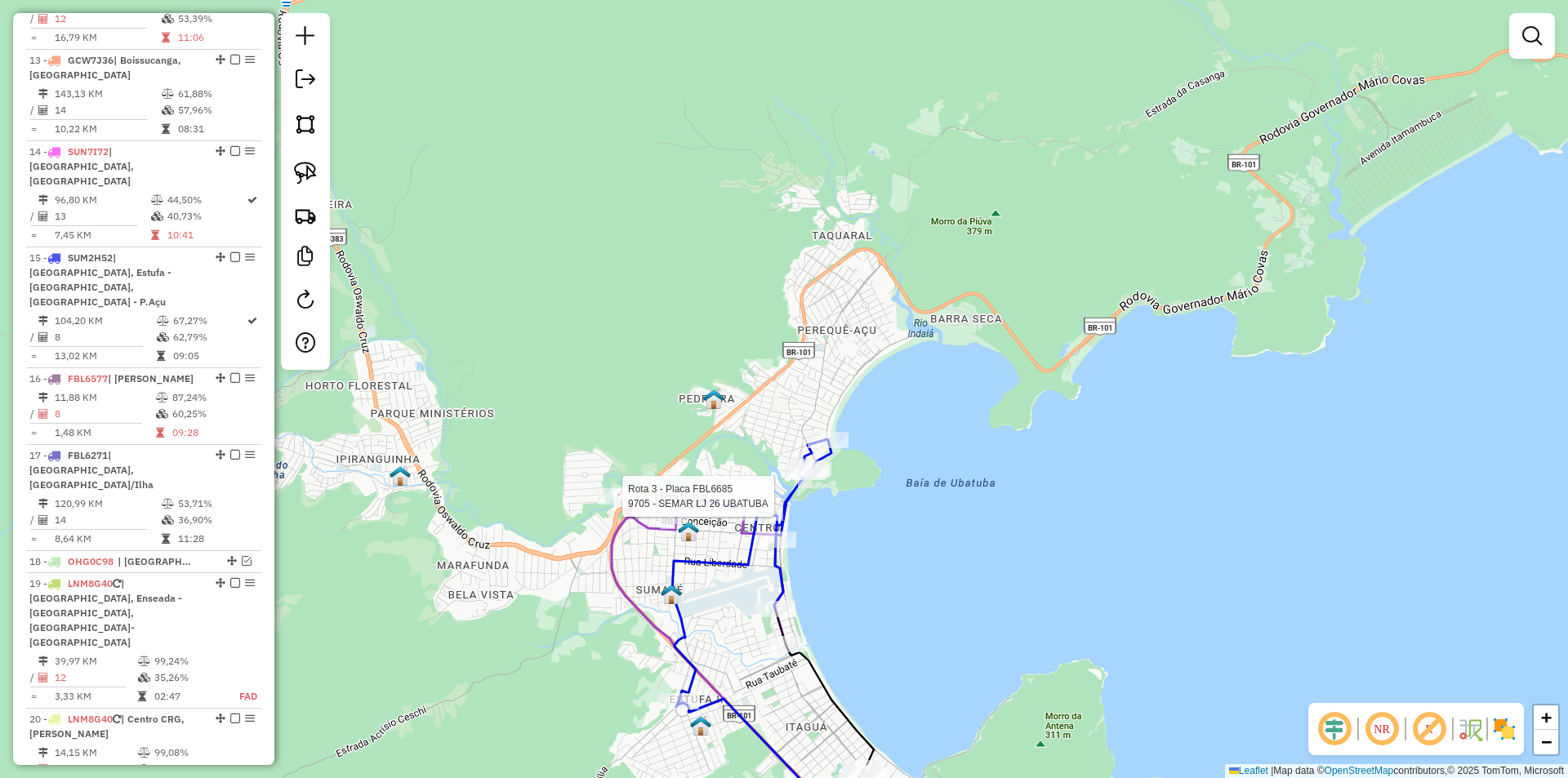
select select "*********"
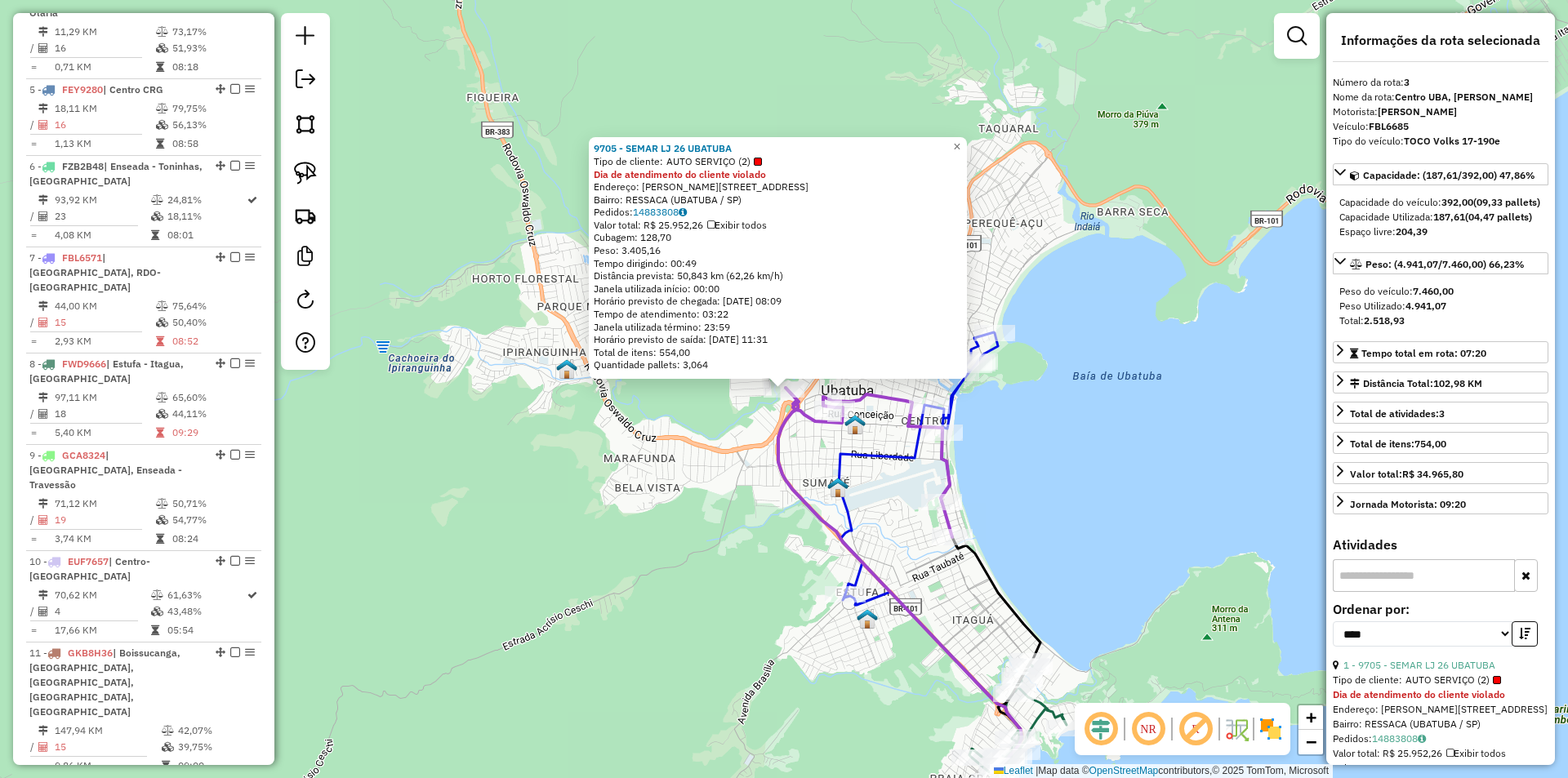
scroll to position [864, 0]
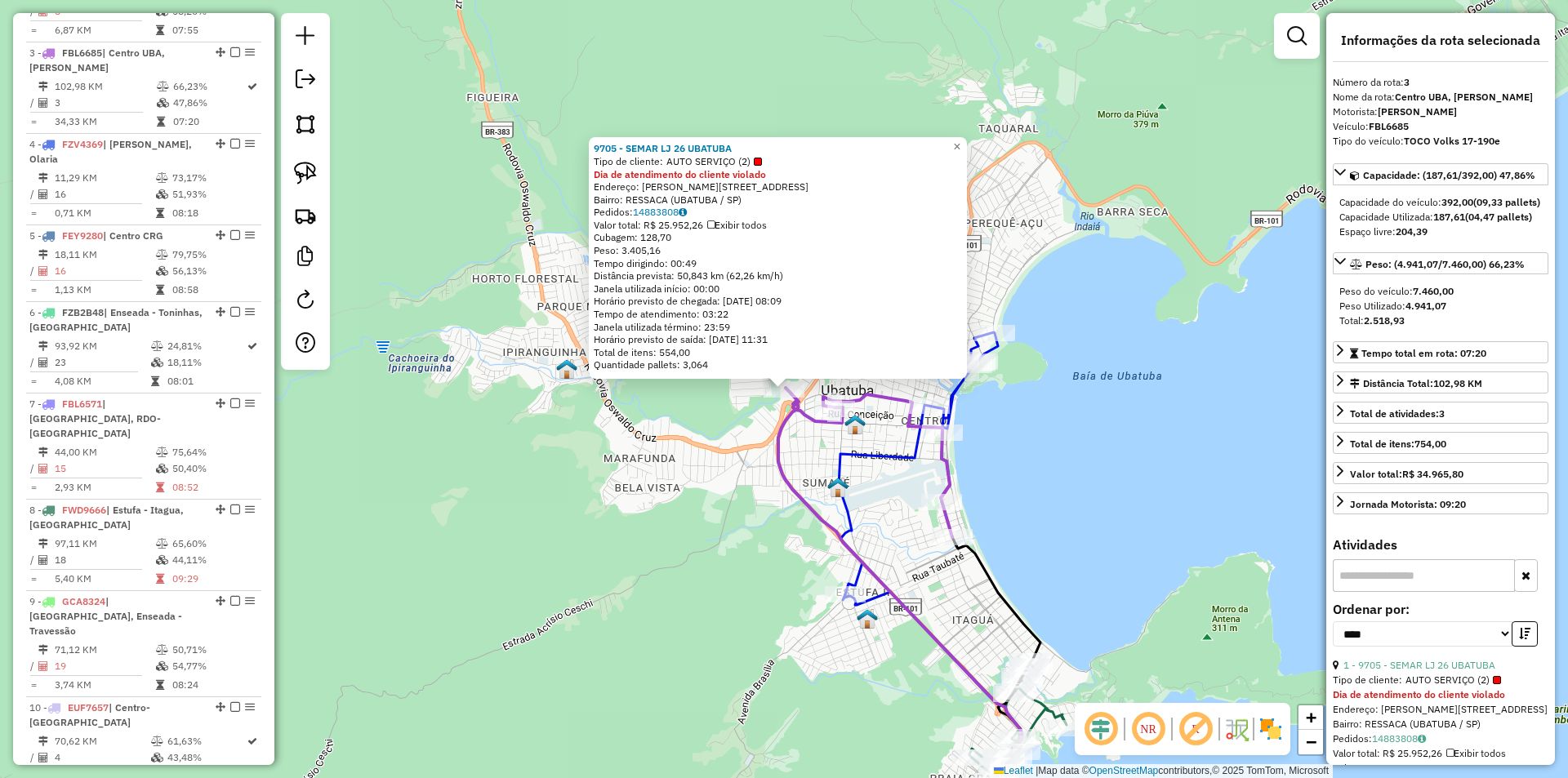
click at [1095, 483] on div "9705 - SEMAR LJ 26 UBATUBA Tipo de cliente: AUTO SERVIÇO (2) Dia de atendimento…" at bounding box center [784, 389] width 1568 height 778
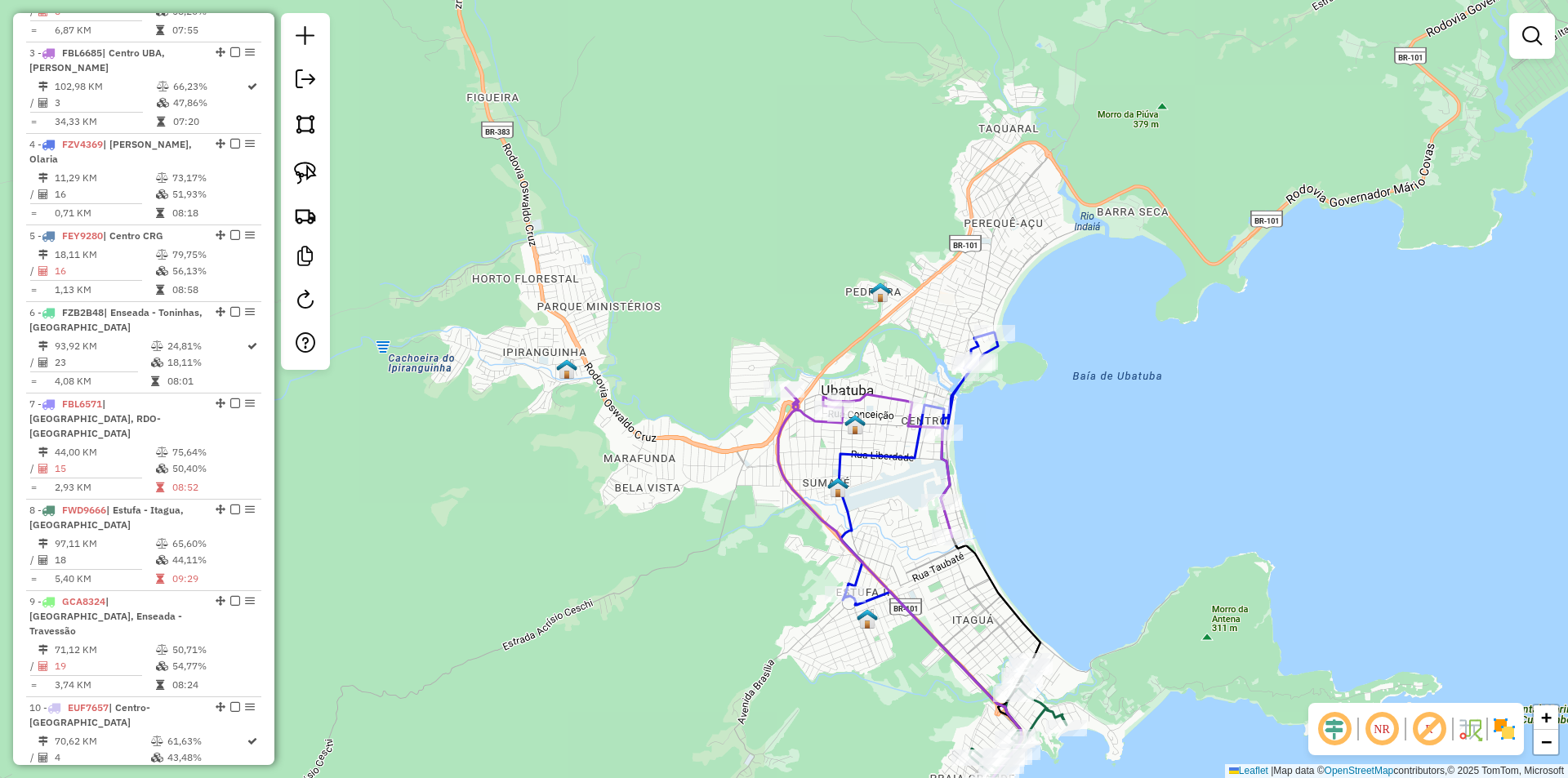
click at [926, 393] on div "Rota 15 - Placa SUM2H52 448 - SUP PAULISTA Janela de atendimento Grade de atend…" at bounding box center [784, 389] width 1568 height 778
select select "*********"
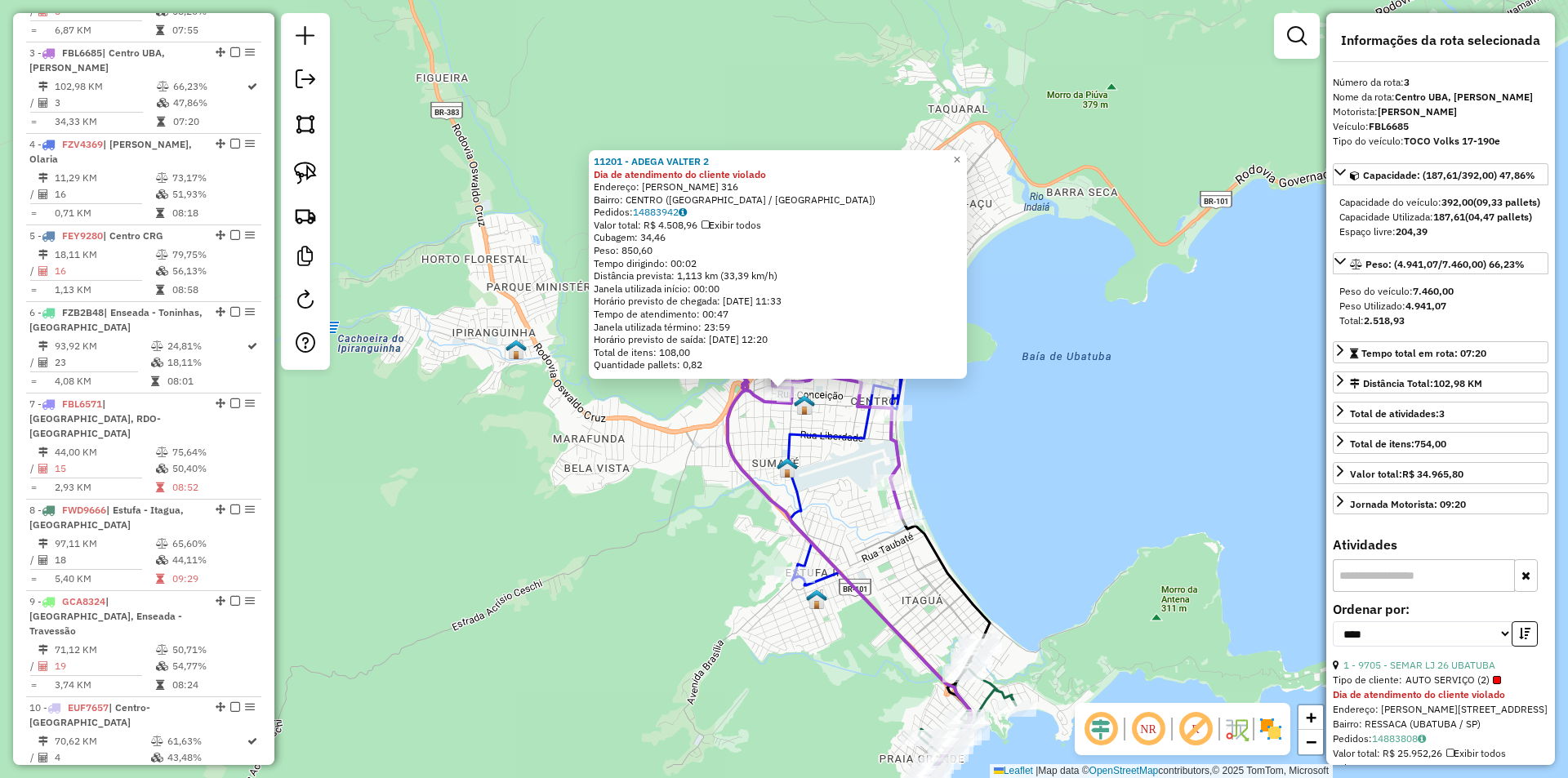
click at [1128, 565] on div "11201 - ADEGA VALTER 2 Dia de atendimento do cliente violado Endereço: MARIA VI…" at bounding box center [784, 389] width 1568 height 778
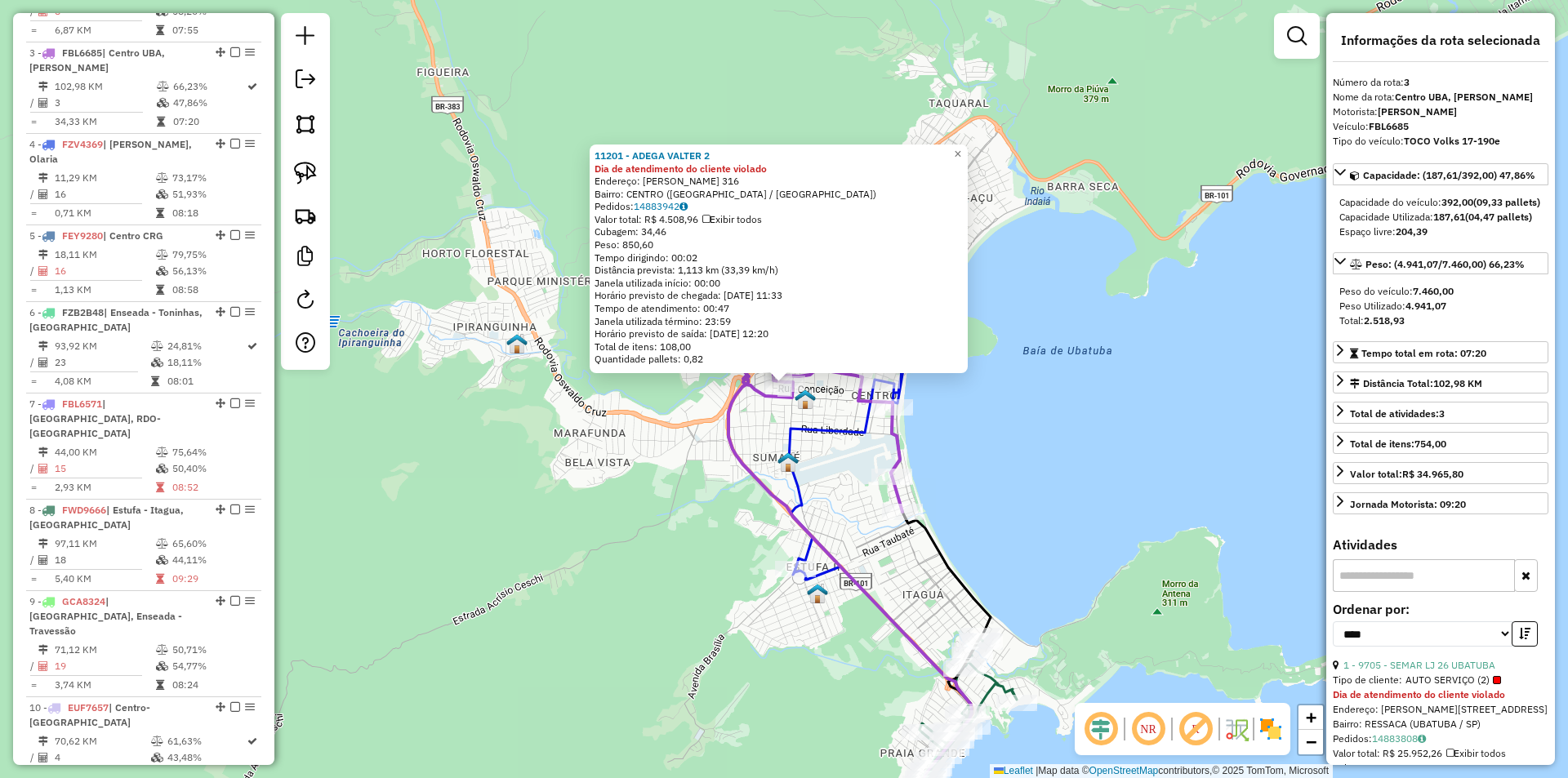
click at [1104, 621] on div "11201 - ADEGA VALTER 2 Dia de atendimento do cliente violado Endereço: MARIA VI…" at bounding box center [784, 389] width 1568 height 778
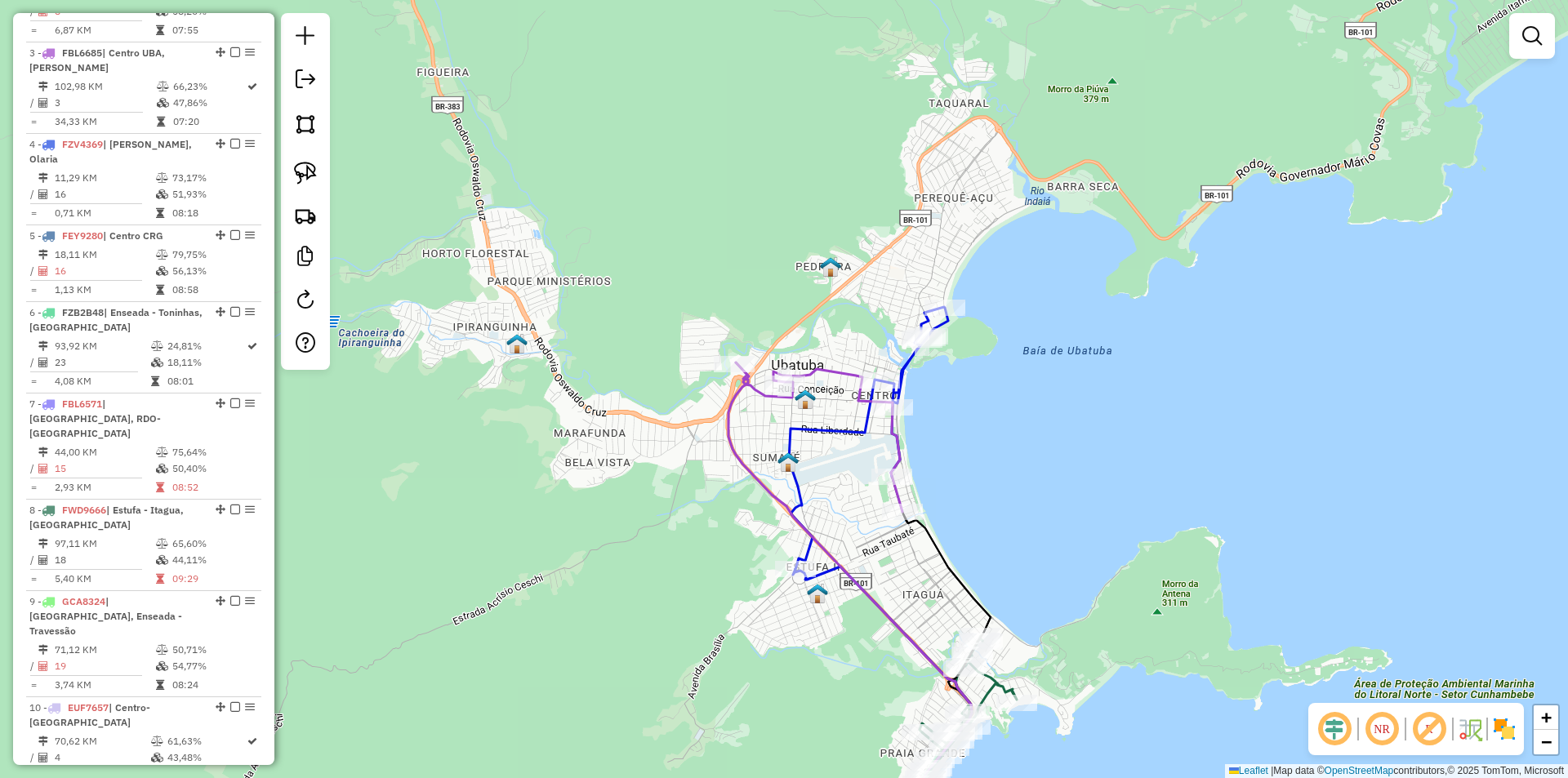
drag, startPoint x: 1103, startPoint y: 635, endPoint x: 1144, endPoint y: 532, distance: 110.9
click at [1144, 533] on div "Janela de atendimento Grade de atendimento Capacidade Transportadoras Veículos …" at bounding box center [784, 389] width 1568 height 778
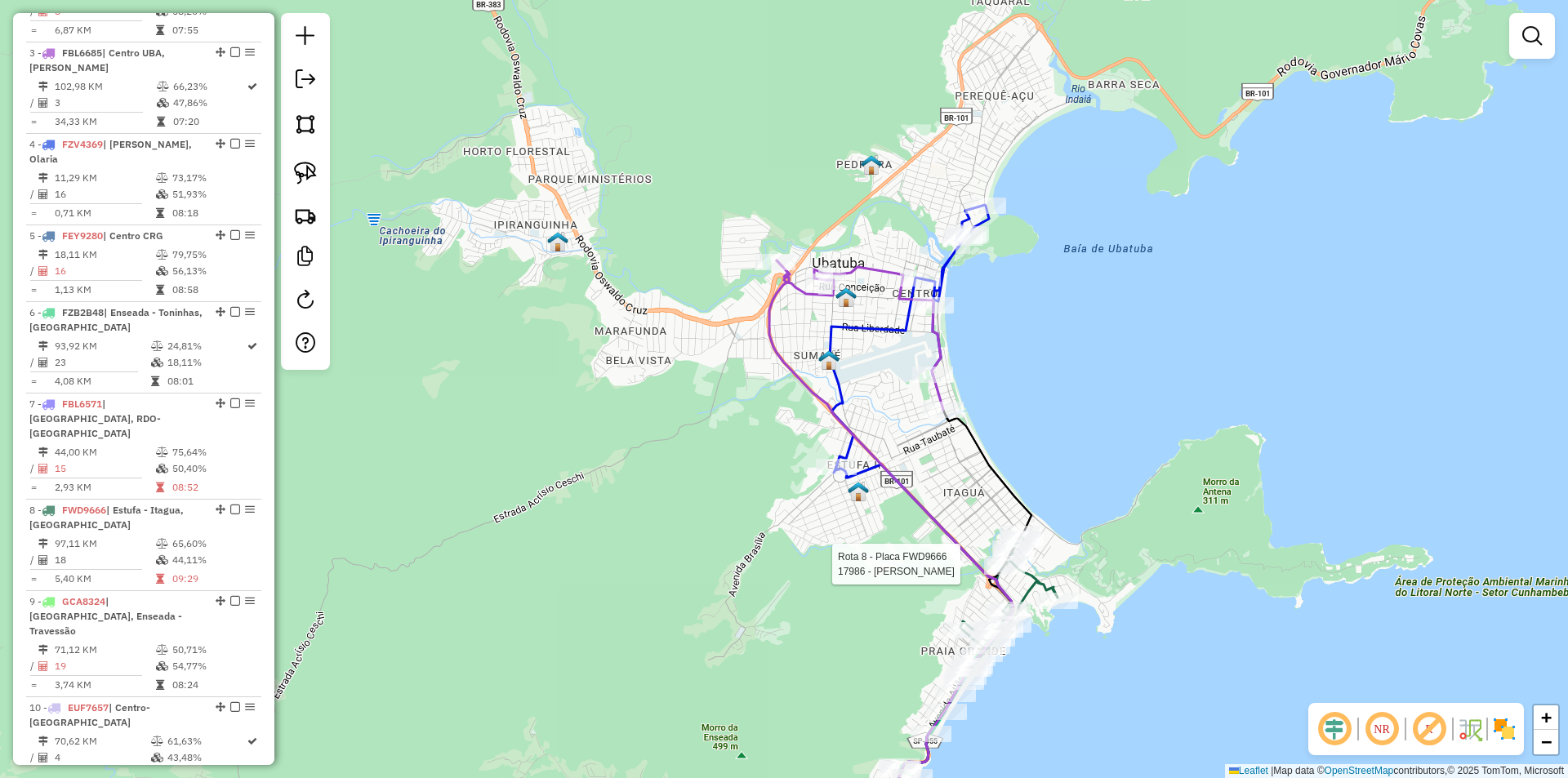
select select "*********"
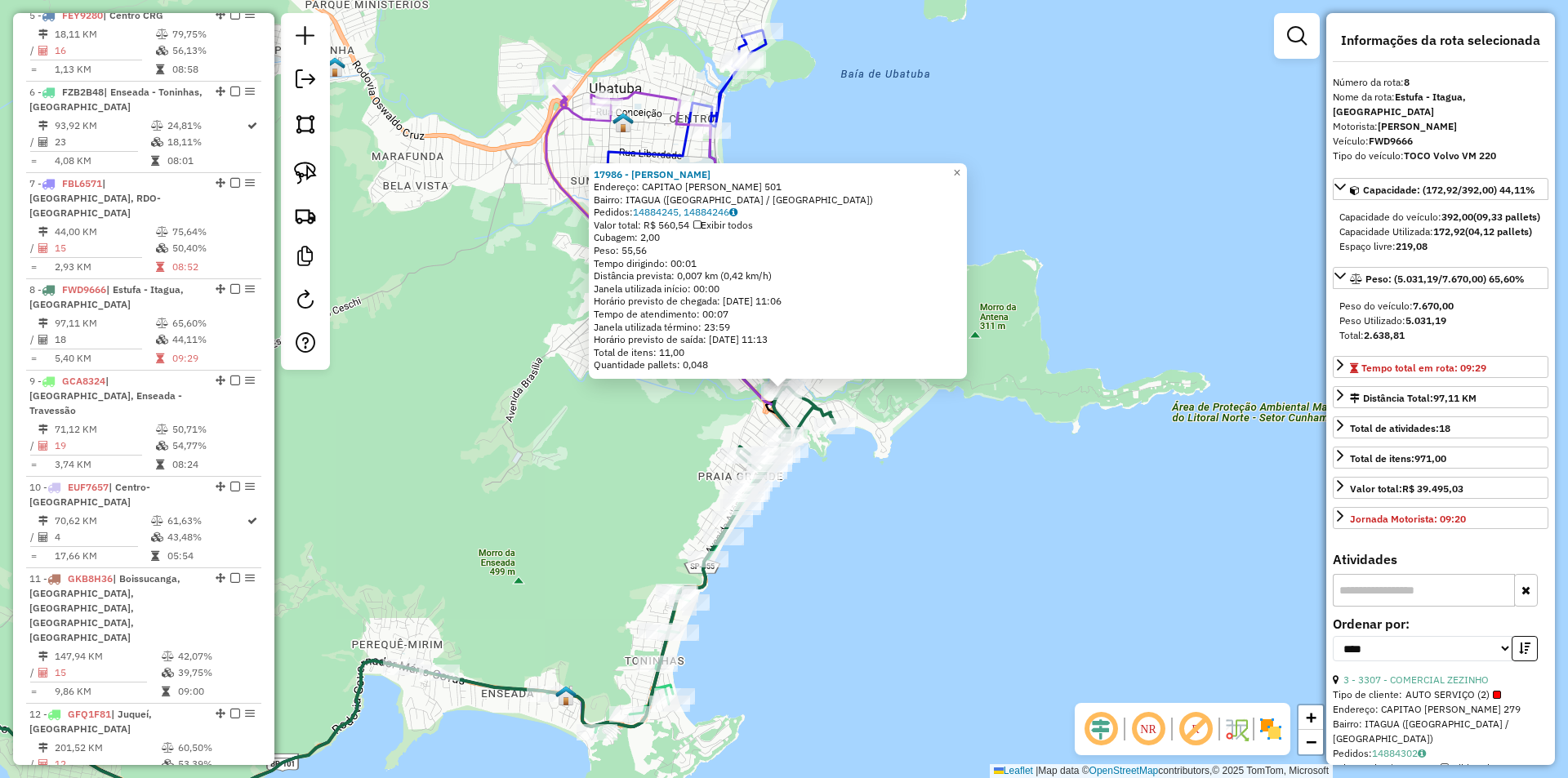
scroll to position [1307, 0]
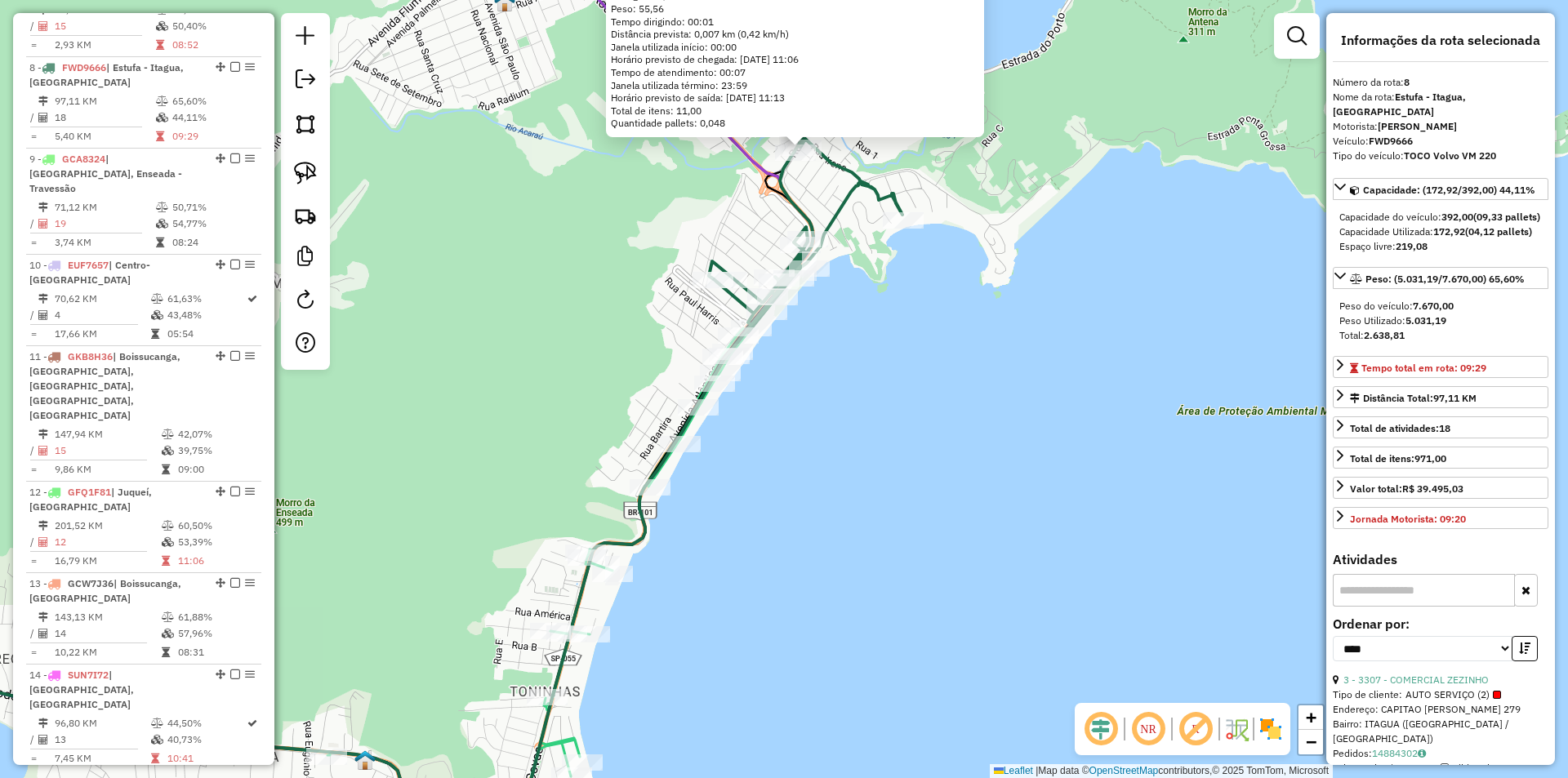
drag, startPoint x: 801, startPoint y: 527, endPoint x: 842, endPoint y: 558, distance: 51.4
click at [842, 558] on div "17986 - EDSON HENRIQUE ALVES Endereço: CAPITAO FELIPE 501 Bairro: ITAGUA (UBATU…" at bounding box center [784, 389] width 1568 height 778
click at [823, 544] on div "17986 - EDSON HENRIQUE ALVES Endereço: CAPITAO FELIPE 501 Bairro: ITAGUA (UBATU…" at bounding box center [784, 389] width 1568 height 778
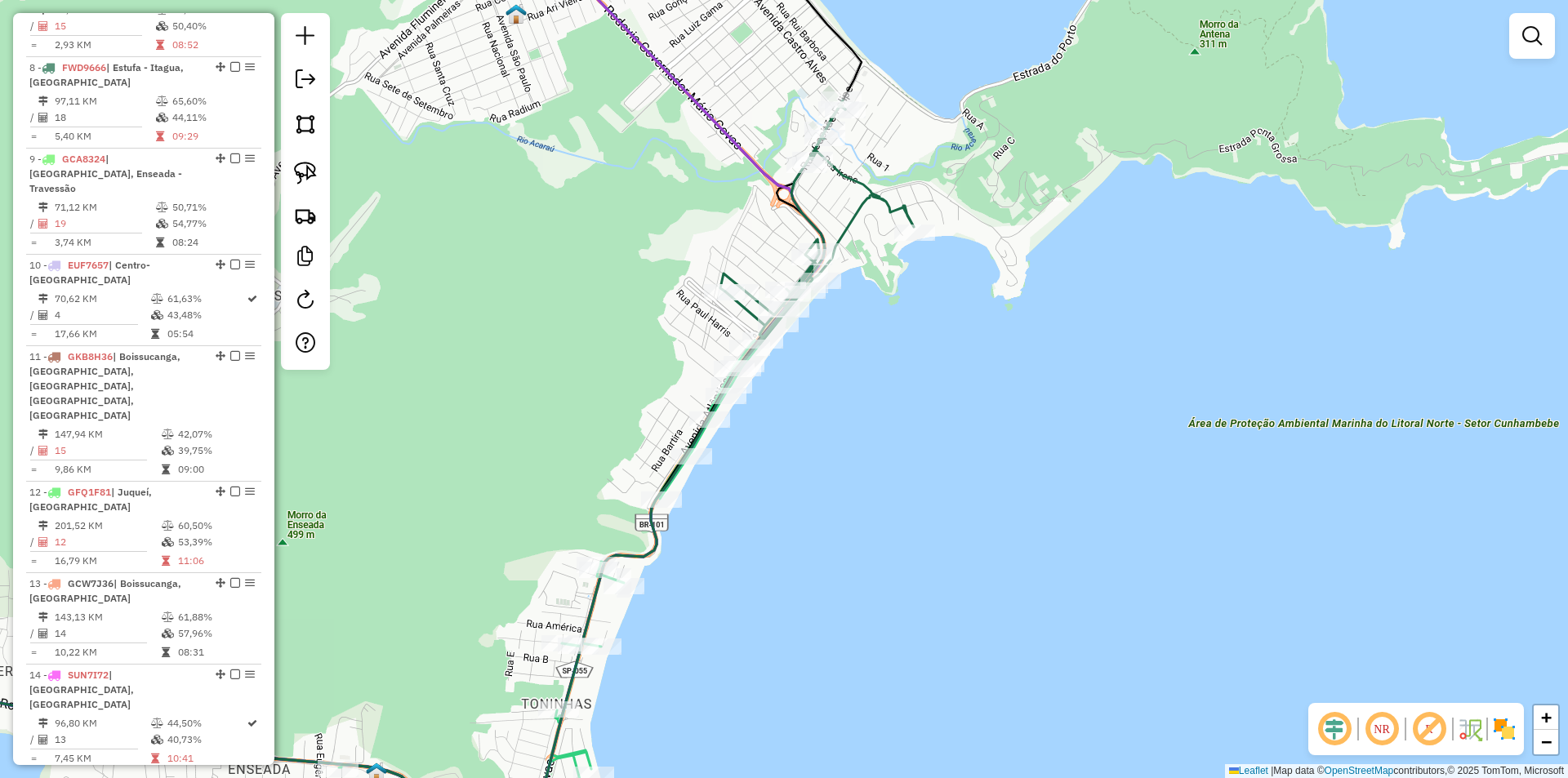
drag, startPoint x: 753, startPoint y: 488, endPoint x: 859, endPoint y: 441, distance: 116.0
click at [854, 452] on div "Janela de atendimento Grade de atendimento Capacidade Transportadoras Veículos …" at bounding box center [784, 389] width 1568 height 778
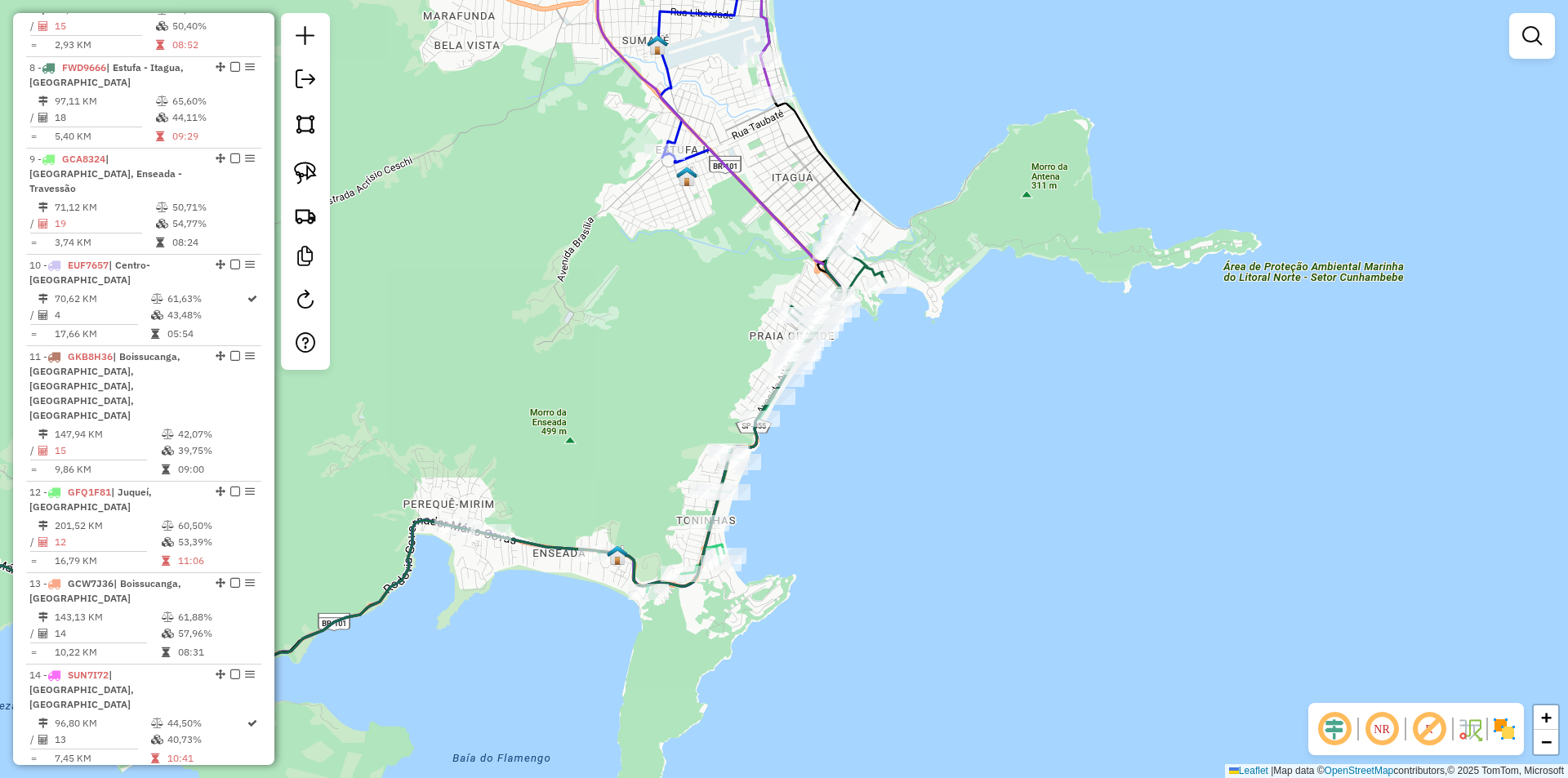
drag, startPoint x: 800, startPoint y: 506, endPoint x: 818, endPoint y: 517, distance: 21.1
click at [818, 517] on div "Janela de atendimento Grade de atendimento Capacidade Transportadoras Veículos …" at bounding box center [784, 389] width 1568 height 778
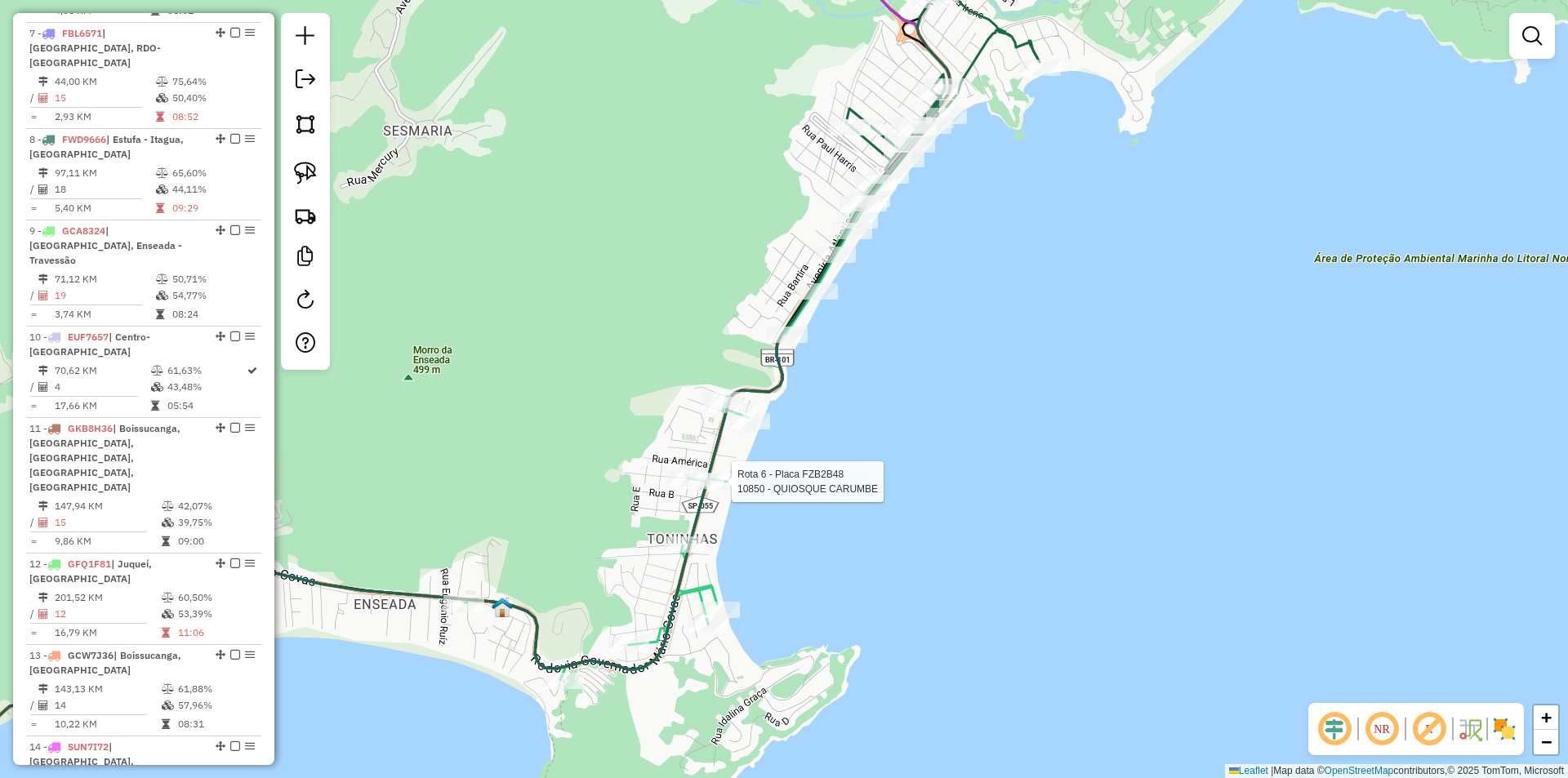
select select "*********"
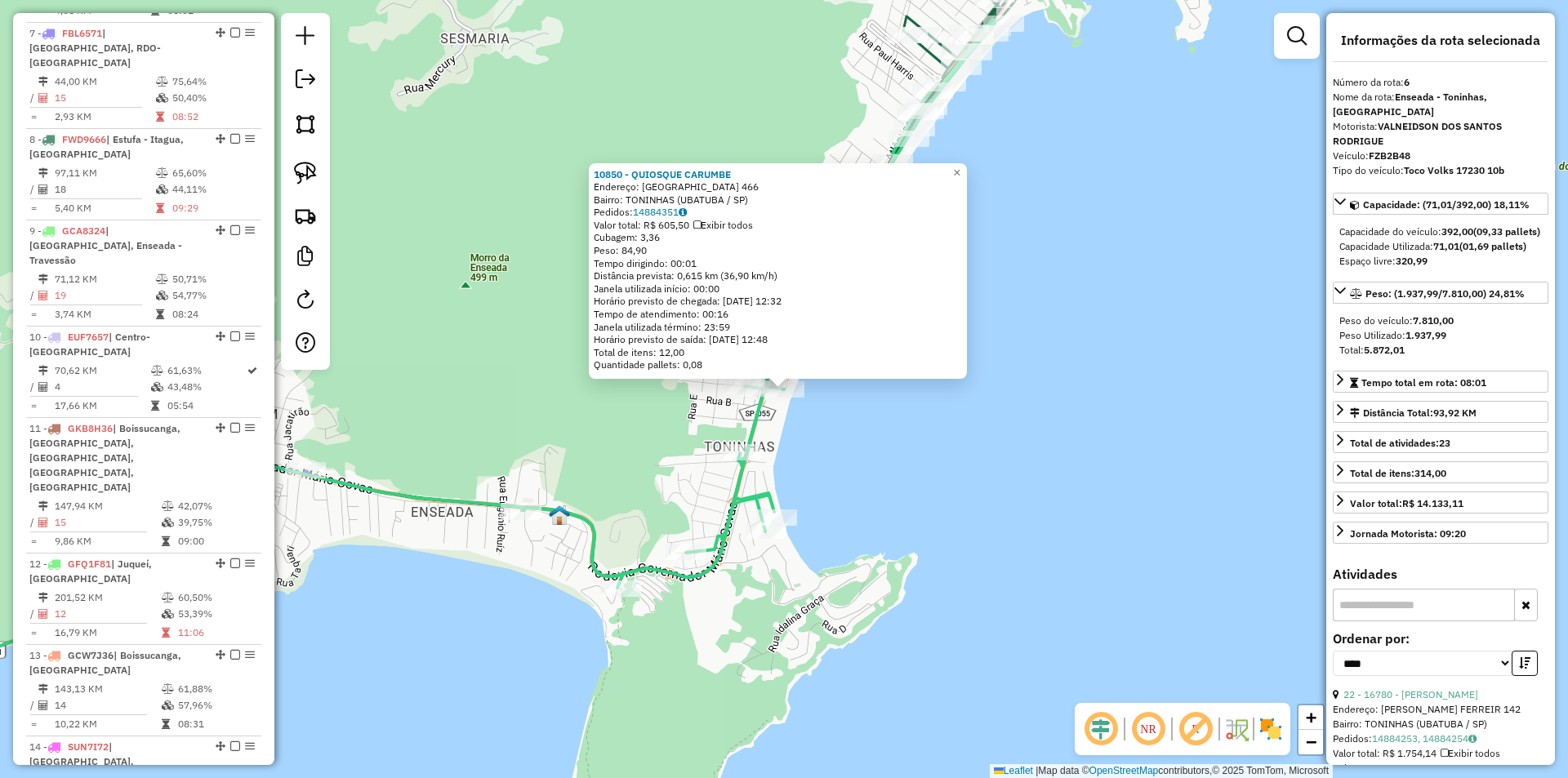
scroll to position [1124, 0]
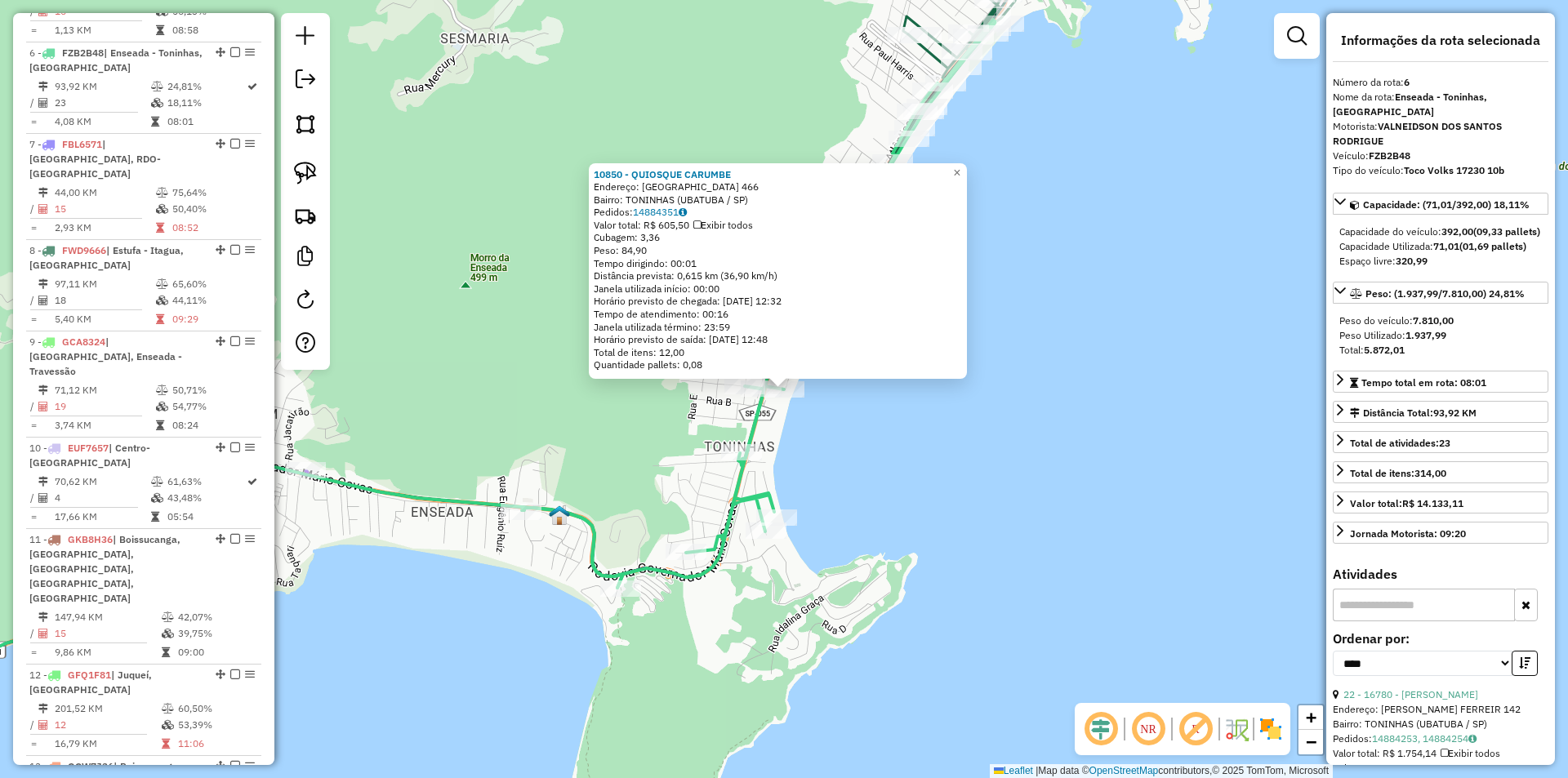
click at [850, 457] on div "10850 - QUIOSQUE CARUMBE Endereço: PRAIA DAS TONINHAS 466 Bairro: TONINHAS (UBA…" at bounding box center [784, 389] width 1568 height 778
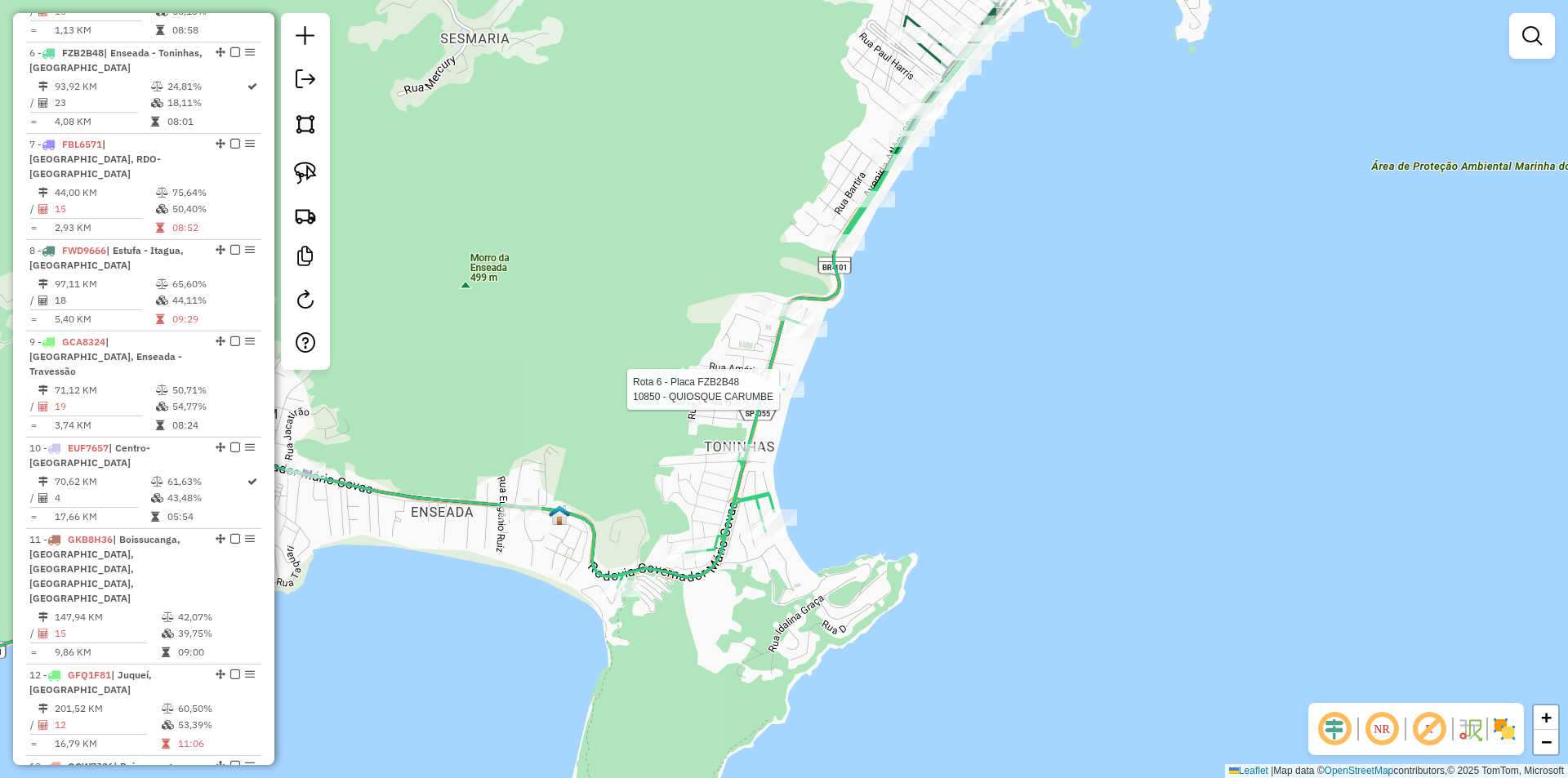
select select "*********"
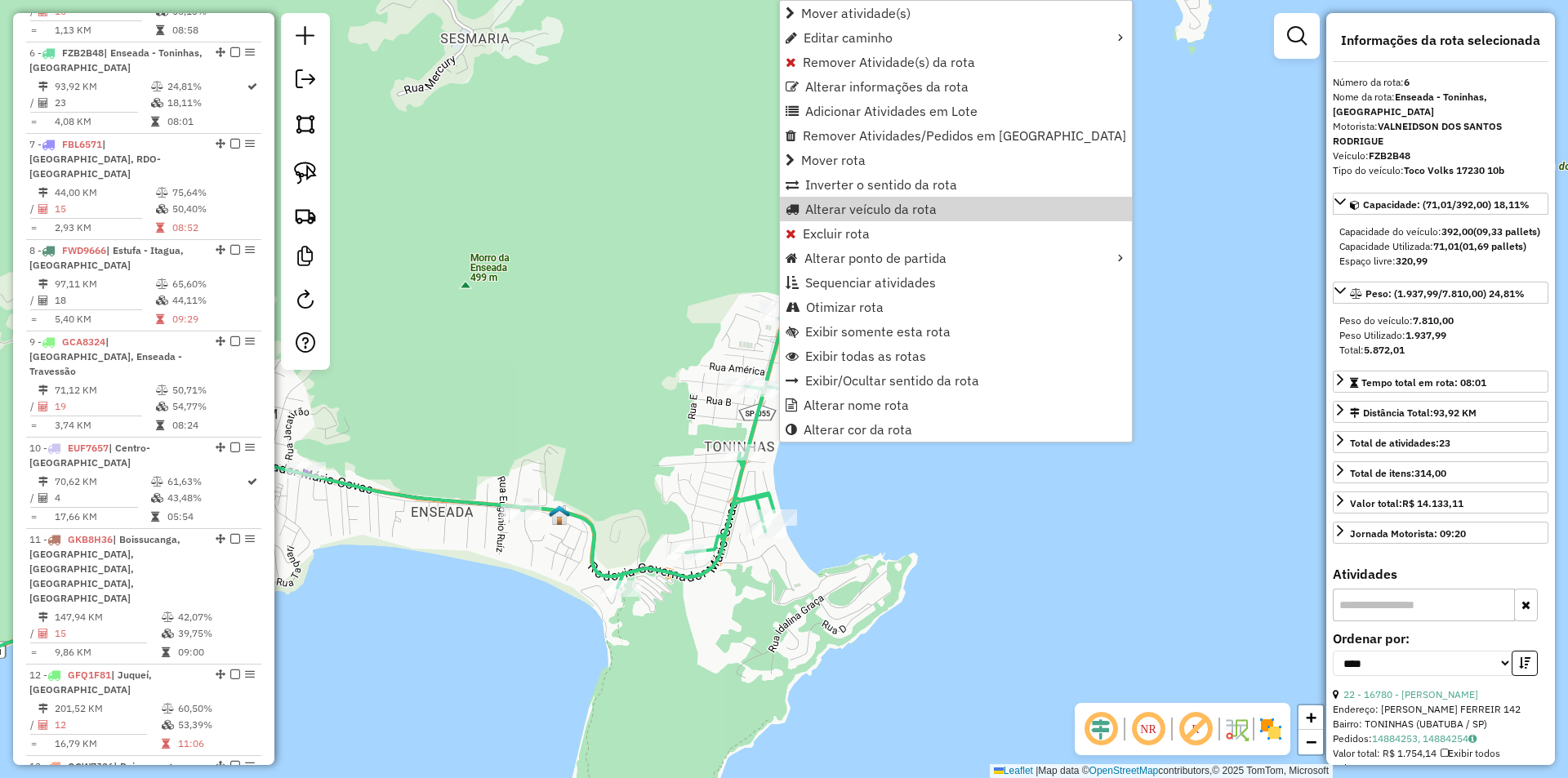
click at [559, 245] on div "Janela de atendimento Grade de atendimento Capacidade Transportadoras Veículos …" at bounding box center [784, 389] width 1568 height 778
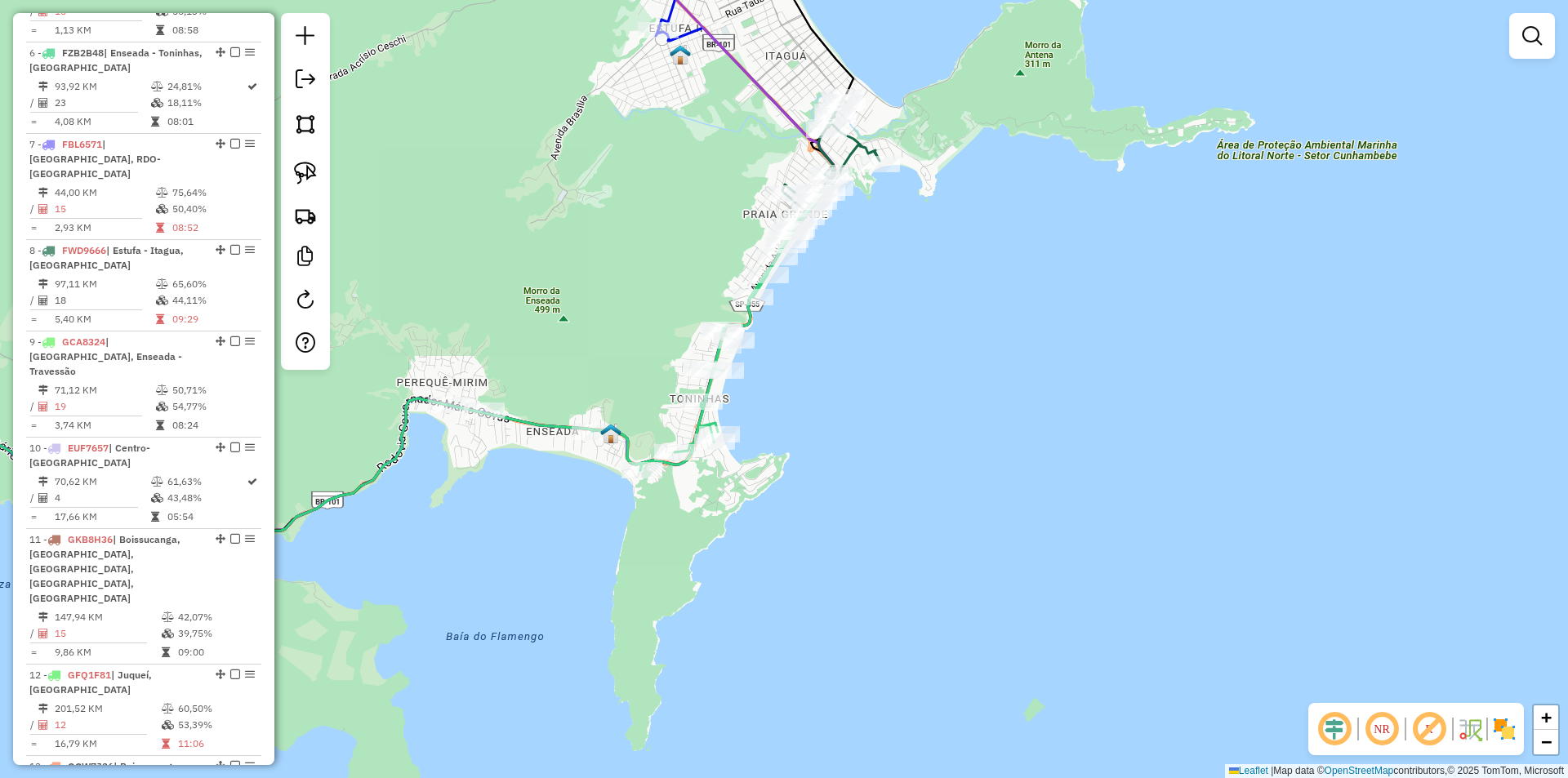
drag, startPoint x: 553, startPoint y: 518, endPoint x: 621, endPoint y: 521, distance: 68.1
click at [621, 521] on div "Janela de atendimento Grade de atendimento Capacidade Transportadoras Veículos …" at bounding box center [784, 389] width 1568 height 778
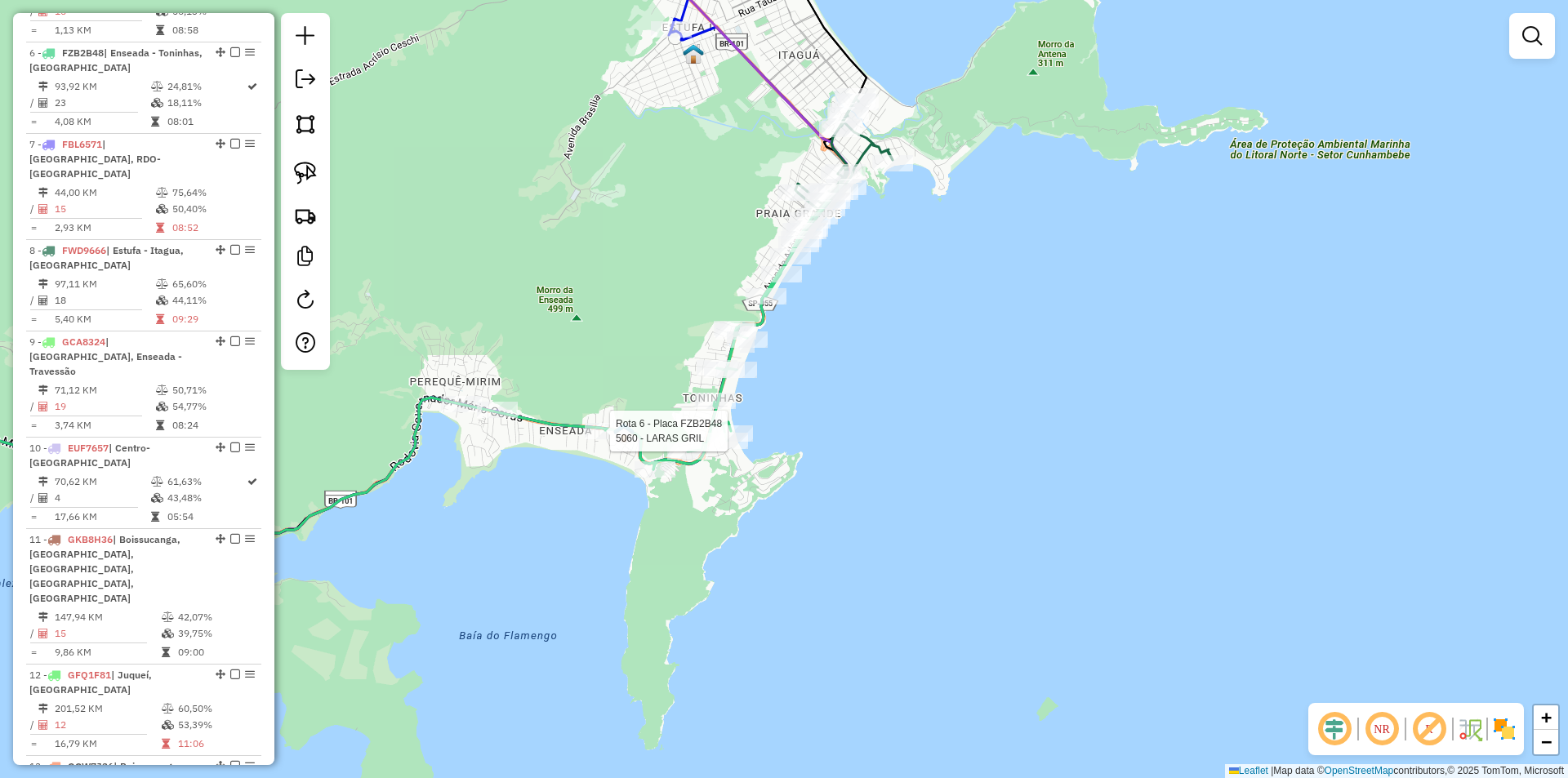
select select "*********"
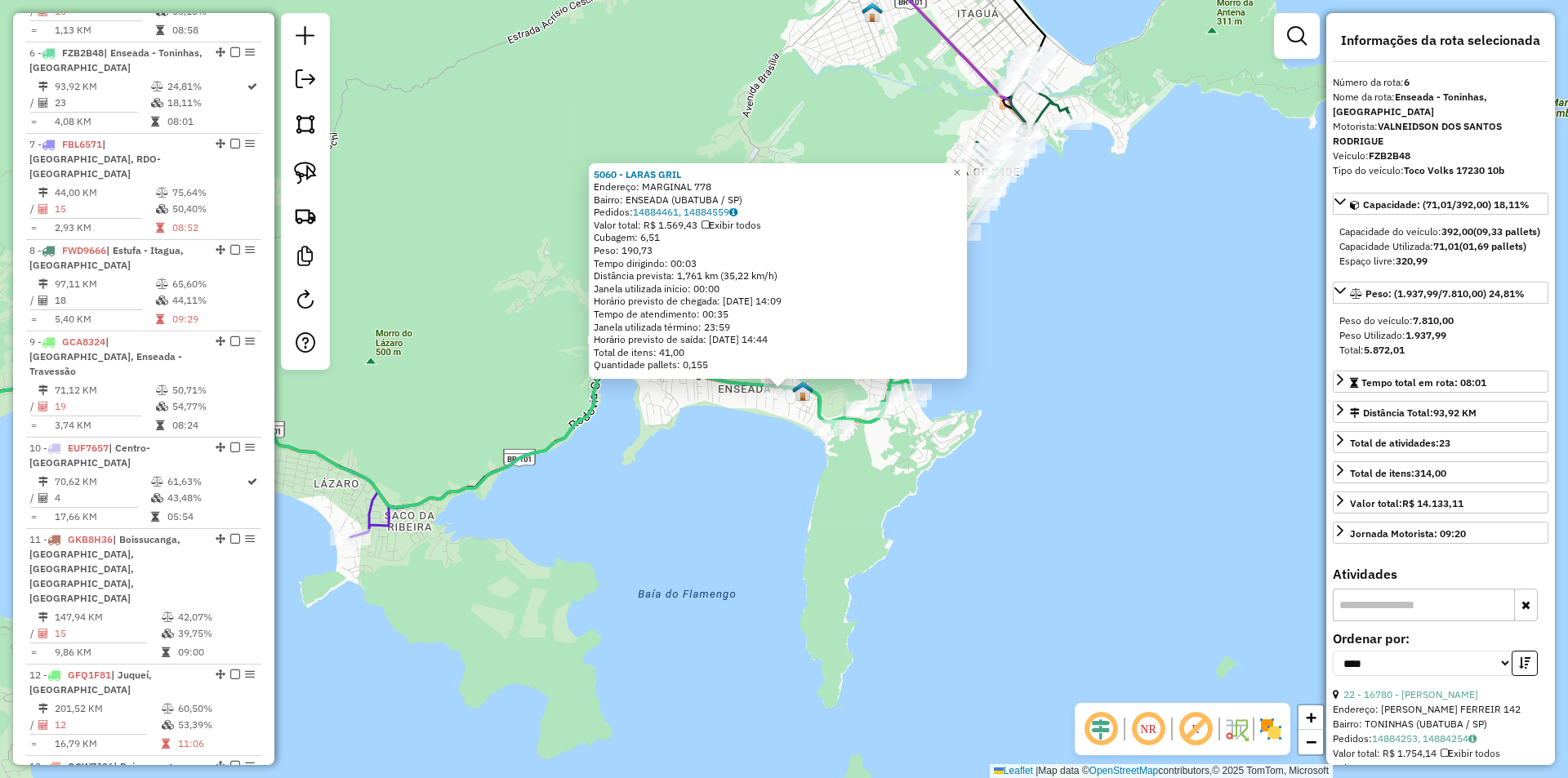
click at [543, 508] on div "5060 - LARAS GRIL Endereço: MARGINAL 778 Bairro: ENSEADA (UBATUBA / SP) Pedidos…" at bounding box center [784, 389] width 1568 height 778
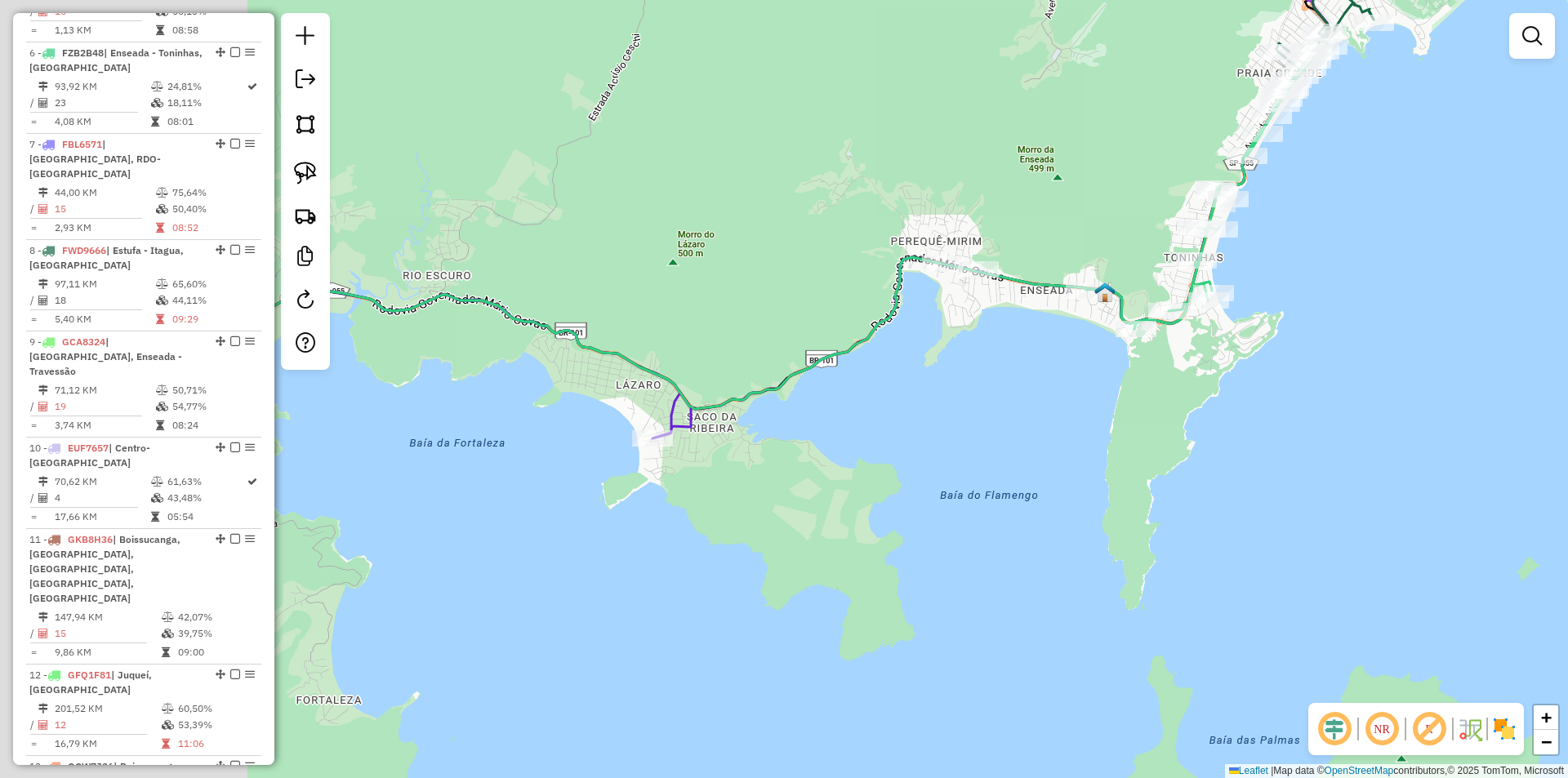
click at [837, 438] on div "Janela de atendimento Grade de atendimento Capacidade Transportadoras Veículos …" at bounding box center [784, 389] width 1568 height 778
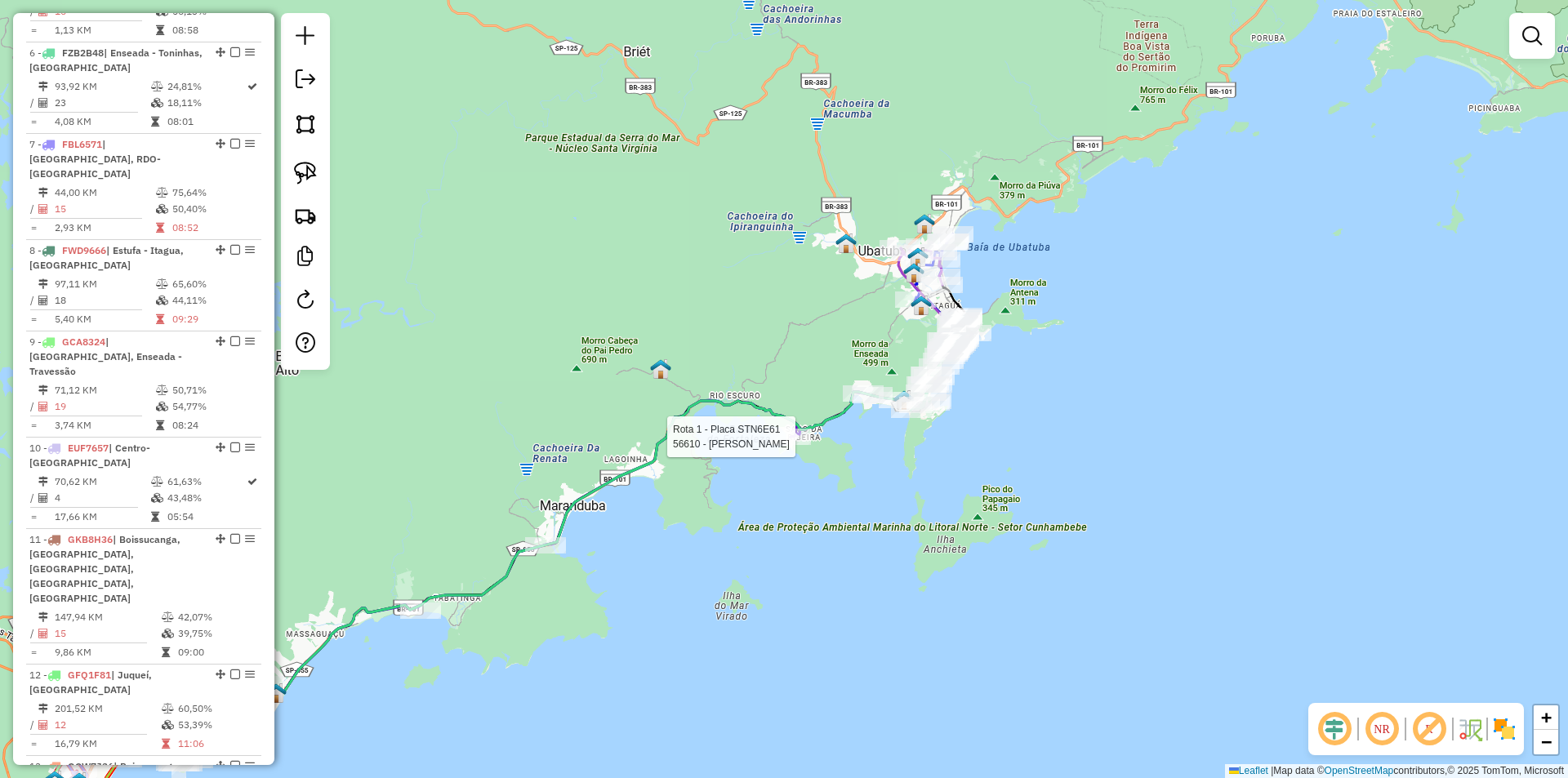
select select "*********"
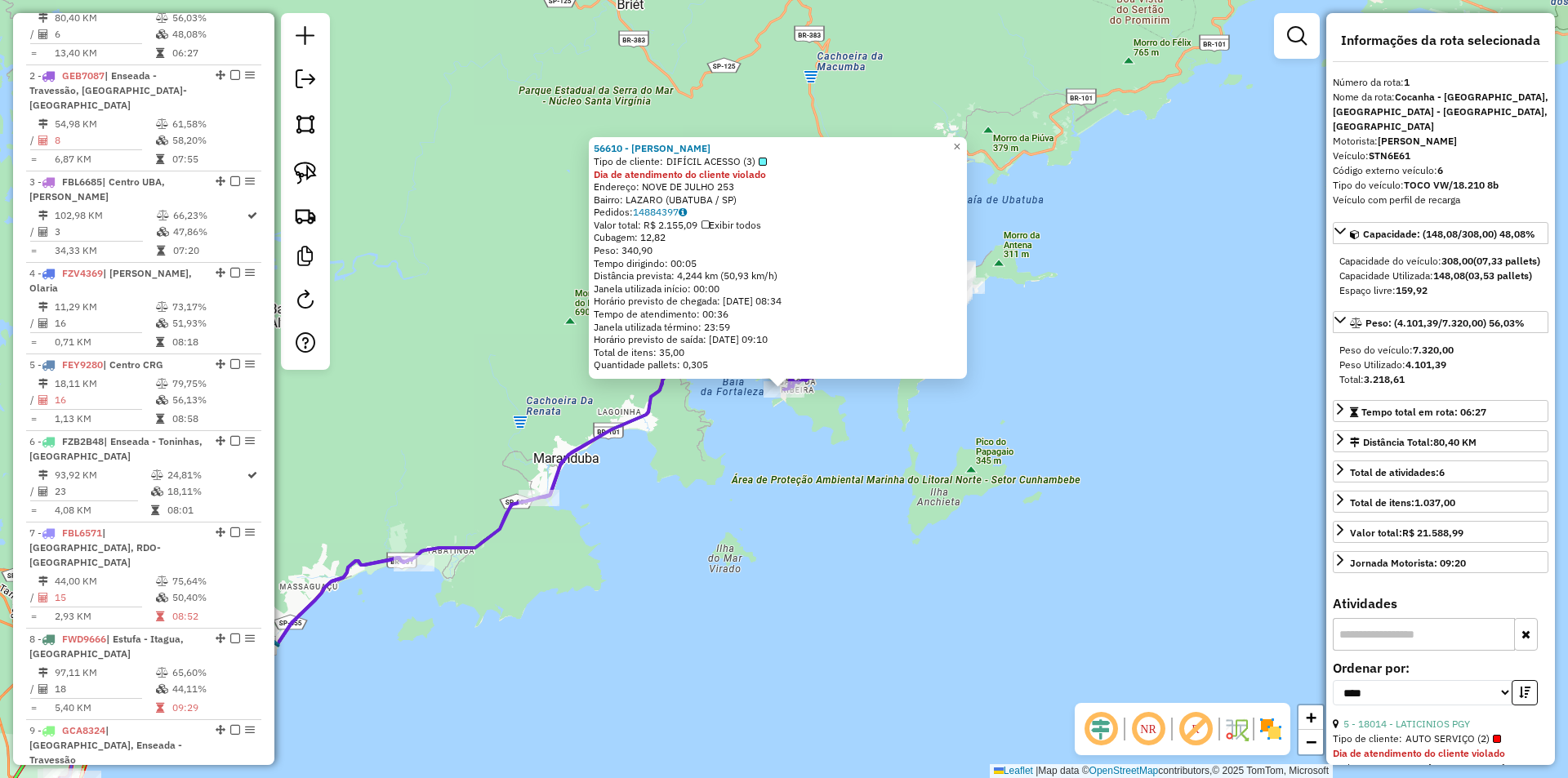
scroll to position [666, 0]
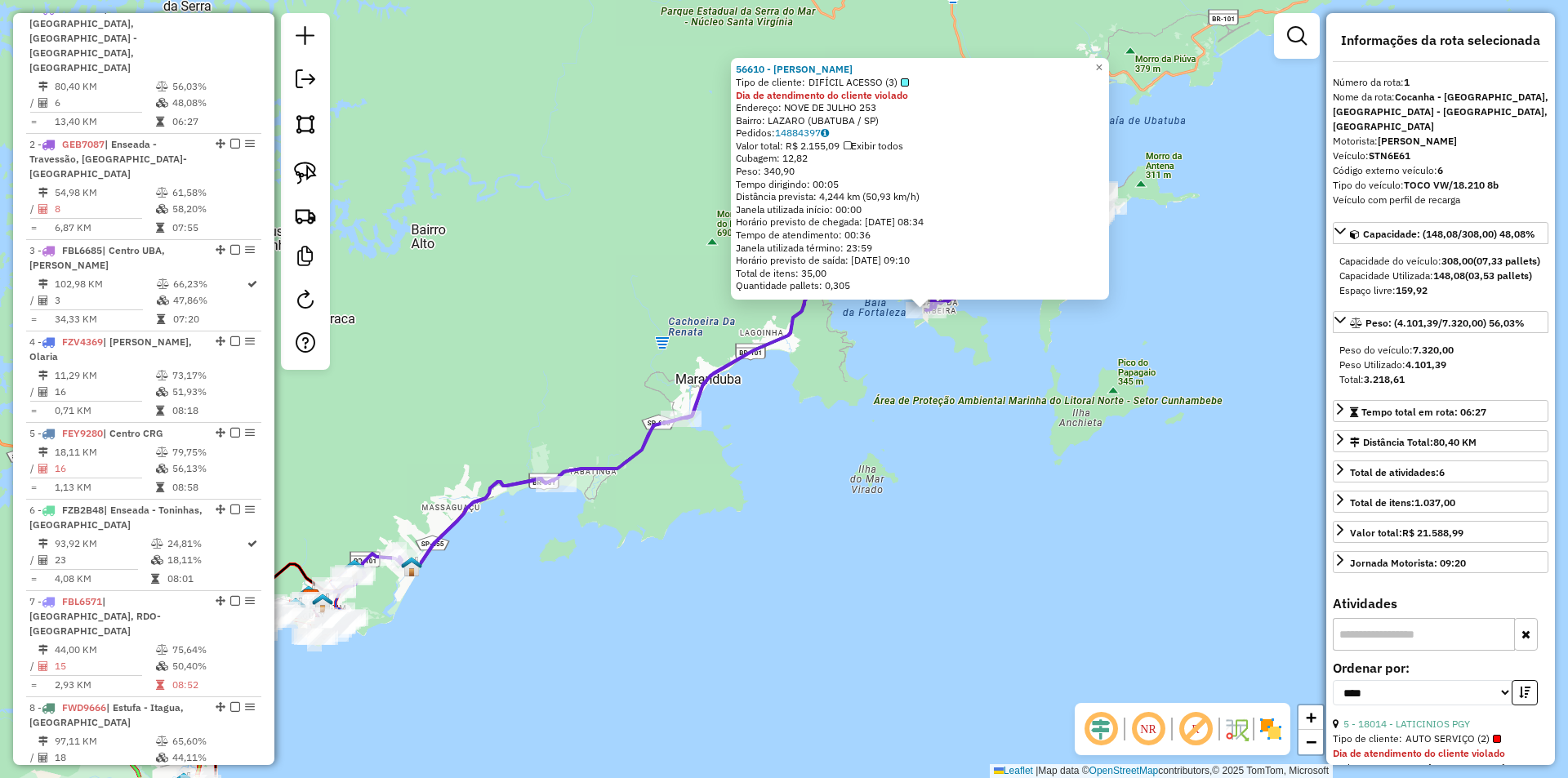
drag, startPoint x: 798, startPoint y: 568, endPoint x: 1244, endPoint y: 363, distance: 490.9
click at [1244, 363] on div "56610 - BAR PEREZ Tipo de cliente: DIFÍCIL ACESSO (3) Dia de atendimento do cli…" at bounding box center [784, 389] width 1568 height 778
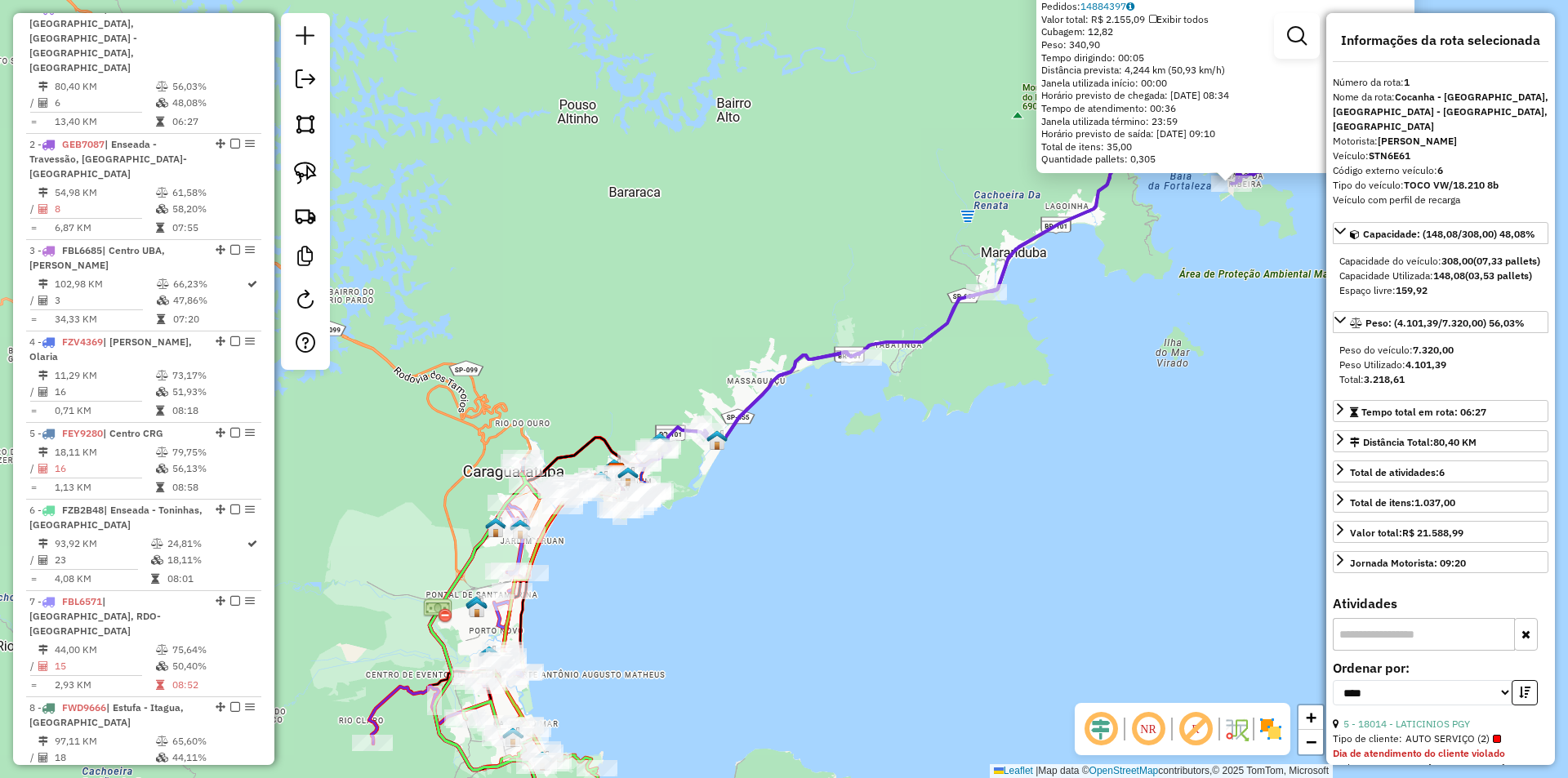
click at [1001, 510] on div "56610 - BAR PEREZ Tipo de cliente: DIFÍCIL ACESSO (3) Dia de atendimento do cli…" at bounding box center [784, 389] width 1568 height 778
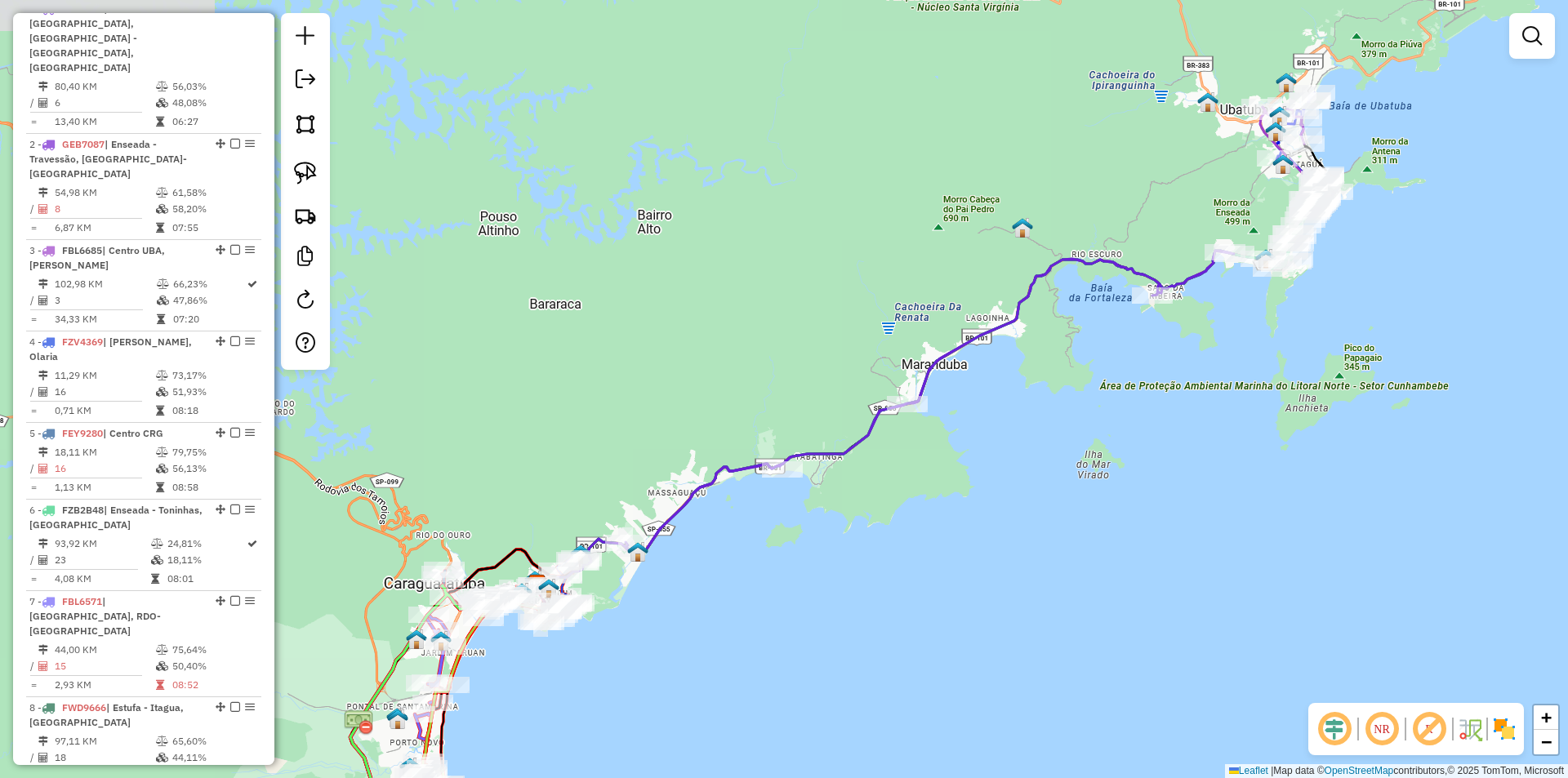
drag, startPoint x: 1119, startPoint y: 329, endPoint x: 1039, endPoint y: 444, distance: 140.1
click at [1039, 444] on div "Janela de atendimento Grade de atendimento Capacidade Transportadoras Veículos …" at bounding box center [784, 389] width 1568 height 778
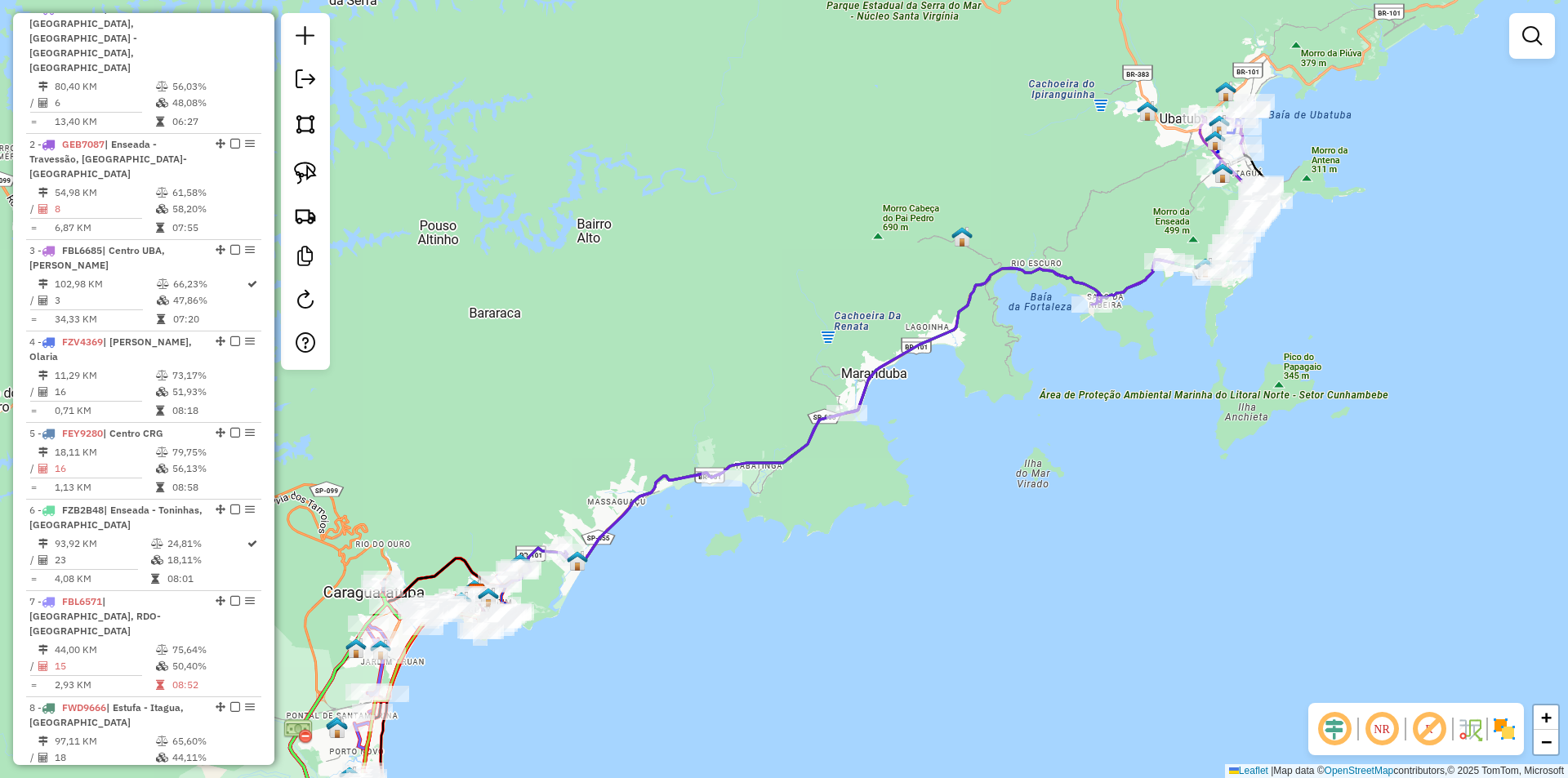
drag, startPoint x: 958, startPoint y: 391, endPoint x: 918, endPoint y: 425, distance: 52.5
click at [918, 425] on div "Janela de atendimento Grade de atendimento Capacidade Transportadoras Veículos …" at bounding box center [784, 389] width 1568 height 778
drag, startPoint x: 1064, startPoint y: 354, endPoint x: 954, endPoint y: 445, distance: 142.8
click at [954, 445] on div "Janela de atendimento Grade de atendimento Capacidade Transportadoras Veículos …" at bounding box center [784, 389] width 1568 height 778
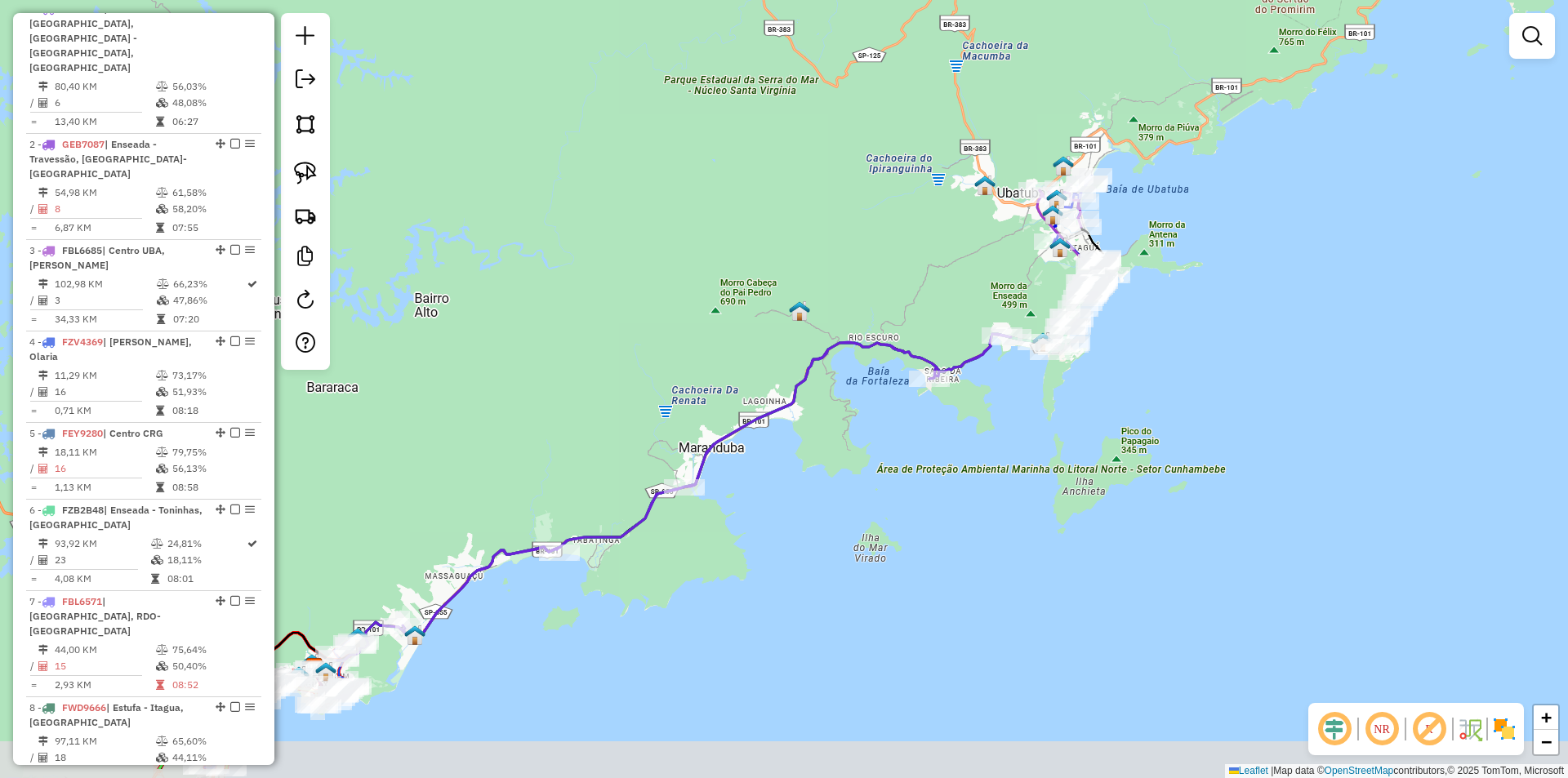
drag, startPoint x: 773, startPoint y: 552, endPoint x: 868, endPoint y: 465, distance: 128.8
click at [882, 465] on div "Janela de atendimento Grade de atendimento Capacidade Transportadoras Veículos …" at bounding box center [784, 389] width 1568 height 778
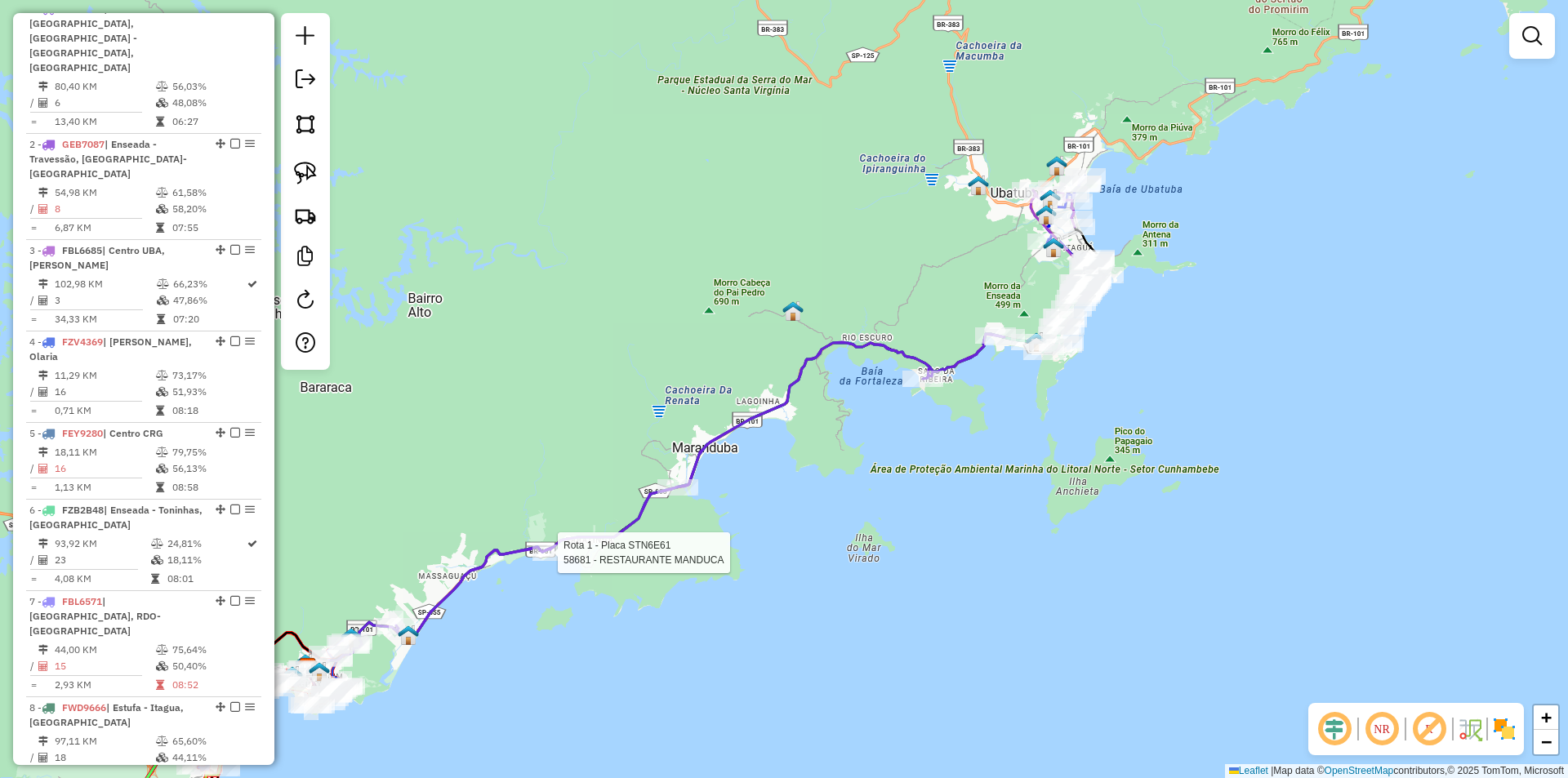
select select "*********"
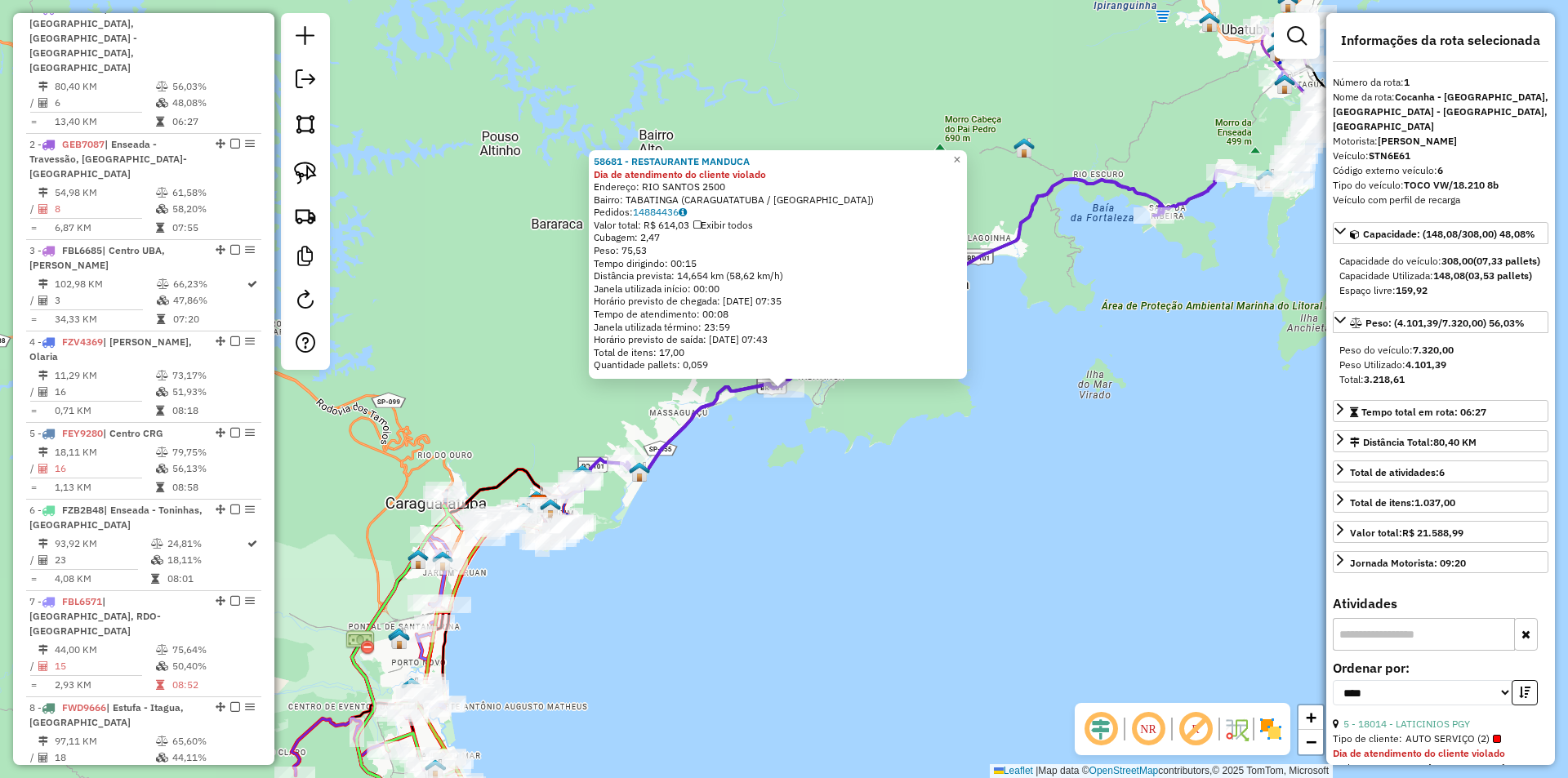
click at [820, 501] on div "58681 - RESTAURANTE MANDUCA Dia de atendimento do cliente violado Endereço: RIO…" at bounding box center [784, 389] width 1568 height 778
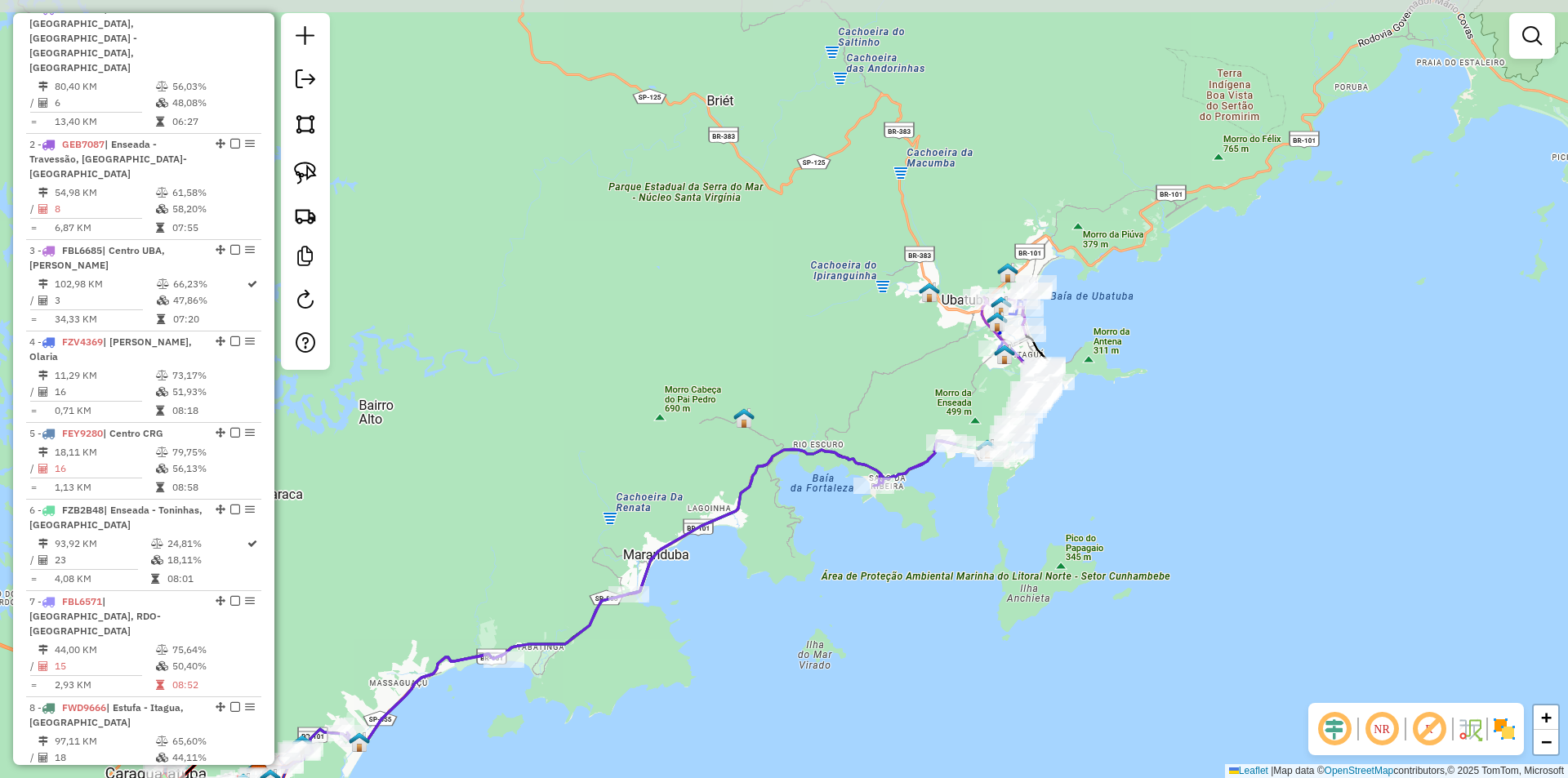
drag, startPoint x: 964, startPoint y: 454, endPoint x: 709, endPoint y: 690, distance: 347.4
click at [709, 690] on div "Janela de atendimento Grade de atendimento Capacidade Transportadoras Veículos …" at bounding box center [784, 389] width 1568 height 778
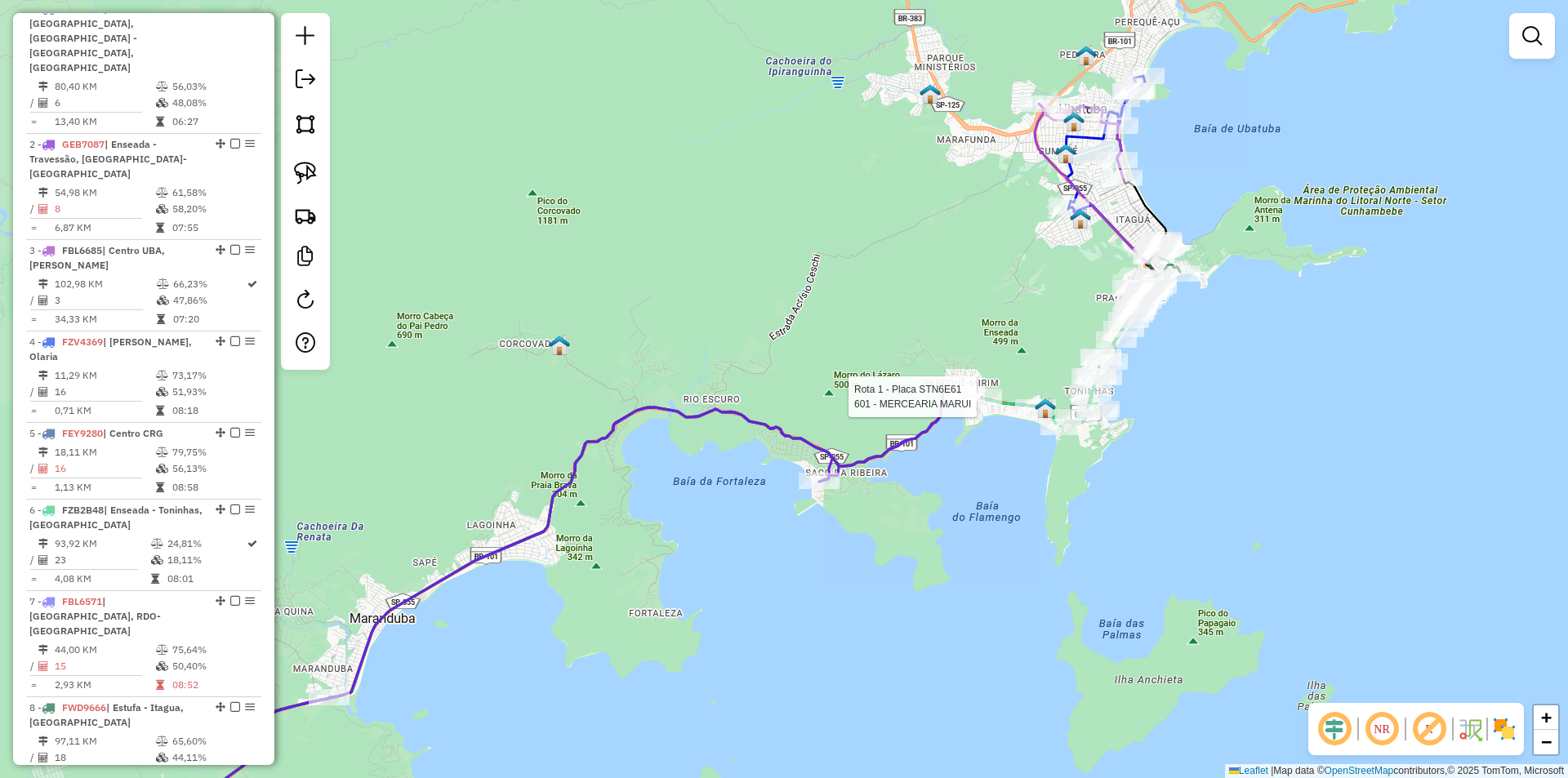
select select "*********"
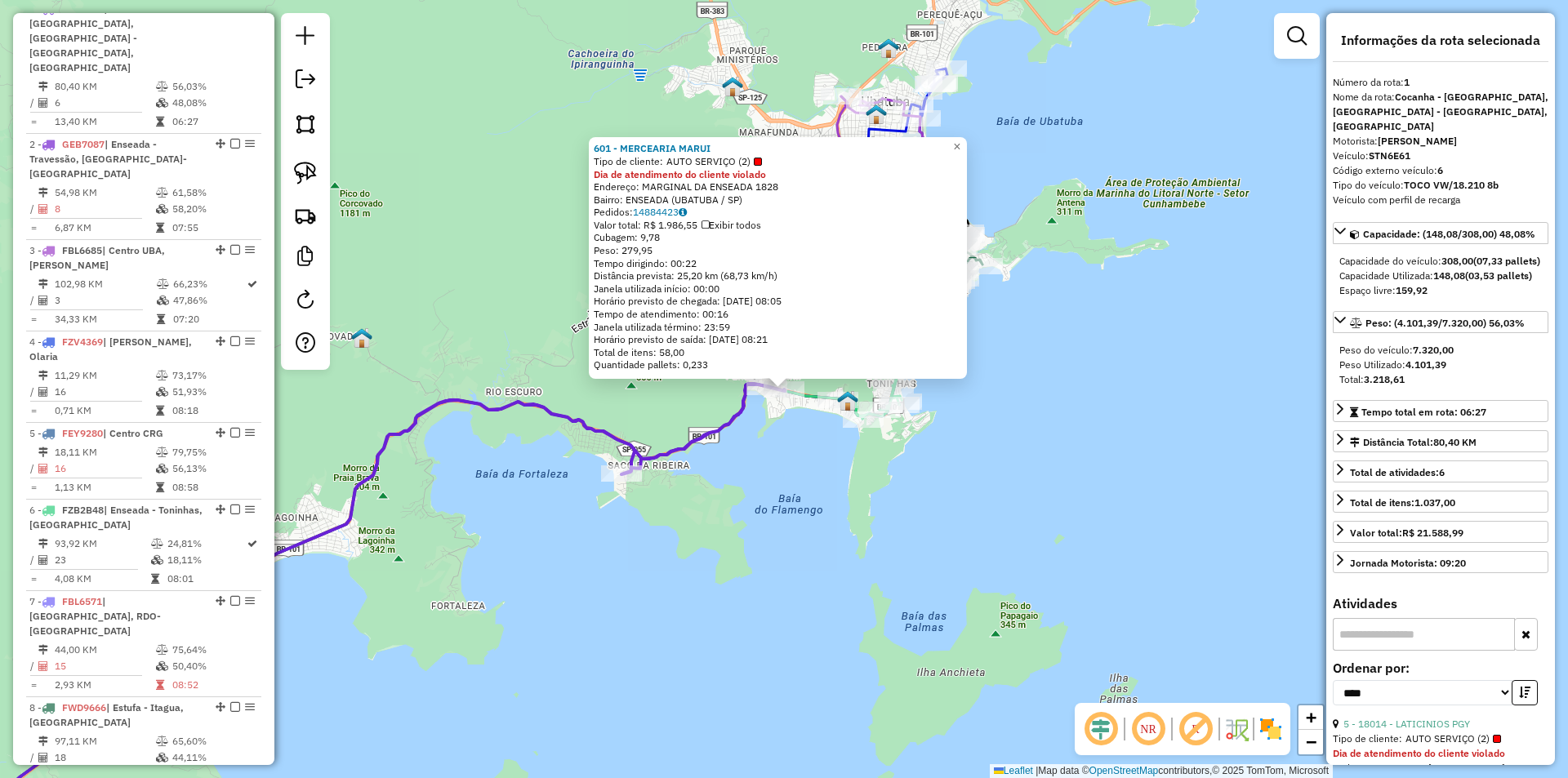
click at [723, 556] on div "601 - MERCEARIA MARUI Tipo de cliente: AUTO SERVIÇO (2) Dia de atendimento do c…" at bounding box center [784, 389] width 1568 height 778
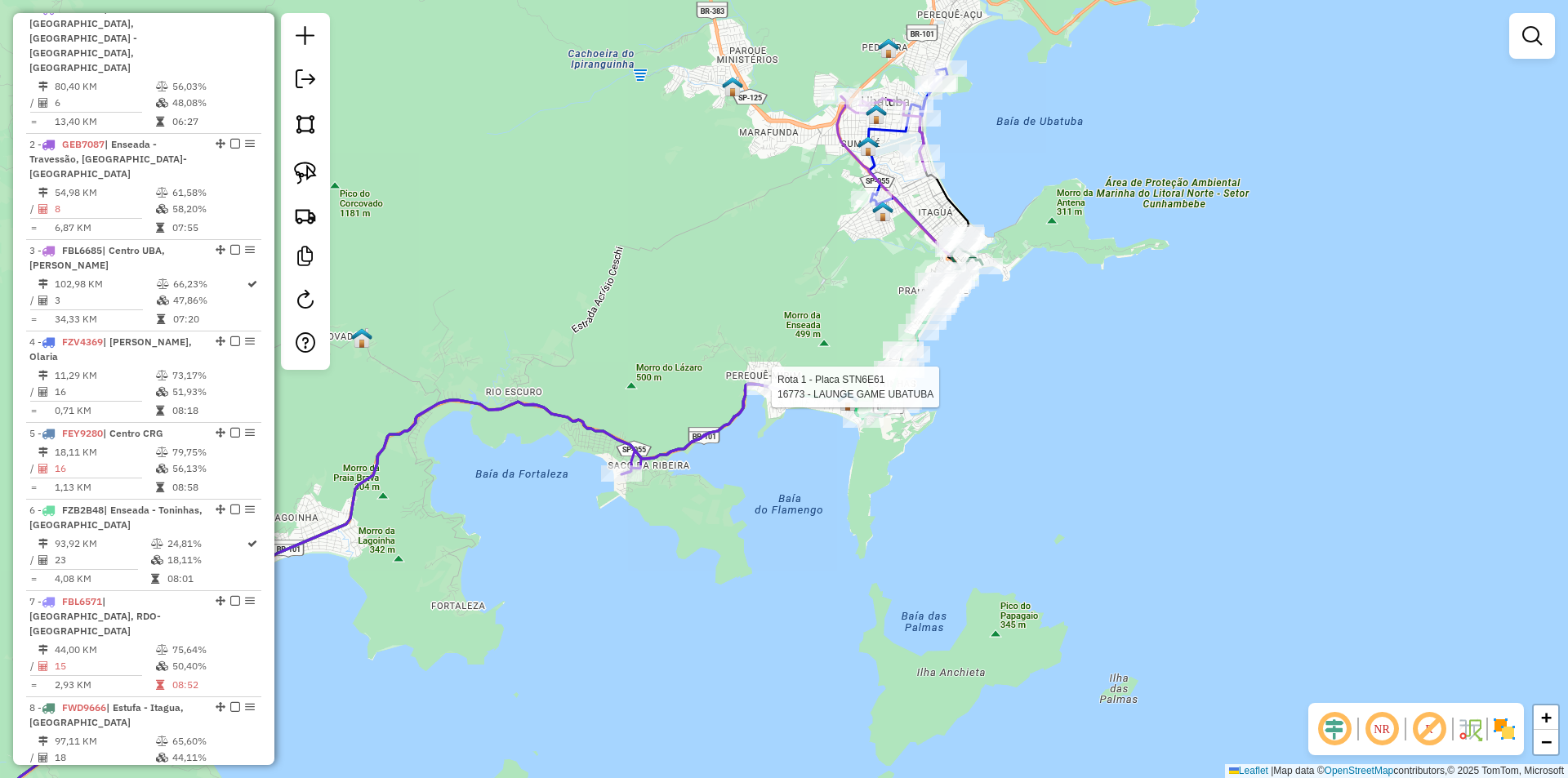
select select "*********"
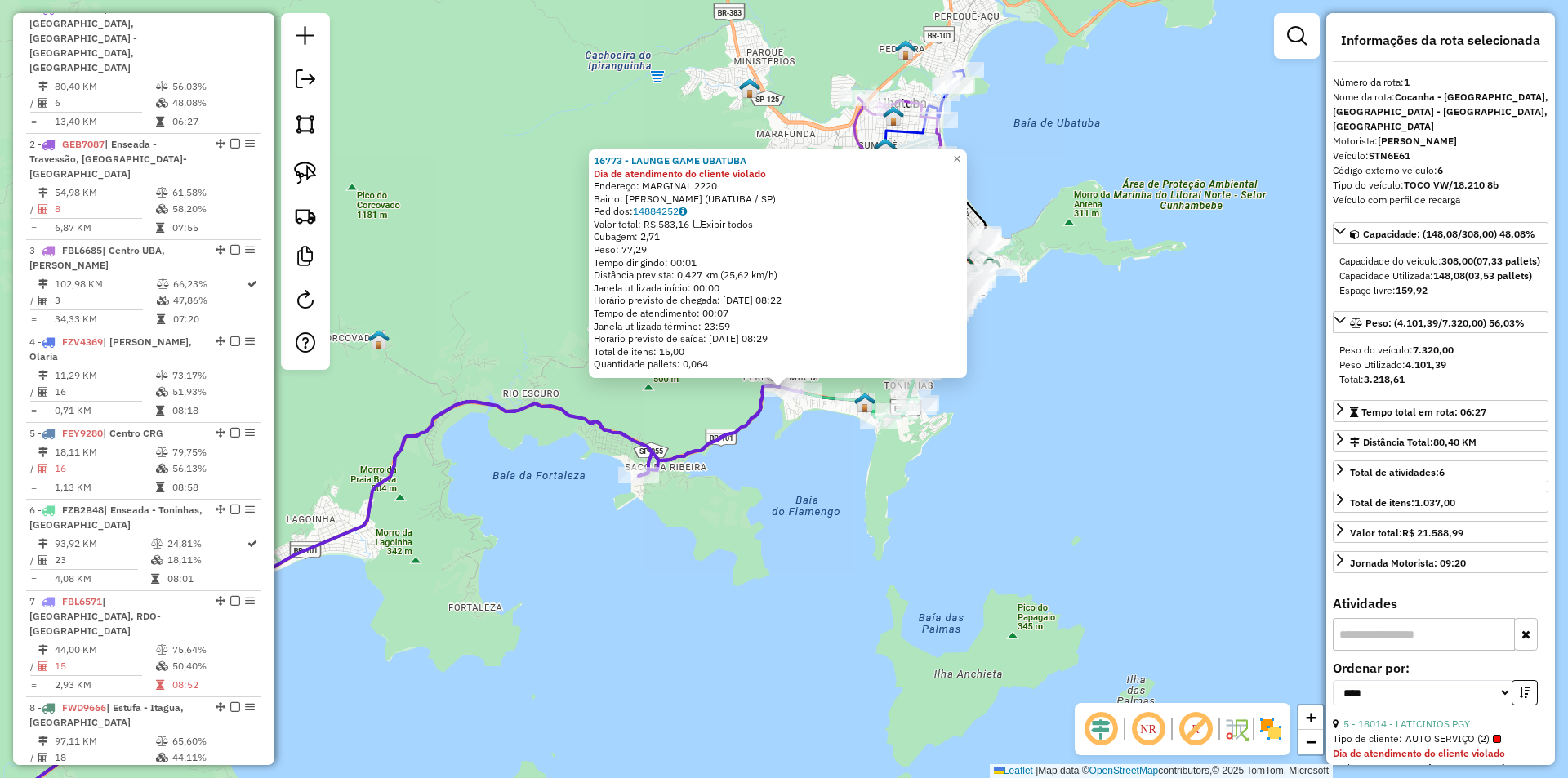
click at [653, 631] on div "16773 - LAUNGE GAME UBATUBA Dia de atendimento do cliente violado Endereço: MAR…" at bounding box center [784, 389] width 1568 height 778
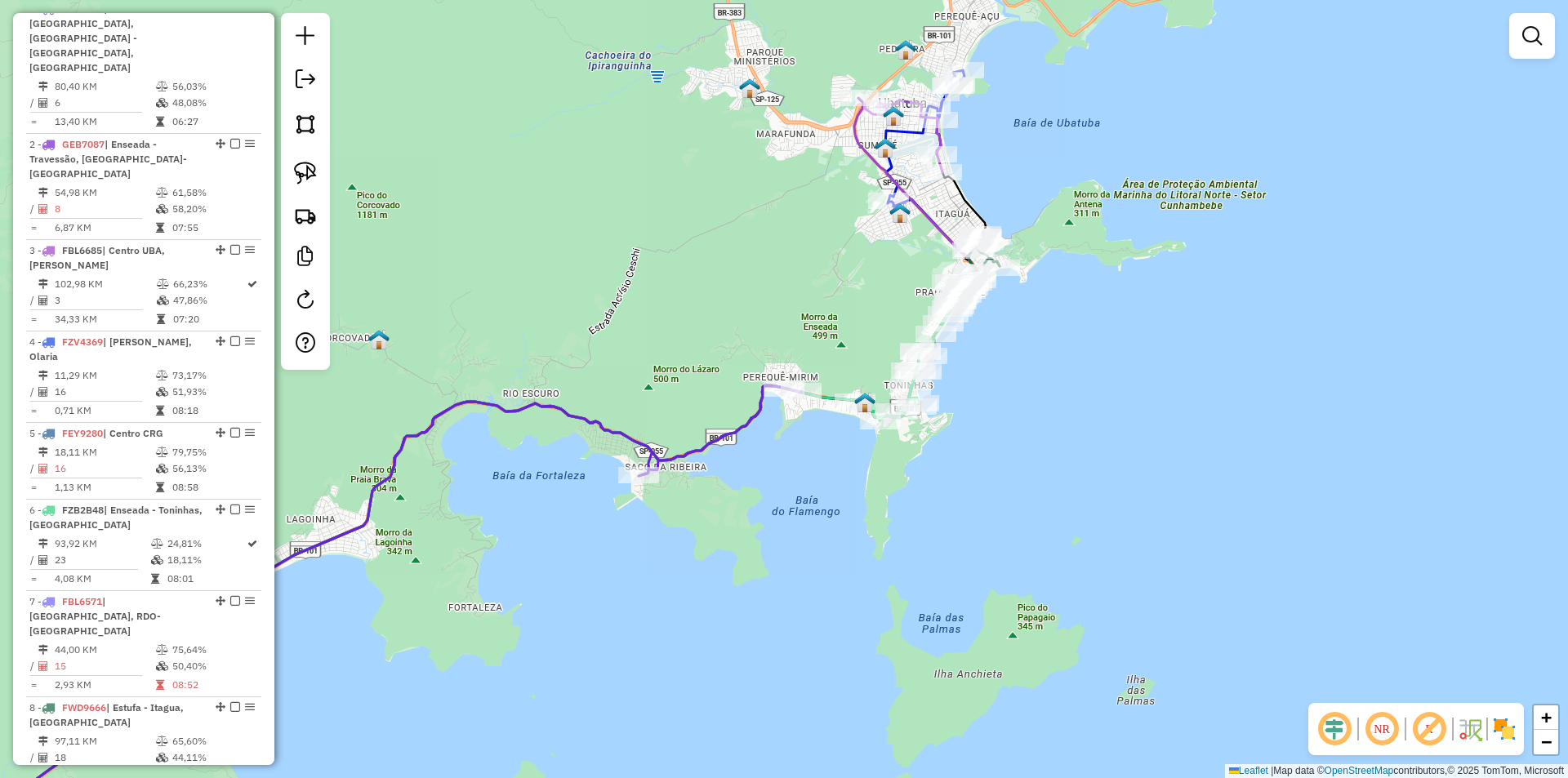
drag, startPoint x: 526, startPoint y: 645, endPoint x: 1018, endPoint y: 407, distance: 546.5
click at [1010, 408] on div "Janela de atendimento Grade de atendimento Capacidade Transportadoras Veículos …" at bounding box center [784, 389] width 1568 height 778
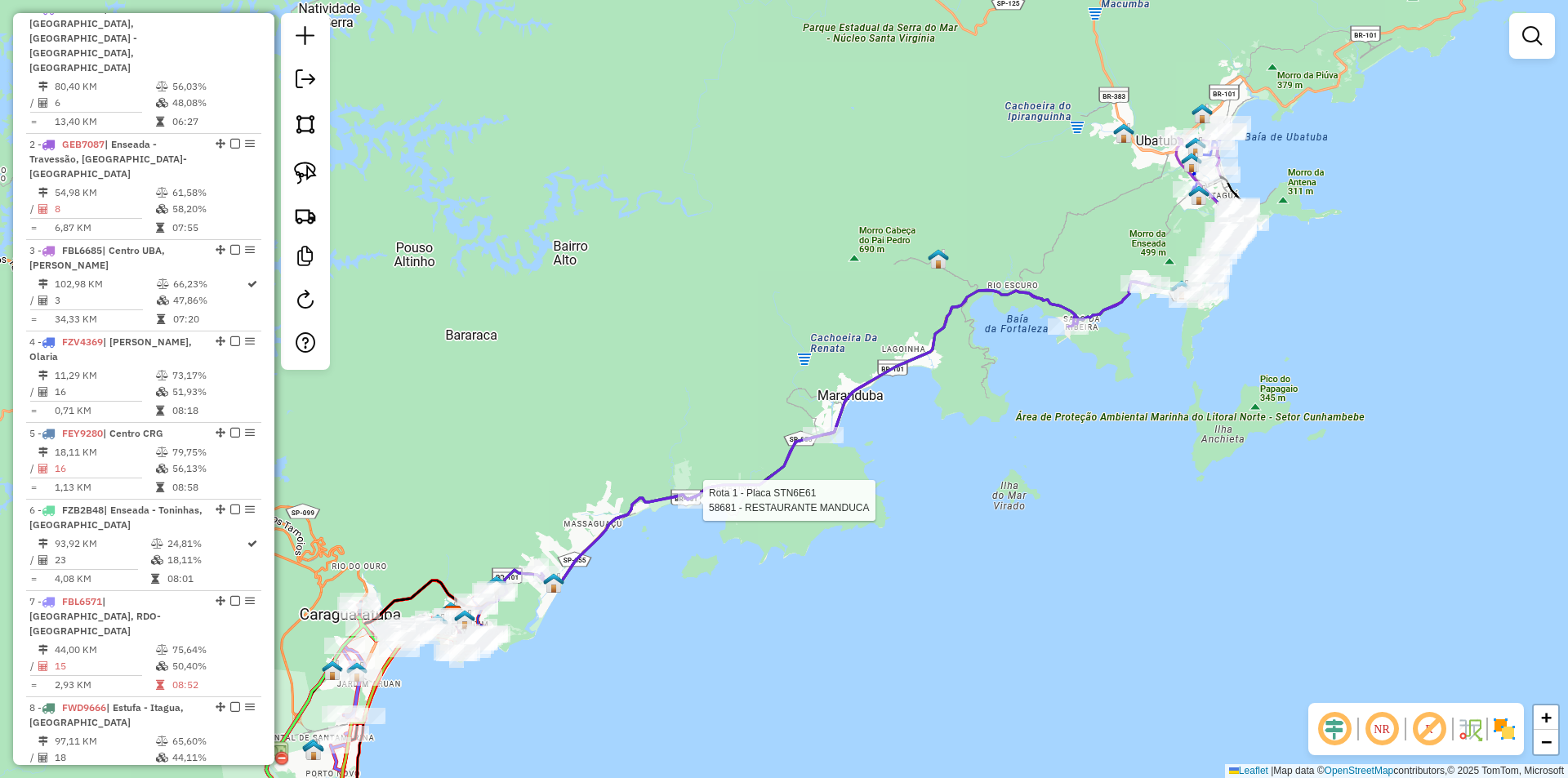
select select "*********"
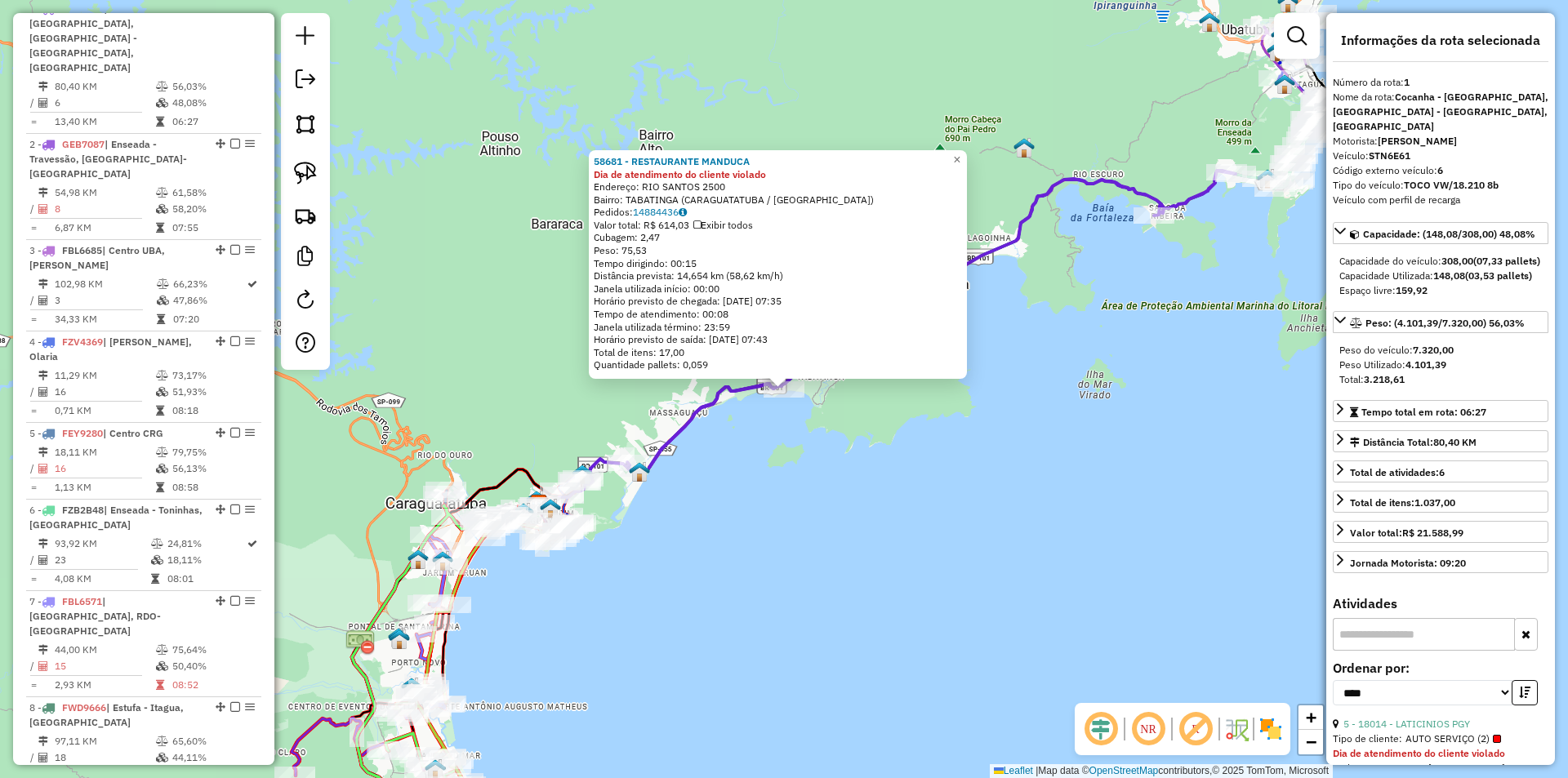
click at [762, 528] on div "58681 - RESTAURANTE MANDUCA Dia de atendimento do cliente violado Endereço: RIO…" at bounding box center [784, 389] width 1568 height 778
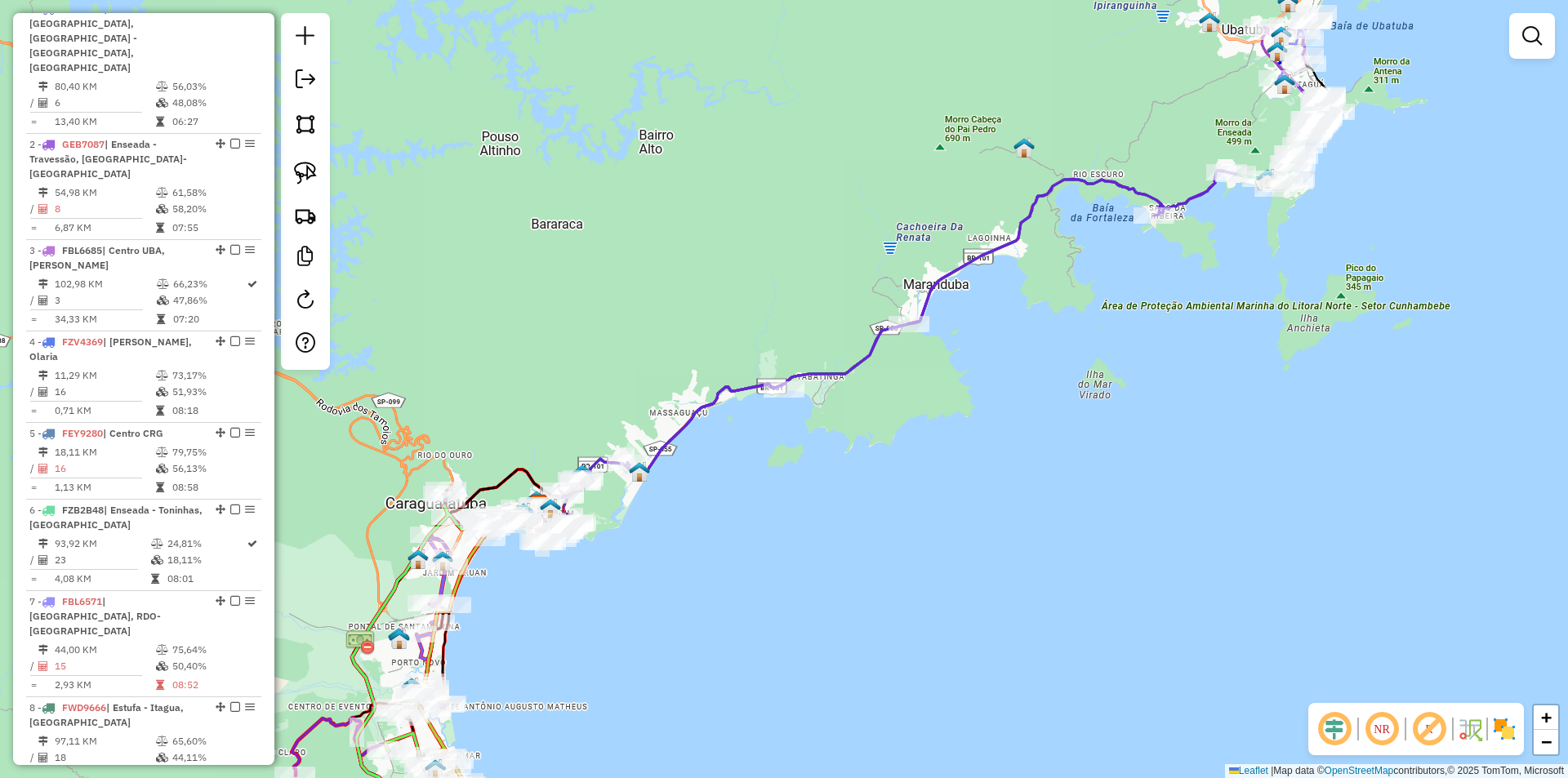
click at [905, 315] on icon at bounding box center [931, 321] width 608 height 301
select select "*********"
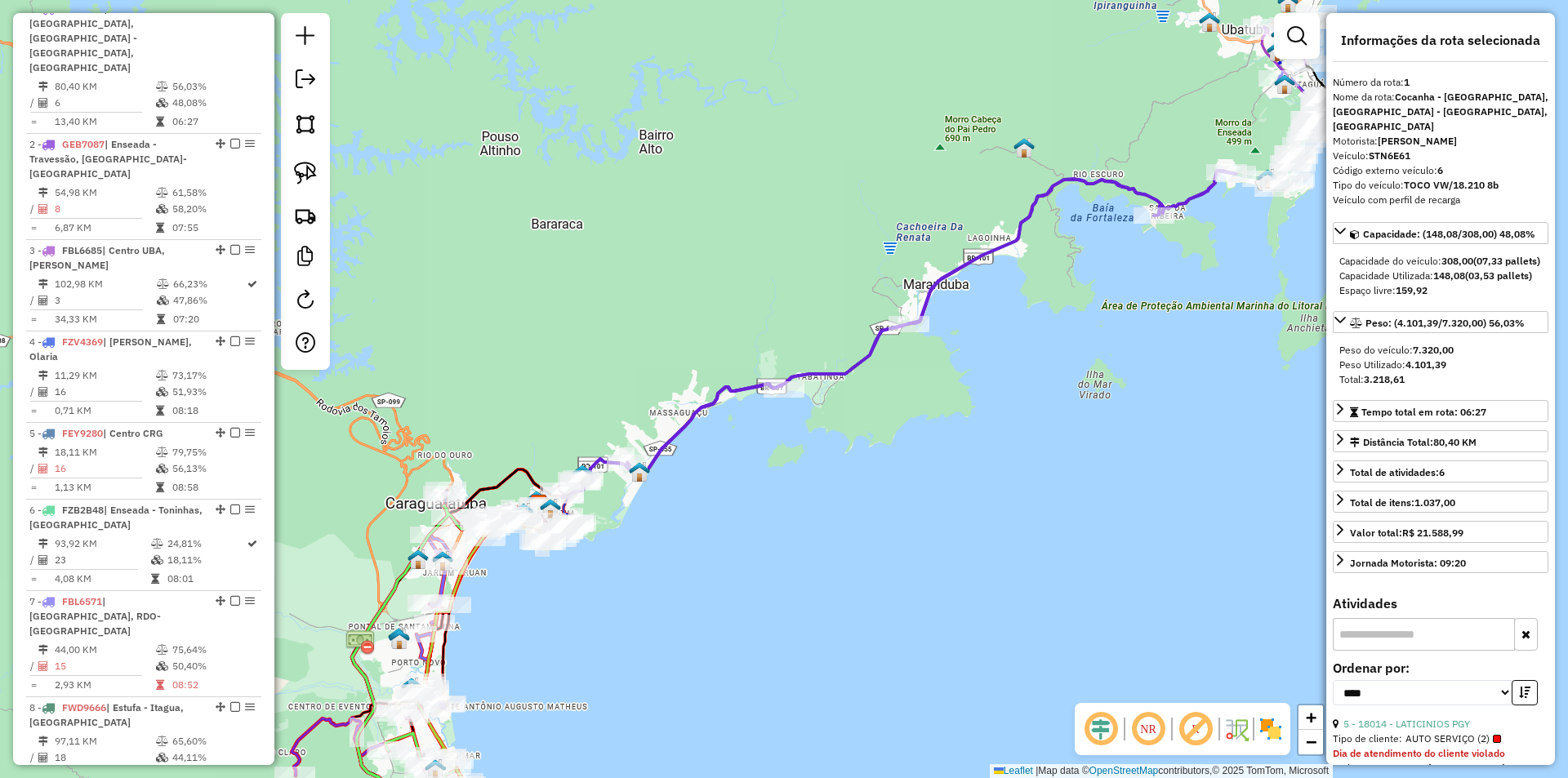
drag, startPoint x: 917, startPoint y: 399, endPoint x: 920, endPoint y: 364, distance: 35.1
click at [919, 399] on div "Janela de atendimento Grade de atendimento Capacidade Transportadoras Veículos …" at bounding box center [784, 389] width 1568 height 778
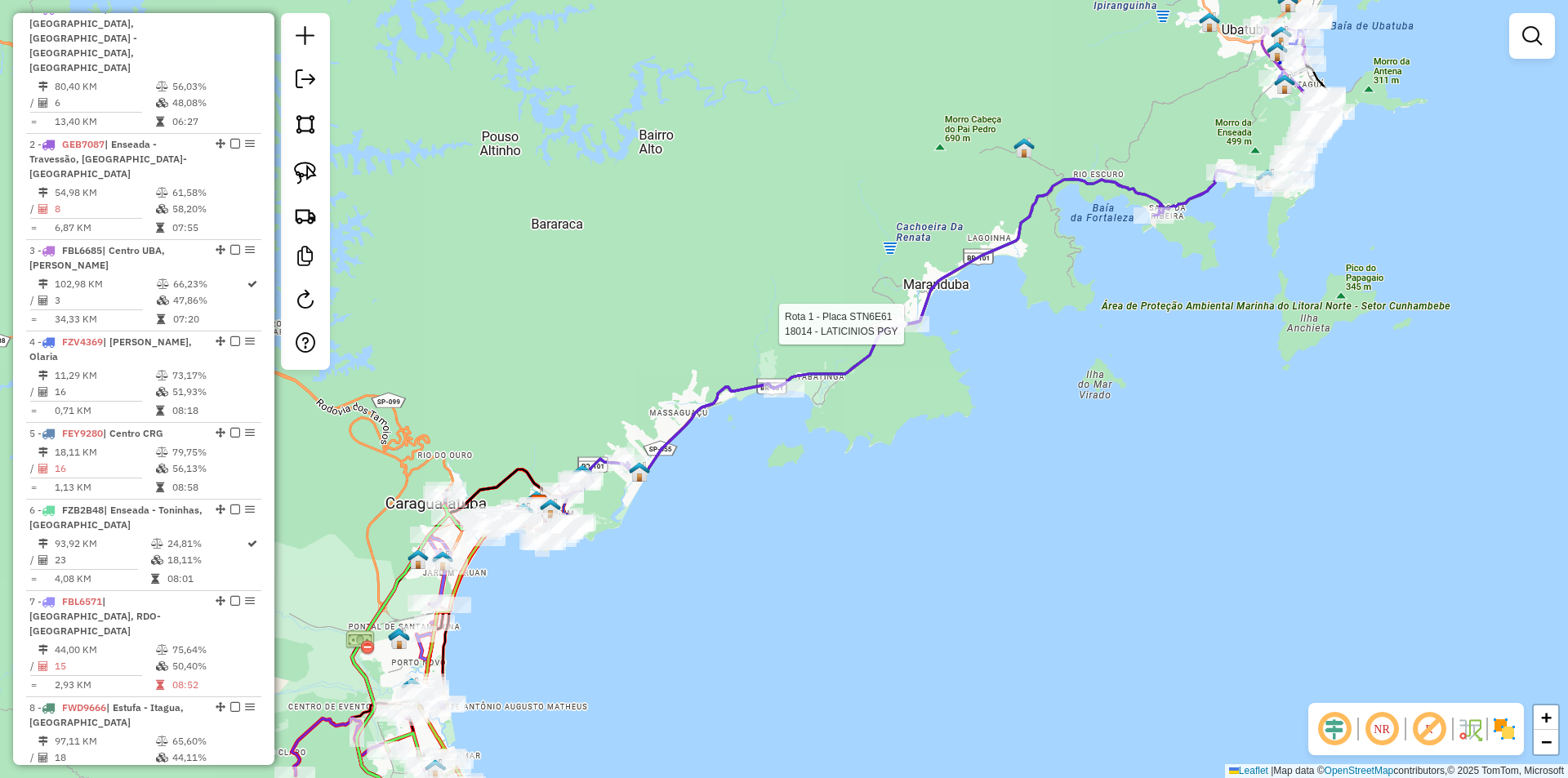
select select "*********"
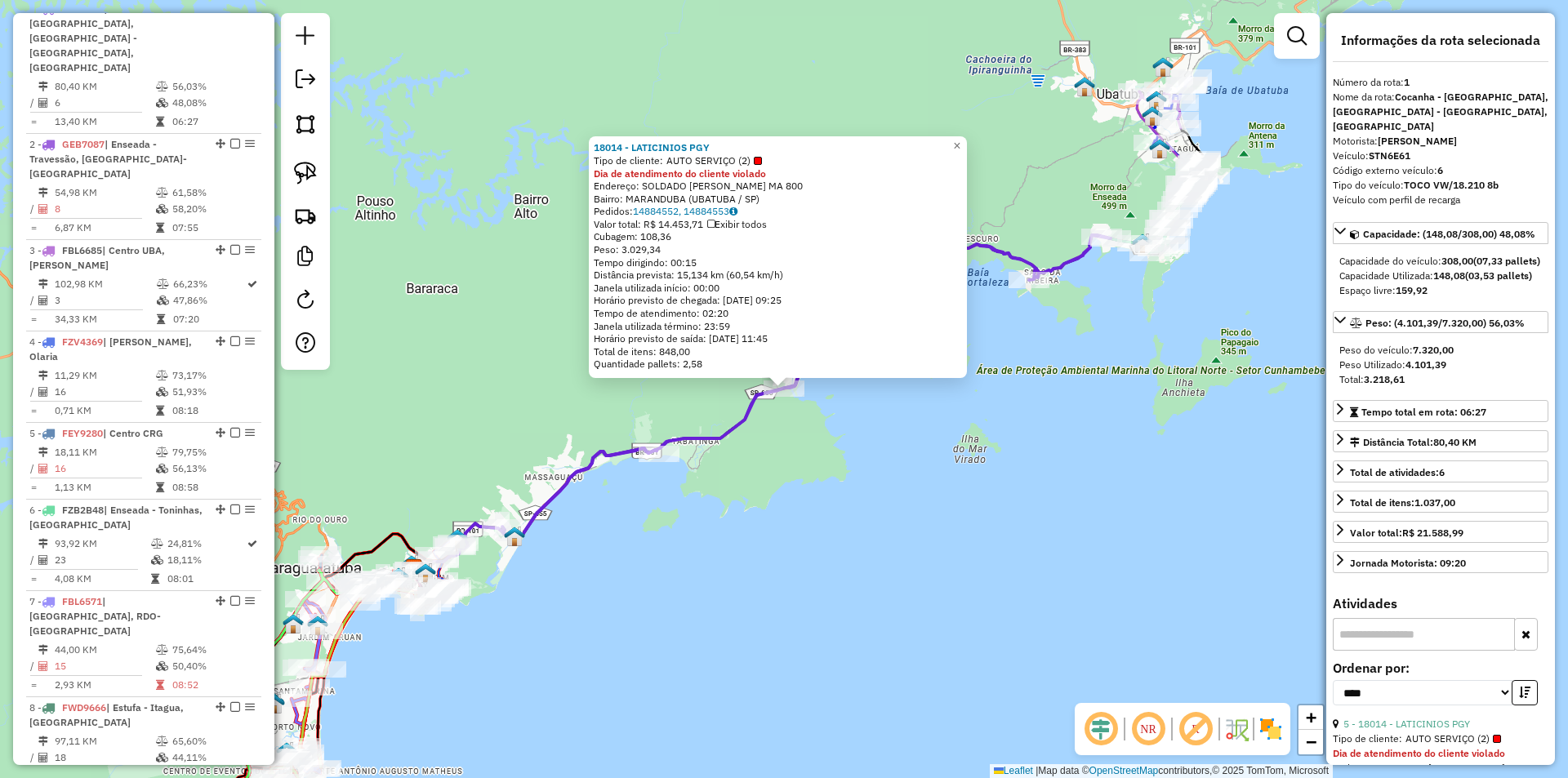
click at [820, 541] on div "18014 - LATICINIOS PGY Tipo de cliente: AUTO SERVIÇO (2) Dia de atendimento do …" at bounding box center [784, 389] width 1568 height 778
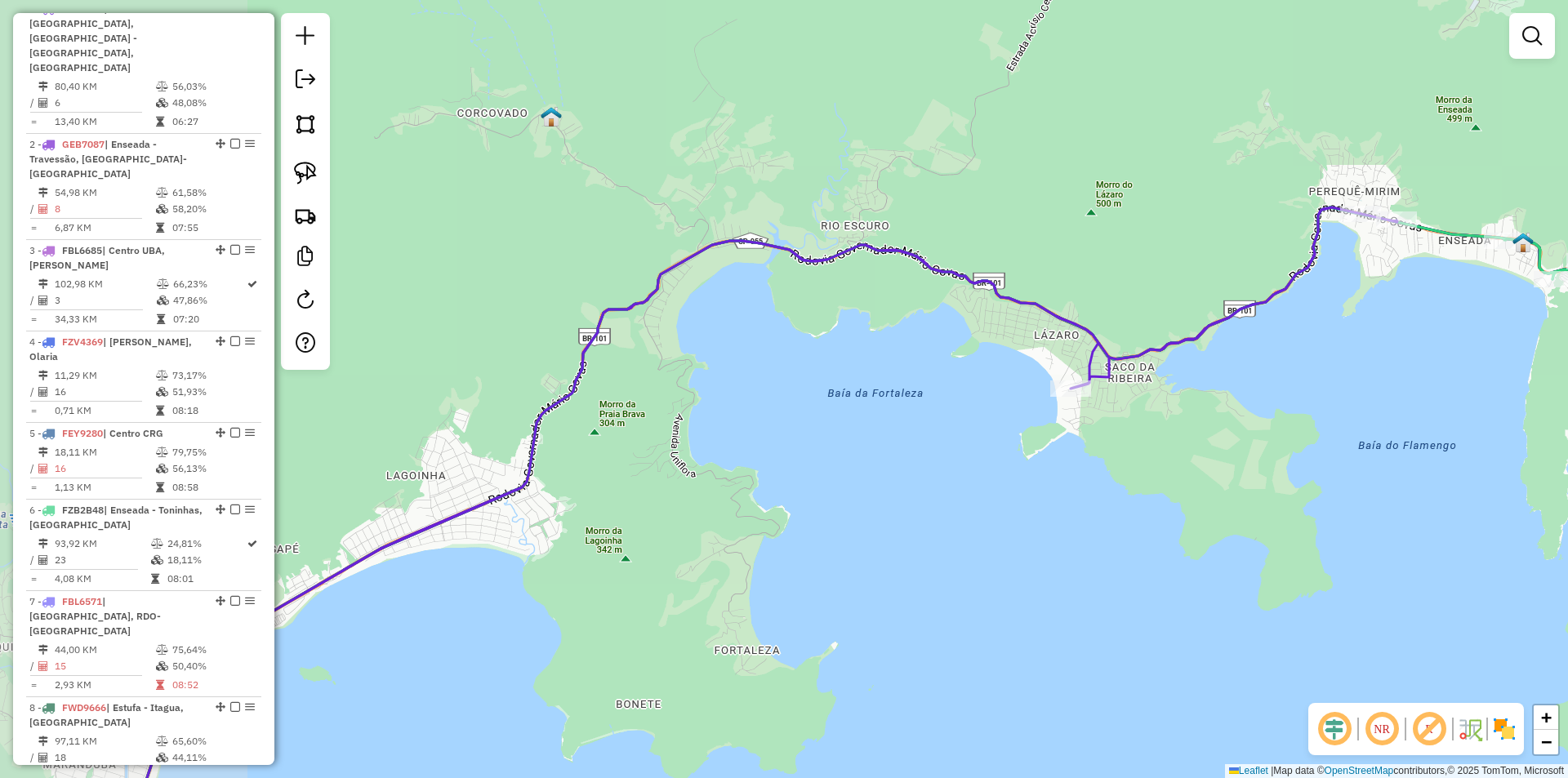
drag, startPoint x: 610, startPoint y: 552, endPoint x: 886, endPoint y: 494, distance: 282.0
click at [889, 493] on div "Janela de atendimento Grade de atendimento Capacidade Transportadoras Veículos …" at bounding box center [784, 389] width 1568 height 778
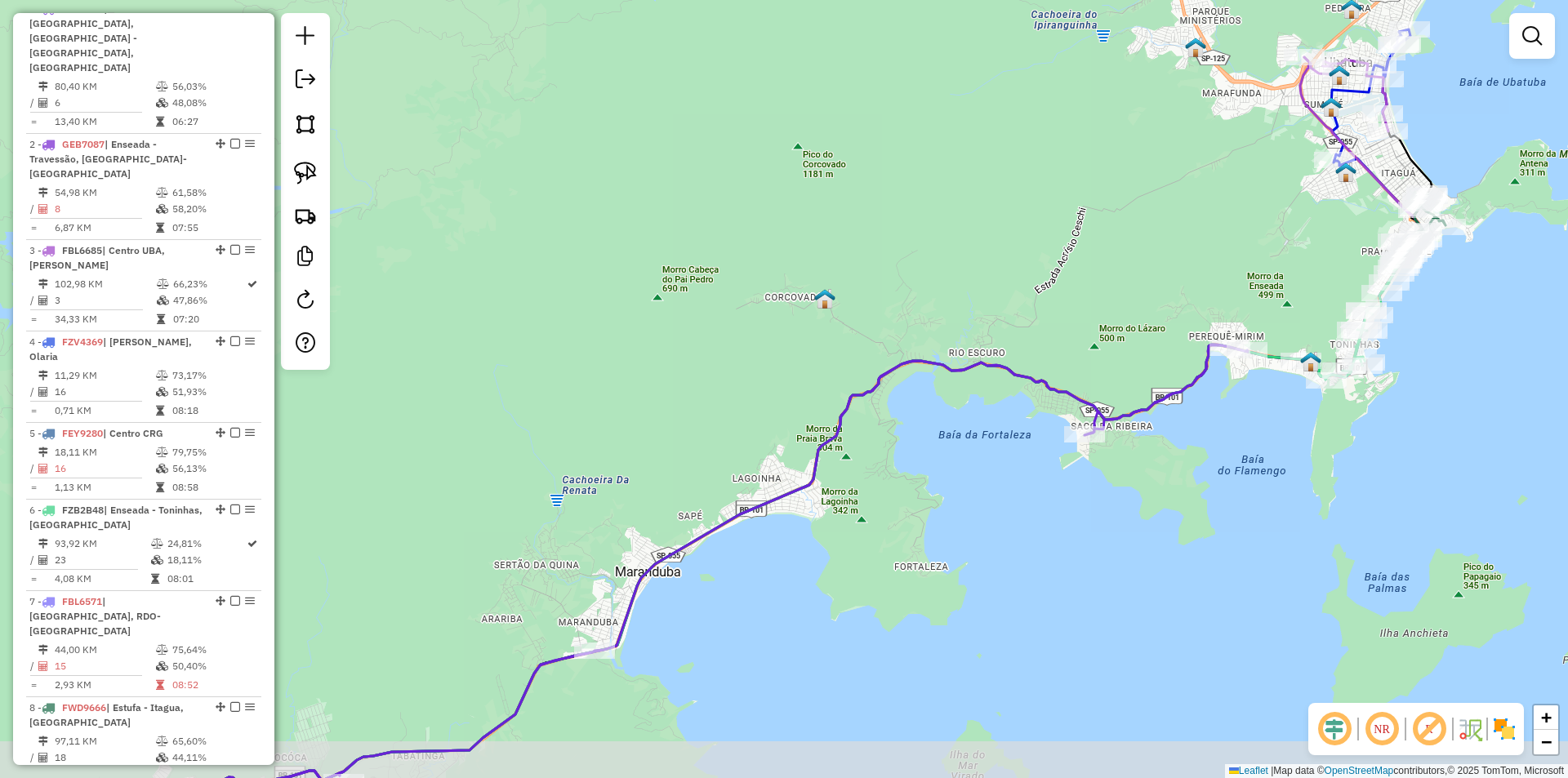
drag, startPoint x: 898, startPoint y: 612, endPoint x: 898, endPoint y: 569, distance: 43.0
click at [898, 569] on div "Janela de atendimento Grade de atendimento Capacidade Transportadoras Veículos …" at bounding box center [784, 389] width 1568 height 778
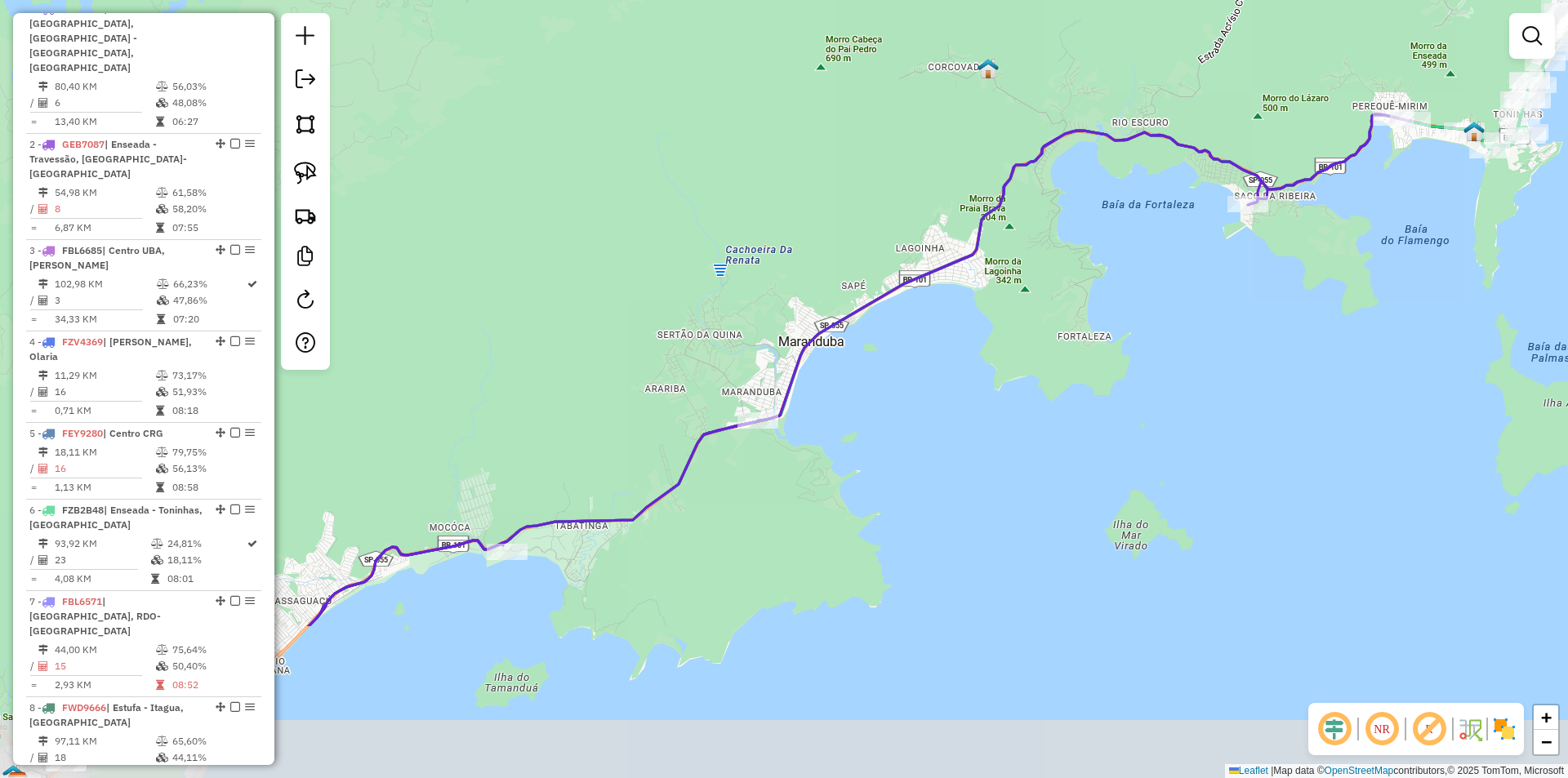
drag, startPoint x: 796, startPoint y: 666, endPoint x: 960, endPoint y: 436, distance: 282.5
click at [960, 436] on div "Janela de atendimento Grade de atendimento Capacidade Transportadoras Veículos …" at bounding box center [784, 389] width 1568 height 778
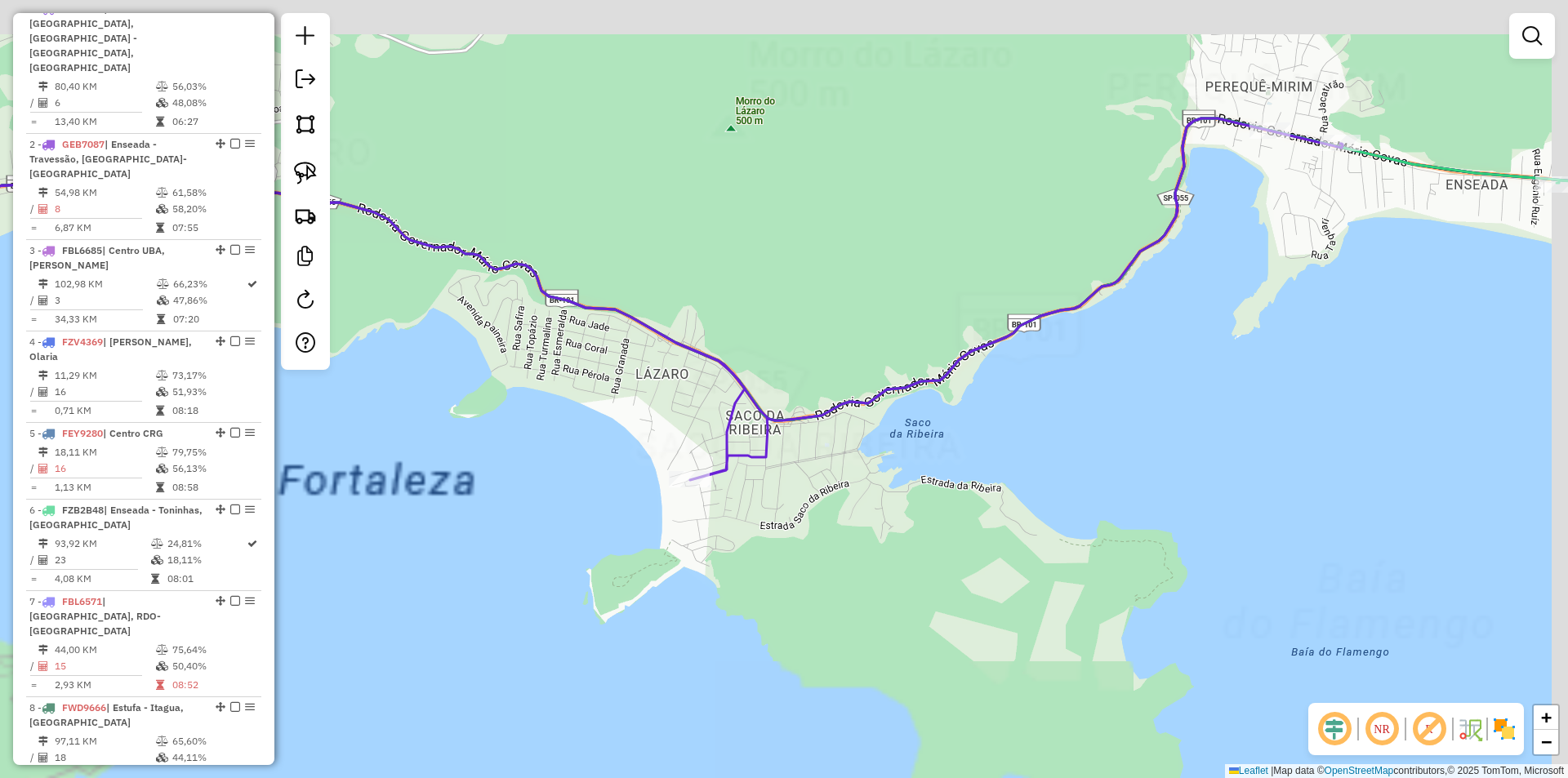
drag, startPoint x: 1402, startPoint y: 152, endPoint x: 1151, endPoint y: 489, distance: 420.2
click at [1151, 491] on div "Janela de atendimento Grade de atendimento Capacidade Transportadoras Veículos …" at bounding box center [784, 389] width 1568 height 778
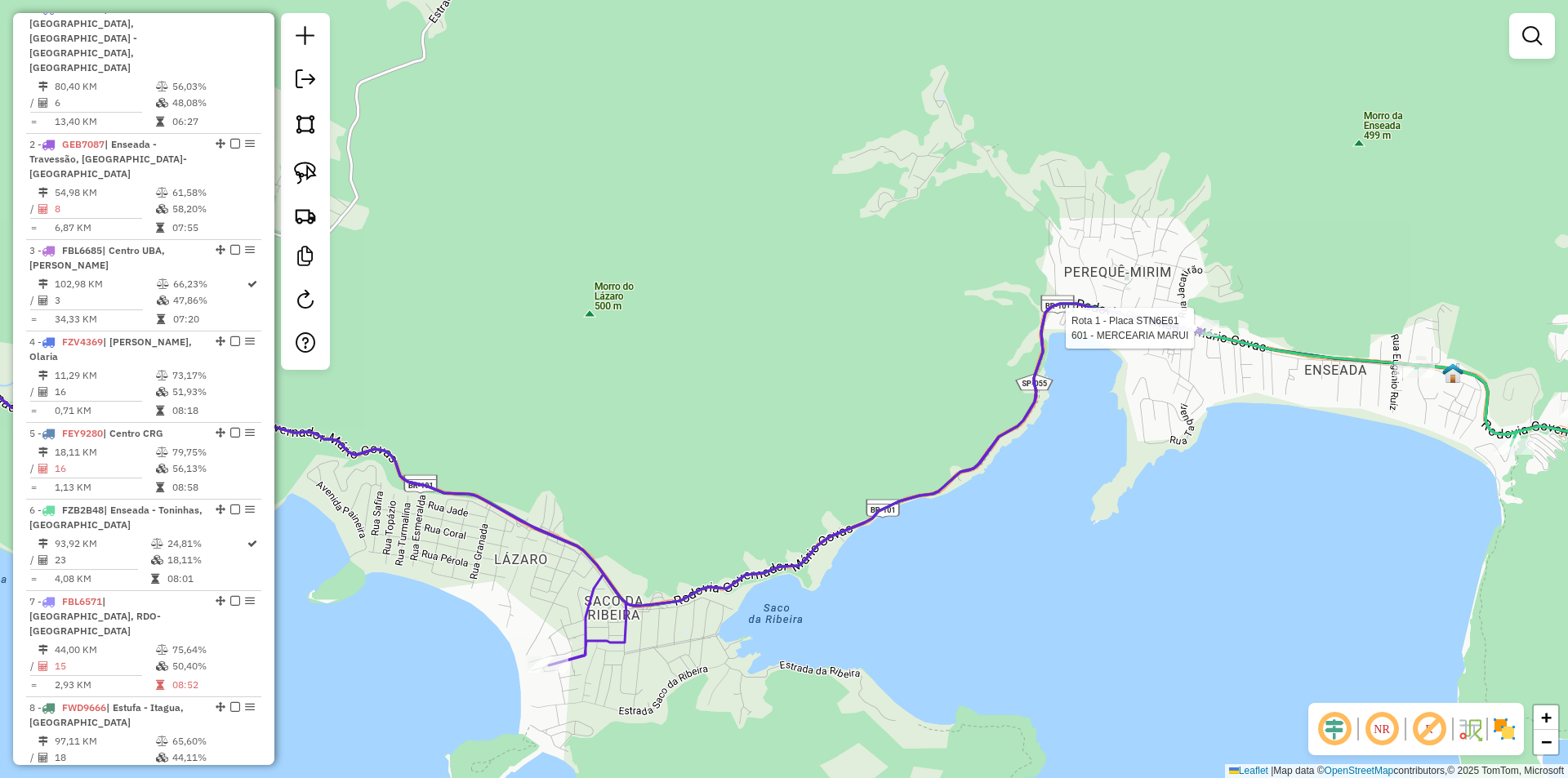
select select "*********"
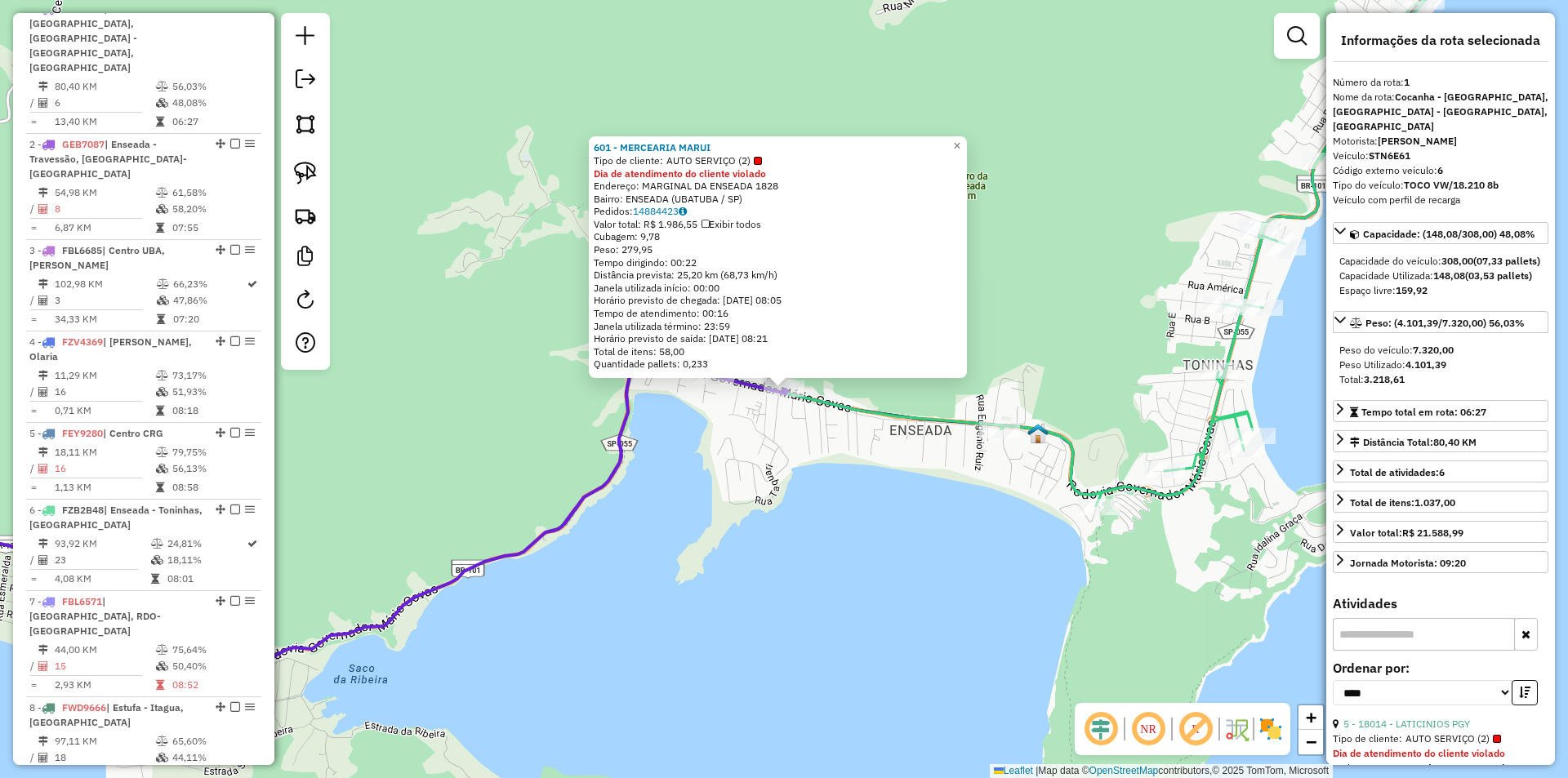
click at [782, 534] on div "601 - MERCEARIA MARUI Tipo de cliente: AUTO SERVIÇO (2) Dia de atendimento do c…" at bounding box center [784, 389] width 1568 height 778
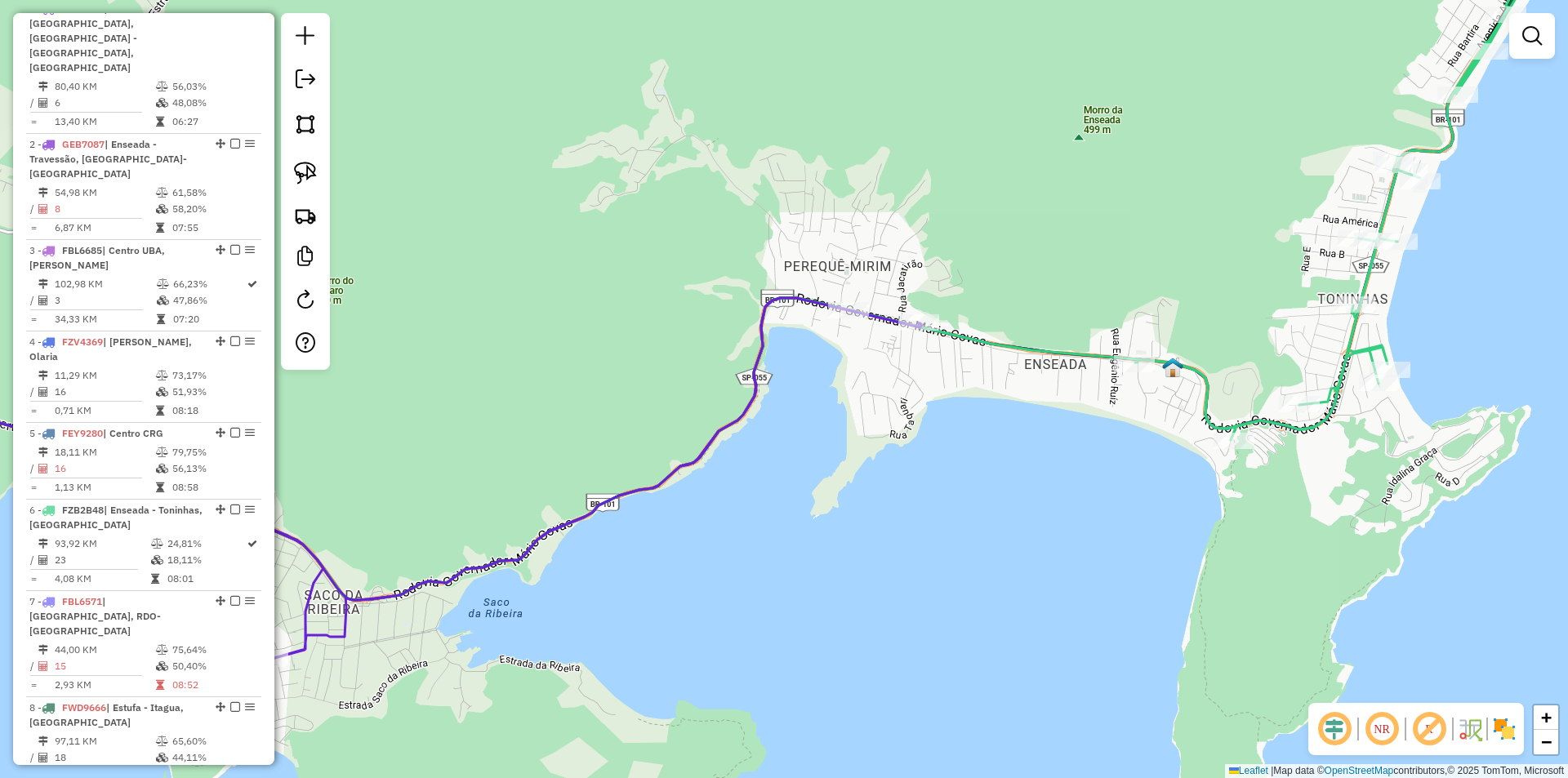
drag, startPoint x: 790, startPoint y: 517, endPoint x: 900, endPoint y: 473, distance: 118.5
click at [900, 473] on div "Janela de atendimento Grade de atendimento Capacidade Transportadoras Veículos …" at bounding box center [784, 389] width 1568 height 778
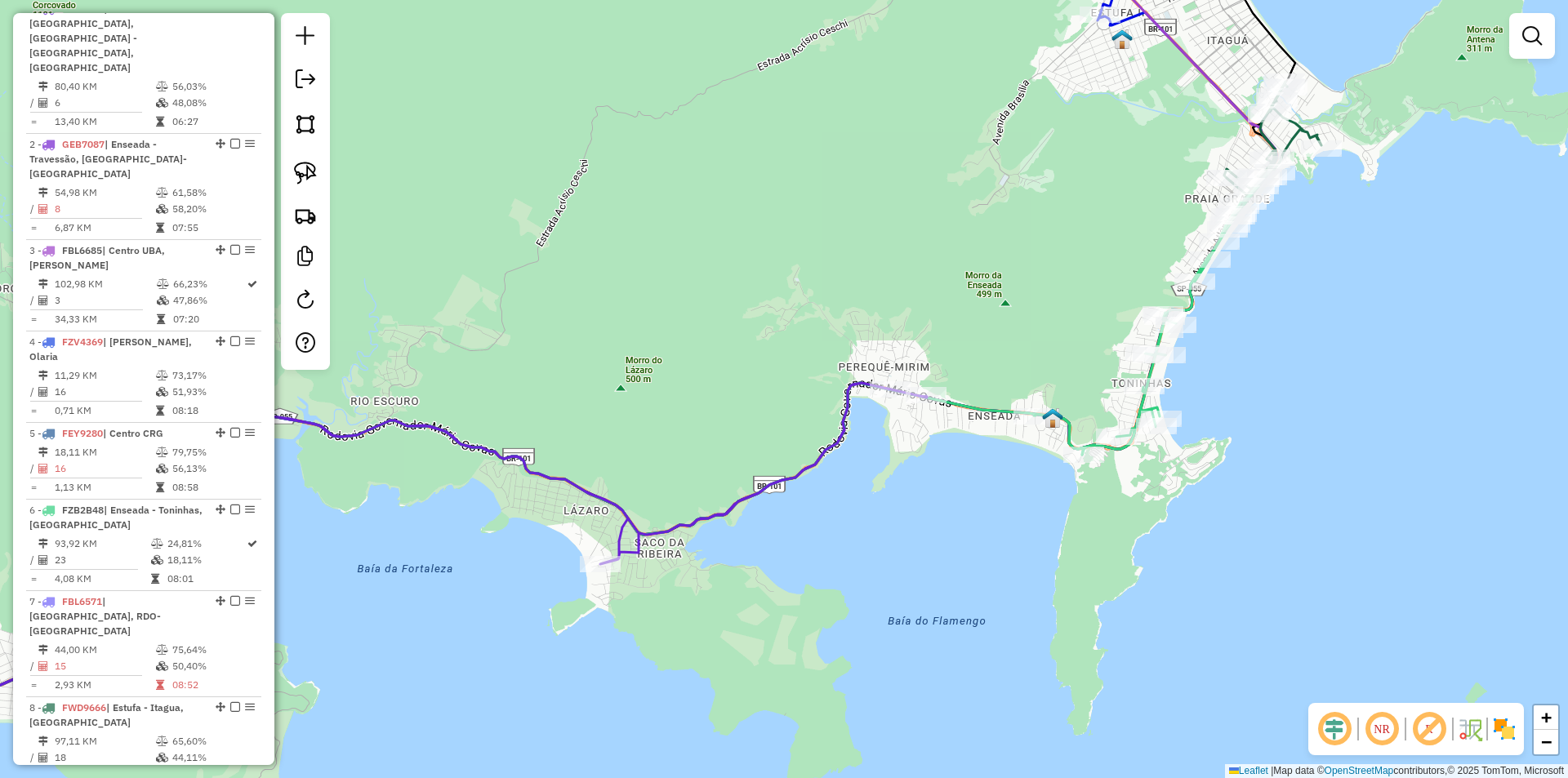
drag, startPoint x: 793, startPoint y: 632, endPoint x: 1048, endPoint y: 478, distance: 297.9
click at [1044, 479] on div "Janela de atendimento Grade de atendimento Capacidade Transportadoras Veículos …" at bounding box center [784, 389] width 1568 height 778
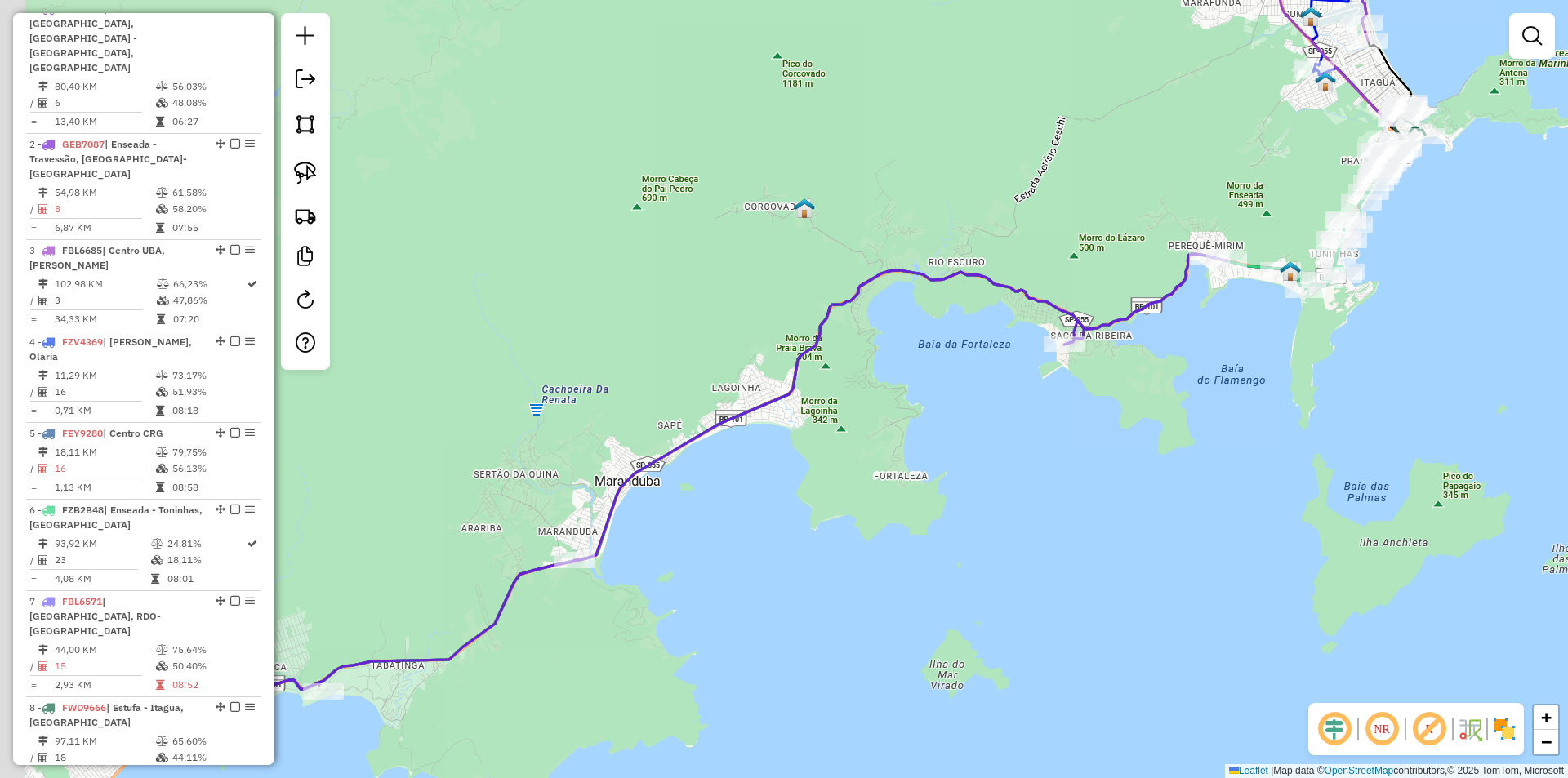
drag, startPoint x: 761, startPoint y: 667, endPoint x: 889, endPoint y: 532, distance: 186.0
click at [889, 532] on div "Janela de atendimento Grade de atendimento Capacidade Transportadoras Veículos …" at bounding box center [784, 389] width 1568 height 778
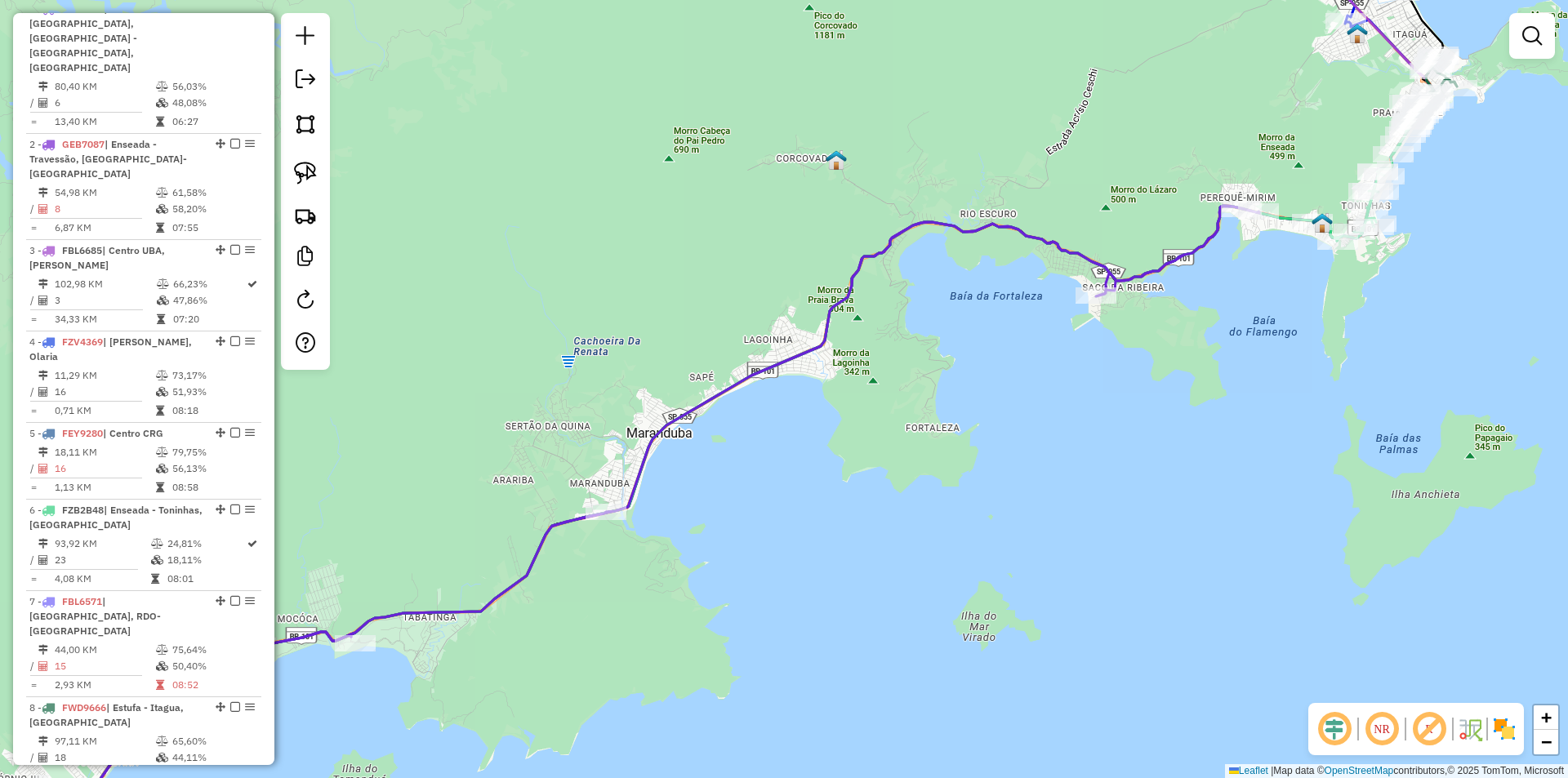
drag, startPoint x: 553, startPoint y: 668, endPoint x: 735, endPoint y: 541, distance: 221.9
click at [735, 541] on div "Janela de atendimento Grade de atendimento Capacidade Transportadoras Veículos …" at bounding box center [784, 389] width 1568 height 778
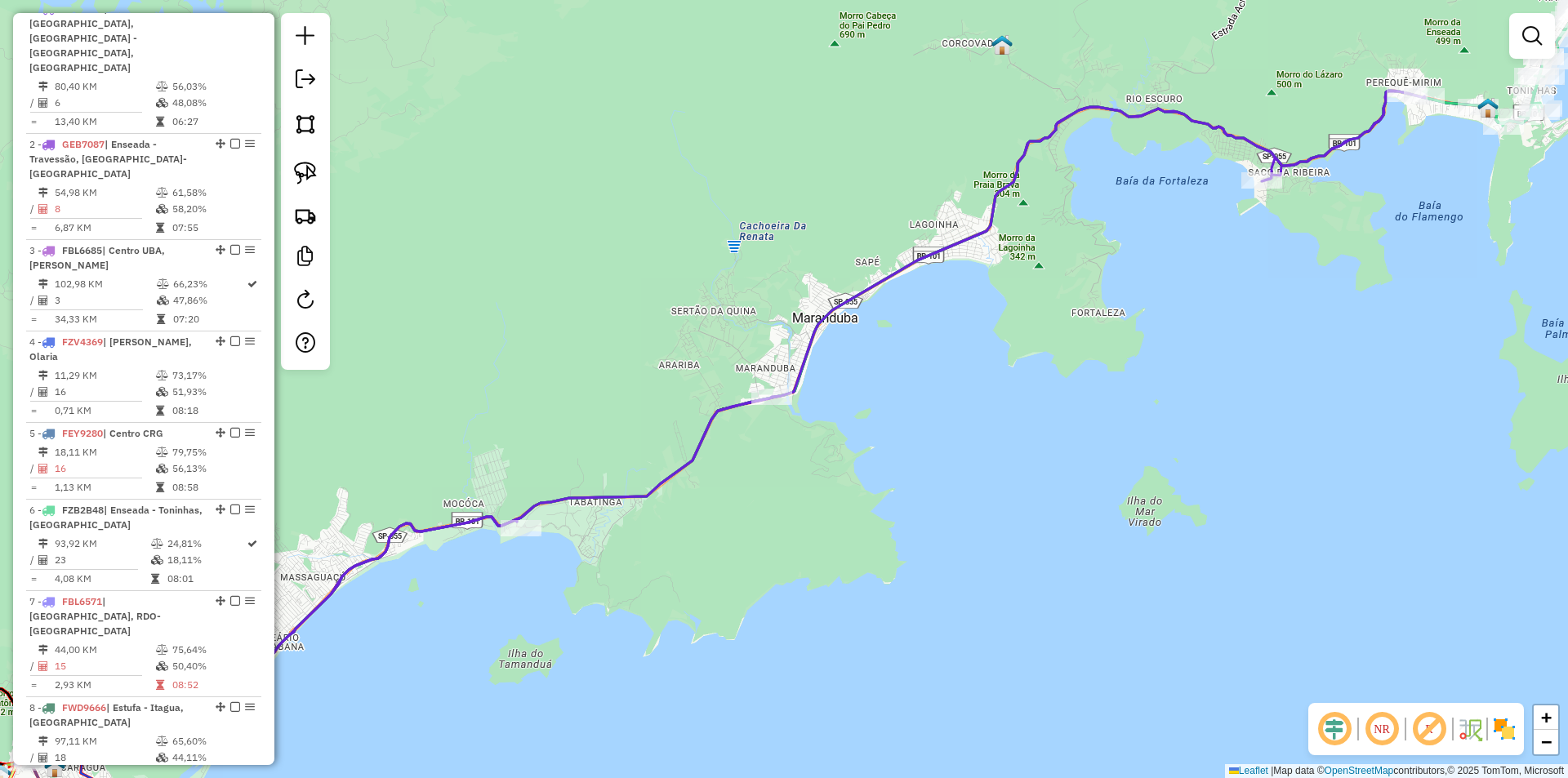
drag, startPoint x: 703, startPoint y: 604, endPoint x: 785, endPoint y: 579, distance: 85.7
click at [785, 579] on div "Janela de atendimento Grade de atendimento Capacidade Transportadoras Veículos …" at bounding box center [784, 389] width 1568 height 778
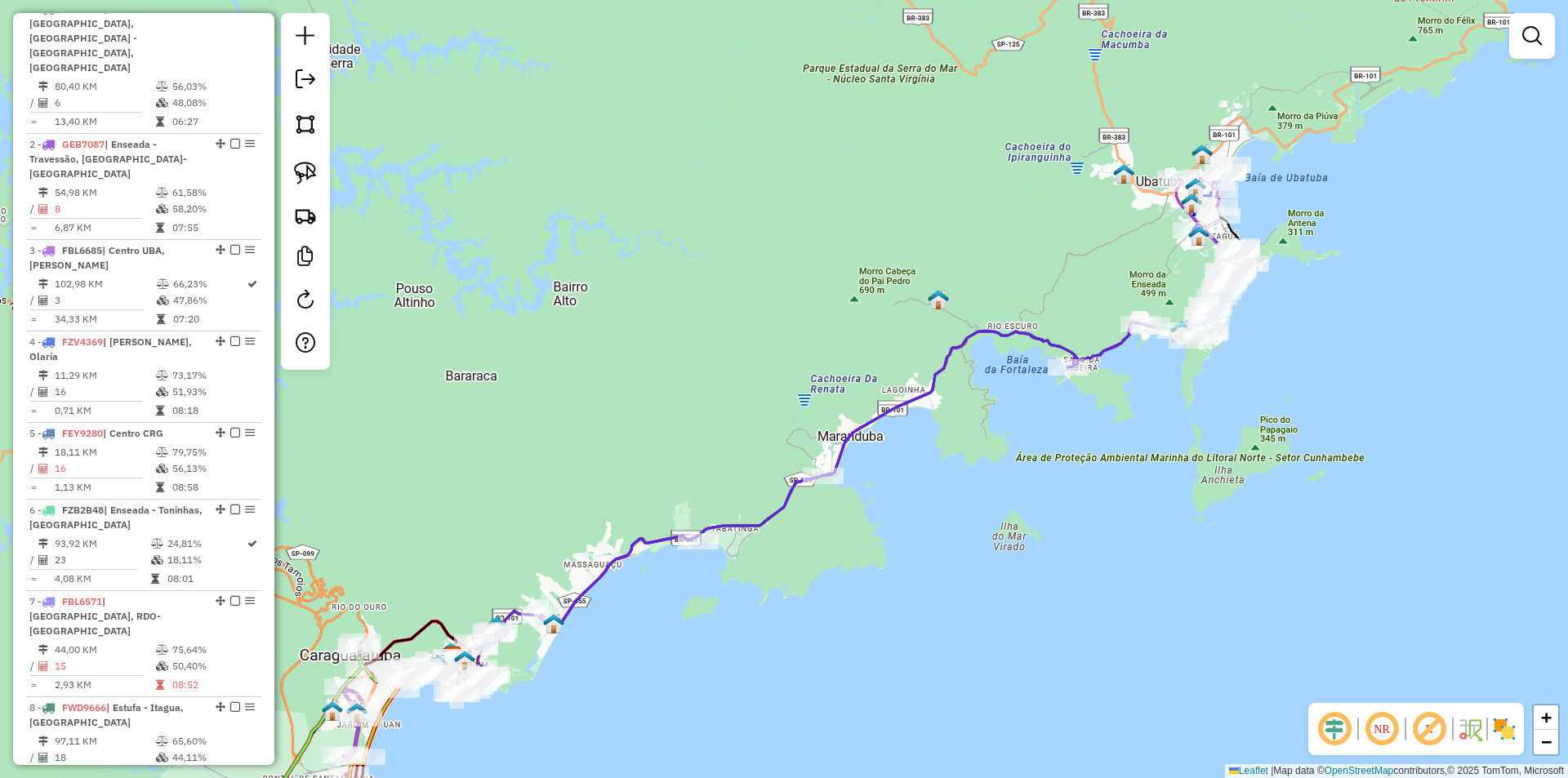
drag, startPoint x: 722, startPoint y: 625, endPoint x: 770, endPoint y: 593, distance: 57.7
click at [777, 598] on div "Janela de atendimento Grade de atendimento Capacidade Transportadoras Veículos …" at bounding box center [784, 389] width 1568 height 778
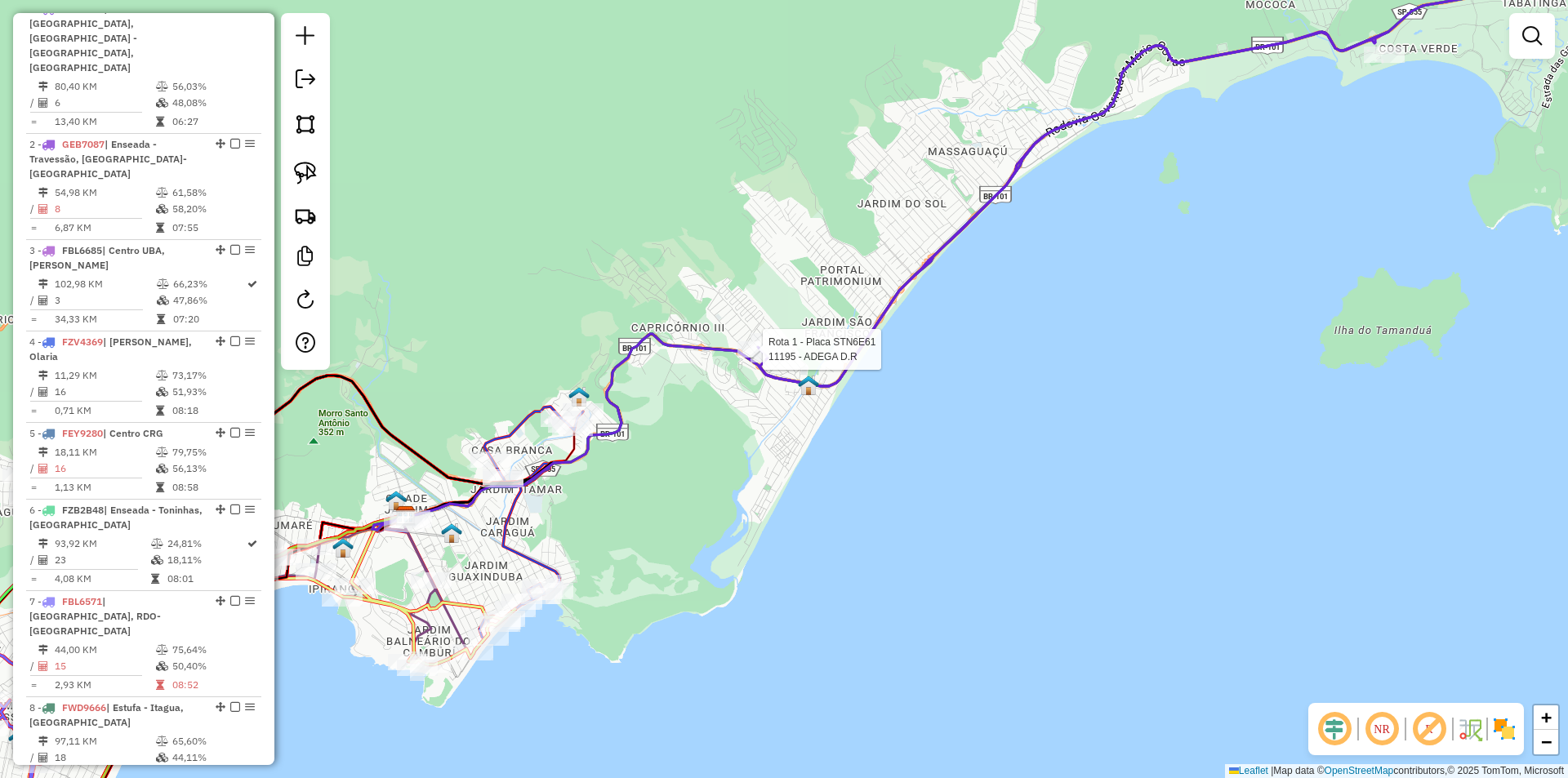
select select "*********"
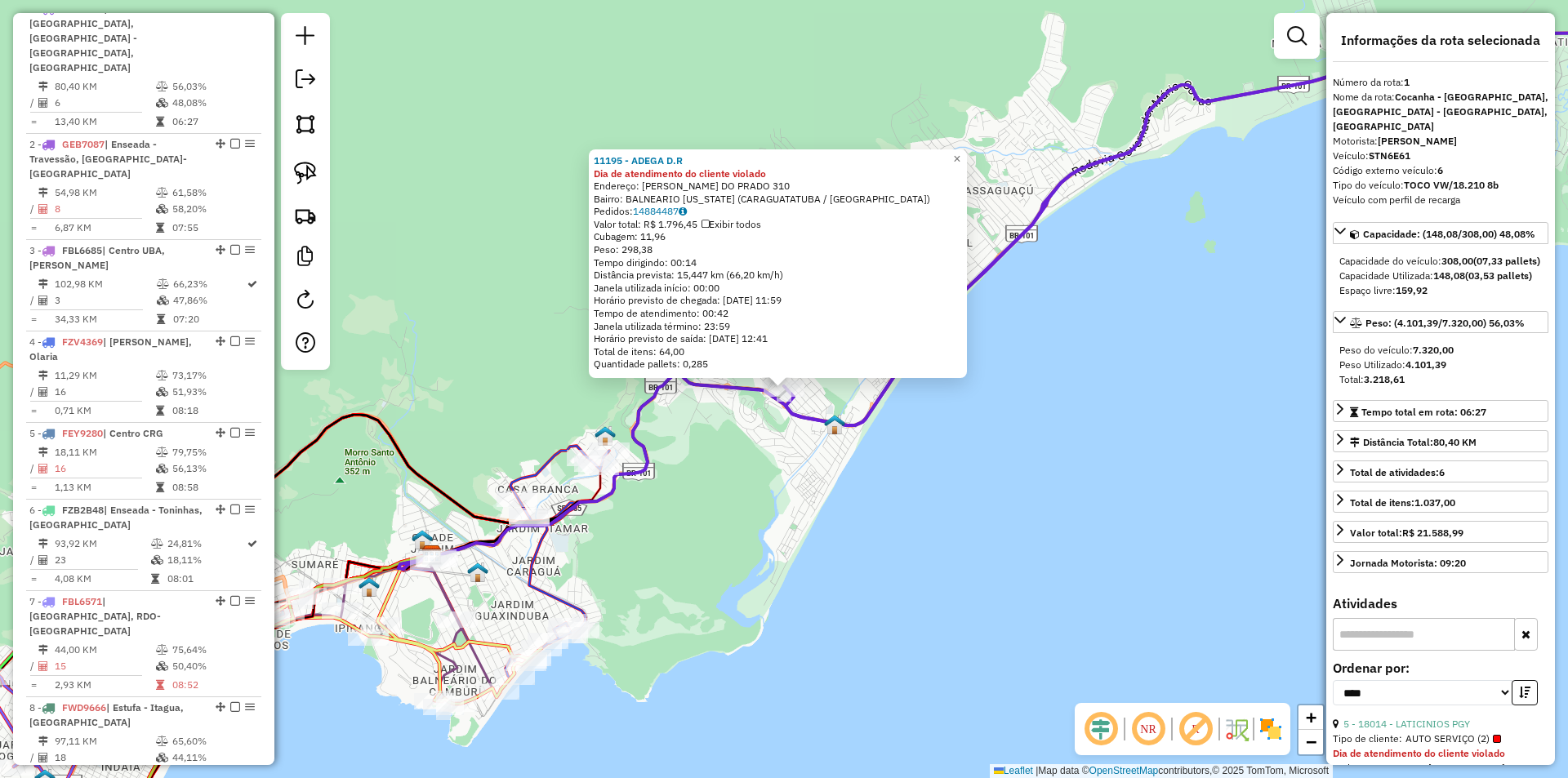
click at [752, 501] on div "11195 - ADEGA D.R Dia de atendimento do cliente violado Endereço: JOAO RODRIGUE…" at bounding box center [784, 389] width 1568 height 778
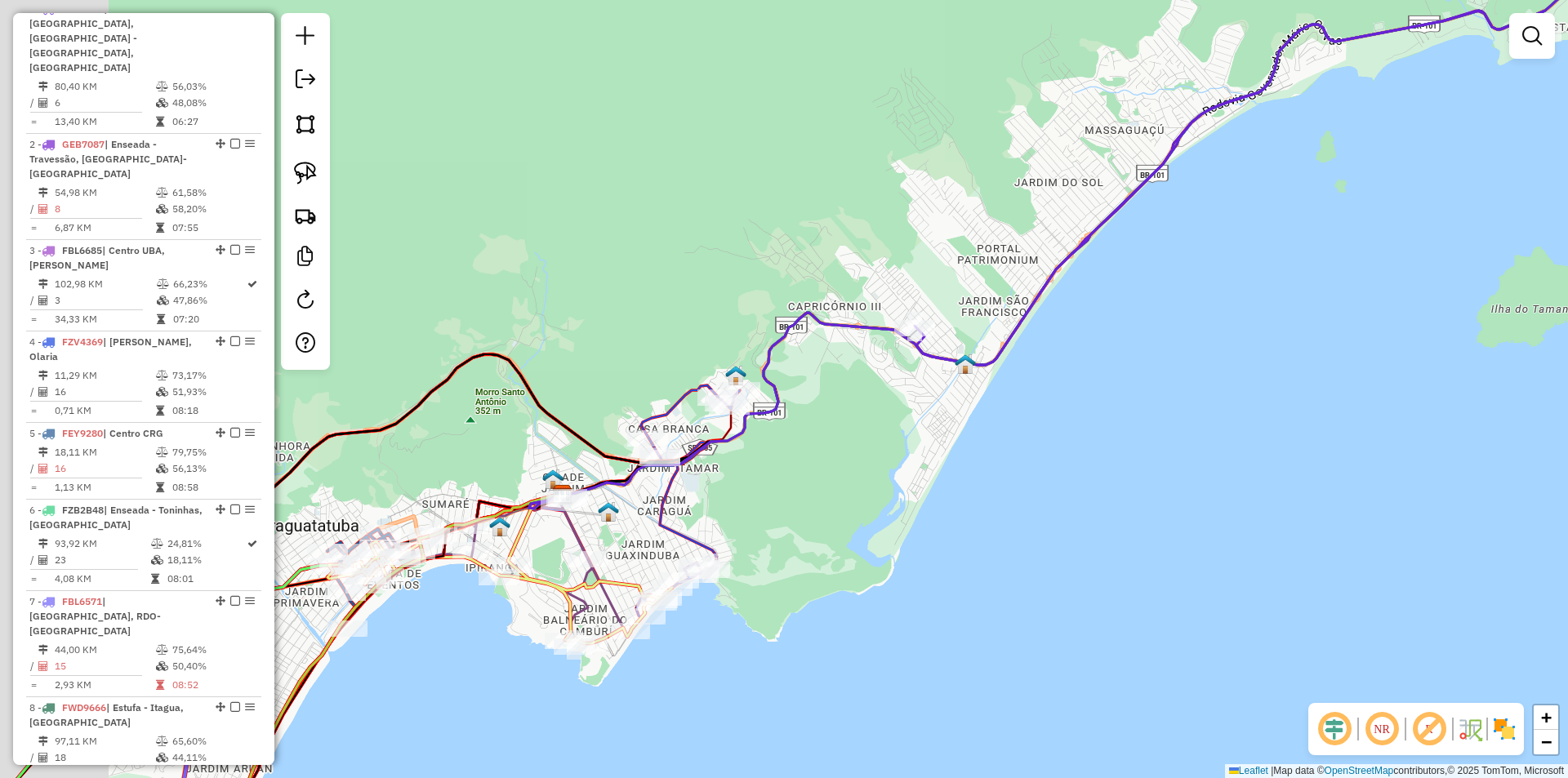
drag, startPoint x: 696, startPoint y: 535, endPoint x: 826, endPoint y: 475, distance: 143.2
click at [826, 475] on div "Janela de atendimento Grade de atendimento Capacidade Transportadoras Veículos …" at bounding box center [784, 389] width 1568 height 778
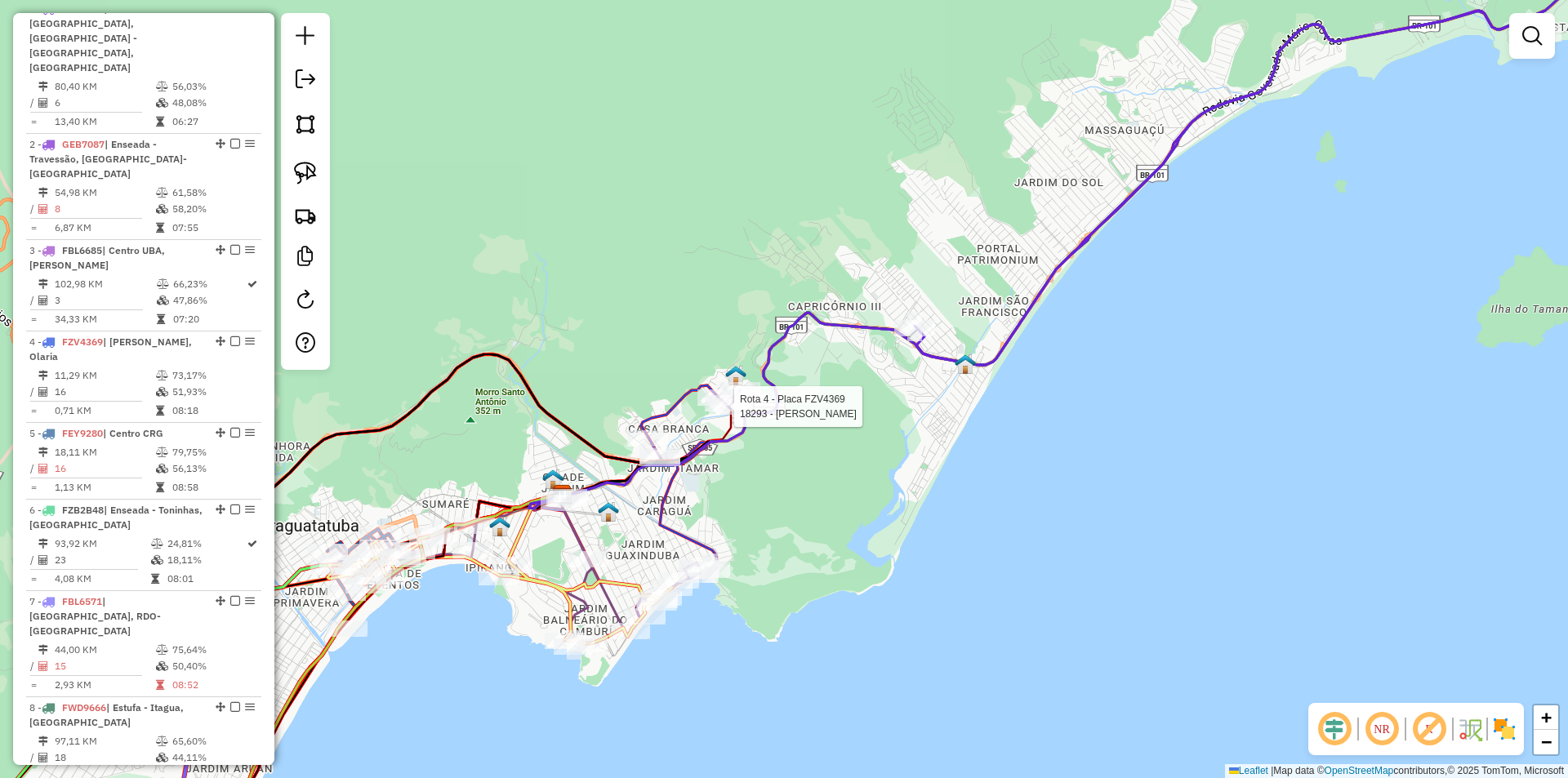
select select "*********"
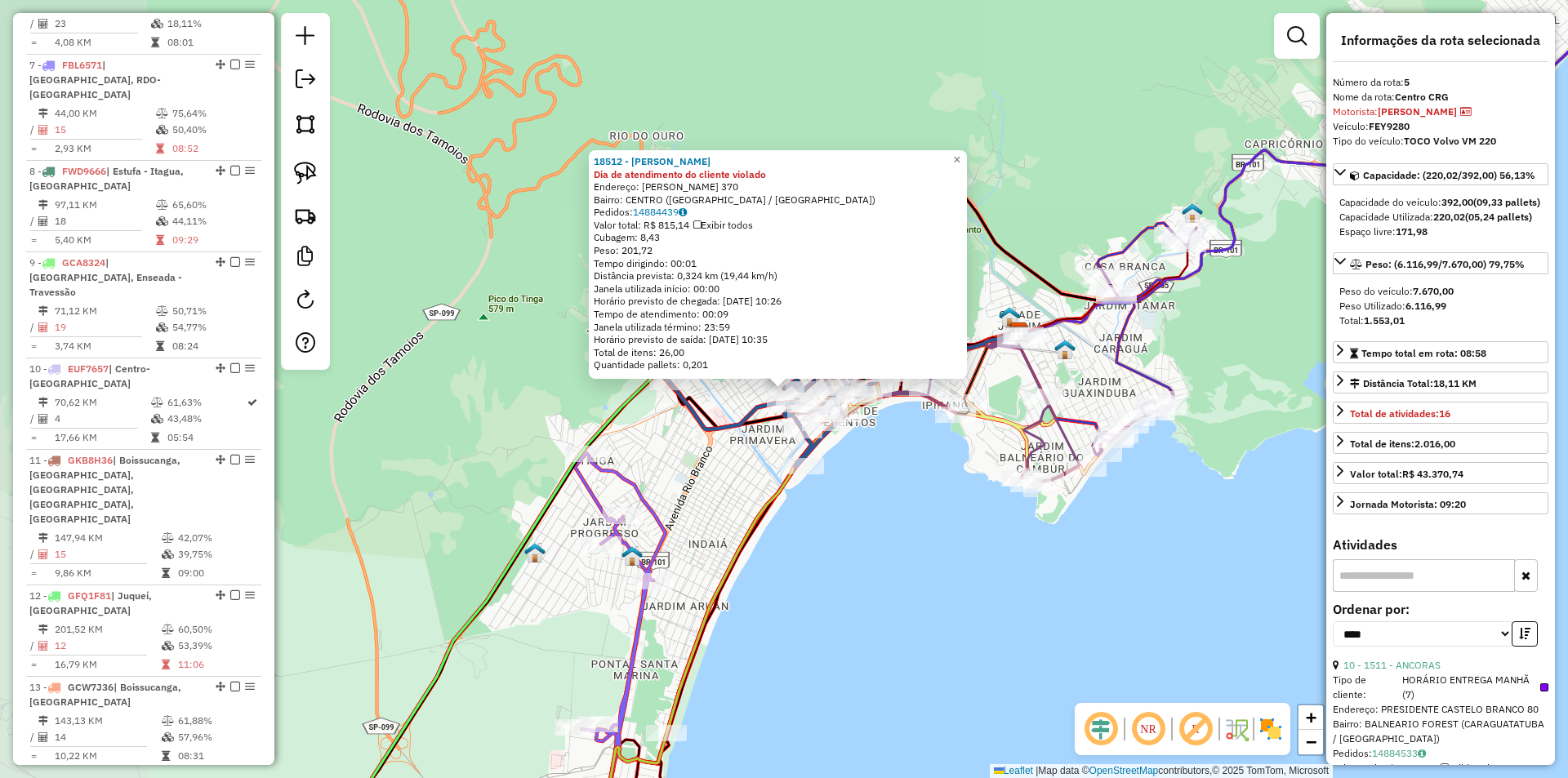
scroll to position [1047, 0]
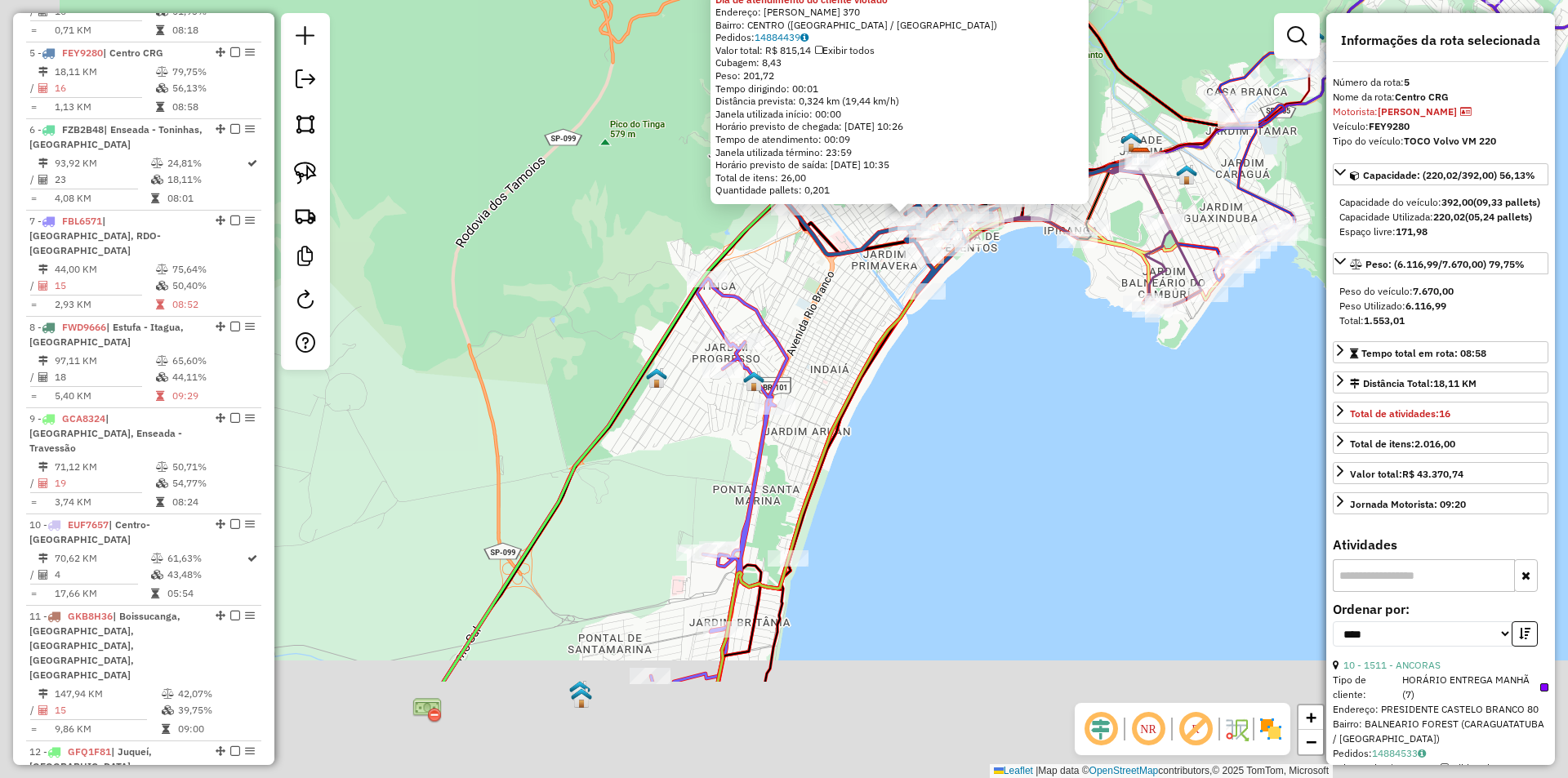
drag, startPoint x: 999, startPoint y: 473, endPoint x: 1036, endPoint y: 389, distance: 91.8
click at [1036, 389] on div "18512 - IRINALDO VITORIANO Dia de atendimento do cliente violado Endereço: LAER…" at bounding box center [784, 389] width 1568 height 778
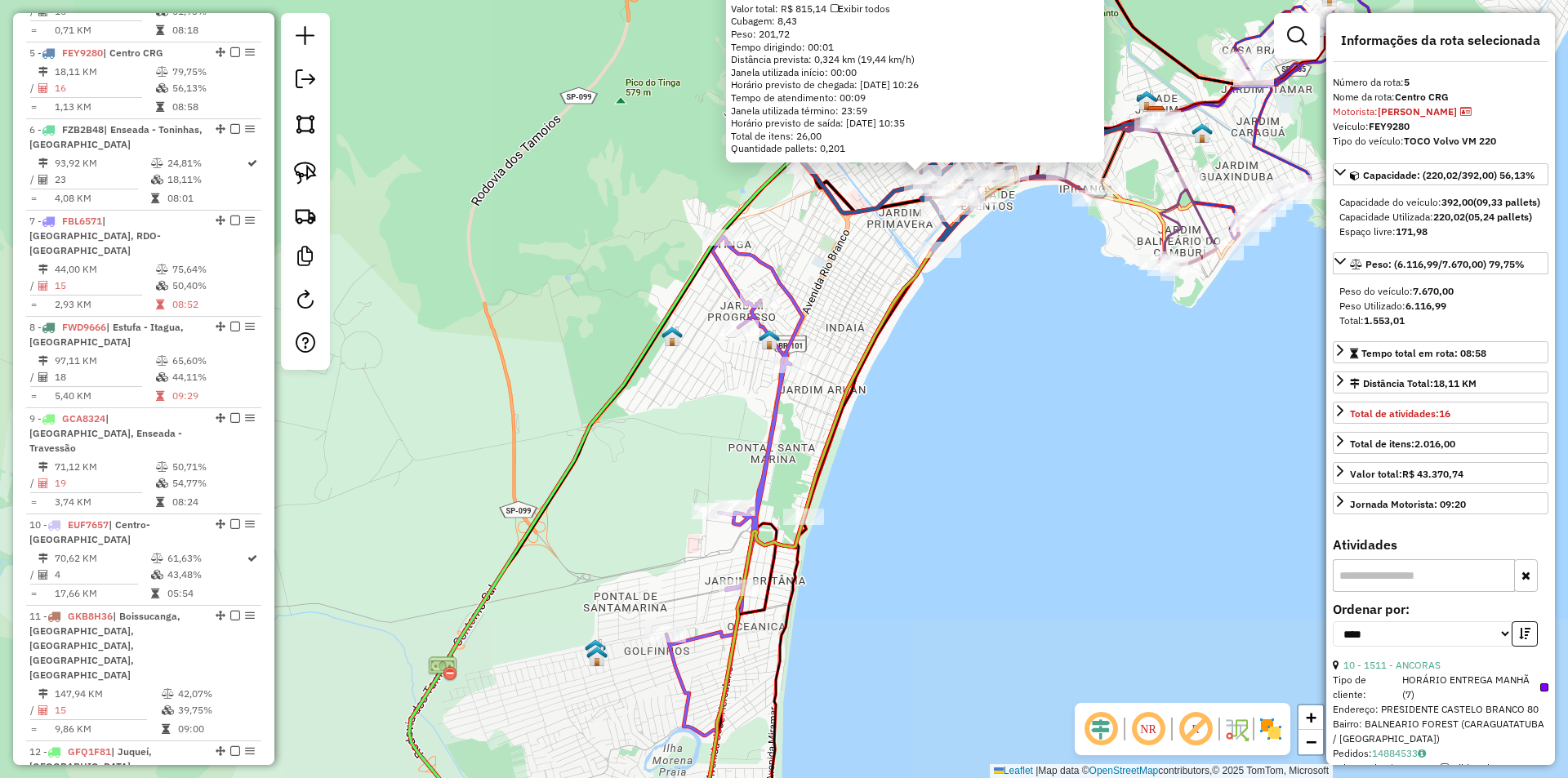
click at [1029, 405] on div "18512 - IRINALDO VITORIANO Dia de atendimento do cliente violado Endereço: LAER…" at bounding box center [784, 389] width 1568 height 778
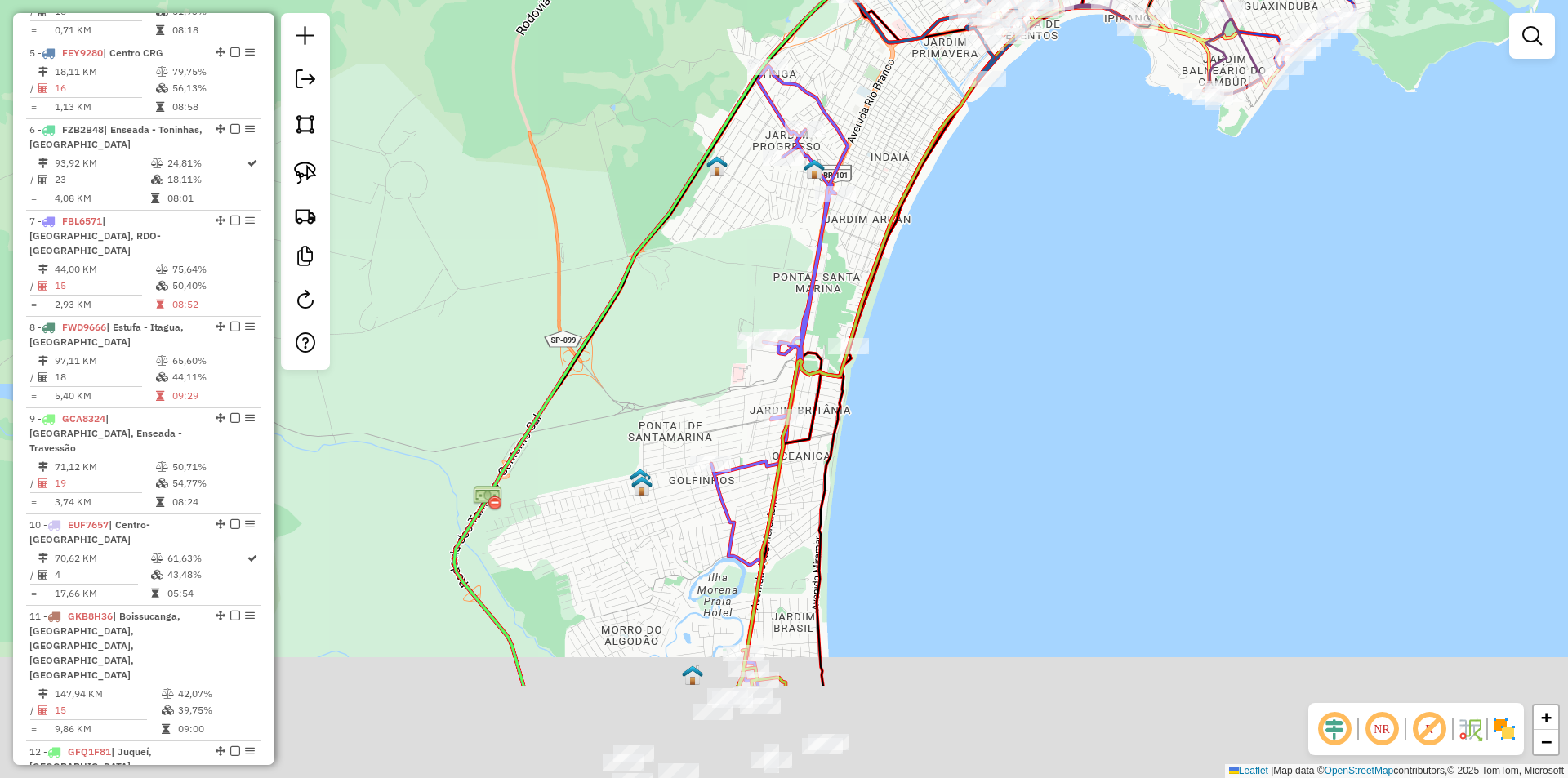
drag, startPoint x: 1079, startPoint y: 392, endPoint x: 1087, endPoint y: 325, distance: 67.5
click at [1087, 329] on div "Janela de atendimento Grade de atendimento Capacidade Transportadoras Veículos …" at bounding box center [784, 389] width 1568 height 778
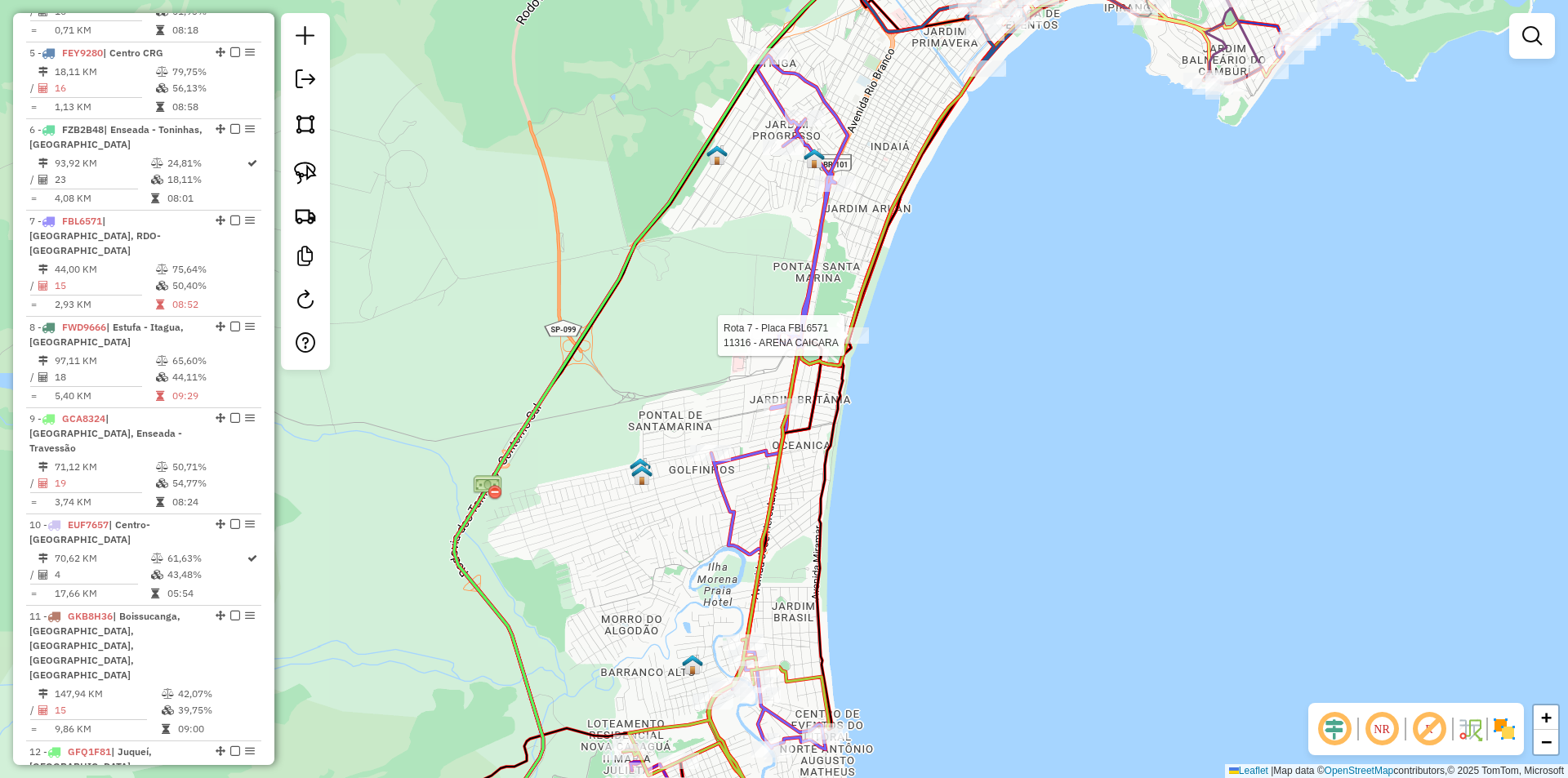
select select "*********"
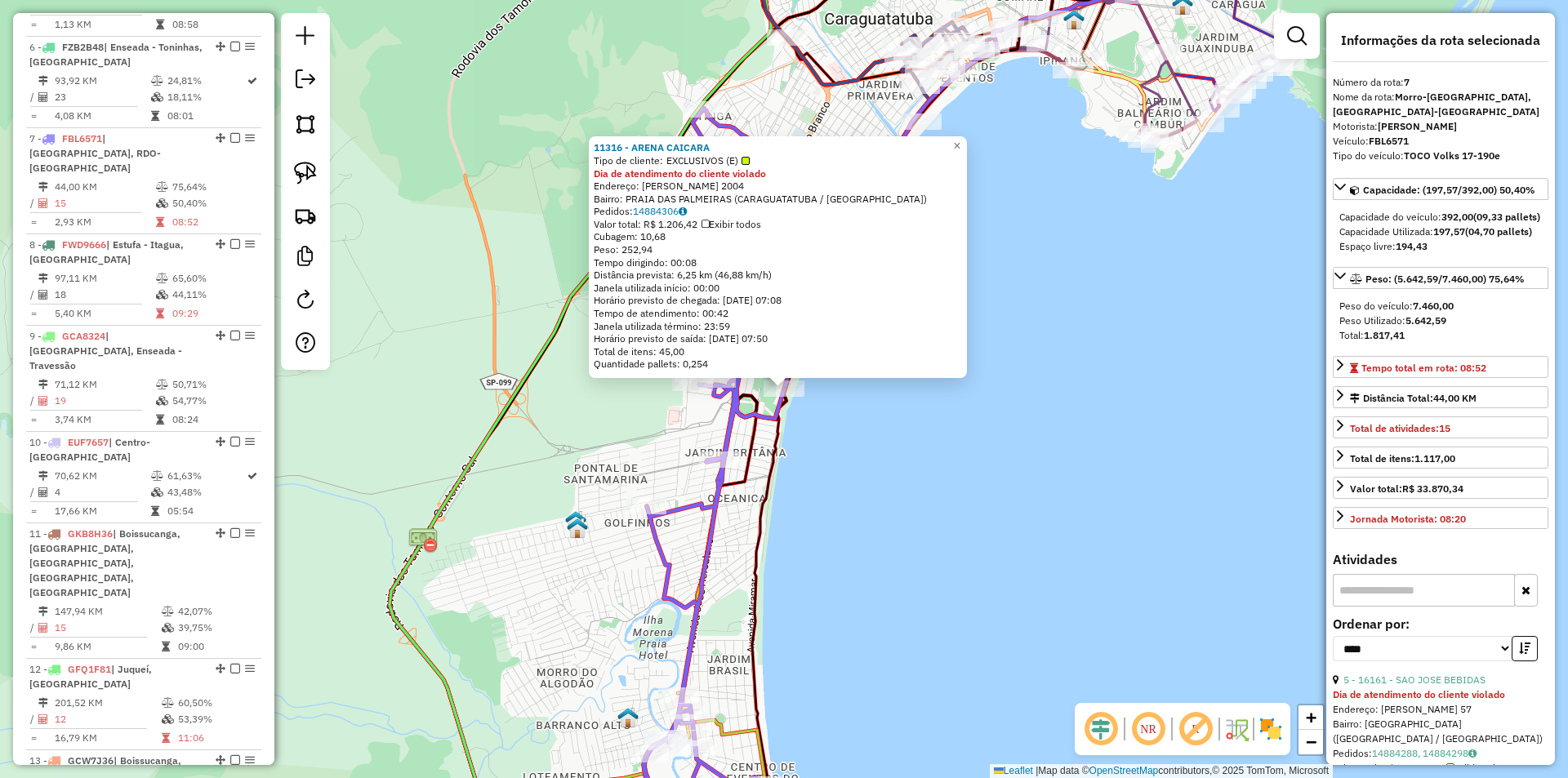
scroll to position [1216, 0]
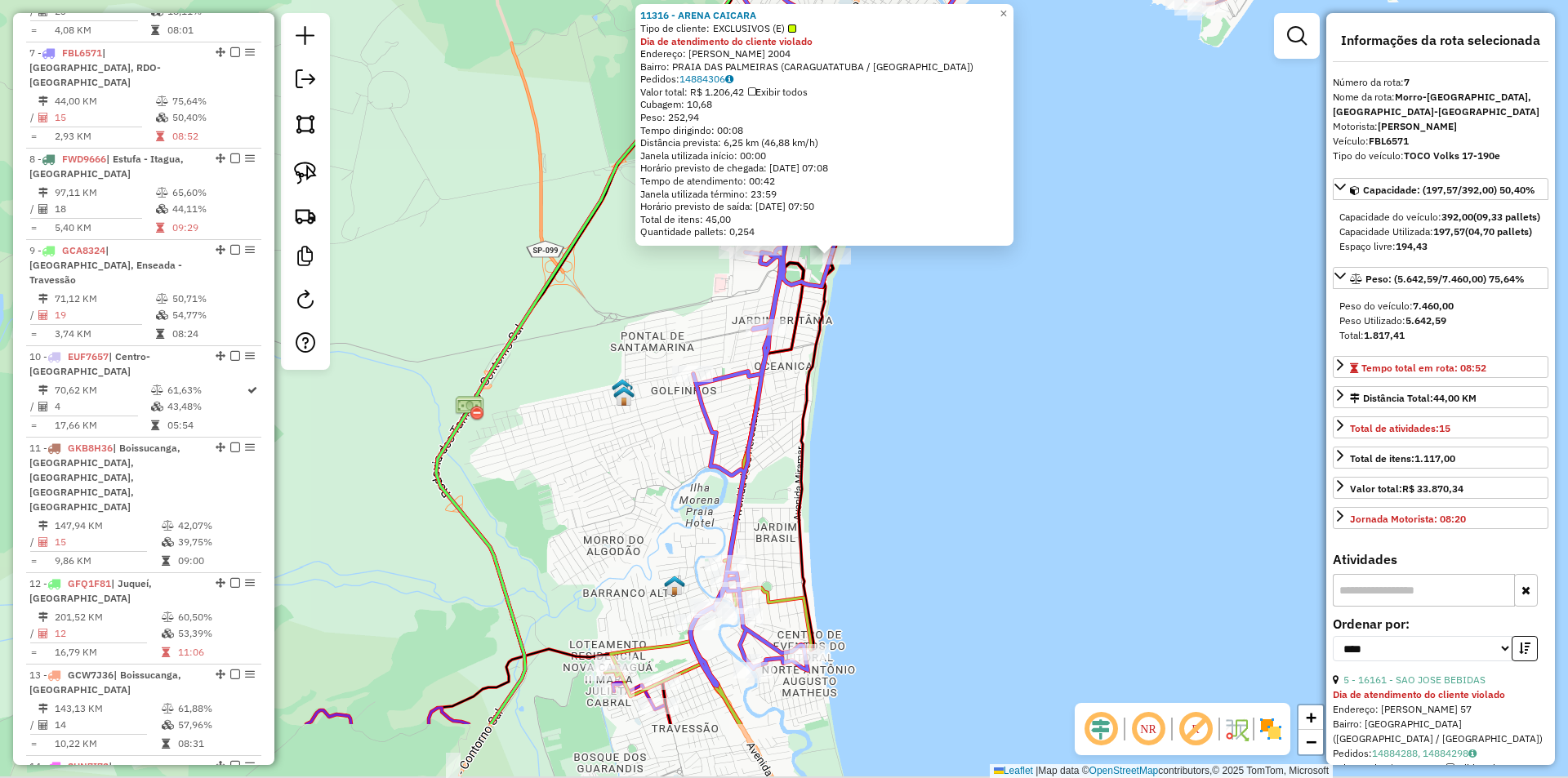
drag, startPoint x: 1057, startPoint y: 586, endPoint x: 1220, endPoint y: 260, distance: 364.5
click at [1220, 260] on div "11316 - ARENA CAICARA Tipo de cliente: EXCLUSIVOS (E) Dia de atendimento do cli…" at bounding box center [784, 389] width 1568 height 778
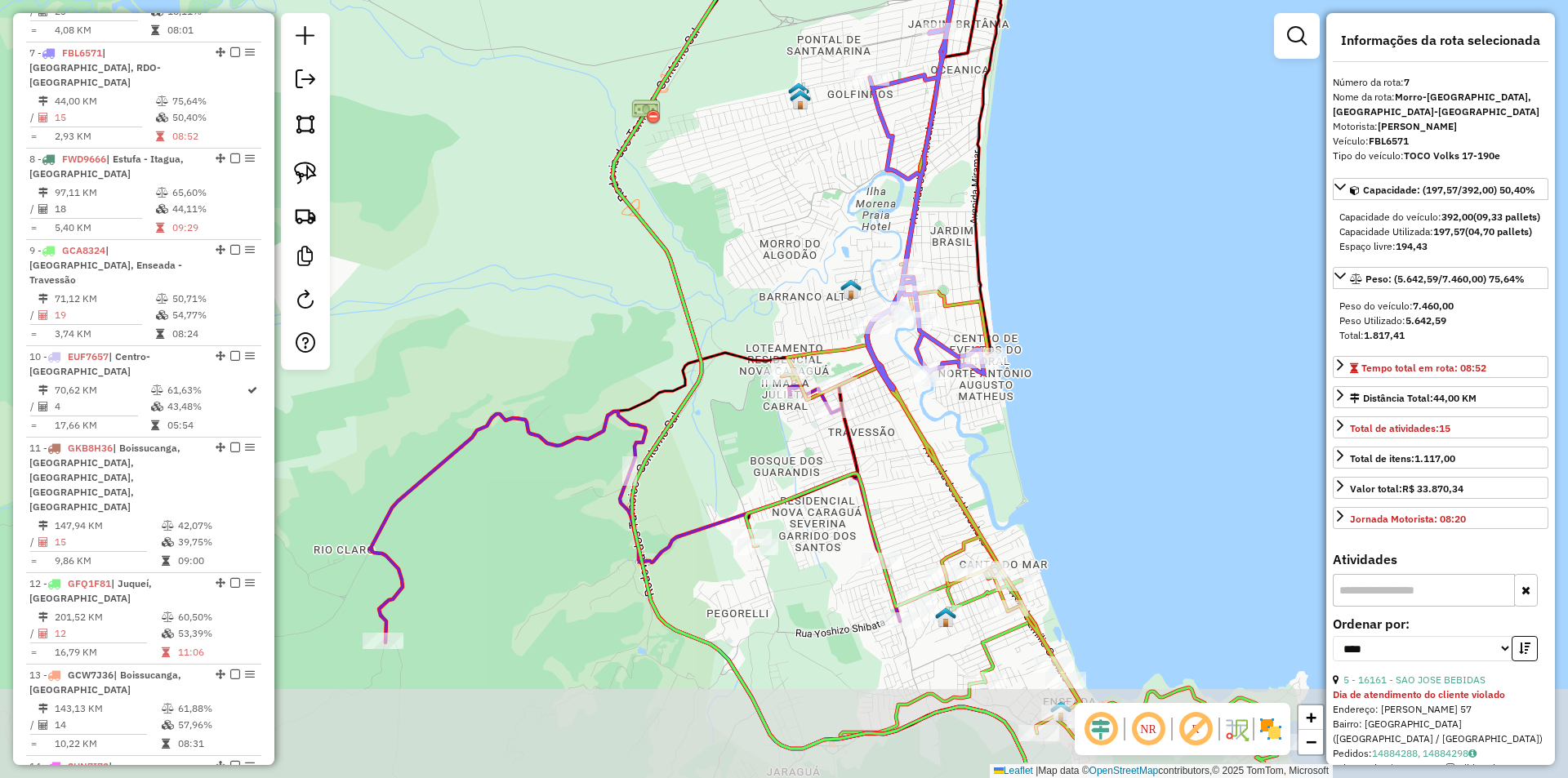
drag, startPoint x: 905, startPoint y: 542, endPoint x: 950, endPoint y: 371, distance: 176.8
click at [988, 365] on div "11316 - ARENA CAICARA Tipo de cliente: EXCLUSIVOS (E) Dia de atendimento do cli…" at bounding box center [784, 389] width 1568 height 778
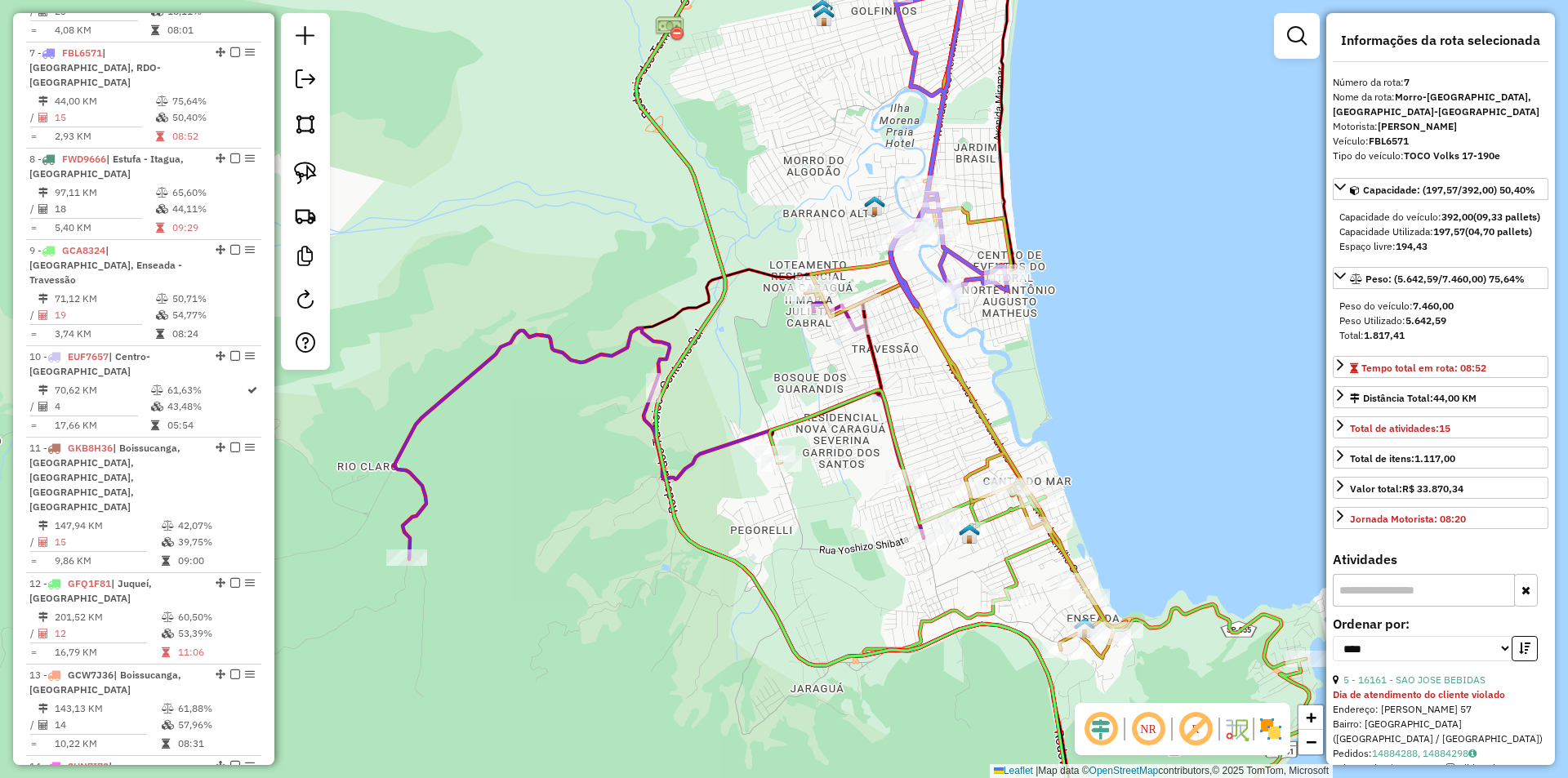
click at [902, 403] on div "11316 - ARENA CAICARA Tipo de cliente: EXCLUSIVOS (E) Dia de atendimento do cli…" at bounding box center [784, 389] width 1568 height 778
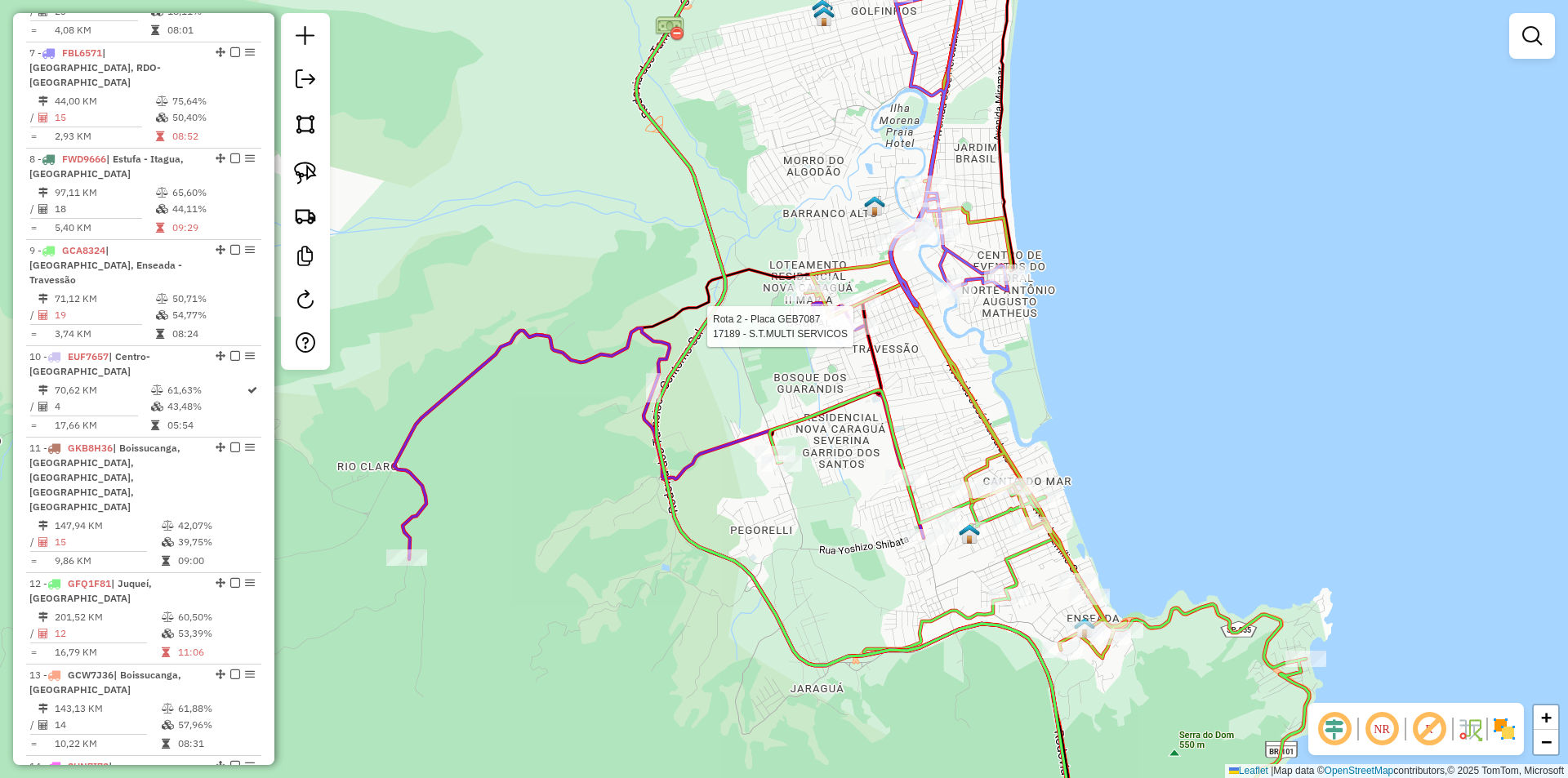
select select "*********"
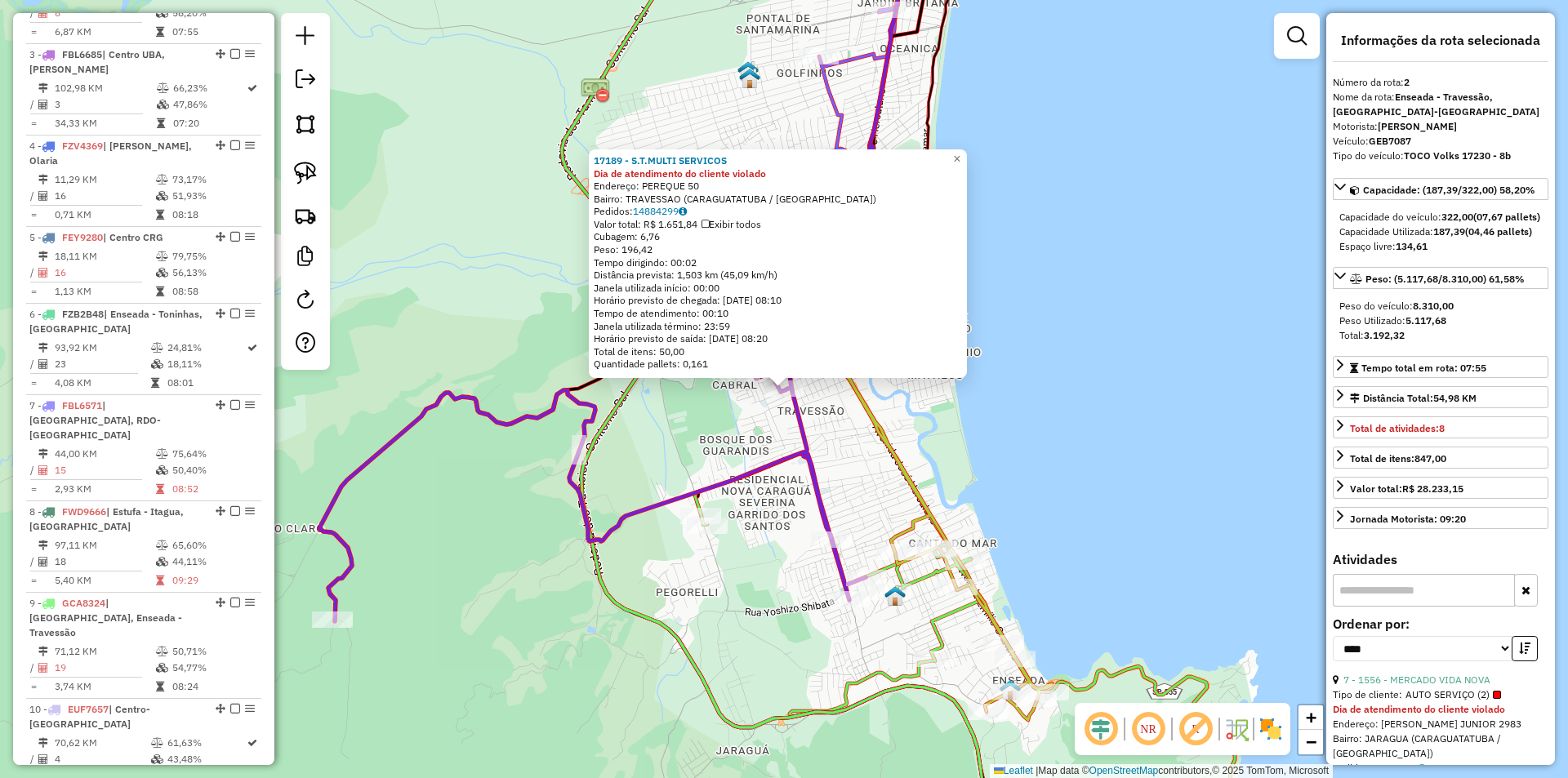
scroll to position [773, 0]
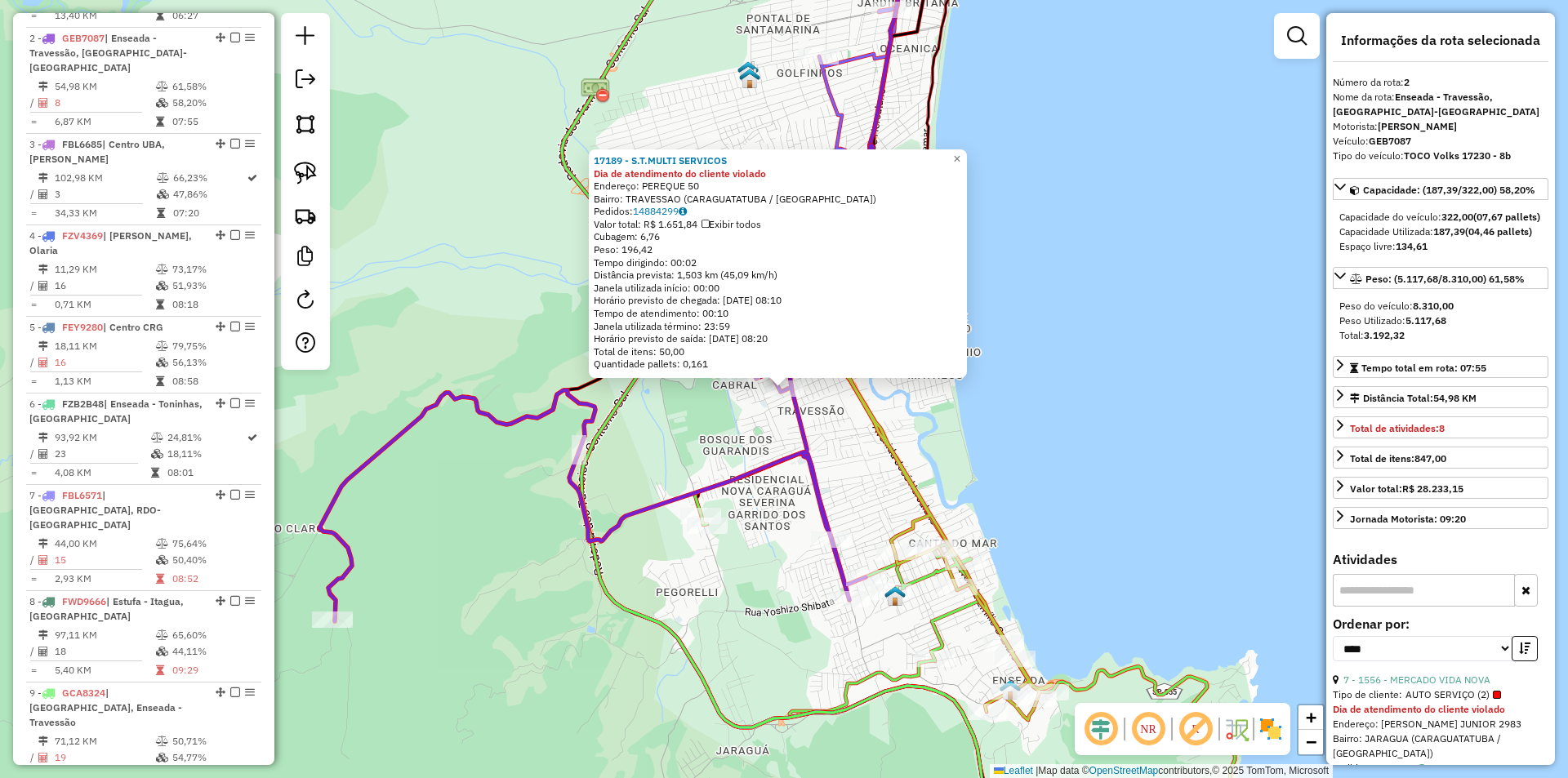
click at [1059, 483] on div "17189 - S.T.MULTI SERVICOS Dia de atendimento do cliente violado Endereço: PERE…" at bounding box center [784, 389] width 1568 height 778
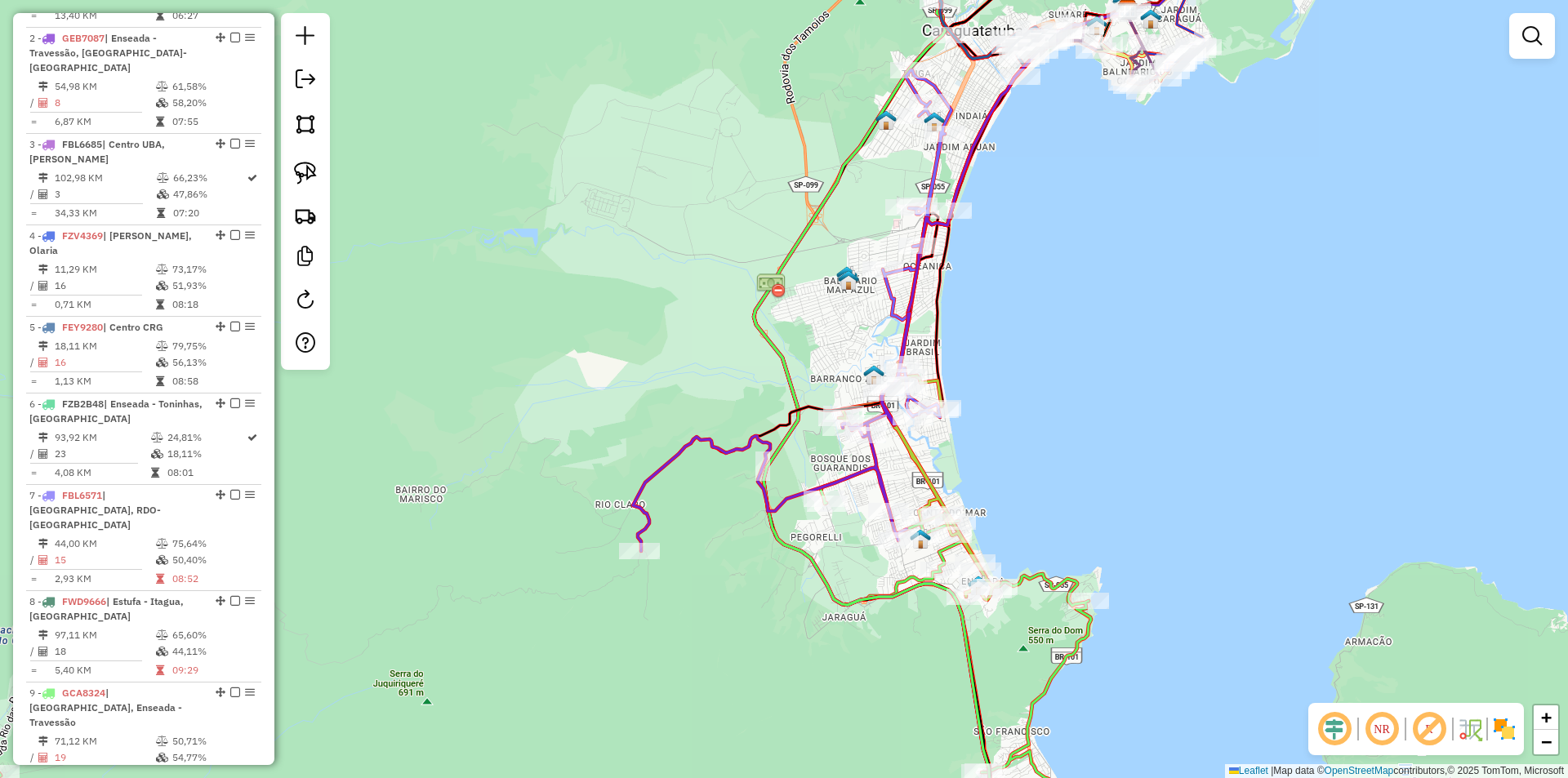
drag, startPoint x: 1050, startPoint y: 372, endPoint x: 1039, endPoint y: 392, distance: 22.8
click at [1039, 392] on div "Janela de atendimento Grade de atendimento Capacidade Transportadoras Veículos …" at bounding box center [784, 389] width 1568 height 778
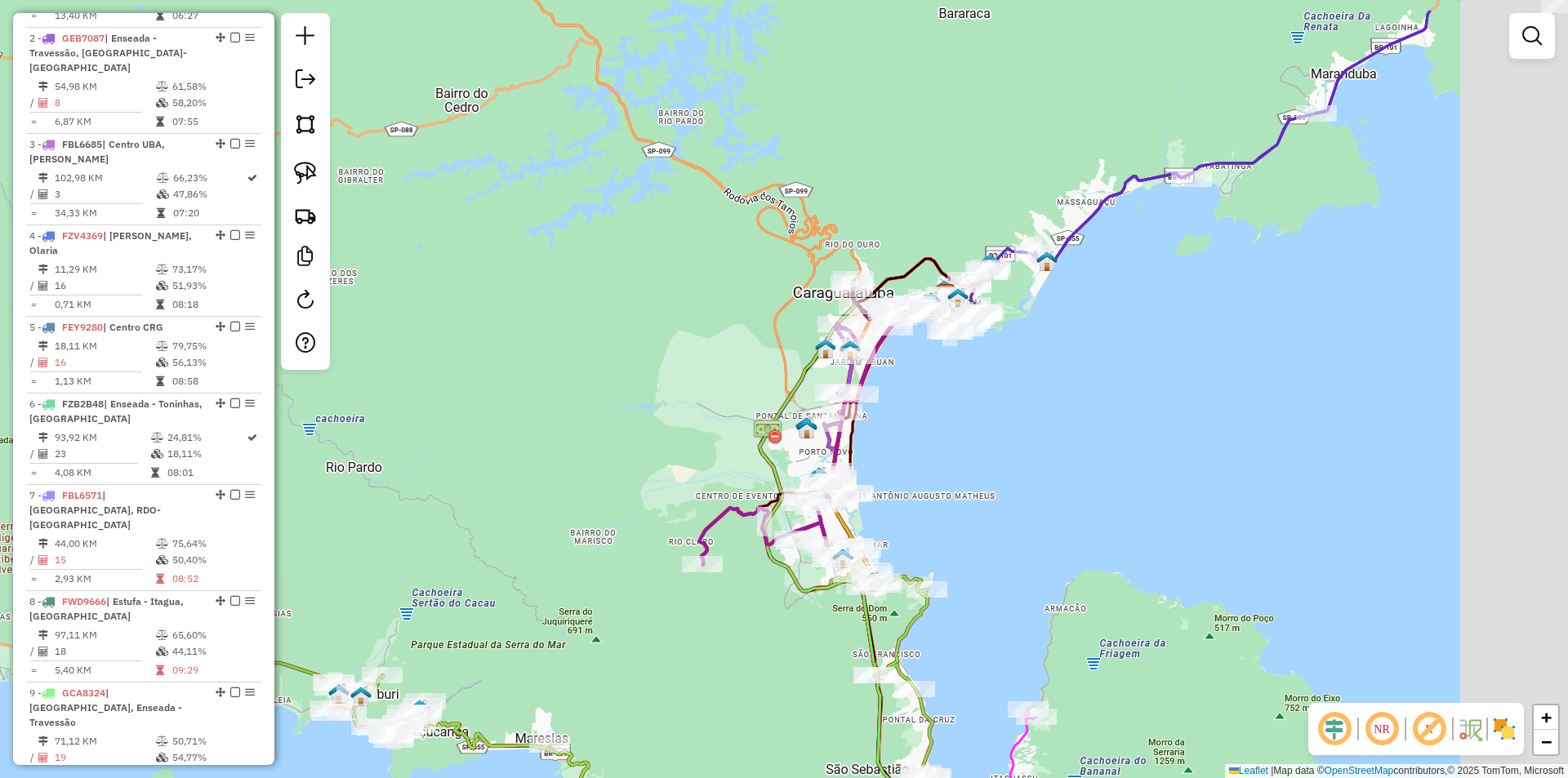
drag, startPoint x: 975, startPoint y: 430, endPoint x: 961, endPoint y: 438, distance: 16.1
click at [961, 438] on div "Janela de atendimento Grade de atendimento Capacidade Transportadoras Veículos …" at bounding box center [784, 389] width 1568 height 778
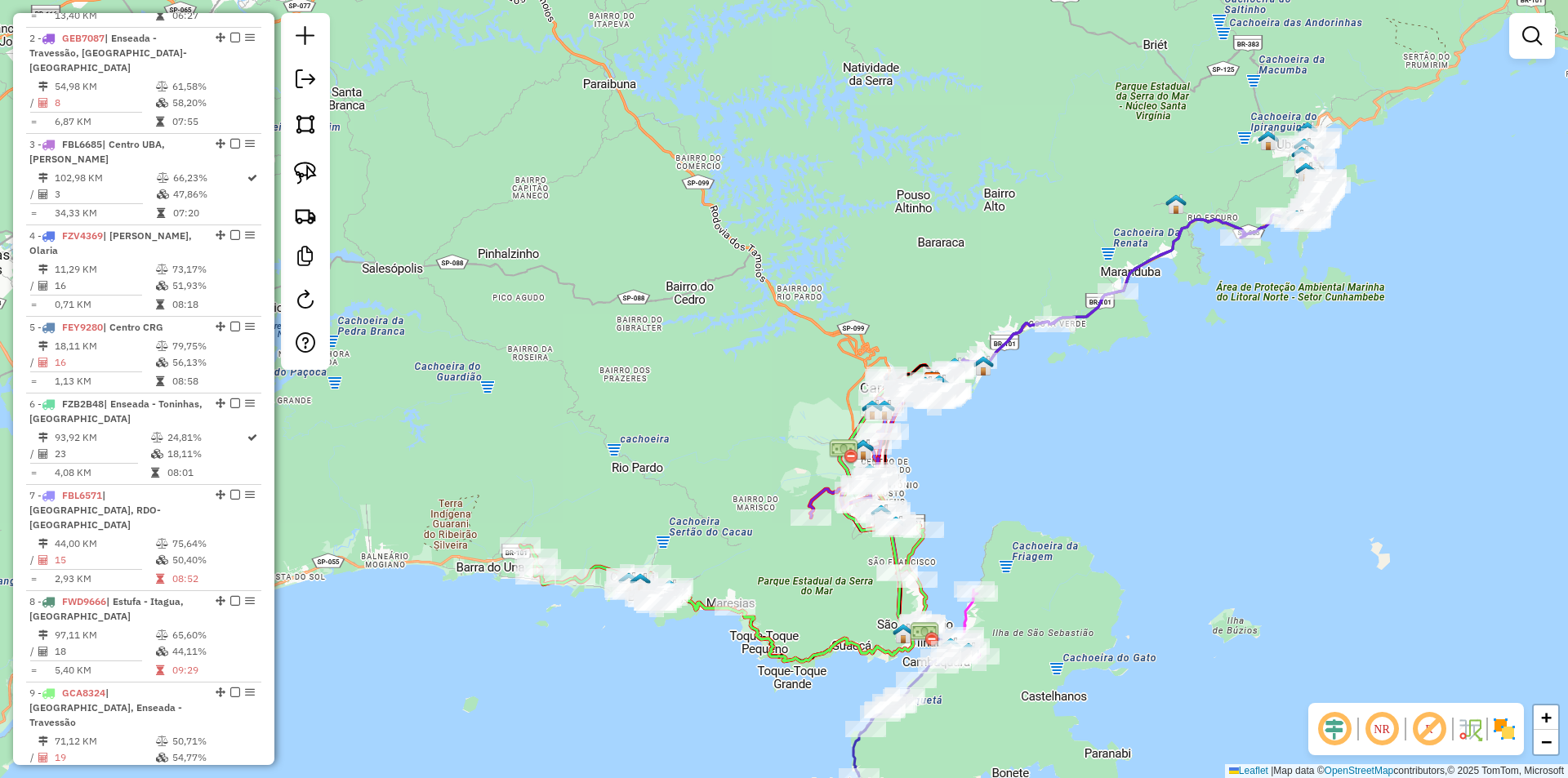
drag, startPoint x: 1077, startPoint y: 391, endPoint x: 1045, endPoint y: 423, distance: 45.3
click at [1045, 423] on div "Janela de atendimento Grade de atendimento Capacidade Transportadoras Veículos …" at bounding box center [784, 389] width 1568 height 778
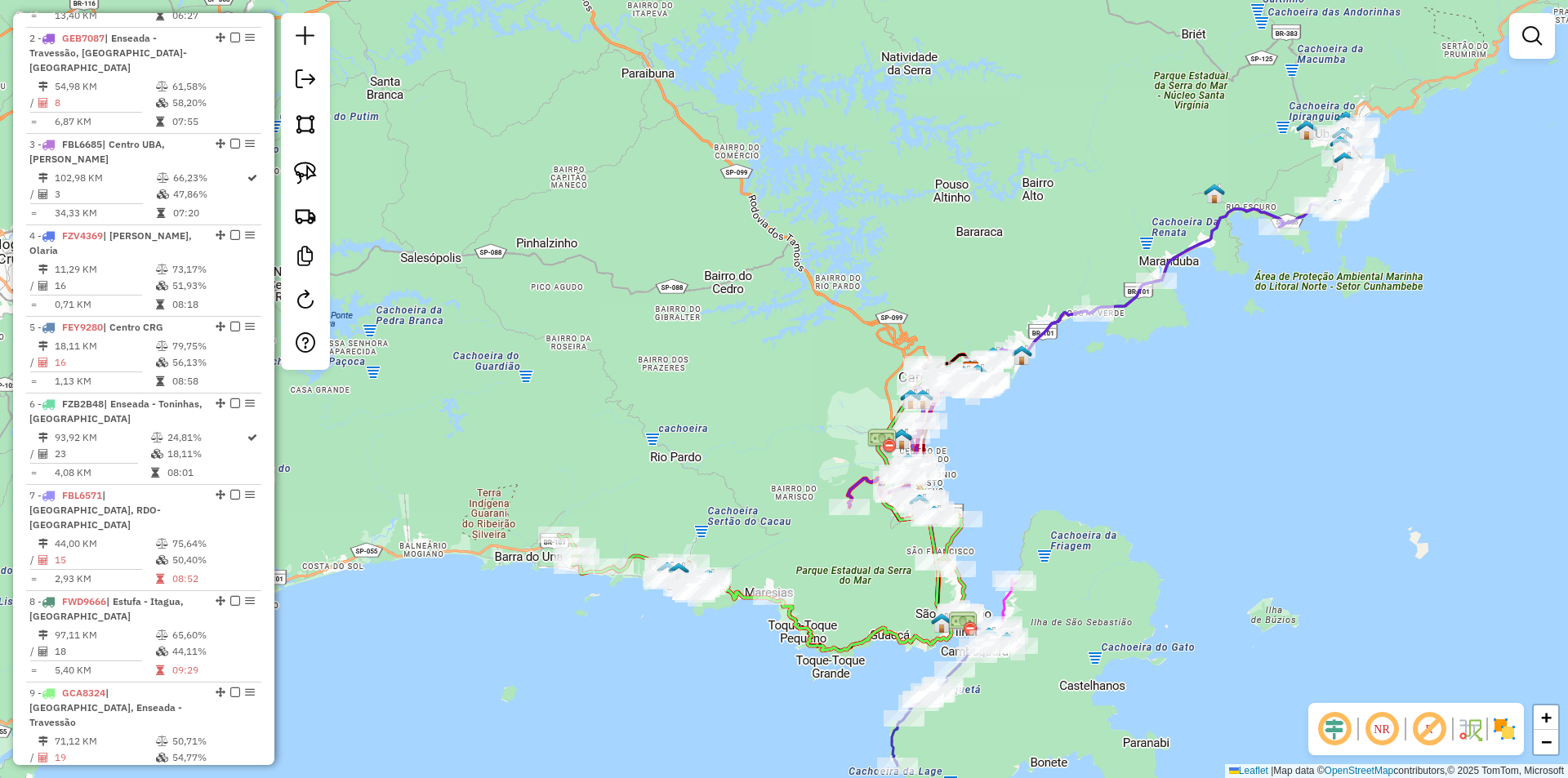
drag, startPoint x: 1059, startPoint y: 464, endPoint x: 1109, endPoint y: 438, distance: 56.4
click at [1109, 438] on div "Janela de atendimento Grade de atendimento Capacidade Transportadoras Veículos …" at bounding box center [784, 389] width 1568 height 778
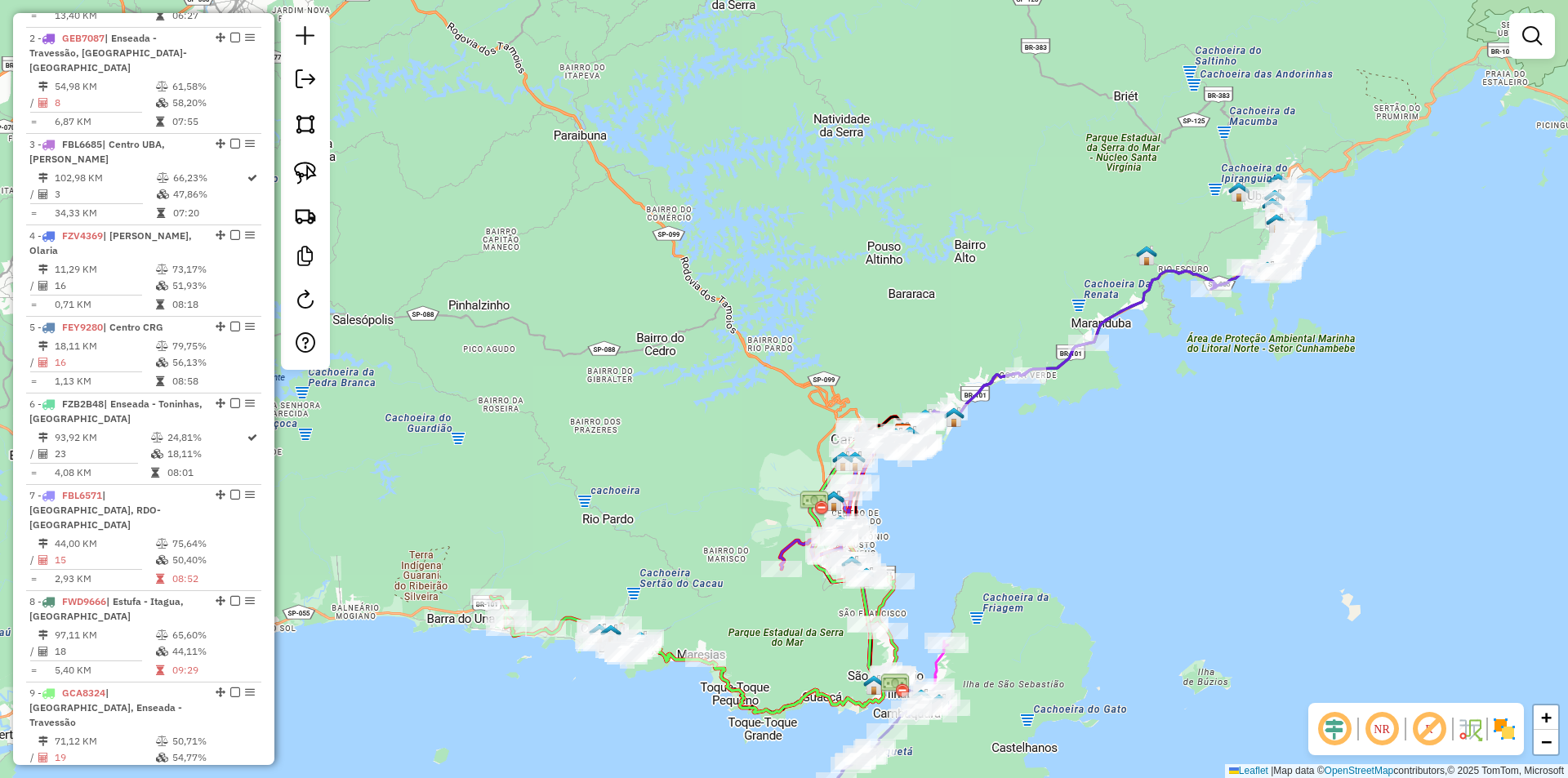
drag, startPoint x: 1128, startPoint y: 463, endPoint x: 1077, endPoint y: 512, distance: 70.7
click at [1077, 512] on div "Janela de atendimento Grade de atendimento Capacidade Transportadoras Veículos …" at bounding box center [784, 389] width 1568 height 778
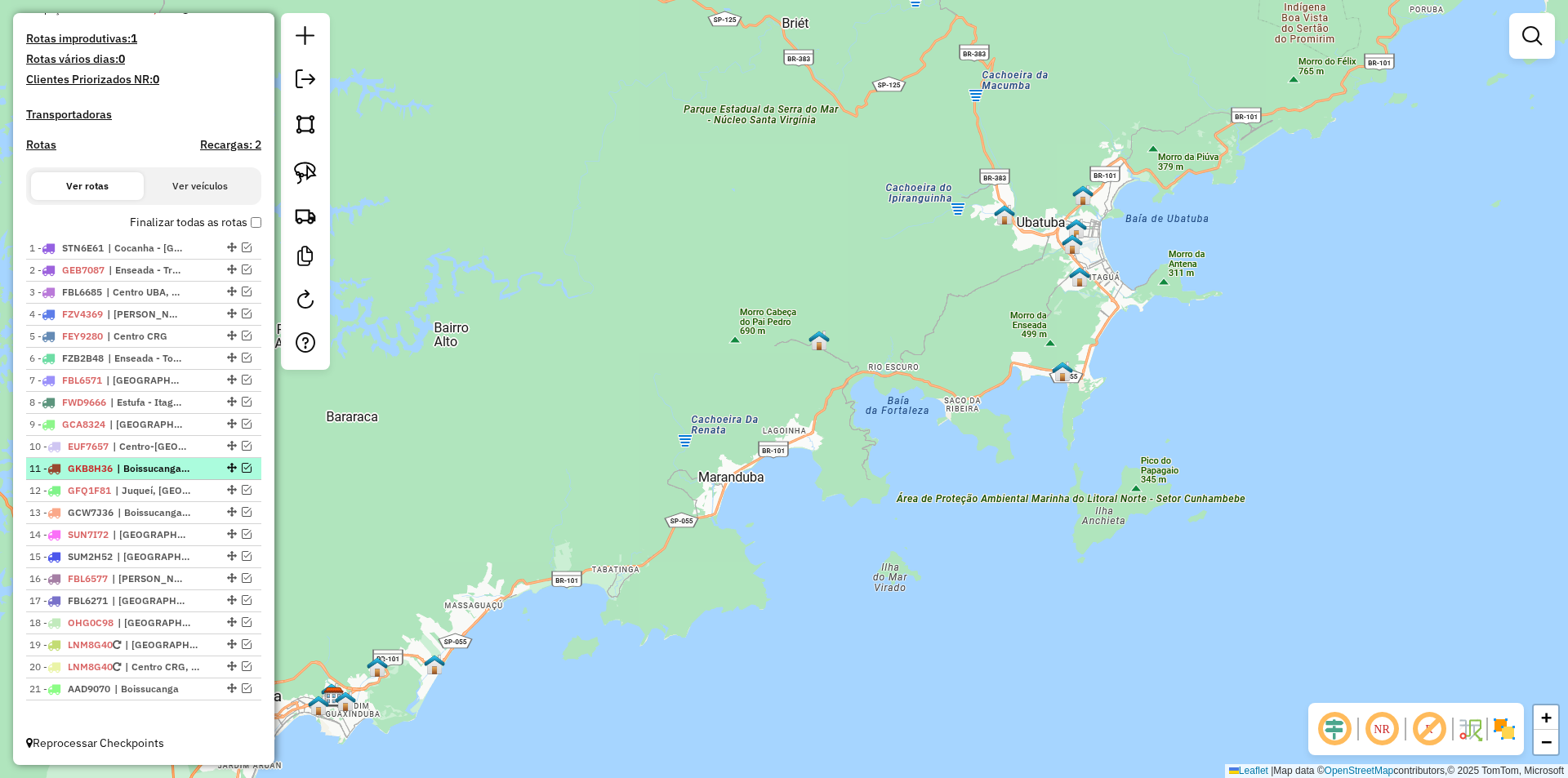
scroll to position [443, 0]
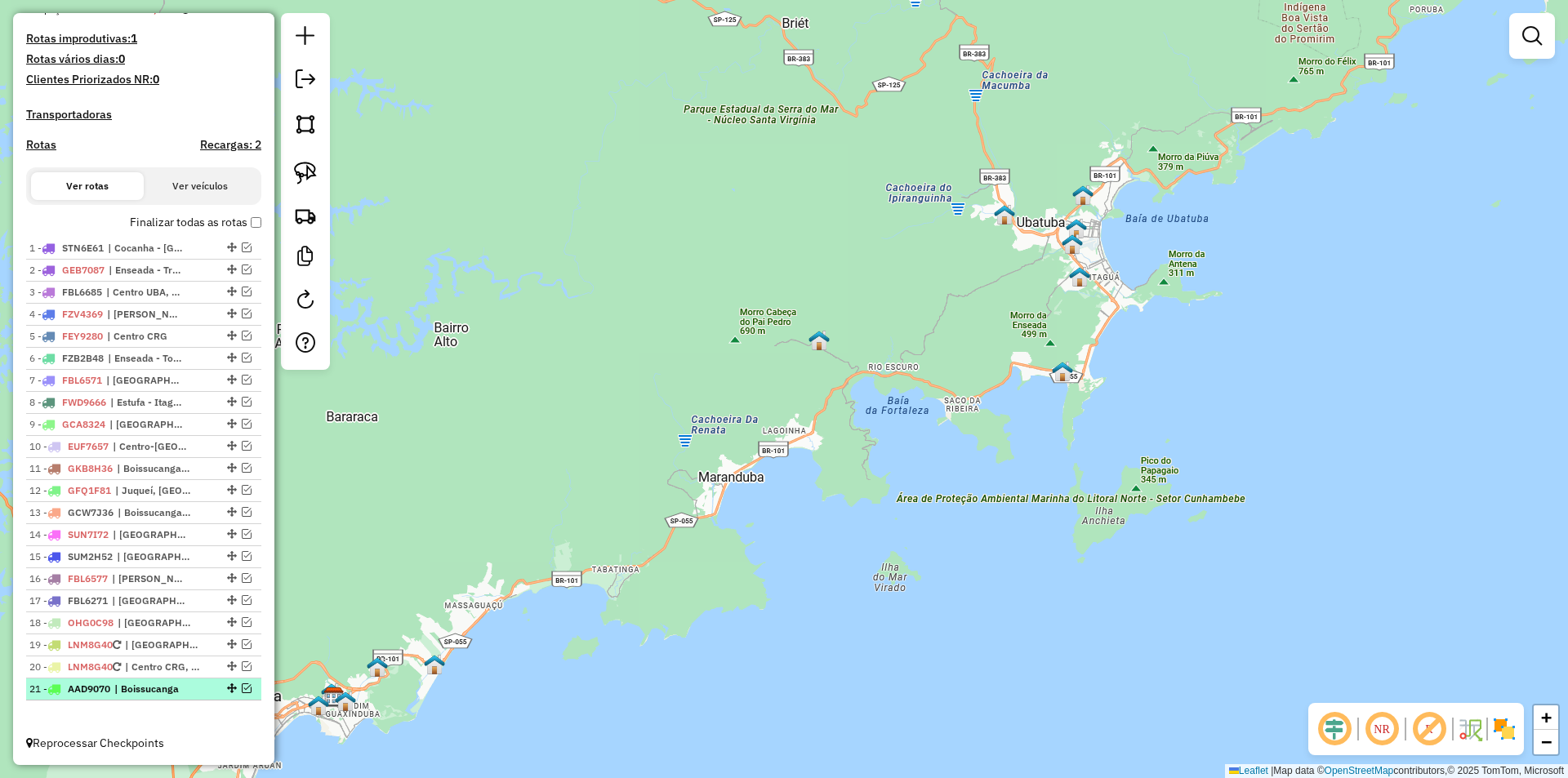
click at [242, 688] on em at bounding box center [247, 688] width 10 height 10
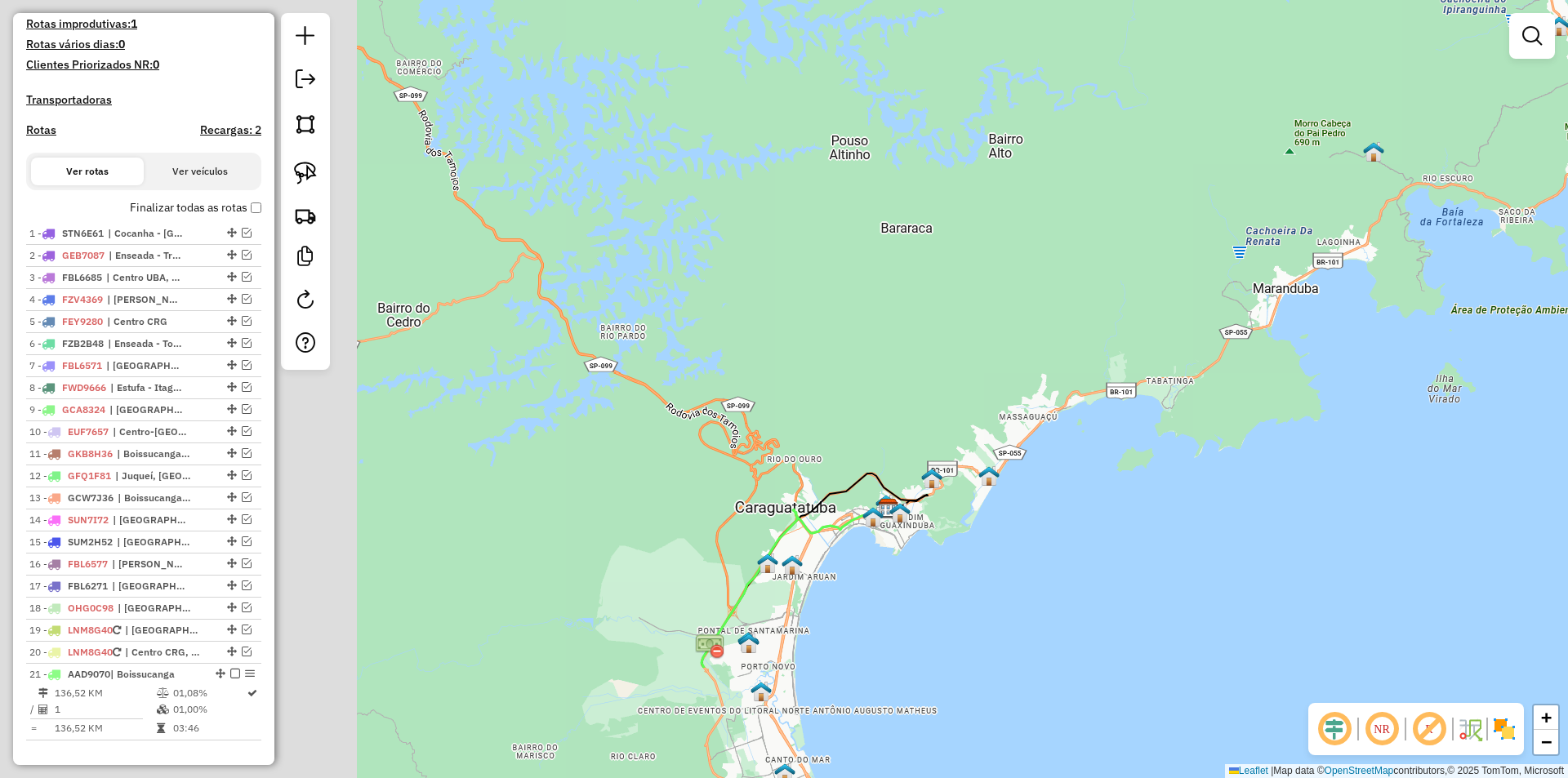
drag, startPoint x: 463, startPoint y: 651, endPoint x: 1018, endPoint y: 462, distance: 586.3
click at [1018, 462] on div "Janela de atendimento Grade de atendimento Capacidade Transportadoras Veículos …" at bounding box center [784, 389] width 1568 height 778
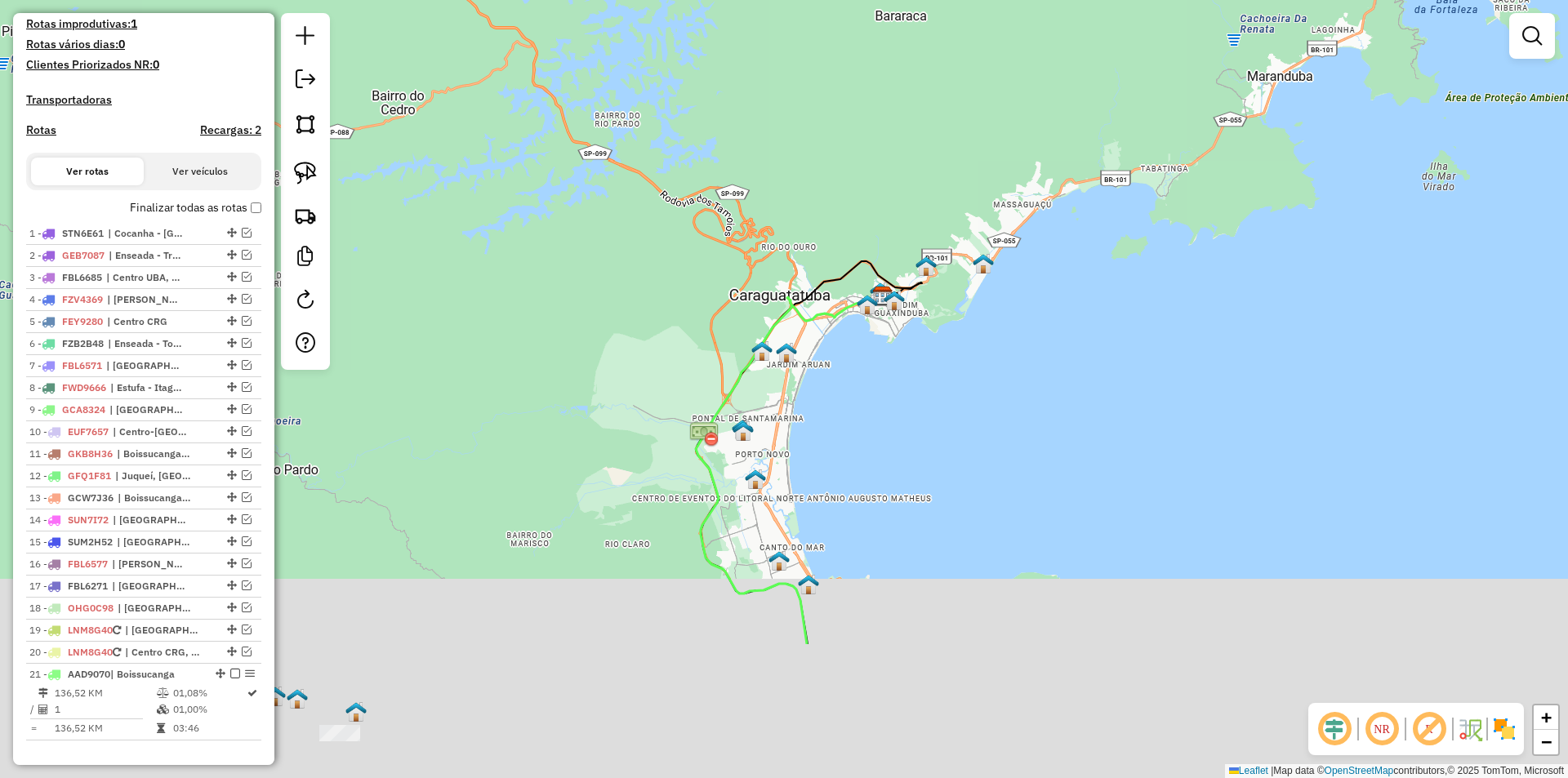
drag, startPoint x: 736, startPoint y: 679, endPoint x: 727, endPoint y: 388, distance: 291.1
click at [727, 388] on div "Janela de atendimento Grade de atendimento Capacidade Transportadoras Veículos …" at bounding box center [784, 389] width 1568 height 778
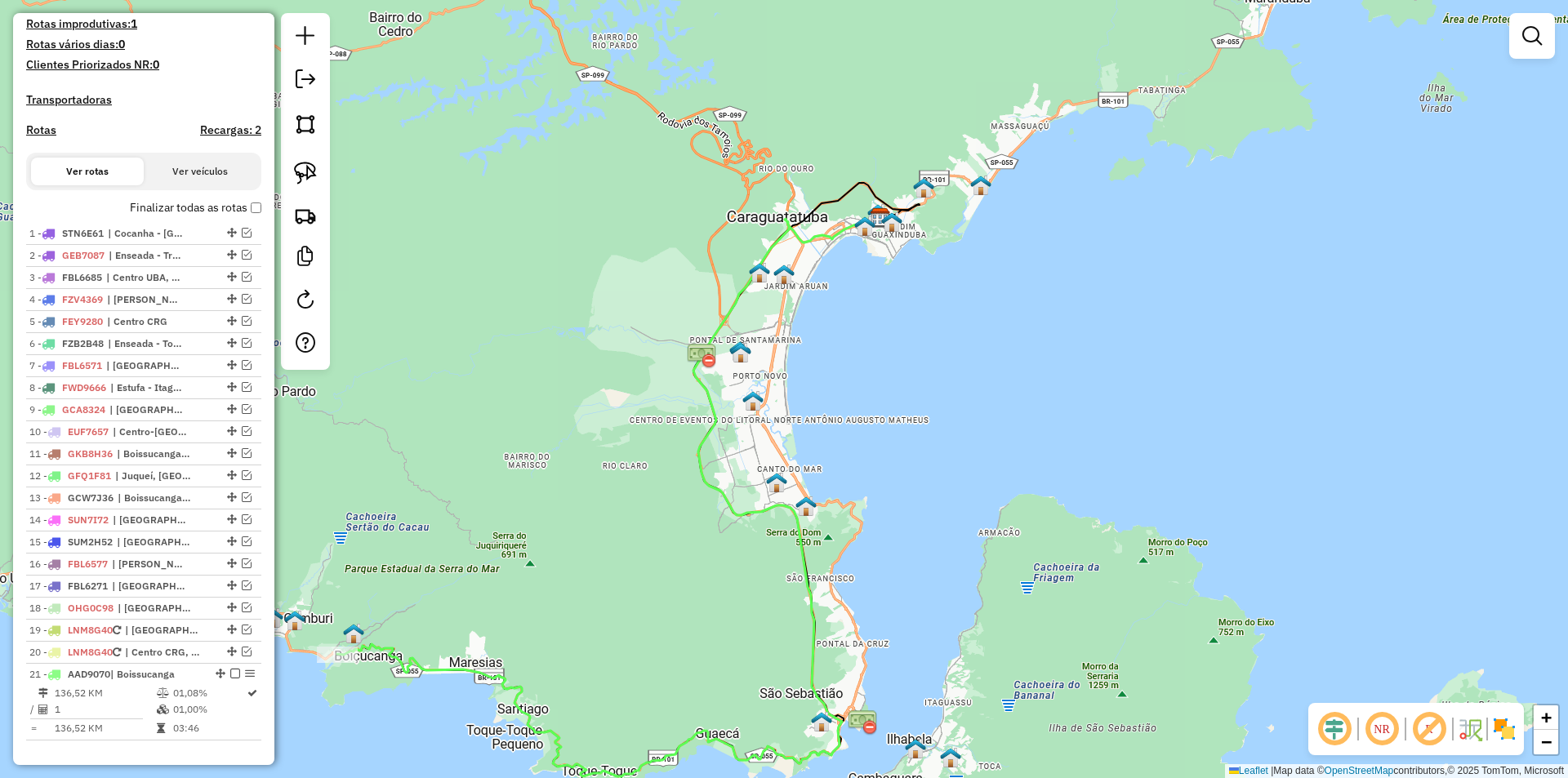
click at [727, 510] on icon at bounding box center [609, 497] width 543 height 558
select select "*********"
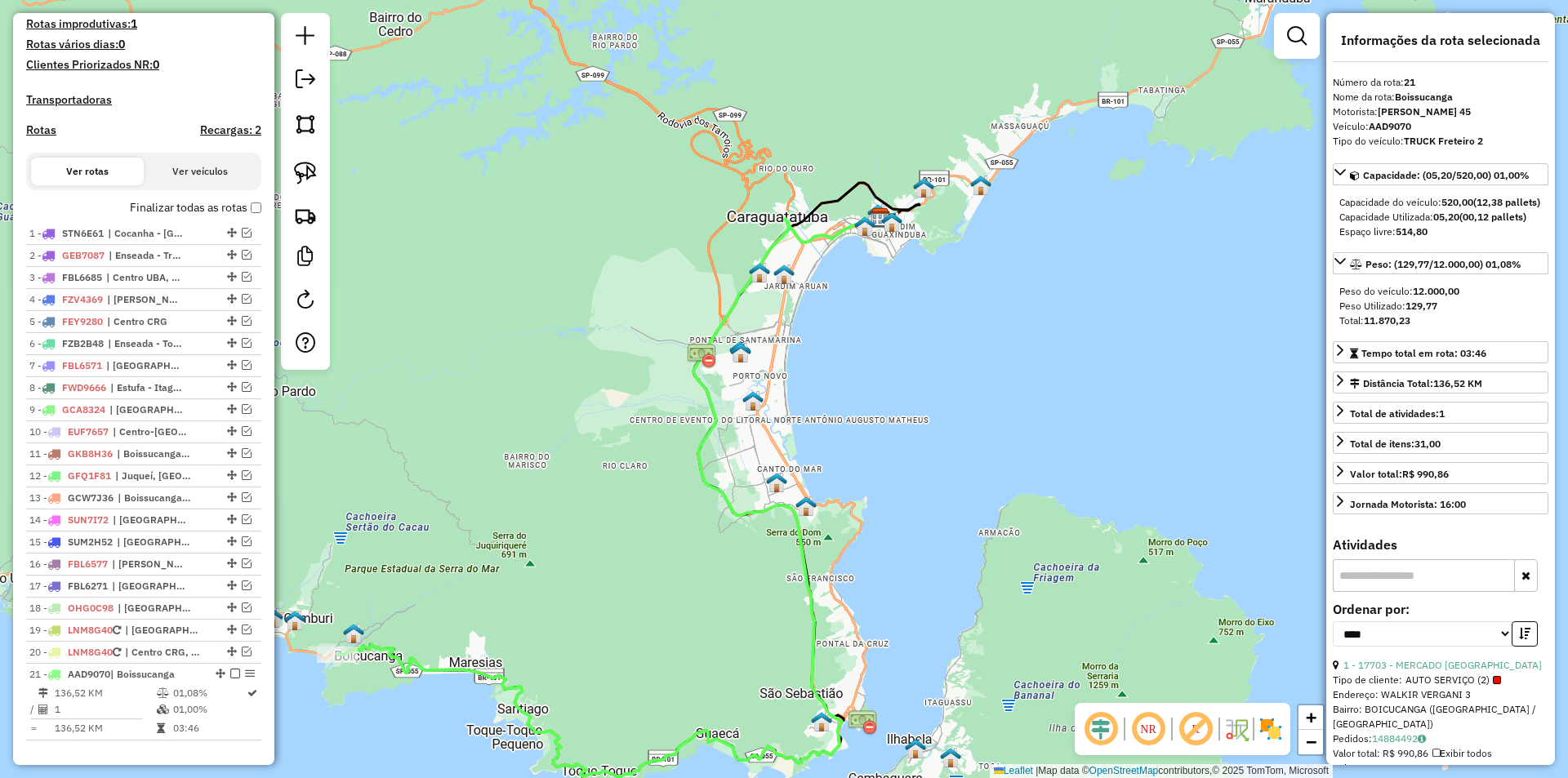
scroll to position [497, 0]
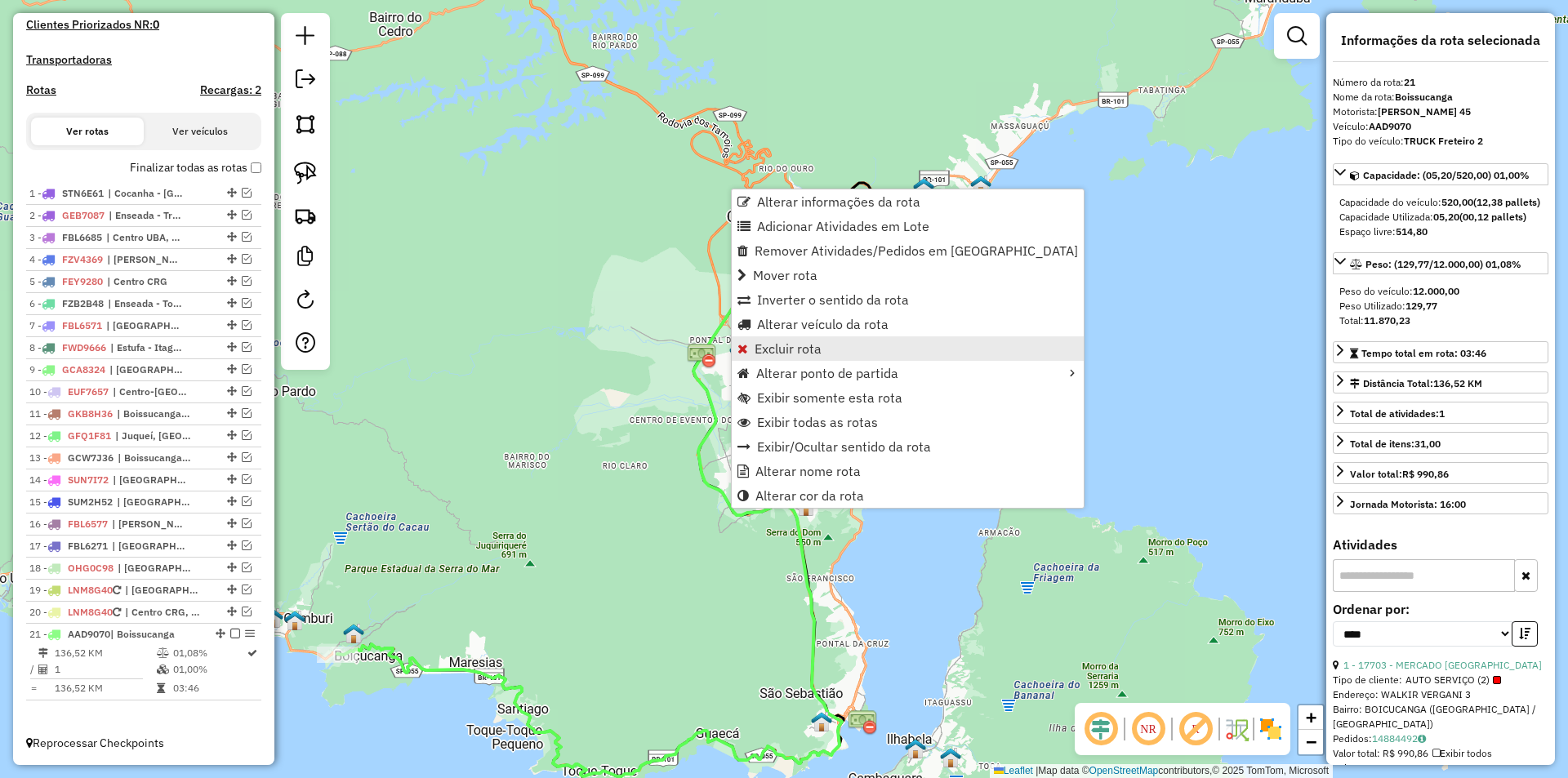
click at [777, 347] on span "Excluir rota" at bounding box center [788, 348] width 67 height 13
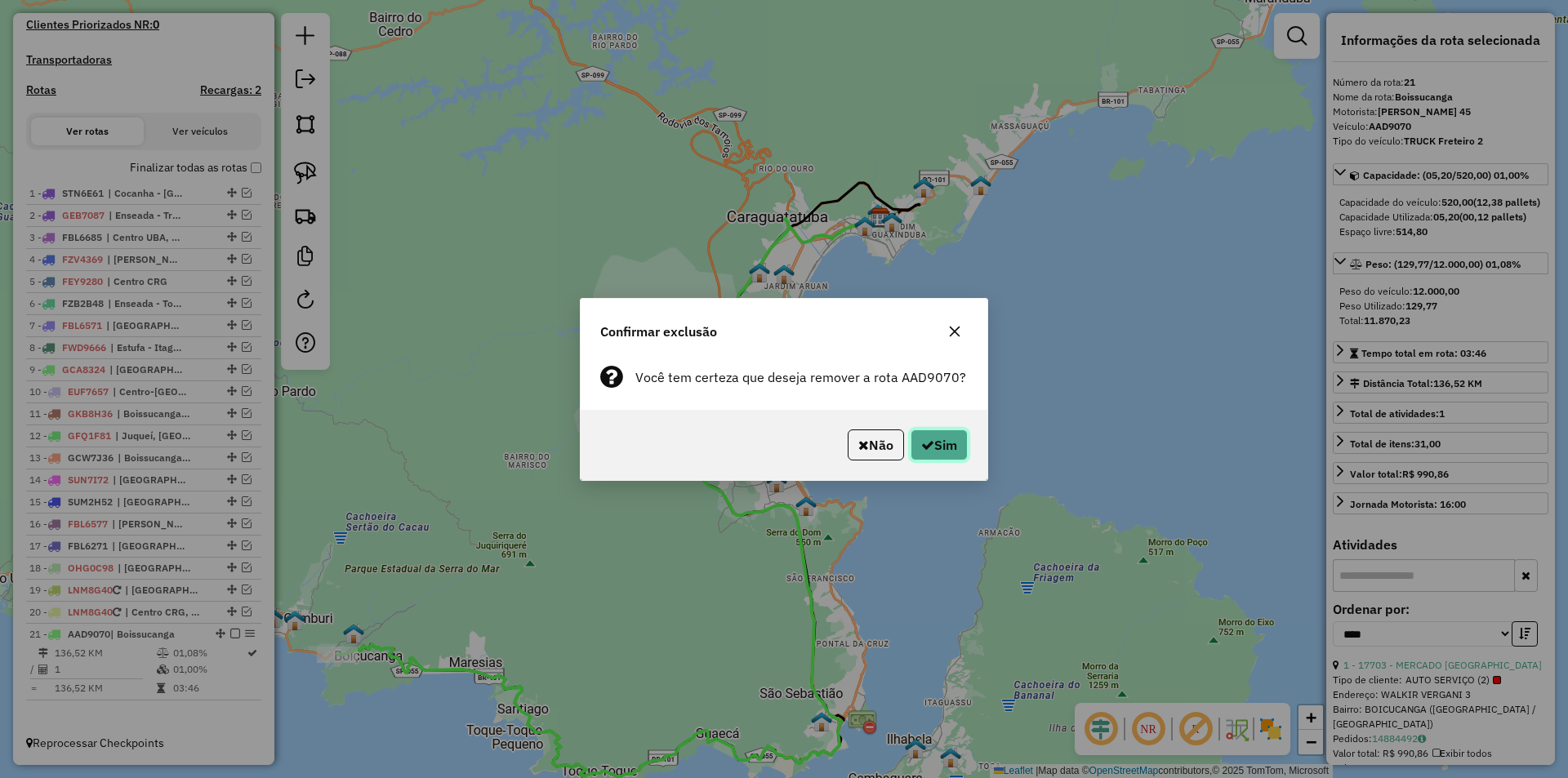
click at [948, 445] on button "Sim" at bounding box center [939, 444] width 57 height 31
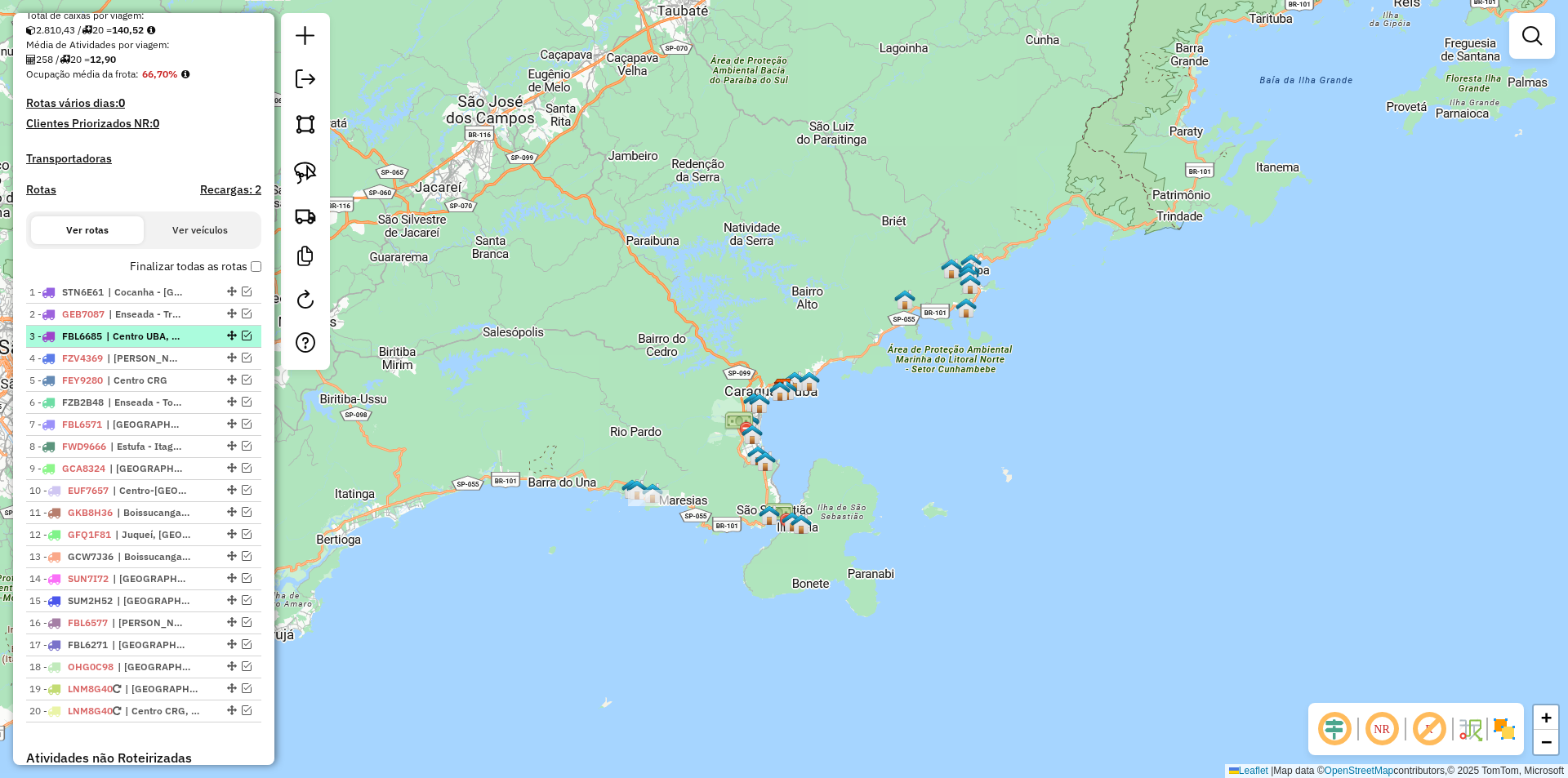
scroll to position [313, 0]
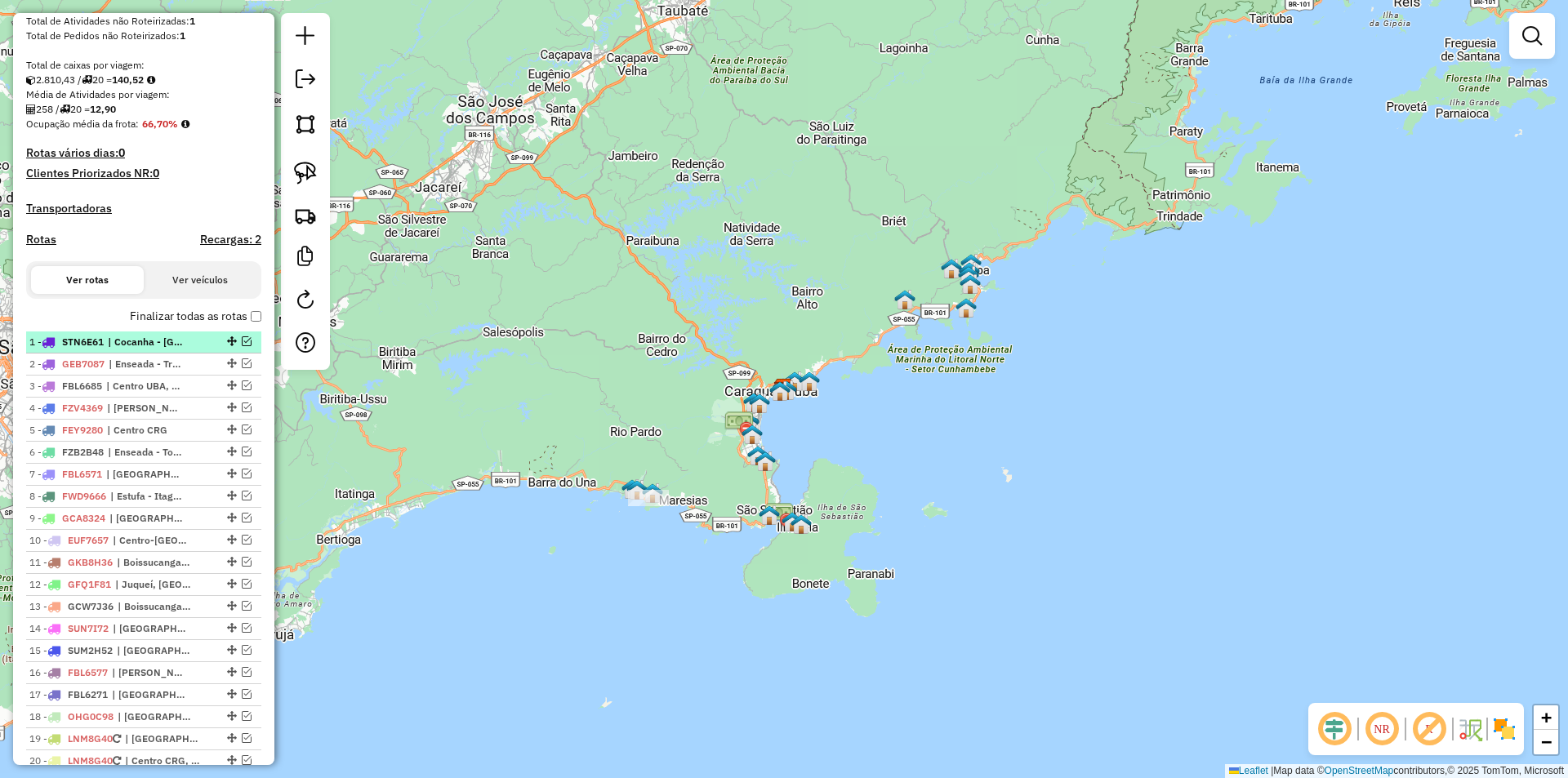
click at [242, 346] on em at bounding box center [247, 341] width 10 height 10
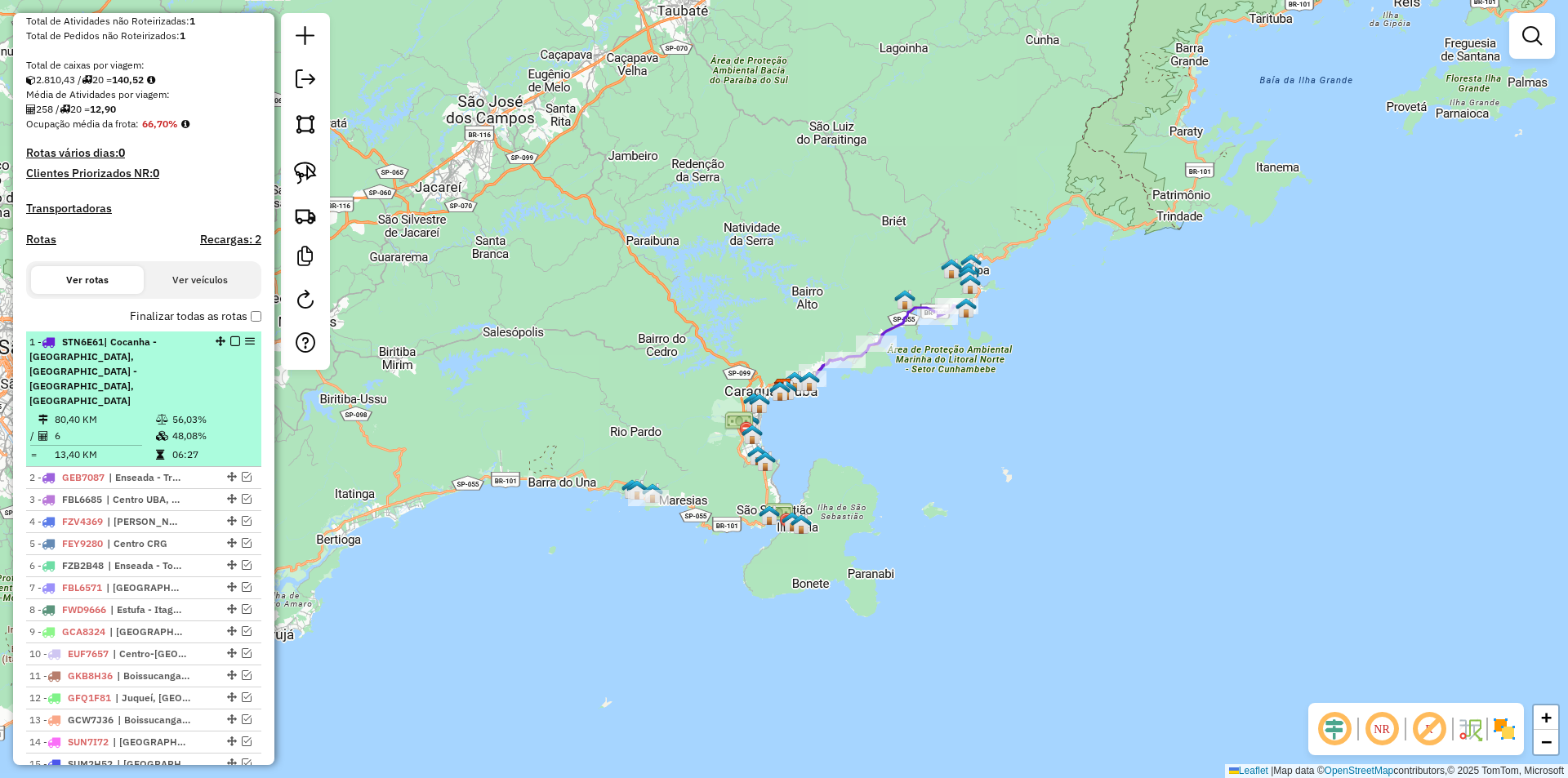
click at [230, 346] on em at bounding box center [235, 341] width 10 height 10
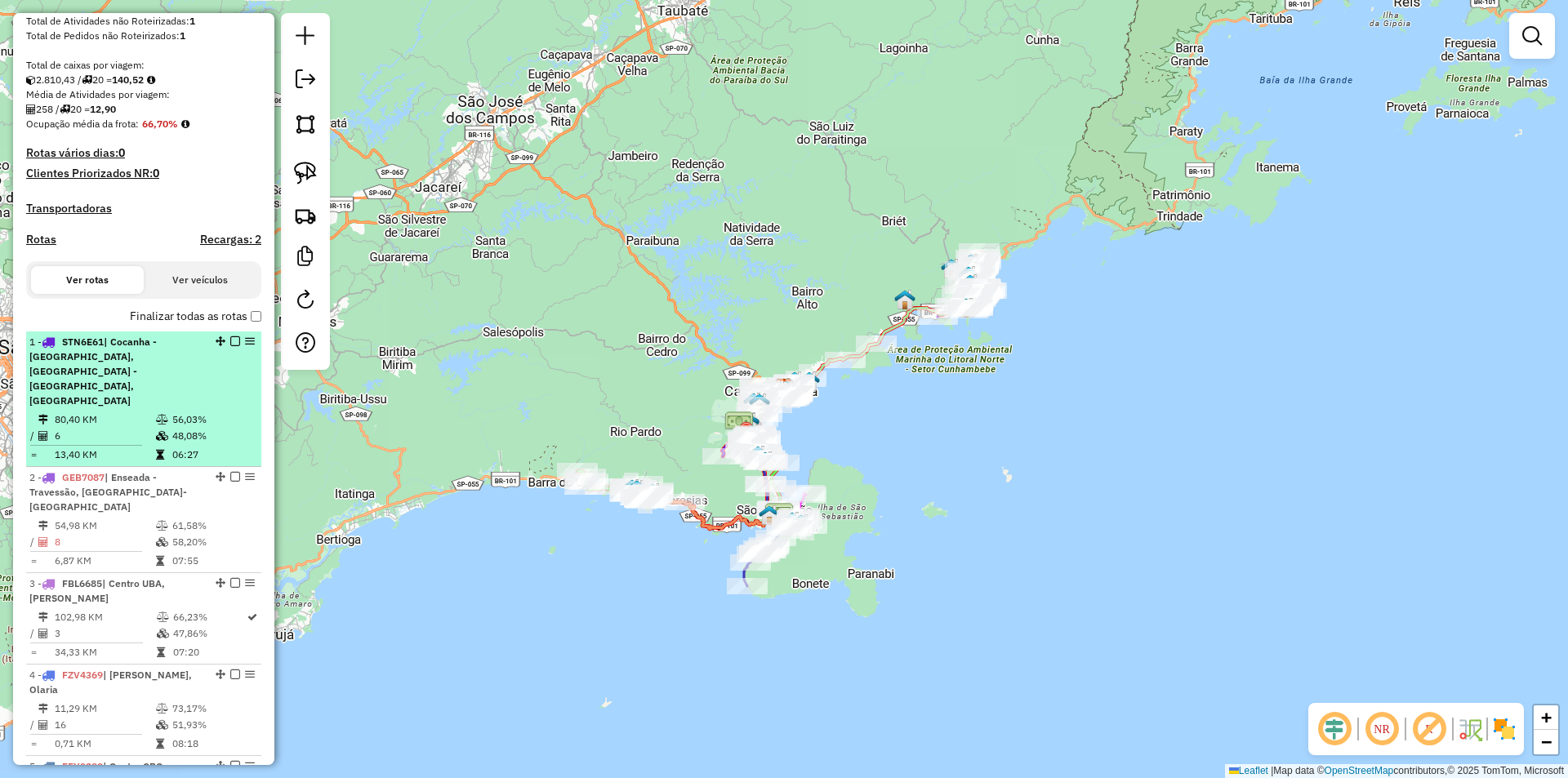
click at [178, 411] on td "56,03%" at bounding box center [212, 419] width 83 height 16
select select "*********"
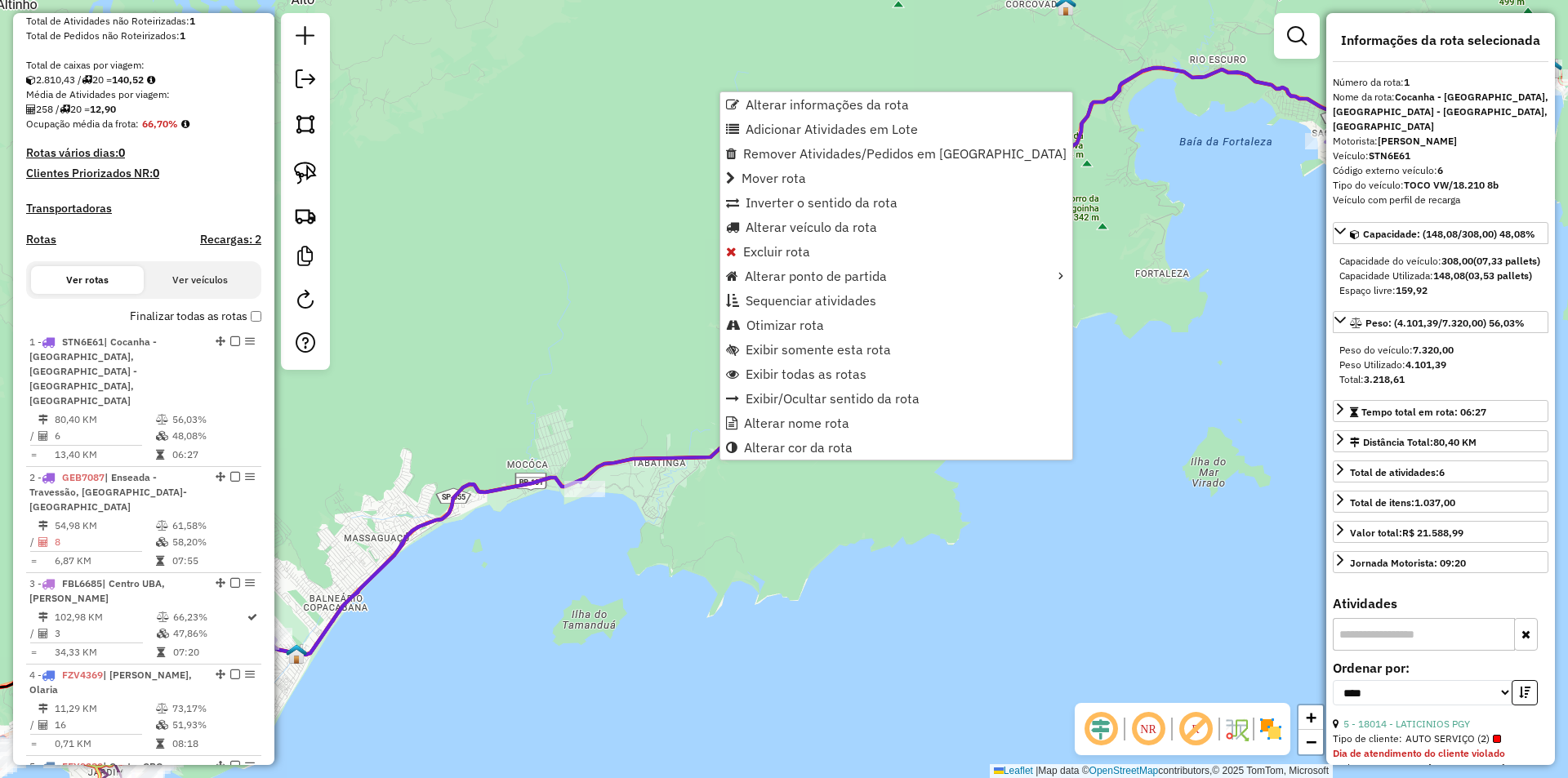
scroll to position [646, 0]
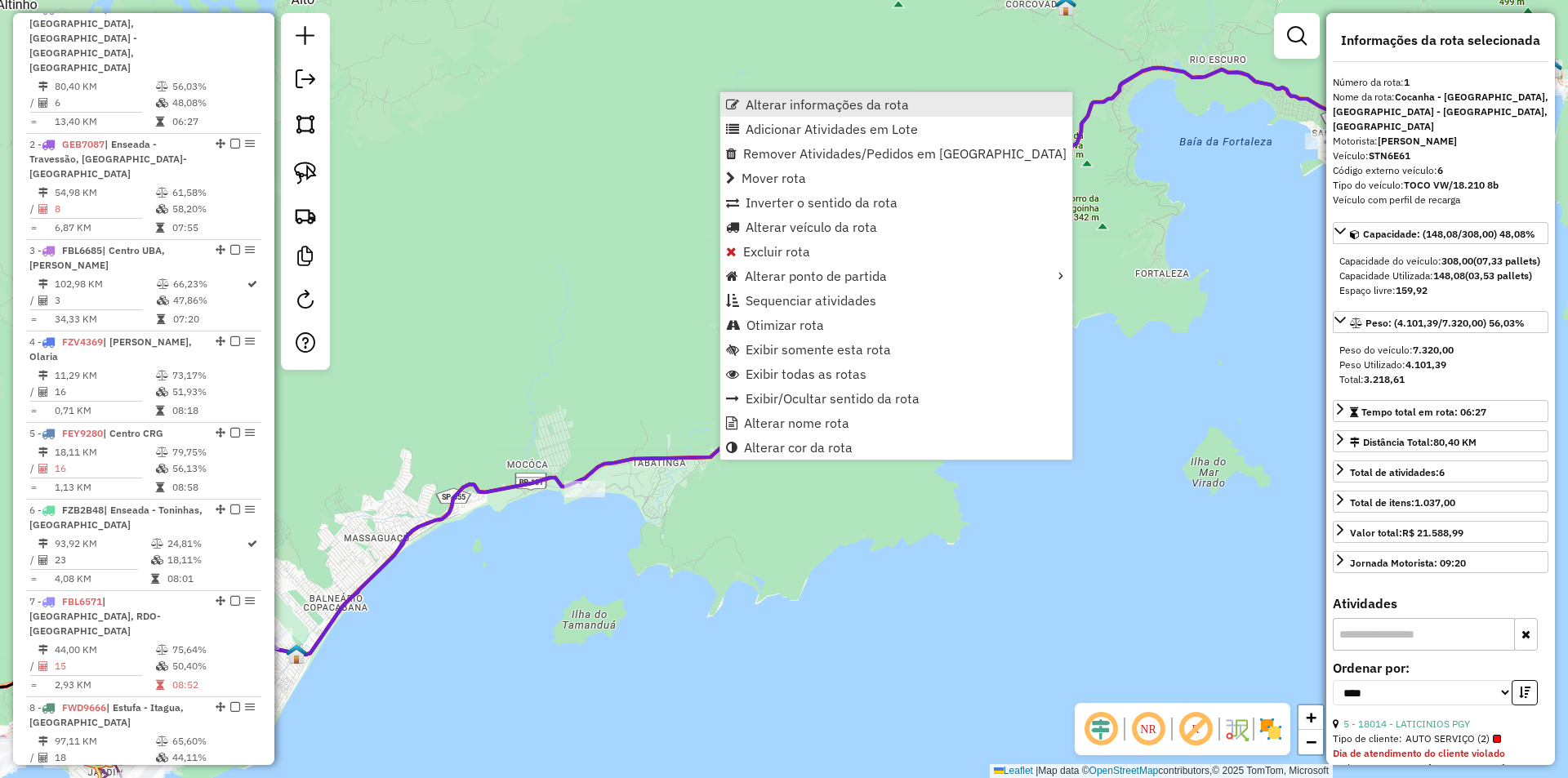
click at [775, 108] on span "Alterar informações da rota" at bounding box center [827, 104] width 164 height 13
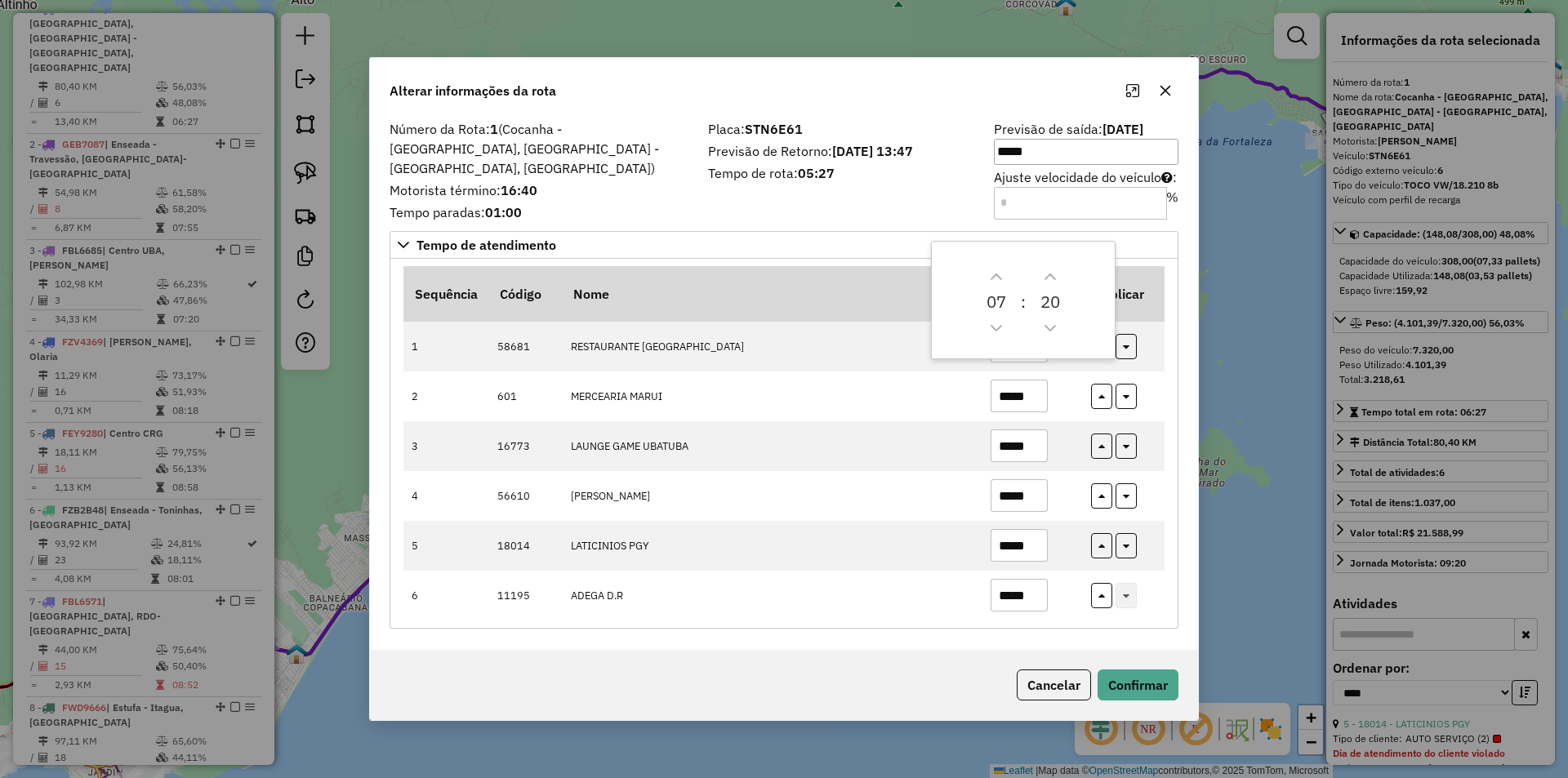
click at [1182, 512] on div "Número da Rota: 1 (Cocanha - Massaguaçu, Lagoinha - cocanha, Ribeira - Corcovad…" at bounding box center [784, 383] width 828 height 534
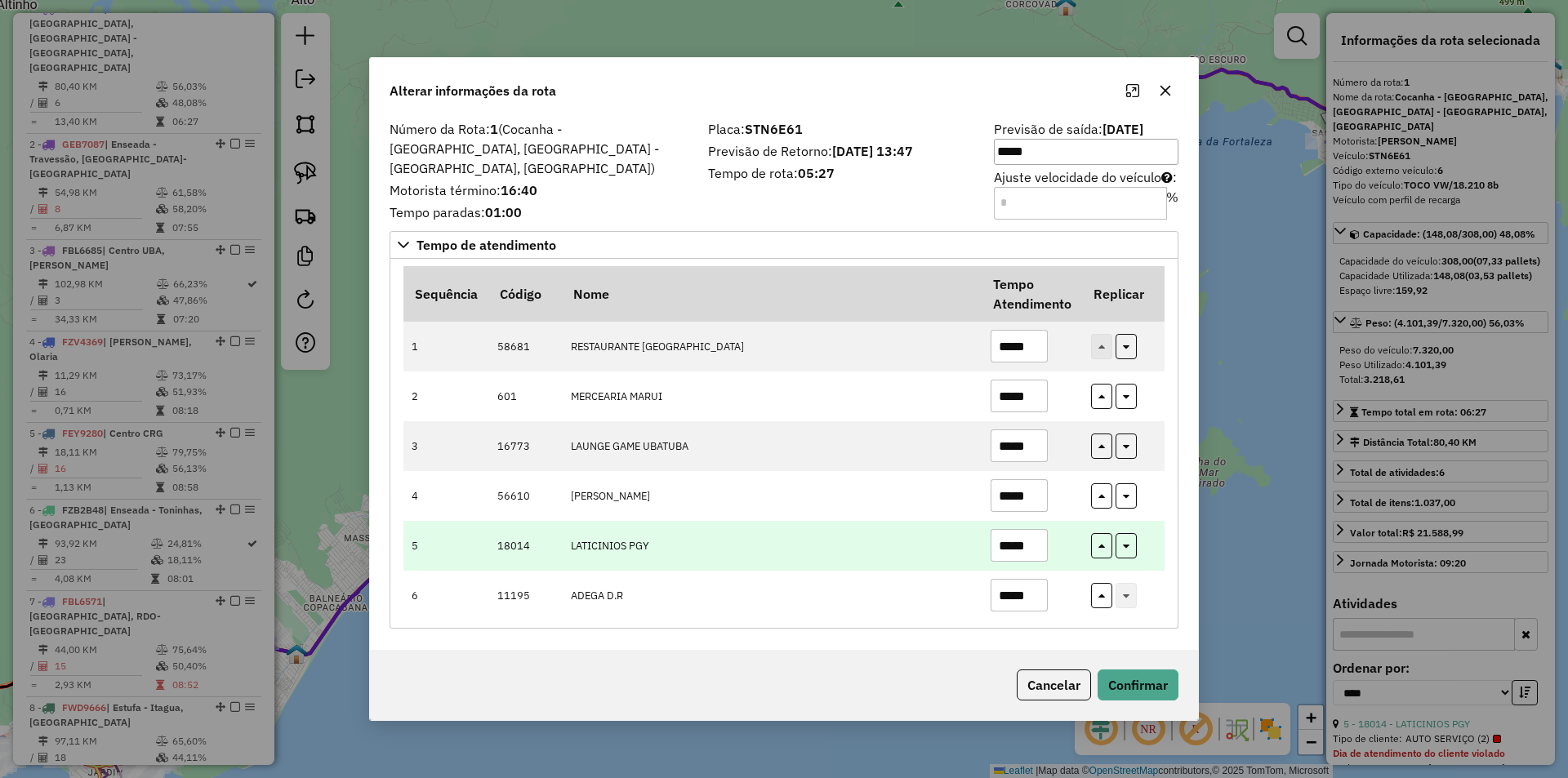
click at [1025, 546] on input "*****" at bounding box center [1019, 545] width 57 height 32
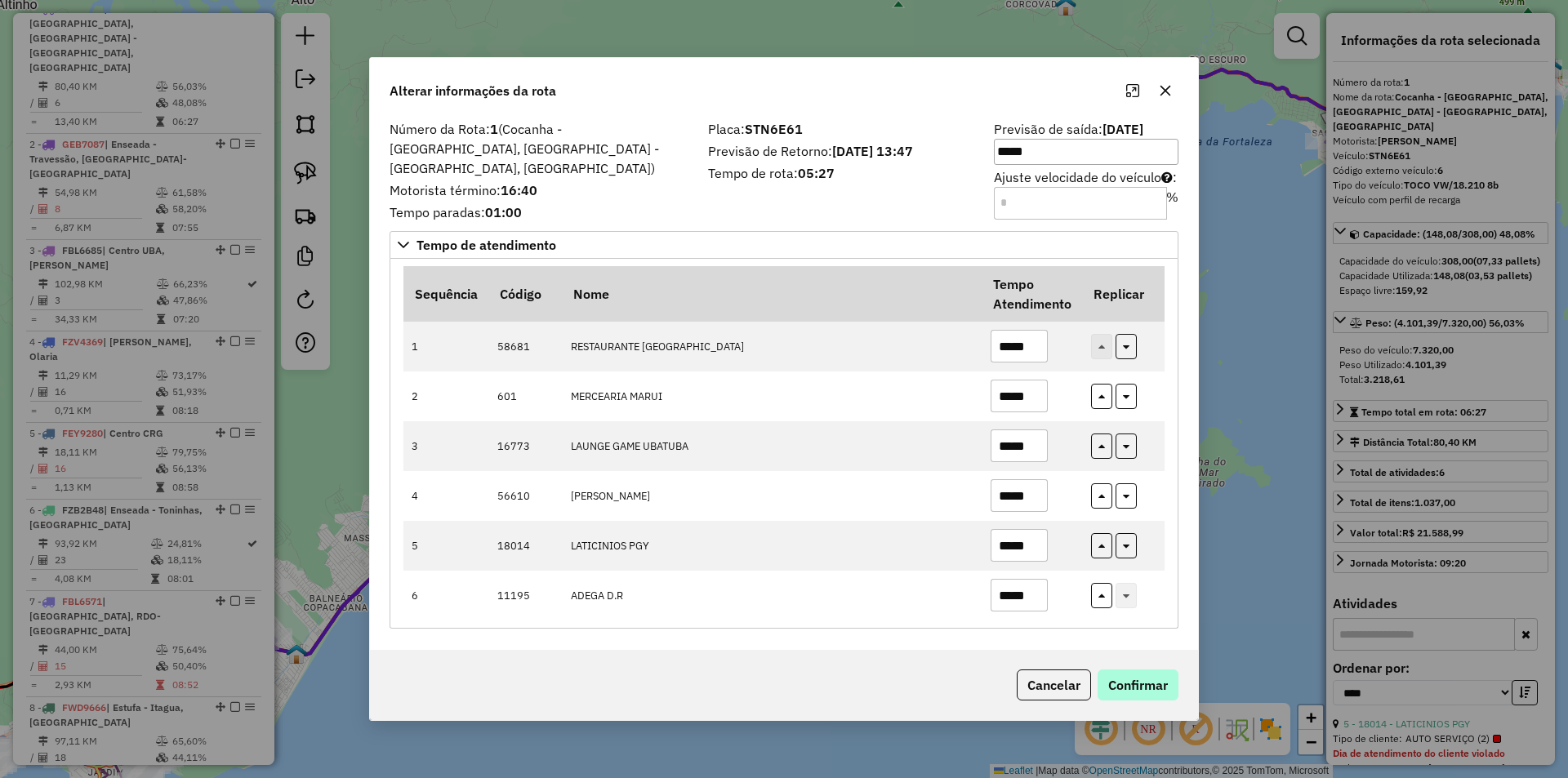
type input "*****"
click at [1118, 683] on button "Confirmar" at bounding box center [1138, 684] width 81 height 31
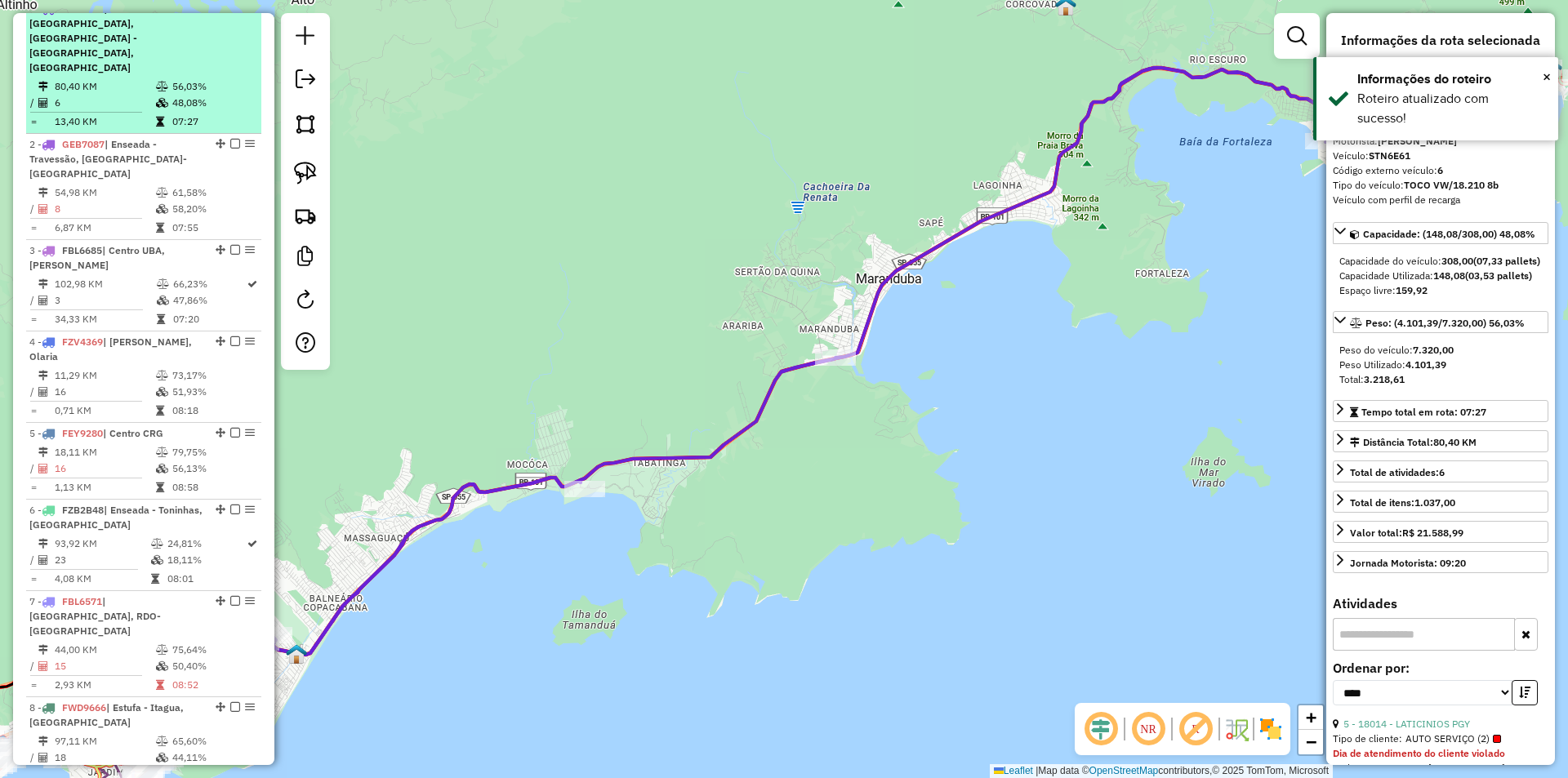
click at [230, 13] on em at bounding box center [235, 9] width 10 height 10
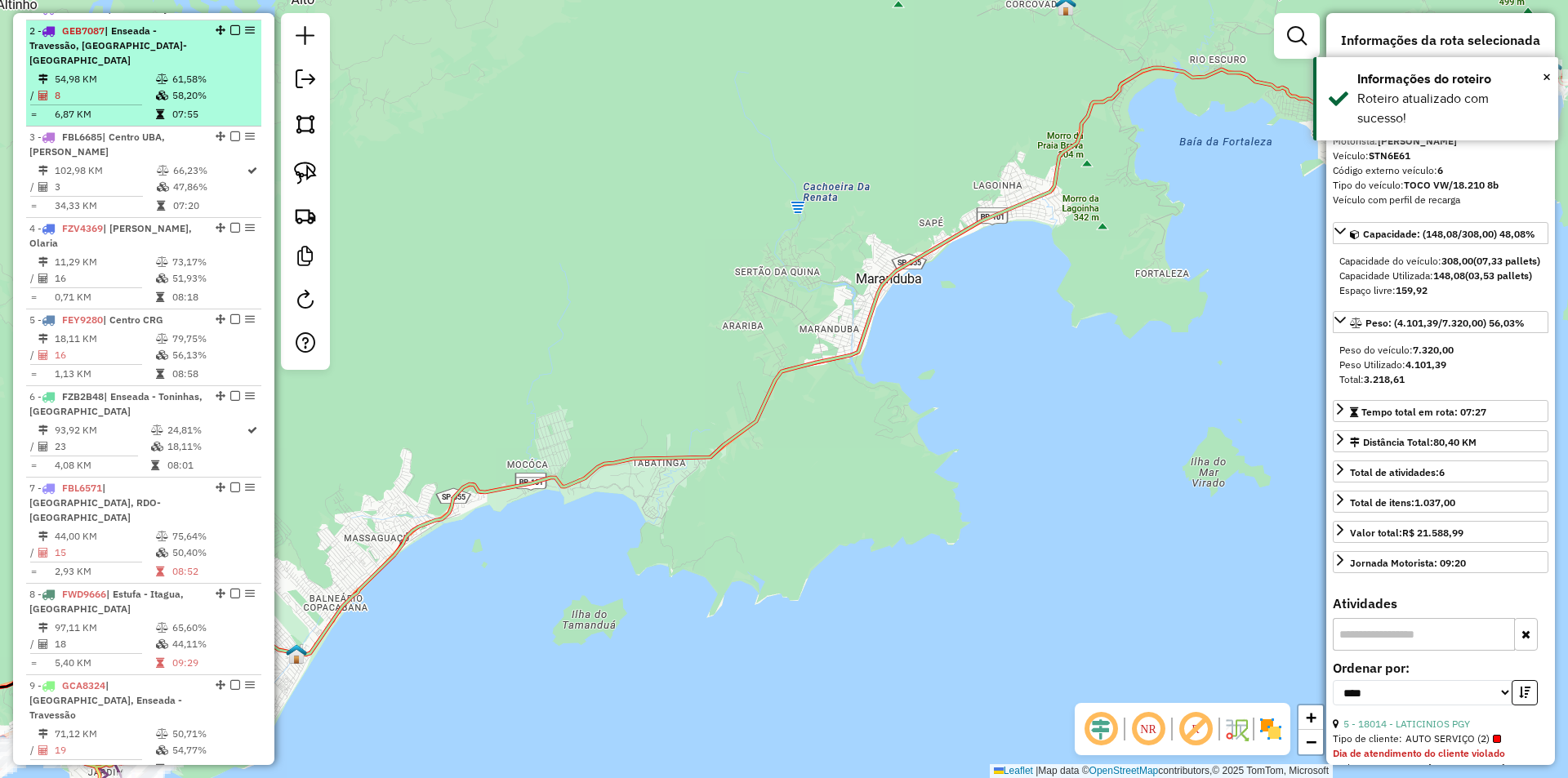
click at [196, 89] on td "58,20%" at bounding box center [212, 95] width 83 height 16
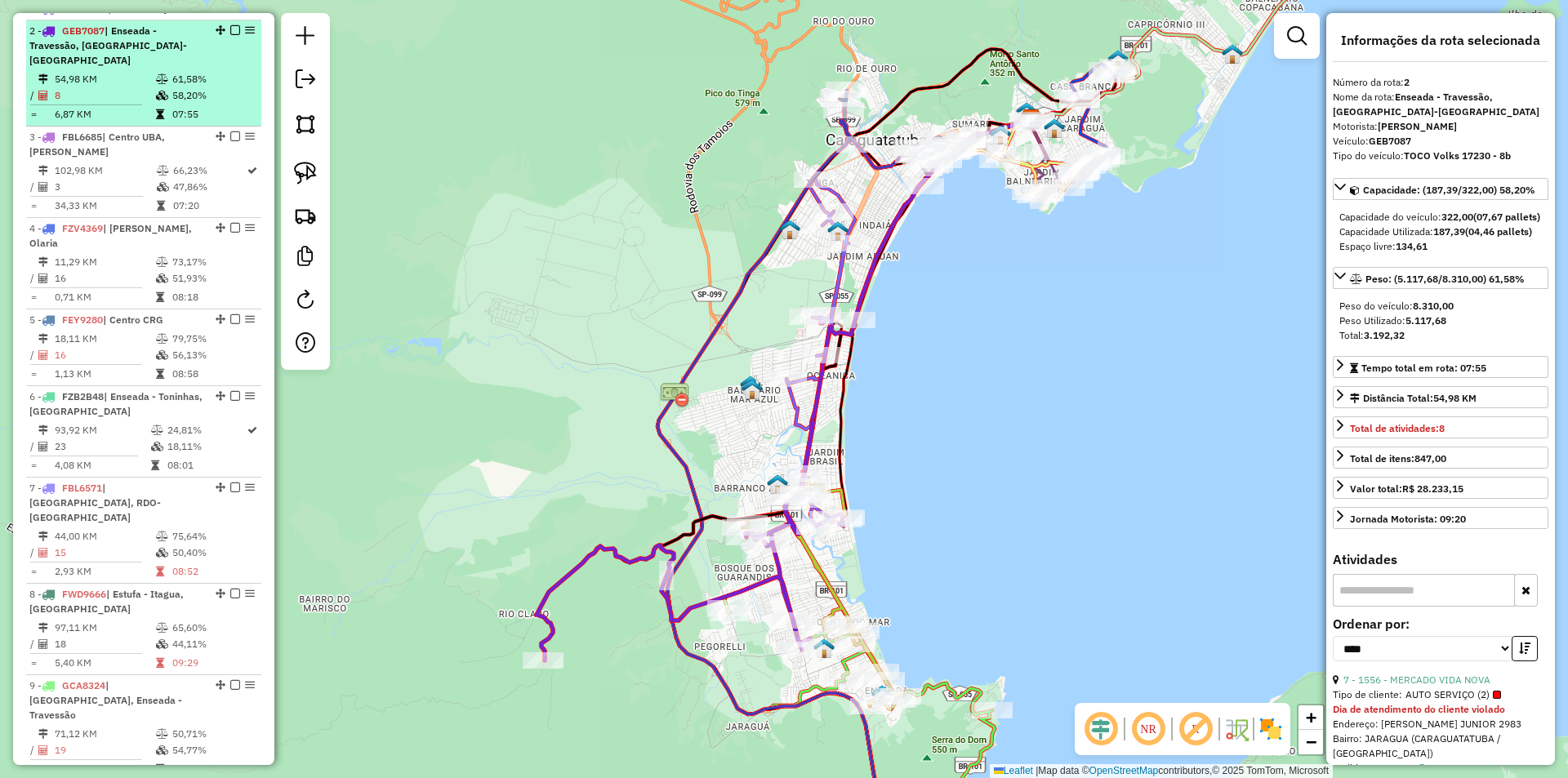
click at [230, 35] on em at bounding box center [235, 31] width 10 height 10
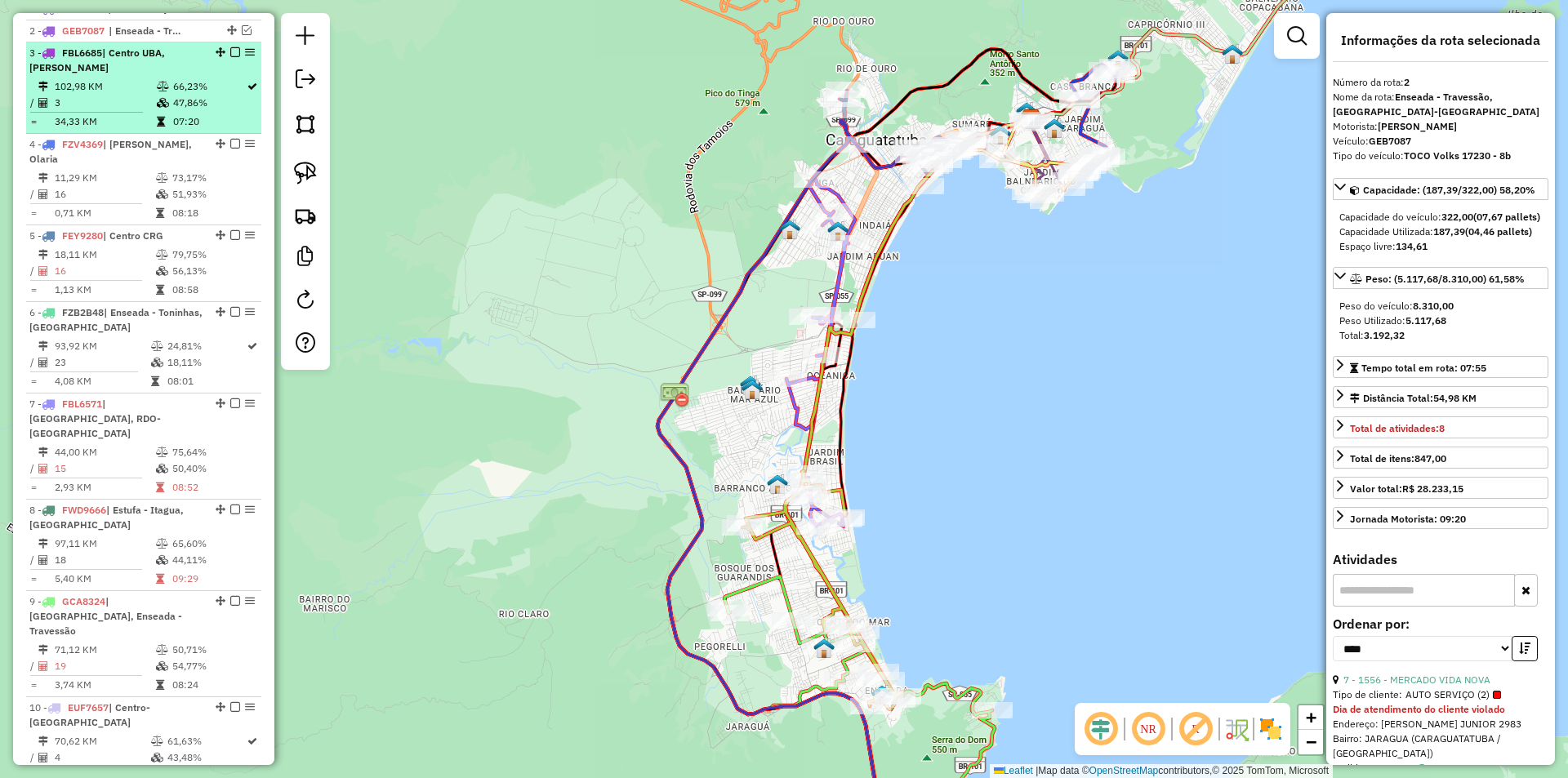
click at [221, 94] on td "66,23%" at bounding box center [209, 86] width 73 height 16
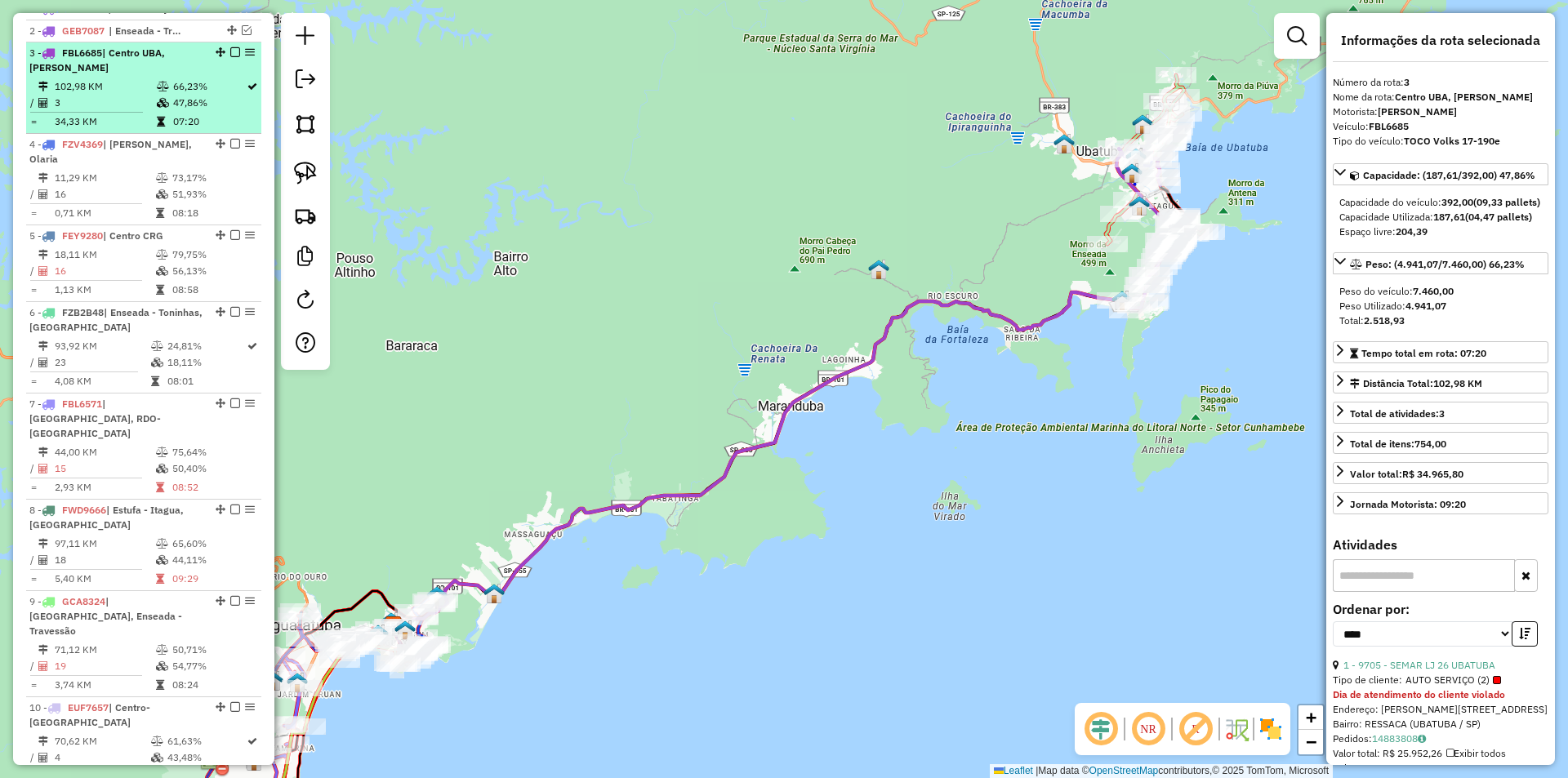
click at [232, 57] on em at bounding box center [235, 53] width 10 height 10
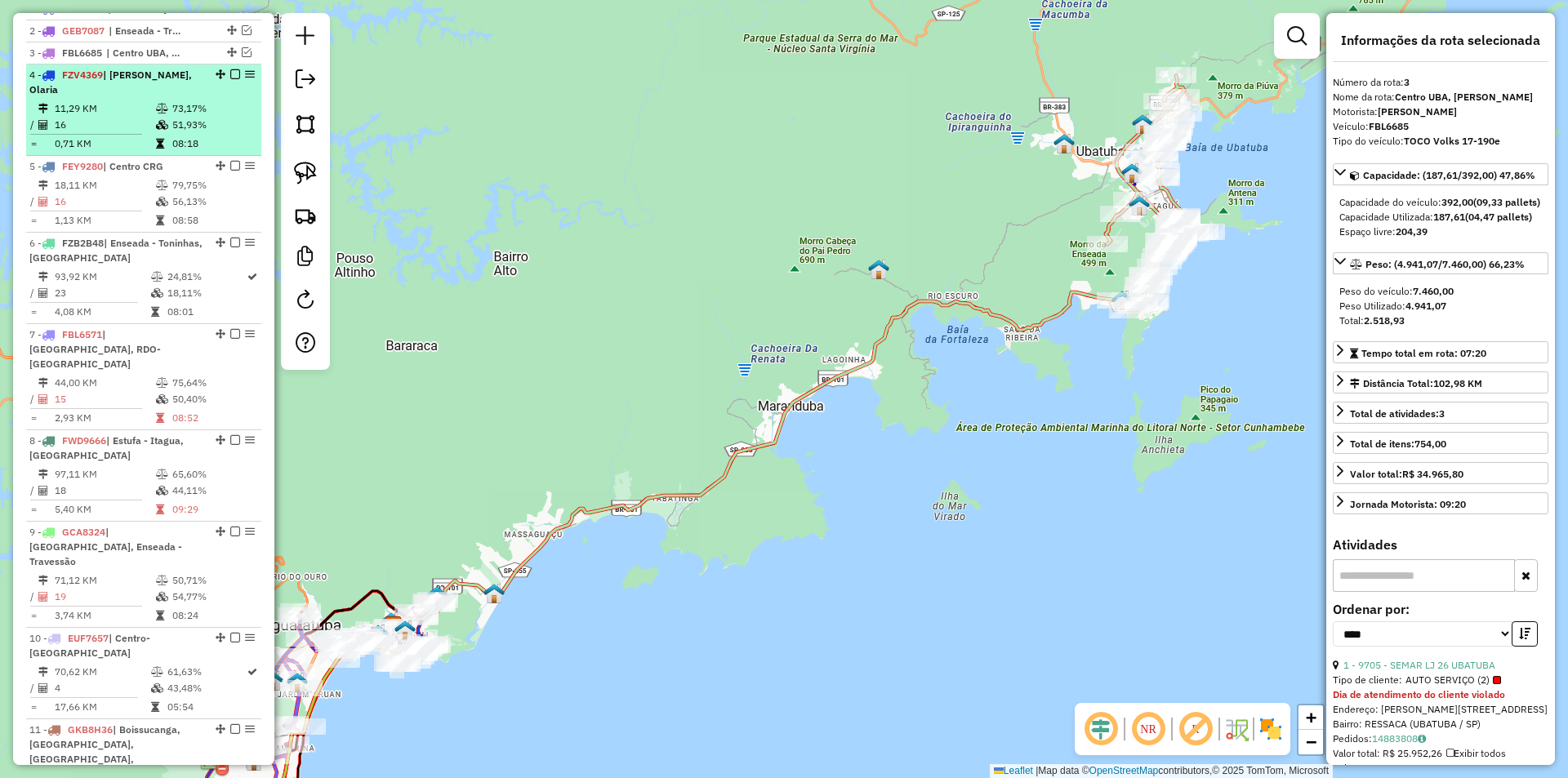
click at [215, 97] on div "4 - FZV4369 | Martim Prainha, Olaria" at bounding box center [144, 83] width 228 height 30
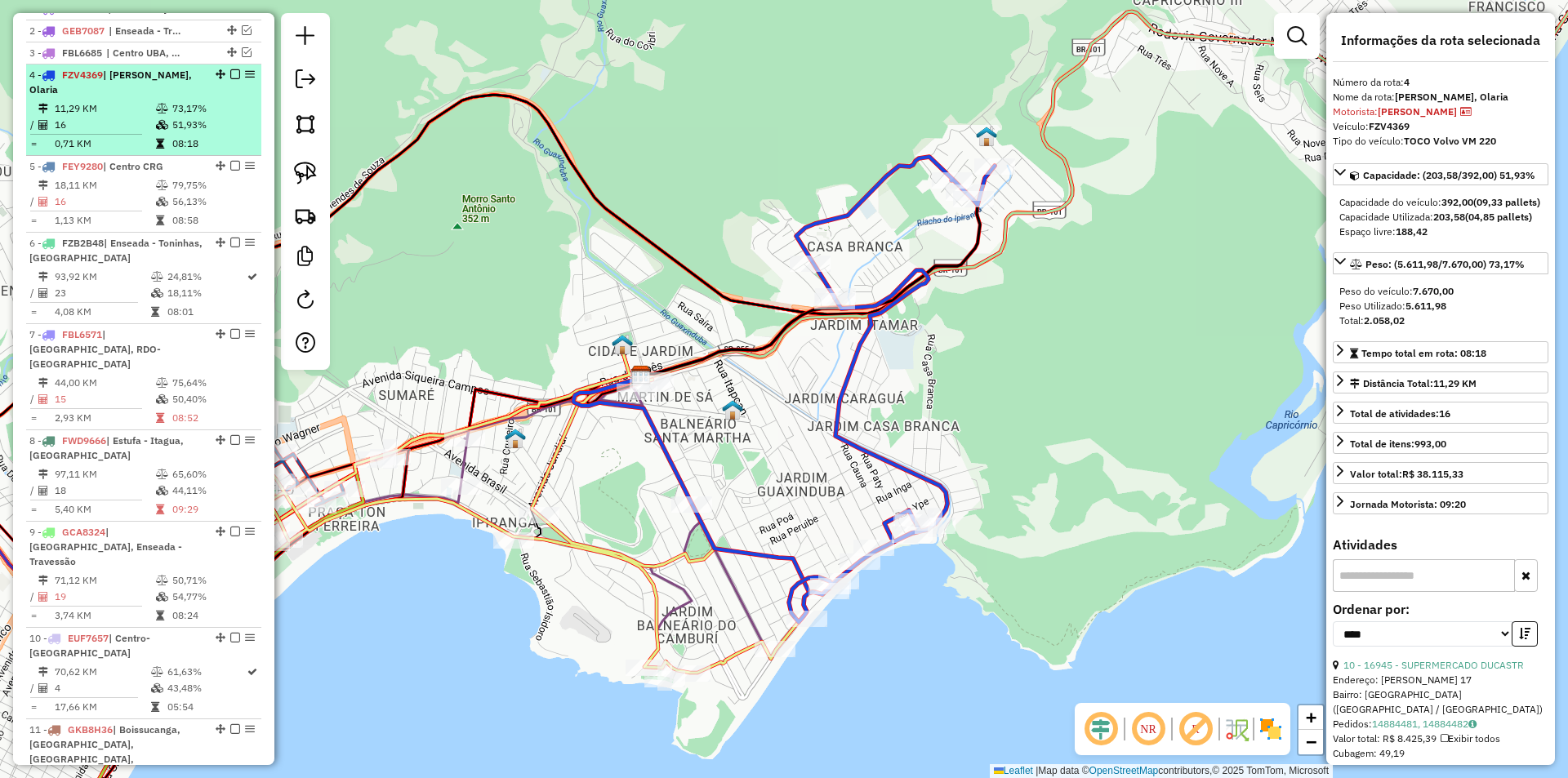
click at [230, 79] on em at bounding box center [235, 74] width 10 height 10
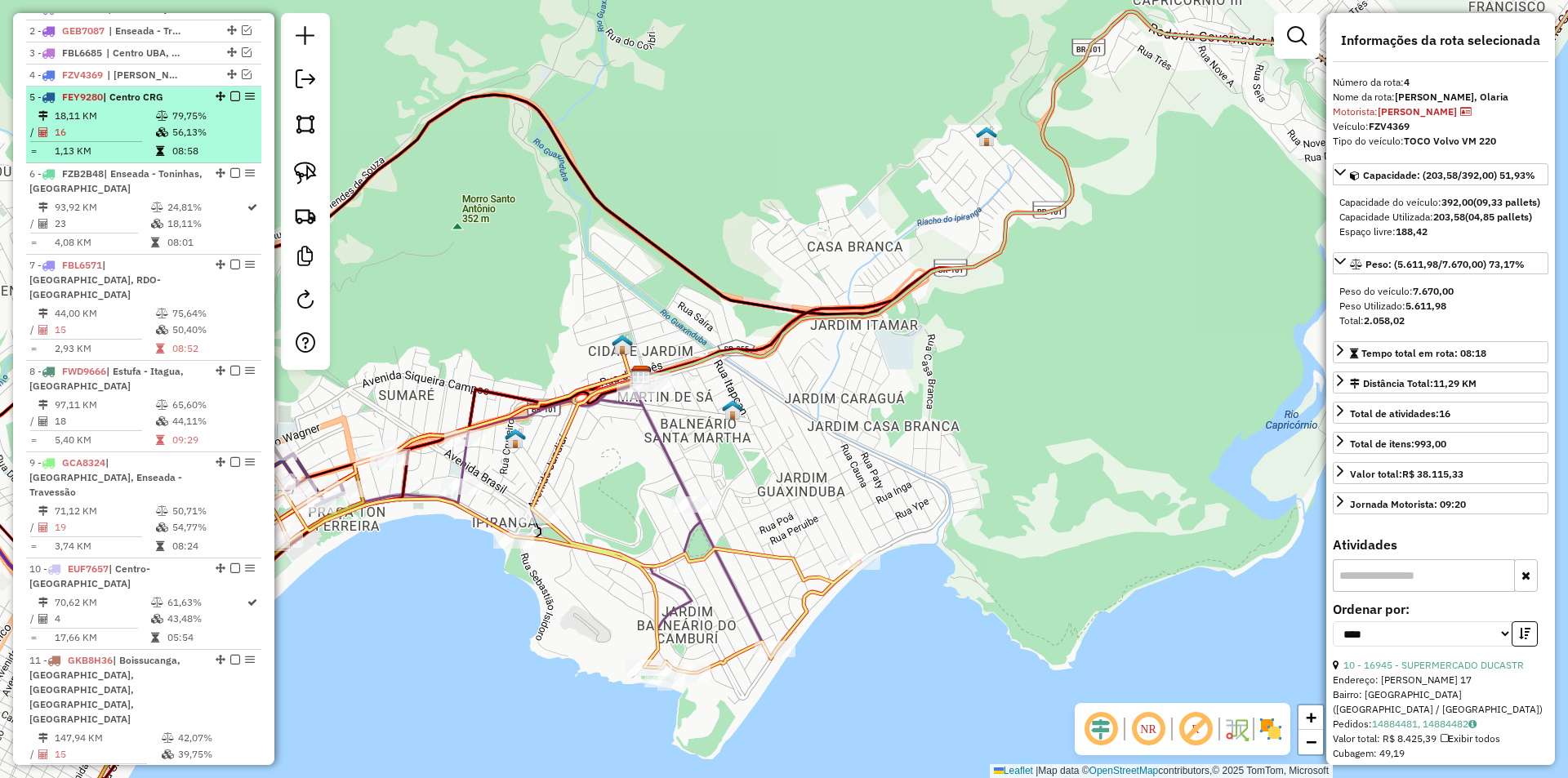
click at [191, 124] on td "79,75%" at bounding box center [212, 116] width 83 height 16
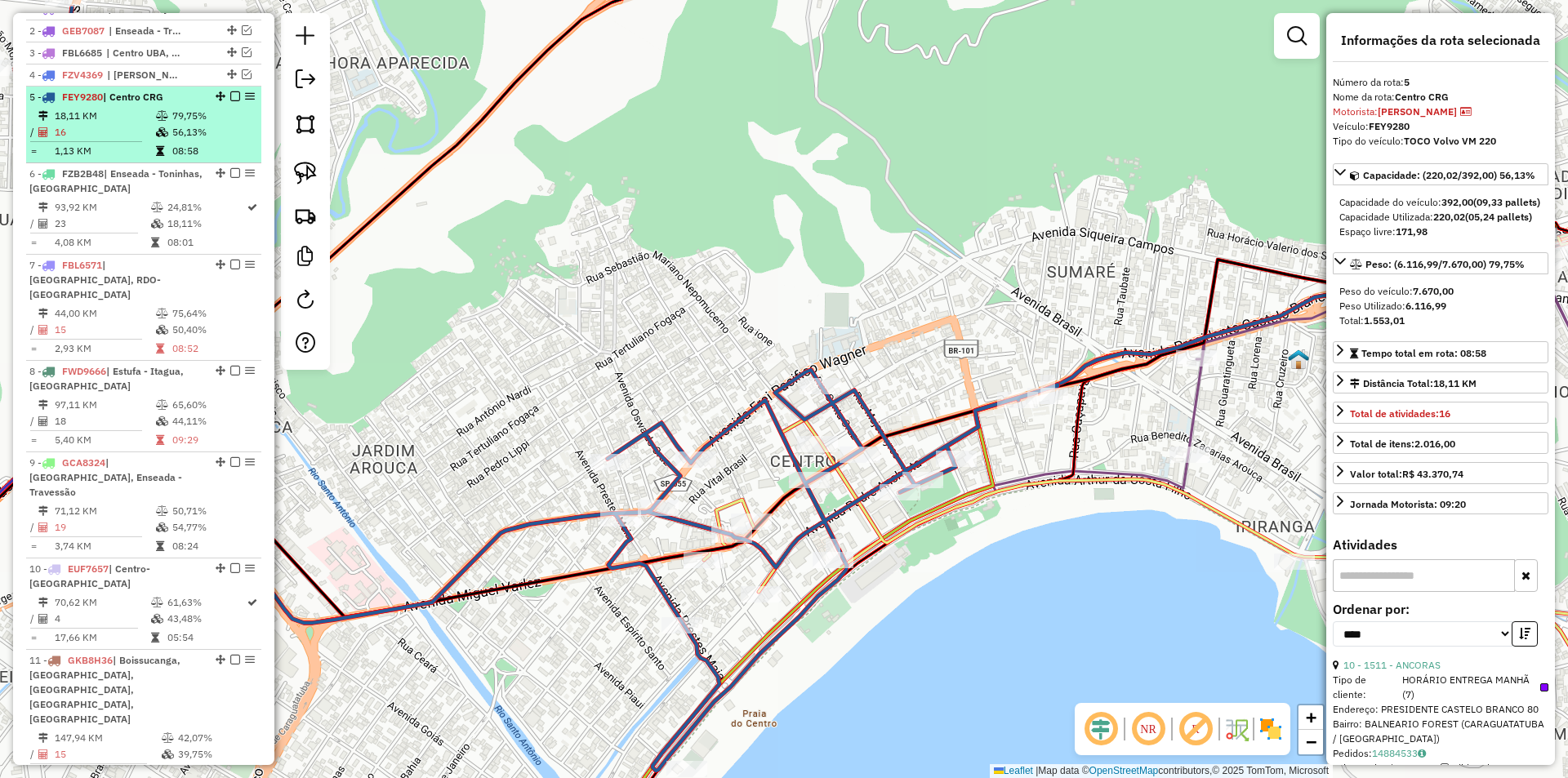
click at [230, 101] on em at bounding box center [235, 96] width 10 height 10
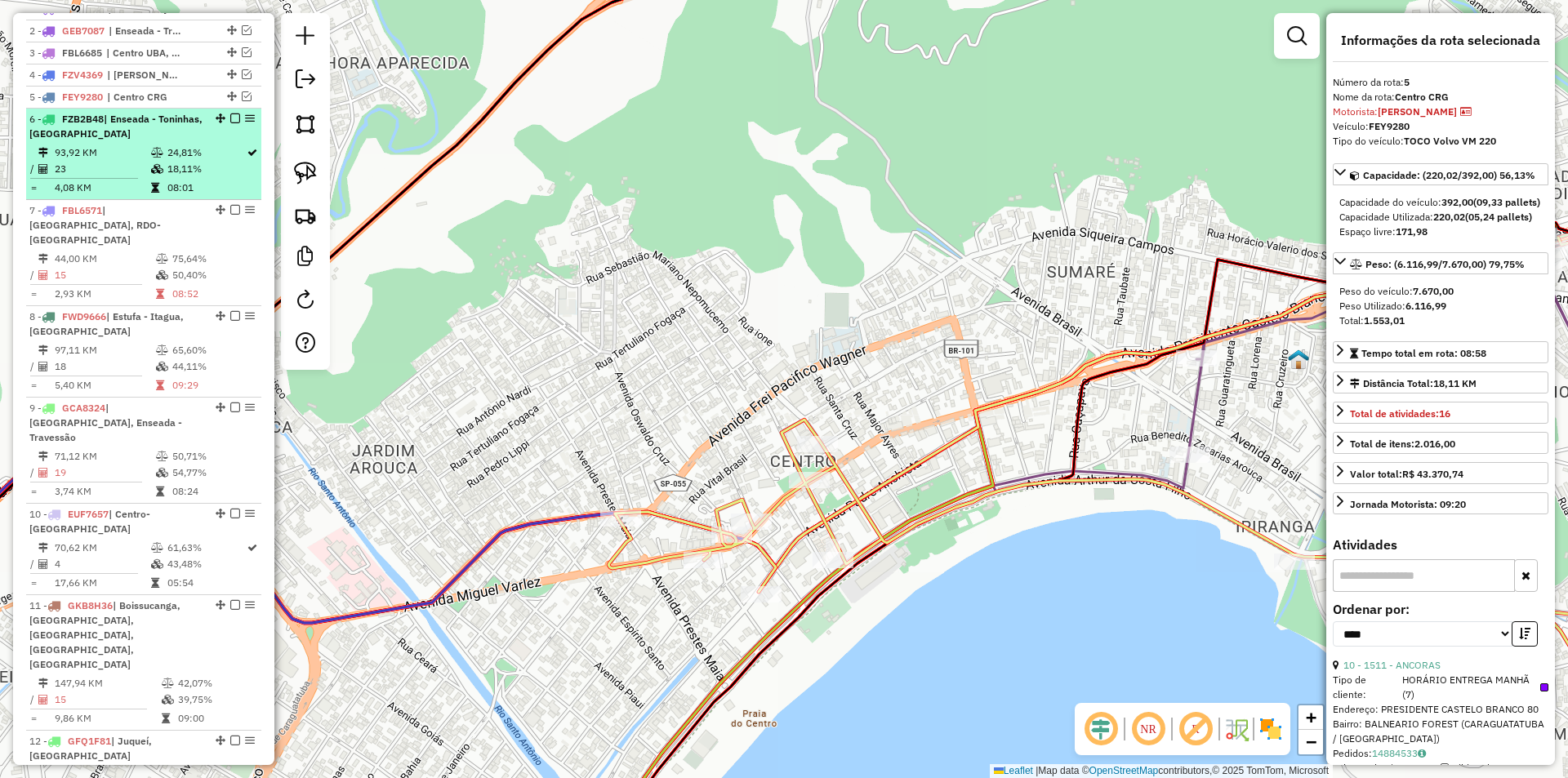
click at [207, 158] on li "6 - FZB2B48 | Enseada - Toninhas, Praia Grande 93,92 KM 24,81% / 23 18,11% = 4,…" at bounding box center [144, 154] width 235 height 91
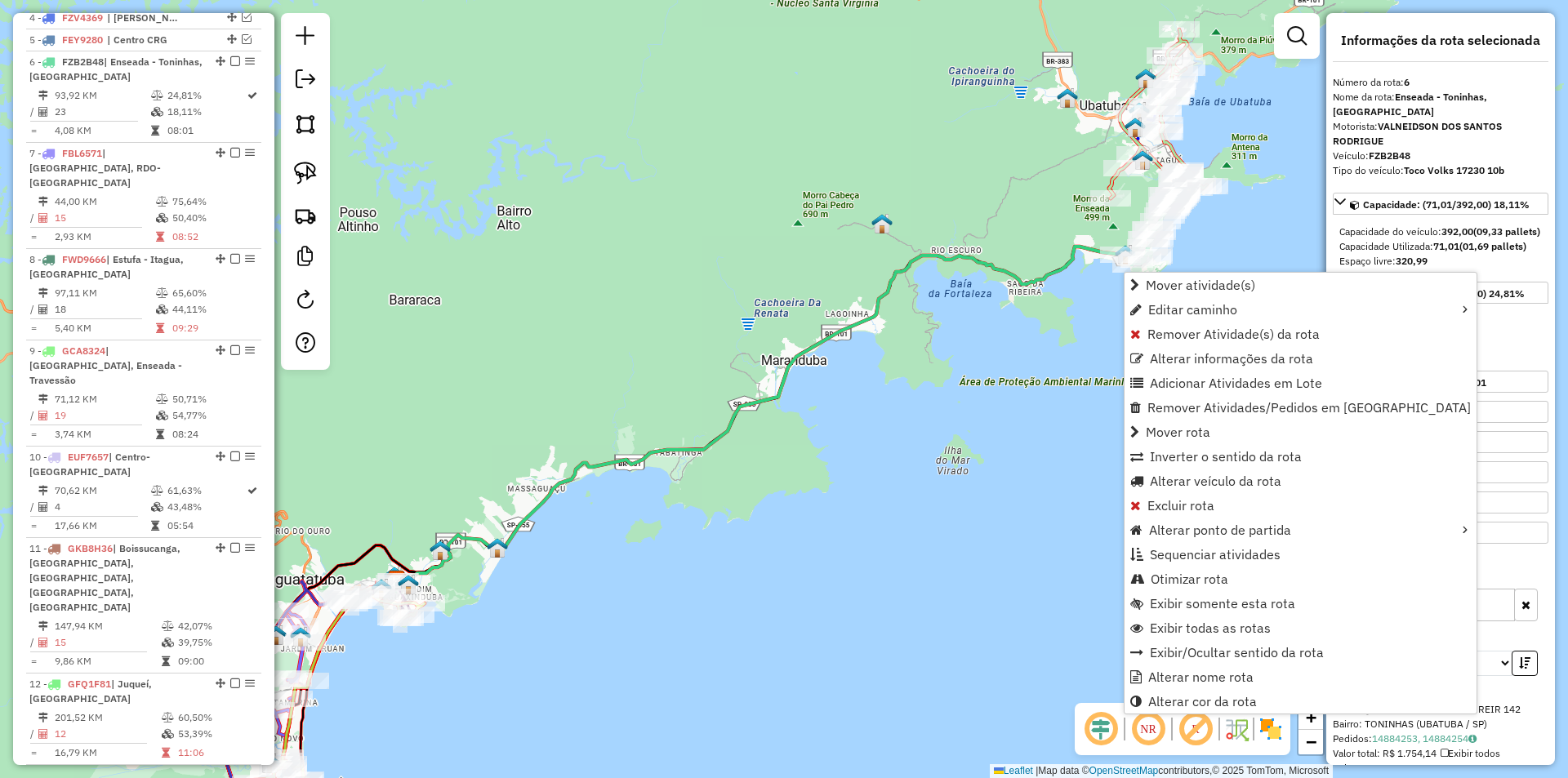
scroll to position [757, 0]
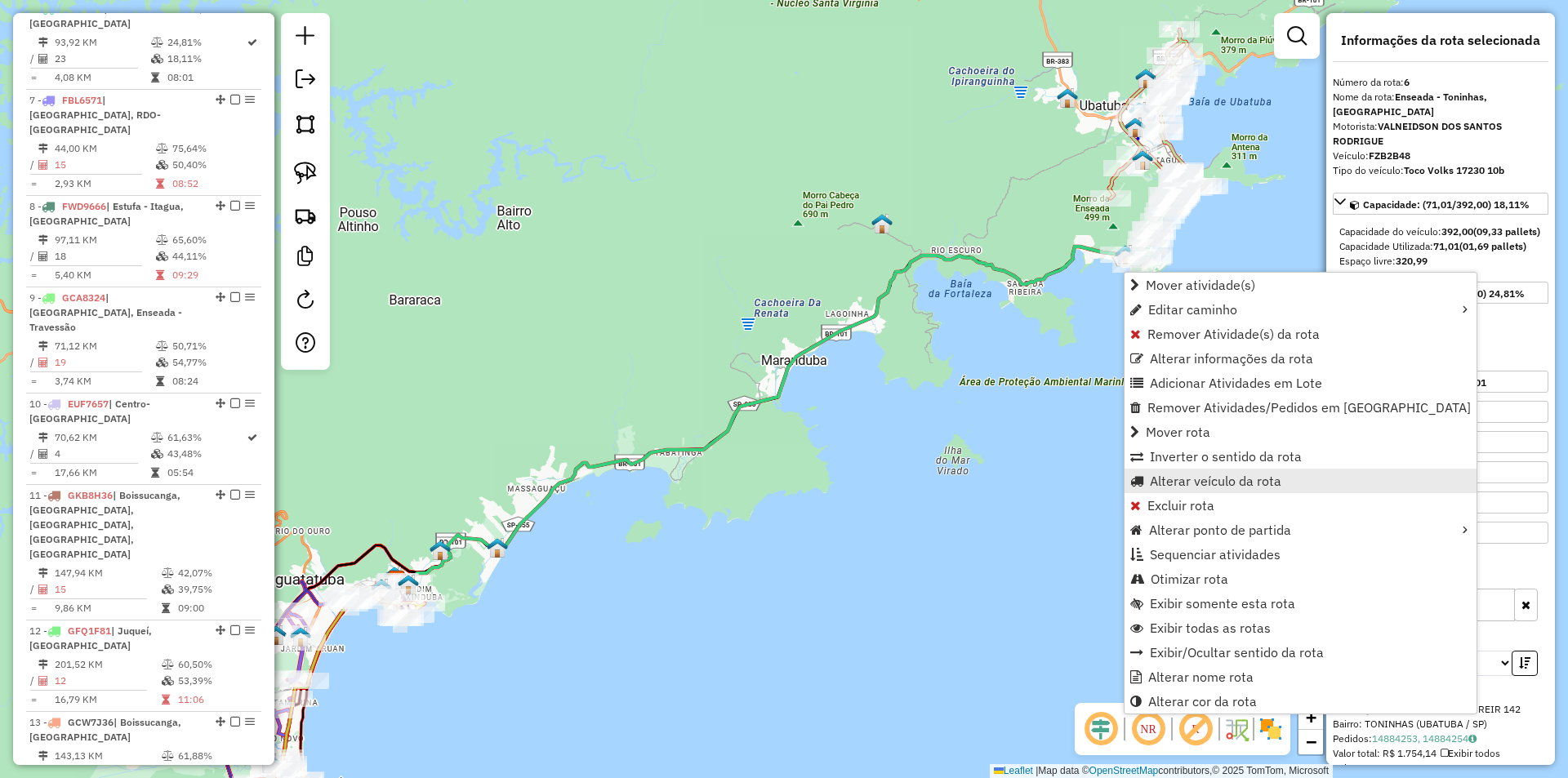
click at [1177, 478] on span "Alterar veículo da rota" at bounding box center [1215, 480] width 131 height 13
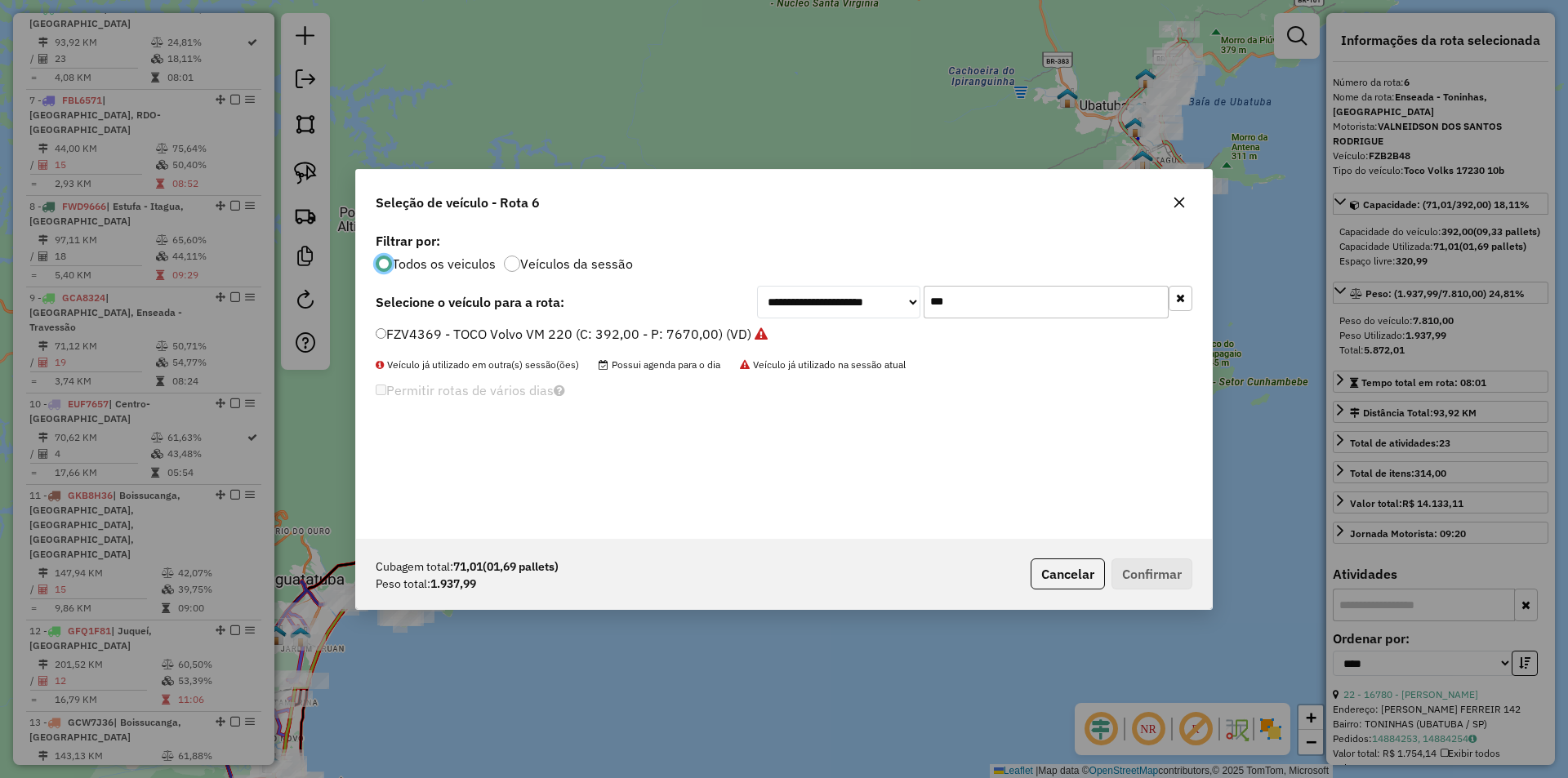
scroll to position [9, 5]
click at [986, 305] on input "***" at bounding box center [1046, 302] width 245 height 32
type input "***"
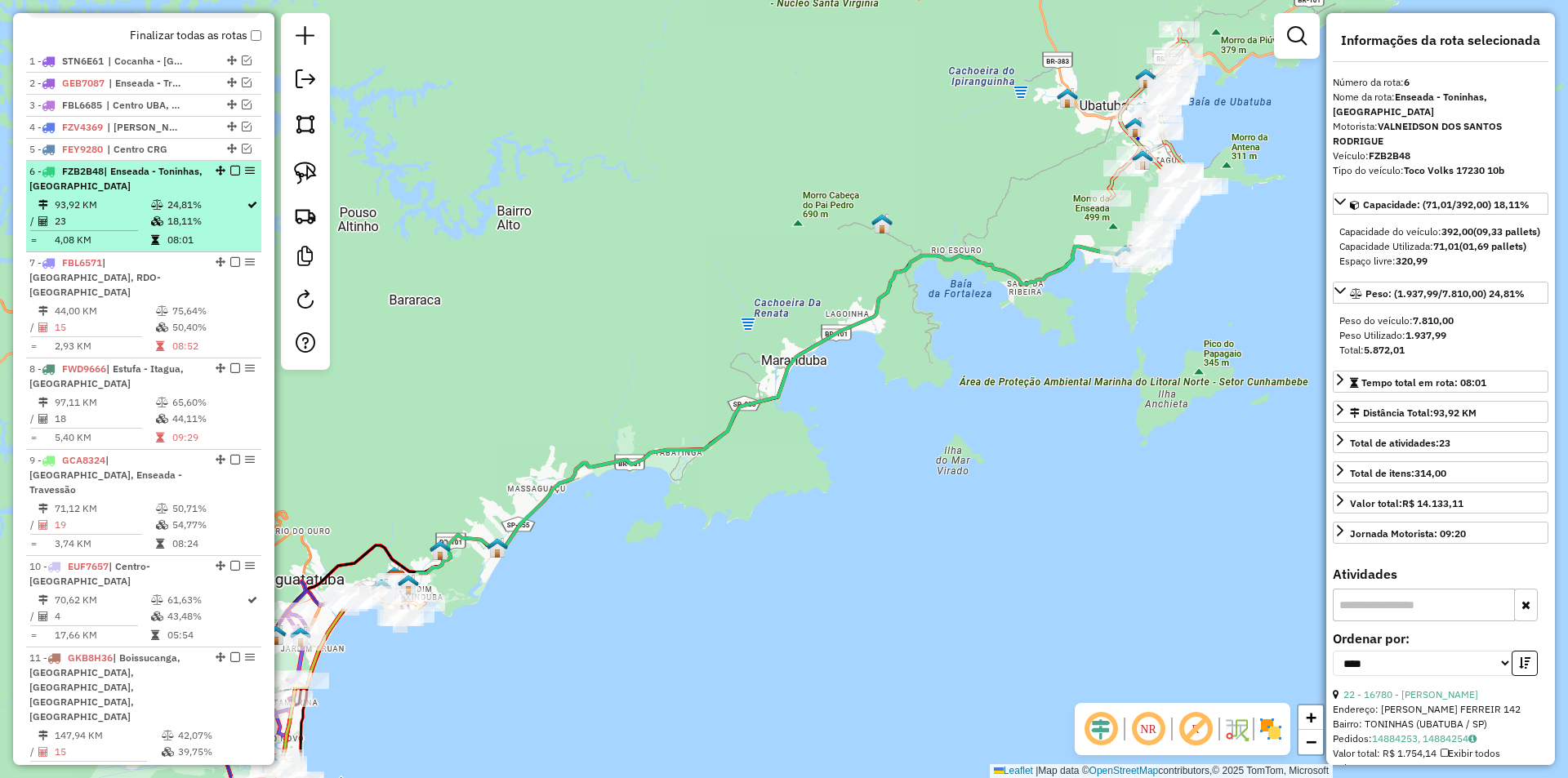
scroll to position [593, 0]
click at [230, 176] on em at bounding box center [235, 172] width 10 height 10
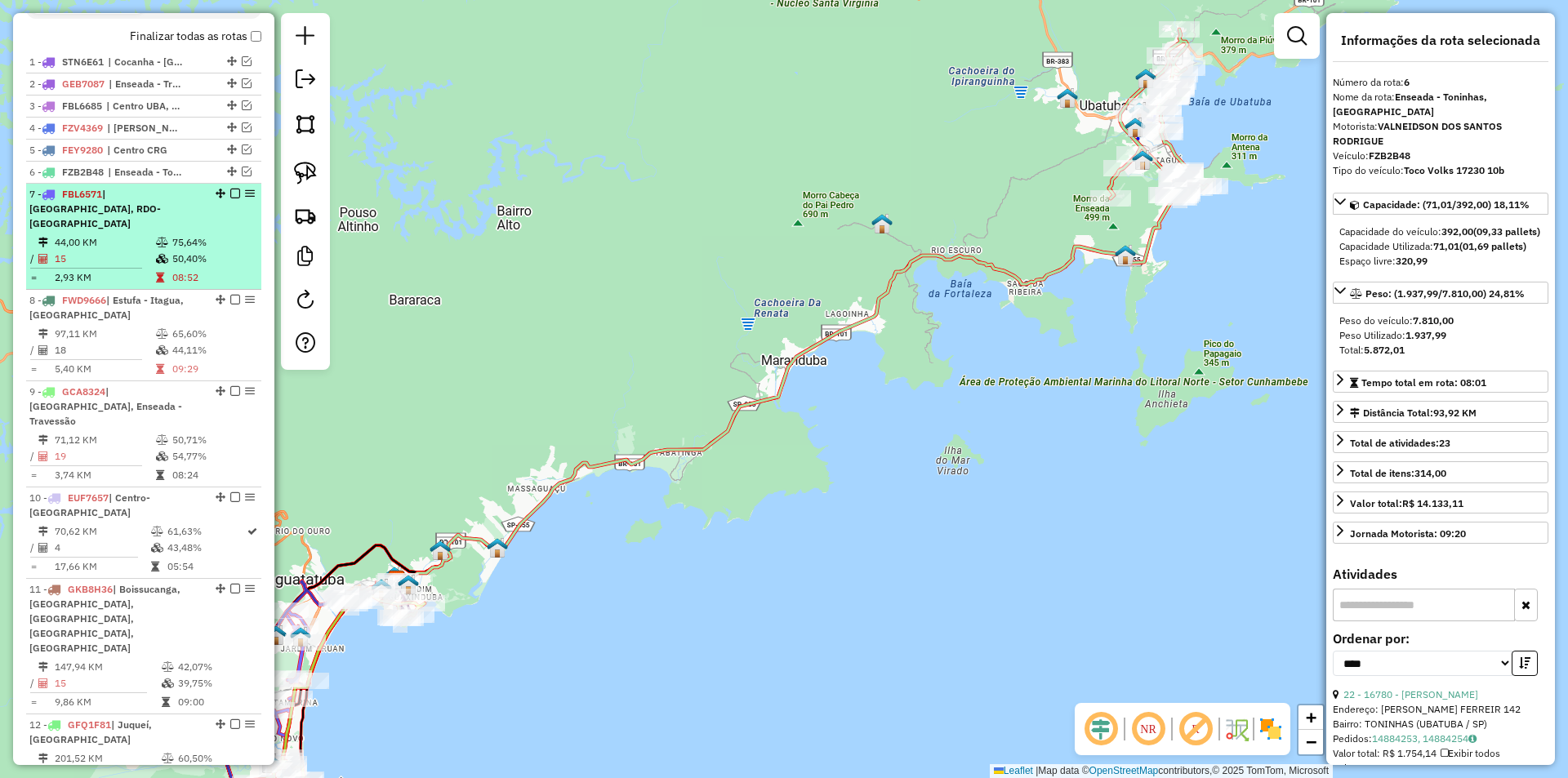
click at [216, 247] on td "75,64%" at bounding box center [212, 242] width 83 height 16
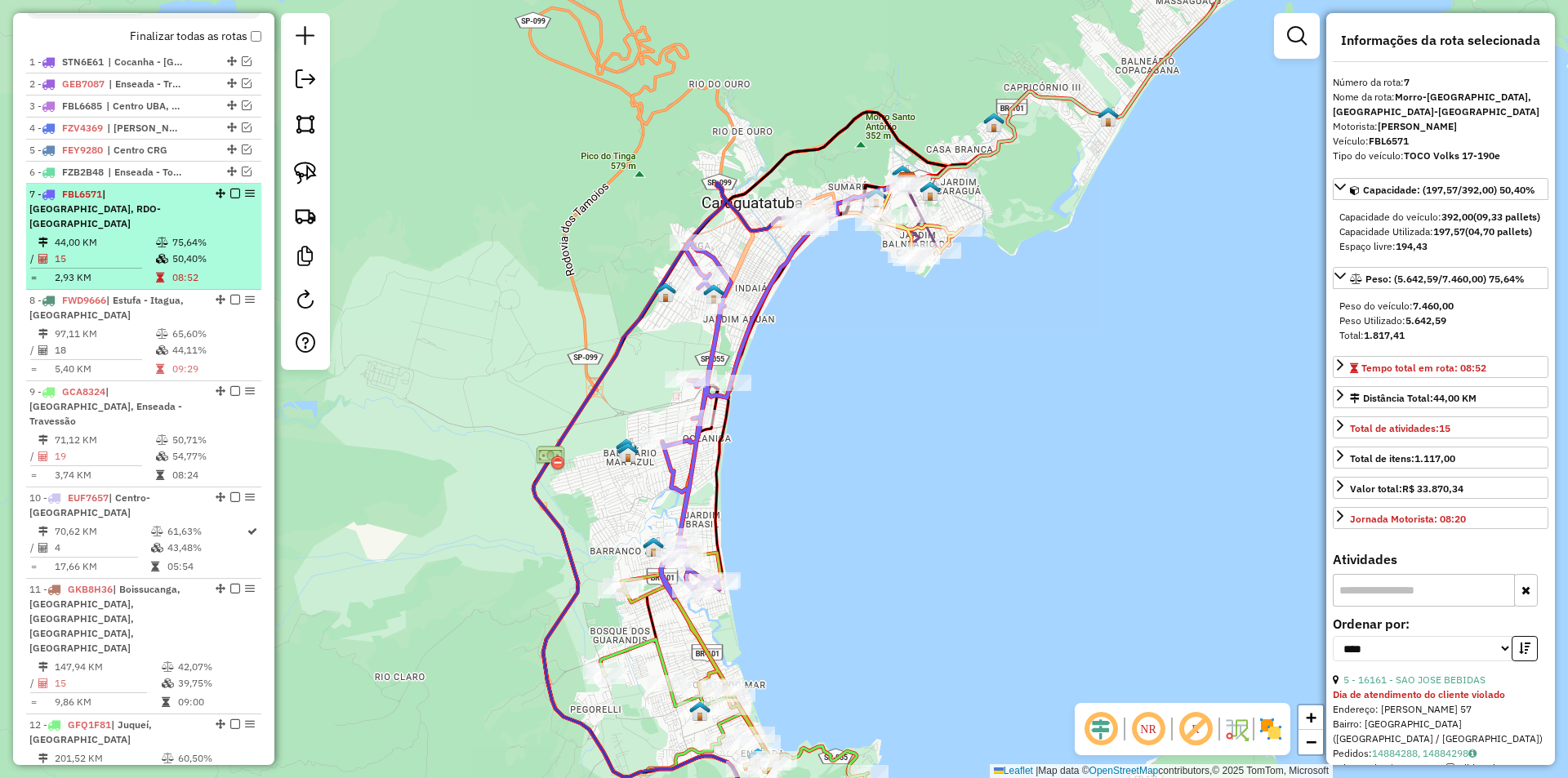
click at [230, 198] on em at bounding box center [235, 193] width 10 height 10
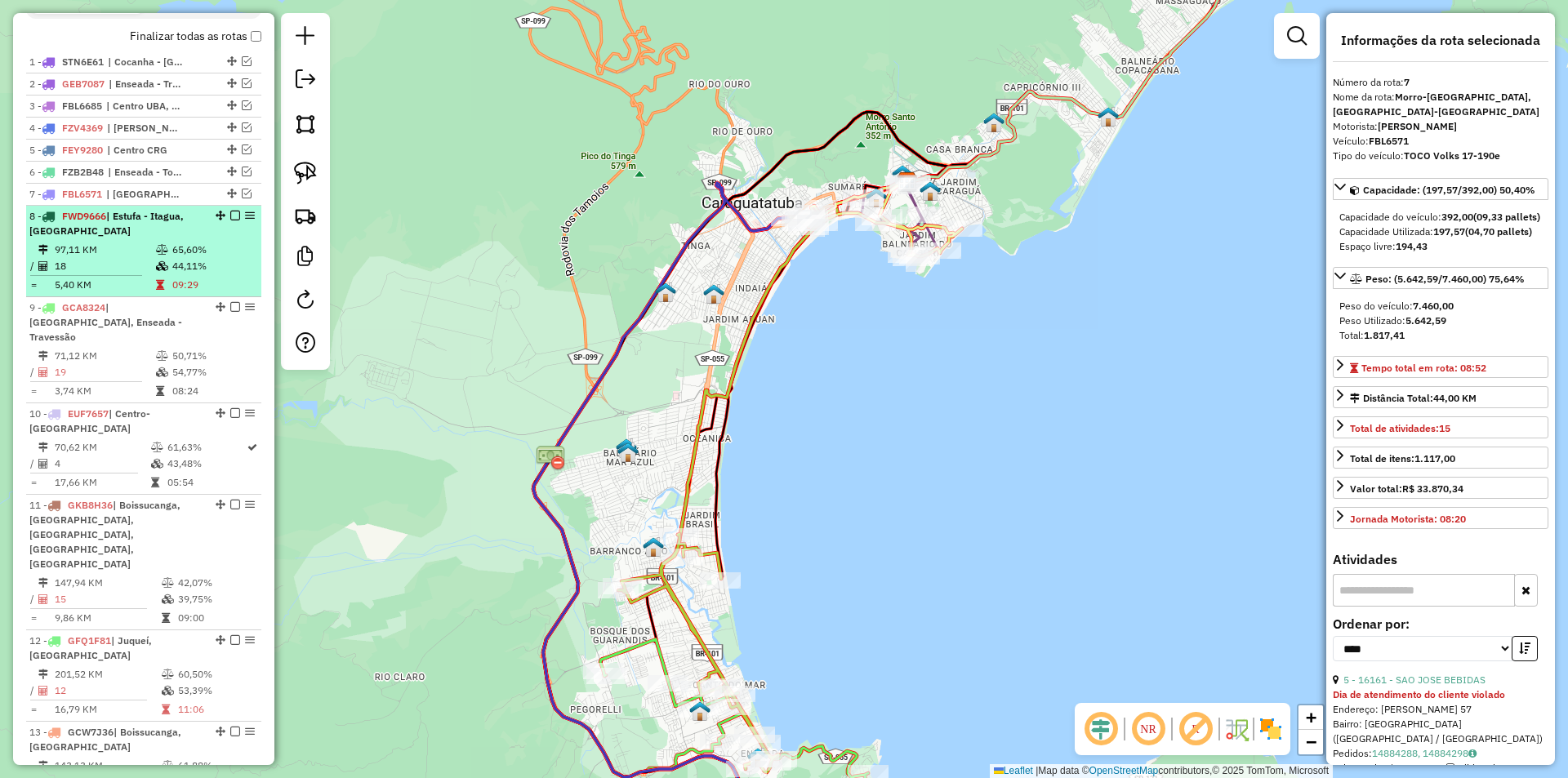
click at [193, 258] on td "65,60%" at bounding box center [212, 249] width 83 height 16
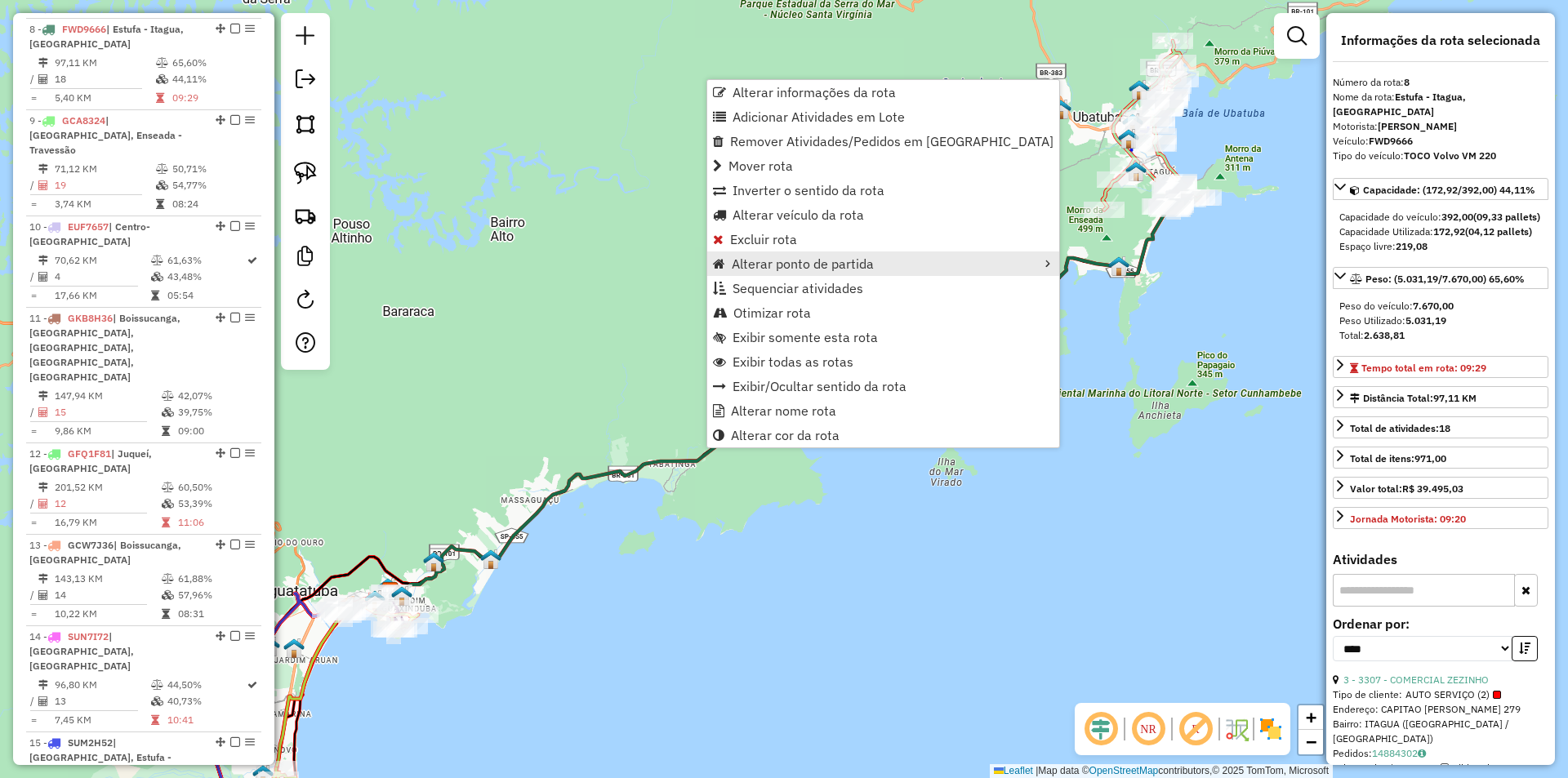
scroll to position [801, 0]
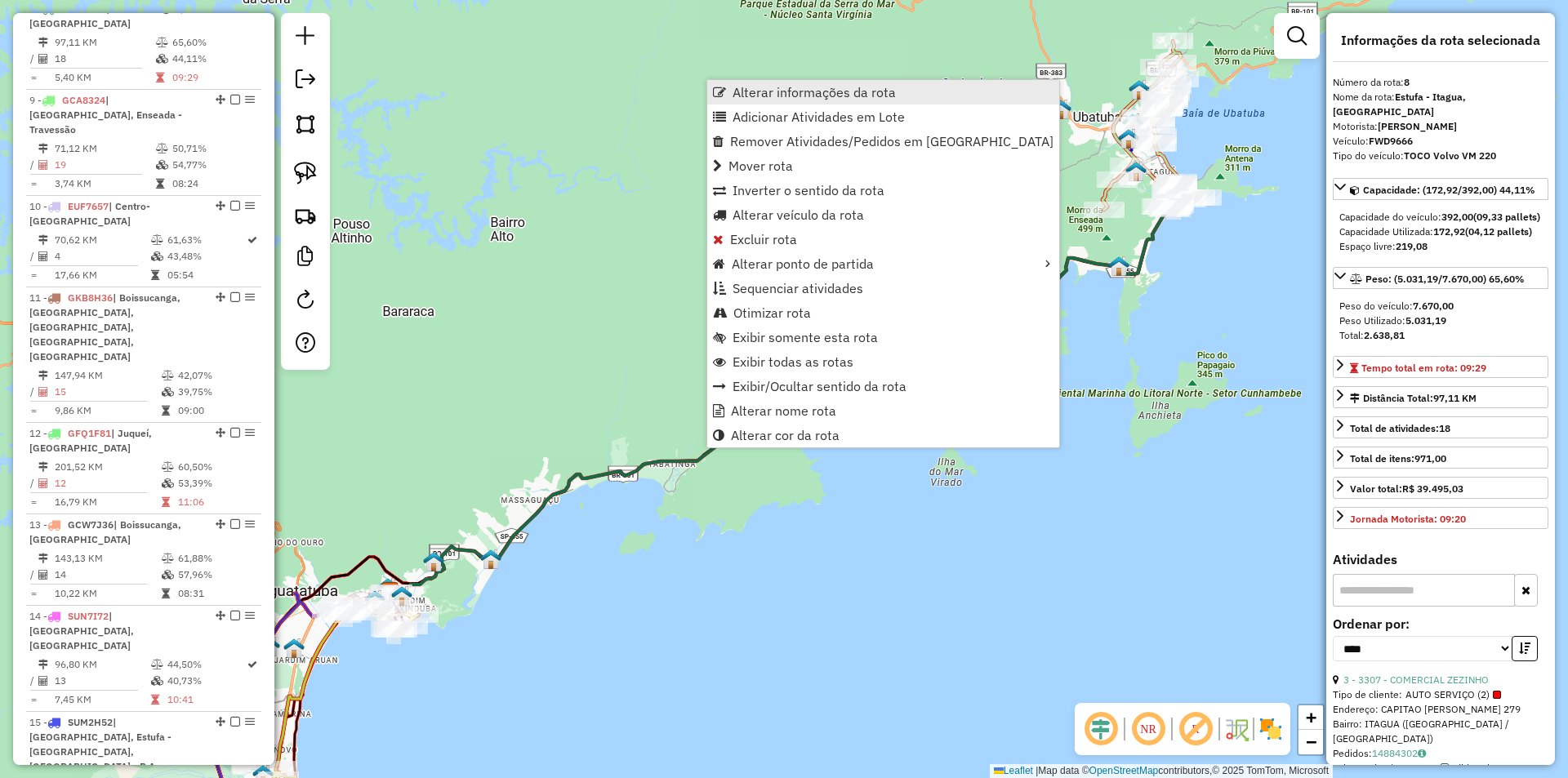
click at [758, 89] on span "Alterar informações da rota" at bounding box center [814, 92] width 164 height 13
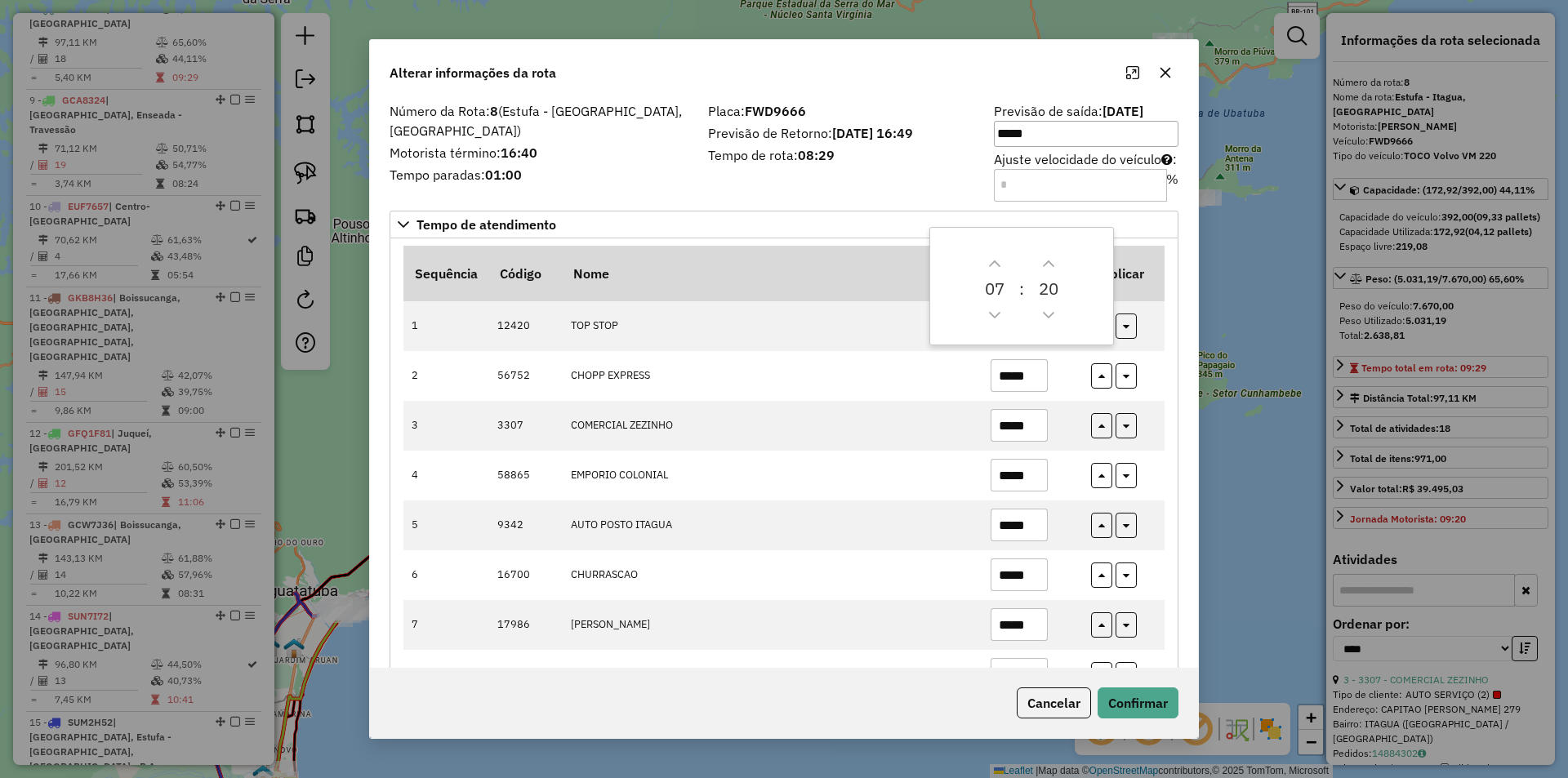
click at [1167, 465] on div "Sequência Código Nome Tempo Atendimento Replicar 1 12420 TOP STOP ***** 2 56752…" at bounding box center [784, 722] width 789 height 968
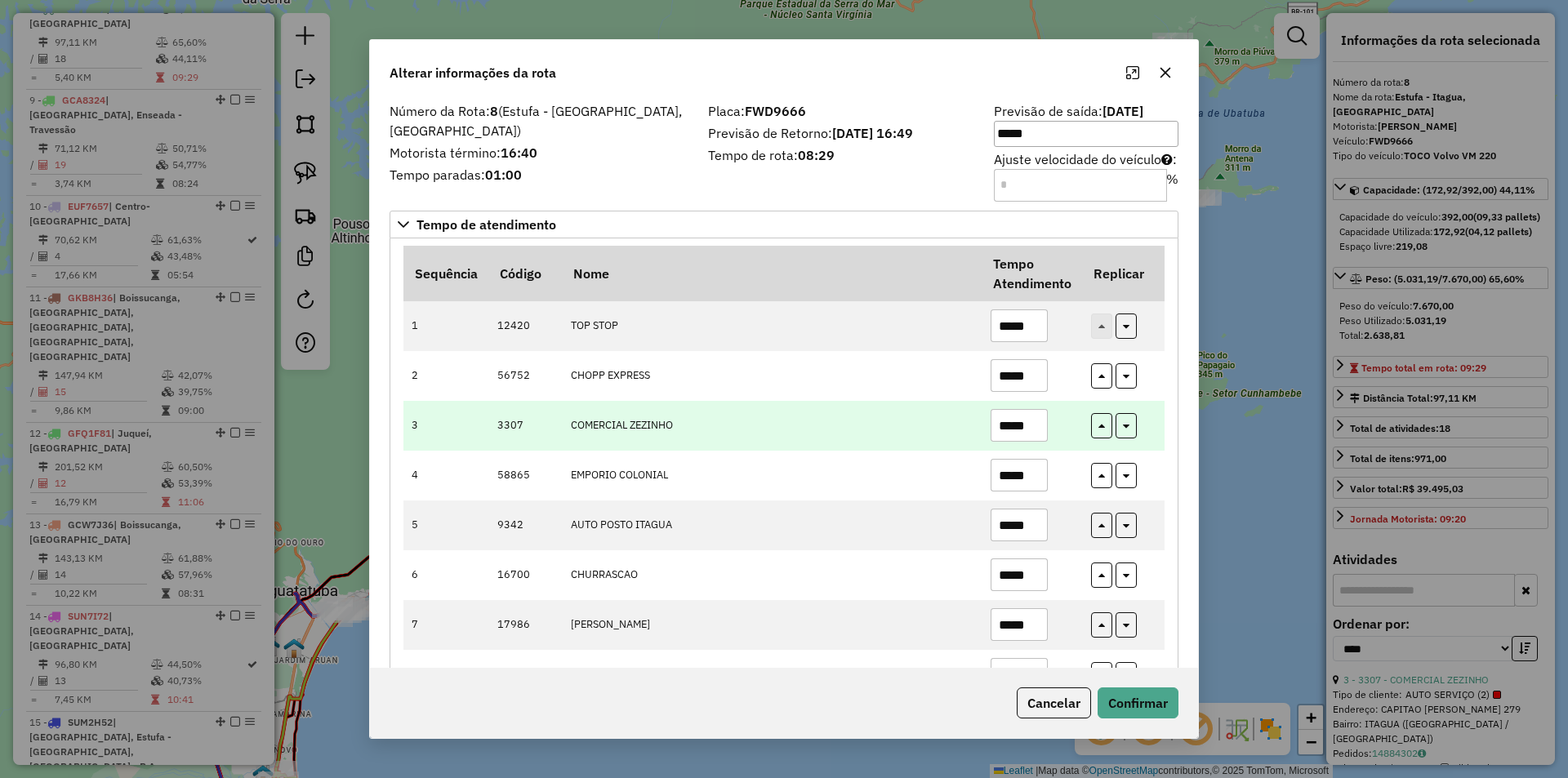
click at [1020, 420] on input "*****" at bounding box center [1019, 425] width 57 height 32
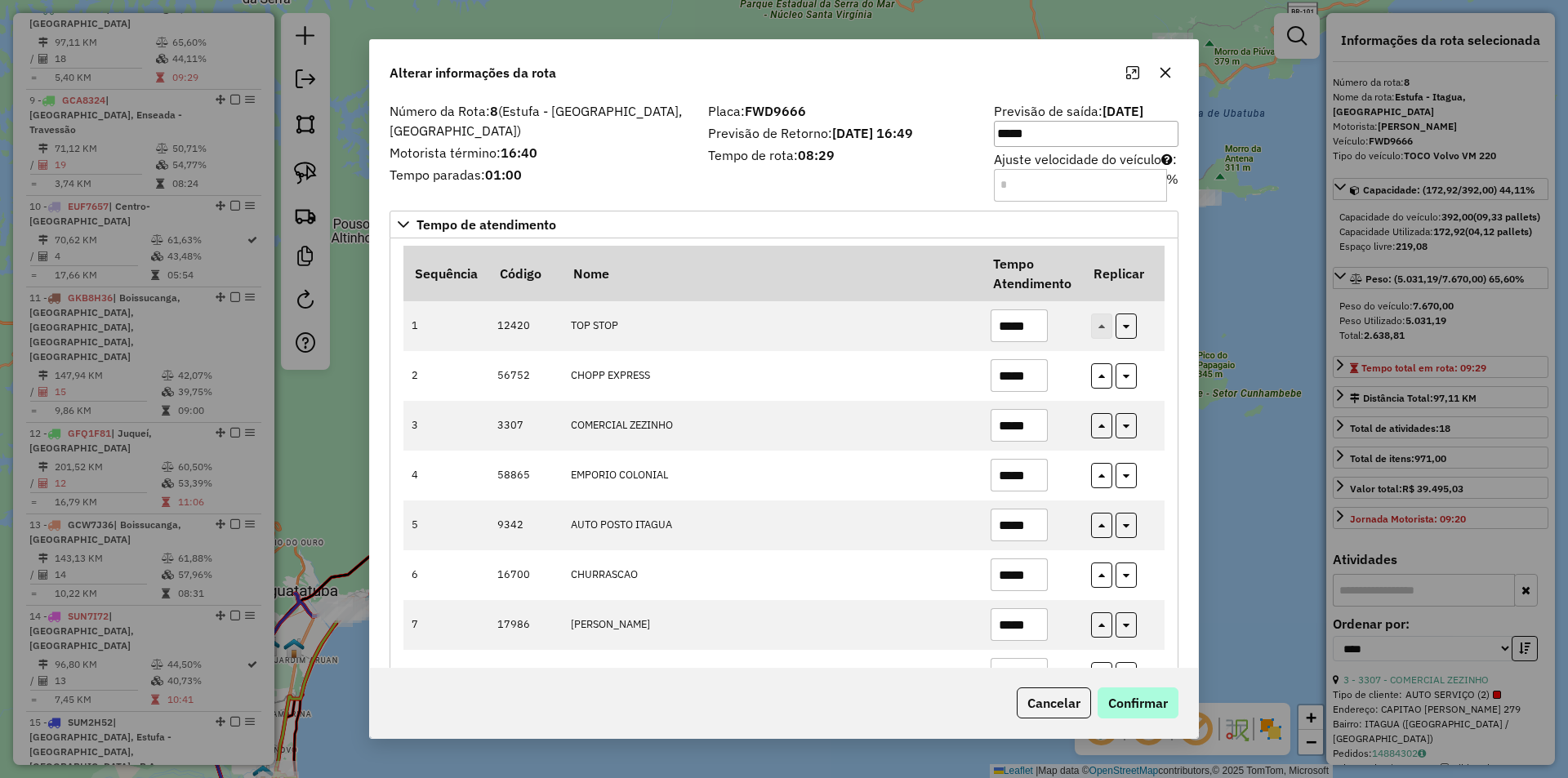
type input "*****"
click at [1131, 707] on button "Confirmar" at bounding box center [1138, 702] width 81 height 31
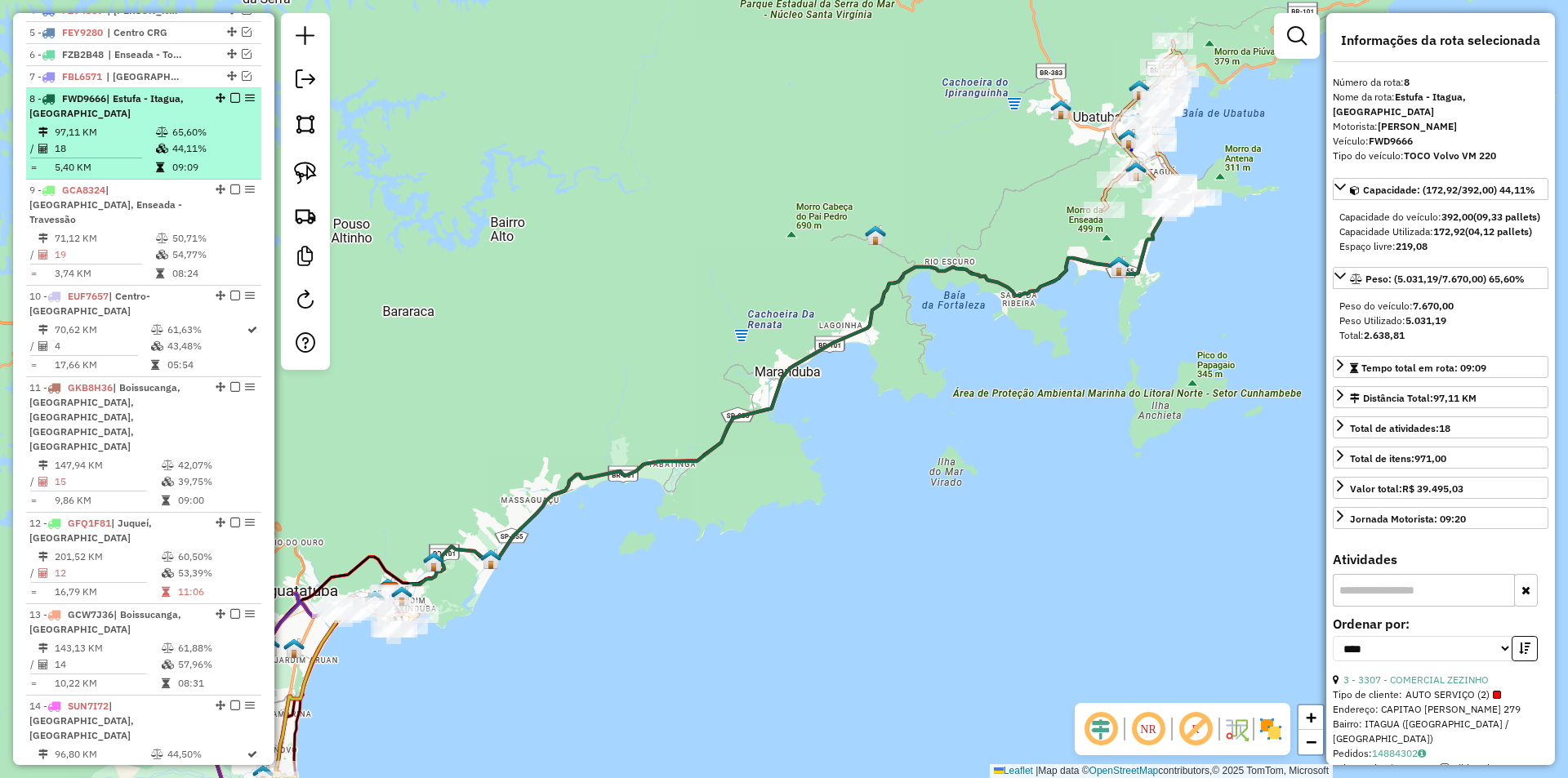
scroll to position [556, 0]
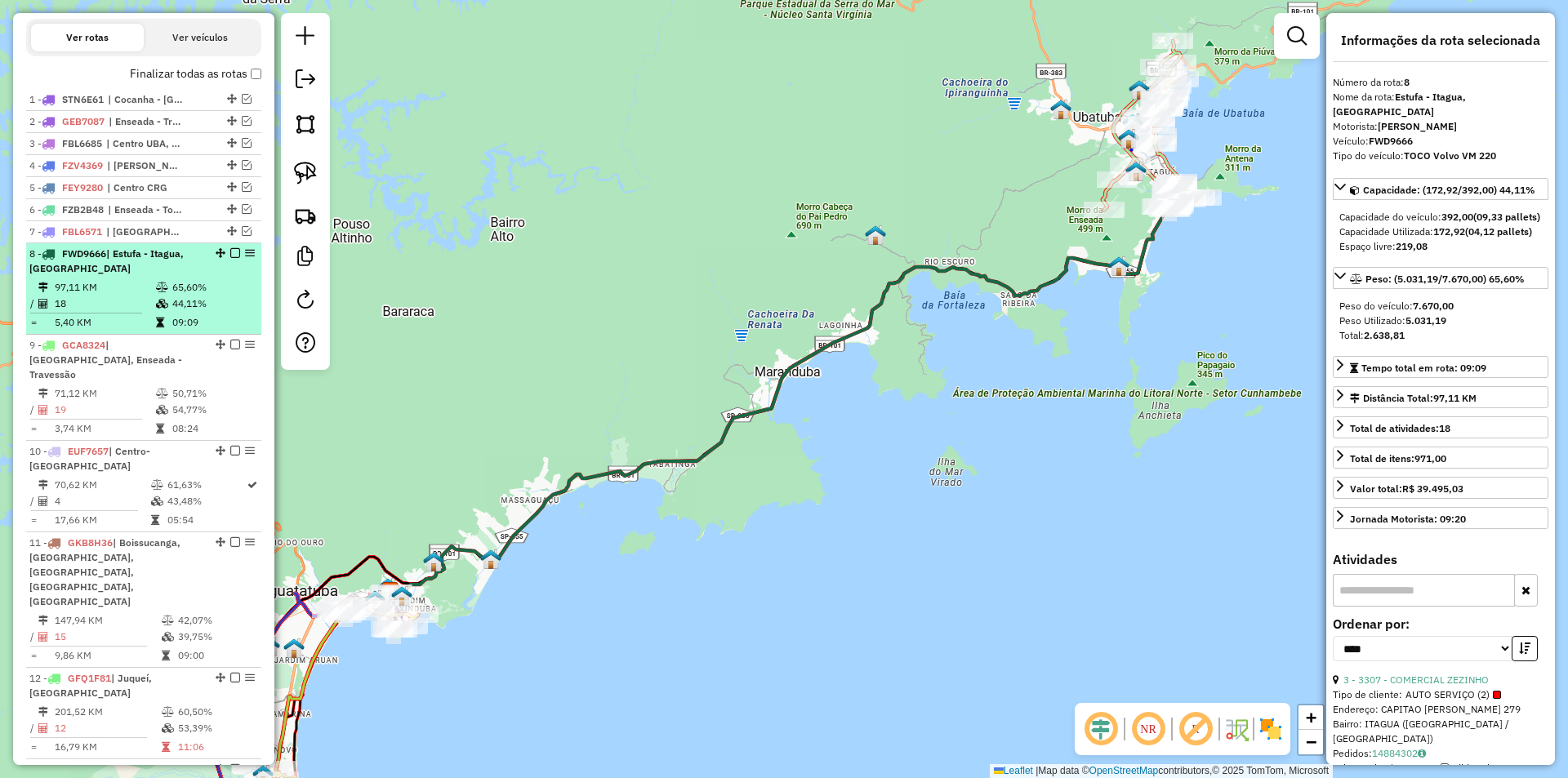
click at [230, 258] on em at bounding box center [235, 253] width 10 height 10
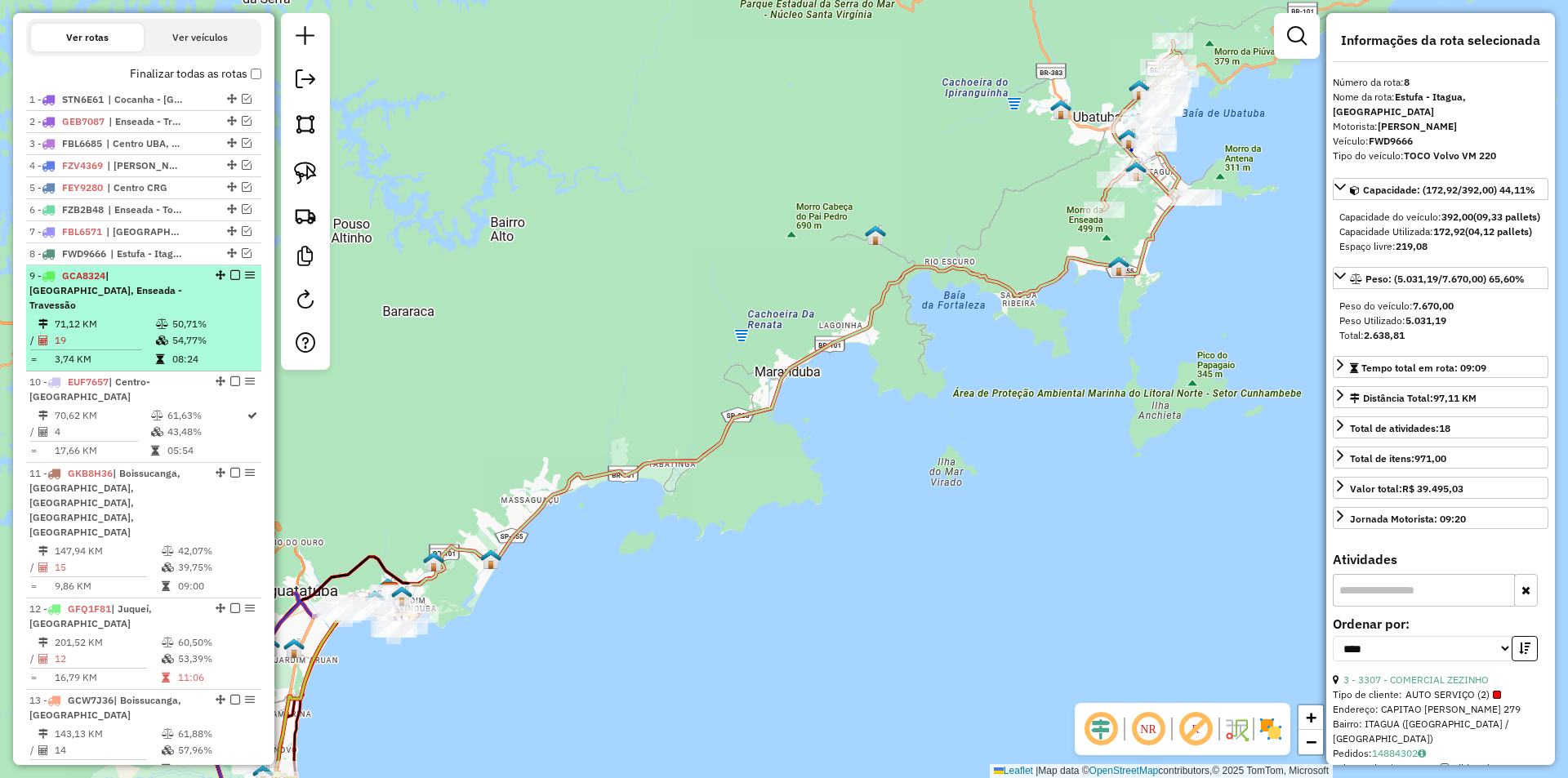
click at [216, 314] on li "9 - GCA8324 | Centro-São Franc, Enseada - Travessão 71,12 KM 50,71% / 19 54,77%…" at bounding box center [144, 318] width 235 height 106
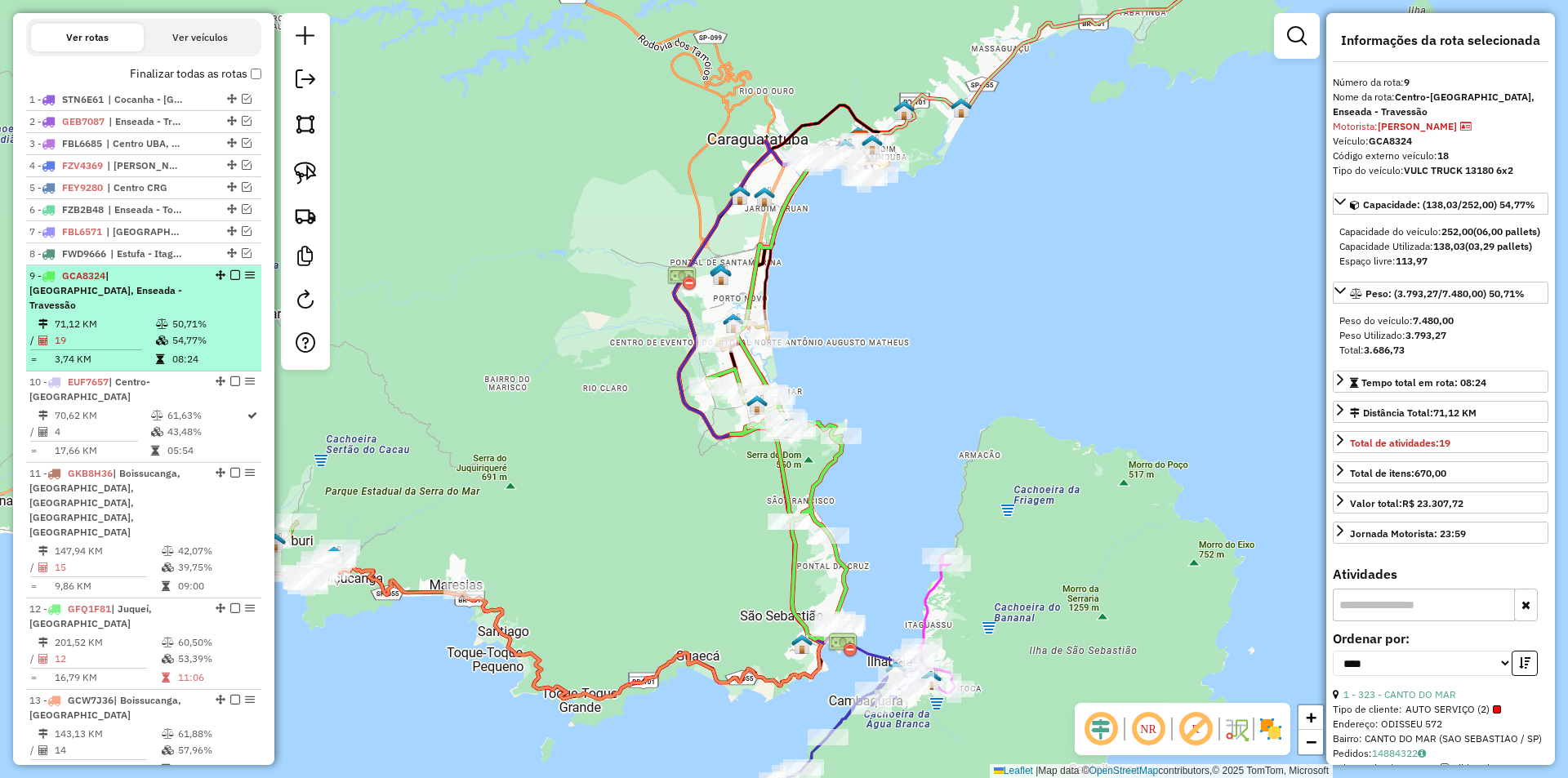
click at [230, 280] on em at bounding box center [235, 275] width 10 height 10
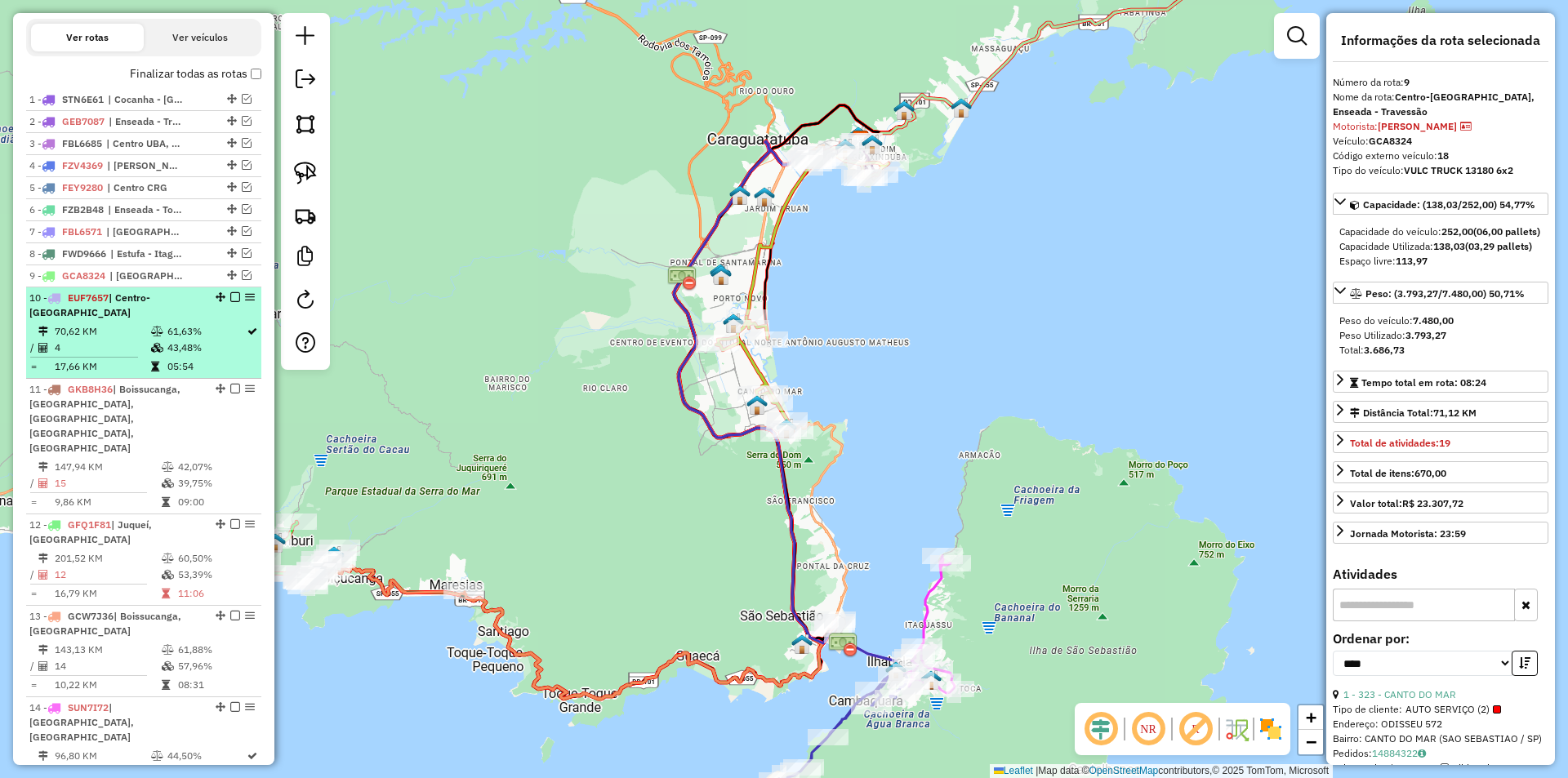
click at [184, 336] on li "10 - EUF7657 | Centro-São Franc 70,62 KM 61,63% / 4 43,48% = 17,66 KM 05:54" at bounding box center [144, 332] width 235 height 91
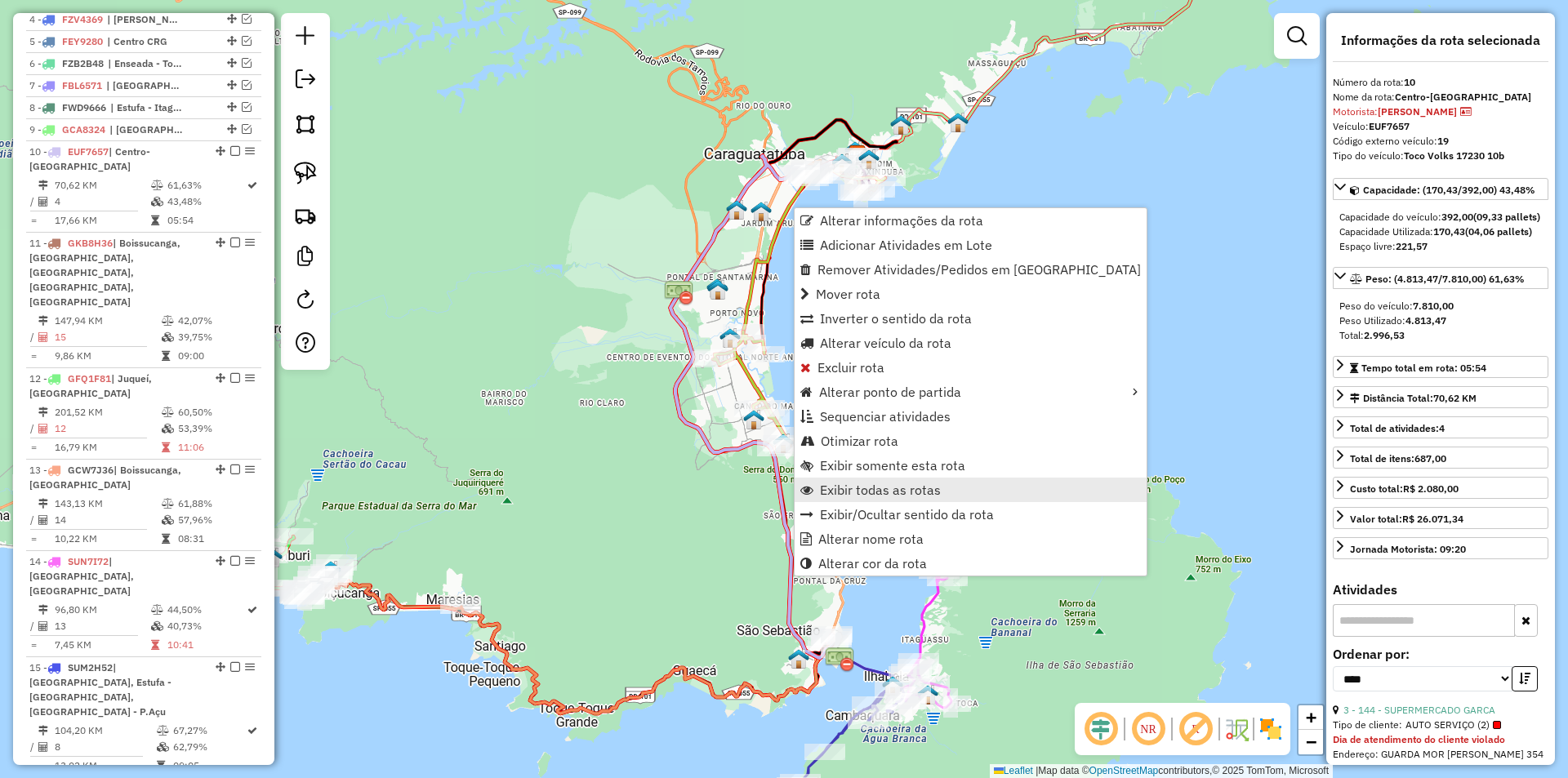
scroll to position [844, 0]
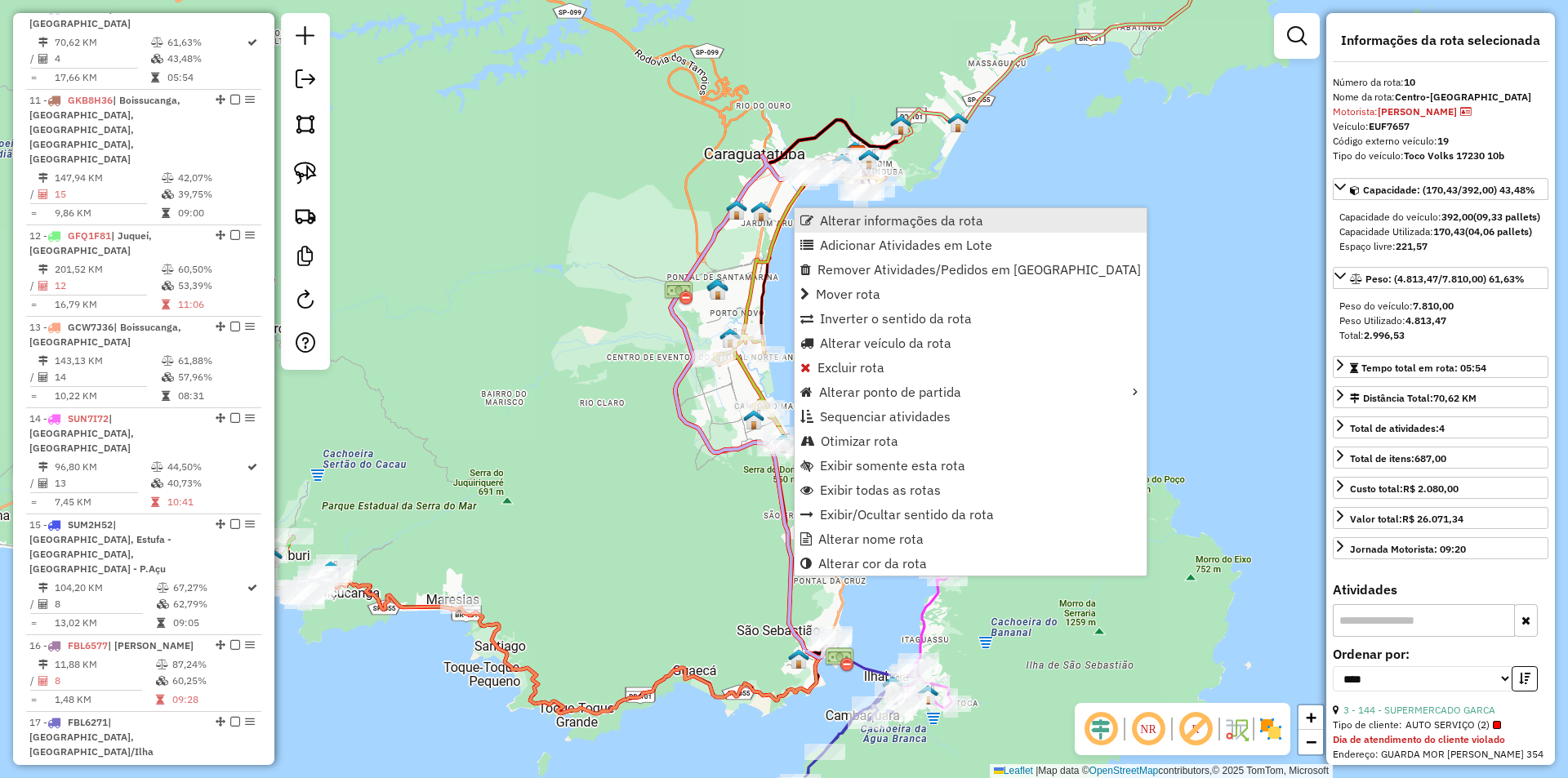
click at [831, 220] on span "Alterar informações da rota" at bounding box center [902, 220] width 164 height 13
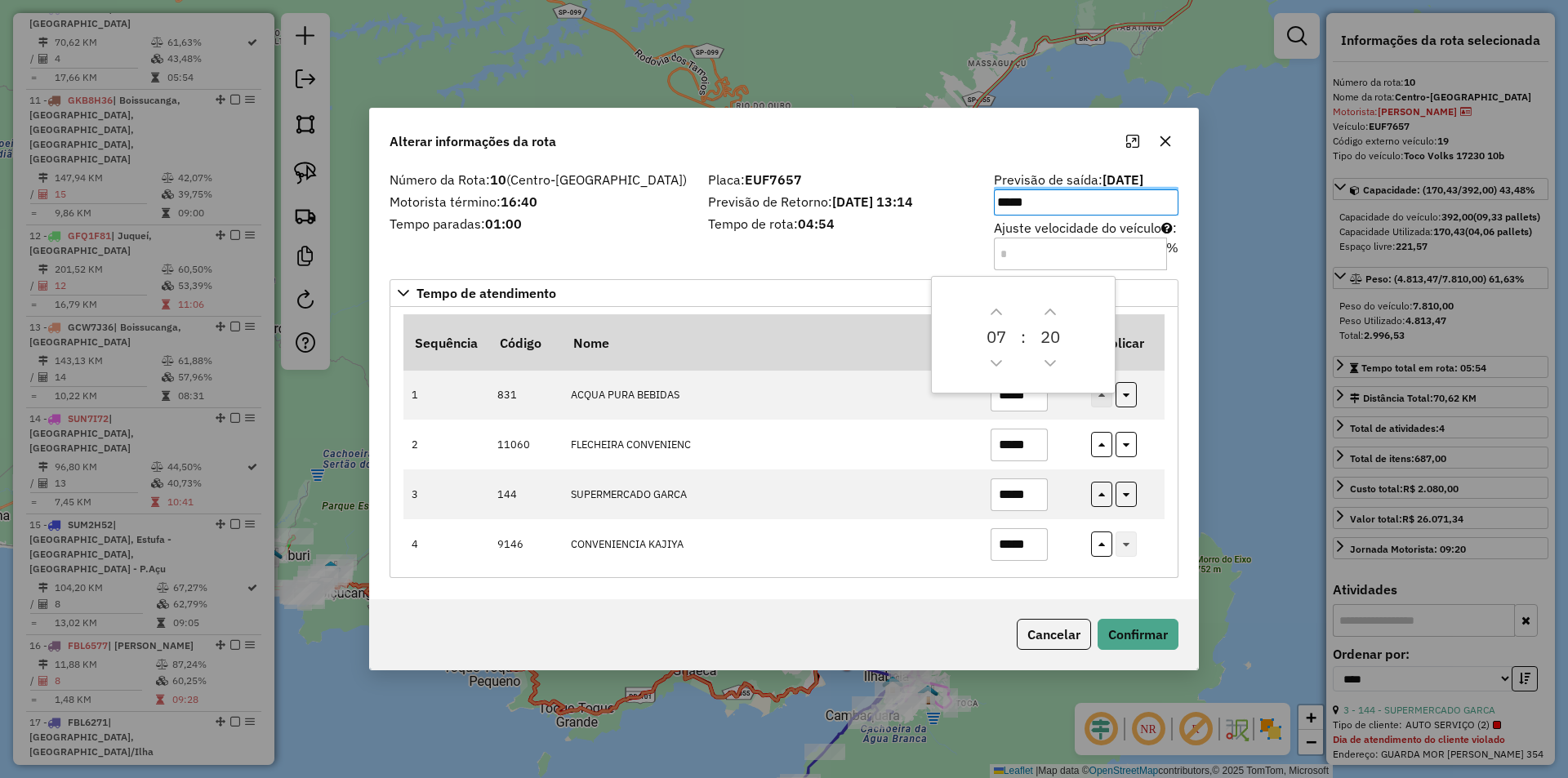
click at [1186, 424] on div "Número da Rota: 10 (Centro-São Franc) Motorista término: 16:40 Tempo paradas: 0…" at bounding box center [784, 383] width 828 height 432
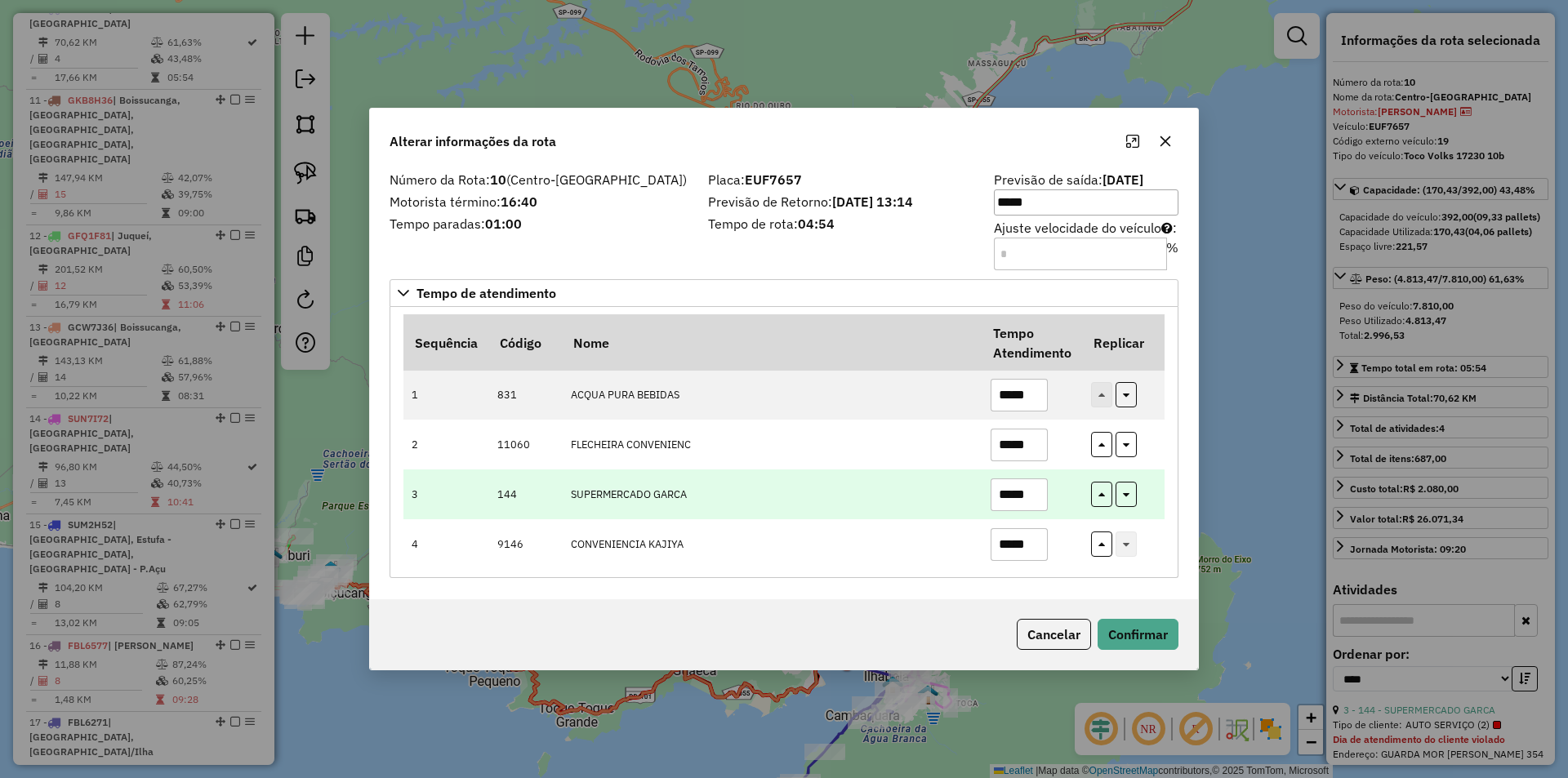
click at [1000, 489] on input "*****" at bounding box center [1019, 495] width 57 height 32
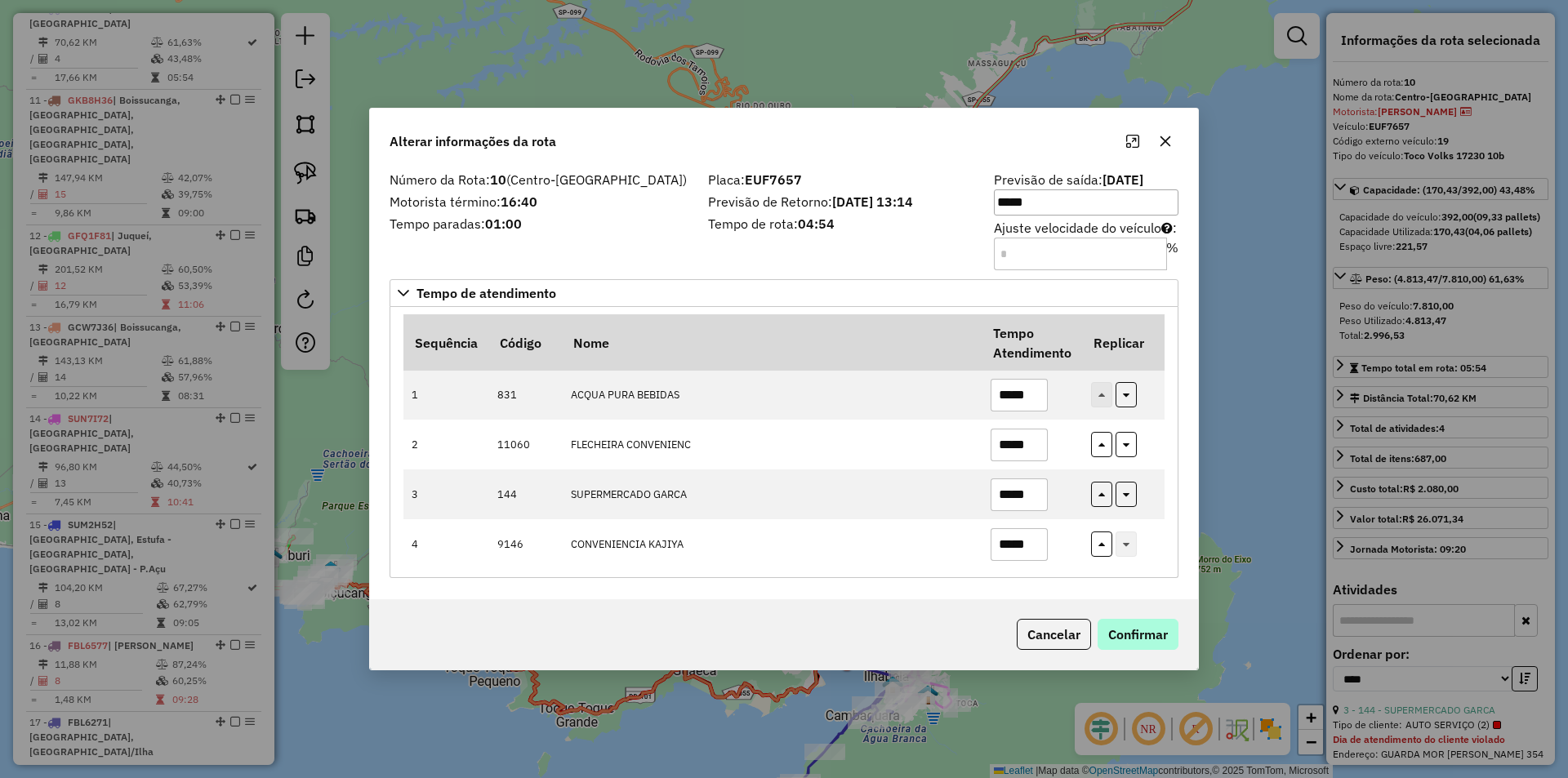
type input "*****"
drag, startPoint x: 1123, startPoint y: 632, endPoint x: 1104, endPoint y: 639, distance: 20.2
click at [1123, 633] on button "Confirmar" at bounding box center [1138, 634] width 81 height 31
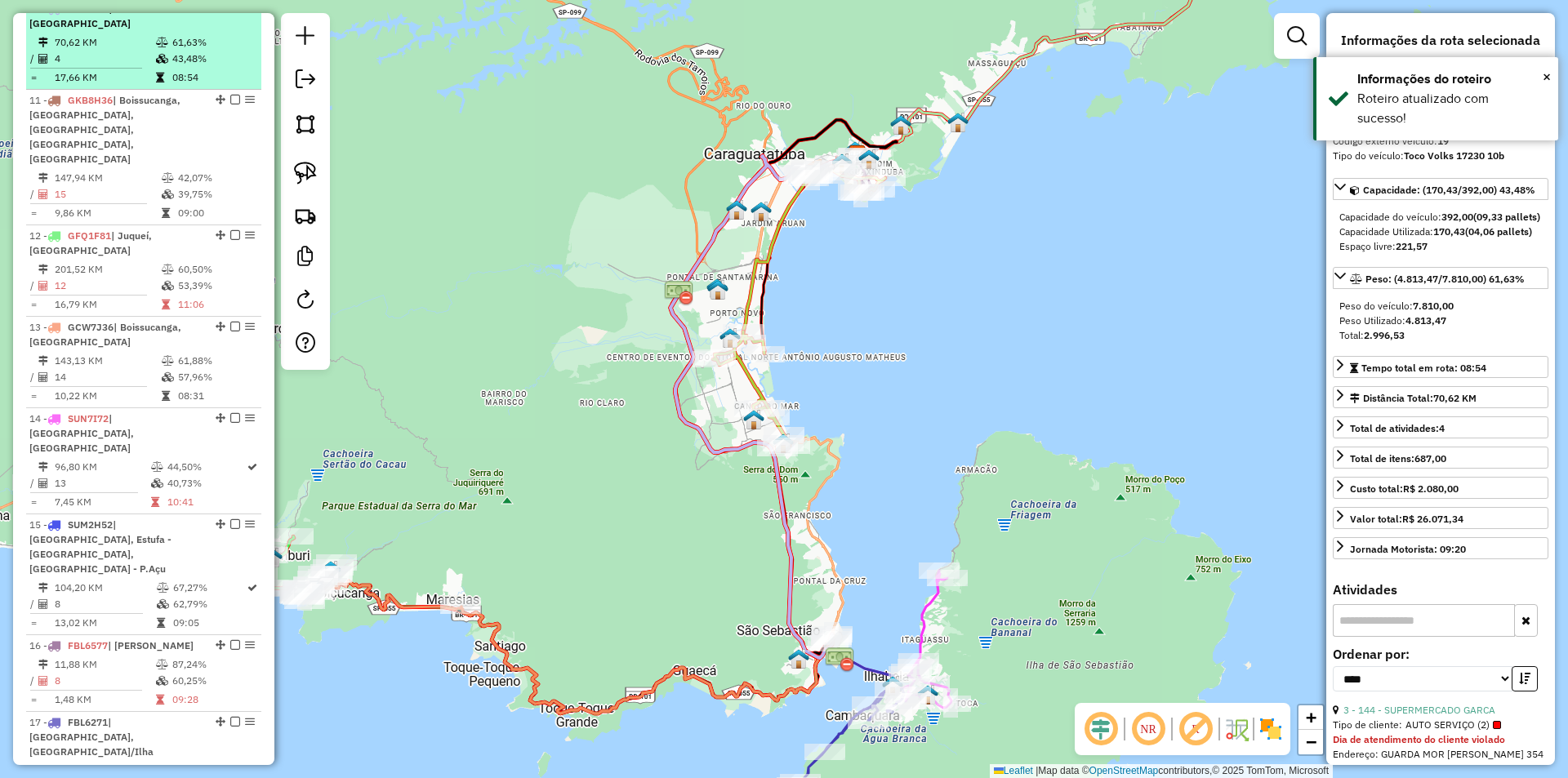
click at [230, 13] on em at bounding box center [235, 9] width 10 height 10
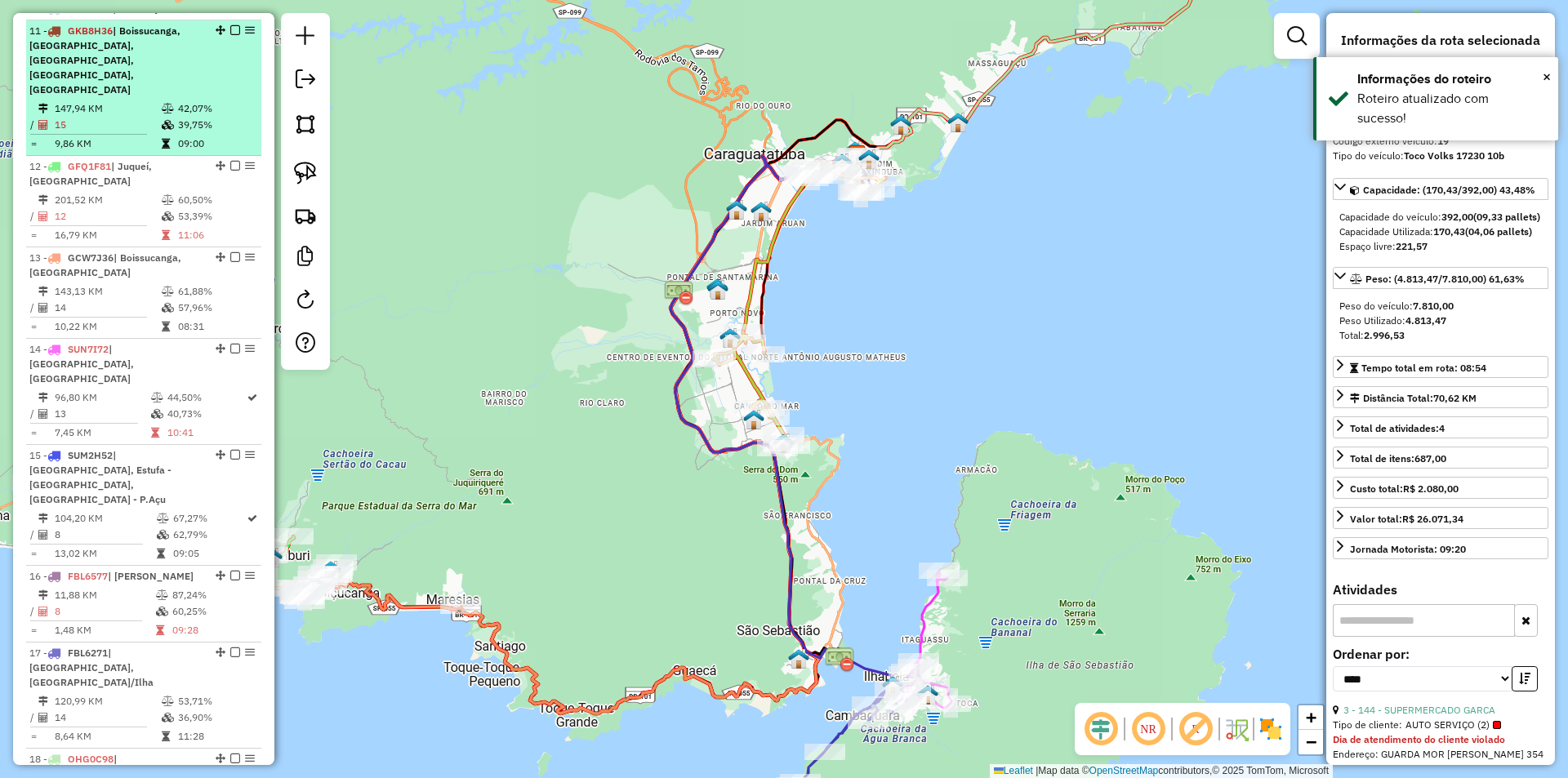
click at [198, 117] on td "39,75%" at bounding box center [215, 124] width 78 height 16
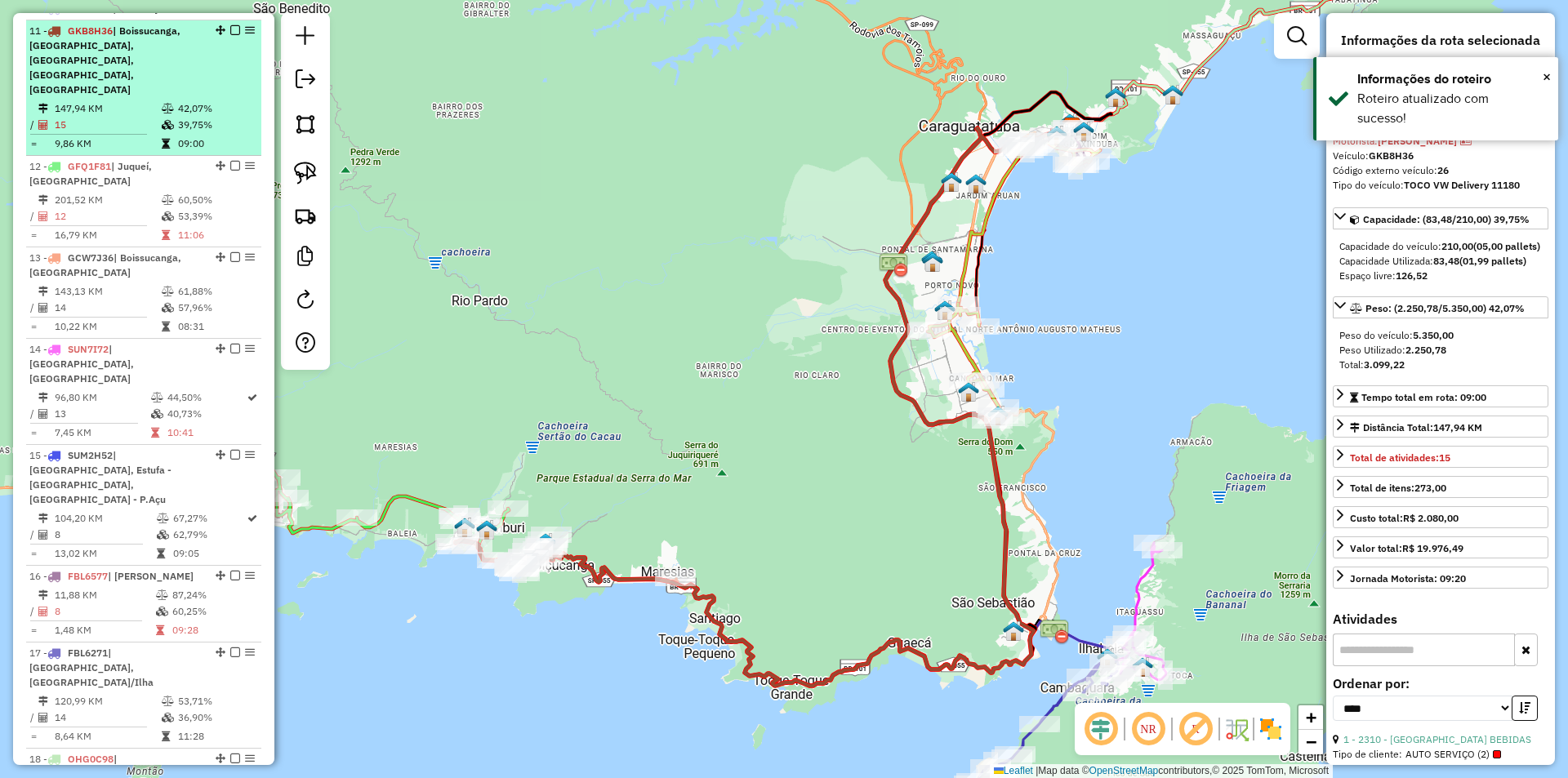
click at [230, 35] on em at bounding box center [235, 31] width 10 height 10
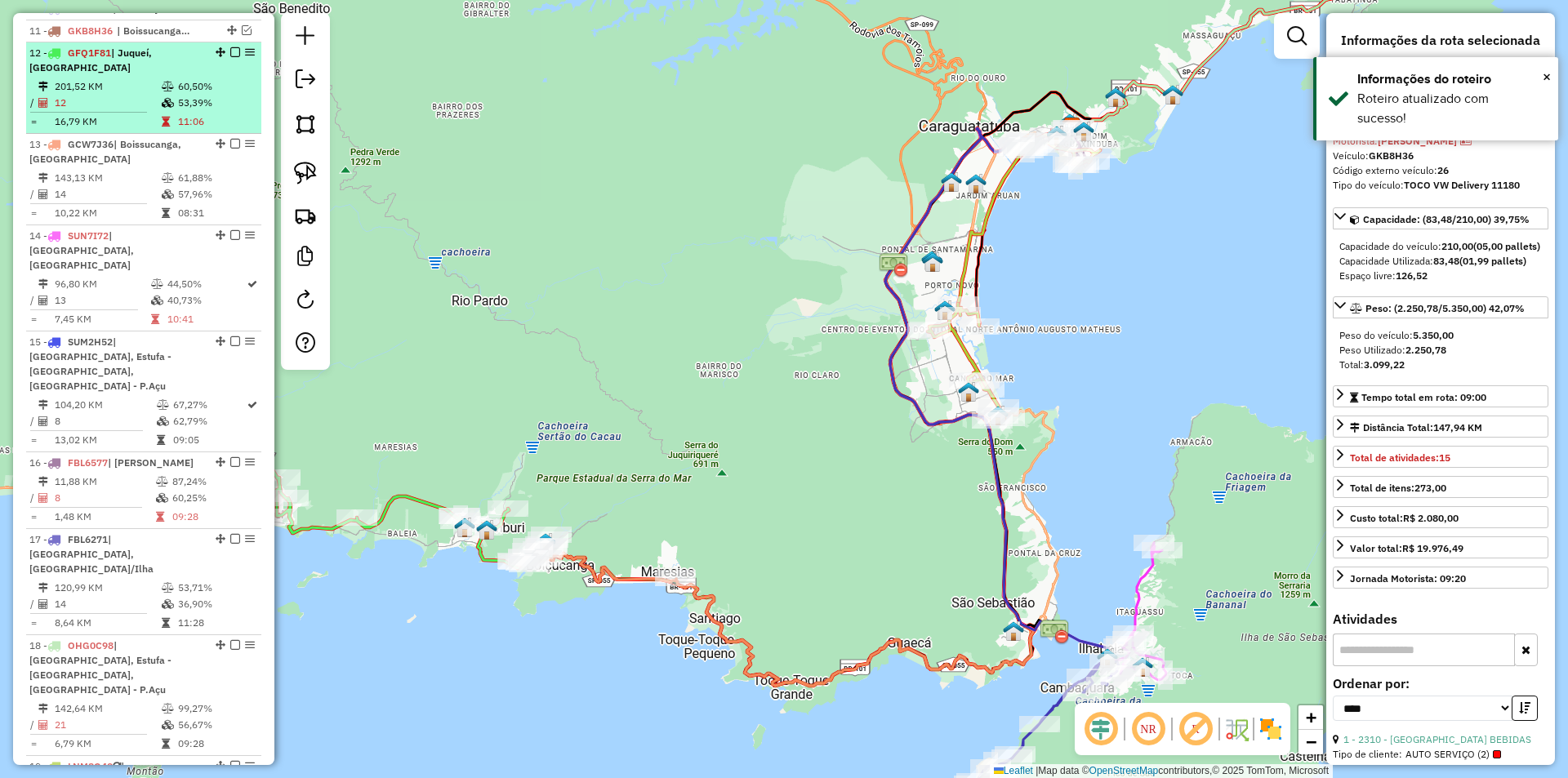
click at [181, 129] on td "11:06" at bounding box center [215, 121] width 78 height 16
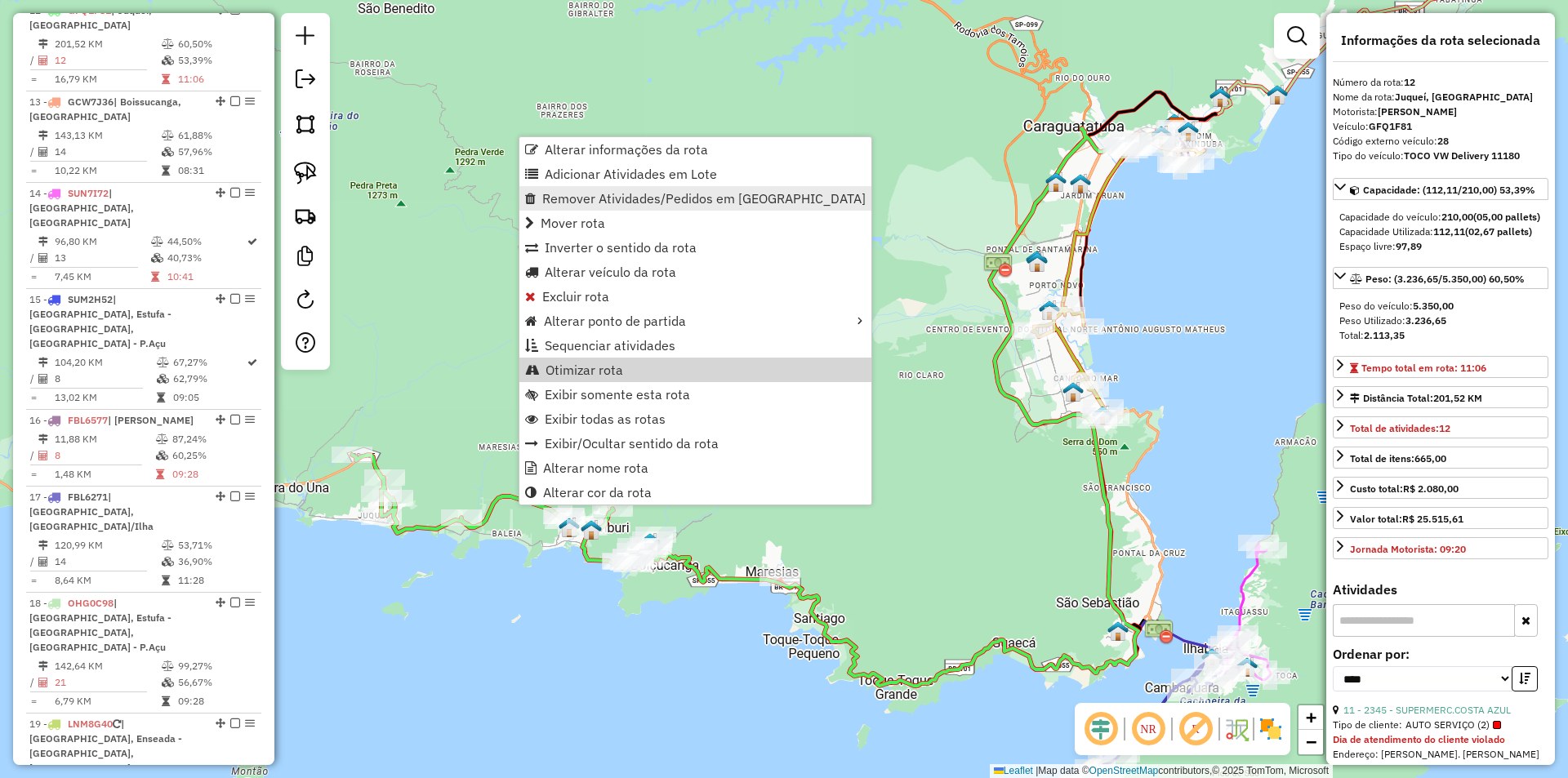
scroll to position [889, 0]
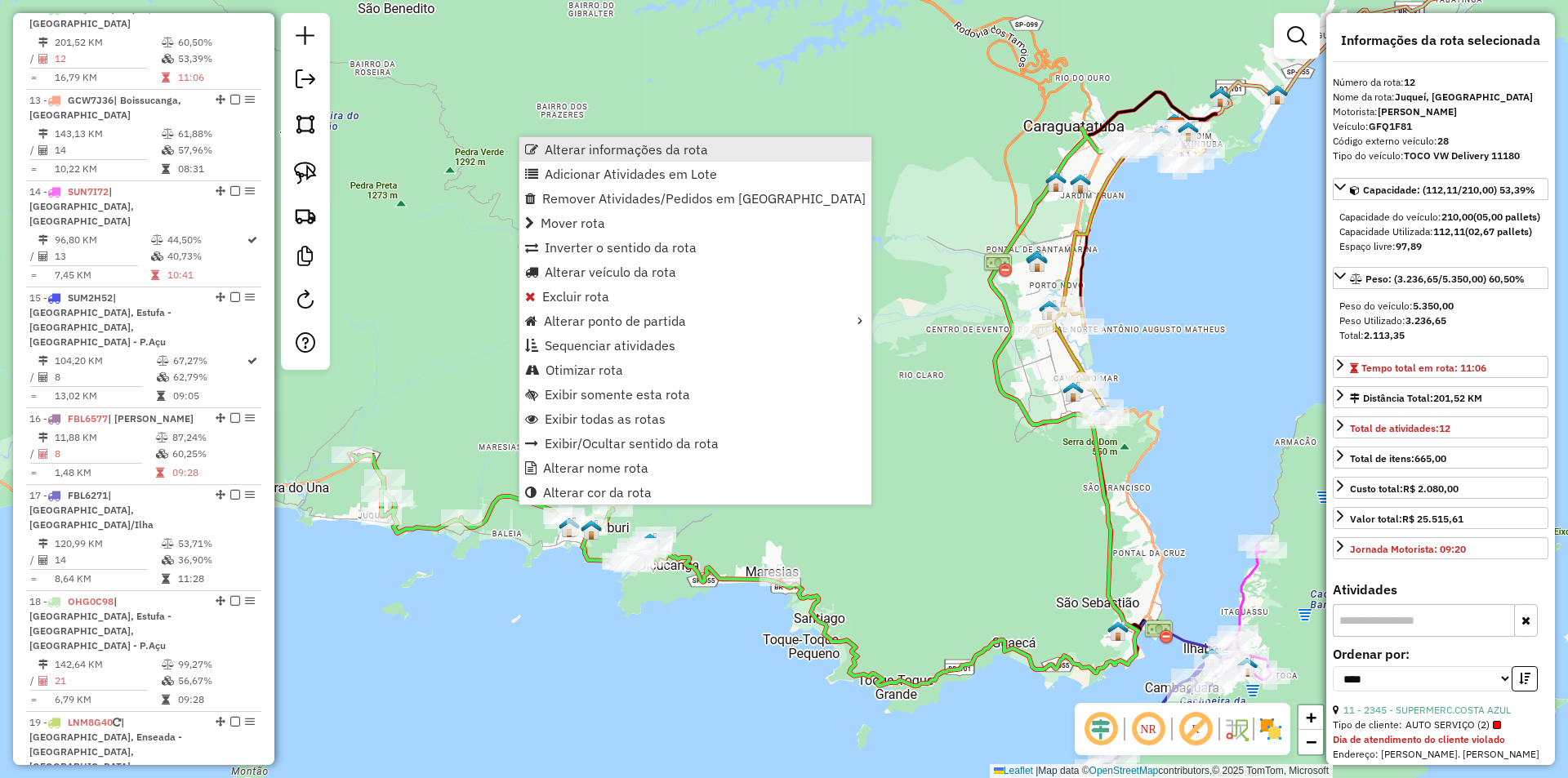
click at [619, 148] on span "Alterar informações da rota" at bounding box center [626, 149] width 164 height 13
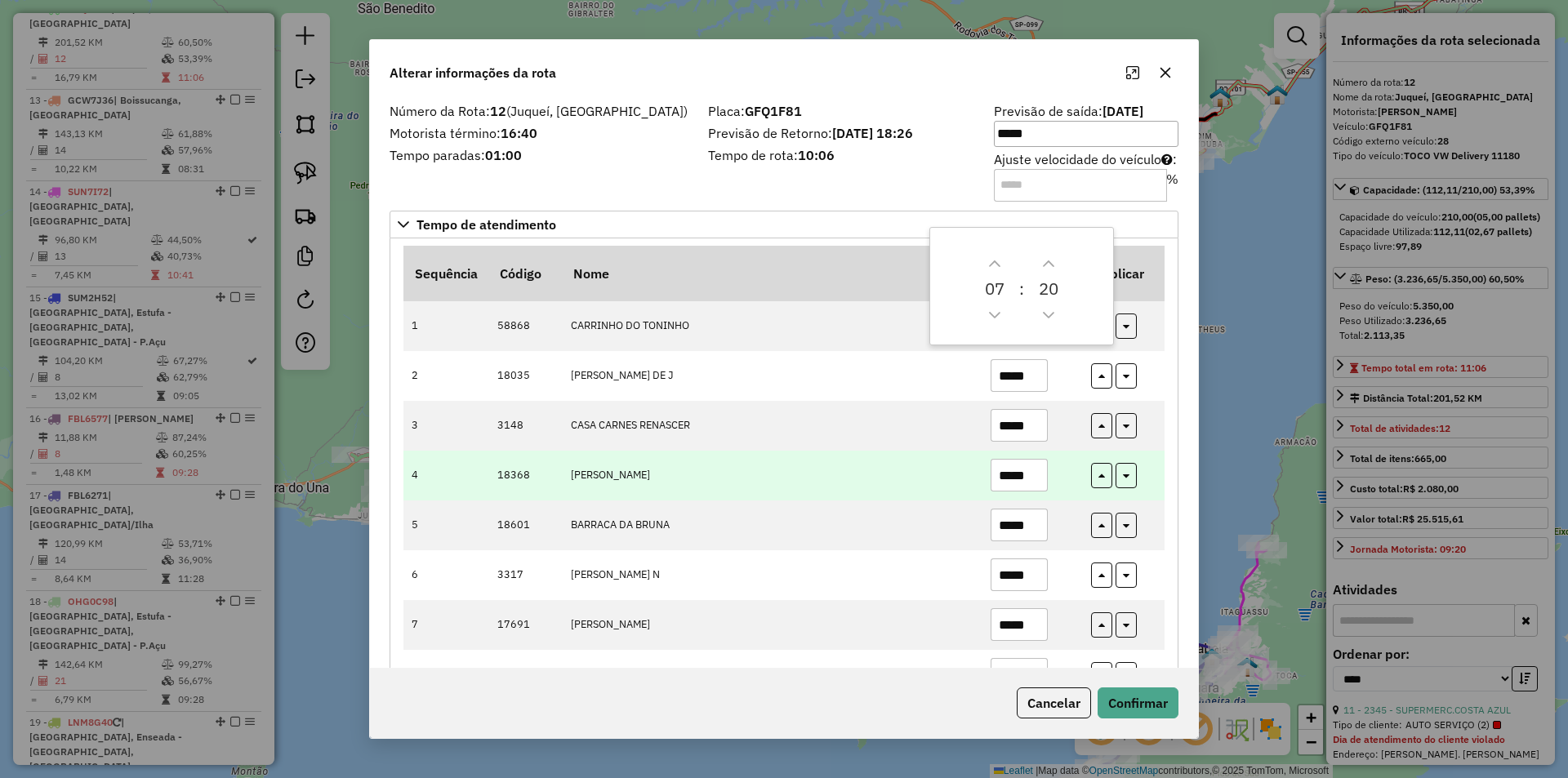
click at [1148, 489] on td at bounding box center [1123, 475] width 82 height 49
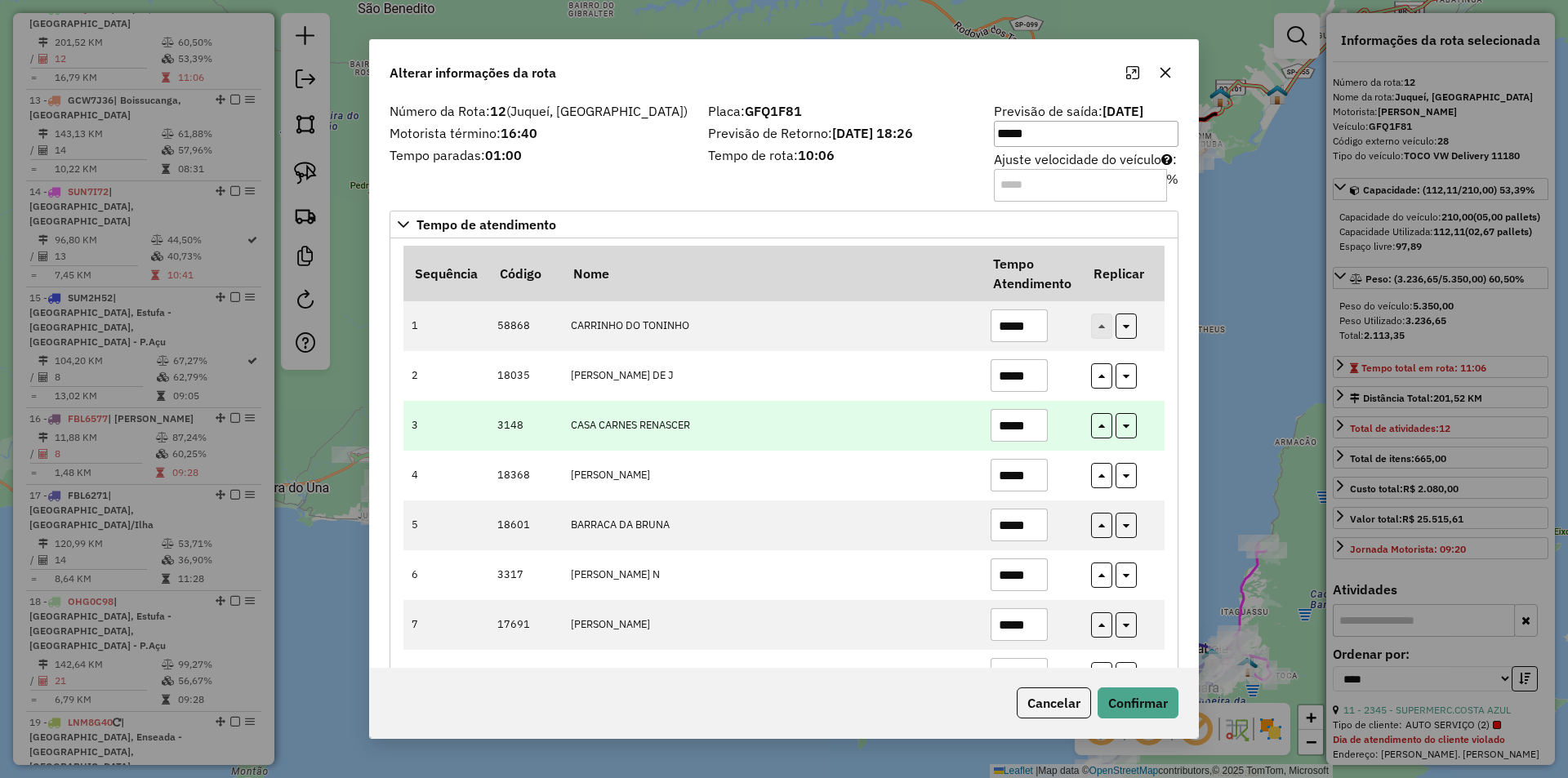
click at [1001, 425] on input "*****" at bounding box center [1019, 425] width 57 height 32
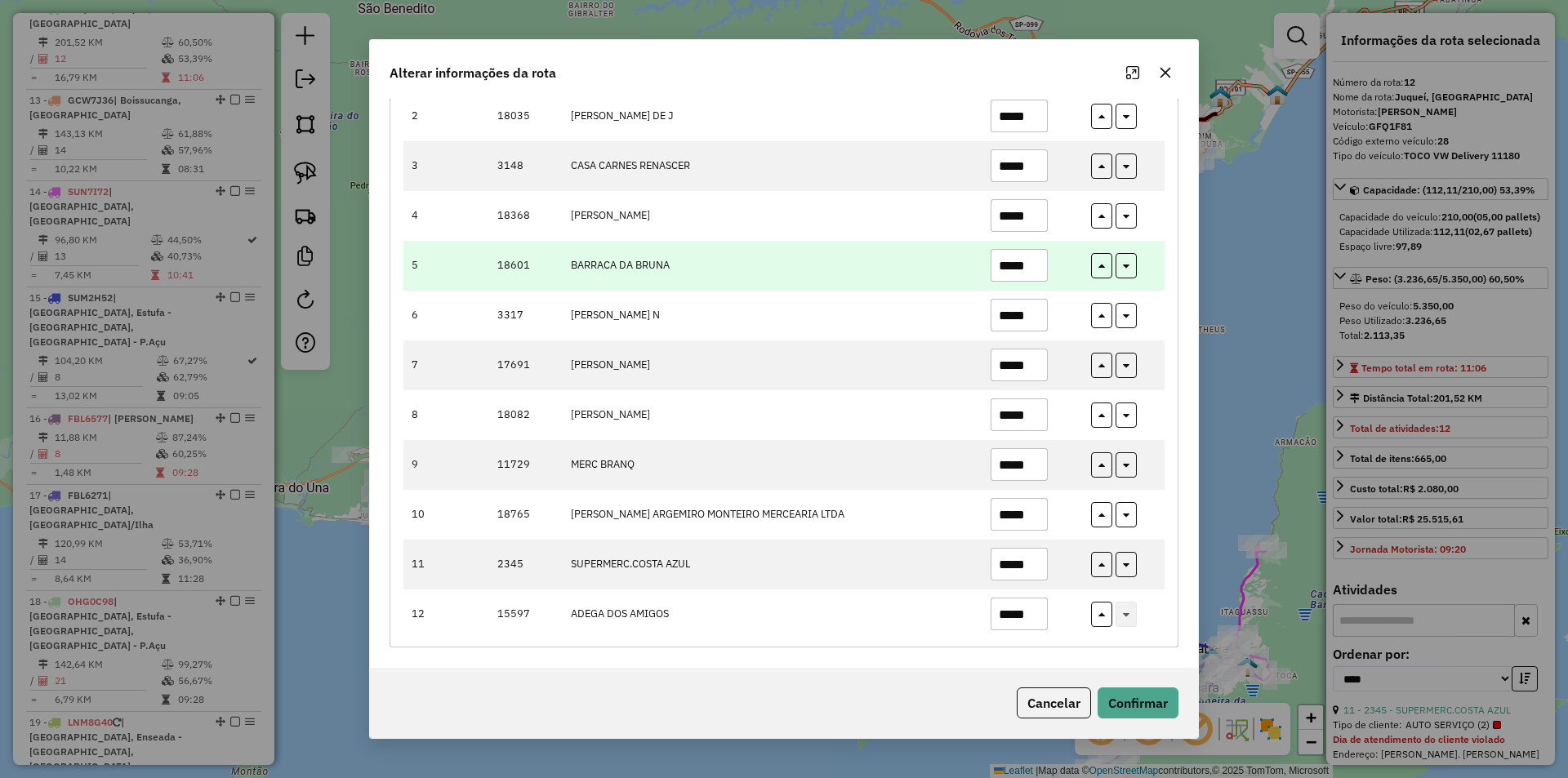
scroll to position [260, 0]
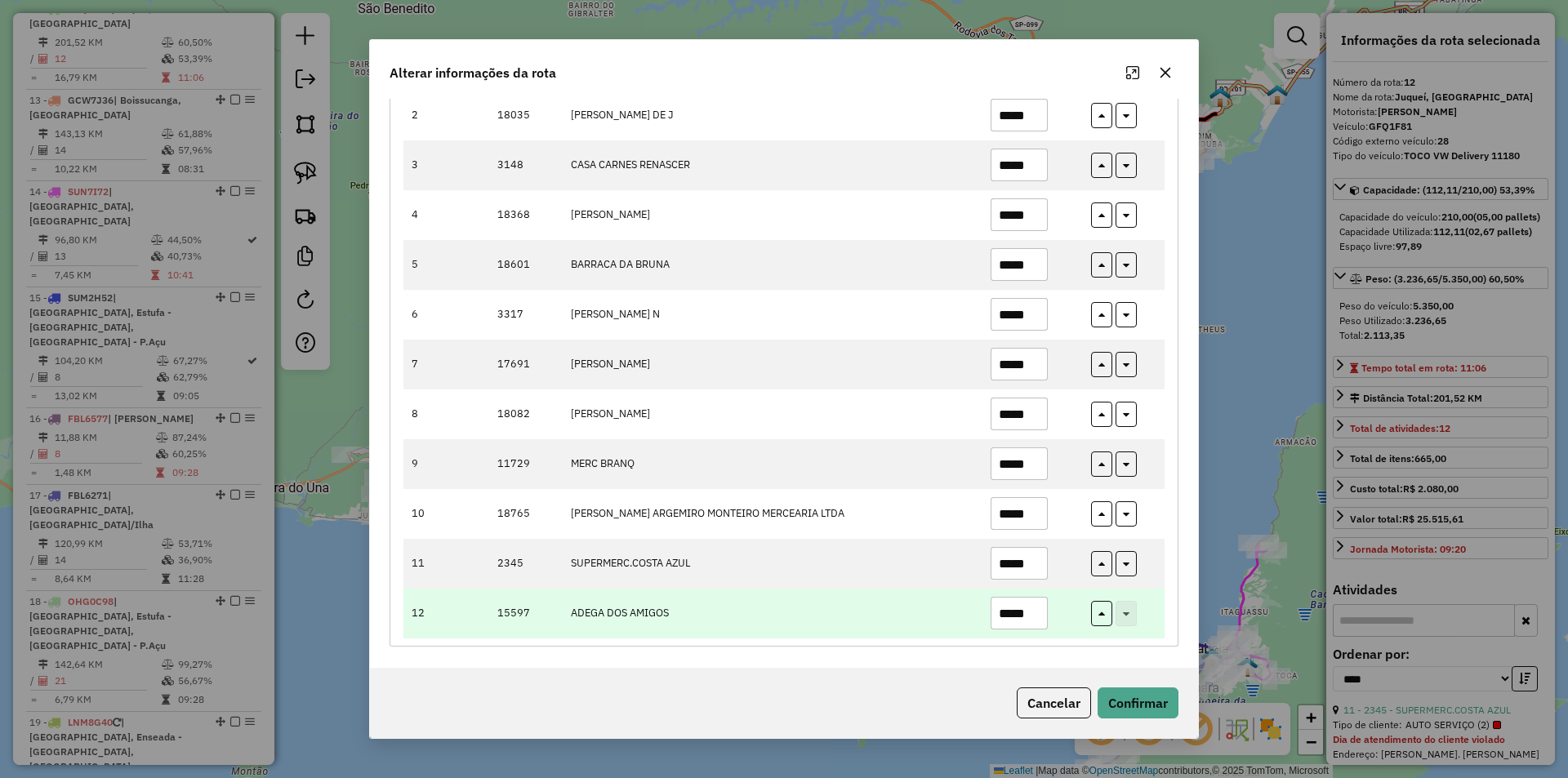
type input "*****"
click at [1030, 613] on input "*****" at bounding box center [1019, 613] width 57 height 32
click at [1031, 613] on input "*****" at bounding box center [1019, 613] width 57 height 32
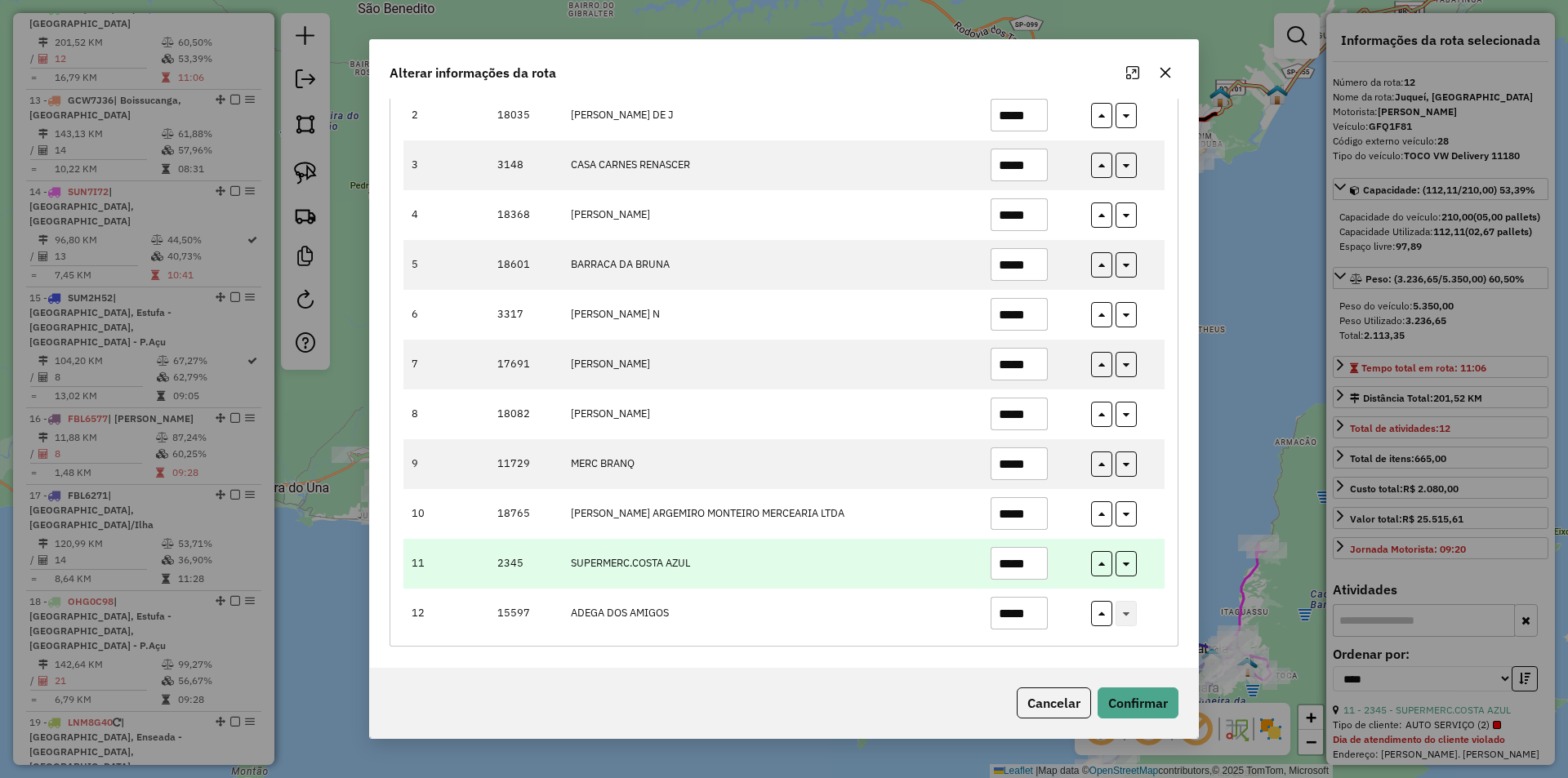
type input "*****"
click at [1029, 556] on input "*****" at bounding box center [1019, 563] width 57 height 32
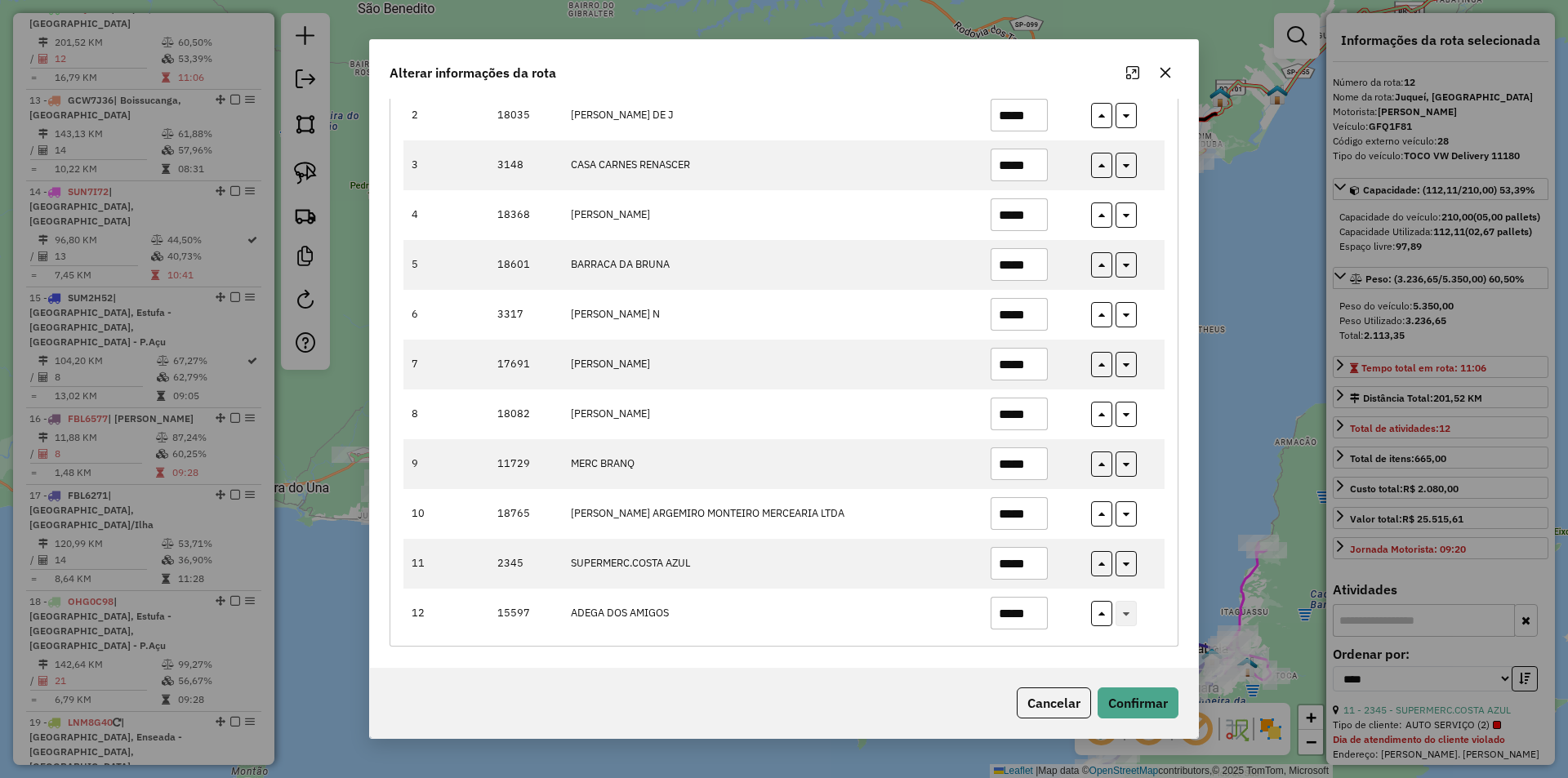
type input "*****"
click at [1138, 691] on button "Confirmar" at bounding box center [1138, 702] width 81 height 31
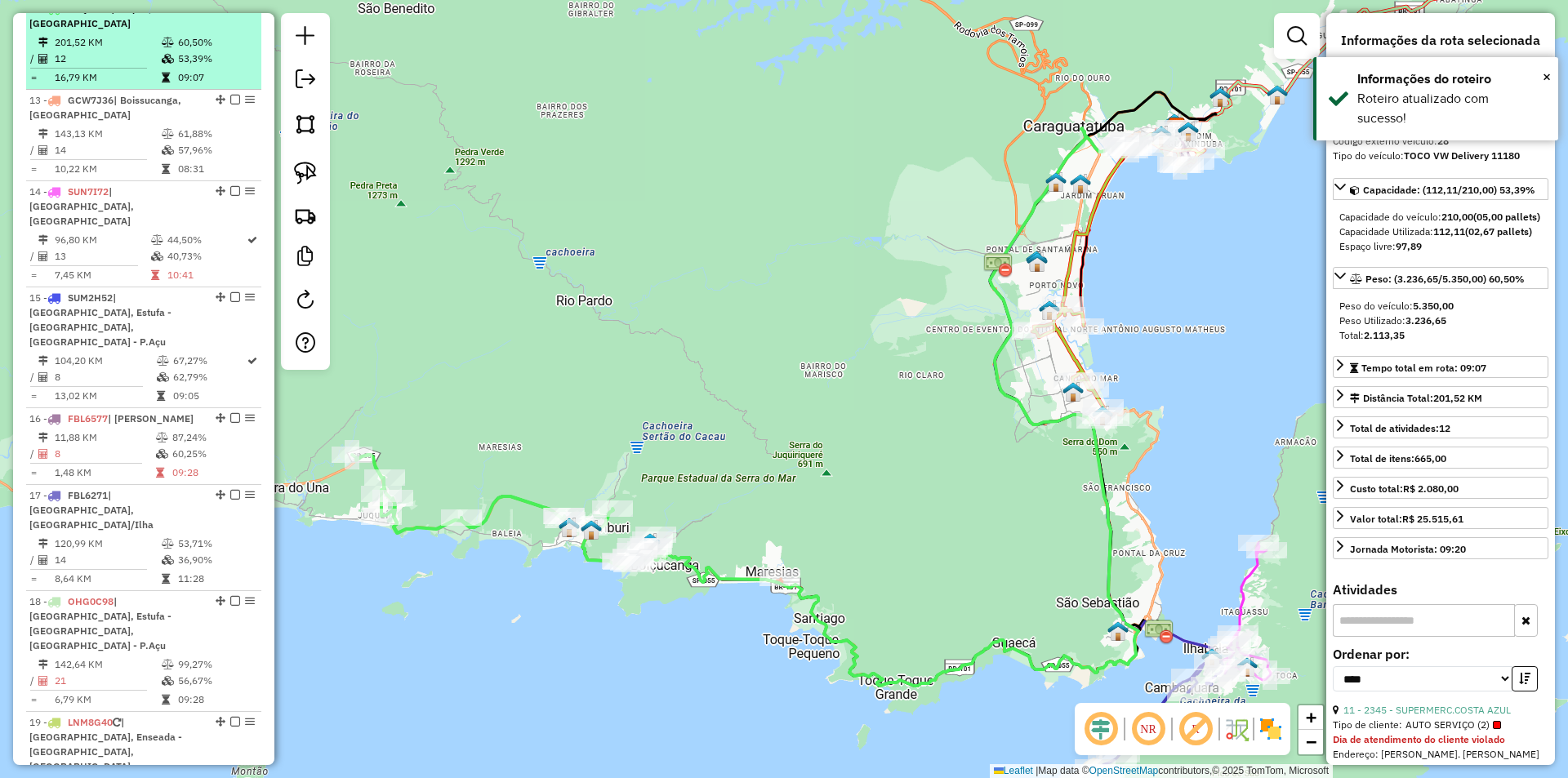
click at [231, 13] on em at bounding box center [235, 9] width 10 height 10
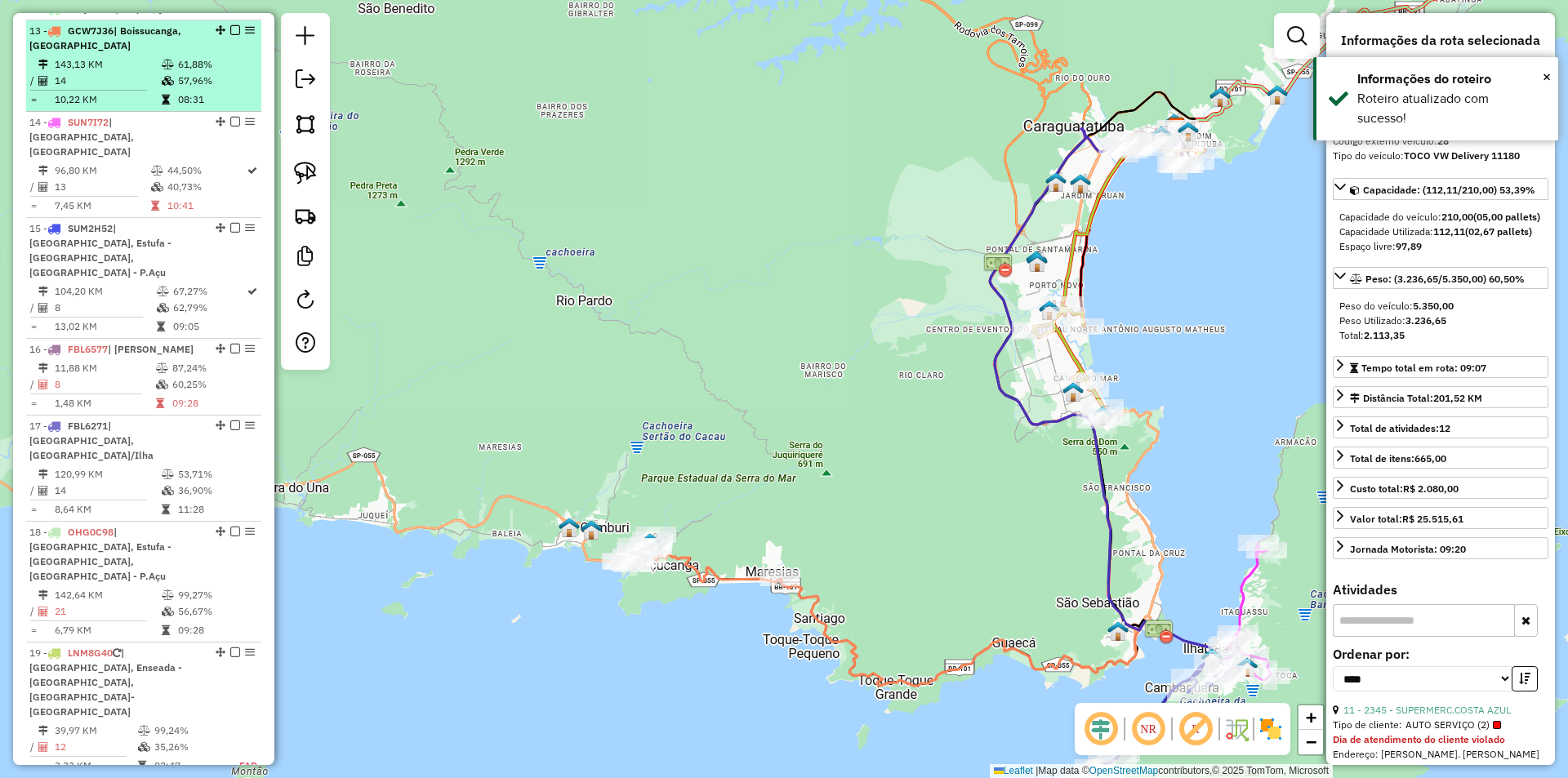
click at [189, 89] on td "57,96%" at bounding box center [215, 80] width 78 height 16
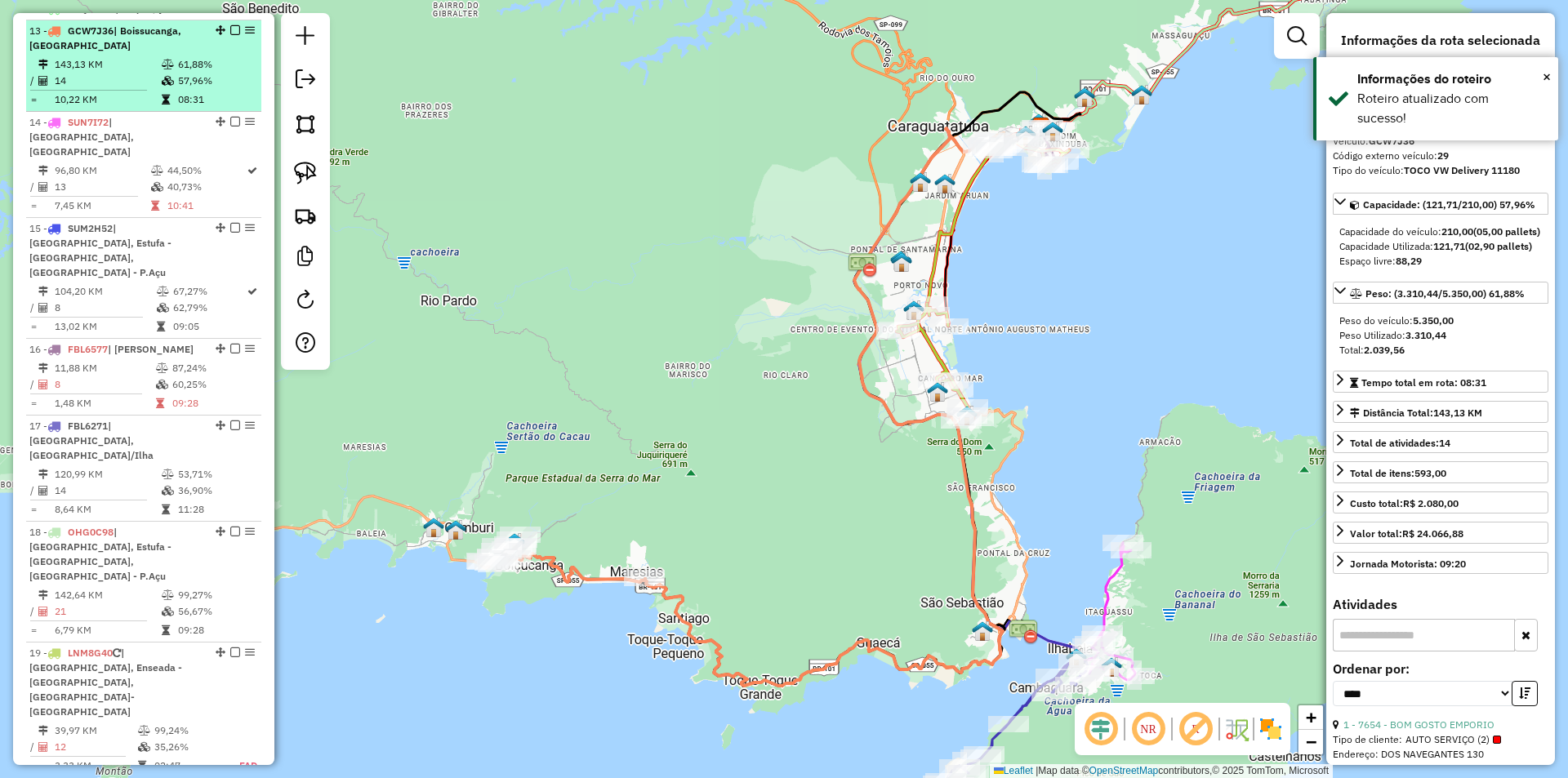
click at [230, 35] on em at bounding box center [235, 31] width 10 height 10
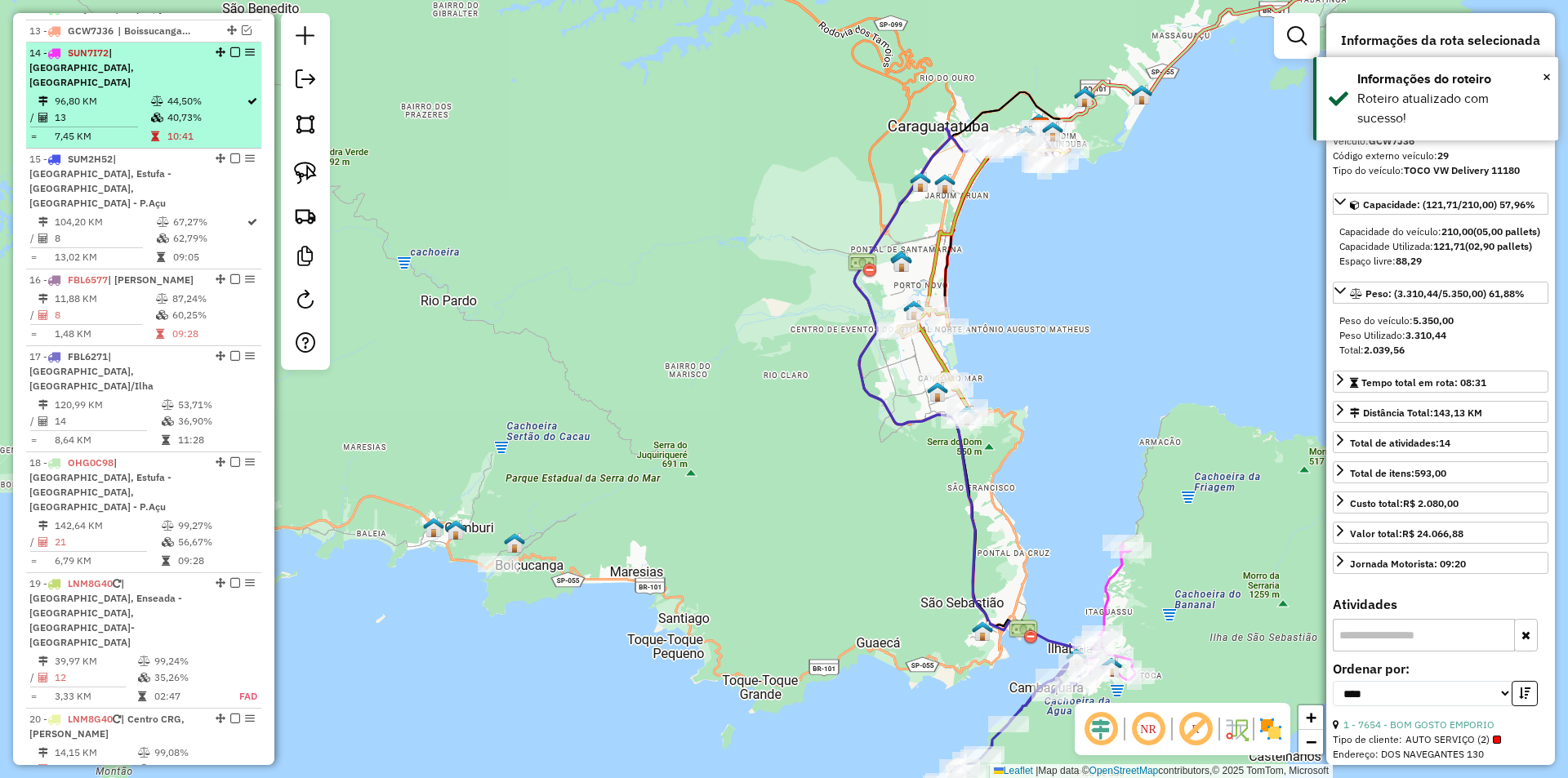
click at [197, 111] on td "40,73%" at bounding box center [206, 117] width 79 height 16
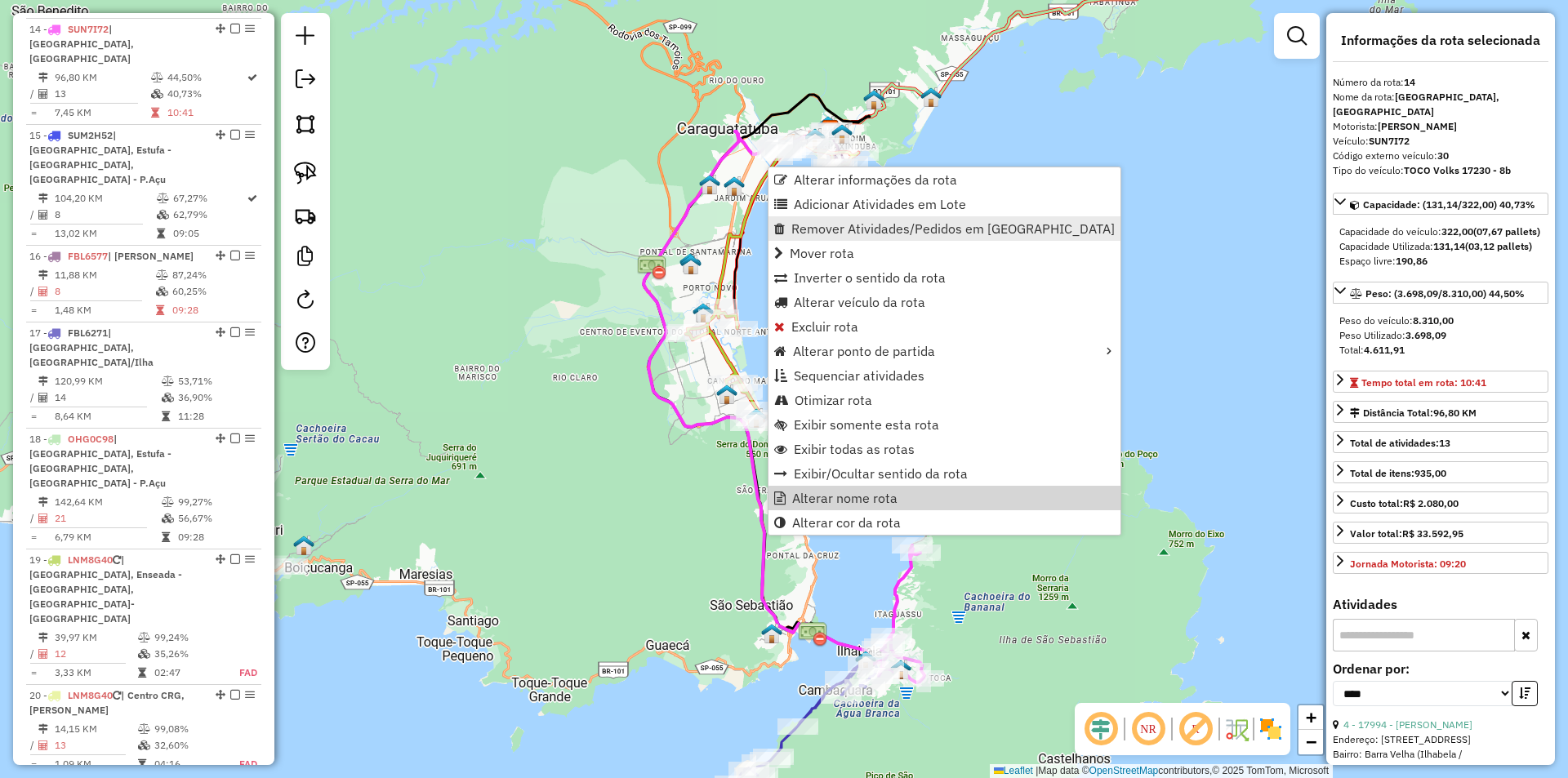
scroll to position [933, 0]
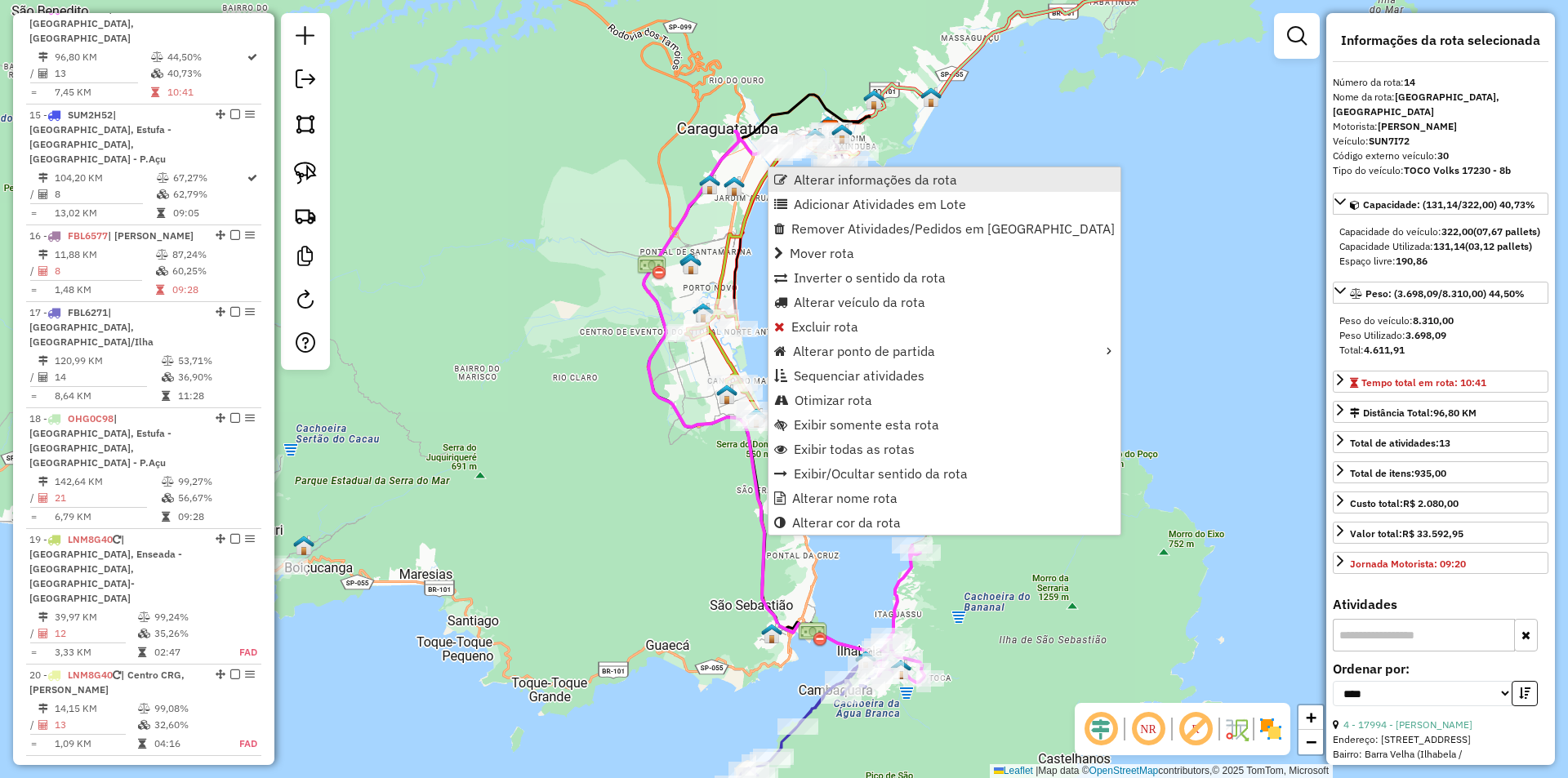
click at [803, 185] on span "Alterar informações da rota" at bounding box center [876, 179] width 164 height 13
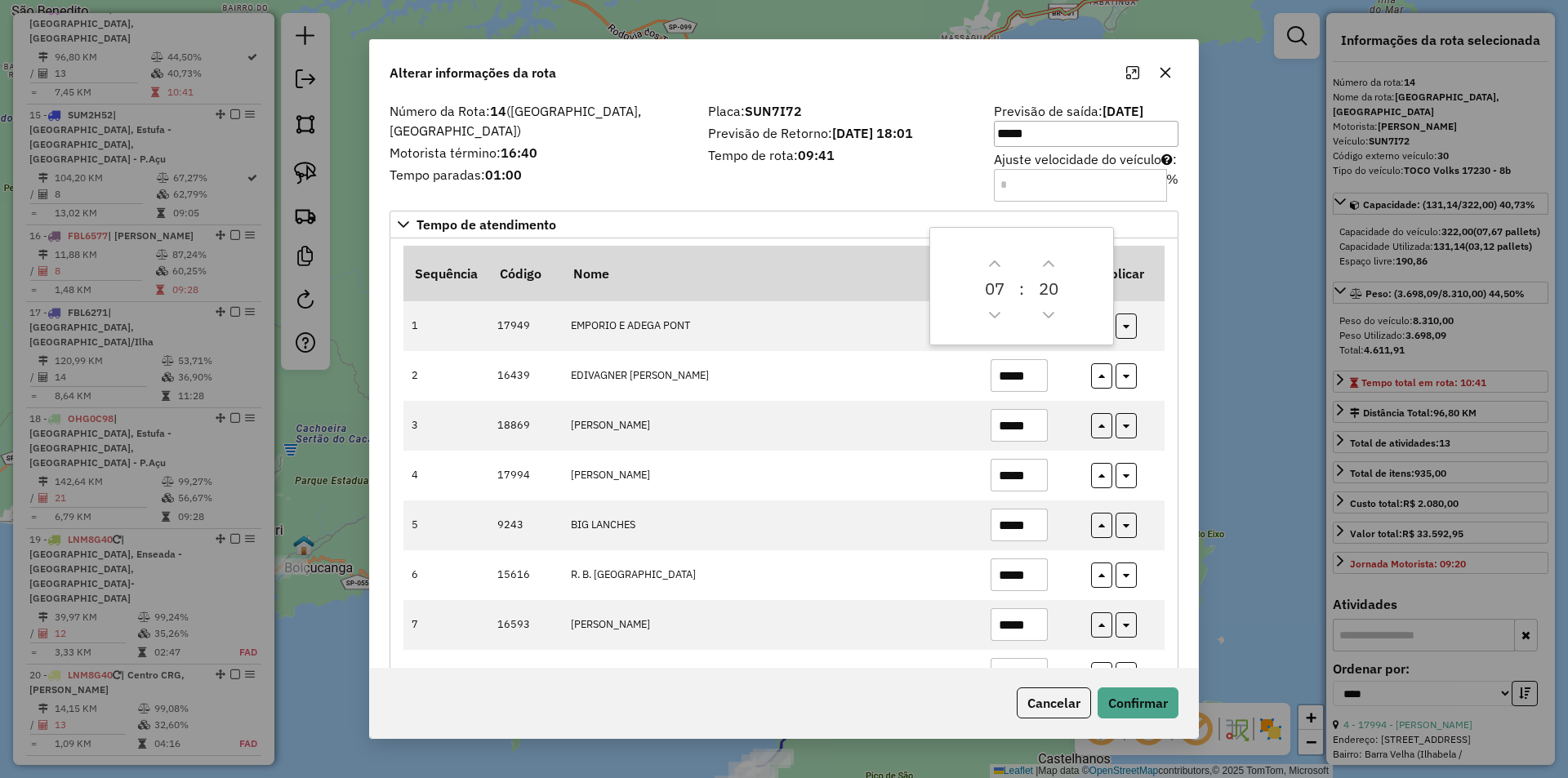
click at [1175, 504] on div "Sequência Código Nome Tempo Atendimento Replicar 1 17949 EMPORIO E ADEGA PONT *…" at bounding box center [784, 598] width 789 height 719
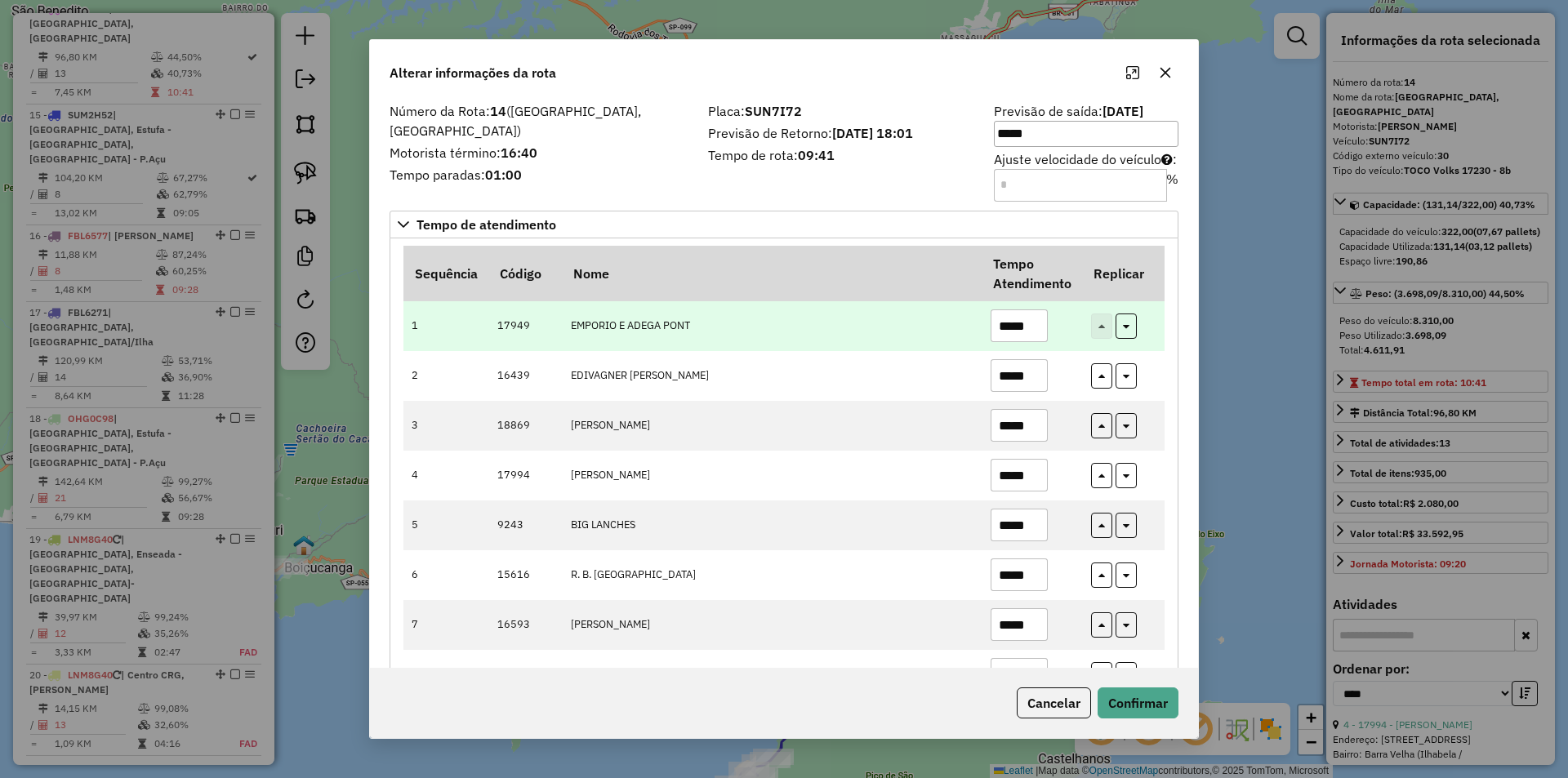
click at [1025, 325] on input "*****" at bounding box center [1019, 325] width 57 height 32
type input "*****"
click at [1124, 318] on icon "button" at bounding box center [1126, 323] width 7 height 11
type input "*****"
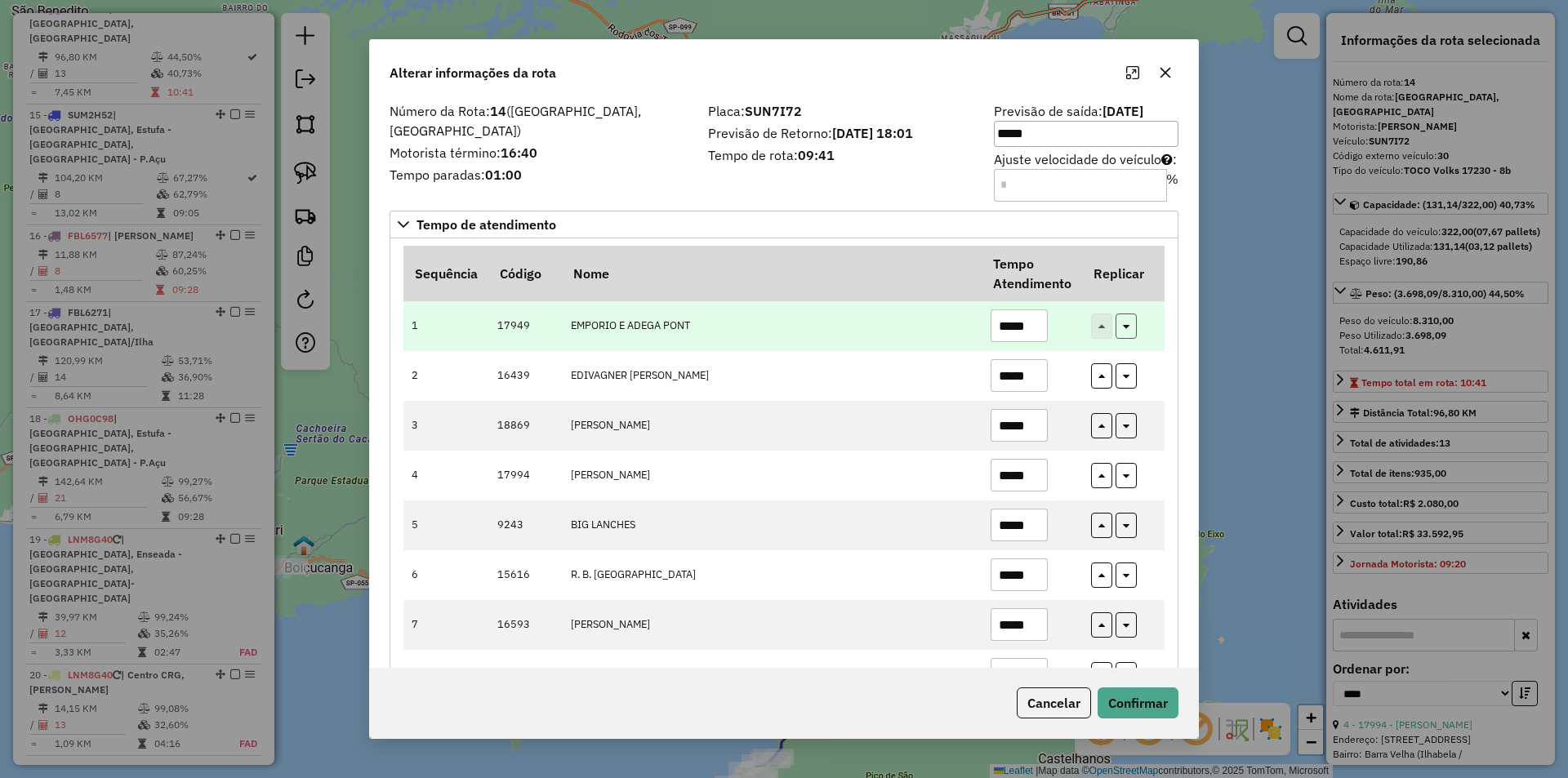
type input "*****"
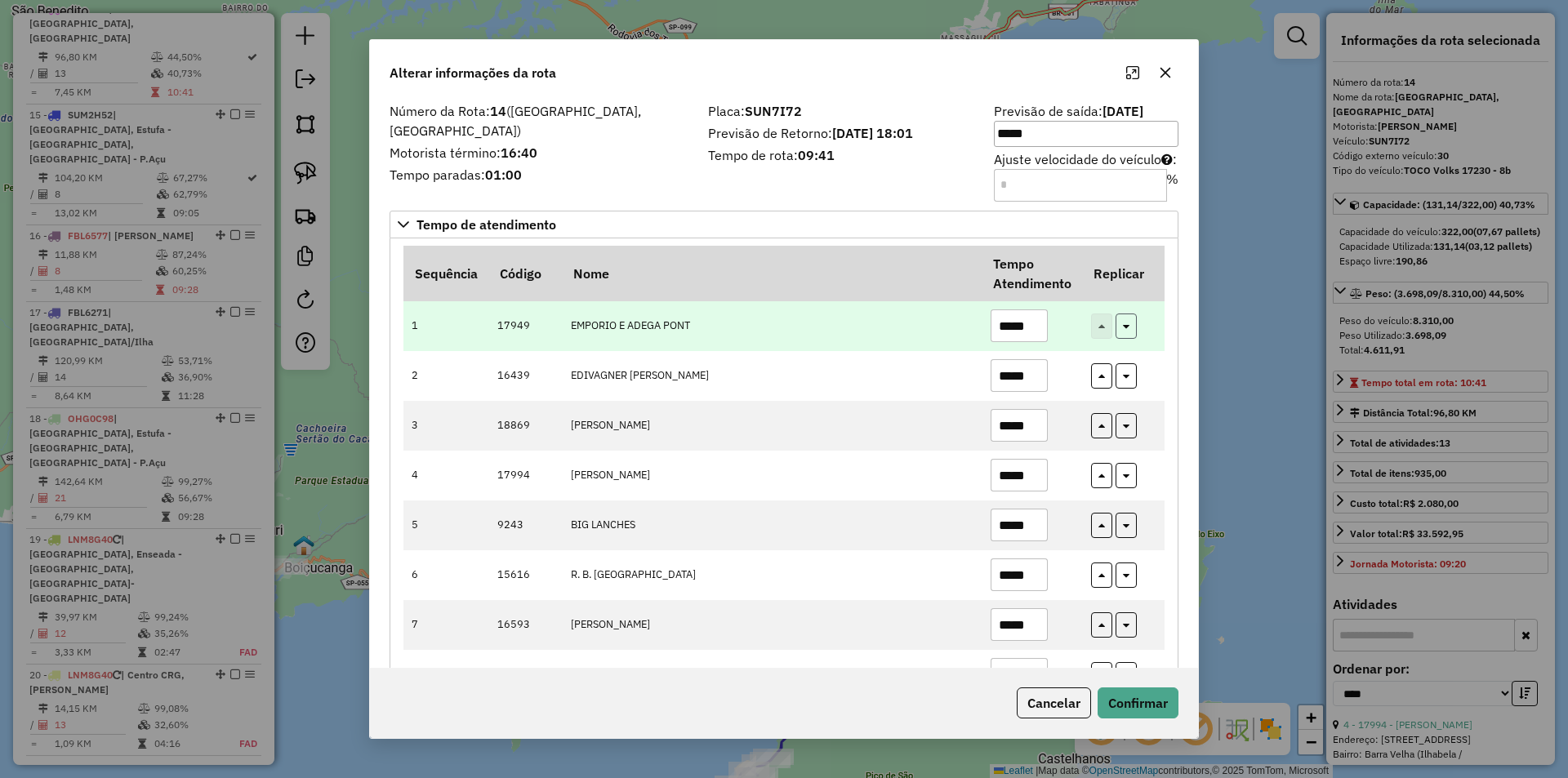
type input "*****"
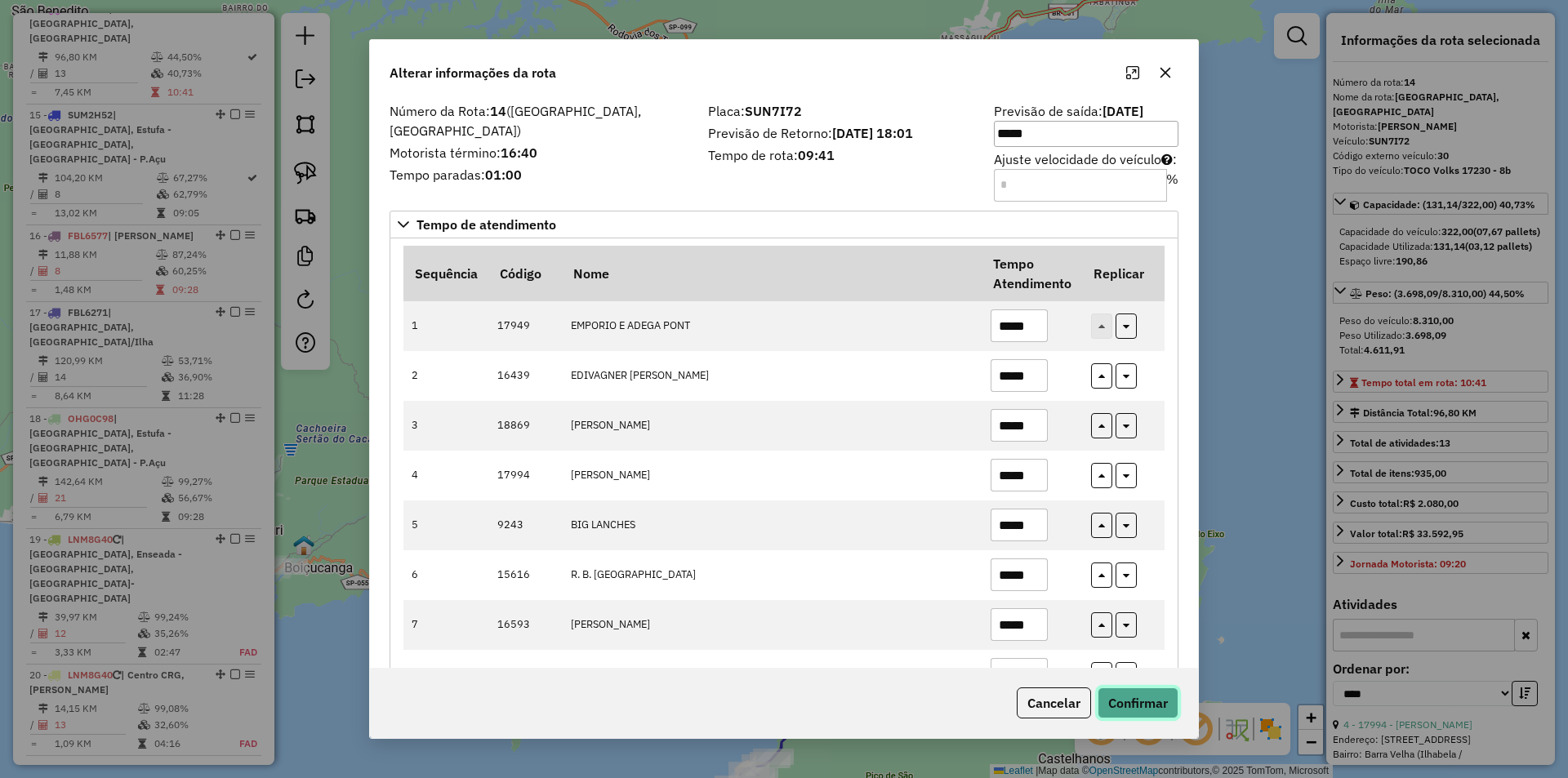
click at [1138, 710] on button "Confirmar" at bounding box center [1138, 702] width 81 height 31
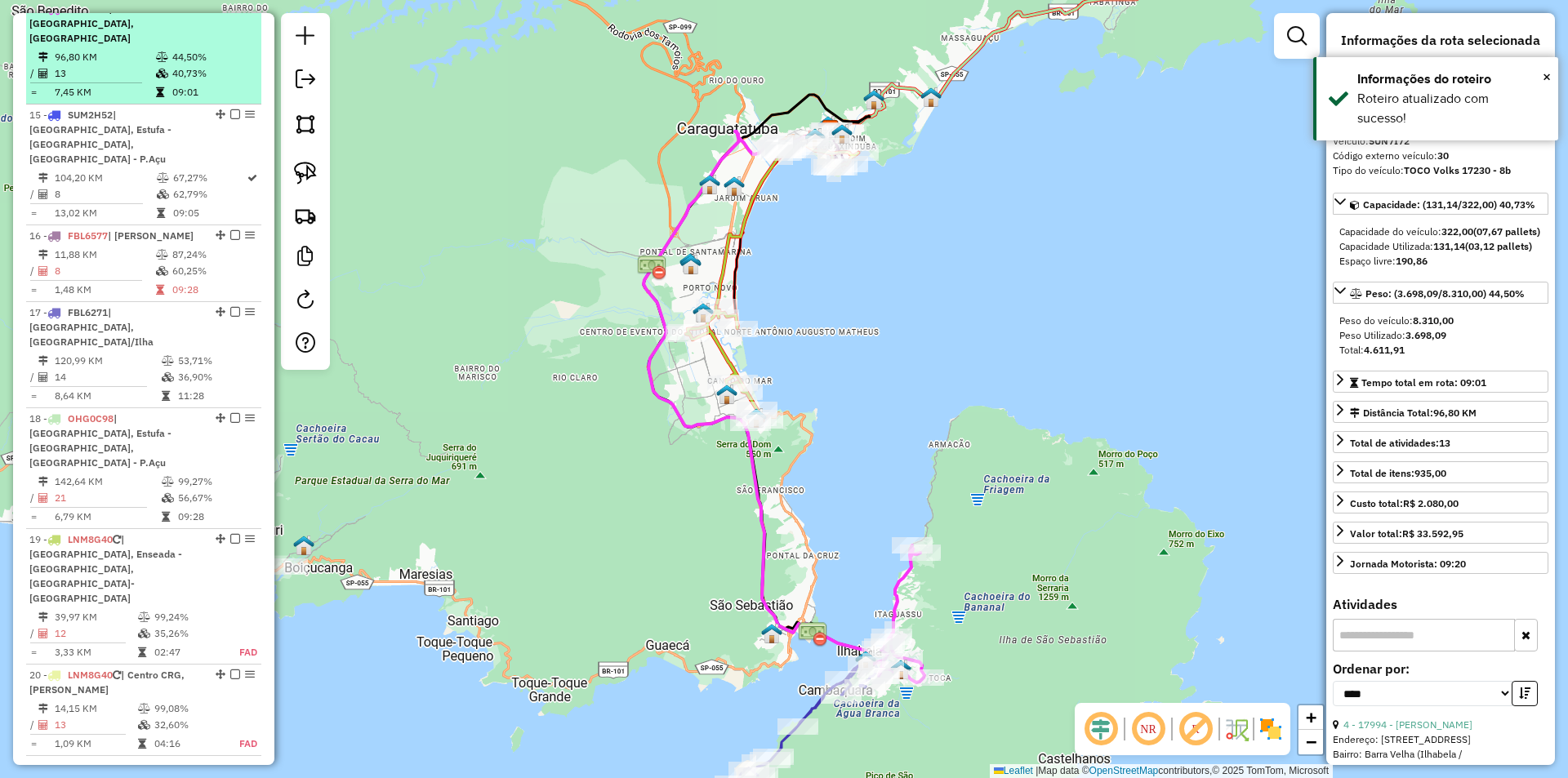
click at [230, 13] on em at bounding box center [235, 9] width 10 height 10
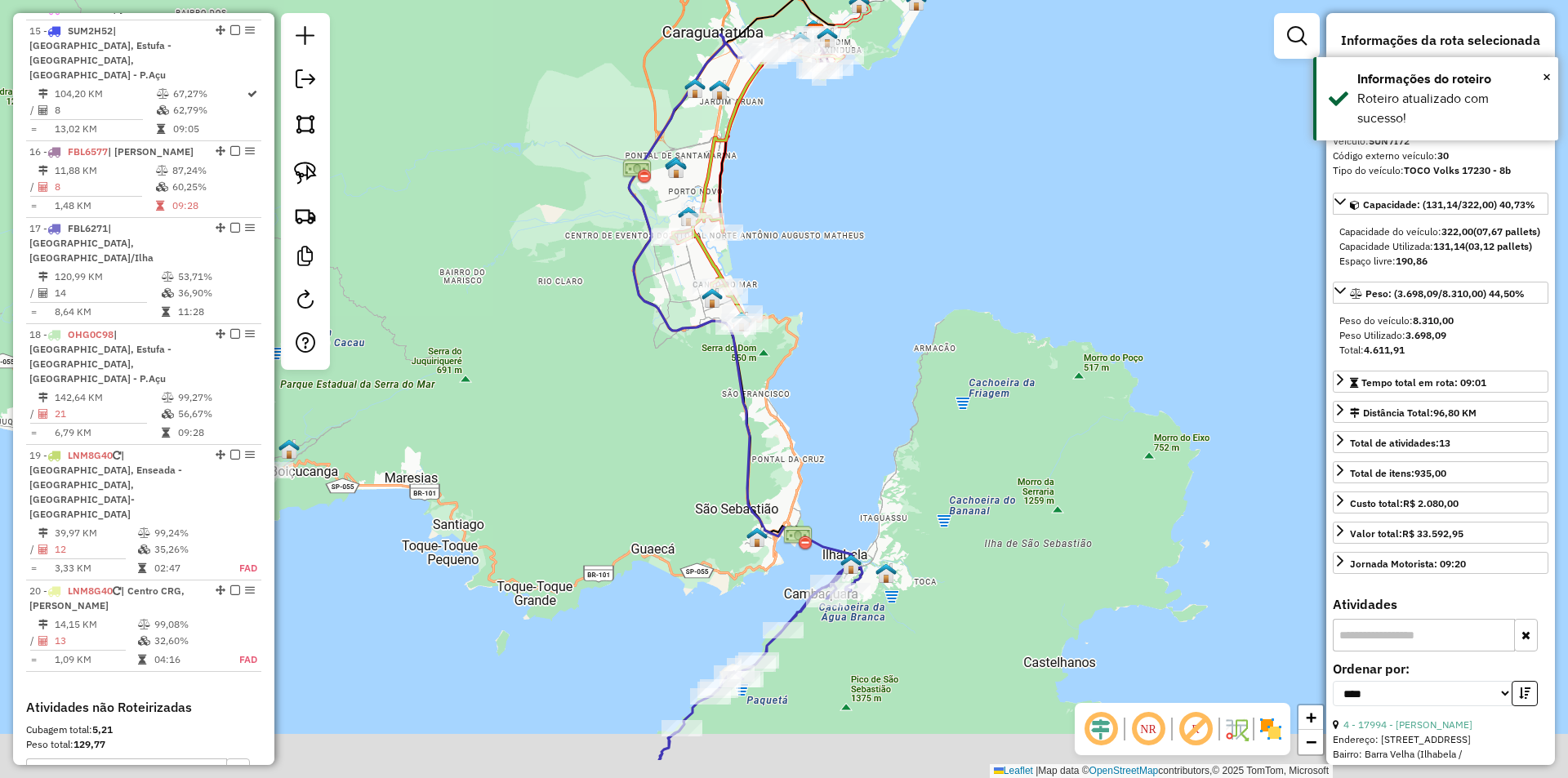
drag, startPoint x: 713, startPoint y: 520, endPoint x: 704, endPoint y: 392, distance: 128.3
click at [704, 392] on div "Janela de atendimento Grade de atendimento Capacidade Transportadoras Veículos …" at bounding box center [784, 389] width 1568 height 778
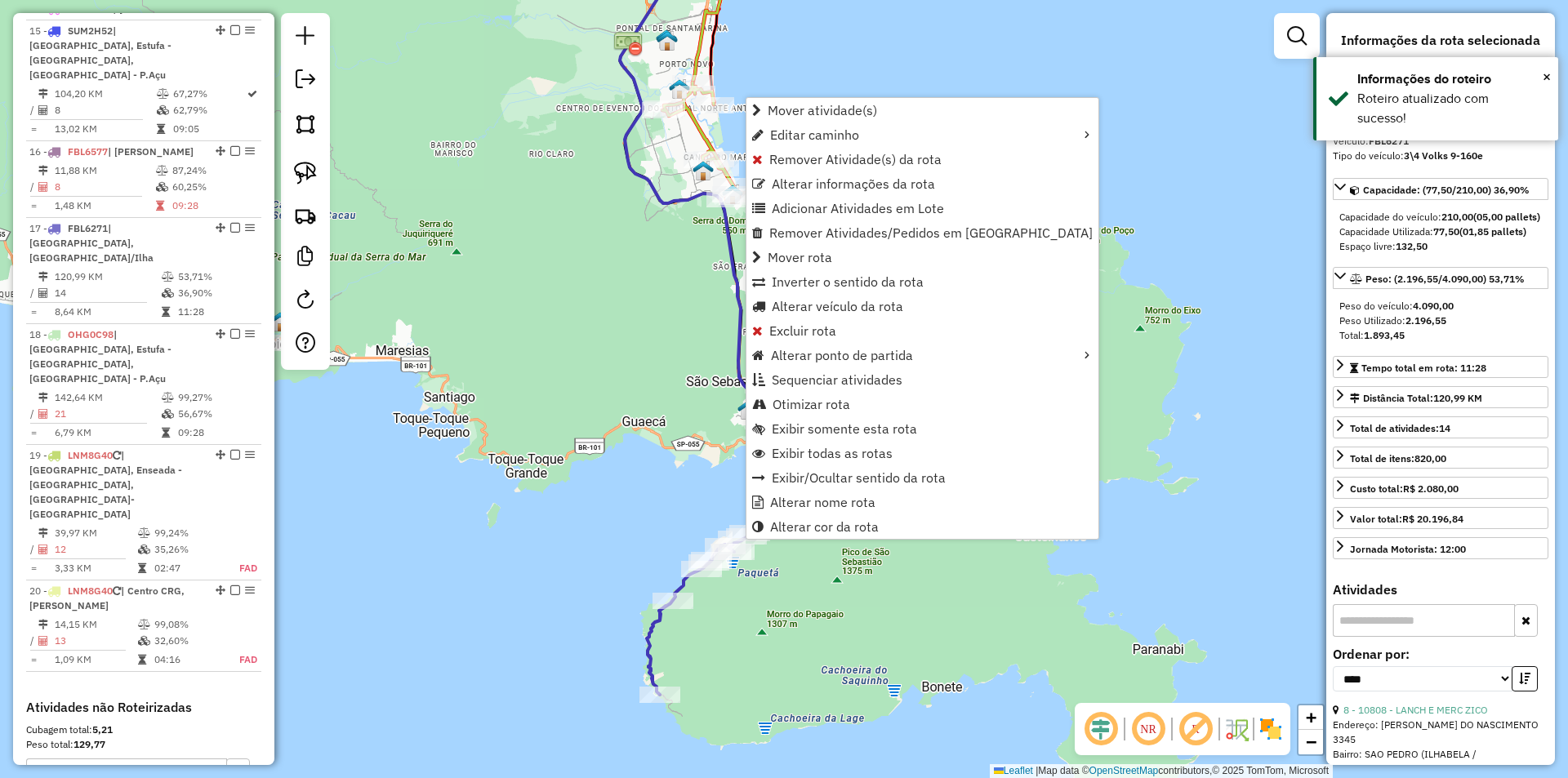
scroll to position [1073, 0]
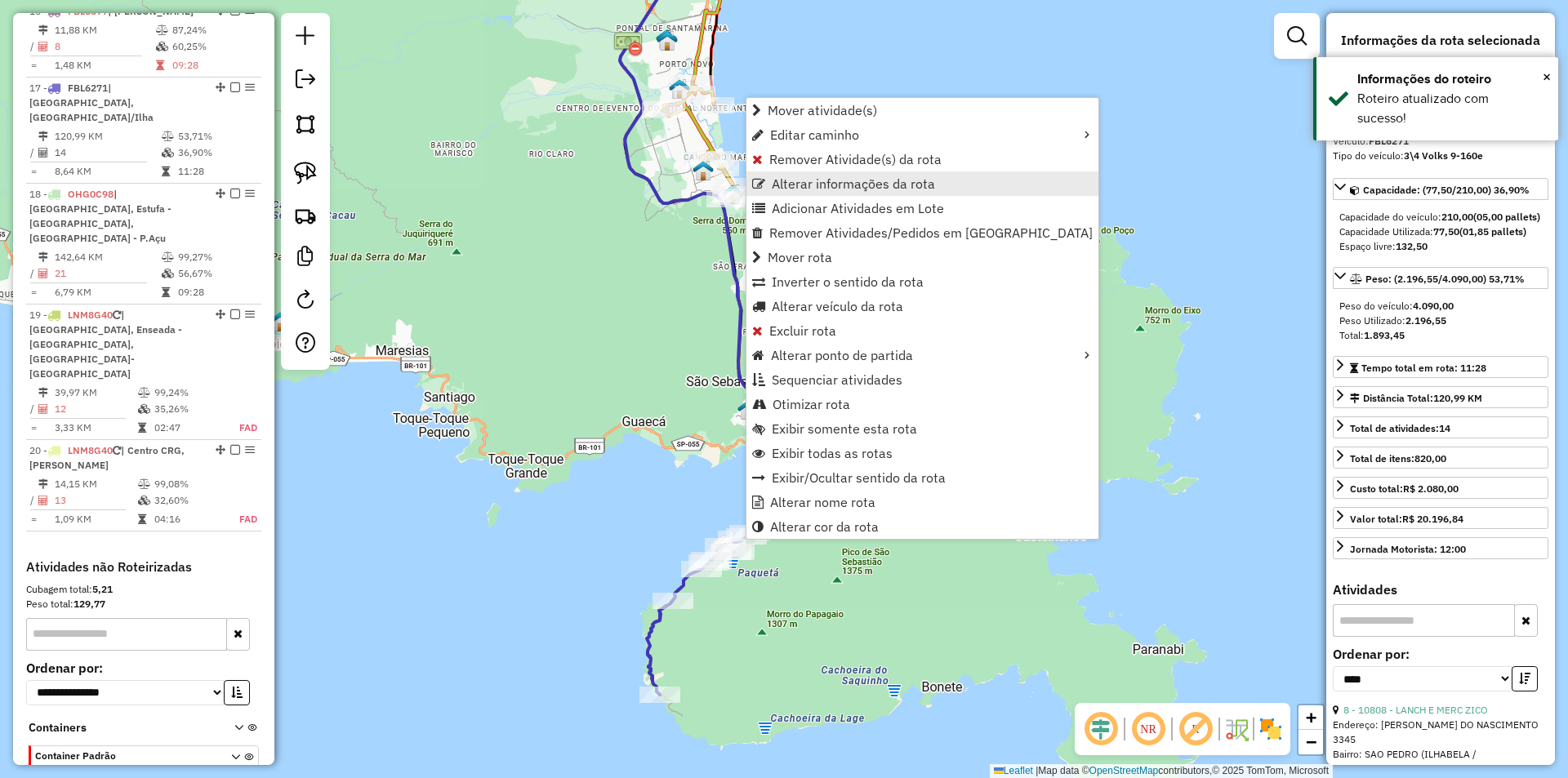
click at [767, 181] on link "Alterar informações da rota" at bounding box center [922, 183] width 352 height 25
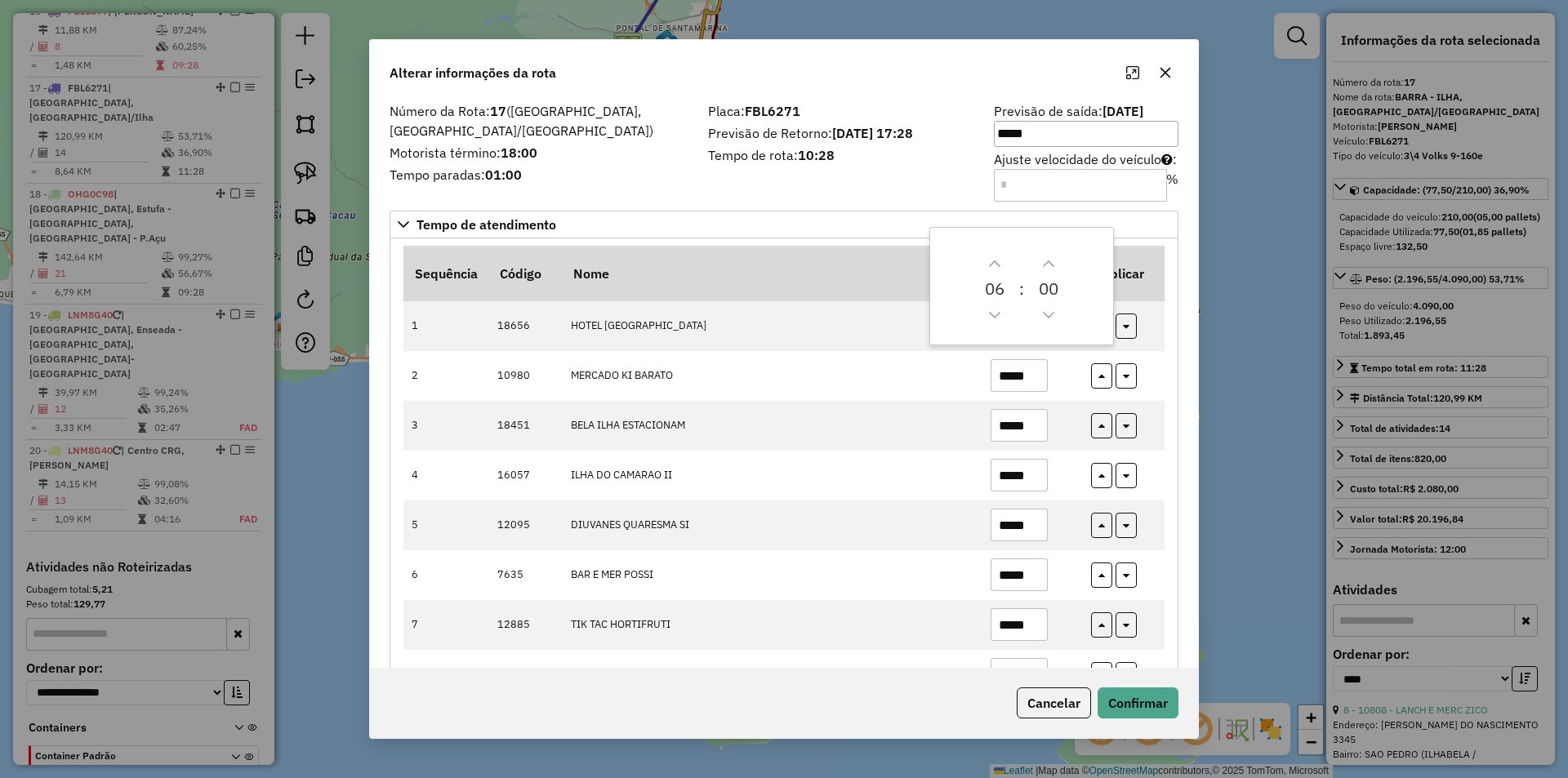
click at [1163, 507] on div "Sequência Código Nome Tempo Atendimento Replicar 1 18656 HOTEL BARRA DO PIUV **…" at bounding box center [784, 622] width 789 height 769
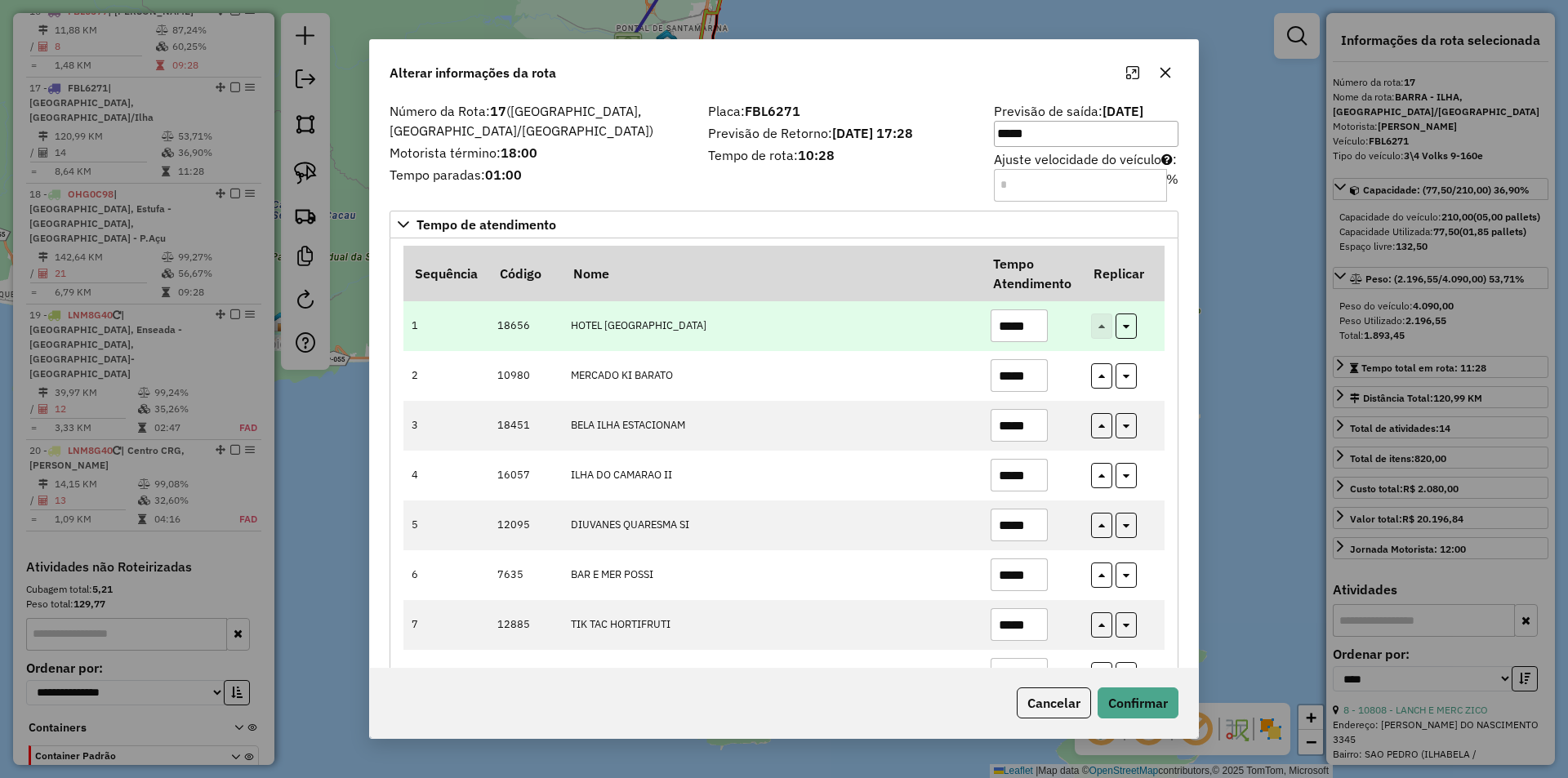
click at [1035, 324] on input "*****" at bounding box center [1019, 325] width 57 height 32
type input "*****"
drag, startPoint x: 1123, startPoint y: 323, endPoint x: 1125, endPoint y: 340, distance: 17.1
click at [1123, 323] on icon "button" at bounding box center [1126, 323] width 7 height 11
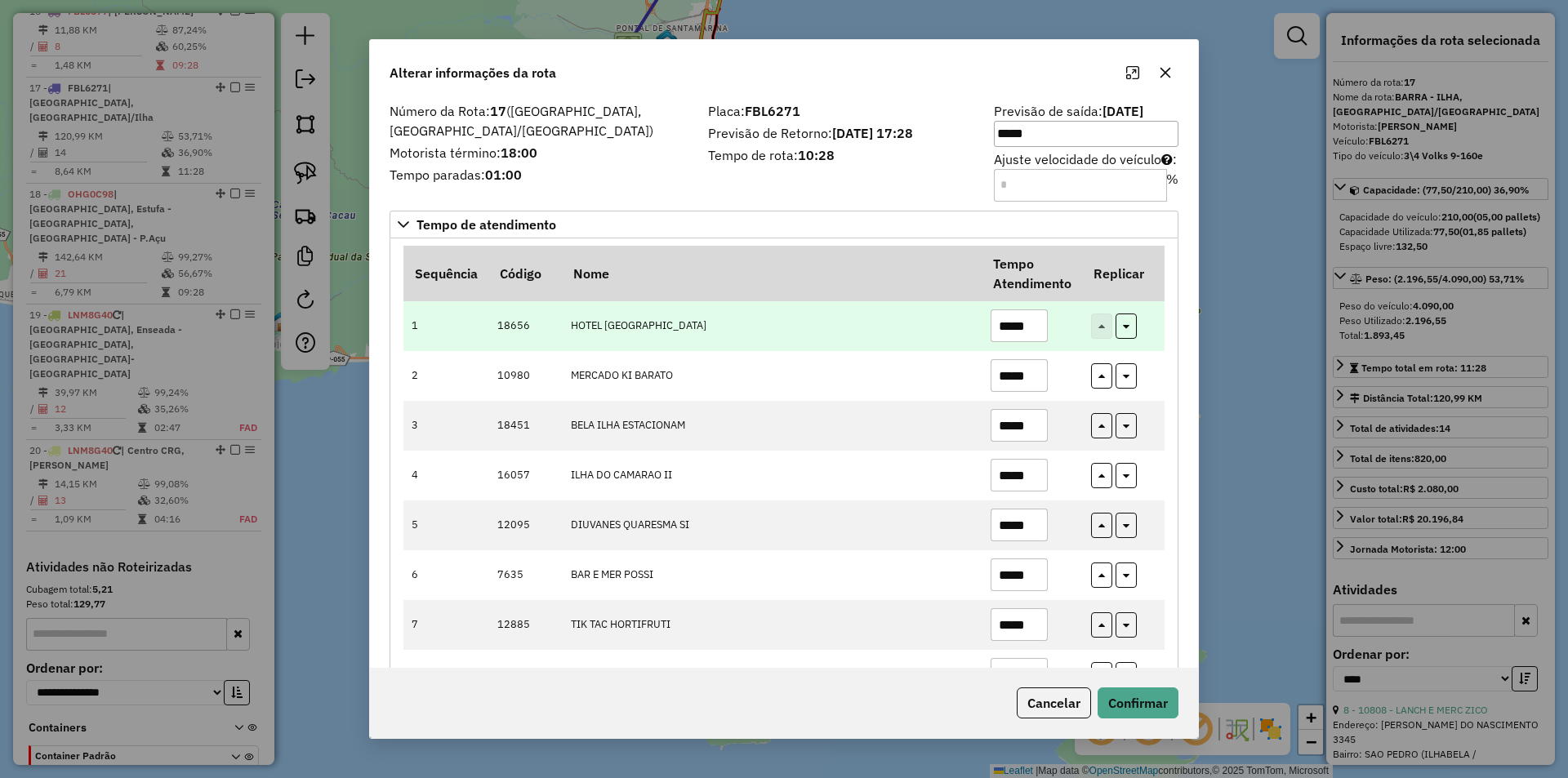
type input "*****"
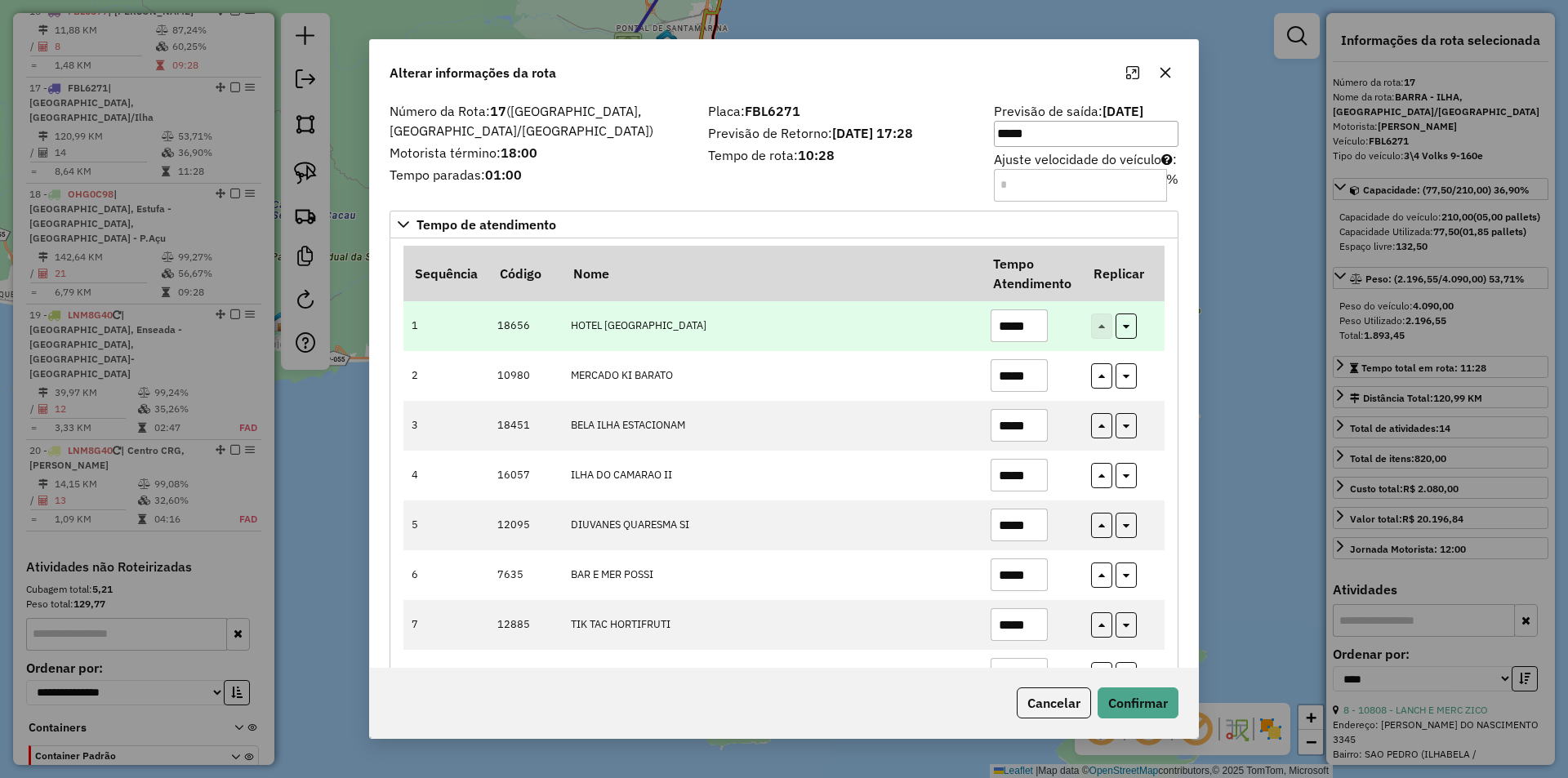
type input "*****"
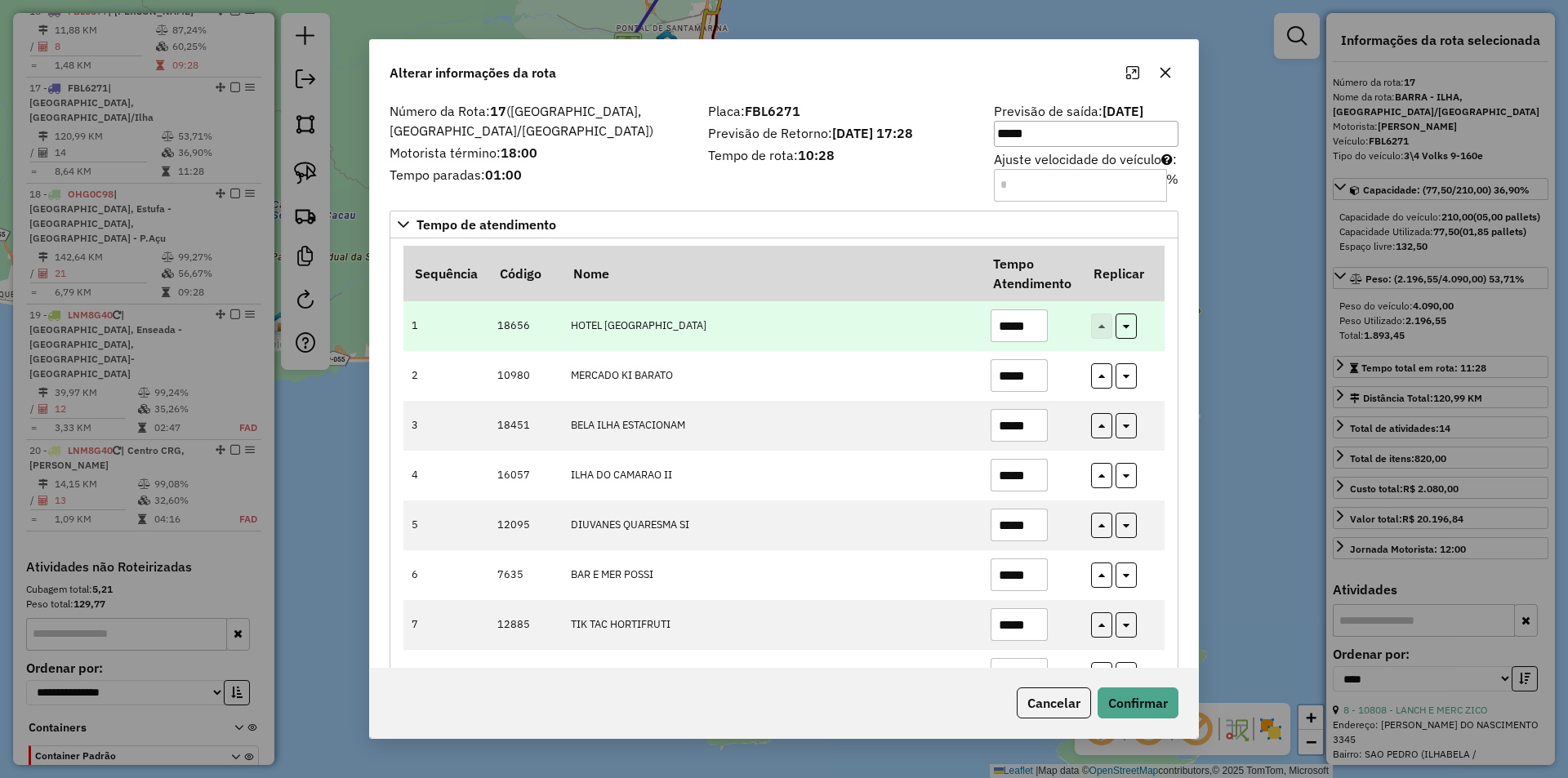
type input "*****"
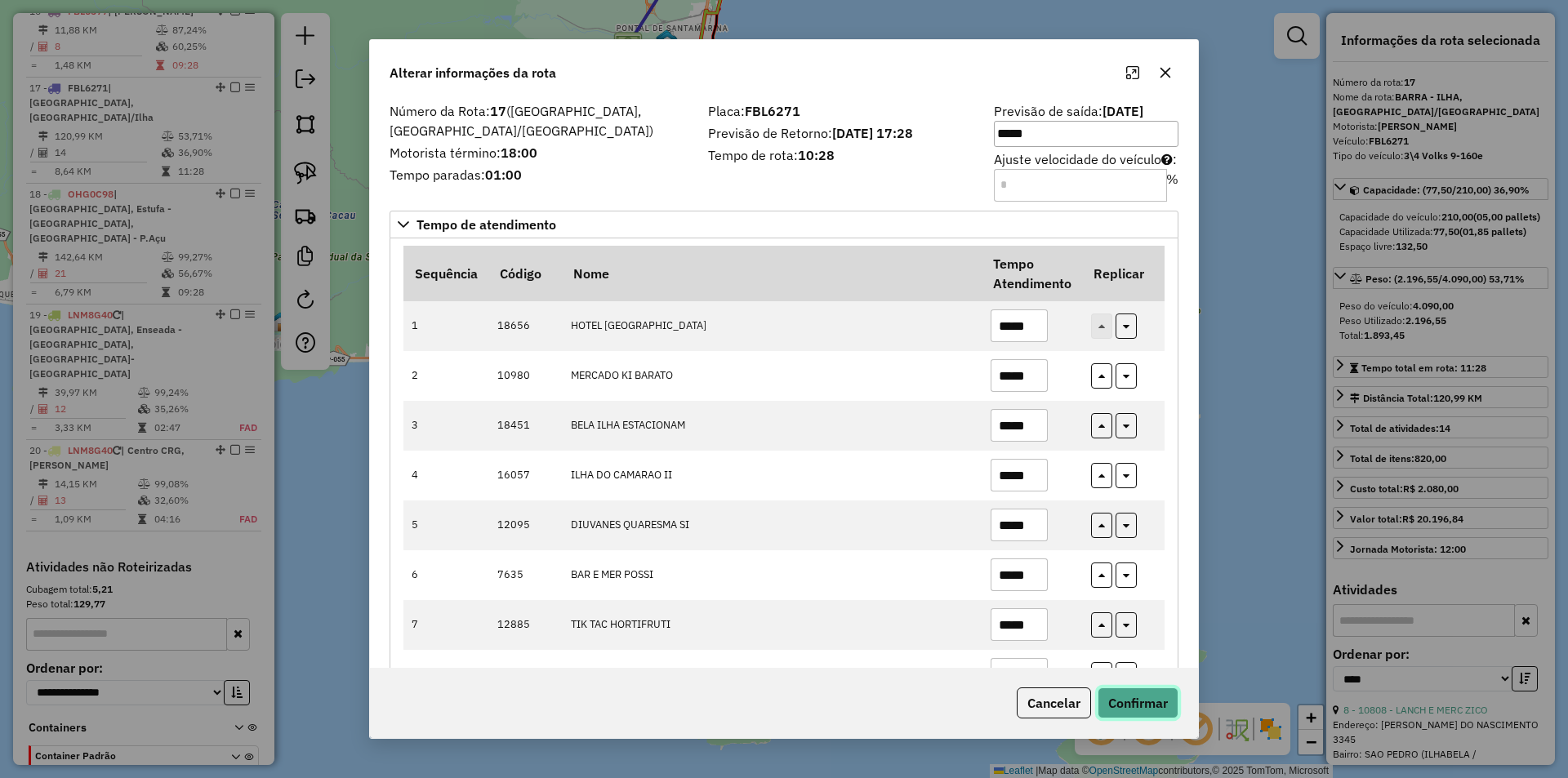
click at [1142, 695] on button "Confirmar" at bounding box center [1138, 702] width 81 height 31
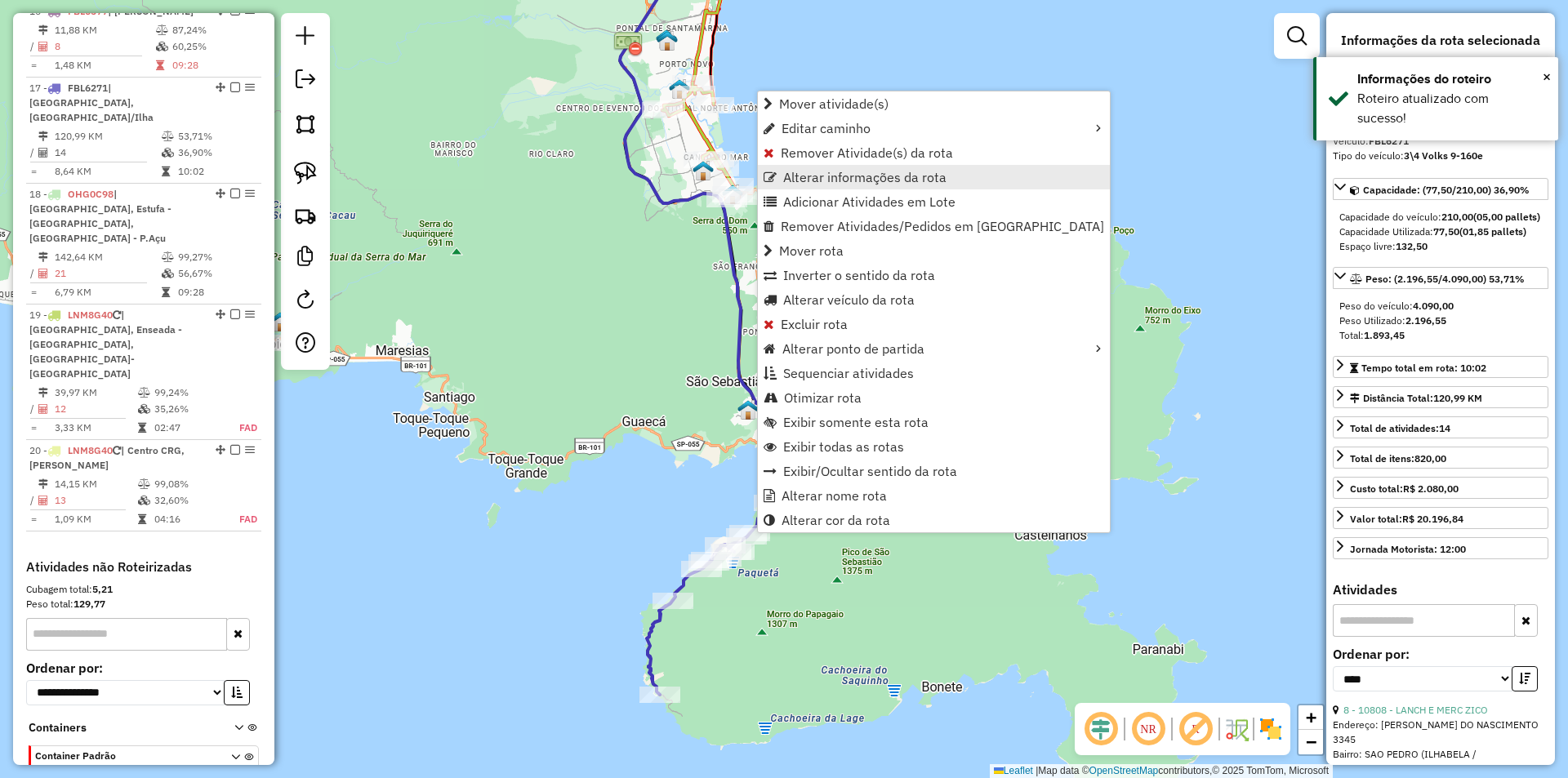
click at [782, 179] on link "Alterar informações da rota" at bounding box center [933, 177] width 352 height 25
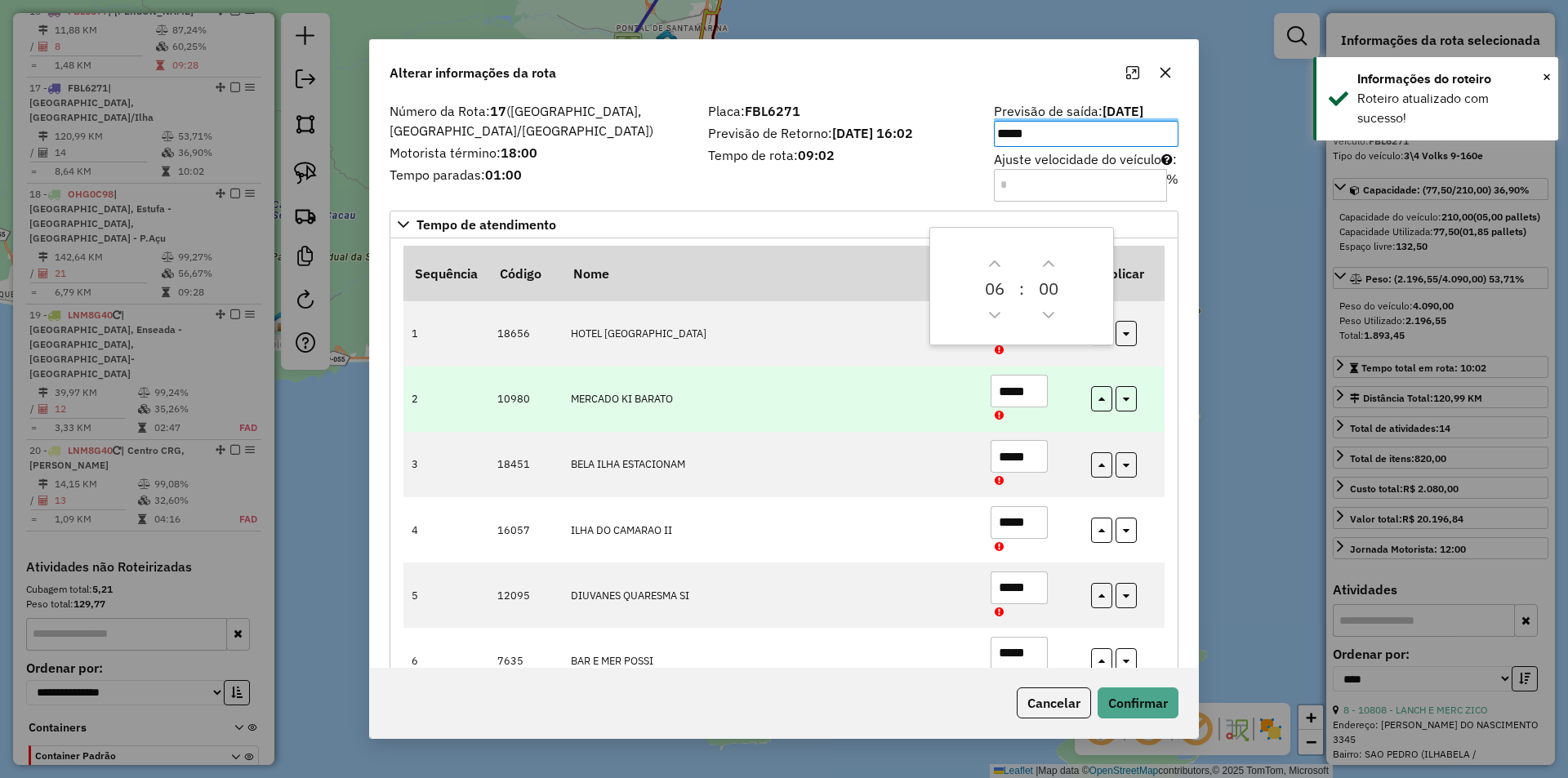
click at [1065, 384] on td "*****" at bounding box center [1031, 398] width 101 height 66
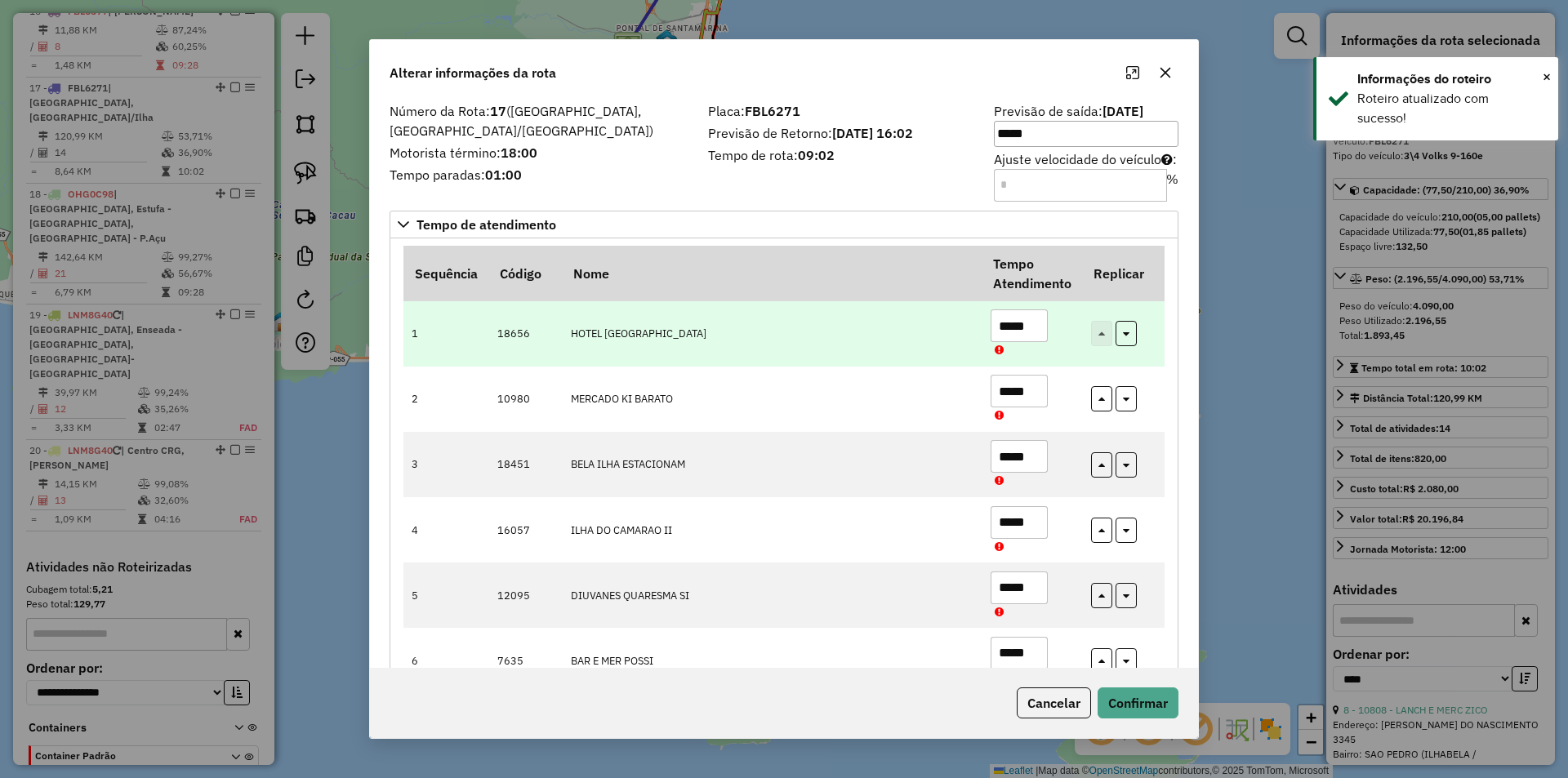
click at [1020, 327] on input "*****" at bounding box center [1019, 325] width 57 height 32
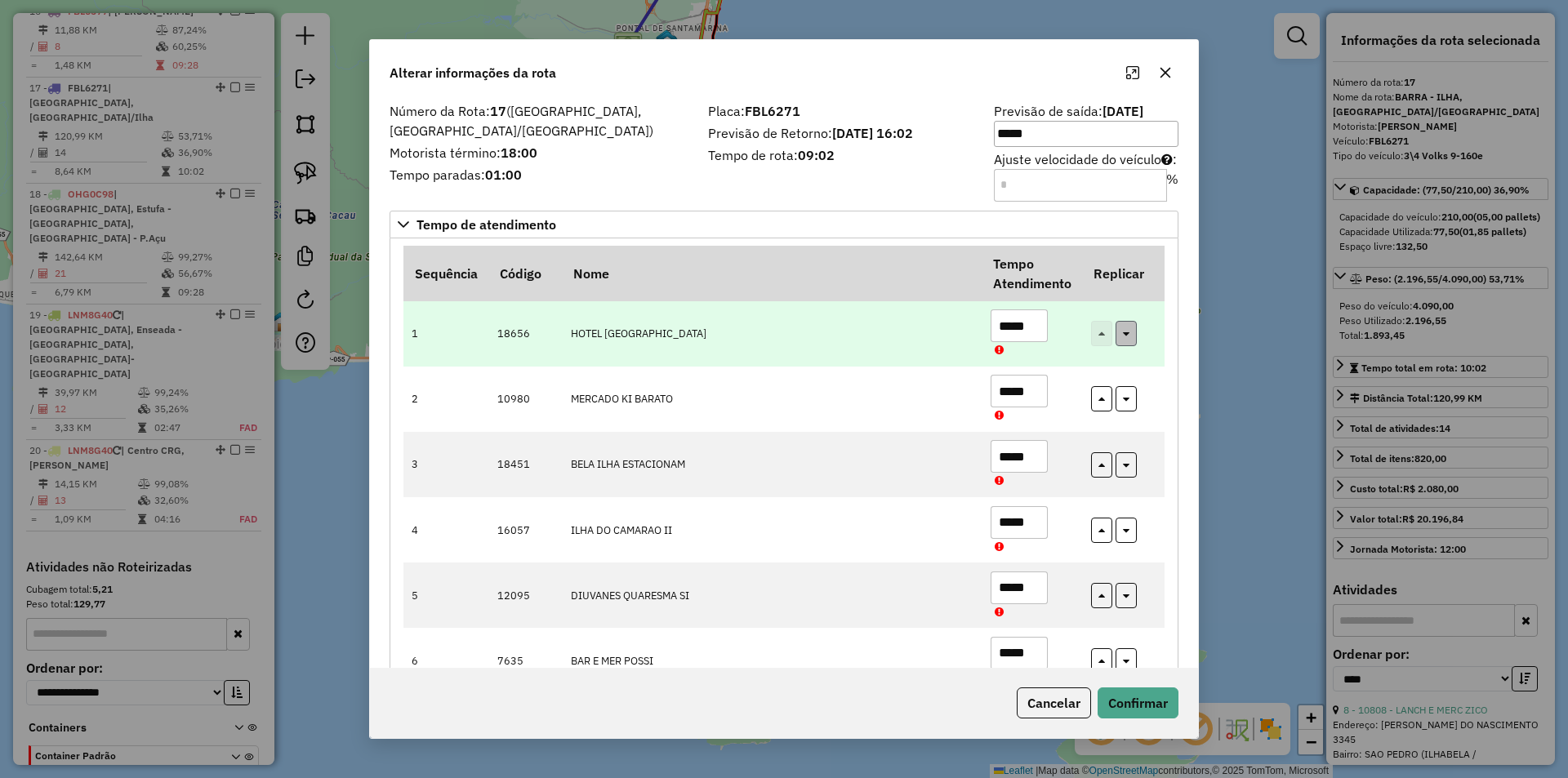
type input "*****"
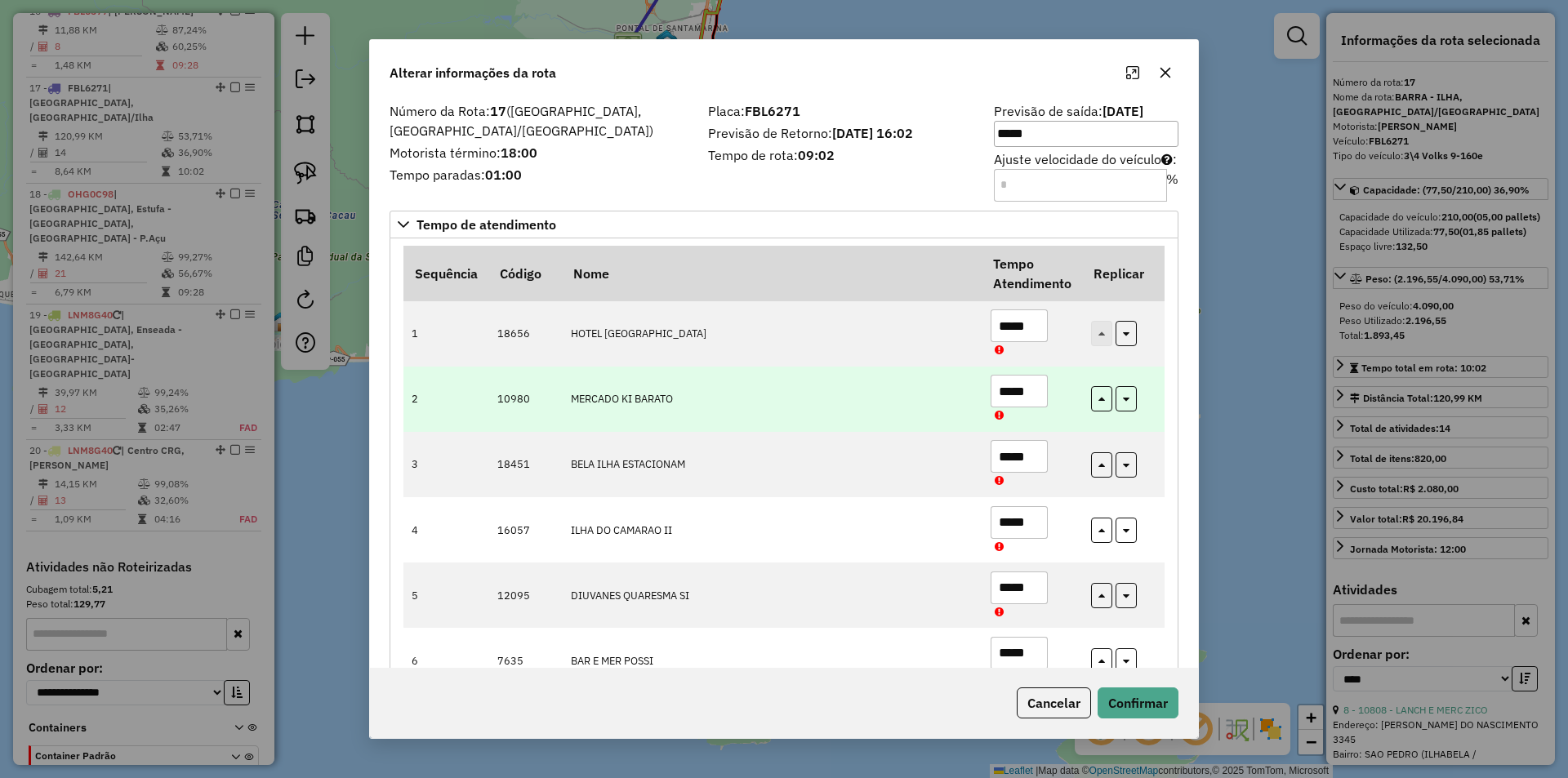
drag, startPoint x: 1121, startPoint y: 330, endPoint x: 1134, endPoint y: 419, distance: 89.9
click at [1123, 330] on icon "button" at bounding box center [1126, 331] width 7 height 11
type input "*****"
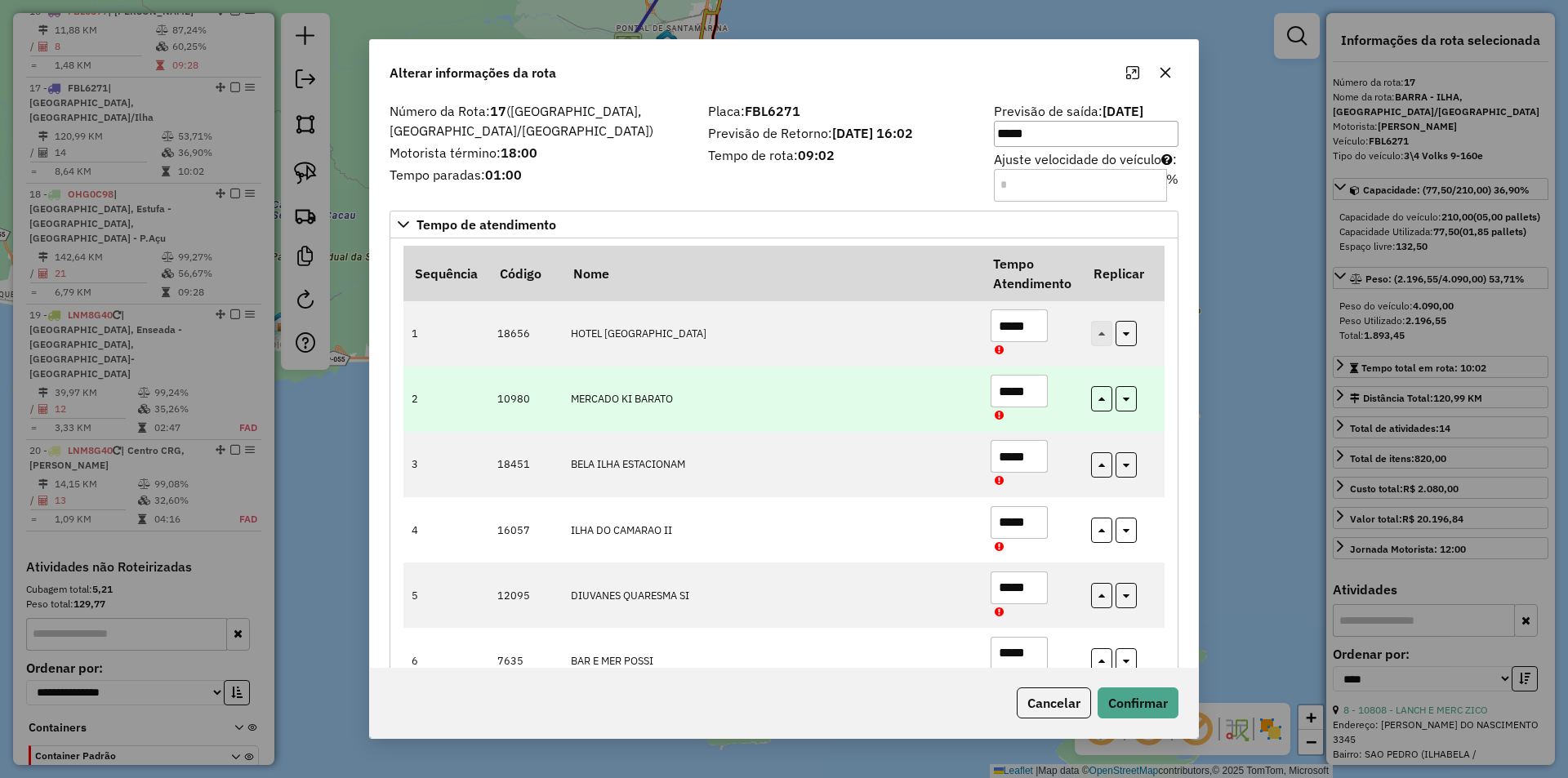
type input "*****"
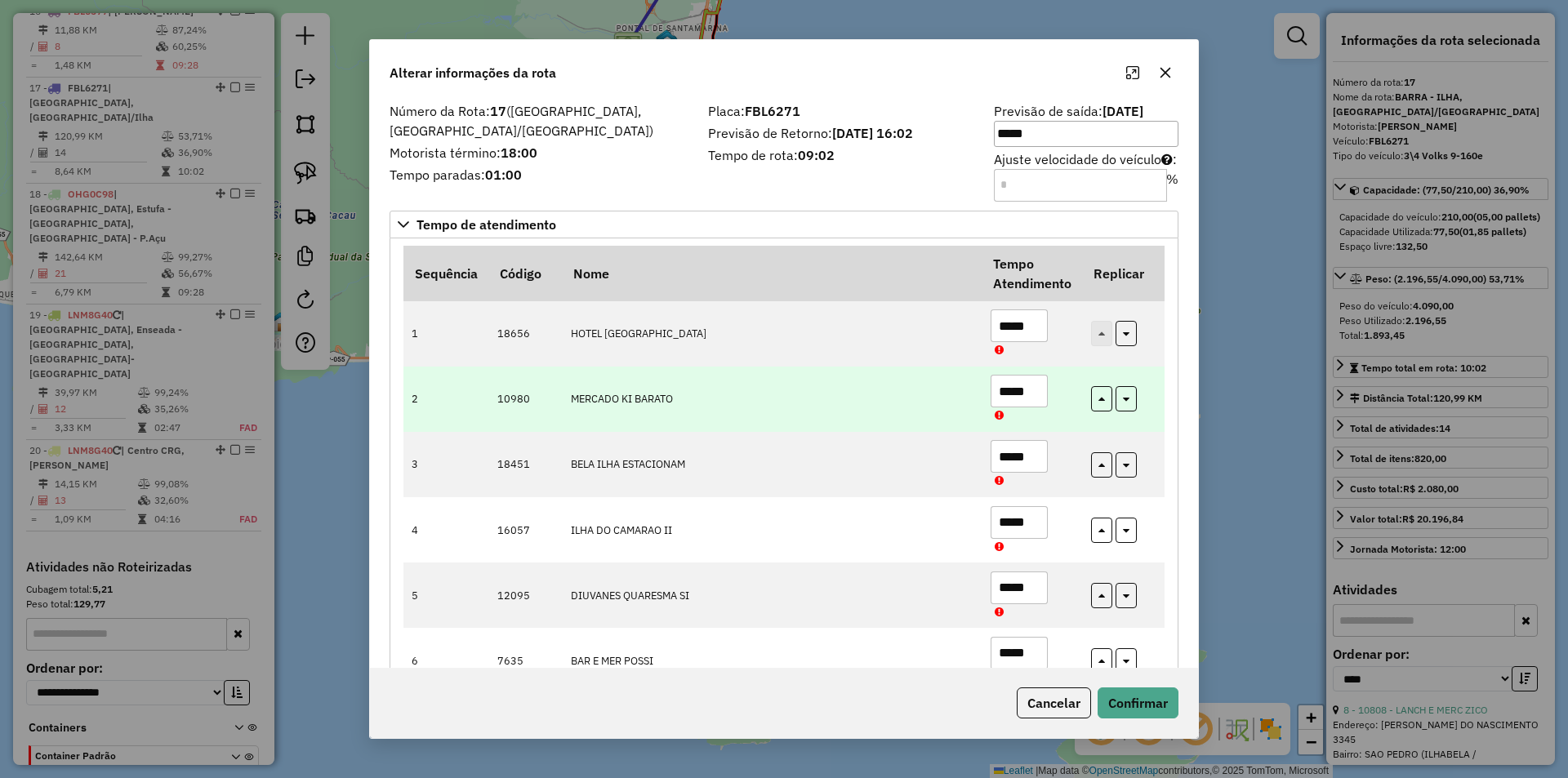
type input "*****"
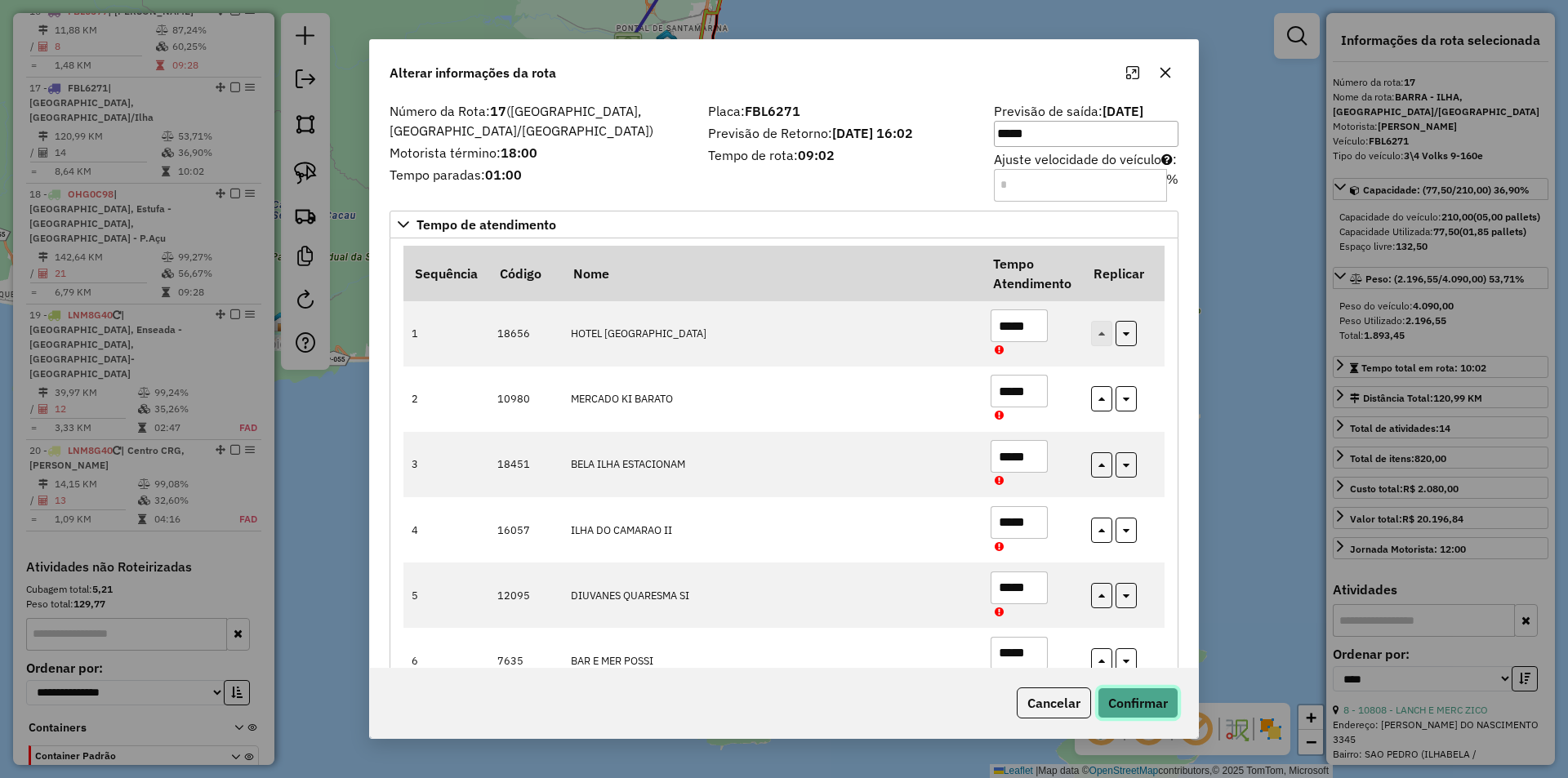
click at [1139, 701] on button "Confirmar" at bounding box center [1138, 702] width 81 height 31
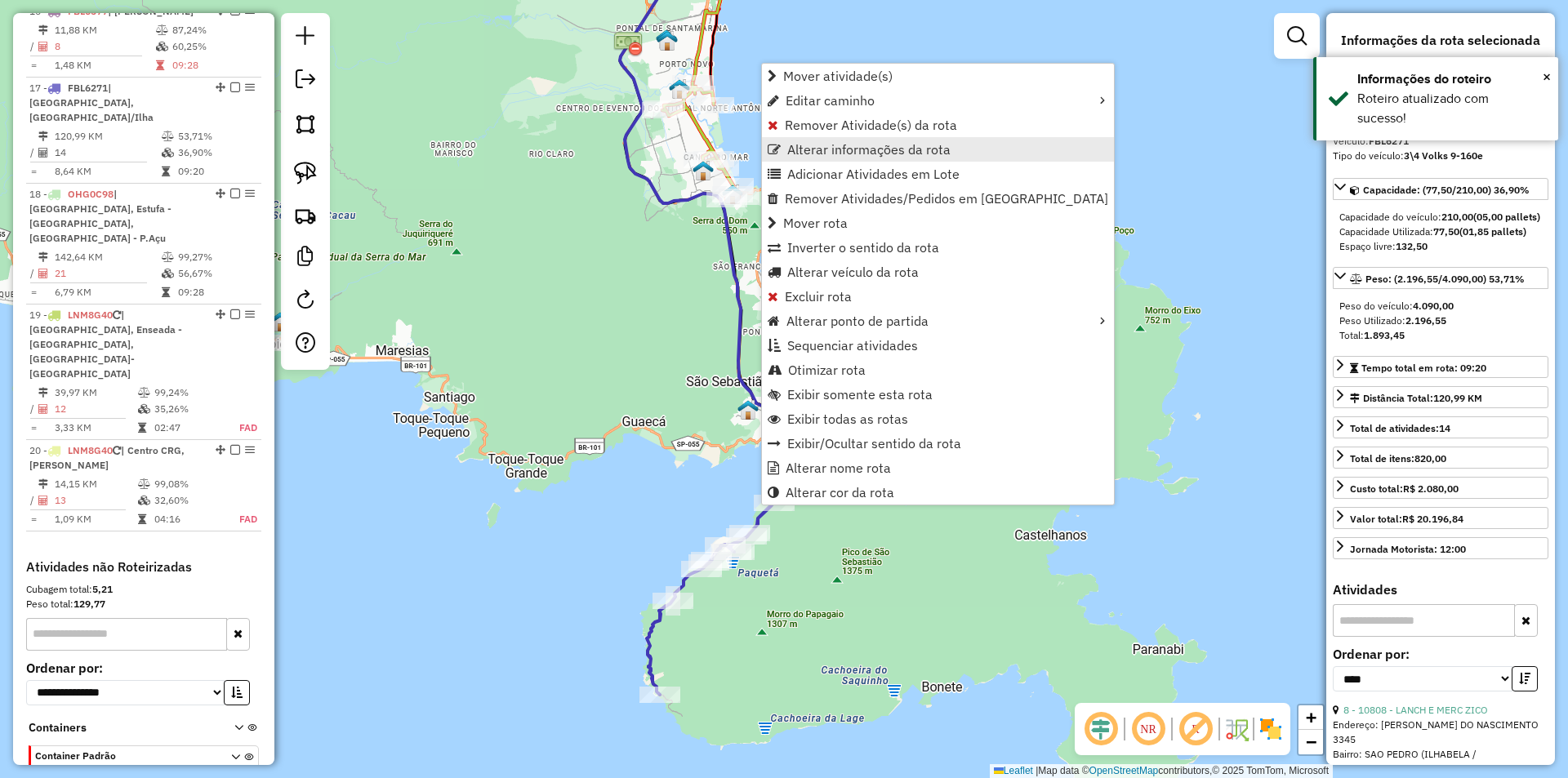
click at [770, 146] on span "Alterar informações da rota" at bounding box center [773, 149] width 13 height 13
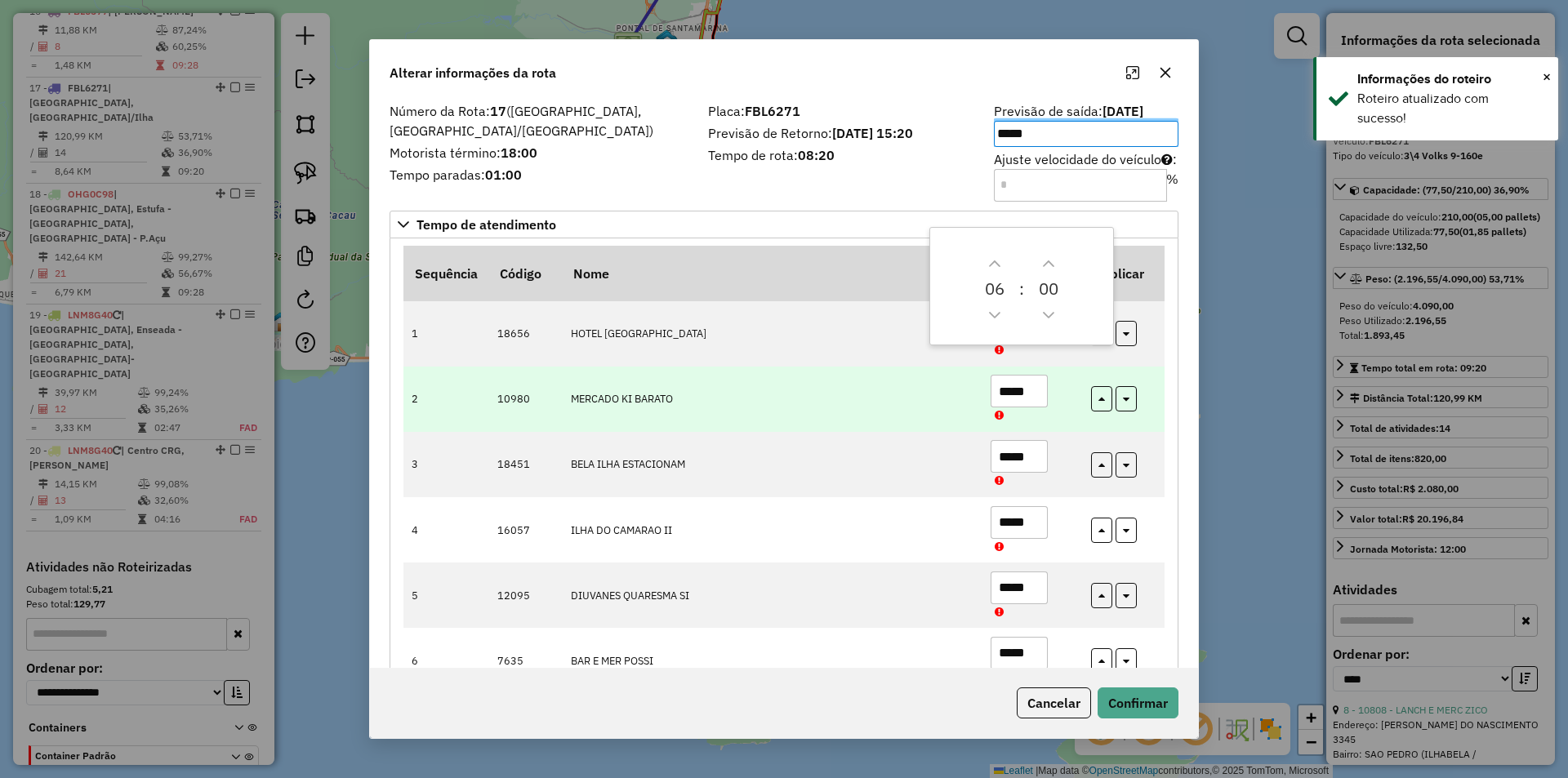
click at [1028, 393] on input "*****" at bounding box center [1019, 391] width 57 height 32
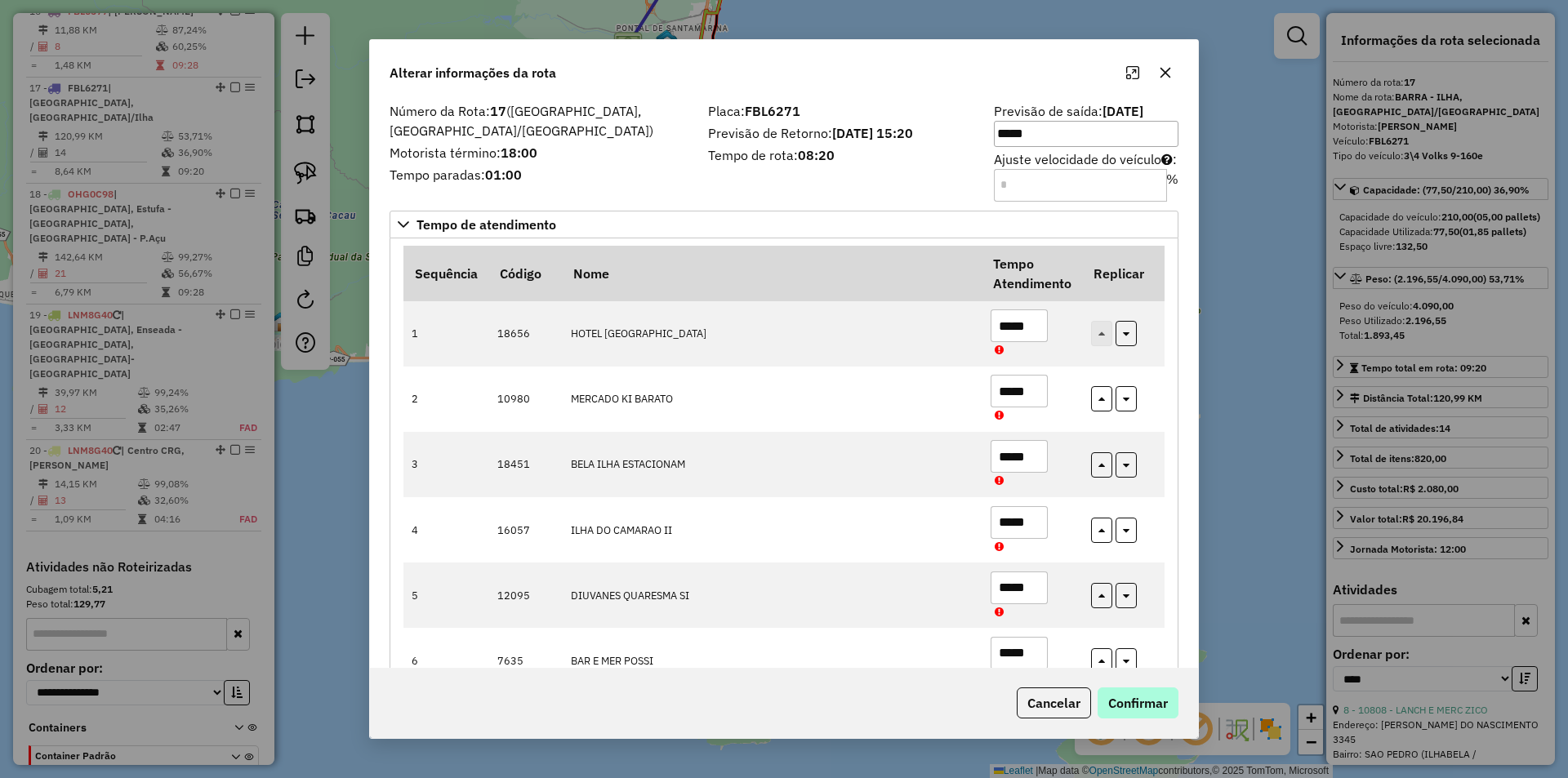
type input "*****"
click at [1136, 704] on button "Confirmar" at bounding box center [1138, 702] width 81 height 31
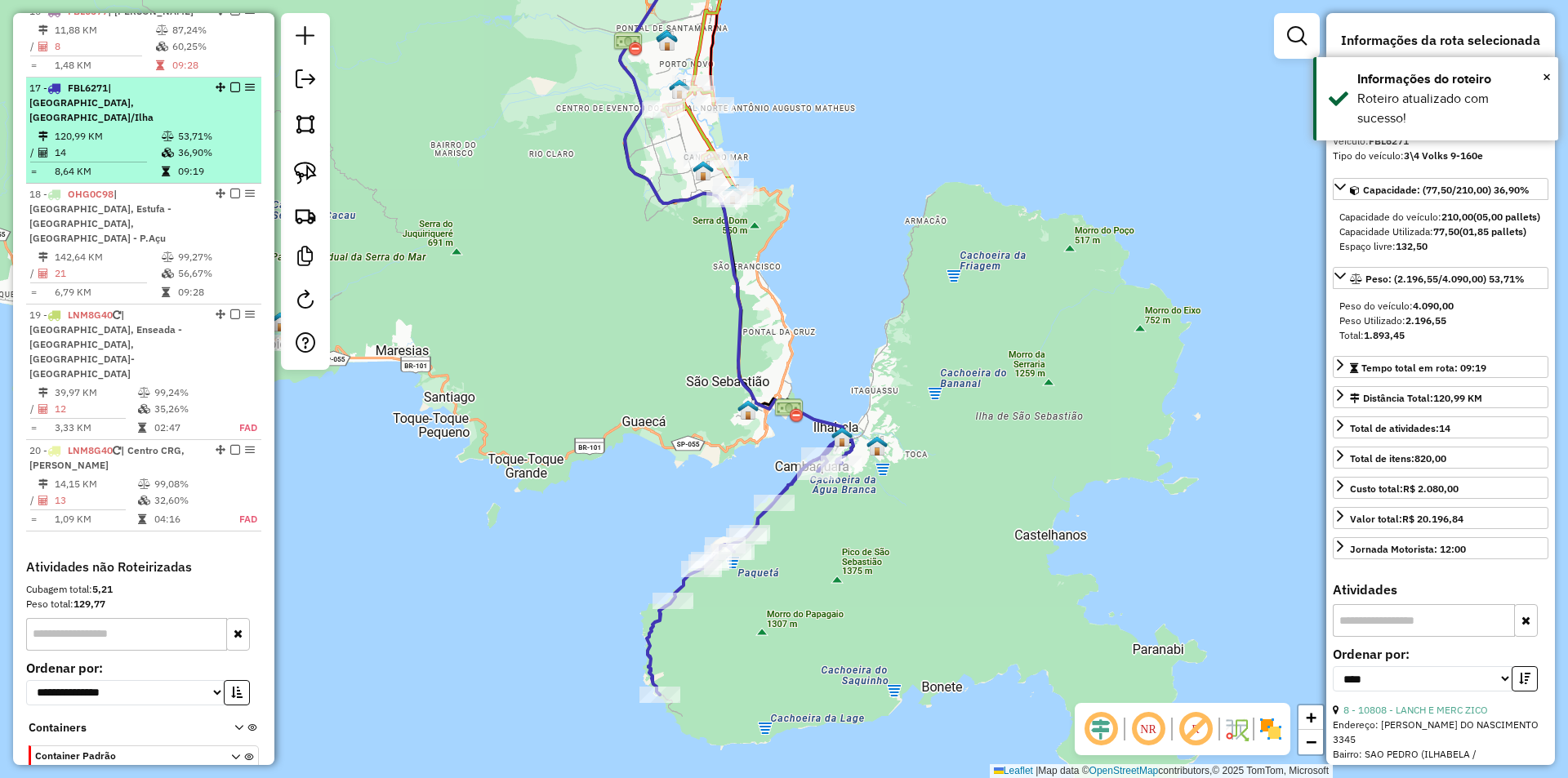
click at [230, 83] on em at bounding box center [235, 88] width 10 height 10
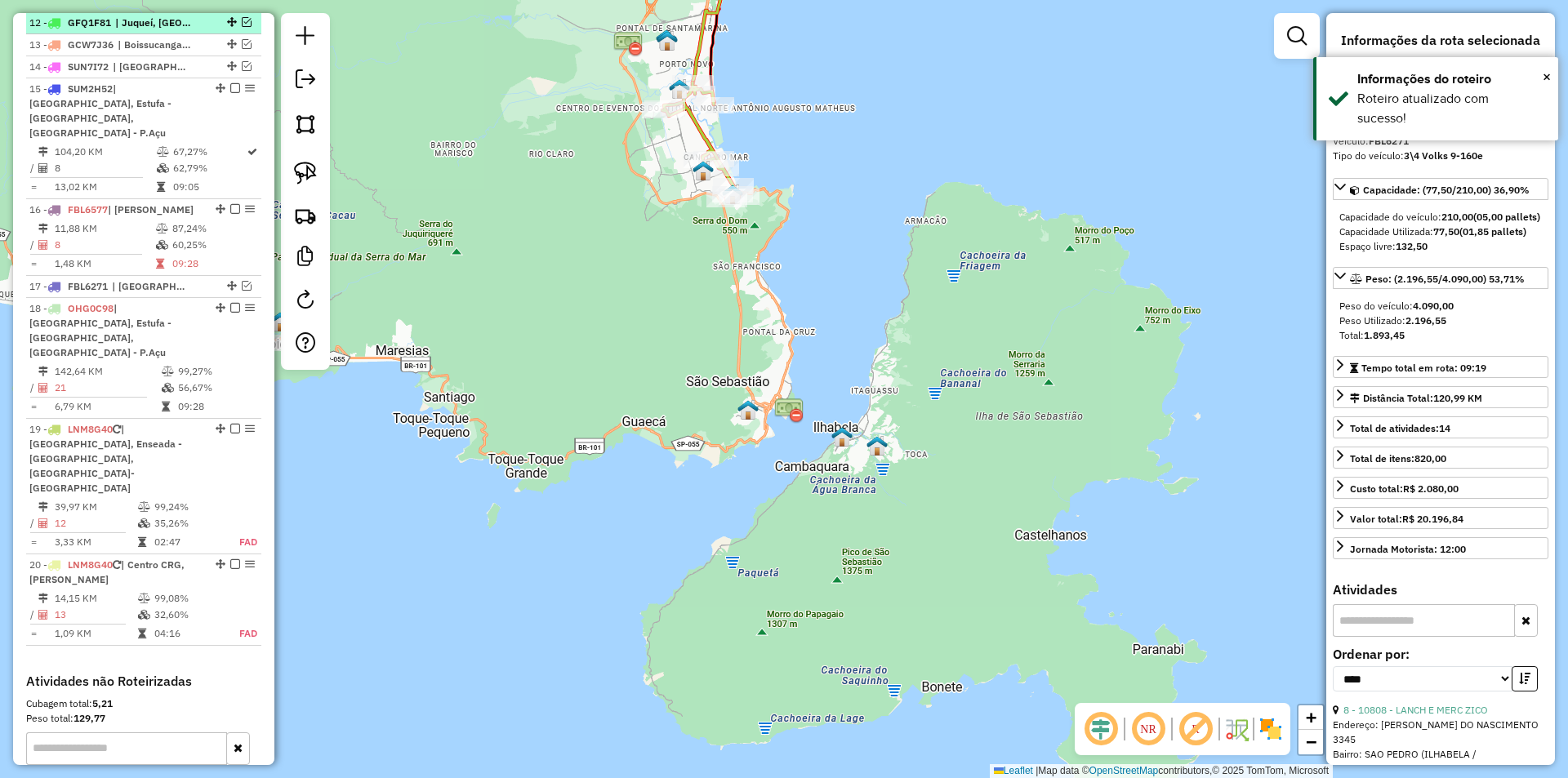
scroll to position [678, 0]
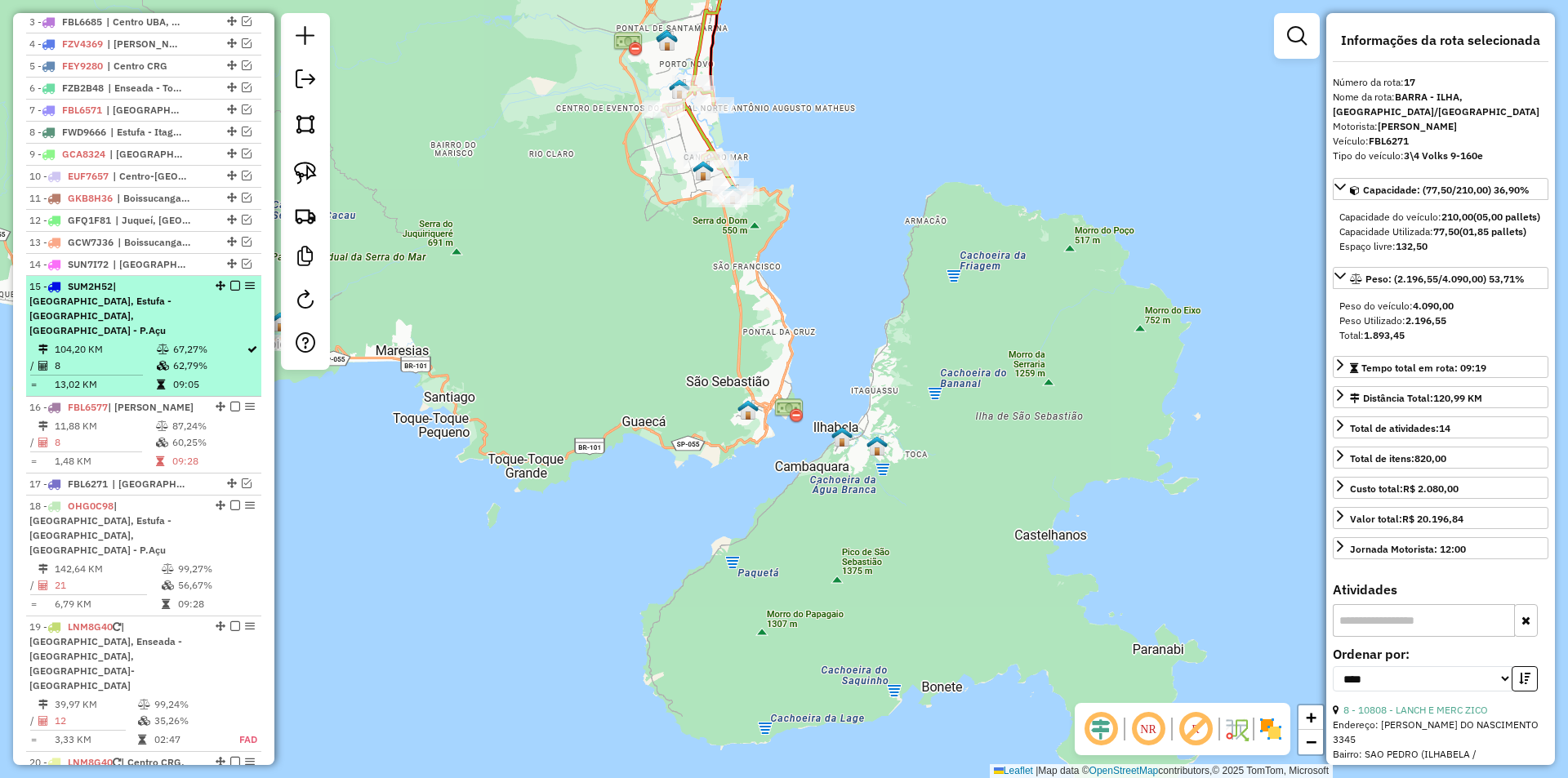
click at [224, 358] on td "62,79%" at bounding box center [209, 365] width 73 height 16
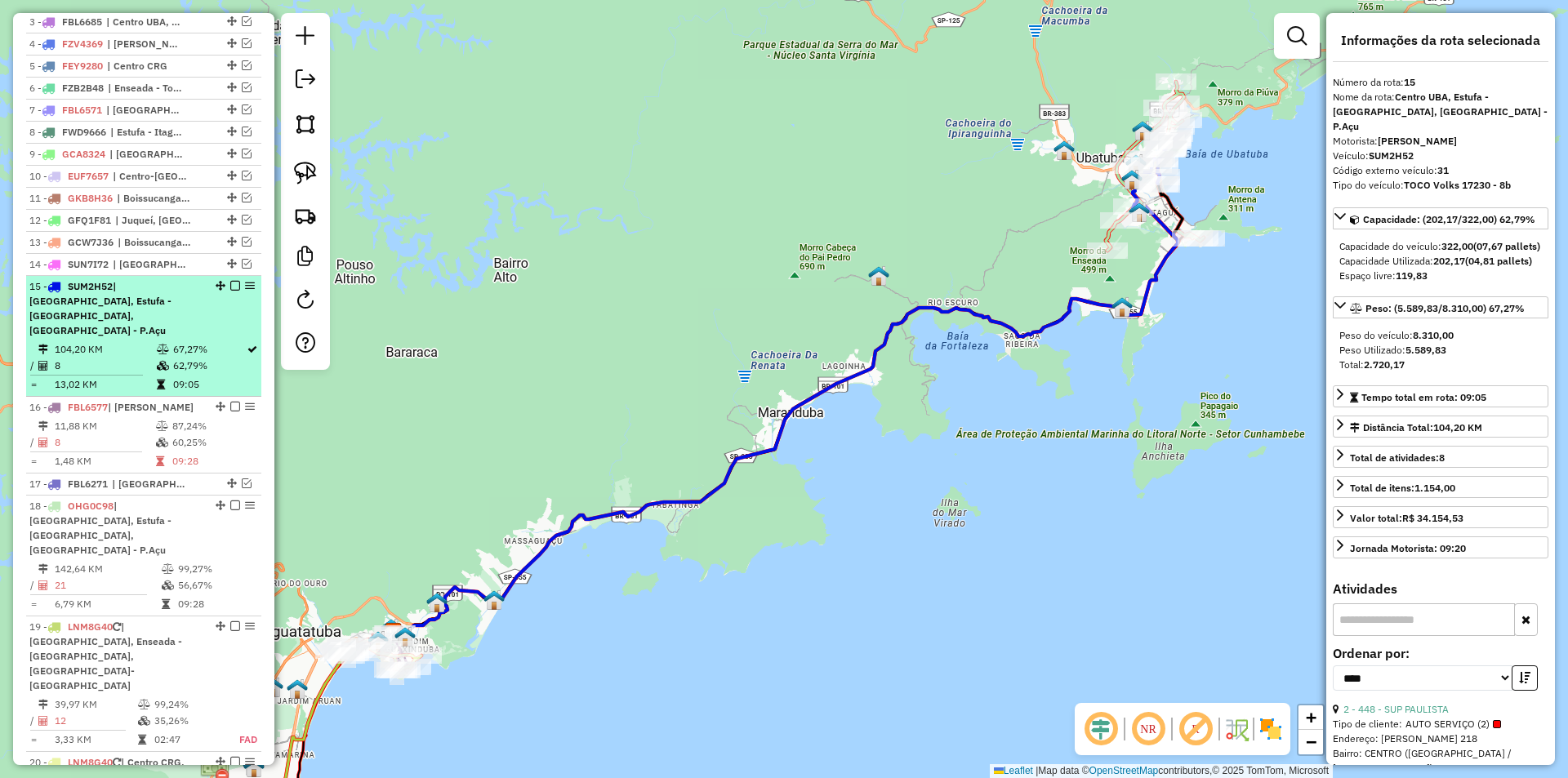
click at [231, 290] on em at bounding box center [235, 286] width 10 height 10
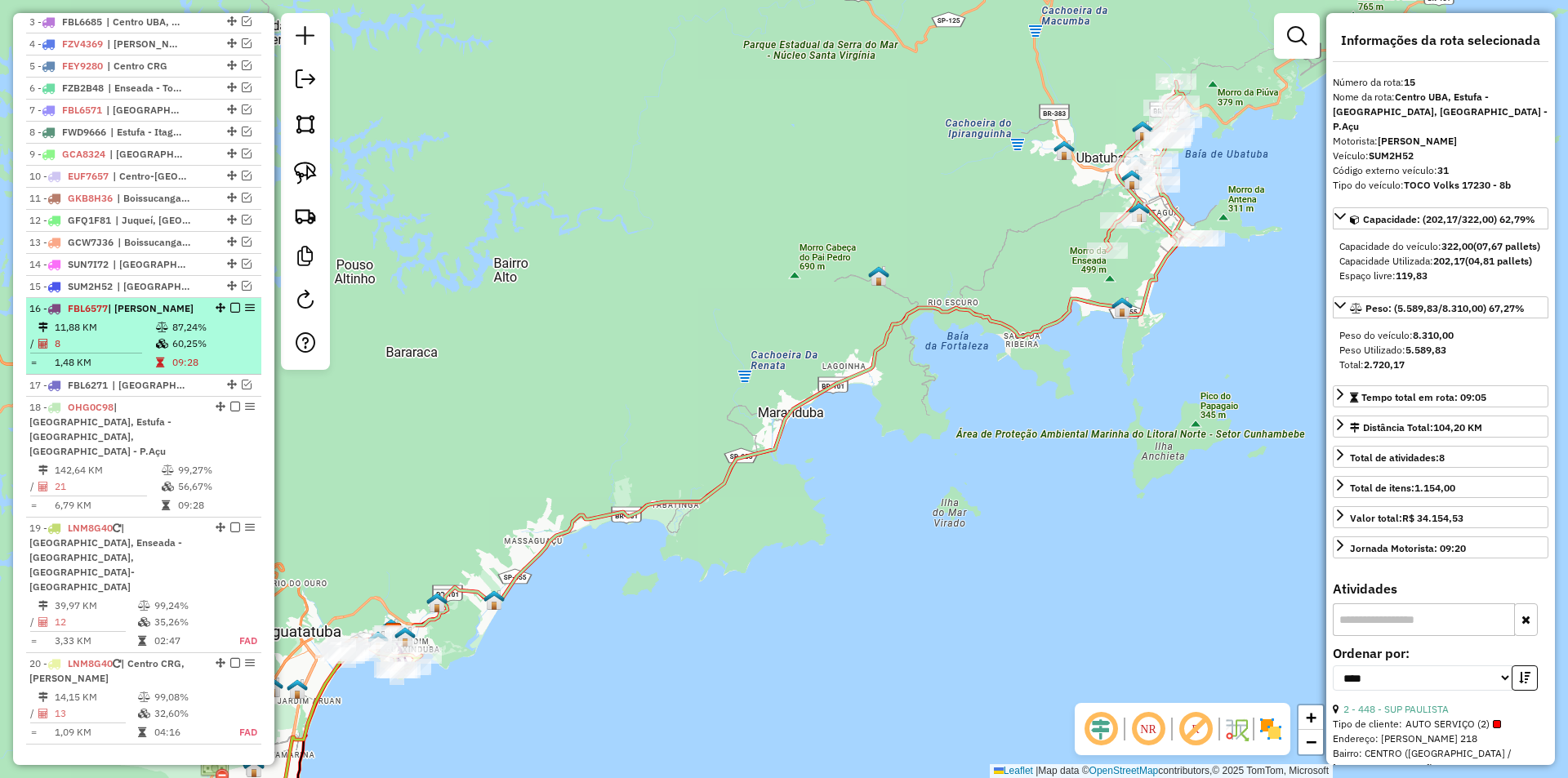
click at [181, 352] on td "60,25%" at bounding box center [212, 343] width 83 height 16
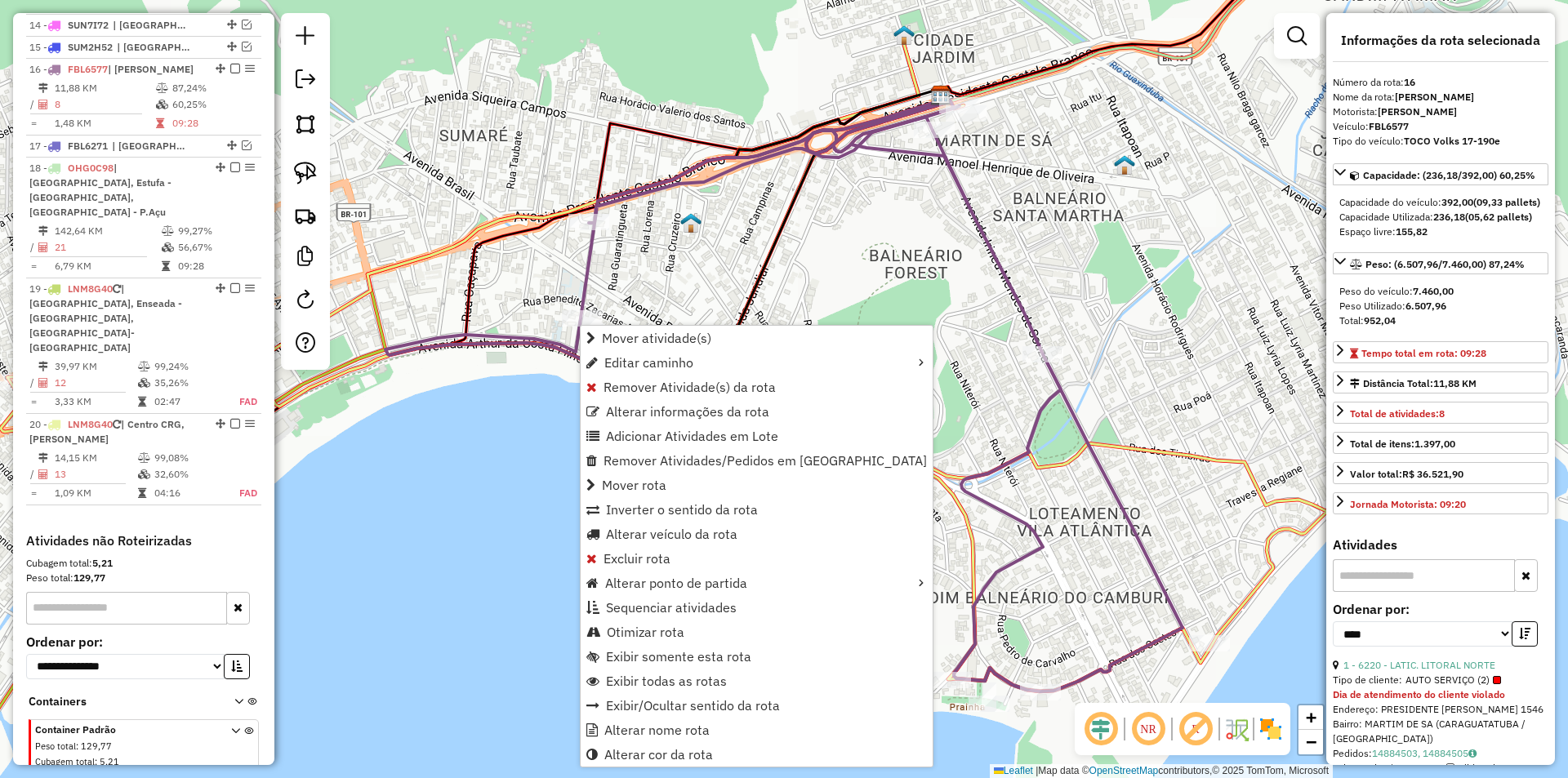
scroll to position [935, 0]
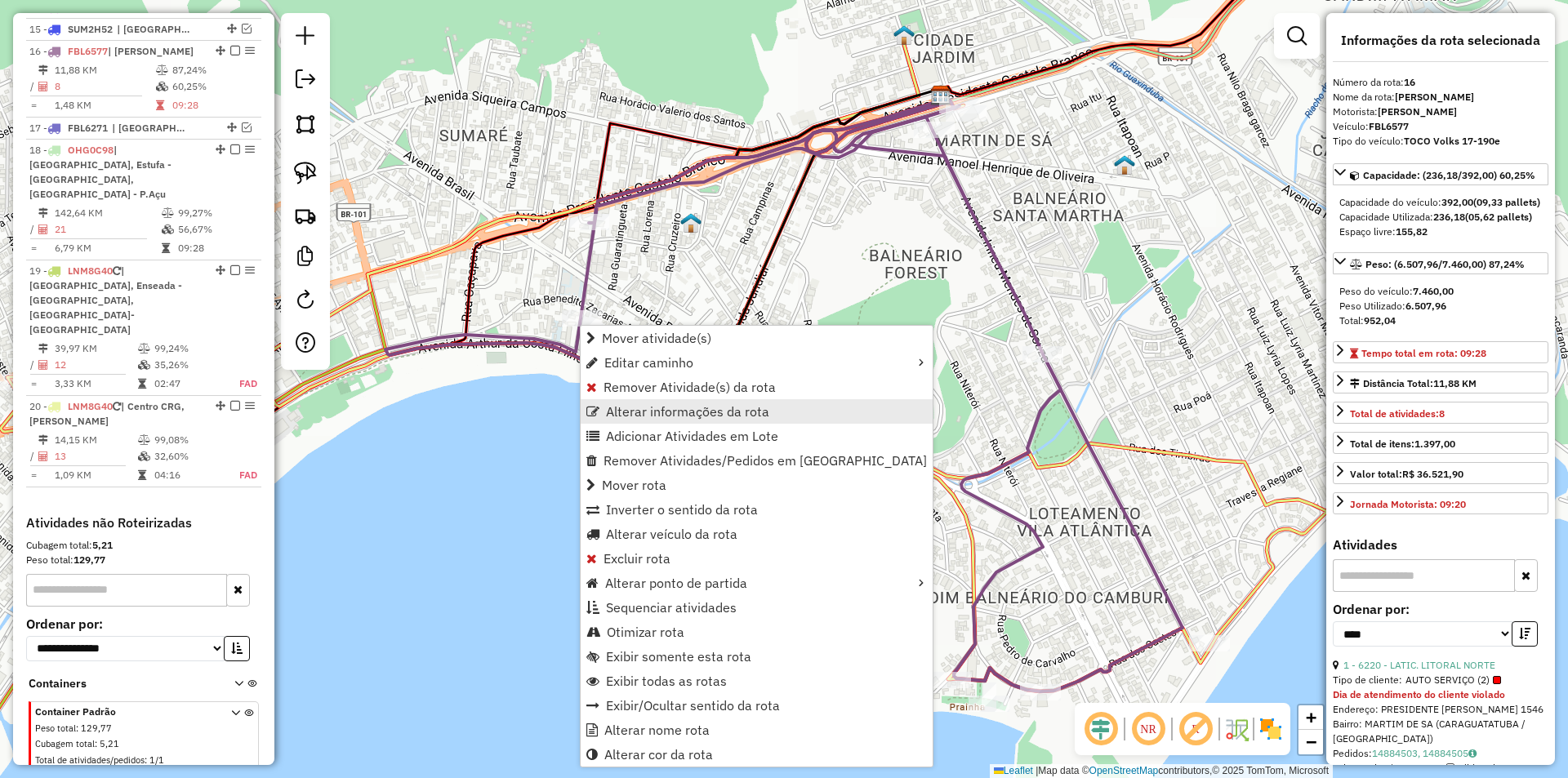
click at [606, 408] on span "Alterar informações da rota" at bounding box center [687, 411] width 164 height 13
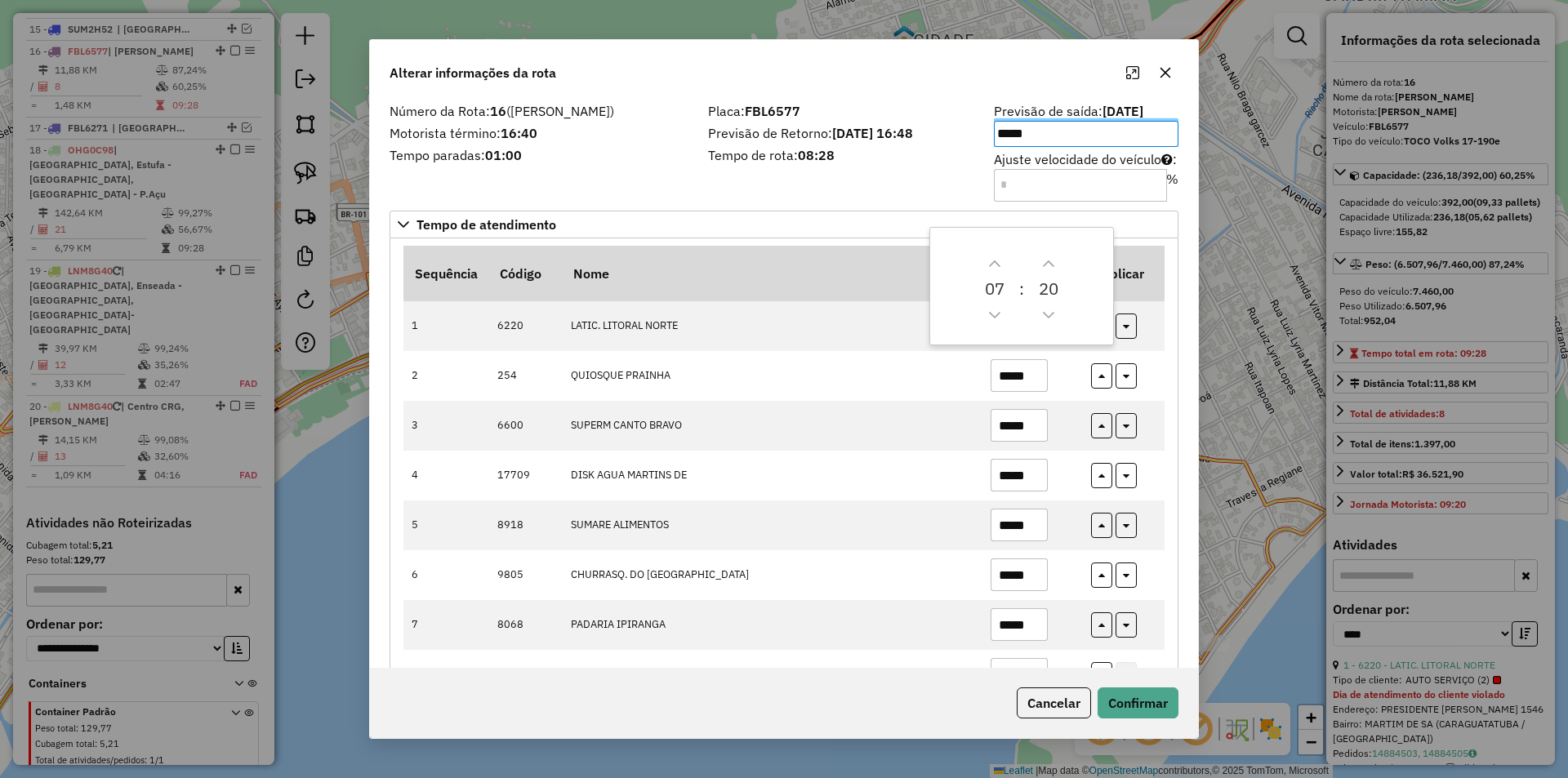
click at [1177, 569] on div "Número da Rota: 16 (Martim Prainha) Motorista término: 16:40 Tempo paradas: 01:…" at bounding box center [784, 383] width 828 height 569
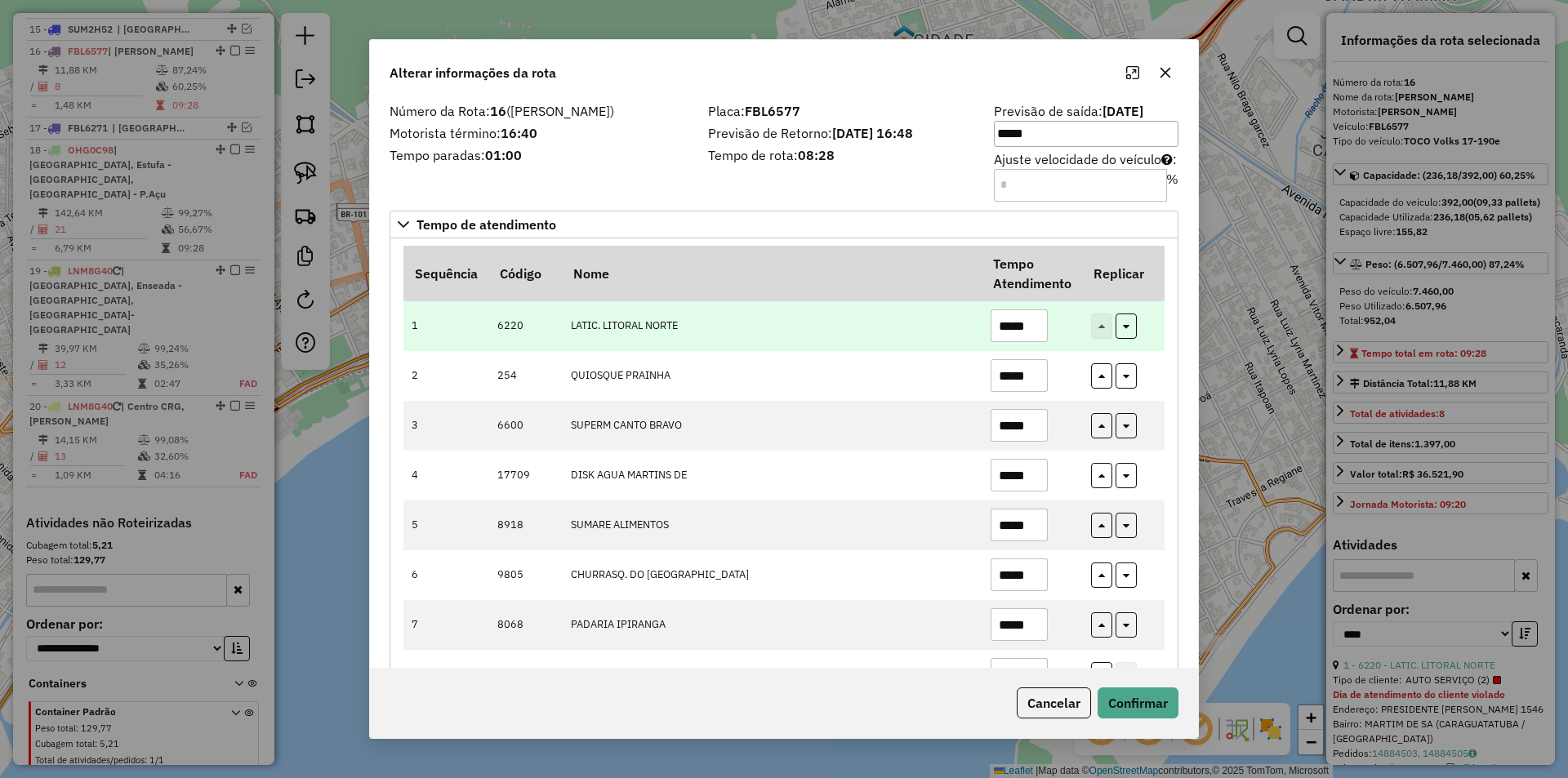
click at [1024, 329] on input "*****" at bounding box center [1019, 325] width 57 height 32
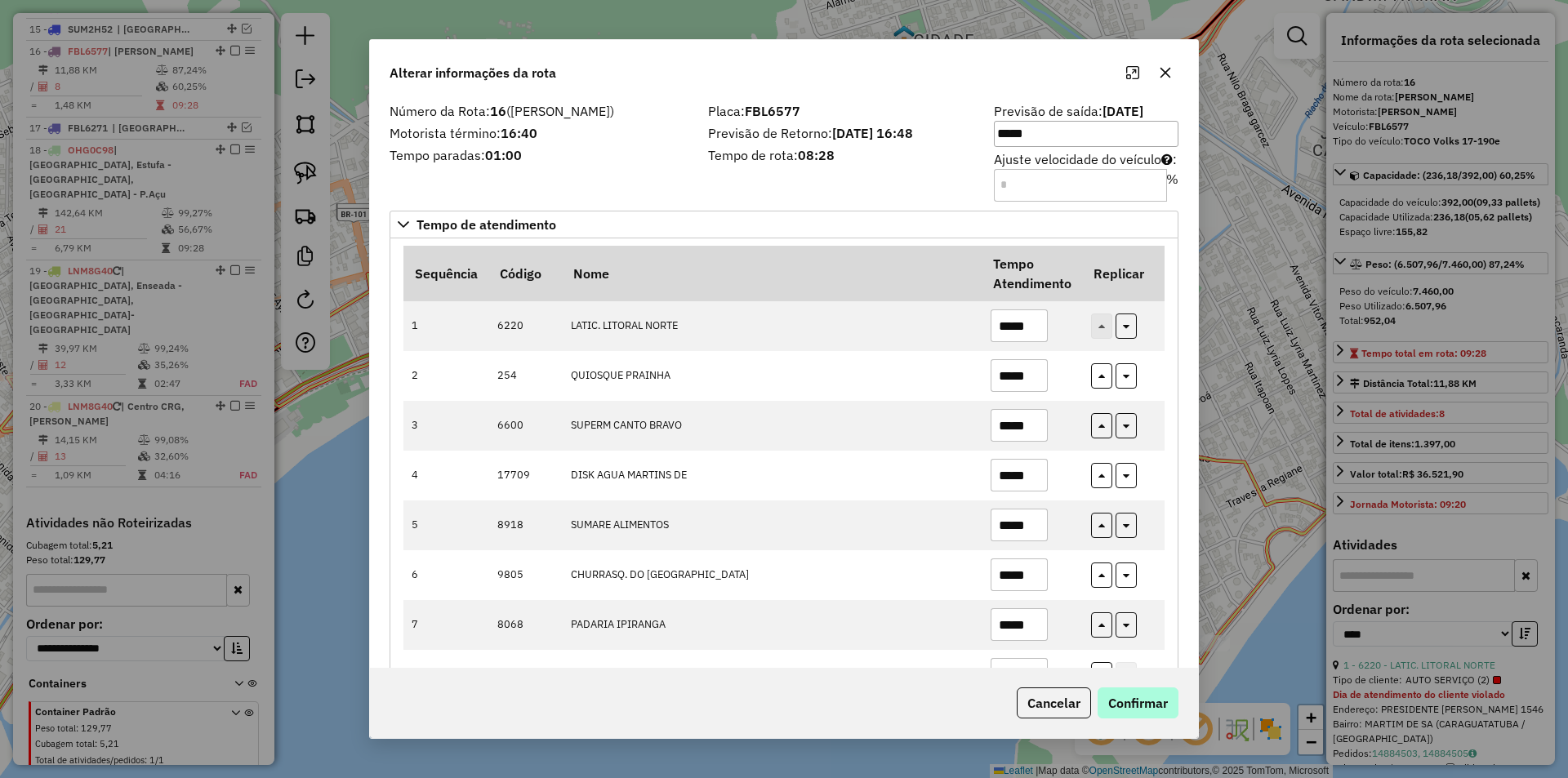
type input "*****"
click at [1150, 695] on button "Confirmar" at bounding box center [1138, 702] width 81 height 31
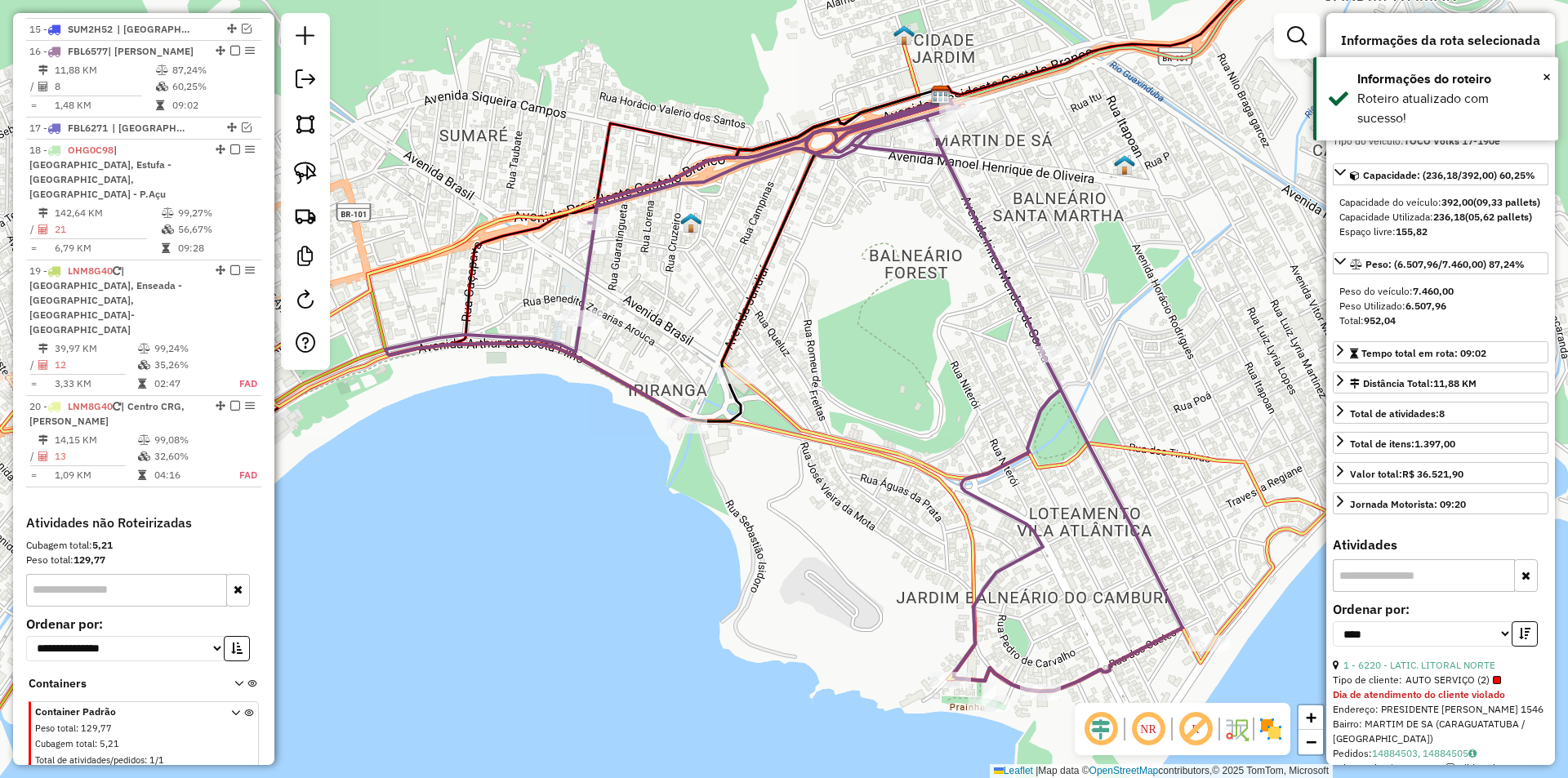
click at [232, 55] on em at bounding box center [235, 51] width 10 height 10
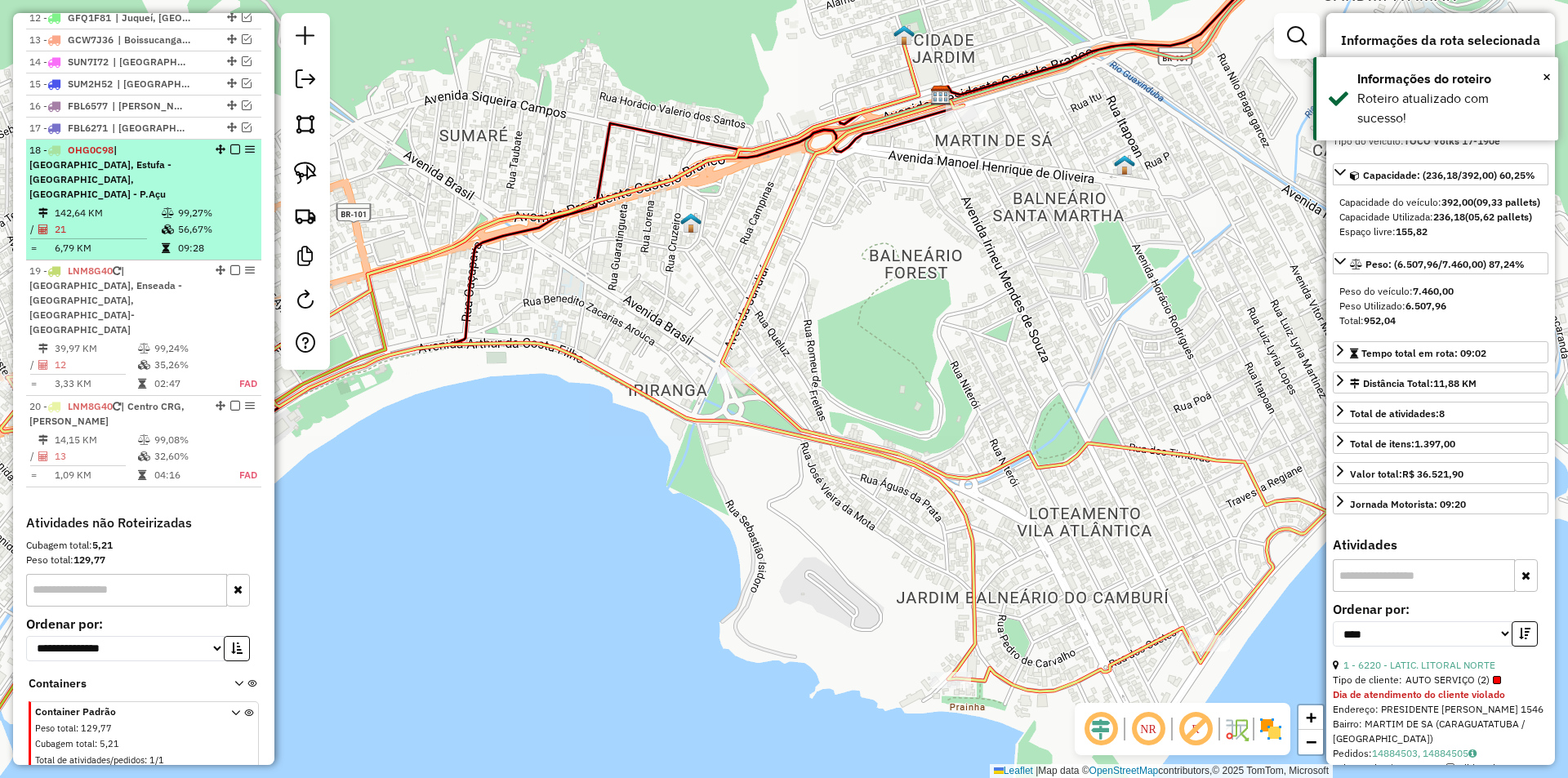
click at [221, 205] on td "99,27%" at bounding box center [215, 213] width 78 height 16
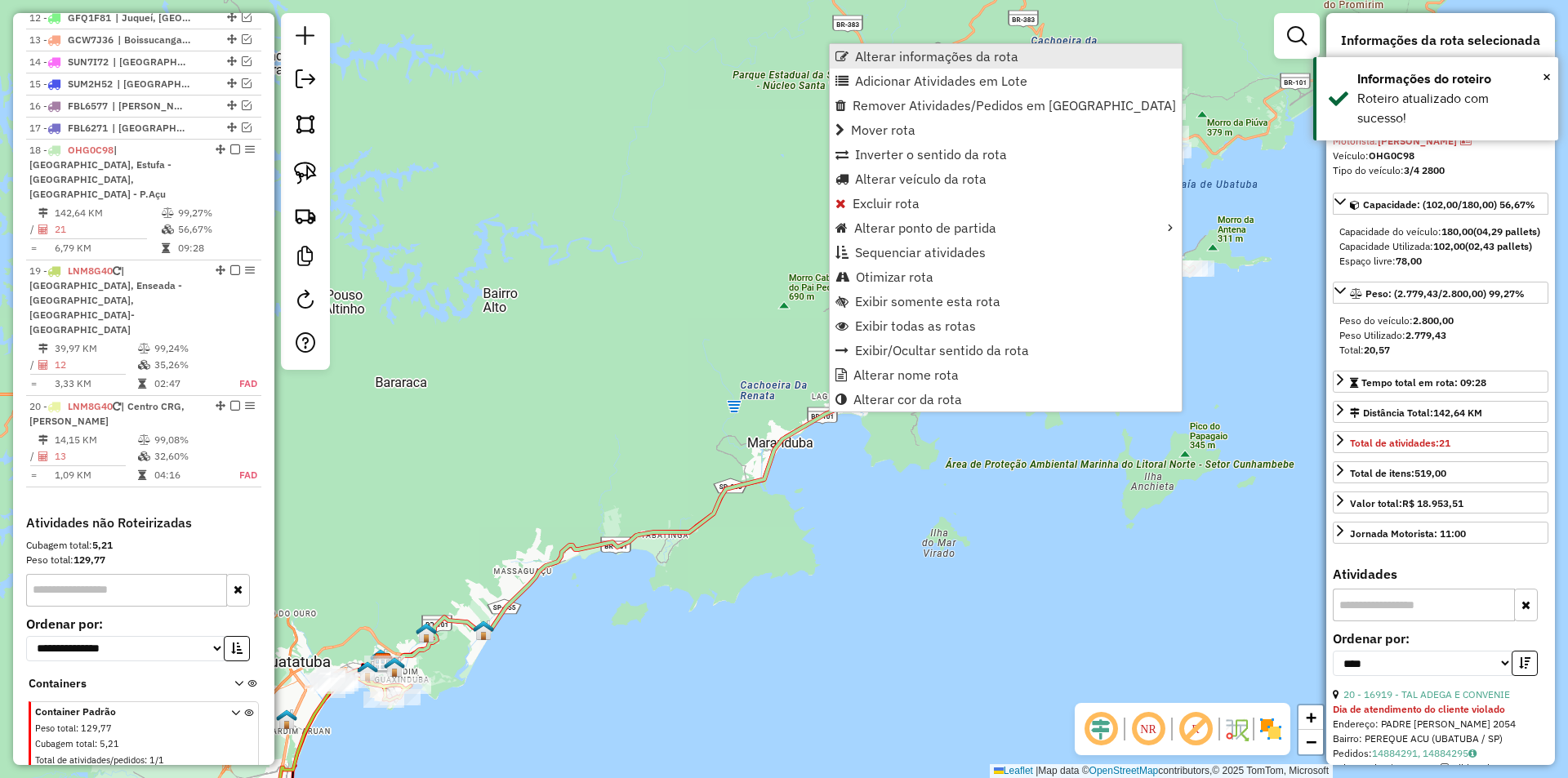
click at [880, 57] on span "Alterar informações da rota" at bounding box center [937, 55] width 164 height 13
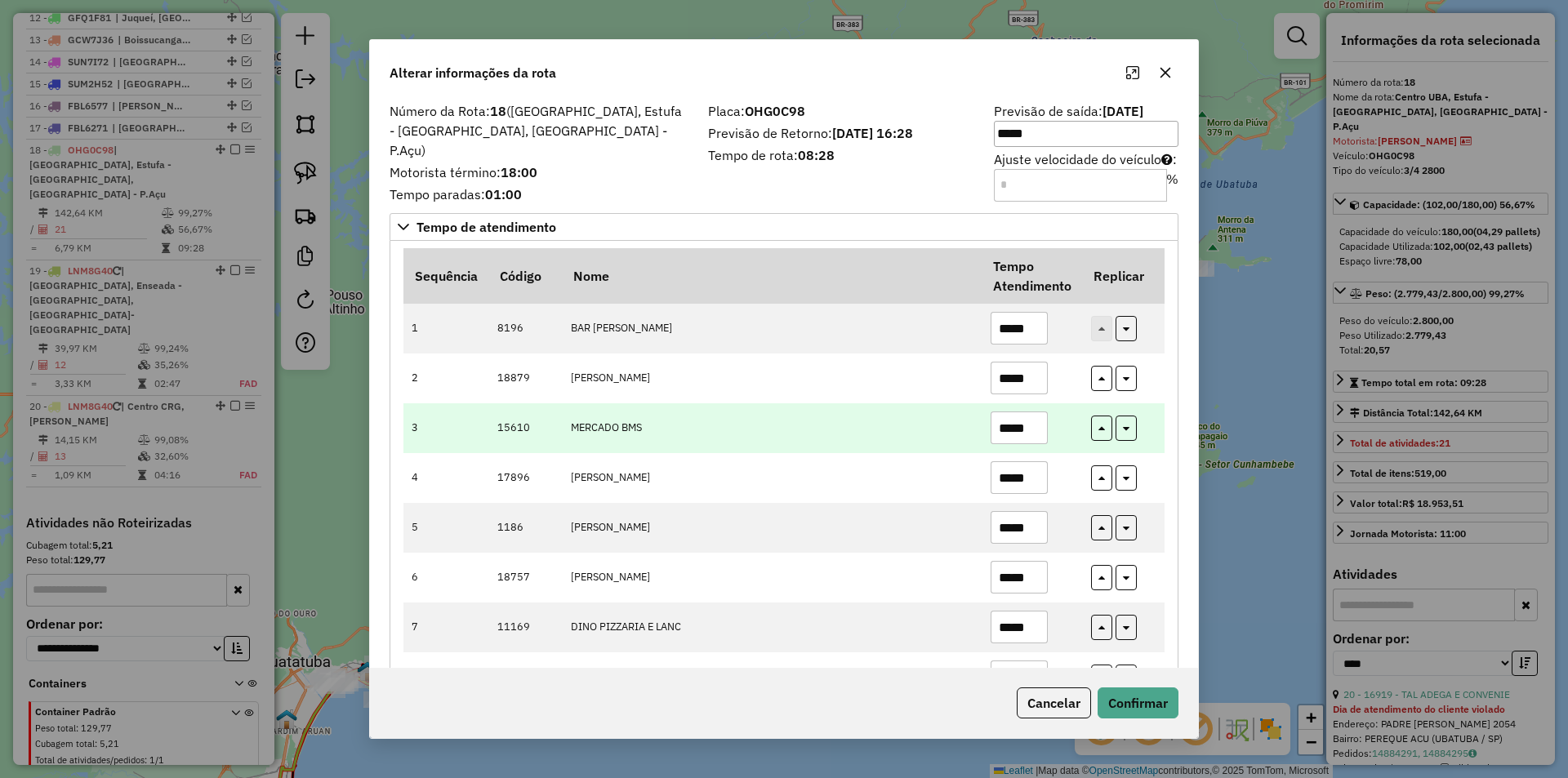
click at [1019, 424] on input "*****" at bounding box center [1019, 427] width 57 height 32
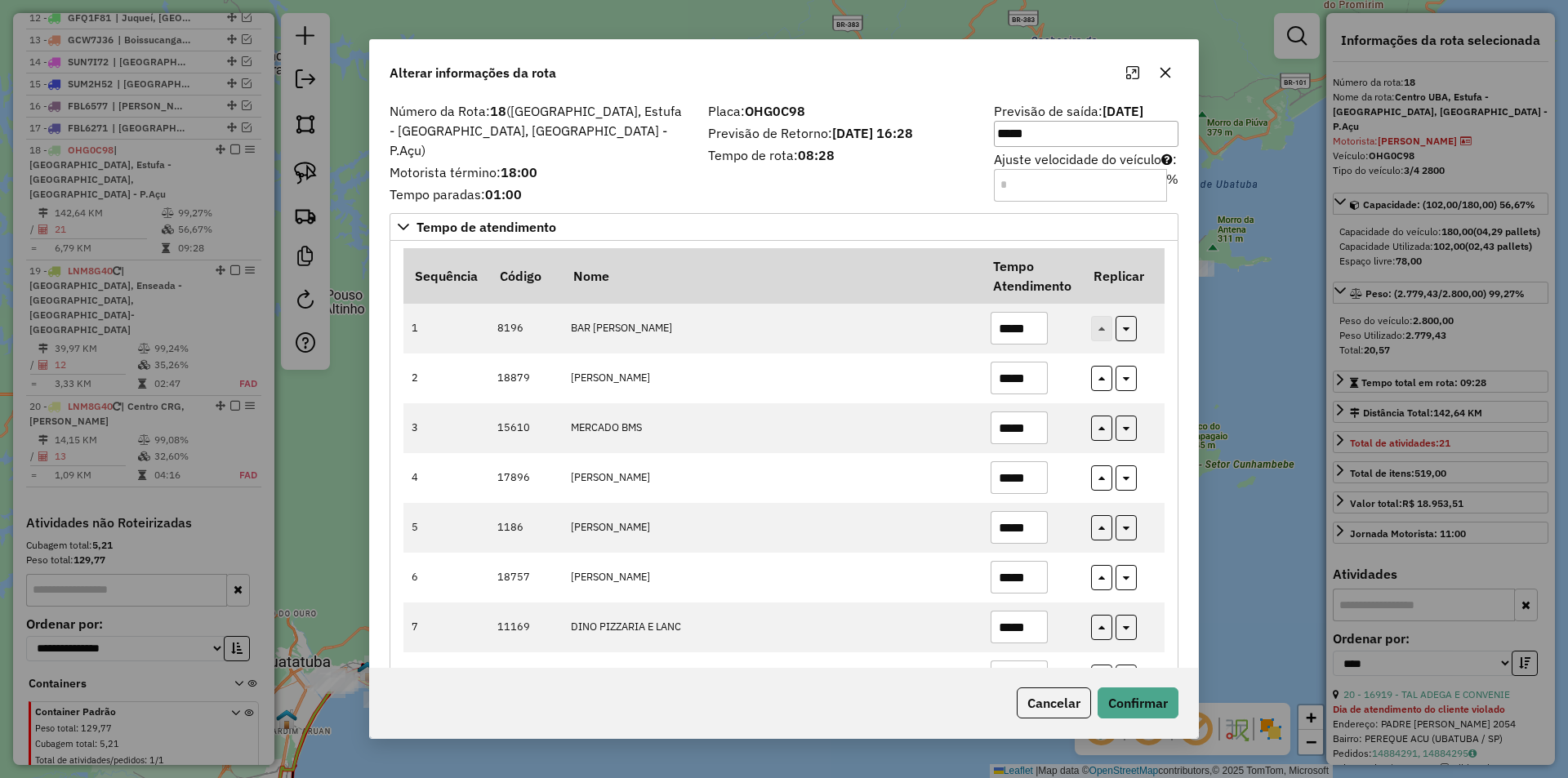
type input "*****"
click at [1178, 479] on div "Número da Rota: 18 (Centro UBA, Estufa - Itagua, Itamambuca - P.Açu) Motorista …" at bounding box center [784, 383] width 828 height 569
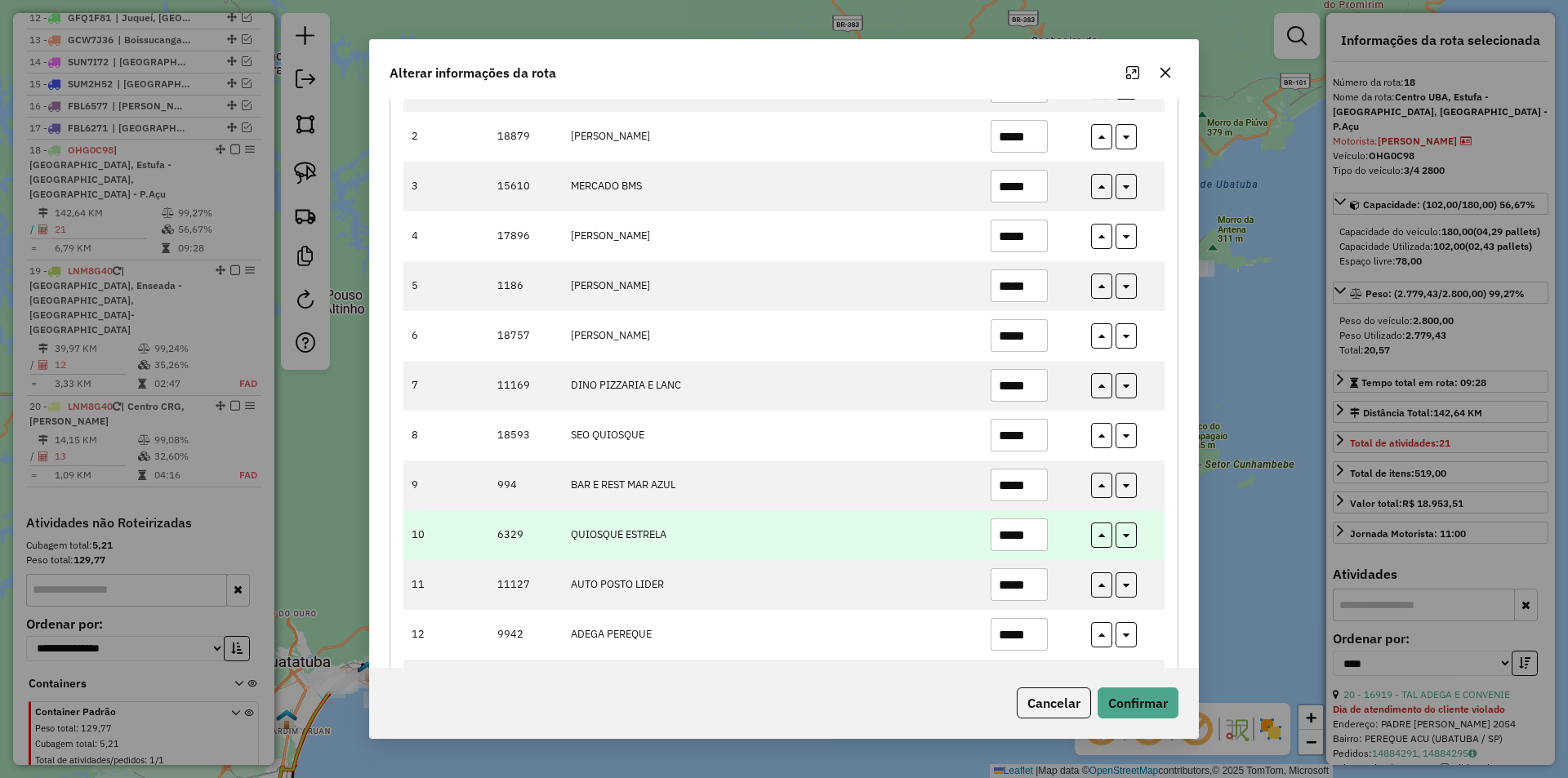
scroll to position [245, 0]
click at [1020, 544] on input "*****" at bounding box center [1019, 531] width 57 height 32
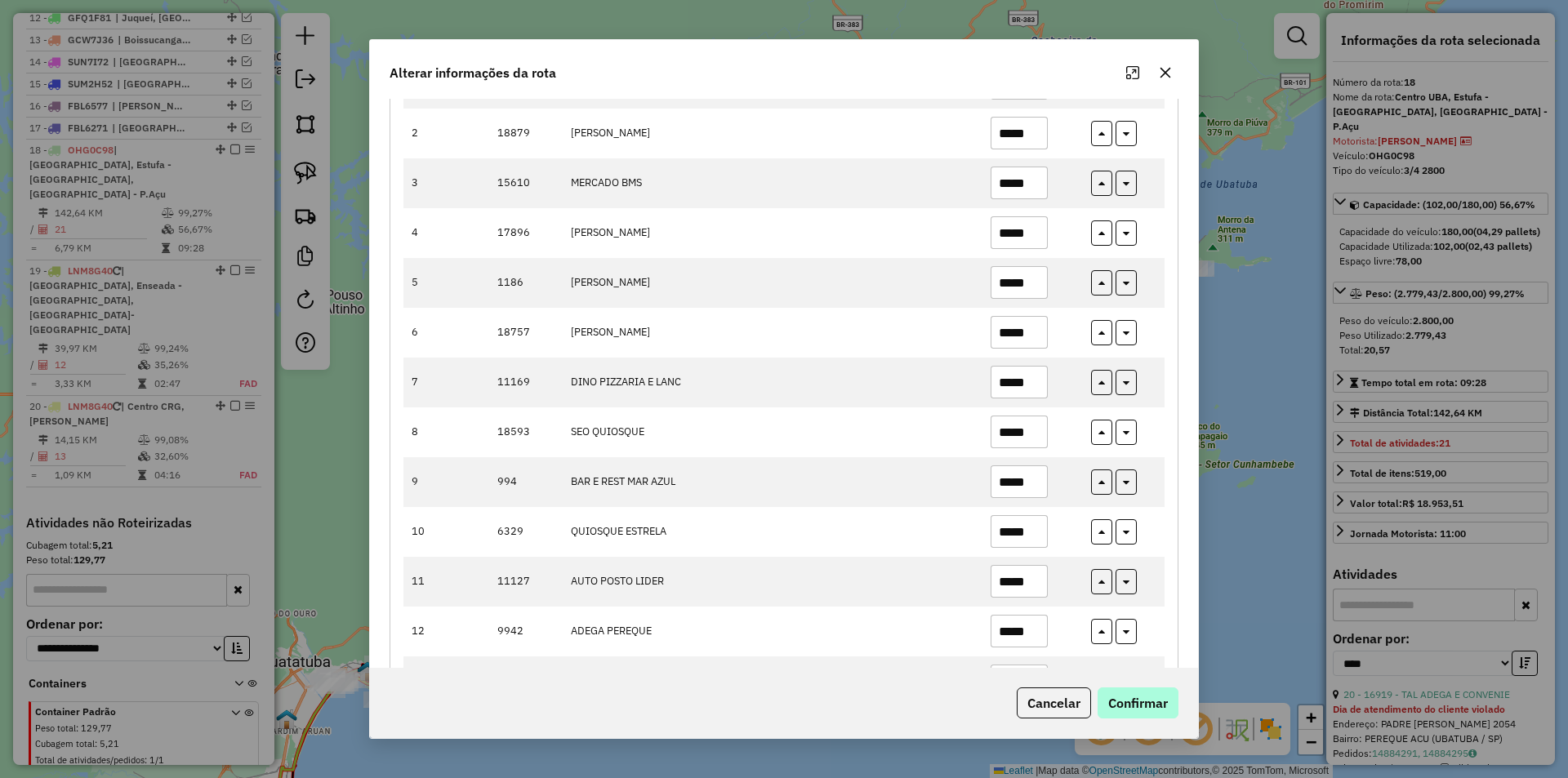
type input "*****"
click at [1169, 700] on button "Confirmar" at bounding box center [1138, 702] width 81 height 31
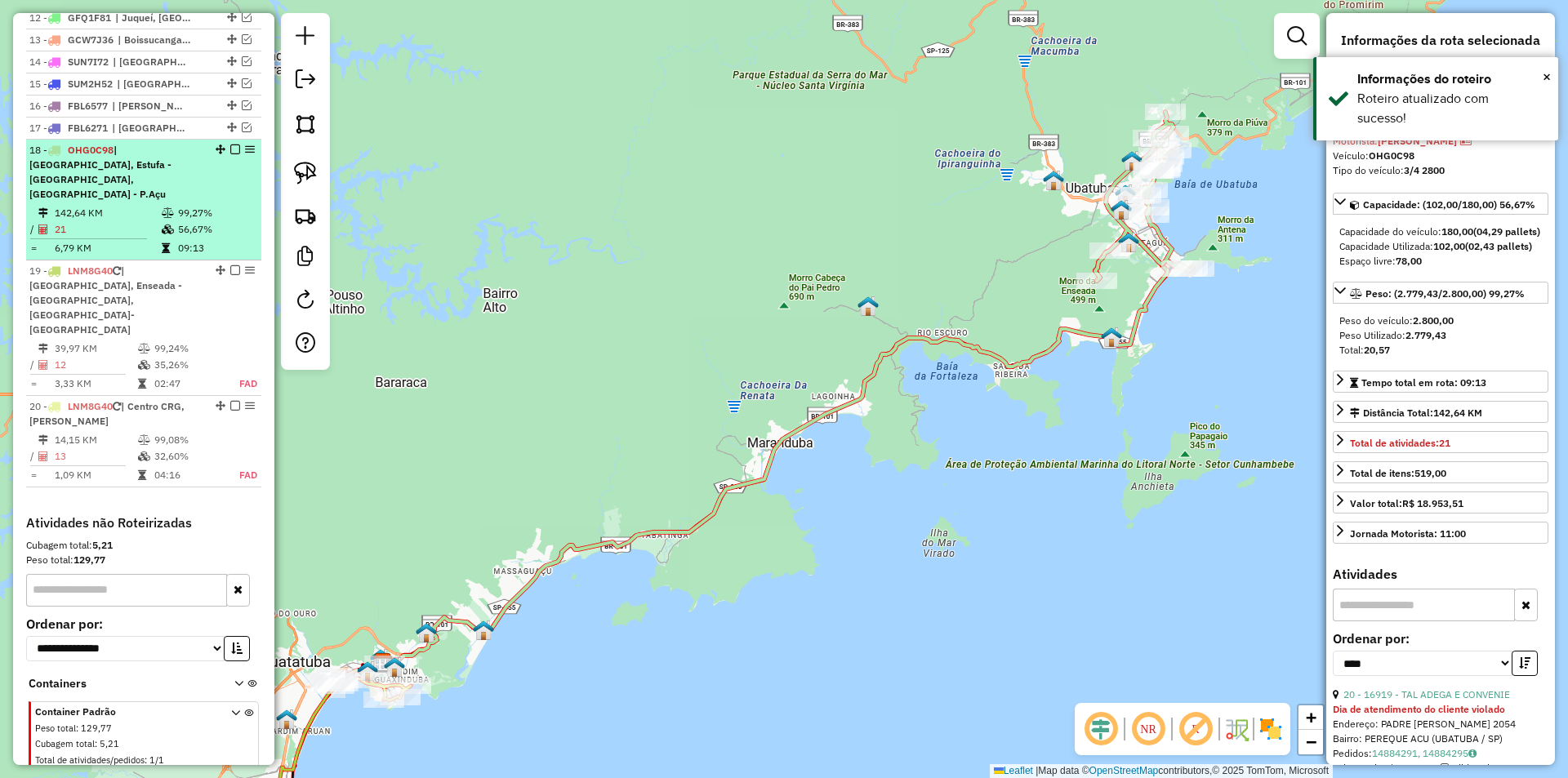
click at [230, 154] on em at bounding box center [235, 150] width 10 height 10
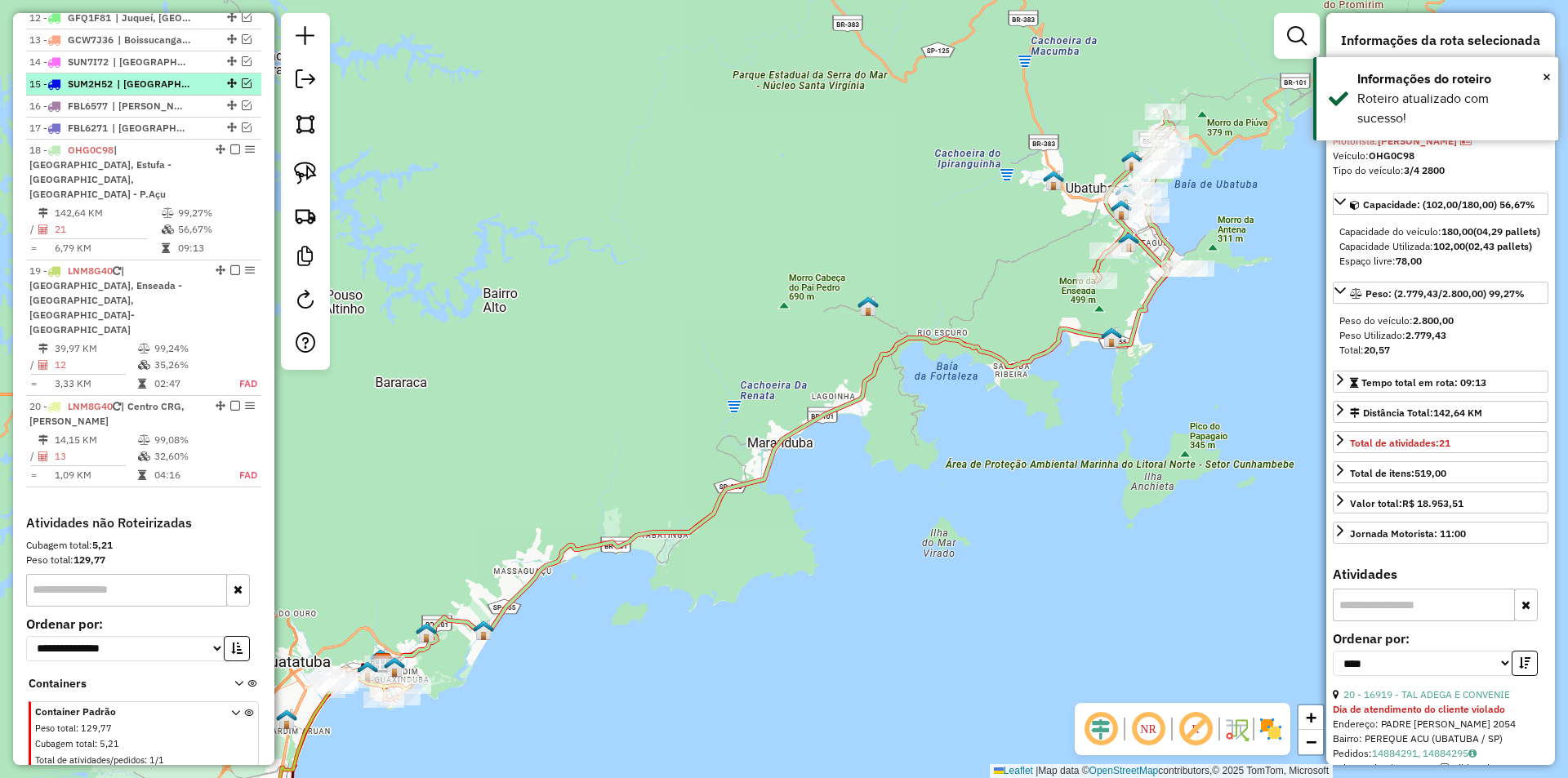
scroll to position [810, 0]
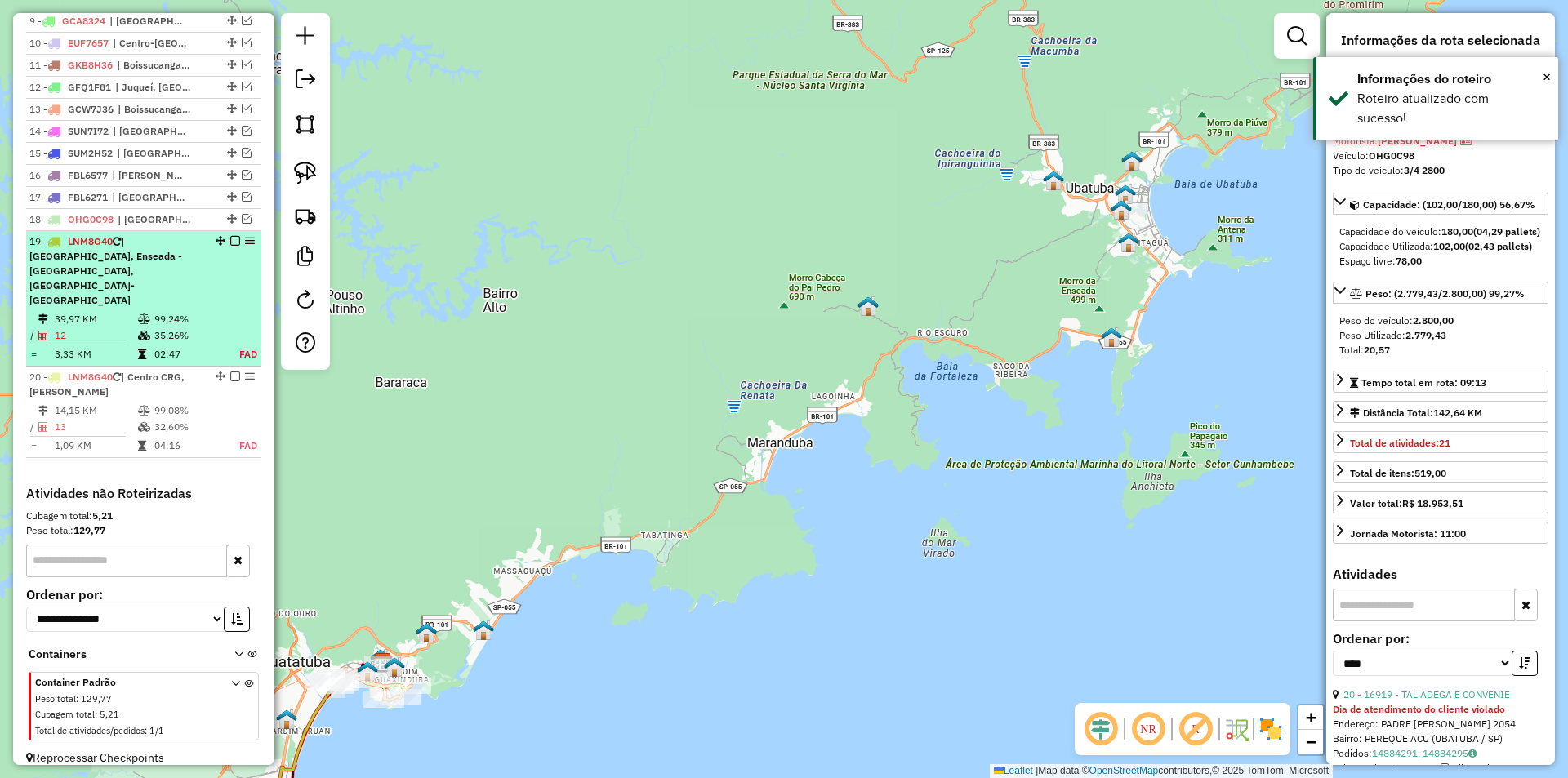
click at [231, 246] on em at bounding box center [235, 241] width 10 height 10
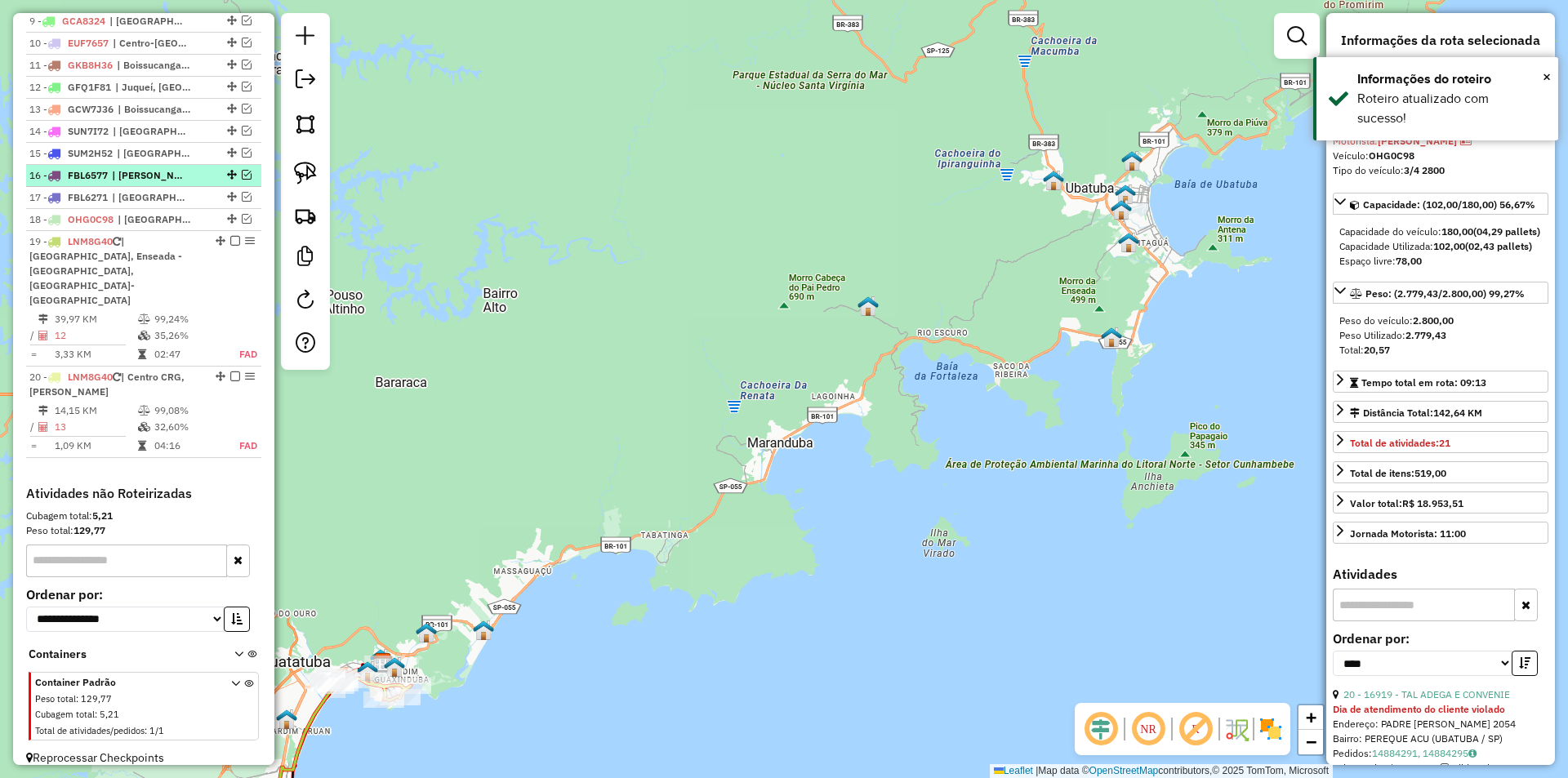
scroll to position [726, 0]
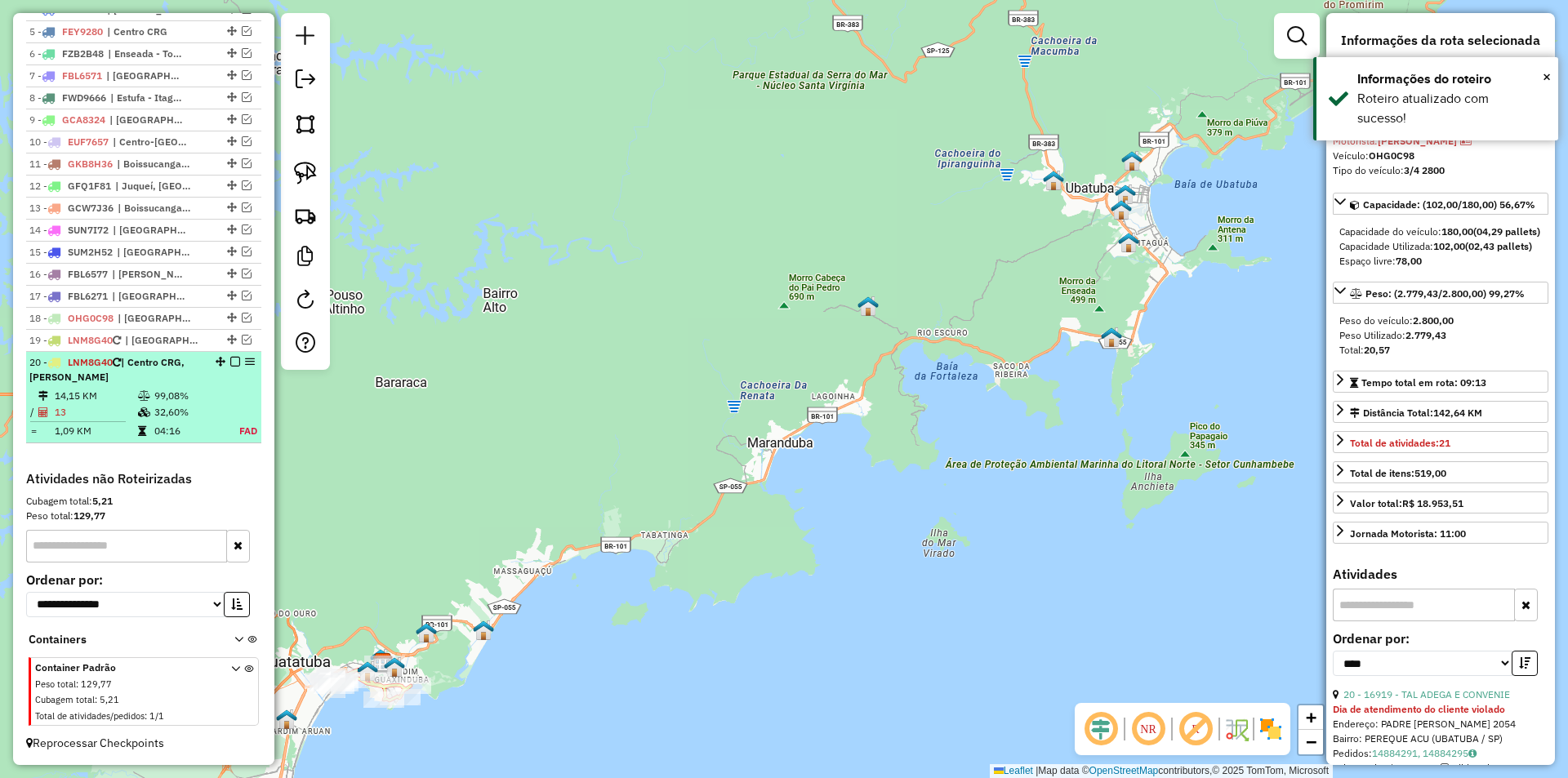
click at [227, 356] on div "20 - LNM8G40 | Centro CRG, Martim Prainha" at bounding box center [144, 369] width 228 height 30
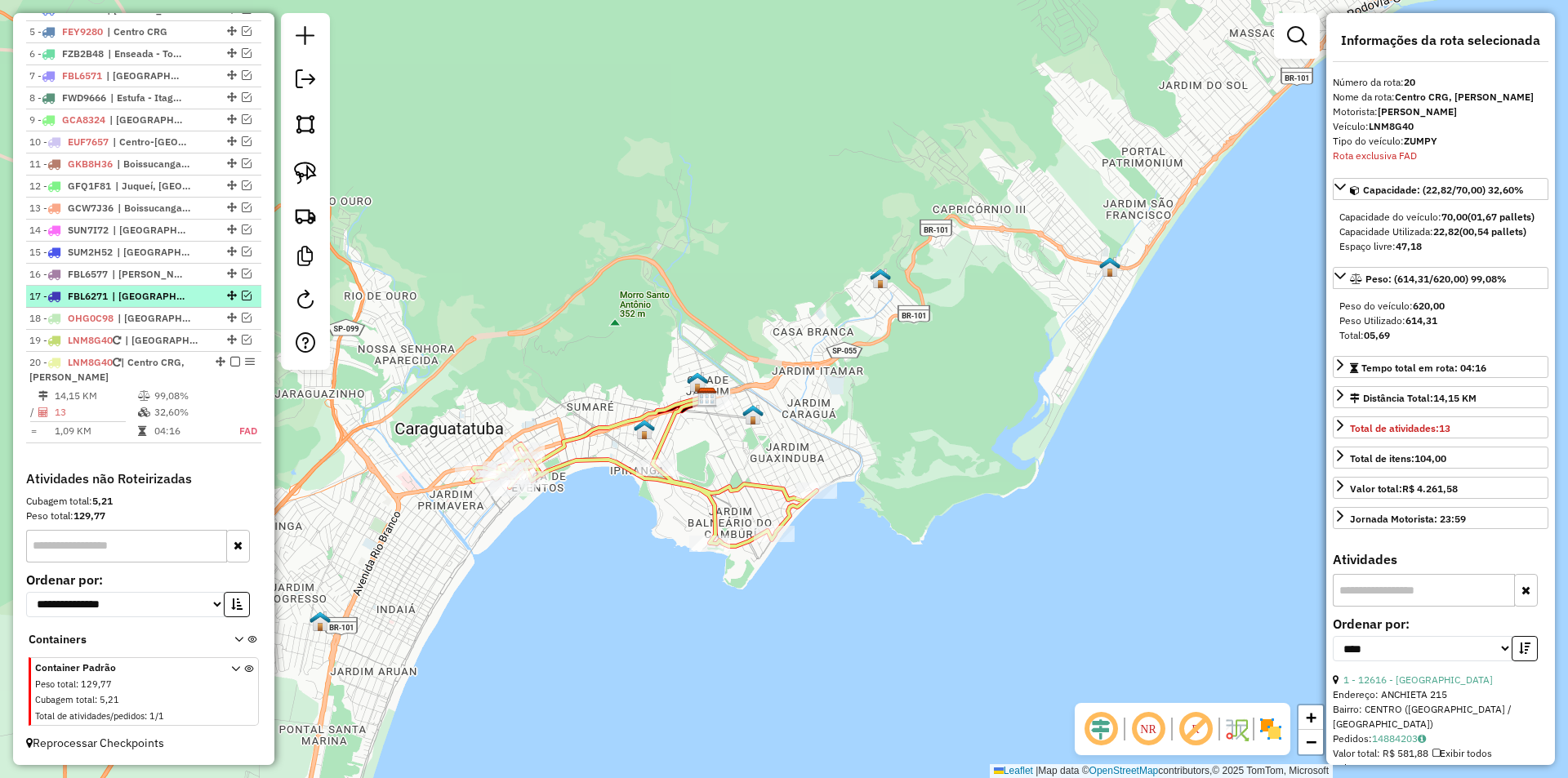
click at [230, 359] on em at bounding box center [235, 362] width 10 height 10
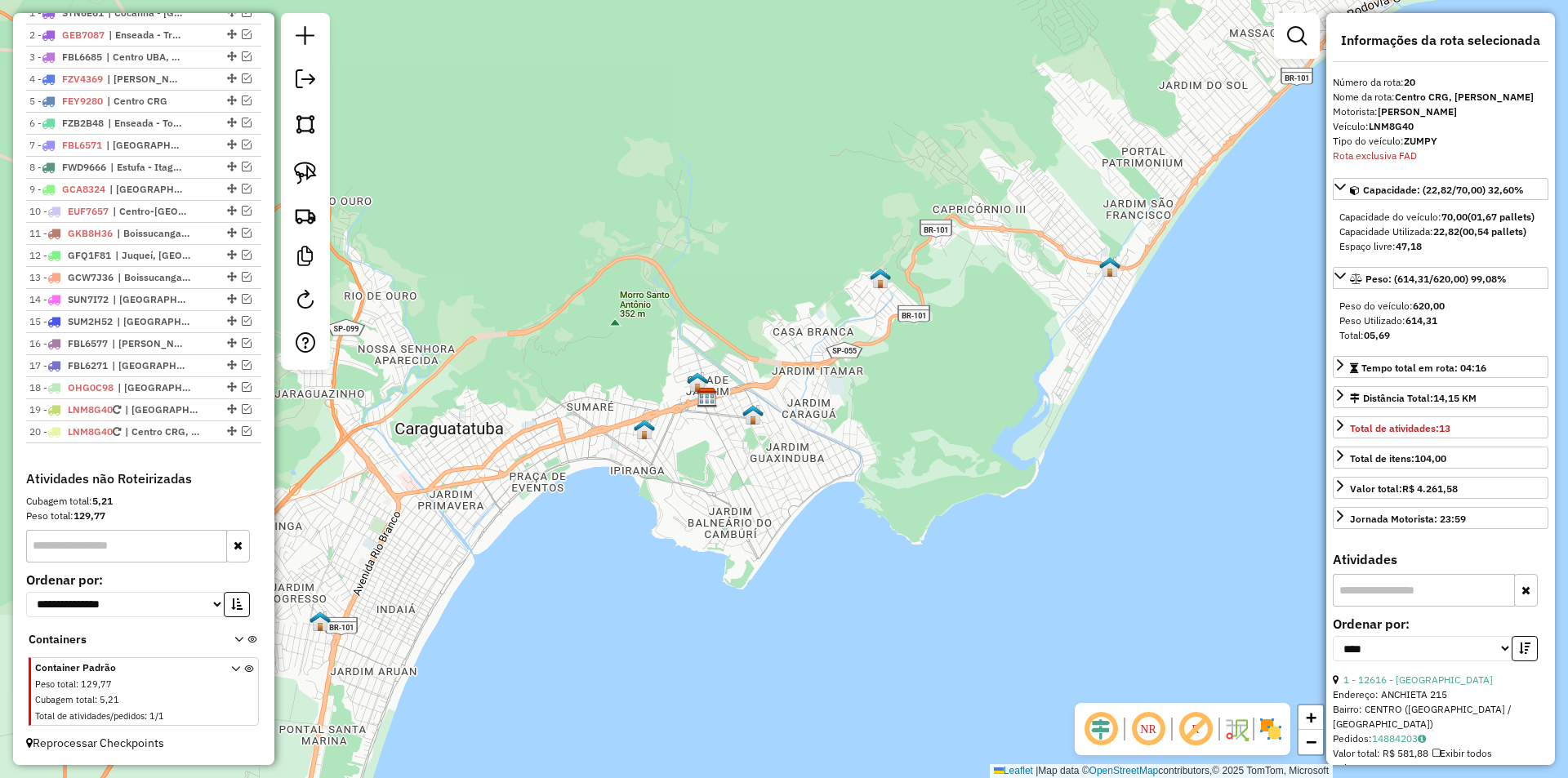
scroll to position [657, 0]
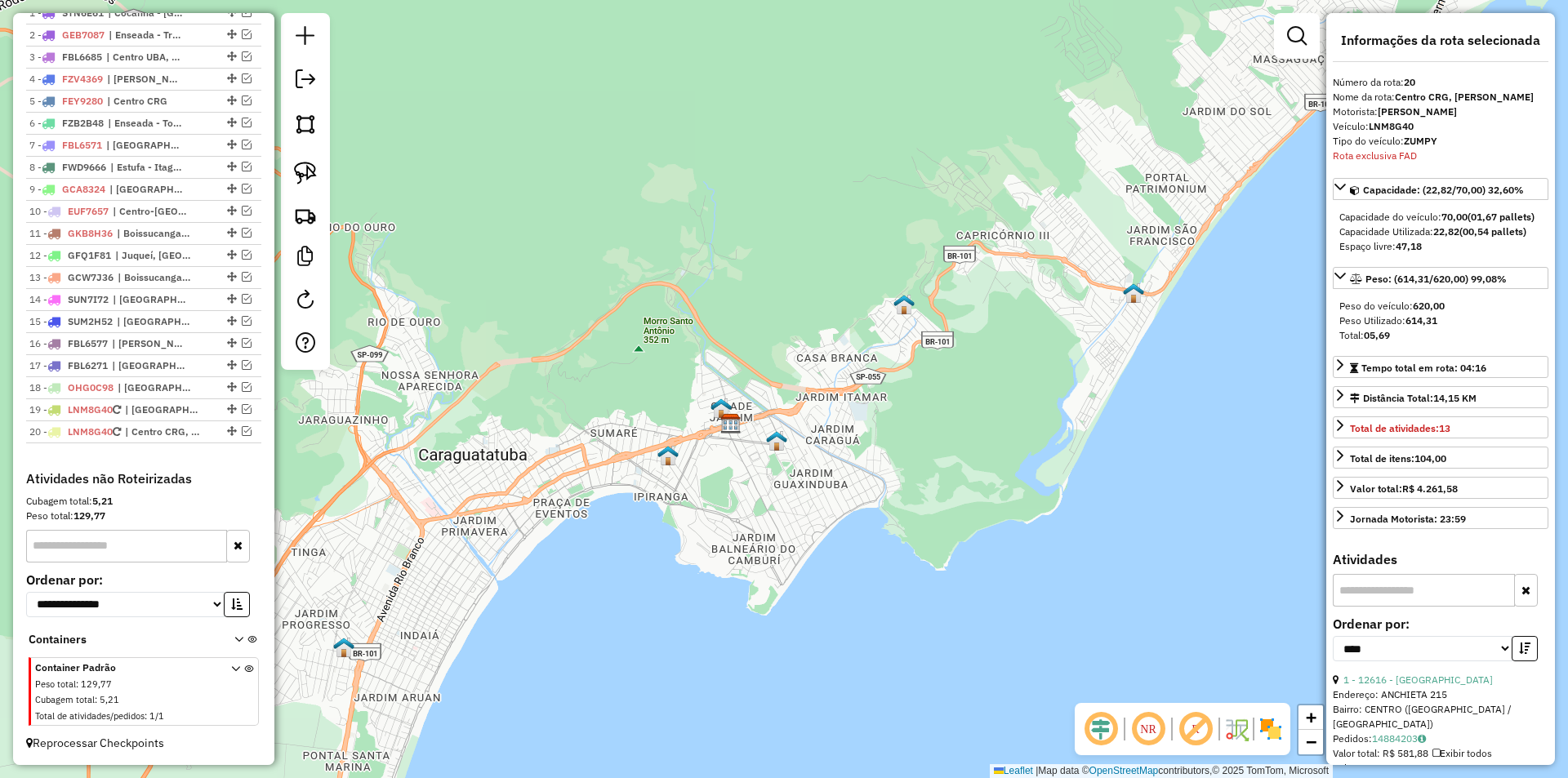
drag, startPoint x: 581, startPoint y: 369, endPoint x: 787, endPoint y: 371, distance: 206.0
click at [786, 372] on div "Janela de atendimento Grade de atendimento Capacidade Transportadoras Veículos …" at bounding box center [784, 389] width 1568 height 778
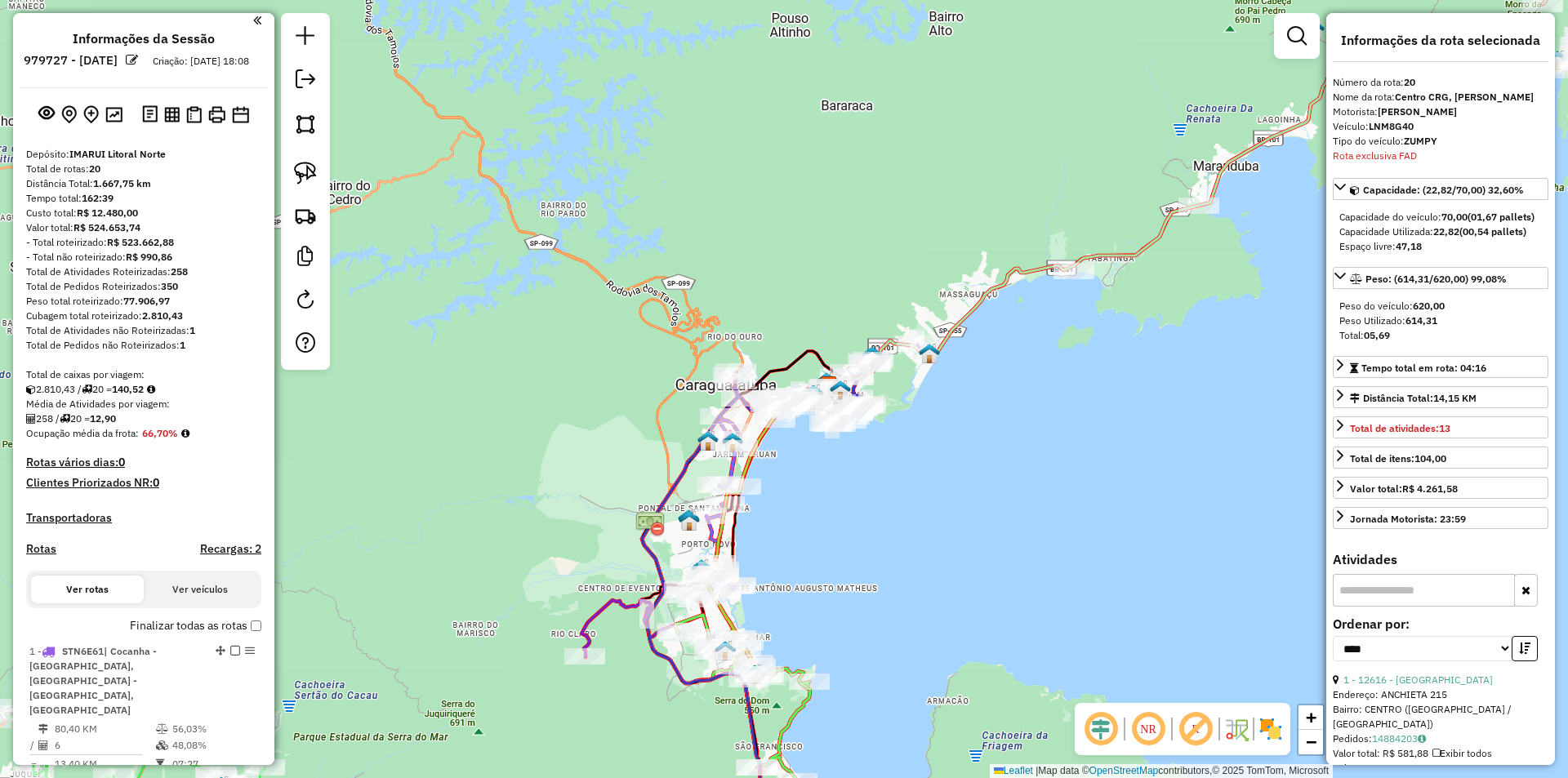
scroll to position [0, 0]
click at [174, 127] on img at bounding box center [172, 118] width 15 height 15
drag, startPoint x: 523, startPoint y: 167, endPoint x: 524, endPoint y: 157, distance: 10.0
click at [524, 157] on div "Janela de atendimento Grade de atendimento Capacidade Transportadoras Veículos …" at bounding box center [784, 389] width 1568 height 778
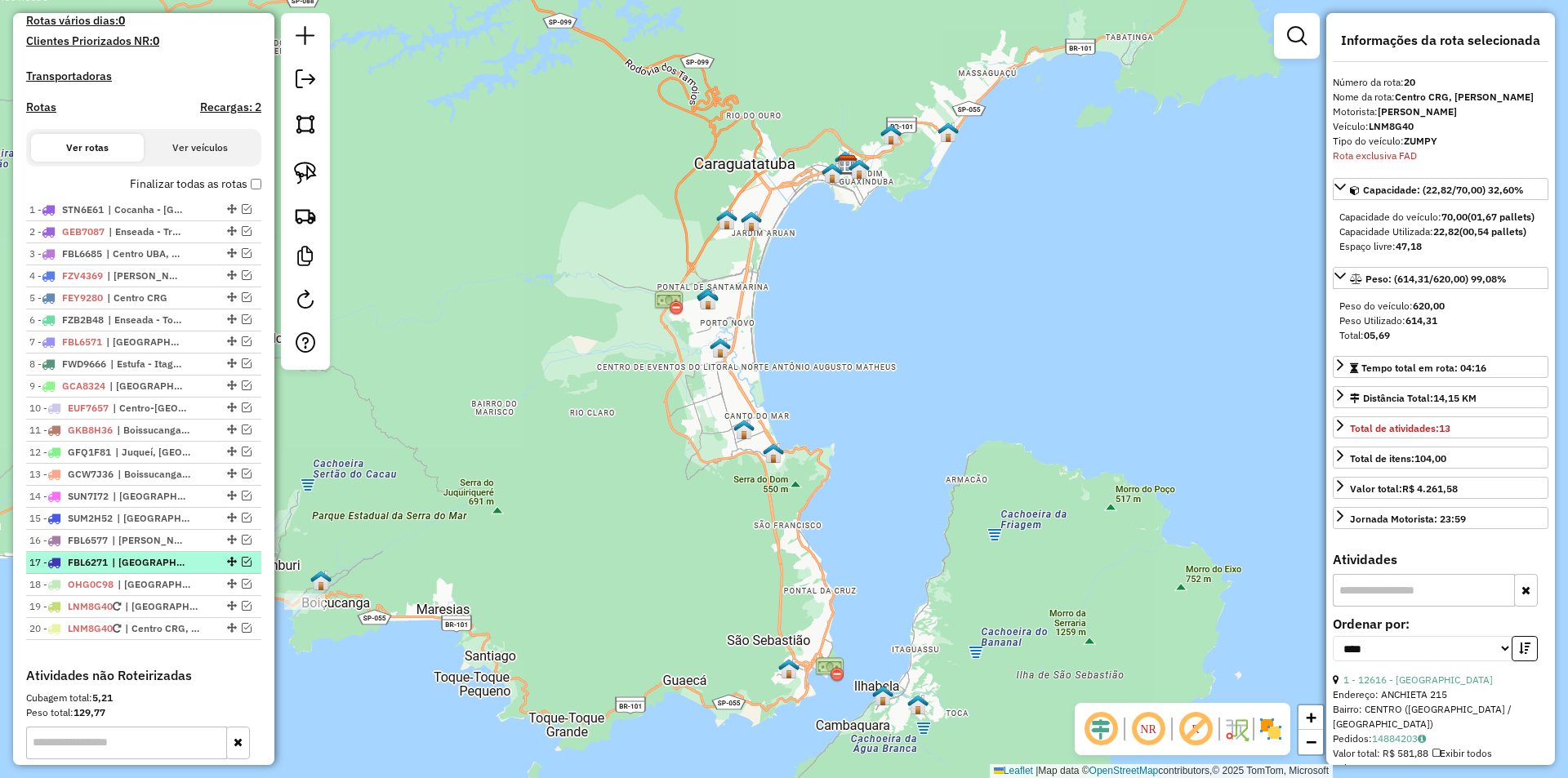
scroll to position [489, 0]
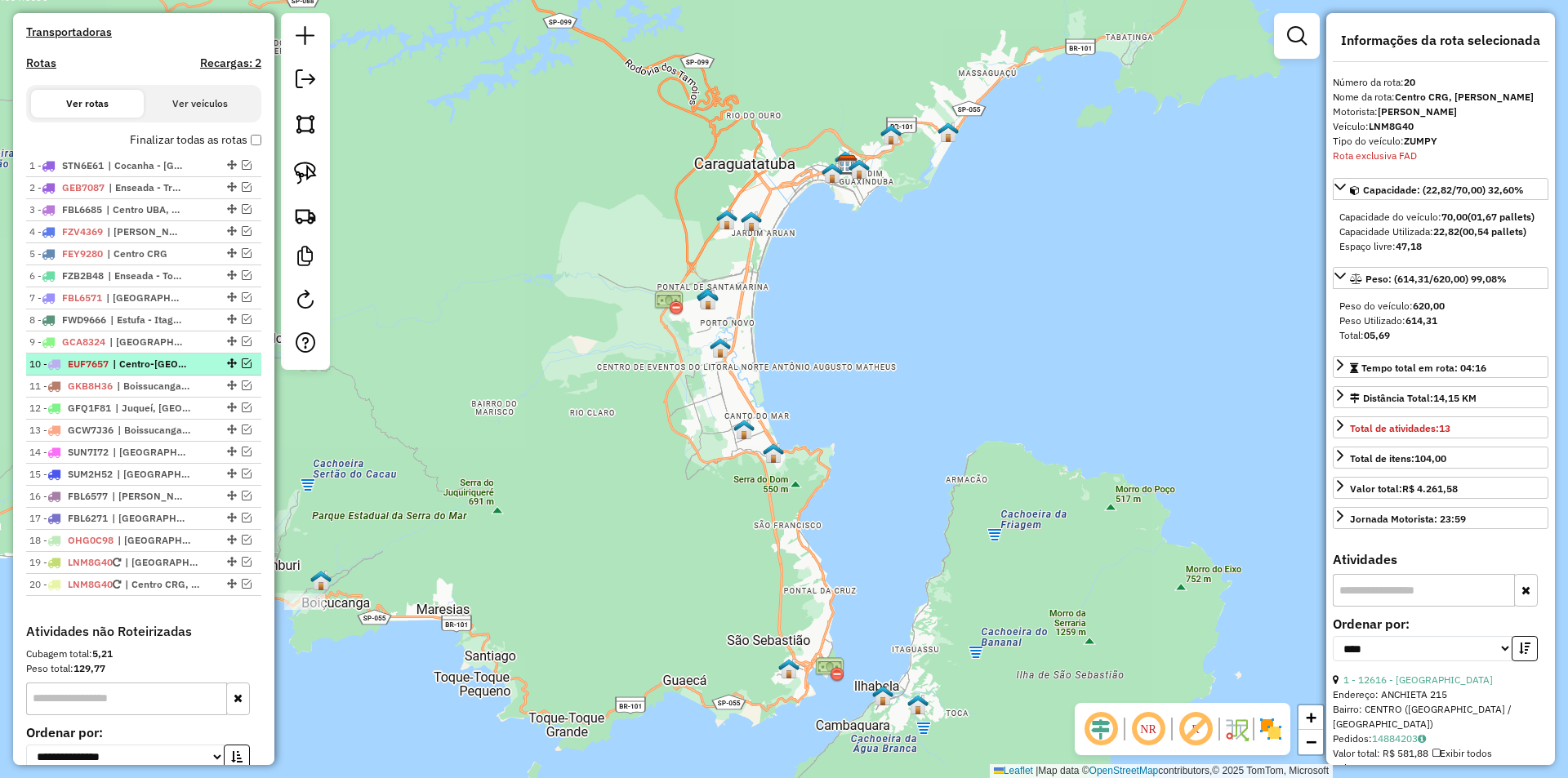
click at [245, 368] on em at bounding box center [247, 363] width 10 height 10
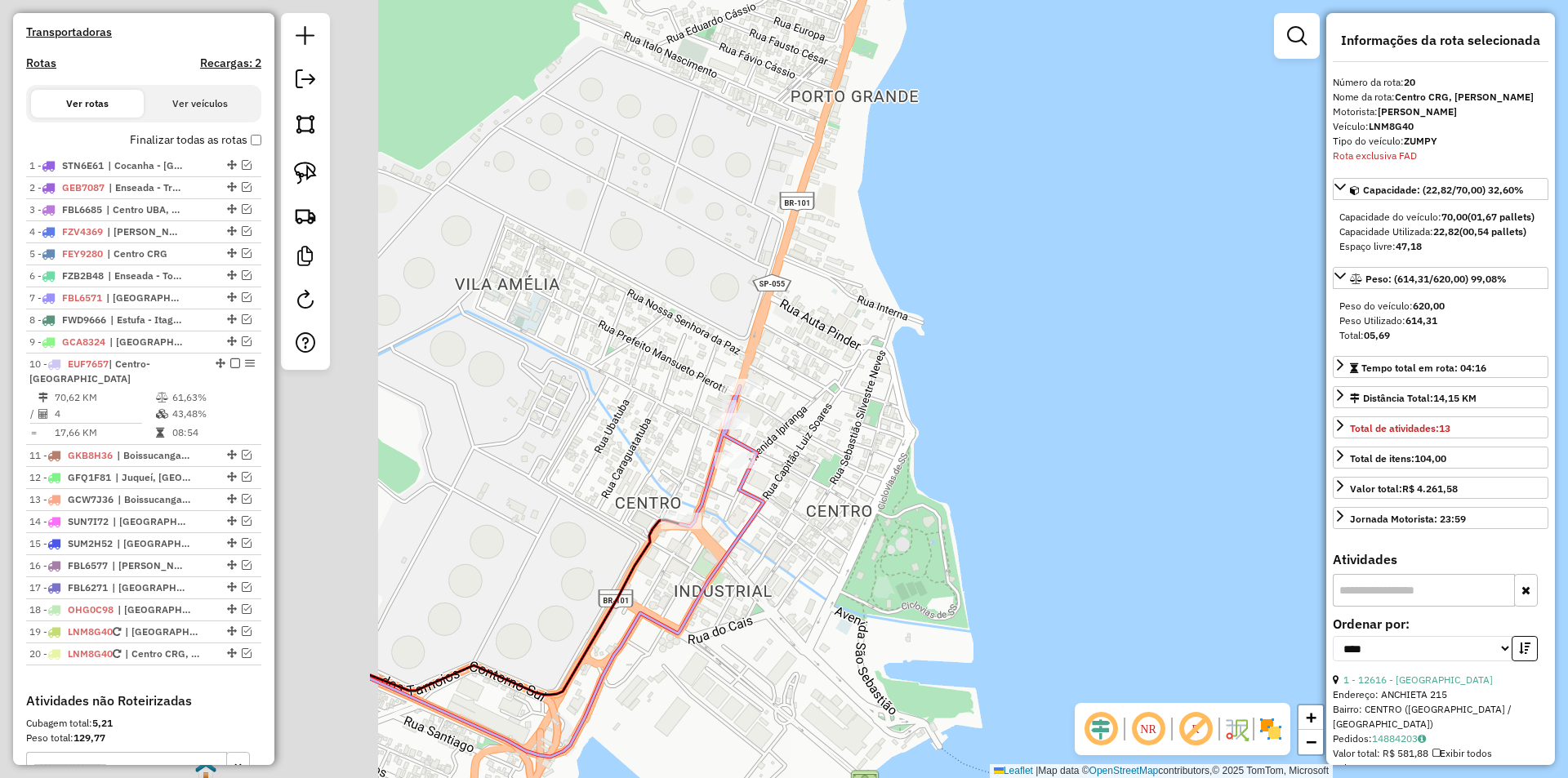
drag, startPoint x: 445, startPoint y: 592, endPoint x: 962, endPoint y: 505, distance: 524.3
click at [977, 506] on div "Janela de atendimento Grade de atendimento Capacidade Transportadoras Veículos …" at bounding box center [784, 389] width 1568 height 778
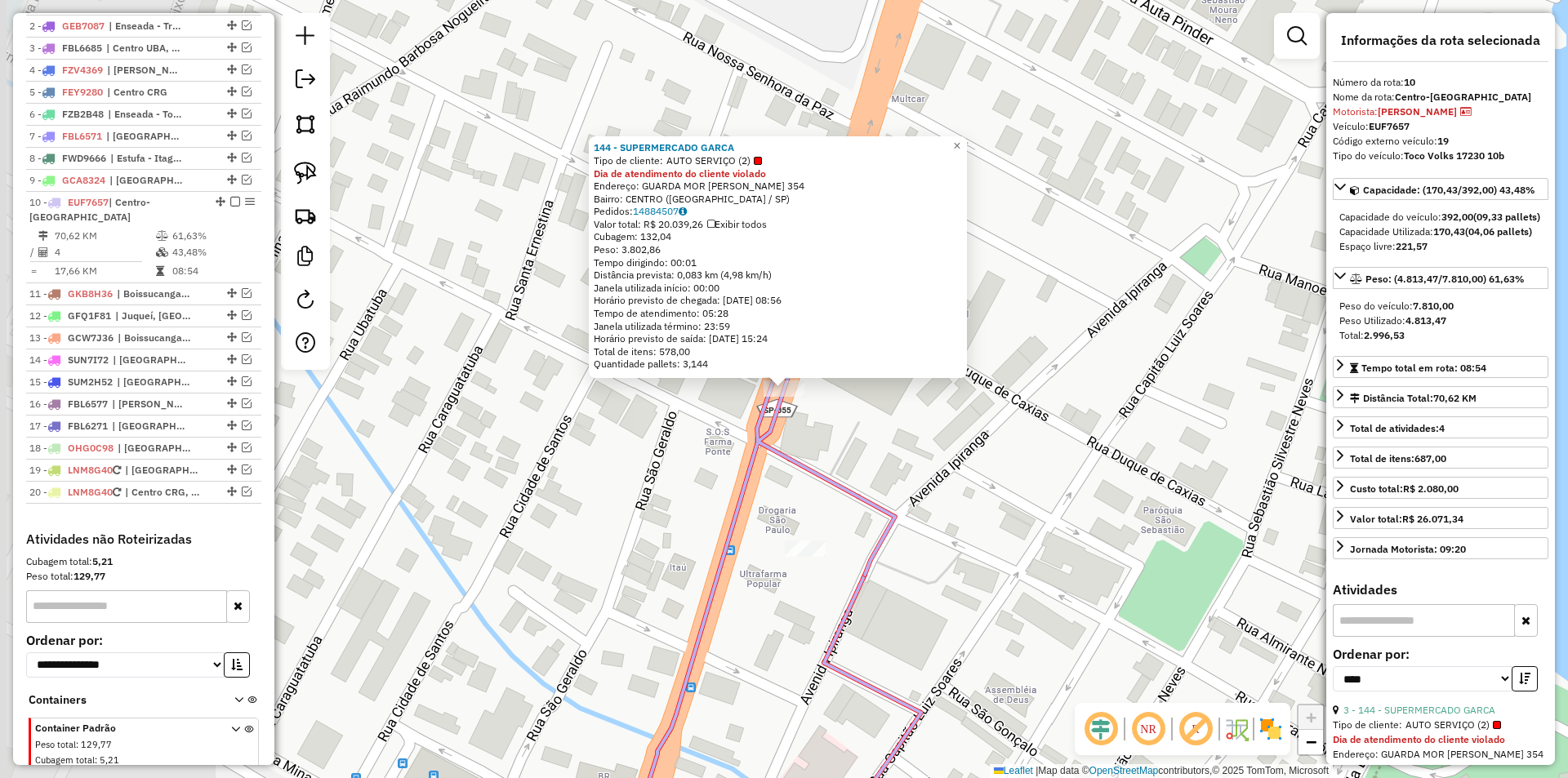
scroll to position [726, 0]
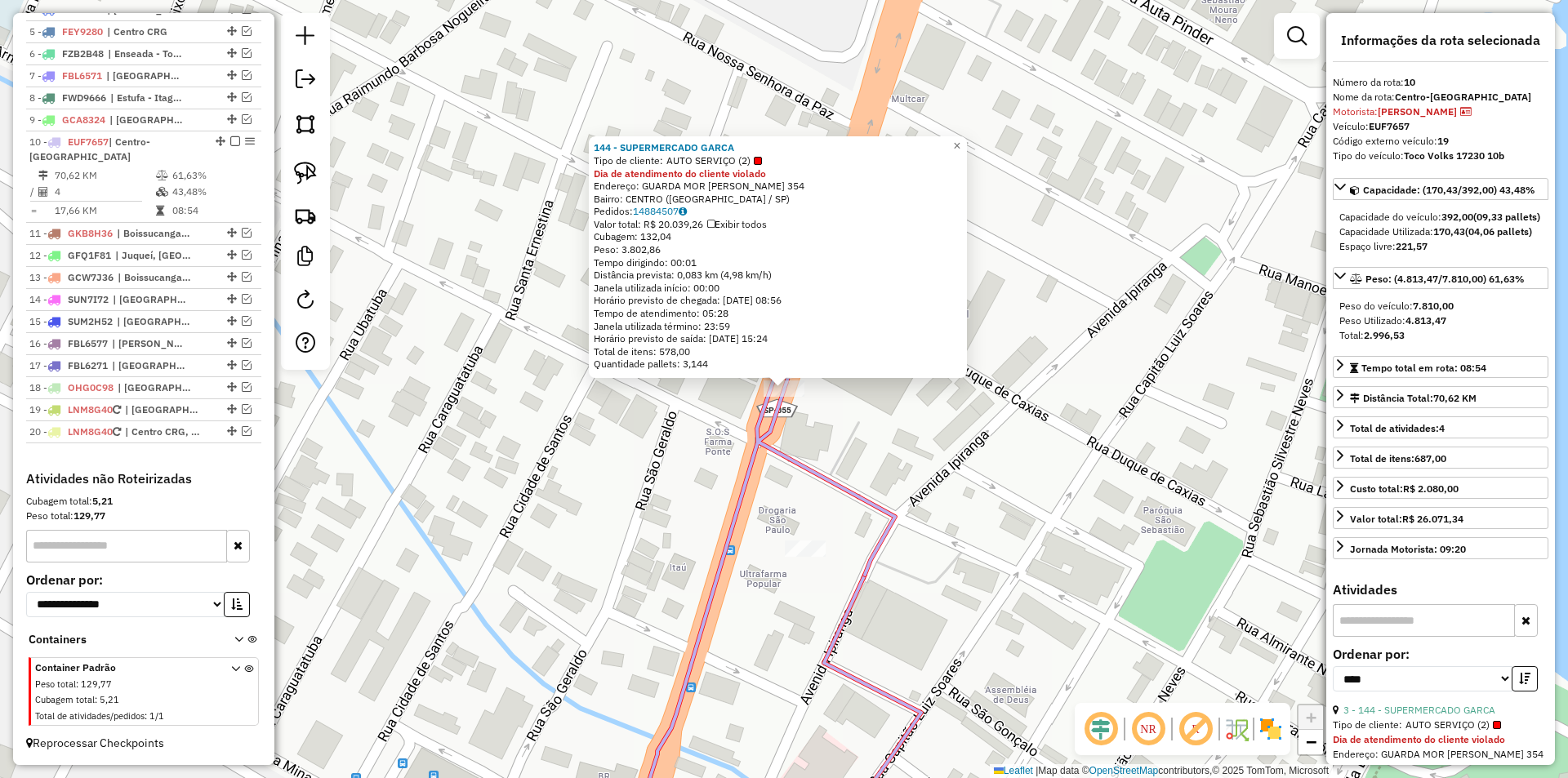
click at [955, 457] on div "144 - SUPERMERCADO GARCA Tipo de cliente: AUTO SERVIÇO (2) Dia de atendimento d…" at bounding box center [784, 389] width 1568 height 778
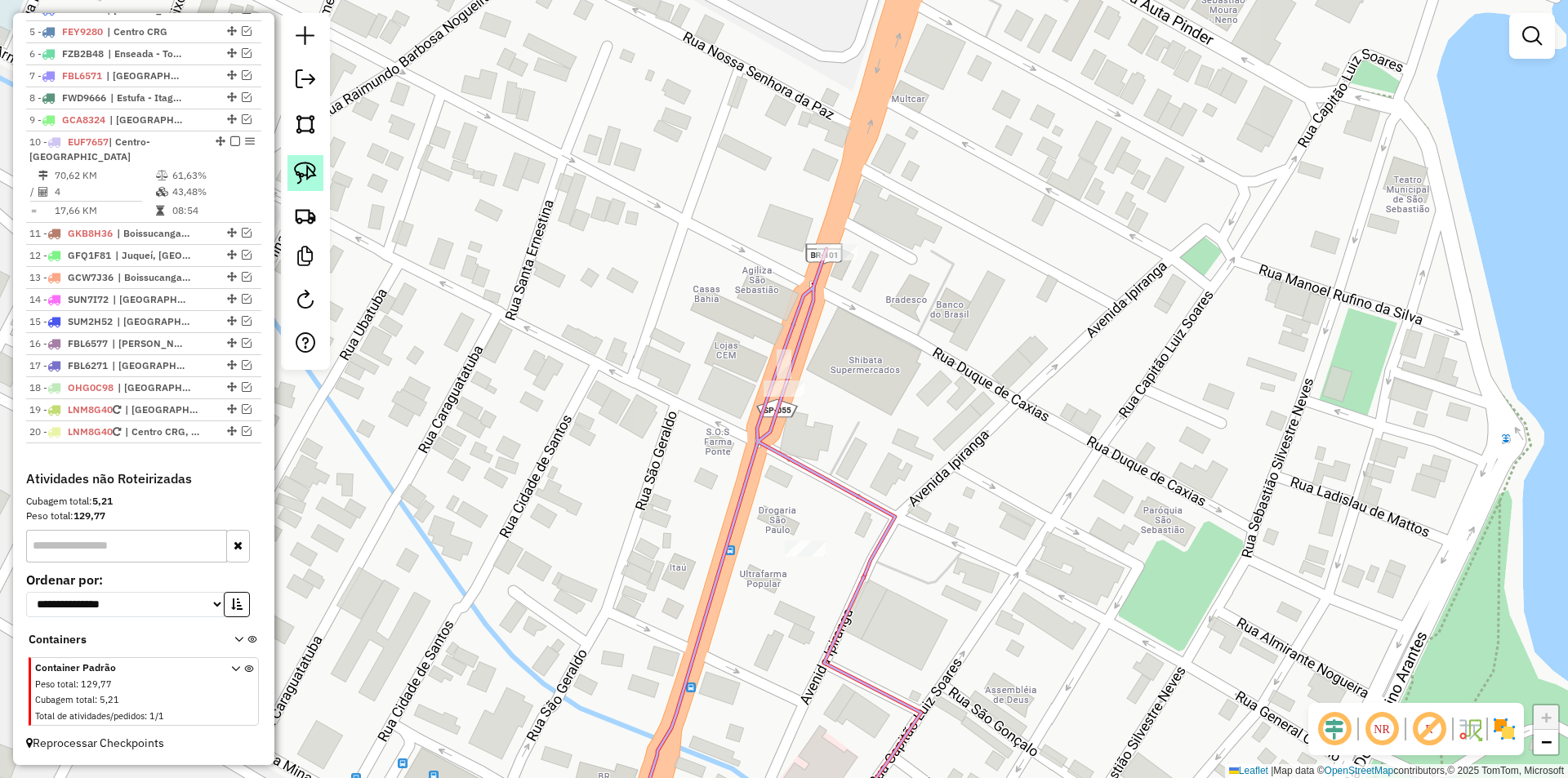
drag, startPoint x: 299, startPoint y: 157, endPoint x: 319, endPoint y: 177, distance: 28.3
click at [300, 157] on link at bounding box center [305, 173] width 36 height 36
click at [316, 178] on img at bounding box center [305, 173] width 23 height 23
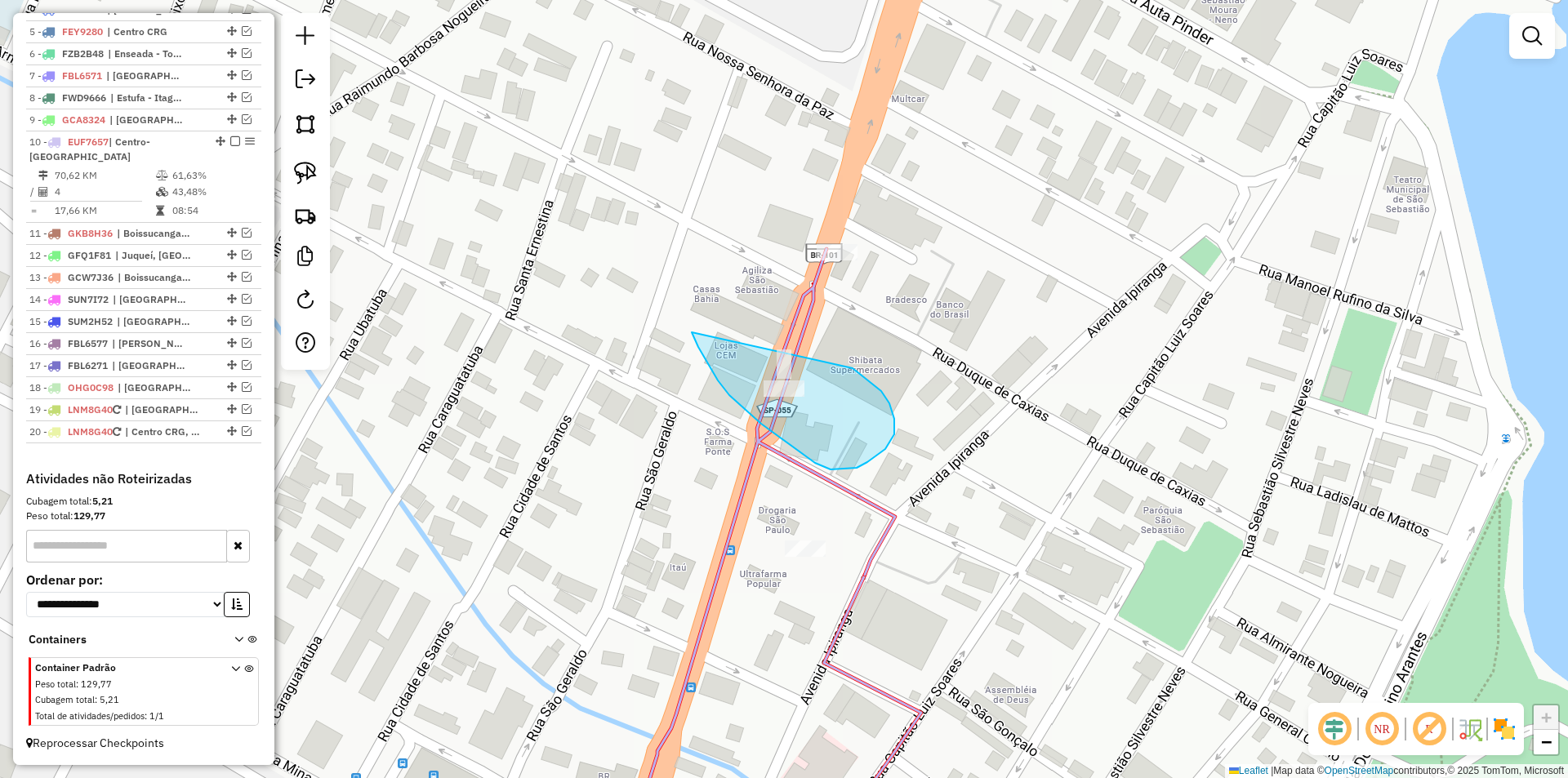
drag, startPoint x: 718, startPoint y: 380, endPoint x: 849, endPoint y: 364, distance: 132.0
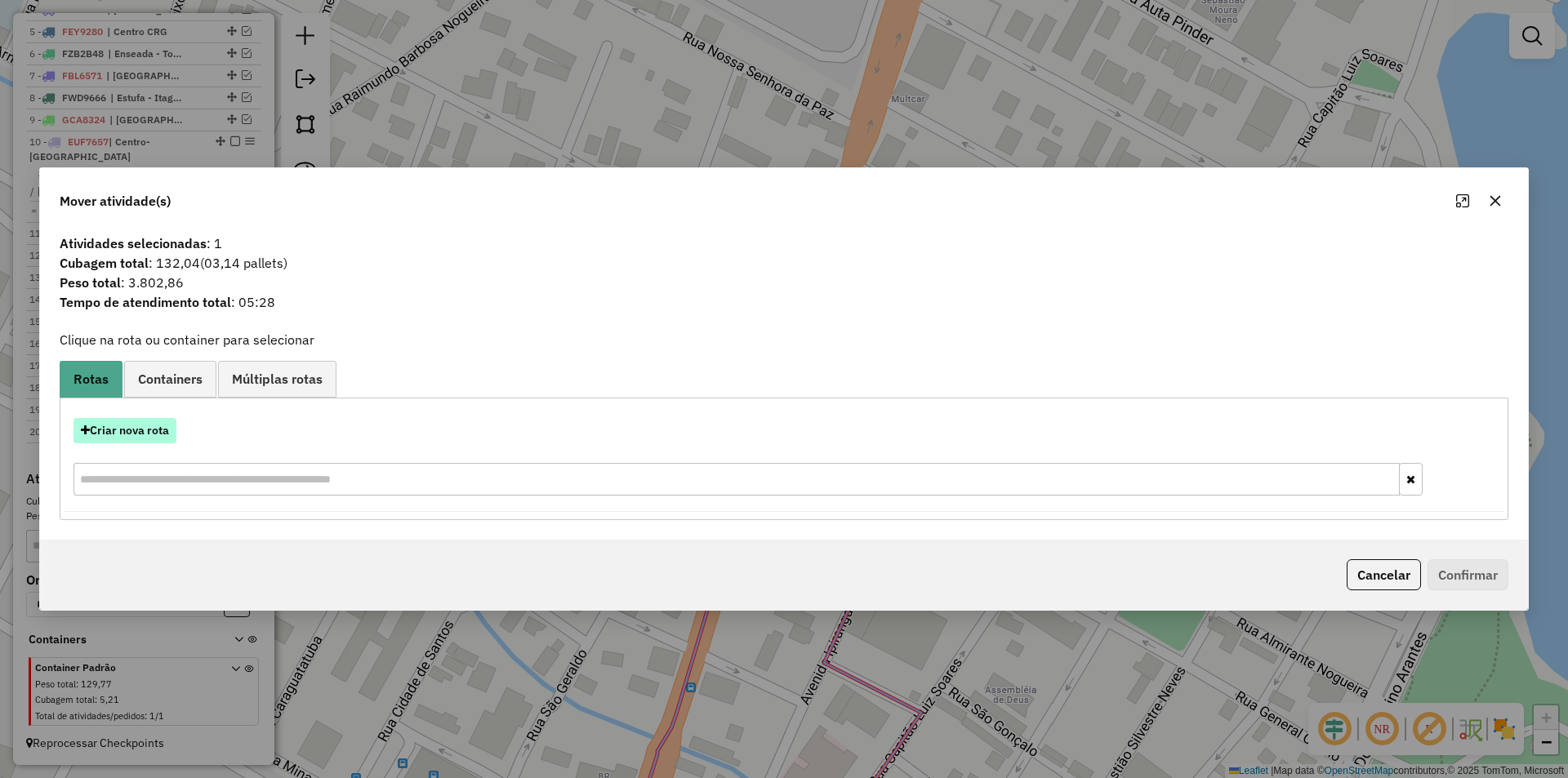
click at [139, 426] on button "Criar nova rota" at bounding box center [124, 431] width 103 height 26
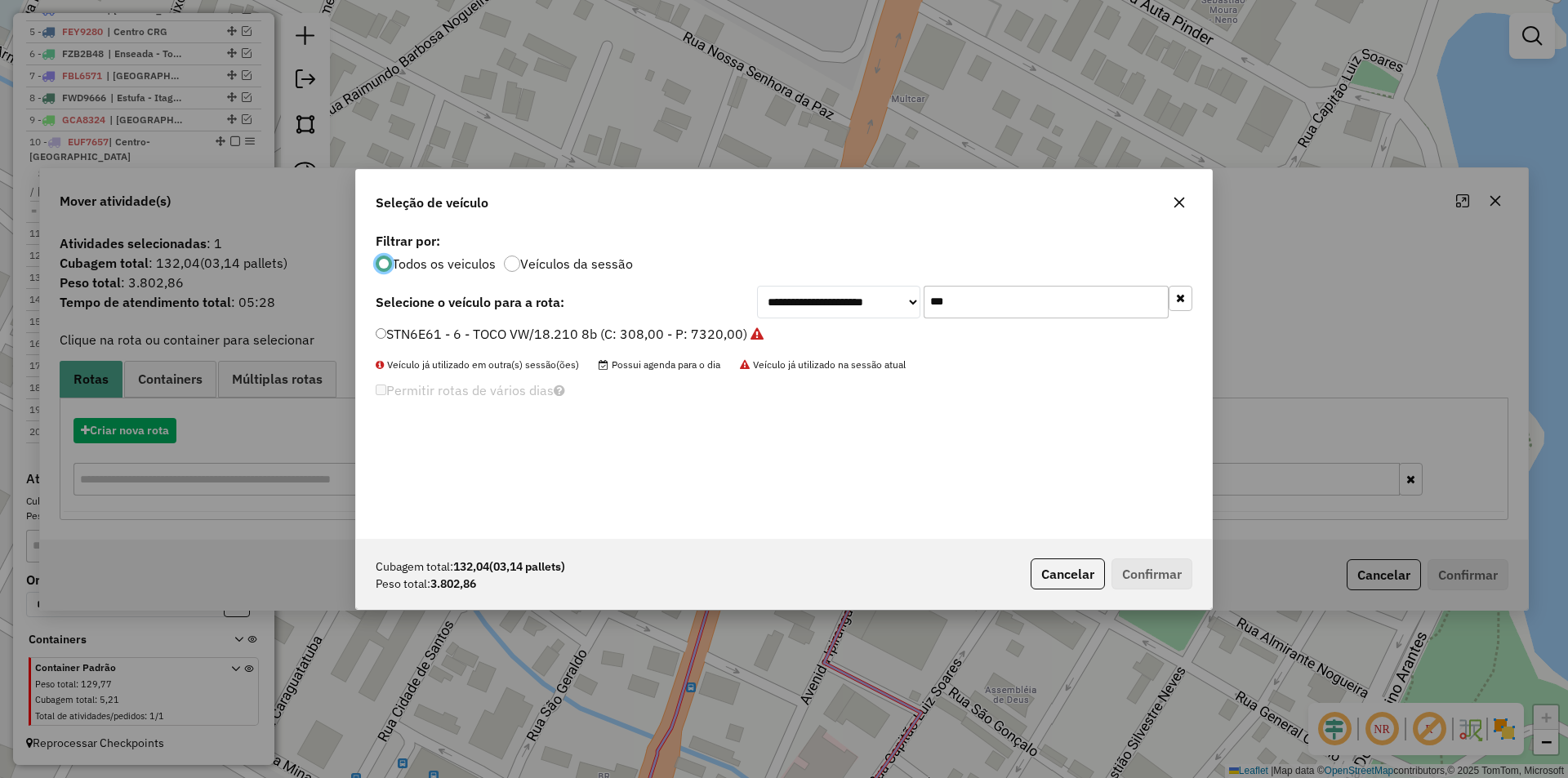
scroll to position [9, 5]
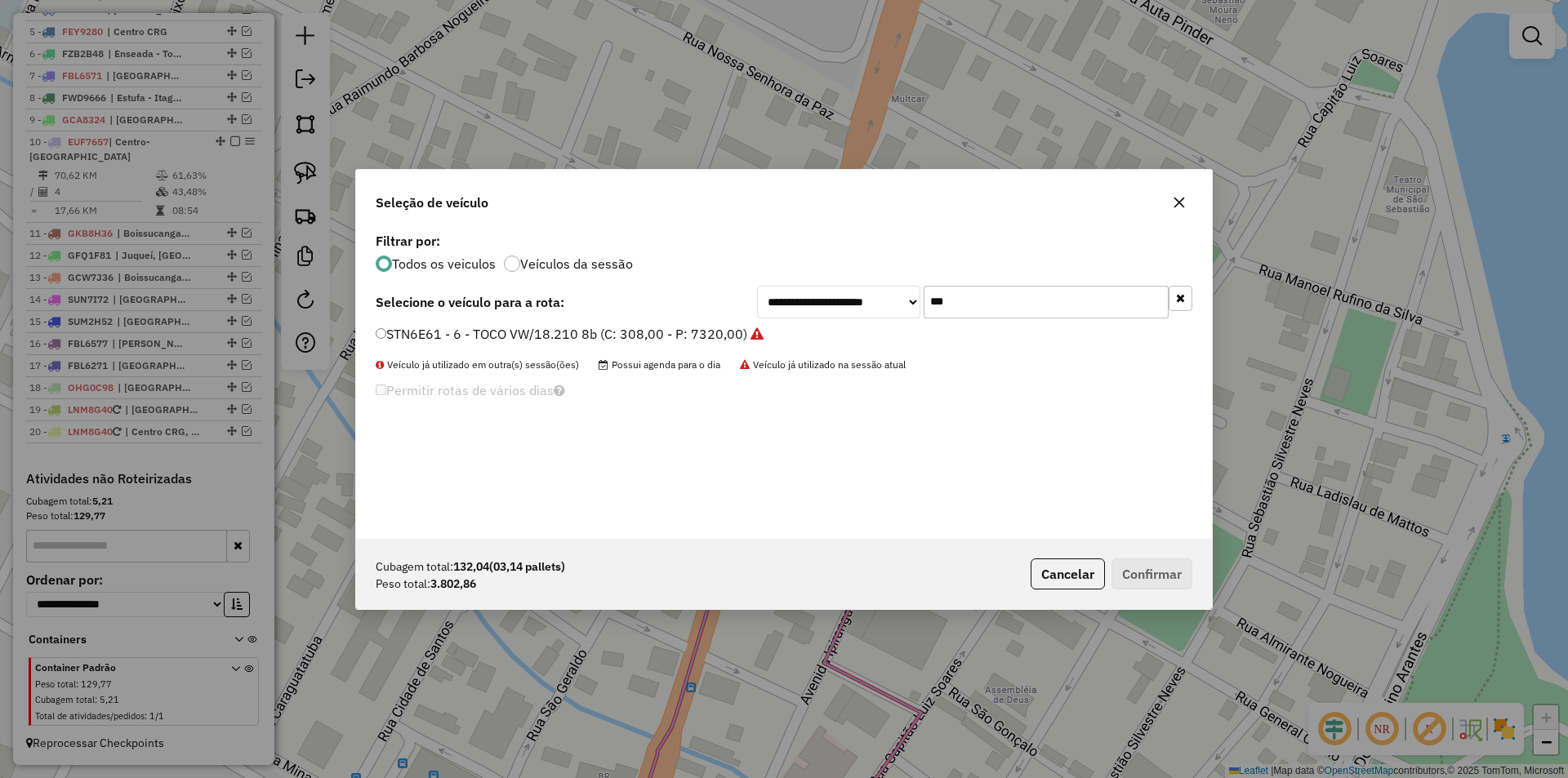
click at [983, 310] on input "***" at bounding box center [1046, 302] width 245 height 32
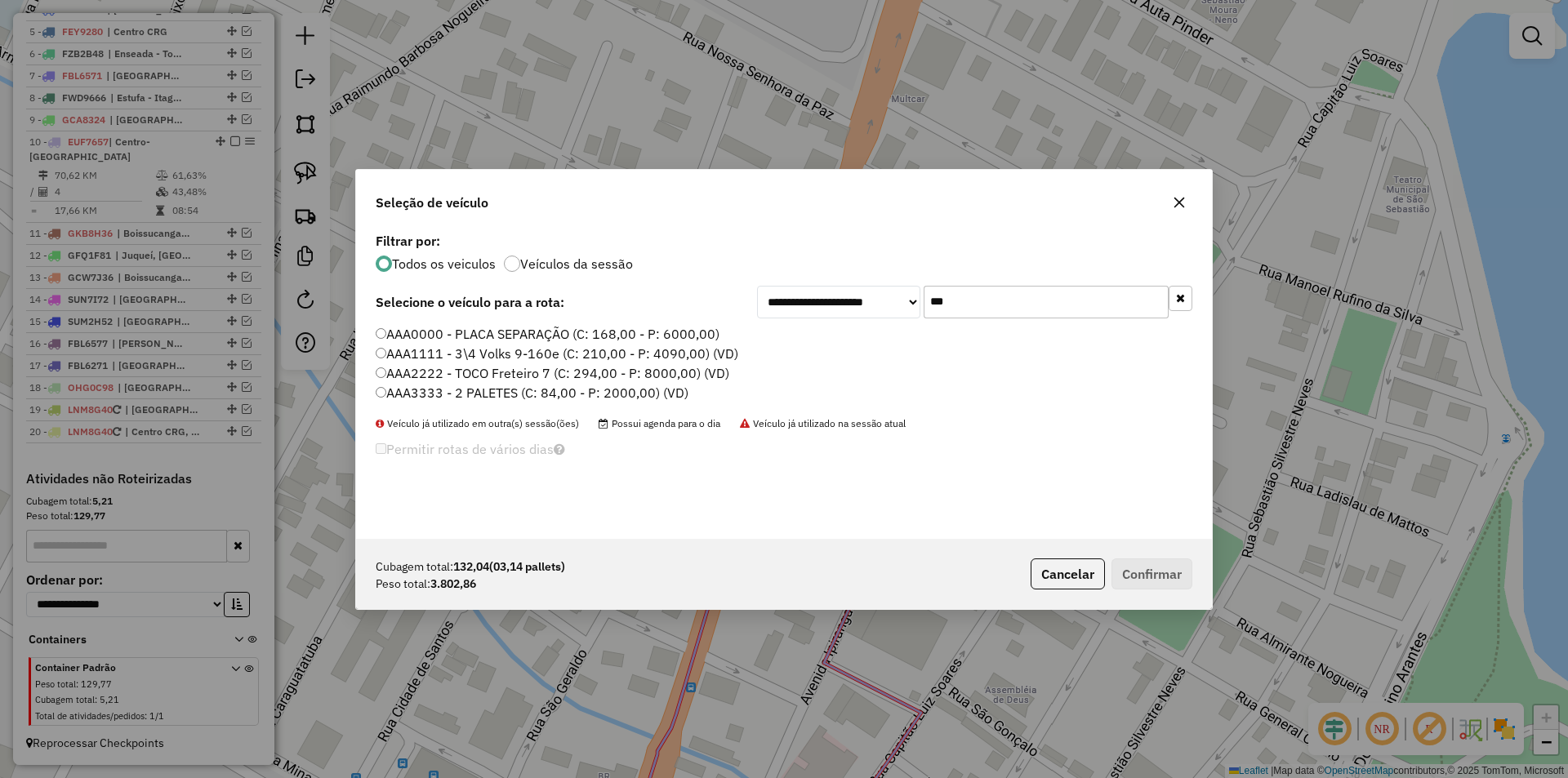
type input "***"
click at [503, 329] on label "AAA0000 - PLACA SEPARAÇÃO (C: 168,00 - P: 6000,00)" at bounding box center [548, 334] width 344 height 20
click at [1160, 575] on button "Confirmar" at bounding box center [1152, 574] width 81 height 31
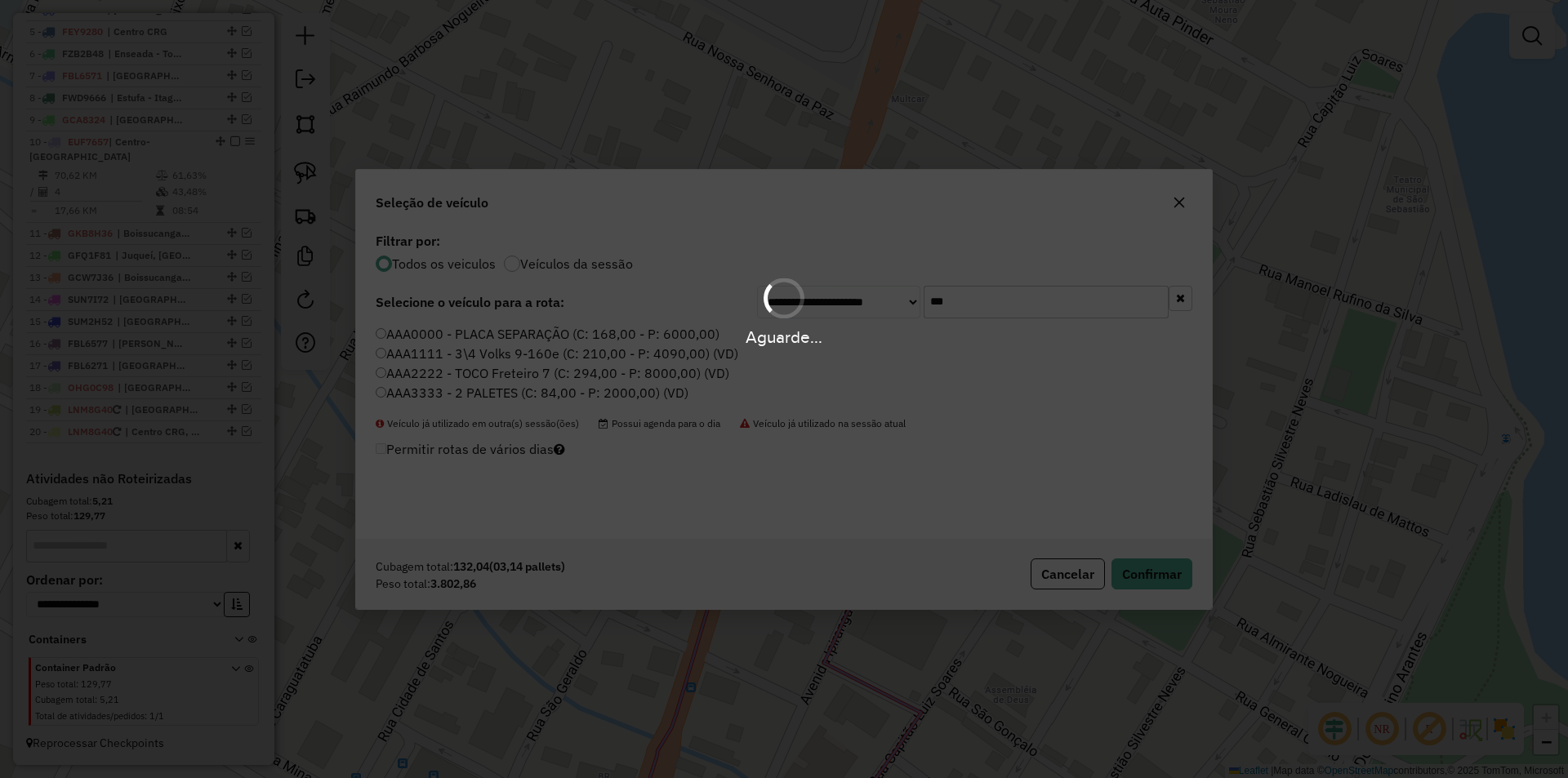
scroll to position [747, 0]
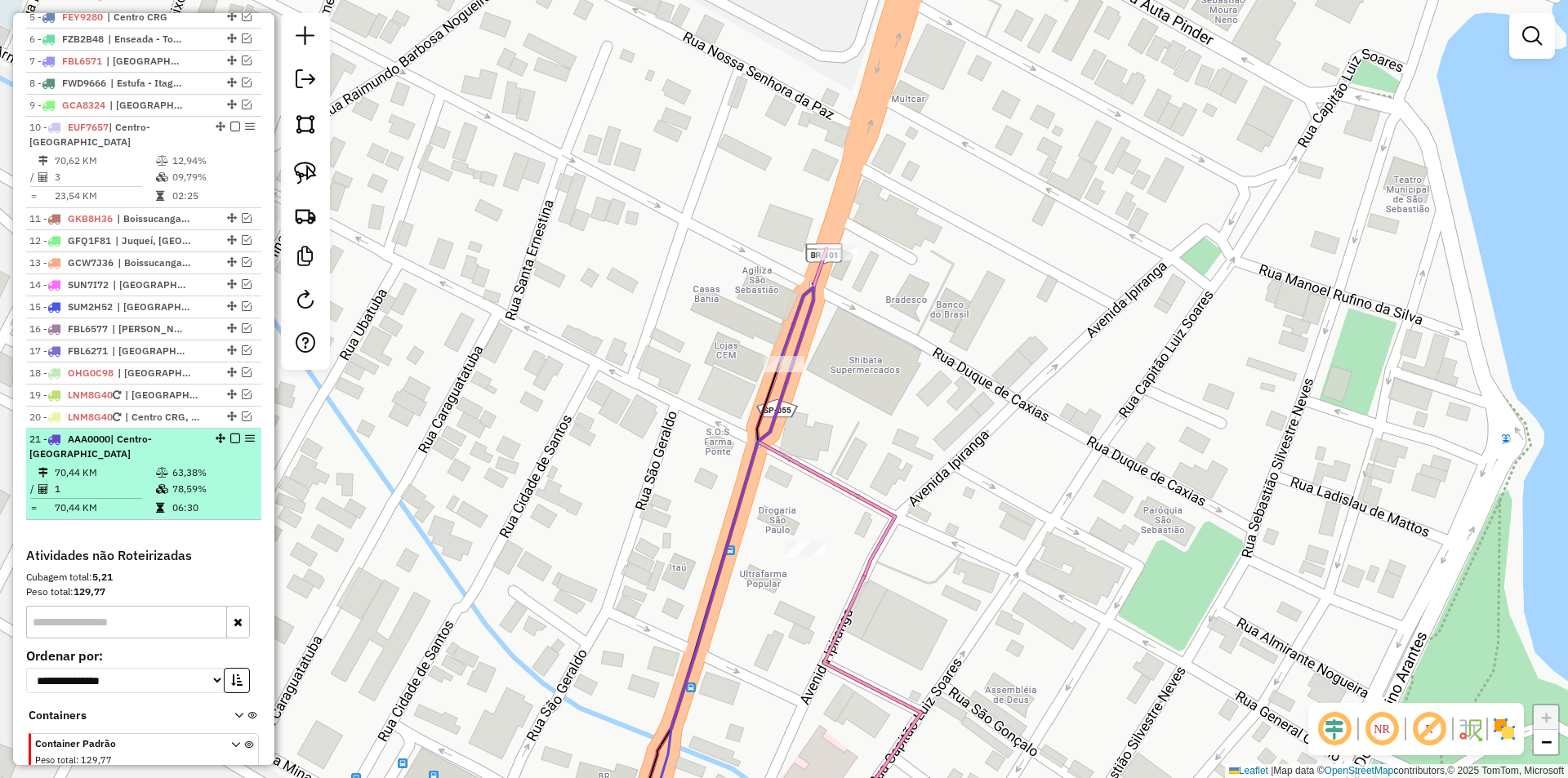
click at [230, 443] on em at bounding box center [235, 438] width 10 height 10
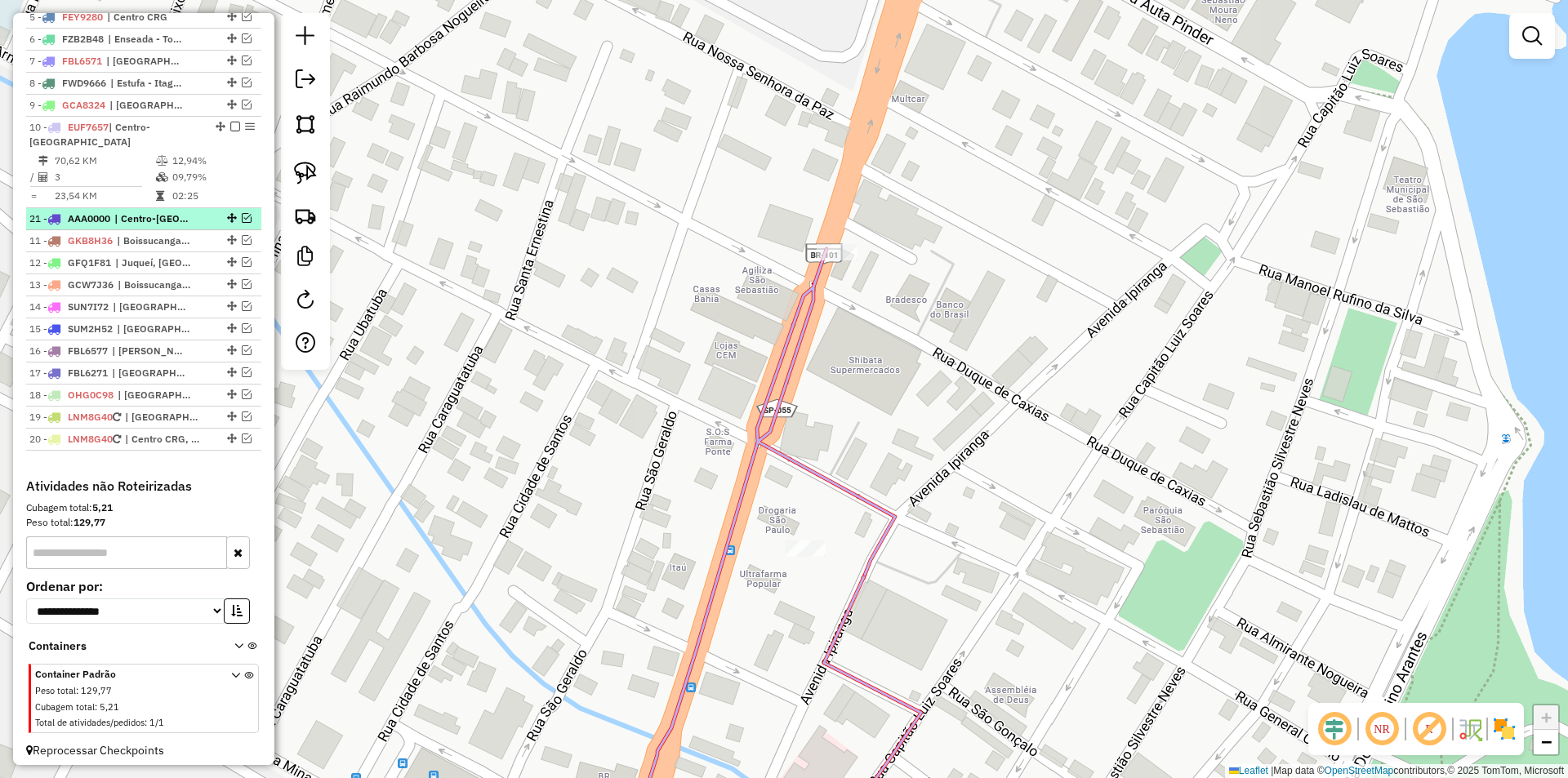
drag, startPoint x: 228, startPoint y: 452, endPoint x: 208, endPoint y: 226, distance: 226.9
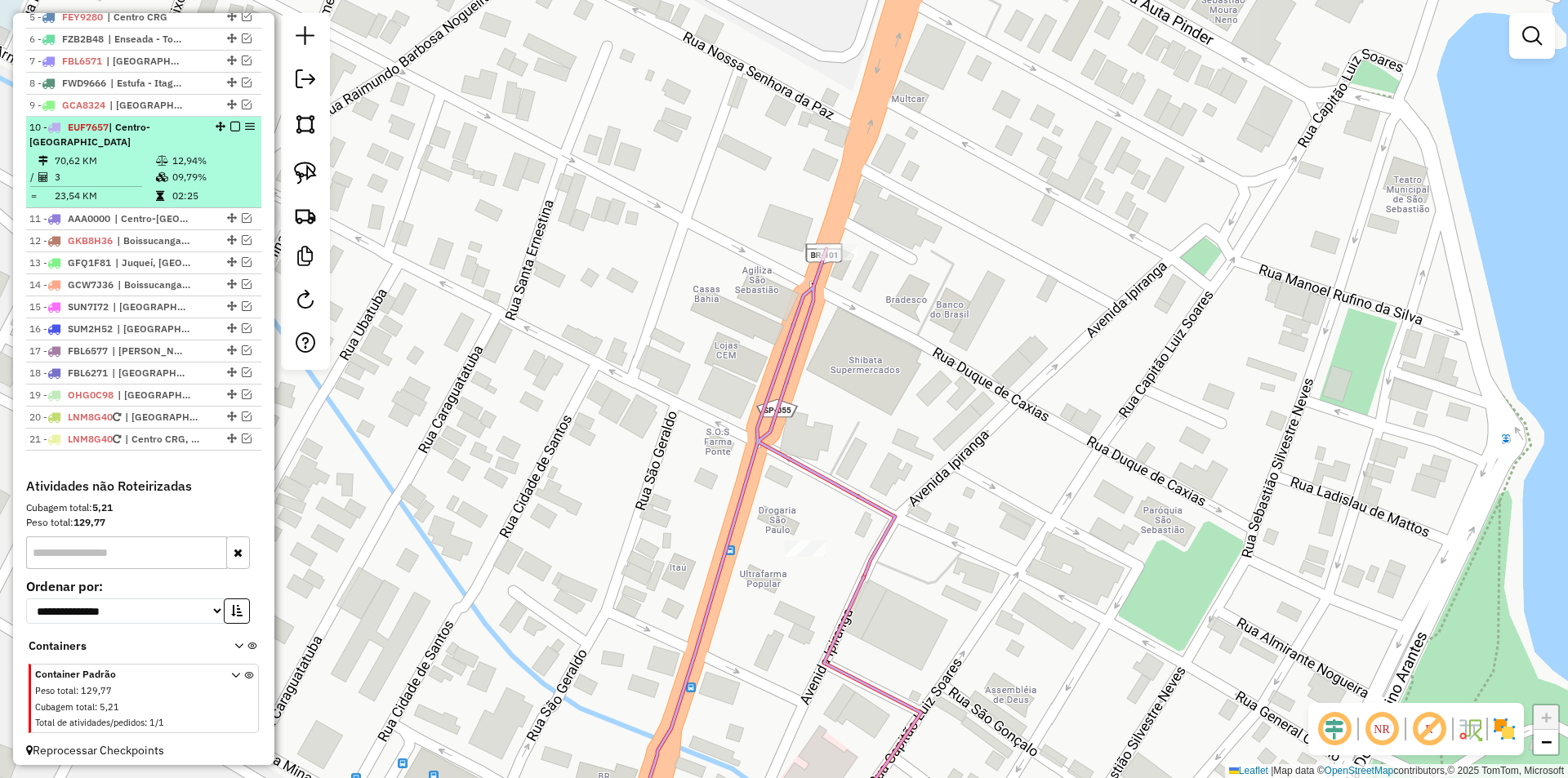
click at [116, 149] on div "10 - EUF7657 | Centro-São Franc" at bounding box center [116, 134] width 173 height 30
select select "*********"
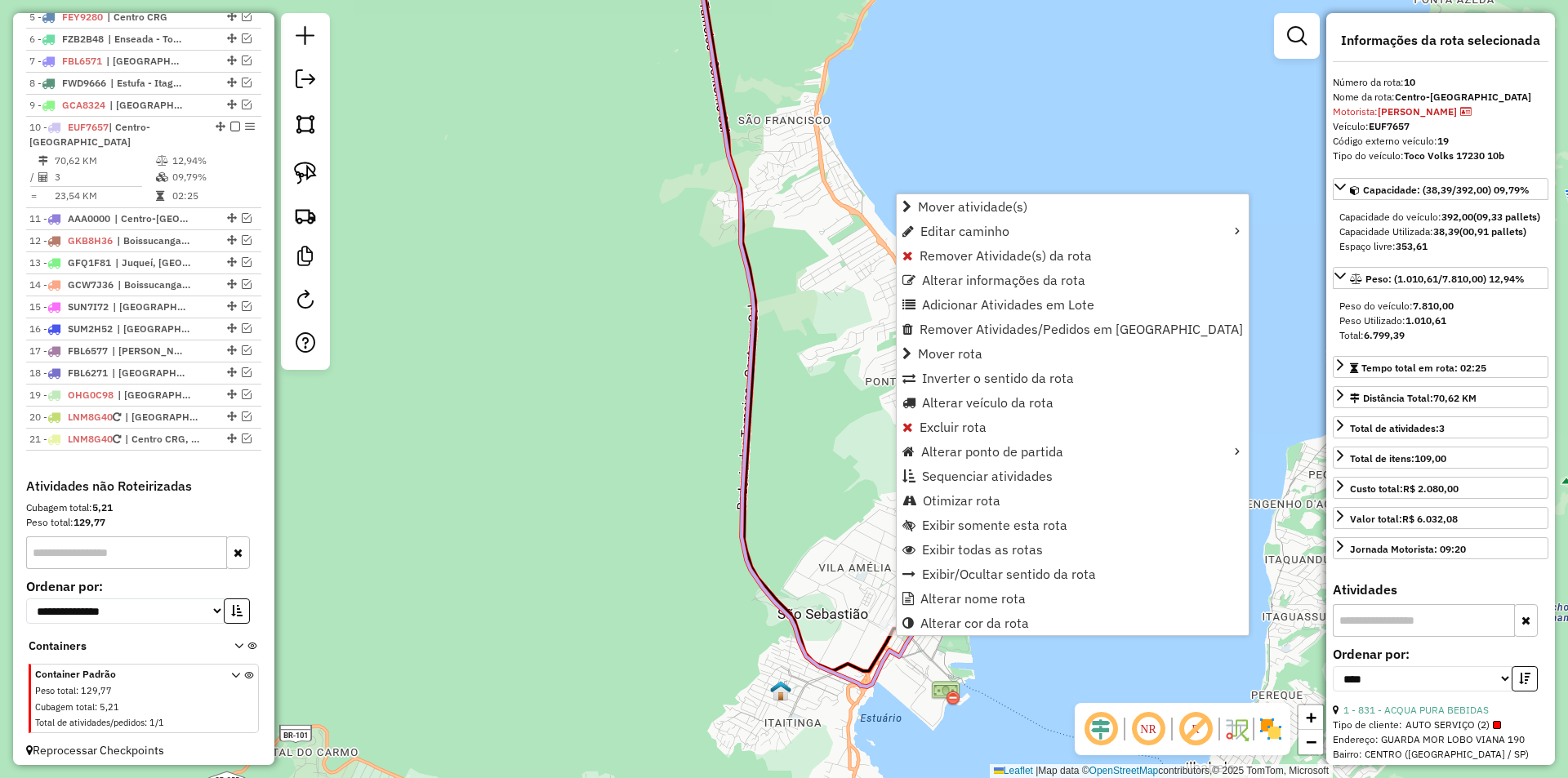
scroll to position [769, 0]
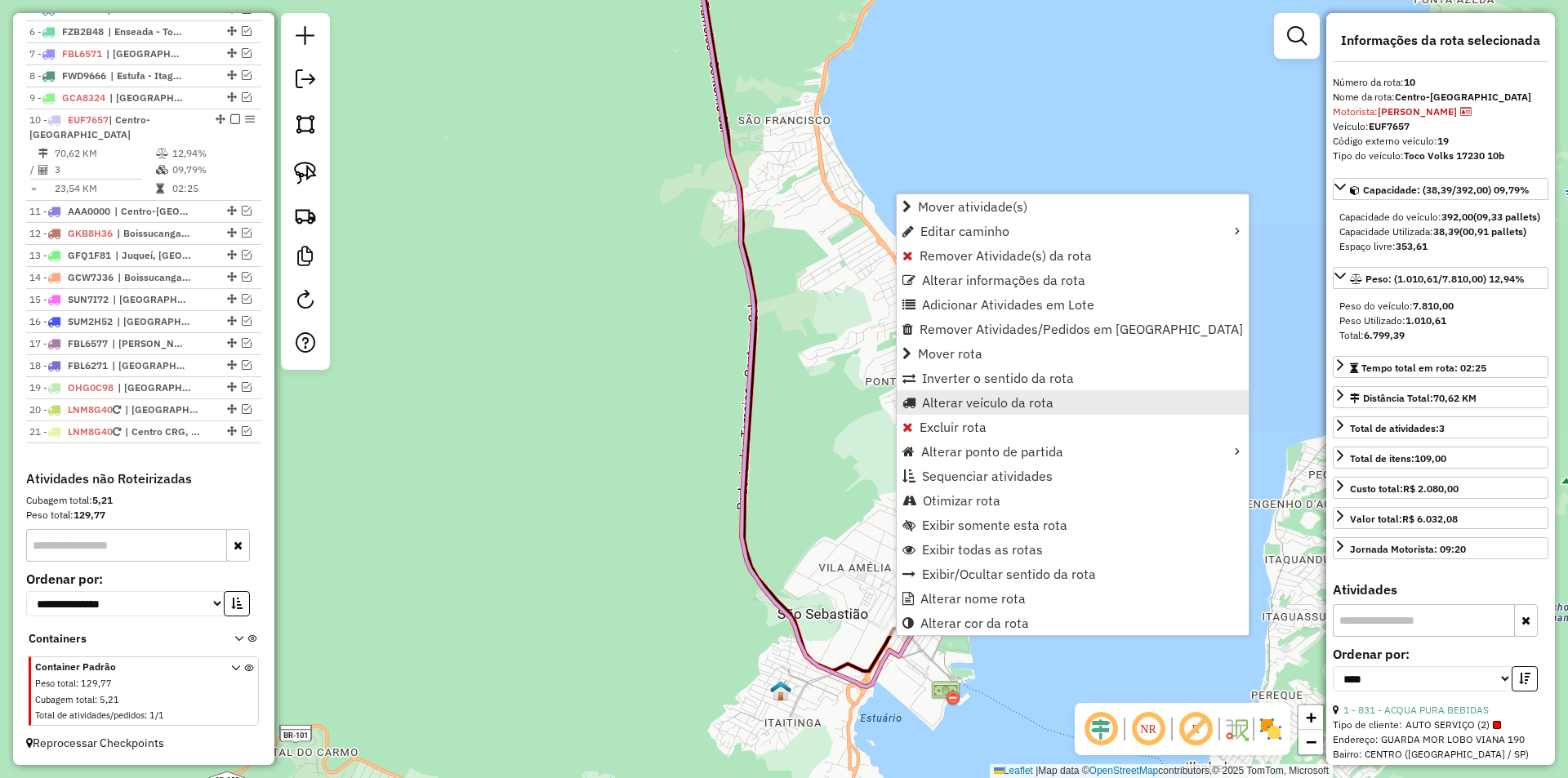
click at [944, 404] on span "Alterar veículo da rota" at bounding box center [987, 402] width 131 height 13
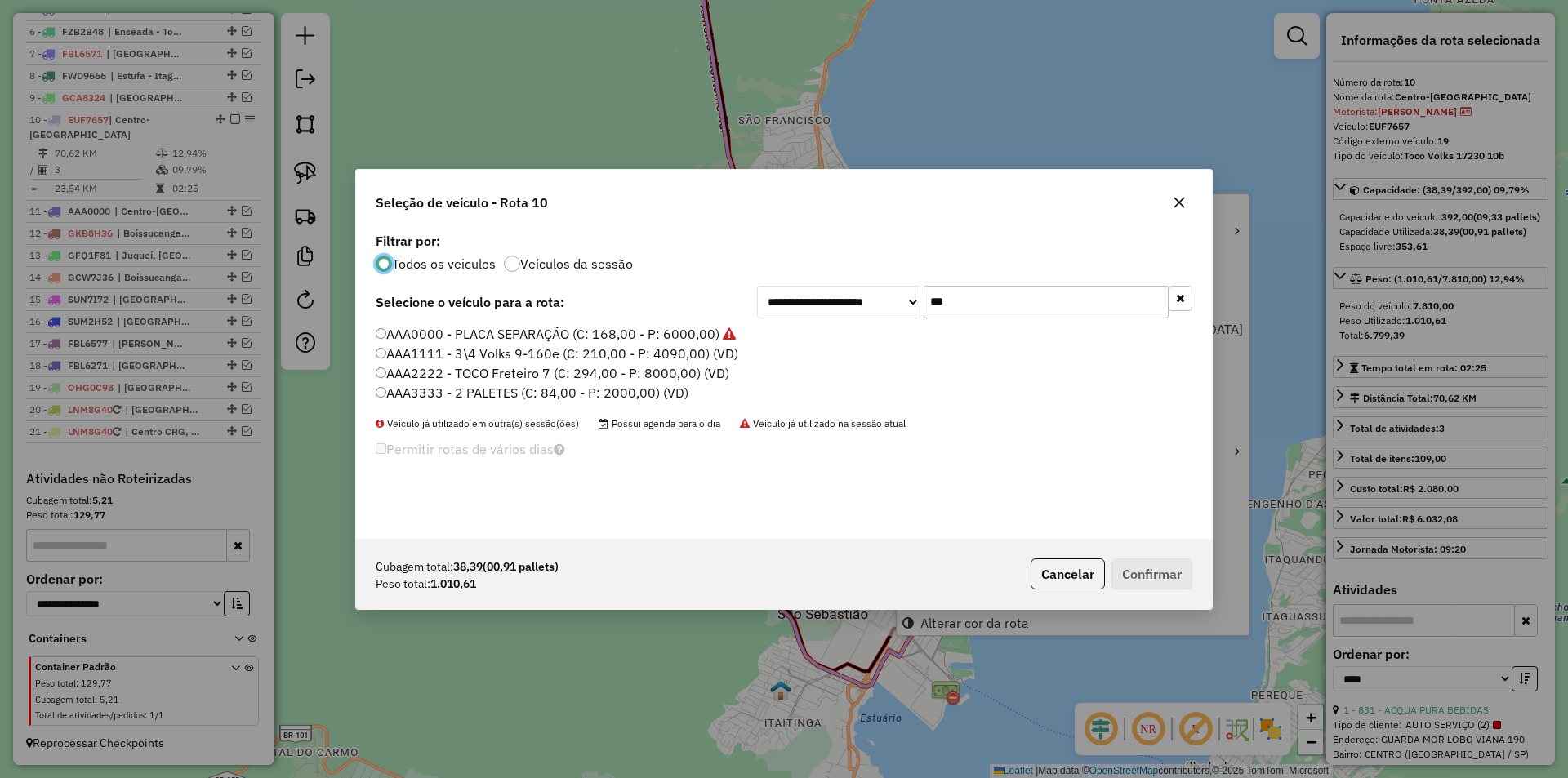
scroll to position [9, 5]
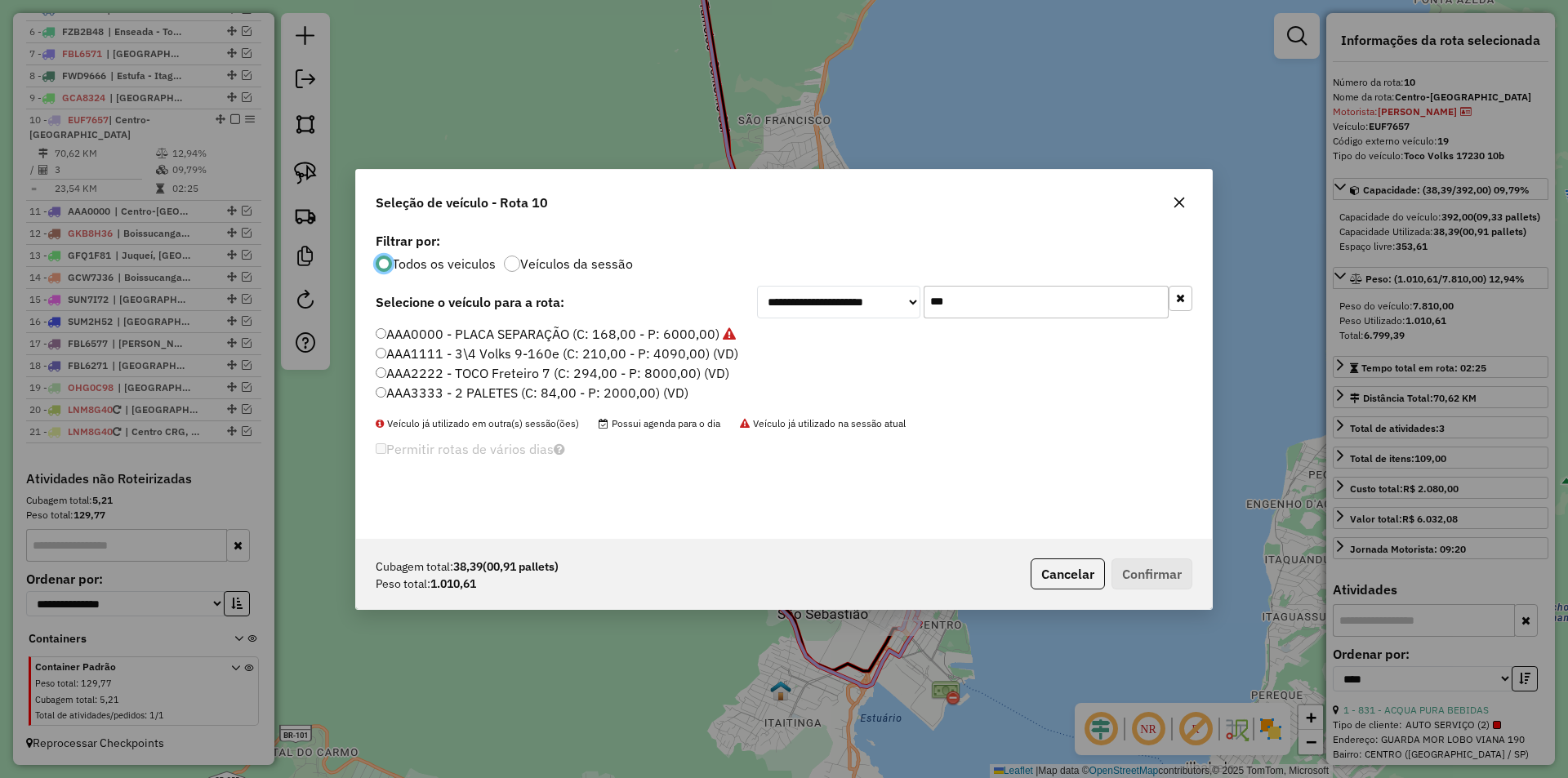
click at [600, 354] on label "AAA1111 - 3\4 Volks 9-160e (C: 210,00 - P: 4090,00) (VD)" at bounding box center [557, 353] width 363 height 20
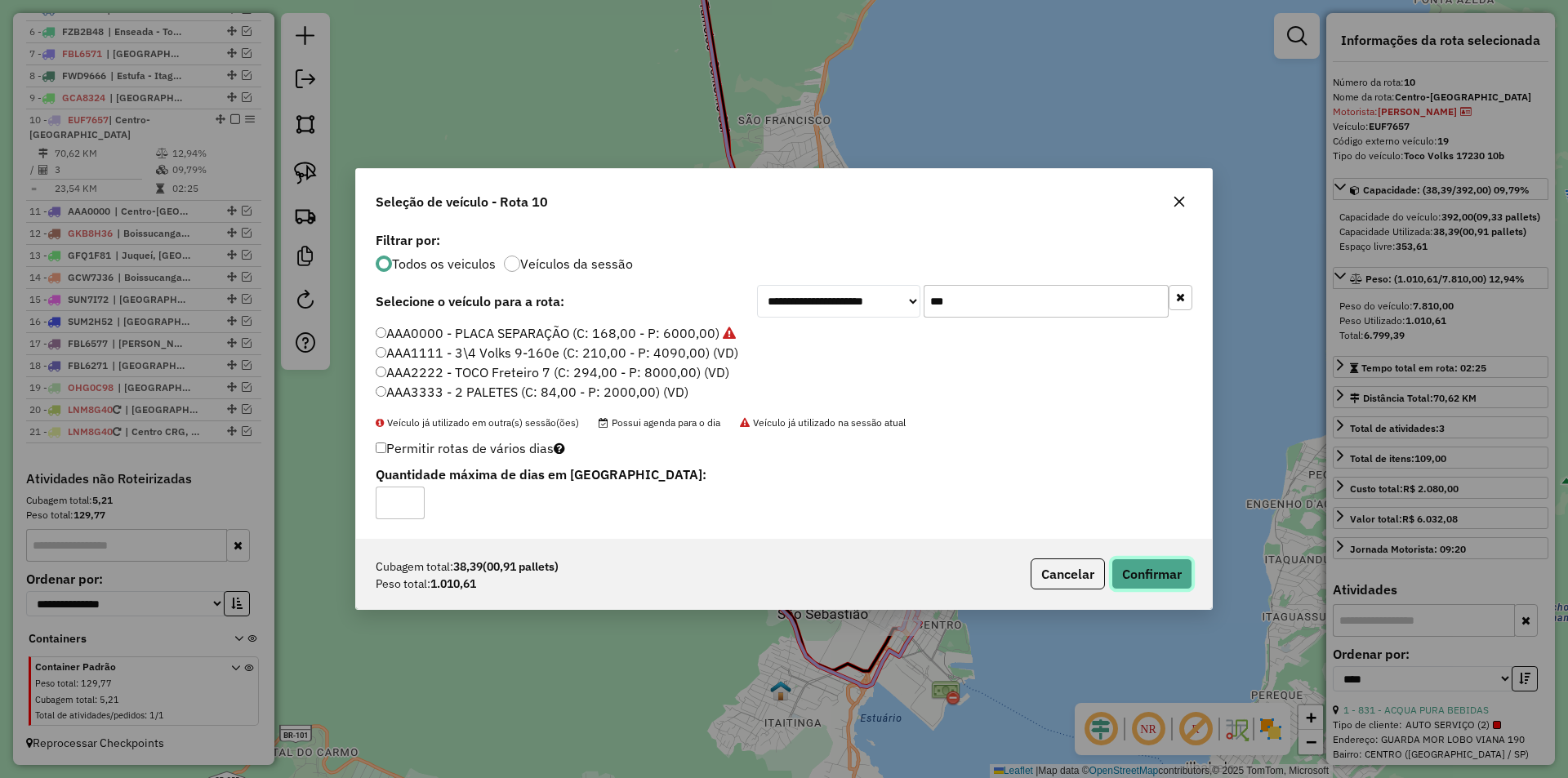
click at [1157, 575] on button "Confirmar" at bounding box center [1152, 574] width 81 height 31
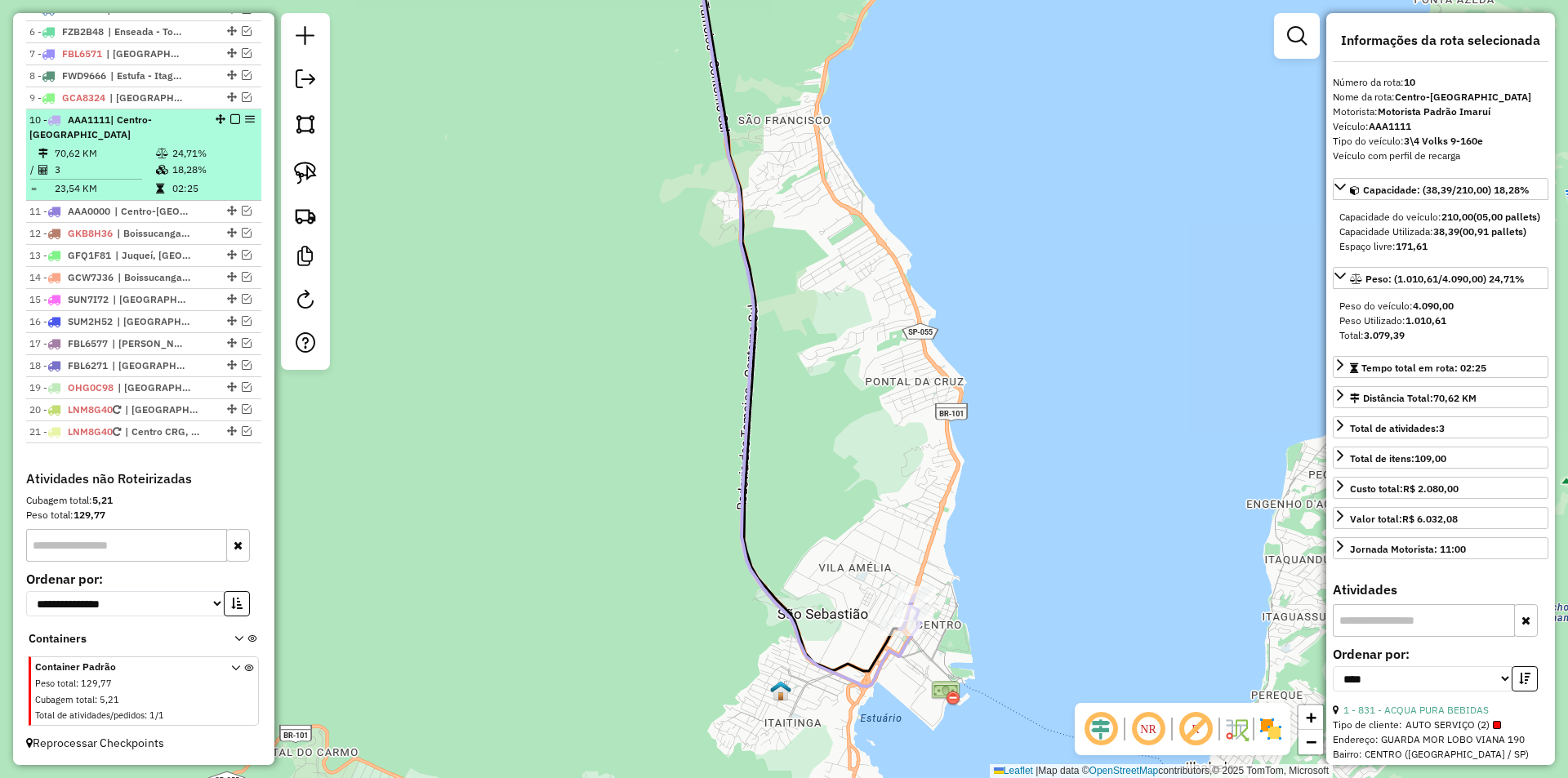
click at [230, 121] on em at bounding box center [235, 119] width 10 height 10
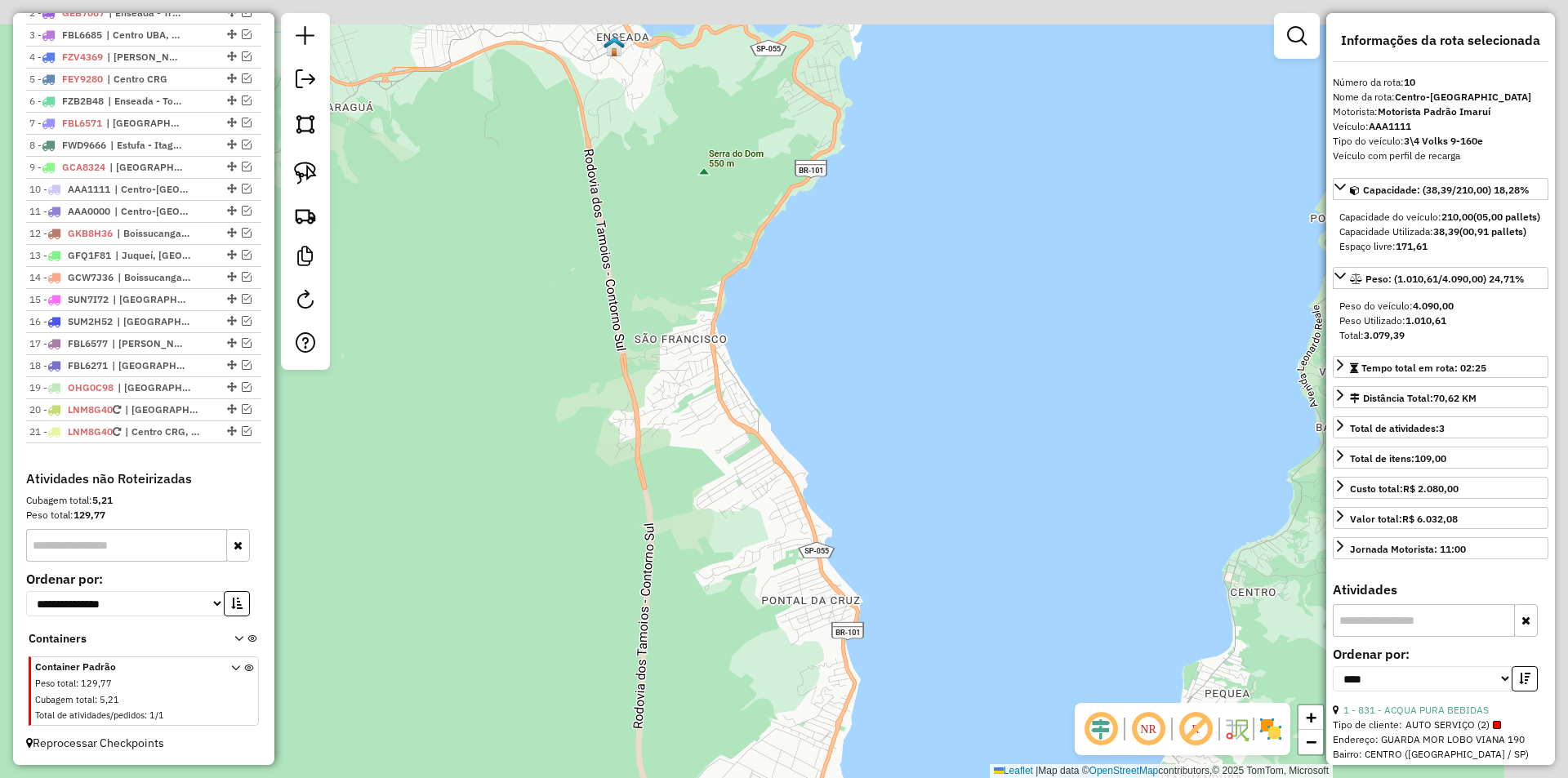
drag, startPoint x: 472, startPoint y: 449, endPoint x: 390, endPoint y: 629, distance: 197.8
click at [437, 676] on div "Janela de atendimento Grade de atendimento Capacidade Transportadoras Veículos …" at bounding box center [784, 389] width 1568 height 778
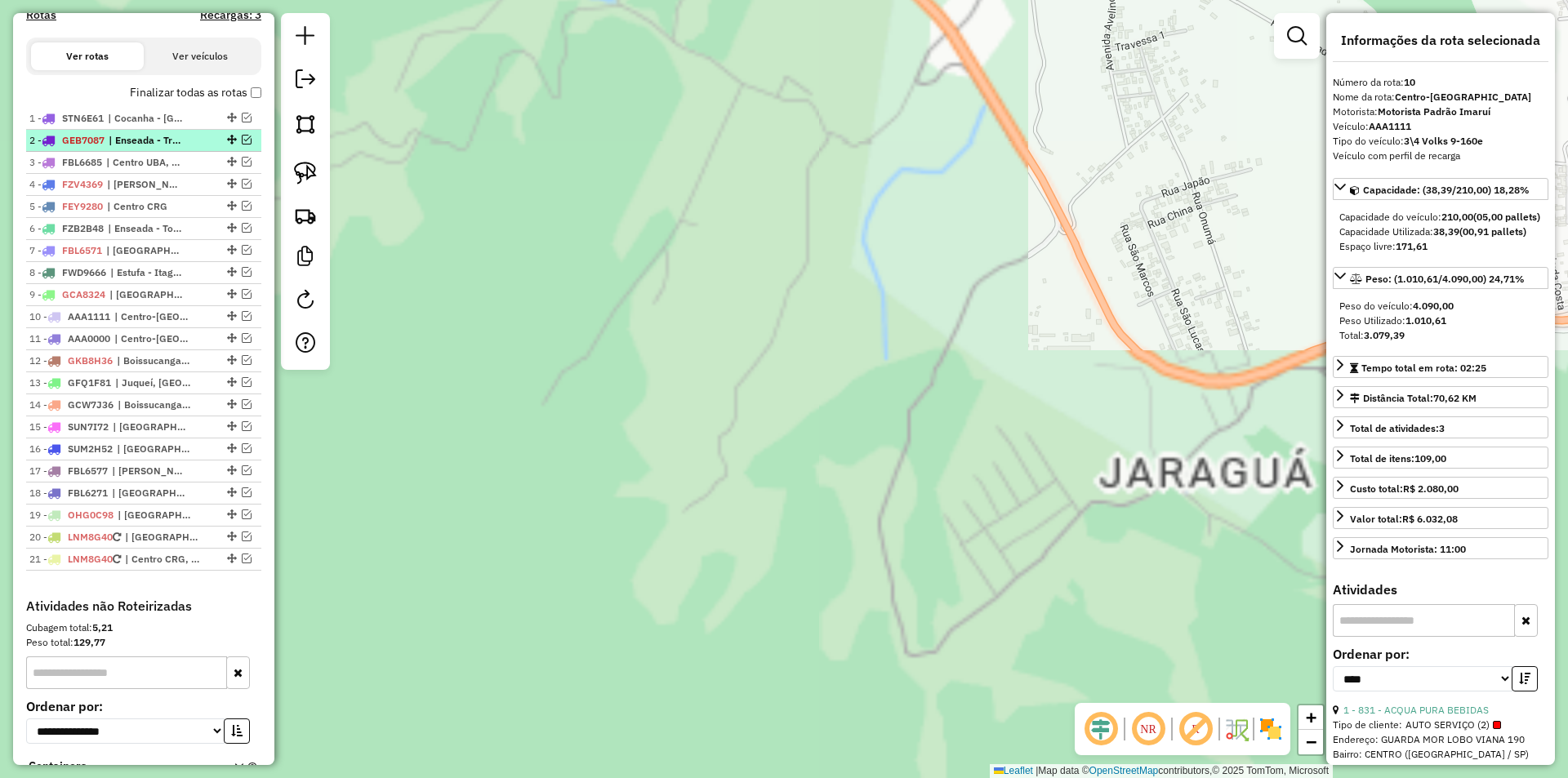
scroll to position [455, 0]
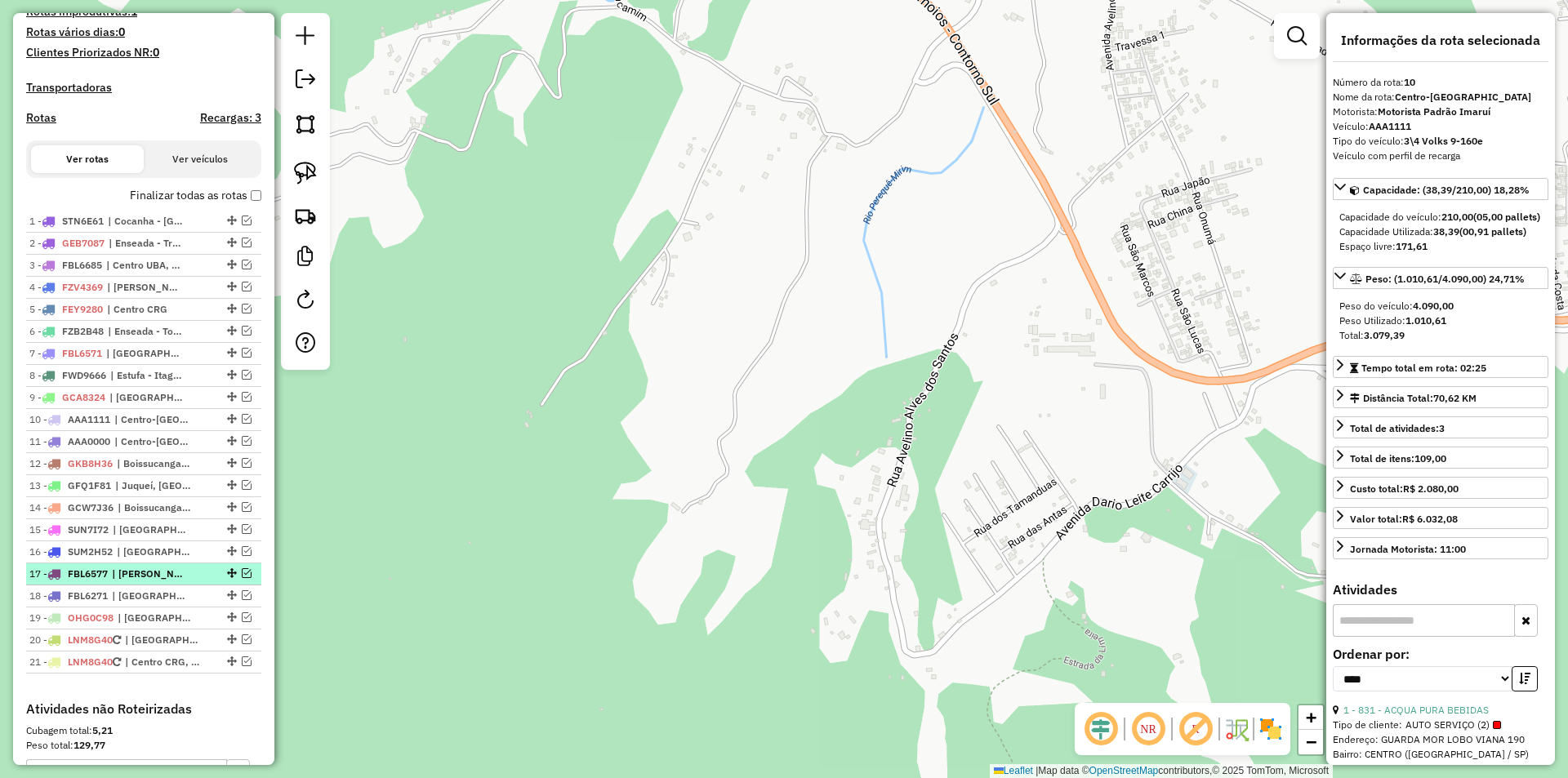
click at [242, 578] on em at bounding box center [247, 573] width 10 height 10
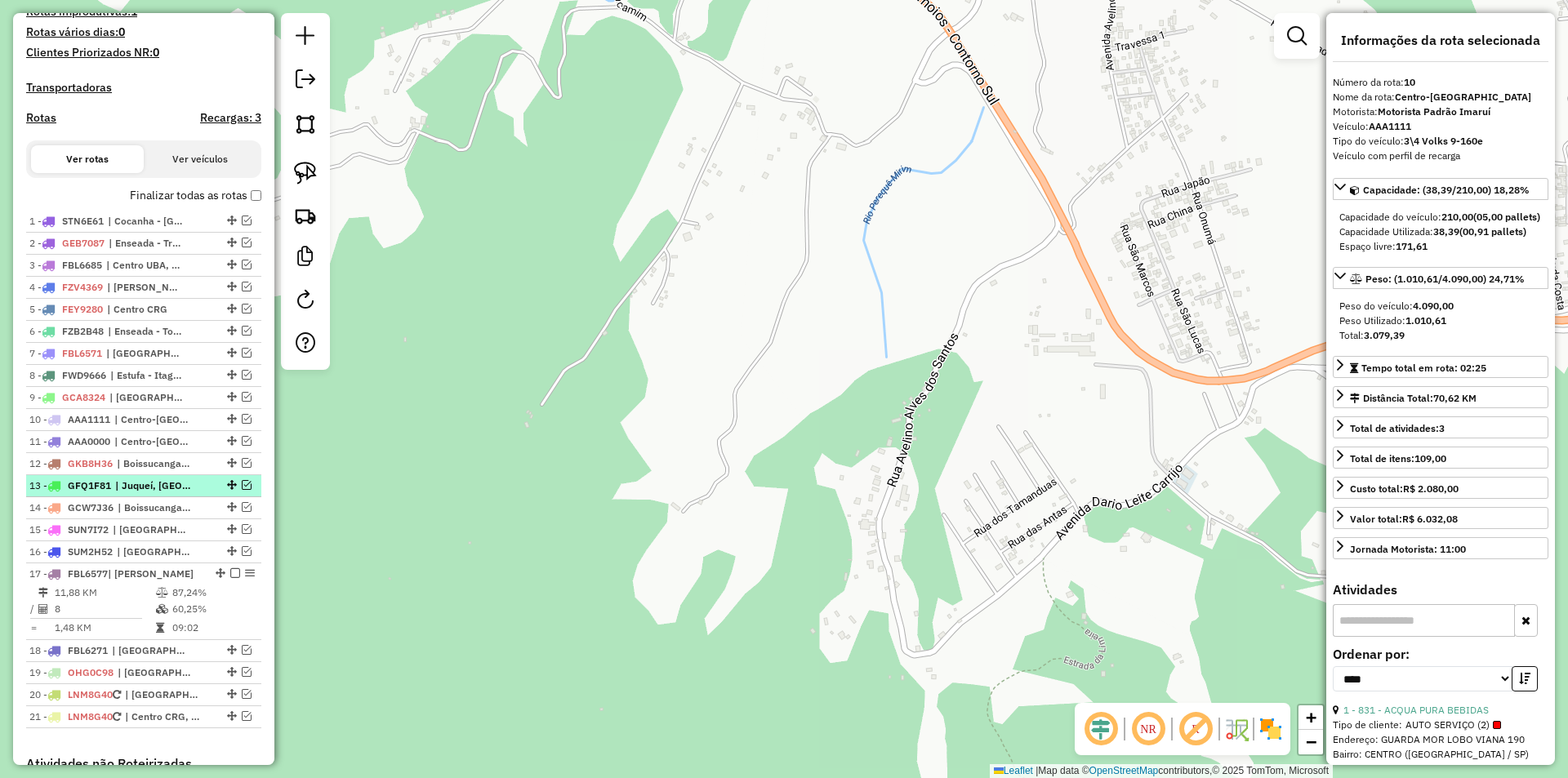
drag, startPoint x: 832, startPoint y: 410, endPoint x: 114, endPoint y: 506, distance: 724.4
click at [114, 506] on hb-router-mapa "Informações da Sessão 979727 - 15/08/2025 Criação: 14/08/2025 18:08 Depósito: I…" at bounding box center [784, 389] width 1568 height 778
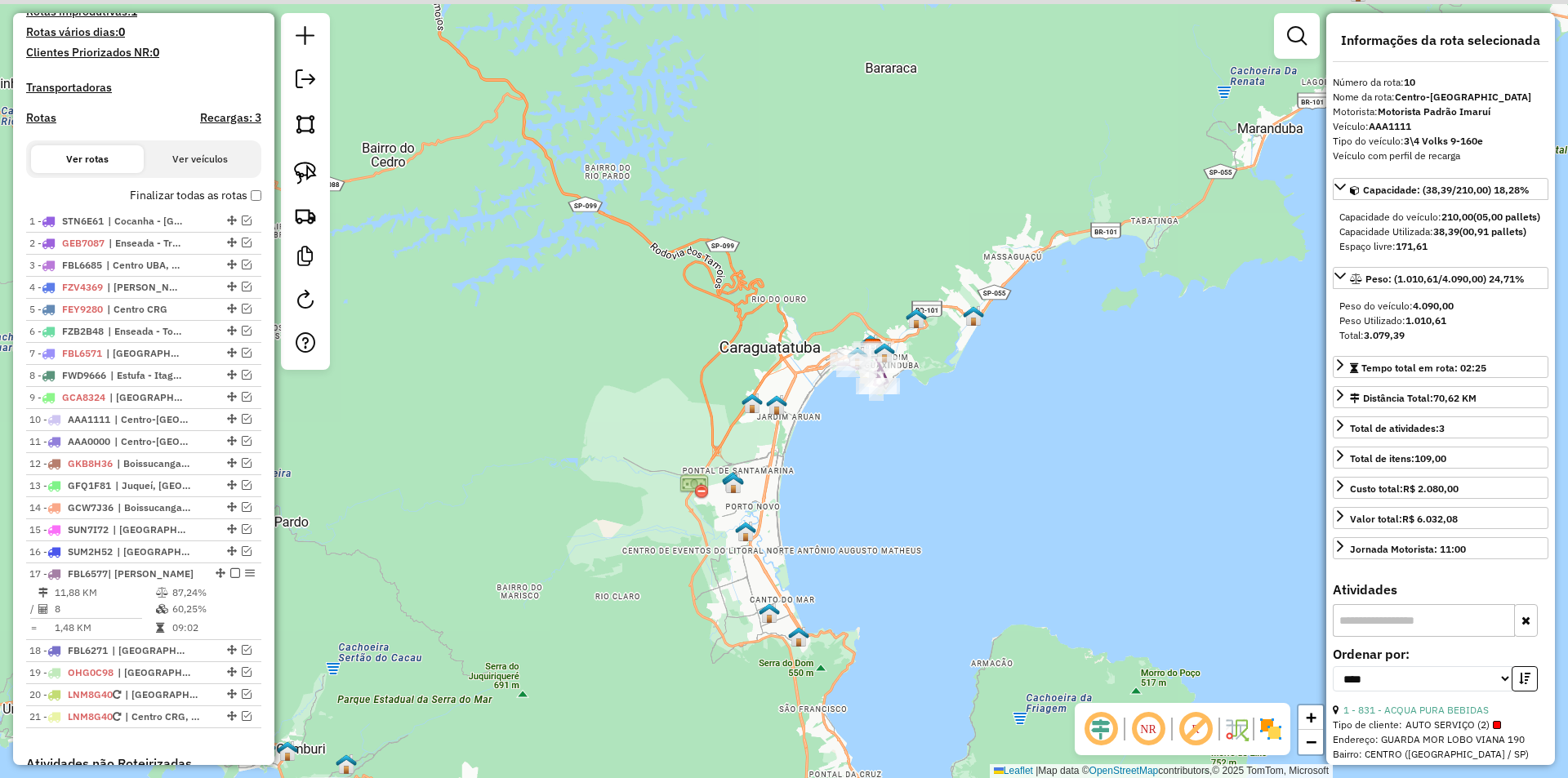
drag, startPoint x: 951, startPoint y: 401, endPoint x: 802, endPoint y: 560, distance: 217.9
click at [802, 560] on div "Janela de atendimento Grade de atendimento Capacidade Transportadoras Veículos …" at bounding box center [784, 389] width 1568 height 778
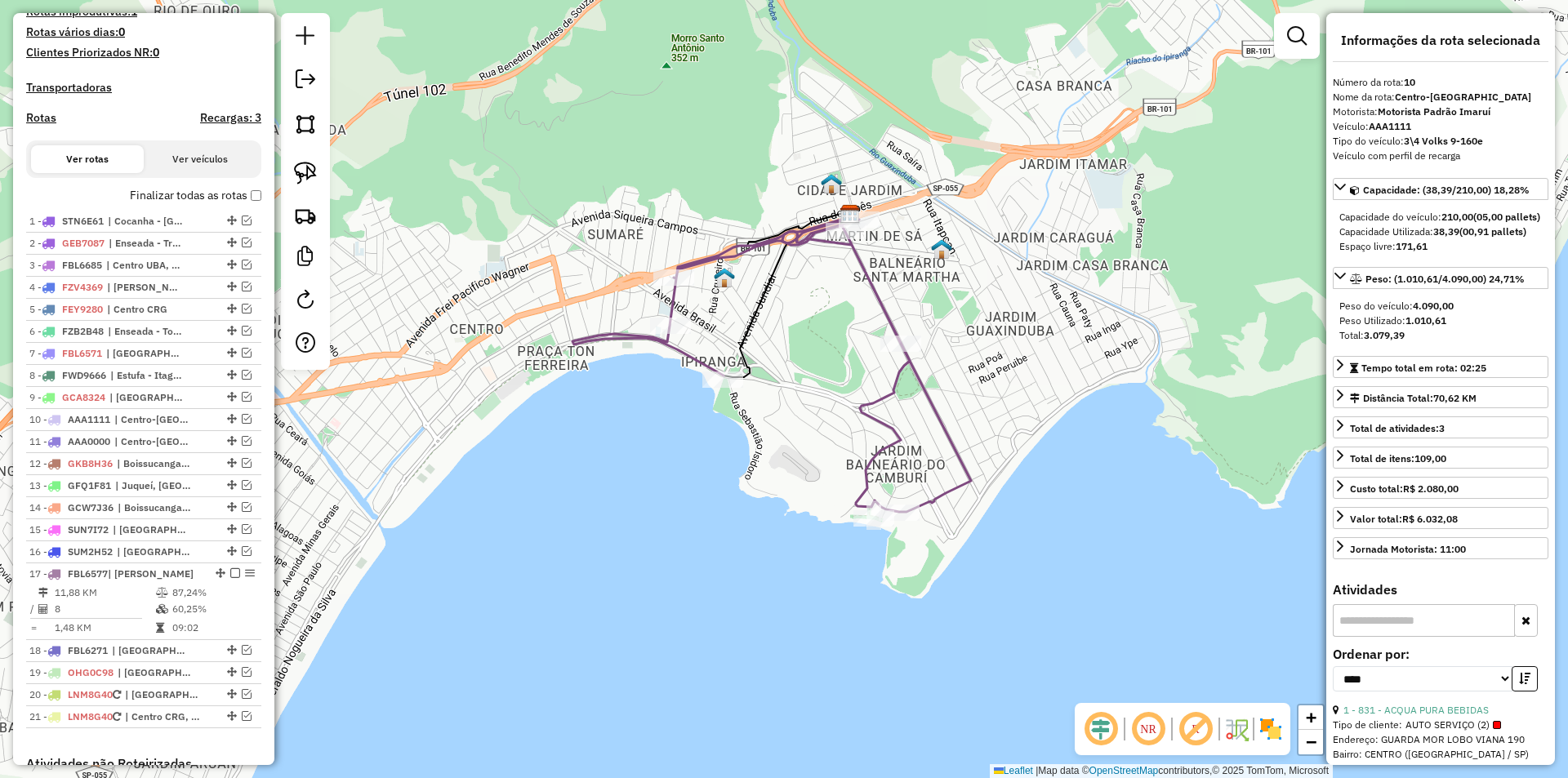
drag, startPoint x: 881, startPoint y: 259, endPoint x: 780, endPoint y: 418, distance: 188.4
click at [776, 437] on div "Janela de atendimento Grade de atendimento Capacidade Transportadoras Veículos …" at bounding box center [784, 389] width 1568 height 778
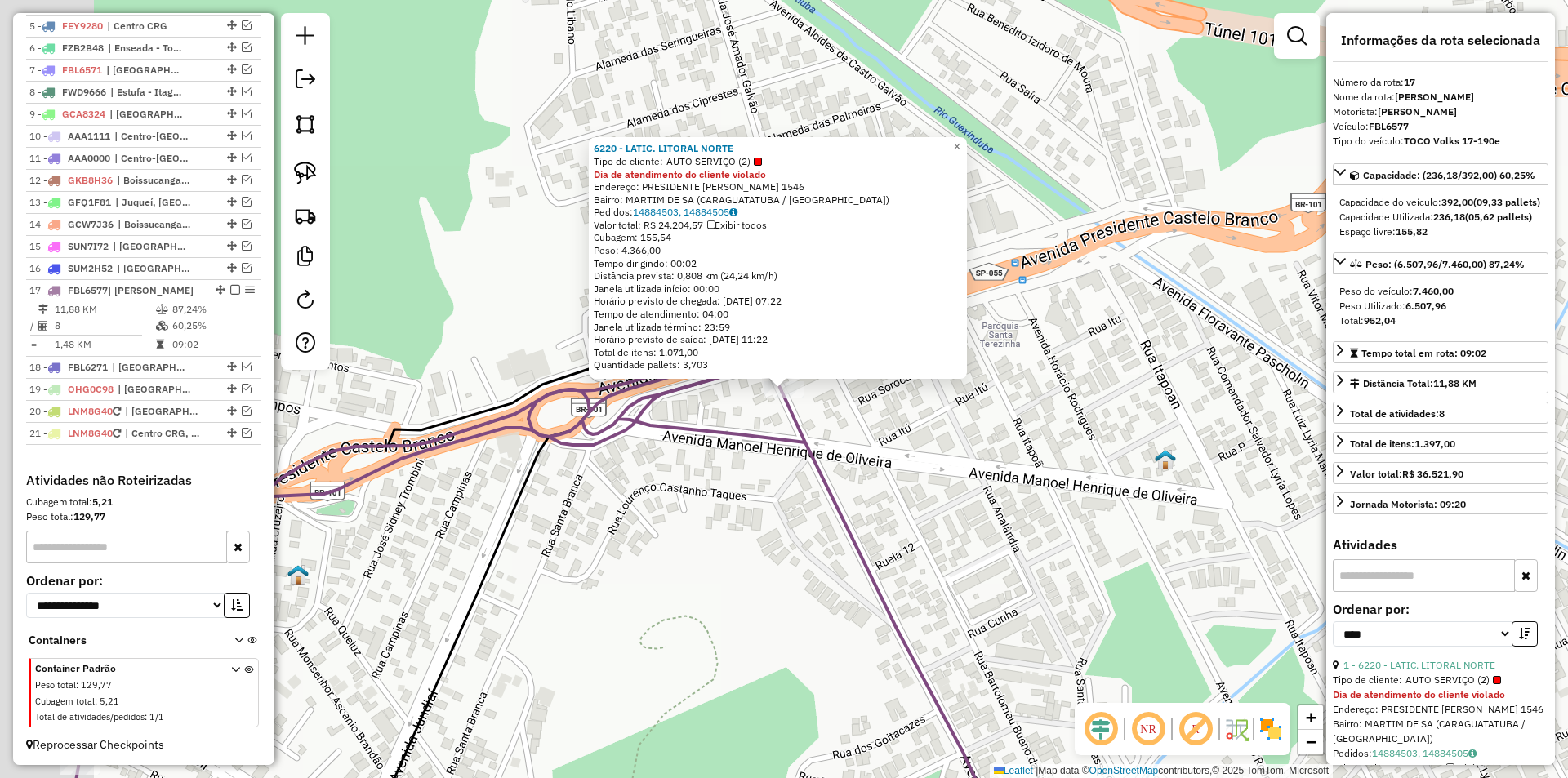
scroll to position [754, 0]
click at [699, 543] on div "6220 - LATIC. LITORAL NORTE Tipo de cliente: AUTO SERVIÇO (2) Dia de atendiment…" at bounding box center [784, 389] width 1568 height 778
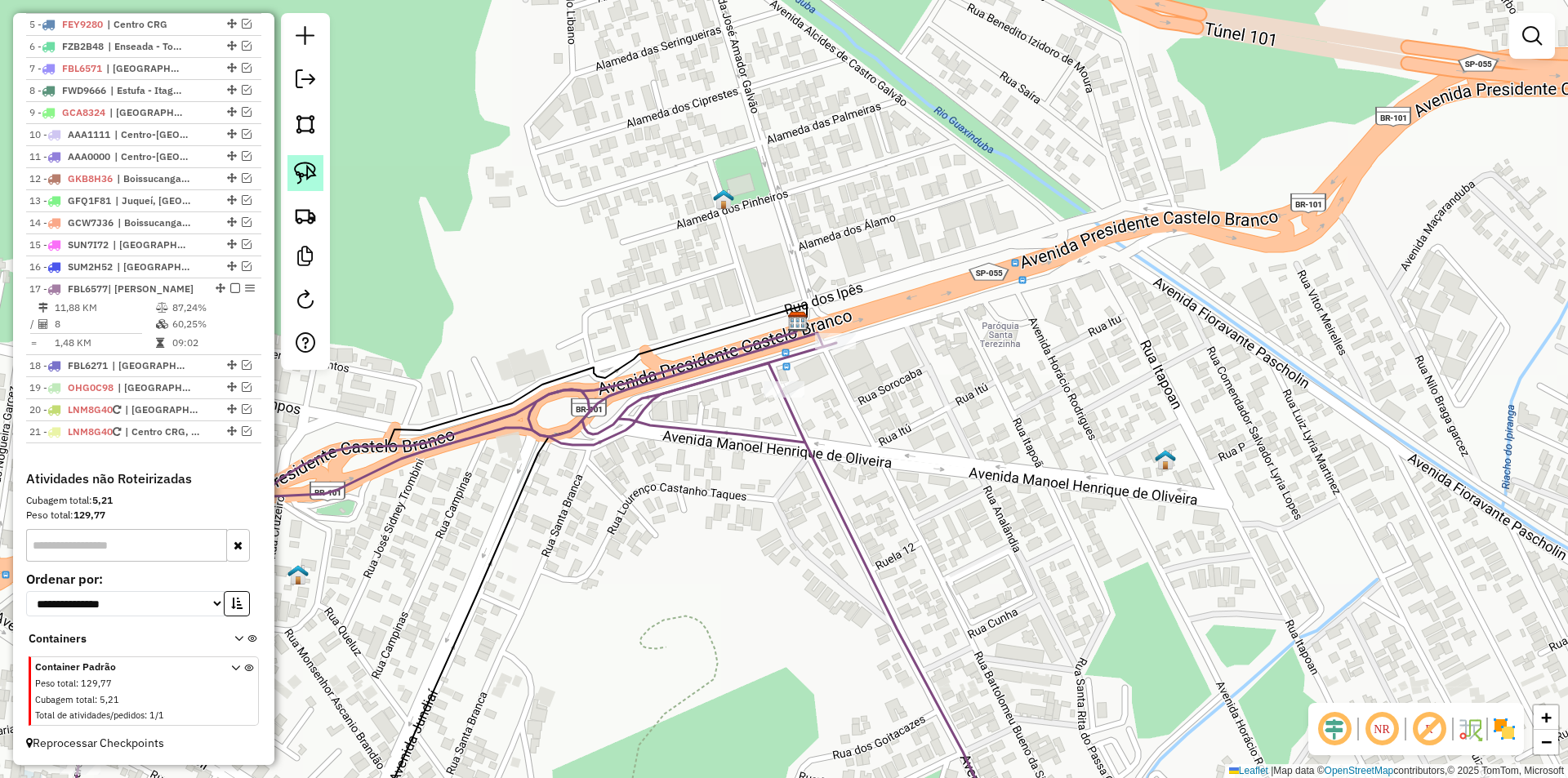
click at [305, 167] on img at bounding box center [305, 173] width 23 height 23
drag, startPoint x: 728, startPoint y: 351, endPoint x: 813, endPoint y: 377, distance: 88.9
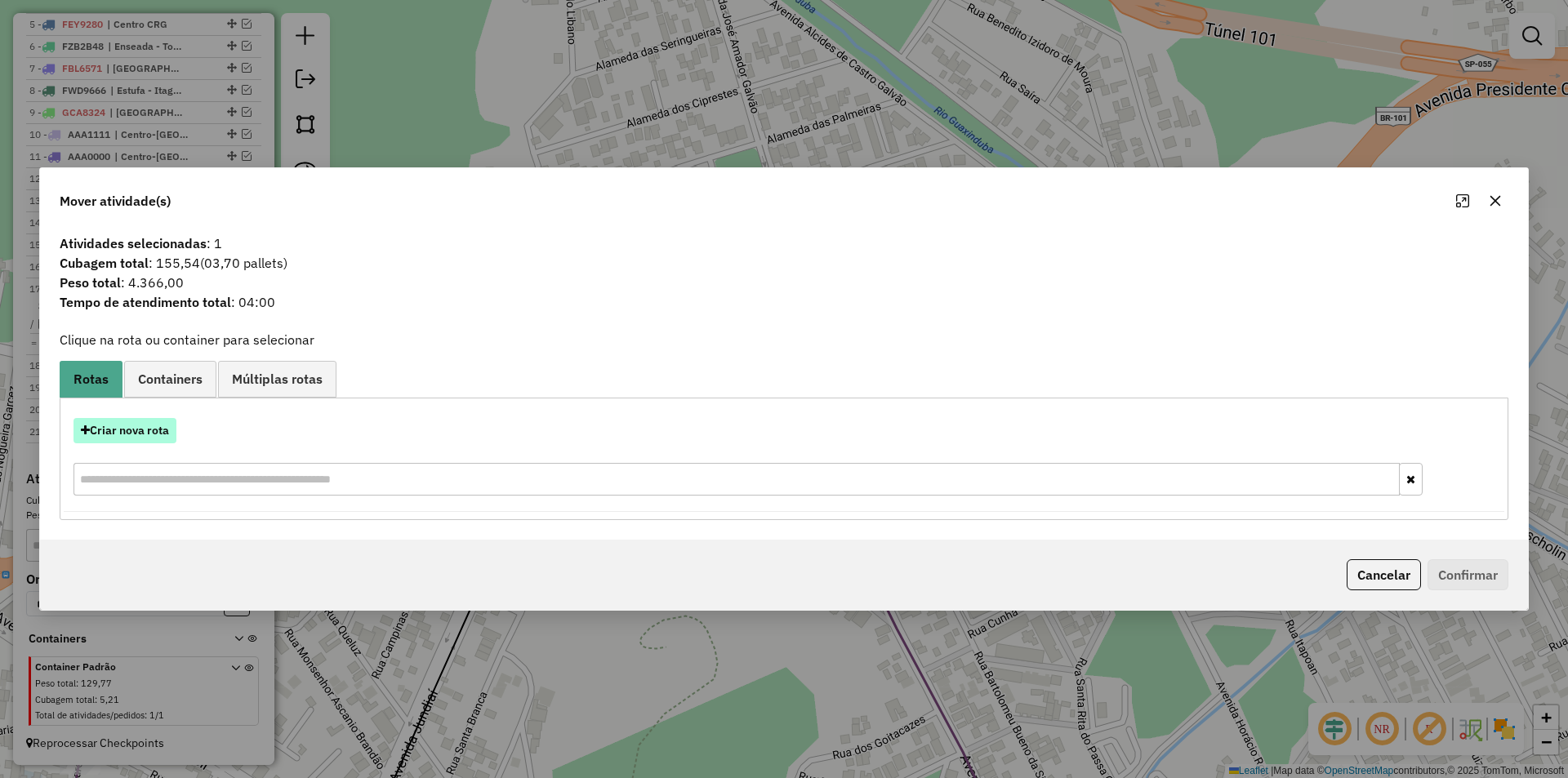
click at [129, 426] on button "Criar nova rota" at bounding box center [124, 431] width 103 height 26
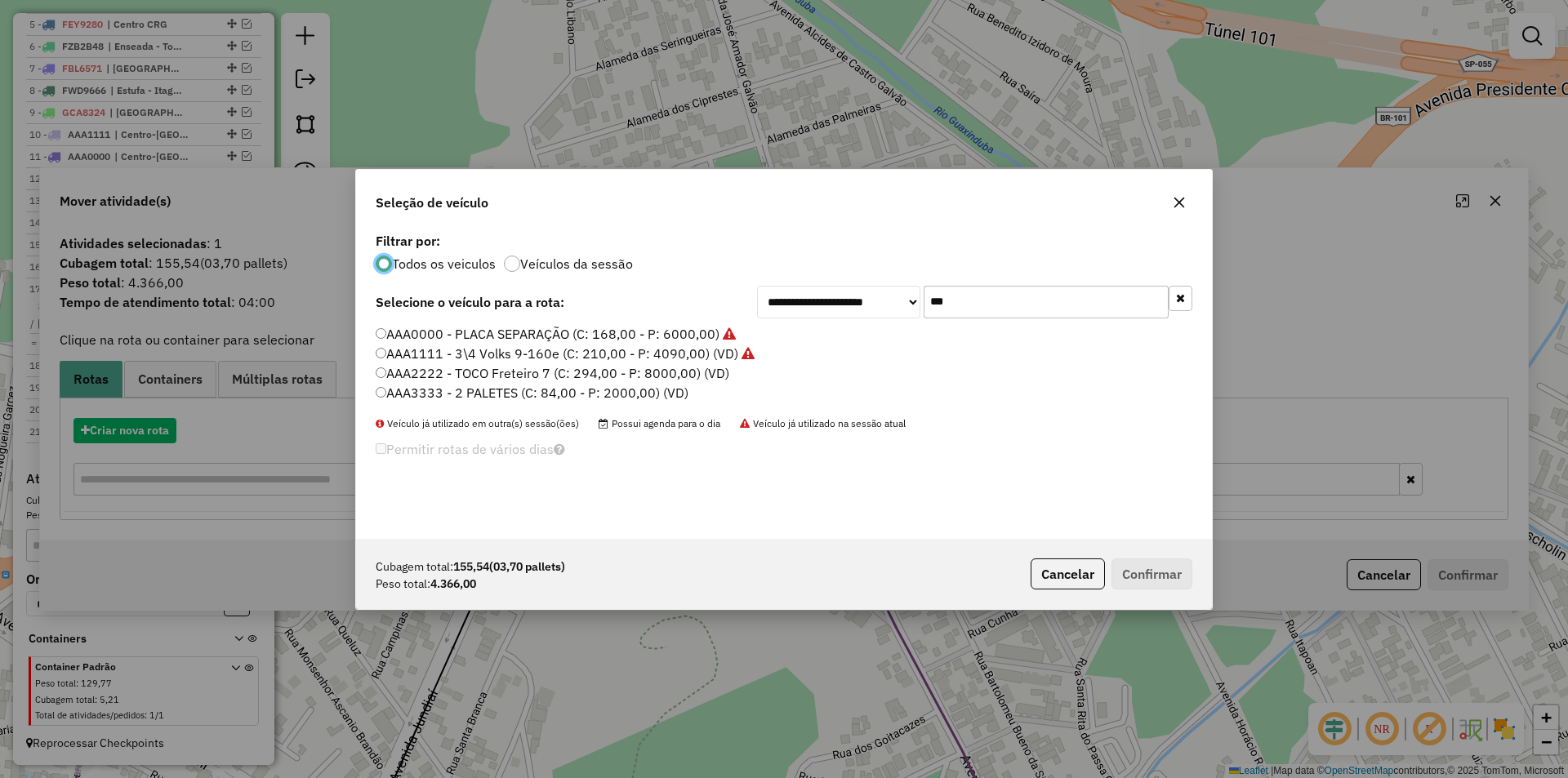
scroll to position [9, 5]
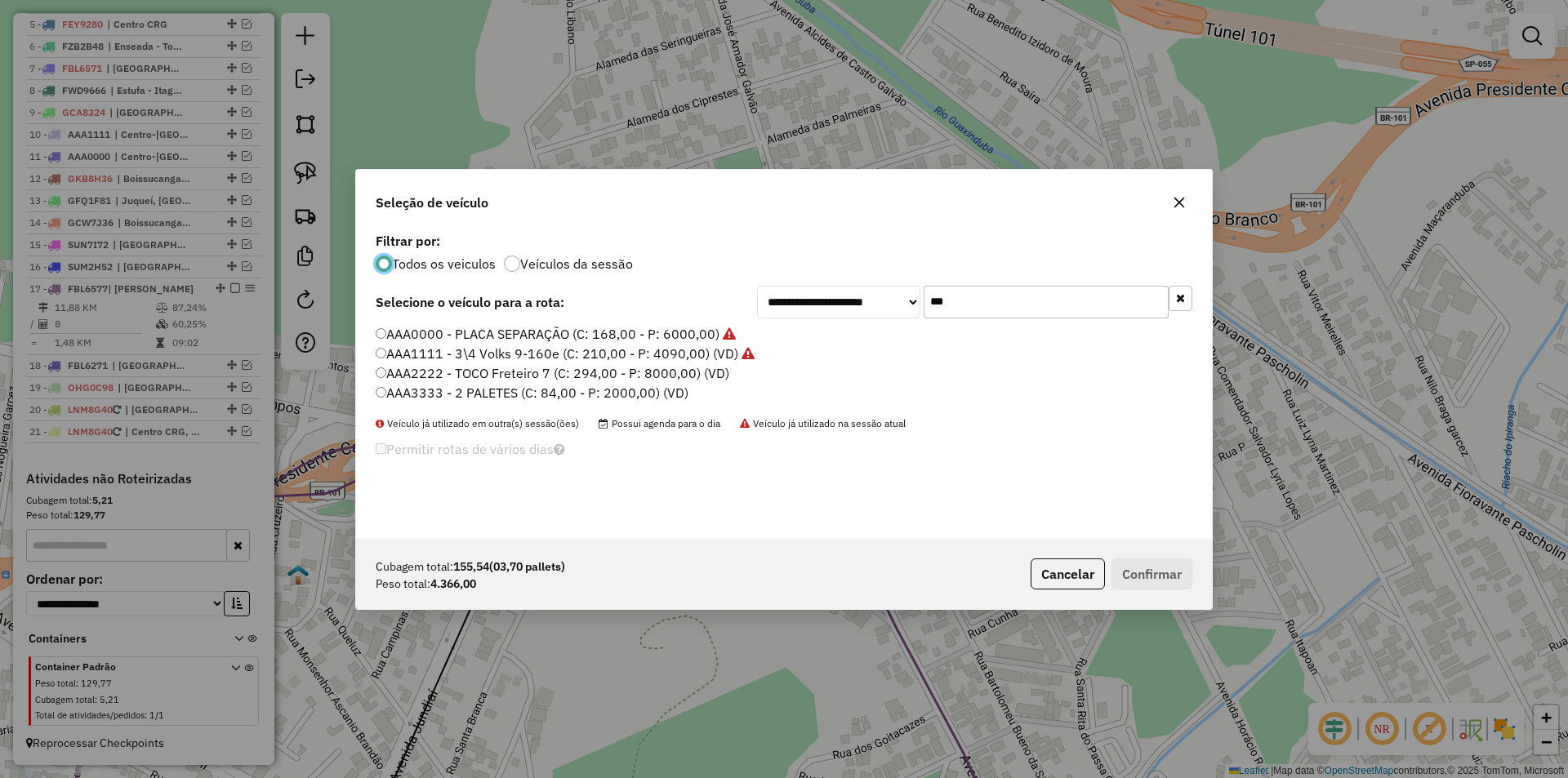
click at [606, 333] on label "AAA0000 - PLACA SEPARAÇÃO (C: 168,00 - P: 6000,00)" at bounding box center [555, 334] width 360 height 20
click at [1145, 579] on button "Confirmar" at bounding box center [1152, 574] width 81 height 31
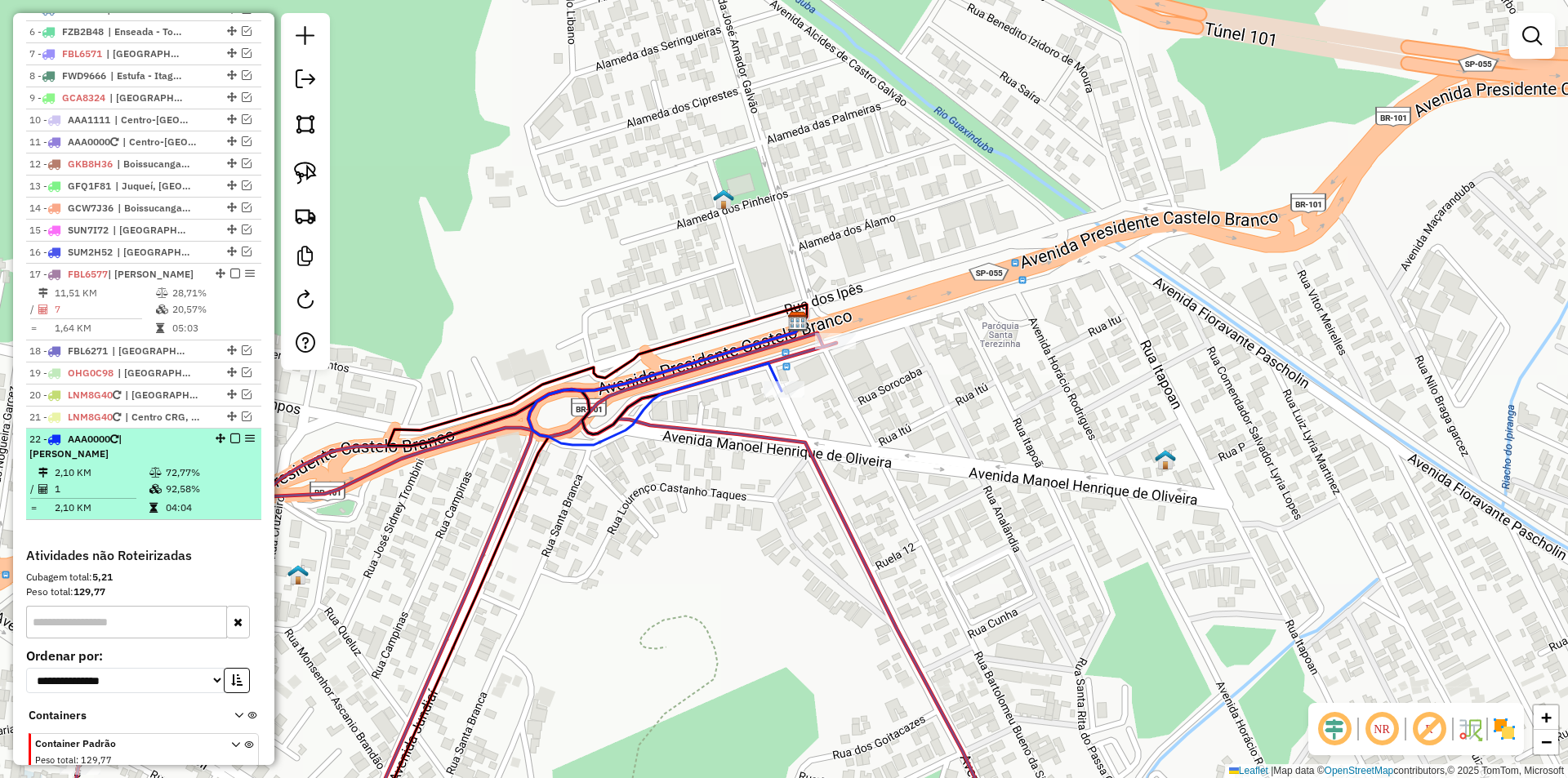
click at [230, 443] on em at bounding box center [235, 438] width 10 height 10
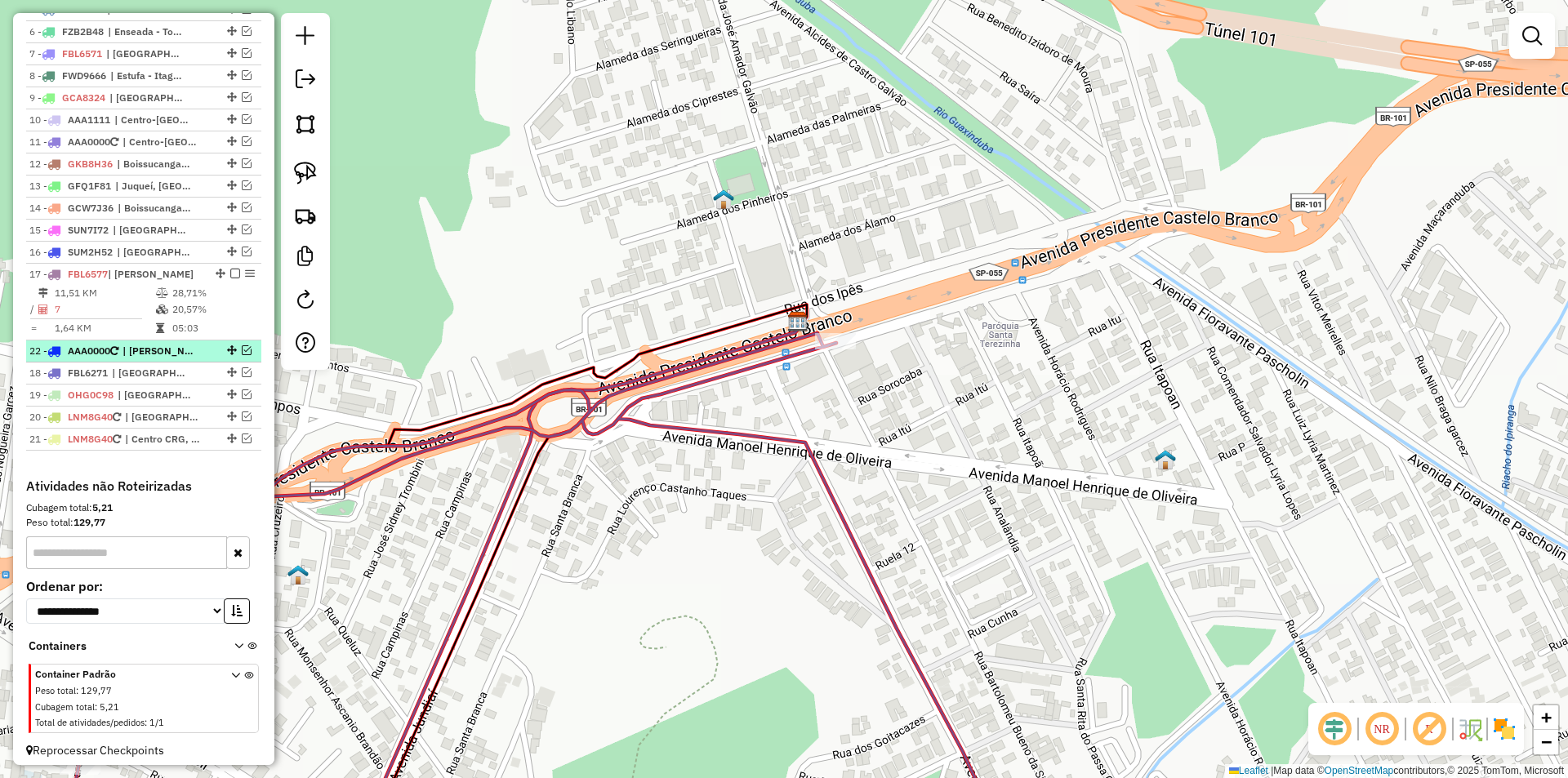
drag, startPoint x: 227, startPoint y: 455, endPoint x: 233, endPoint y: 358, distance: 97.2
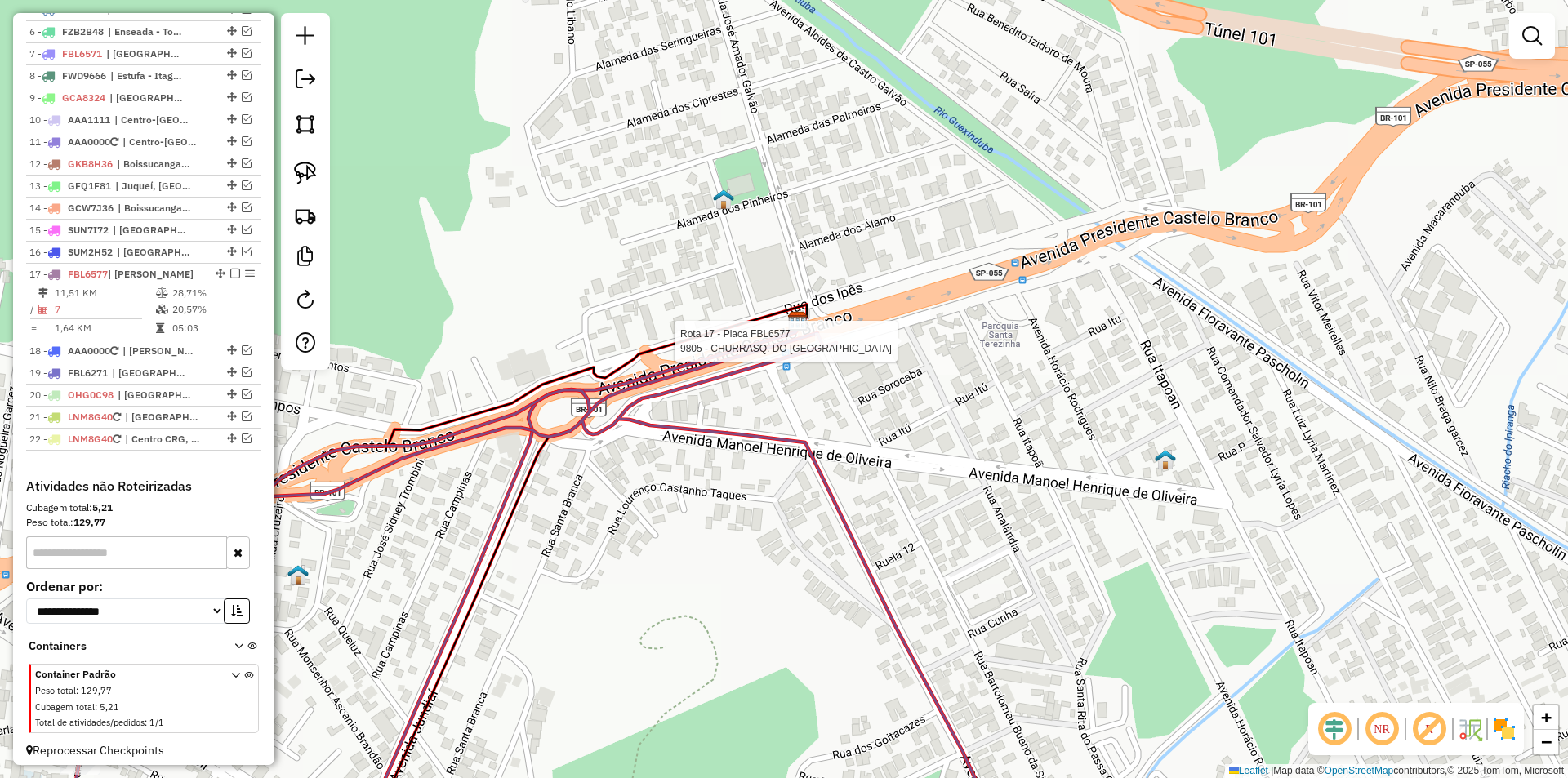
select select "*********"
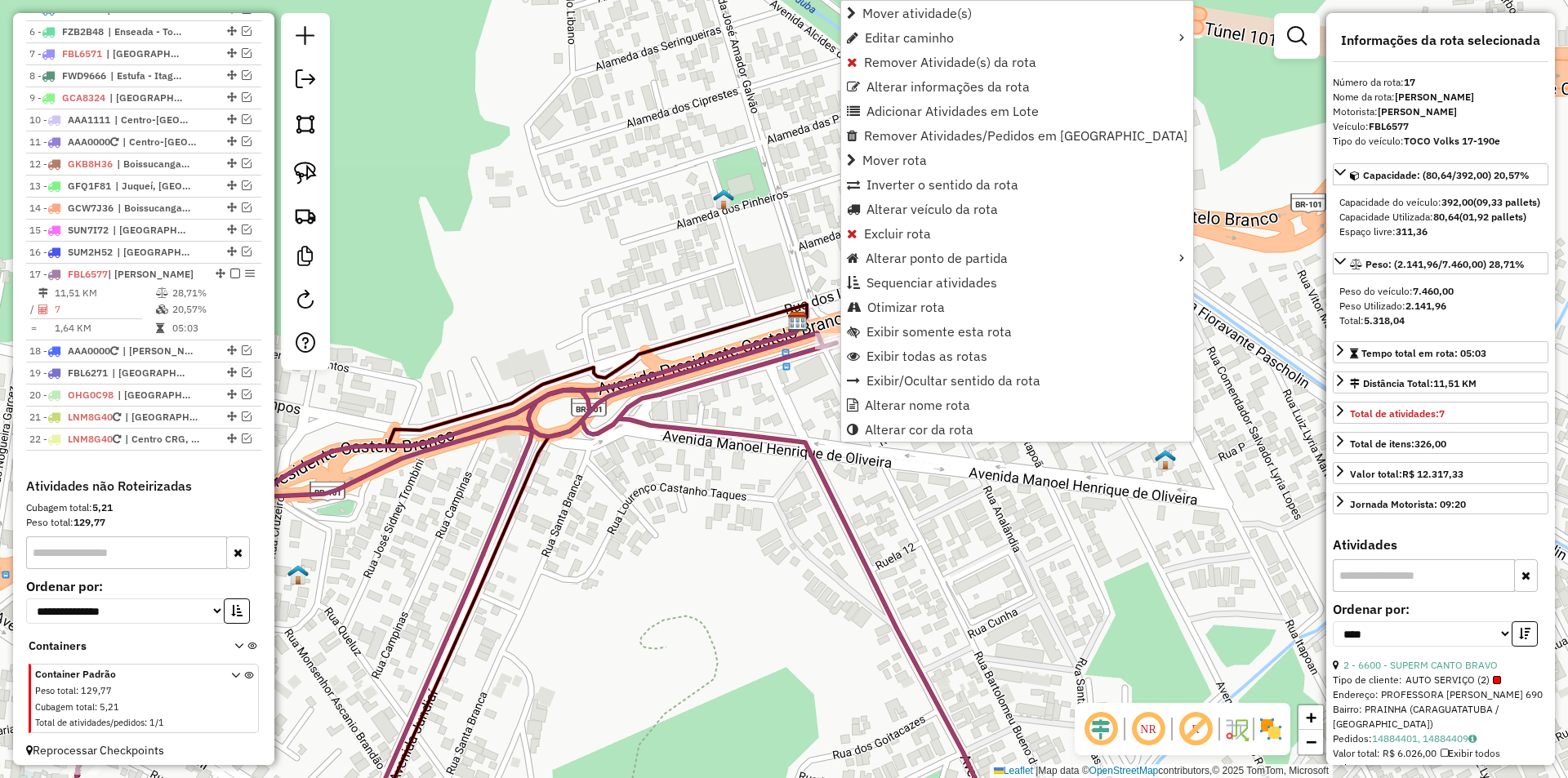
scroll to position [776, 0]
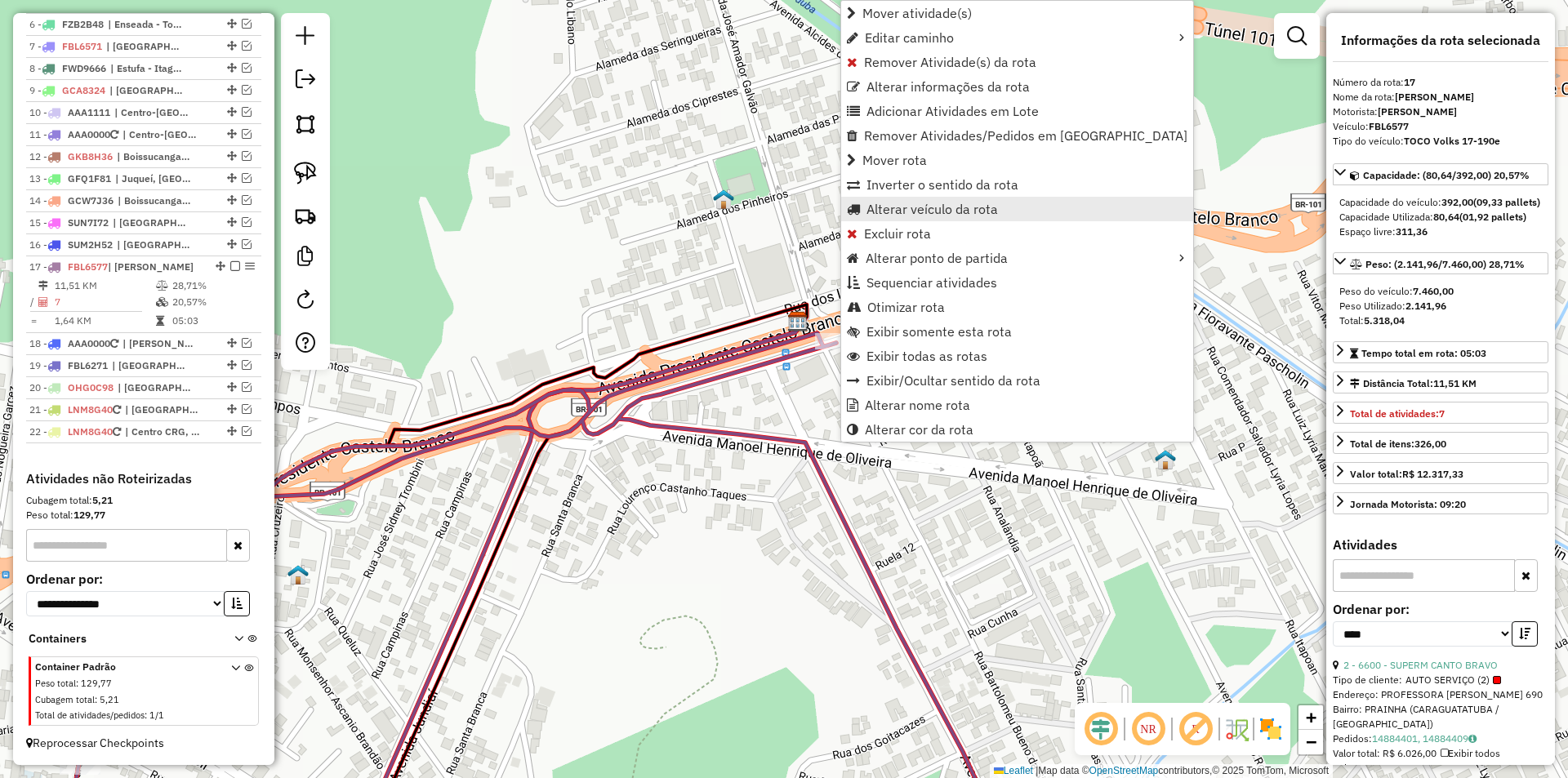
click at [899, 204] on span "Alterar veículo da rota" at bounding box center [932, 209] width 131 height 13
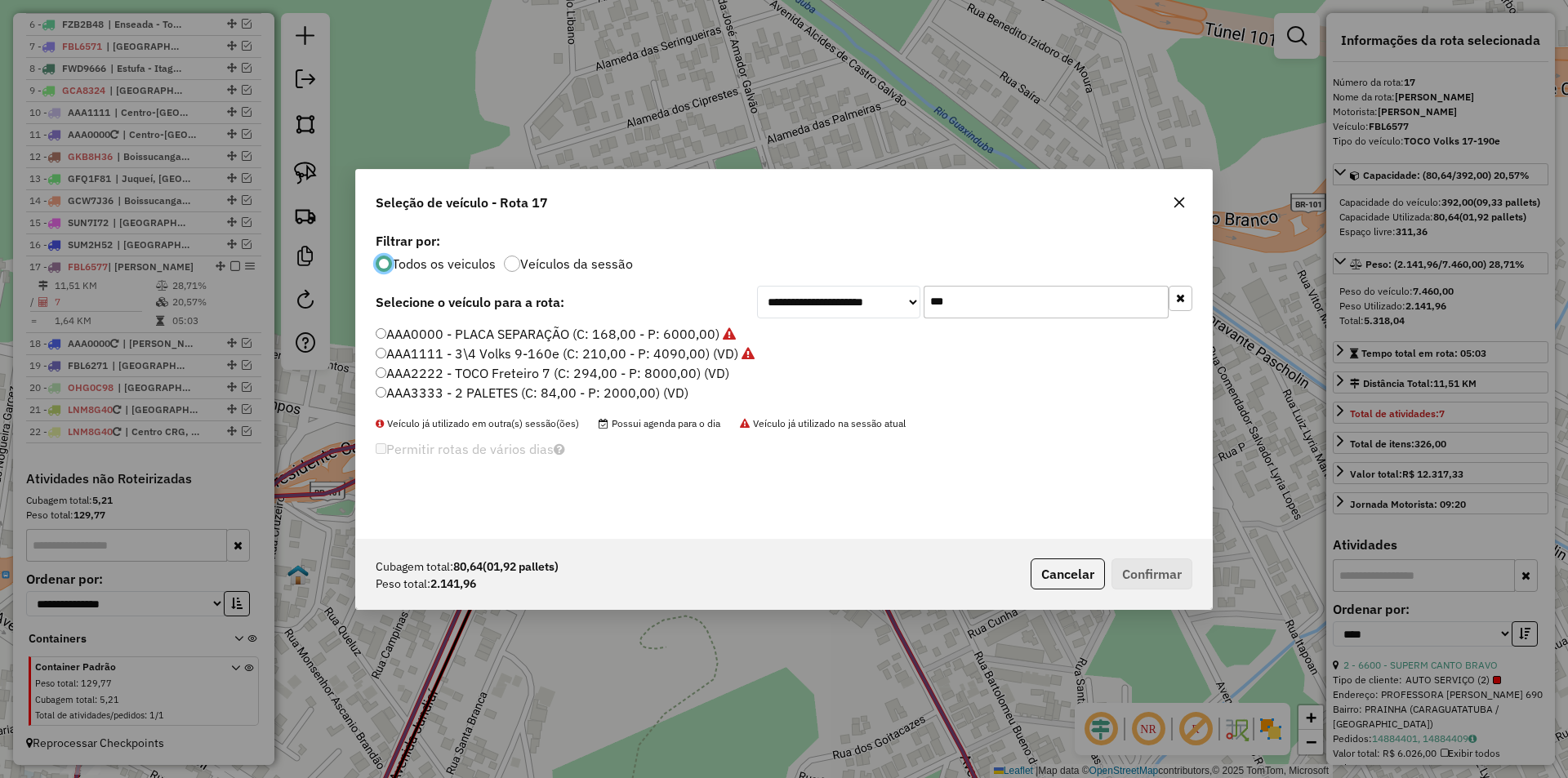
scroll to position [9, 5]
click at [569, 352] on label "AAA1111 - 3\4 Volks 9-160e (C: 210,00 - P: 4090,00) (VD)" at bounding box center [565, 353] width 379 height 20
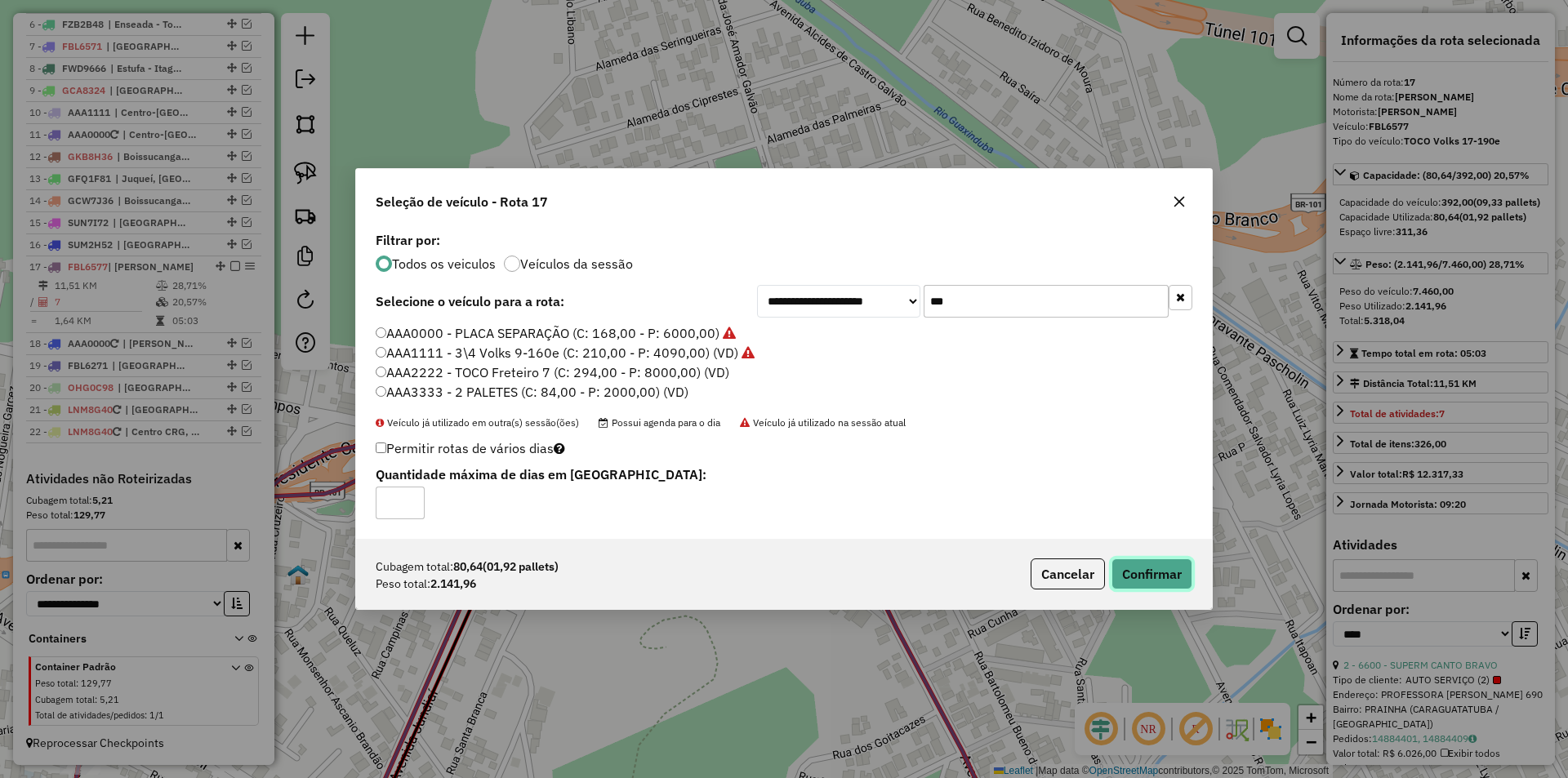
click at [1144, 569] on button "Confirmar" at bounding box center [1152, 574] width 81 height 31
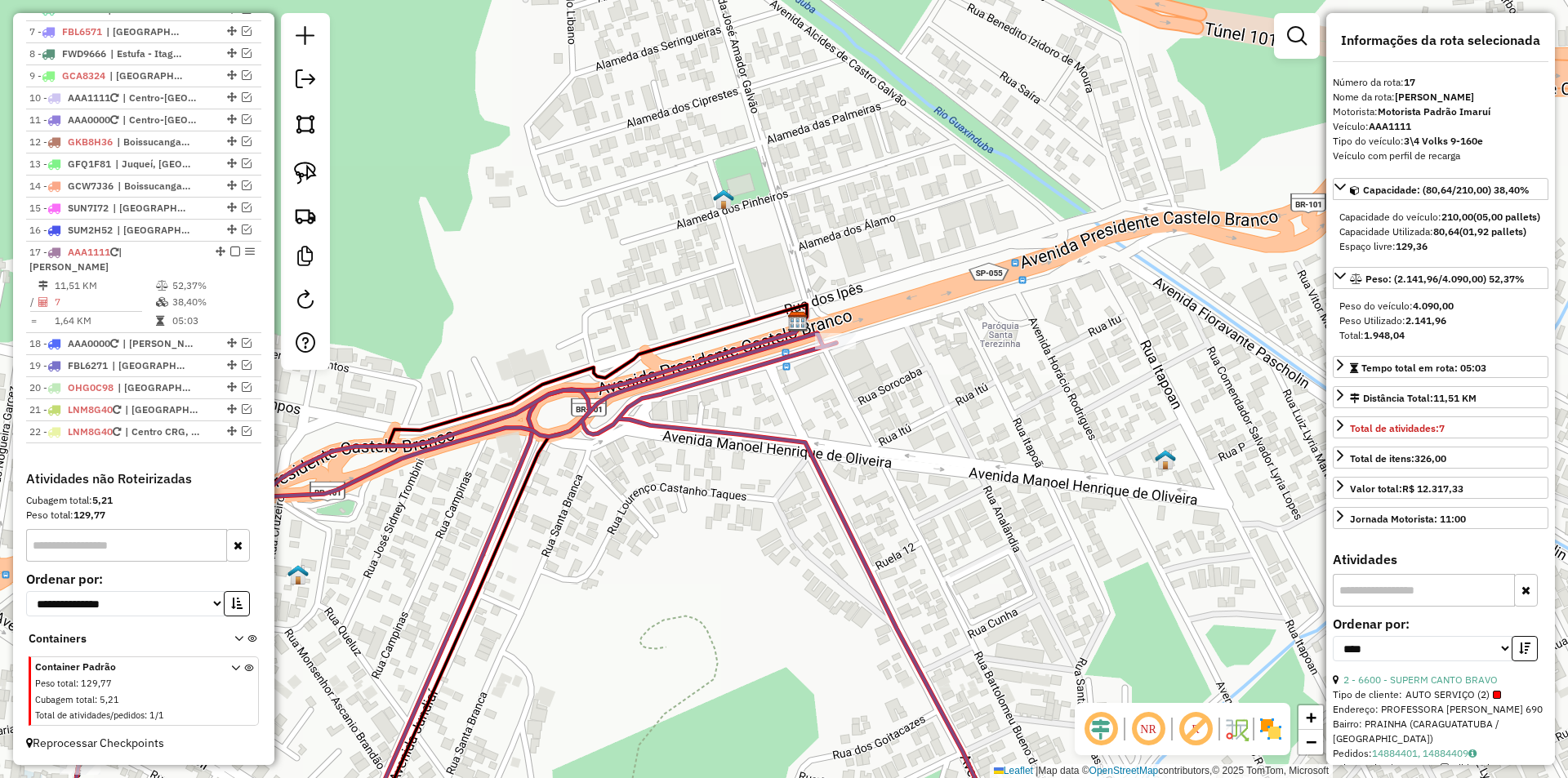
scroll to position [791, 0]
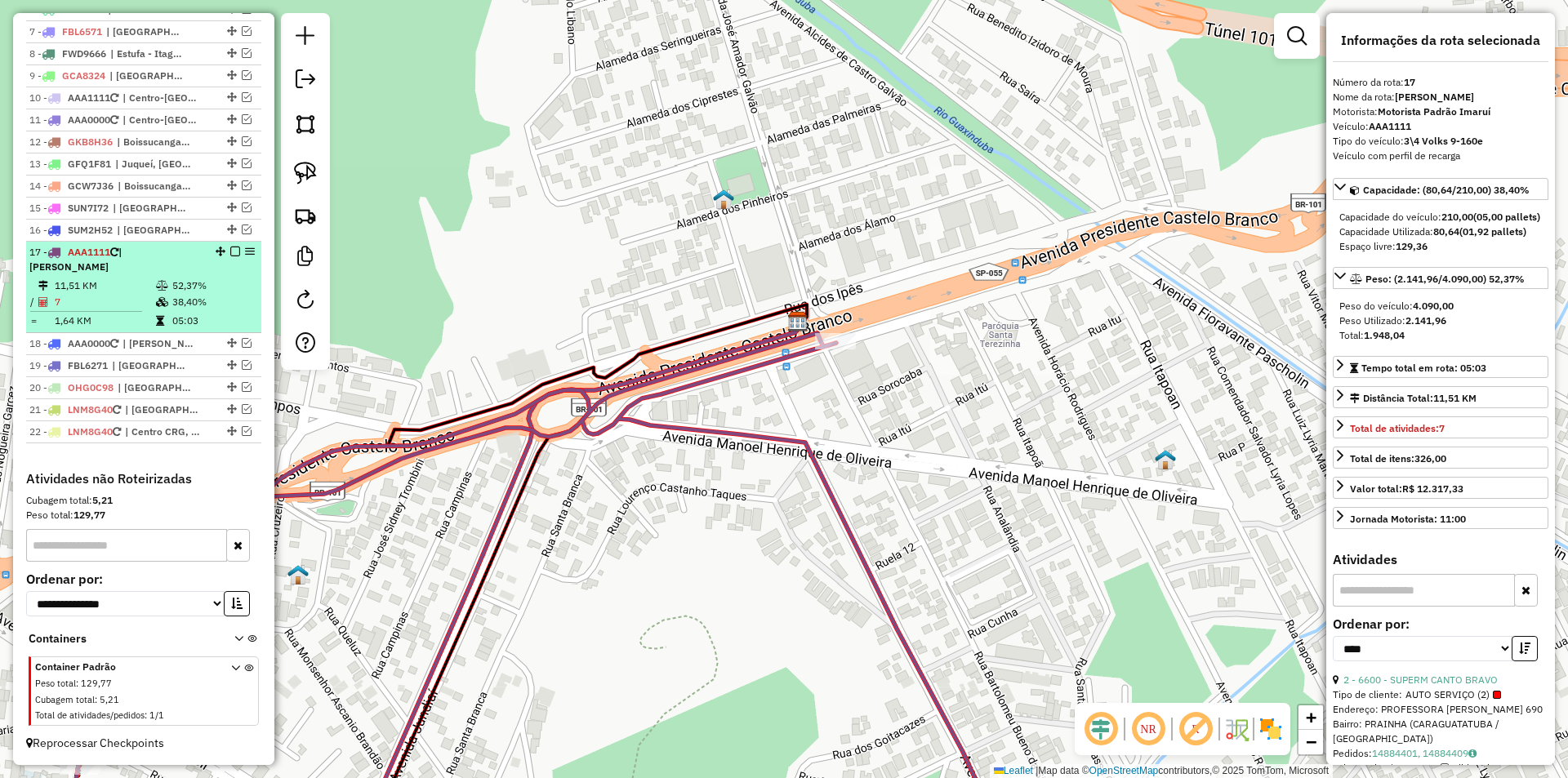
click at [231, 252] on em at bounding box center [235, 252] width 10 height 10
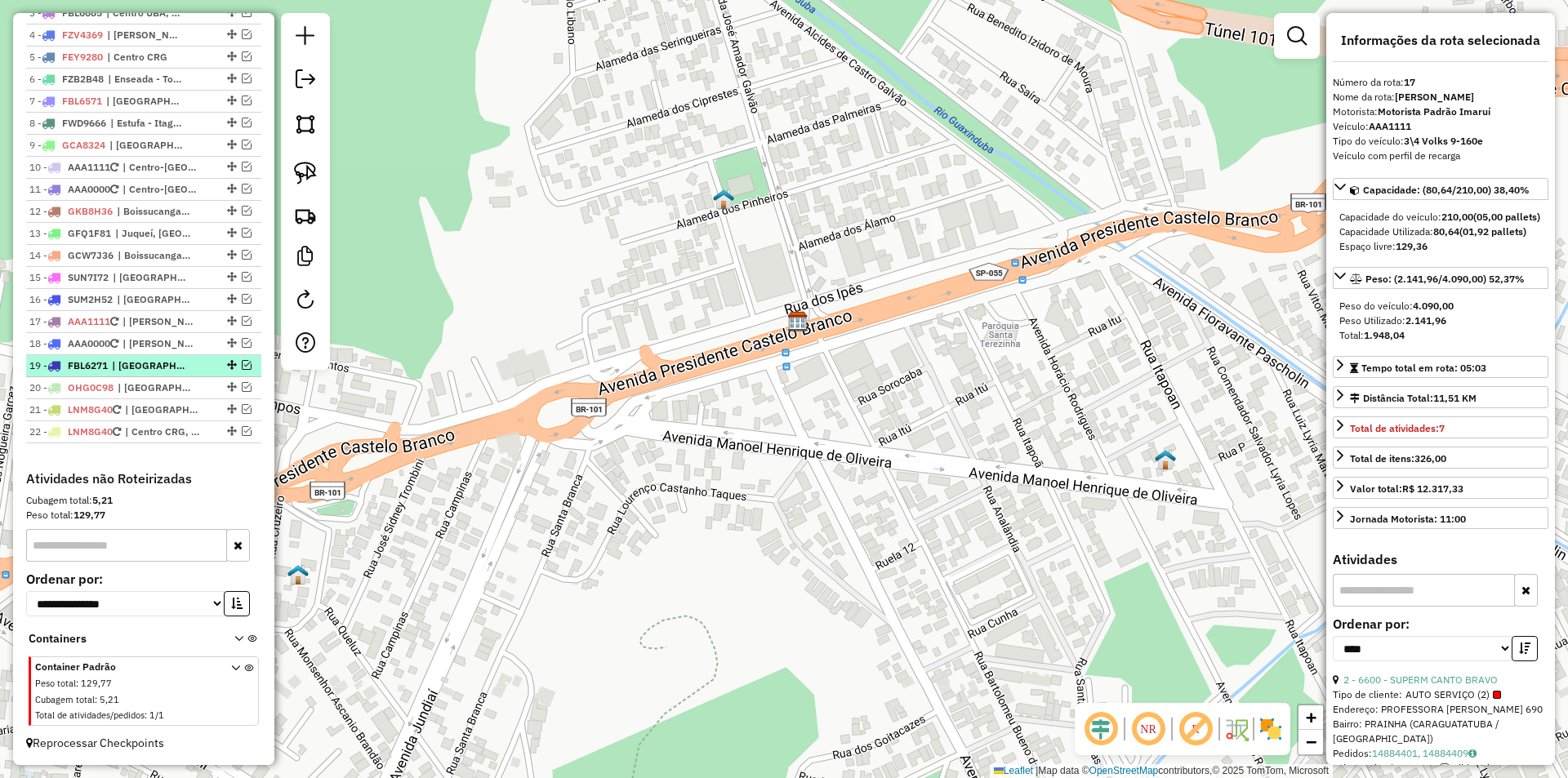
scroll to position [640, 0]
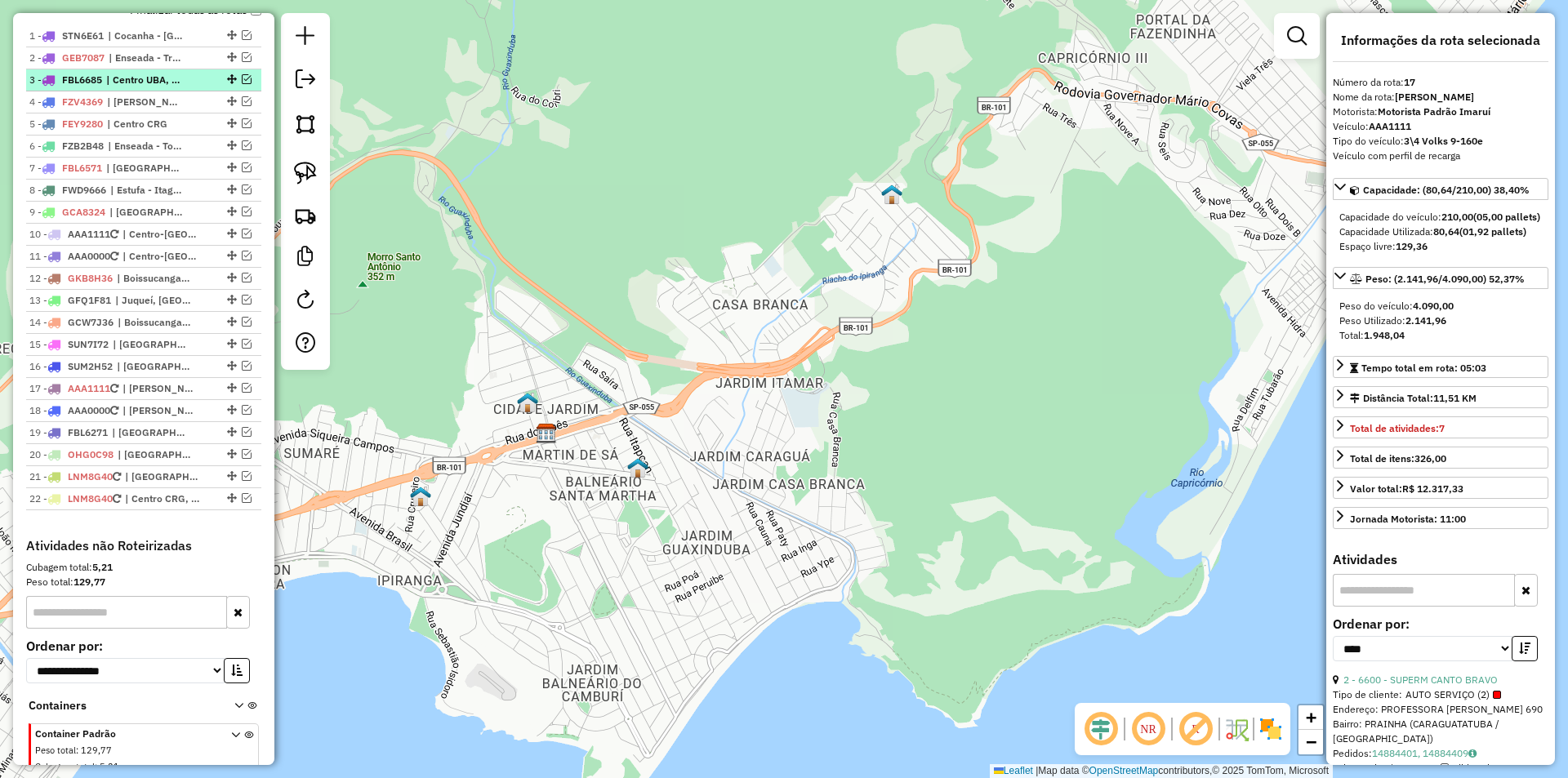
click at [243, 84] on em at bounding box center [247, 79] width 10 height 10
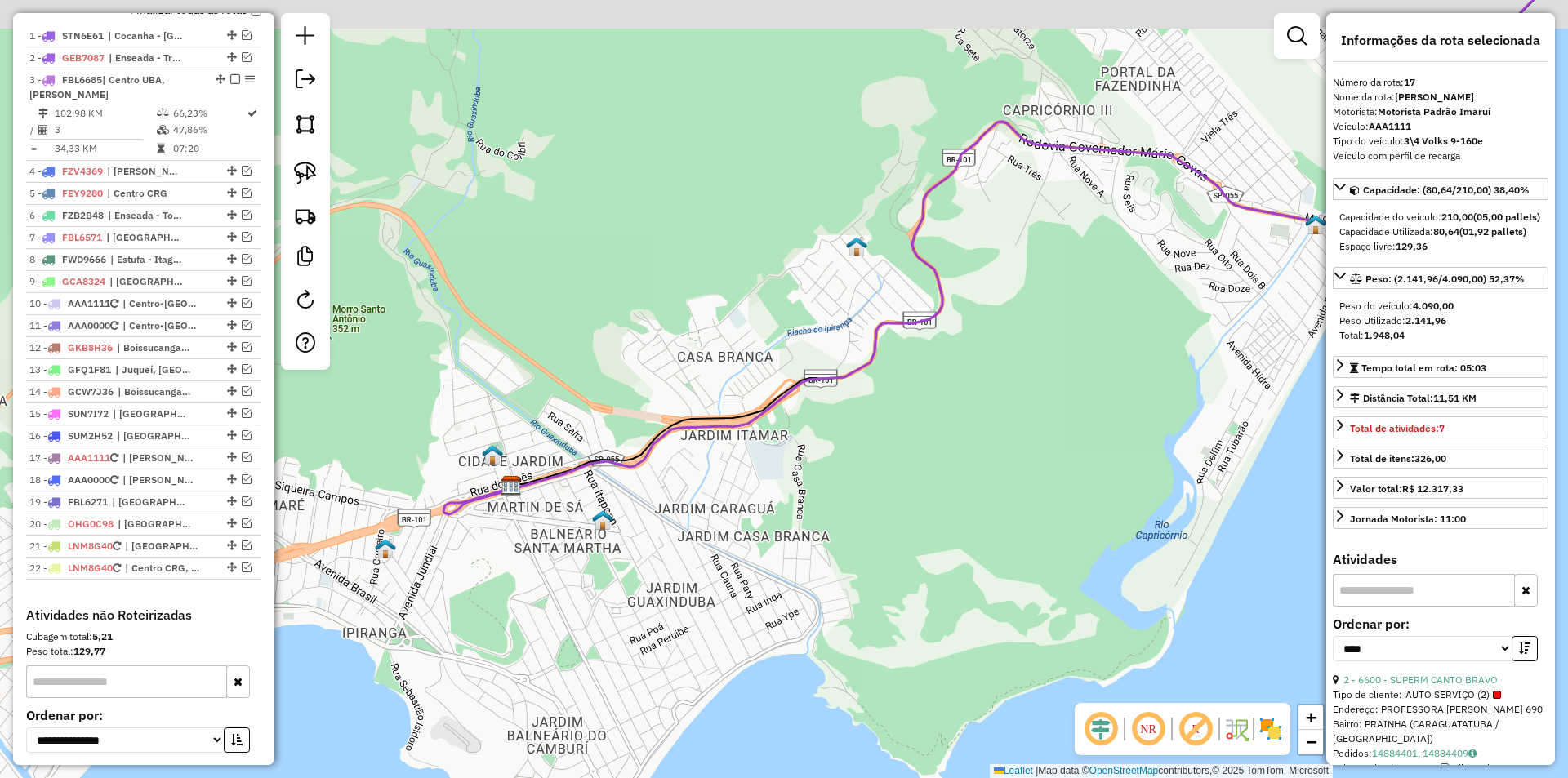
drag, startPoint x: 710, startPoint y: 248, endPoint x: 480, endPoint y: 583, distance: 406.4
click at [498, 600] on div "Janela de atendimento Grade de atendimento Capacidade Transportadoras Veículos …" at bounding box center [784, 389] width 1568 height 778
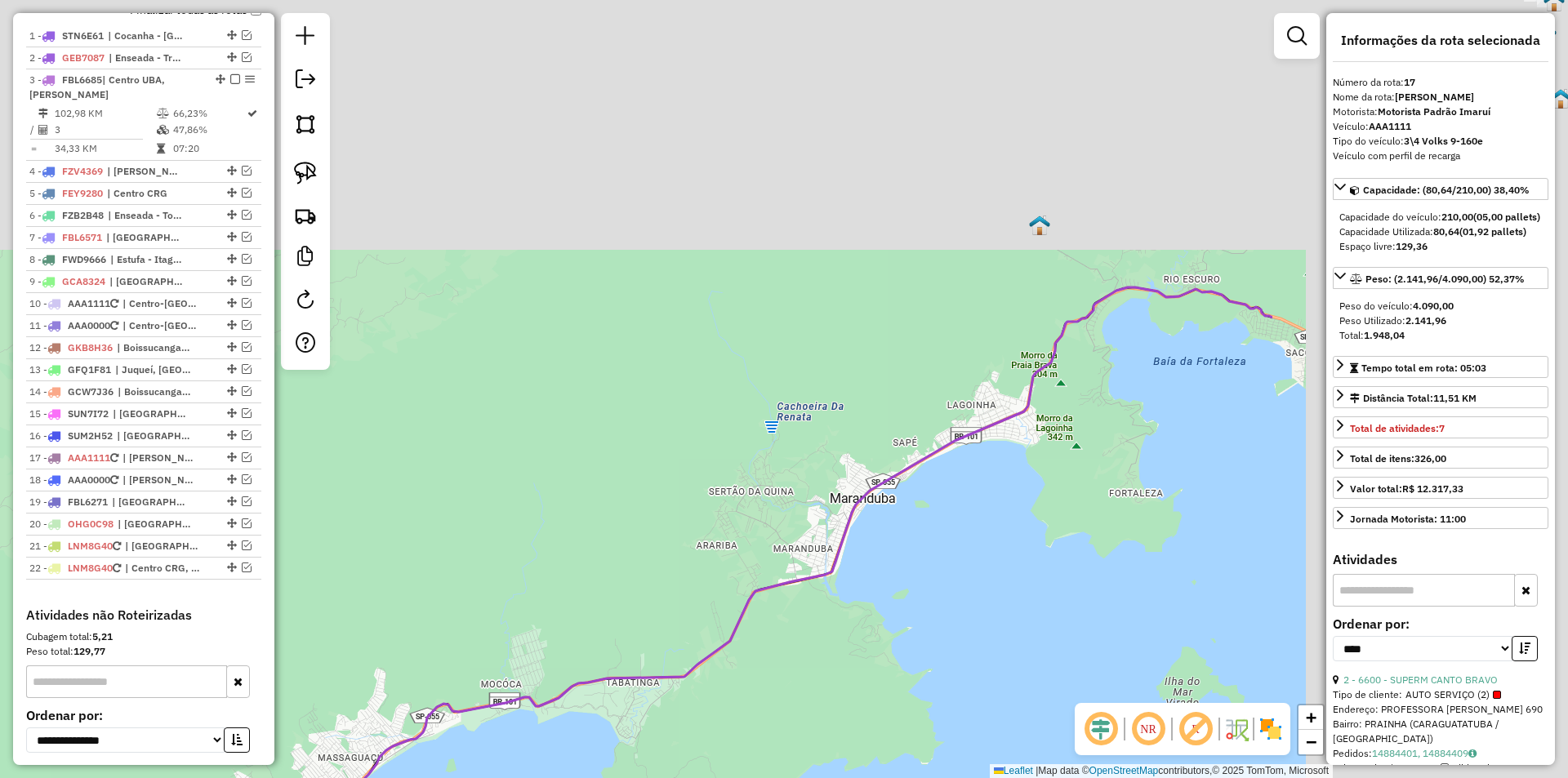
drag, startPoint x: 876, startPoint y: 347, endPoint x: 504, endPoint y: 590, distance: 444.3
click at [354, 729] on div "Janela de atendimento Grade de atendimento Capacidade Transportadoras Veículos …" at bounding box center [784, 389] width 1568 height 778
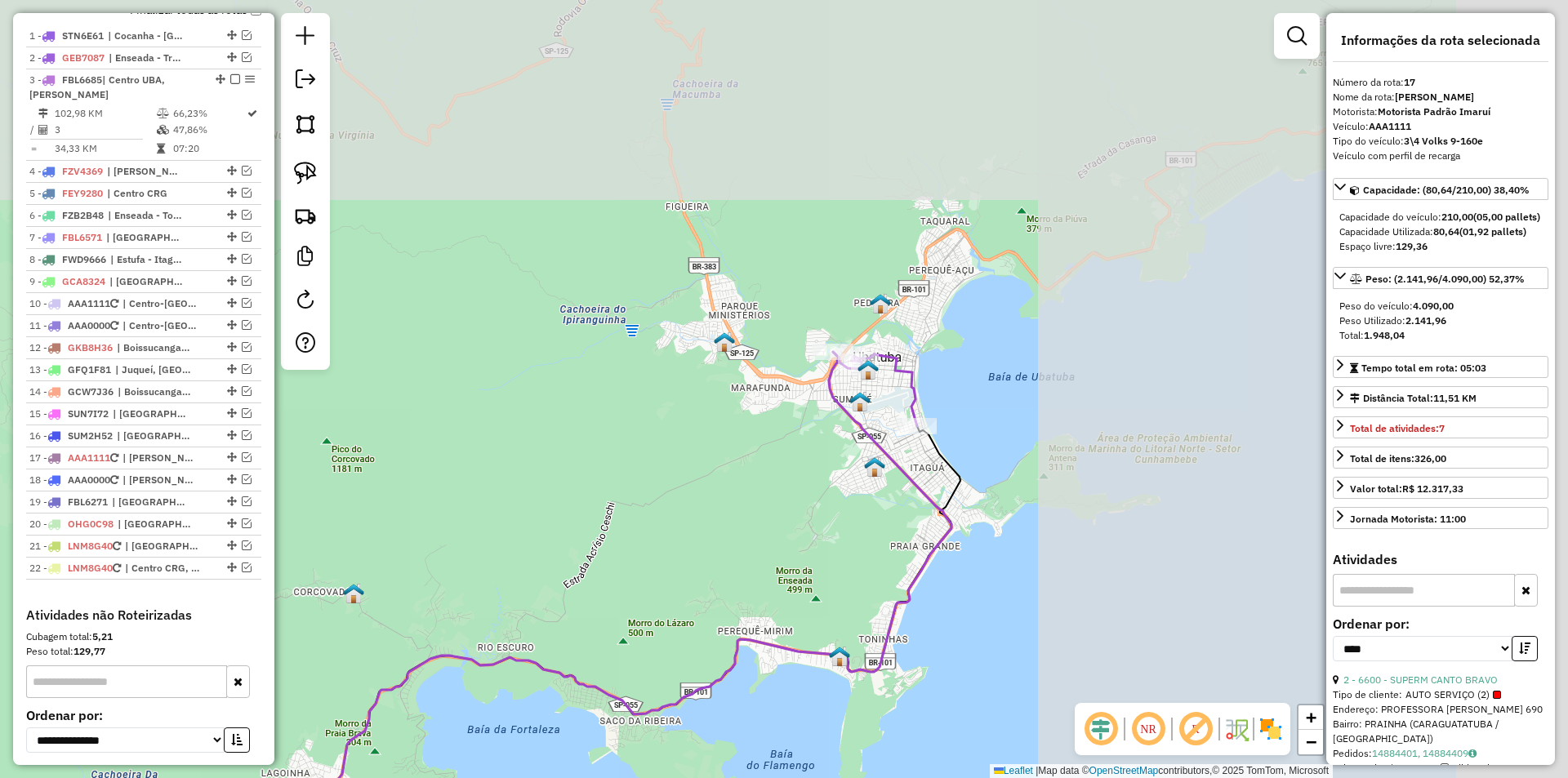
drag, startPoint x: 776, startPoint y: 372, endPoint x: 326, endPoint y: 550, distance: 483.9
click at [116, 694] on hb-router-mapa "Informações da Sessão 979727 - 15/08/2025 Criação: 14/08/2025 18:08 Depósito: I…" at bounding box center [784, 389] width 1568 height 778
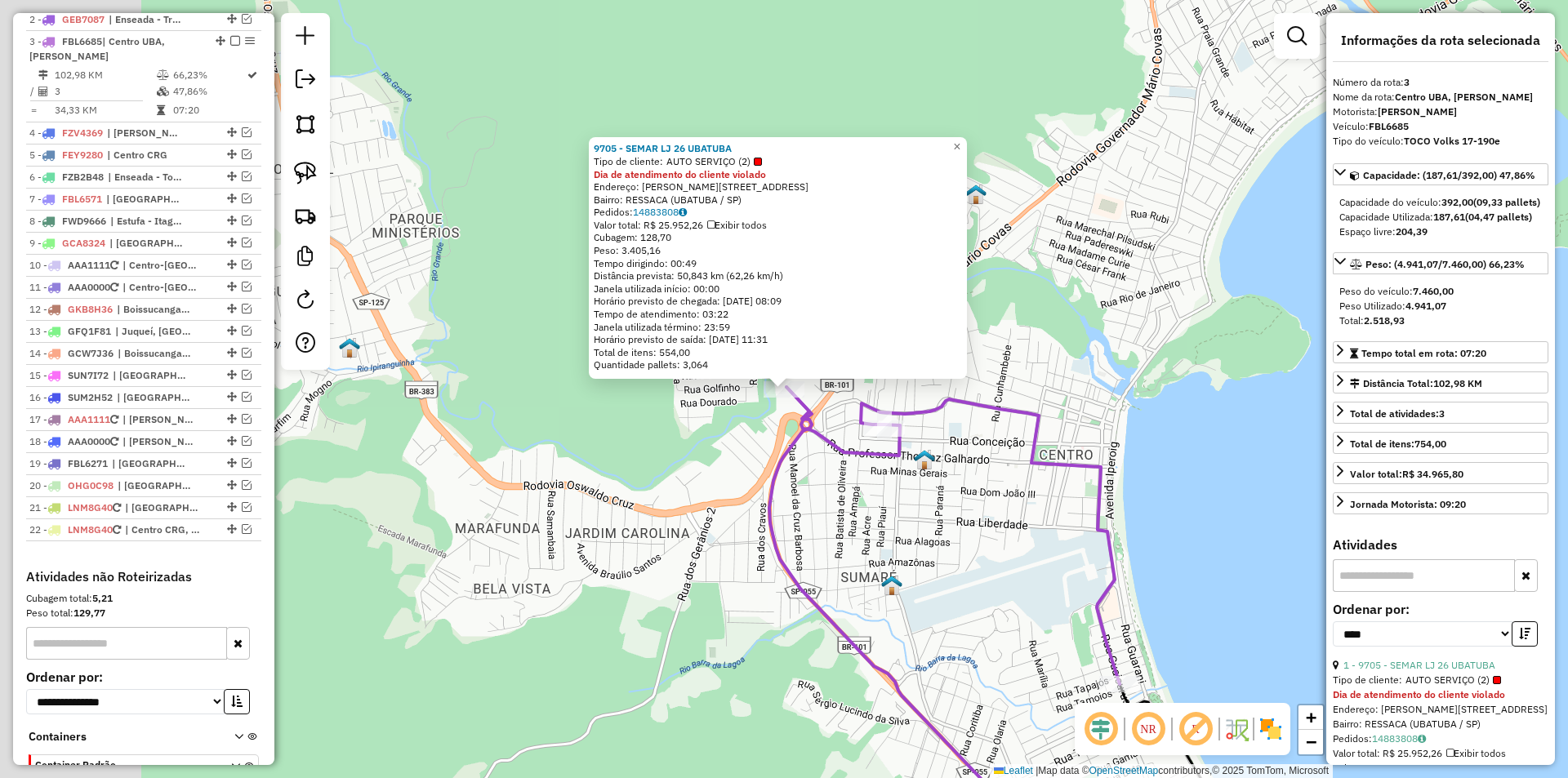
scroll to position [711, 0]
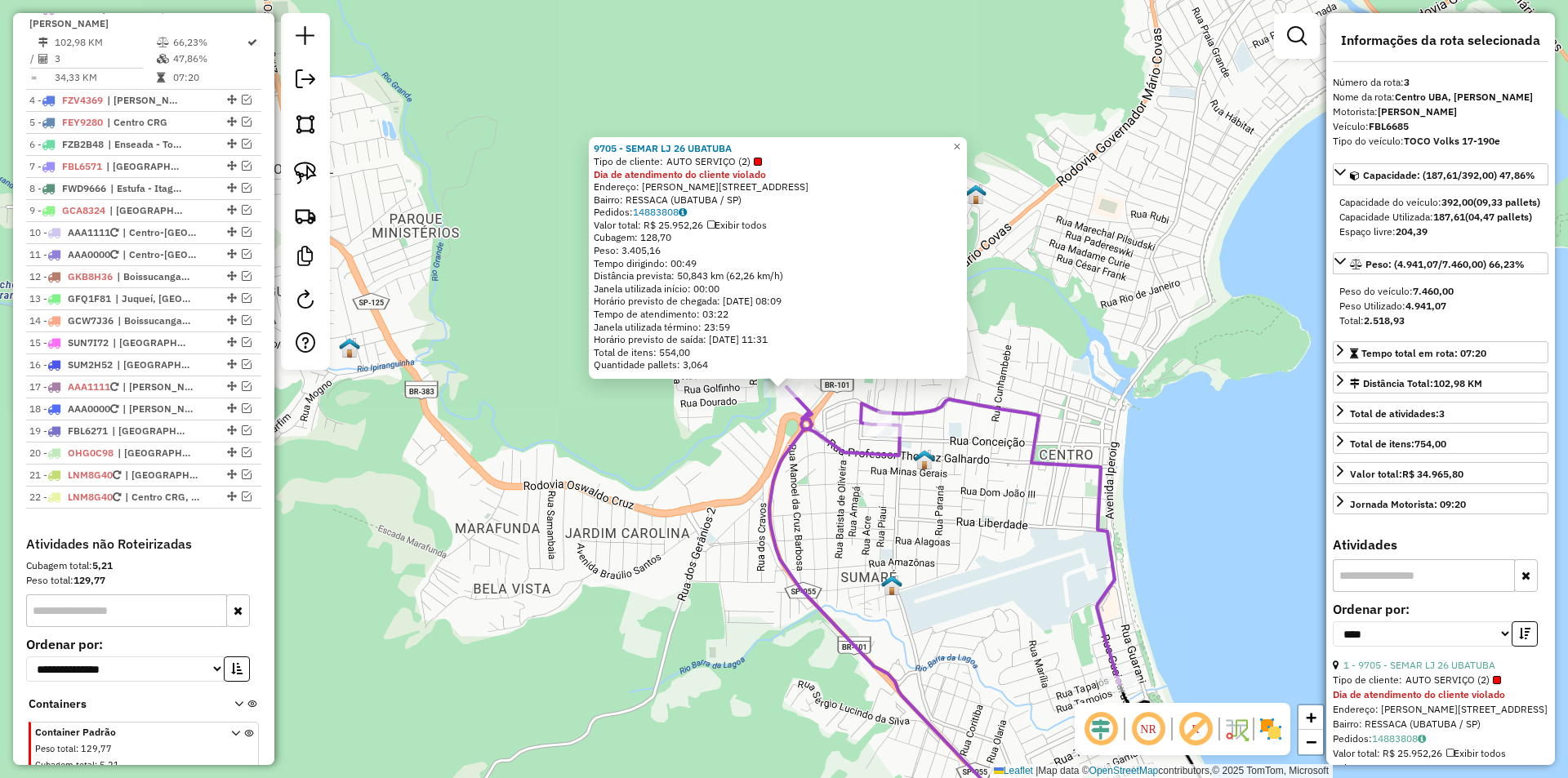
click at [623, 594] on div "9705 - SEMAR LJ 26 UBATUBA Tipo de cliente: AUTO SERVIÇO (2) Dia de atendimento…" at bounding box center [784, 389] width 1568 height 778
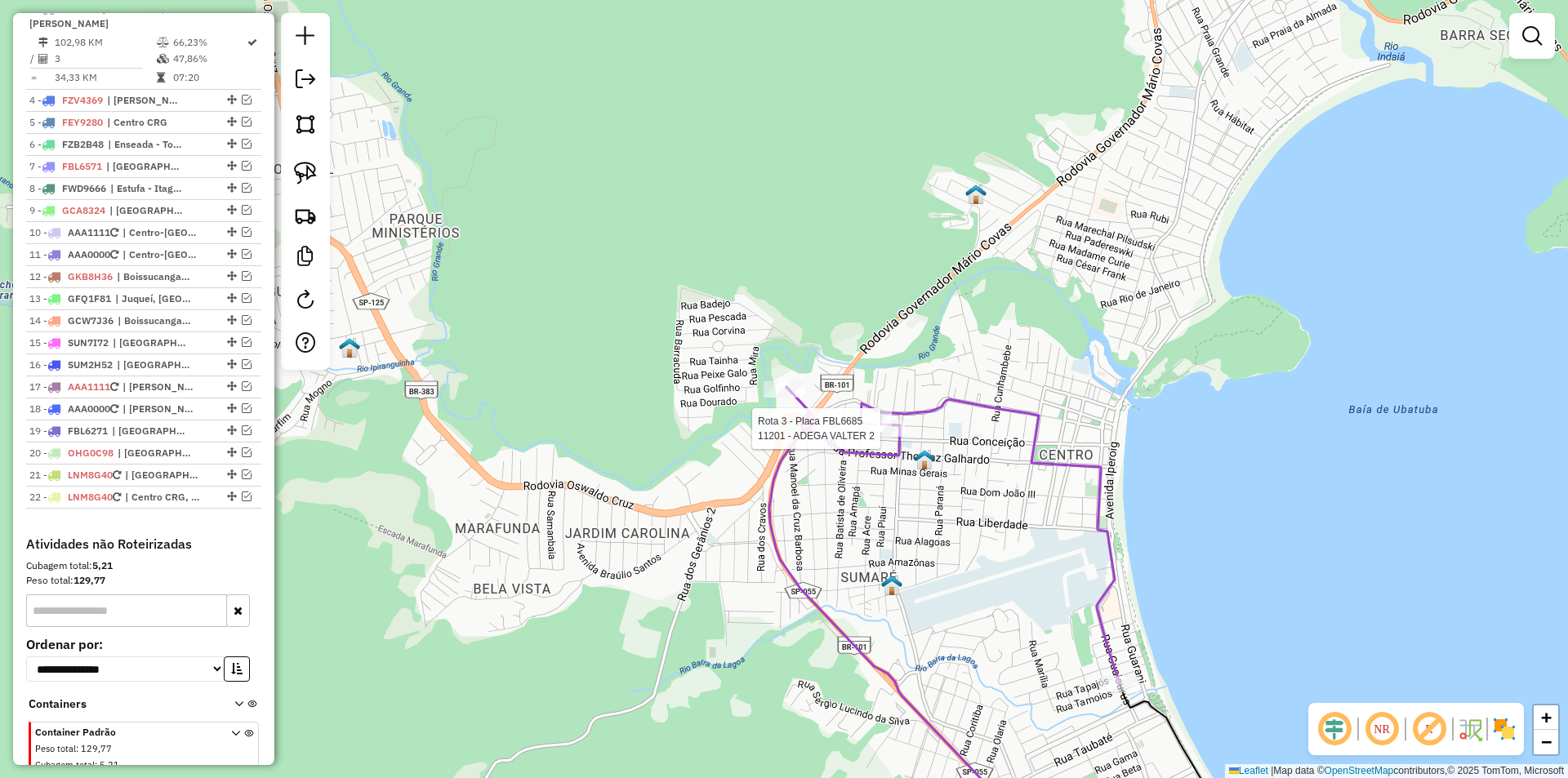
select select "*********"
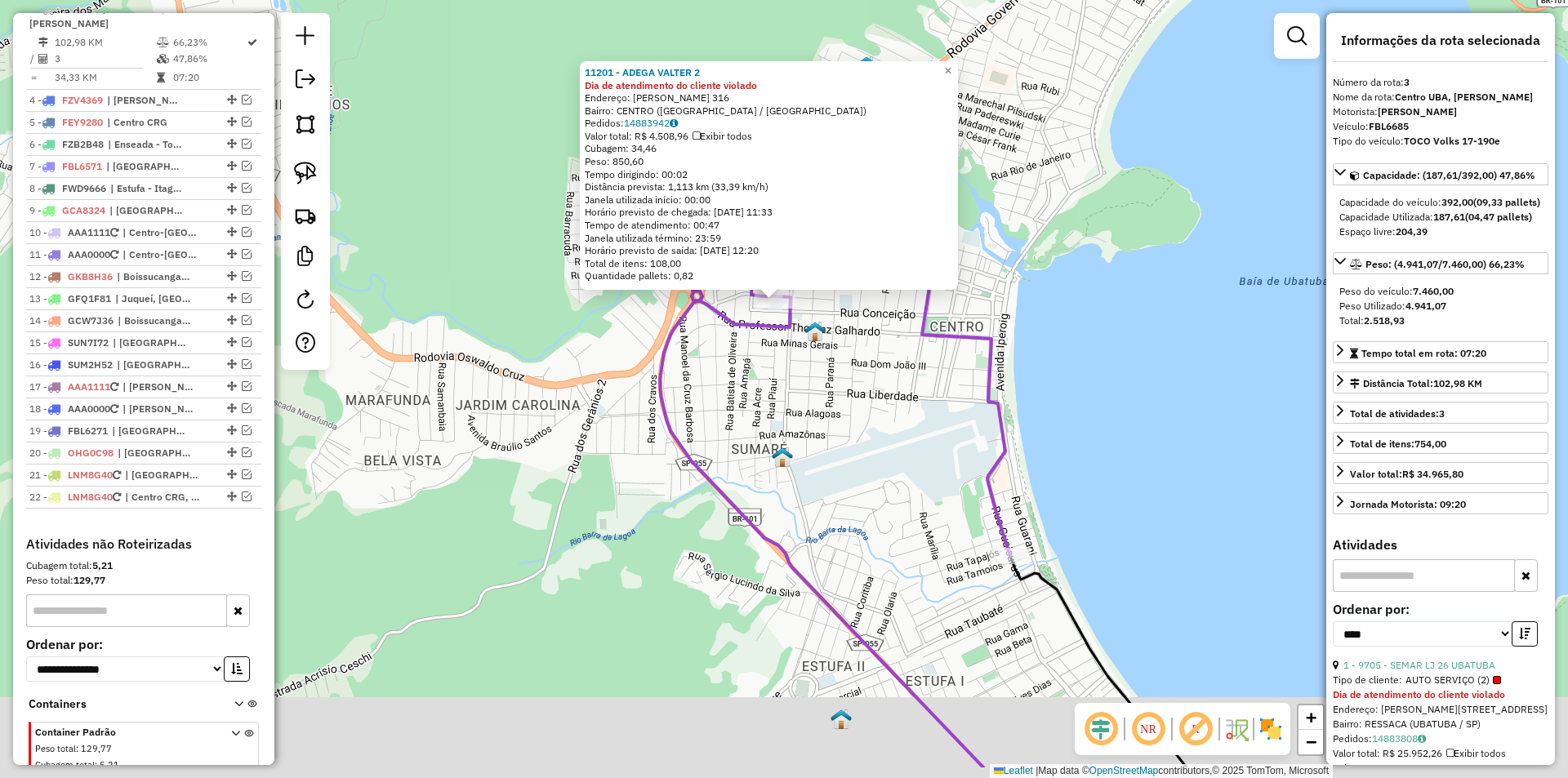
drag, startPoint x: 800, startPoint y: 524, endPoint x: 790, endPoint y: 436, distance: 88.6
click at [790, 436] on div "11201 - ADEGA VALTER 2 Dia de atendimento do cliente violado Endereço: MARIA VI…" at bounding box center [784, 389] width 1568 height 778
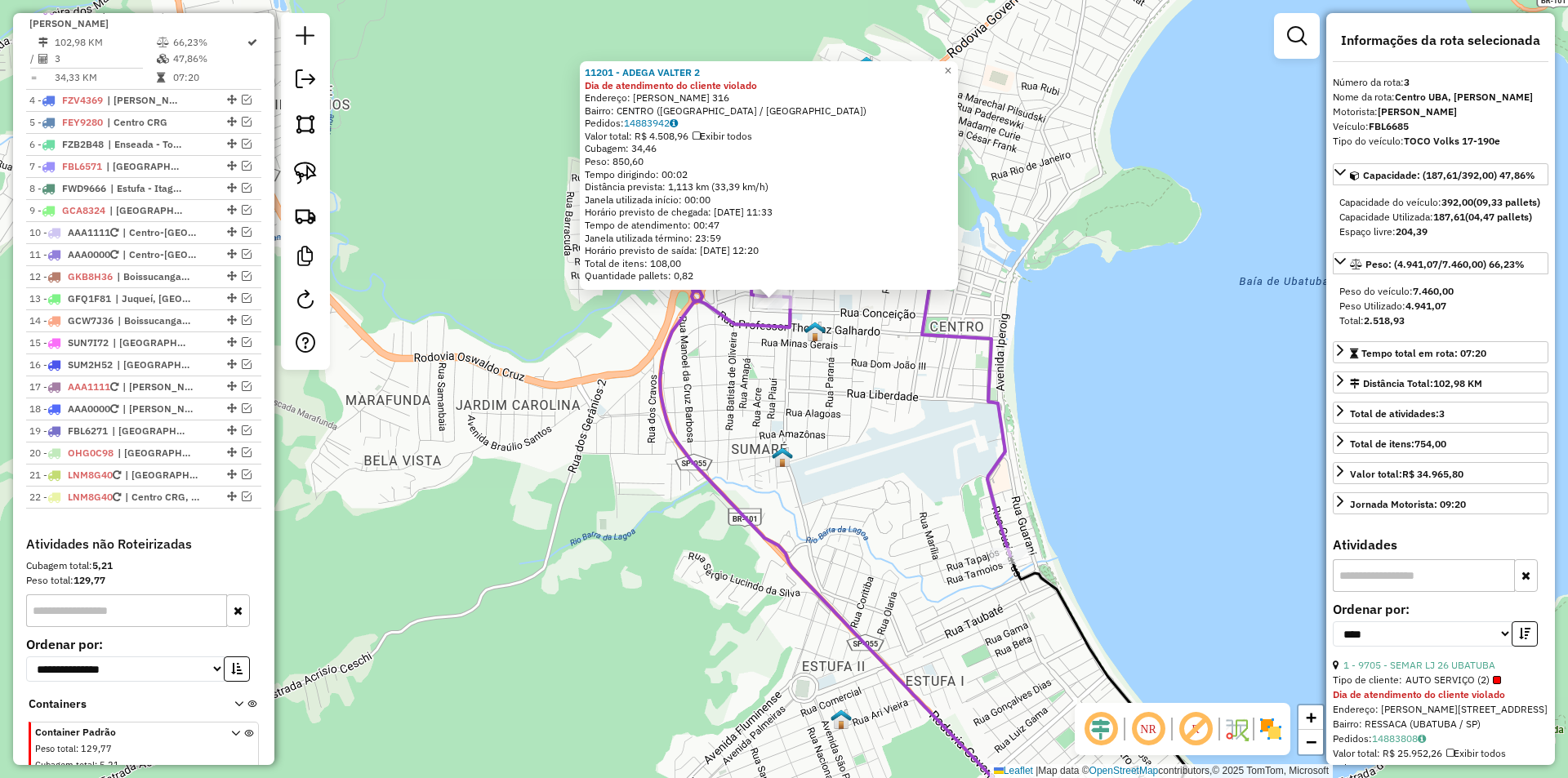
click at [799, 448] on div "11201 - ADEGA VALTER 2 Dia de atendimento do cliente violado Endereço: MARIA VI…" at bounding box center [784, 389] width 1568 height 778
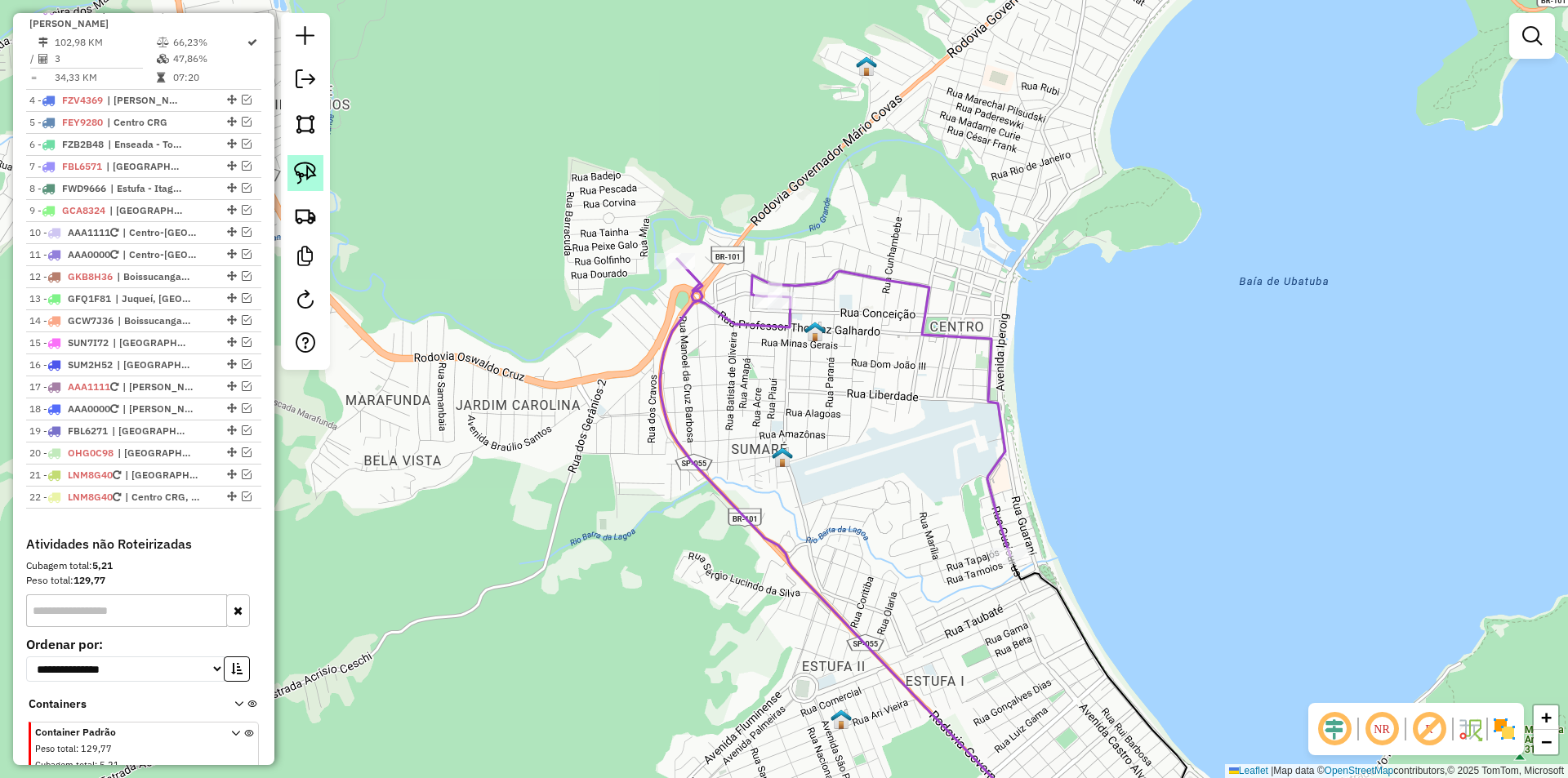
click at [308, 171] on img at bounding box center [305, 173] width 23 height 23
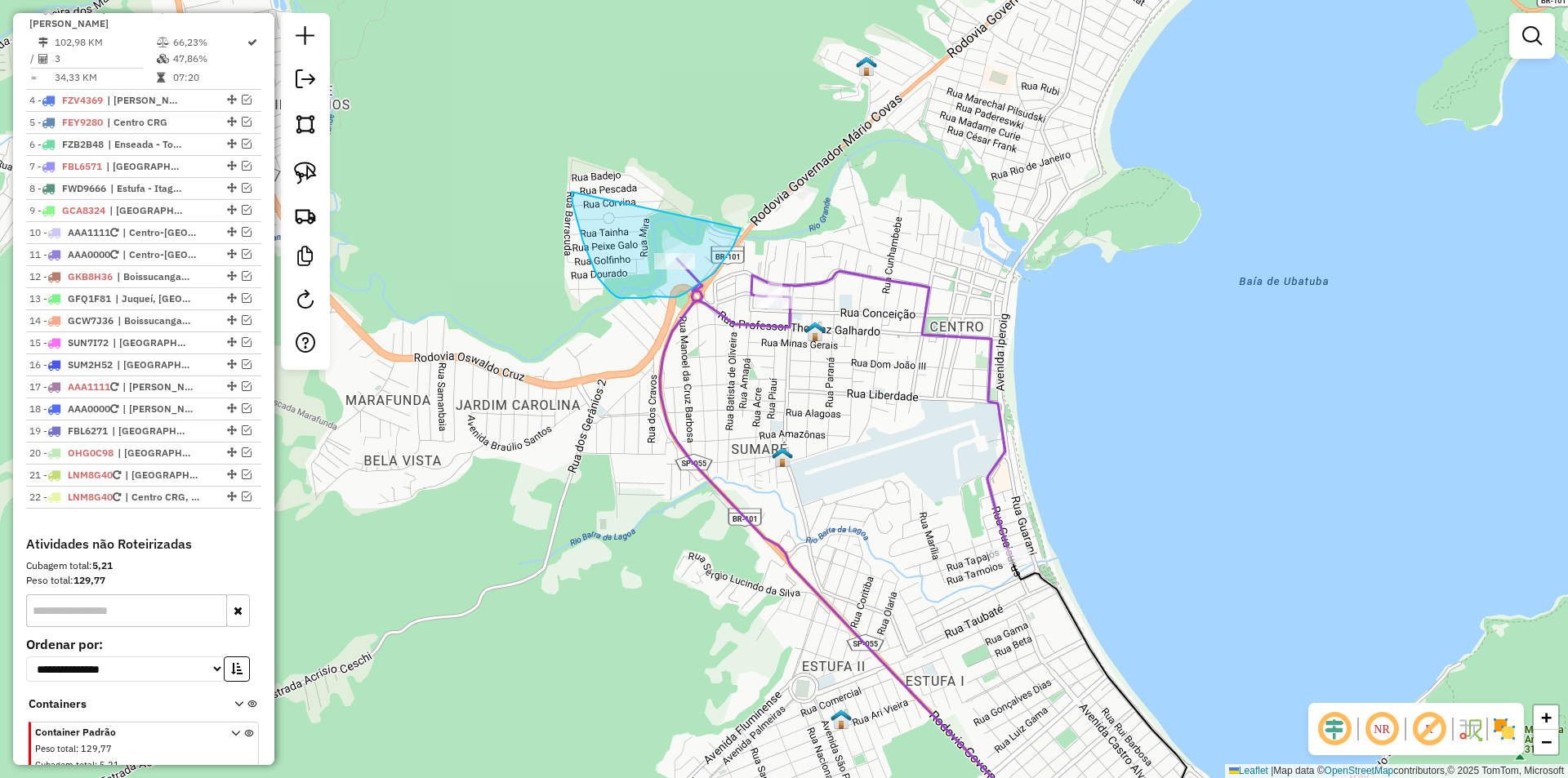
drag, startPoint x: 598, startPoint y: 277, endPoint x: 741, endPoint y: 228, distance: 151.2
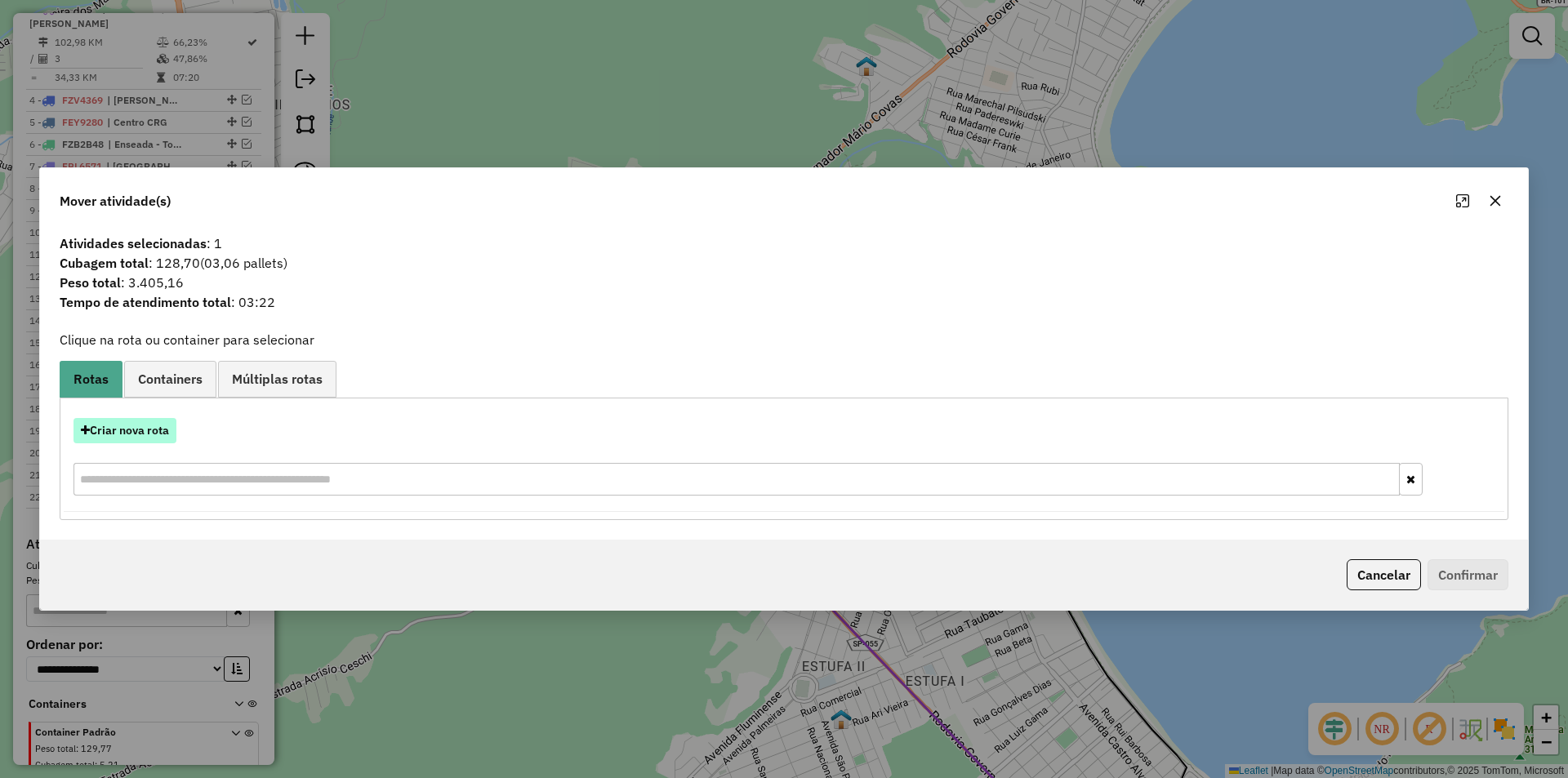
click at [140, 434] on button "Criar nova rota" at bounding box center [124, 431] width 103 height 26
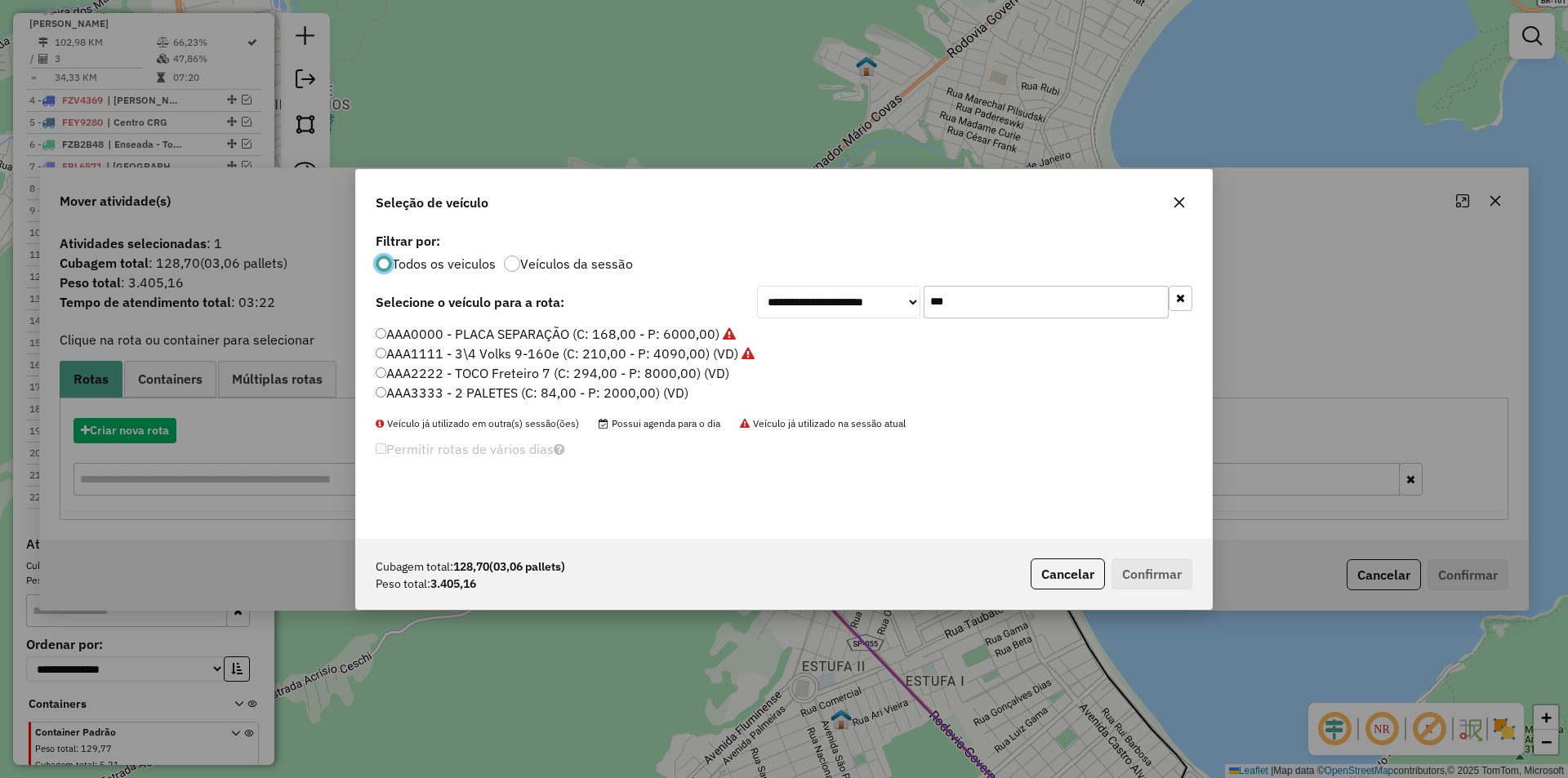
scroll to position [9, 5]
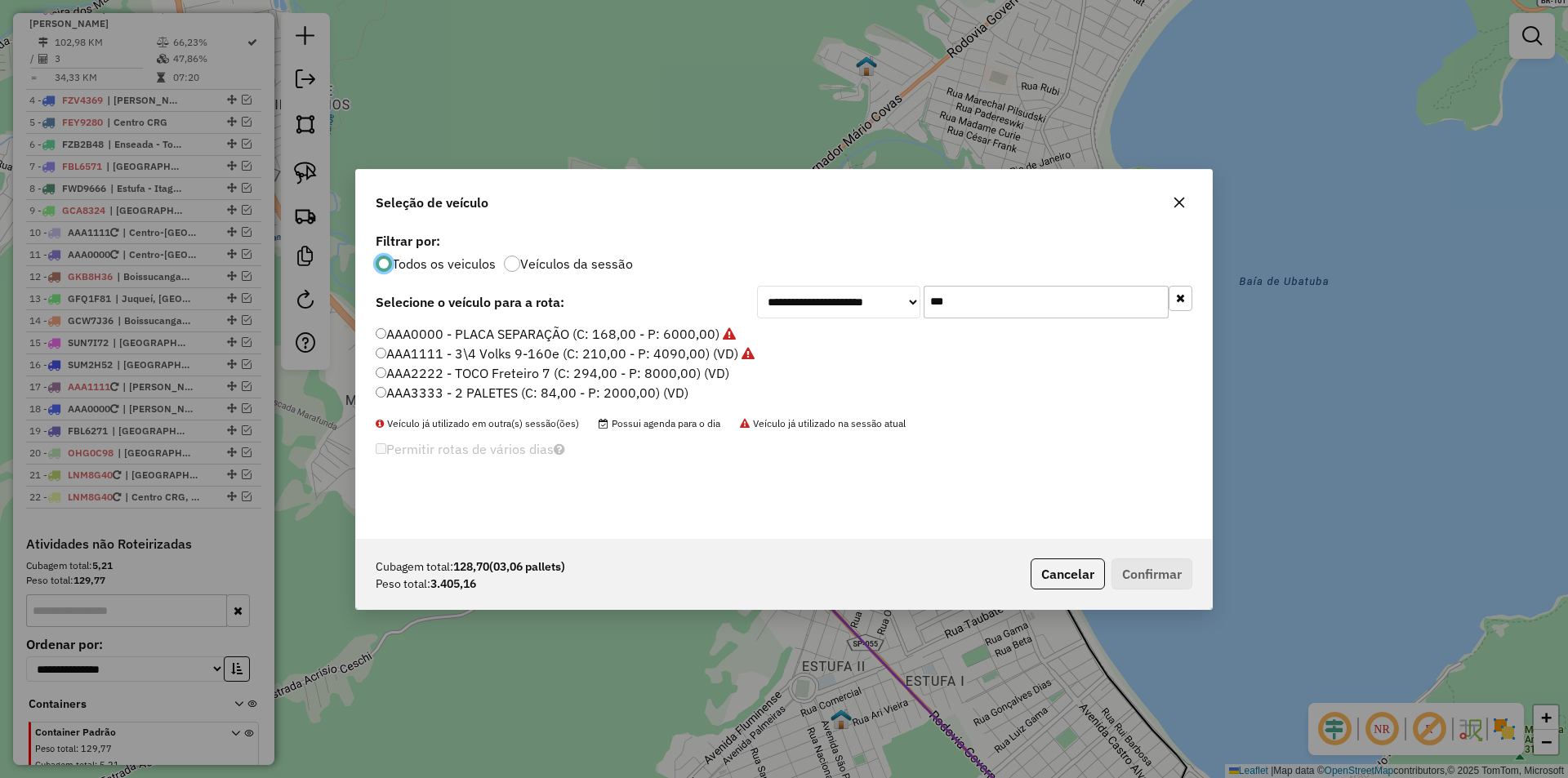
click at [955, 296] on input "***" at bounding box center [1046, 302] width 245 height 32
click at [598, 341] on label "AAA0000 - PLACA SEPARAÇÃO (C: 168,00 - P: 6000,00)" at bounding box center [555, 334] width 360 height 20
click at [1139, 564] on button "Confirmar" at bounding box center [1152, 574] width 81 height 31
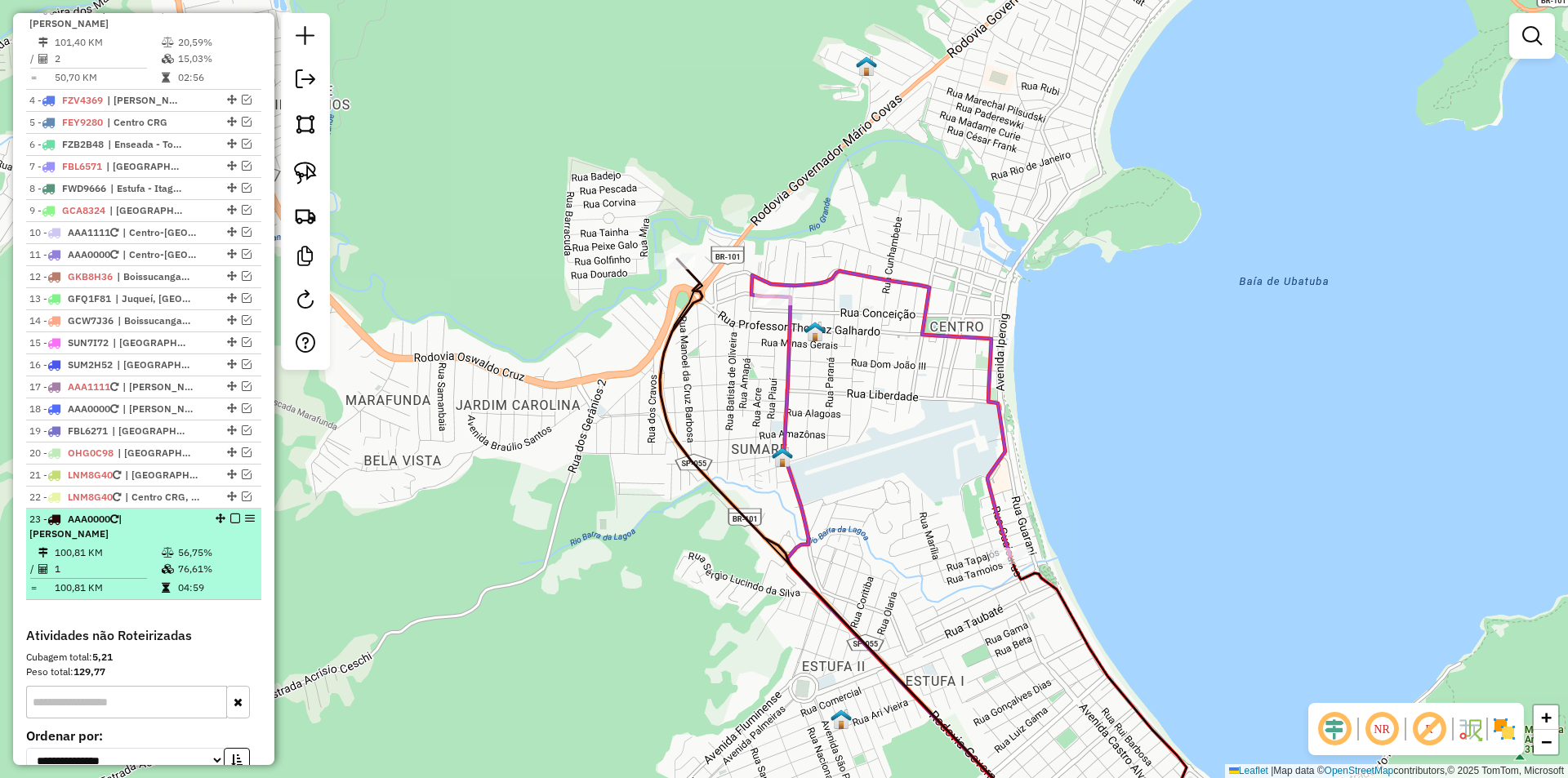
click at [232, 523] on em at bounding box center [235, 518] width 10 height 10
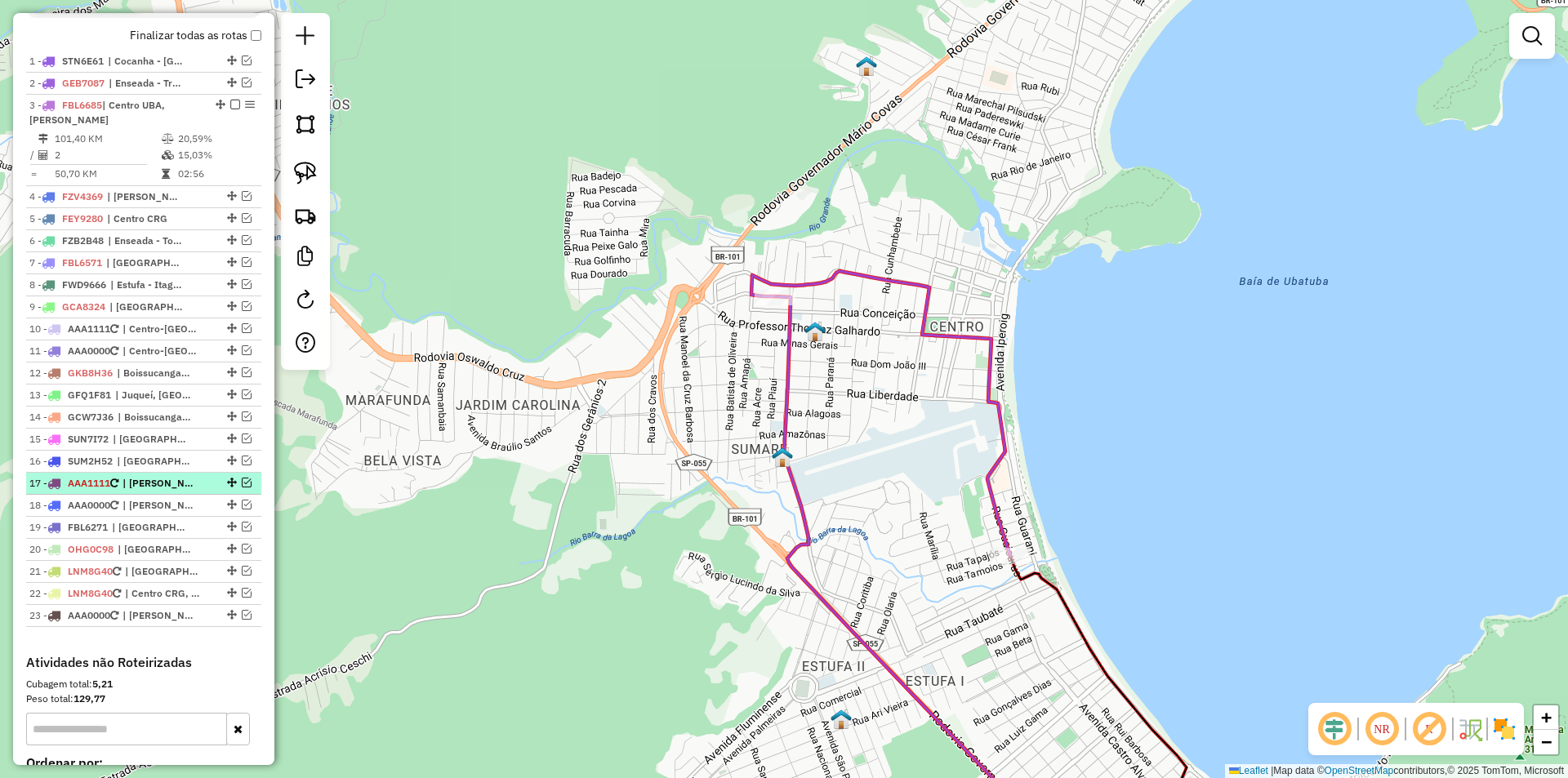
scroll to position [547, 0]
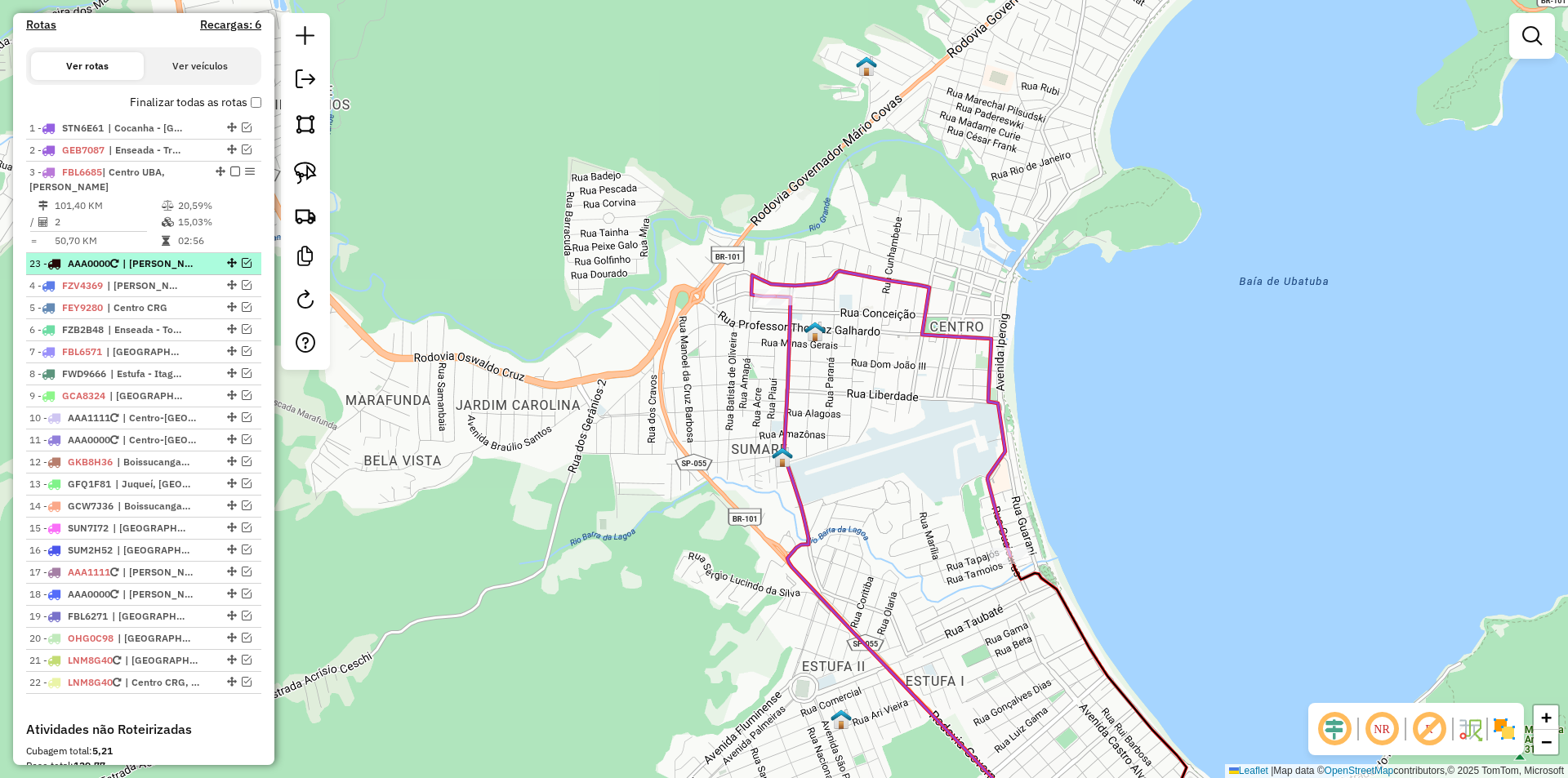
drag, startPoint x: 227, startPoint y: 695, endPoint x: 209, endPoint y: 275, distance: 420.4
select select "*********"
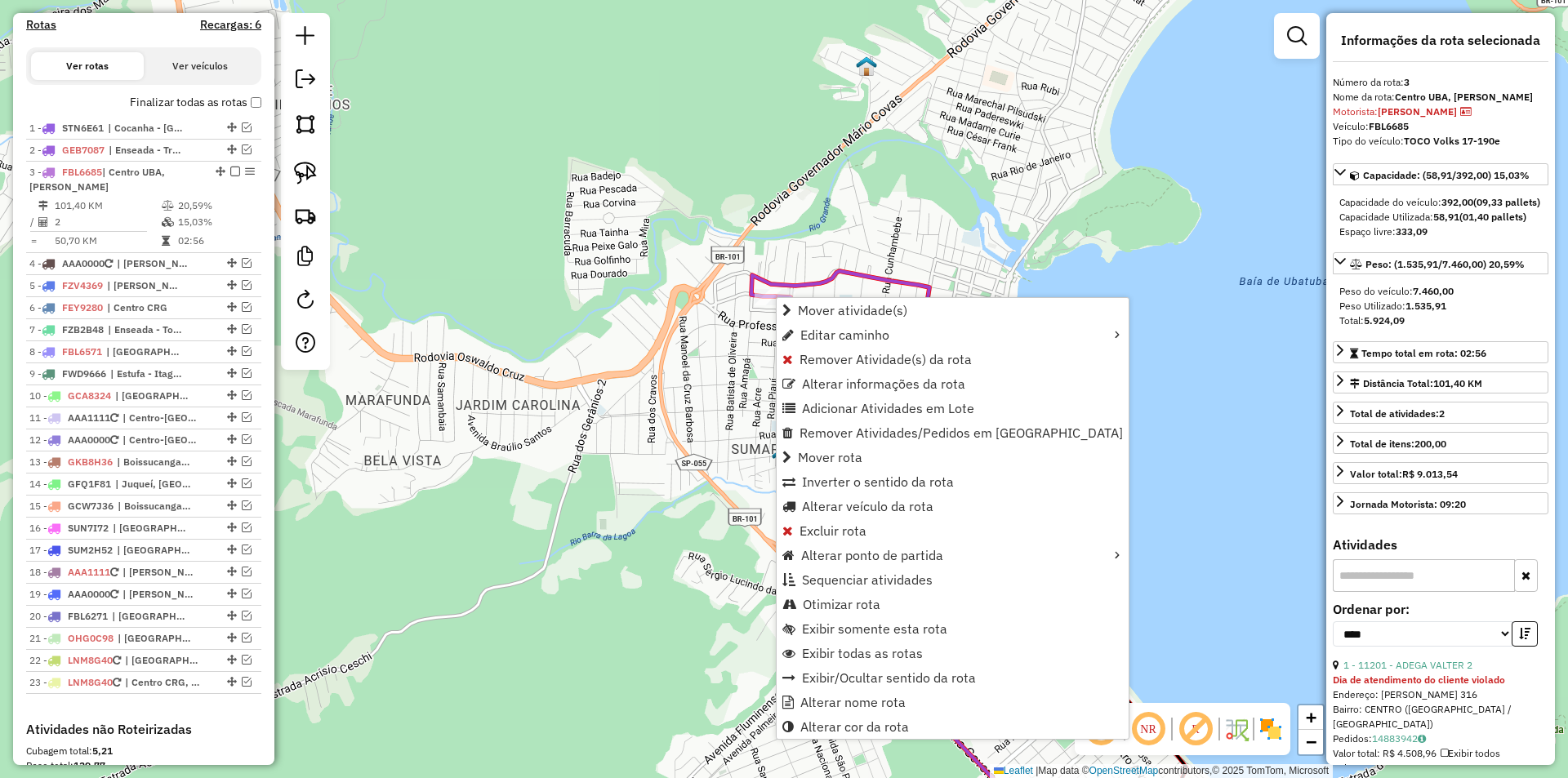
scroll to position [711, 0]
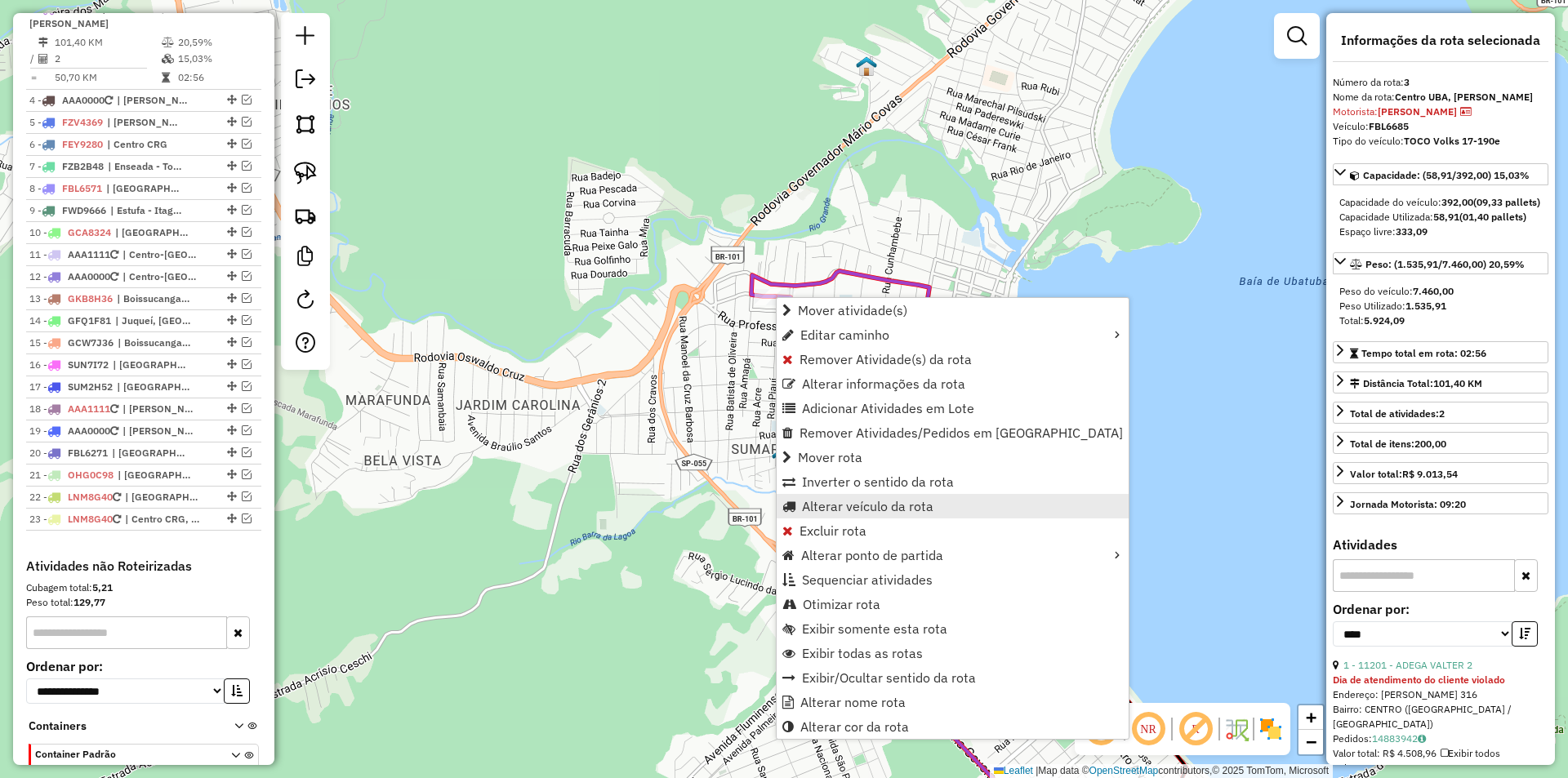
click at [834, 502] on span "Alterar veículo da rota" at bounding box center [867, 506] width 131 height 13
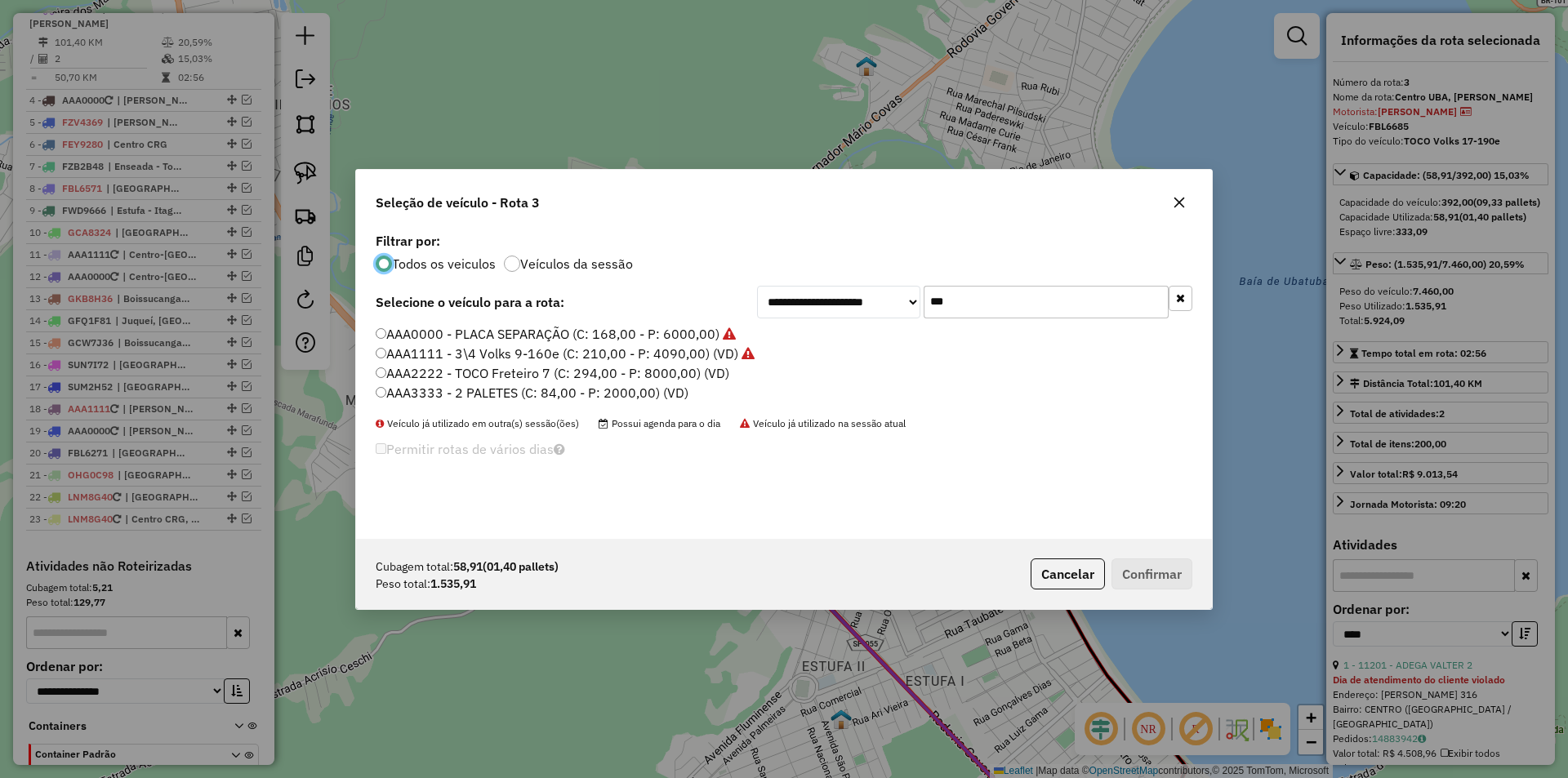
scroll to position [9, 5]
click at [600, 358] on label "AAA1111 - 3\4 Volks 9-160e (C: 210,00 - P: 4090,00) (VD)" at bounding box center [565, 353] width 379 height 20
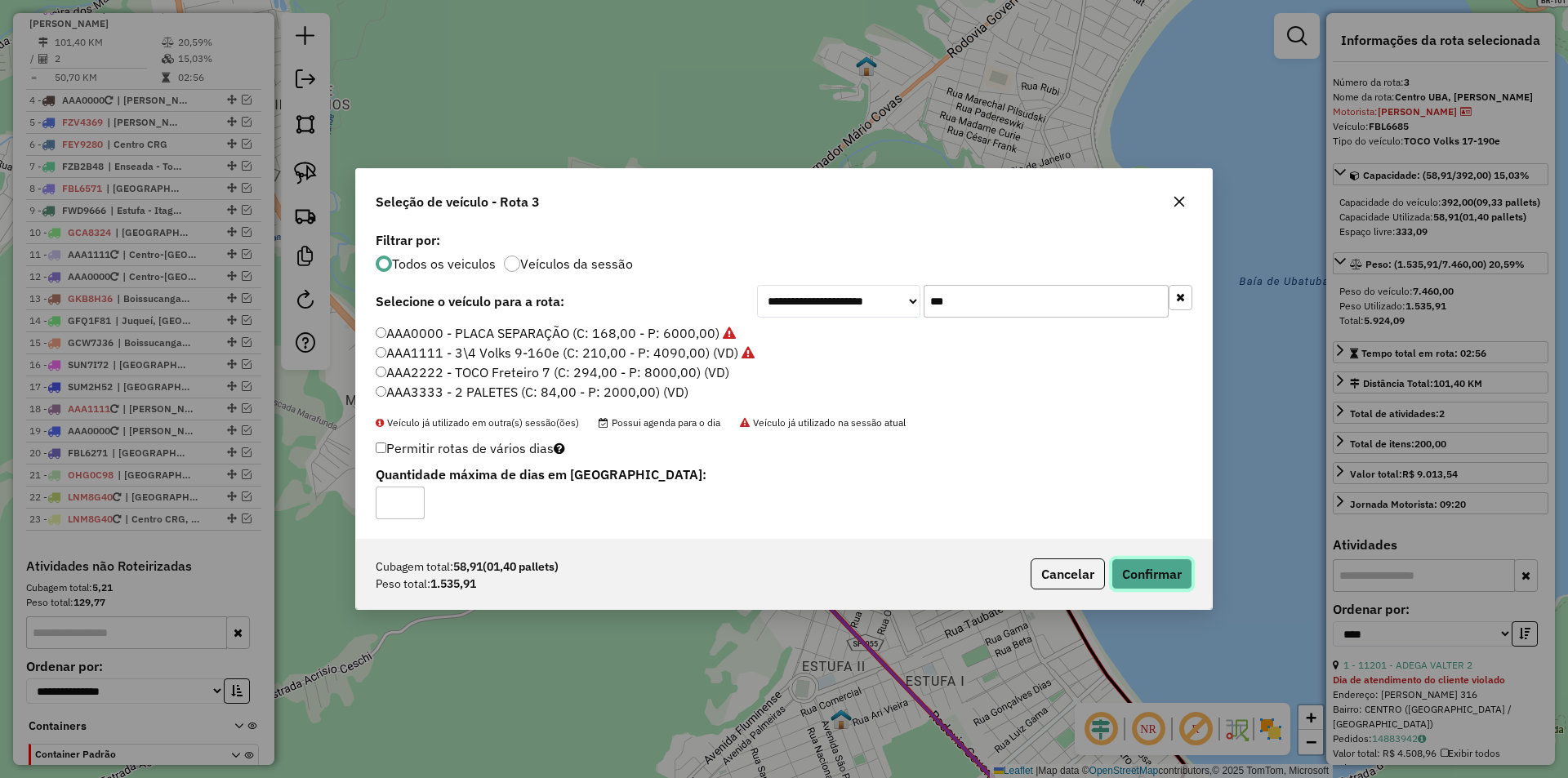
click at [1136, 575] on button "Confirmar" at bounding box center [1152, 574] width 81 height 31
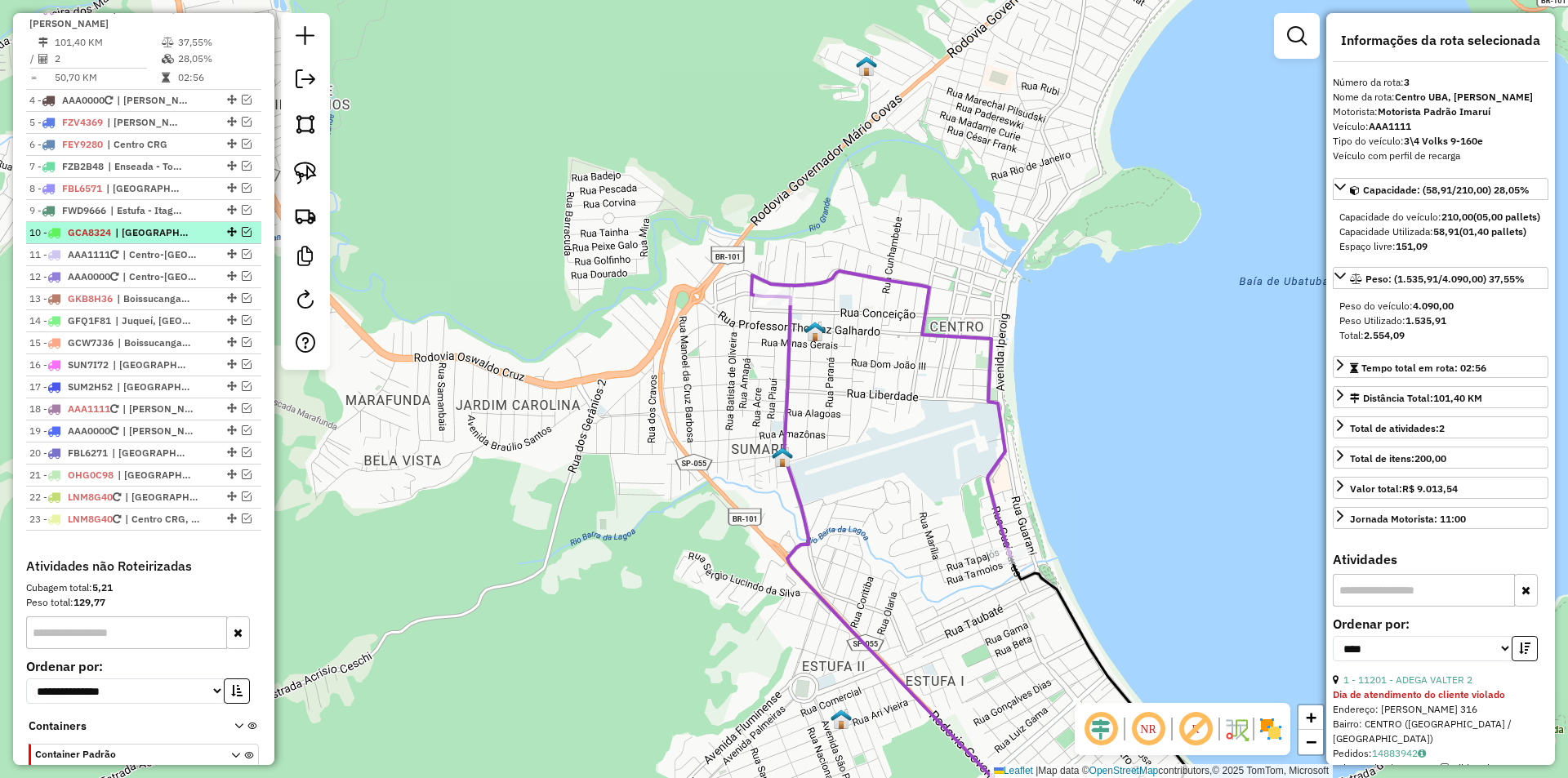
scroll to position [547, 0]
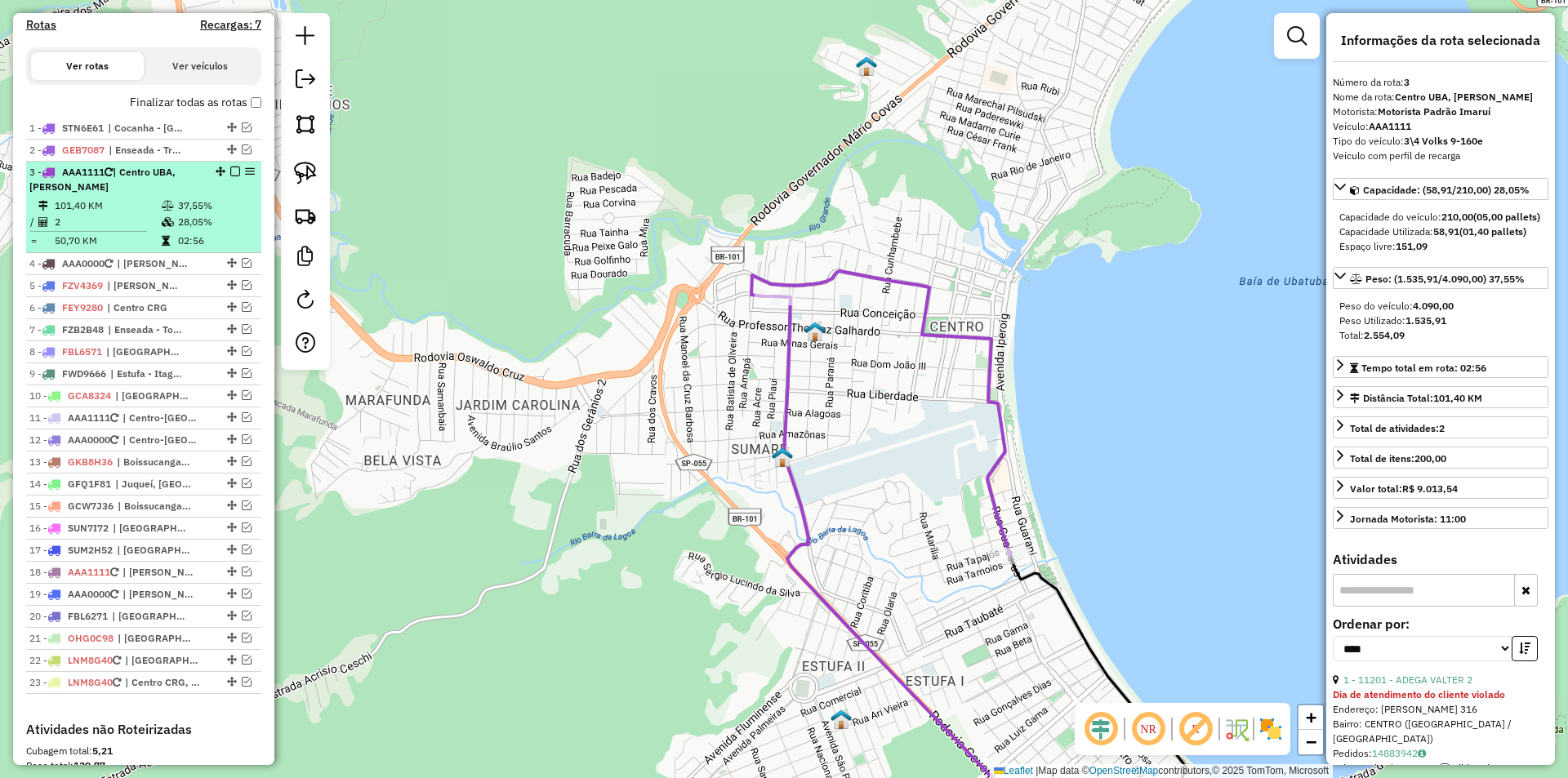
click at [230, 176] on em at bounding box center [235, 172] width 10 height 10
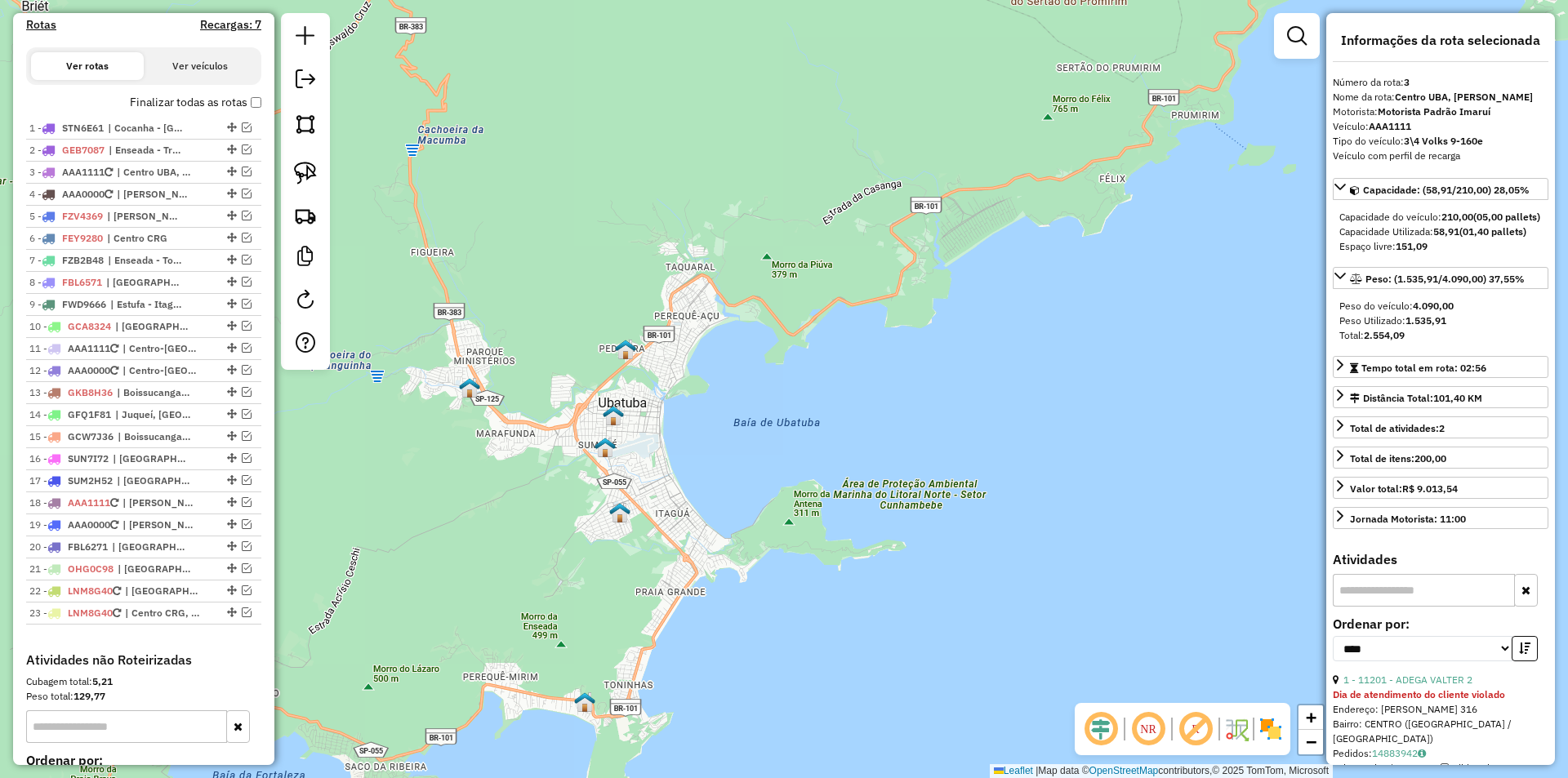
click at [531, 559] on div "Janela de atendimento Grade de atendimento Capacidade Transportadoras Veículos …" at bounding box center [784, 389] width 1568 height 778
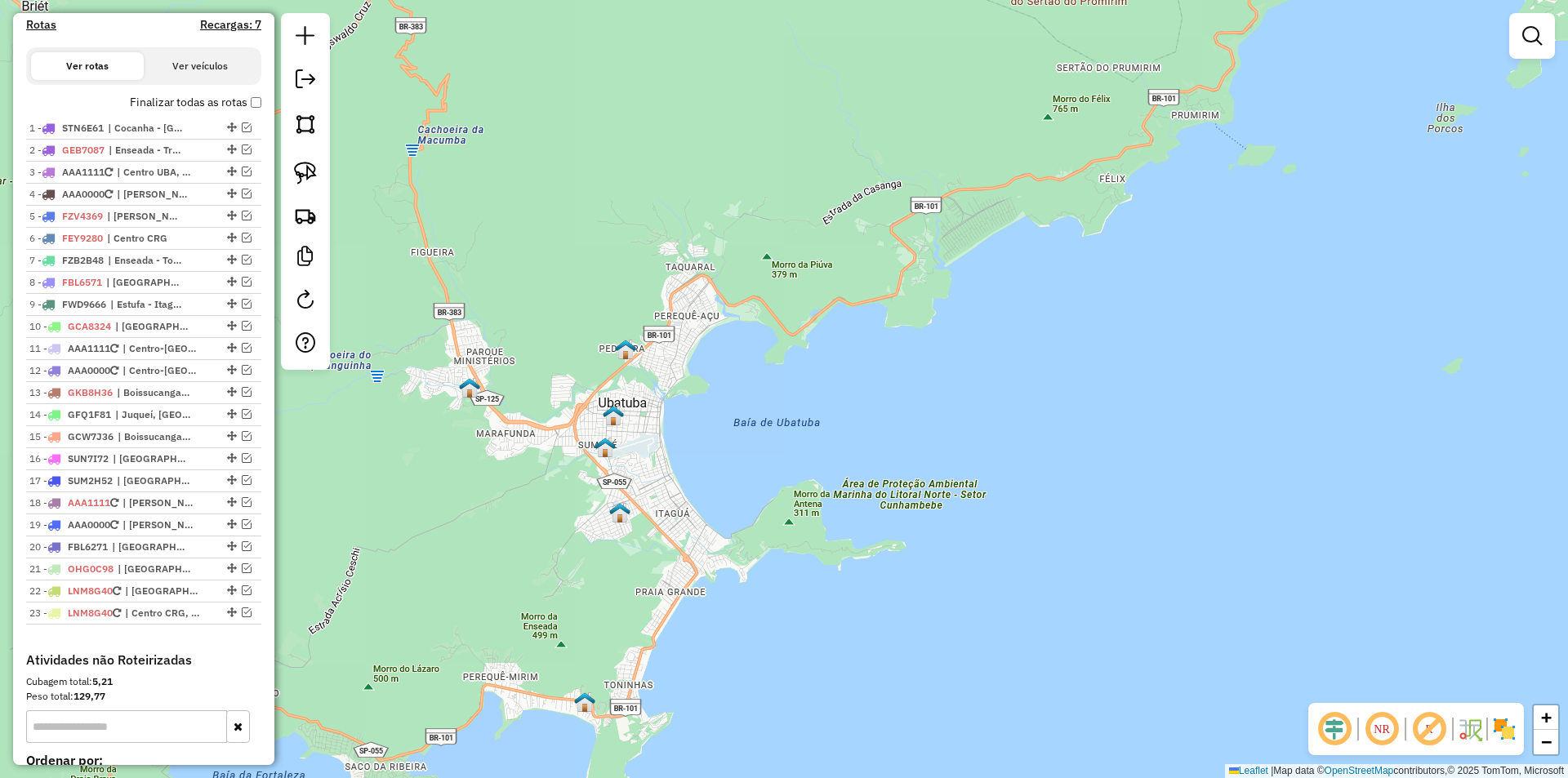
drag, startPoint x: 964, startPoint y: 333, endPoint x: 1096, endPoint y: 287, distance: 139.8
click at [1054, 311] on div "Janela de atendimento Grade de atendimento Capacidade Transportadoras Veículos …" at bounding box center [784, 389] width 1568 height 778
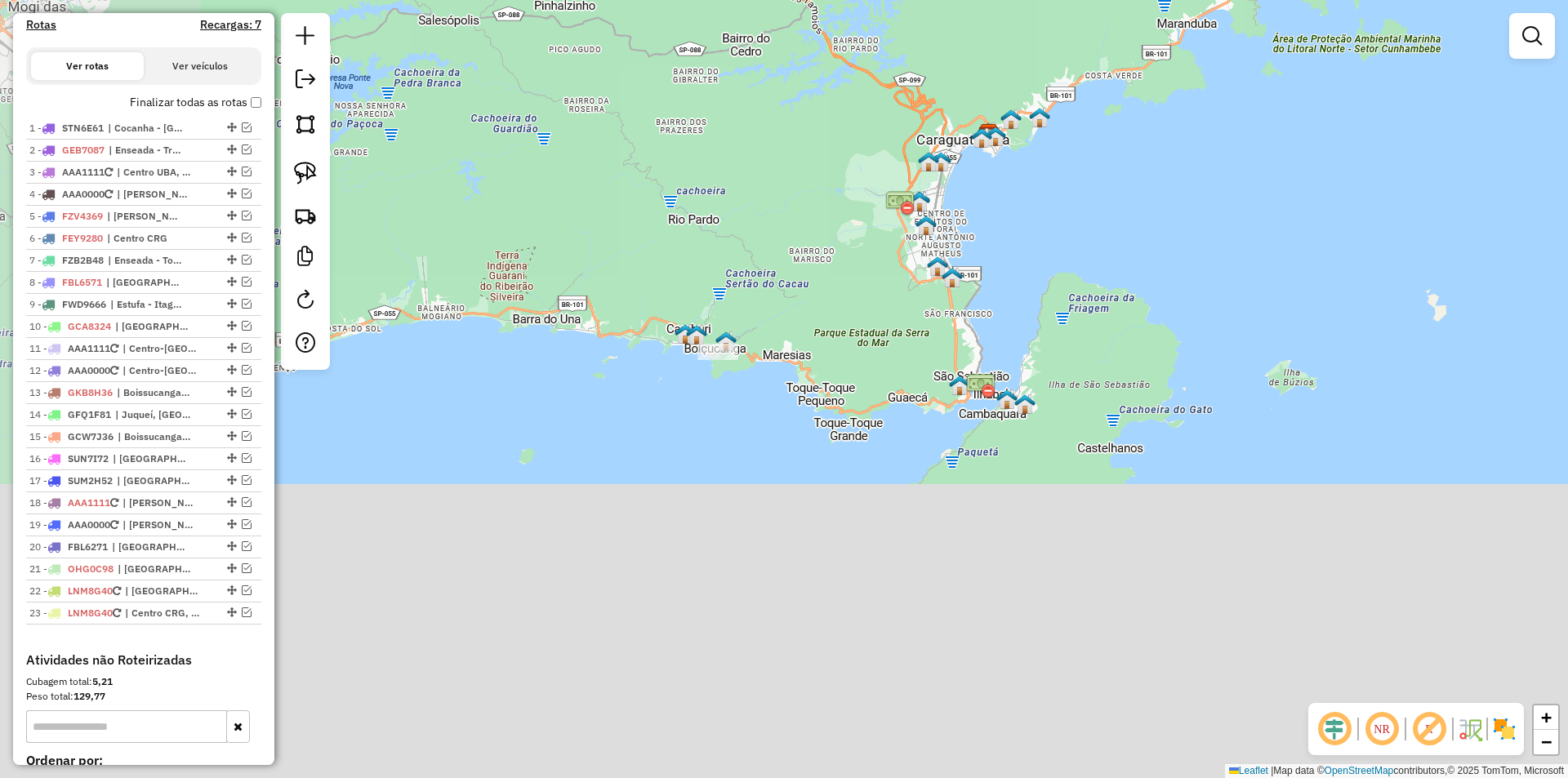
drag, startPoint x: 944, startPoint y: 598, endPoint x: 1132, endPoint y: 283, distance: 366.8
click at [1144, 268] on div "Janela de atendimento Grade de atendimento Capacidade Transportadoras Veículos …" at bounding box center [784, 389] width 1568 height 778
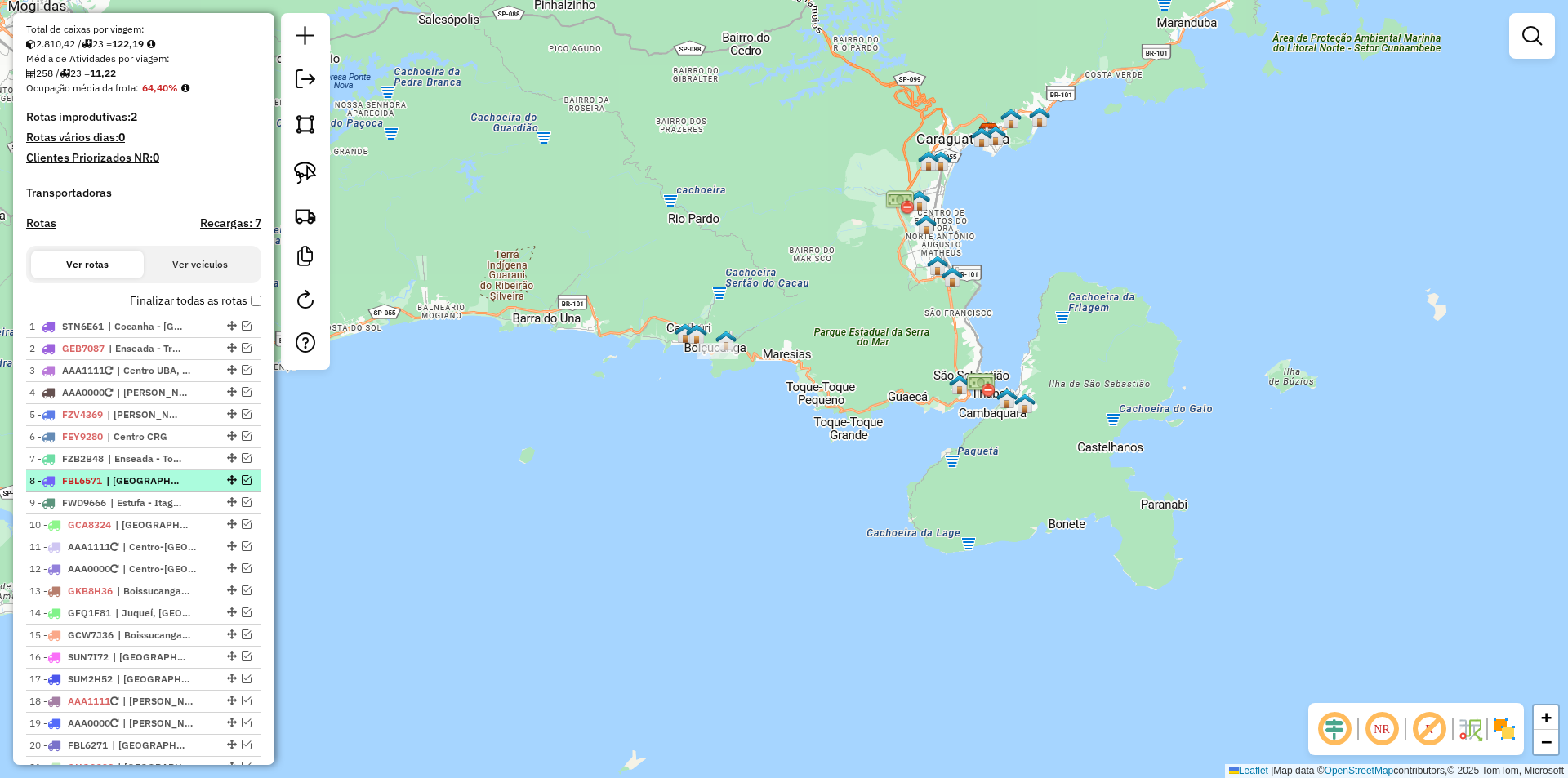
scroll to position [221, 0]
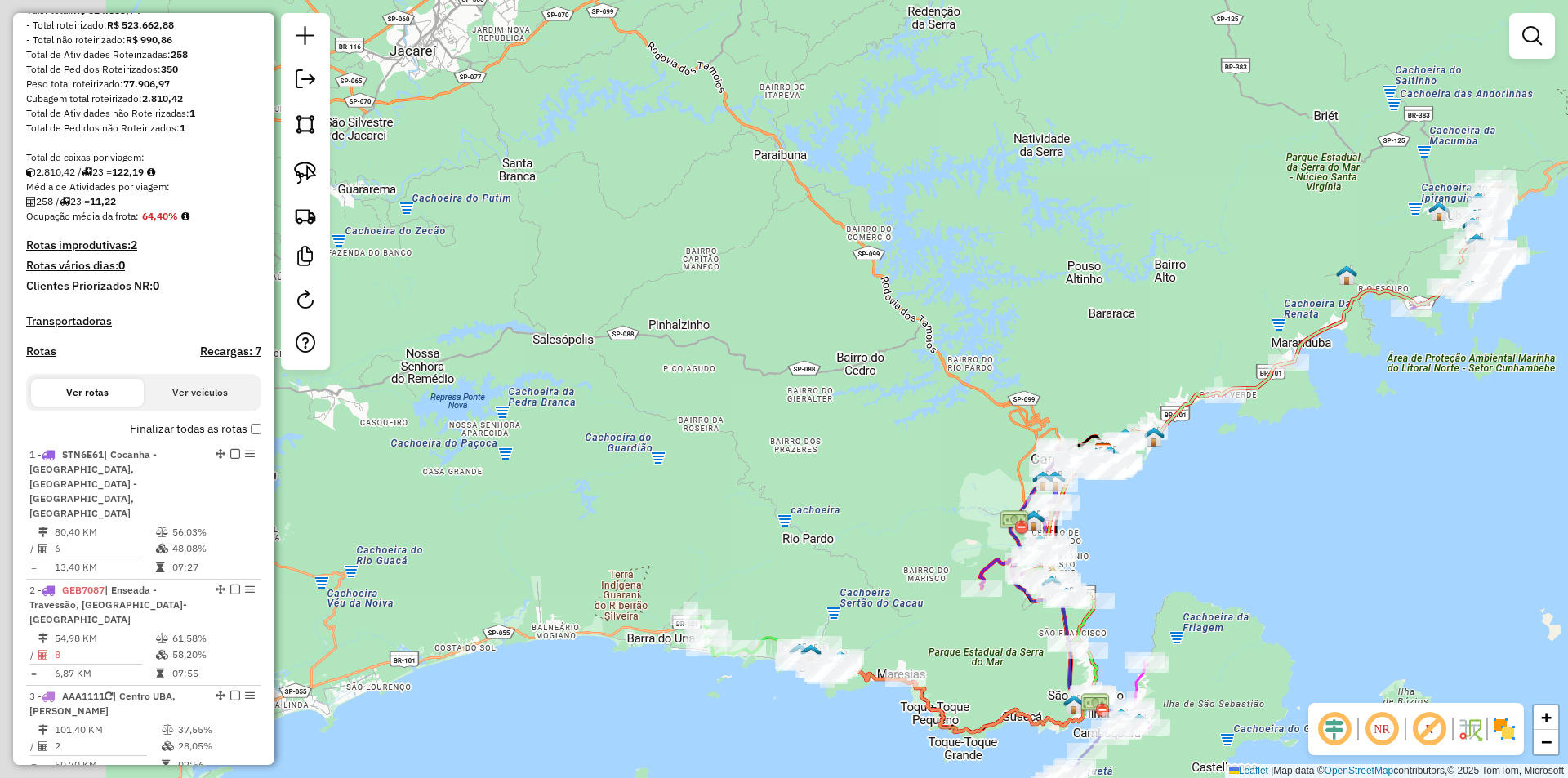
drag, startPoint x: 495, startPoint y: 179, endPoint x: 460, endPoint y: 457, distance: 280.2
click at [613, 518] on div "Janela de atendimento Grade de atendimento Capacidade Transportadoras Veículos …" at bounding box center [784, 389] width 1568 height 778
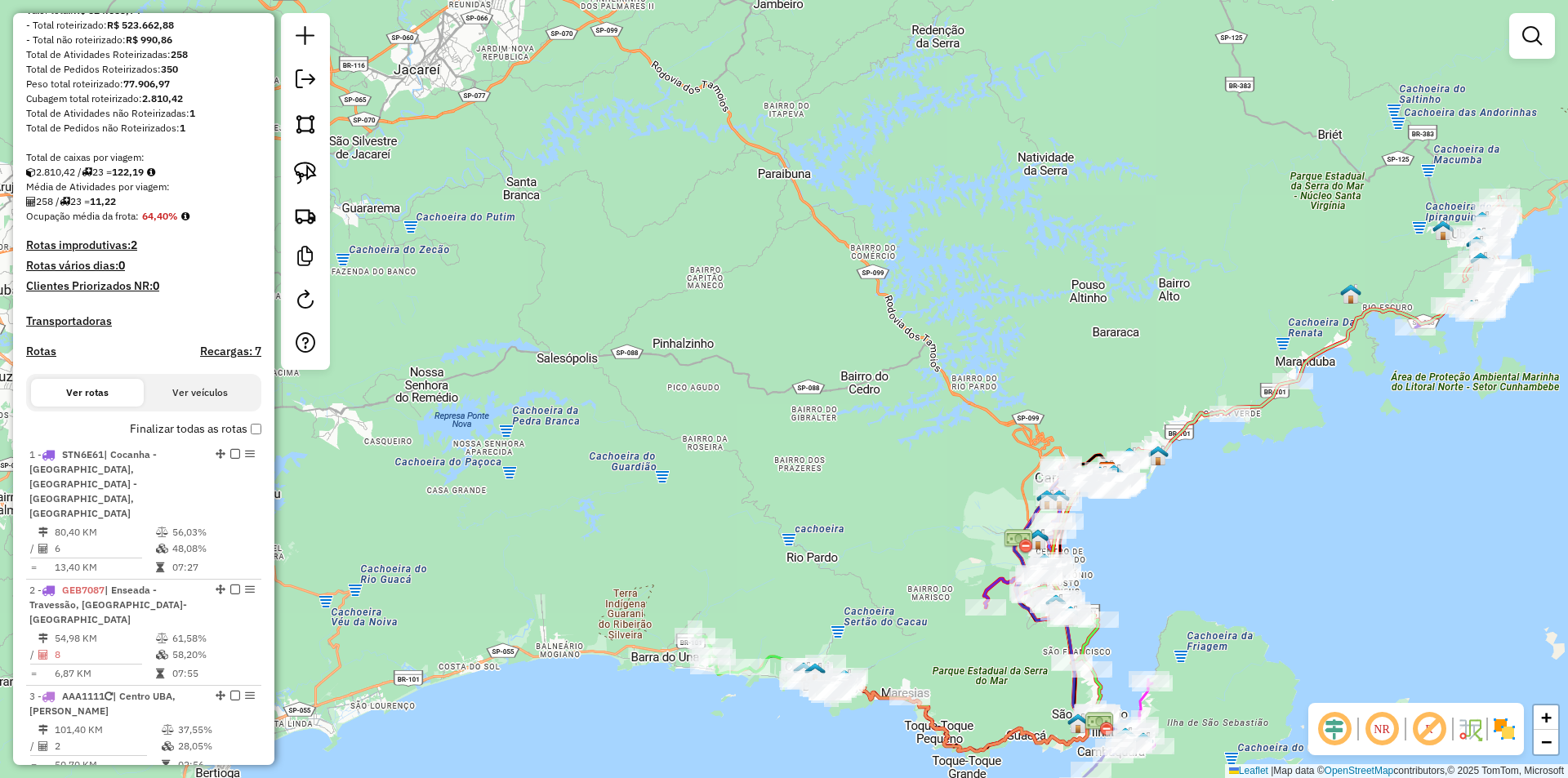
scroll to position [0, 0]
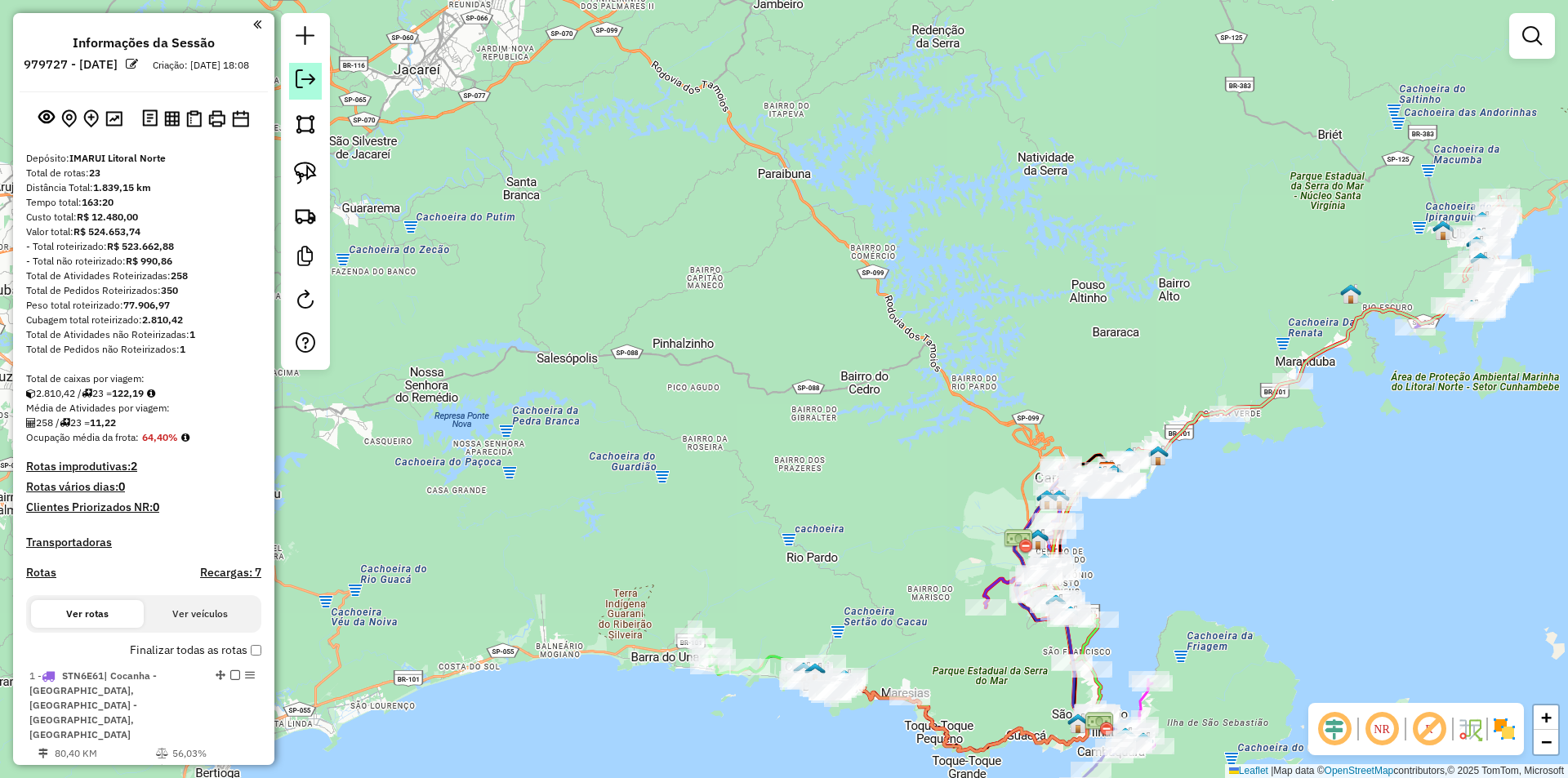
click at [307, 83] on em at bounding box center [305, 78] width 20 height 20
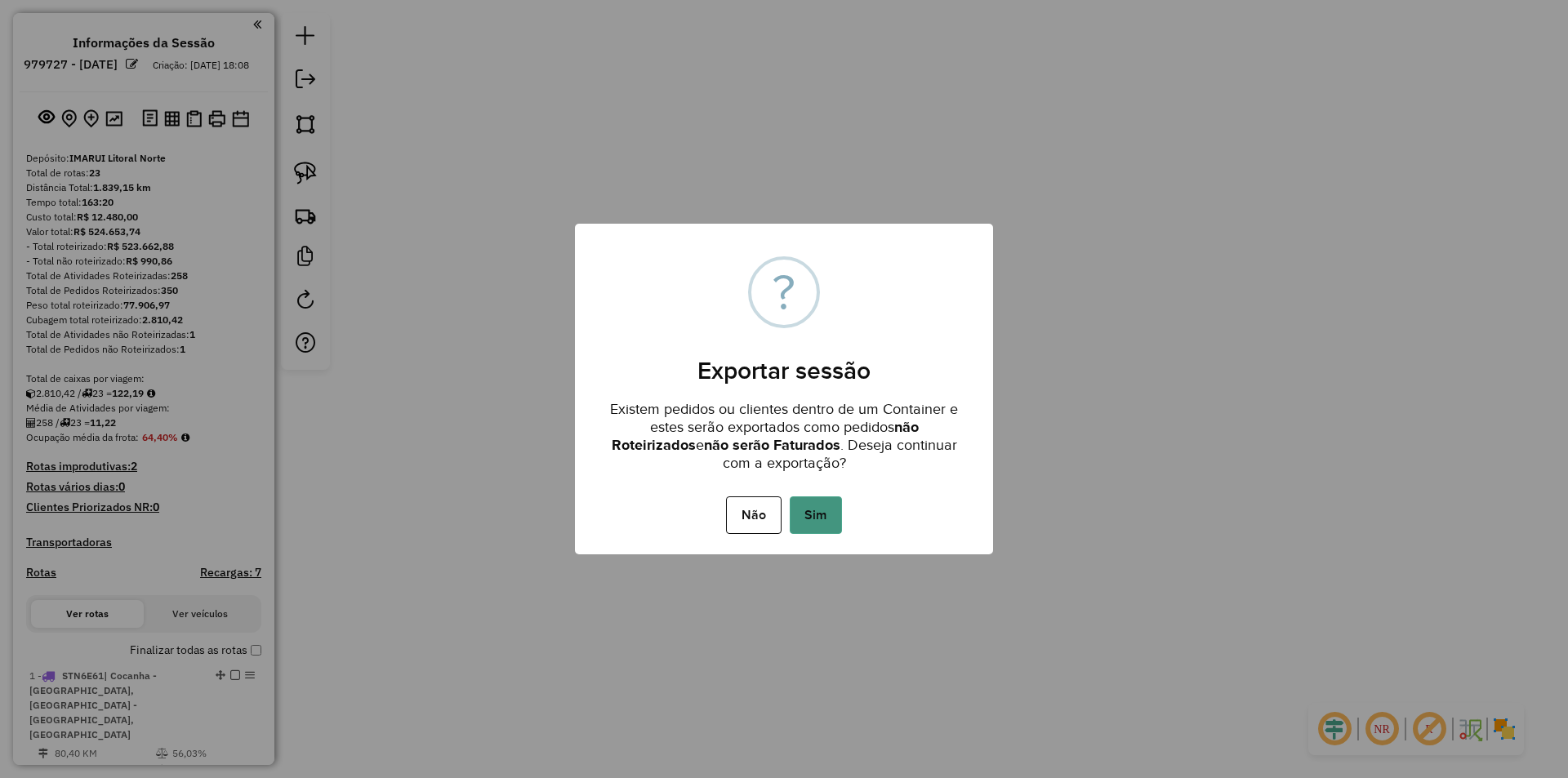
click at [817, 512] on button "Sim" at bounding box center [815, 515] width 52 height 37
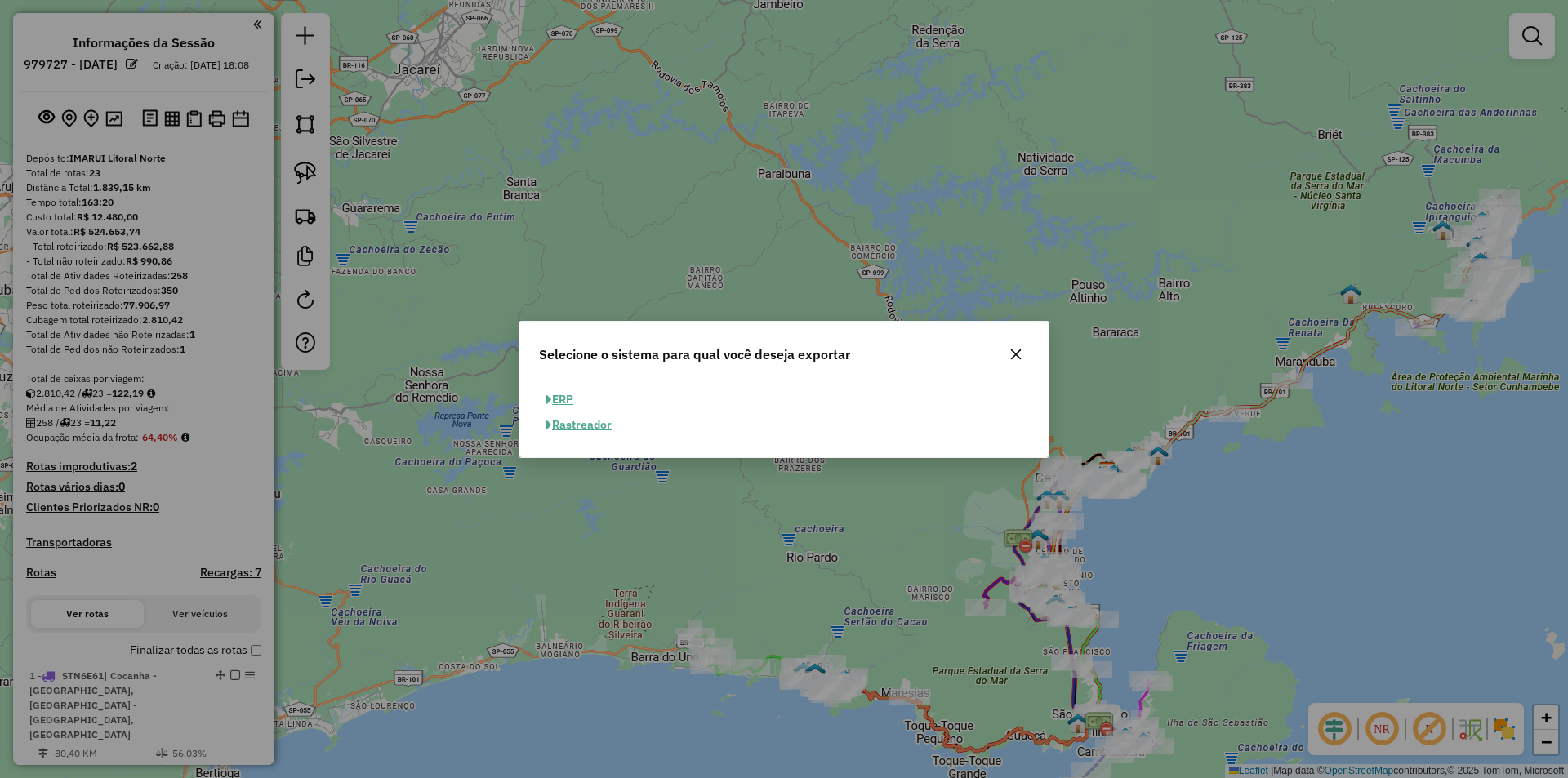
click at [551, 394] on span "button" at bounding box center [549, 399] width 6 height 11
select select "**"
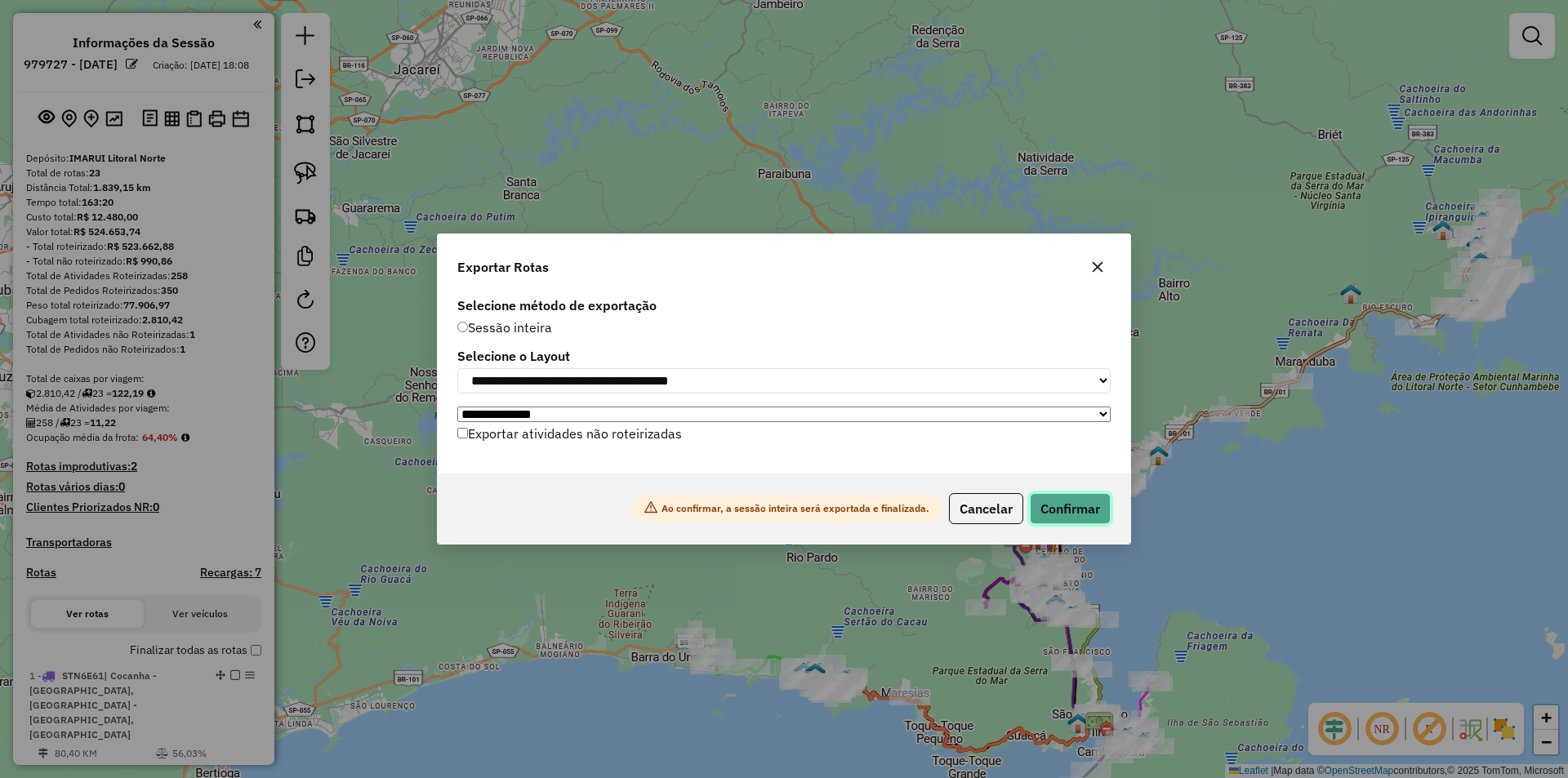
click at [1078, 509] on button "Confirmar" at bounding box center [1070, 508] width 81 height 31
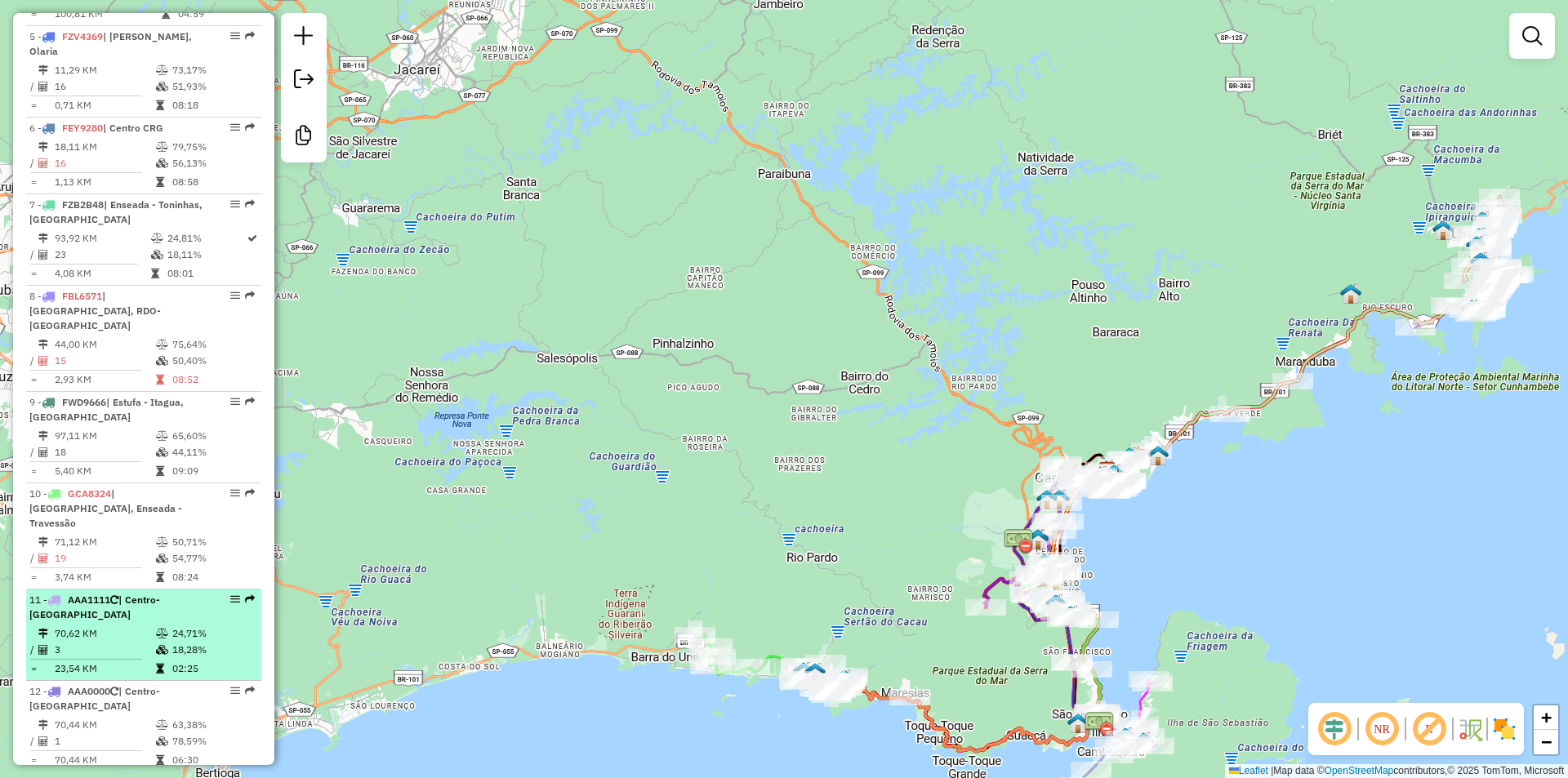
scroll to position [1061, 0]
click at [137, 592] on span "| Centro-São Franc" at bounding box center [95, 606] width 130 height 27
select select "*********"
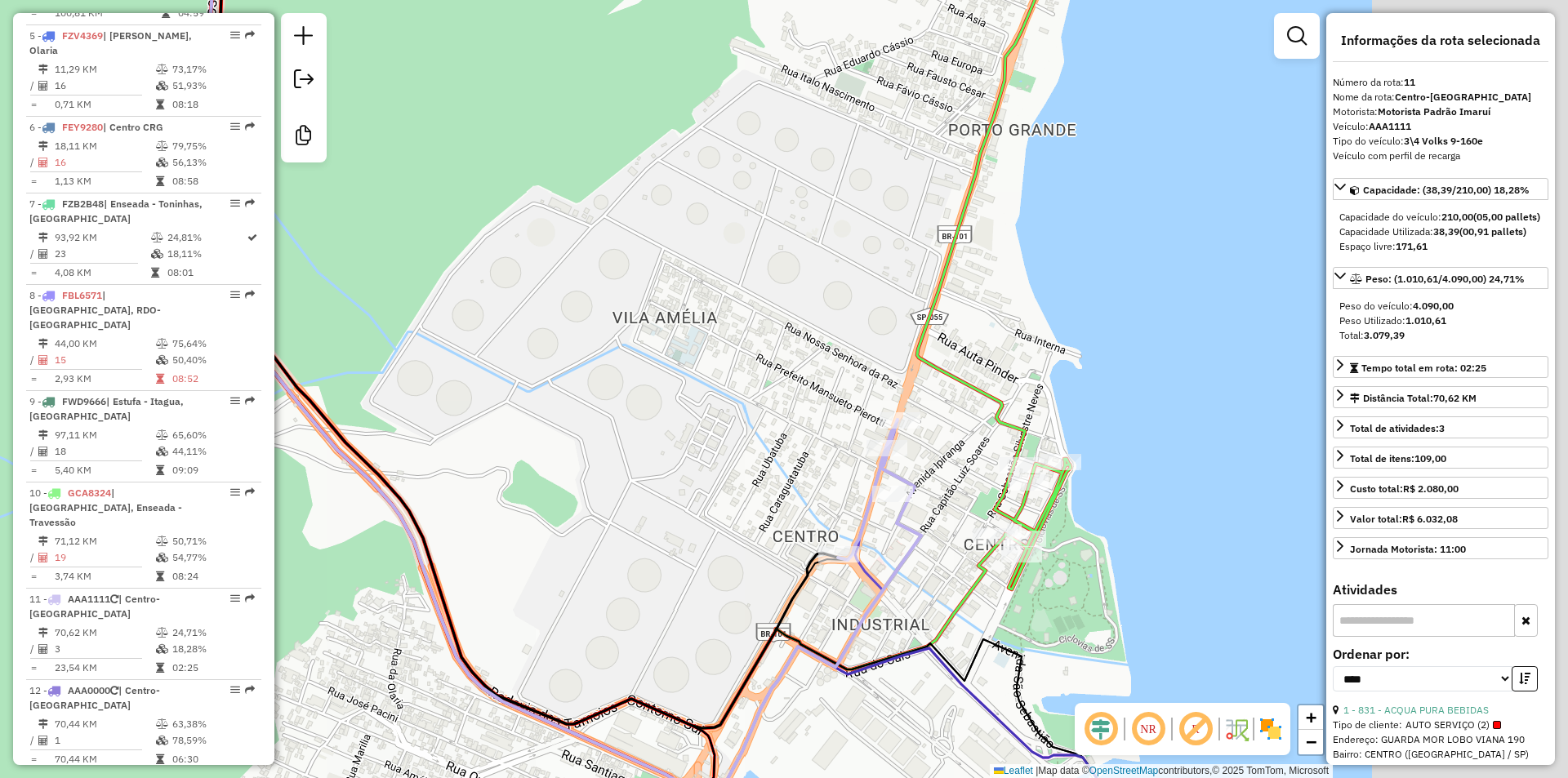
drag, startPoint x: 897, startPoint y: 571, endPoint x: 685, endPoint y: 580, distance: 212.2
click at [648, 603] on div "Janela de atendimento Grade de atendimento Capacidade Transportadoras Veículos …" at bounding box center [784, 389] width 1568 height 778
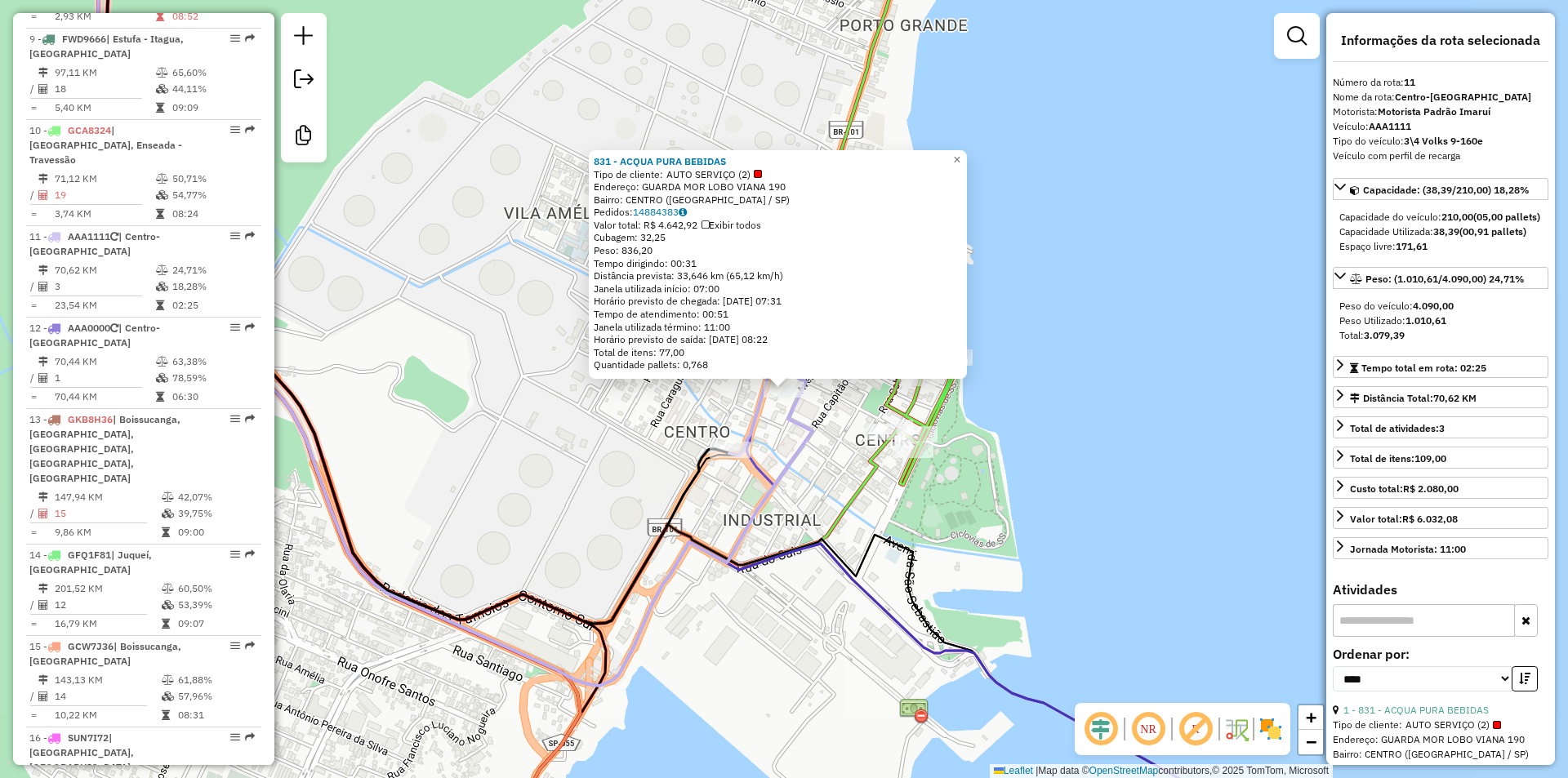
scroll to position [1577, 0]
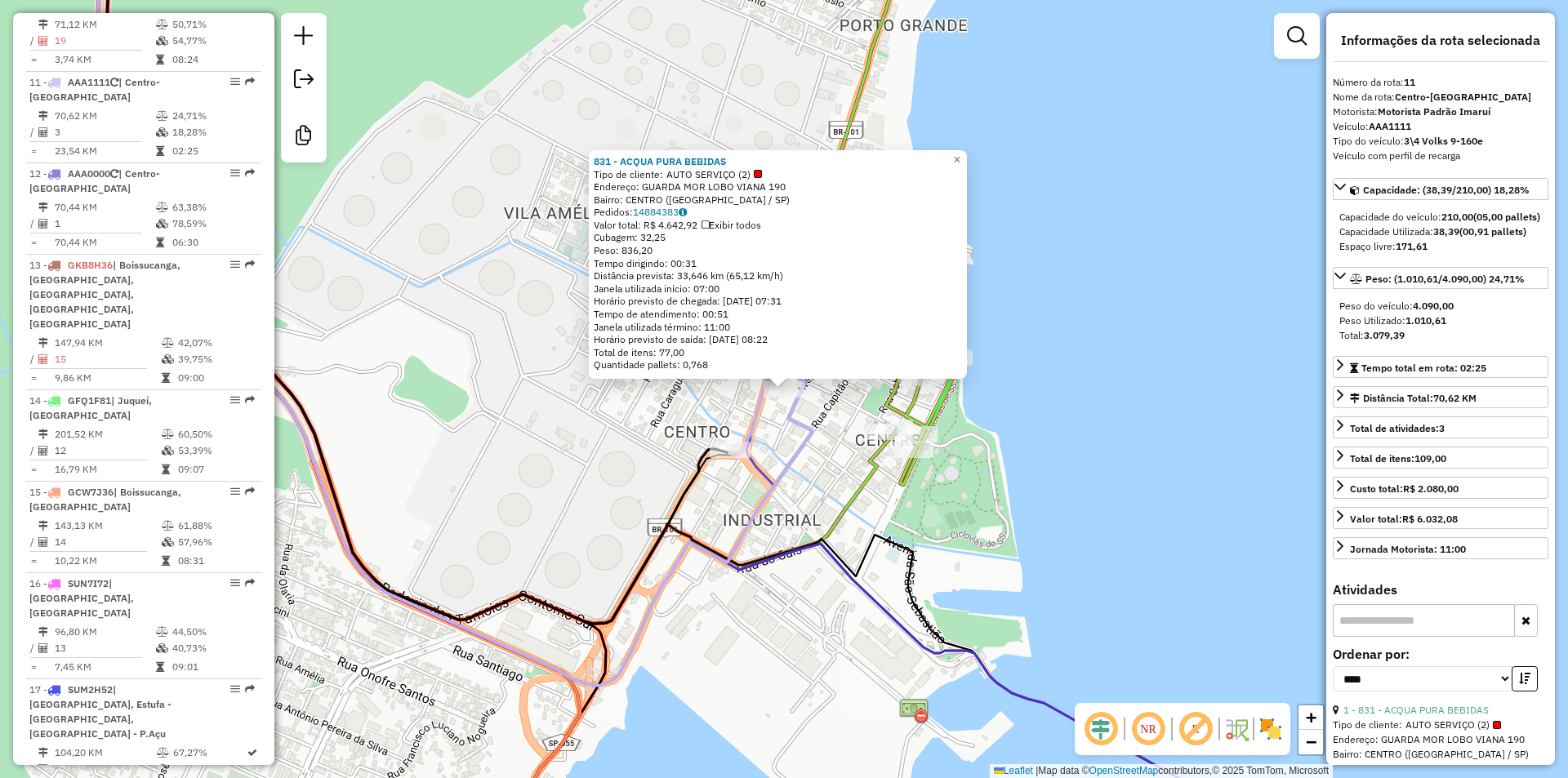
click at [620, 481] on div "831 - ACQUA PURA BEBIDAS Tipo de cliente: AUTO SERVIÇO (2) Endereço: GUARDA MOR…" at bounding box center [784, 389] width 1568 height 778
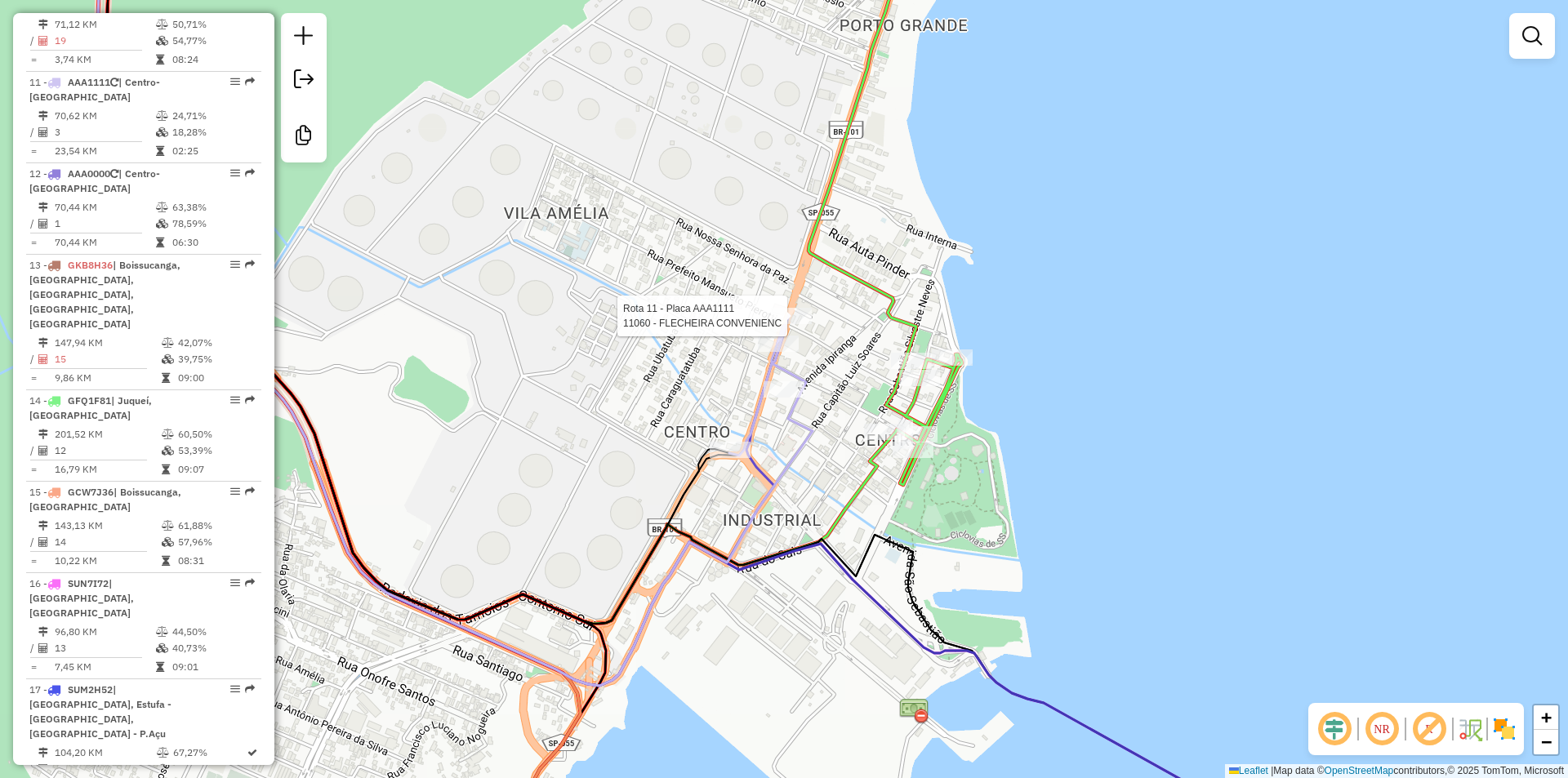
select select "*********"
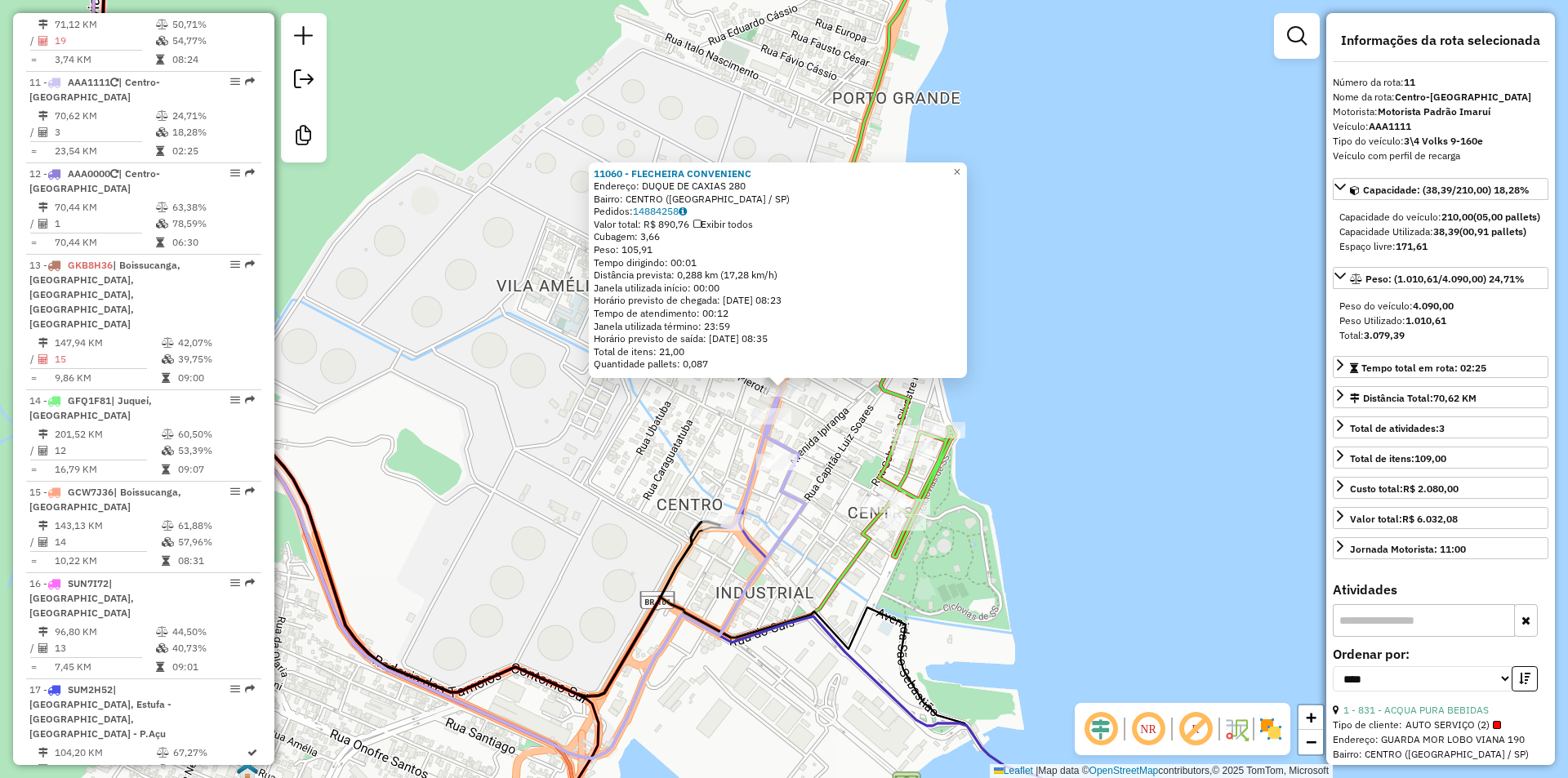
click at [761, 453] on icon at bounding box center [761, 457] width 77 height 140
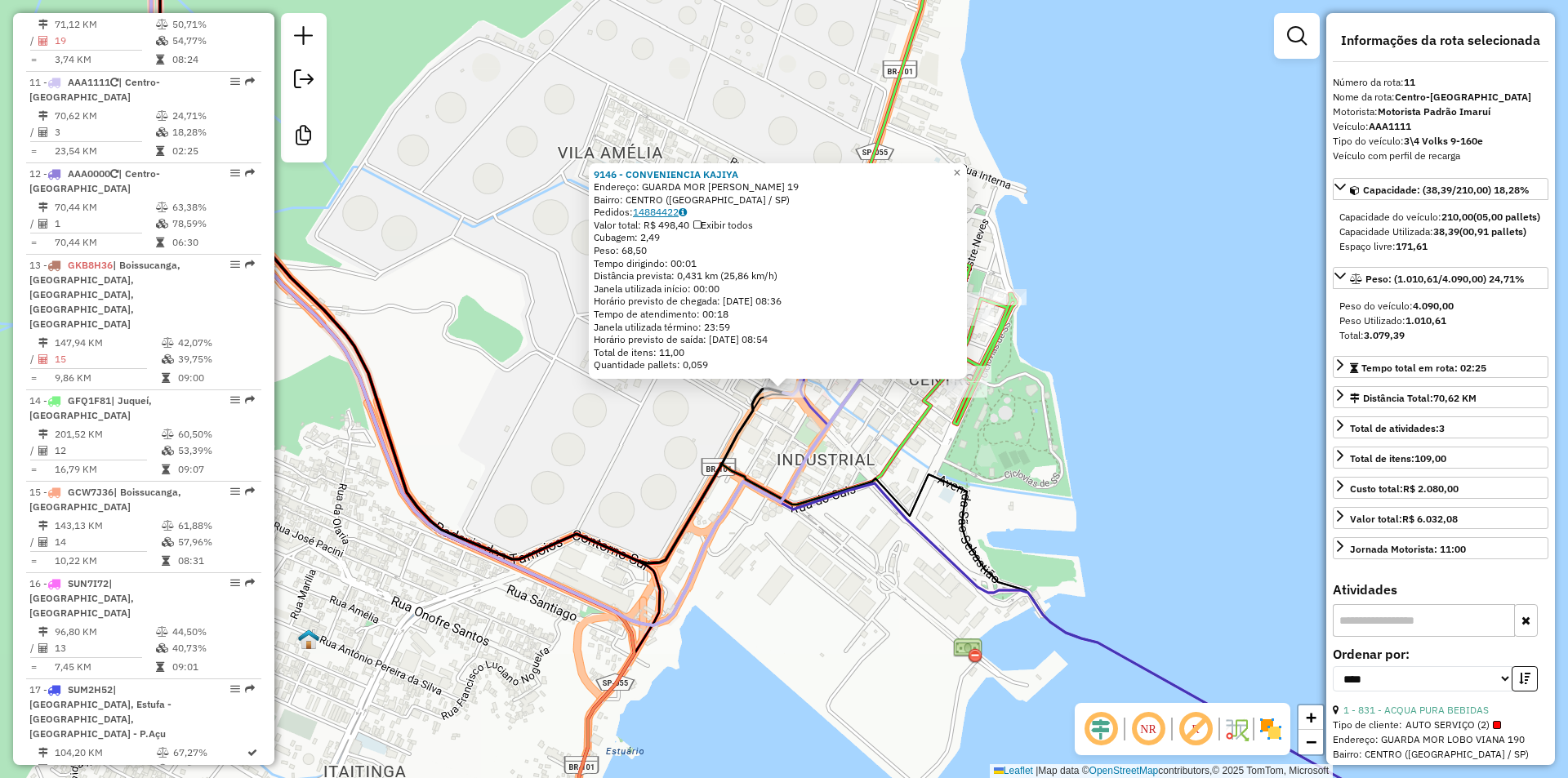
click at [672, 217] on link "14884422" at bounding box center [659, 212] width 54 height 12
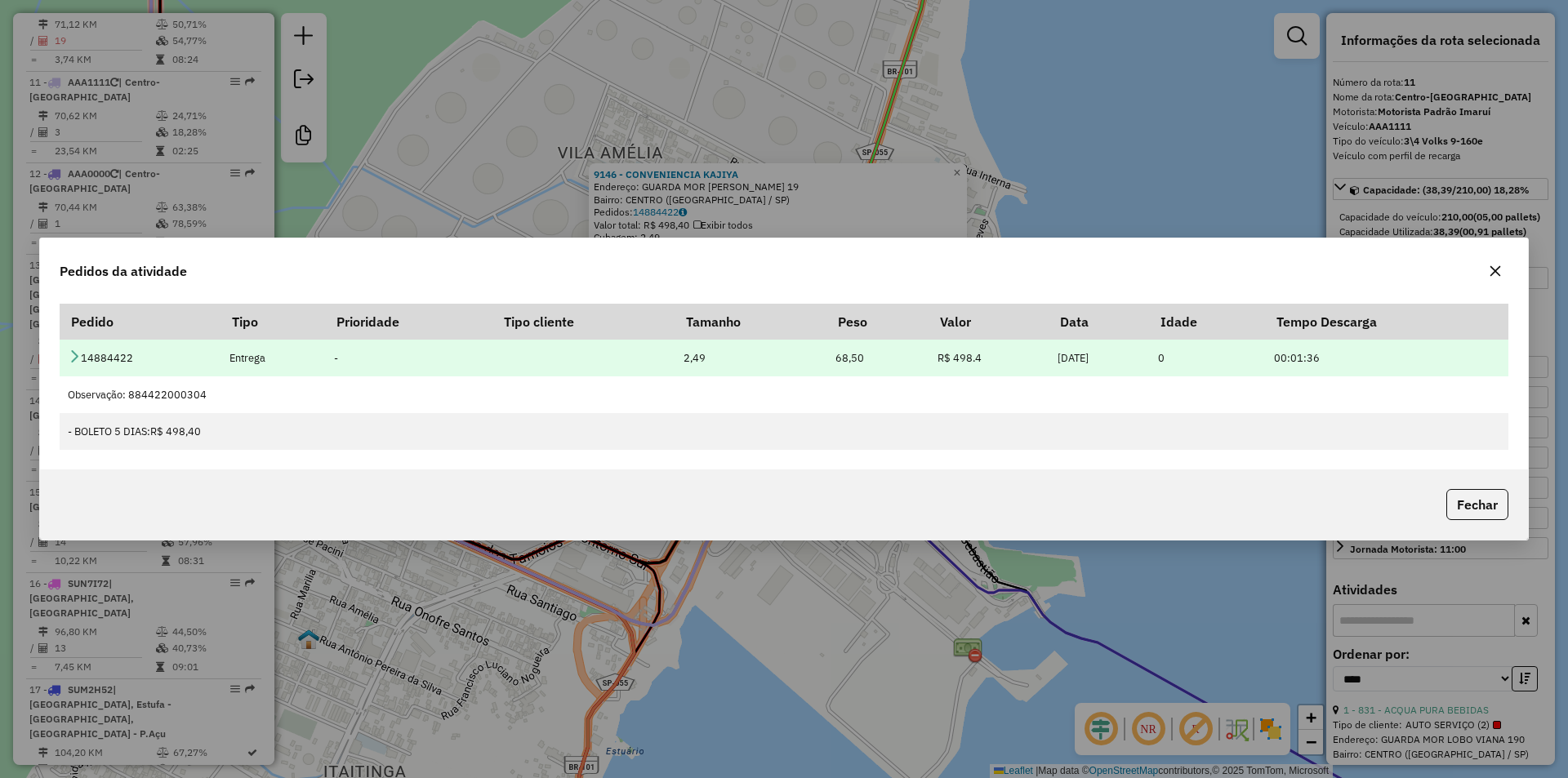
click at [76, 354] on icon at bounding box center [74, 355] width 13 height 13
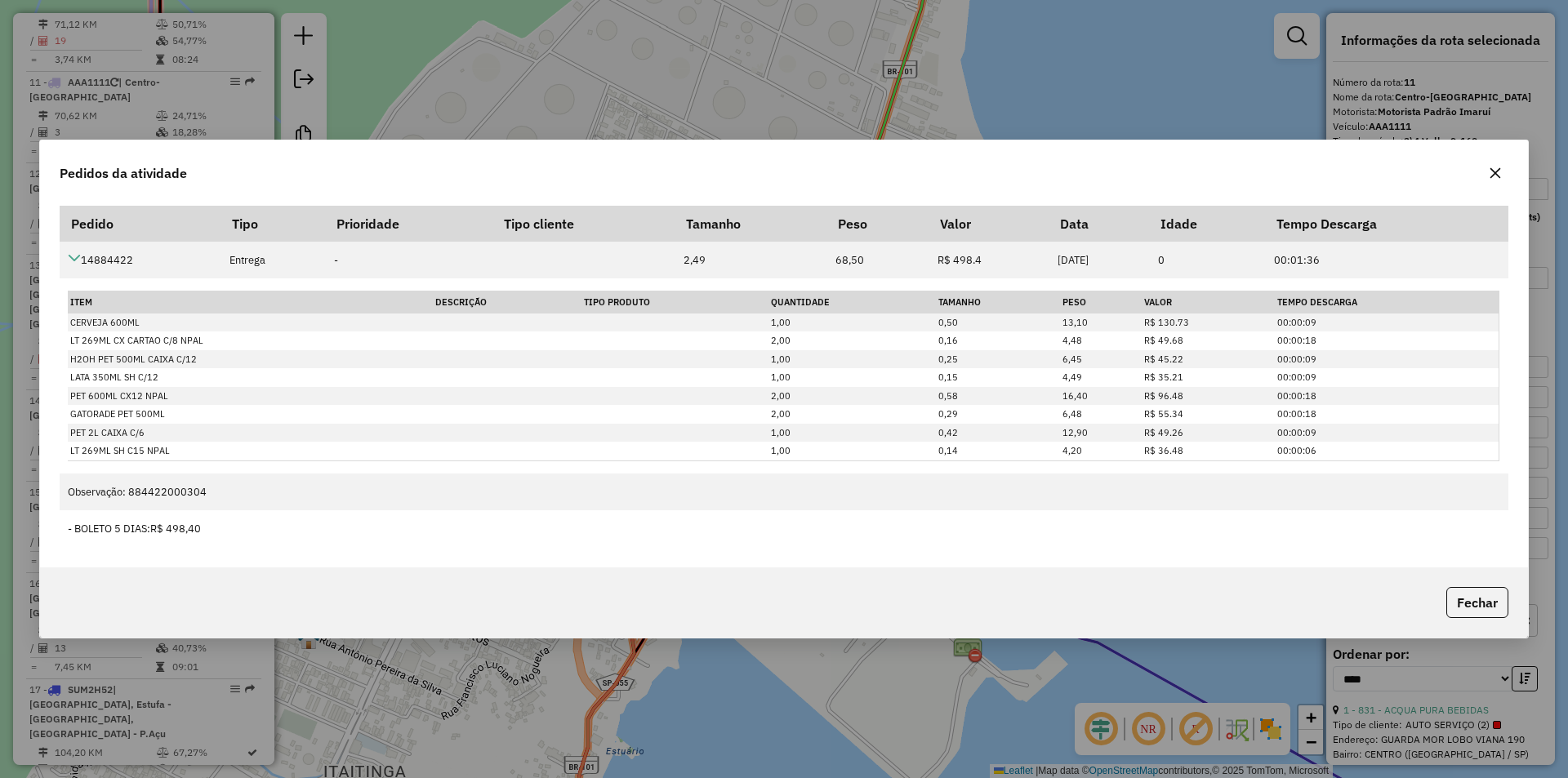
click at [1490, 169] on icon "button" at bounding box center [1496, 173] width 10 height 10
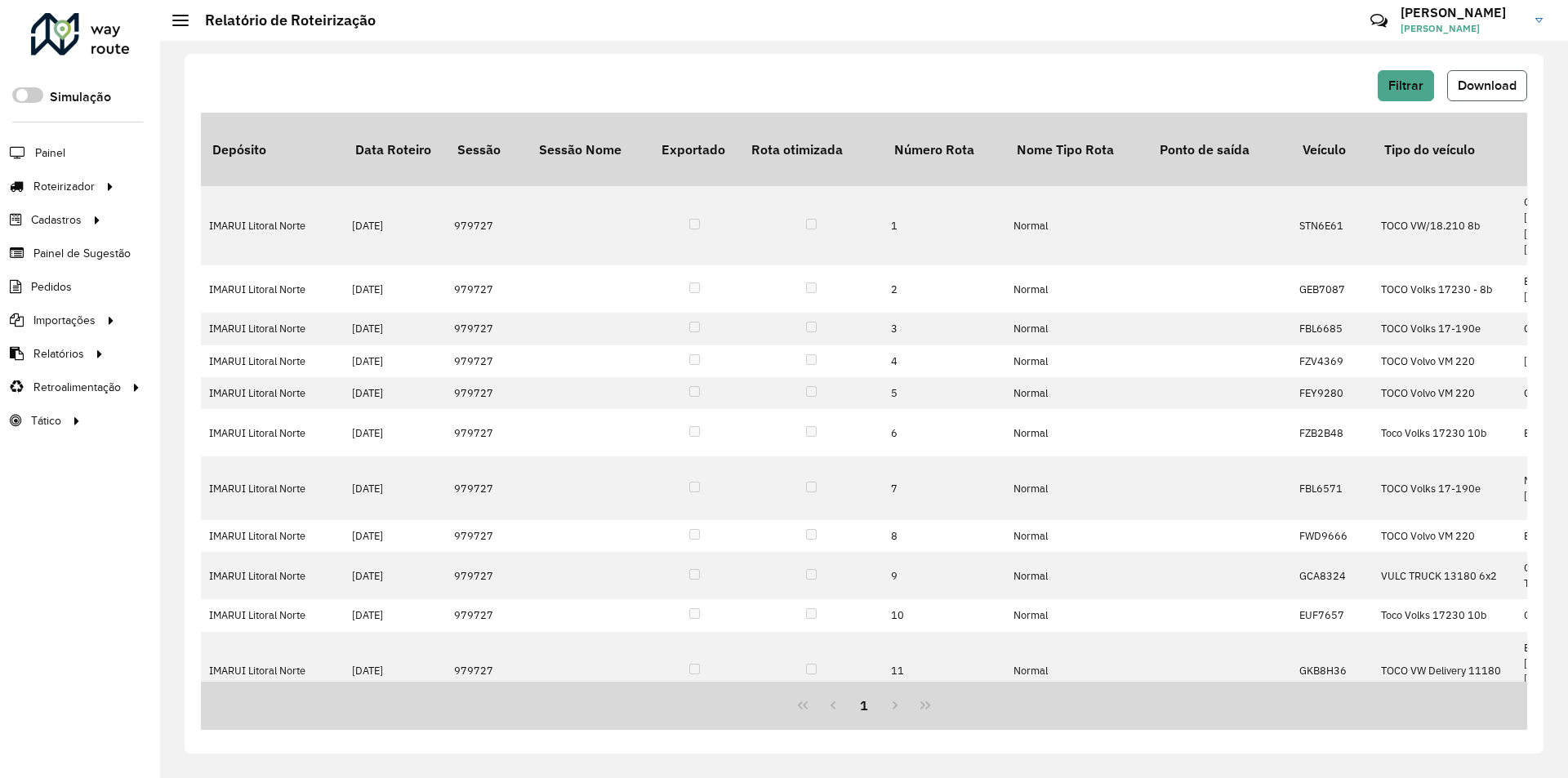
click at [1502, 88] on span "Download" at bounding box center [1486, 85] width 59 height 14
